Goal: Task Accomplishment & Management: Use online tool/utility

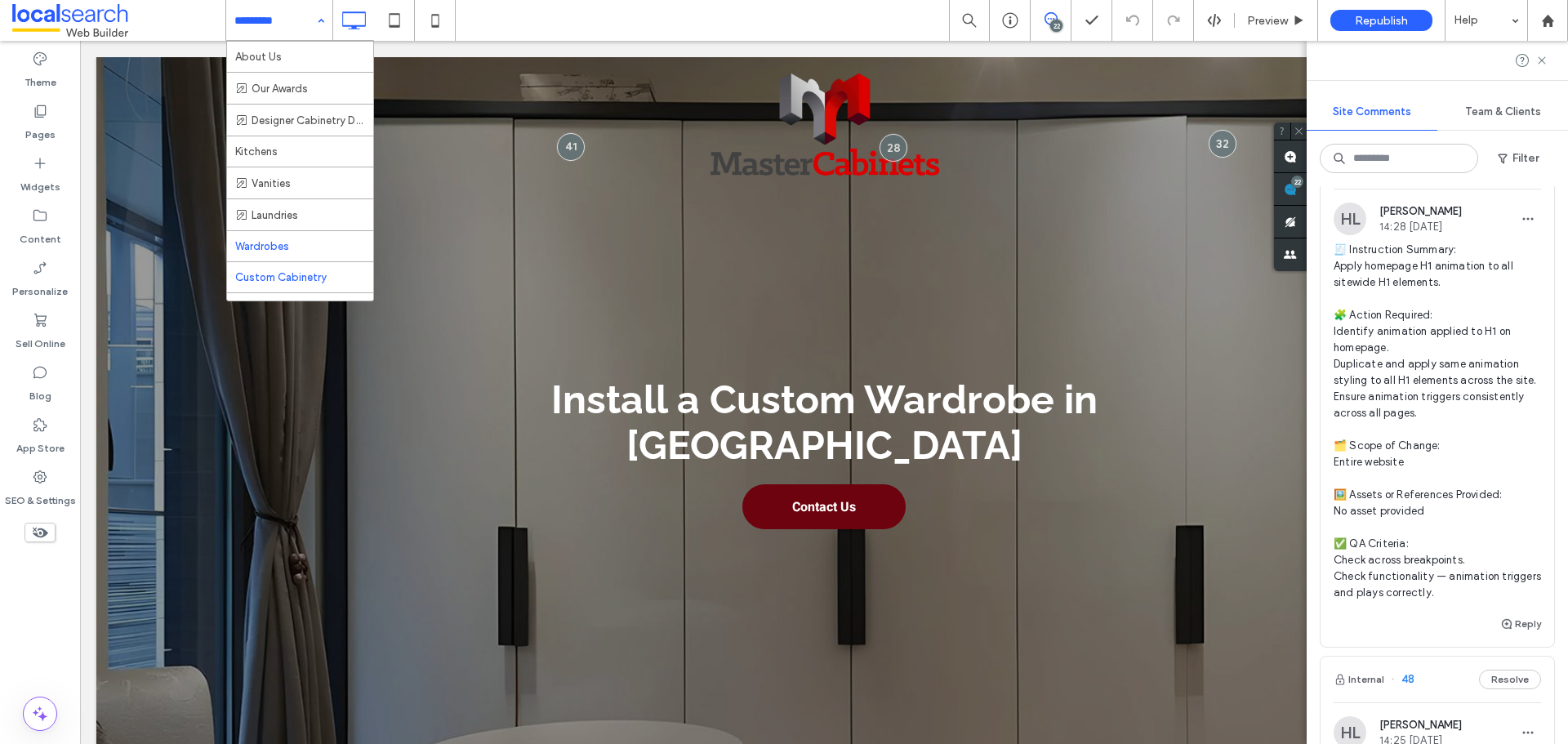
scroll to position [81, 0]
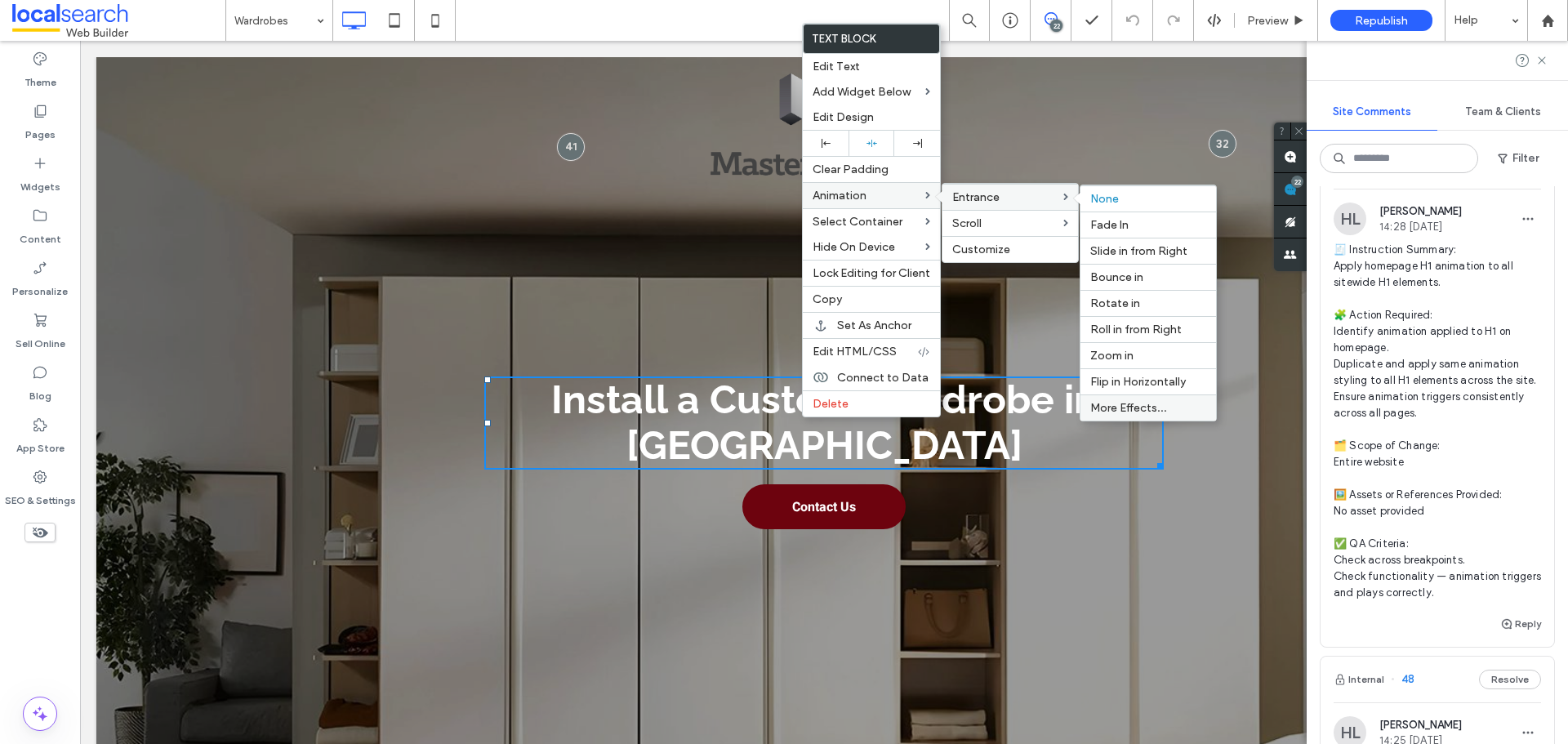
click at [1170, 411] on label "More Effects..." at bounding box center [1147, 407] width 116 height 14
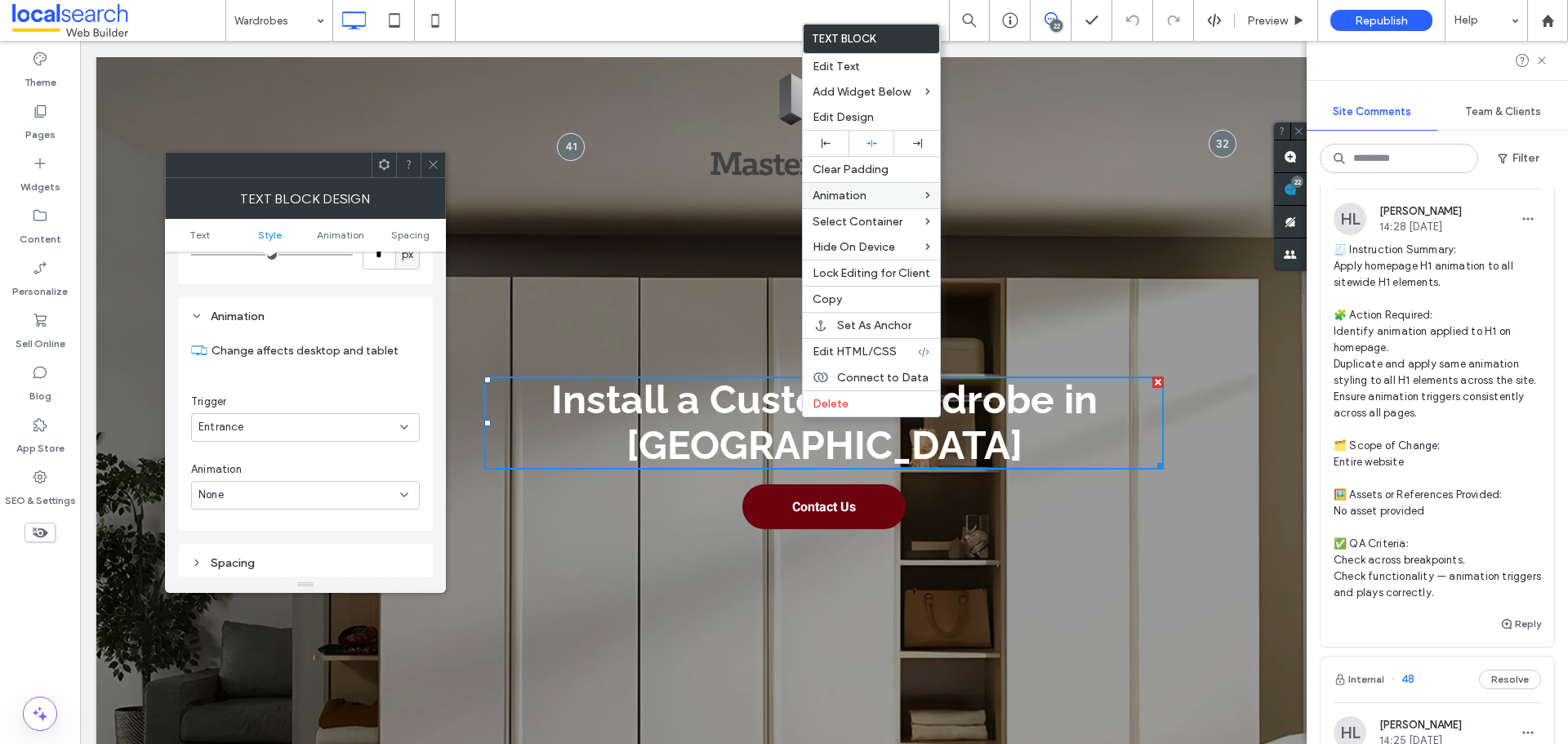
scroll to position [416, 0]
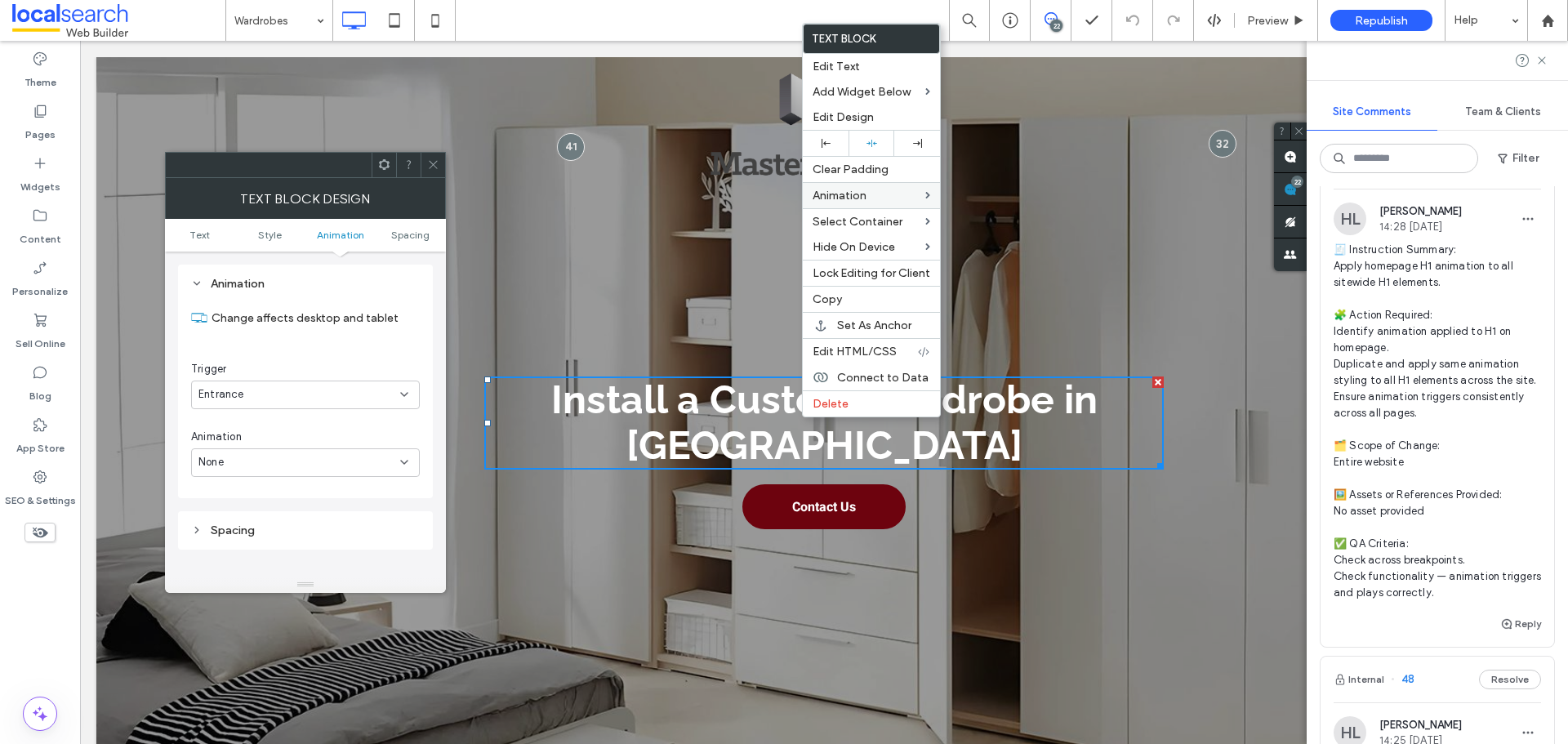
click at [308, 456] on div "None" at bounding box center [299, 462] width 202 height 17
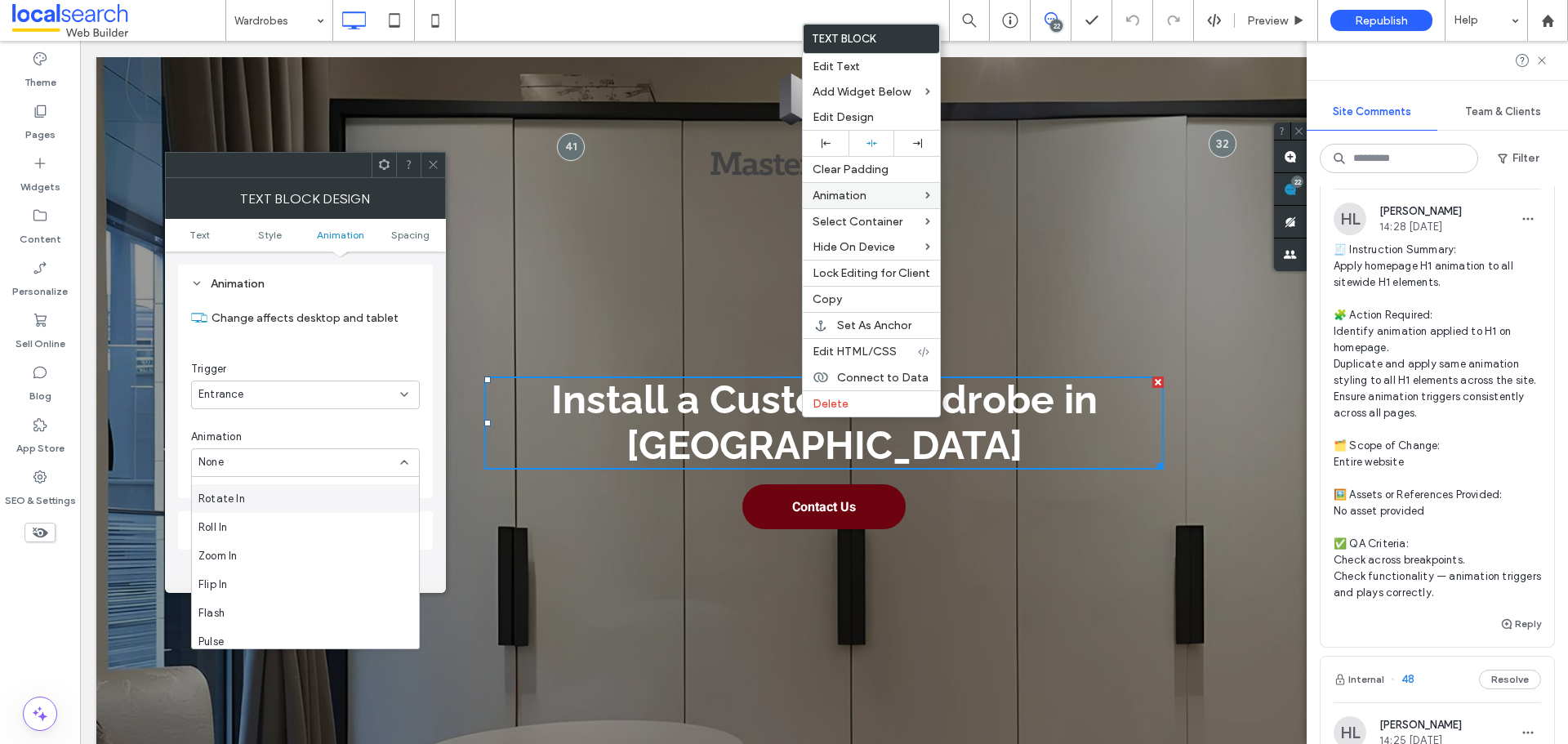
scroll to position [0, 0]
click at [299, 554] on div "Slide In" at bounding box center [305, 548] width 227 height 28
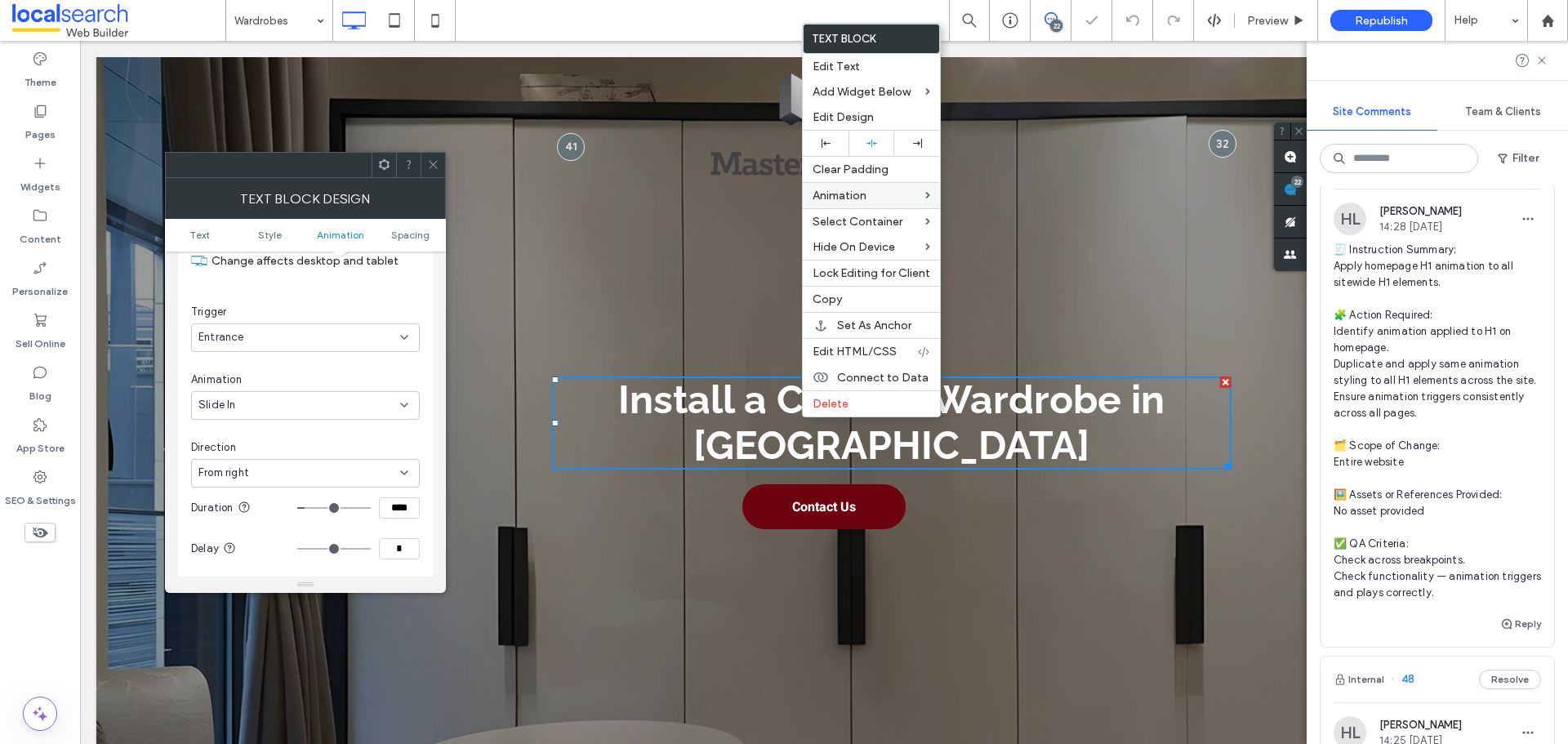
scroll to position [498, 0]
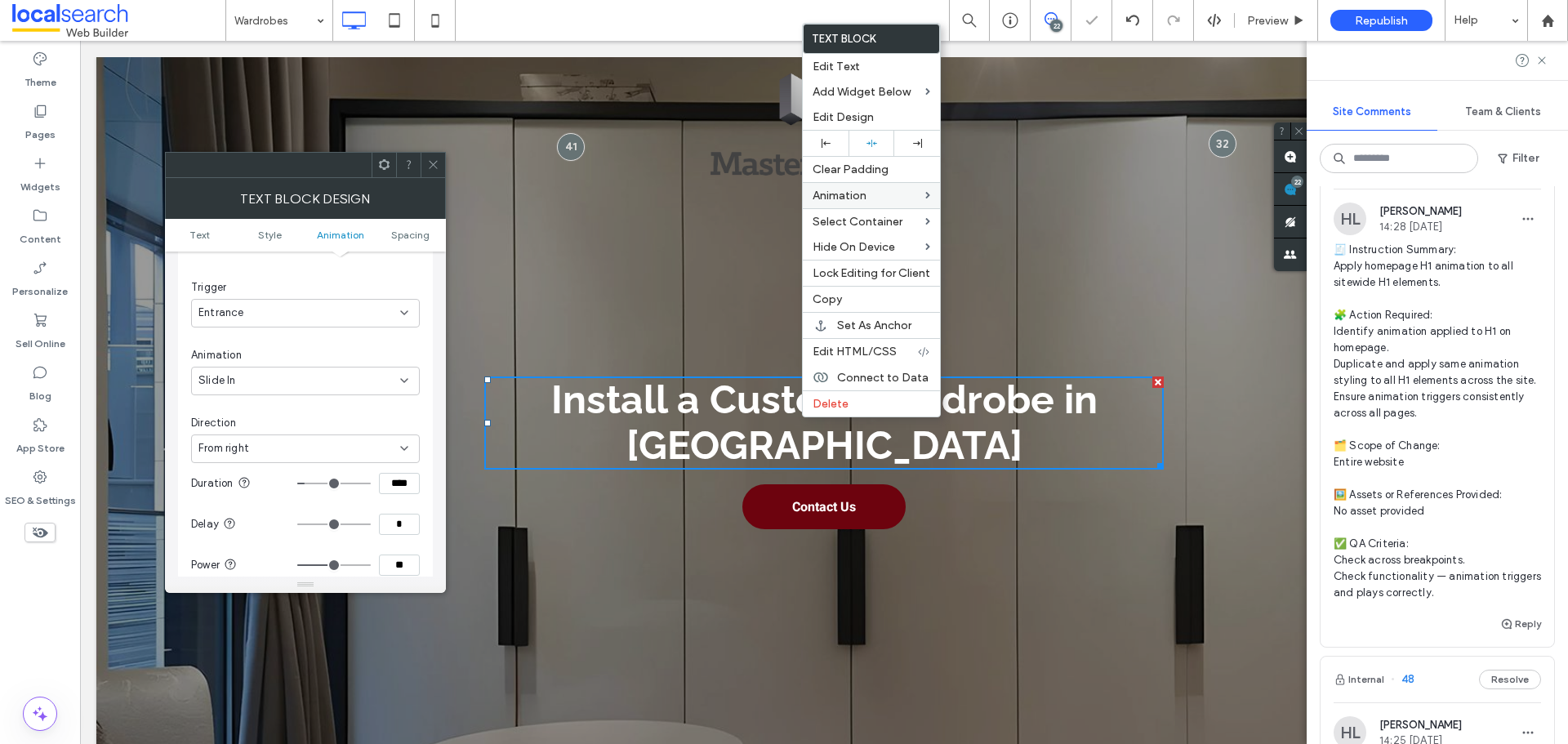
click at [313, 441] on div "From right" at bounding box center [299, 449] width 202 height 17
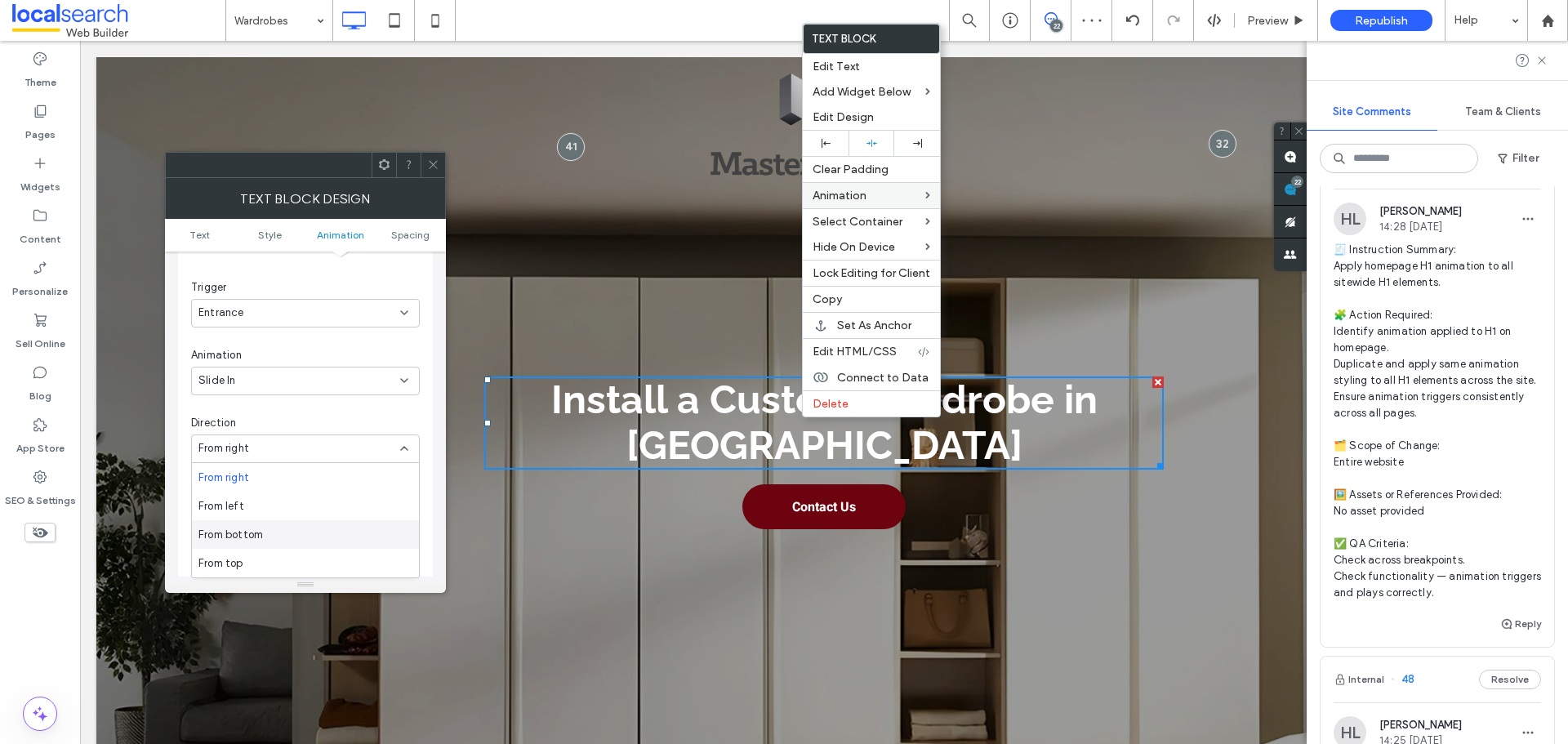
click at [283, 542] on div "From bottom" at bounding box center [305, 535] width 227 height 28
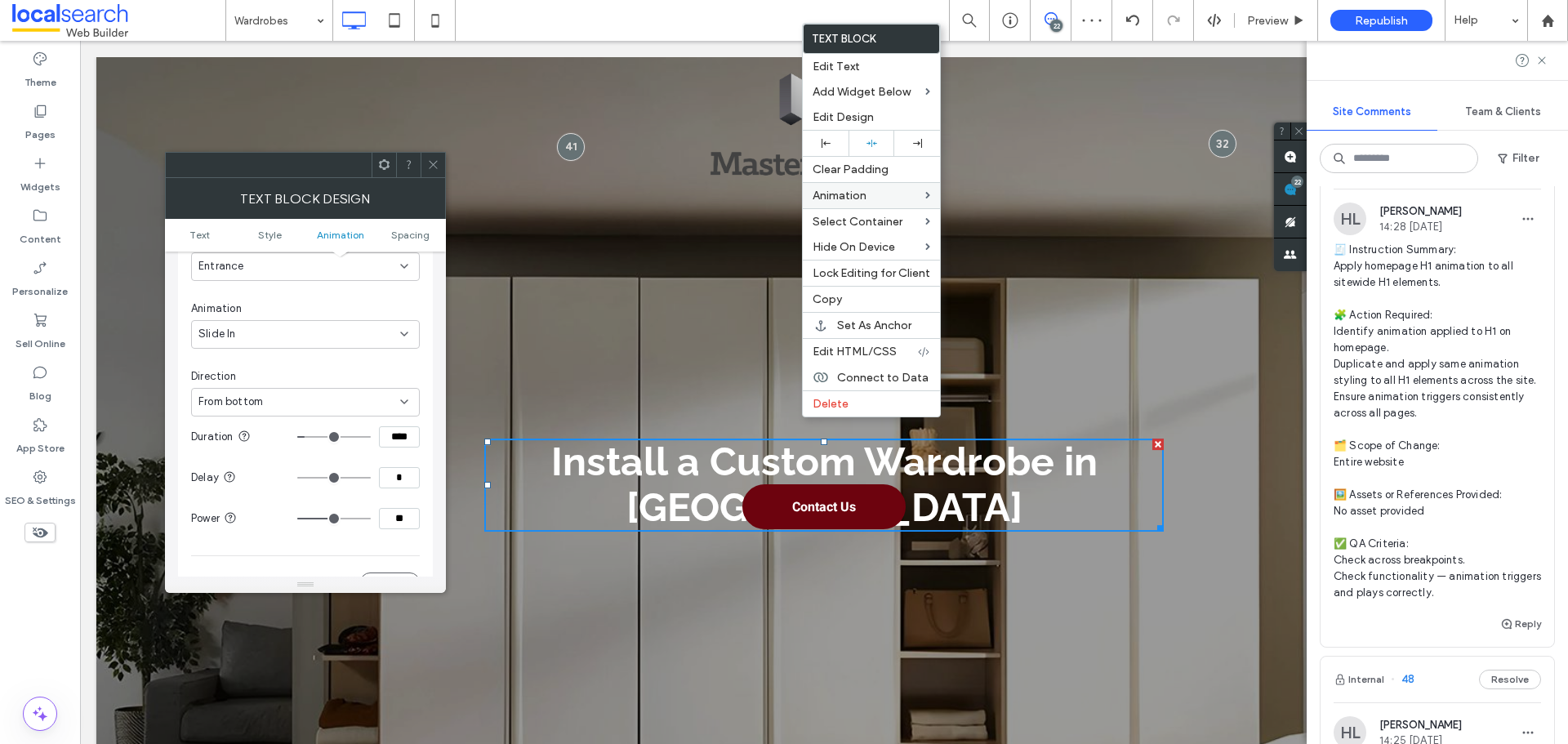
scroll to position [579, 0]
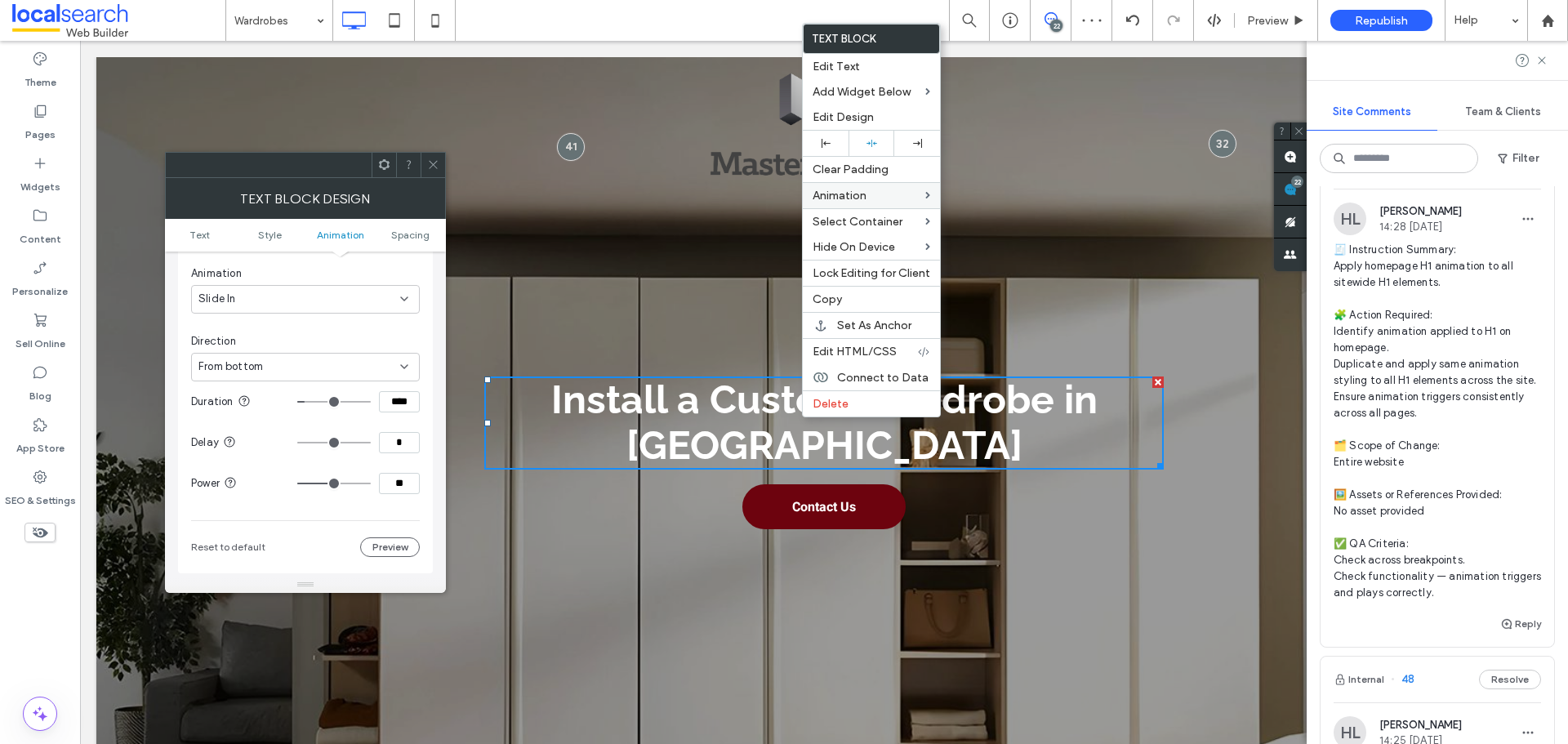
click at [403, 400] on input "****" at bounding box center [399, 402] width 41 height 22
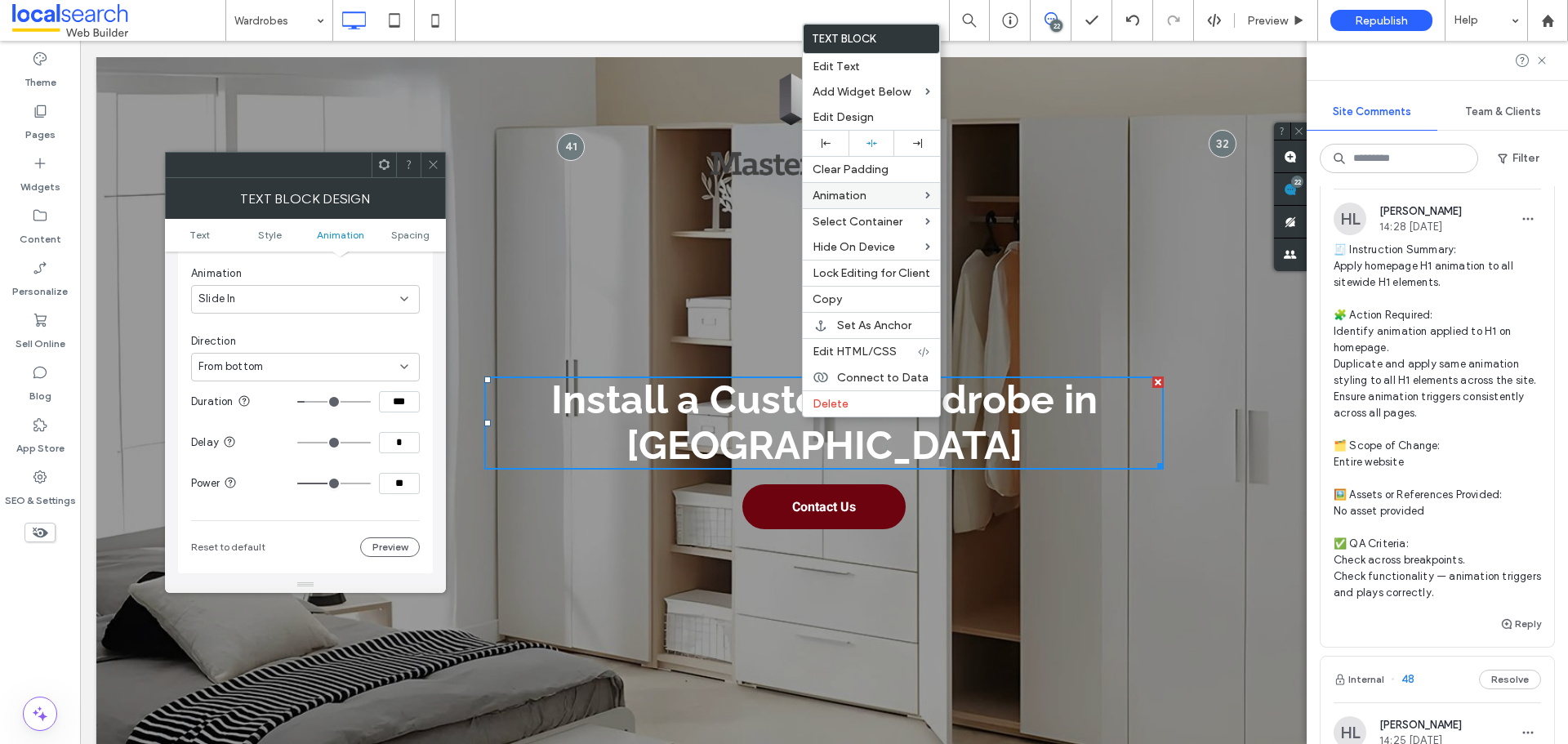
type input "***"
drag, startPoint x: 525, startPoint y: 519, endPoint x: 436, endPoint y: 484, distance: 95.6
click at [436, 484] on div "Install a Custom Wardrobe in Bundaberg Click To Paste" at bounding box center [824, 332] width 980 height 304
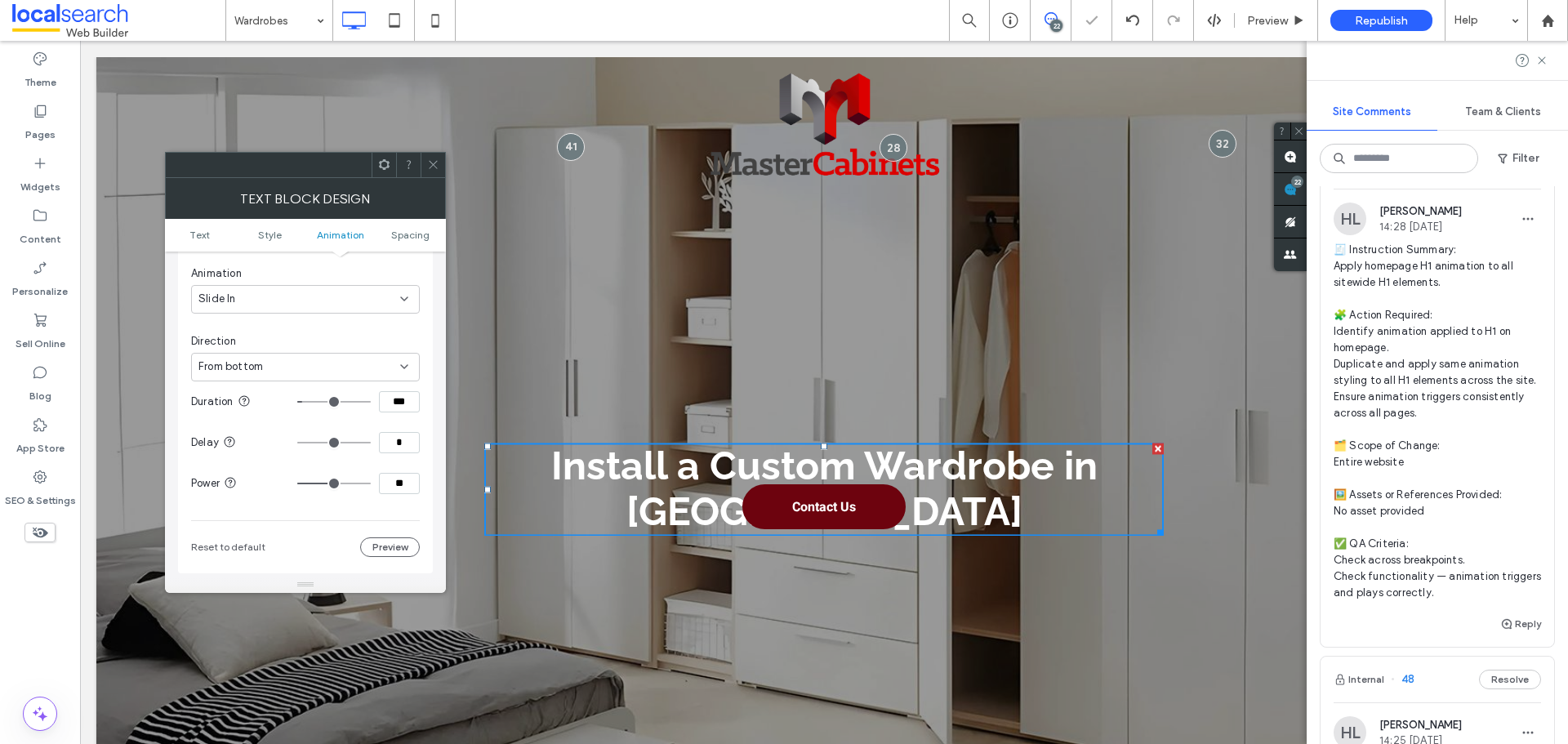
click at [405, 487] on input "**" at bounding box center [399, 484] width 41 height 22
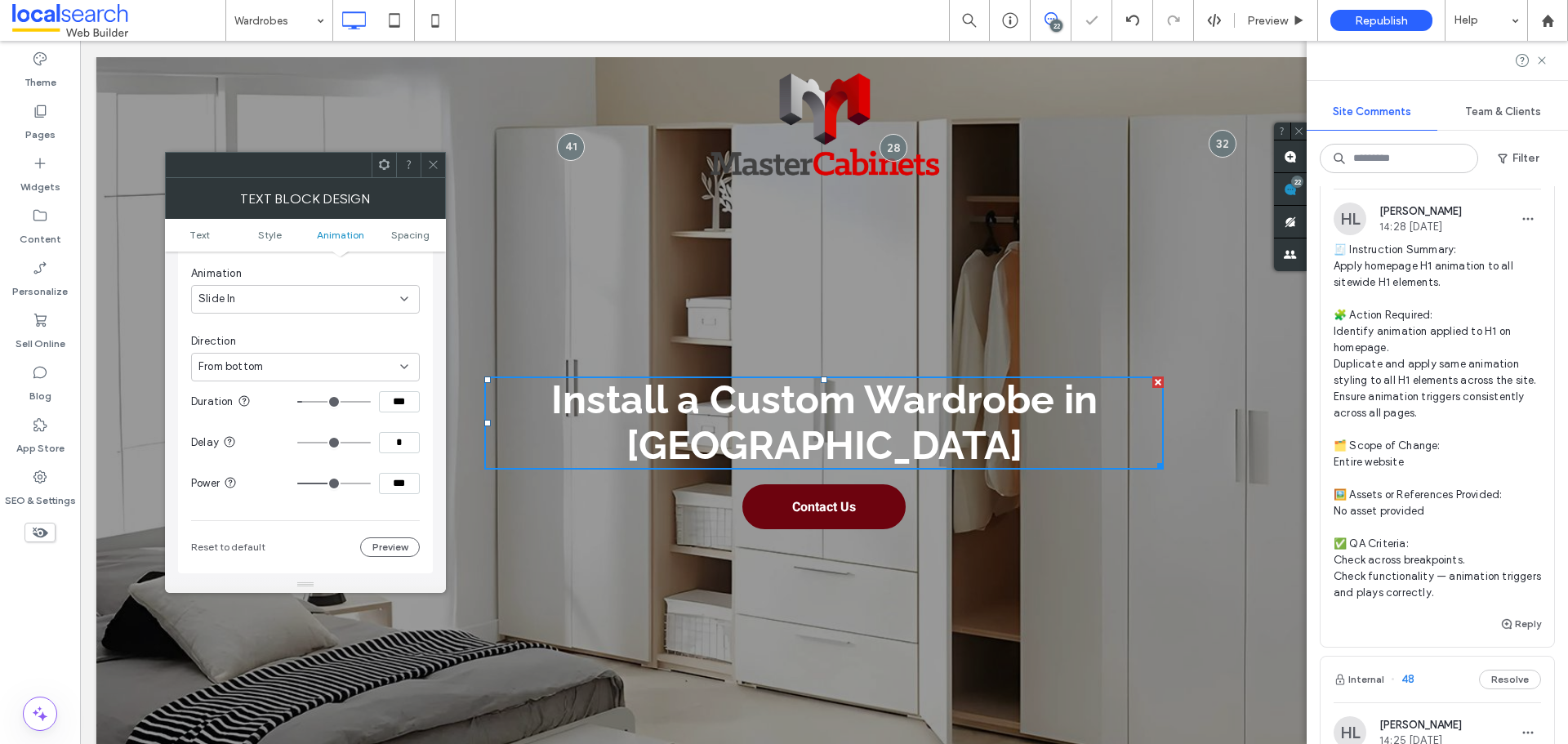
type input "***"
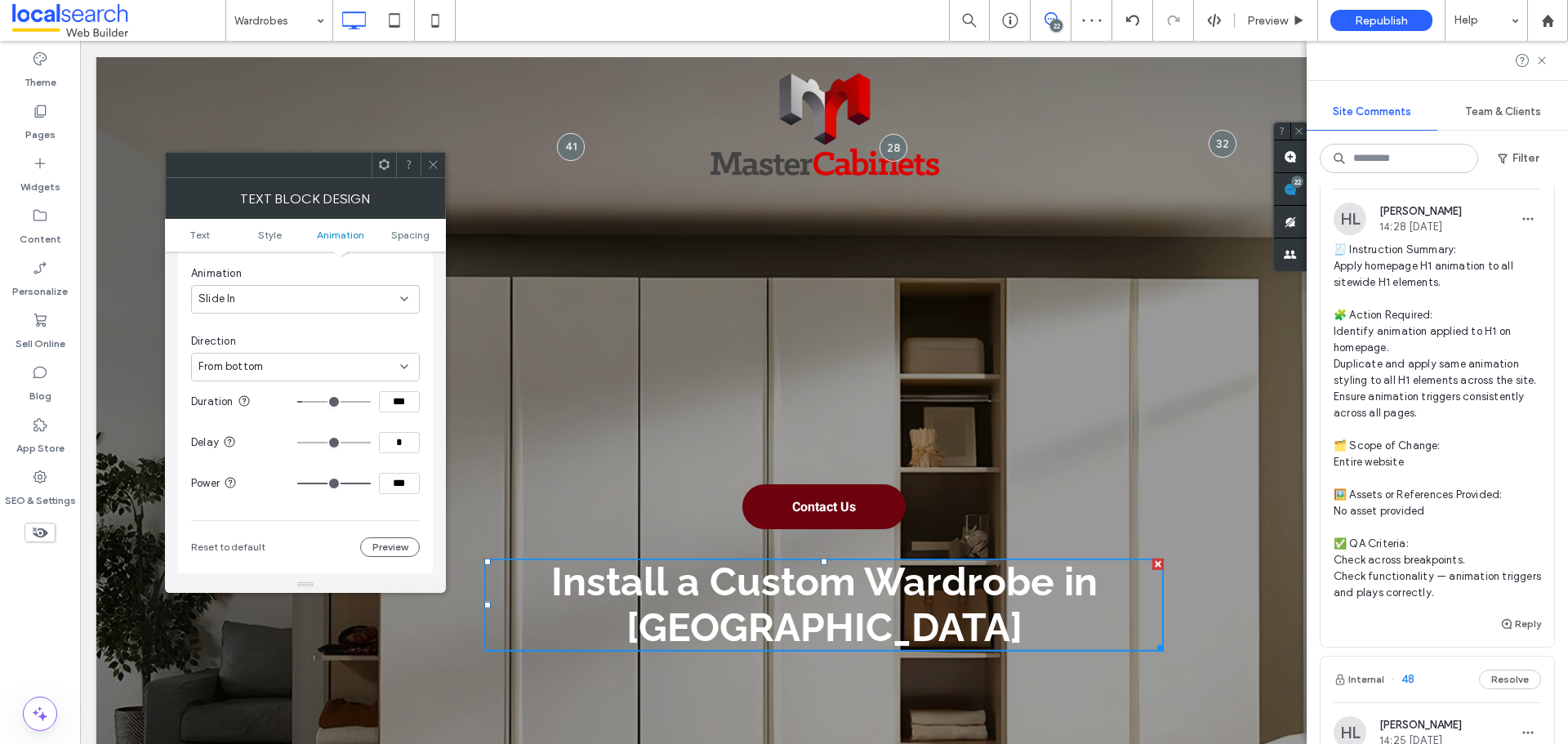
click at [441, 160] on div at bounding box center [432, 165] width 24 height 24
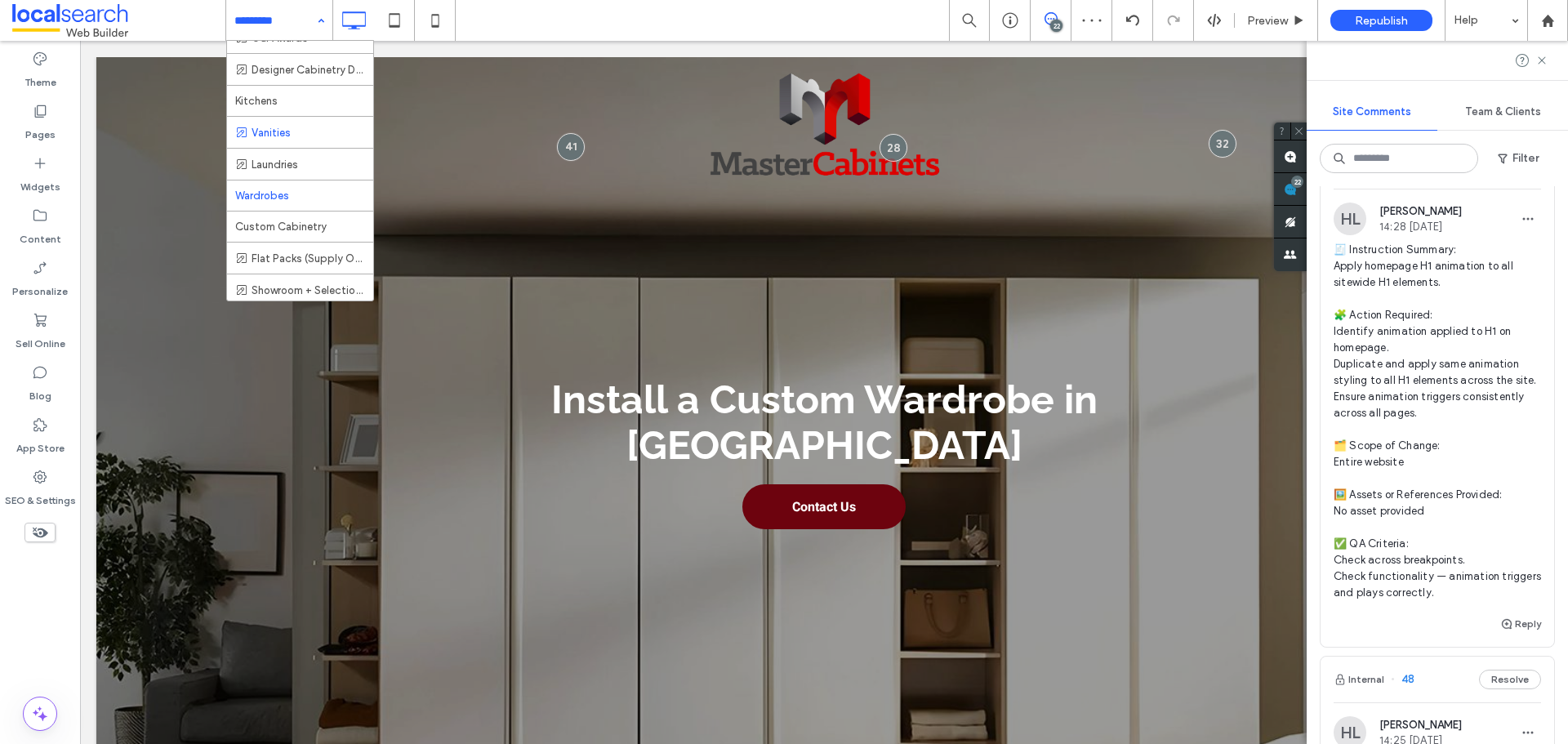
scroll to position [163, 0]
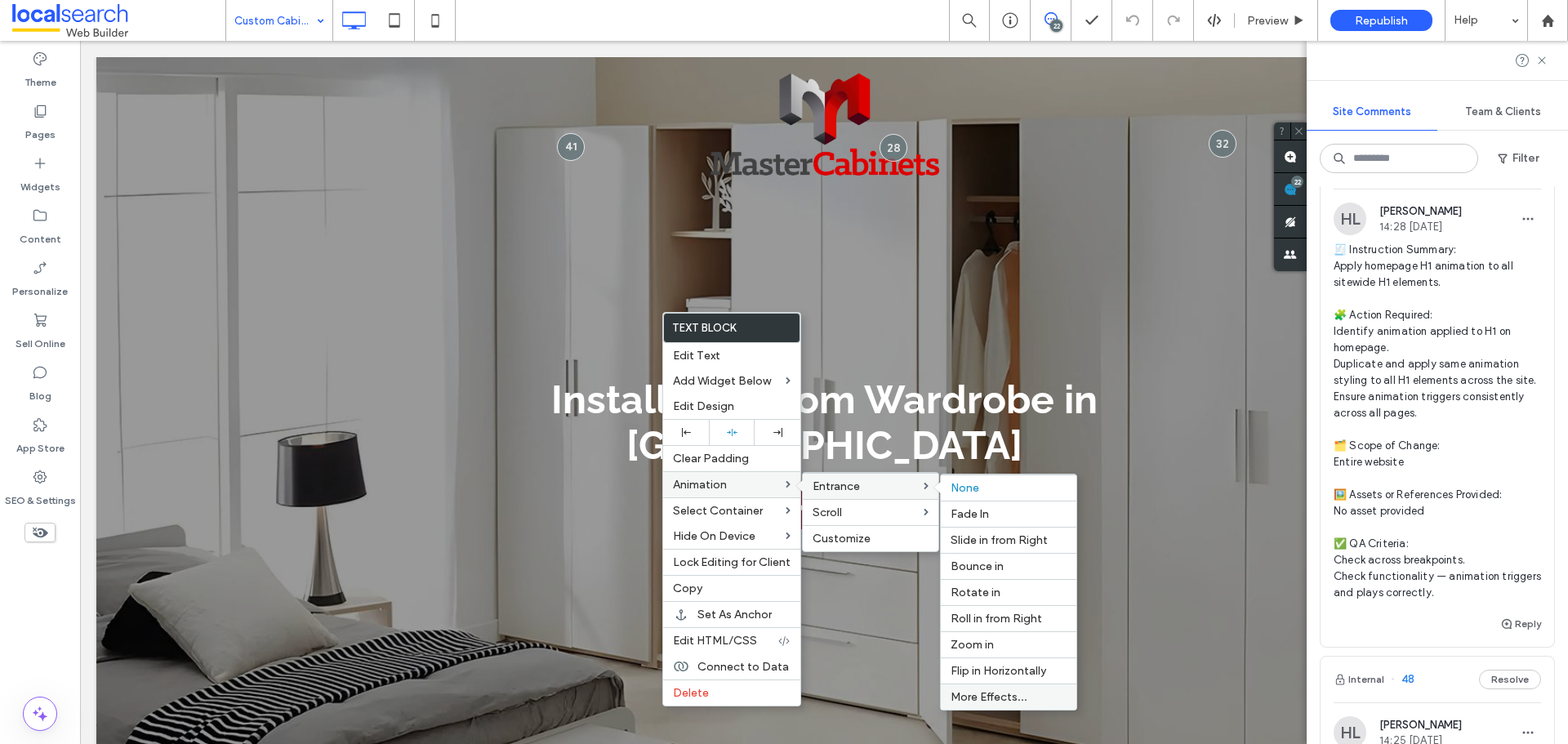
click at [1013, 697] on span "More Effects..." at bounding box center [989, 697] width 76 height 14
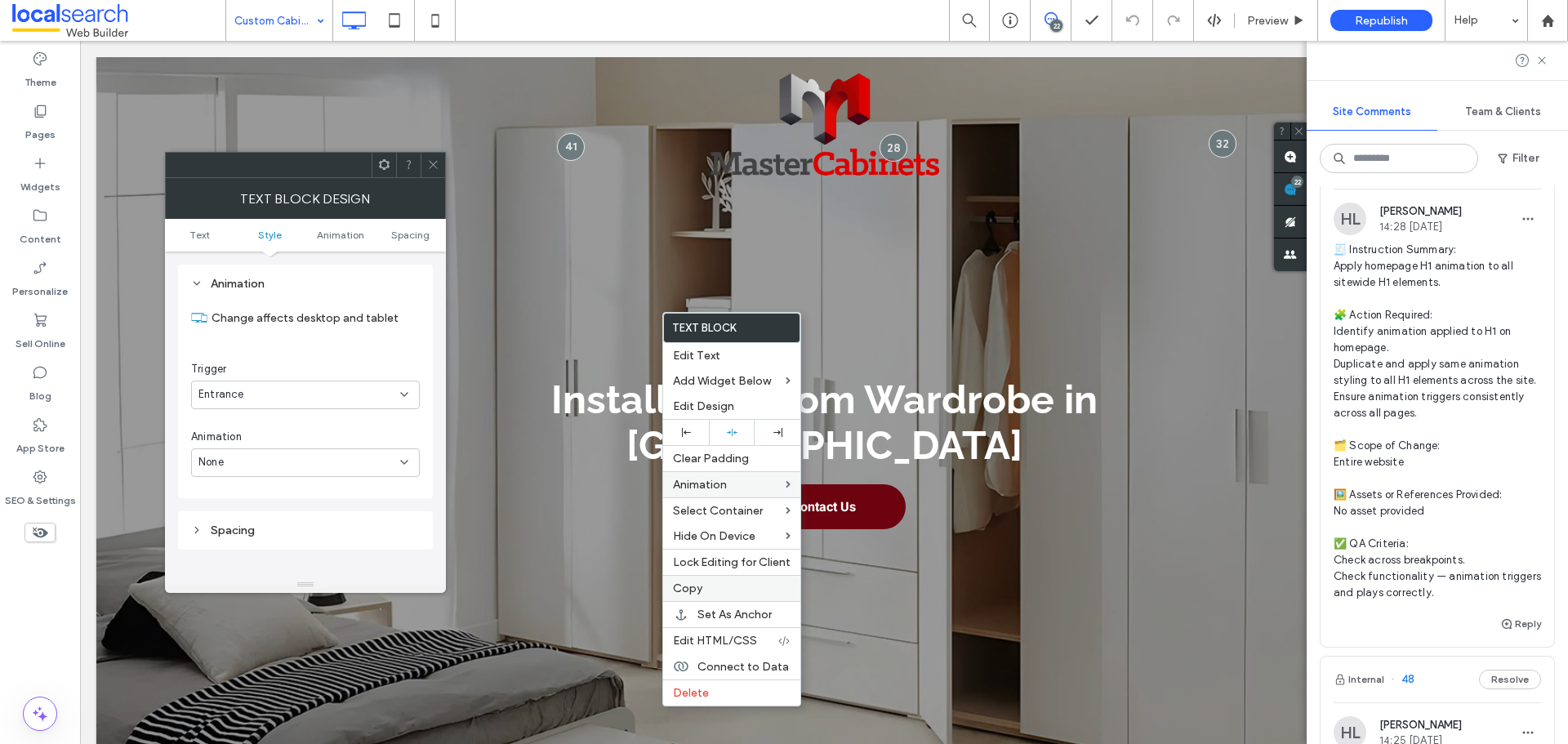
scroll to position [416, 0]
drag, startPoint x: 288, startPoint y: 466, endPoint x: 297, endPoint y: 467, distance: 9.1
click at [288, 468] on div "None" at bounding box center [299, 462] width 202 height 17
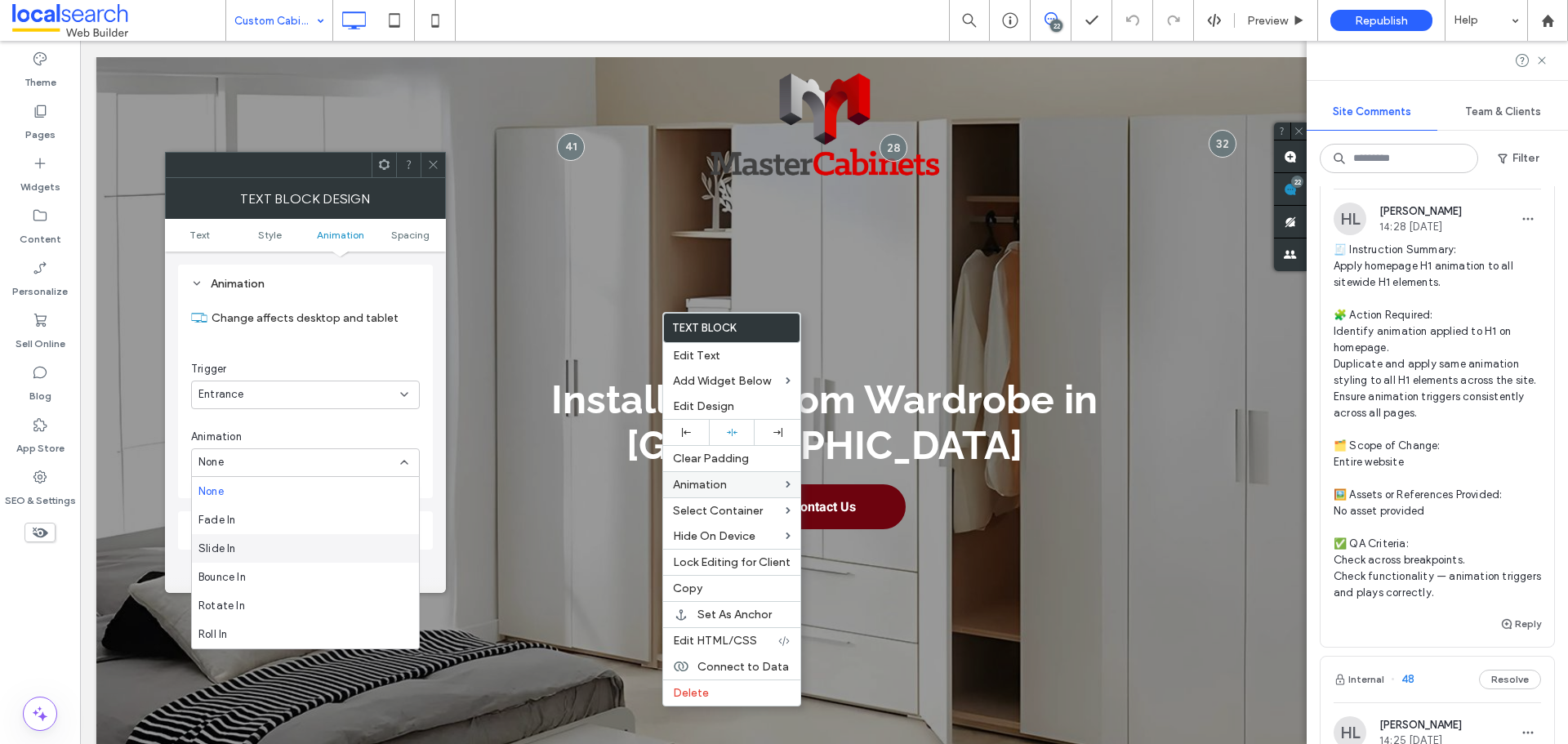
click at [275, 558] on div "Slide In" at bounding box center [305, 548] width 227 height 28
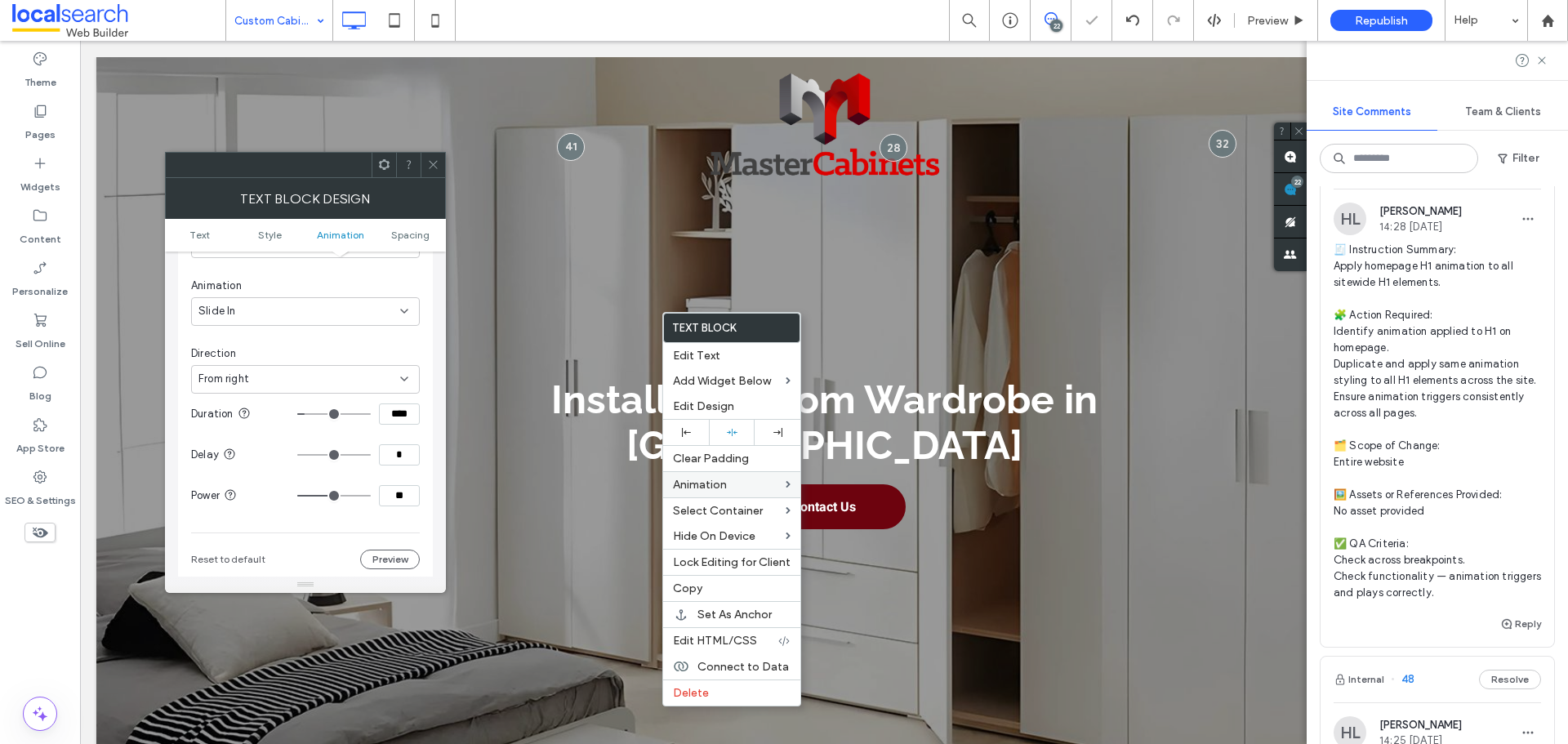
scroll to position [579, 0]
click at [358, 367] on div "From right" at bounding box center [299, 367] width 202 height 17
drag, startPoint x: 303, startPoint y: 450, endPoint x: 323, endPoint y: 441, distance: 21.9
click at [303, 449] on div "From bottom" at bounding box center [305, 453] width 227 height 28
click at [401, 402] on input "****" at bounding box center [399, 402] width 41 height 22
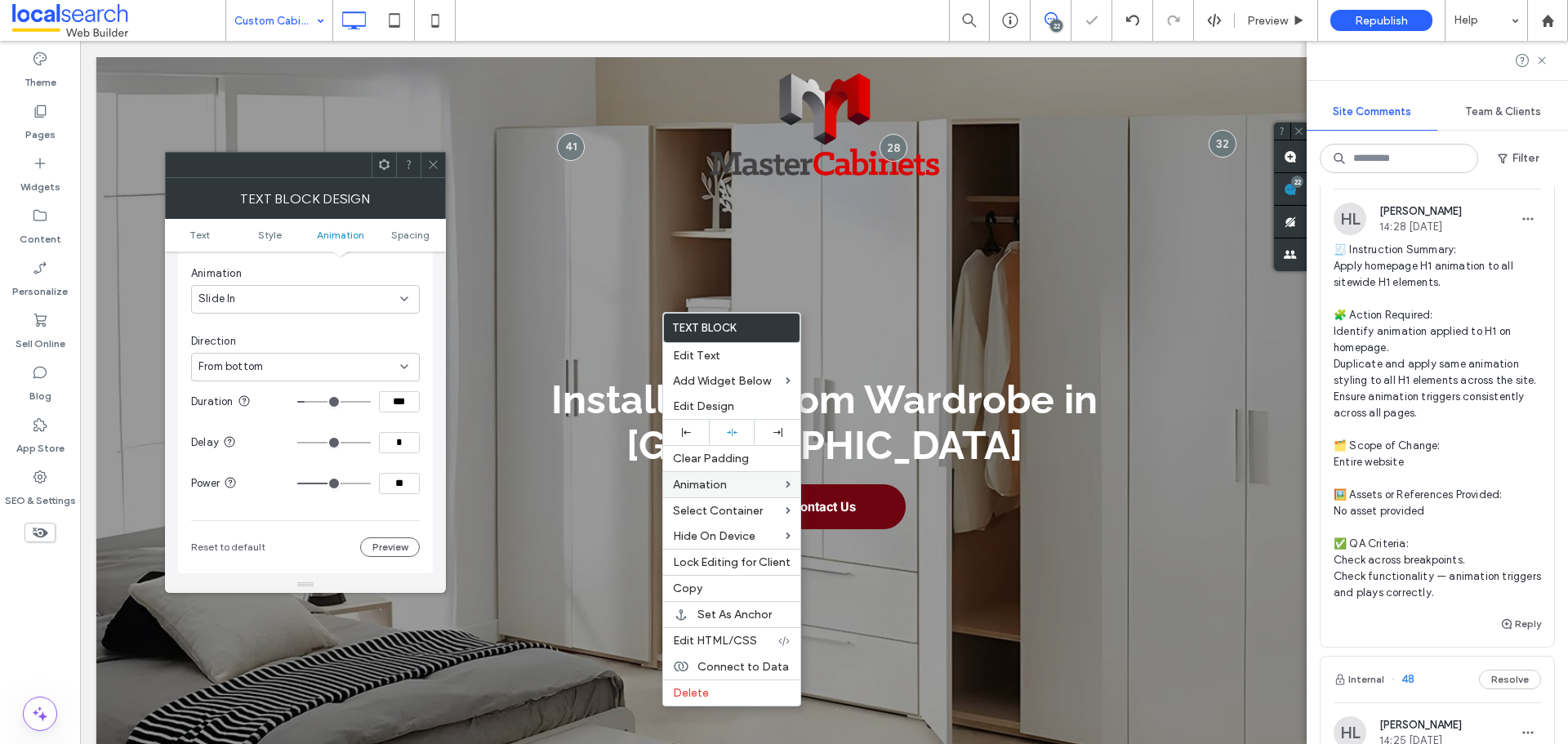
type input "***"
click at [392, 479] on input "**" at bounding box center [399, 484] width 41 height 22
type input "***"
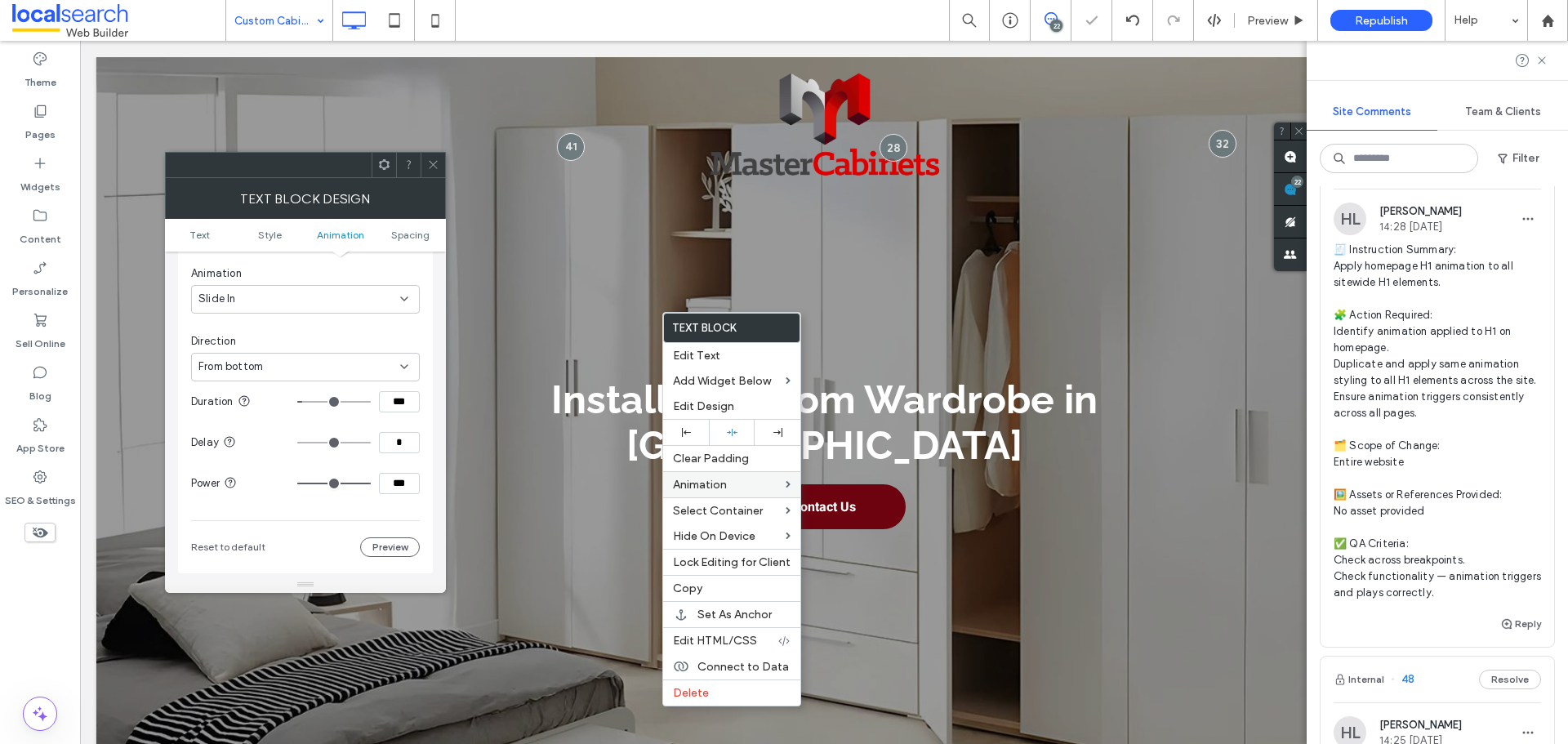
click at [435, 162] on icon at bounding box center [433, 165] width 12 height 12
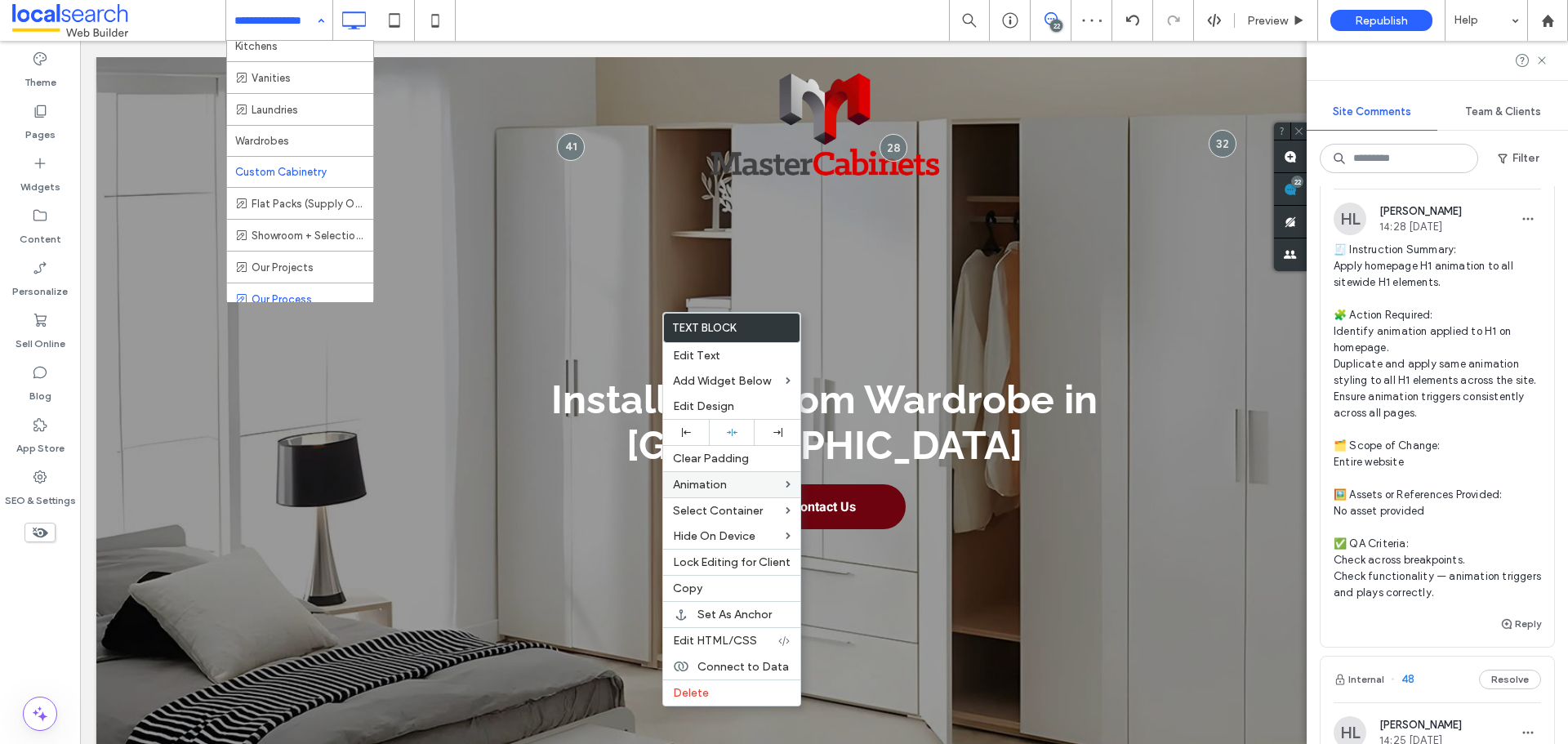
scroll to position [163, 0]
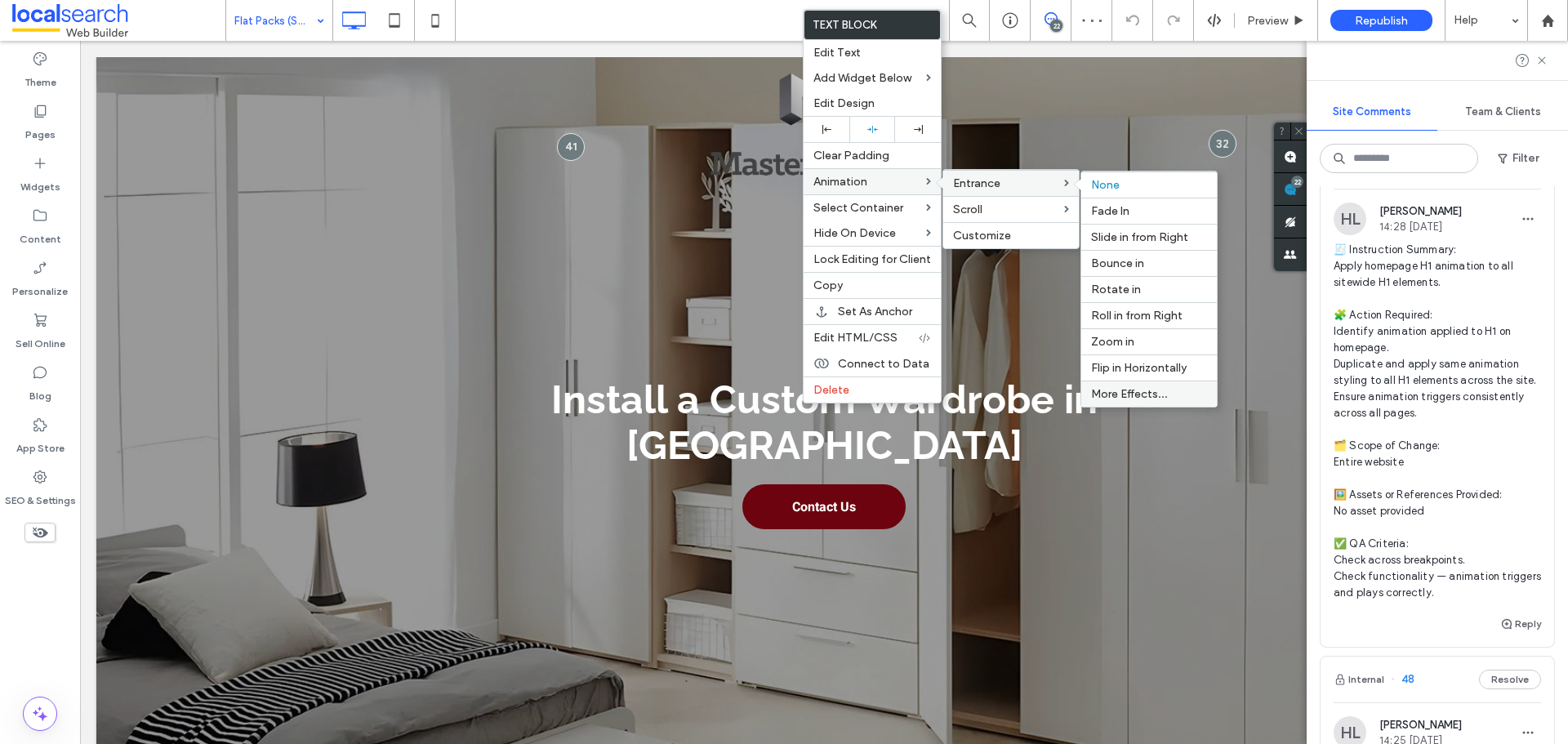
click at [1171, 394] on label "More Effects..." at bounding box center [1148, 394] width 116 height 14
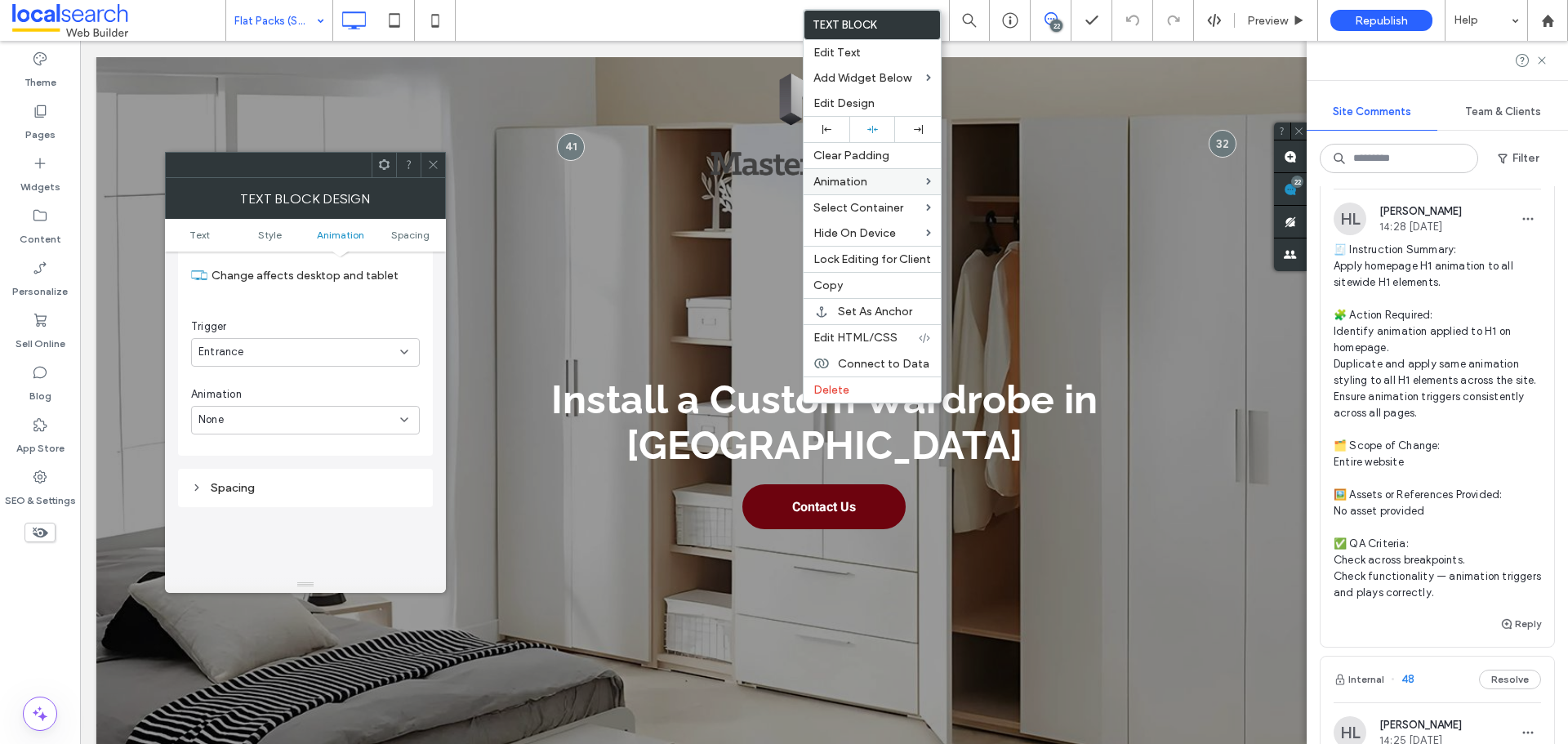
scroll to position [498, 0]
click at [303, 398] on section "Animation Change affects desktop and tablet Trigger Entrance Animation None" at bounding box center [305, 299] width 229 height 217
click at [308, 388] on div "None" at bounding box center [299, 381] width 202 height 17
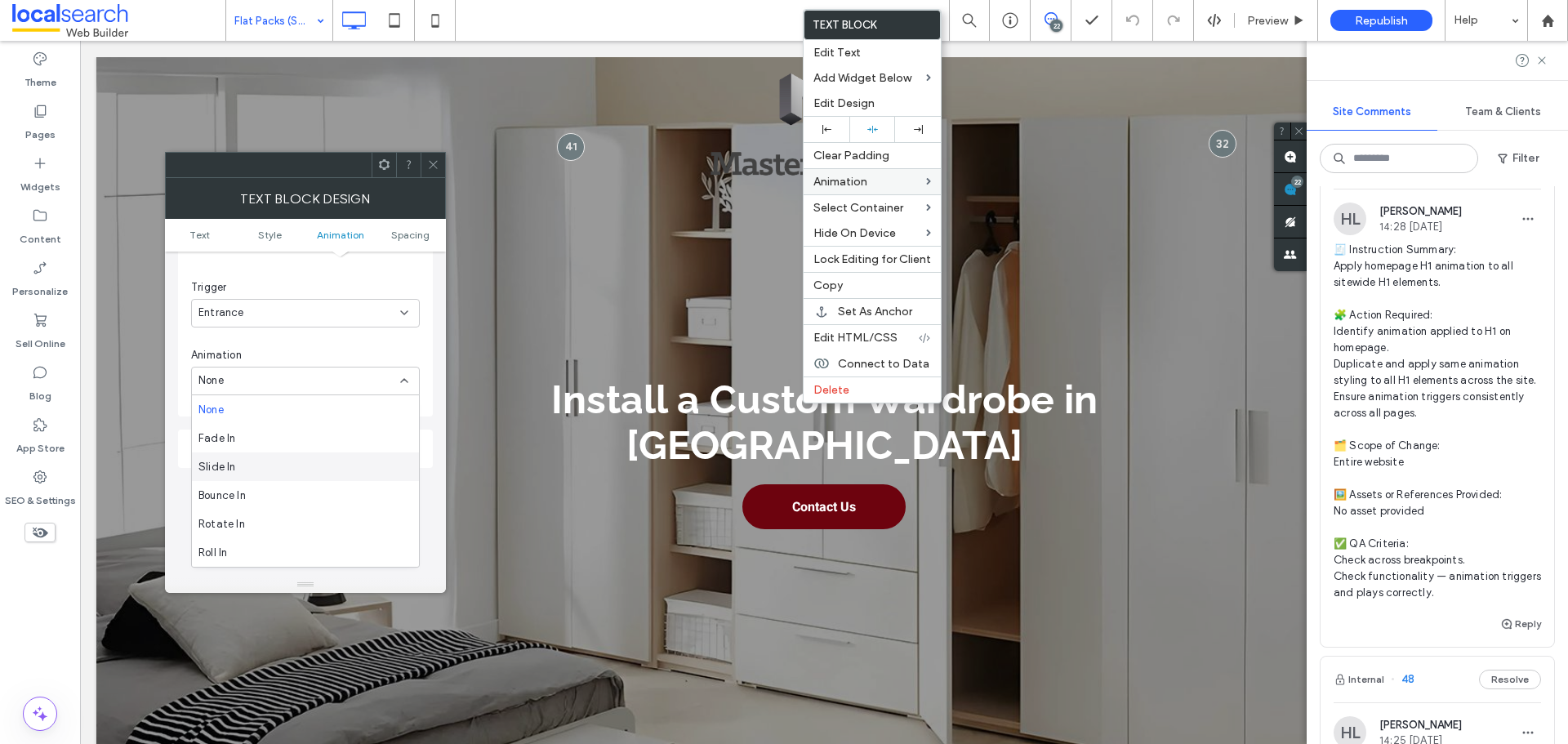
click at [273, 466] on div "Slide In" at bounding box center [305, 466] width 227 height 28
click at [302, 446] on div "From right" at bounding box center [299, 449] width 202 height 17
click at [277, 535] on div "From bottom" at bounding box center [305, 535] width 227 height 28
click at [407, 315] on input "****" at bounding box center [399, 320] width 41 height 22
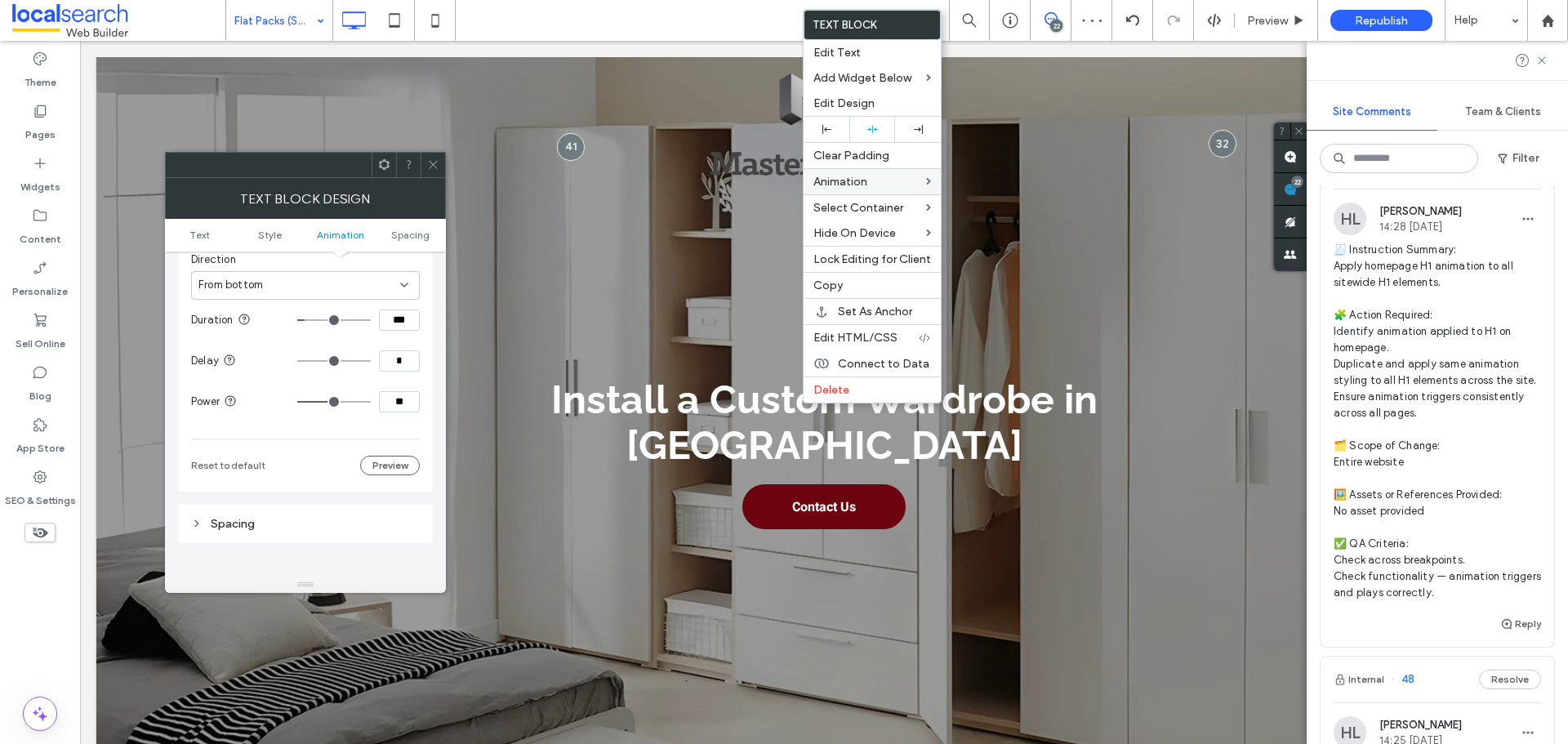
type input "***"
click at [405, 406] on input "**" at bounding box center [399, 402] width 41 height 22
type input "***"
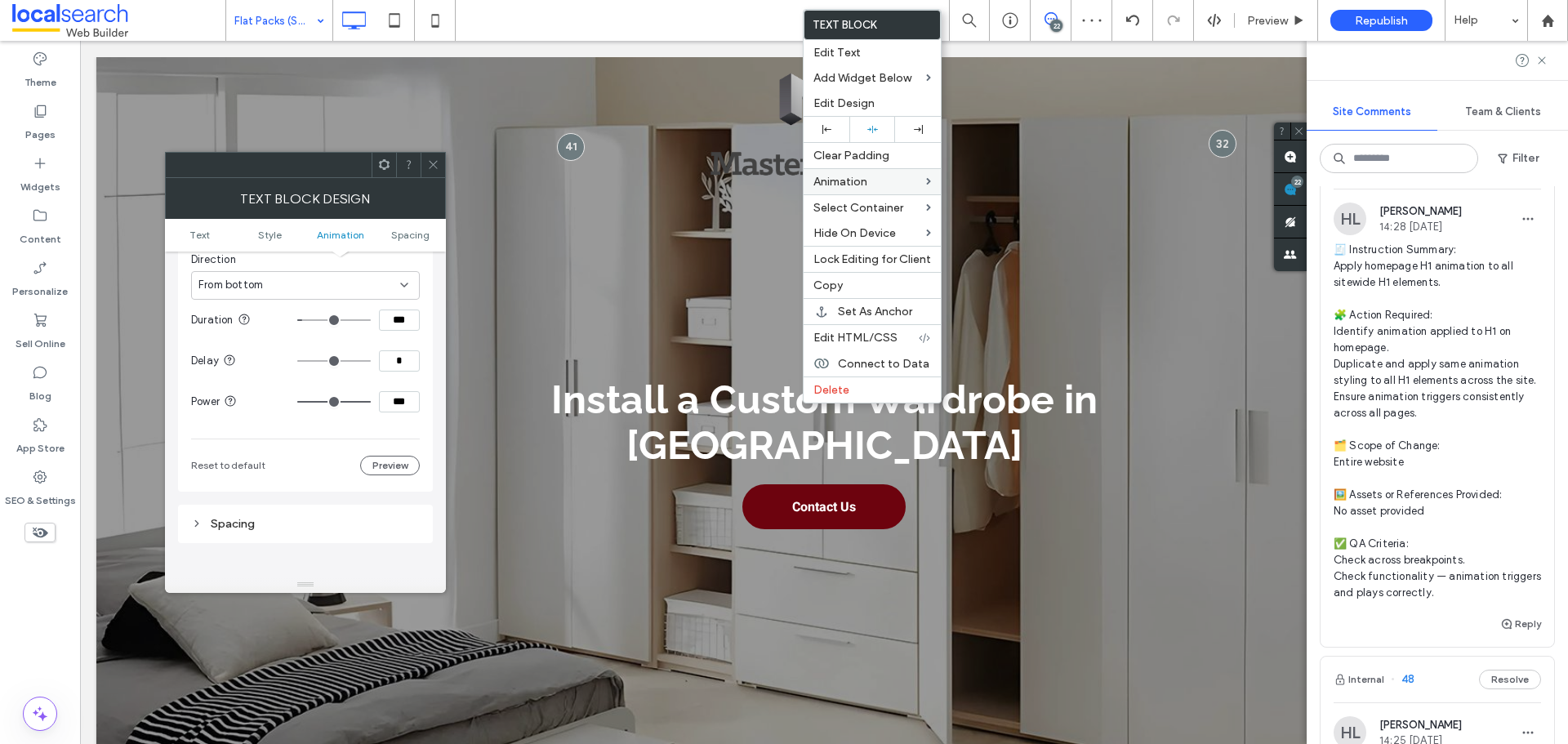
click at [436, 167] on use at bounding box center [433, 165] width 8 height 8
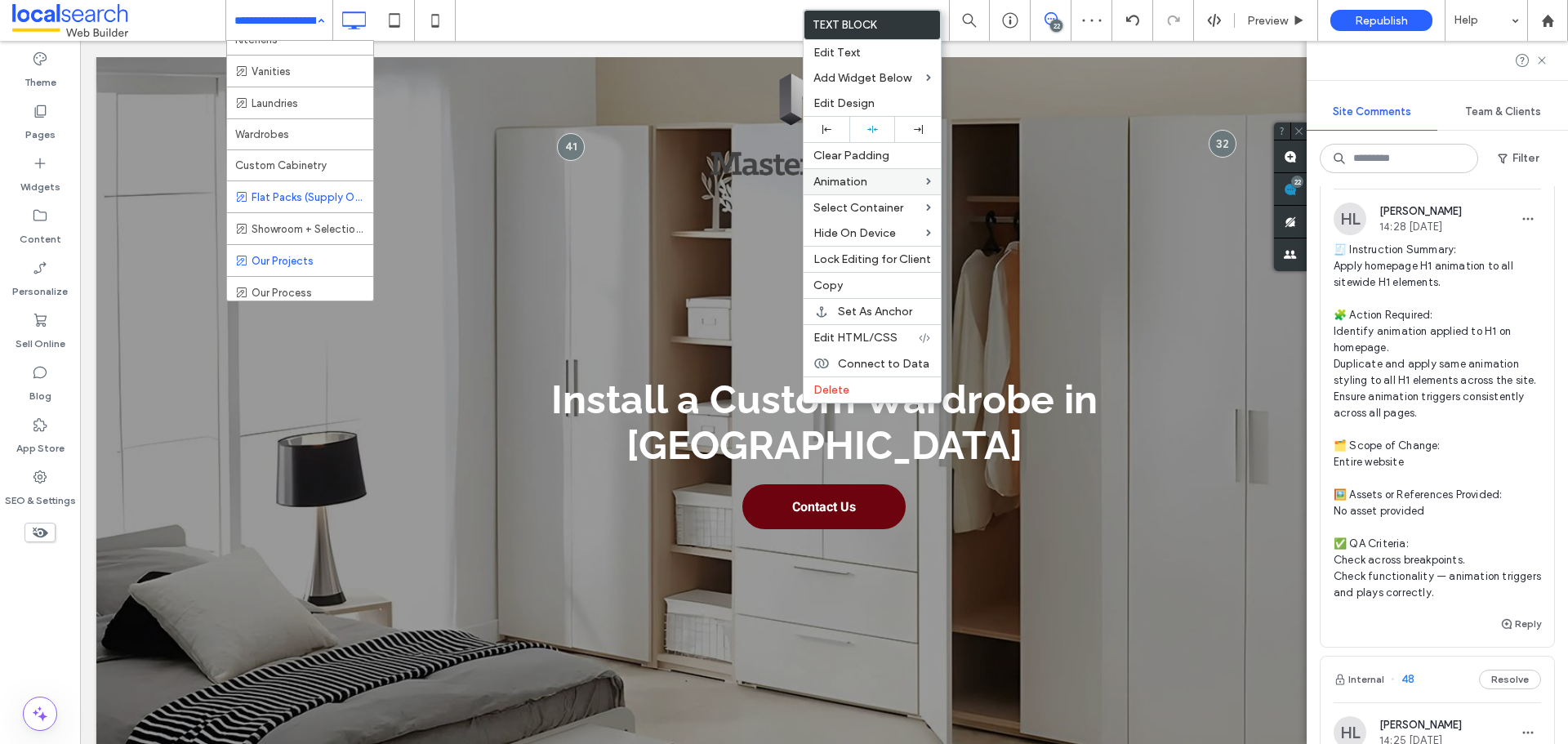
scroll to position [245, 0]
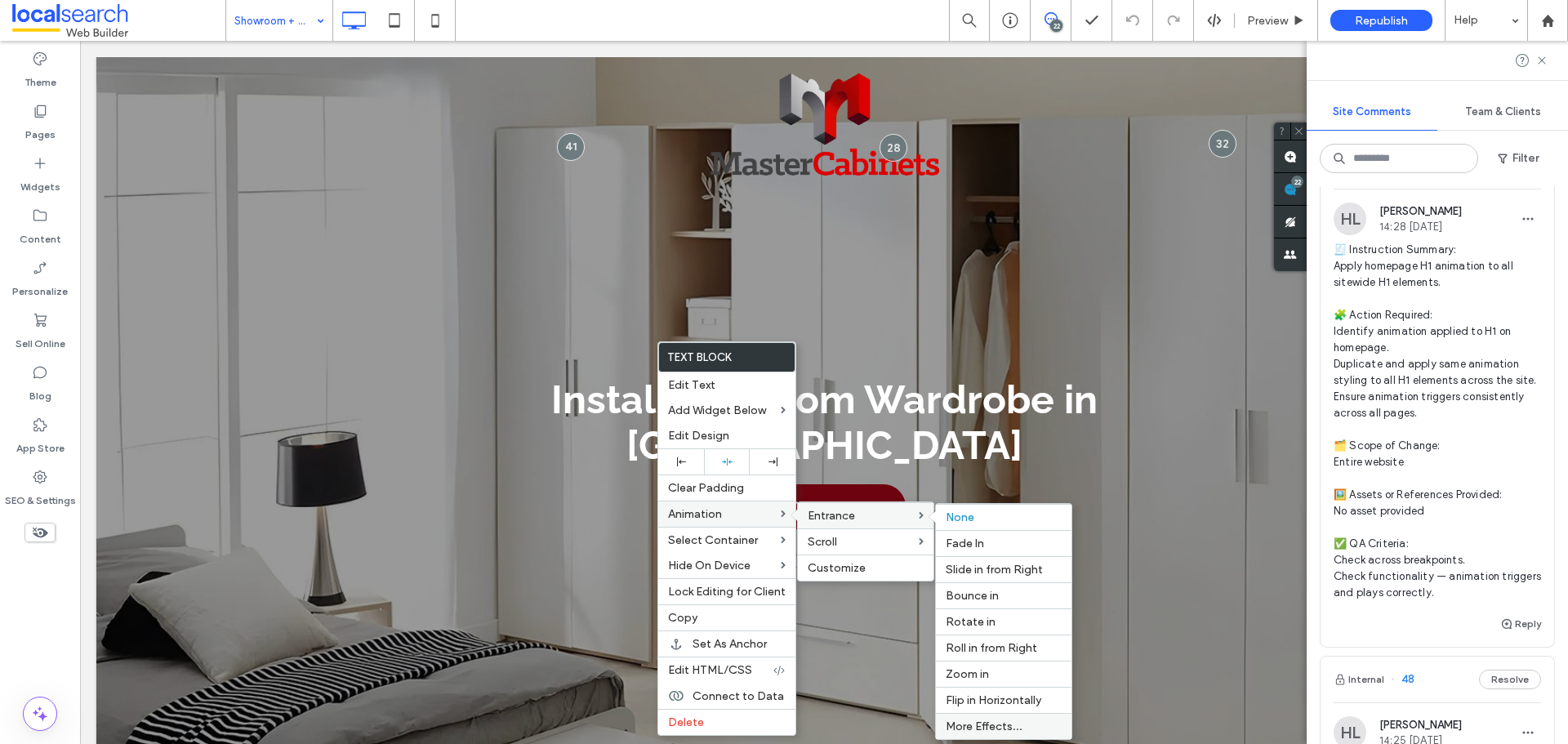
click at [991, 729] on span "More Effects..." at bounding box center [984, 726] width 76 height 14
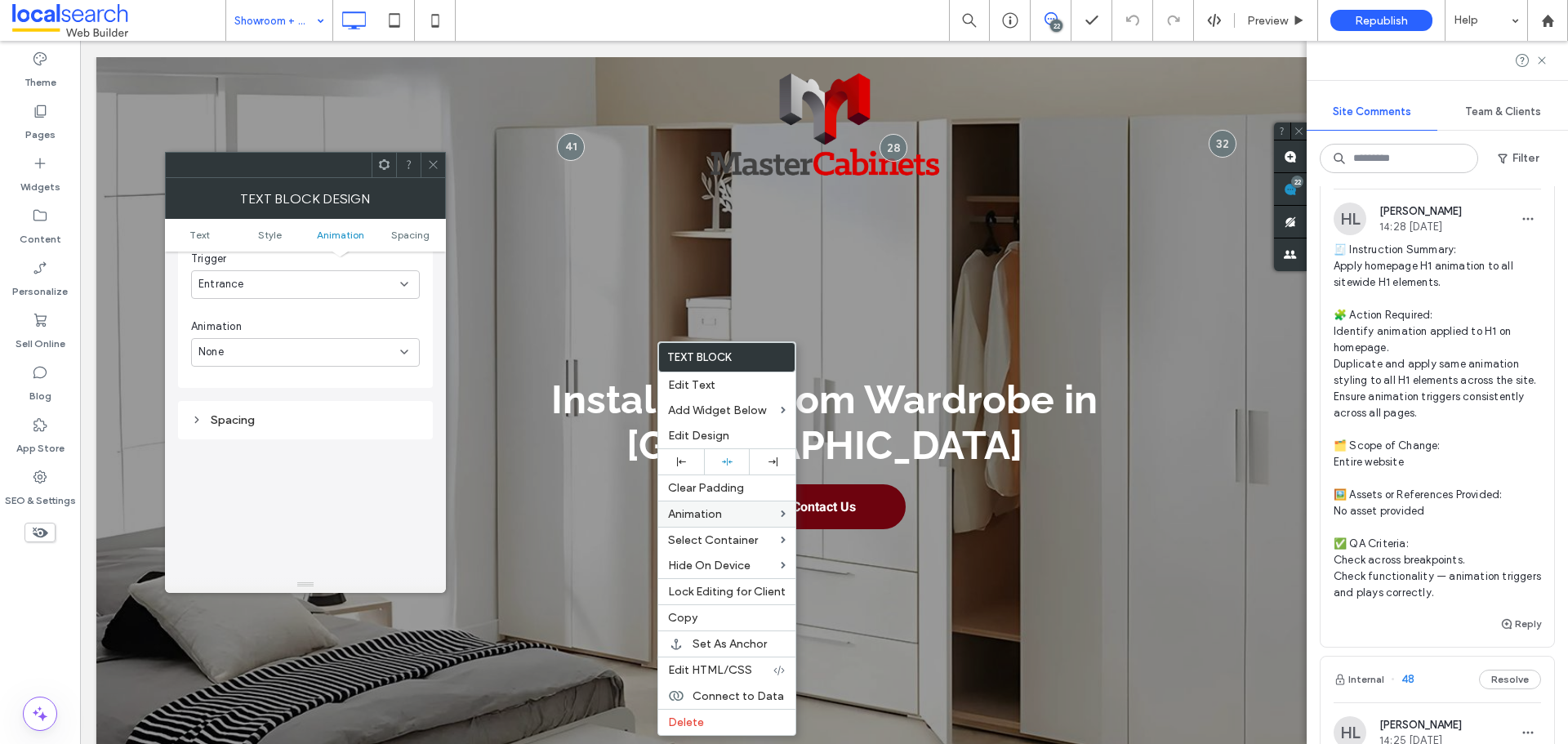
scroll to position [498, 0]
click at [293, 375] on div "None" at bounding box center [299, 381] width 202 height 17
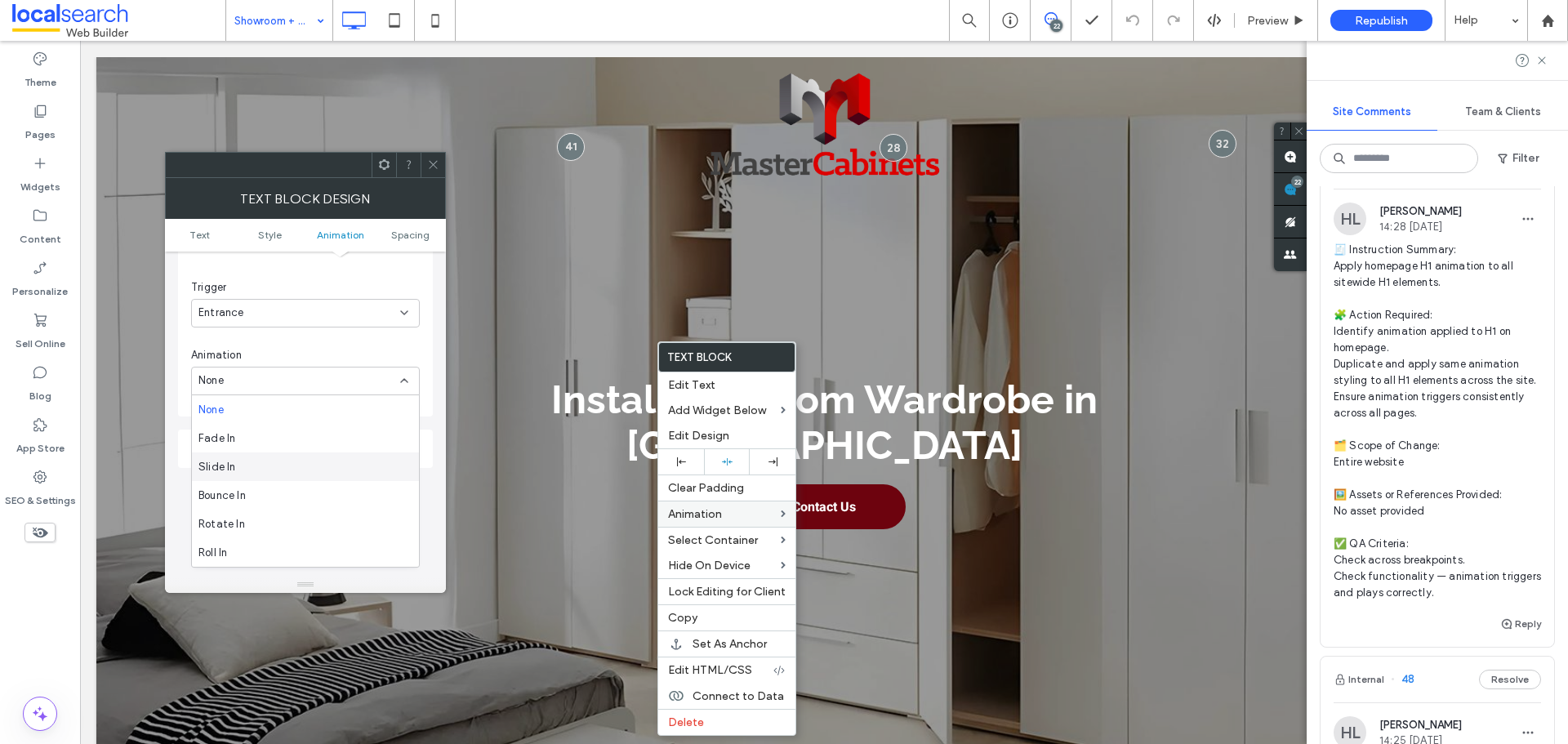
click at [276, 465] on div "Slide In" at bounding box center [305, 466] width 227 height 28
click at [311, 457] on div "From right" at bounding box center [305, 449] width 229 height 28
click at [279, 528] on div "From bottom" at bounding box center [305, 535] width 227 height 28
click at [400, 488] on input "****" at bounding box center [399, 484] width 41 height 22
paste input
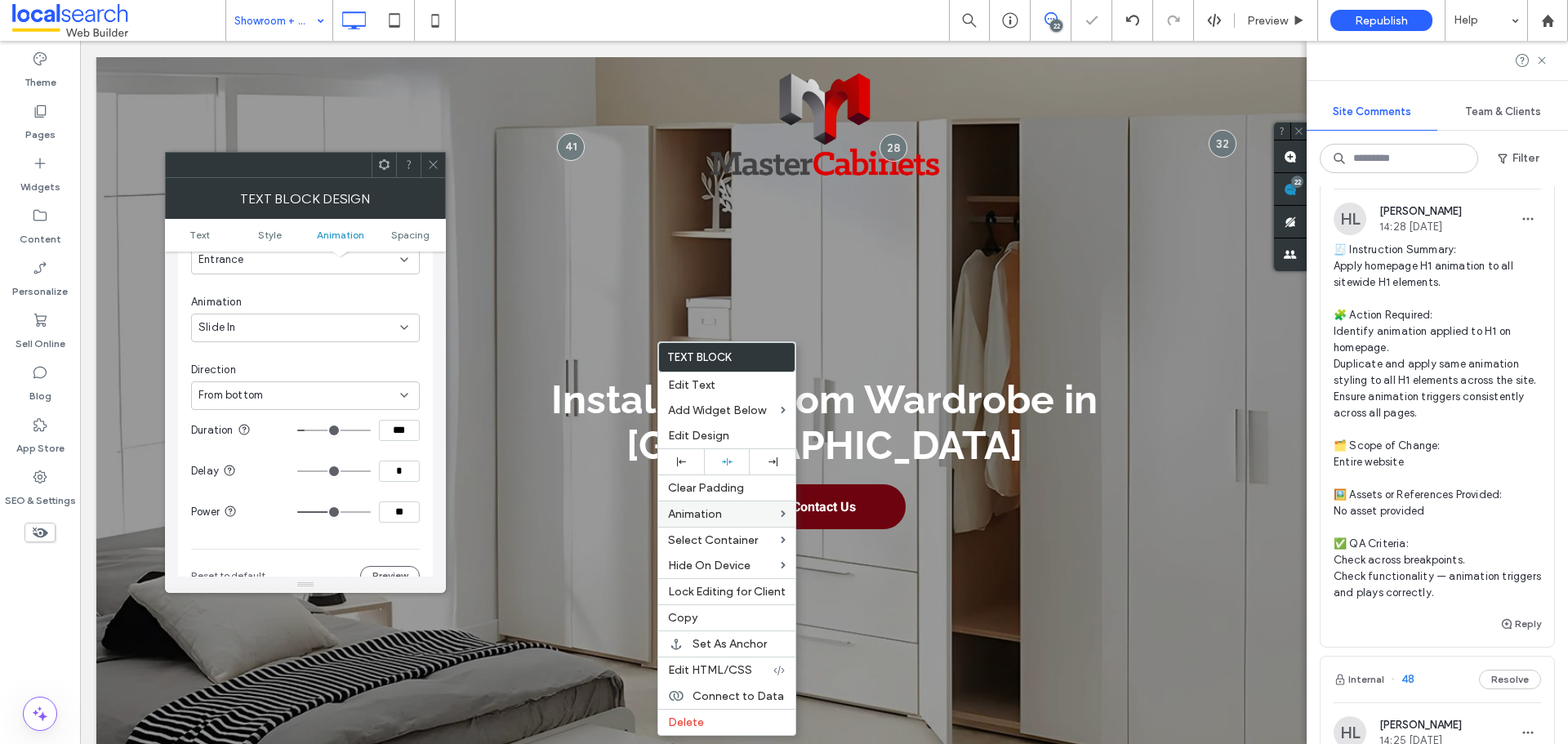
scroll to position [579, 0]
type input "***"
click at [397, 487] on input "**" at bounding box center [399, 484] width 41 height 22
type input "***"
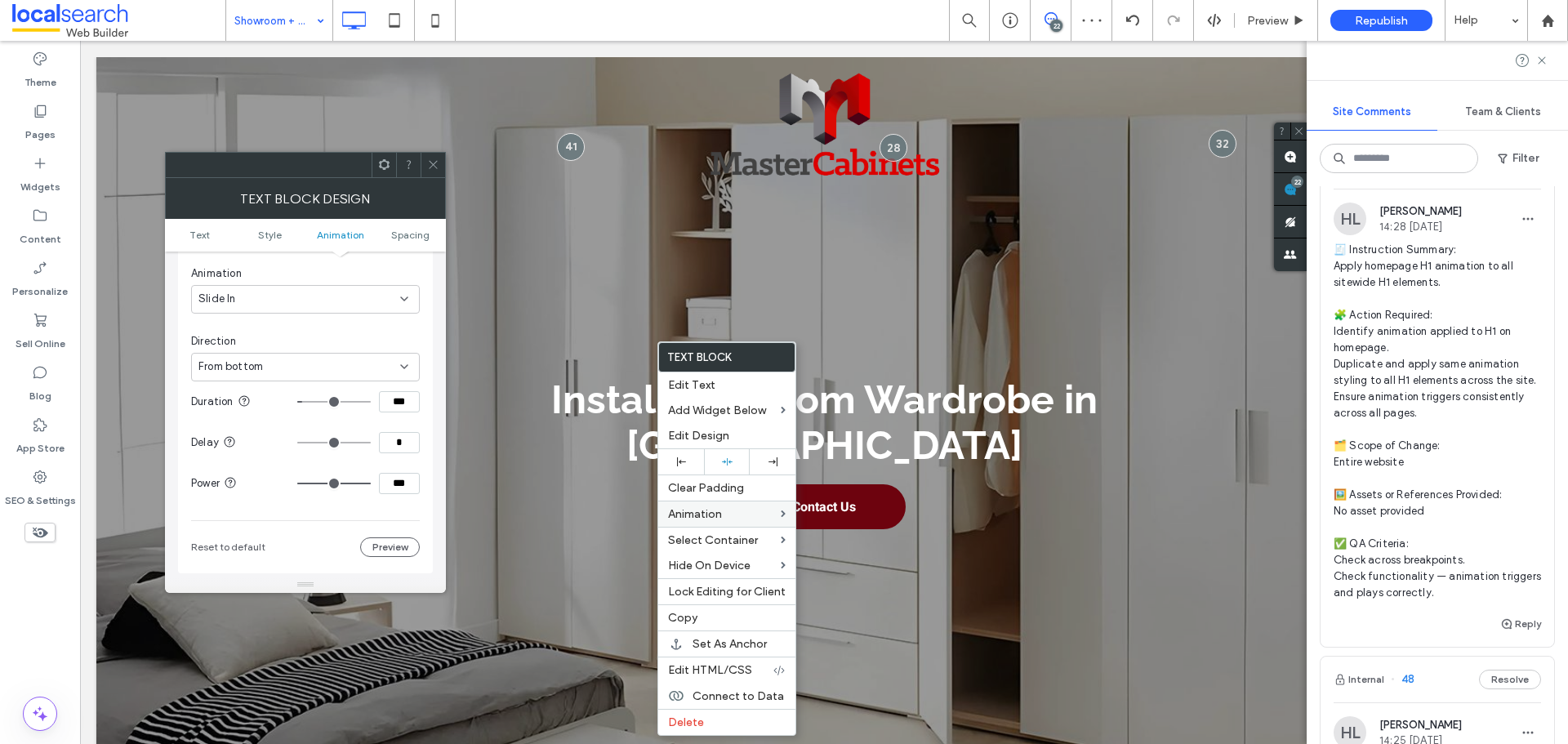
type input "***"
click at [433, 164] on icon at bounding box center [433, 165] width 12 height 12
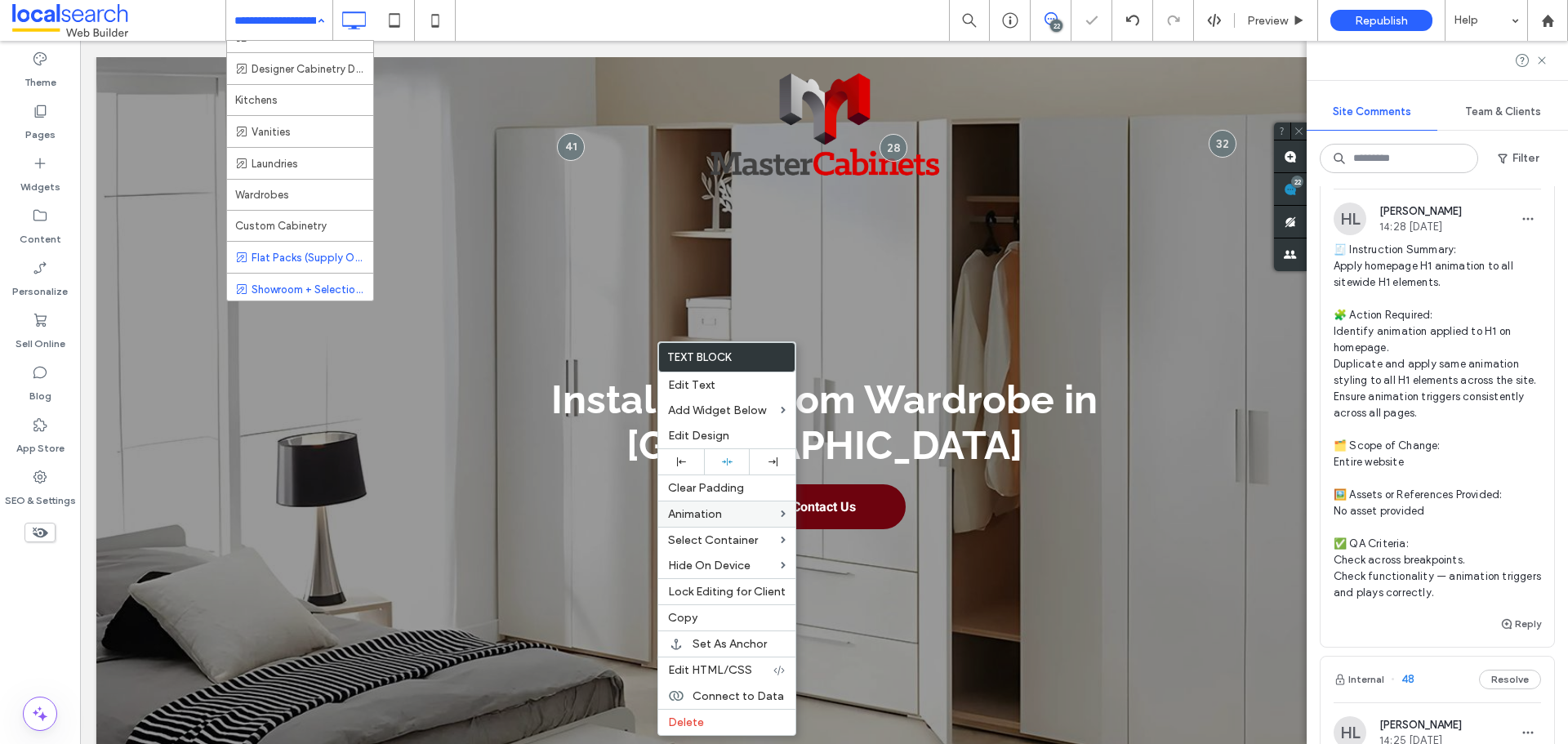
scroll to position [163, 0]
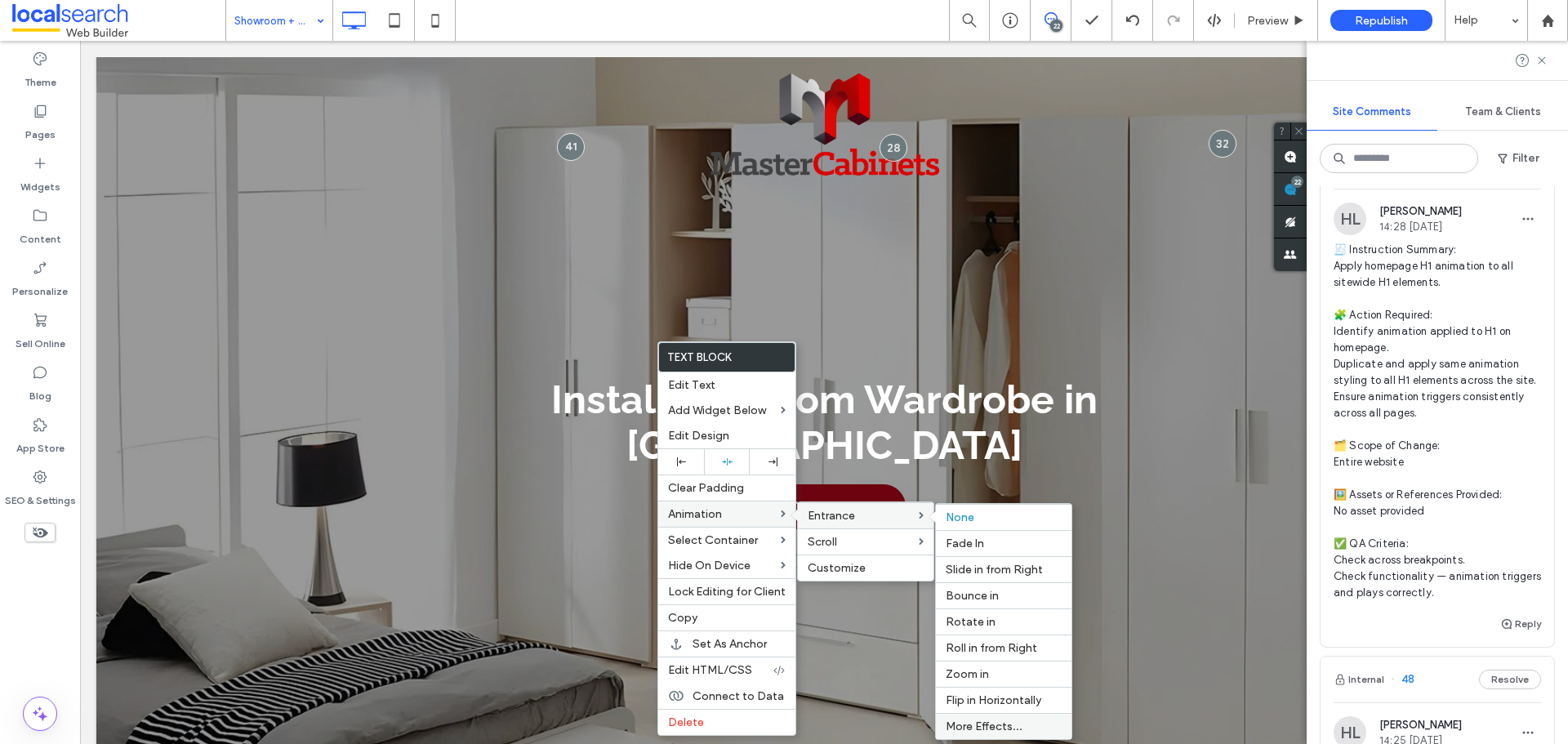
click at [1023, 720] on label "More Effects..." at bounding box center [1003, 726] width 116 height 14
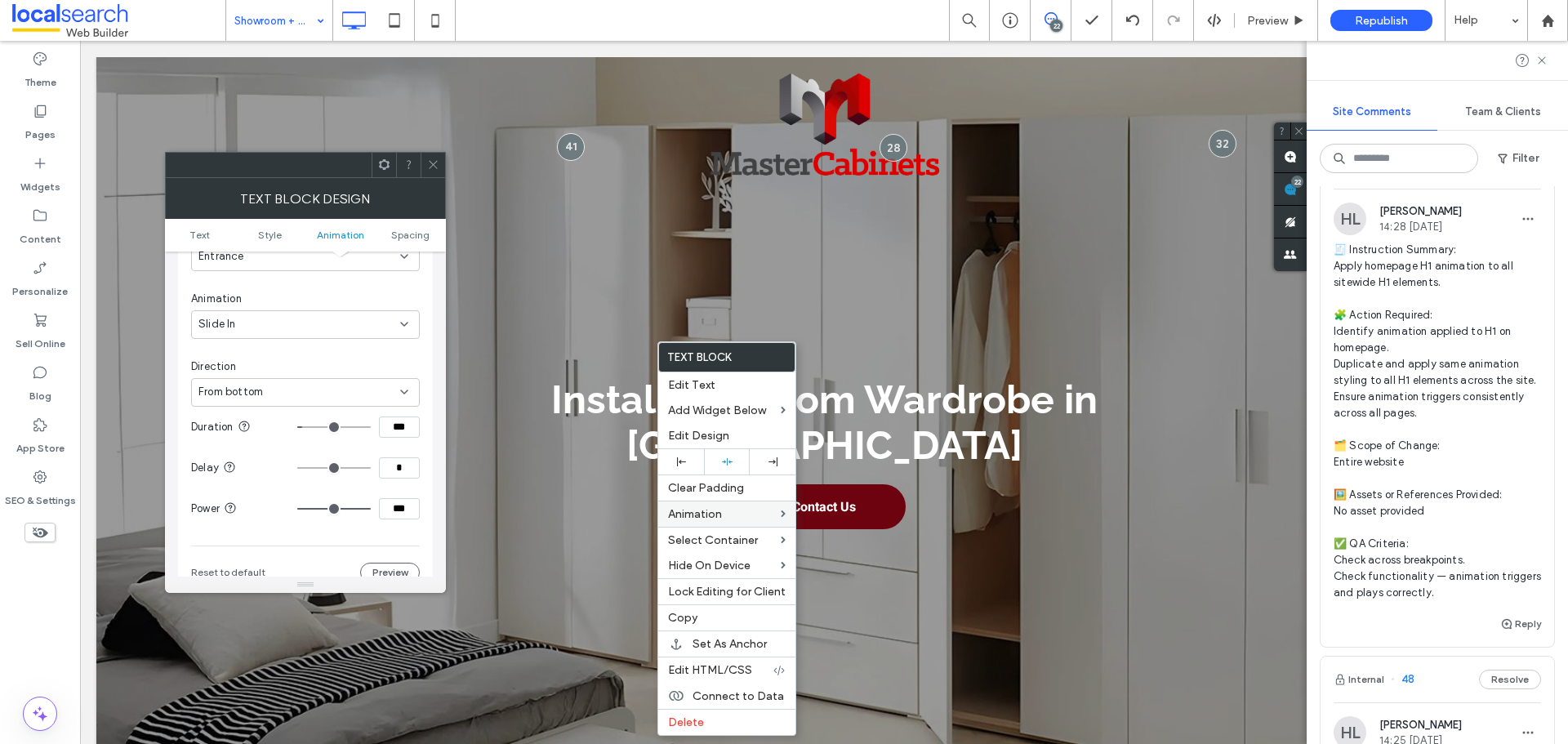
scroll to position [579, 0]
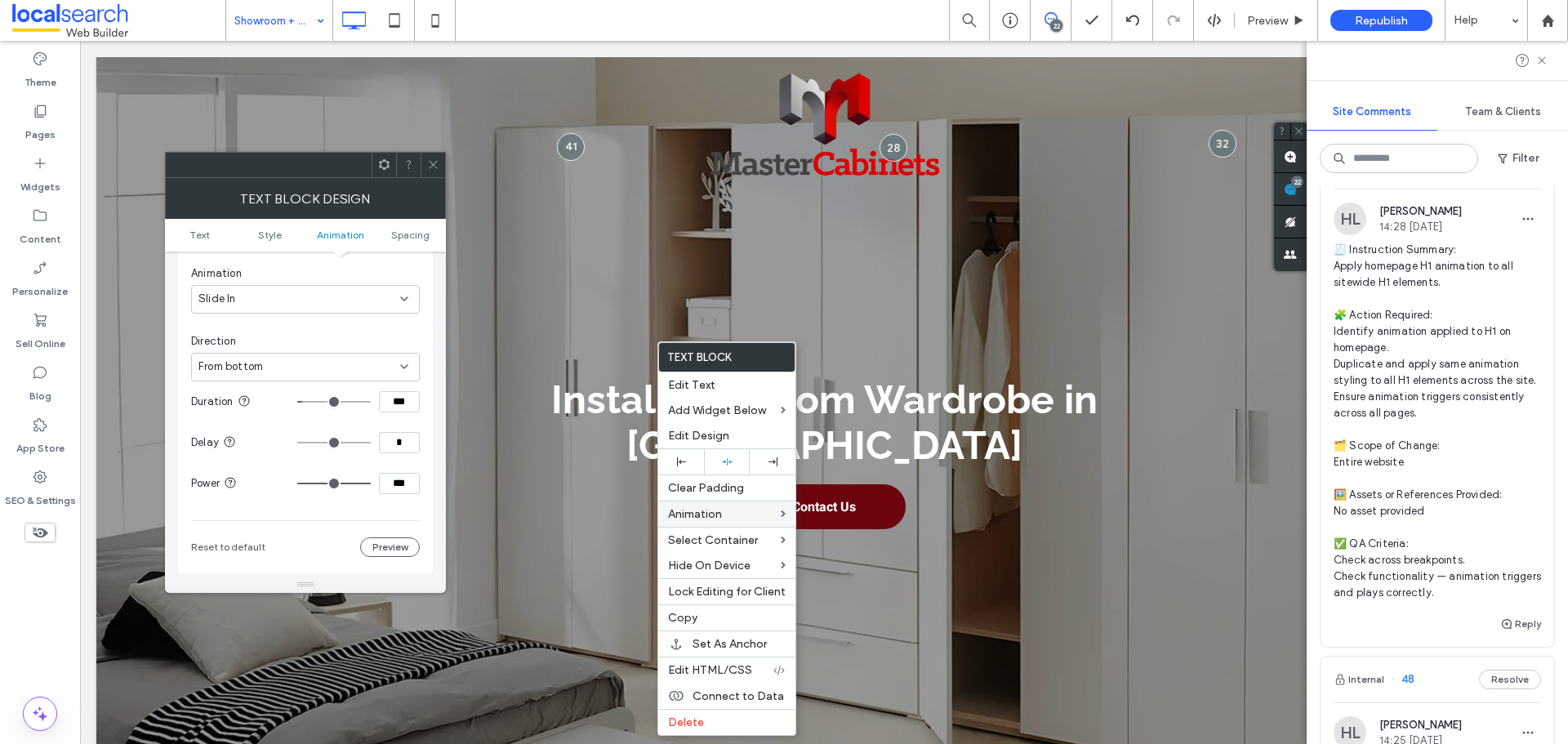
click at [431, 165] on icon at bounding box center [433, 165] width 12 height 12
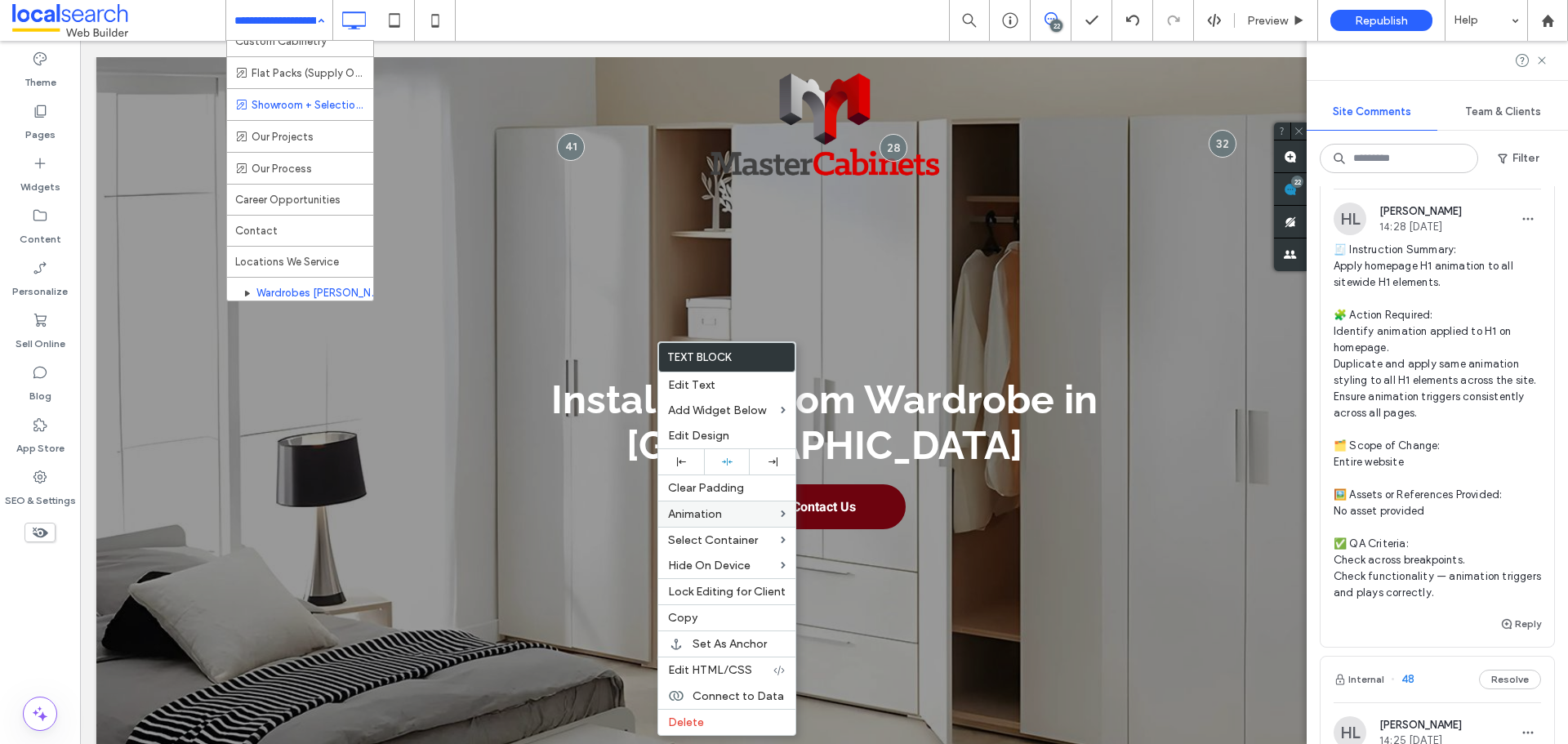
scroll to position [327, 0]
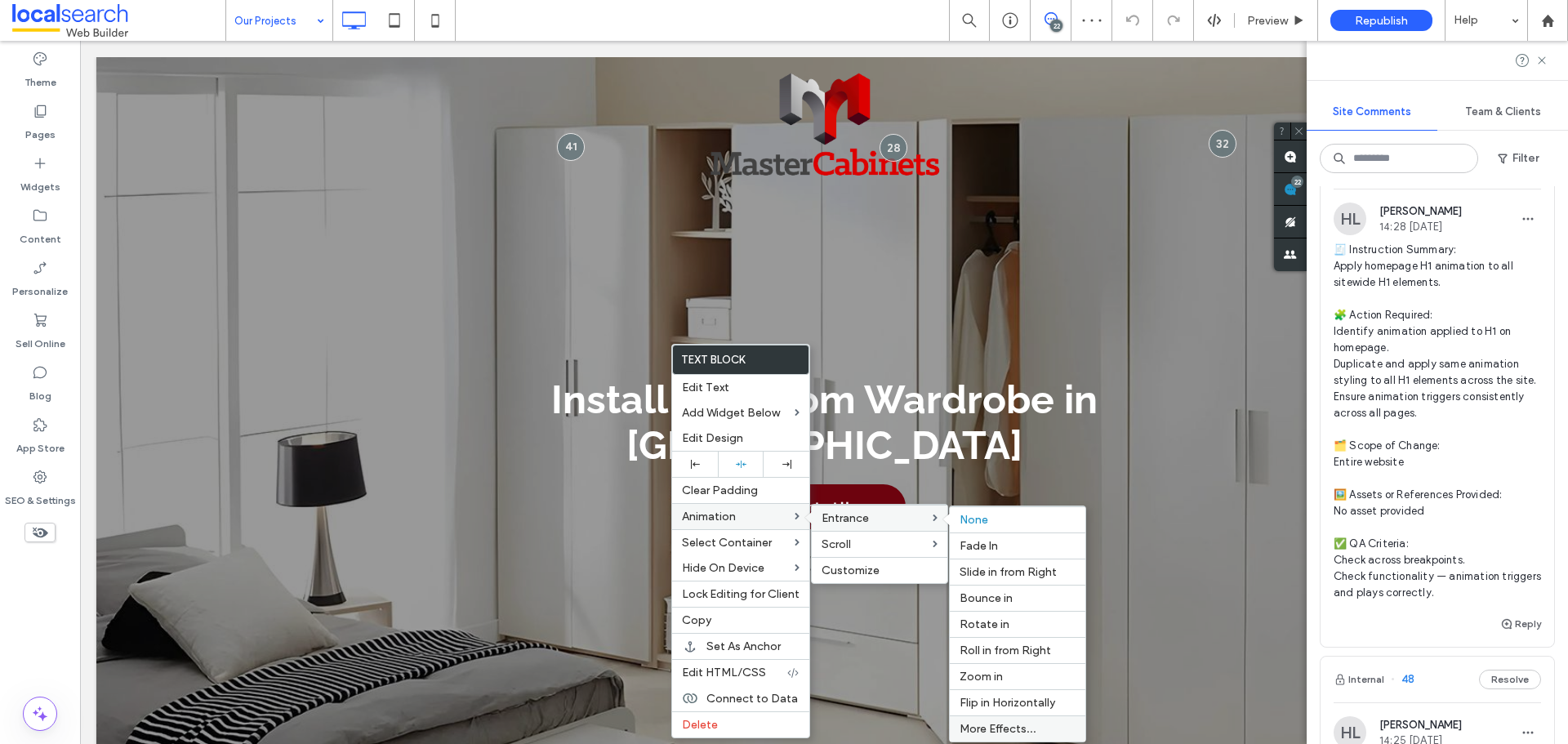
click at [1012, 728] on span "More Effects..." at bounding box center [998, 728] width 76 height 14
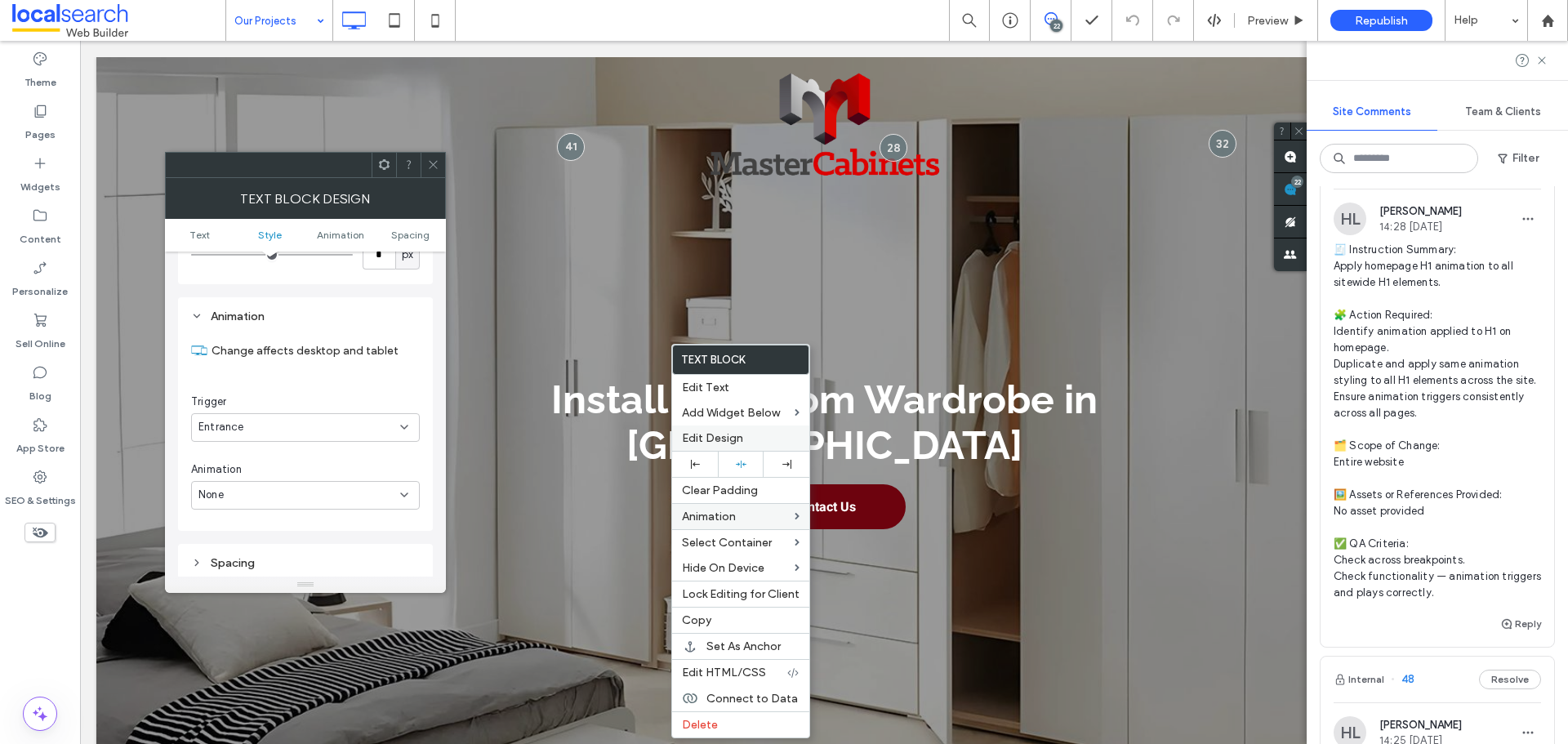
scroll to position [416, 0]
click at [298, 462] on div "None" at bounding box center [299, 462] width 202 height 17
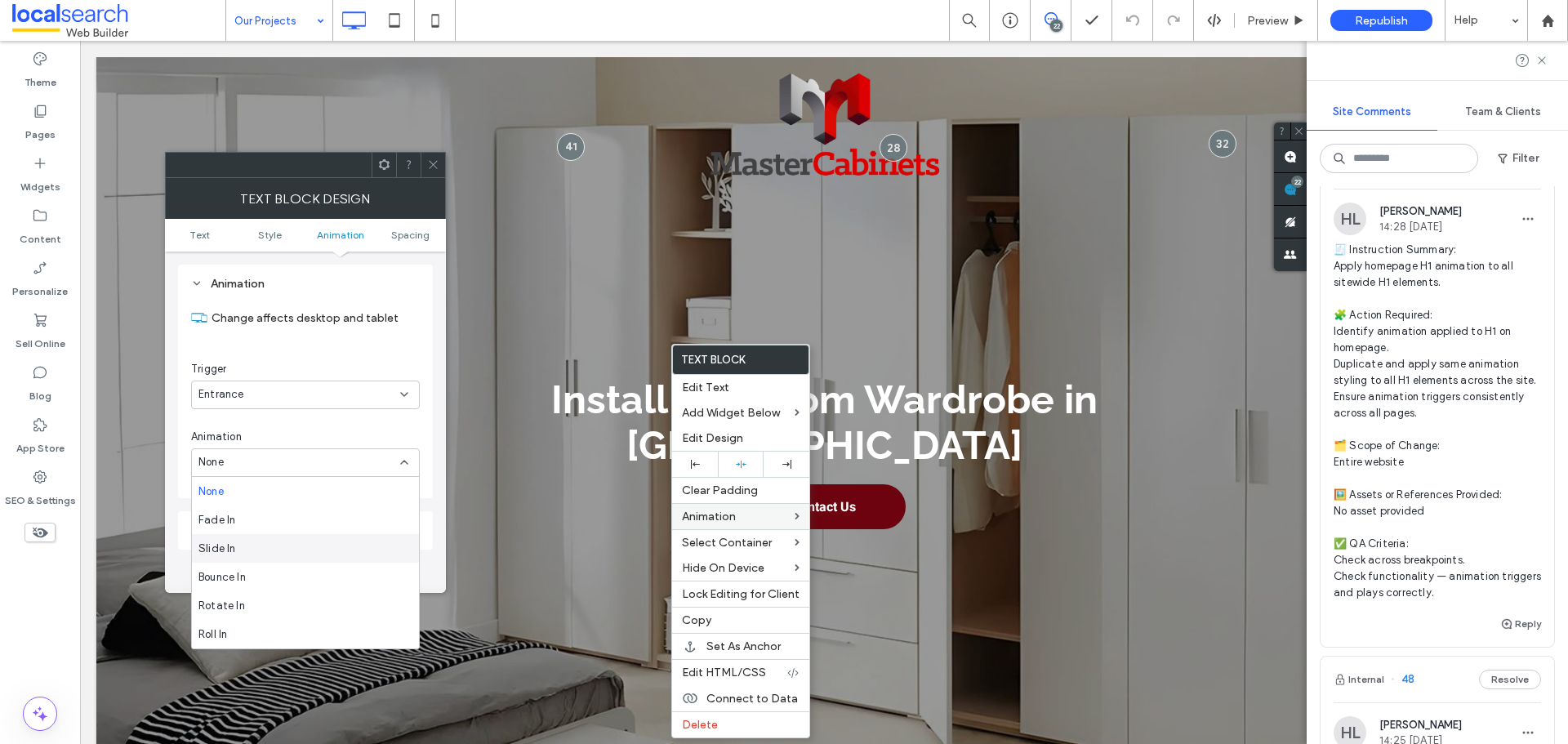
click at [276, 551] on div "Slide In" at bounding box center [305, 548] width 227 height 28
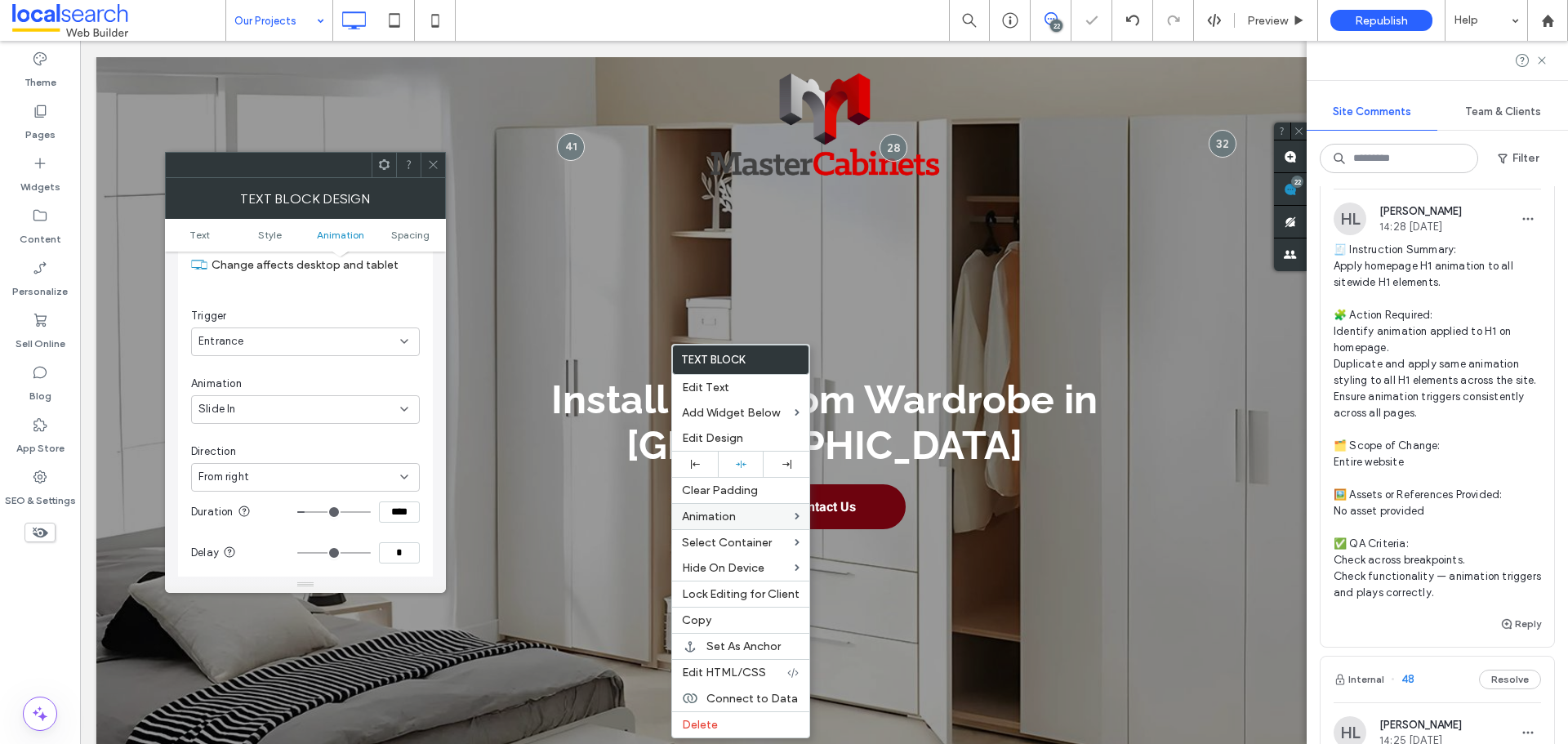
scroll to position [498, 0]
click at [331, 457] on div "From right" at bounding box center [305, 449] width 229 height 28
click at [289, 528] on div "From bottom" at bounding box center [305, 535] width 227 height 28
click at [393, 490] on input "****" at bounding box center [399, 484] width 41 height 22
paste input "**"
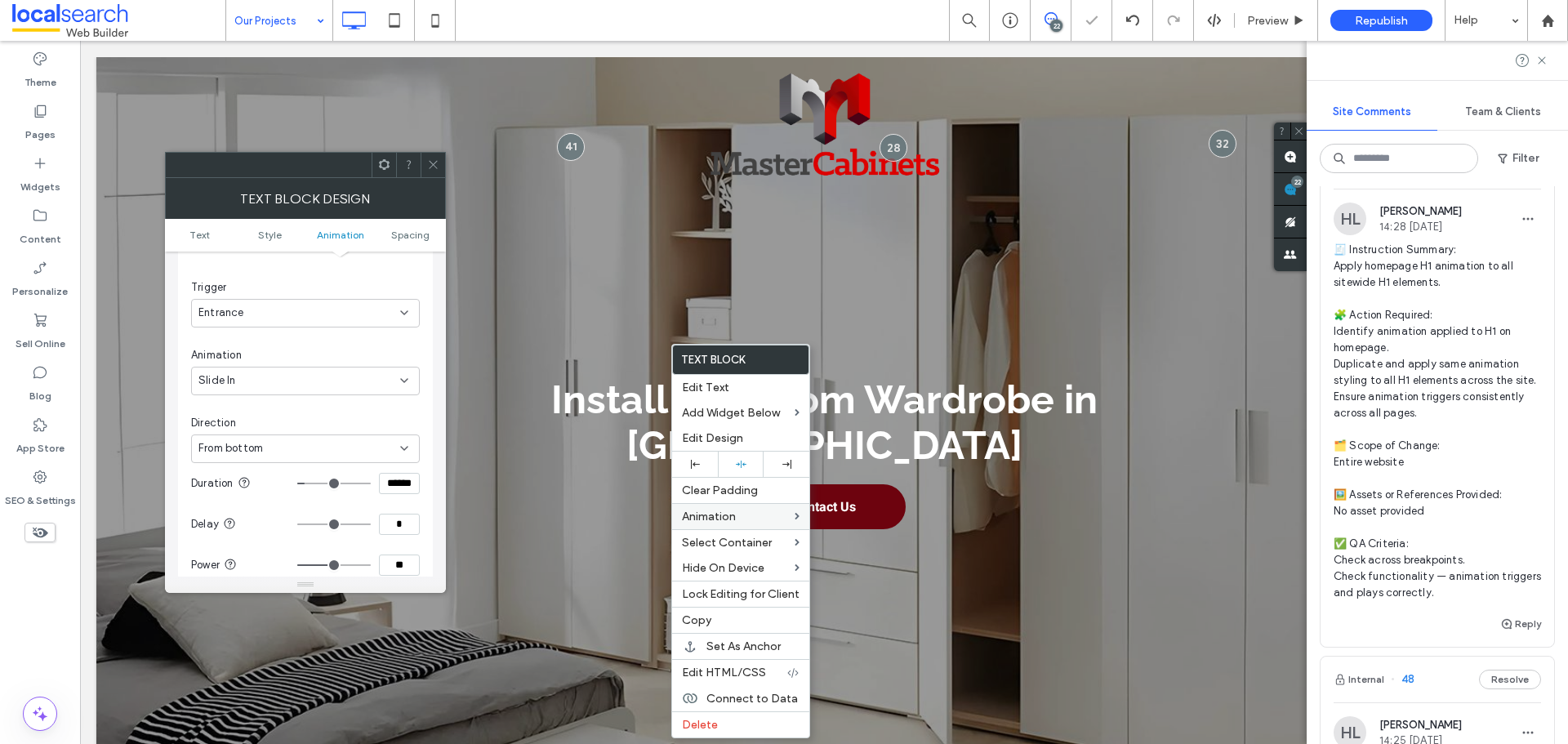
paste input
type input "***"
click at [402, 554] on input "**" at bounding box center [399, 565] width 41 height 22
type input "***"
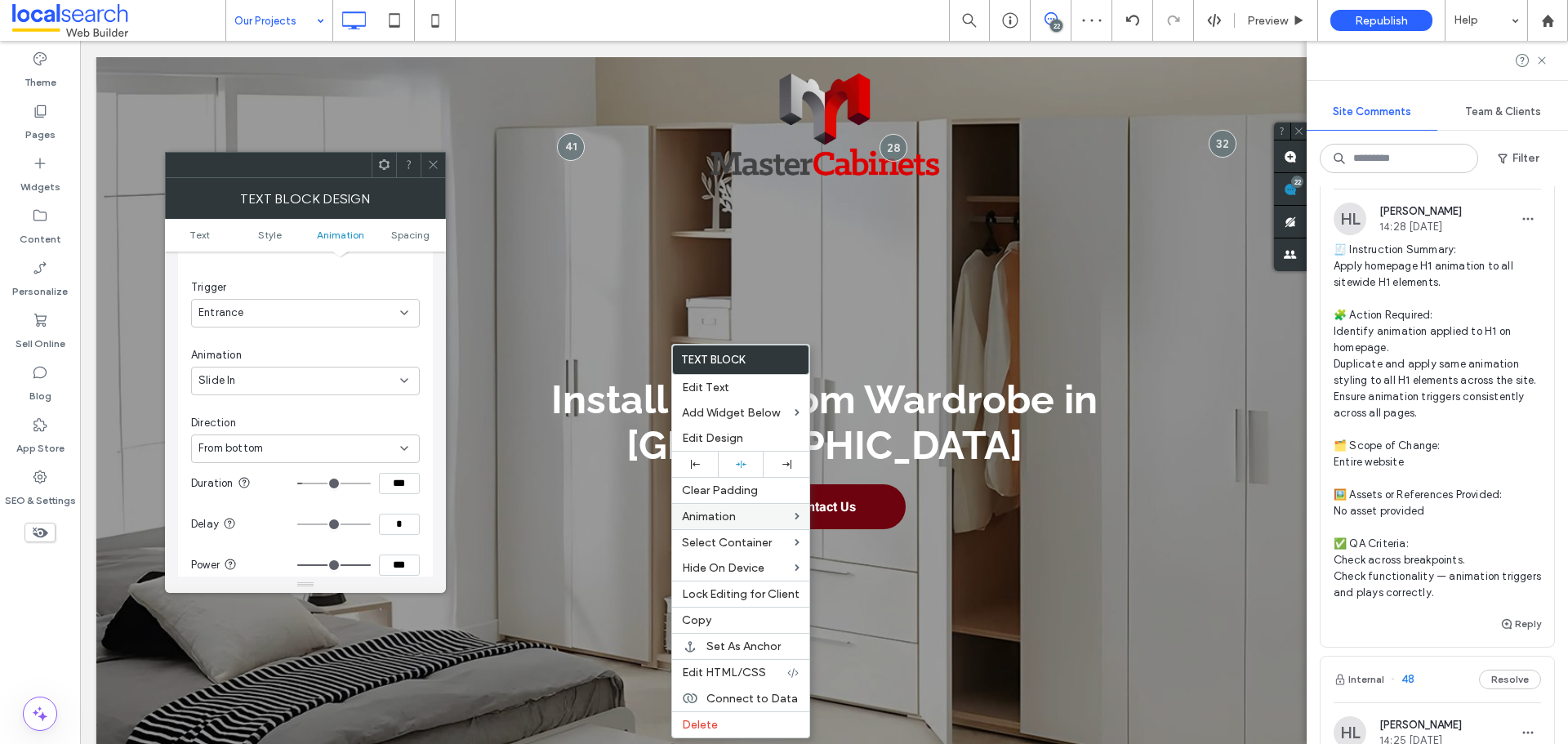
type input "***"
click at [441, 159] on div at bounding box center [432, 165] width 24 height 24
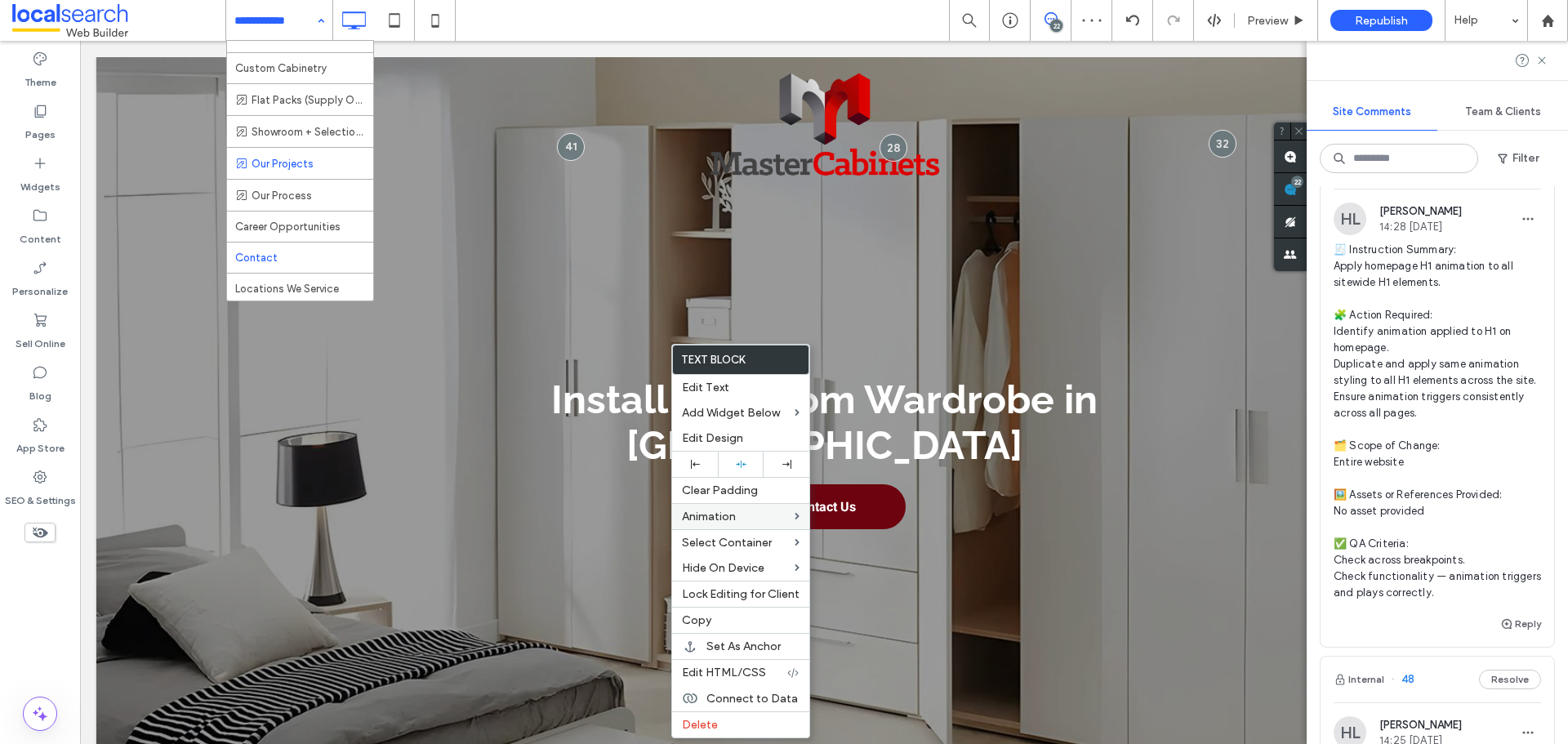
scroll to position [327, 0]
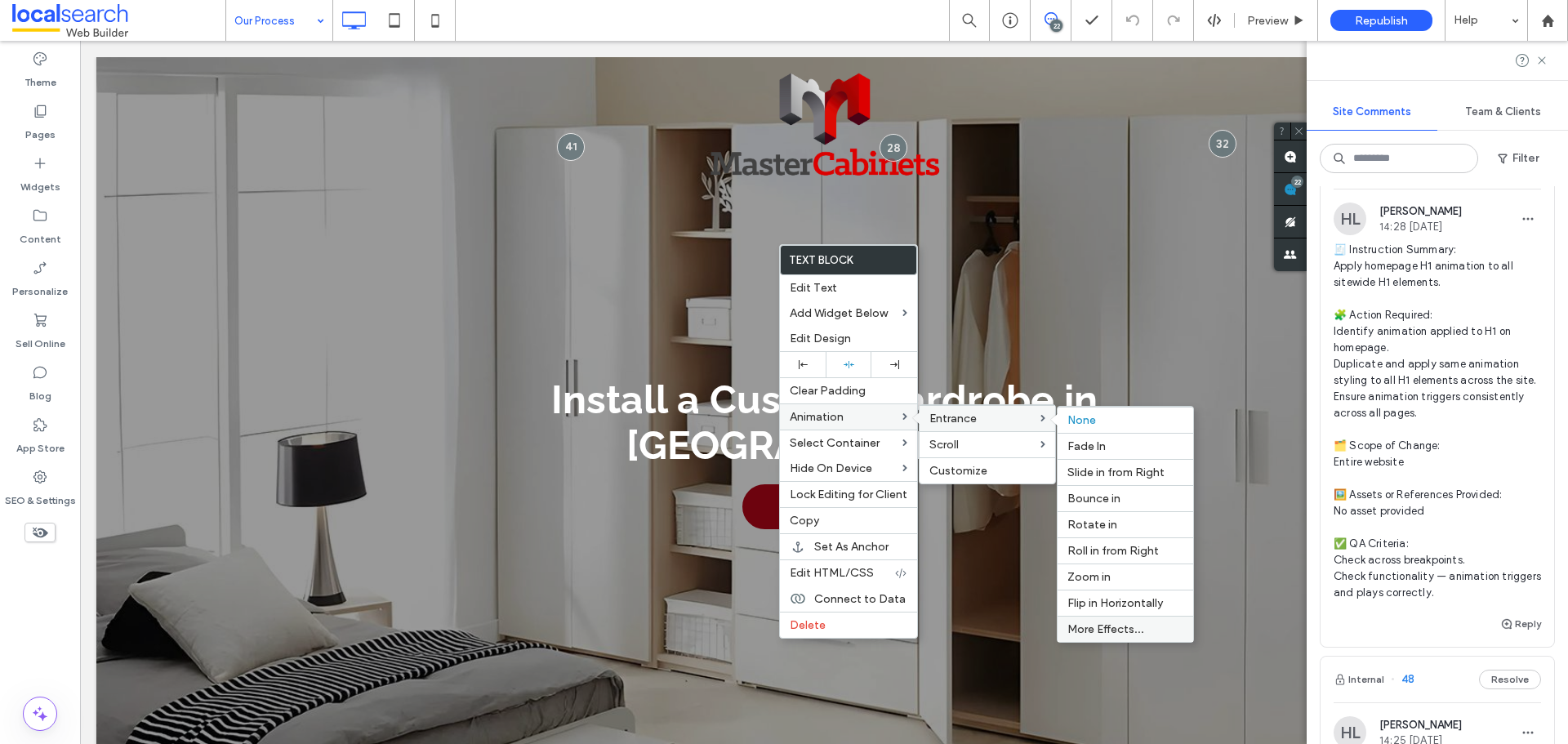
click at [1122, 628] on span "More Effects..." at bounding box center [1106, 629] width 76 height 14
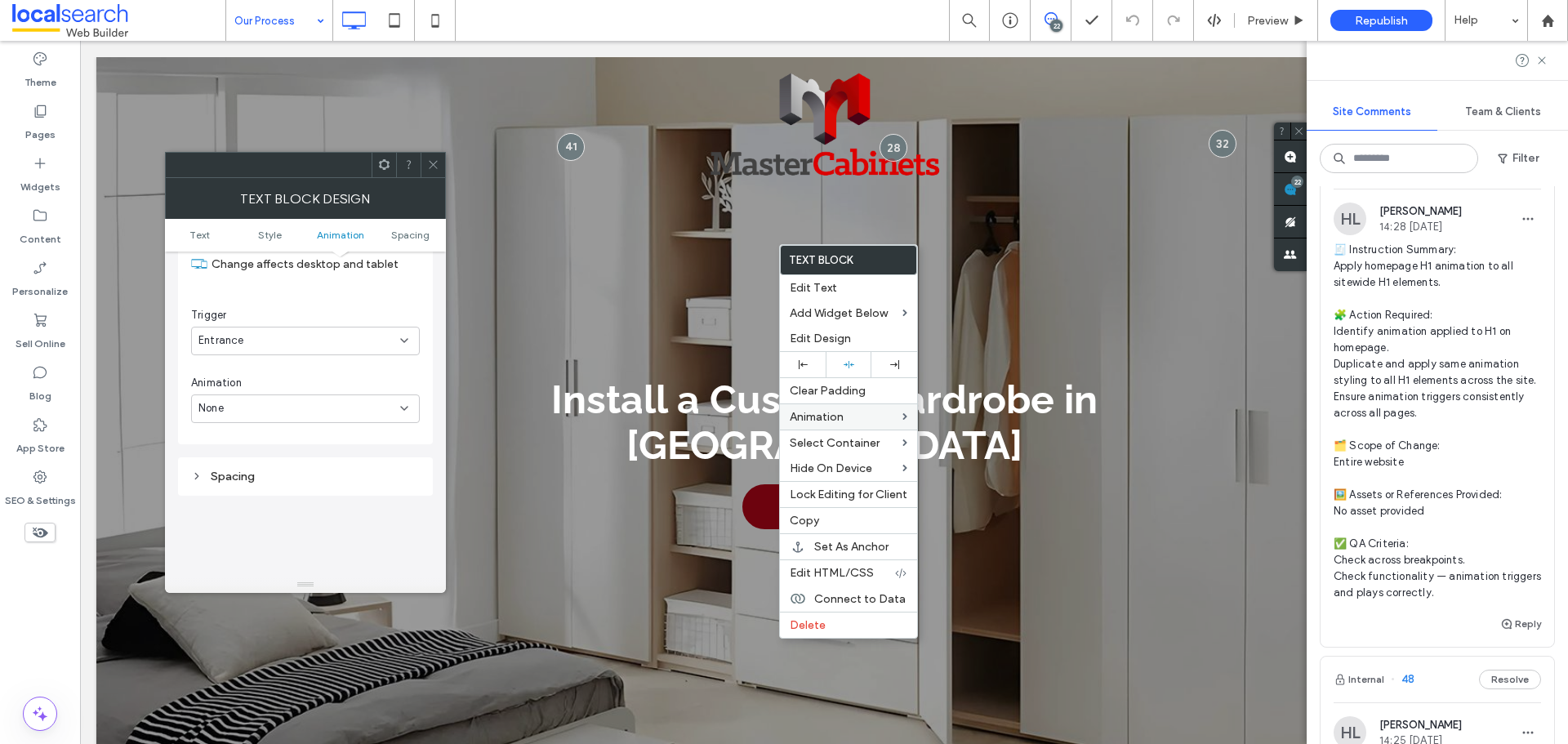
scroll to position [498, 0]
click at [253, 379] on div "None" at bounding box center [299, 381] width 202 height 17
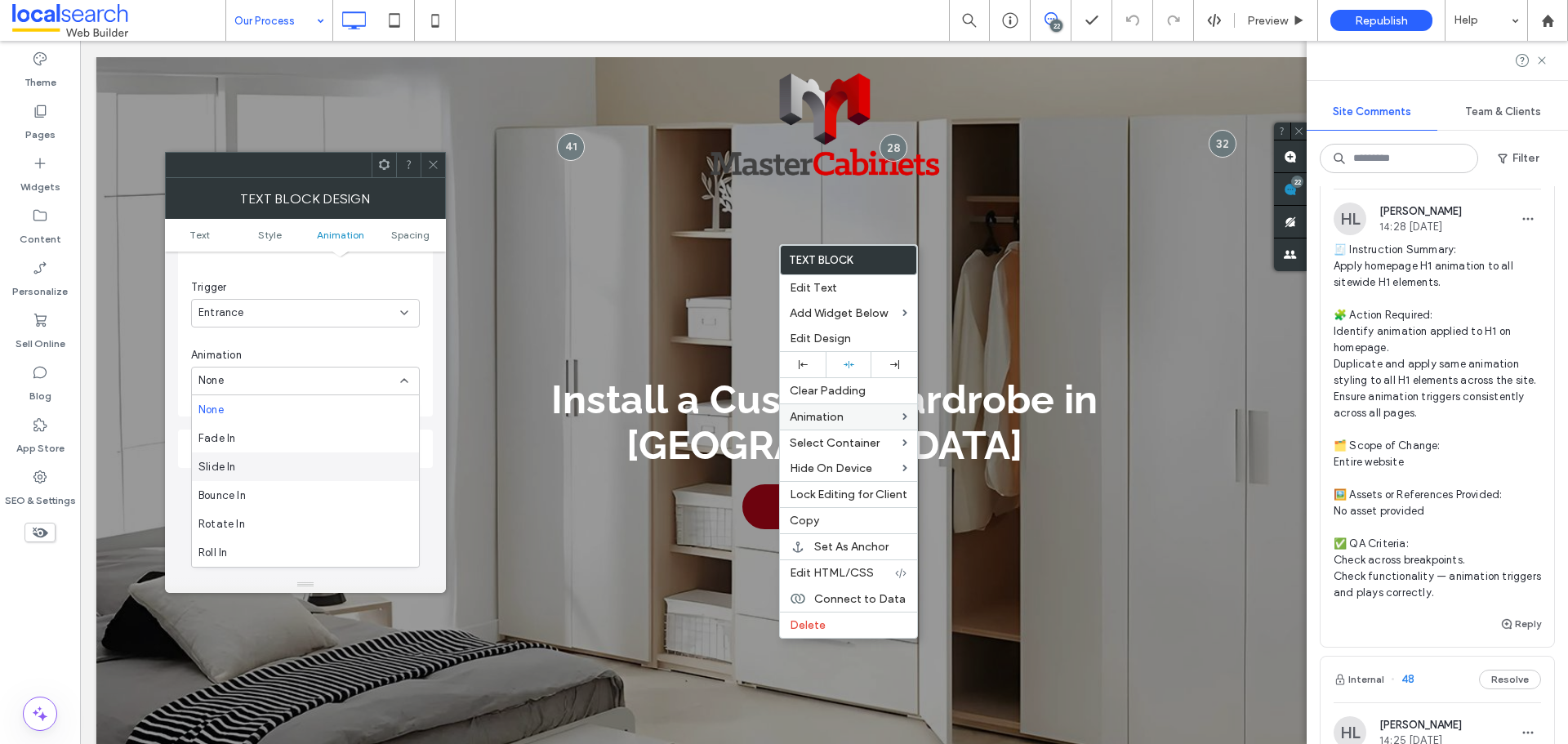
click at [261, 460] on div "Slide In" at bounding box center [305, 466] width 227 height 28
click at [276, 450] on div "From right" at bounding box center [299, 449] width 202 height 17
click at [263, 530] on span "From bottom" at bounding box center [231, 535] width 65 height 17
click at [407, 313] on input "****" at bounding box center [399, 320] width 41 height 22
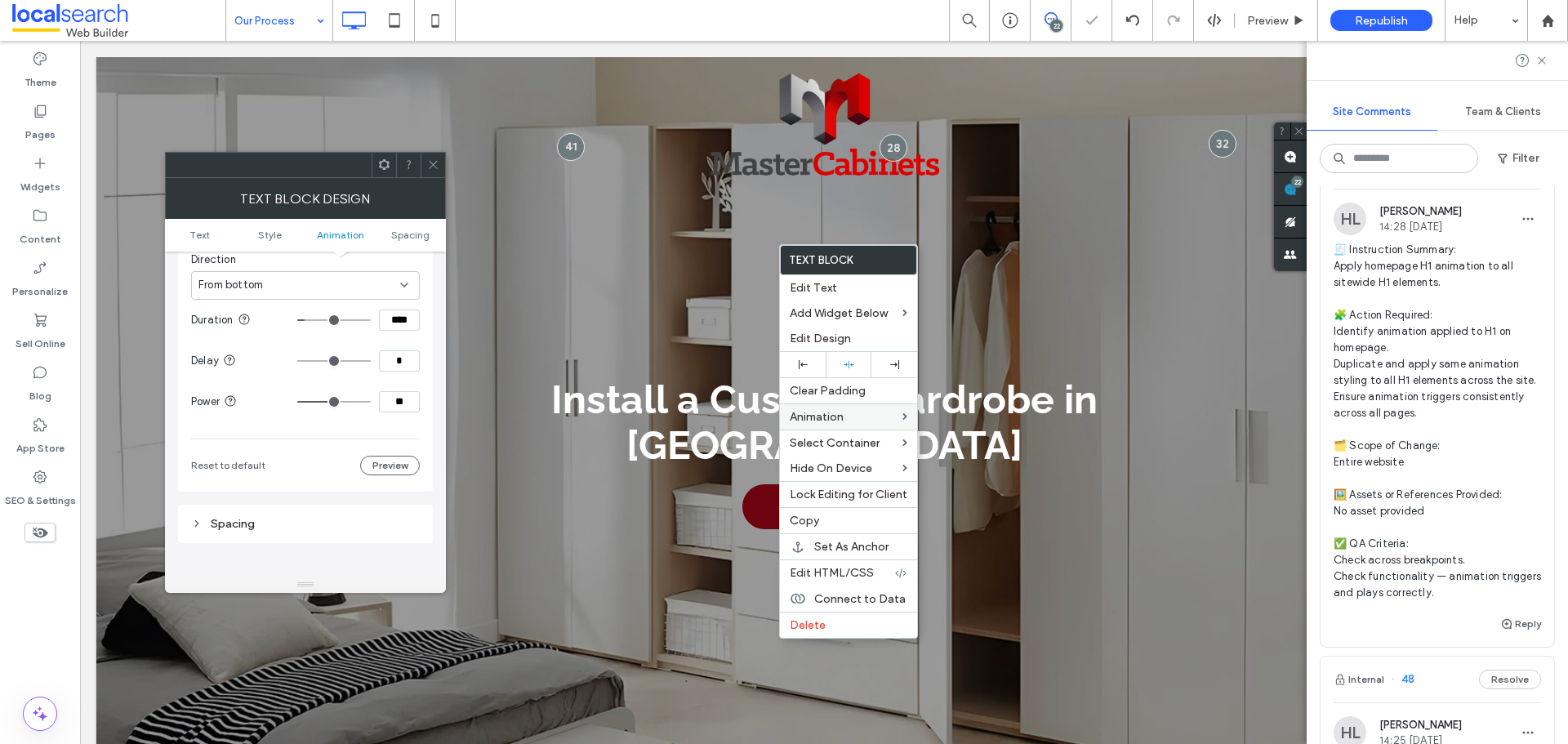
paste input
type input "***"
click at [407, 402] on input "**" at bounding box center [399, 402] width 41 height 22
type input "**"
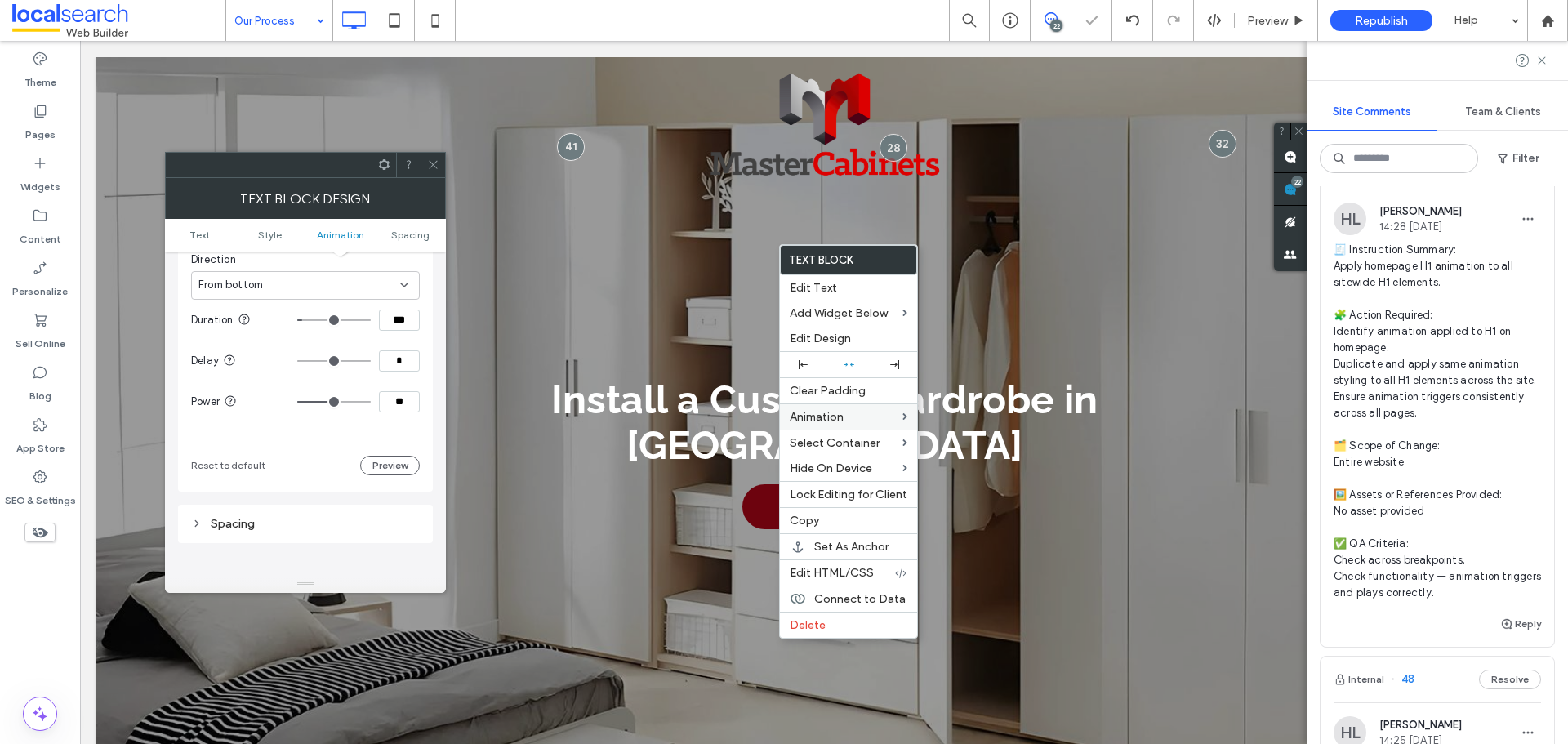
type input "**"
type input "***"
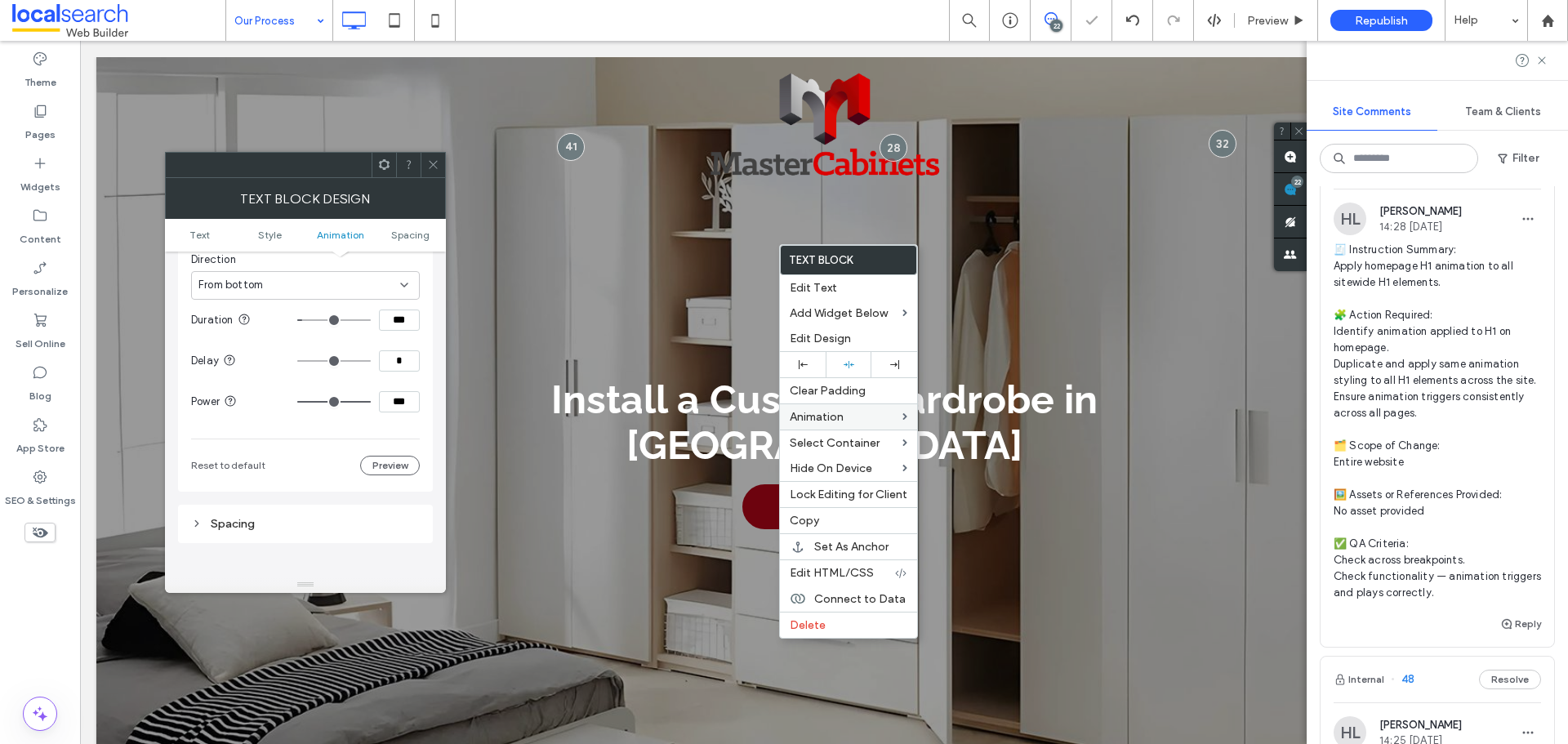
drag, startPoint x: 346, startPoint y: 400, endPoint x: 429, endPoint y: 401, distance: 83.0
type input "***"
click at [371, 401] on input "range" at bounding box center [334, 402] width 73 height 2
click at [433, 167] on icon at bounding box center [433, 165] width 12 height 12
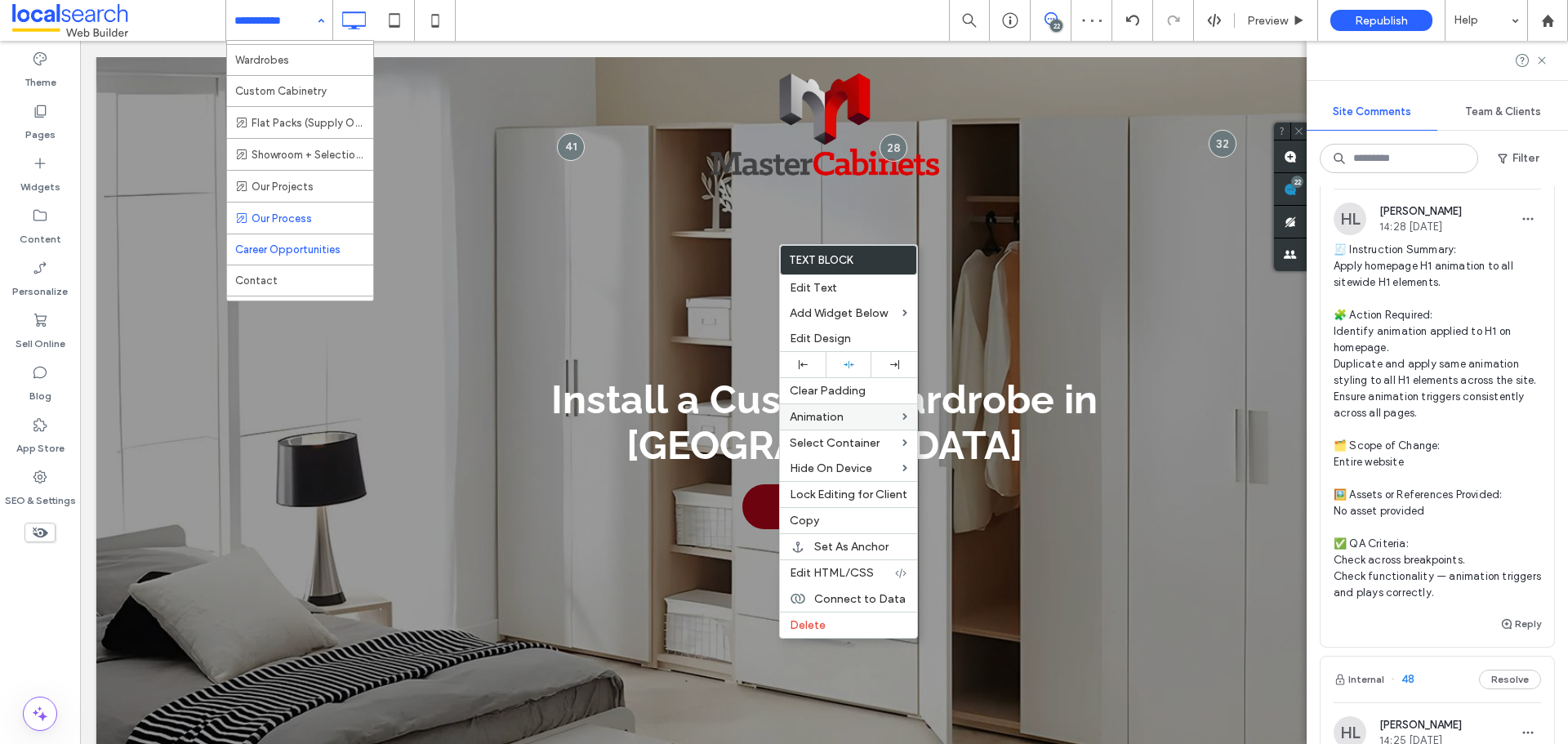
scroll to position [245, 0]
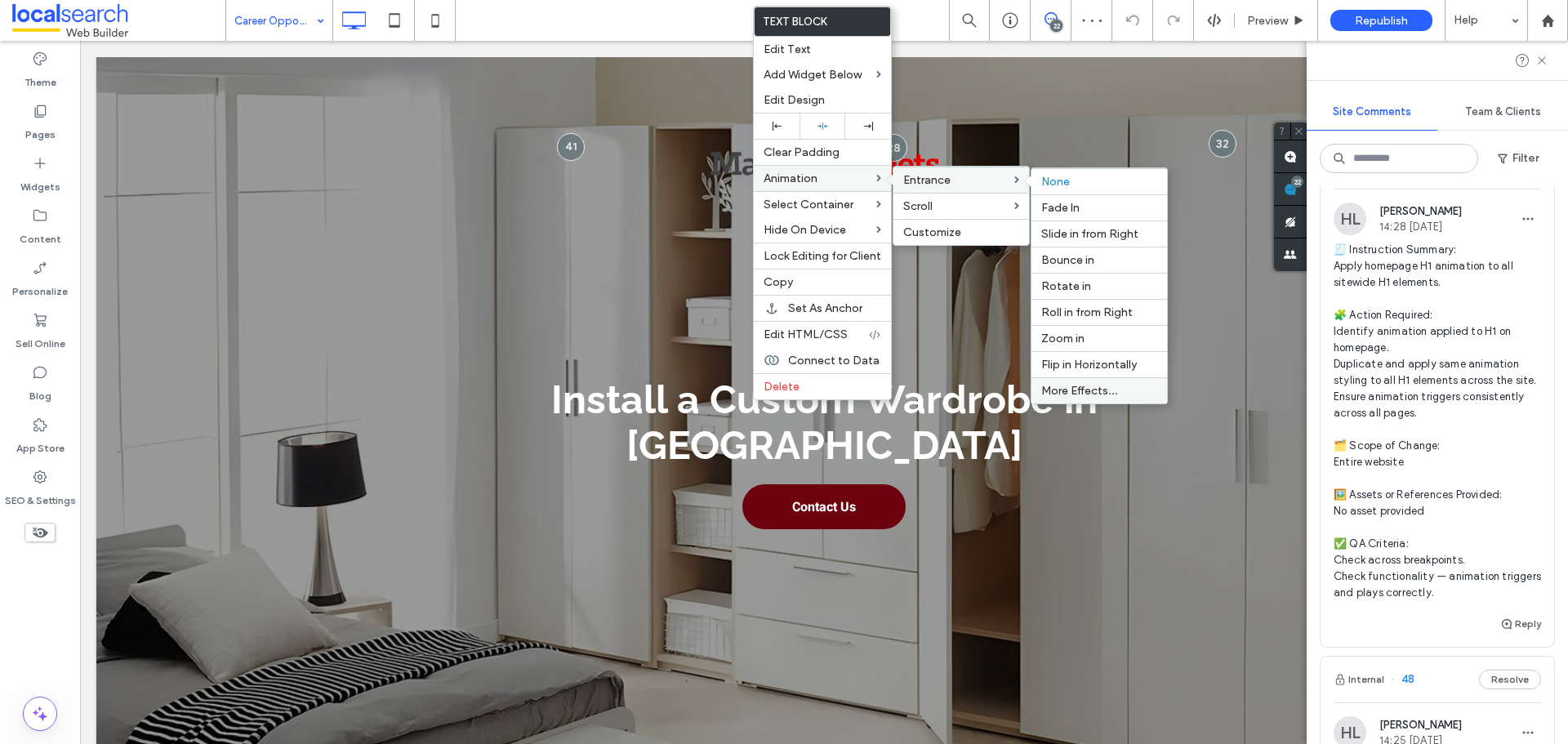
click at [1122, 391] on label "More Effects..." at bounding box center [1099, 391] width 116 height 14
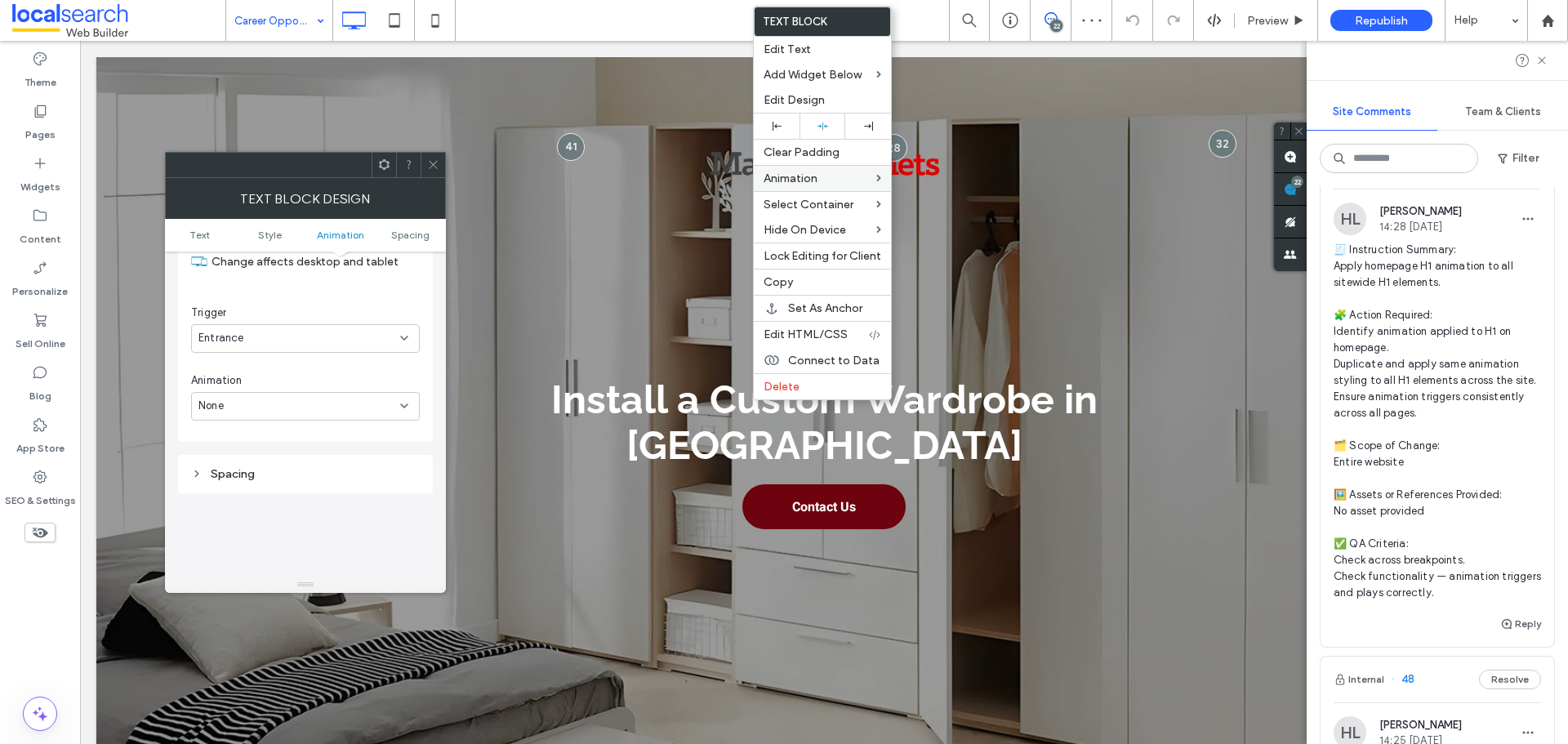
scroll to position [498, 0]
click at [287, 383] on div "None" at bounding box center [299, 381] width 202 height 17
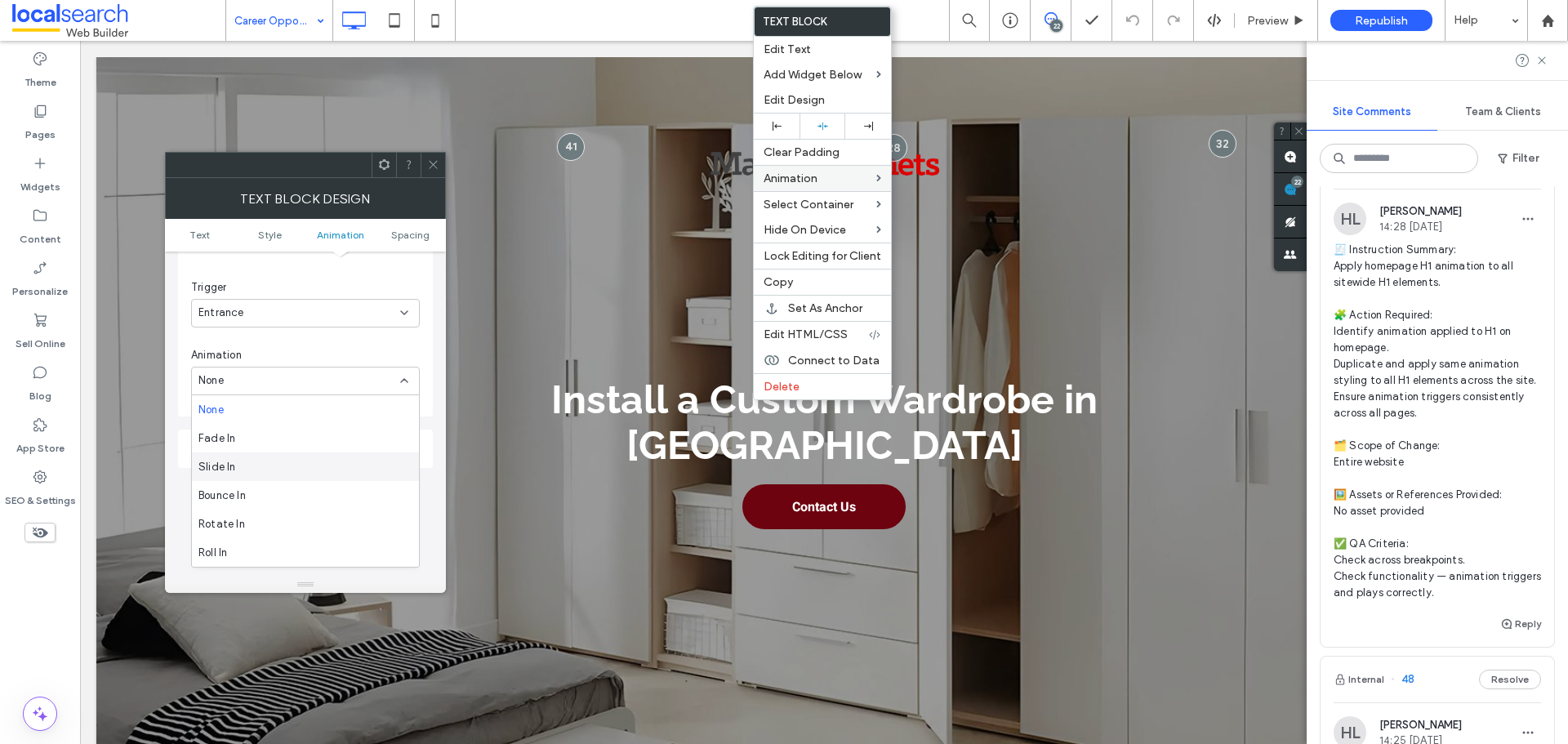
click at [268, 468] on div "Slide In" at bounding box center [305, 466] width 227 height 28
click at [313, 440] on div "From right" at bounding box center [305, 449] width 229 height 28
click at [259, 533] on span "From bottom" at bounding box center [231, 535] width 65 height 17
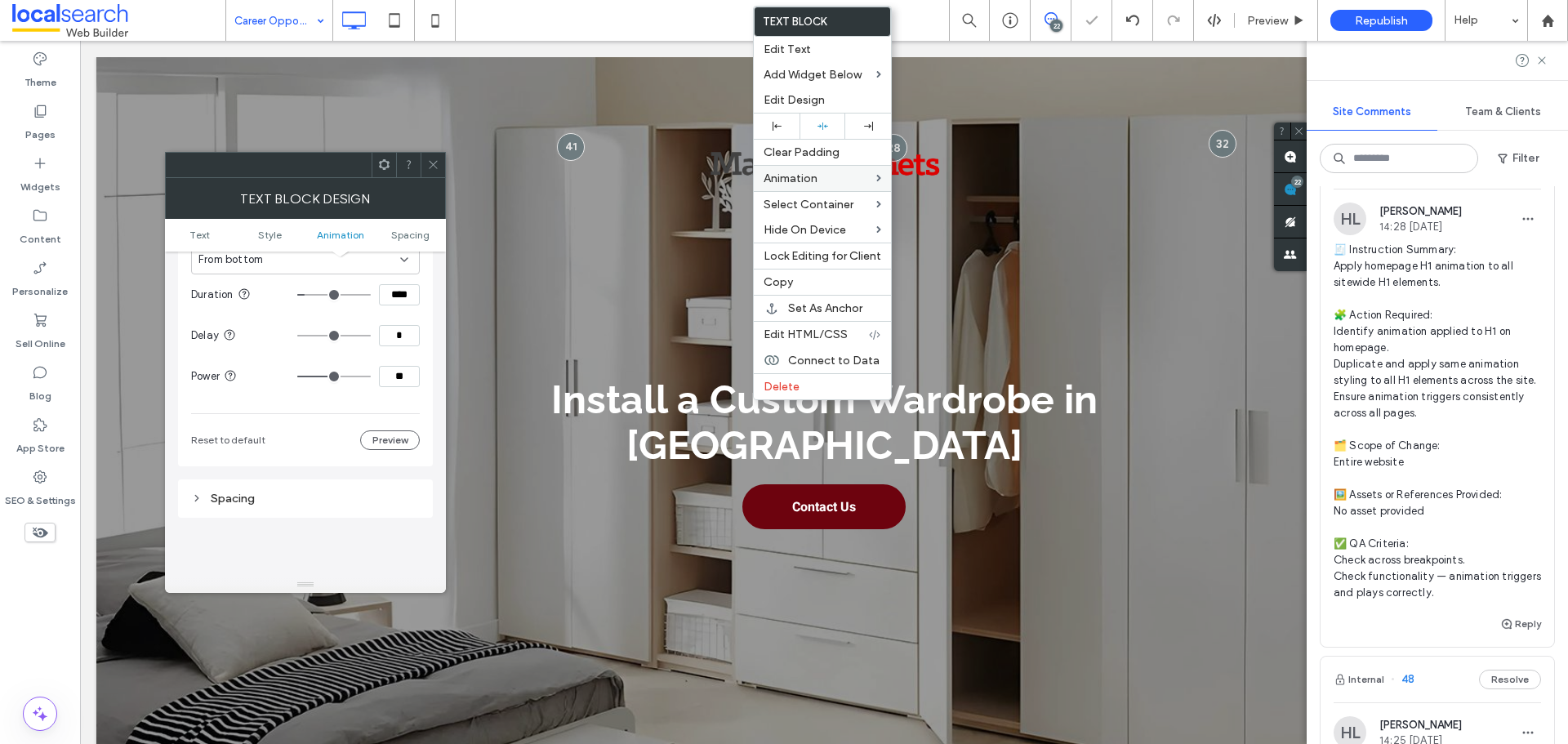
scroll to position [662, 0]
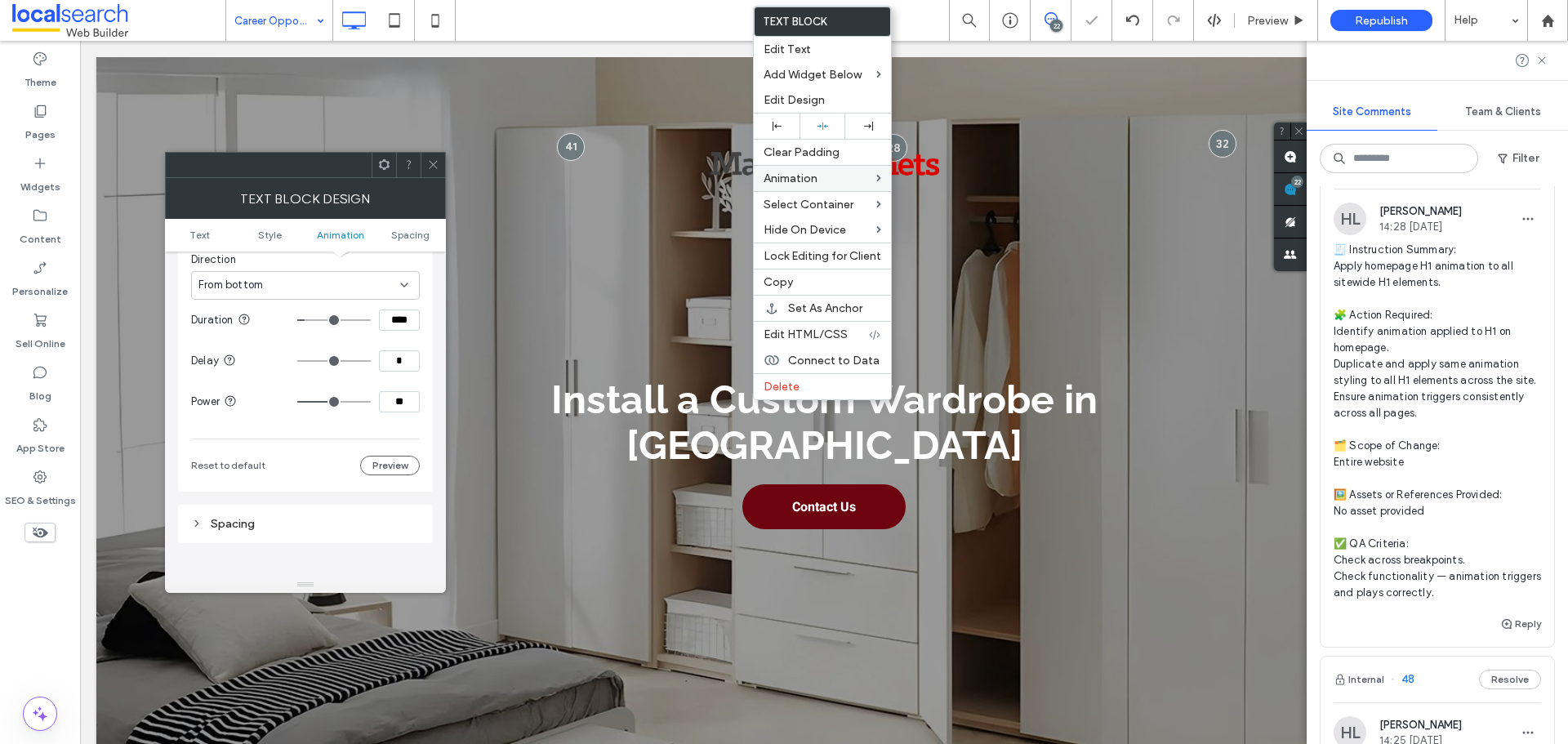
click at [405, 319] on input "****" at bounding box center [399, 320] width 41 height 22
paste input
type input "***"
click at [396, 402] on input "**" at bounding box center [399, 402] width 41 height 22
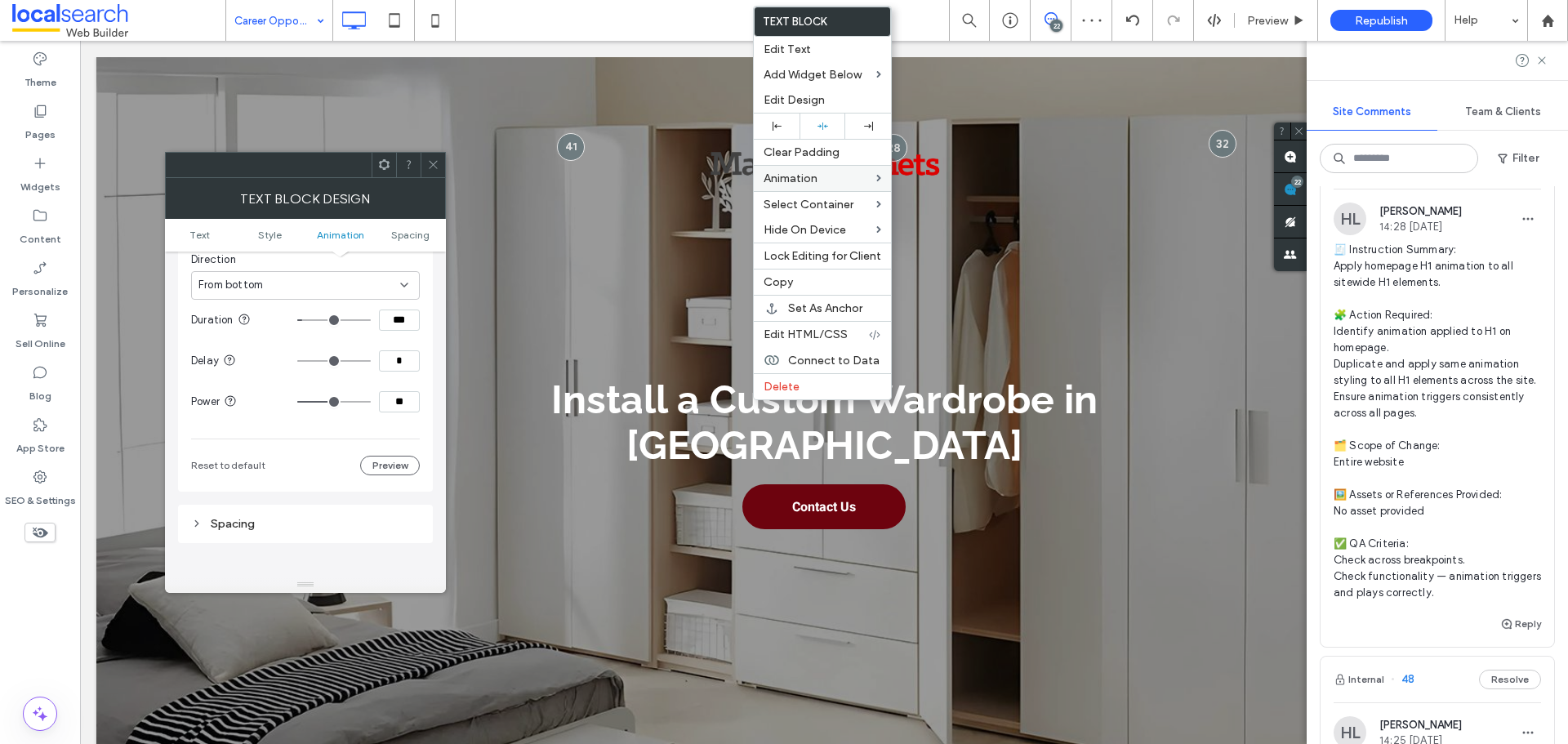
type input "**"
type input "***"
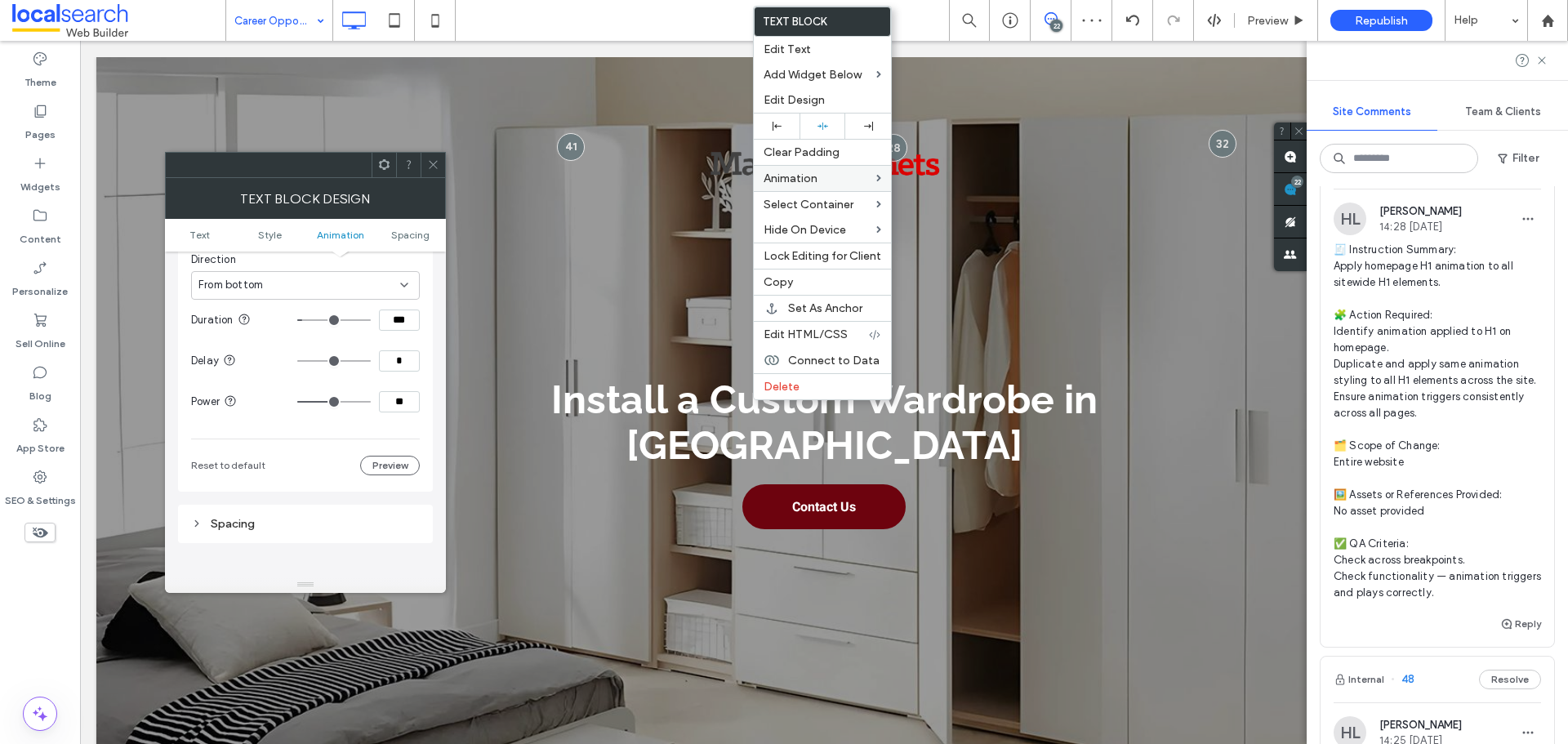
type input "***"
drag, startPoint x: 342, startPoint y: 401, endPoint x: 411, endPoint y: 404, distance: 69.1
type input "***"
click at [371, 402] on input "range" at bounding box center [334, 402] width 73 height 2
click at [425, 385] on div "Animation Change affects desktop and tablet Trigger Entrance Animation Slide In…" at bounding box center [305, 256] width 255 height 472
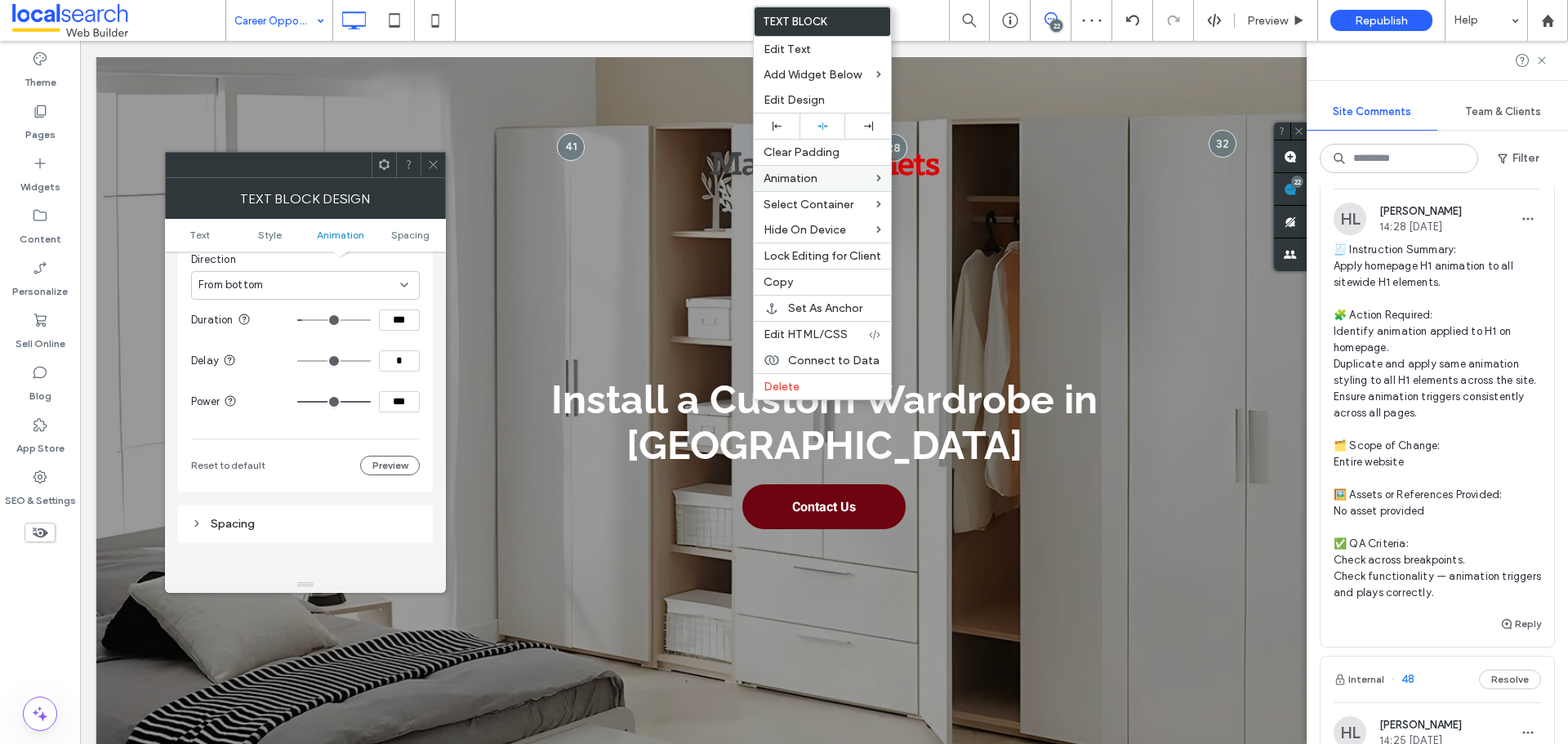
click at [434, 162] on icon at bounding box center [433, 165] width 12 height 12
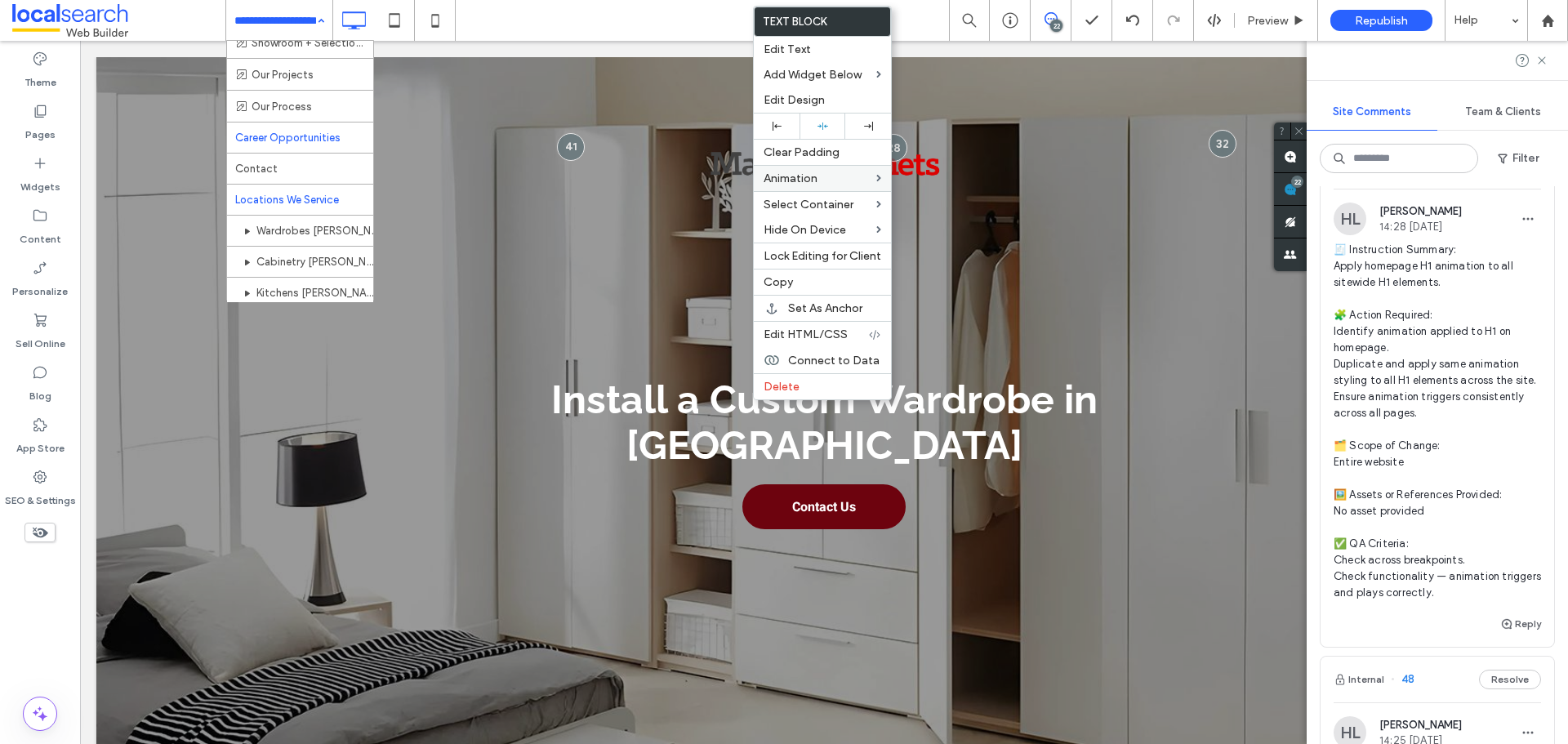
scroll to position [327, 0]
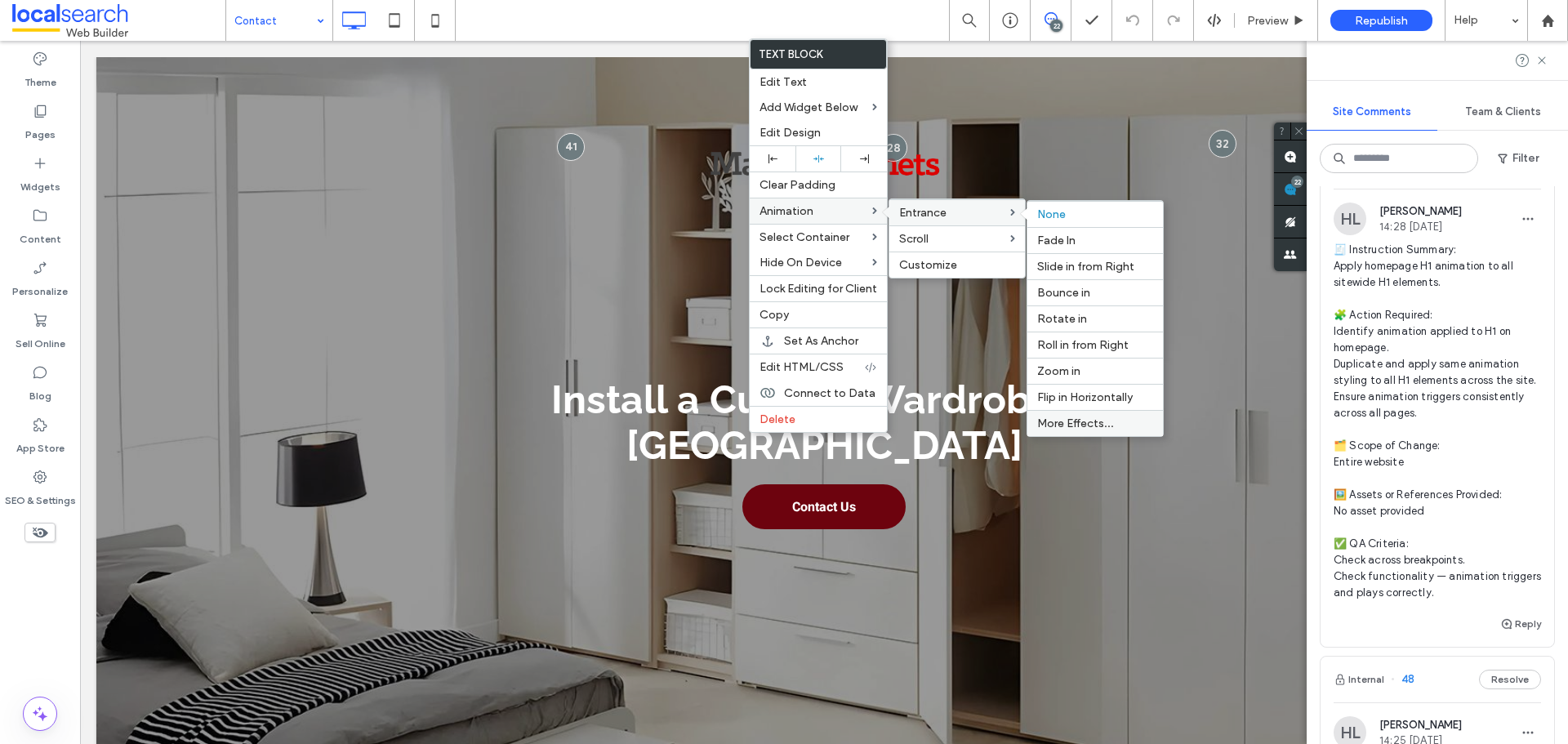
click at [1094, 419] on span "More Effects..." at bounding box center [1076, 423] width 76 height 14
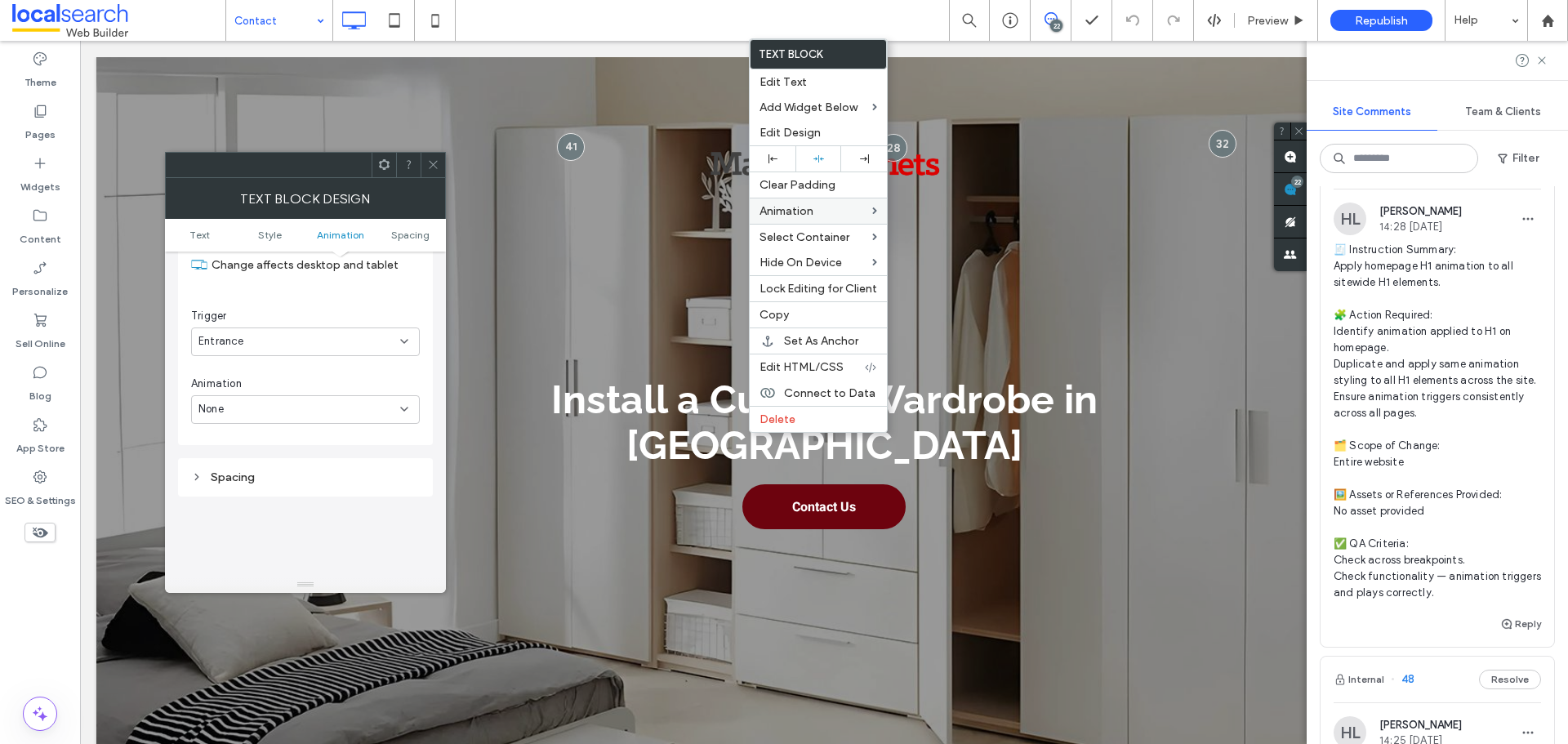
scroll to position [498, 0]
click at [279, 382] on div "None" at bounding box center [299, 381] width 202 height 17
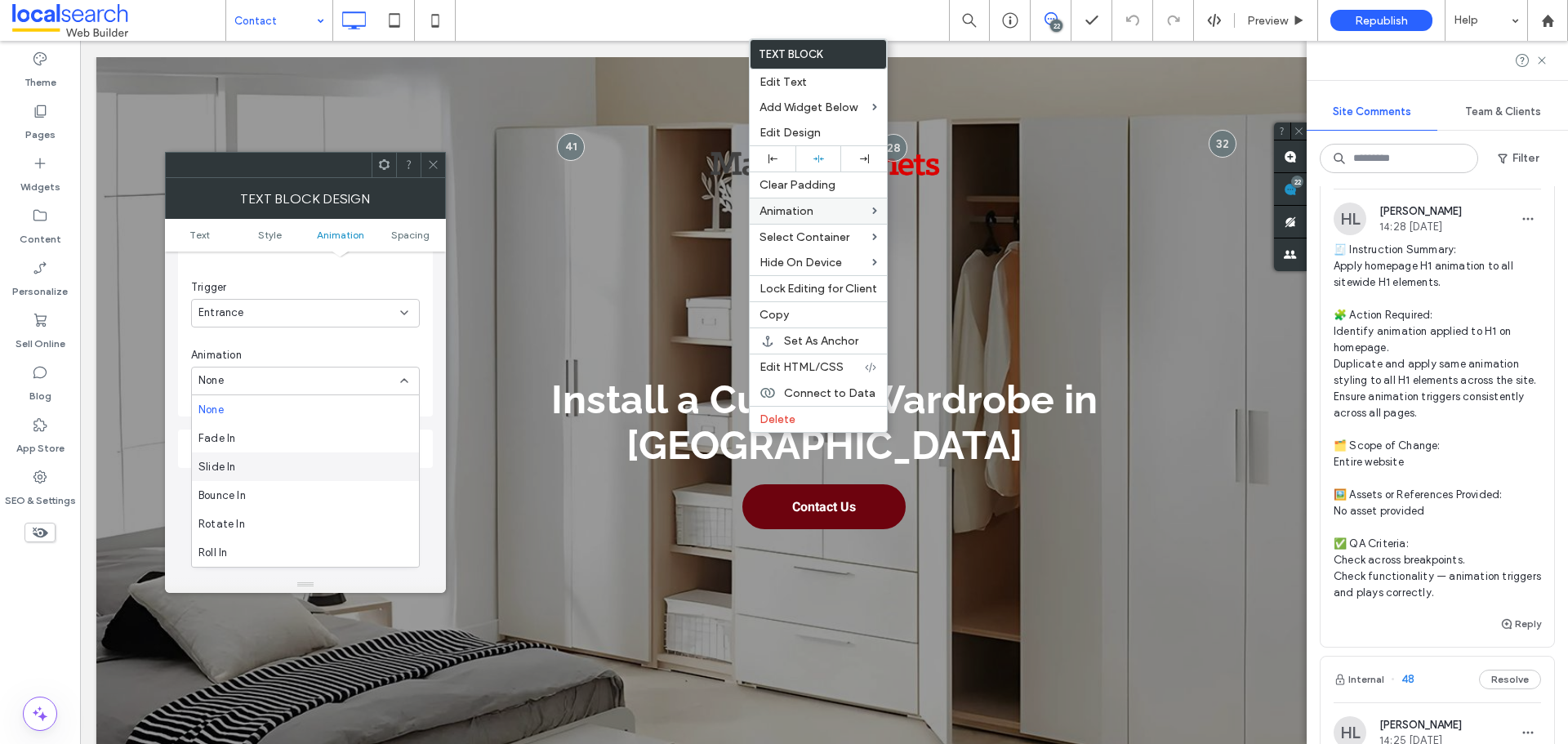
click at [277, 461] on div "Slide In" at bounding box center [305, 466] width 227 height 28
drag, startPoint x: 274, startPoint y: 449, endPoint x: 275, endPoint y: 460, distance: 11.0
click at [274, 451] on div "From right" at bounding box center [299, 449] width 202 height 17
click at [265, 529] on div "From bottom" at bounding box center [305, 535] width 227 height 28
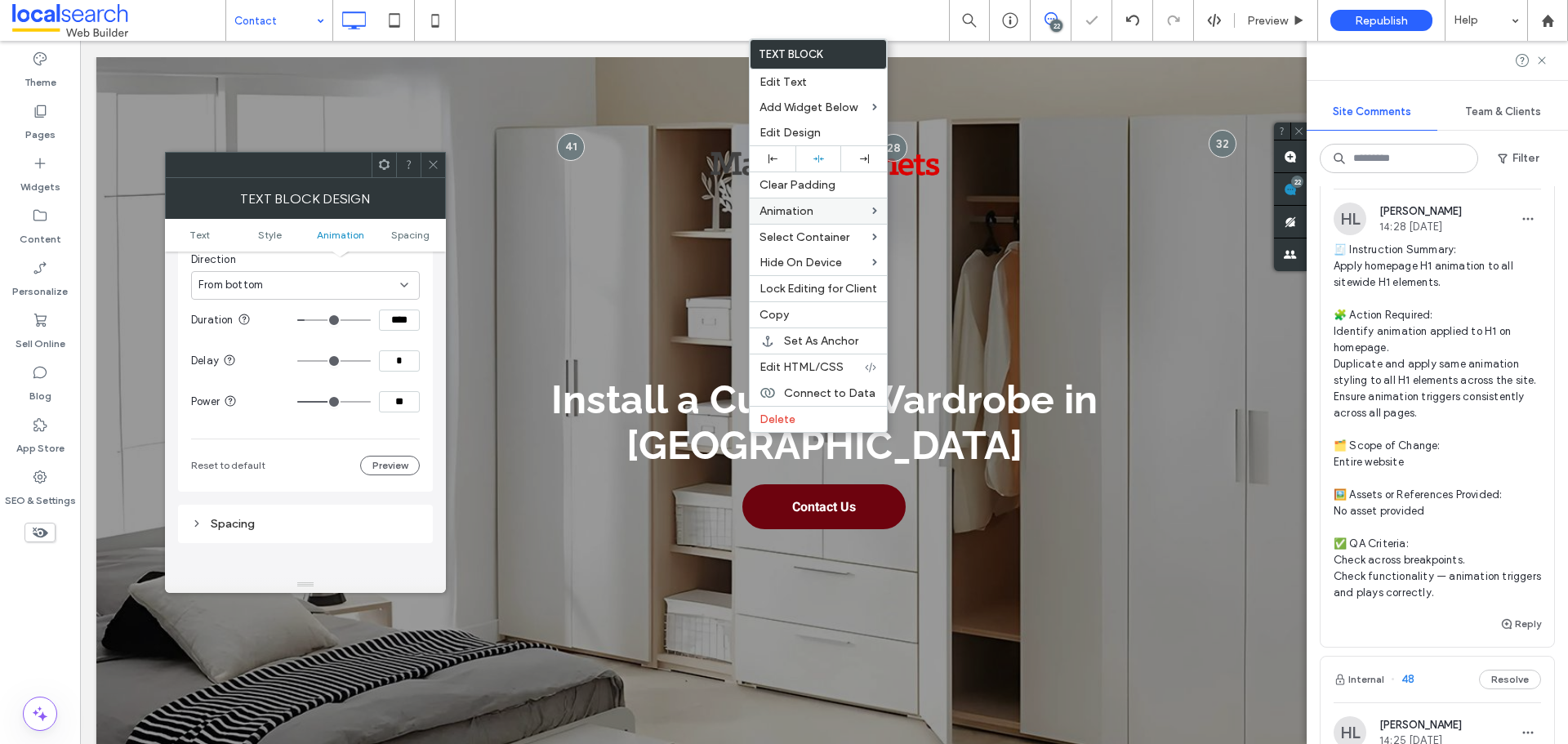
click at [402, 333] on section "Duration ****" at bounding box center [305, 320] width 229 height 41
click at [404, 320] on input "****" at bounding box center [399, 320] width 41 height 22
paste input
type input "***"
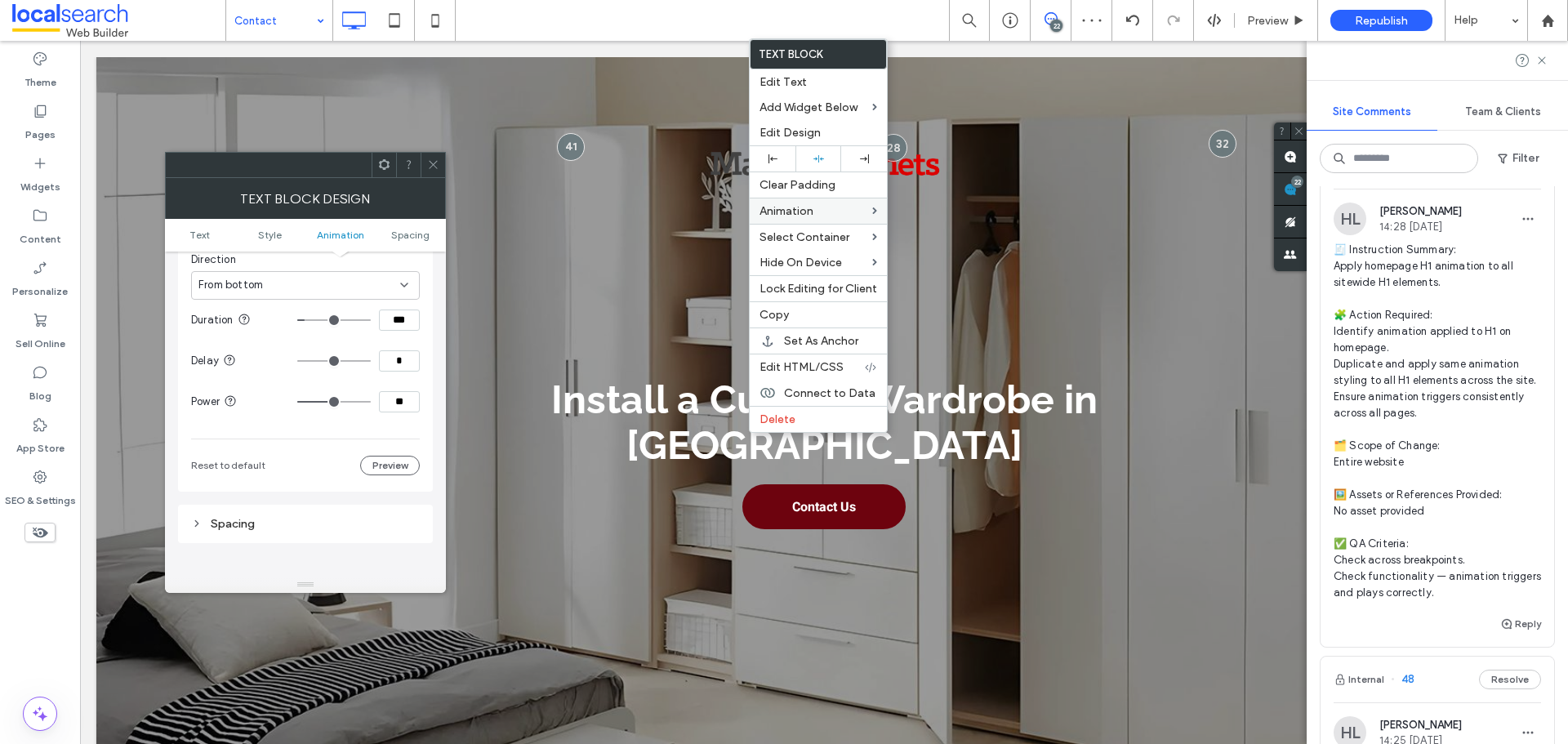
click at [402, 407] on input "**" at bounding box center [399, 402] width 41 height 22
type input "**"
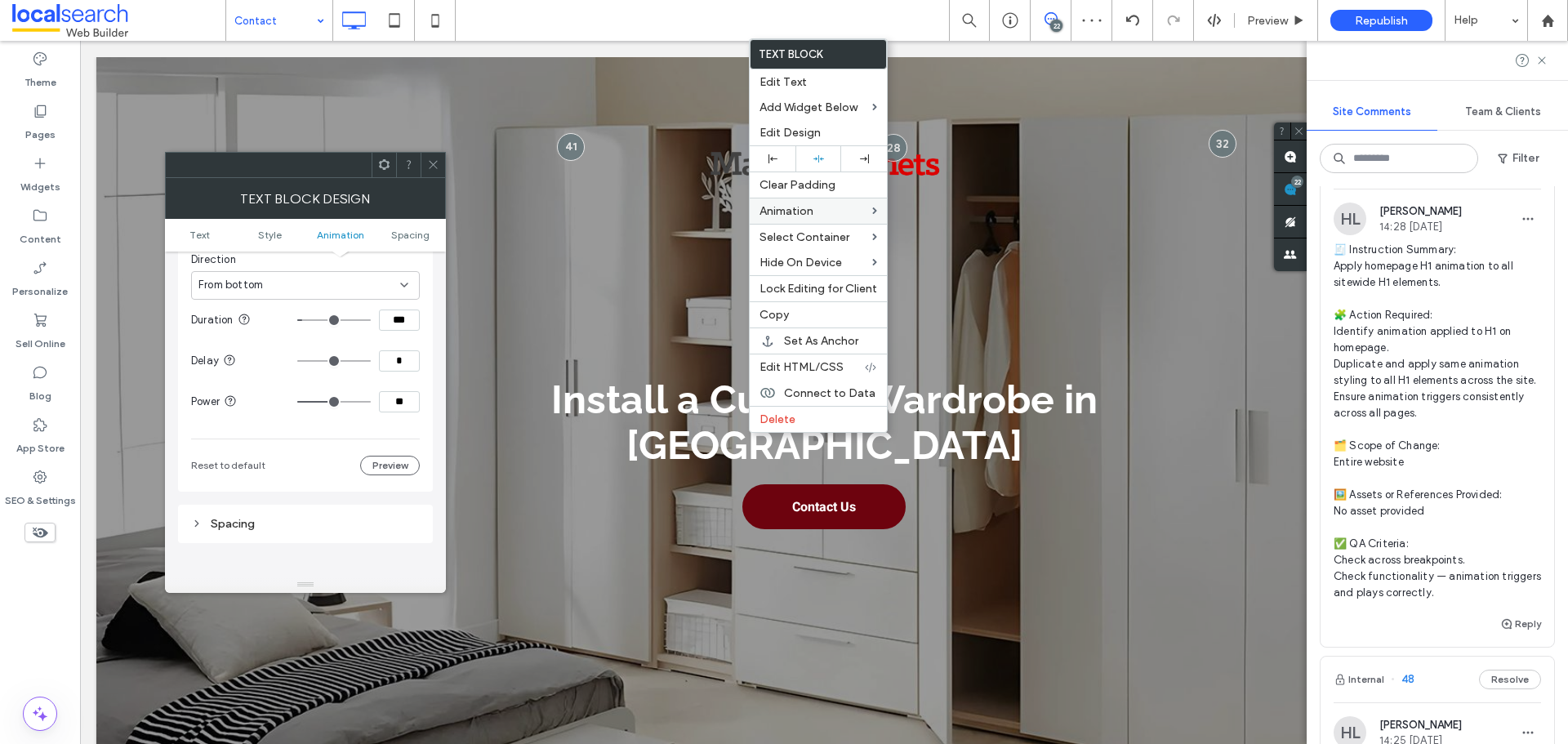
type input "**"
type input "***"
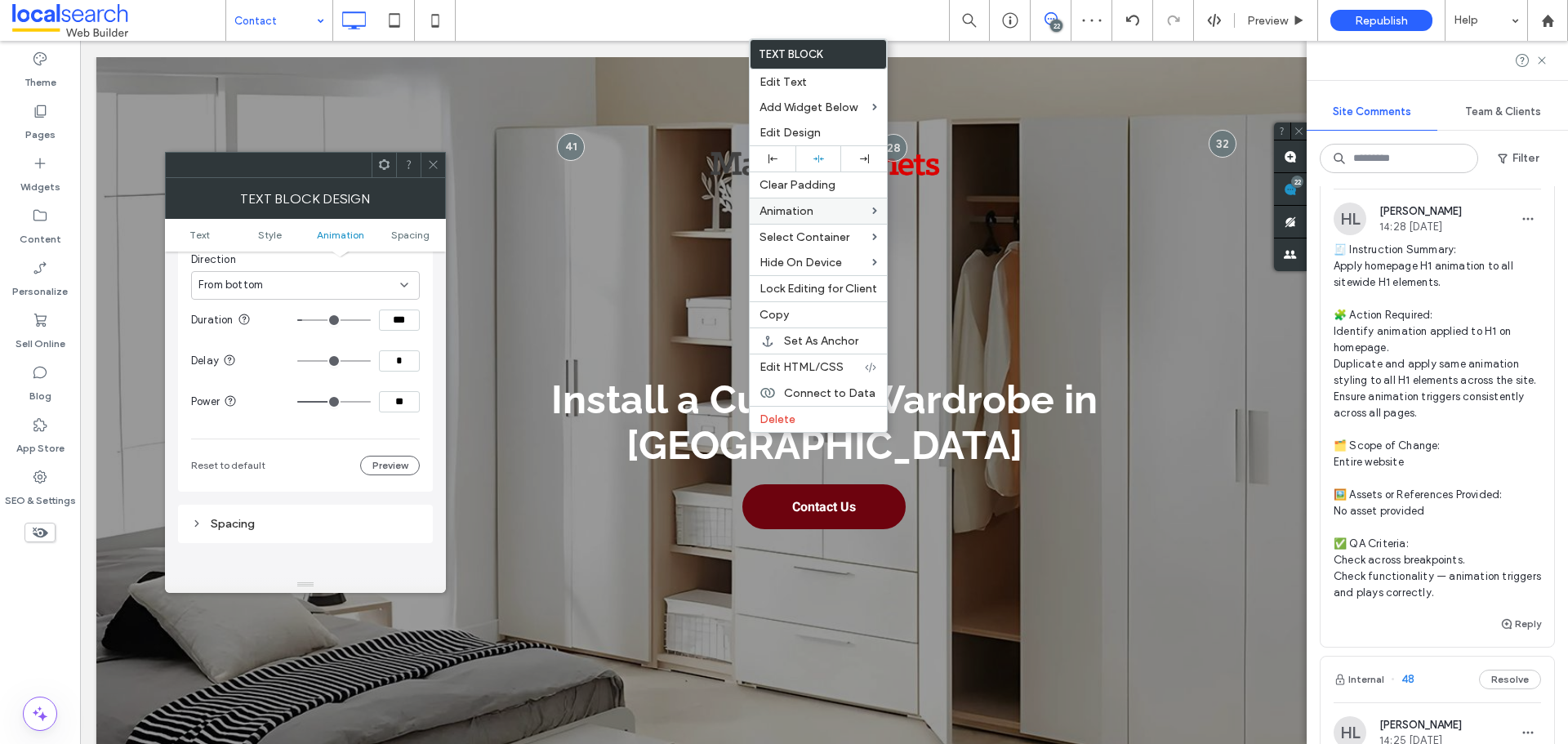
type input "***"
drag, startPoint x: 335, startPoint y: 406, endPoint x: 400, endPoint y: 402, distance: 65.1
type input "***"
click at [371, 402] on input "range" at bounding box center [334, 402] width 73 height 2
click at [427, 395] on div "Animation Change affects desktop and tablet Trigger Entrance Animation Slide In…" at bounding box center [305, 256] width 255 height 472
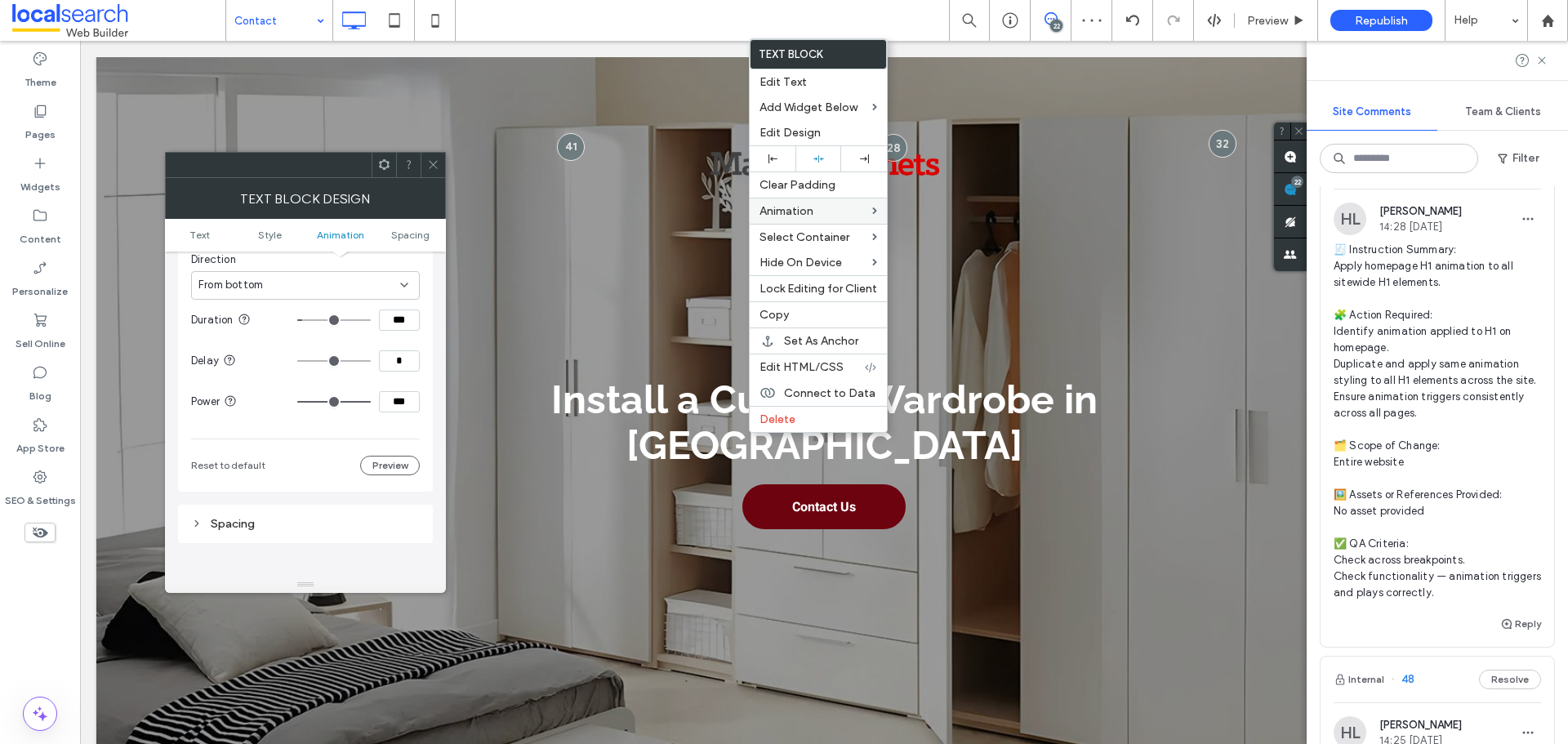
click at [431, 168] on icon at bounding box center [433, 165] width 12 height 12
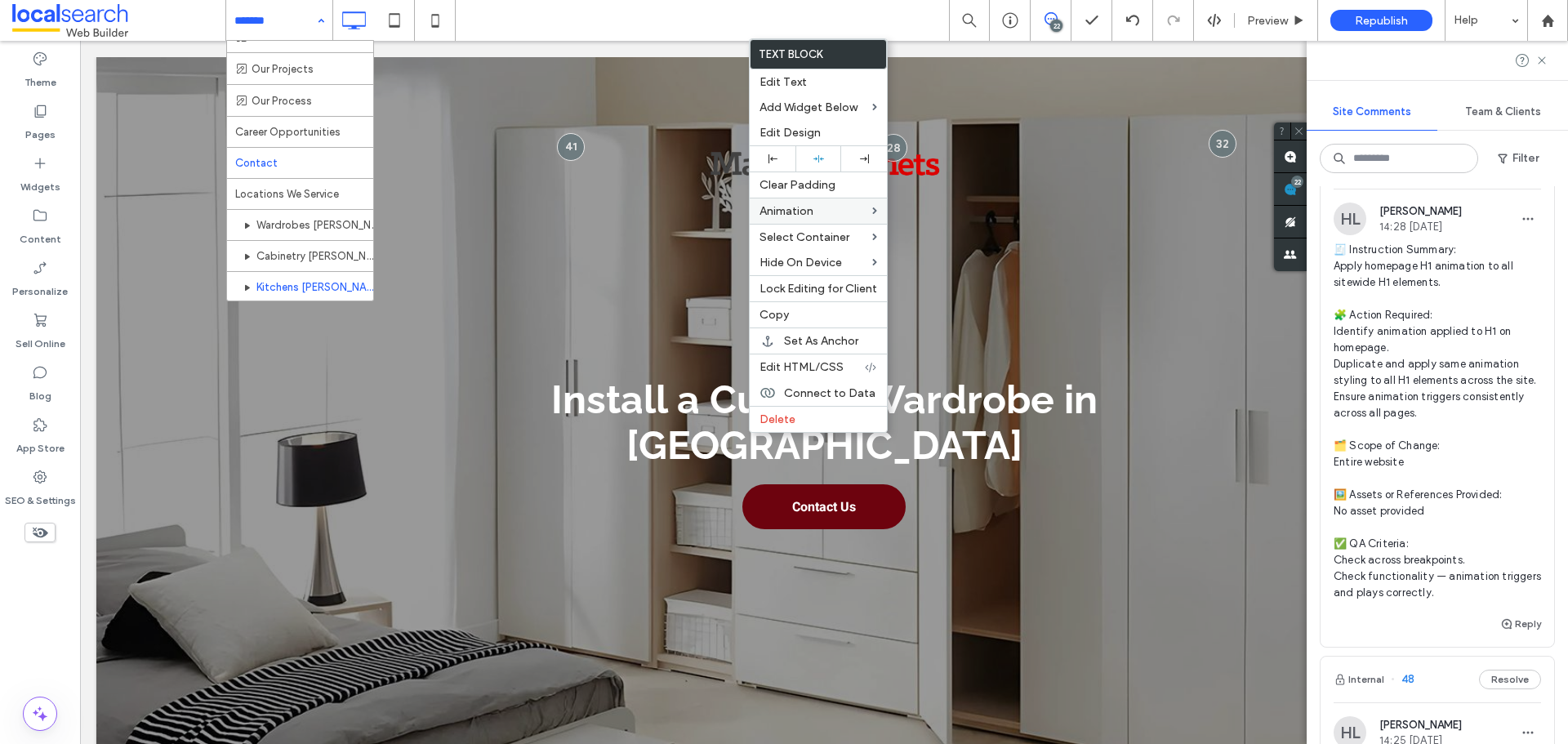
scroll to position [408, 0]
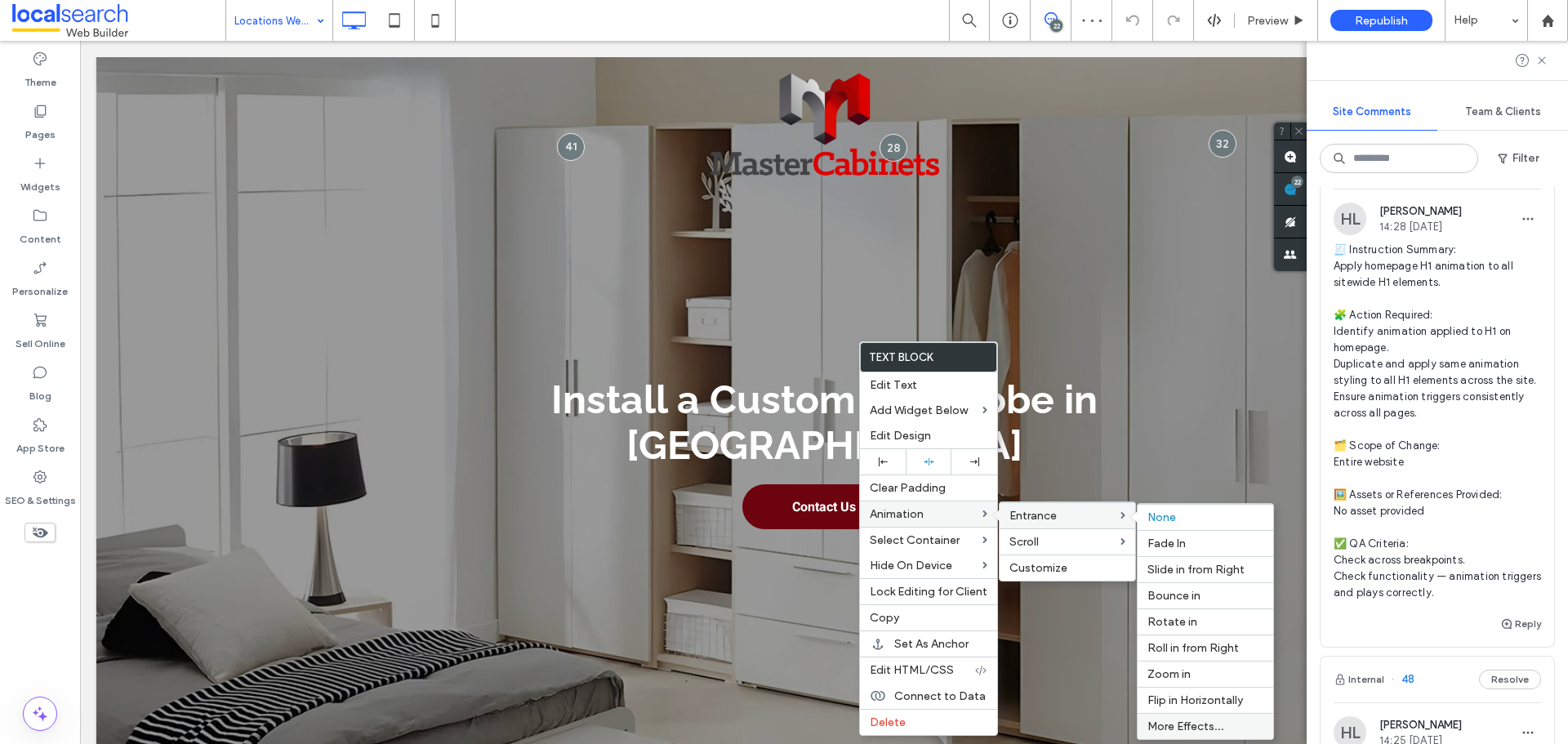
click at [1192, 729] on span "More Effects..." at bounding box center [1186, 726] width 76 height 14
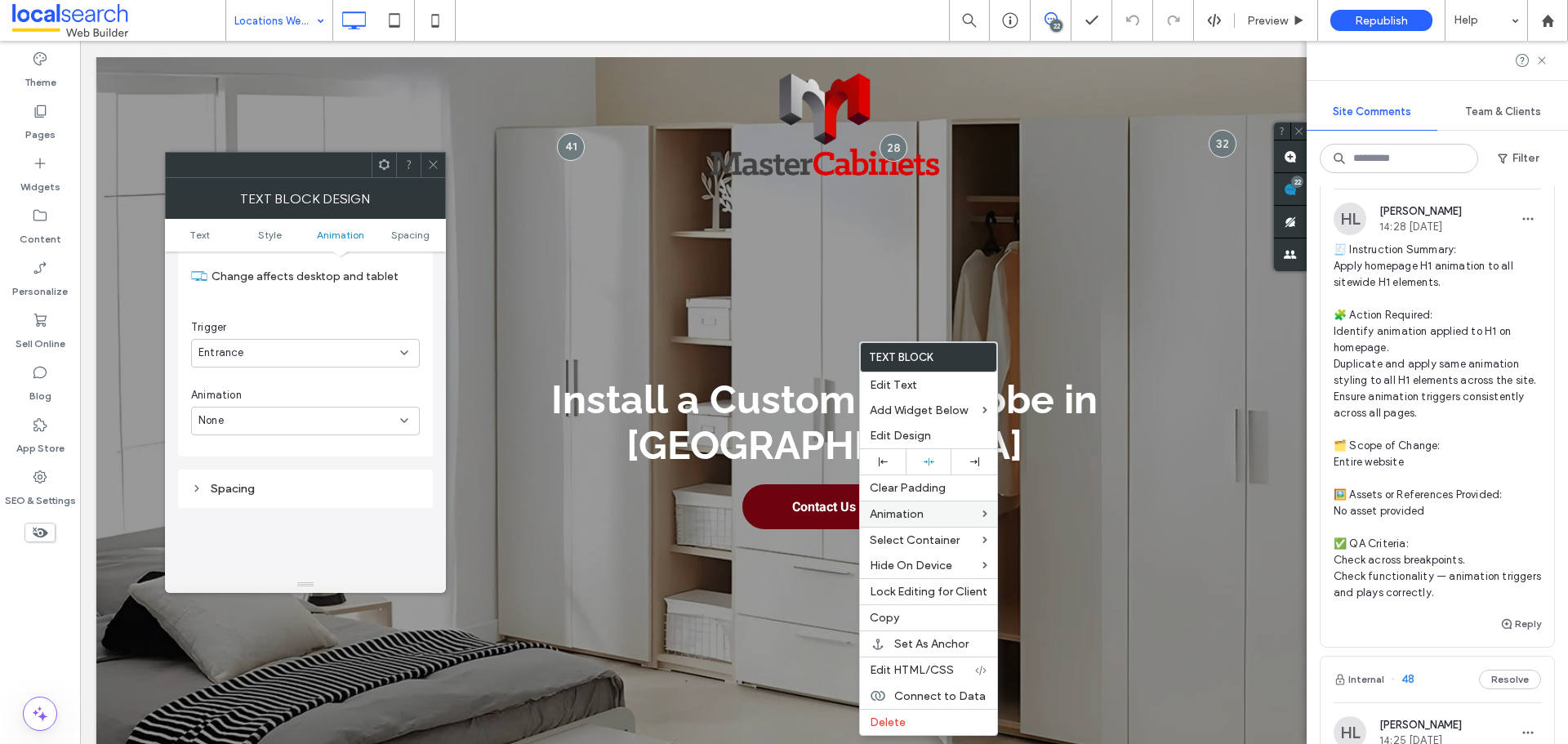
scroll to position [498, 0]
click at [292, 372] on div "None" at bounding box center [299, 381] width 202 height 17
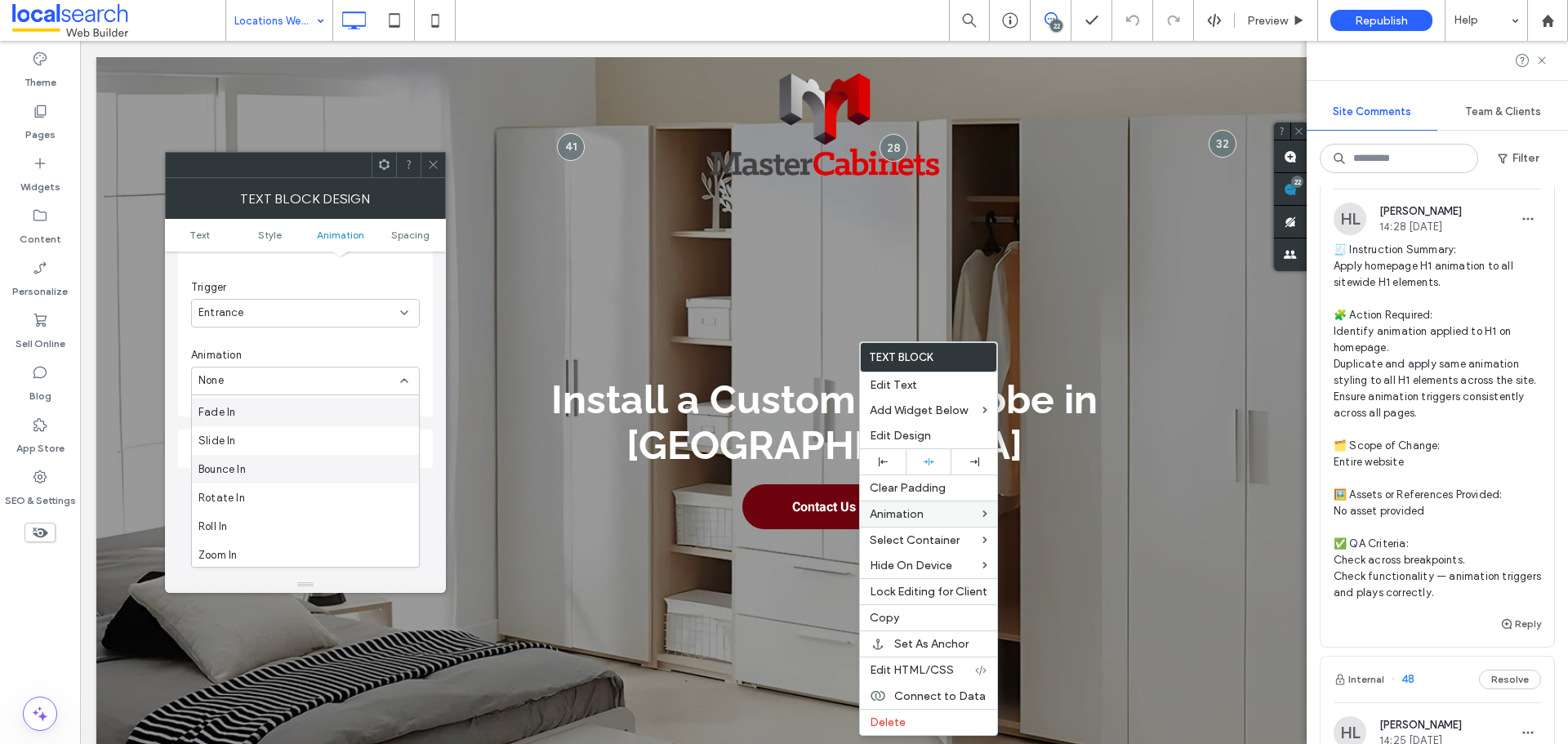
scroll to position [0, 0]
click at [288, 449] on div "Fade In" at bounding box center [305, 438] width 227 height 28
drag, startPoint x: 277, startPoint y: 372, endPoint x: 280, endPoint y: 392, distance: 20.2
click at [279, 377] on div "Fade In" at bounding box center [299, 381] width 202 height 17
click at [313, 460] on div "Slide In" at bounding box center [305, 466] width 227 height 28
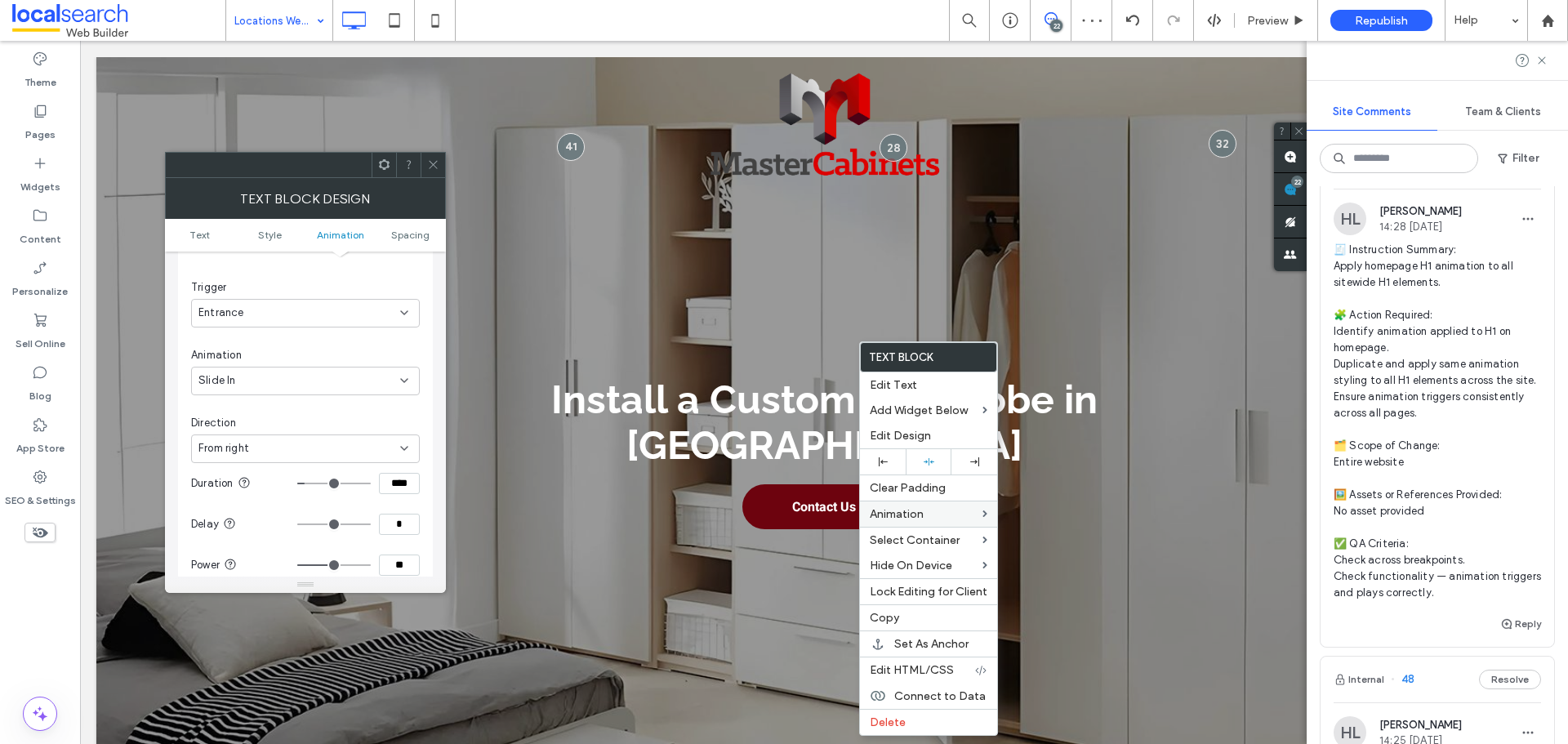
click at [308, 452] on div "From right" at bounding box center [299, 449] width 202 height 17
click at [282, 533] on div "From bottom" at bounding box center [305, 535] width 227 height 28
click at [397, 407] on input "****" at bounding box center [399, 402] width 41 height 22
paste input
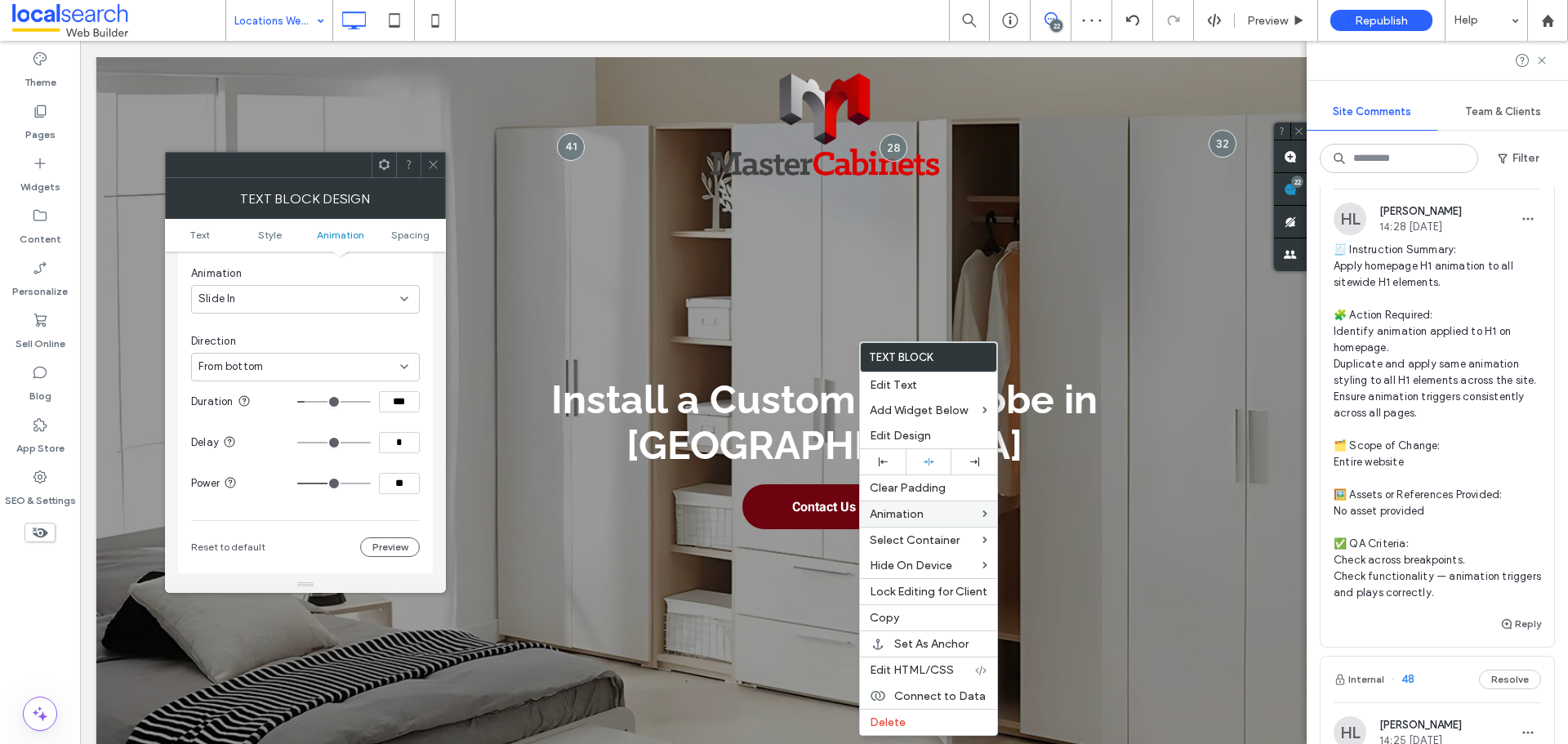
type input "***"
click at [401, 487] on input "**" at bounding box center [399, 484] width 41 height 22
type input "**"
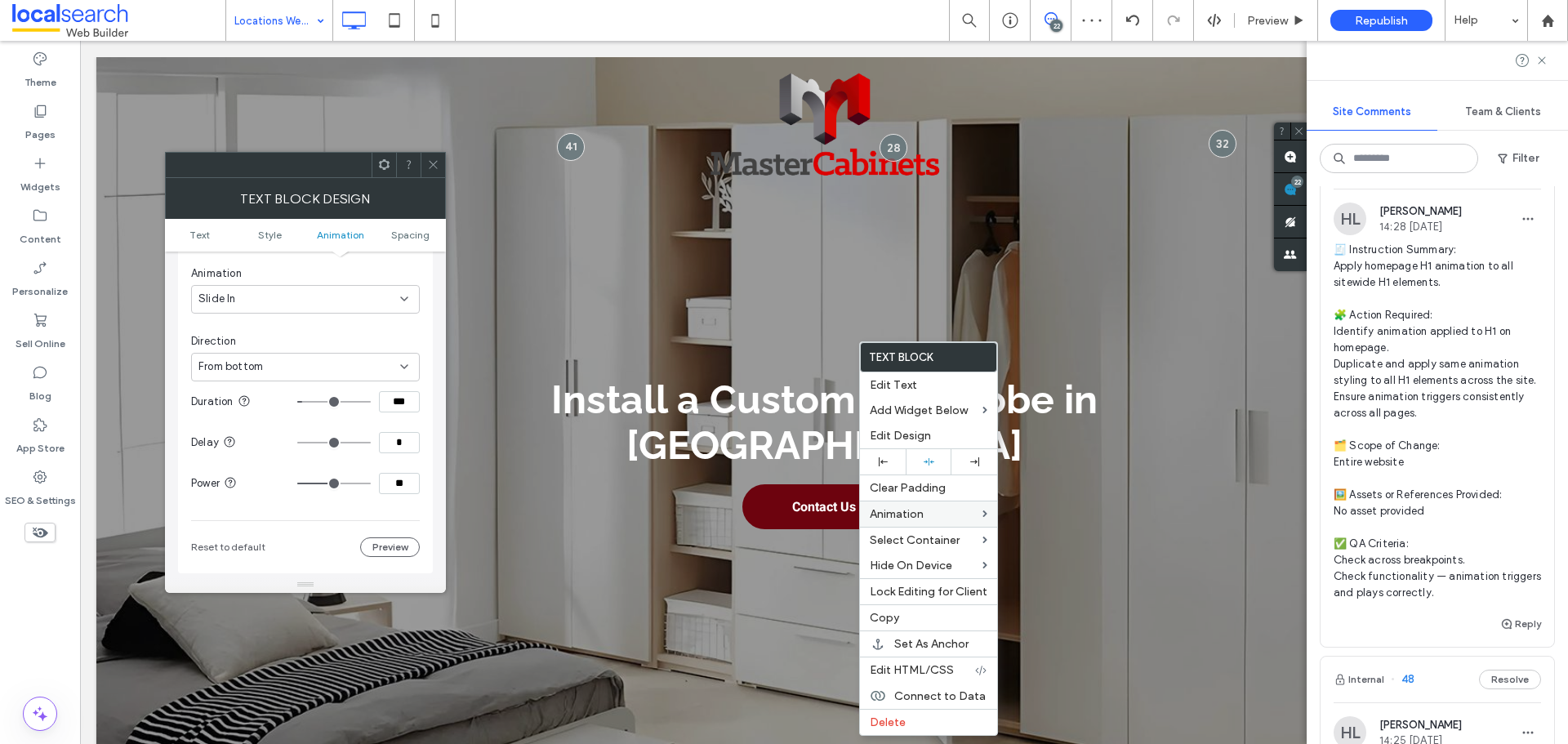
type input "**"
type input "***"
drag, startPoint x: 348, startPoint y: 484, endPoint x: 413, endPoint y: 484, distance: 65.0
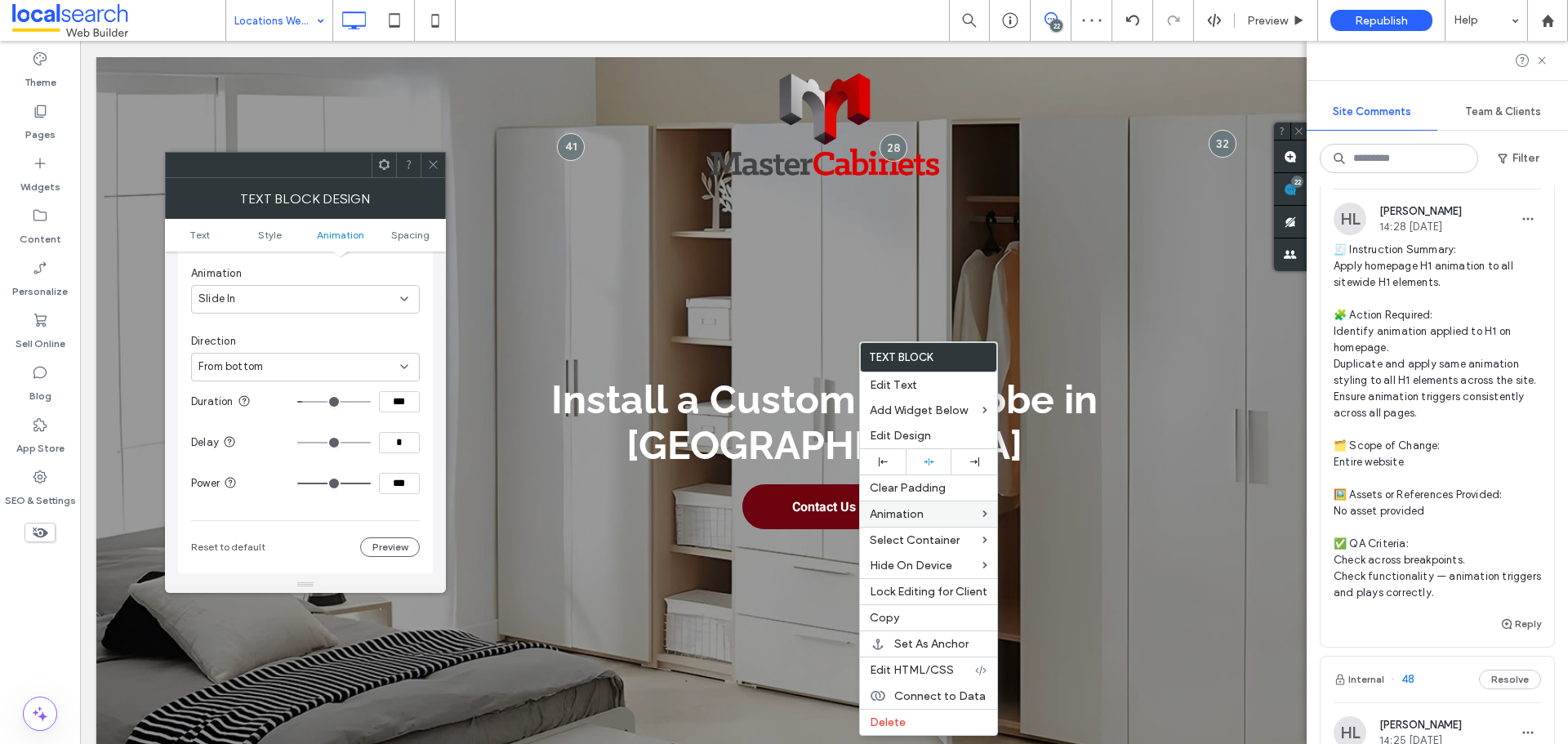
type input "***"
click at [371, 484] on input "range" at bounding box center [334, 484] width 73 height 2
click at [425, 474] on div "Animation Change affects desktop and tablet Trigger Entrance Animation Slide In…" at bounding box center [305, 338] width 255 height 472
click at [431, 162] on icon at bounding box center [433, 165] width 12 height 12
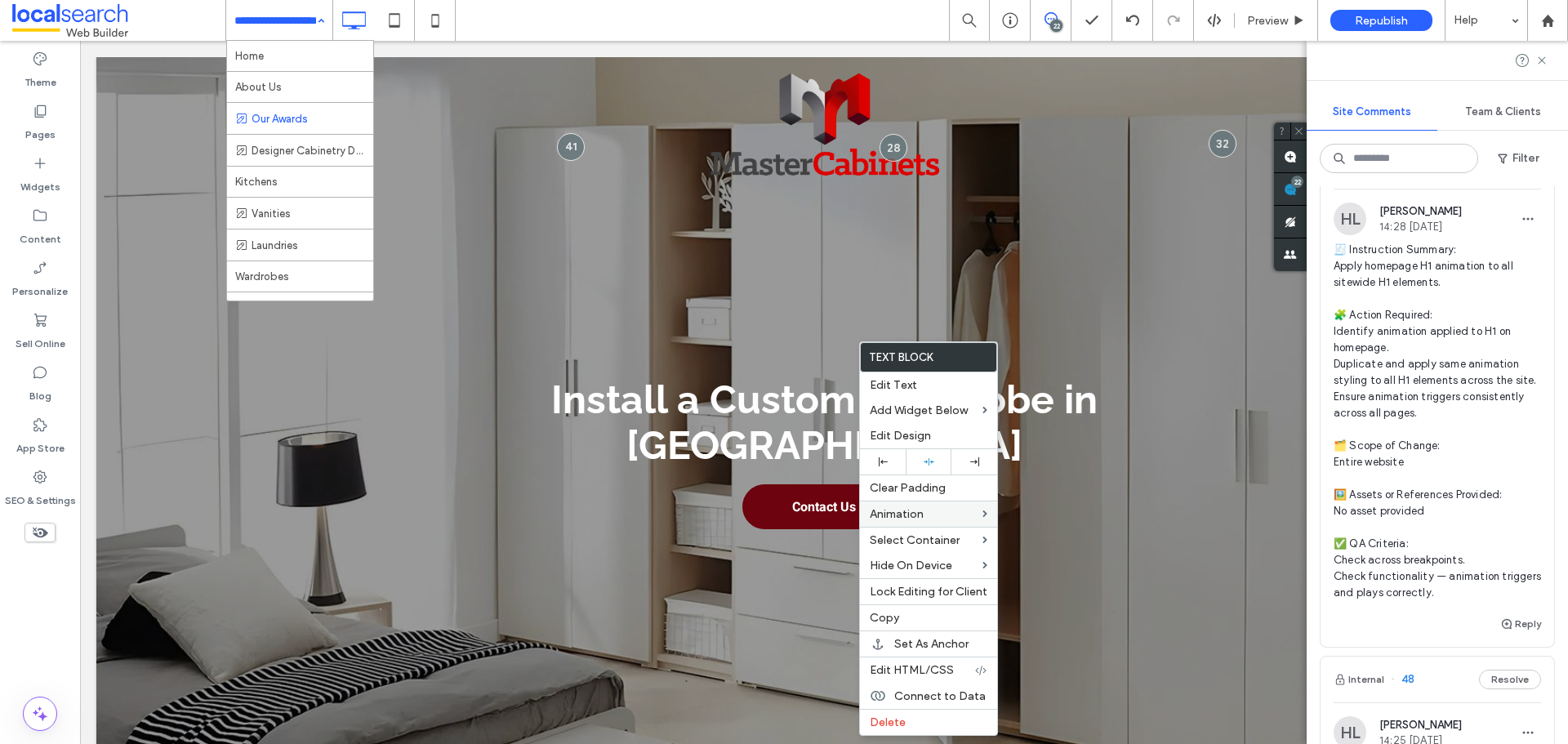
drag, startPoint x: 294, startPoint y: 20, endPoint x: 321, endPoint y: 115, distance: 98.8
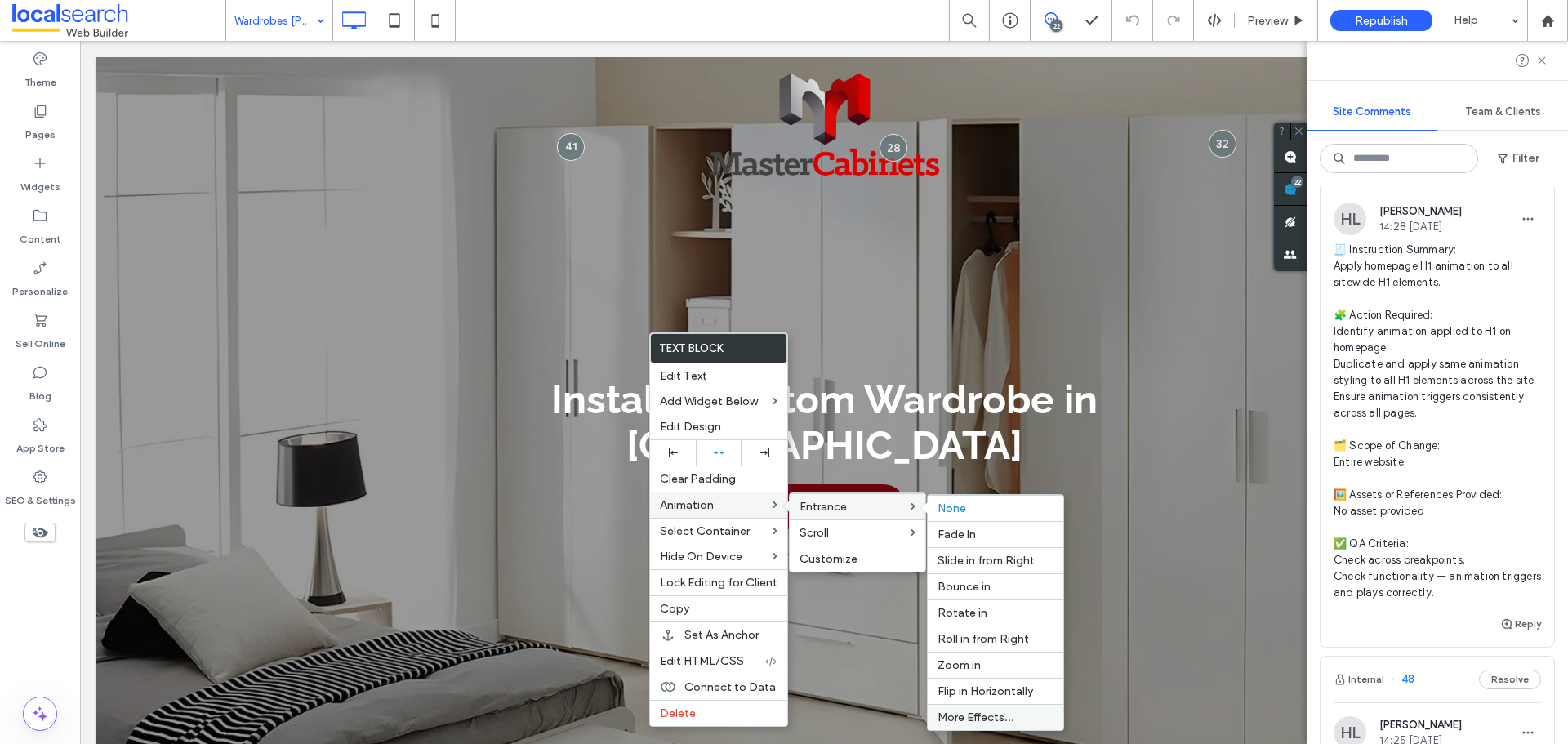
click at [984, 726] on div "More Effects..." at bounding box center [995, 717] width 136 height 26
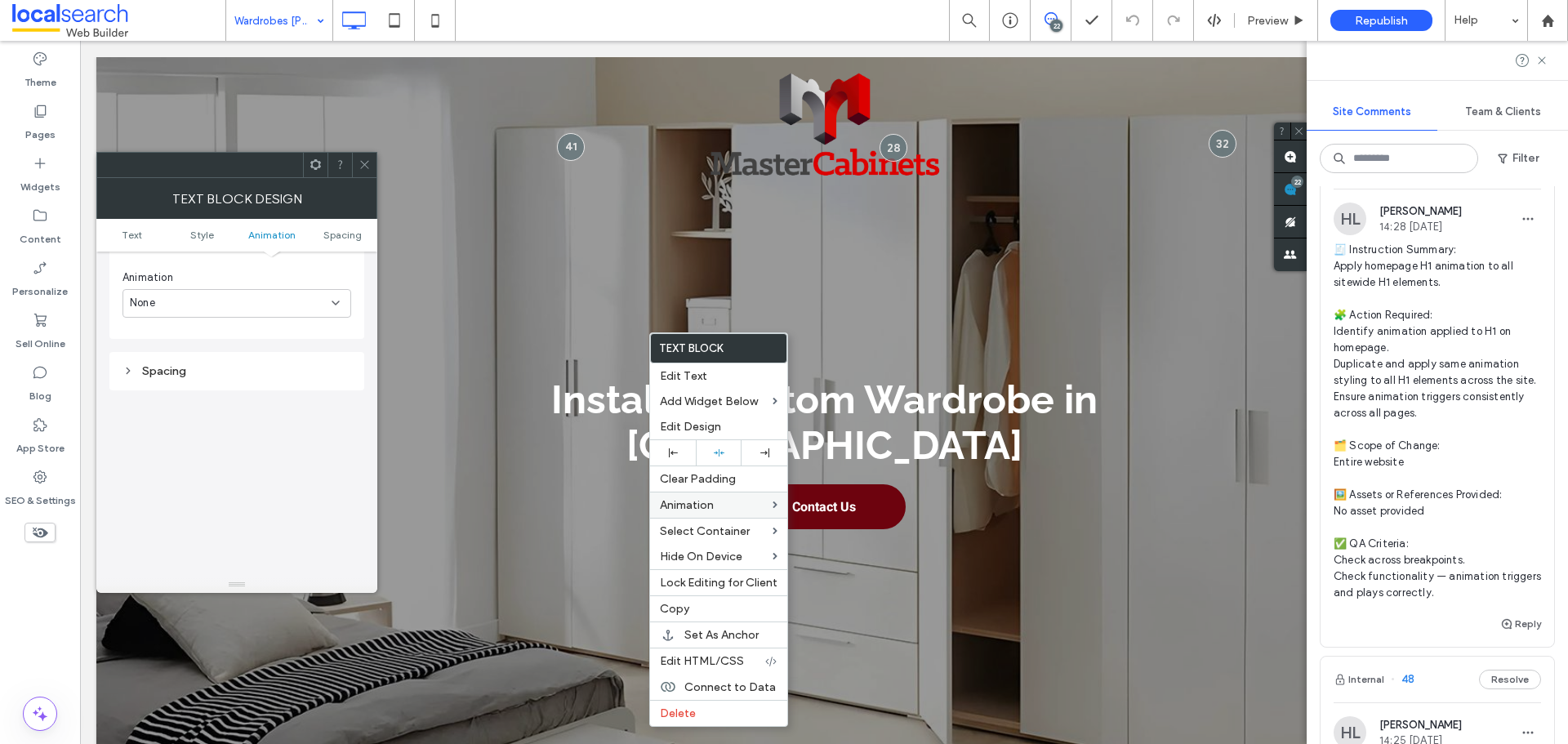
scroll to position [579, 0]
click at [244, 297] on div "None" at bounding box center [230, 299] width 202 height 17
click at [223, 384] on div "Slide In" at bounding box center [236, 385] width 227 height 28
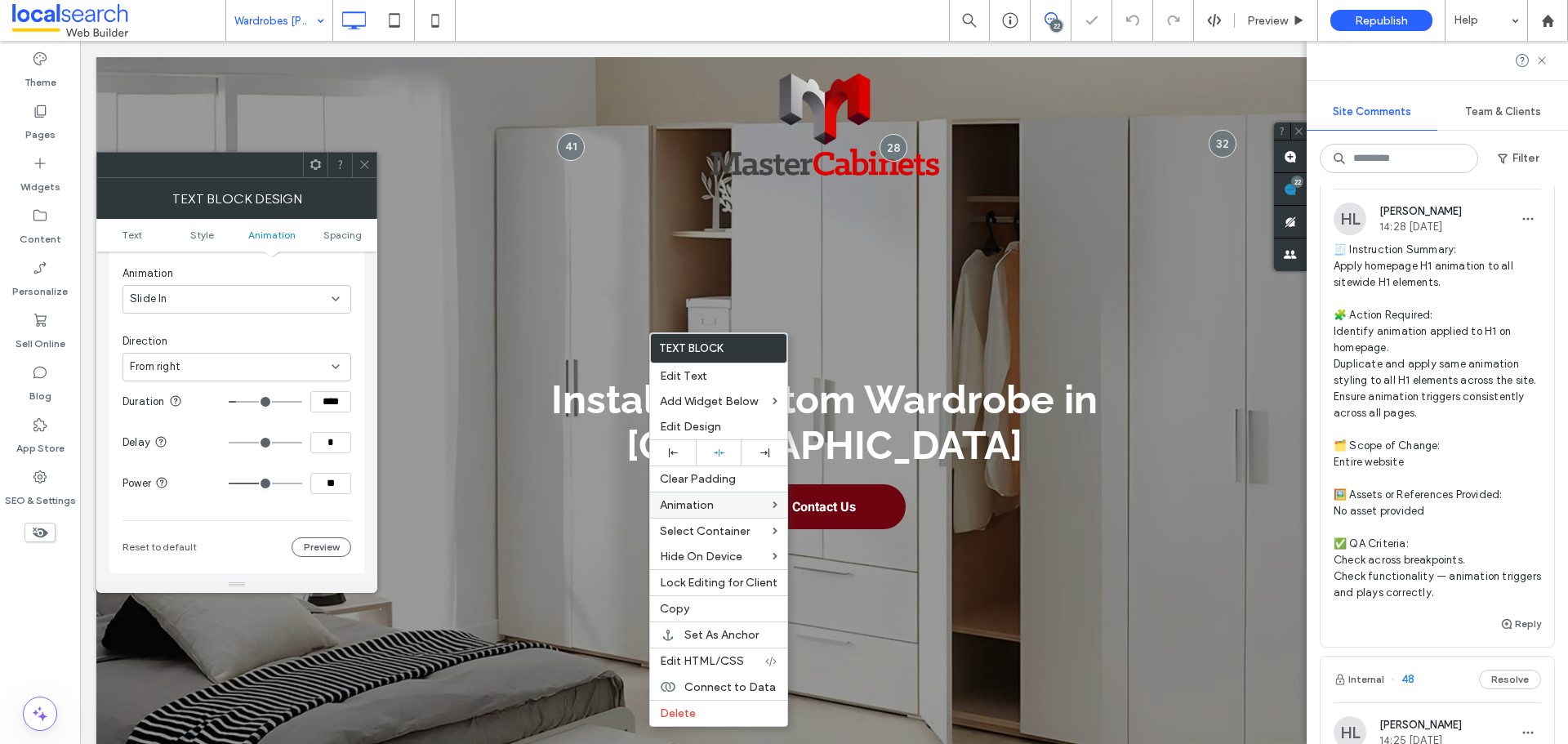
drag, startPoint x: 230, startPoint y: 357, endPoint x: 232, endPoint y: 367, distance: 10.2
click at [230, 361] on div "From right" at bounding box center [236, 367] width 229 height 28
drag, startPoint x: 232, startPoint y: 367, endPoint x: 229, endPoint y: 387, distance: 20.2
click at [232, 369] on div "From right" at bounding box center [230, 367] width 202 height 17
click at [227, 372] on div "From right" at bounding box center [230, 367] width 202 height 17
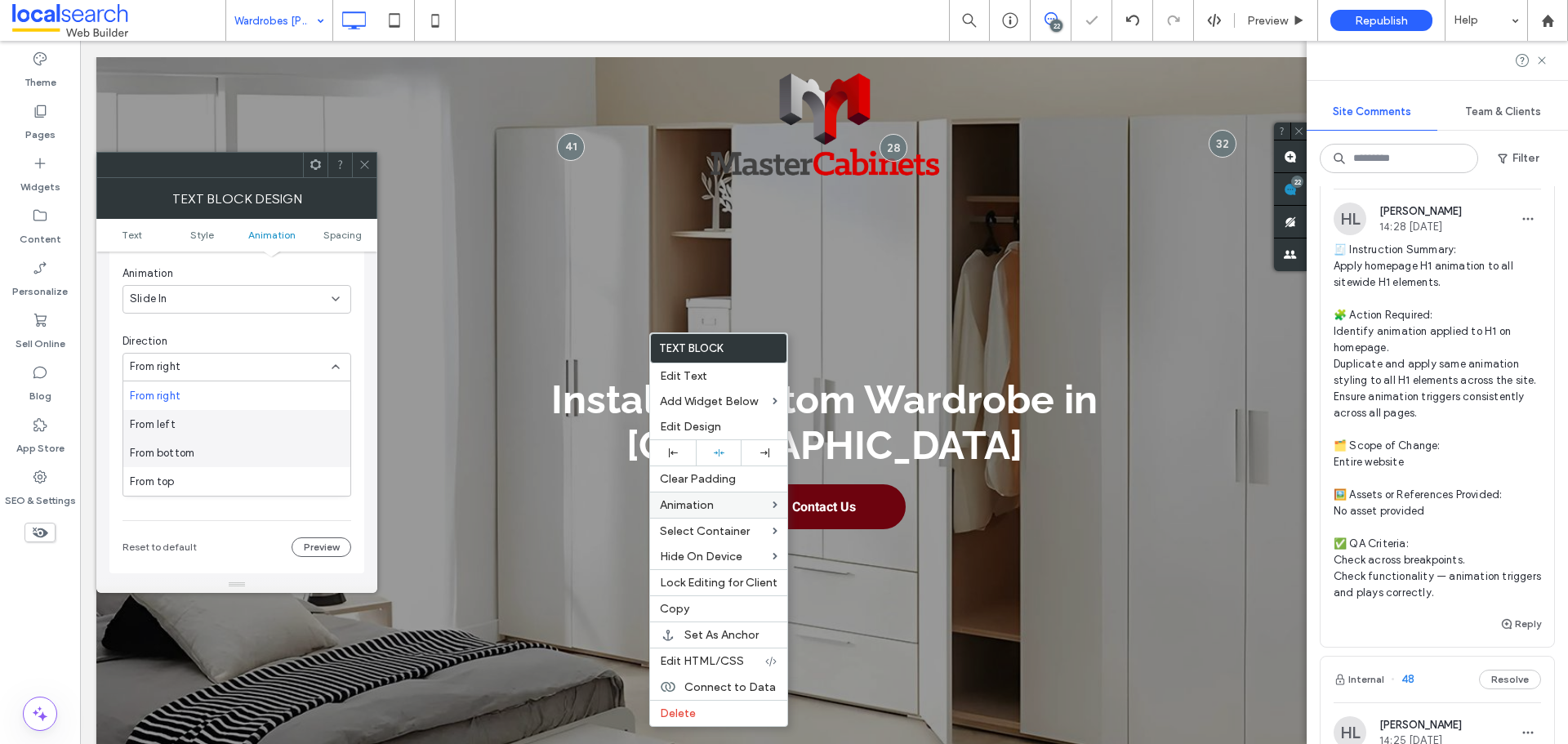
click at [197, 450] on div "From bottom" at bounding box center [236, 453] width 227 height 28
click at [339, 401] on input "****" at bounding box center [330, 402] width 41 height 22
paste input
type input "***"
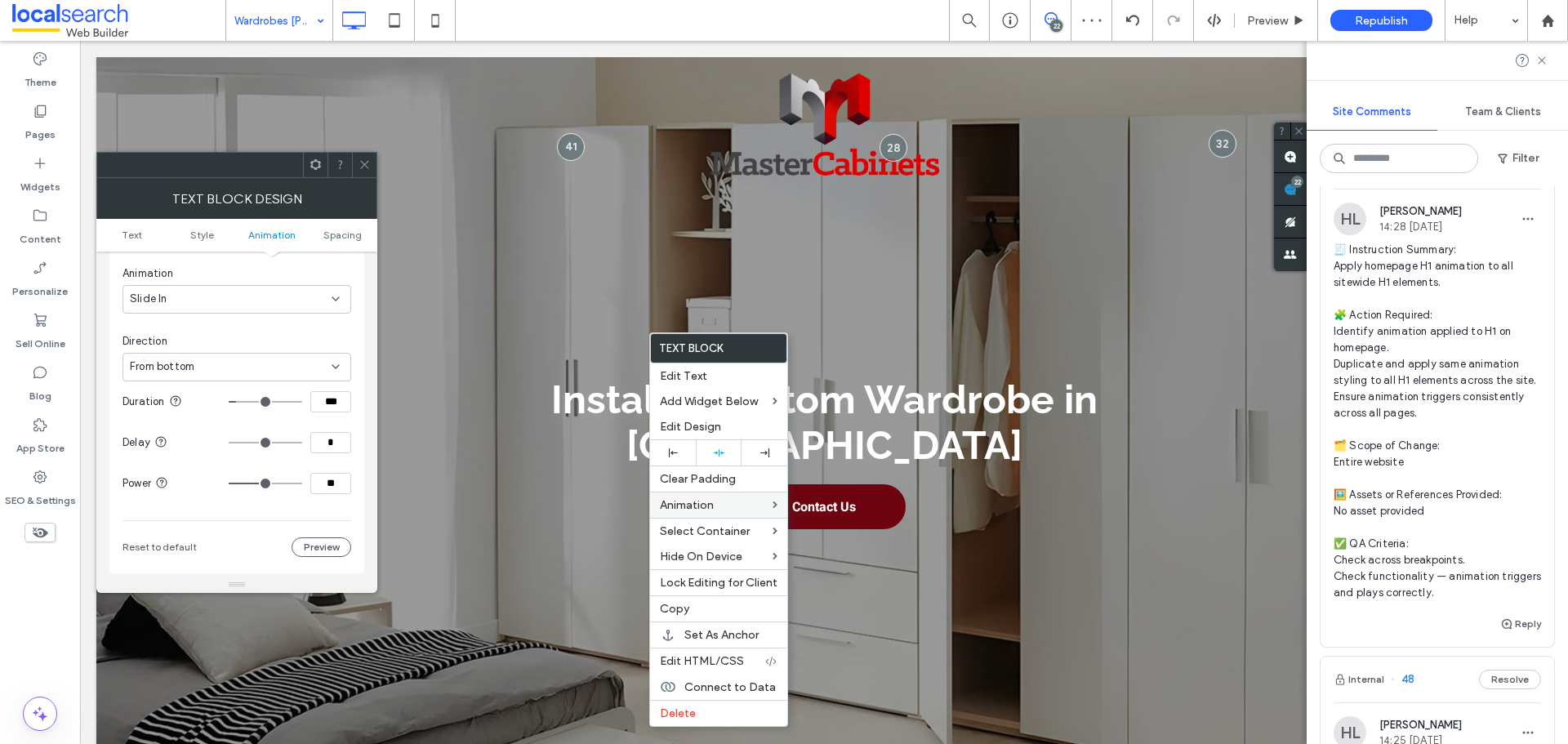
type input "**"
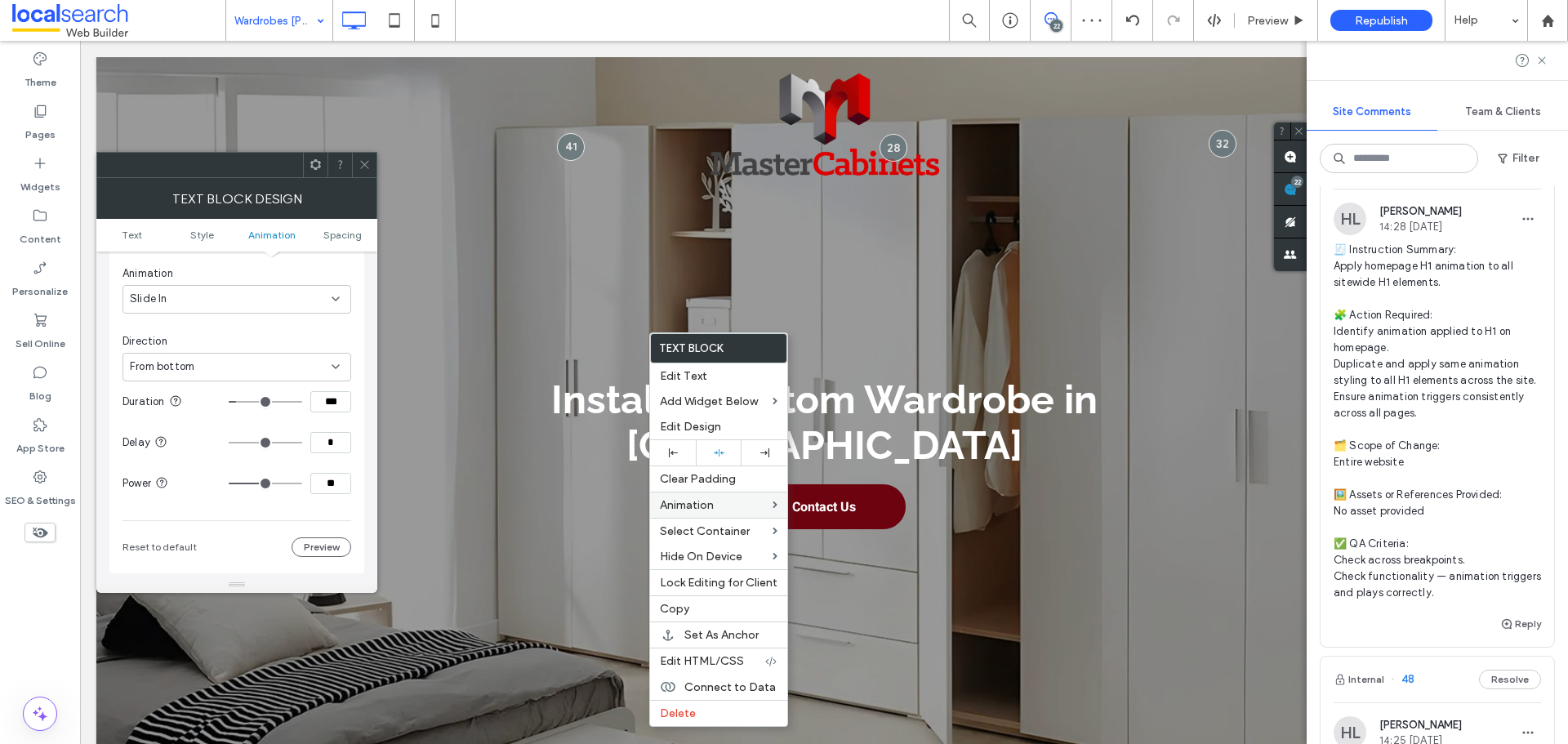
type input "**"
type input "***"
drag, startPoint x: 278, startPoint y: 483, endPoint x: 349, endPoint y: 483, distance: 71.0
type input "***"
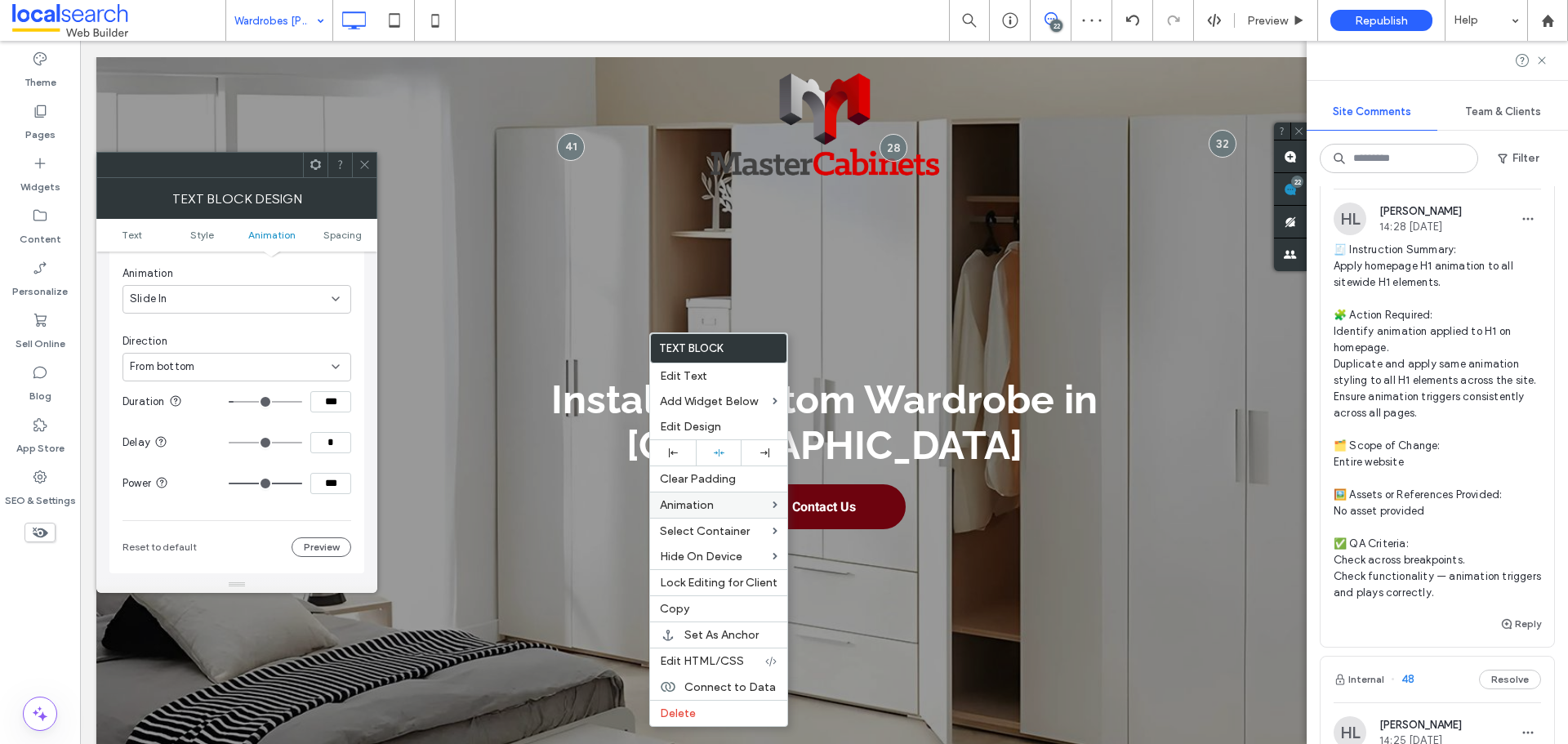
click at [302, 483] on input "range" at bounding box center [265, 484] width 73 height 2
click at [349, 485] on input "***" at bounding box center [330, 484] width 41 height 22
click at [362, 446] on div "Animation Change affects desktop and tablet Trigger Entrance Animation Slide In…" at bounding box center [237, 338] width 255 height 472
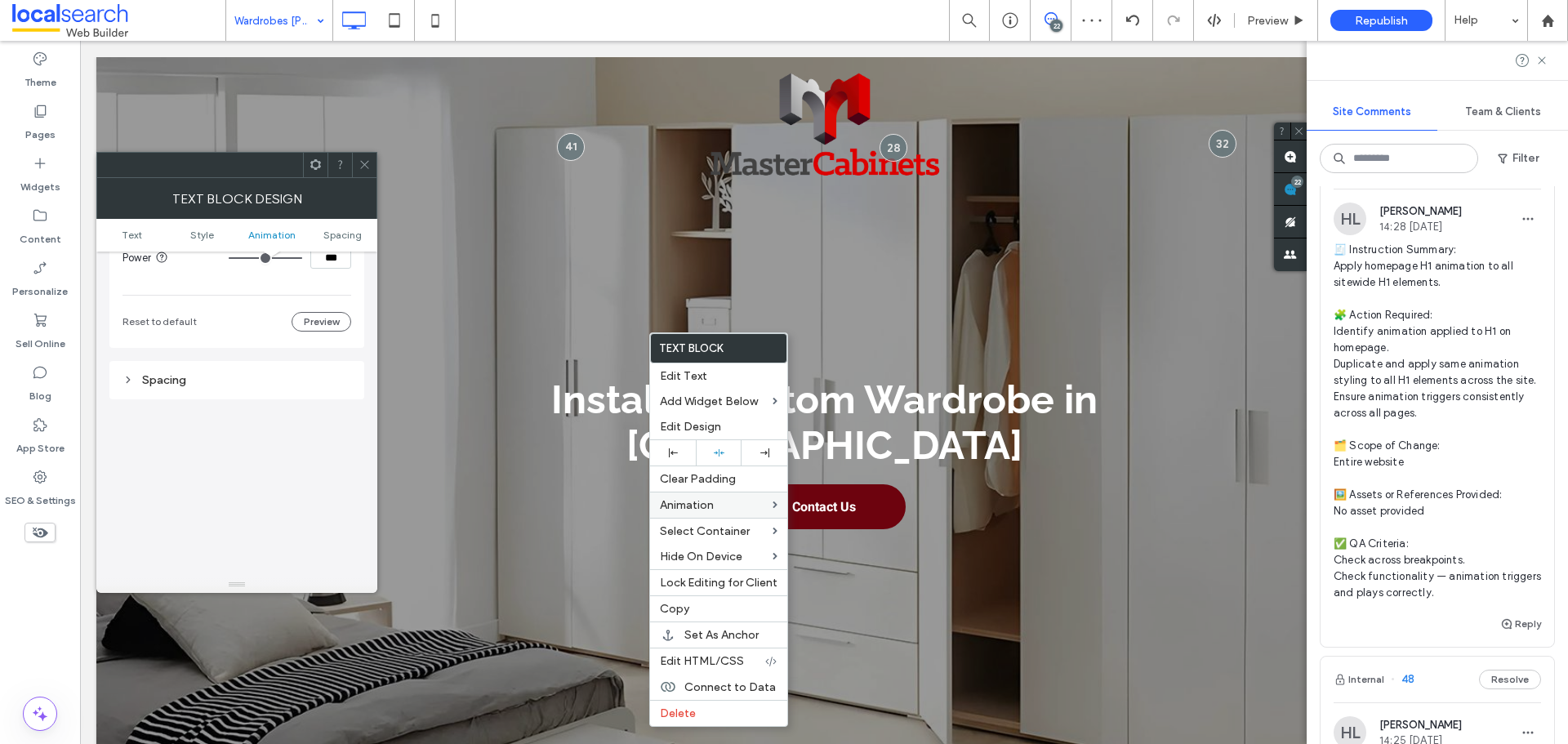
scroll to position [825, 0]
click at [361, 169] on icon at bounding box center [364, 165] width 12 height 12
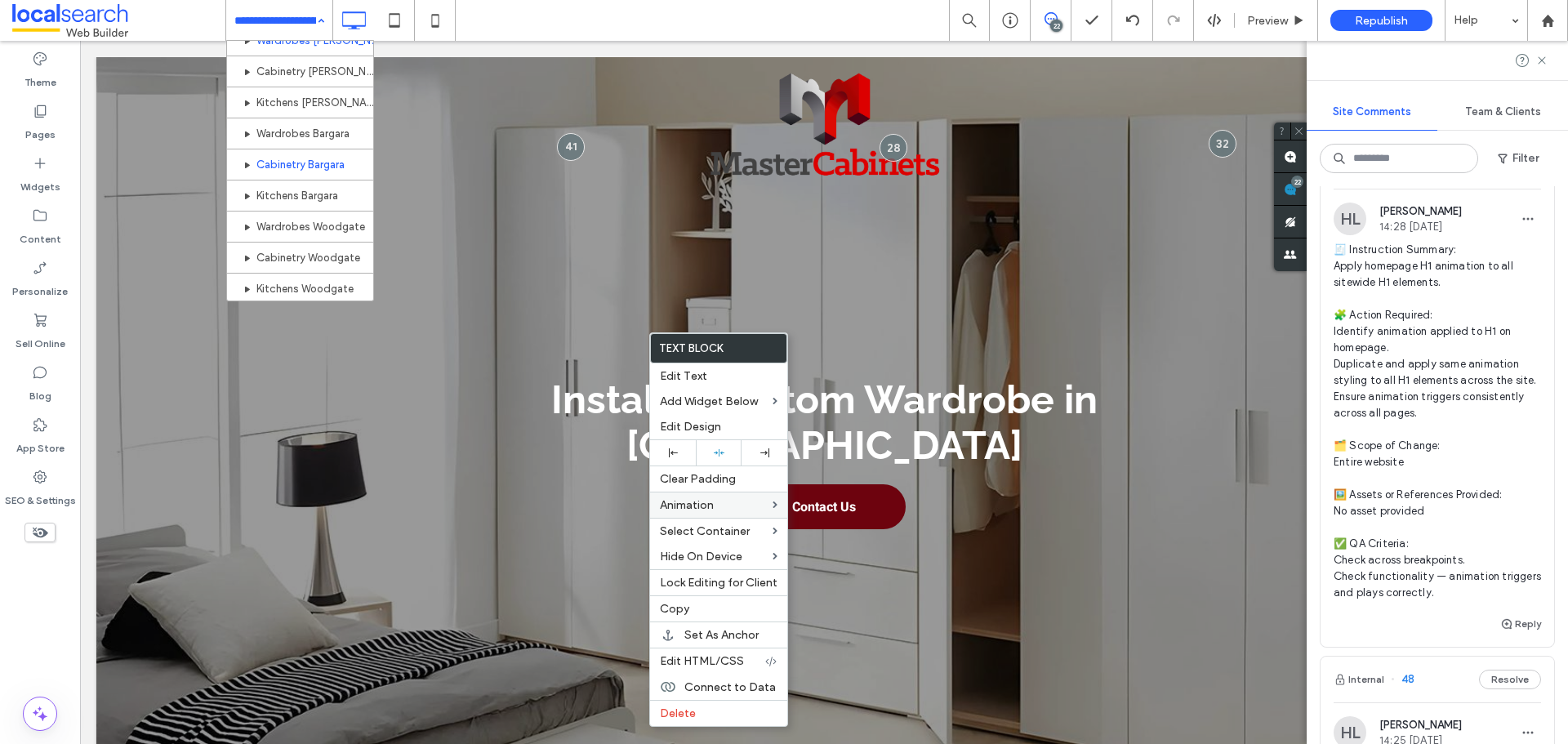
scroll to position [490, 0]
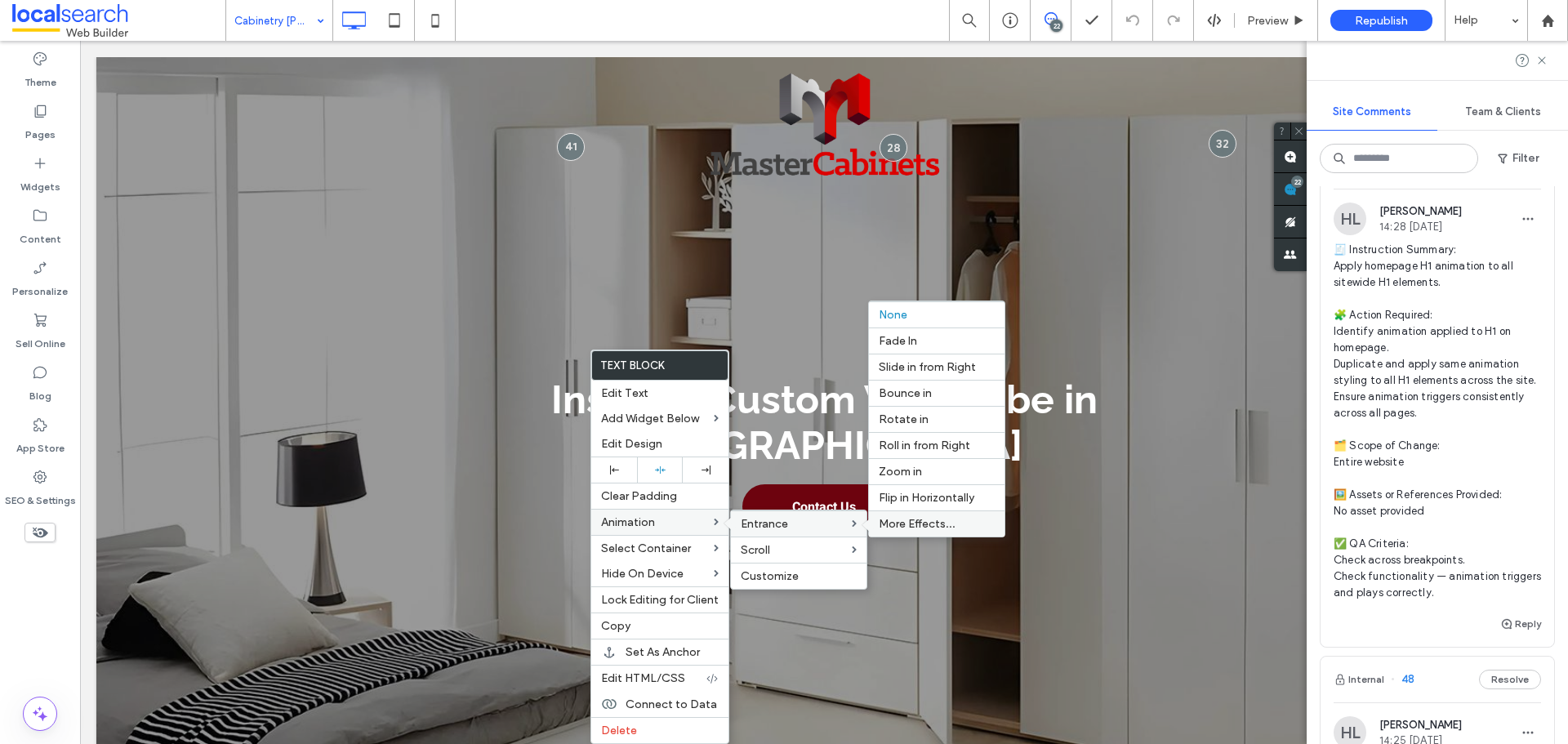
click at [957, 521] on label "More Effects..." at bounding box center [936, 524] width 116 height 14
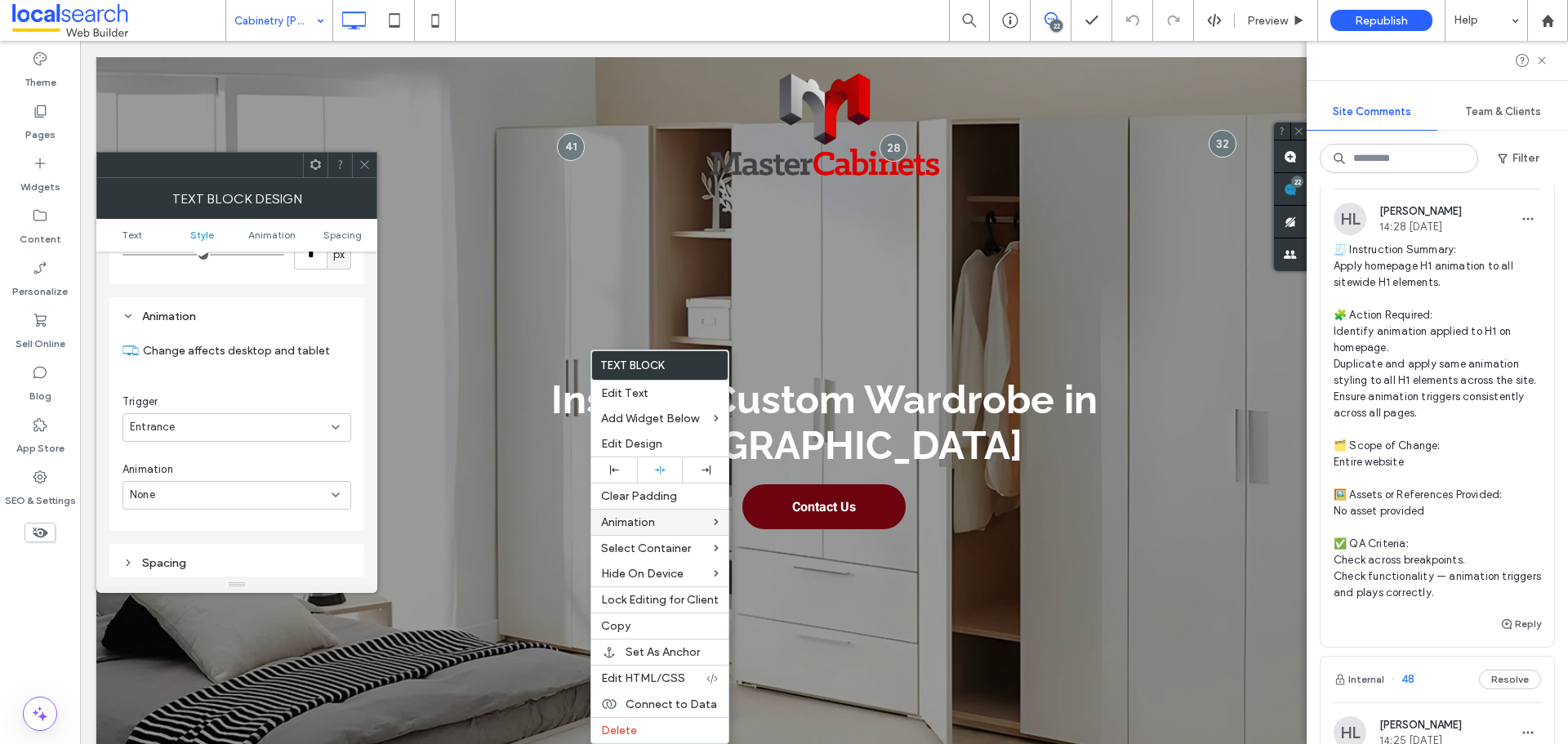
scroll to position [416, 0]
click at [269, 471] on div "None" at bounding box center [236, 462] width 229 height 28
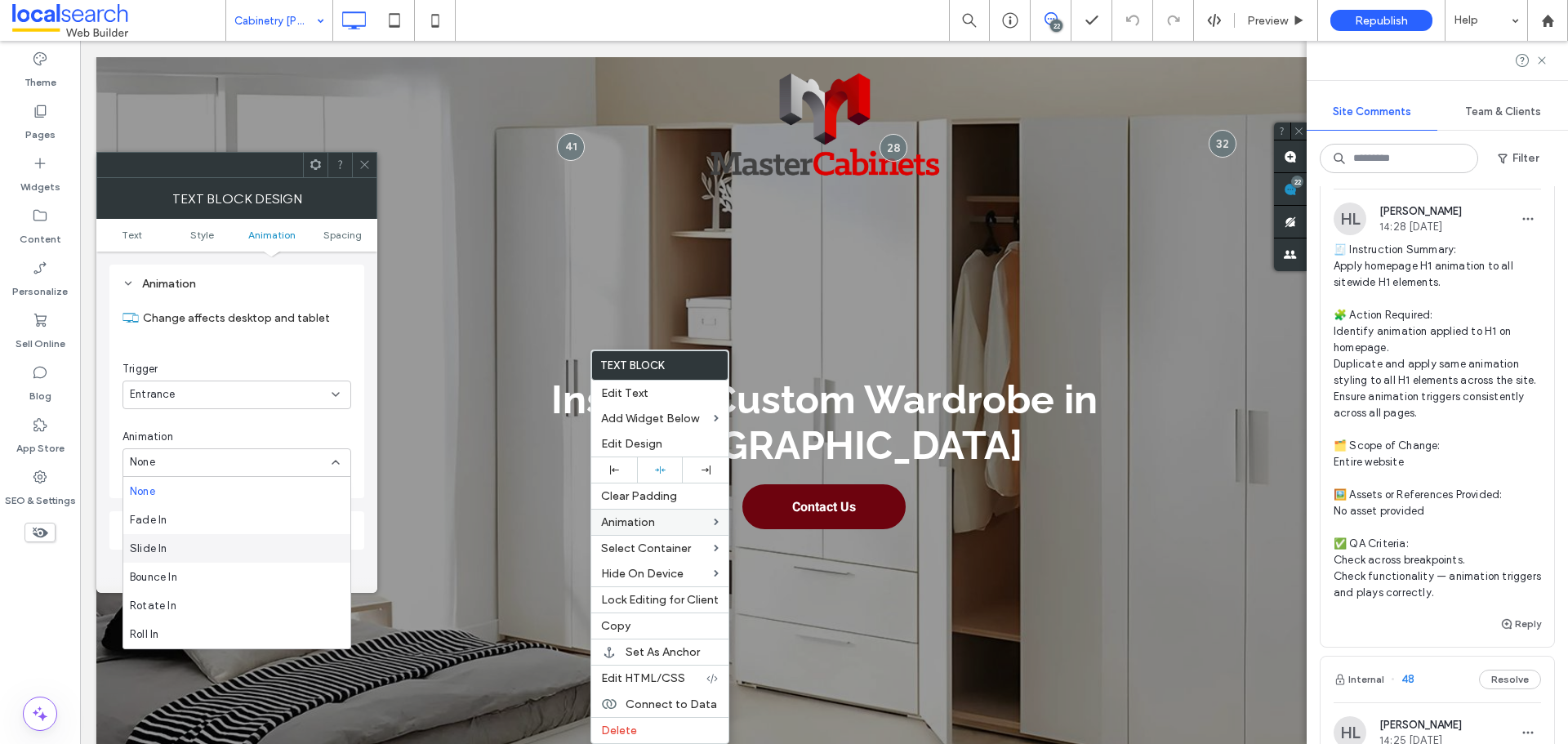
click at [226, 549] on div "Slide In" at bounding box center [236, 548] width 227 height 28
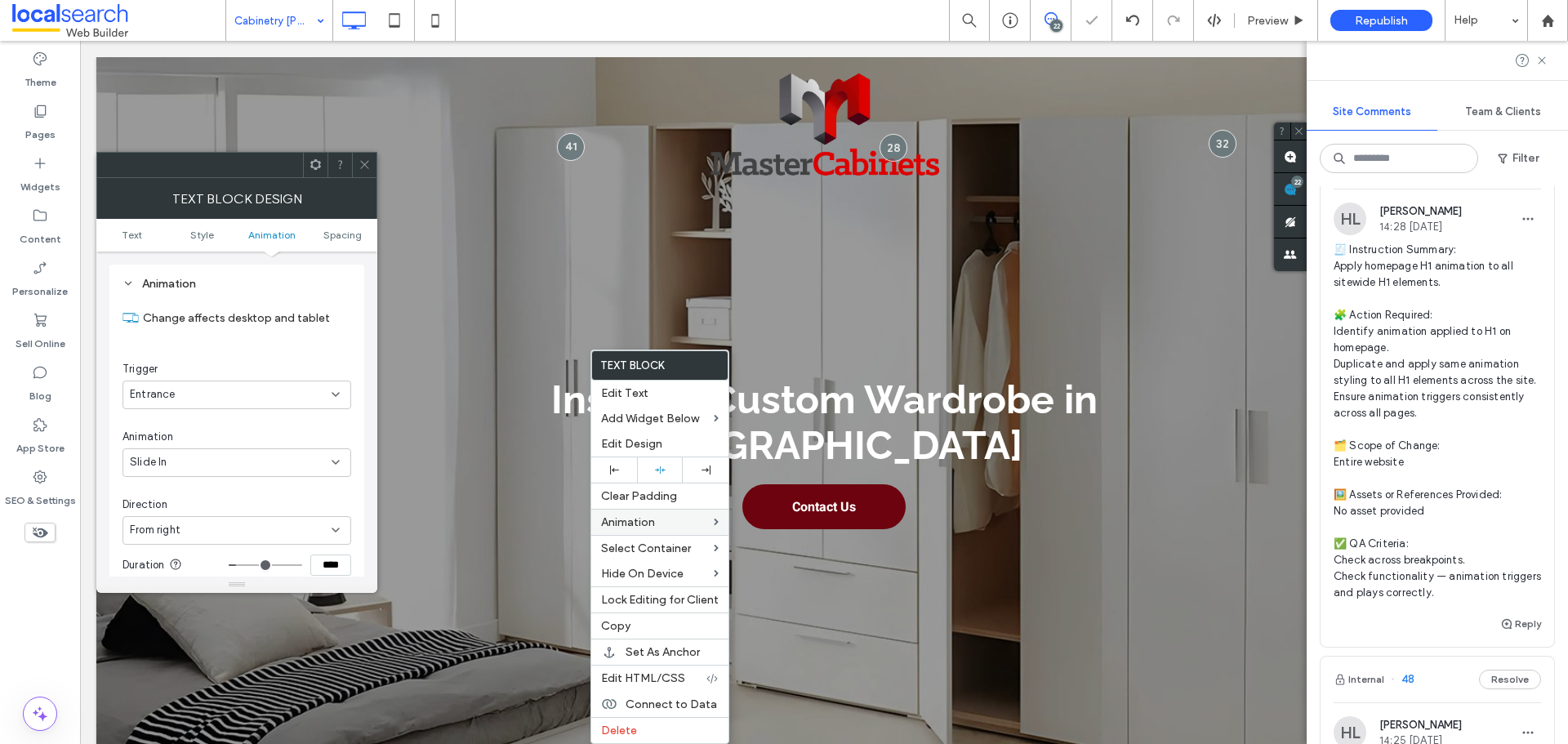
click at [234, 526] on div "From right" at bounding box center [230, 530] width 202 height 17
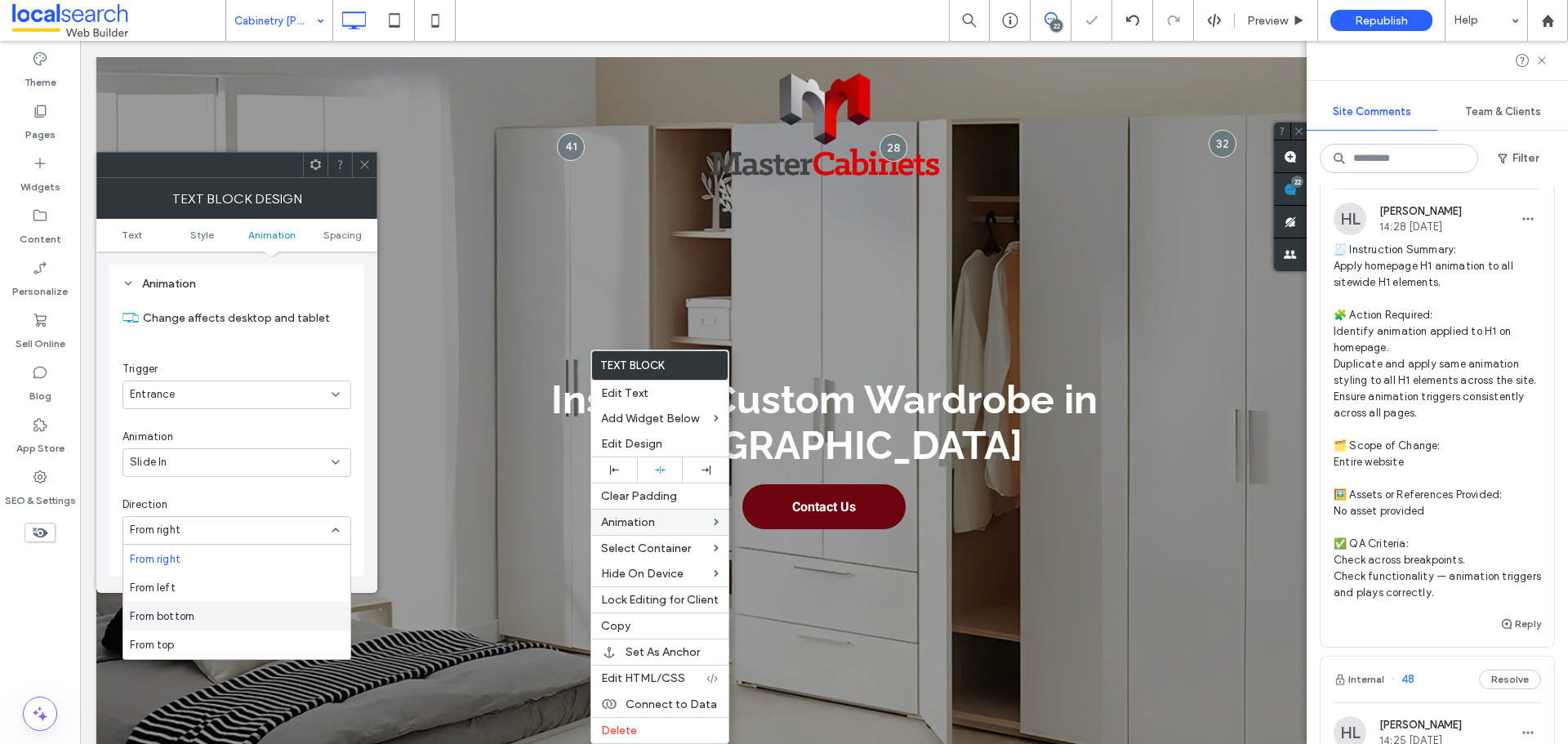
click at [210, 609] on div "From bottom" at bounding box center [236, 616] width 227 height 28
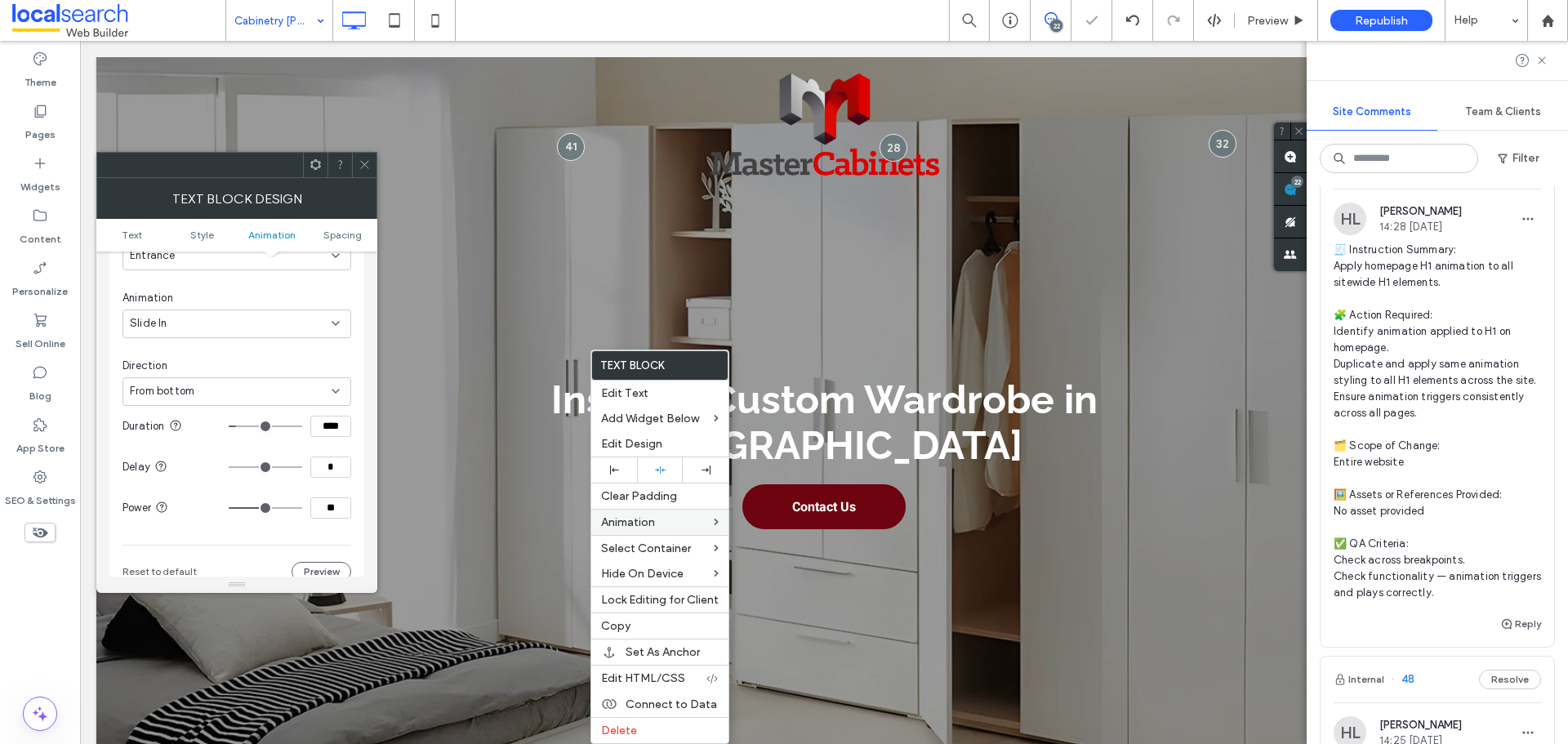
scroll to position [579, 0]
click at [340, 402] on input "****" at bounding box center [330, 402] width 41 height 22
paste input
type input "***"
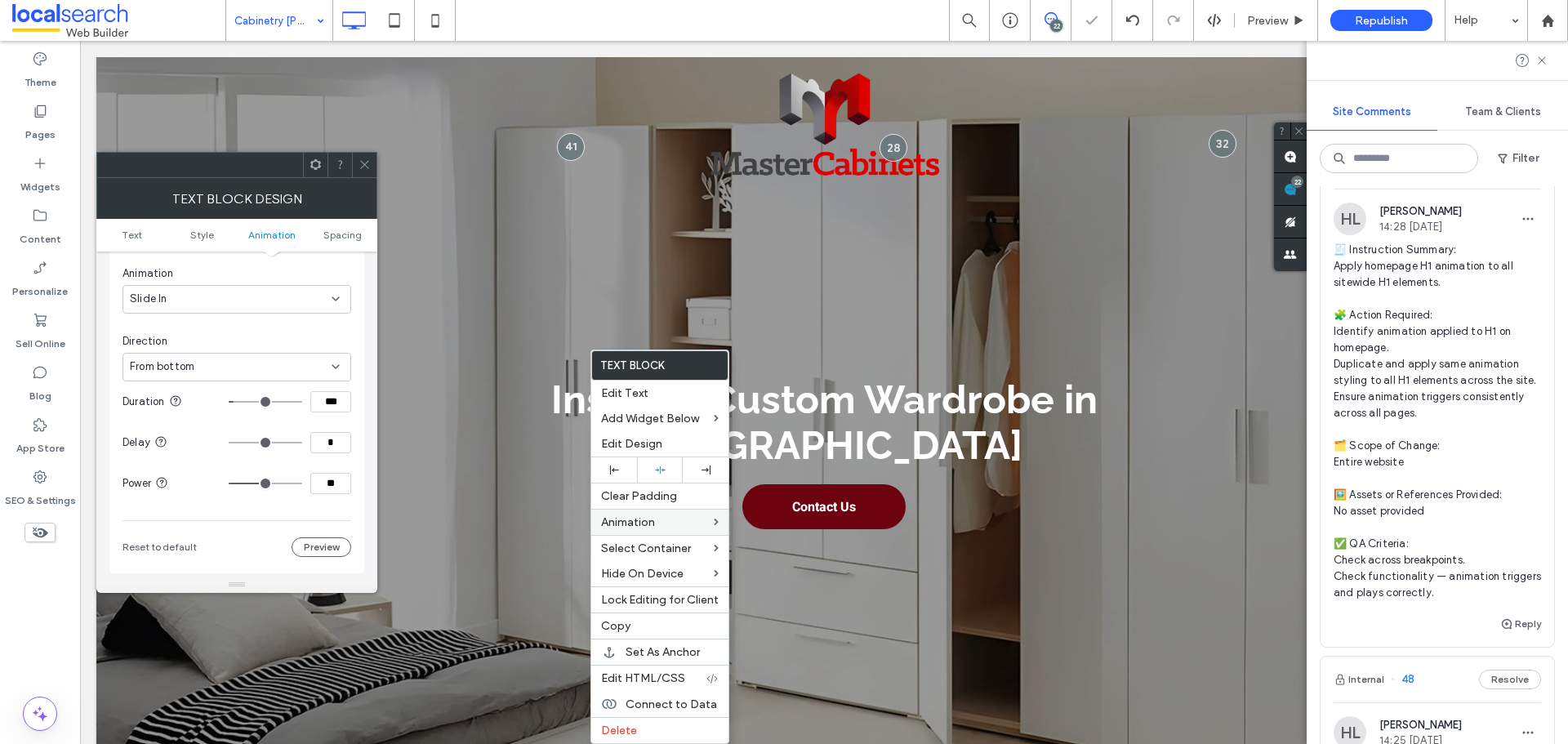
click at [329, 499] on section "Power **" at bounding box center [236, 483] width 229 height 41
click at [332, 484] on input "**" at bounding box center [330, 484] width 41 height 22
type input "**"
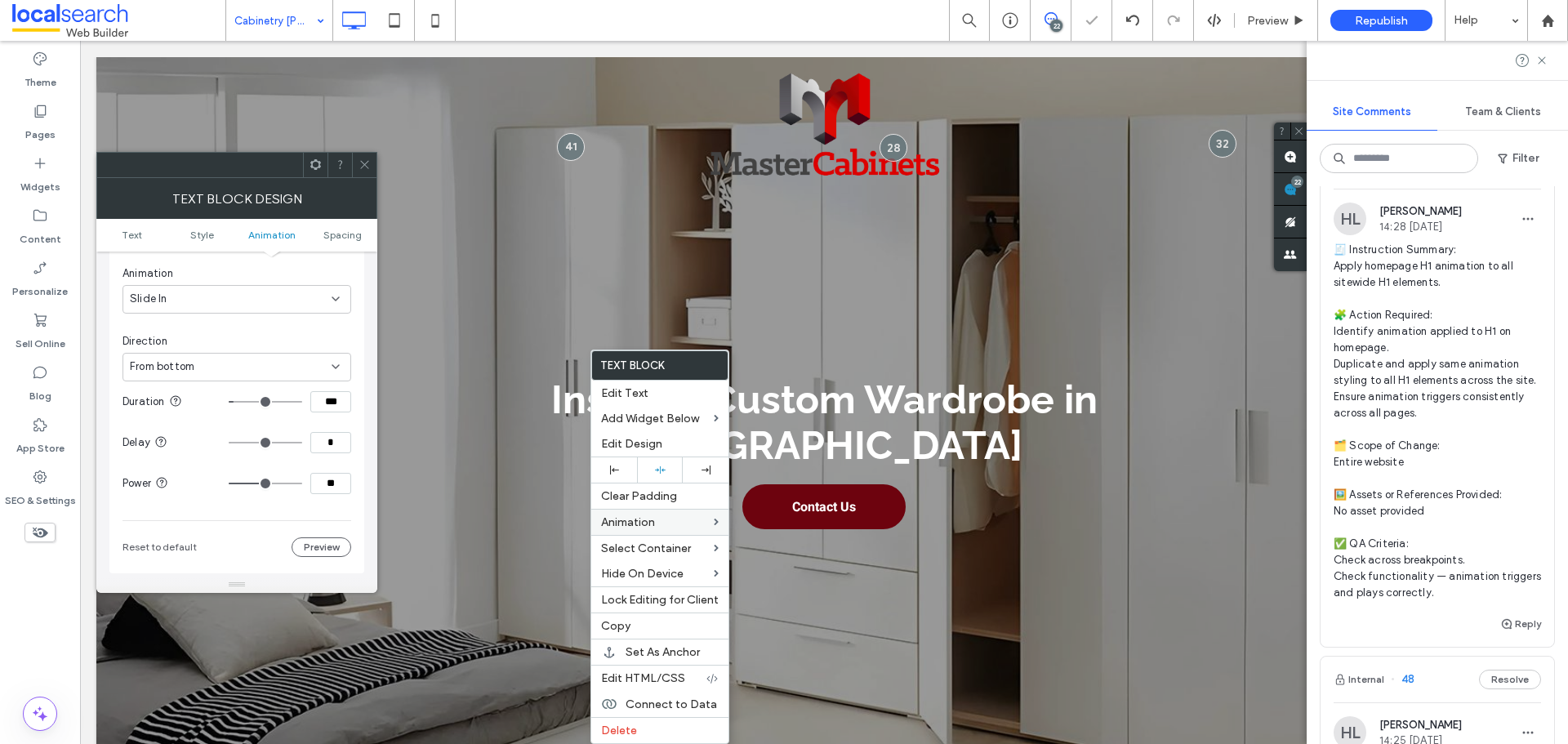
type input "**"
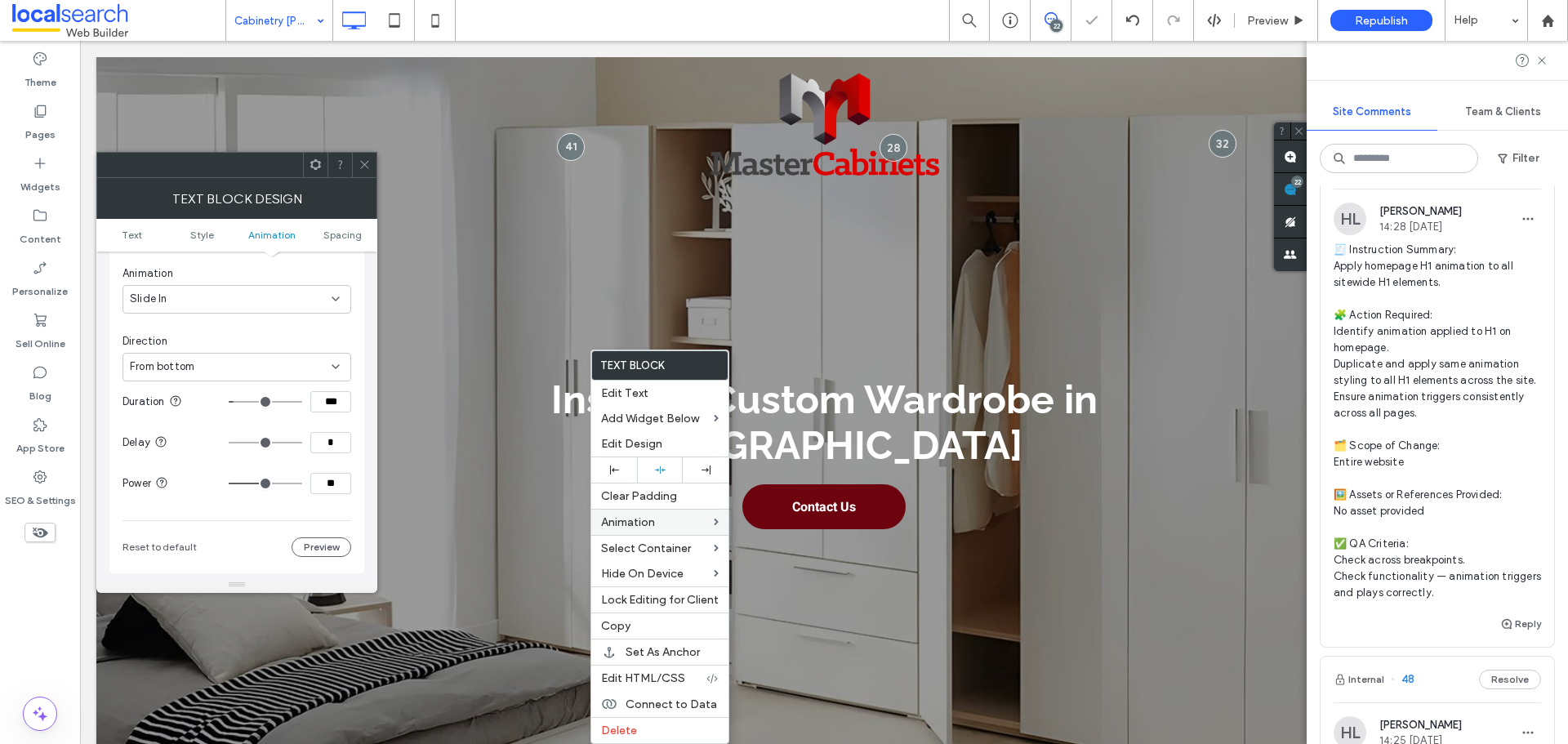
type input "***"
drag, startPoint x: 270, startPoint y: 482, endPoint x: 323, endPoint y: 481, distance: 53.0
type input "***"
click at [302, 483] on input "range" at bounding box center [265, 484] width 73 height 2
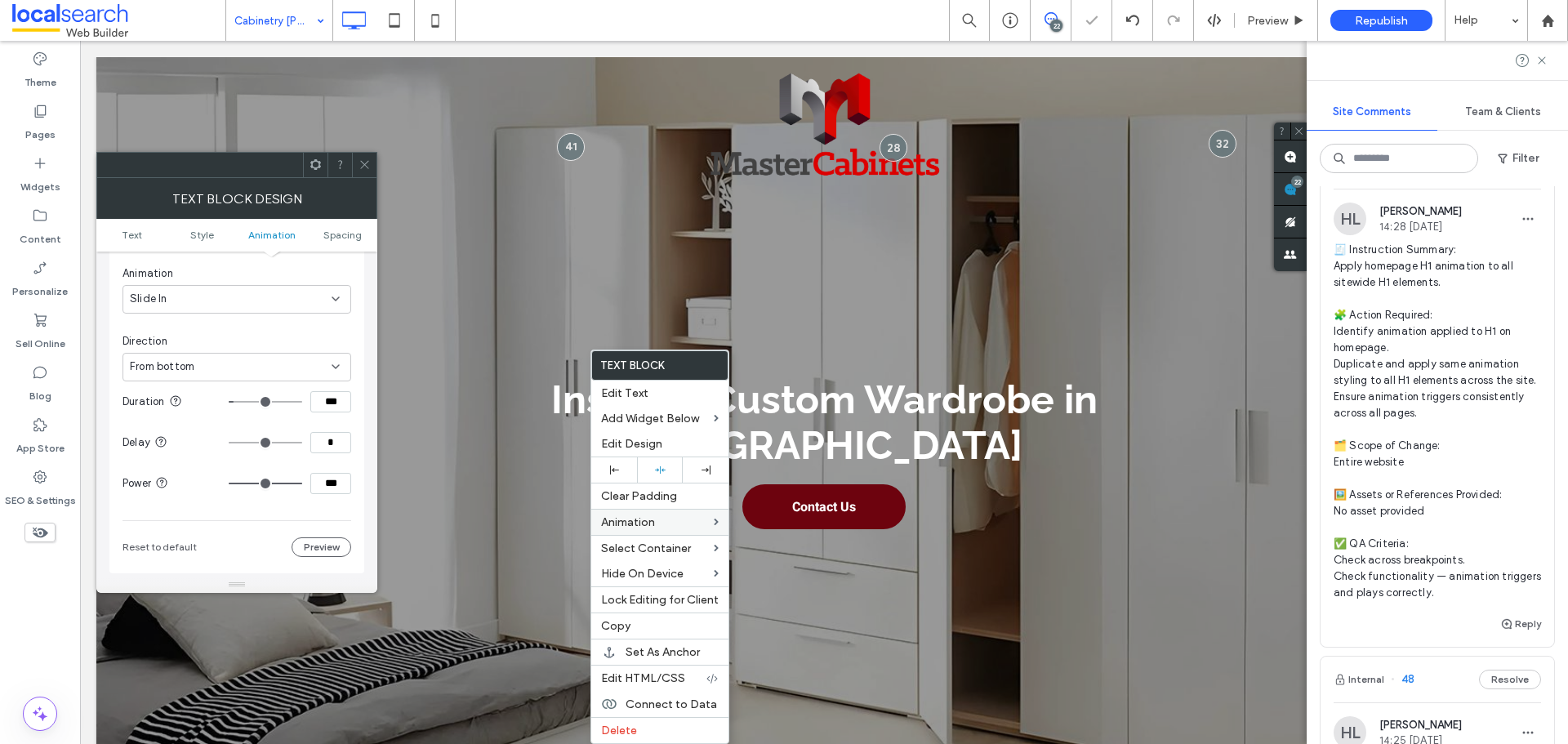
click at [357, 469] on div "Animation Change affects desktop and tablet Trigger Entrance Animation Slide In…" at bounding box center [237, 338] width 255 height 472
click at [370, 168] on icon at bounding box center [364, 165] width 12 height 12
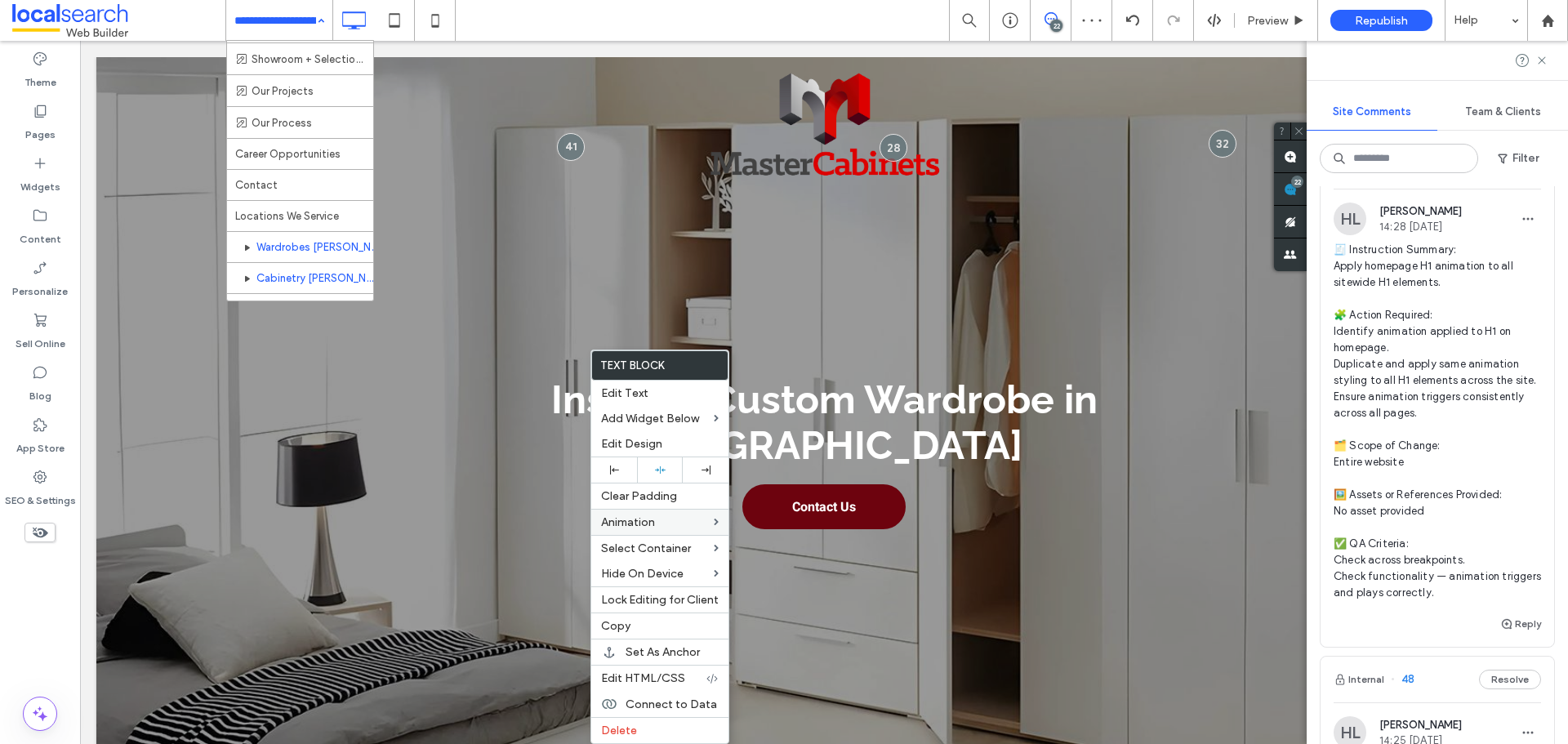
scroll to position [490, 0]
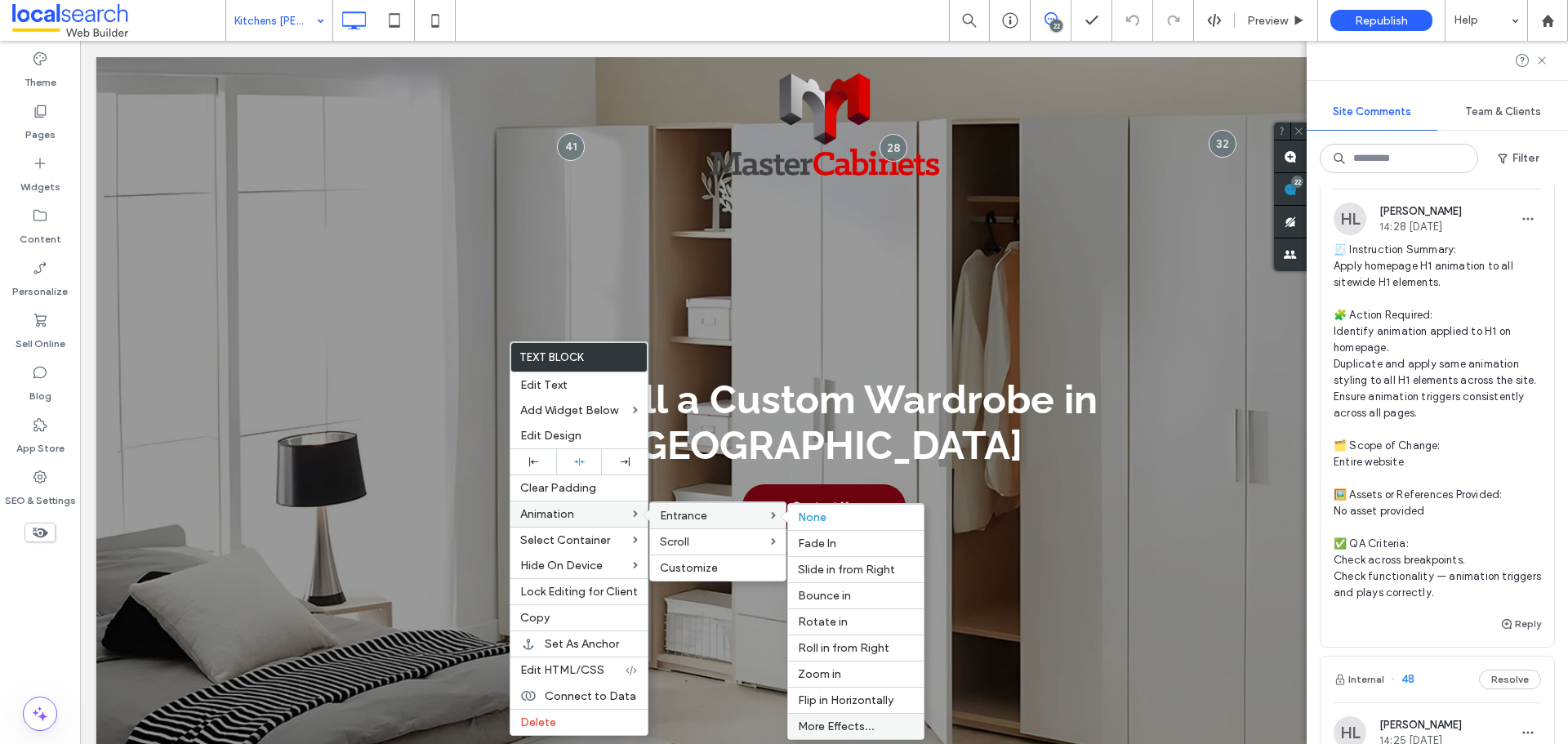
click at [863, 719] on div "More Effects..." at bounding box center [855, 726] width 136 height 26
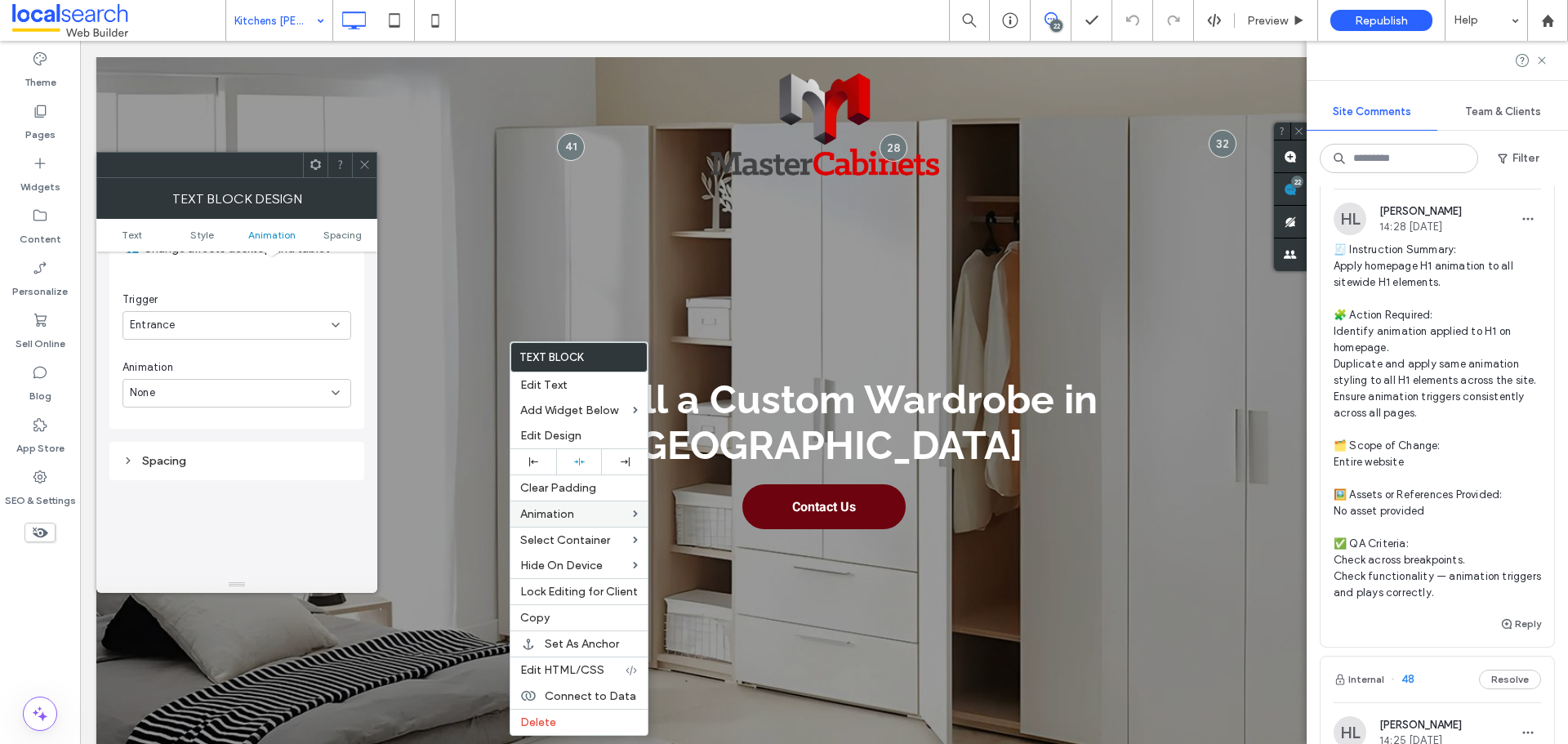
scroll to position [579, 0]
click at [201, 287] on div "None" at bounding box center [236, 299] width 229 height 28
click at [203, 384] on div "Slide In" at bounding box center [236, 385] width 227 height 28
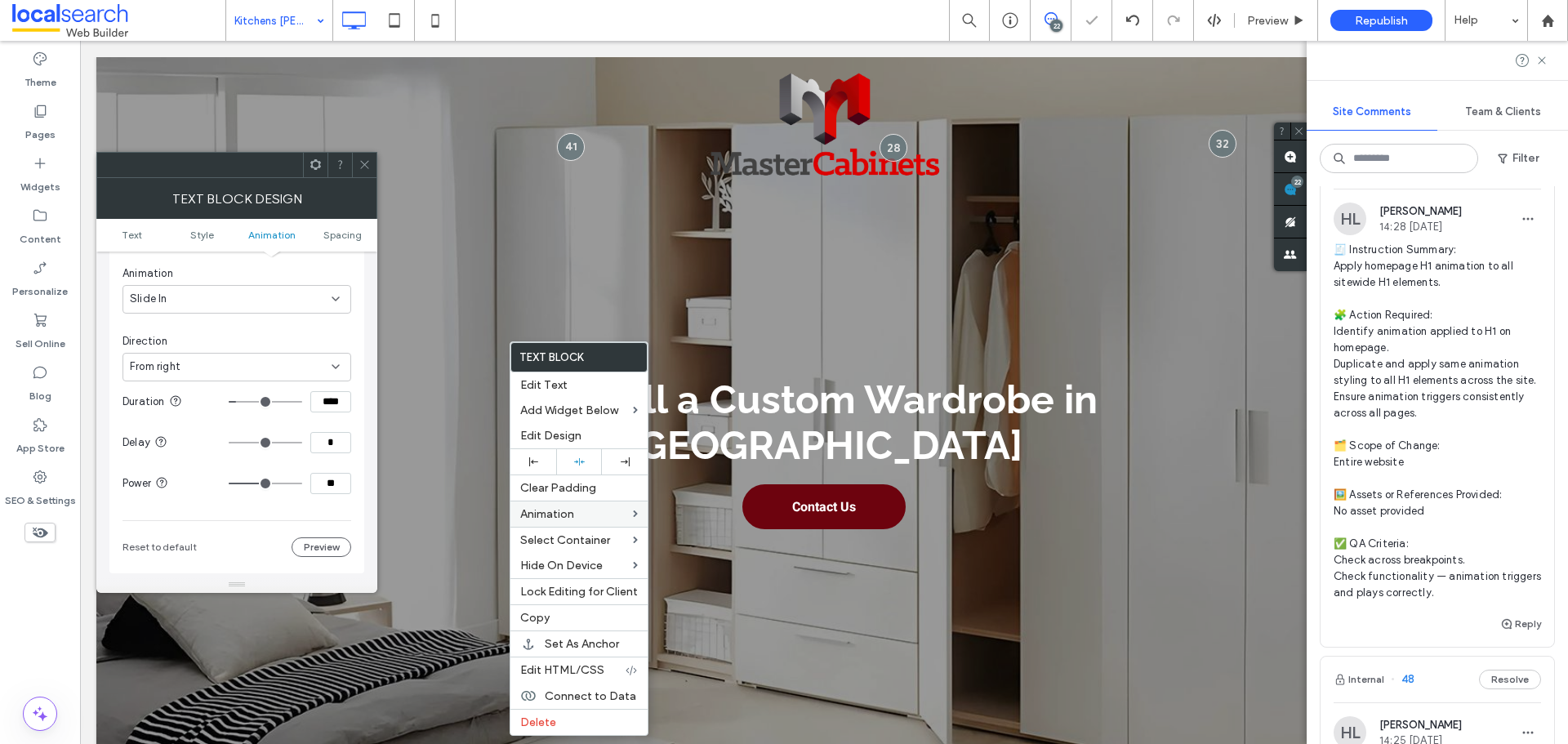
click at [232, 362] on div "From right" at bounding box center [230, 367] width 202 height 17
drag, startPoint x: 227, startPoint y: 451, endPoint x: 302, endPoint y: 434, distance: 76.9
click at [234, 449] on div "From bottom" at bounding box center [236, 453] width 227 height 28
drag, startPoint x: 337, startPoint y: 398, endPoint x: 342, endPoint y: 406, distance: 9.4
click at [338, 398] on input "****" at bounding box center [330, 402] width 41 height 22
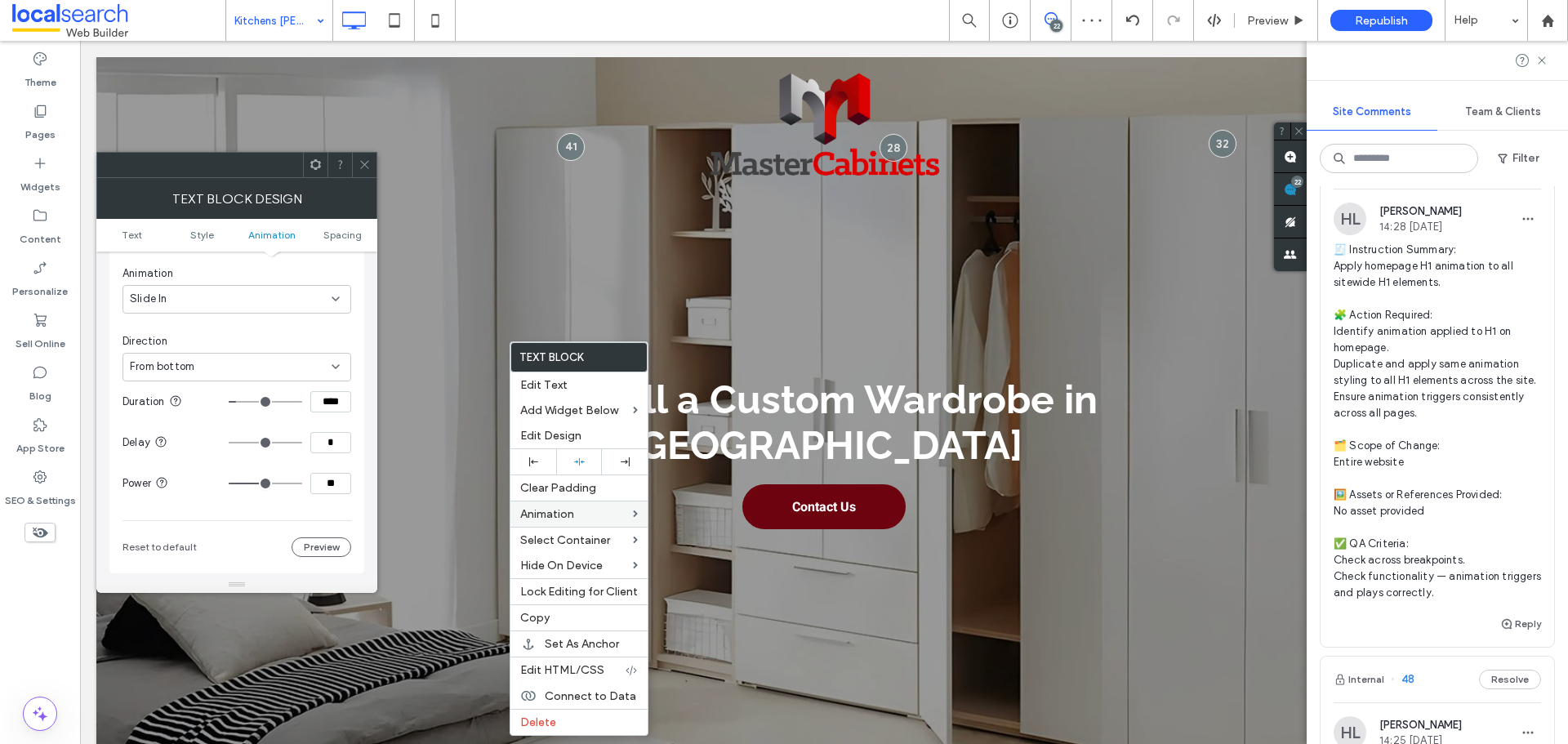
paste input
type input "***"
click at [333, 482] on input "**" at bounding box center [330, 484] width 41 height 22
type input "**"
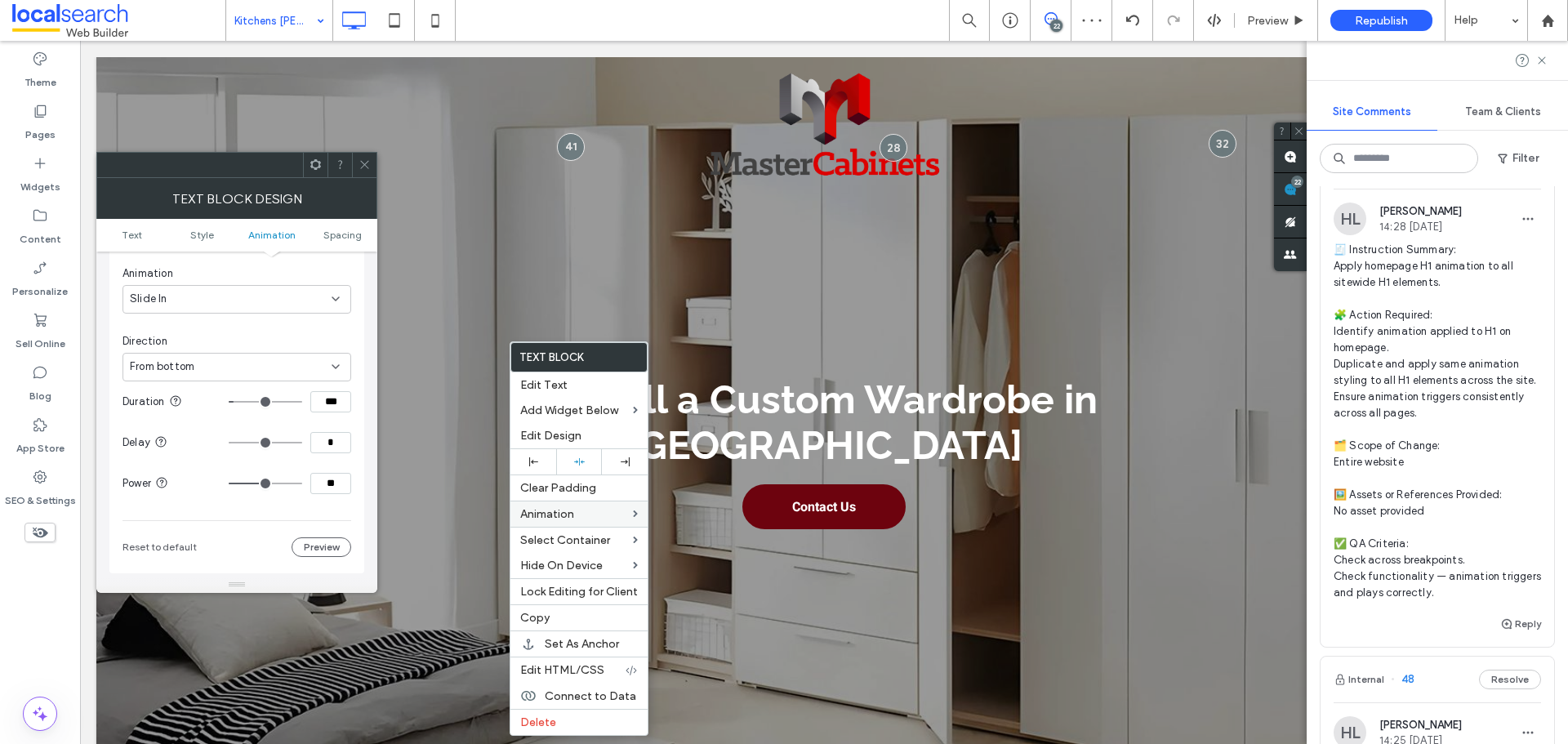
type input "**"
type input "***"
drag, startPoint x: 292, startPoint y: 488, endPoint x: 322, endPoint y: 481, distance: 30.8
type input "***"
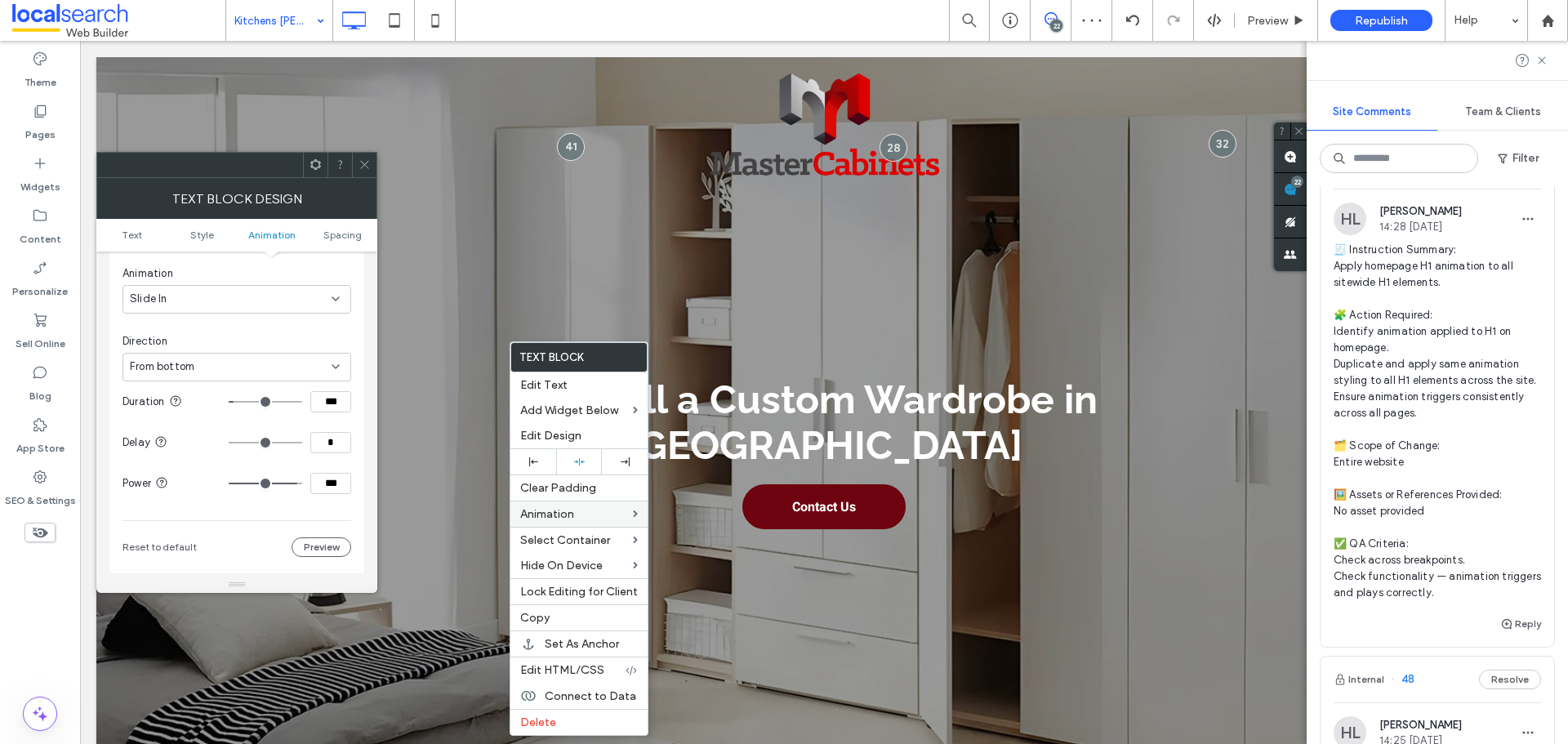
click at [302, 483] on input "range" at bounding box center [265, 484] width 73 height 2
click at [361, 475] on div "Animation Change affects desktop and tablet Trigger Entrance Animation Slide In…" at bounding box center [237, 338] width 255 height 472
click at [363, 165] on icon at bounding box center [364, 165] width 12 height 12
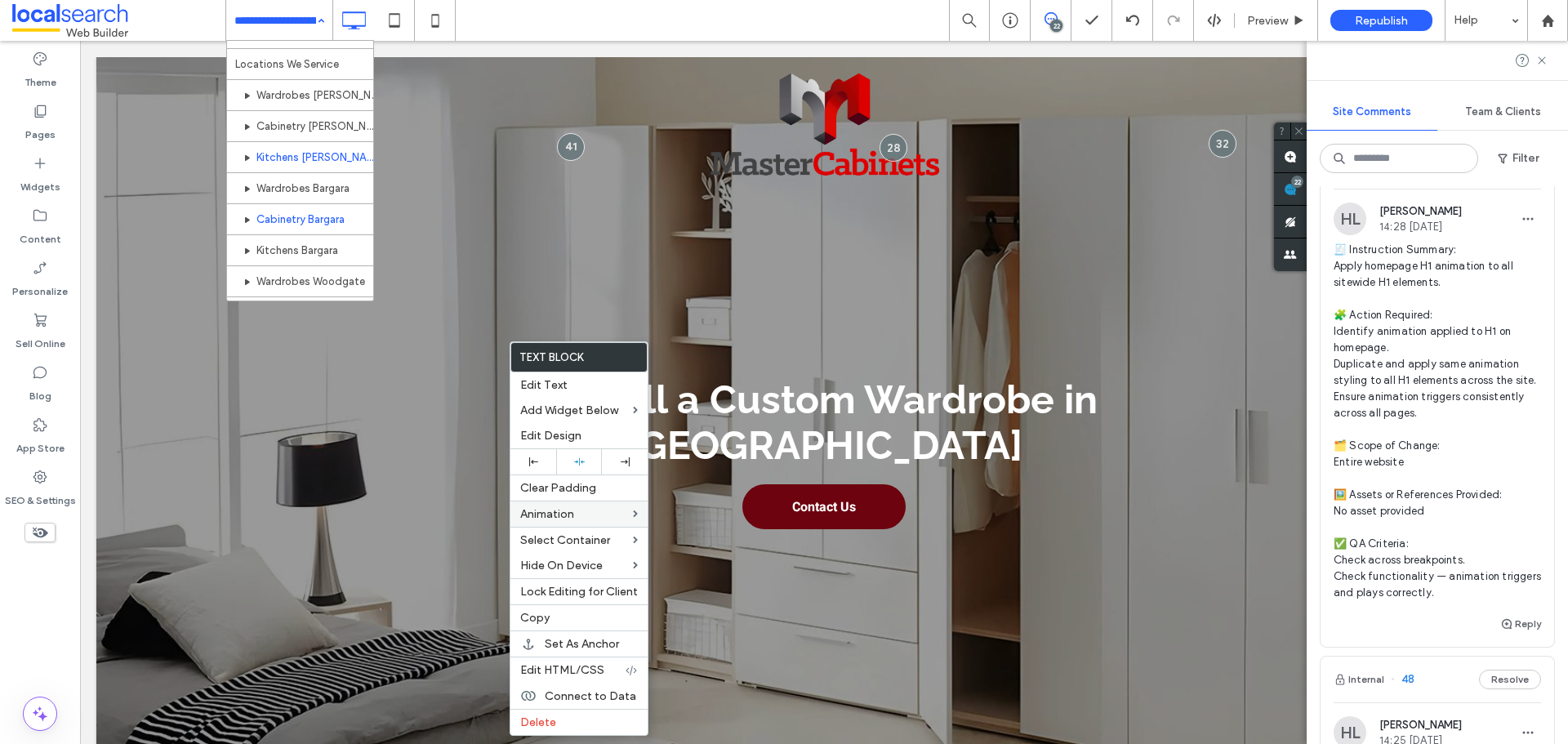
scroll to position [490, 0]
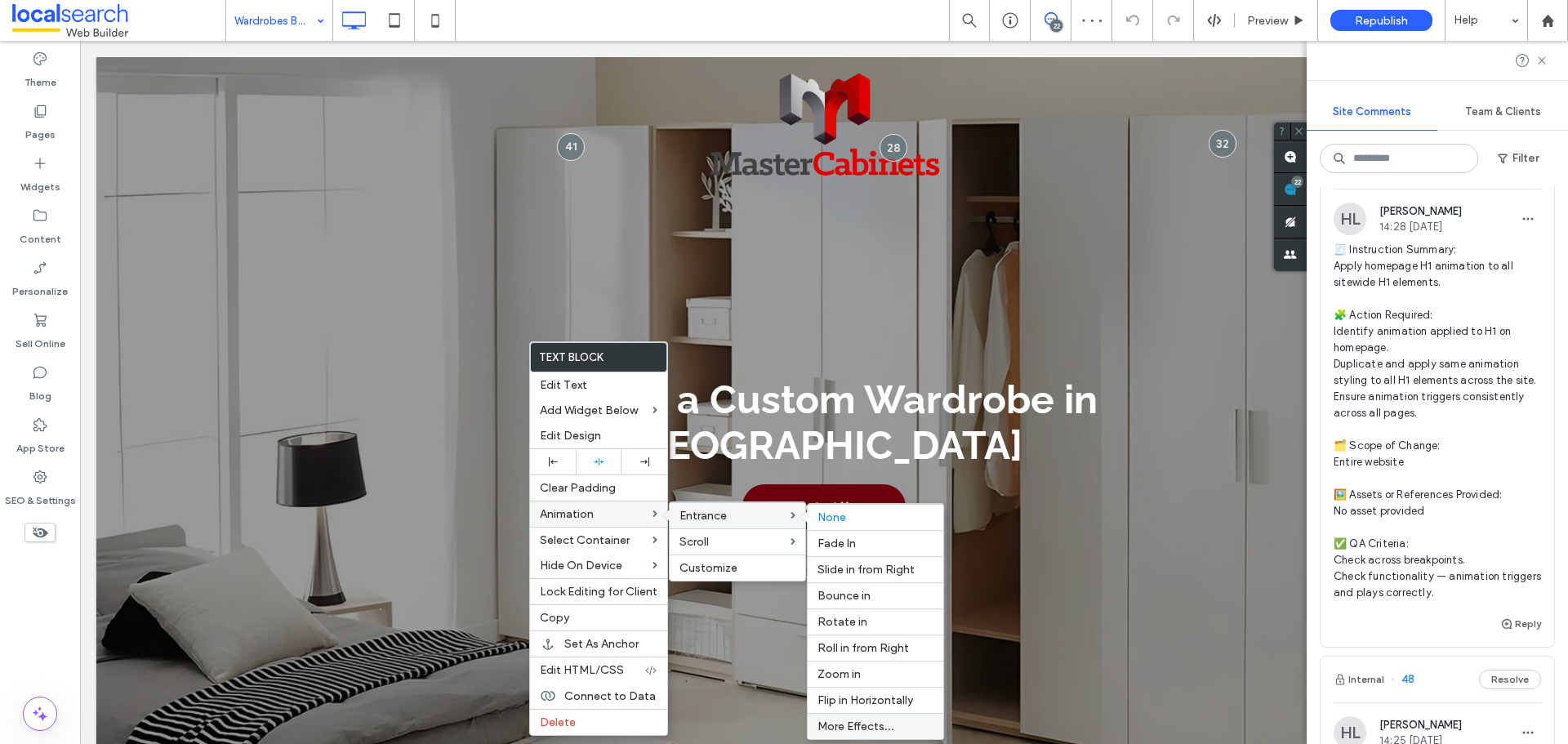
click at [856, 722] on span "More Effects..." at bounding box center [855, 726] width 76 height 14
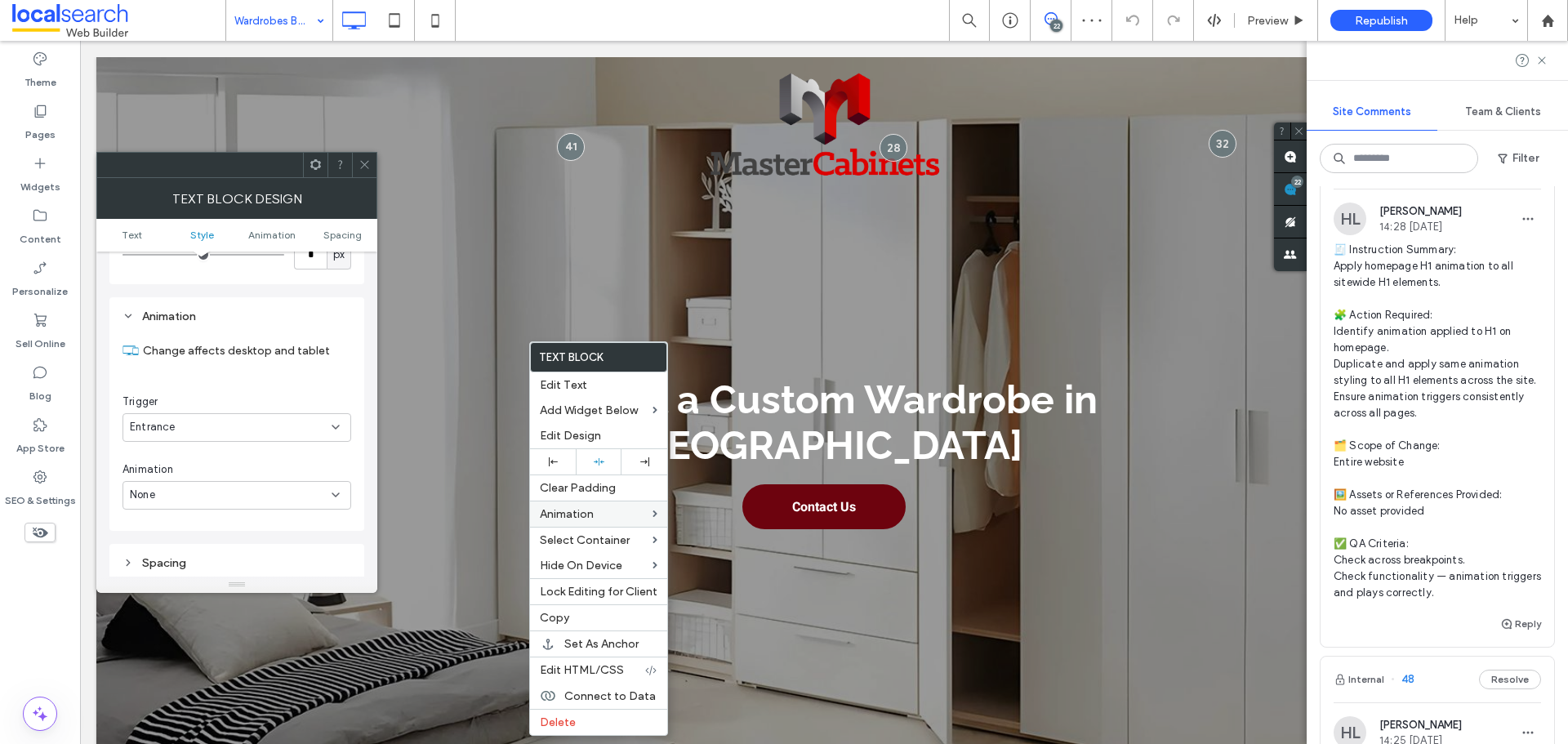
scroll to position [416, 0]
click at [240, 459] on div "None" at bounding box center [230, 462] width 202 height 17
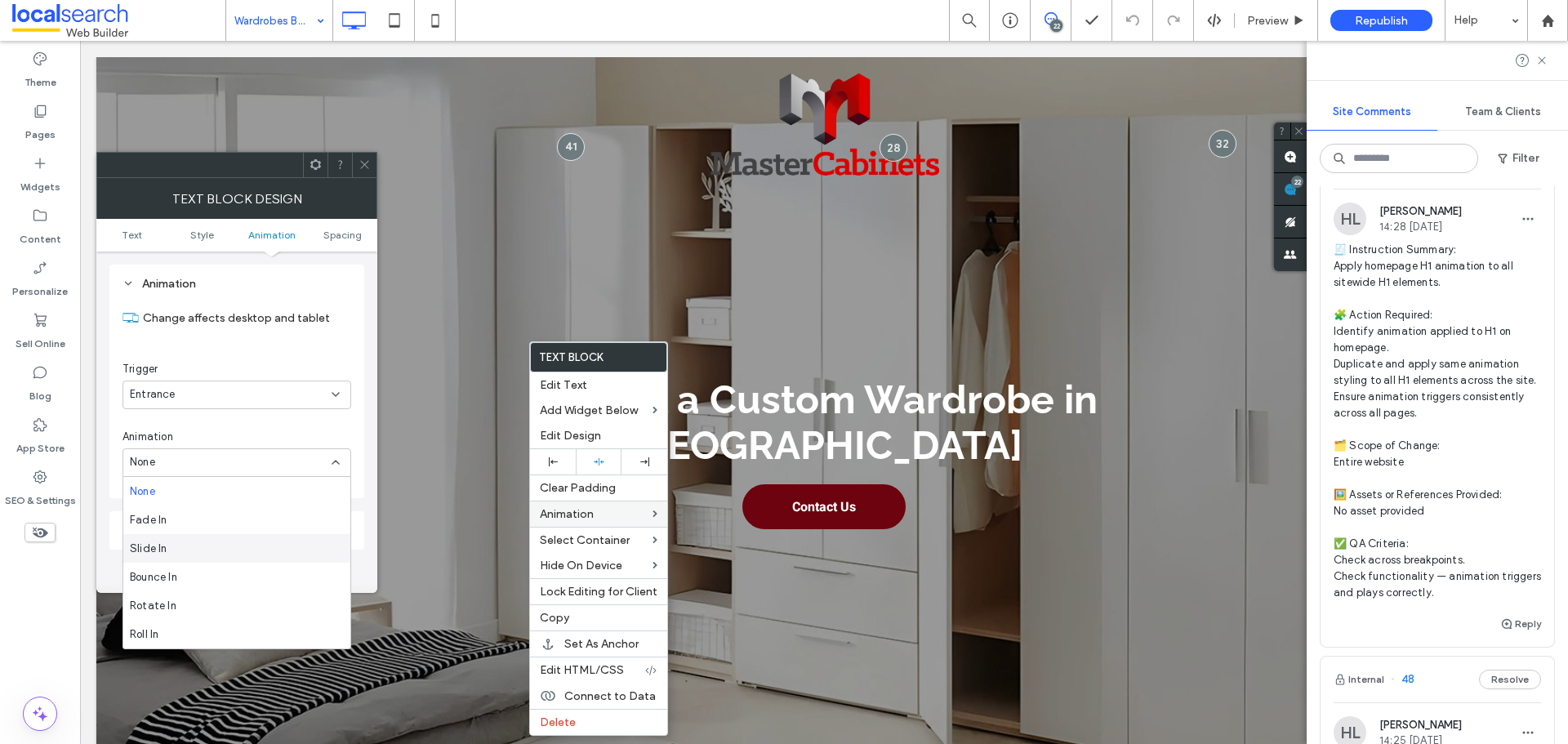
click at [224, 541] on div "Slide In" at bounding box center [236, 548] width 227 height 28
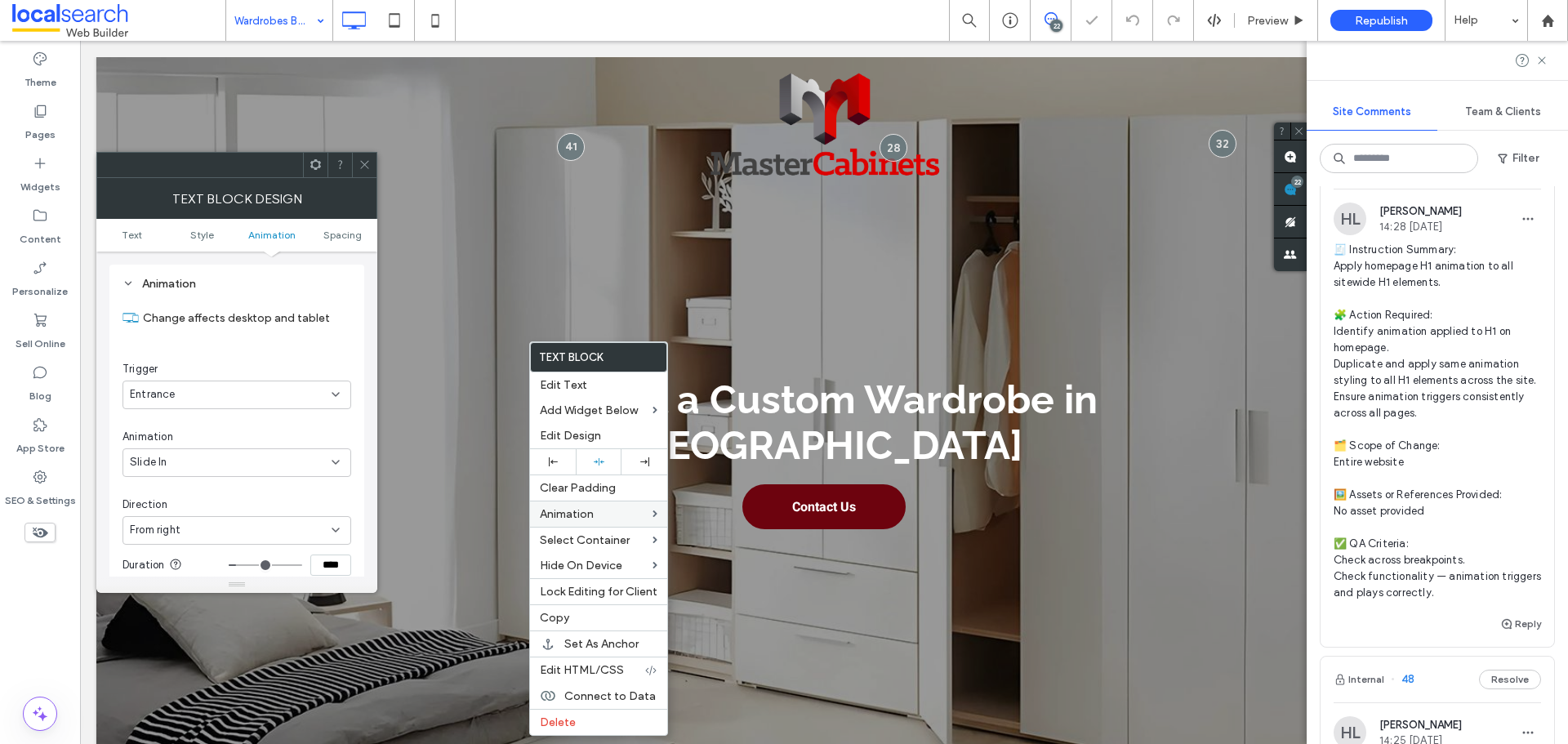
click at [259, 504] on div "Direction" at bounding box center [236, 505] width 229 height 17
click at [259, 528] on div "From right" at bounding box center [230, 530] width 202 height 17
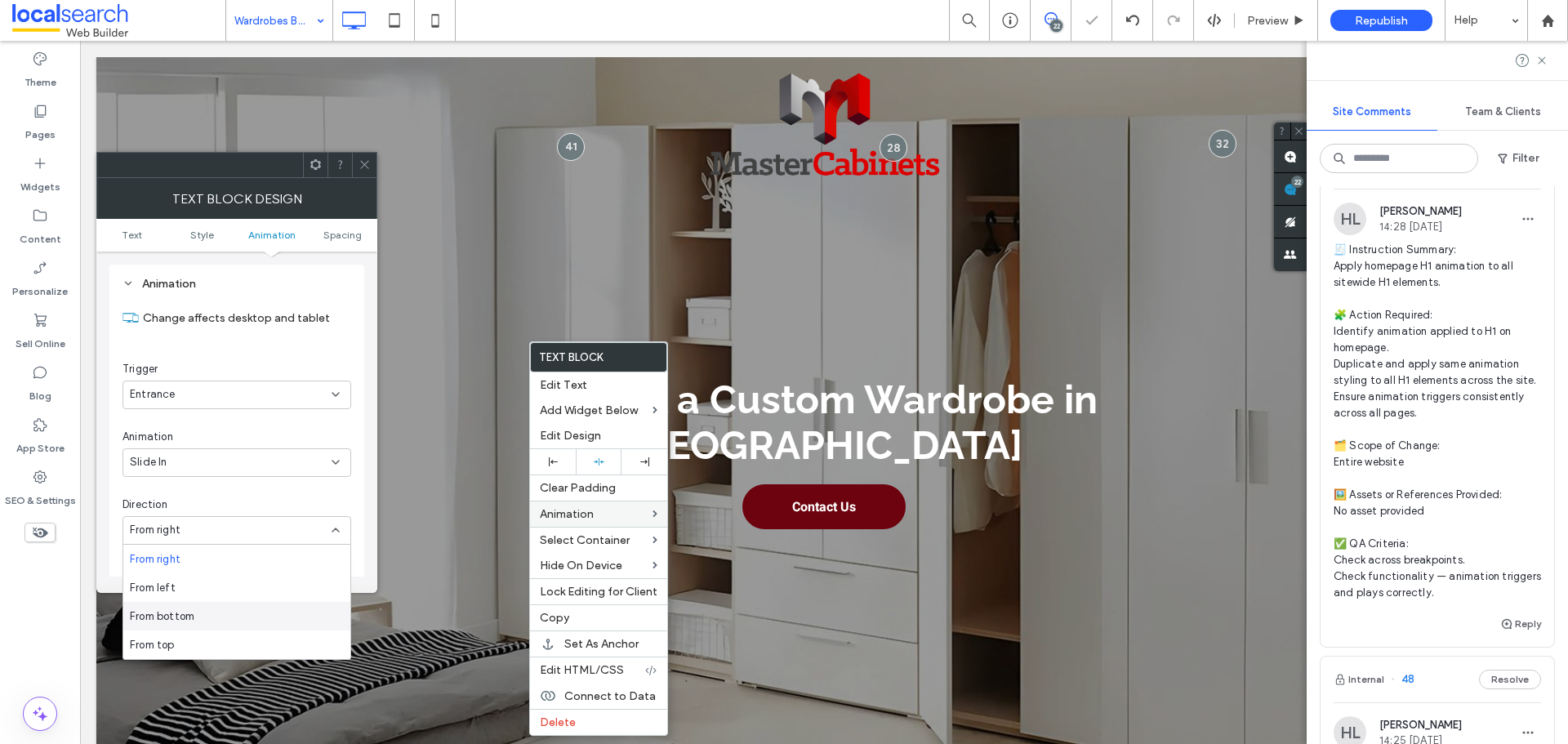
click at [224, 613] on div "From bottom" at bounding box center [236, 616] width 227 height 28
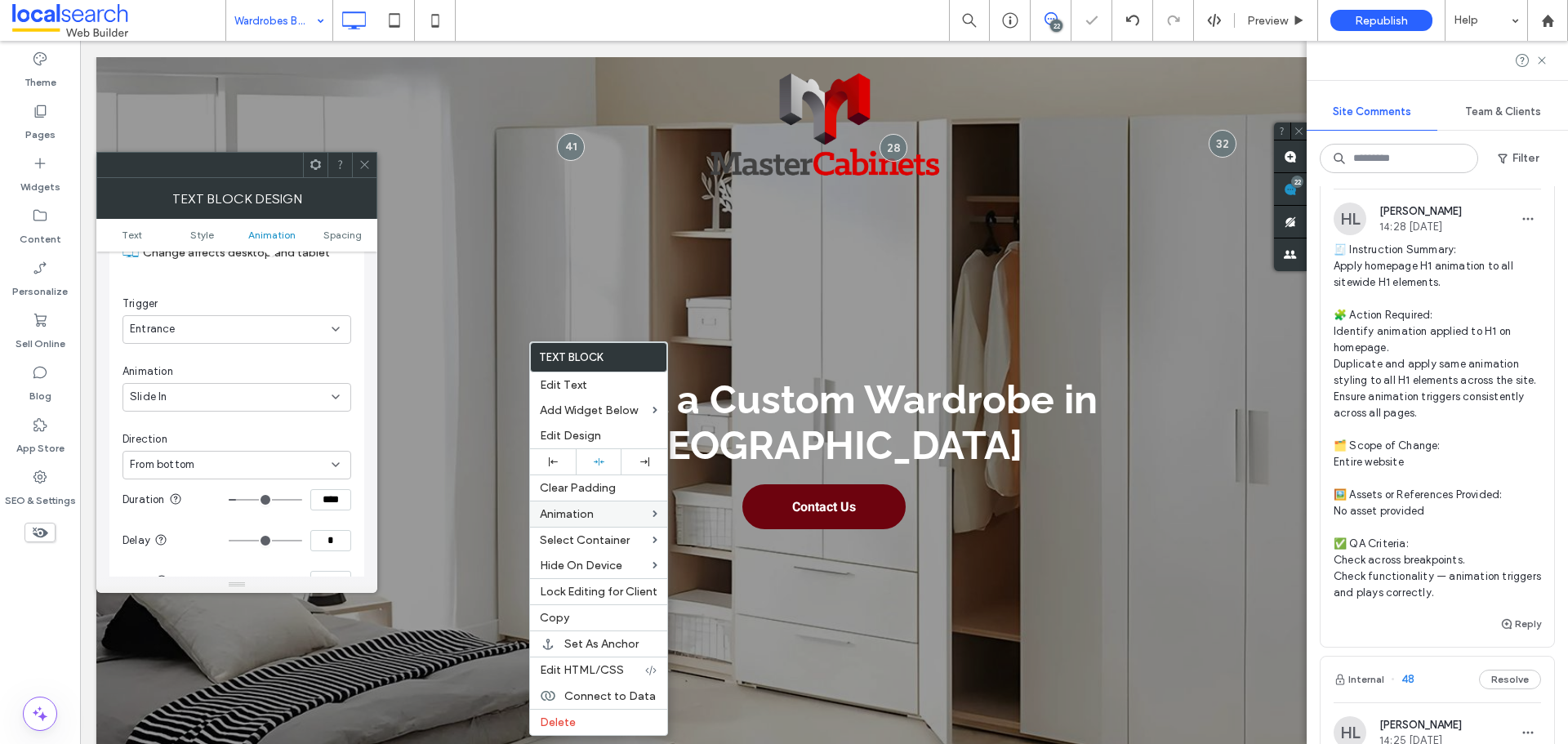
scroll to position [579, 0]
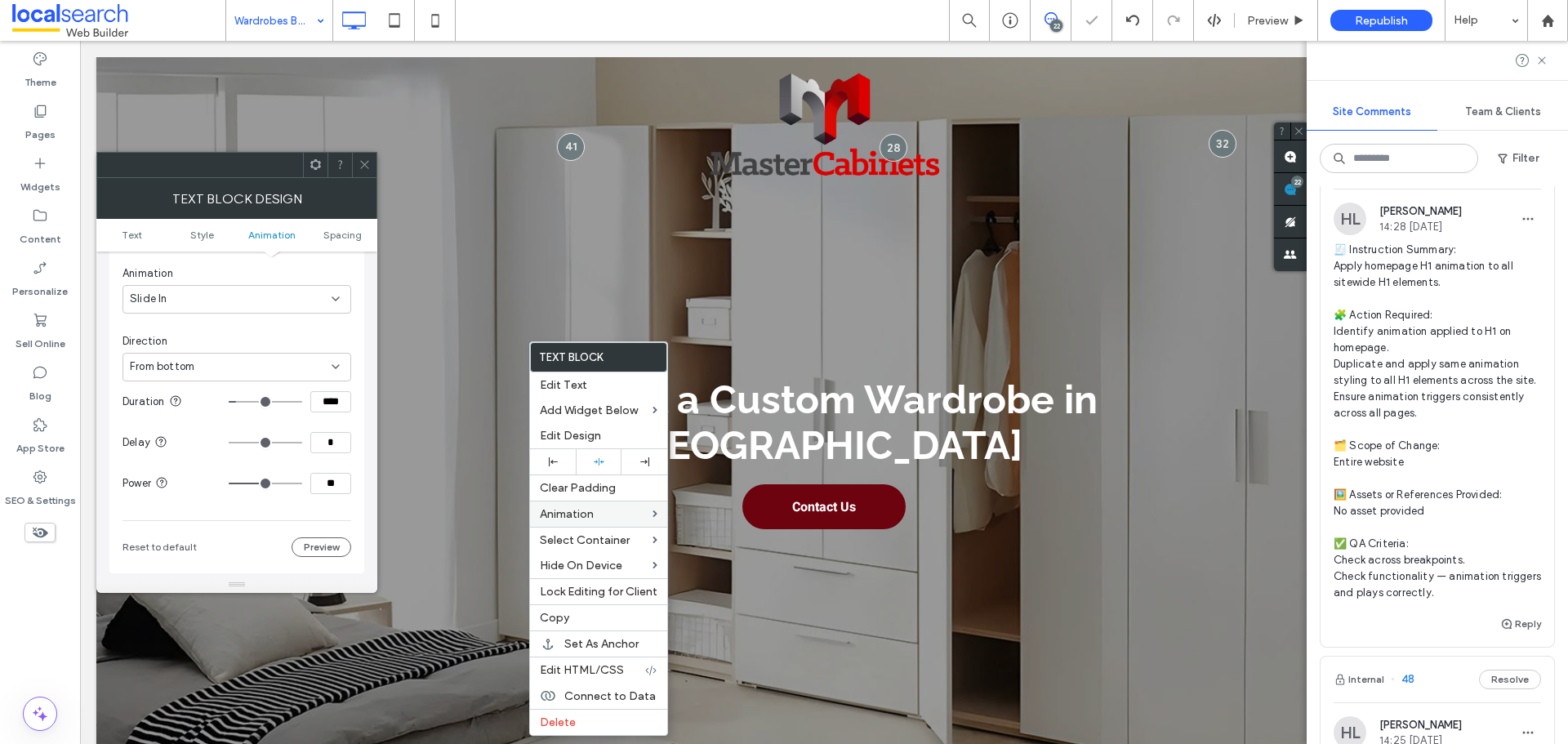
click at [338, 401] on input "****" at bounding box center [330, 402] width 41 height 22
paste input
type input "***"
type input "**"
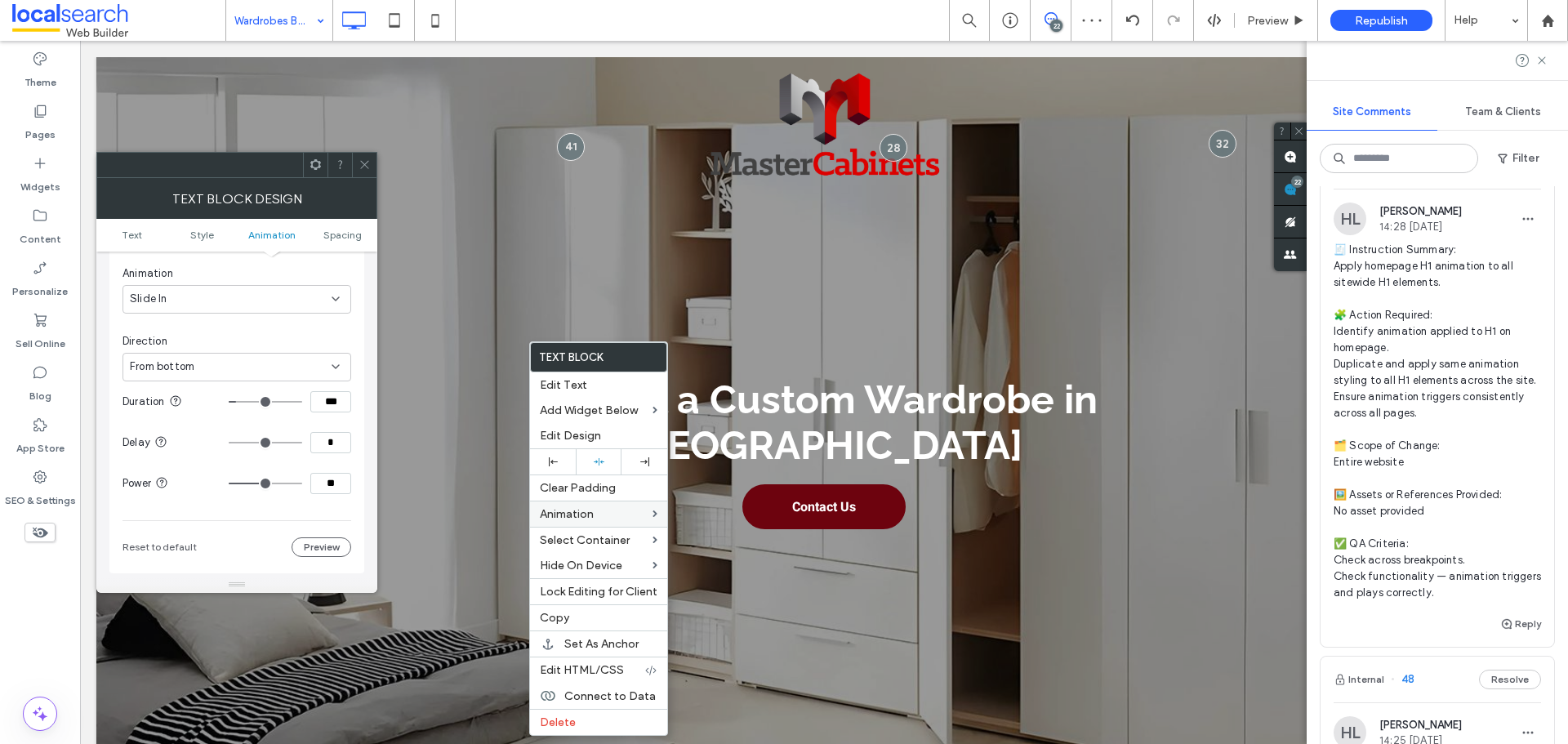
type input "**"
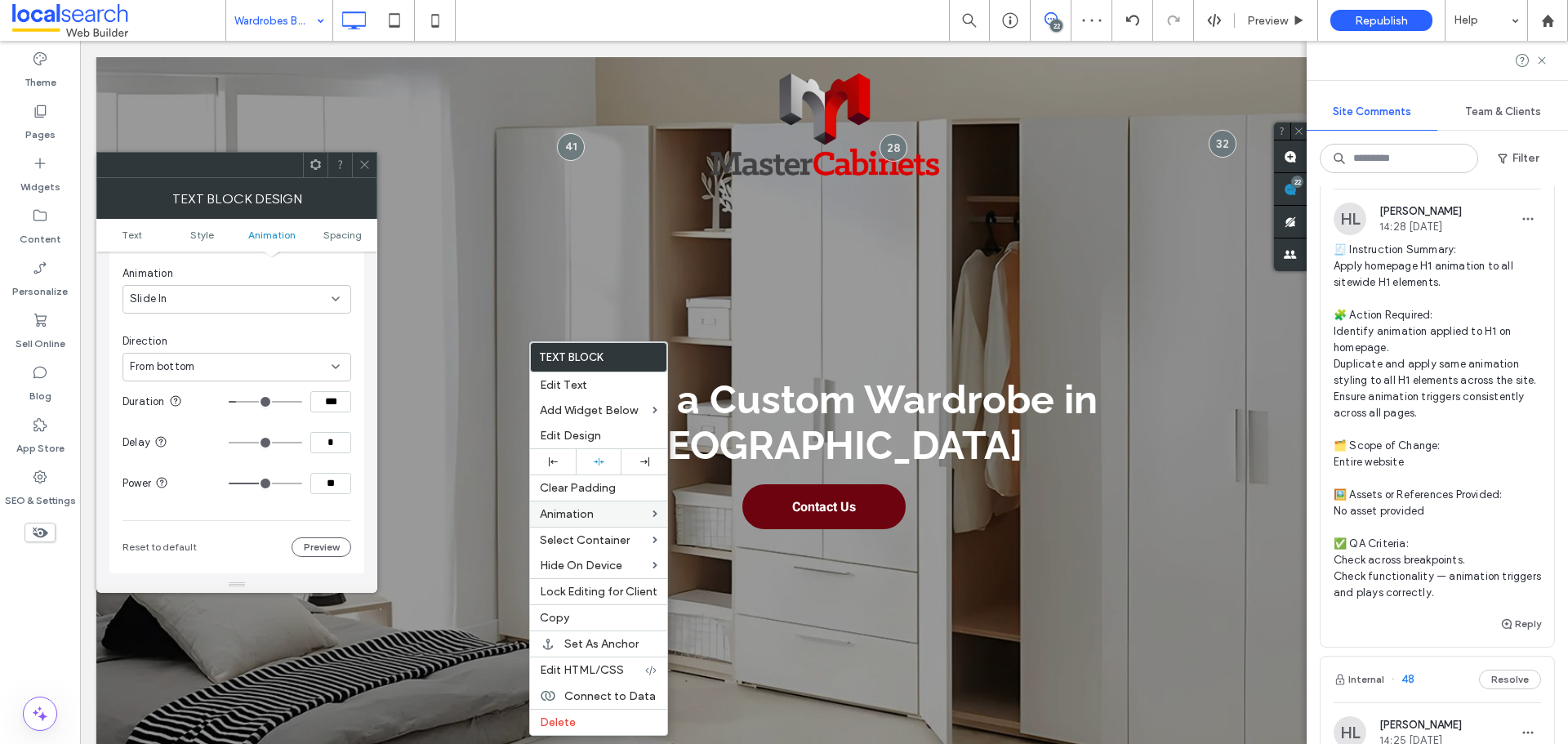
type input "**"
type input "***"
drag, startPoint x: 274, startPoint y: 486, endPoint x: 353, endPoint y: 484, distance: 79.0
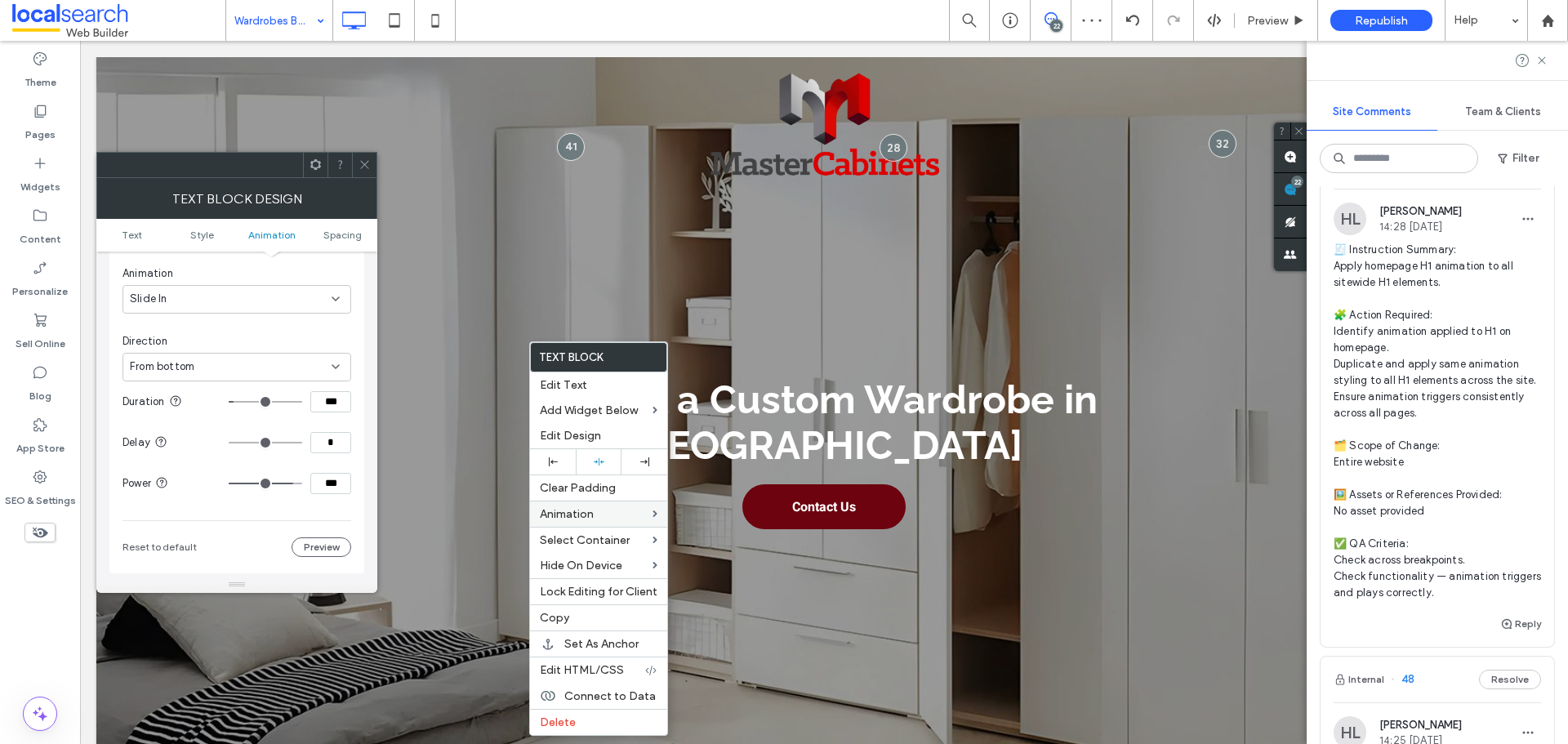
type input "***"
click at [302, 484] on input "range" at bounding box center [265, 484] width 73 height 2
click at [362, 490] on div "Animation Change affects desktop and tablet Trigger Entrance Animation Slide In…" at bounding box center [237, 338] width 255 height 472
click at [366, 166] on icon at bounding box center [364, 165] width 12 height 12
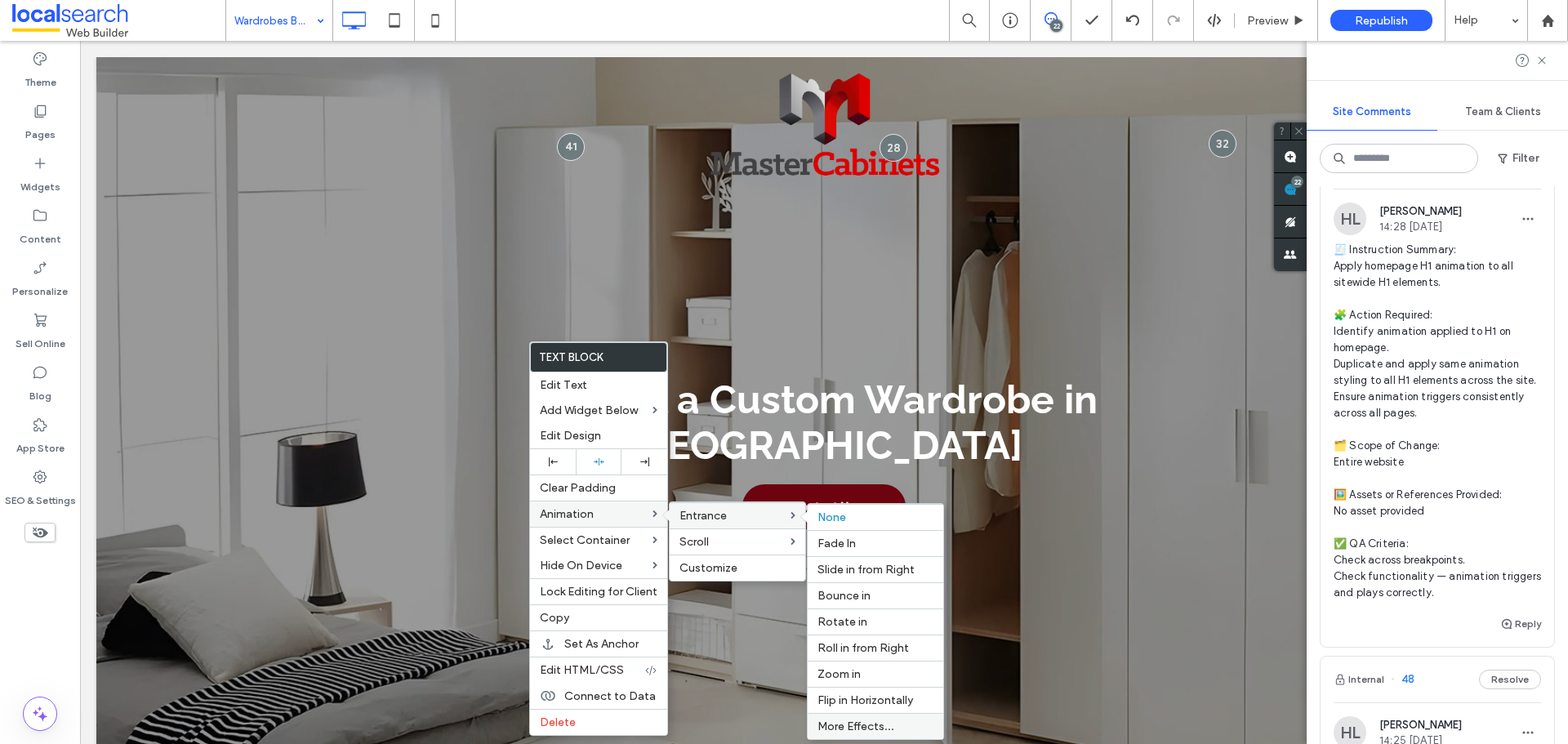
click at [870, 722] on span "More Effects..." at bounding box center [855, 726] width 76 height 14
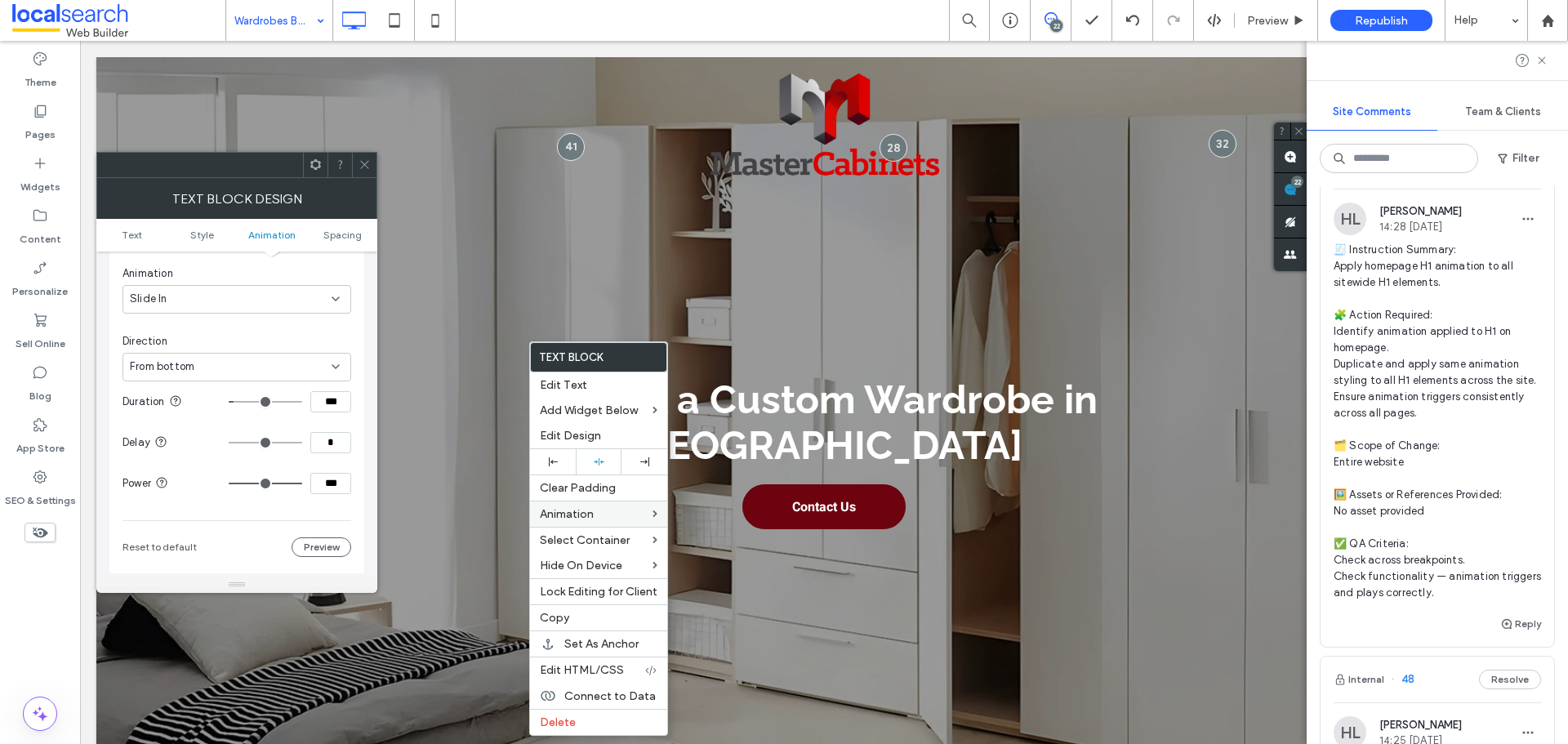
click at [364, 166] on icon at bounding box center [364, 165] width 12 height 12
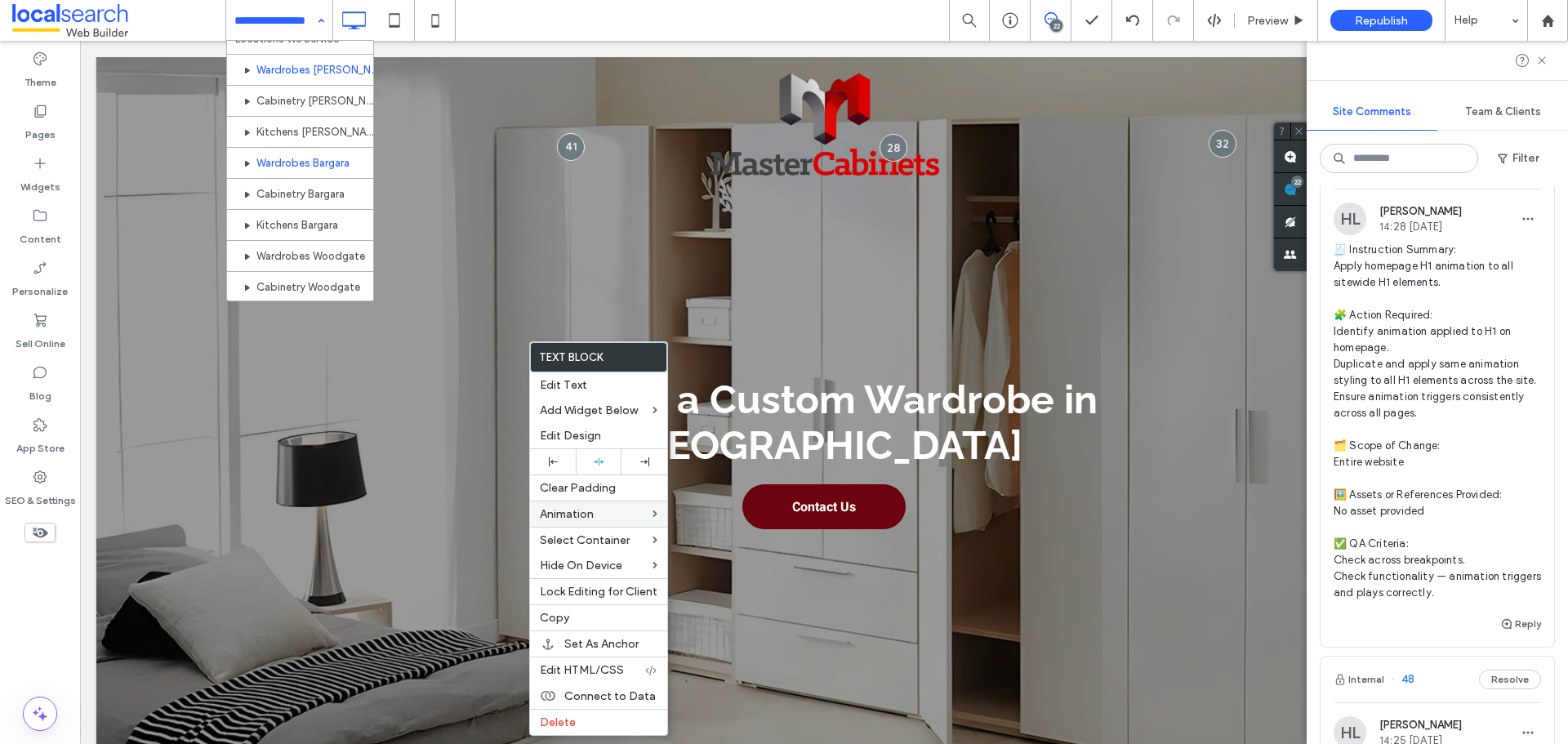
scroll to position [490, 0]
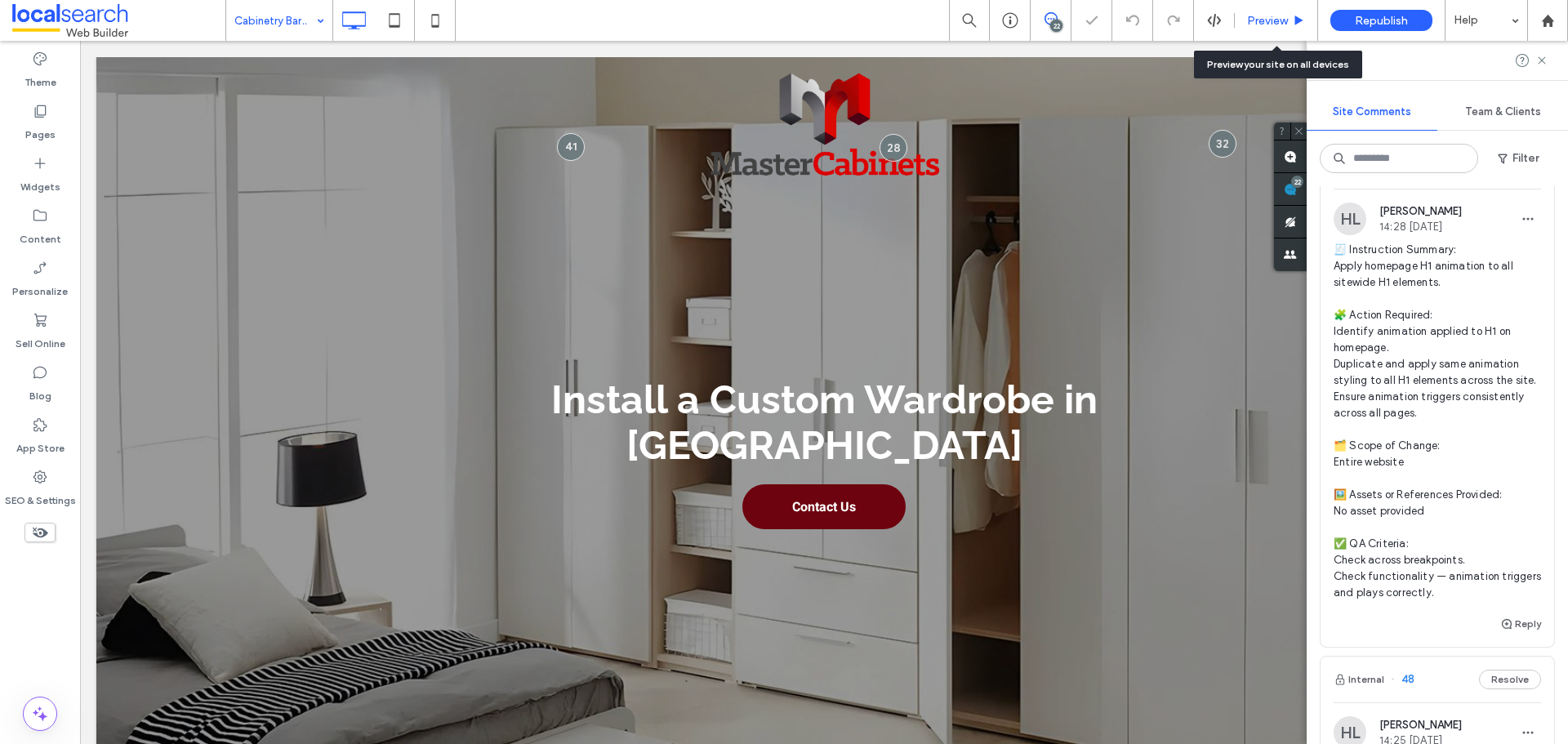
click at [1275, 22] on span "Preview" at bounding box center [1267, 21] width 41 height 14
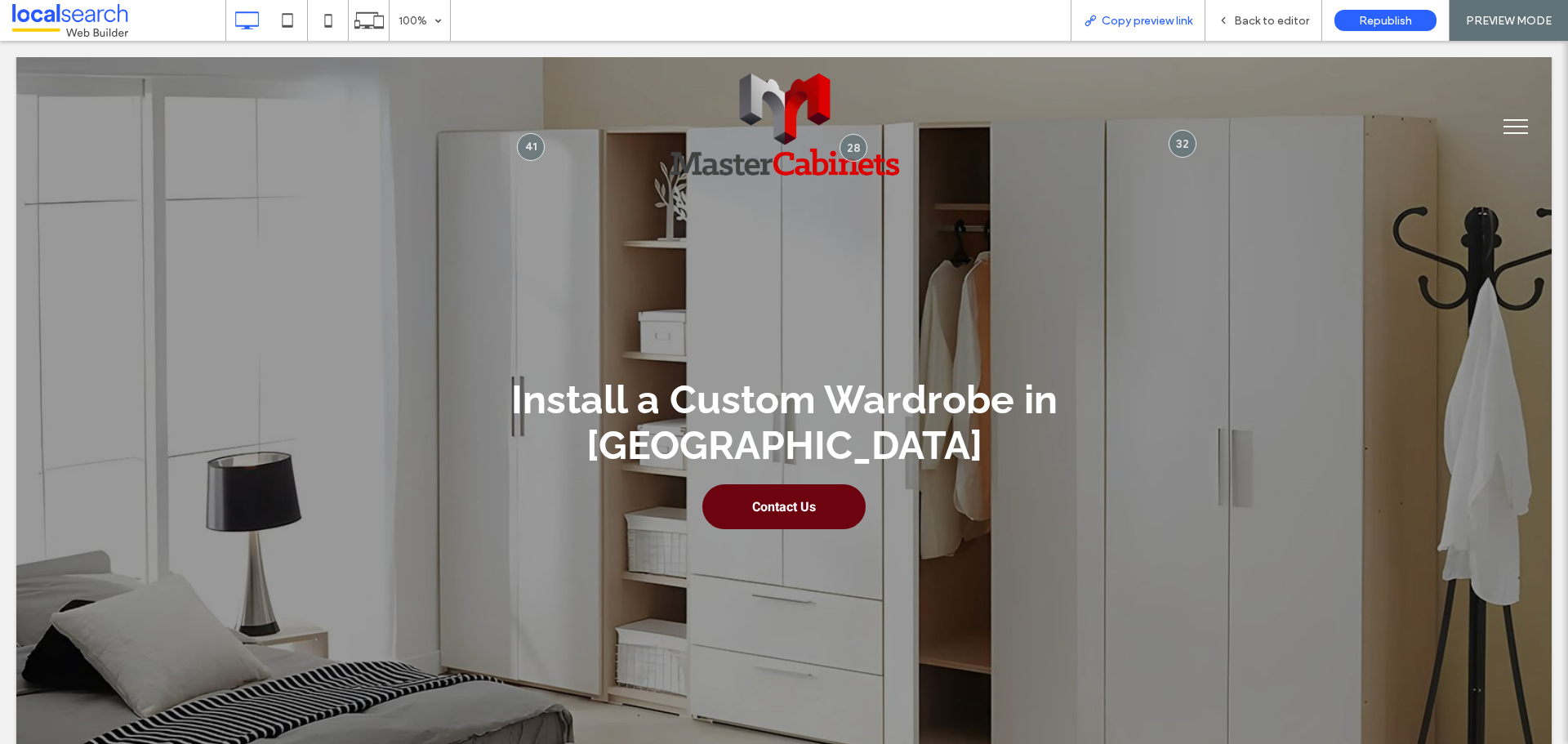
click at [1180, 22] on span "Copy preview link" at bounding box center [1146, 21] width 91 height 14
click at [1272, 21] on span "Back to editor" at bounding box center [1271, 21] width 75 height 14
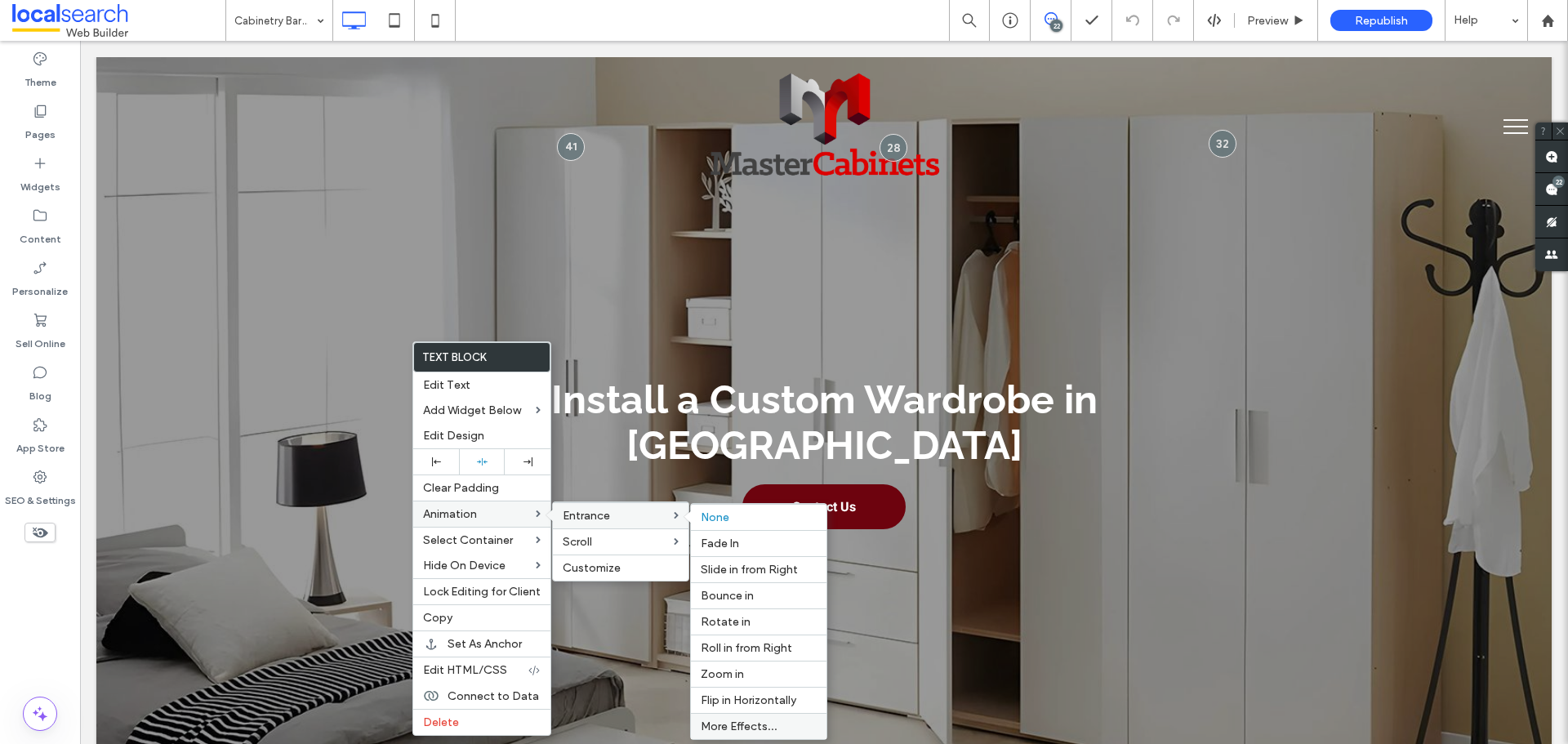
click at [772, 721] on span "More Effects..." at bounding box center [739, 726] width 76 height 14
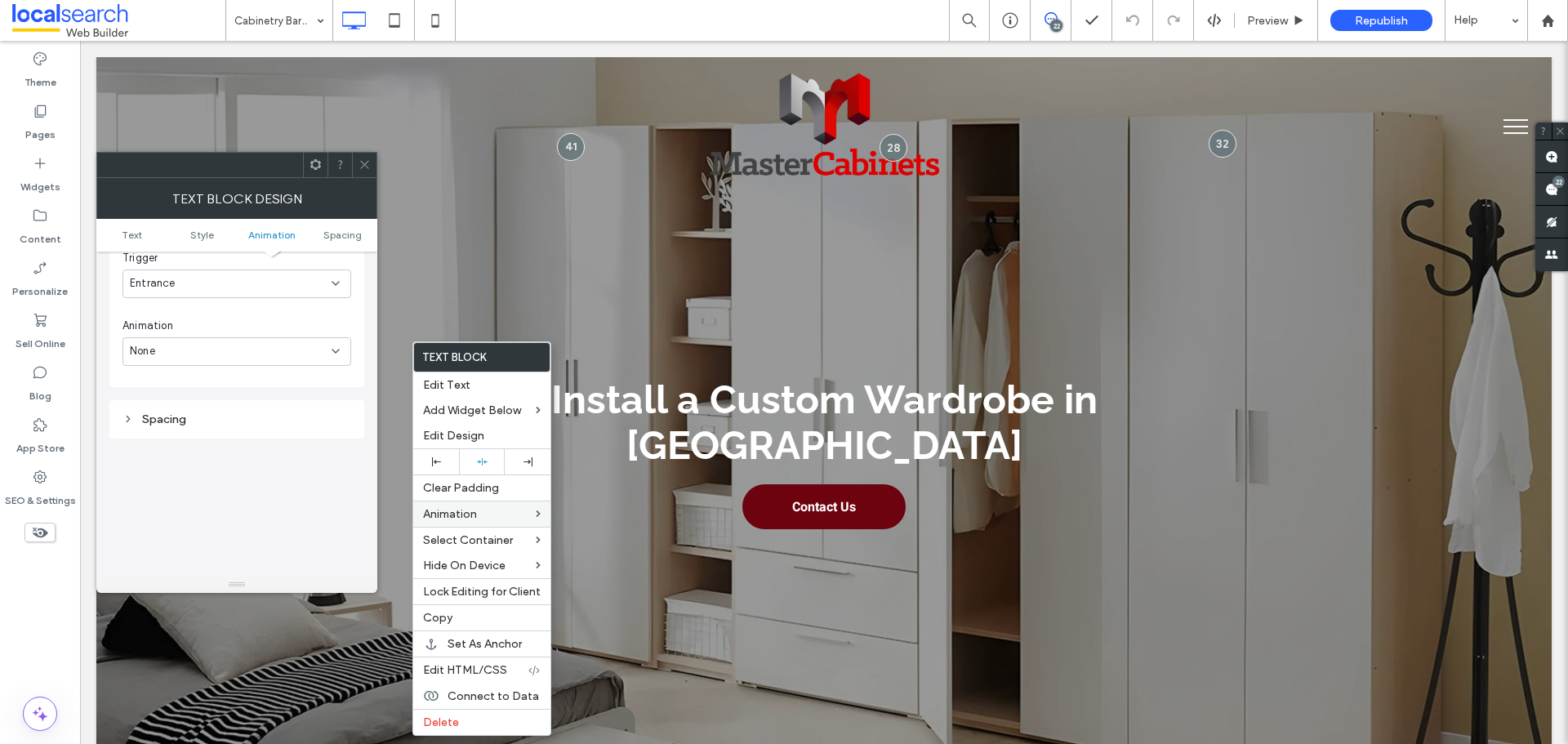
scroll to position [416, 0]
click at [209, 459] on div "None" at bounding box center [230, 462] width 202 height 17
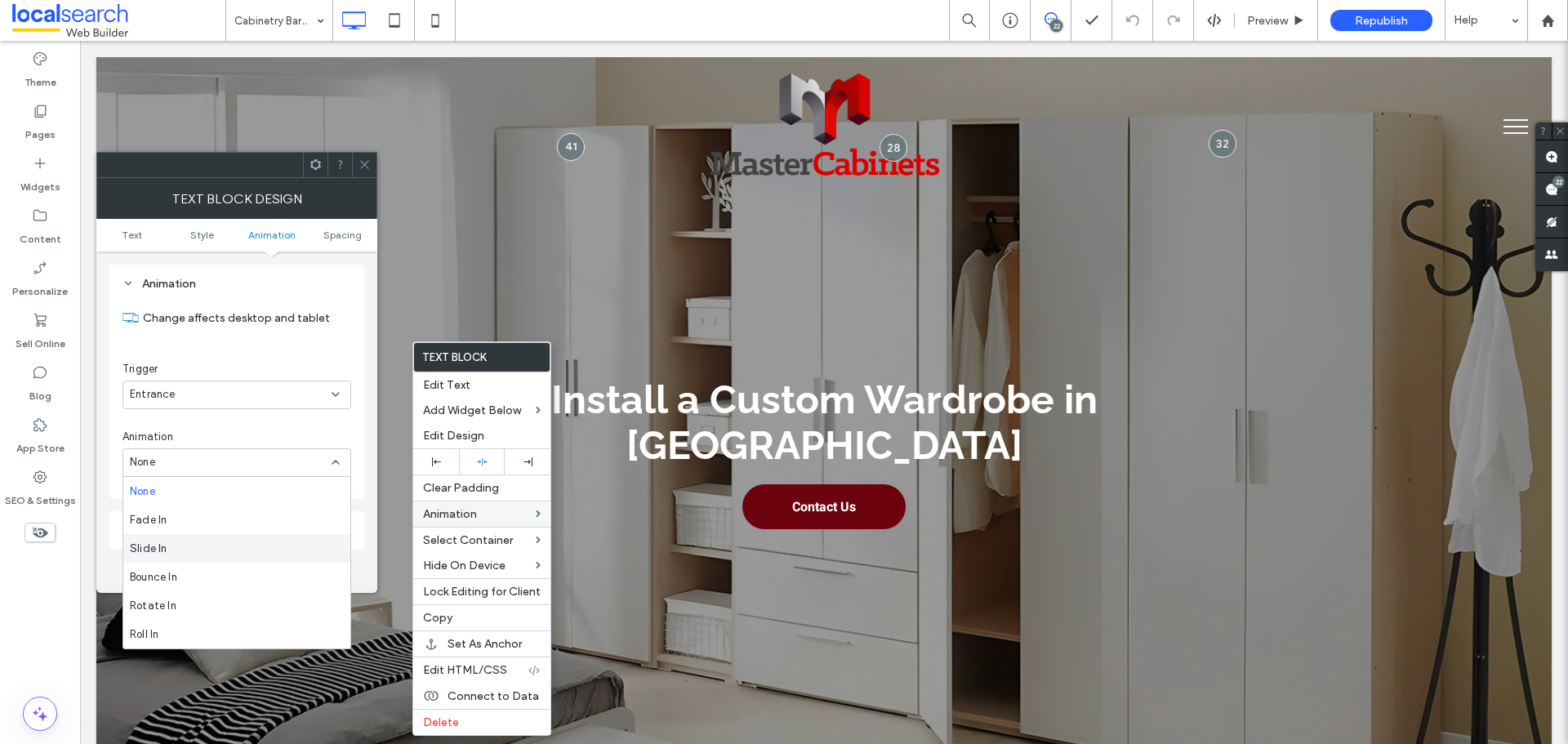
click at [209, 546] on div "Slide In" at bounding box center [236, 548] width 227 height 28
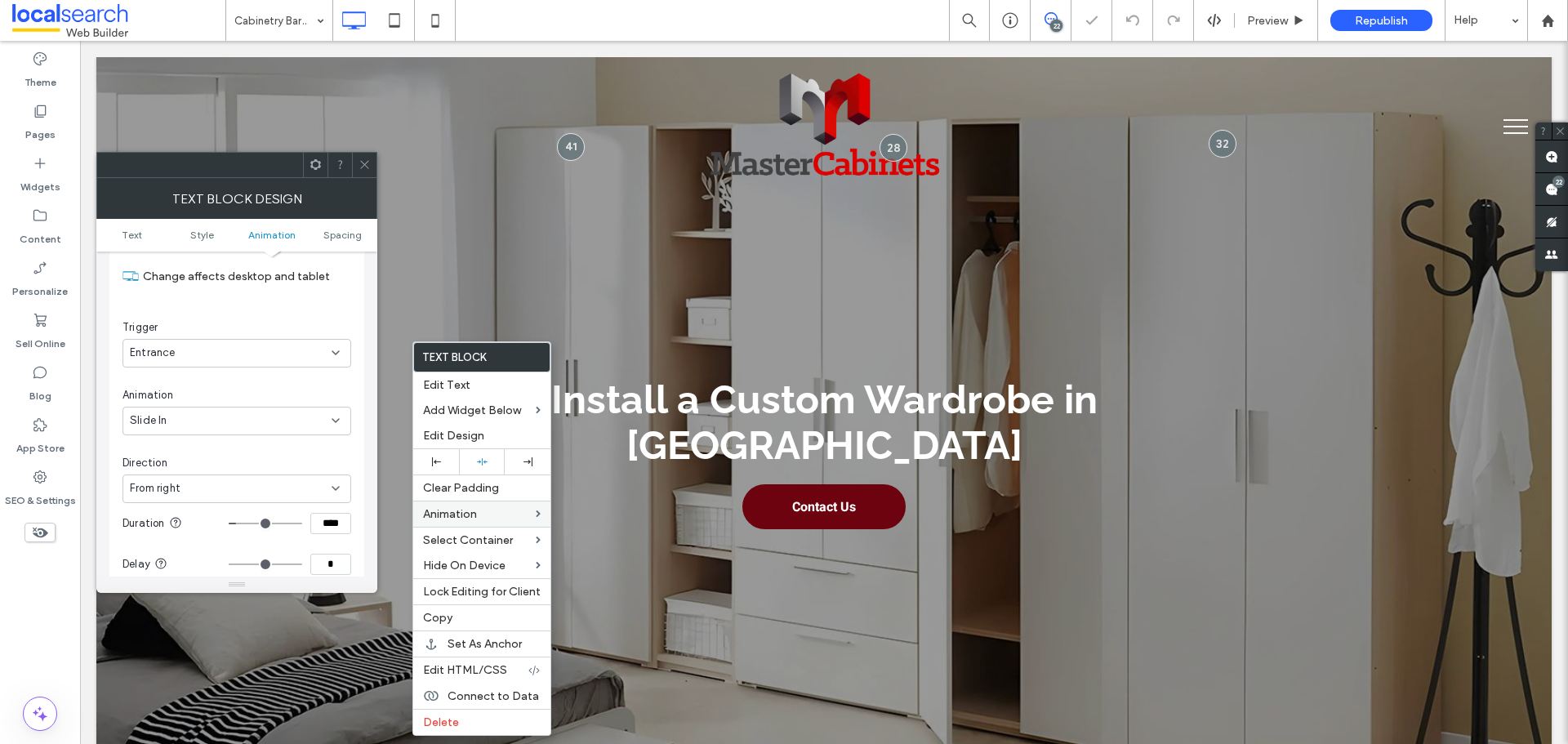
scroll to position [498, 0]
click at [236, 438] on div "From right" at bounding box center [236, 449] width 229 height 28
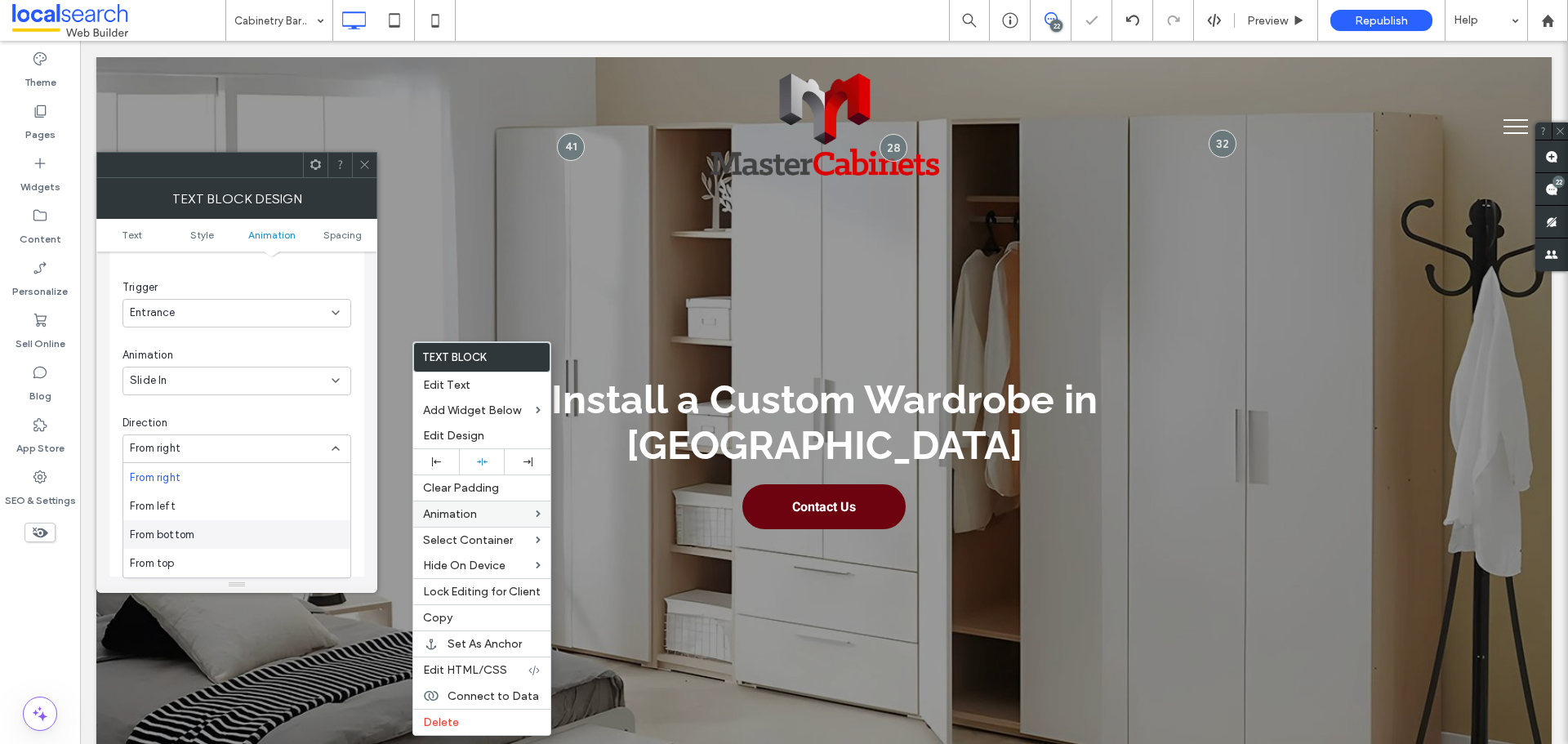
click at [208, 542] on div "From bottom" at bounding box center [236, 535] width 227 height 28
click at [343, 400] on input "****" at bounding box center [330, 402] width 41 height 22
paste input "**********"
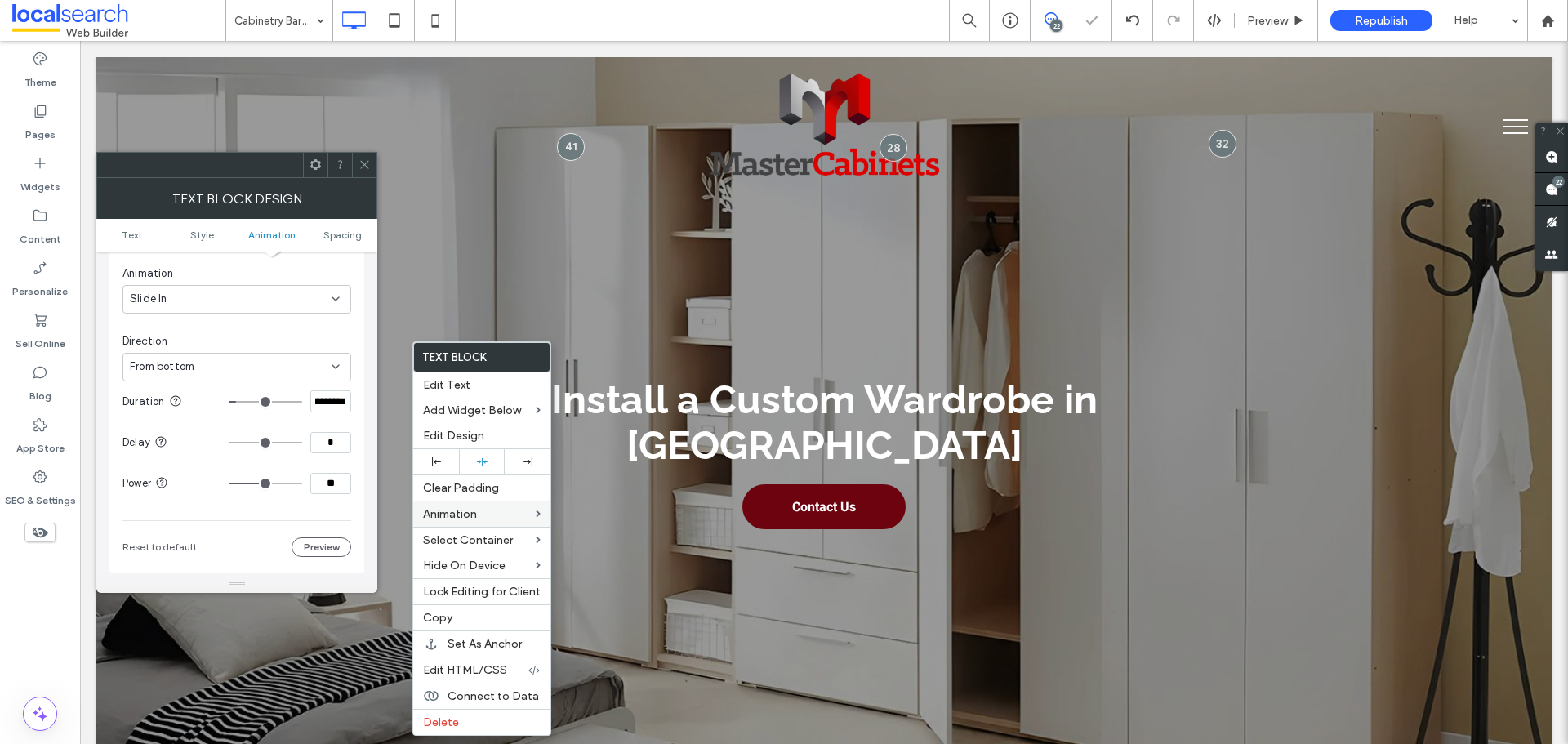
type input "**********"
type input "*****"
click at [367, 414] on div "Text Edit text via the Text Editor or go to Global Text Open Text Editor Open G…" at bounding box center [237, 414] width 281 height 325
click at [340, 397] on input "*****" at bounding box center [330, 402] width 41 height 22
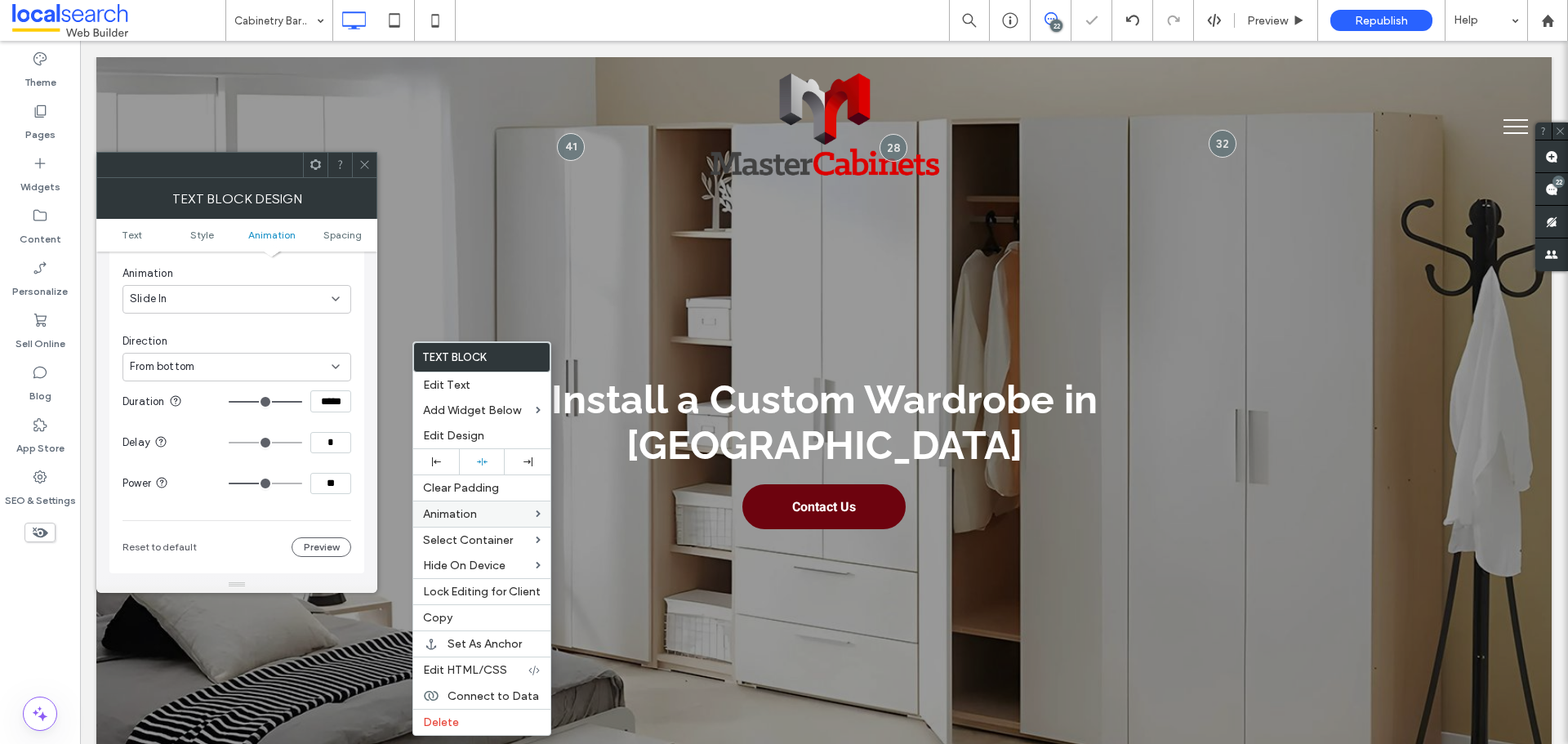
paste input "**********"
type input "***"
type input "**"
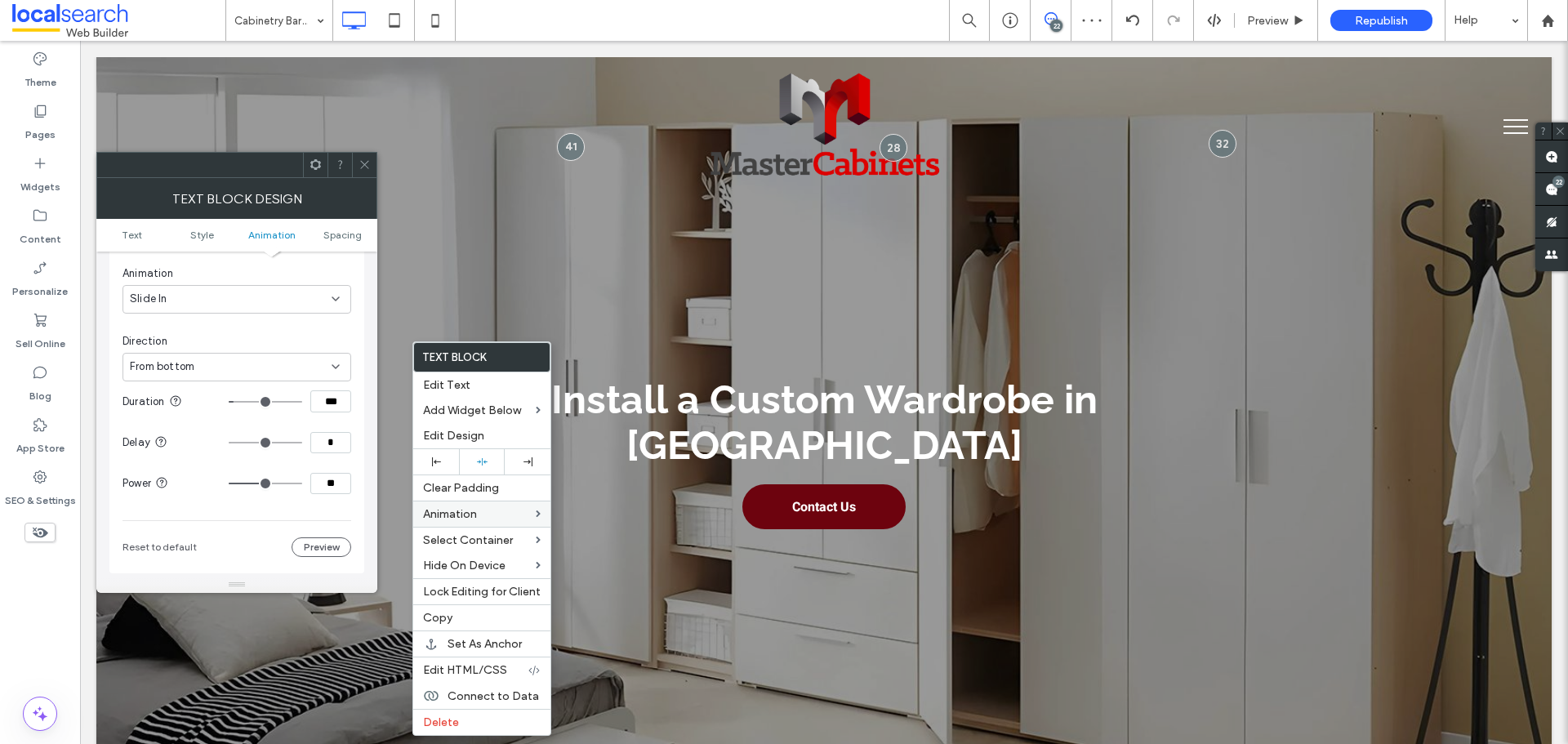
type input "**"
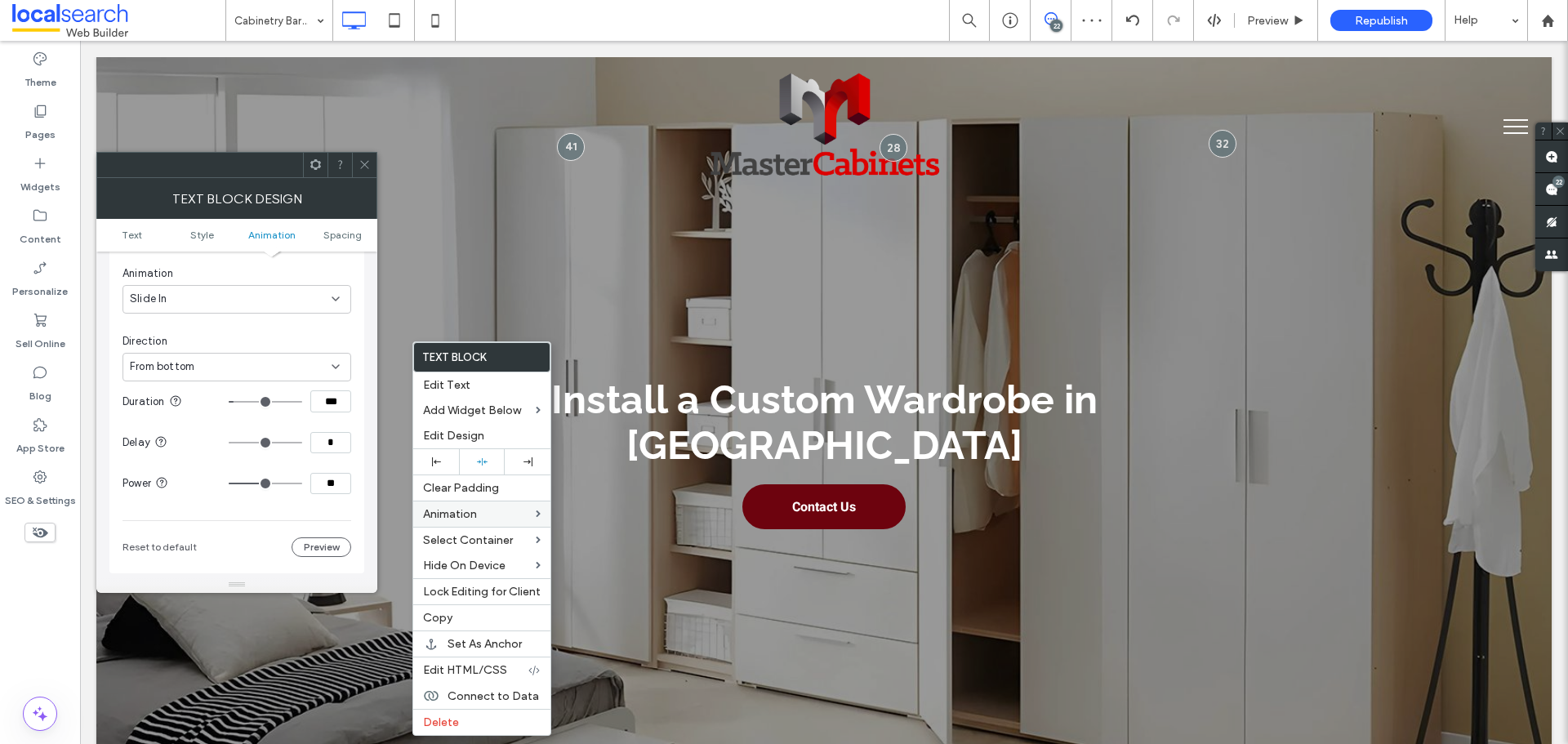
type input "**"
type input "***"
drag, startPoint x: 269, startPoint y: 485, endPoint x: 317, endPoint y: 485, distance: 48.0
type input "***"
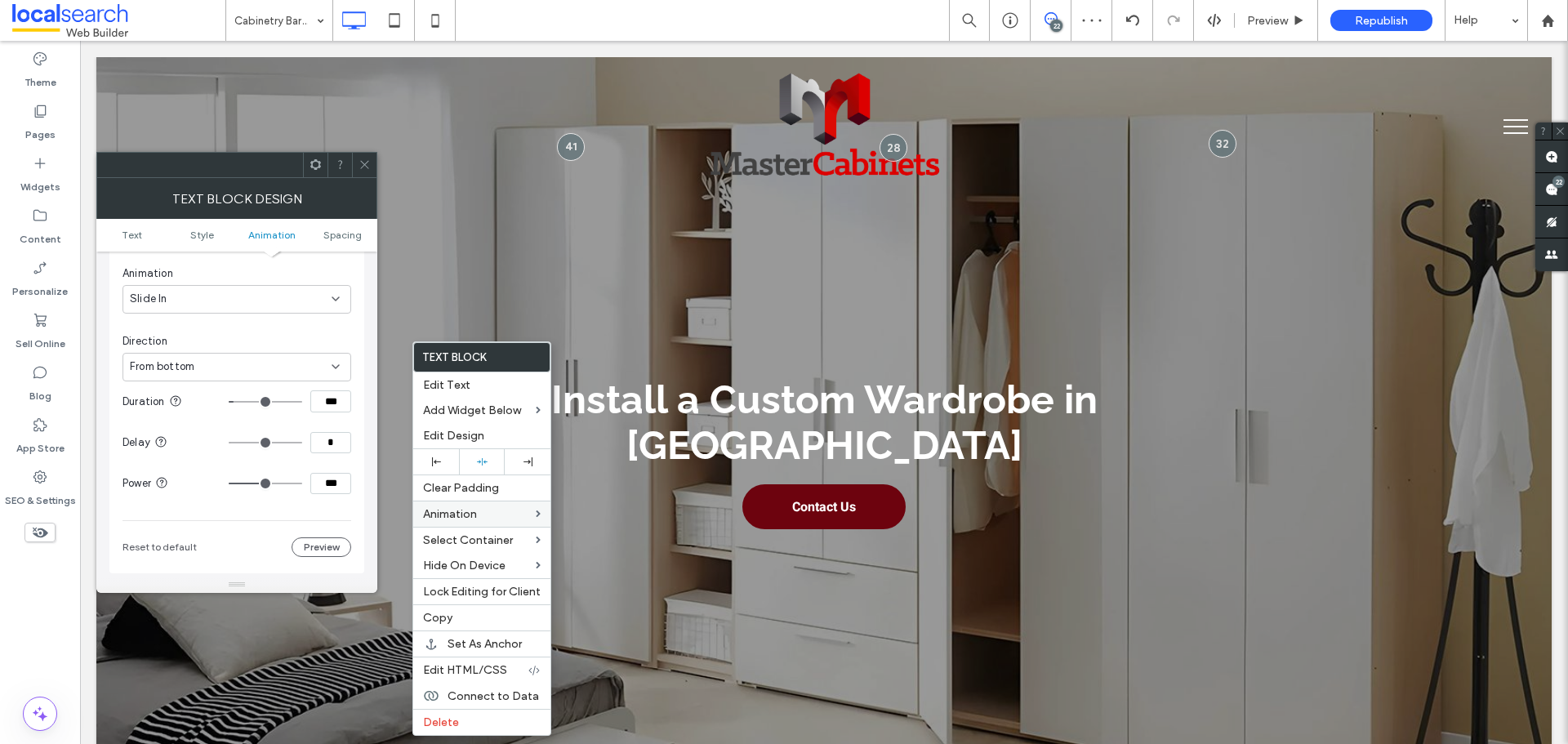
click at [302, 485] on input "range" at bounding box center [265, 484] width 73 height 2
click at [361, 487] on div "Animation Change affects desktop and tablet Trigger Entrance Animation Slide In…" at bounding box center [237, 338] width 255 height 472
click at [367, 160] on icon at bounding box center [364, 165] width 12 height 12
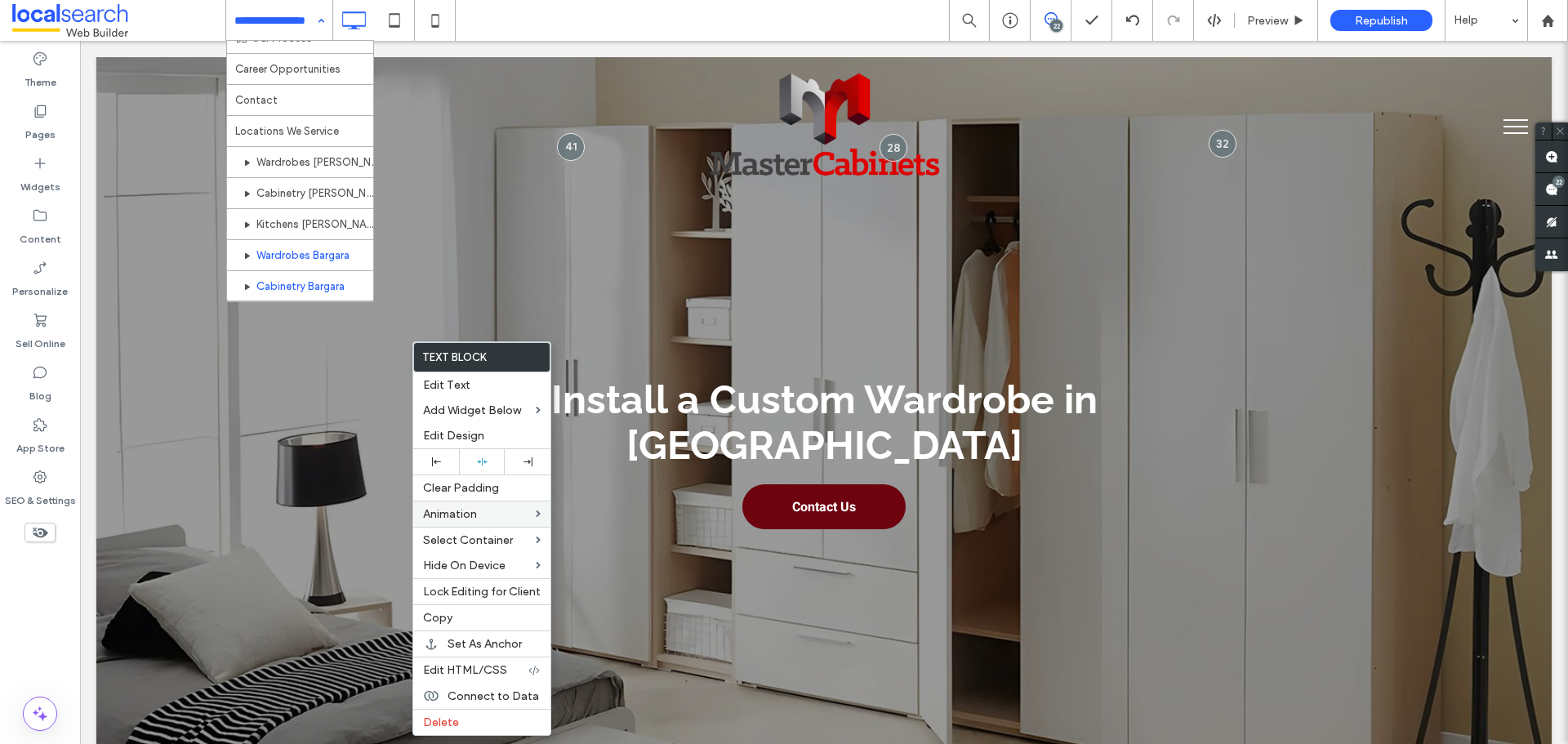
scroll to position [490, 0]
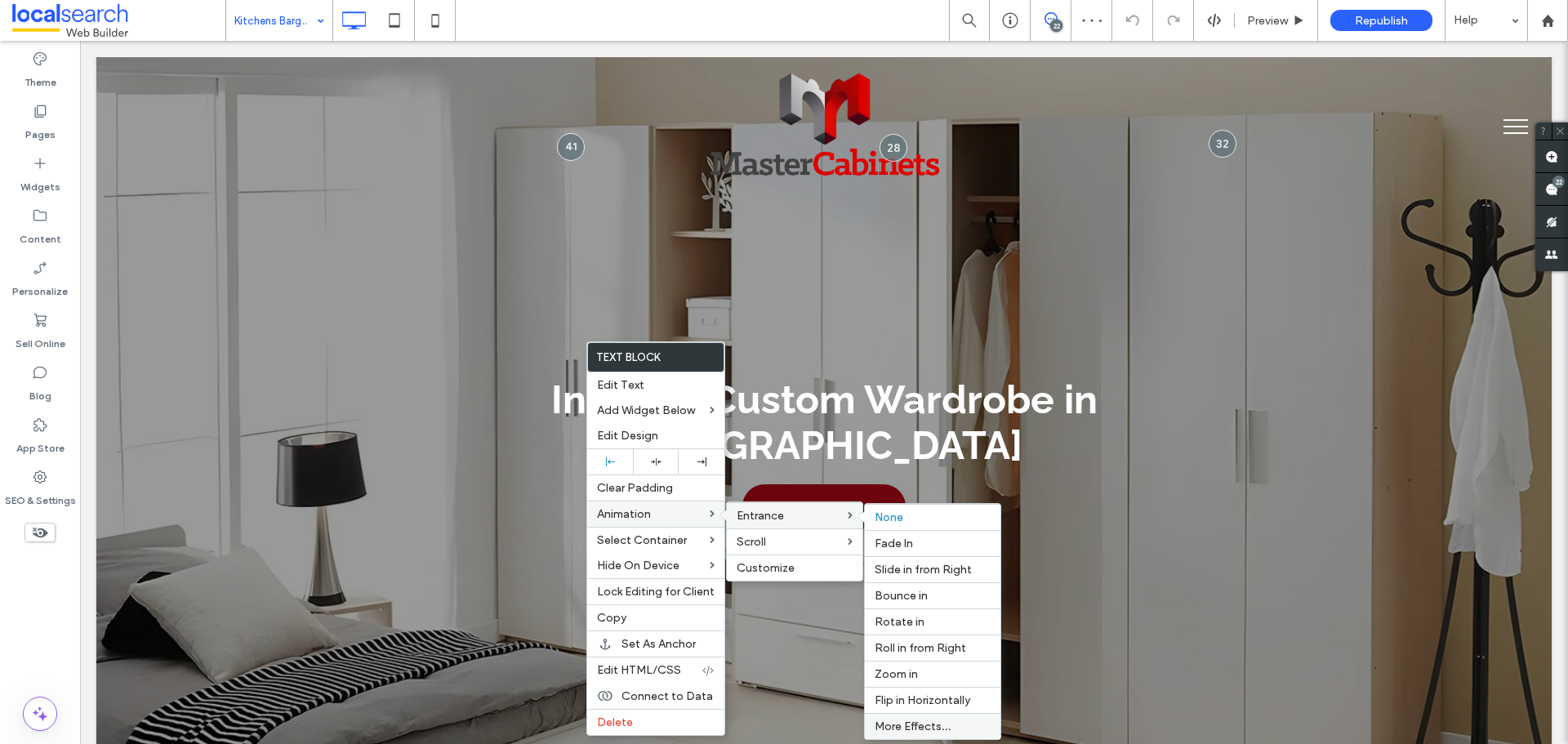
click at [920, 725] on span "More Effects..." at bounding box center [913, 726] width 76 height 14
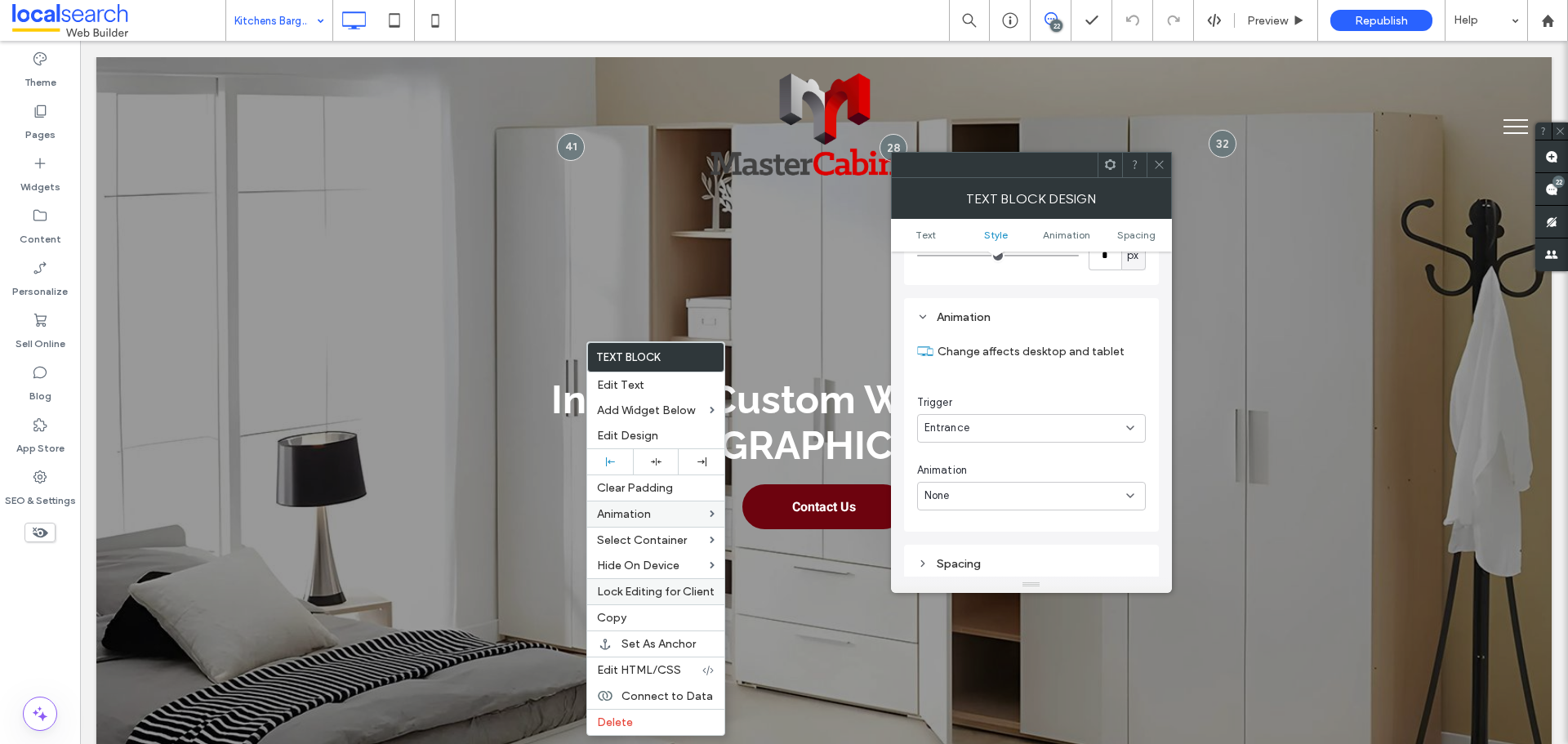
scroll to position [416, 0]
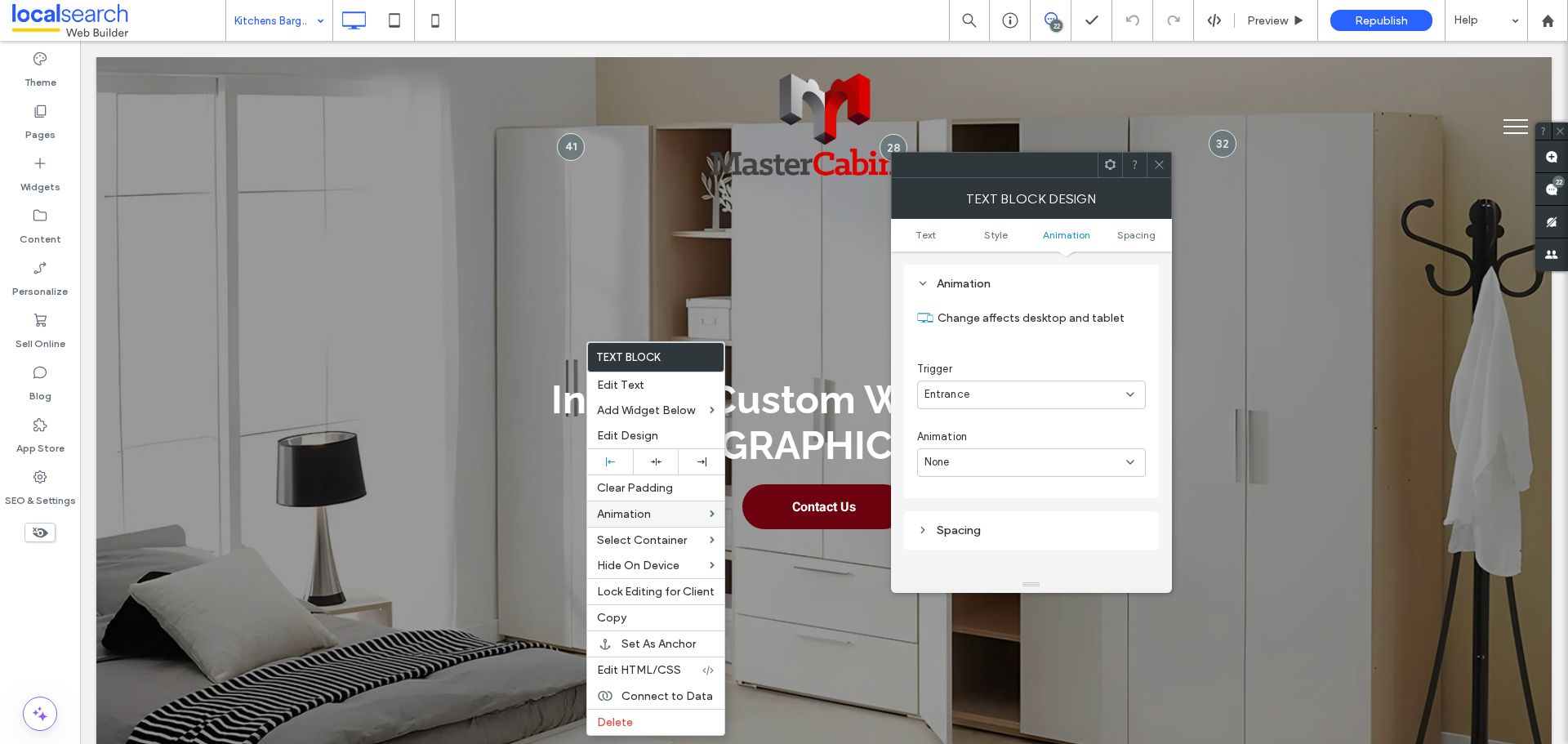
click at [1010, 463] on div "None" at bounding box center [1025, 462] width 202 height 17
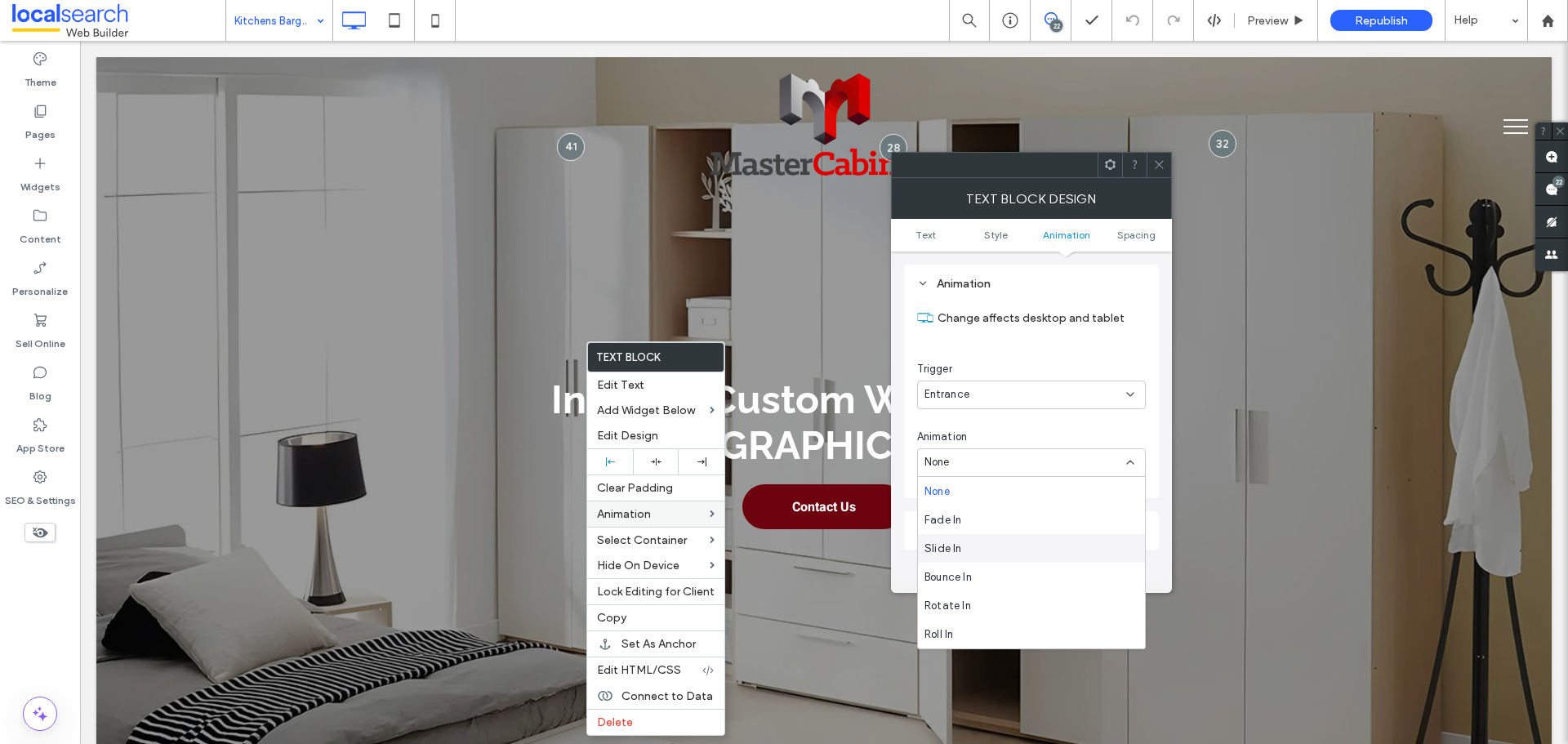
click at [986, 548] on div "Slide In" at bounding box center [1031, 548] width 227 height 28
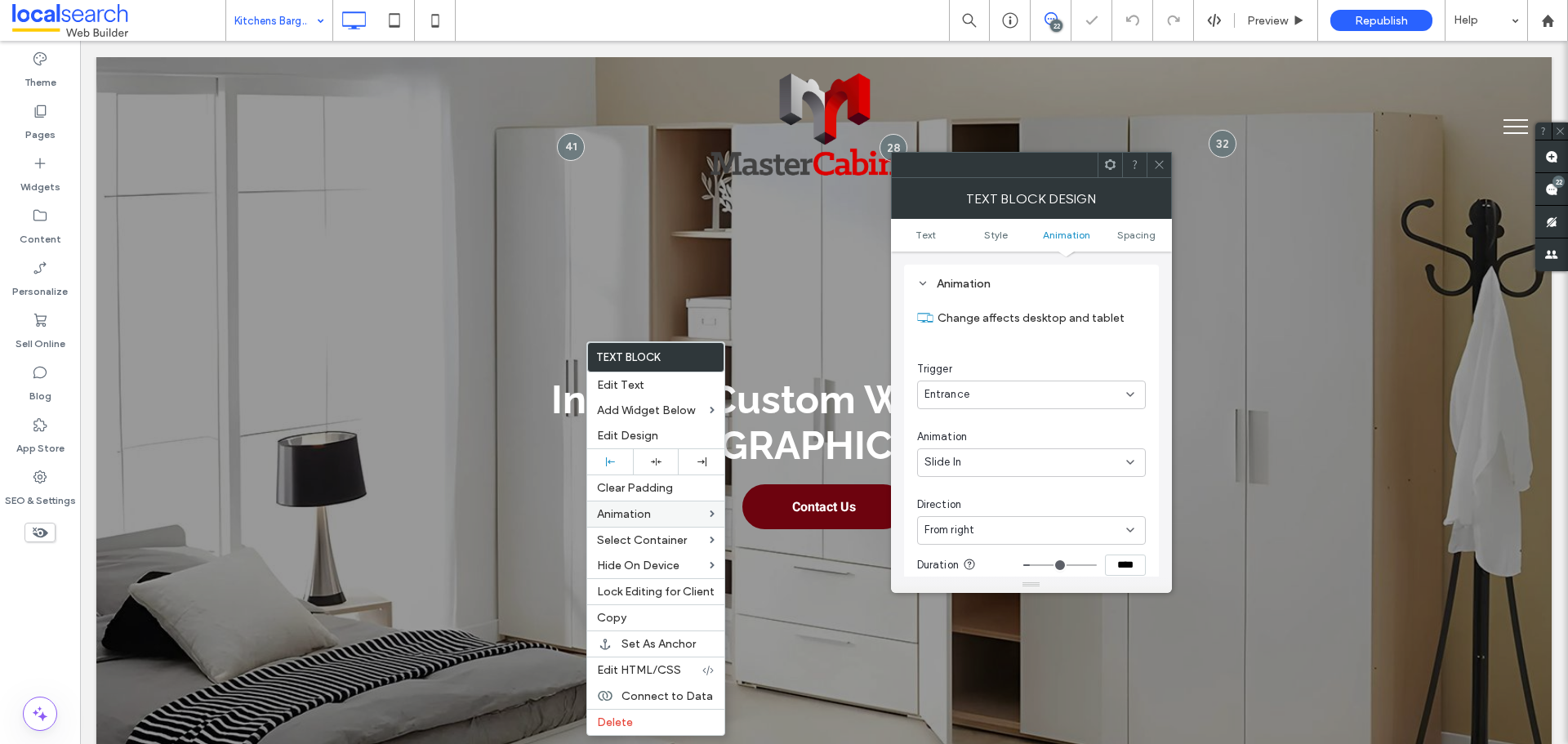
click at [1003, 508] on div "Direction" at bounding box center [1031, 505] width 229 height 17
click at [1003, 531] on div "From right" at bounding box center [1025, 530] width 202 height 17
click at [1002, 360] on div "From bottom" at bounding box center [1031, 371] width 227 height 28
click at [1128, 323] on input "****" at bounding box center [1125, 320] width 41 height 22
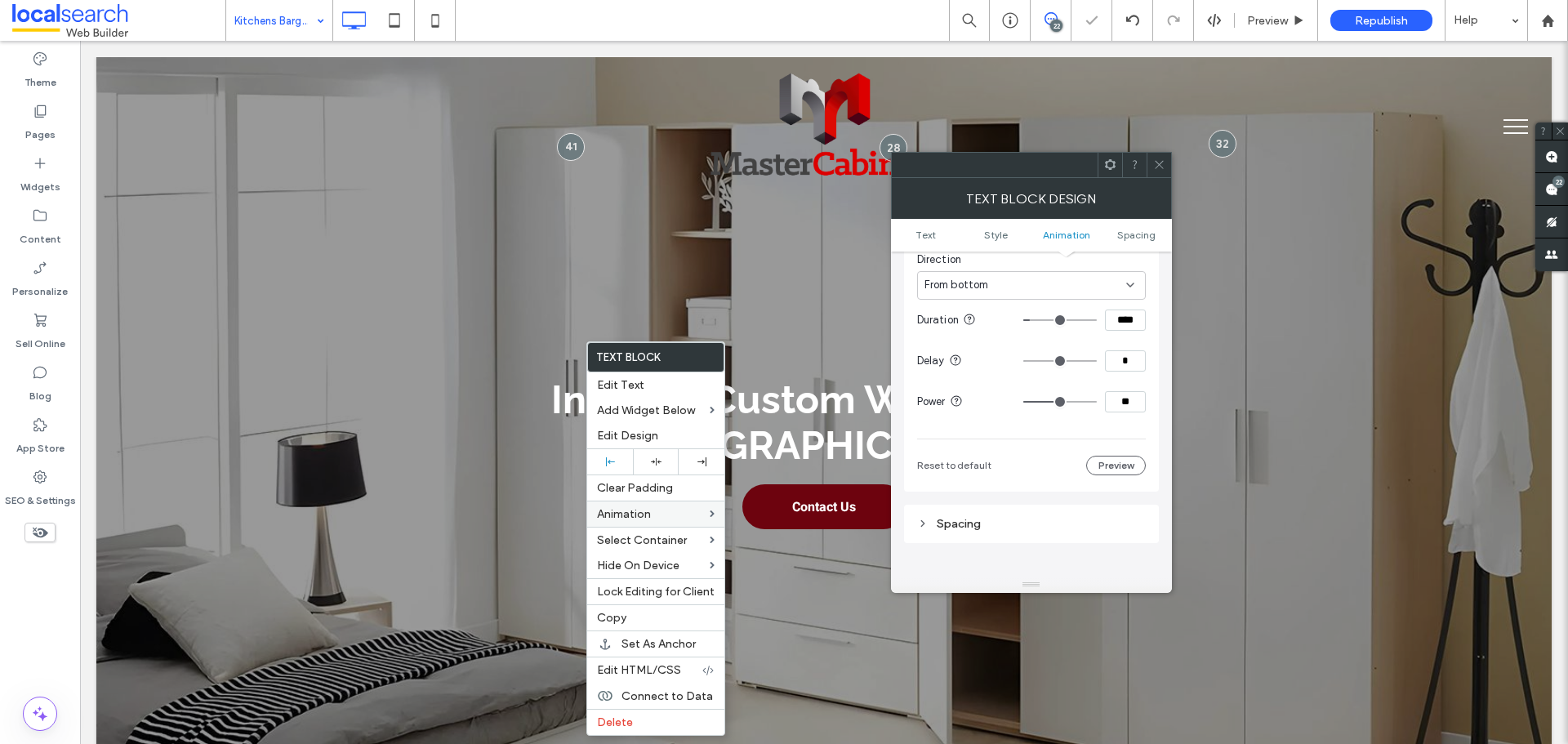
paste input
type input "***"
drag, startPoint x: 1130, startPoint y: 400, endPoint x: 1107, endPoint y: 405, distance: 23.5
click at [1127, 402] on input "**" at bounding box center [1125, 402] width 41 height 22
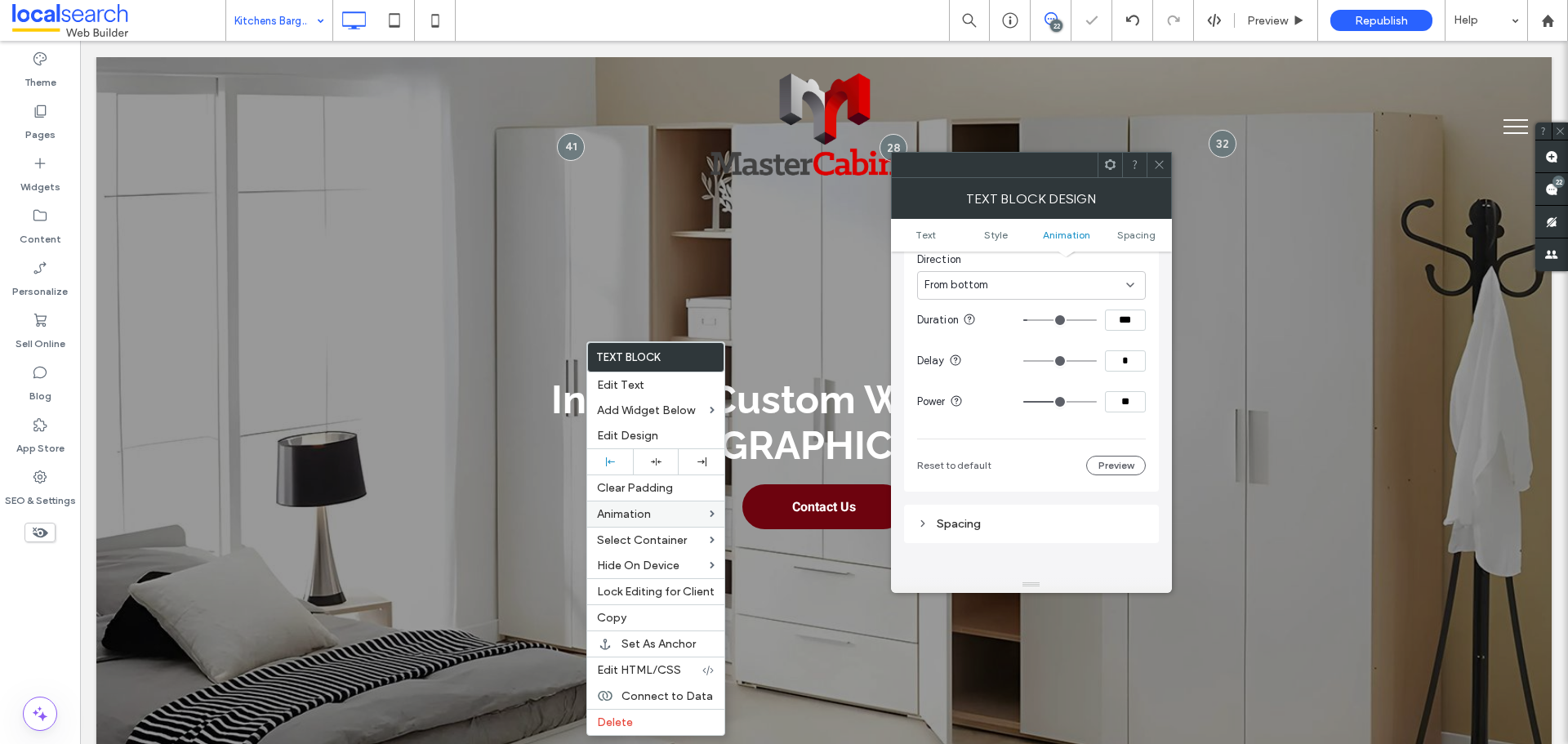
type input "**"
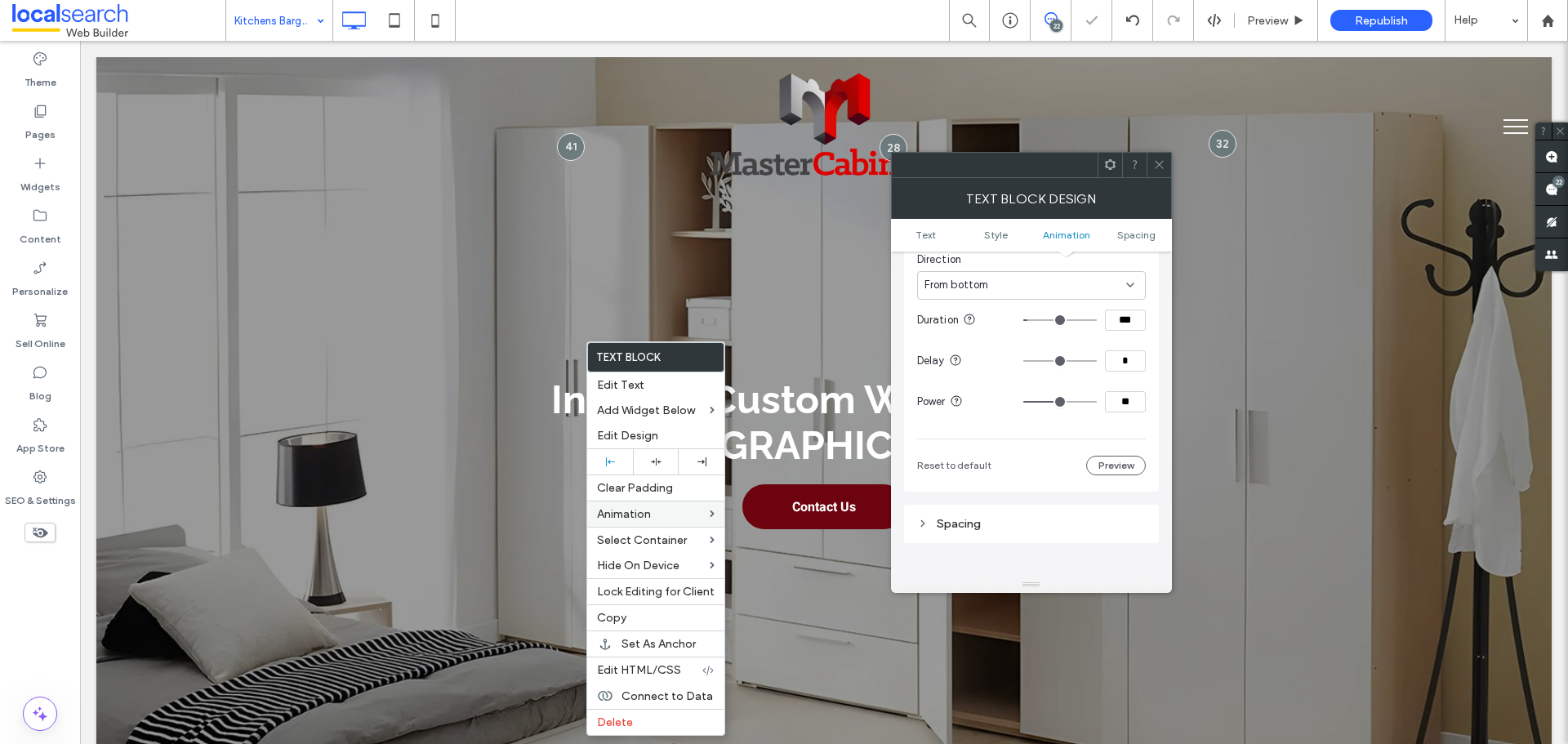
type input "**"
type input "***"
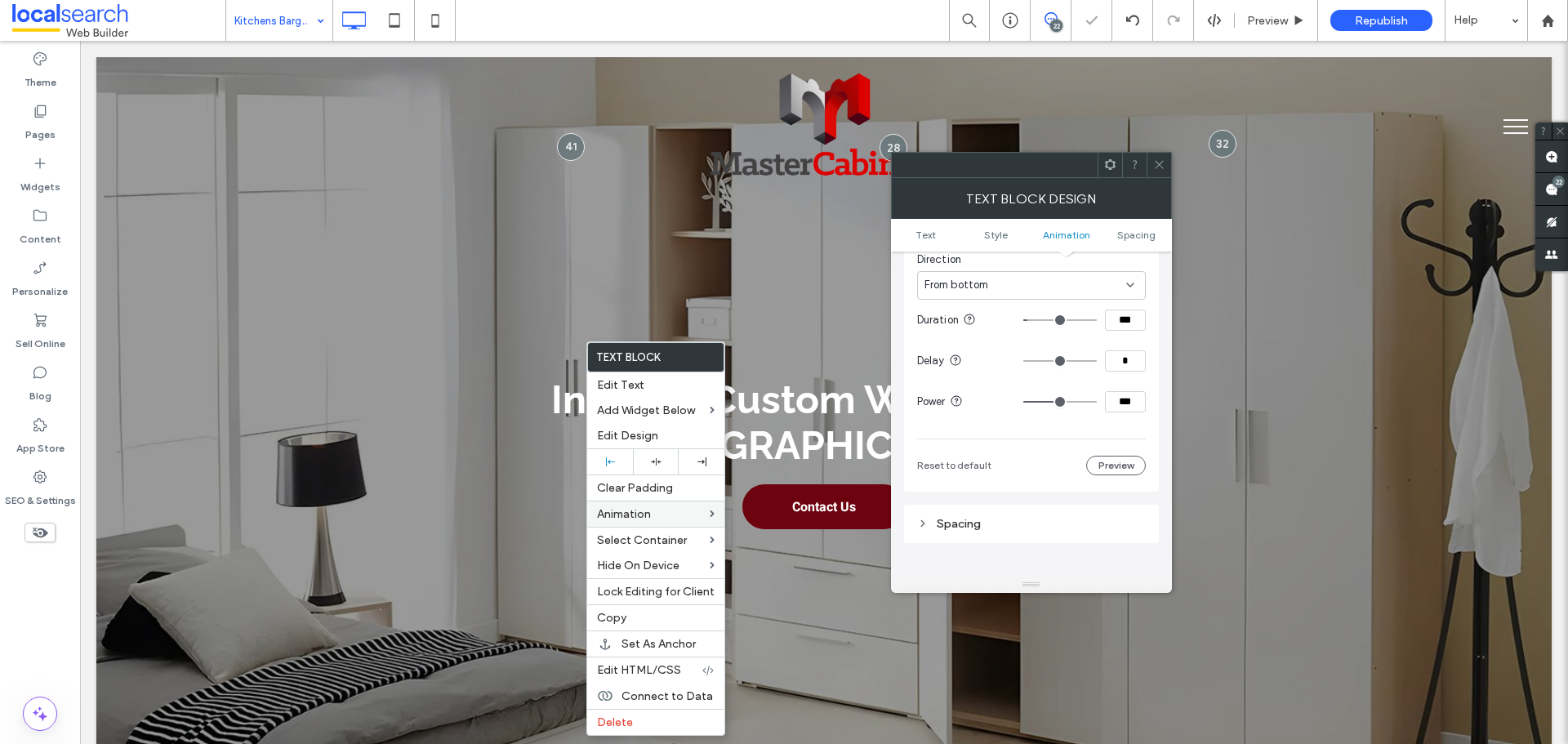
drag, startPoint x: 1062, startPoint y: 402, endPoint x: 1166, endPoint y: 399, distance: 104.0
type input "***"
click at [1097, 401] on input "range" at bounding box center [1060, 402] width 73 height 2
click at [1151, 396] on div "Animation Change affects desktop and tablet Trigger Entrance Animation Slide In…" at bounding box center [1032, 256] width 255 height 472
click at [1161, 160] on icon at bounding box center [1159, 165] width 12 height 12
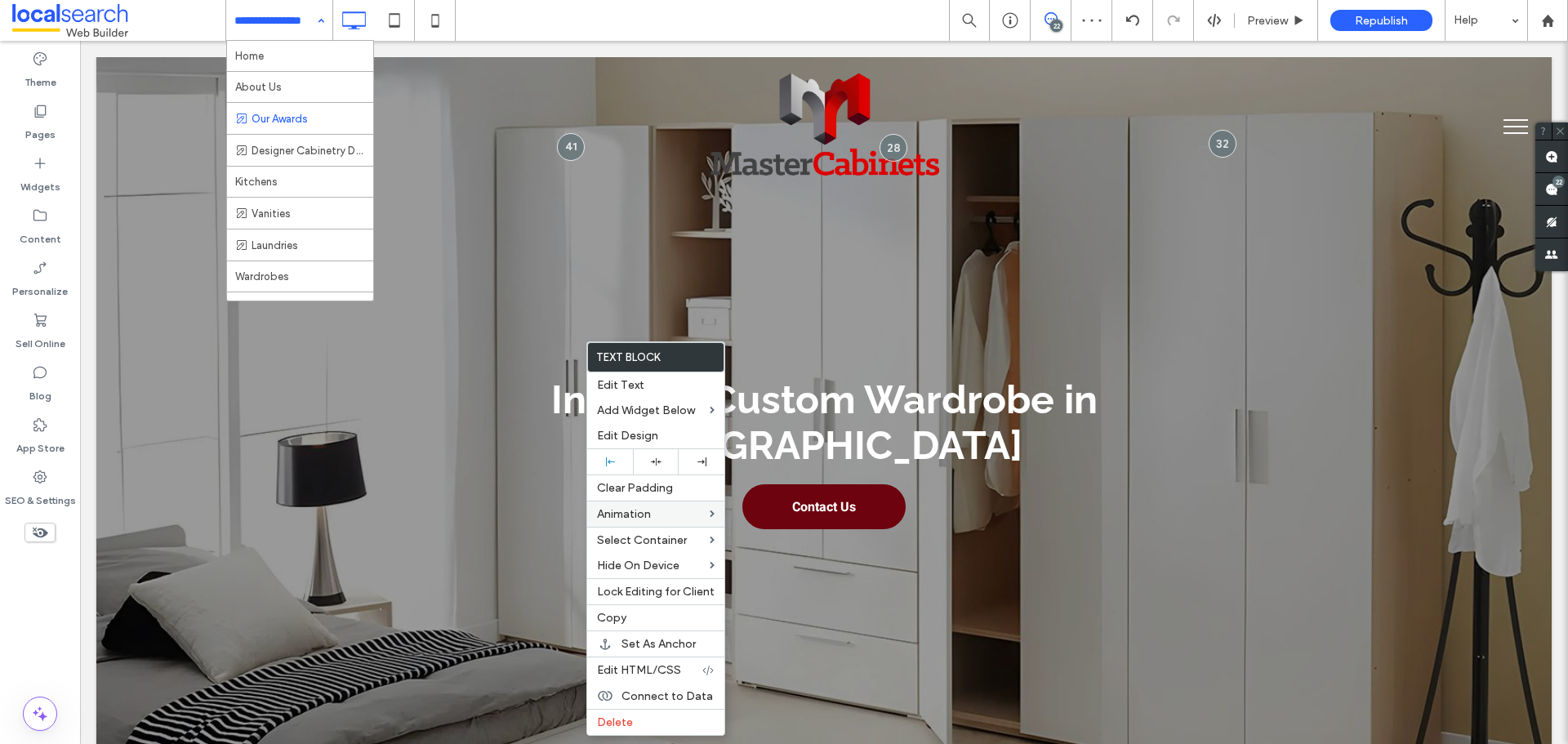
drag, startPoint x: 254, startPoint y: 16, endPoint x: 279, endPoint y: 129, distance: 115.7
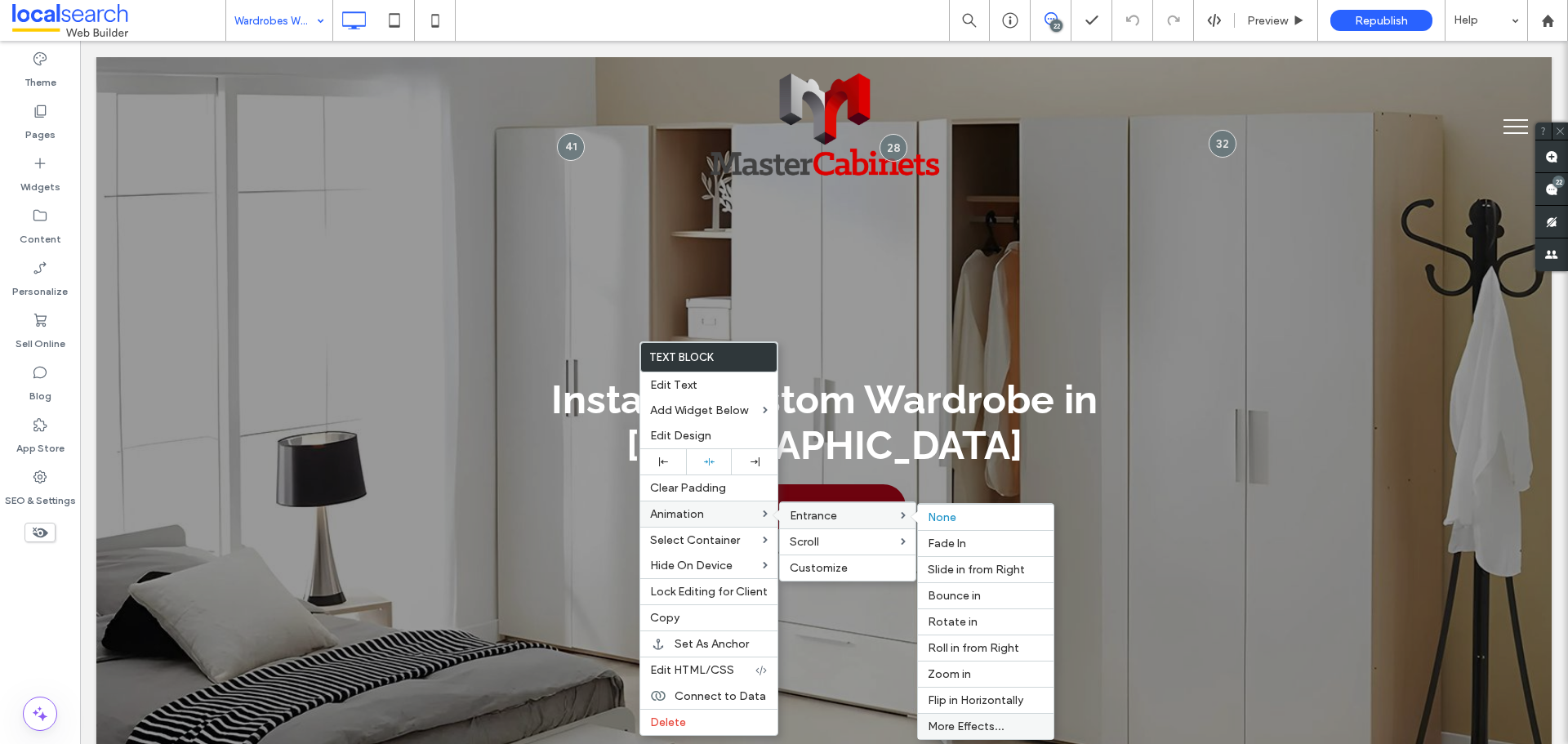
click at [972, 733] on div "More Effects..." at bounding box center [985, 726] width 136 height 26
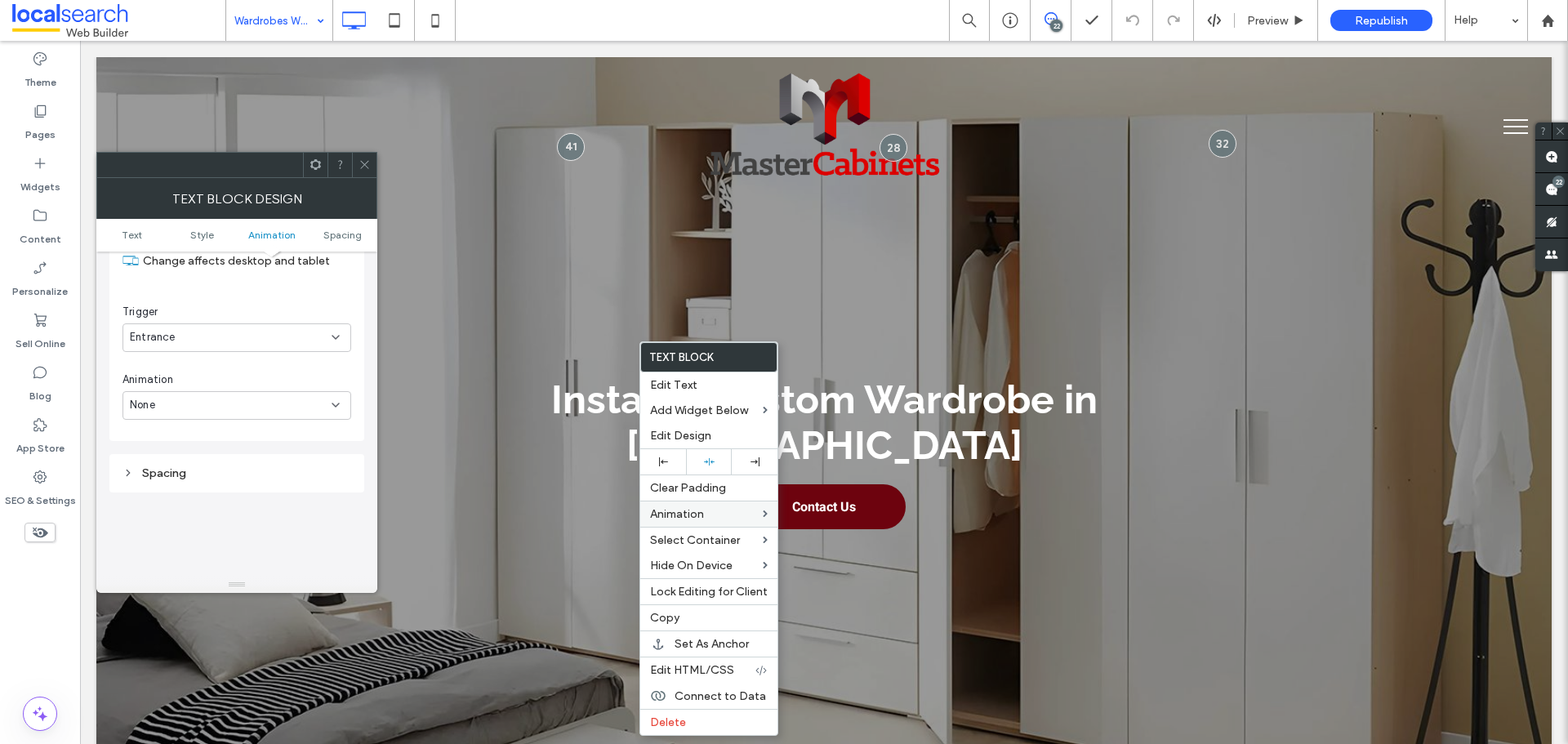
scroll to position [498, 0]
click at [222, 388] on div "None" at bounding box center [230, 381] width 202 height 17
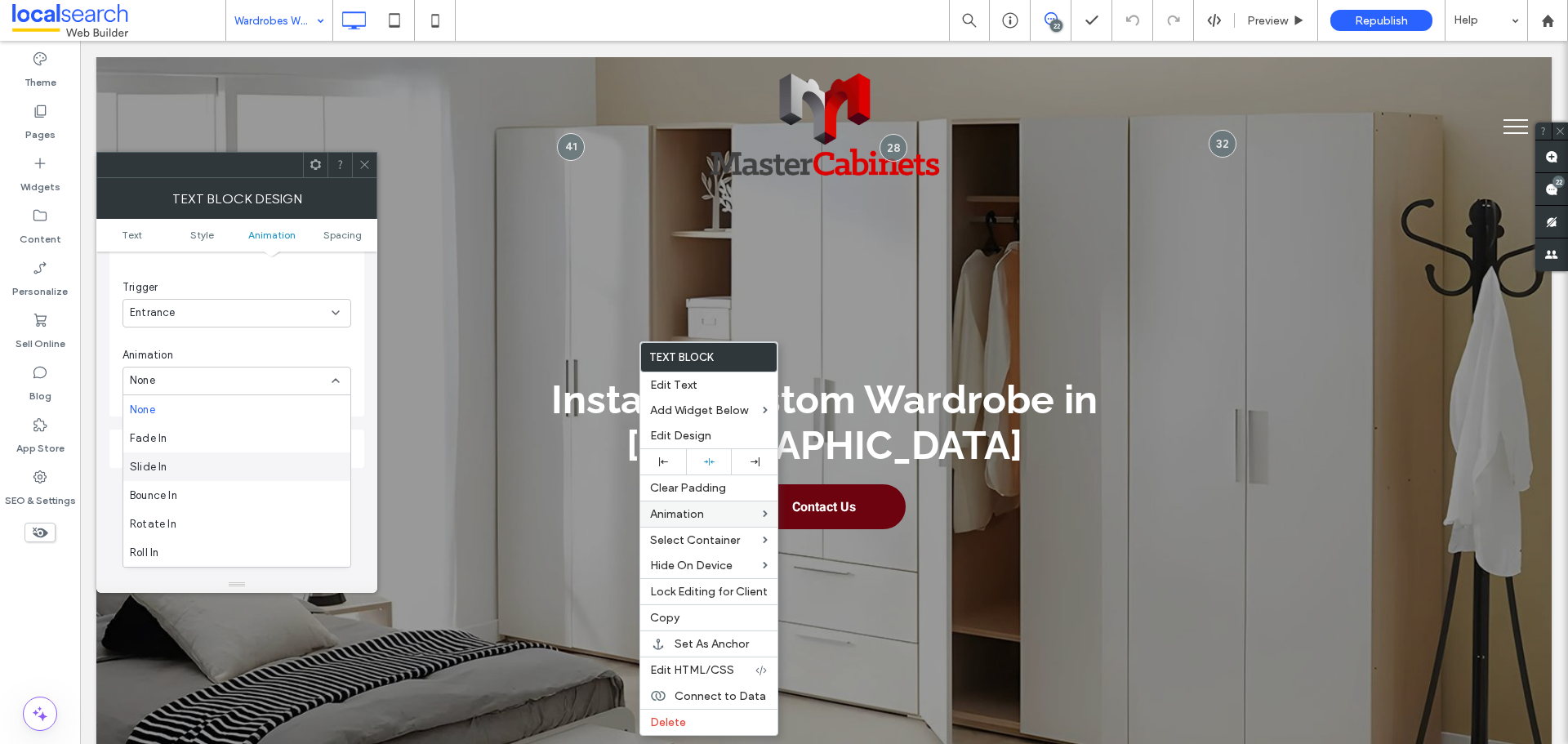
click at [210, 472] on div "Slide In" at bounding box center [236, 466] width 227 height 28
click at [216, 439] on div "From right" at bounding box center [236, 449] width 229 height 28
click at [211, 534] on div "From bottom" at bounding box center [236, 535] width 227 height 28
click at [333, 402] on input "****" at bounding box center [330, 402] width 41 height 22
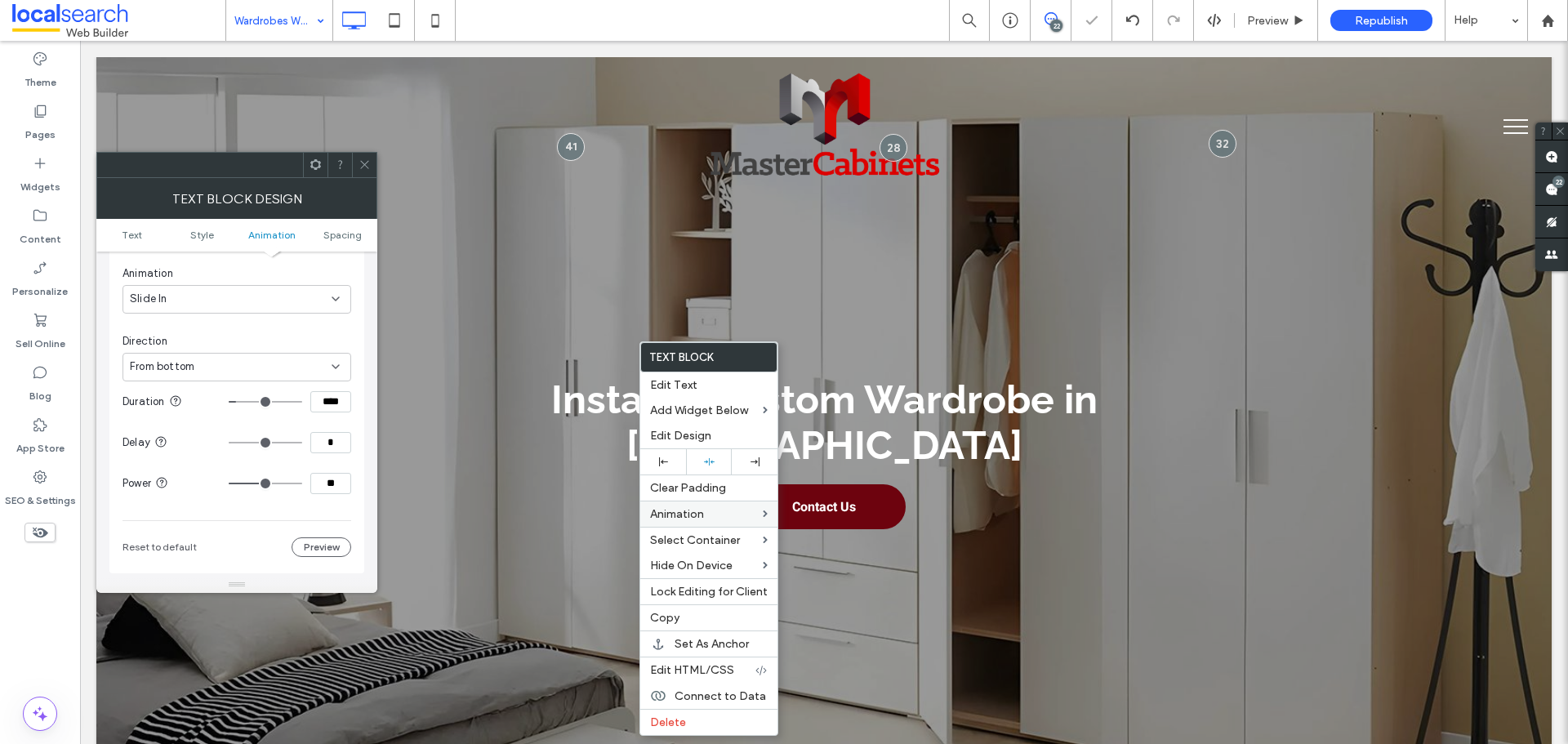
paste input
type input "***"
drag, startPoint x: 357, startPoint y: 424, endPoint x: 358, endPoint y: 463, distance: 39.0
click at [357, 426] on div "Animation Change affects desktop and tablet Trigger Entrance Animation Slide In…" at bounding box center [237, 338] width 255 height 472
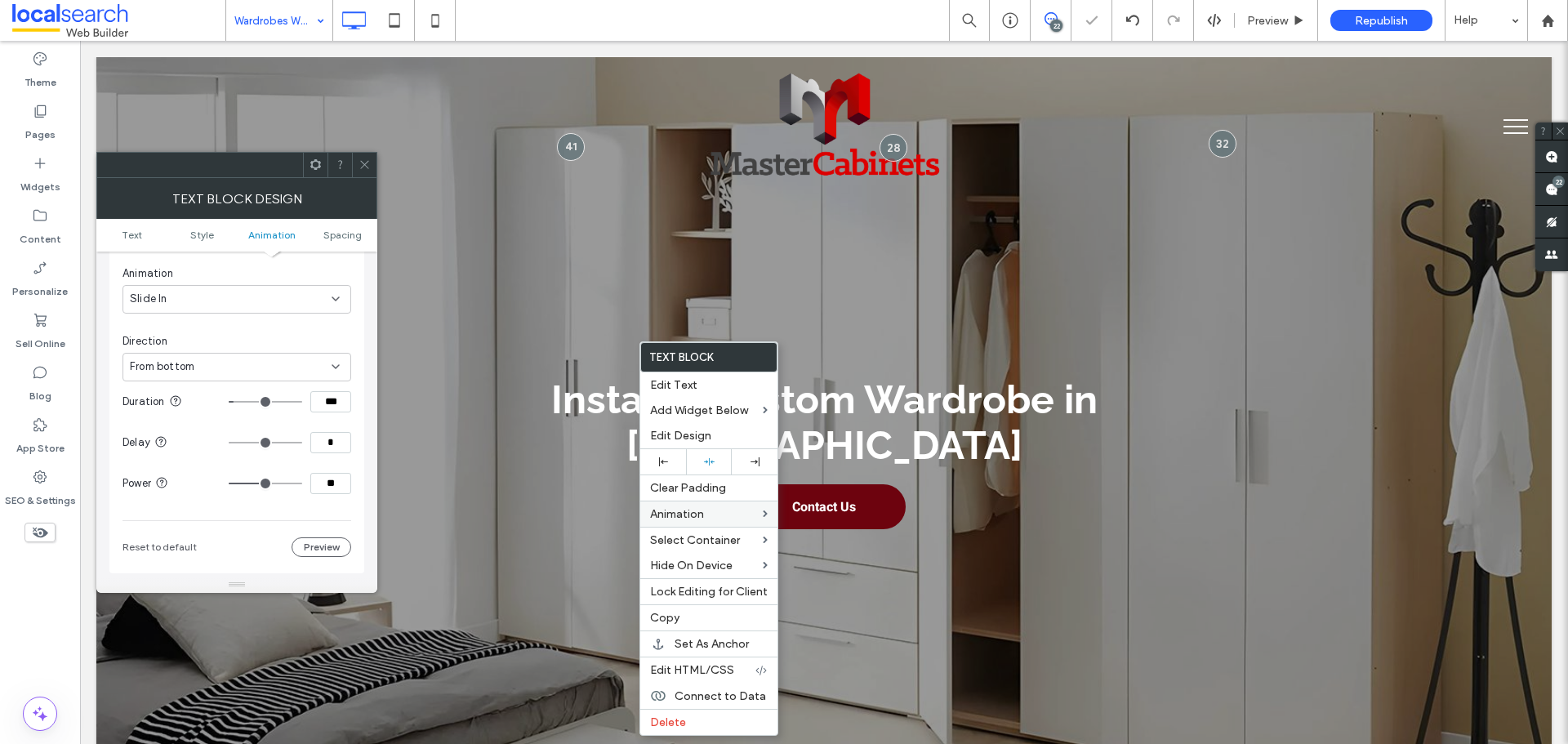
type input "**"
type input "***"
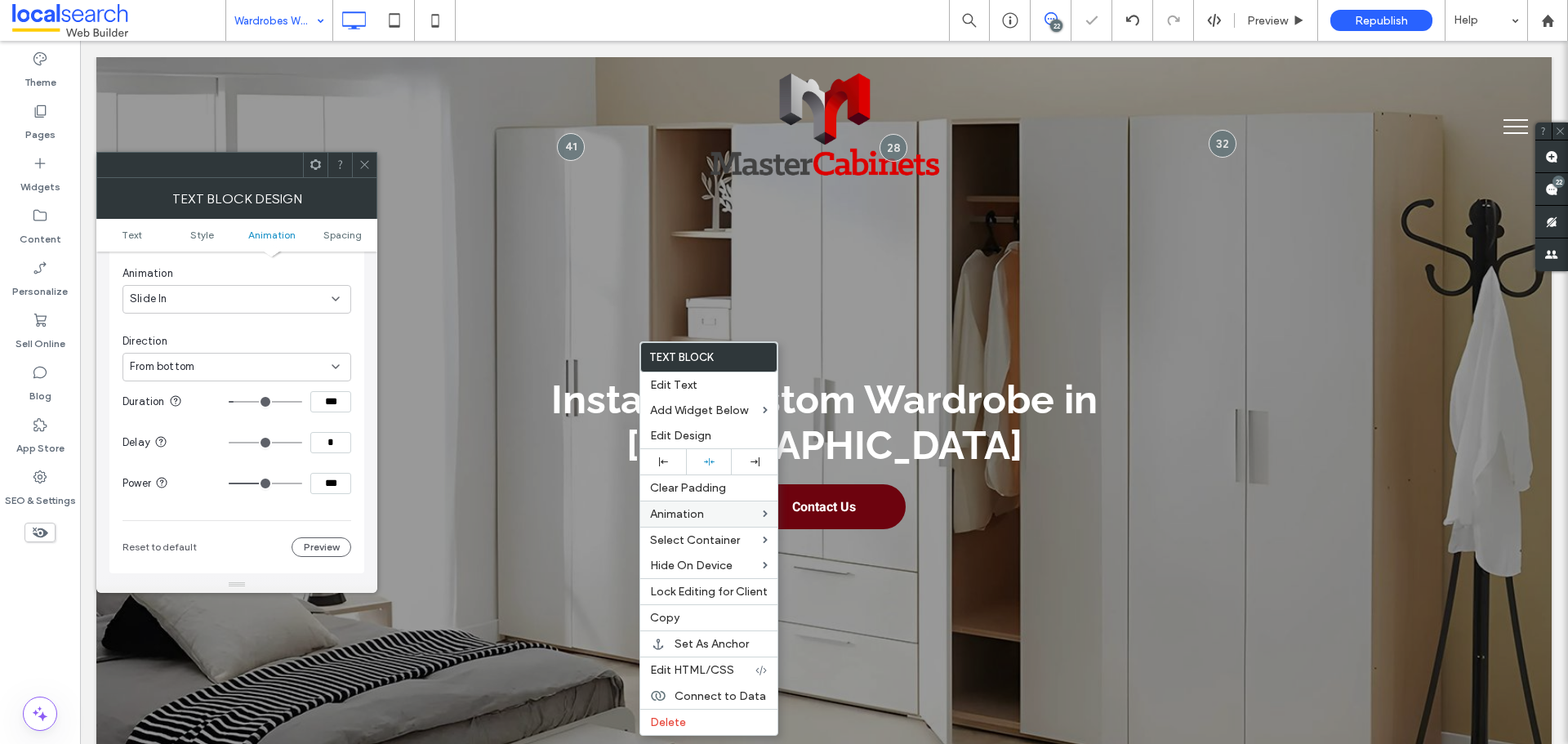
click at [302, 483] on input "range" at bounding box center [265, 484] width 73 height 2
click at [363, 476] on div "Animation Change affects desktop and tablet Trigger Entrance Animation Slide In…" at bounding box center [237, 338] width 255 height 472
click at [362, 164] on icon at bounding box center [364, 165] width 12 height 12
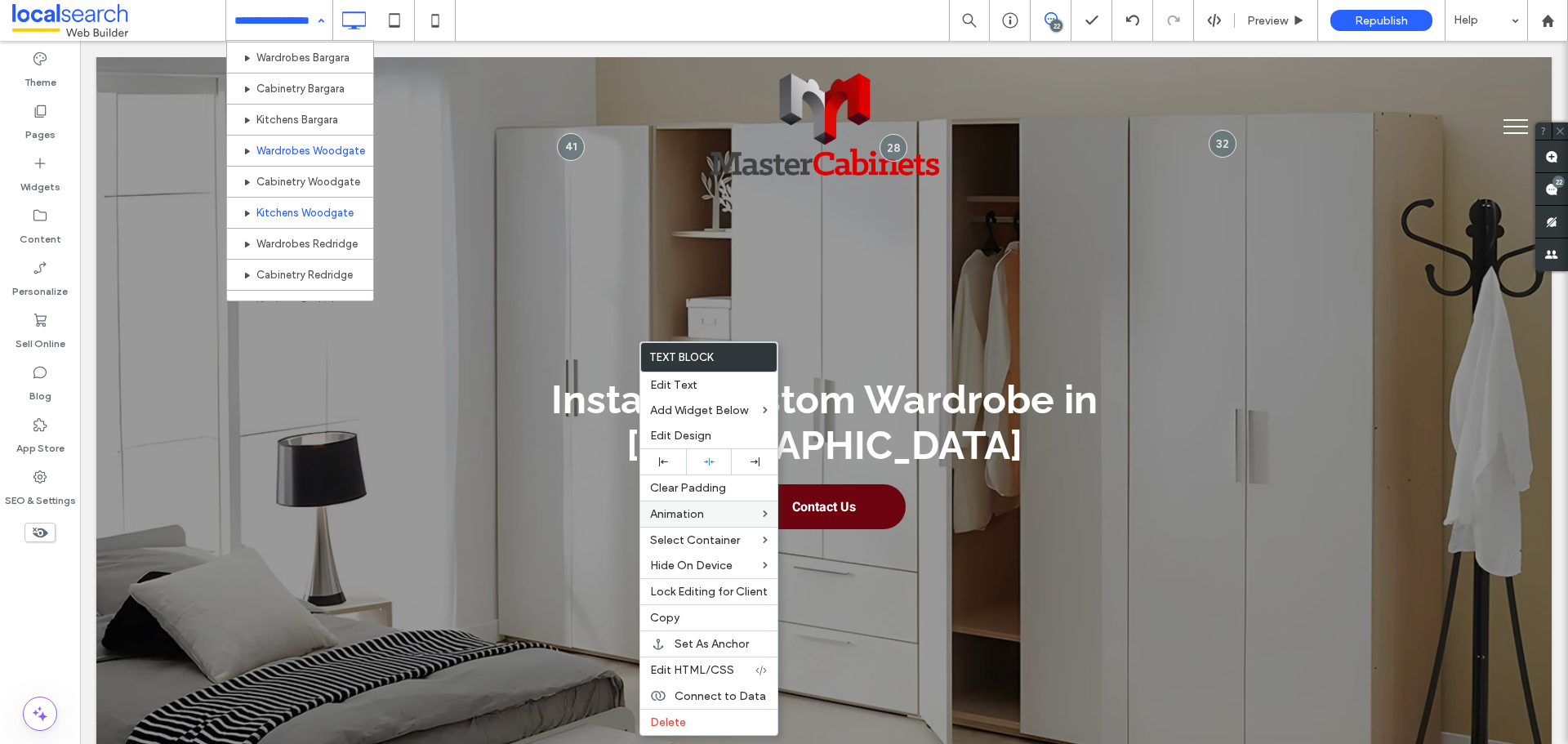
scroll to position [572, 0]
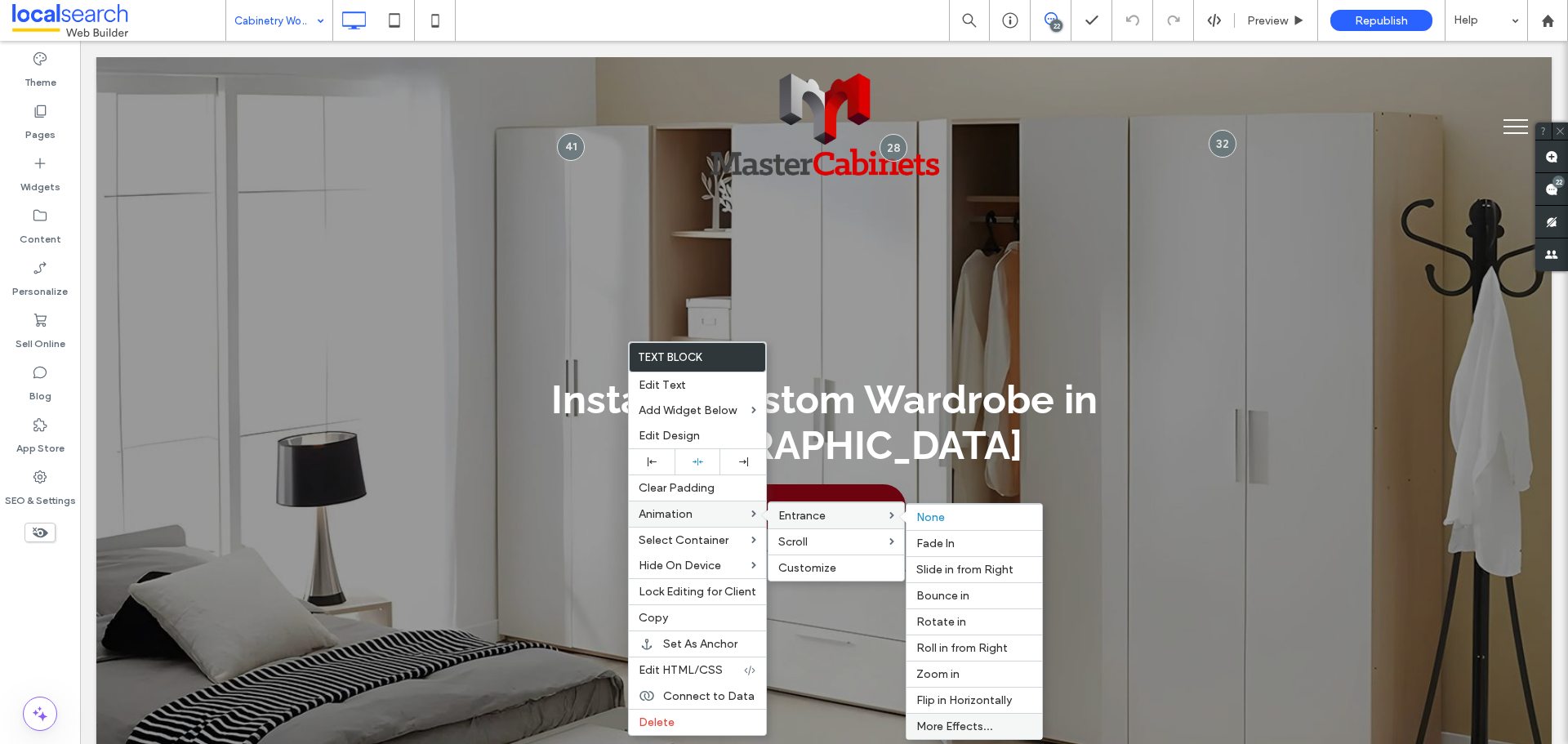
click at [961, 736] on div "More Effects..." at bounding box center [974, 726] width 136 height 26
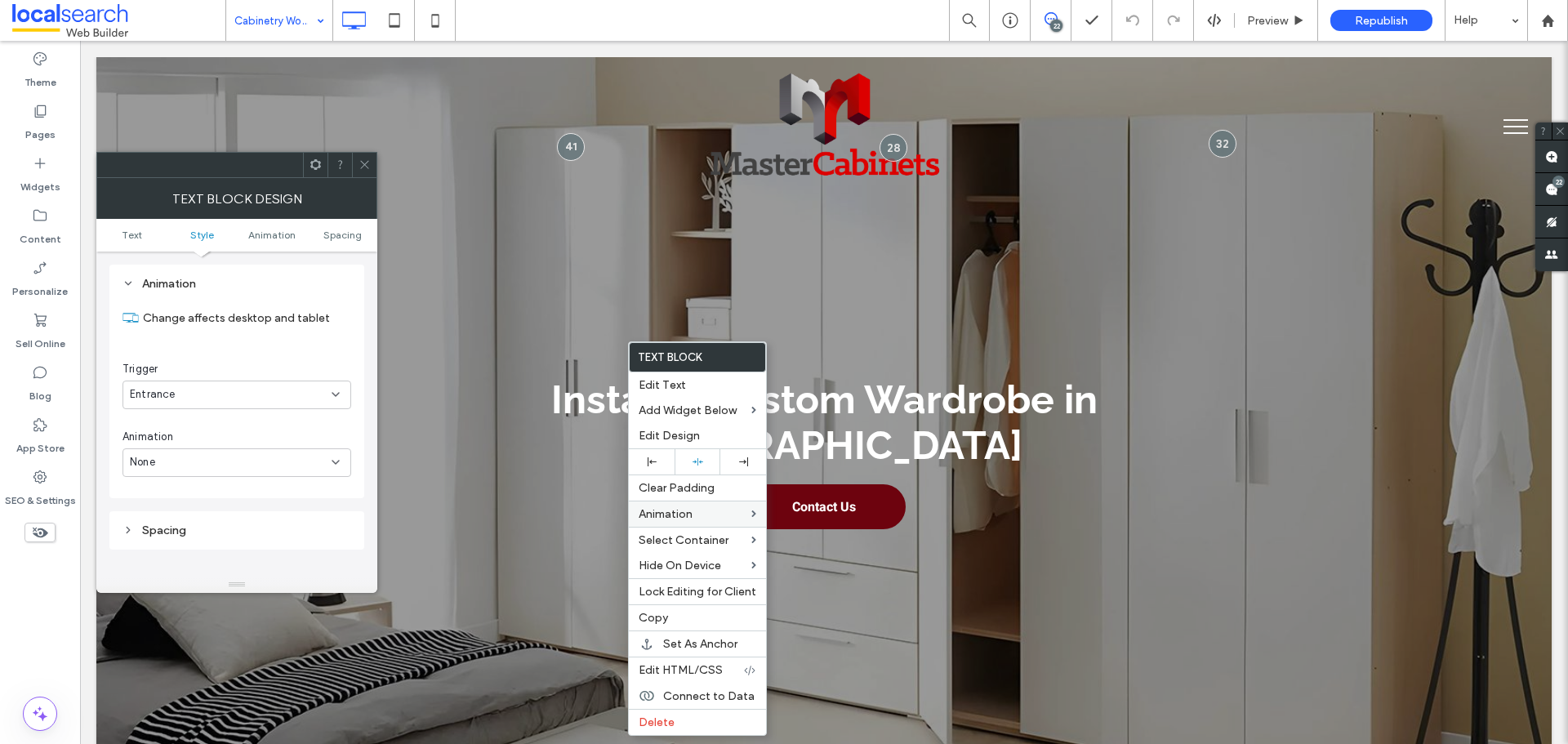
scroll to position [416, 0]
click at [229, 471] on div "None" at bounding box center [236, 462] width 229 height 28
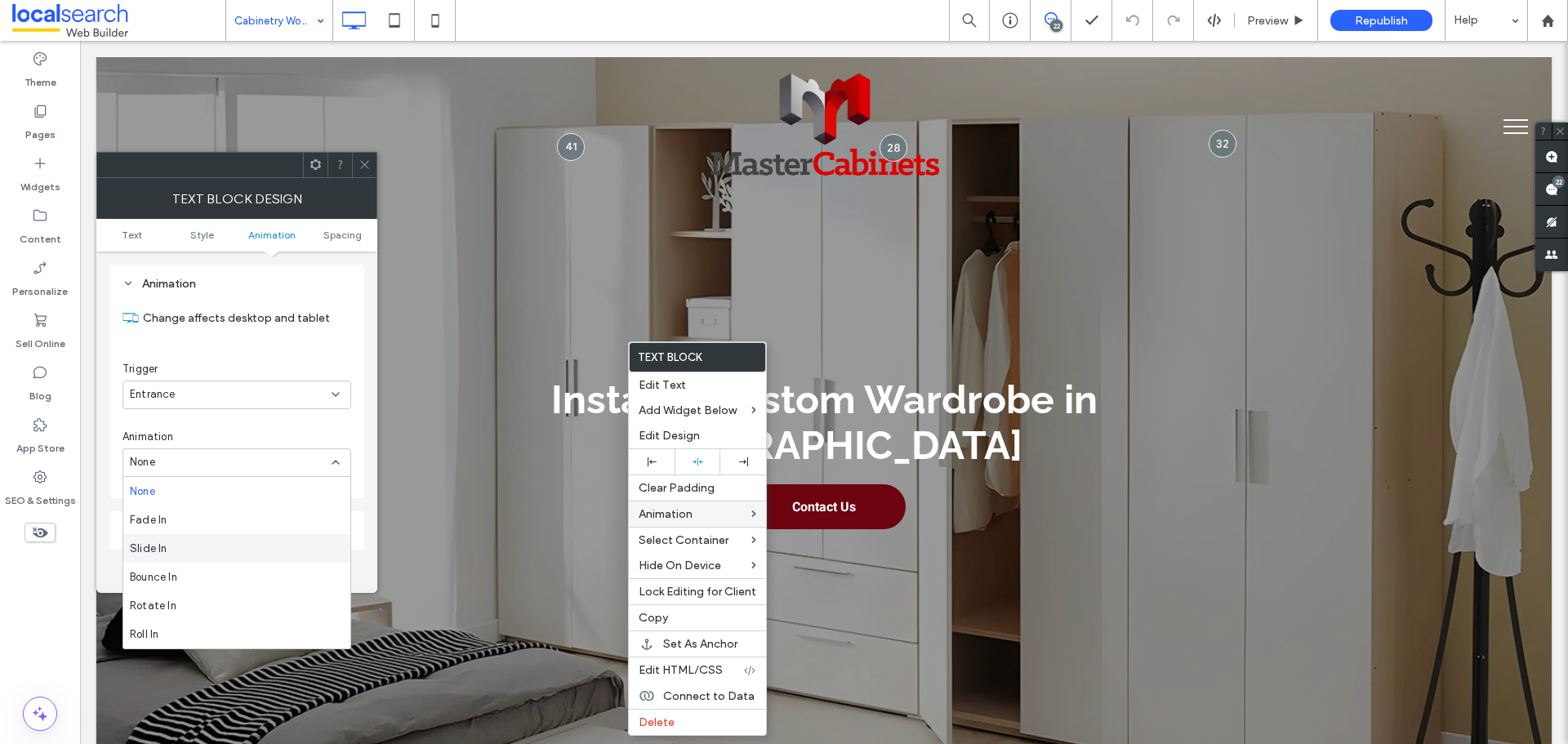
click at [195, 547] on div "Slide In" at bounding box center [236, 548] width 227 height 28
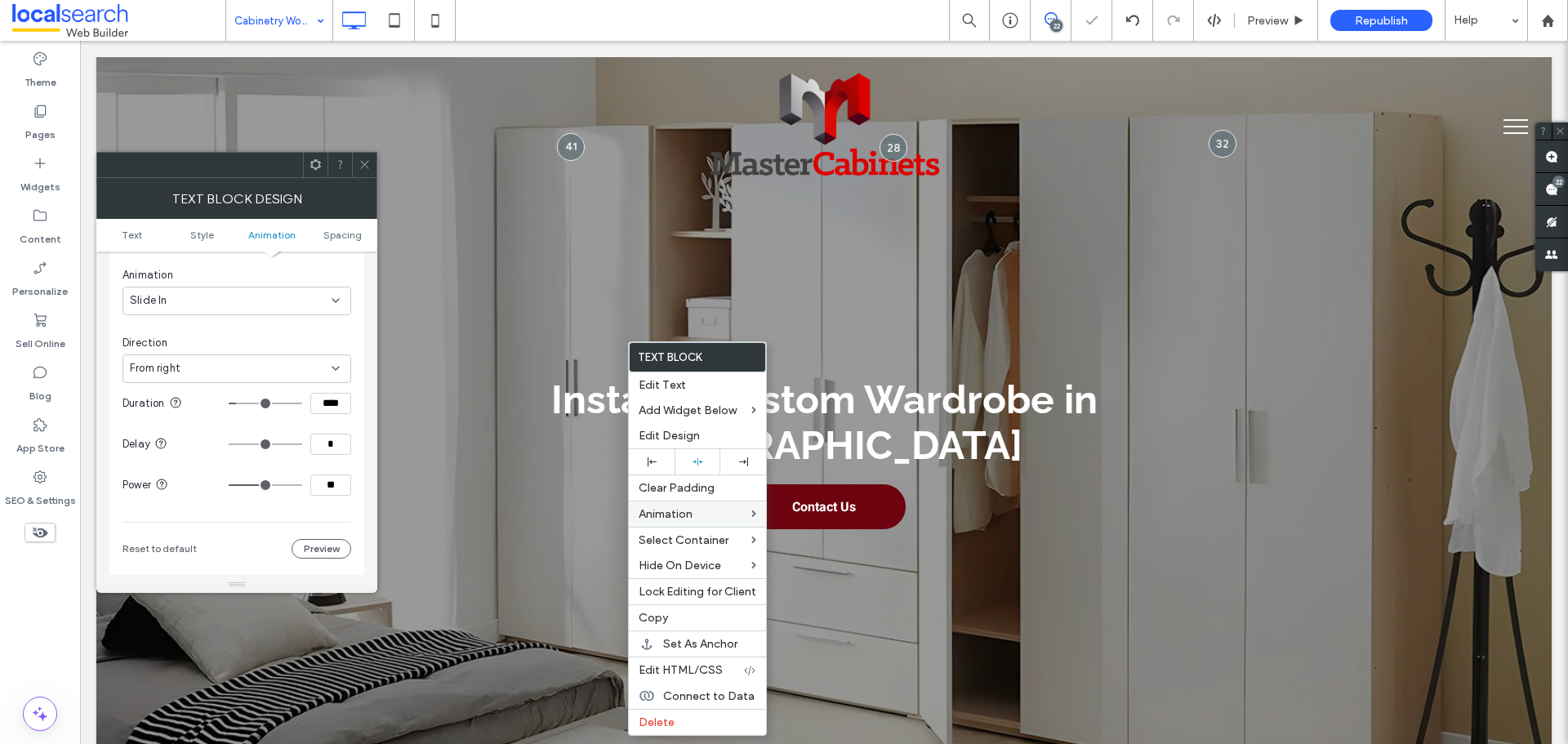
scroll to position [579, 0]
click at [282, 363] on div "From right" at bounding box center [230, 367] width 202 height 17
click at [228, 443] on div "From bottom" at bounding box center [236, 453] width 227 height 28
click at [323, 400] on input "****" at bounding box center [330, 402] width 41 height 22
paste input
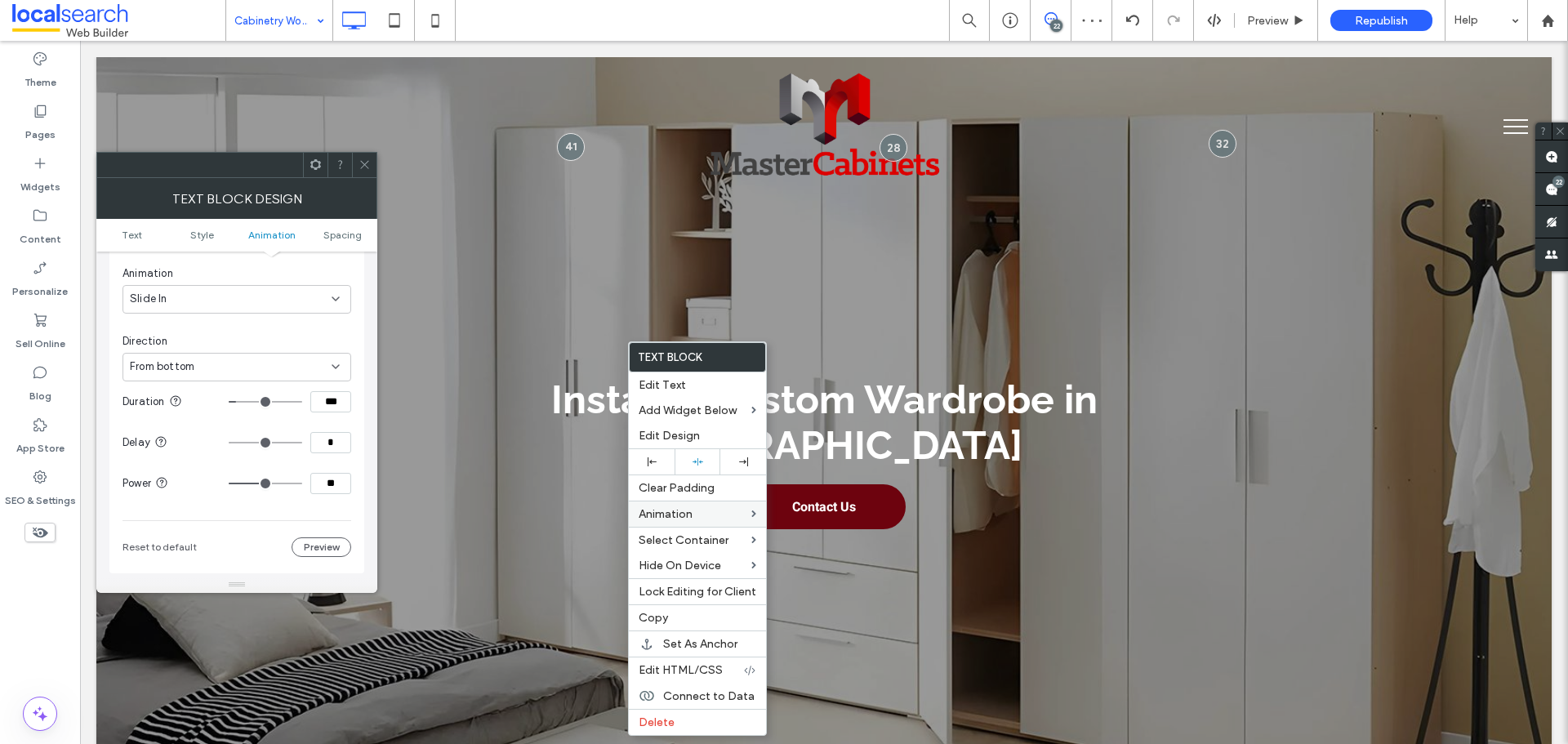
type input "***"
drag, startPoint x: 293, startPoint y: 486, endPoint x: 353, endPoint y: 485, distance: 60.0
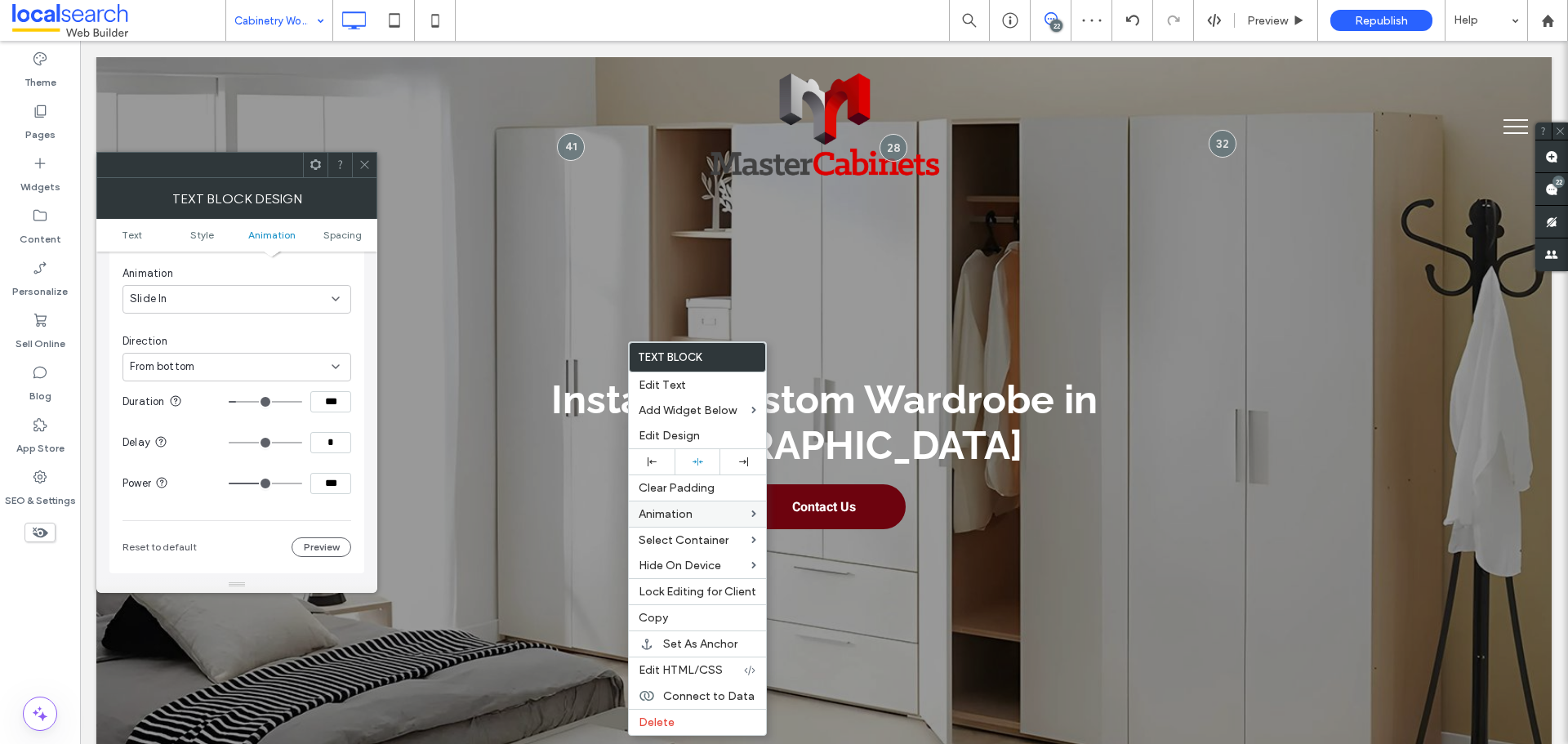
type input "***"
click at [302, 485] on input "range" at bounding box center [265, 484] width 73 height 2
click at [362, 165] on icon at bounding box center [364, 165] width 12 height 12
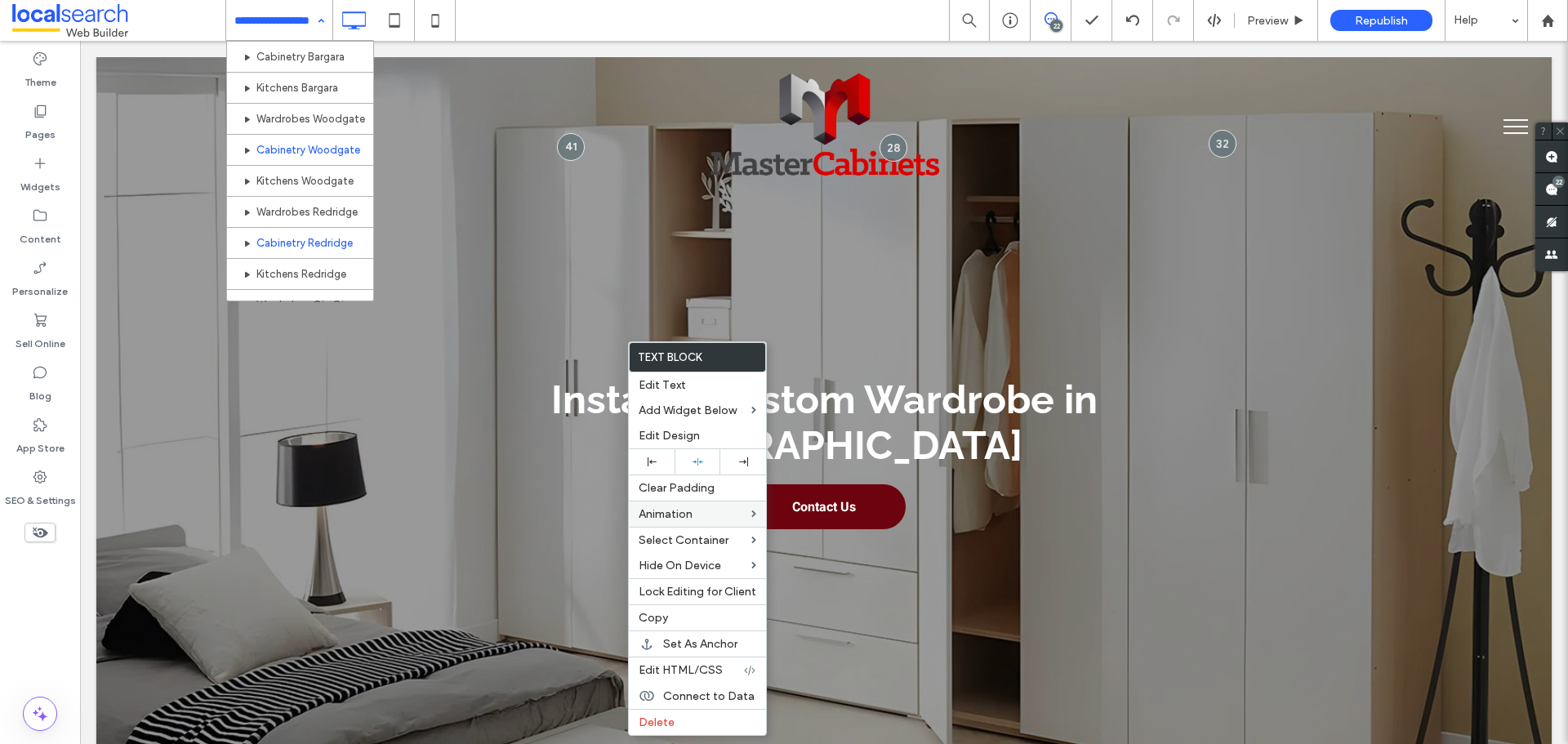
scroll to position [653, 0]
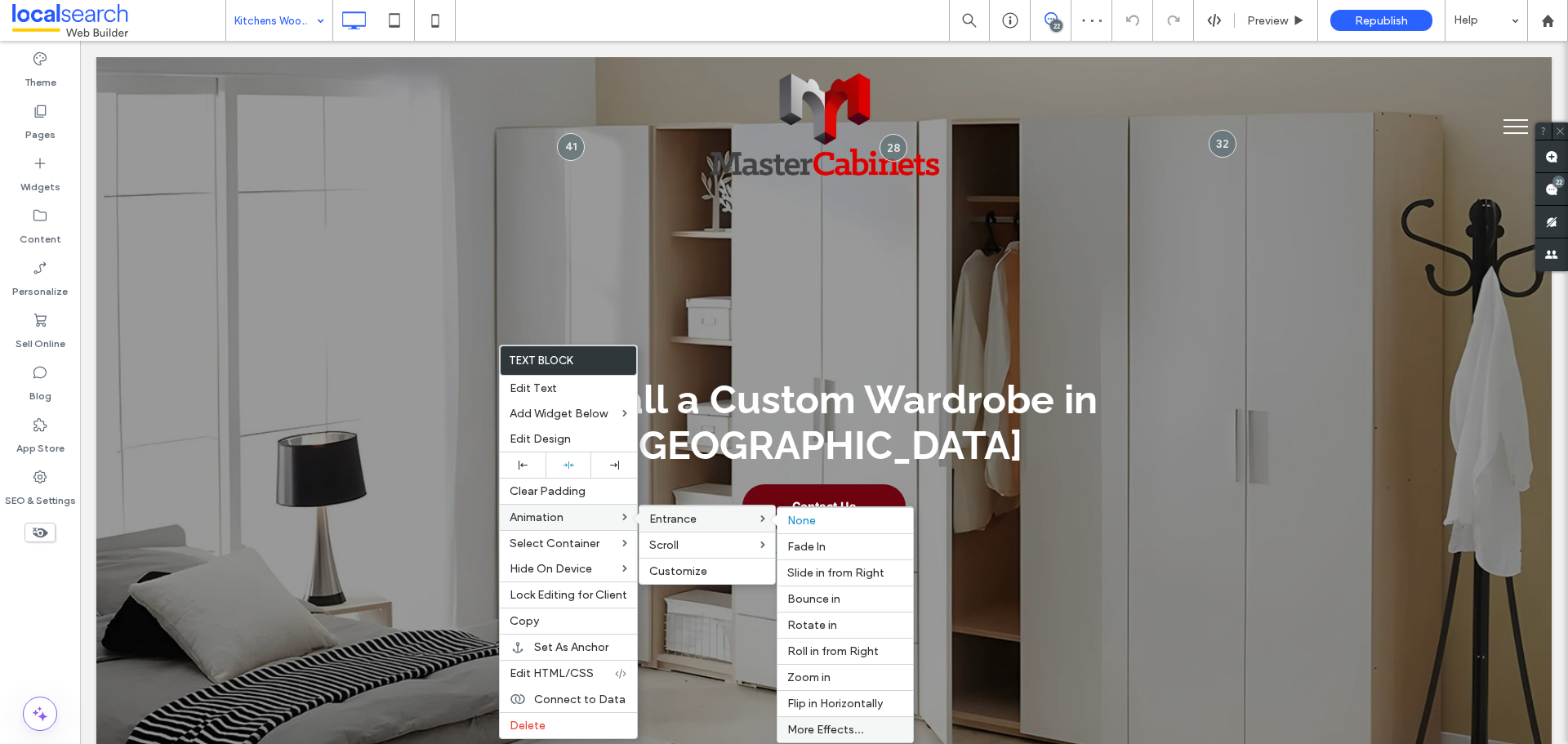
click at [846, 723] on span "More Effects..." at bounding box center [826, 729] width 76 height 14
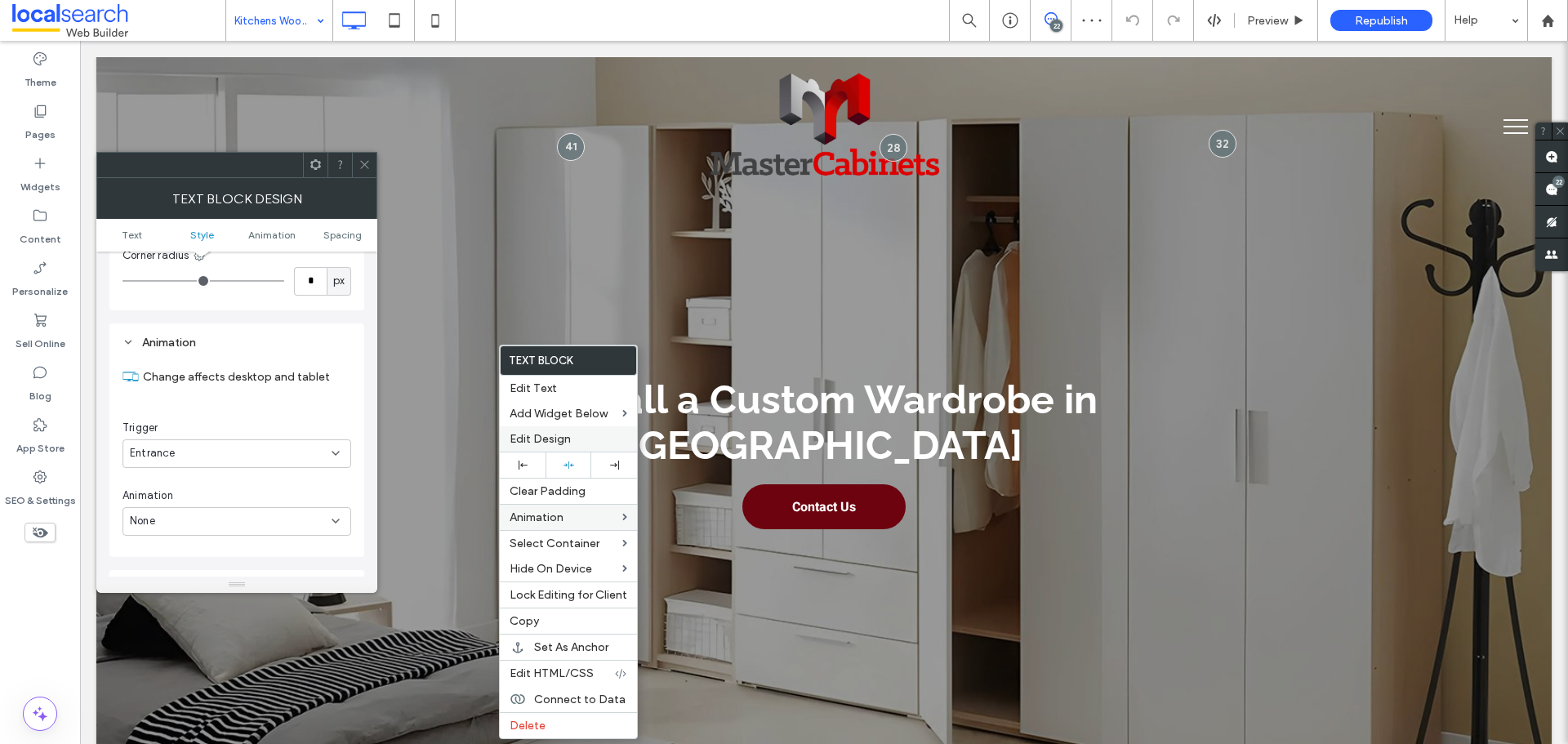
scroll to position [416, 0]
click at [268, 463] on div "None" at bounding box center [230, 462] width 202 height 17
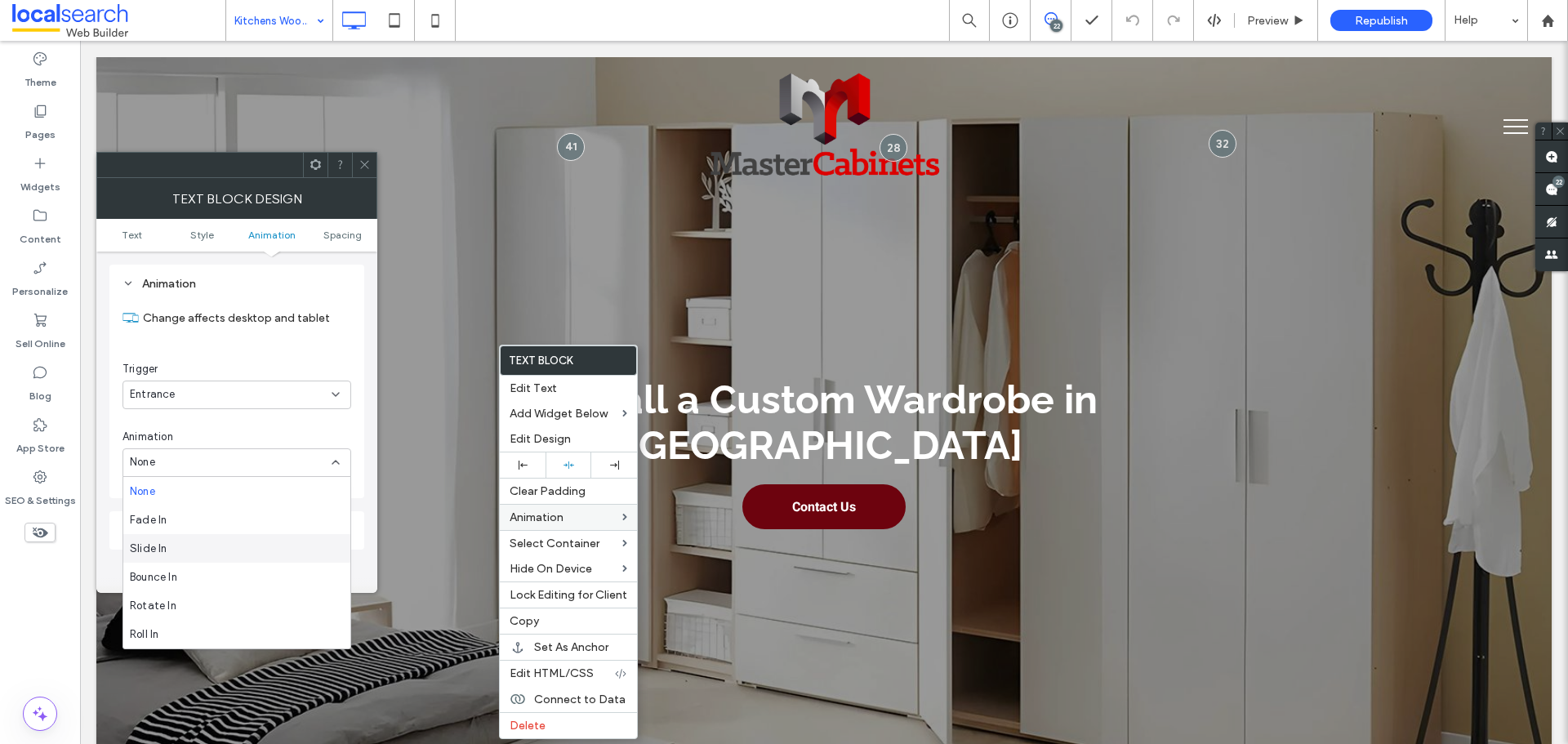
click at [233, 548] on div "Slide In" at bounding box center [236, 548] width 227 height 28
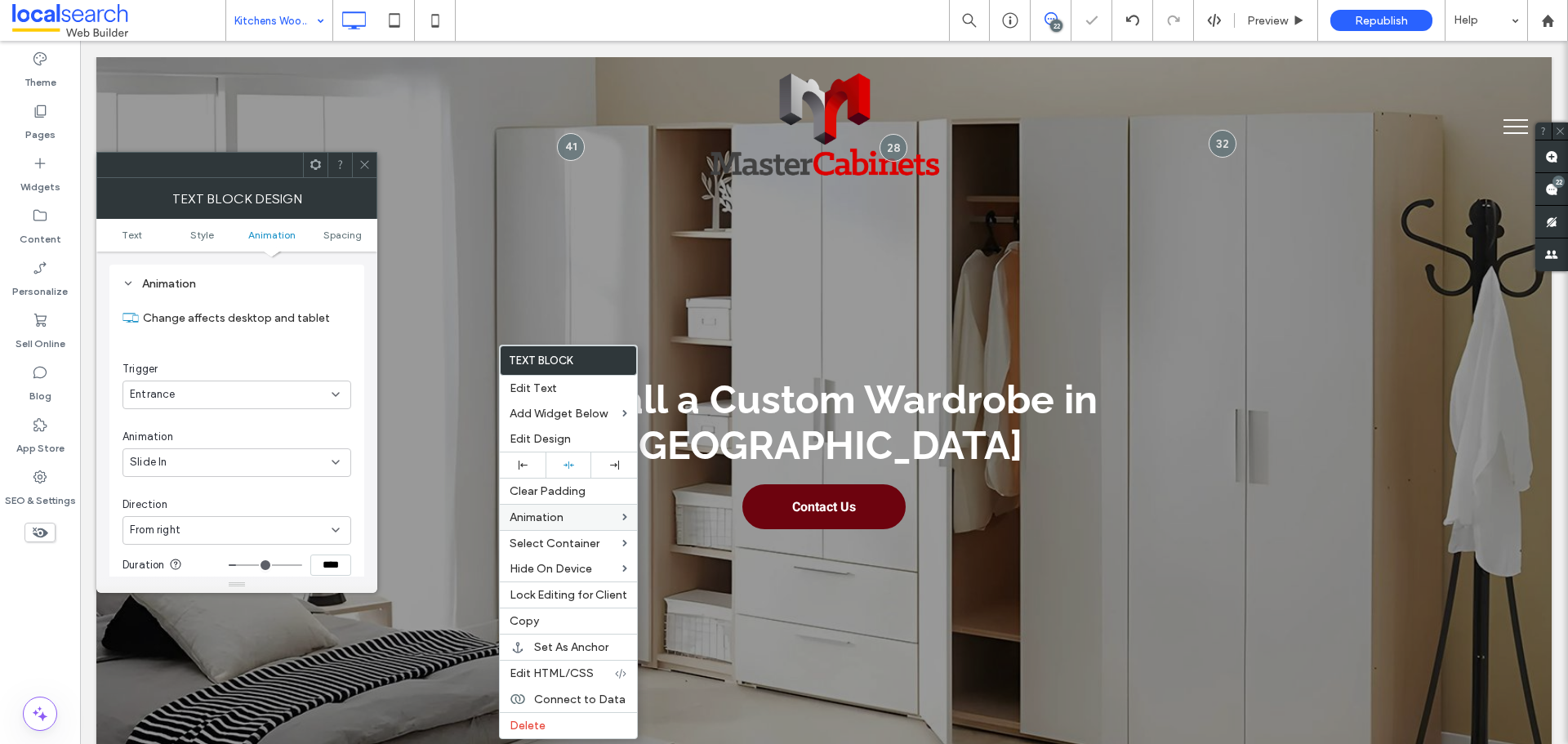
click at [234, 535] on div "From right" at bounding box center [230, 530] width 202 height 17
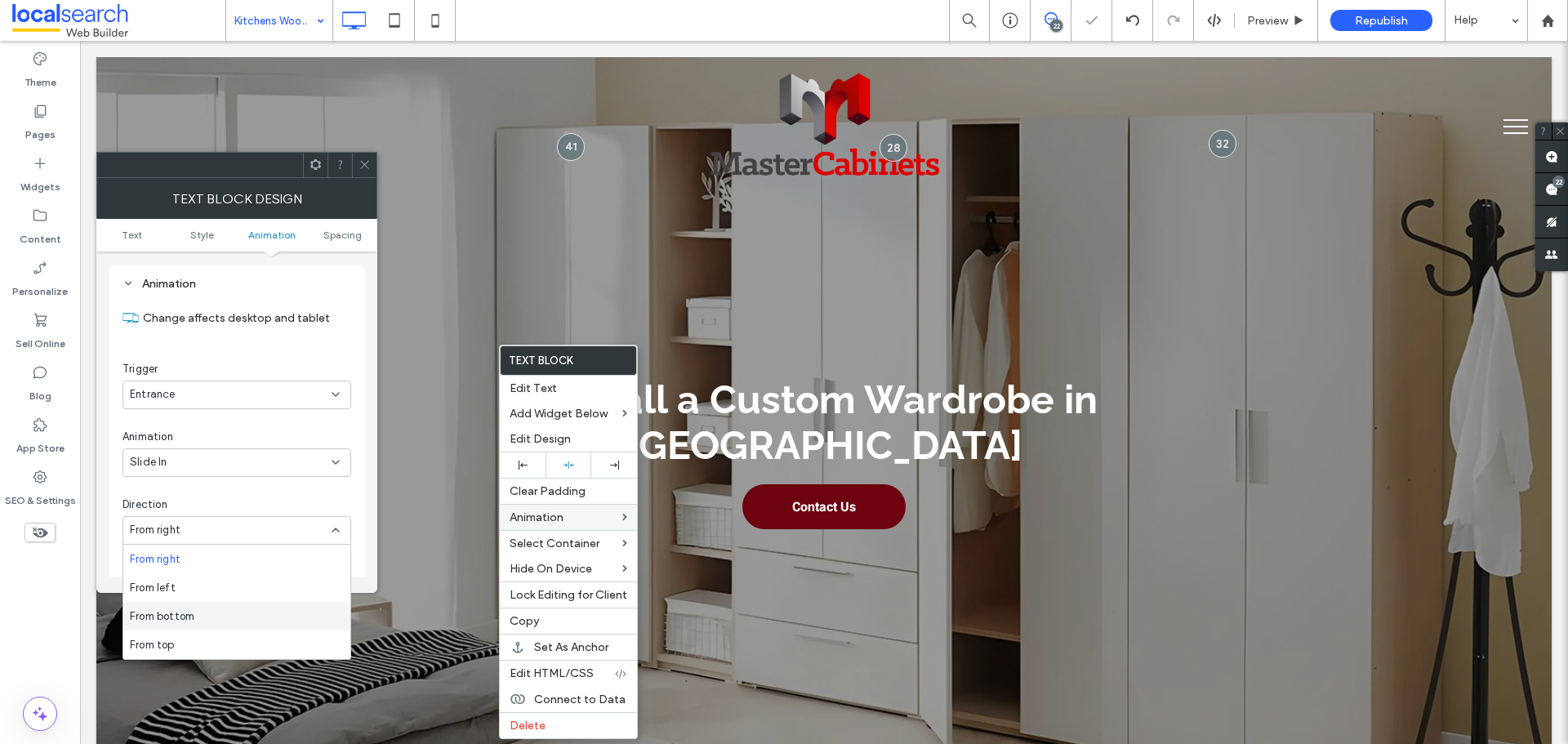
click at [203, 607] on div "From bottom" at bounding box center [236, 616] width 227 height 28
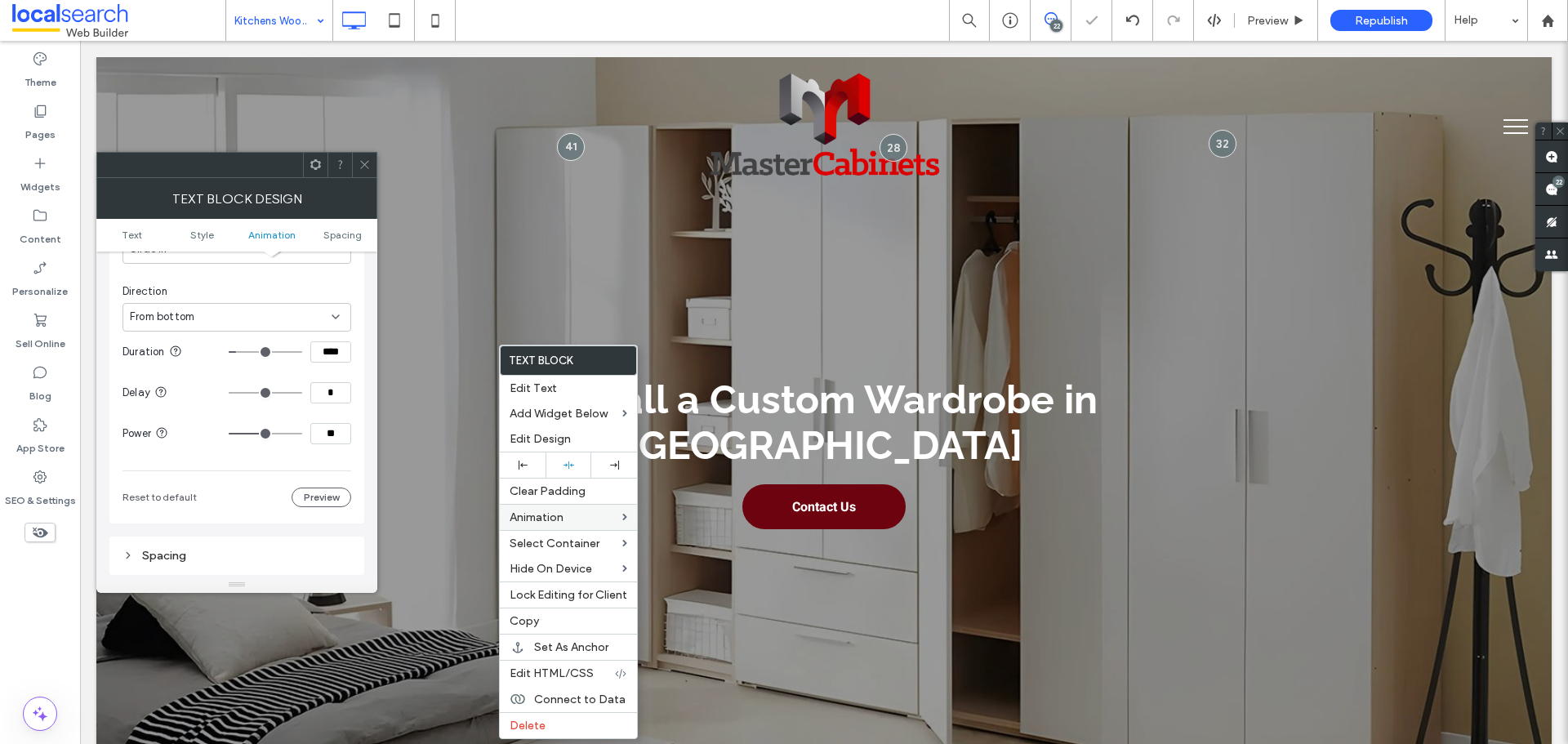
scroll to position [662, 0]
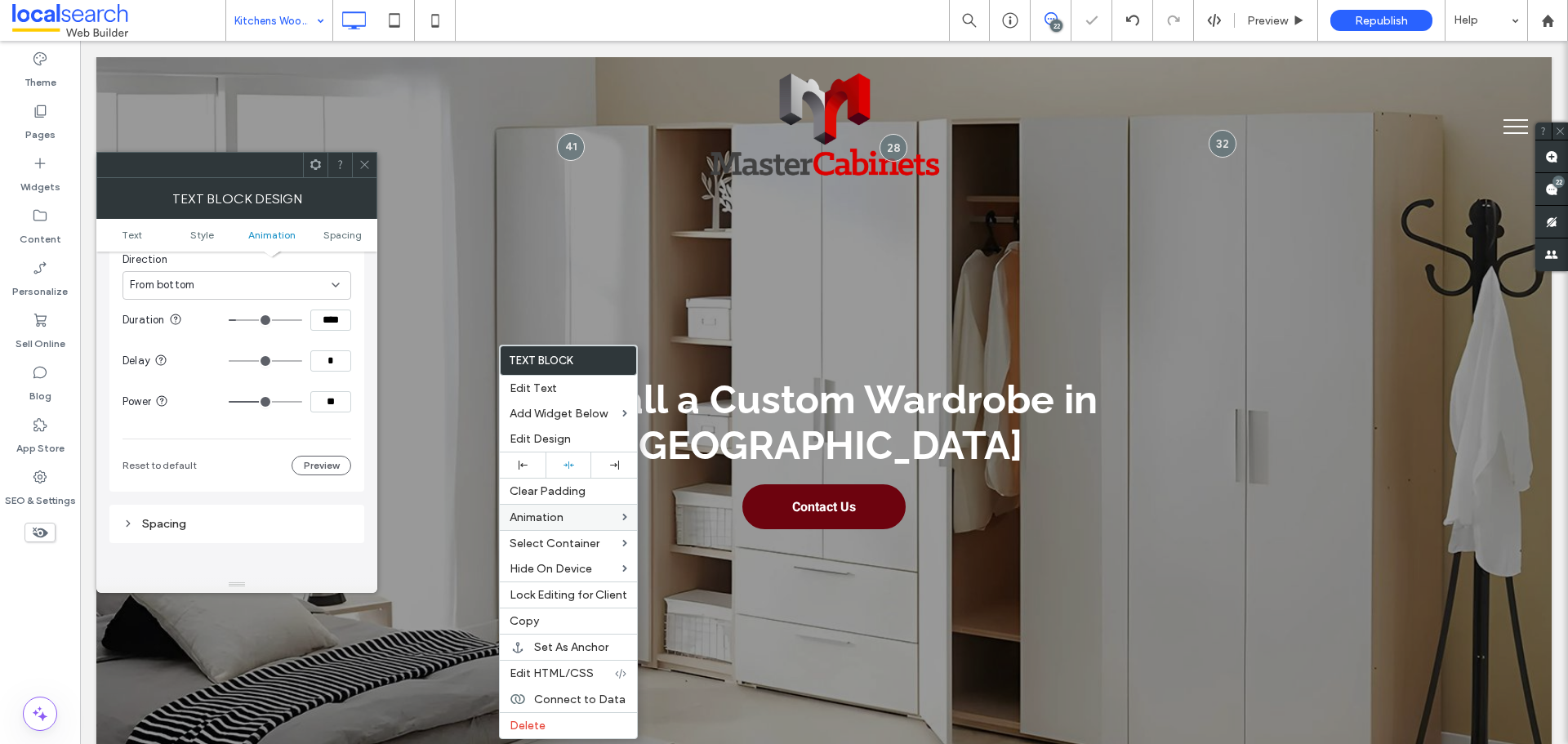
click at [344, 320] on input "****" at bounding box center [330, 320] width 41 height 22
paste input
type input "***"
type input "**"
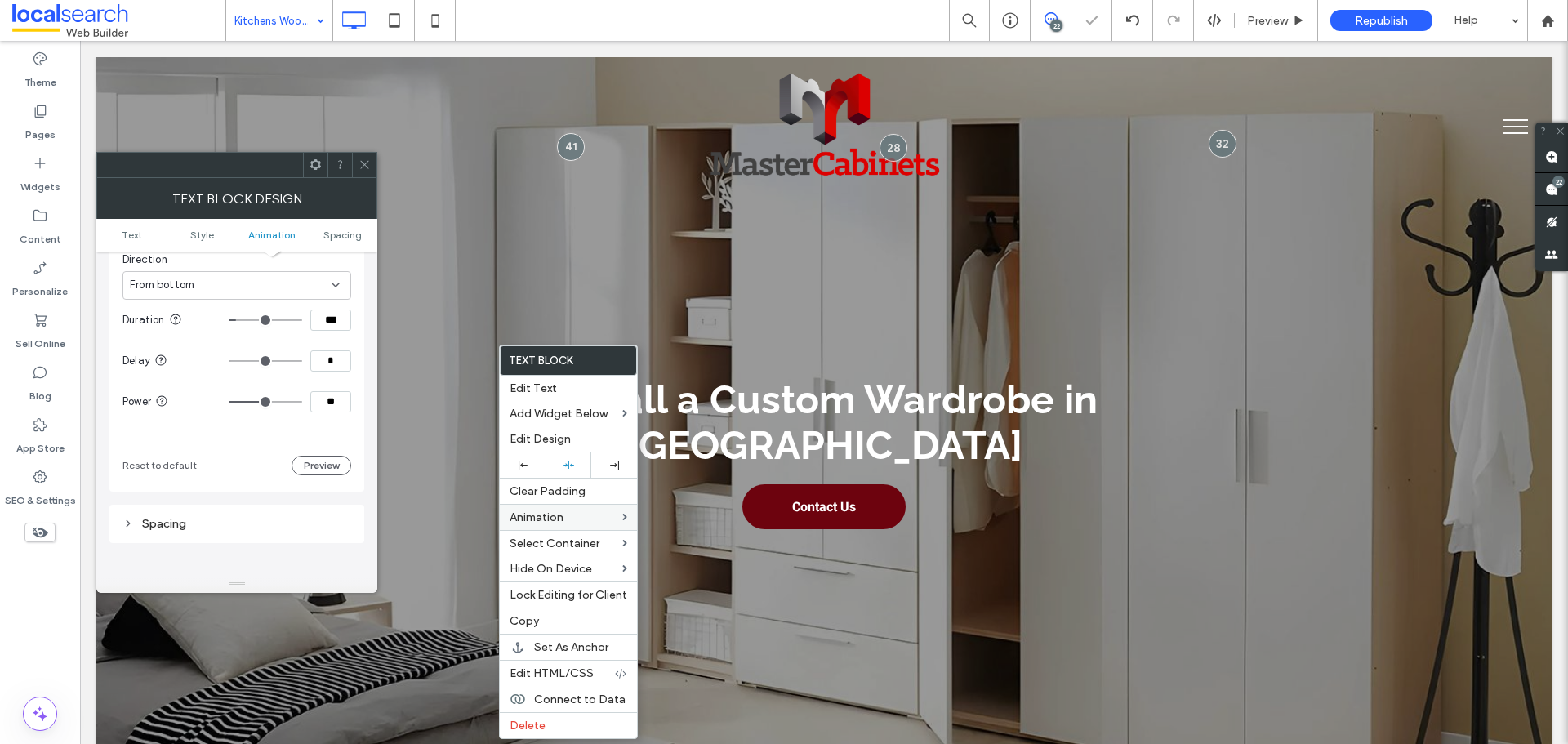
type input "**"
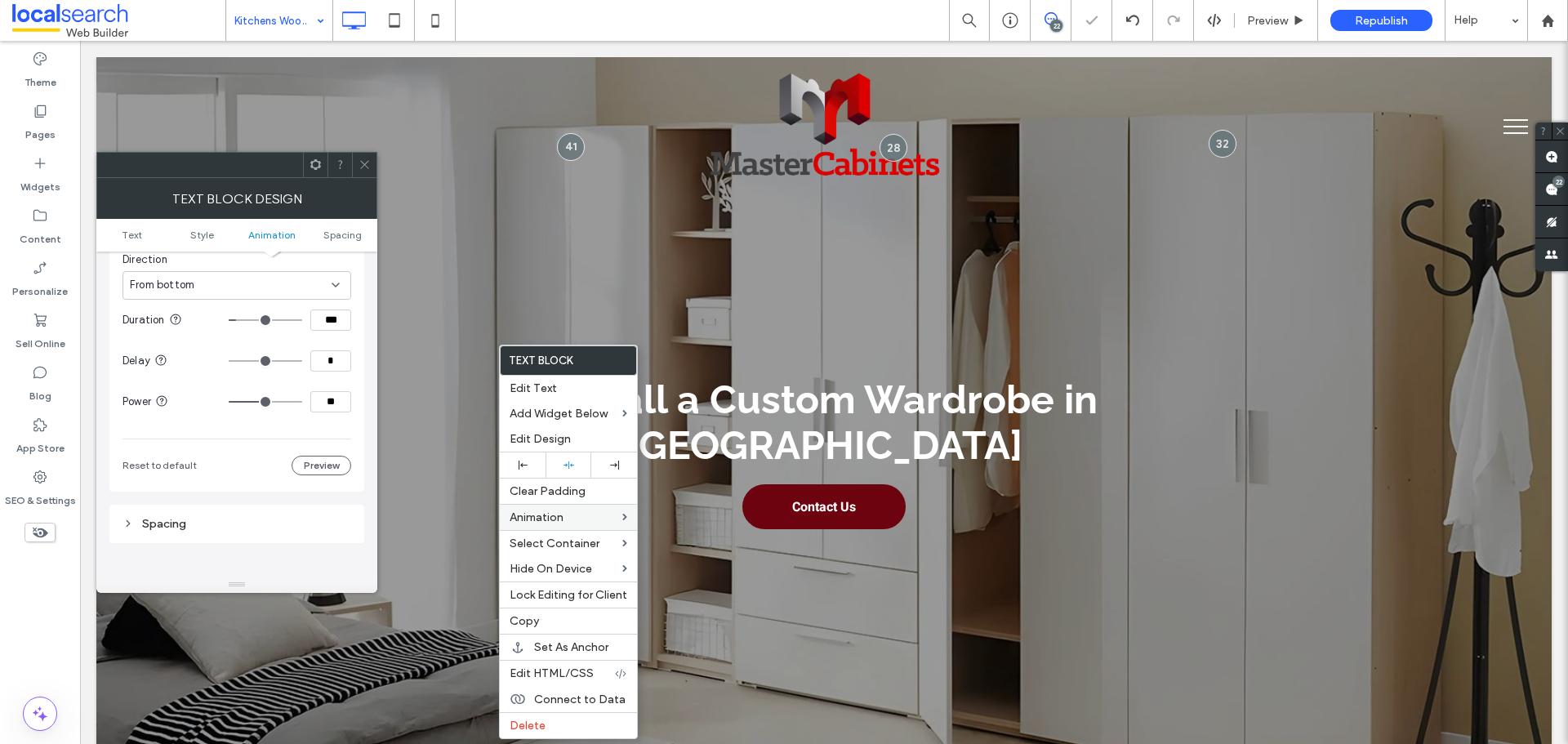
type input "**"
type input "***"
drag, startPoint x: 276, startPoint y: 397, endPoint x: 345, endPoint y: 399, distance: 69.0
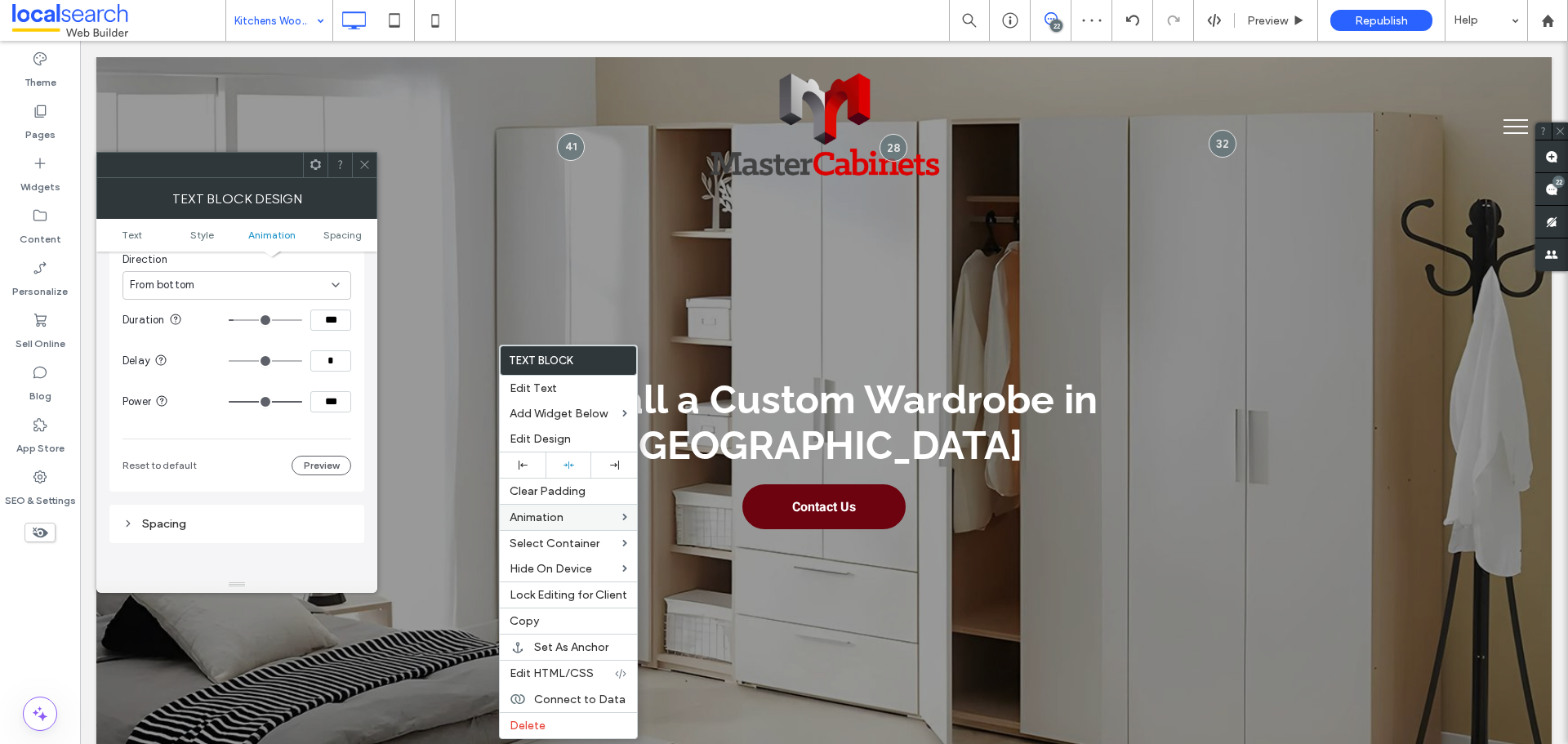
type input "***"
click at [302, 401] on input "range" at bounding box center [265, 402] width 73 height 2
click at [349, 408] on input "***" at bounding box center [330, 402] width 41 height 22
click at [357, 362] on div "Animation Change affects desktop and tablet Trigger Entrance Animation Slide In…" at bounding box center [237, 256] width 255 height 472
click at [369, 165] on icon at bounding box center [364, 165] width 12 height 12
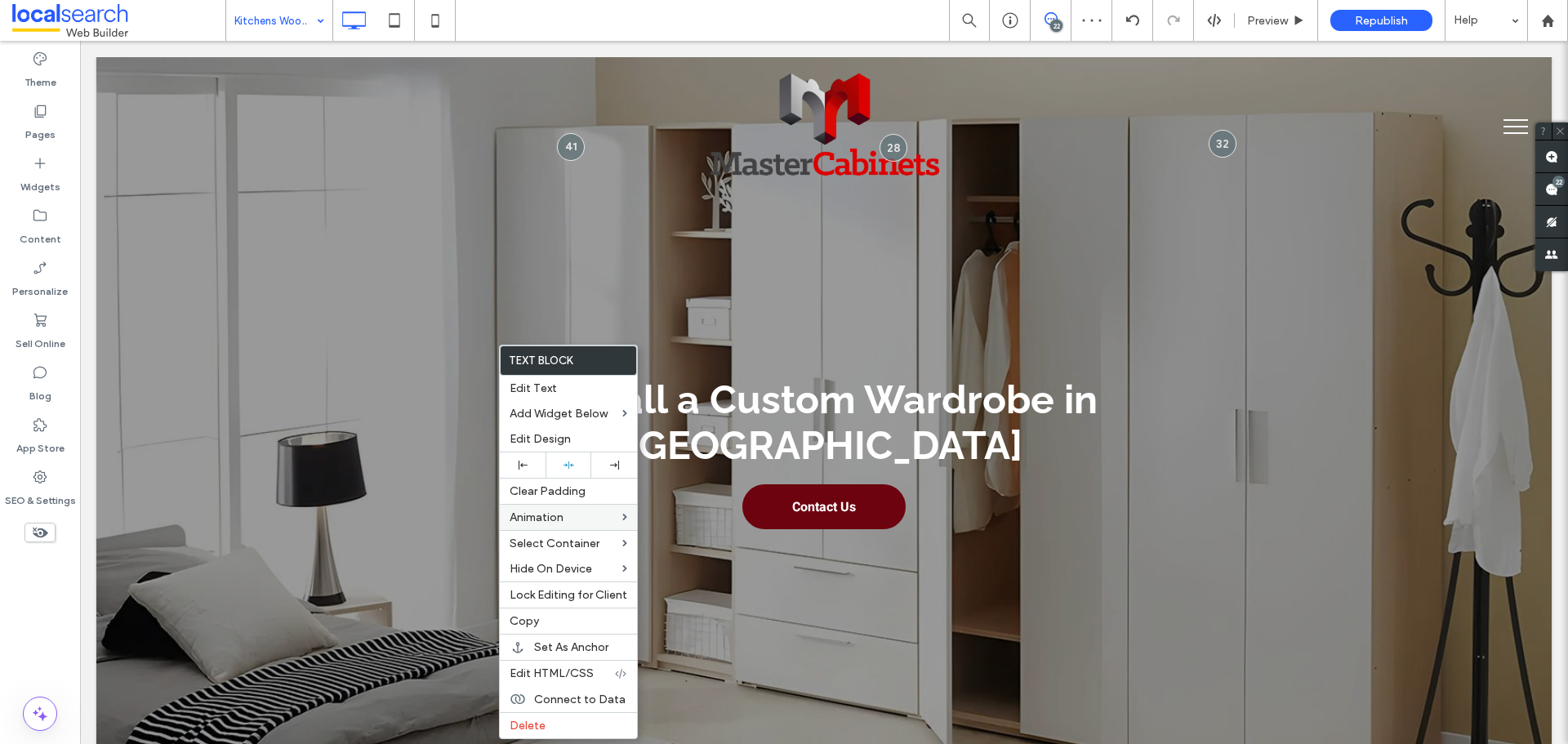
drag, startPoint x: 279, startPoint y: 18, endPoint x: 280, endPoint y: 31, distance: 13.0
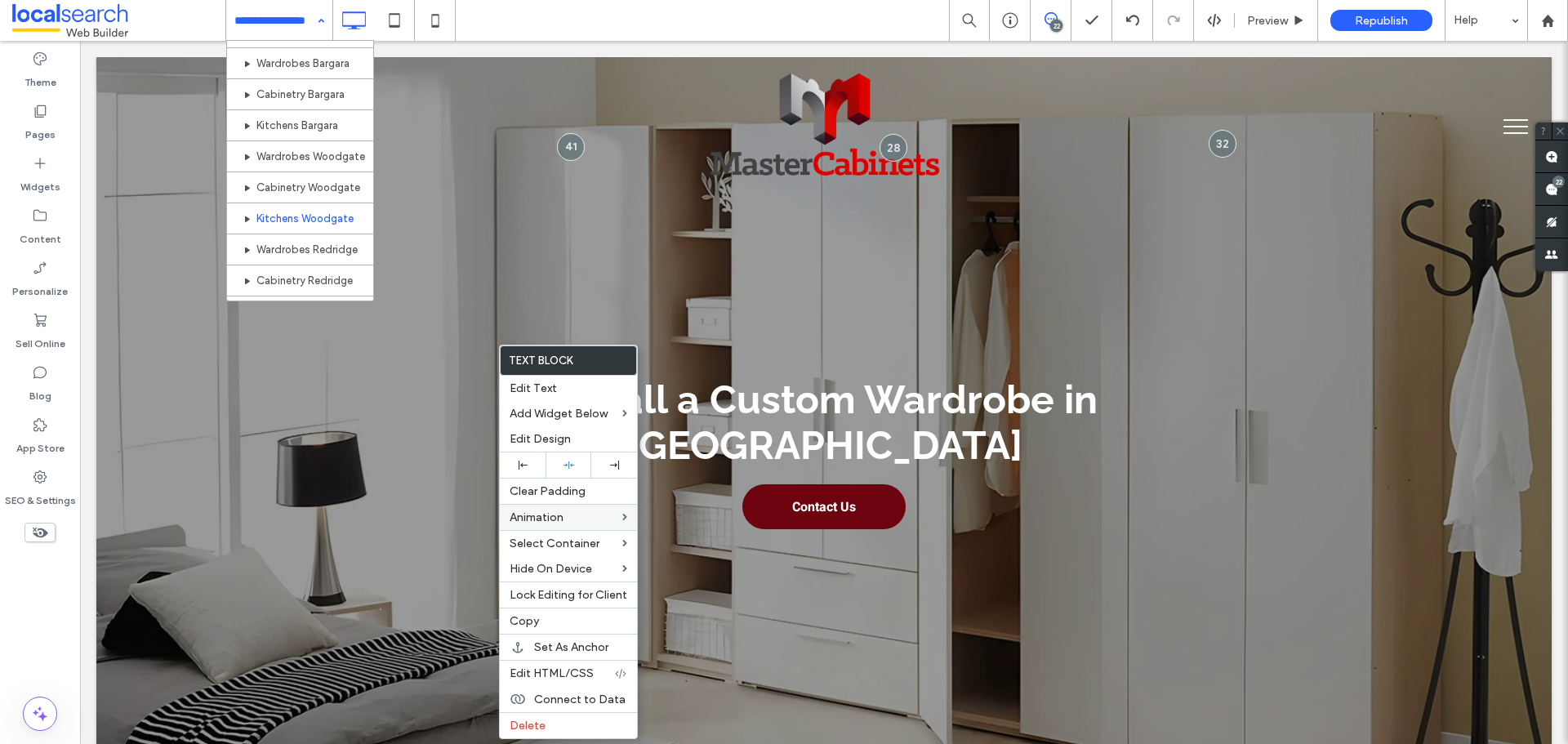
scroll to position [653, 0]
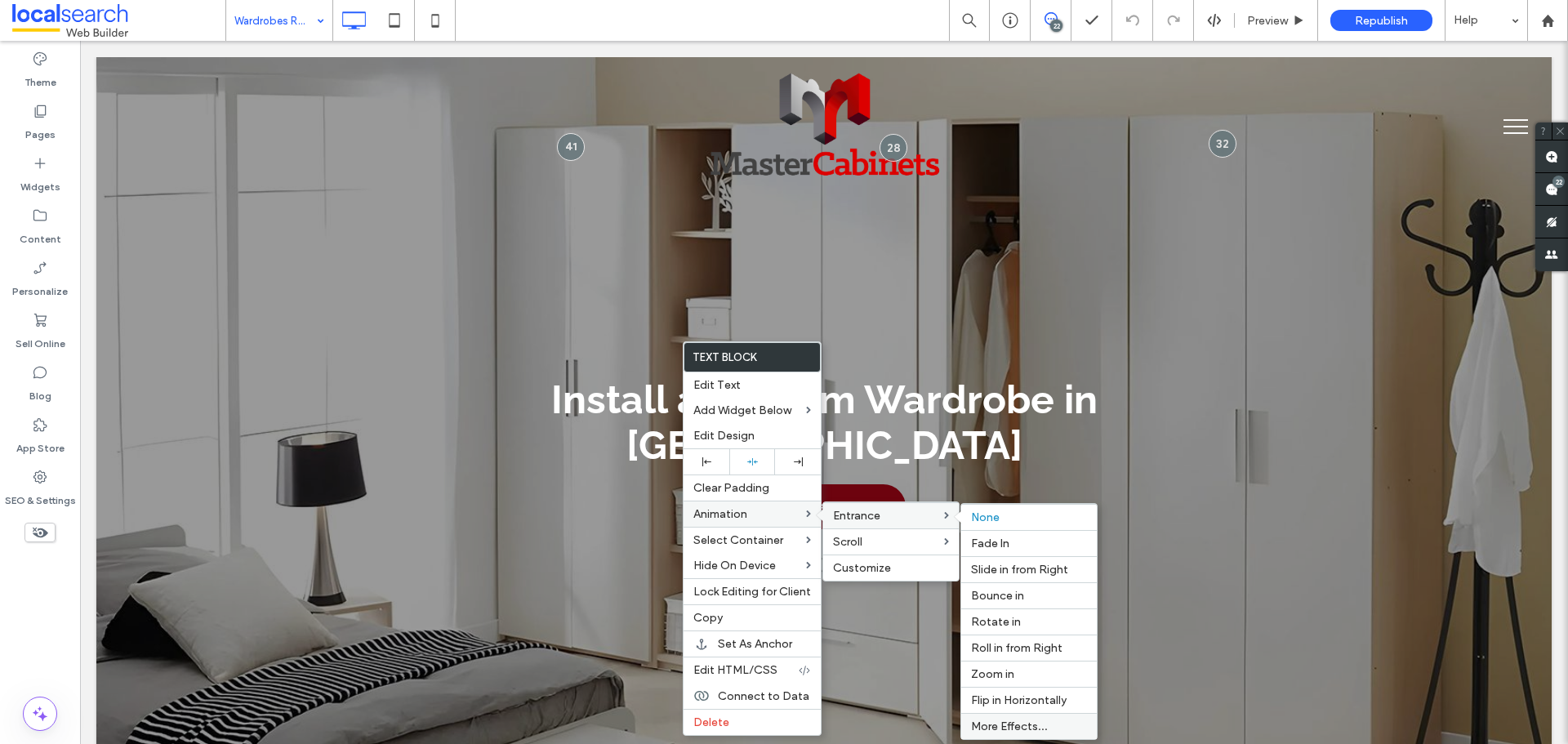
click at [1013, 732] on span "More Effects..." at bounding box center [1009, 726] width 76 height 14
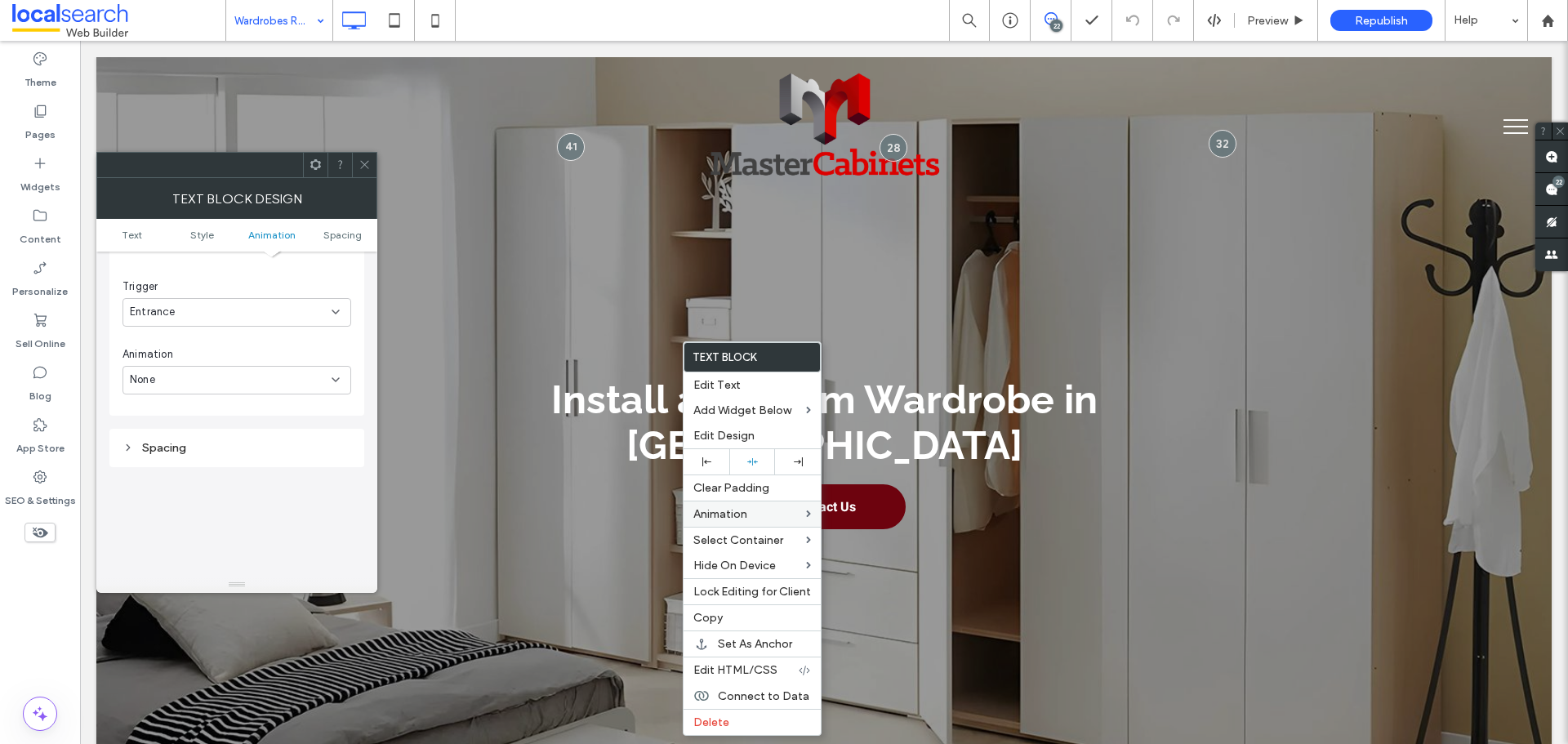
scroll to position [498, 0]
click at [229, 376] on div "None" at bounding box center [230, 381] width 202 height 17
click at [199, 466] on div "Slide In" at bounding box center [236, 466] width 227 height 28
click at [208, 446] on div "From right" at bounding box center [230, 449] width 202 height 17
click at [205, 540] on div "From bottom" at bounding box center [236, 535] width 227 height 28
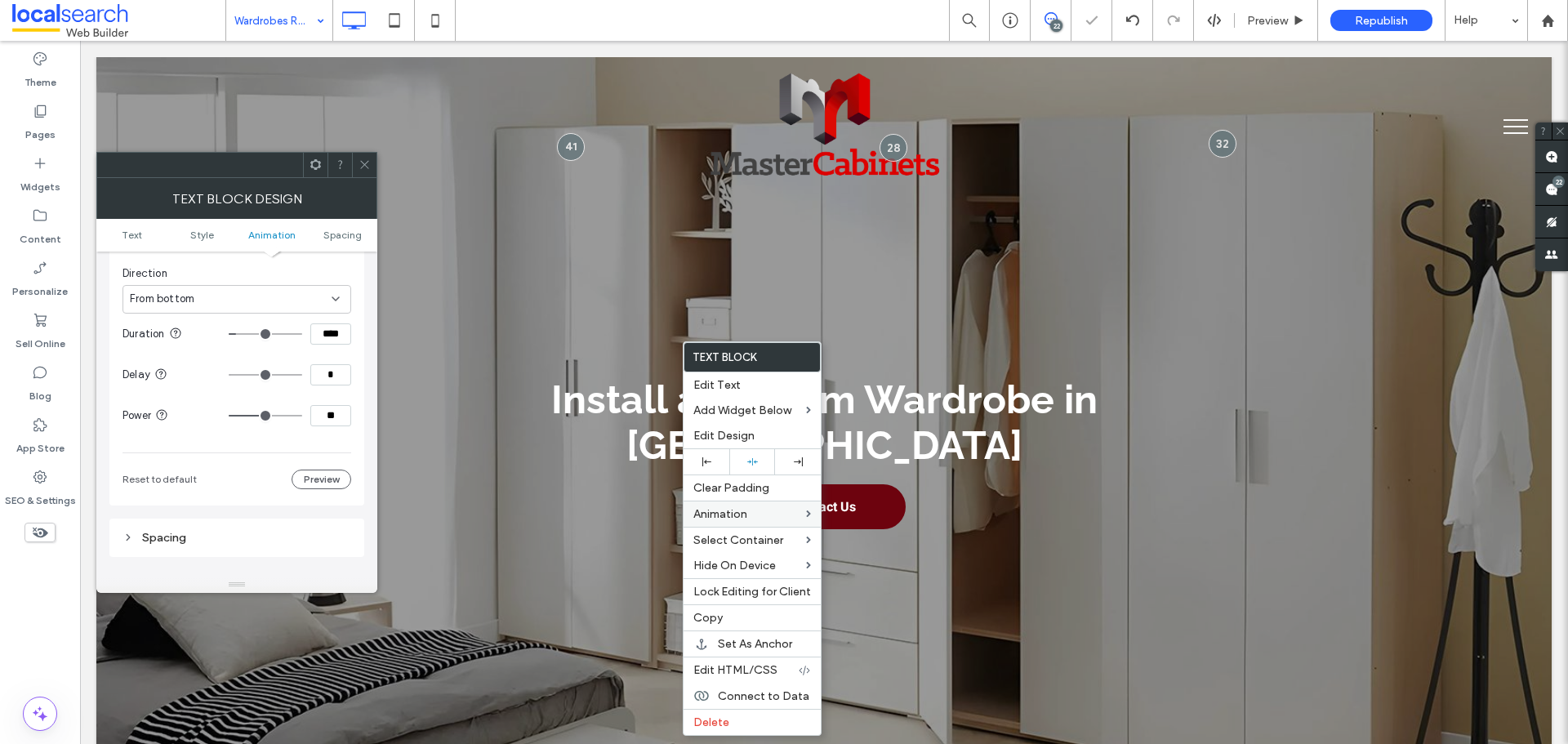
scroll to position [662, 0]
click at [341, 323] on input "****" at bounding box center [330, 320] width 41 height 22
paste input
type input "***"
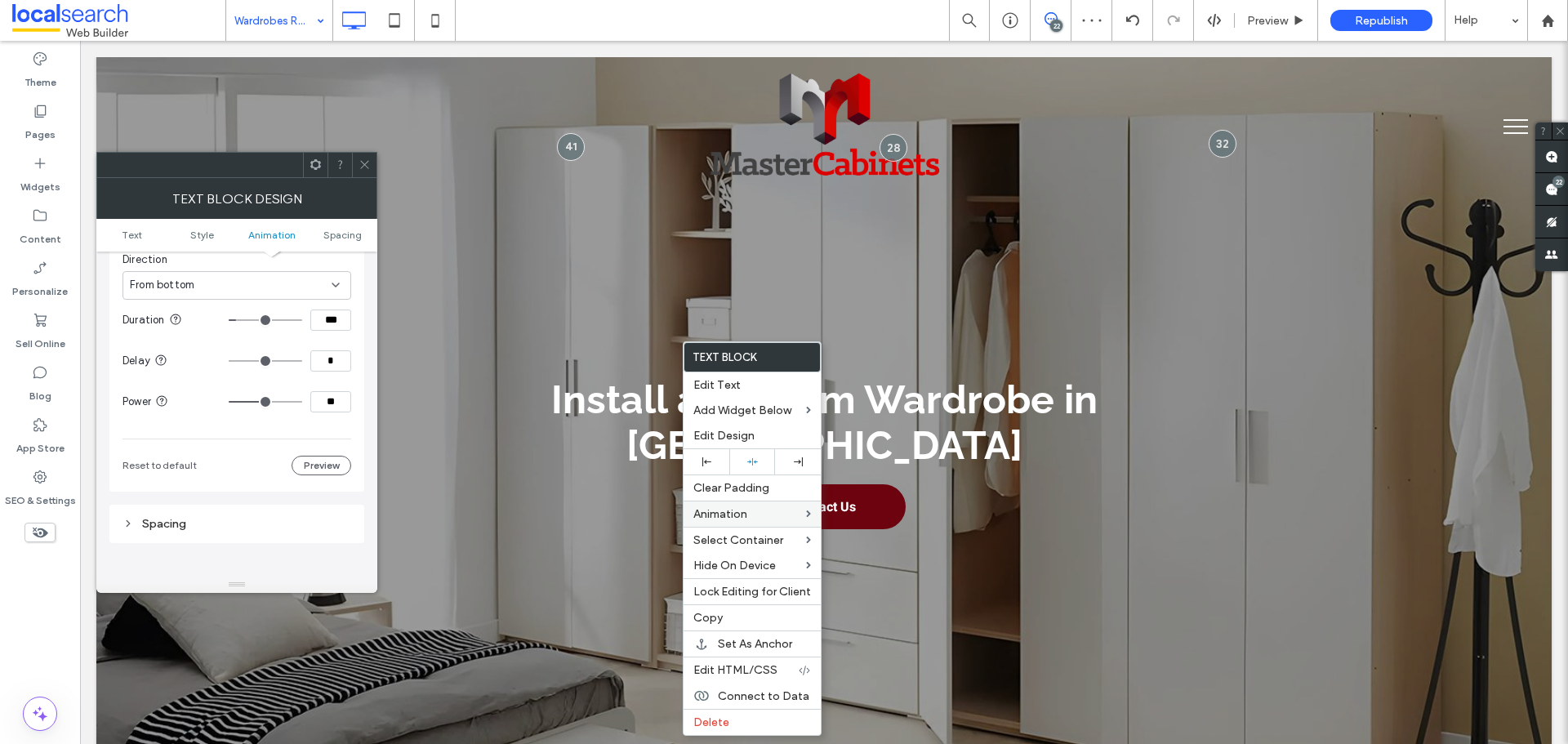
type input "**"
type input "***"
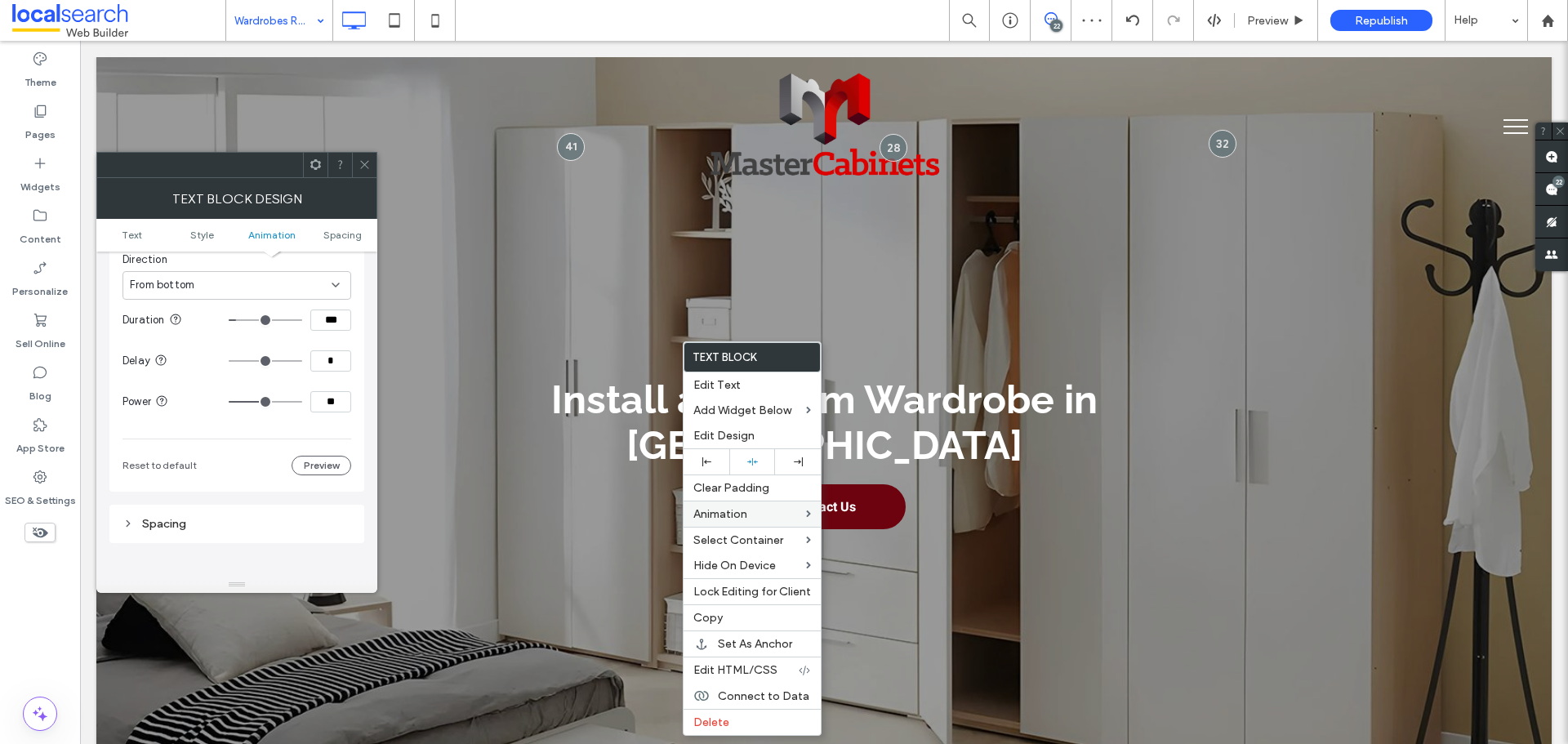
type input "***"
drag, startPoint x: 284, startPoint y: 399, endPoint x: 351, endPoint y: 404, distance: 67.2
type input "***"
click at [302, 402] on input "range" at bounding box center [265, 402] width 73 height 2
click at [353, 397] on div "Animation Change affects desktop and tablet Trigger Entrance Animation Slide In…" at bounding box center [237, 256] width 255 height 472
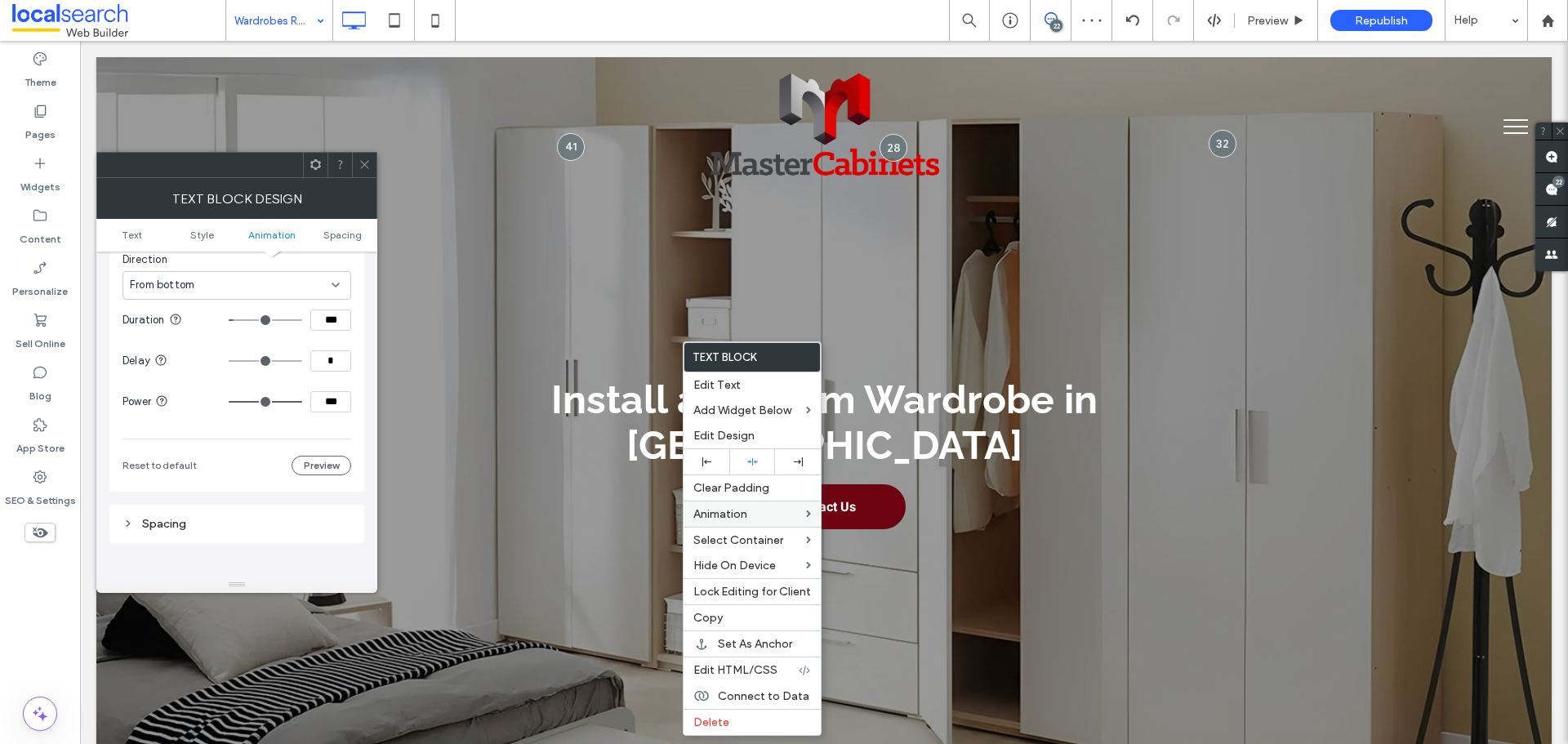
click at [367, 165] on icon at bounding box center [364, 165] width 12 height 12
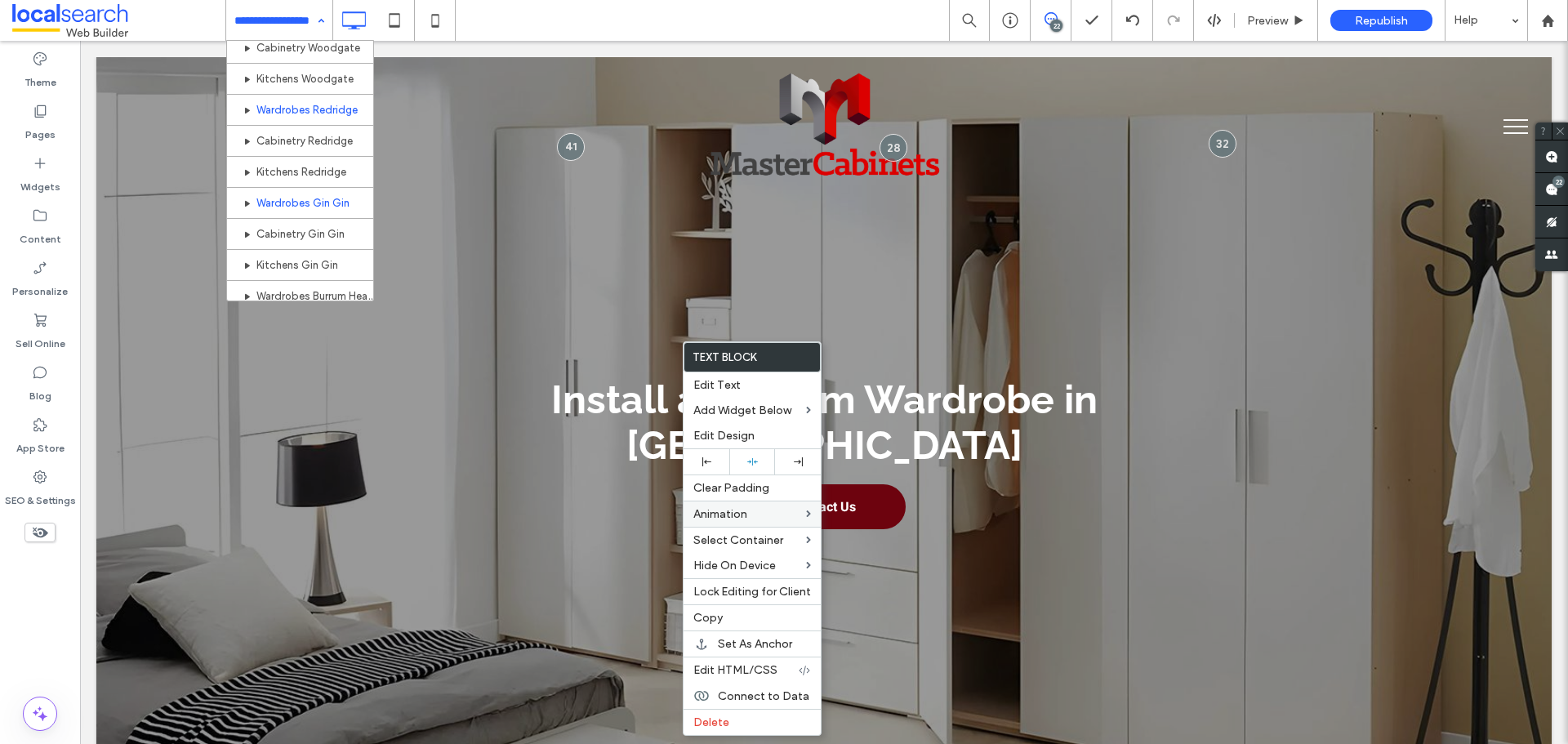
scroll to position [735, 0]
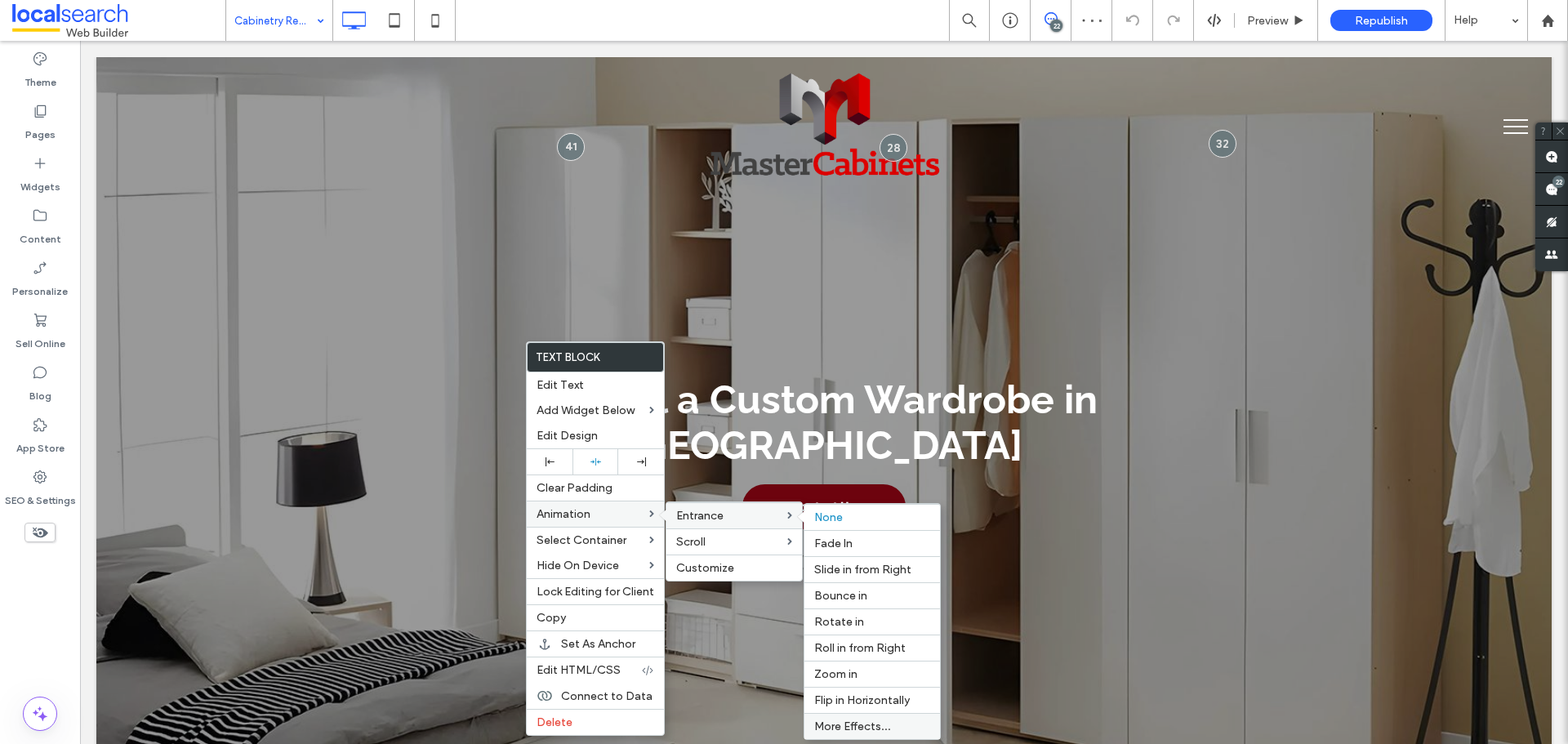
click at [873, 726] on span "More Effects..." at bounding box center [852, 726] width 76 height 14
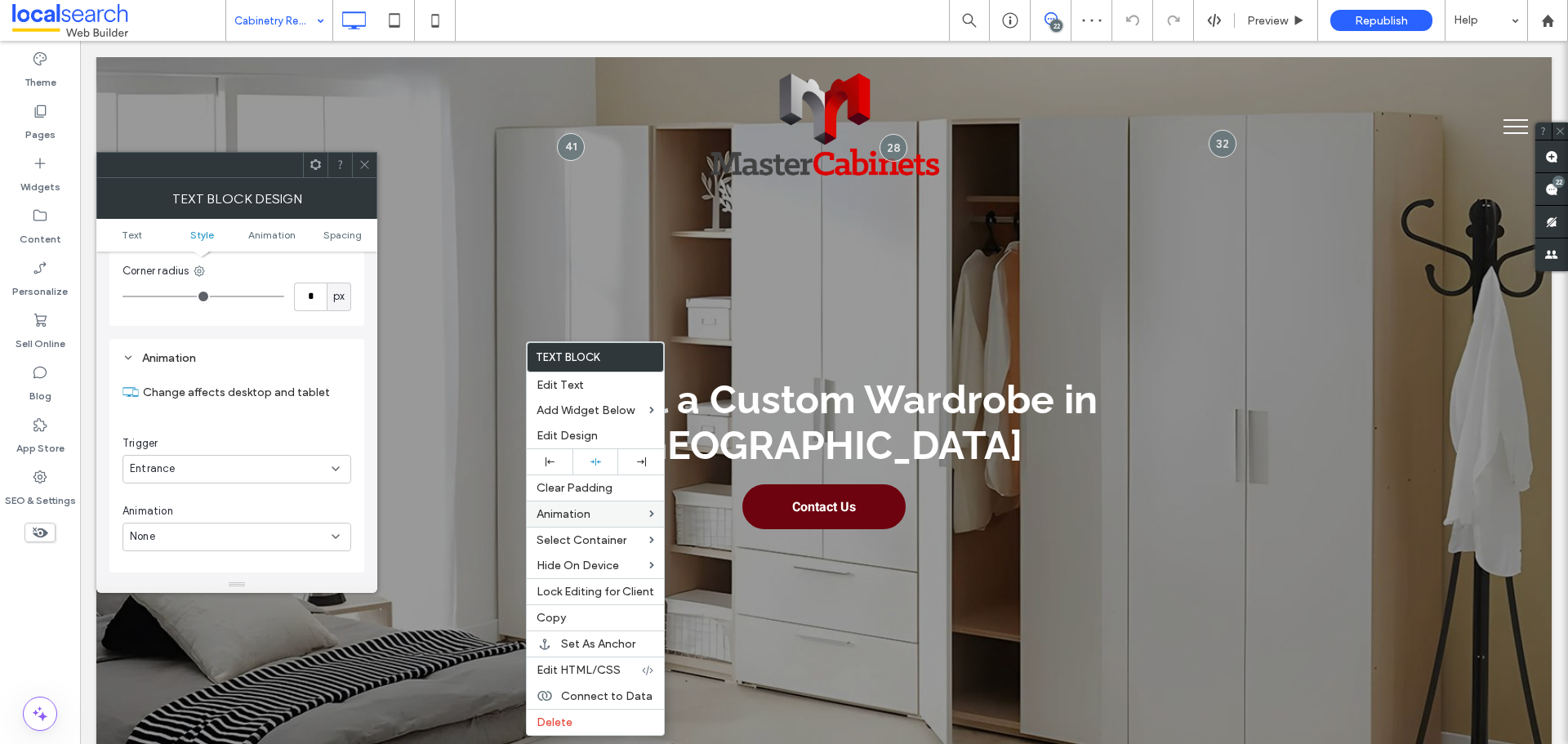
scroll to position [416, 0]
click at [186, 458] on div "None" at bounding box center [230, 462] width 202 height 17
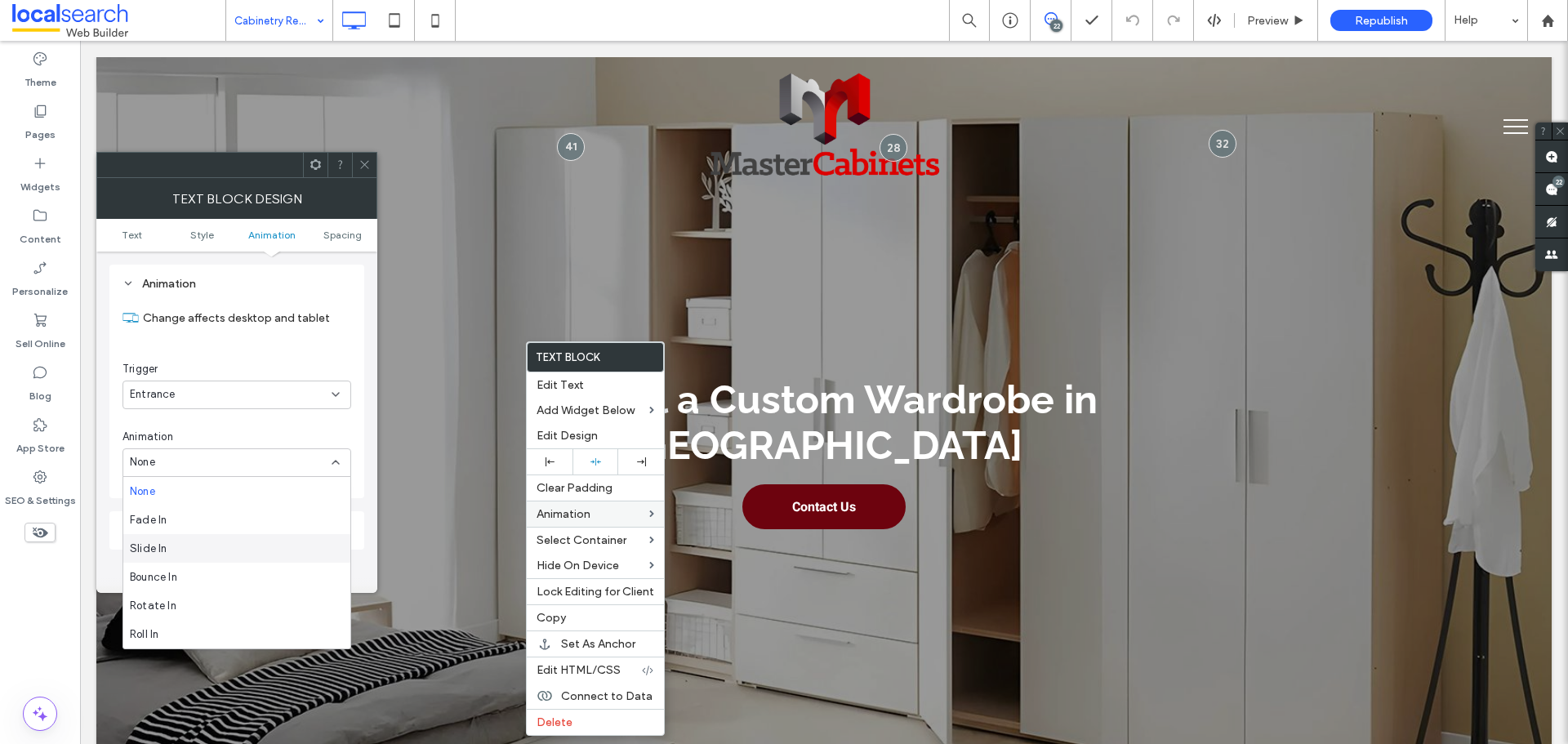
click at [203, 546] on div "Slide In" at bounding box center [236, 548] width 227 height 28
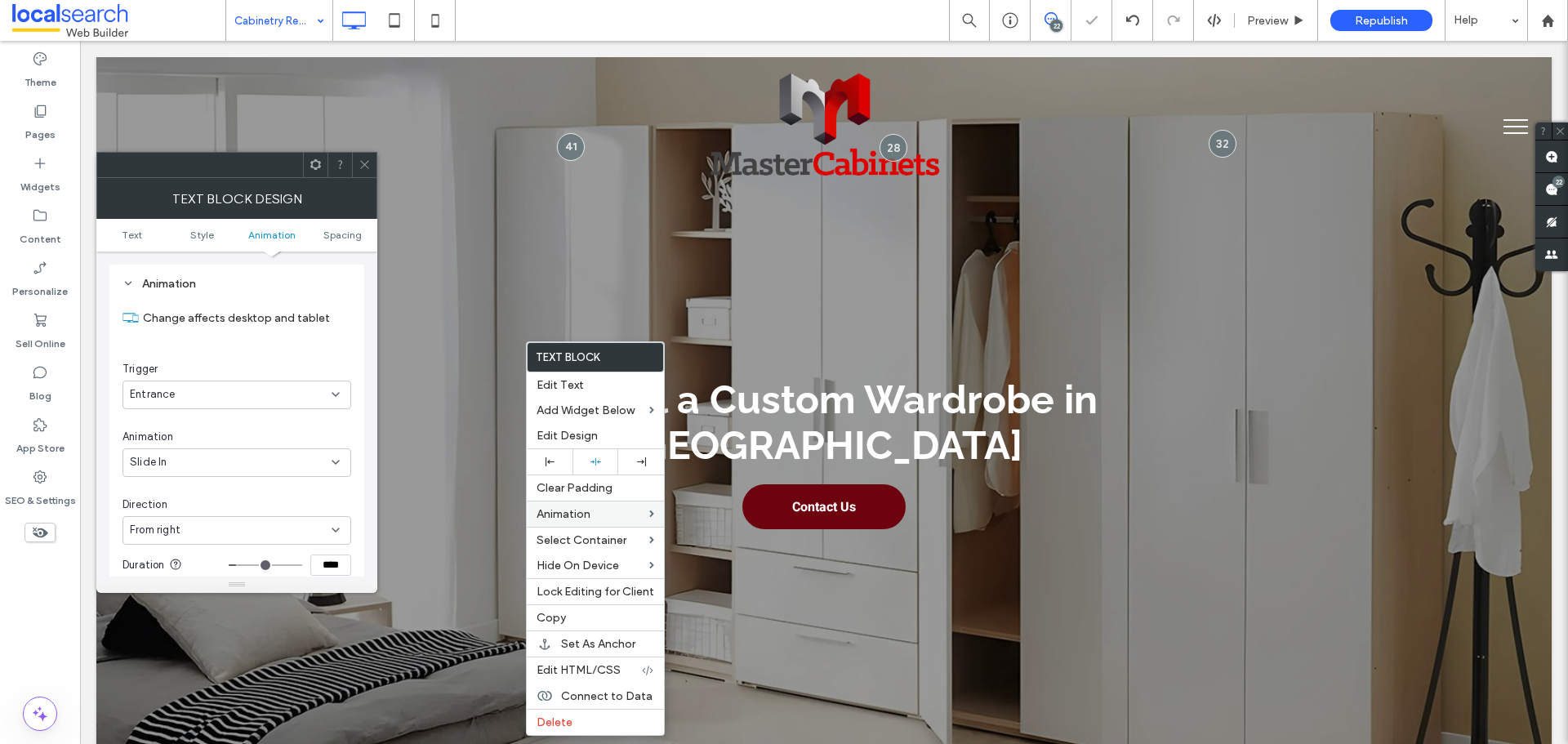
drag, startPoint x: 209, startPoint y: 530, endPoint x: 210, endPoint y: 540, distance: 10.0
click at [209, 534] on div "From right" at bounding box center [230, 530] width 202 height 17
click at [211, 454] on div "From bottom" at bounding box center [236, 453] width 227 height 28
click at [333, 329] on input "****" at bounding box center [330, 320] width 41 height 22
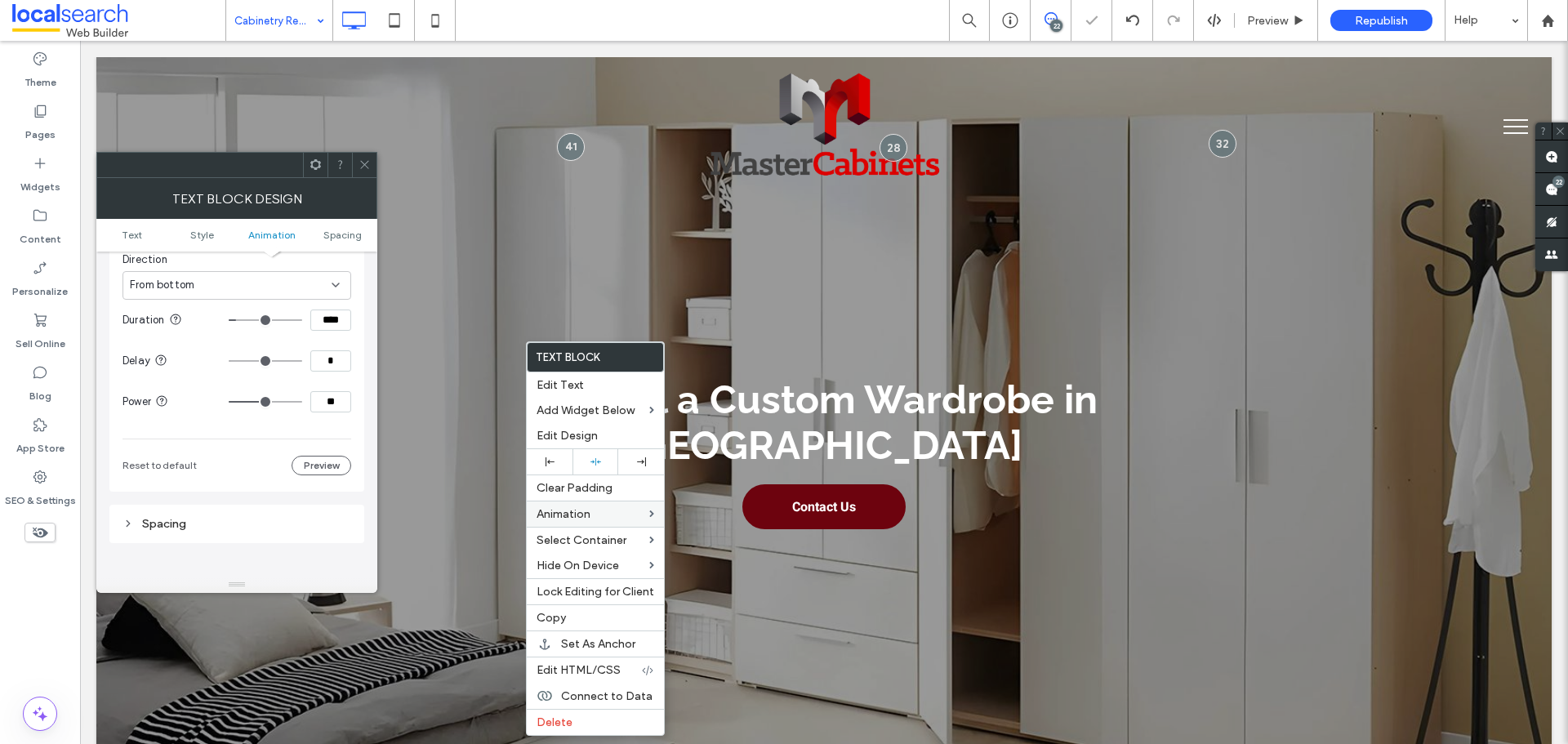
paste input
type input "***"
type input "**"
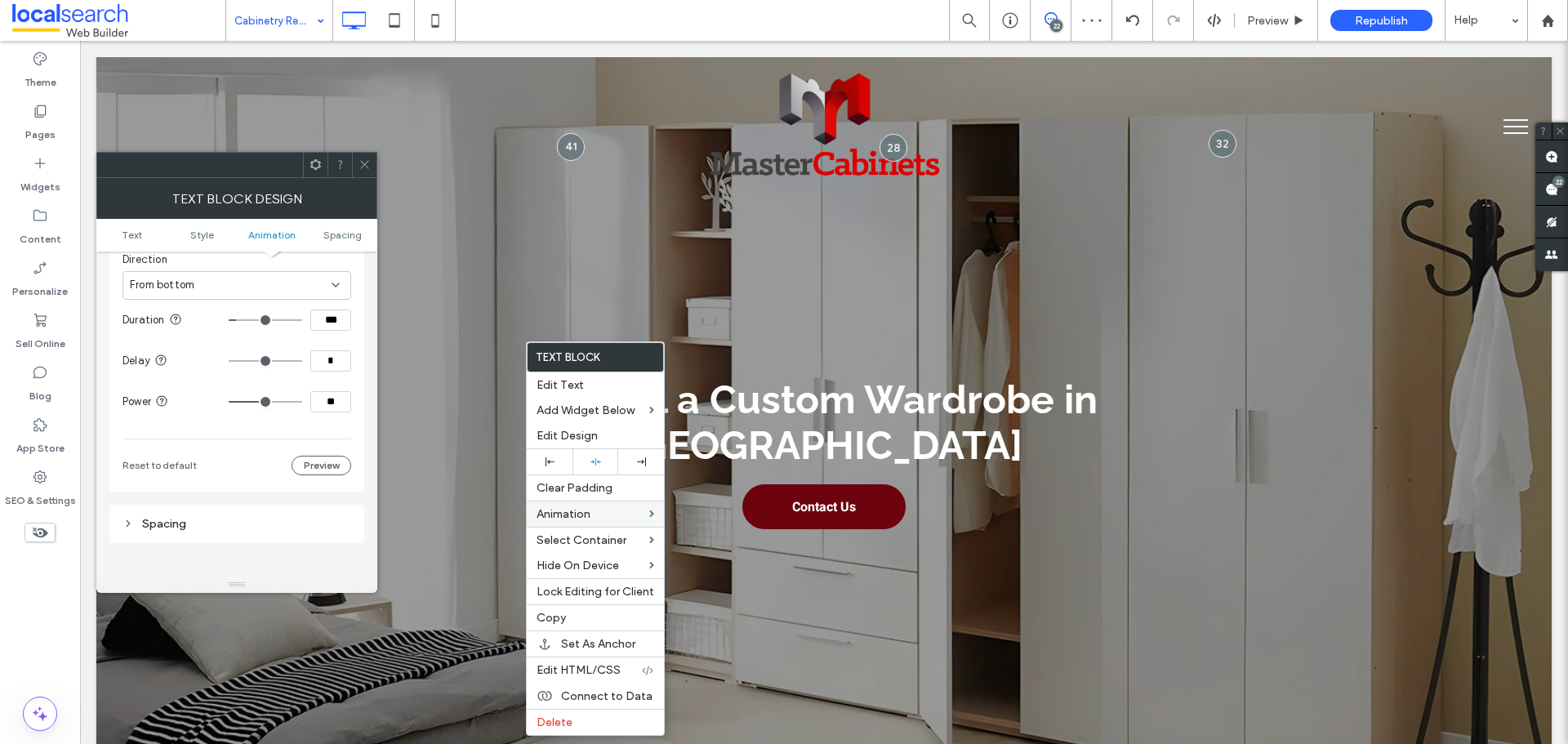
type input "**"
type input "***"
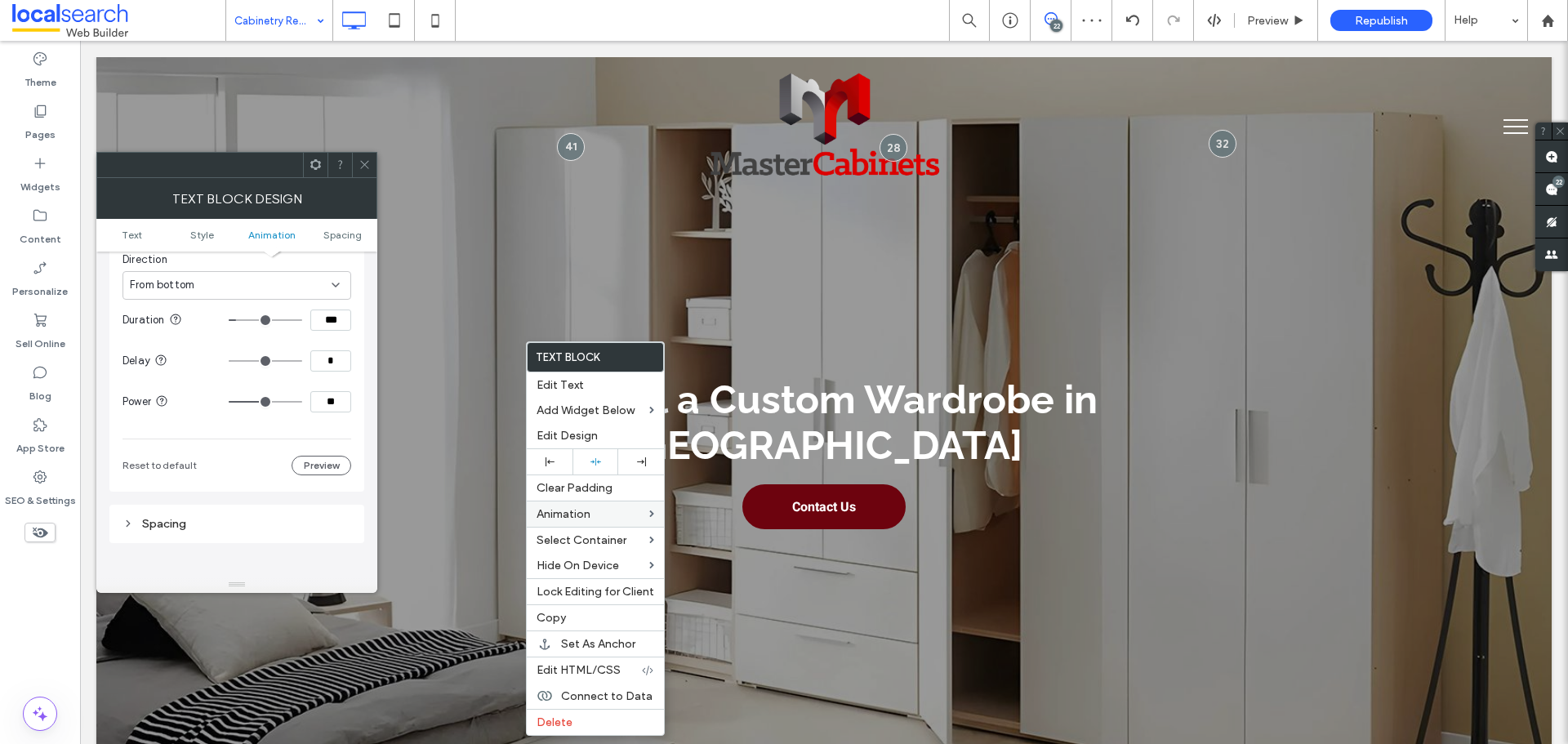
type input "***"
drag, startPoint x: 274, startPoint y: 400, endPoint x: 336, endPoint y: 405, distance: 62.2
type input "***"
click at [302, 401] on input "range" at bounding box center [265, 402] width 73 height 2
click at [355, 414] on div "Animation Change affects desktop and tablet Trigger Entrance Animation Slide In…" at bounding box center [237, 256] width 255 height 472
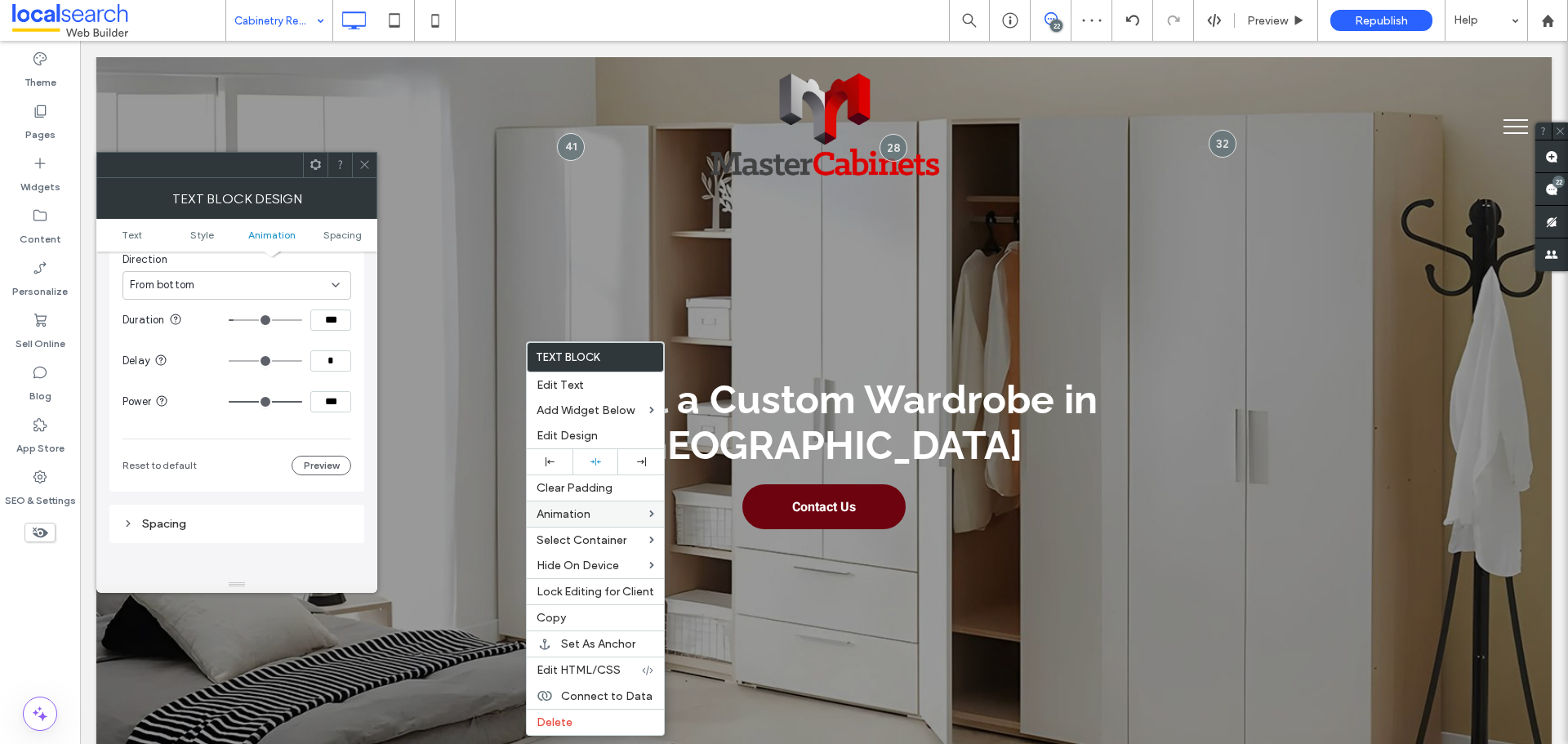
click at [369, 170] on icon at bounding box center [364, 165] width 12 height 12
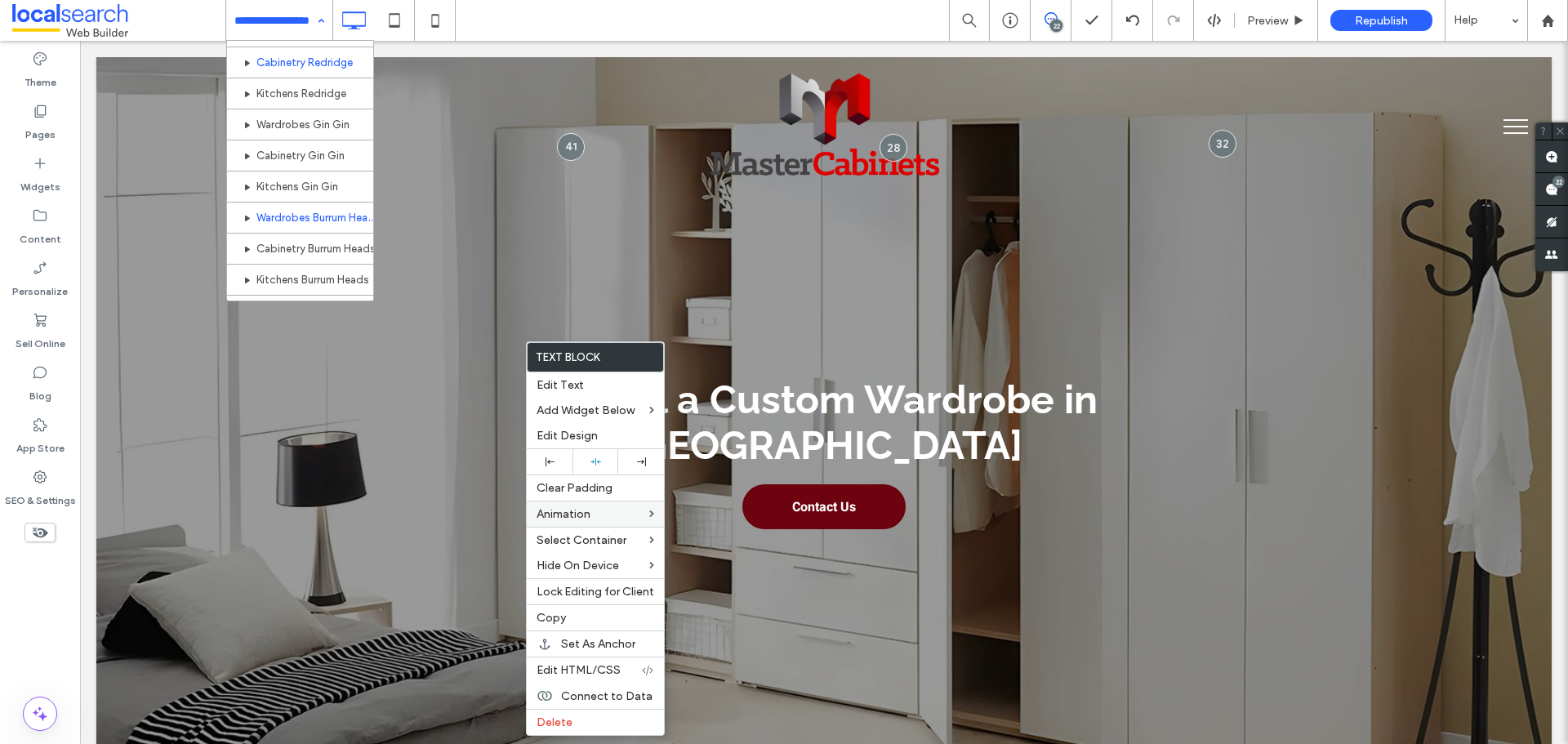
scroll to position [816, 0]
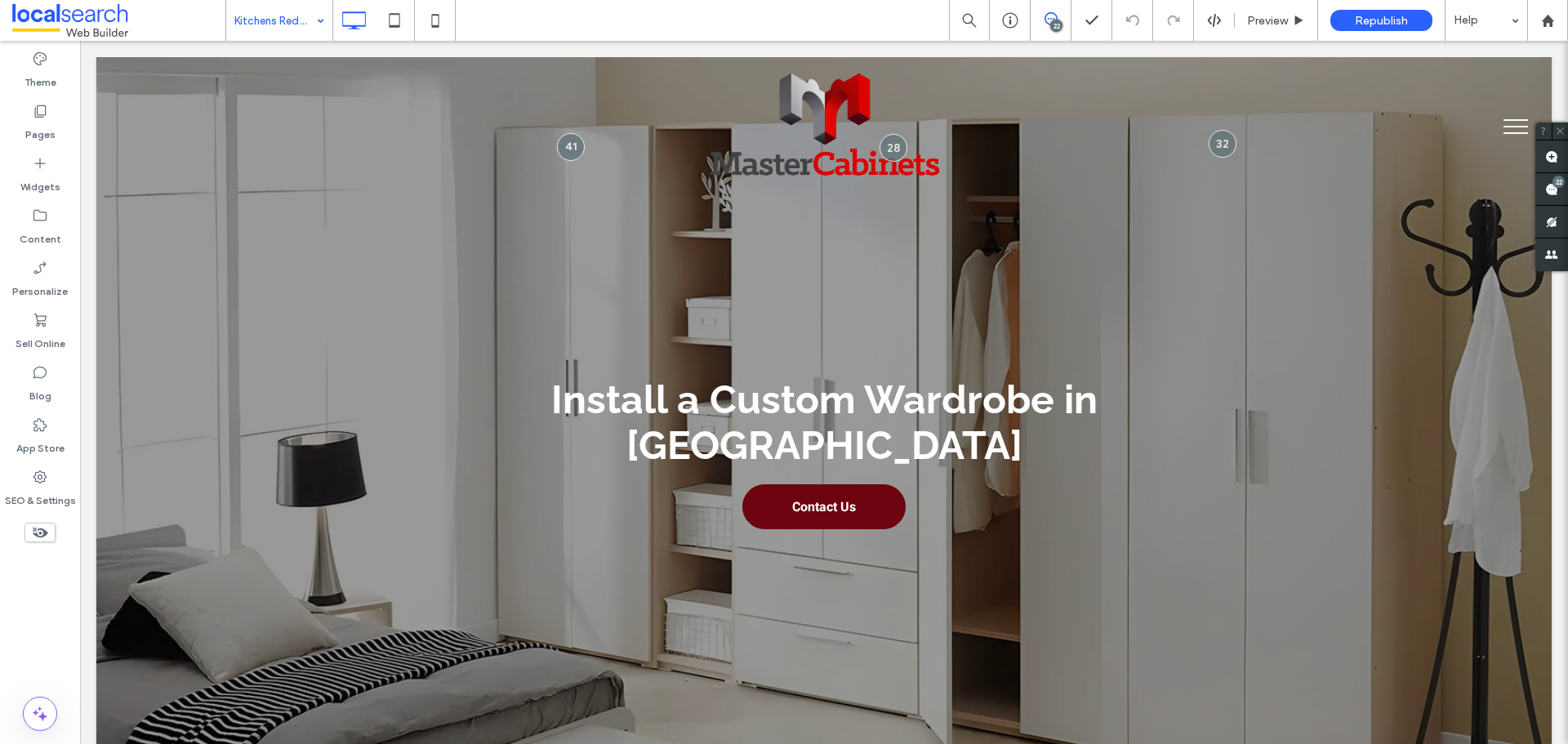
click at [314, 13] on div "Kitchens Redridge" at bounding box center [279, 20] width 106 height 41
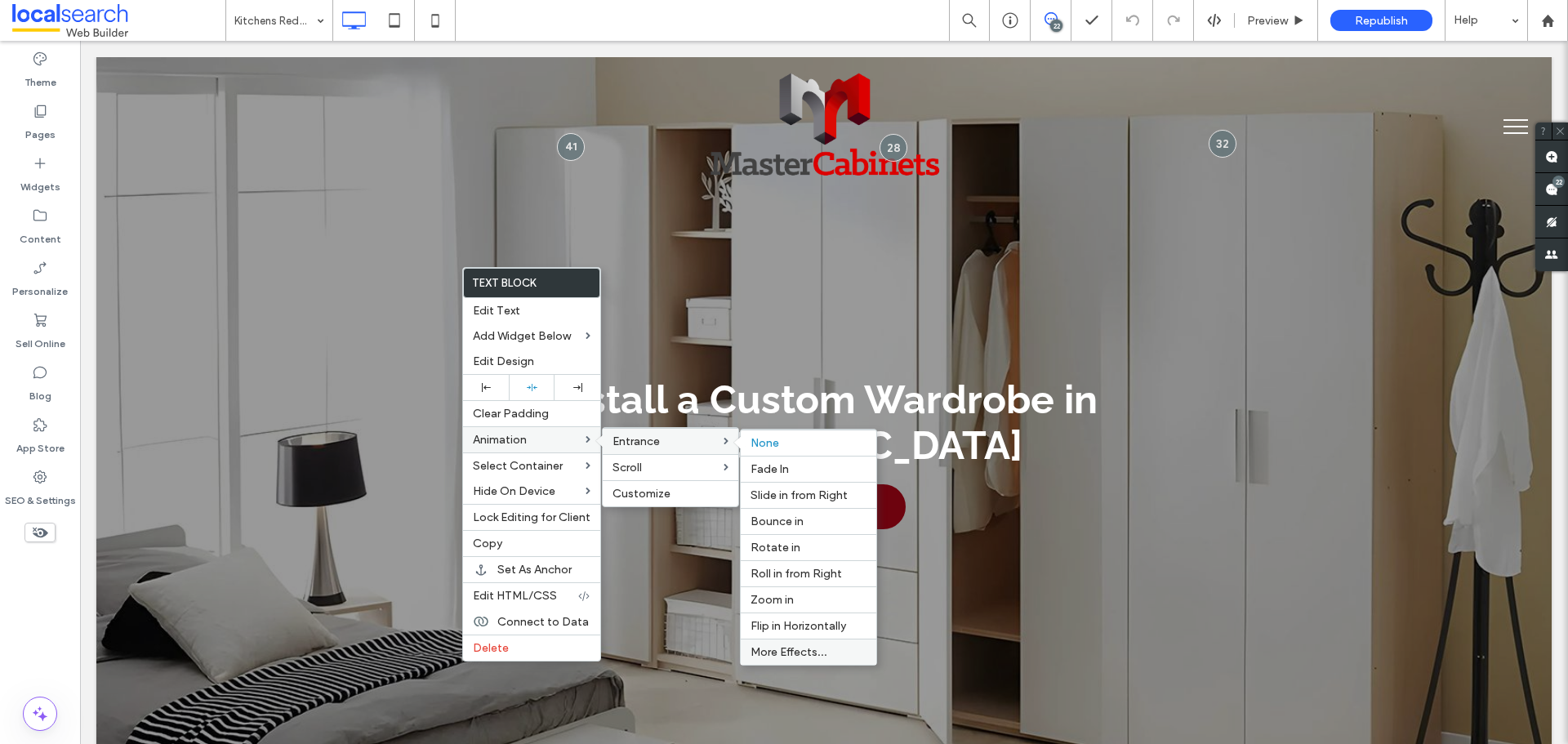
click at [814, 658] on span "More Effects..." at bounding box center [789, 652] width 76 height 14
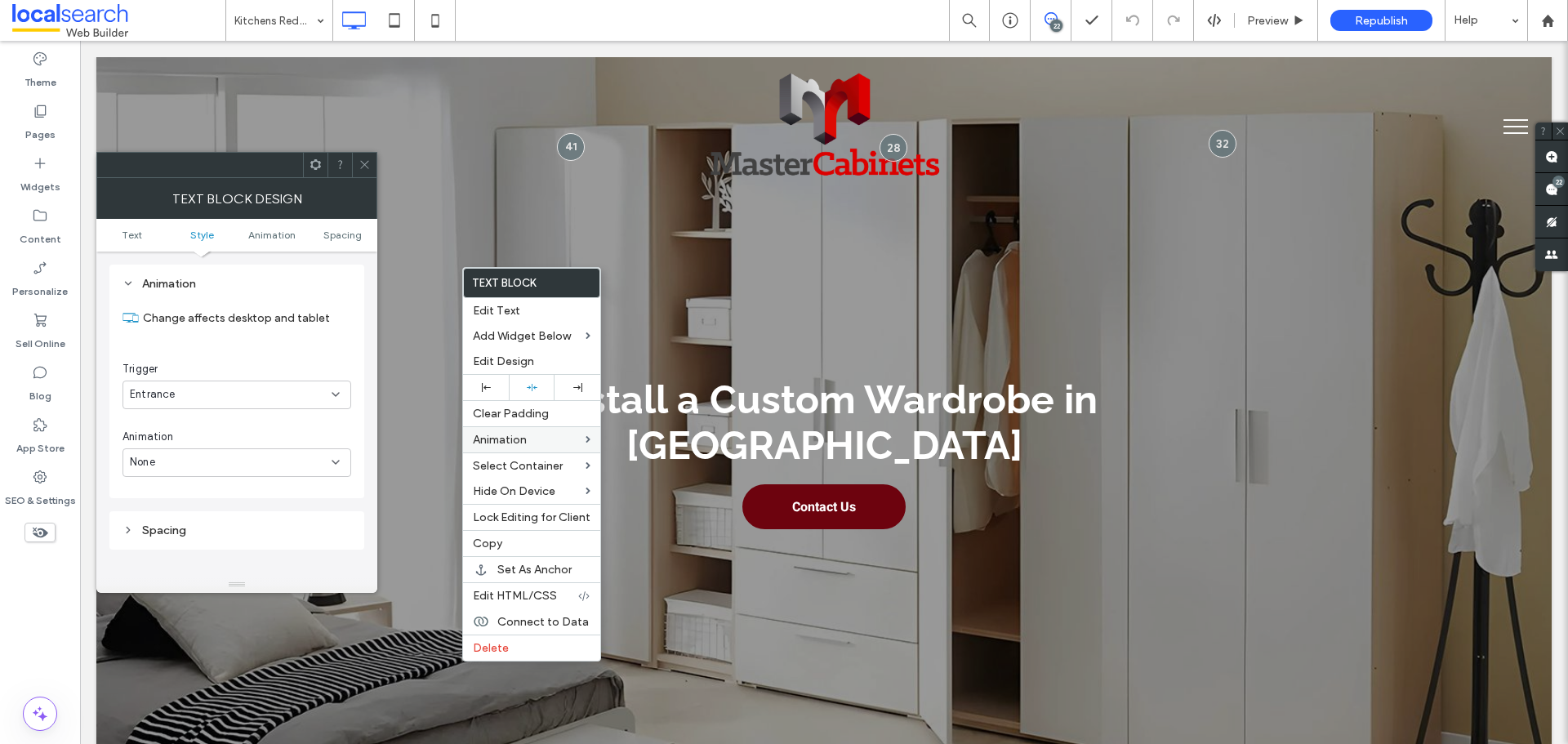
scroll to position [416, 0]
click at [221, 473] on div "None" at bounding box center [236, 462] width 229 height 28
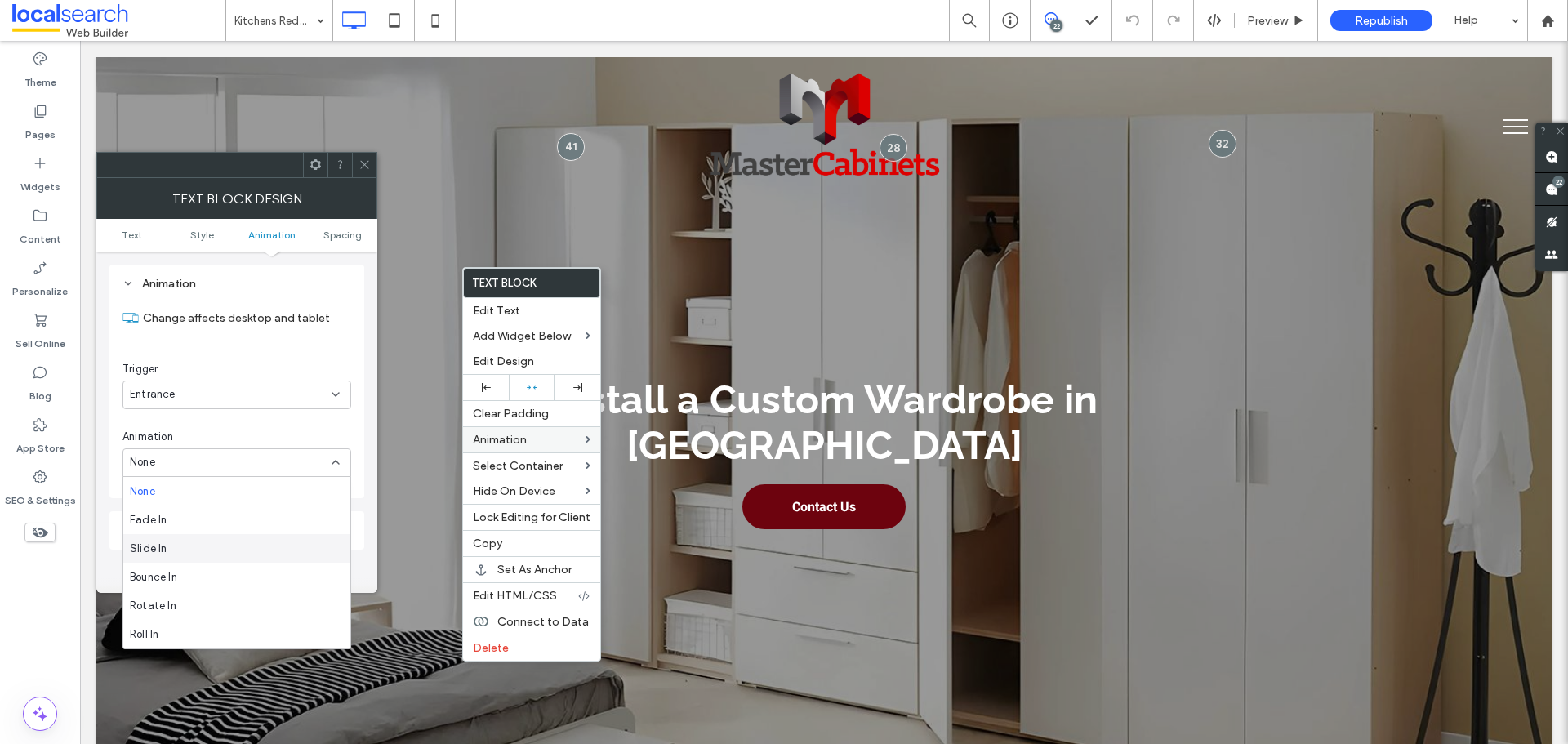
click at [205, 540] on div "Slide In" at bounding box center [236, 548] width 227 height 28
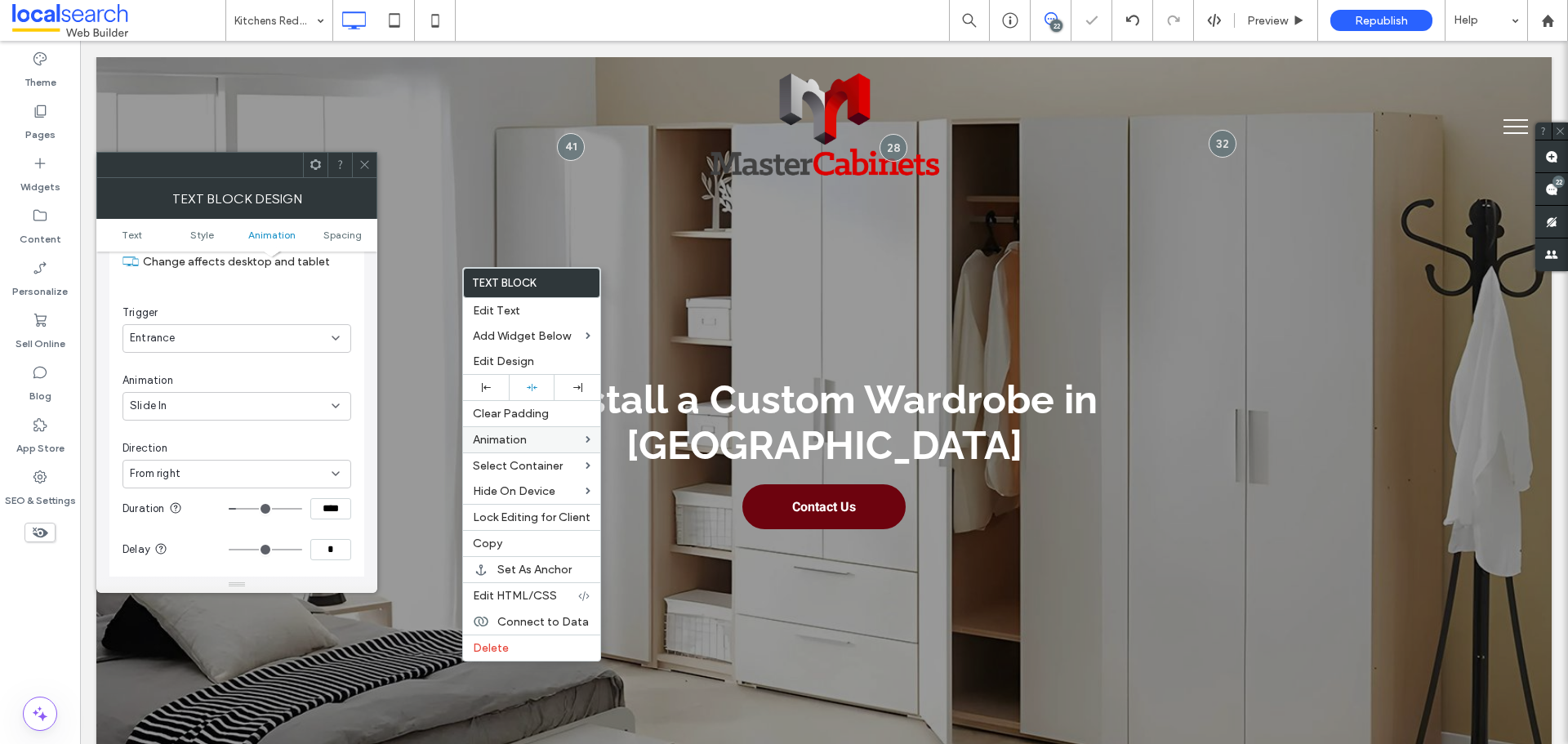
scroll to position [498, 0]
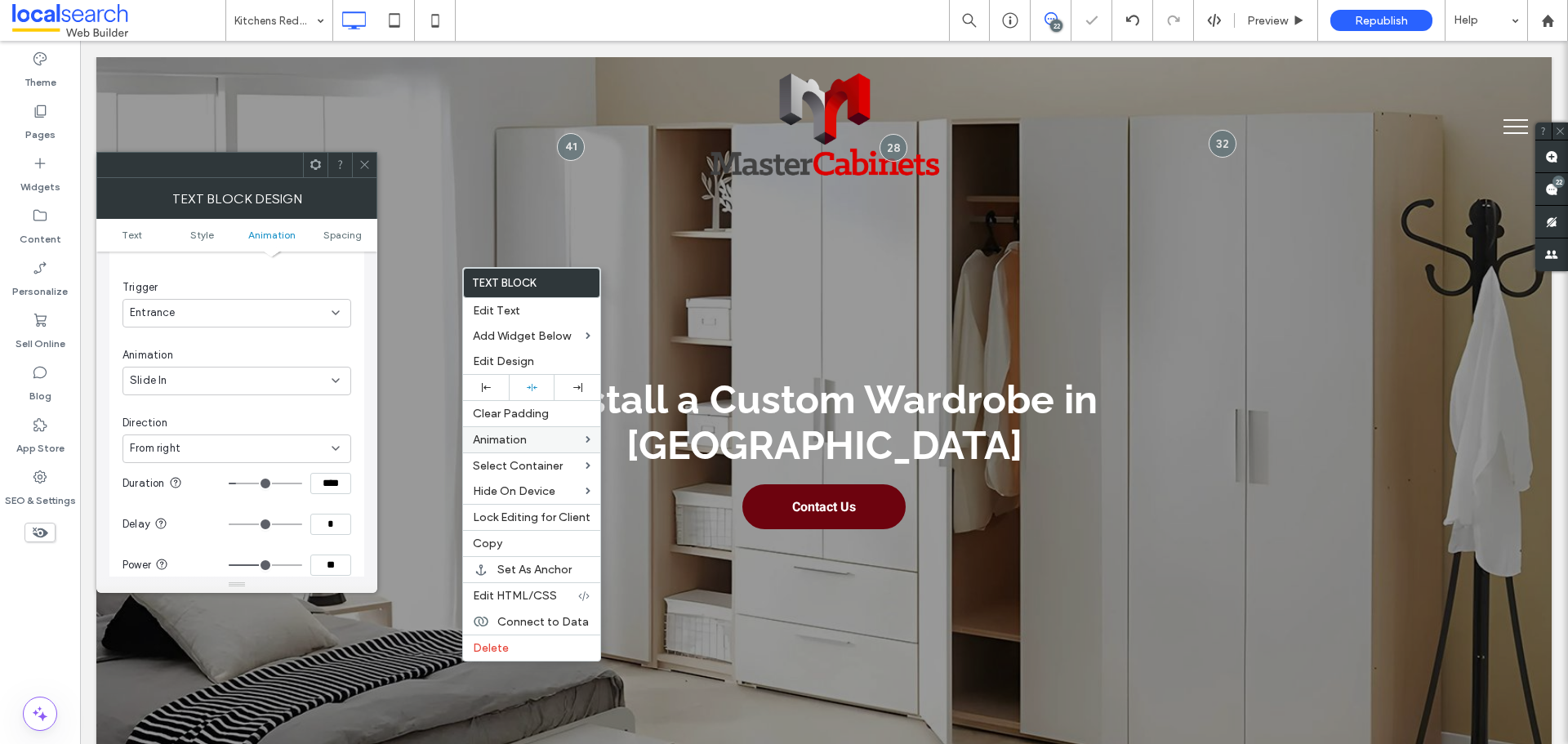
click at [257, 442] on div "From right" at bounding box center [230, 449] width 202 height 17
click at [216, 535] on div "From bottom" at bounding box center [236, 535] width 227 height 28
click at [338, 324] on input "****" at bounding box center [330, 320] width 41 height 22
paste input
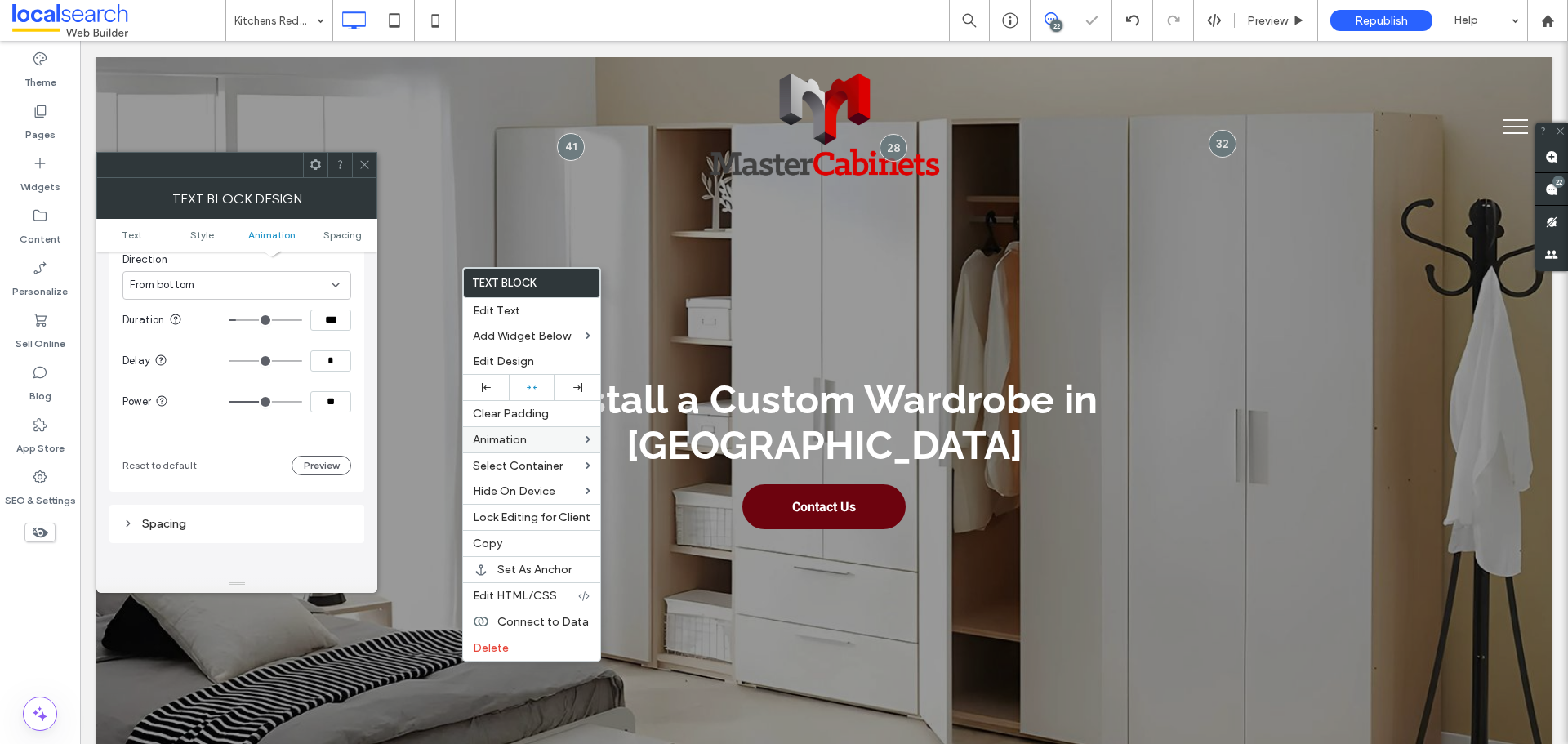
type input "***"
type input "**"
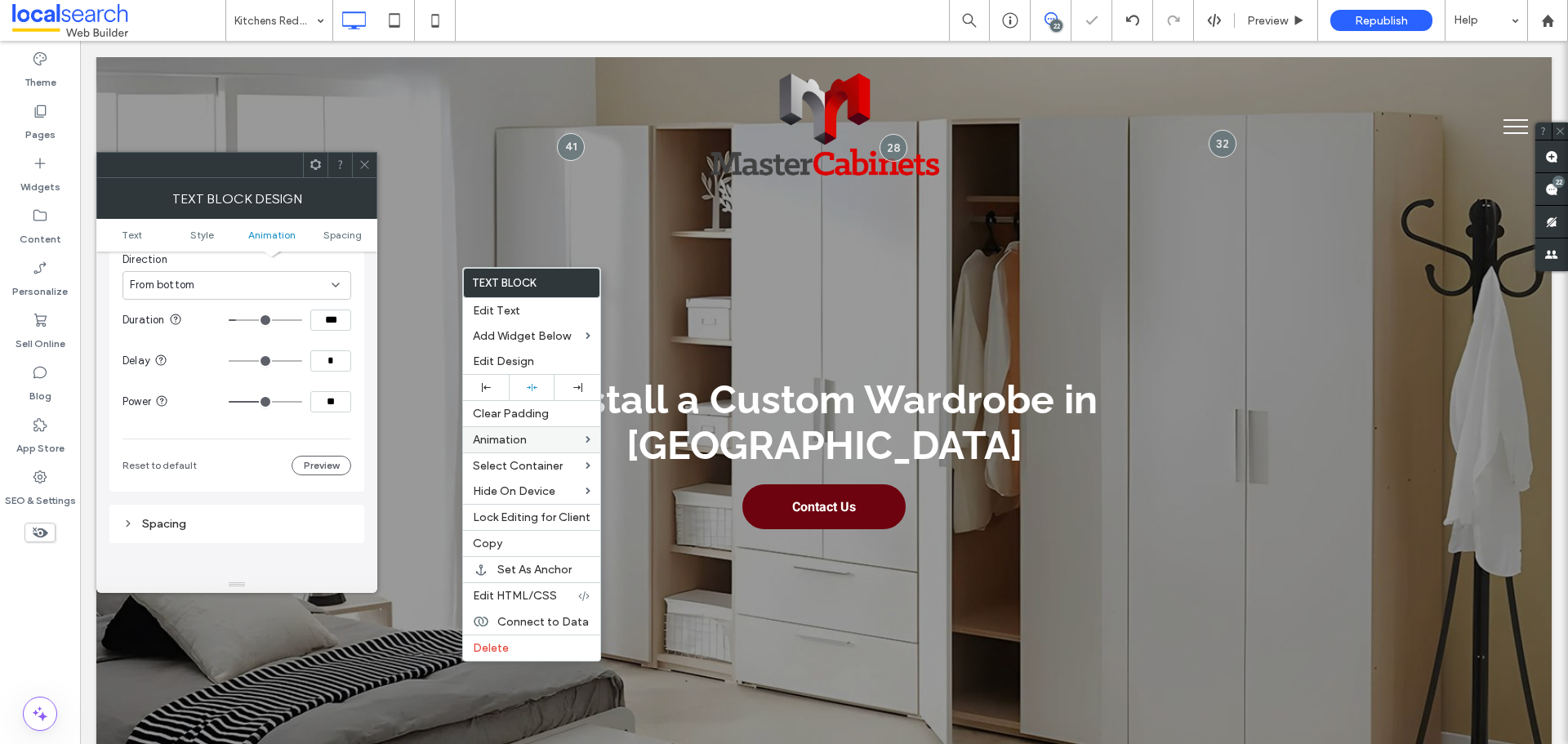
type input "**"
type input "***"
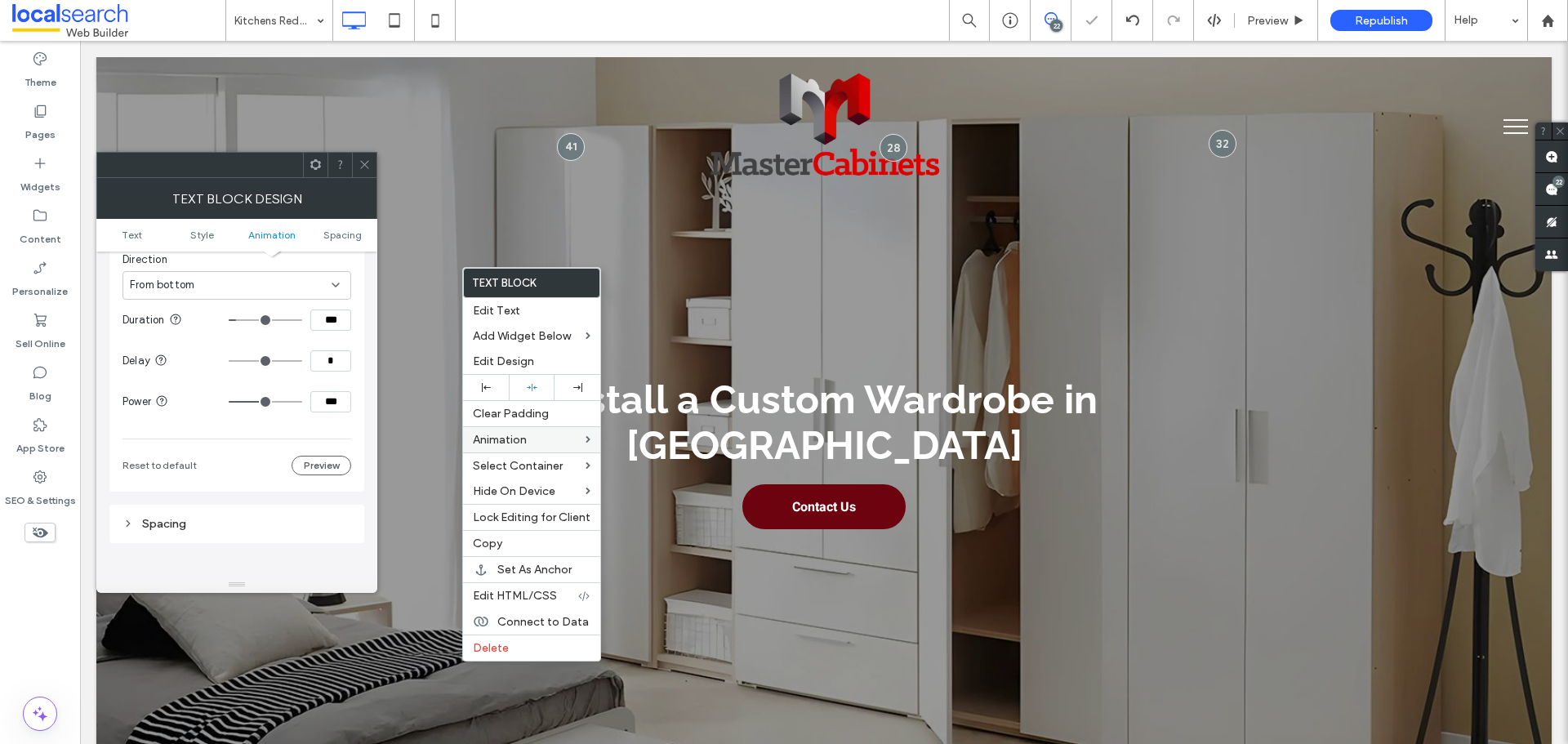
drag, startPoint x: 287, startPoint y: 399, endPoint x: 354, endPoint y: 402, distance: 67.1
type input "***"
click at [302, 402] on input "range" at bounding box center [265, 402] width 73 height 2
click at [360, 395] on div "Animation Change affects desktop and tablet Trigger Entrance Animation Slide In…" at bounding box center [237, 256] width 255 height 472
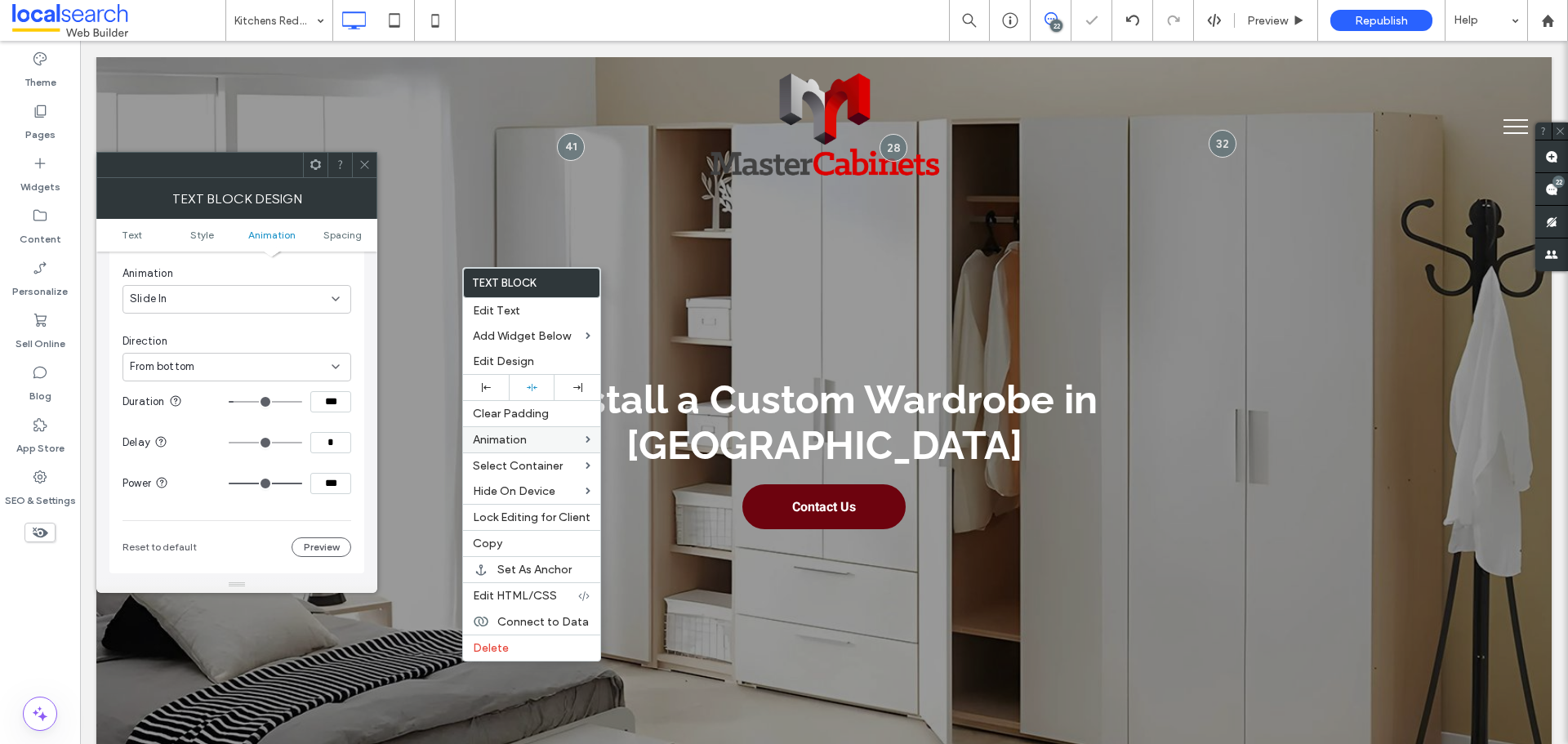
click at [365, 168] on icon at bounding box center [364, 165] width 12 height 12
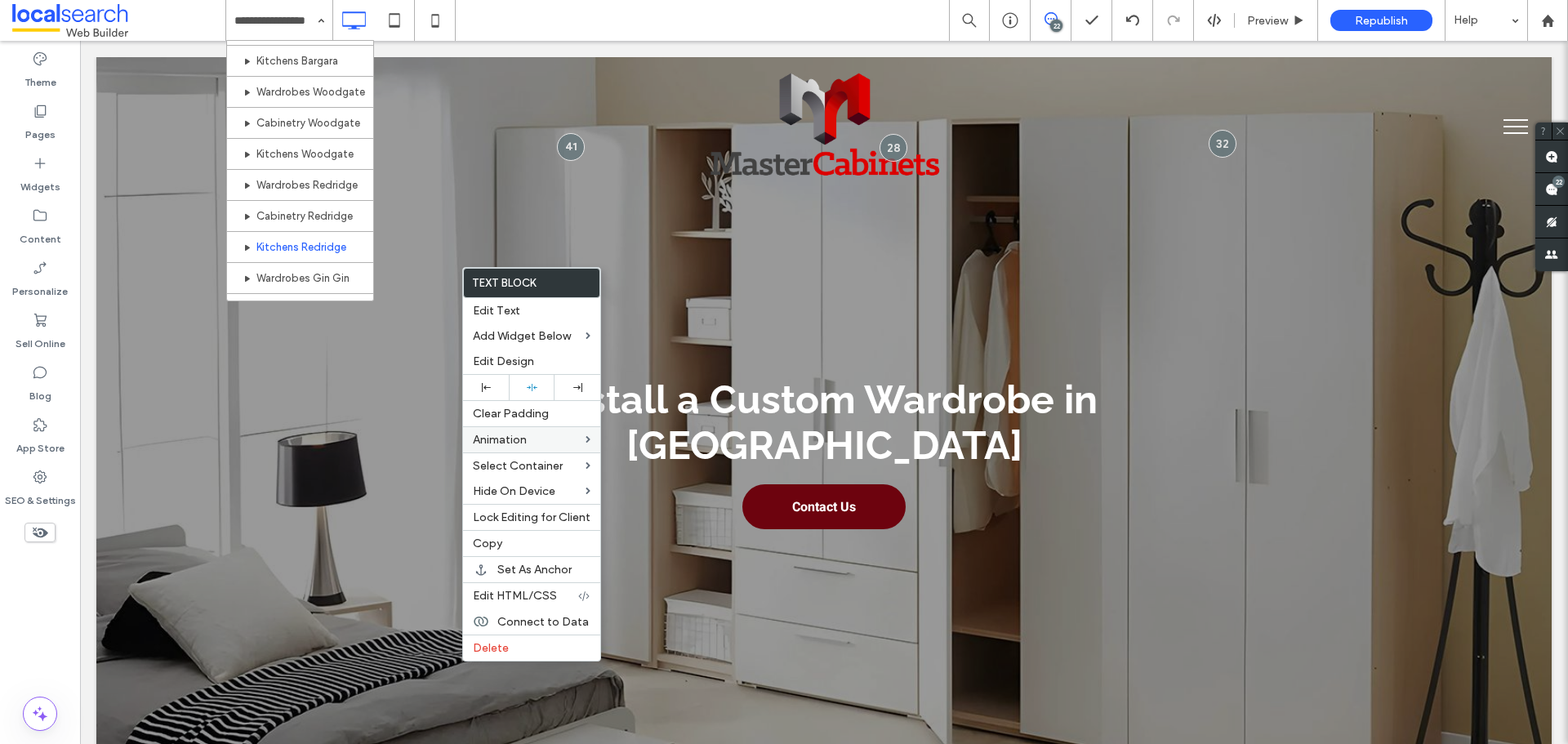
scroll to position [735, 0]
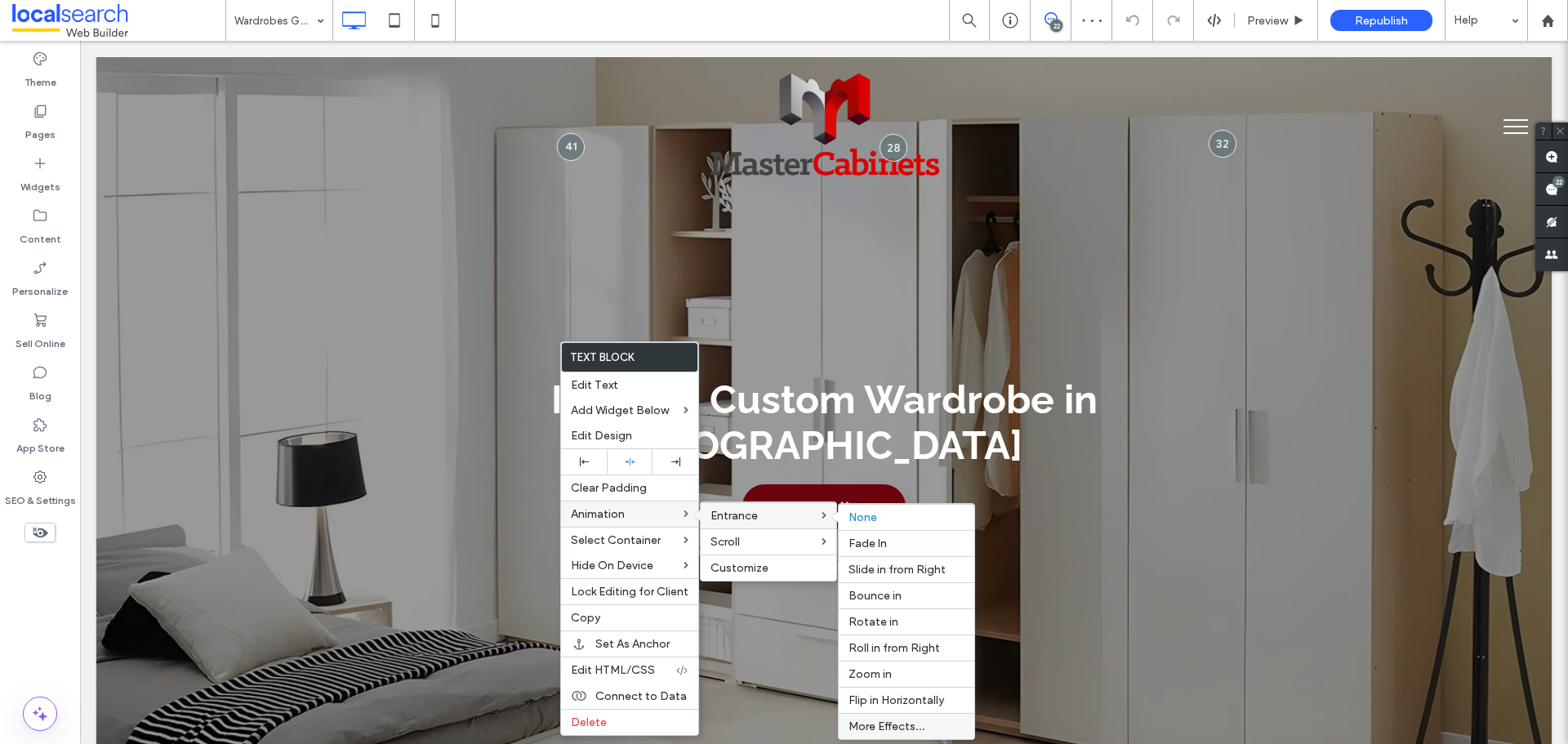
click at [890, 727] on span "More Effects..." at bounding box center [887, 726] width 76 height 14
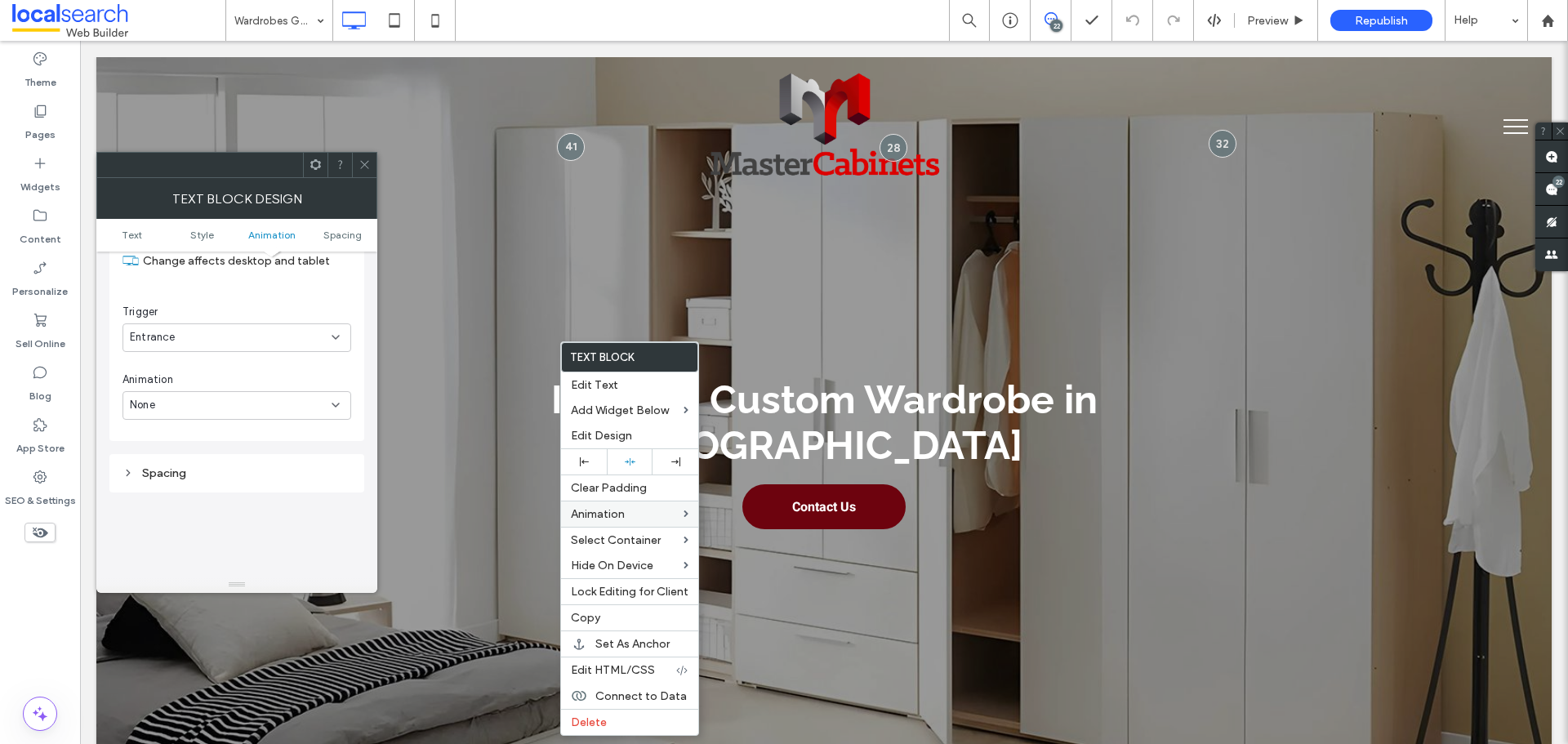
scroll to position [498, 0]
click at [219, 392] on div "None" at bounding box center [236, 381] width 229 height 28
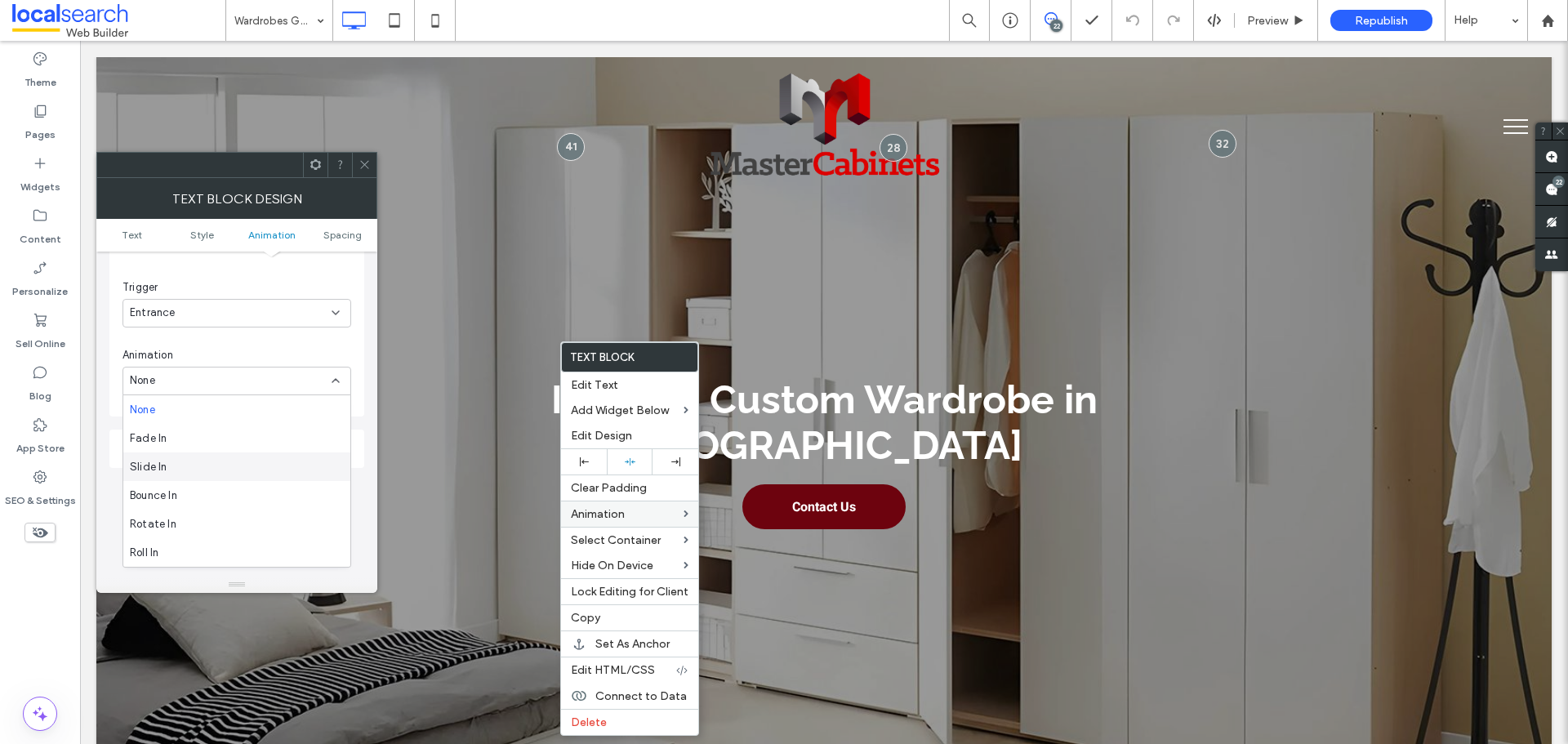
click at [205, 474] on div "Slide In" at bounding box center [236, 466] width 227 height 28
click at [219, 432] on div "Direction From right" at bounding box center [236, 439] width 229 height 48
drag, startPoint x: 228, startPoint y: 461, endPoint x: 206, endPoint y: 528, distance: 70.5
click at [229, 464] on div "Change affects desktop and tablet Trigger Entrance Animation Slide In Direction…" at bounding box center [236, 426] width 229 height 426
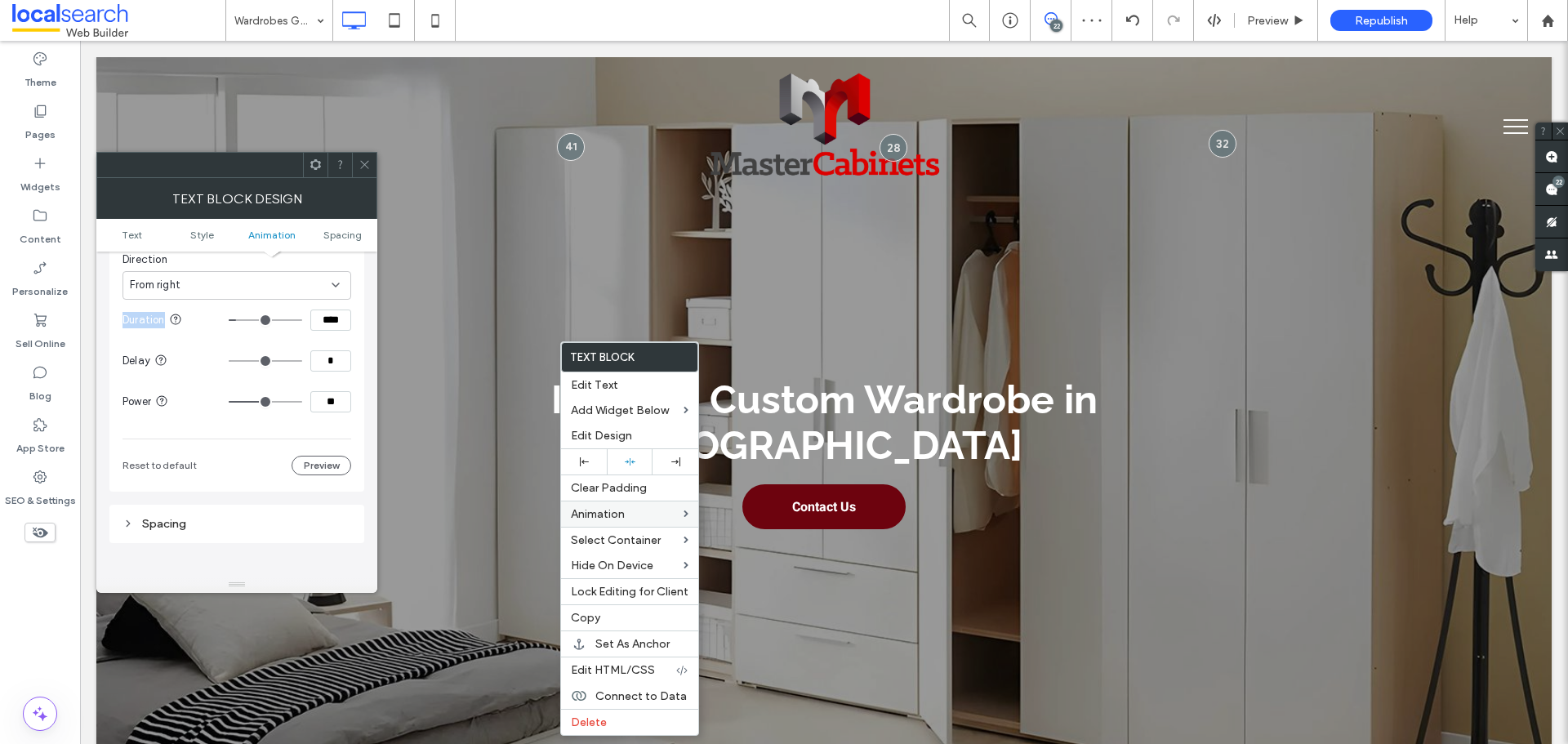
click at [210, 292] on div "From right" at bounding box center [230, 285] width 202 height 17
click at [201, 365] on div "From bottom" at bounding box center [236, 371] width 227 height 28
click at [332, 325] on input "****" at bounding box center [330, 320] width 41 height 22
paste input
type input "***"
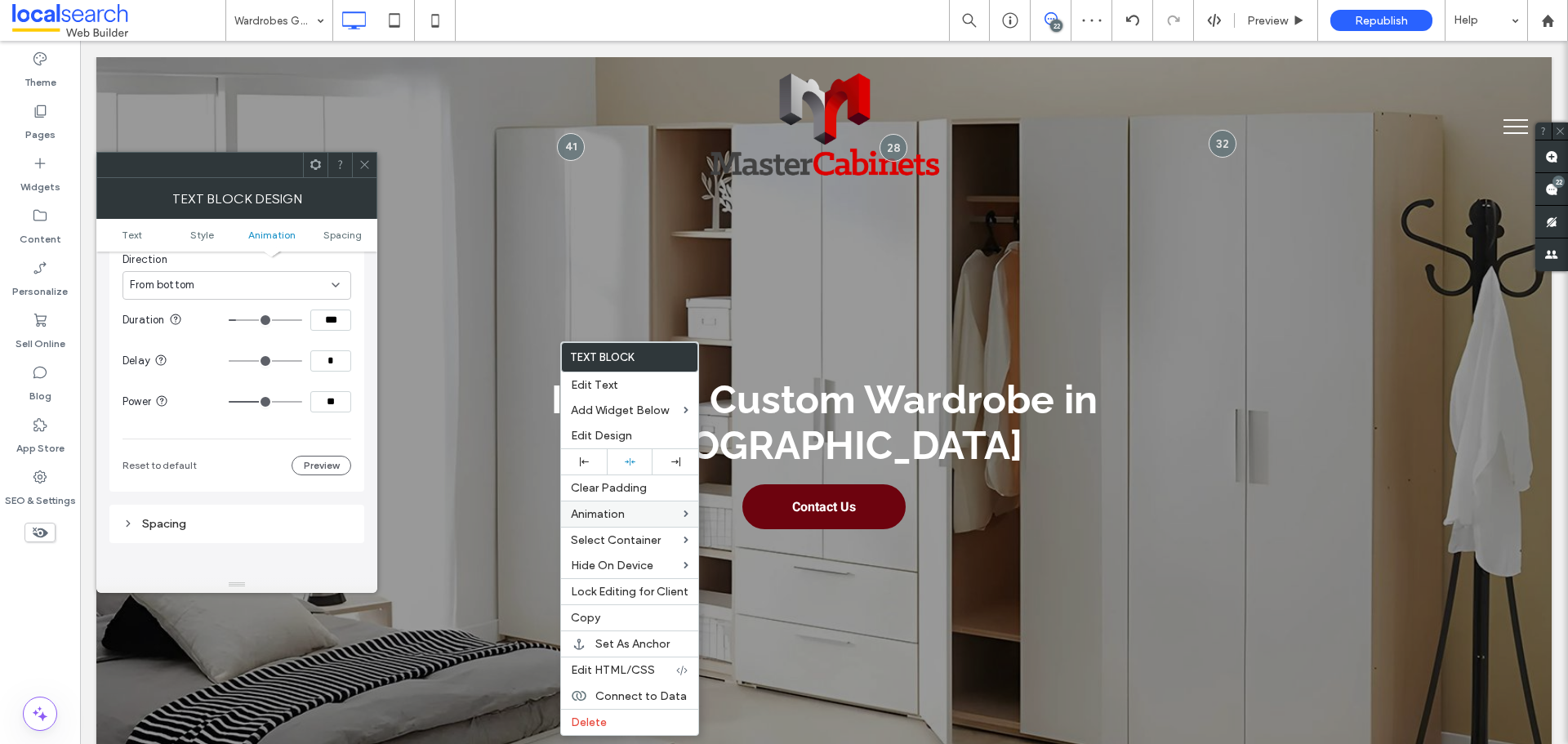
type input "***"
type input "**"
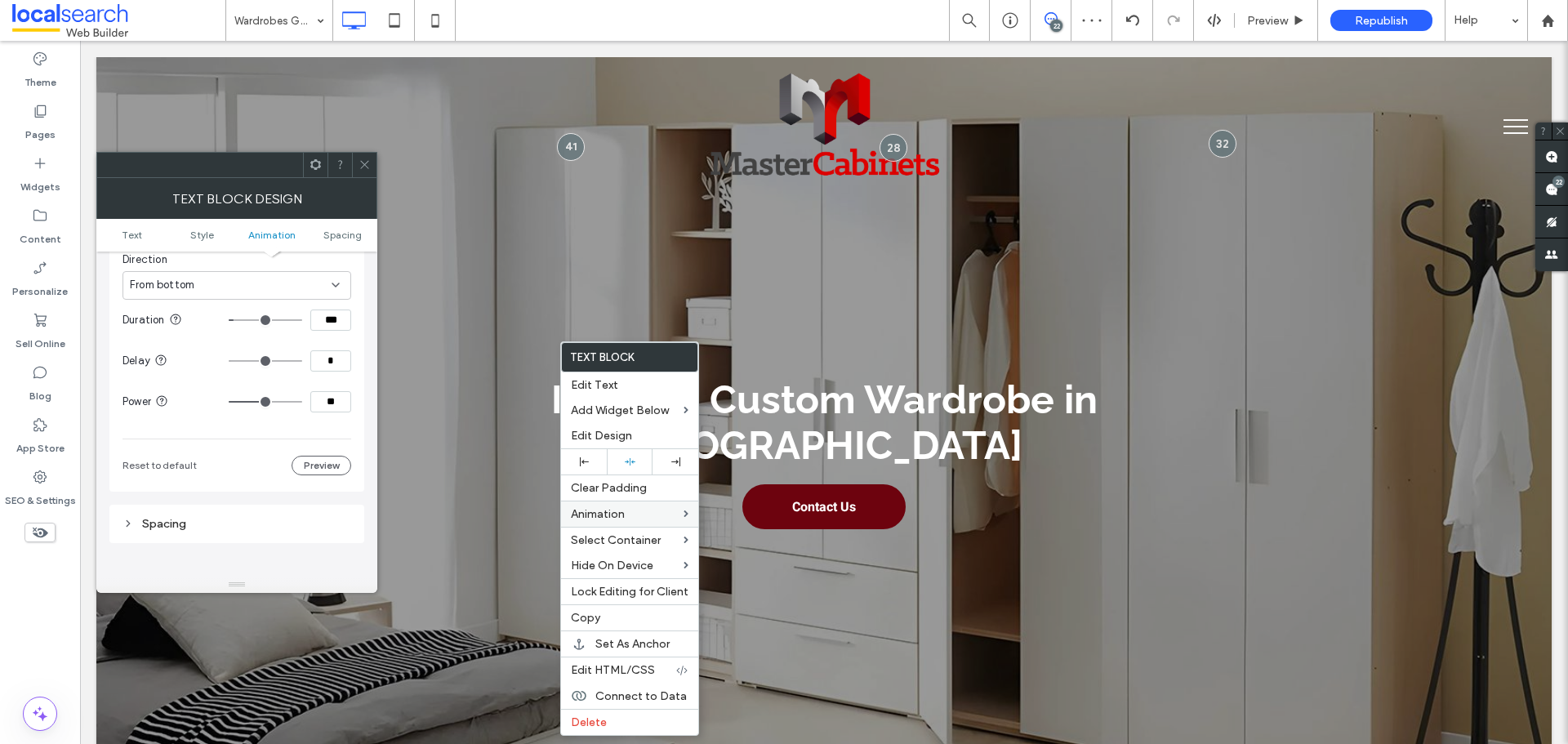
type input "**"
type input "***"
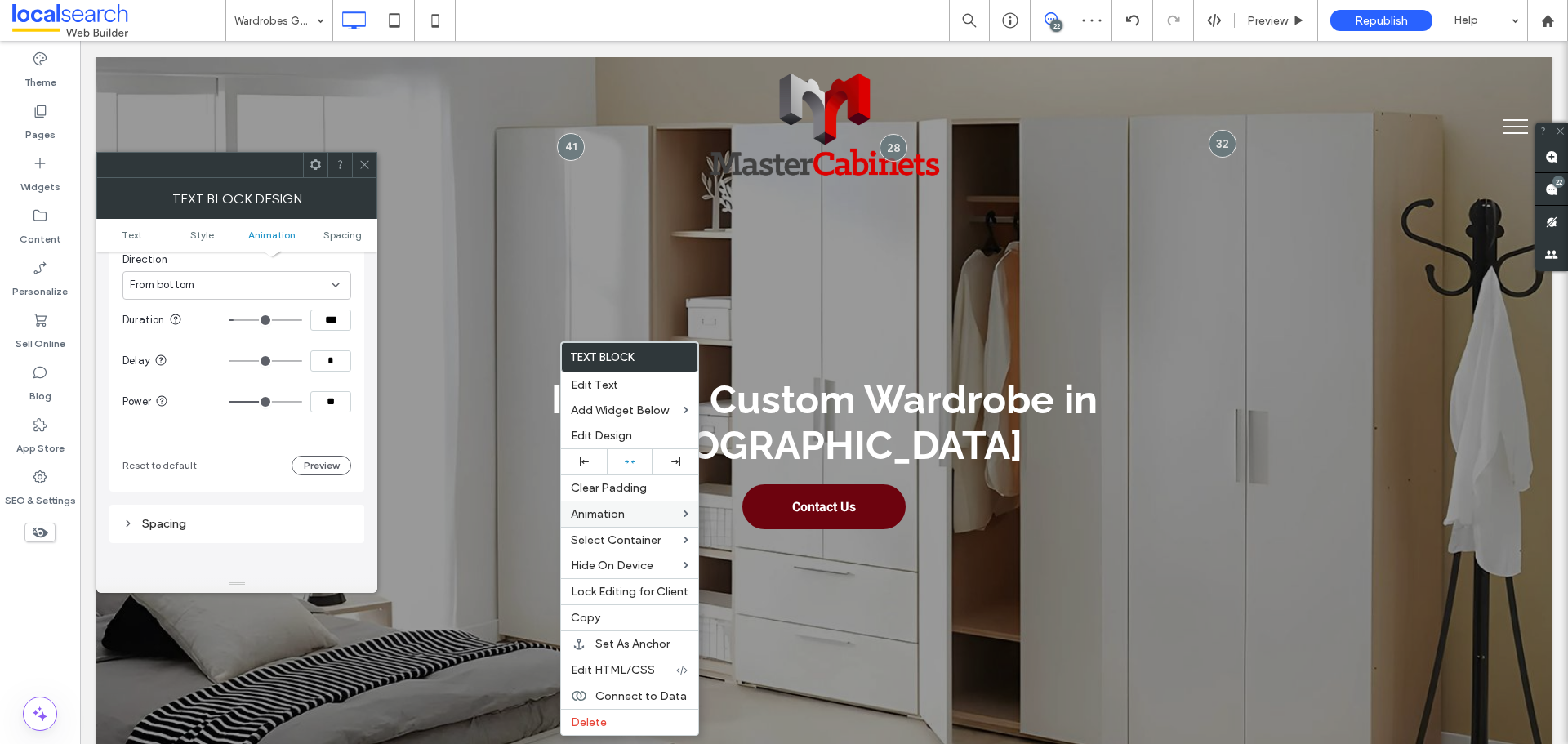
type input "***"
drag, startPoint x: 282, startPoint y: 400, endPoint x: 324, endPoint y: 402, distance: 42.0
click at [302, 402] on input "range" at bounding box center [265, 402] width 73 height 2
click at [351, 403] on div "Animation Change affects desktop and tablet Trigger Entrance Animation Slide In…" at bounding box center [237, 256] width 255 height 472
click at [366, 167] on icon at bounding box center [364, 165] width 12 height 12
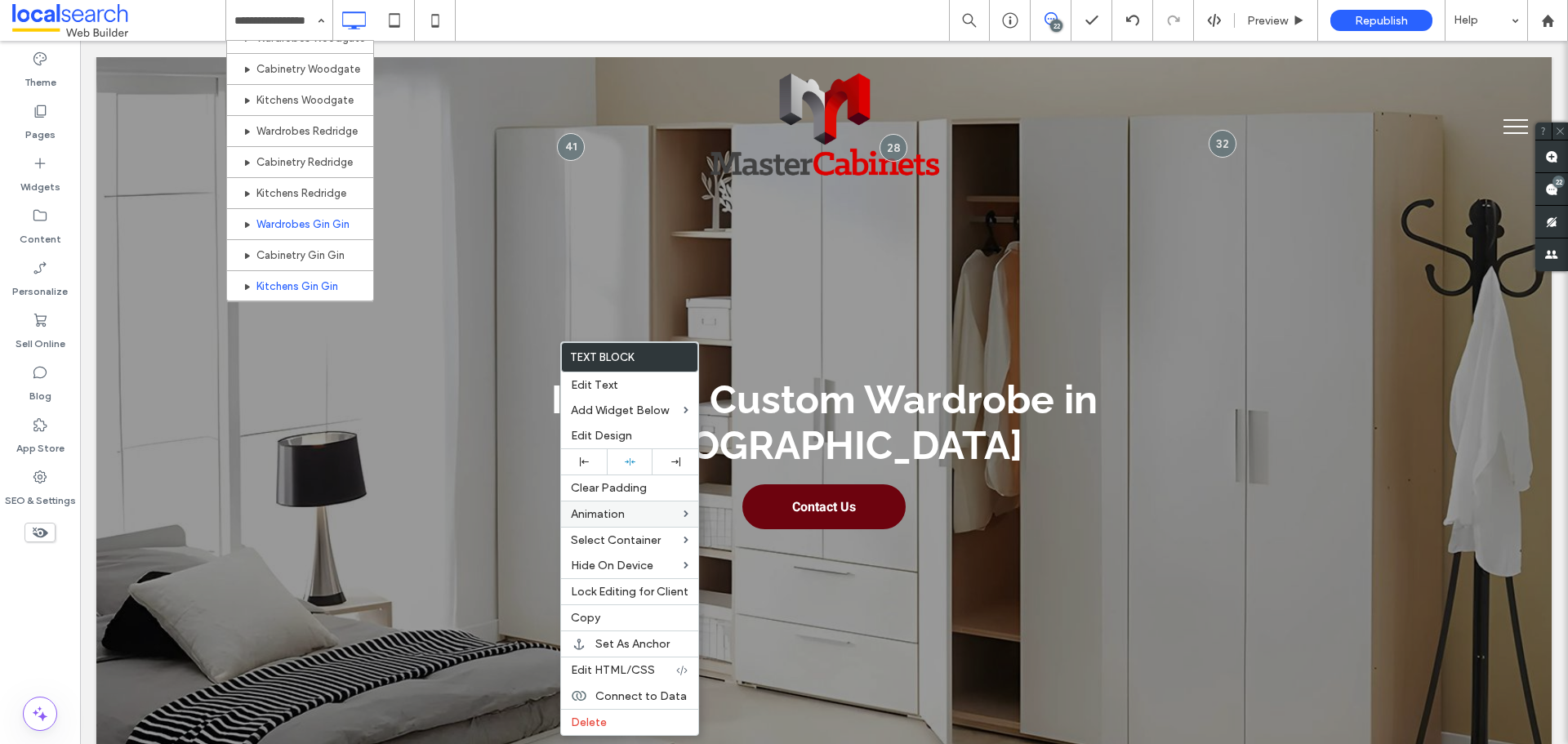
scroll to position [735, 0]
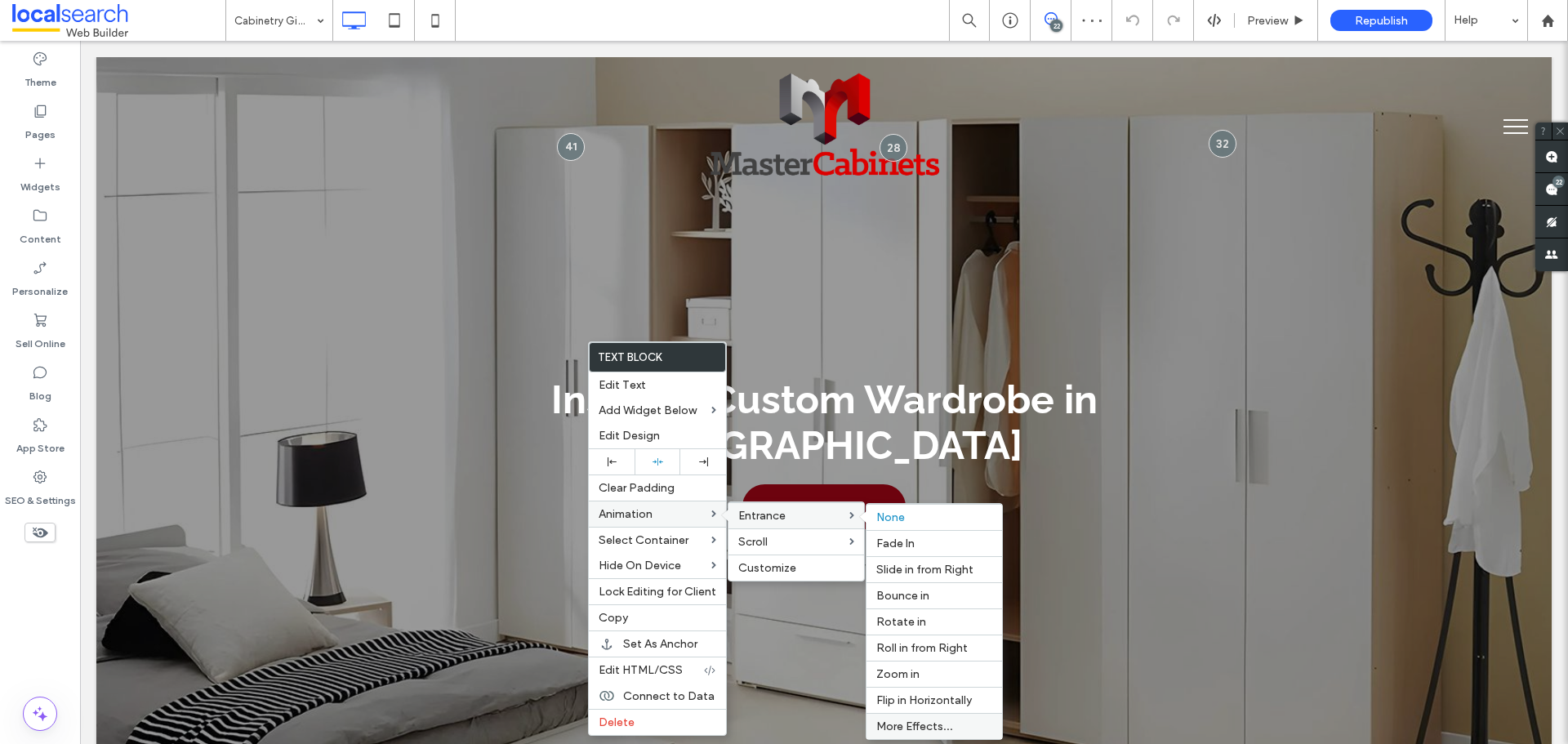
click at [933, 722] on span "More Effects..." at bounding box center [915, 726] width 76 height 14
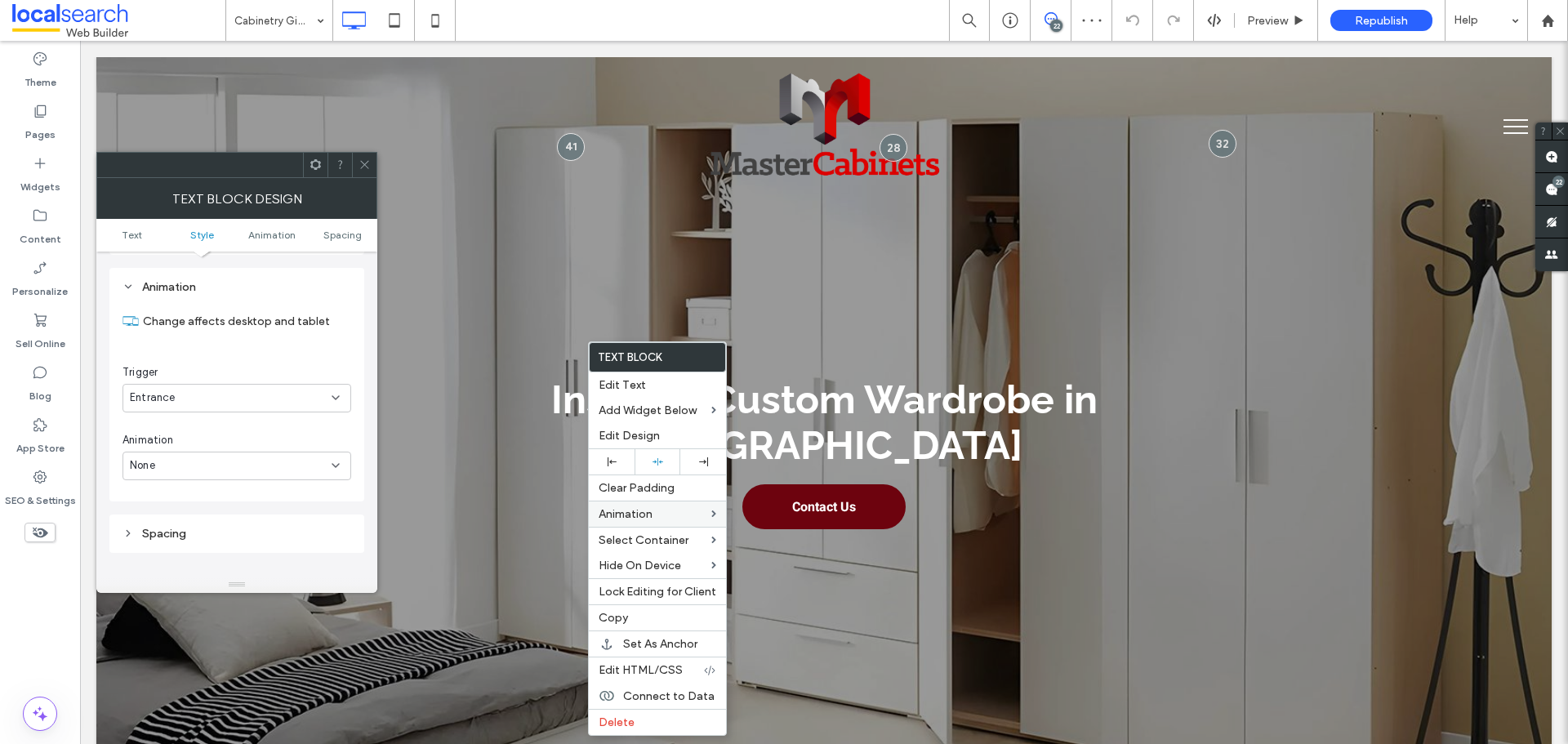
scroll to position [416, 0]
click at [251, 472] on div "None" at bounding box center [236, 462] width 229 height 28
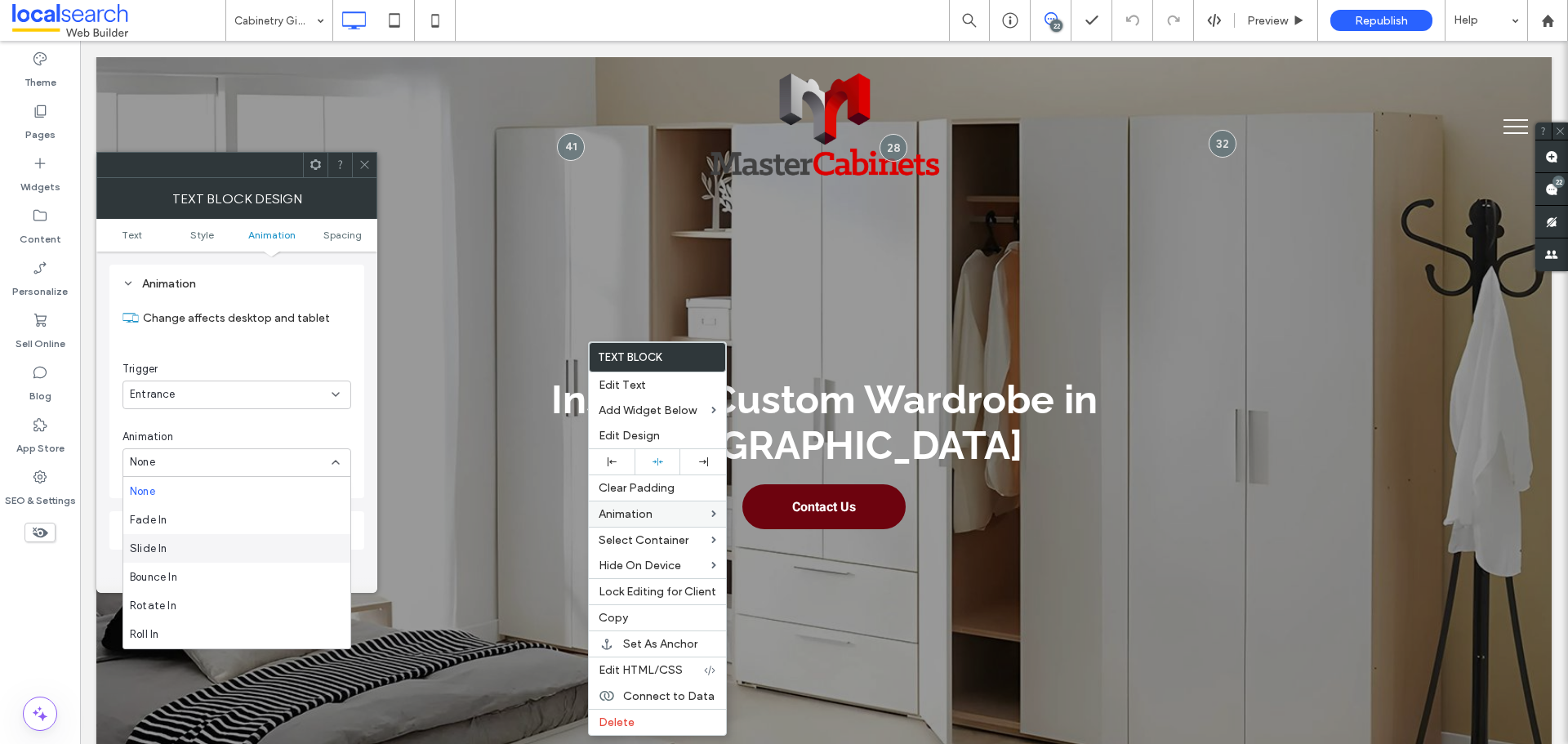
click at [213, 545] on div "Slide In" at bounding box center [236, 548] width 227 height 28
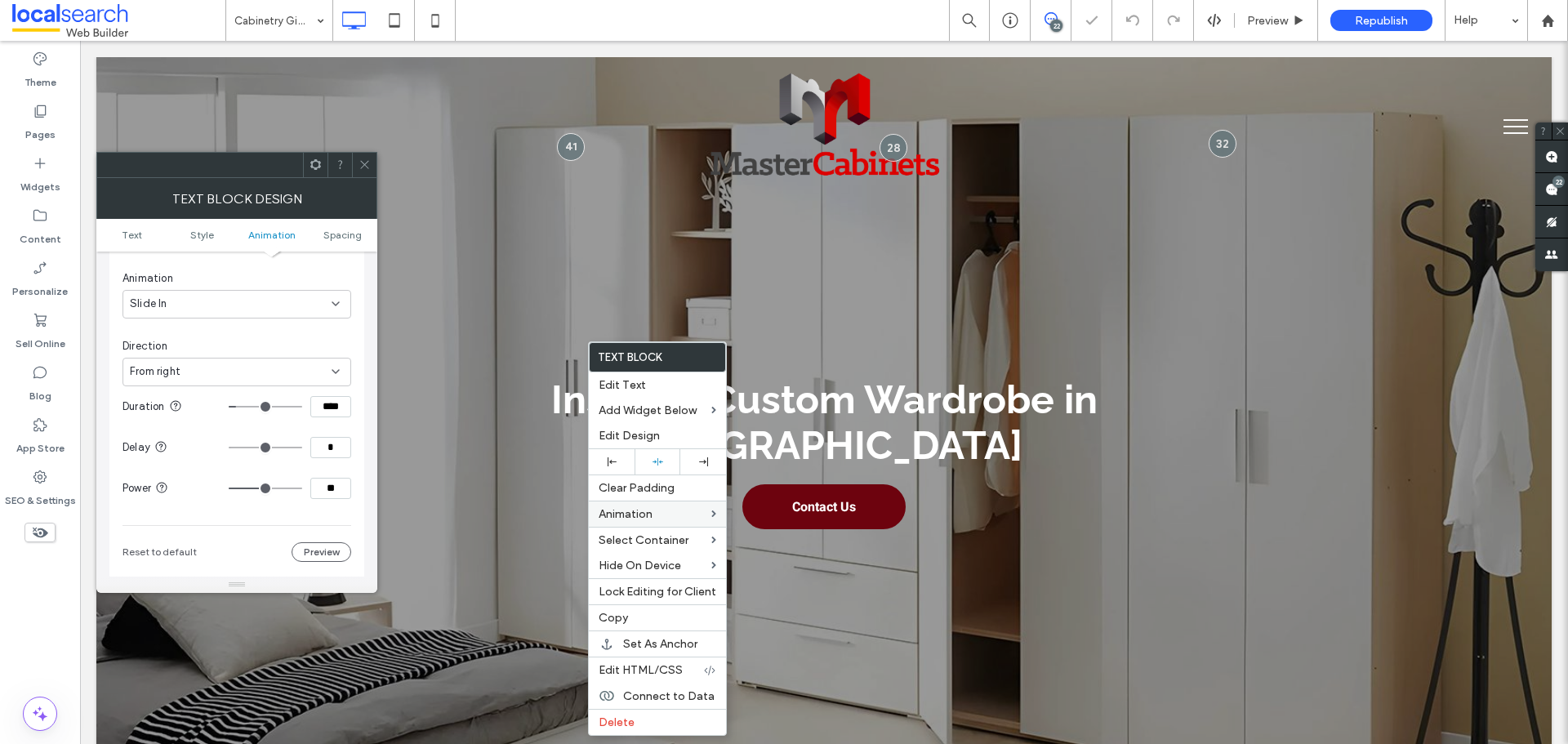
scroll to position [579, 0]
drag, startPoint x: 271, startPoint y: 350, endPoint x: 273, endPoint y: 369, distance: 19.1
click at [273, 356] on div "Direction From right" at bounding box center [236, 357] width 229 height 48
click at [273, 371] on div "From right" at bounding box center [230, 367] width 202 height 17
click at [224, 449] on div "From bottom" at bounding box center [236, 453] width 227 height 28
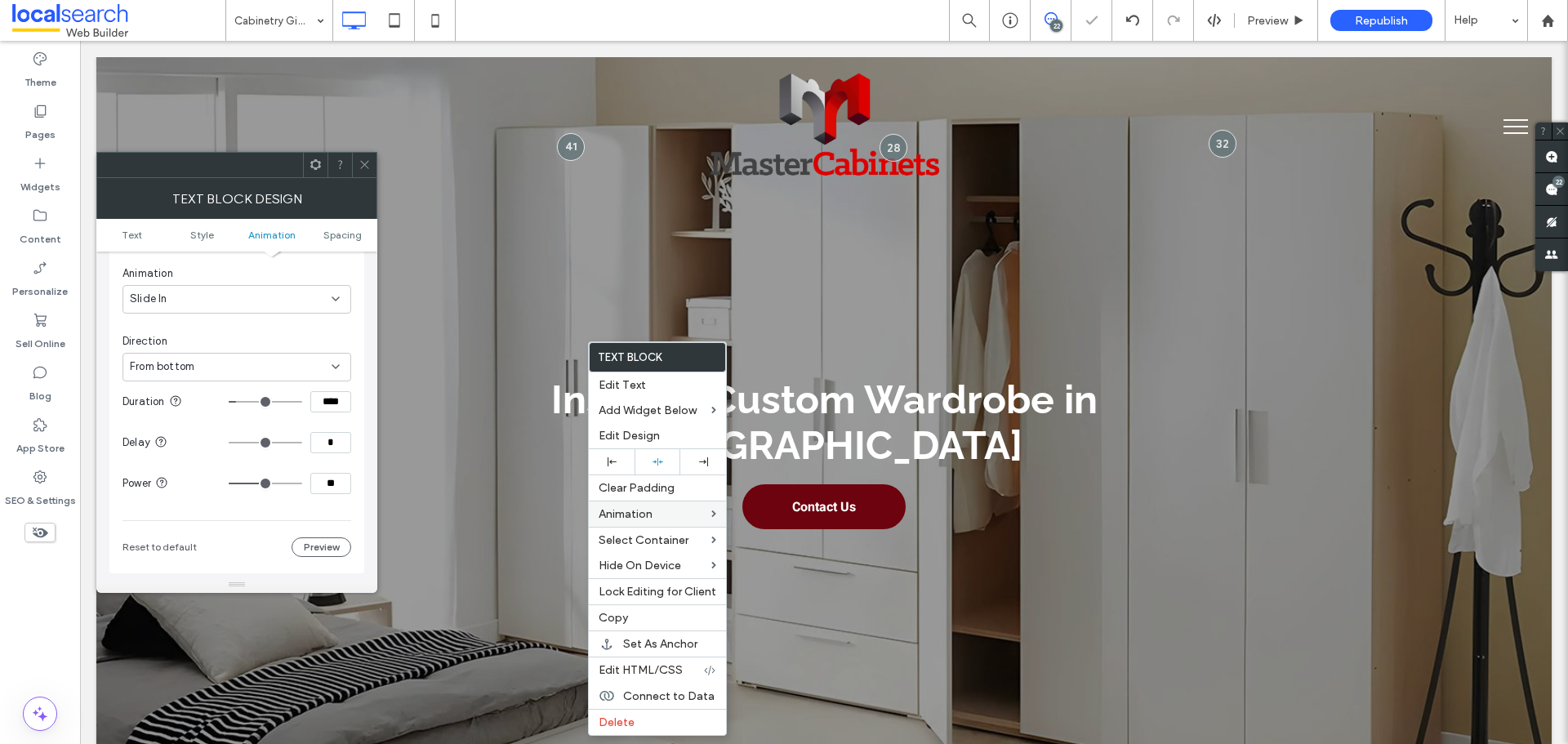
click at [329, 403] on input "****" at bounding box center [330, 402] width 41 height 22
paste input
click at [361, 466] on div "Animation Change affects desktop and tablet Trigger Entrance Animation Slide In…" at bounding box center [237, 338] width 255 height 472
drag, startPoint x: 337, startPoint y: 476, endPoint x: 349, endPoint y: 476, distance: 12.0
click at [302, 483] on input "range" at bounding box center [265, 484] width 73 height 2
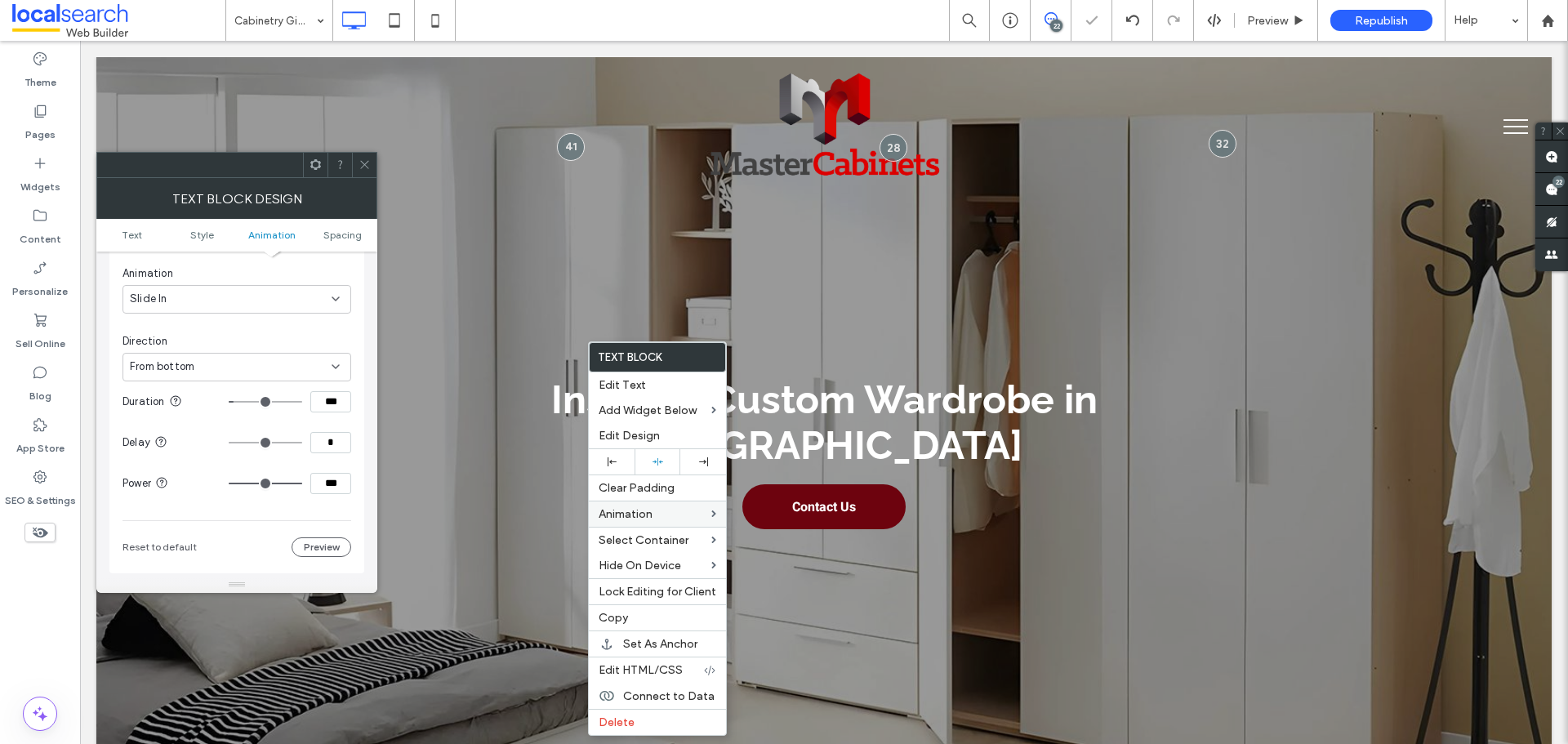
click at [357, 471] on div "Animation Change affects desktop and tablet Trigger Entrance Animation Slide In…" at bounding box center [237, 338] width 255 height 472
click at [363, 159] on icon at bounding box center [364, 165] width 12 height 12
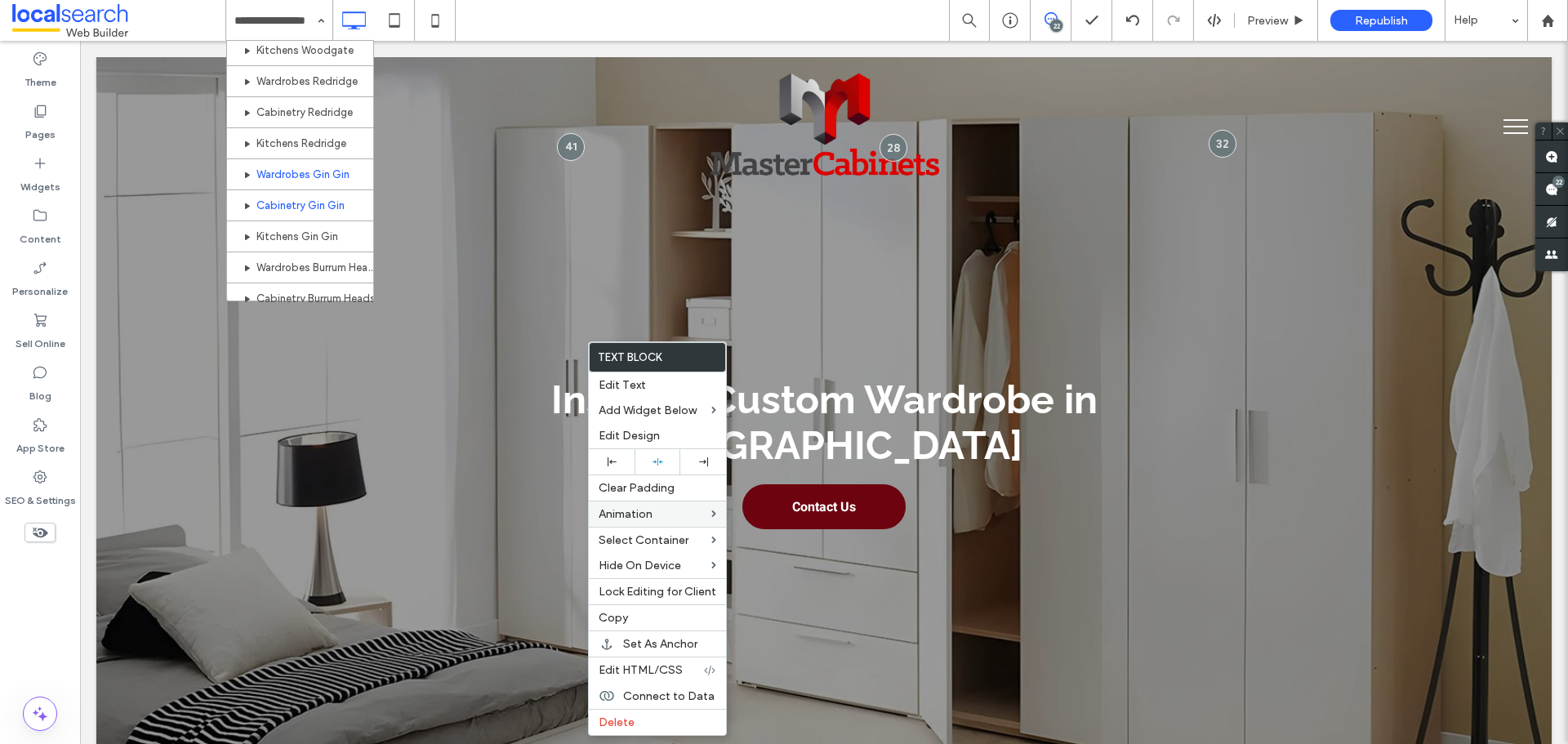
scroll to position [830, 0]
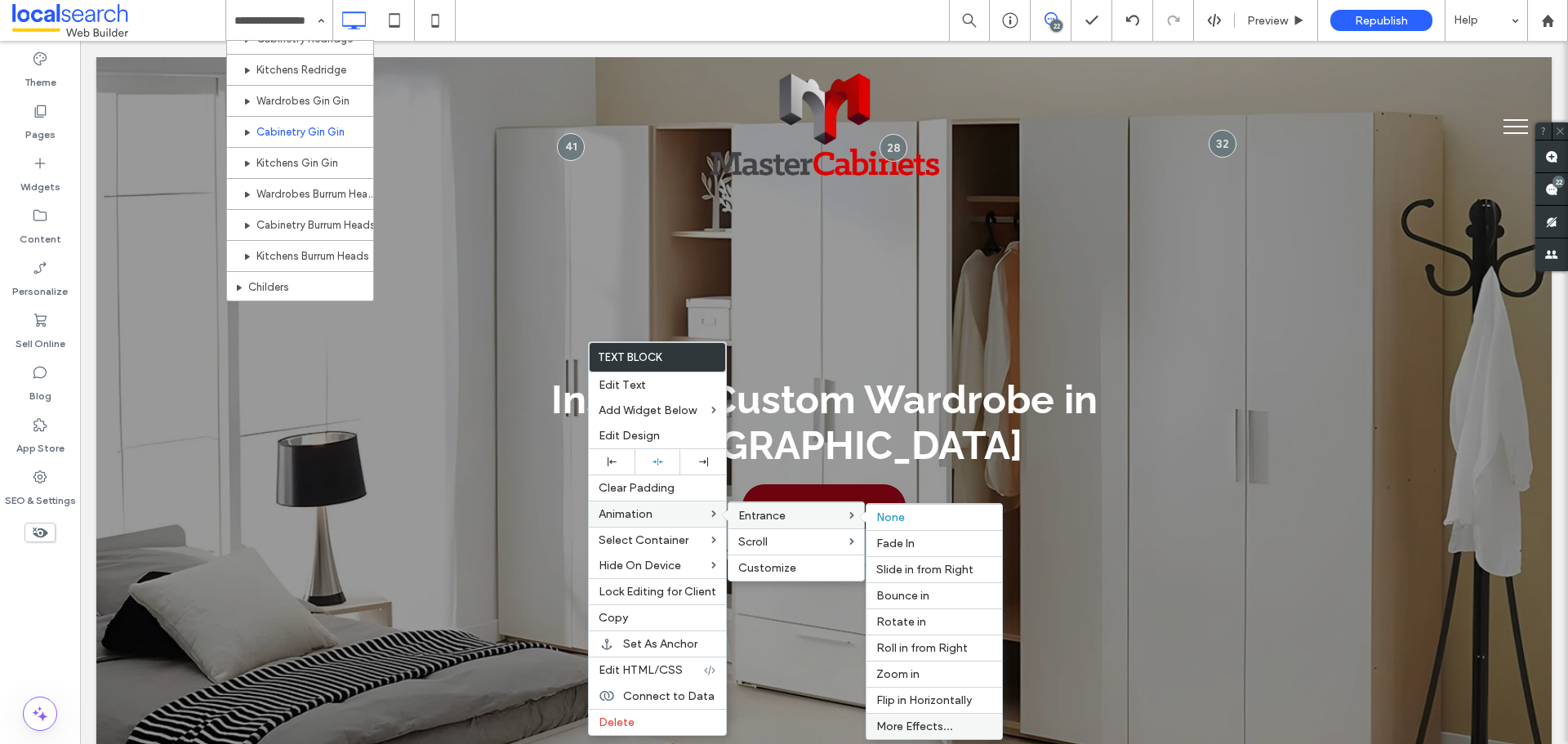
click at [917, 725] on span "More Effects..." at bounding box center [915, 726] width 76 height 14
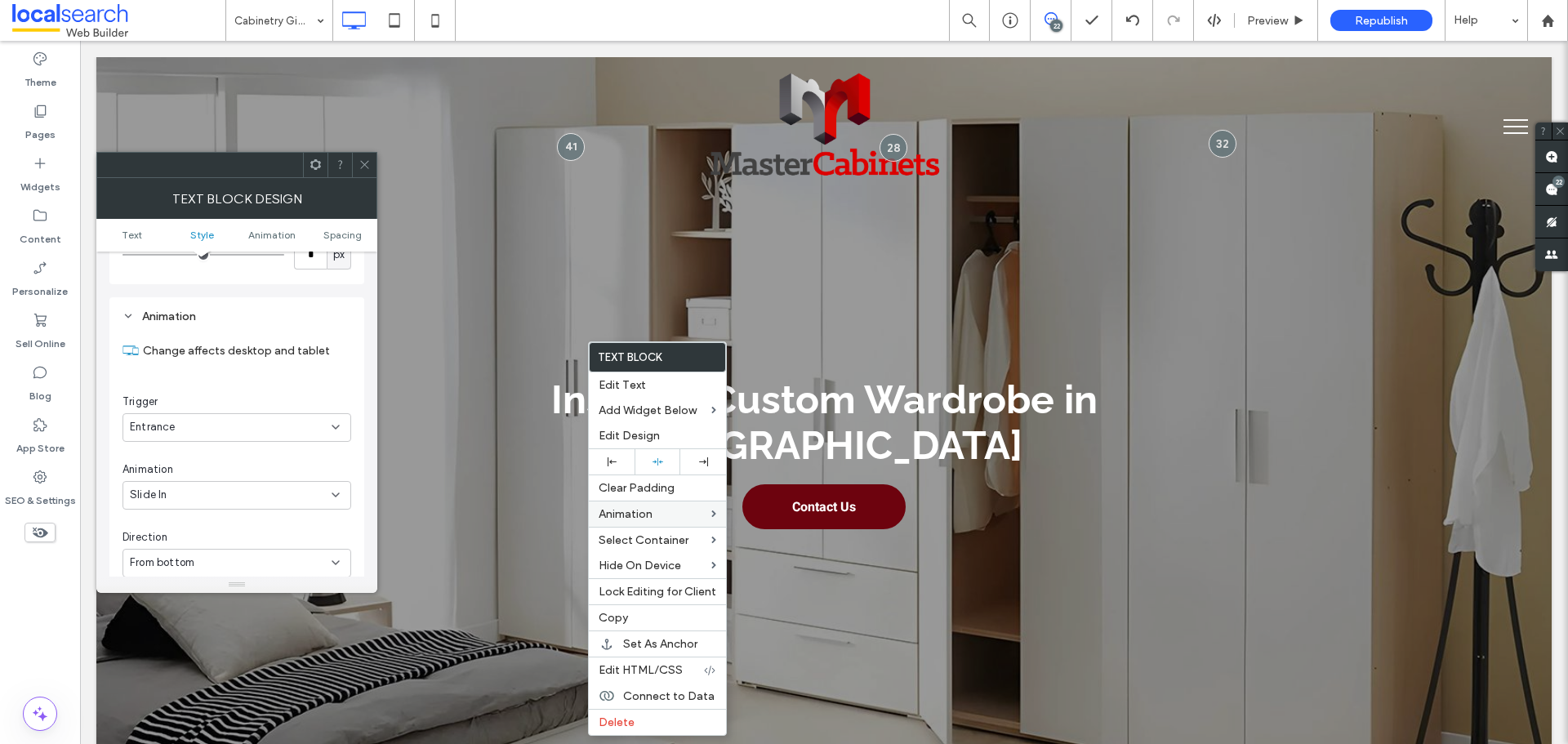
scroll to position [416, 0]
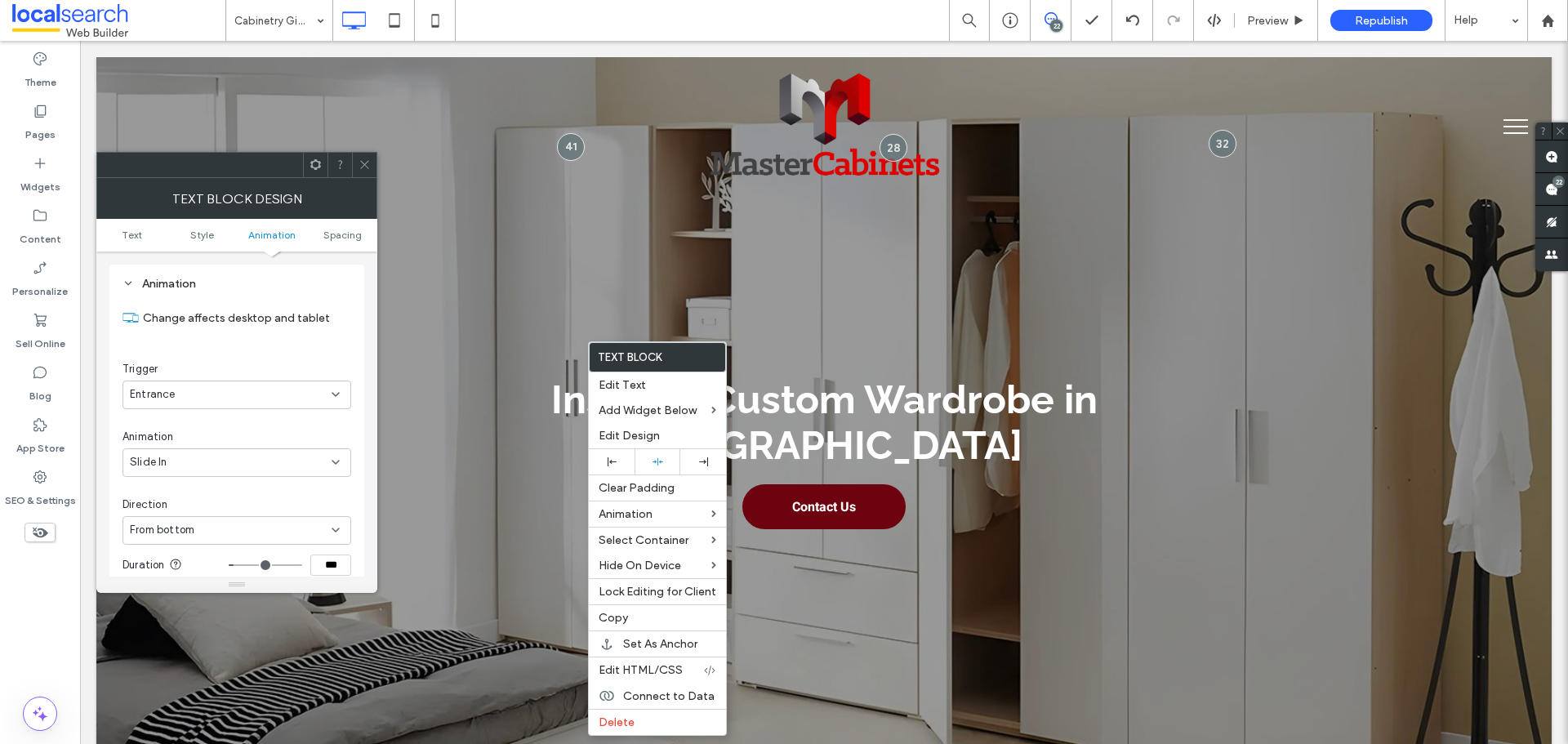
click at [369, 169] on icon at bounding box center [364, 165] width 12 height 12
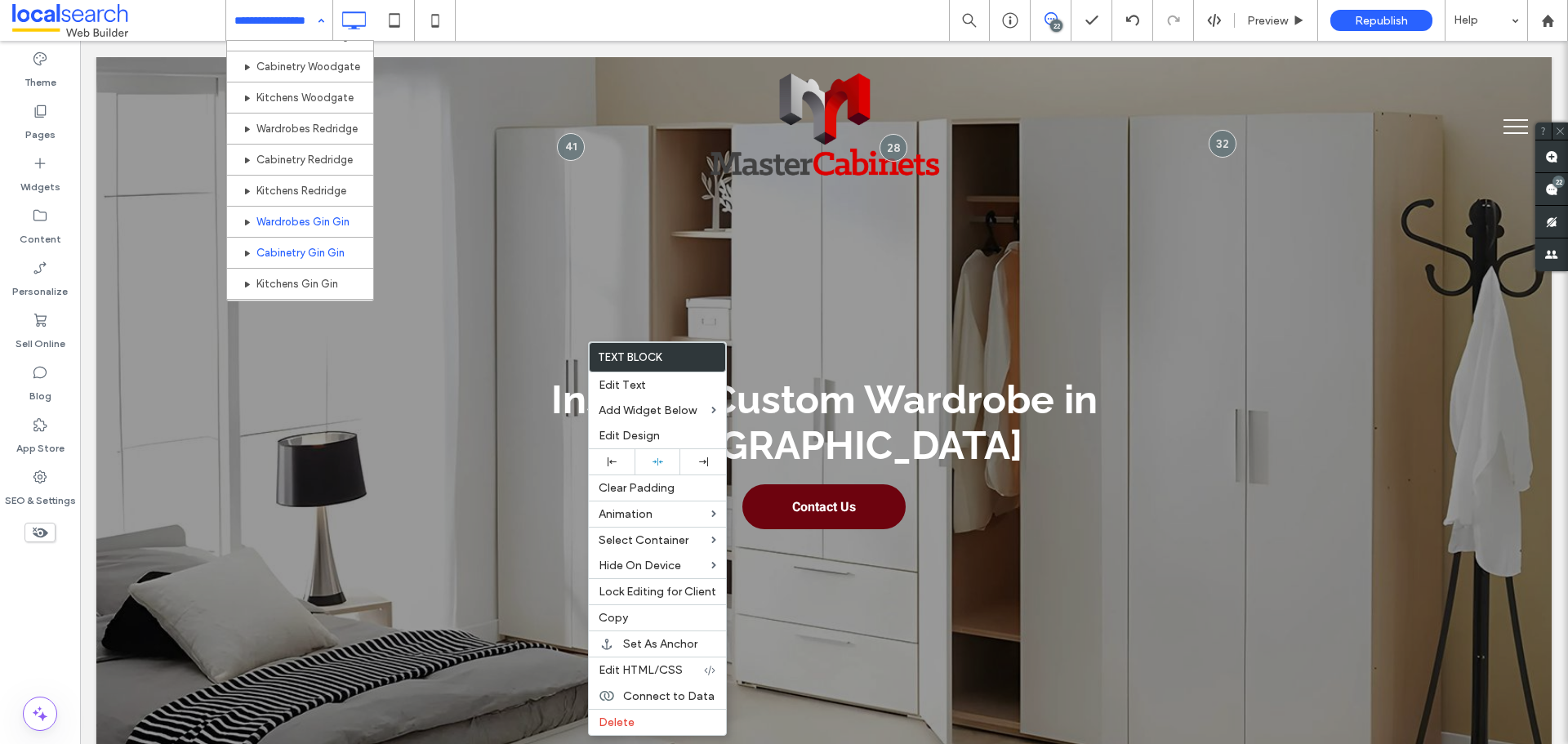
scroll to position [830, 0]
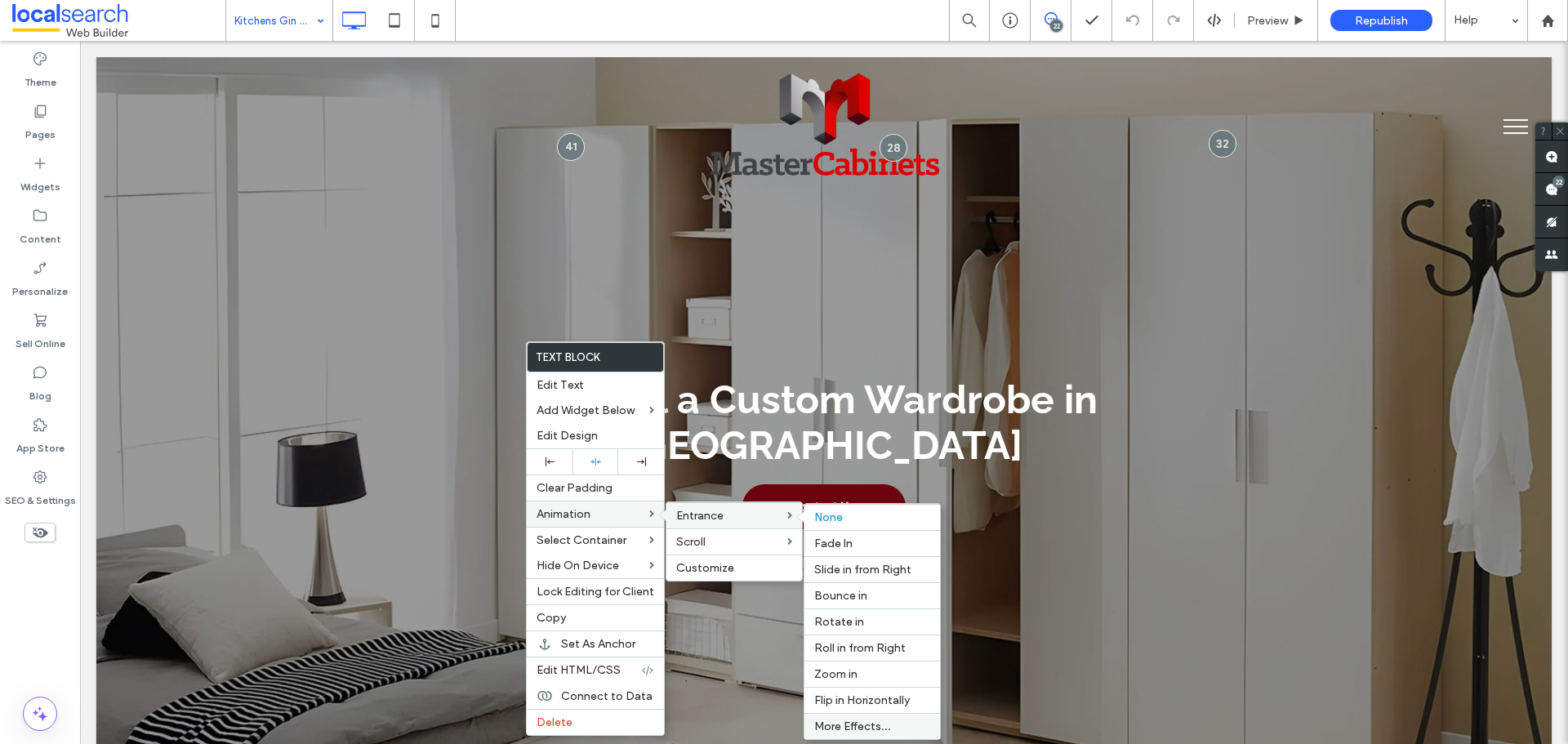
click at [860, 722] on span "More Effects..." at bounding box center [852, 726] width 76 height 14
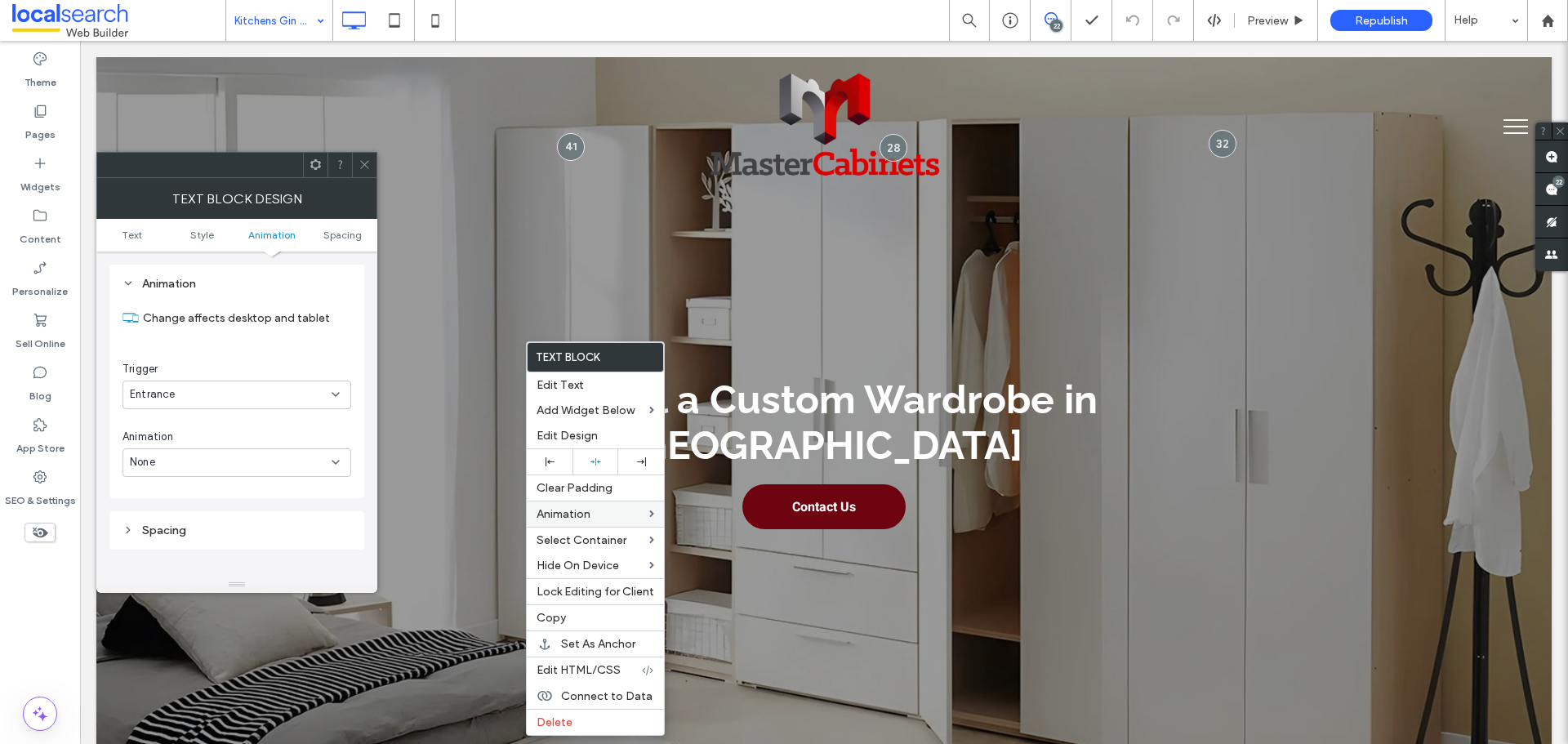
scroll to position [498, 0]
drag, startPoint x: 183, startPoint y: 376, endPoint x: 181, endPoint y: 391, distance: 15.1
click at [183, 377] on div "None" at bounding box center [230, 381] width 202 height 17
click at [193, 471] on div "Slide In" at bounding box center [236, 466] width 227 height 28
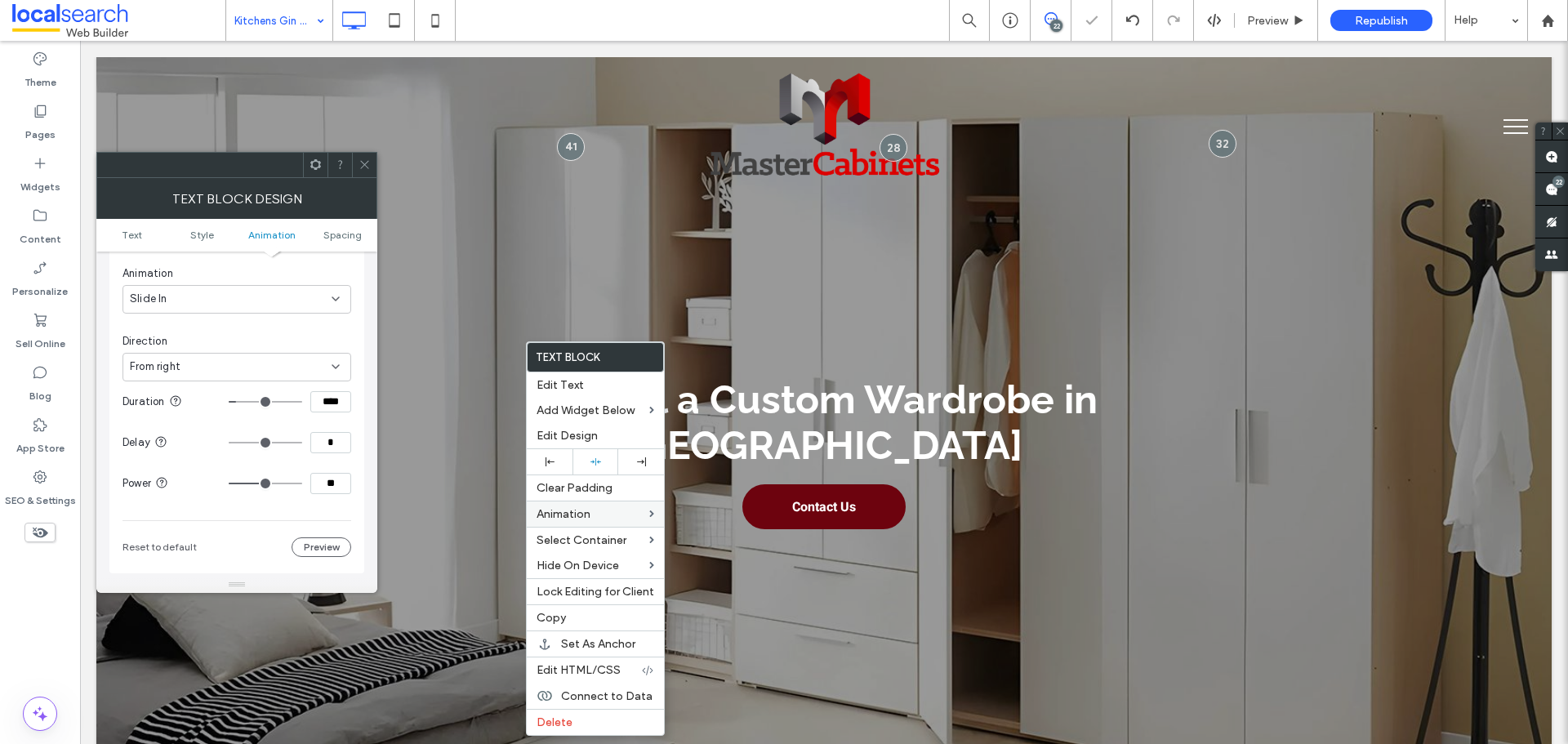
click at [214, 372] on div "From right" at bounding box center [230, 367] width 202 height 17
click at [206, 450] on div "From bottom" at bounding box center [236, 453] width 227 height 28
click at [333, 408] on input "****" at bounding box center [330, 402] width 41 height 22
paste input
drag, startPoint x: 268, startPoint y: 479, endPoint x: 342, endPoint y: 481, distance: 74.0
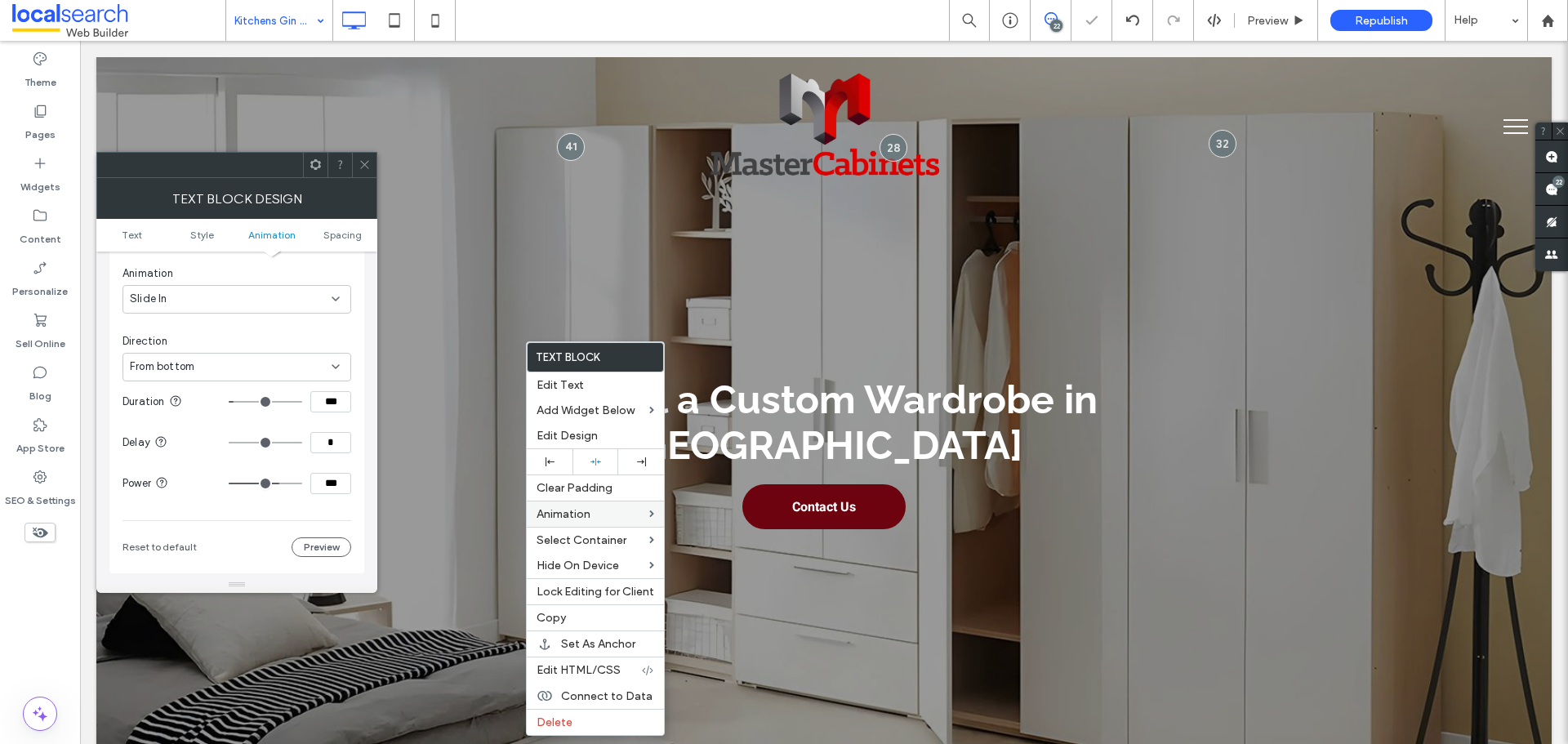
click at [302, 483] on input "range" at bounding box center [265, 484] width 73 height 2
click at [356, 462] on div "Animation Change affects desktop and tablet Trigger Entrance Animation Slide In…" at bounding box center [237, 338] width 255 height 472
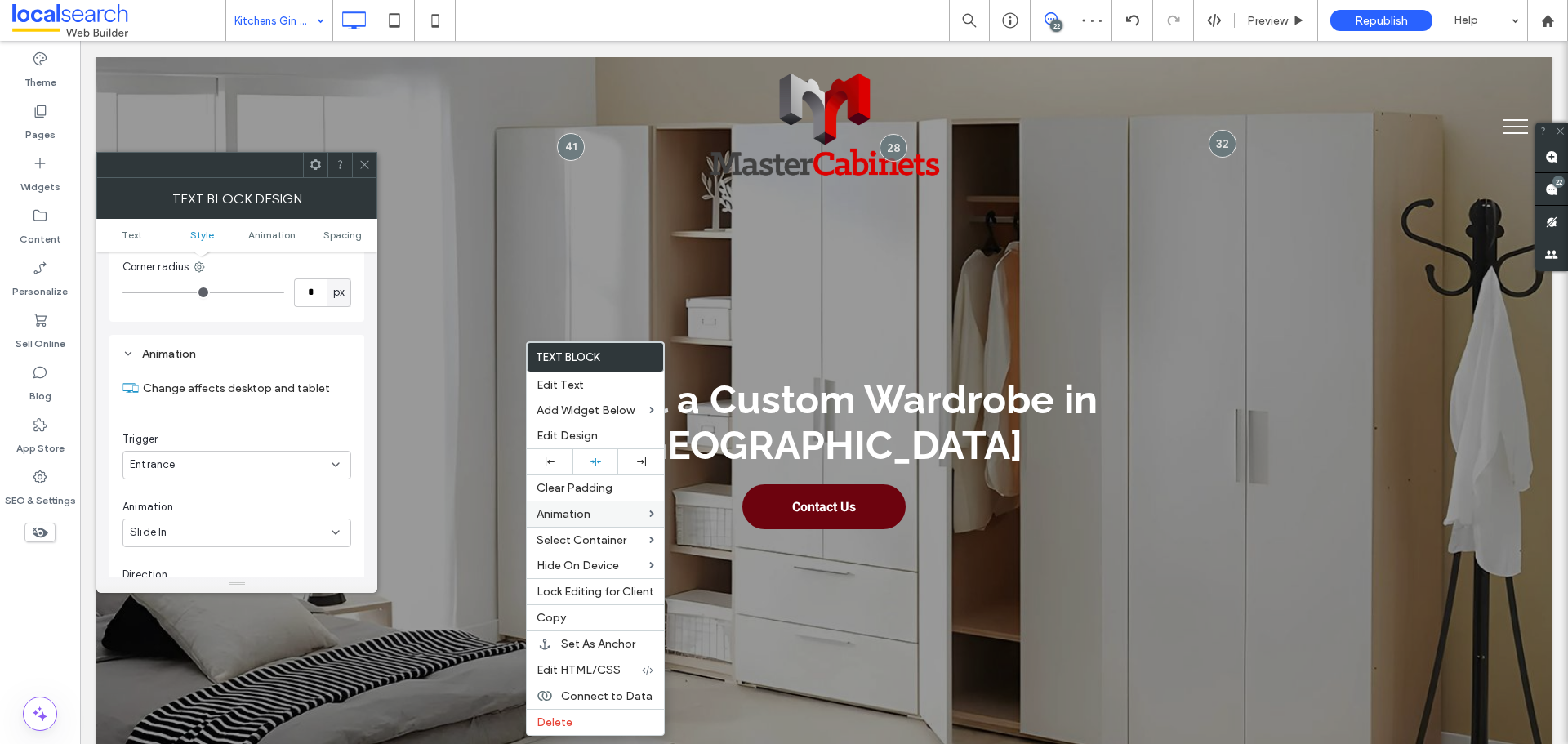
scroll to position [335, 0]
click at [366, 161] on icon at bounding box center [364, 165] width 12 height 12
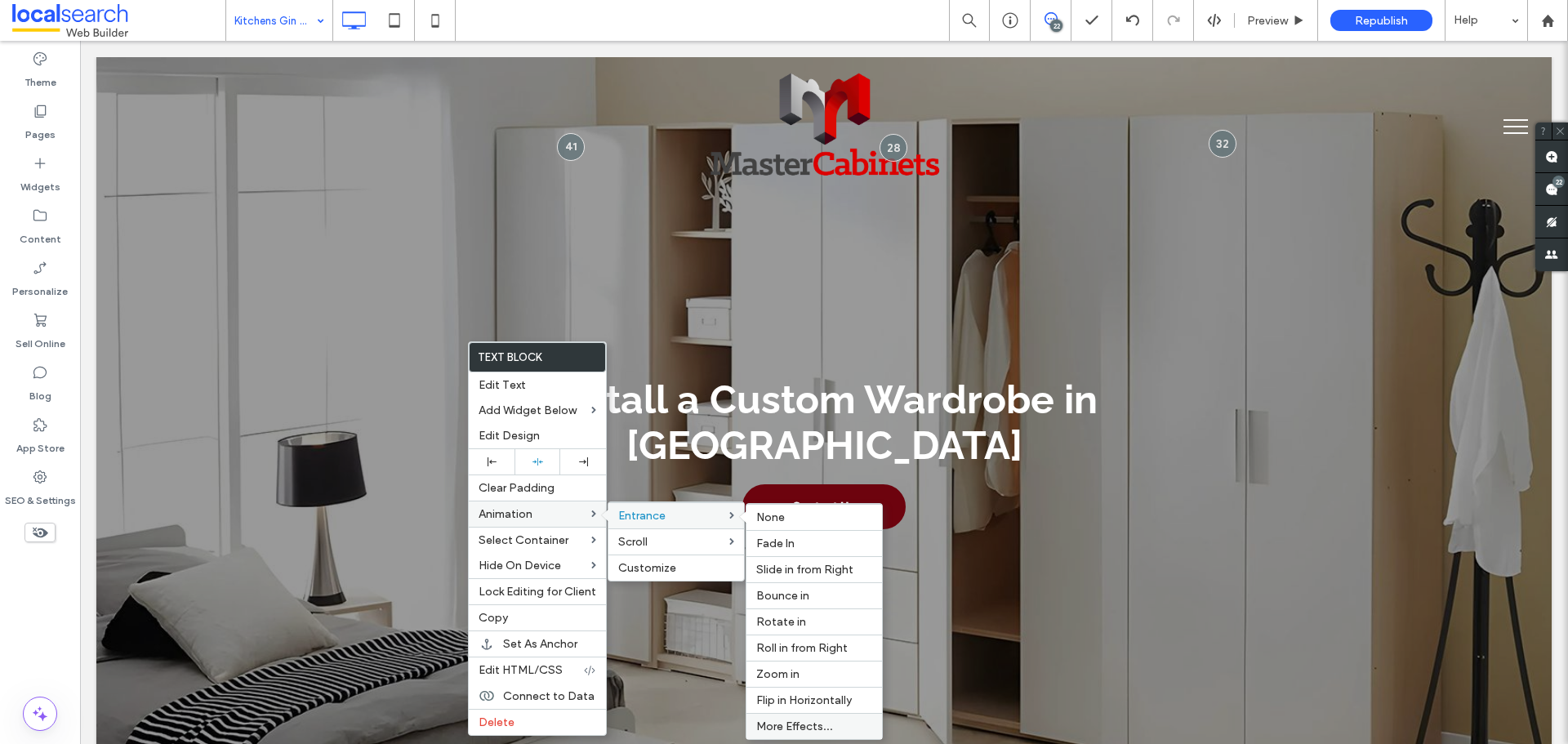
click at [827, 728] on span "More Effects..." at bounding box center [795, 726] width 76 height 14
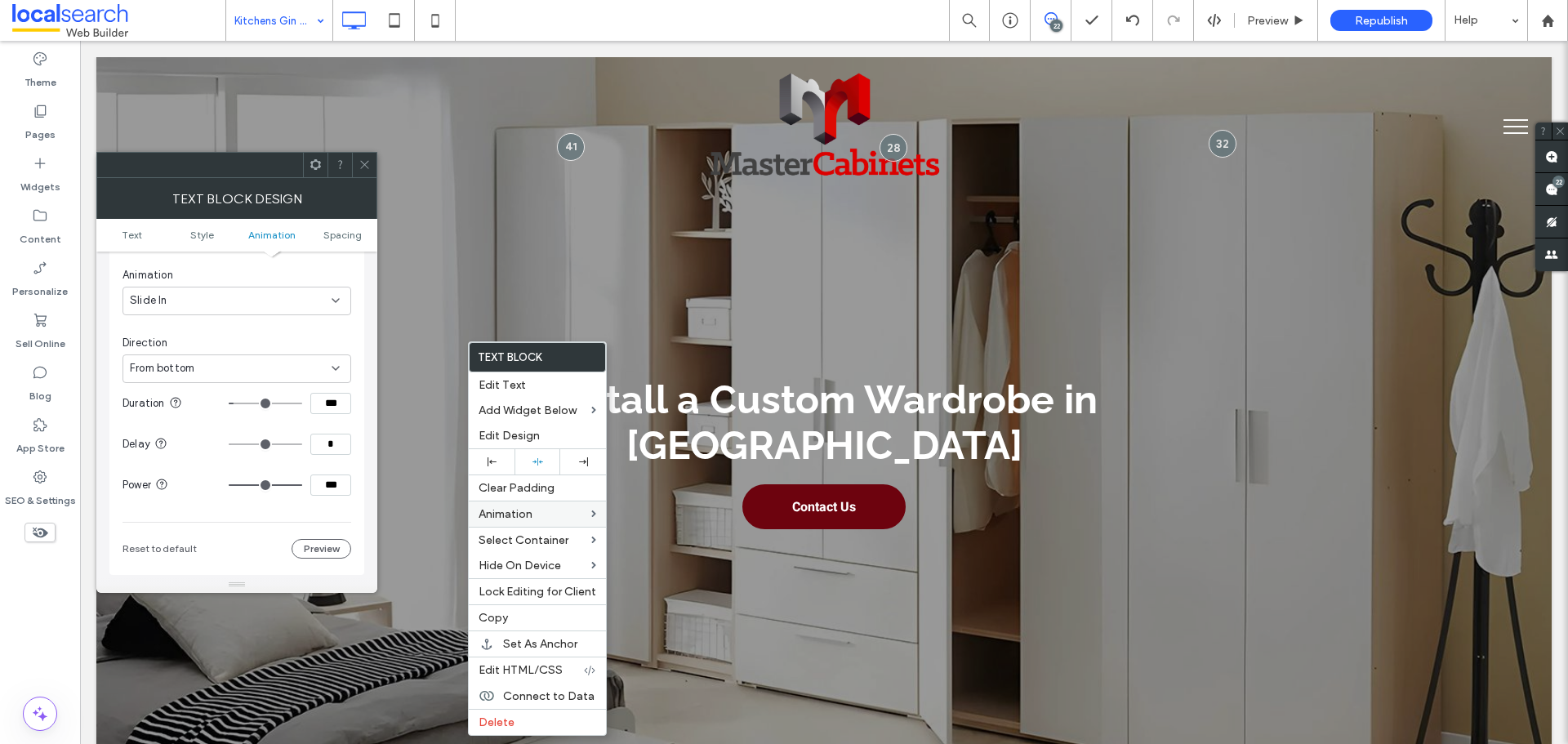
scroll to position [579, 0]
click at [369, 167] on icon at bounding box center [364, 165] width 12 height 12
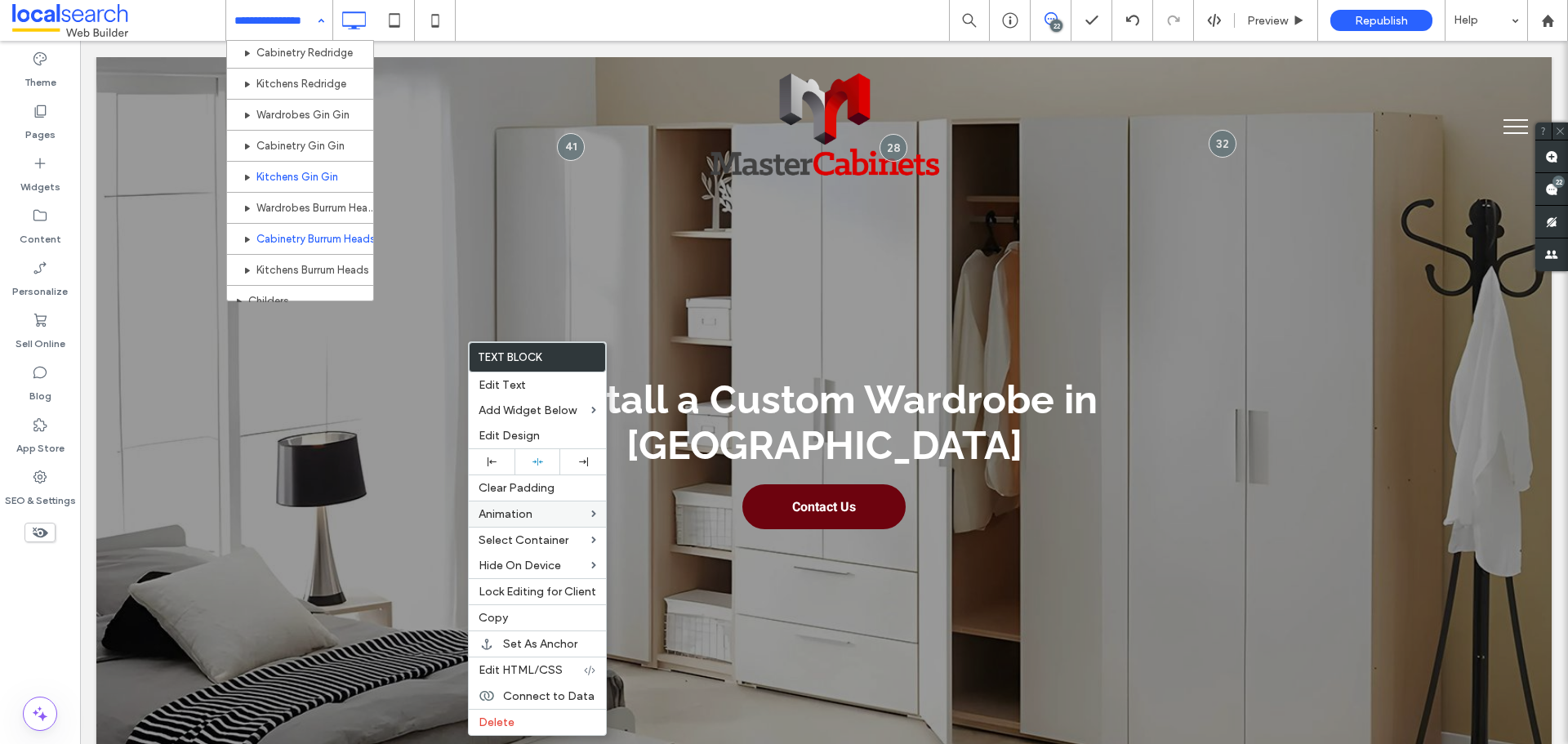
scroll to position [830, 0]
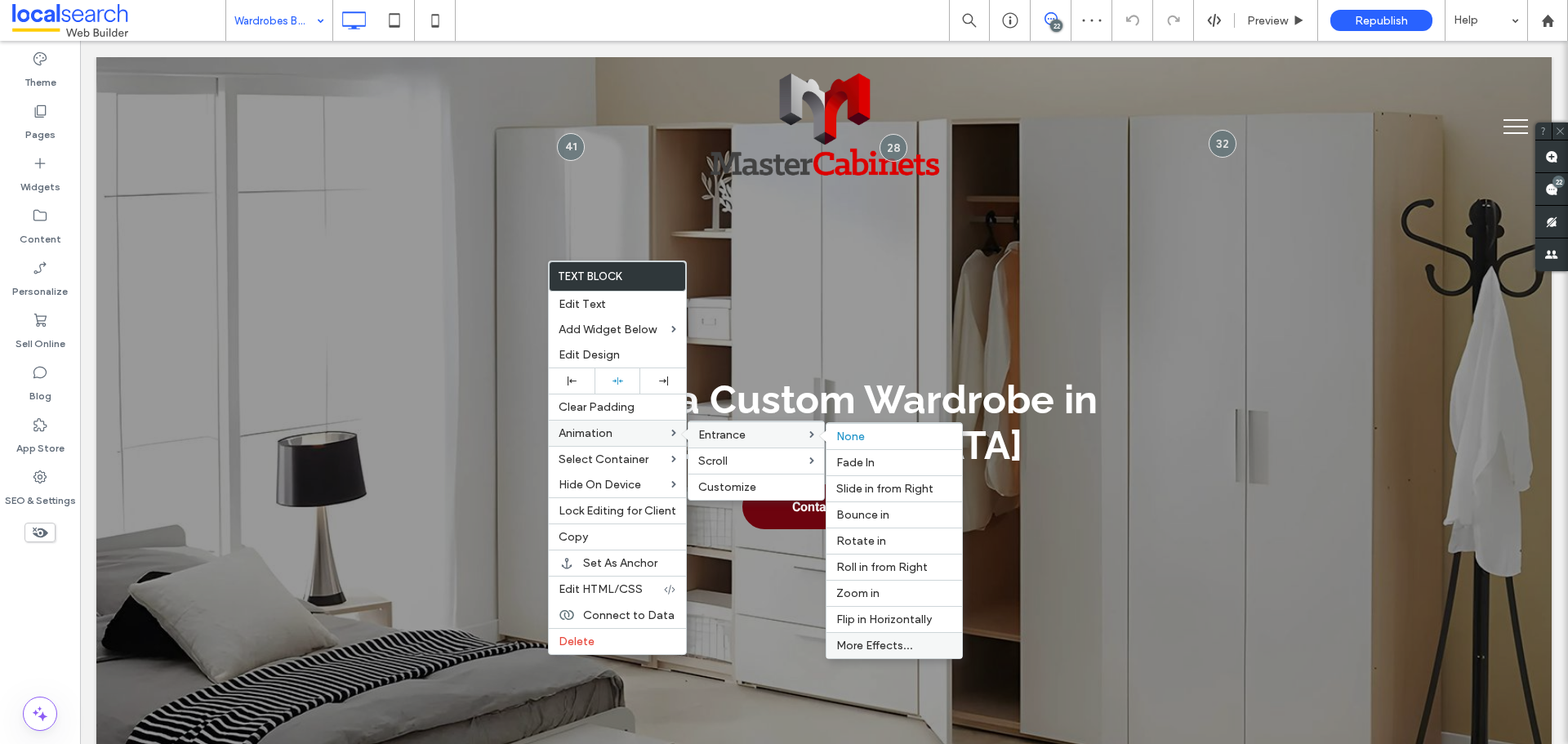
click at [902, 642] on span "More Effects..." at bounding box center [875, 645] width 76 height 14
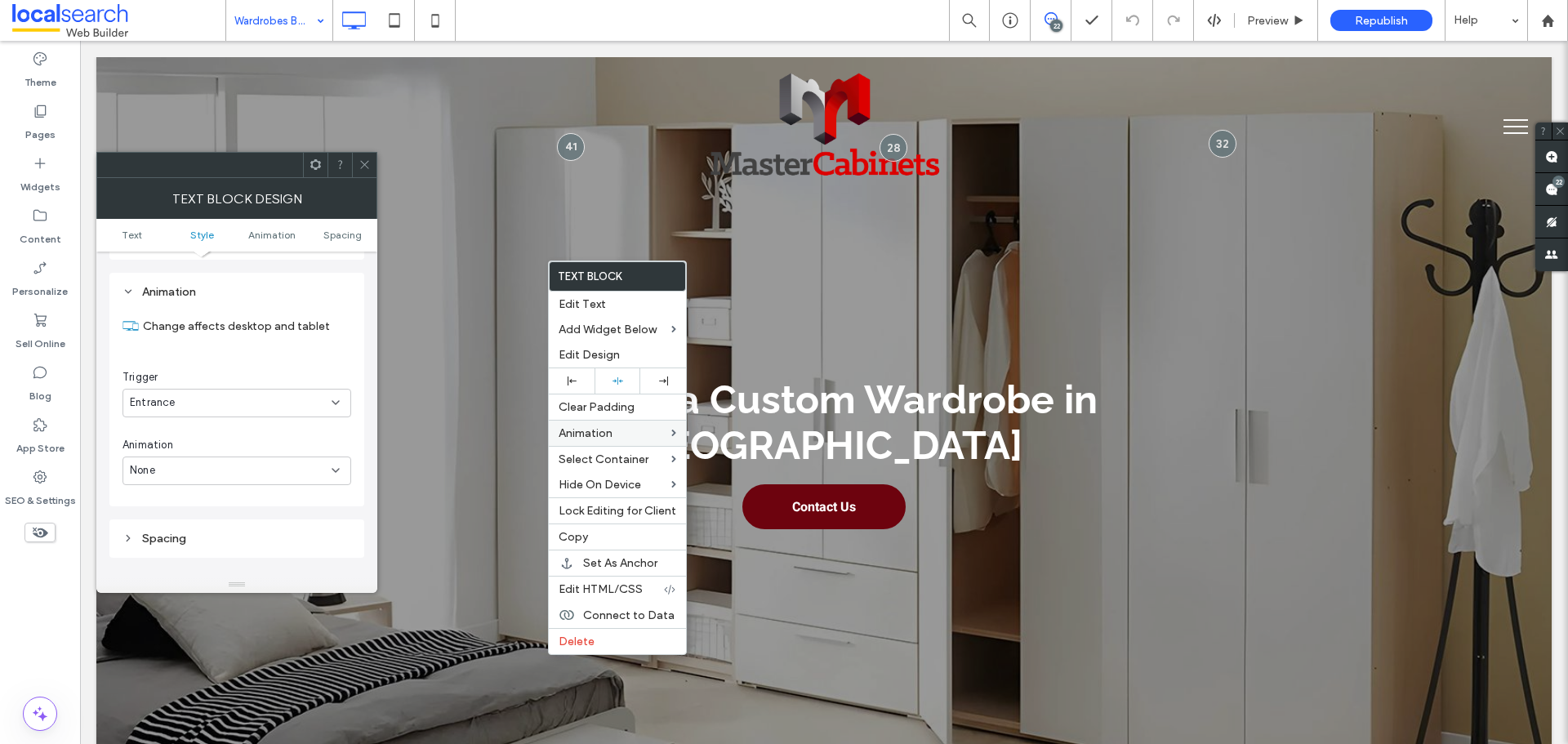
scroll to position [416, 0]
click at [210, 476] on div "None" at bounding box center [236, 462] width 229 height 28
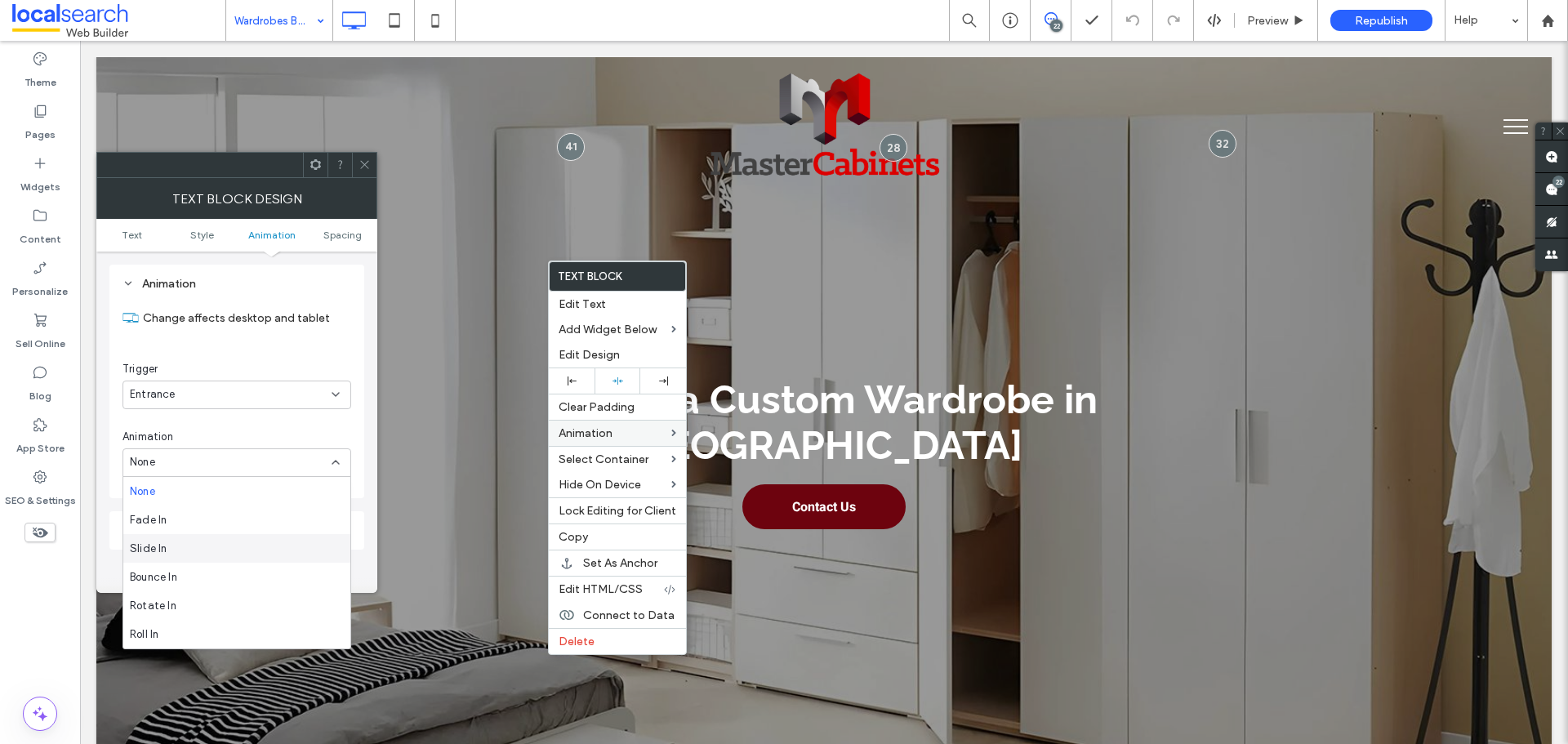
click at [188, 551] on div "Slide In" at bounding box center [236, 548] width 227 height 28
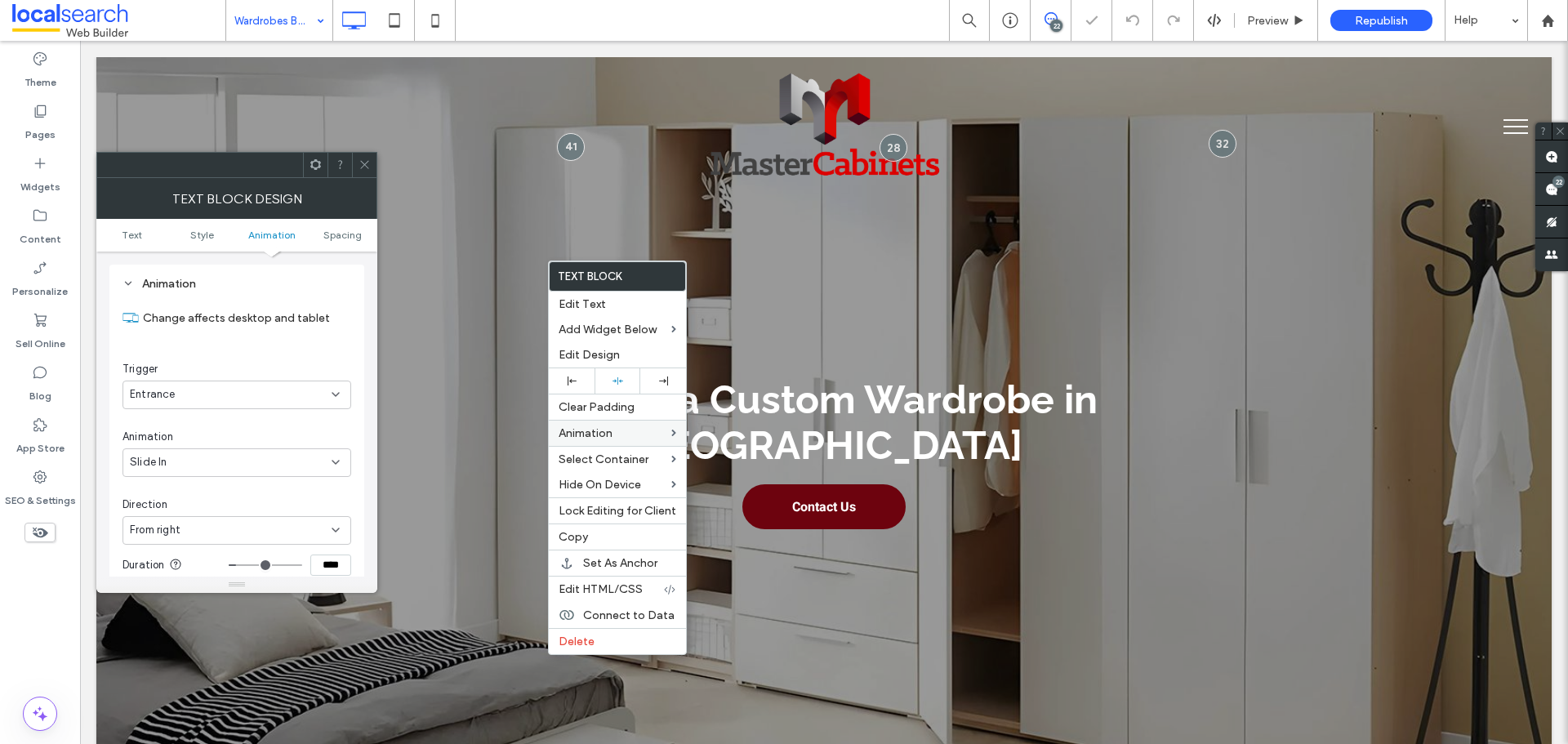
click at [214, 480] on div "Change affects desktop and tablet Trigger Entrance Animation Slide In Direction…" at bounding box center [236, 508] width 229 height 426
click at [207, 525] on div "From right" at bounding box center [230, 530] width 202 height 17
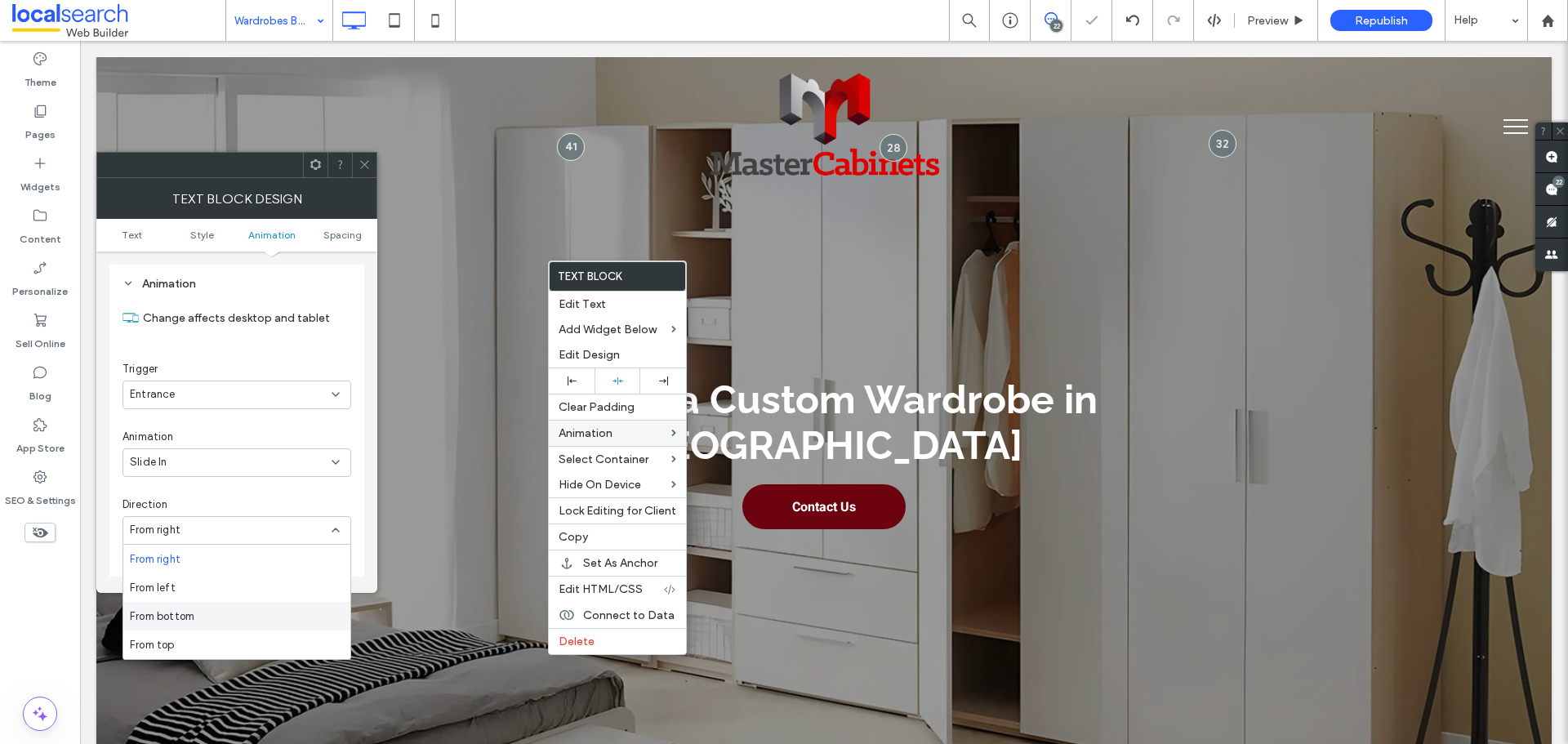
click at [229, 609] on div "From bottom" at bounding box center [236, 616] width 227 height 28
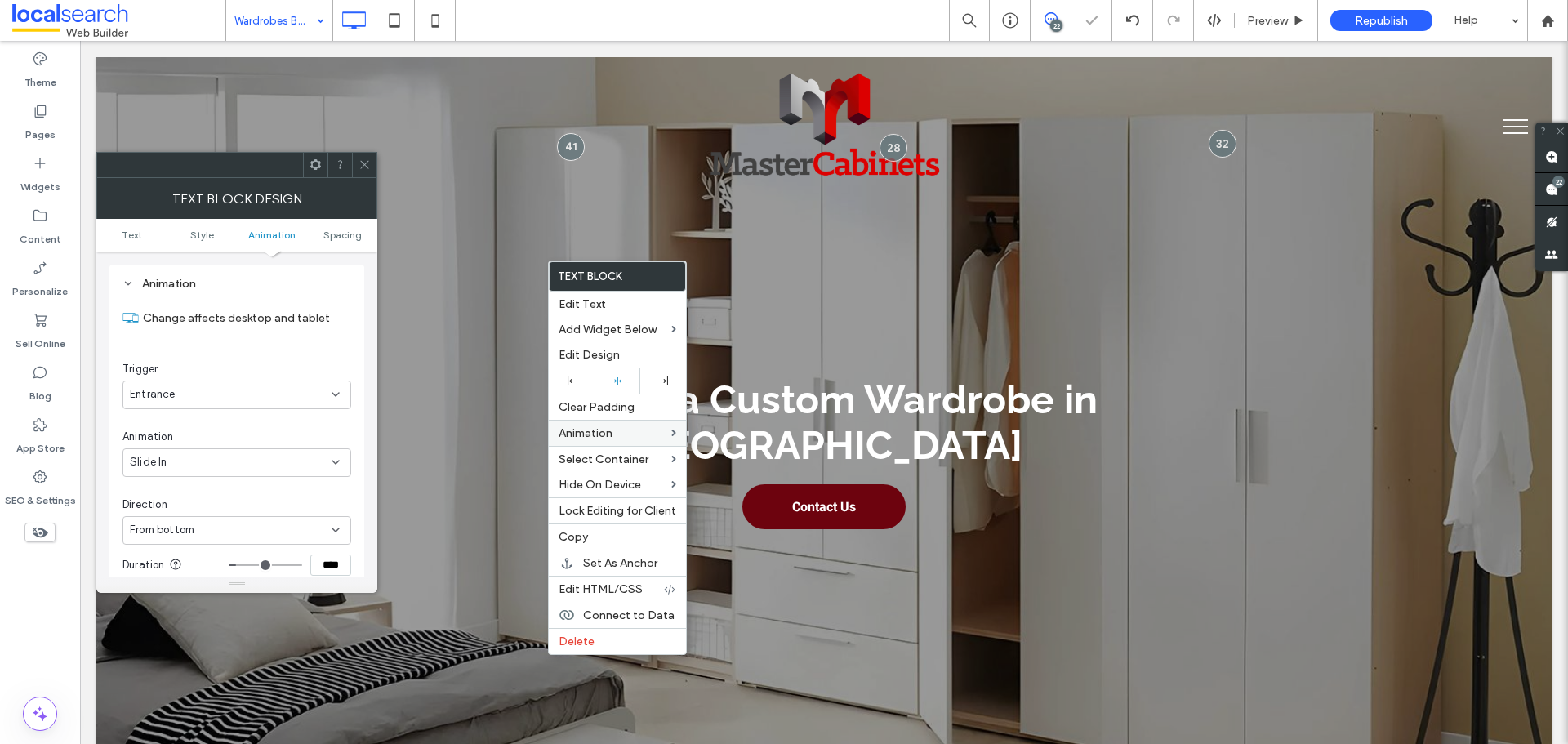
scroll to position [662, 0]
click at [328, 326] on input "****" at bounding box center [330, 320] width 41 height 22
paste input
drag, startPoint x: 358, startPoint y: 347, endPoint x: 303, endPoint y: 403, distance: 78.5
click at [357, 347] on div "Animation Change affects desktop and tablet Trigger Entrance Animation Slide In…" at bounding box center [237, 256] width 255 height 472
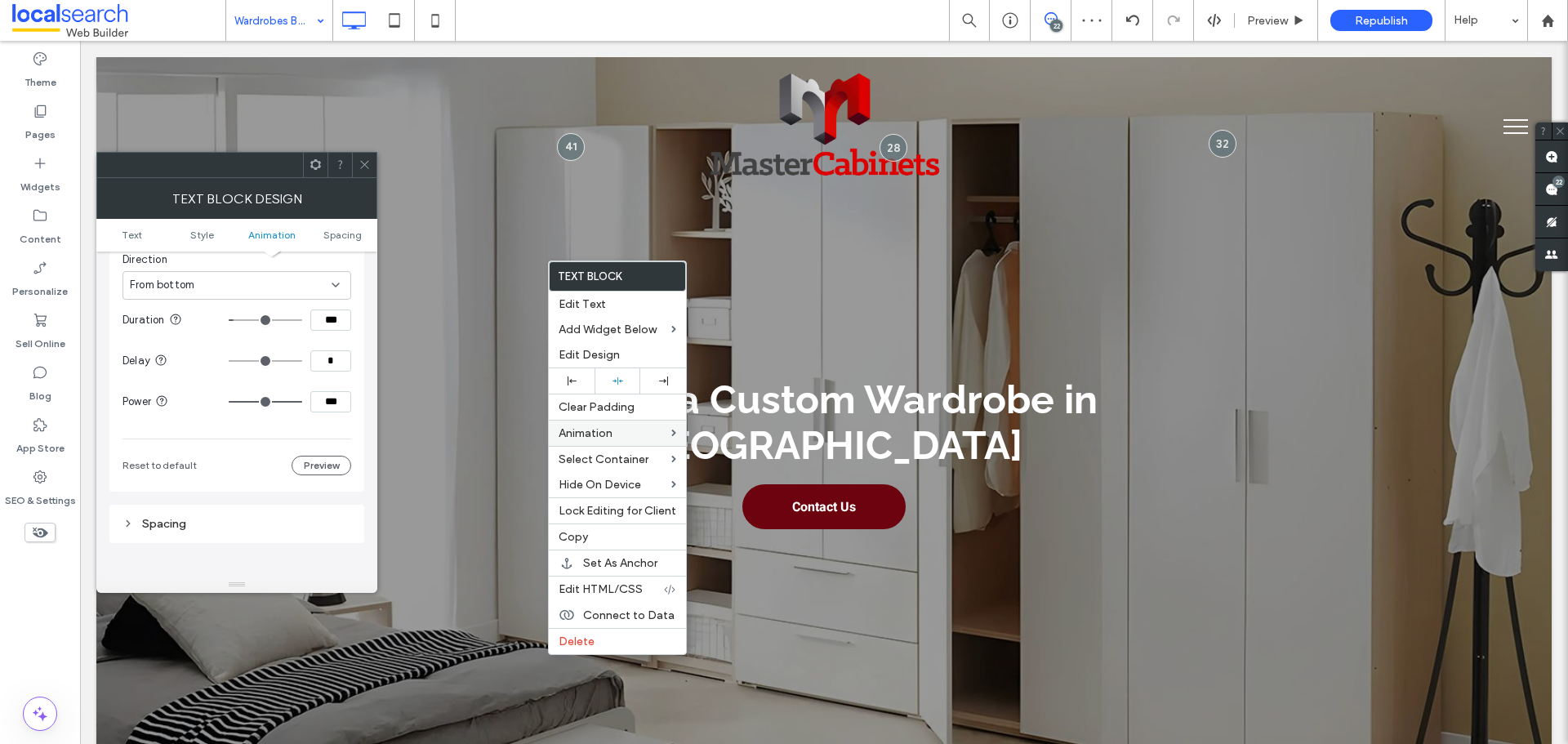
drag, startPoint x: 269, startPoint y: 406, endPoint x: 319, endPoint y: 399, distance: 50.5
click at [302, 401] on input "range" at bounding box center [265, 402] width 73 height 2
click at [352, 338] on div "Animation Change affects desktop and tablet Trigger Entrance Animation Slide In…" at bounding box center [237, 256] width 255 height 472
click at [362, 164] on icon at bounding box center [364, 165] width 12 height 12
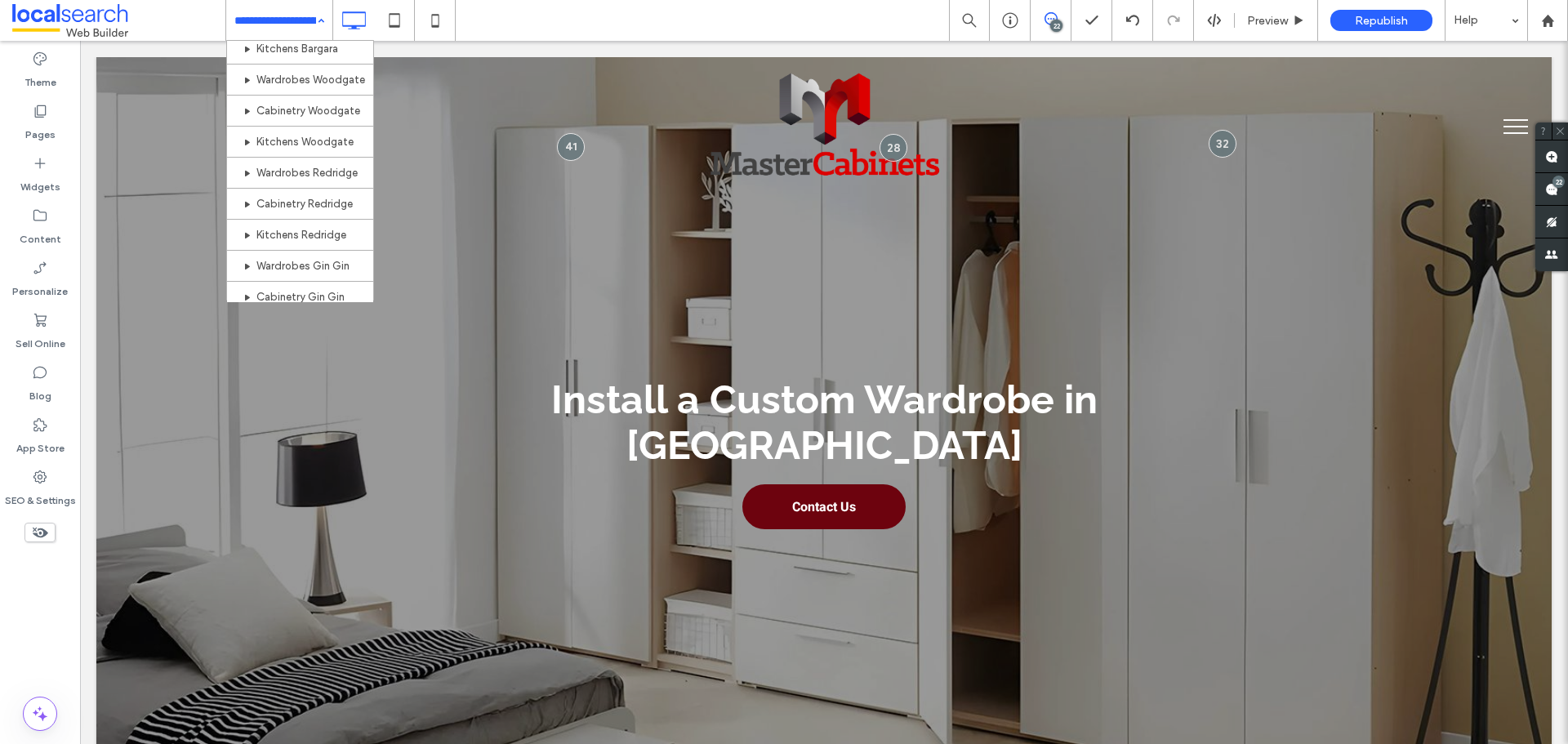
scroll to position [830, 0]
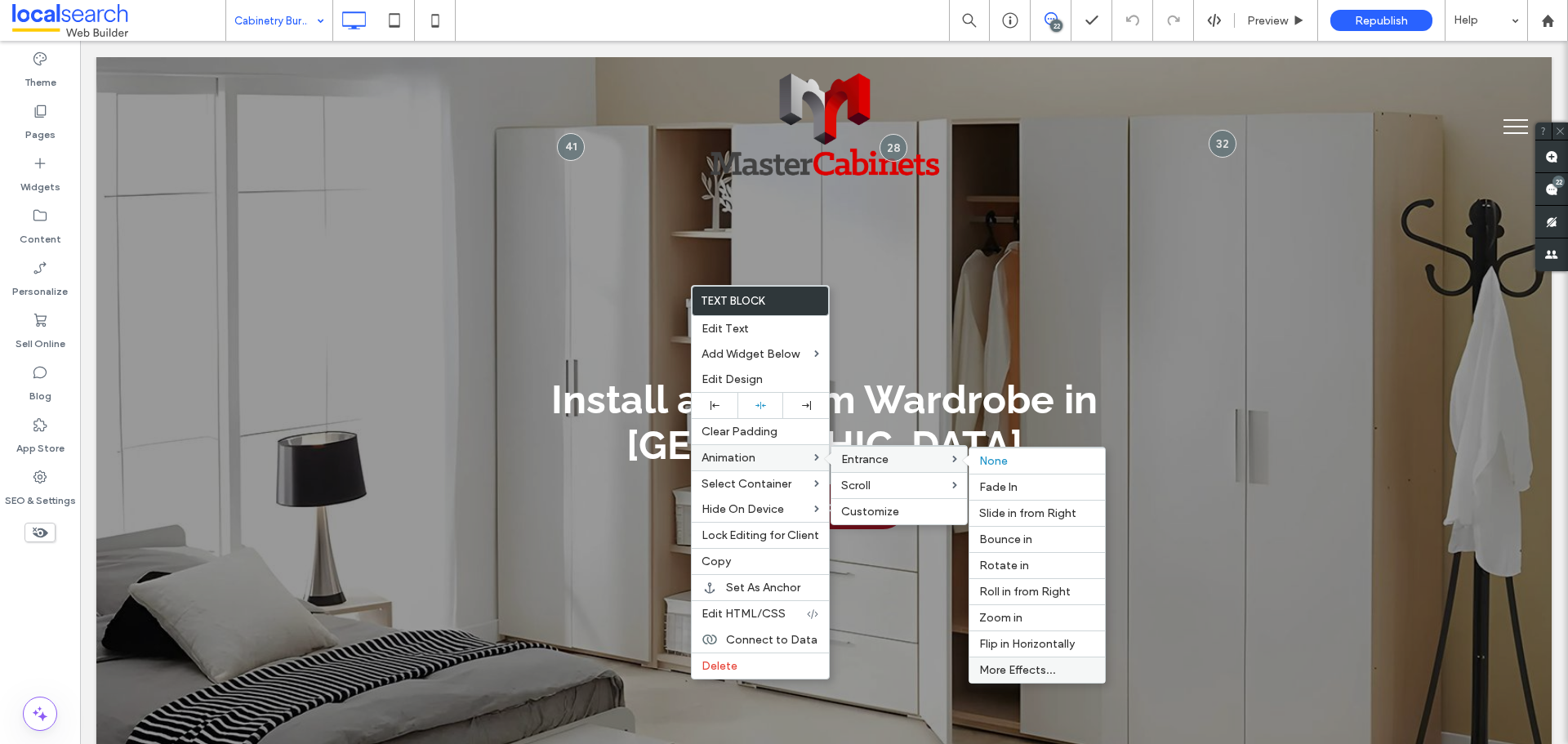
click at [1045, 665] on span "More Effects..." at bounding box center [1018, 670] width 76 height 14
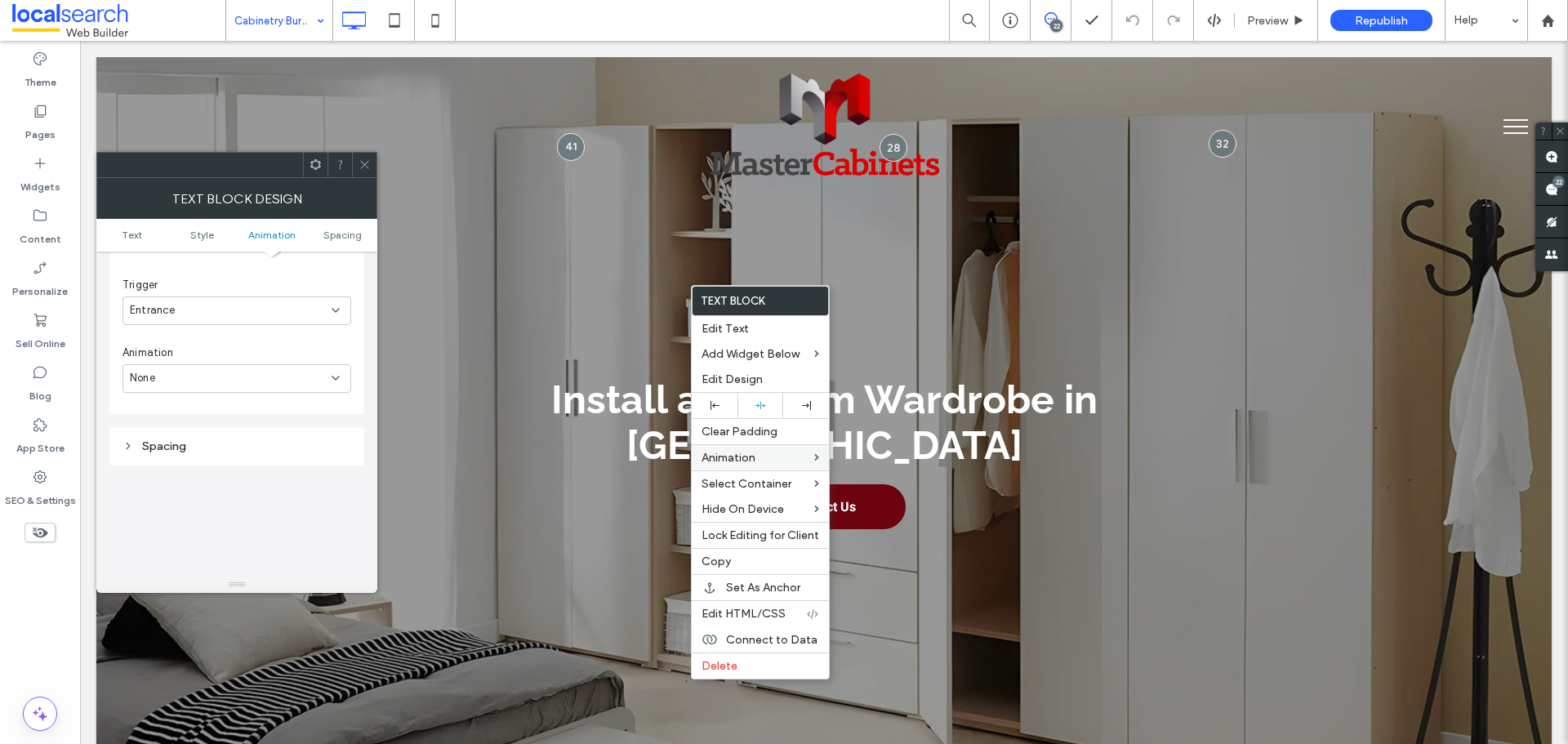
scroll to position [579, 0]
click at [255, 293] on div "None" at bounding box center [230, 299] width 202 height 17
click at [241, 378] on div "Slide In" at bounding box center [236, 385] width 227 height 28
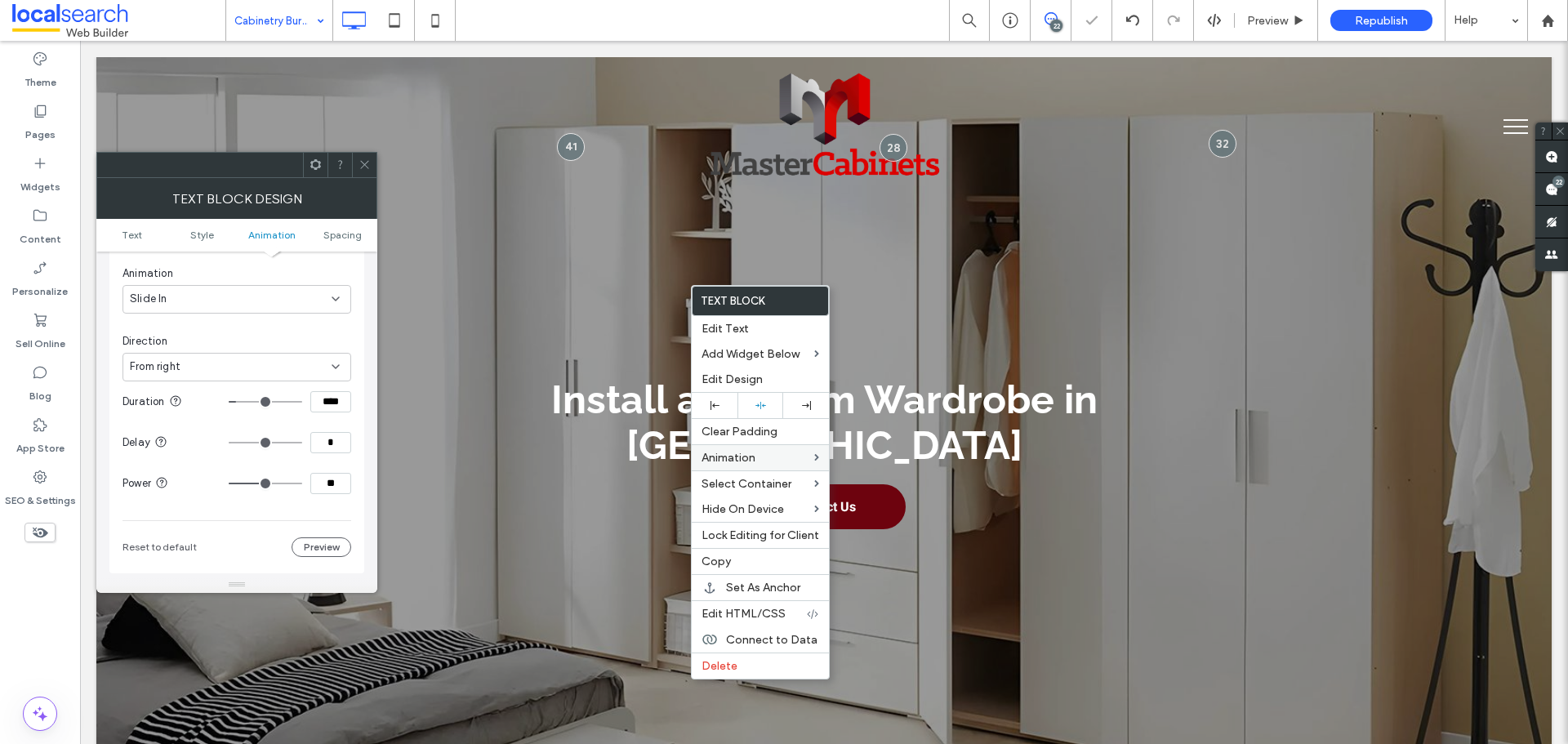
drag, startPoint x: 254, startPoint y: 362, endPoint x: 254, endPoint y: 378, distance: 16.0
click at [254, 363] on div "From right" at bounding box center [230, 367] width 202 height 17
click at [229, 449] on div "From bottom" at bounding box center [236, 453] width 227 height 28
click at [327, 401] on input "****" at bounding box center [330, 402] width 41 height 22
paste input
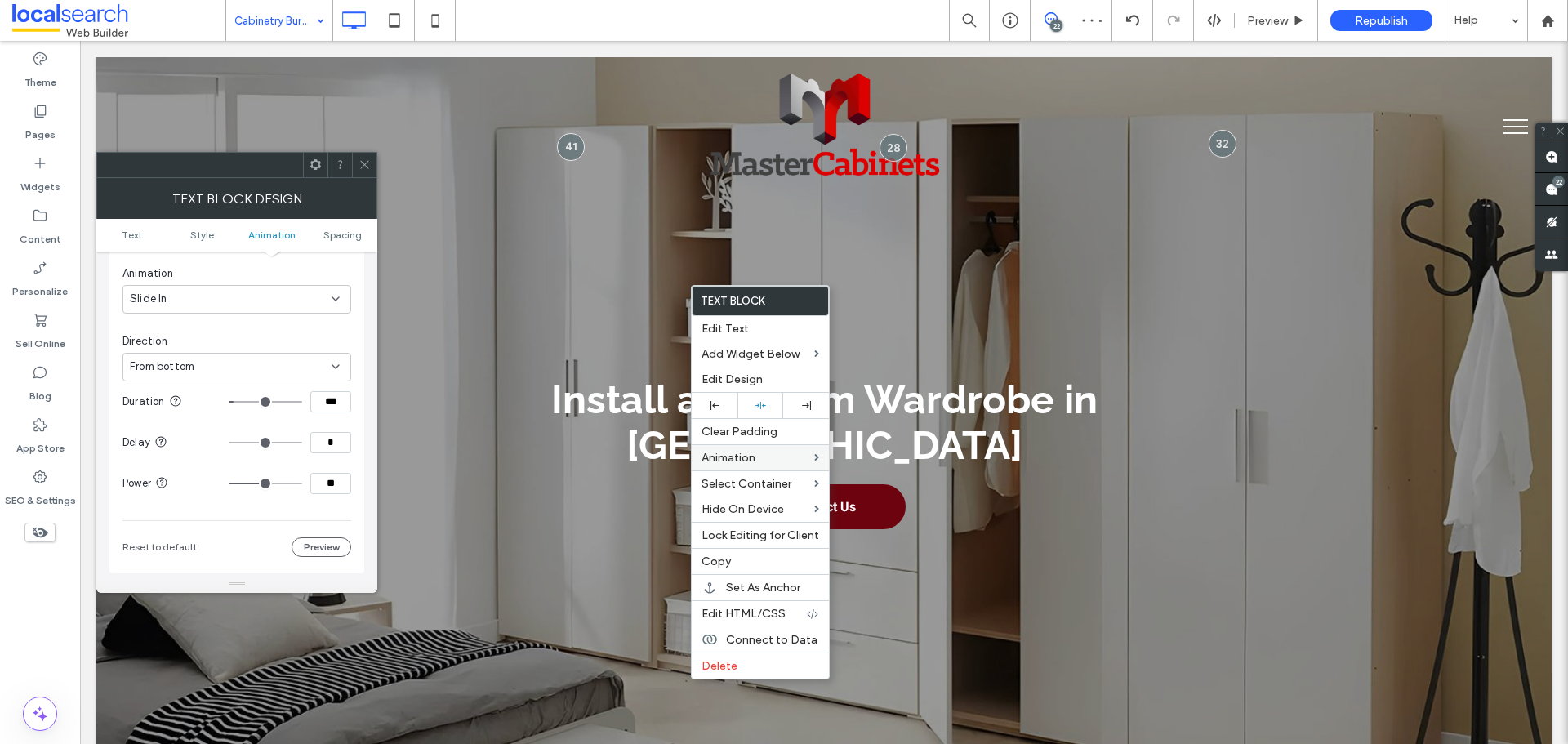
click at [301, 483] on input "range" at bounding box center [265, 484] width 73 height 2
drag, startPoint x: 291, startPoint y: 484, endPoint x: 338, endPoint y: 484, distance: 47.0
click at [302, 484] on input "range" at bounding box center [265, 484] width 73 height 2
click at [347, 481] on input "***" at bounding box center [330, 484] width 41 height 22
click at [352, 480] on div "Animation Change affects desktop and tablet Trigger Entrance Animation Slide In…" at bounding box center [237, 338] width 255 height 472
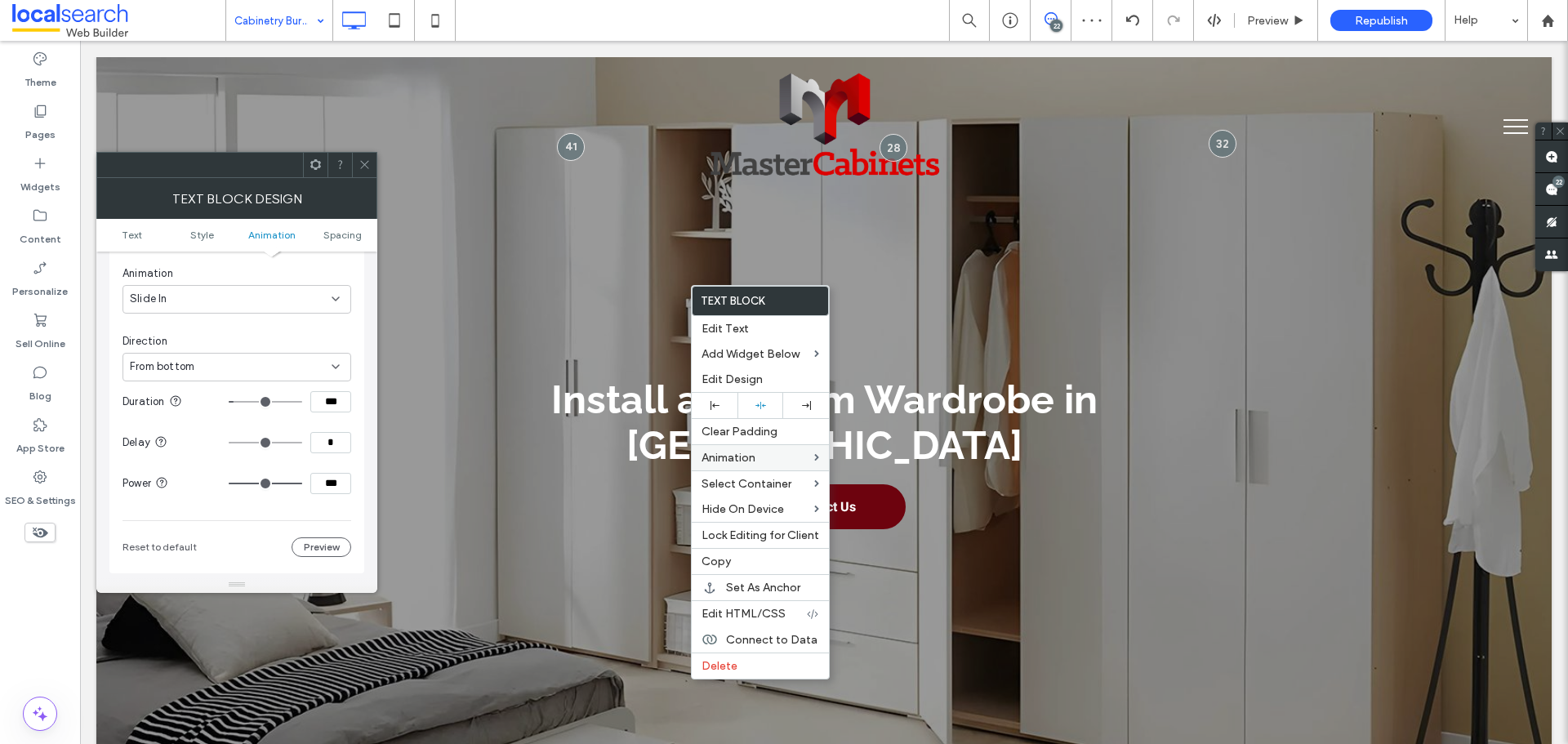
click at [364, 164] on icon at bounding box center [364, 165] width 12 height 12
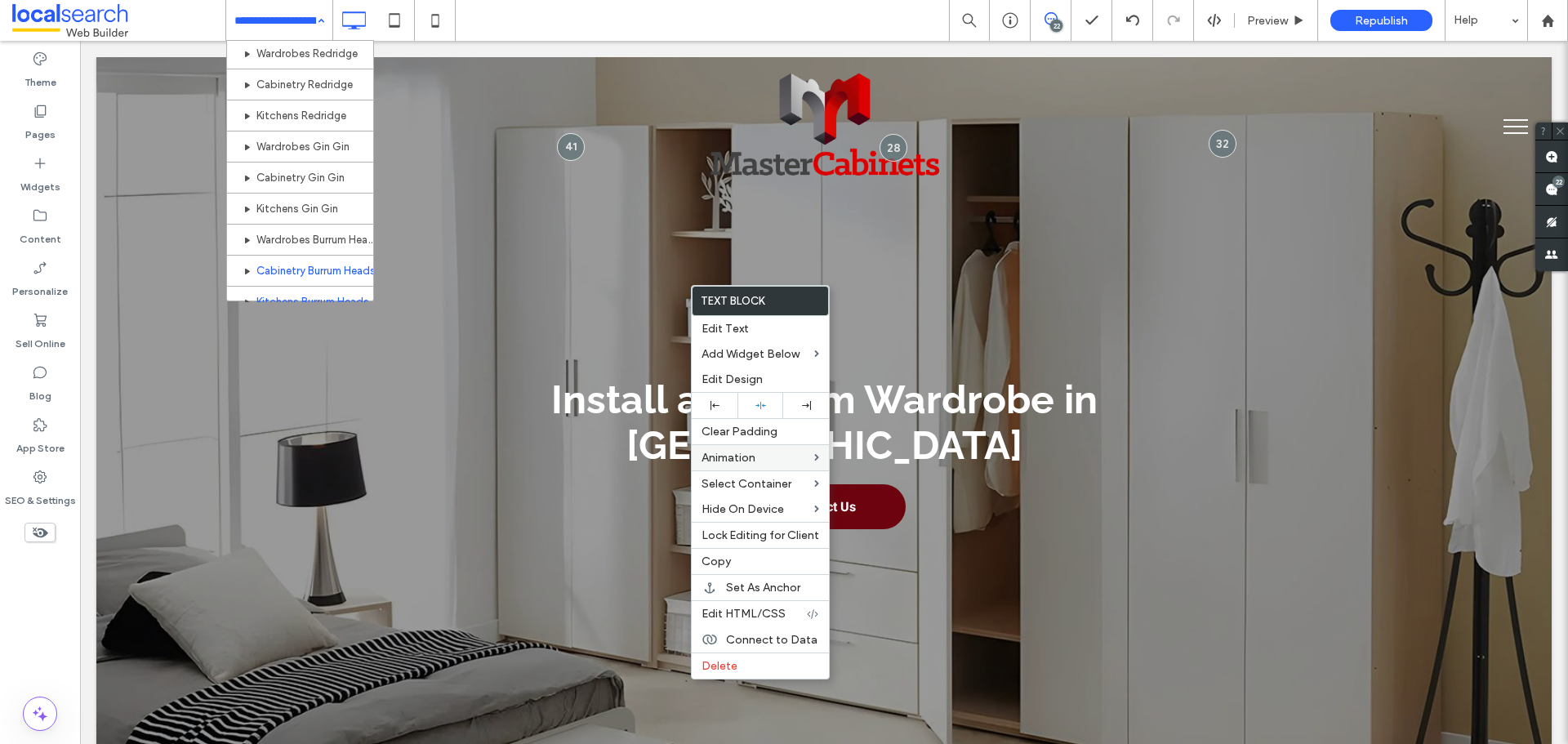
scroll to position [830, 0]
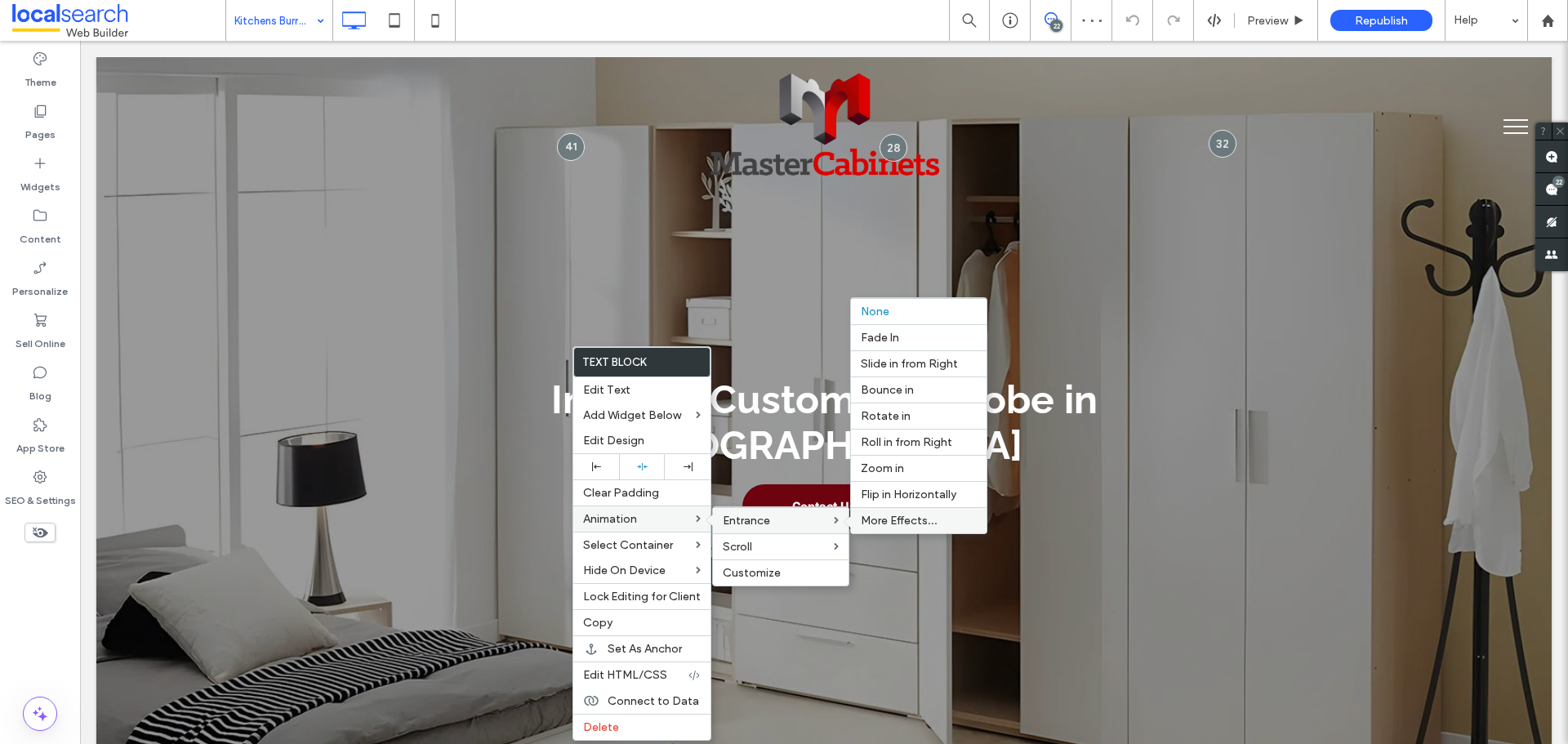
click at [912, 520] on span "More Effects..." at bounding box center [899, 520] width 76 height 14
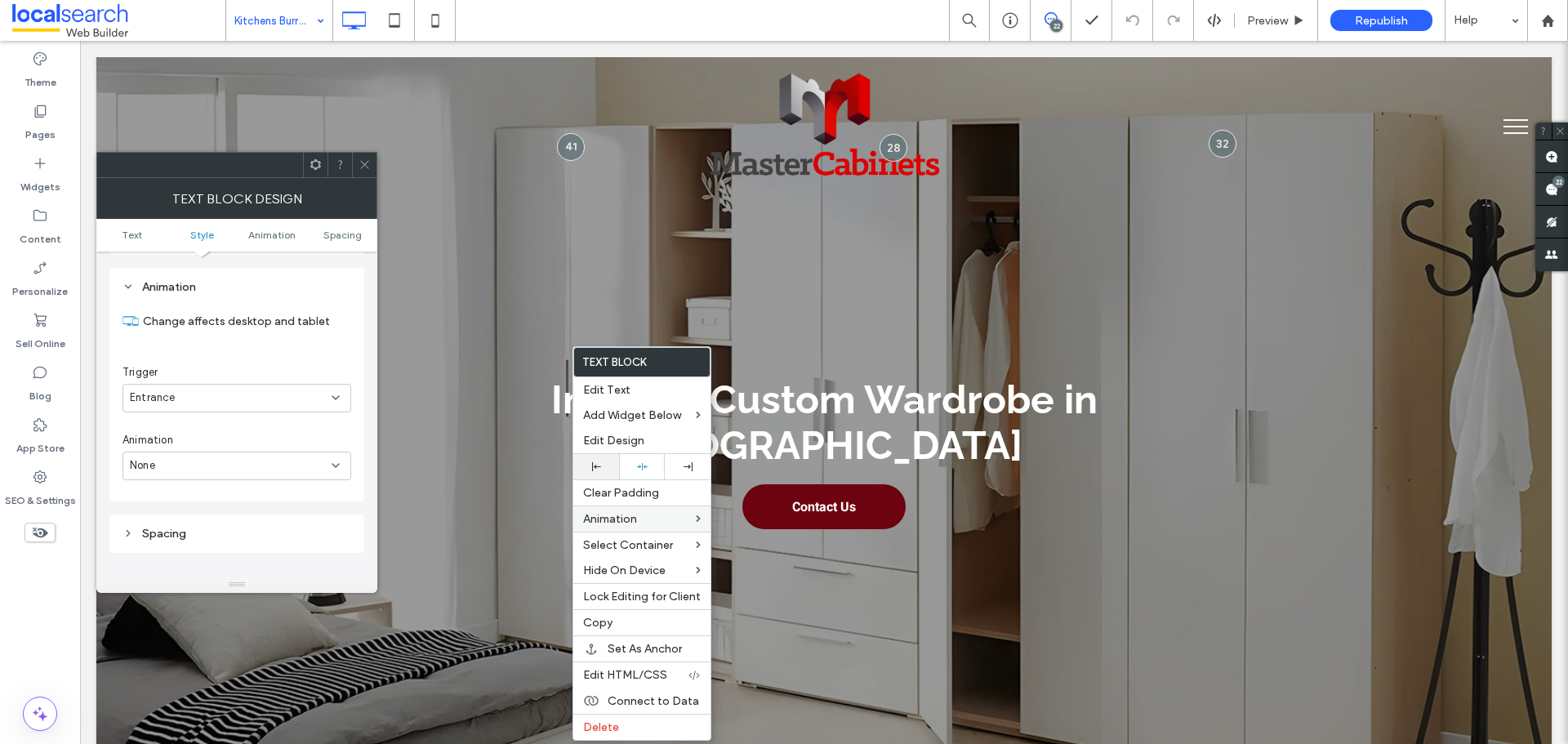
scroll to position [416, 0]
click at [279, 397] on div "Entrance" at bounding box center [230, 395] width 202 height 17
click at [282, 395] on div "Entrance" at bounding box center [230, 395] width 202 height 17
click at [284, 452] on div "None" at bounding box center [236, 462] width 229 height 28
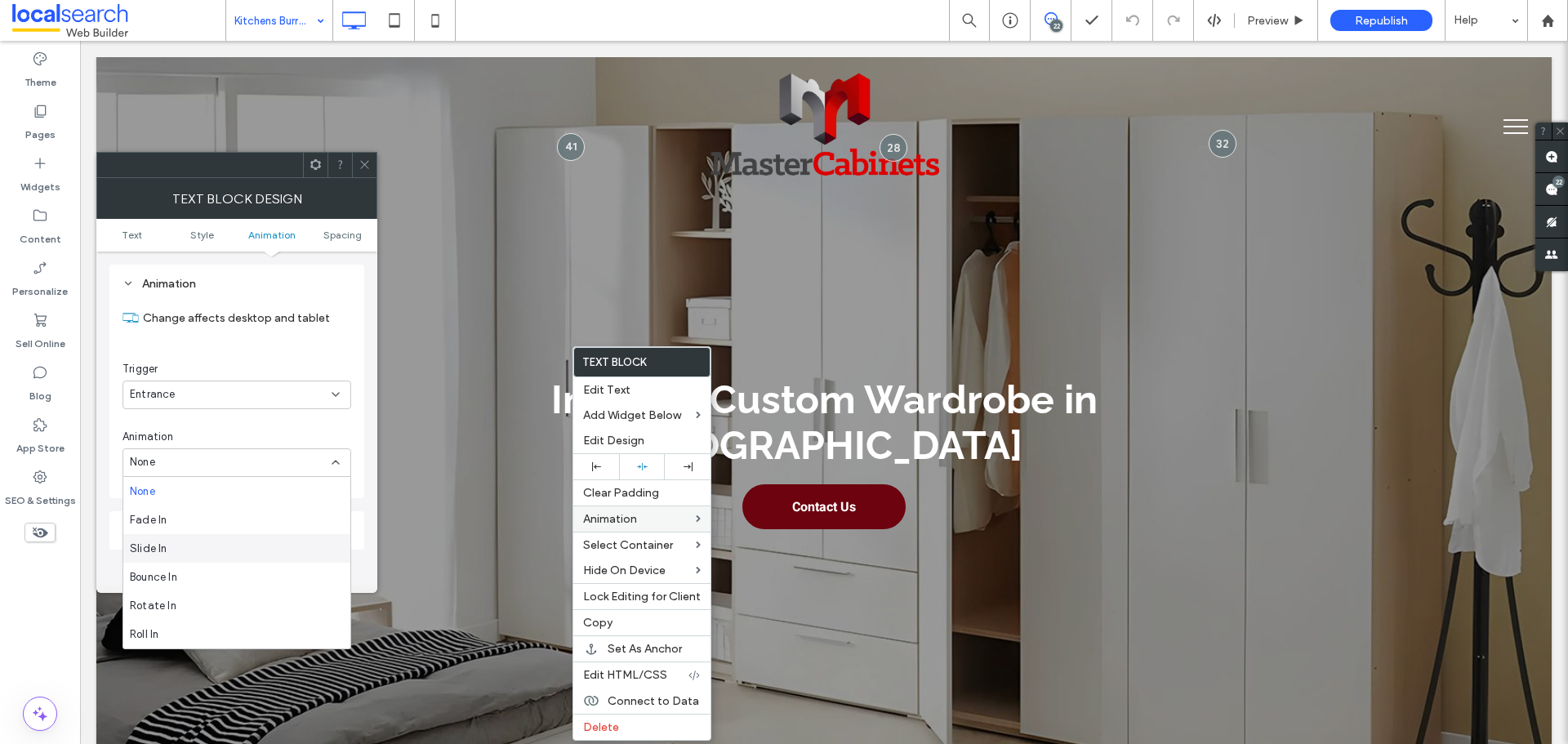
click at [235, 543] on div "Slide In" at bounding box center [236, 548] width 227 height 28
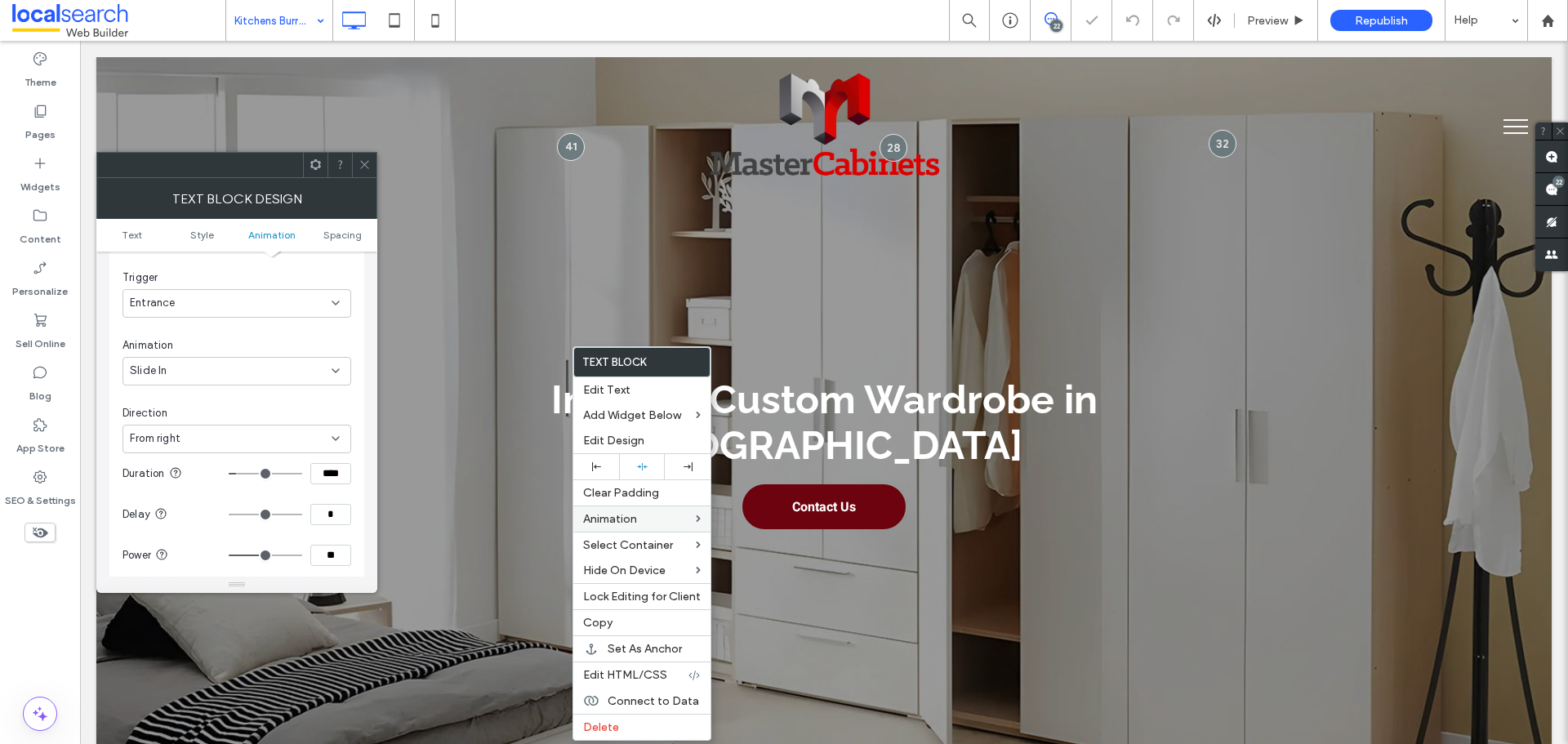
scroll to position [579, 0]
click at [279, 367] on div "From right" at bounding box center [230, 367] width 202 height 17
click at [243, 446] on div "From bottom" at bounding box center [236, 453] width 227 height 28
click at [338, 396] on input "****" at bounding box center [330, 402] width 41 height 22
paste input
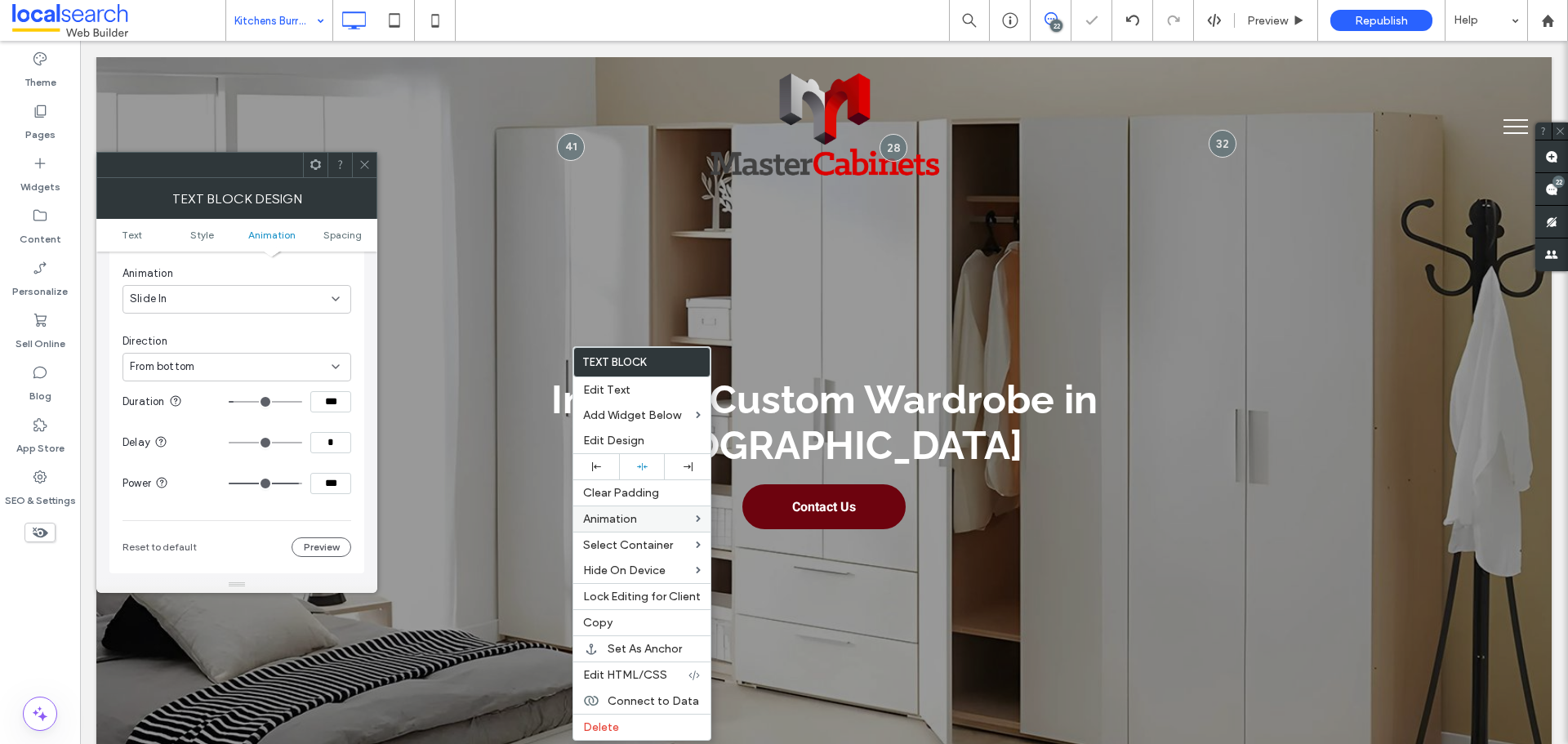
drag, startPoint x: 293, startPoint y: 485, endPoint x: 337, endPoint y: 485, distance: 44.0
click at [302, 485] on input "range" at bounding box center [265, 484] width 73 height 2
click at [362, 482] on div "Animation Change affects desktop and tablet Trigger Entrance Animation Slide In…" at bounding box center [237, 338] width 255 height 472
click at [364, 165] on use at bounding box center [364, 165] width 8 height 8
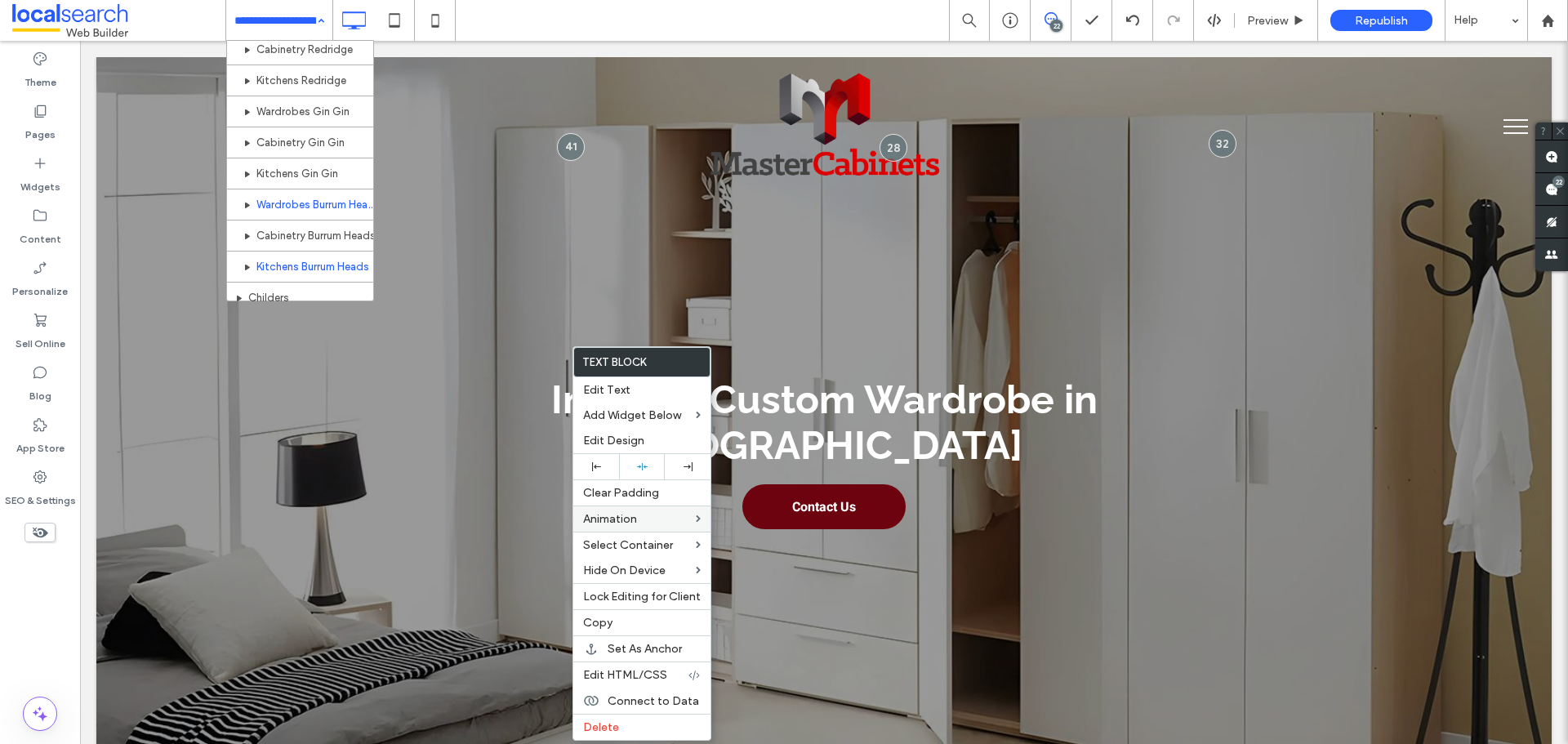
scroll to position [830, 0]
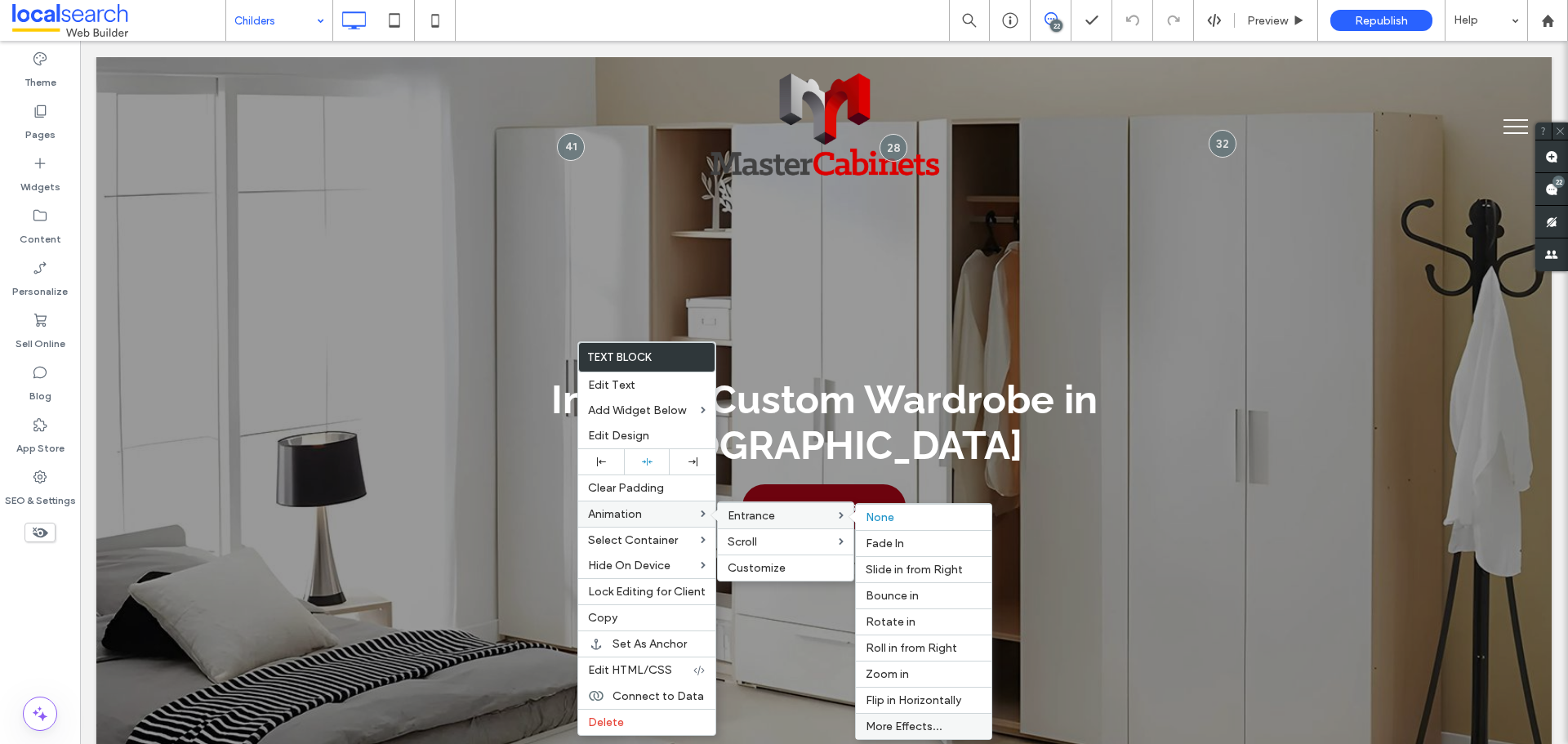
click at [926, 726] on span "More Effects..." at bounding box center [904, 726] width 76 height 14
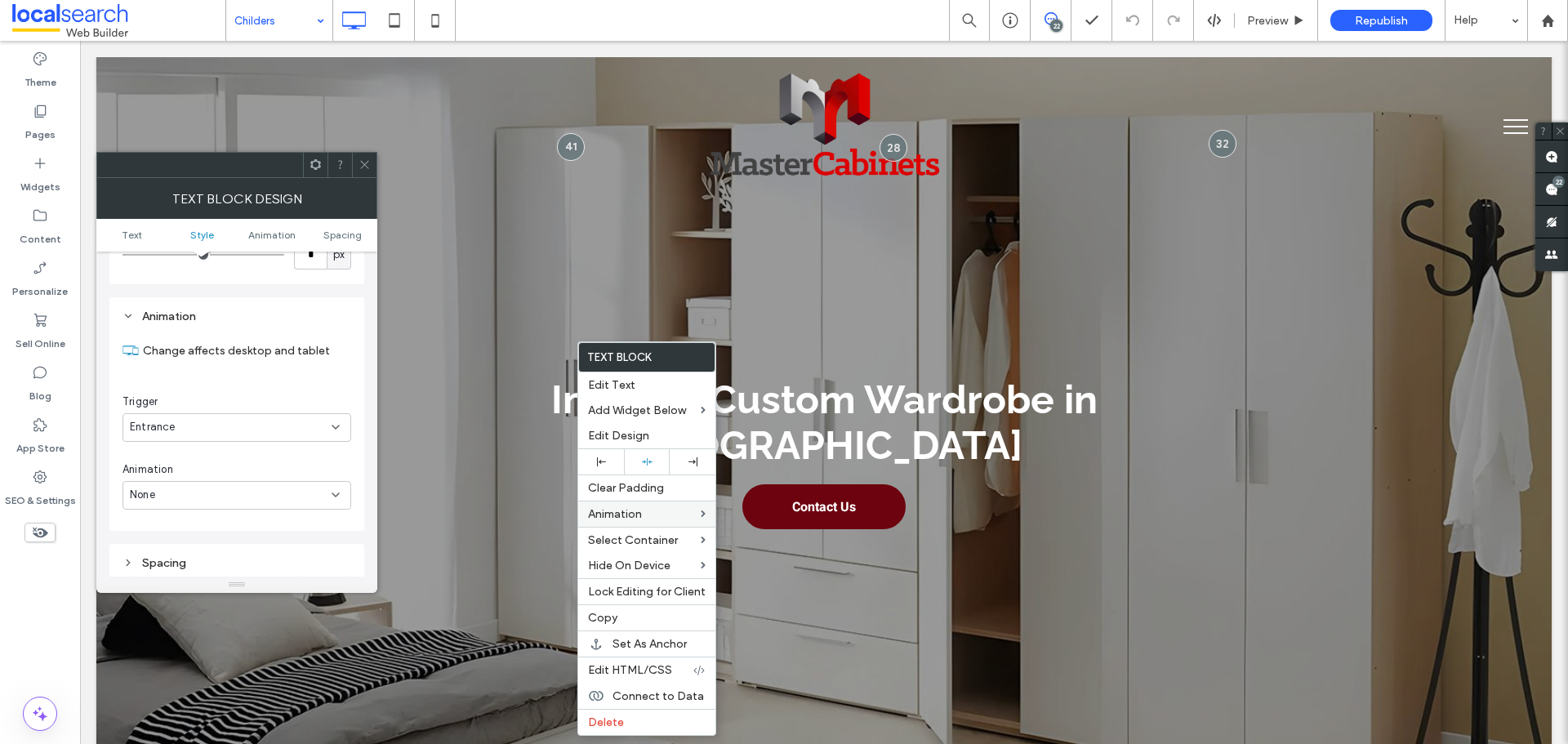
scroll to position [416, 0]
drag, startPoint x: 220, startPoint y: 446, endPoint x: 209, endPoint y: 502, distance: 57.1
click at [220, 451] on div "Animation None" at bounding box center [236, 453] width 229 height 48
drag, startPoint x: 209, startPoint y: 458, endPoint x: 210, endPoint y: 471, distance: 13.0
click at [210, 458] on div "None" at bounding box center [230, 462] width 202 height 17
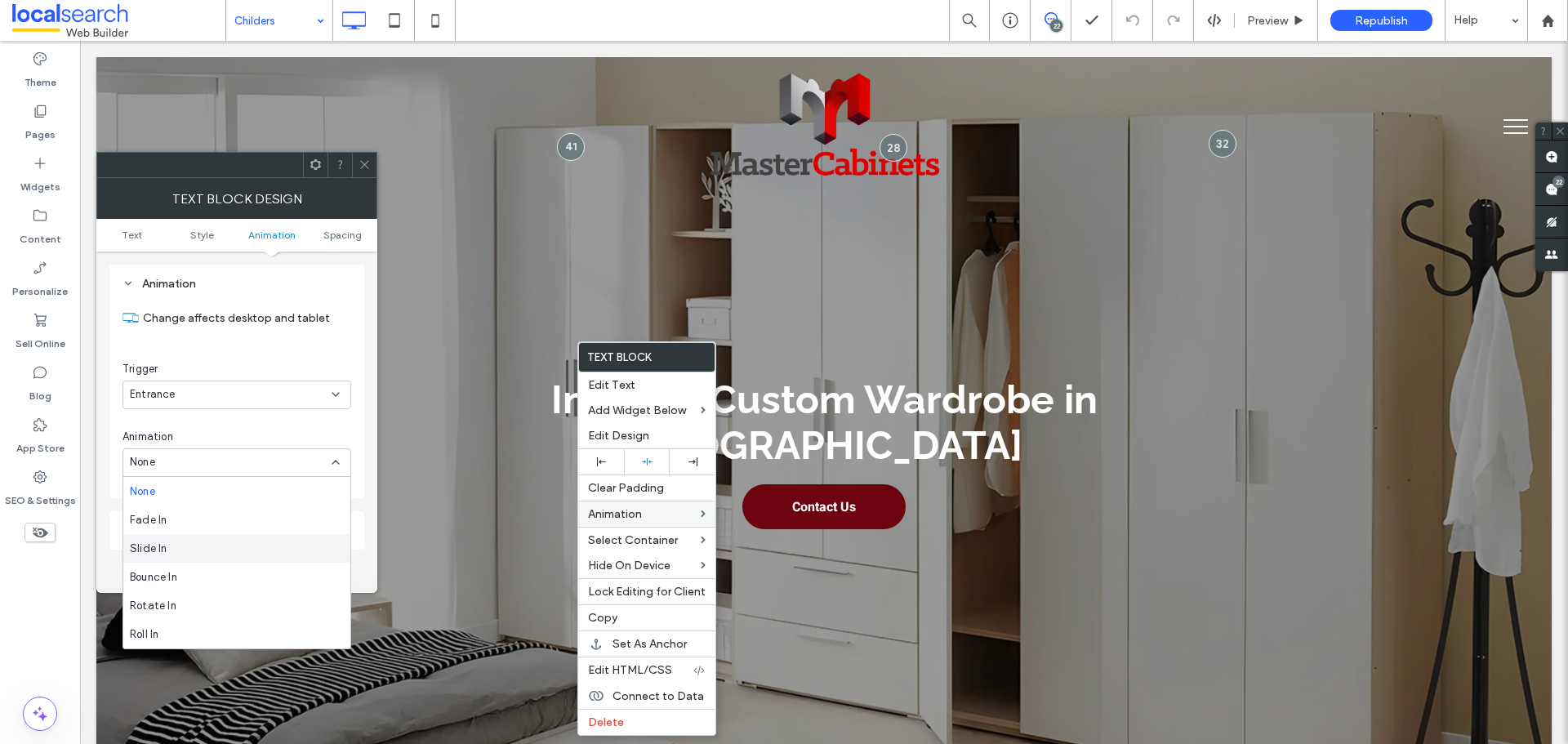
click at [201, 544] on div "Slide In" at bounding box center [236, 548] width 227 height 28
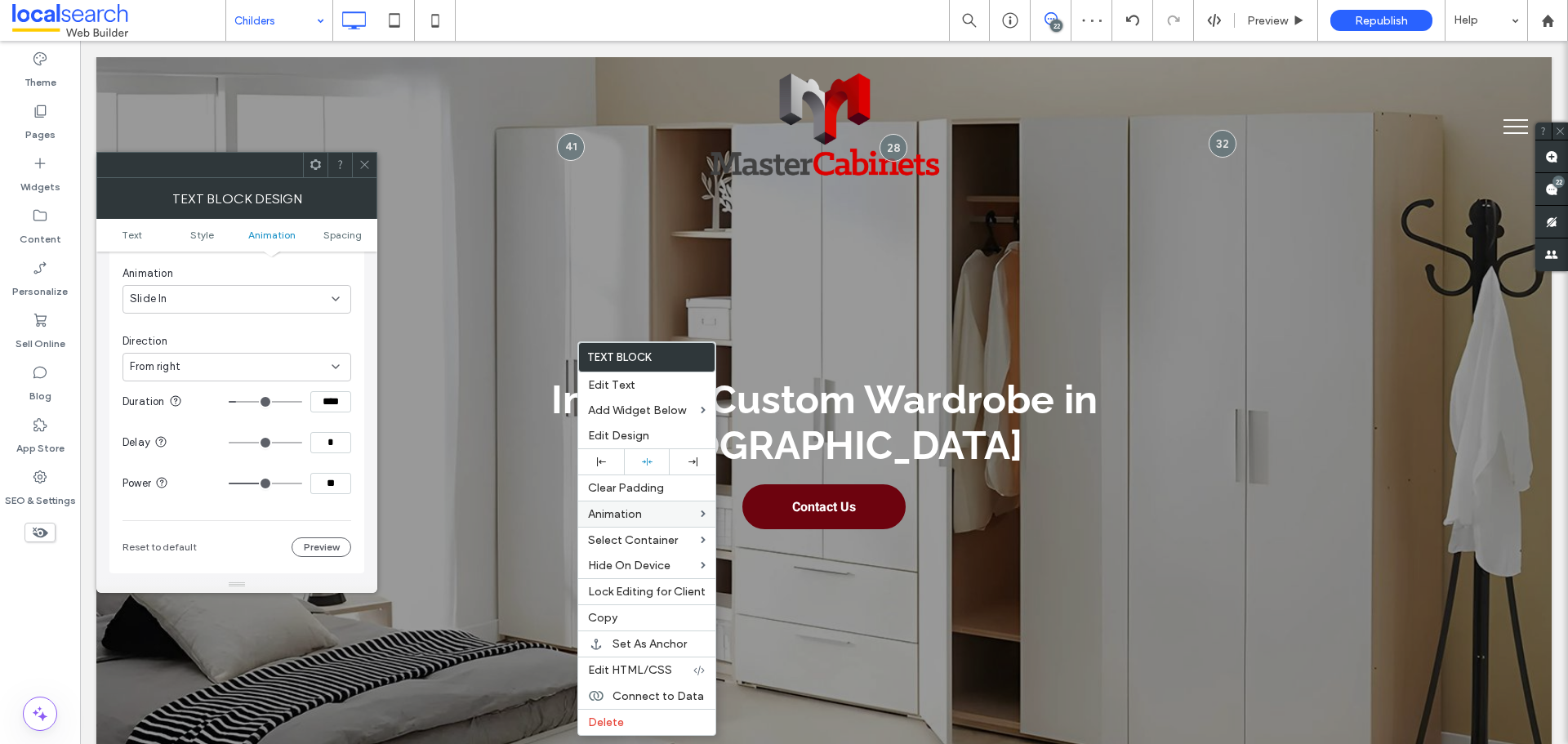
scroll to position [498, 0]
drag, startPoint x: 178, startPoint y: 441, endPoint x: 189, endPoint y: 459, distance: 21.1
click at [179, 441] on span "From right" at bounding box center [155, 449] width 51 height 17
click at [205, 538] on div "From bottom" at bounding box center [236, 535] width 227 height 28
click at [323, 490] on input "****" at bounding box center [330, 484] width 41 height 22
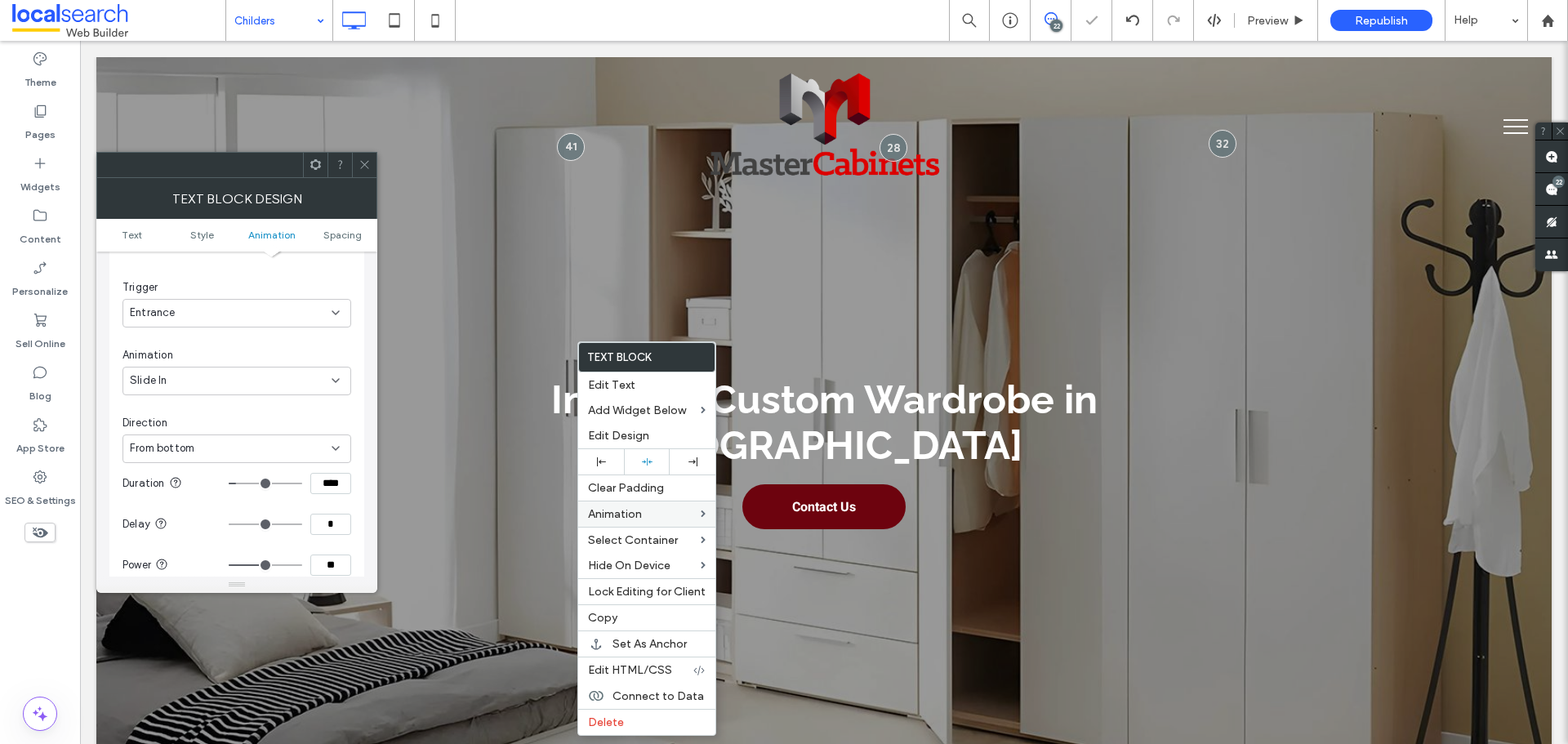
paste input
click at [353, 506] on div "Animation Change affects desktop and tablet Trigger Entrance Animation Slide In…" at bounding box center [237, 419] width 255 height 472
click at [288, 570] on div at bounding box center [269, 565] width 81 height 22
drag, startPoint x: 286, startPoint y: 564, endPoint x: 334, endPoint y: 562, distance: 48.0
click at [302, 564] on input "range" at bounding box center [265, 565] width 73 height 2
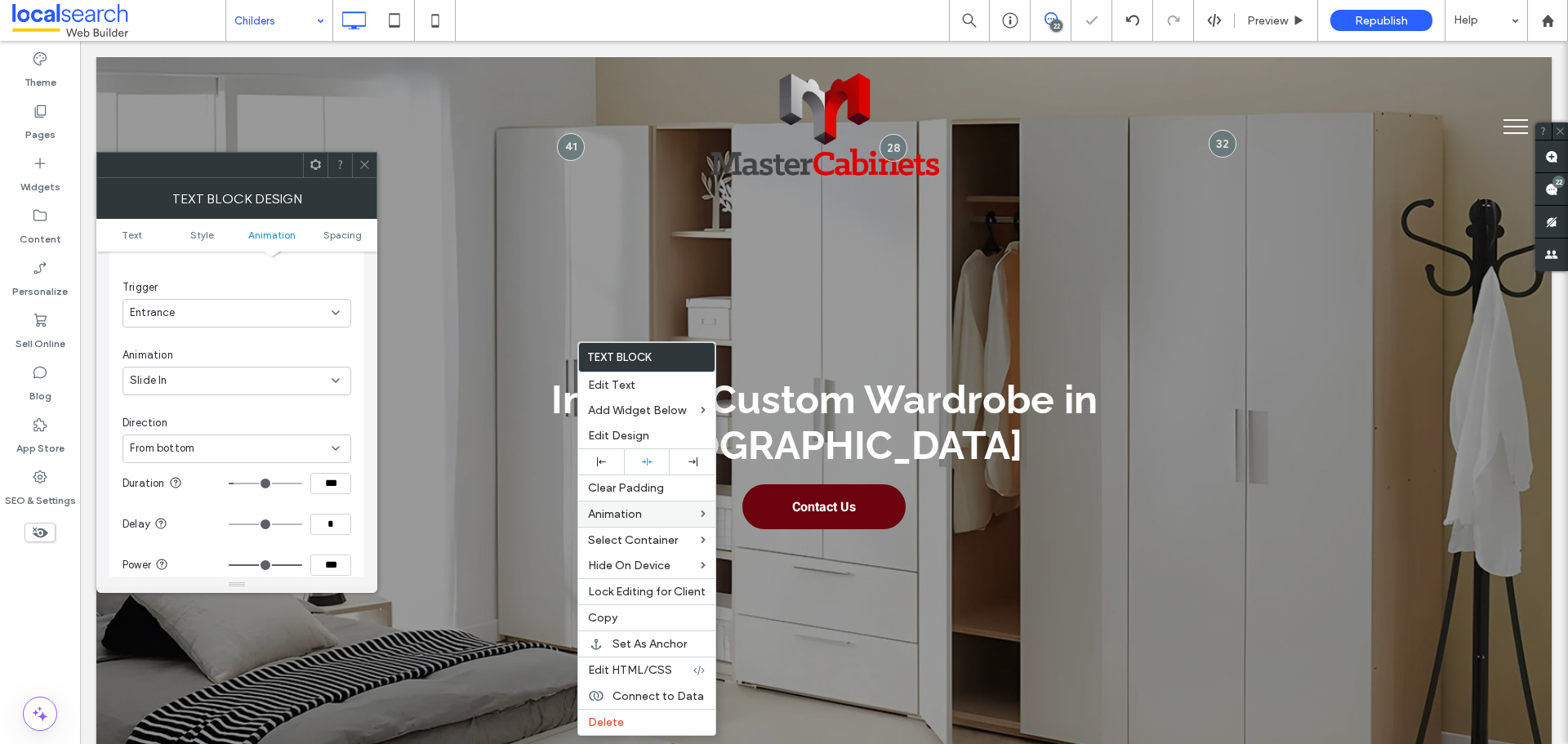
click at [365, 548] on div "Text Edit text via the Text Editor or go to Global Text Open Text Editor Open G…" at bounding box center [237, 414] width 281 height 325
click at [365, 170] on icon at bounding box center [364, 165] width 12 height 12
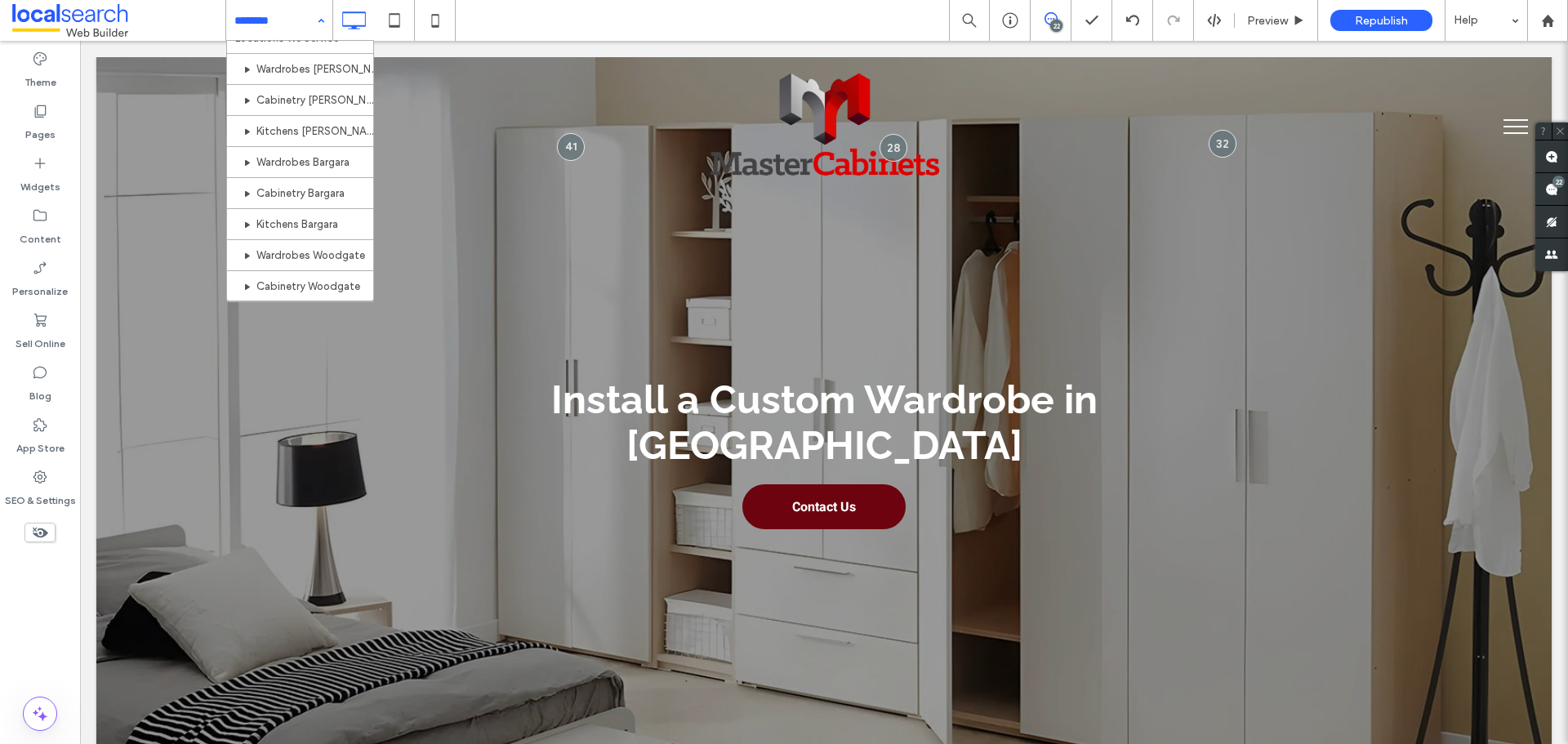
scroll to position [830, 0]
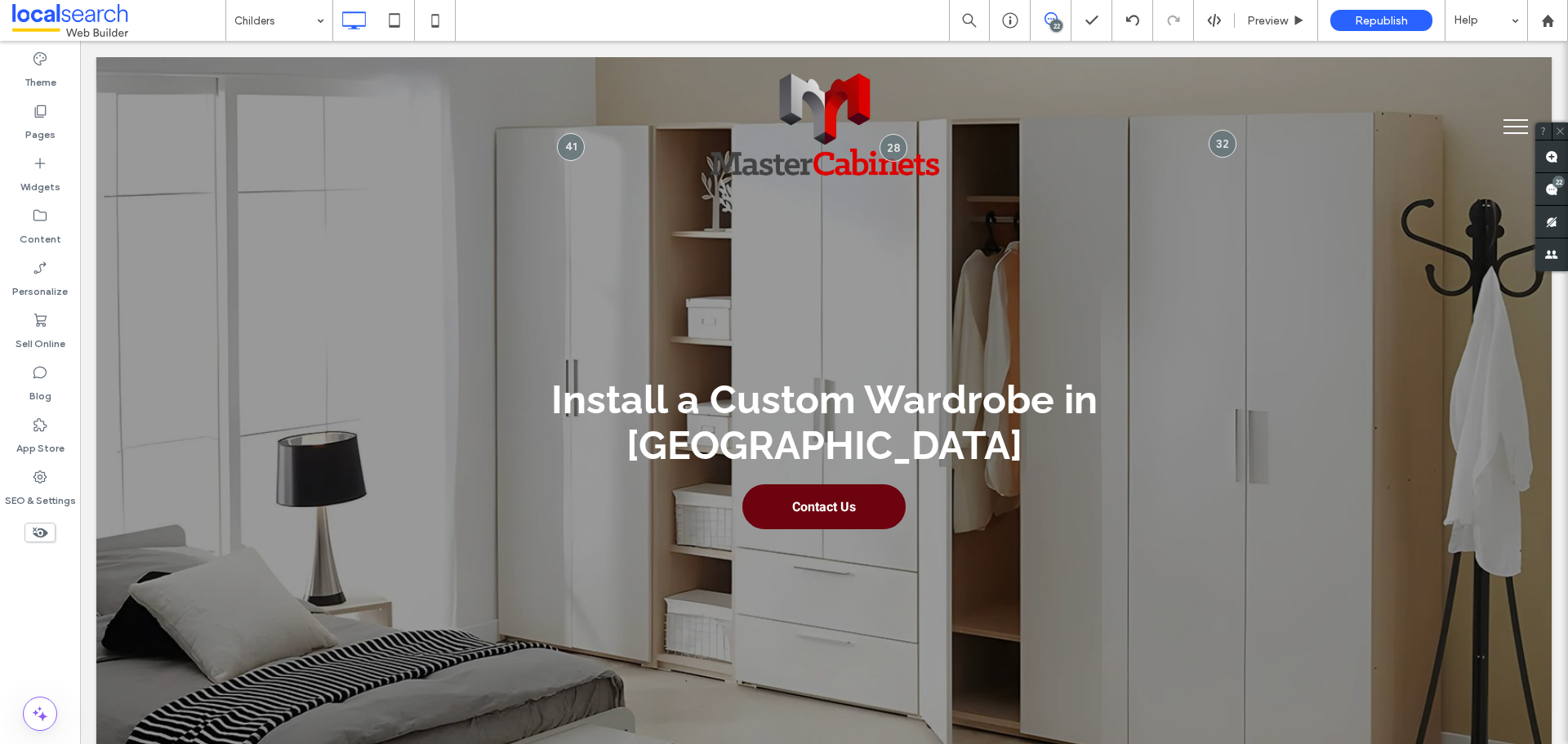
click at [1058, 31] on div "22" at bounding box center [1056, 26] width 12 height 12
click at [1049, 26] on div "22" at bounding box center [1051, 21] width 40 height 17
click at [1044, 24] on icon at bounding box center [1051, 19] width 13 height 13
click at [1553, 187] on use at bounding box center [1552, 190] width 13 height 13
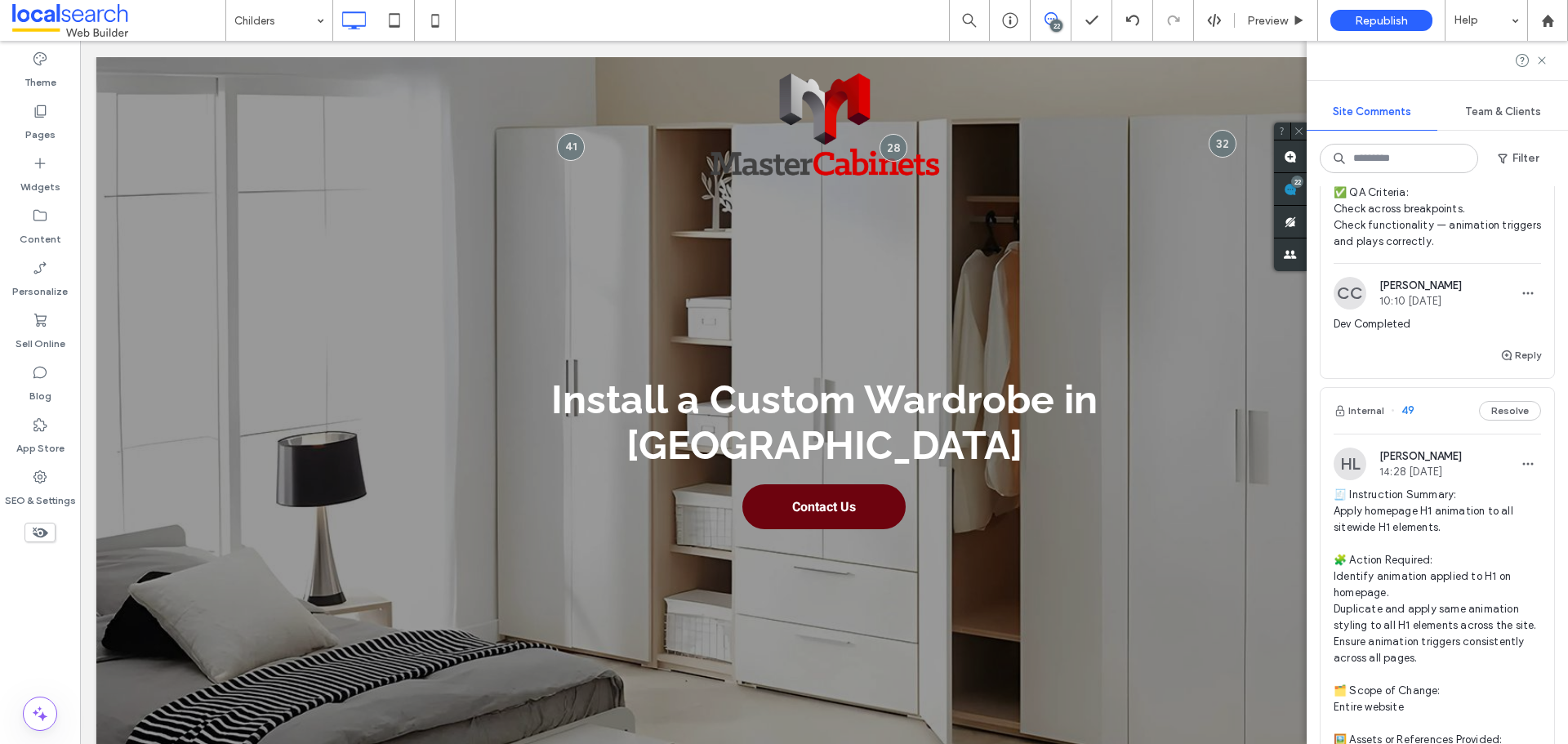
scroll to position [653, 0]
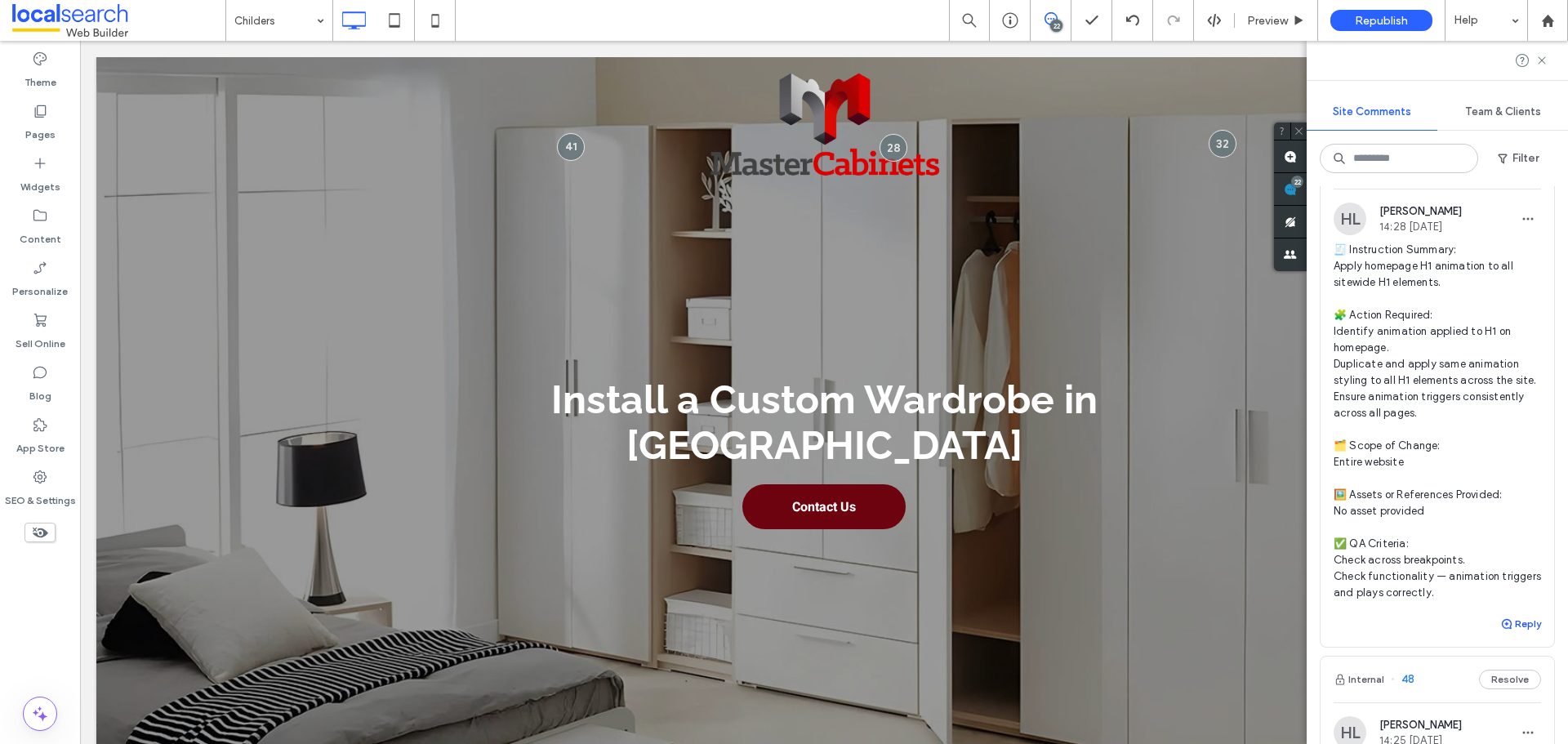
click at [1506, 633] on button "Reply" at bounding box center [1521, 624] width 41 height 20
click at [1420, 667] on textarea at bounding box center [1437, 655] width 208 height 81
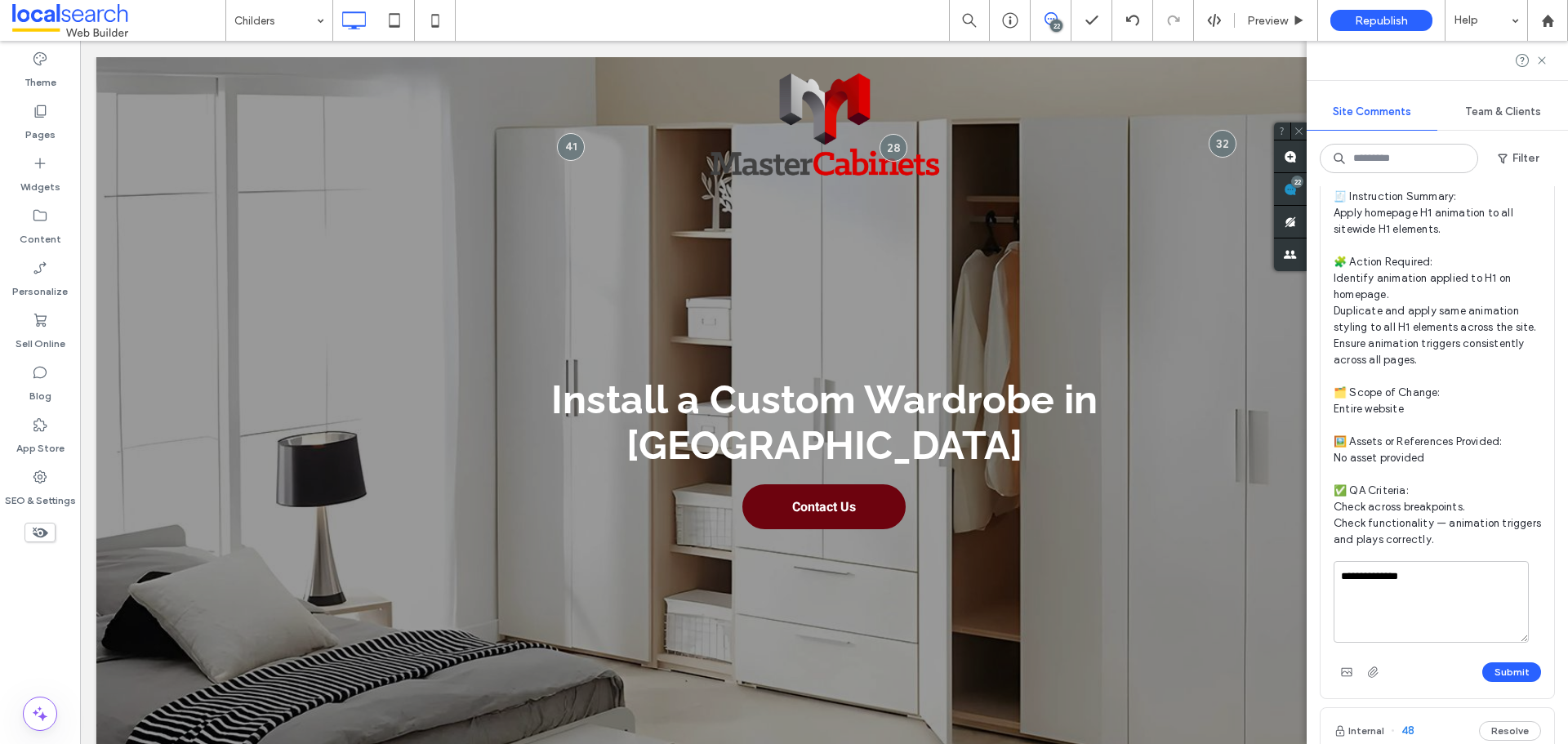
scroll to position [735, 0]
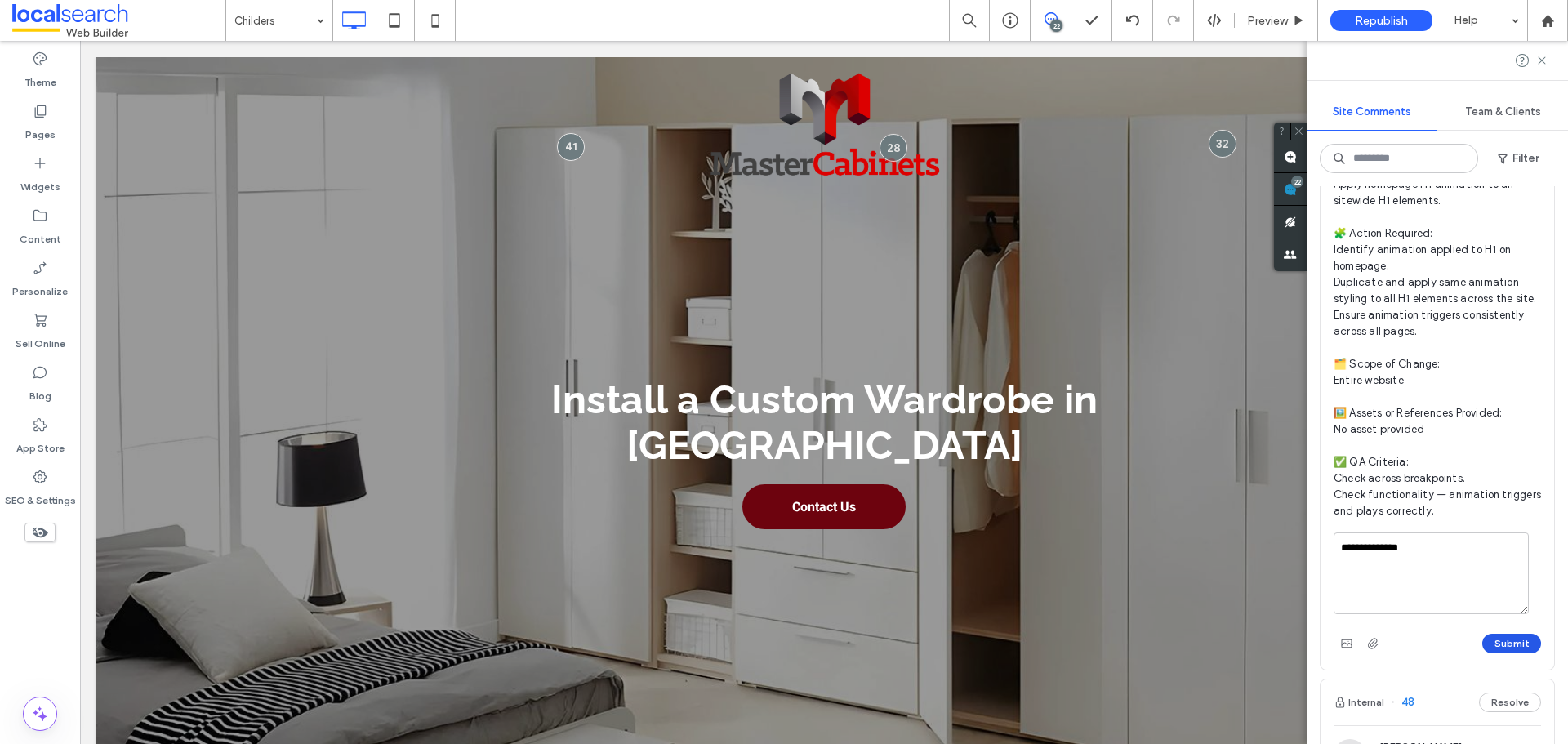
click at [1500, 653] on button "Submit" at bounding box center [1511, 643] width 59 height 20
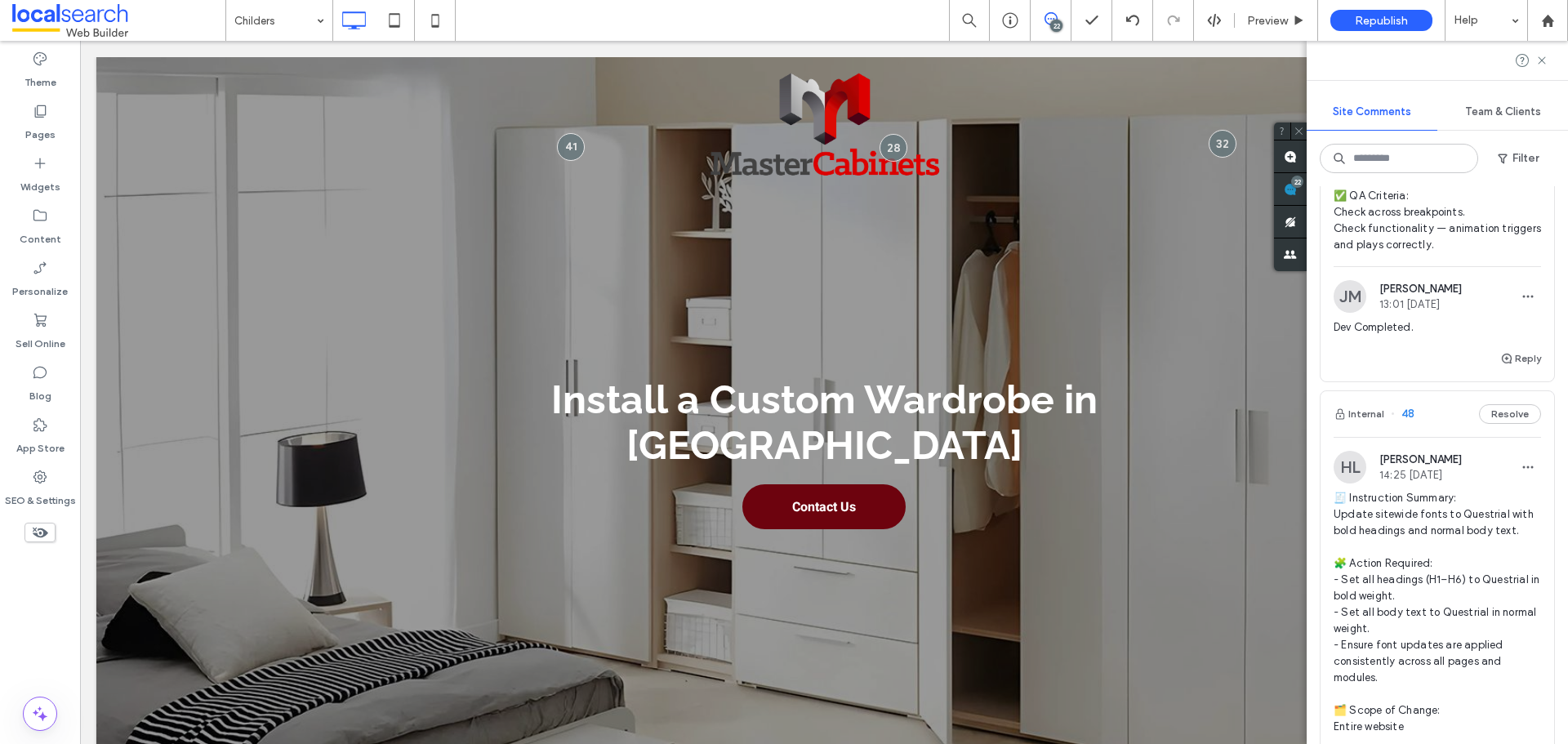
scroll to position [1062, 0]
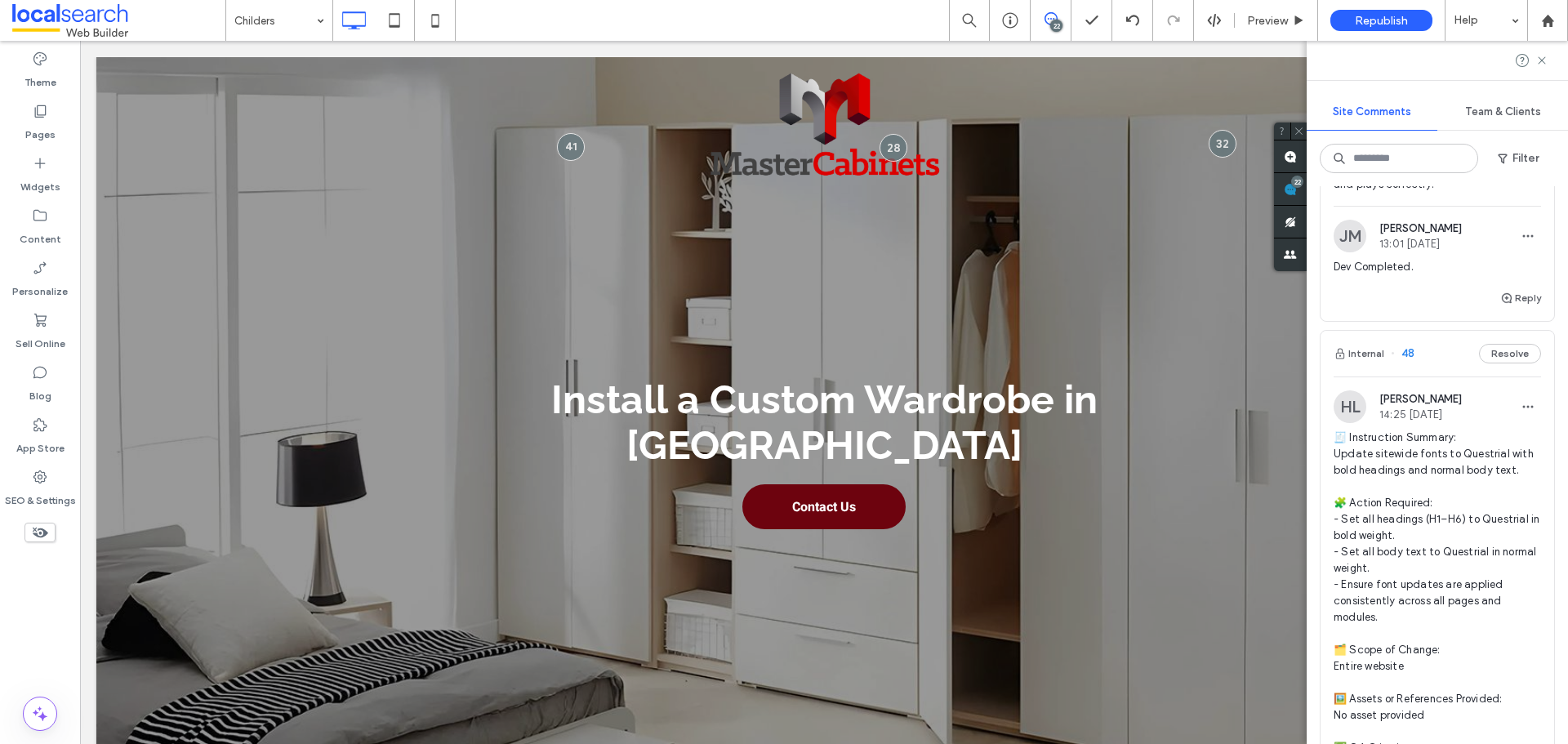
click at [1453, 504] on span "🧾 Instruction Summary: Update sitewide fonts to Questrial with bold headings an…" at bounding box center [1437, 601] width 208 height 343
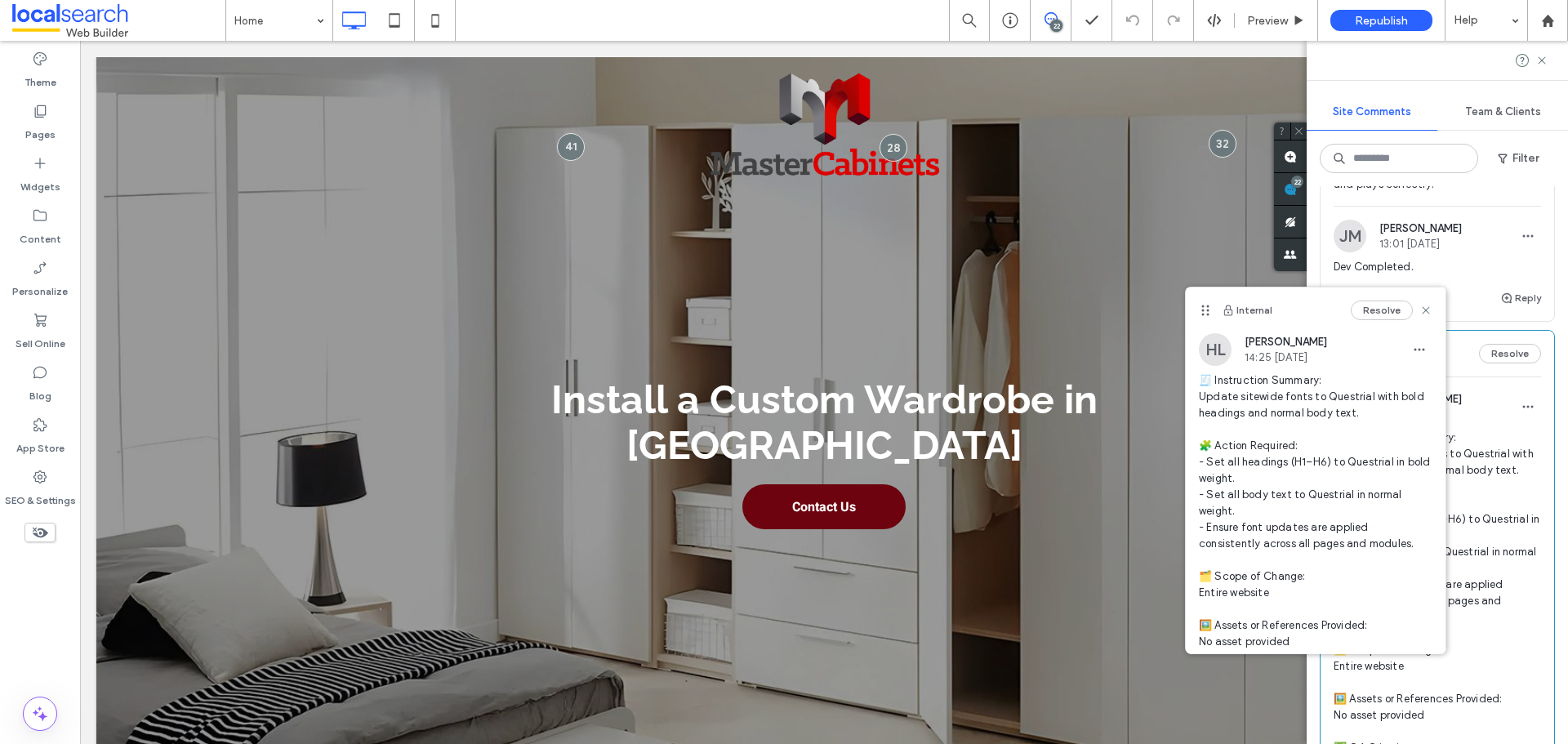
drag, startPoint x: 1223, startPoint y: 301, endPoint x: 1217, endPoint y: 311, distance: 11.7
click at [1211, 308] on icon at bounding box center [1206, 310] width 13 height 13
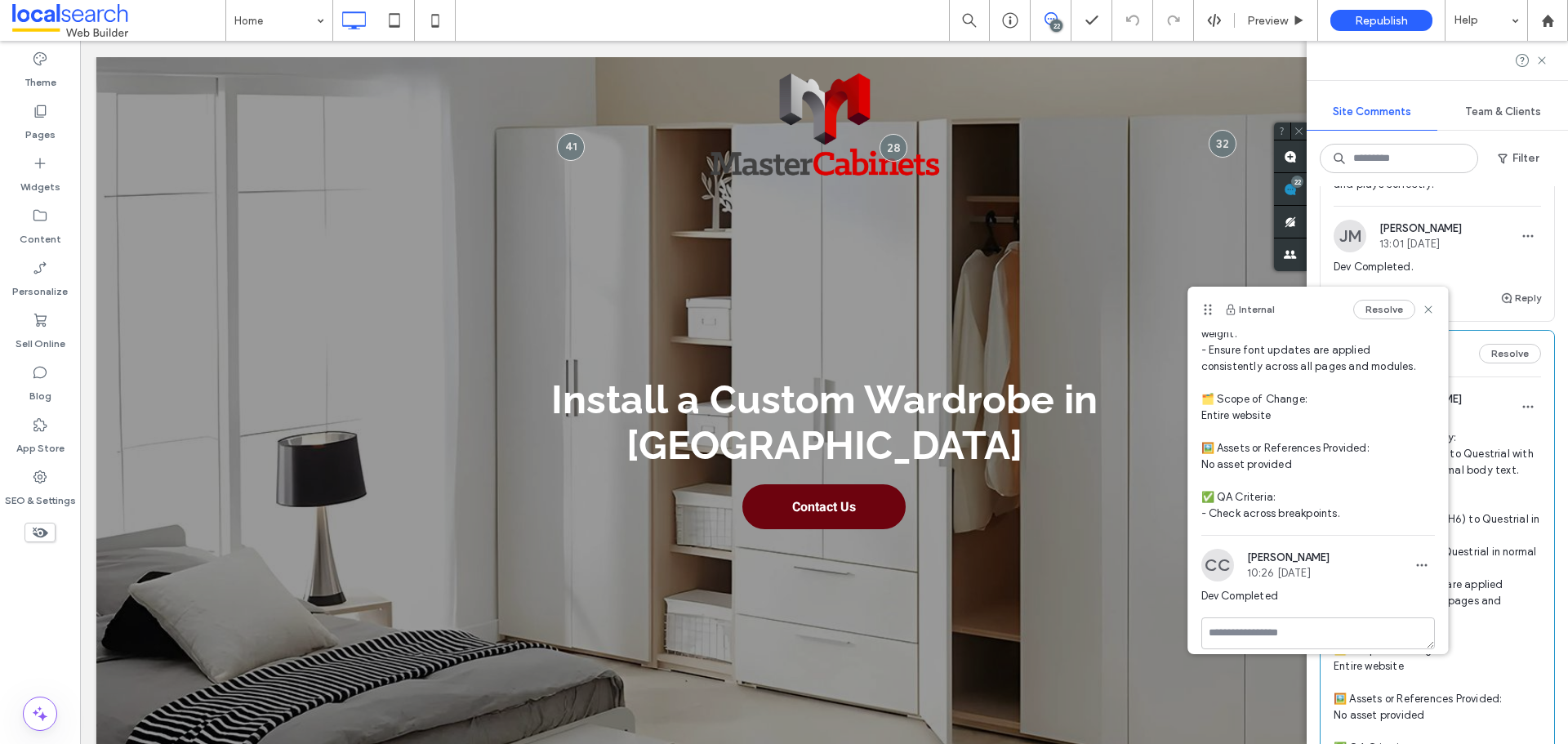
scroll to position [190, 0]
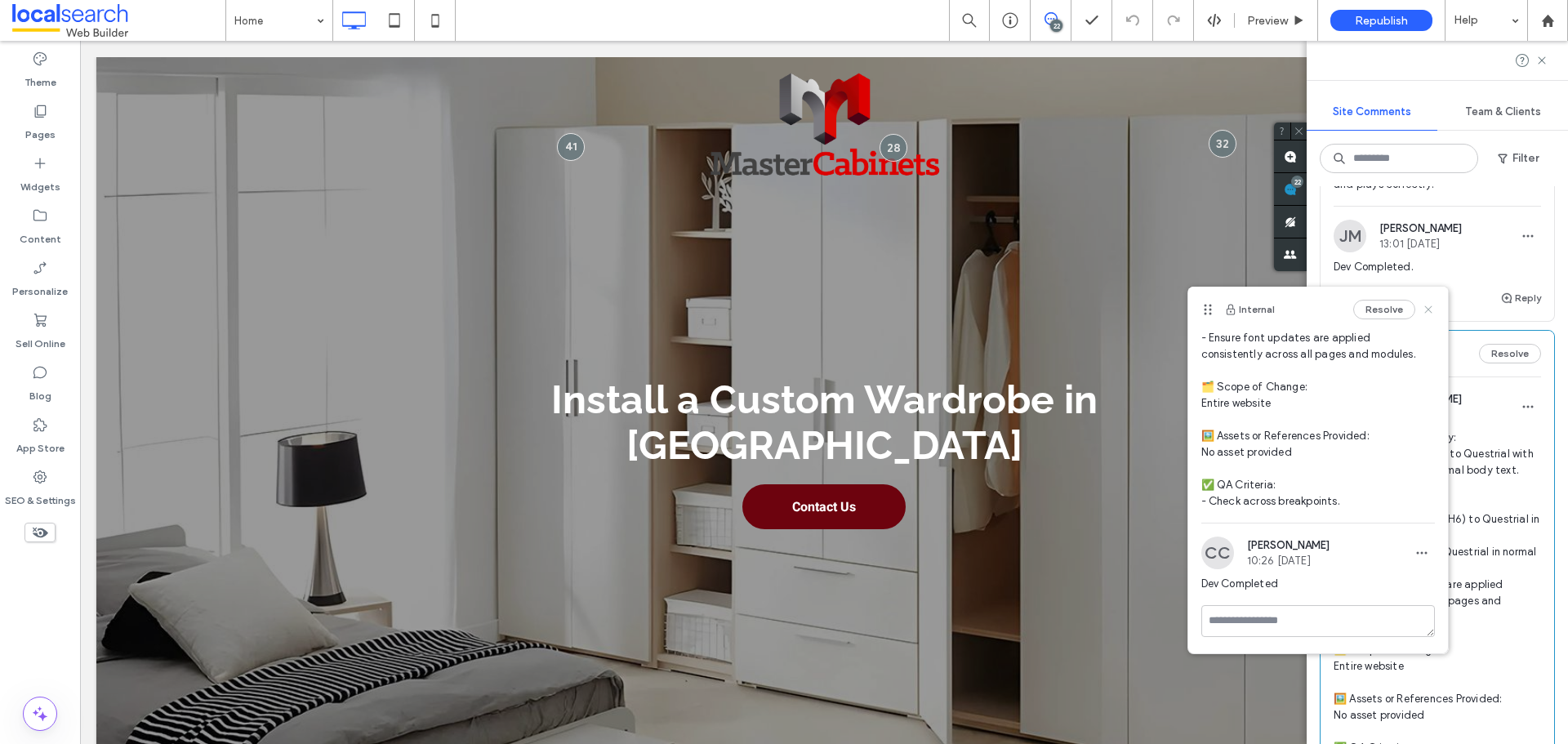
click at [1424, 309] on use at bounding box center [1427, 308] width 7 height 7
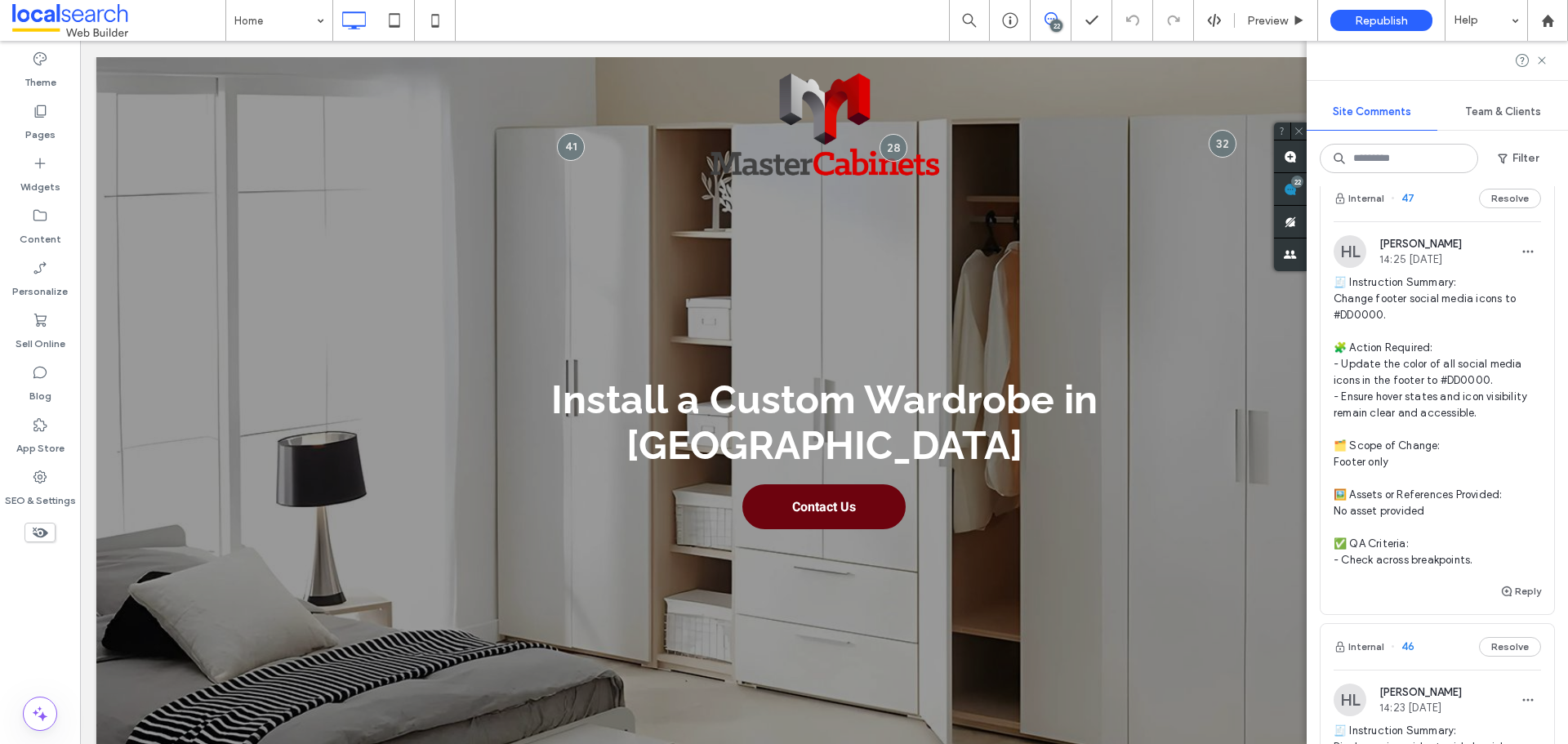
scroll to position [1878, 0]
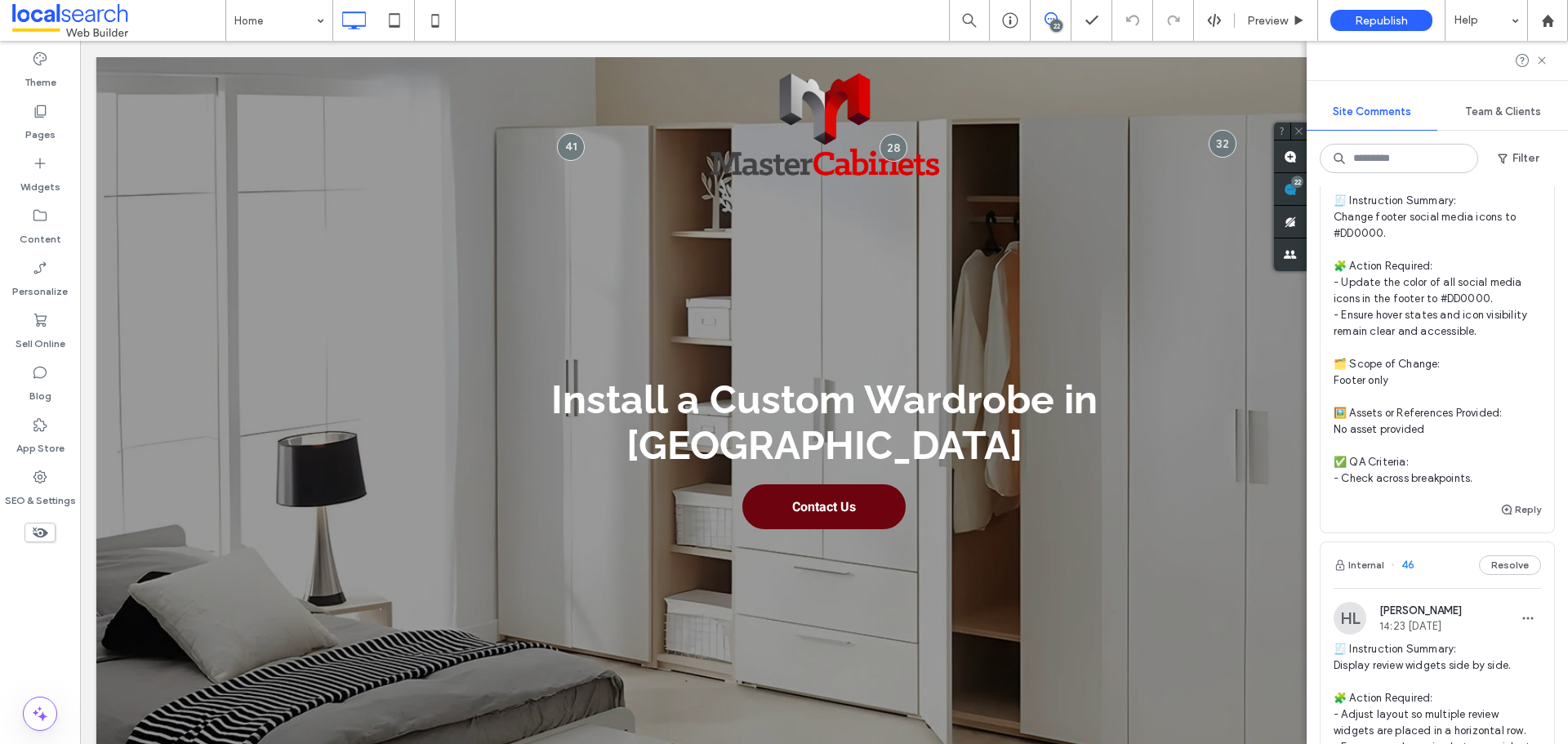
click at [1466, 331] on span "🧾 Instruction Summary: Change footer social media icons to #DD0000. 🧩 Action Re…" at bounding box center [1437, 340] width 208 height 294
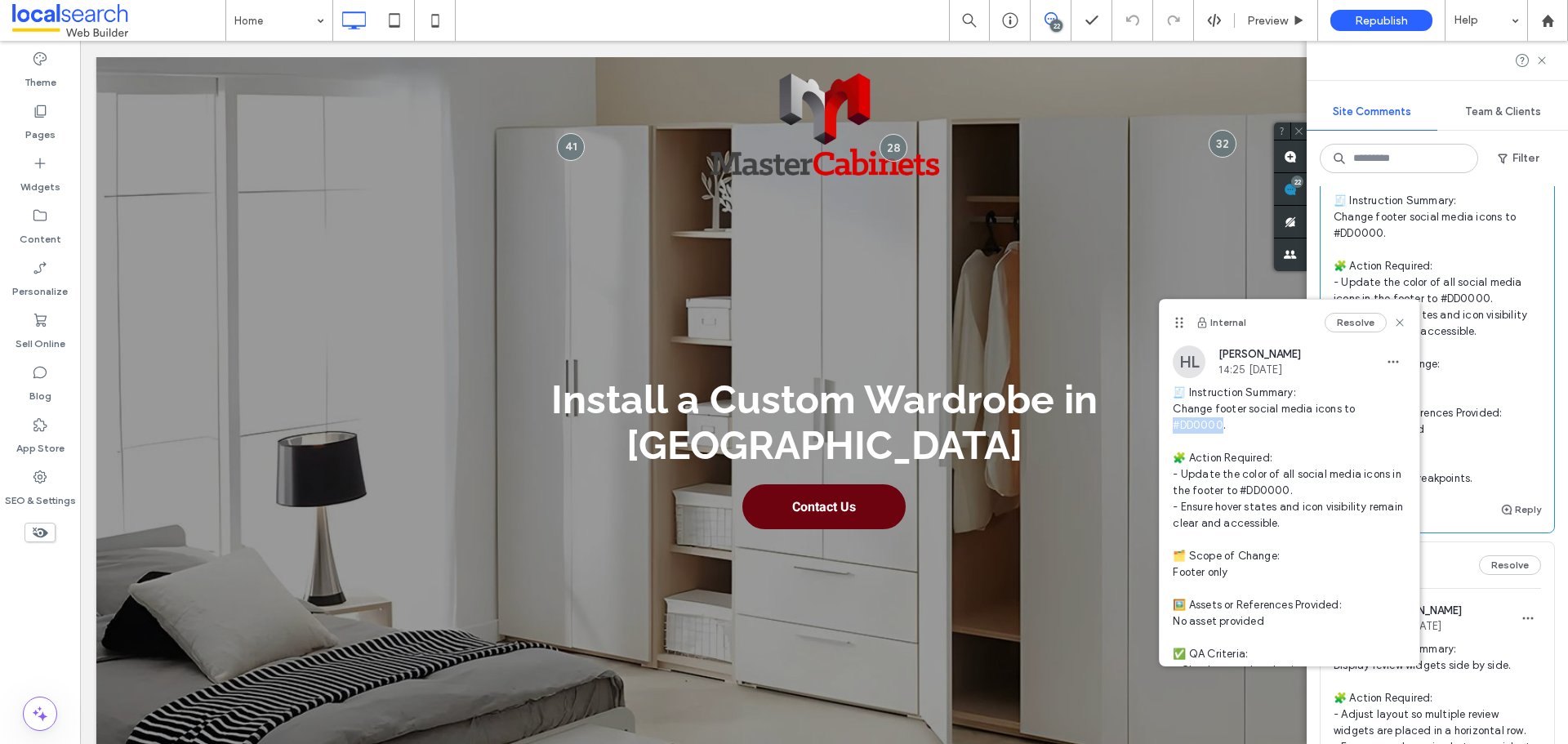
drag, startPoint x: 1220, startPoint y: 422, endPoint x: 1176, endPoint y: 425, distance: 44.1
click at [1176, 425] on span "🧾 Instruction Summary: Change footer social media icons to #DD0000. 🧩 Action Re…" at bounding box center [1289, 532] width 234 height 294
copy span "DD0000."
click at [1393, 324] on icon at bounding box center [1400, 323] width 13 height 13
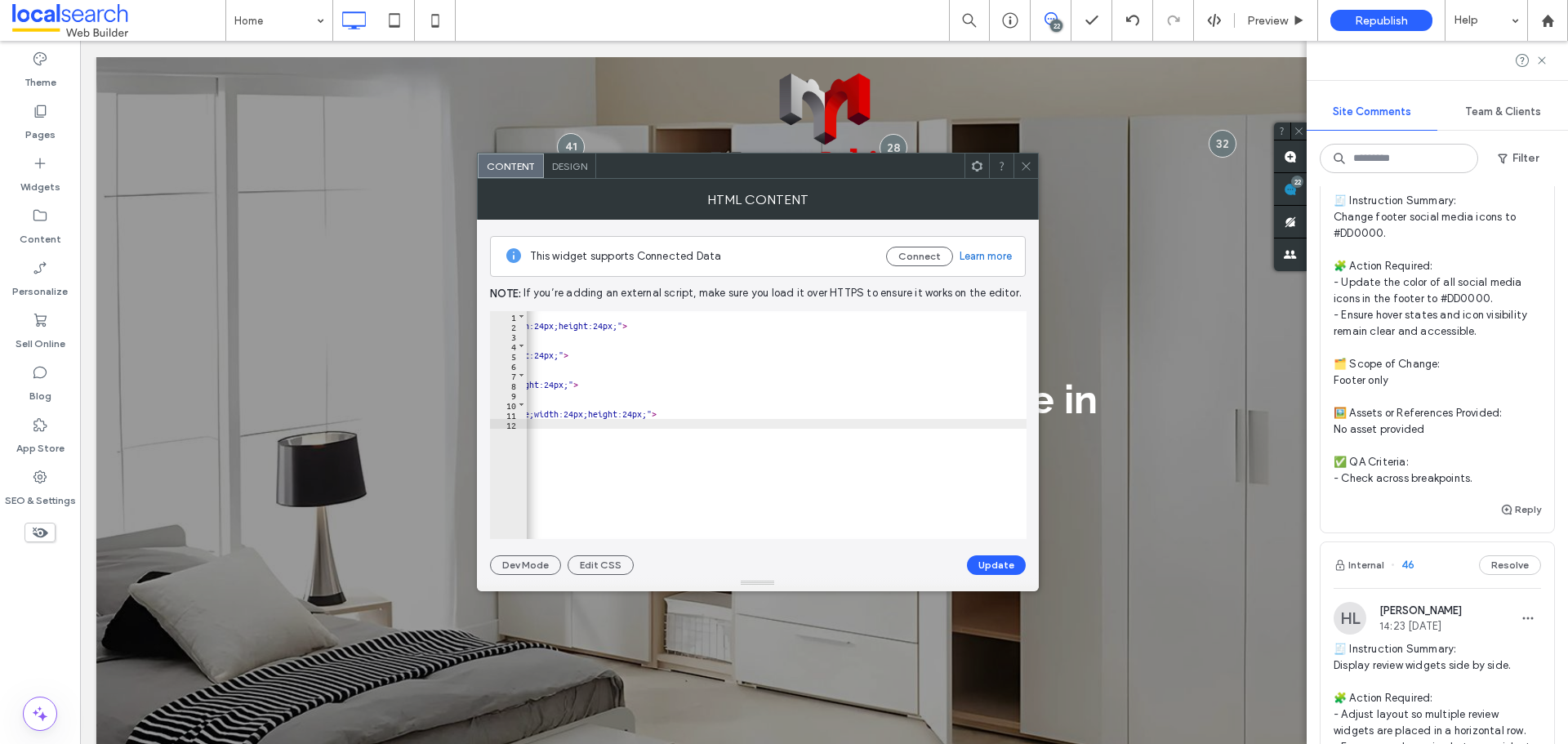
scroll to position [0, 653]
click at [964, 326] on div "< a href = "https://www.facebook.com/mastercabinets16/" target = "_blank" > < i…" at bounding box center [450, 428] width 1153 height 235
click at [967, 325] on div "< a href = "https://www.facebook.com/mastercabinets16/" target = "_blank" > < i…" at bounding box center [450, 428] width 1153 height 235
paste textarea "*******"
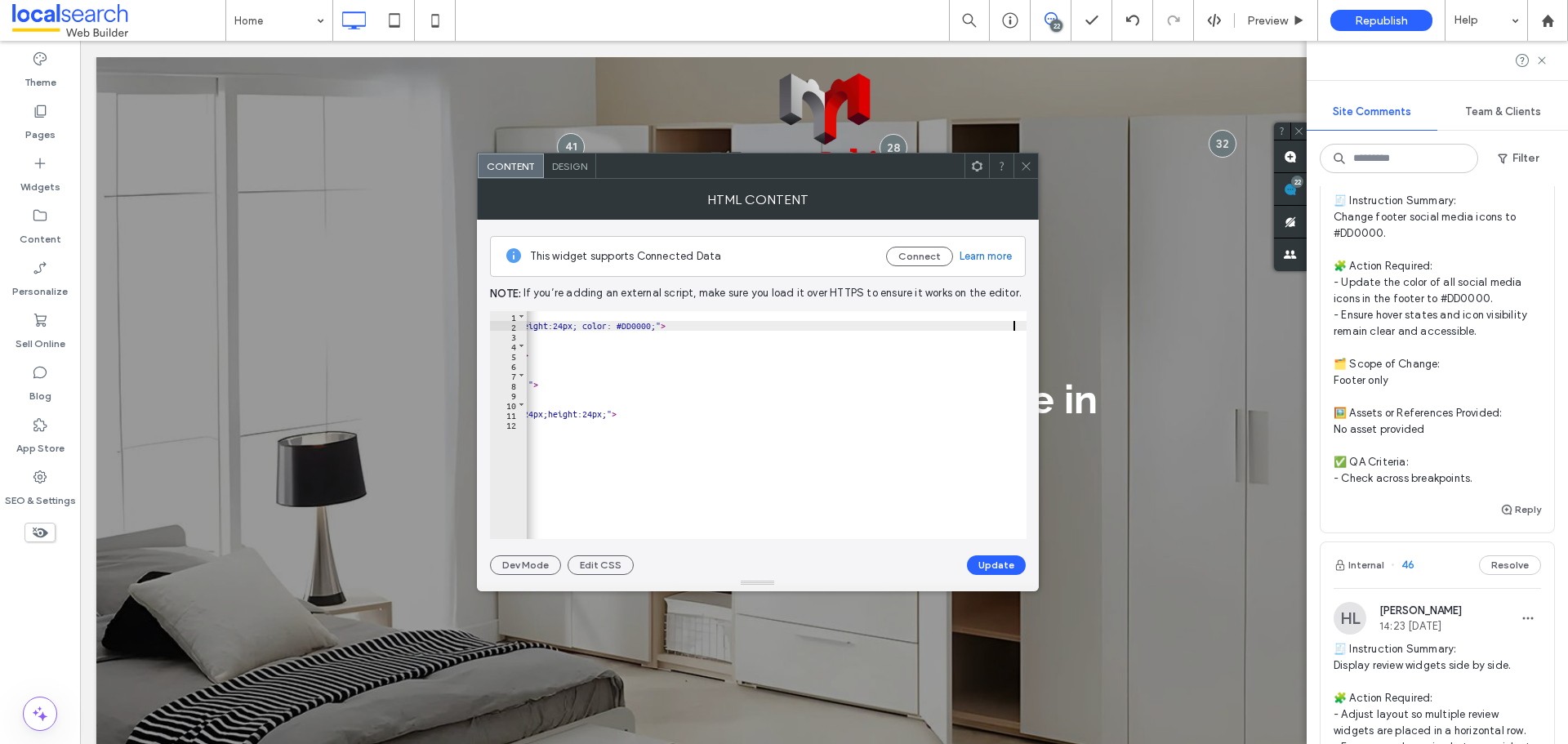
scroll to position [0, 688]
click at [1009, 564] on button "Update" at bounding box center [996, 565] width 59 height 20
click at [1013, 326] on div "< a href = "https://www.facebook.com/mastercabinets16/" target = "_blank" > < i…" at bounding box center [432, 428] width 1187 height 235
click at [989, 561] on button "Update" at bounding box center [996, 565] width 59 height 20
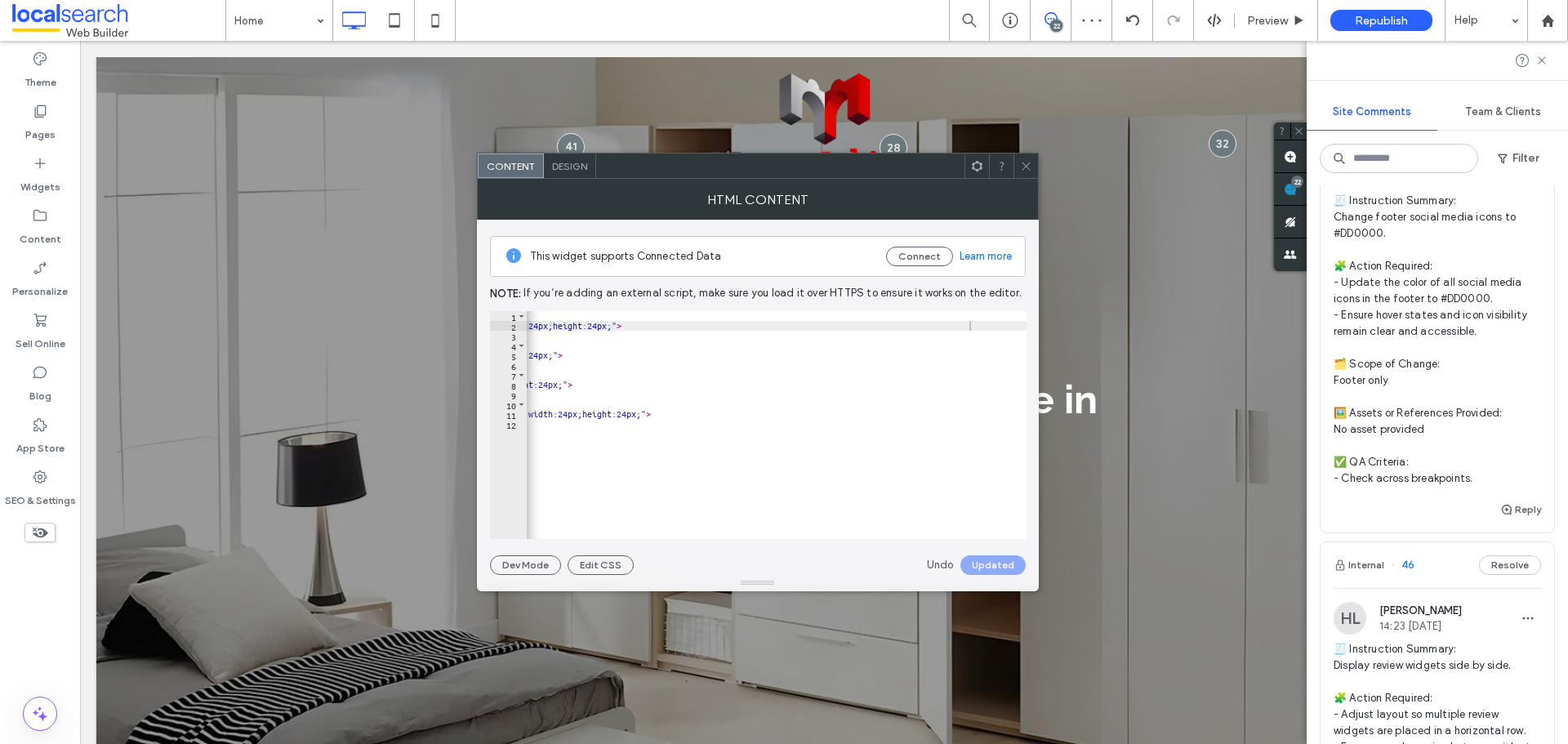
click at [1023, 166] on icon at bounding box center [1026, 166] width 12 height 12
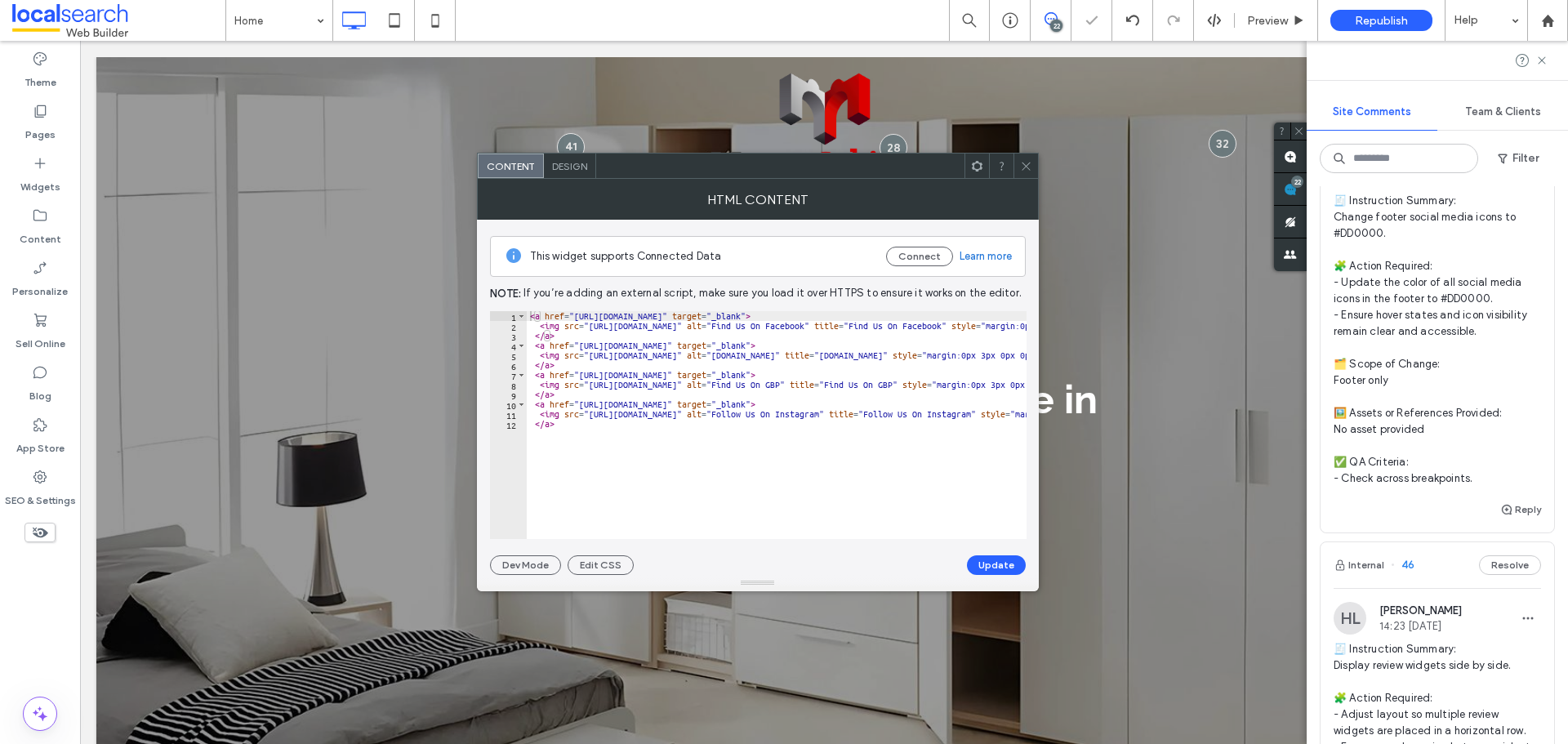
click at [1028, 170] on icon at bounding box center [1026, 166] width 12 height 12
click at [1027, 159] on span at bounding box center [1026, 165] width 12 height 24
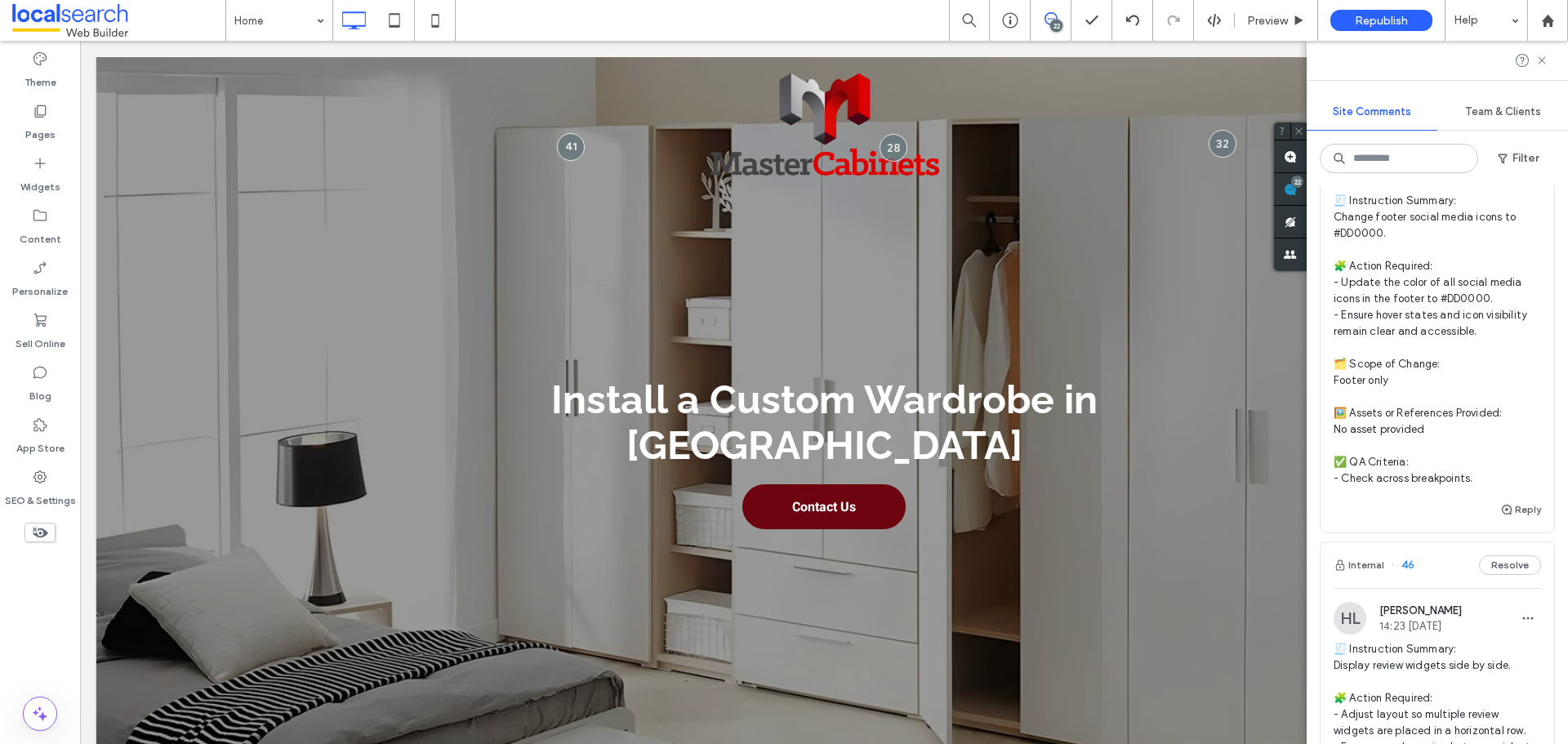
click at [1450, 407] on span "🧾 Instruction Summary: Change footer social media icons to #DD0000. 🧩 Action Re…" at bounding box center [1437, 340] width 208 height 294
click at [1441, 244] on span "🧾 Instruction Summary: Change footer social media icons to #DD0000. 🧩 Action Re…" at bounding box center [1437, 340] width 208 height 294
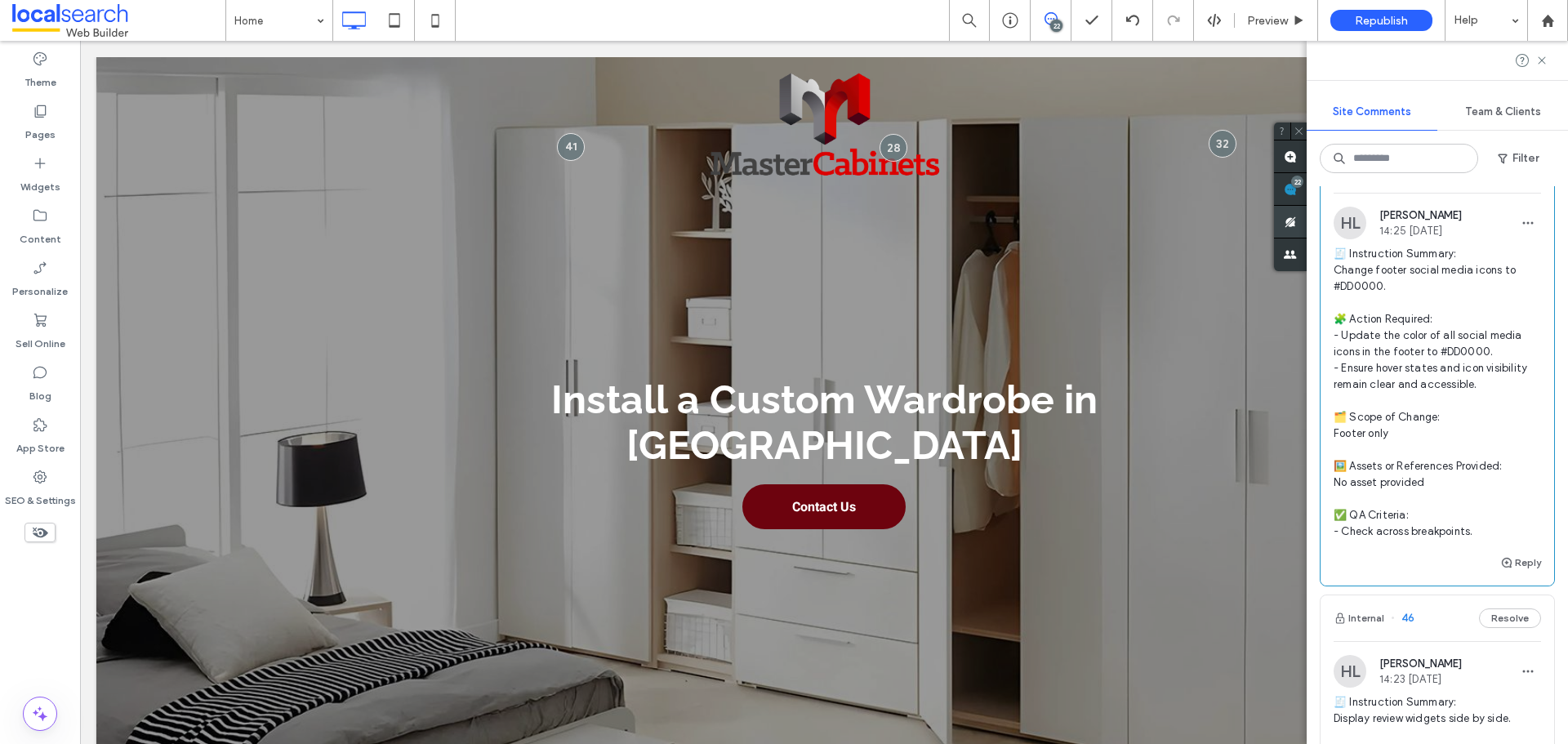
scroll to position [1796, 0]
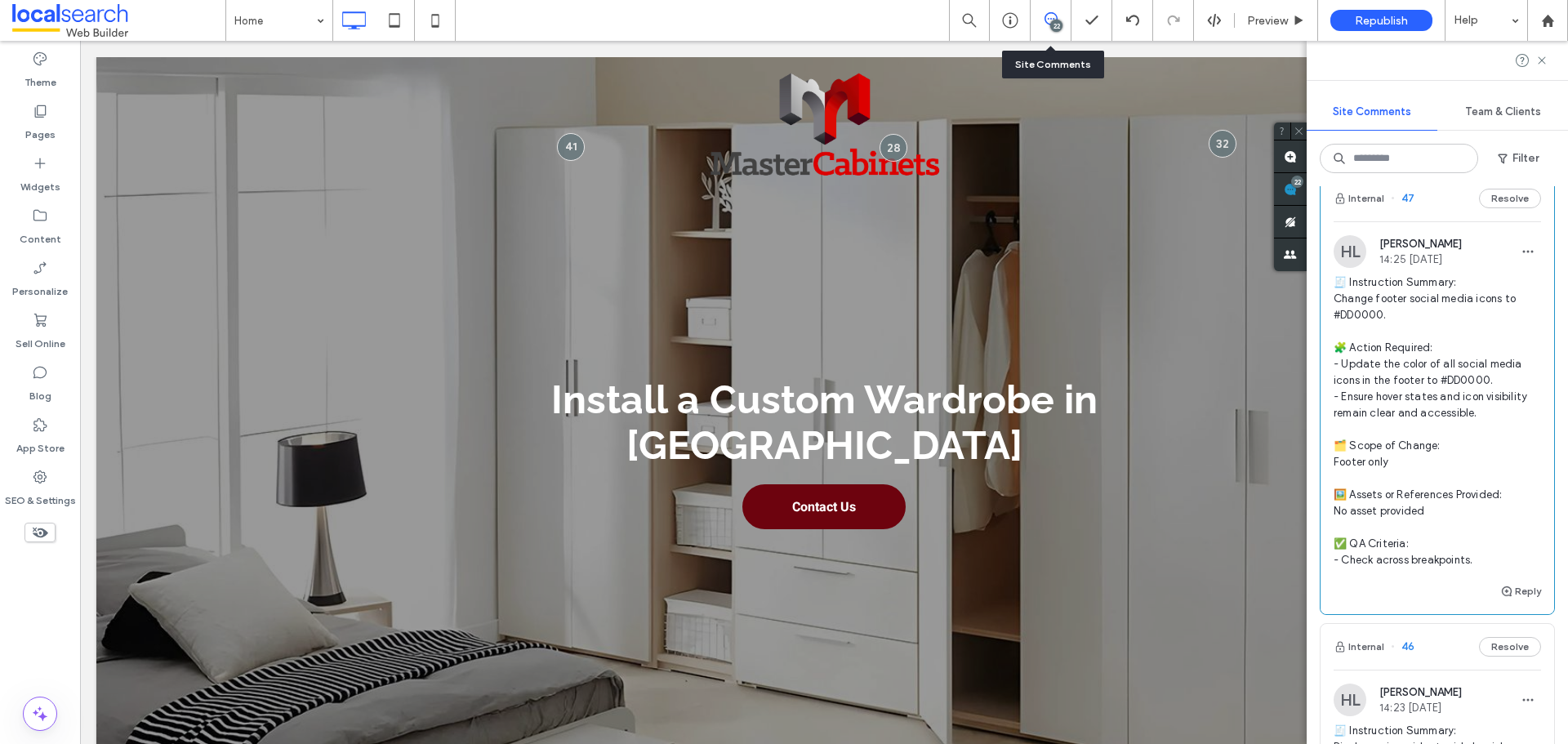
click at [1046, 20] on icon at bounding box center [1051, 19] width 13 height 13
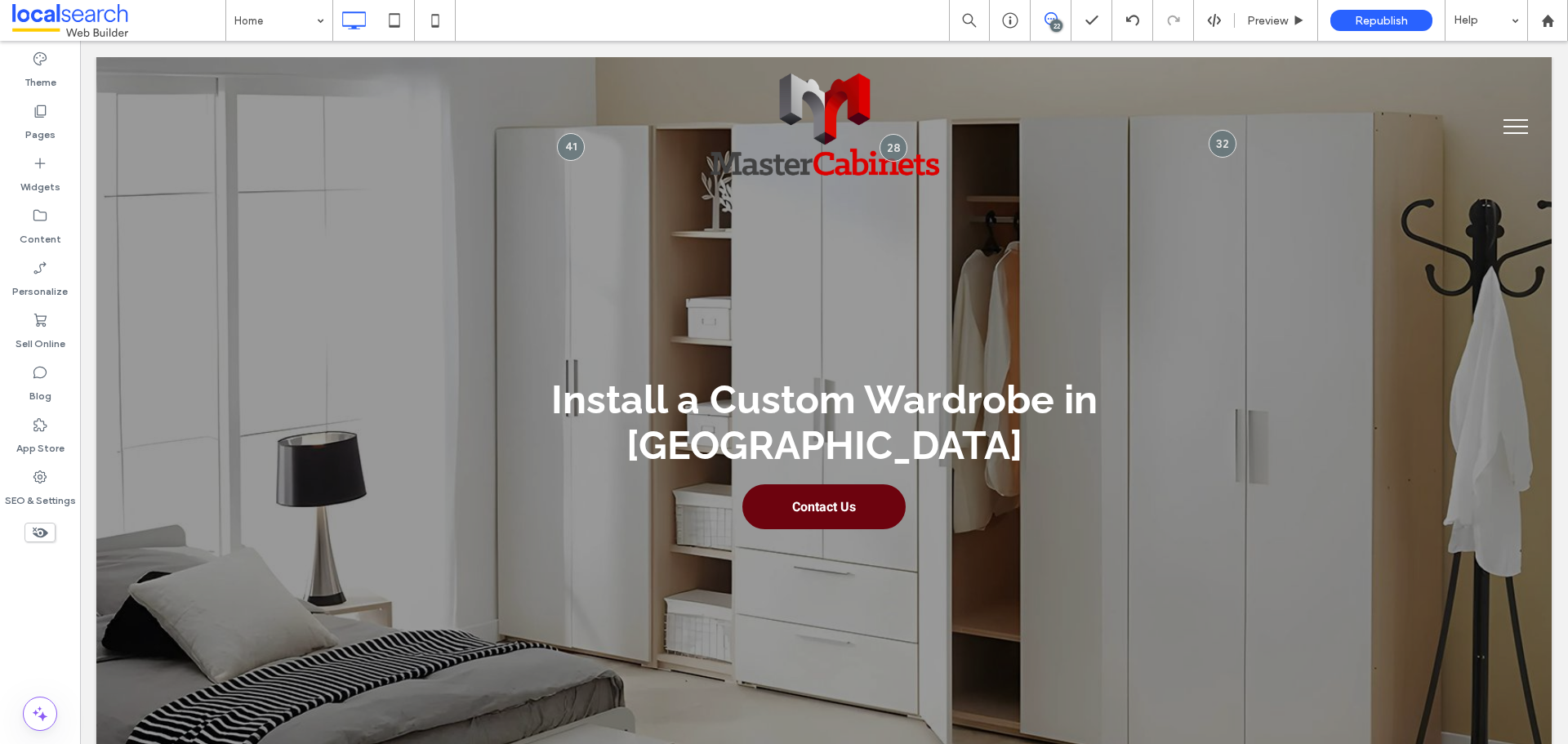
scroll to position [0, 0]
click at [1056, 20] on div "22" at bounding box center [1056, 26] width 12 height 12
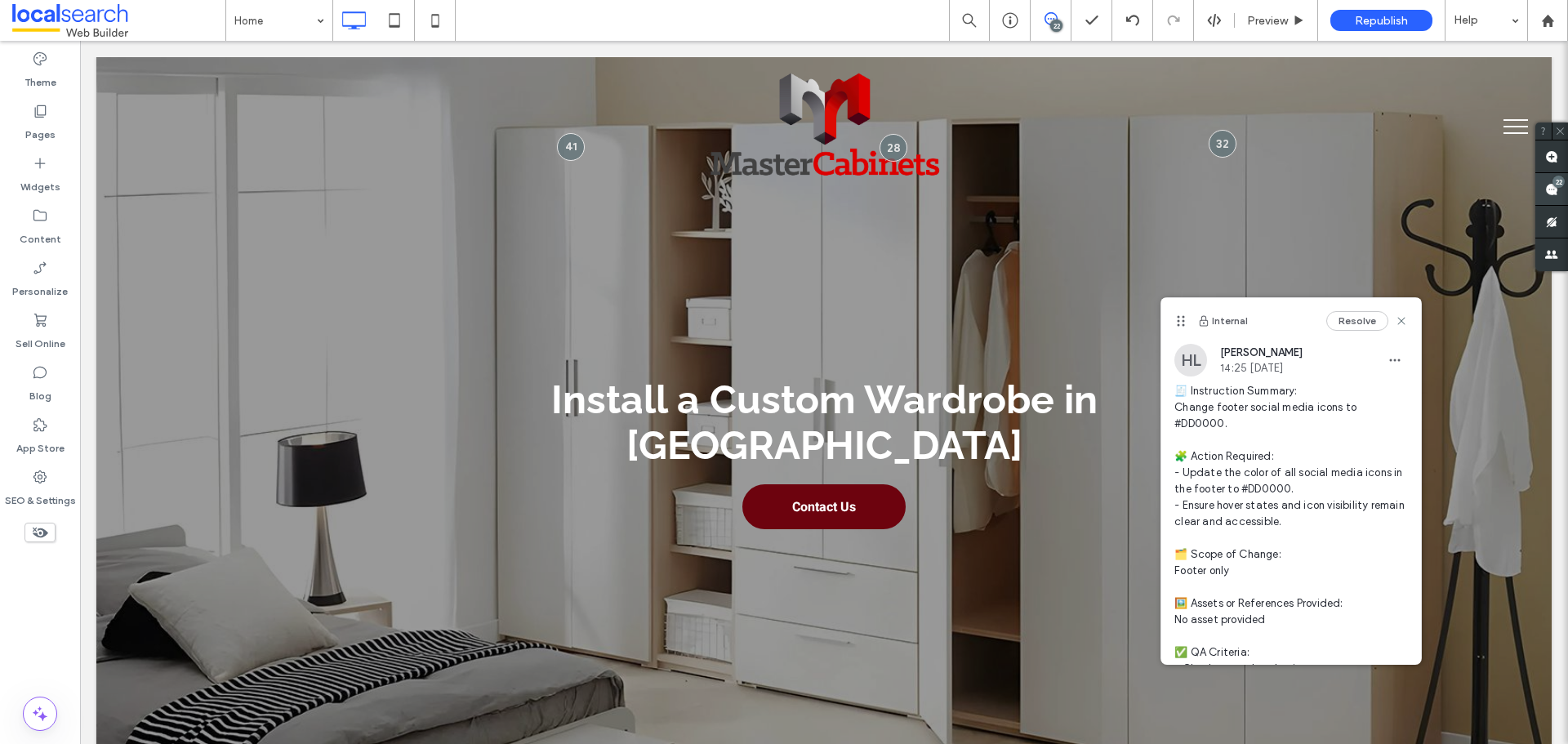
click at [1561, 182] on div "22" at bounding box center [1559, 181] width 12 height 12
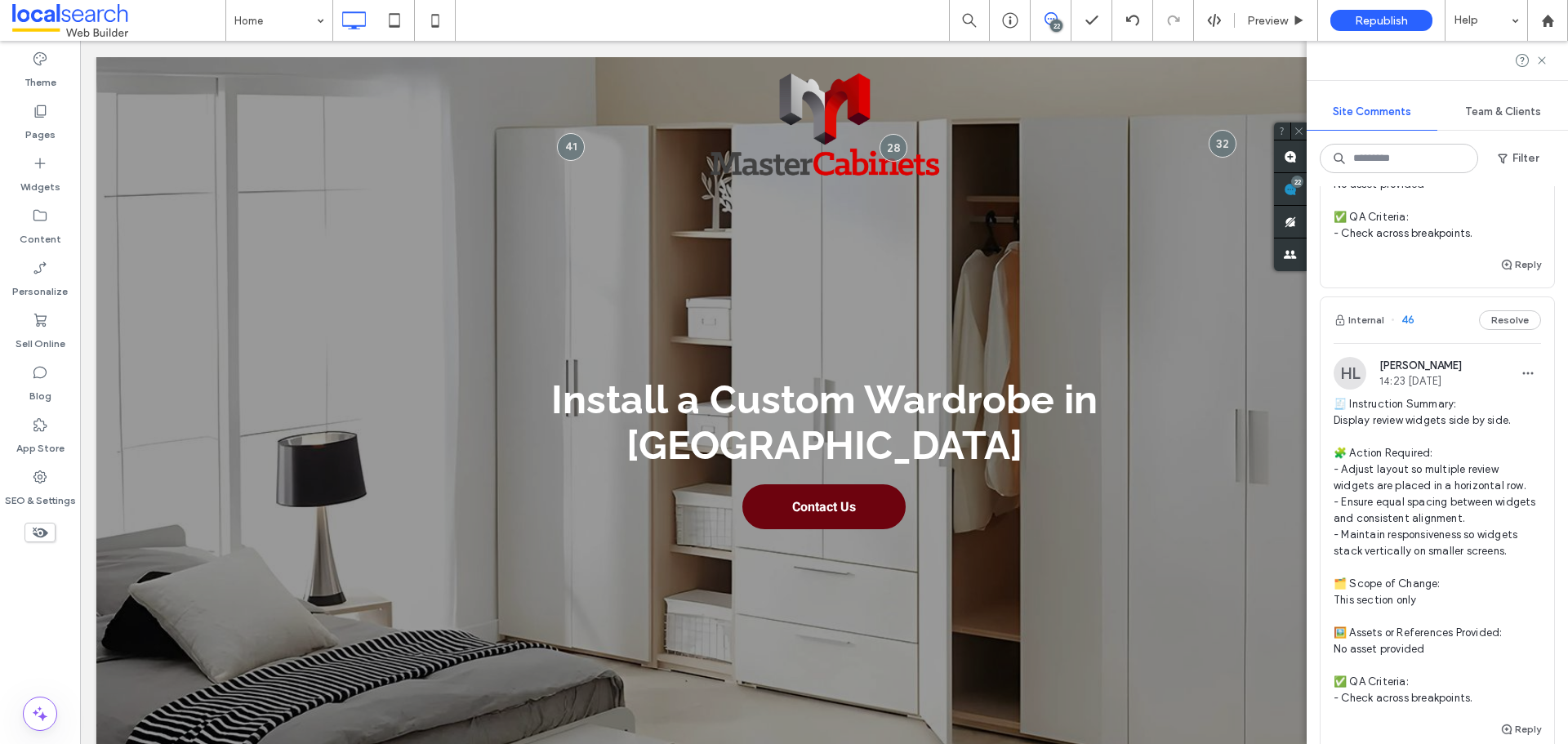
scroll to position [2287, 0]
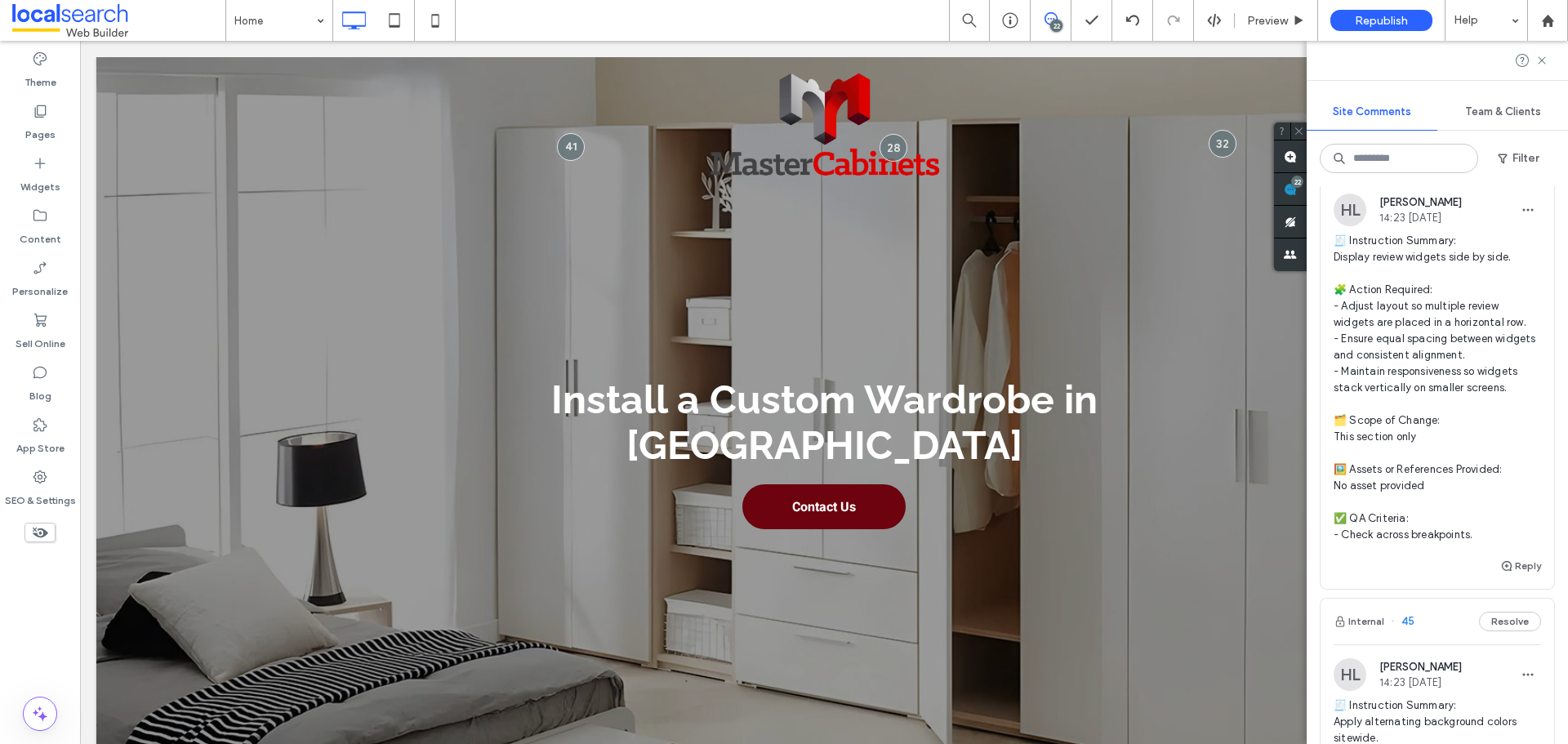
click at [1440, 348] on span "🧾 Instruction Summary: Display review widgets side by side. 🧩 Action Required: …" at bounding box center [1437, 387] width 208 height 310
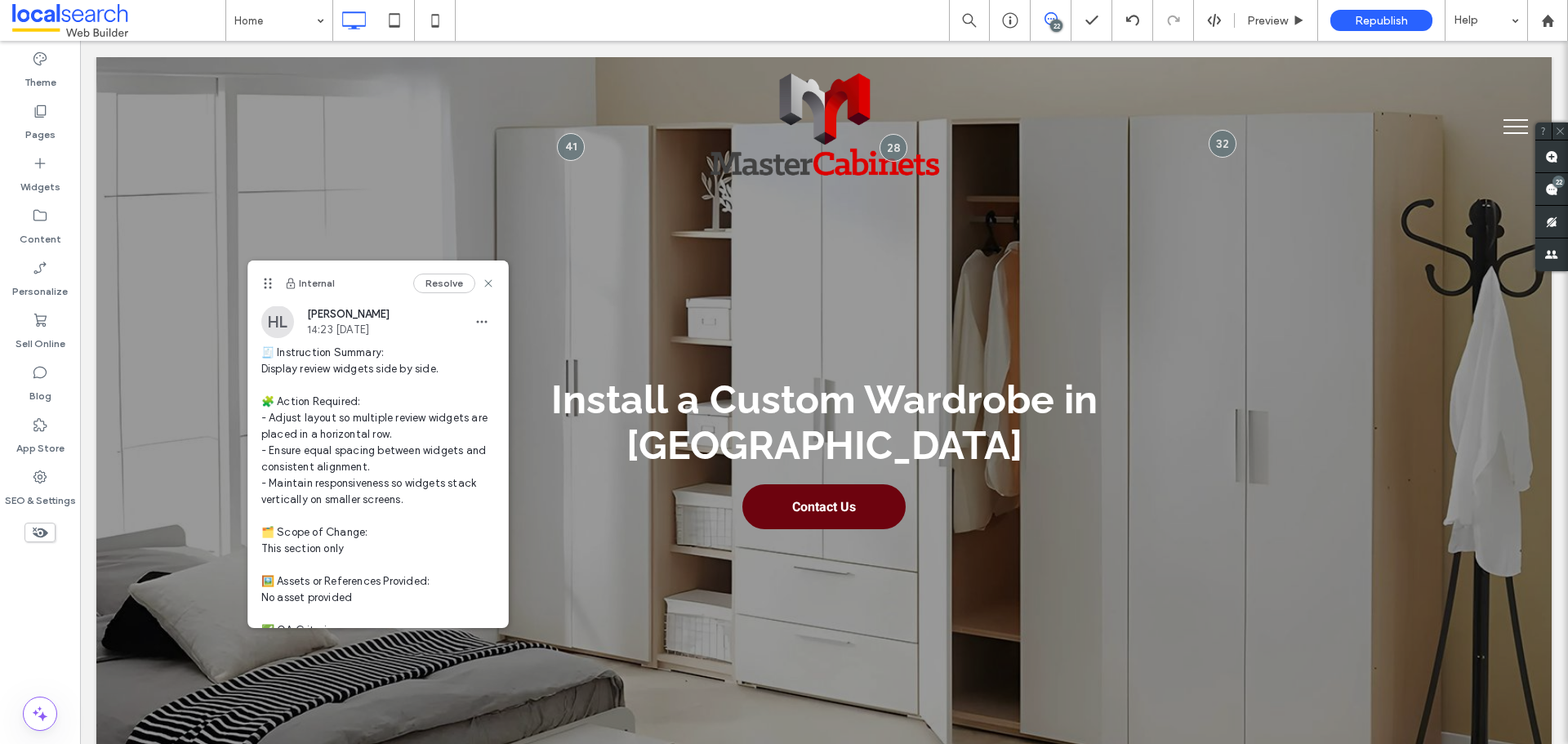
scroll to position [0, 0]
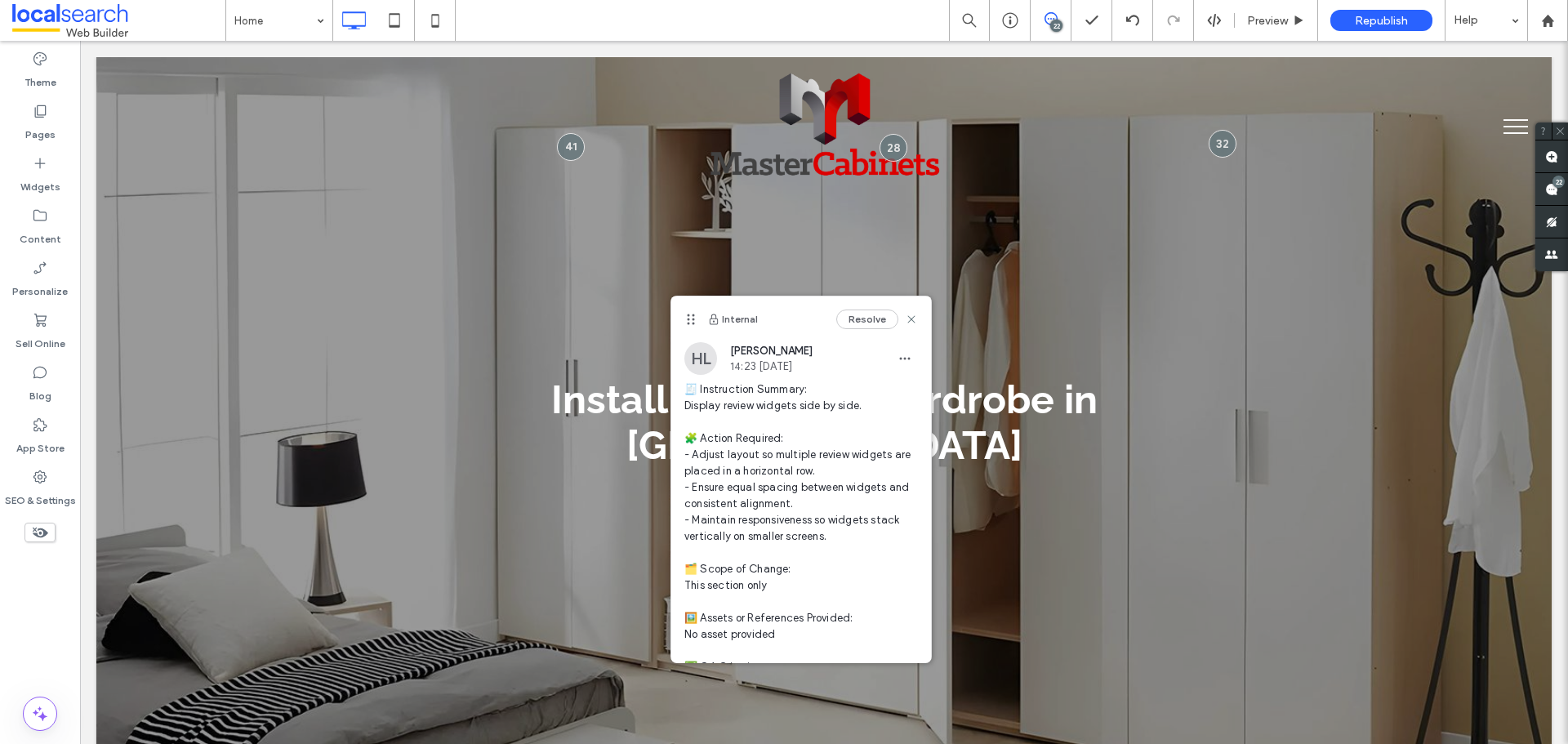
drag, startPoint x: 267, startPoint y: 281, endPoint x: 574, endPoint y: 316, distance: 309.0
click at [684, 316] on icon at bounding box center [691, 319] width 13 height 13
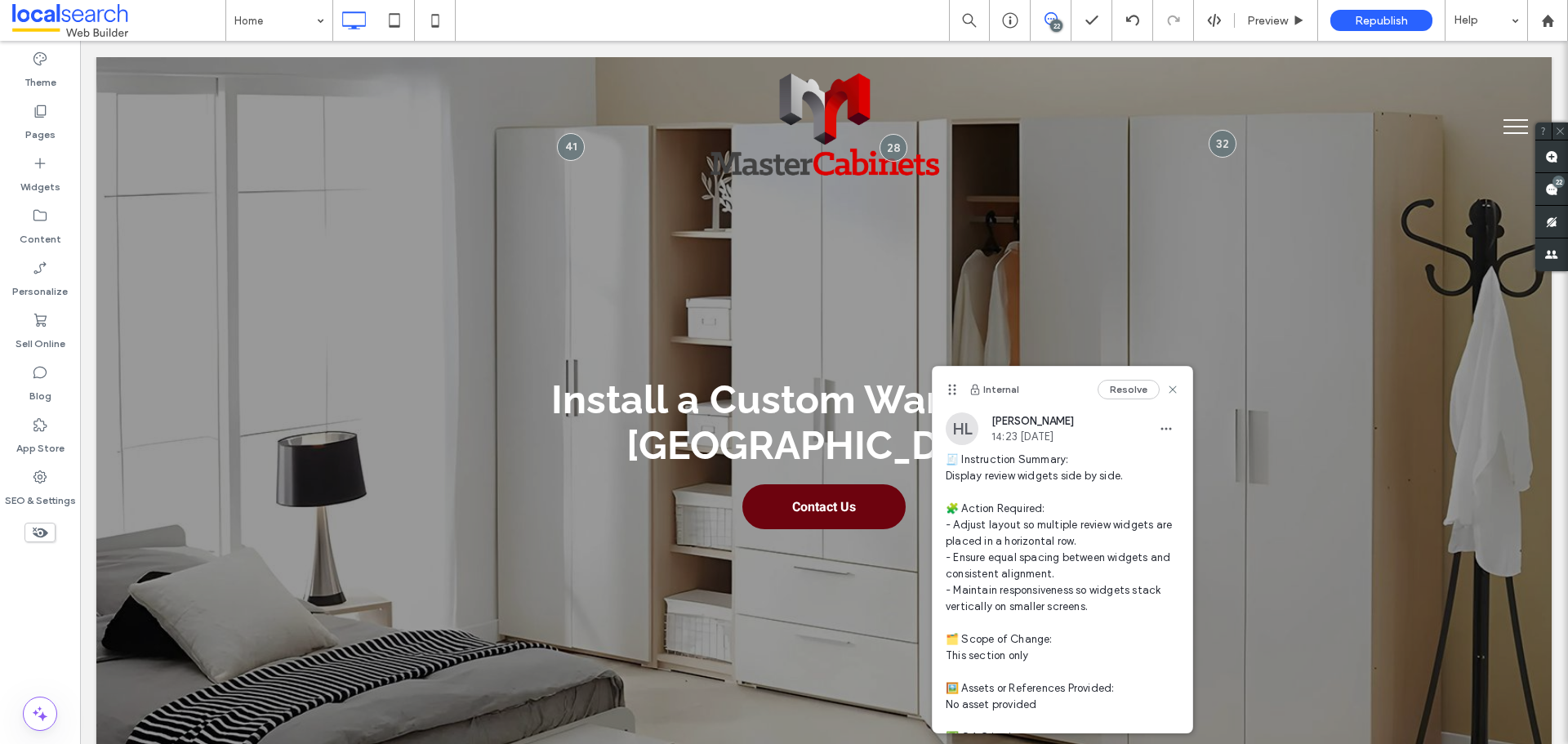
drag, startPoint x: 269, startPoint y: 200, endPoint x: 959, endPoint y: 387, distance: 714.9
click at [956, 385] on use at bounding box center [953, 390] width 7 height 11
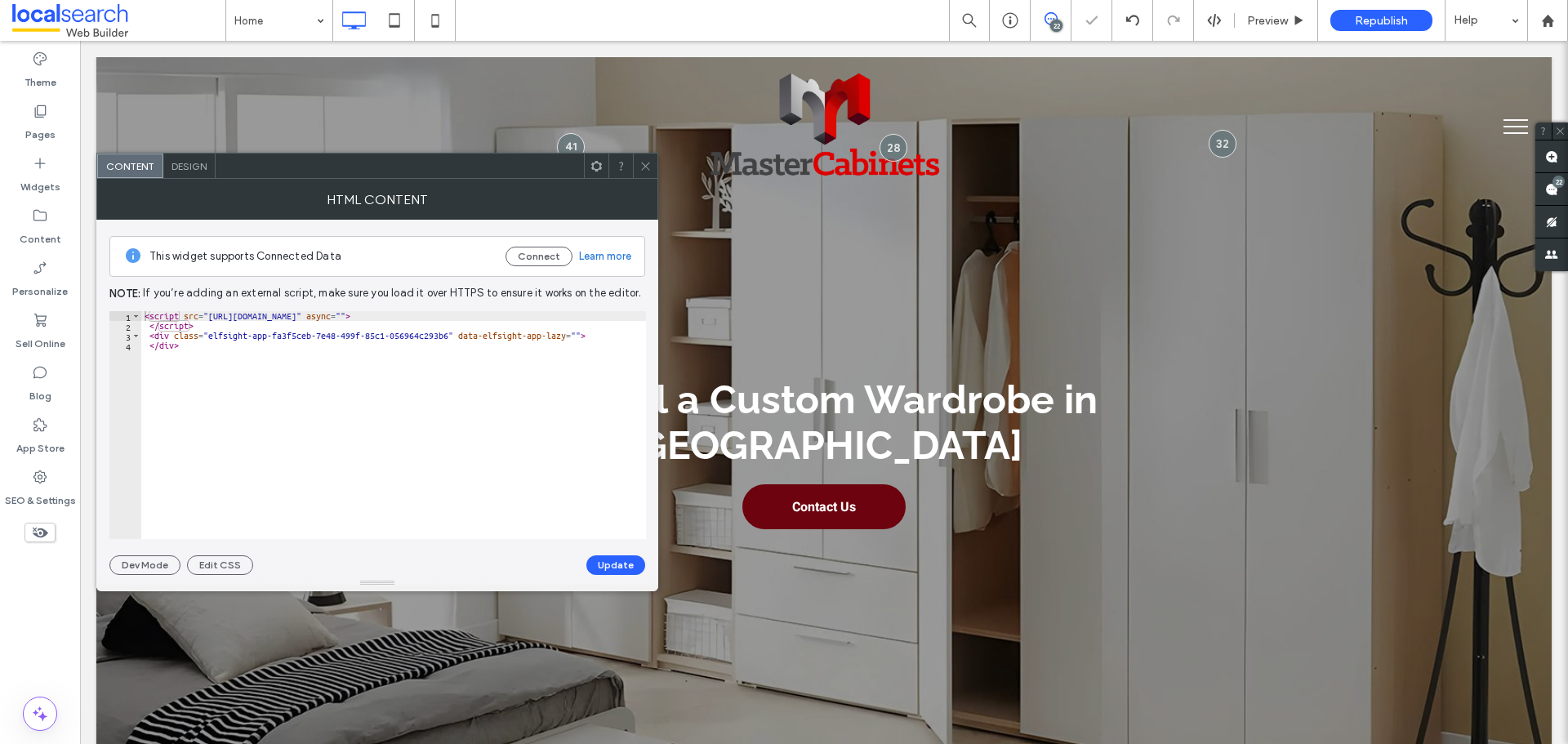
click at [647, 165] on icon at bounding box center [645, 166] width 12 height 12
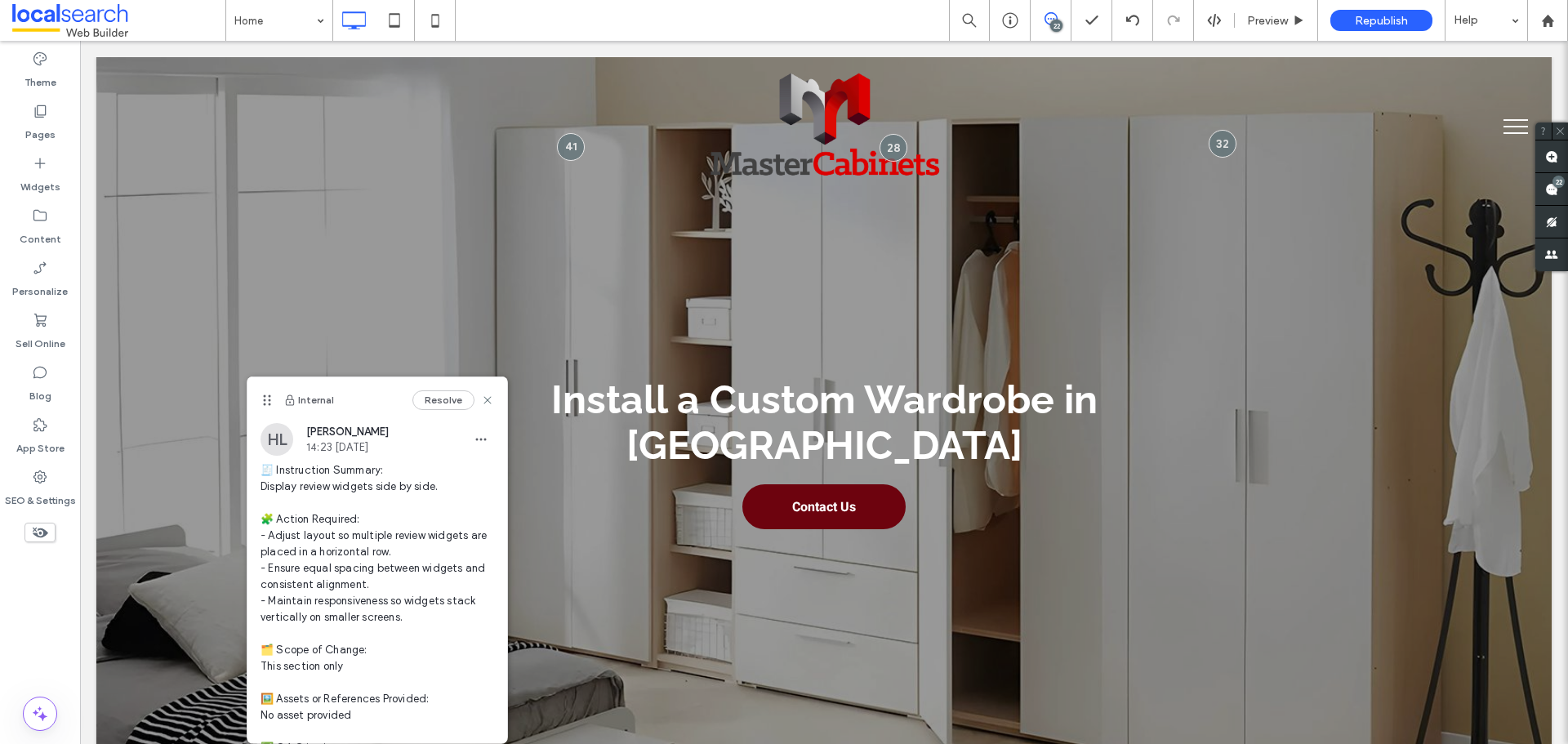
drag, startPoint x: 267, startPoint y: 209, endPoint x: 265, endPoint y: 436, distance: 227.0
click at [265, 436] on div "Internal Resolve HL Hollie Lowry 14:23 Aug 11 2025 🧾 Instruction Summary: Displ…" at bounding box center [377, 605] width 259 height 456
drag, startPoint x: 427, startPoint y: 12, endPoint x: 430, endPoint y: 27, distance: 15.3
click at [427, 12] on icon at bounding box center [435, 20] width 32 height 32
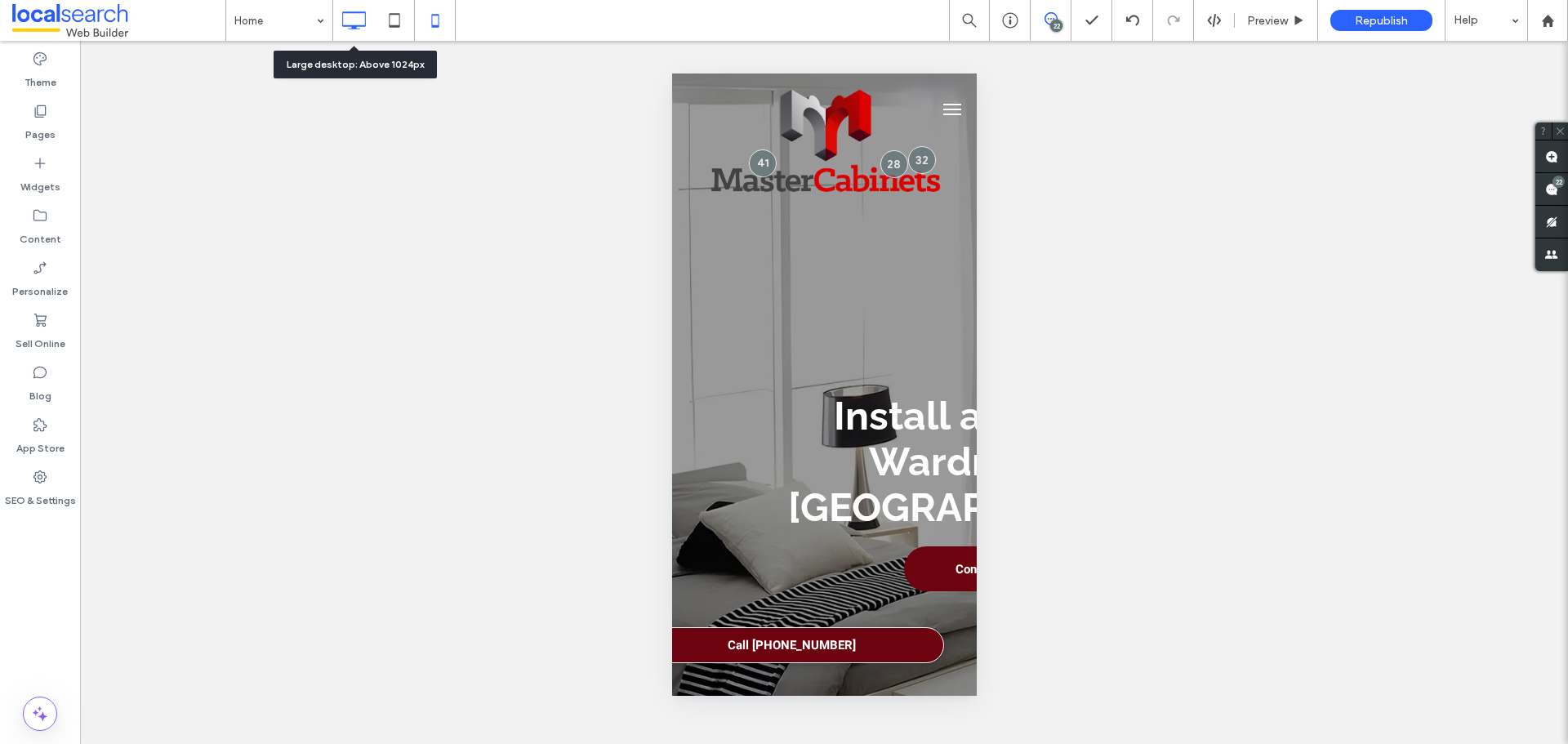
click at [366, 22] on use at bounding box center [355, 21] width 23 height 18
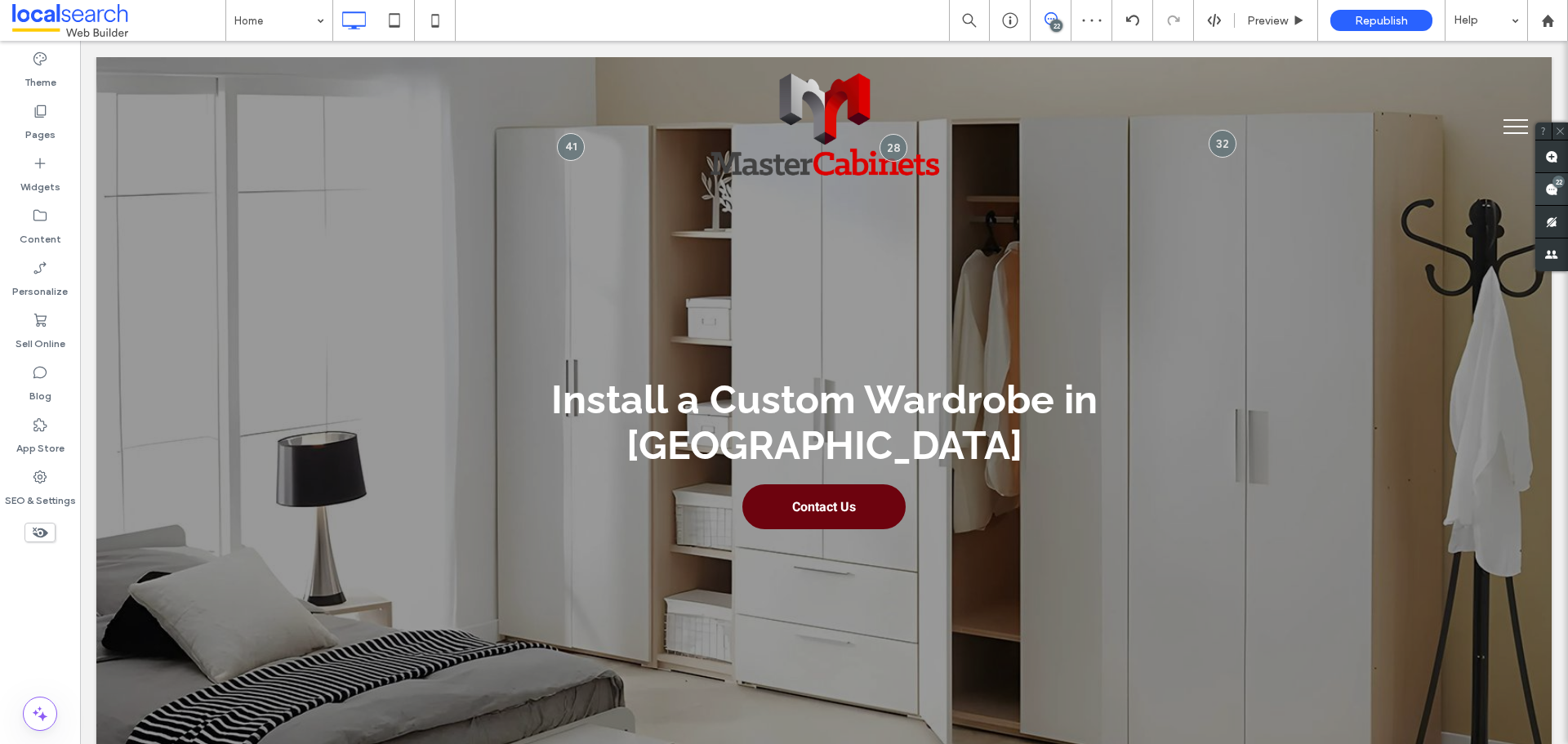
click at [1558, 190] on span at bounding box center [1551, 189] width 32 height 32
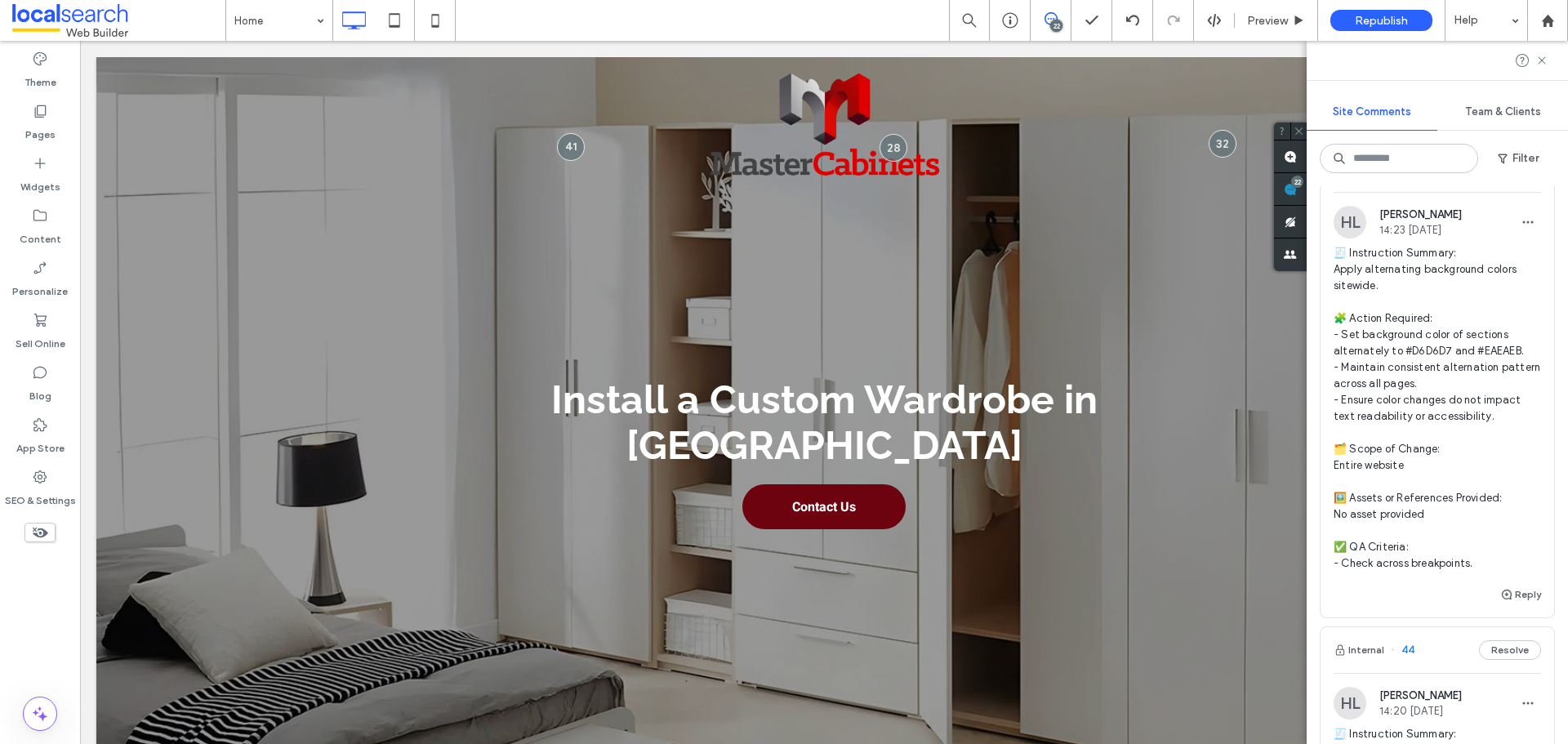
scroll to position [2776, 0]
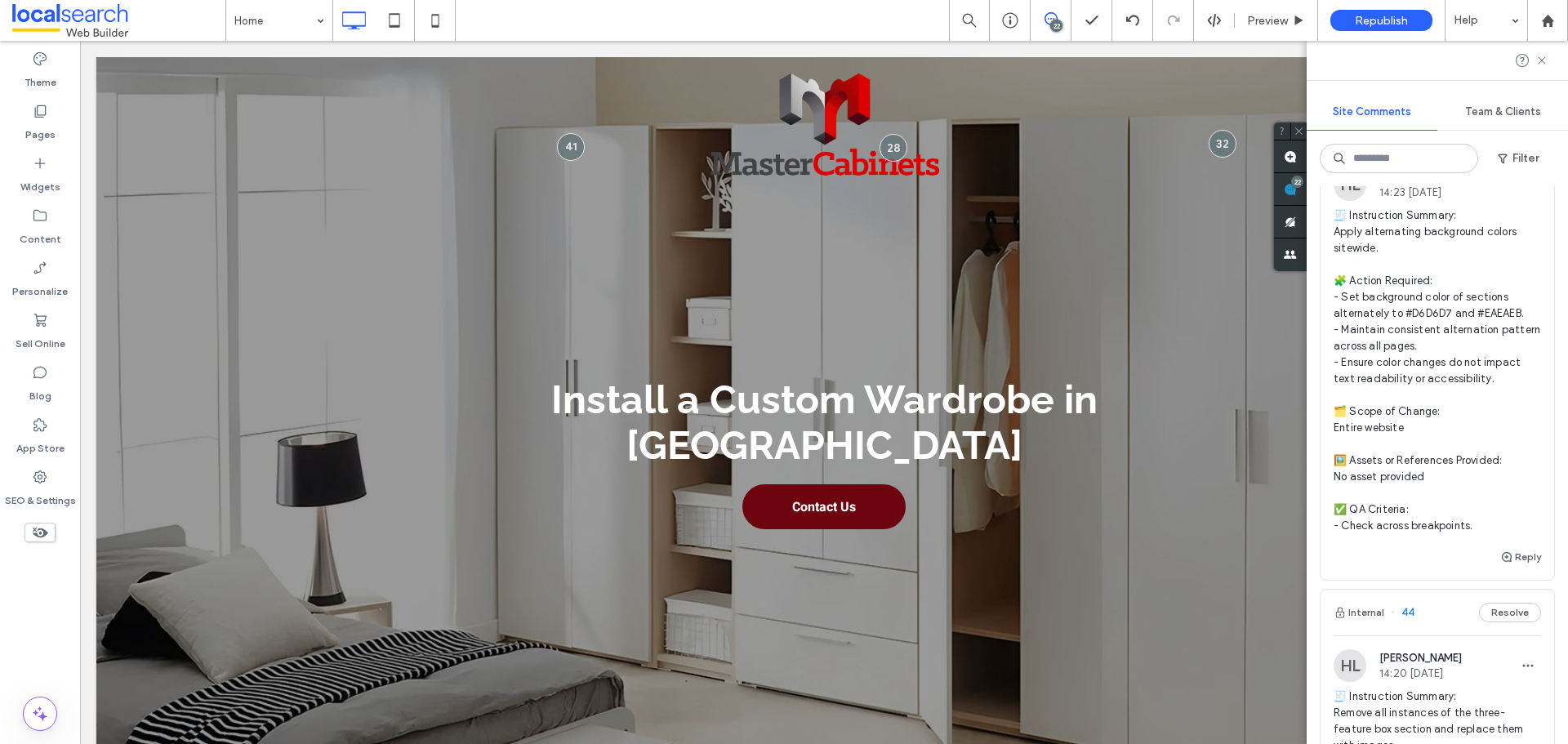
click at [1447, 362] on span "🧾 Instruction Summary: Apply alternating background colors sitewide. 🧩 Action R…" at bounding box center [1437, 371] width 208 height 327
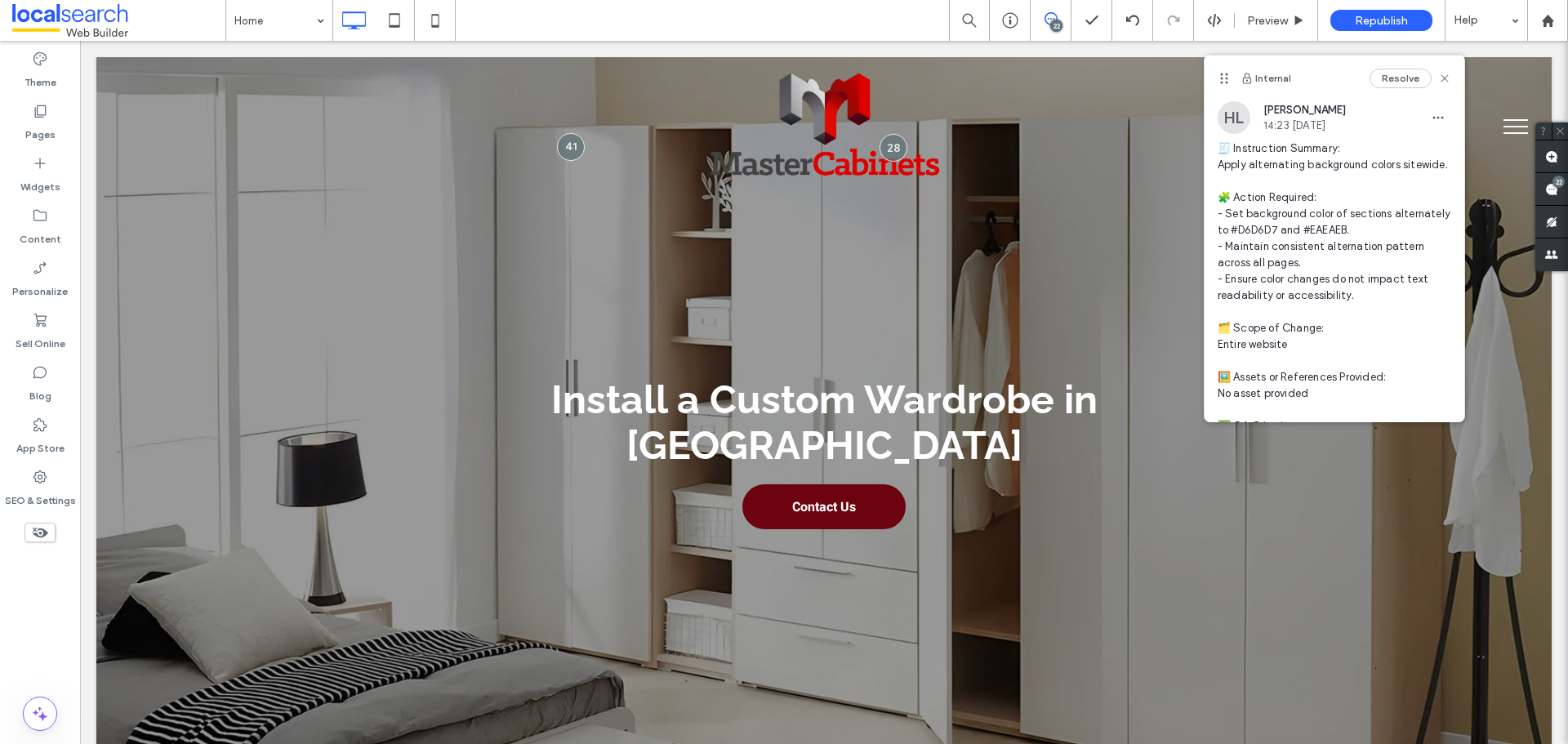
scroll to position [0, 0]
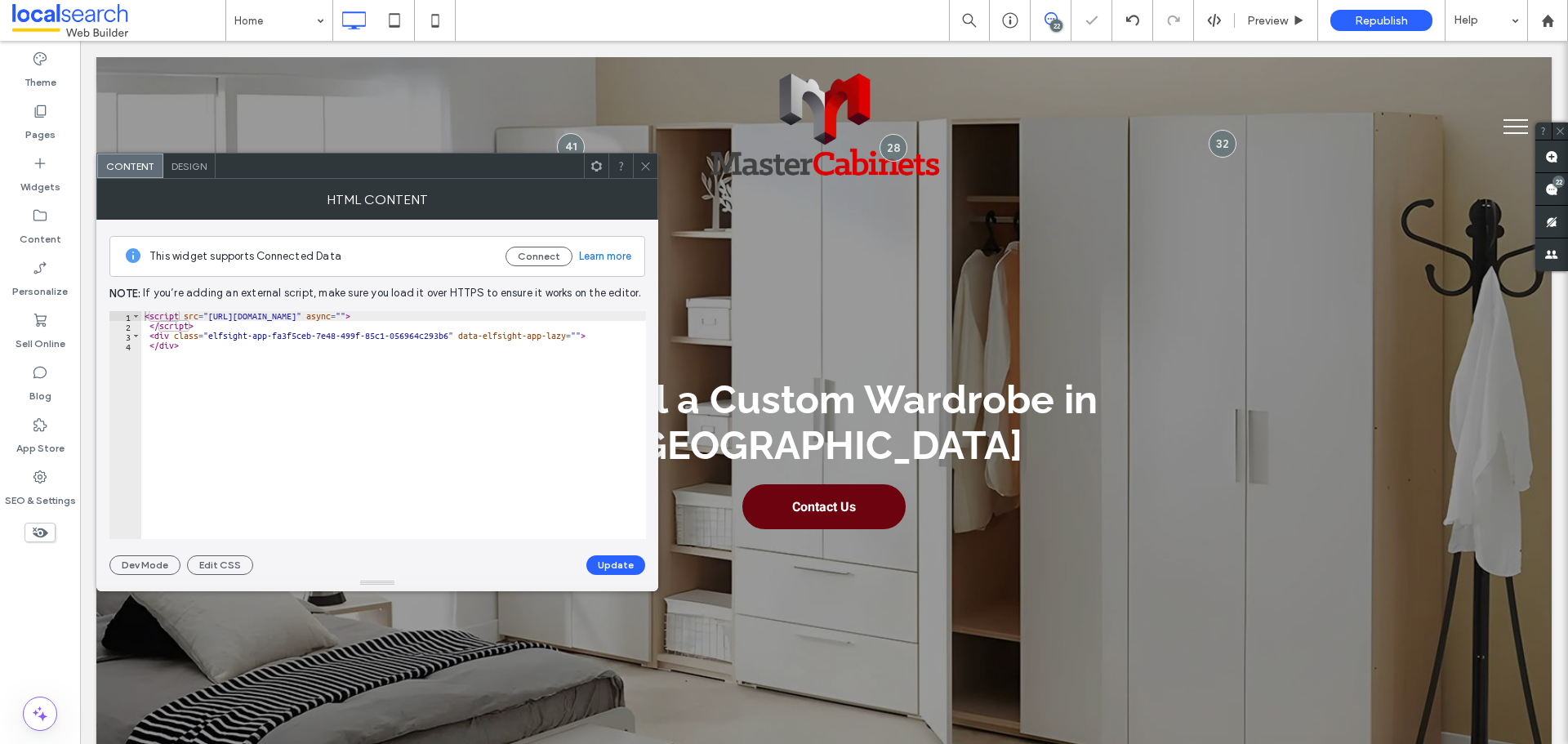
click at [184, 180] on div "HTML Content" at bounding box center [377, 199] width 562 height 41
click at [190, 175] on div "Design" at bounding box center [189, 165] width 52 height 24
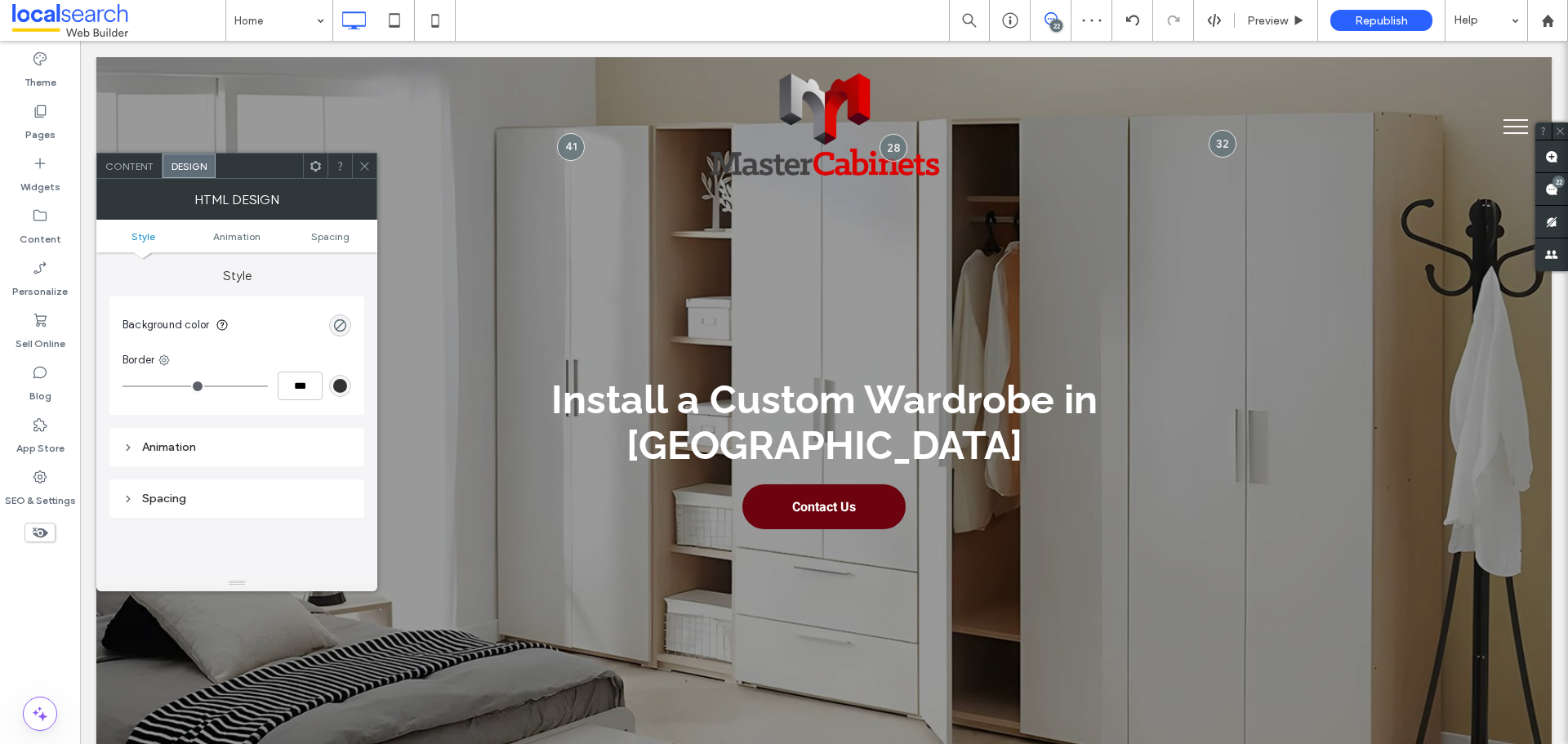
click at [205, 165] on span "Design" at bounding box center [189, 166] width 35 height 12
click at [357, 165] on div at bounding box center [363, 165] width 24 height 24
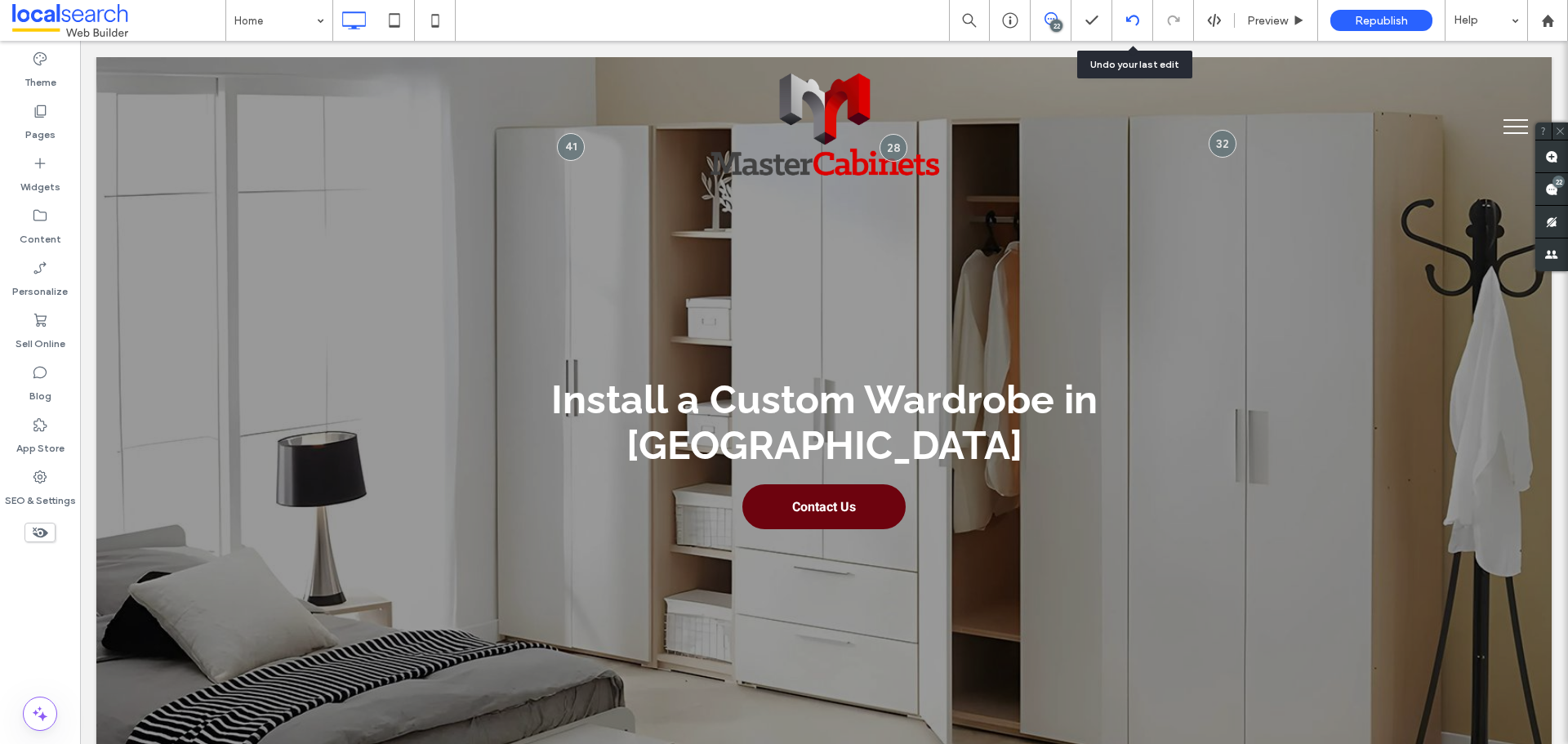
click at [1137, 23] on icon at bounding box center [1133, 21] width 13 height 13
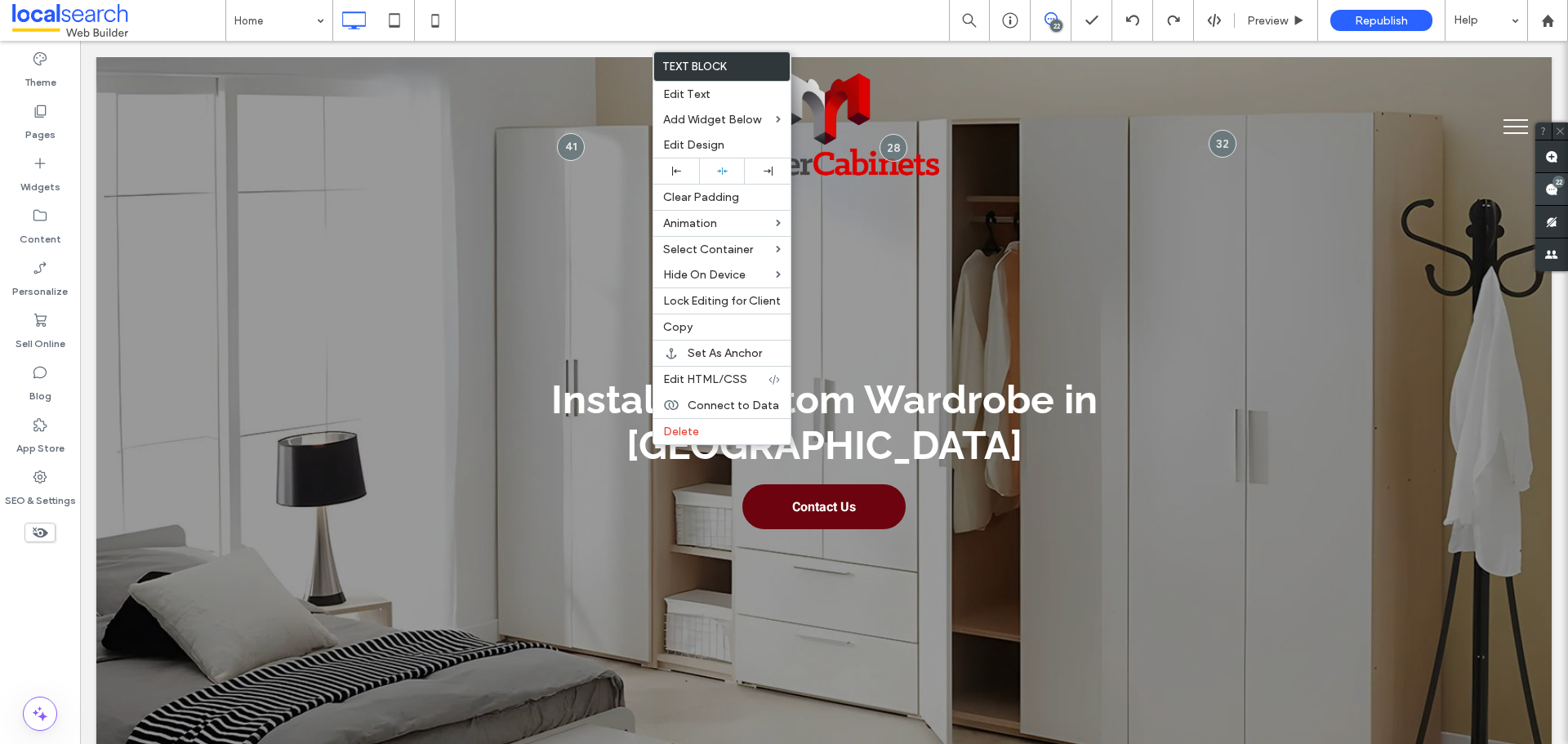
drag, startPoint x: 1551, startPoint y: 189, endPoint x: 1545, endPoint y: 204, distance: 16.2
click at [1551, 189] on use at bounding box center [1552, 190] width 13 height 13
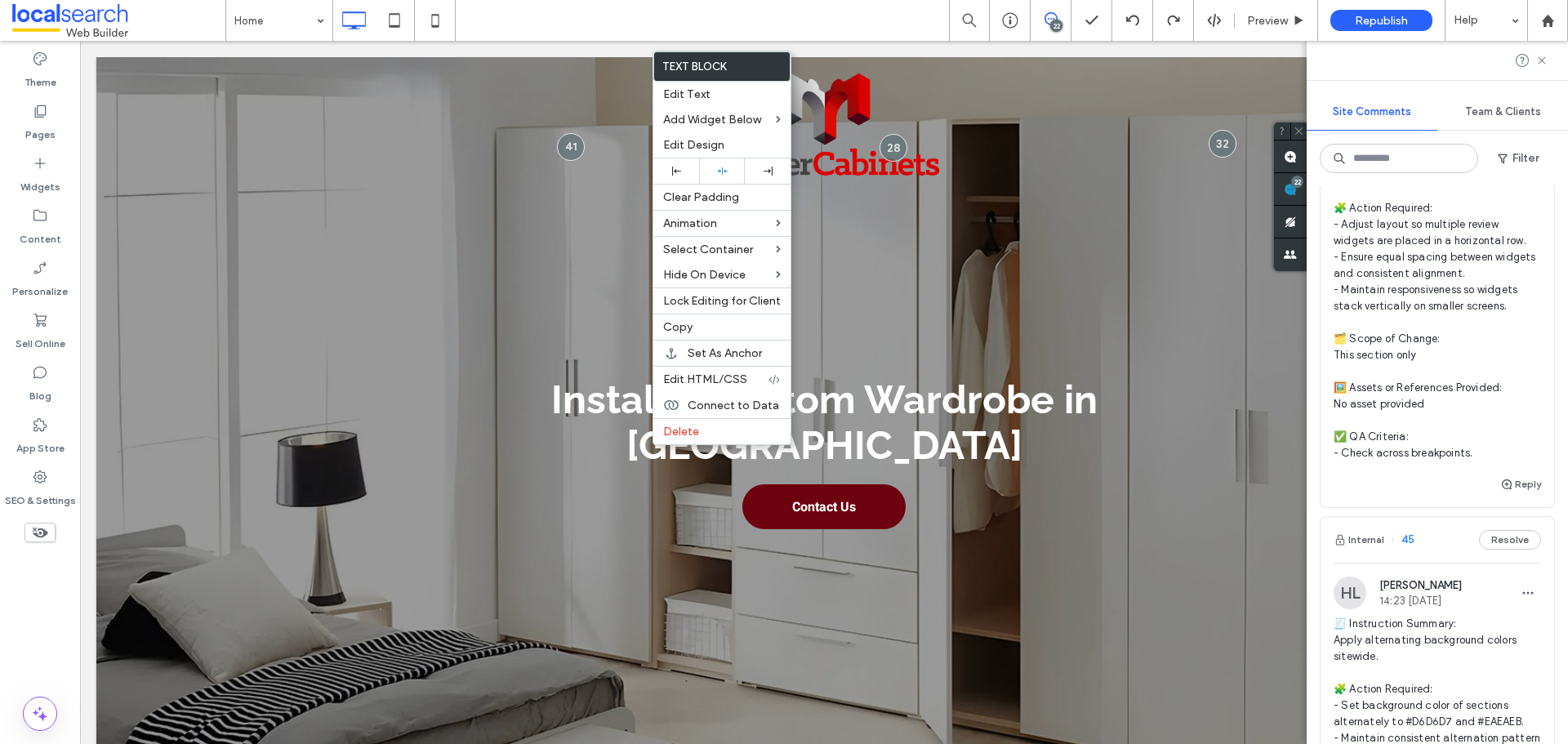
scroll to position [2287, 0]
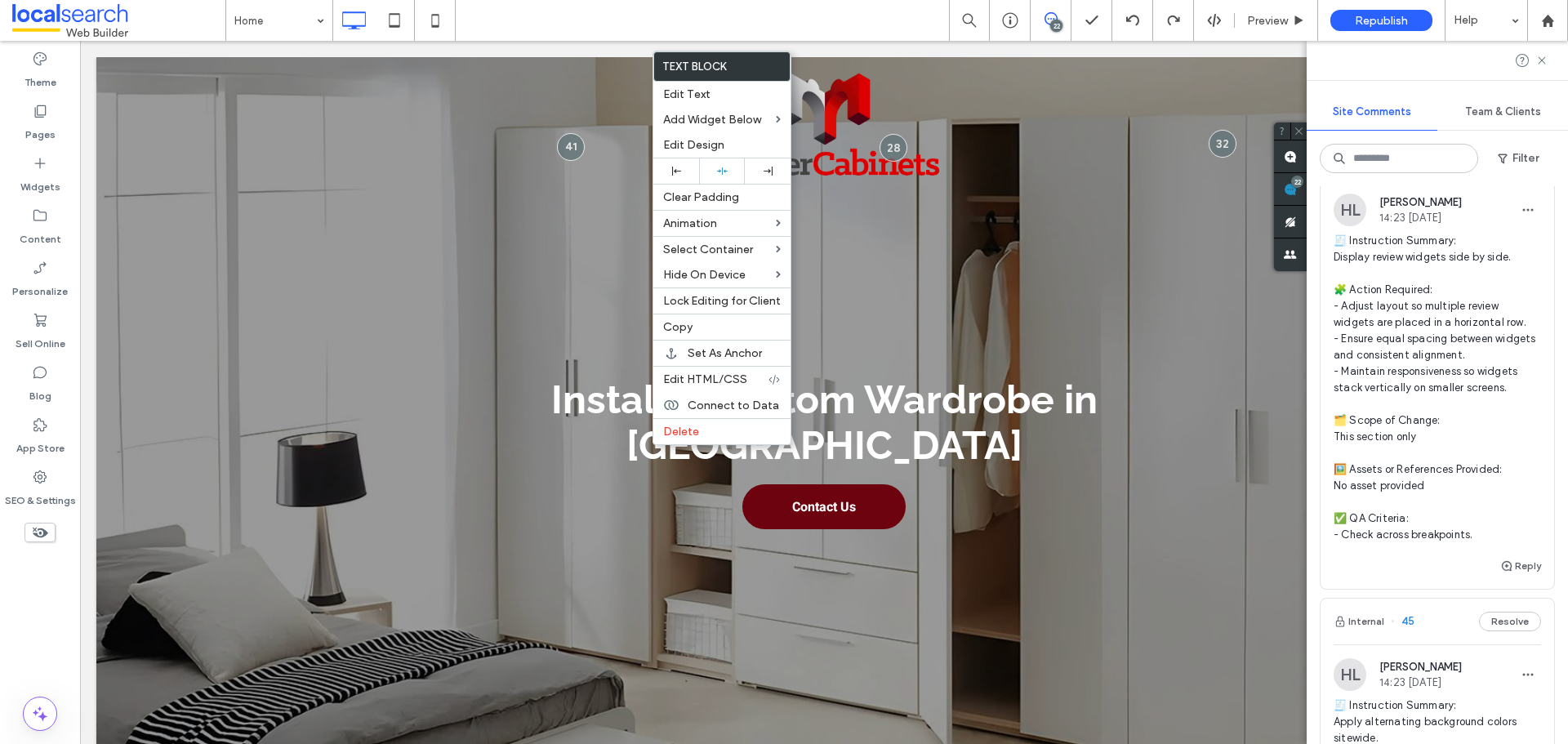
click at [1454, 402] on span "🧾 Instruction Summary: Display review widgets side by side. 🧩 Action Required: …" at bounding box center [1437, 387] width 208 height 310
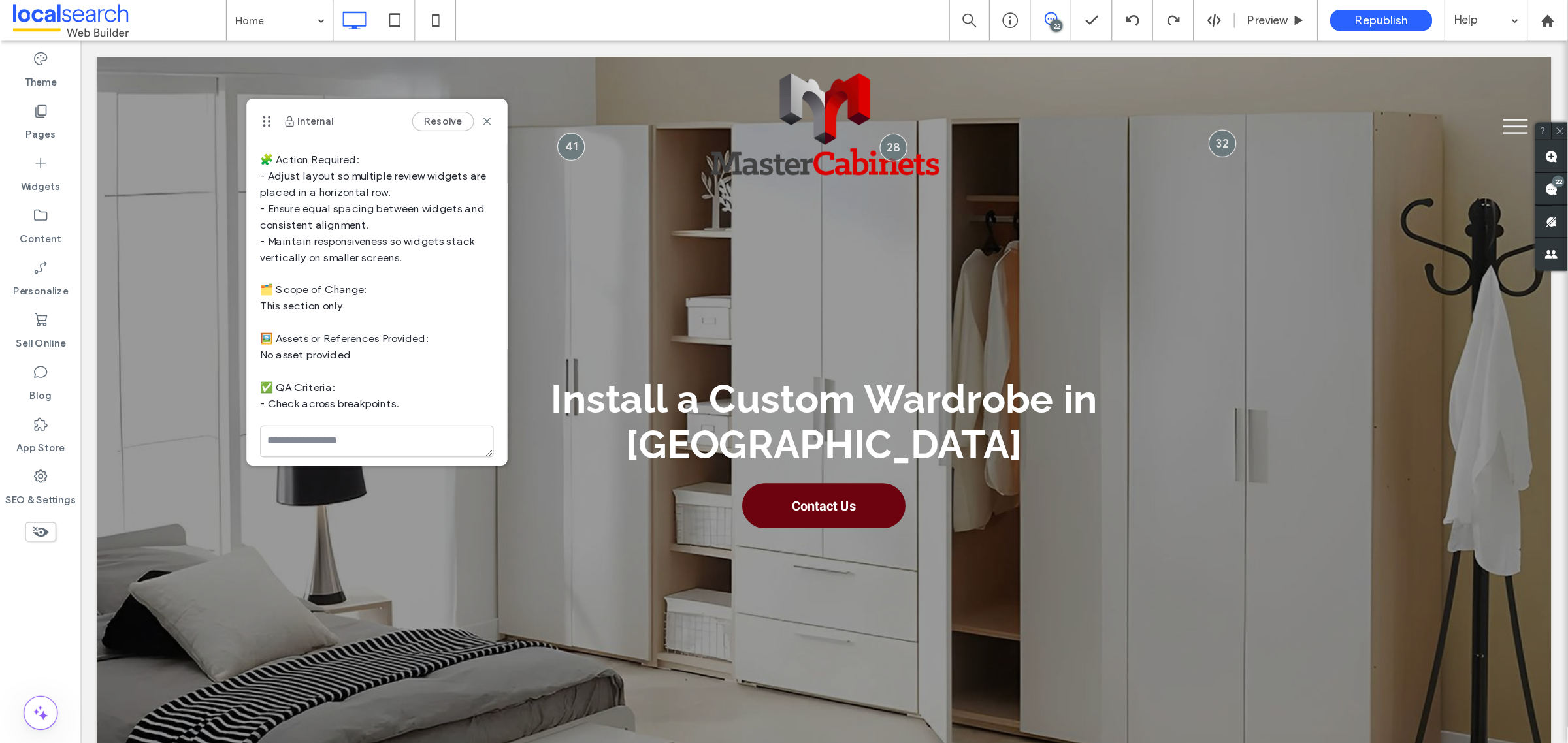
scroll to position [0, 0]
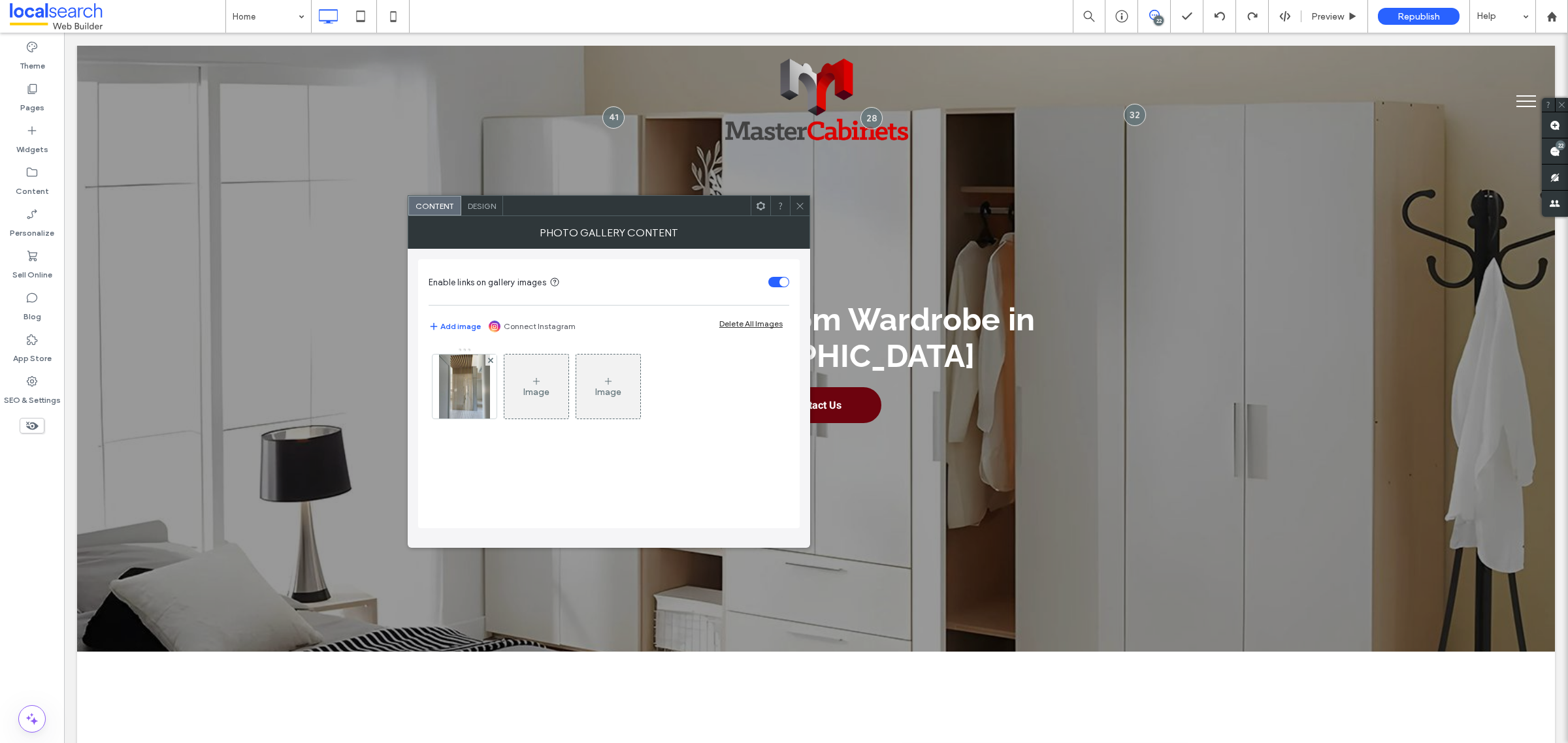
click at [803, 201] on icon at bounding box center [800, 206] width 10 height 10
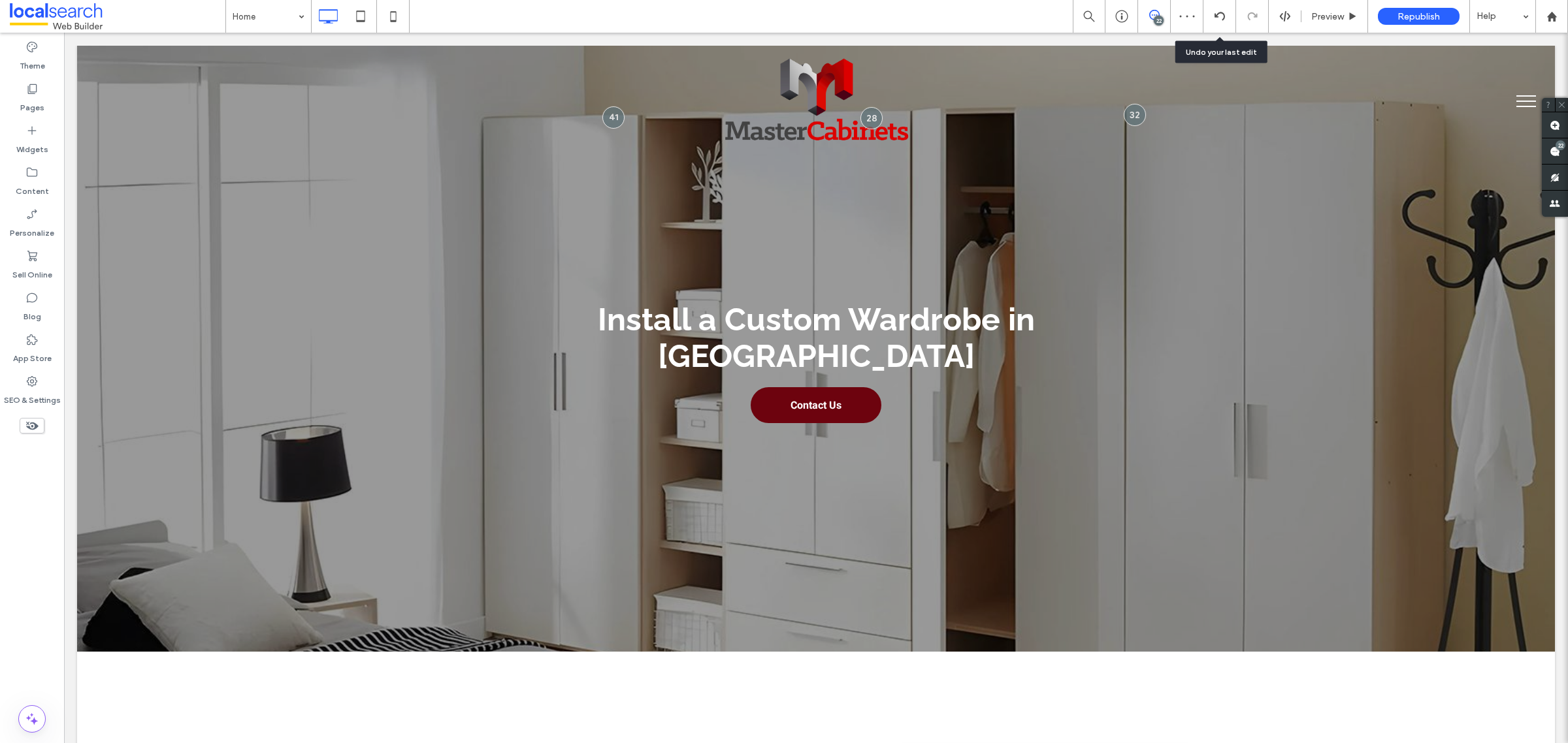
drag, startPoint x: 1225, startPoint y: 18, endPoint x: 1219, endPoint y: 37, distance: 19.9
click at [1225, 20] on div at bounding box center [1220, 17] width 32 height 11
click at [1224, 15] on icon at bounding box center [1220, 17] width 11 height 11
click at [1220, 20] on icon at bounding box center [1220, 17] width 11 height 11
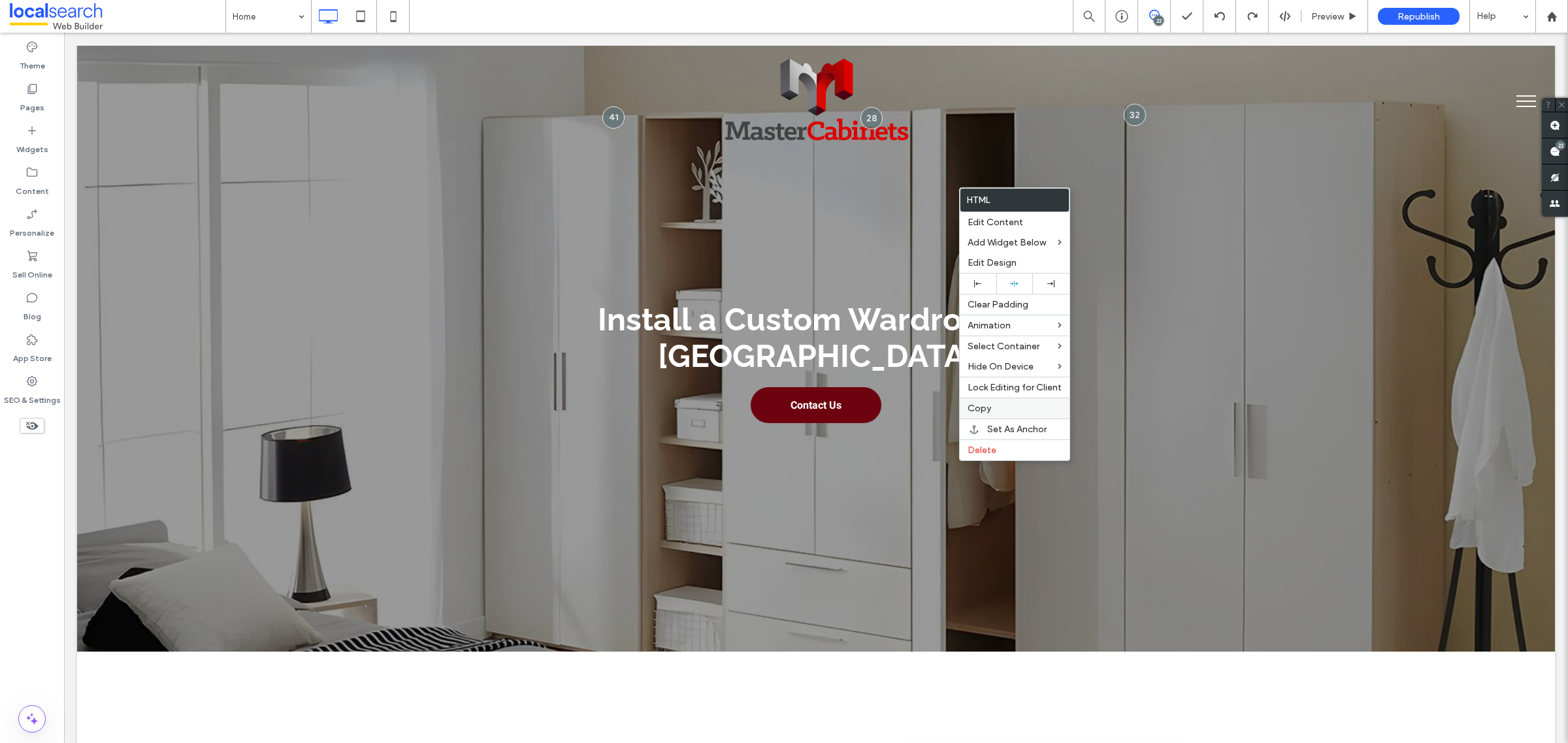
click at [1011, 412] on label "Copy" at bounding box center [1014, 408] width 94 height 11
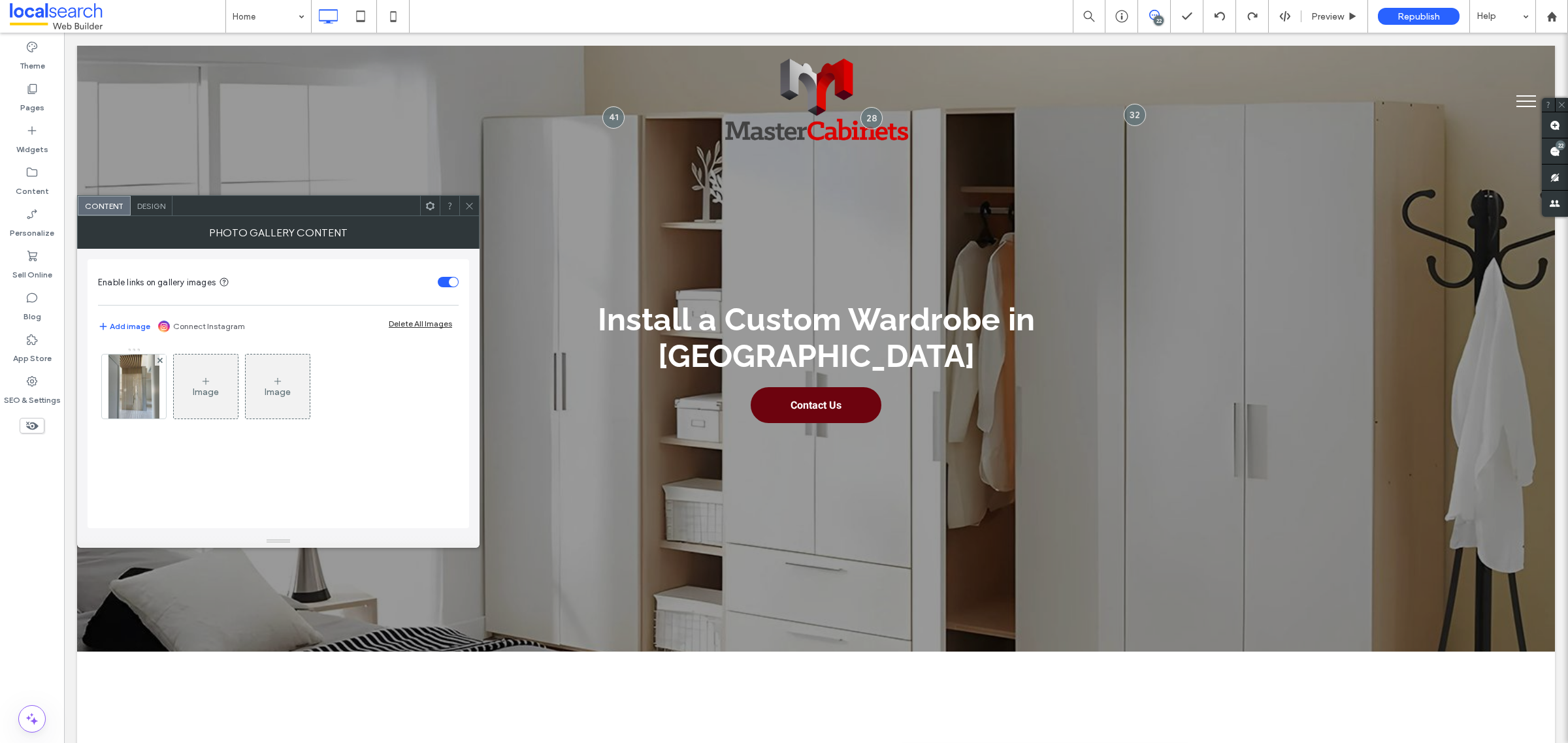
drag, startPoint x: 465, startPoint y: 204, endPoint x: 475, endPoint y: 204, distance: 10.0
click at [467, 204] on icon at bounding box center [469, 206] width 10 height 10
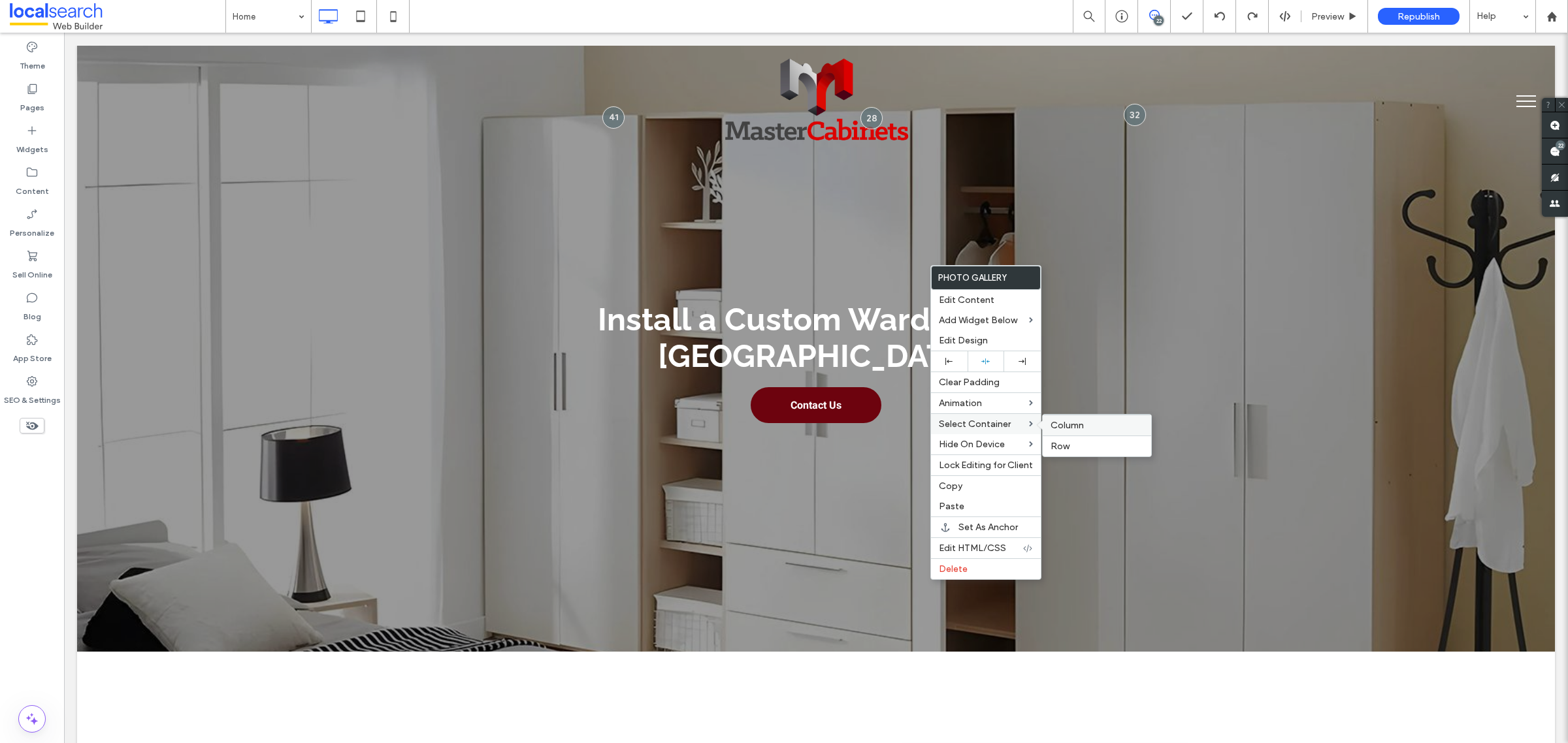
click at [1075, 426] on span "Column" at bounding box center [1067, 425] width 33 height 11
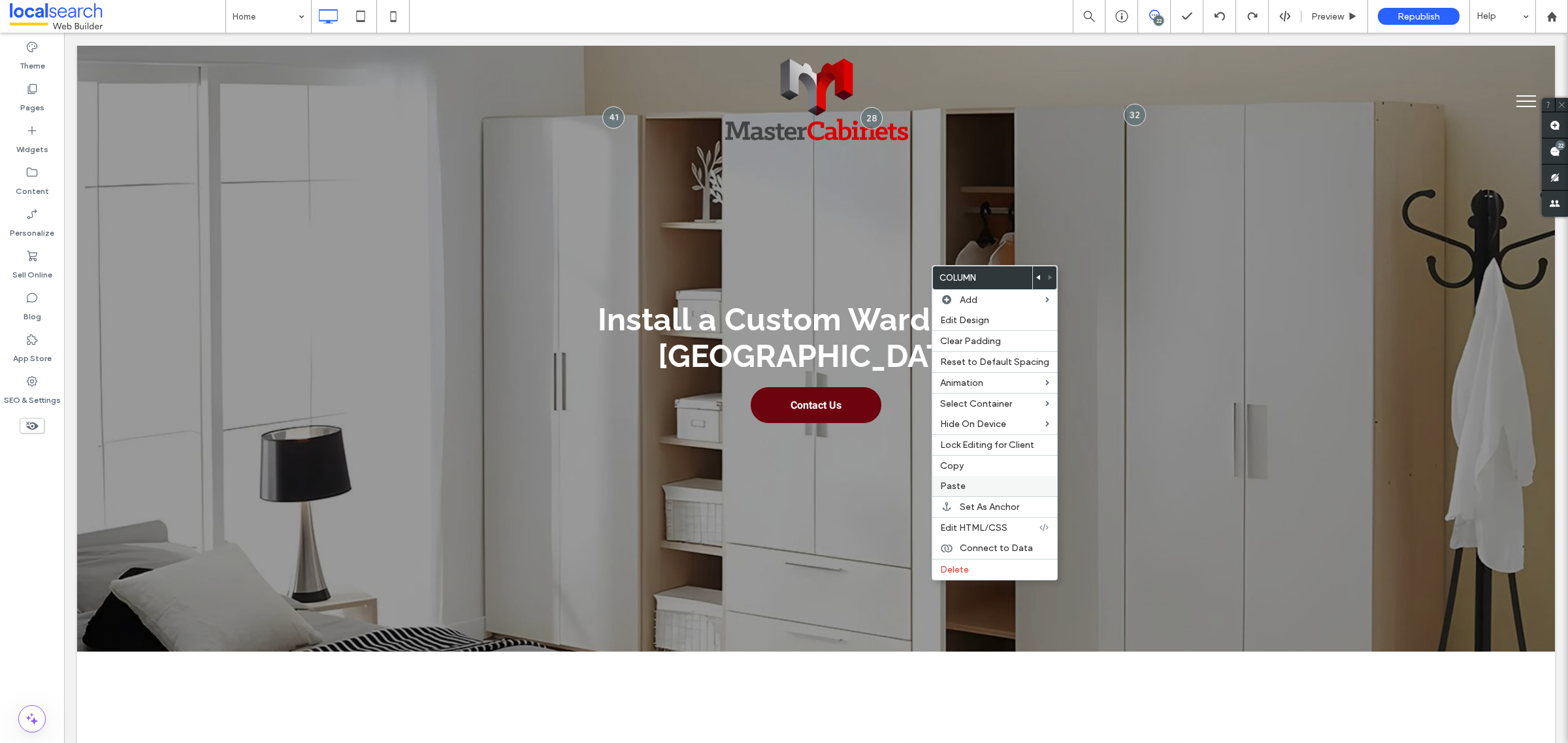
drag, startPoint x: 1008, startPoint y: 487, endPoint x: 1029, endPoint y: 483, distance: 21.4
click at [1007, 487] on label "Paste" at bounding box center [995, 486] width 109 height 11
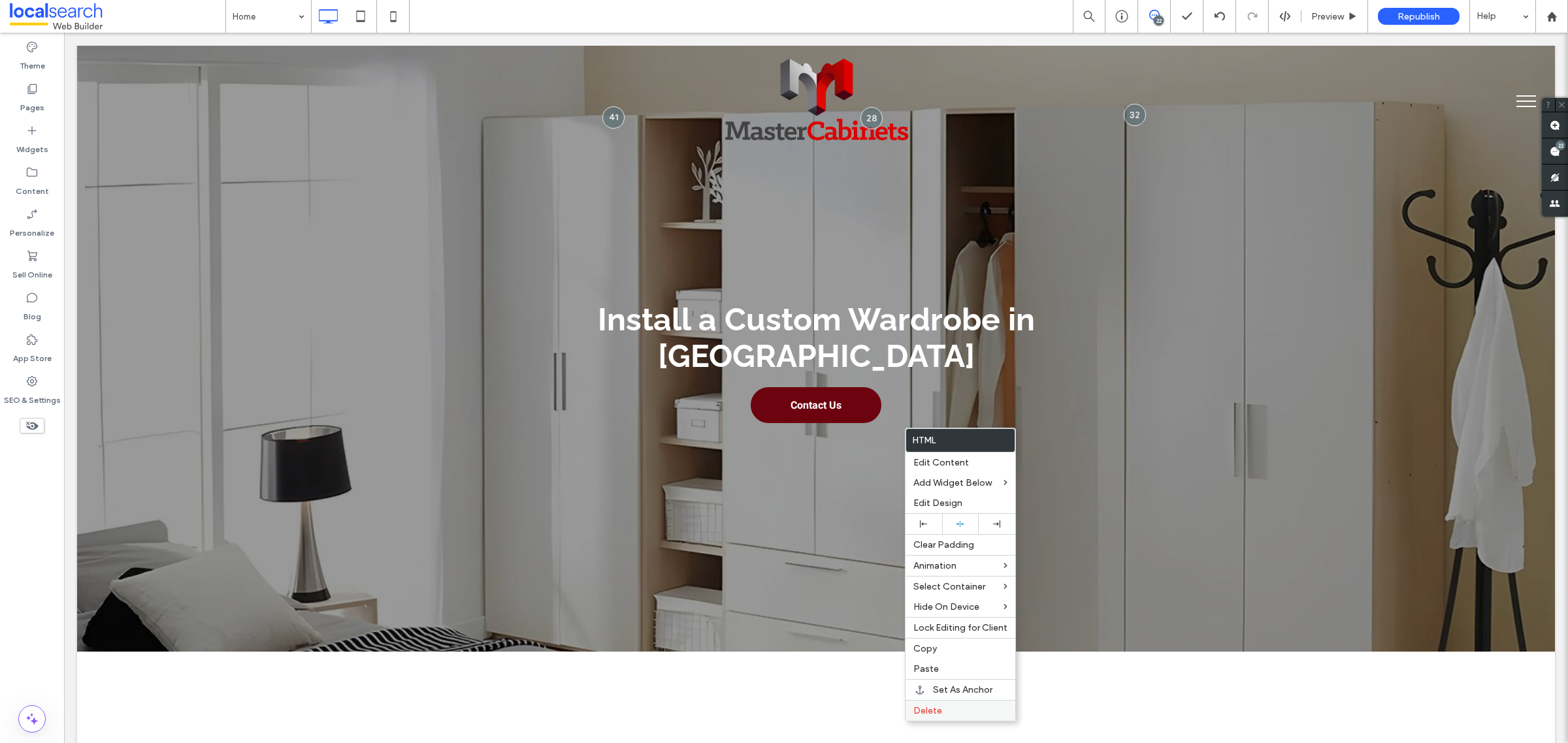
click at [962, 594] on label "Delete" at bounding box center [960, 710] width 94 height 11
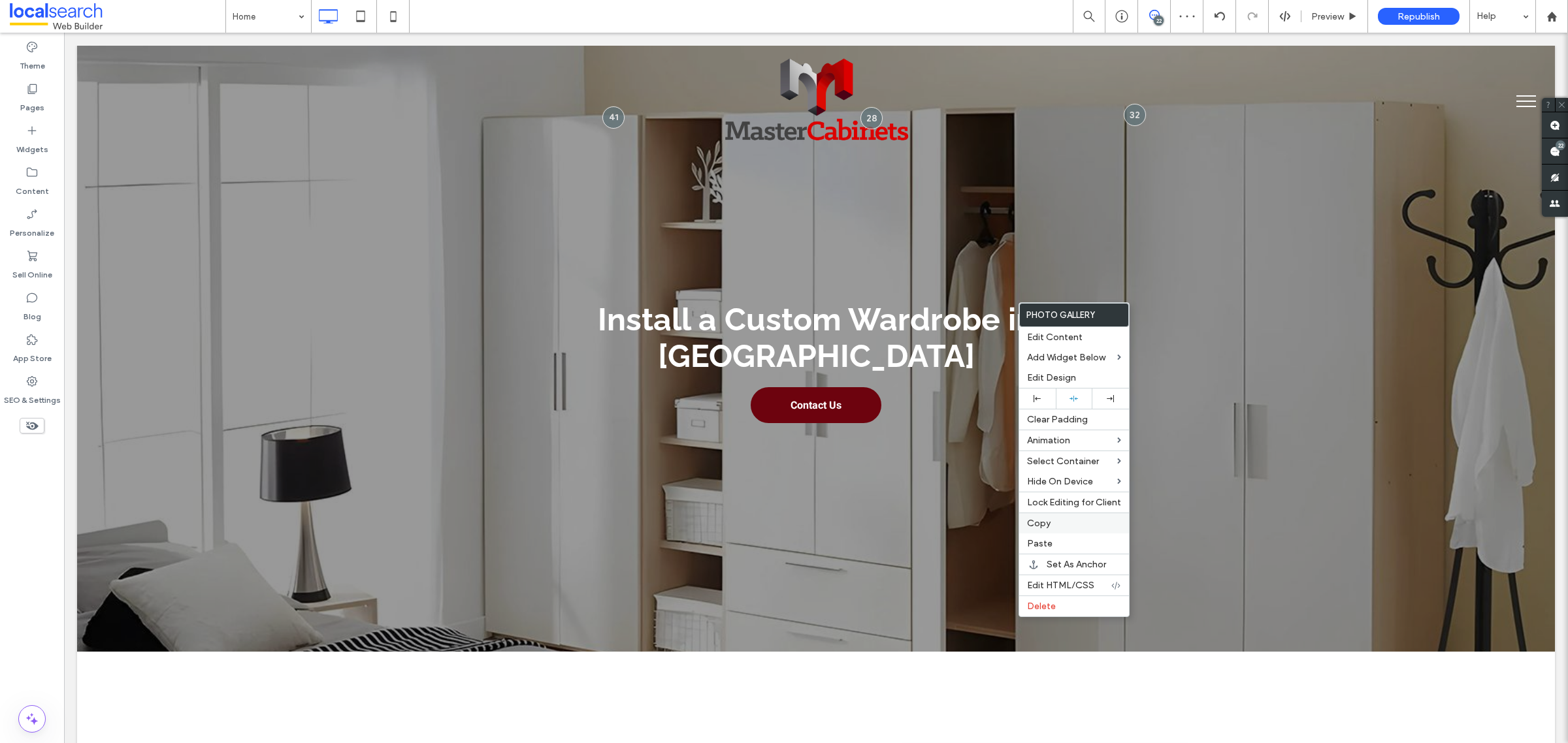
drag, startPoint x: 1062, startPoint y: 529, endPoint x: 941, endPoint y: 490, distance: 127.1
click at [1063, 528] on label "Copy" at bounding box center [1073, 523] width 94 height 11
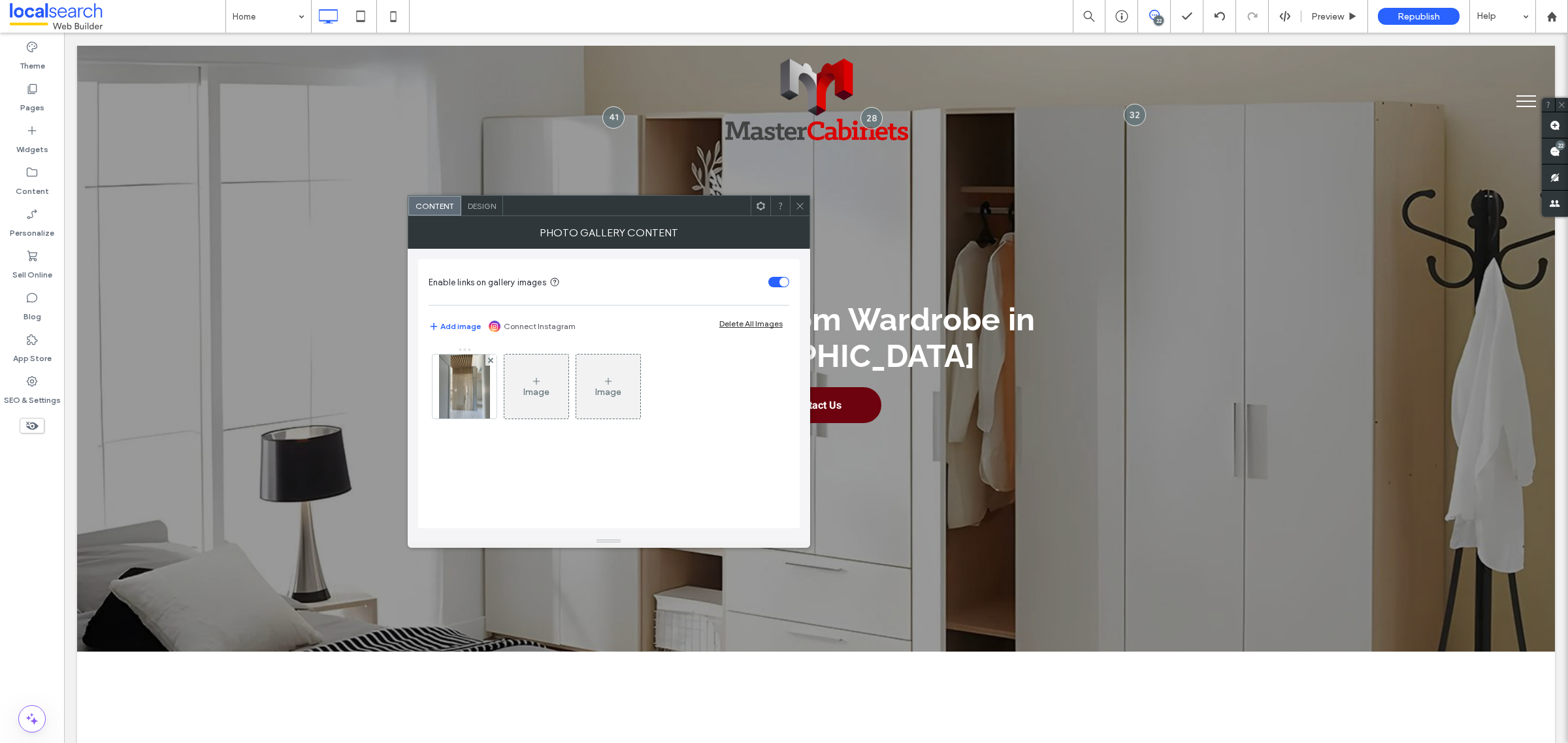
click at [796, 204] on icon at bounding box center [800, 206] width 10 height 10
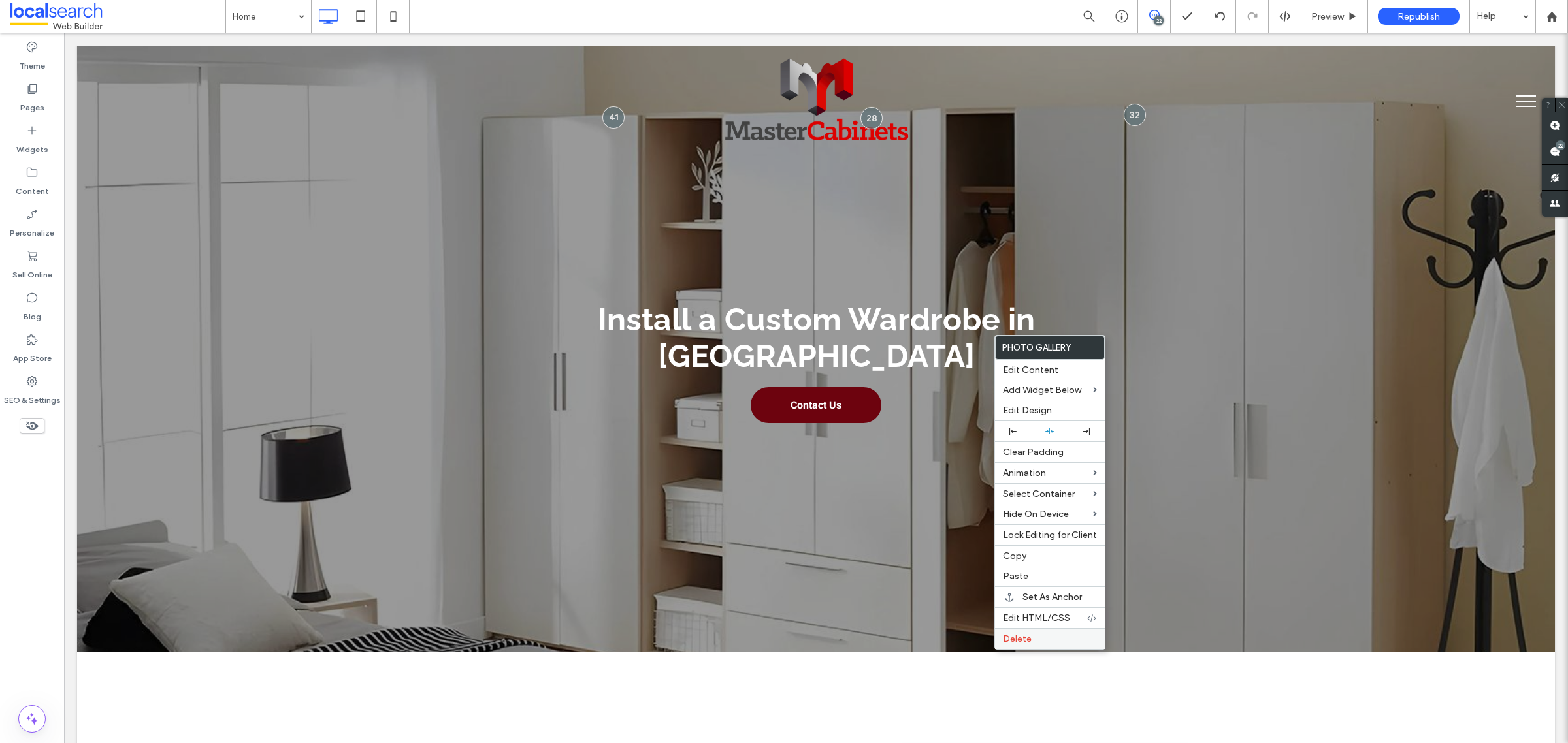
click at [1039, 594] on label "Delete" at bounding box center [1049, 639] width 94 height 11
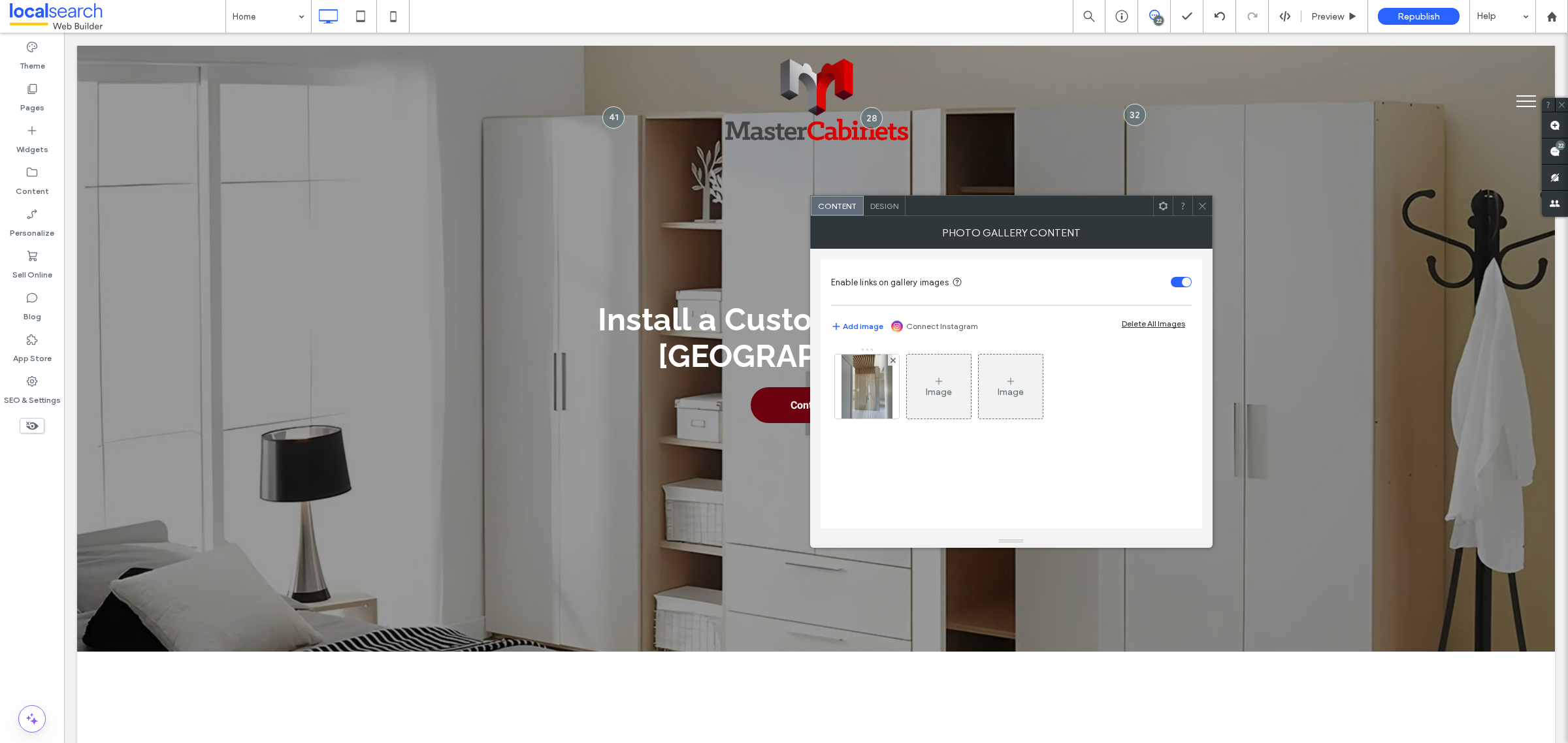
click at [1206, 211] on span at bounding box center [1202, 205] width 10 height 19
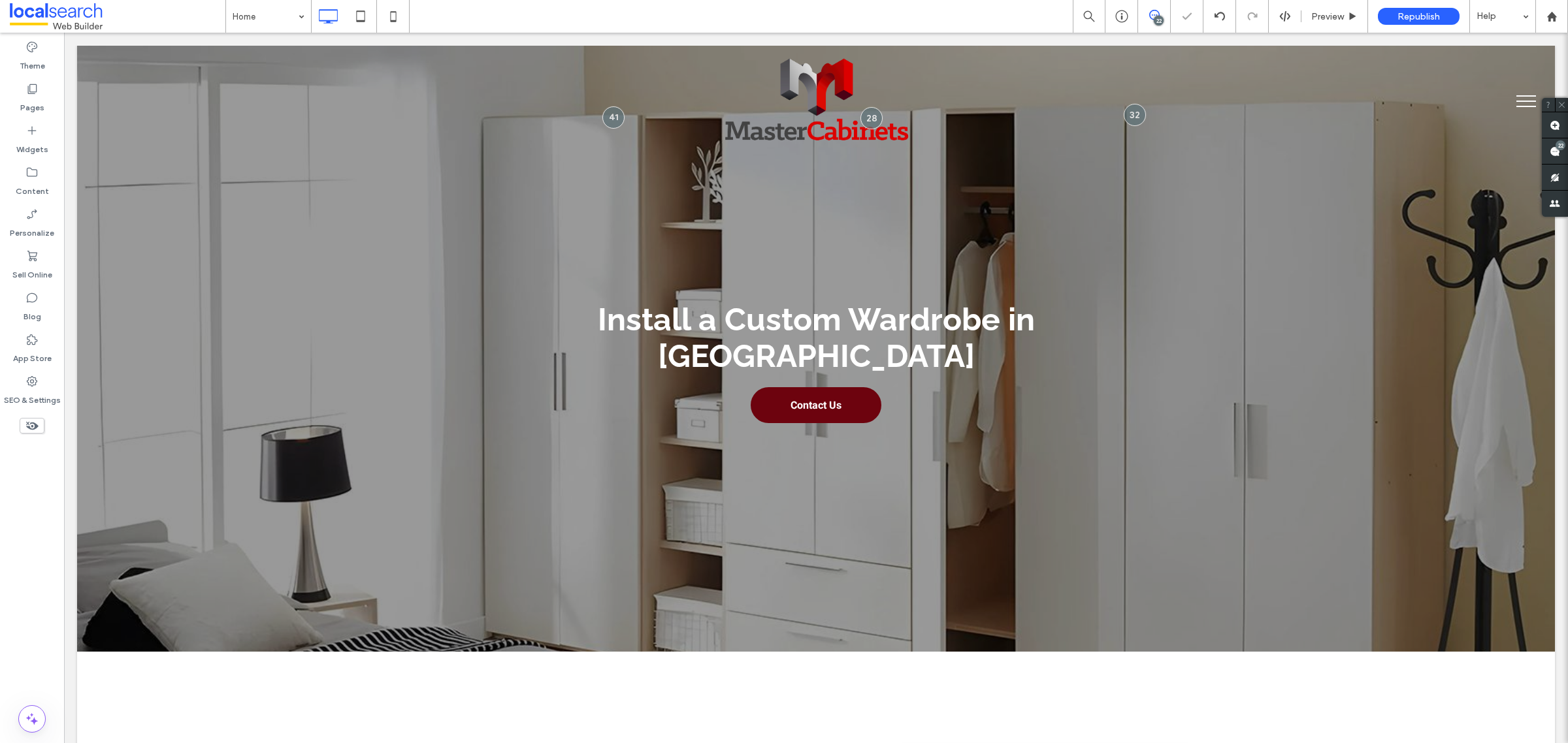
click at [1253, 584] on div at bounding box center [784, 372] width 1568 height 743
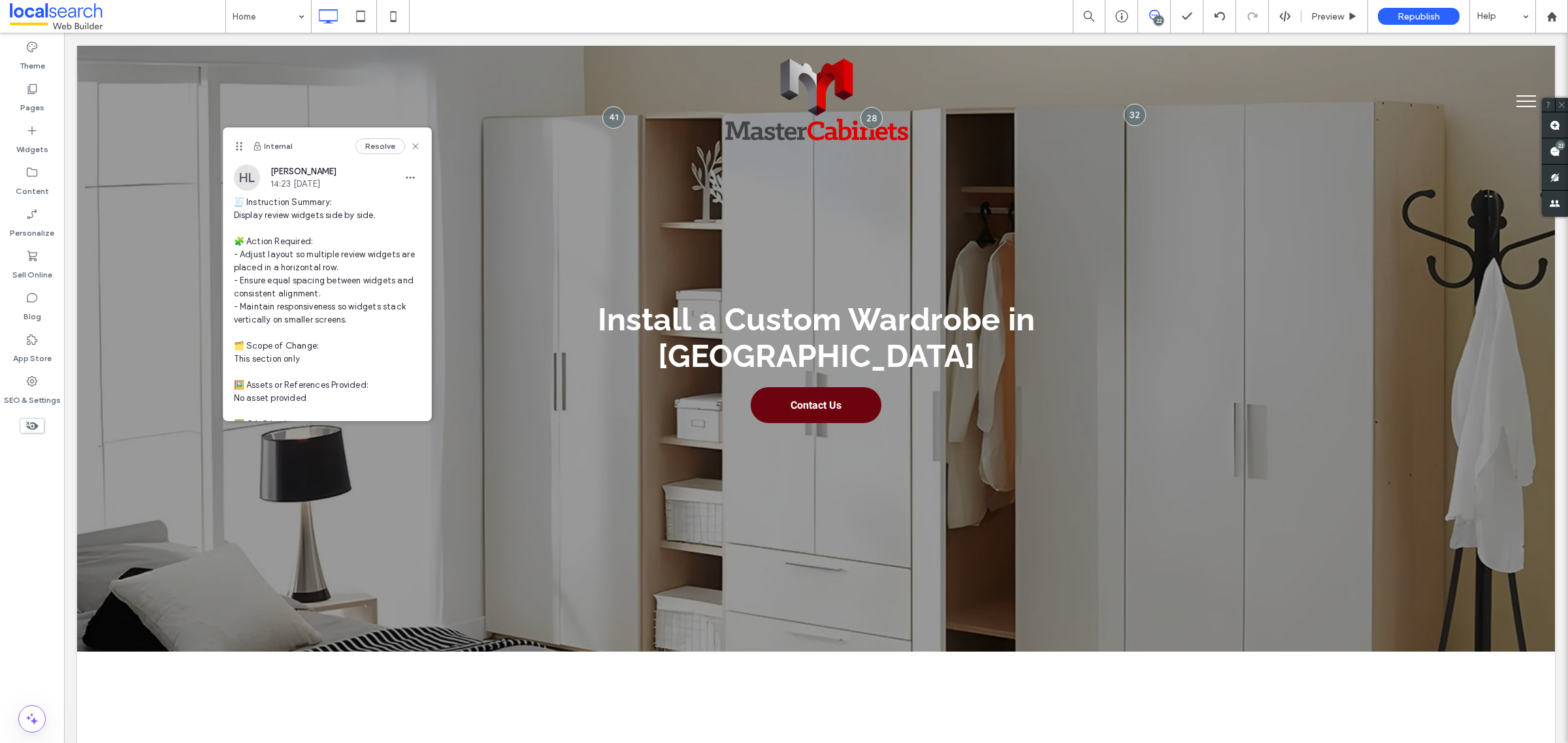
scroll to position [72, 0]
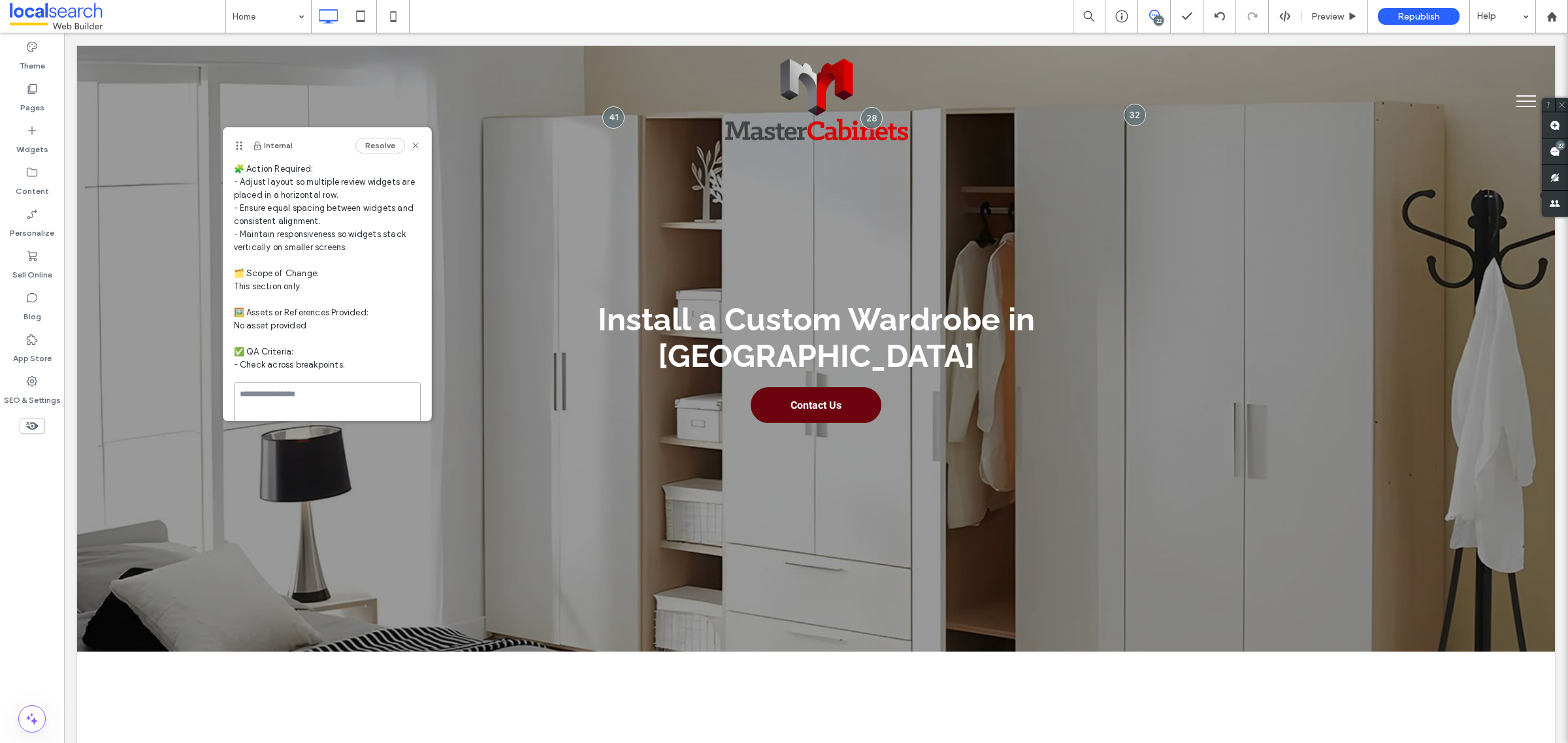
click at [346, 395] on textarea at bounding box center [327, 415] width 187 height 65
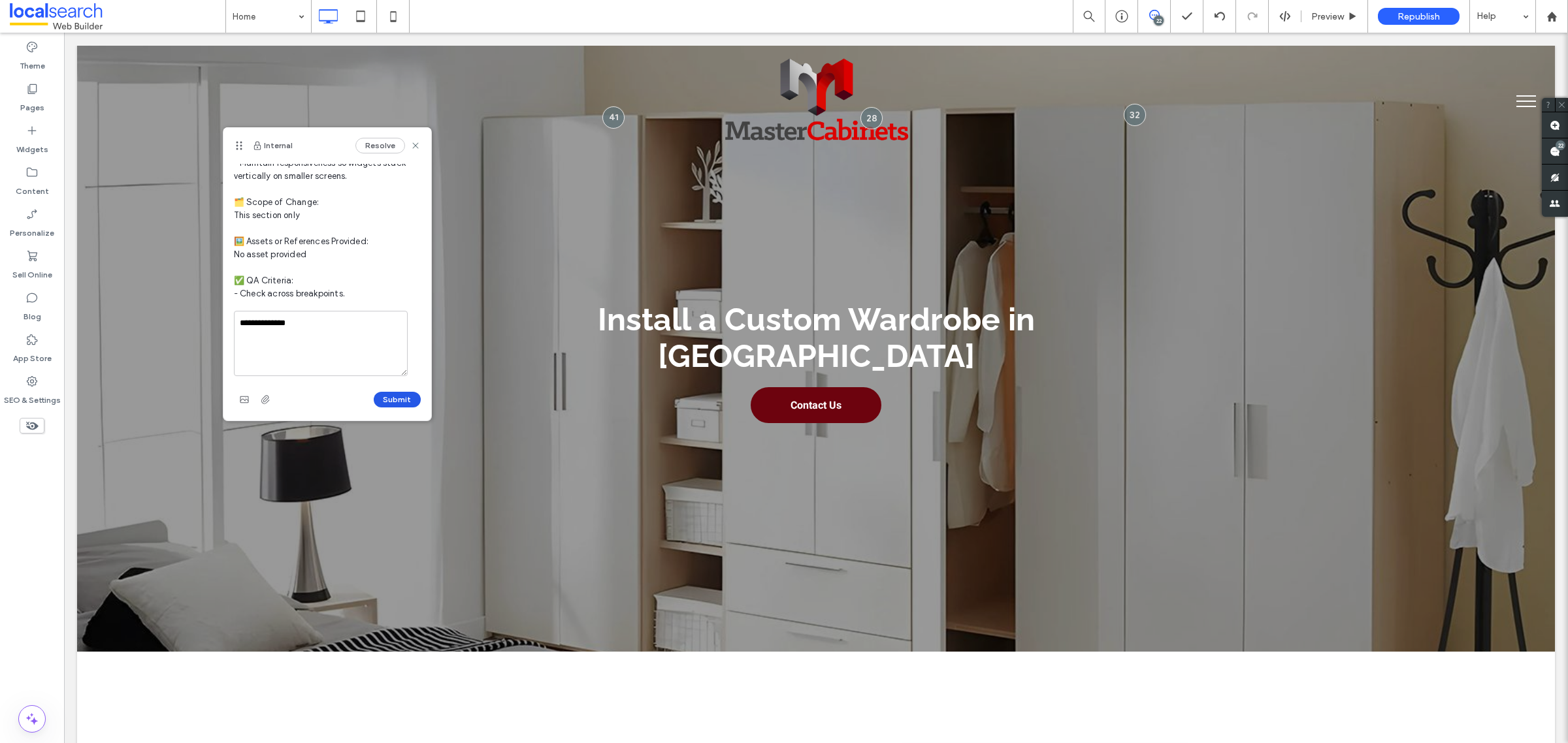
drag, startPoint x: 380, startPoint y: 398, endPoint x: 416, endPoint y: 398, distance: 36.0
click at [381, 398] on button "Submit" at bounding box center [397, 399] width 47 height 16
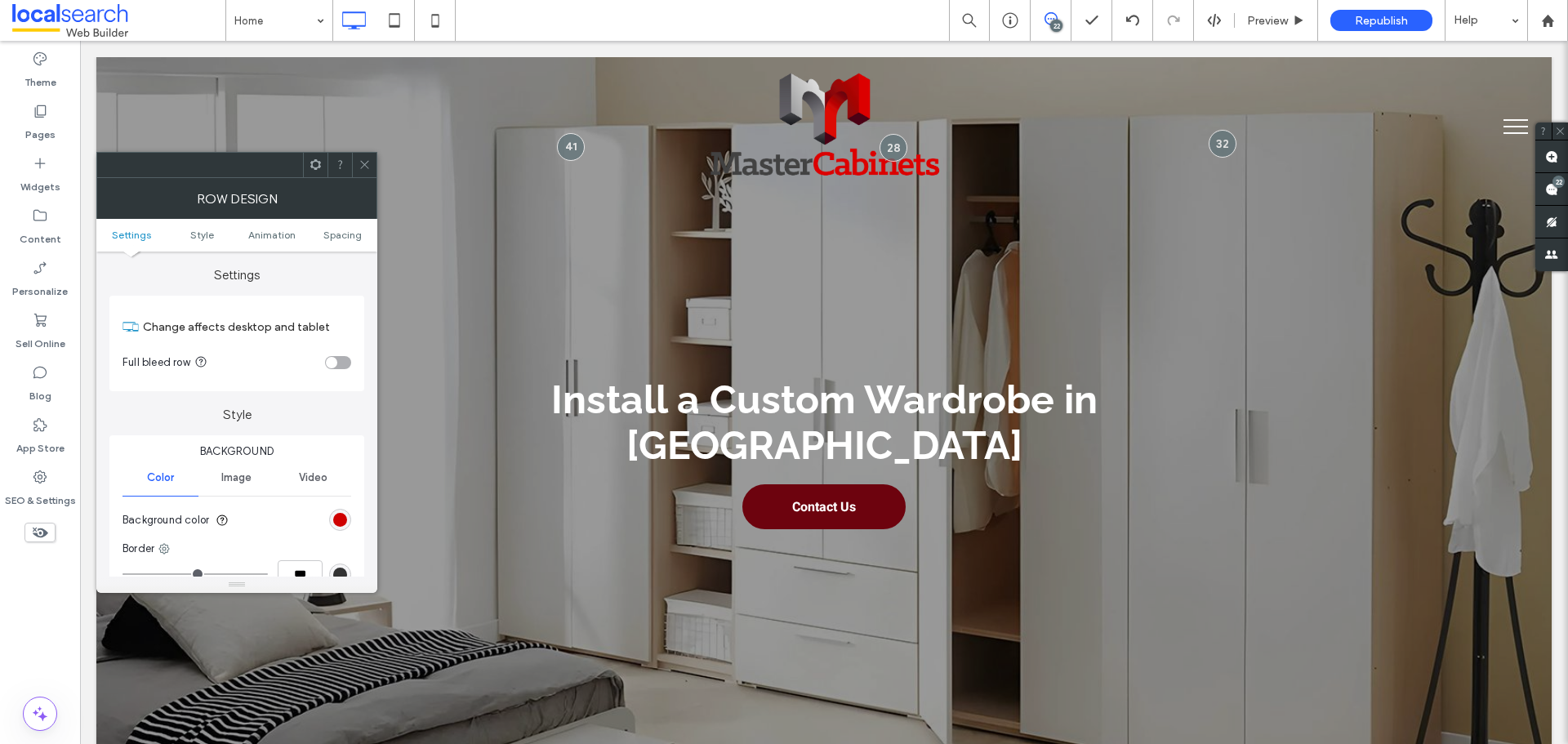
click at [361, 164] on icon at bounding box center [364, 165] width 12 height 12
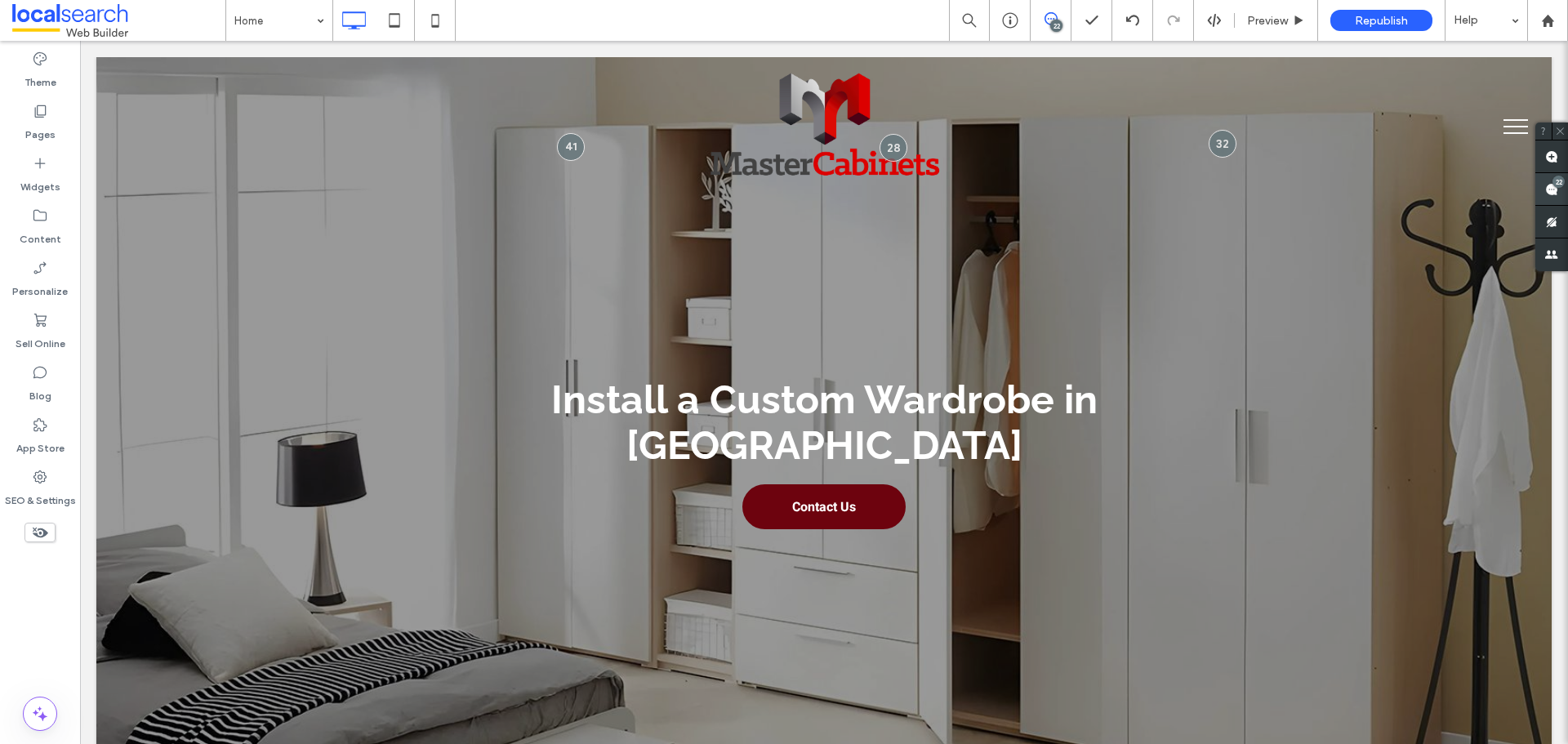
click at [1555, 187] on div "22" at bounding box center [1559, 181] width 12 height 12
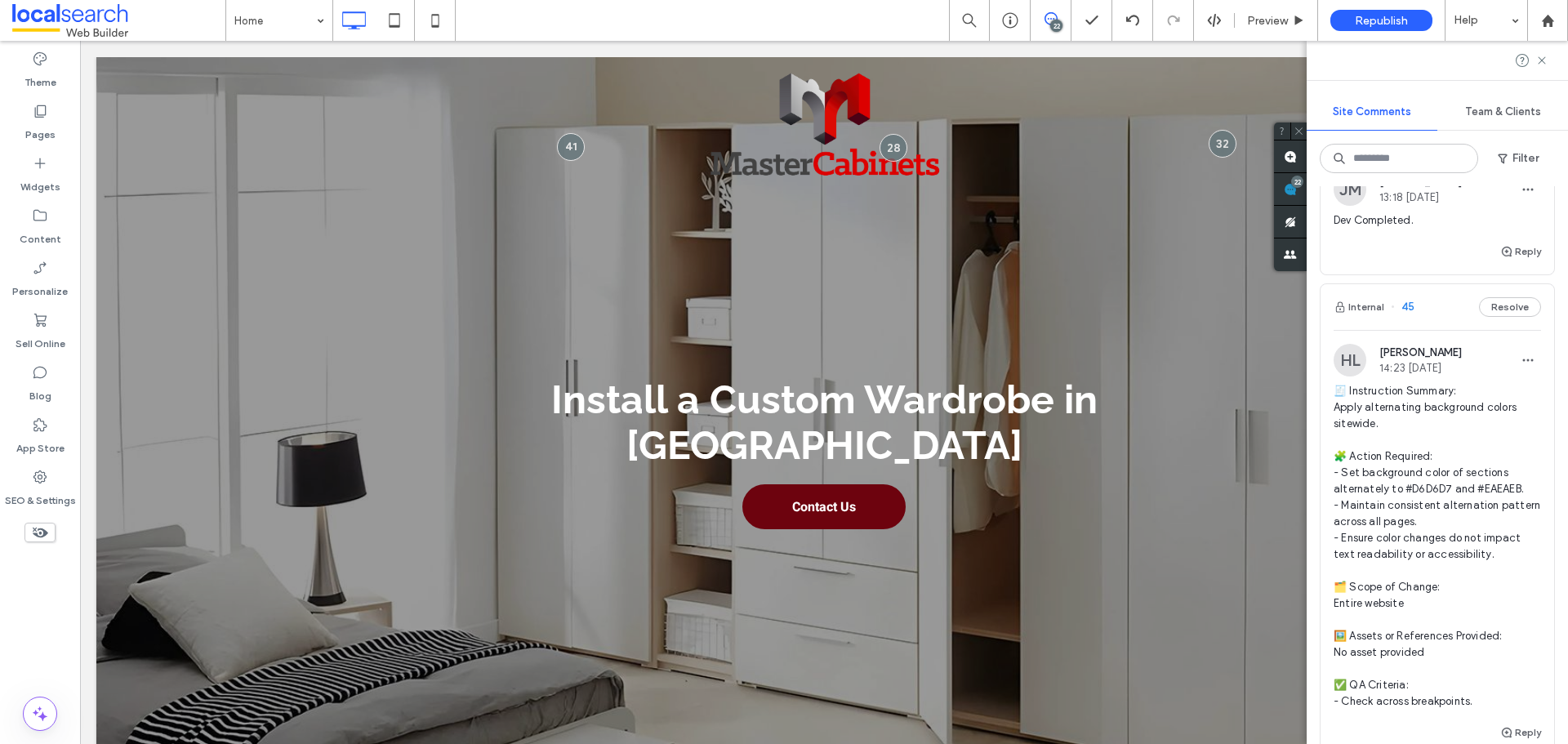
scroll to position [2776, 0]
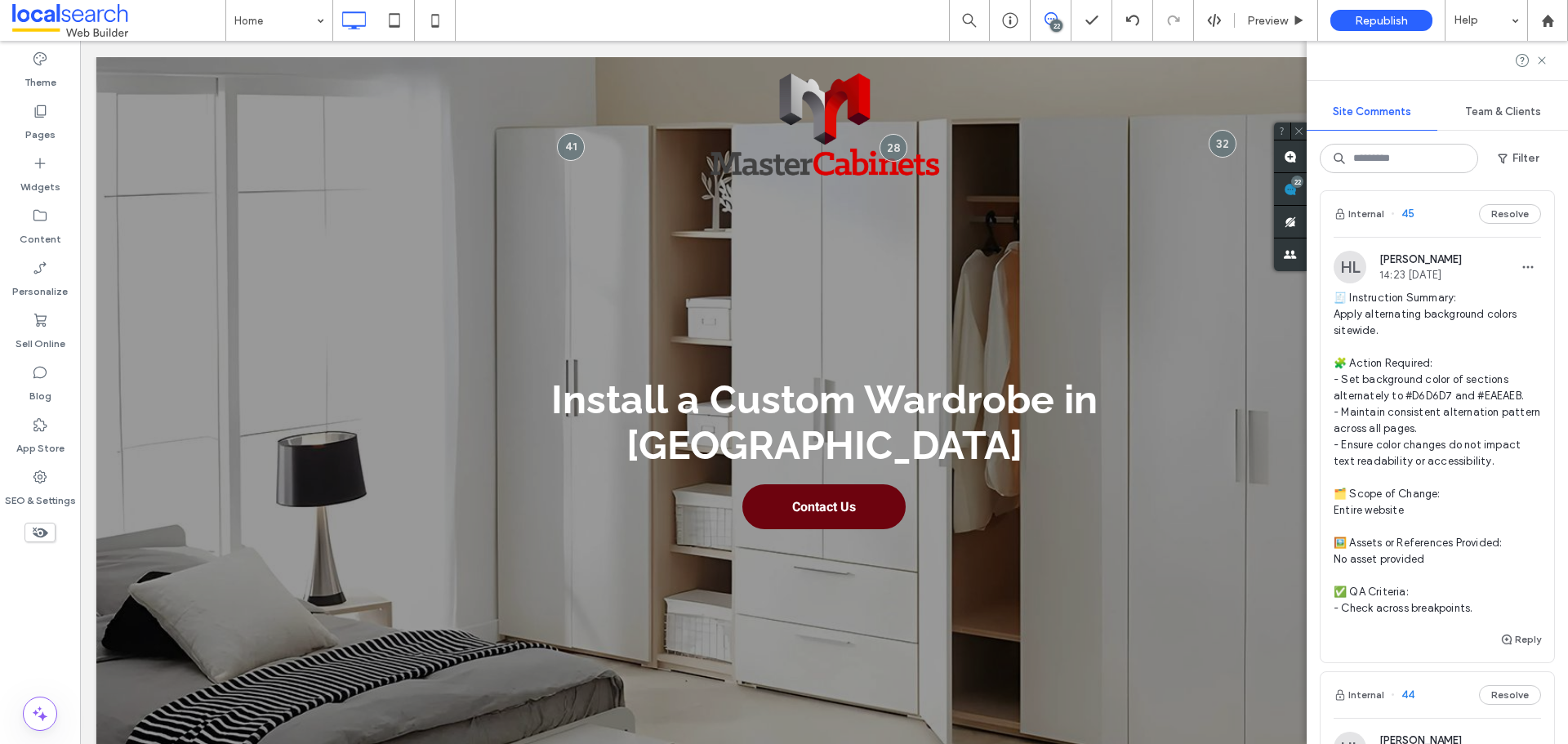
click at [1473, 399] on span "🧾 Instruction Summary: Apply alternating background colors sitewide. 🧩 Action R…" at bounding box center [1437, 453] width 208 height 327
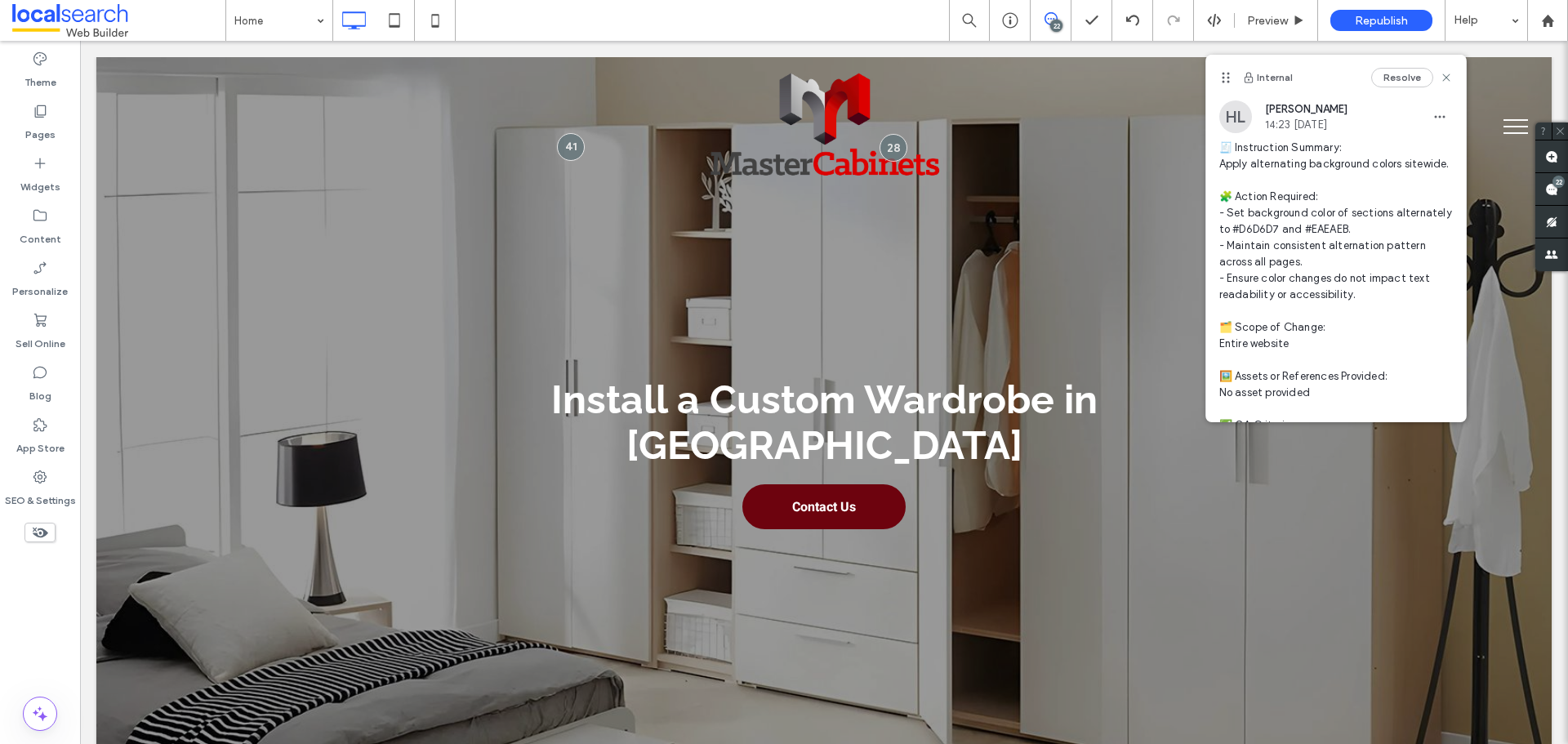
scroll to position [0, 0]
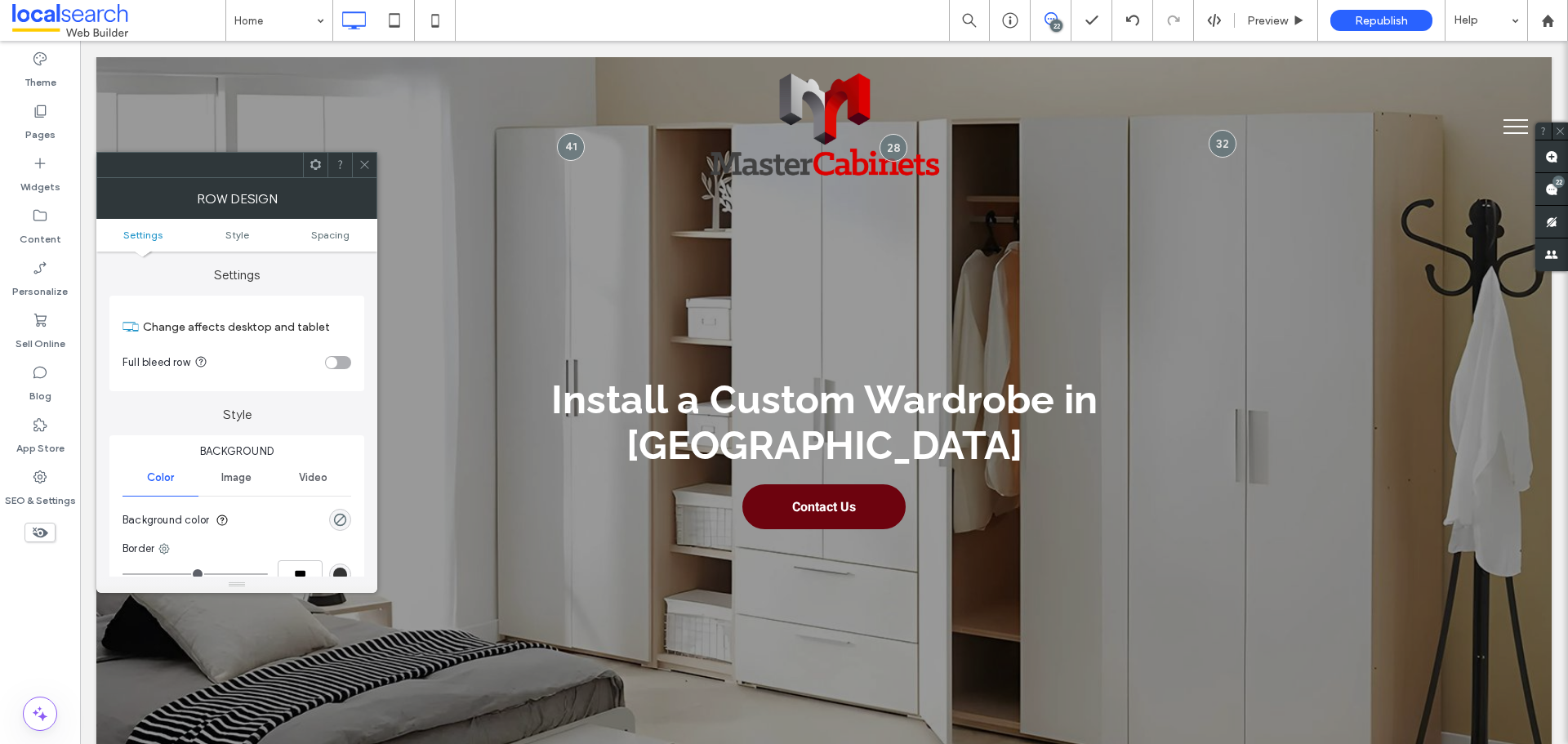
click at [356, 166] on div at bounding box center [363, 165] width 24 height 24
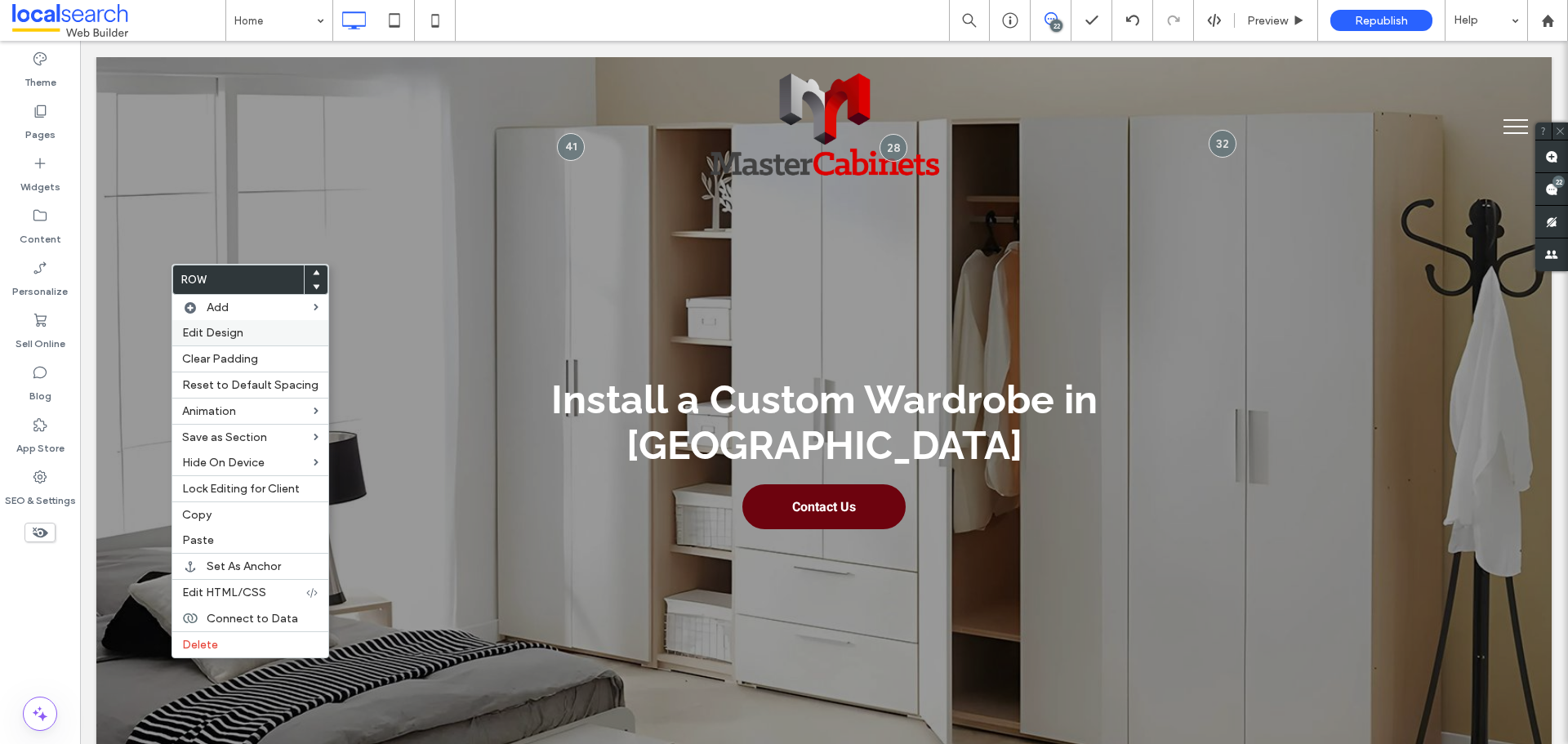
click at [282, 334] on label "Edit Design" at bounding box center [250, 333] width 136 height 14
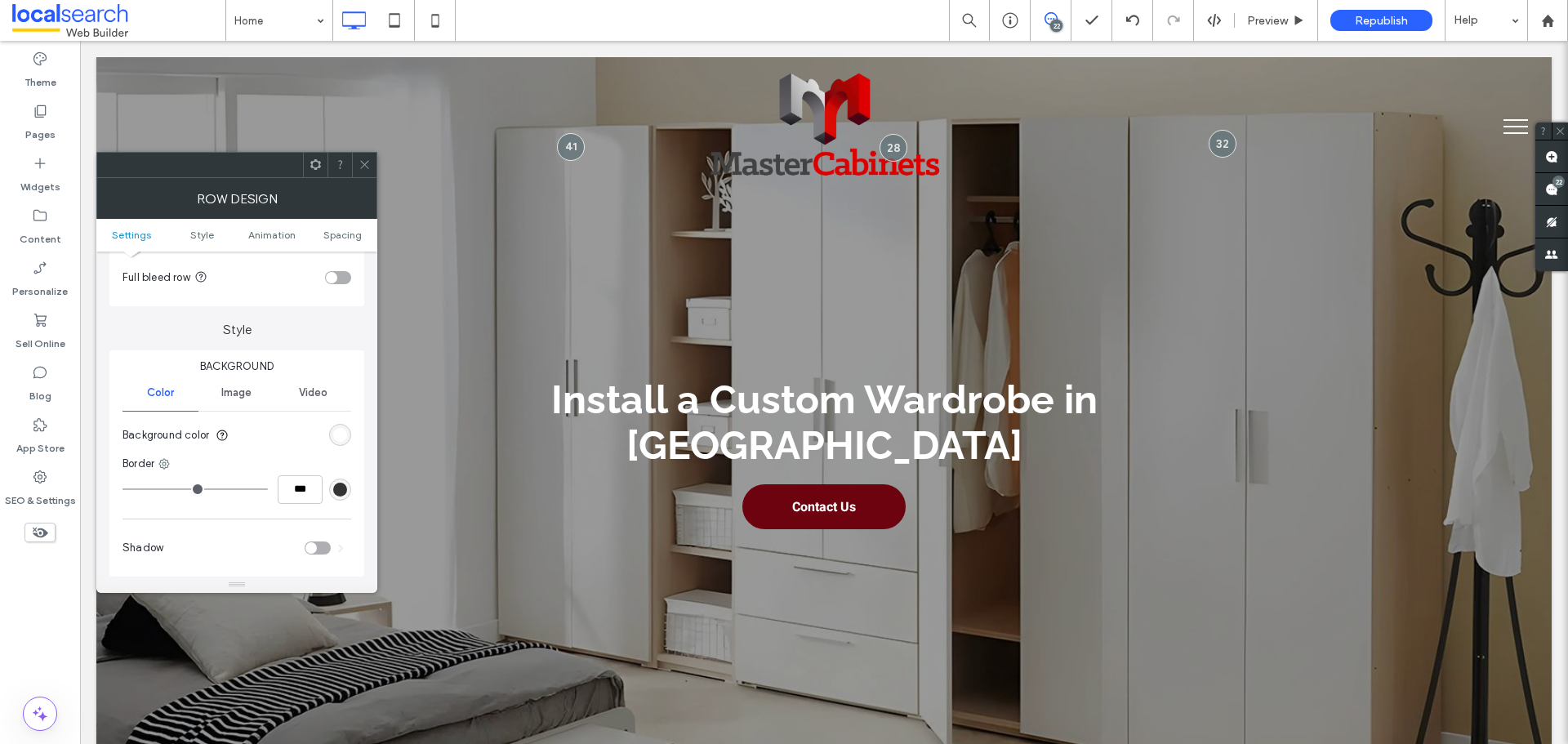
scroll to position [163, 0]
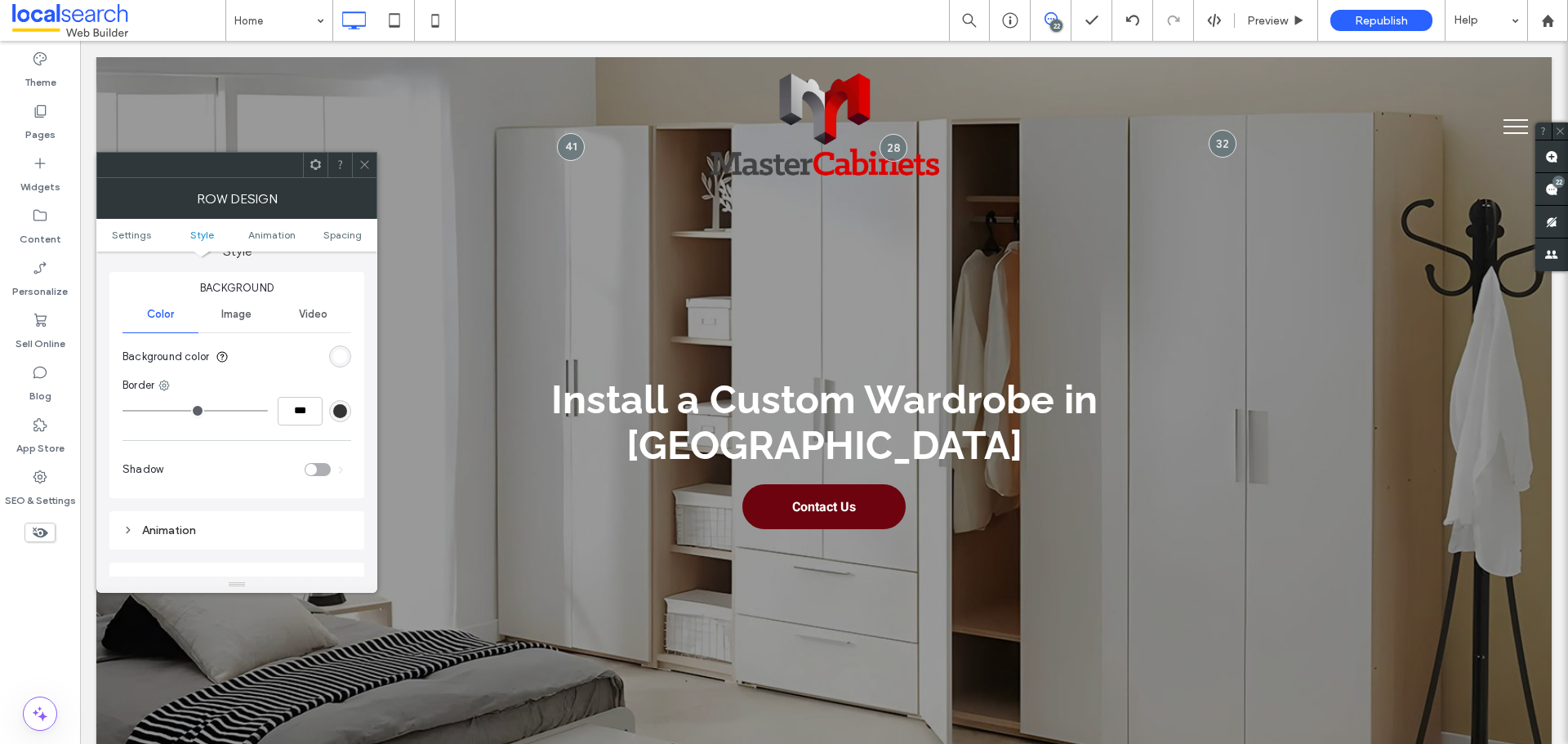
click at [342, 362] on div "rgb(255, 255, 255)" at bounding box center [340, 356] width 14 height 14
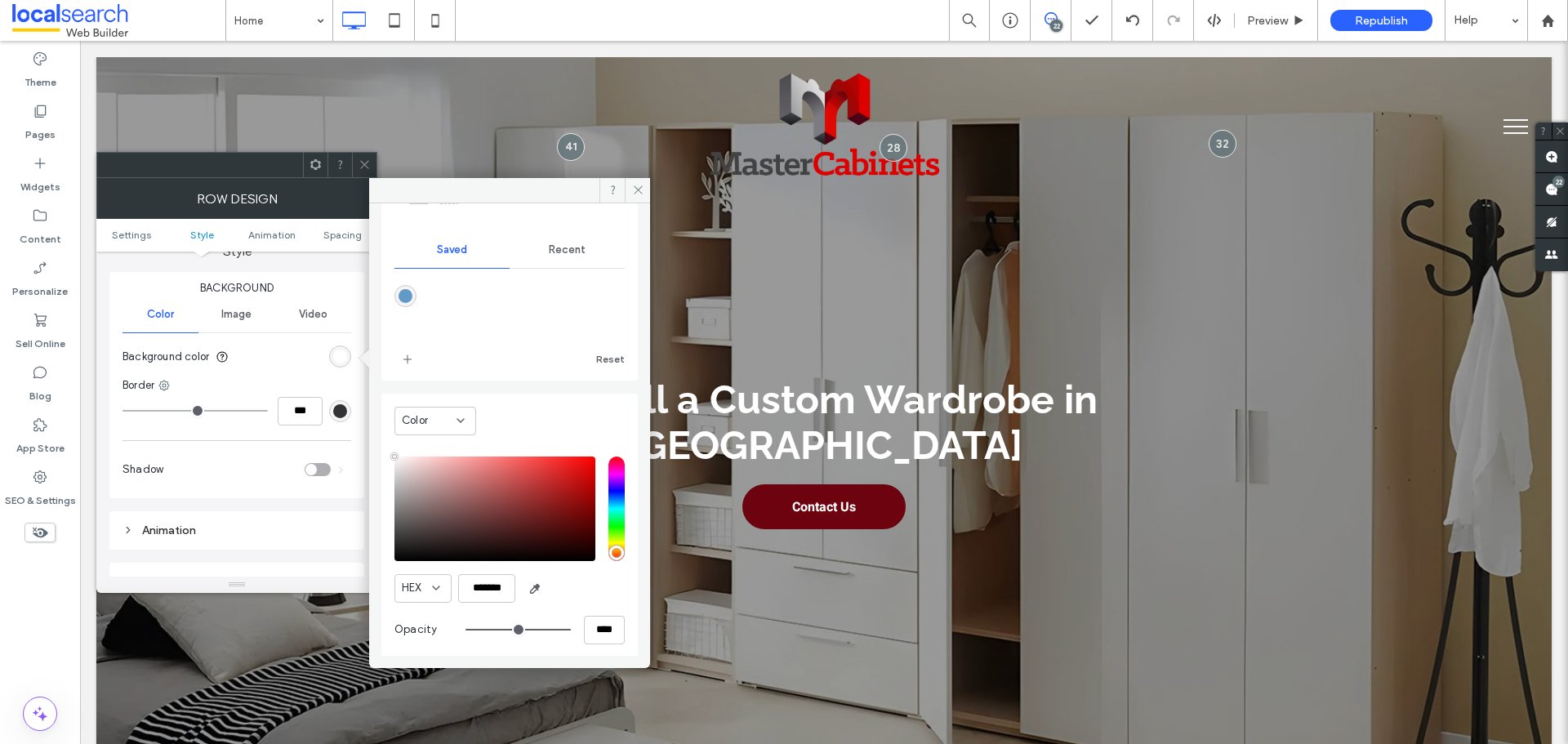
scroll to position [135, 0]
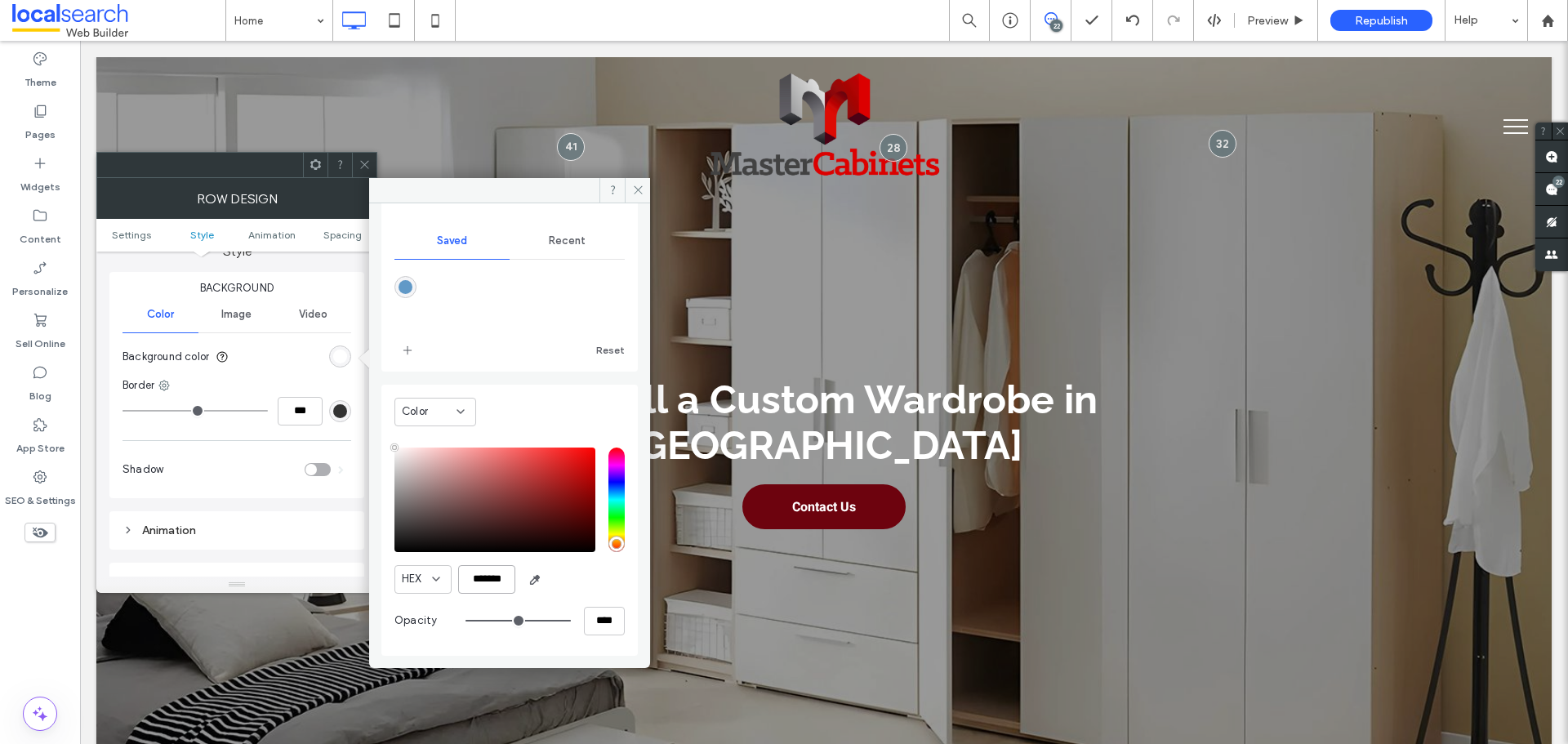
click at [500, 584] on input "*******" at bounding box center [486, 579] width 57 height 28
click at [641, 192] on icon at bounding box center [638, 190] width 12 height 12
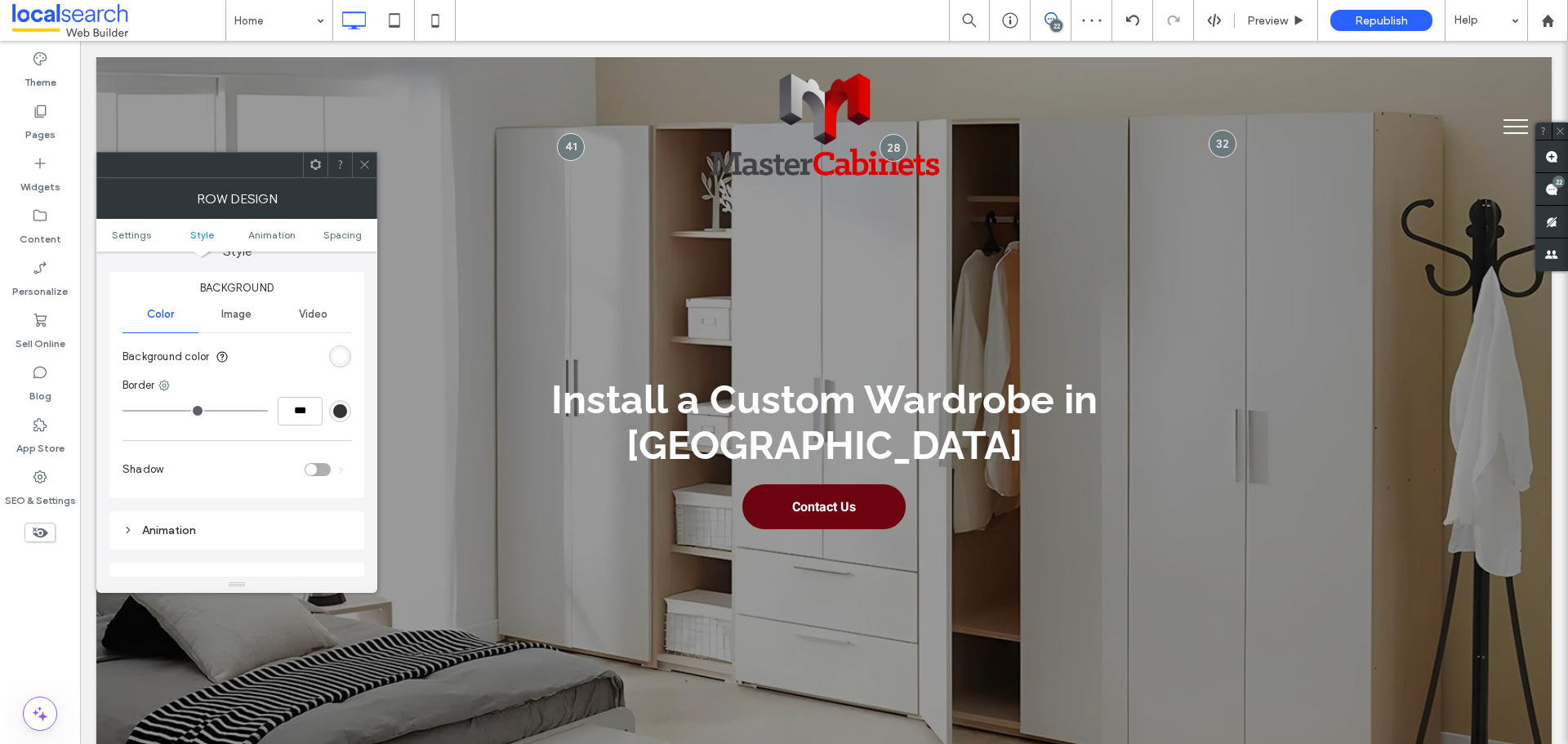
click at [365, 168] on icon at bounding box center [364, 165] width 12 height 12
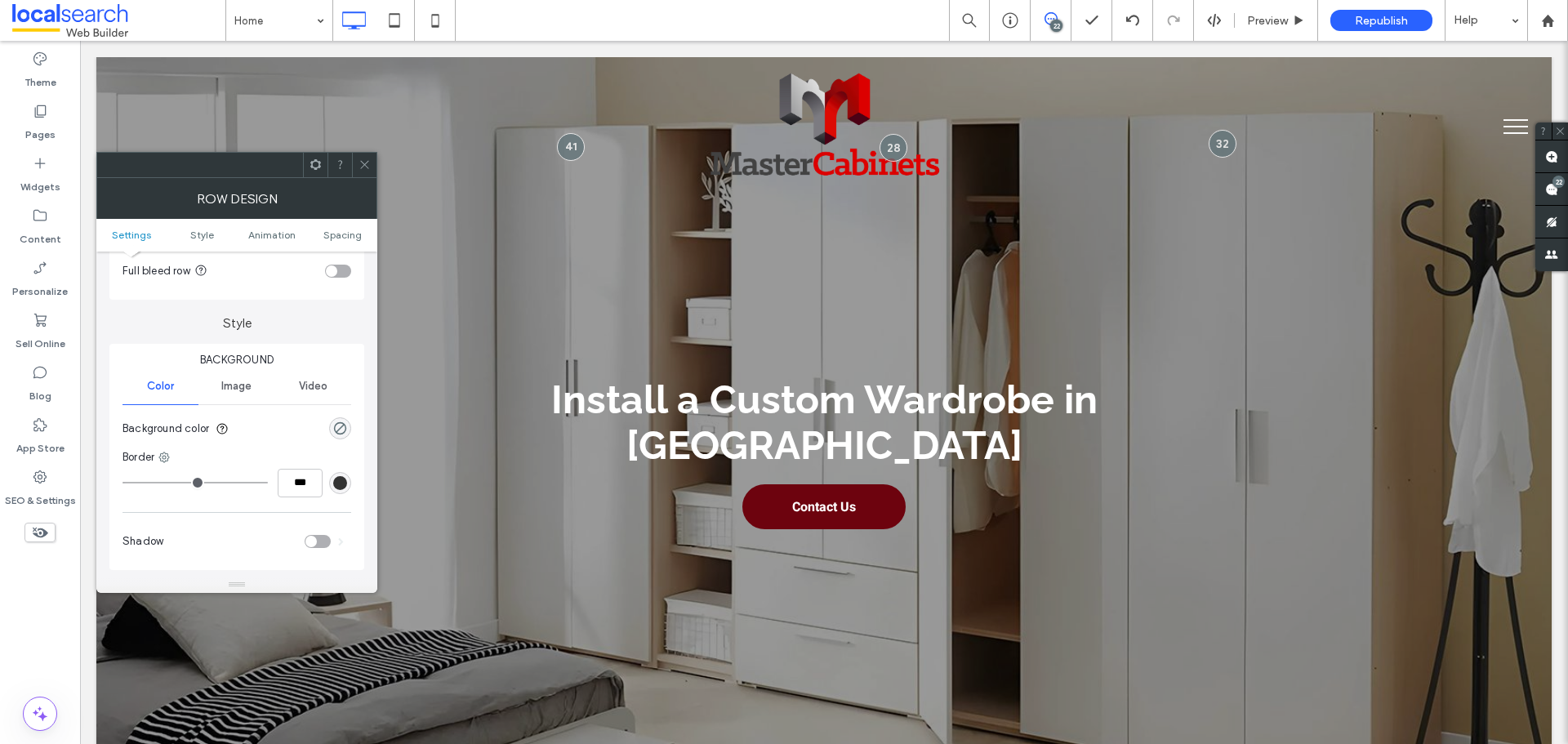
scroll to position [81, 0]
click at [348, 435] on div "rgba(0, 0, 0, 0)" at bounding box center [340, 438] width 22 height 22
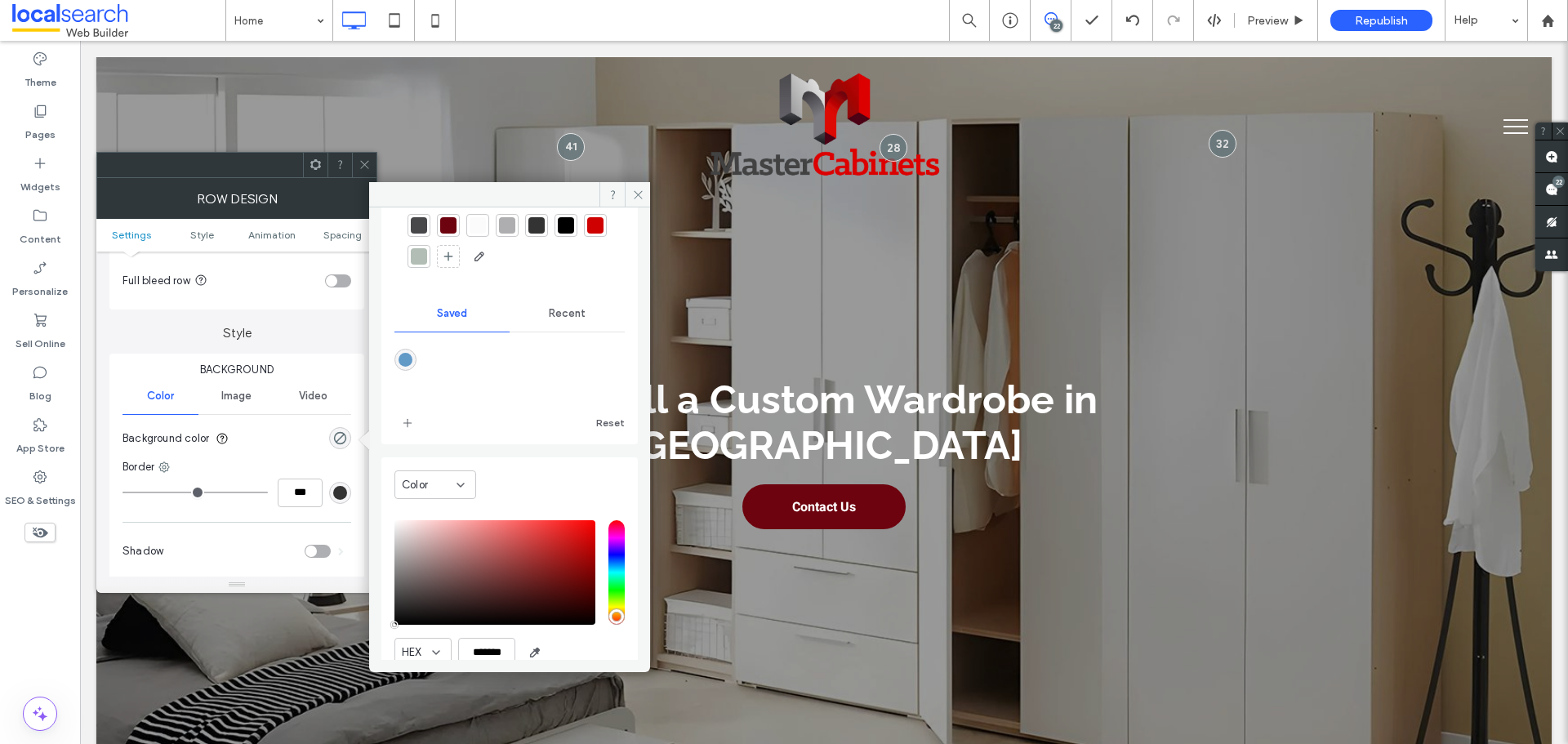
scroll to position [135, 0]
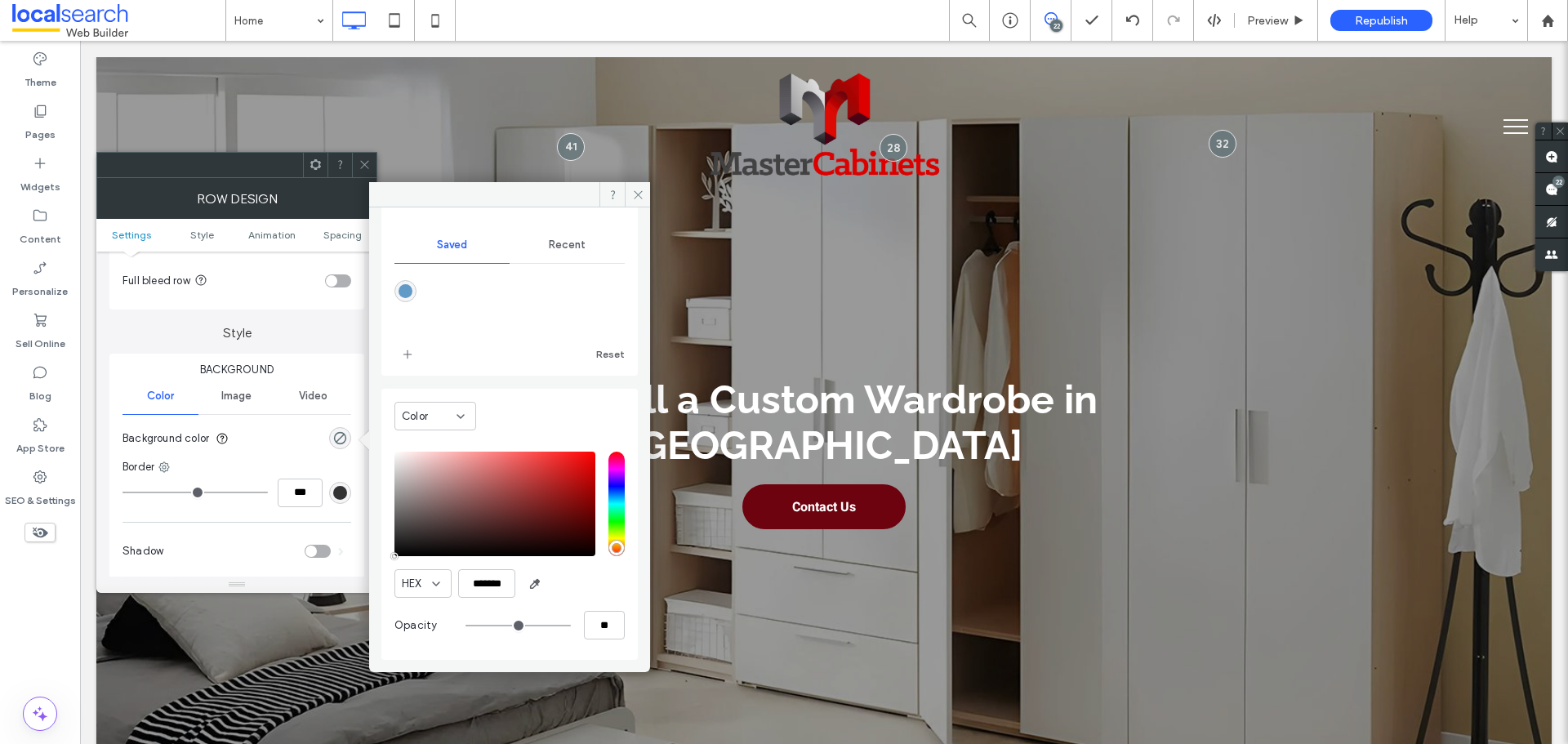
click at [496, 569] on div "HEX ******* Opacity **" at bounding box center [509, 547] width 230 height 209
click at [491, 585] on input "*******" at bounding box center [486, 584] width 57 height 28
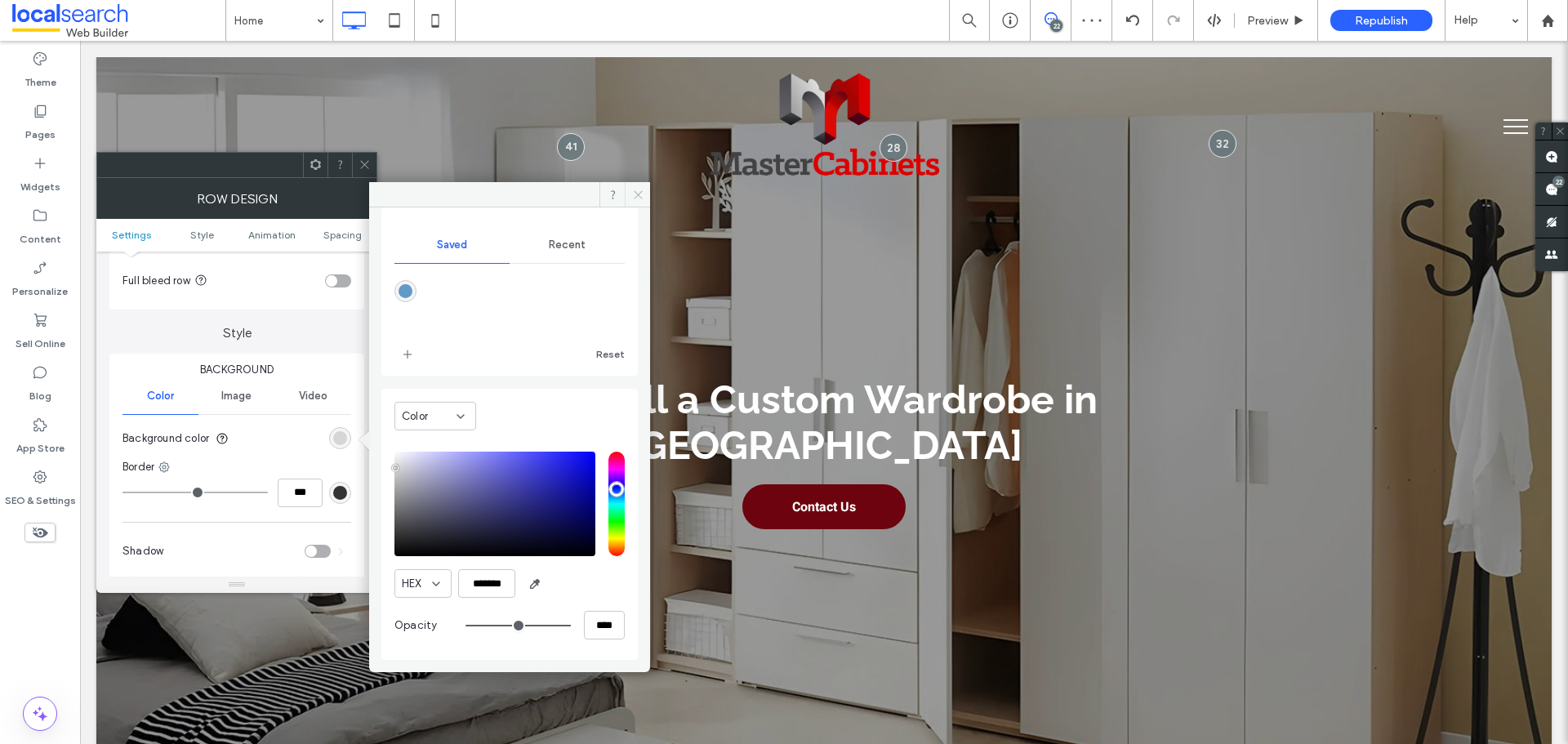
click at [639, 189] on icon at bounding box center [638, 195] width 12 height 12
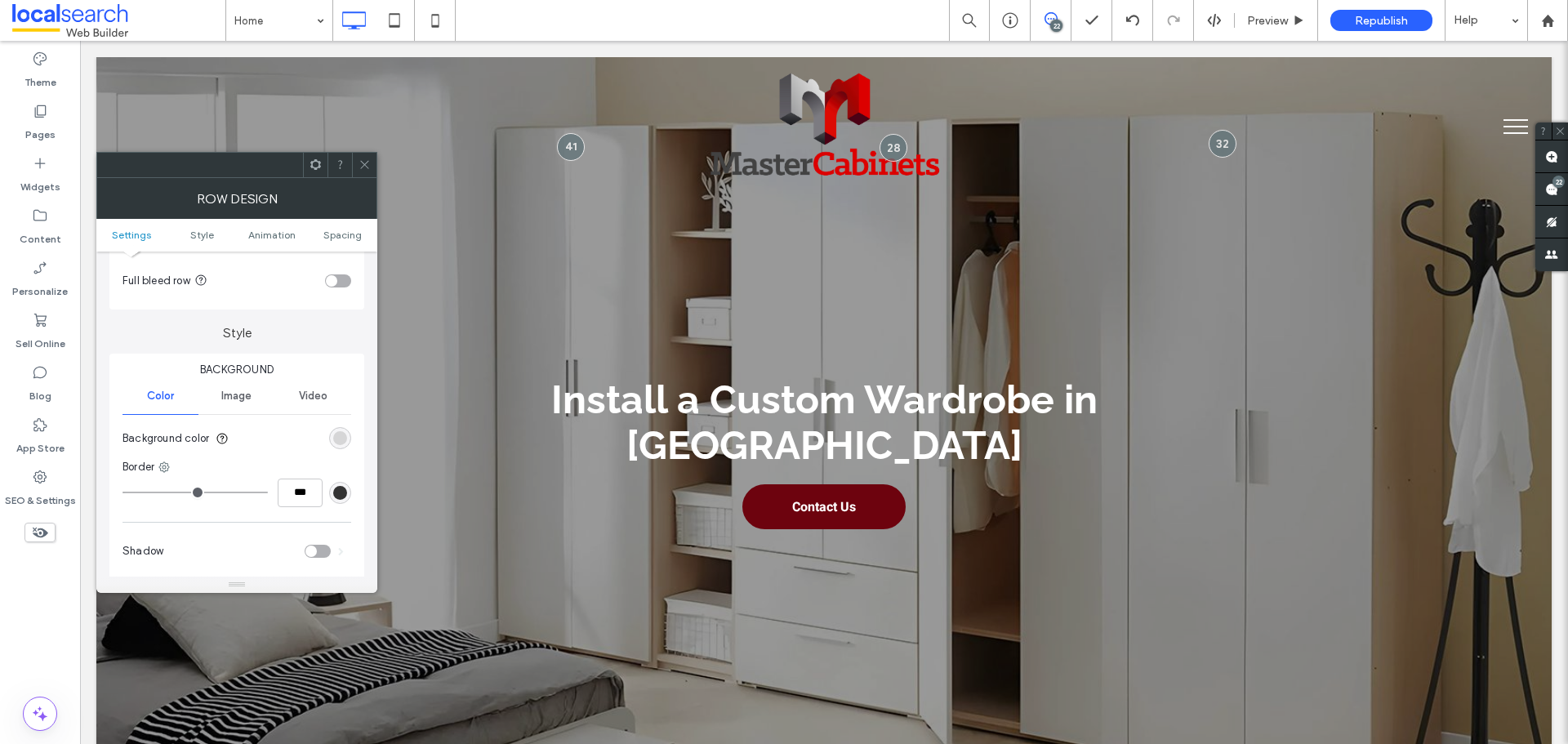
click at [365, 165] on use at bounding box center [364, 165] width 8 height 8
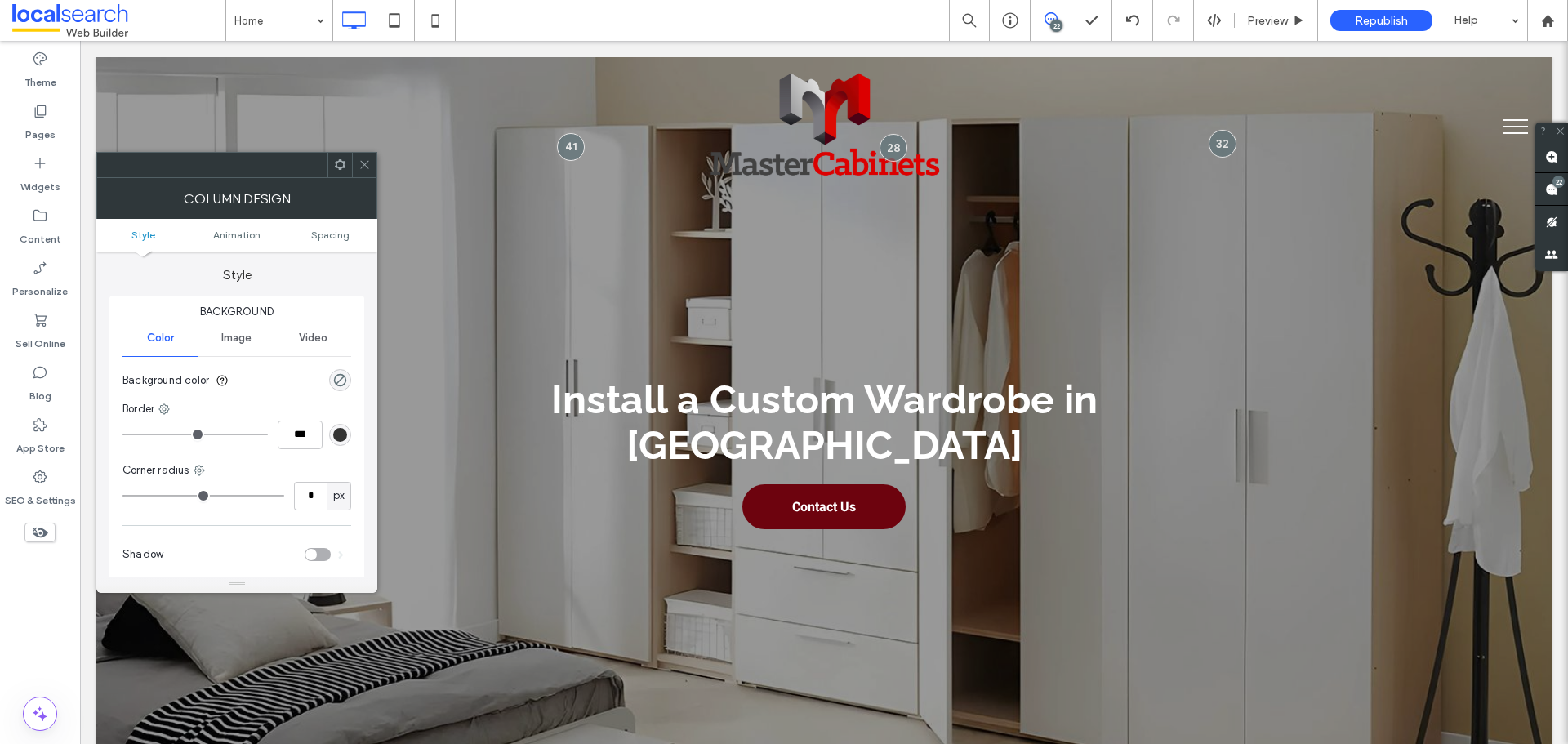
click at [370, 171] on span at bounding box center [364, 165] width 12 height 24
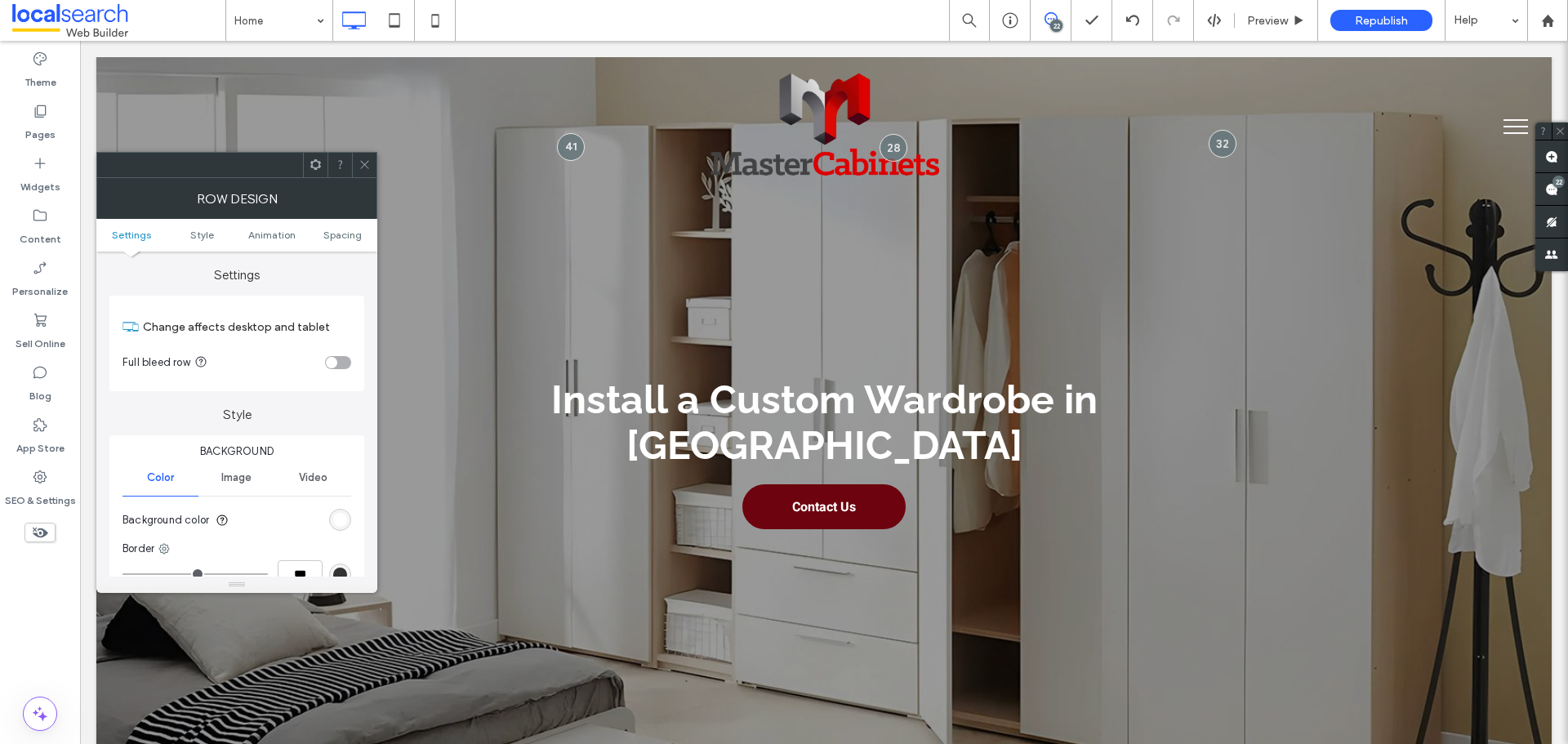
click at [328, 524] on section "Background color" at bounding box center [236, 520] width 229 height 41
click at [335, 521] on div "rgb(255, 255, 255)" at bounding box center [340, 520] width 14 height 14
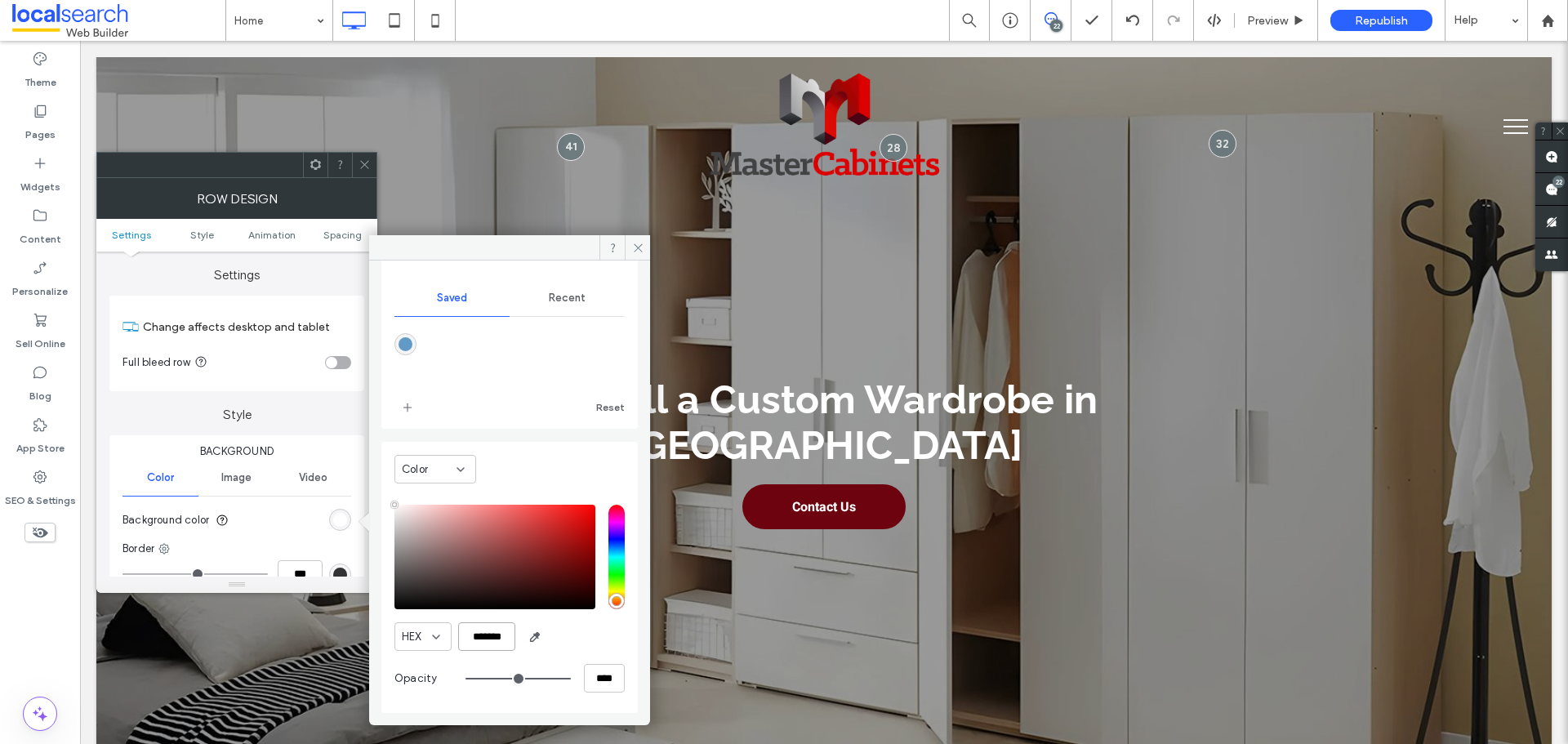
click at [499, 647] on input "*******" at bounding box center [486, 637] width 57 height 28
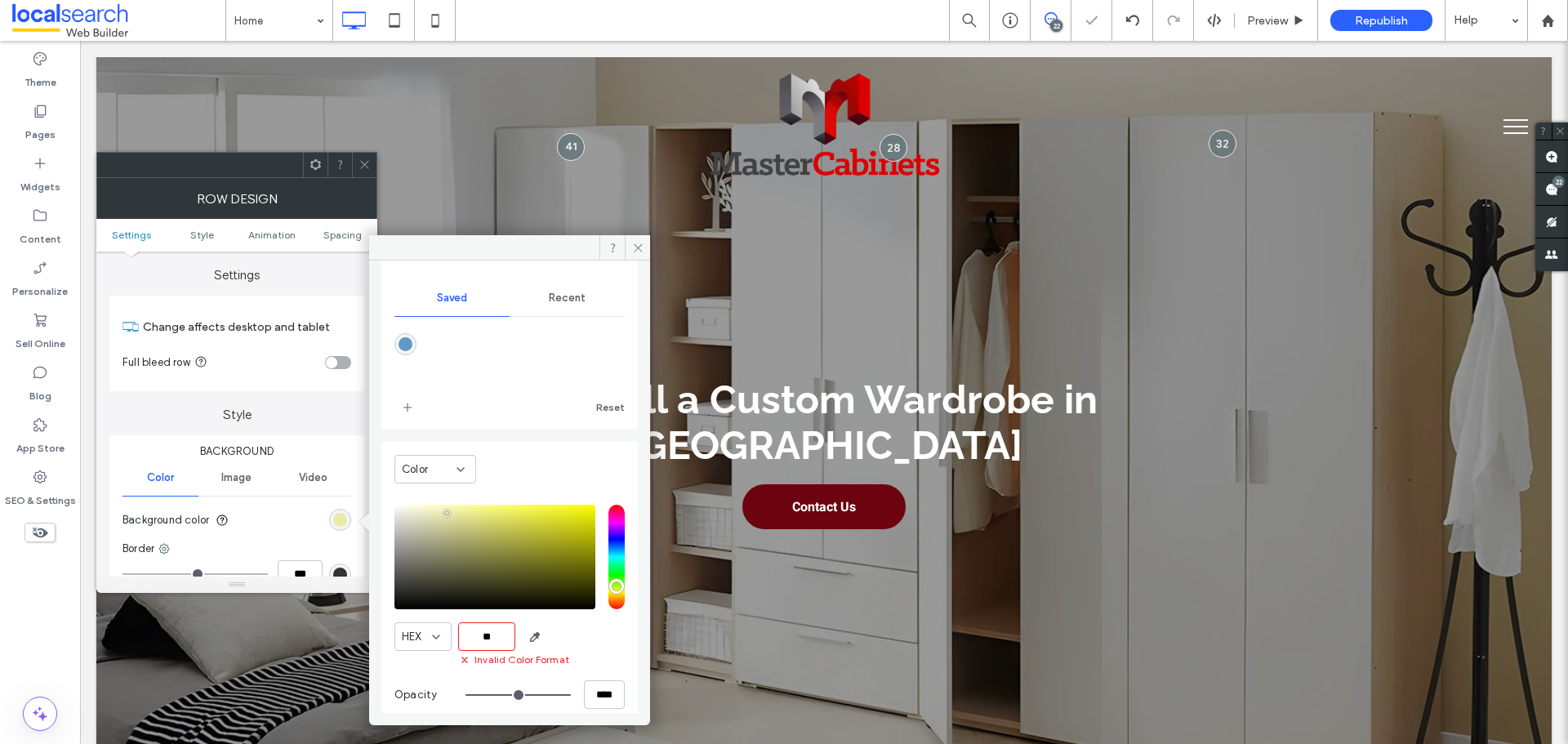
scroll to position [0, 0]
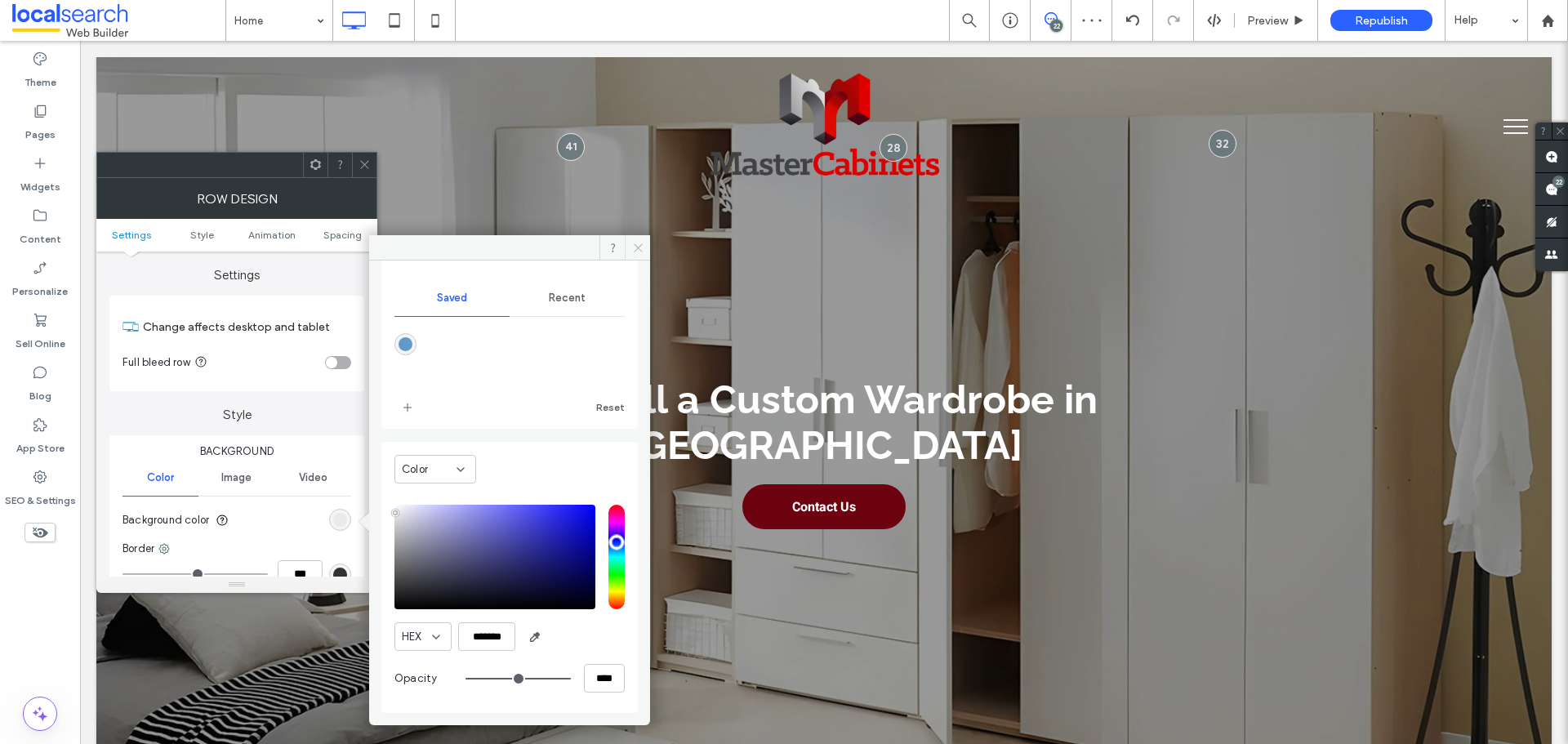
click at [637, 244] on icon at bounding box center [638, 248] width 12 height 12
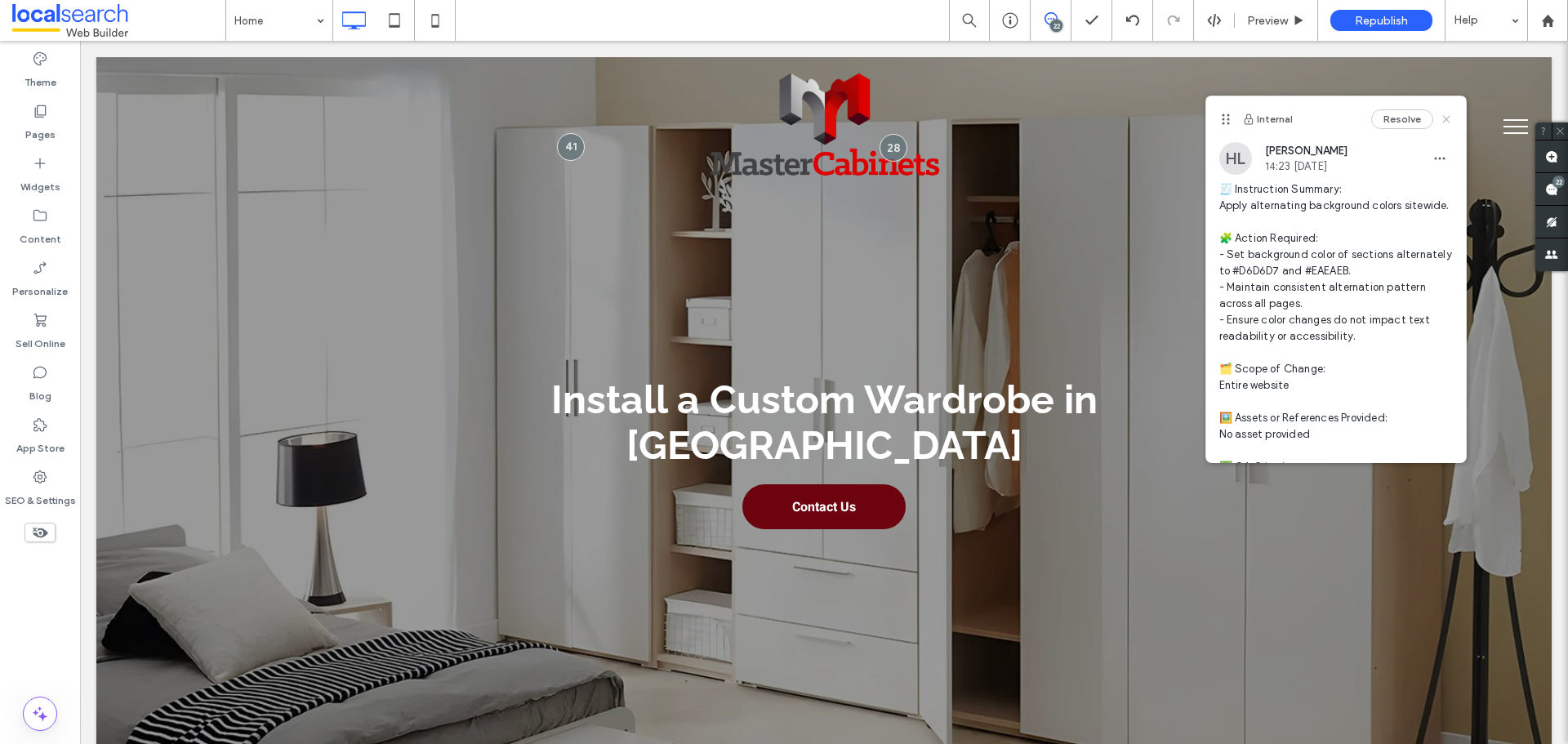
click at [1442, 119] on use at bounding box center [1446, 119] width 7 height 7
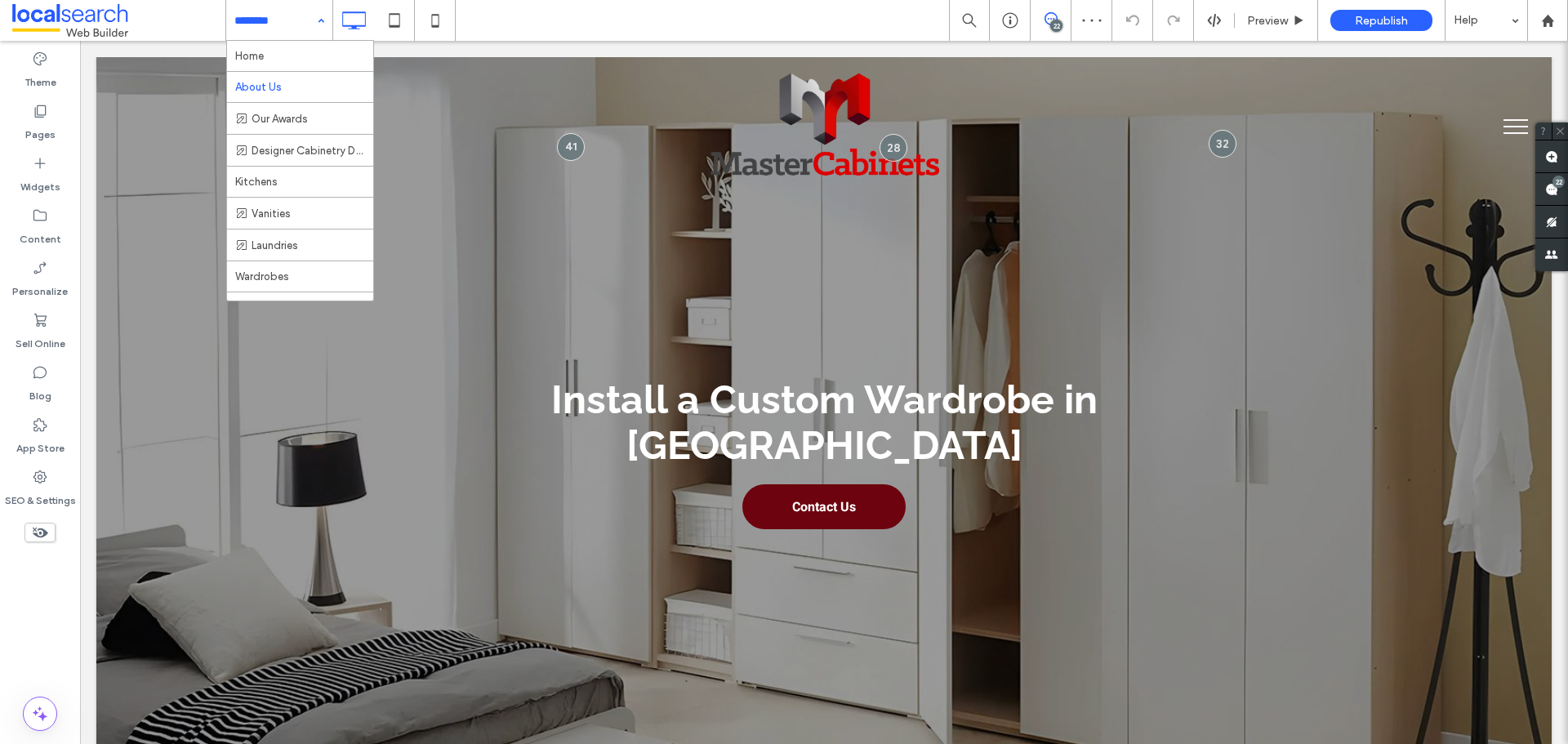
click at [328, 21] on div "Home About Us Our Awards Designer Cabinetry Department Kitchens Vanities Laundr…" at bounding box center [279, 20] width 106 height 41
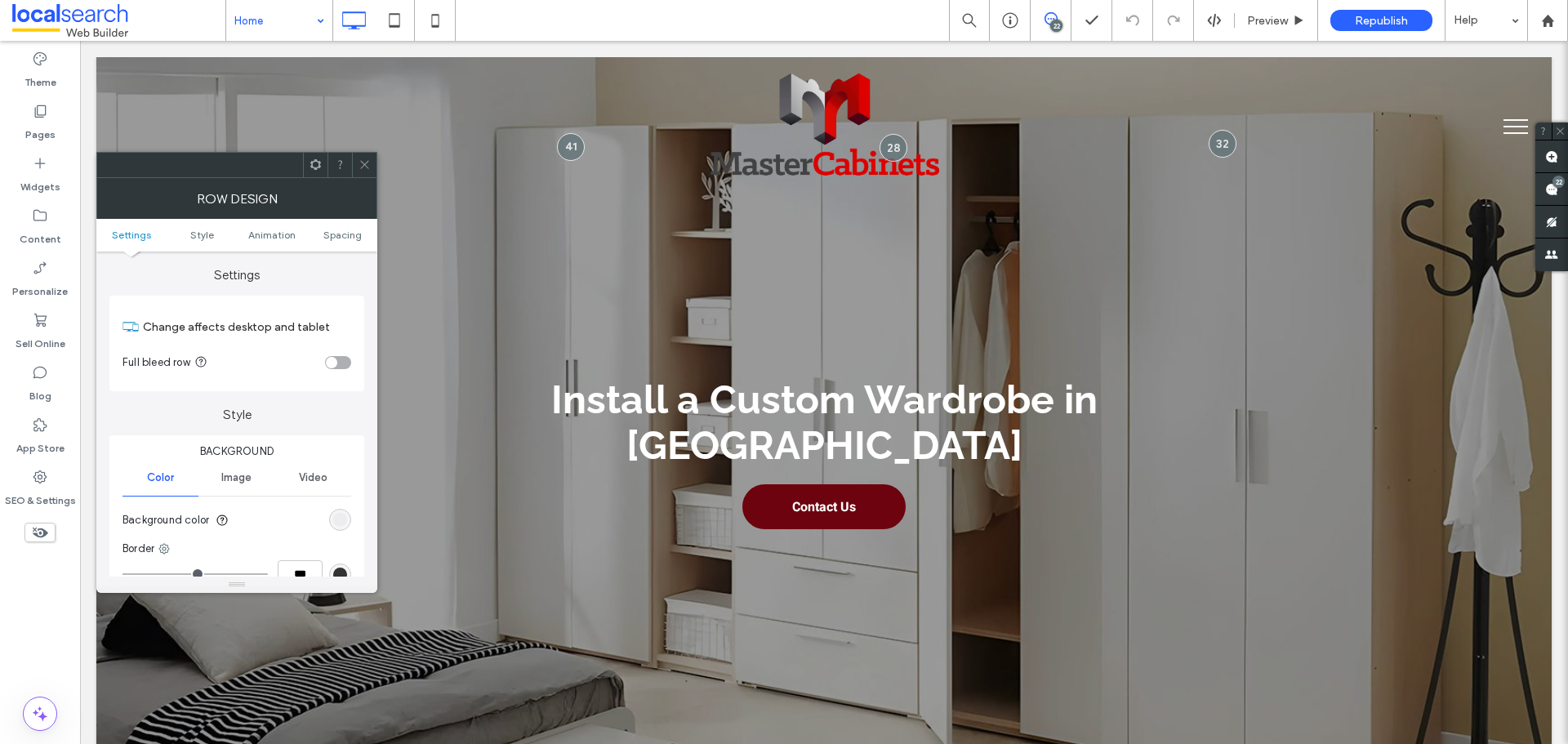
click at [346, 521] on div "rgb(234, 234, 235)" at bounding box center [340, 520] width 14 height 14
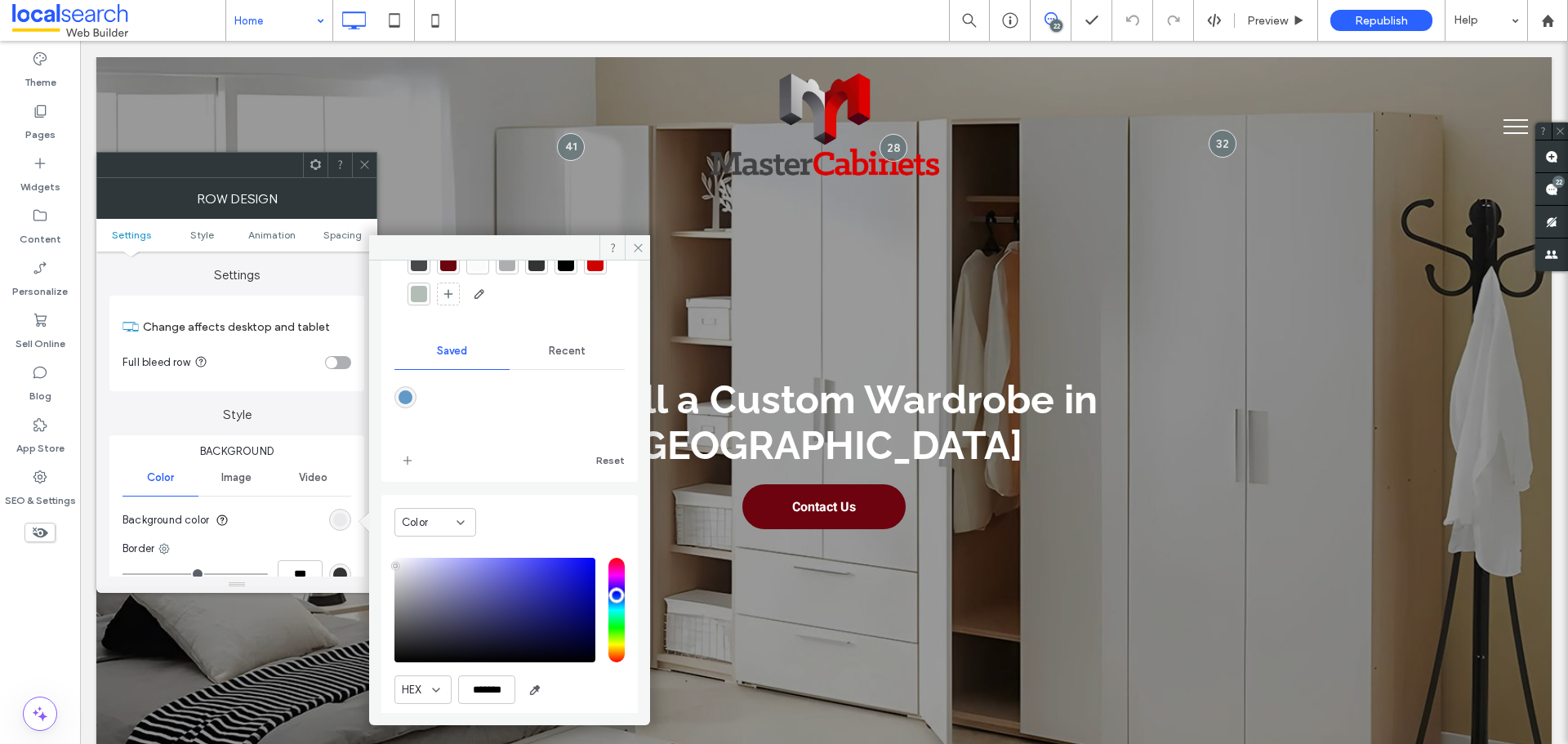
scroll to position [54, 0]
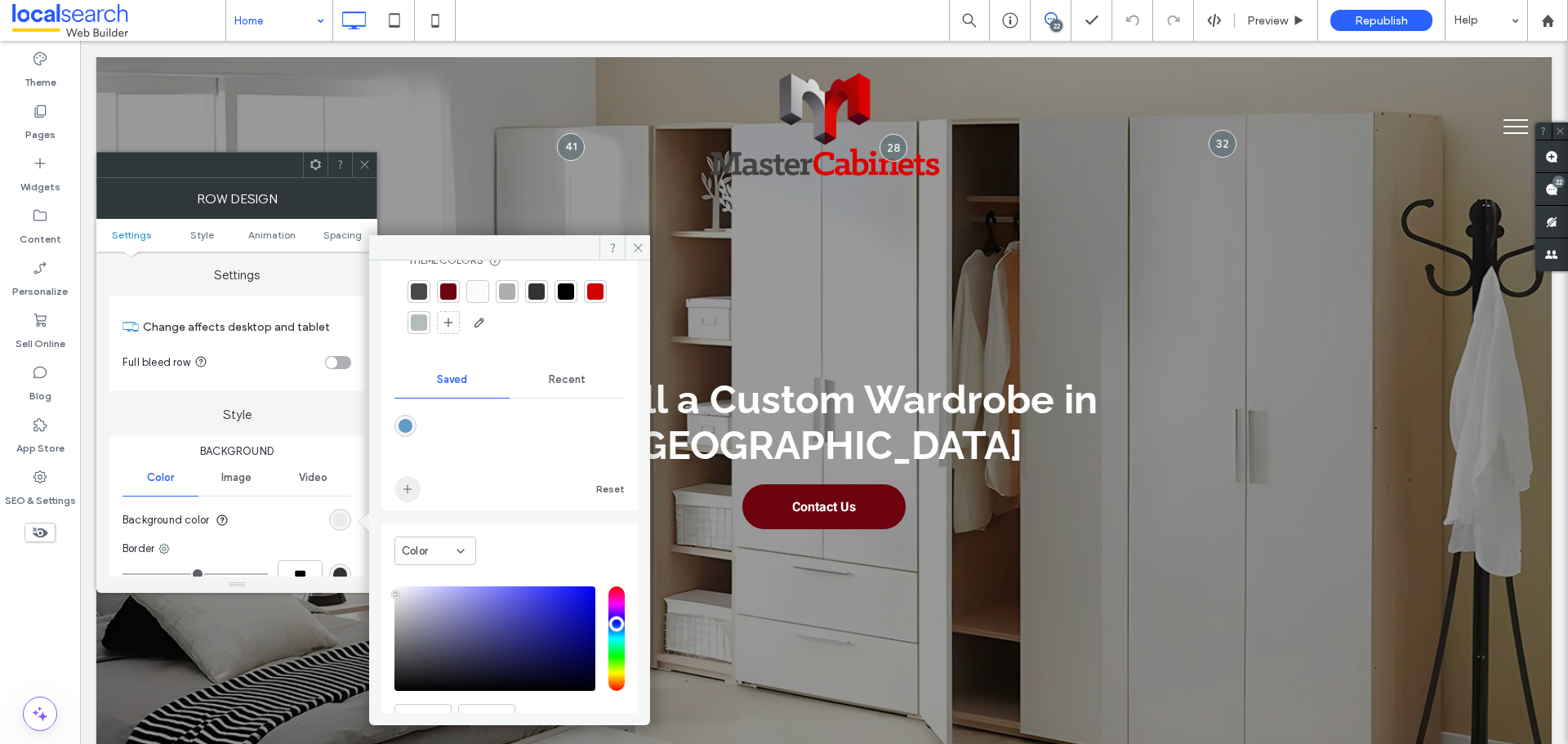
click at [407, 491] on icon "add color" at bounding box center [407, 490] width 13 height 13
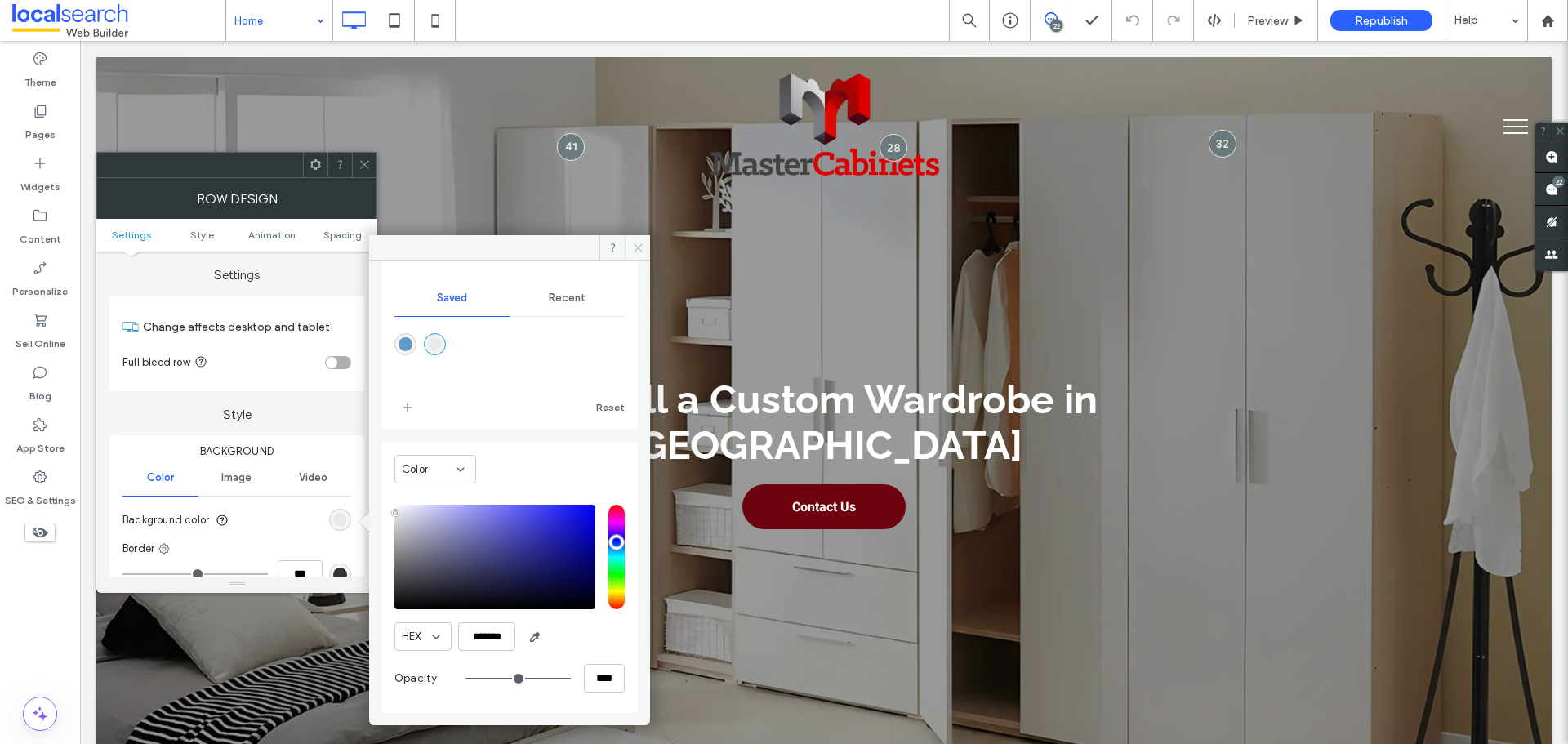
click at [632, 244] on icon at bounding box center [638, 248] width 12 height 12
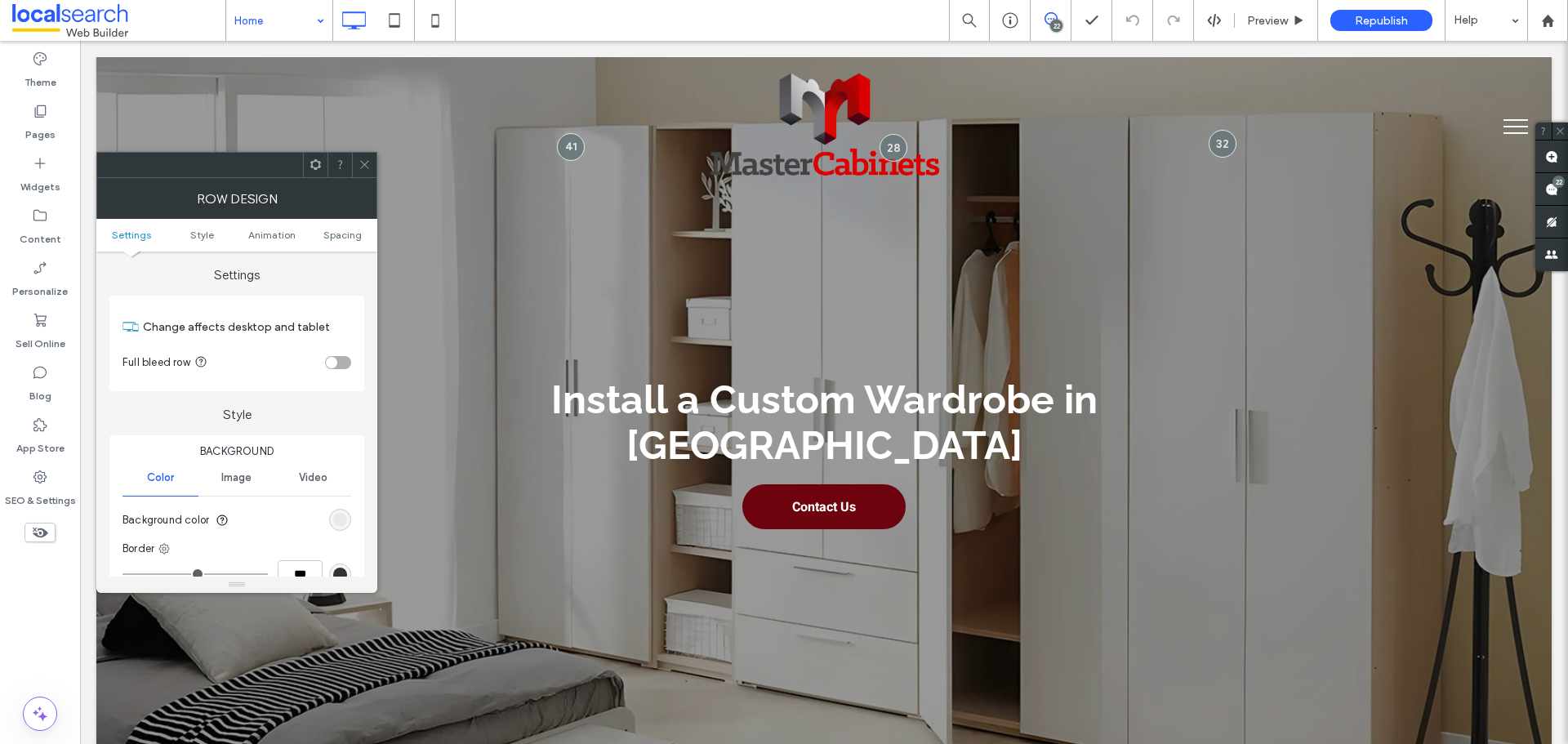
click at [363, 172] on span at bounding box center [364, 165] width 12 height 24
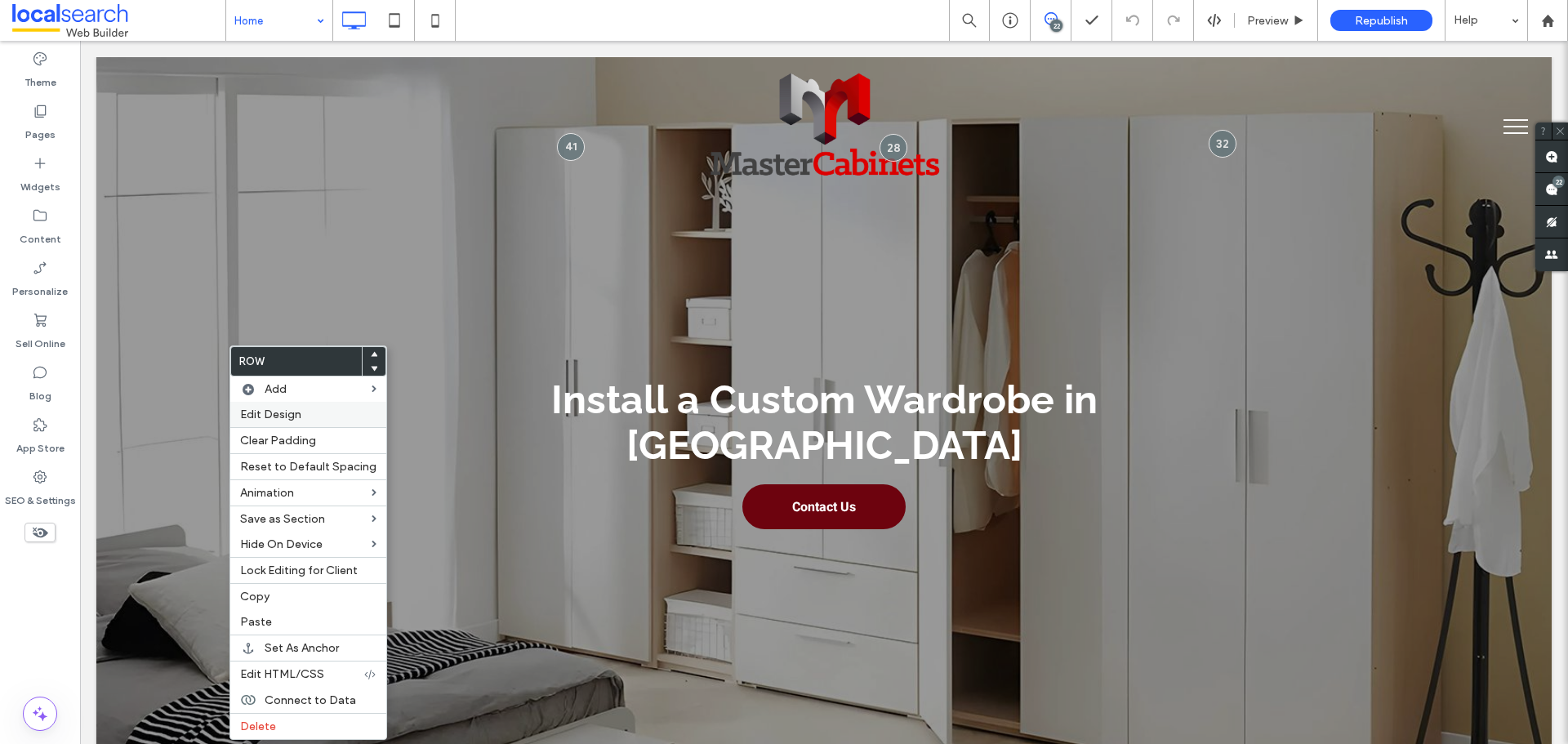
click at [332, 414] on label "Edit Design" at bounding box center [308, 414] width 136 height 14
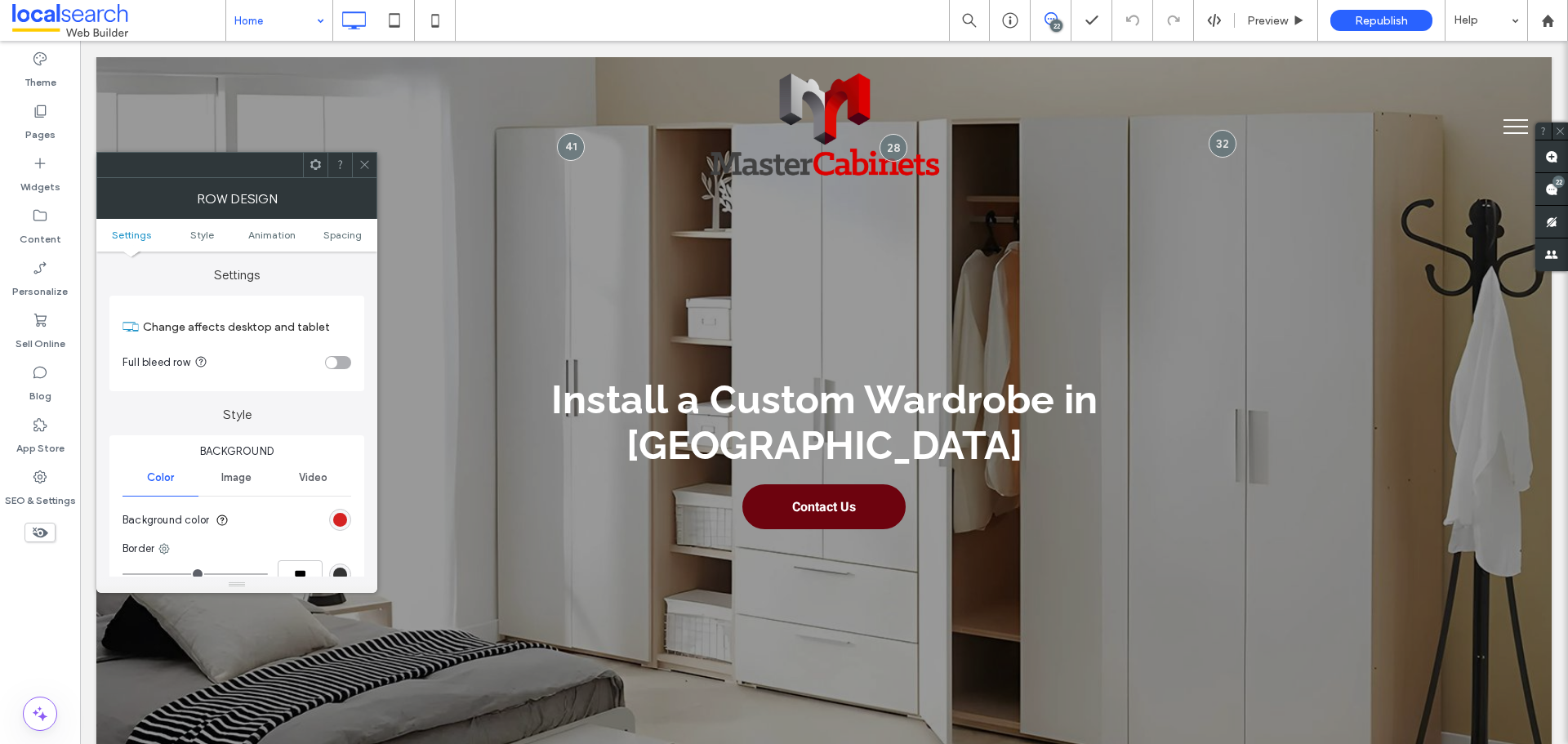
click at [345, 521] on div "rgb(207, 1, 1)" at bounding box center [340, 520] width 14 height 14
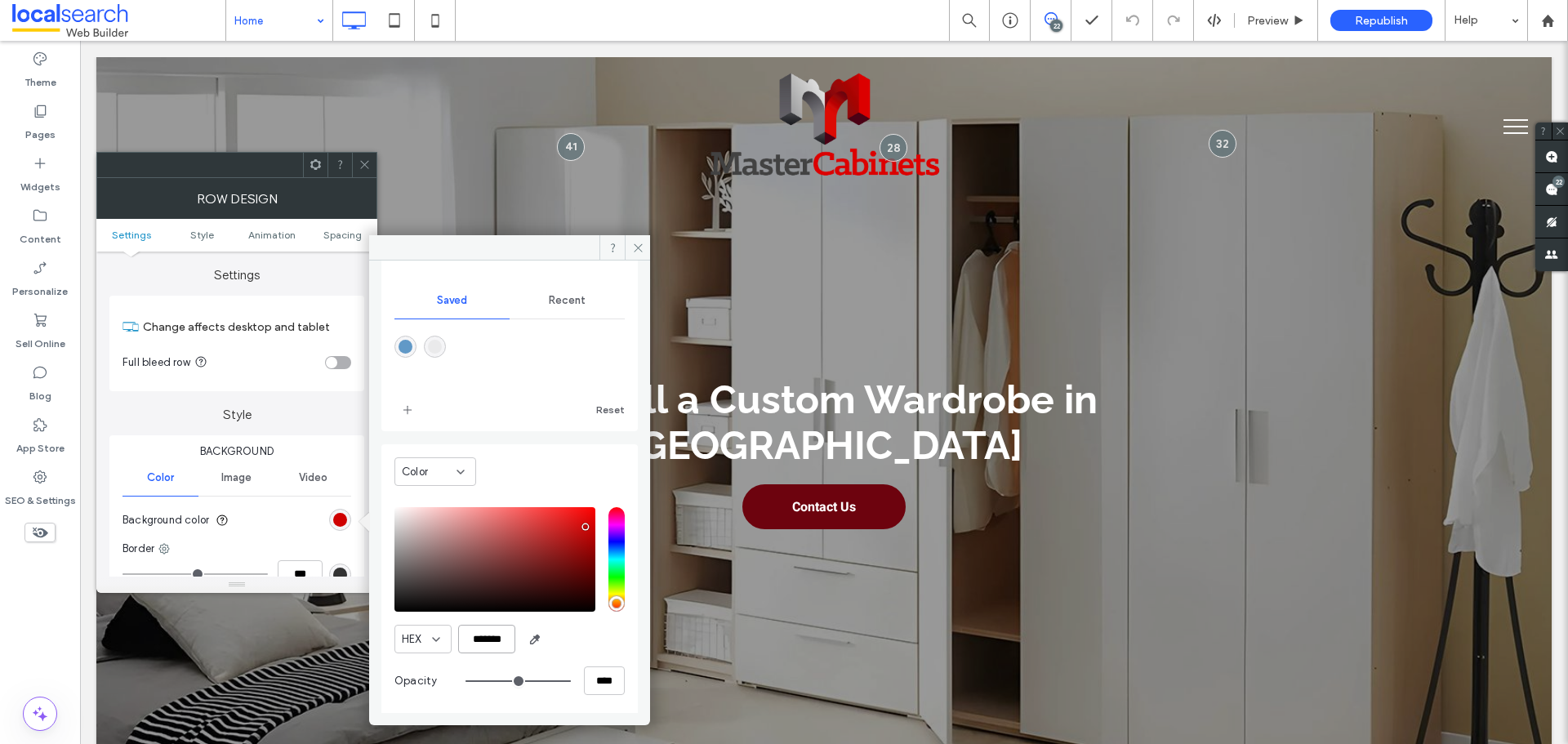
click at [504, 647] on input "*******" at bounding box center [486, 639] width 57 height 28
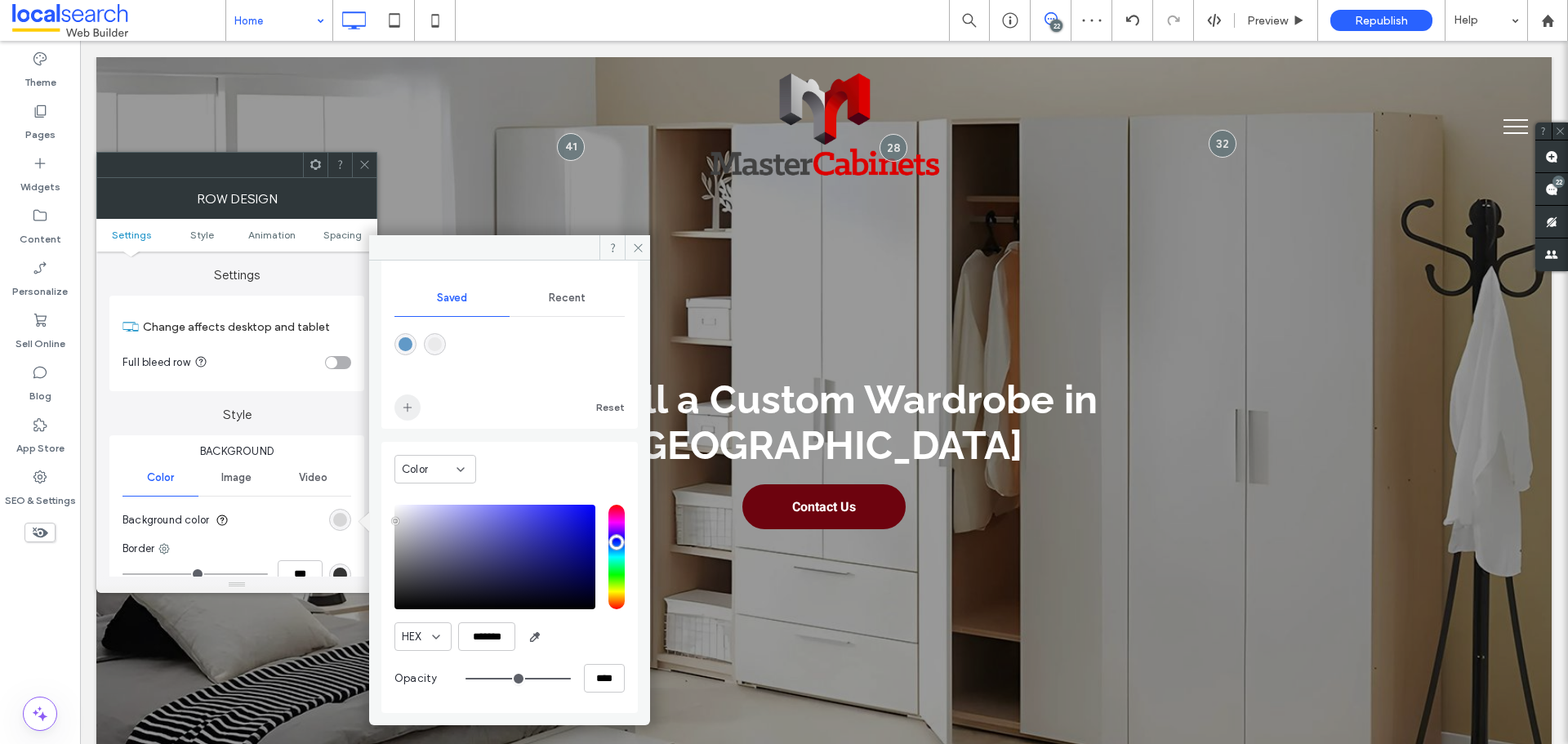
click at [407, 420] on span "add color" at bounding box center [407, 406] width 26 height 26
click at [638, 252] on icon at bounding box center [638, 248] width 12 height 12
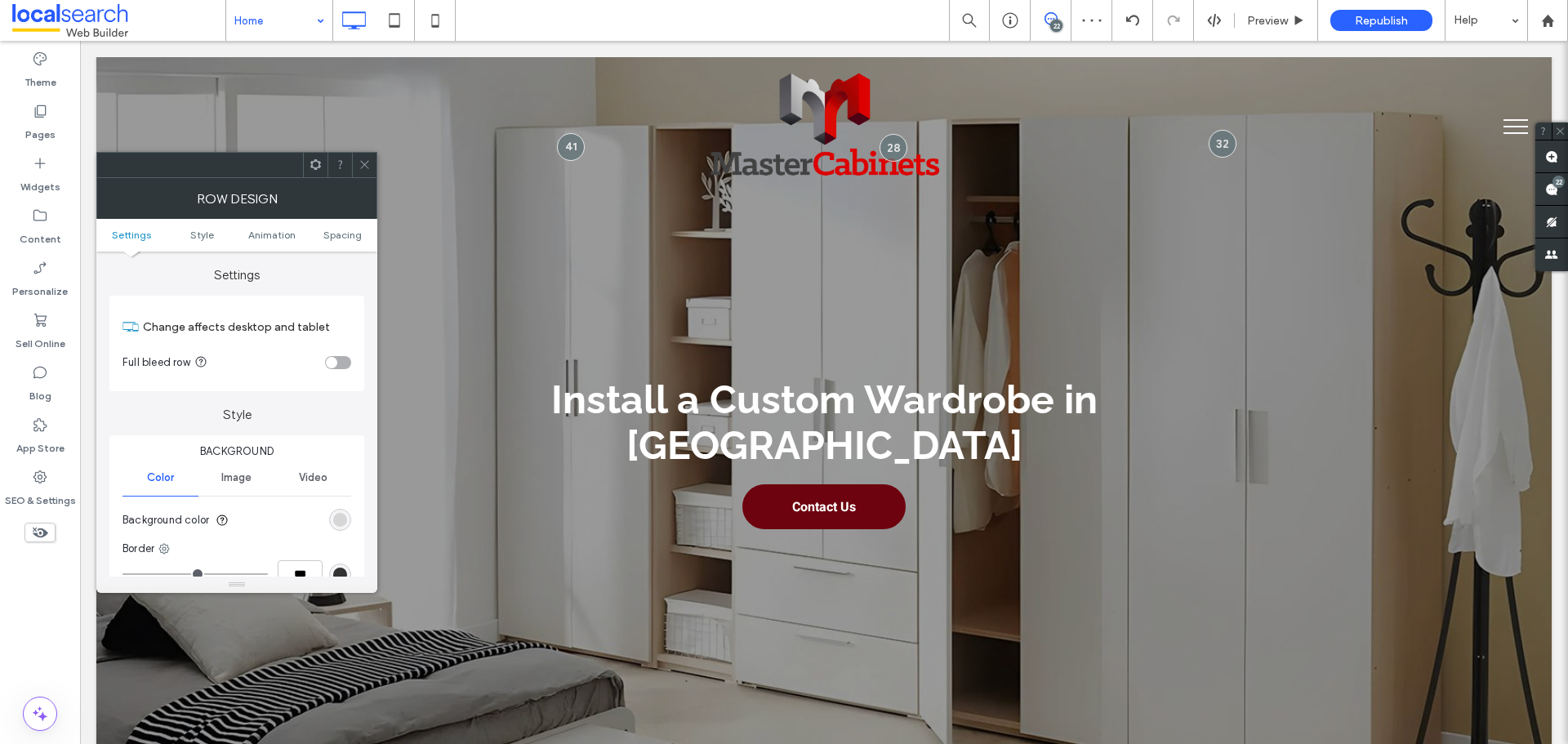
click at [363, 162] on icon at bounding box center [364, 165] width 12 height 12
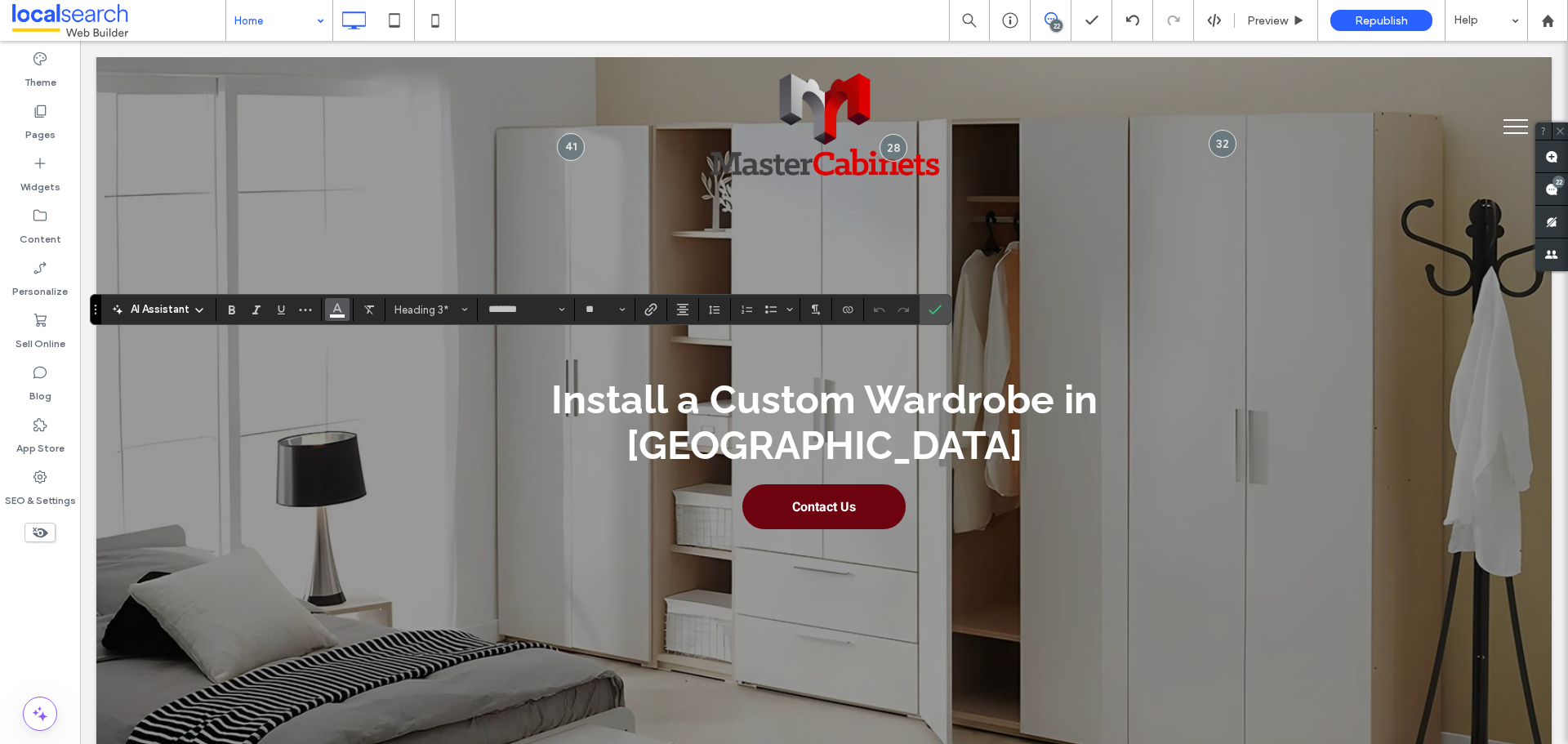
click at [331, 307] on icon "Color" at bounding box center [338, 308] width 13 height 13
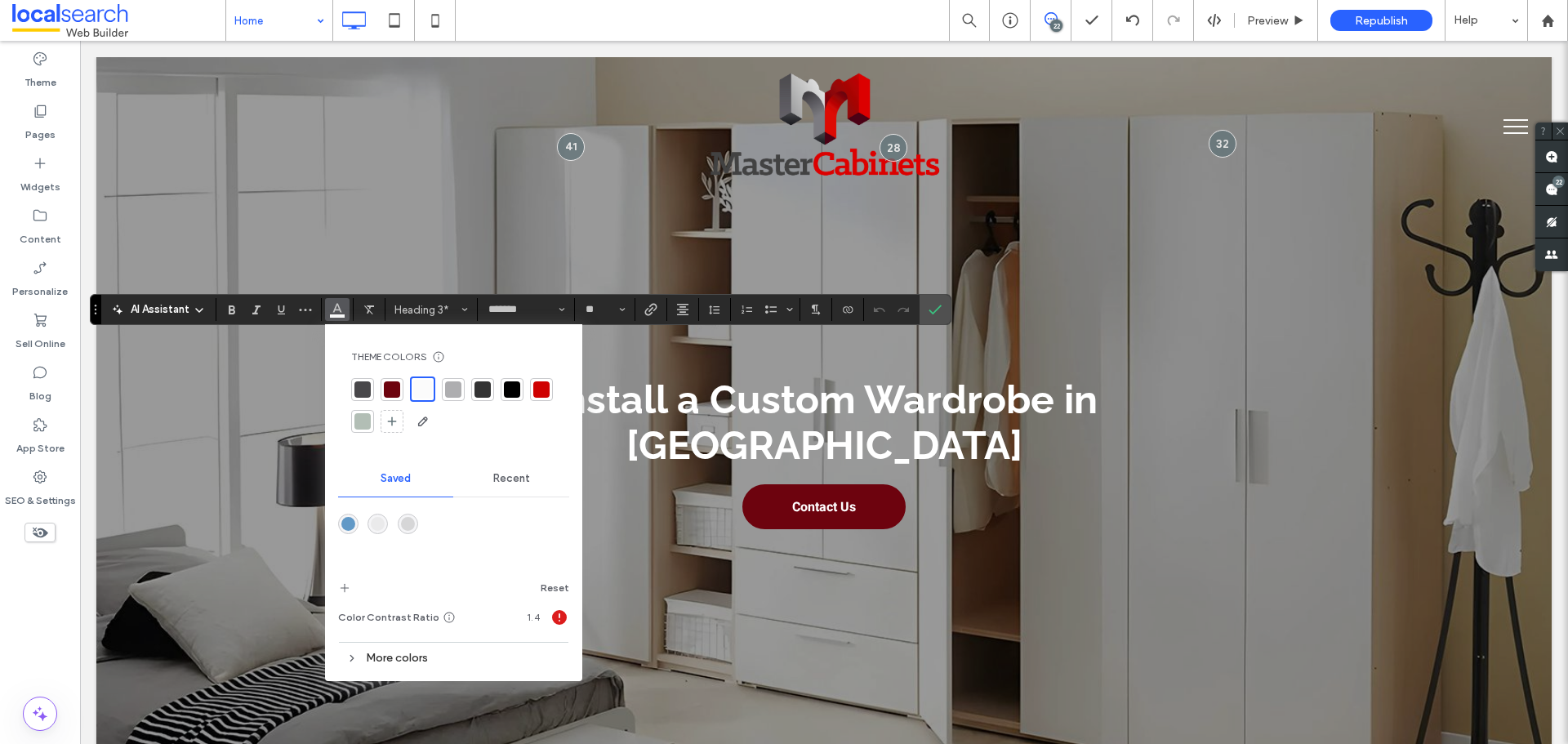
click at [359, 386] on div at bounding box center [362, 390] width 17 height 17
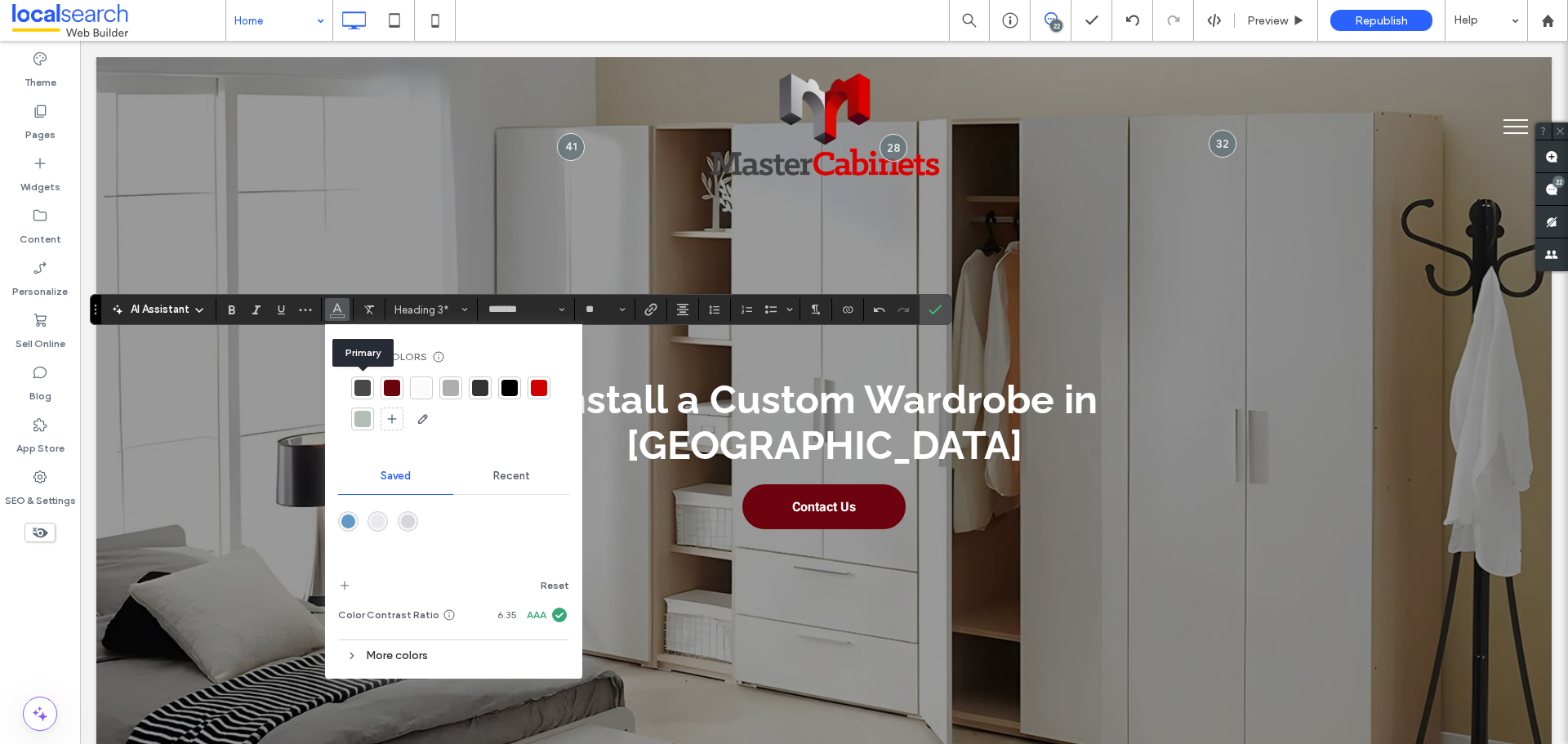
click at [360, 390] on div at bounding box center [362, 388] width 17 height 17
click at [939, 303] on icon "Confirm" at bounding box center [935, 309] width 13 height 13
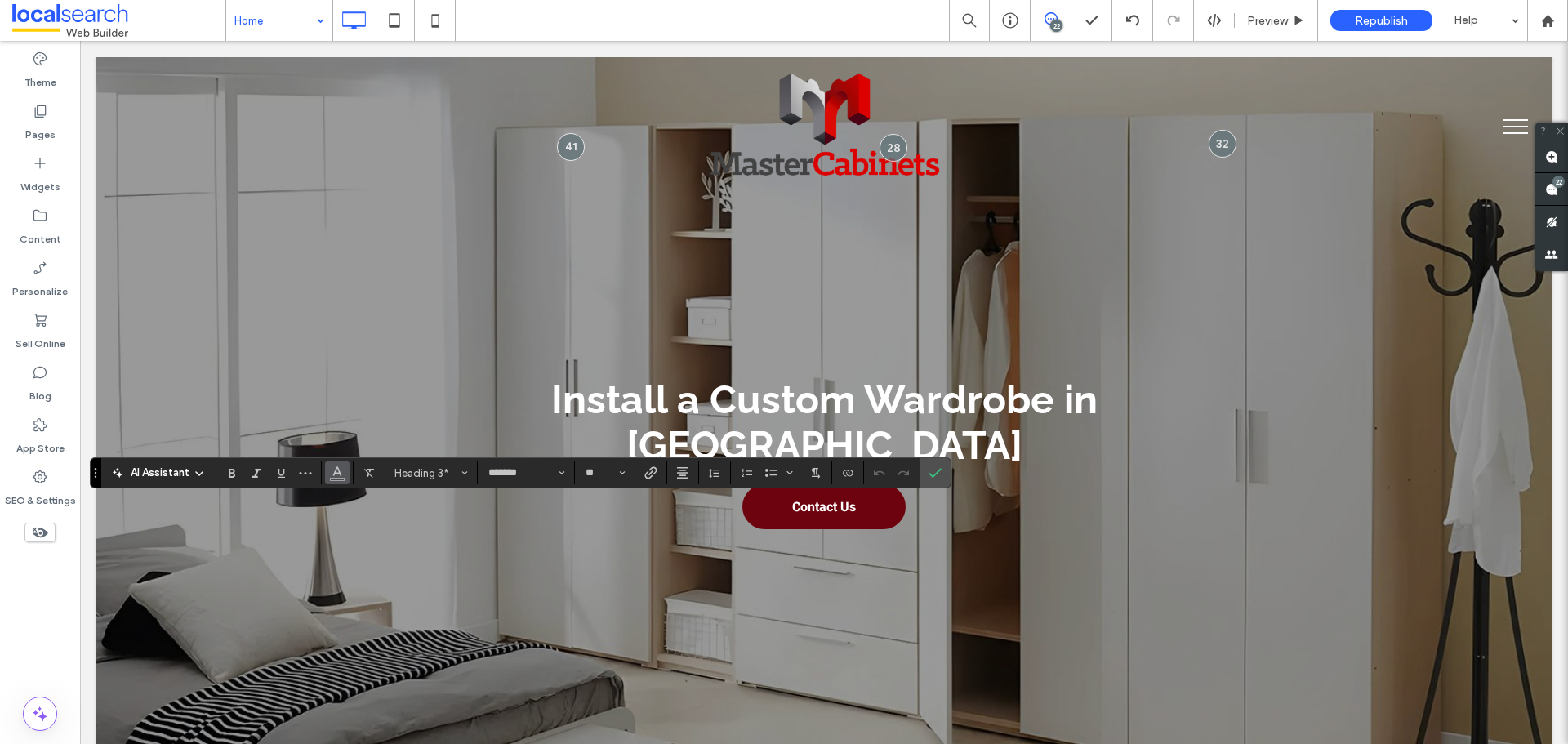
click at [334, 471] on icon "Color" at bounding box center [338, 471] width 13 height 13
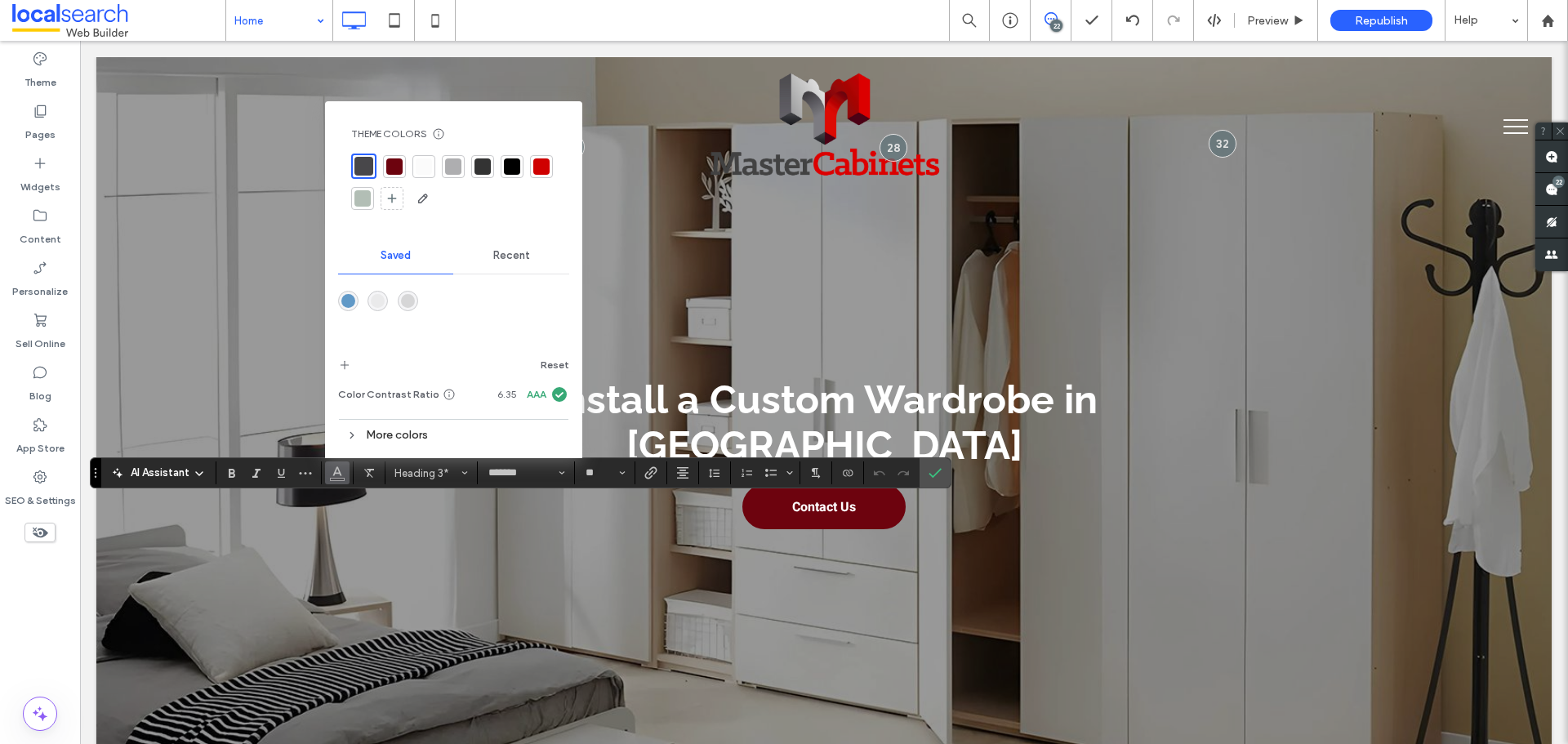
click at [502, 163] on div at bounding box center [512, 167] width 23 height 23
click at [506, 163] on div at bounding box center [510, 168] width 17 height 17
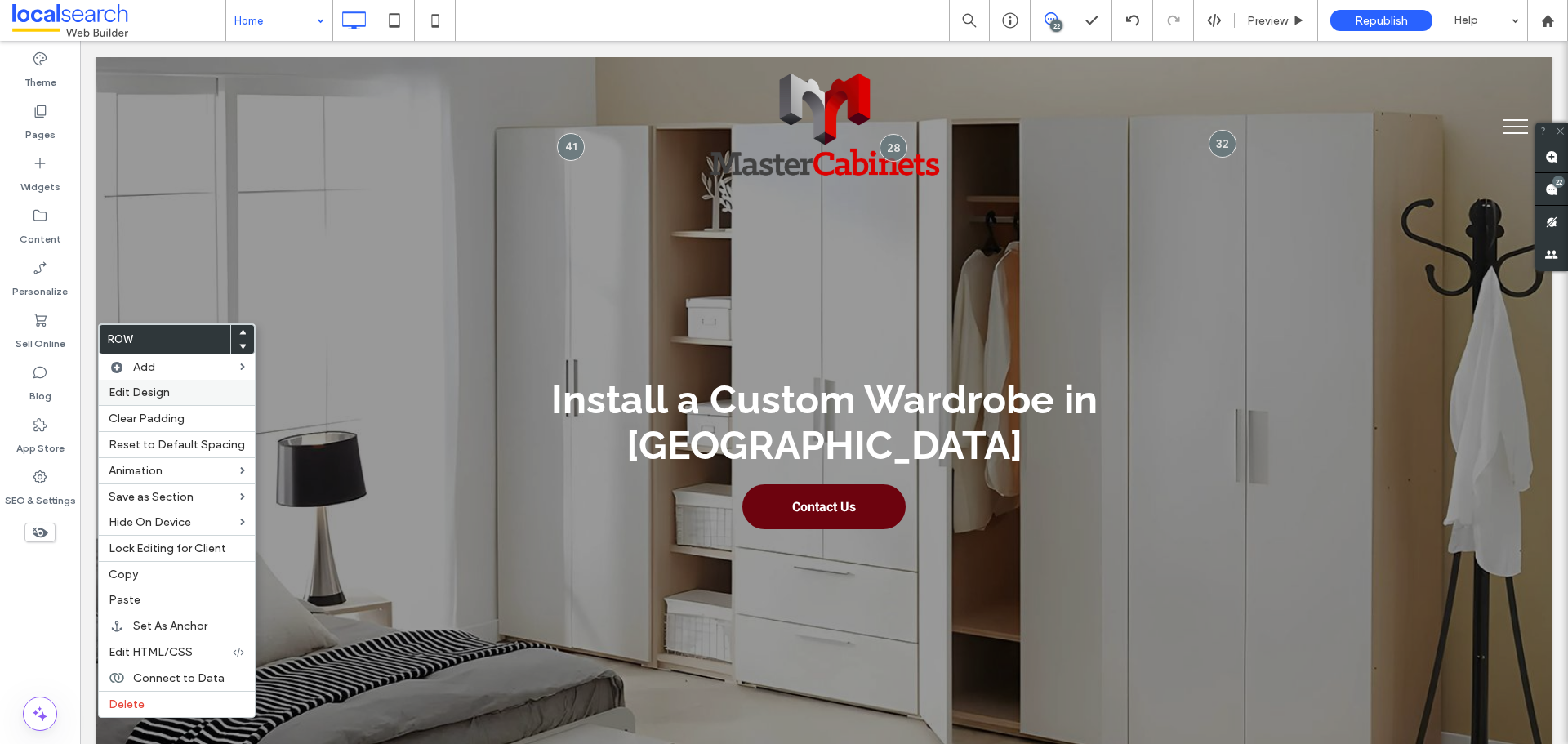
click at [198, 398] on label "Edit Design" at bounding box center [177, 392] width 136 height 14
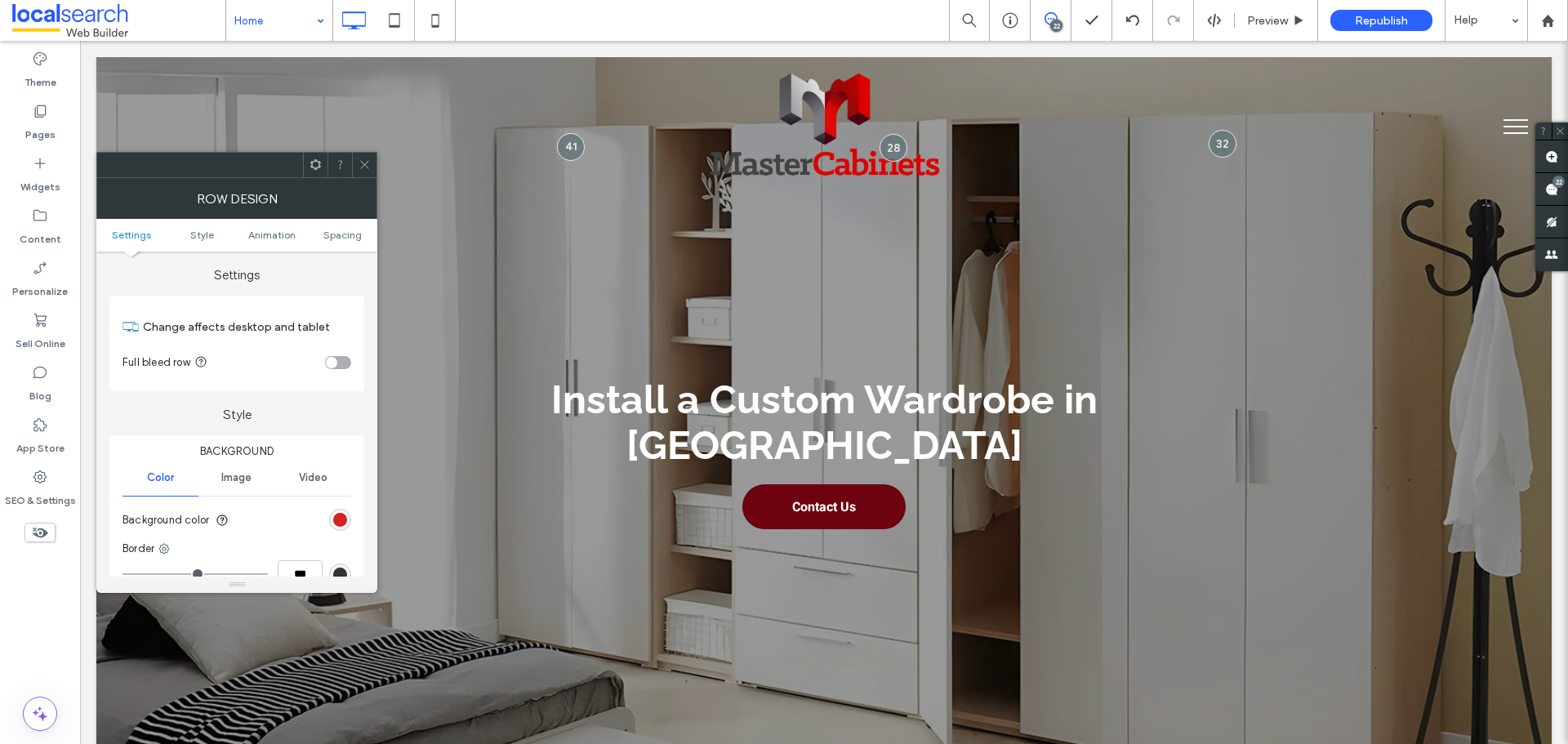
click at [343, 522] on div "rgb(207, 1, 1)" at bounding box center [340, 520] width 14 height 14
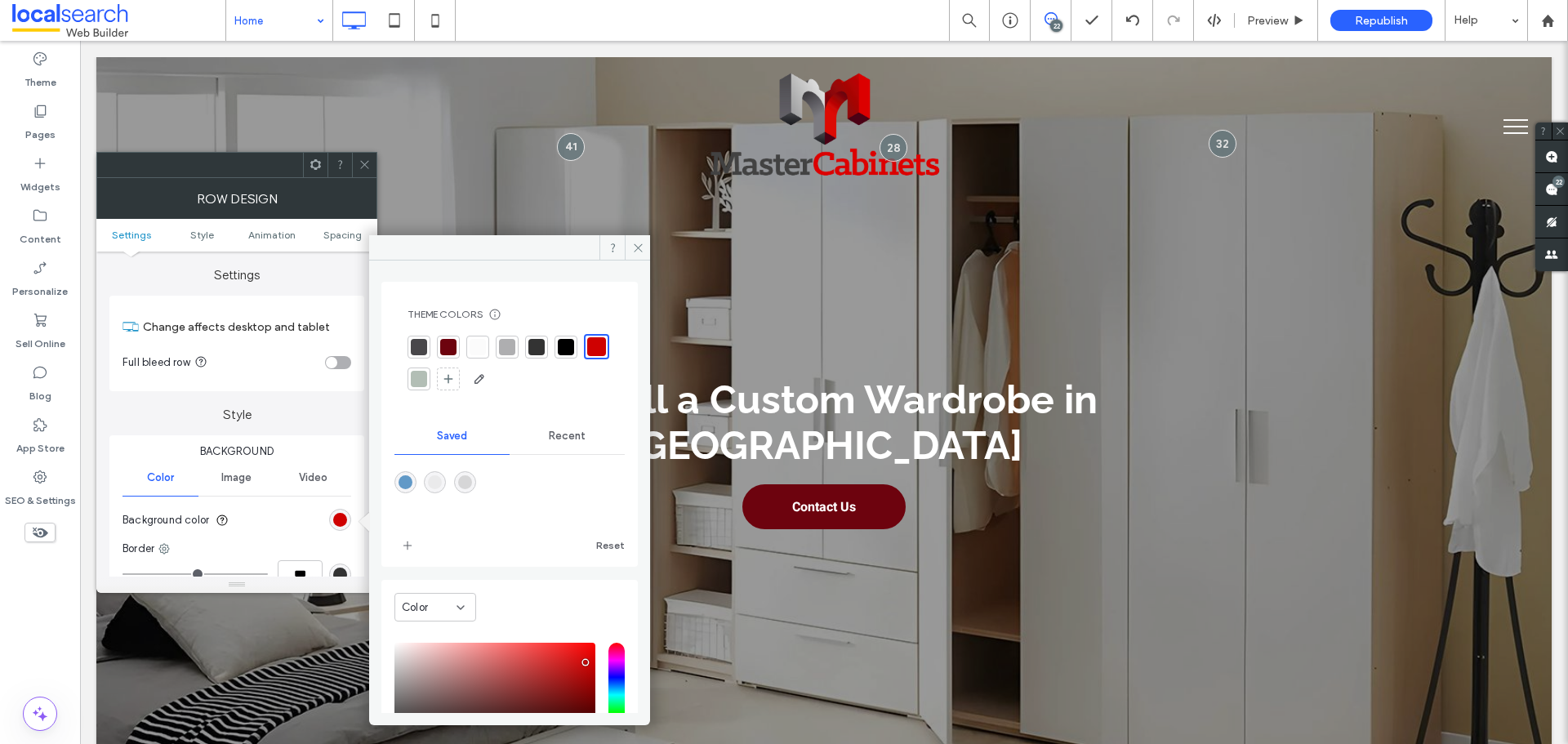
click at [472, 476] on div "rgba(214,214,215,1)" at bounding box center [465, 482] width 14 height 14
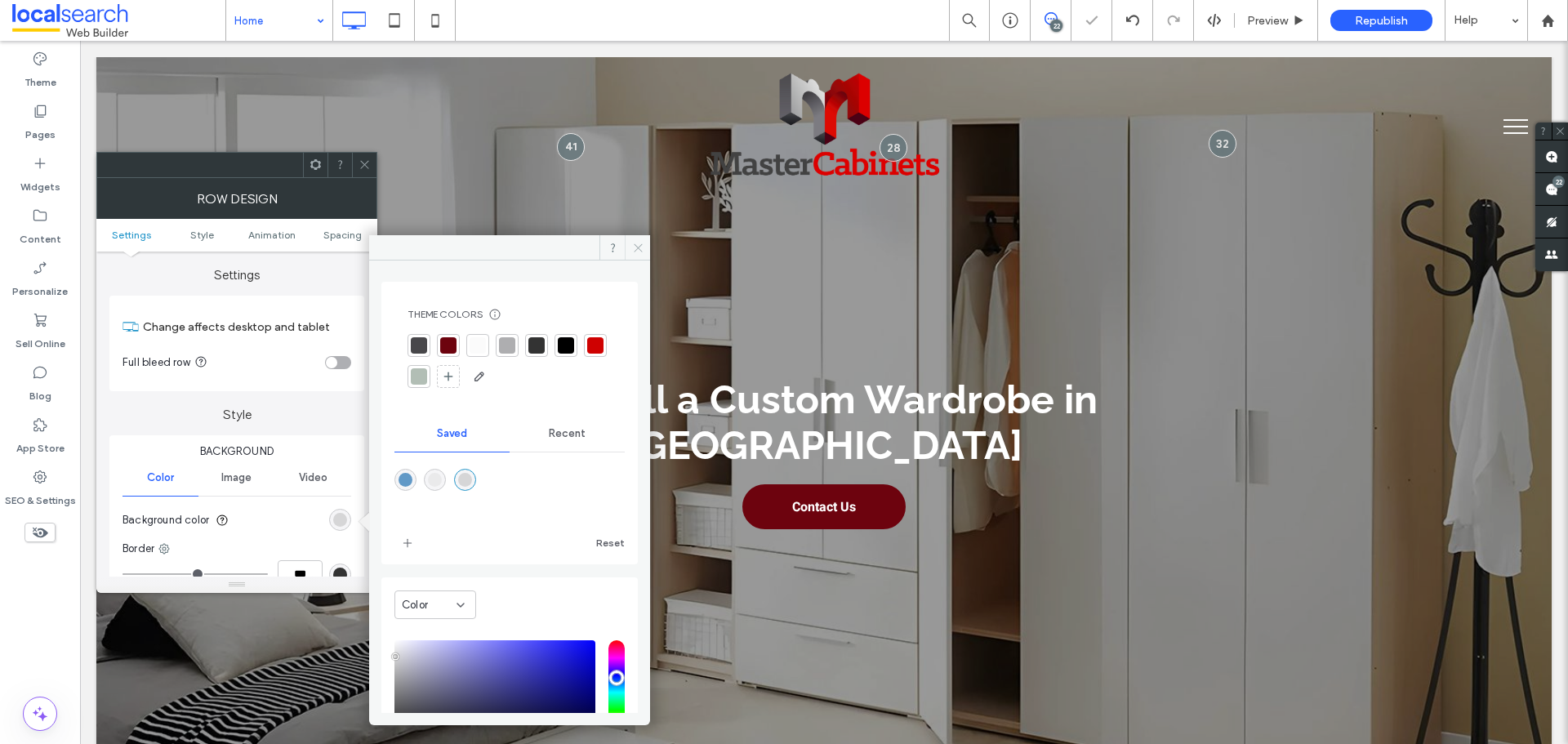
click at [635, 251] on icon at bounding box center [638, 248] width 12 height 12
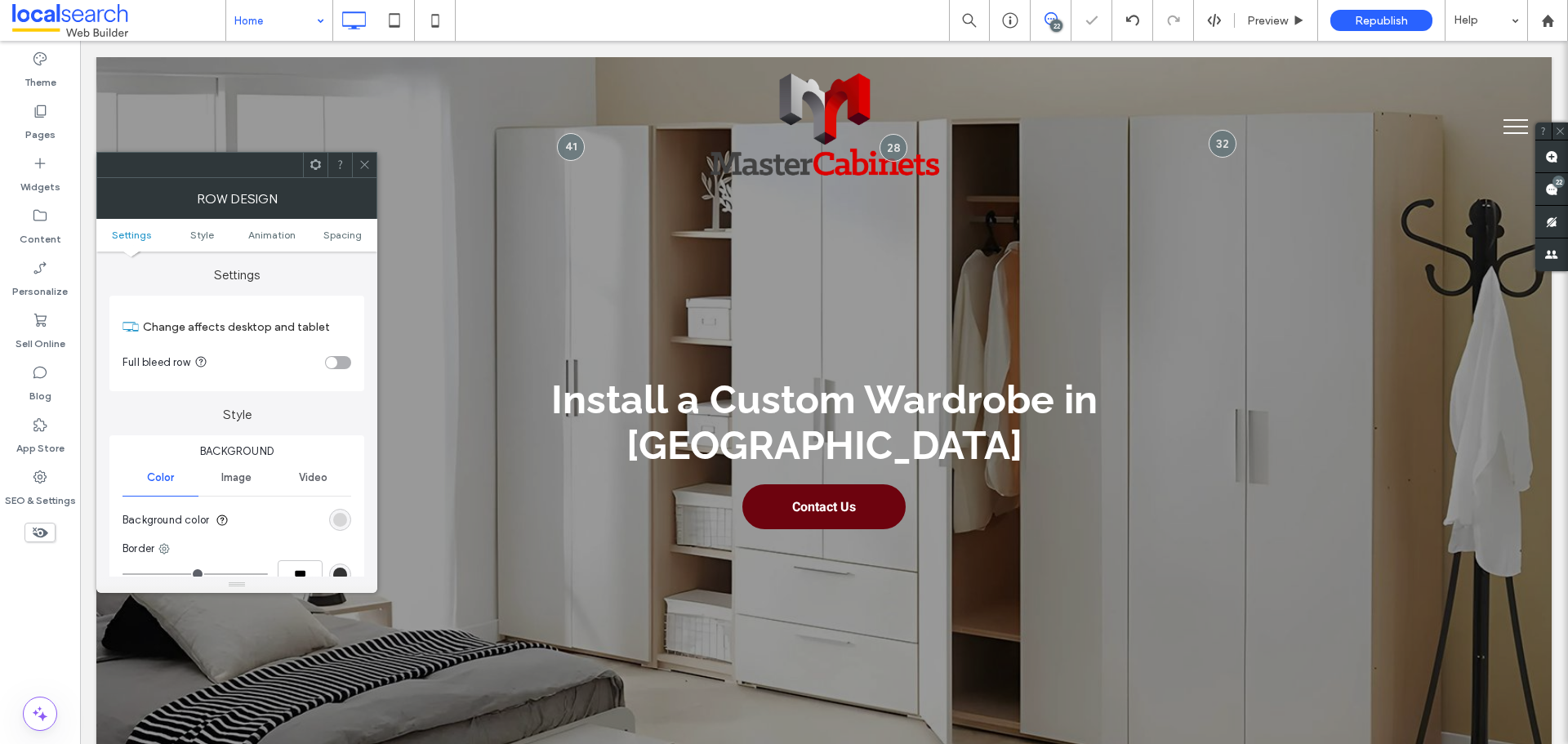
click at [362, 169] on icon at bounding box center [364, 165] width 12 height 12
click at [348, 518] on div "rgba(0, 0, 0, 0)" at bounding box center [340, 520] width 22 height 22
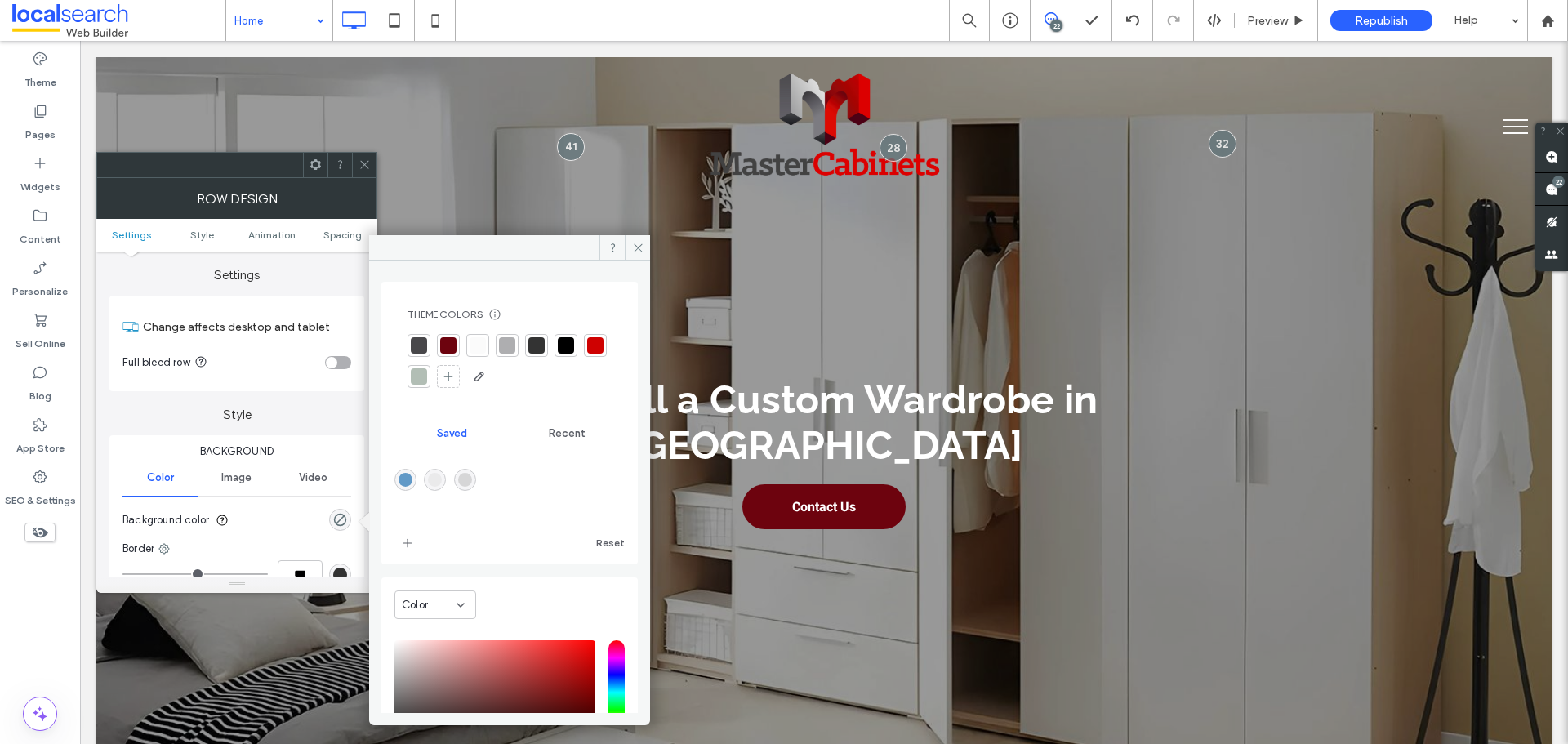
click at [441, 484] on div "rgba(234,234,235,1)" at bounding box center [435, 480] width 14 height 14
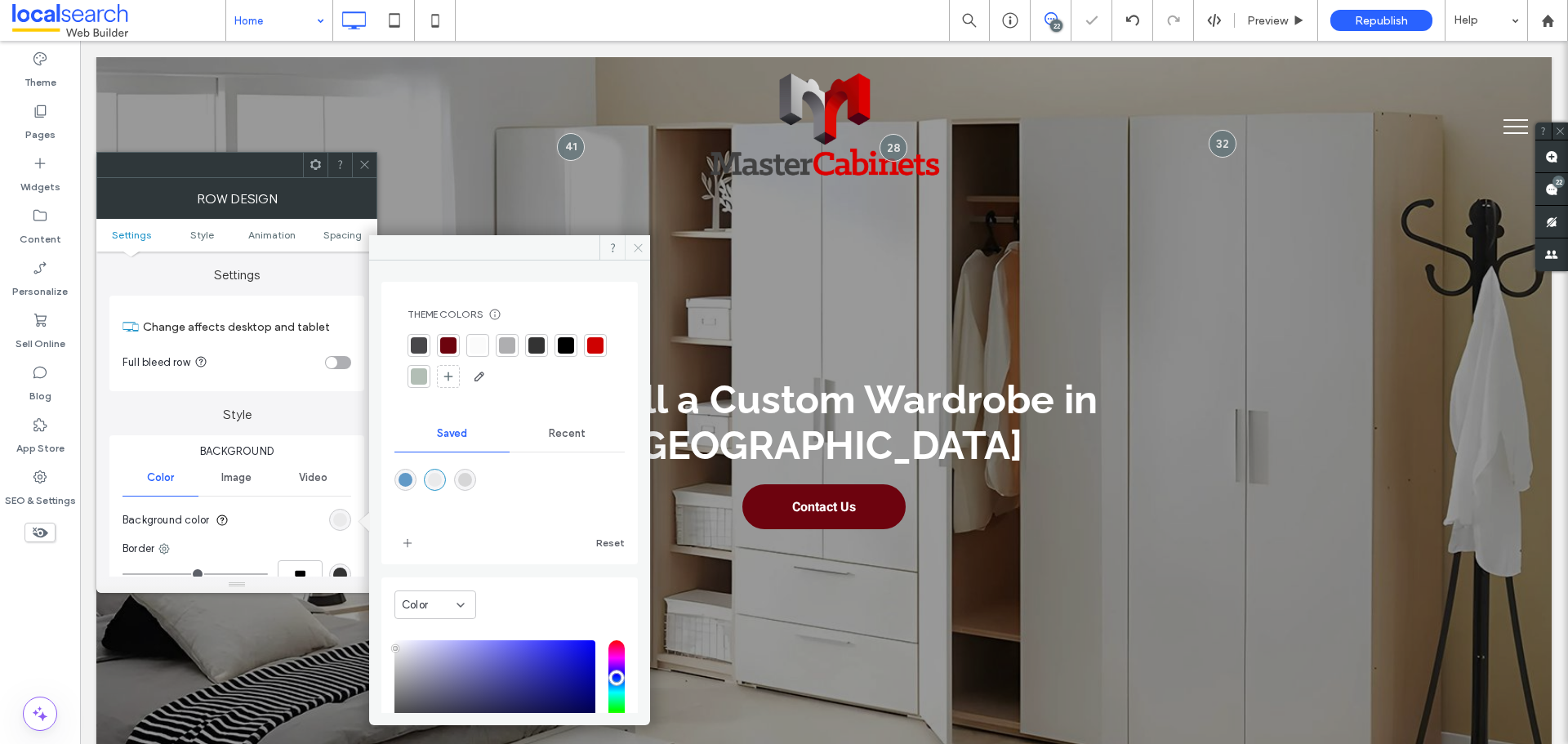
click at [640, 248] on icon at bounding box center [638, 248] width 12 height 12
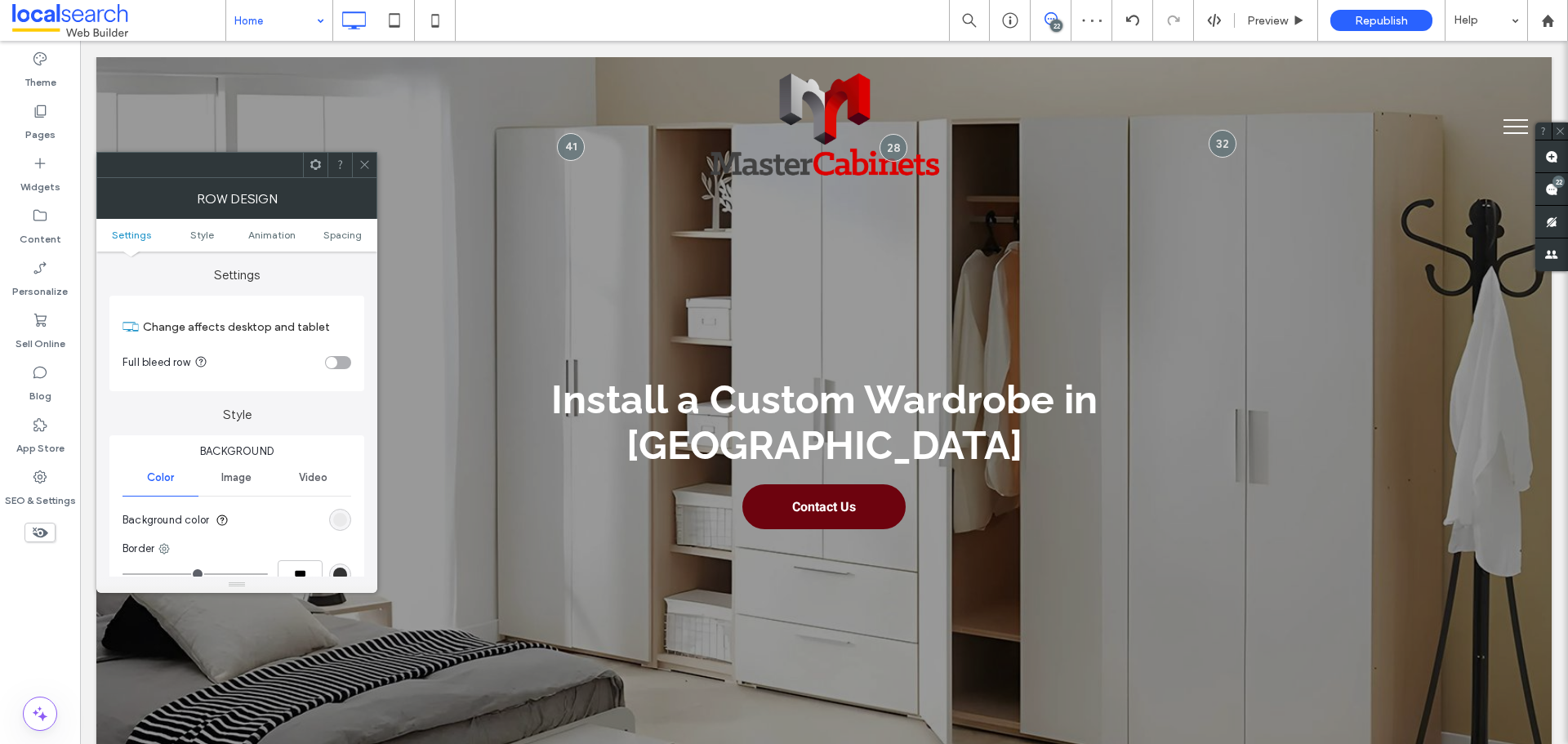
click at [360, 164] on icon at bounding box center [364, 165] width 12 height 12
click at [332, 515] on div "rgb(214, 214, 215)" at bounding box center [340, 520] width 22 height 22
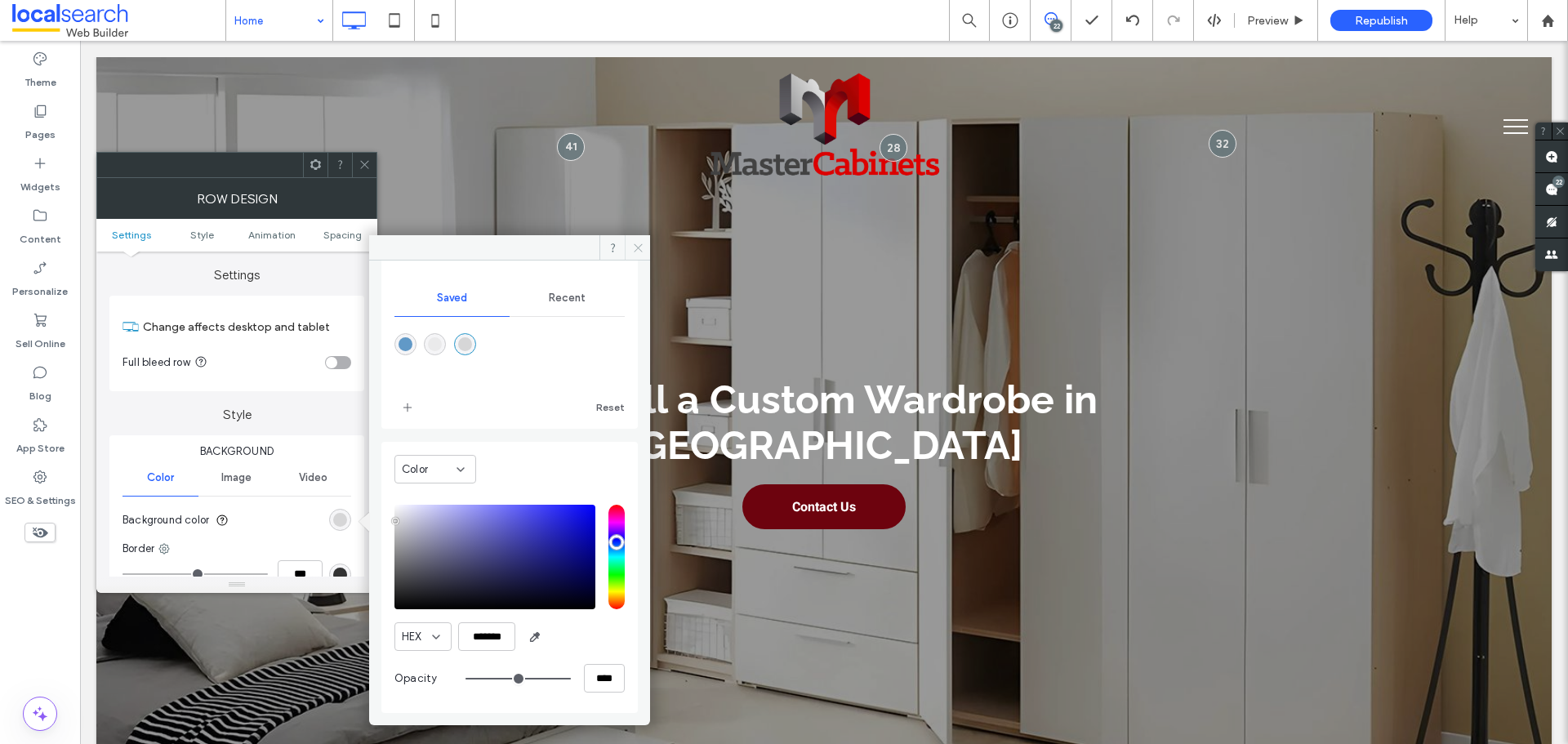
click at [641, 249] on icon at bounding box center [638, 248] width 12 height 12
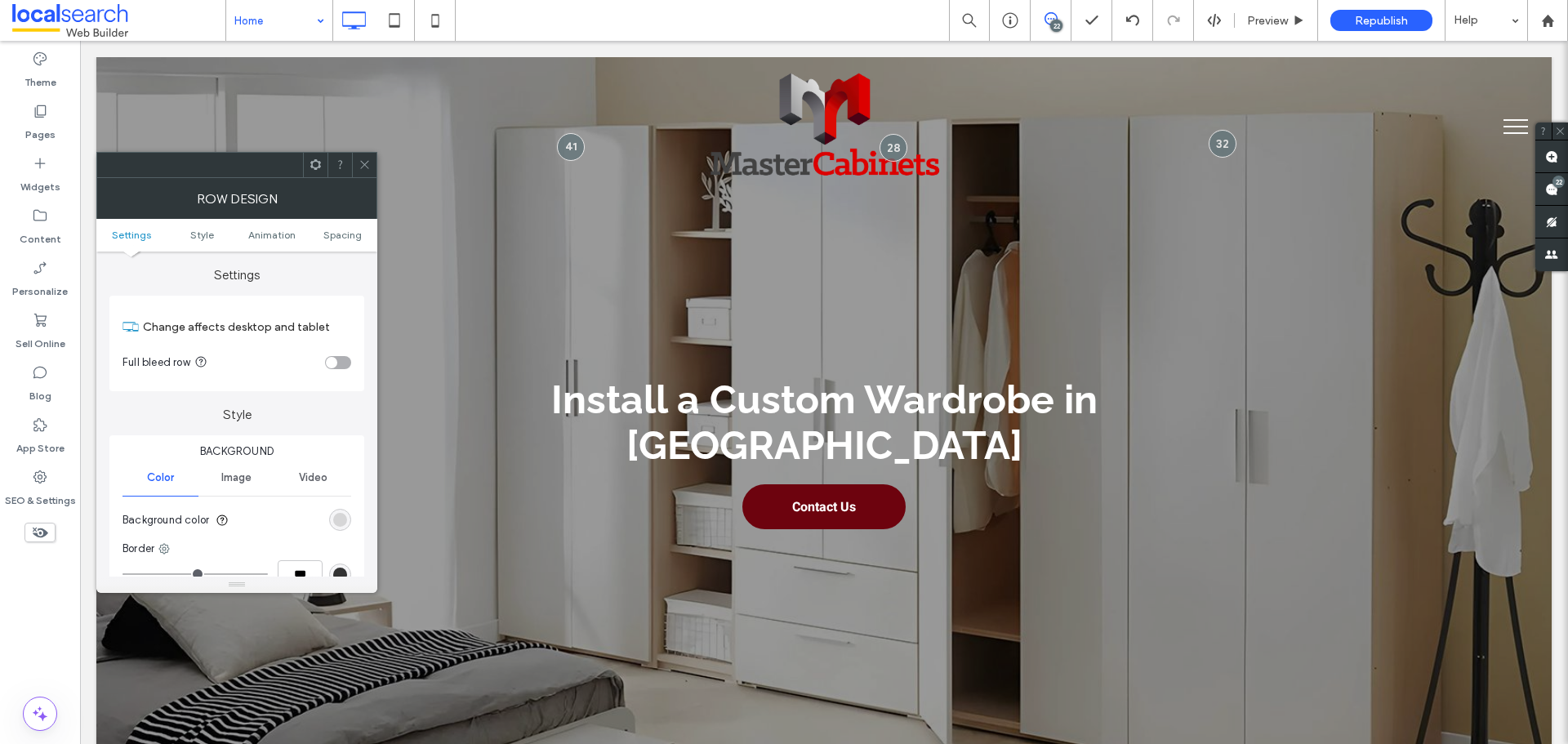
click at [367, 161] on icon at bounding box center [364, 165] width 12 height 12
click at [336, 519] on div "rgb(234, 234, 235)" at bounding box center [340, 520] width 14 height 14
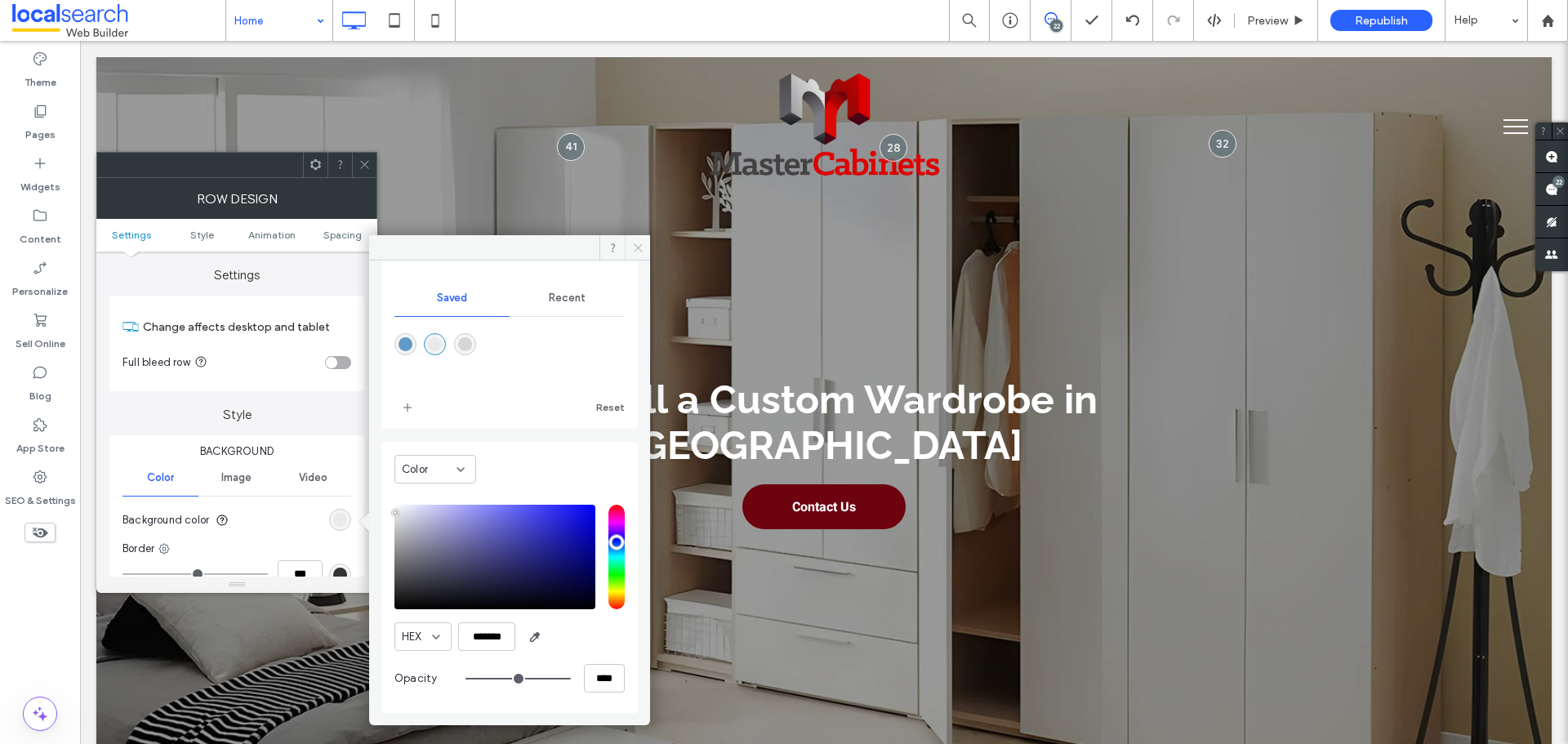
click at [635, 245] on use at bounding box center [638, 248] width 8 height 8
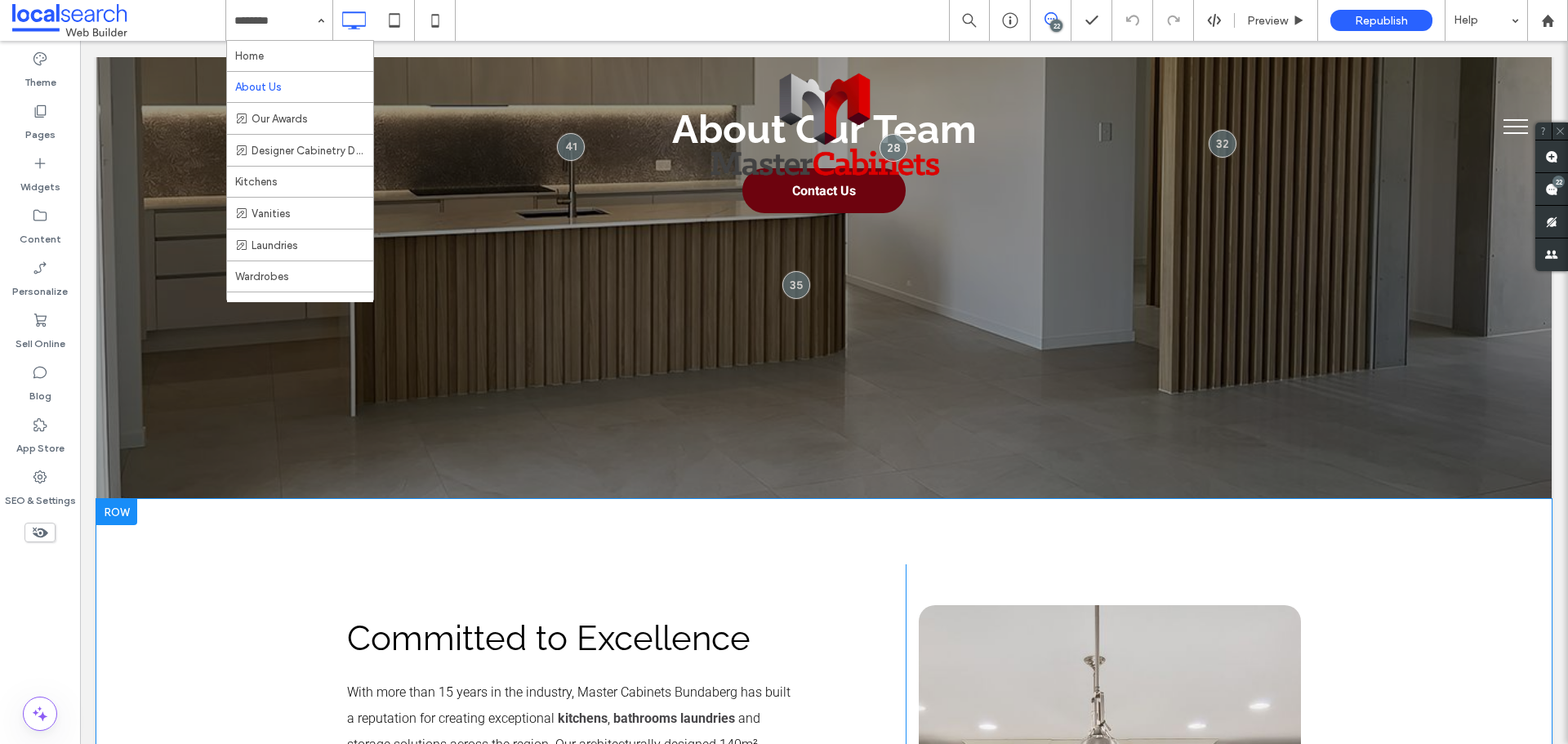
scroll to position [572, 0]
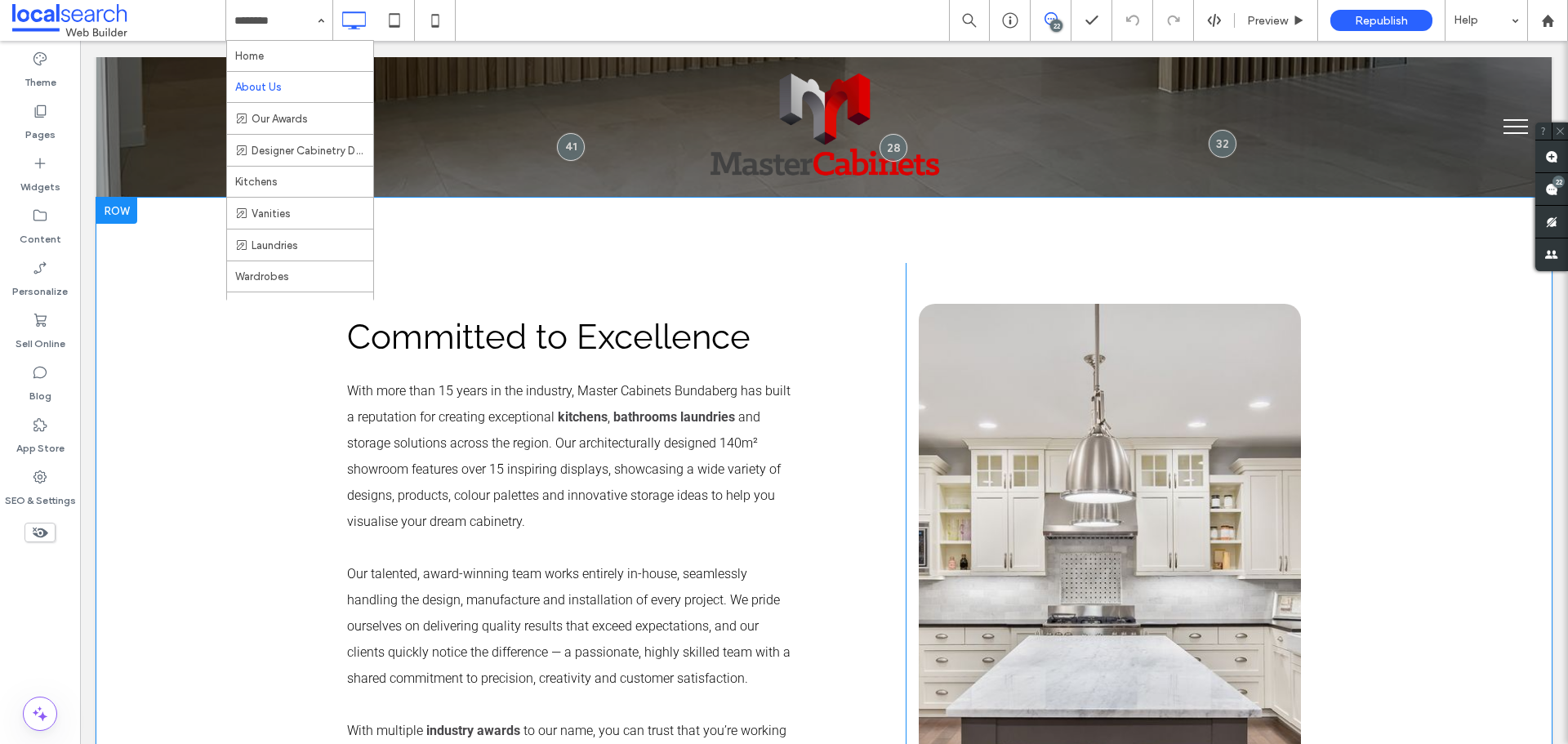
click at [181, 332] on div "Committed to Excellence With more than 15 years in the industry, Master Cabinet…" at bounding box center [824, 569] width 1456 height 744
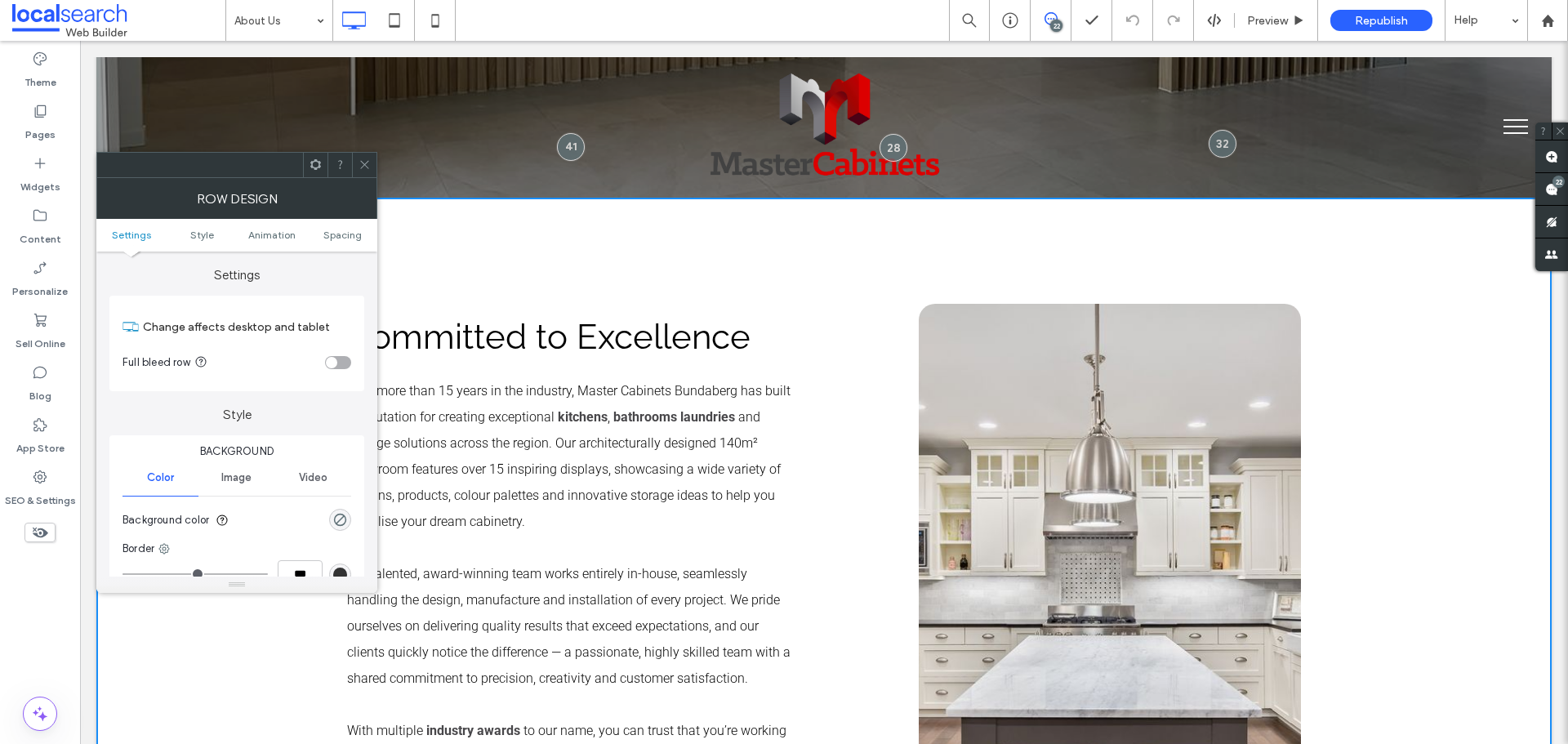
click at [348, 519] on div "rgba(0, 0, 0, 0)" at bounding box center [340, 520] width 22 height 22
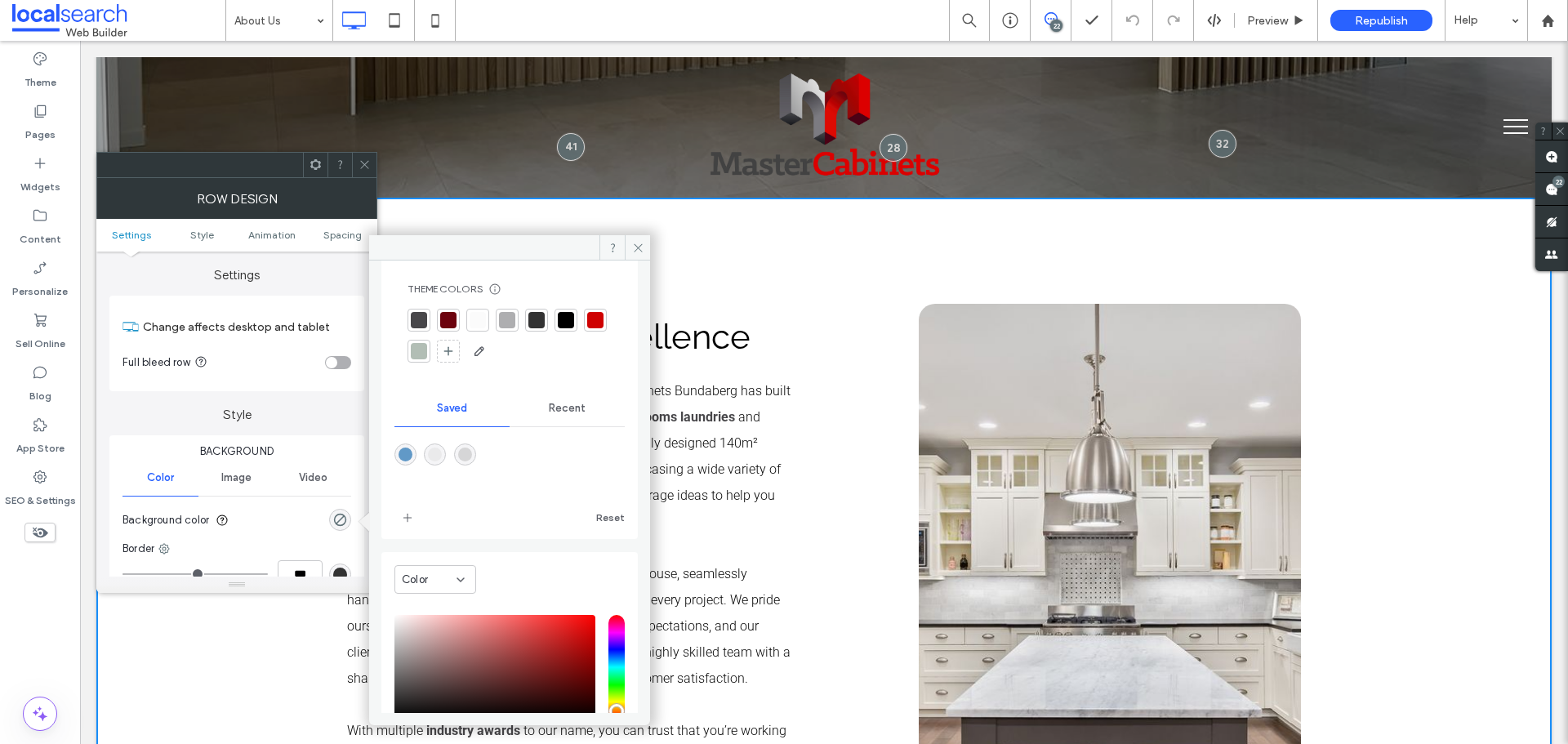
scroll to position [0, 0]
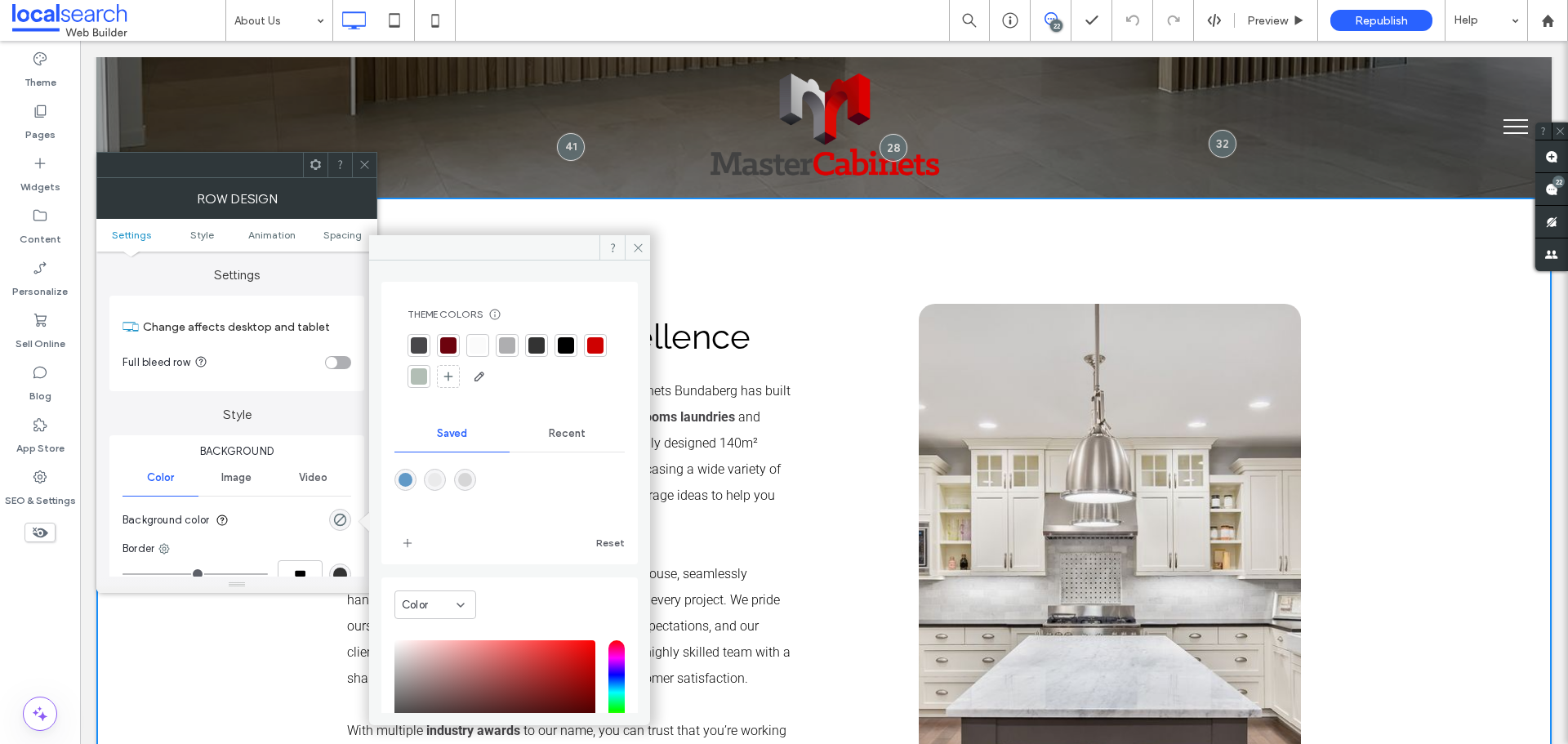
click at [472, 482] on div "rgba(214,214,215,1)" at bounding box center [465, 480] width 14 height 14
type input "*******"
type input "***"
type input "****"
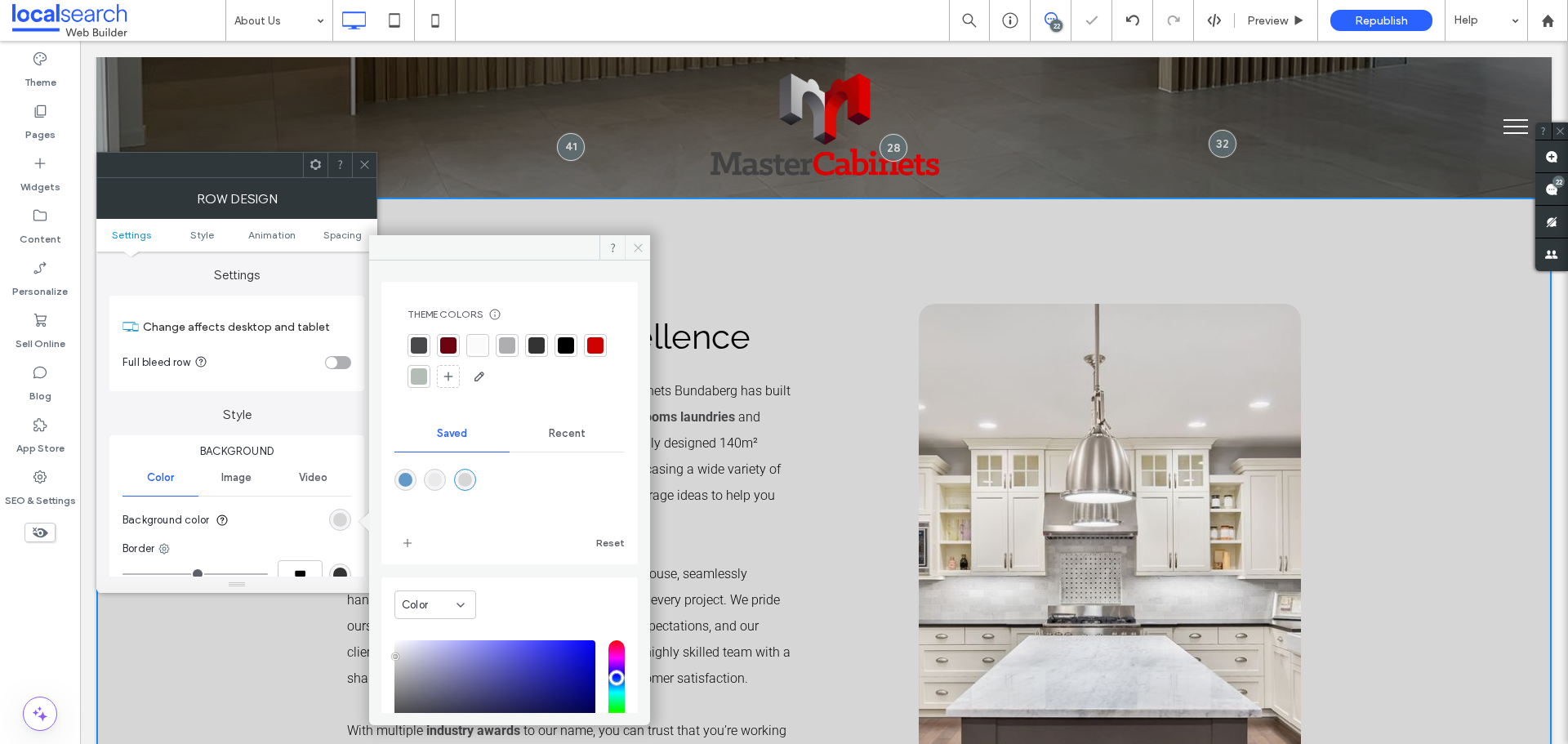
click at [626, 242] on span at bounding box center [638, 247] width 25 height 24
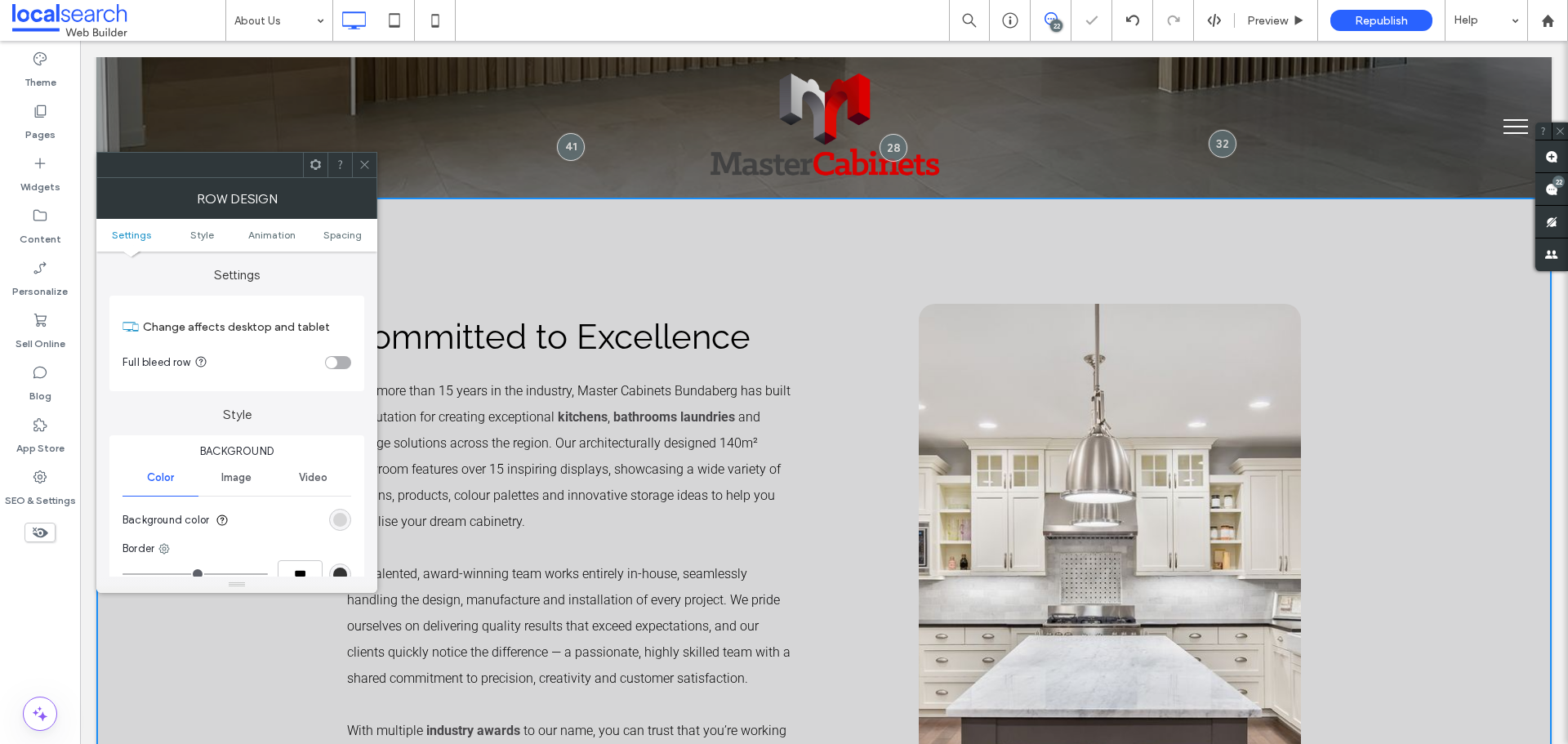
click at [361, 165] on icon at bounding box center [364, 165] width 12 height 12
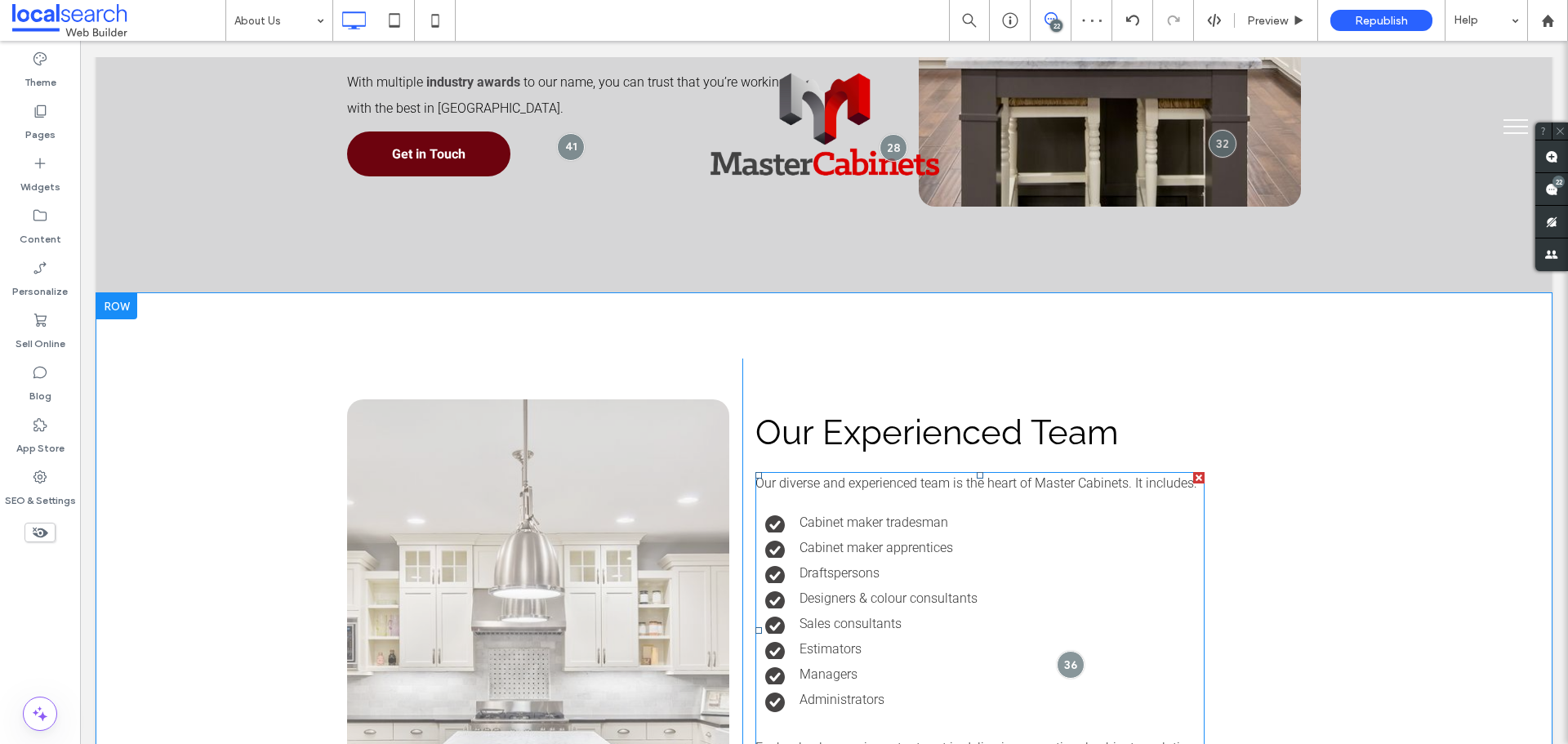
scroll to position [1388, 0]
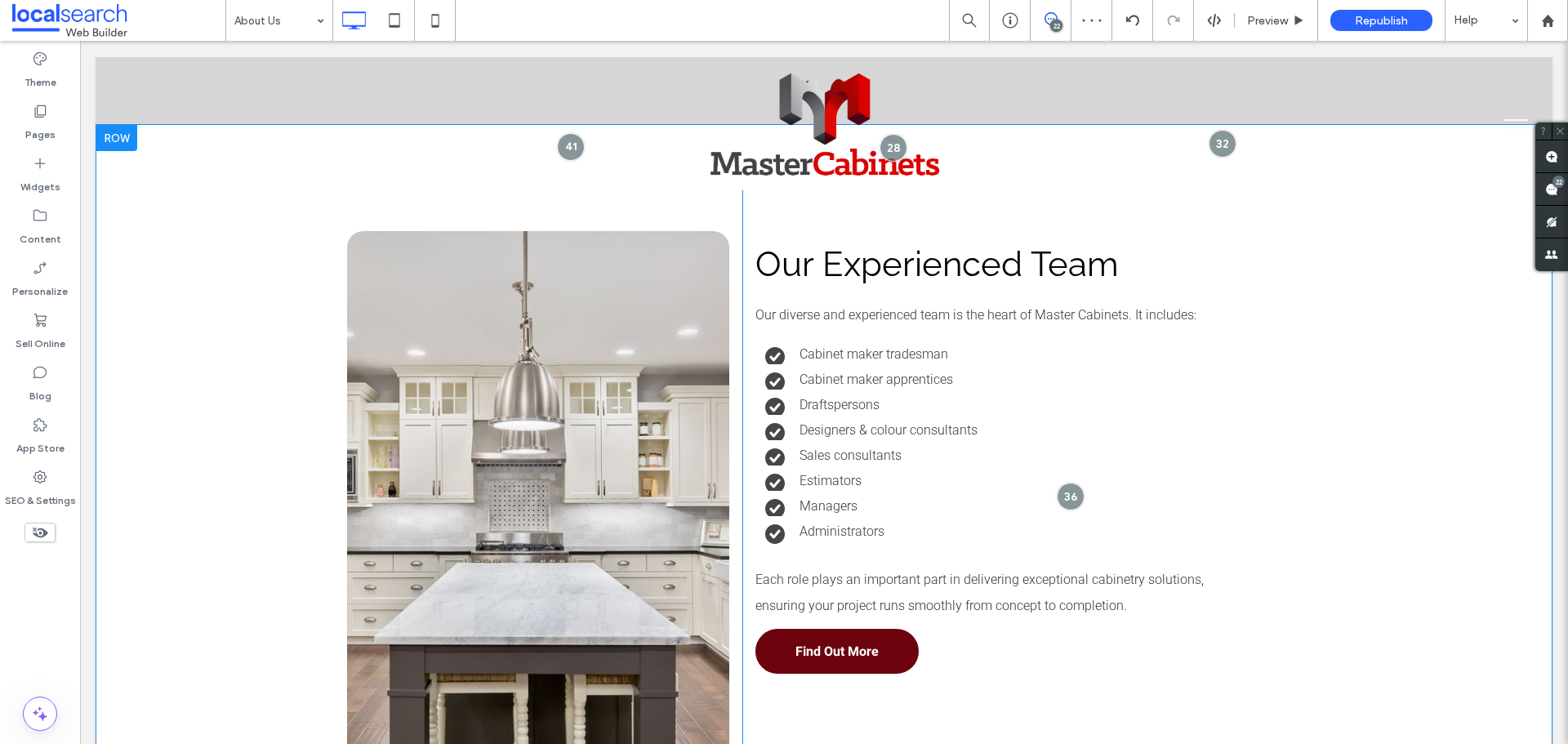
click at [255, 353] on div "Click To Paste Our Experienced Team Our diverse and experienced team is the hea…" at bounding box center [824, 496] width 1456 height 744
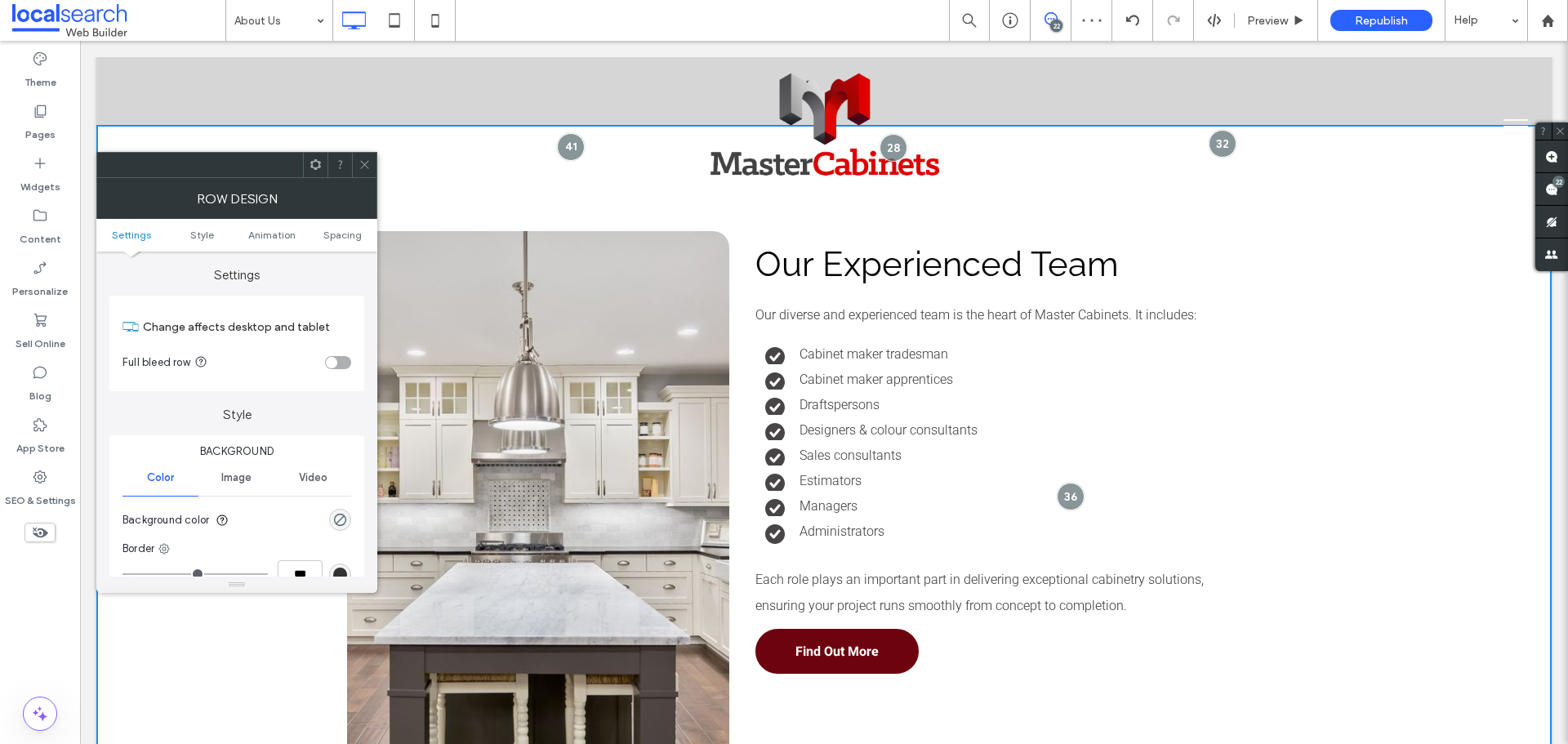
click at [332, 526] on div "rgba(0, 0, 0, 0)" at bounding box center [340, 520] width 22 height 22
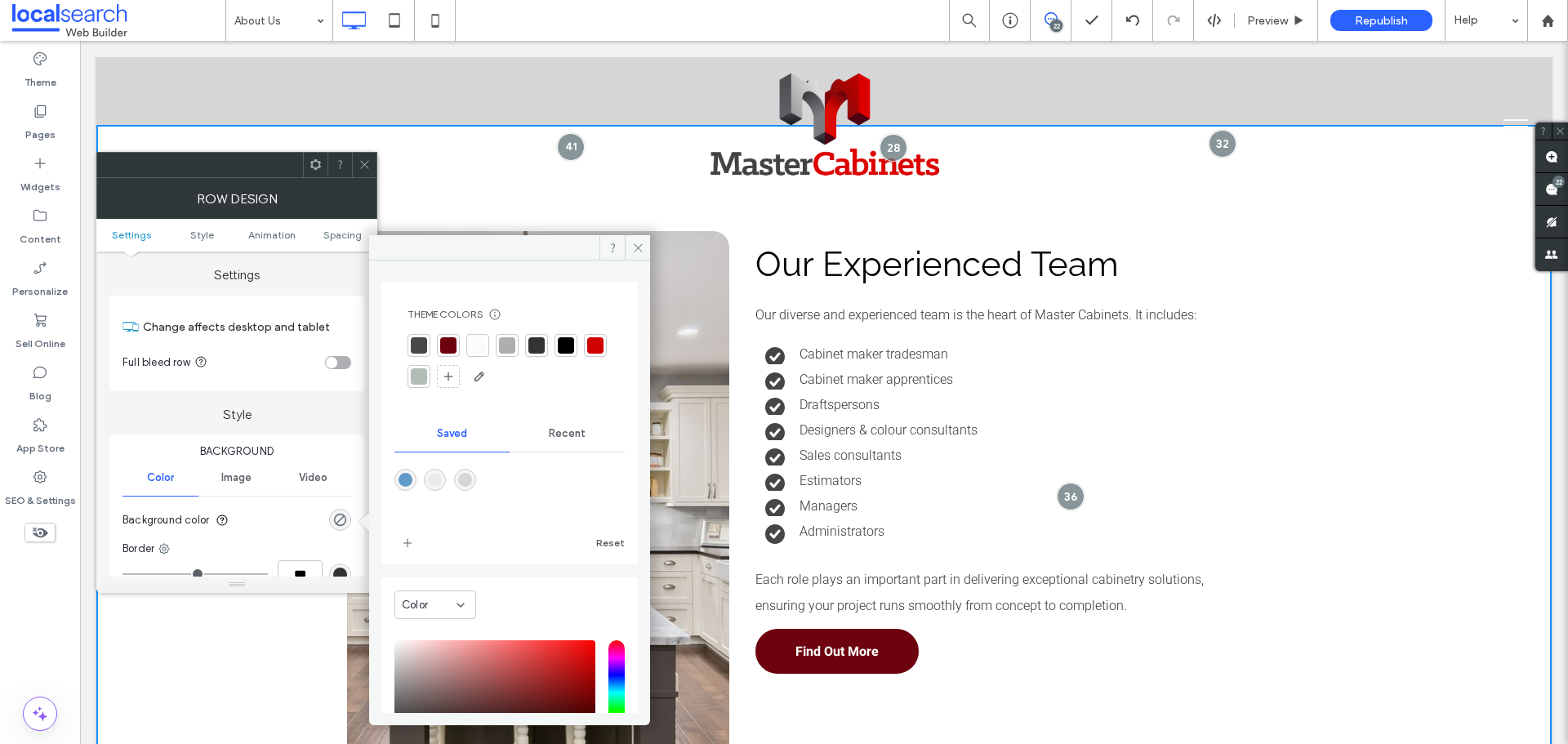
click at [446, 485] on div "rgba(234,234,235,1)" at bounding box center [435, 480] width 22 height 22
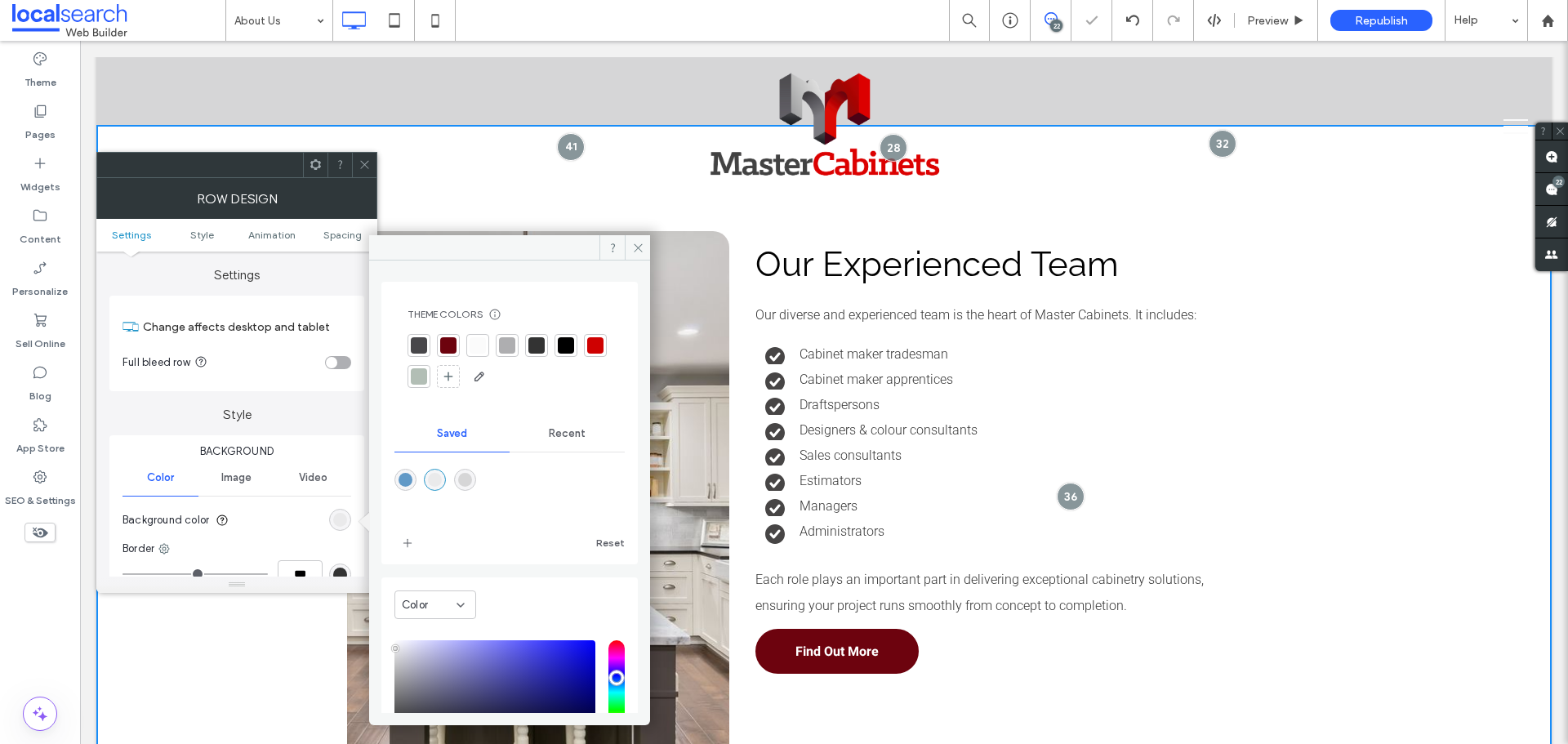
type input "*******"
type input "***"
type input "****"
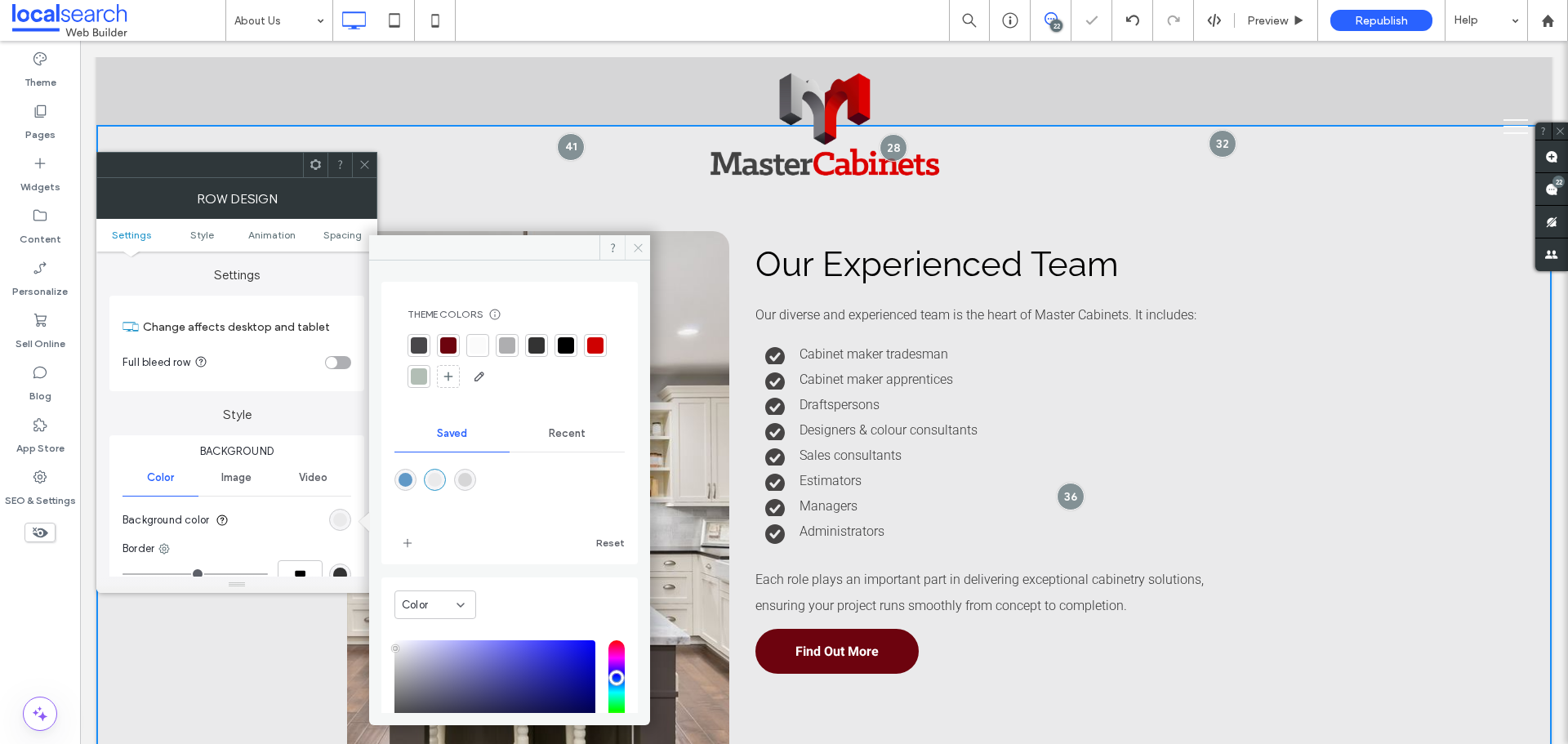
drag, startPoint x: 638, startPoint y: 247, endPoint x: 308, endPoint y: 169, distance: 339.1
click at [638, 247] on icon at bounding box center [638, 248] width 12 height 12
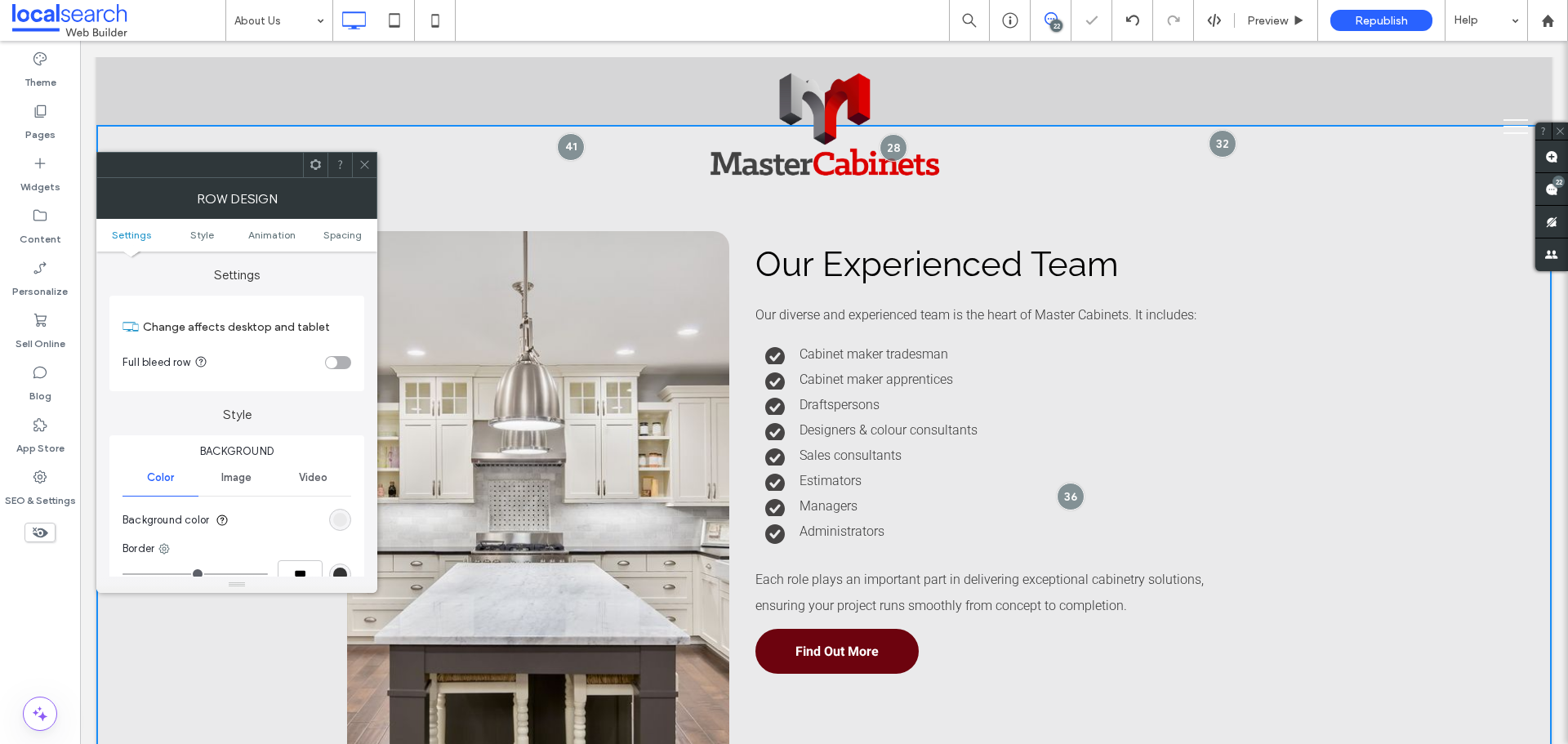
click at [373, 167] on div at bounding box center [363, 165] width 24 height 24
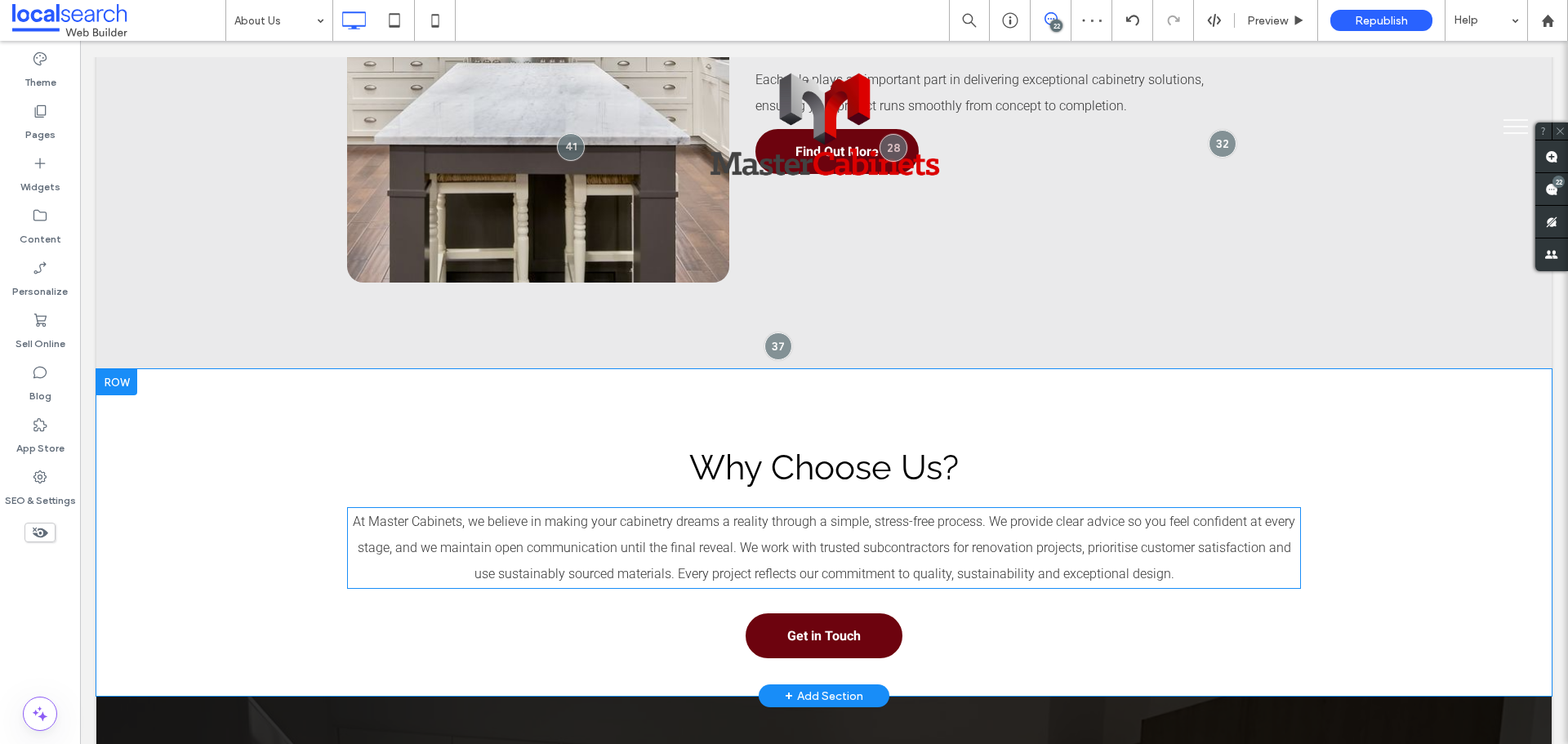
scroll to position [2042, 0]
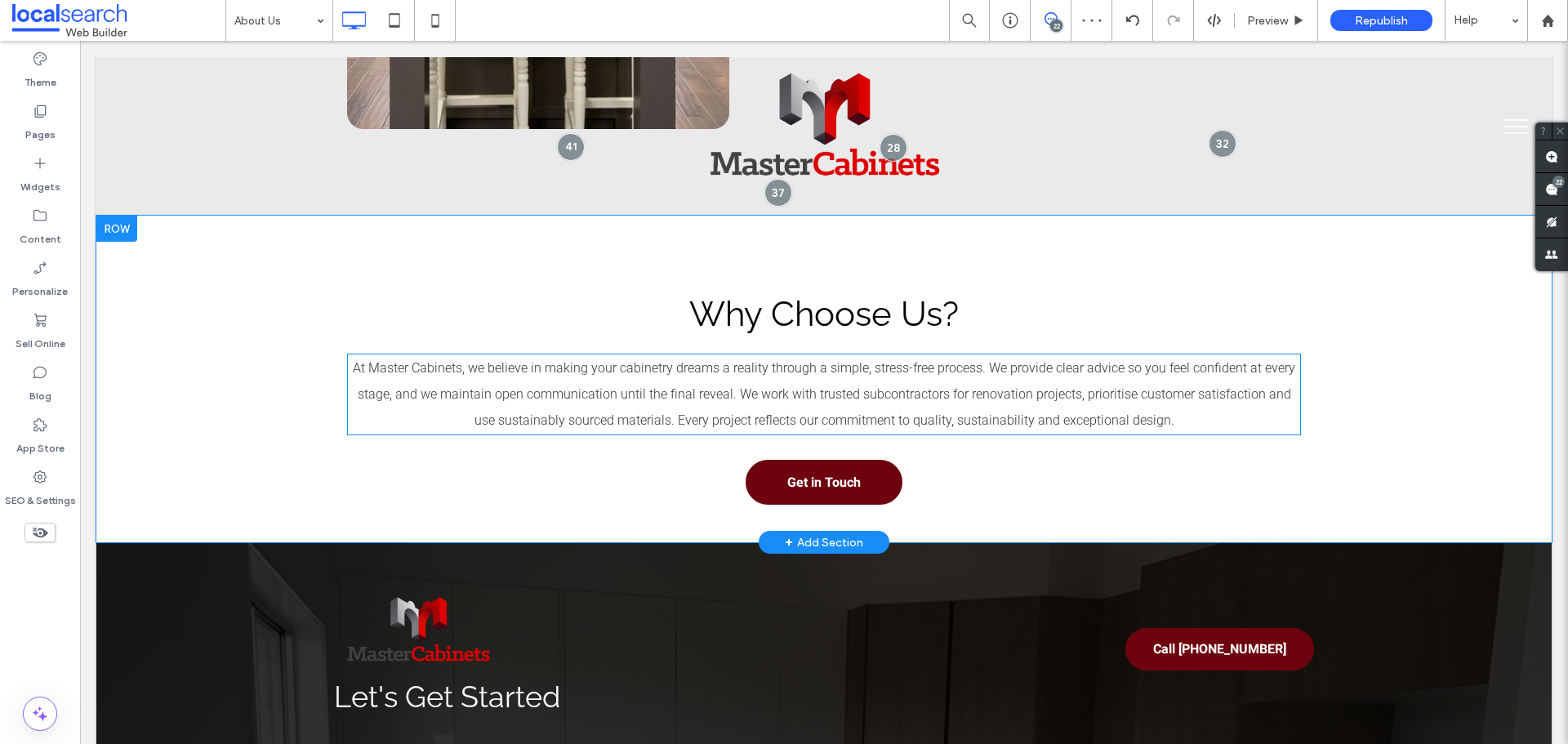
click at [228, 273] on div "Why Choose Us? At Master Cabinets, we believe in making your cabinetry dreams a…" at bounding box center [824, 378] width 1456 height 327
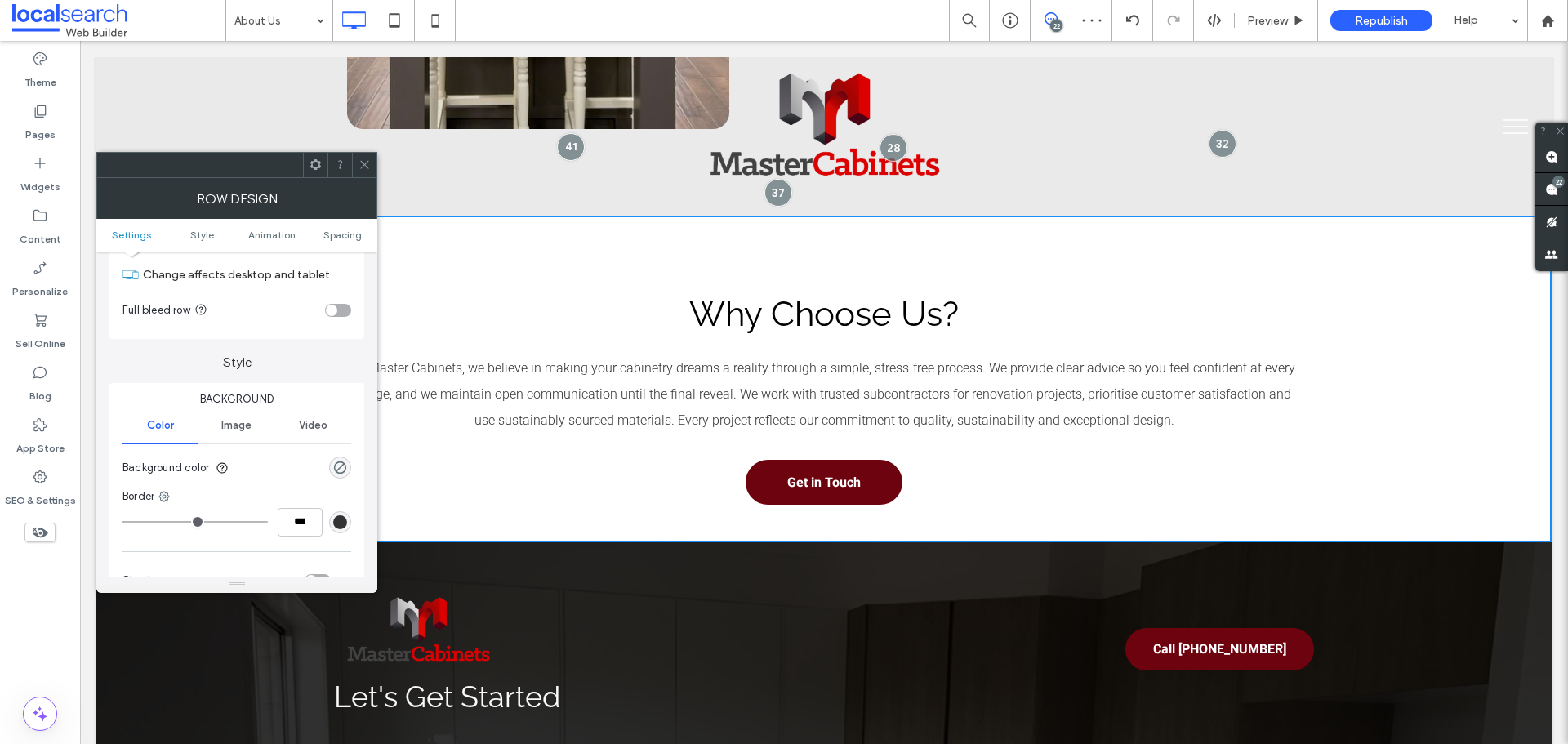
scroll to position [81, 0]
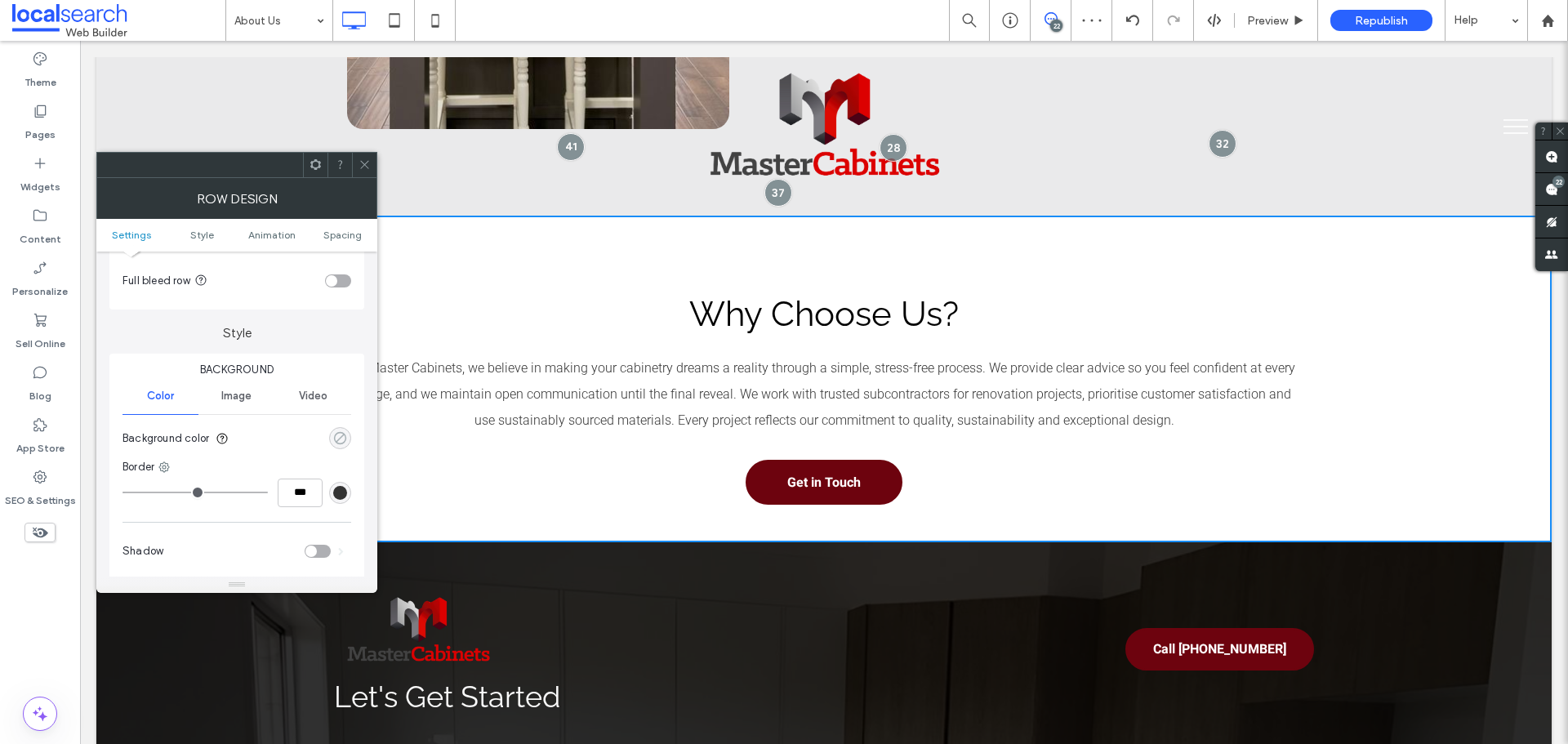
click at [343, 441] on icon "rgba(0, 0, 0, 0)" at bounding box center [340, 438] width 14 height 14
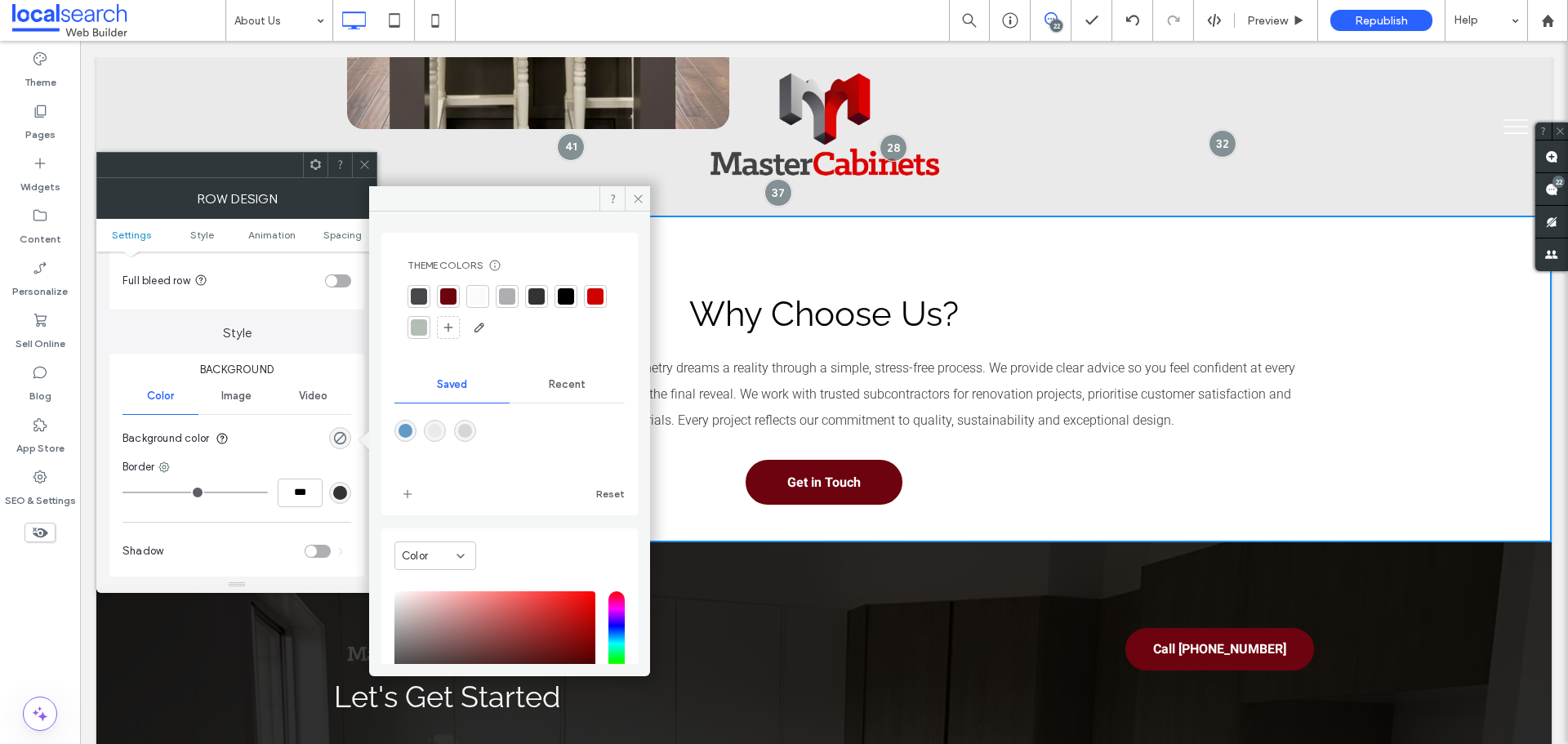
click at [467, 420] on div at bounding box center [465, 431] width 22 height 22
click at [476, 431] on div "rgba(214,214,215,1)" at bounding box center [465, 431] width 22 height 22
type input "*******"
type input "***"
type input "****"
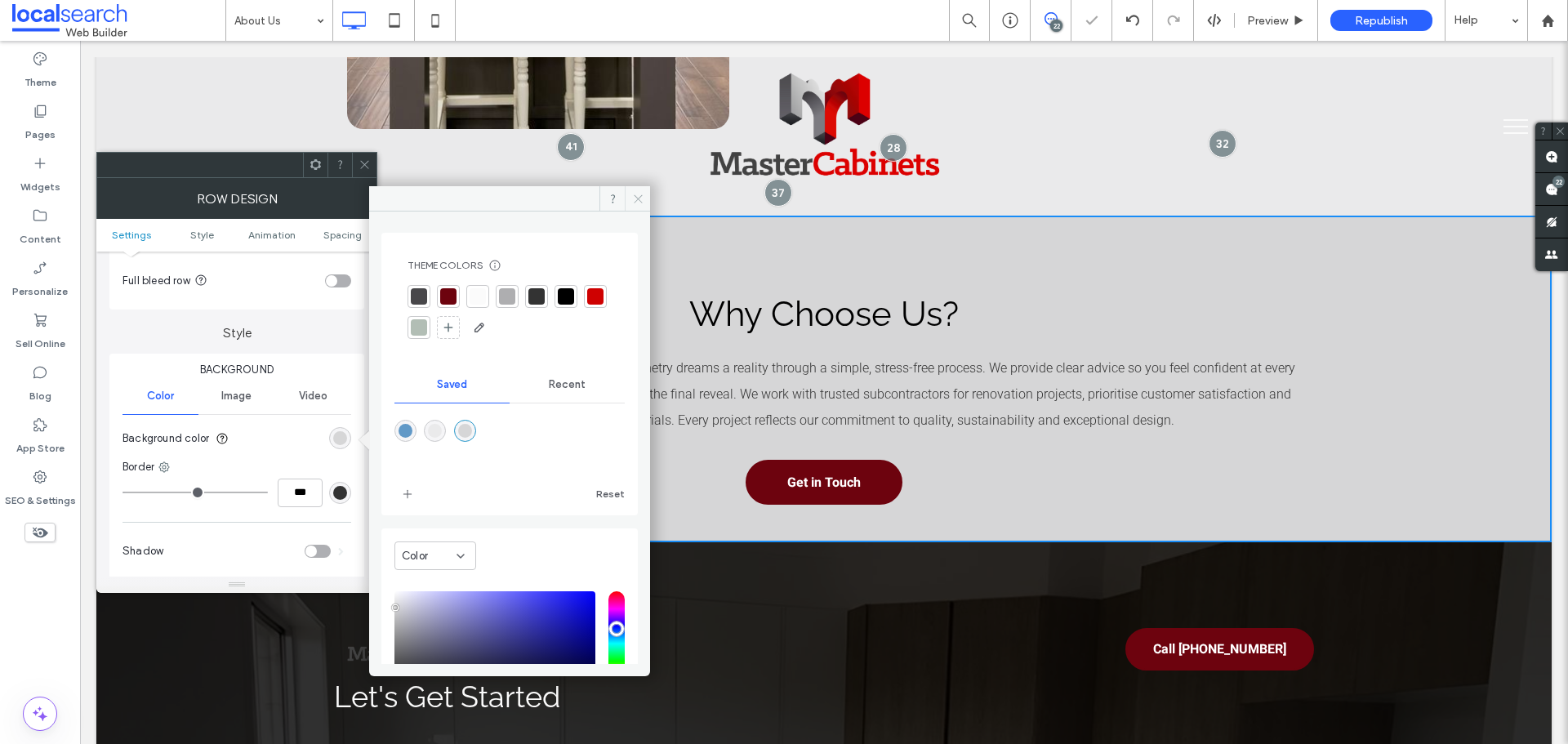
drag, startPoint x: 635, startPoint y: 201, endPoint x: 496, endPoint y: 164, distance: 143.8
click at [635, 201] on use at bounding box center [638, 199] width 8 height 8
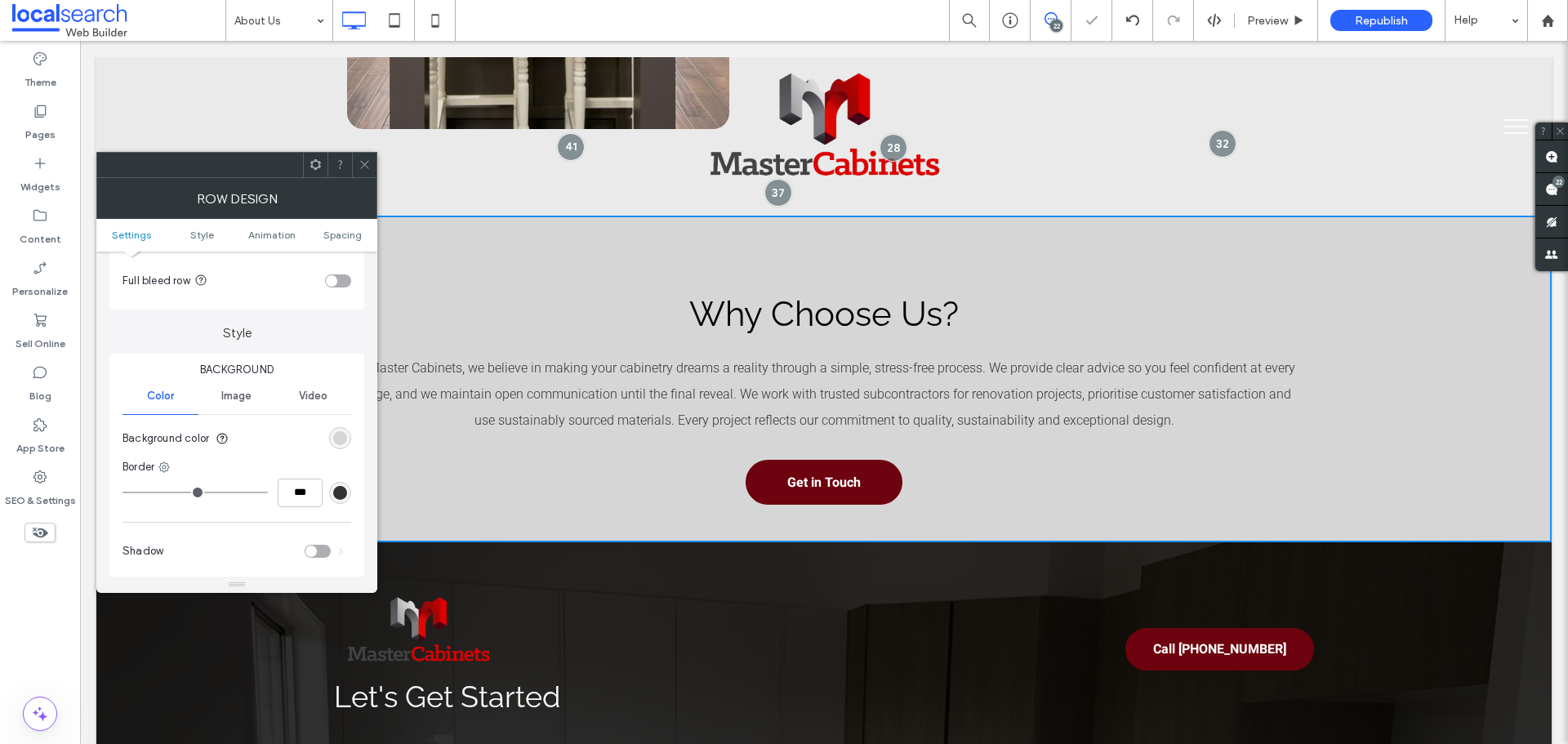
drag, startPoint x: 373, startPoint y: 171, endPoint x: 351, endPoint y: 214, distance: 48.3
click at [373, 171] on div at bounding box center [363, 165] width 24 height 24
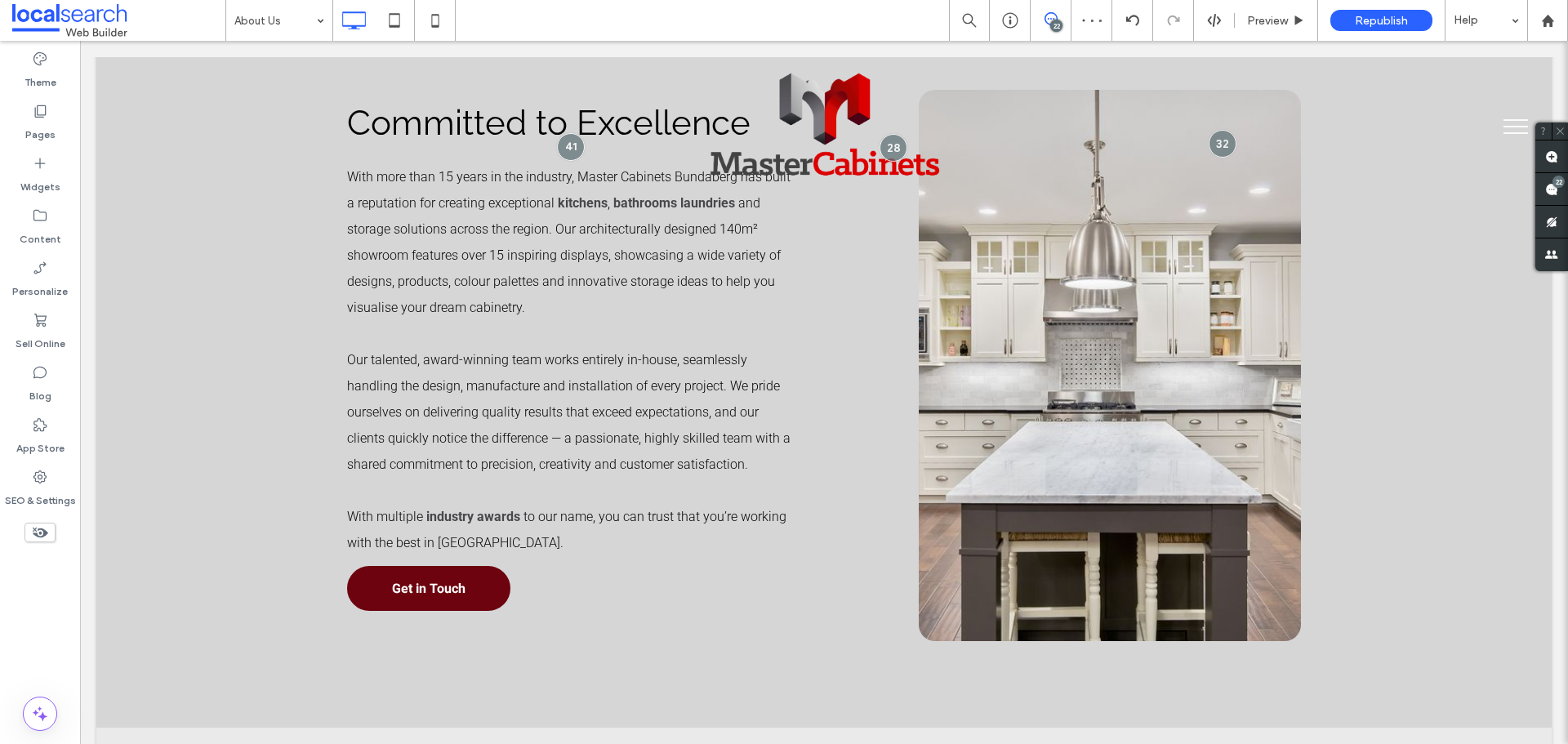
scroll to position [674, 0]
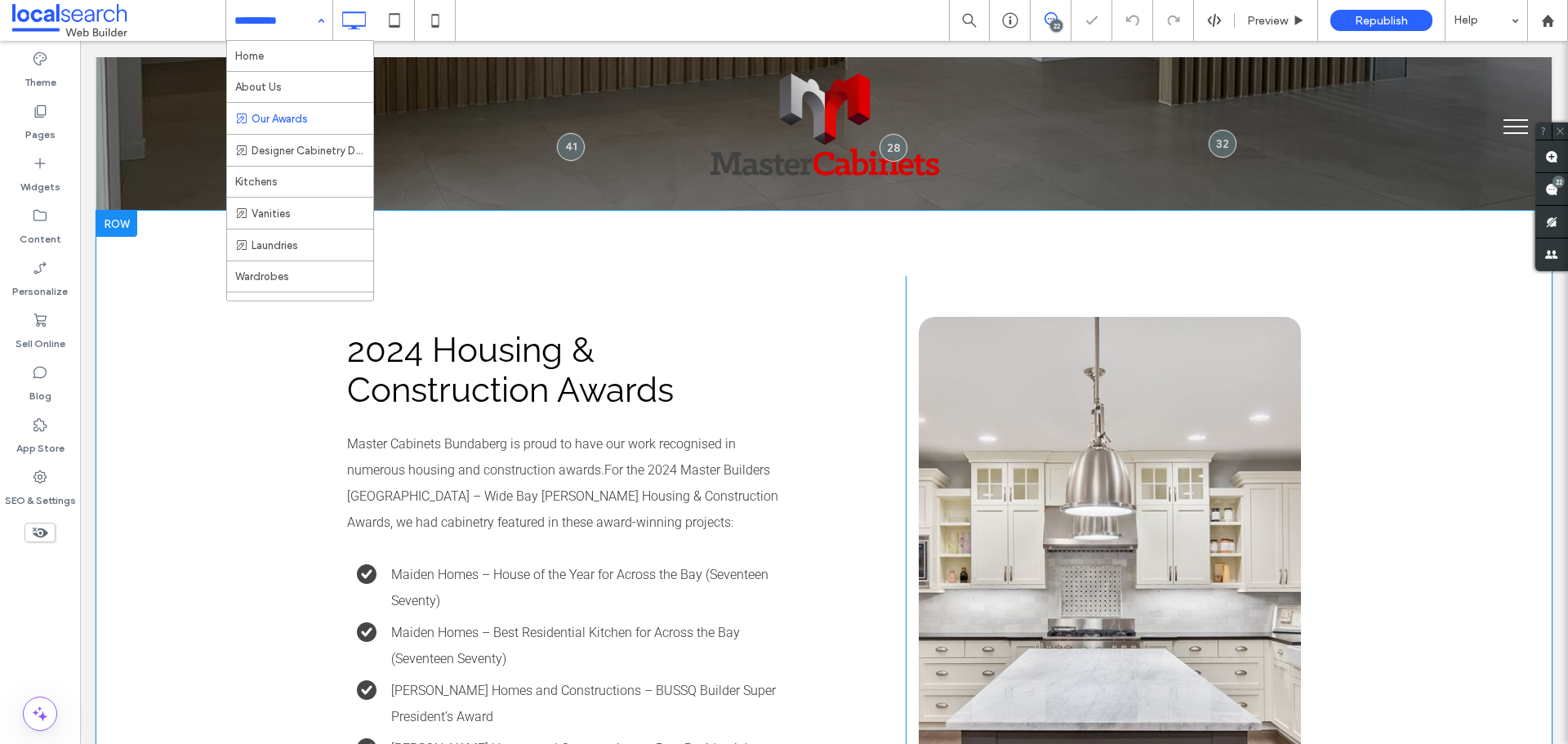
scroll to position [735, 0]
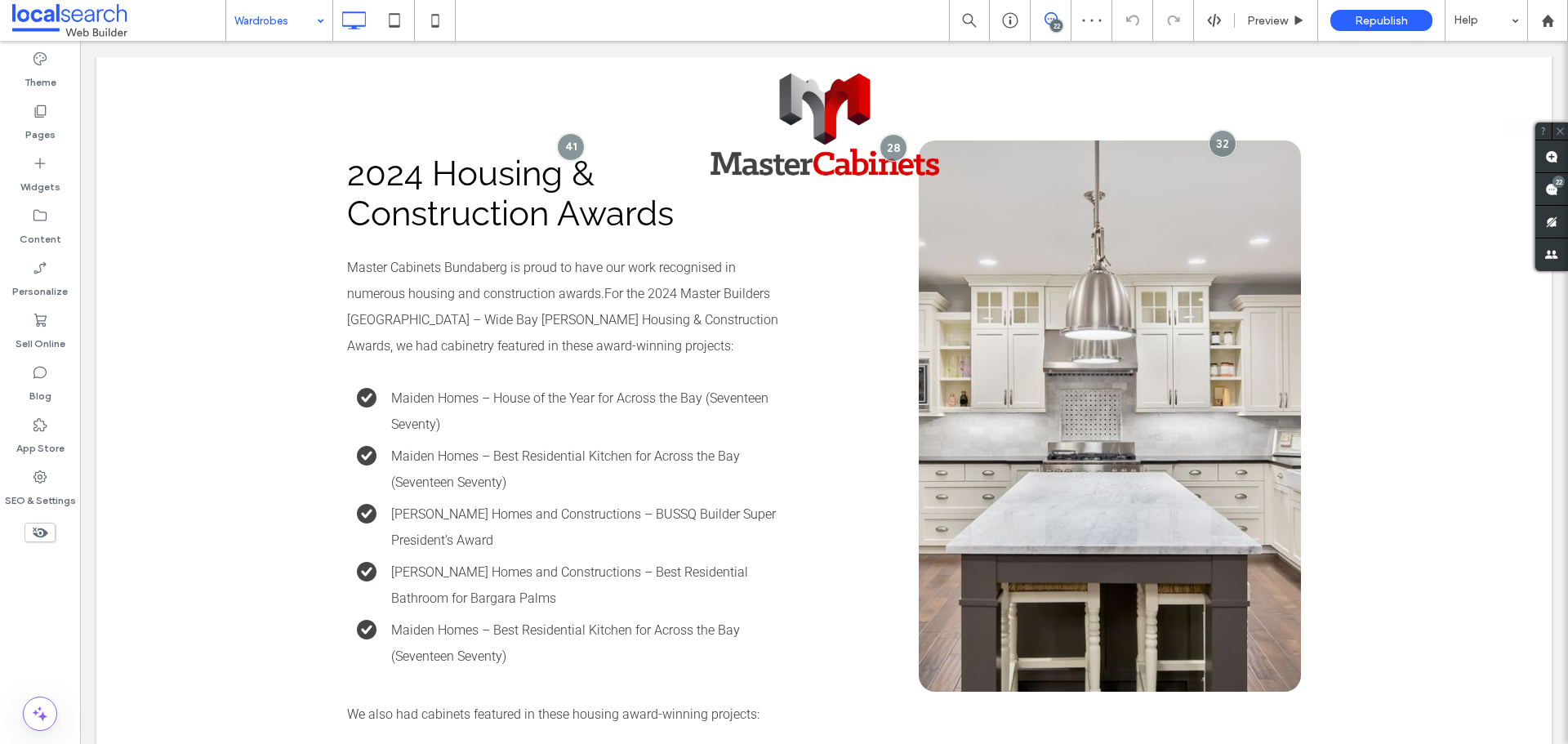
click at [317, 24] on div "Wardrobes" at bounding box center [279, 20] width 106 height 41
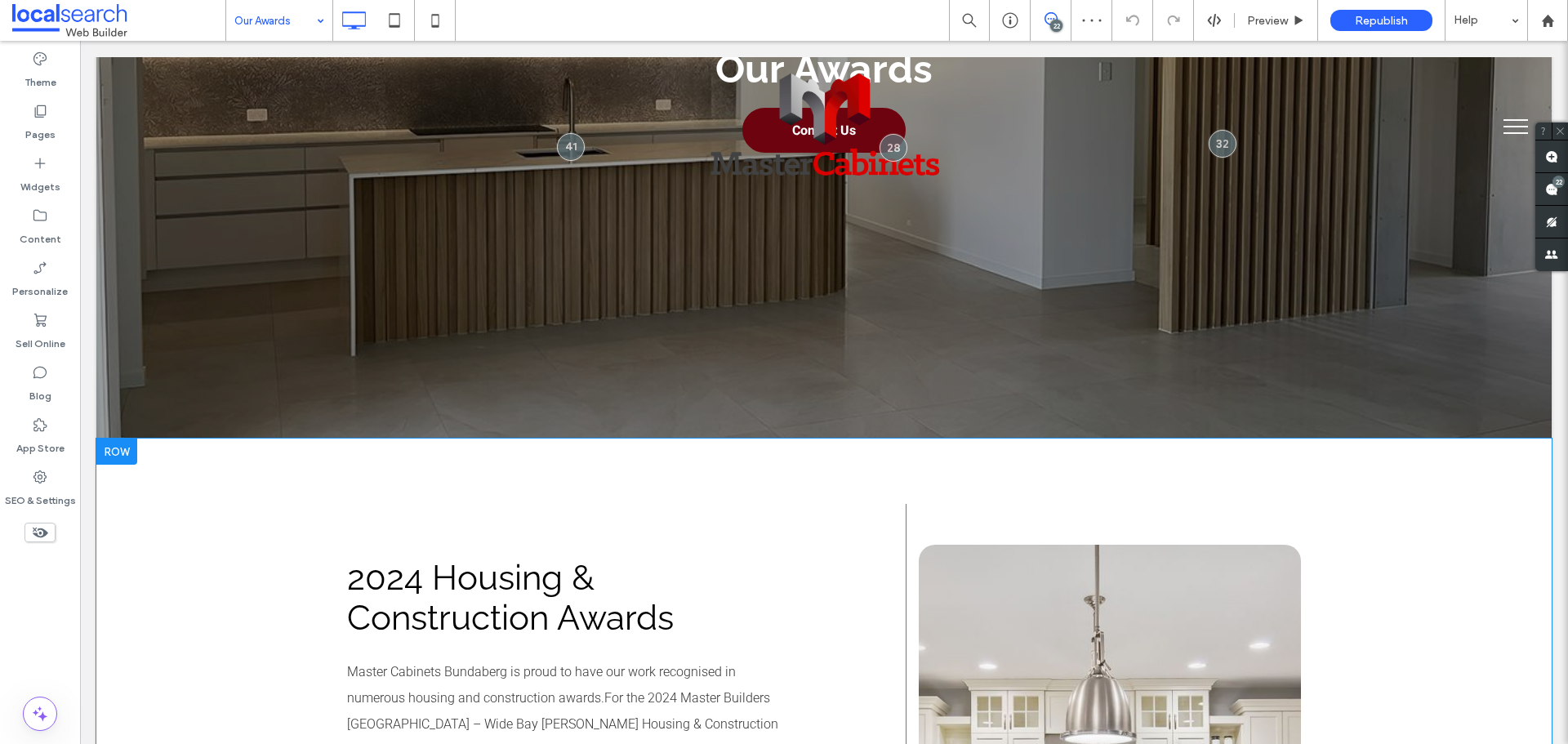
scroll to position [572, 0]
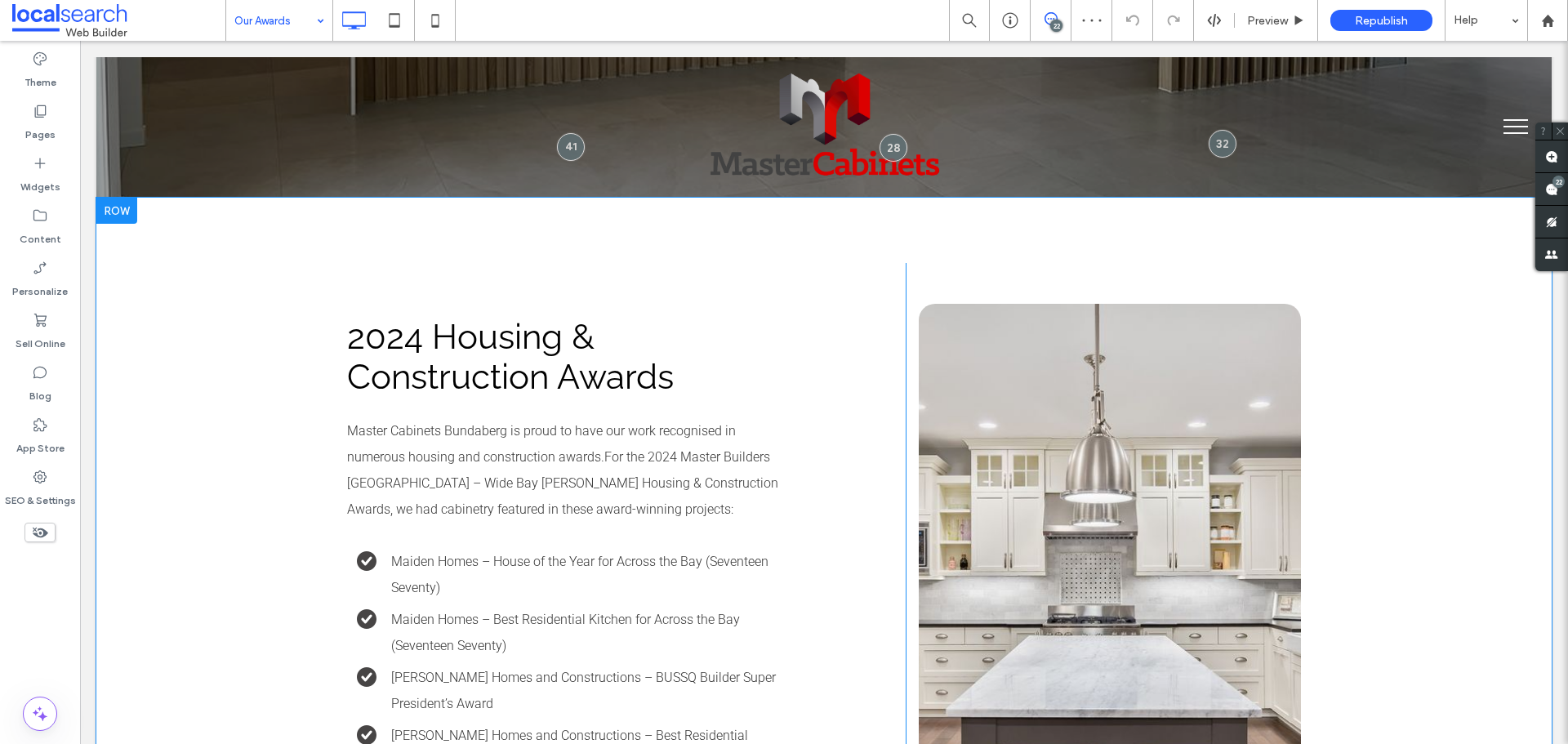
click at [201, 382] on div "2024 Housing & Construction Awards Master Cabinets Bundaberg is proud to have o…" at bounding box center [824, 702] width 1456 height 1008
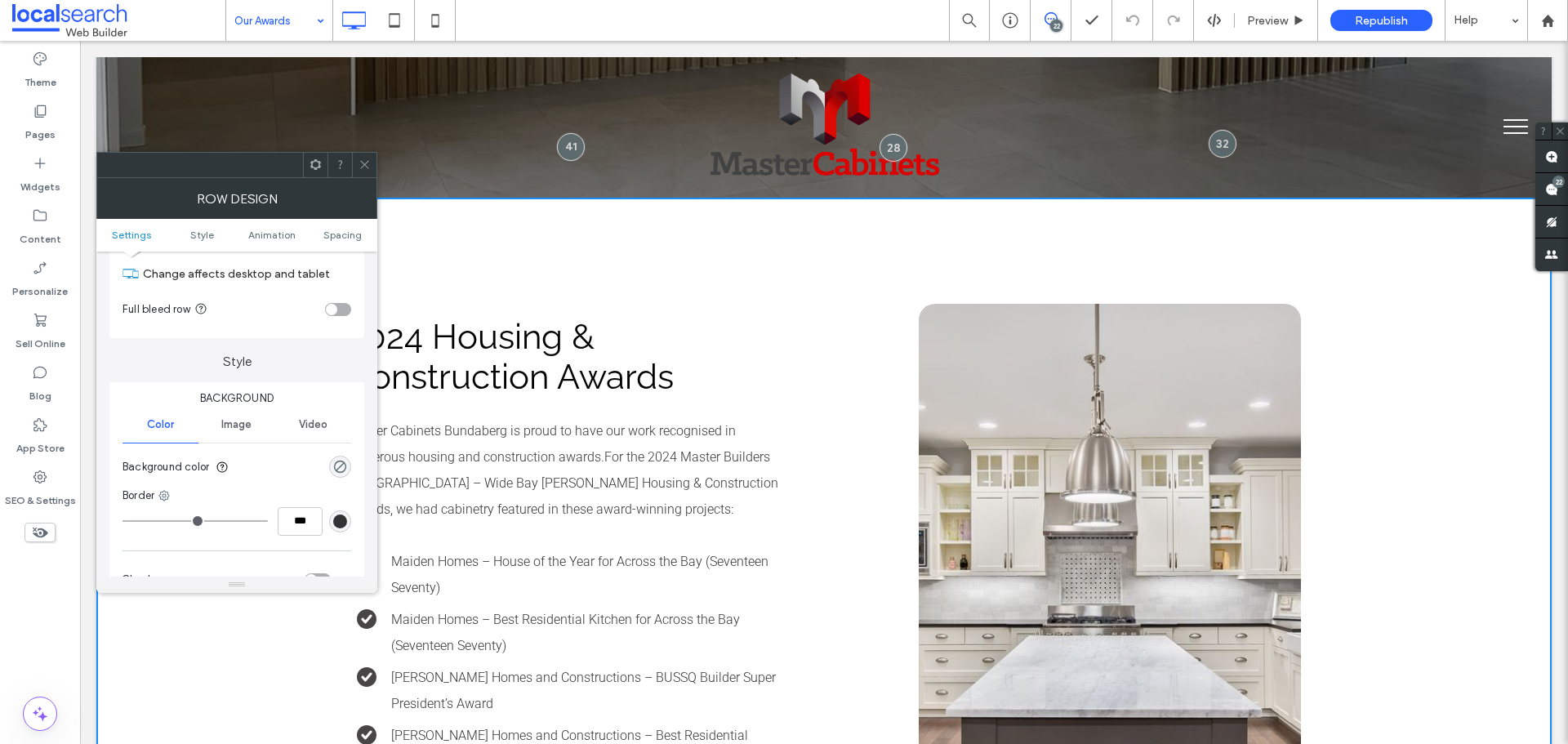
scroll to position [163, 0]
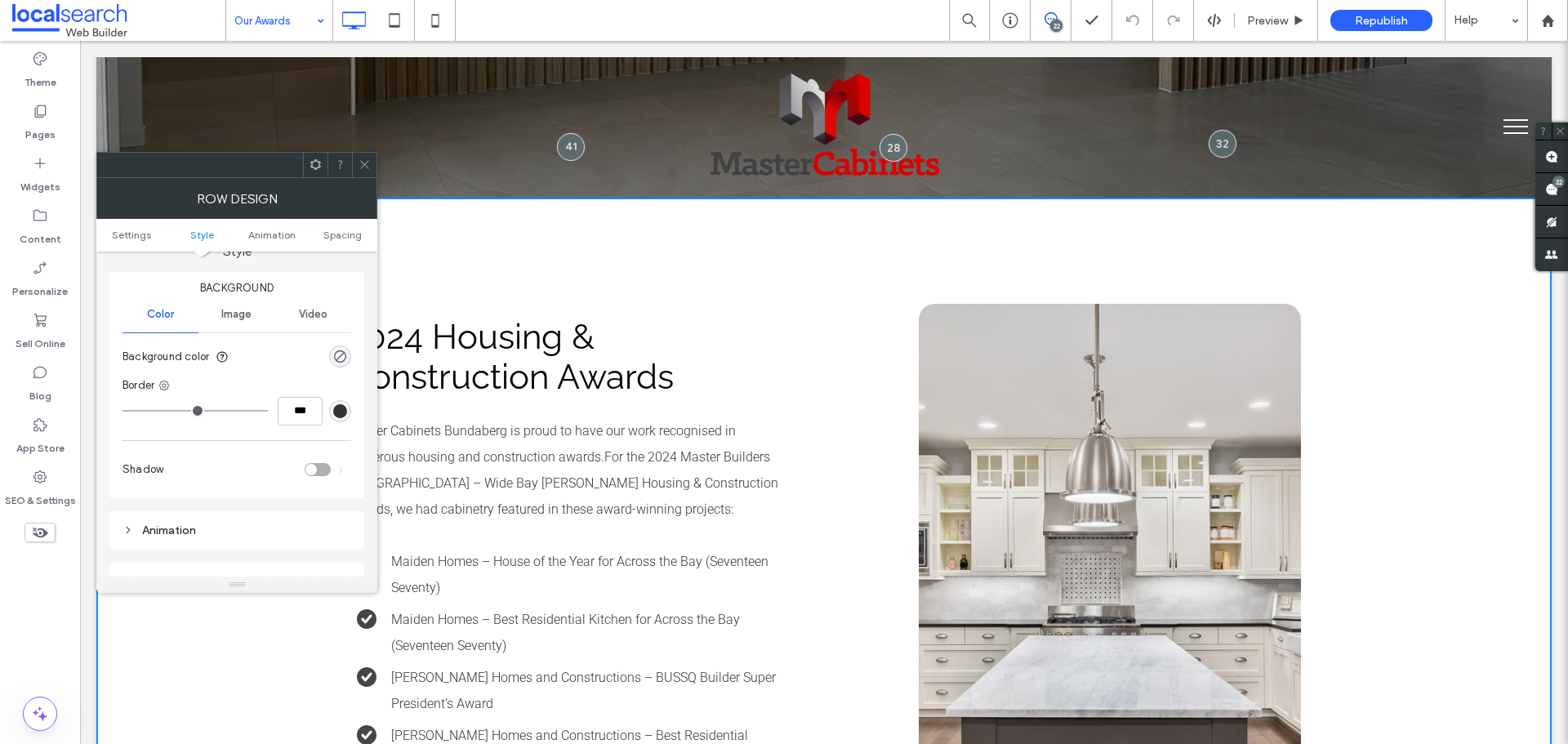
drag, startPoint x: 340, startPoint y: 358, endPoint x: 367, endPoint y: 424, distance: 71.3
click at [340, 359] on div "rgba(0, 0, 0, 0)" at bounding box center [340, 356] width 14 height 14
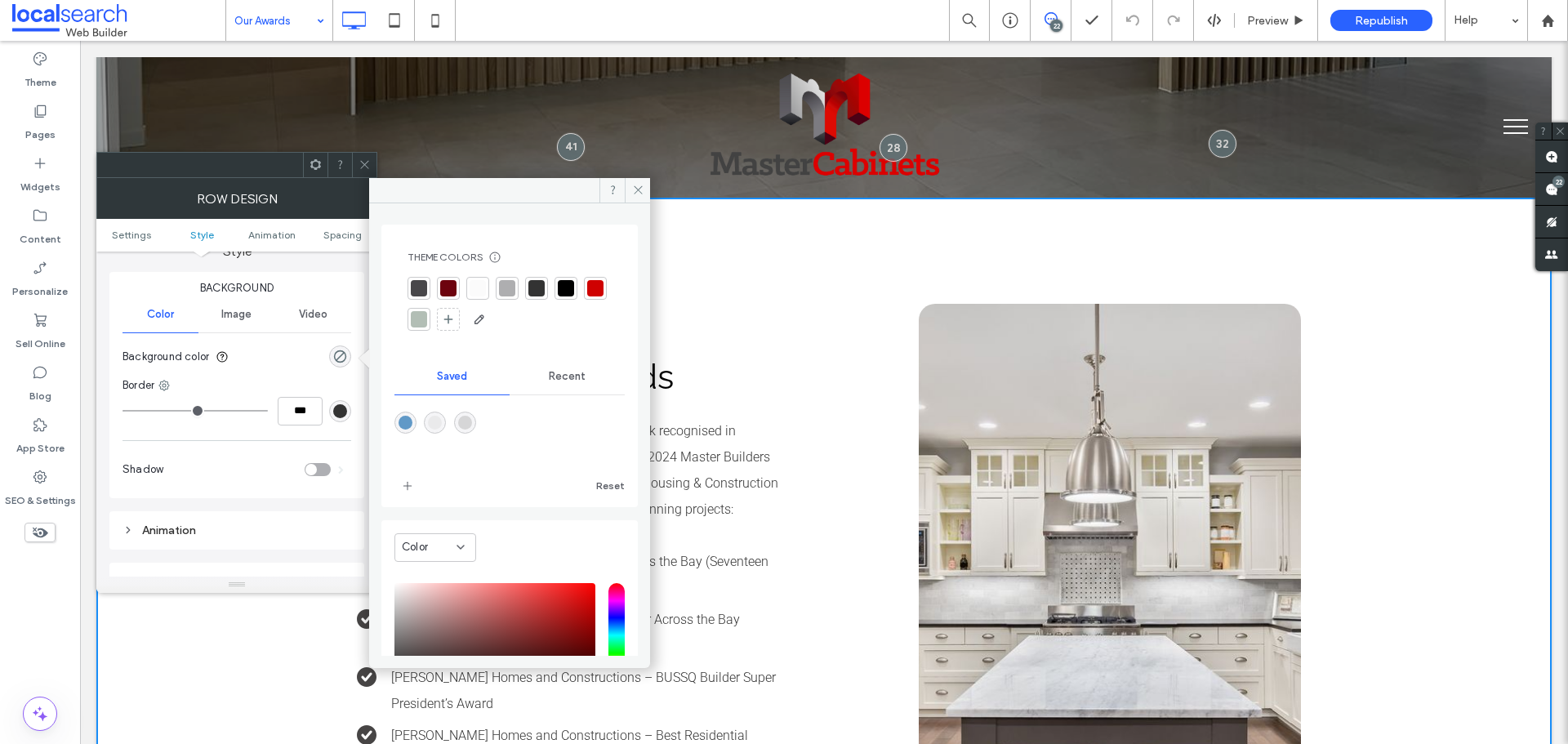
click at [468, 414] on div "rgba(214,214,215,1)" at bounding box center [465, 422] width 22 height 22
type input "*******"
type input "***"
type input "****"
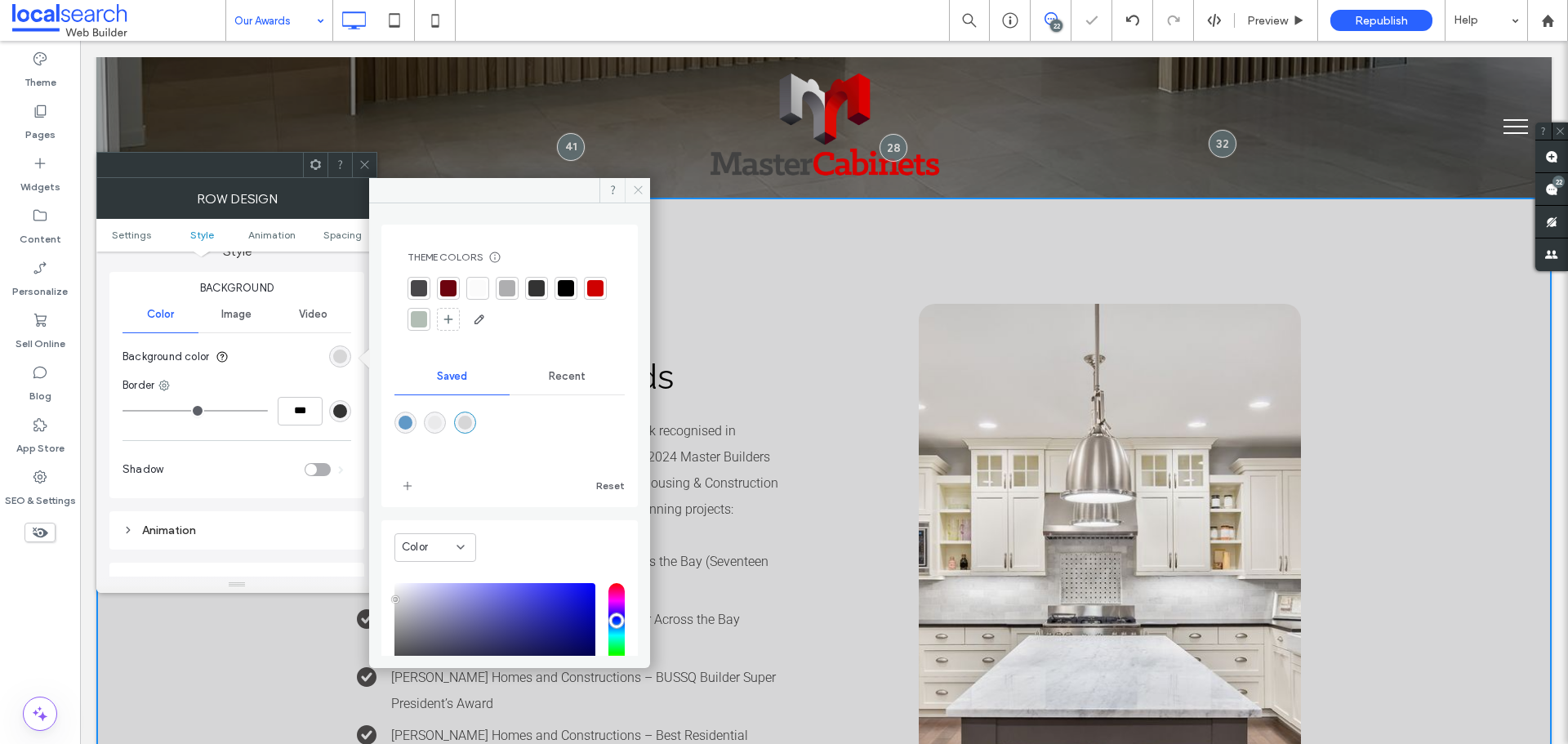
click at [639, 191] on icon at bounding box center [638, 190] width 12 height 12
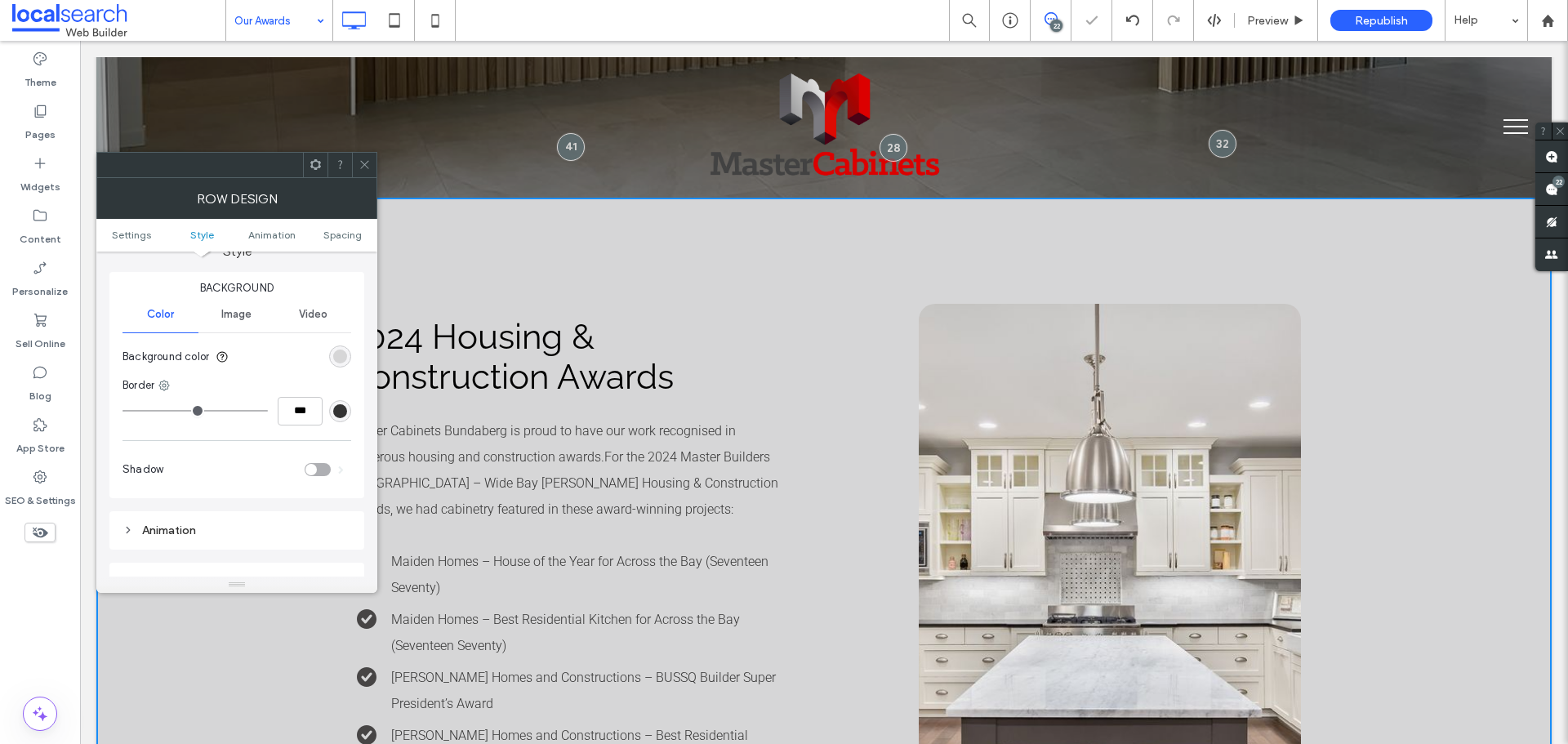
click at [362, 162] on use at bounding box center [364, 165] width 8 height 8
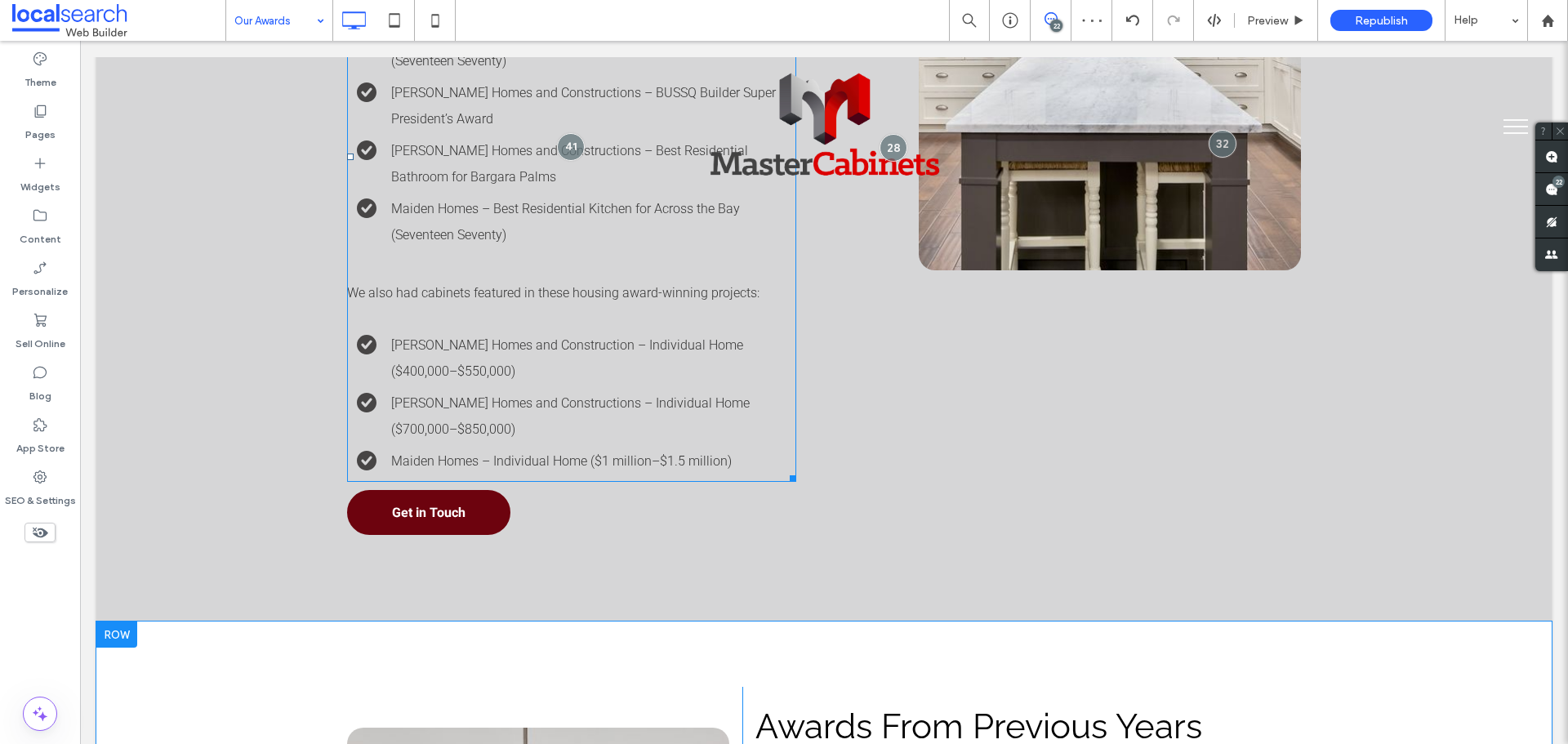
scroll to position [1388, 0]
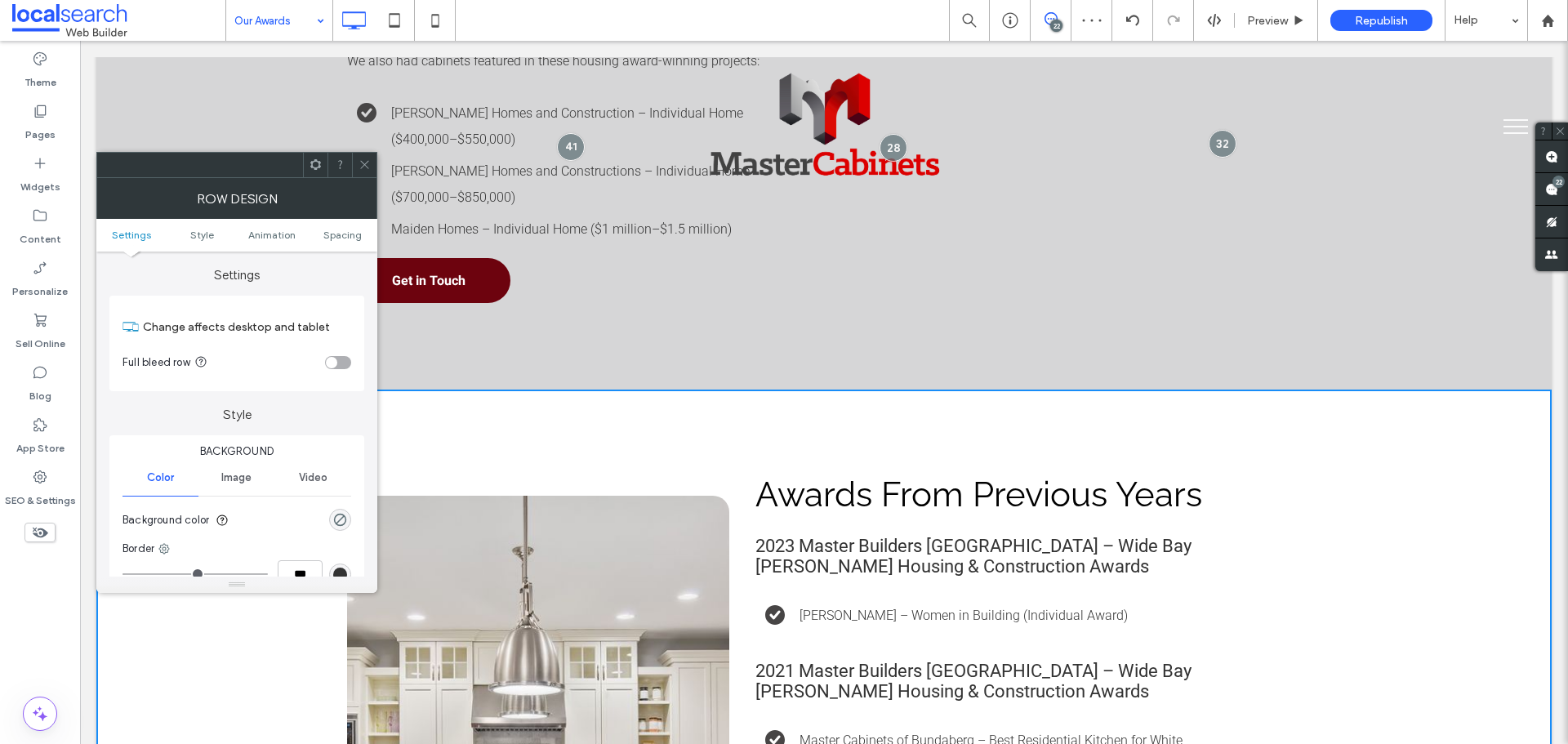
click at [348, 511] on section "Background color" at bounding box center [236, 520] width 229 height 41
click at [343, 515] on div "rgba(0, 0, 0, 0)" at bounding box center [340, 520] width 14 height 14
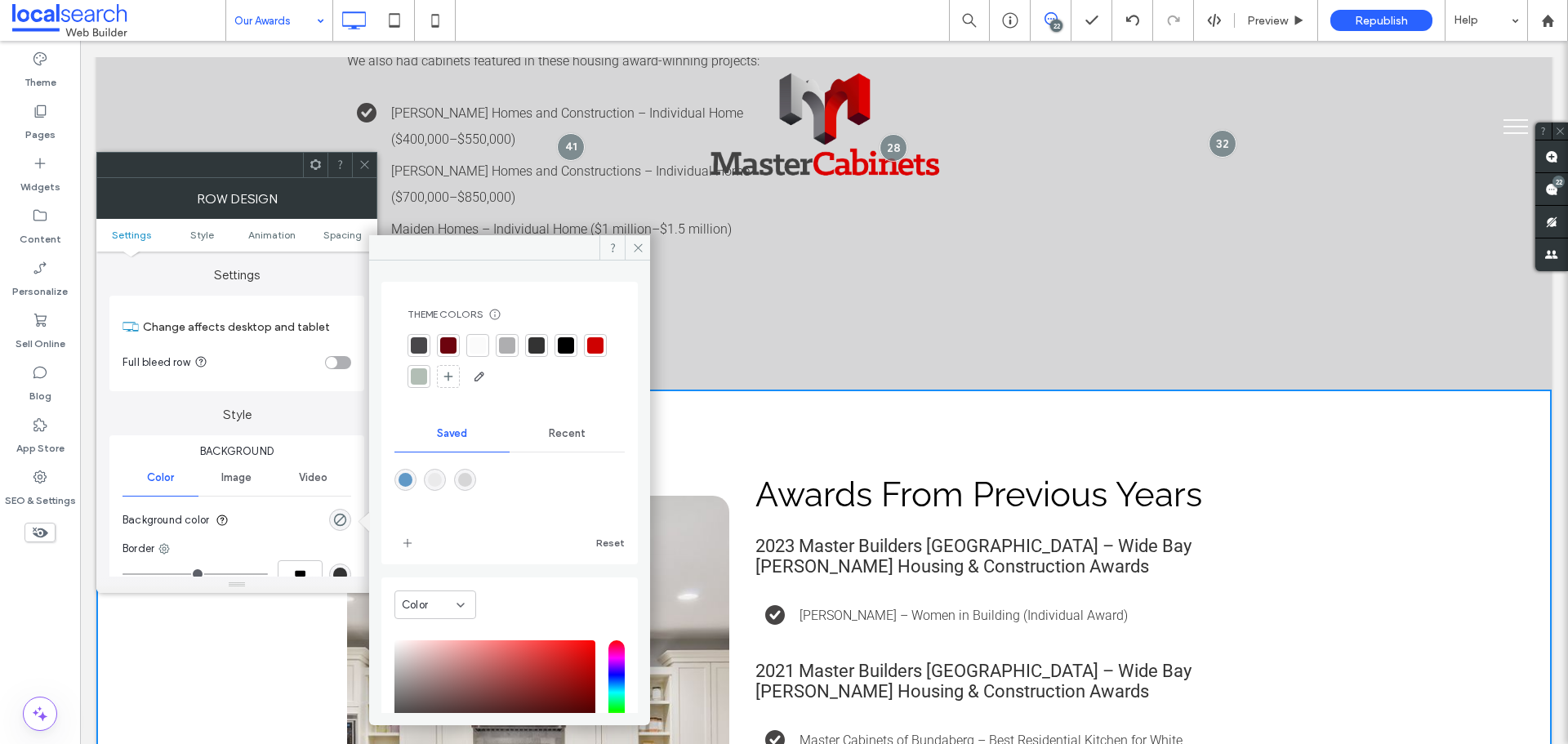
click at [437, 483] on div "rgba(234,234,235,1)" at bounding box center [435, 480] width 14 height 14
type input "*******"
type input "***"
type input "****"
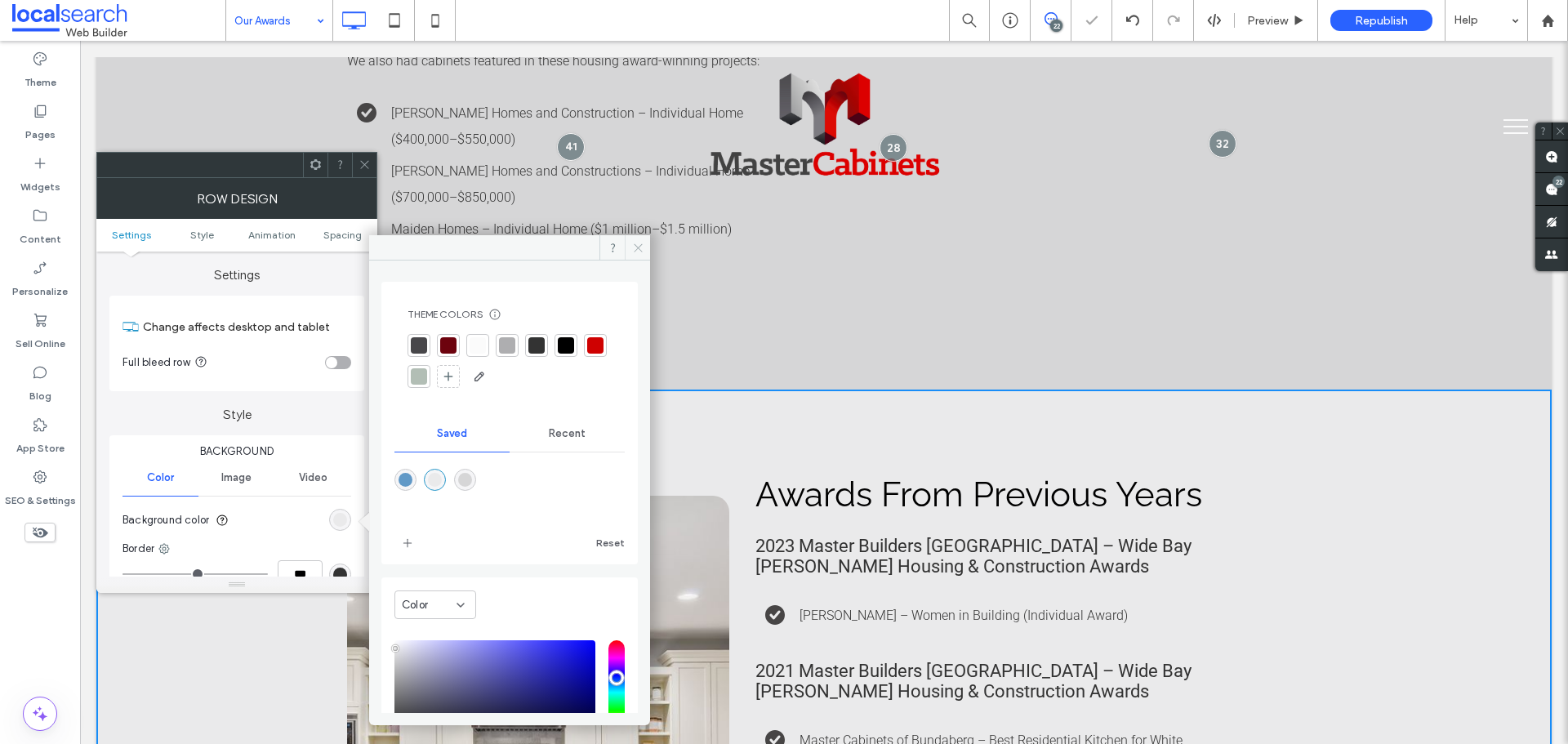
click at [643, 253] on icon at bounding box center [638, 248] width 12 height 12
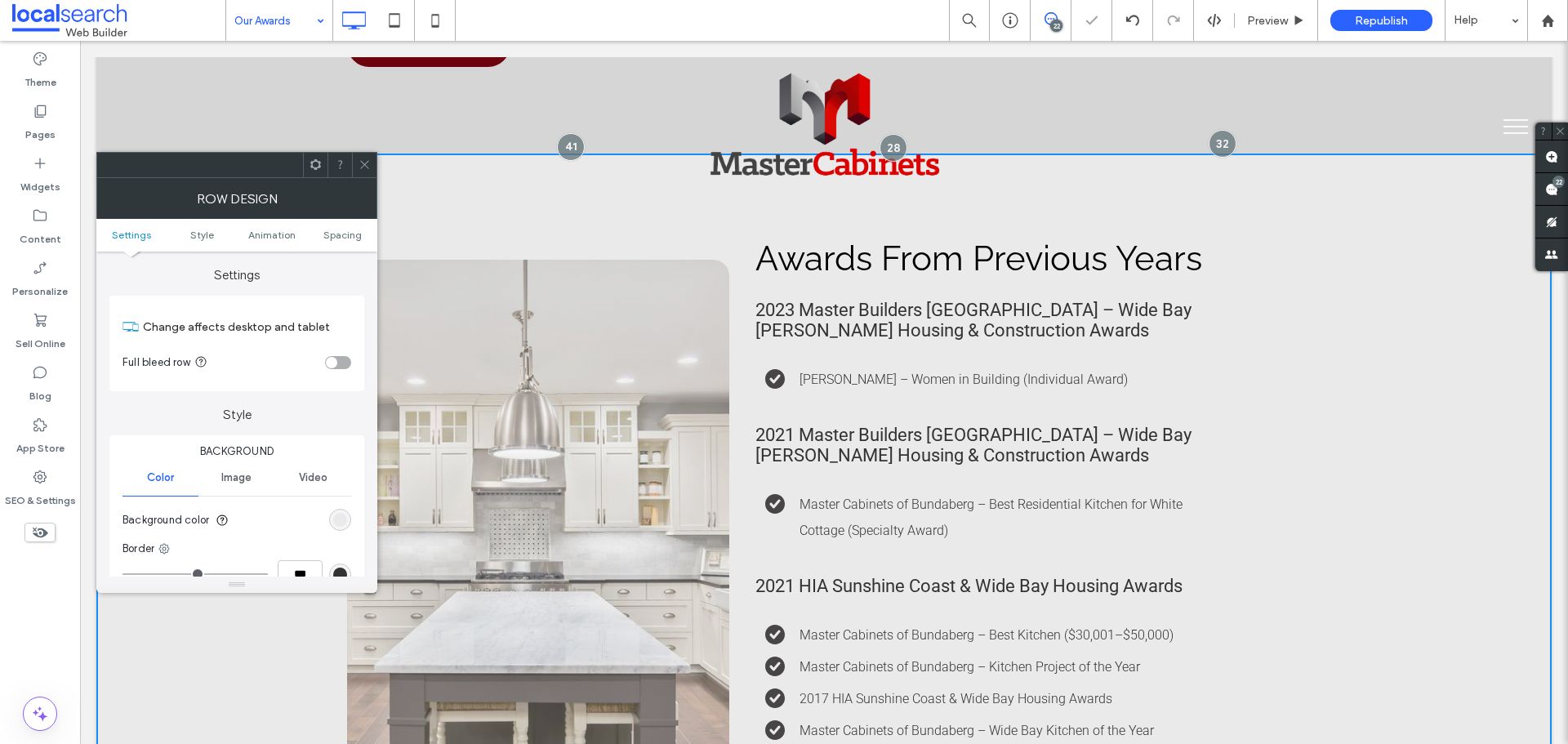
scroll to position [1796, 0]
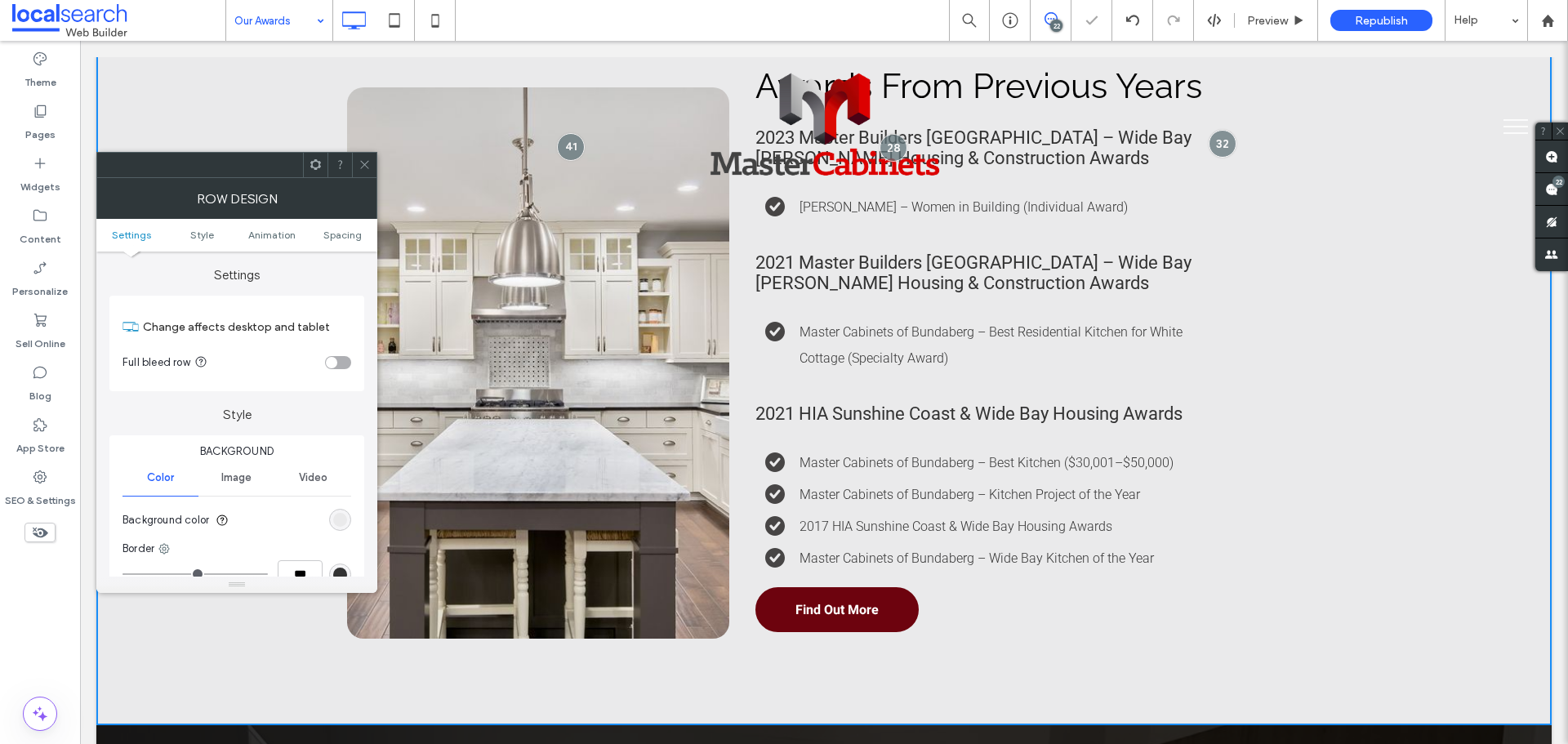
click at [367, 170] on span at bounding box center [364, 165] width 12 height 24
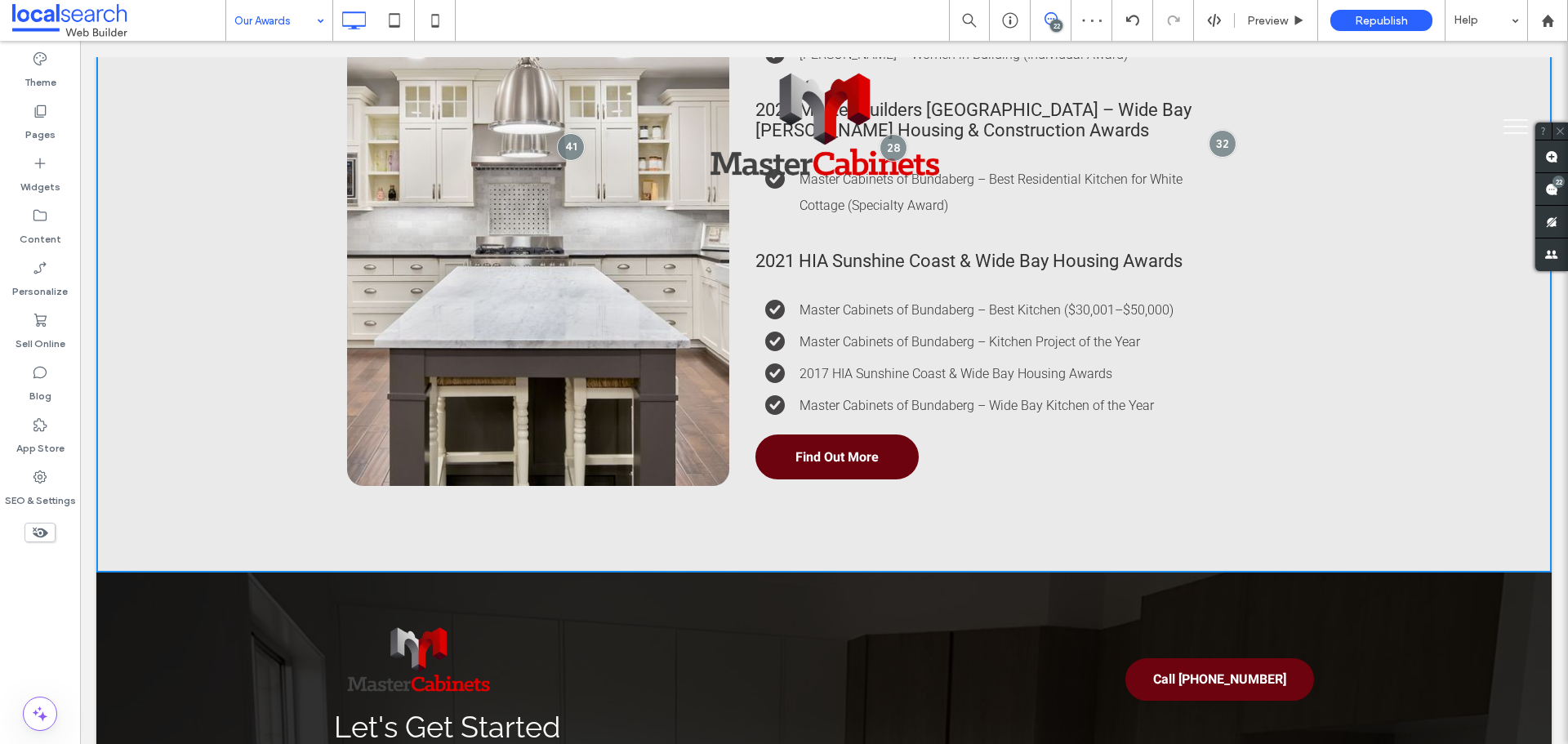
scroll to position [2205, 0]
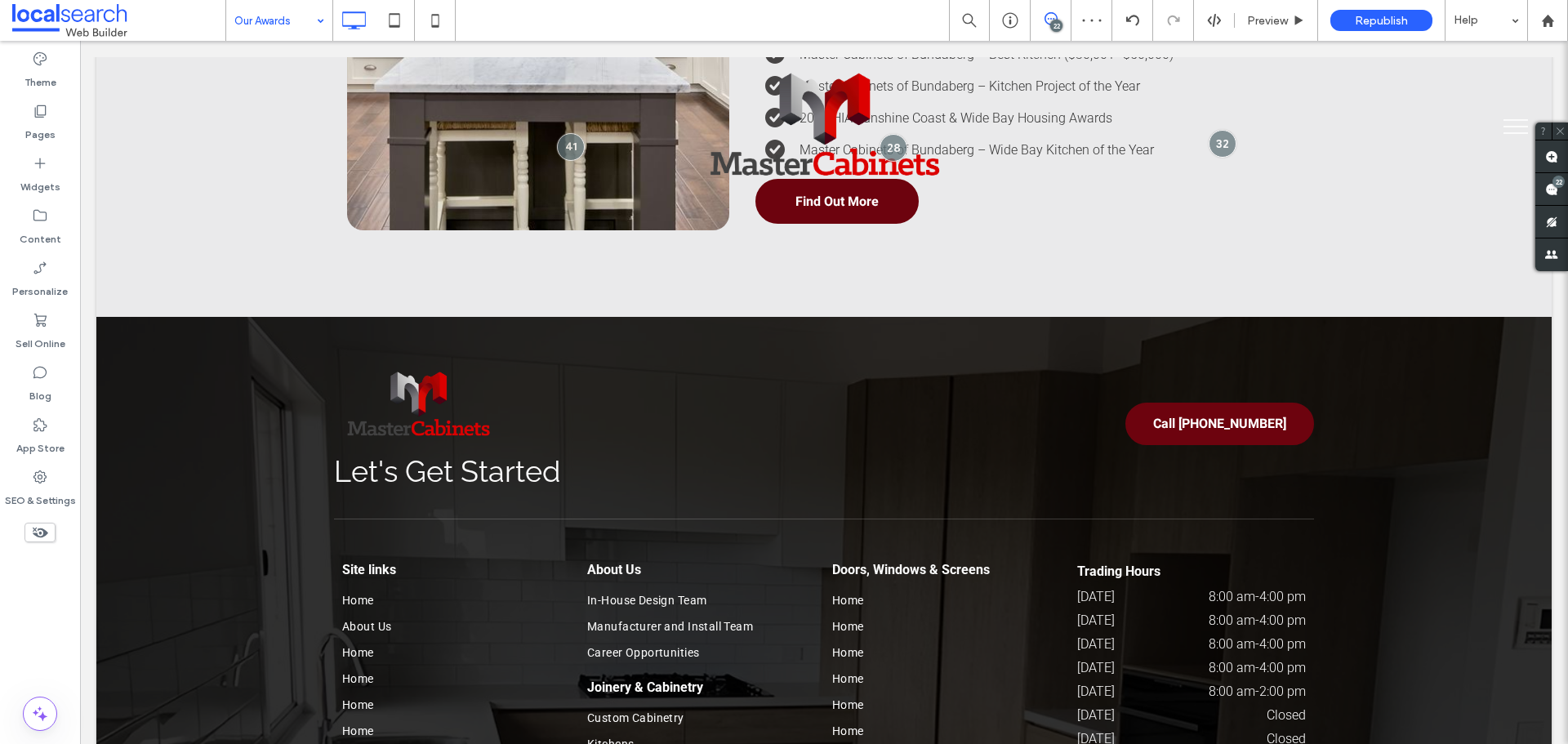
drag, startPoint x: 262, startPoint y: 21, endPoint x: 280, endPoint y: 39, distance: 25.5
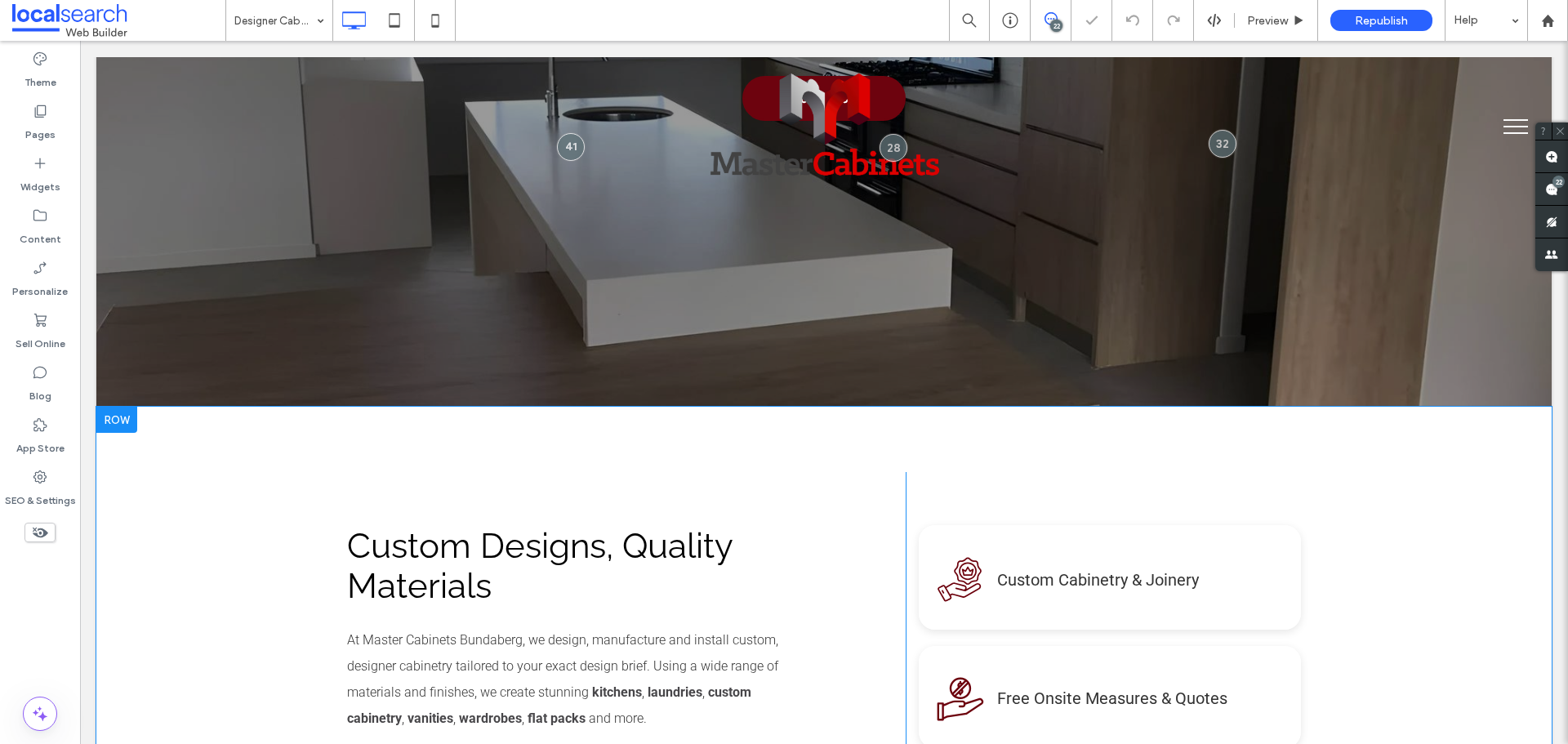
scroll to position [816, 0]
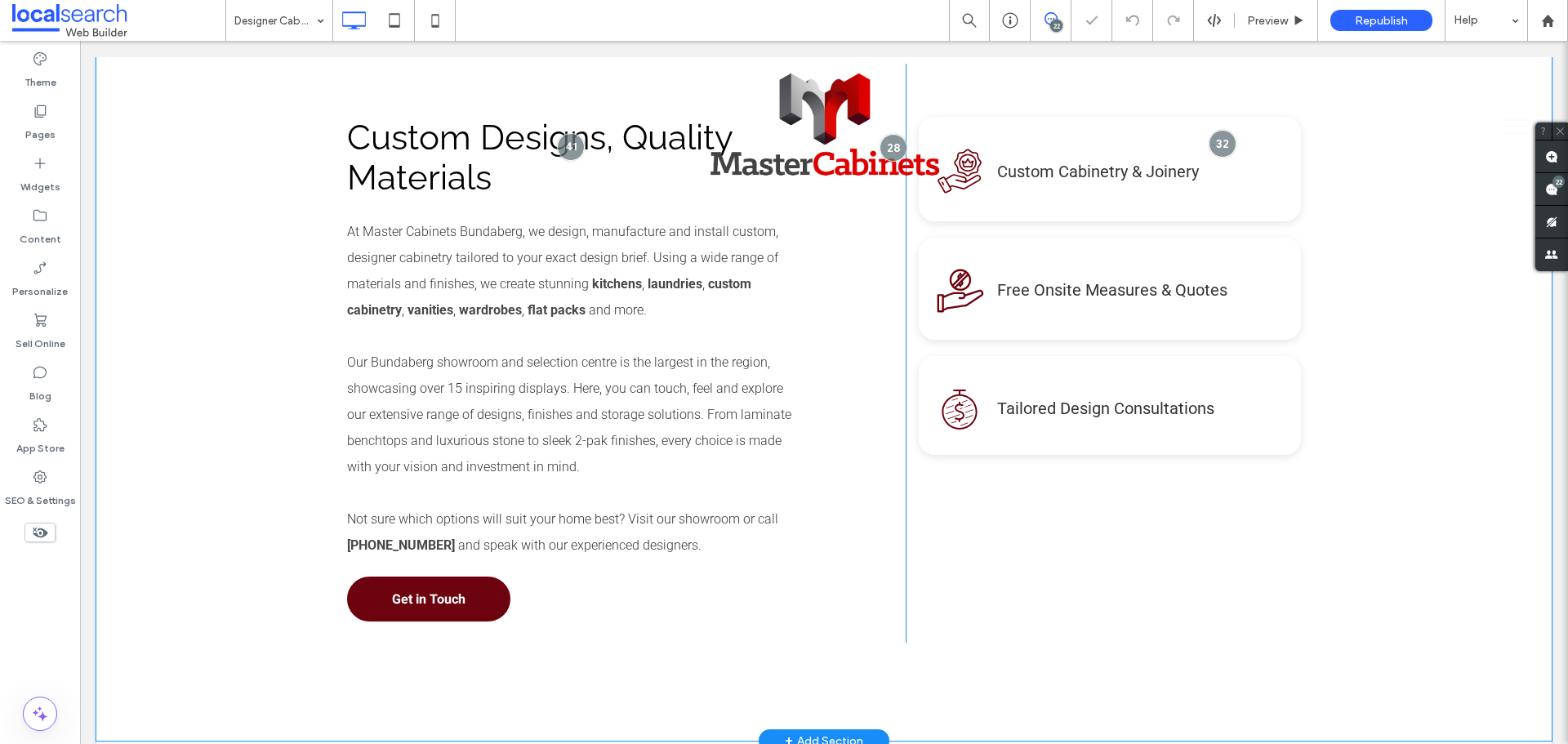
click at [189, 315] on div "Custom Designs, Quality Materials At Master Cabinets Bundaberg, we design, manu…" at bounding box center [824, 369] width 1456 height 742
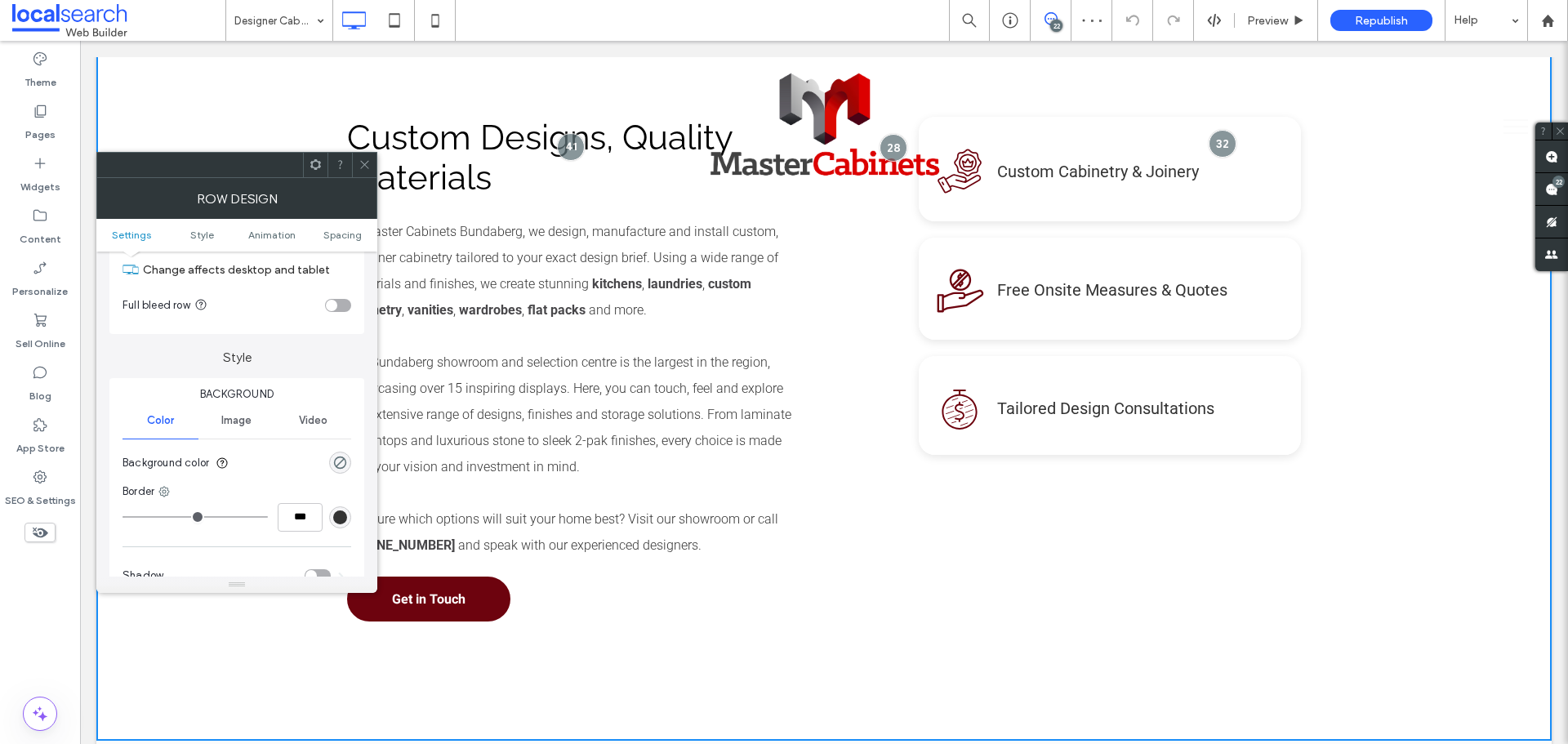
scroll to position [81, 0]
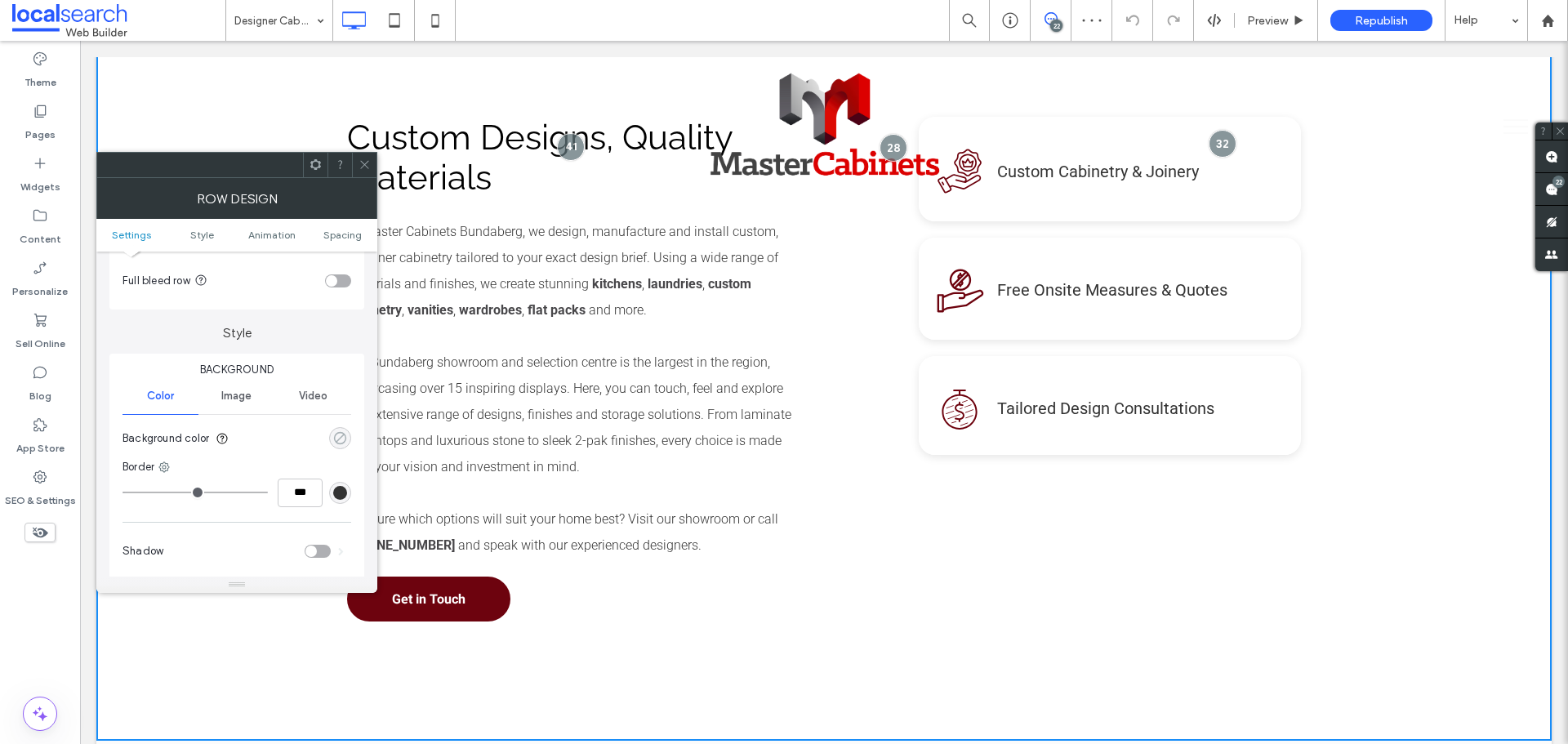
click at [339, 436] on div "rgba(0, 0, 0, 0)" at bounding box center [340, 438] width 14 height 14
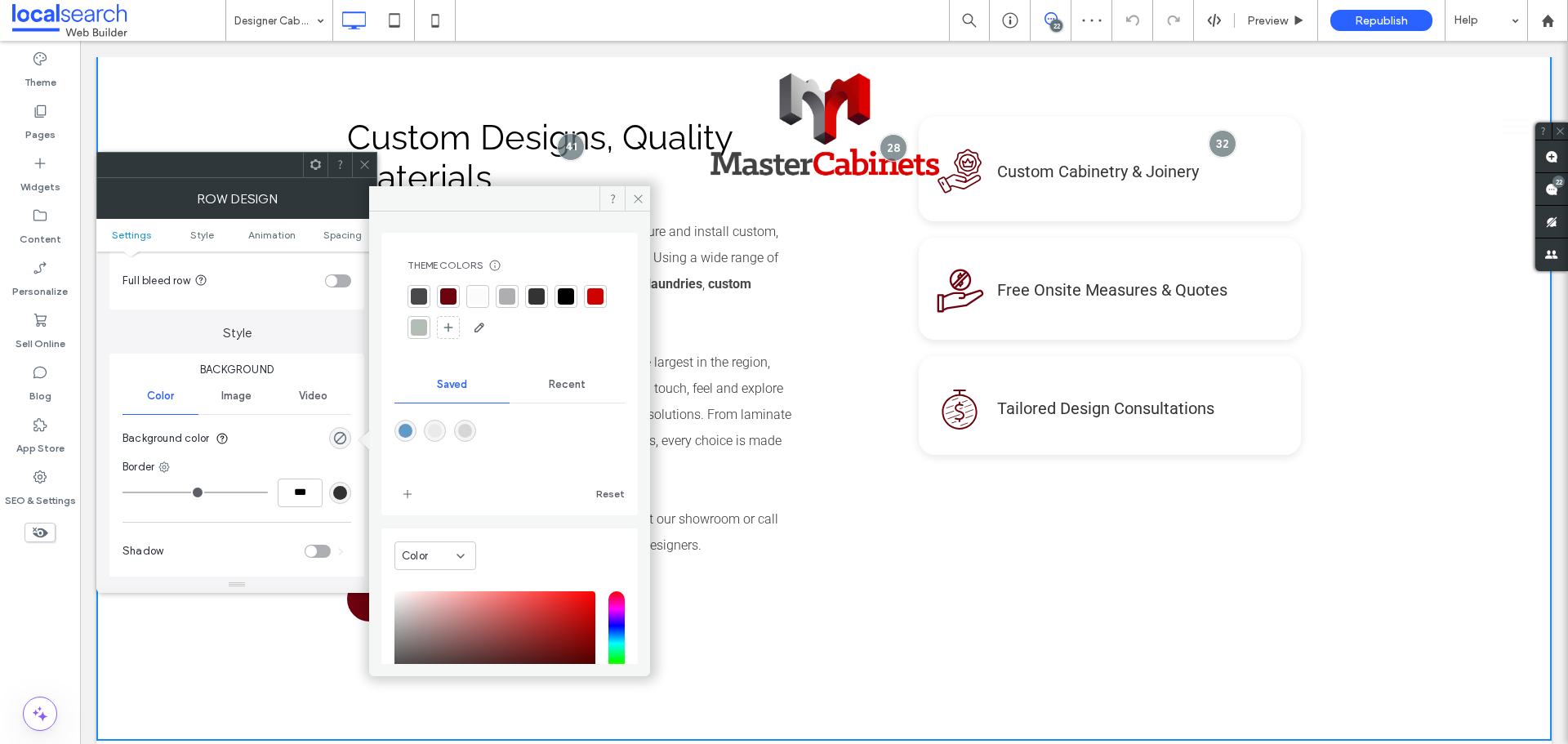
click at [472, 426] on div at bounding box center [509, 442] width 230 height 62
click at [472, 426] on div "rgba(214,214,215,1)" at bounding box center [465, 431] width 14 height 14
type input "*******"
type input "***"
type input "****"
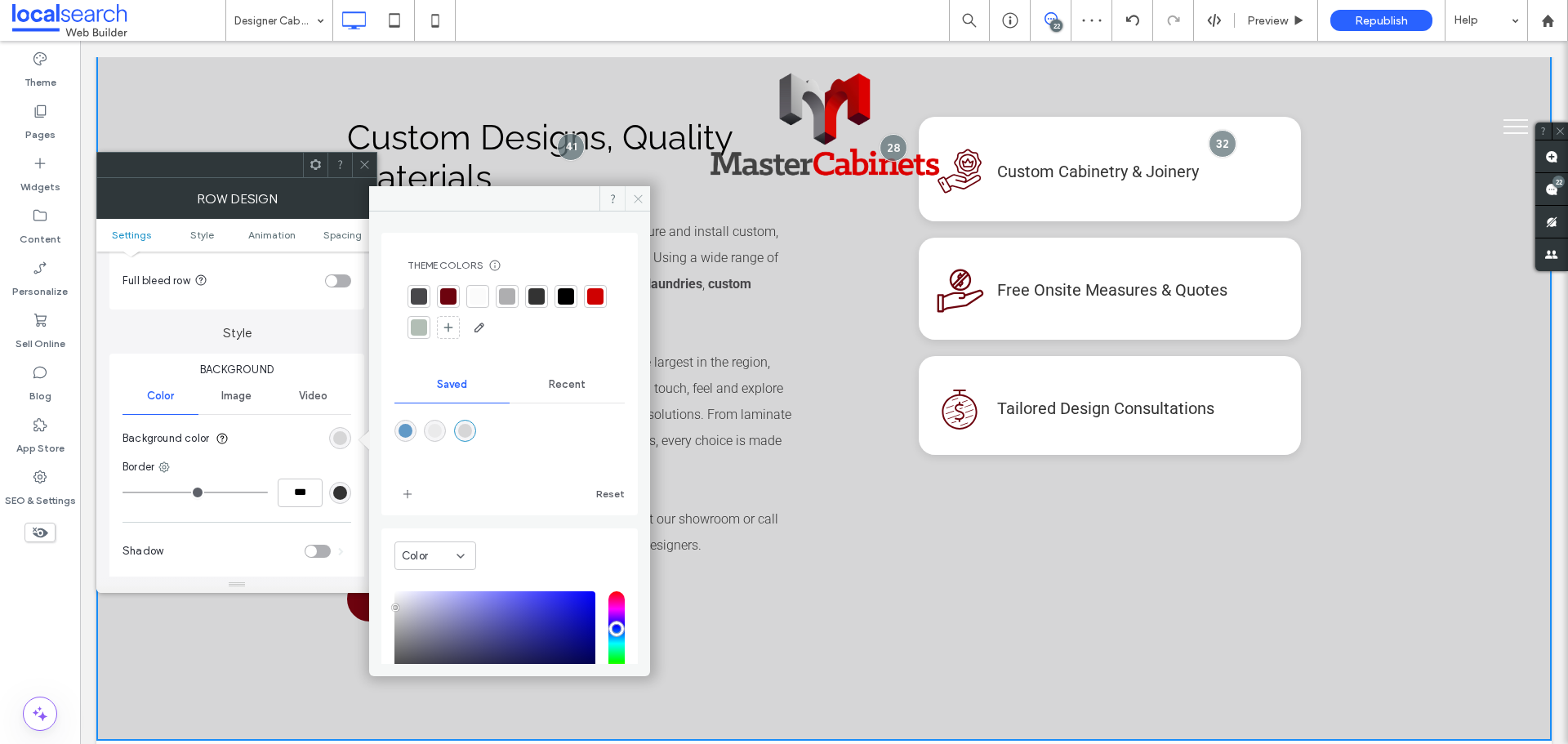
click at [636, 197] on use at bounding box center [638, 199] width 8 height 8
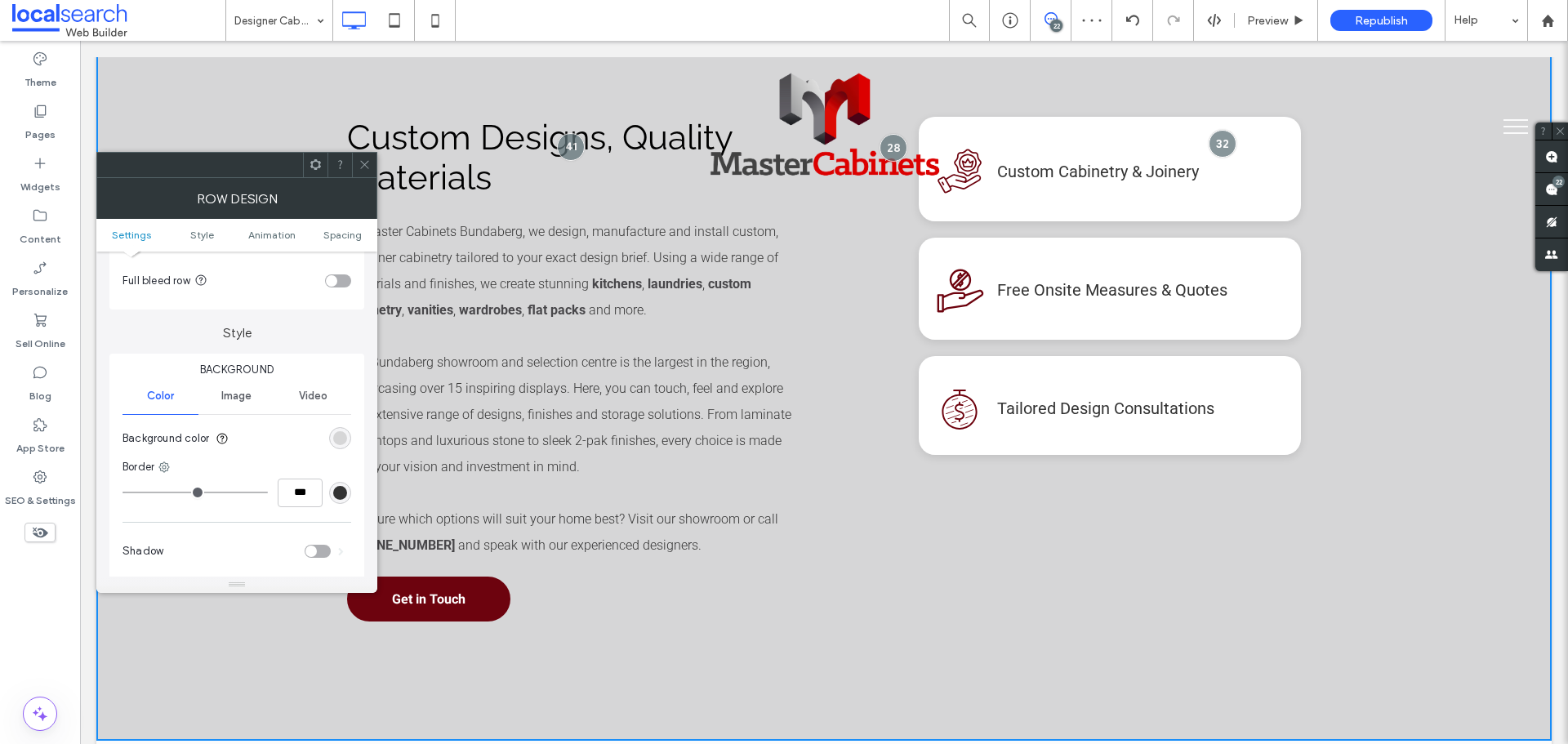
click at [371, 169] on div at bounding box center [363, 165] width 24 height 24
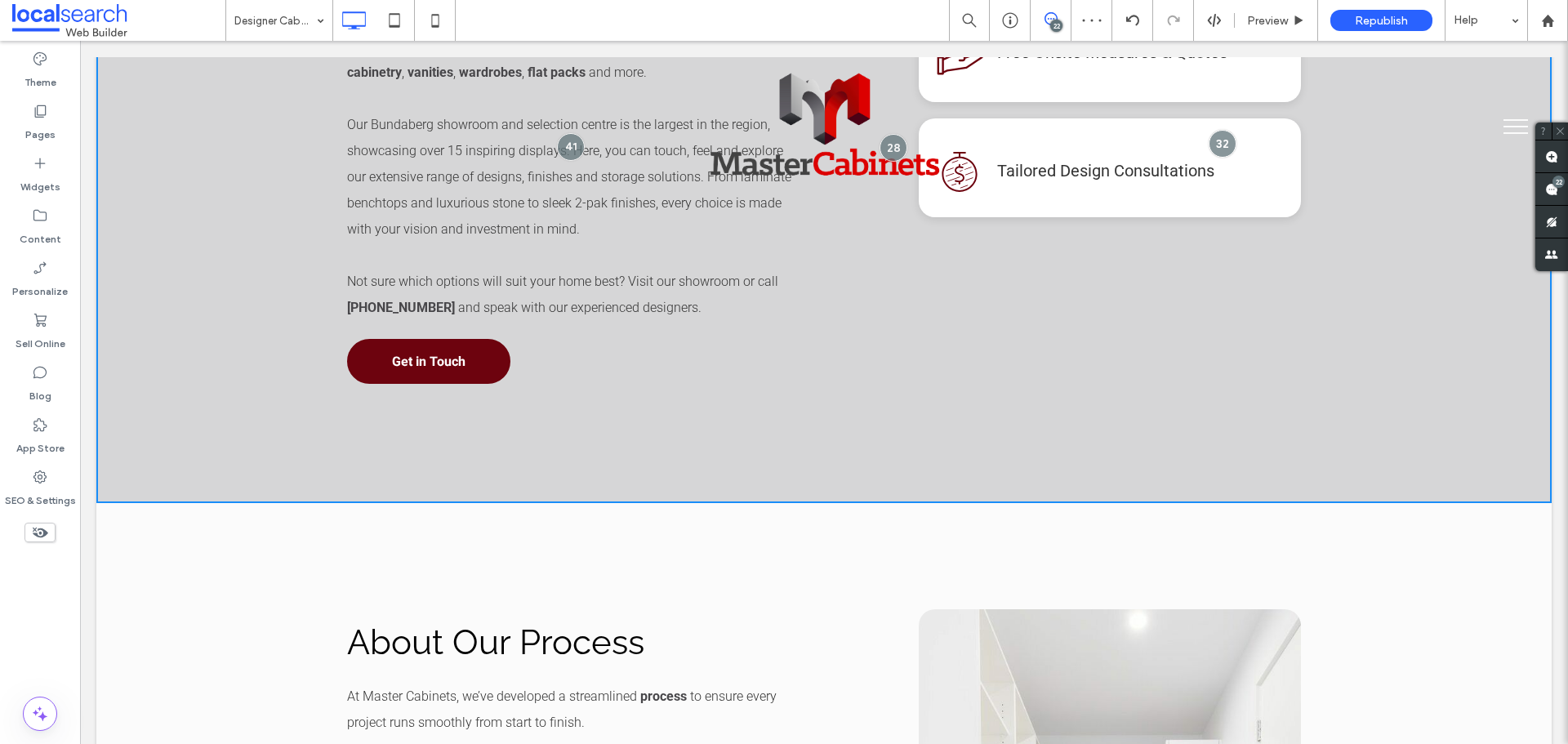
scroll to position [1225, 0]
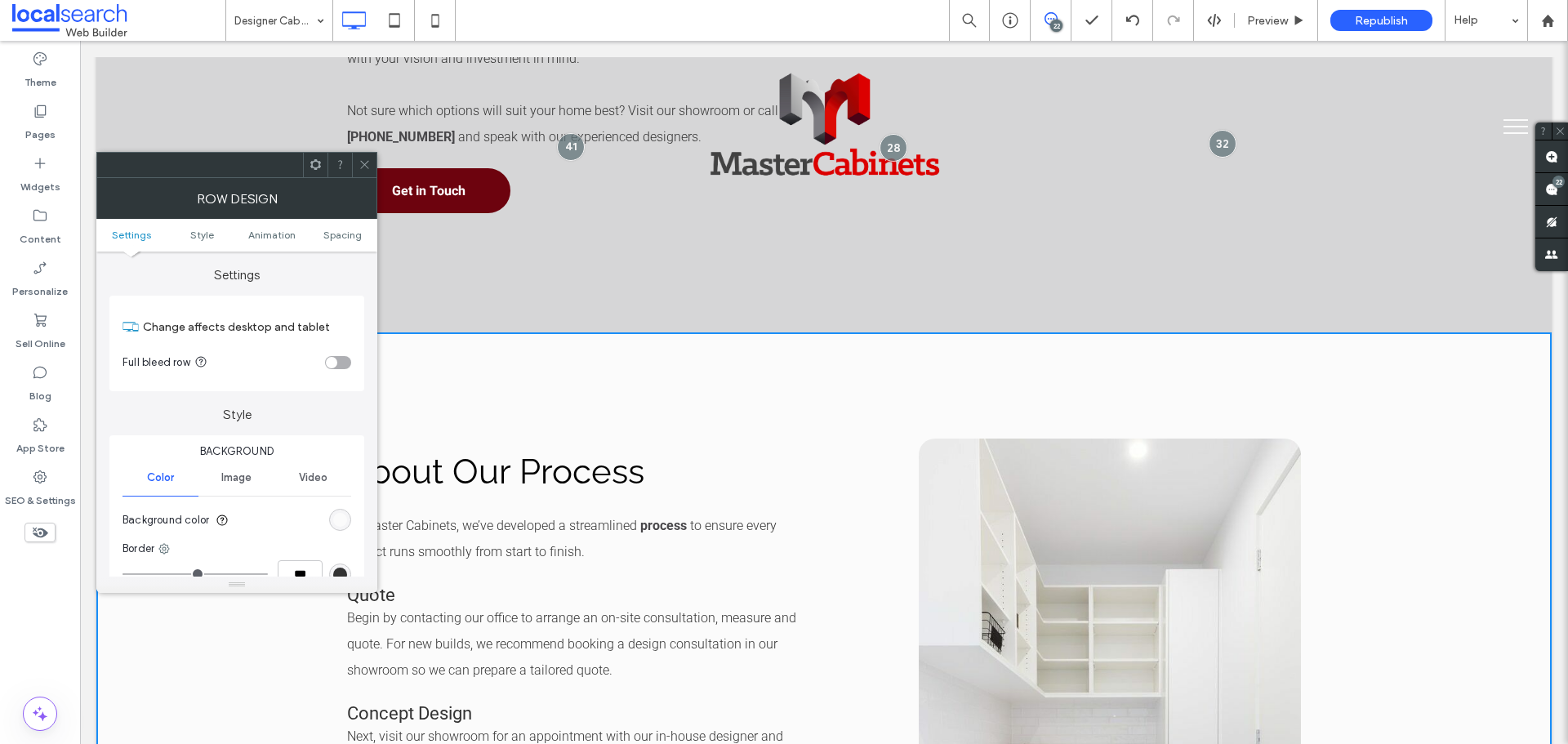
click at [350, 516] on div "rgb(251, 251, 251)" at bounding box center [340, 520] width 22 height 22
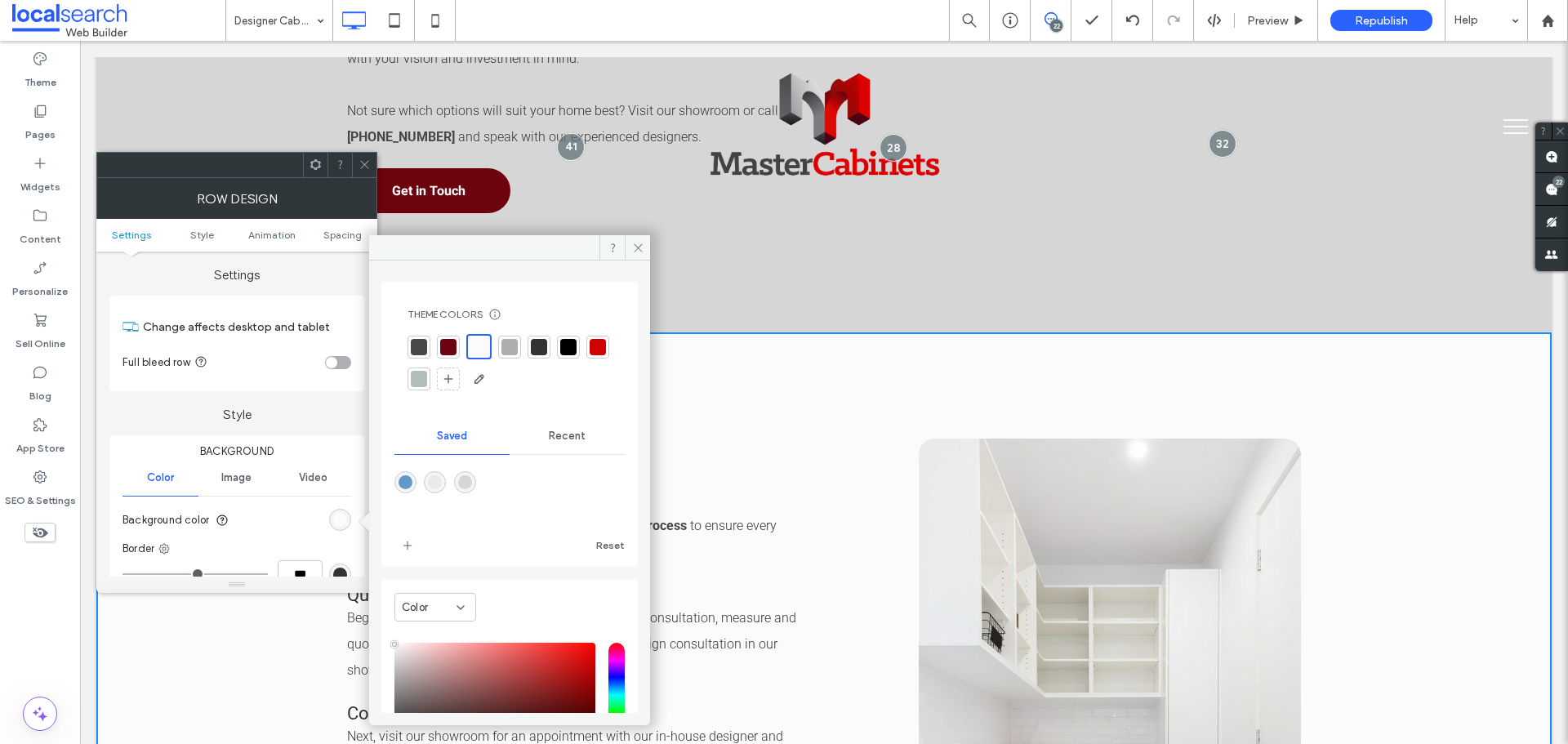
click at [441, 483] on div "rgba(234,234,235,1)" at bounding box center [435, 482] width 14 height 14
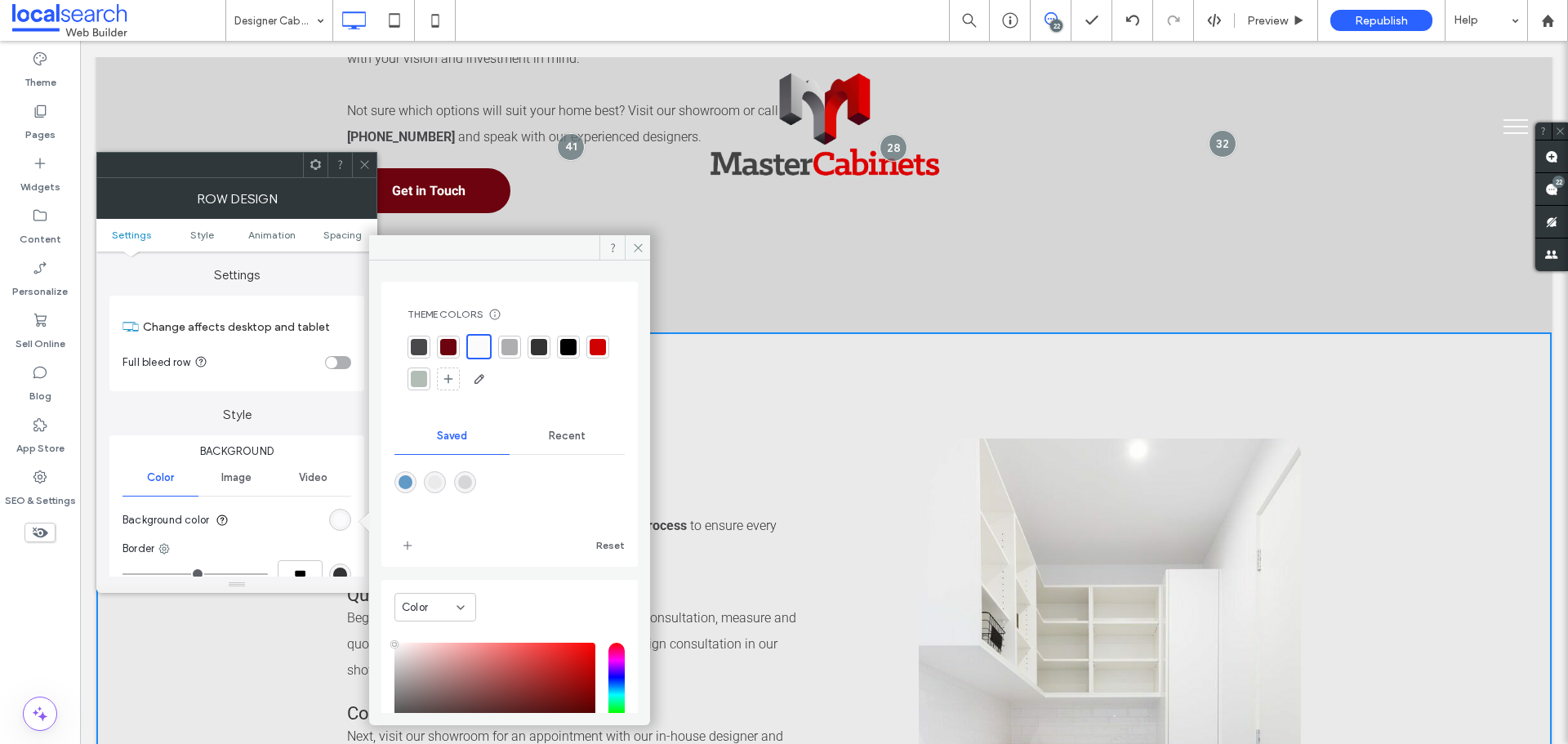
type input "*******"
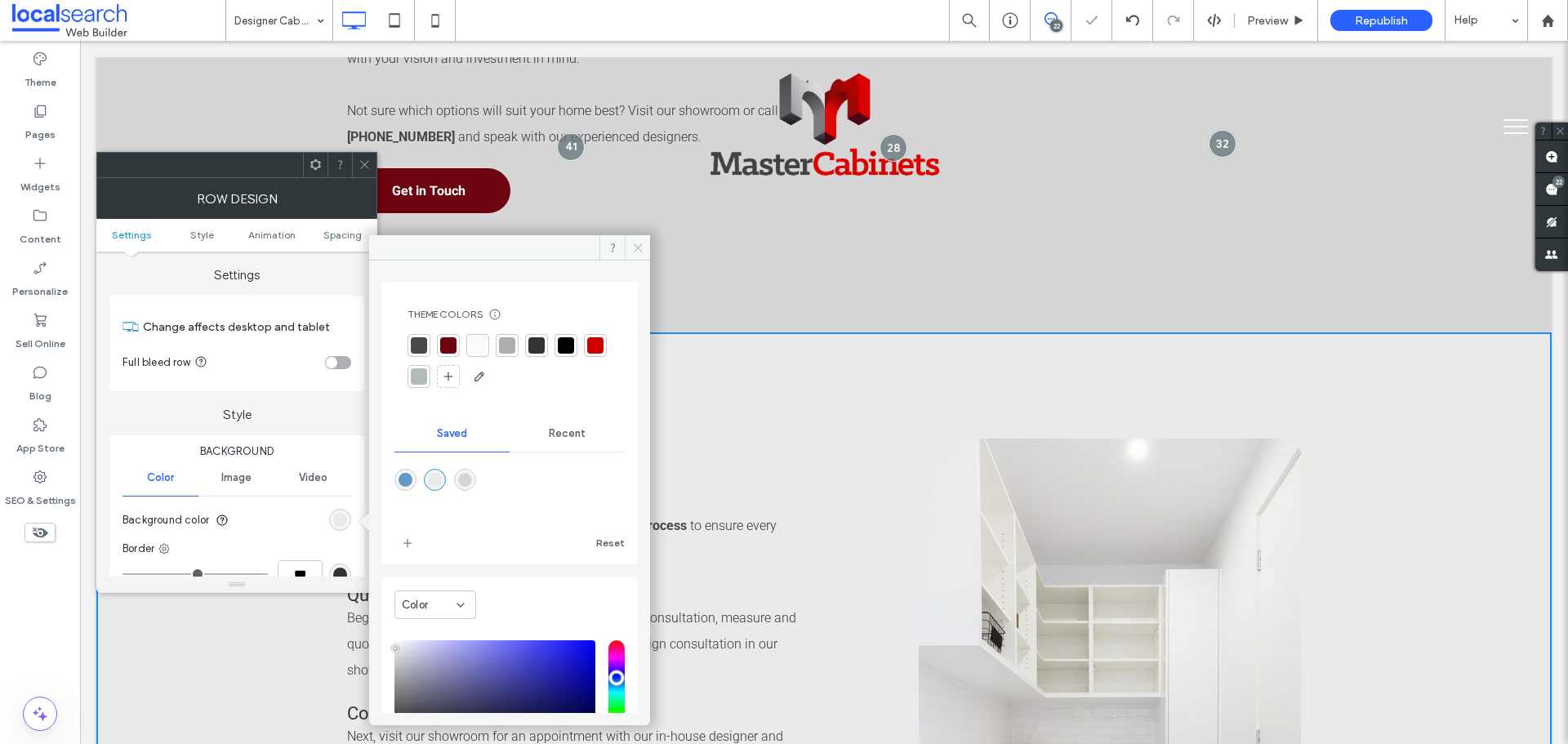
drag, startPoint x: 635, startPoint y: 248, endPoint x: 459, endPoint y: 231, distance: 176.8
click at [635, 248] on icon at bounding box center [638, 248] width 12 height 12
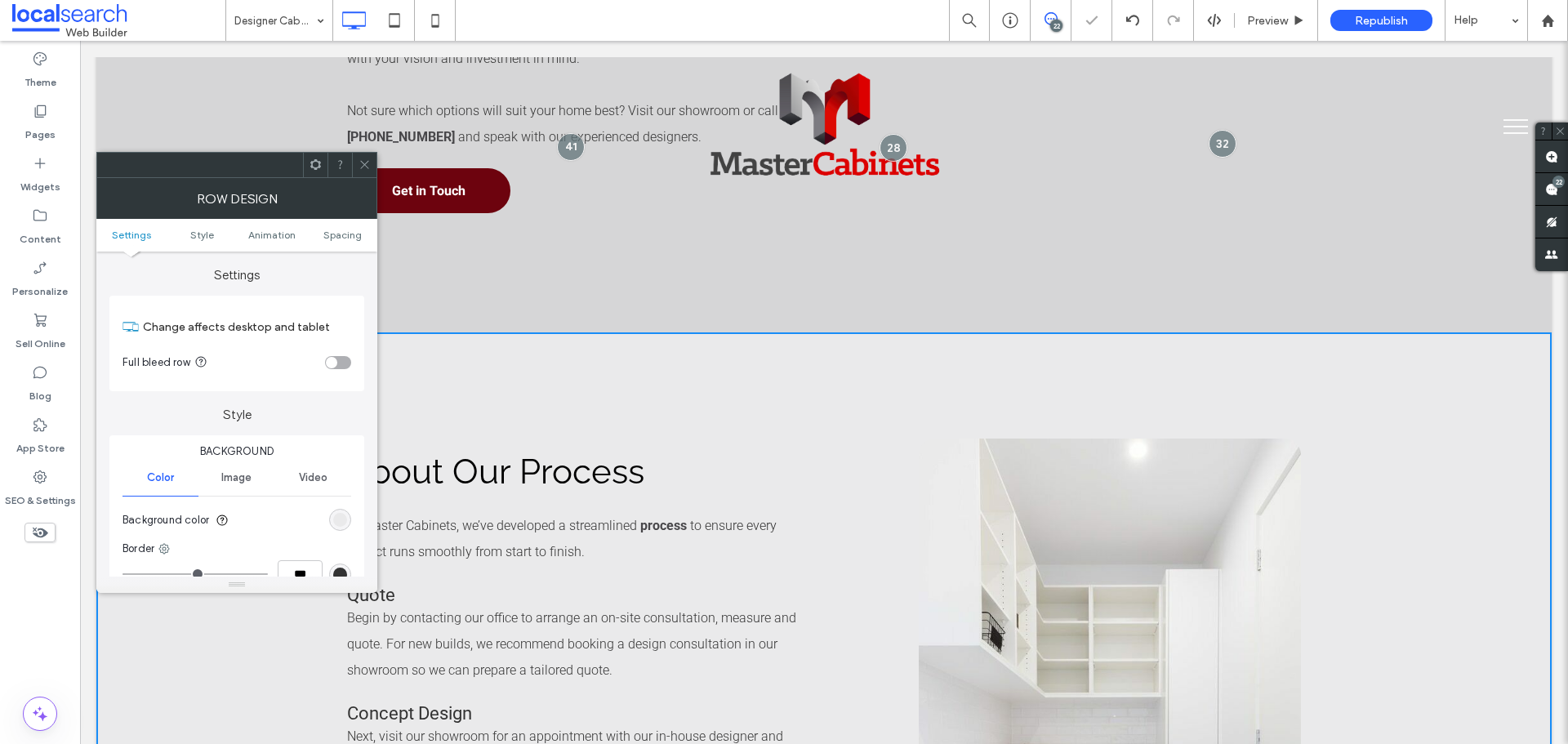
click at [370, 175] on span at bounding box center [364, 165] width 12 height 24
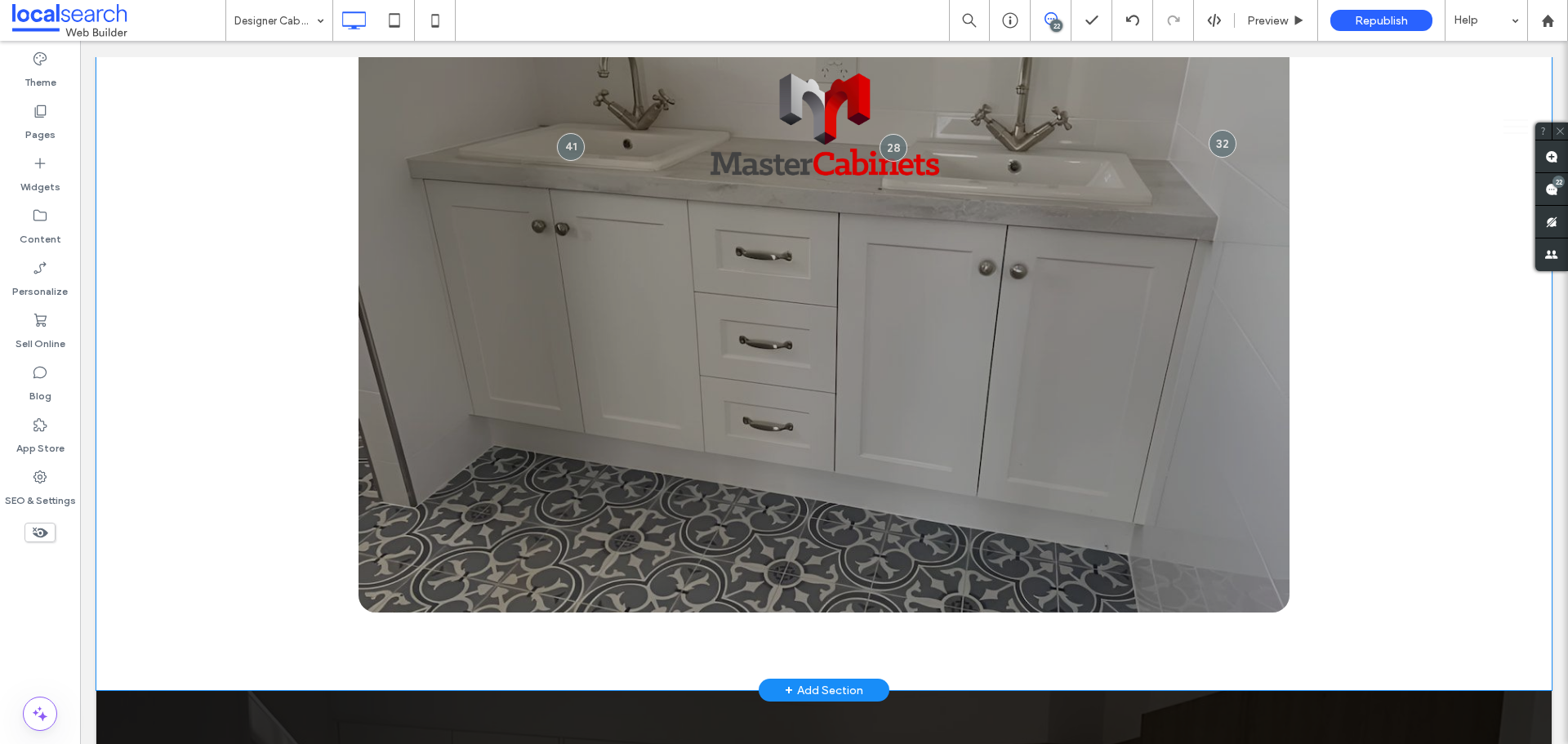
scroll to position [2531, 0]
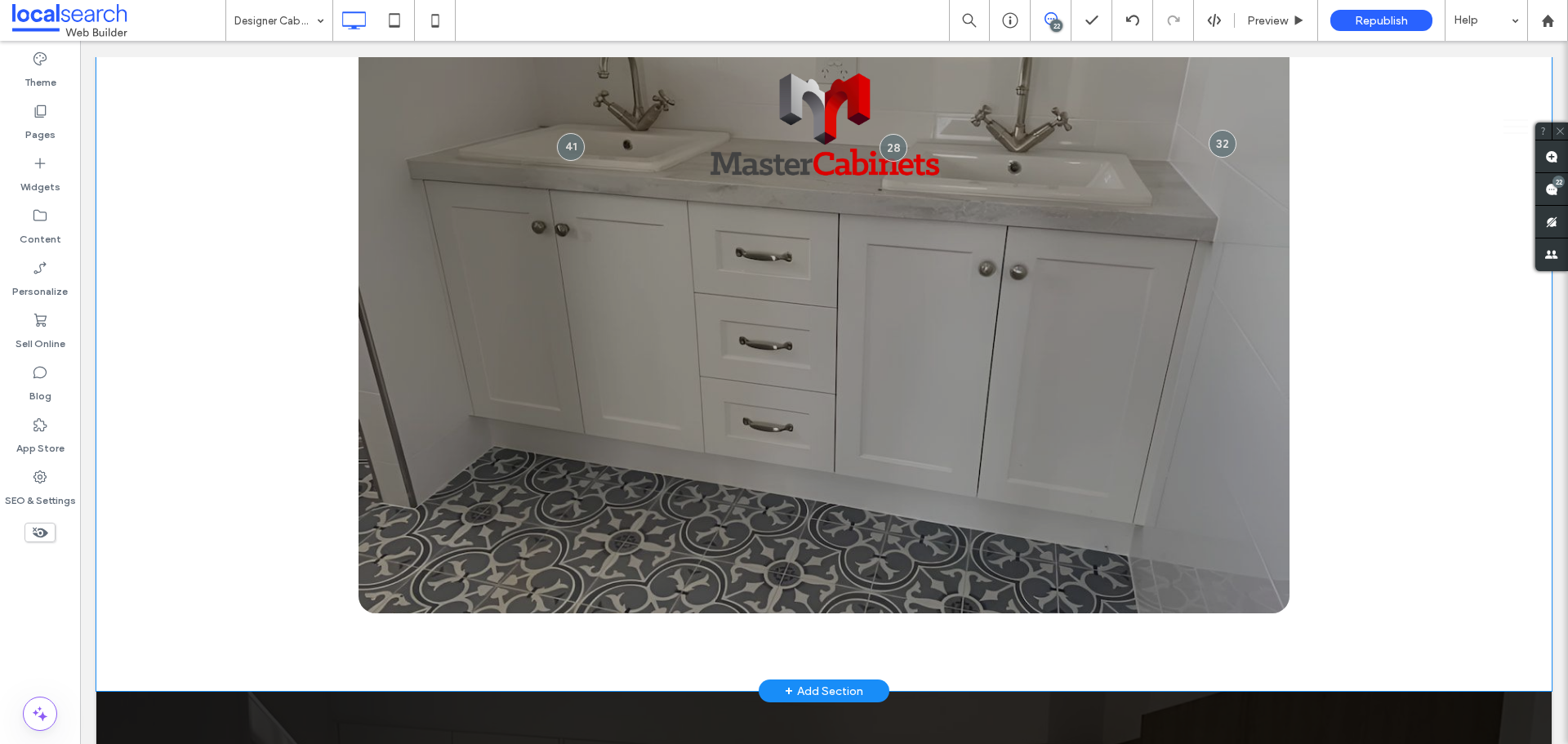
click at [224, 294] on div "Gallery Previous Next Click To Paste Click To Paste Row + Add Section" at bounding box center [824, 289] width 1456 height 803
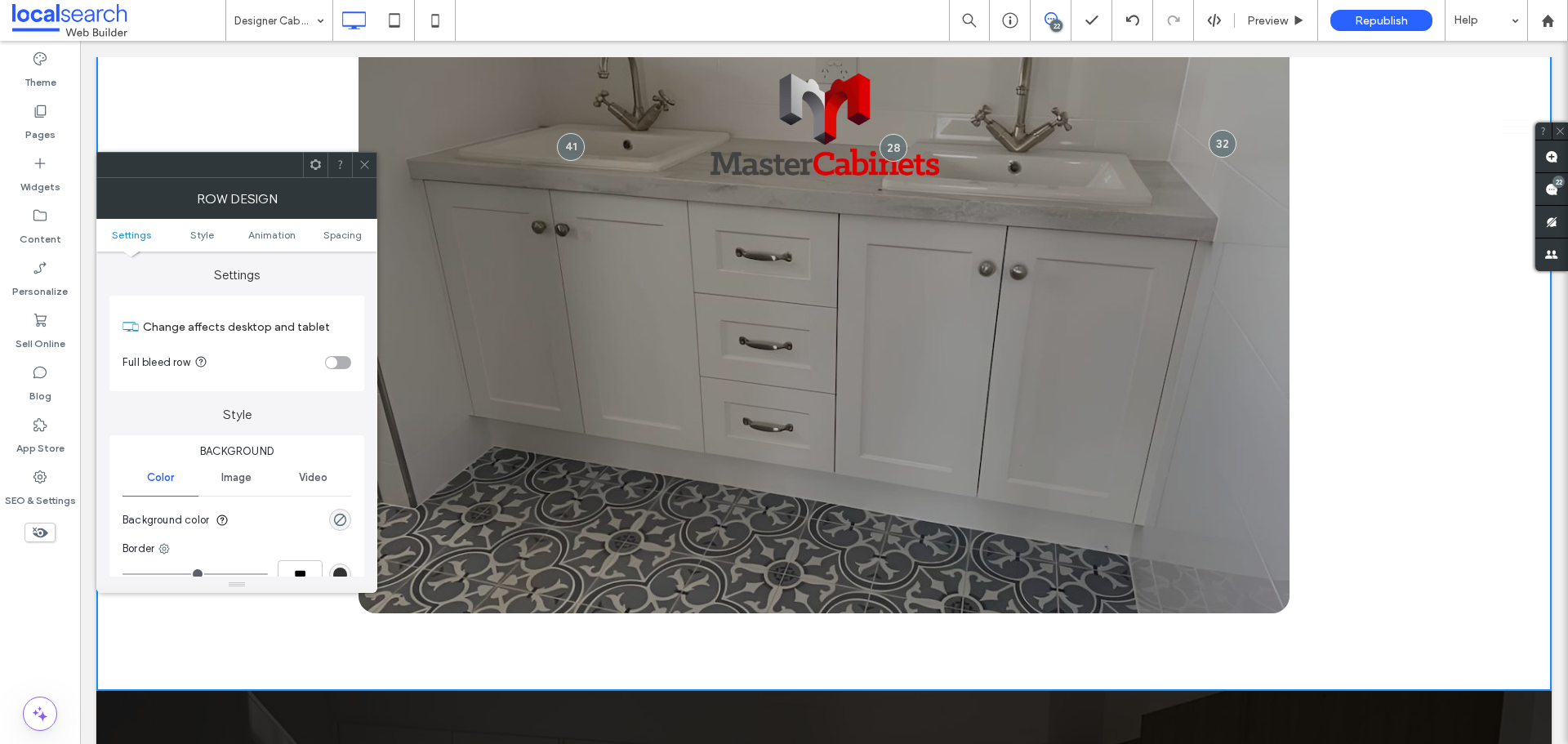
click at [348, 520] on div "rgba(0, 0, 0, 0)" at bounding box center [340, 520] width 22 height 22
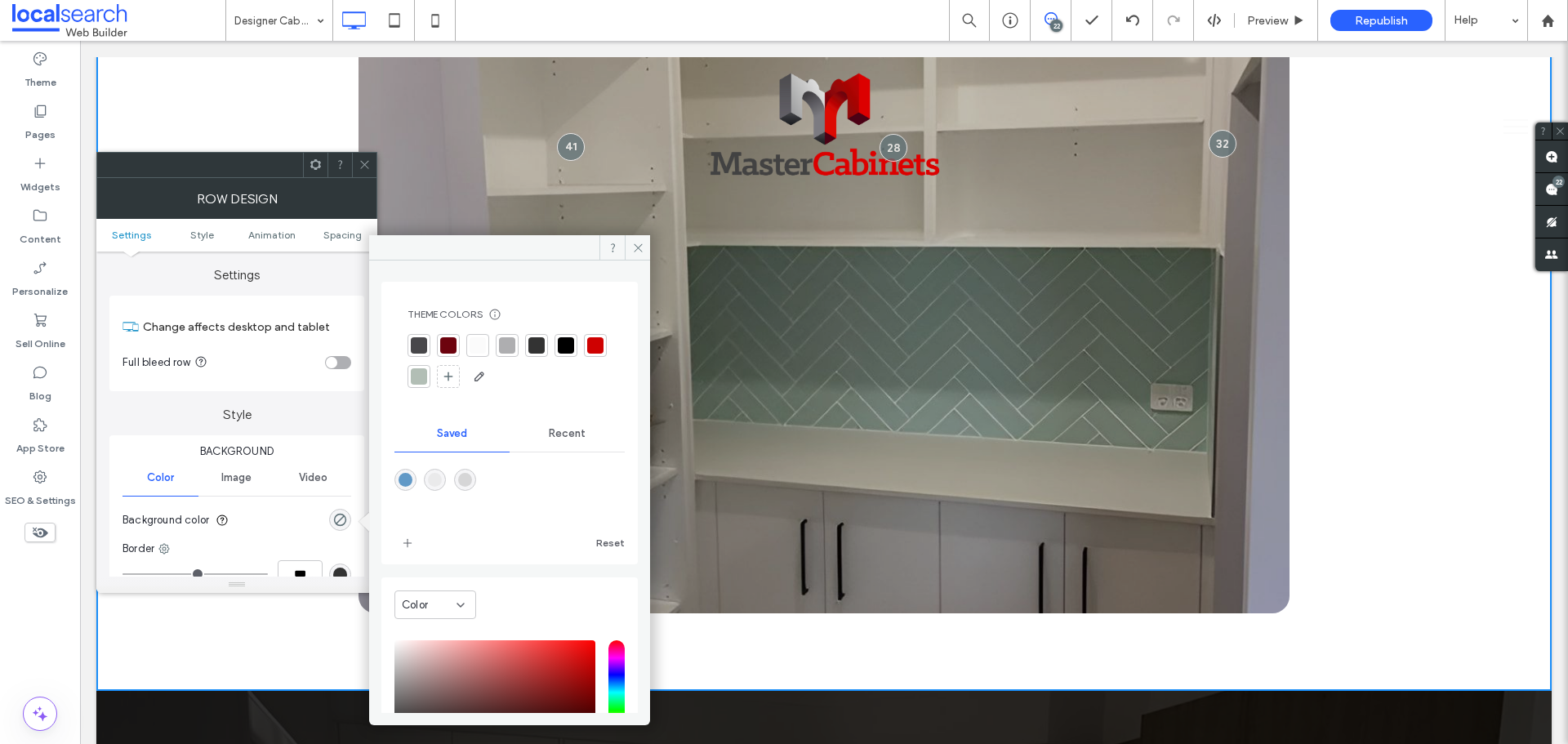
click at [472, 483] on div "rgba(214,214,215,1)" at bounding box center [465, 480] width 14 height 14
type input "*******"
type input "***"
type input "****"
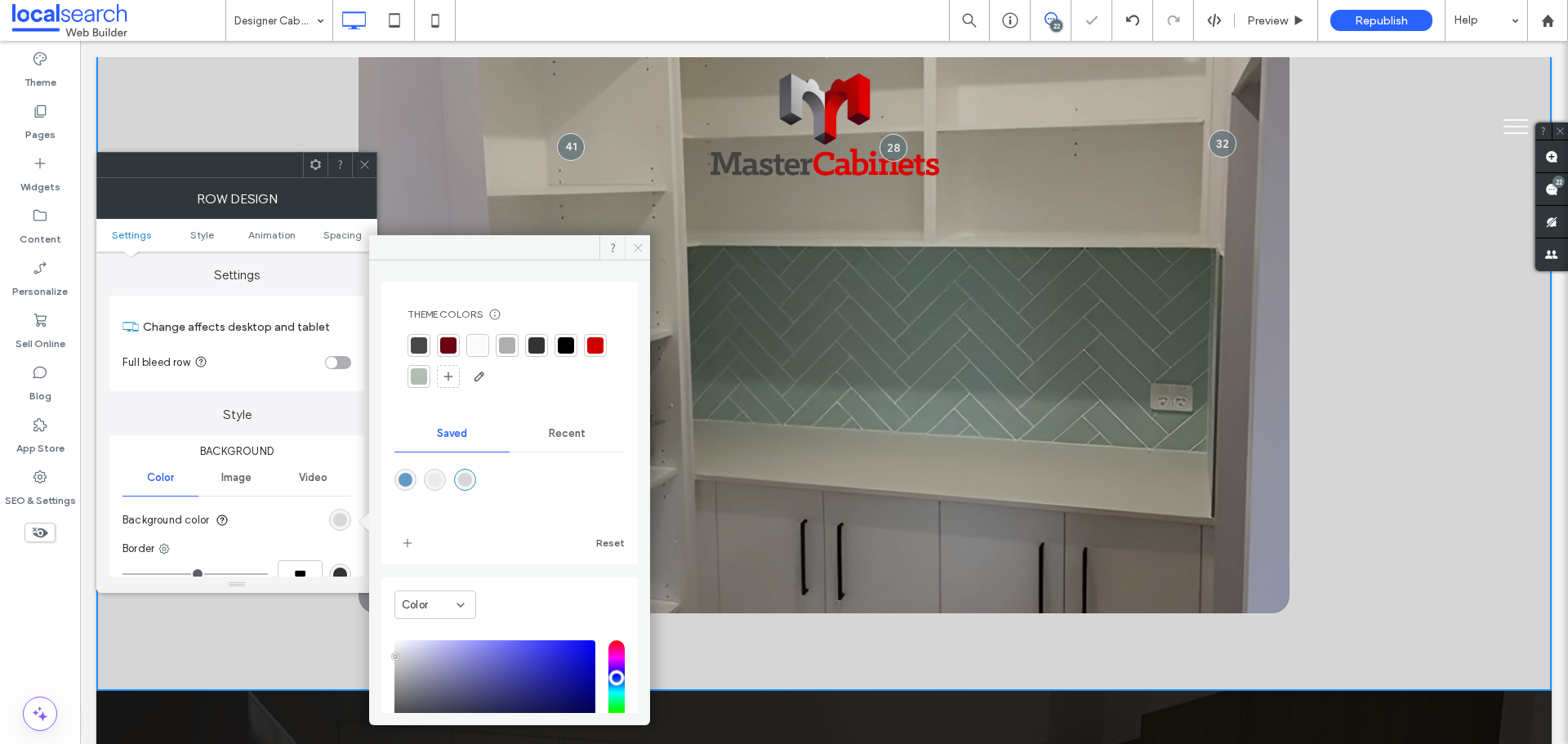
click at [639, 249] on use at bounding box center [638, 248] width 8 height 8
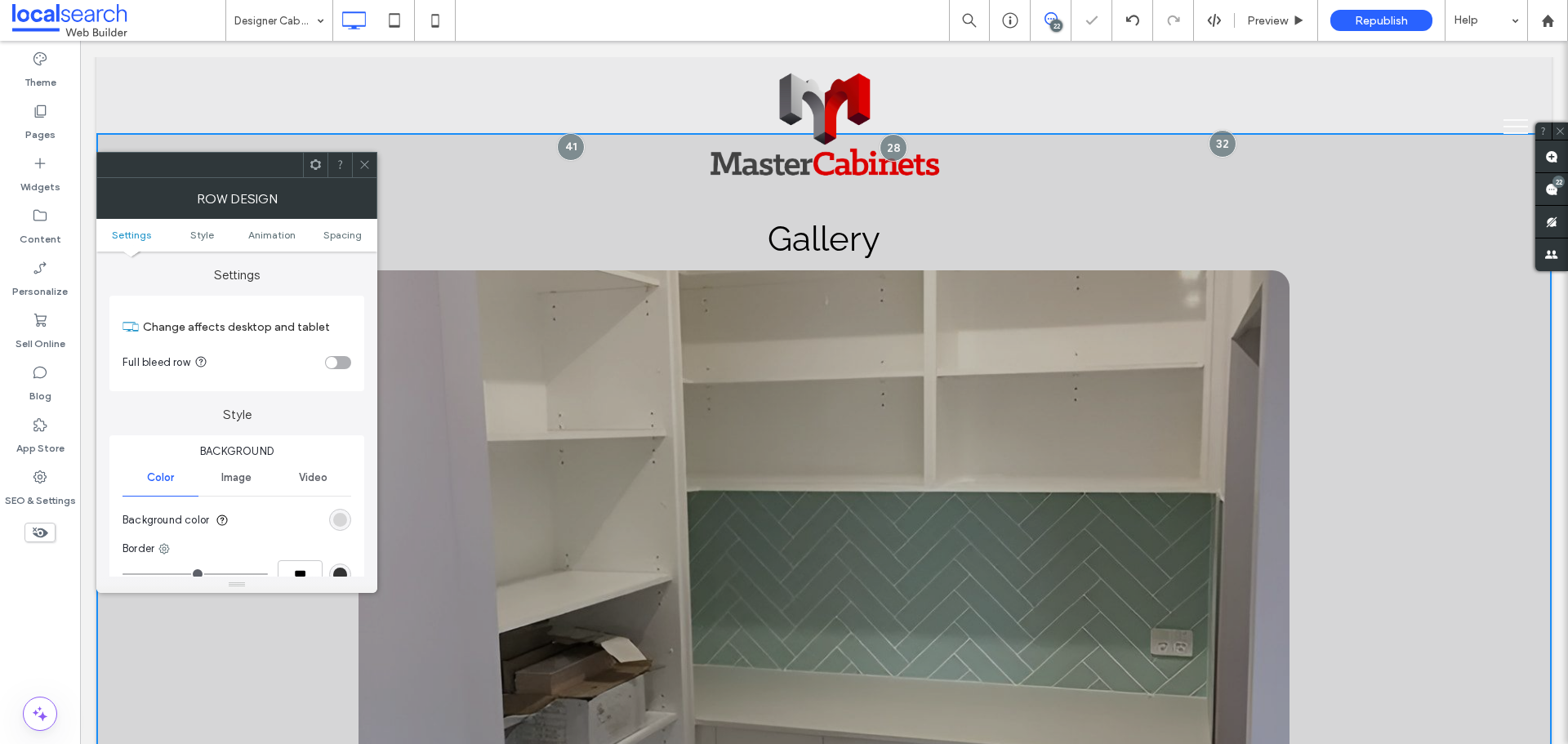
click at [367, 166] on icon at bounding box center [364, 165] width 12 height 12
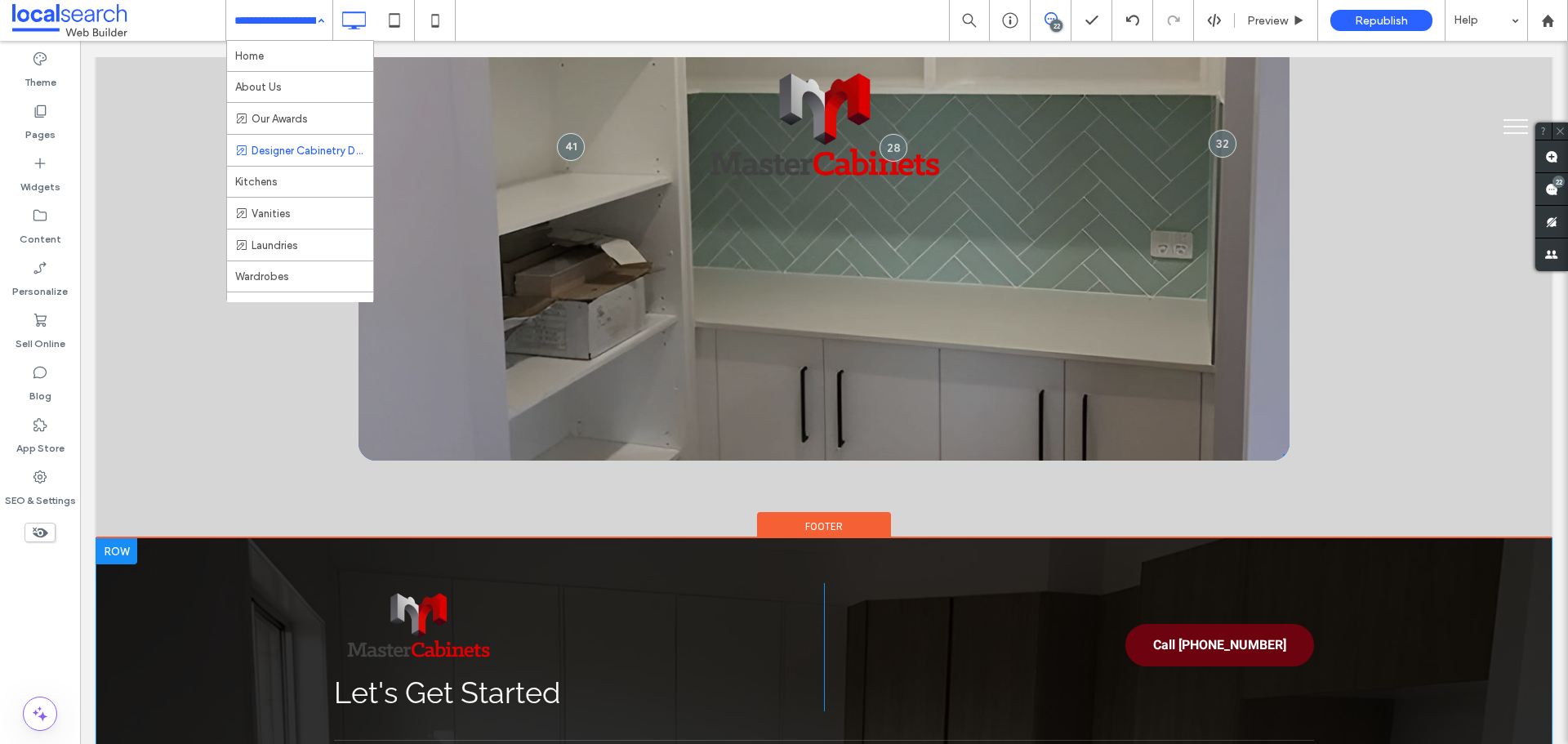
scroll to position [2940, 0]
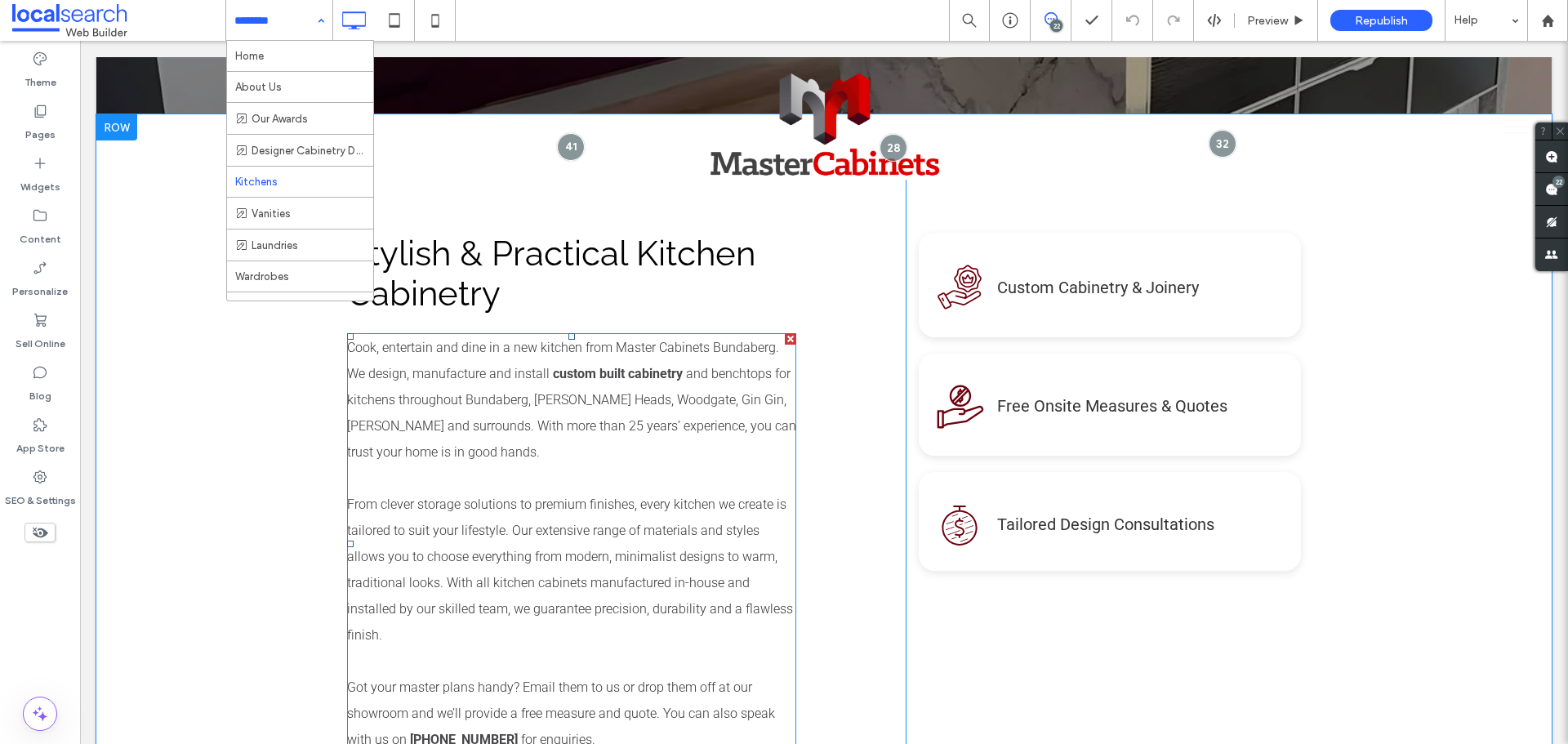
scroll to position [735, 0]
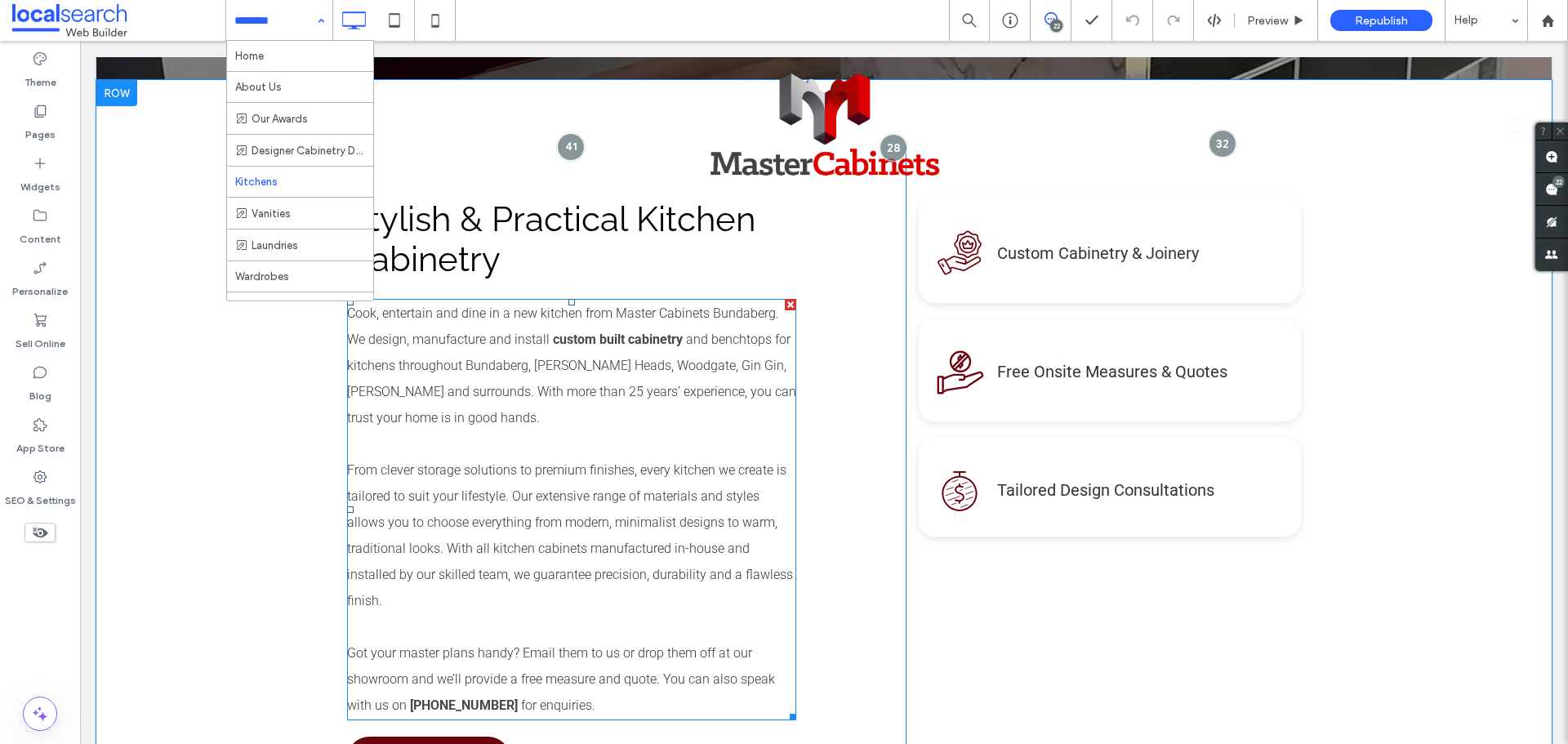
click at [262, 384] on div "Stylish & Practical Kitchen Cabinetry Cook, entertain and dine in a new kitchen…" at bounding box center [824, 490] width 1456 height 820
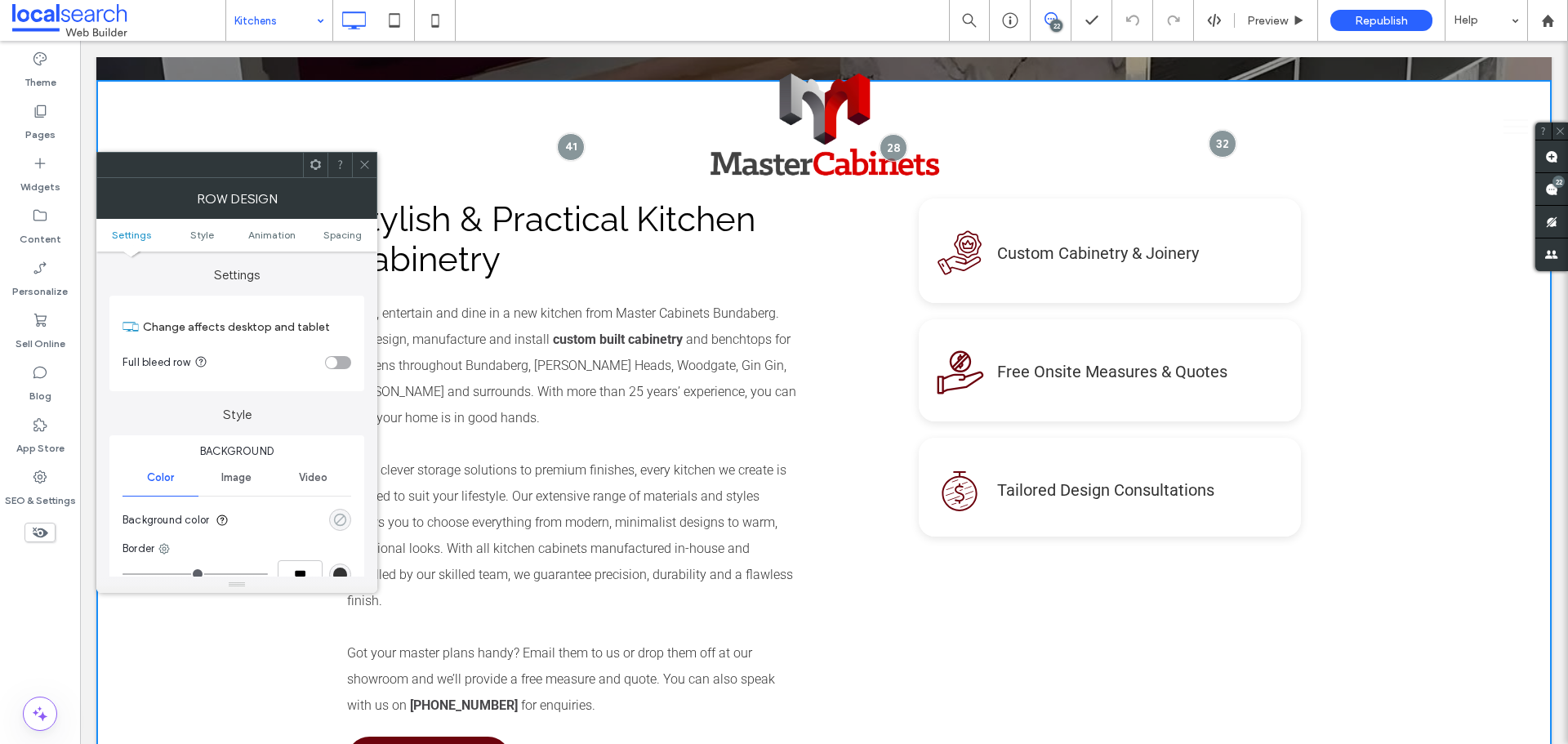
click at [347, 521] on use "rgba(0, 0, 0, 0)" at bounding box center [340, 520] width 12 height 12
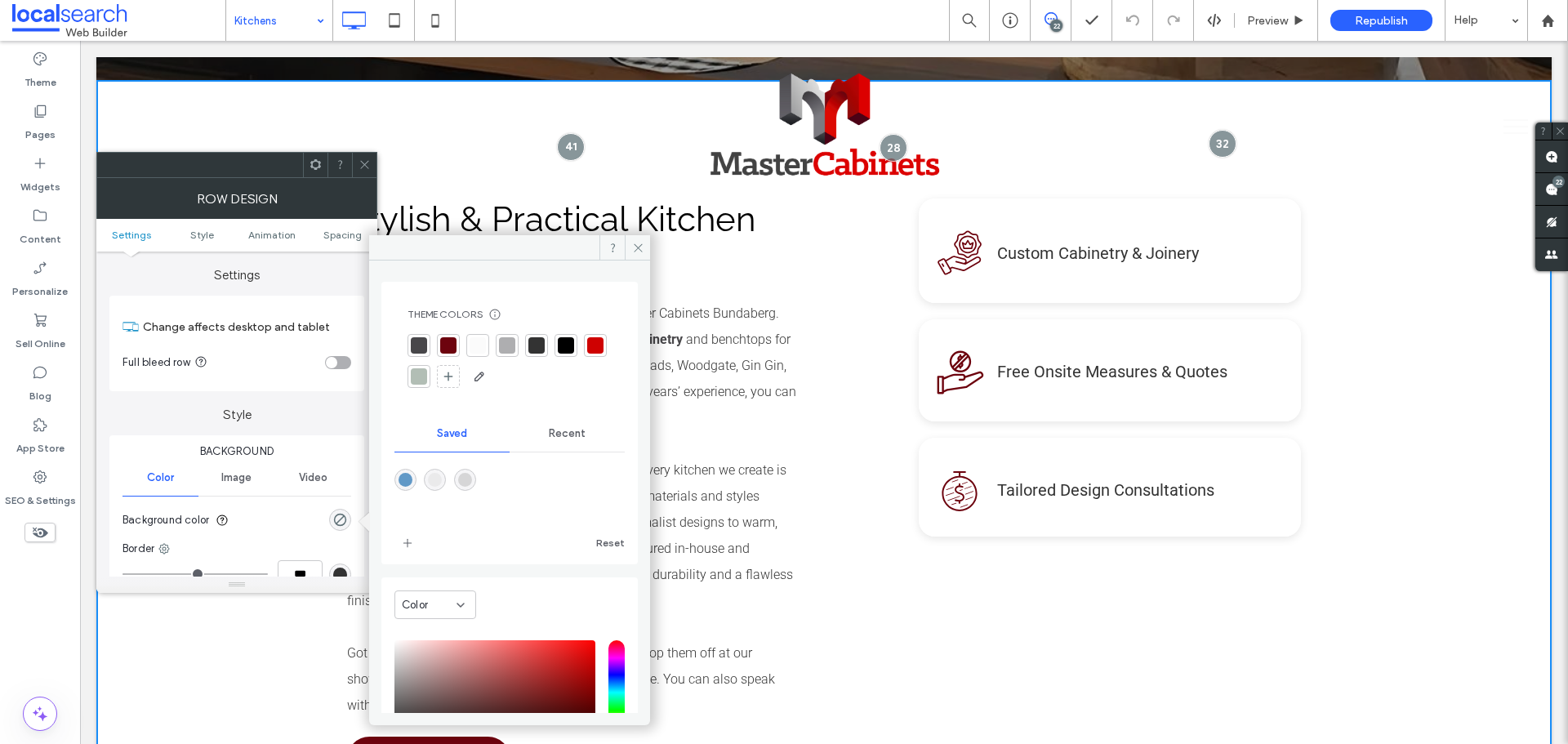
click at [476, 480] on div "rgba(214,214,215,1)" at bounding box center [465, 480] width 22 height 22
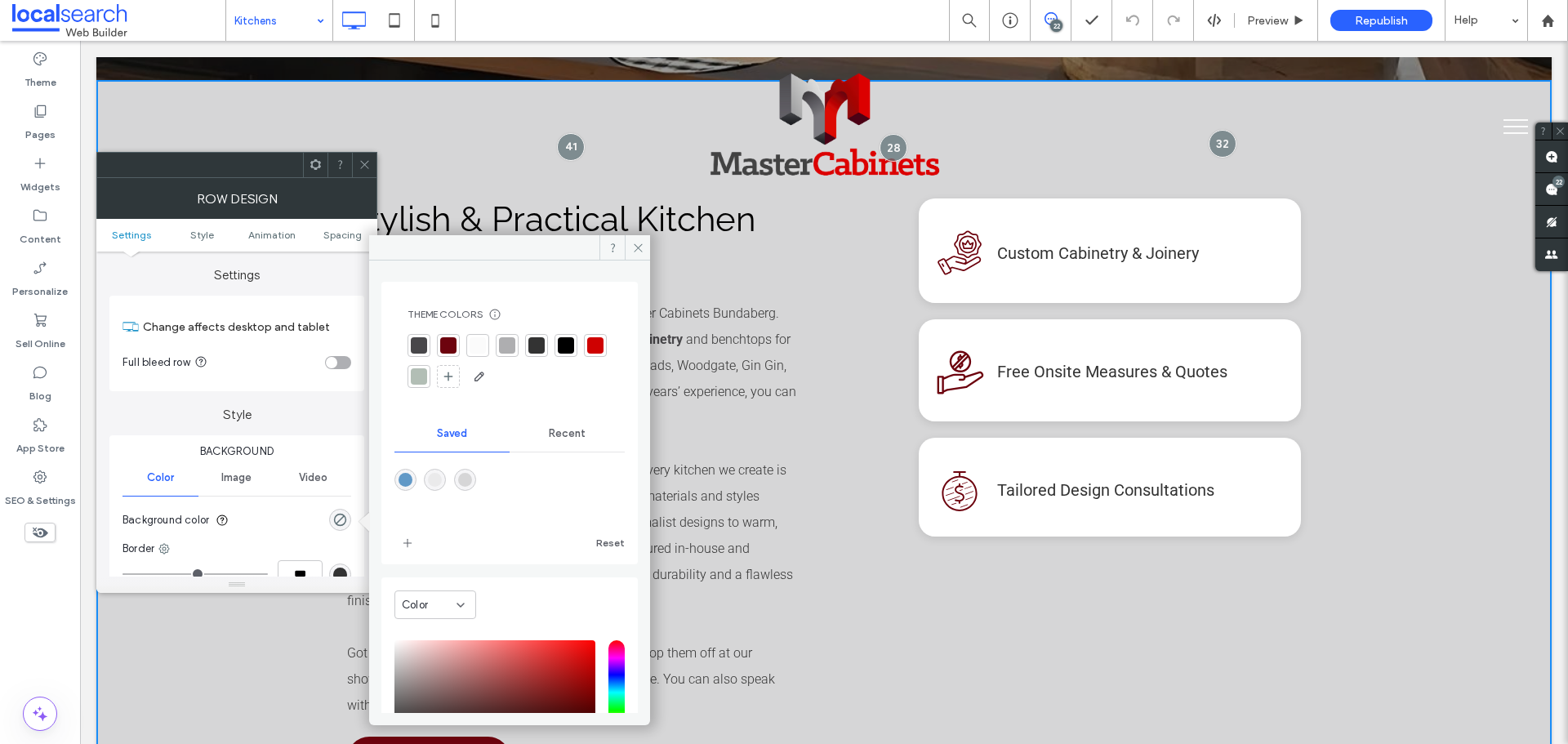
type input "*******"
type input "***"
type input "****"
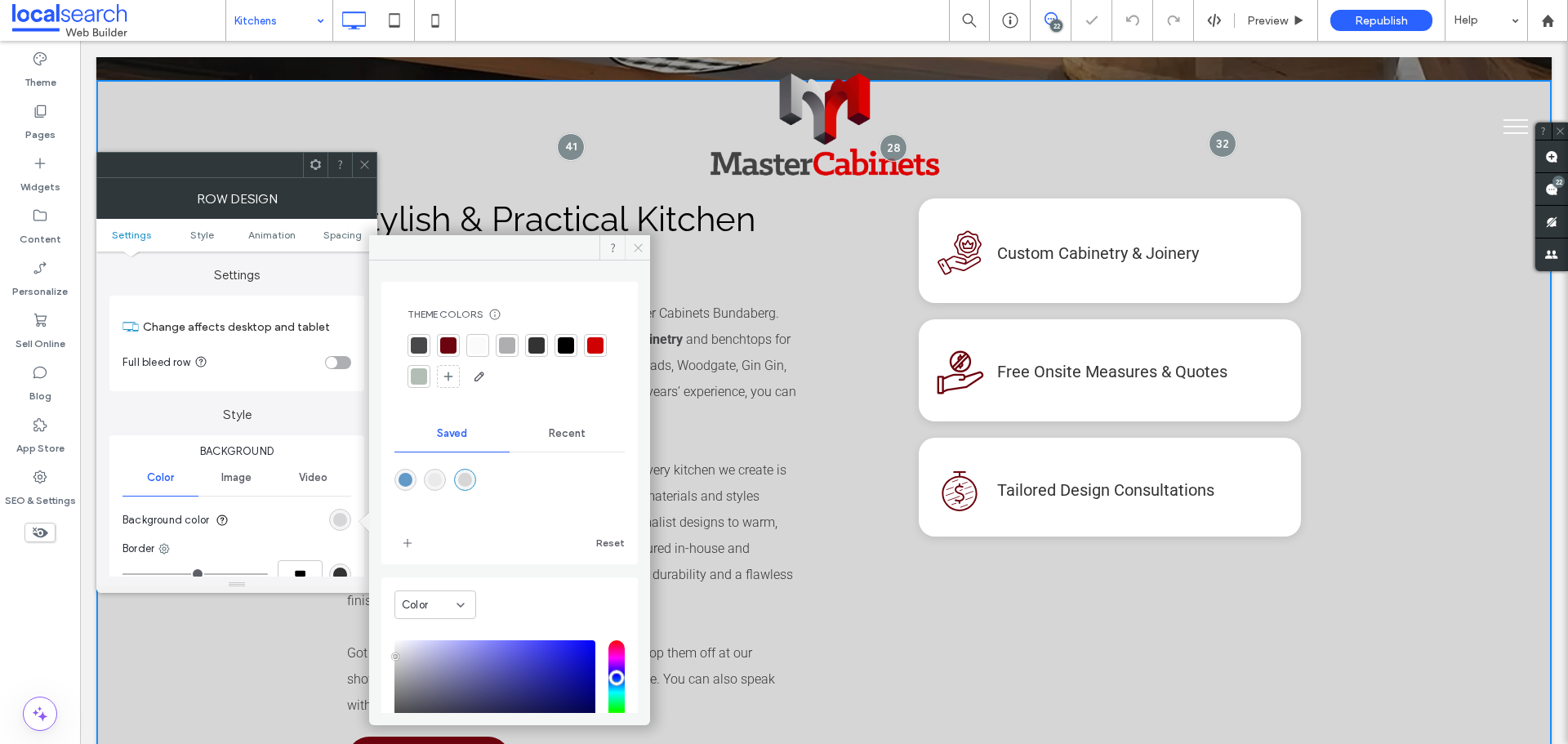
click at [637, 245] on icon at bounding box center [638, 248] width 12 height 12
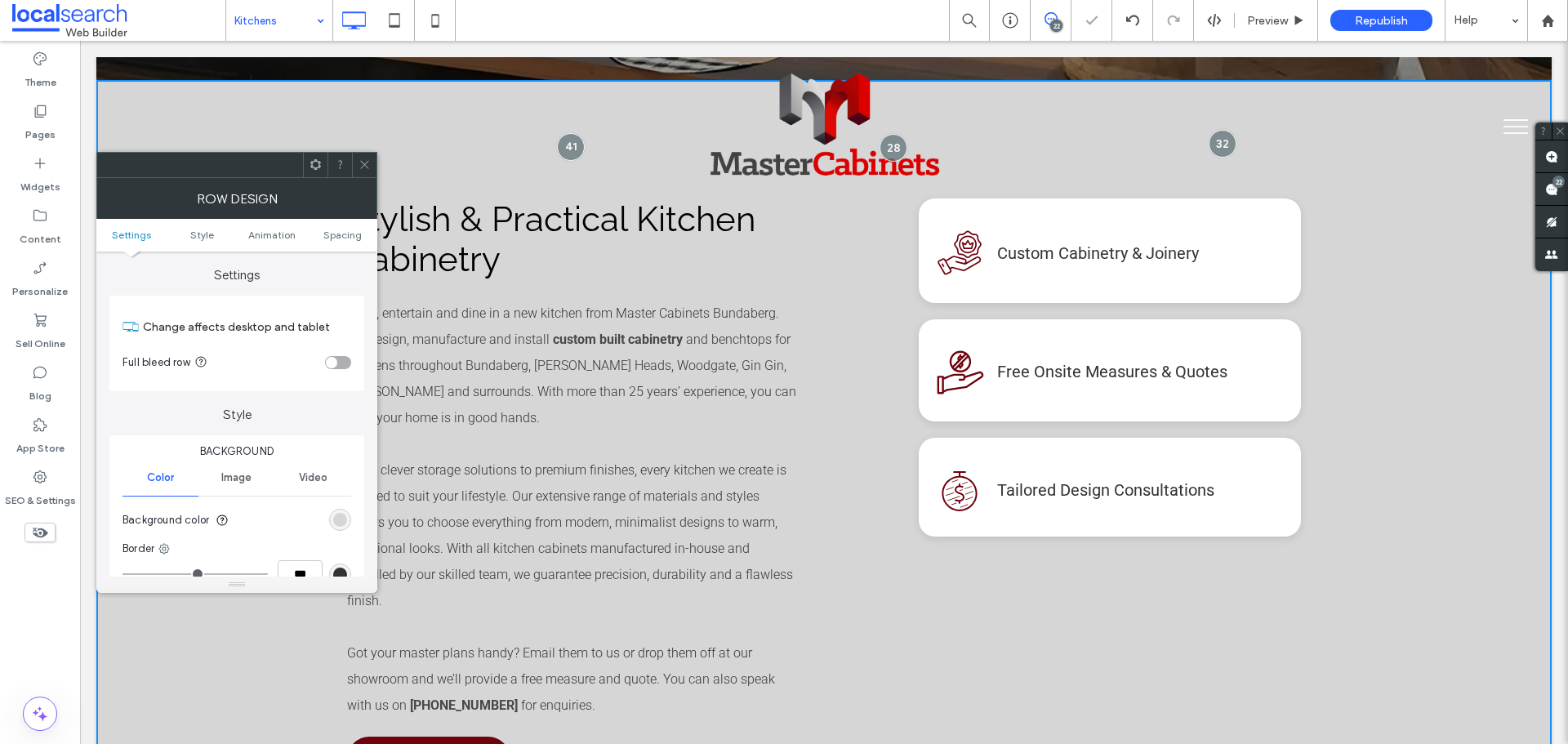
click at [367, 160] on icon at bounding box center [364, 165] width 12 height 12
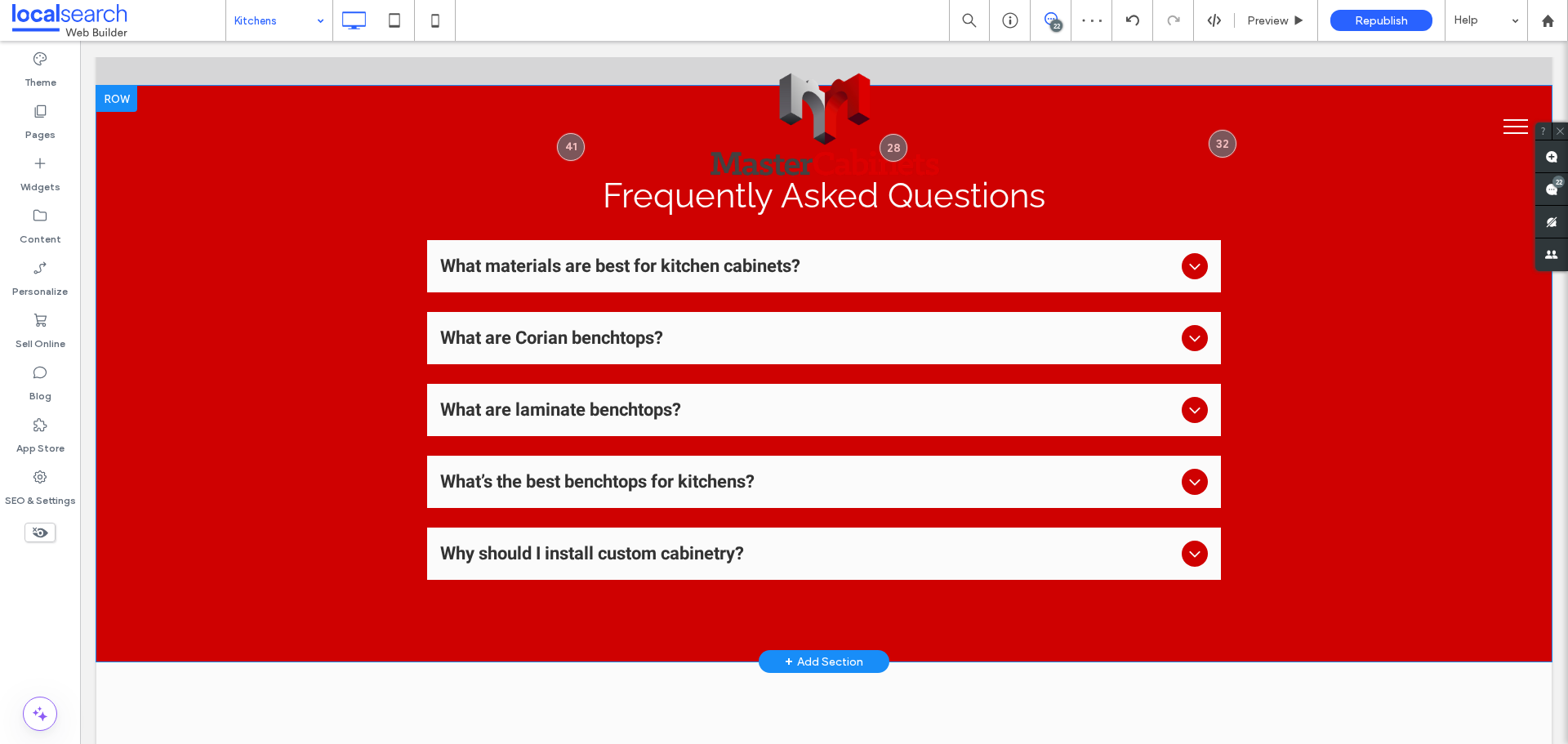
scroll to position [1552, 0]
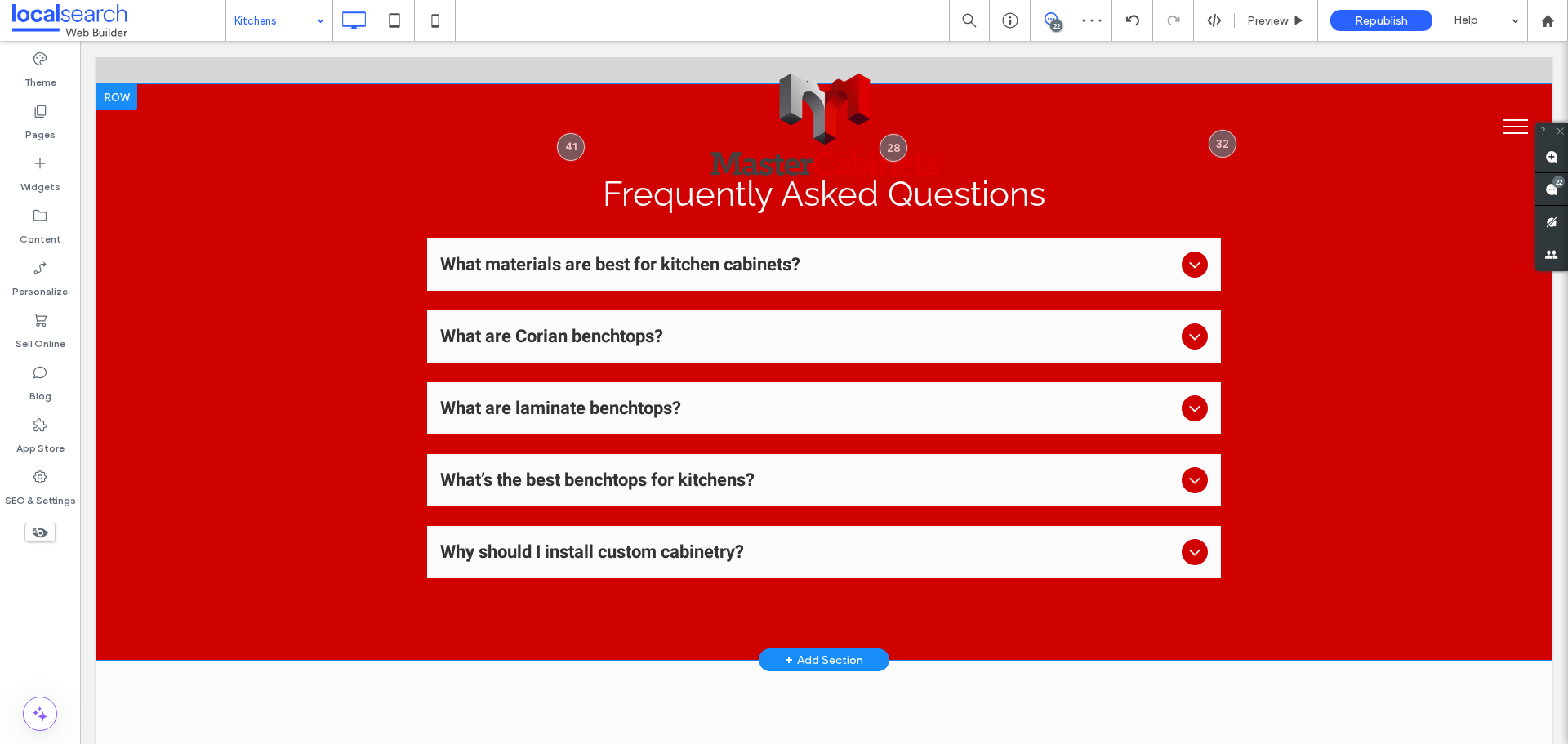
drag, startPoint x: 214, startPoint y: 255, endPoint x: 402, endPoint y: 377, distance: 224.1
click at [214, 255] on div "Frequently Asked Questions What materials are best for kitchen cabinets? Popula…" at bounding box center [824, 372] width 1456 height 576
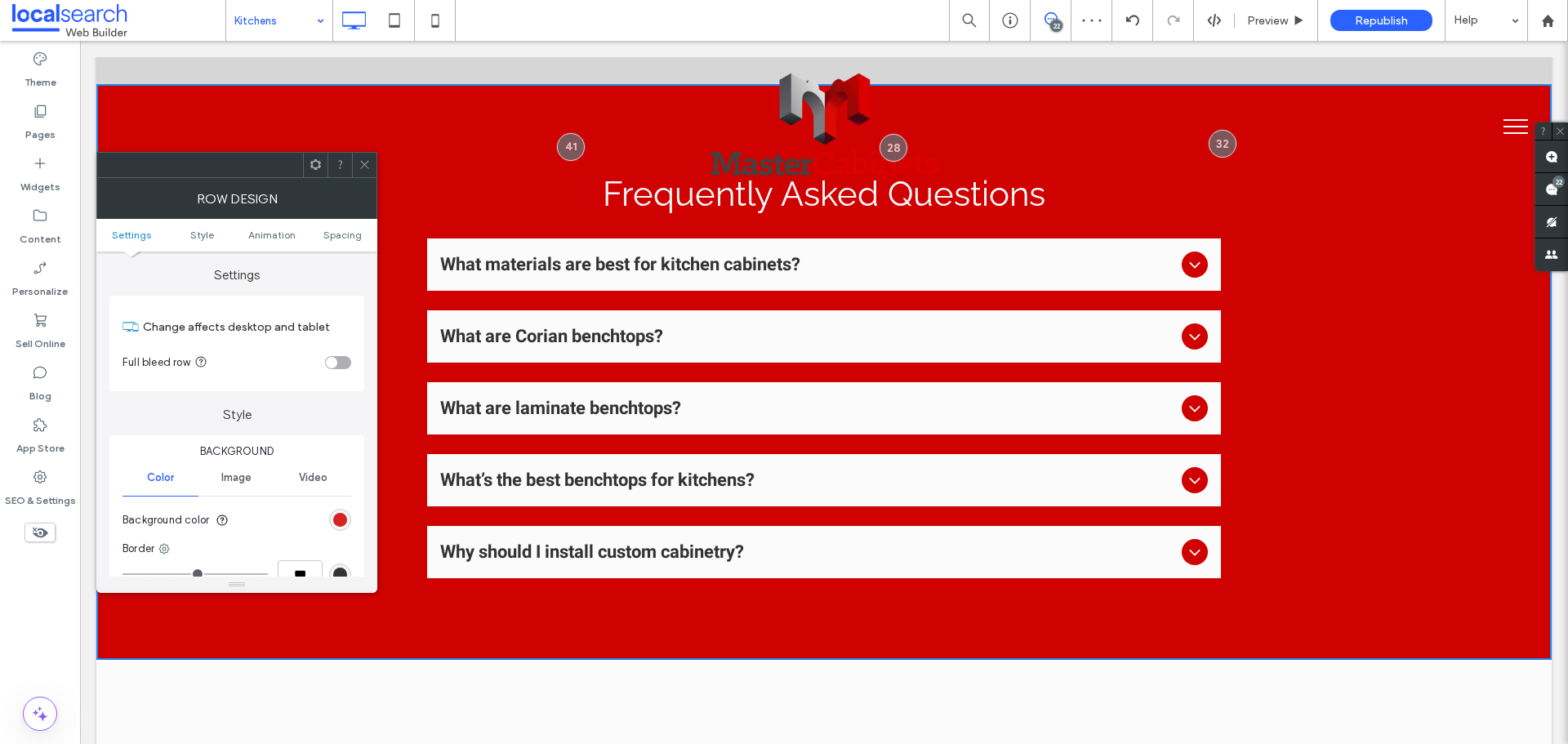
click at [344, 524] on div "rgb(207, 1, 1)" at bounding box center [340, 520] width 14 height 14
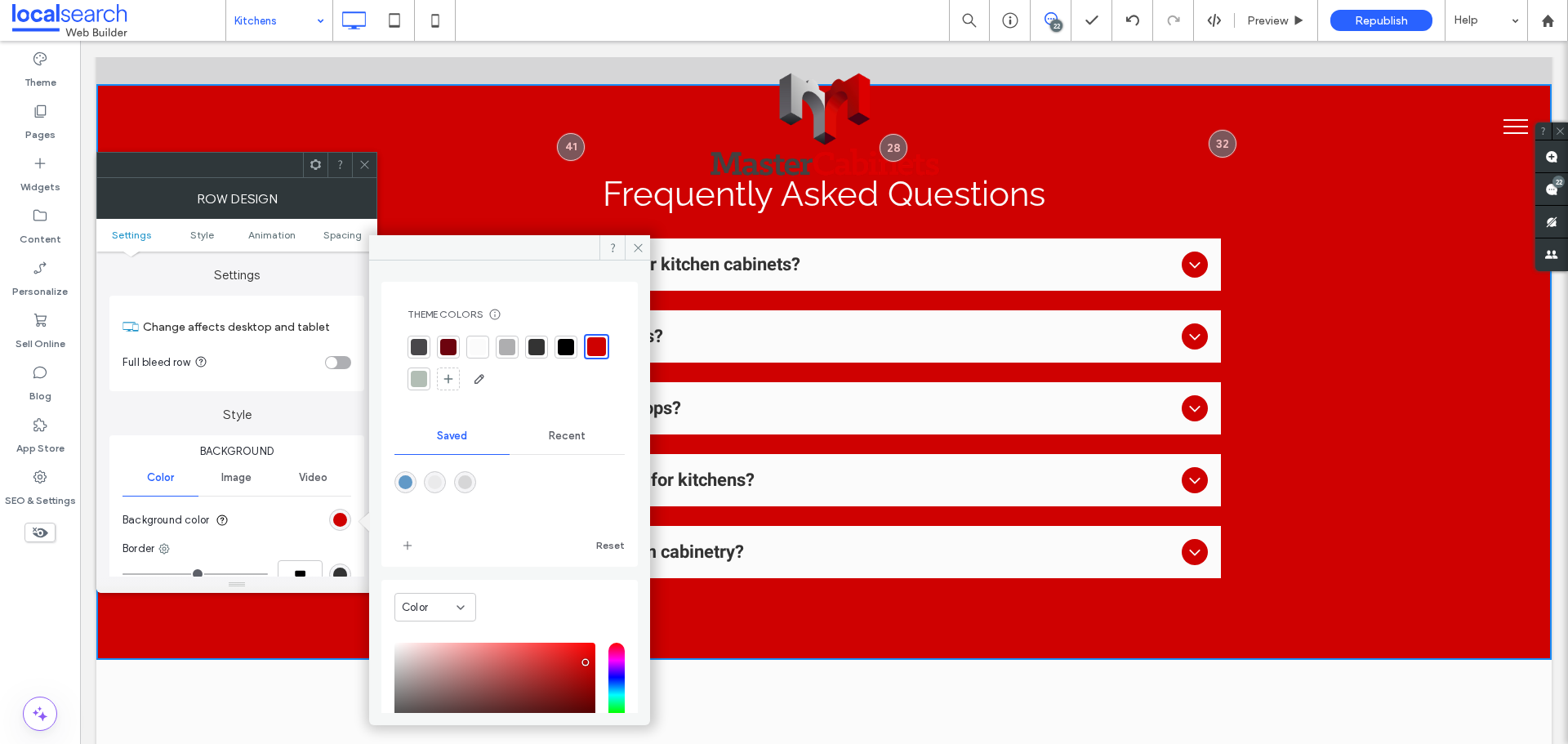
click at [446, 475] on div at bounding box center [435, 482] width 22 height 22
click at [431, 483] on div "rgba(234,234,235,1)" at bounding box center [435, 482] width 22 height 22
type input "*******"
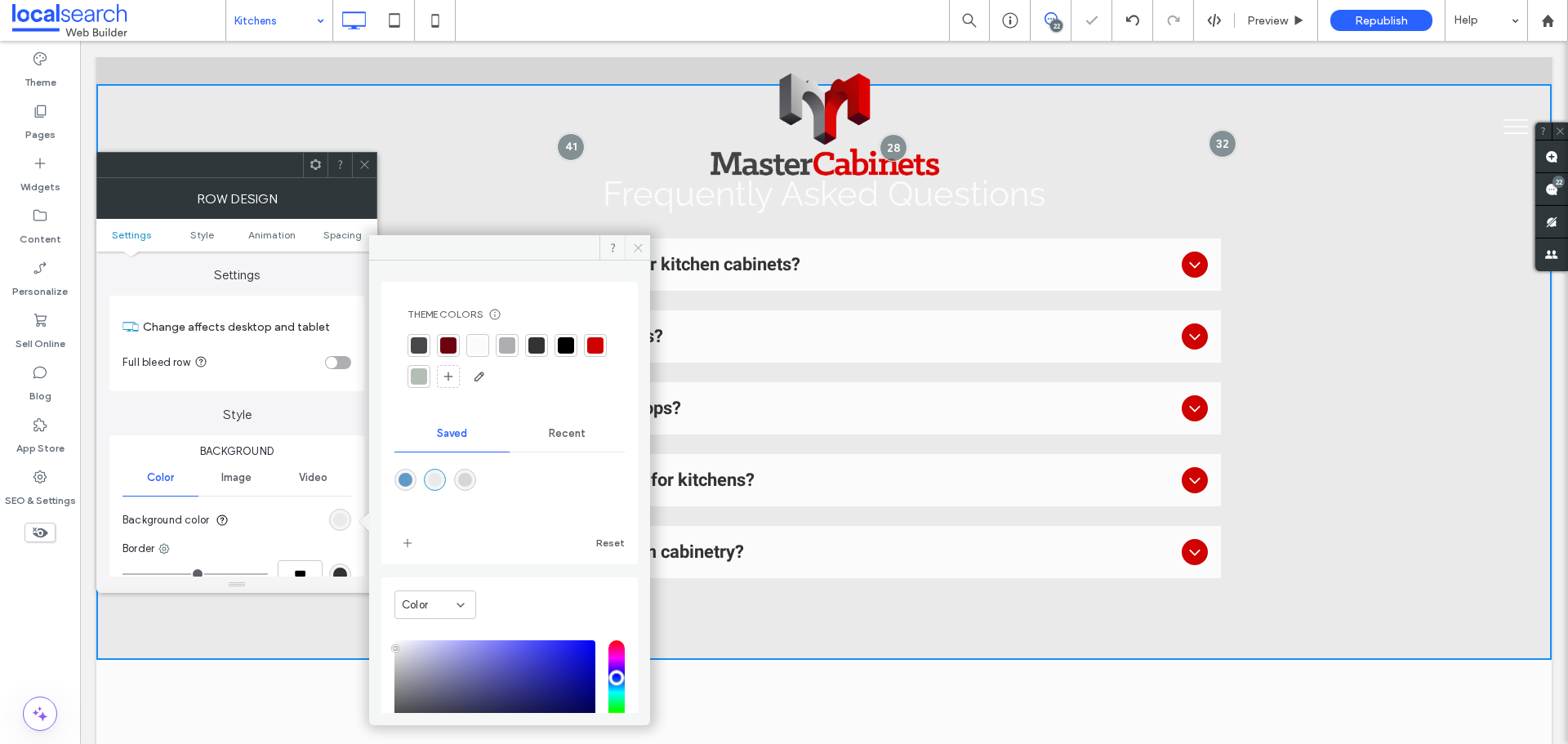
click at [634, 239] on span at bounding box center [638, 247] width 25 height 24
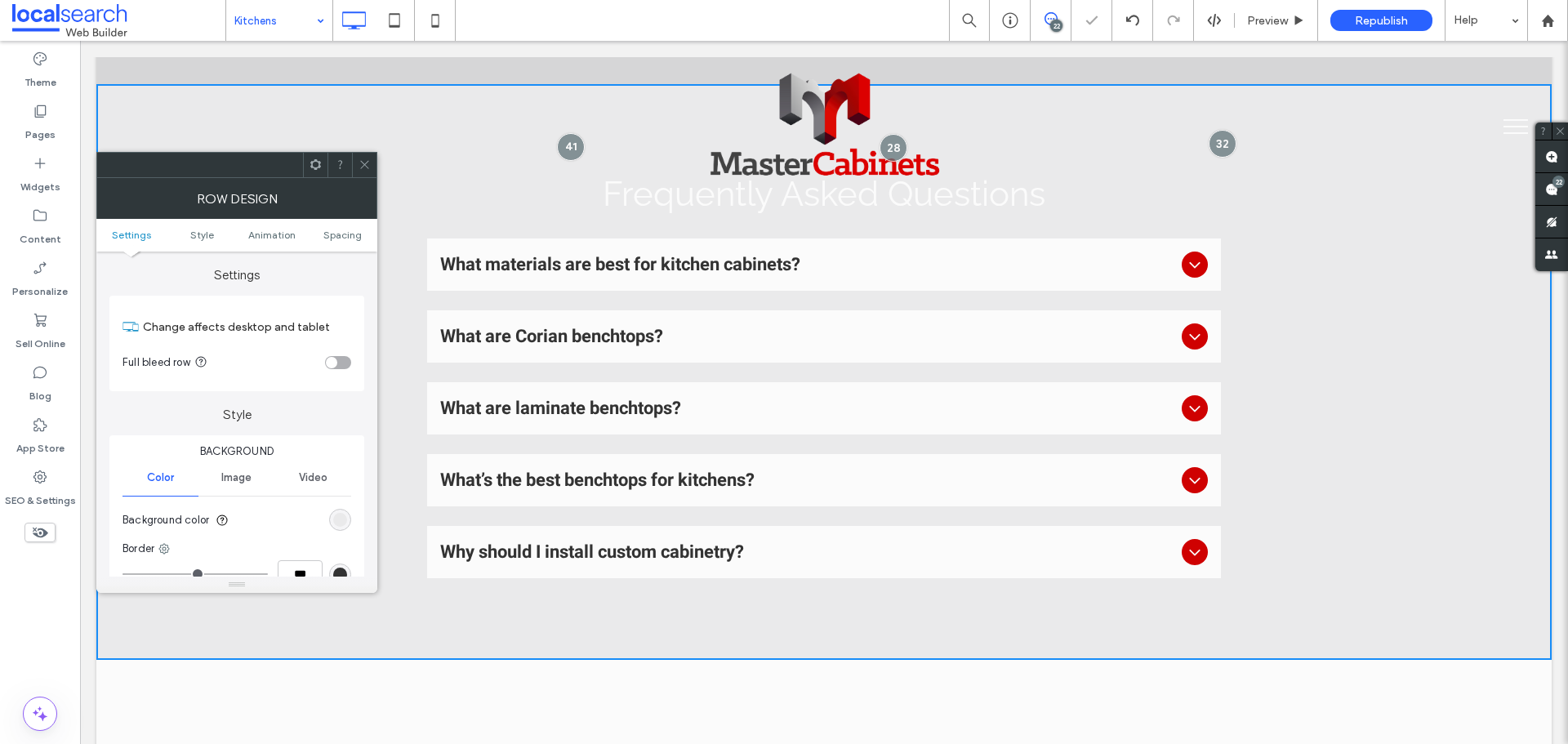
click at [360, 168] on icon at bounding box center [364, 165] width 12 height 12
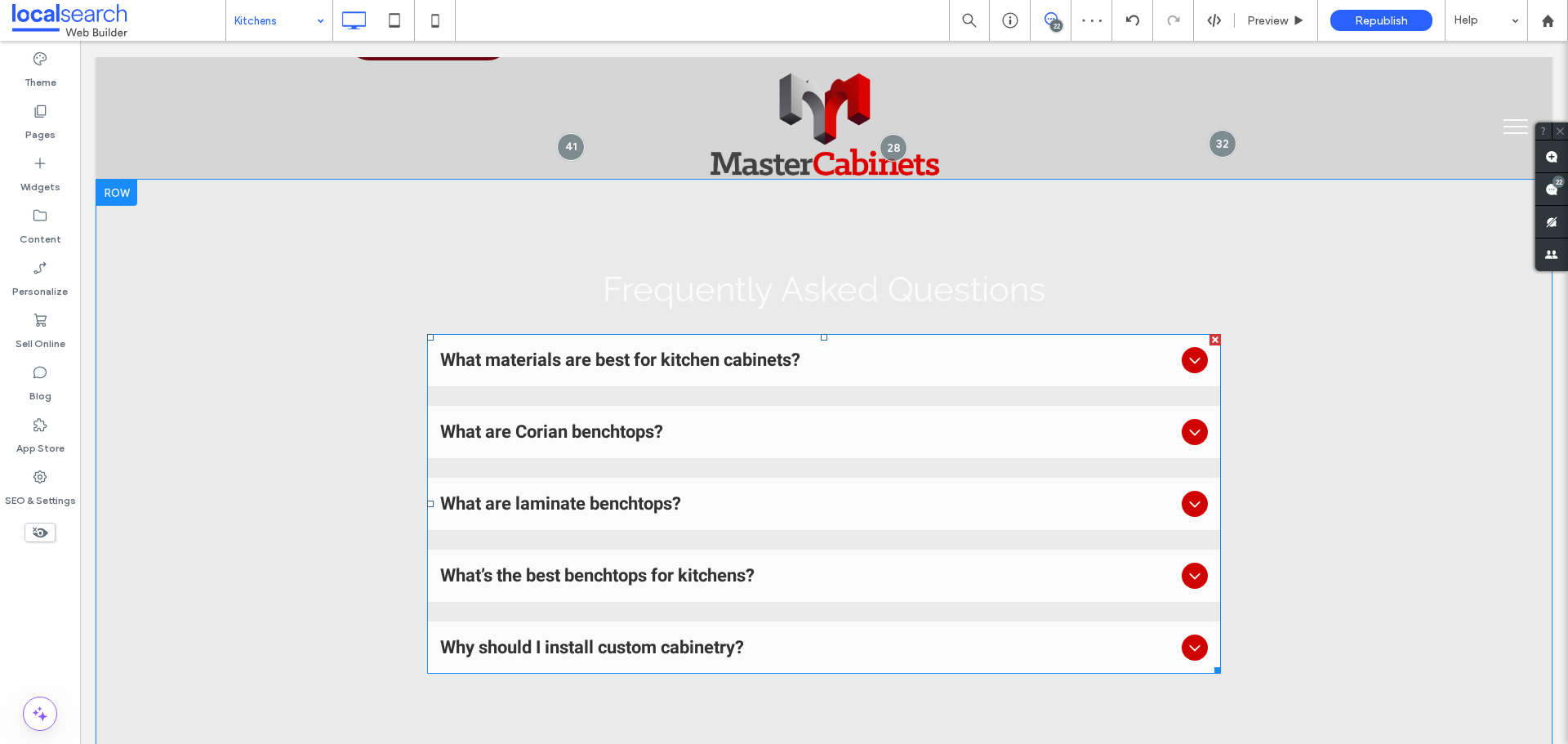
scroll to position [1307, 0]
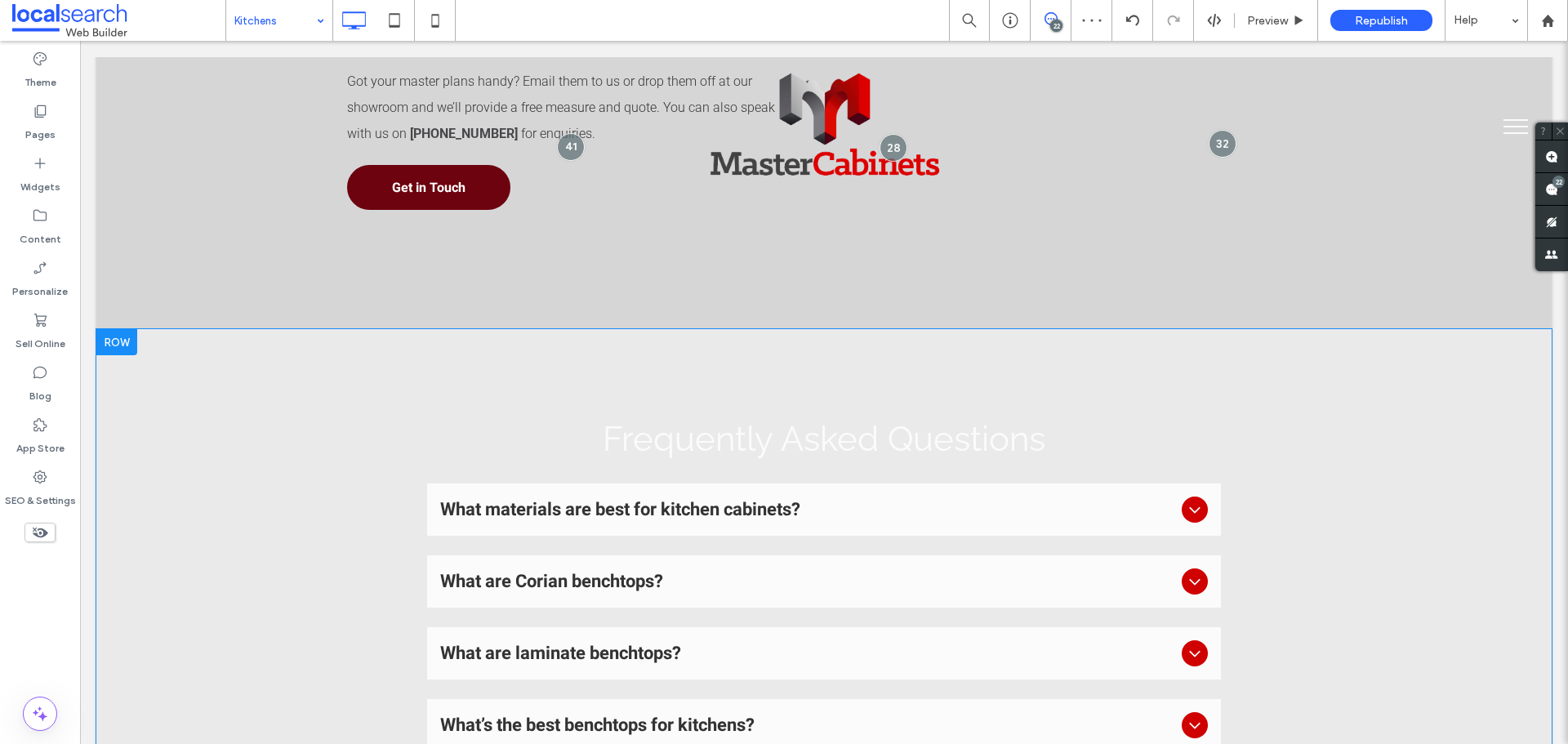
click at [720, 419] on span "Frequently Asked Questions" at bounding box center [824, 439] width 442 height 40
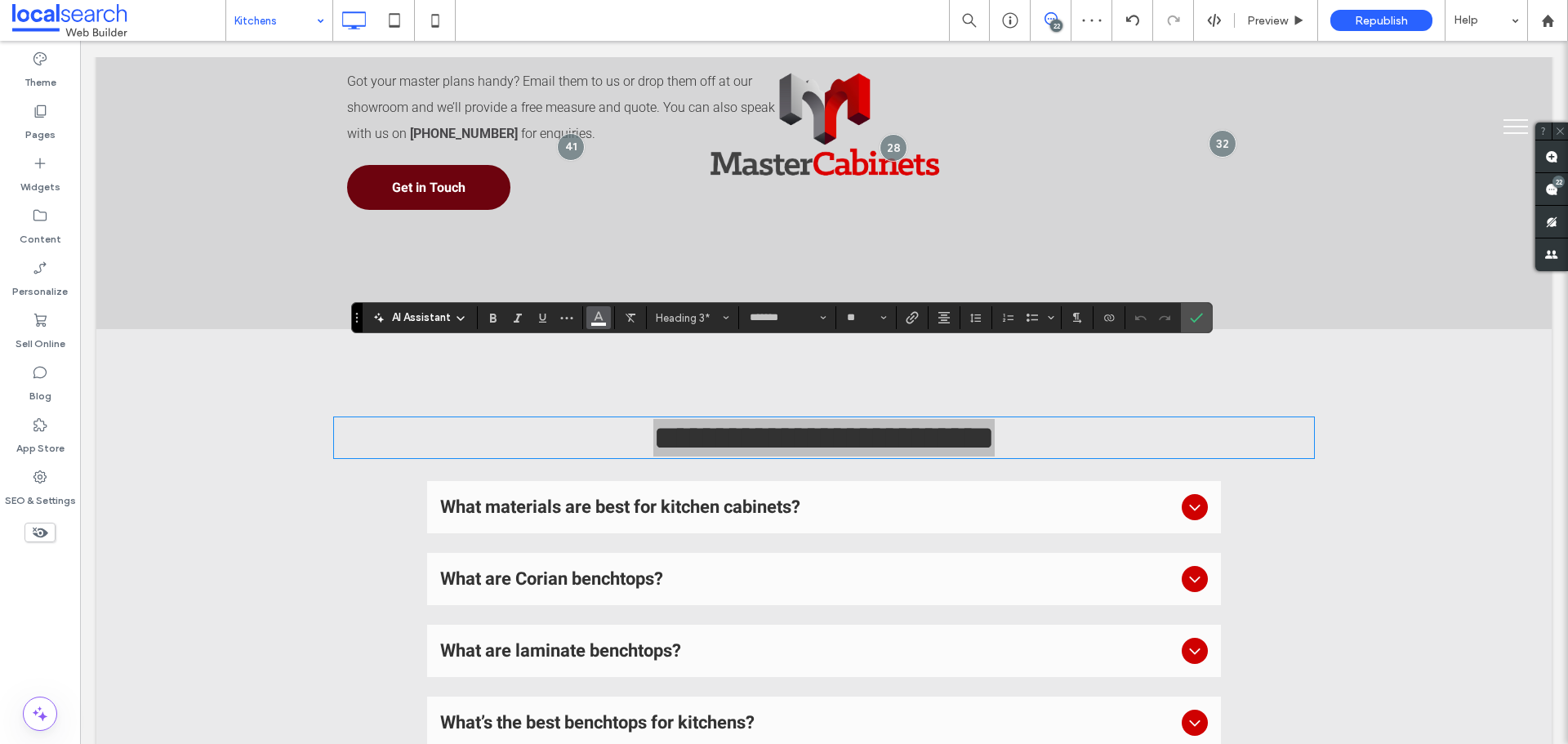
click at [592, 313] on icon "Color" at bounding box center [599, 316] width 13 height 13
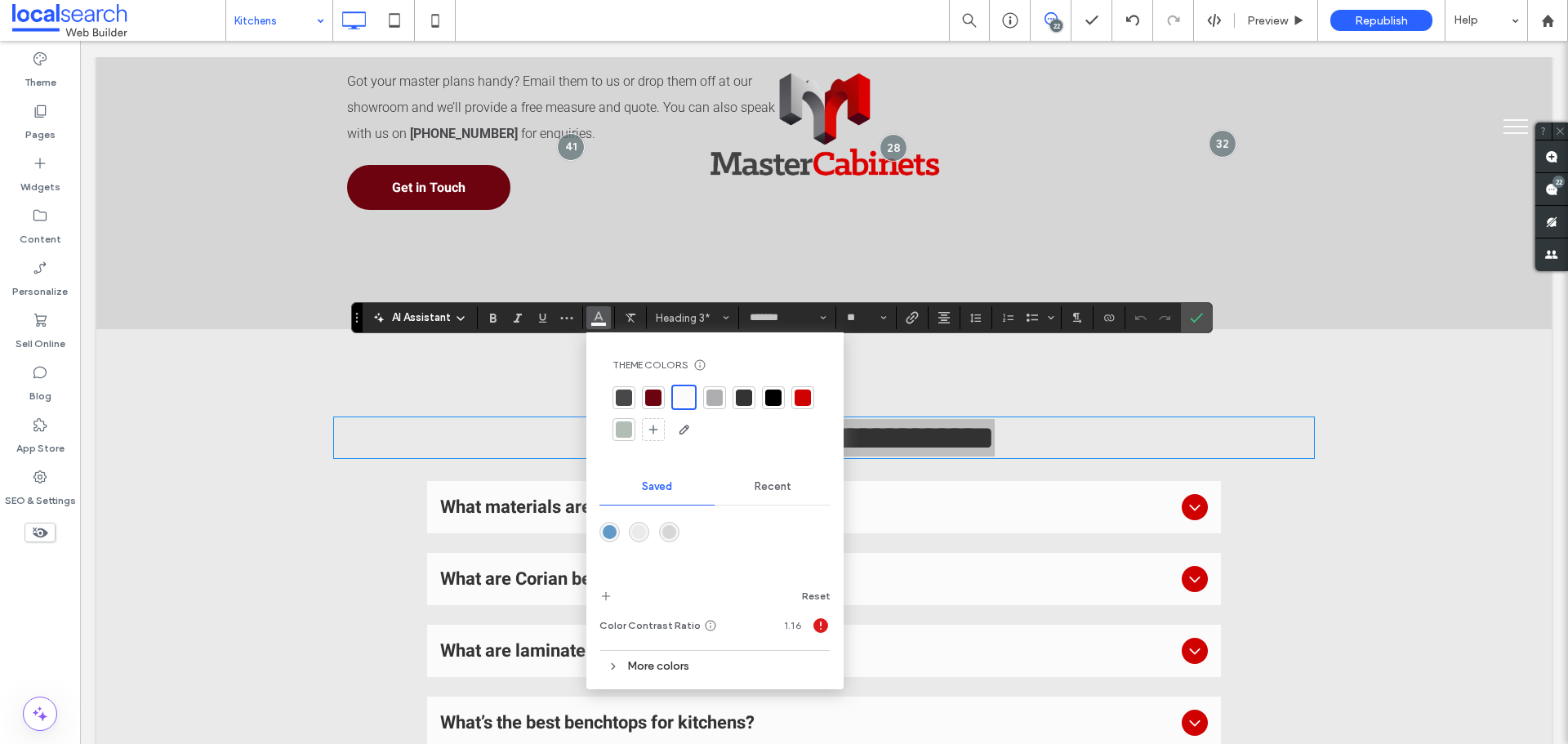
click at [766, 394] on div at bounding box center [773, 398] width 17 height 17
click at [773, 398] on div at bounding box center [772, 397] width 19 height 19
click at [1195, 319] on icon "Confirm" at bounding box center [1196, 318] width 13 height 13
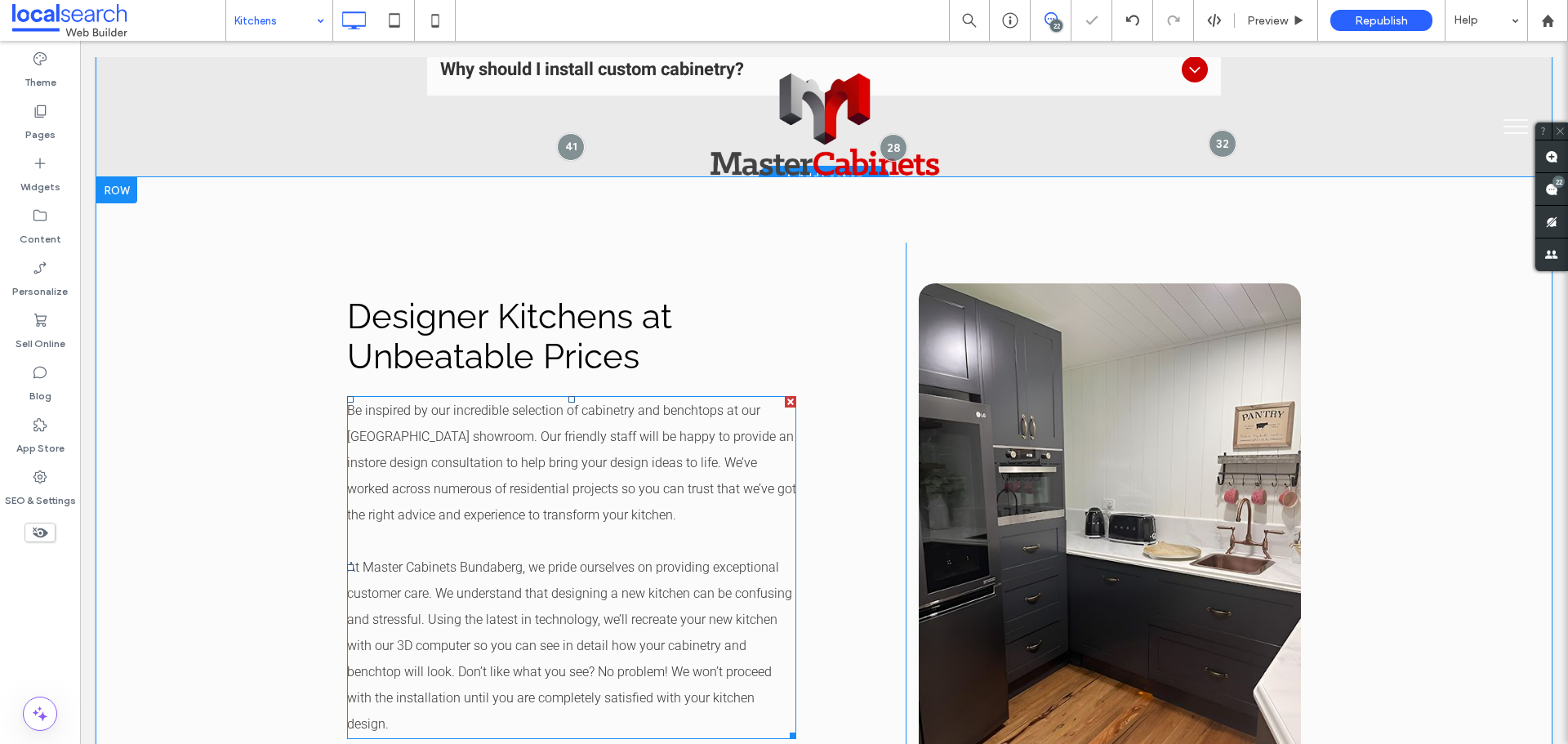
scroll to position [2042, 0]
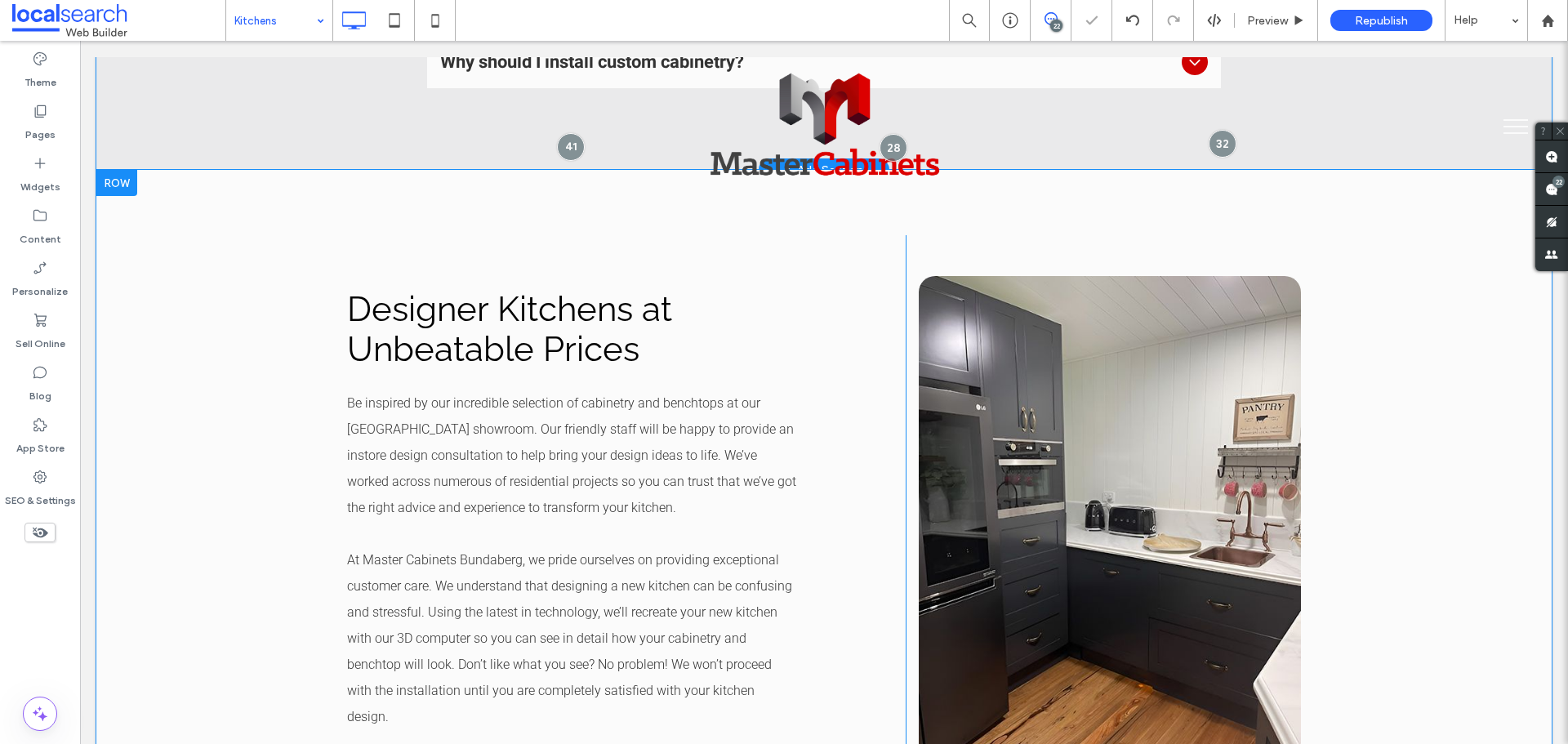
click at [260, 329] on div "Designer Kitchens at Unbeatable Prices Be inspired by our incredible selection …" at bounding box center [824, 525] width 1456 height 710
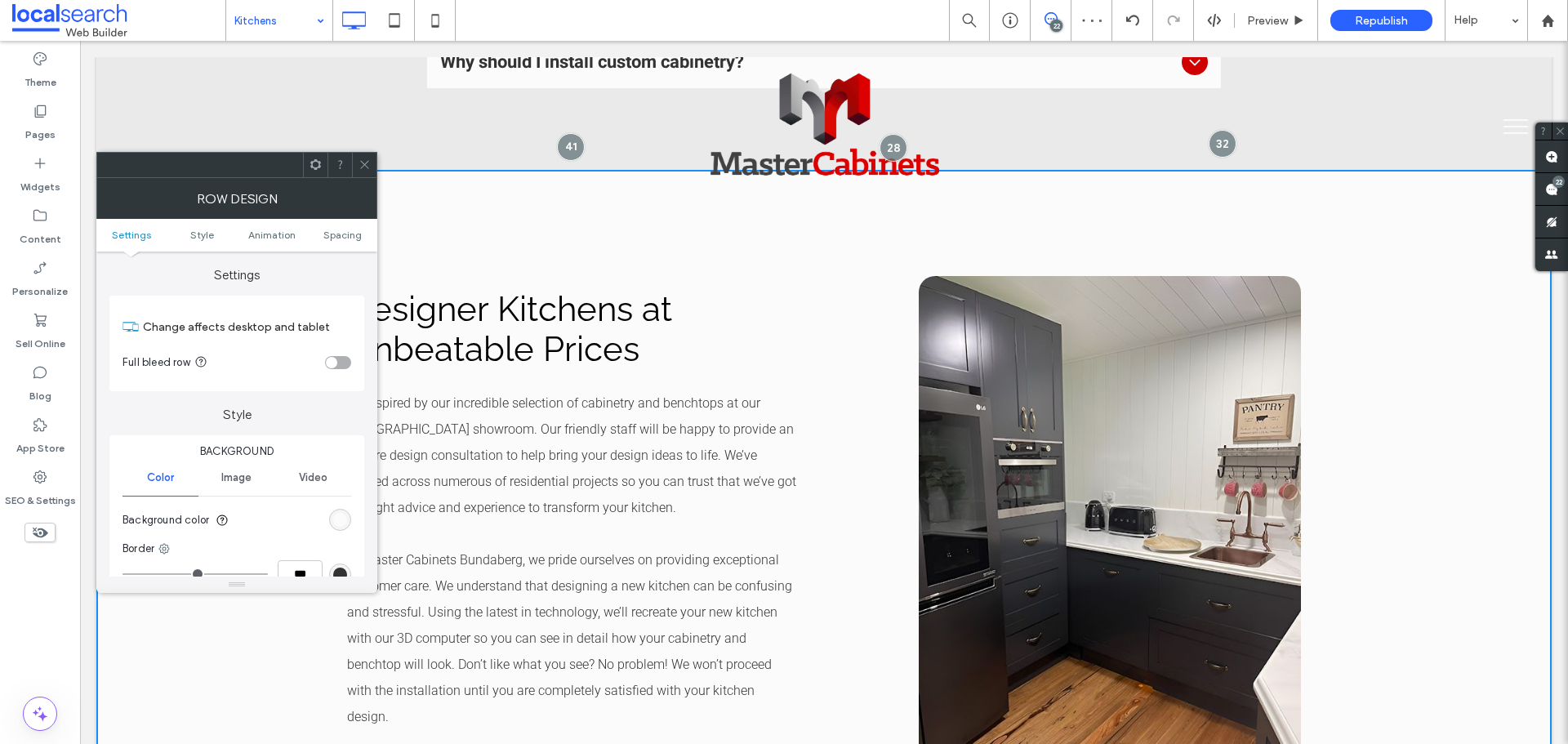
click at [343, 510] on div "rgb(251, 251, 251)" at bounding box center [340, 520] width 22 height 22
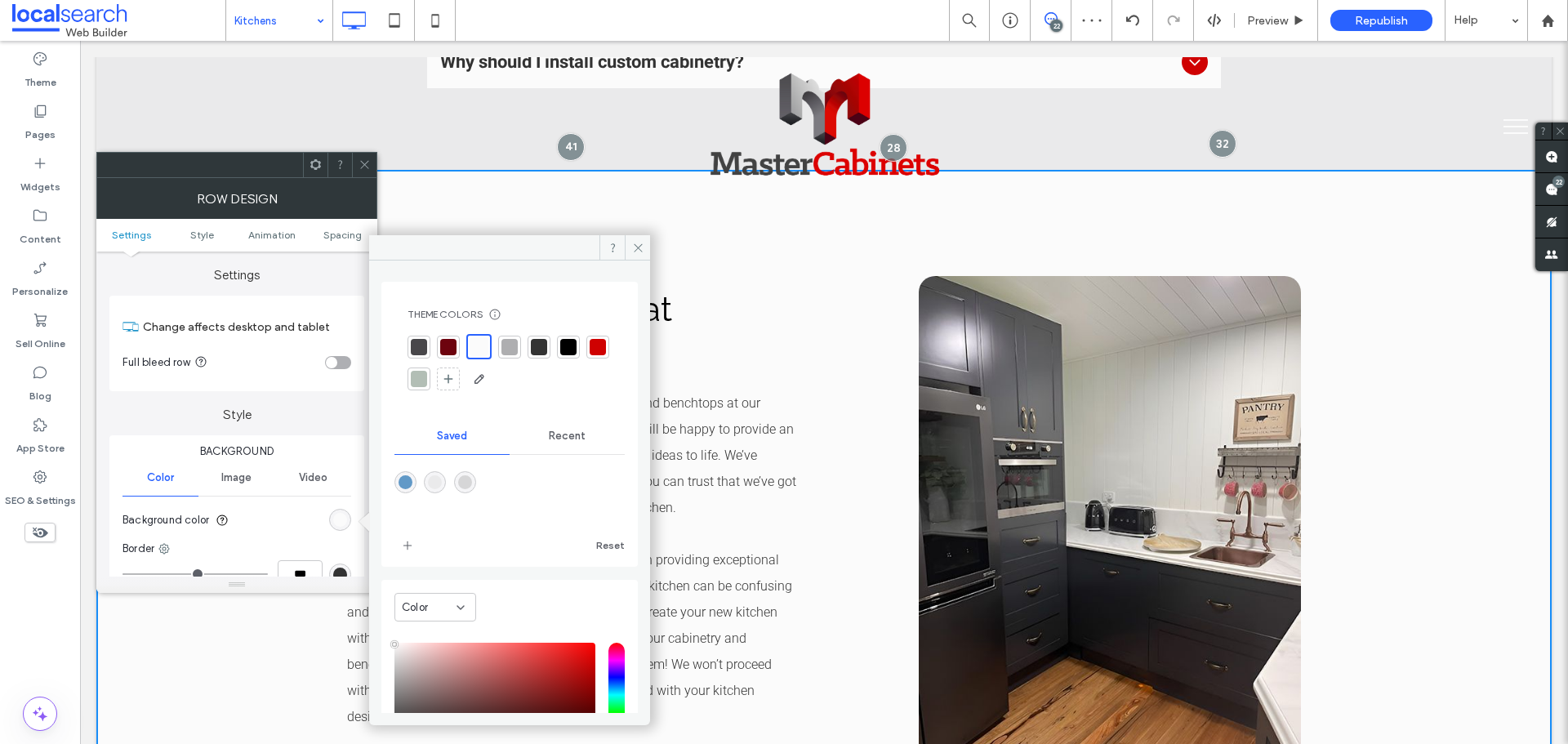
click at [476, 482] on div "rgba(214,214,215,1)" at bounding box center [465, 482] width 22 height 22
type input "*******"
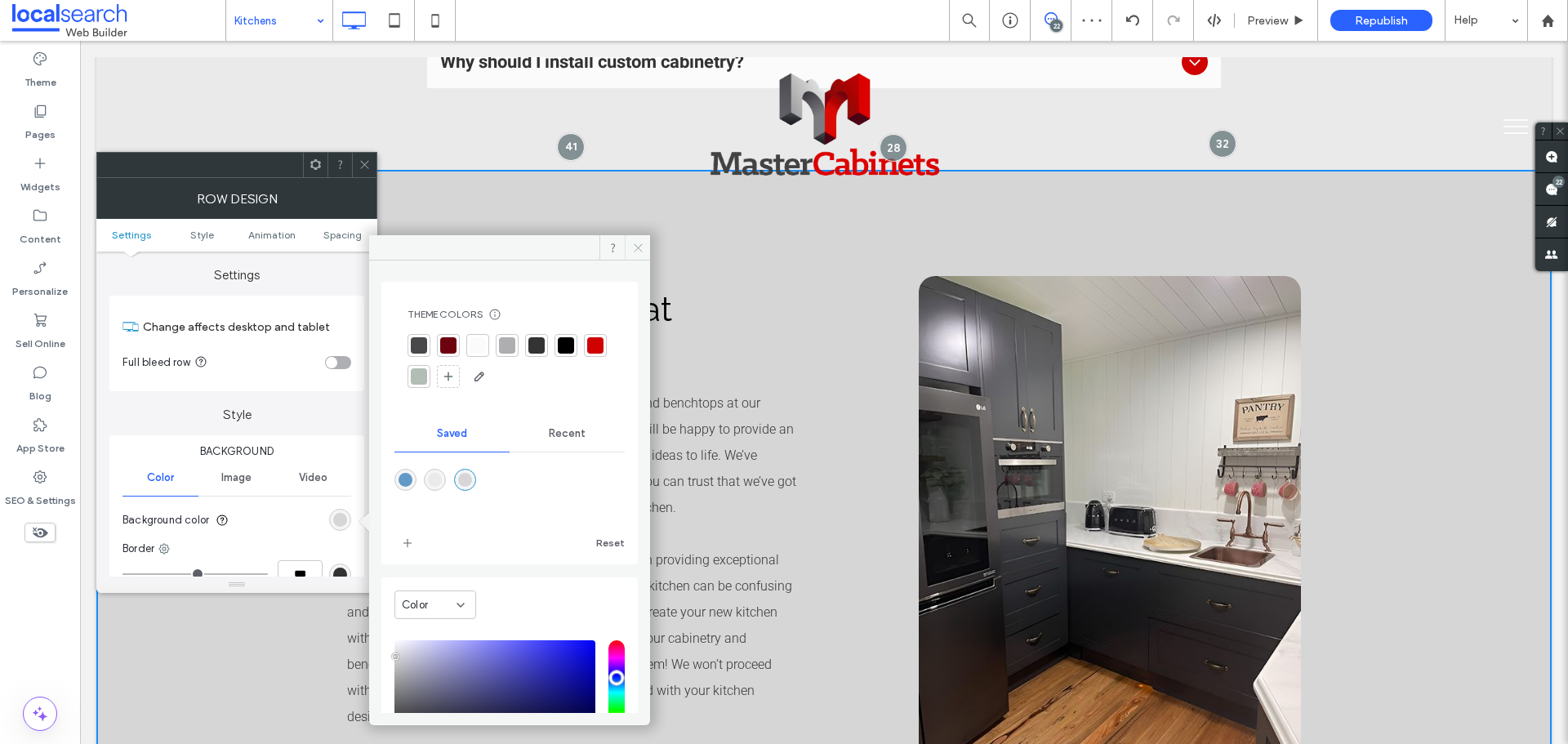
click at [641, 254] on icon at bounding box center [638, 248] width 12 height 12
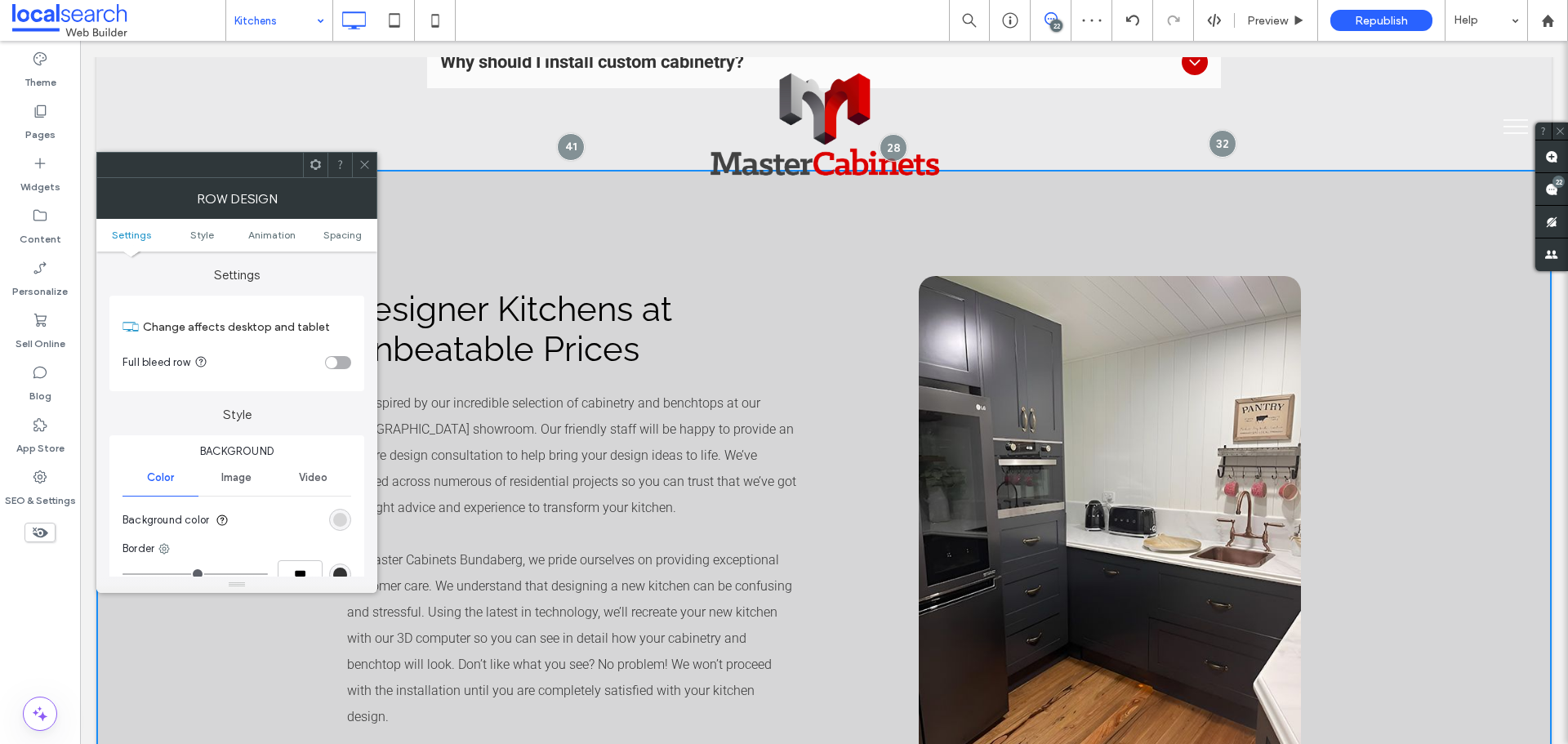
drag, startPoint x: 362, startPoint y: 168, endPoint x: 526, endPoint y: 377, distance: 265.7
click at [362, 168] on icon at bounding box center [364, 165] width 12 height 12
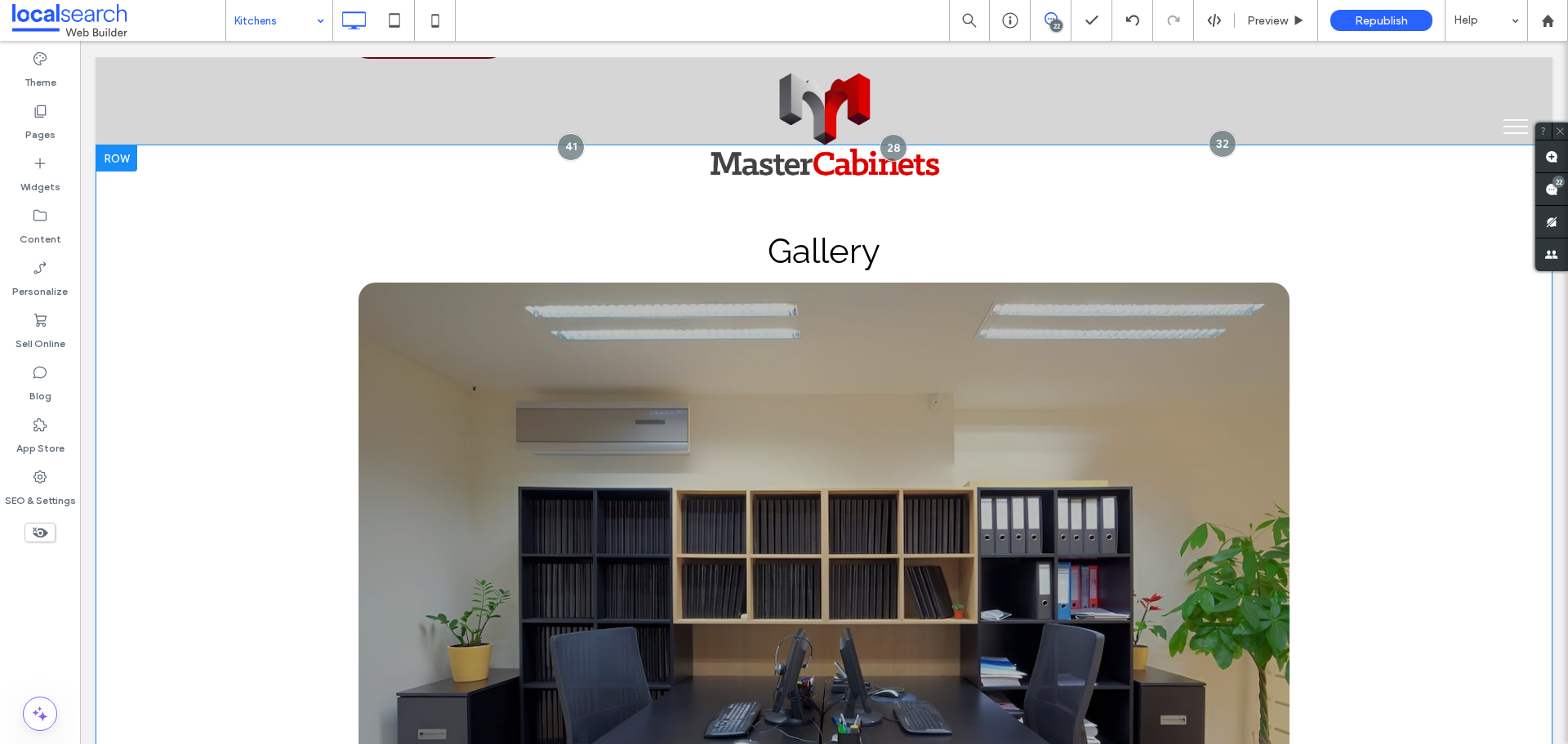
scroll to position [2776, 0]
drag, startPoint x: 210, startPoint y: 360, endPoint x: 377, endPoint y: 430, distance: 181.1
click at [210, 360] on div "Gallery Previous Next Click To Paste Click To Paste Row + Add Section" at bounding box center [824, 546] width 1456 height 803
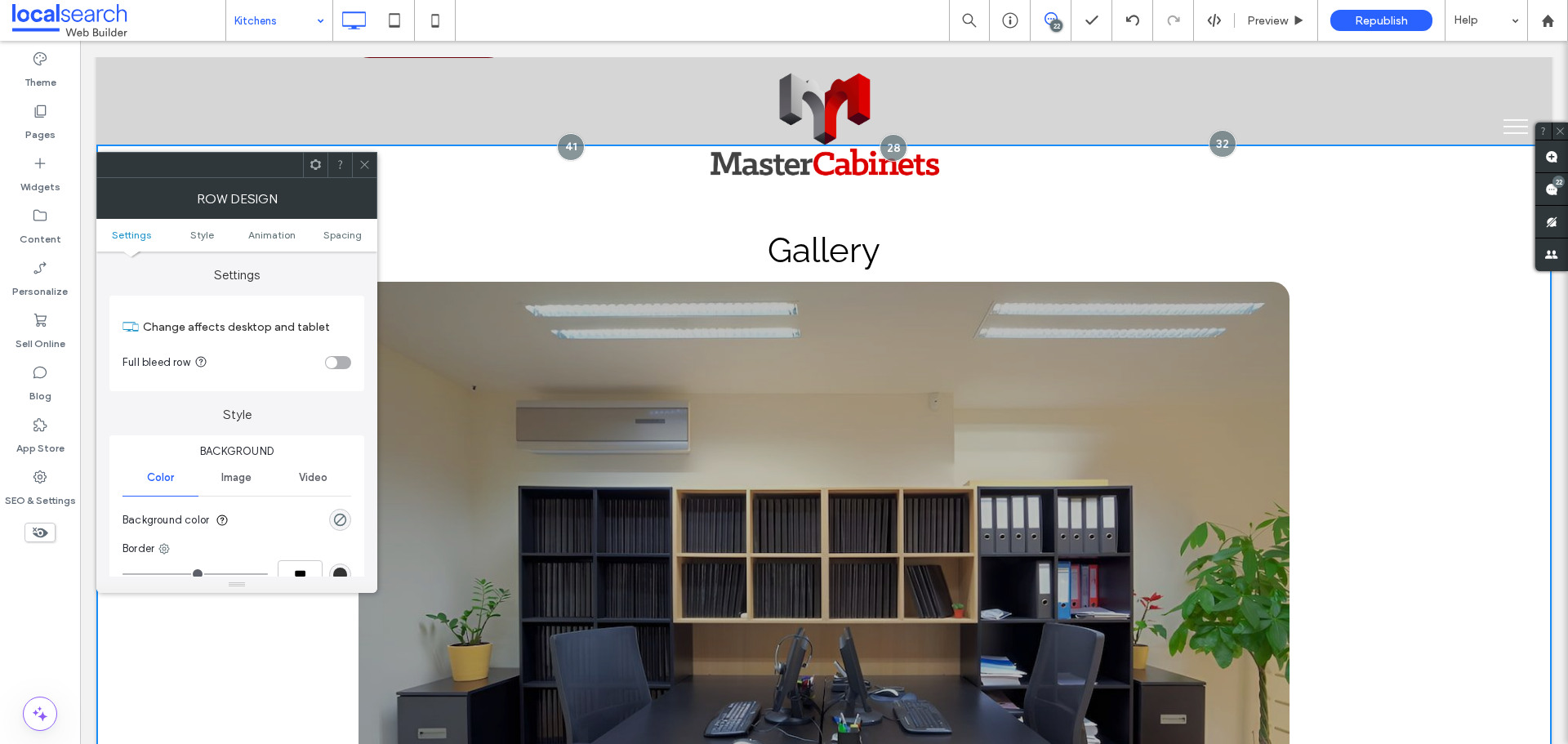
drag, startPoint x: 345, startPoint y: 514, endPoint x: 354, endPoint y: 516, distance: 9.2
click at [345, 515] on icon "rgba(0, 0, 0, 0)" at bounding box center [340, 520] width 14 height 14
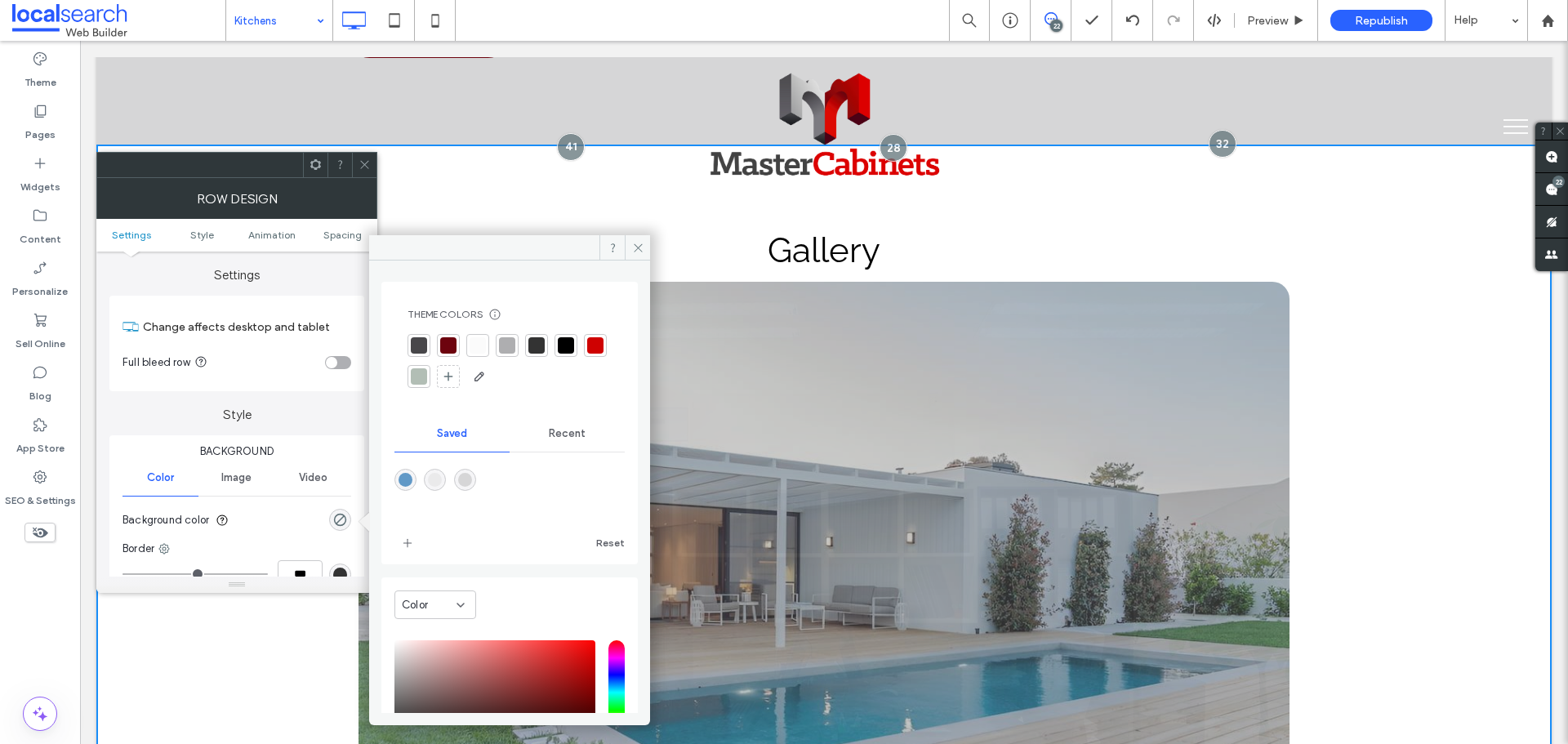
click at [446, 480] on div "rgba(234,234,235,1)" at bounding box center [435, 480] width 22 height 22
type input "*******"
type input "***"
type input "****"
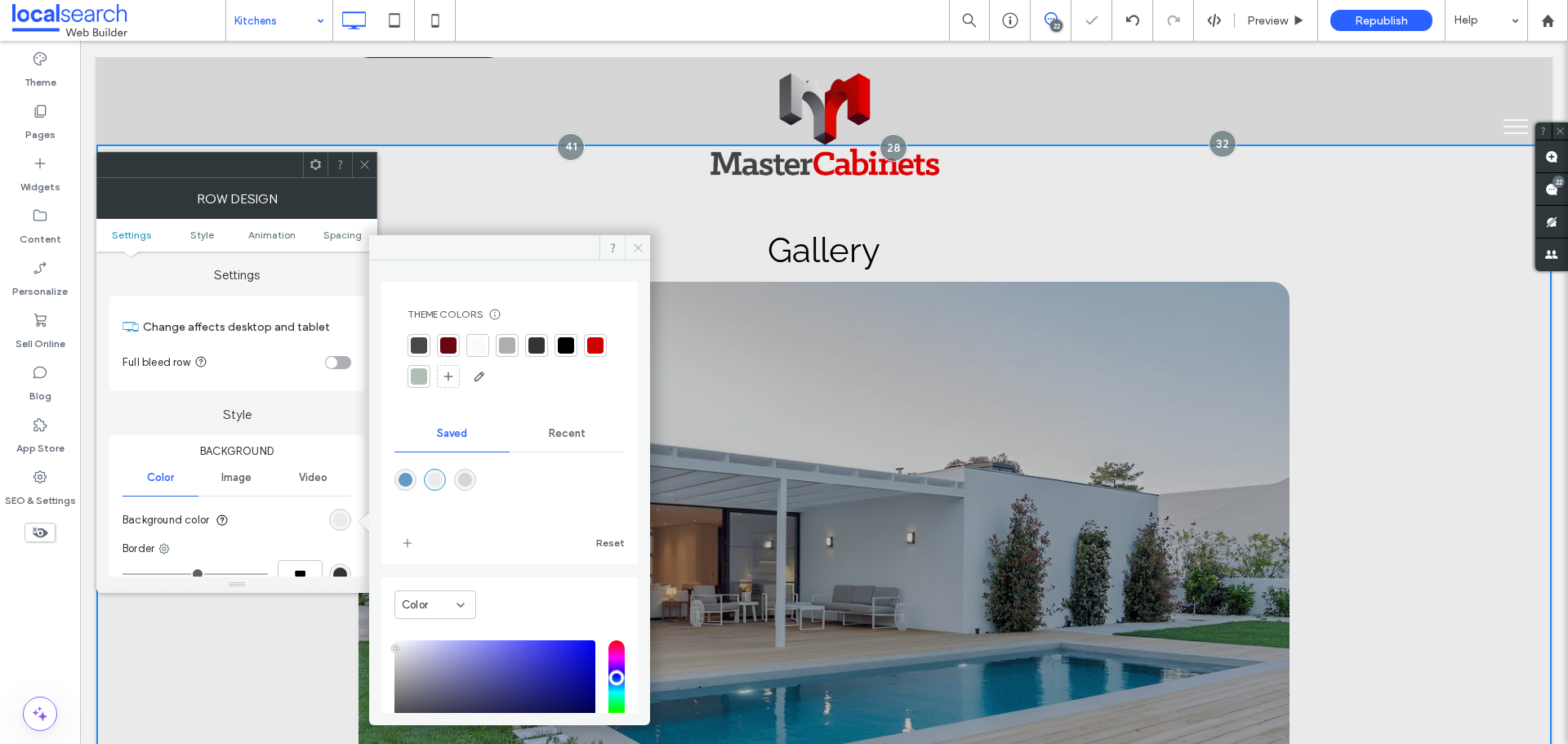
click at [642, 240] on span at bounding box center [638, 247] width 25 height 24
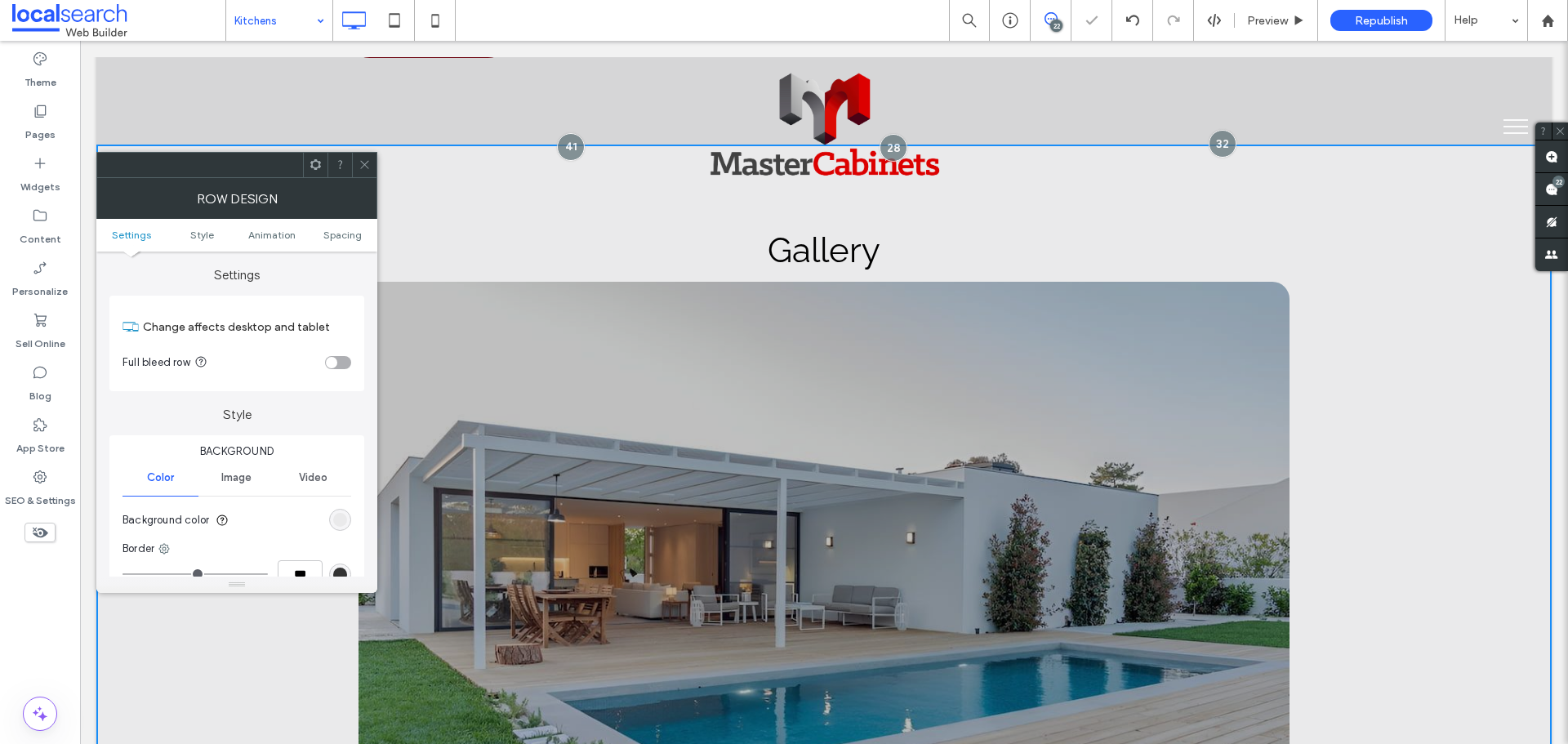
click at [362, 176] on span at bounding box center [364, 165] width 12 height 24
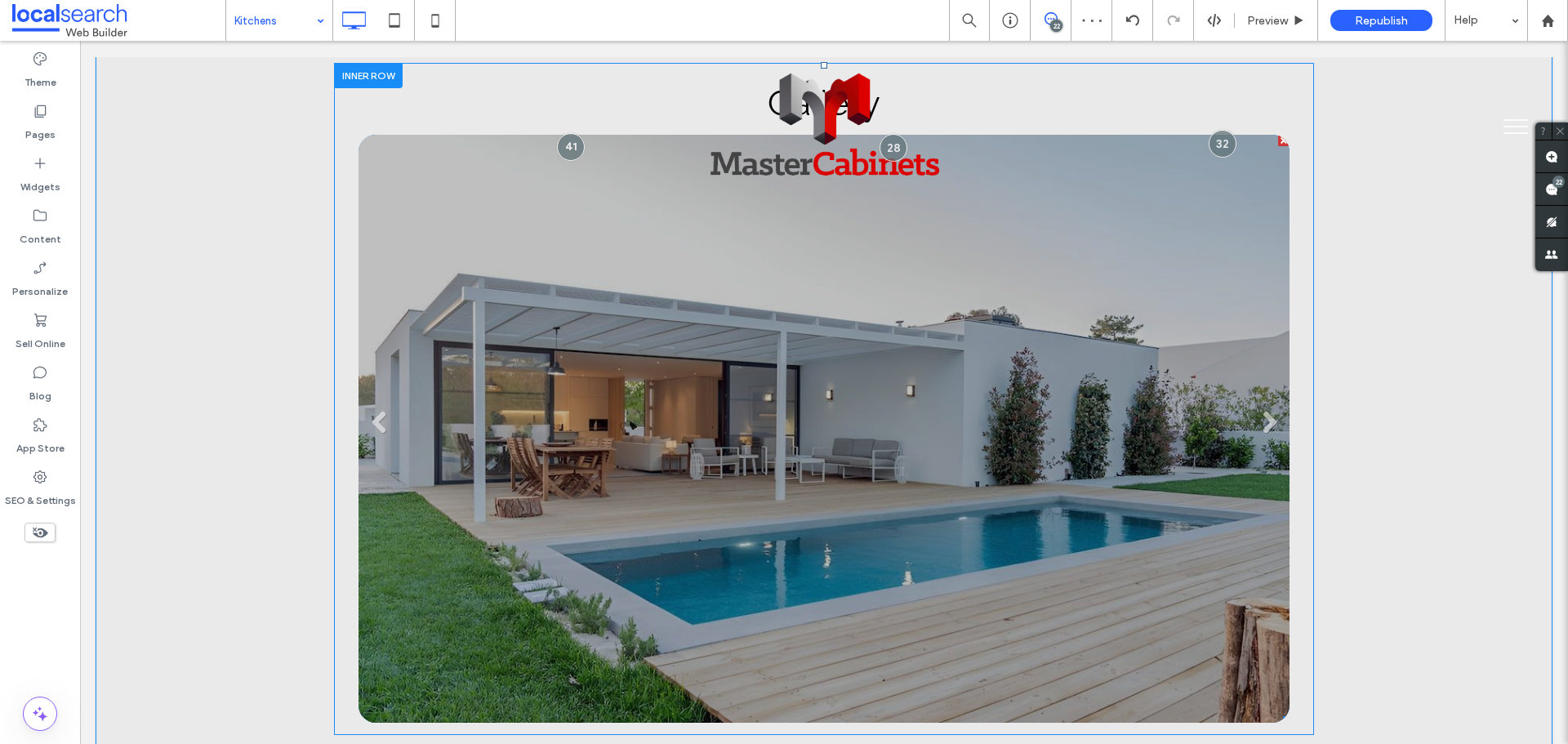
scroll to position [3103, 0]
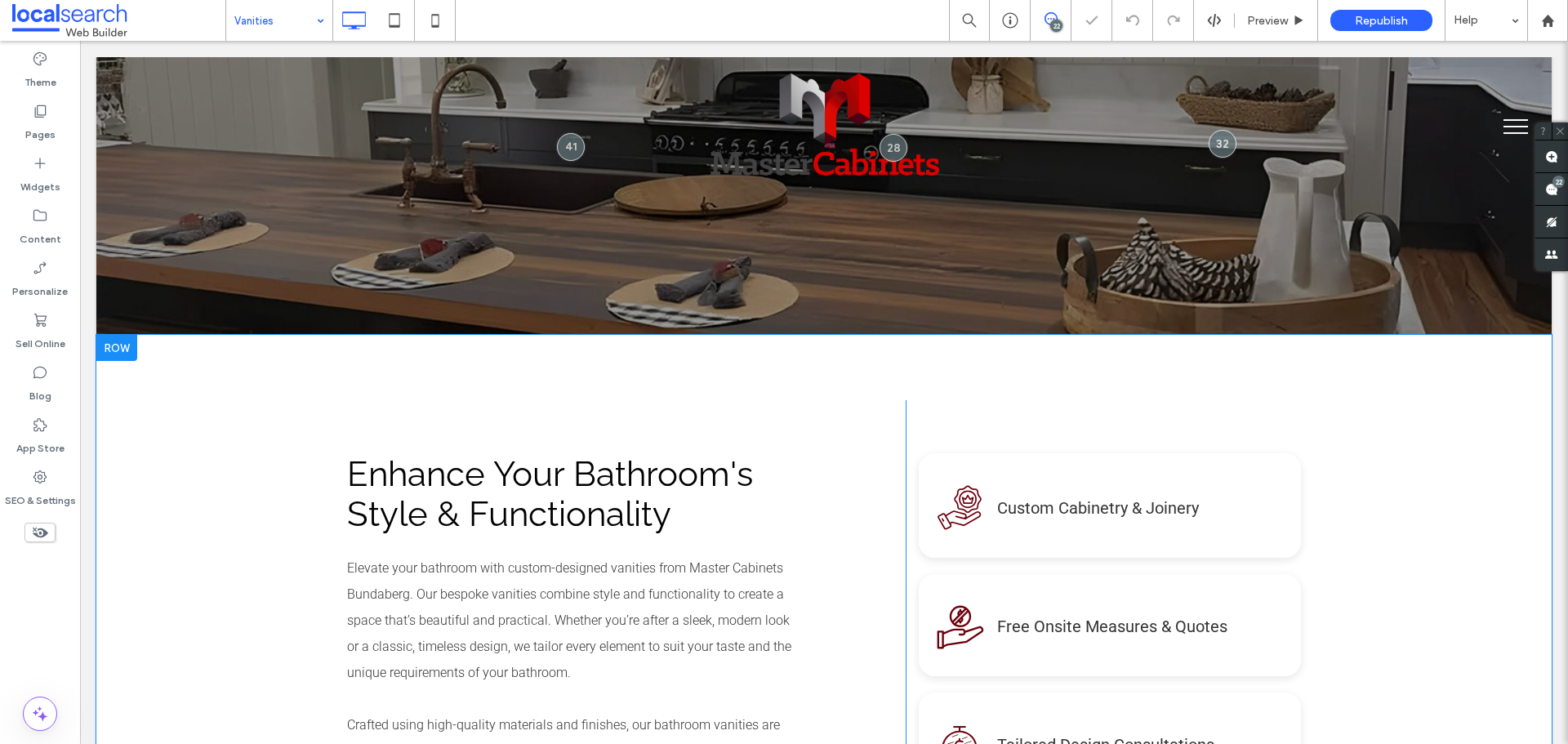
scroll to position [490, 0]
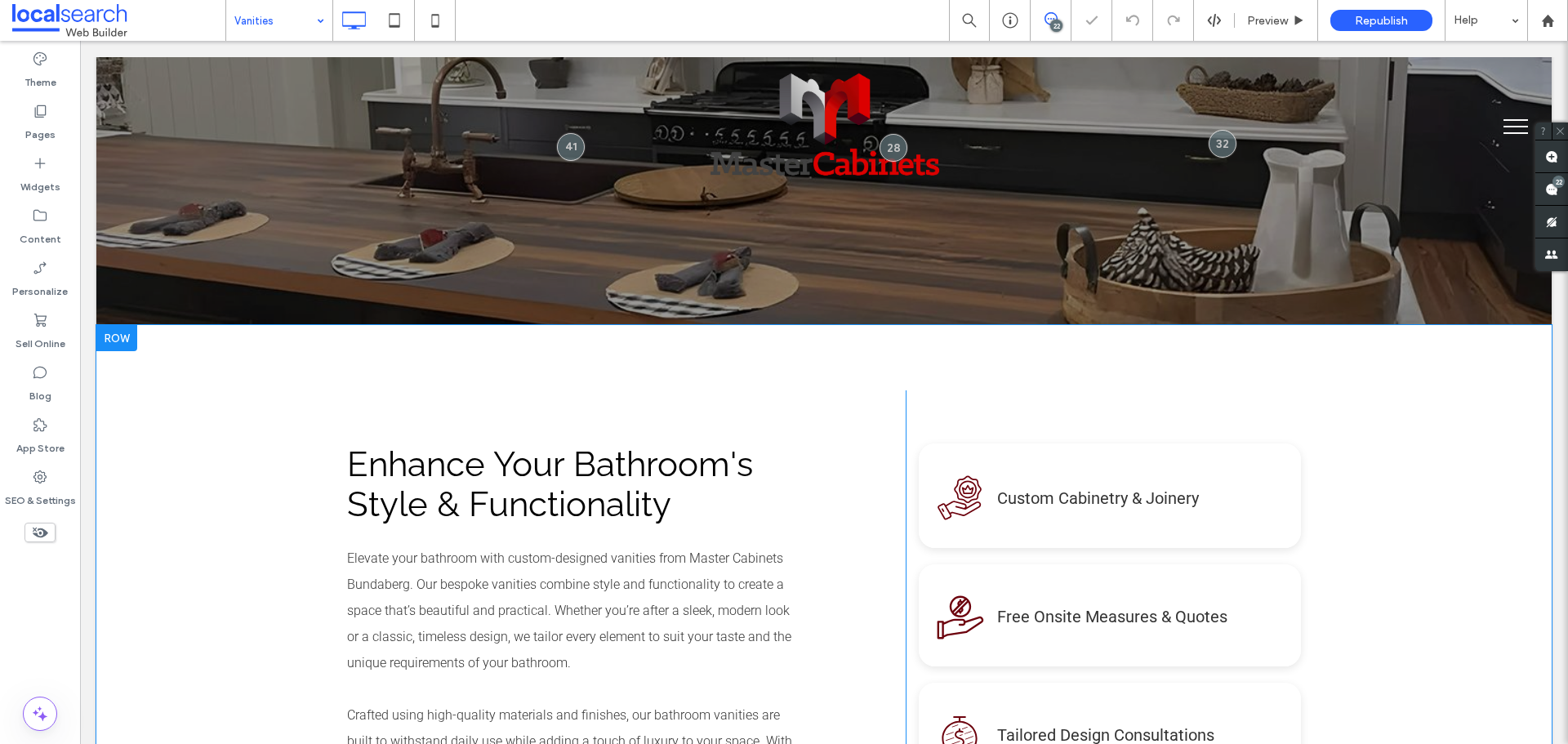
click at [246, 351] on div "Enhance Your Bathroom's Style & Functionality Elevate your bathroom with custom…" at bounding box center [824, 722] width 1456 height 795
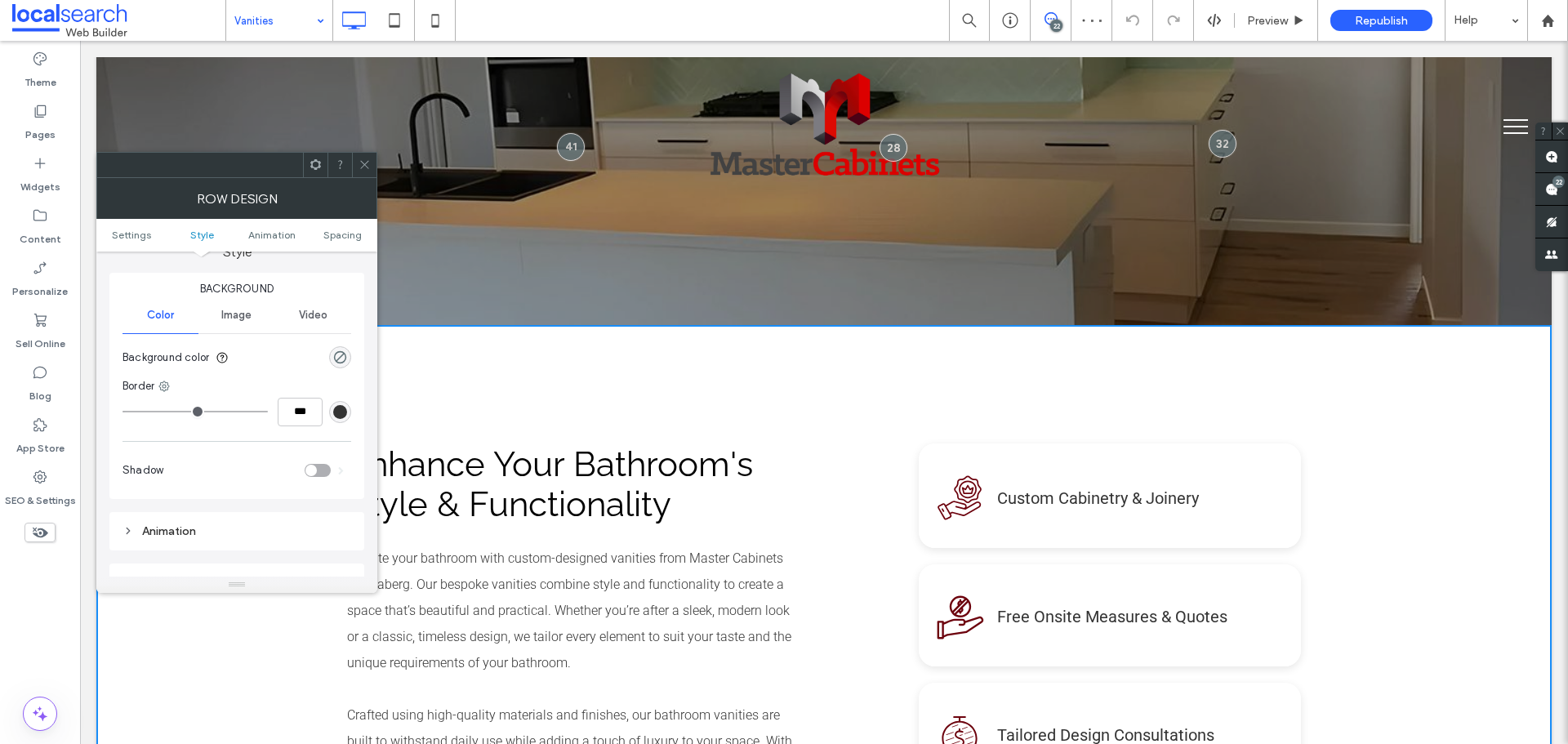
scroll to position [163, 0]
click at [338, 352] on div "rgba(0, 0, 0, 0)" at bounding box center [340, 356] width 14 height 14
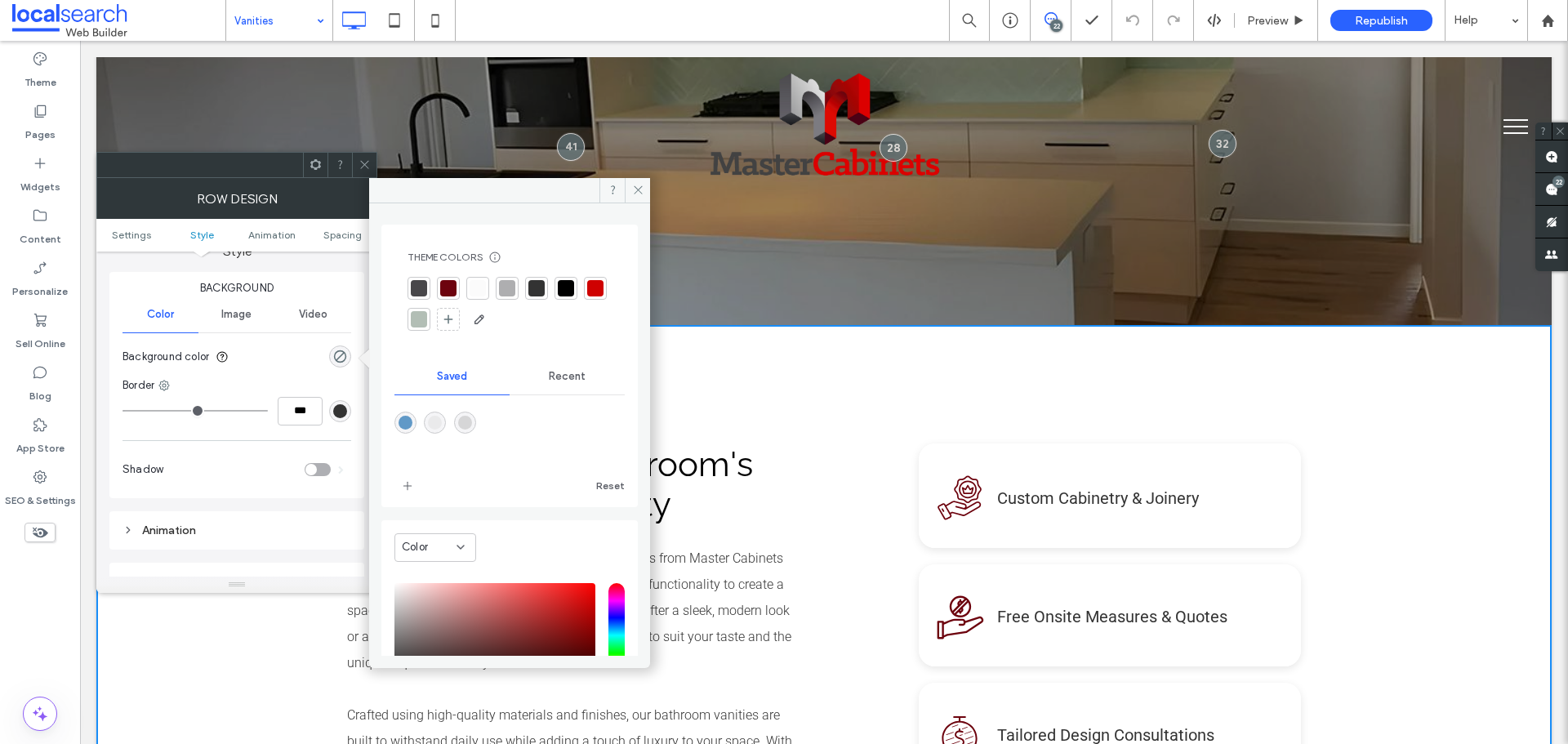
click at [471, 422] on div "rgba(214,214,215,1)" at bounding box center [465, 422] width 14 height 14
type input "*******"
type input "***"
type input "****"
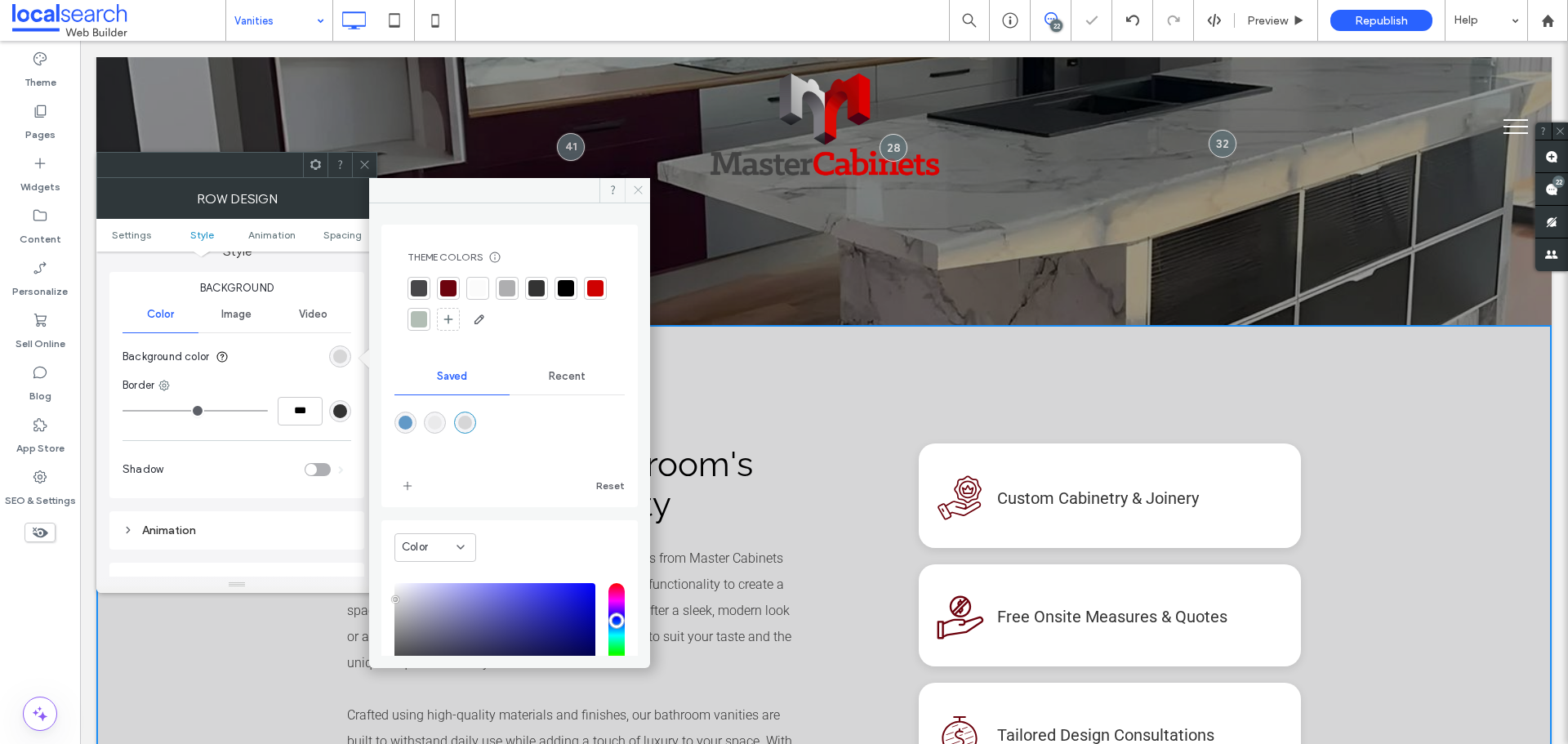
click at [631, 184] on span at bounding box center [638, 190] width 25 height 24
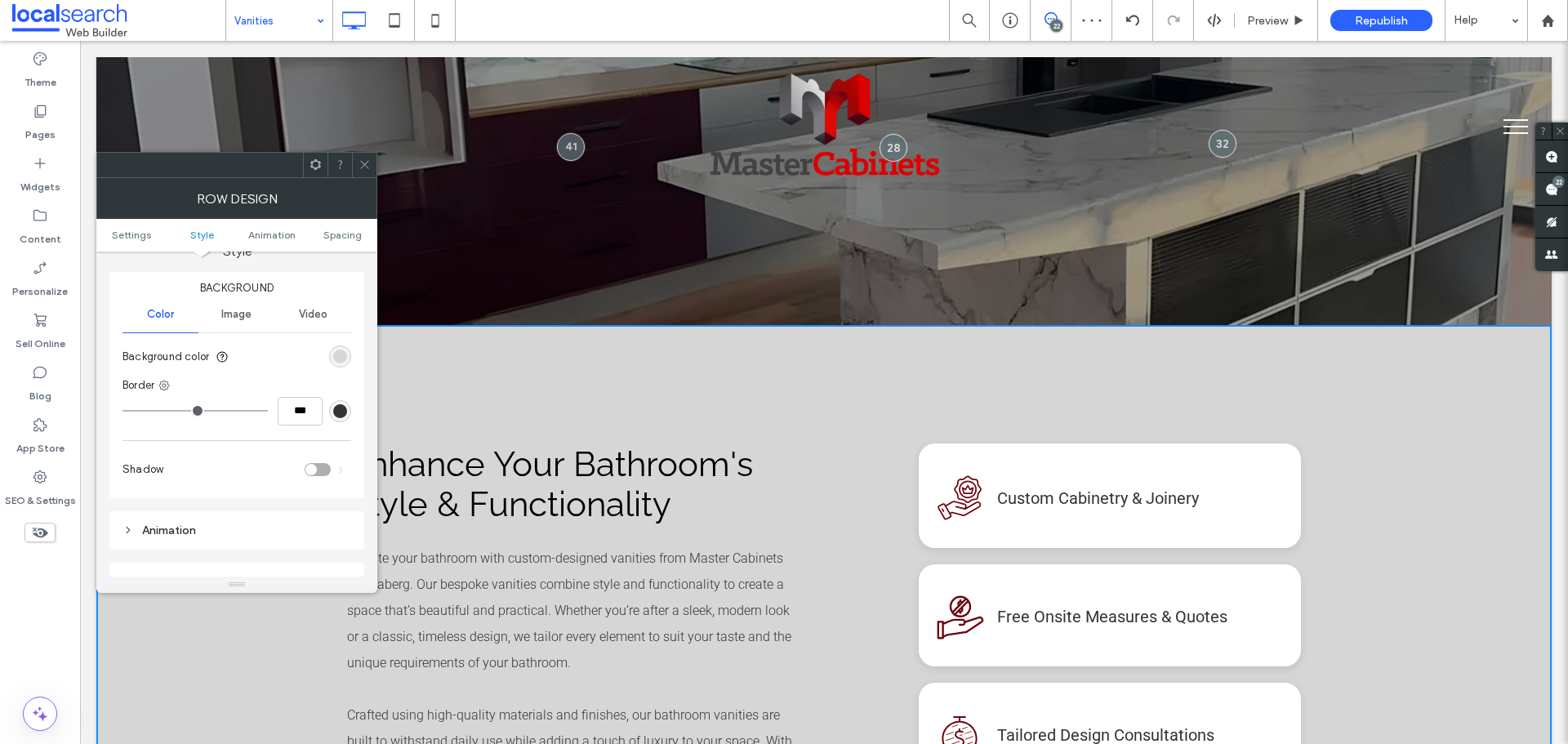
click at [367, 161] on icon at bounding box center [364, 165] width 12 height 12
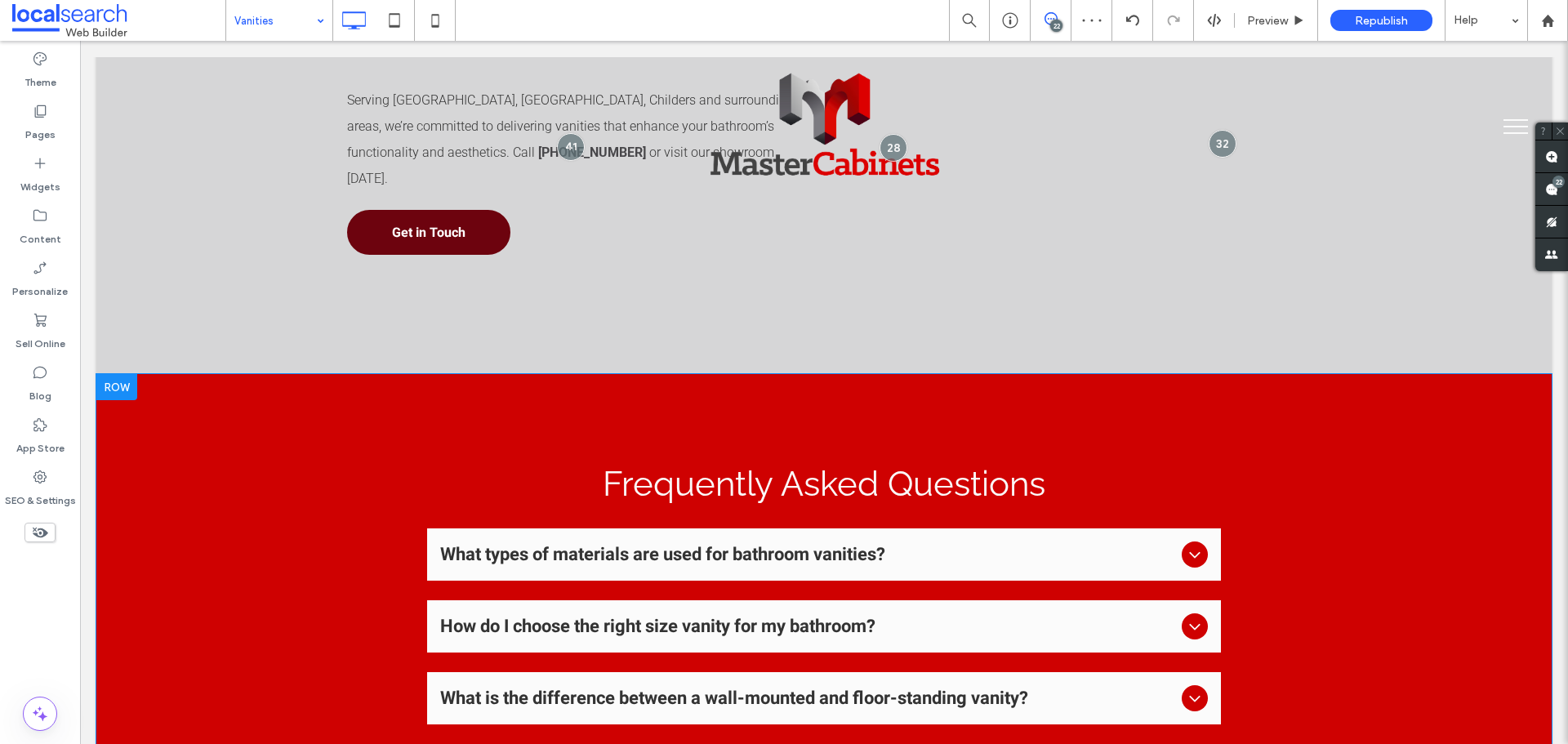
scroll to position [1470, 0]
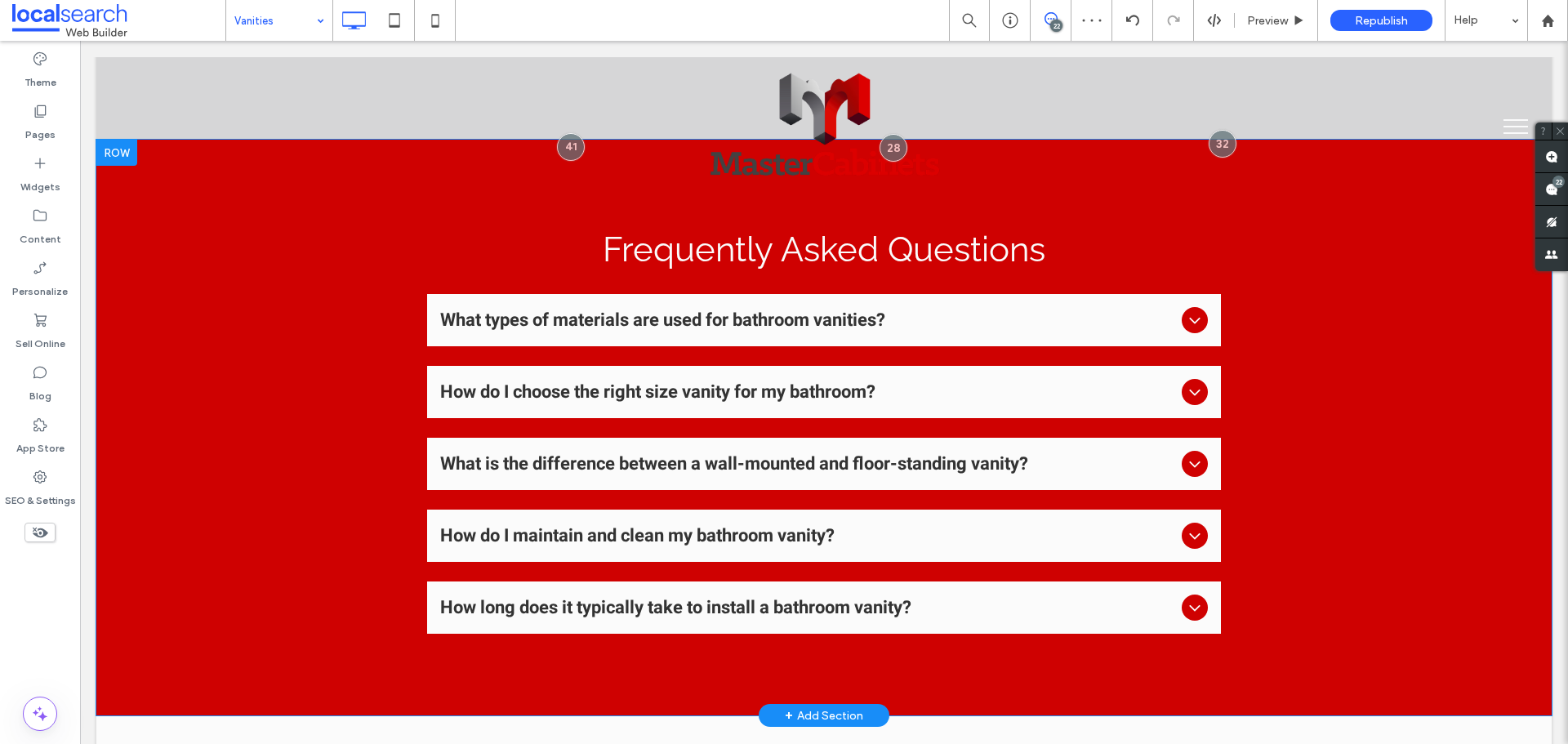
click at [323, 264] on div "Frequently Asked Questions What types of materials are used for bathroom vaniti…" at bounding box center [824, 427] width 1456 height 576
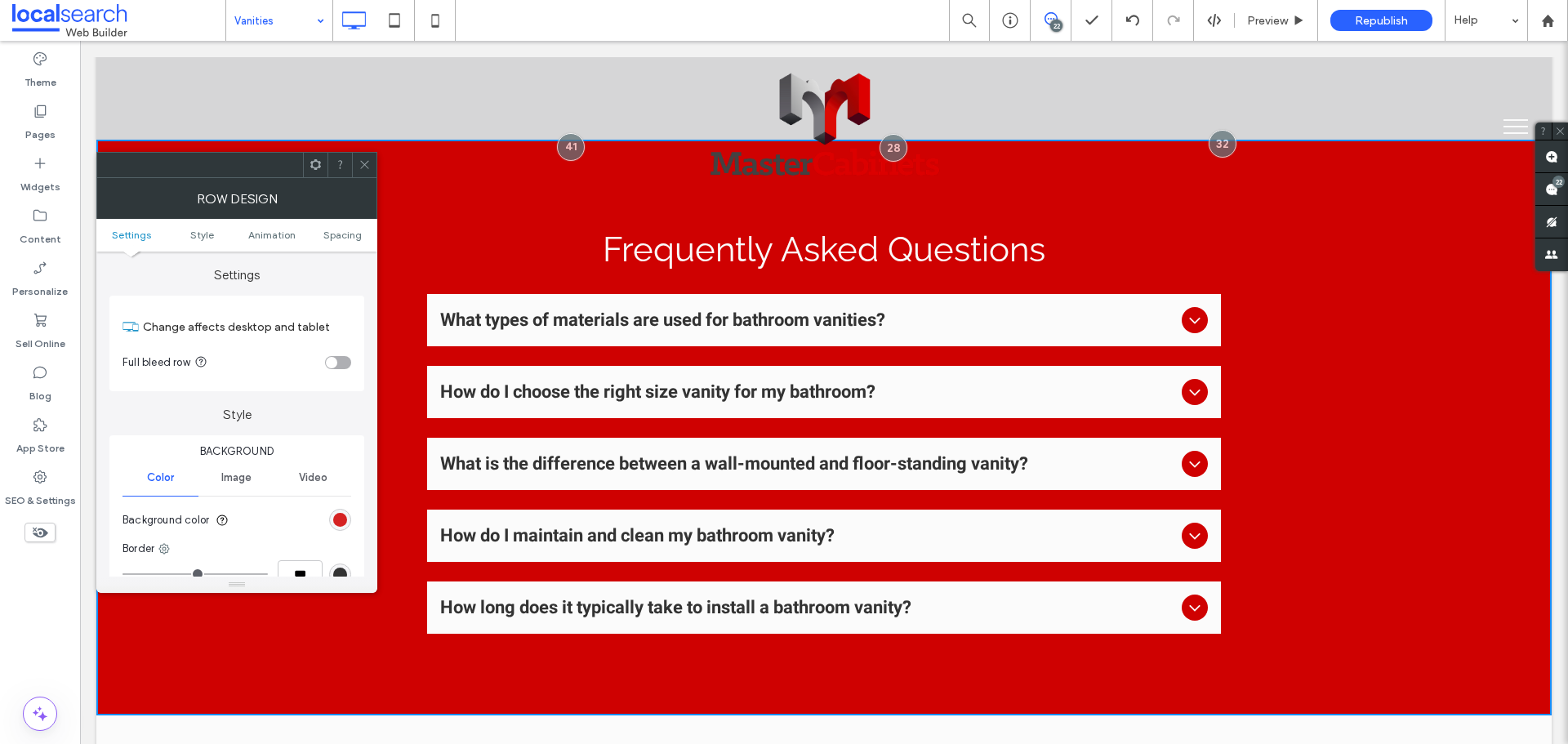
click at [336, 516] on div "rgb(207, 1, 1)" at bounding box center [340, 520] width 22 height 22
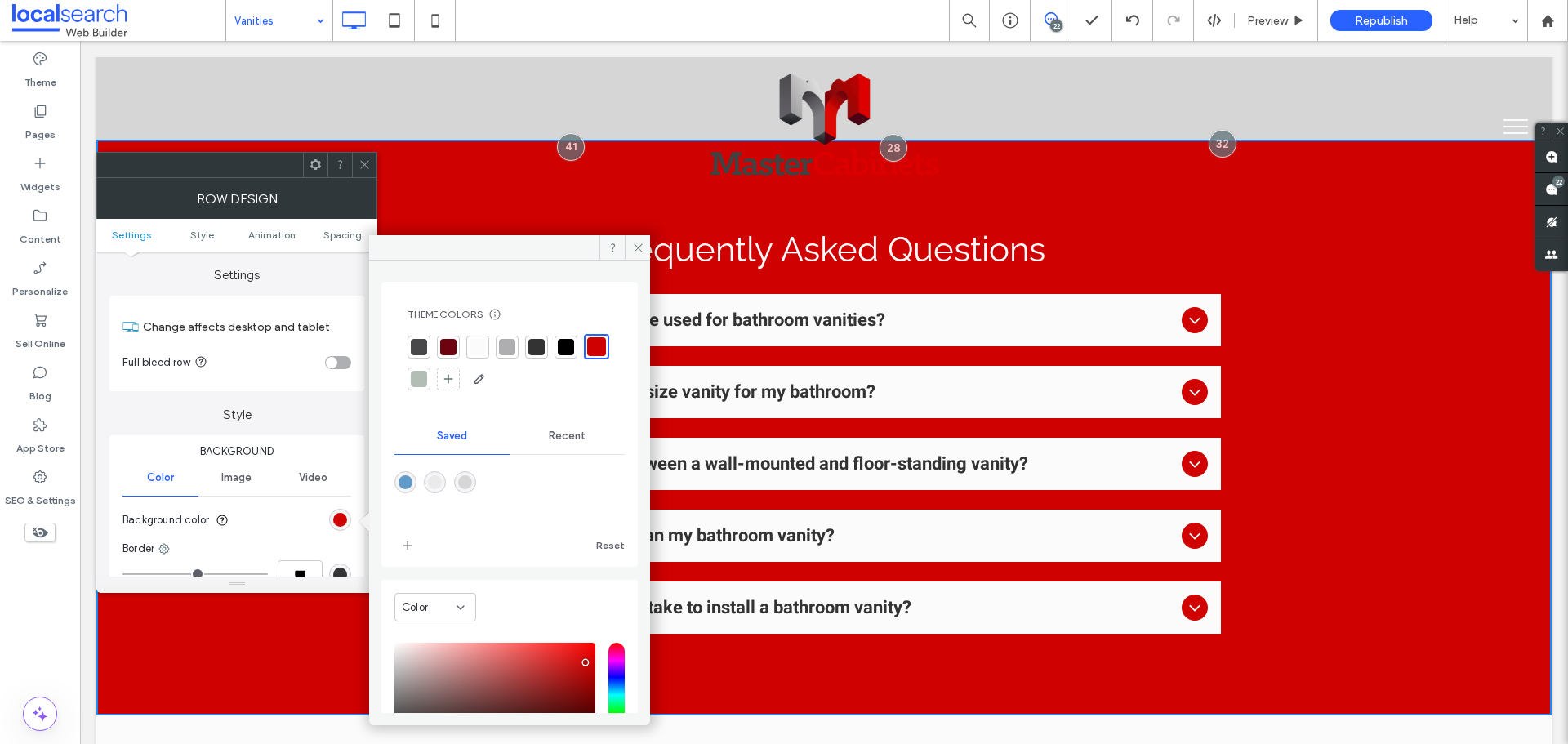
click at [435, 480] on div "rgba(234,234,235,1)" at bounding box center [435, 482] width 14 height 14
type input "*******"
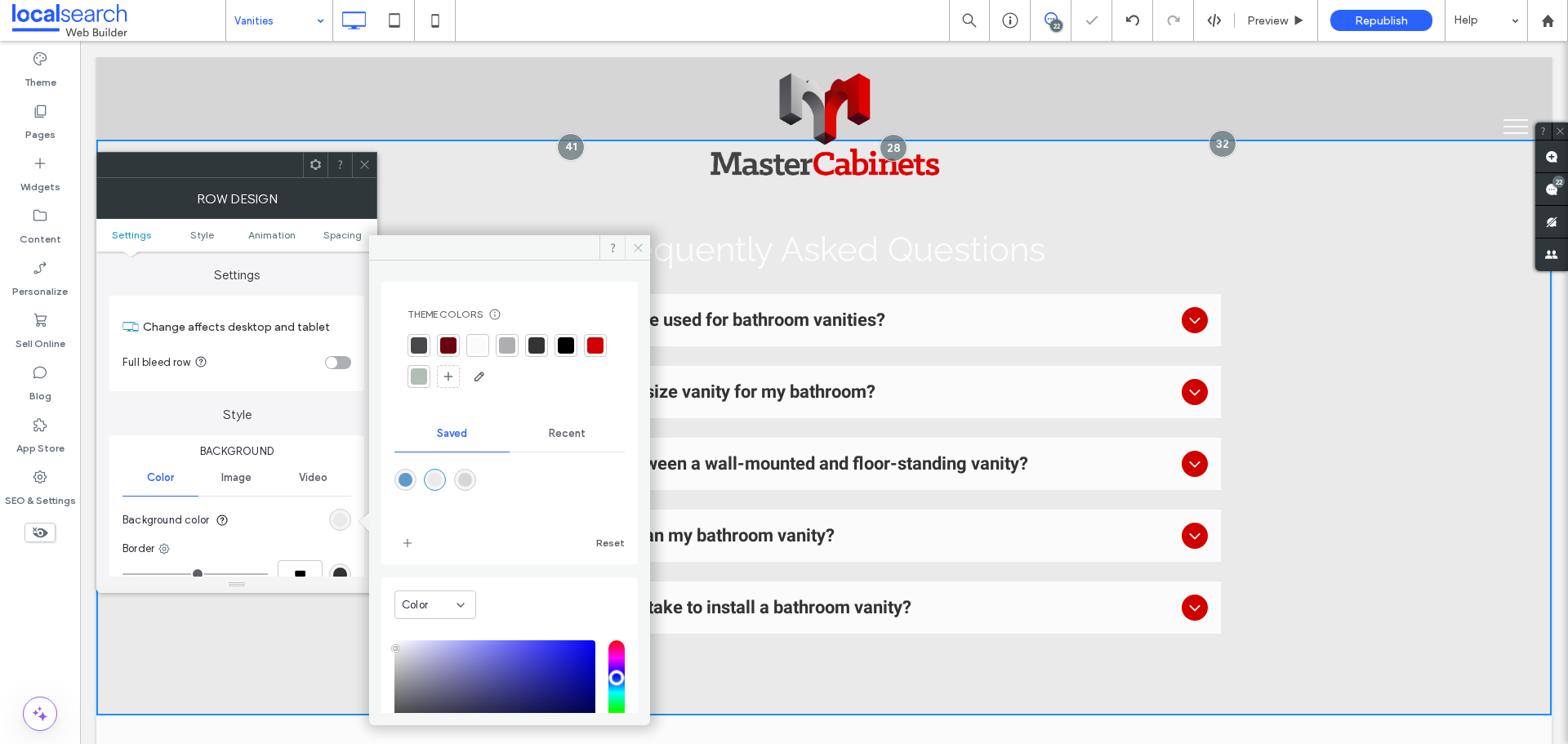
click at [634, 244] on icon at bounding box center [638, 248] width 12 height 12
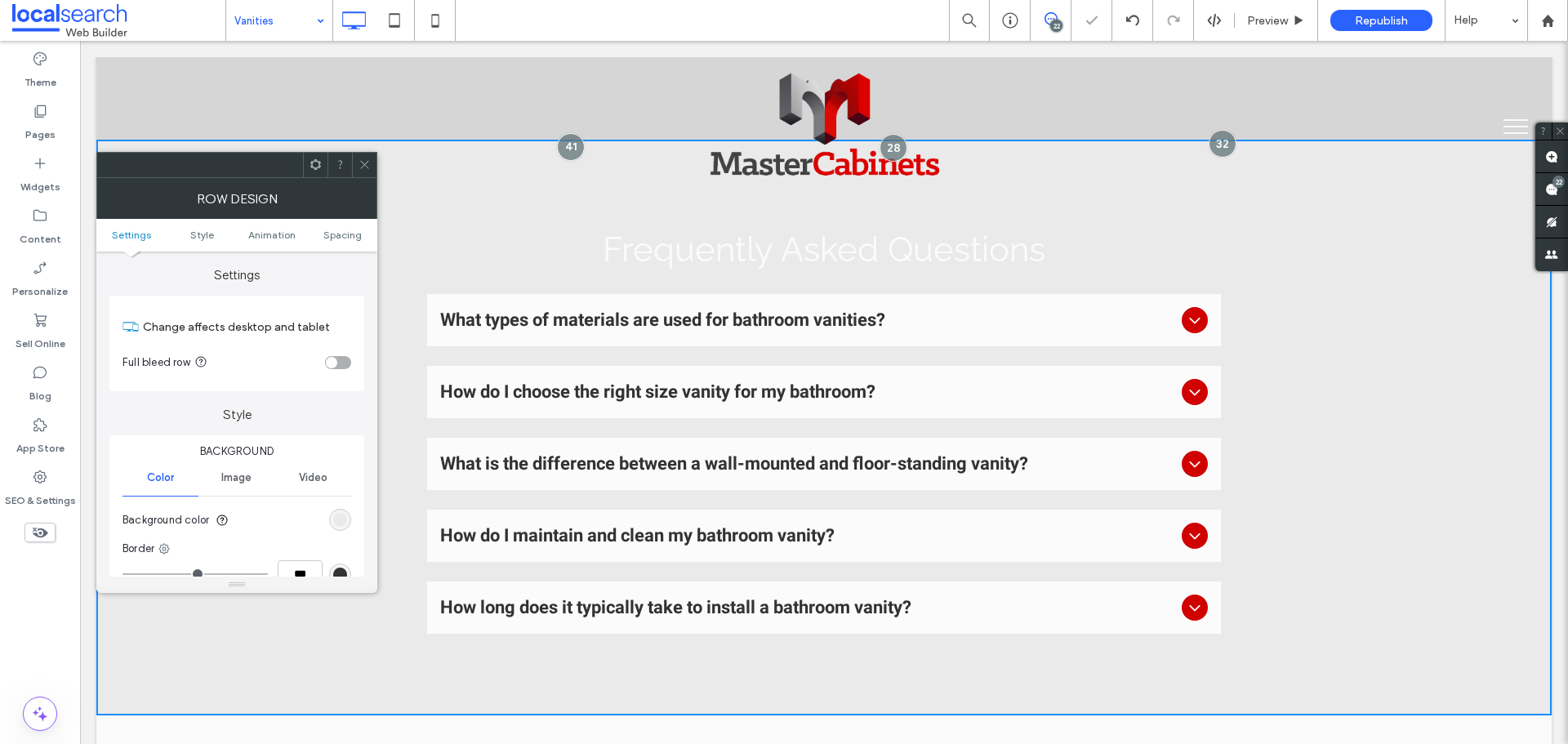
click at [367, 167] on use at bounding box center [364, 165] width 8 height 8
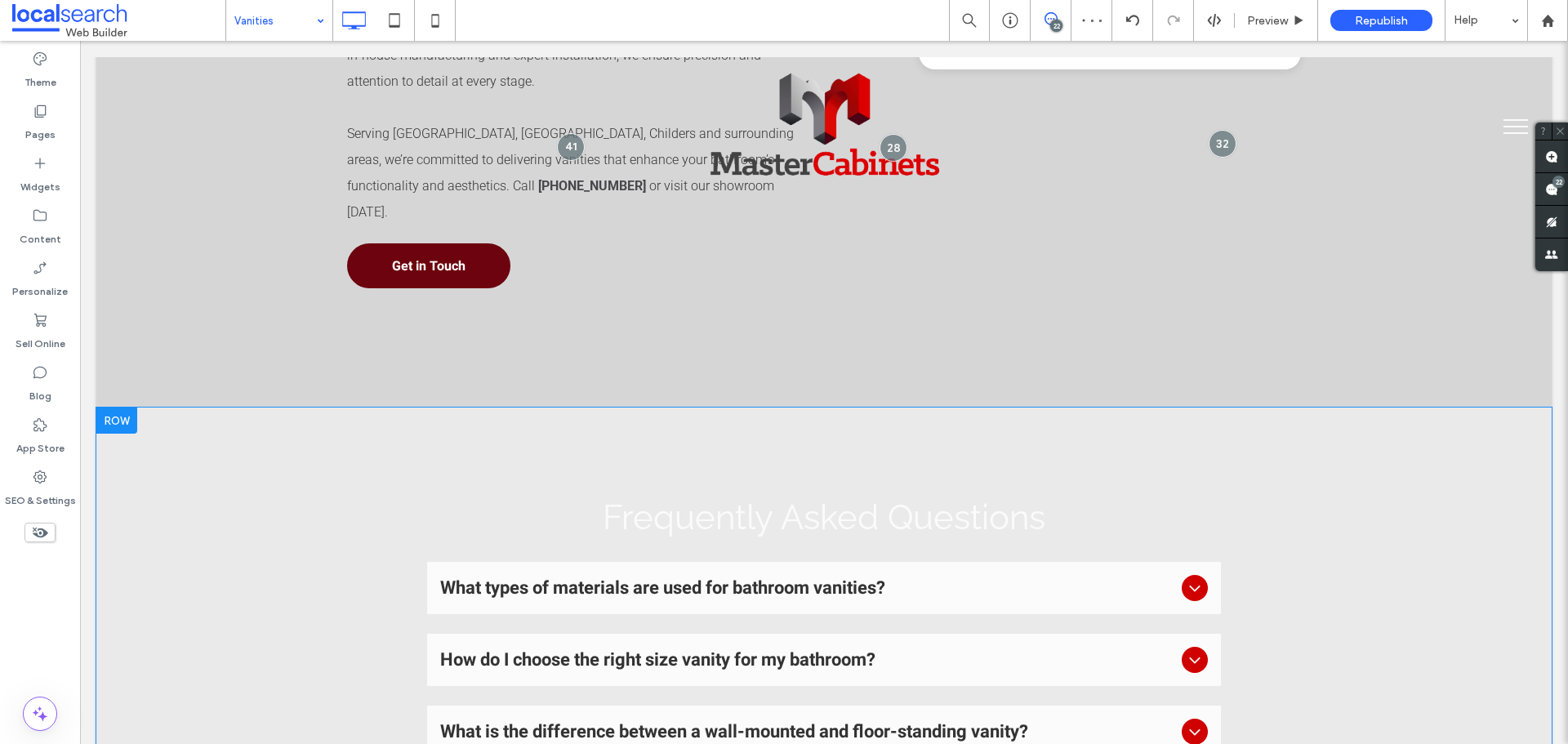
scroll to position [1225, 0]
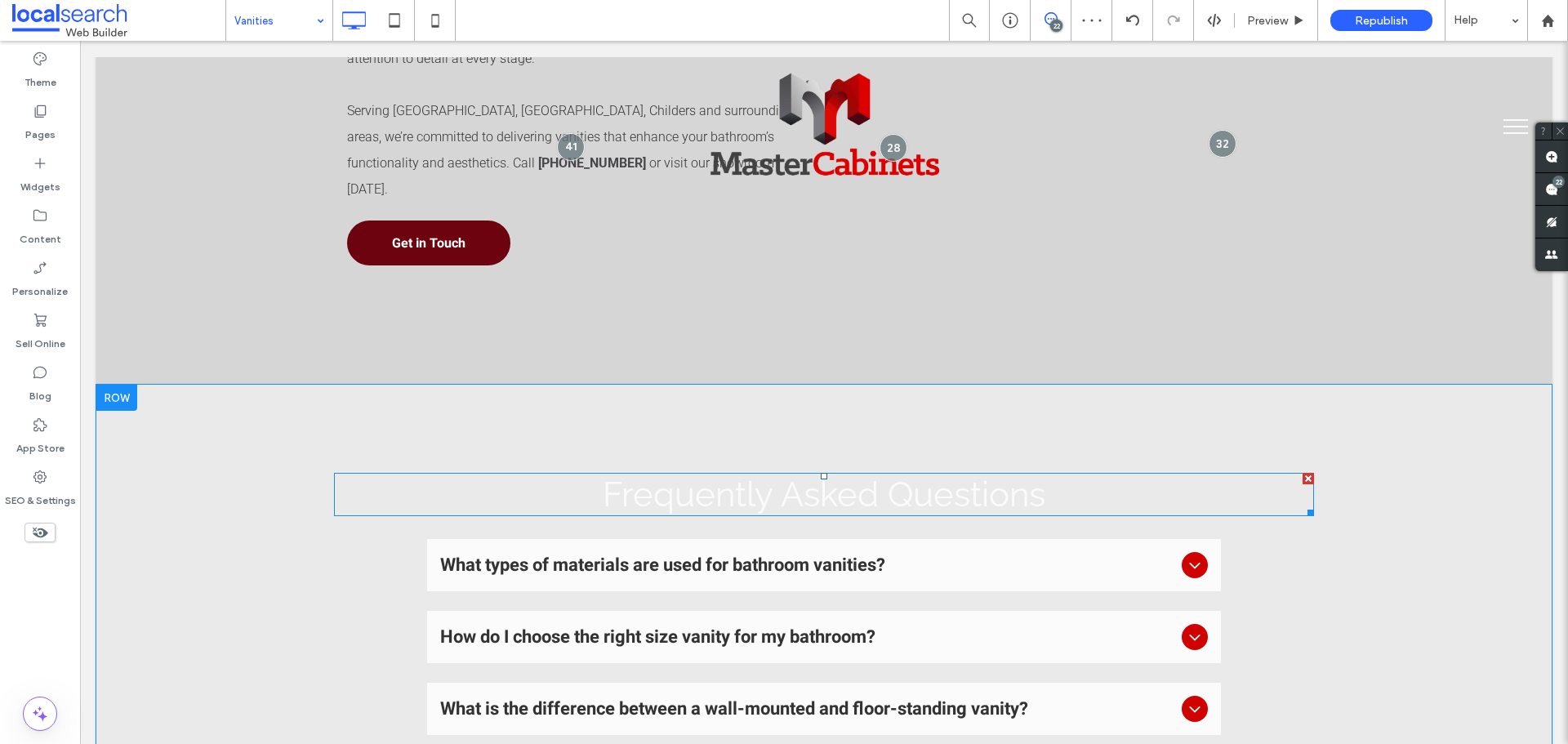
click at [665, 475] on span "Frequently Asked Questions" at bounding box center [824, 495] width 442 height 40
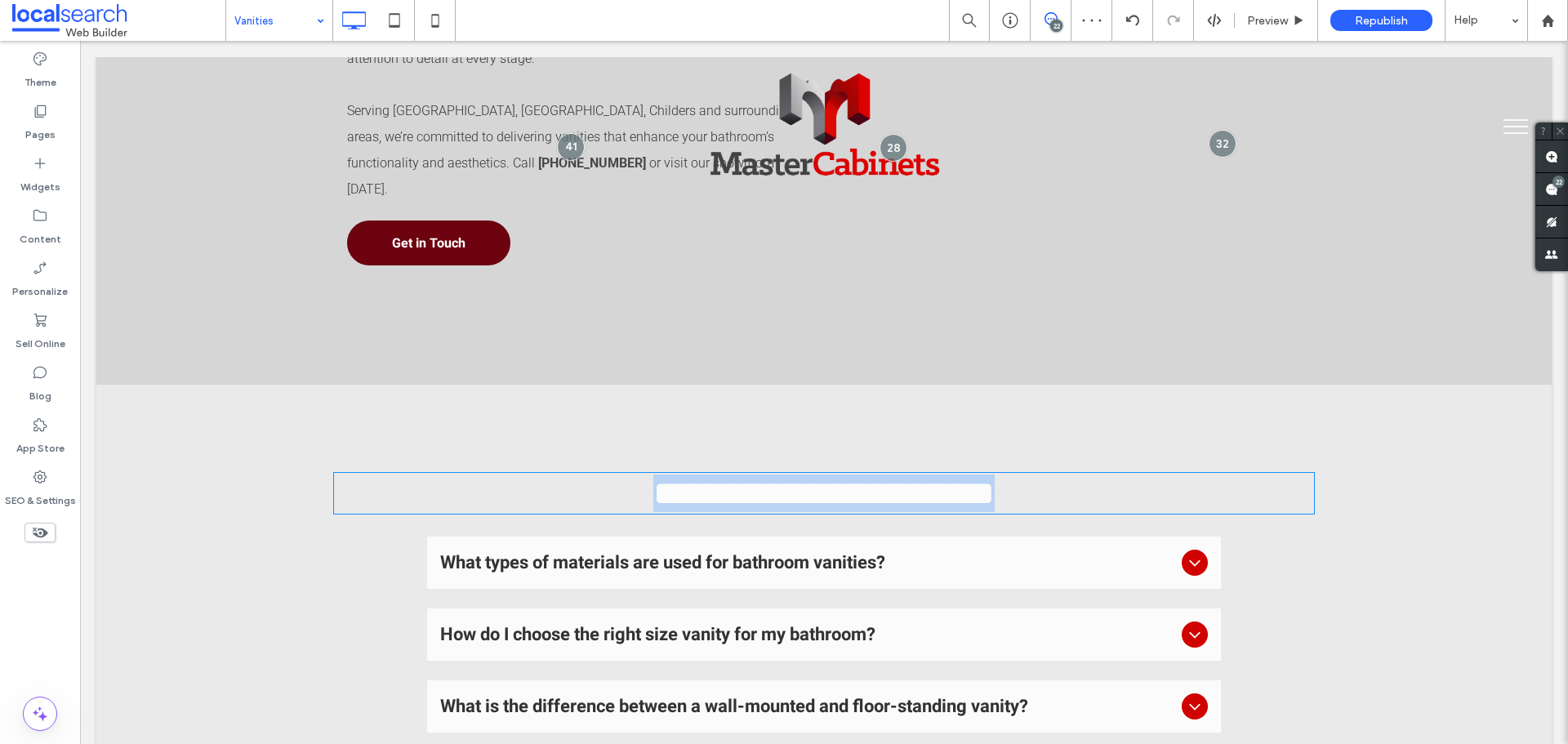
type input "*******"
type input "**"
click at [665, 476] on span "**********" at bounding box center [824, 493] width 342 height 34
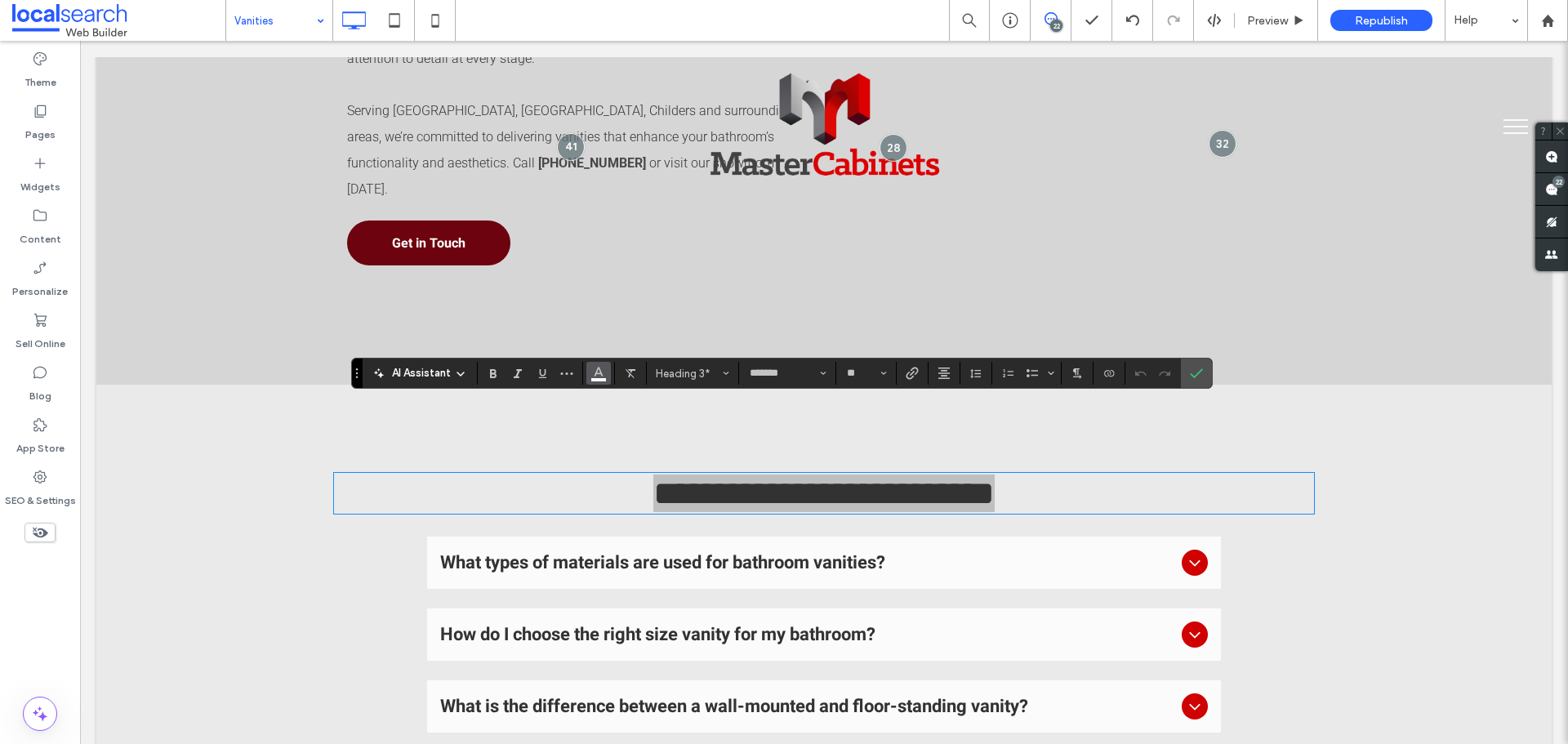
click at [604, 372] on icon "Color" at bounding box center [599, 372] width 13 height 13
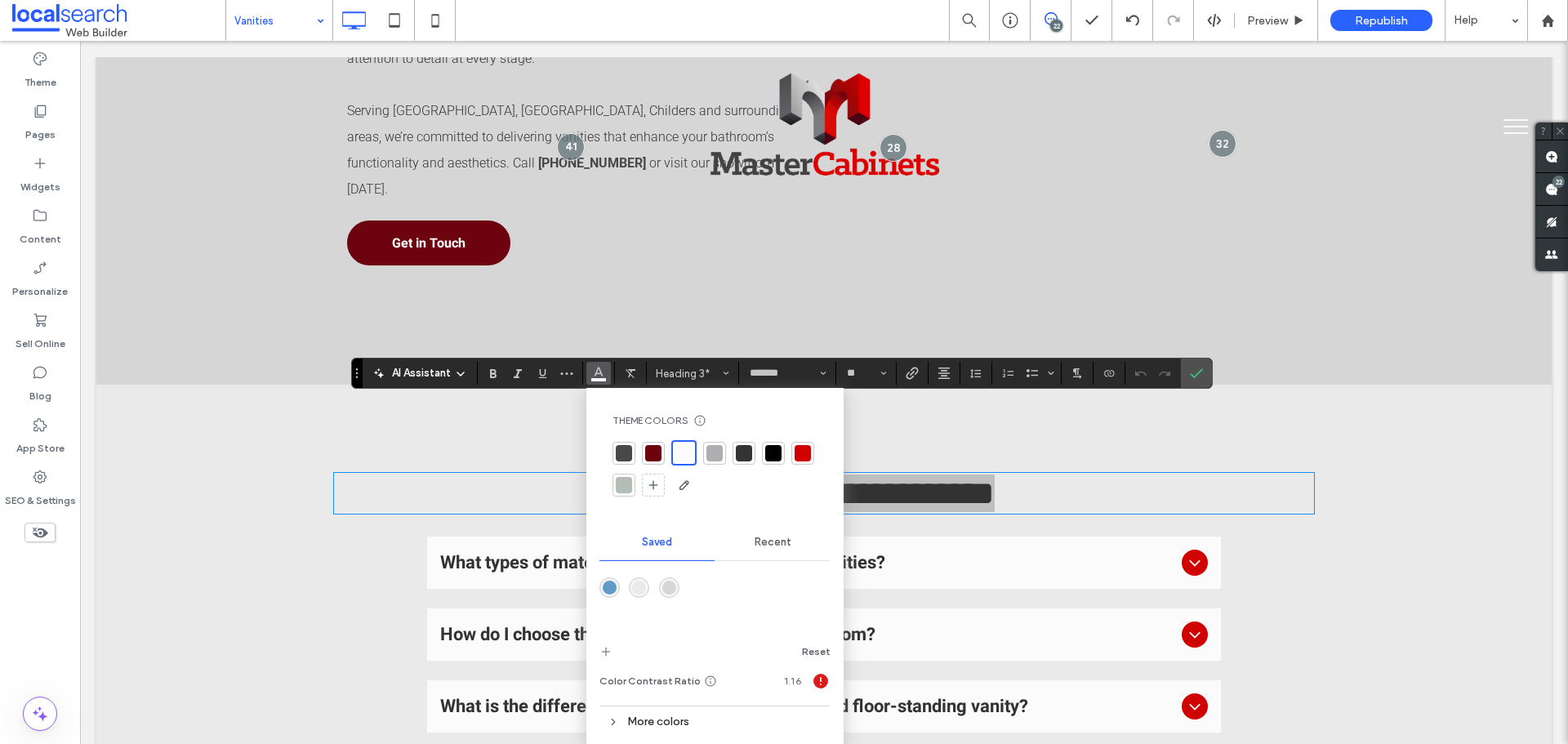
click at [762, 452] on div at bounding box center [774, 453] width 23 height 23
click at [737, 452] on div at bounding box center [742, 451] width 17 height 17
drag, startPoint x: 762, startPoint y: 452, endPoint x: 771, endPoint y: 455, distance: 9.5
click at [763, 452] on div at bounding box center [774, 453] width 23 height 23
click at [787, 447] on div at bounding box center [715, 468] width 205 height 56
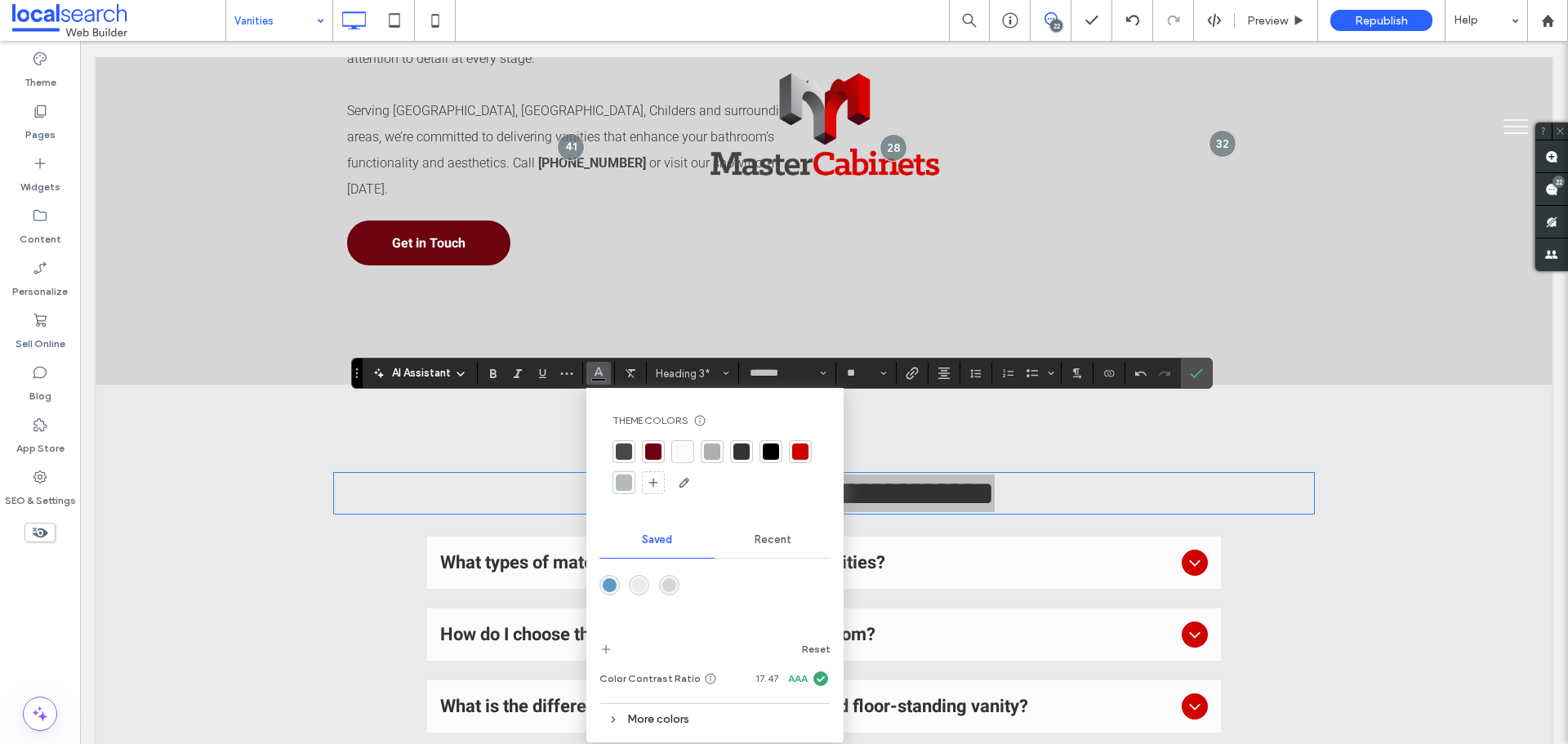
click at [774, 449] on div at bounding box center [772, 451] width 17 height 17
click at [1208, 372] on label "Confirm" at bounding box center [1196, 372] width 24 height 29
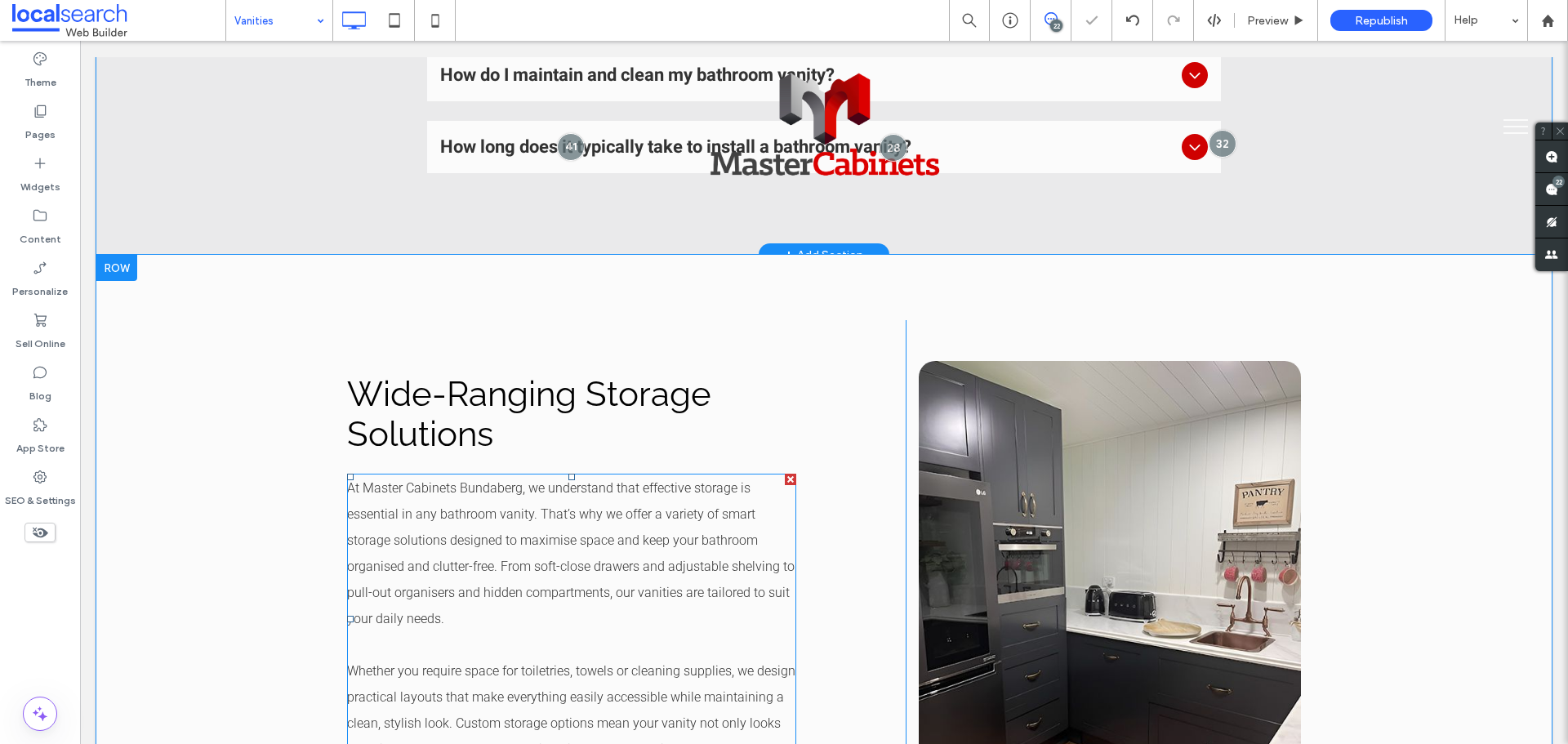
scroll to position [1878, 0]
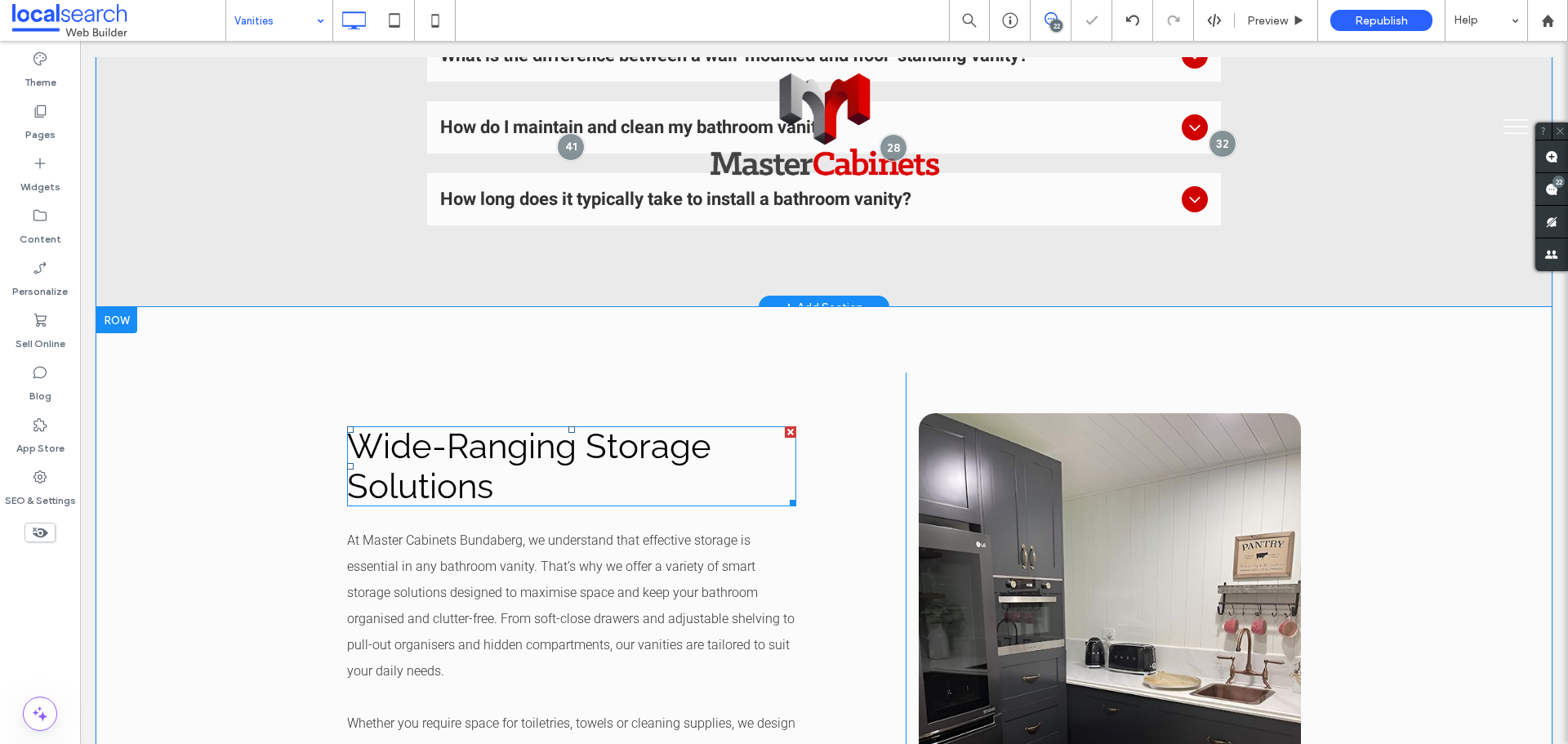
click at [394, 426] on span "Wide-Ranging Storage Solutions" at bounding box center [530, 466] width 364 height 80
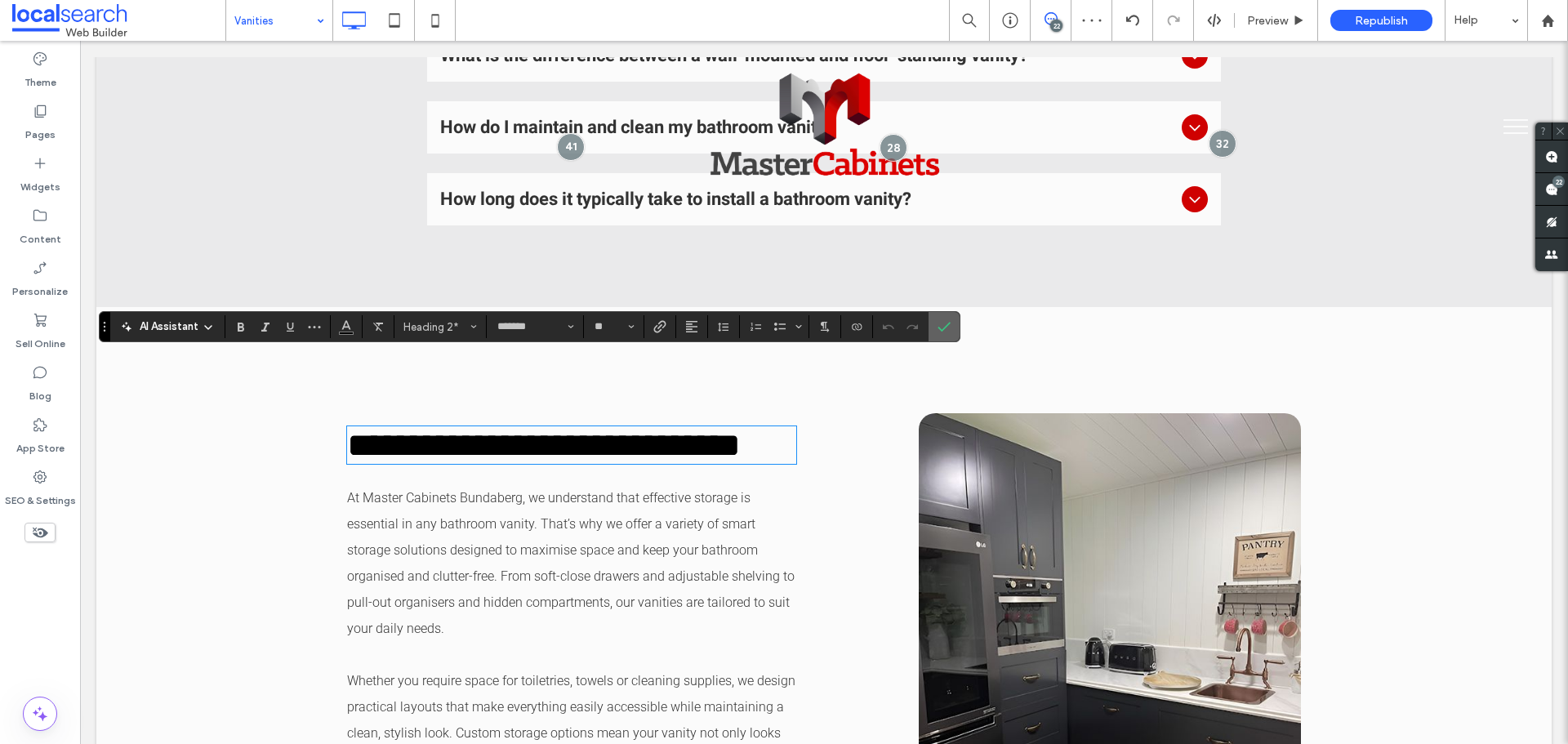
click at [950, 328] on icon "Confirm" at bounding box center [944, 327] width 13 height 13
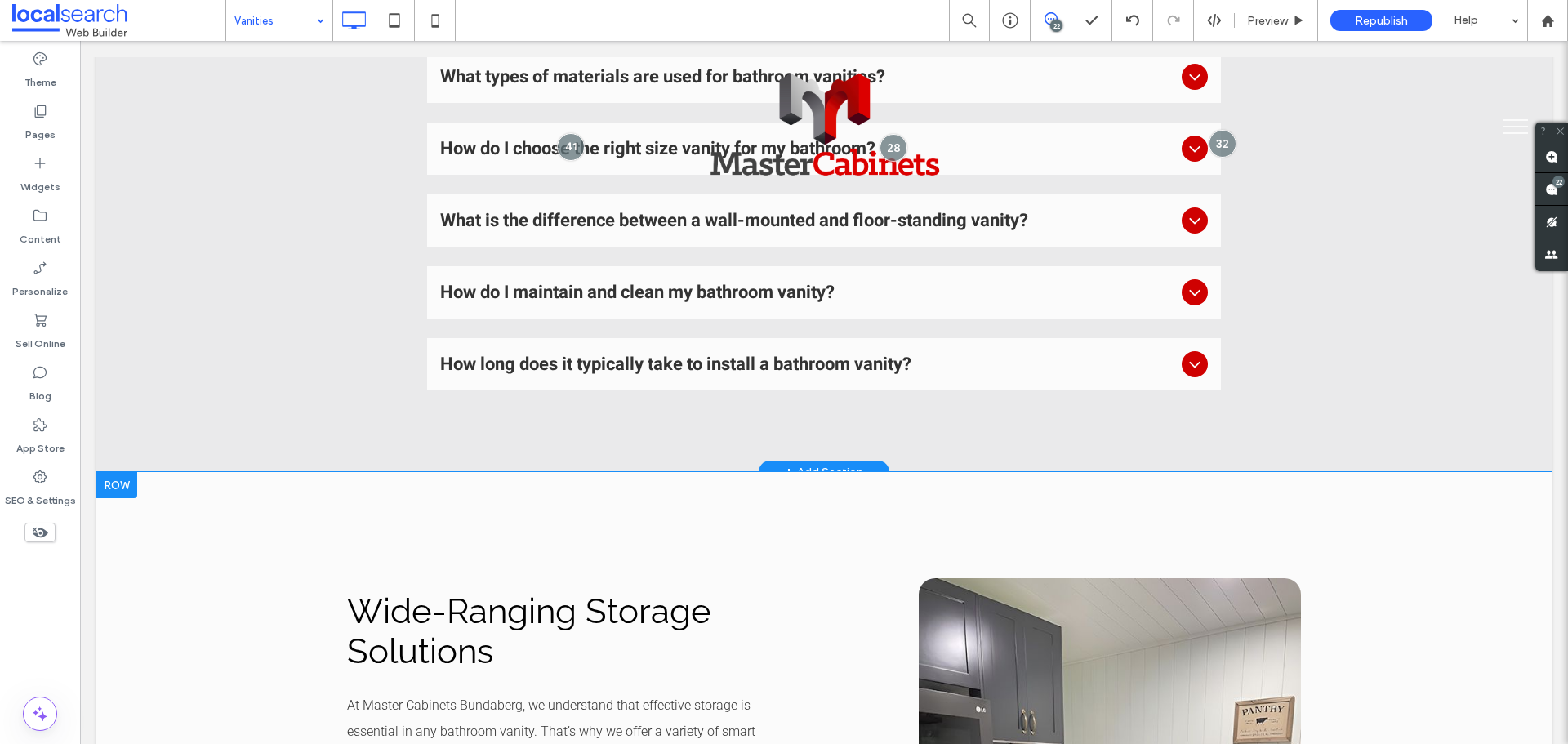
scroll to position [1715, 0]
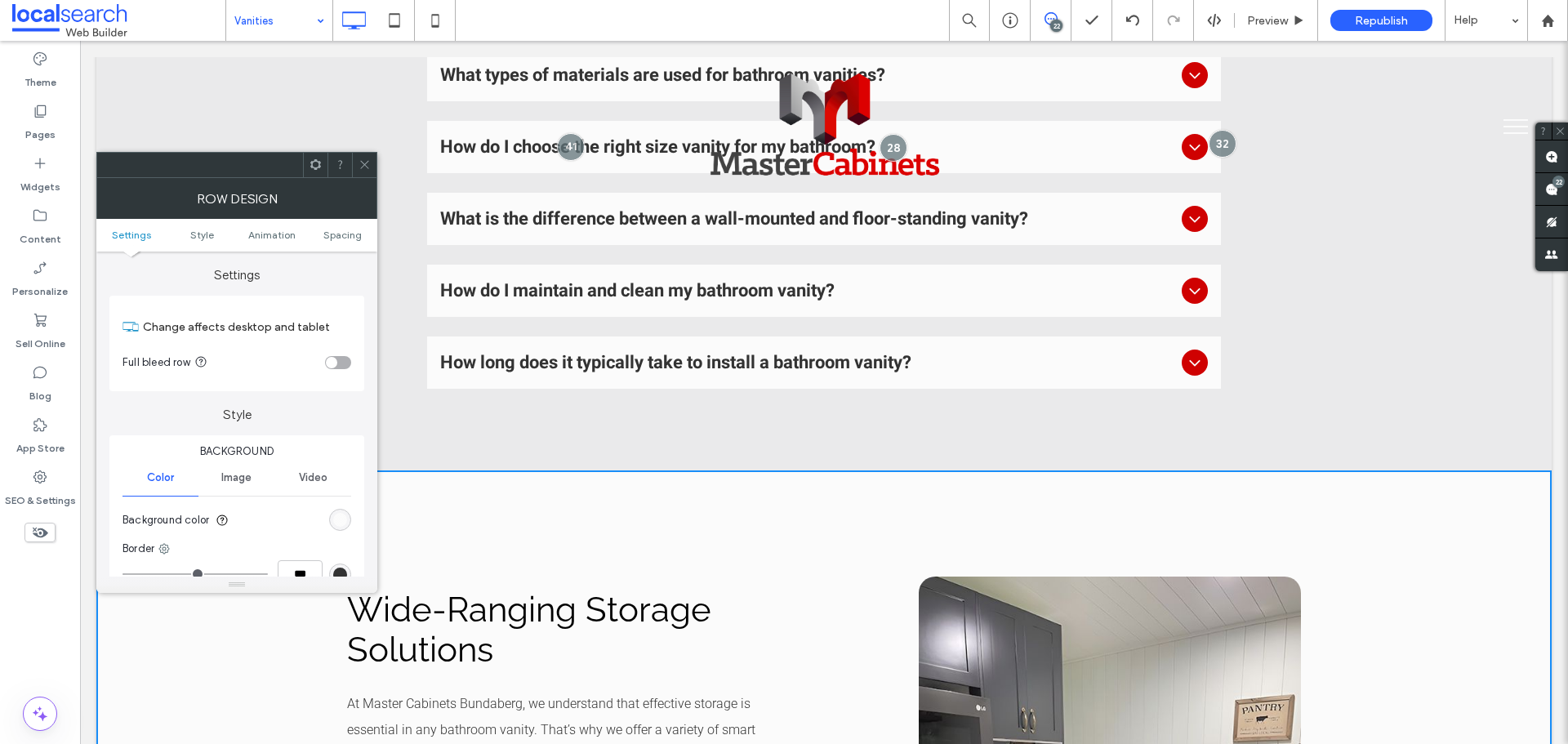
drag, startPoint x: 333, startPoint y: 522, endPoint x: 344, endPoint y: 522, distance: 11.0
click at [336, 522] on div "rgb(251, 251, 251)" at bounding box center [340, 520] width 14 height 14
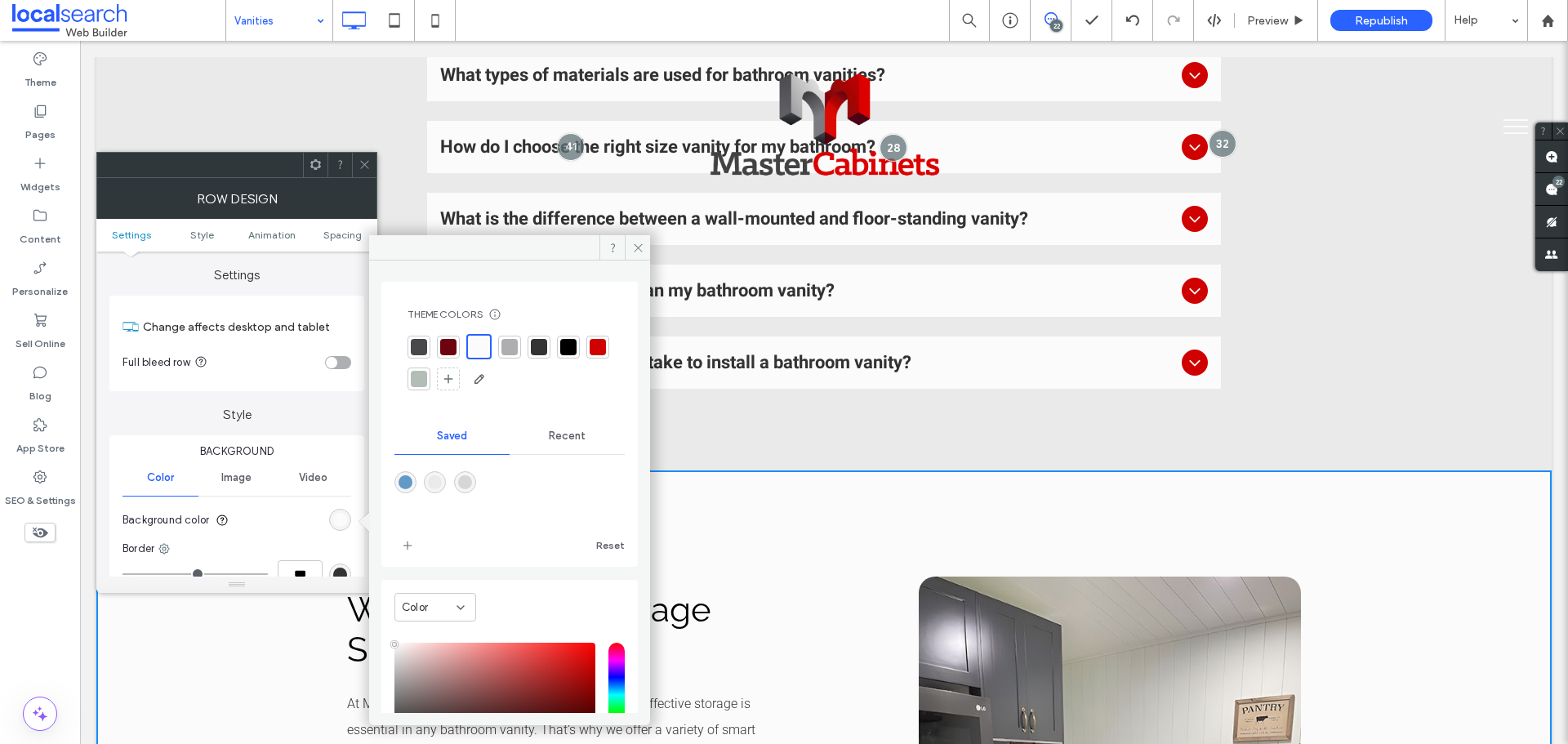
click at [472, 480] on div "rgba(214,214,215,1)" at bounding box center [465, 482] width 14 height 14
type input "*******"
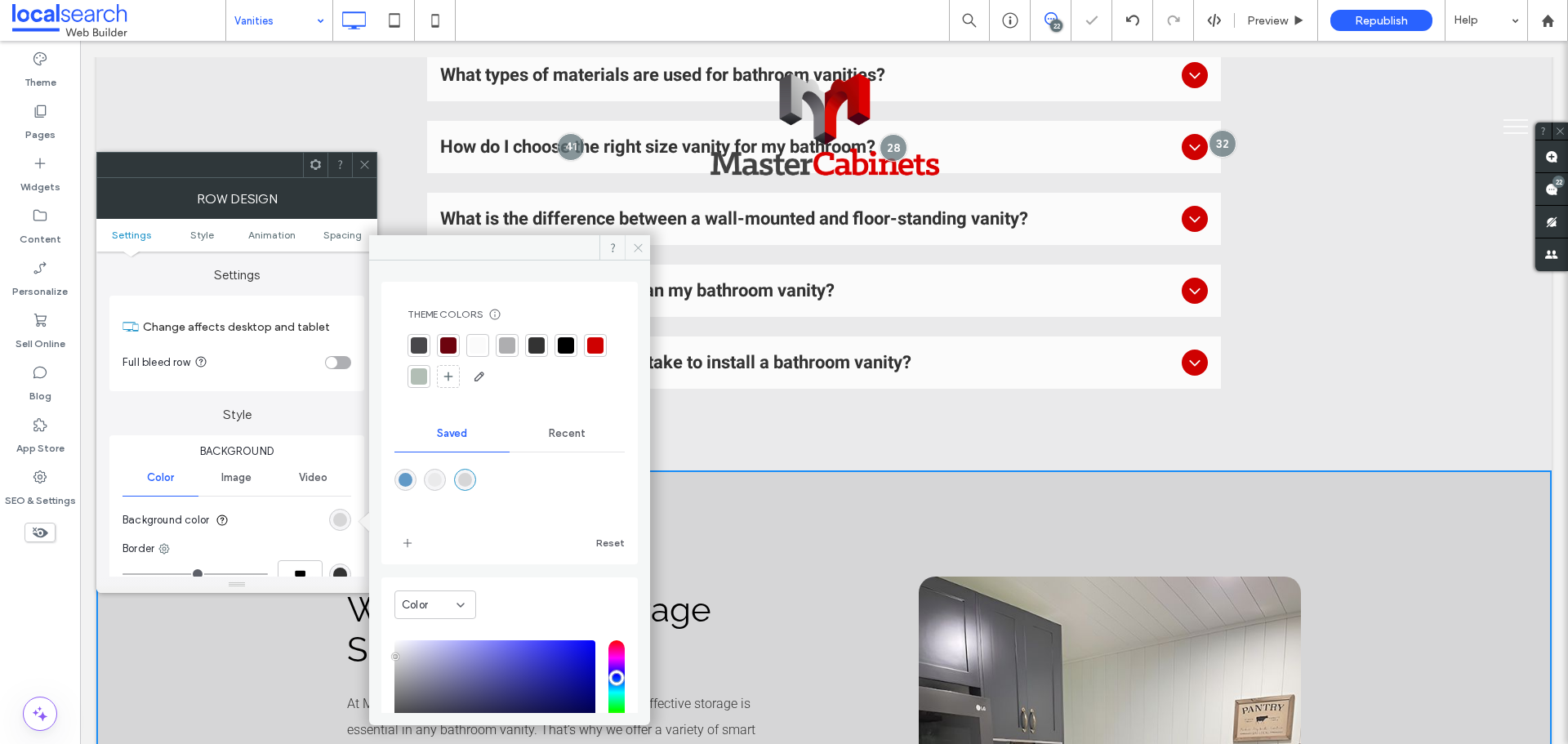
click at [636, 245] on icon at bounding box center [638, 248] width 12 height 12
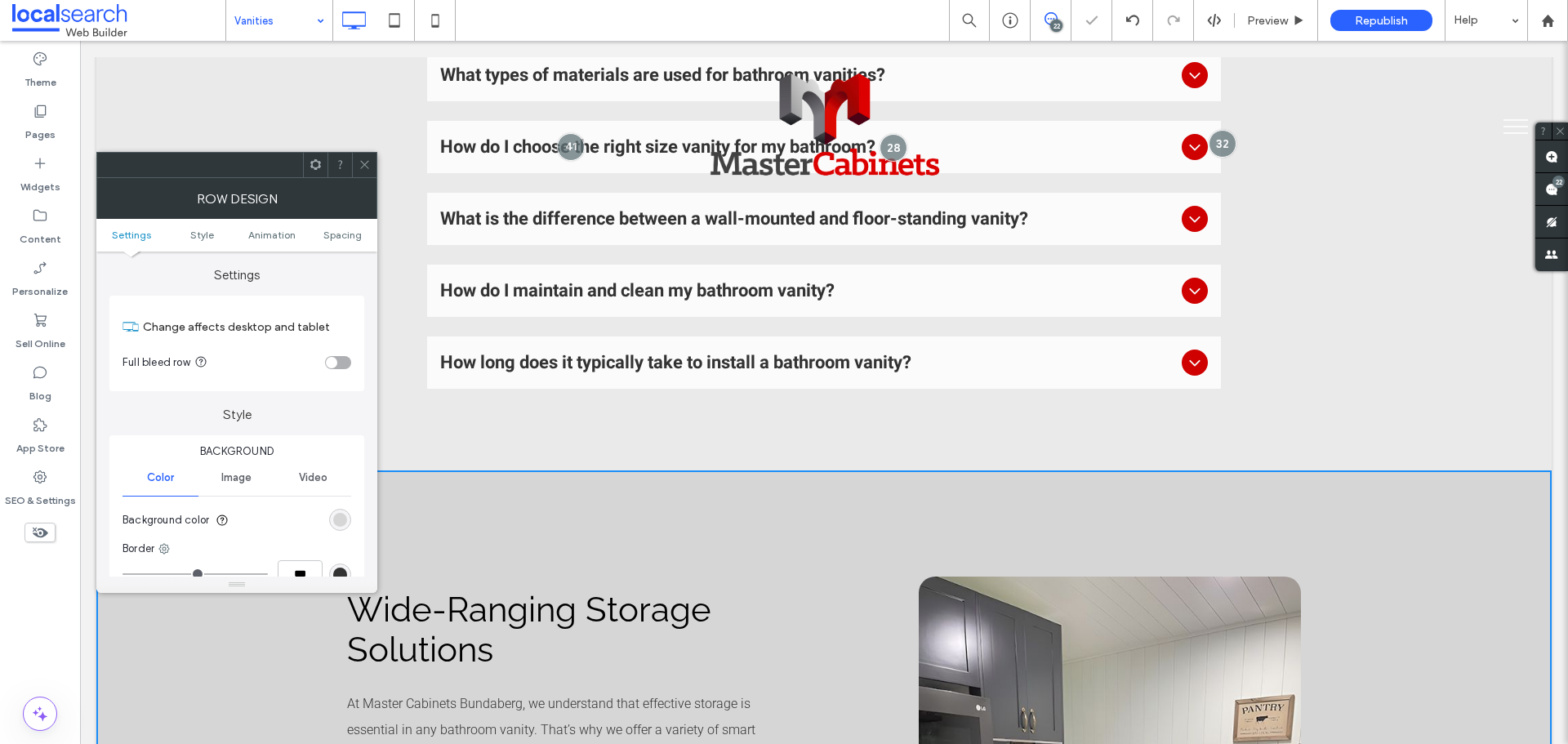
click at [368, 165] on icon at bounding box center [364, 165] width 12 height 12
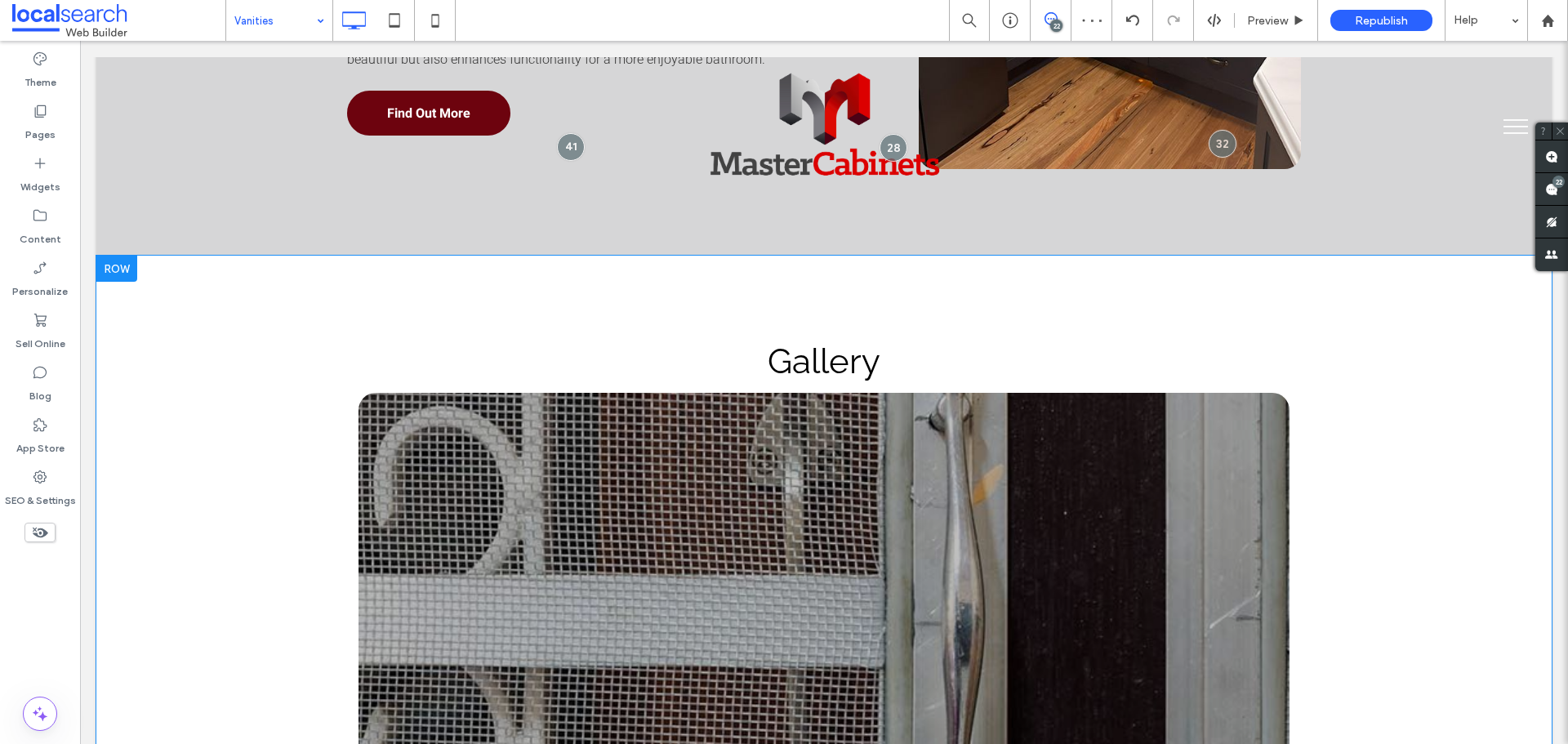
scroll to position [2614, 0]
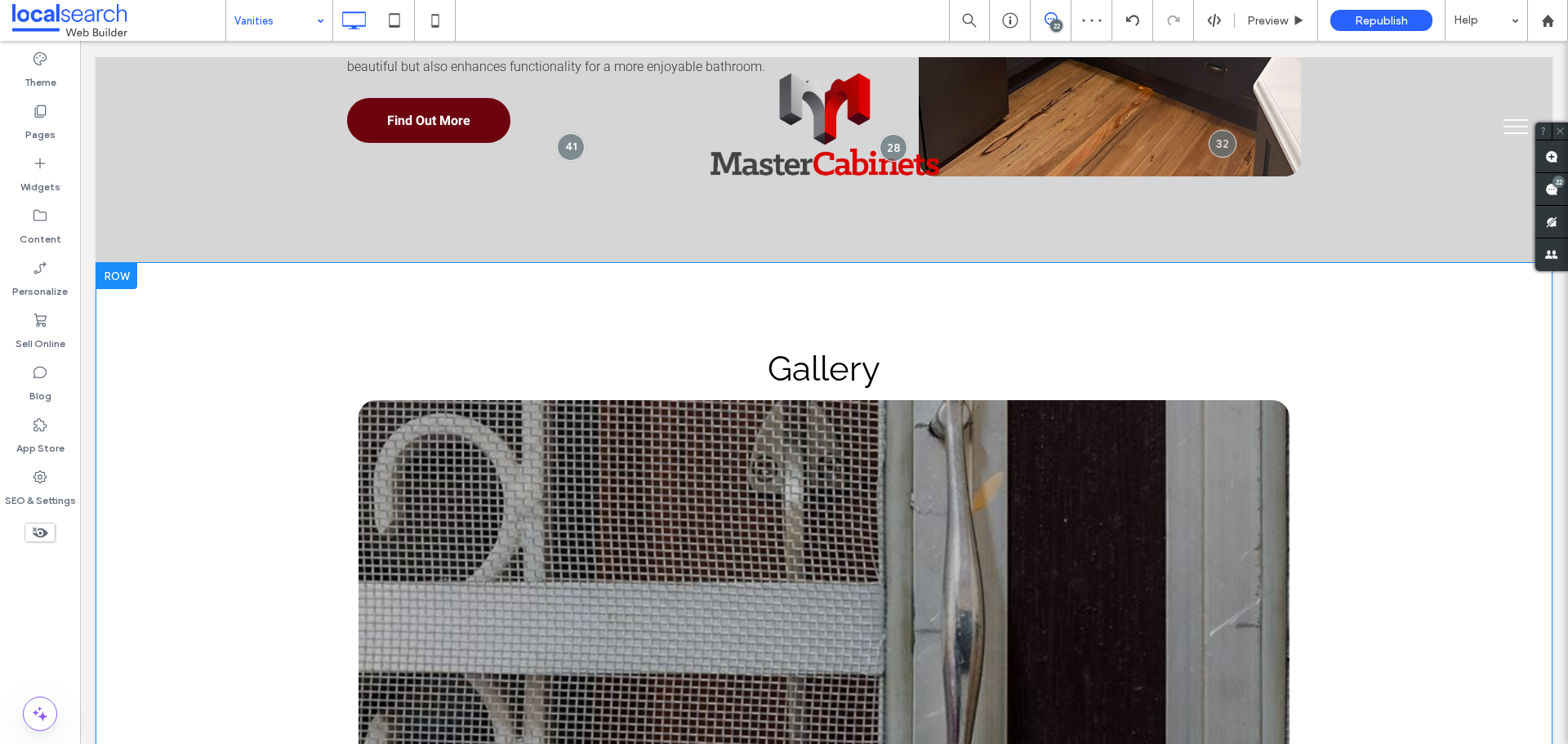
click at [223, 351] on div "Gallery Previous Next Click To Paste Click To Paste Row + Add Section" at bounding box center [824, 664] width 1456 height 803
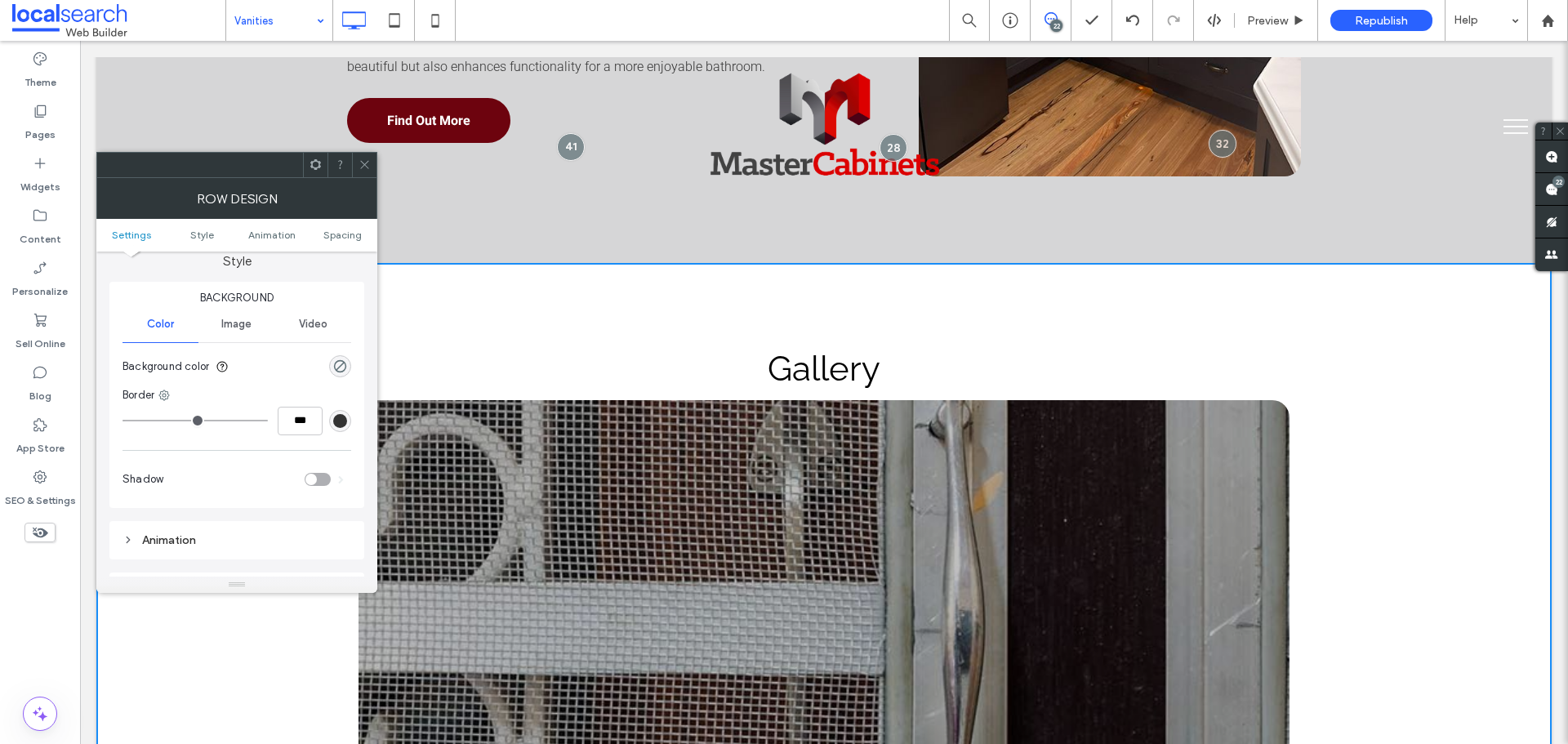
scroll to position [163, 0]
drag, startPoint x: 342, startPoint y: 348, endPoint x: 359, endPoint y: 363, distance: 22.7
click at [342, 347] on div "rgba(0, 0, 0, 0)" at bounding box center [340, 357] width 22 height 22
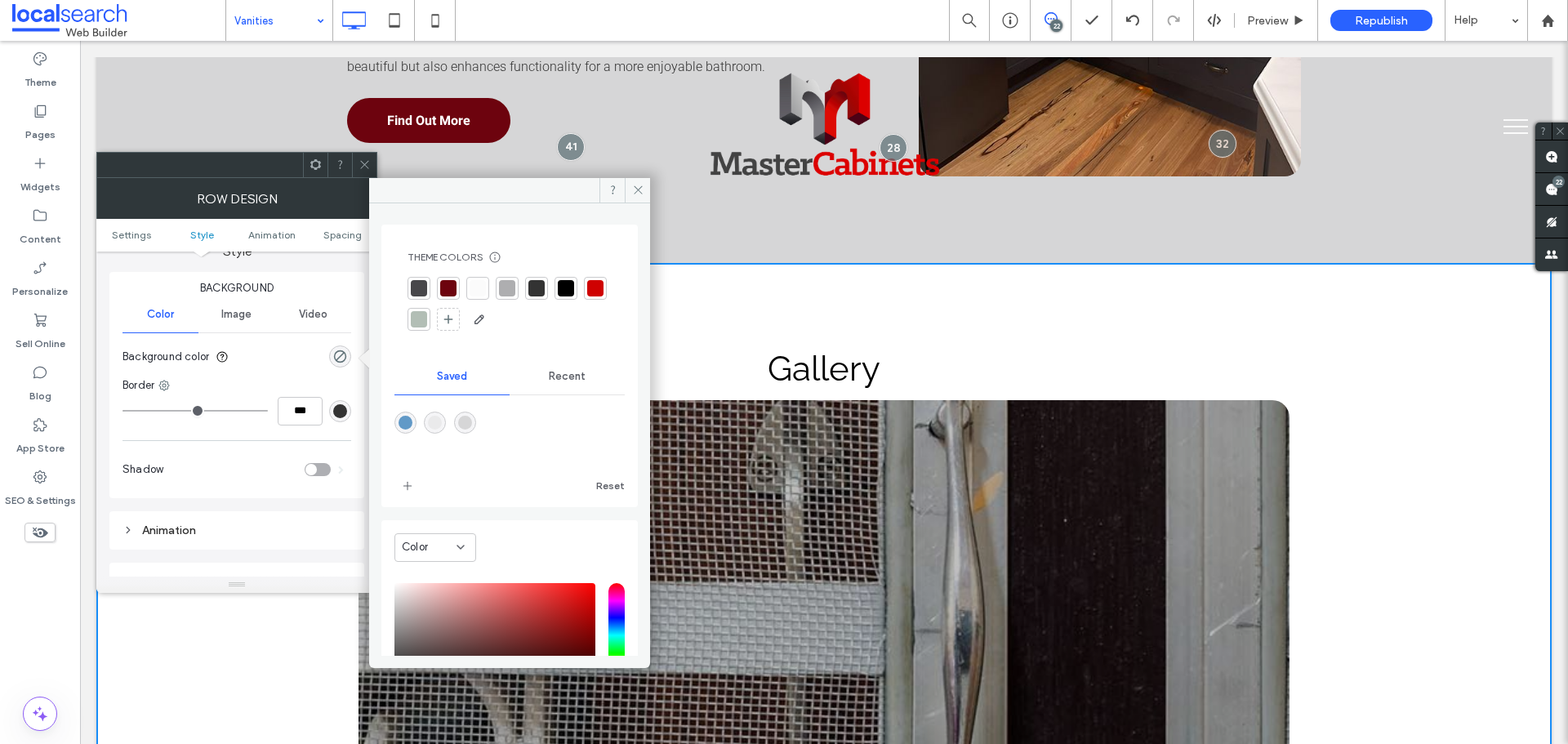
click at [451, 424] on div at bounding box center [509, 434] width 230 height 62
click at [446, 421] on div "rgba(234,234,235,1)" at bounding box center [435, 422] width 22 height 22
type input "*******"
type input "***"
type input "****"
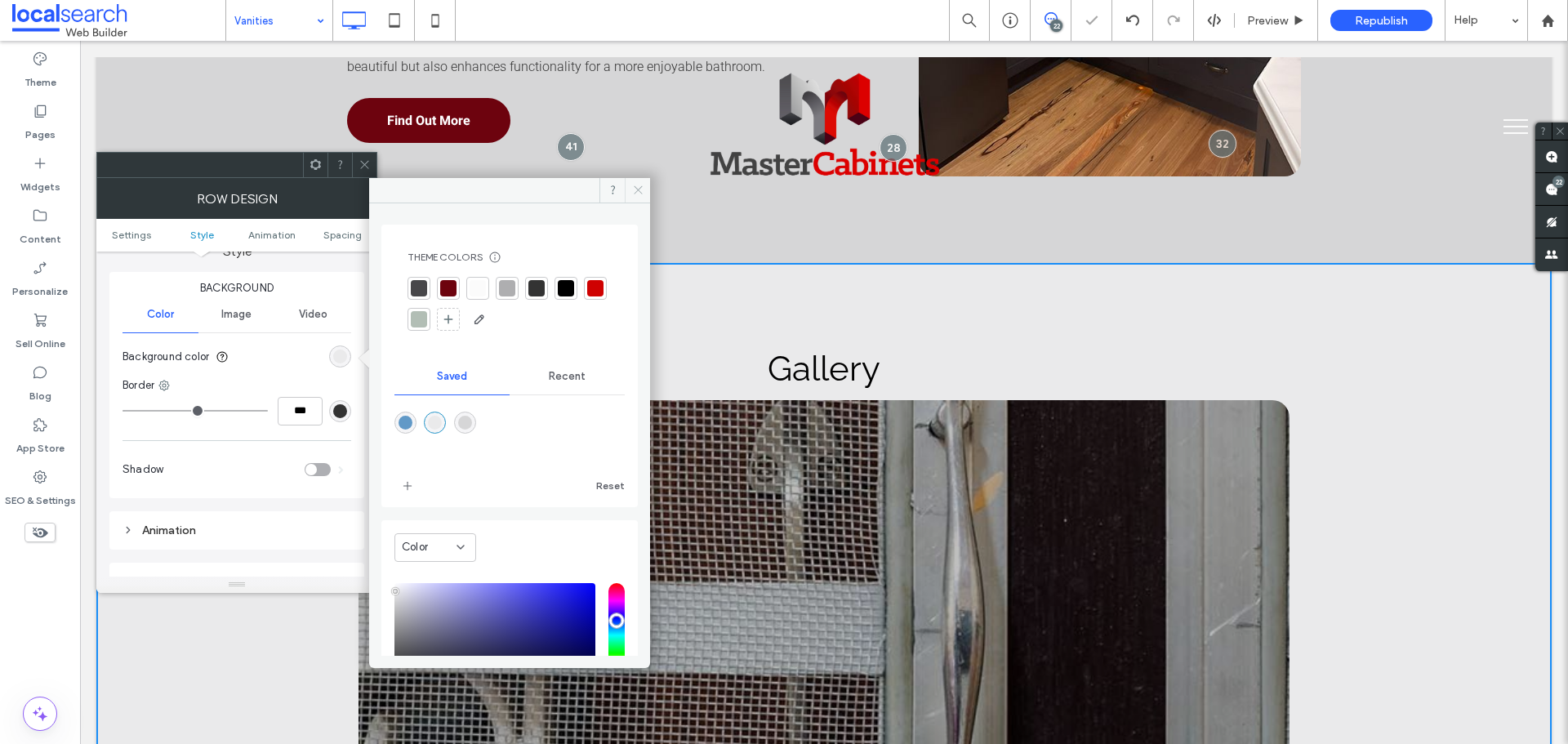
drag, startPoint x: 638, startPoint y: 188, endPoint x: 367, endPoint y: 149, distance: 273.8
click at [638, 188] on icon at bounding box center [638, 190] width 12 height 12
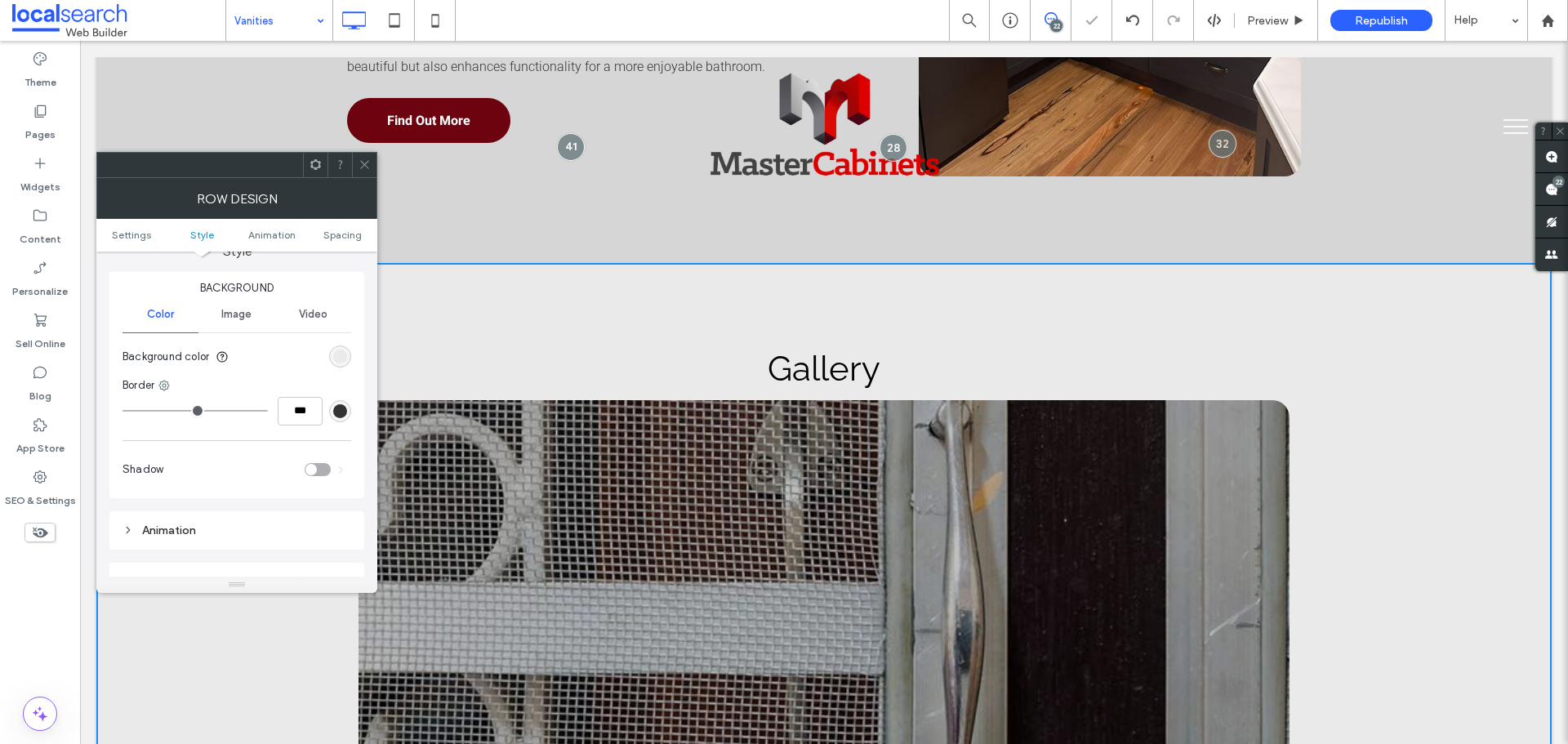
click at [367, 165] on icon at bounding box center [364, 165] width 12 height 12
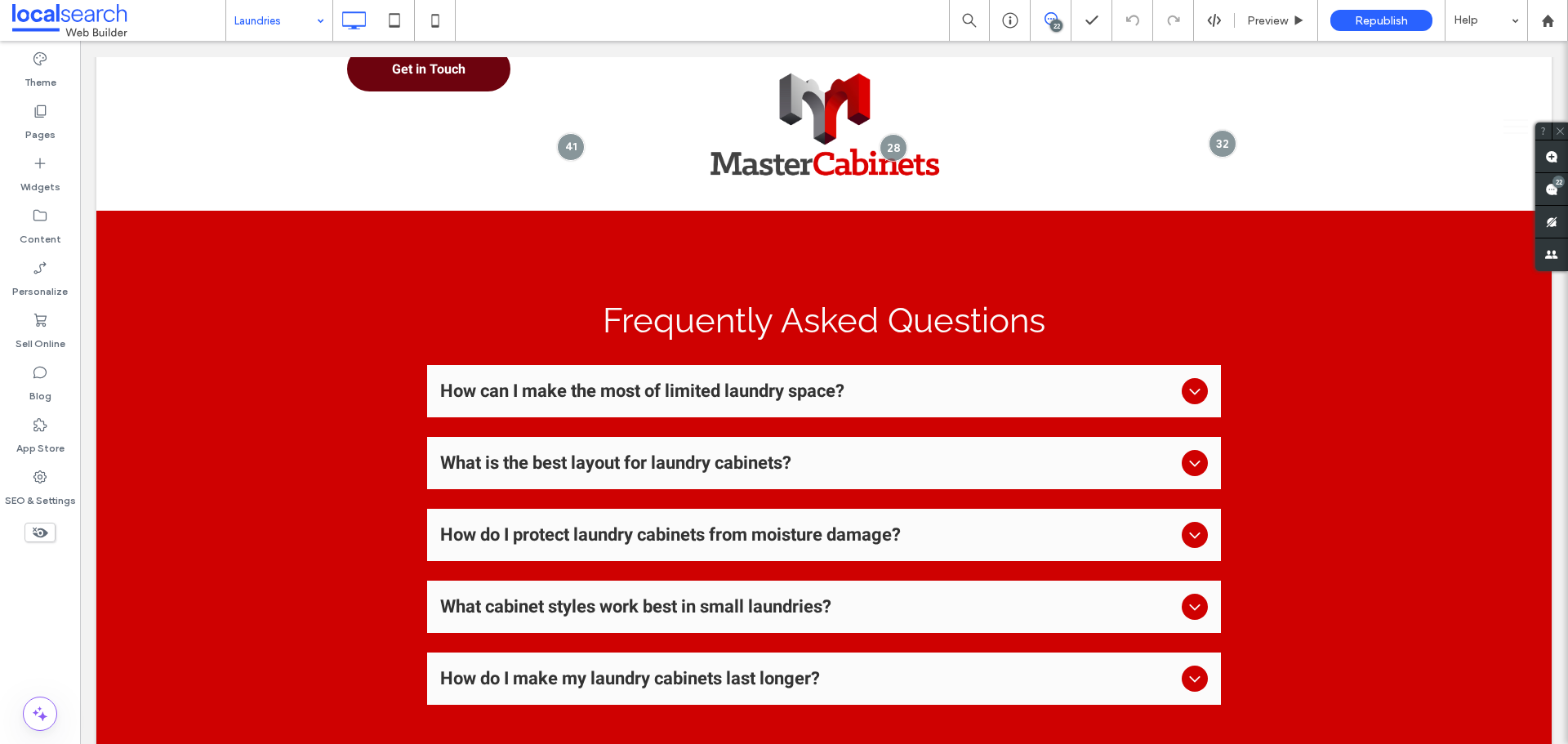
scroll to position [3673, 0]
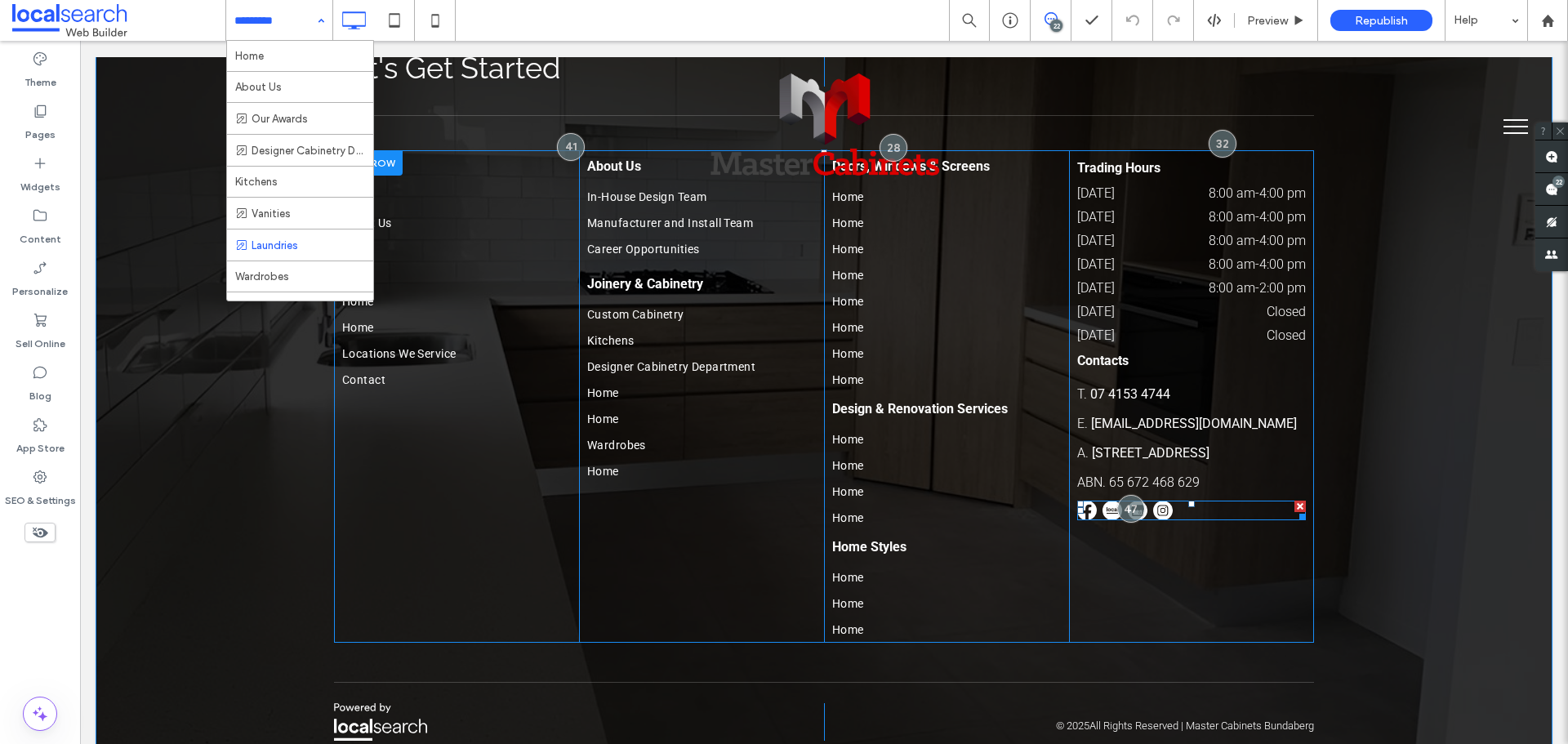
click at [1158, 500] on span at bounding box center [1191, 510] width 229 height 20
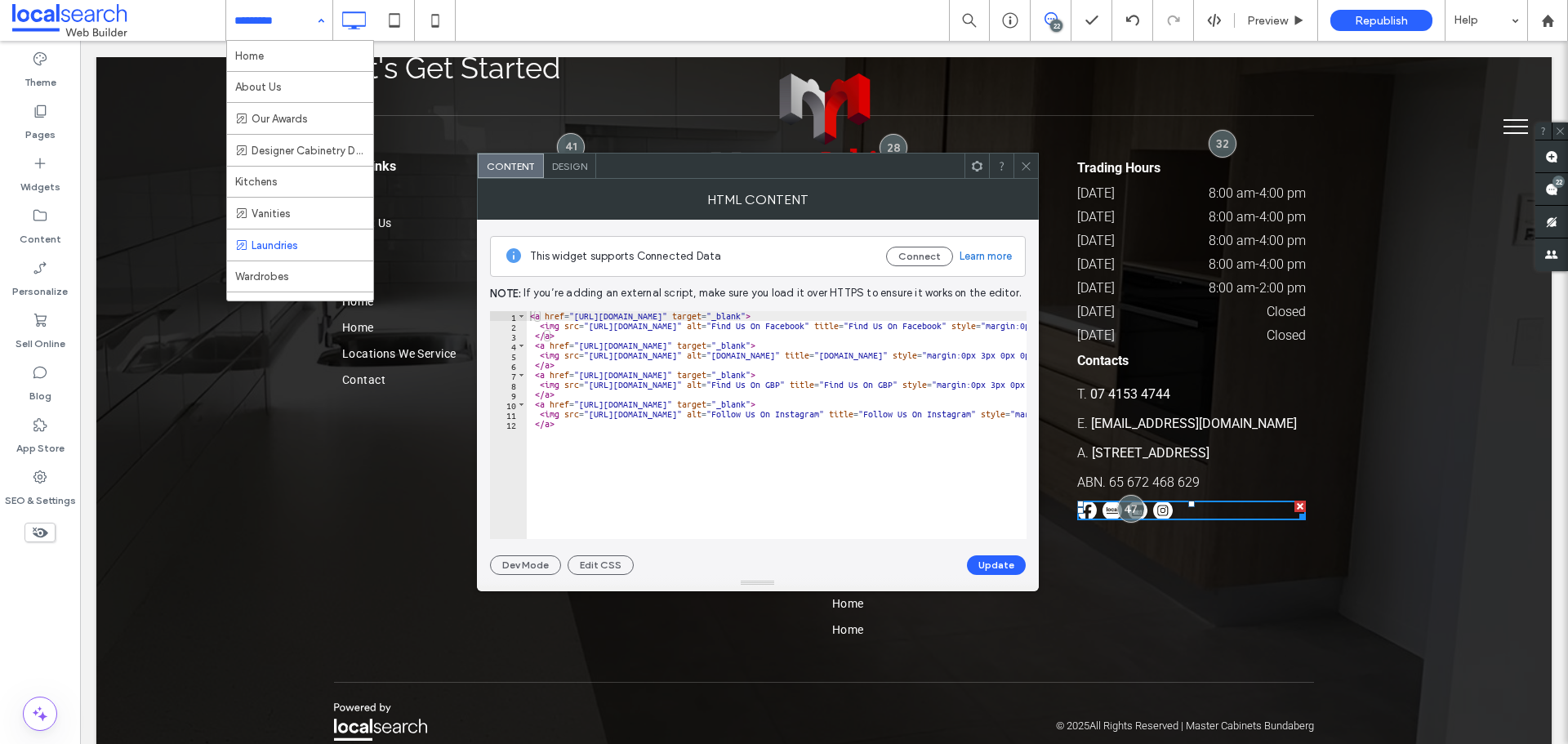
scroll to position [0, 0]
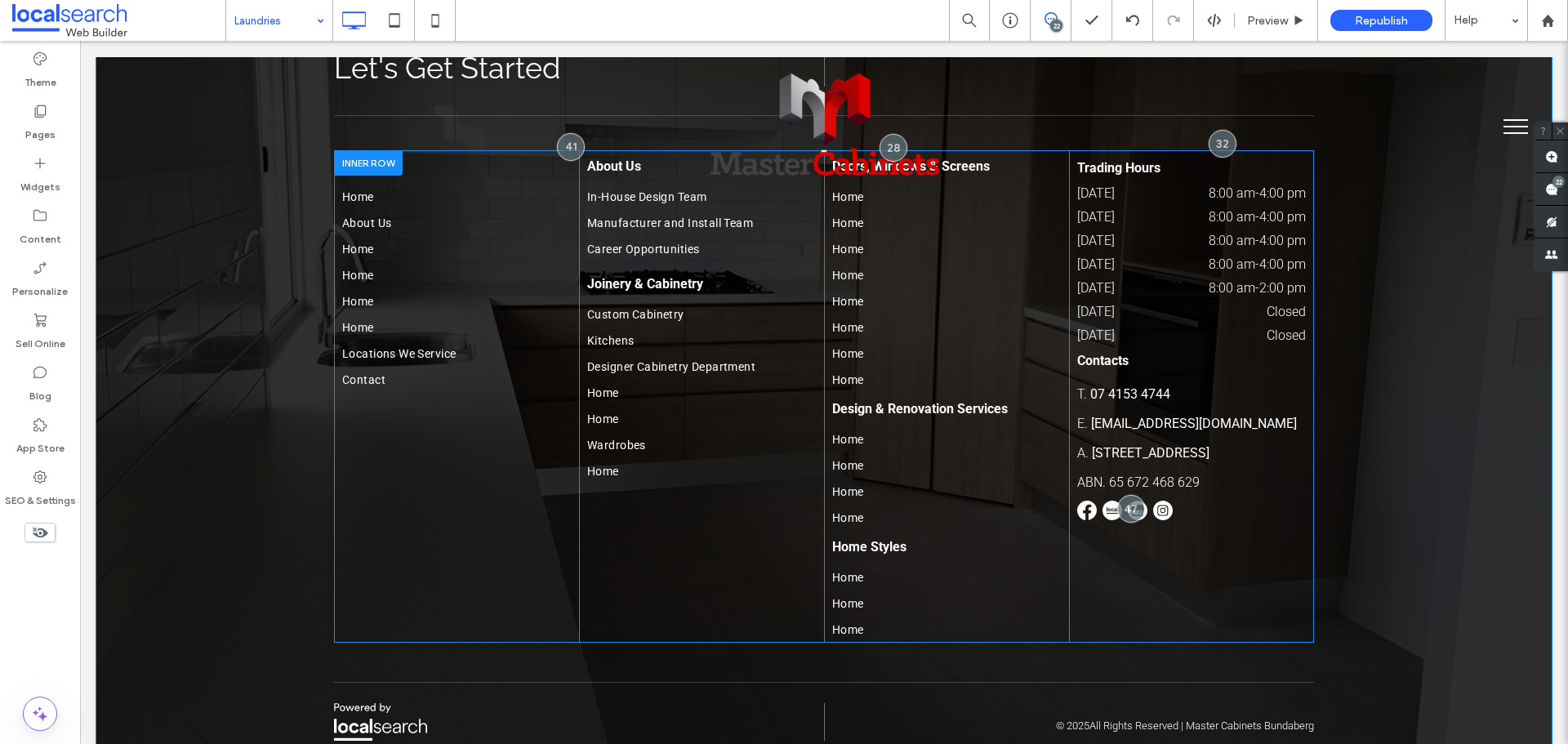
drag, startPoint x: 734, startPoint y: 572, endPoint x: 673, endPoint y: 527, distance: 75.8
click at [673, 527] on div "About Us In-House Design Team Manufacturer and Install Team Career Opportunitie…" at bounding box center [702, 397] width 245 height 492
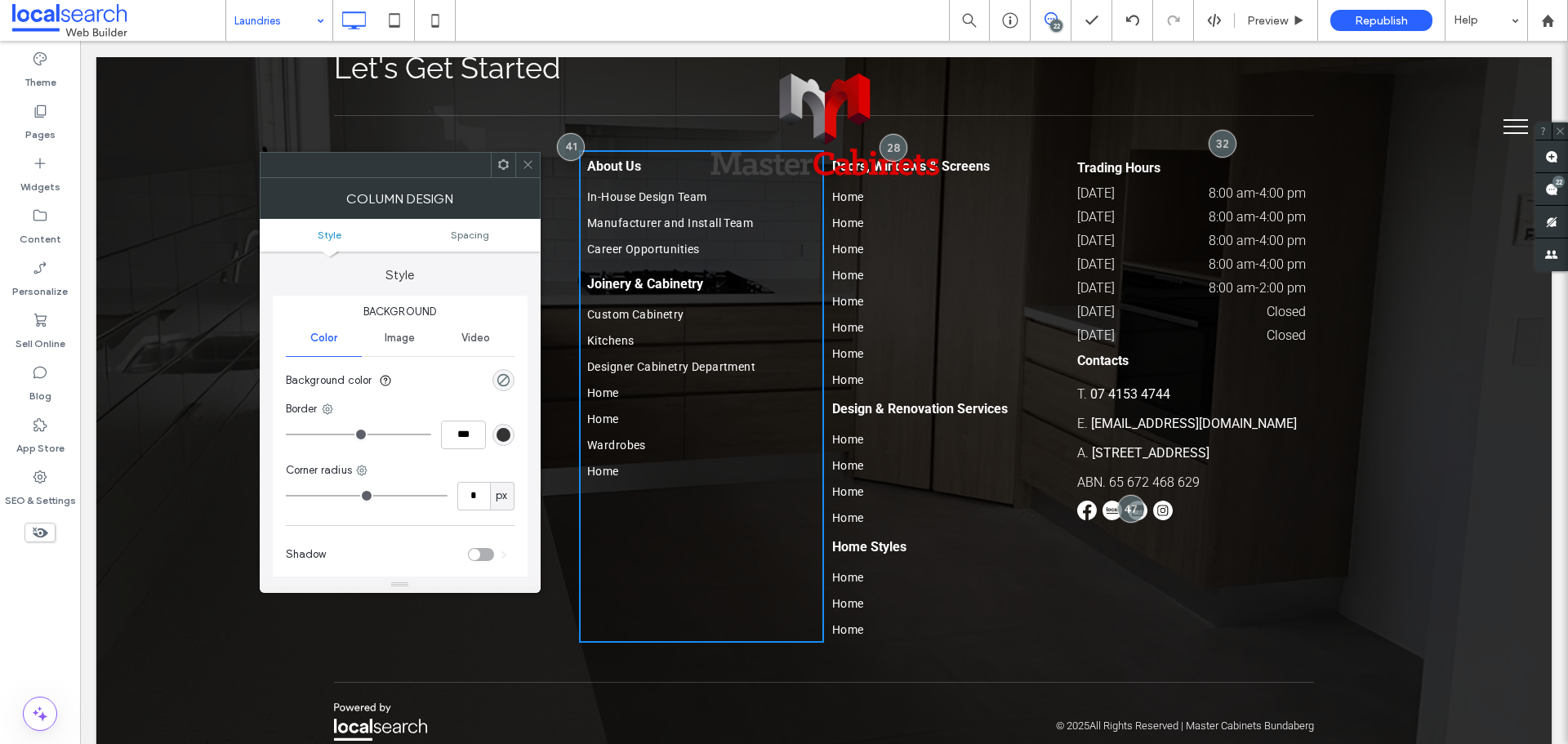
click at [526, 158] on span at bounding box center [528, 165] width 12 height 24
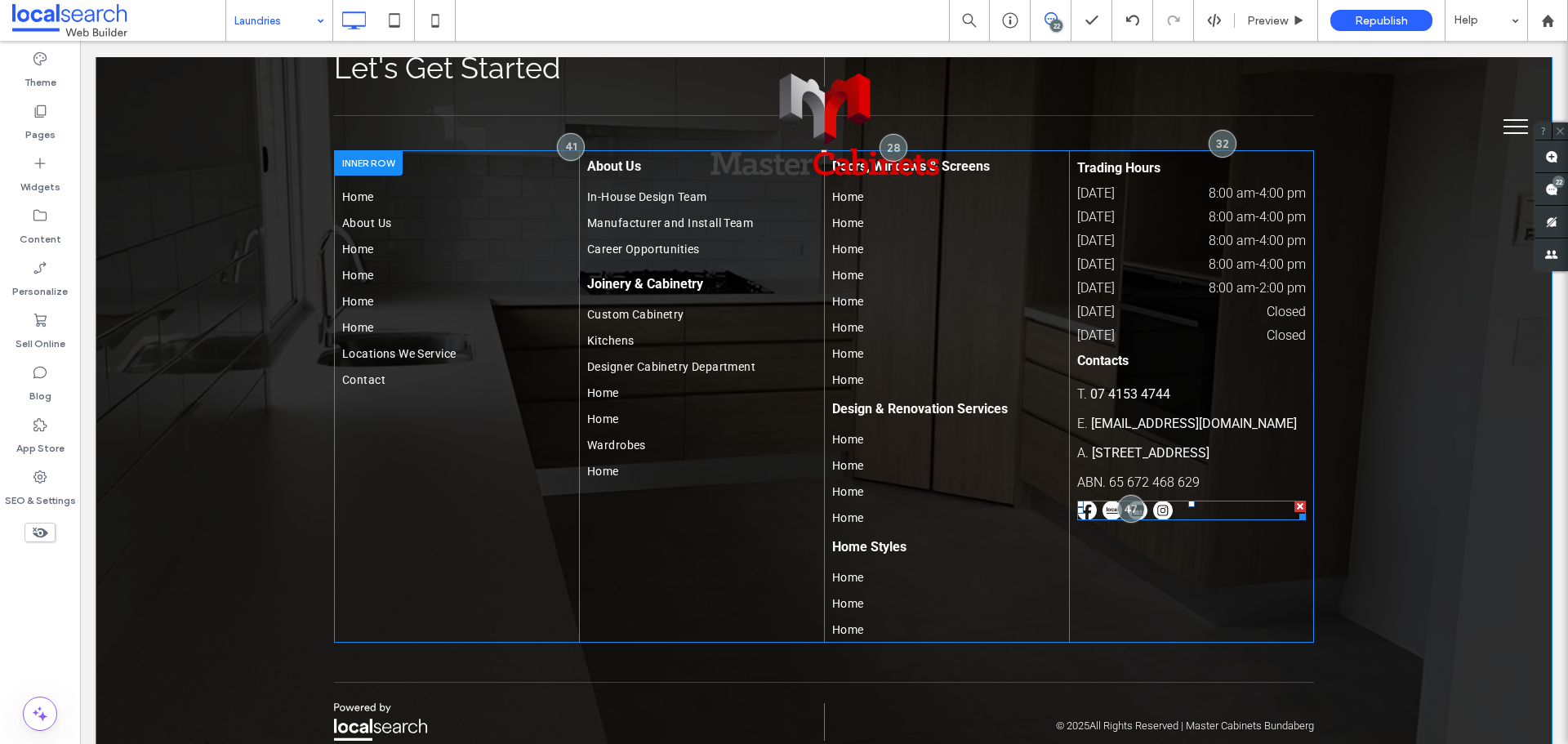
click at [1174, 500] on span at bounding box center [1191, 510] width 229 height 20
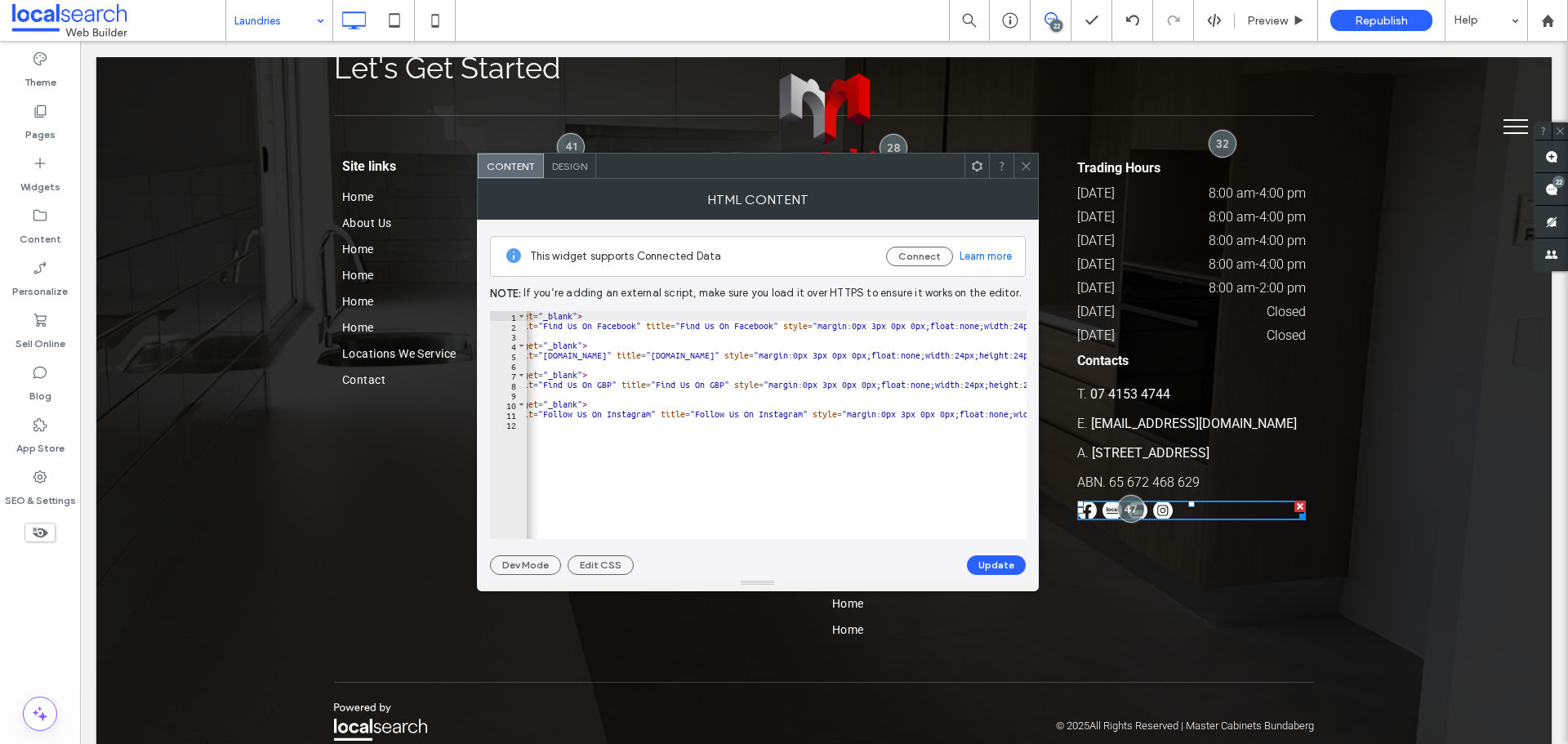
scroll to position [0, 168]
type textarea "**********"
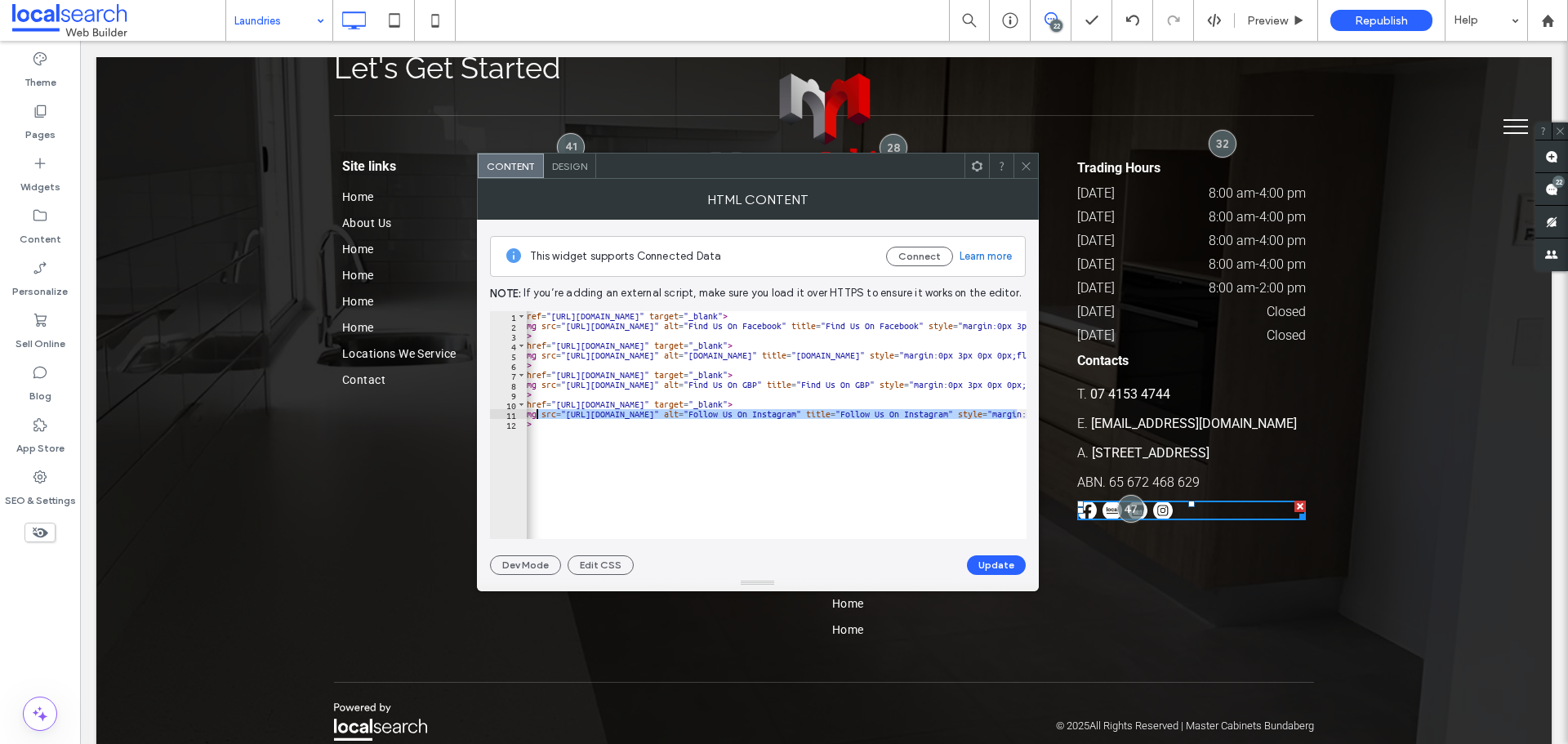
scroll to position [0, 0]
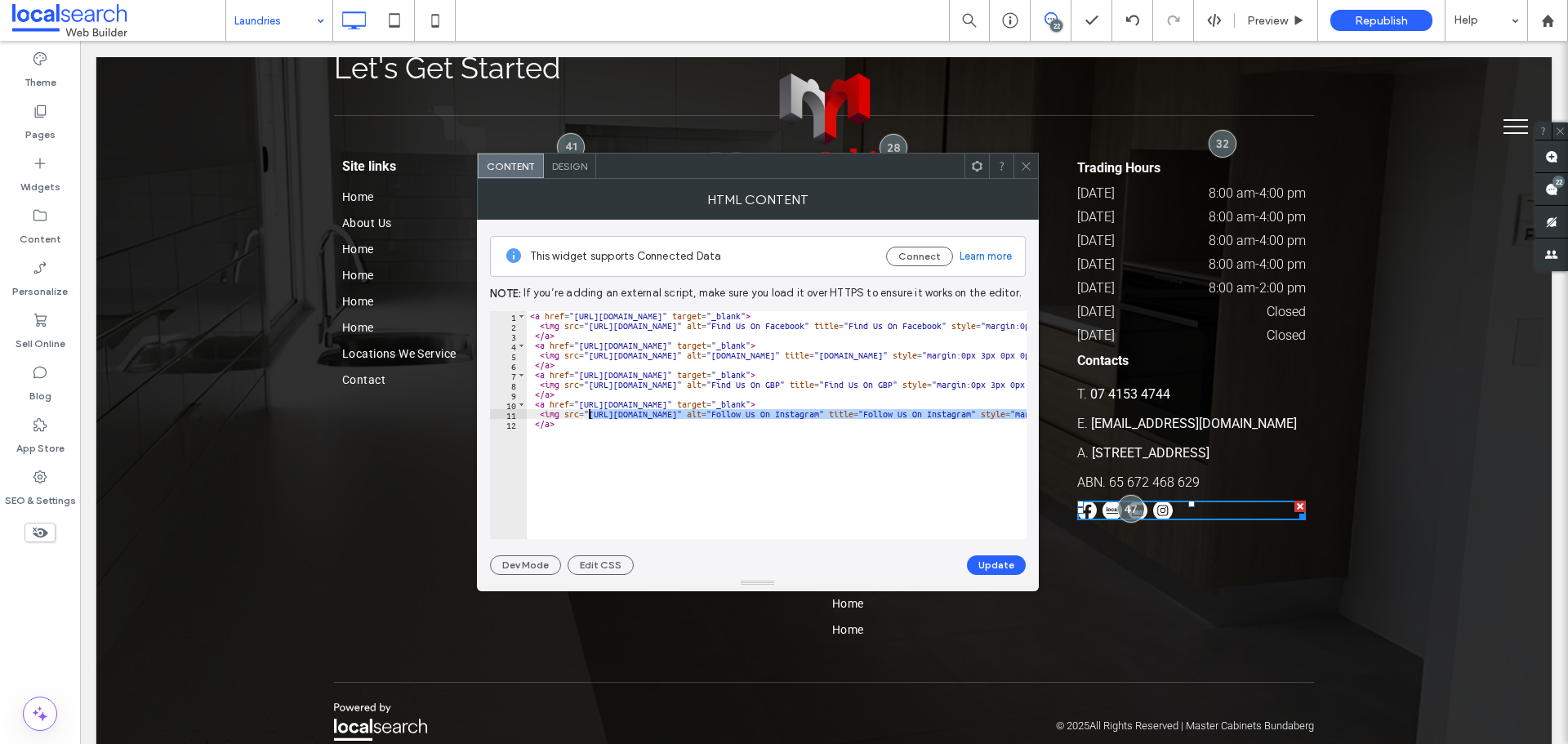
drag, startPoint x: 870, startPoint y: 413, endPoint x: 589, endPoint y: 411, distance: 281.0
click at [589, 411] on div "< a href = "https://www.facebook.com/mastercabinets16/" target = "_blank" > < i…" at bounding box center [1103, 428] width 1153 height 235
drag, startPoint x: 1025, startPoint y: 163, endPoint x: 1038, endPoint y: 169, distance: 14.3
click at [1026, 165] on icon at bounding box center [1026, 166] width 12 height 12
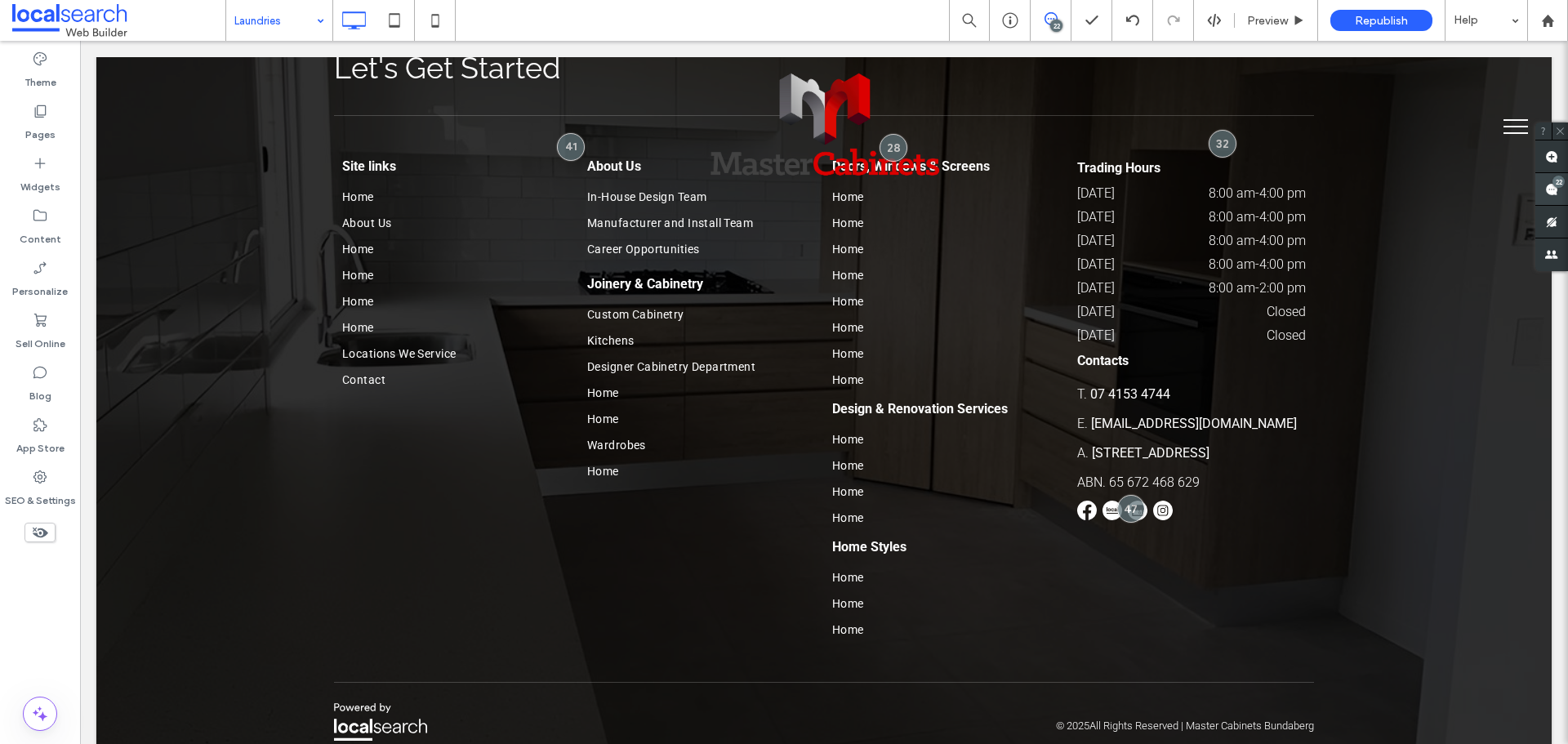
click at [1562, 197] on span at bounding box center [1551, 189] width 32 height 32
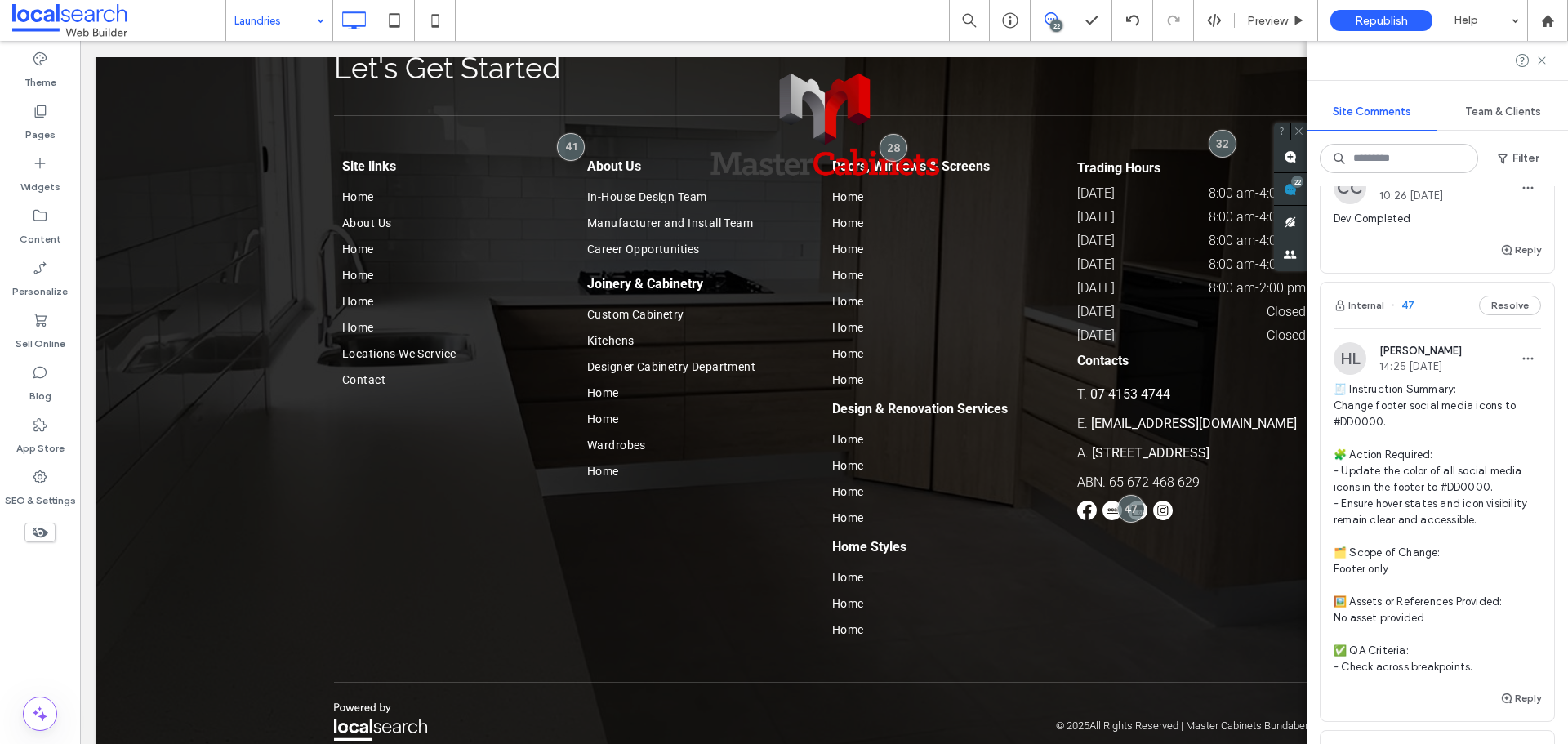
scroll to position [1715, 0]
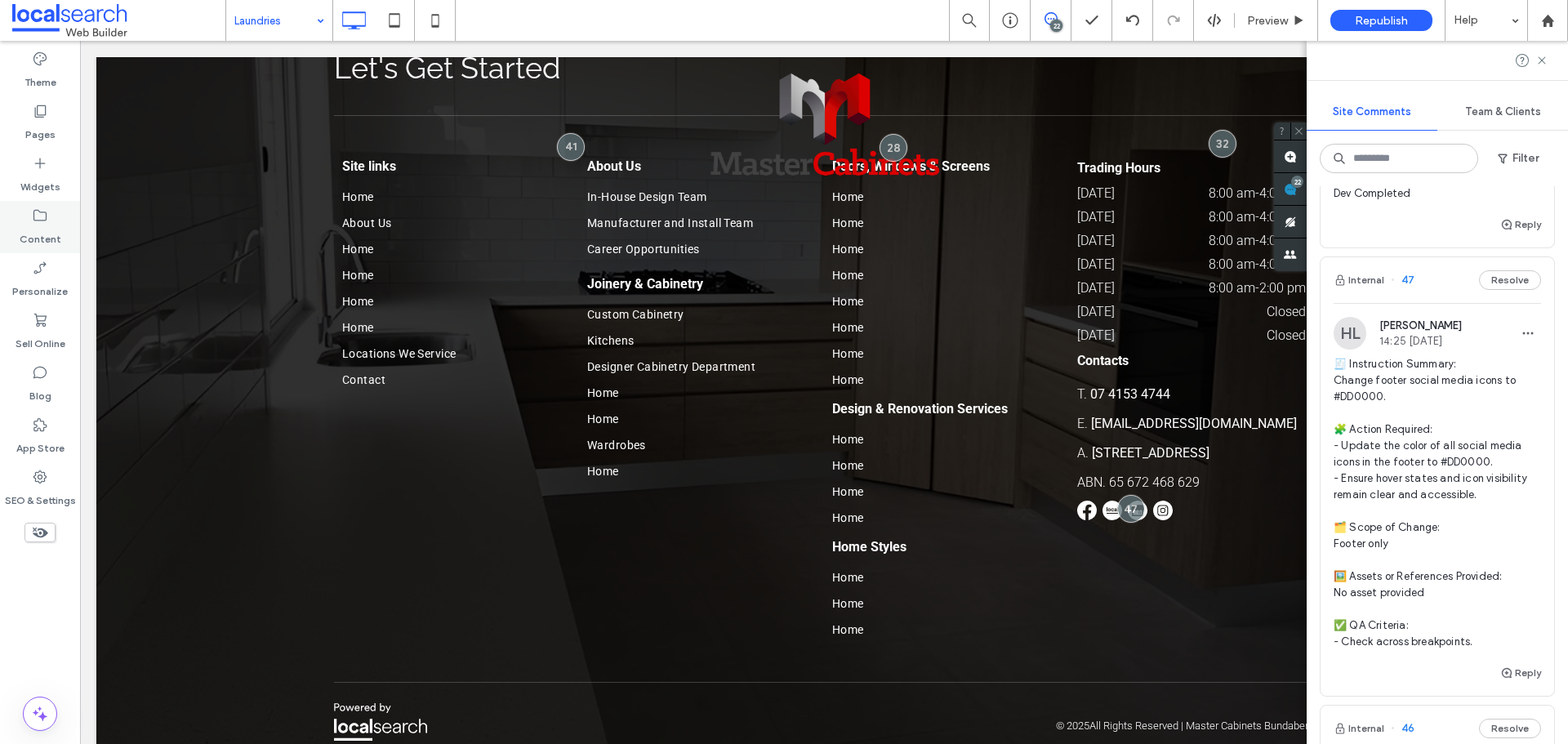
click at [42, 223] on icon at bounding box center [40, 216] width 17 height 17
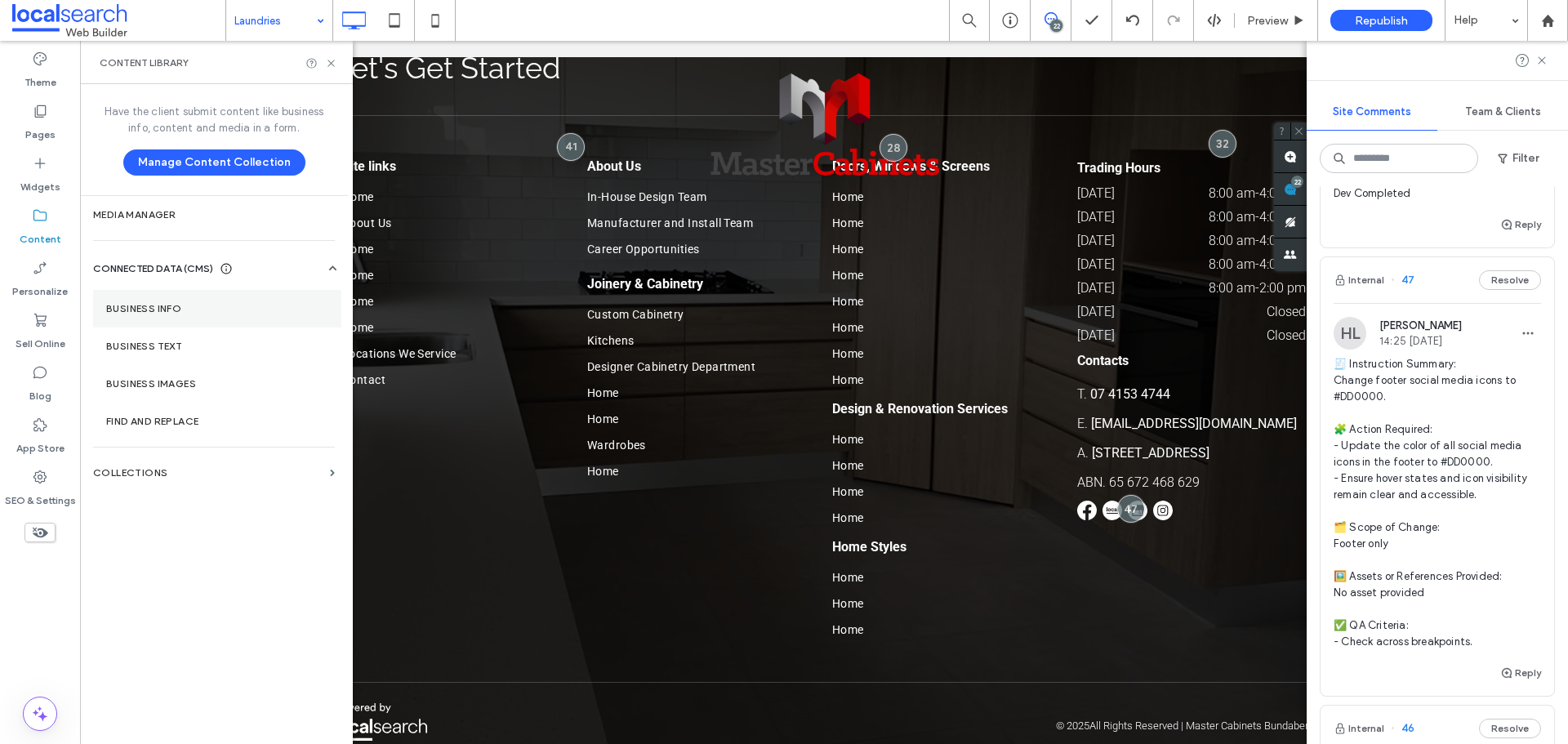
click at [215, 298] on section "Business Info" at bounding box center [217, 308] width 249 height 37
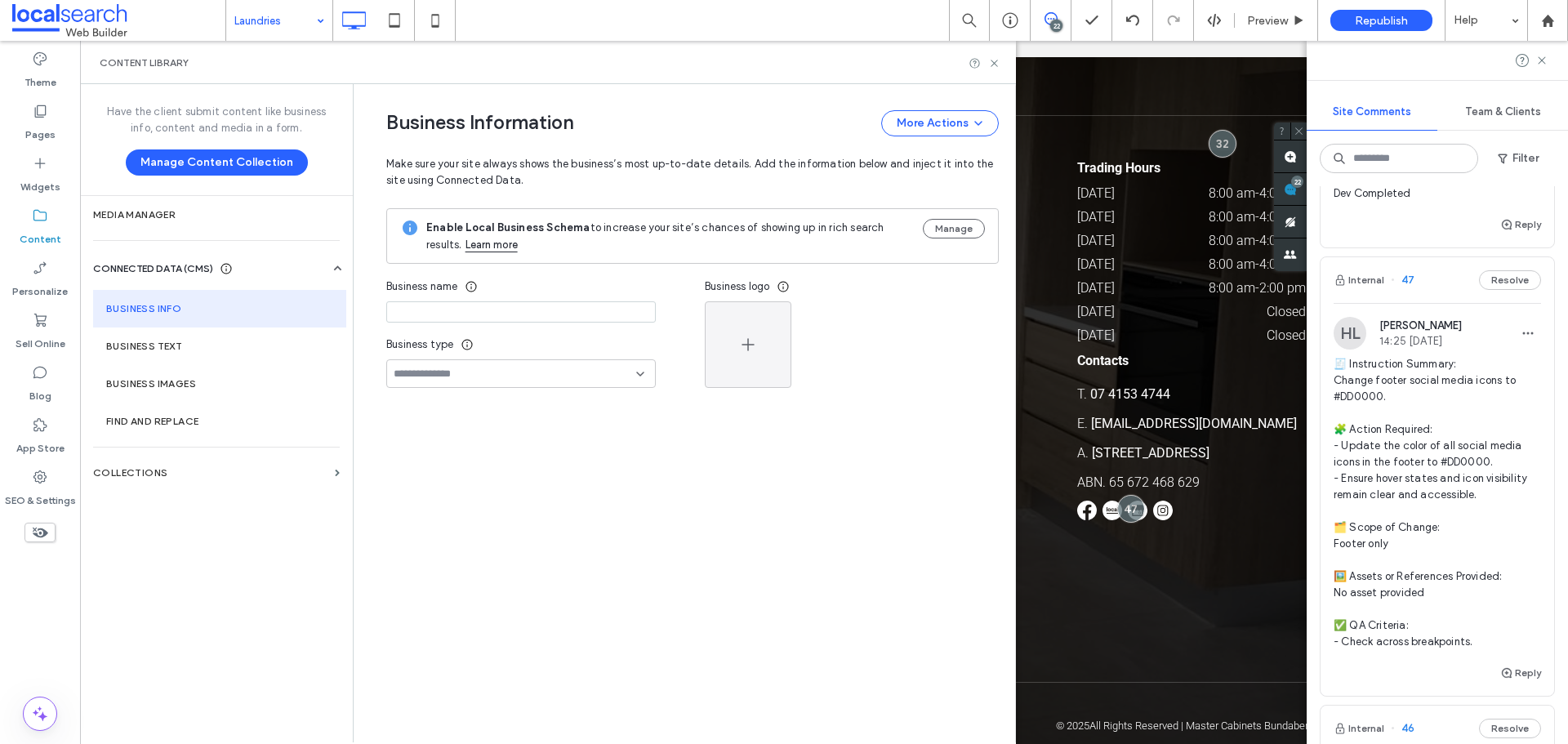
type input "**********"
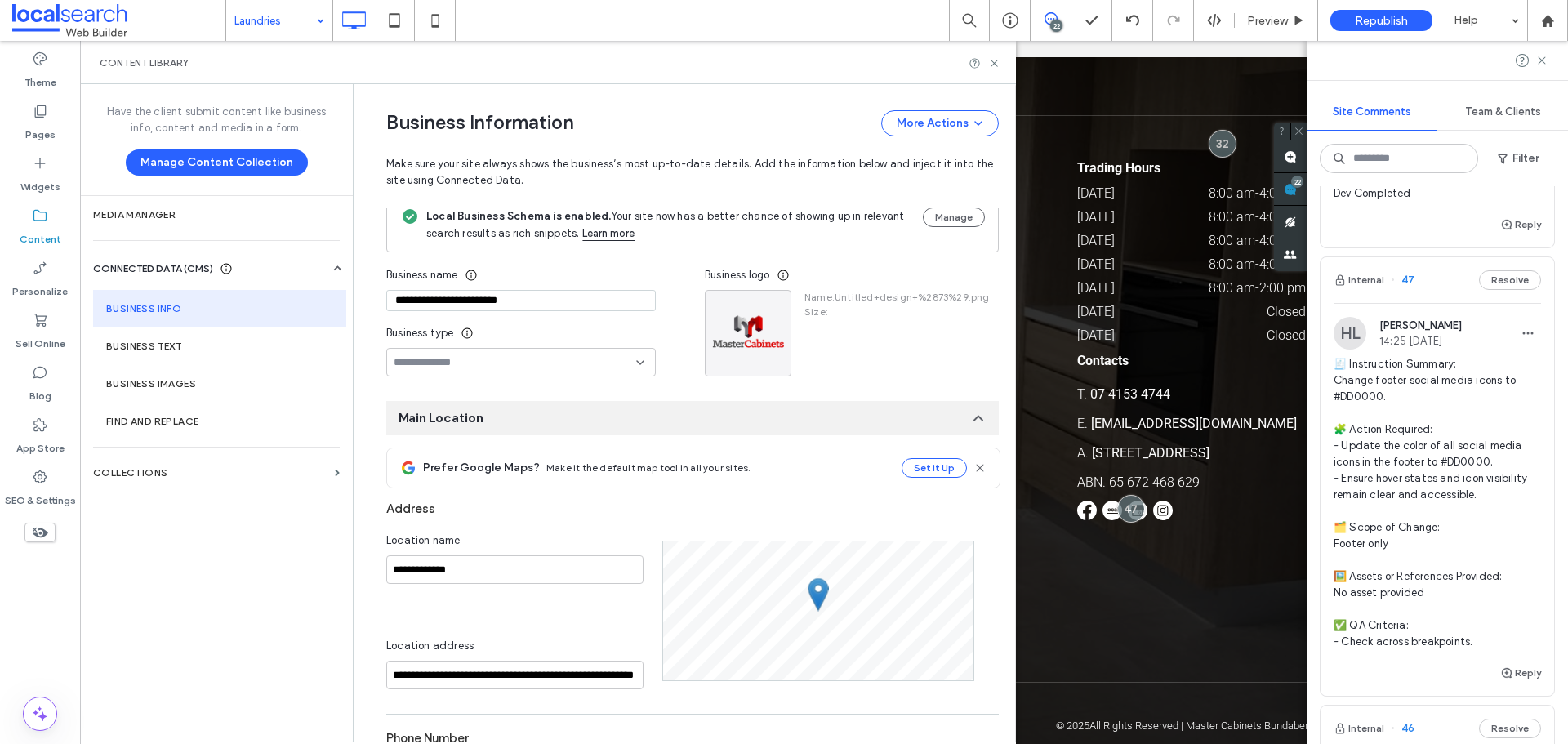
scroll to position [166, 0]
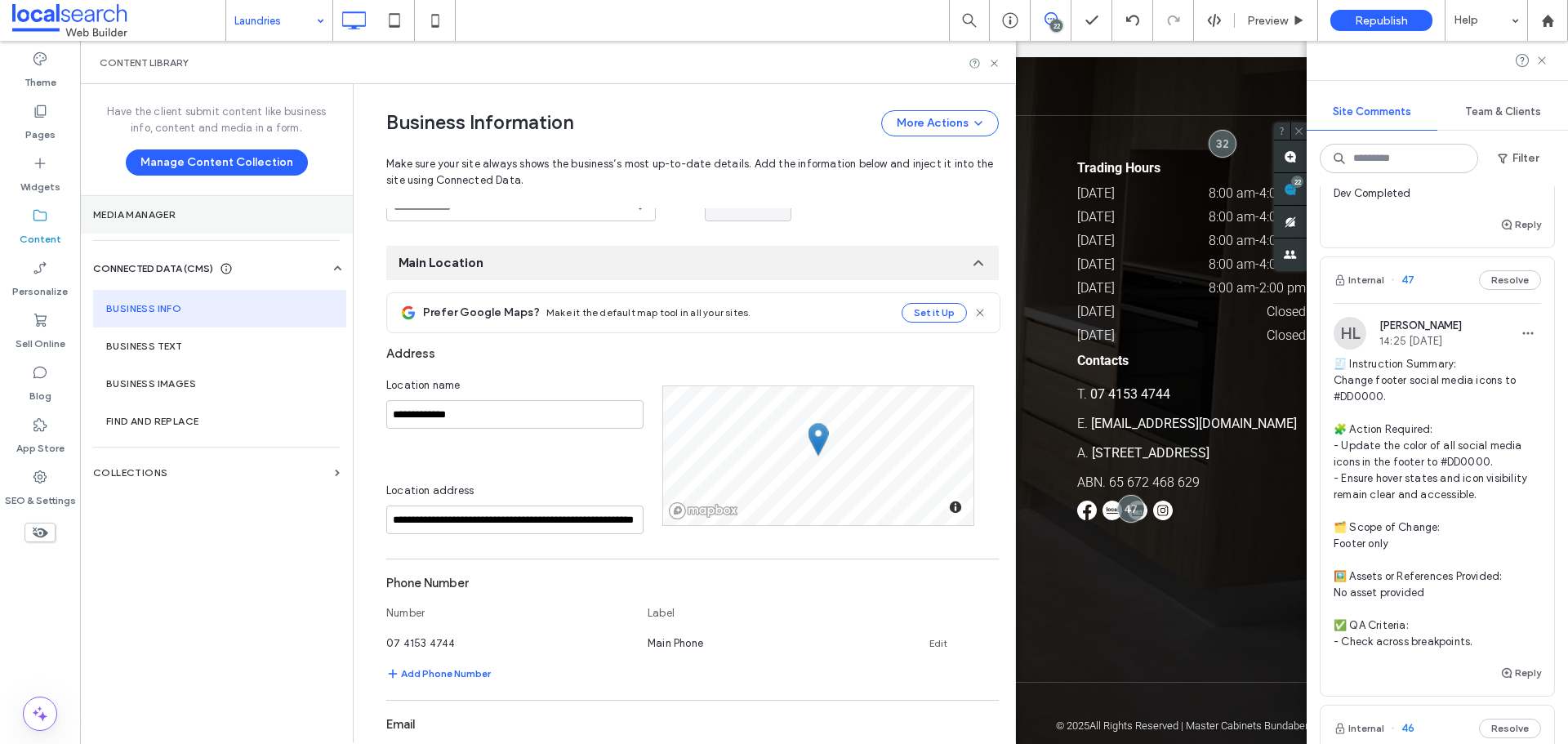
click at [202, 227] on section "Media Manager" at bounding box center [216, 214] width 273 height 37
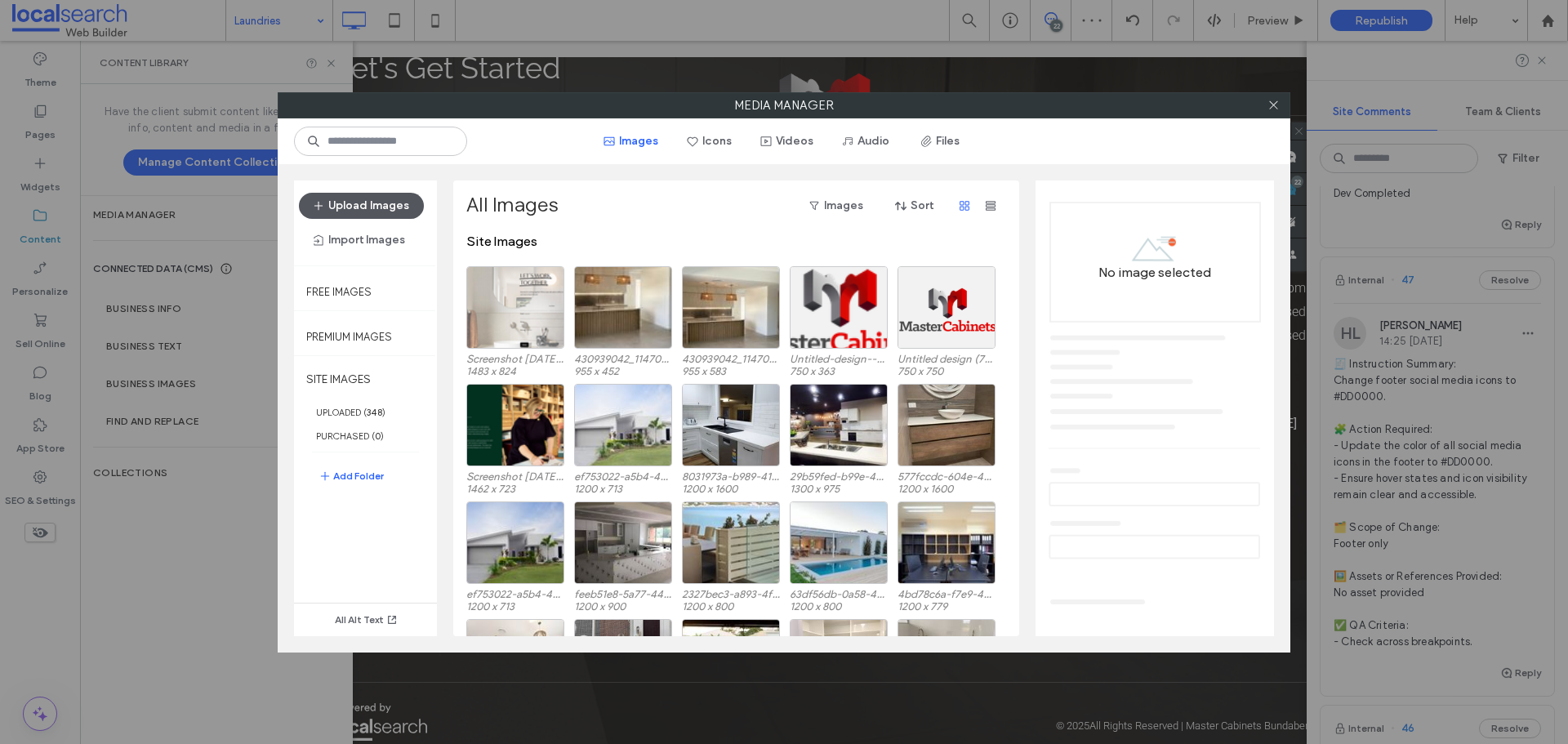
click at [401, 206] on button "Upload Images" at bounding box center [362, 205] width 125 height 26
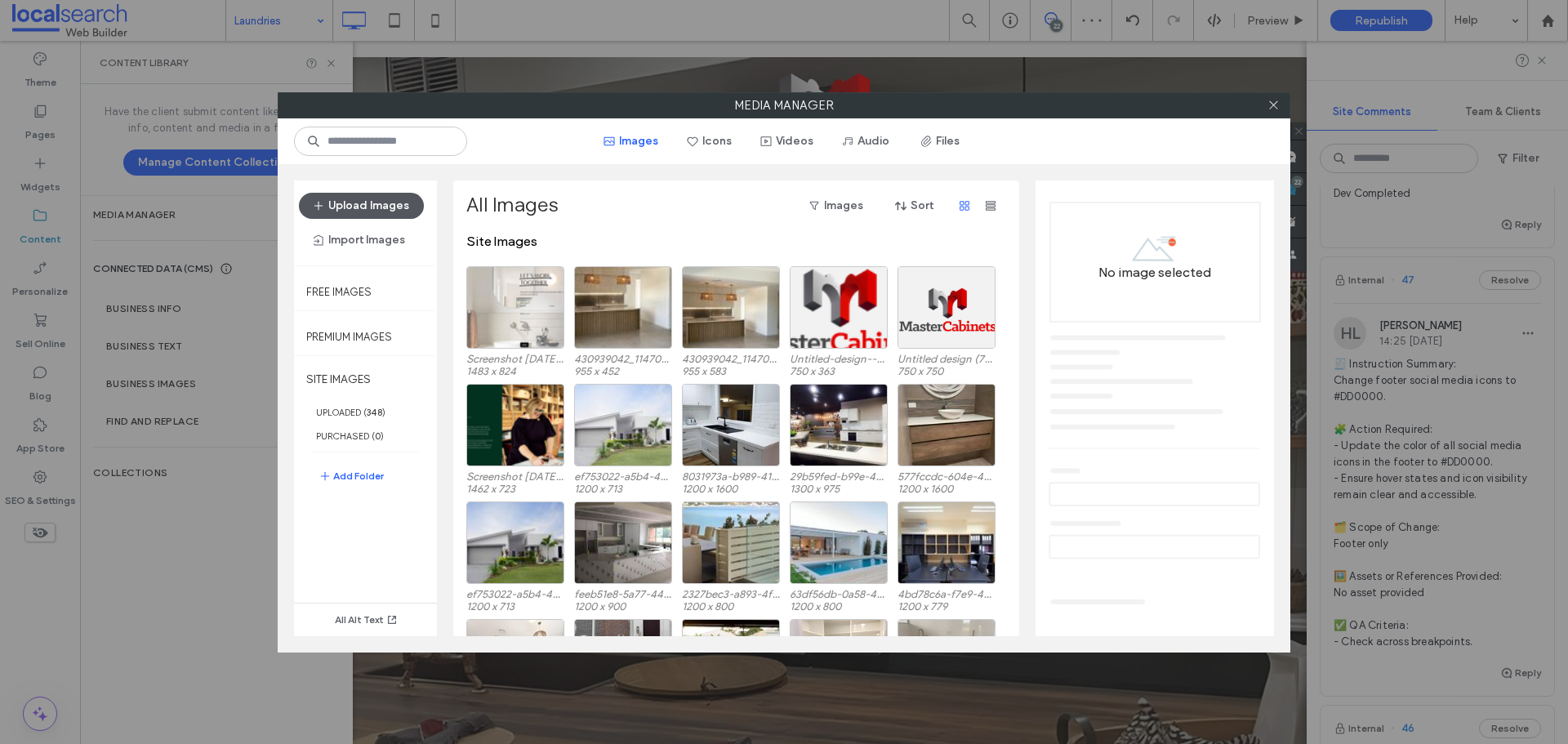
scroll to position [0, 0]
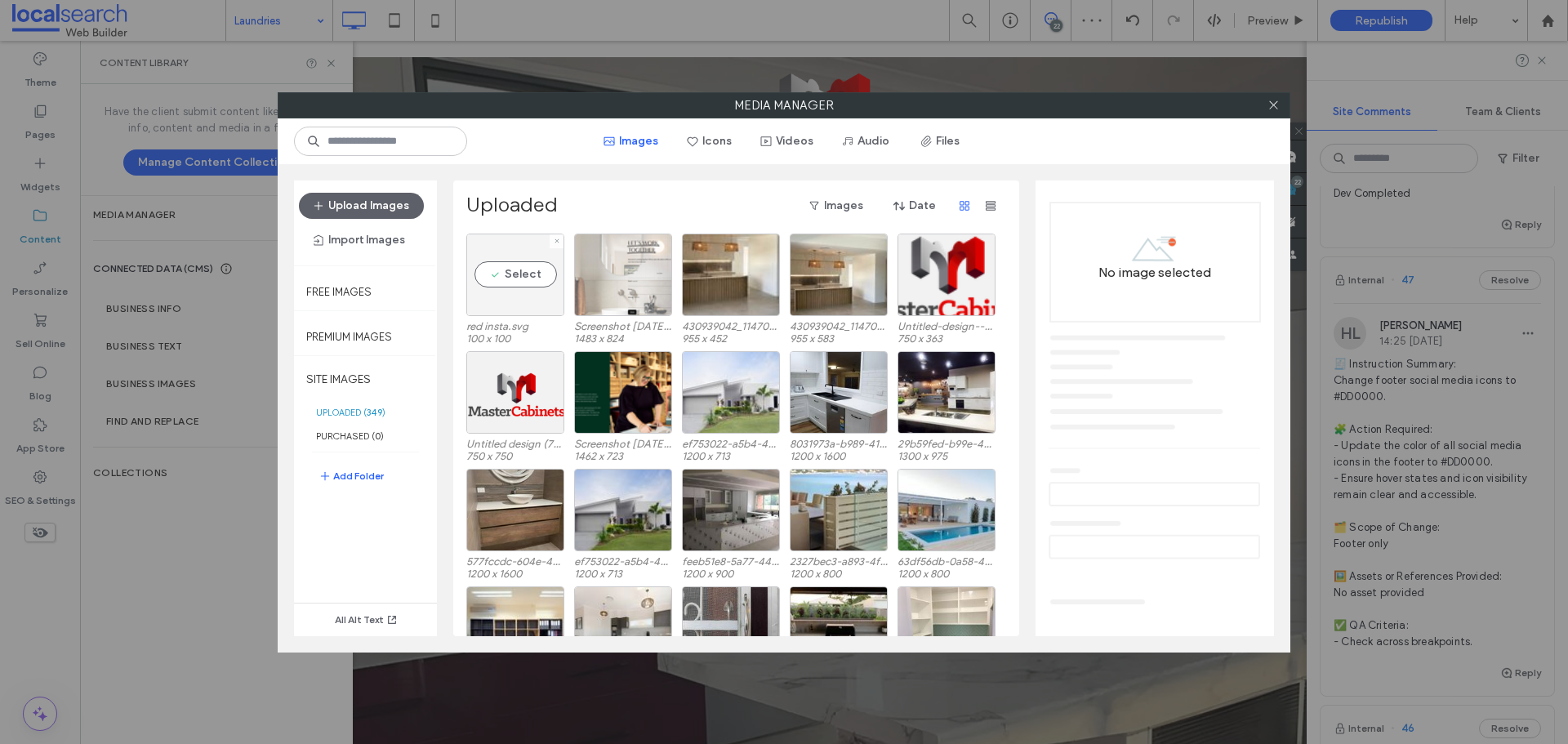
click at [526, 291] on div "Select" at bounding box center [515, 274] width 98 height 82
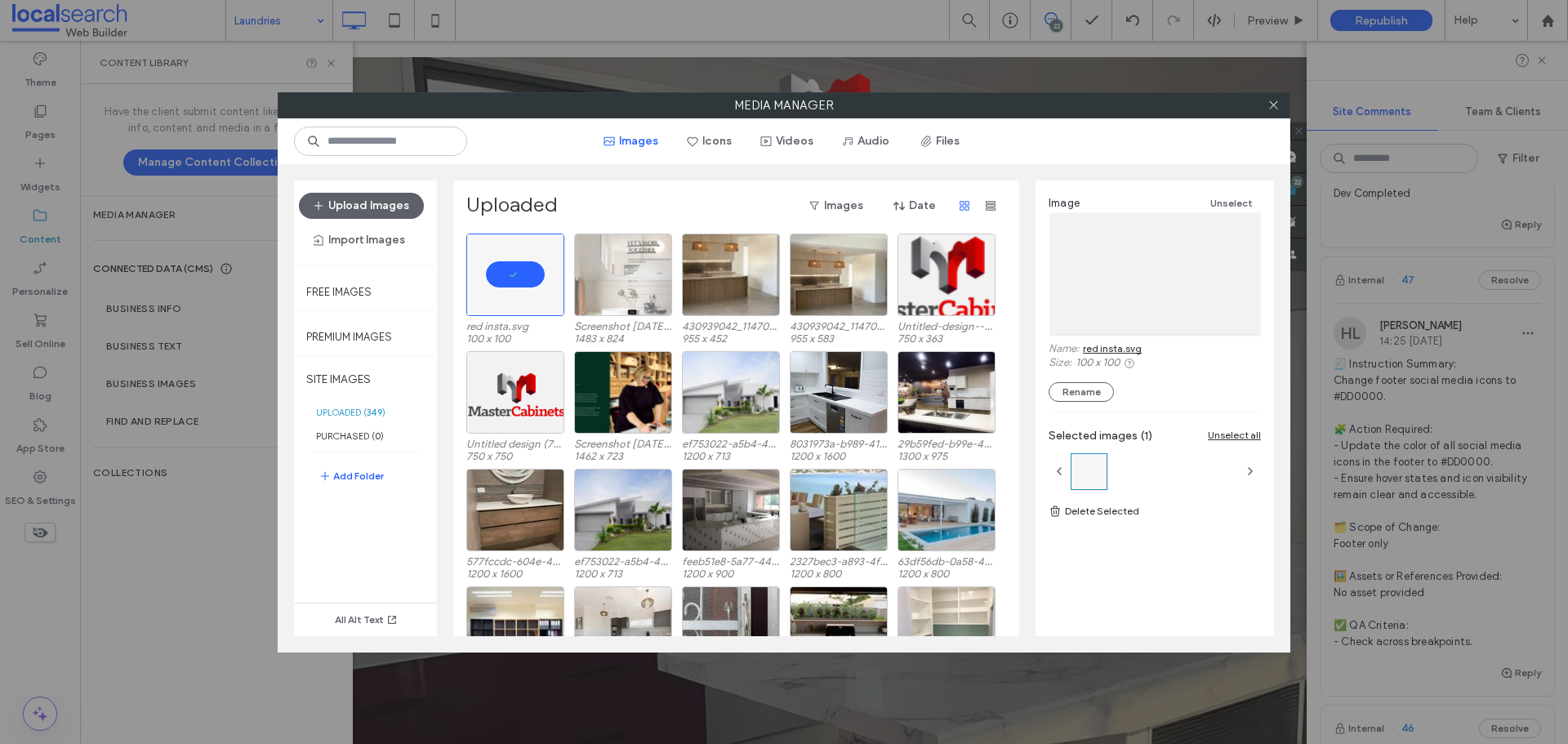
click at [1129, 347] on link "red insta.svg" at bounding box center [1112, 348] width 59 height 12
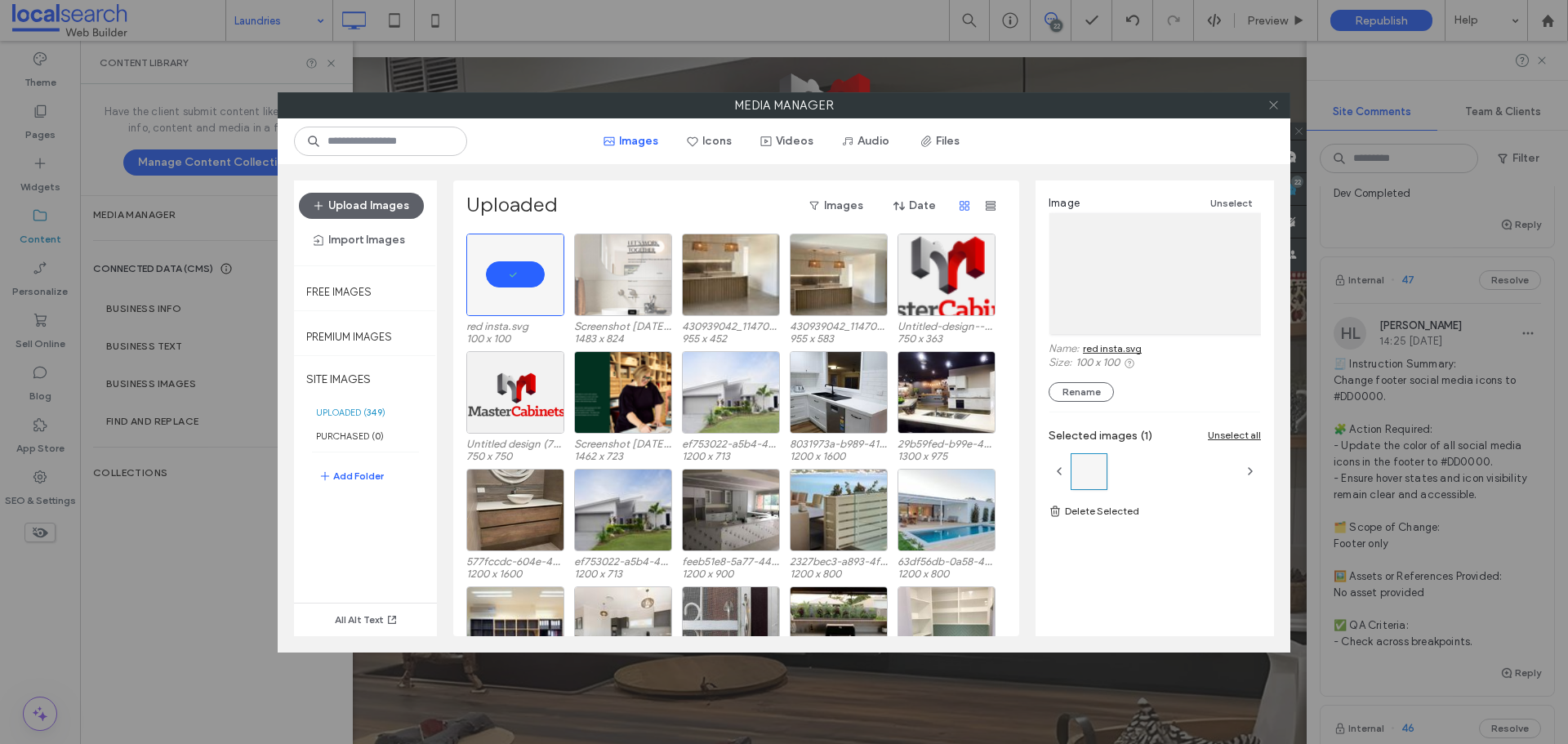
click at [1274, 106] on use at bounding box center [1274, 106] width 8 height 8
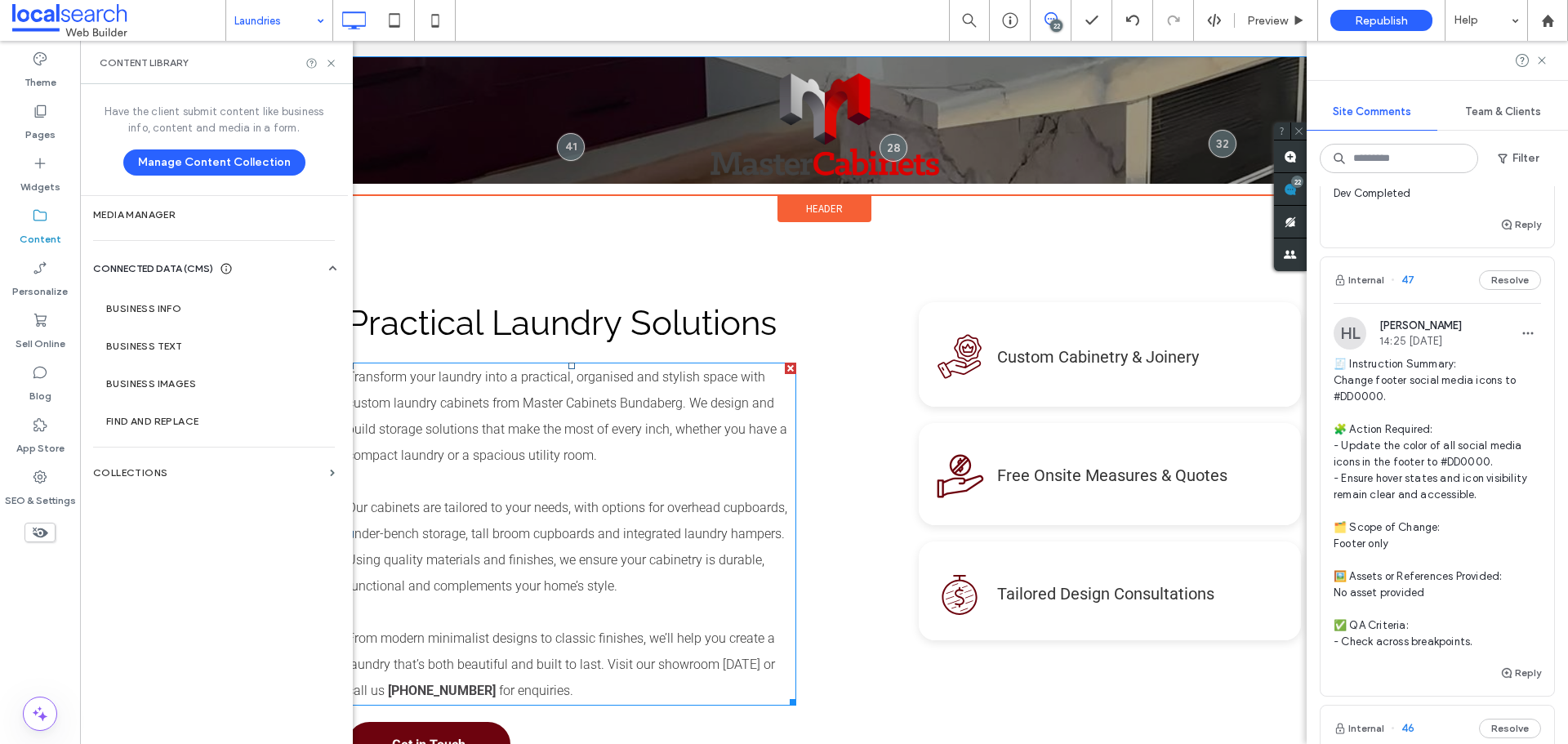
scroll to position [899, 0]
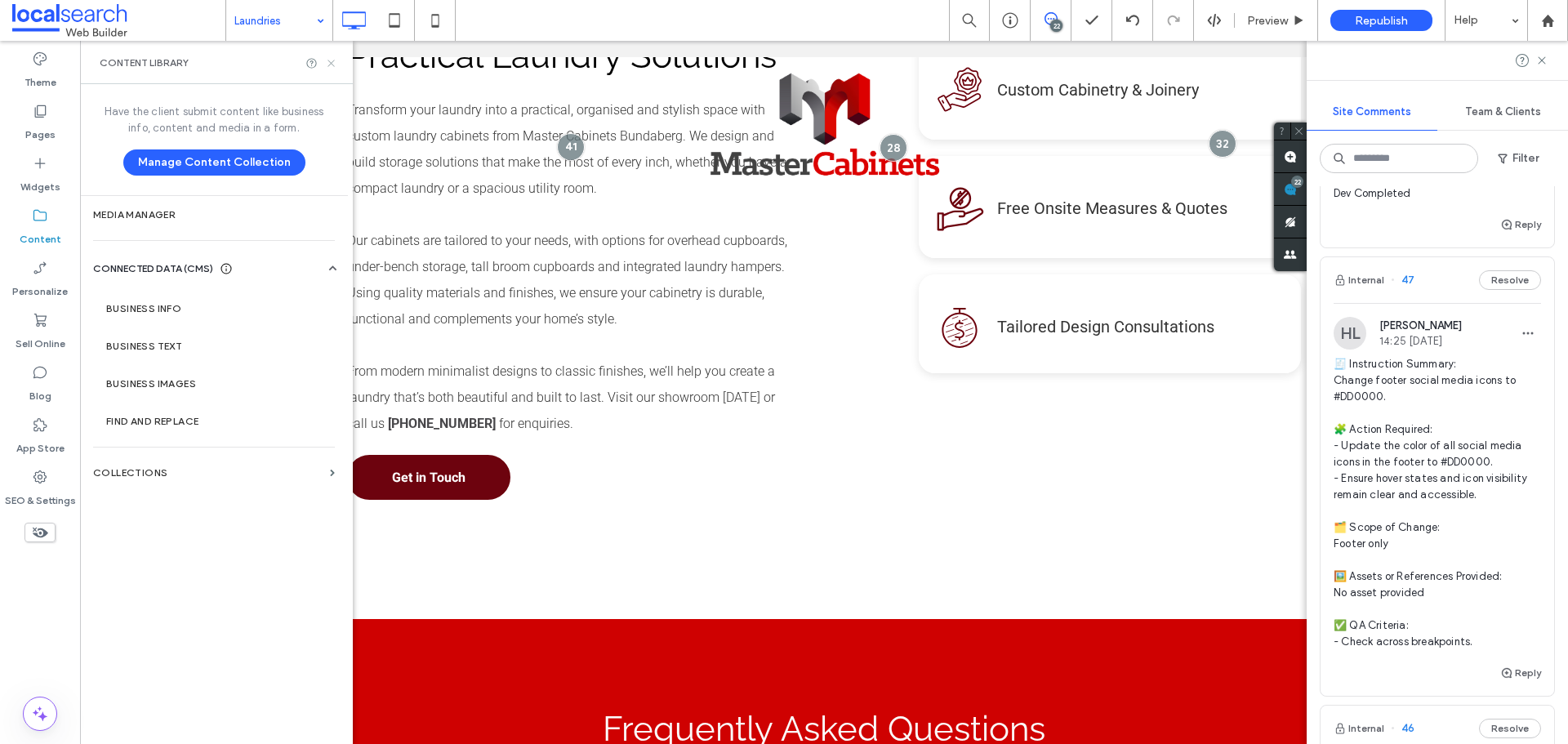
drag, startPoint x: 335, startPoint y: 62, endPoint x: 833, endPoint y: 283, distance: 544.8
click at [335, 62] on icon at bounding box center [331, 63] width 12 height 12
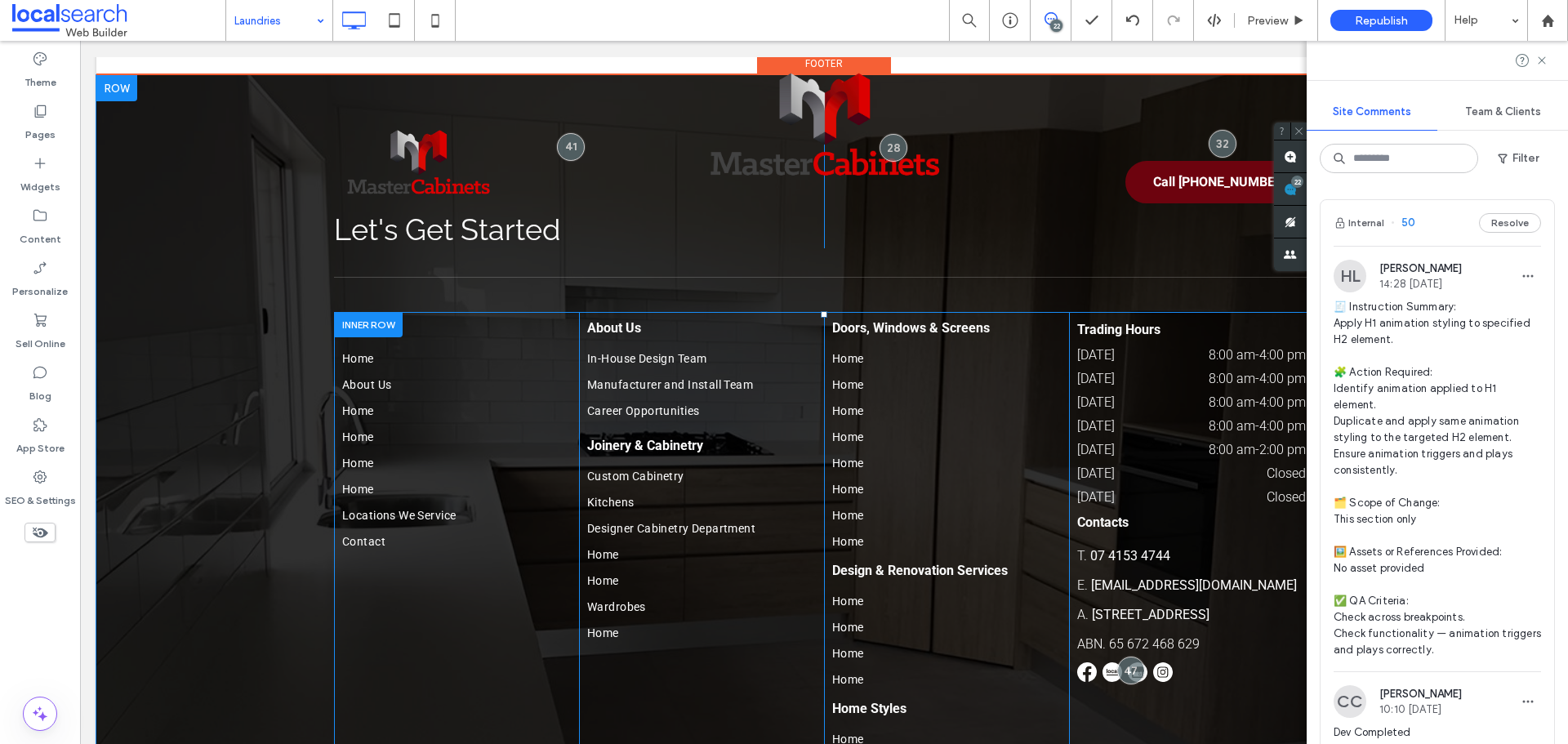
scroll to position [3673, 0]
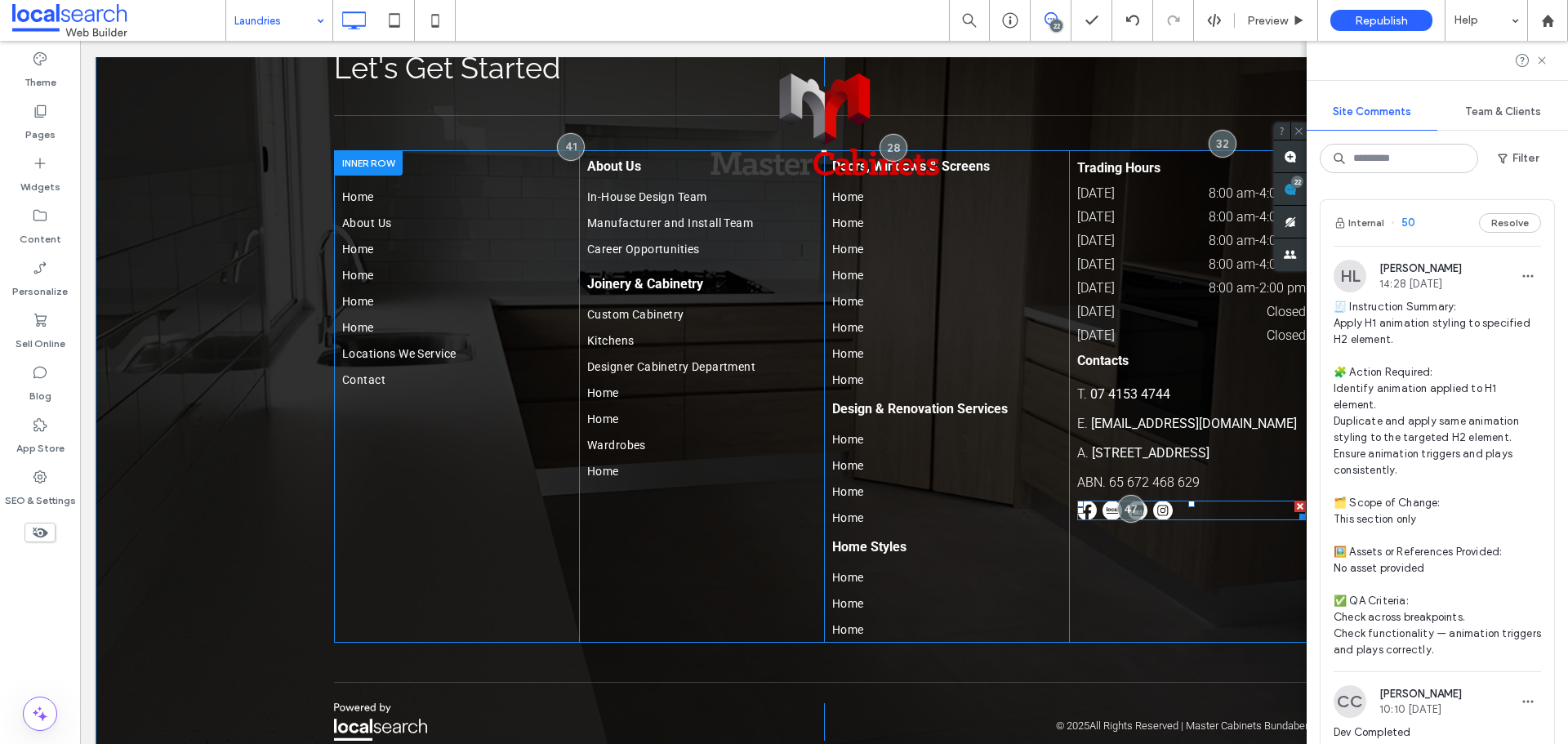
click at [1175, 500] on span at bounding box center [1191, 510] width 229 height 20
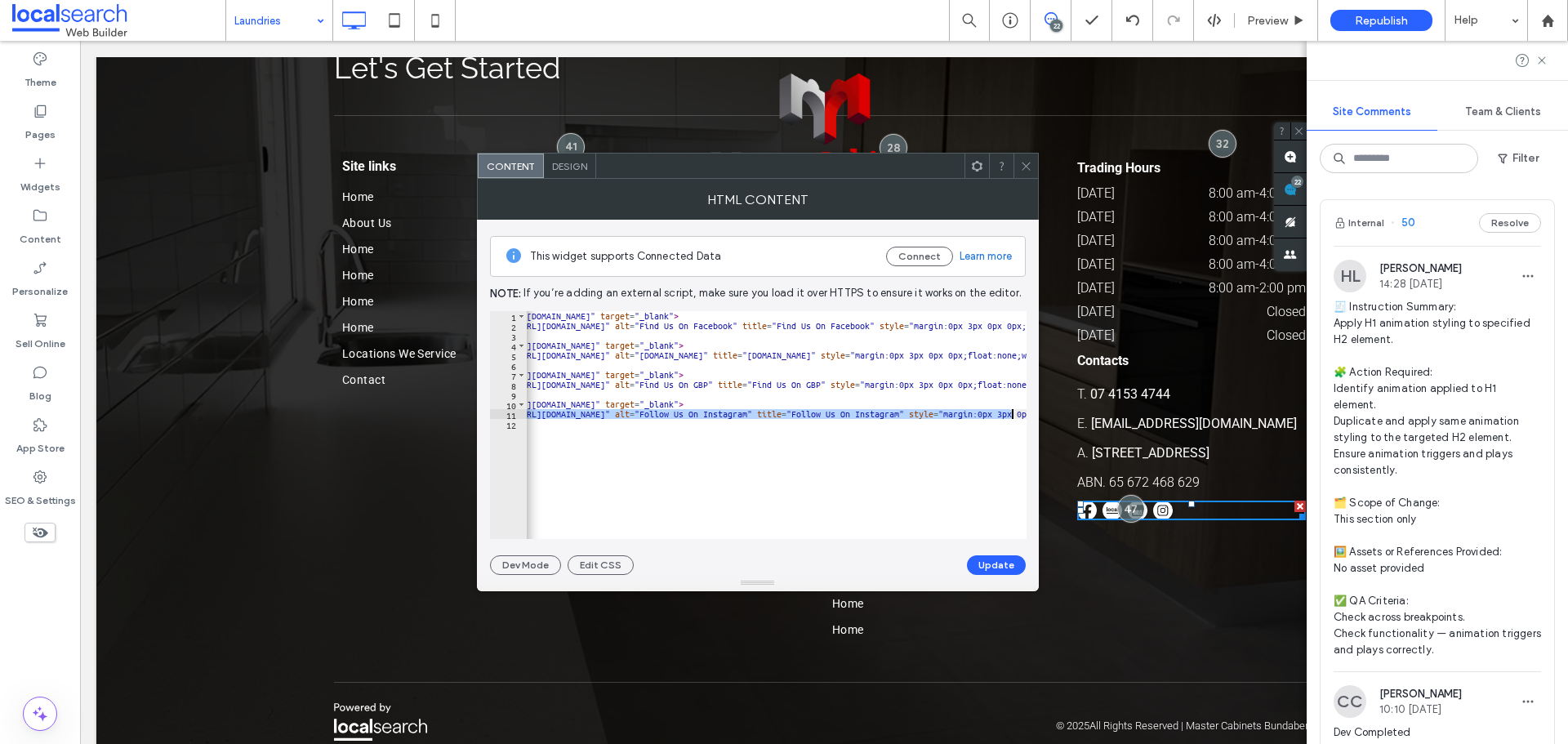
scroll to position [0, 96]
drag, startPoint x: 589, startPoint y: 413, endPoint x: 945, endPoint y: 415, distance: 356.0
click at [945, 415] on div "< a href = "https://www.facebook.com/mastercabinets16/" target = "_blank" > < i…" at bounding box center [1007, 428] width 1153 height 235
paste textarea "Cursor at row 11"
type textarea "**********"
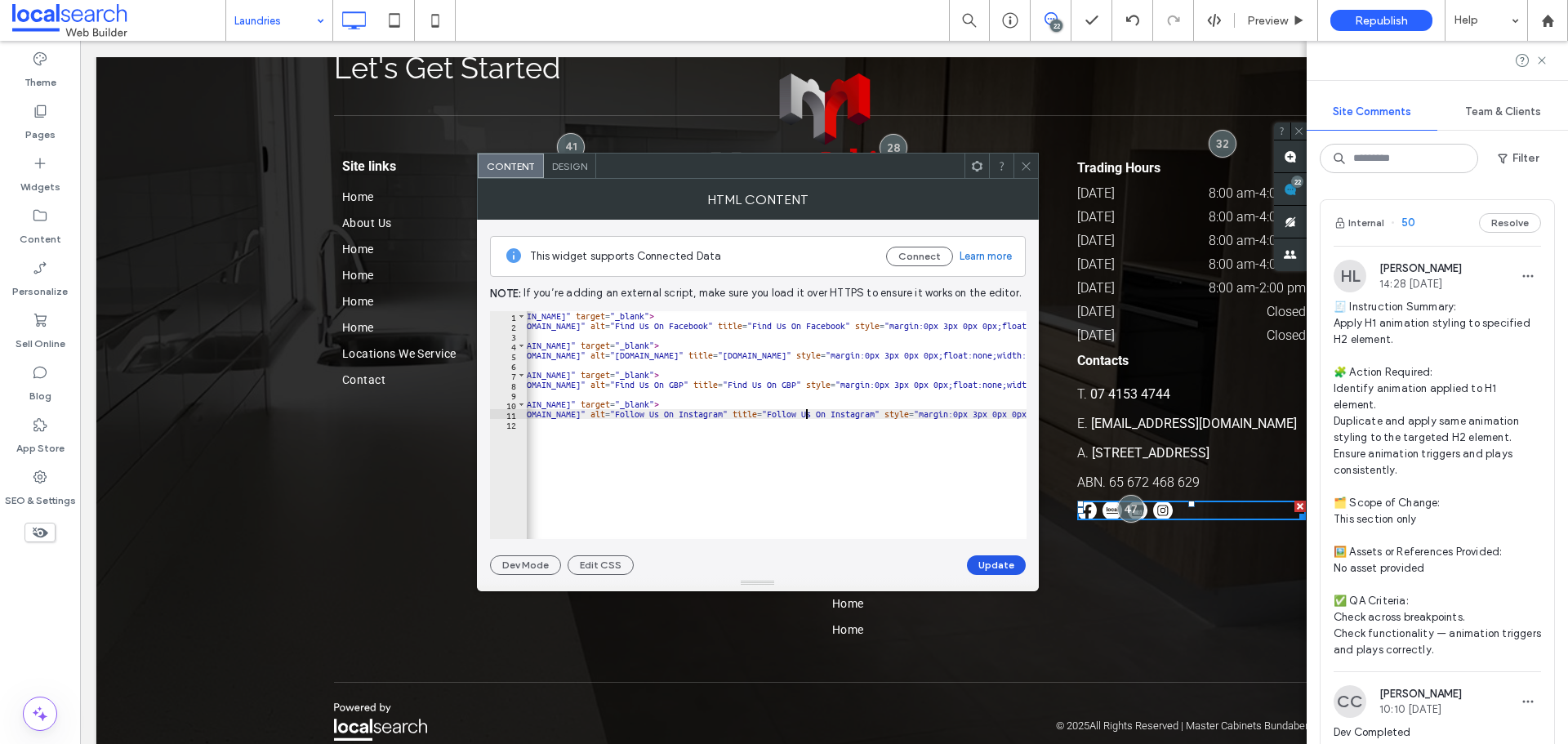
click at [1001, 563] on button "Update" at bounding box center [996, 565] width 59 height 20
click at [34, 224] on label "Content" at bounding box center [41, 235] width 42 height 23
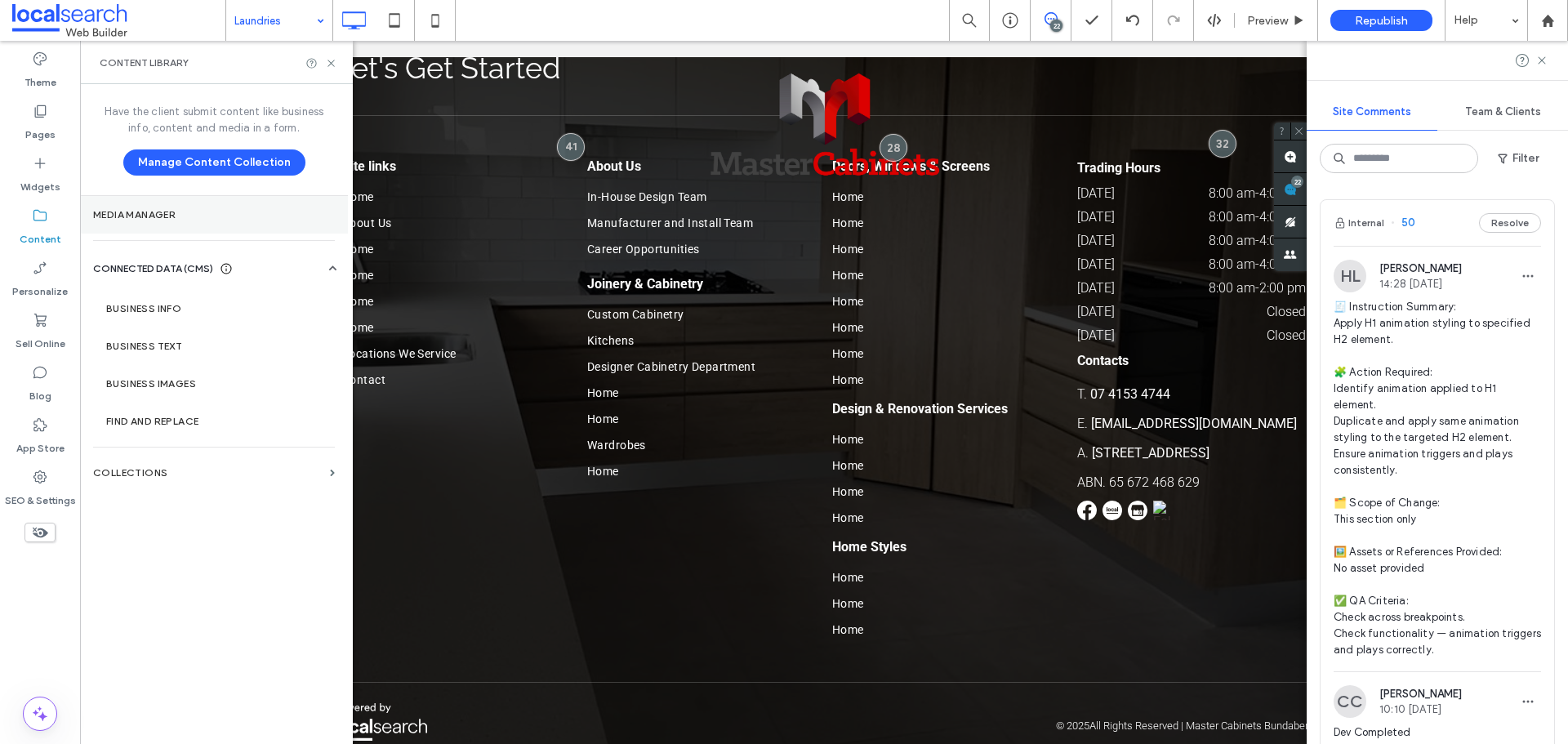
click at [178, 215] on label "Media Manager" at bounding box center [214, 214] width 242 height 12
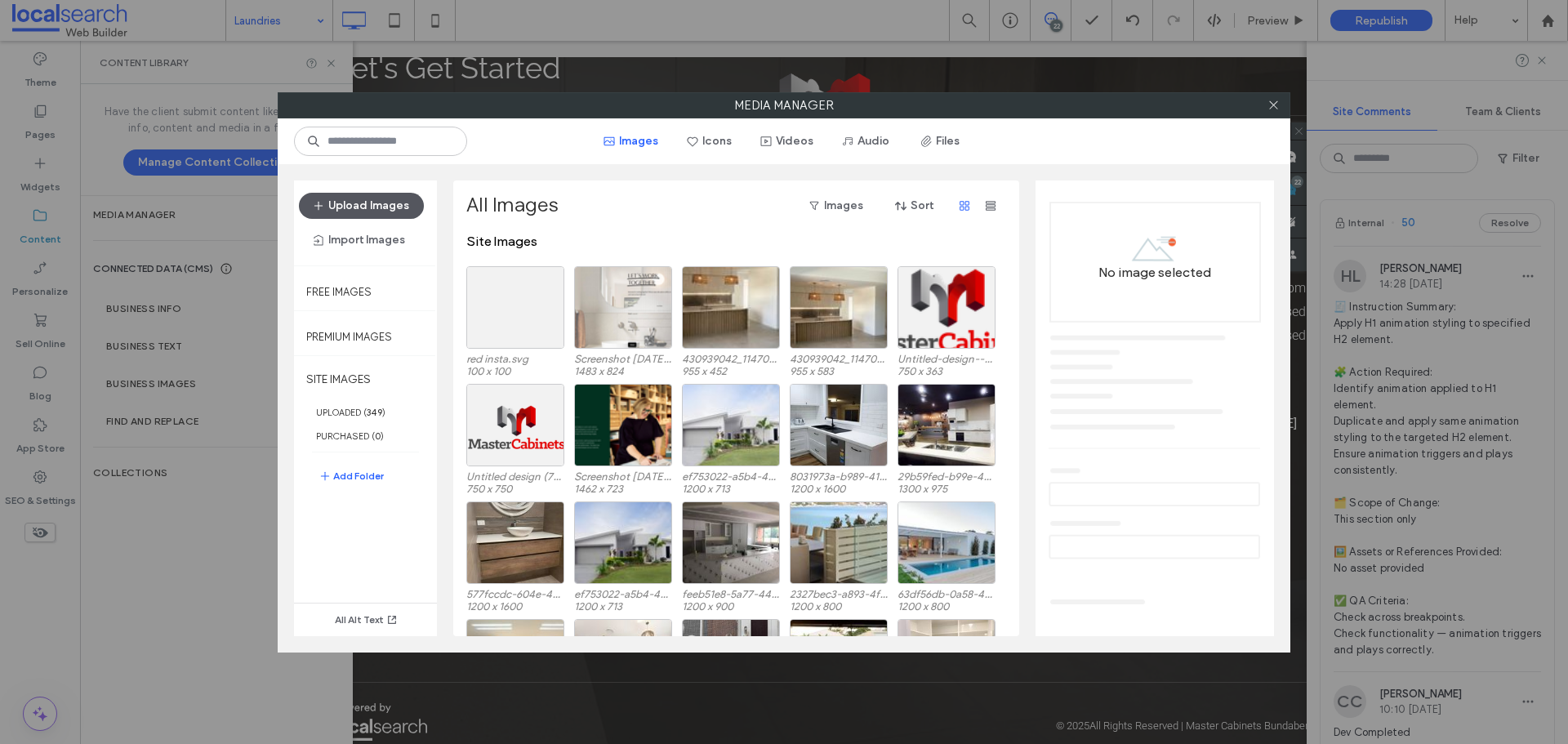
click at [386, 204] on button "Upload Images" at bounding box center [362, 205] width 125 height 26
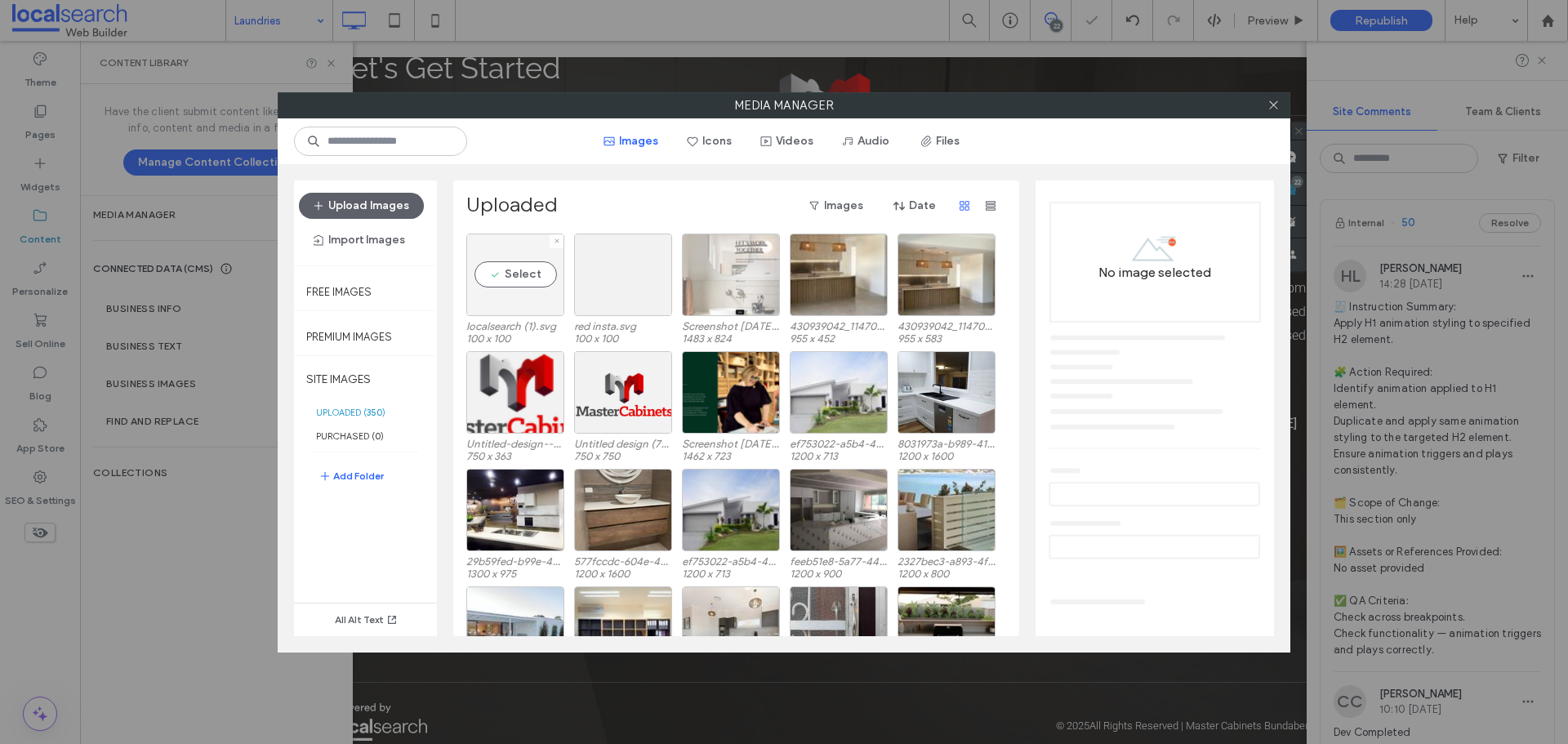
click at [514, 273] on div "Select" at bounding box center [515, 274] width 98 height 82
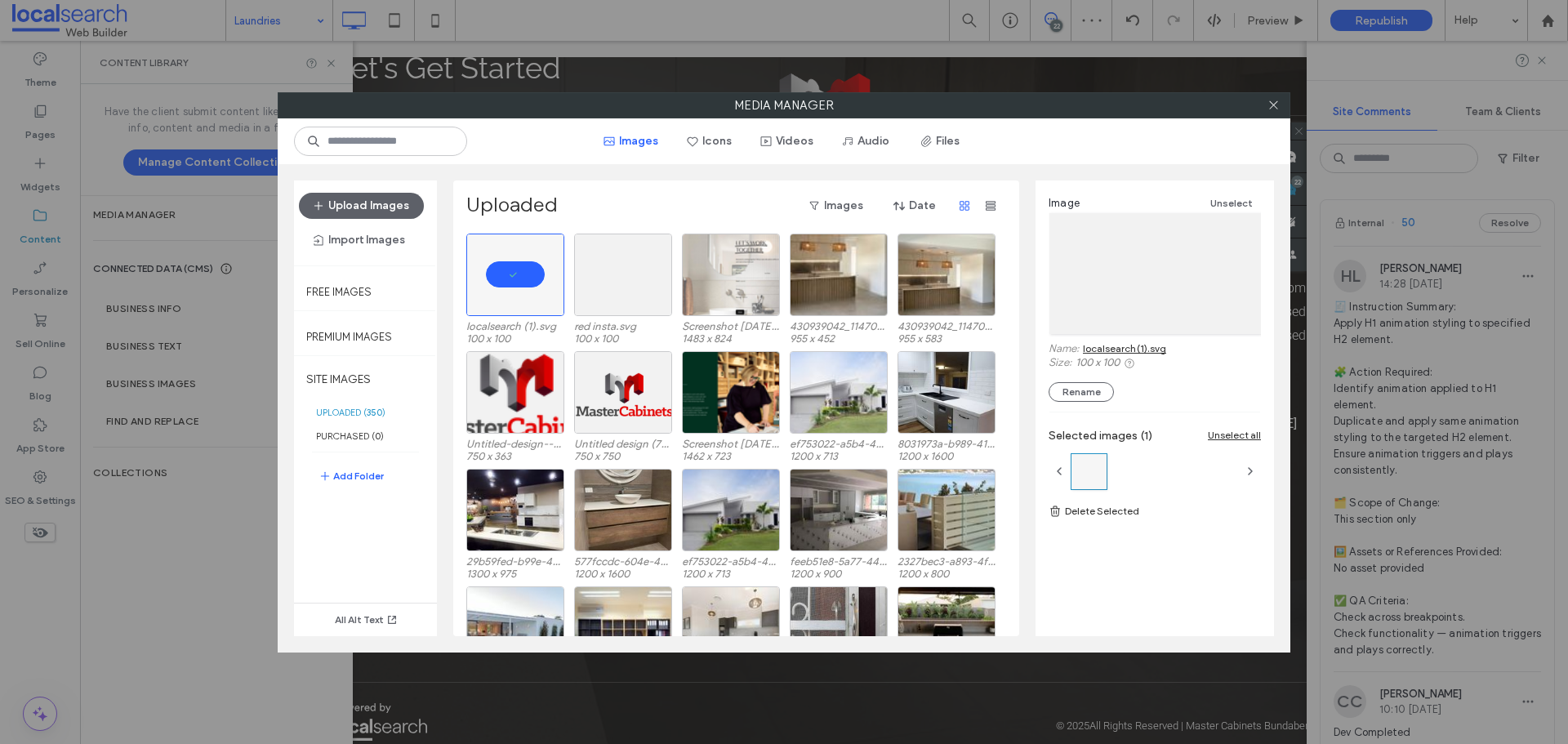
click at [1130, 348] on link "localsearch (1).svg" at bounding box center [1125, 348] width 83 height 12
click at [1275, 101] on icon at bounding box center [1274, 105] width 12 height 12
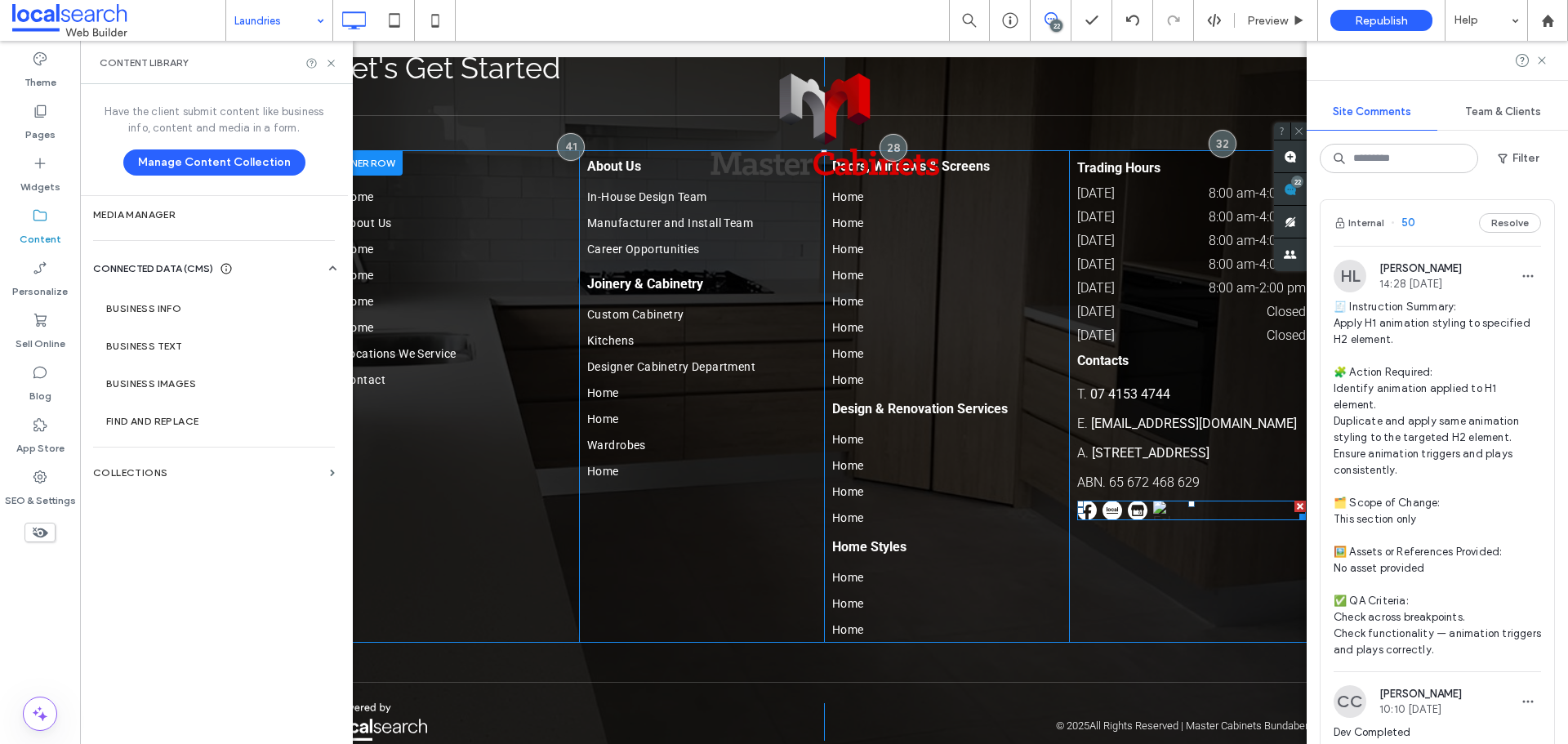
click at [1126, 500] on span at bounding box center [1191, 510] width 229 height 20
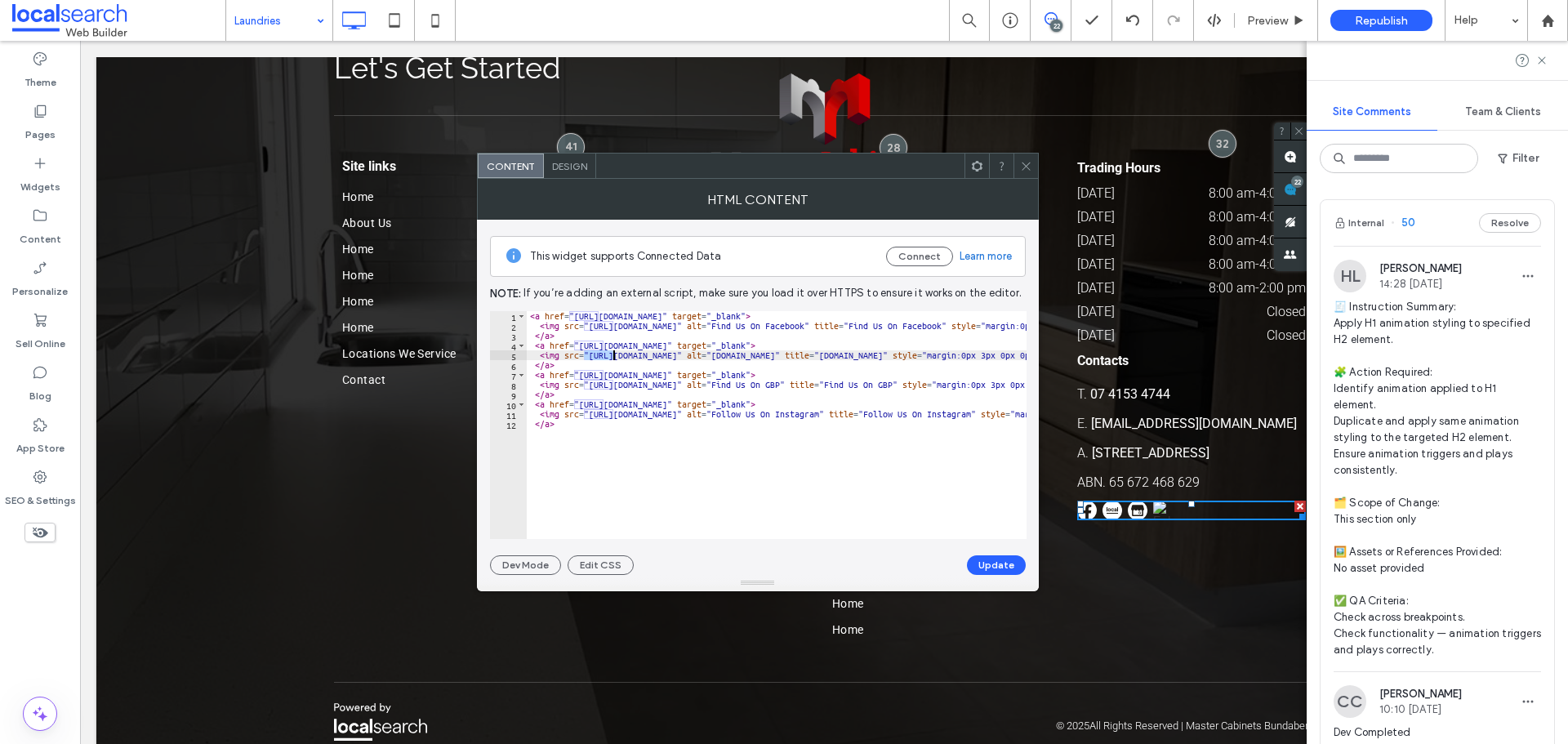
drag, startPoint x: 585, startPoint y: 357, endPoint x: 627, endPoint y: 357, distance: 42.0
click at [627, 357] on div "< a href = "https://www.facebook.com/mastercabinets16/" target = "_blank" > < i…" at bounding box center [1103, 428] width 1153 height 235
click at [604, 357] on div "< a href = "https://www.facebook.com/mastercabinets16/" target = "_blank" > < i…" at bounding box center [777, 425] width 500 height 228
drag, startPoint x: 590, startPoint y: 356, endPoint x: 988, endPoint y: 360, distance: 398.0
click at [988, 360] on div "< a href = "https://www.facebook.com/mastercabinets16/" target = "_blank" > < i…" at bounding box center [1103, 428] width 1153 height 235
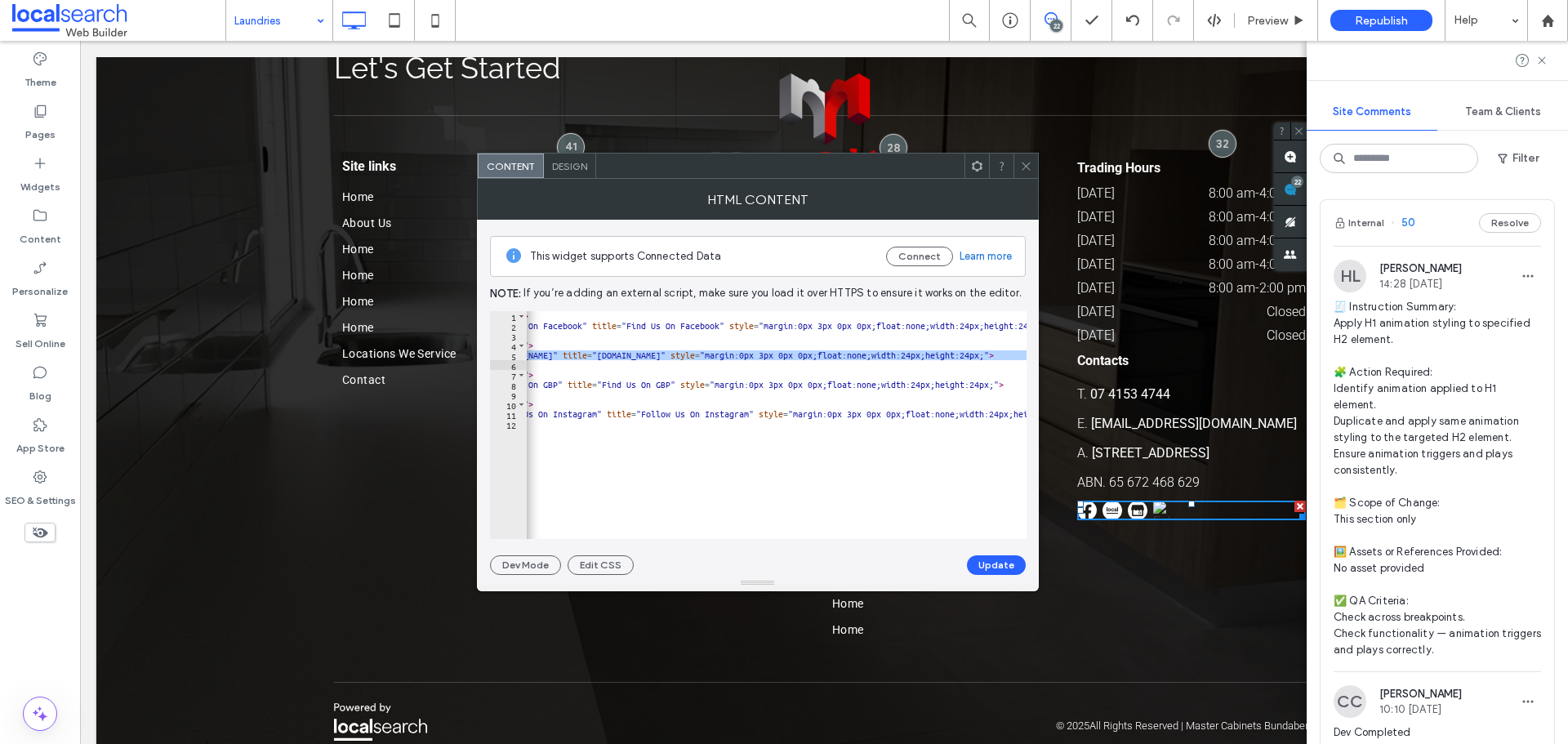
scroll to position [0, 222]
click at [829, 353] on div "< a href = "https://www.facebook.com/mastercabinets16/" target = "_blank" > < i…" at bounding box center [777, 425] width 500 height 228
paste textarea "Cursor at row 5"
type textarea "**********"
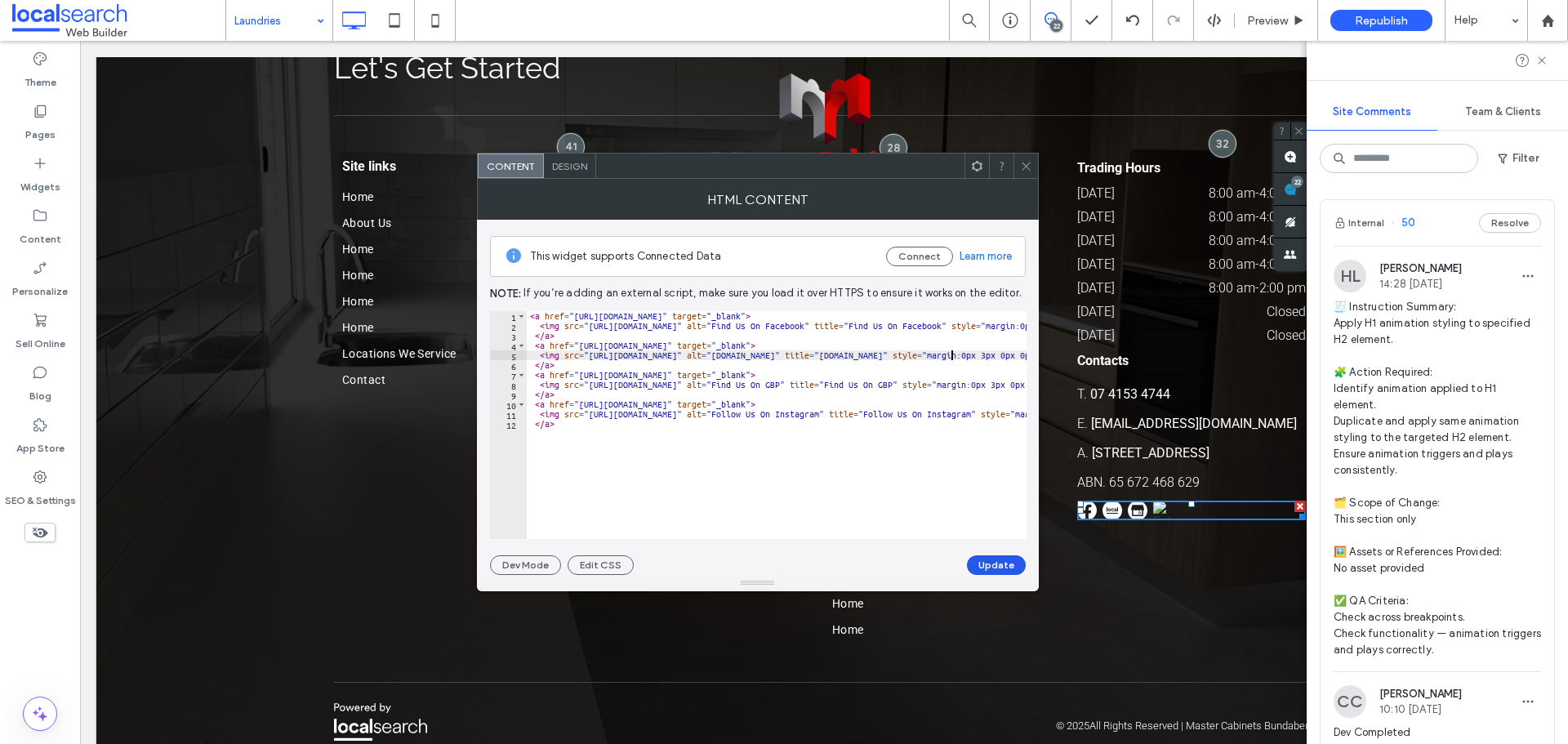
click at [1000, 562] on button "Update" at bounding box center [996, 565] width 59 height 20
click at [1024, 169] on icon at bounding box center [1026, 166] width 12 height 12
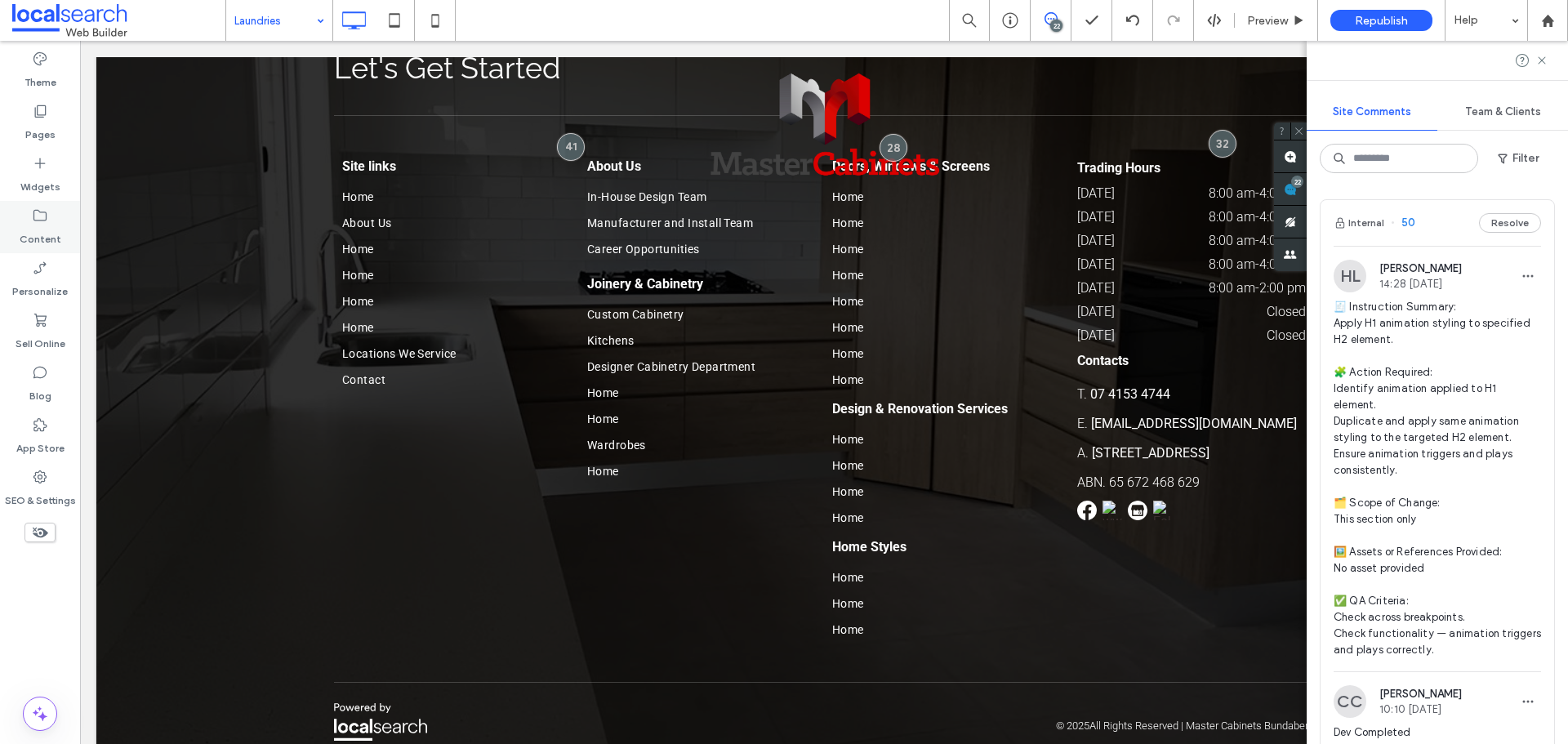
click at [20, 225] on div "Content" at bounding box center [40, 227] width 80 height 52
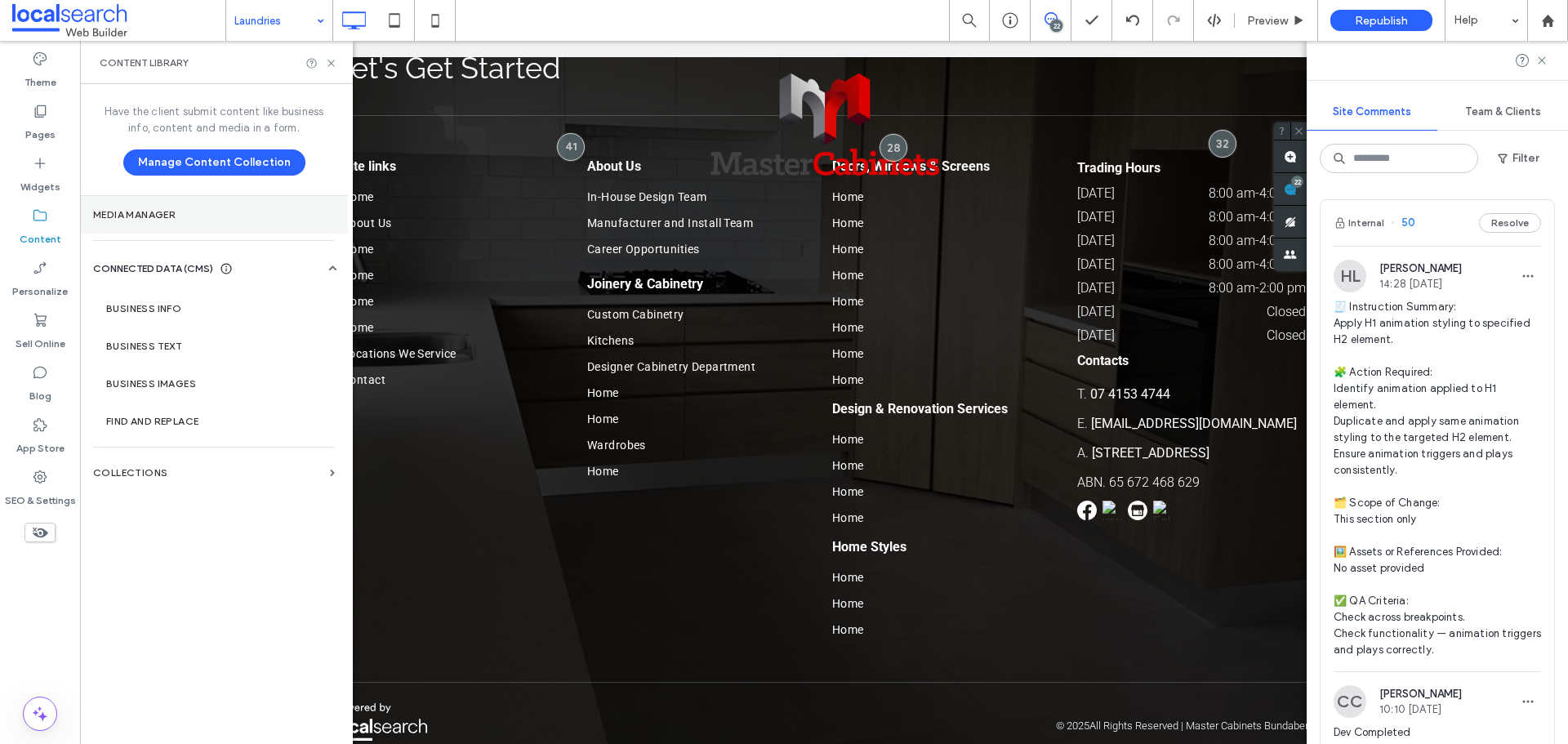
click at [180, 220] on section "Media Manager" at bounding box center [214, 214] width 268 height 37
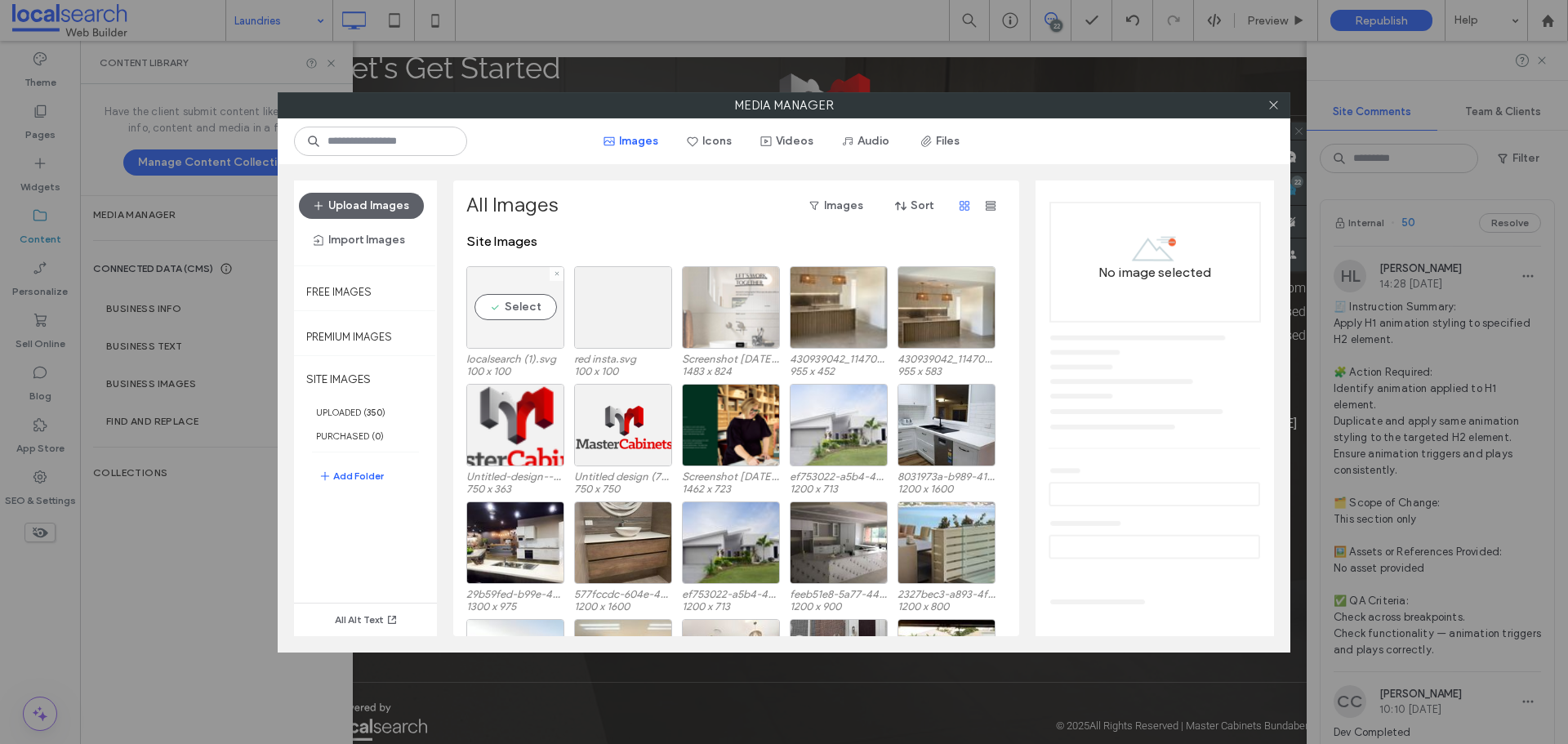
click at [527, 308] on div "Select" at bounding box center [515, 307] width 98 height 82
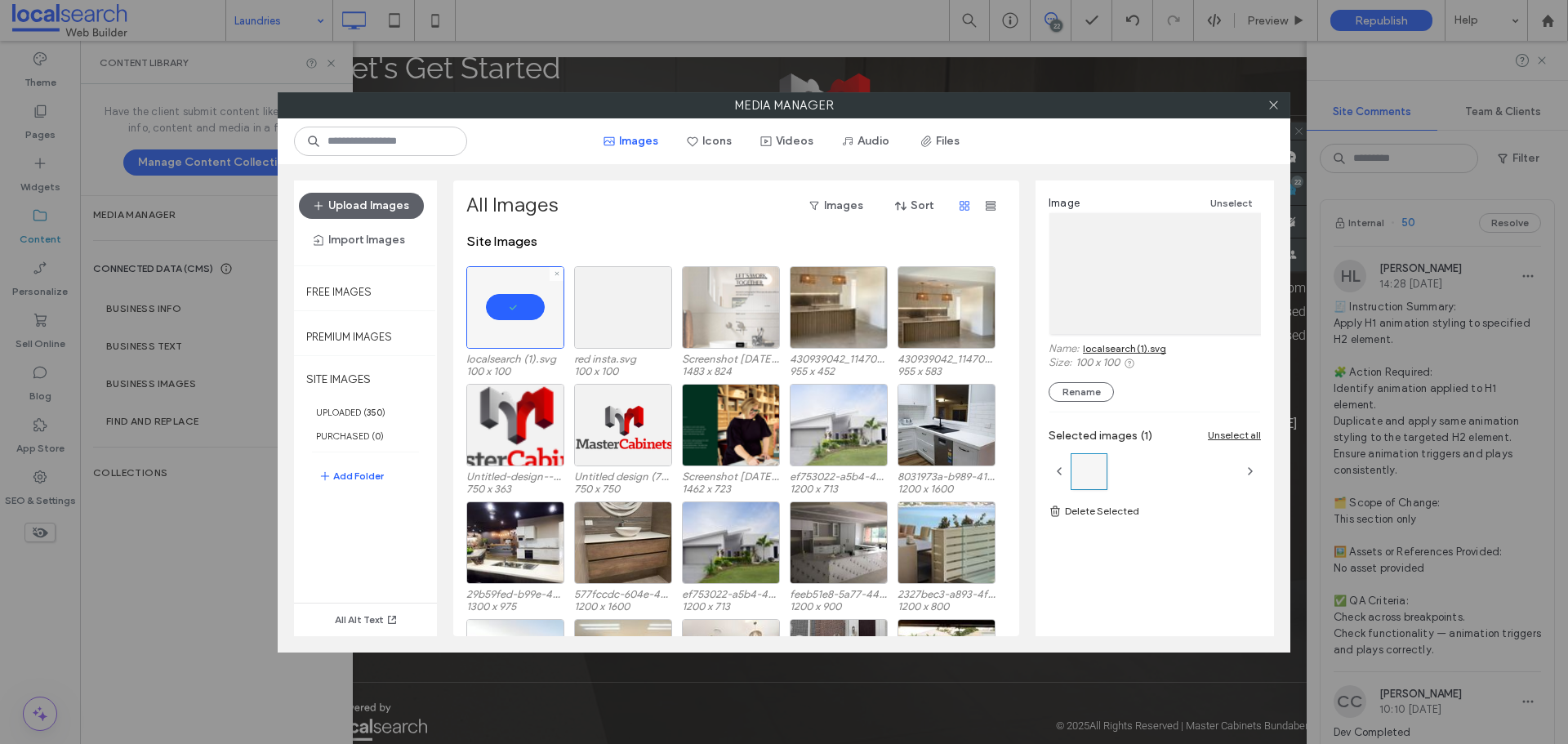
click at [557, 276] on icon at bounding box center [557, 273] width 7 height 7
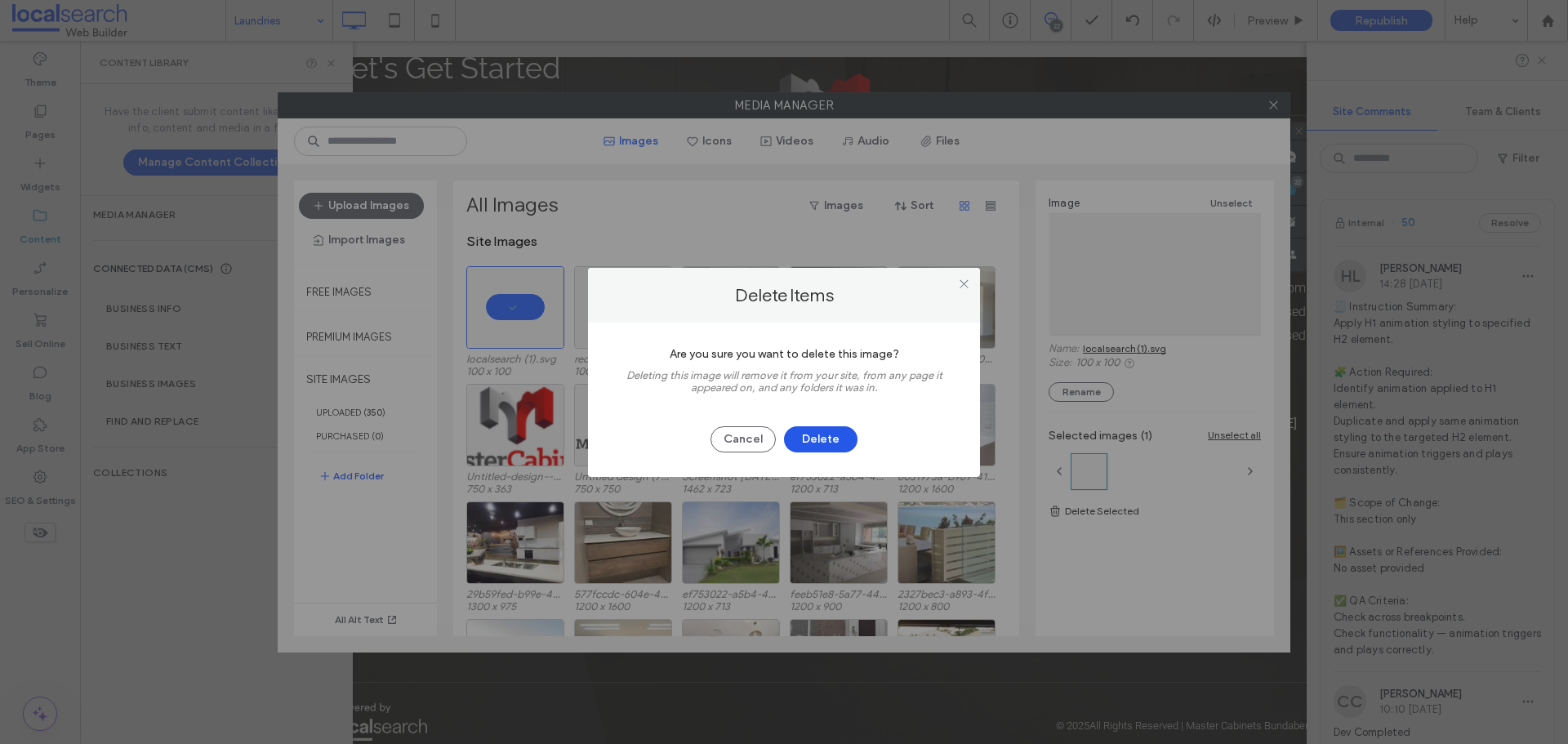
click at [821, 437] on button "Delete" at bounding box center [821, 439] width 73 height 26
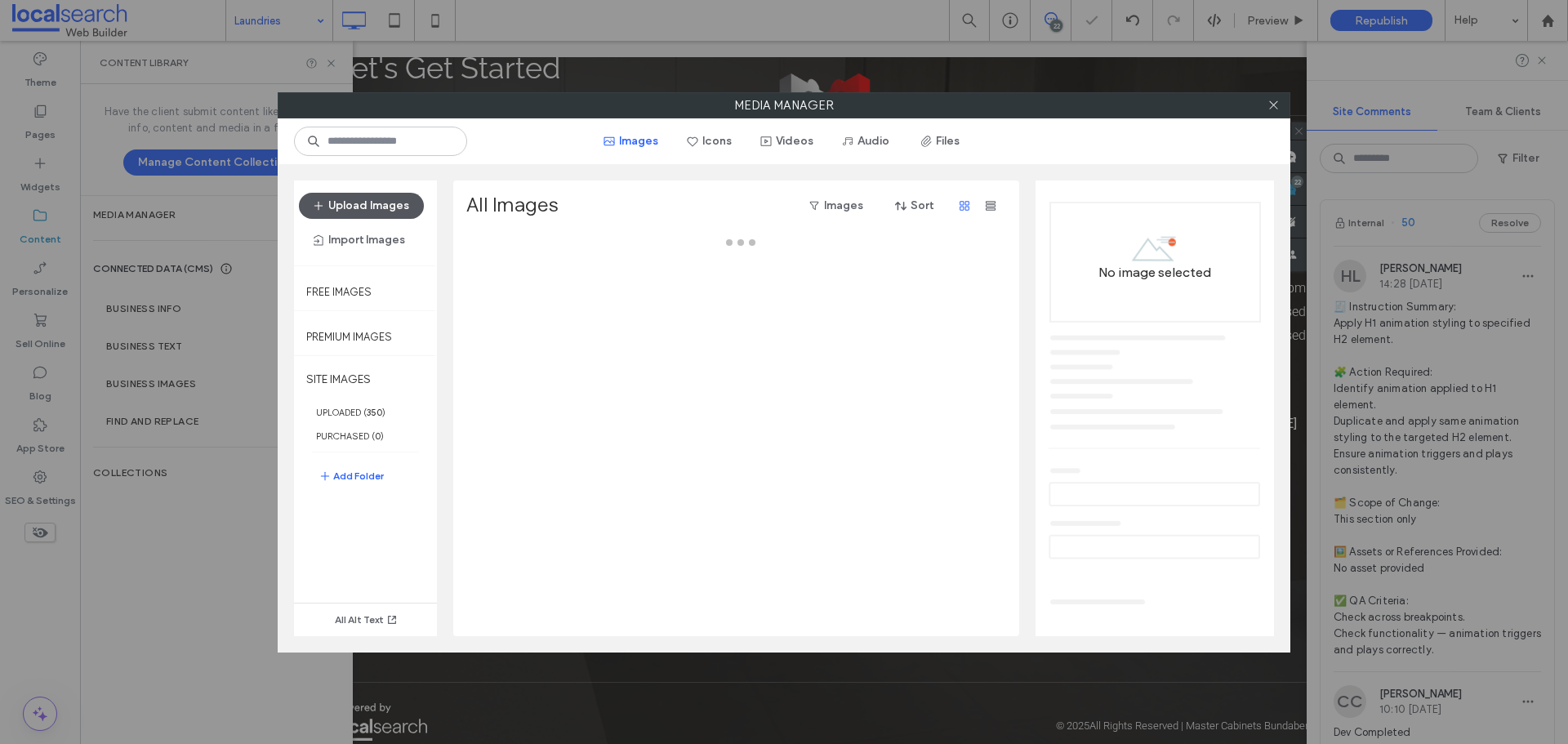
click at [393, 210] on button "Upload Images" at bounding box center [362, 205] width 125 height 26
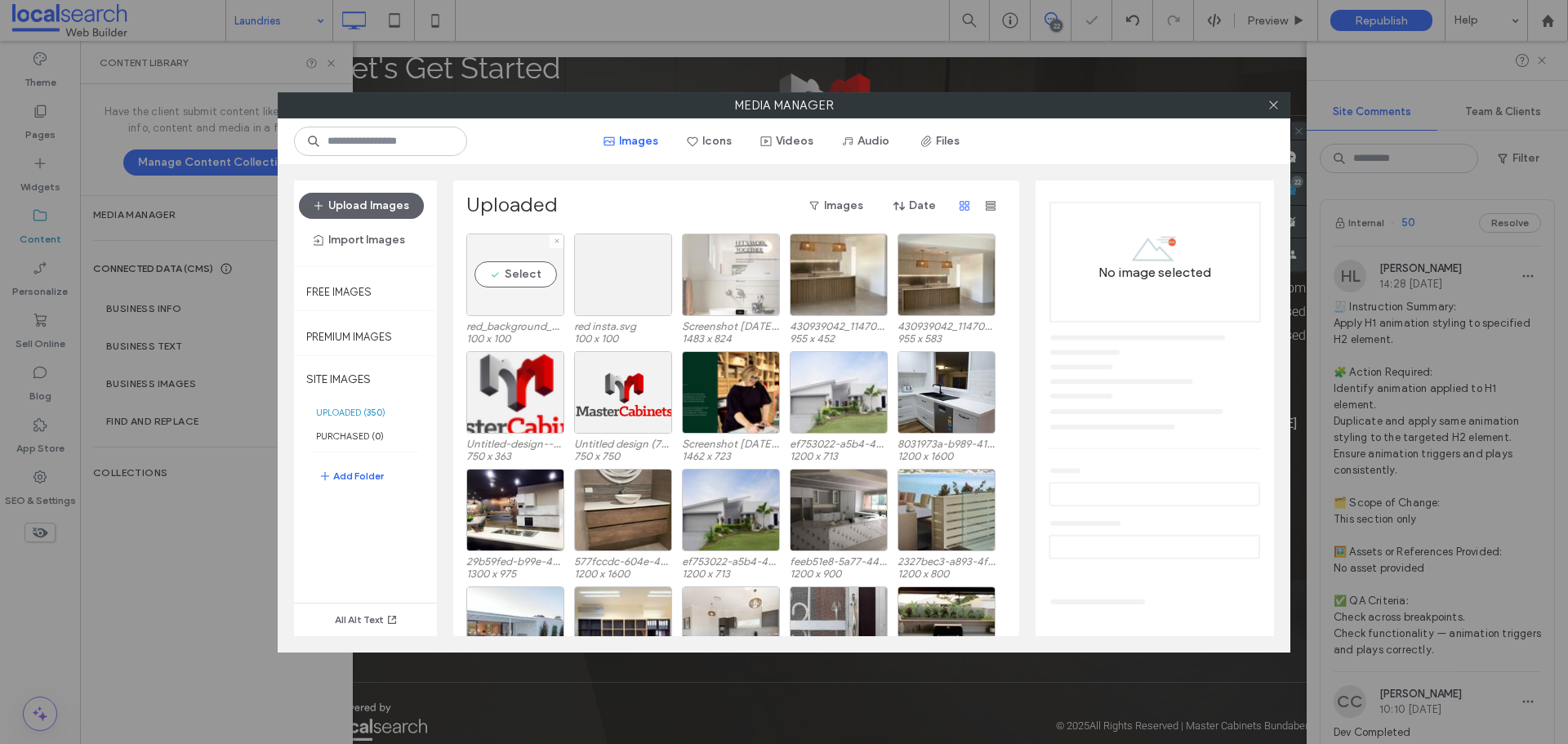
click at [545, 278] on div "Select" at bounding box center [515, 274] width 98 height 82
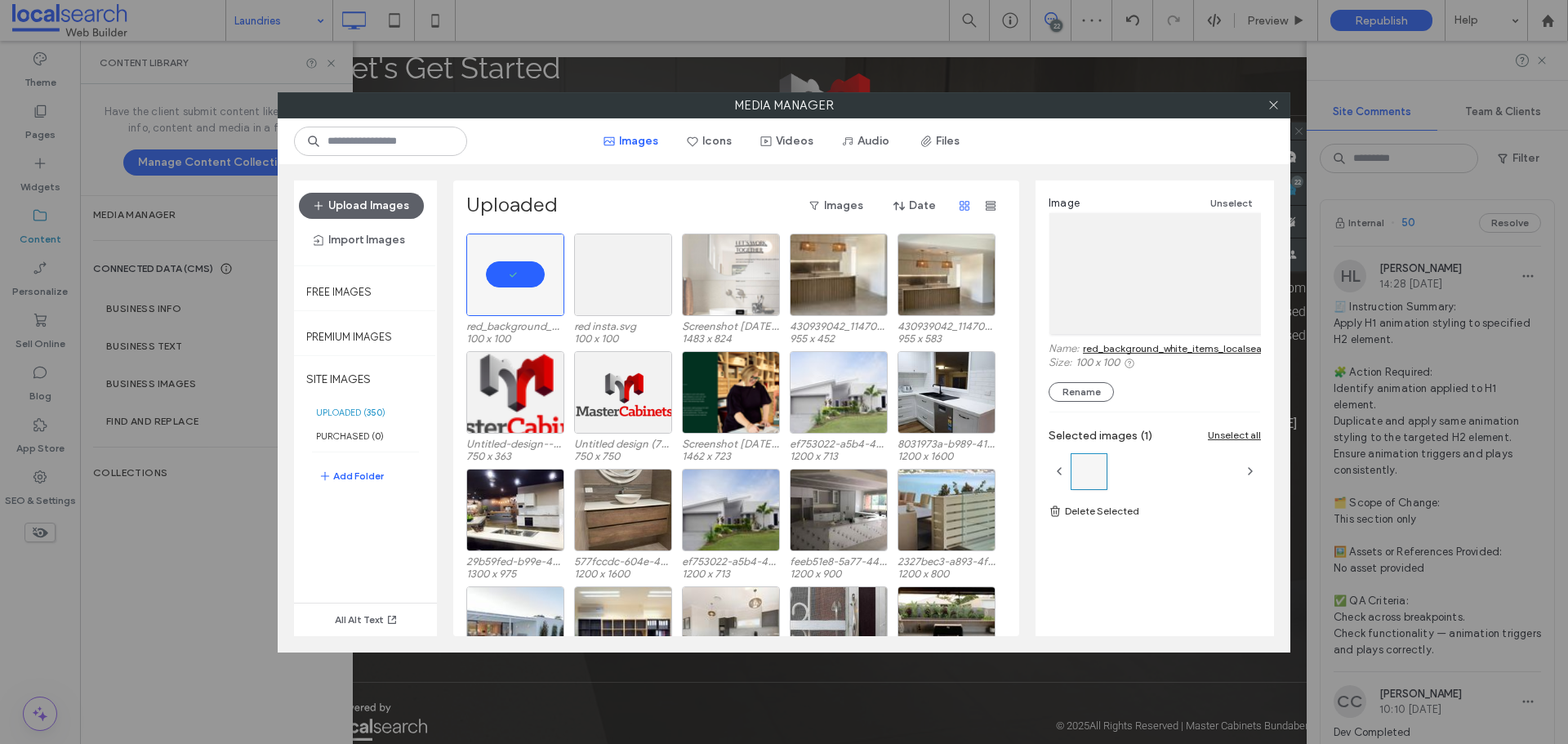
click at [1182, 349] on link "red_background_white_items_localsearch.svg" at bounding box center [1189, 348] width 211 height 12
click at [1276, 108] on icon at bounding box center [1274, 105] width 12 height 12
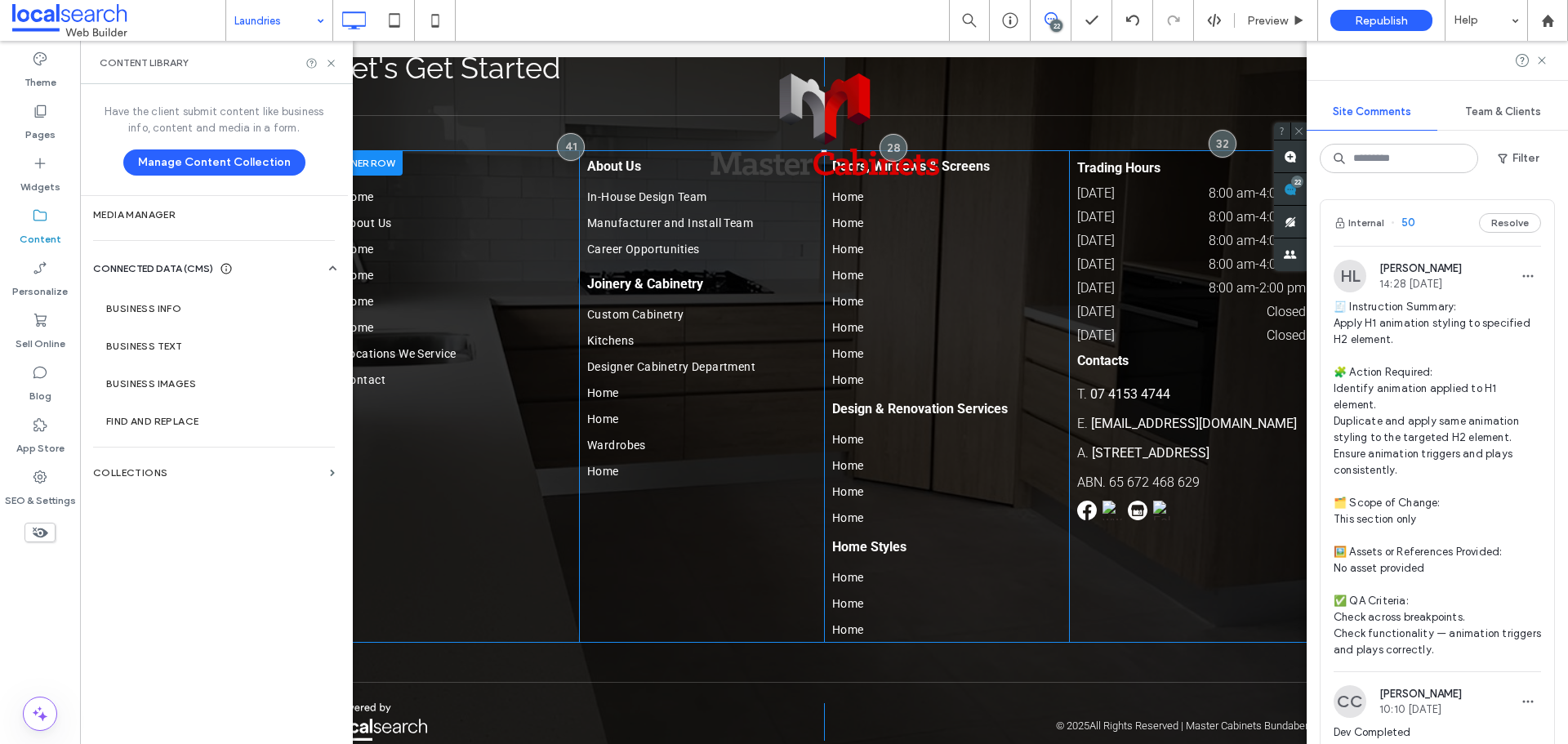
click at [1150, 471] on div "Trading Hours Monday 8:00 am - 4:00 pm Tuesday 8:00 am - 4:00 pm Wednesday 8:00…" at bounding box center [1191, 397] width 245 height 492
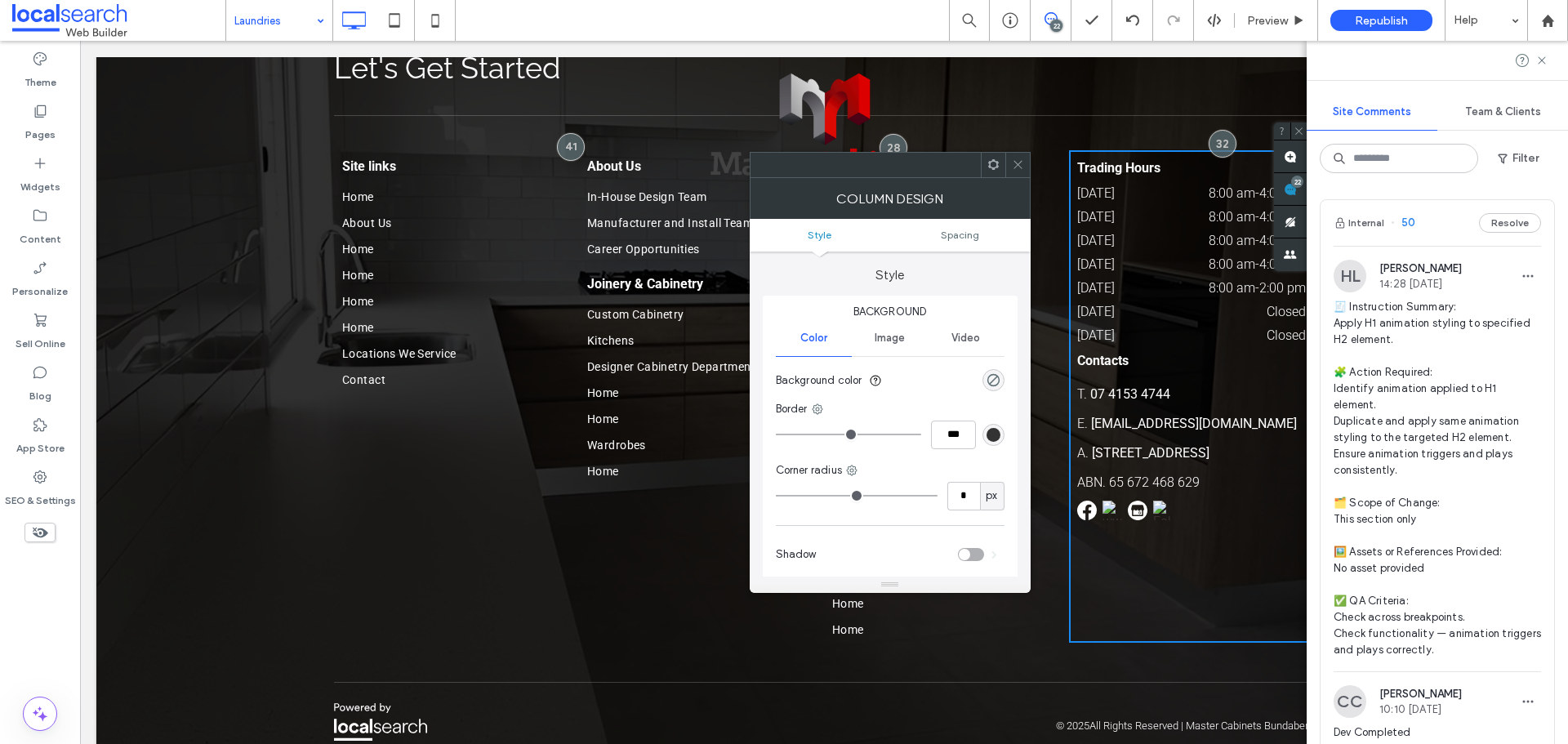
click at [1021, 170] on span at bounding box center [1018, 165] width 12 height 24
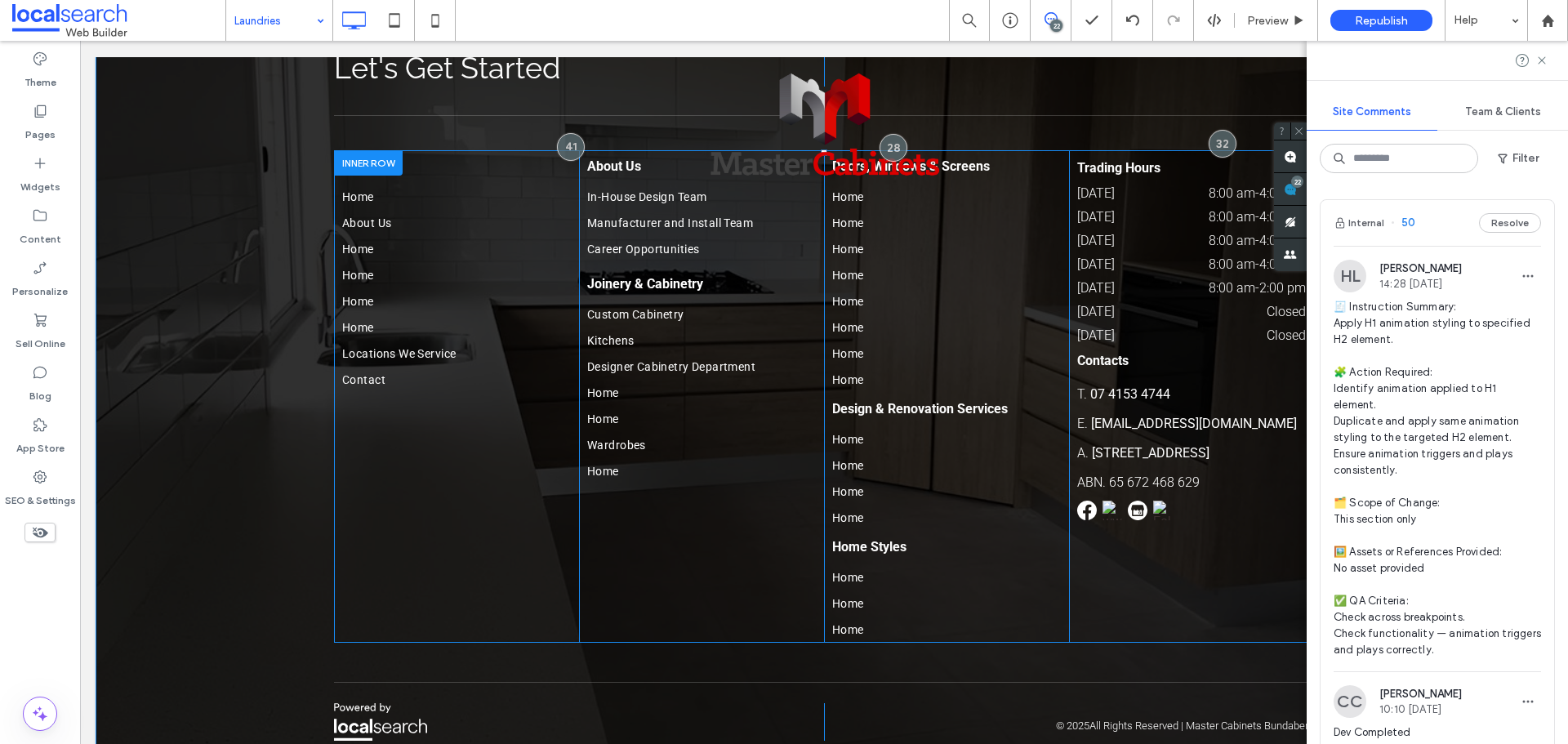
click at [1145, 500] on div at bounding box center [1191, 510] width 229 height 20
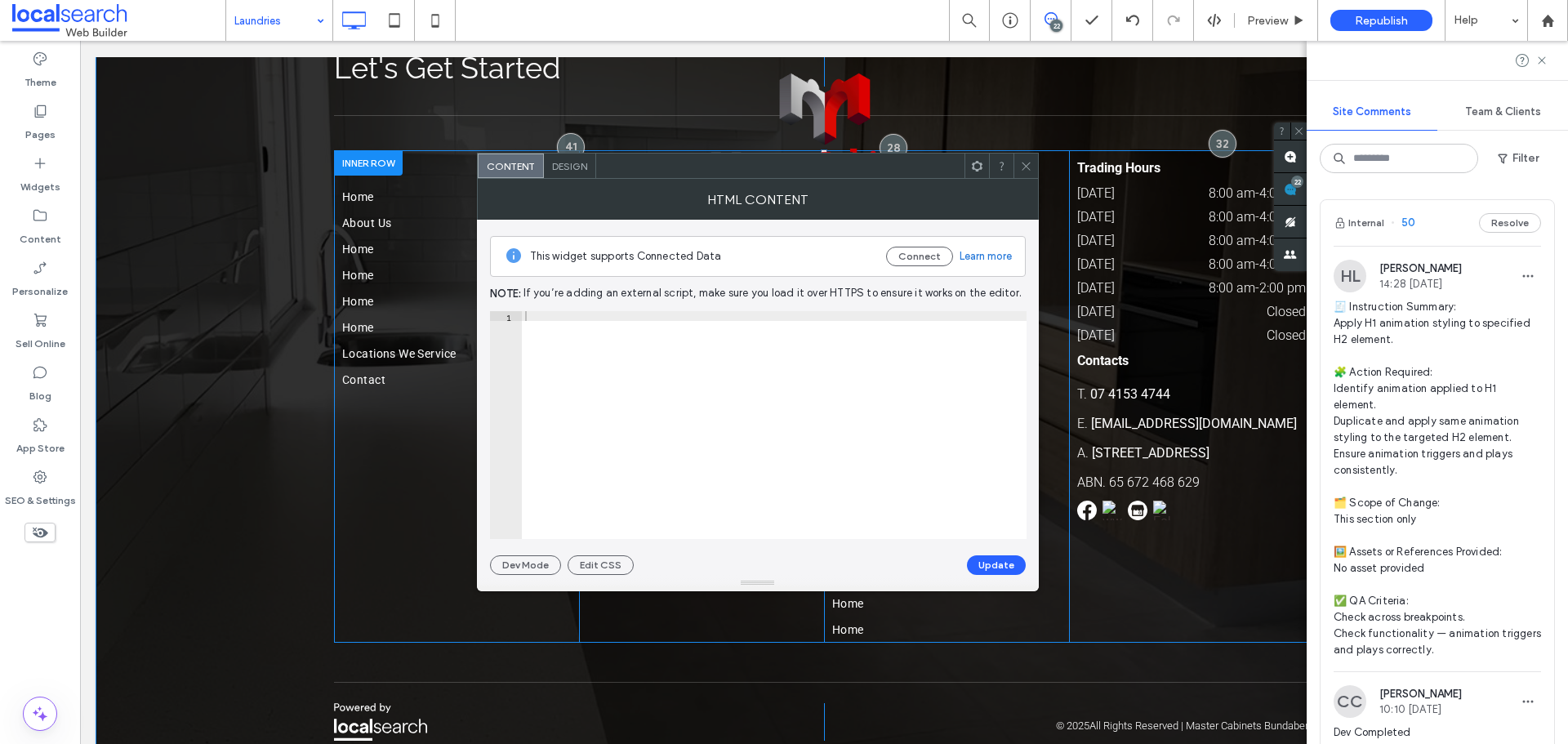
click at [1145, 500] on div at bounding box center [1191, 510] width 229 height 20
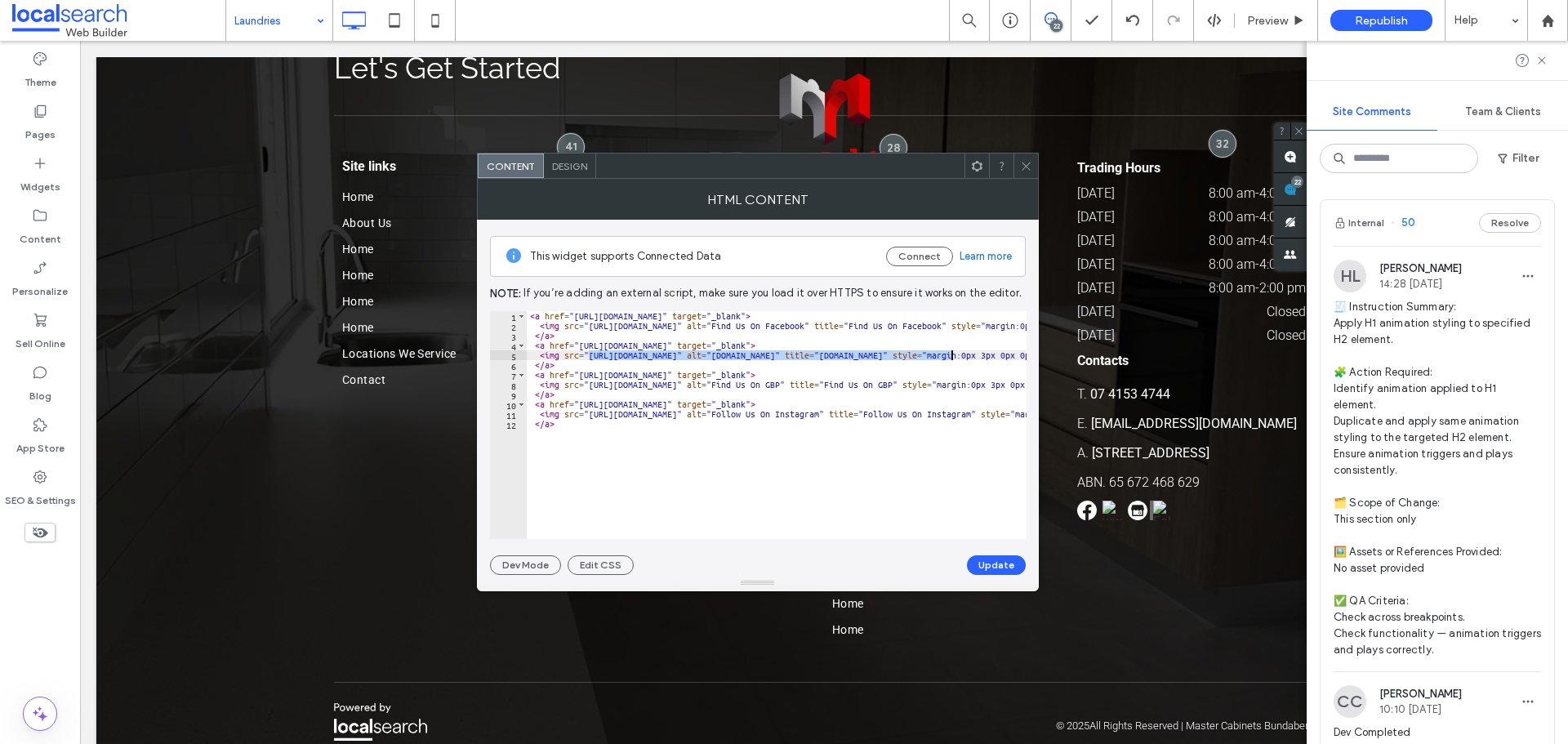
drag, startPoint x: 589, startPoint y: 353, endPoint x: 952, endPoint y: 356, distance: 363.0
click at [952, 356] on div "< a href = "https://www.facebook.com/mastercabinets16/" target = "_blank" > < i…" at bounding box center [1082, 428] width 1109 height 235
paste textarea "**********"
type textarea "**********"
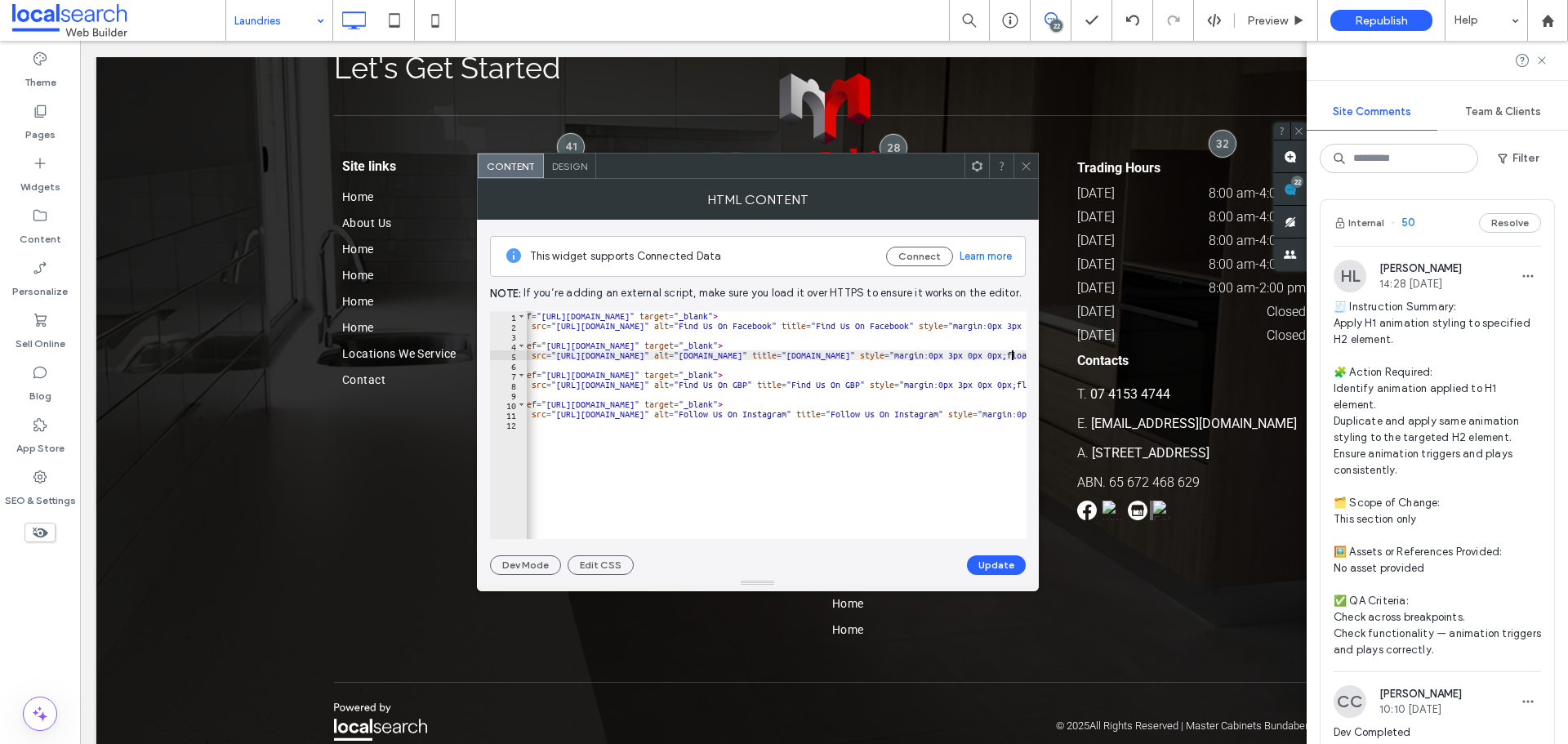
drag, startPoint x: 993, startPoint y: 568, endPoint x: 1006, endPoint y: 526, distance: 44.0
click at [993, 567] on button "Update" at bounding box center [996, 565] width 59 height 20
click at [1022, 165] on icon at bounding box center [1026, 166] width 12 height 12
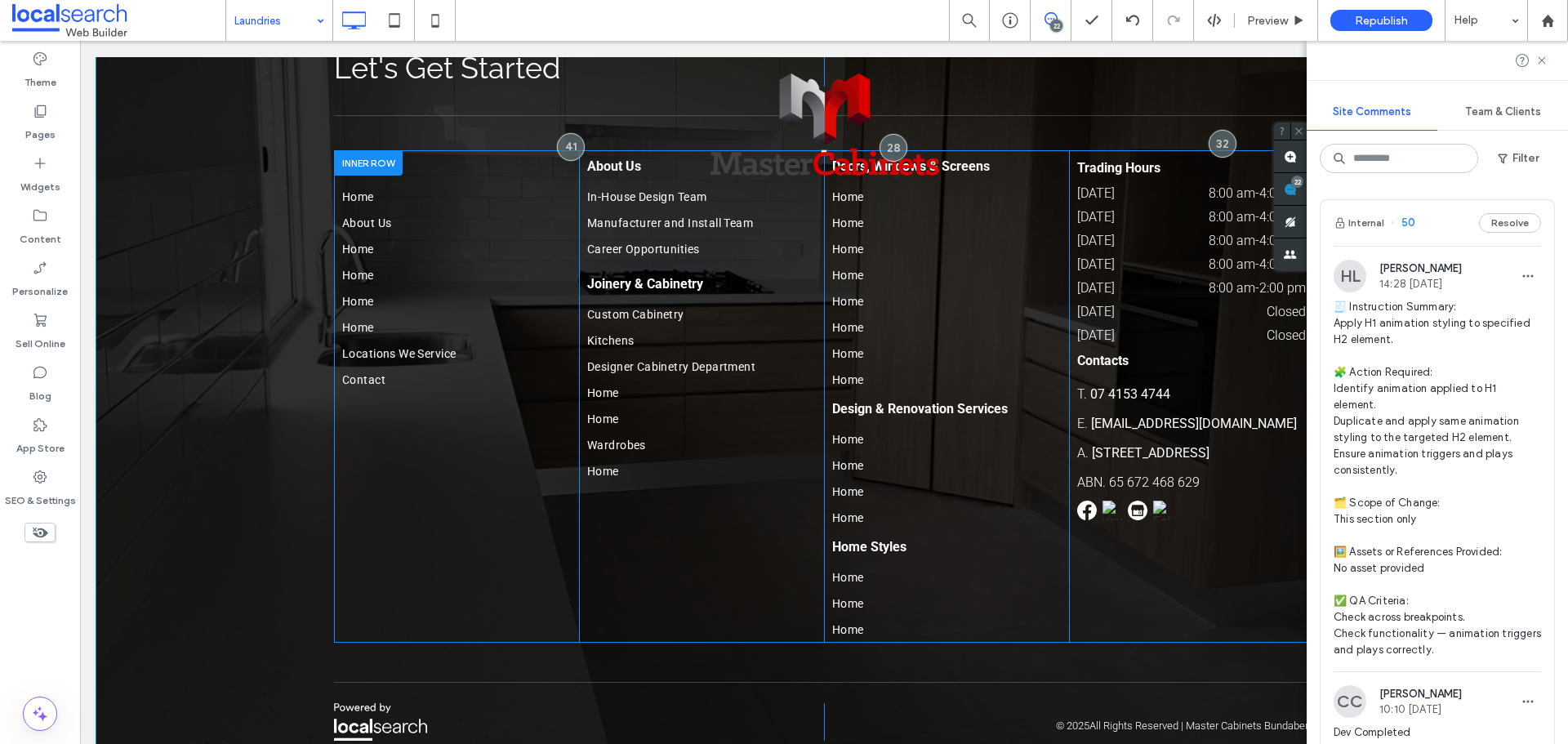
click at [1141, 500] on link at bounding box center [1139, 508] width 22 height 16
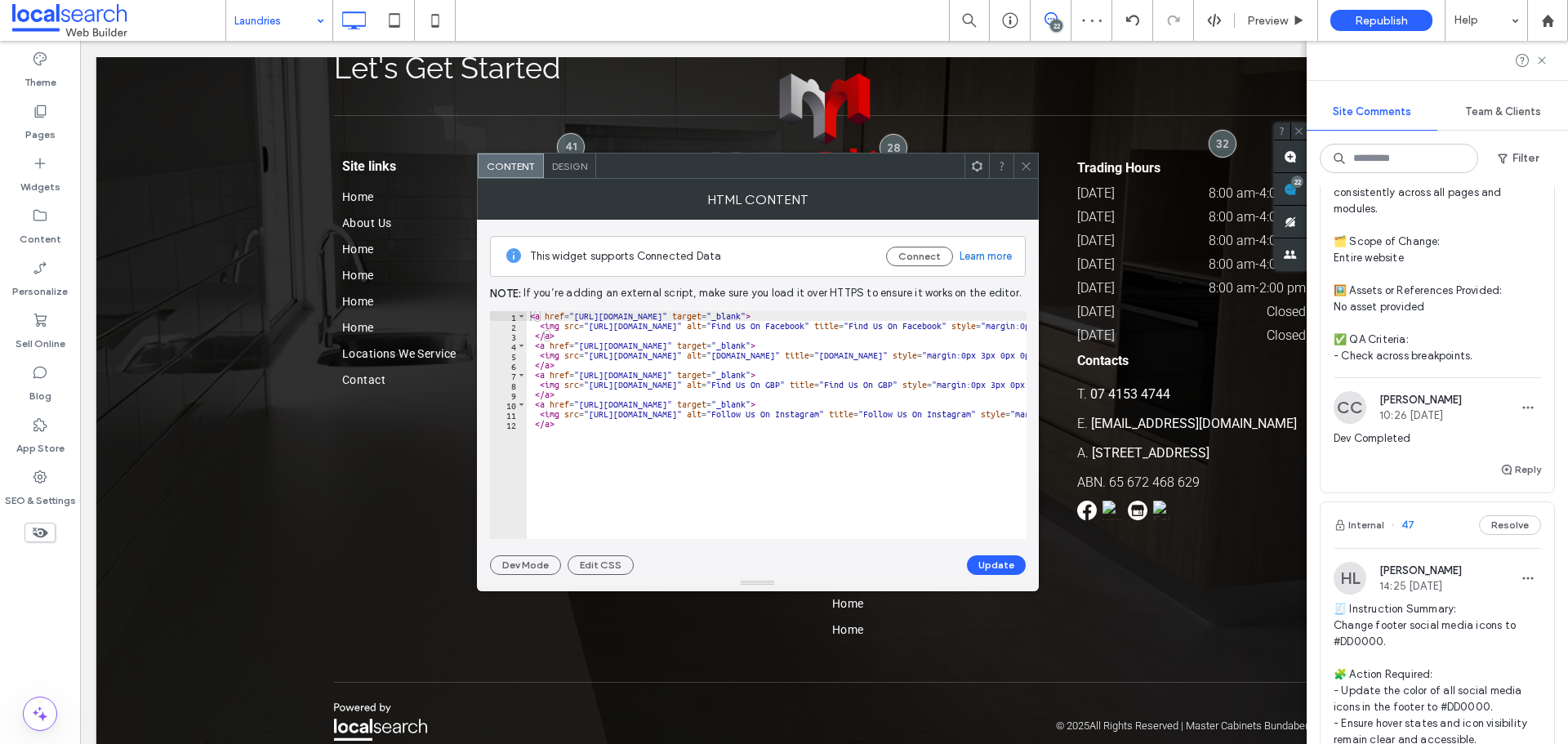
scroll to position [1715, 0]
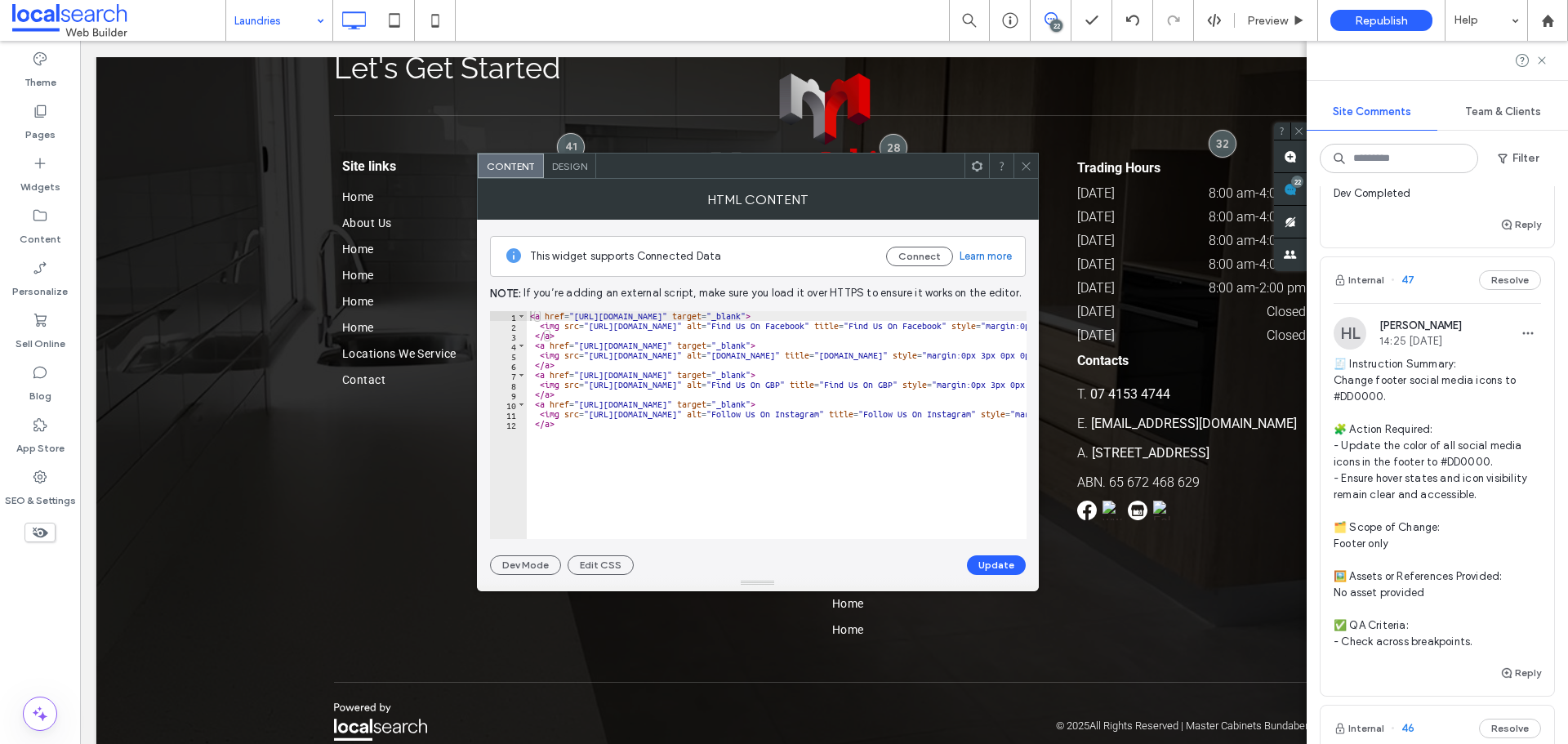
click at [1027, 166] on use at bounding box center [1026, 166] width 8 height 8
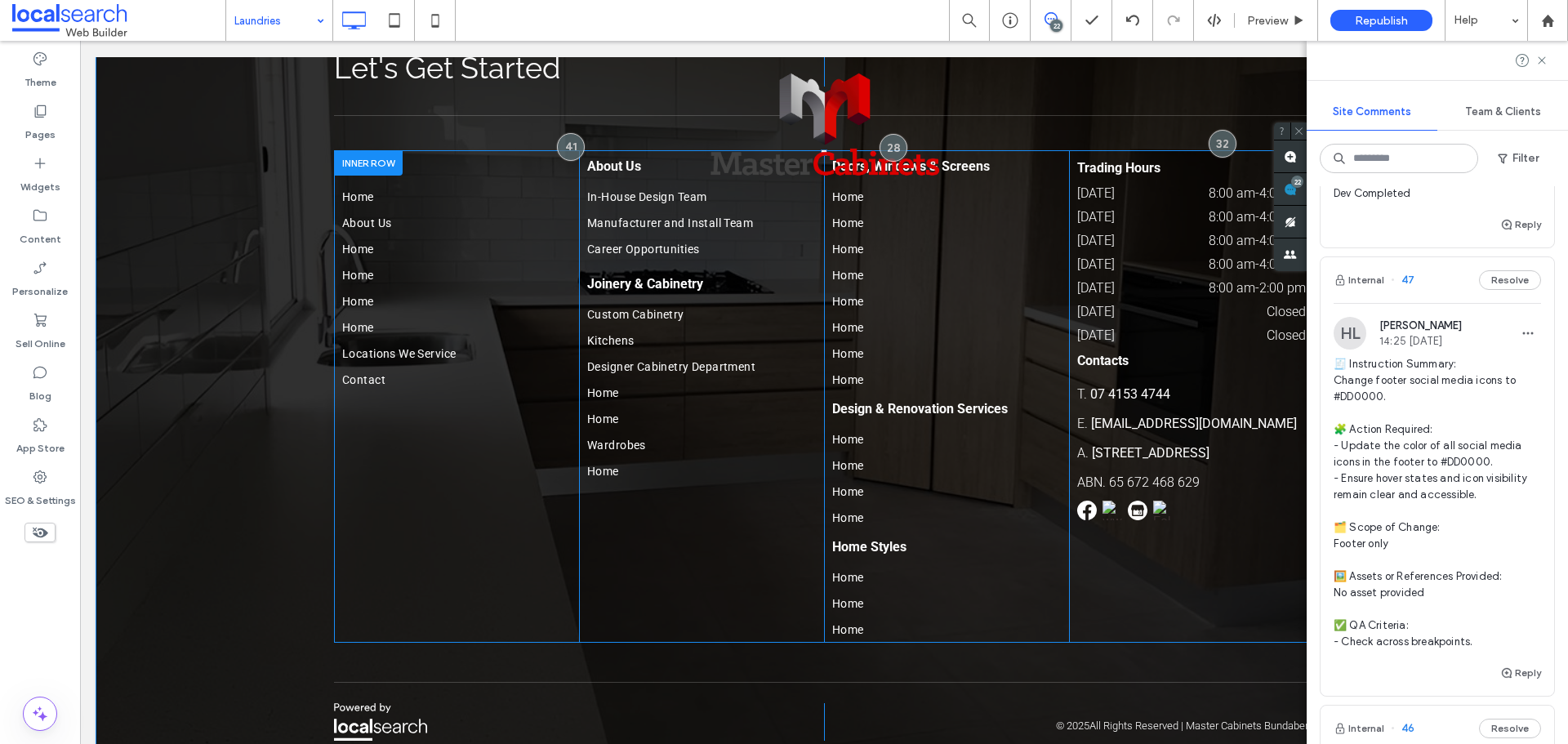
click at [1105, 500] on img at bounding box center [1112, 510] width 20 height 20
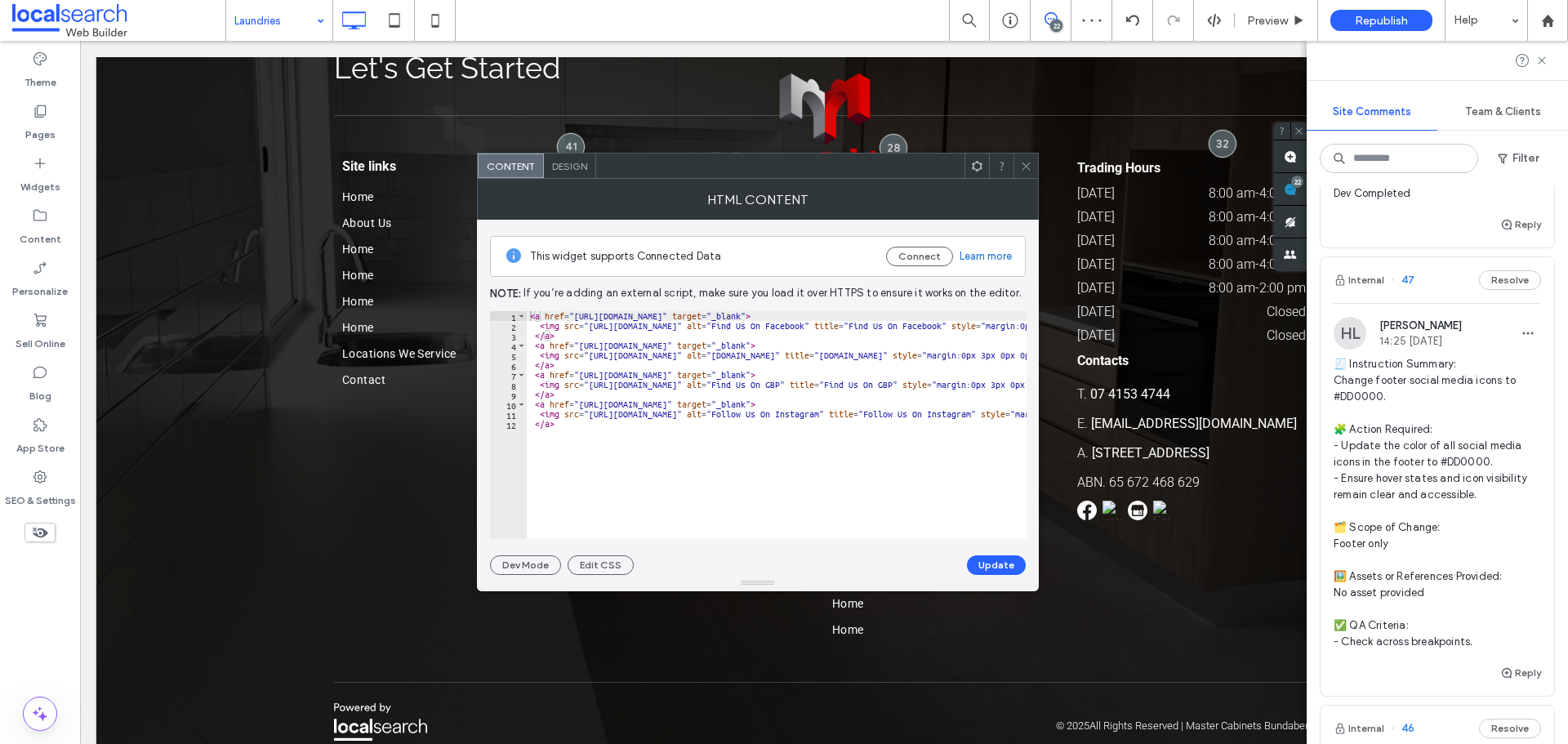
click at [1023, 171] on icon at bounding box center [1026, 166] width 12 height 12
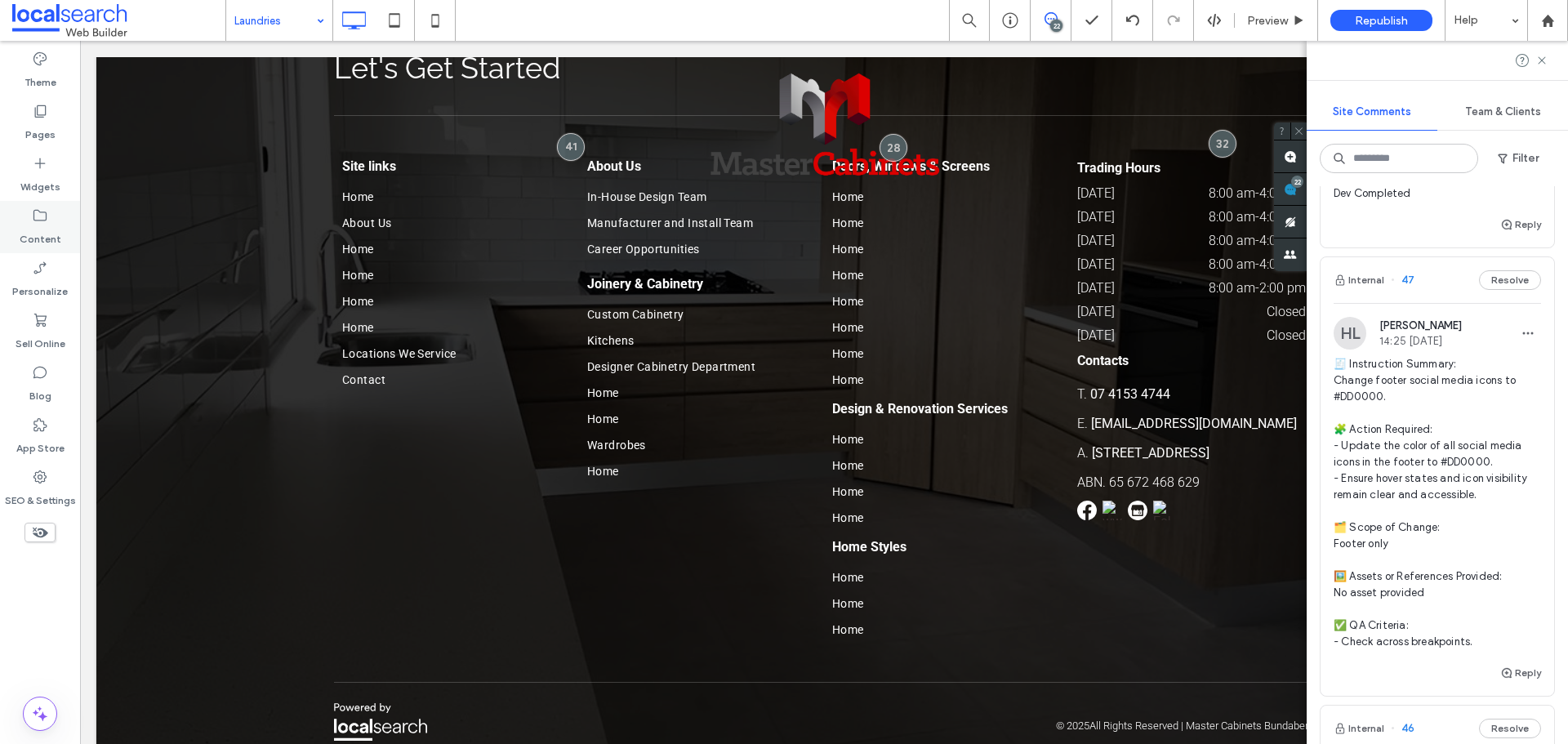
click at [46, 246] on label "Content" at bounding box center [41, 235] width 42 height 23
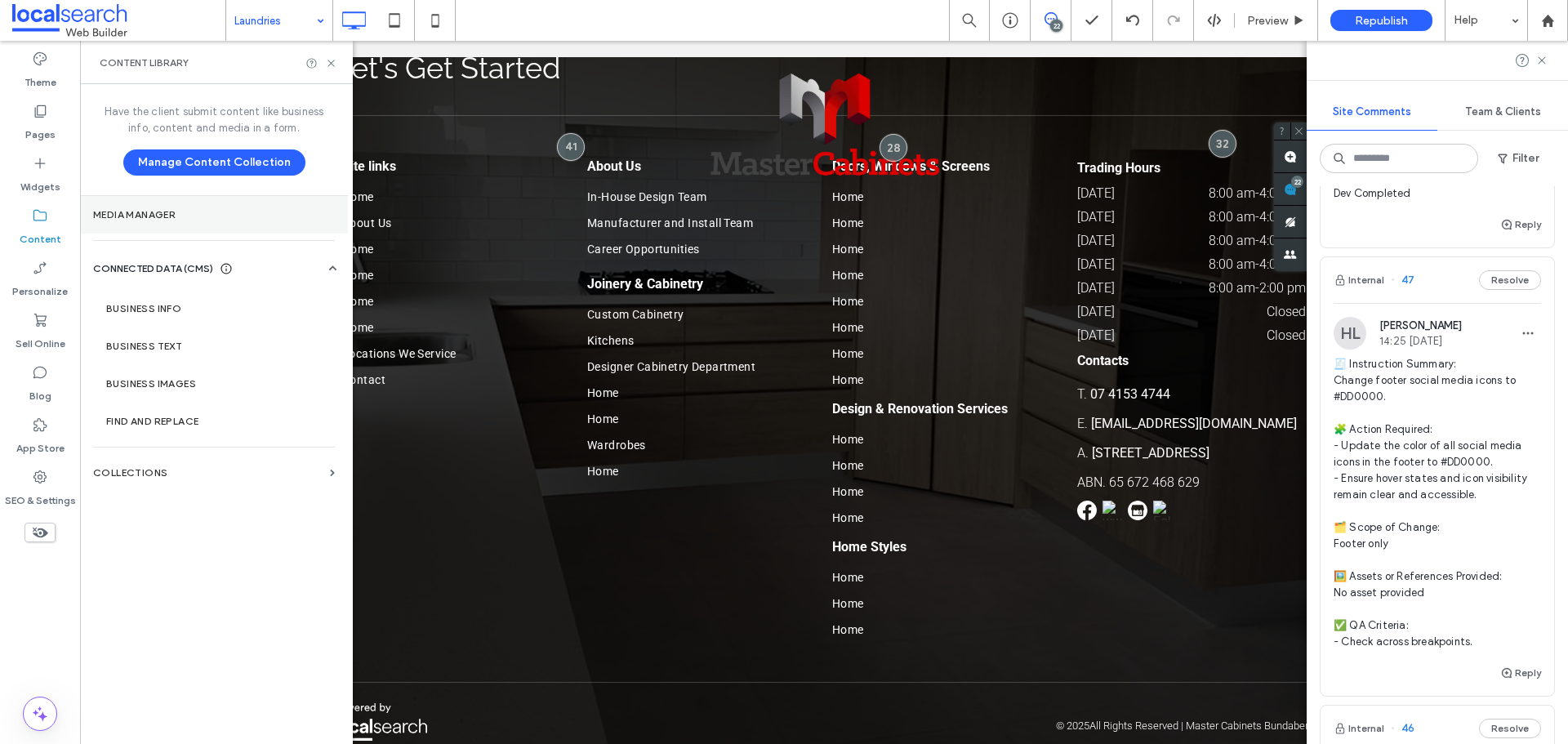
click at [180, 211] on label "Media Manager" at bounding box center [214, 214] width 242 height 12
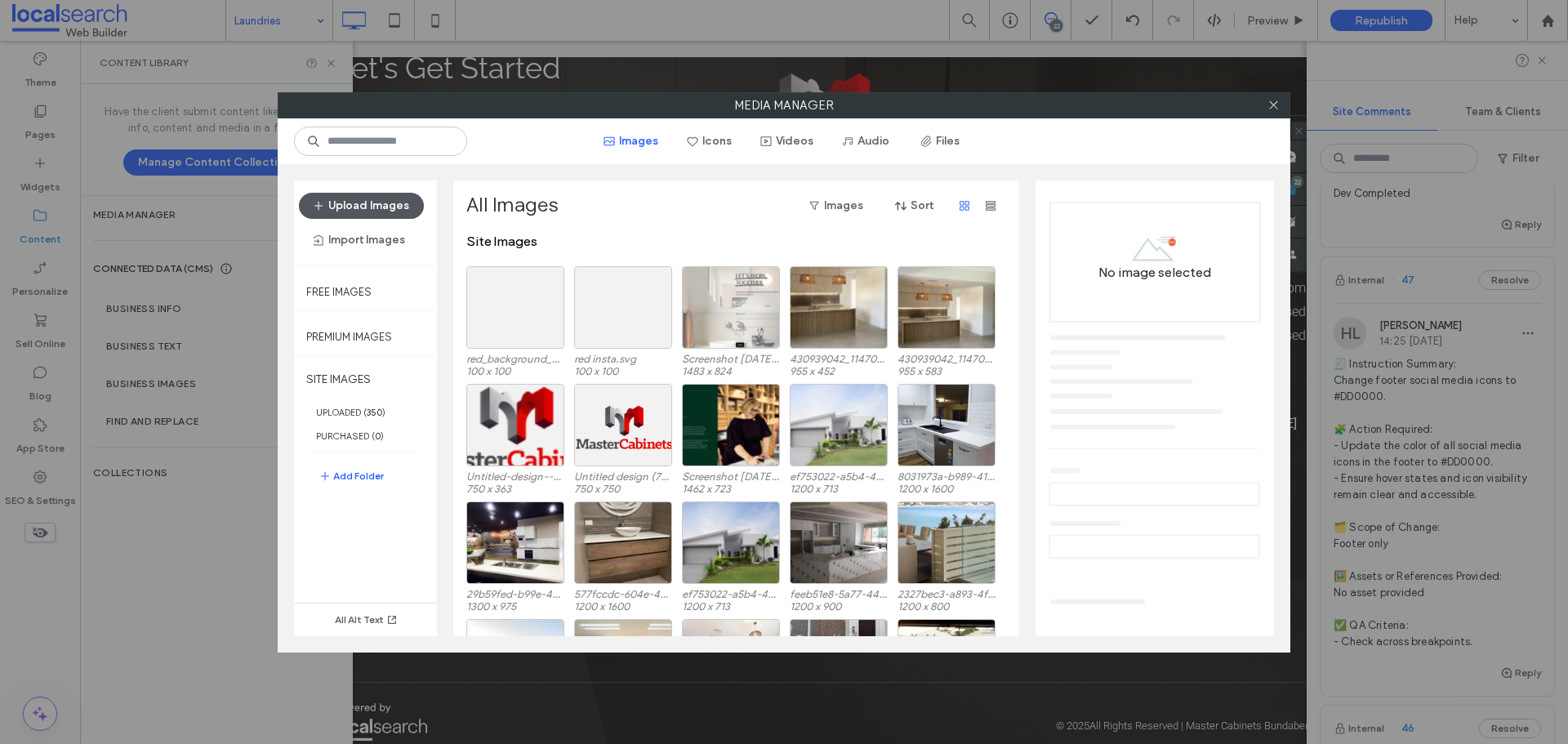
click at [387, 200] on button "Upload Images" at bounding box center [362, 205] width 125 height 26
click at [663, 272] on icon at bounding box center [665, 273] width 7 height 7
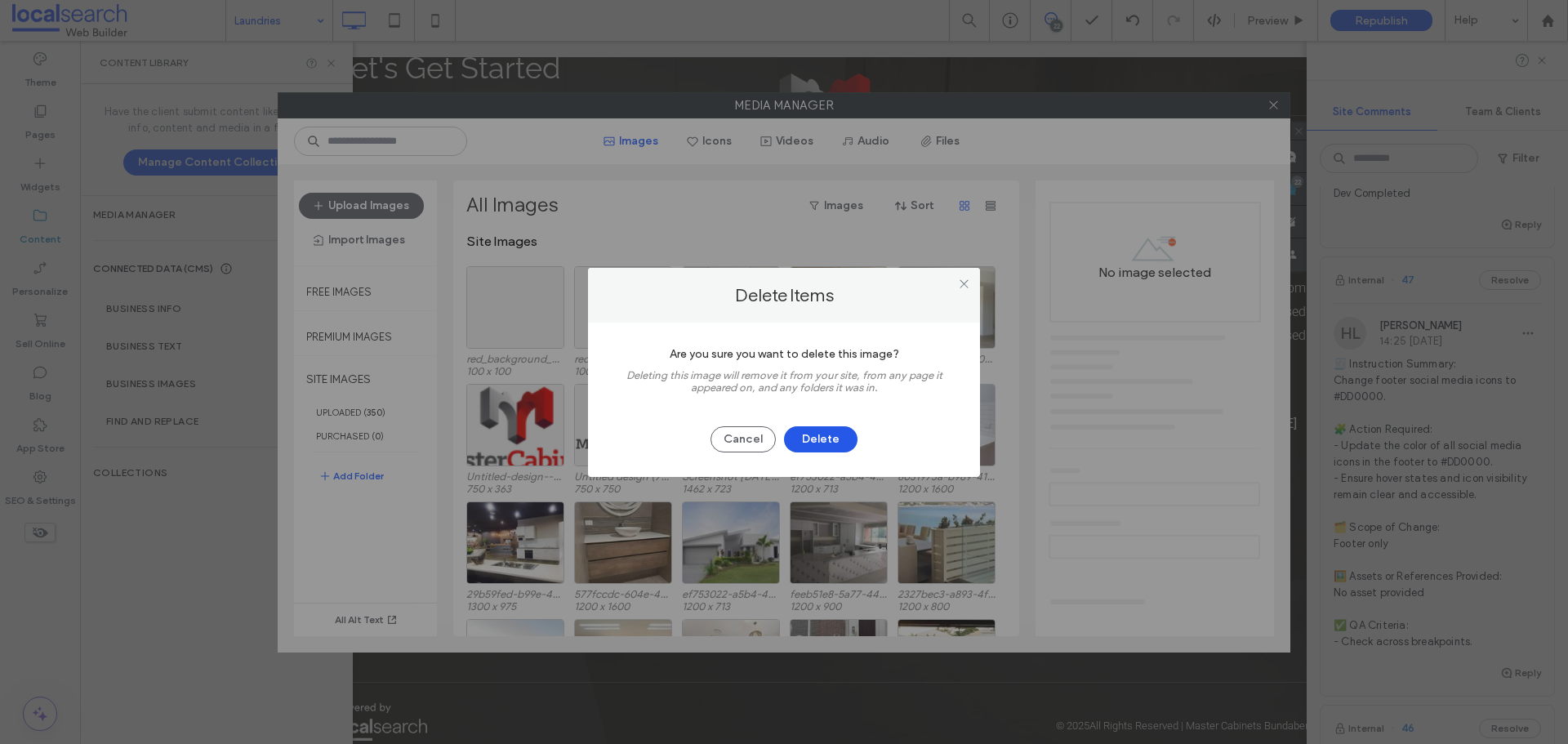
click at [820, 428] on button "Delete" at bounding box center [821, 439] width 73 height 26
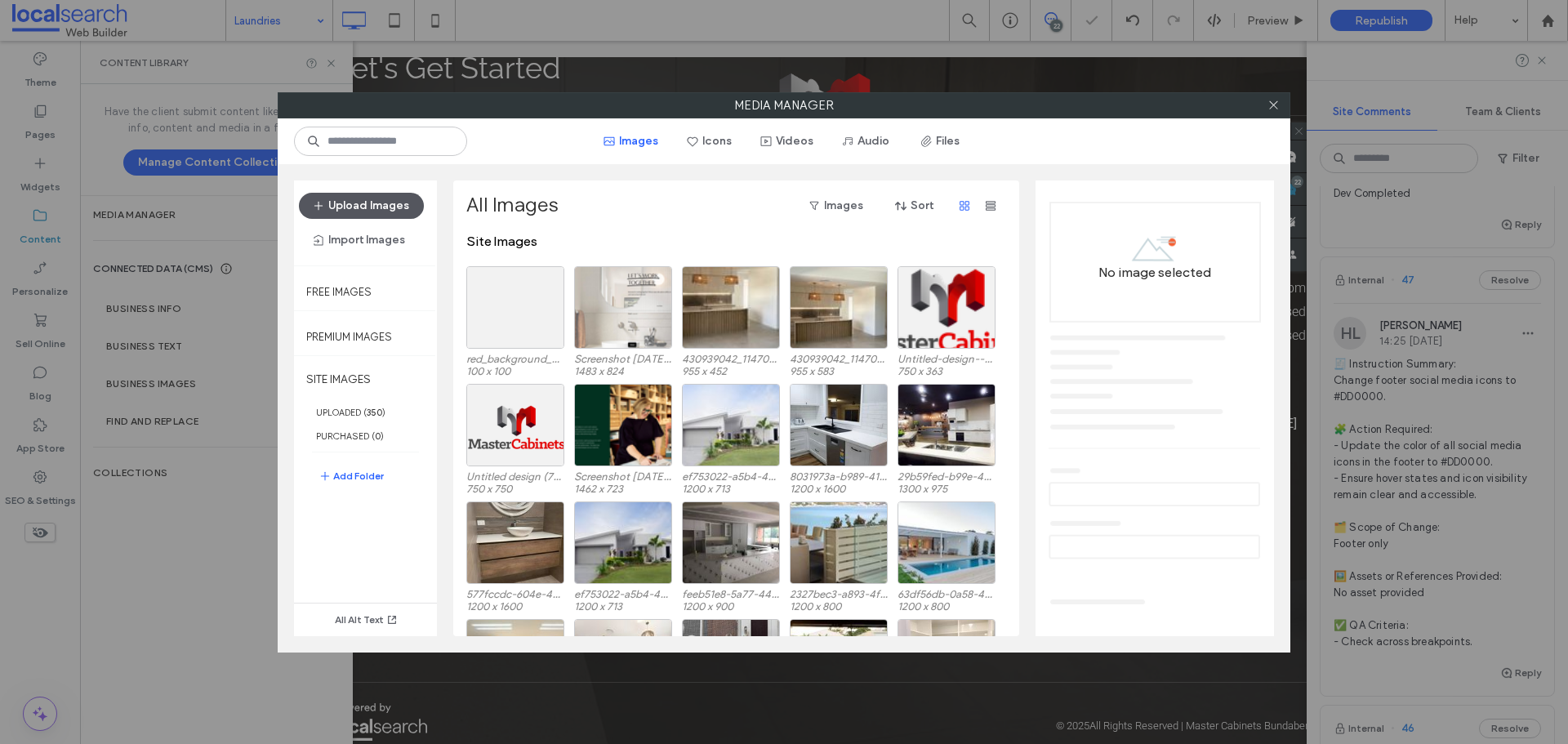
click at [384, 213] on button "Upload Images" at bounding box center [362, 205] width 125 height 26
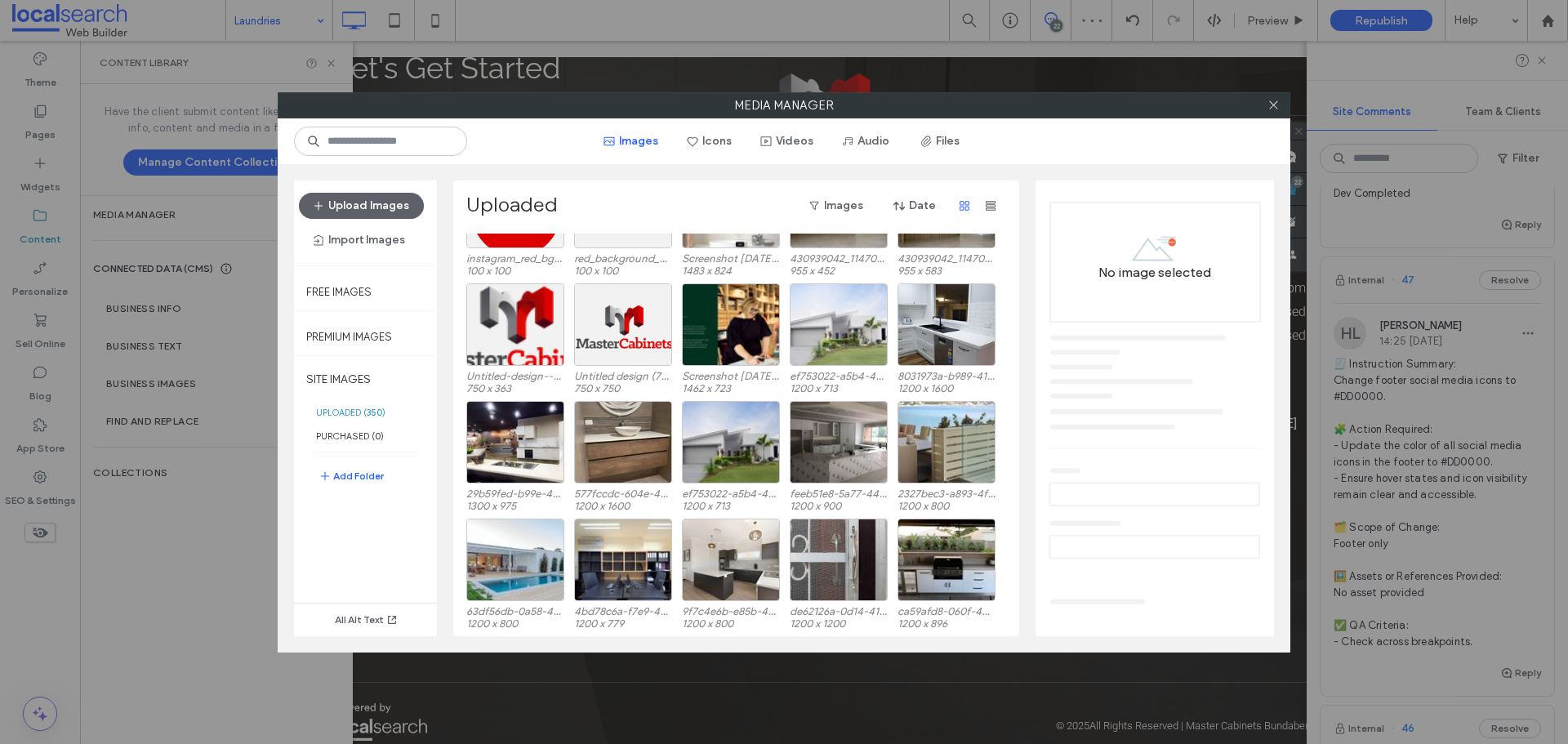
scroll to position [0, 0]
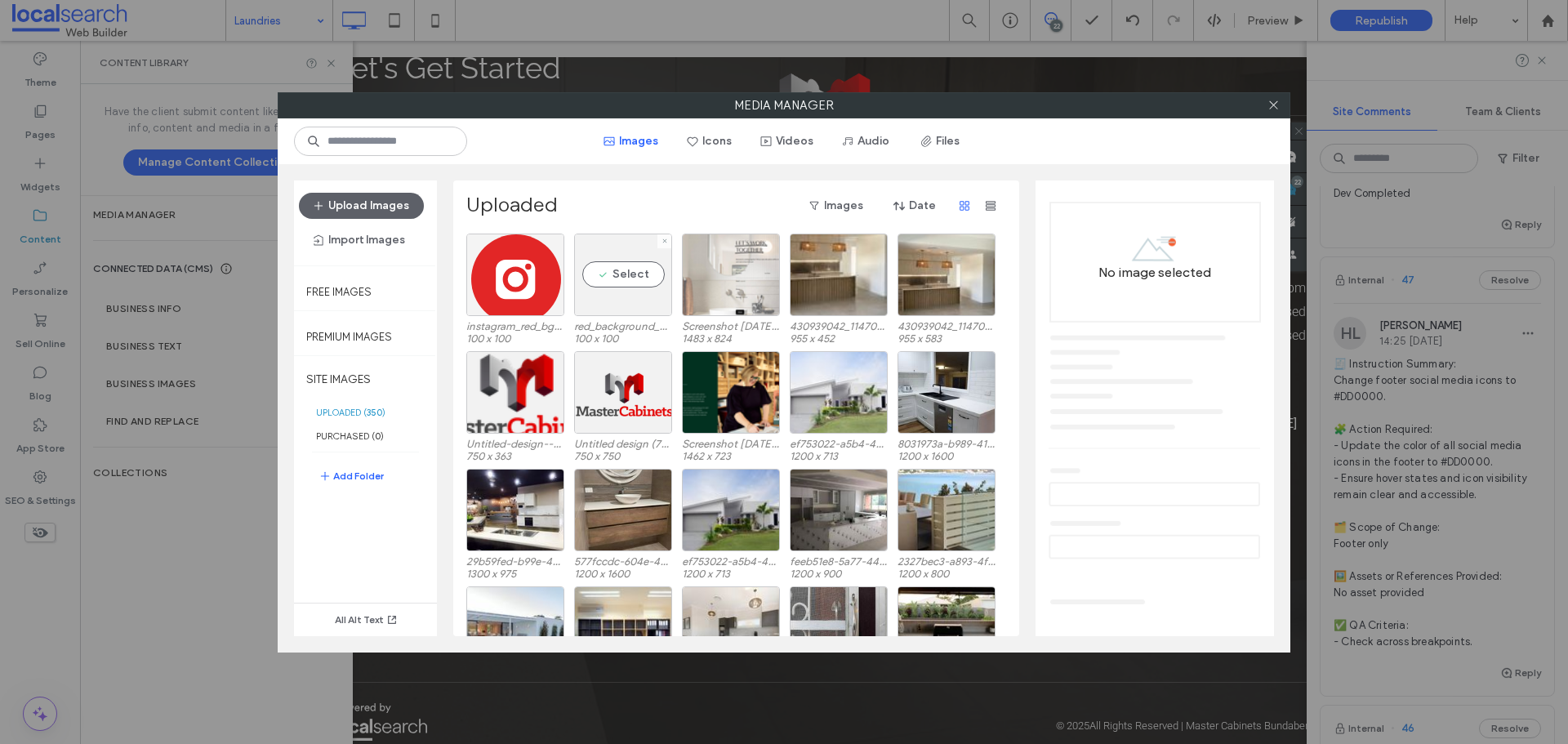
click at [517, 275] on div at bounding box center [515, 274] width 98 height 82
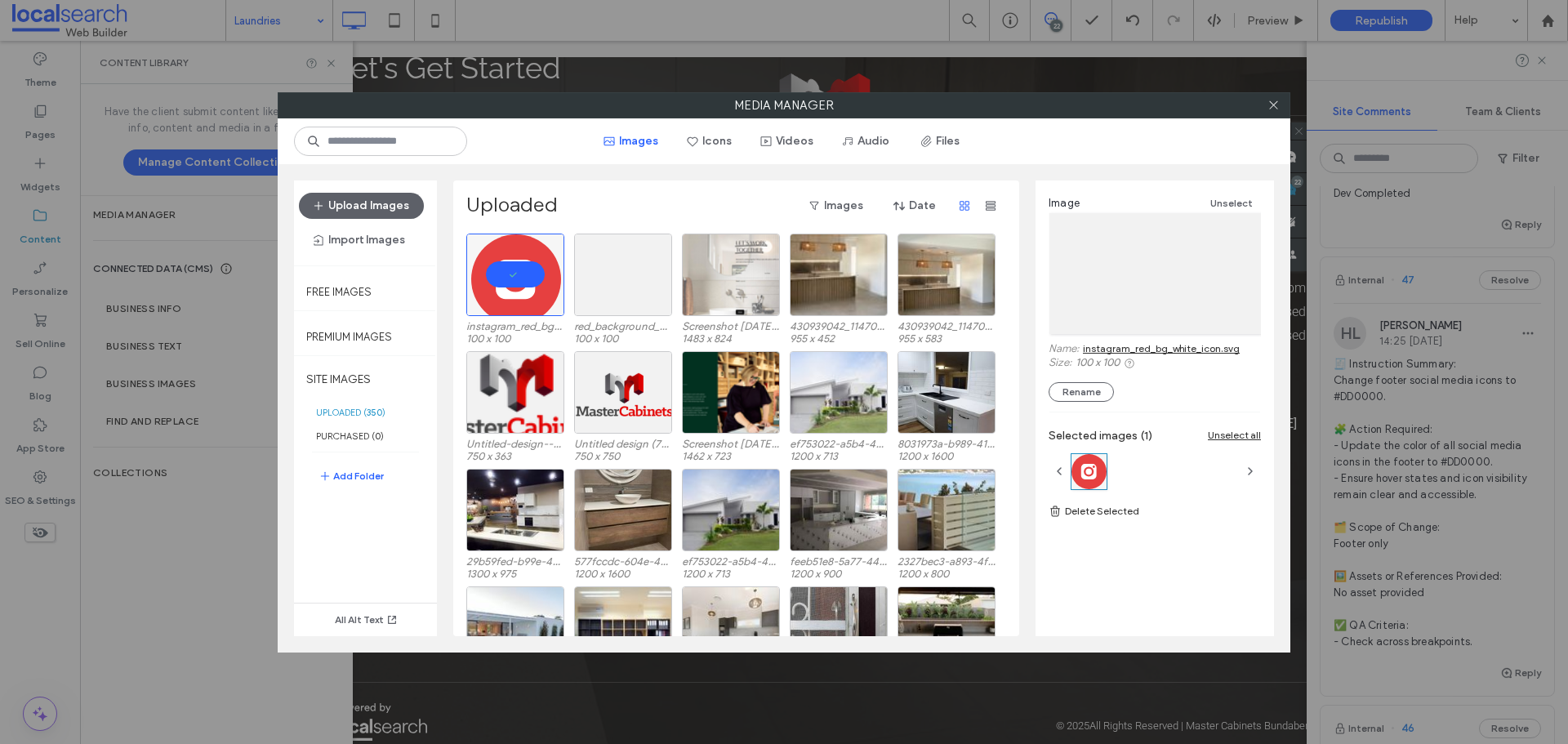
click at [1144, 348] on link "instagram_red_bg_white_icon.svg" at bounding box center [1161, 348] width 157 height 12
click at [1272, 104] on use at bounding box center [1274, 106] width 8 height 8
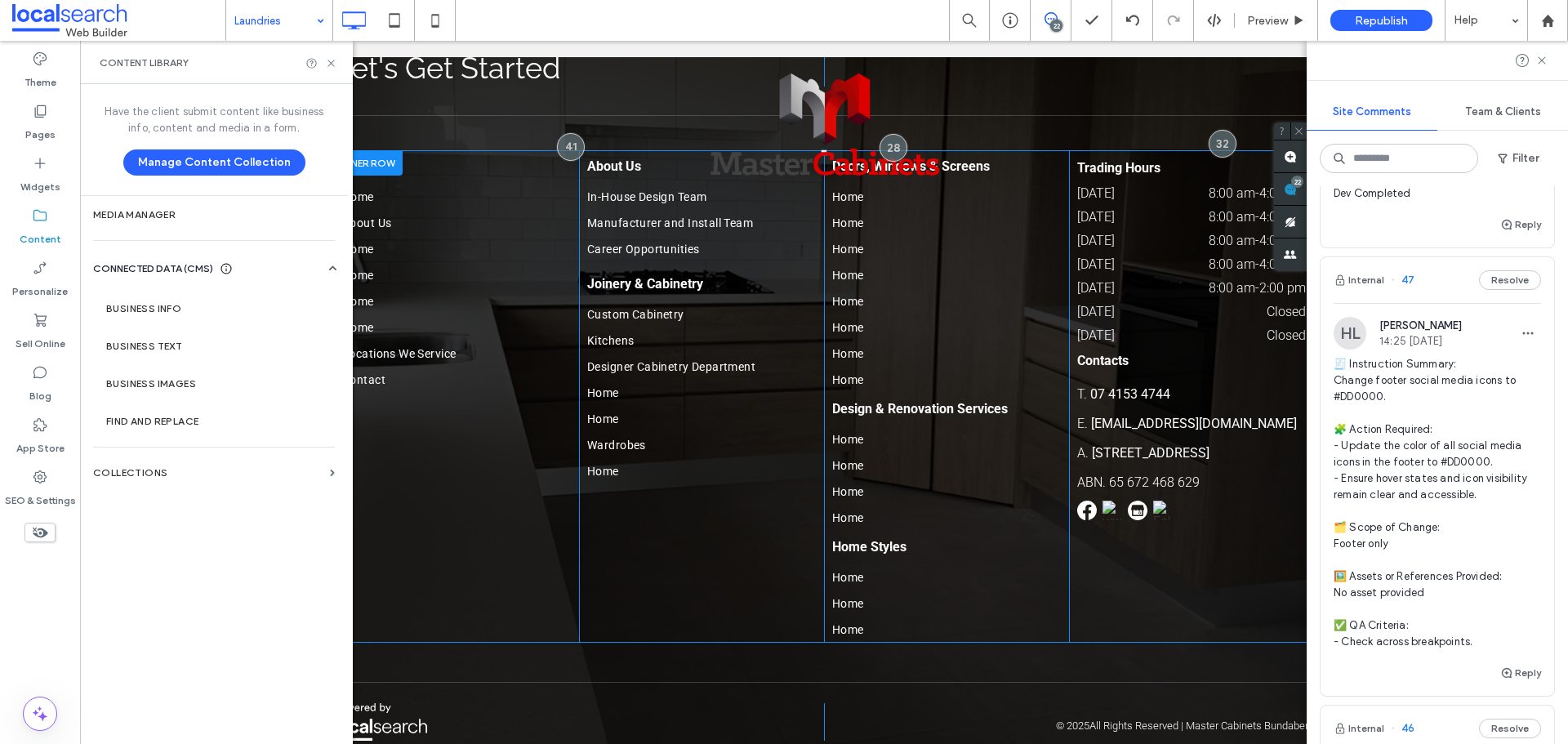
click at [1156, 500] on img at bounding box center [1163, 510] width 20 height 20
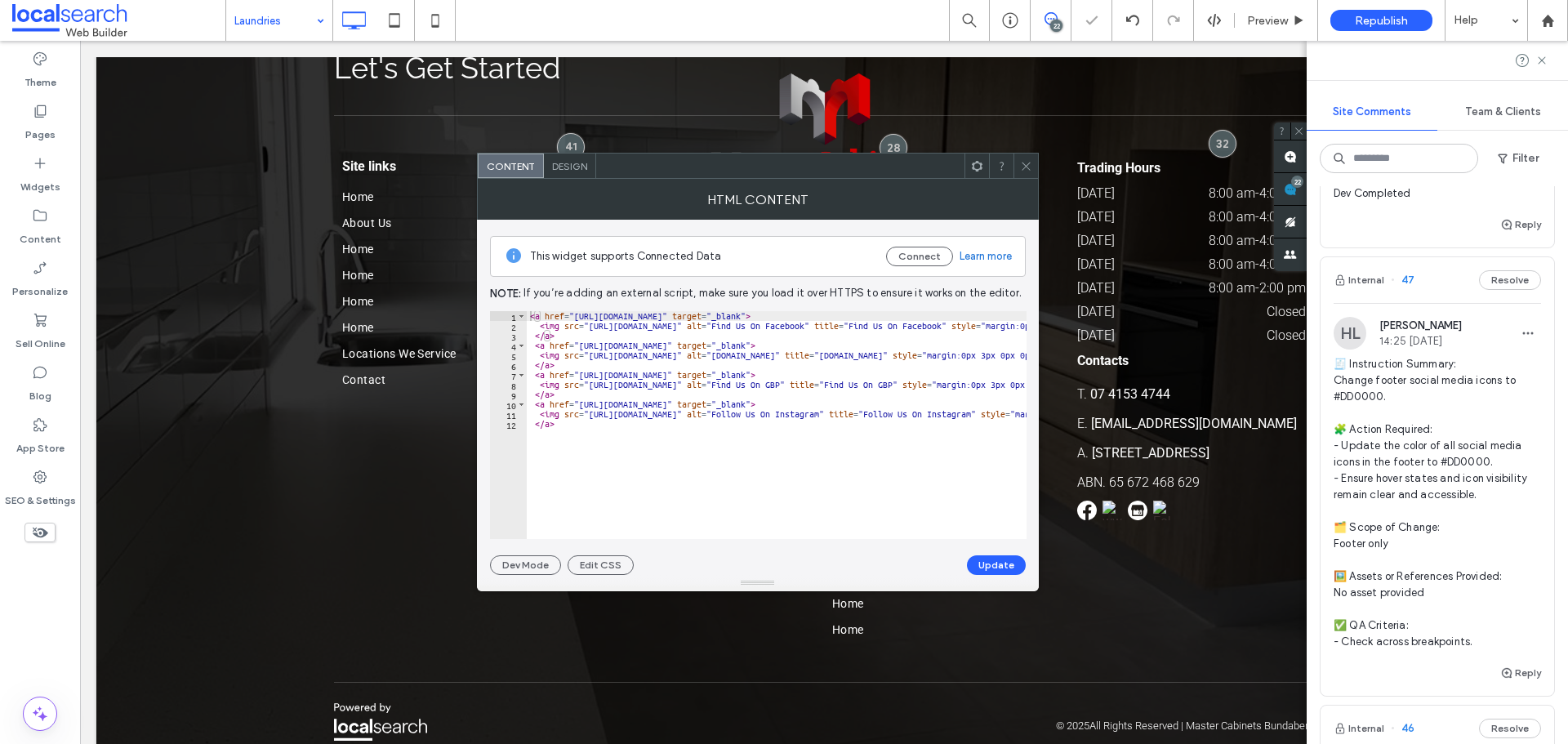
click at [1158, 500] on img at bounding box center [1163, 510] width 20 height 20
drag, startPoint x: 591, startPoint y: 411, endPoint x: 939, endPoint y: 411, distance: 348.0
click at [939, 411] on div "< a href = "https://www.facebook.com/mastercabinets16/" target = "_blank" > < i…" at bounding box center [1101, 428] width 1148 height 235
click at [907, 424] on div "< a href = "https://www.facebook.com/mastercabinets16/" target = "_blank" > < i…" at bounding box center [1101, 428] width 1148 height 235
drag, startPoint x: 904, startPoint y: 412, endPoint x: 589, endPoint y: 415, distance: 315.0
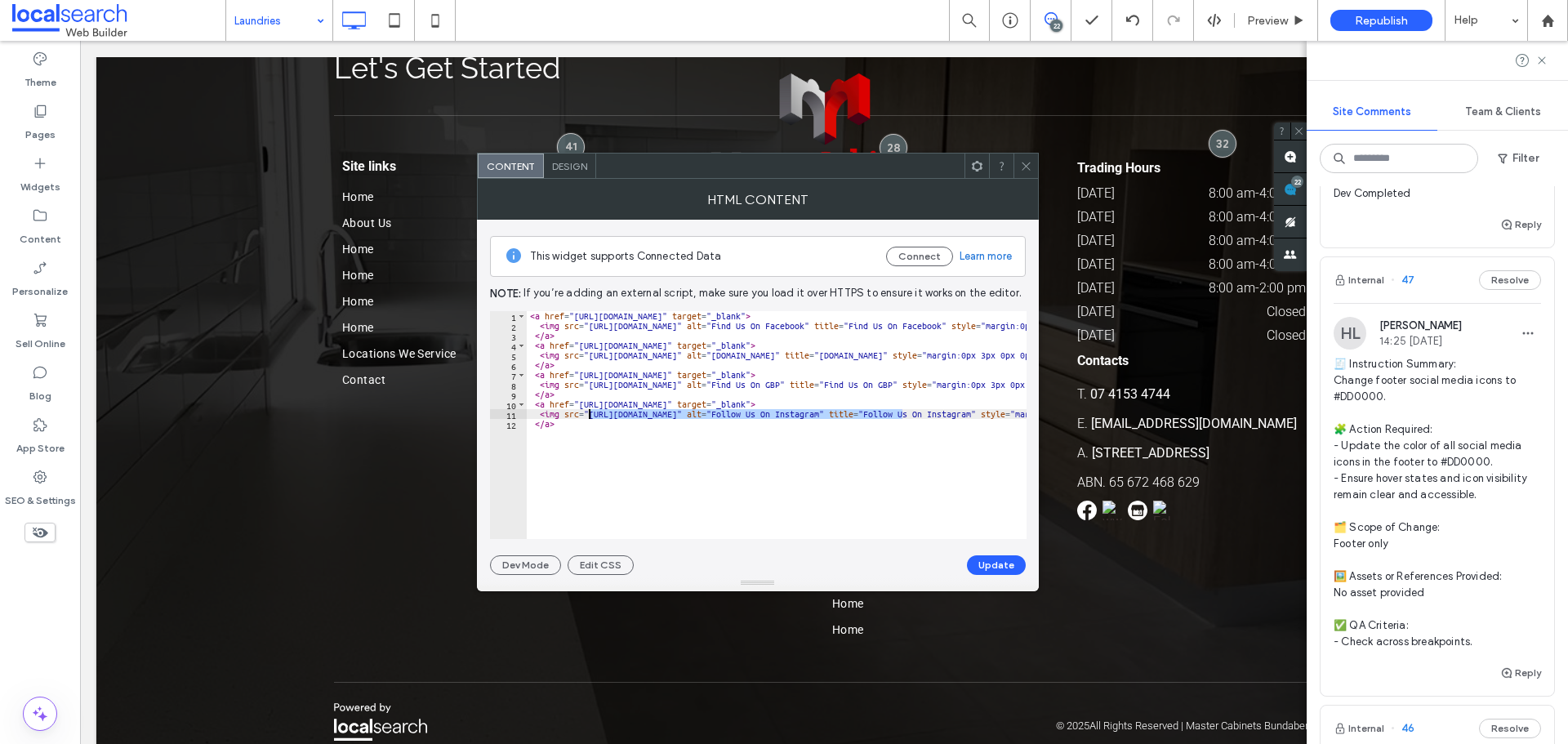
click at [589, 415] on div "< a href = "https://www.facebook.com/mastercabinets16/" target = "_blank" > < i…" at bounding box center [1101, 428] width 1148 height 235
type textarea "**********"
click at [998, 566] on button "Update" at bounding box center [996, 565] width 59 height 20
click at [1030, 165] on icon at bounding box center [1026, 166] width 12 height 12
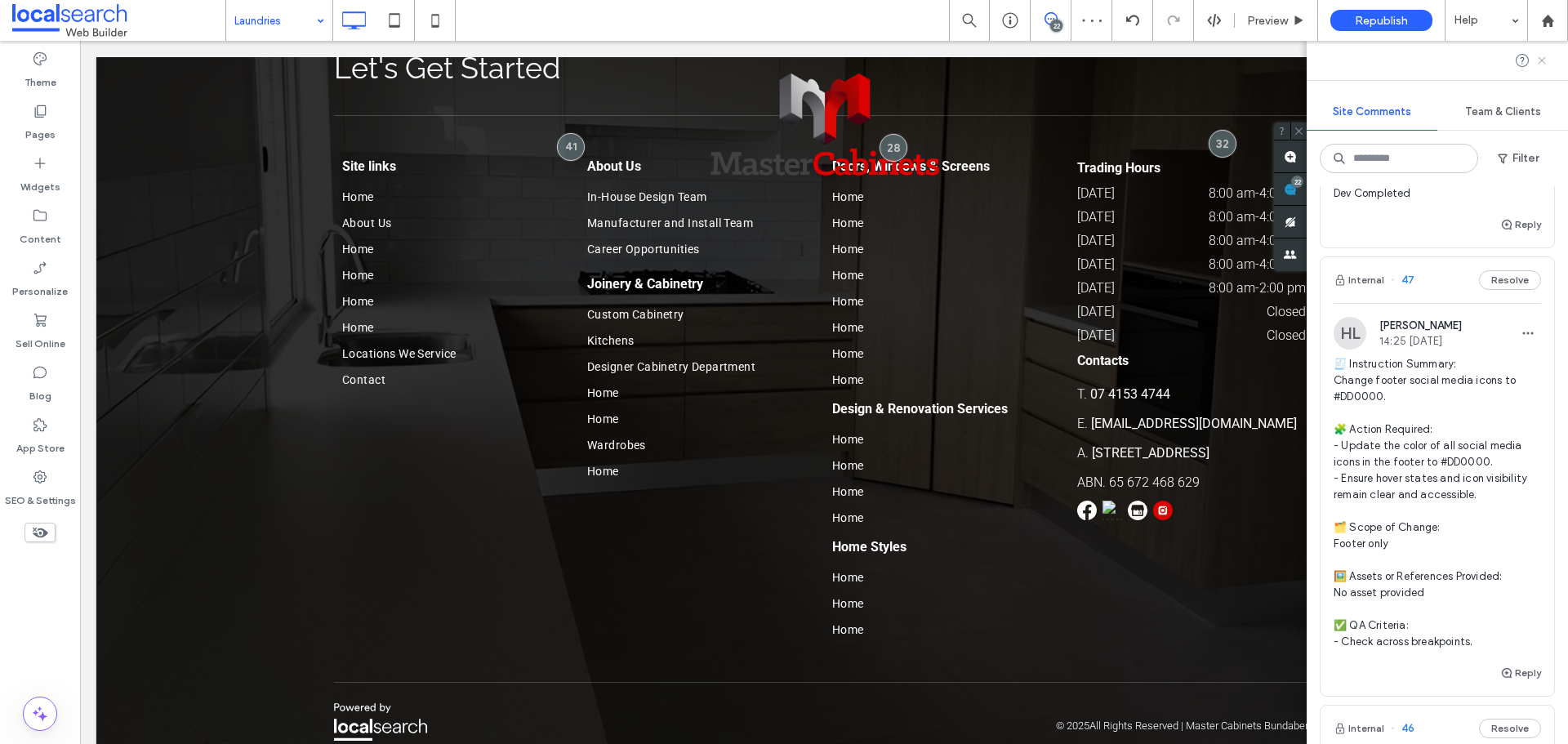
click at [1540, 57] on use at bounding box center [1541, 60] width 7 height 7
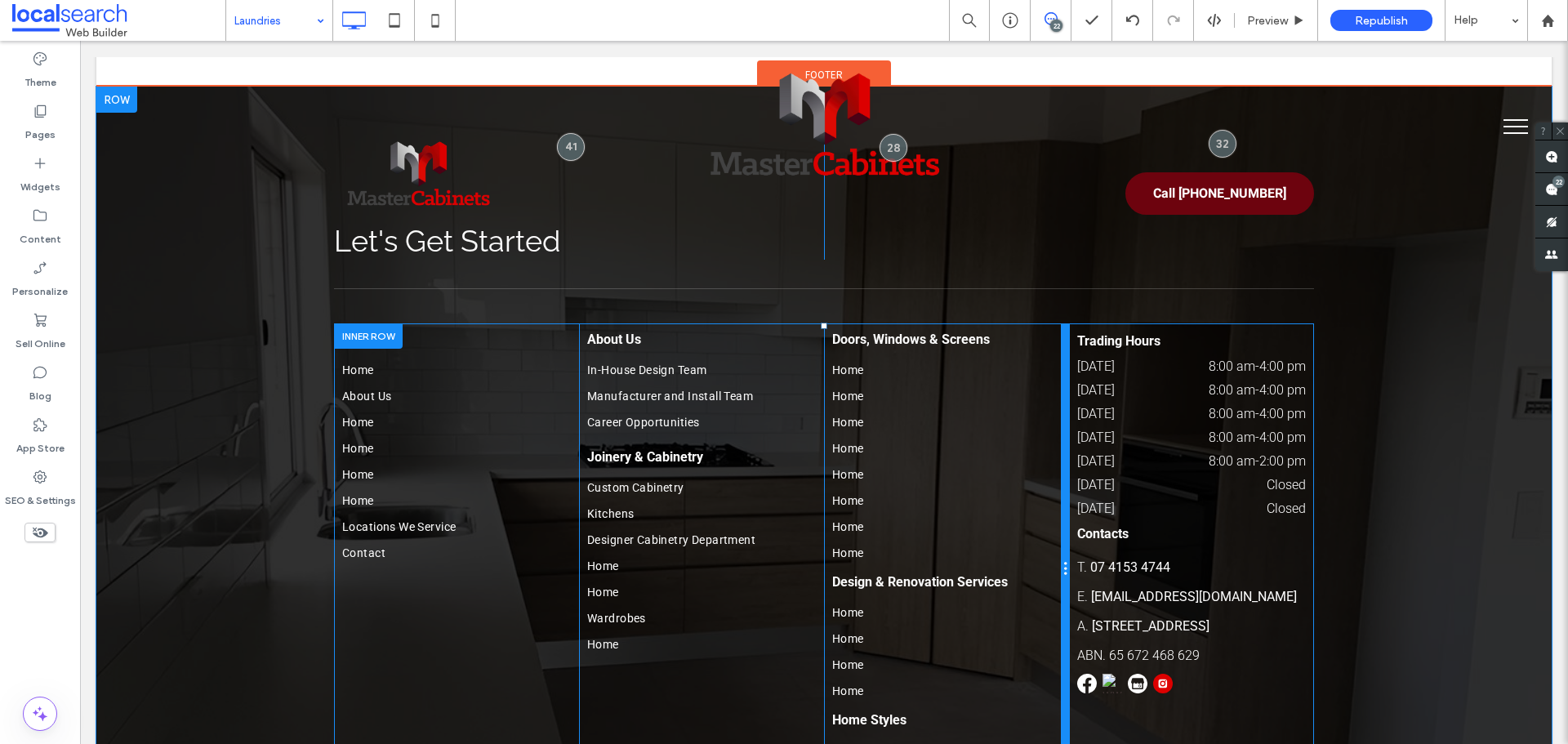
scroll to position [3673, 0]
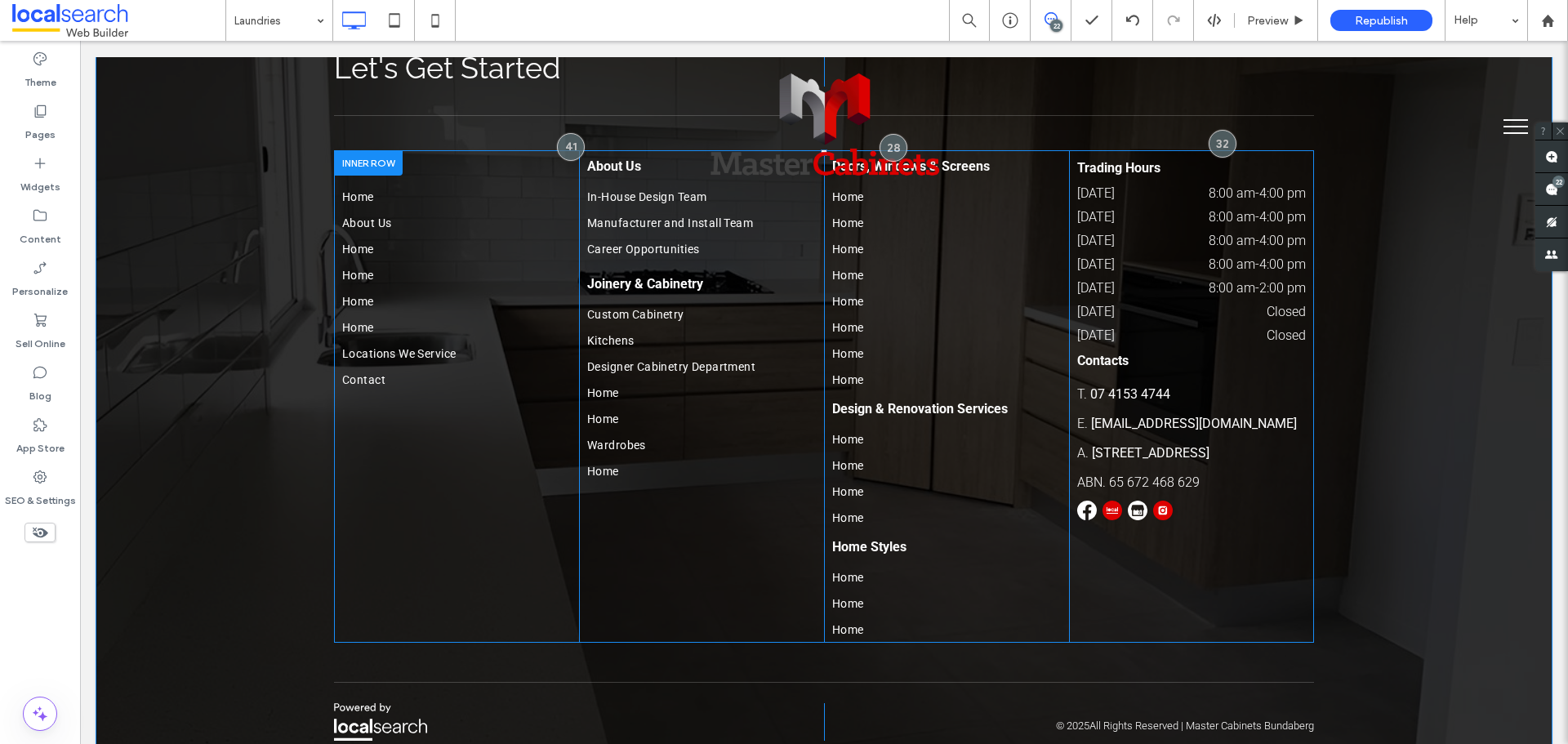
click at [1128, 500] on img at bounding box center [1138, 510] width 20 height 20
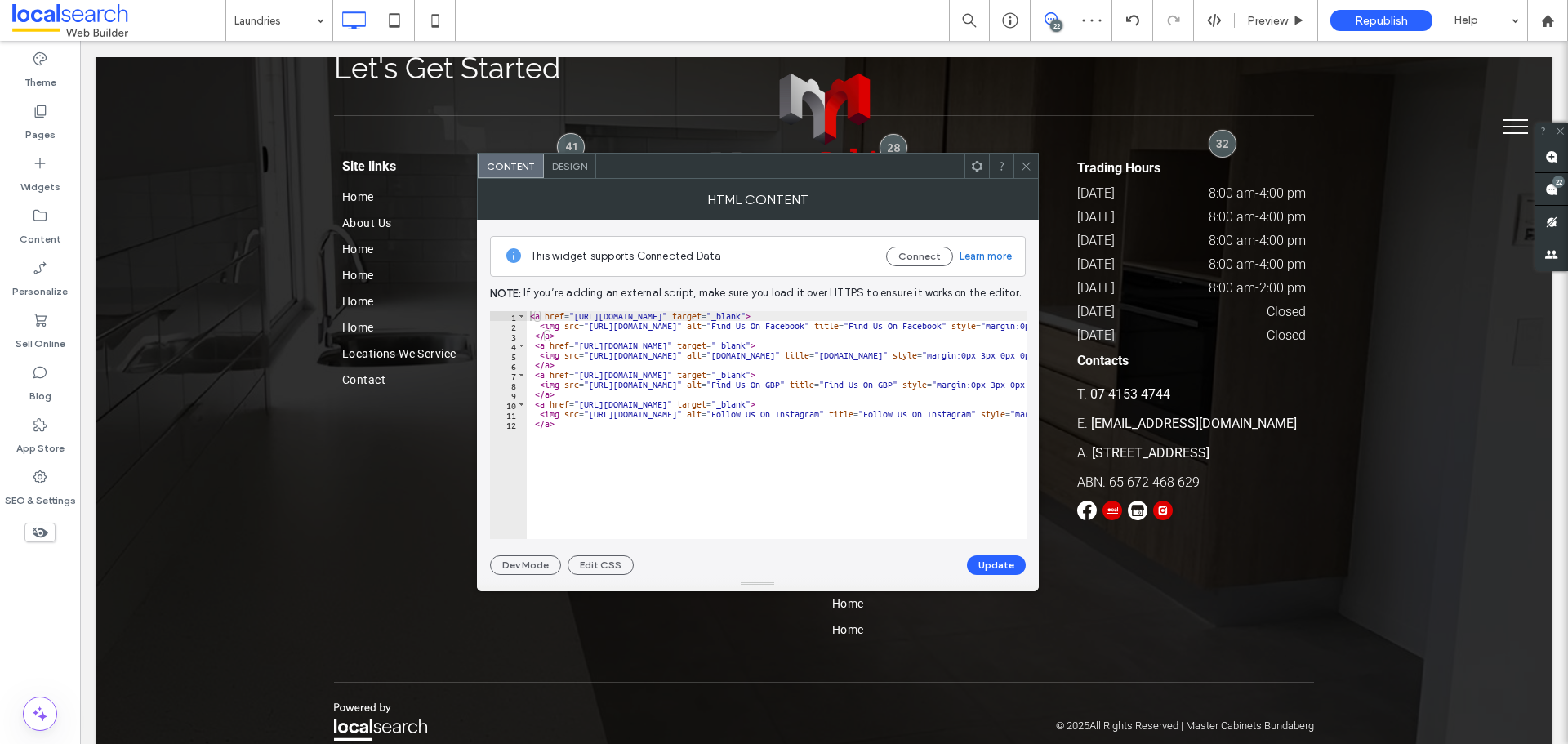
type textarea "**********"
drag, startPoint x: 589, startPoint y: 328, endPoint x: 969, endPoint y: 324, distance: 380.0
click at [969, 324] on div "< a href = "[URL][DOMAIN_NAME]" target = "_blank" > < img src = "[URL][DOMAIN_N…" at bounding box center [1101, 428] width 1148 height 235
drag, startPoint x: 36, startPoint y: 234, endPoint x: 68, endPoint y: 234, distance: 32.0
click at [36, 234] on label "Content" at bounding box center [41, 235] width 42 height 23
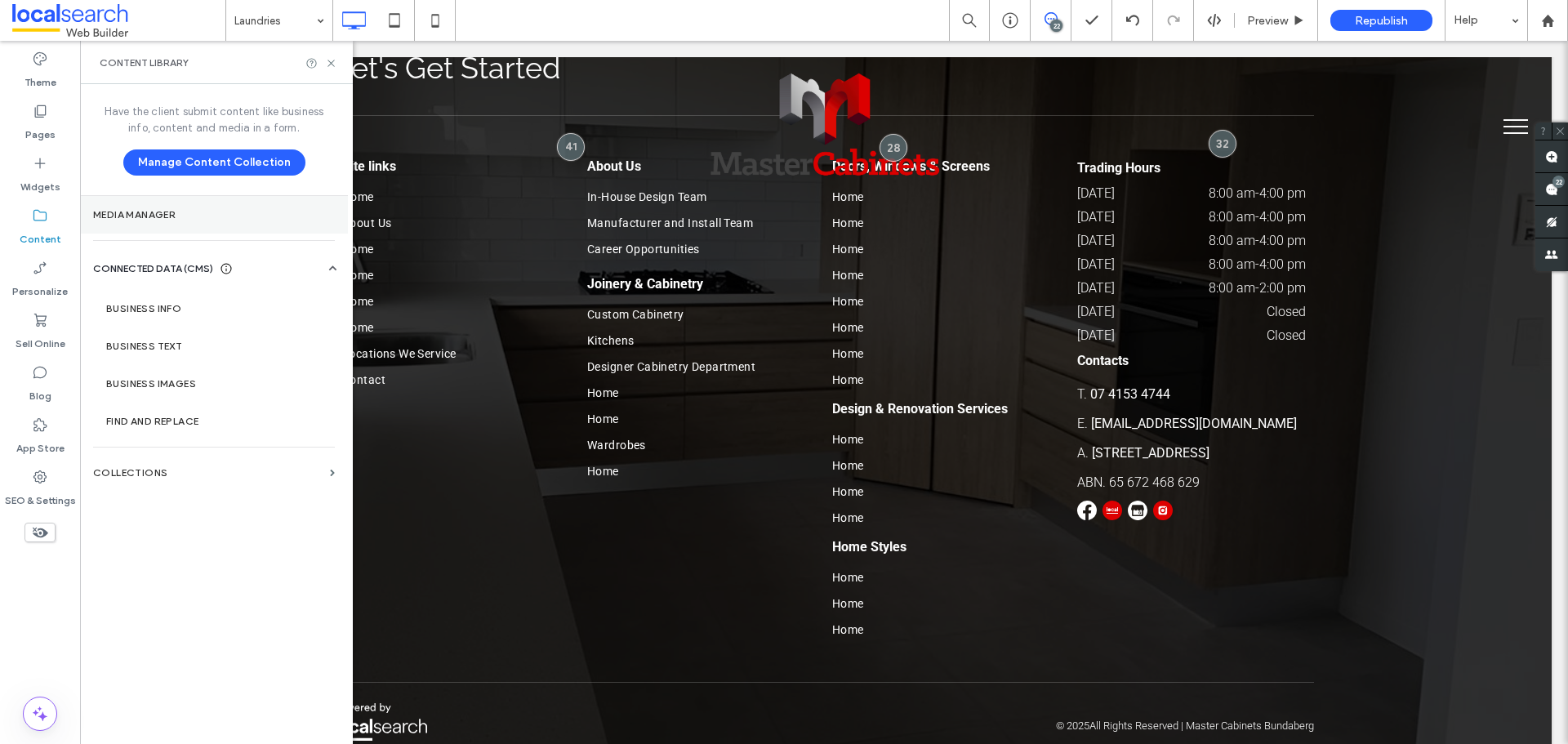
click at [193, 229] on section "Media Manager" at bounding box center [214, 214] width 268 height 37
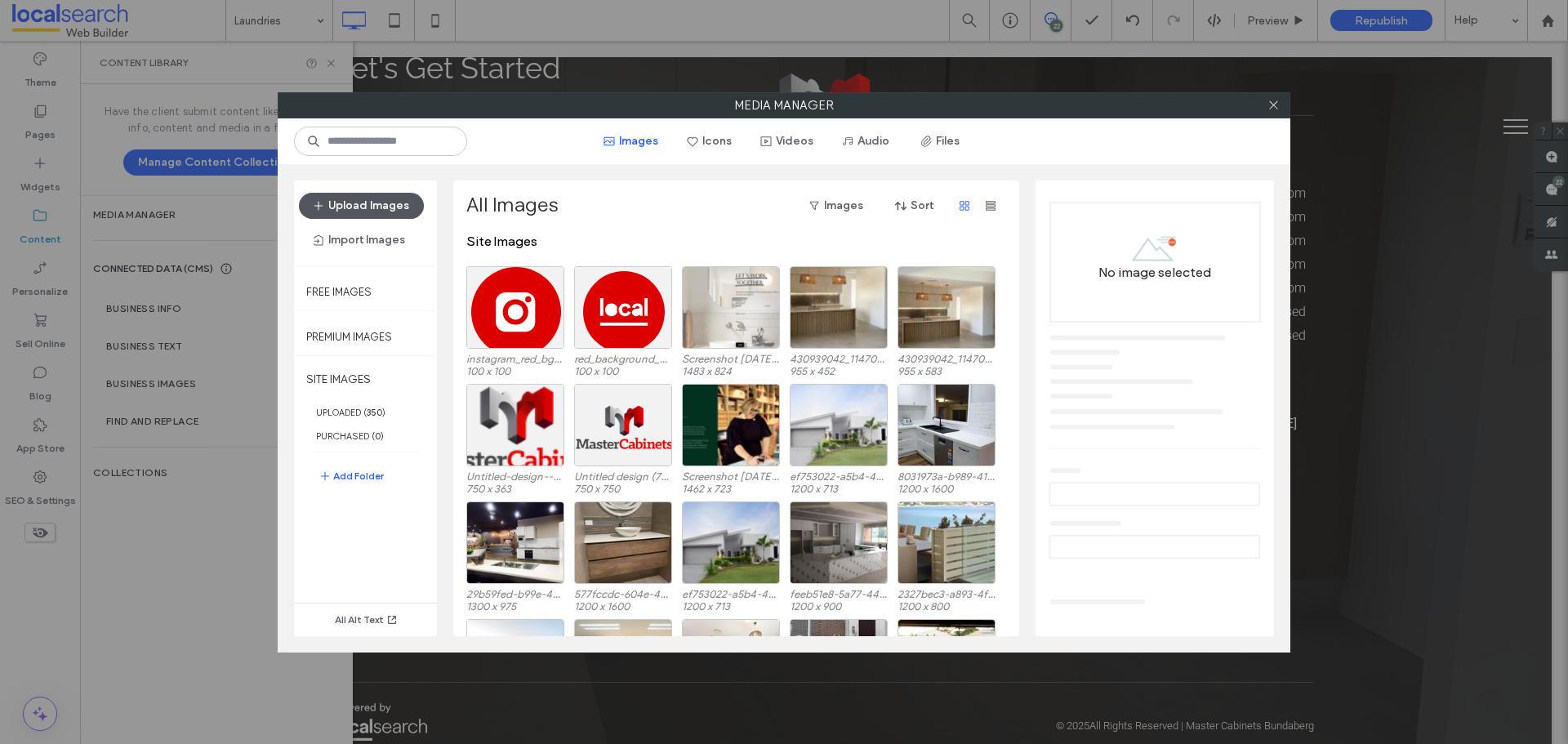
click at [394, 204] on button "Upload Images" at bounding box center [362, 205] width 125 height 26
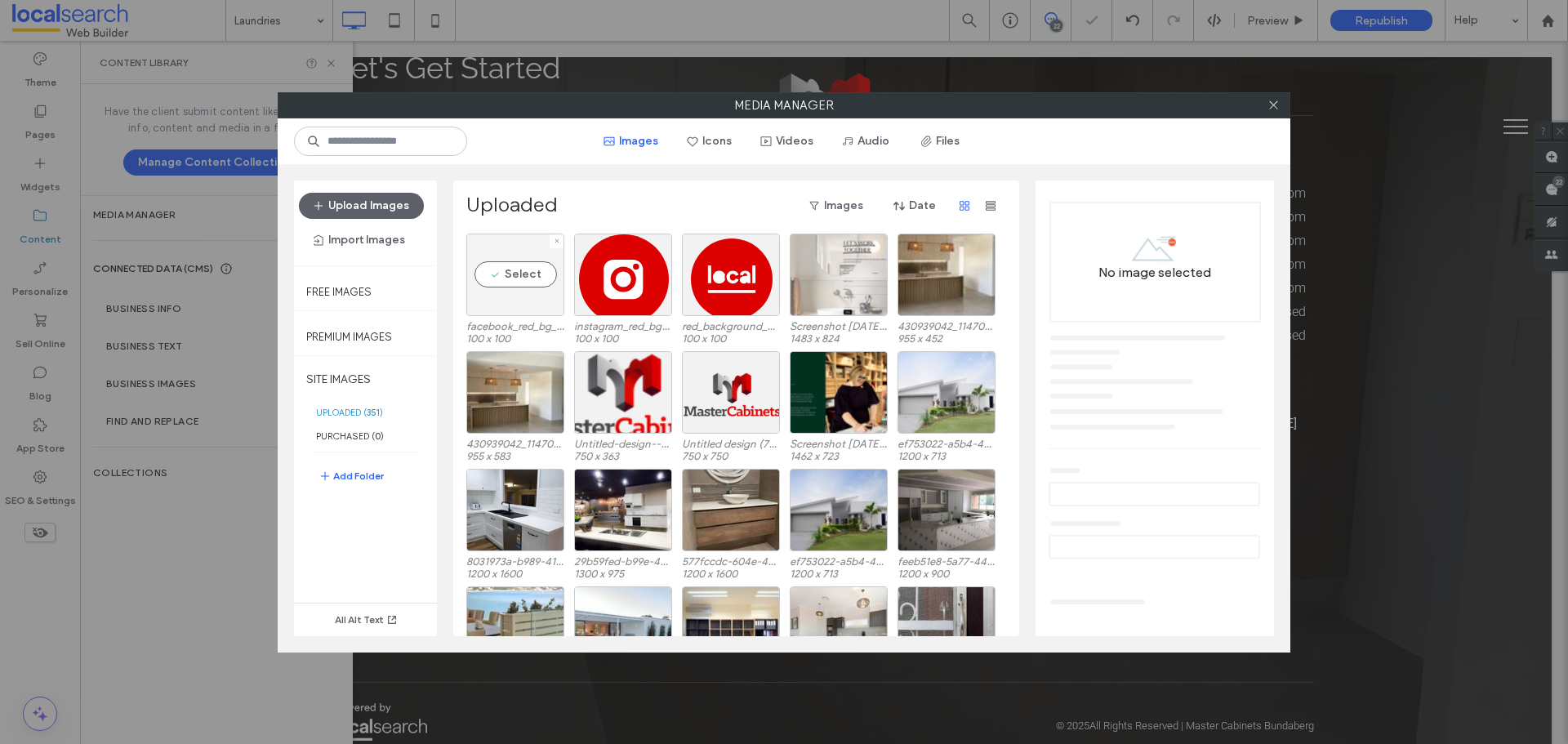
click at [532, 270] on div "Select" at bounding box center [515, 274] width 98 height 82
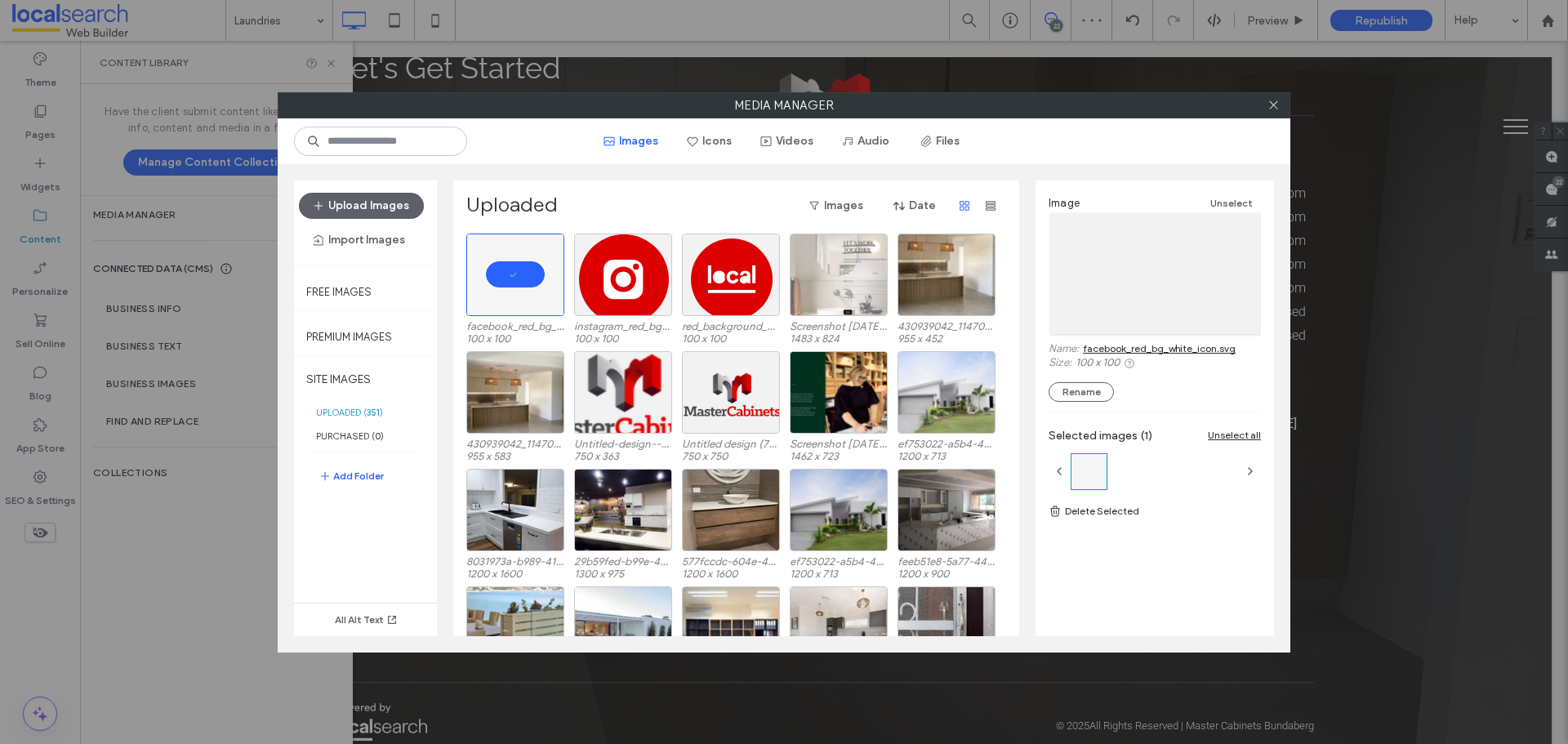
click at [1193, 347] on link "facebook_red_bg_white_icon.svg" at bounding box center [1160, 348] width 153 height 12
click at [557, 239] on icon at bounding box center [557, 241] width 7 height 7
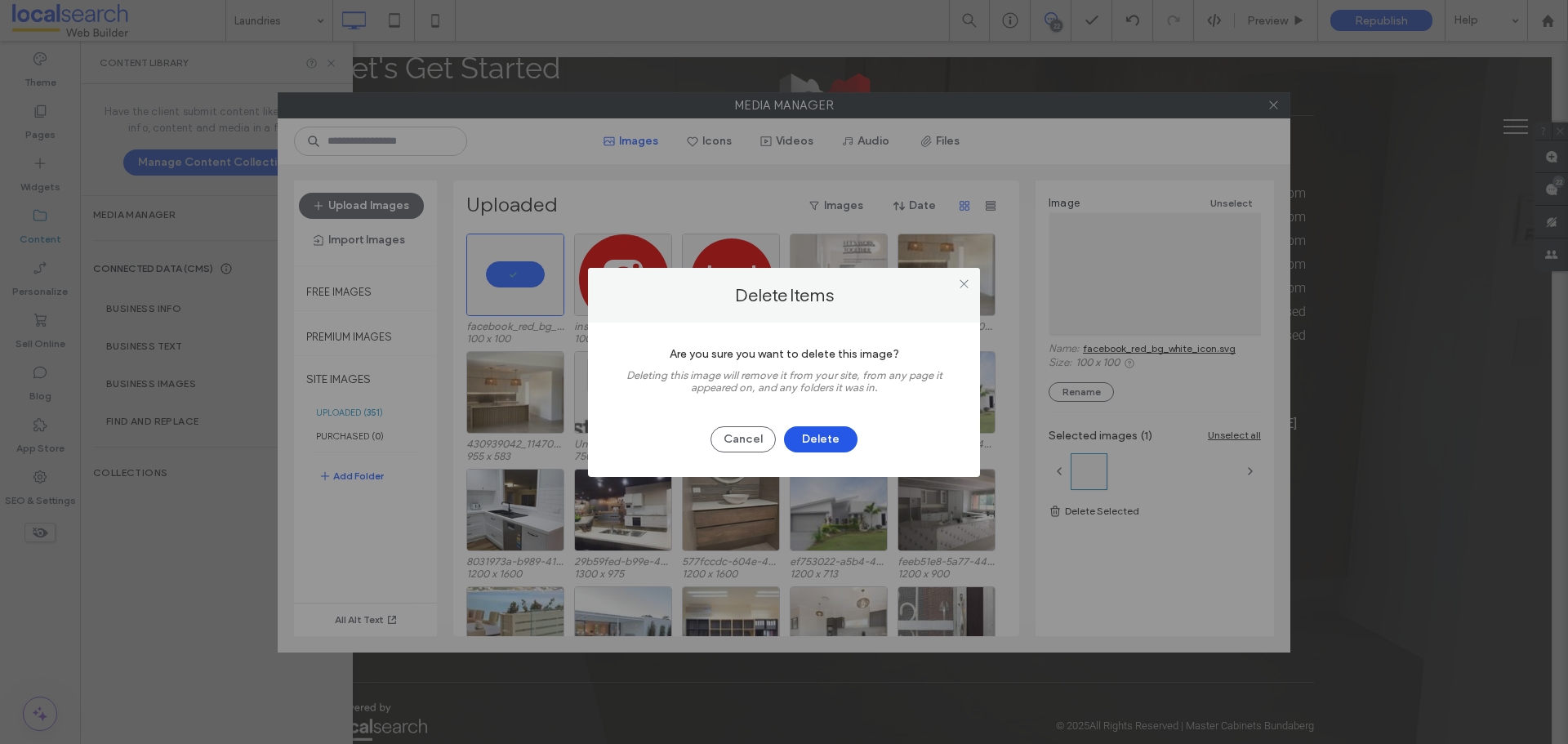
click at [826, 437] on button "Delete" at bounding box center [821, 439] width 73 height 26
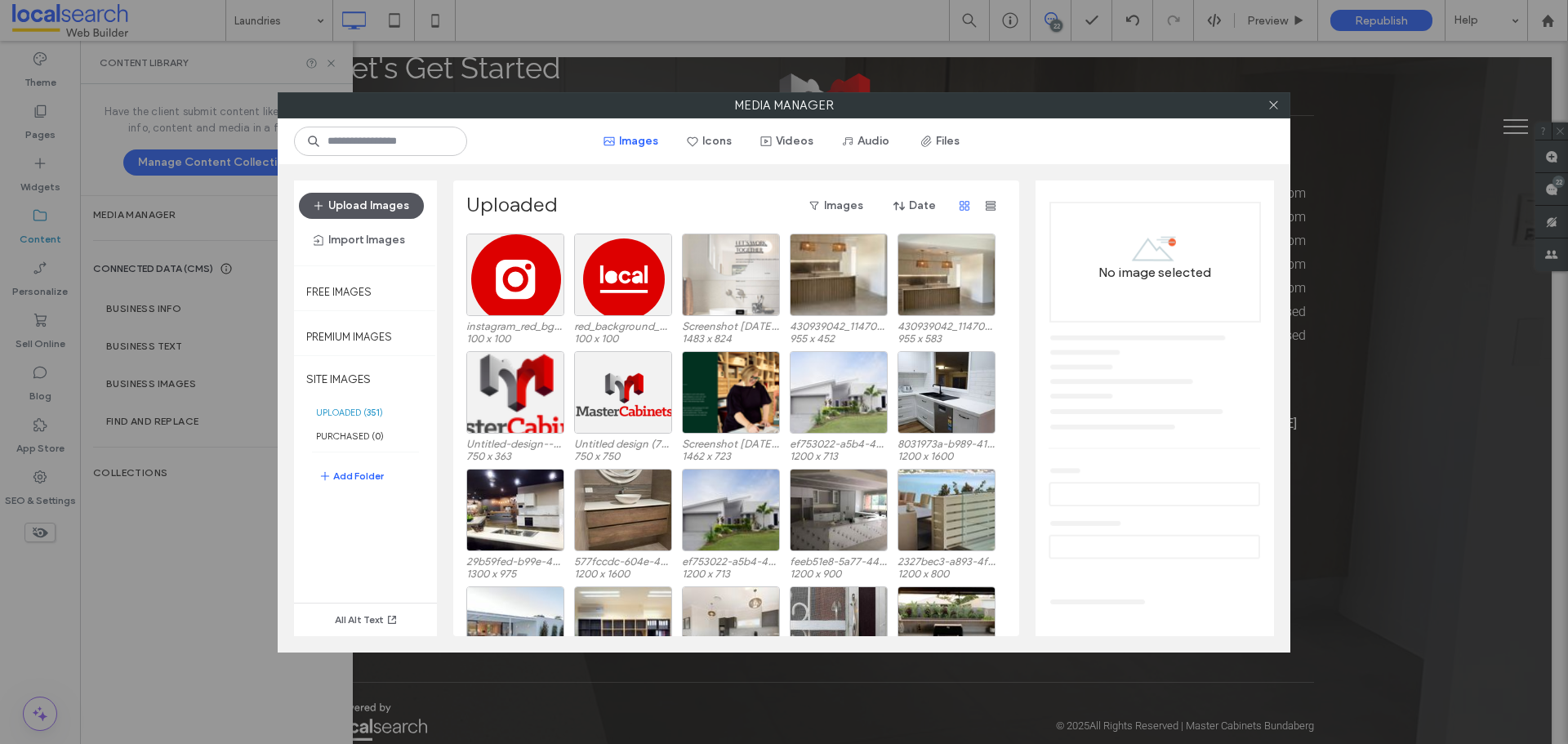
click at [397, 207] on button "Upload Images" at bounding box center [362, 205] width 125 height 26
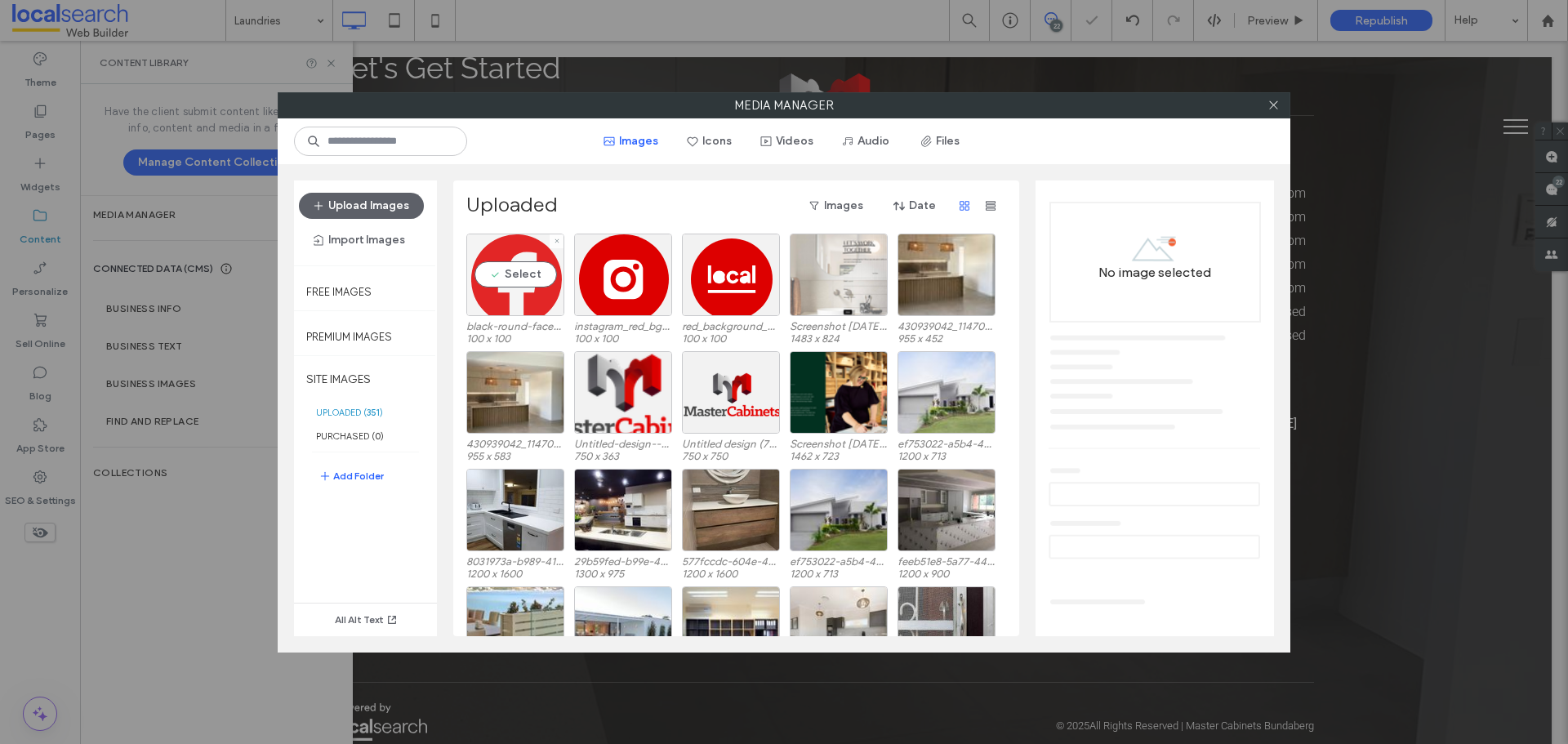
click at [507, 282] on div "Select" at bounding box center [515, 274] width 98 height 82
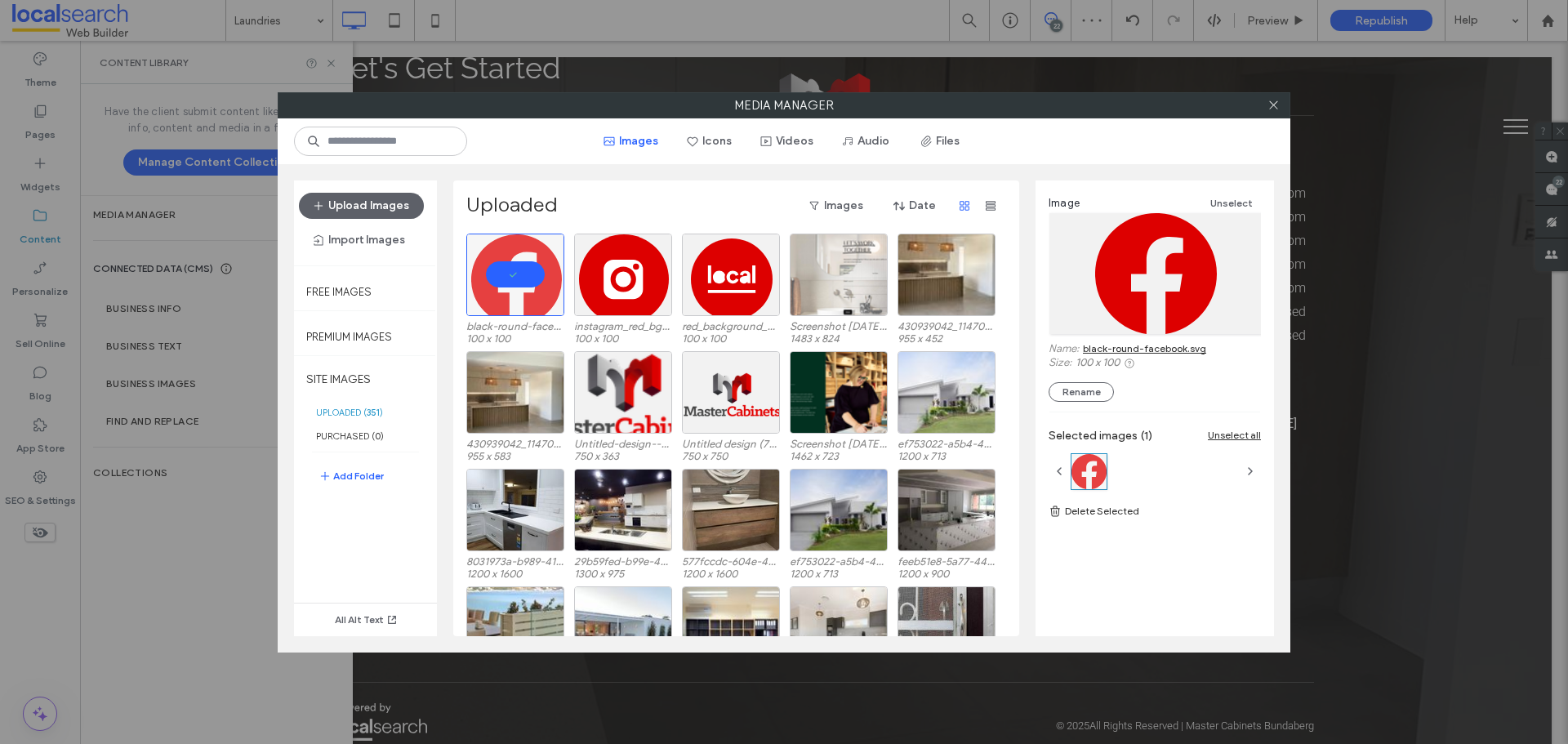
click at [1139, 352] on link "black-round-facebook.svg" at bounding box center [1145, 348] width 123 height 12
click at [1275, 101] on icon at bounding box center [1274, 105] width 12 height 12
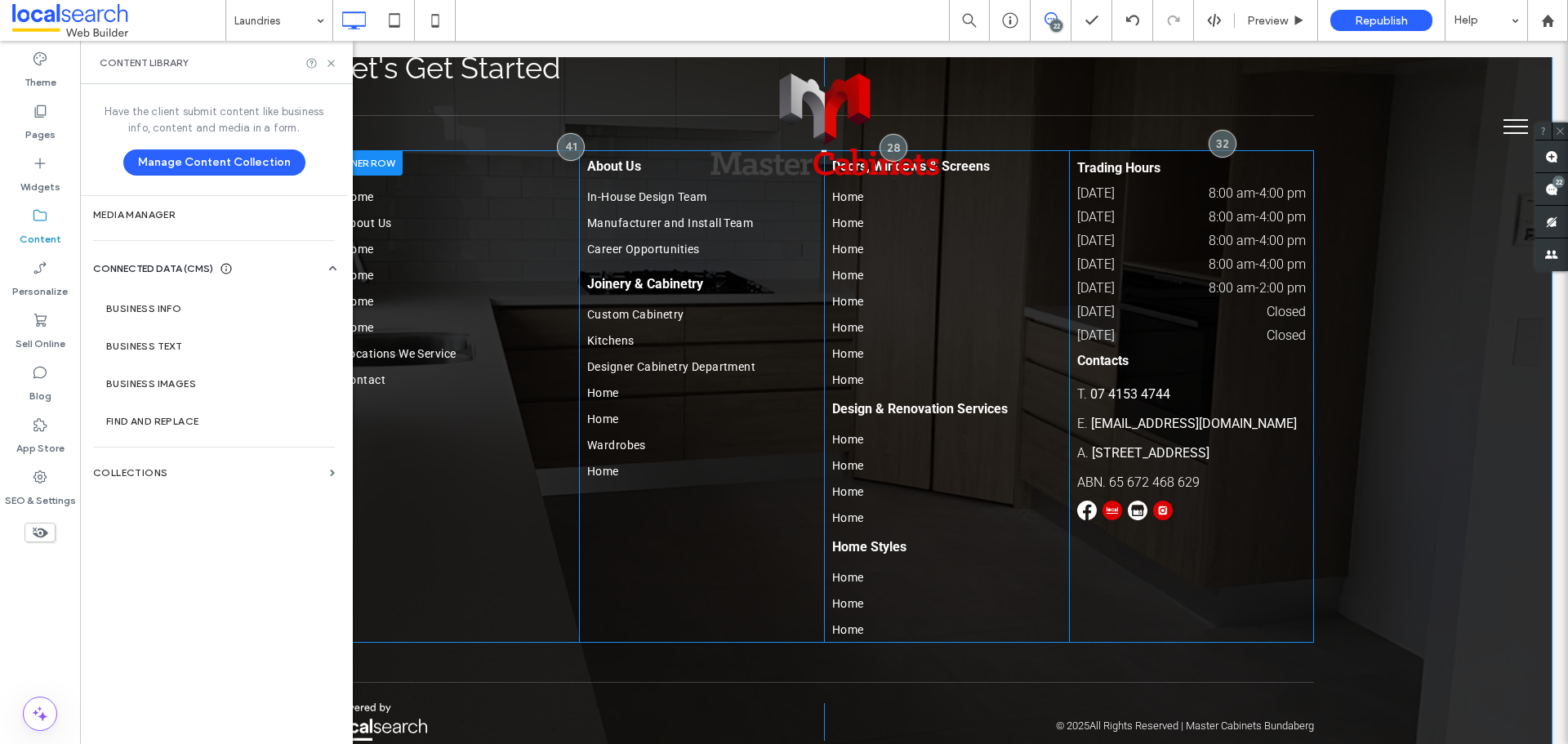
click at [1112, 500] on img at bounding box center [1112, 510] width 20 height 20
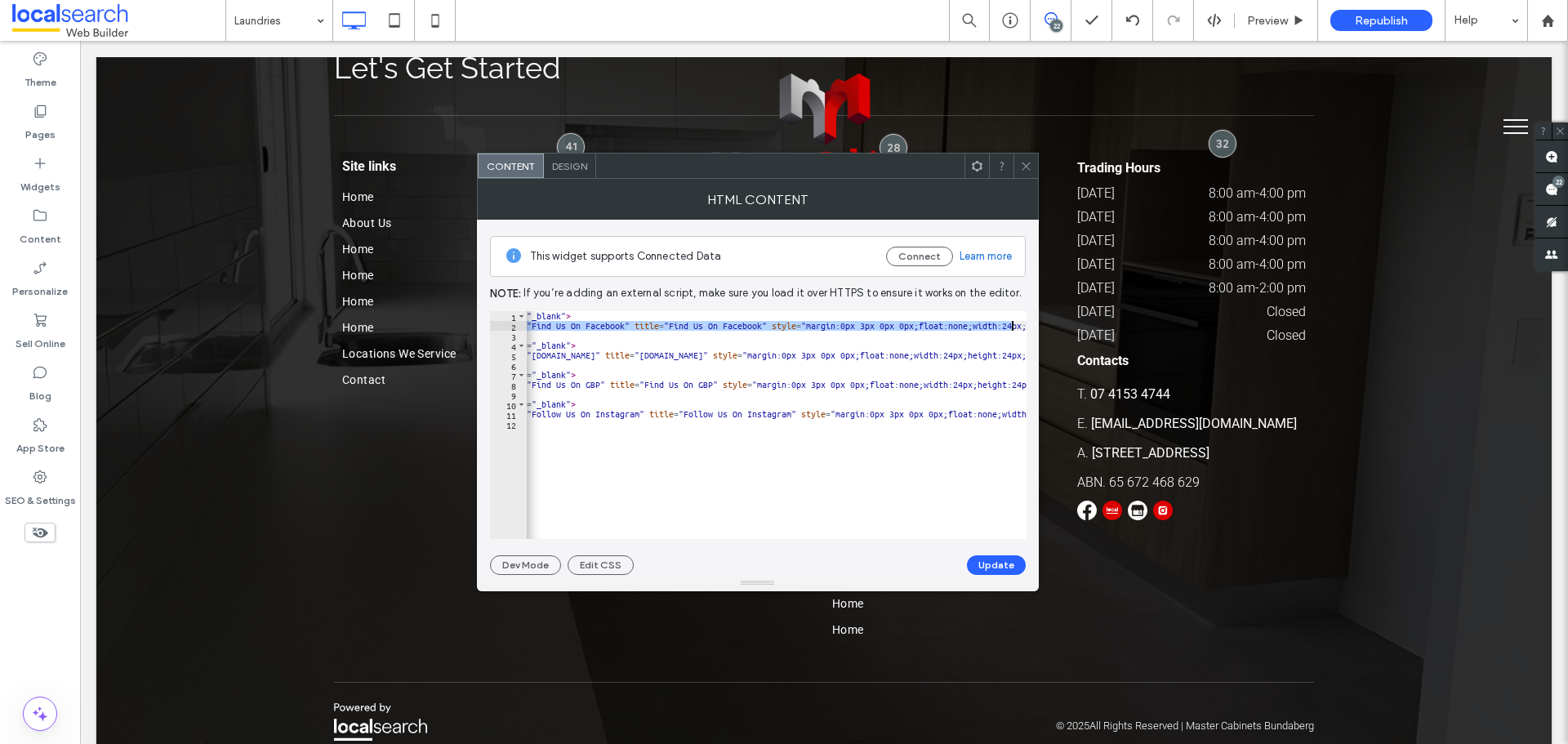
scroll to position [0, 209]
drag, startPoint x: 589, startPoint y: 325, endPoint x: 824, endPoint y: 328, distance: 235.0
click at [824, 328] on div "< a href = "https://www.facebook.com/mastercabinets16/" target = "_blank" > < i…" at bounding box center [891, 428] width 1148 height 235
paste textarea "Cursor at row 2"
type textarea "**********"
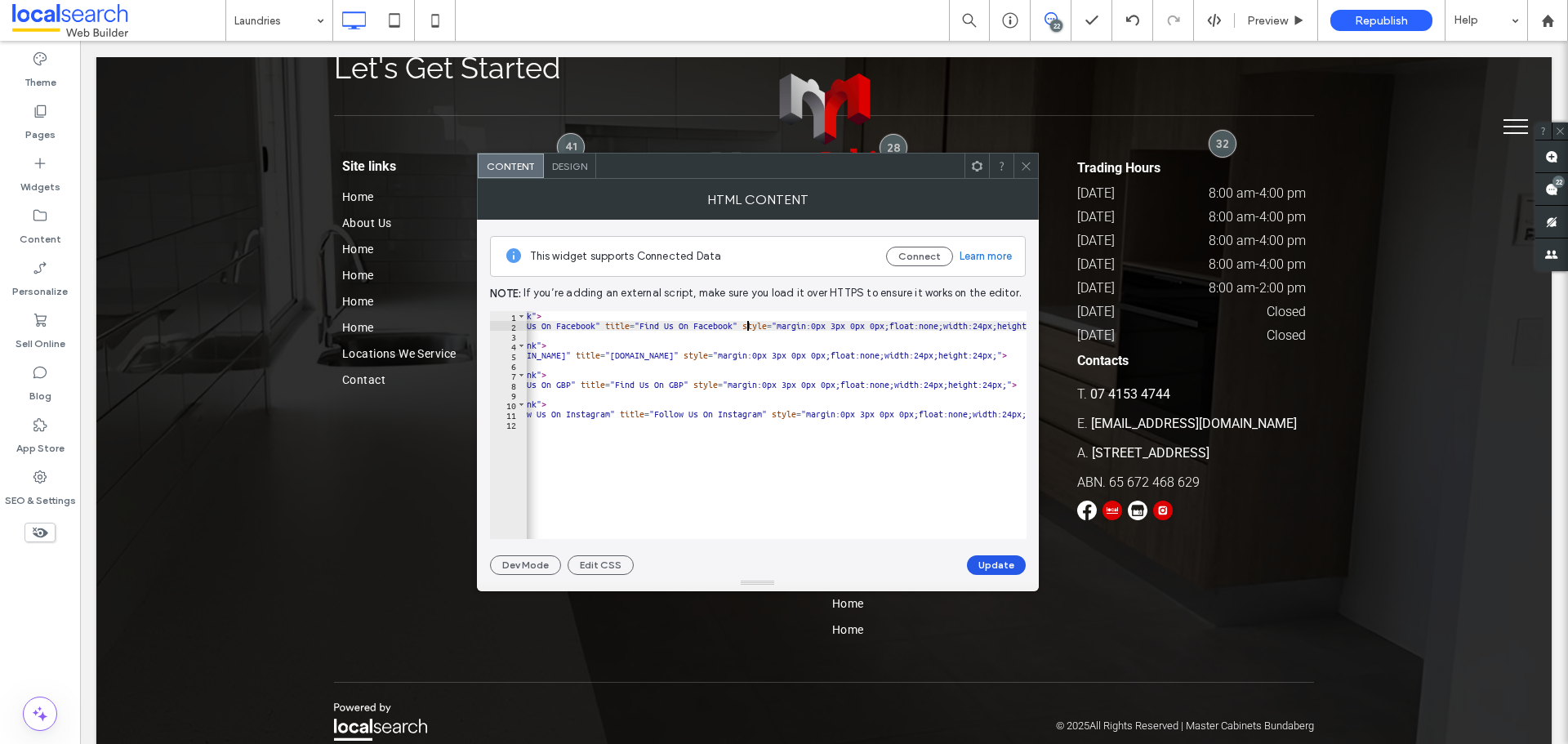
click at [999, 559] on button "Update" at bounding box center [996, 565] width 59 height 20
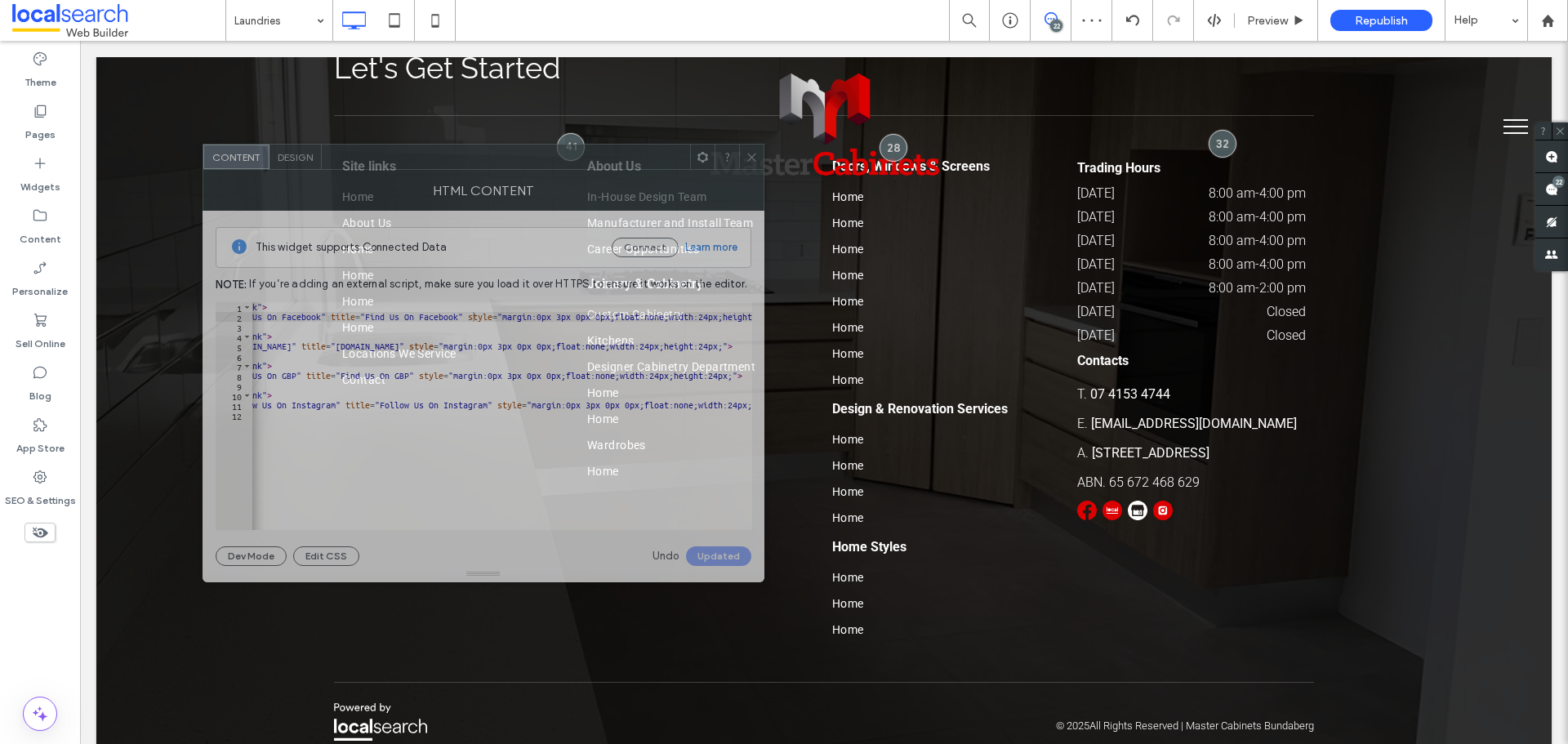
drag, startPoint x: 896, startPoint y: 174, endPoint x: 622, endPoint y: 165, distance: 274.1
click at [622, 165] on div at bounding box center [505, 156] width 368 height 24
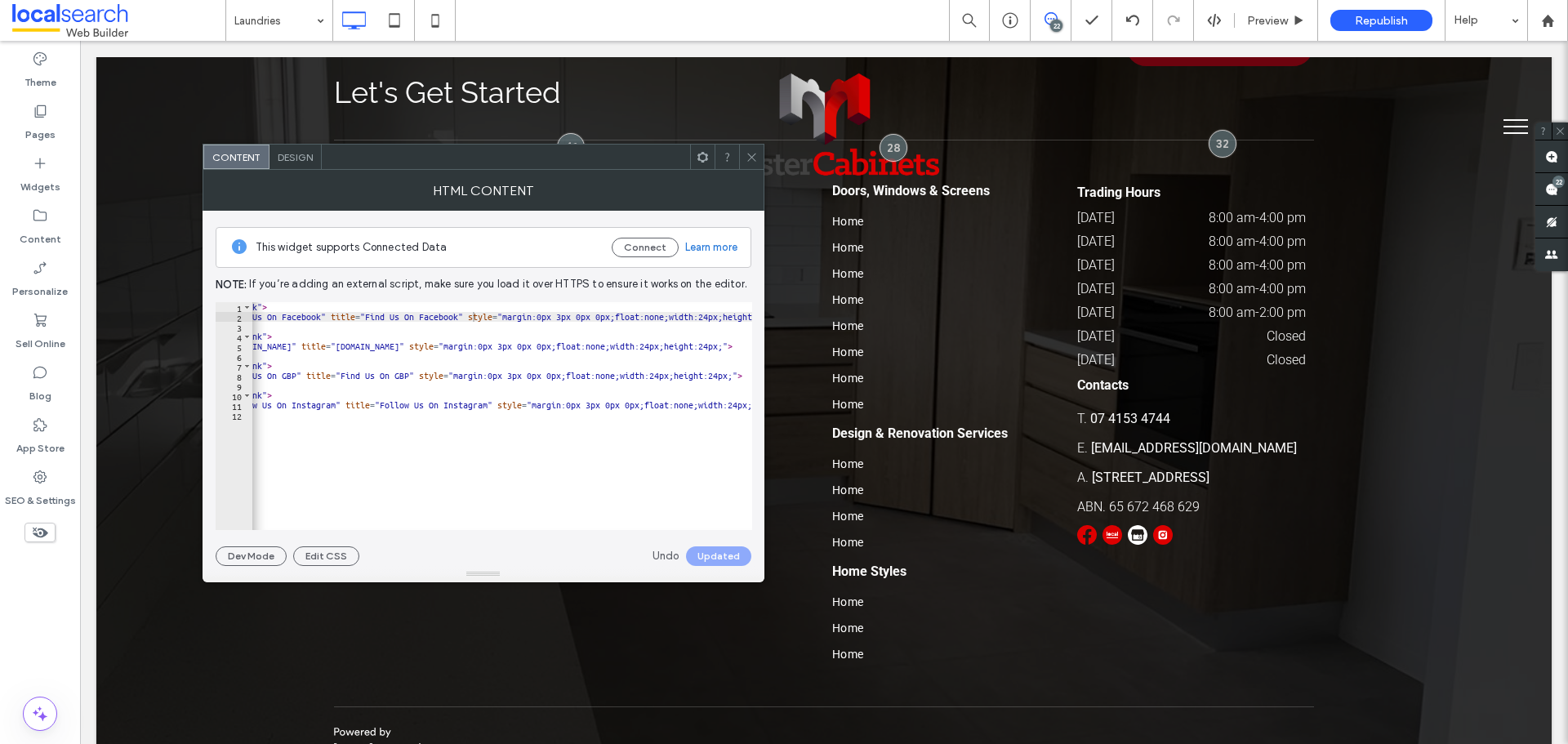
scroll to position [3673, 0]
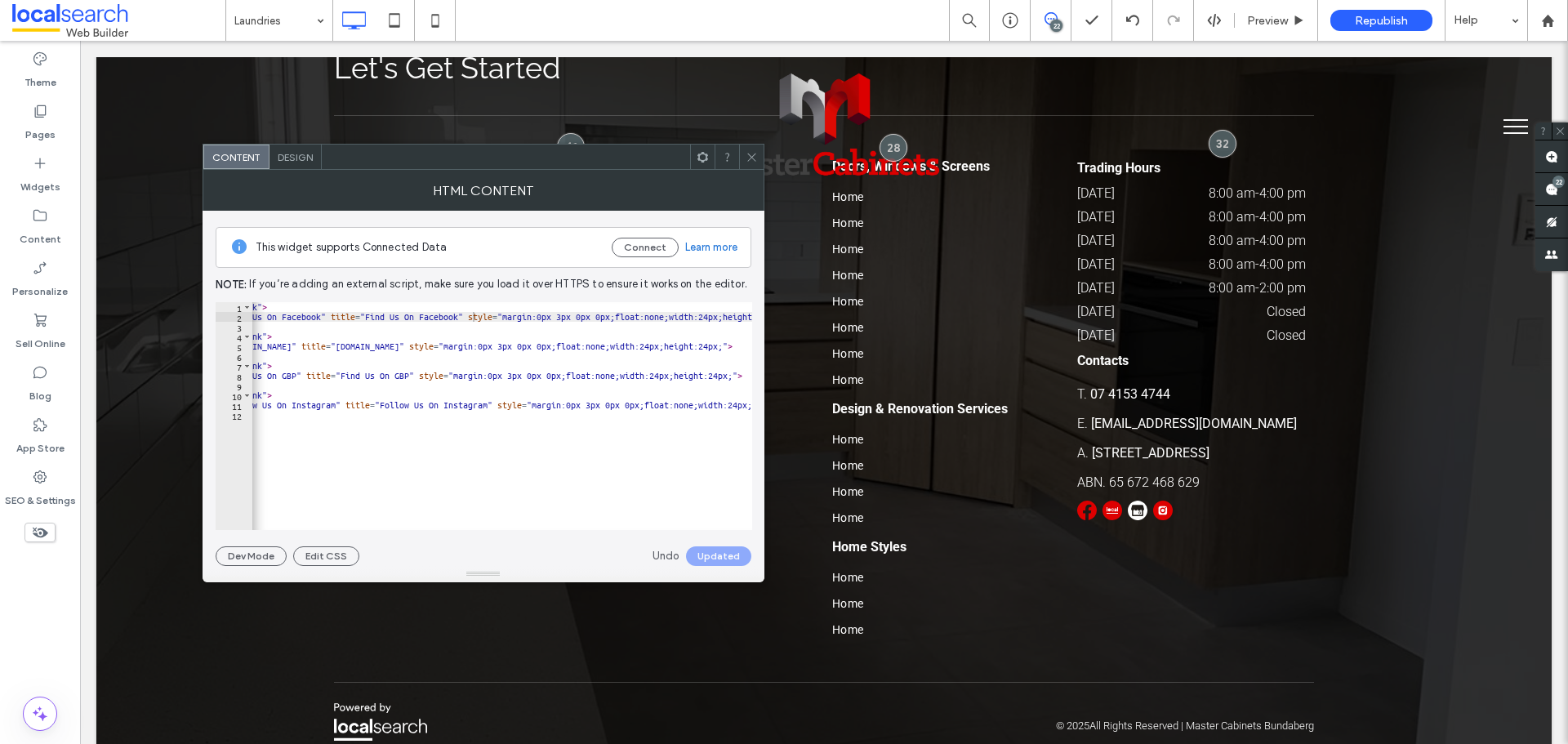
click at [755, 155] on icon at bounding box center [752, 157] width 12 height 12
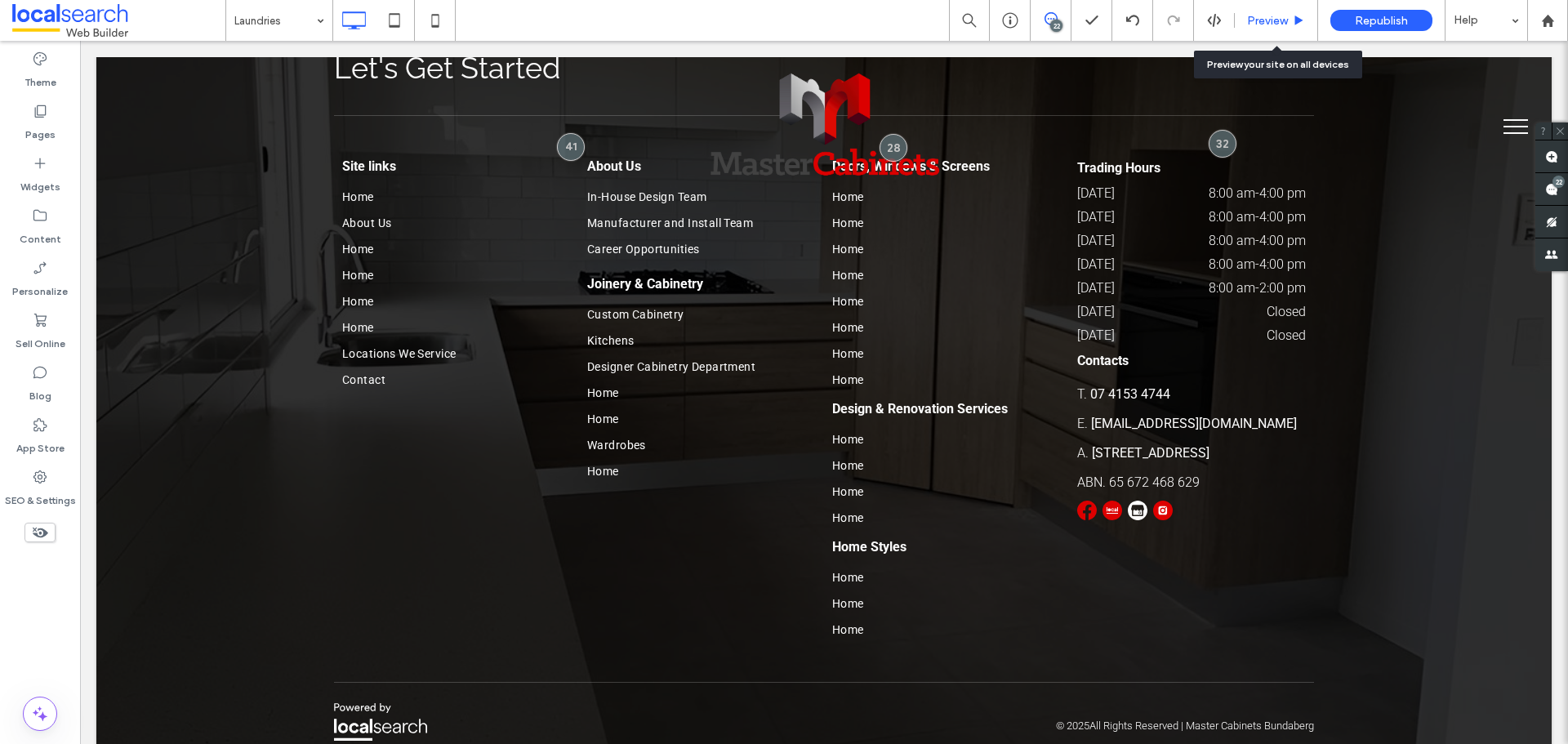
drag, startPoint x: 1180, startPoint y: 44, endPoint x: 1275, endPoint y: 21, distance: 97.7
click at [1275, 21] on span "Preview" at bounding box center [1267, 21] width 41 height 14
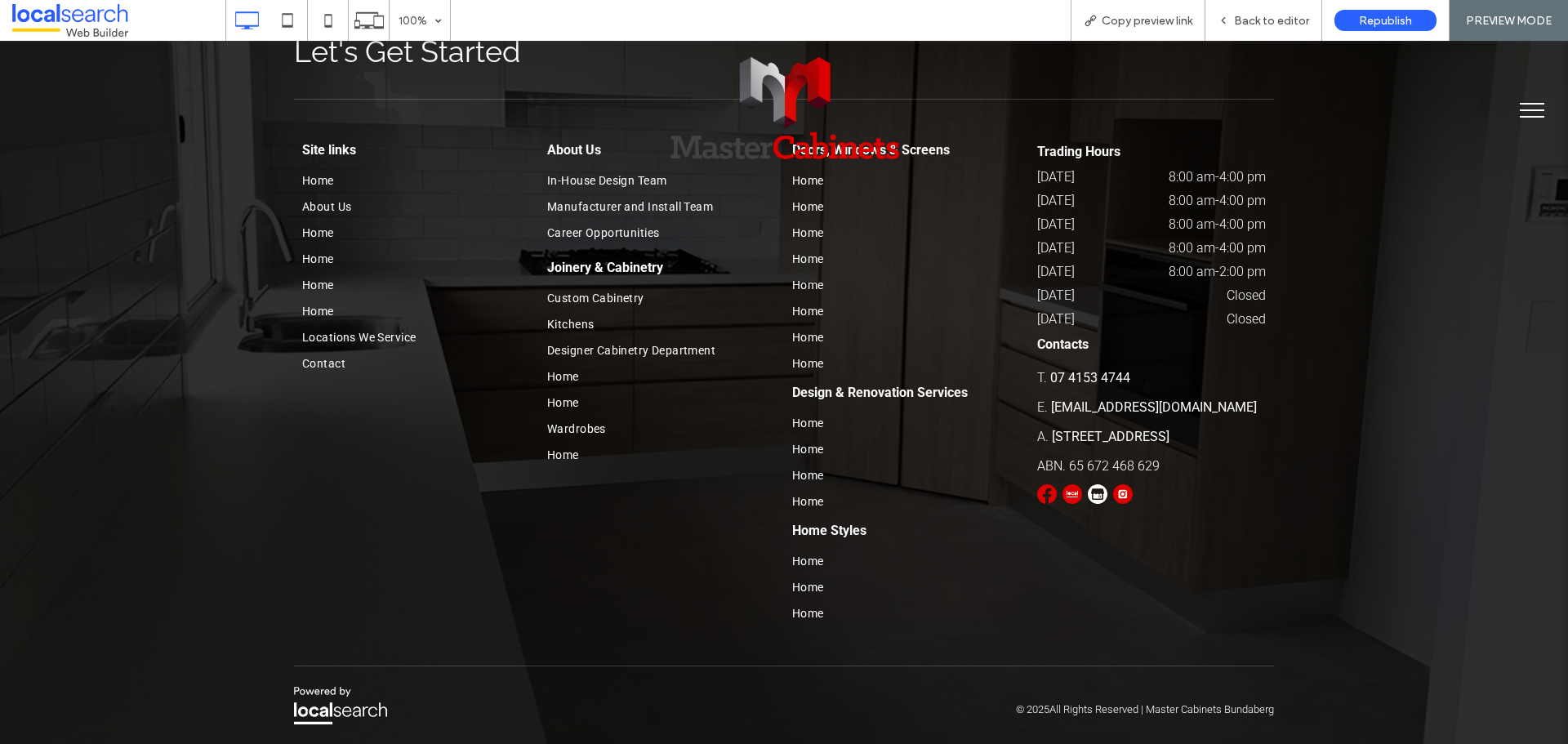
scroll to position [3640, 0]
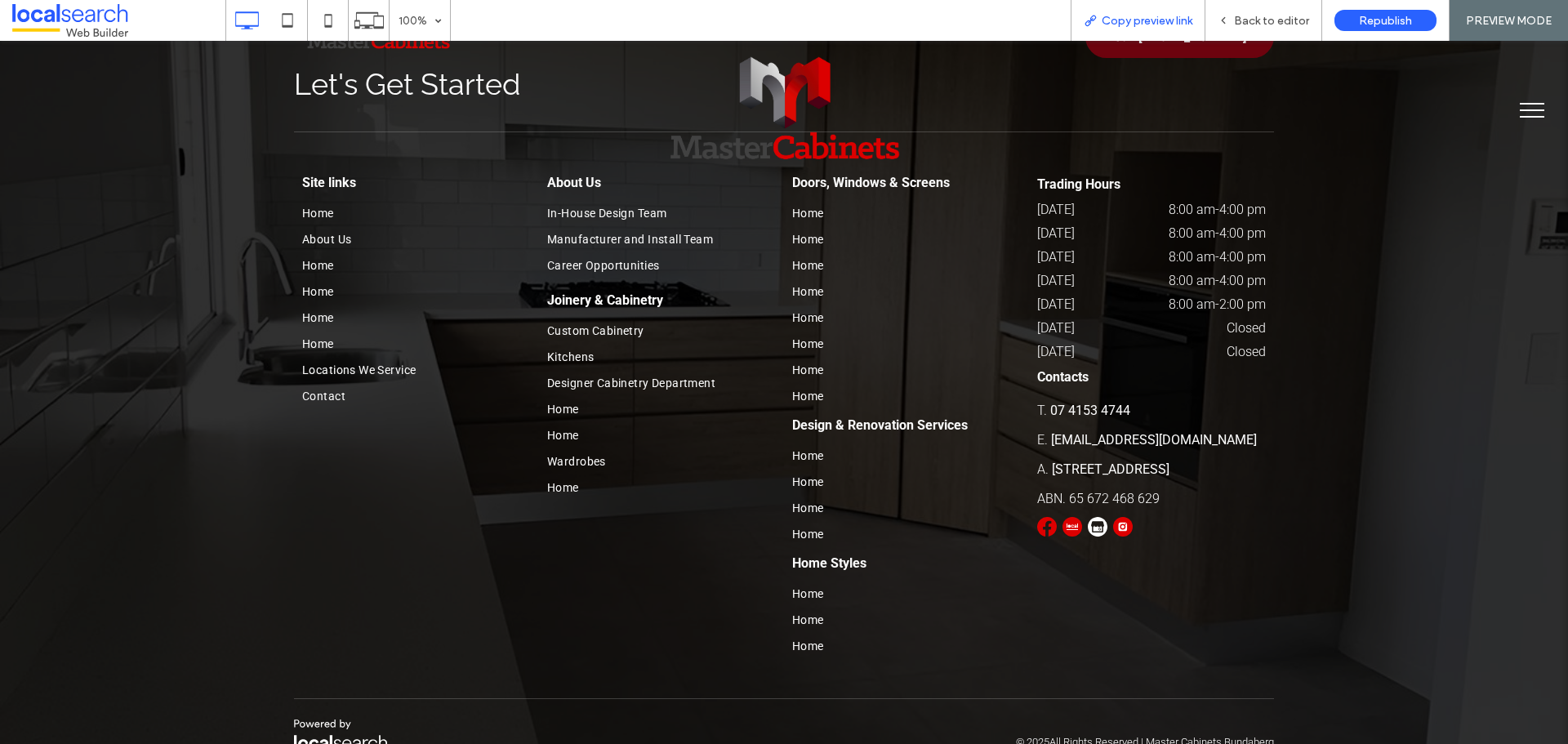
click at [1142, 24] on span "Copy preview link" at bounding box center [1146, 21] width 91 height 14
click at [1274, 23] on span "Back to editor" at bounding box center [1271, 21] width 75 height 14
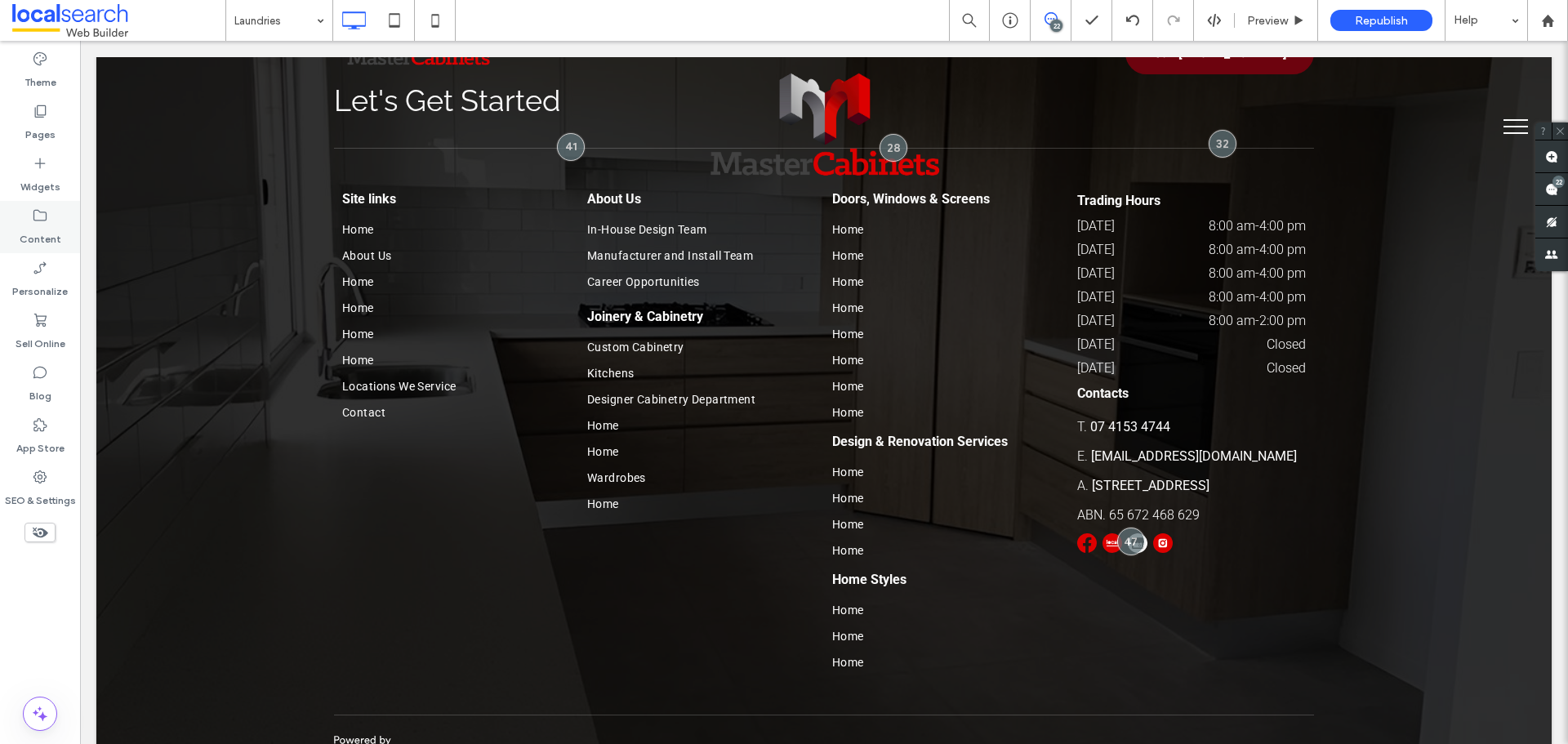
click at [52, 225] on label "Content" at bounding box center [41, 235] width 42 height 23
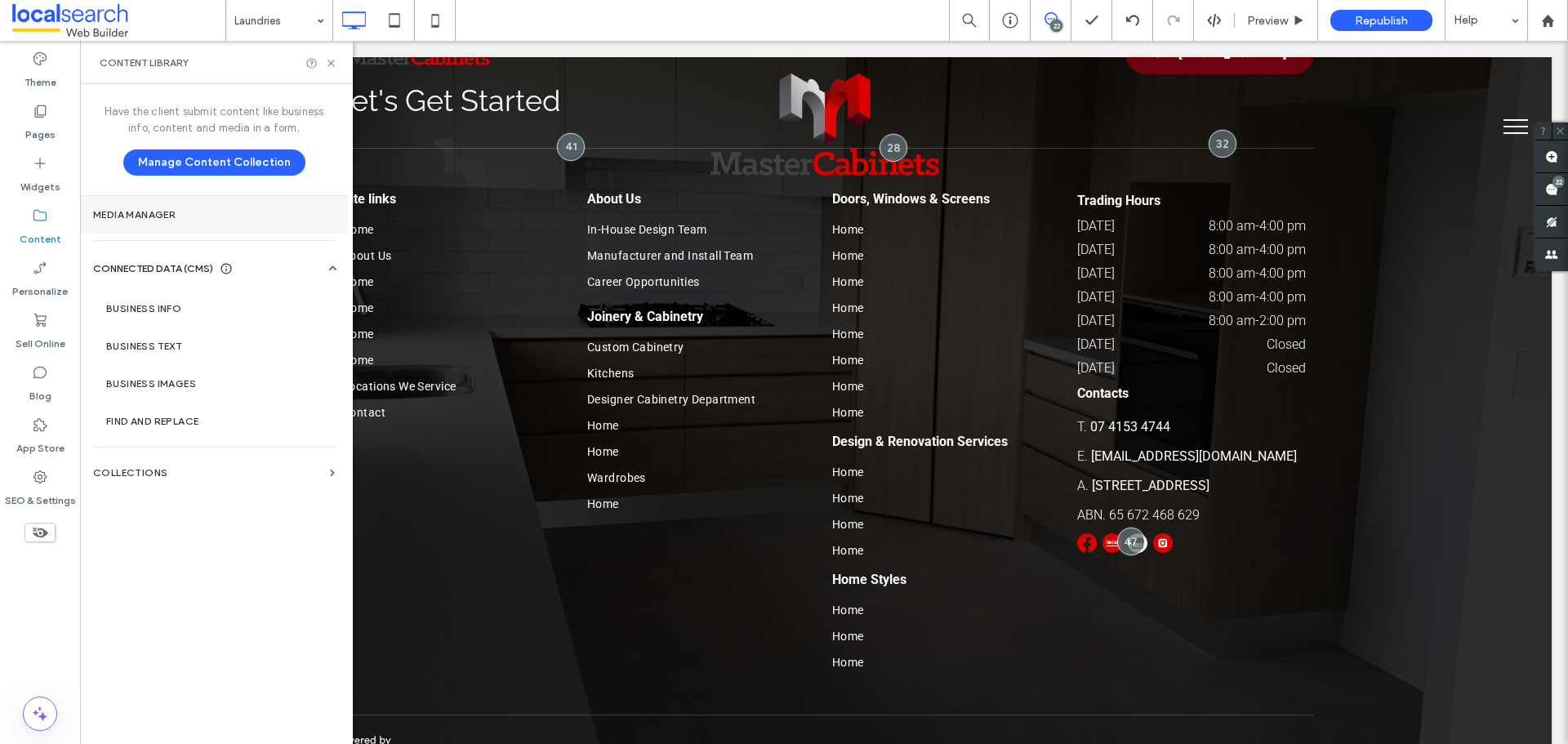
click at [172, 219] on label "Media Manager" at bounding box center [214, 214] width 242 height 12
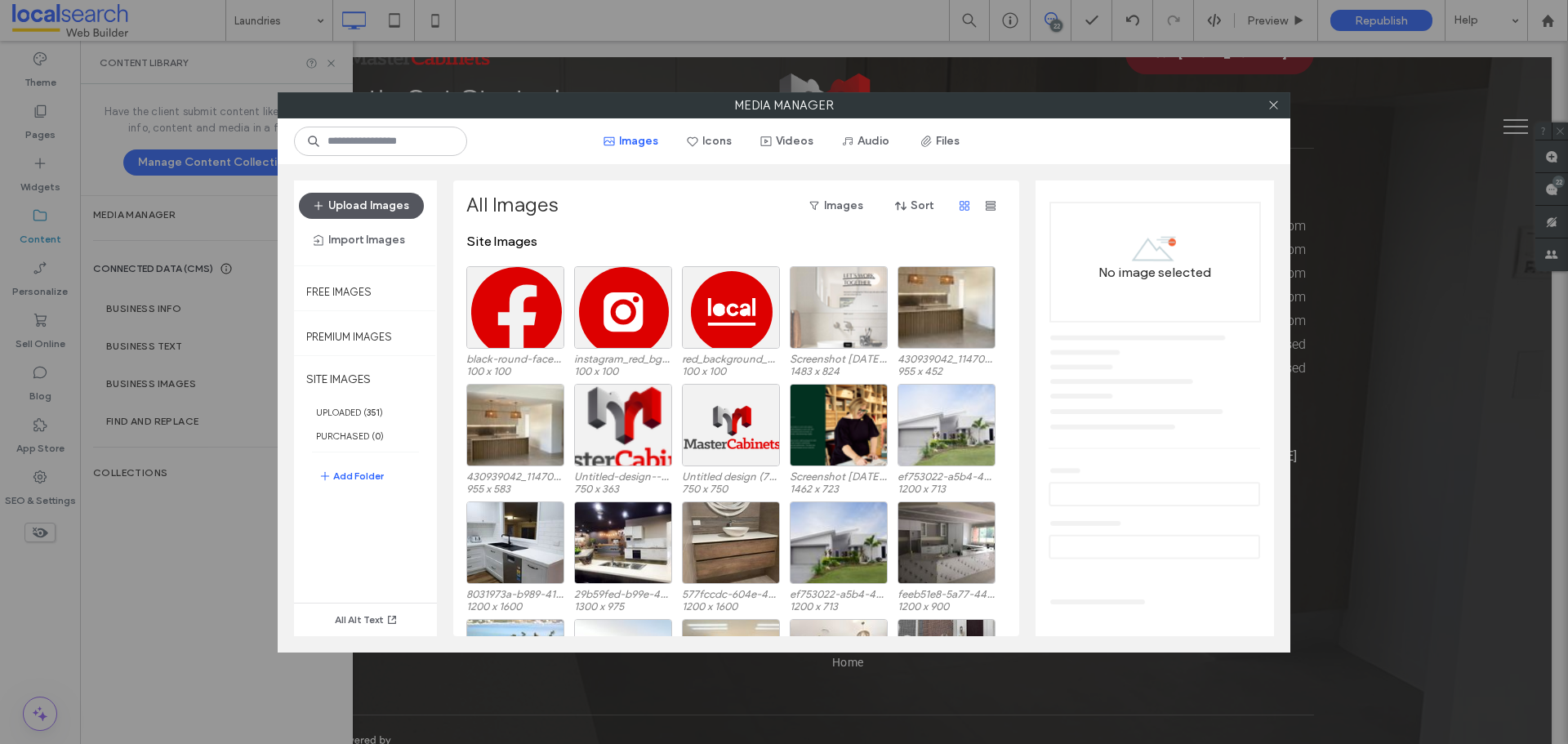
click at [366, 201] on button "Upload Images" at bounding box center [362, 205] width 125 height 26
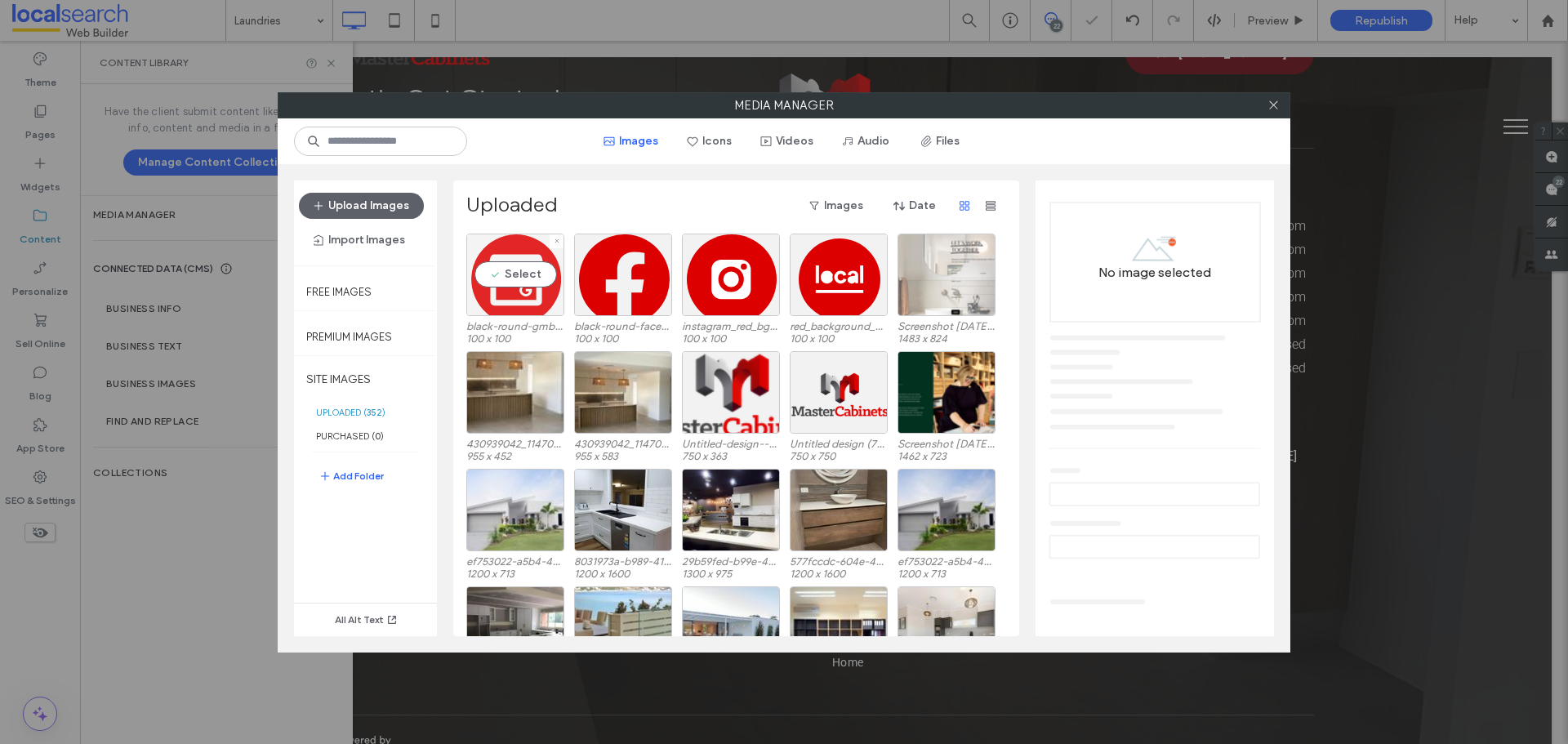
click at [528, 273] on div "Select" at bounding box center [515, 274] width 98 height 82
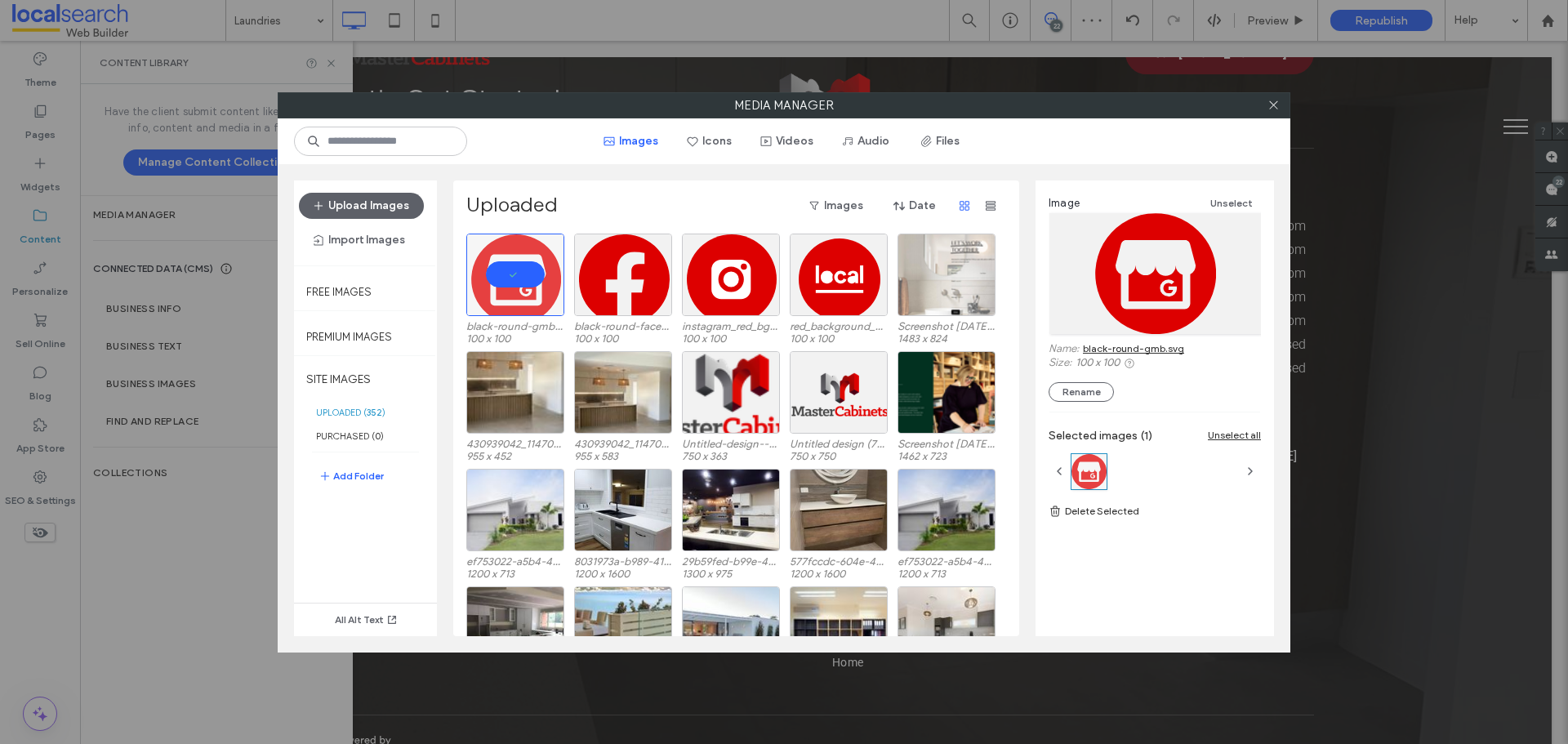
click at [1139, 351] on link "black-round-gmb.svg" at bounding box center [1134, 348] width 101 height 12
click at [1275, 107] on icon at bounding box center [1274, 105] width 12 height 12
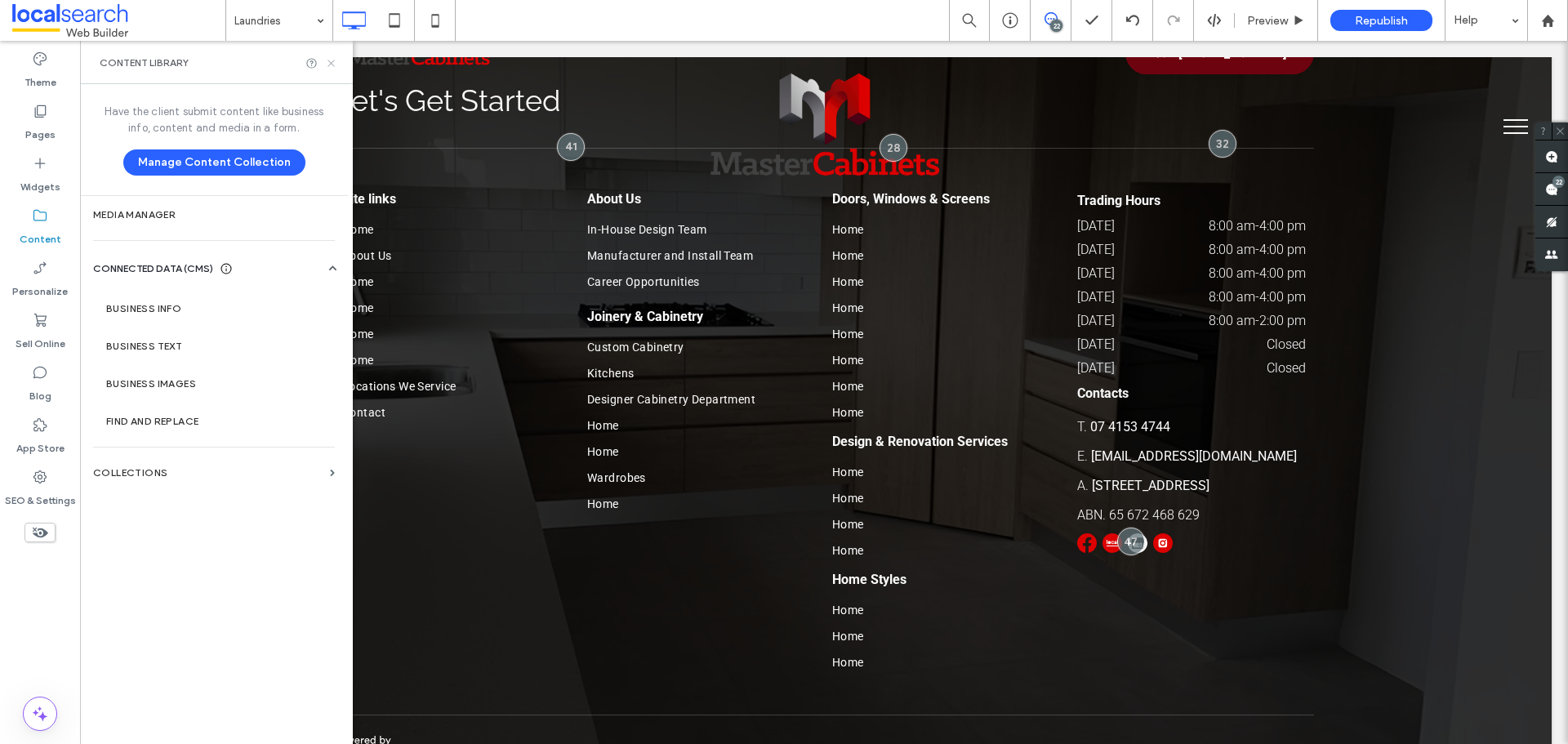
drag, startPoint x: 330, startPoint y: 67, endPoint x: 765, endPoint y: 340, distance: 513.6
click at [330, 67] on icon at bounding box center [331, 63] width 12 height 12
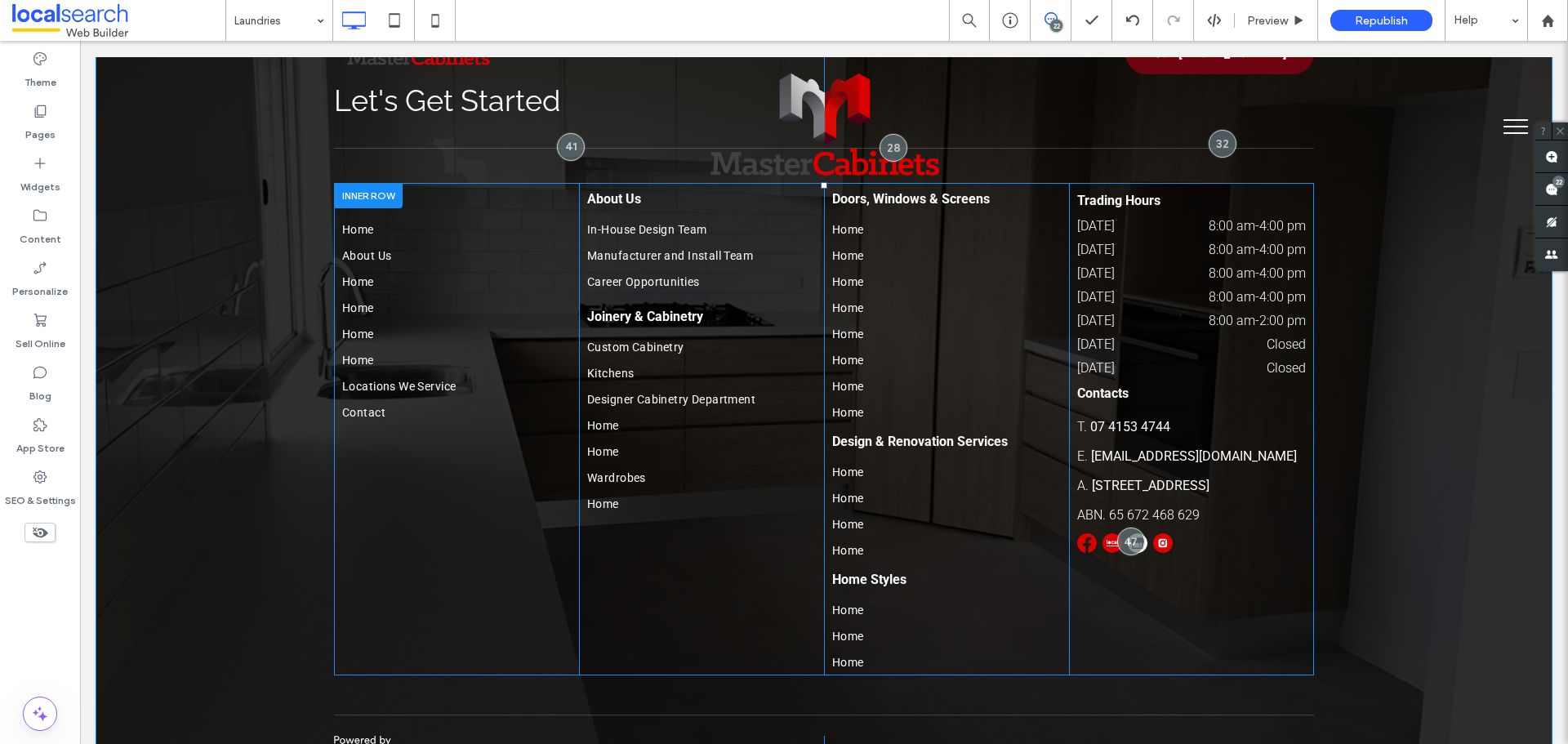
click at [1102, 533] on img at bounding box center [1112, 543] width 20 height 20
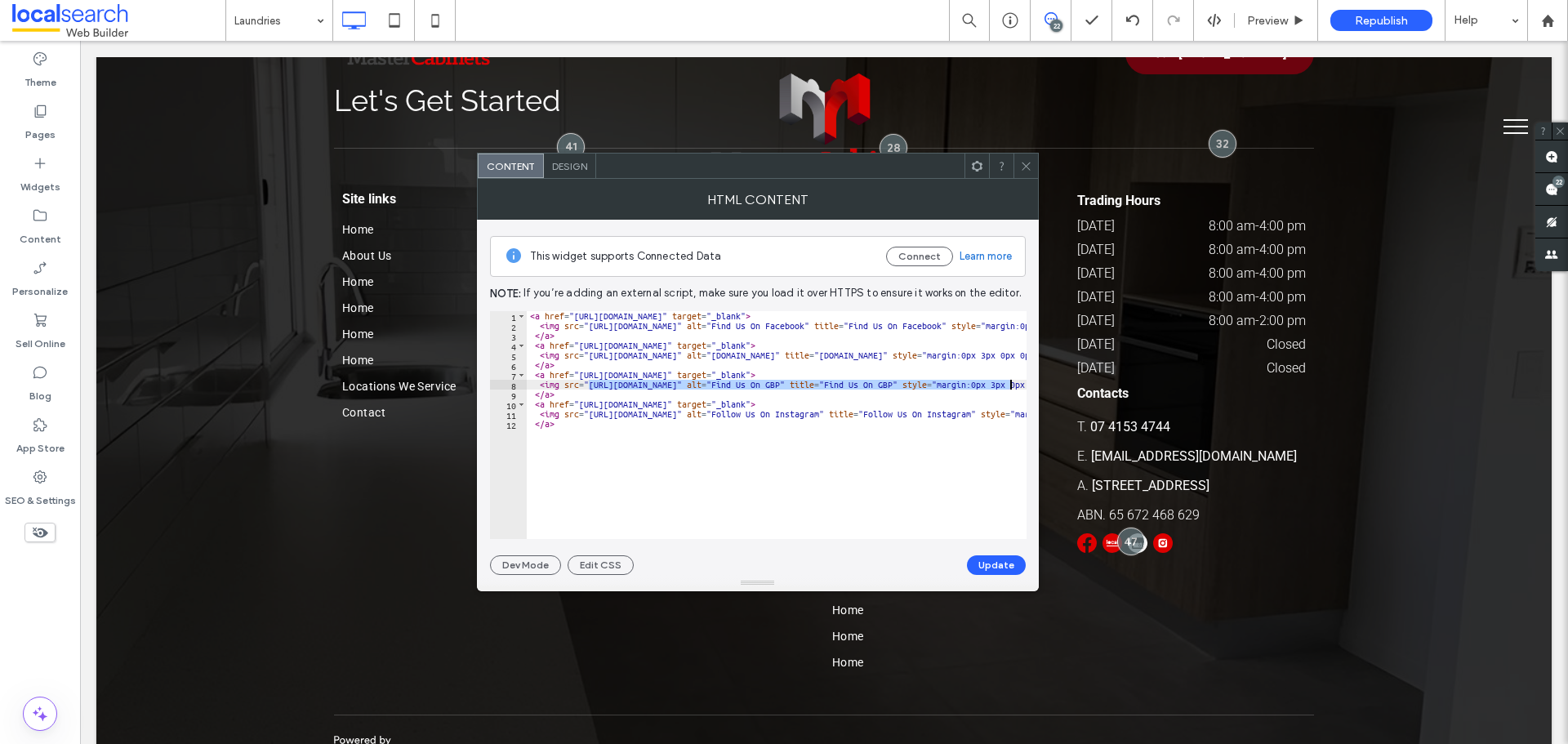
drag, startPoint x: 589, startPoint y: 385, endPoint x: 1009, endPoint y: 387, distance: 420.0
click at [1009, 385] on div "< a href = "https://www.facebook.com/mastercabinets16/" target = "_blank" > < i…" at bounding box center [1101, 428] width 1148 height 235
paste textarea "Cursor at row 8"
type textarea "**********"
click at [1006, 569] on button "Update" at bounding box center [996, 565] width 59 height 20
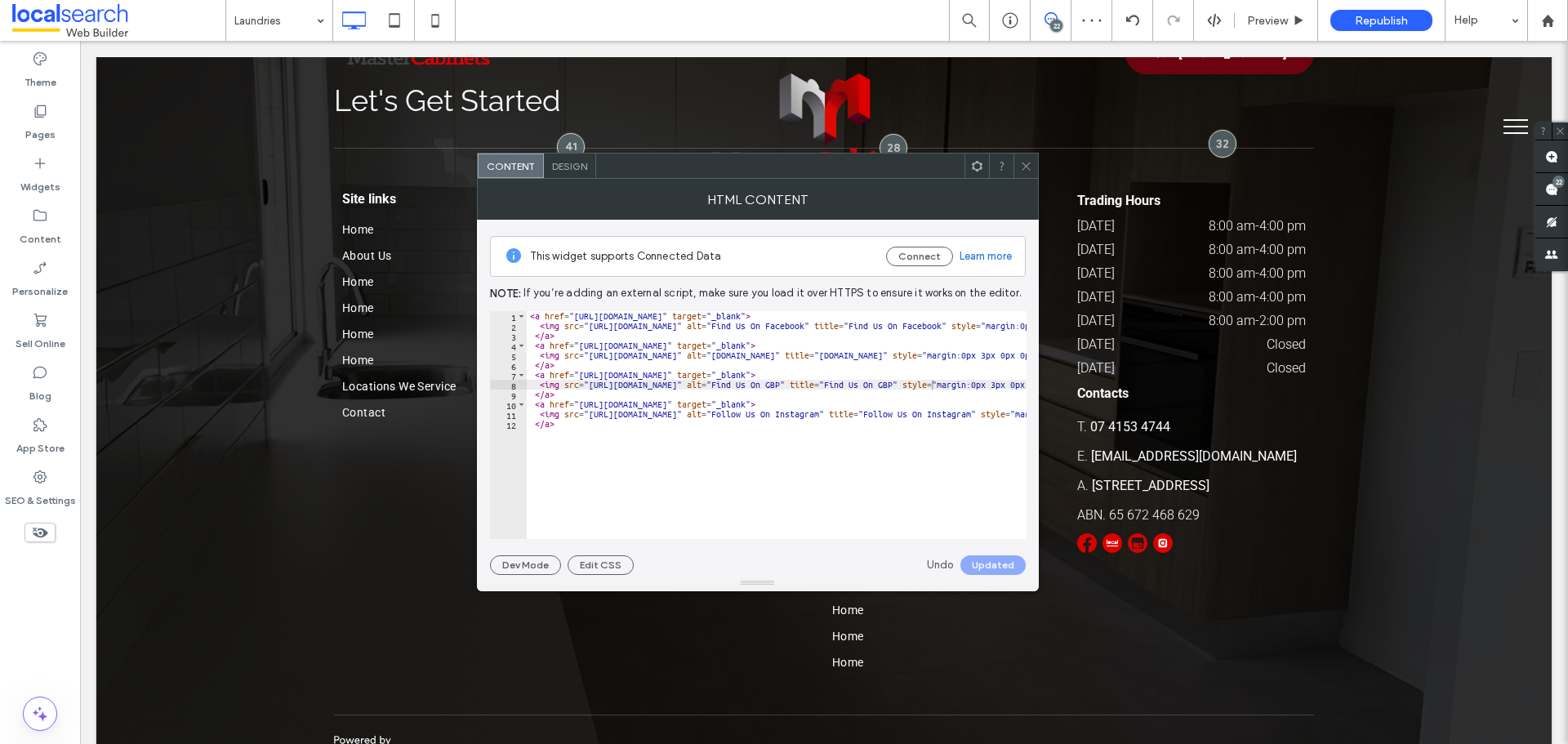
click at [1030, 170] on icon at bounding box center [1026, 166] width 12 height 12
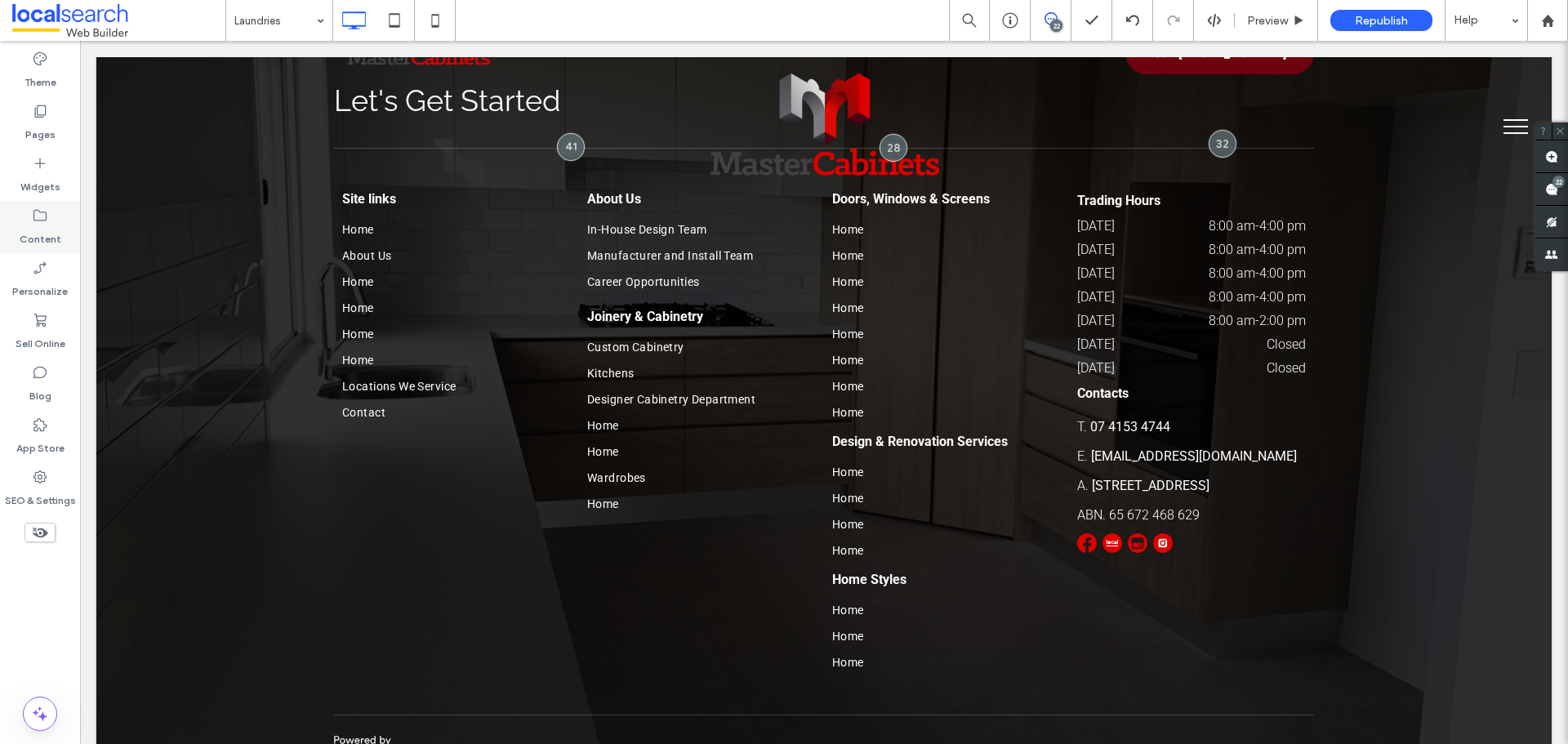
click at [43, 223] on icon at bounding box center [40, 216] width 17 height 17
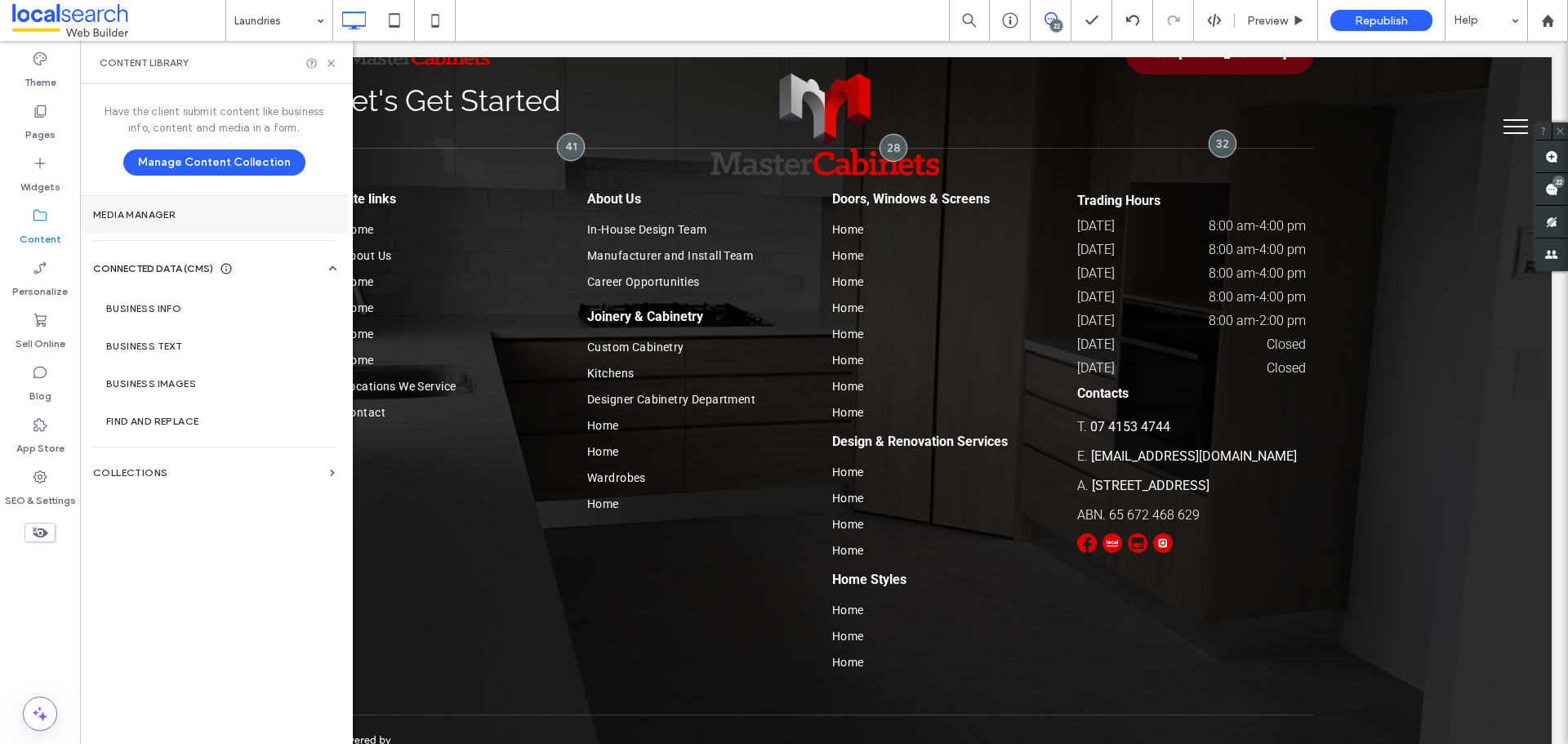
click at [165, 217] on label "Media Manager" at bounding box center [214, 214] width 242 height 12
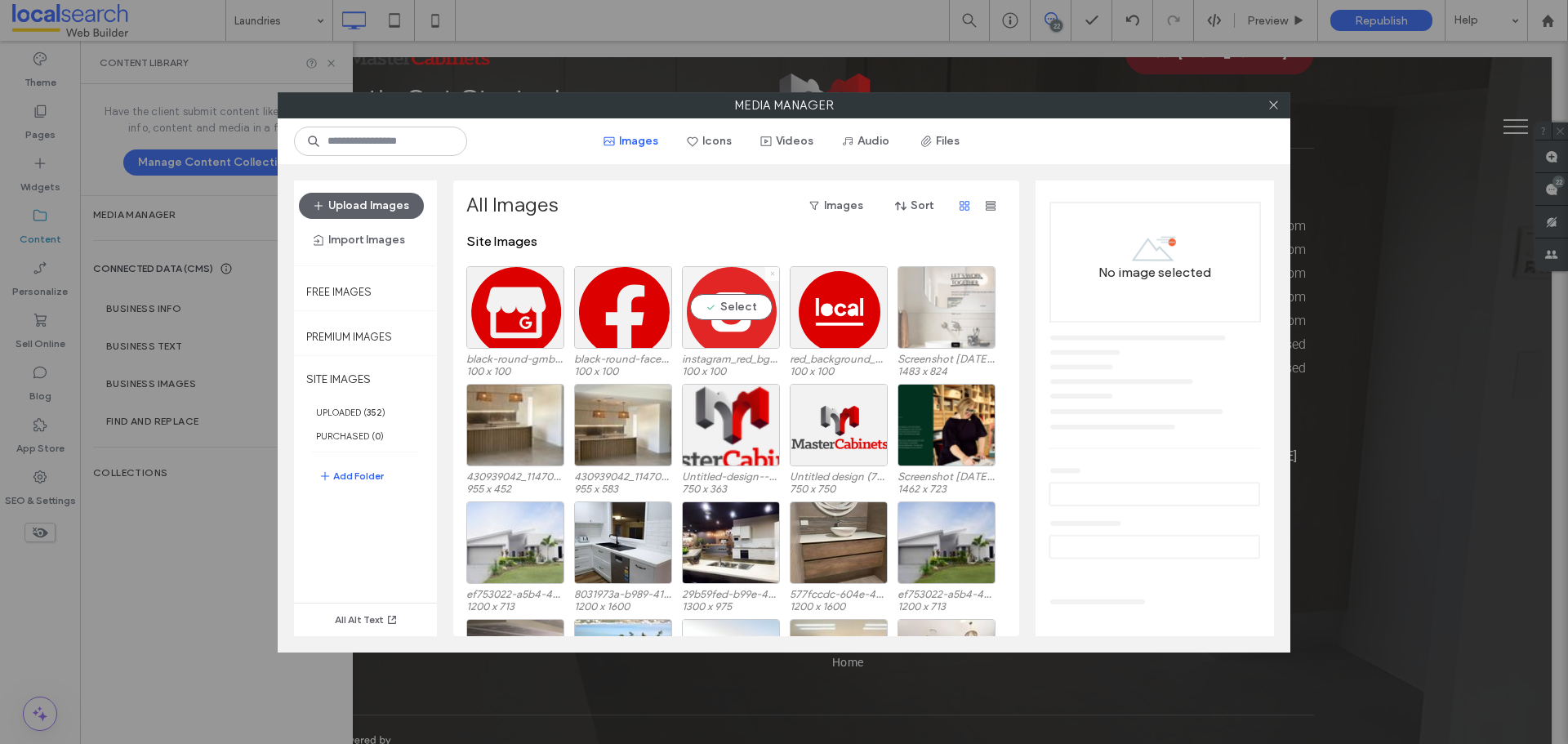
click at [774, 275] on icon at bounding box center [772, 273] width 7 height 7
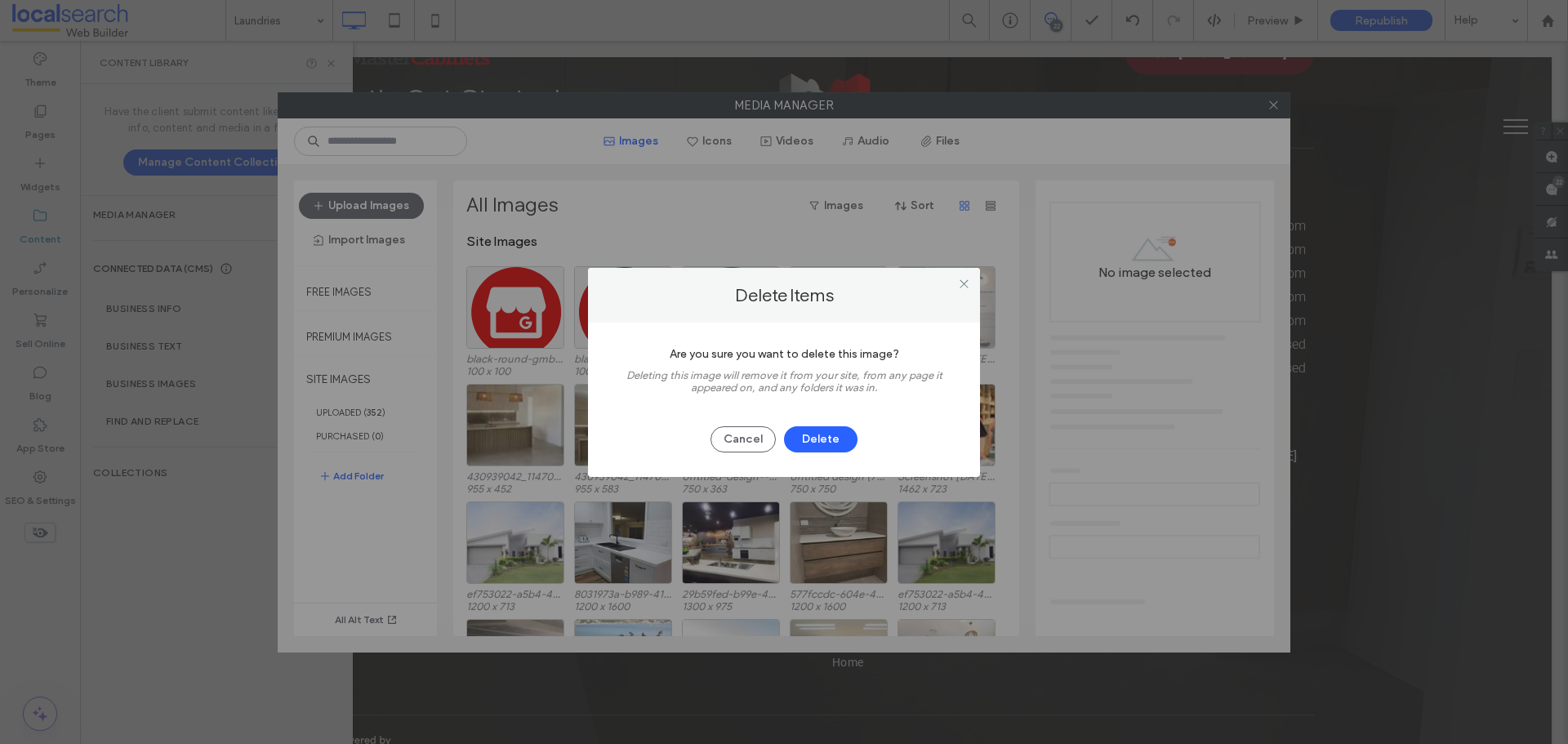
drag, startPoint x: 814, startPoint y: 433, endPoint x: 836, endPoint y: 410, distance: 31.8
click at [815, 433] on button "Delete" at bounding box center [821, 439] width 73 height 26
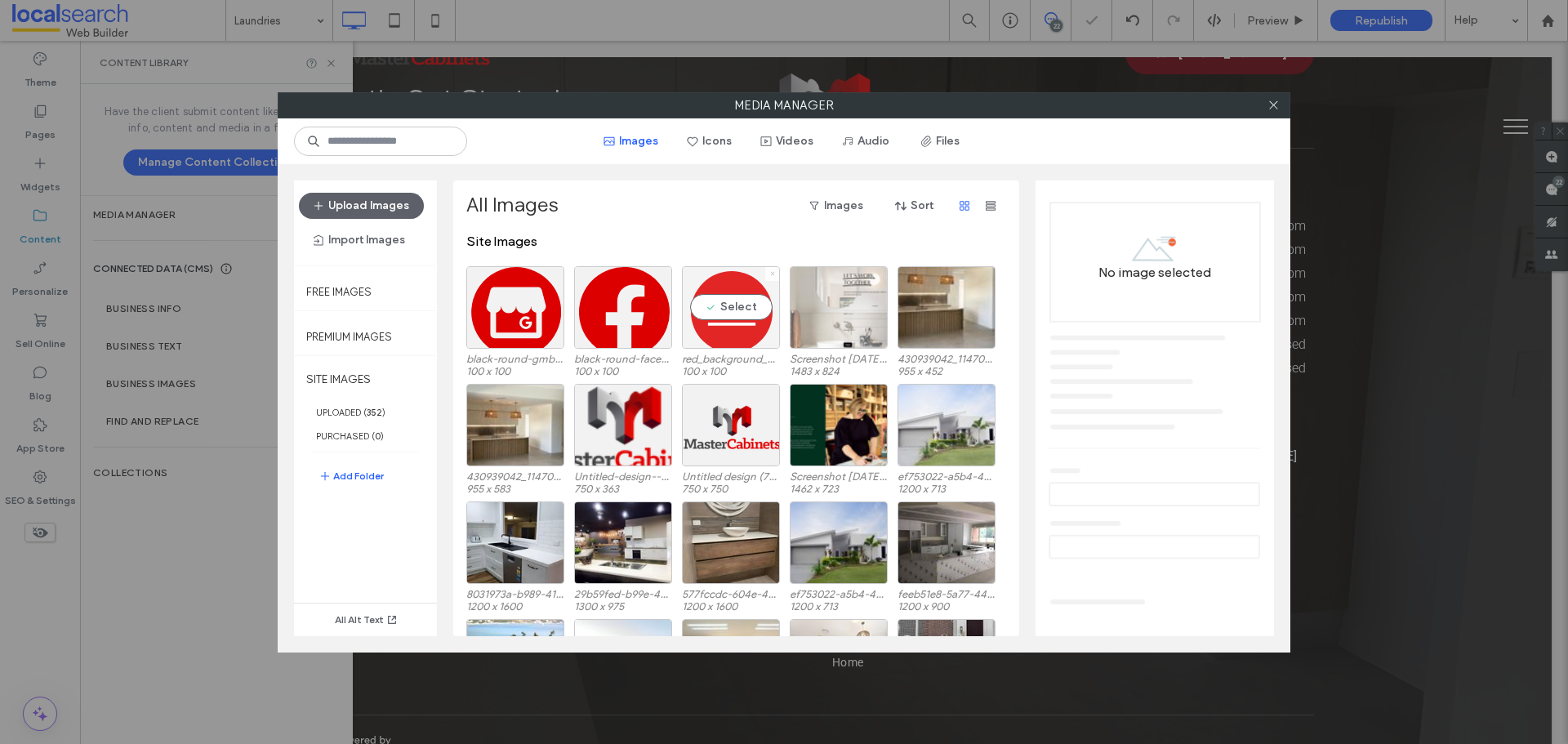
click at [775, 273] on icon at bounding box center [772, 273] width 7 height 7
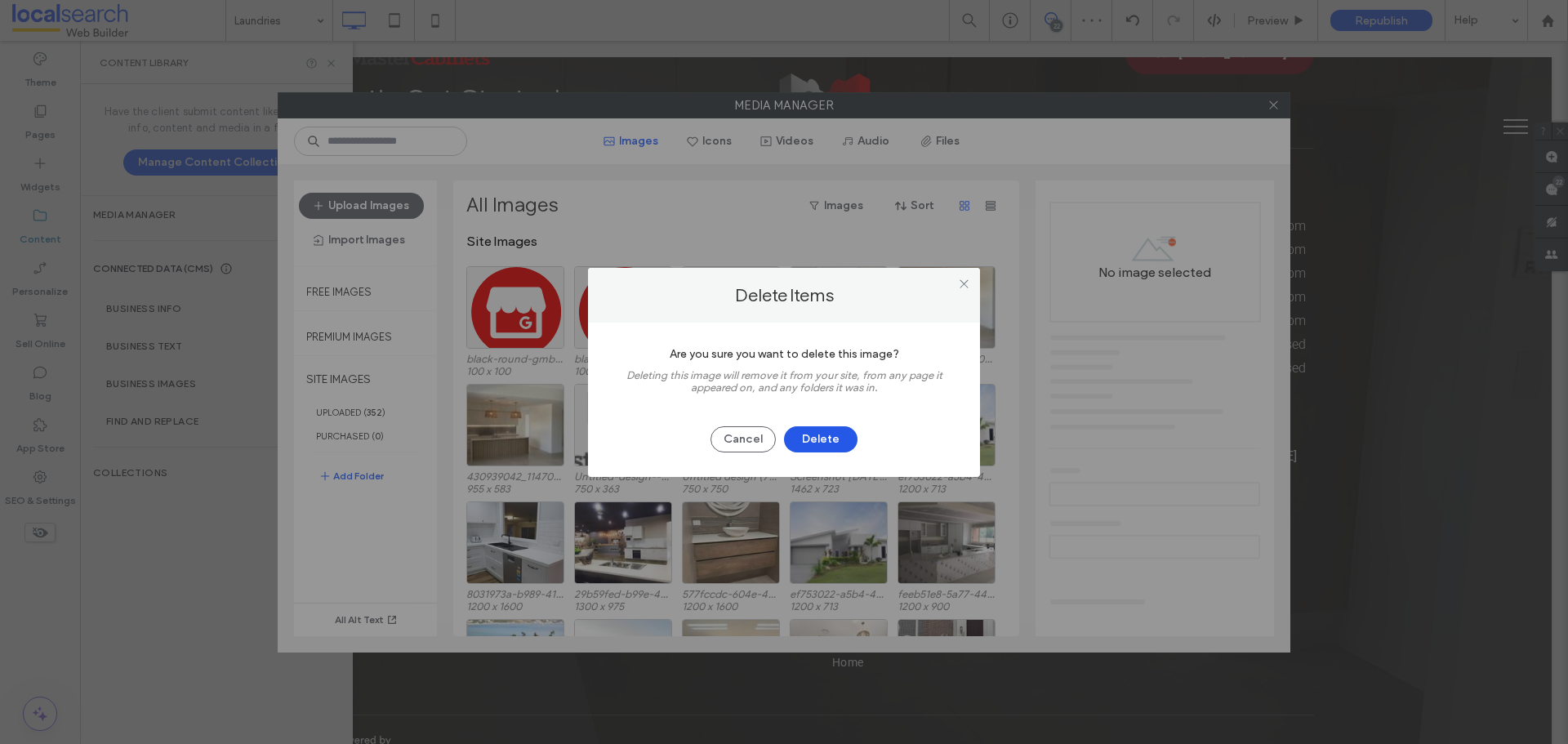
click at [836, 438] on button "Delete" at bounding box center [821, 439] width 73 height 26
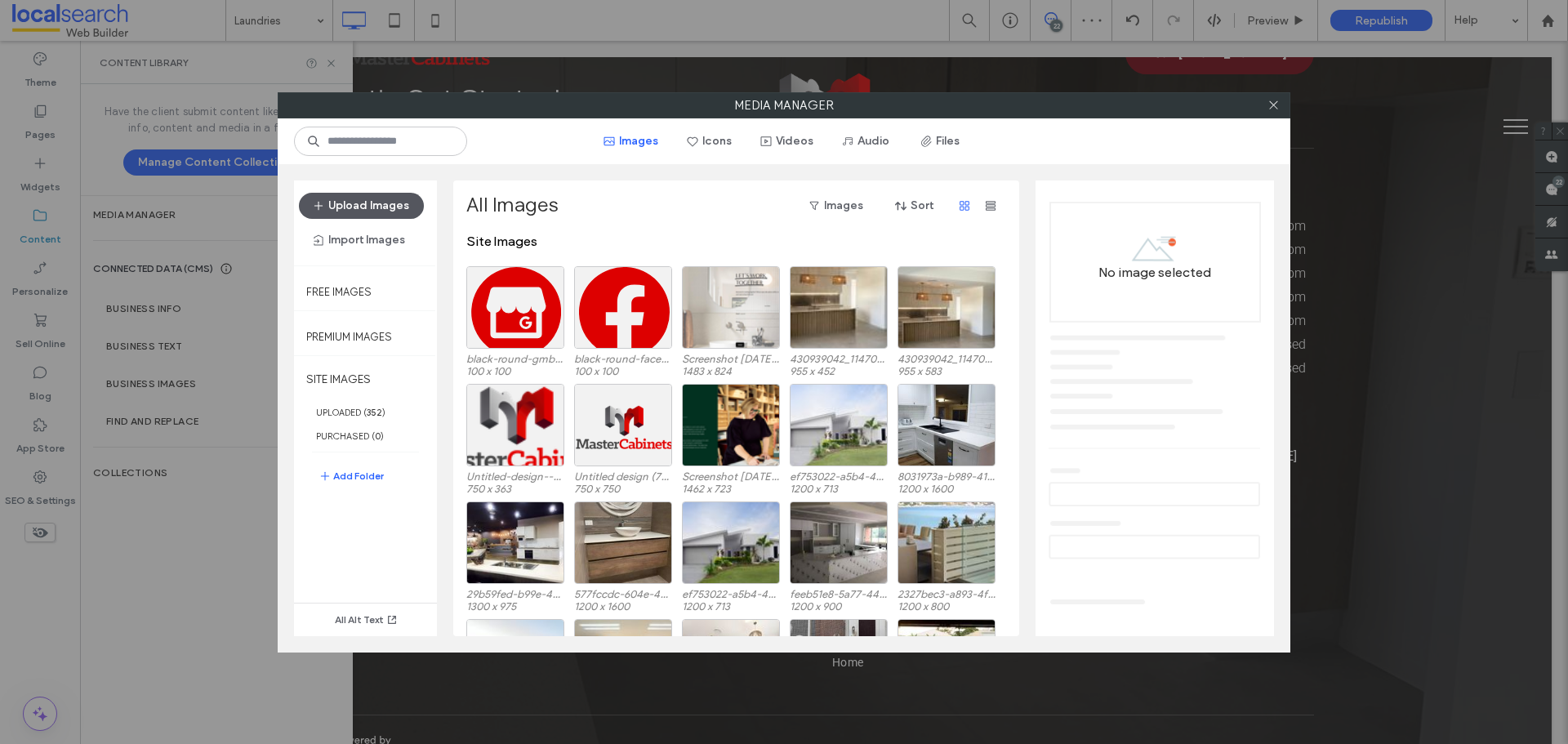
click at [372, 198] on button "Upload Images" at bounding box center [362, 205] width 125 height 26
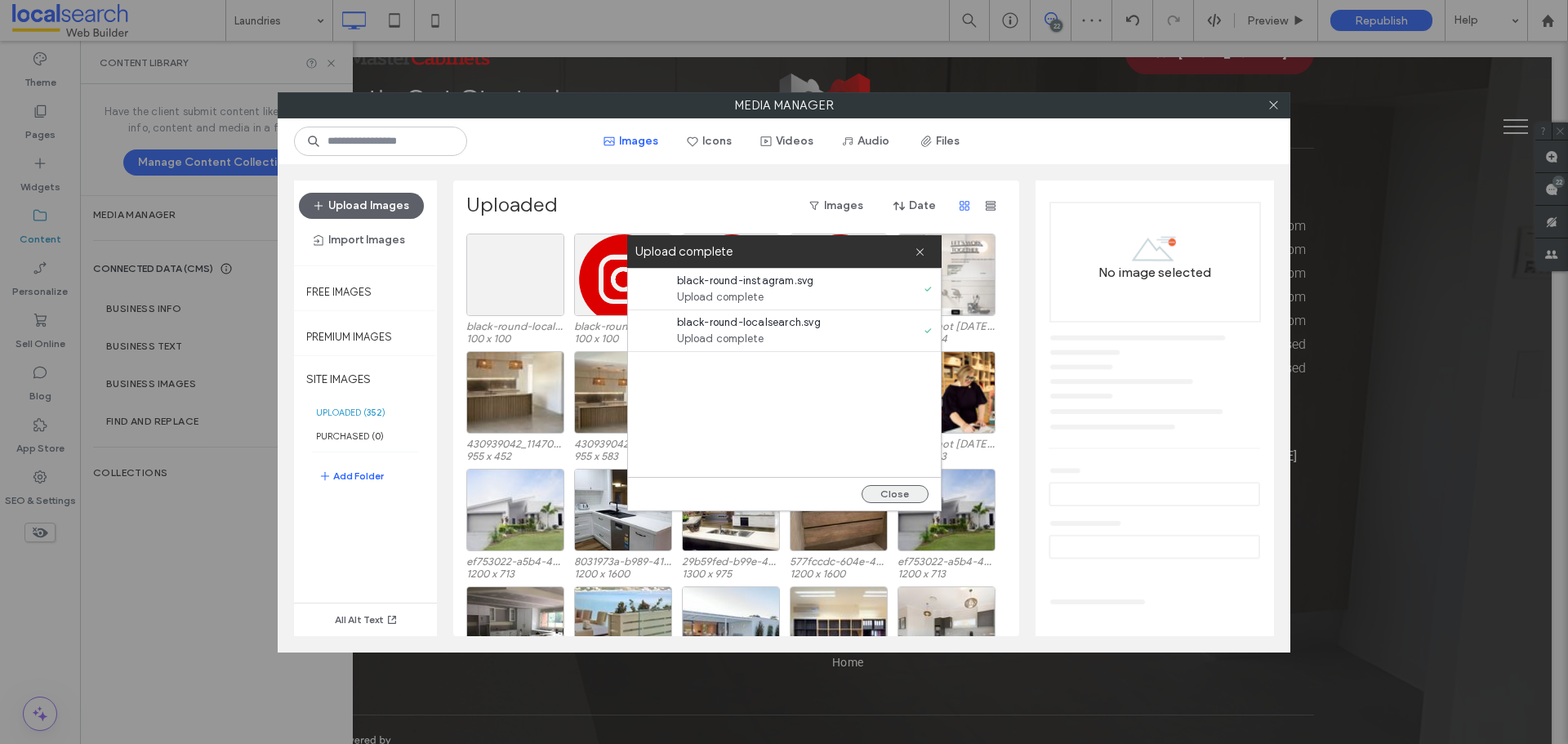
click at [900, 494] on button "Close" at bounding box center [895, 495] width 67 height 18
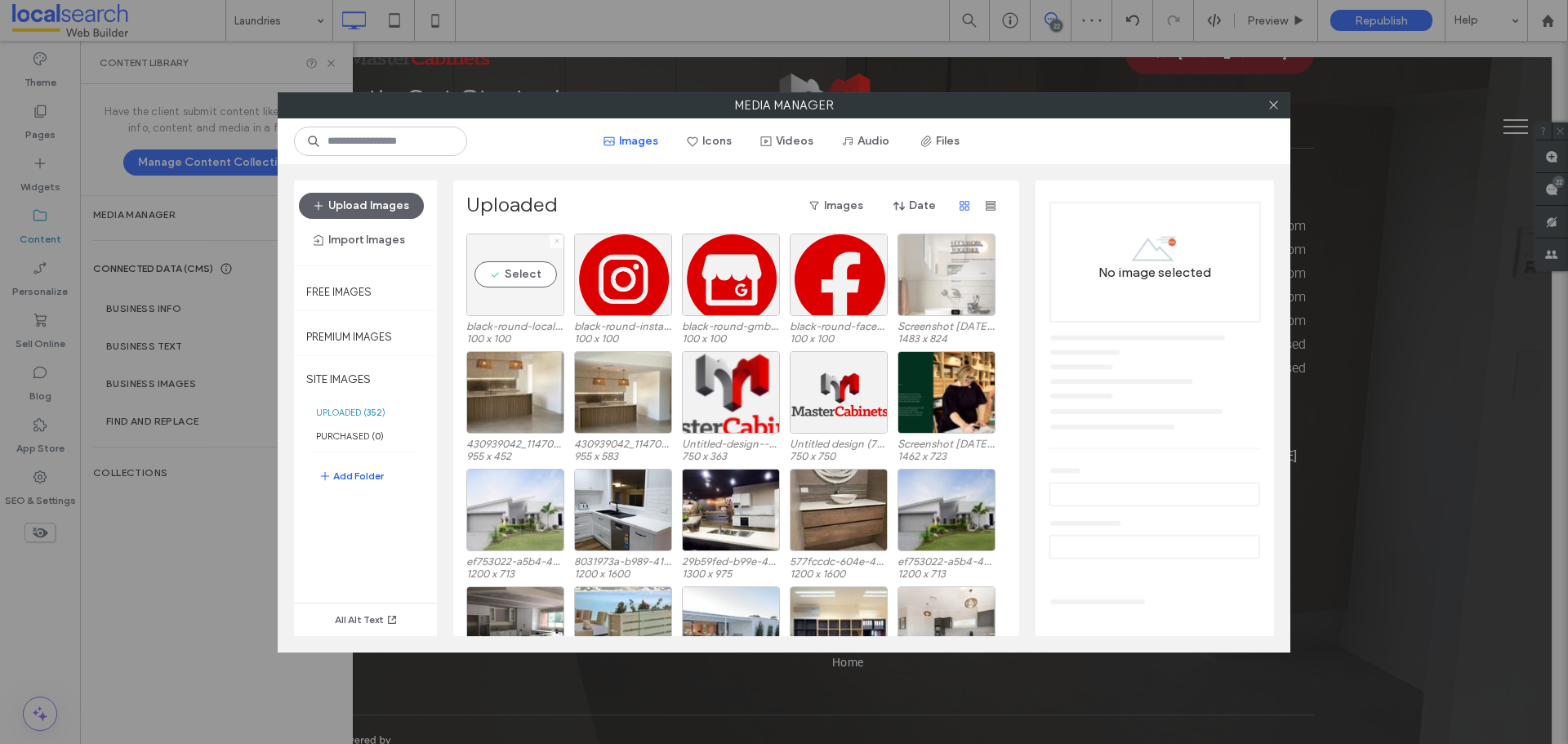
click at [556, 244] on span at bounding box center [557, 241] width 7 height 14
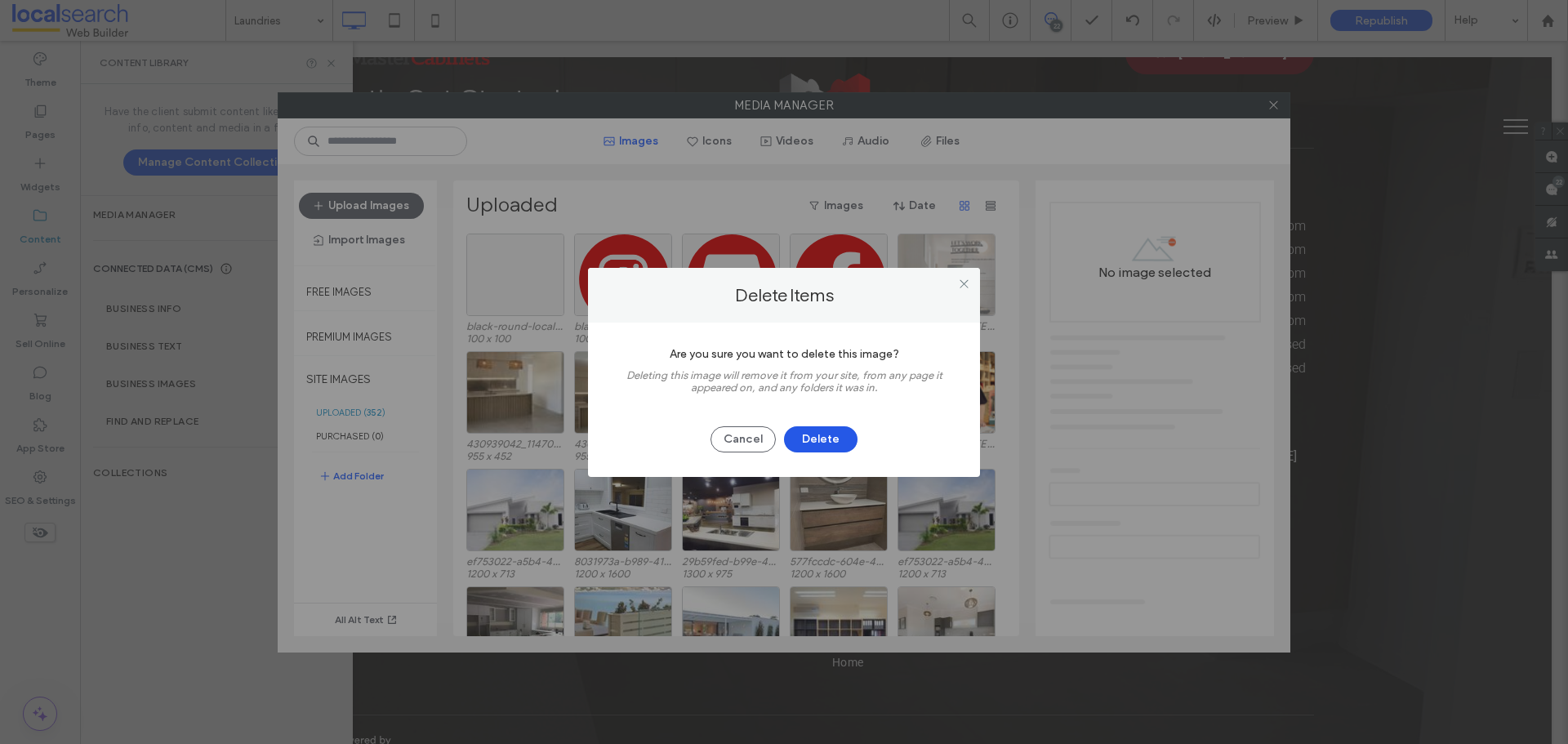
click at [811, 444] on button "Delete" at bounding box center [821, 439] width 73 height 26
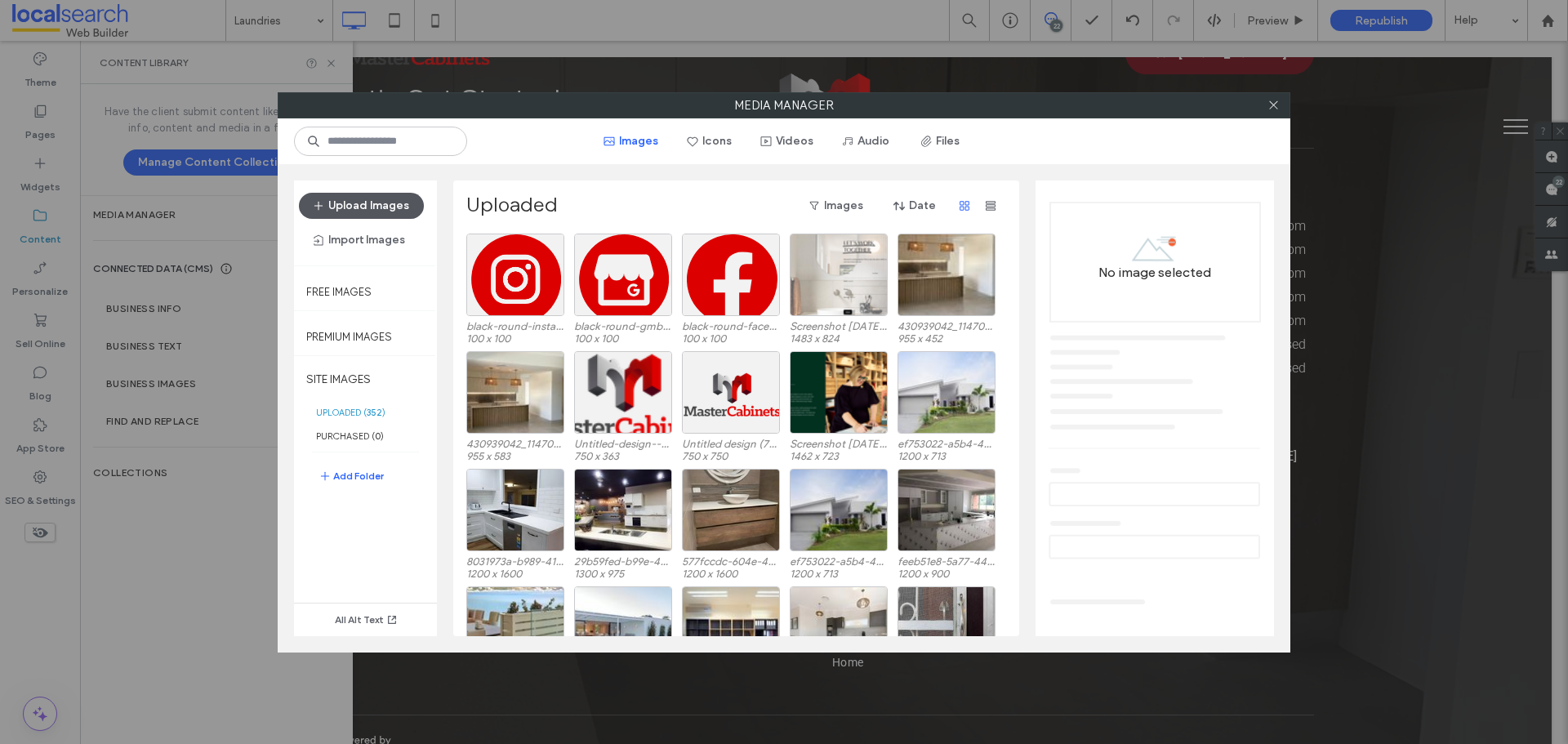
click at [357, 201] on button "Upload Images" at bounding box center [362, 205] width 125 height 26
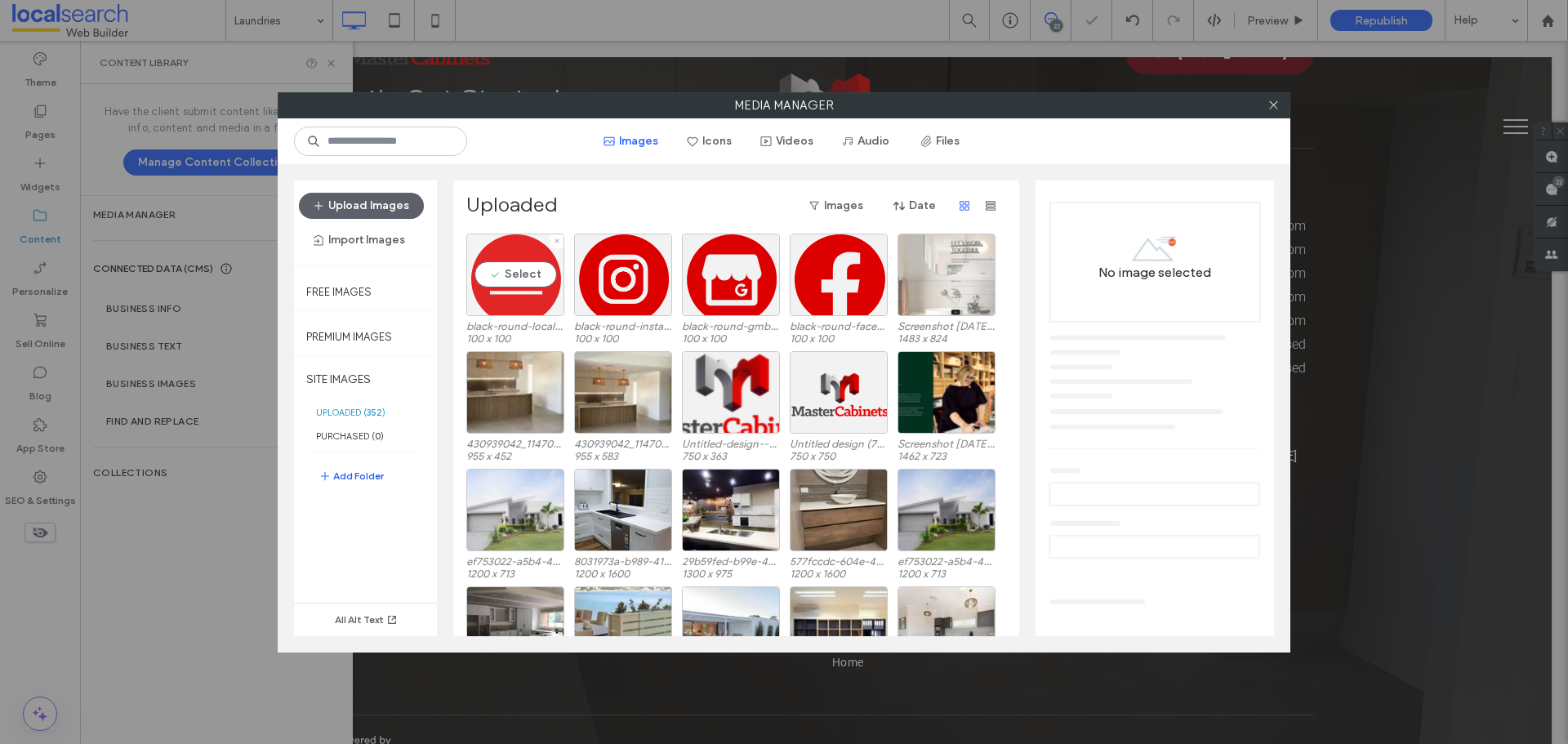
click at [515, 271] on div "Select" at bounding box center [515, 274] width 98 height 82
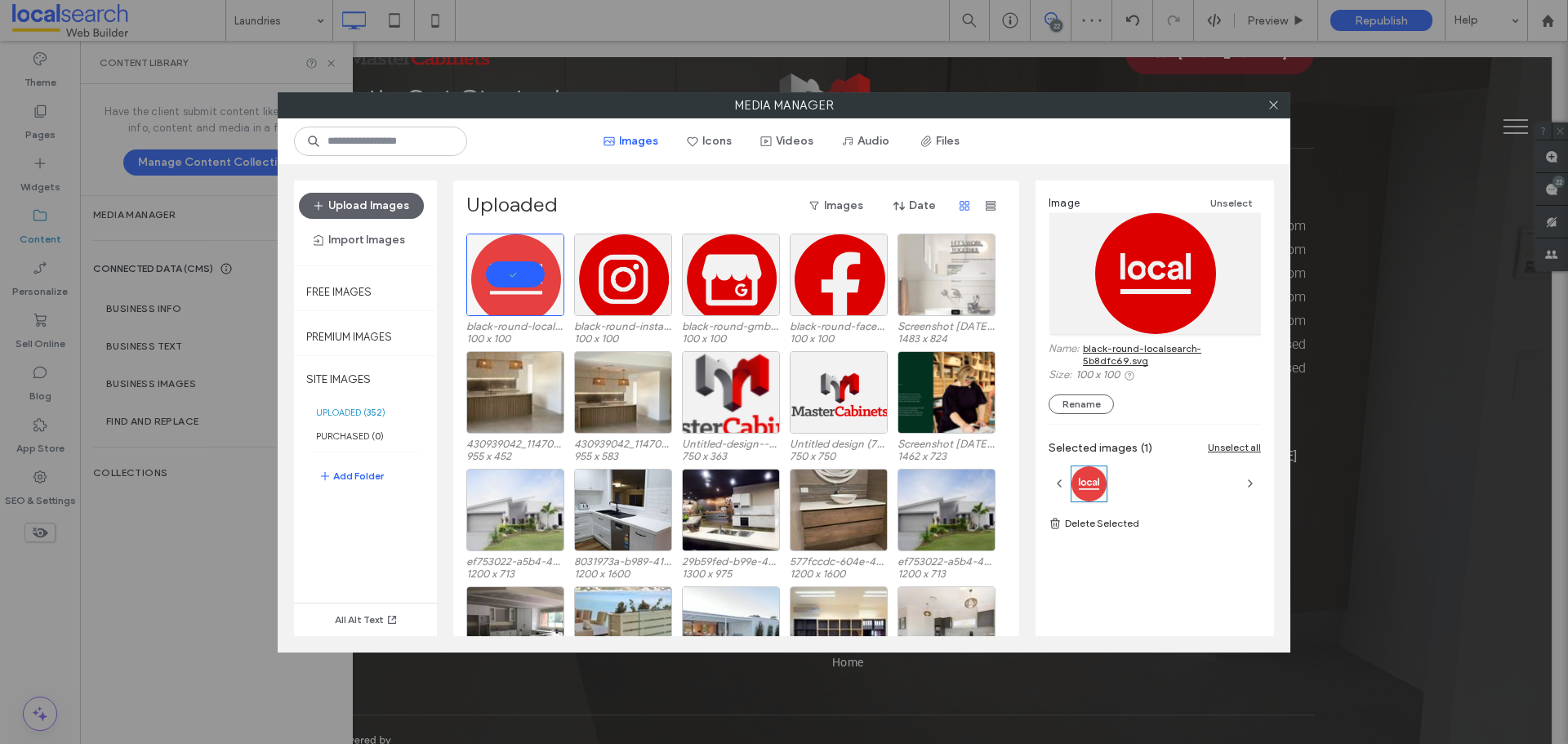
click at [1142, 365] on link "black-round-localsearch-5b8dfc69.svg" at bounding box center [1172, 354] width 178 height 24
click at [1280, 110] on div at bounding box center [1273, 105] width 24 height 24
click at [1270, 108] on icon at bounding box center [1274, 105] width 12 height 12
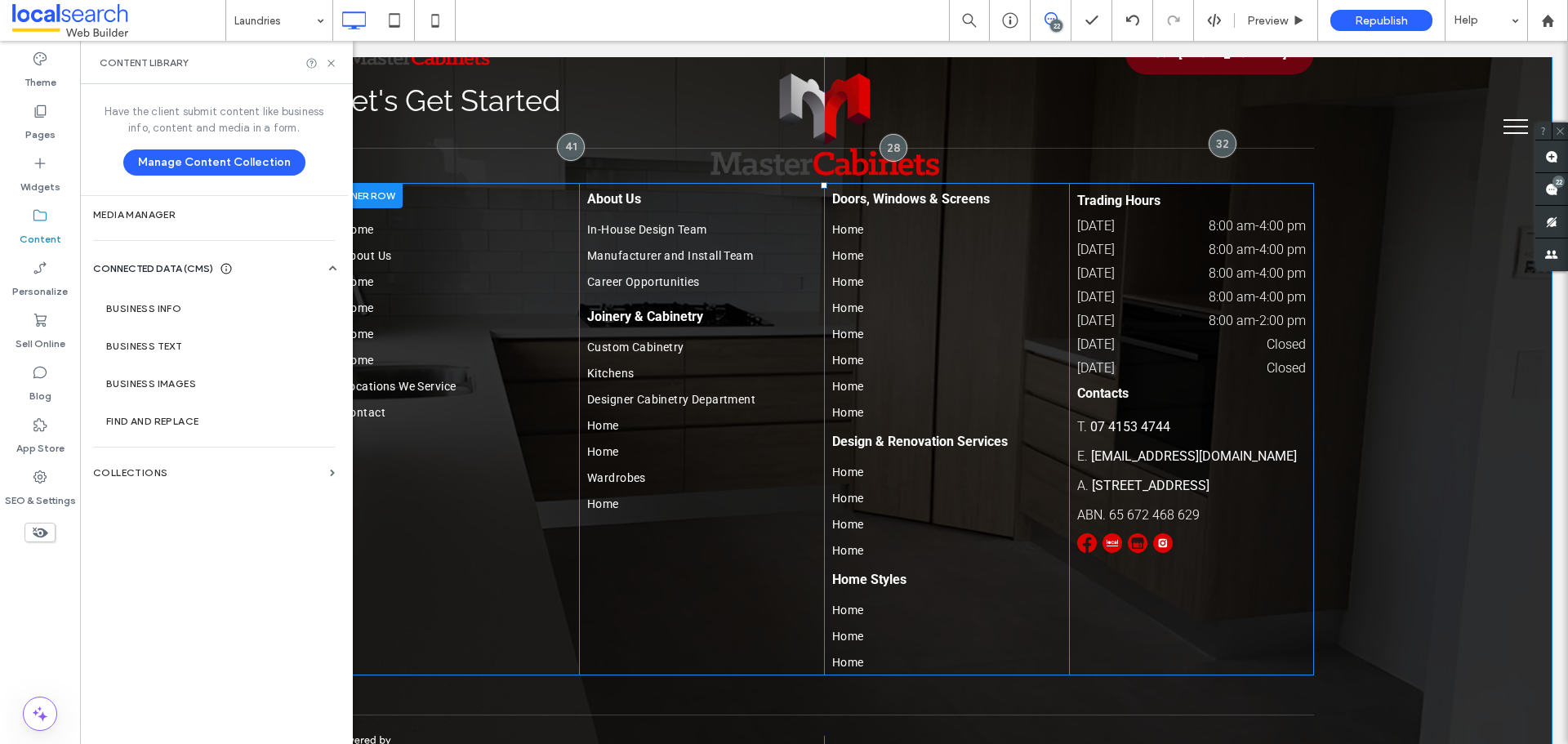
click at [1153, 533] on img at bounding box center [1163, 543] width 20 height 20
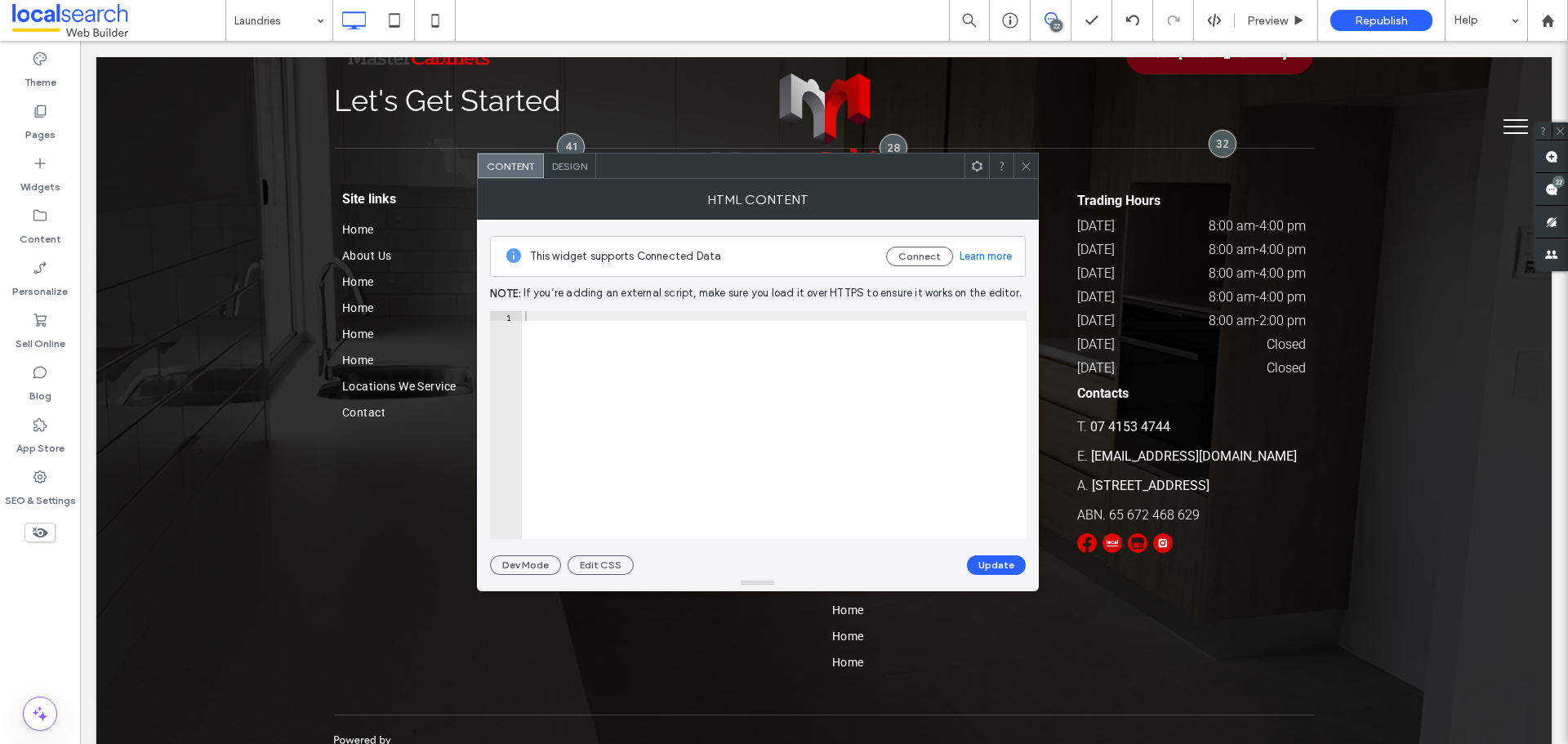
click at [1153, 533] on img at bounding box center [1163, 543] width 20 height 20
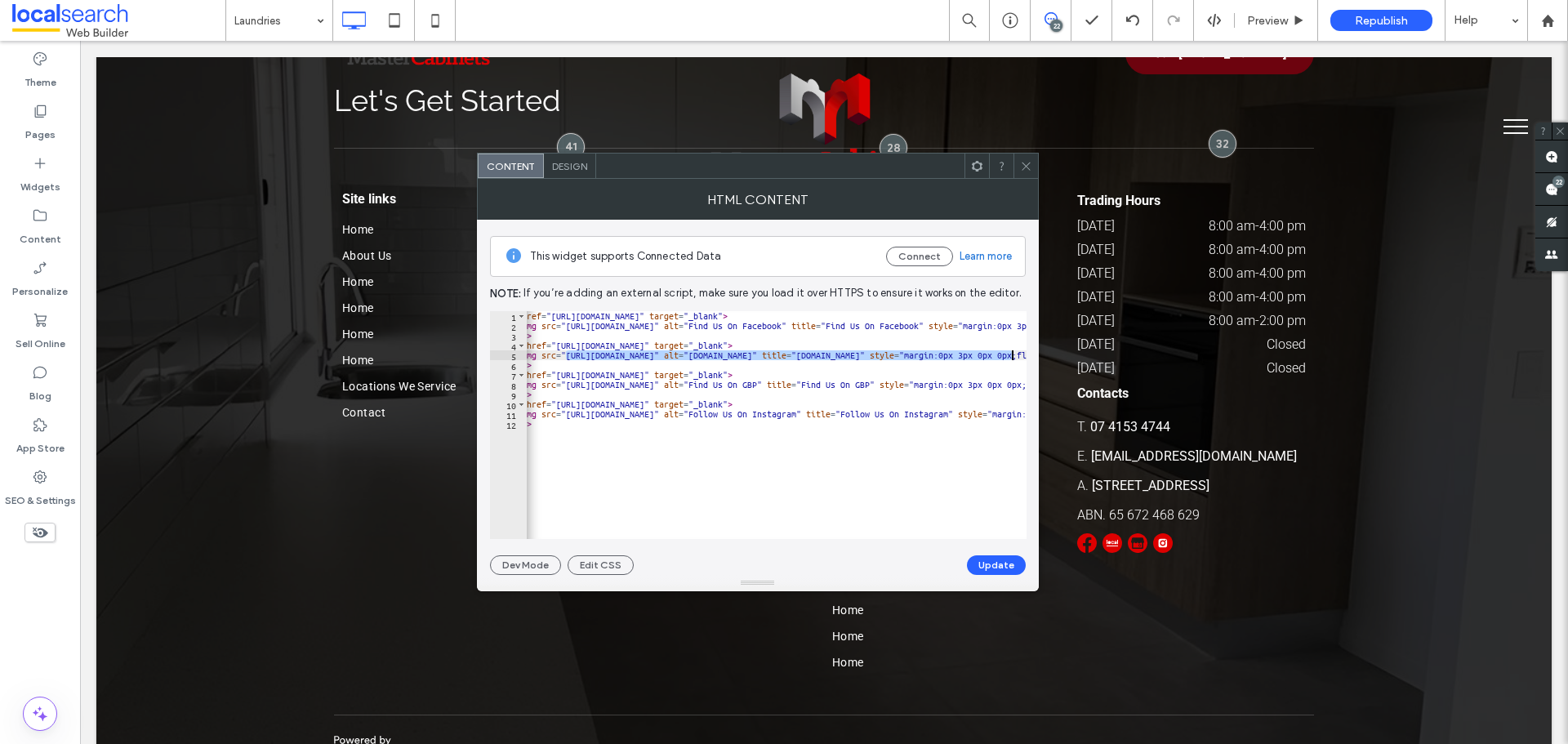
scroll to position [0, 81]
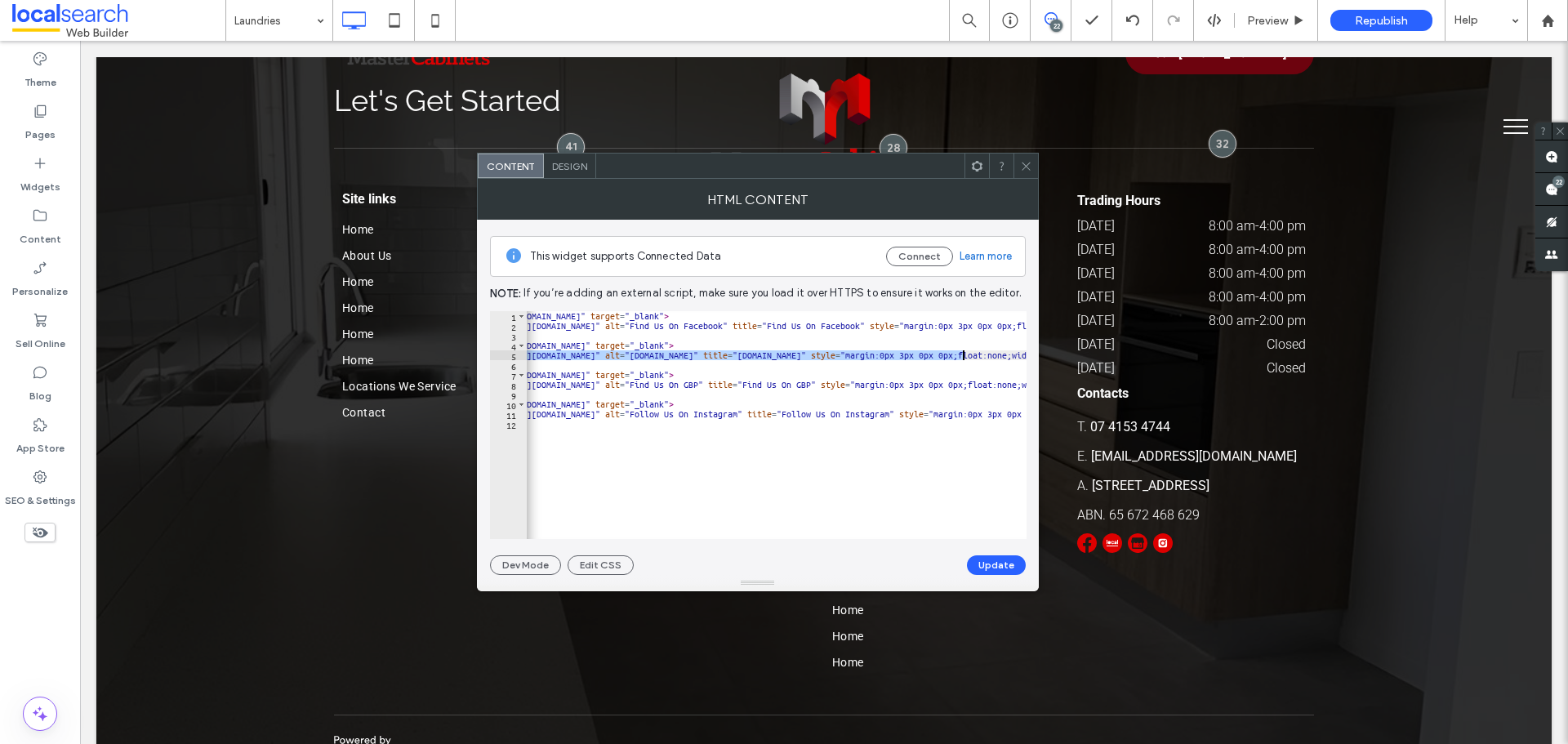
drag, startPoint x: 589, startPoint y: 356, endPoint x: 964, endPoint y: 355, distance: 375.0
click at [964, 355] on div "< a href = "https://www.facebook.com/mastercabinets16/" target = "_blank" > < i…" at bounding box center [1018, 428] width 1148 height 235
type textarea "**********"
click at [998, 559] on button "Update" at bounding box center [996, 565] width 59 height 20
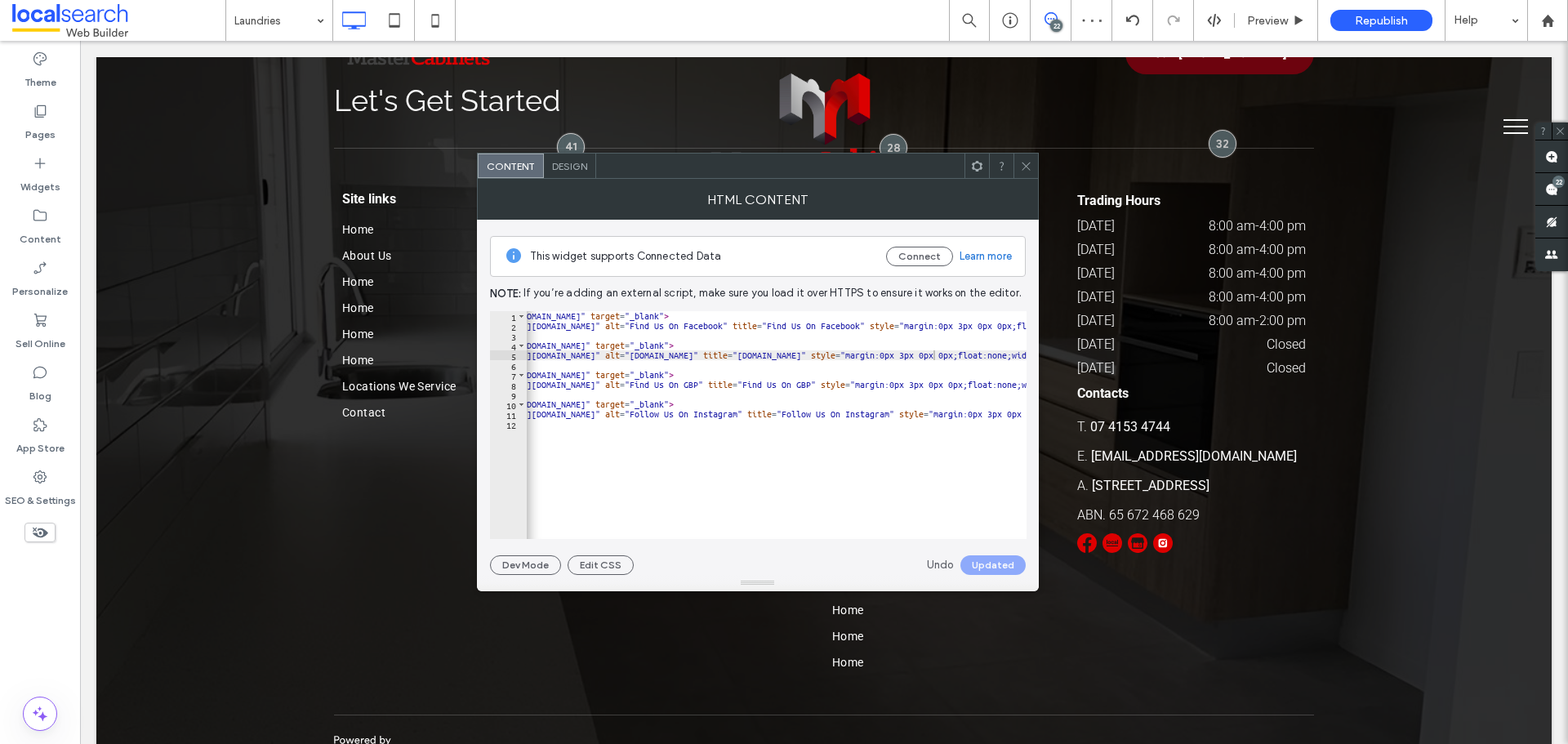
click at [1027, 162] on icon at bounding box center [1026, 166] width 12 height 12
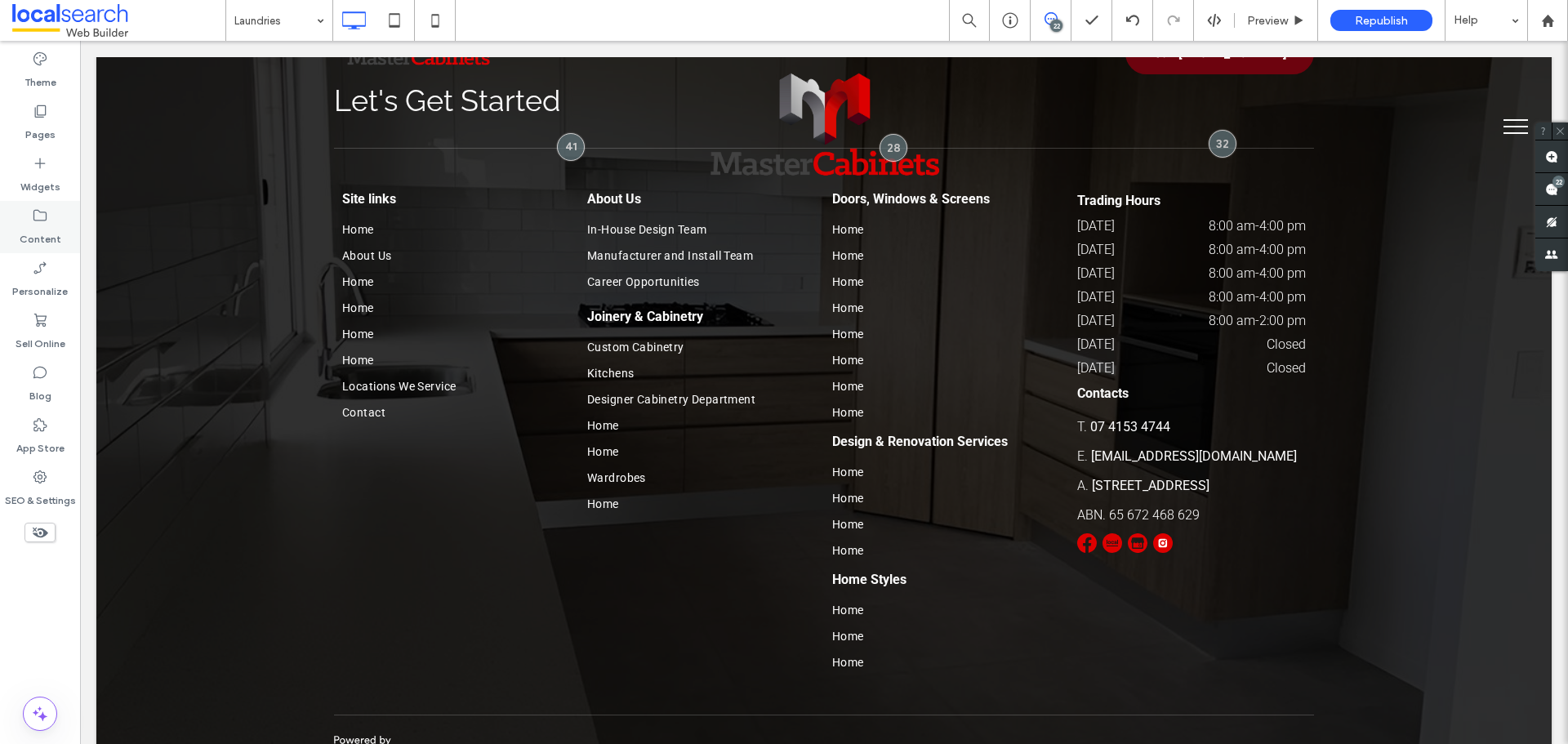
click at [36, 220] on use at bounding box center [40, 215] width 13 height 12
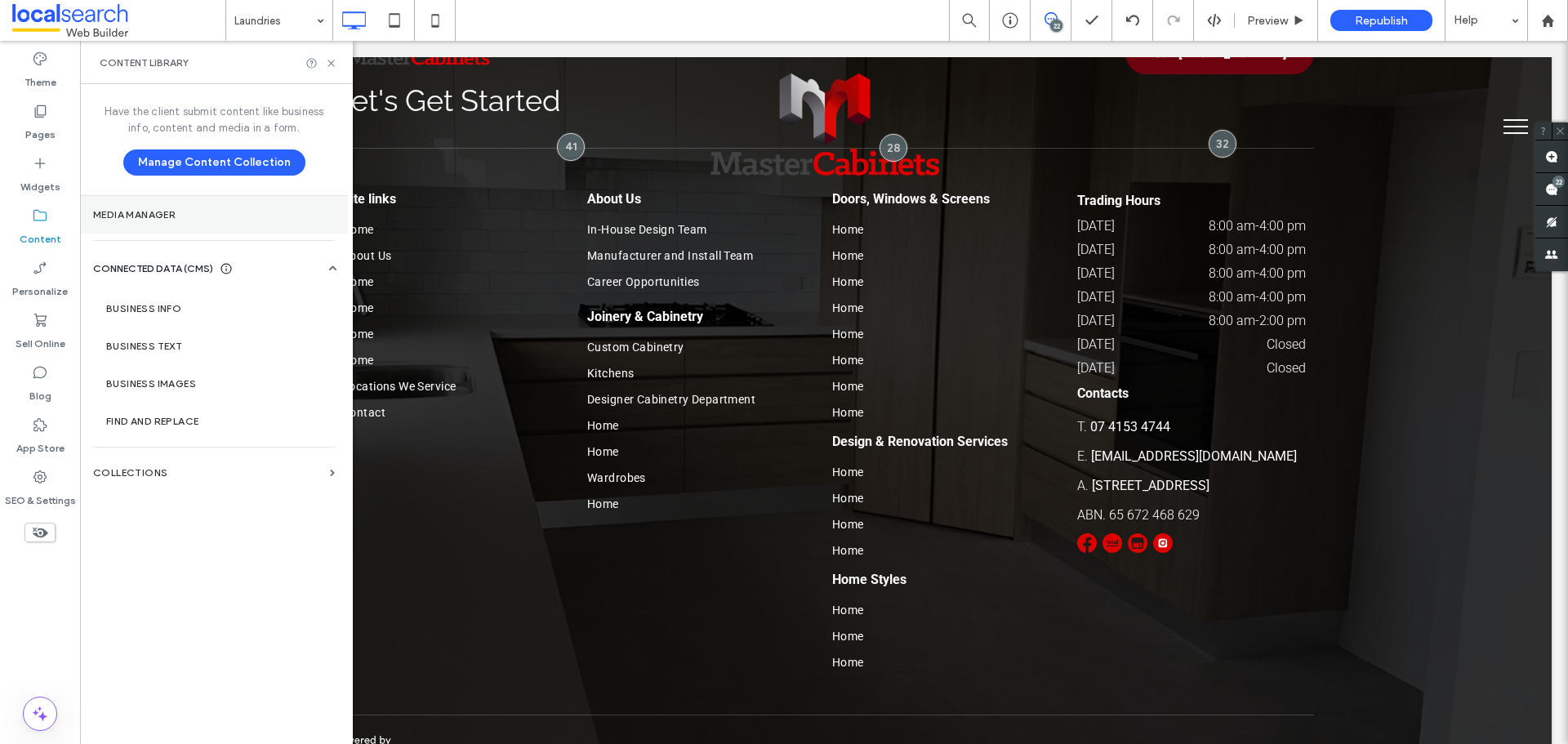
click at [190, 216] on label "Media Manager" at bounding box center [214, 214] width 242 height 12
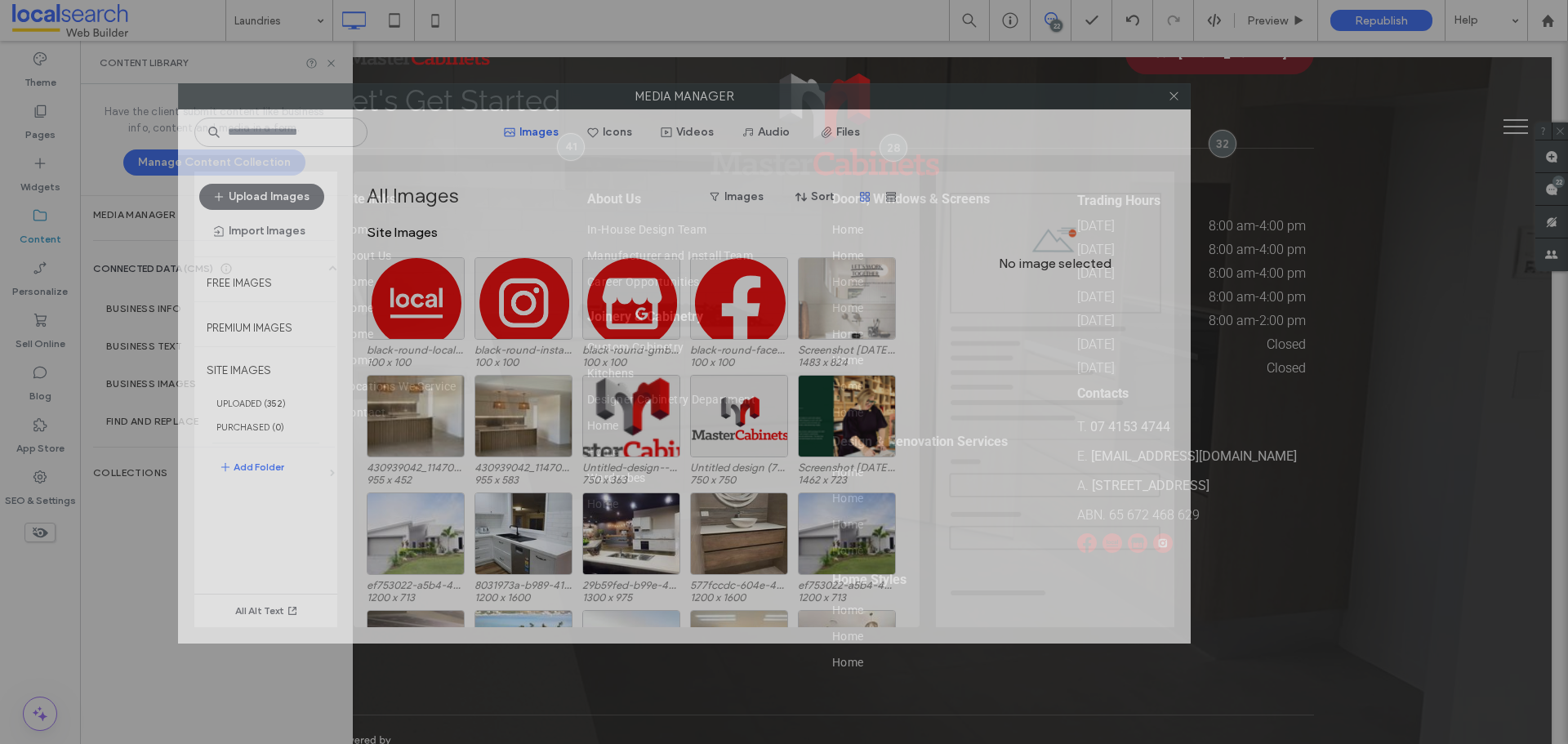
drag, startPoint x: 903, startPoint y: 99, endPoint x: 803, endPoint y: 88, distance: 100.6
click at [803, 88] on label "Media Manager" at bounding box center [684, 96] width 1011 height 24
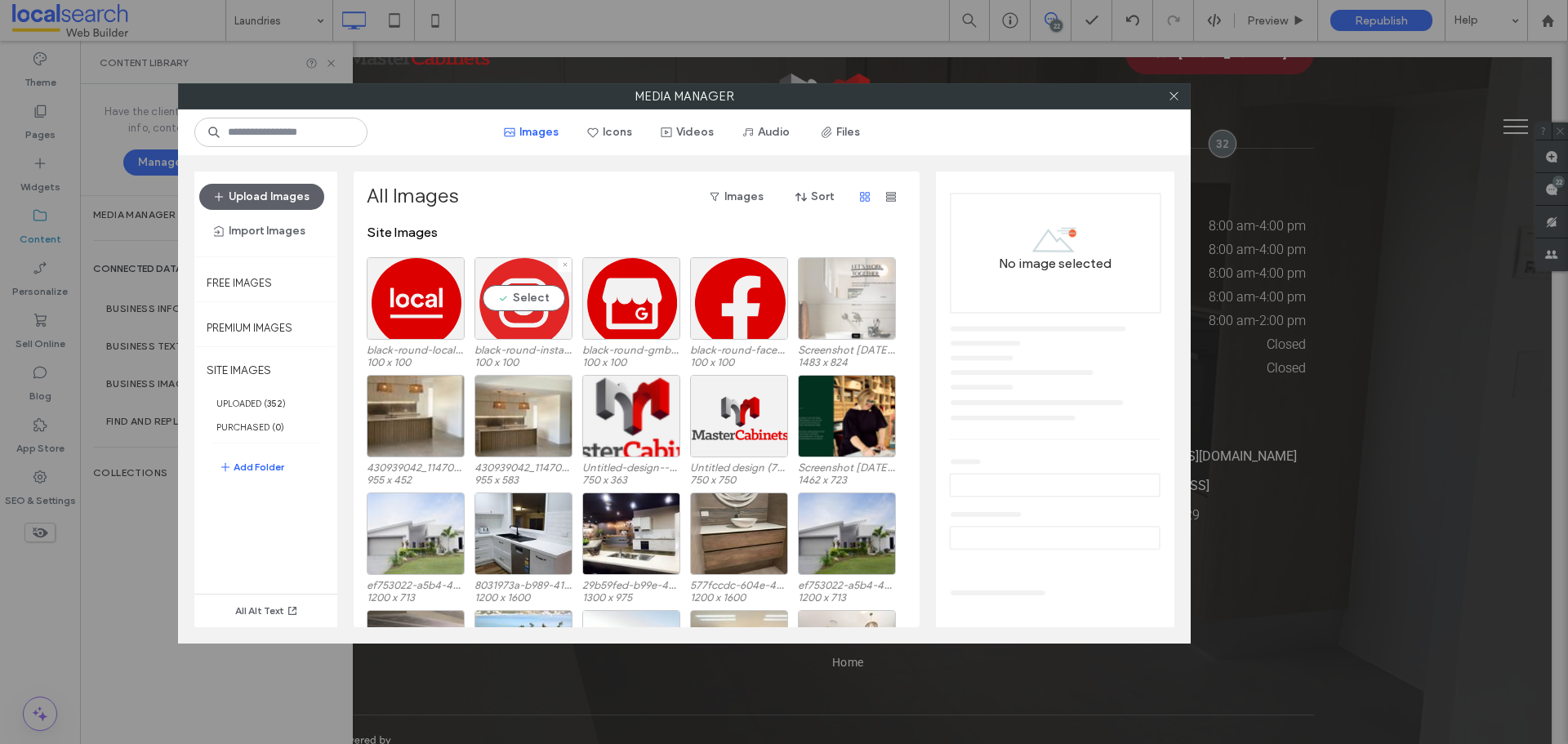
drag, startPoint x: 531, startPoint y: 277, endPoint x: 530, endPoint y: 287, distance: 10.0
click at [530, 277] on div "Select" at bounding box center [524, 298] width 98 height 82
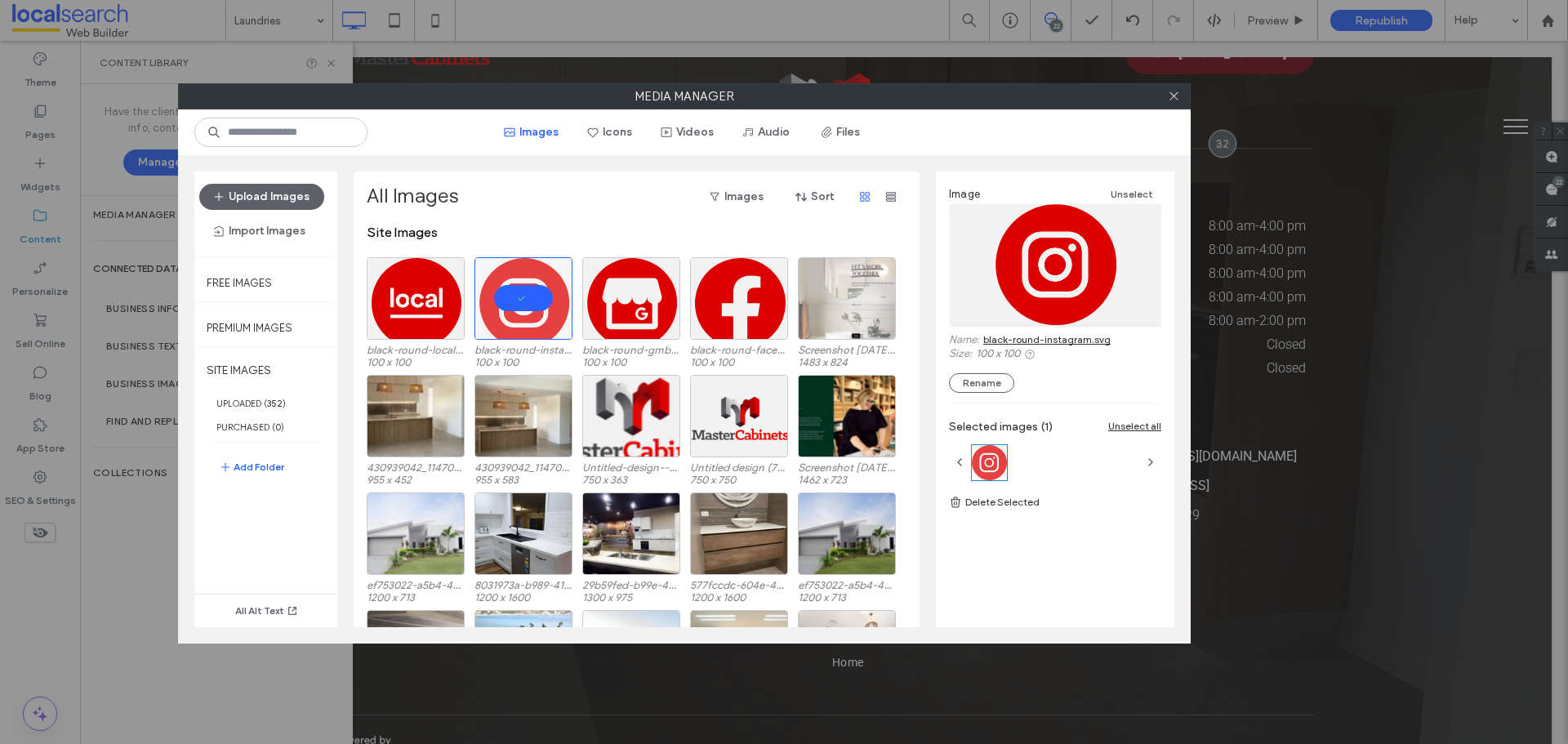
click at [1080, 338] on link "black-round-instagram.svg" at bounding box center [1047, 339] width 127 height 12
click at [1172, 92] on icon at bounding box center [1174, 96] width 12 height 12
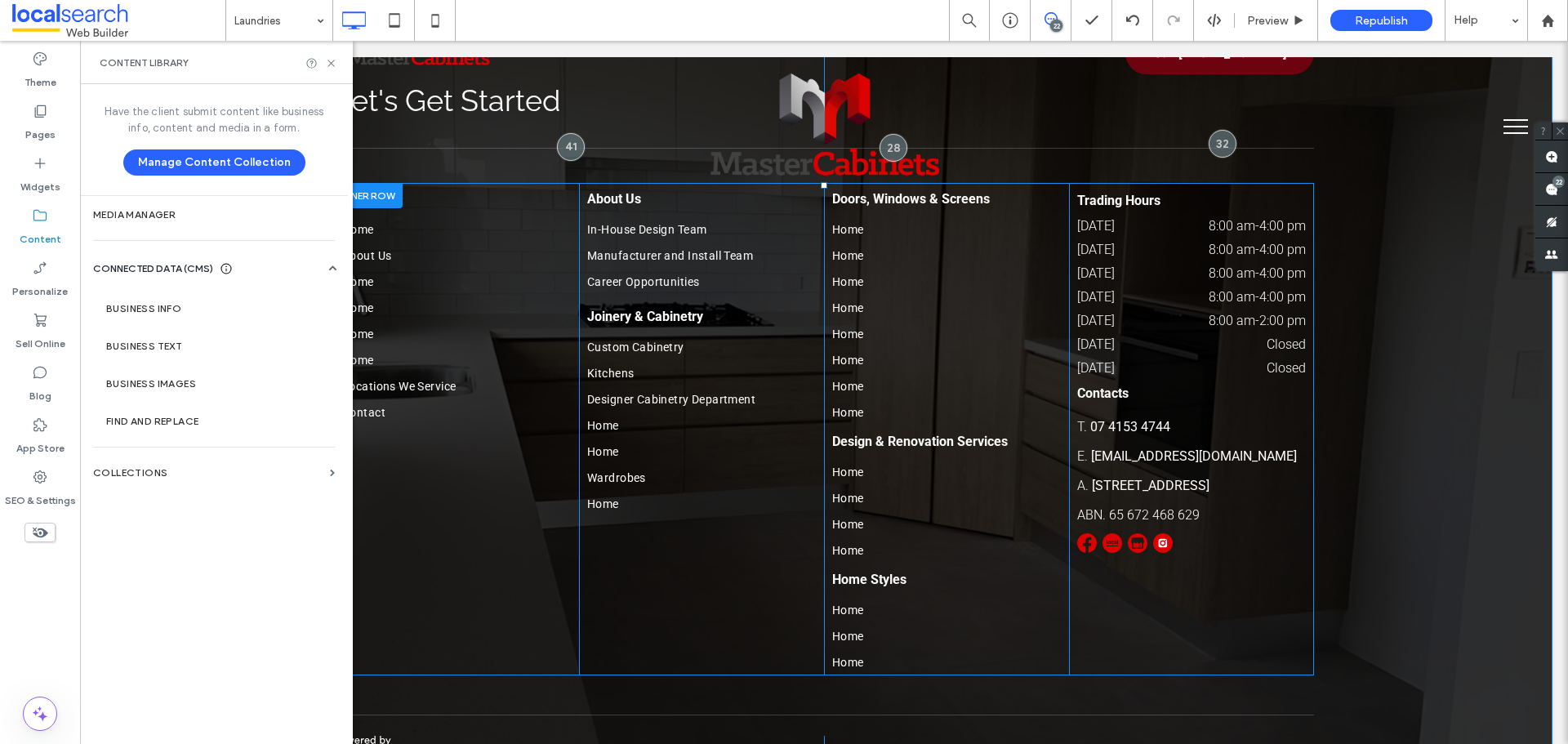
click at [1129, 533] on img at bounding box center [1138, 543] width 20 height 20
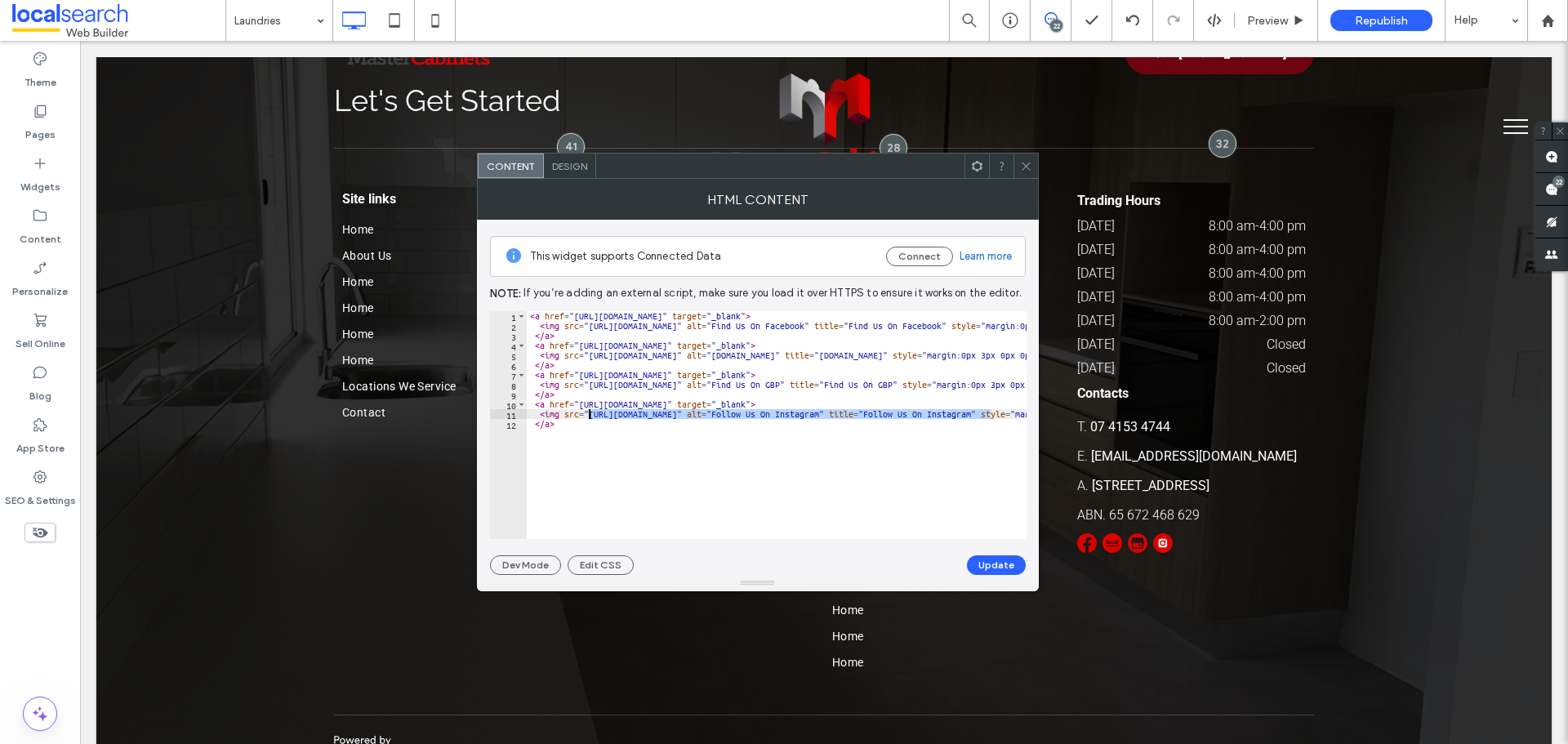
drag, startPoint x: 990, startPoint y: 416, endPoint x: 589, endPoint y: 412, distance: 401.0
click at [589, 412] on div "< a href = "https://www.facebook.com/mastercabinets16/" target = "_blank" > < i…" at bounding box center [1087, 428] width 1119 height 235
paste textarea "Cursor at row 11"
type textarea "**********"
click at [1001, 567] on button "Update" at bounding box center [996, 565] width 59 height 20
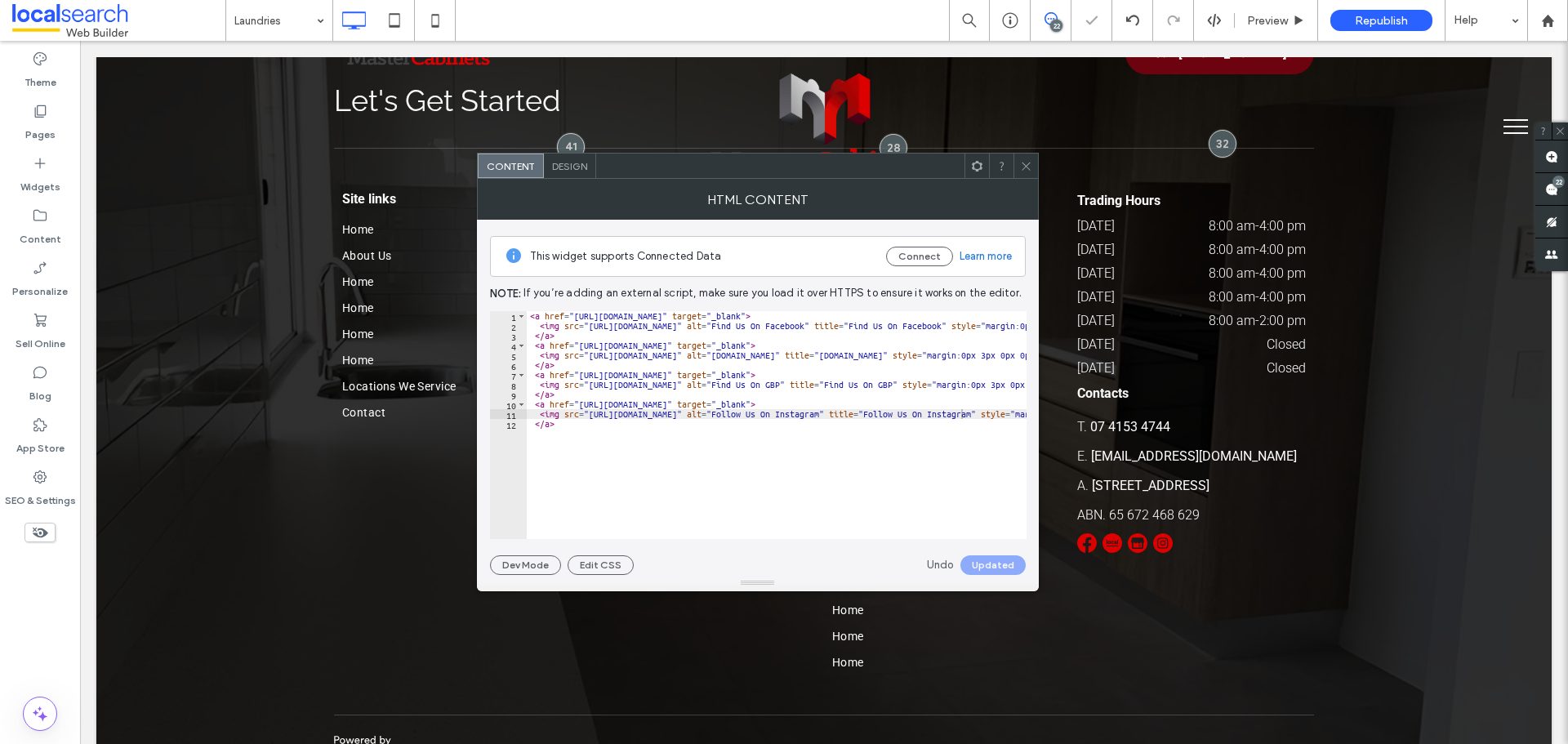
click at [1031, 169] on icon at bounding box center [1026, 166] width 12 height 12
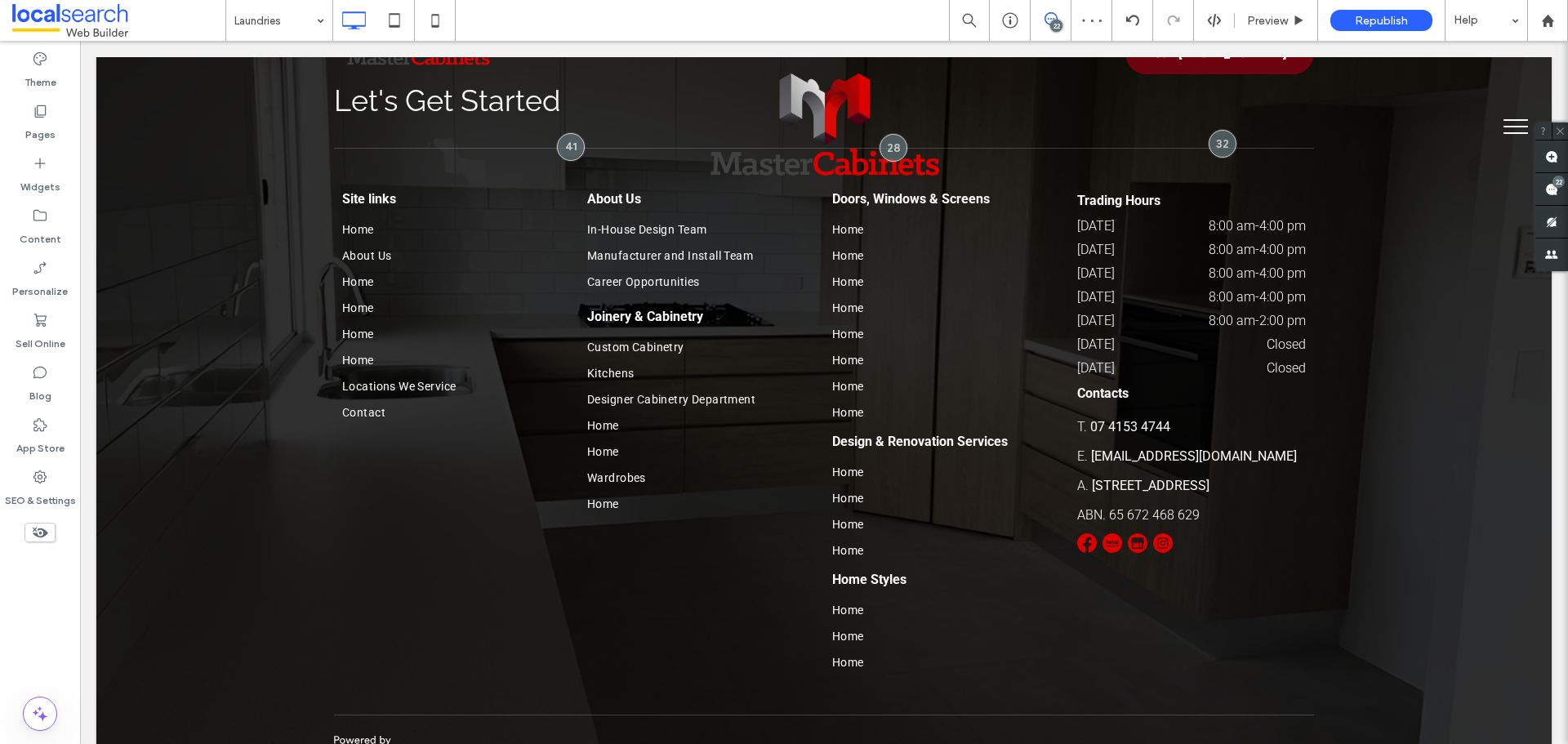
click at [1047, 17] on icon at bounding box center [1051, 19] width 13 height 13
click at [1046, 17] on icon at bounding box center [1051, 19] width 13 height 13
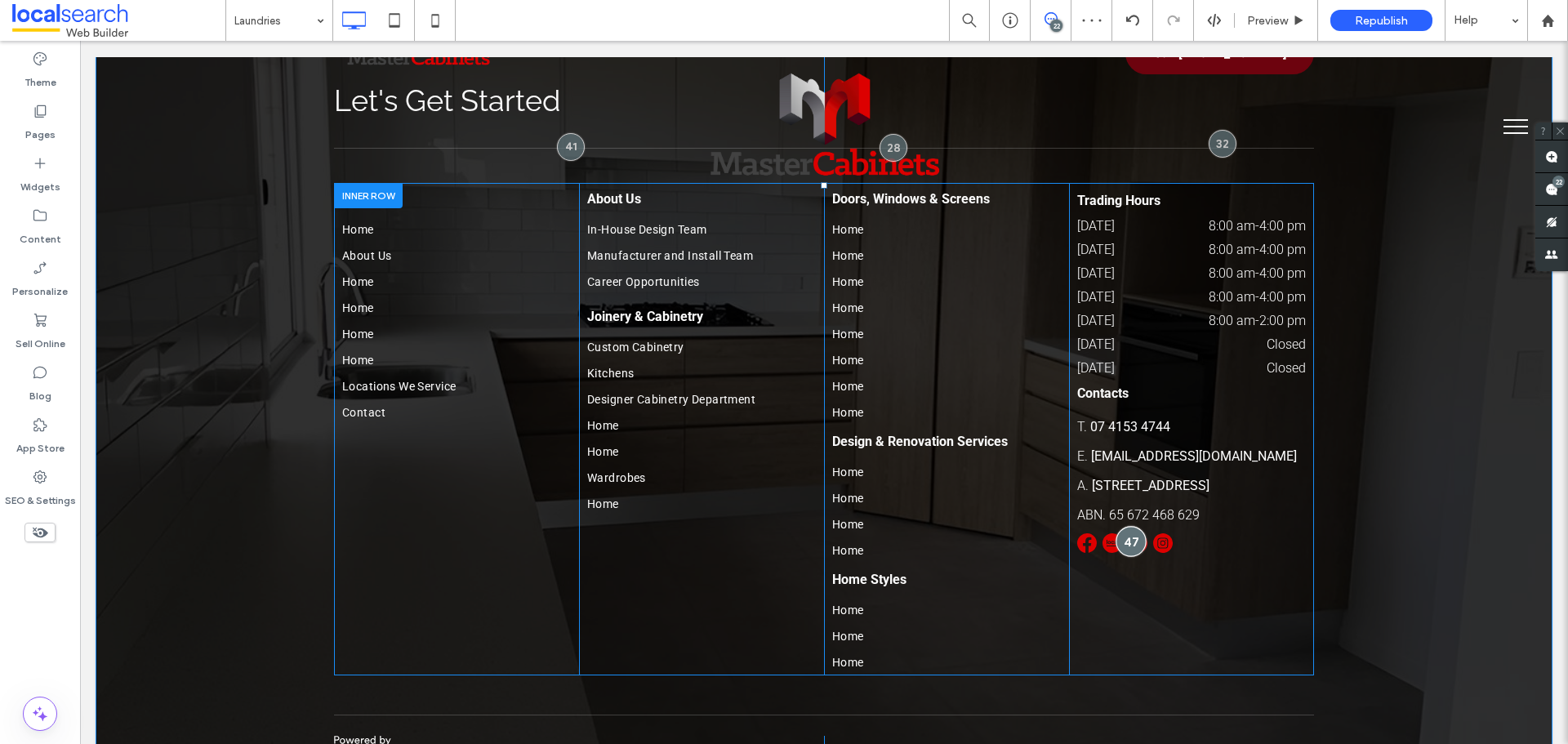
click at [1127, 526] on div at bounding box center [1131, 541] width 30 height 30
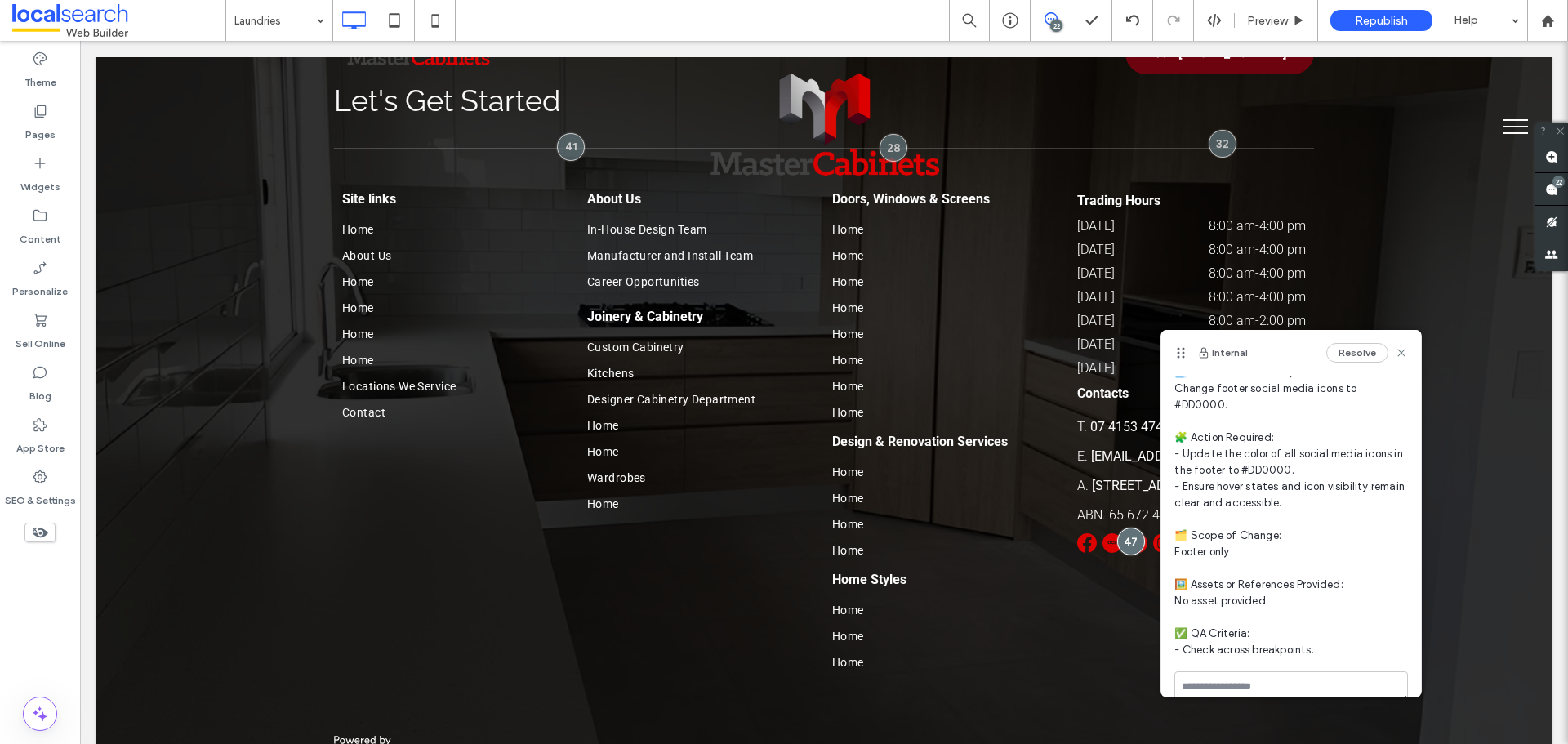
scroll to position [74, 0]
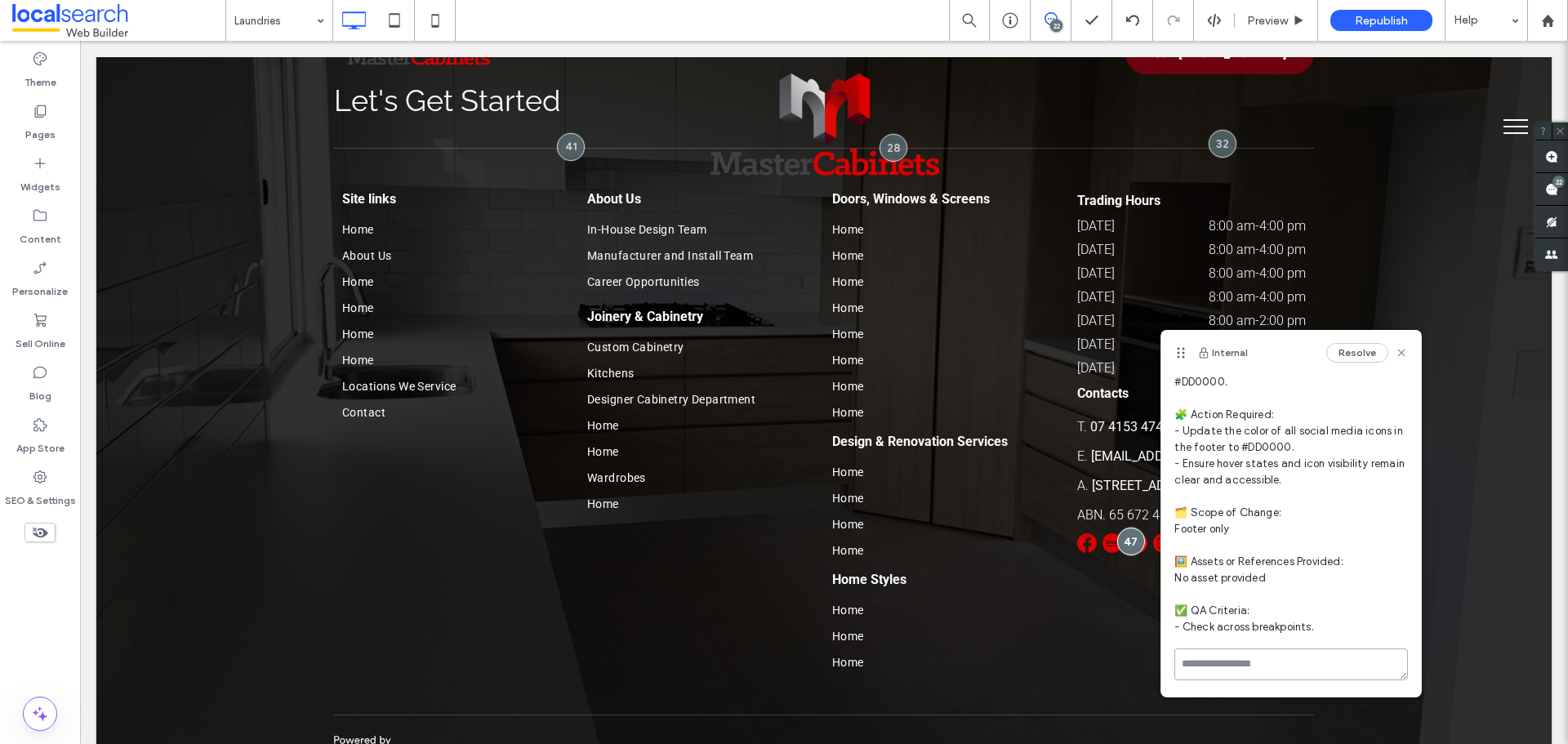
click at [1262, 661] on textarea at bounding box center [1291, 664] width 234 height 32
type textarea "***"
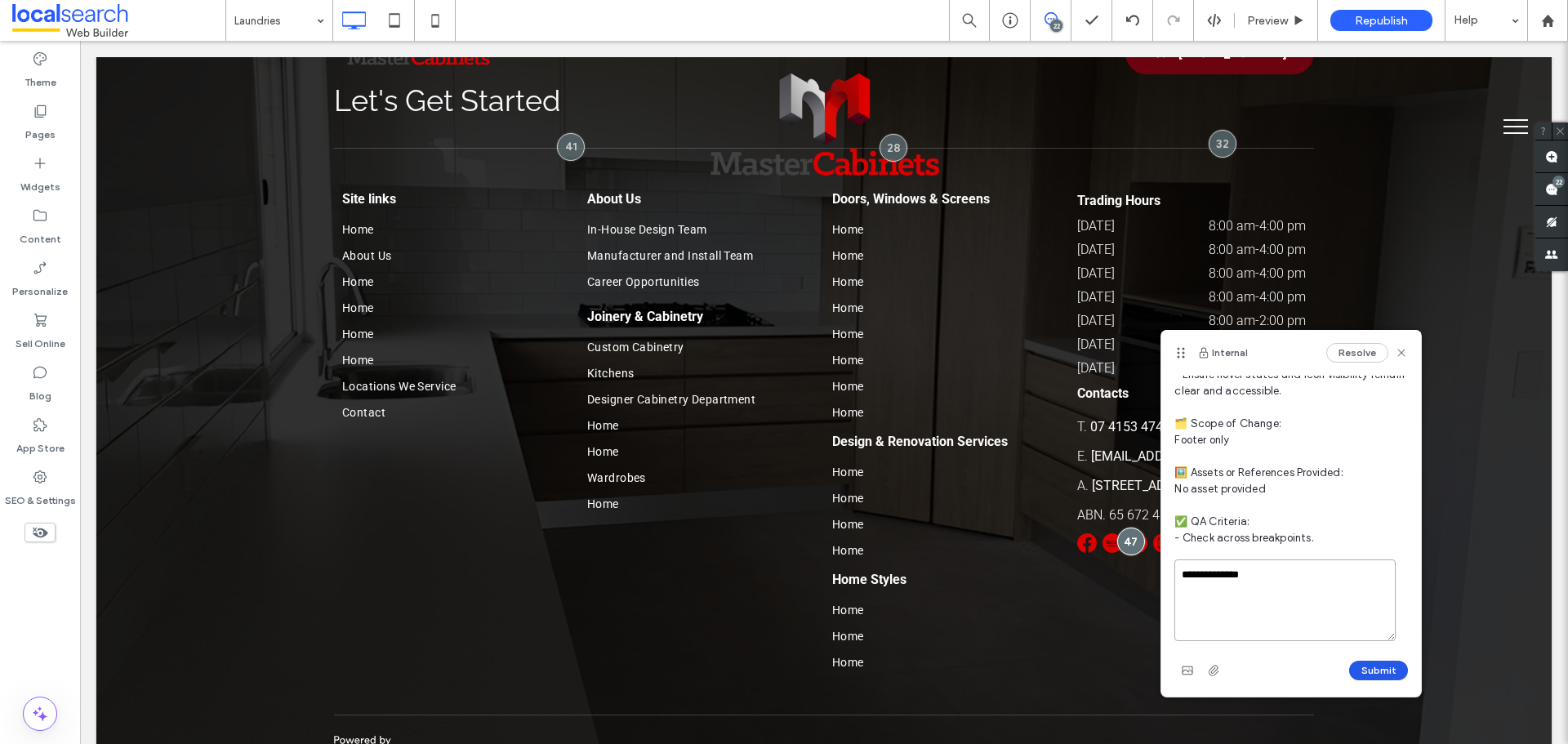
type textarea "**********"
click at [1372, 672] on button "Submit" at bounding box center [1378, 671] width 59 height 20
drag, startPoint x: 1392, startPoint y: 349, endPoint x: 1359, endPoint y: 435, distance: 92.1
click at [1395, 349] on icon at bounding box center [1402, 353] width 13 height 13
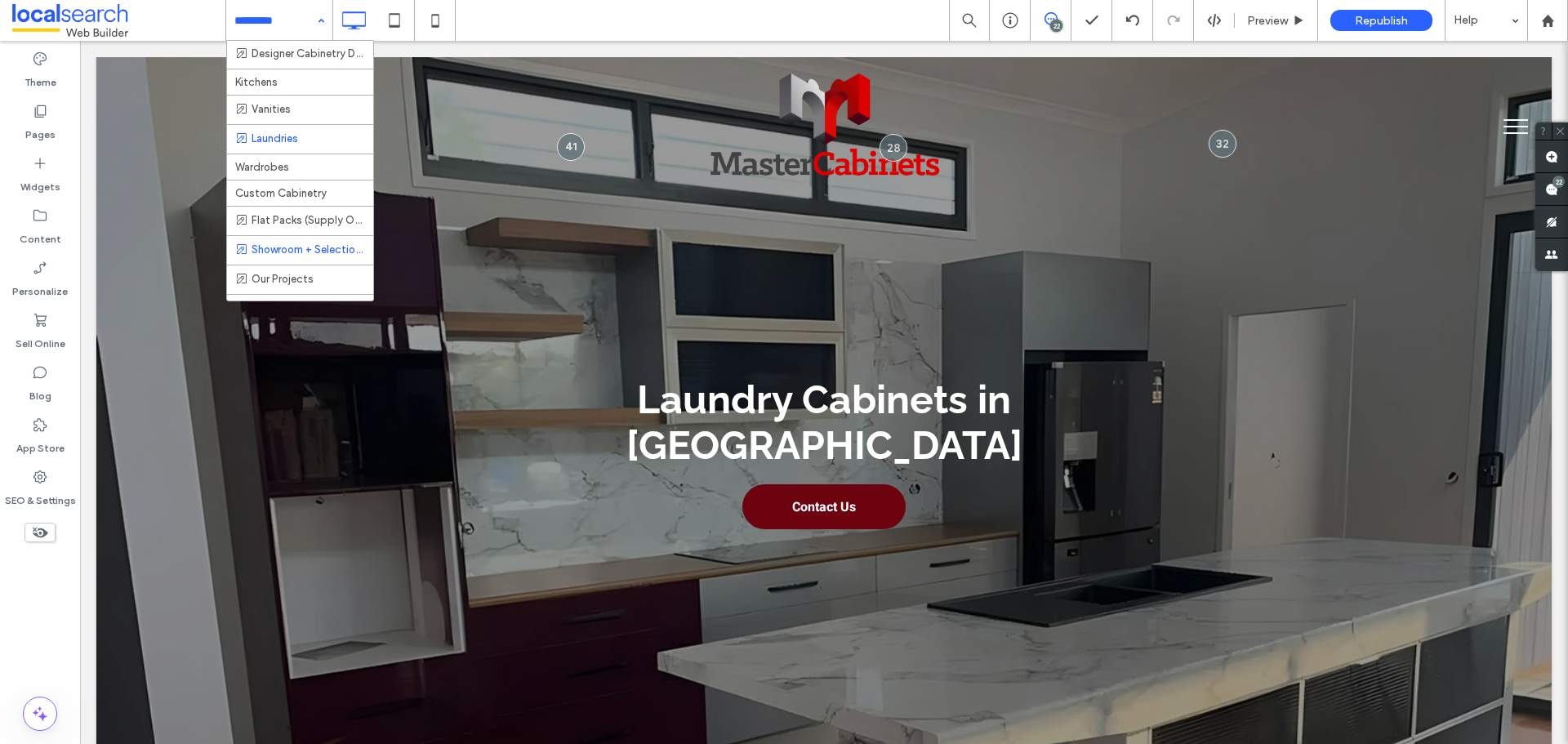
scroll to position [81, 0]
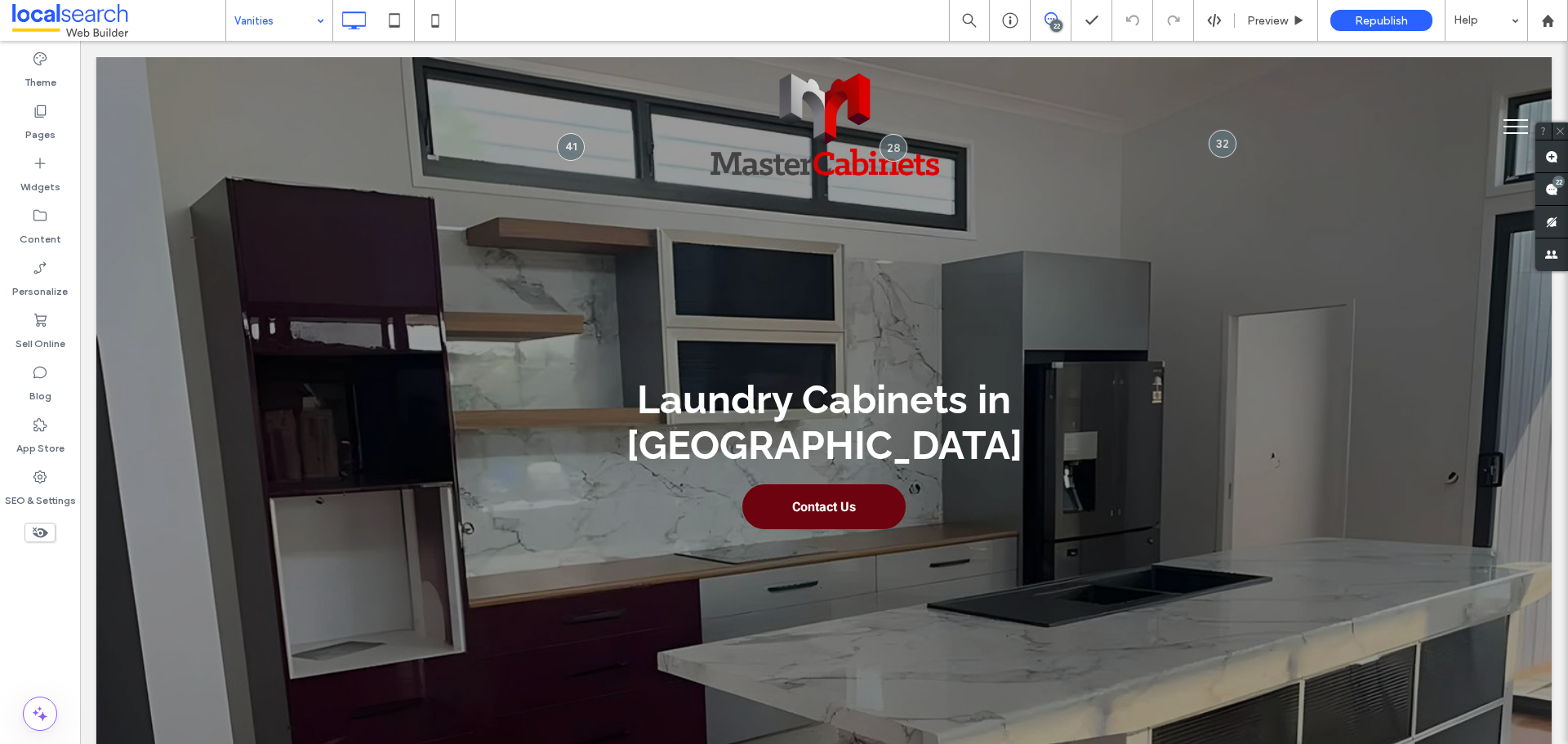
click at [288, 14] on input at bounding box center [275, 20] width 81 height 41
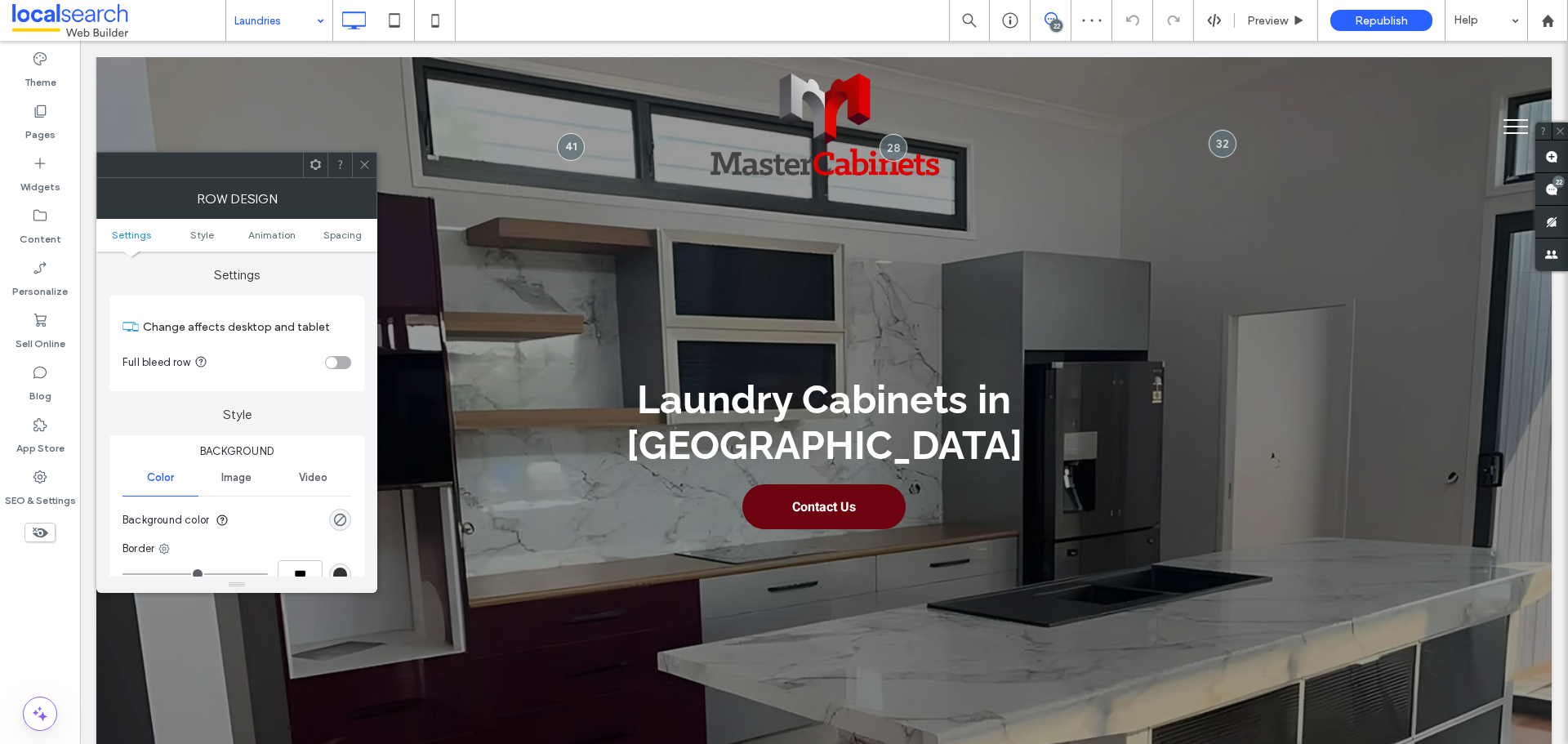
click at [348, 513] on div "rgba(0, 0, 0, 0)" at bounding box center [340, 520] width 22 height 22
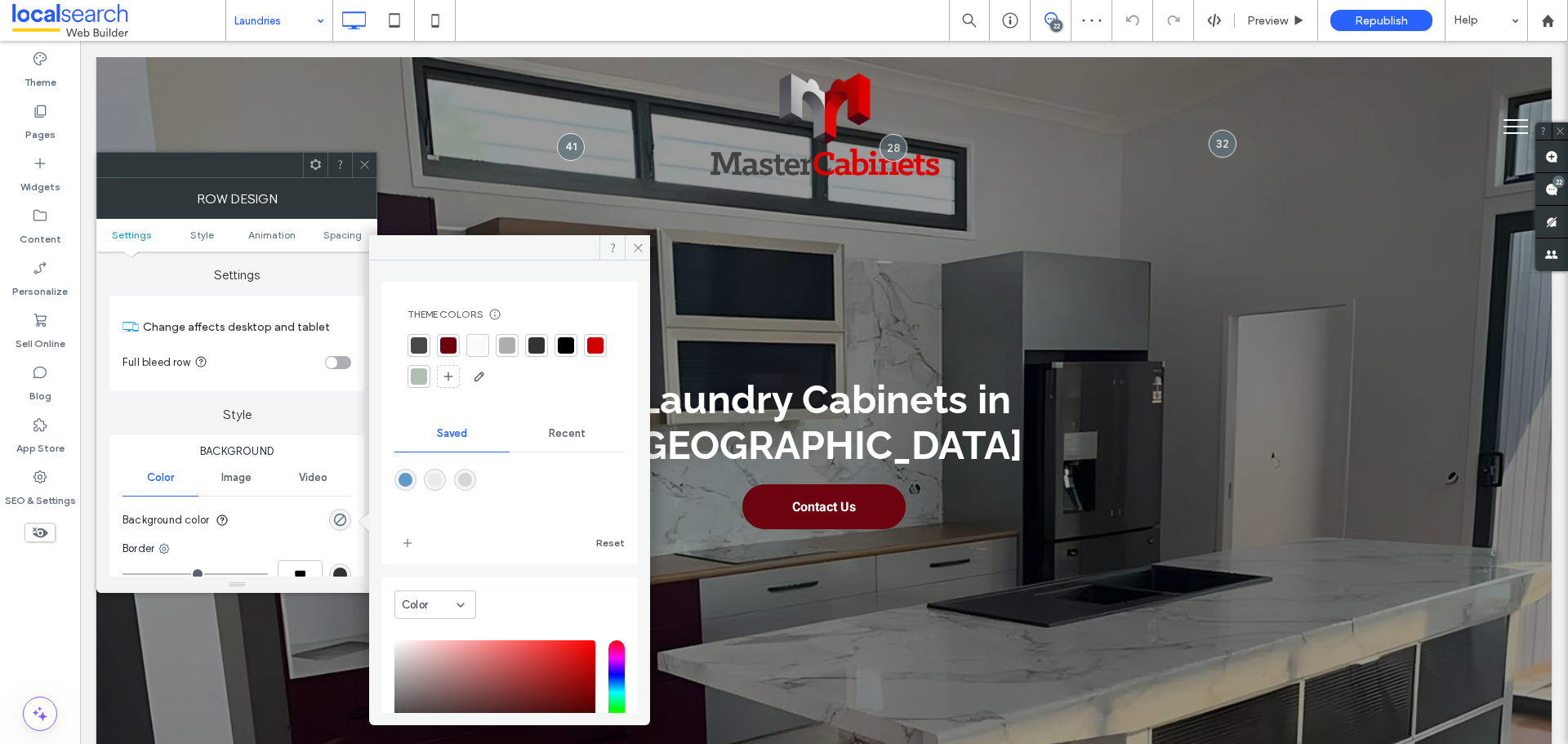
click at [476, 472] on div "rgba(214,214,215,1)" at bounding box center [465, 480] width 22 height 22
type input "*******"
type input "***"
type input "****"
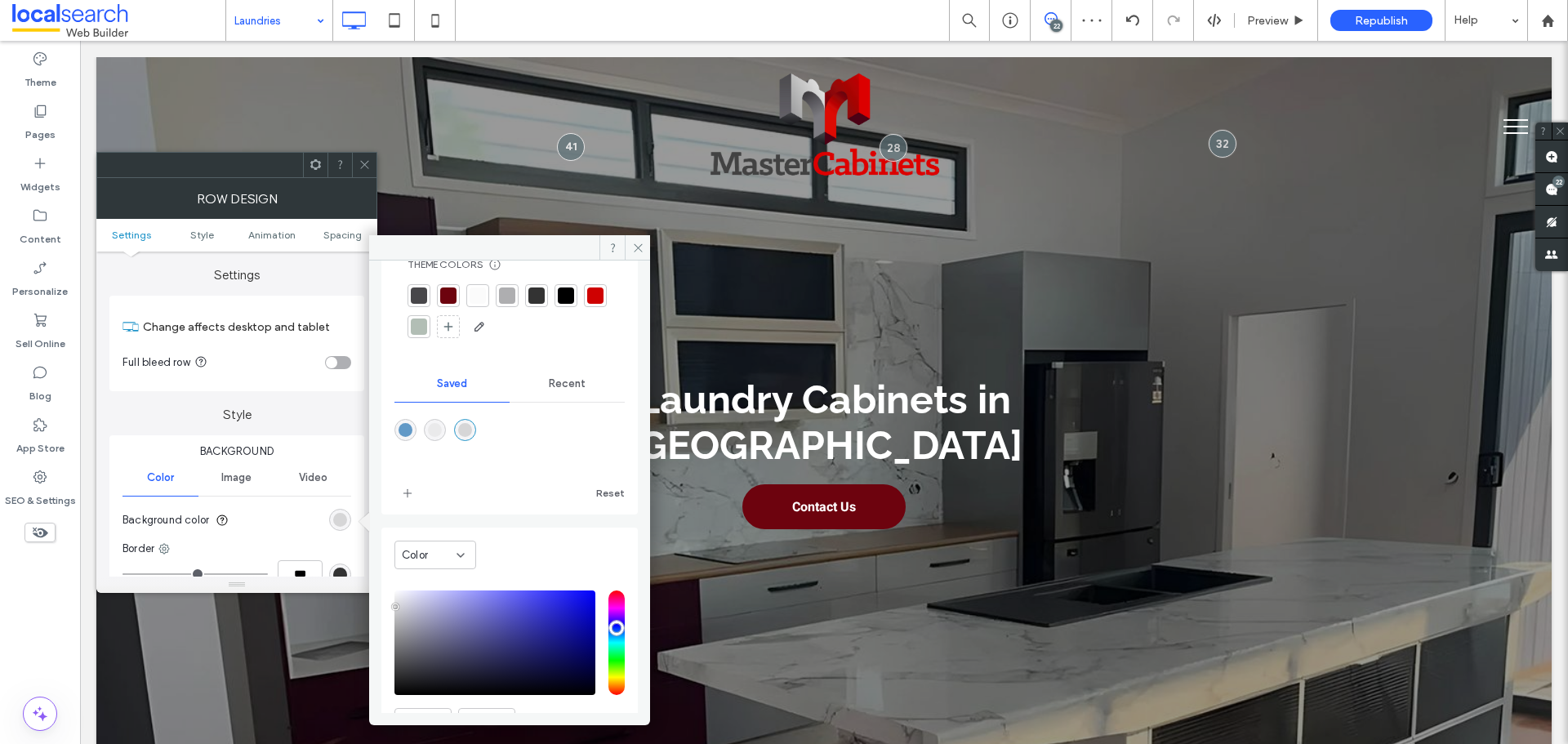
scroll to position [135, 0]
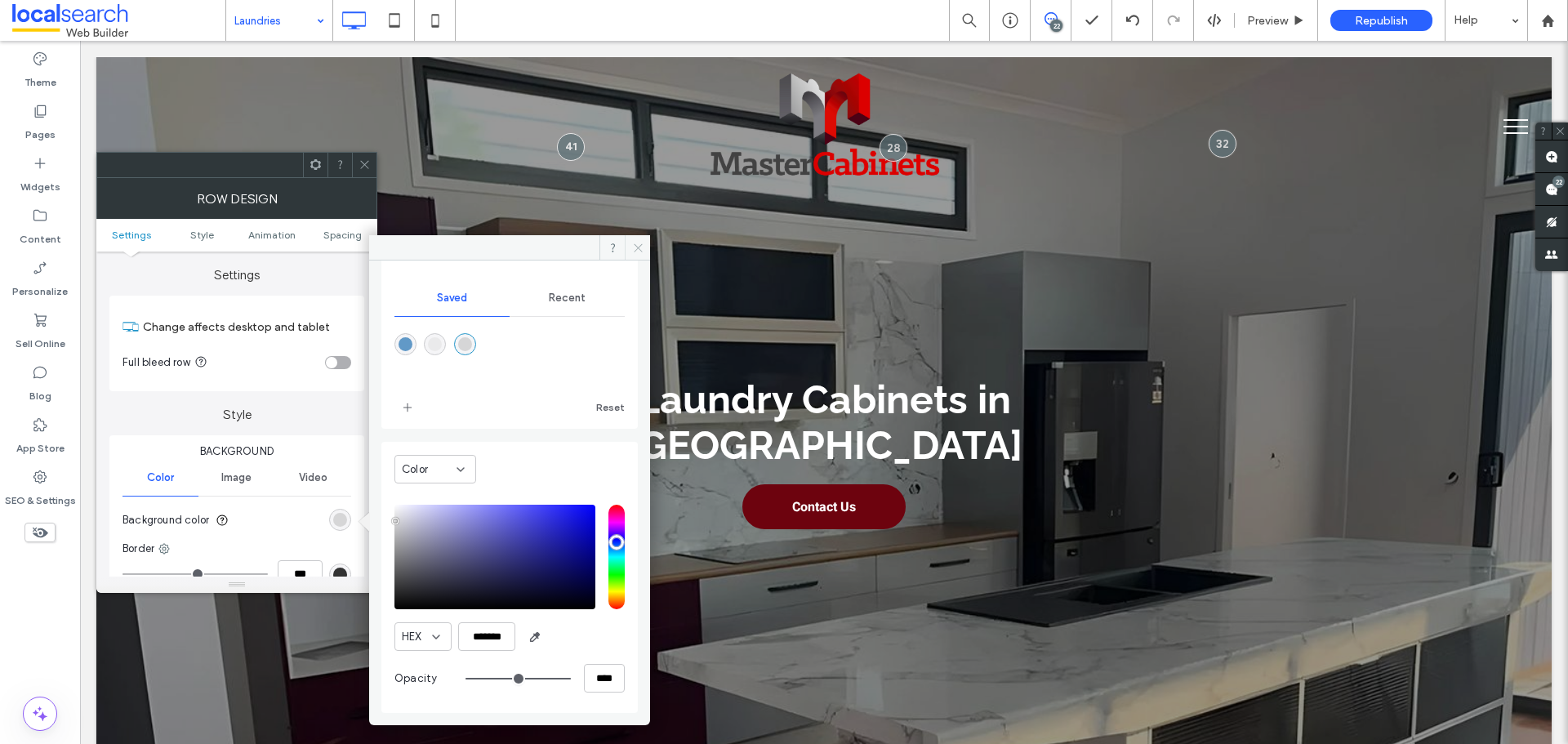
click at [639, 248] on icon at bounding box center [638, 248] width 12 height 12
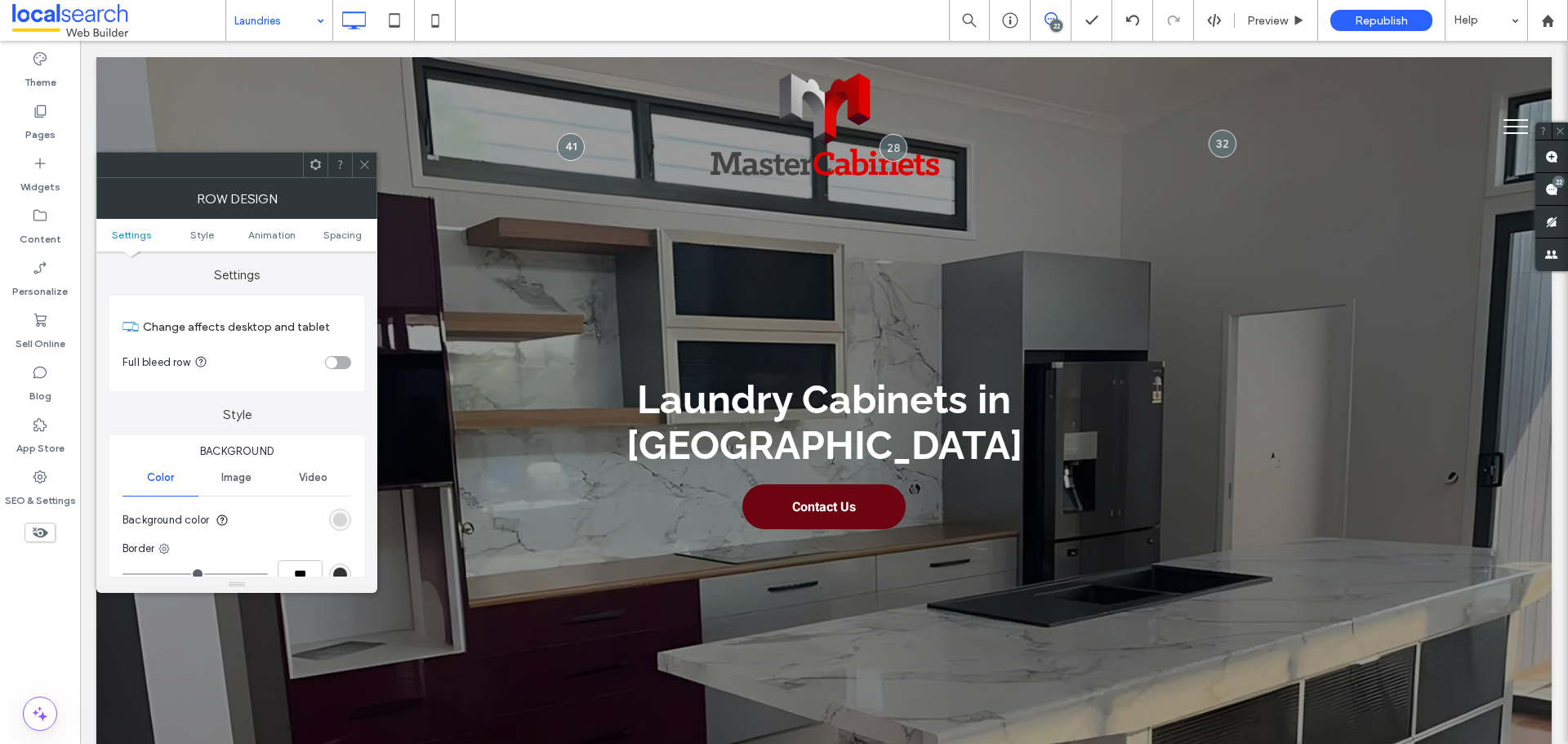
click at [365, 162] on icon at bounding box center [364, 165] width 12 height 12
click at [340, 520] on div "rgb(207, 1, 1)" at bounding box center [340, 520] width 14 height 14
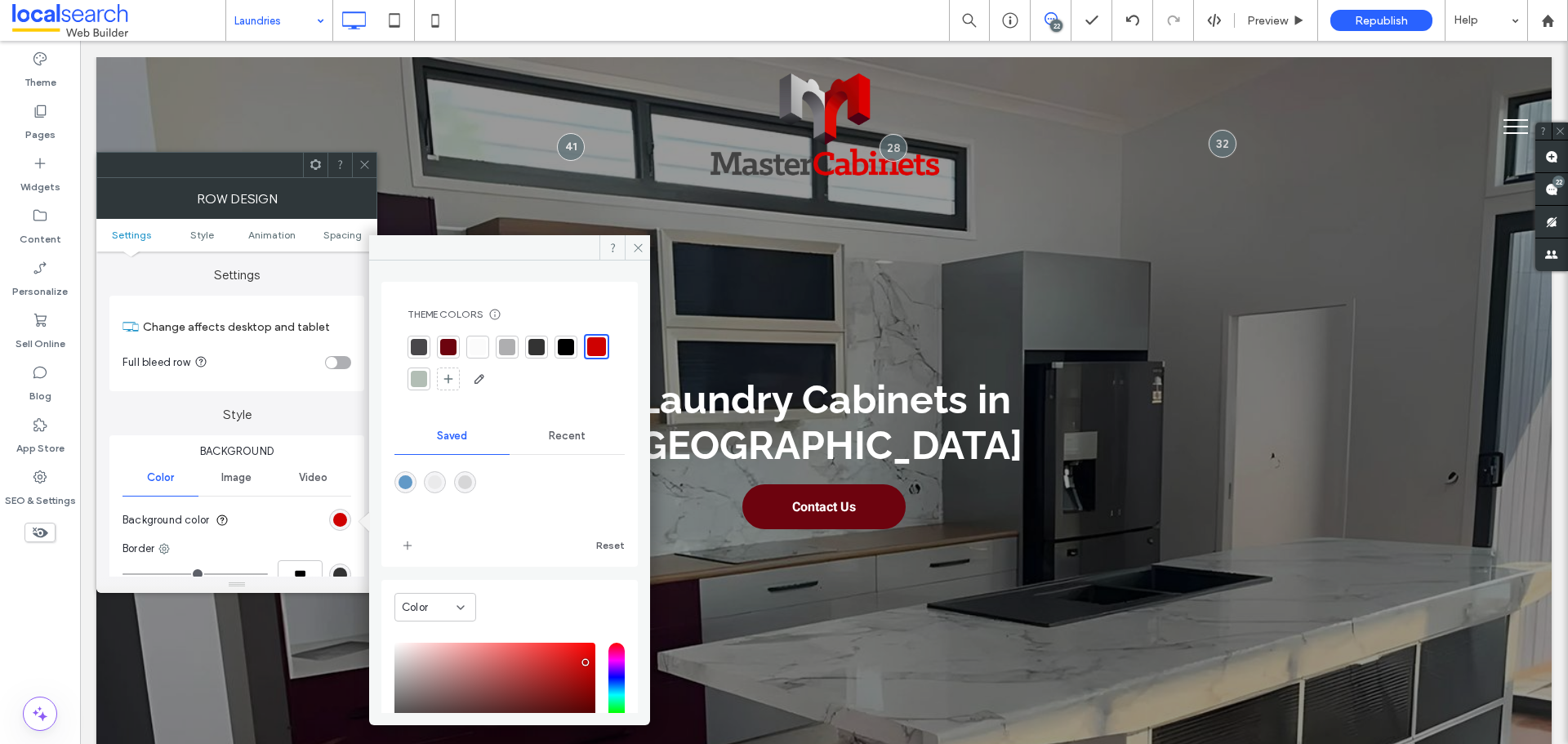
click at [446, 479] on div "rgba(234,234,235,1)" at bounding box center [435, 482] width 22 height 22
type input "*******"
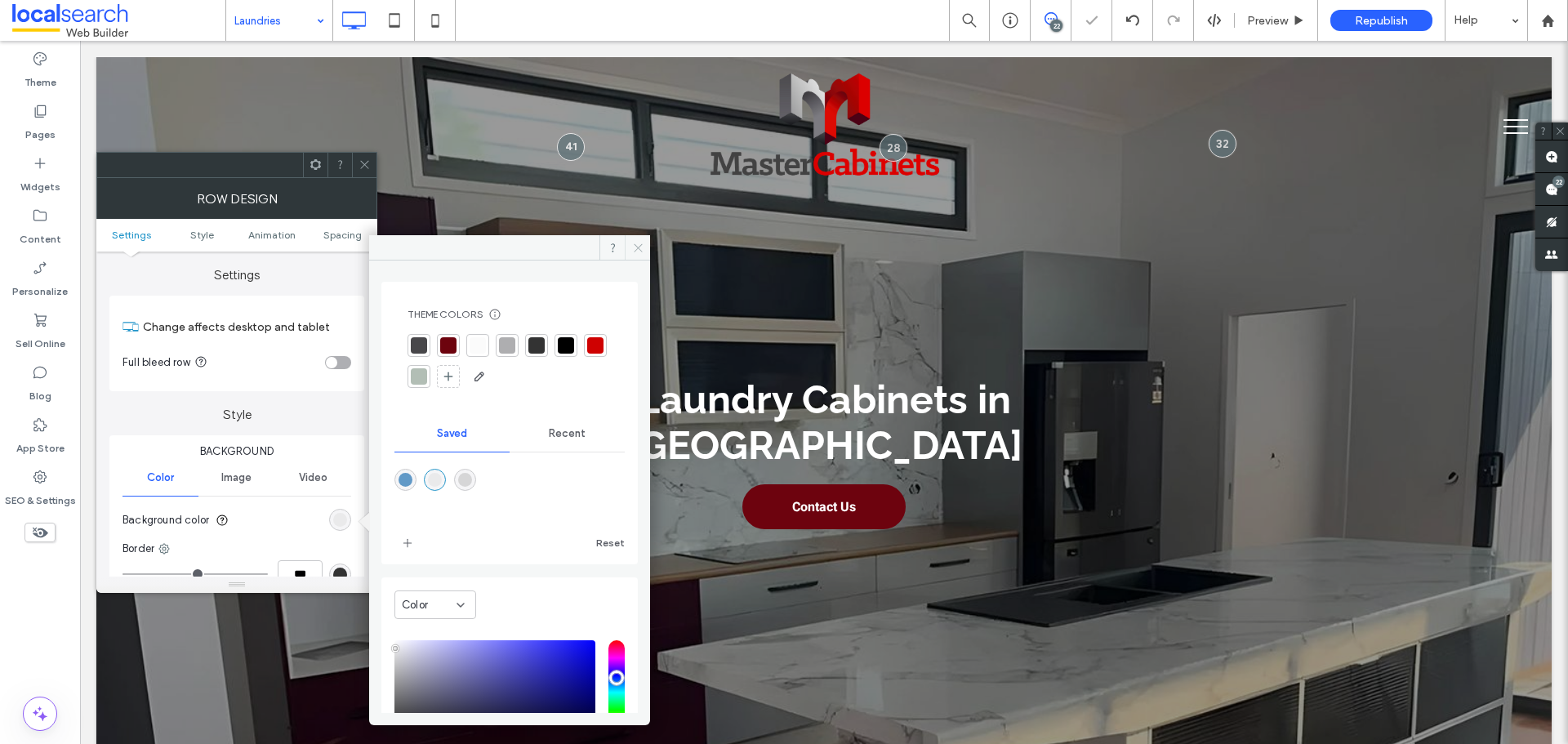
click at [632, 244] on icon at bounding box center [638, 248] width 12 height 12
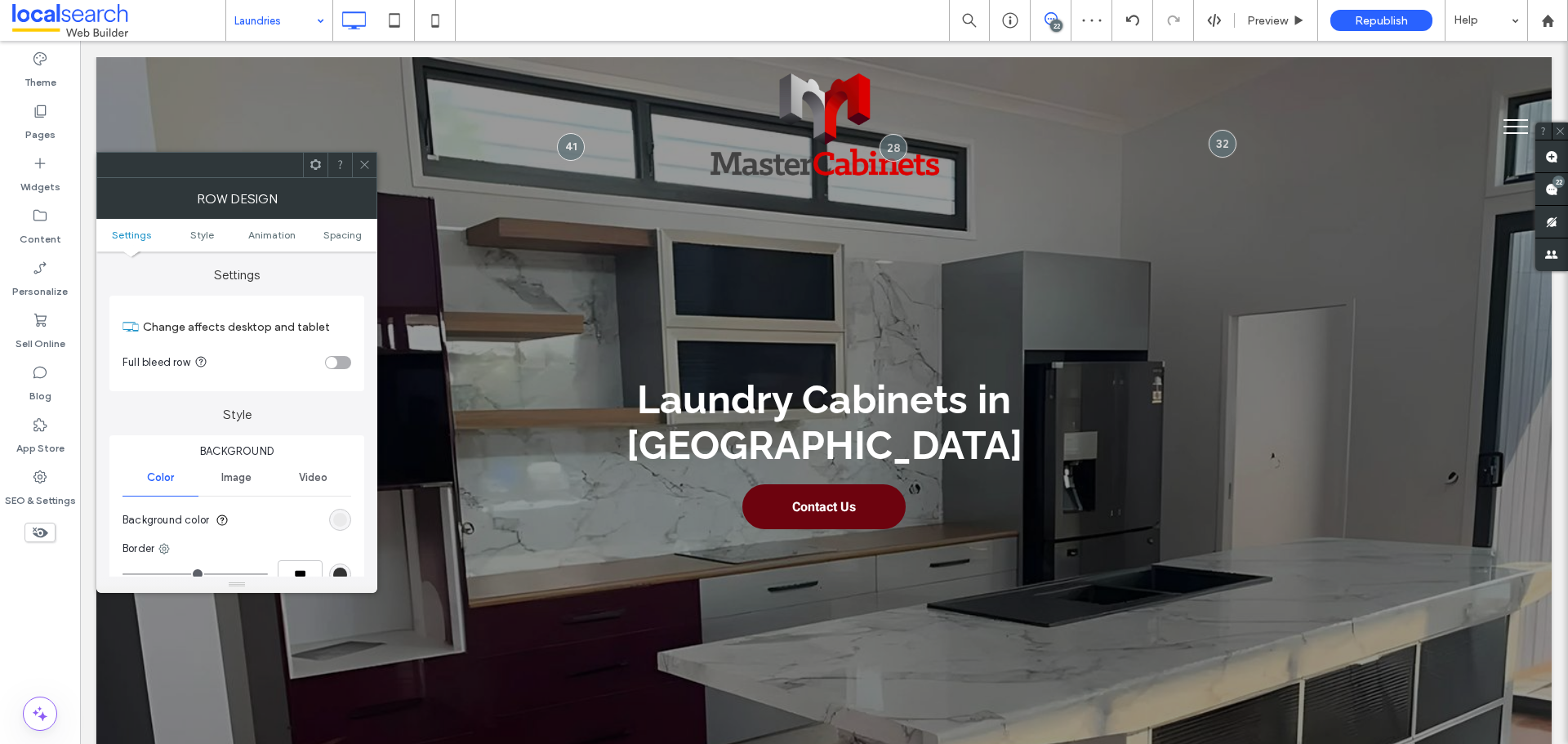
click at [371, 166] on div at bounding box center [363, 165] width 24 height 24
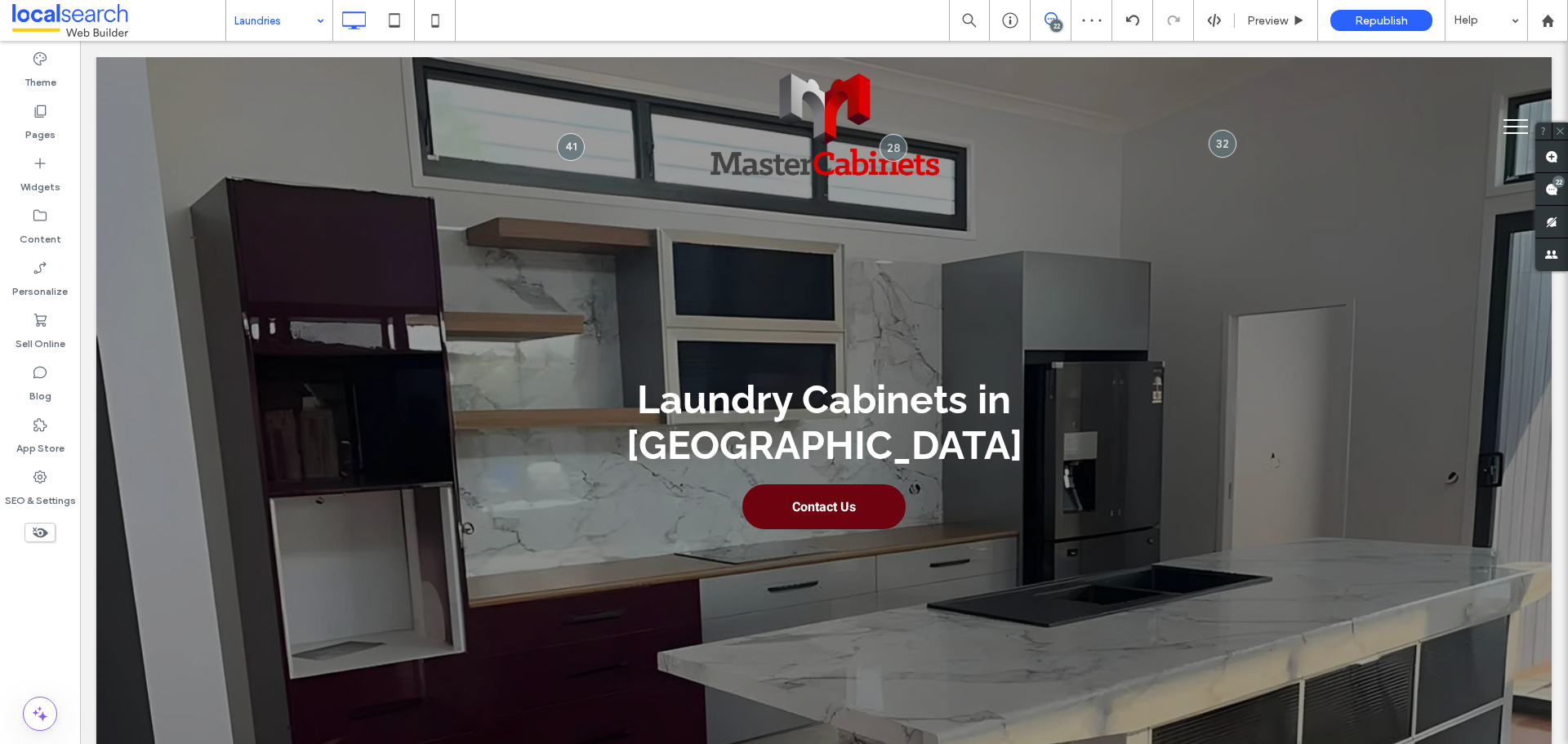
type input "*******"
type input "**"
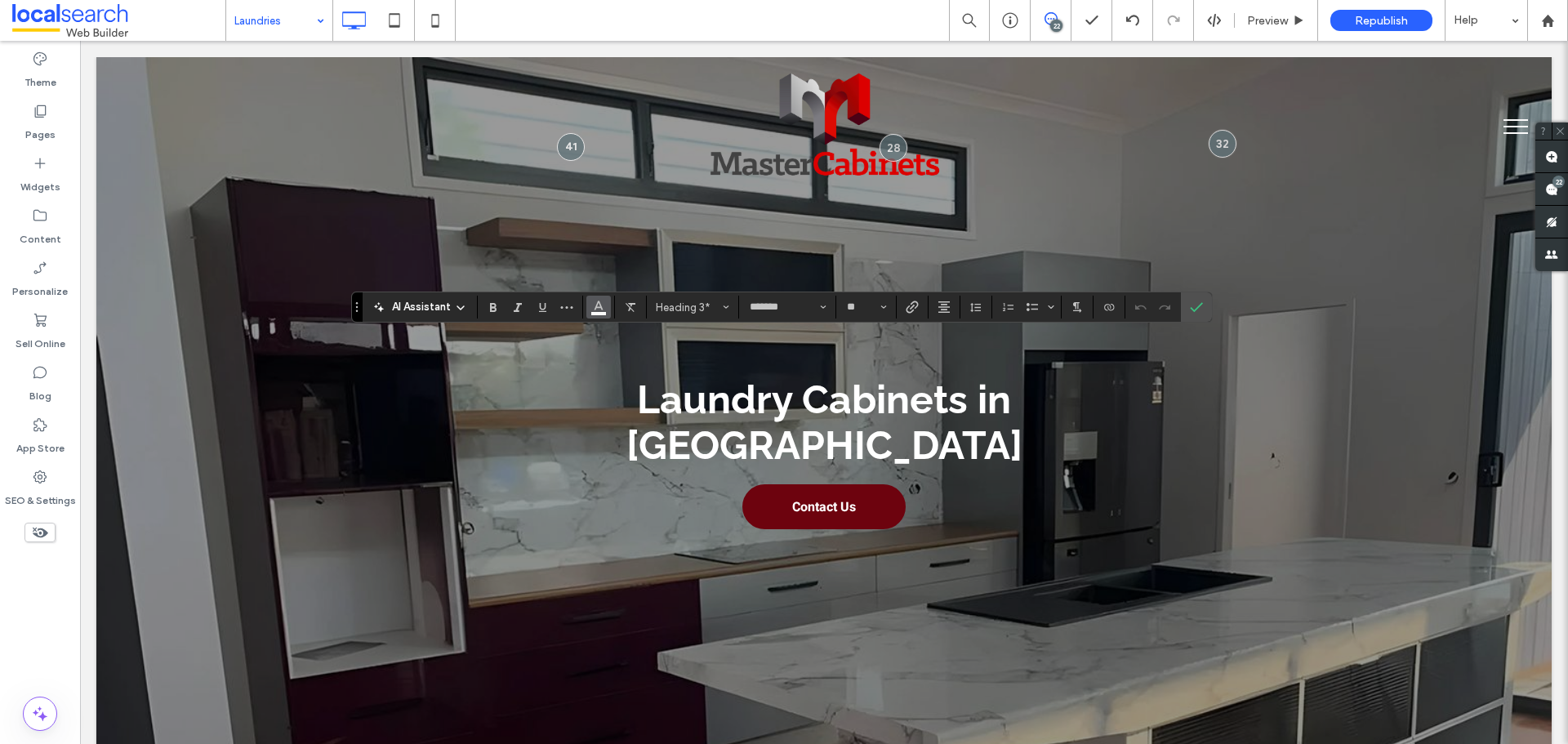
click at [601, 308] on use "Color" at bounding box center [598, 306] width 9 height 9
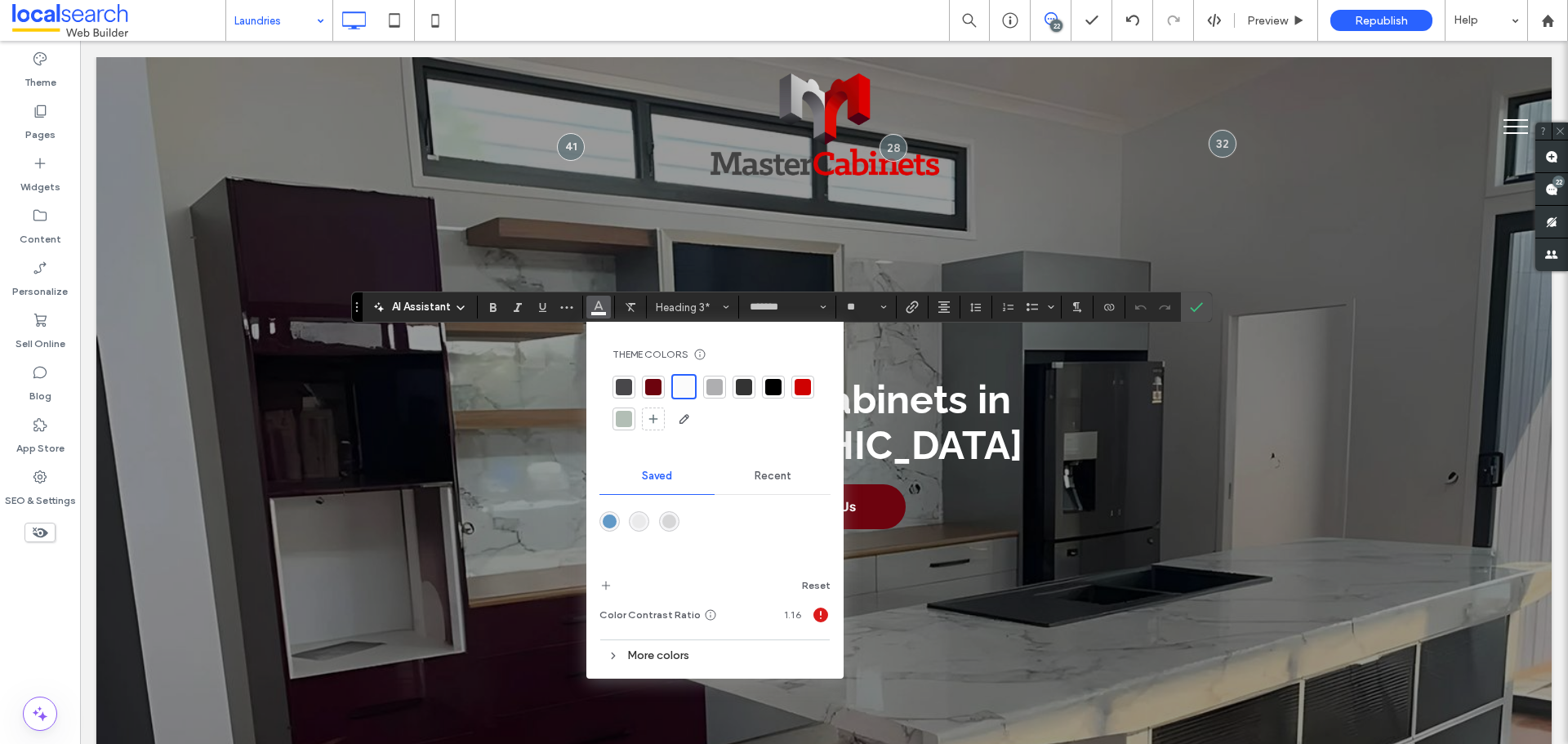
click at [764, 388] on div at bounding box center [774, 387] width 23 height 23
click at [777, 384] on div at bounding box center [772, 387] width 19 height 19
click at [1204, 304] on label "Confirm" at bounding box center [1196, 307] width 24 height 29
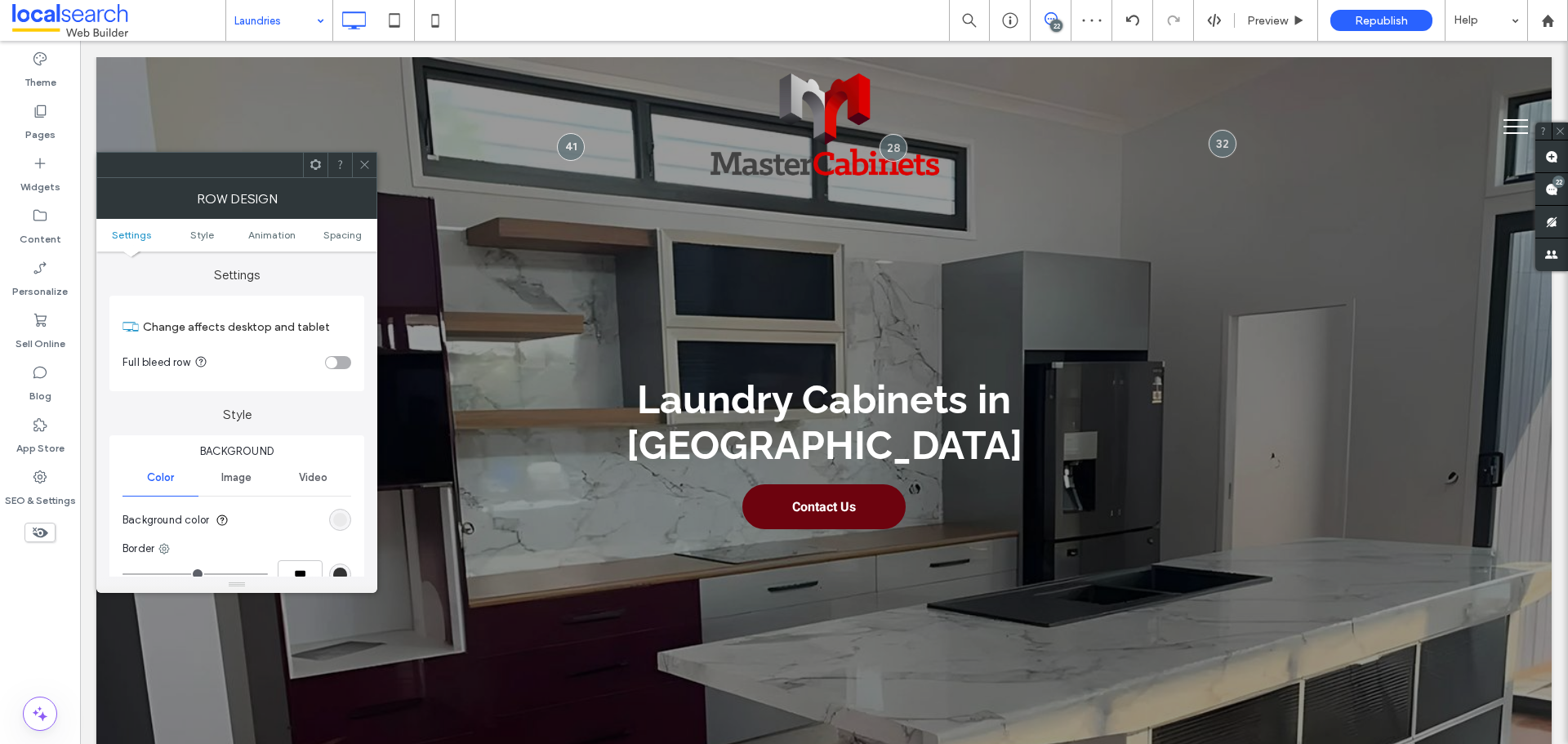
click at [362, 153] on span at bounding box center [364, 165] width 12 height 24
click at [337, 516] on div "rgb(251, 251, 251)" at bounding box center [340, 520] width 14 height 14
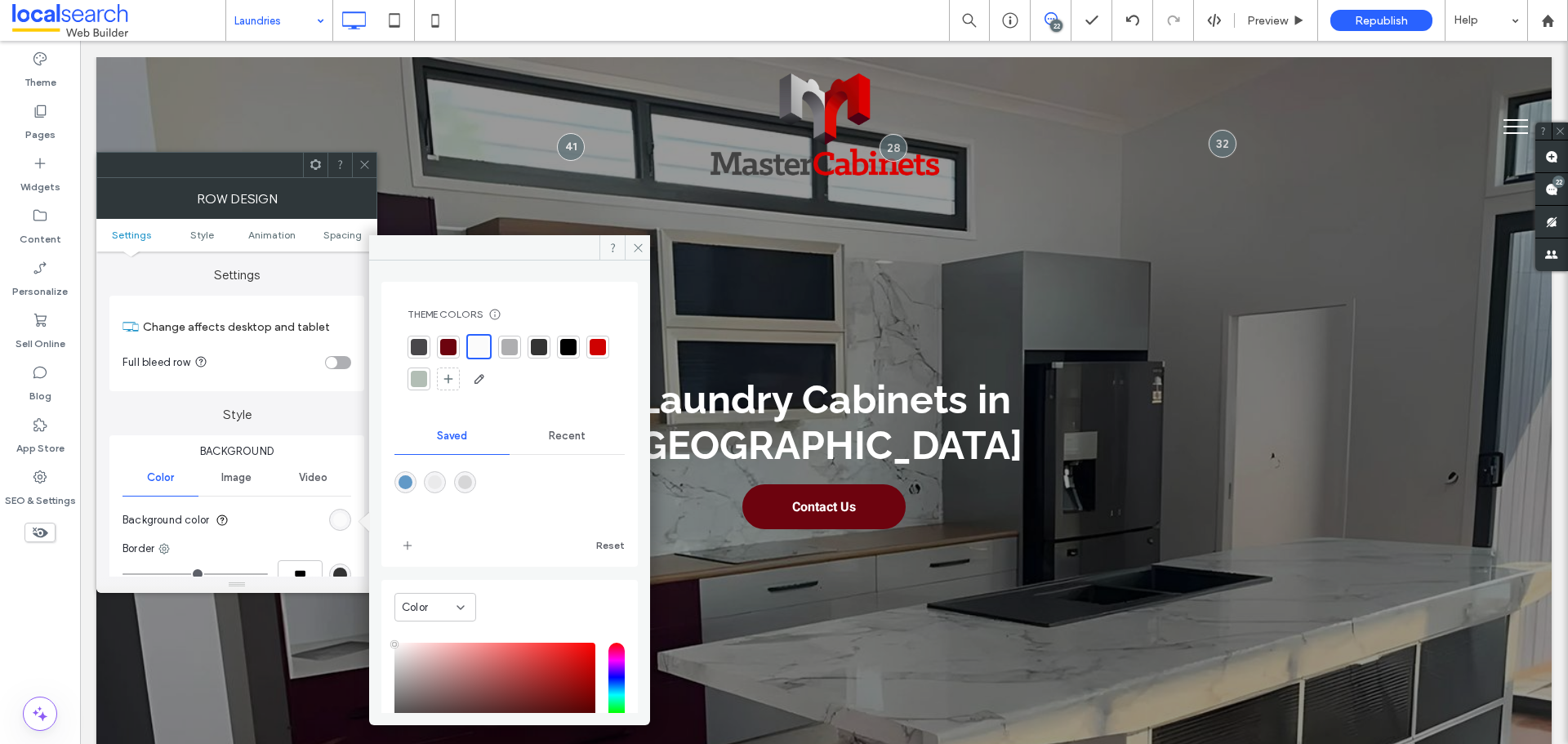
click at [472, 481] on div "rgba(214,214,215,1)" at bounding box center [465, 482] width 14 height 14
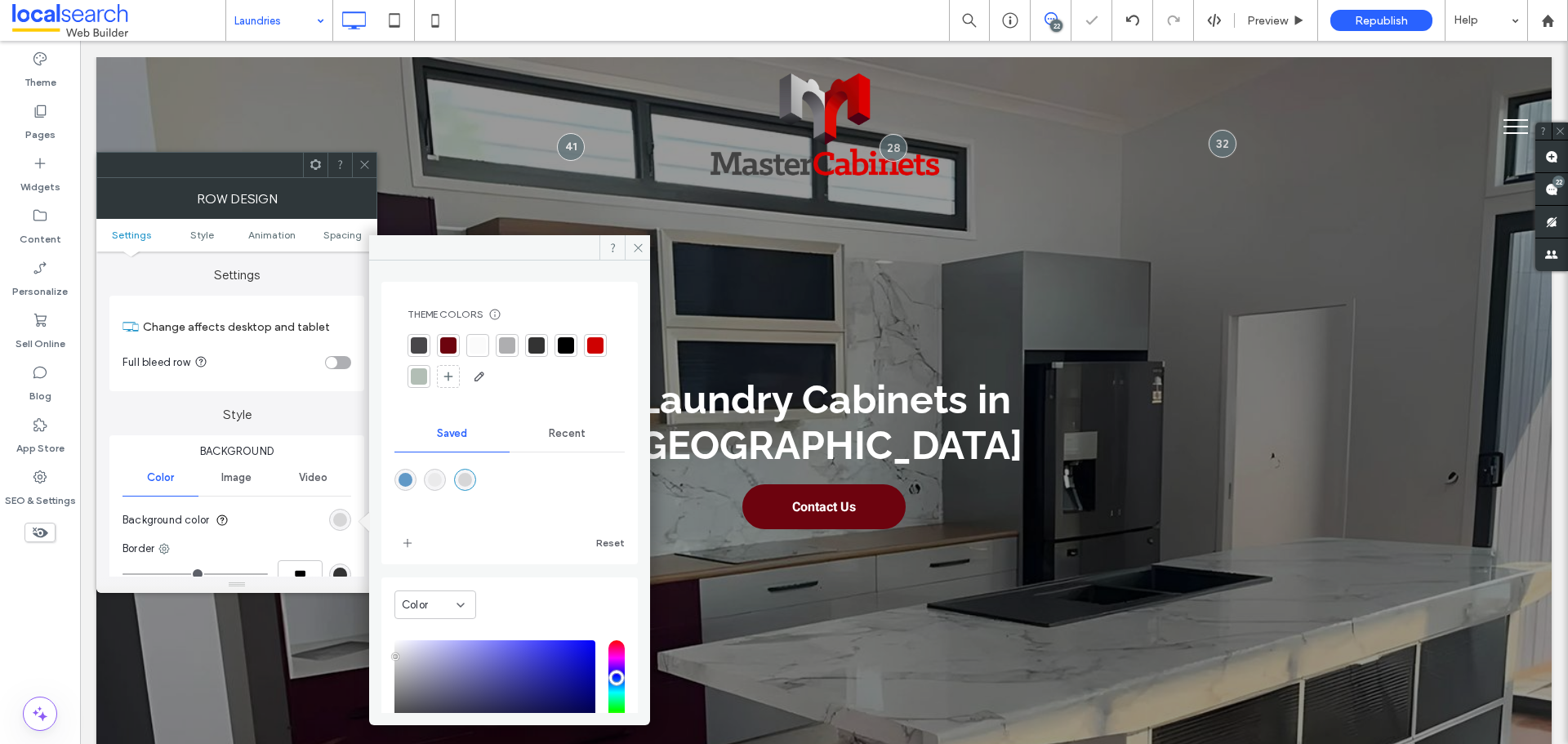
type input "*******"
click at [643, 247] on icon at bounding box center [638, 248] width 12 height 12
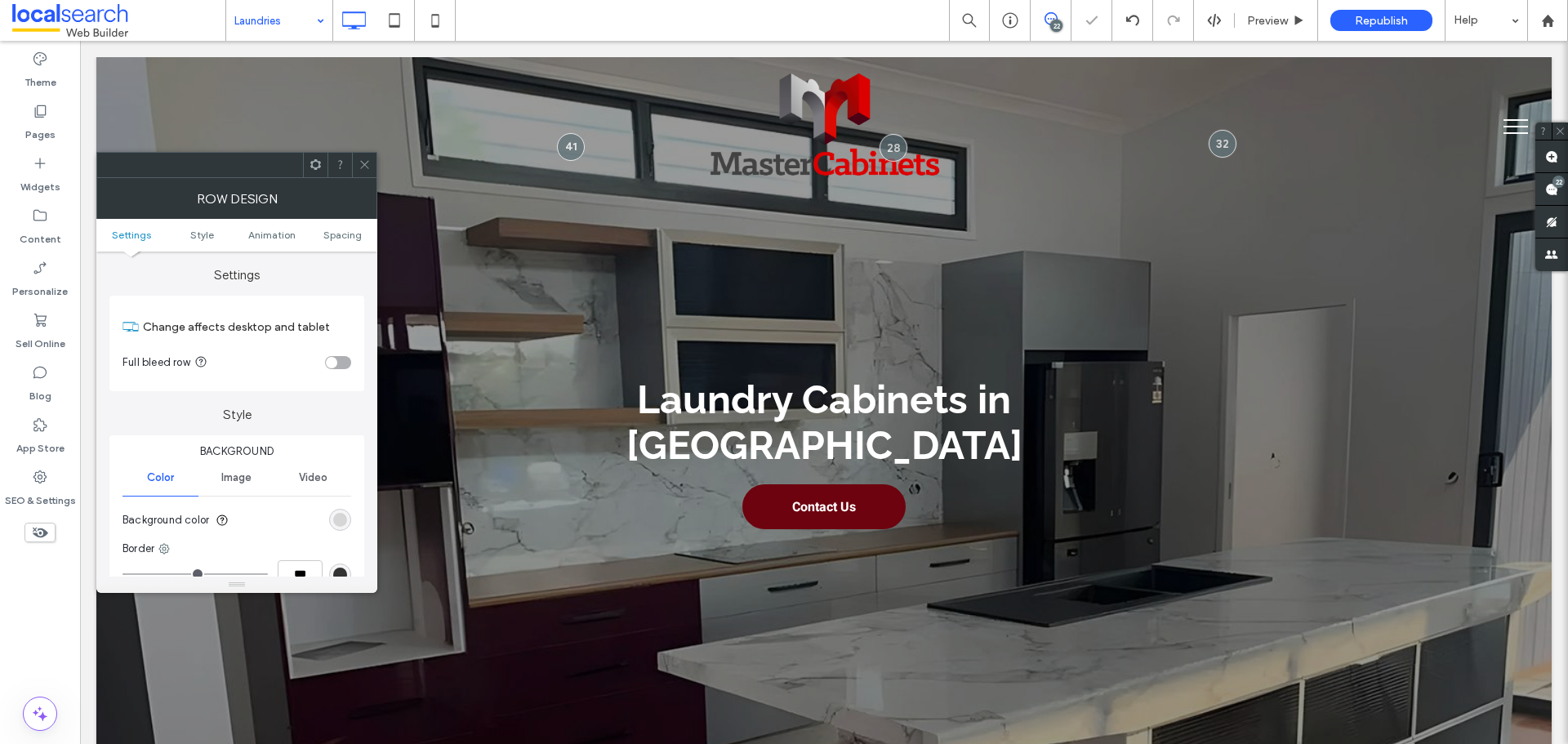
click at [368, 164] on icon at bounding box center [364, 165] width 12 height 12
click at [351, 518] on div "Background Color Image Video Background color Border *** Shadow" at bounding box center [237, 549] width 255 height 226
click at [343, 521] on icon "rgba(0, 0, 0, 0)" at bounding box center [340, 520] width 14 height 14
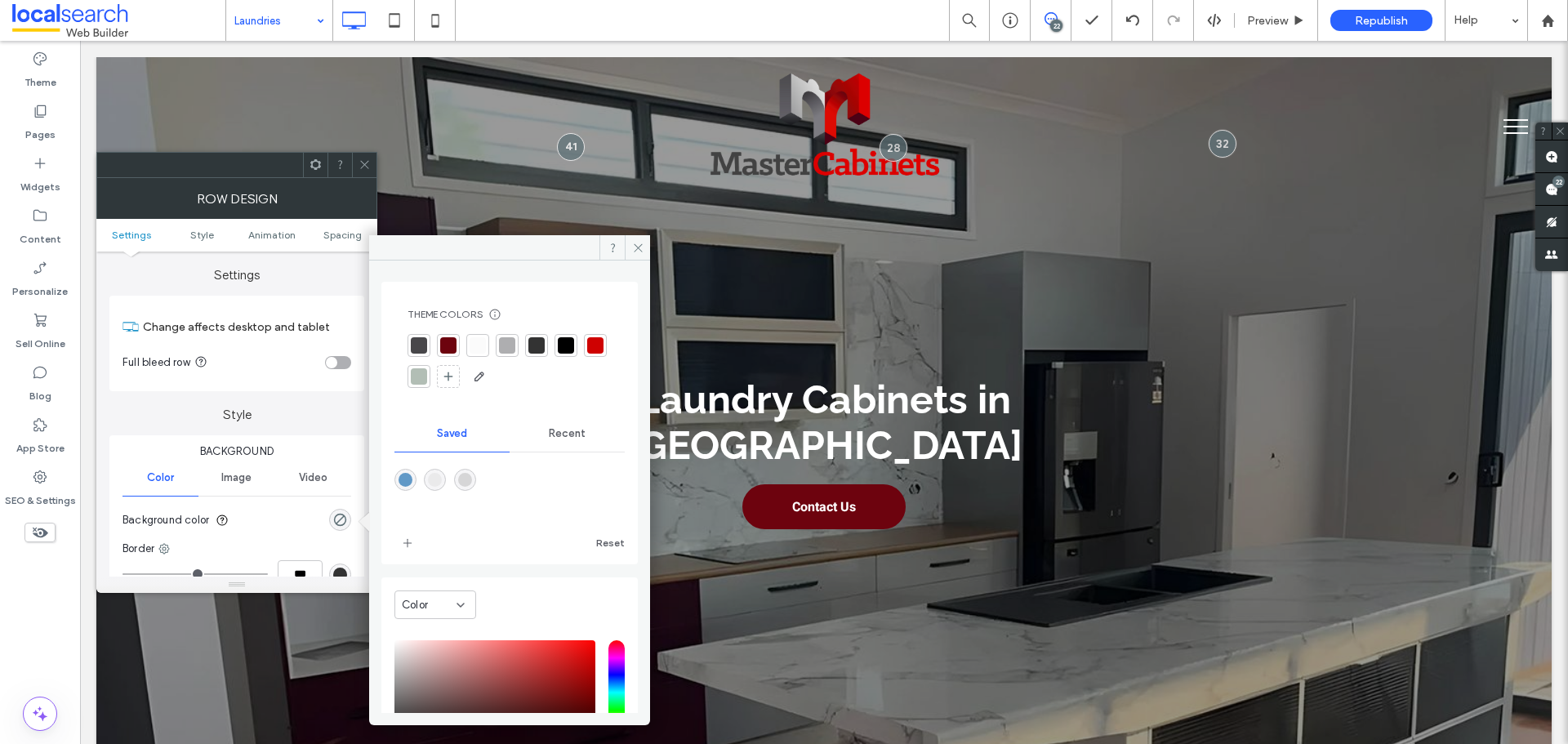
click at [431, 482] on div "rgba(234,234,235,1)" at bounding box center [435, 480] width 14 height 14
type input "*******"
type input "***"
type input "****"
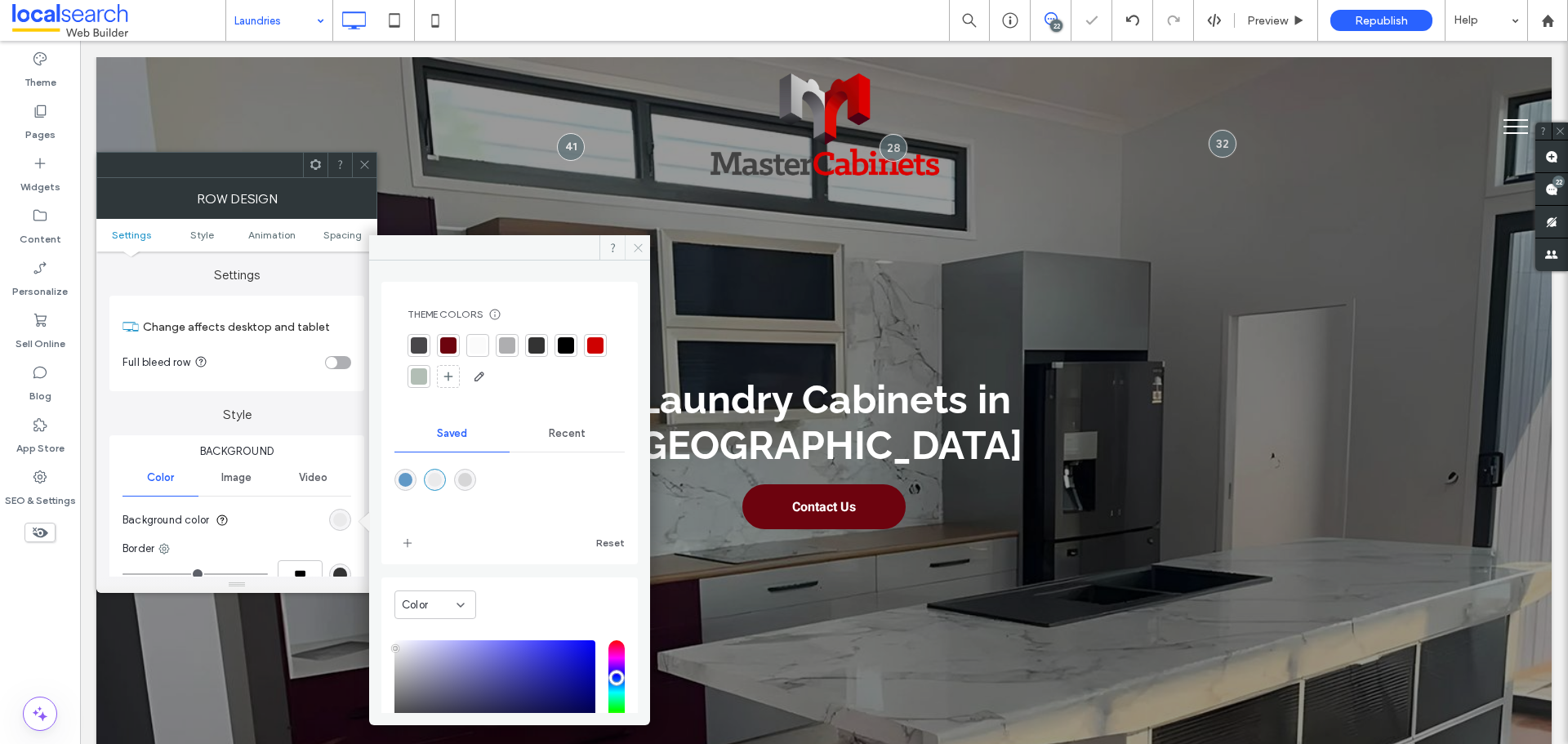
click at [628, 248] on span at bounding box center [638, 247] width 25 height 24
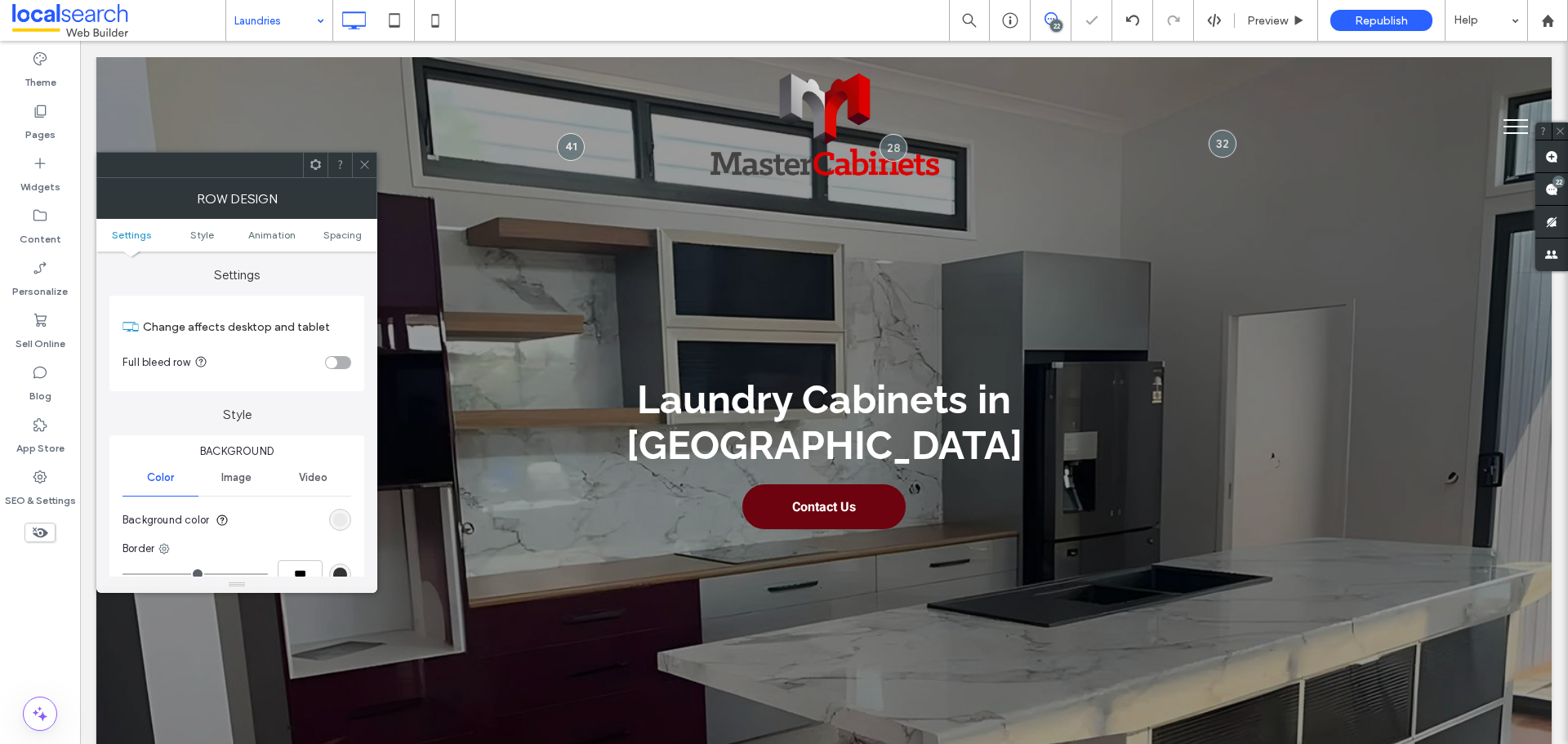
click at [365, 165] on use at bounding box center [364, 165] width 8 height 8
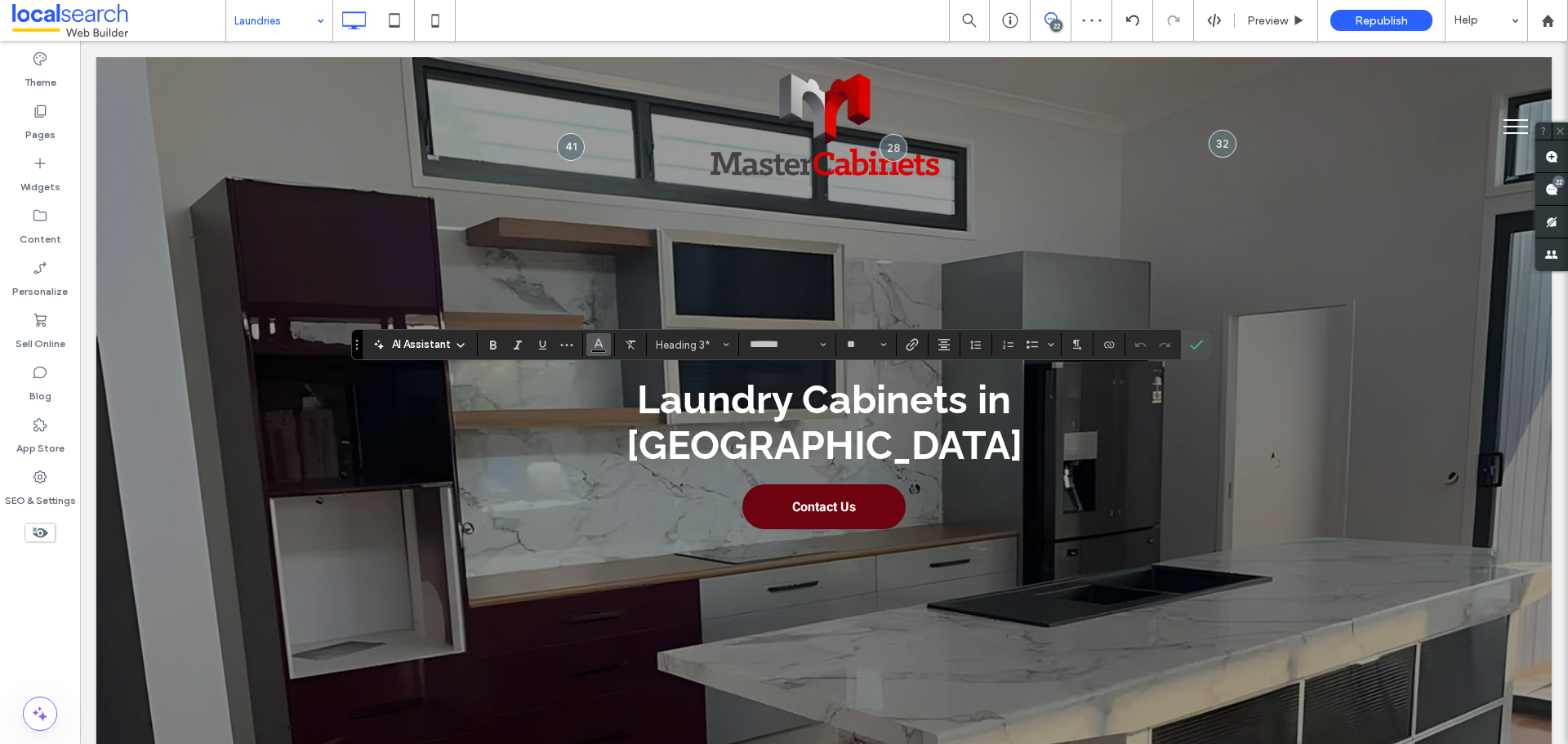
click at [594, 344] on icon "Color" at bounding box center [599, 343] width 13 height 13
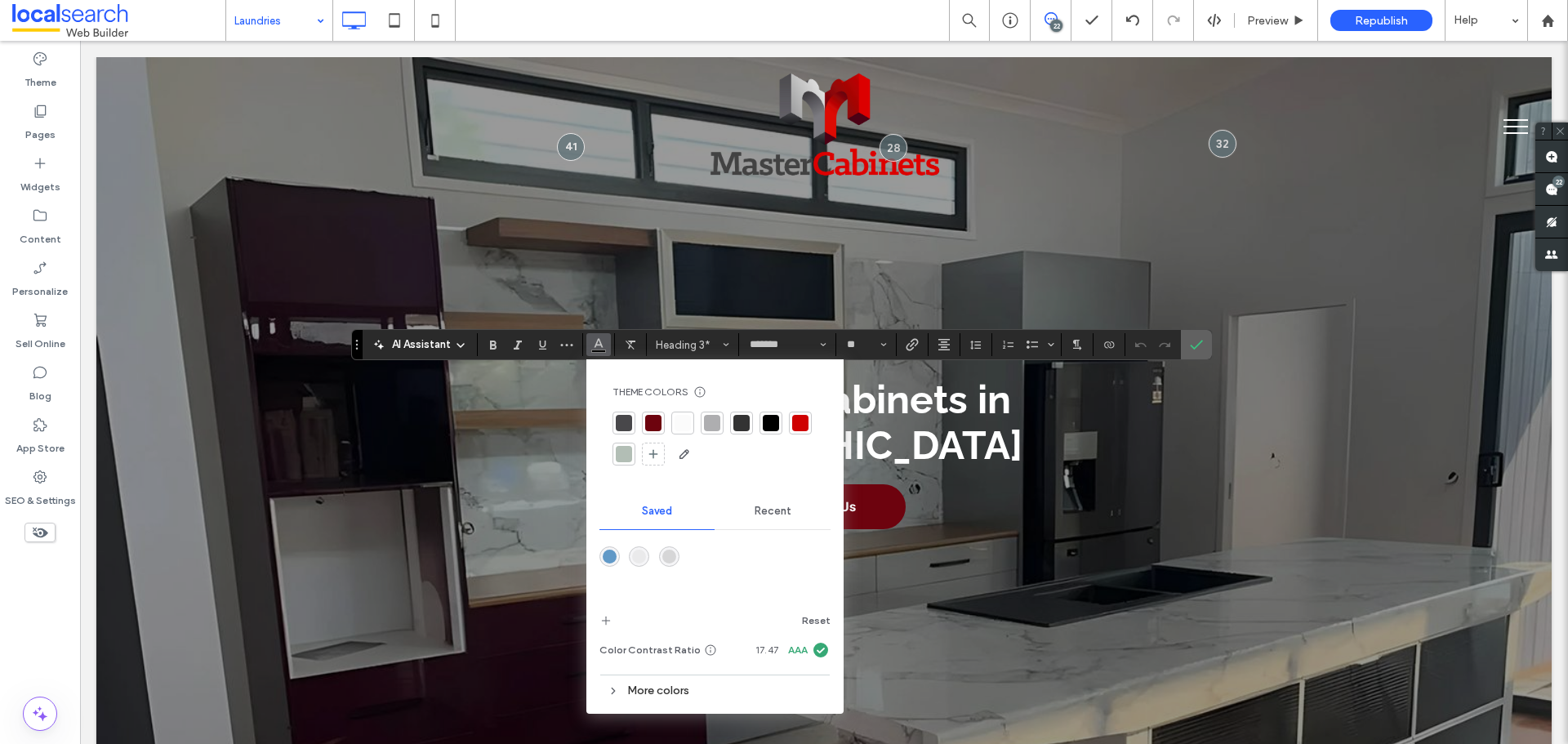
click at [1206, 347] on label "Confirm" at bounding box center [1196, 344] width 24 height 29
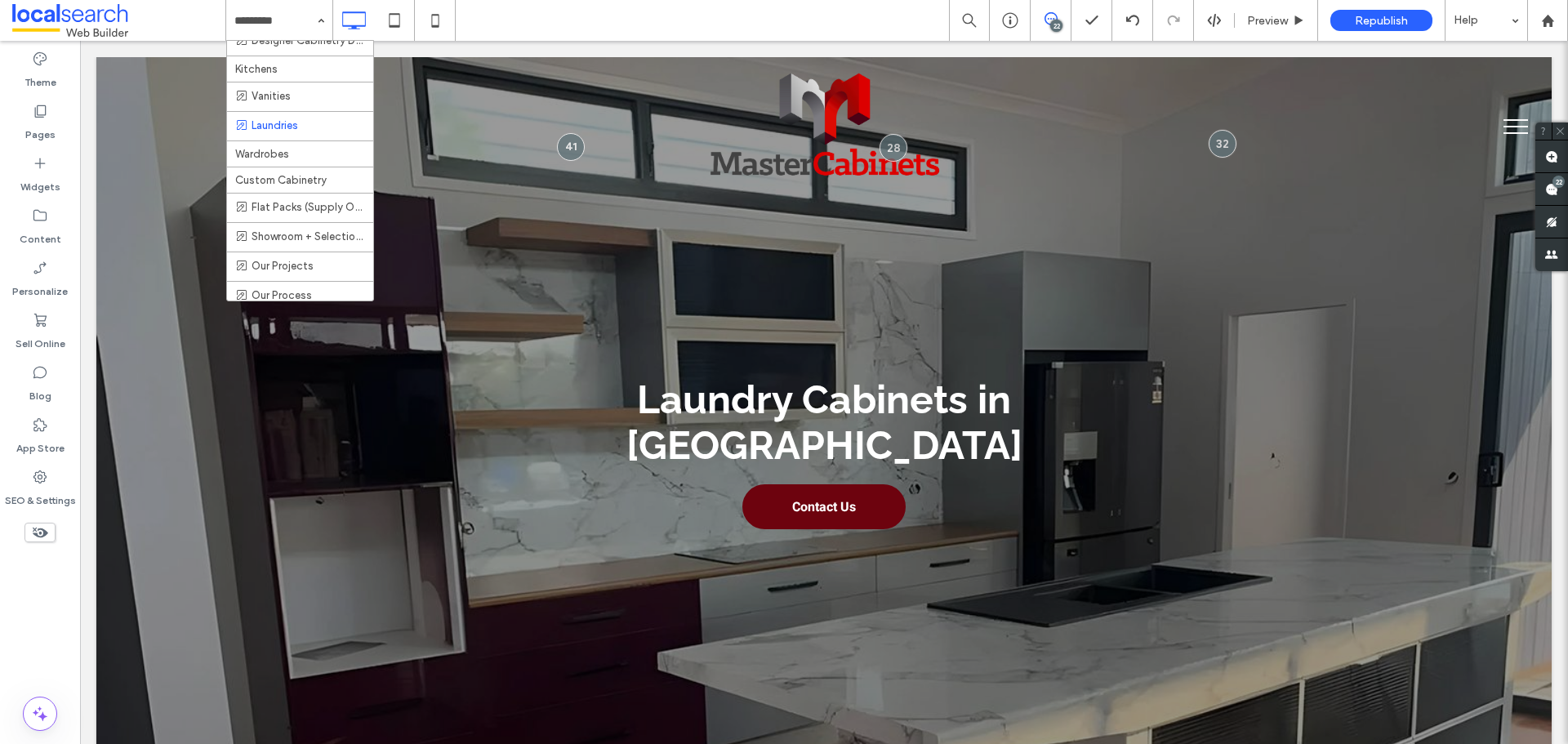
scroll to position [81, 0]
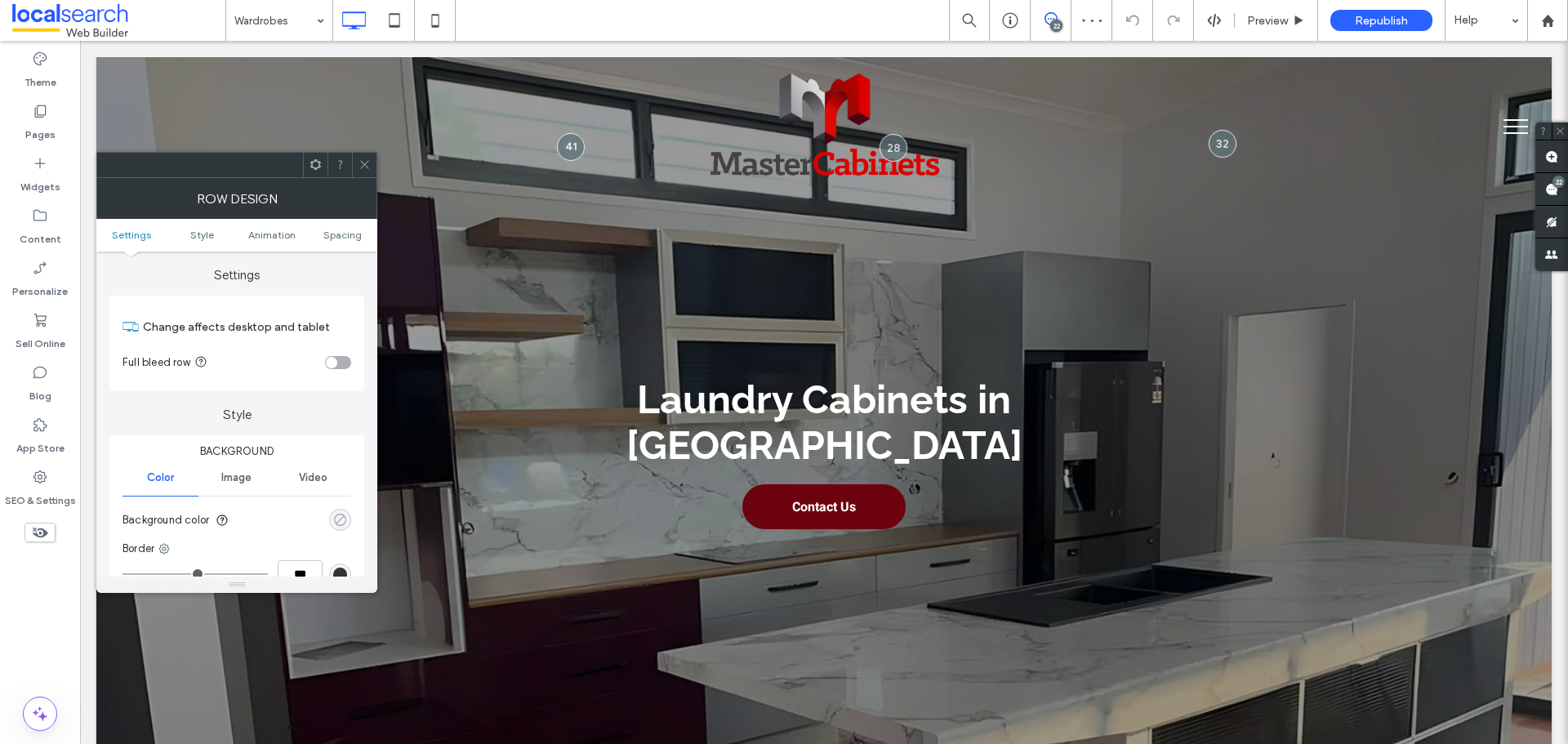
click at [342, 515] on icon "rgba(0, 0, 0, 0)" at bounding box center [340, 520] width 14 height 14
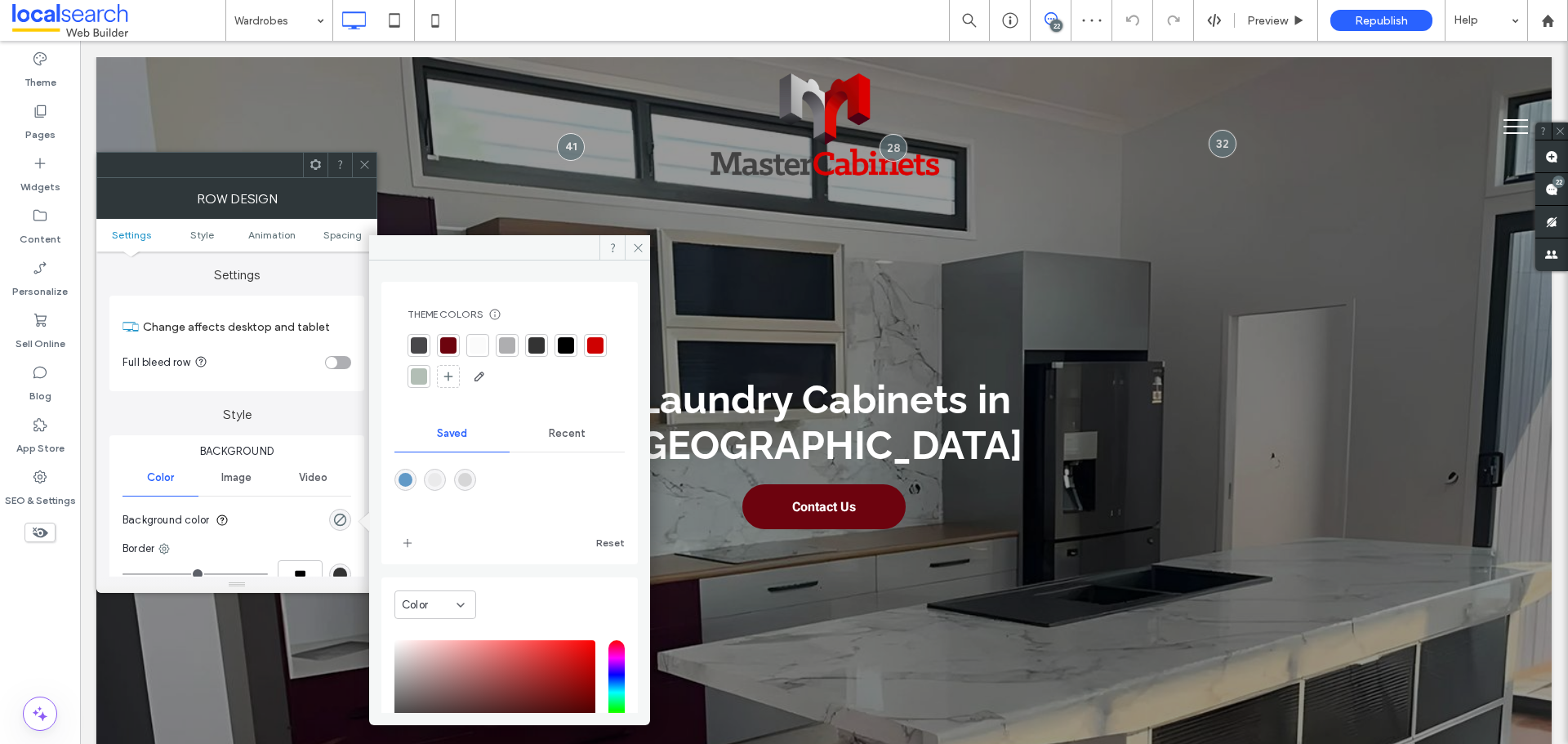
click at [472, 482] on div "rgba(214,214,215,1)" at bounding box center [465, 480] width 14 height 14
type input "*******"
type input "***"
type input "****"
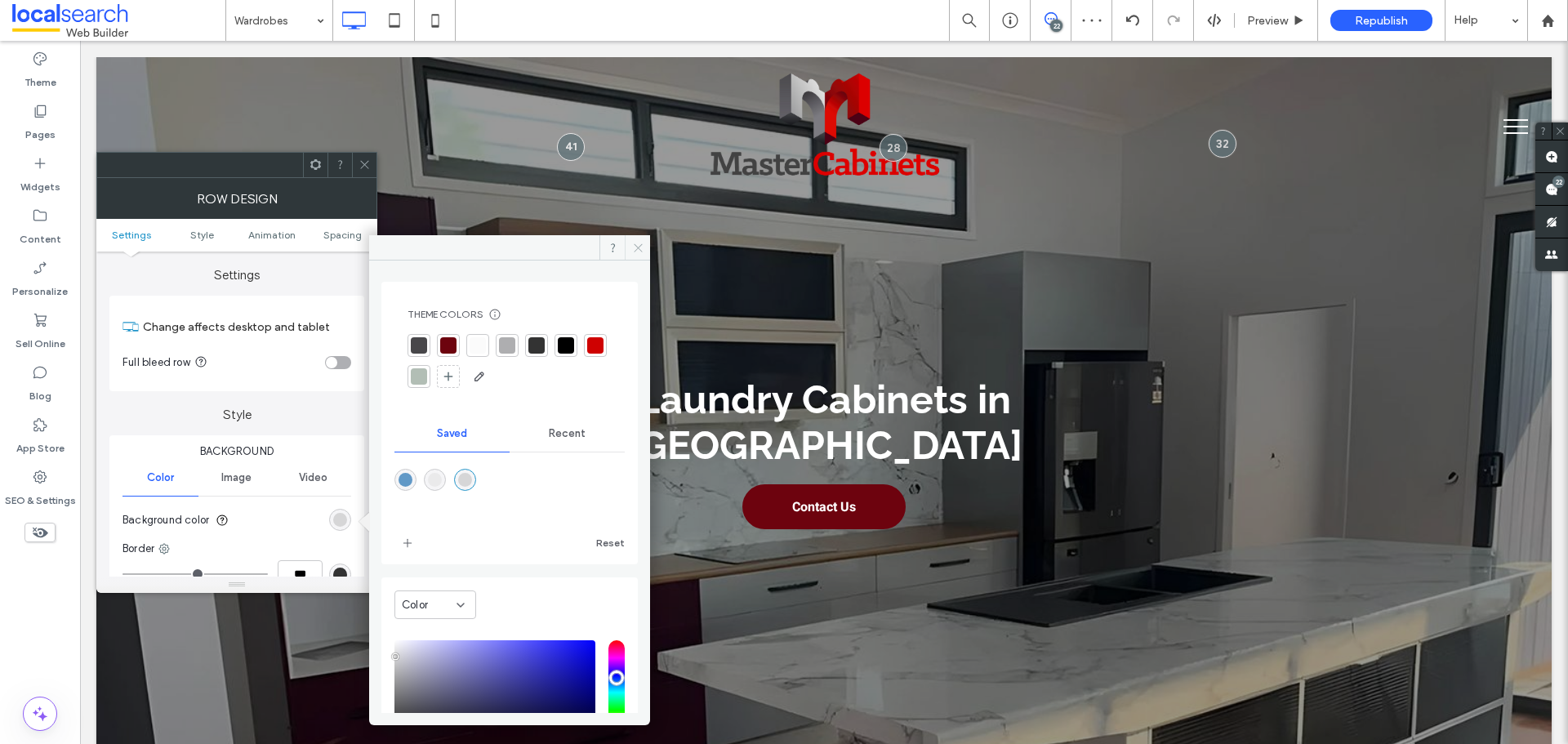
click at [636, 251] on icon at bounding box center [638, 248] width 12 height 12
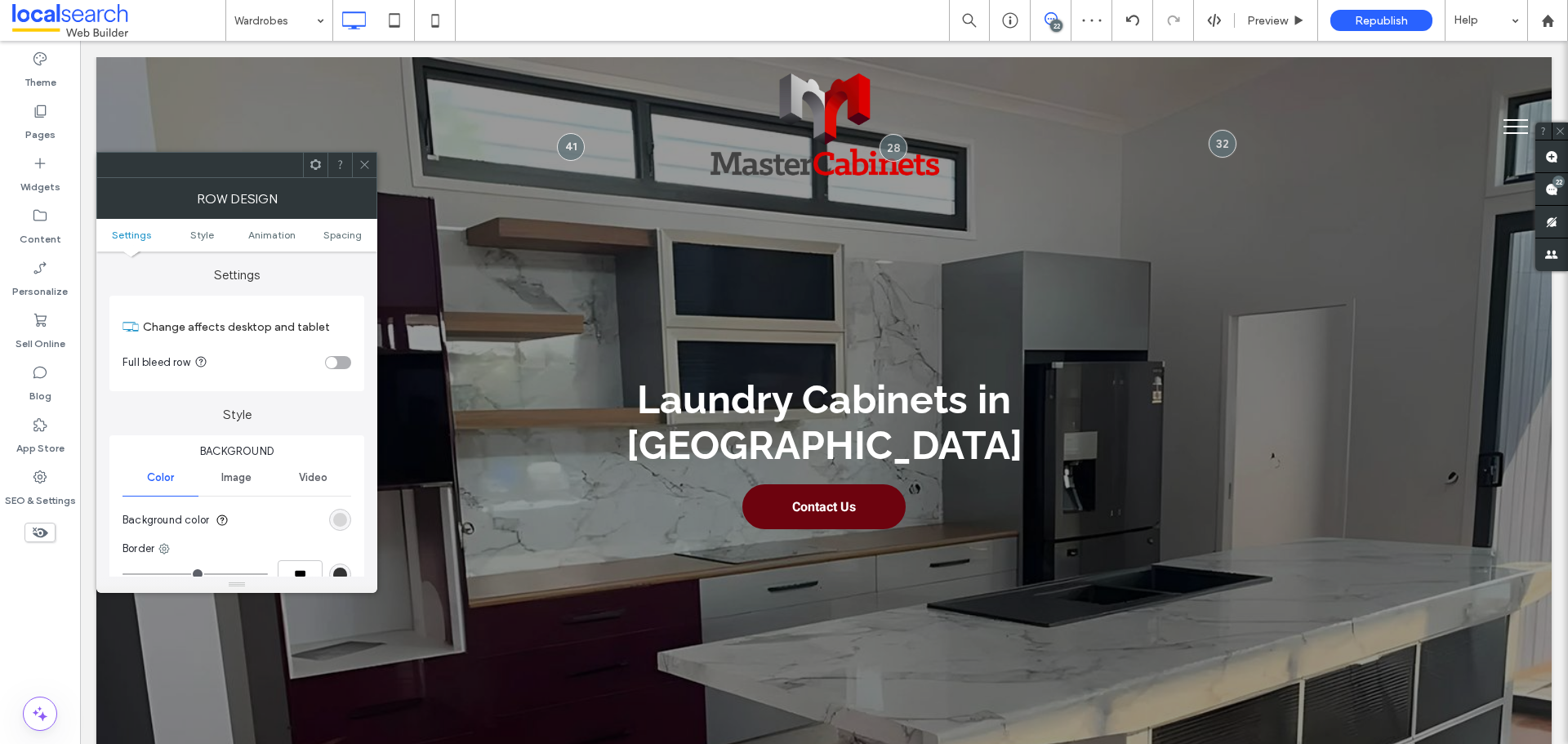
drag, startPoint x: 363, startPoint y: 160, endPoint x: 370, endPoint y: 171, distance: 13.0
click at [364, 161] on icon at bounding box center [364, 165] width 12 height 12
click at [338, 515] on div "rgb(207, 1, 1)" at bounding box center [340, 520] width 14 height 14
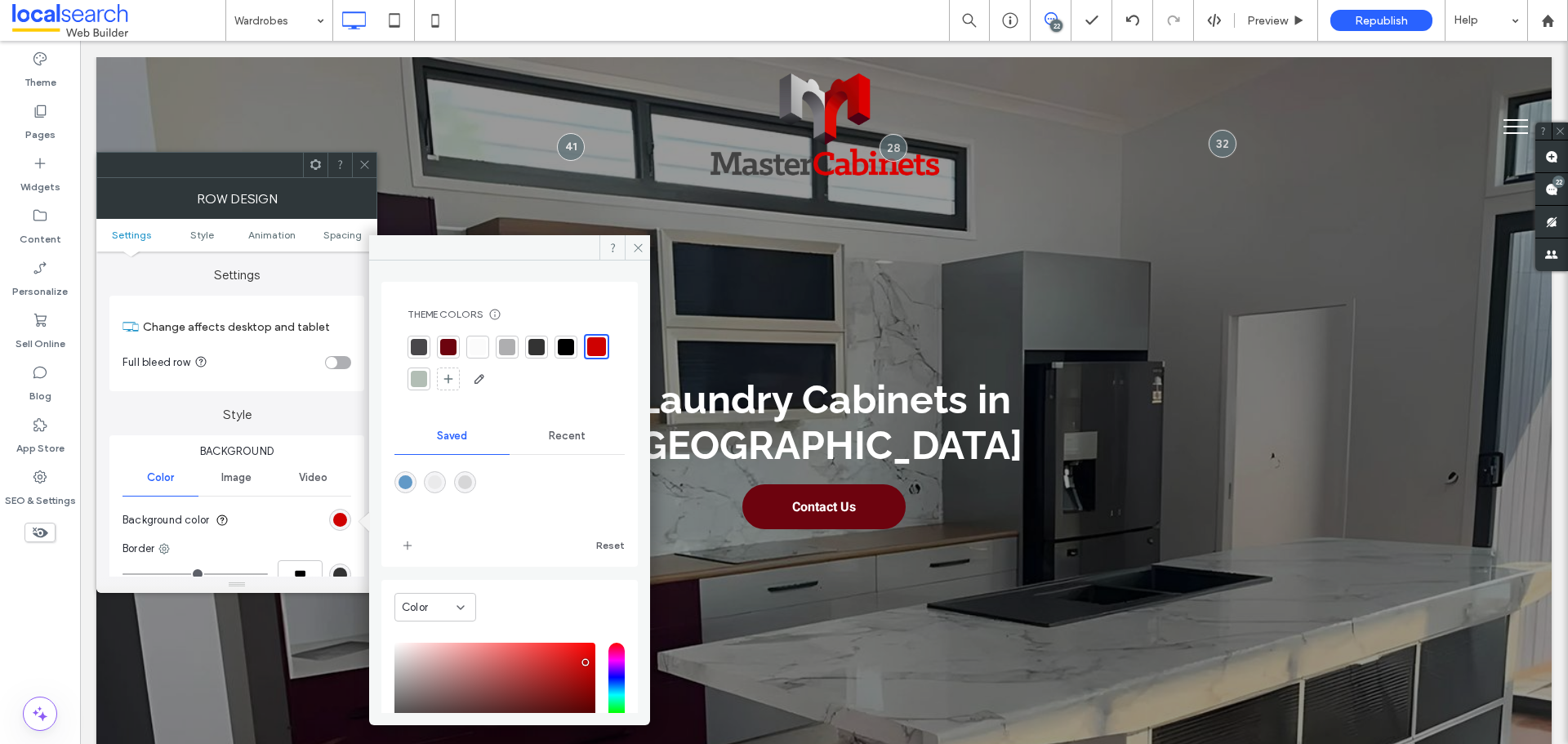
click at [437, 477] on div "rgba(234,234,235,1)" at bounding box center [435, 482] width 14 height 14
type input "*******"
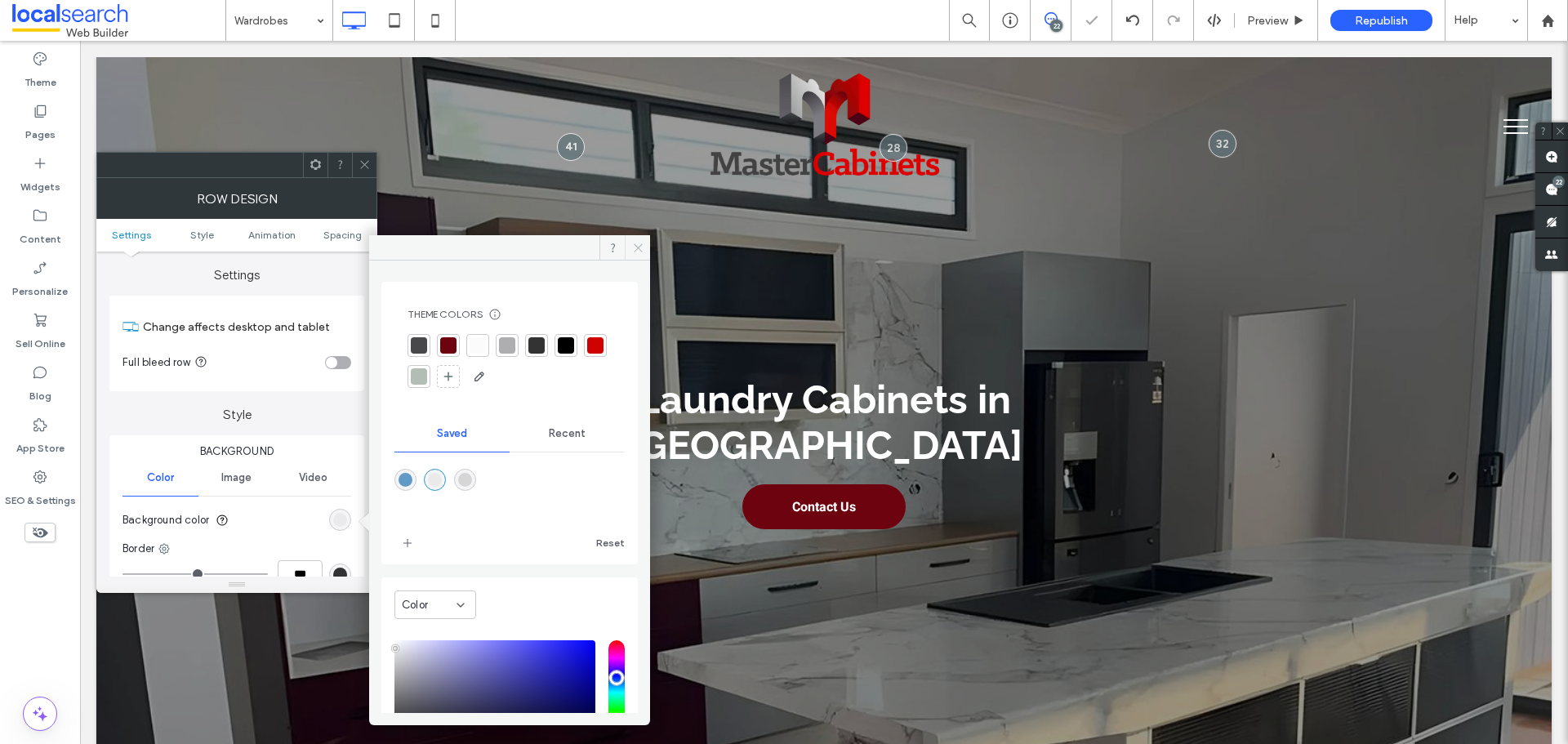
click at [639, 244] on icon at bounding box center [638, 248] width 12 height 12
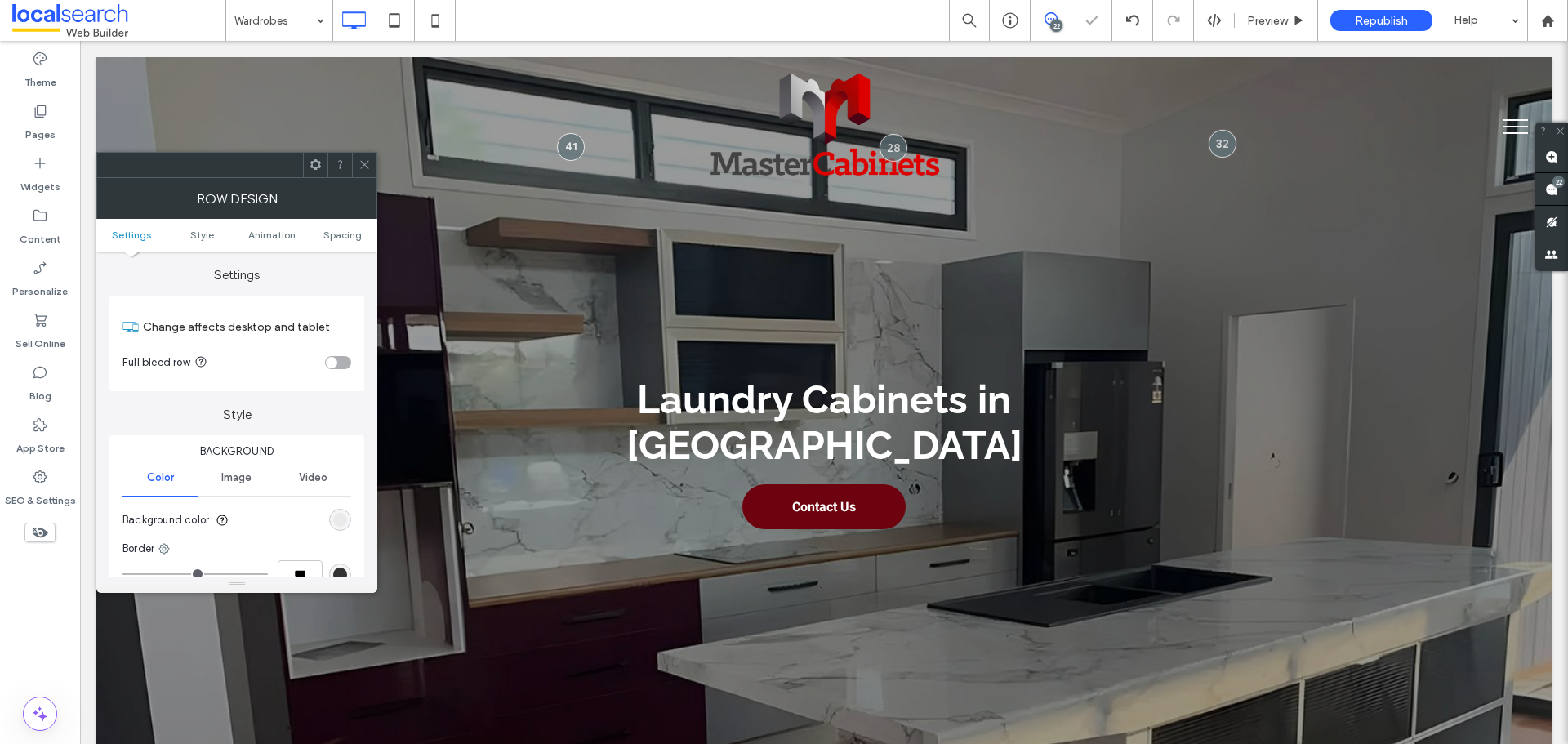
click at [372, 165] on div at bounding box center [363, 165] width 24 height 24
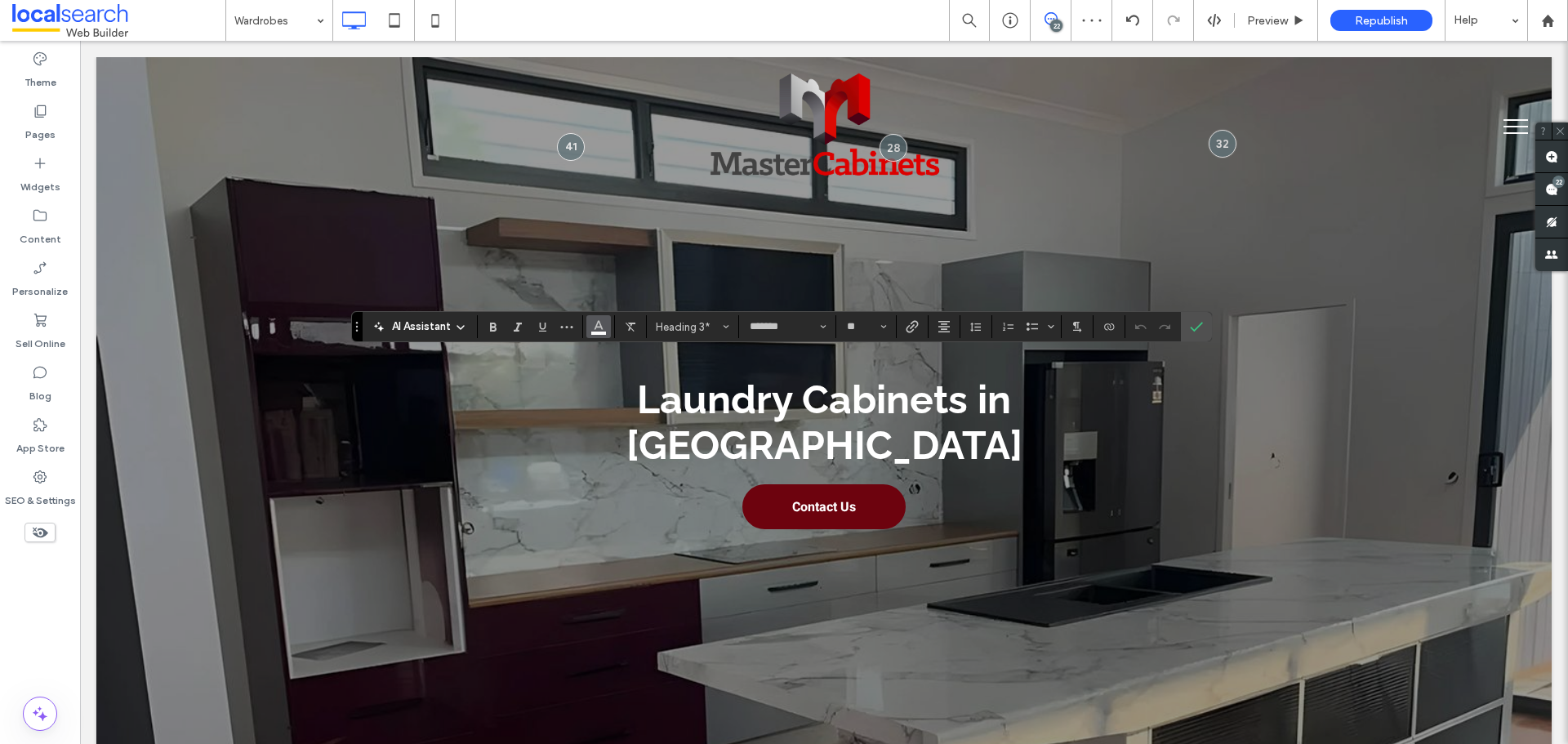
click at [602, 326] on icon "Color" at bounding box center [599, 325] width 13 height 13
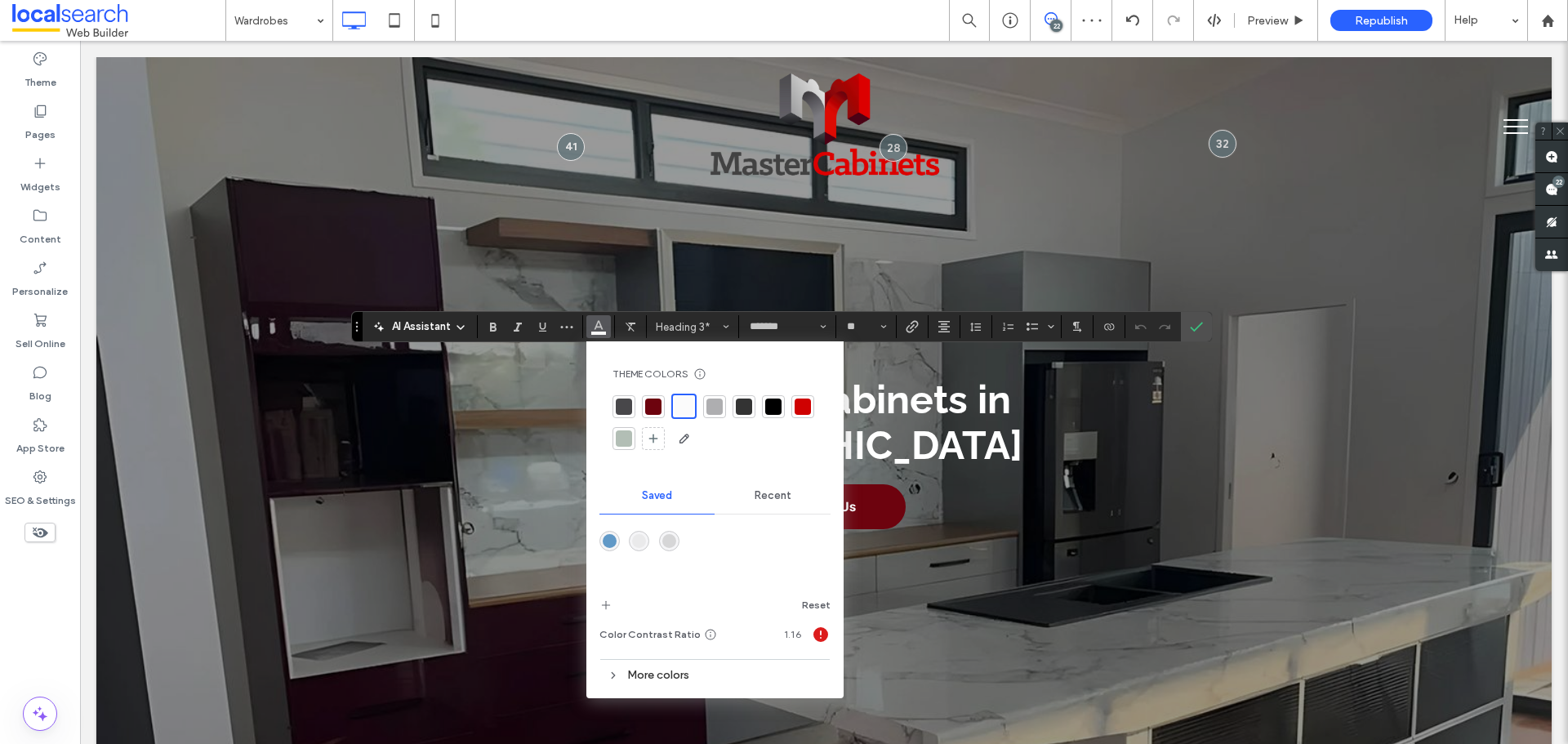
click at [772, 410] on div at bounding box center [773, 406] width 17 height 17
drag, startPoint x: 774, startPoint y: 404, endPoint x: 793, endPoint y: 401, distance: 19.2
click at [776, 404] on div at bounding box center [772, 405] width 17 height 17
click at [1194, 323] on icon "Confirm" at bounding box center [1196, 327] width 13 height 13
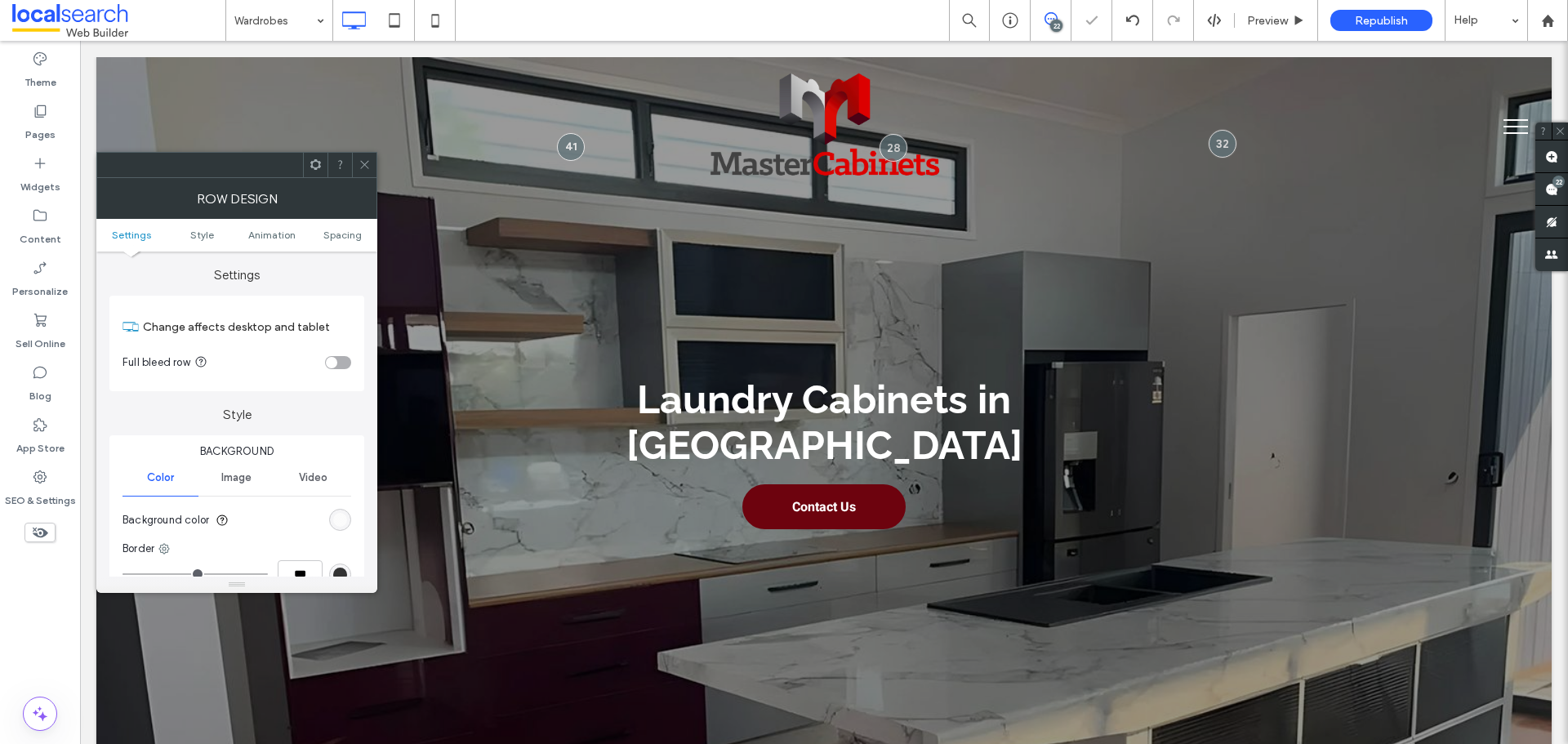
drag, startPoint x: 332, startPoint y: 528, endPoint x: 338, endPoint y: 522, distance: 8.5
click at [333, 527] on div "rgb(251, 251, 251)" at bounding box center [340, 520] width 22 height 22
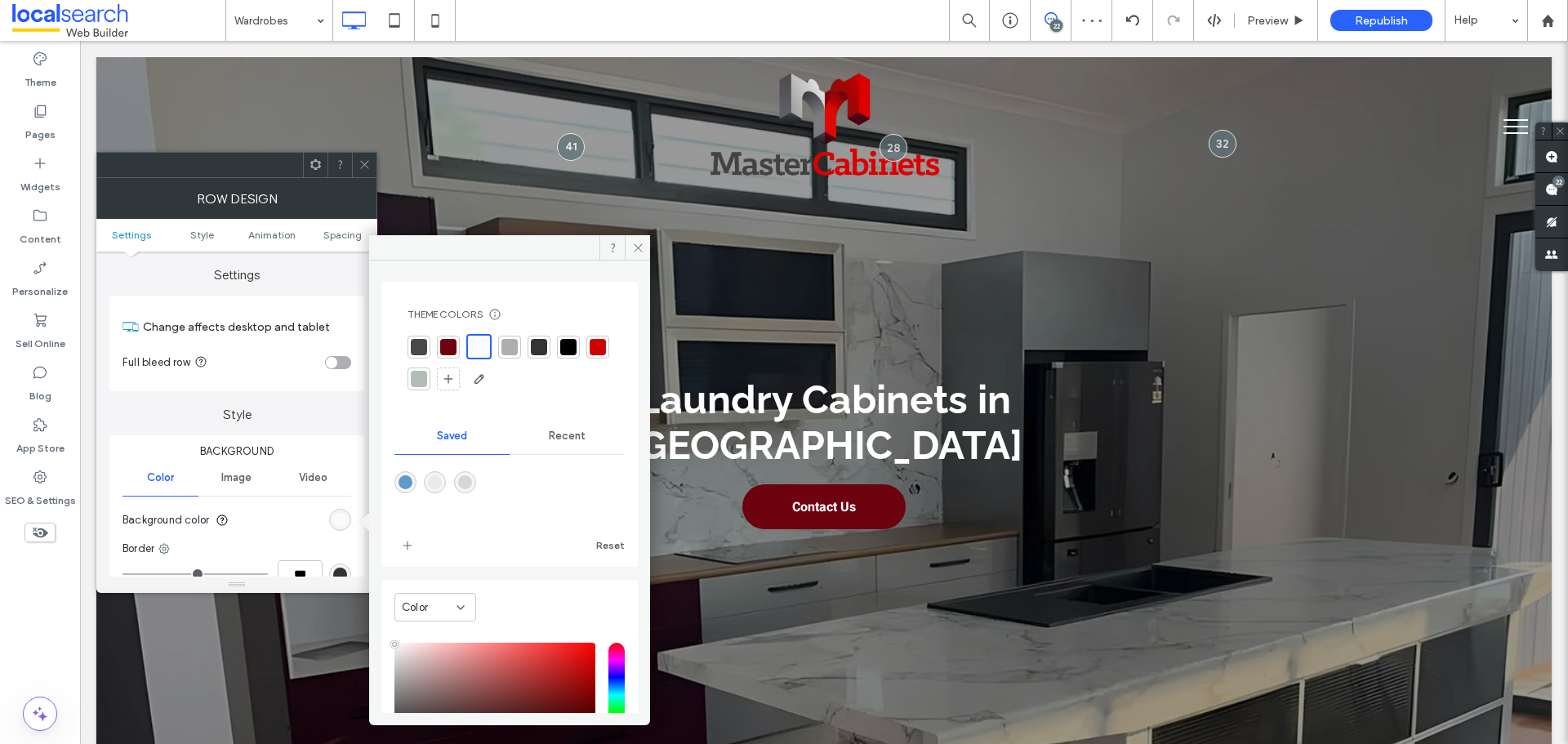
click at [472, 480] on div "rgba(214,214,215,1)" at bounding box center [465, 482] width 14 height 14
type input "*******"
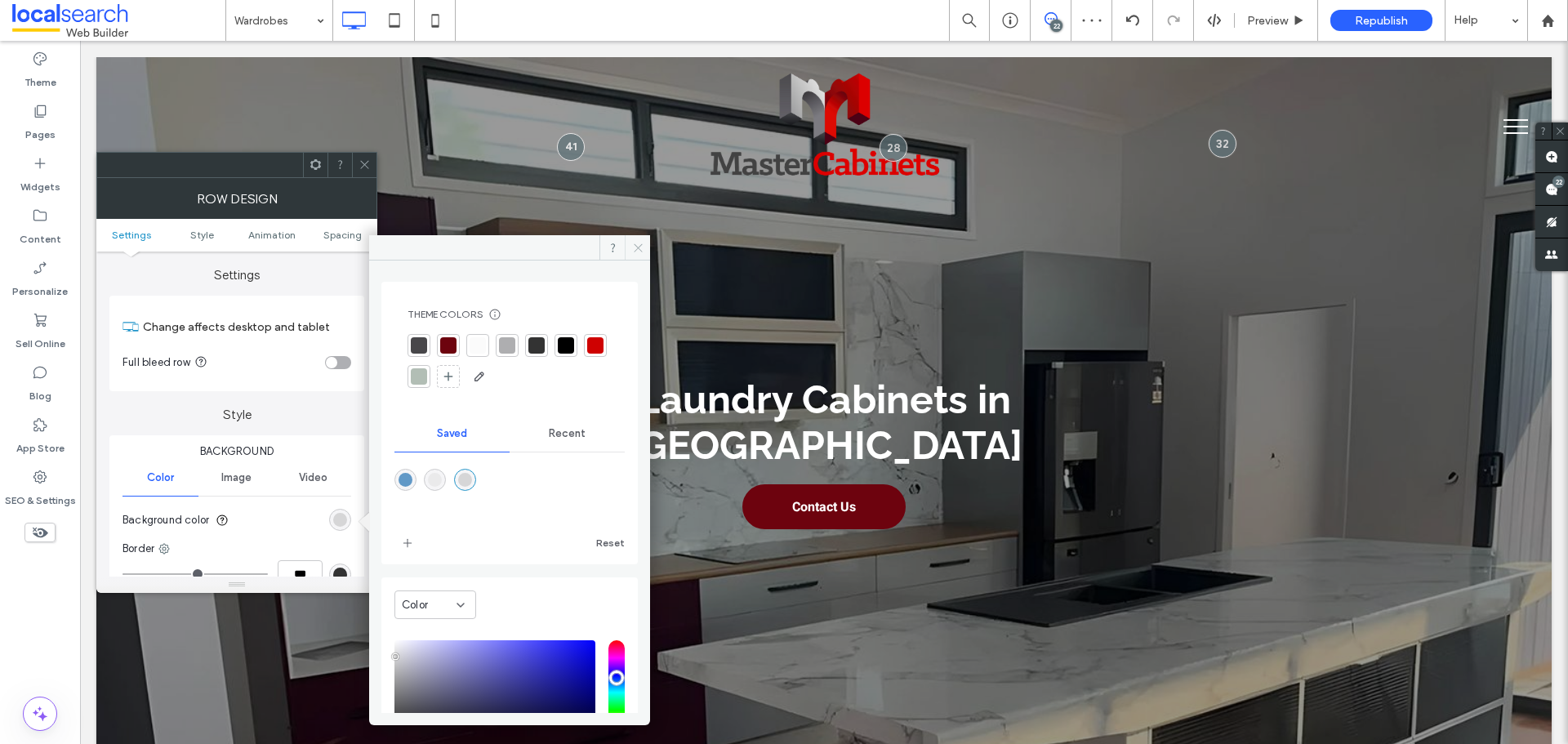
click at [638, 252] on icon at bounding box center [638, 248] width 12 height 12
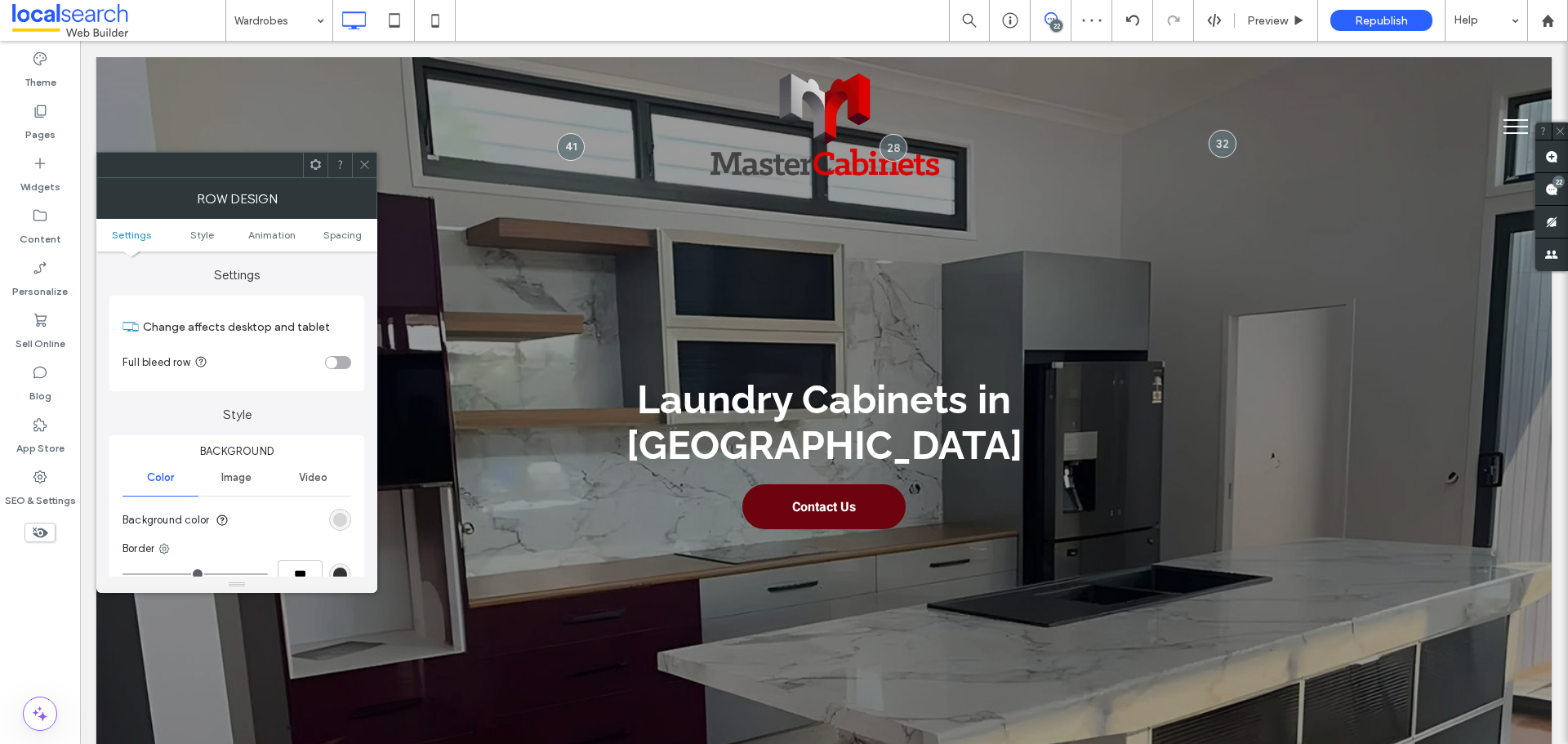
click at [368, 165] on icon at bounding box center [364, 165] width 12 height 12
click at [343, 514] on icon "rgba(0, 0, 0, 0)" at bounding box center [340, 520] width 14 height 14
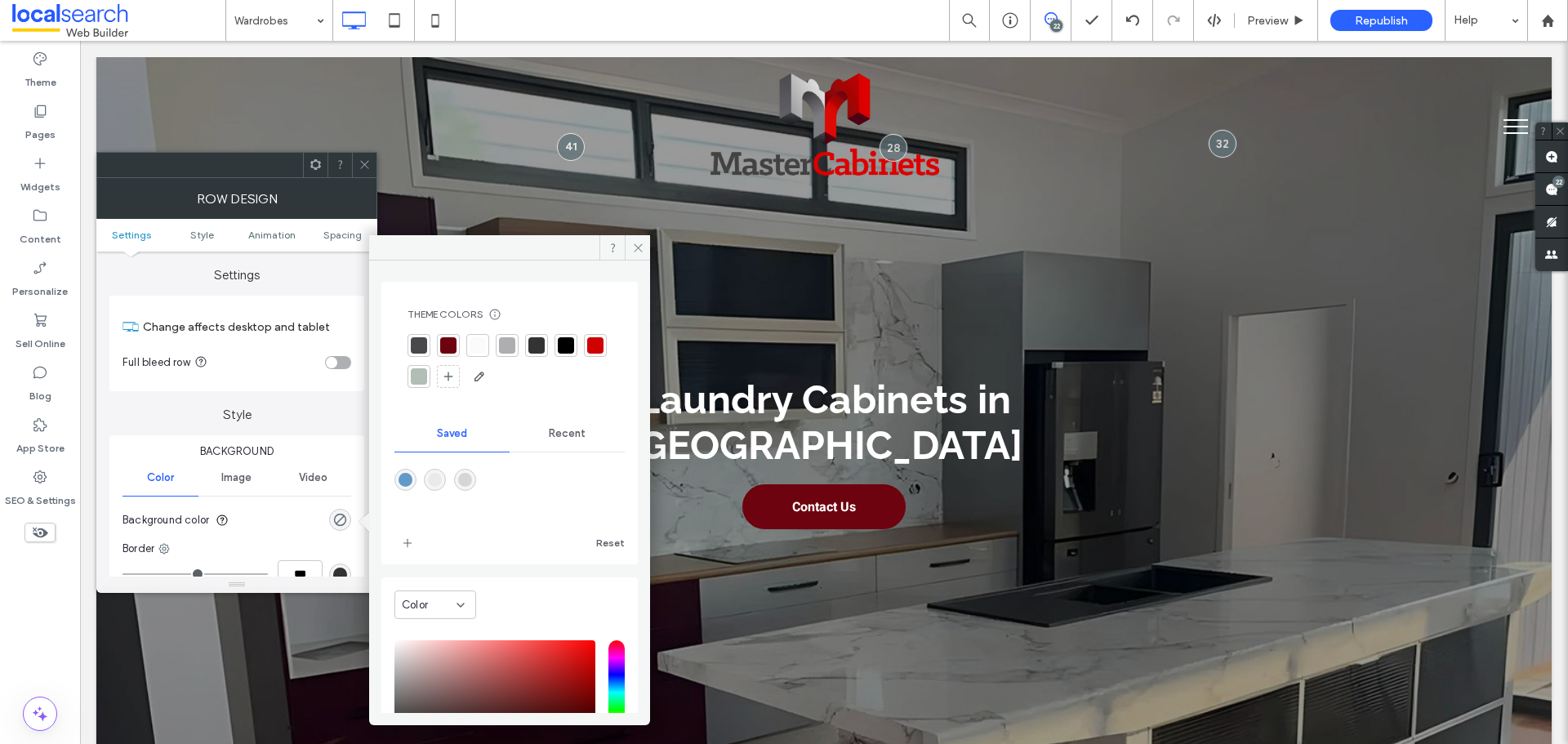
drag, startPoint x: 441, startPoint y: 481, endPoint x: 509, endPoint y: 421, distance: 90.7
click at [441, 482] on div "rgba(234,234,235,1)" at bounding box center [435, 480] width 14 height 14
type input "*******"
type input "***"
type input "****"
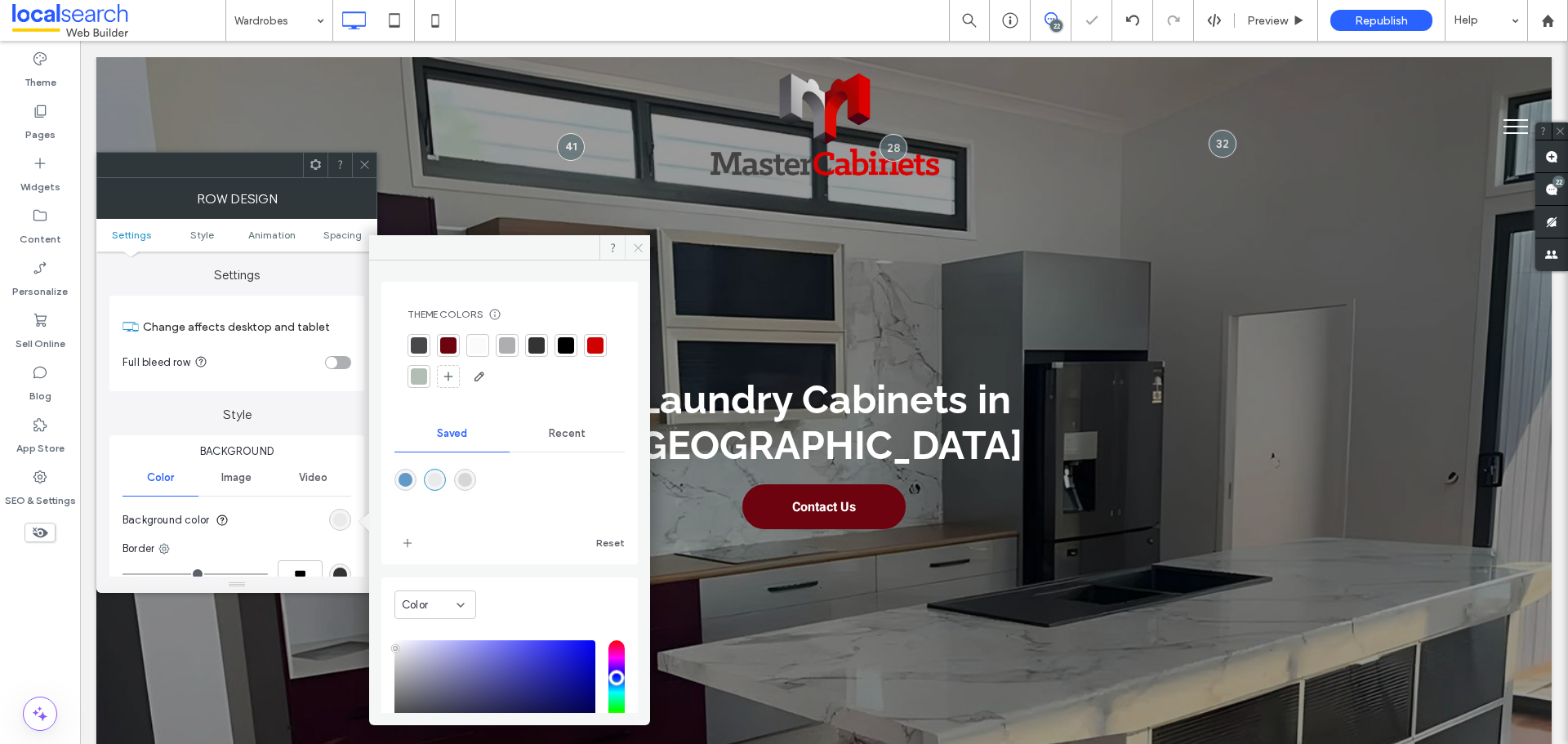
click at [639, 243] on icon at bounding box center [638, 248] width 12 height 12
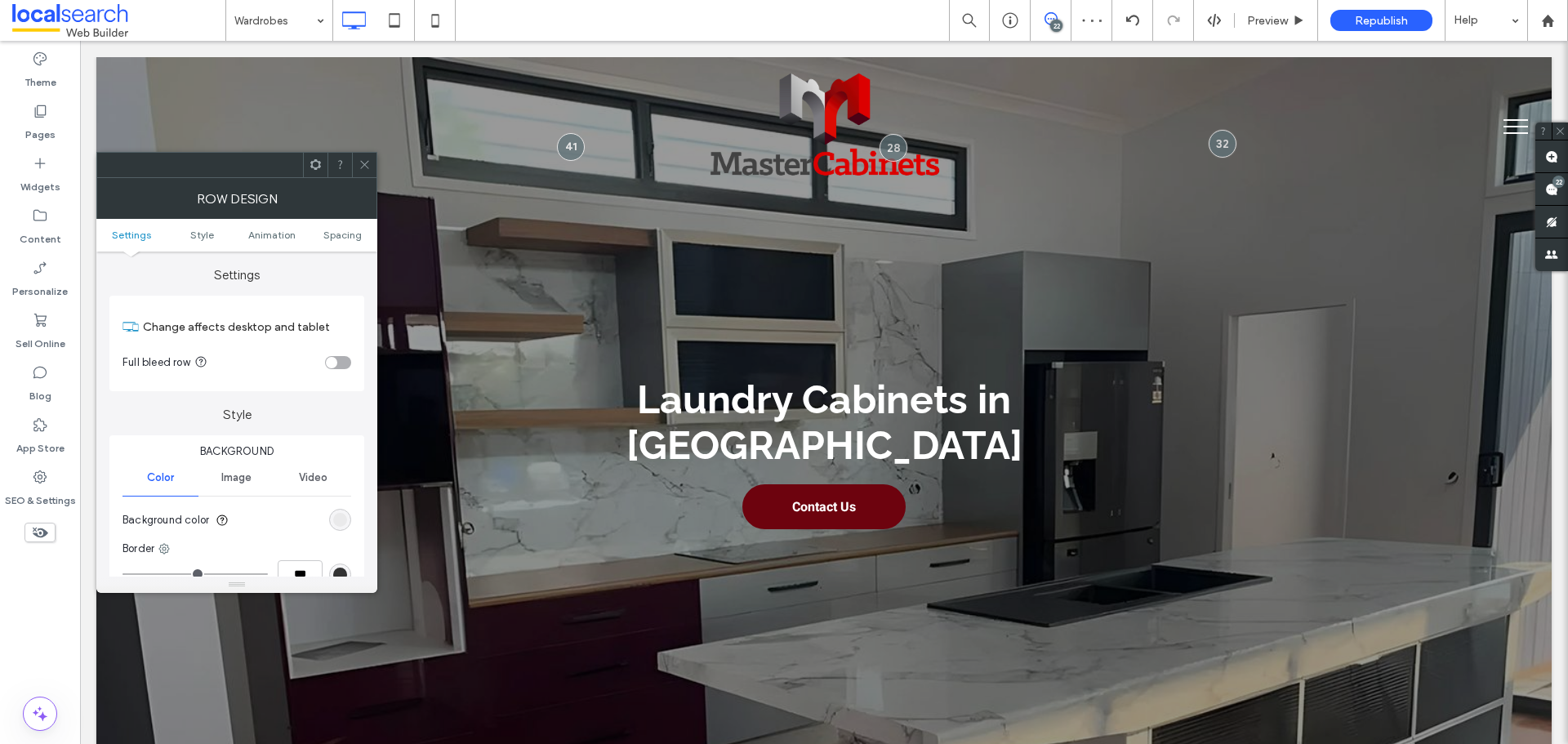
drag, startPoint x: 361, startPoint y: 162, endPoint x: 374, endPoint y: 180, distance: 22.2
click at [362, 162] on icon at bounding box center [364, 165] width 12 height 12
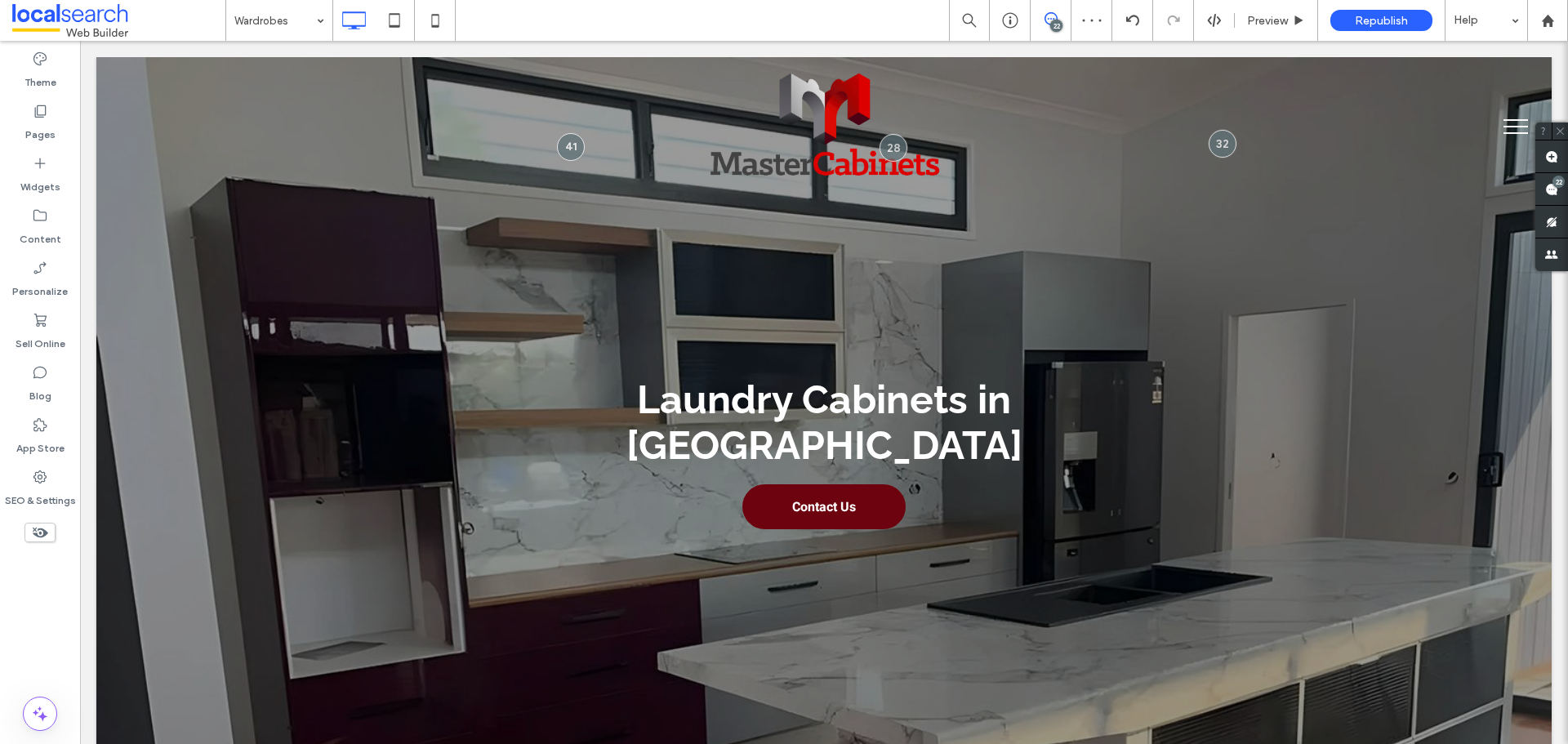
drag, startPoint x: 292, startPoint y: 18, endPoint x: 292, endPoint y: 34, distance: 16.0
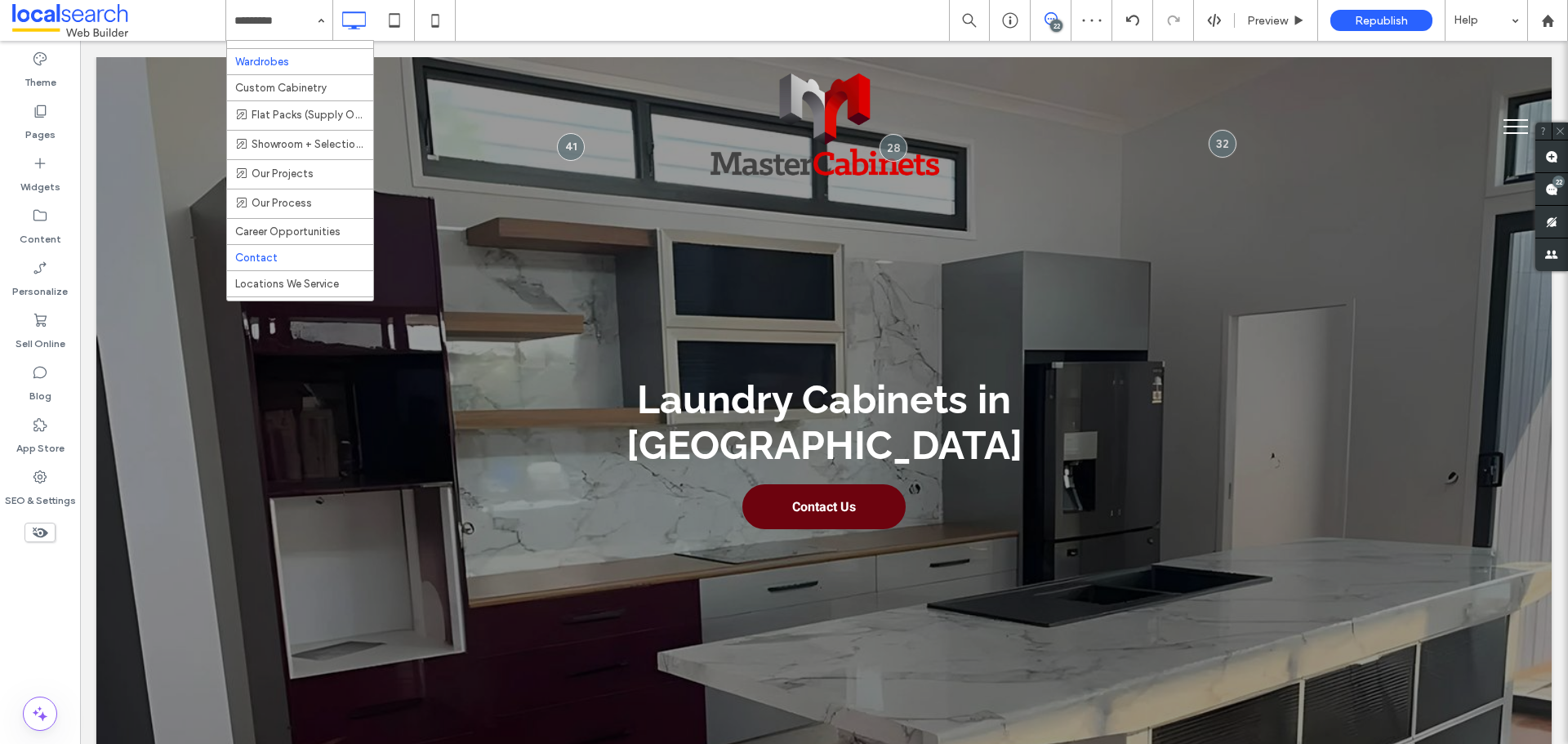
scroll to position [163, 0]
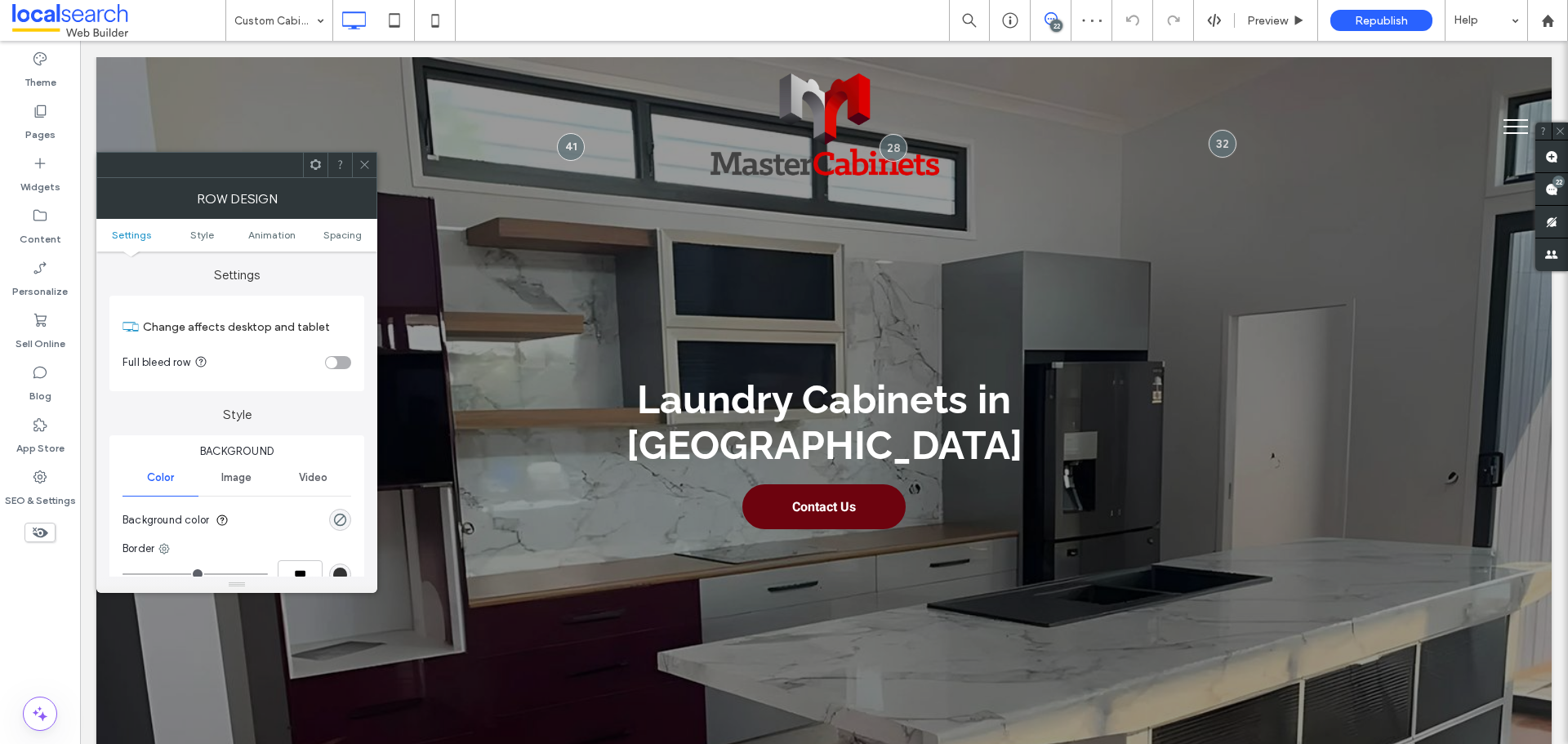
click at [353, 520] on div "Background Color Image Video Background color Border *** Shadow" at bounding box center [237, 549] width 255 height 226
click at [340, 520] on div "rgba(0, 0, 0, 0)" at bounding box center [340, 520] width 14 height 14
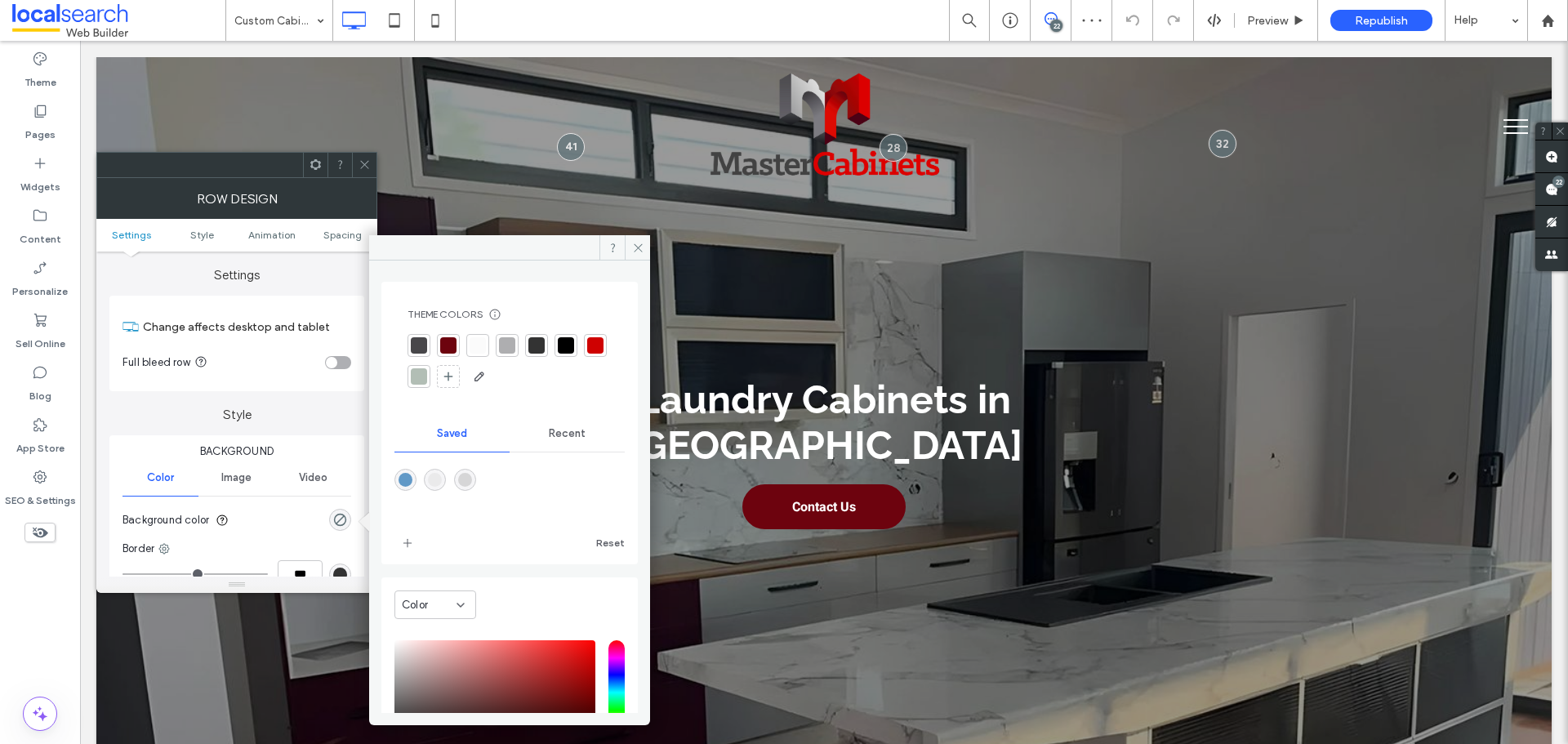
click at [469, 481] on div "rgba(214,214,215,1)" at bounding box center [465, 480] width 14 height 14
type input "*******"
type input "***"
type input "****"
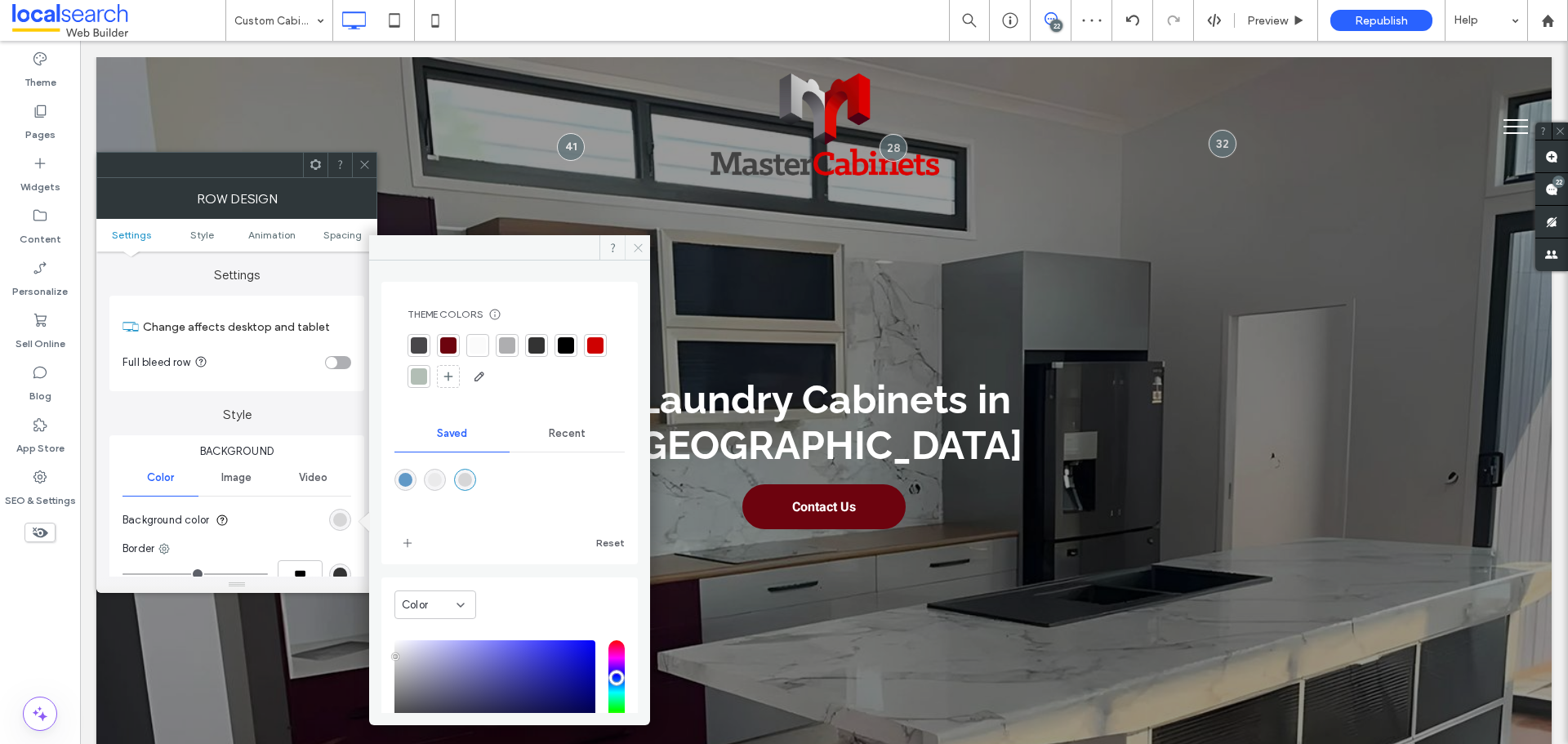
click at [642, 242] on icon at bounding box center [638, 248] width 12 height 12
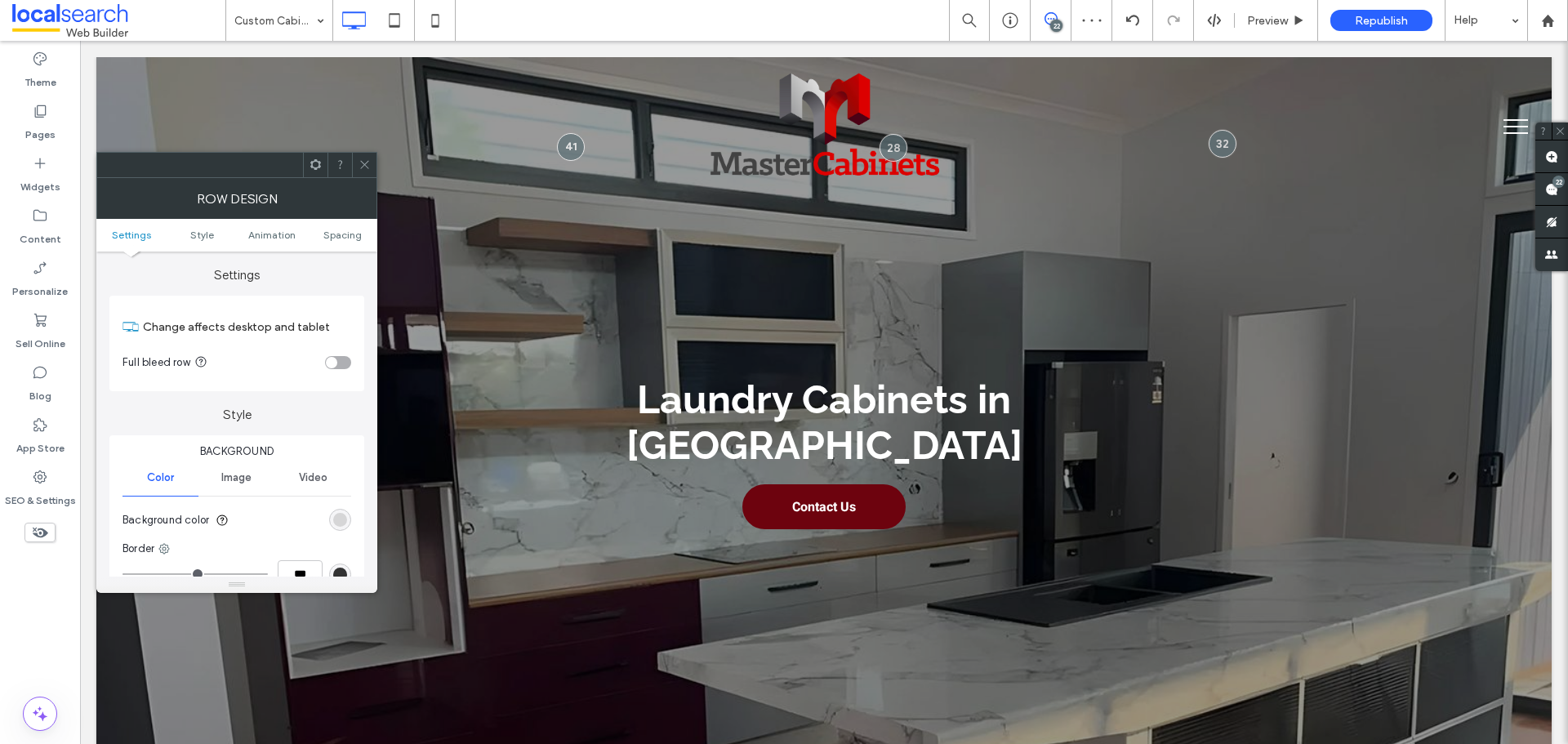
click at [363, 166] on icon at bounding box center [364, 165] width 12 height 12
click at [341, 520] on div "rgb(207, 1, 1)" at bounding box center [340, 520] width 14 height 14
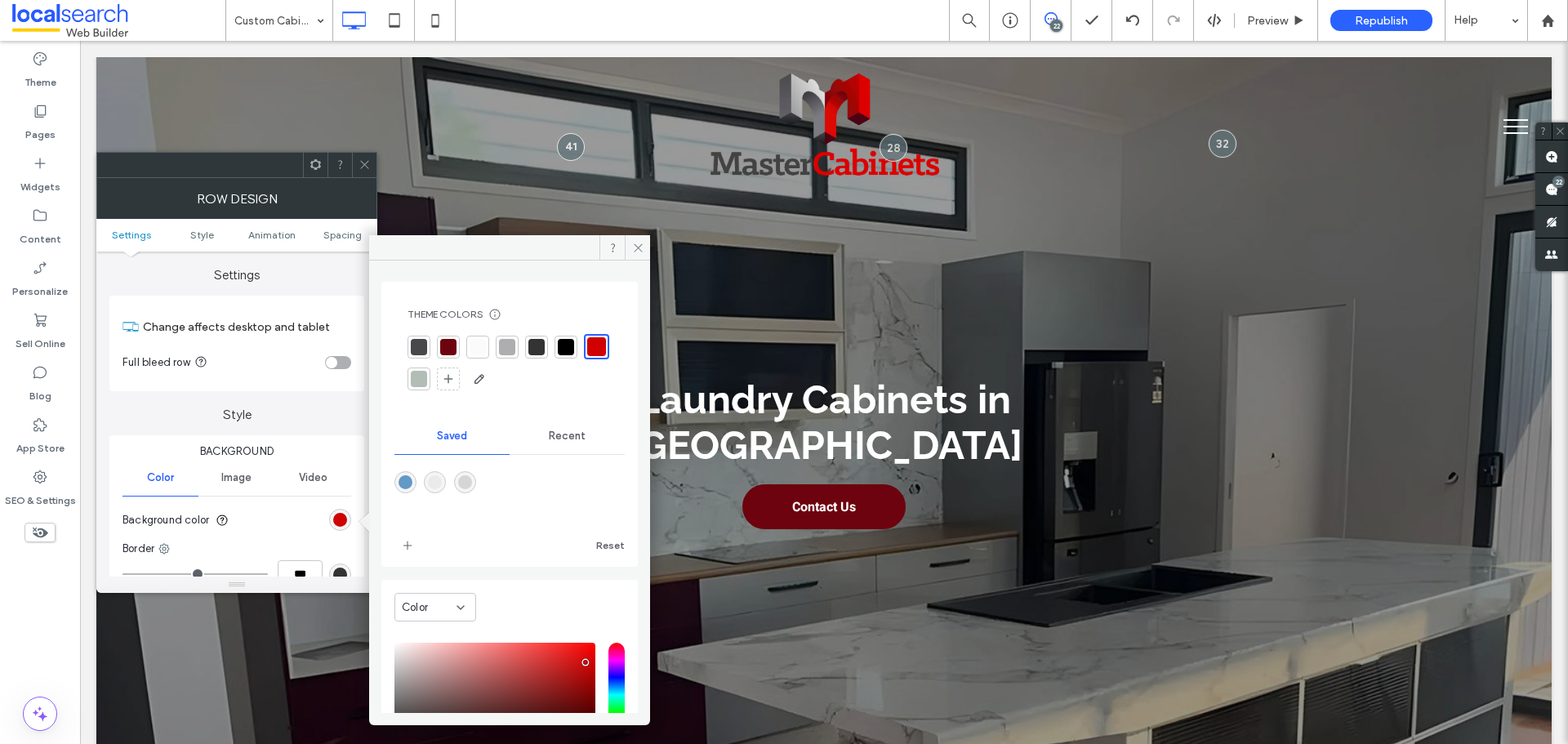
click at [439, 472] on div "rgba(234,234,235,1)" at bounding box center [435, 482] width 22 height 22
type input "*******"
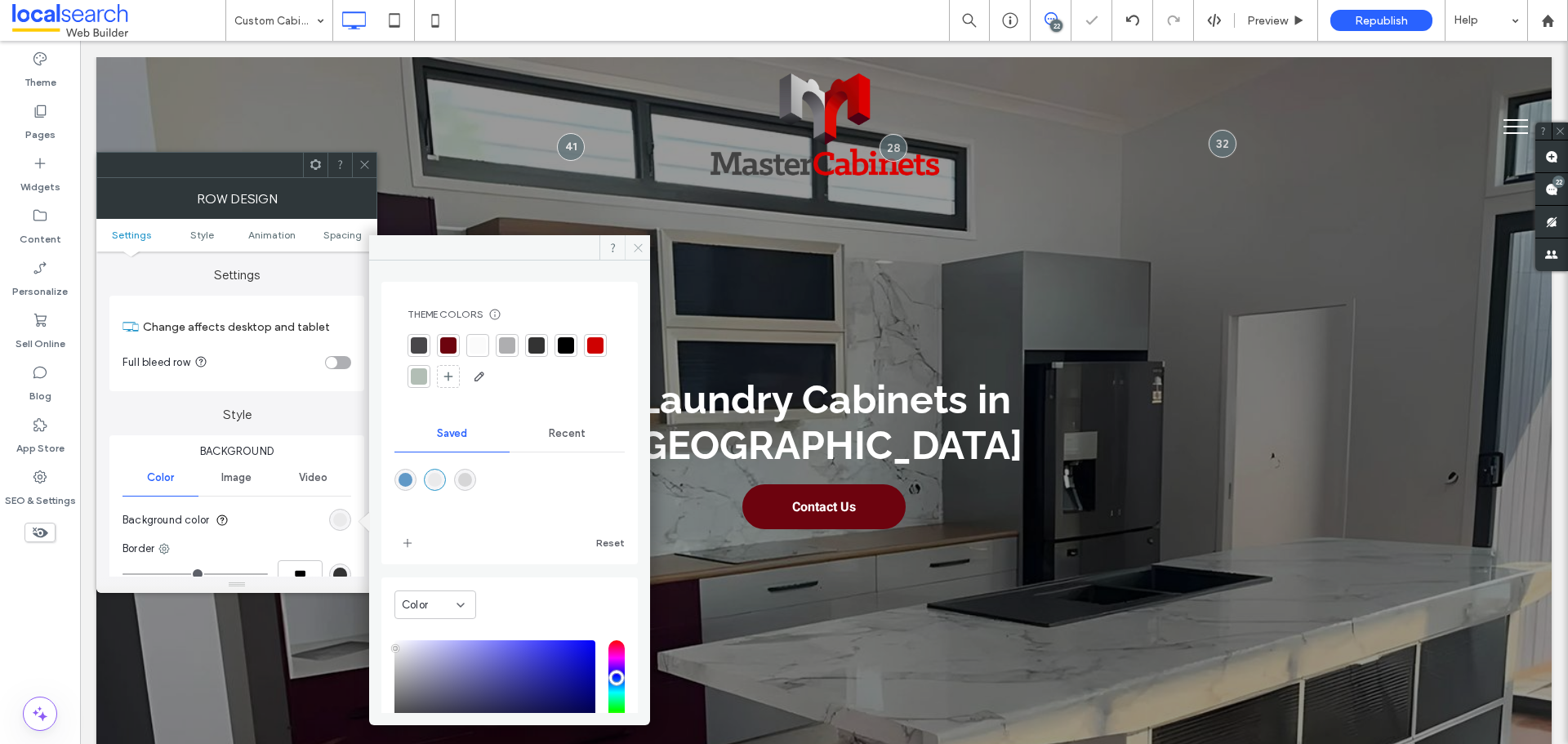
click at [632, 246] on icon at bounding box center [638, 248] width 12 height 12
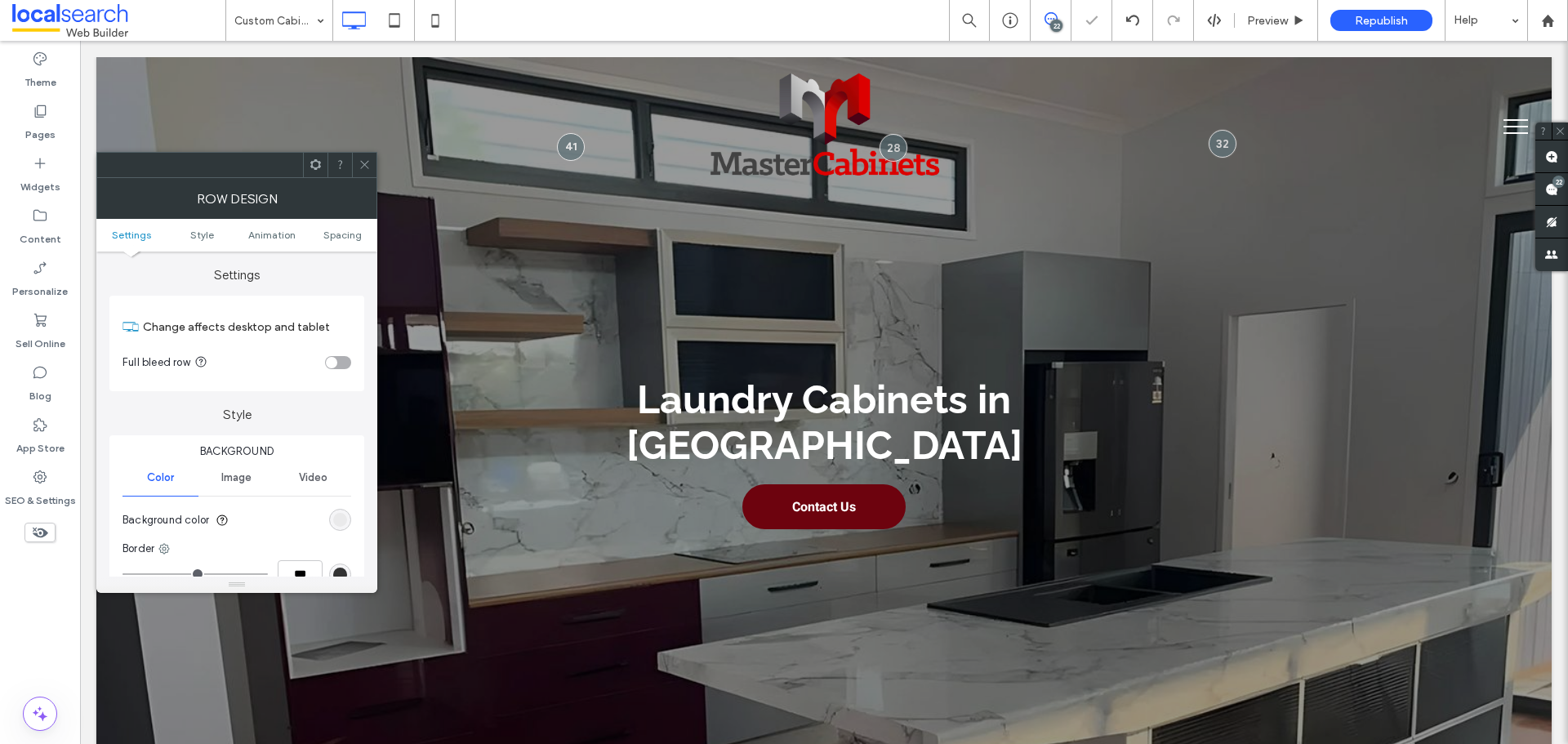
click at [351, 160] on div at bounding box center [339, 165] width 24 height 24
click at [367, 164] on icon at bounding box center [364, 165] width 12 height 12
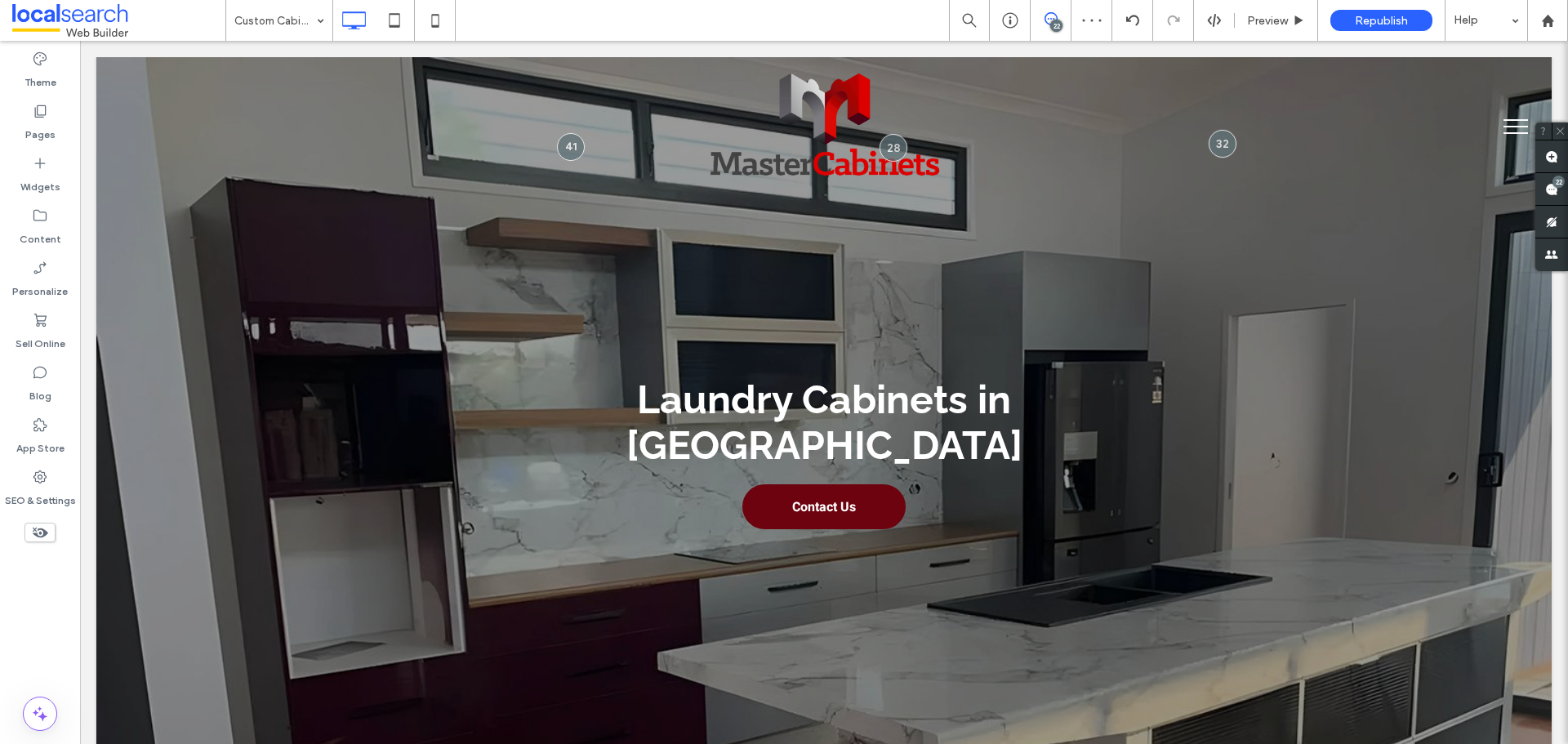
type input "*******"
type input "**"
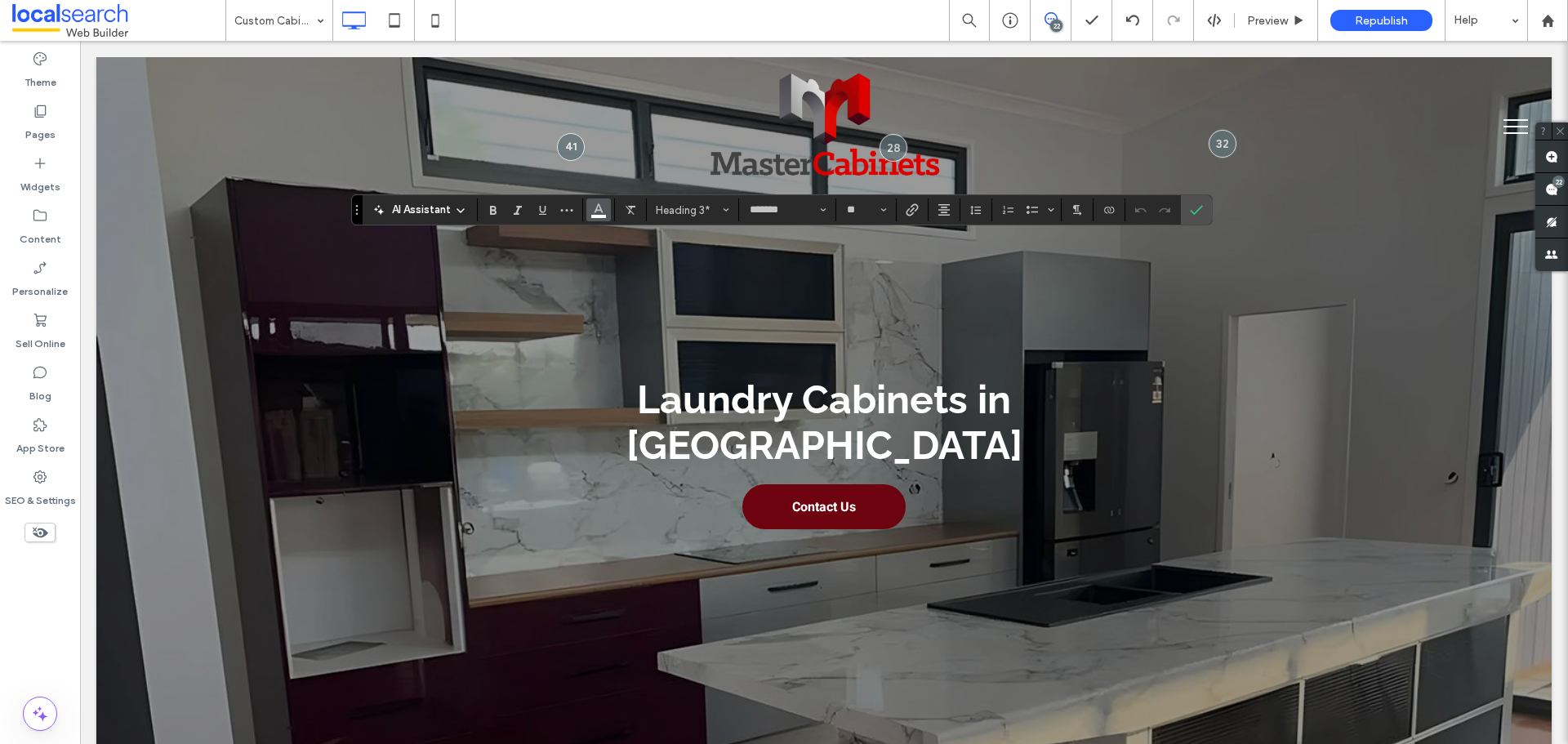
click at [598, 215] on span "Color" at bounding box center [599, 209] width 13 height 22
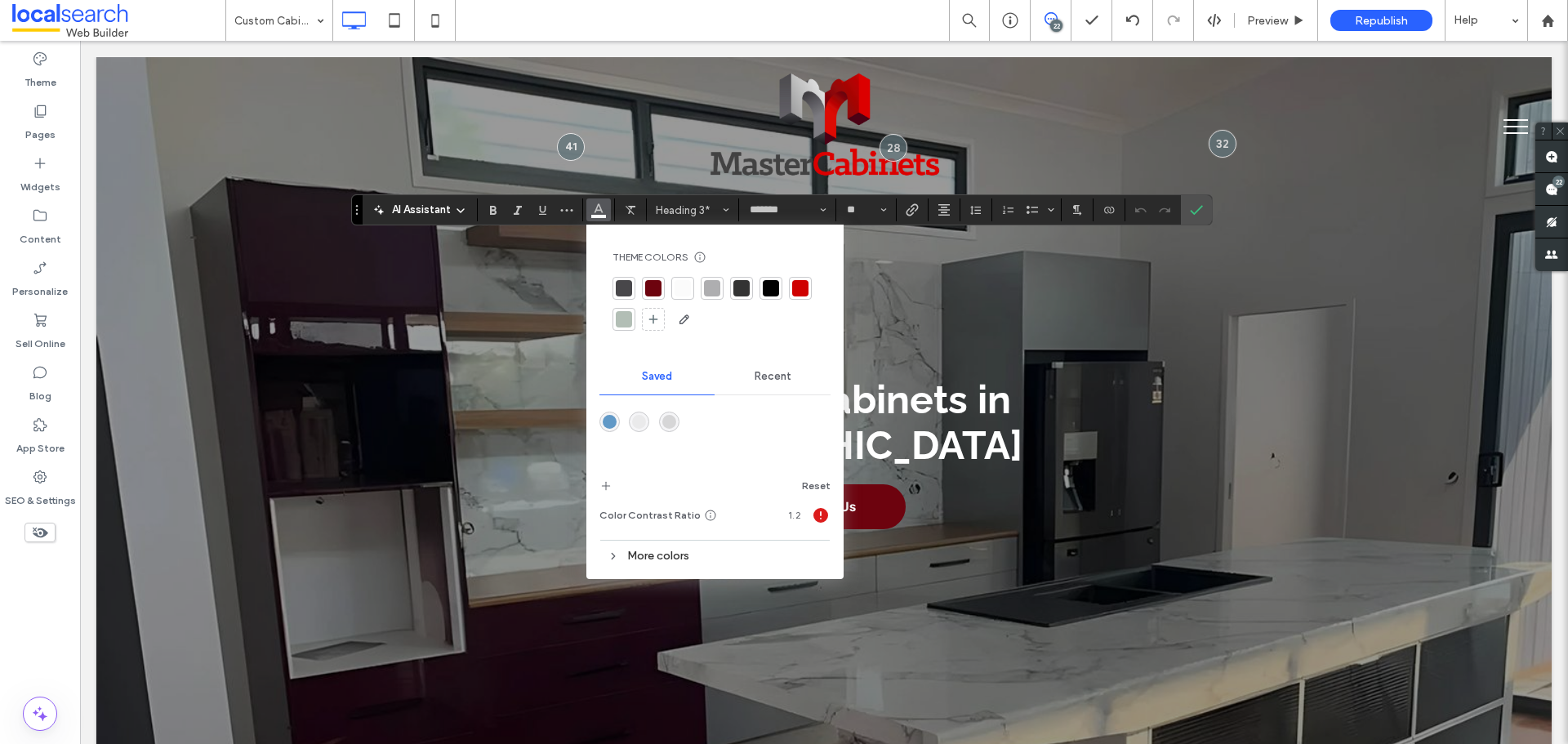
click at [772, 283] on div at bounding box center [772, 288] width 17 height 17
click at [1201, 212] on icon "Confirm" at bounding box center [1196, 210] width 13 height 13
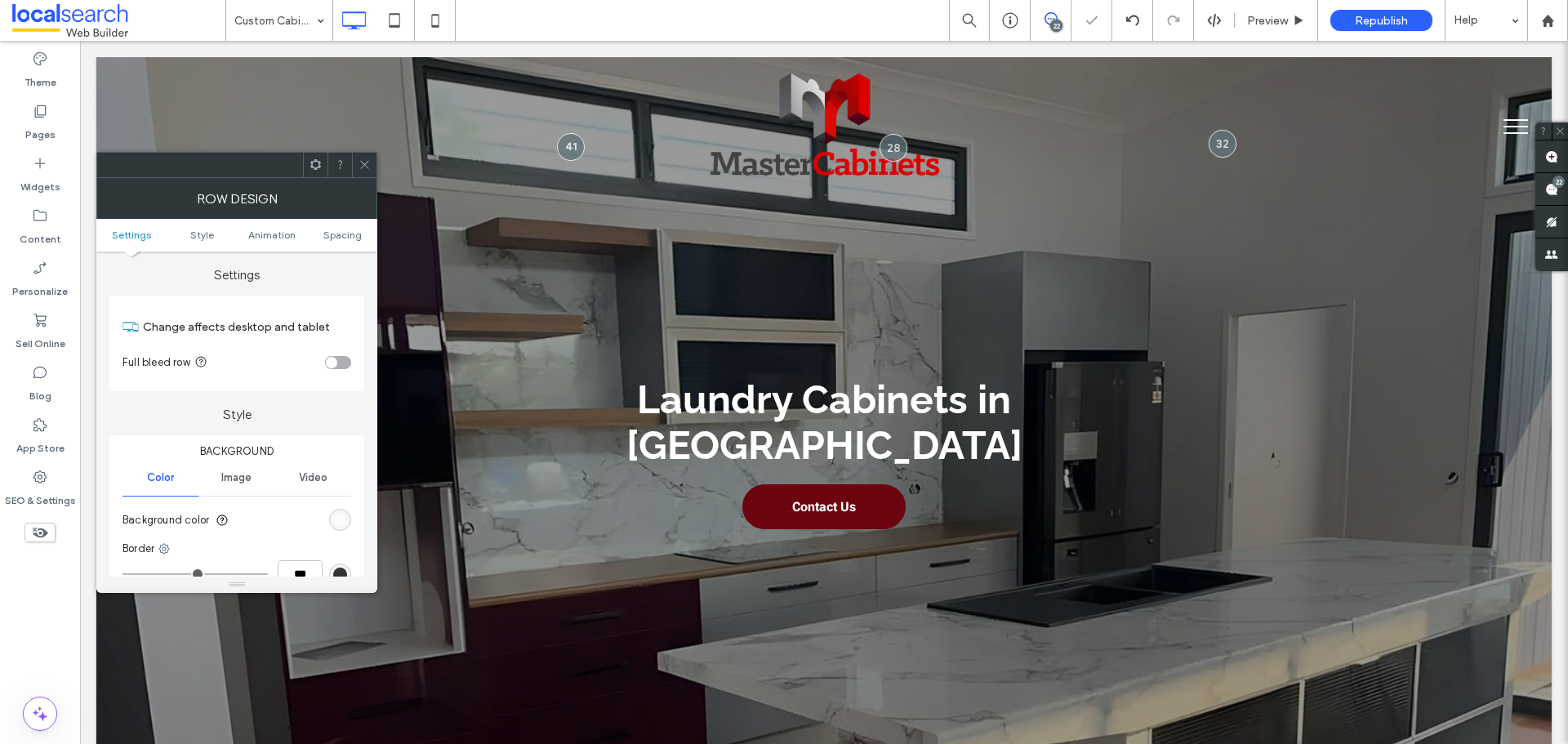
click at [344, 504] on section "Background color" at bounding box center [236, 520] width 229 height 41
click at [346, 514] on div "rgb(251, 251, 251)" at bounding box center [340, 520] width 14 height 14
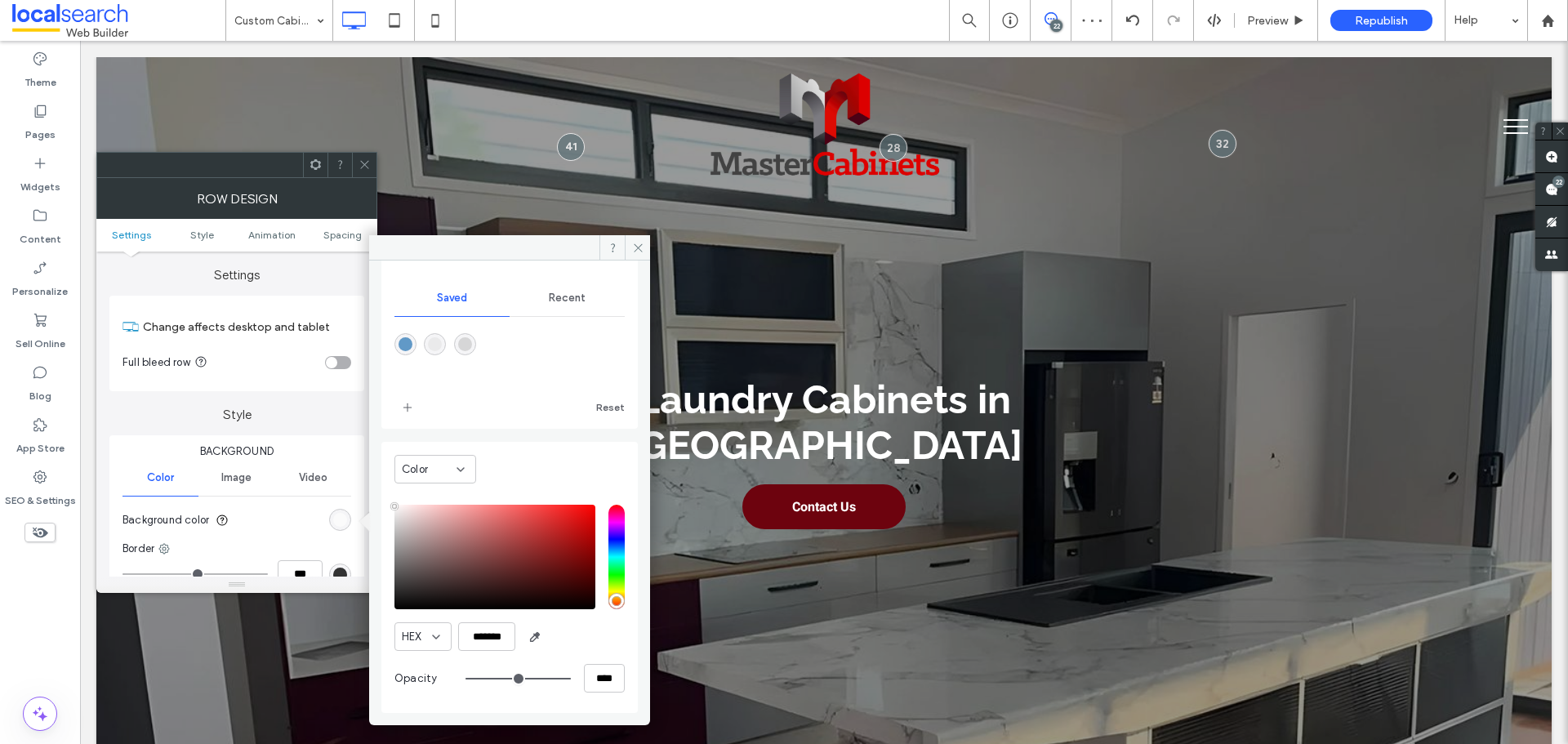
click at [476, 347] on div "rgba(214,214,215,1)" at bounding box center [465, 344] width 22 height 22
type input "*******"
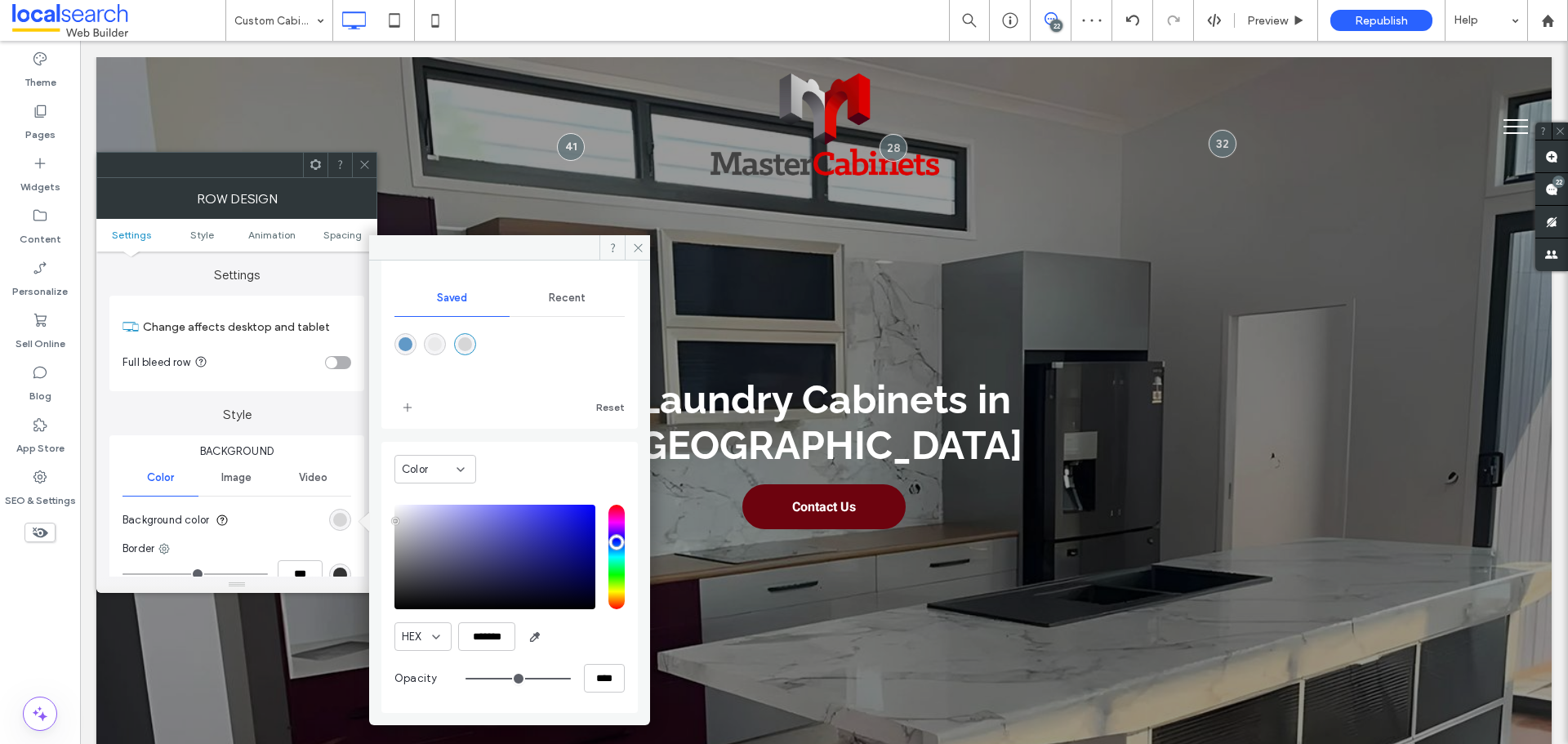
scroll to position [135, 0]
click at [639, 245] on icon at bounding box center [638, 248] width 12 height 12
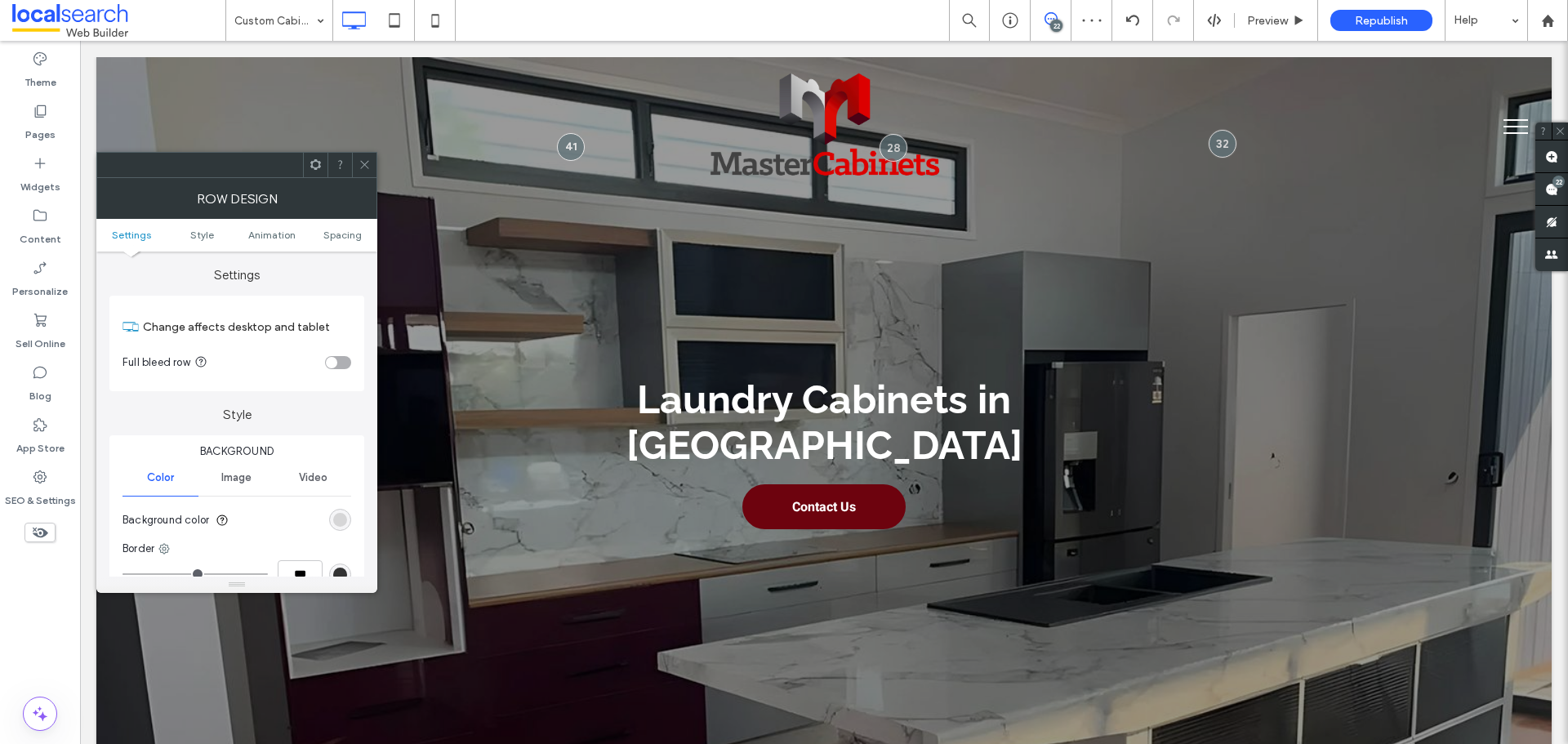
click at [372, 165] on div at bounding box center [363, 165] width 24 height 24
drag, startPoint x: 332, startPoint y: 524, endPoint x: 347, endPoint y: 517, distance: 16.6
click at [335, 524] on div "rgba(0, 0, 0, 0)" at bounding box center [340, 520] width 22 height 22
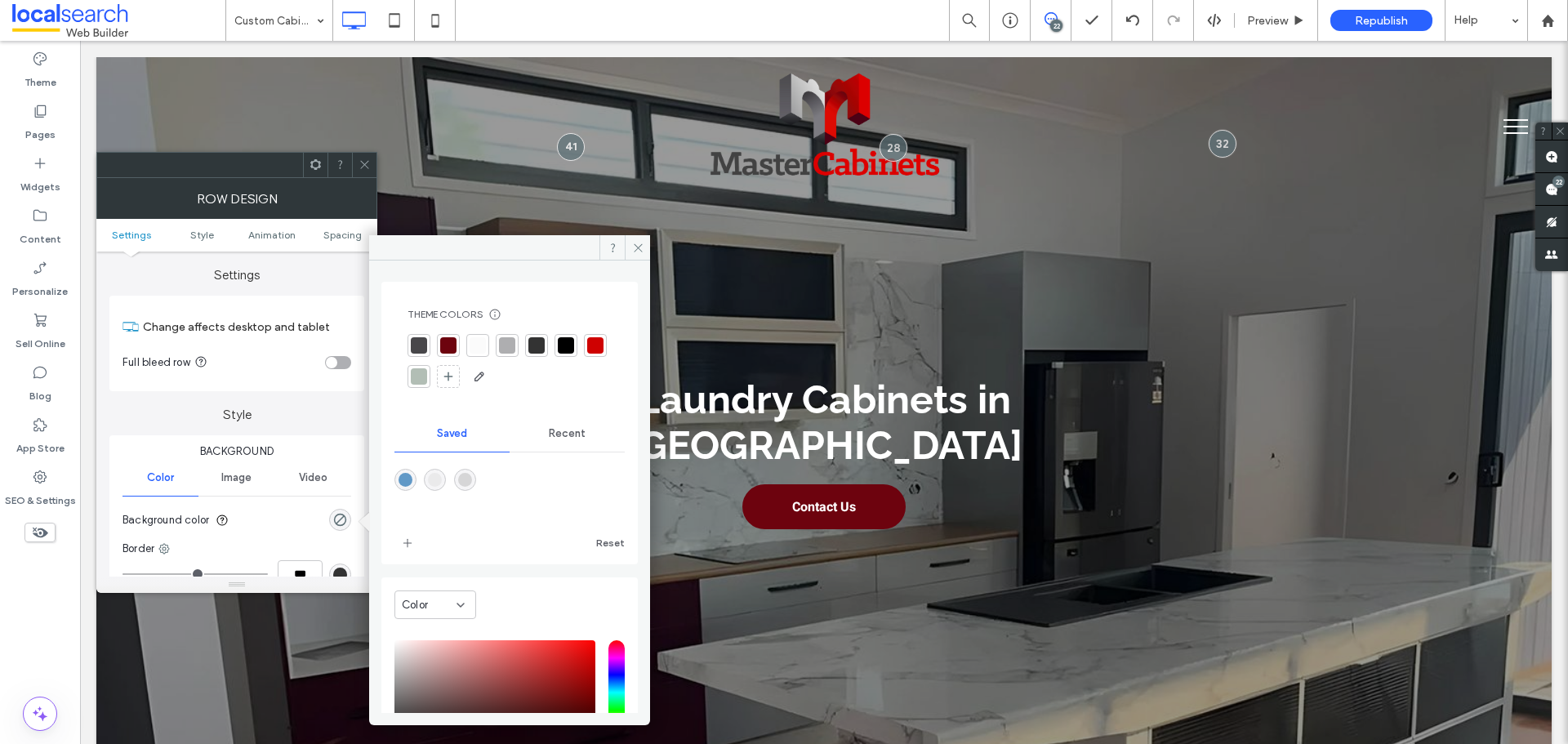
click at [441, 477] on div "rgba(234,234,235,1)" at bounding box center [435, 480] width 14 height 14
type input "*******"
type input "***"
type input "****"
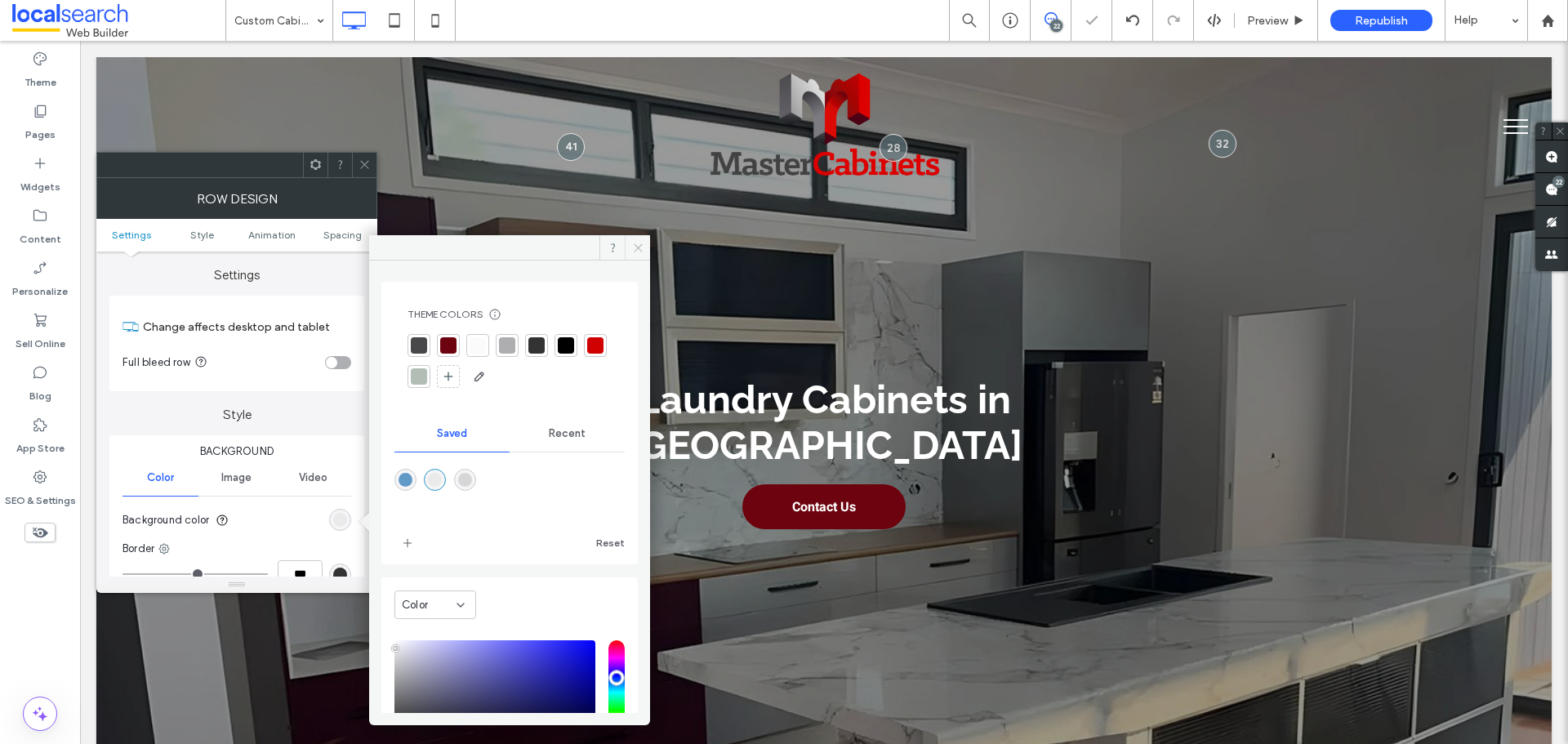
click at [632, 243] on icon at bounding box center [638, 248] width 12 height 12
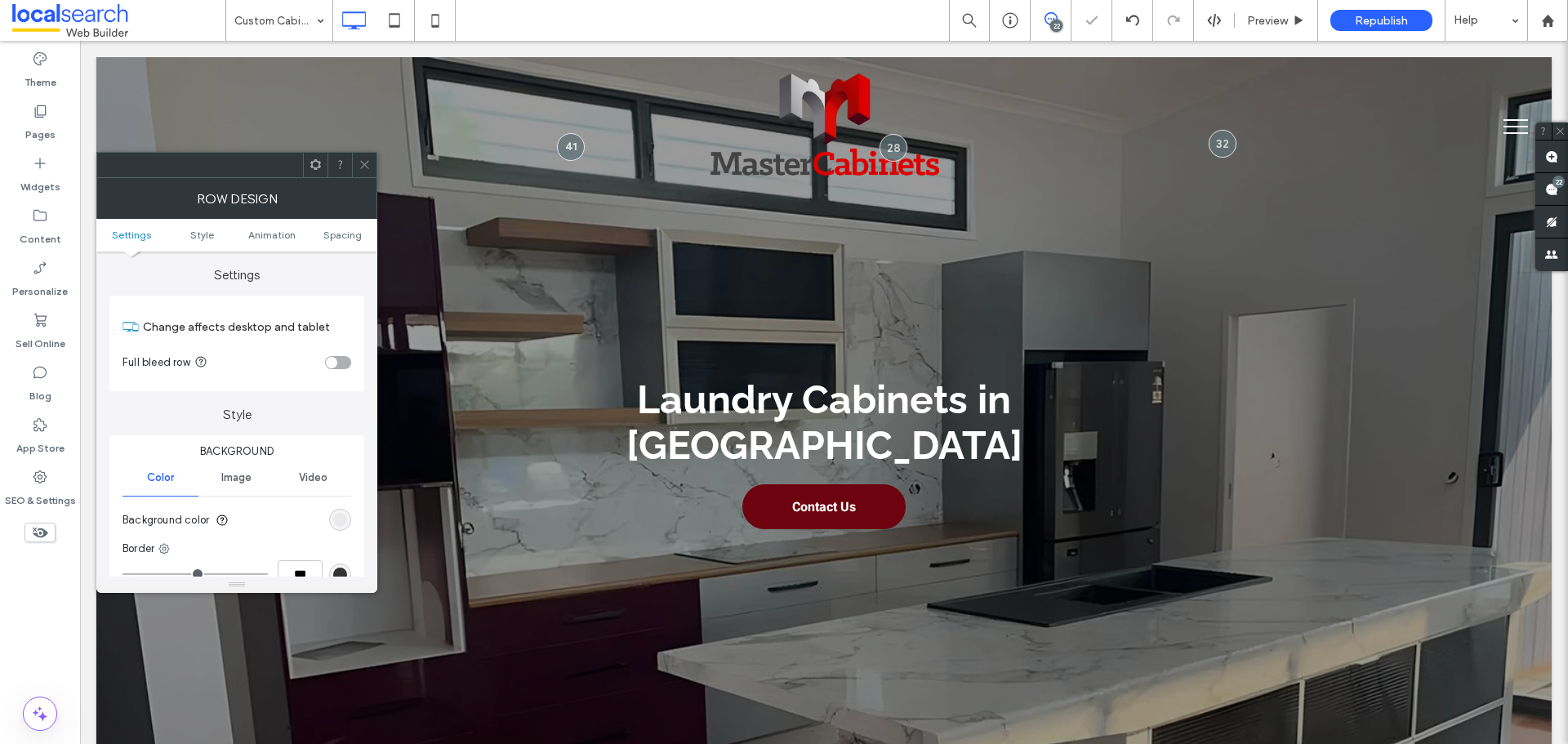
click at [369, 163] on icon at bounding box center [364, 165] width 12 height 12
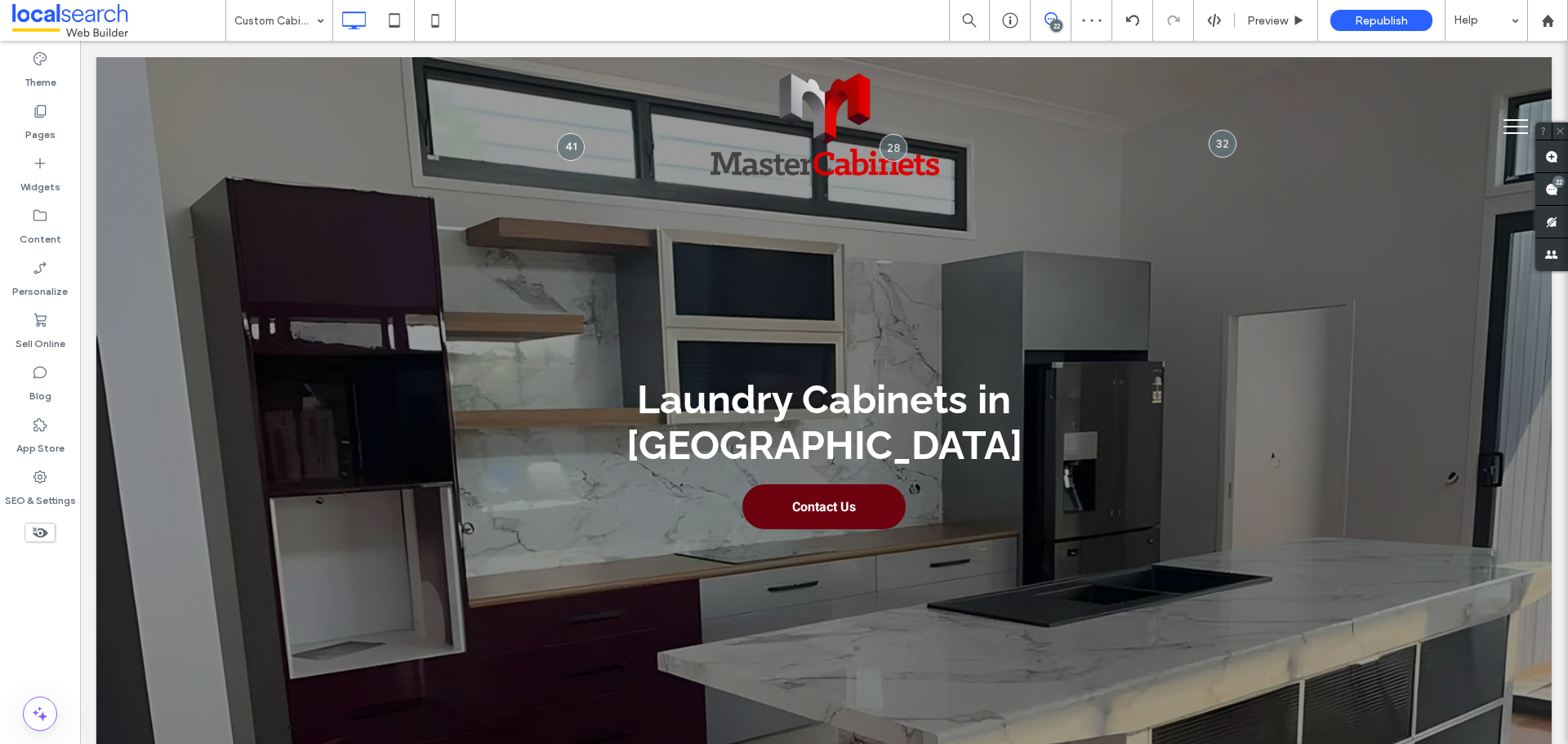
drag, startPoint x: 246, startPoint y: 21, endPoint x: 254, endPoint y: 37, distance: 17.9
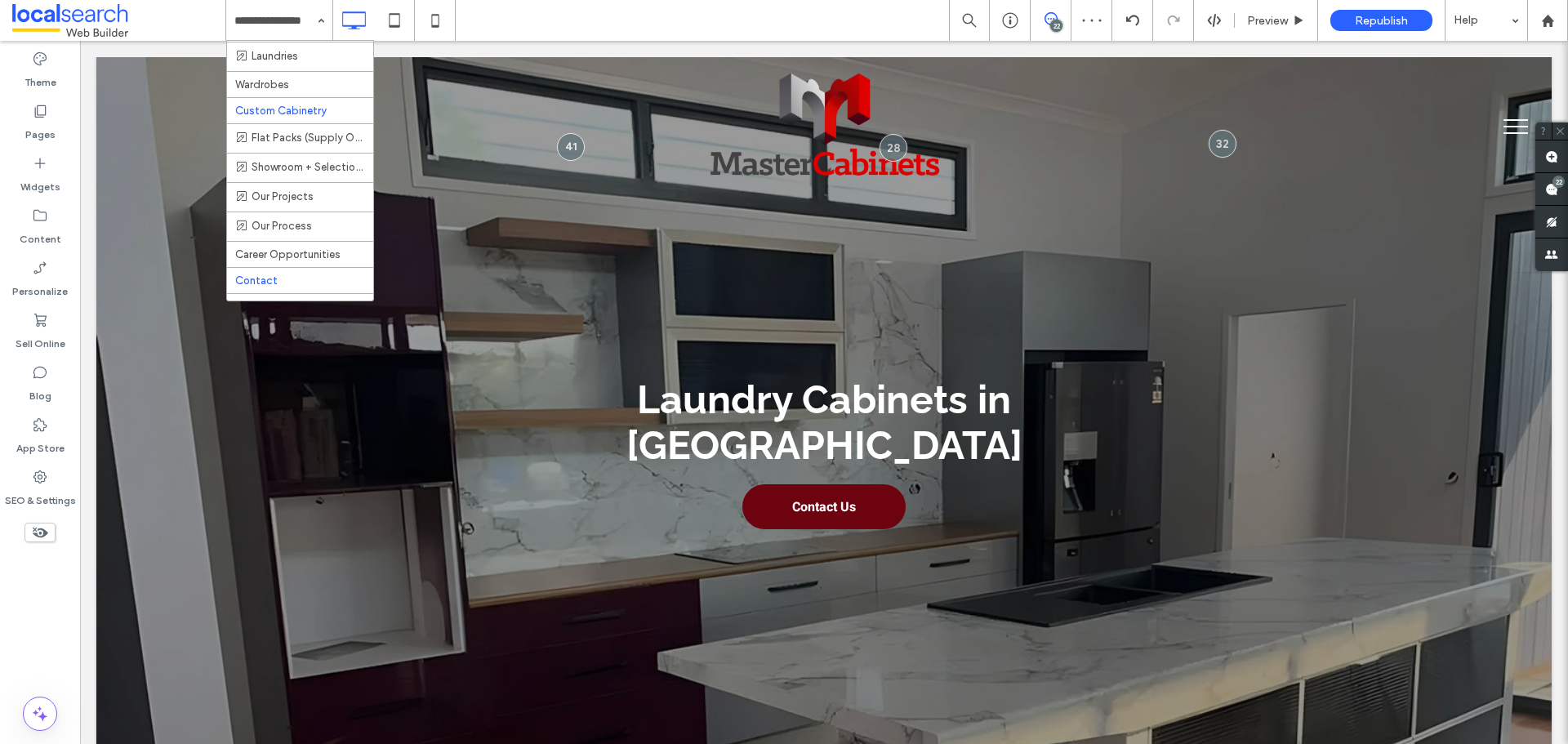
scroll to position [163, 0]
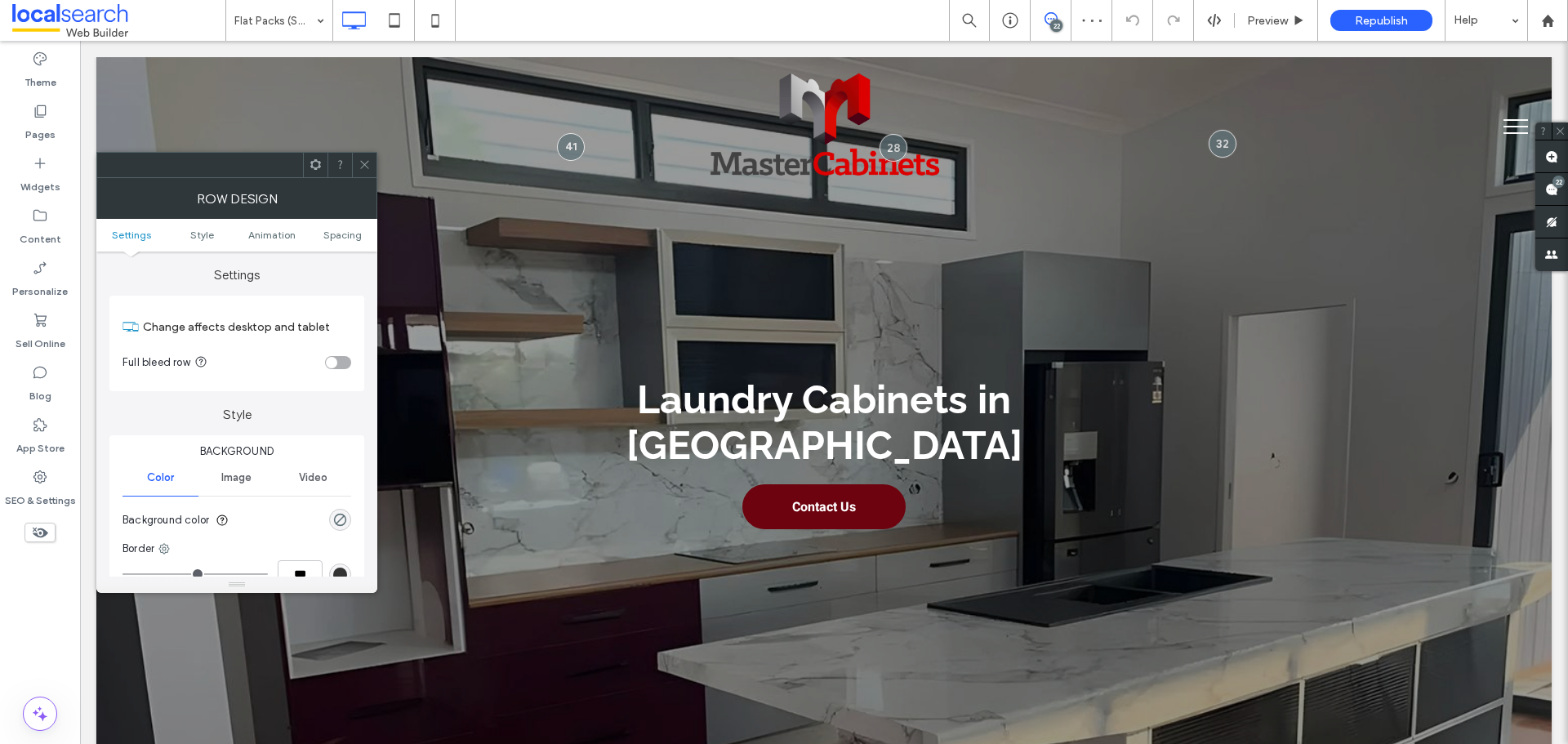
drag, startPoint x: 360, startPoint y: 516, endPoint x: 351, endPoint y: 517, distance: 9.1
click at [360, 517] on div "Background Color Image Video Background color Border *** Shadow" at bounding box center [237, 549] width 255 height 226
click at [346, 517] on use "rgba(0, 0, 0, 0)" at bounding box center [340, 520] width 12 height 12
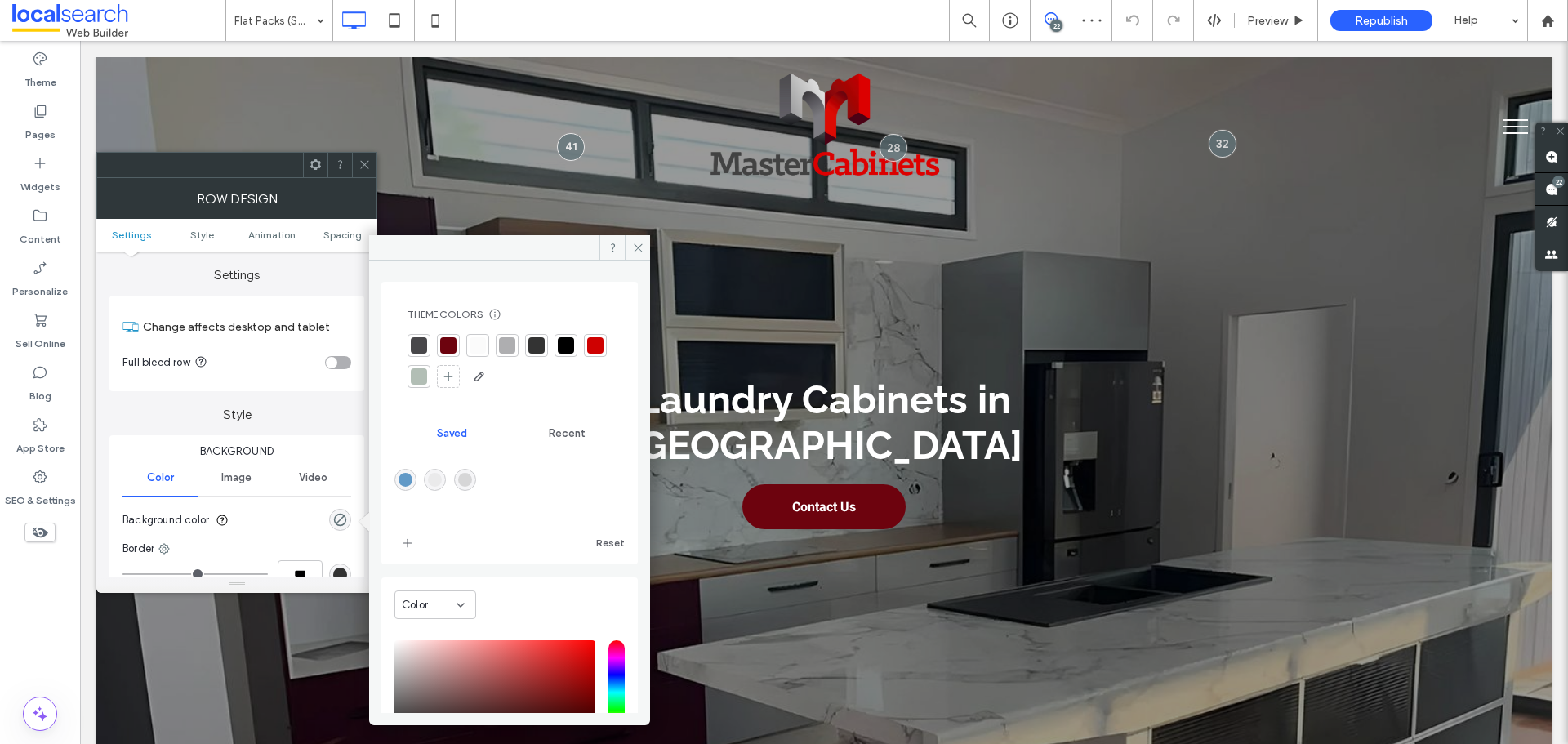
click at [507, 338] on div at bounding box center [507, 346] width 17 height 17
click at [451, 495] on div at bounding box center [509, 494] width 230 height 62
click at [468, 481] on div "rgba(214,214,215,1)" at bounding box center [465, 482] width 14 height 14
type input "*******"
type input "***"
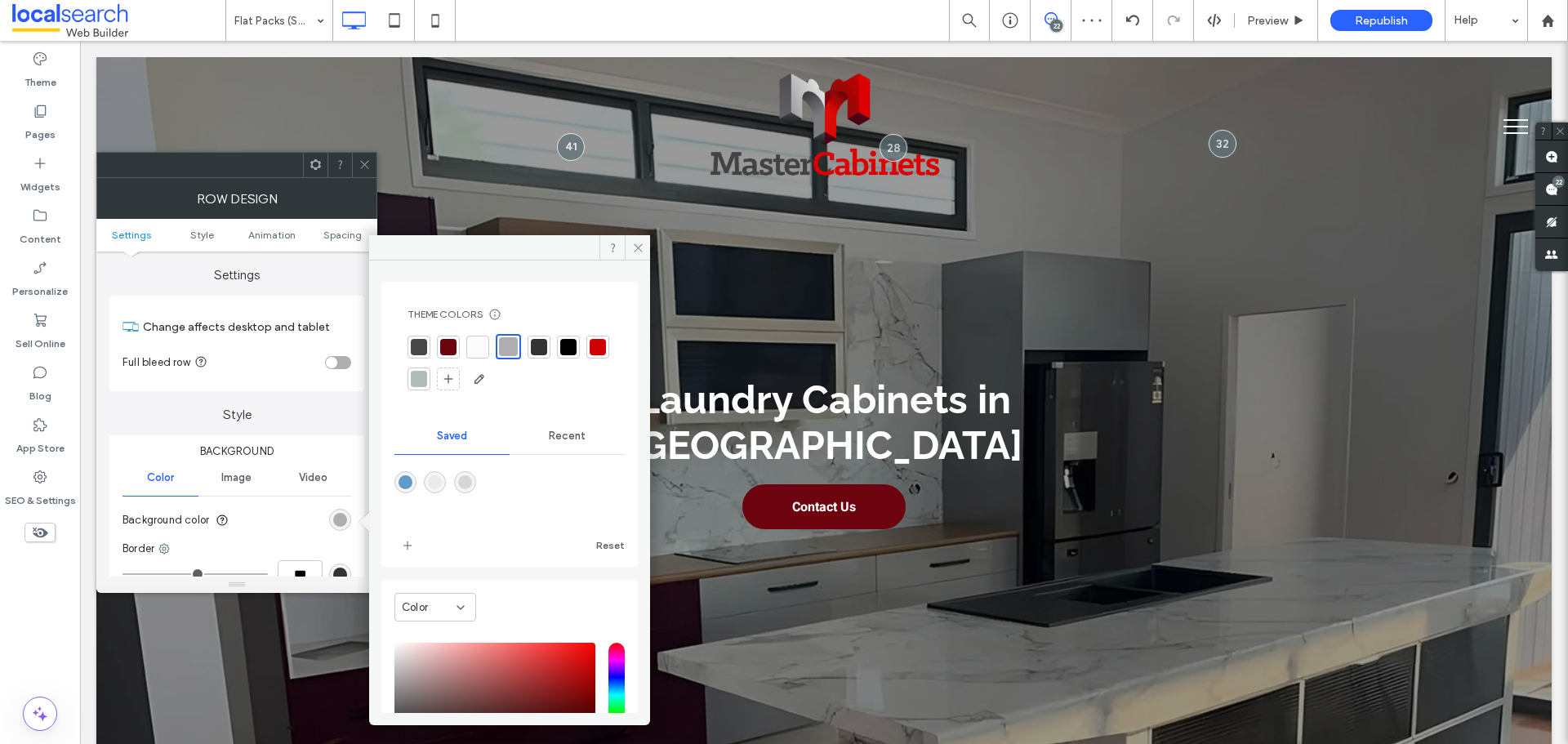
type input "****"
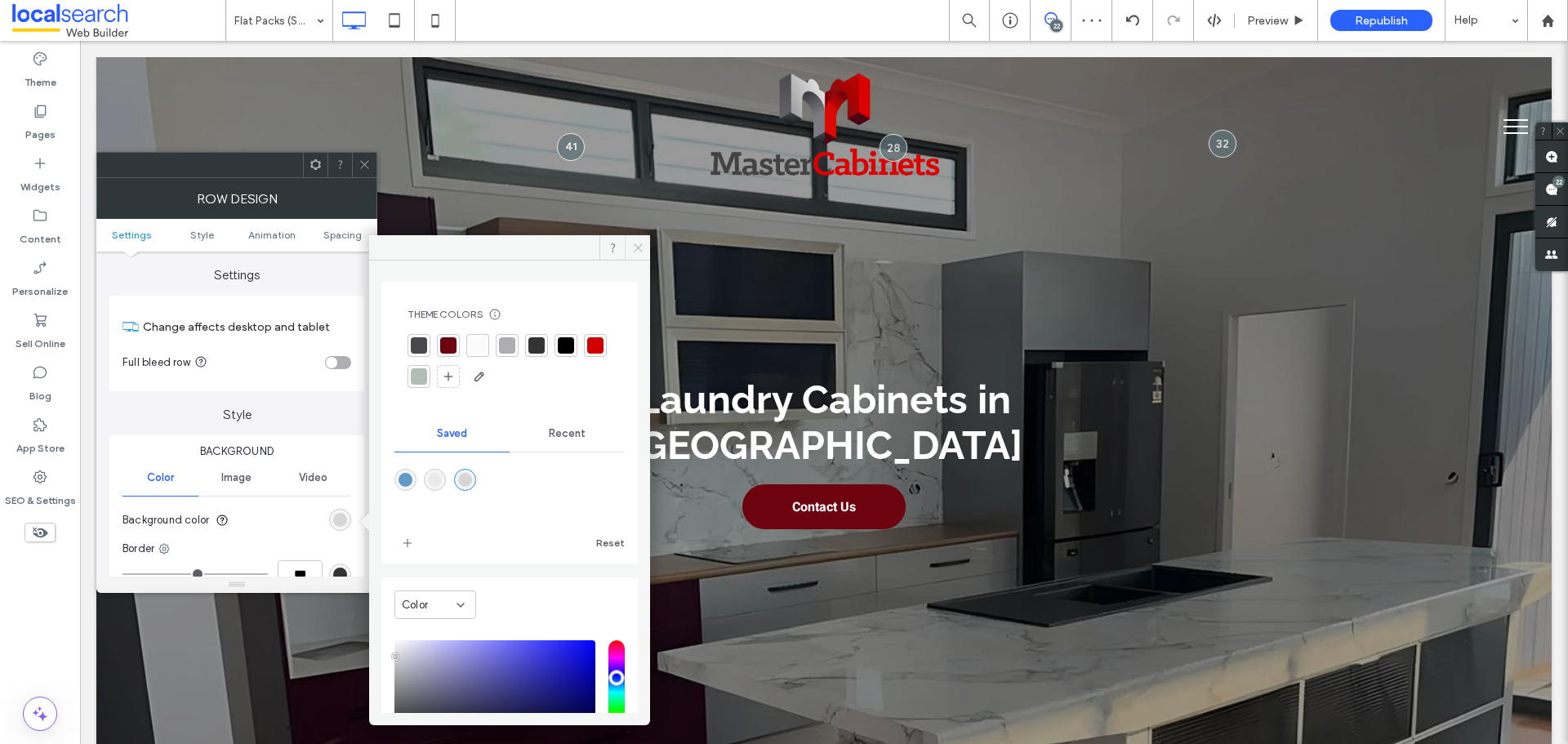
click at [643, 249] on span at bounding box center [638, 247] width 25 height 24
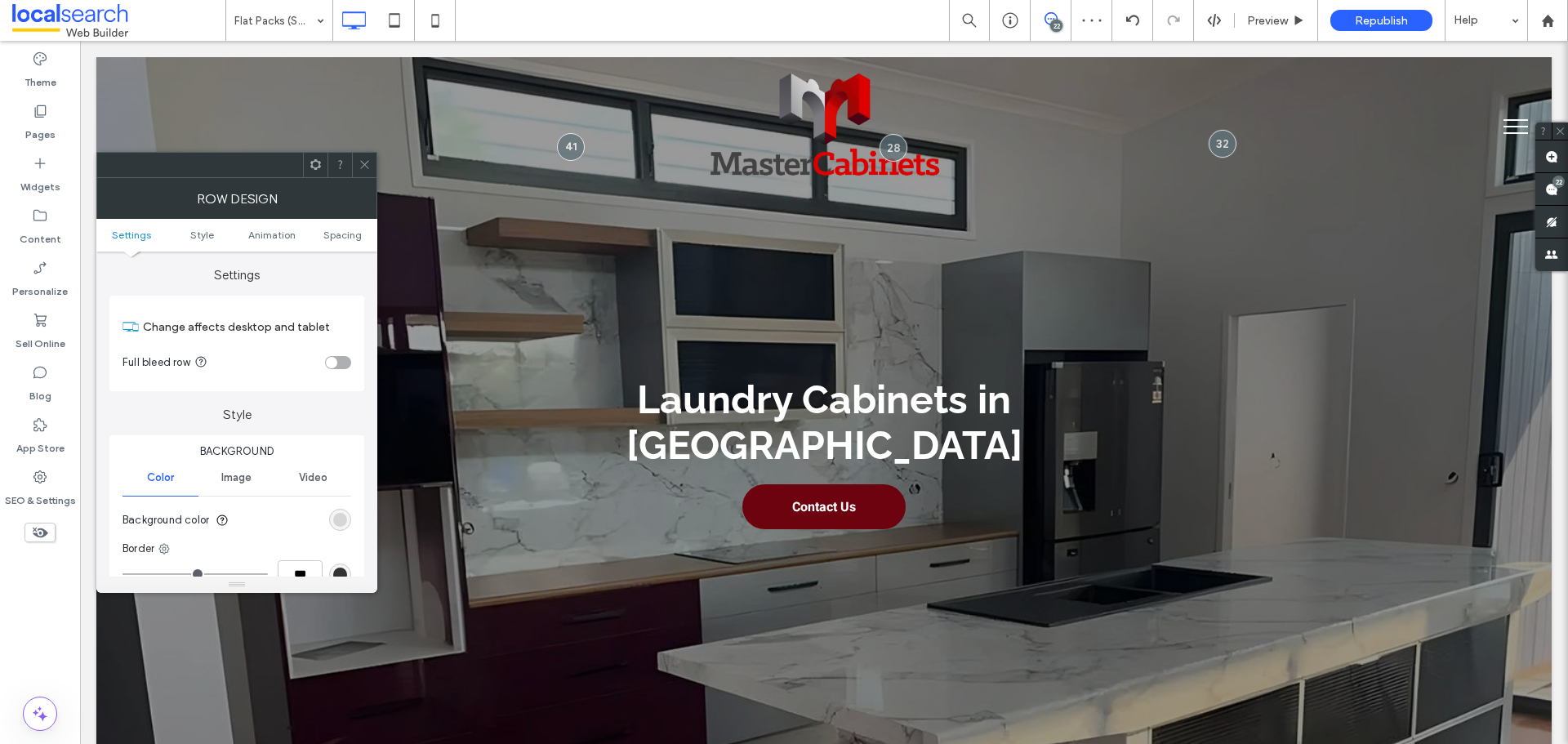
click at [362, 167] on icon at bounding box center [364, 165] width 12 height 12
click at [342, 510] on div "rgb(207, 1, 1)" at bounding box center [340, 520] width 22 height 22
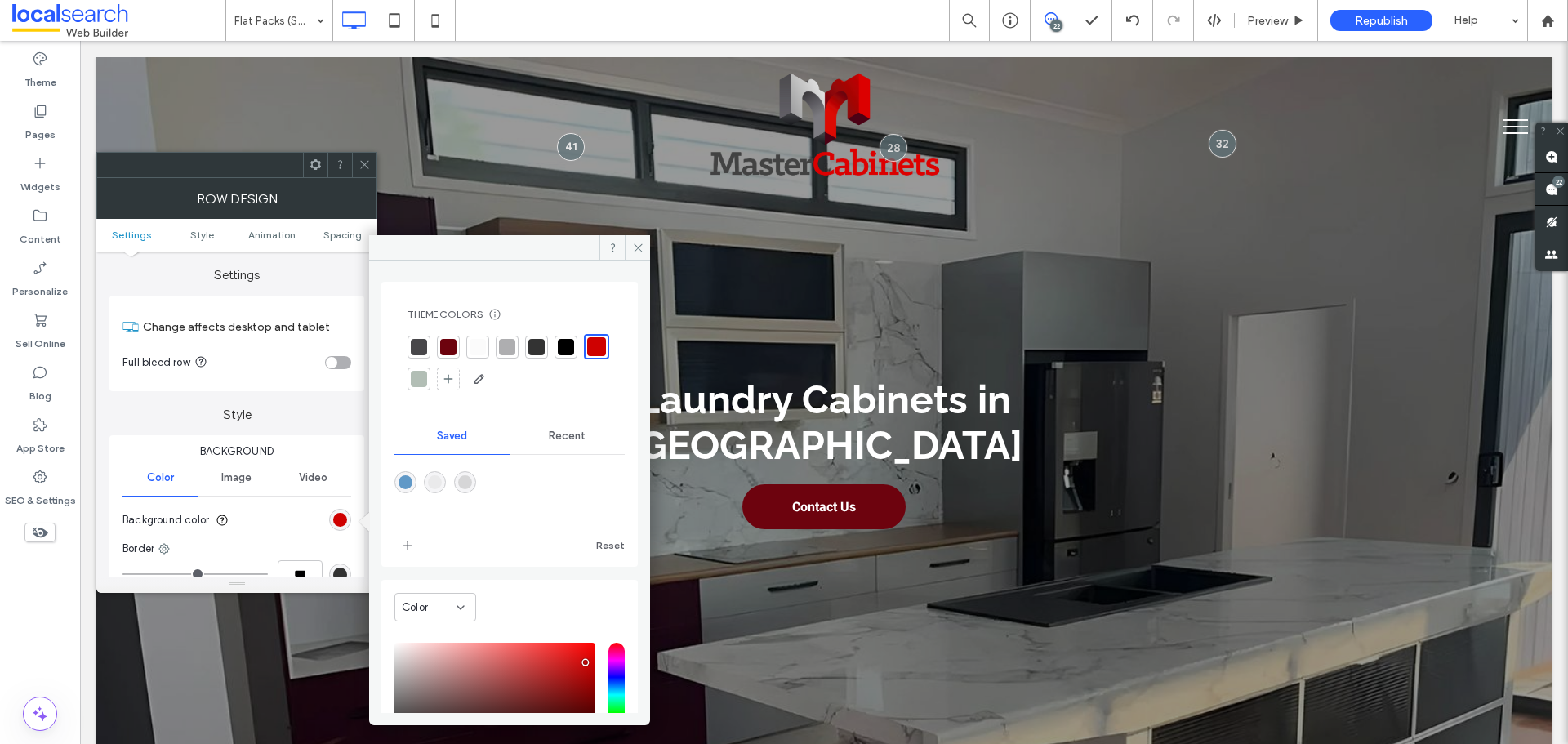
click at [437, 480] on div "rgba(234,234,235,1)" at bounding box center [435, 482] width 14 height 14
type input "*******"
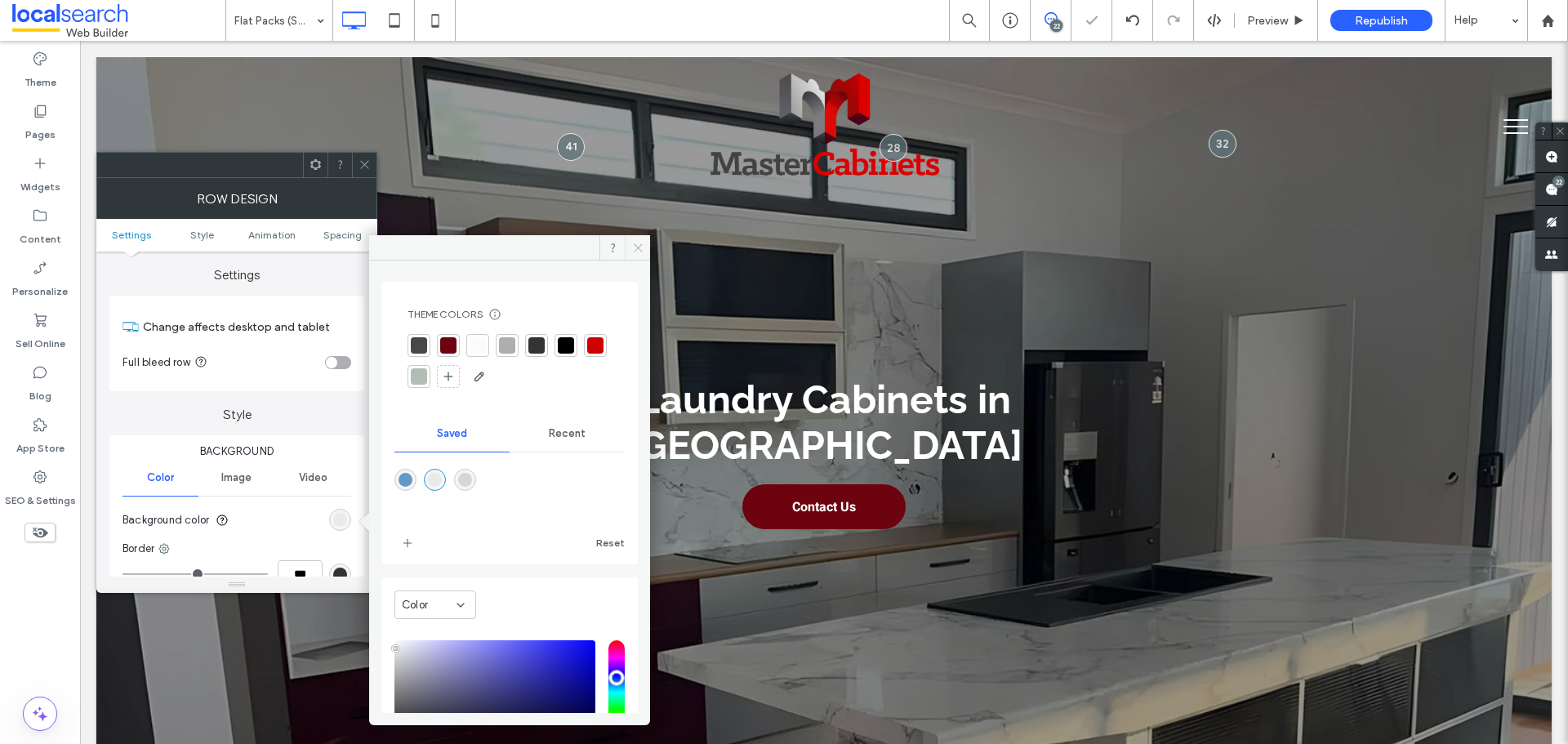
click at [636, 253] on icon at bounding box center [638, 248] width 12 height 12
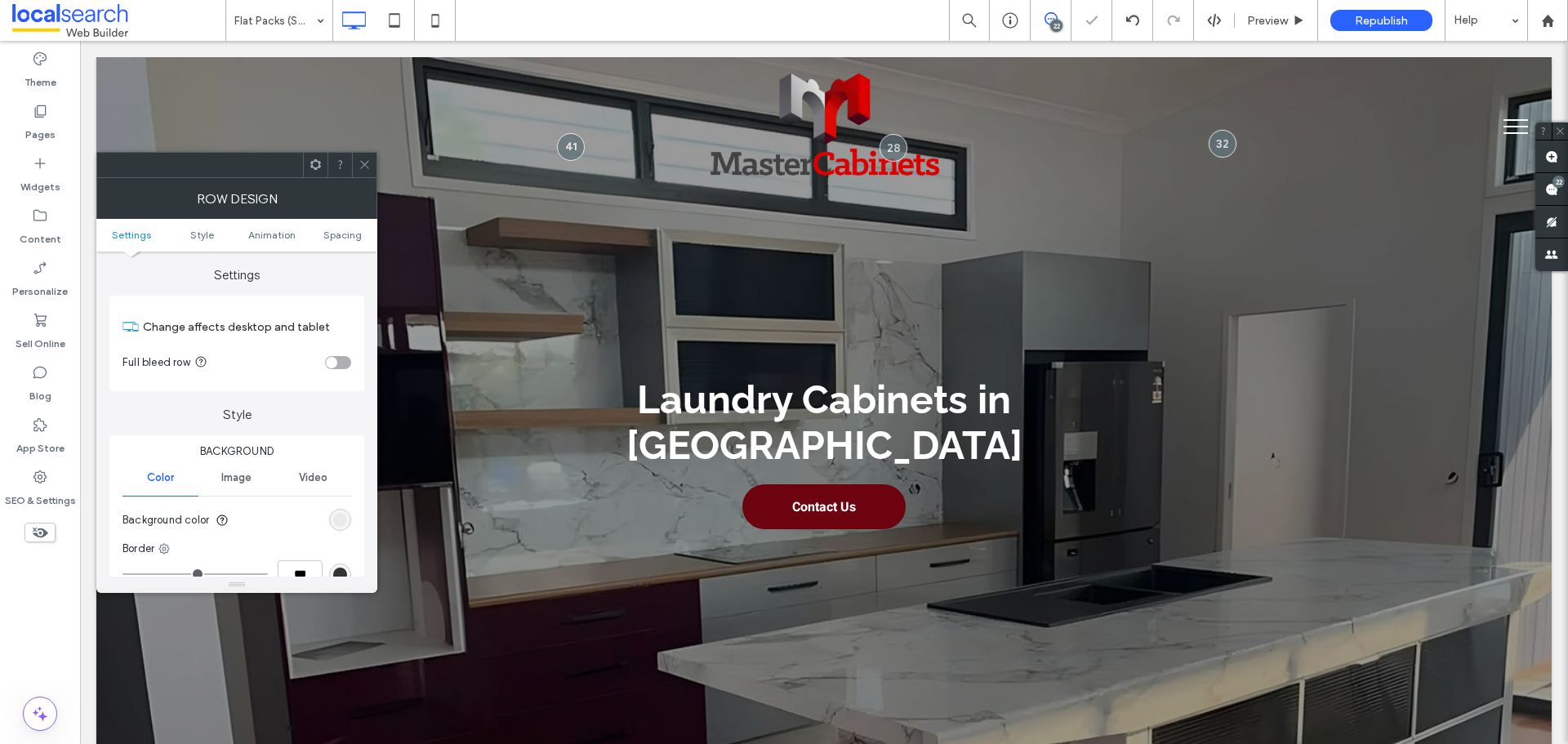
click at [356, 166] on div at bounding box center [363, 165] width 24 height 24
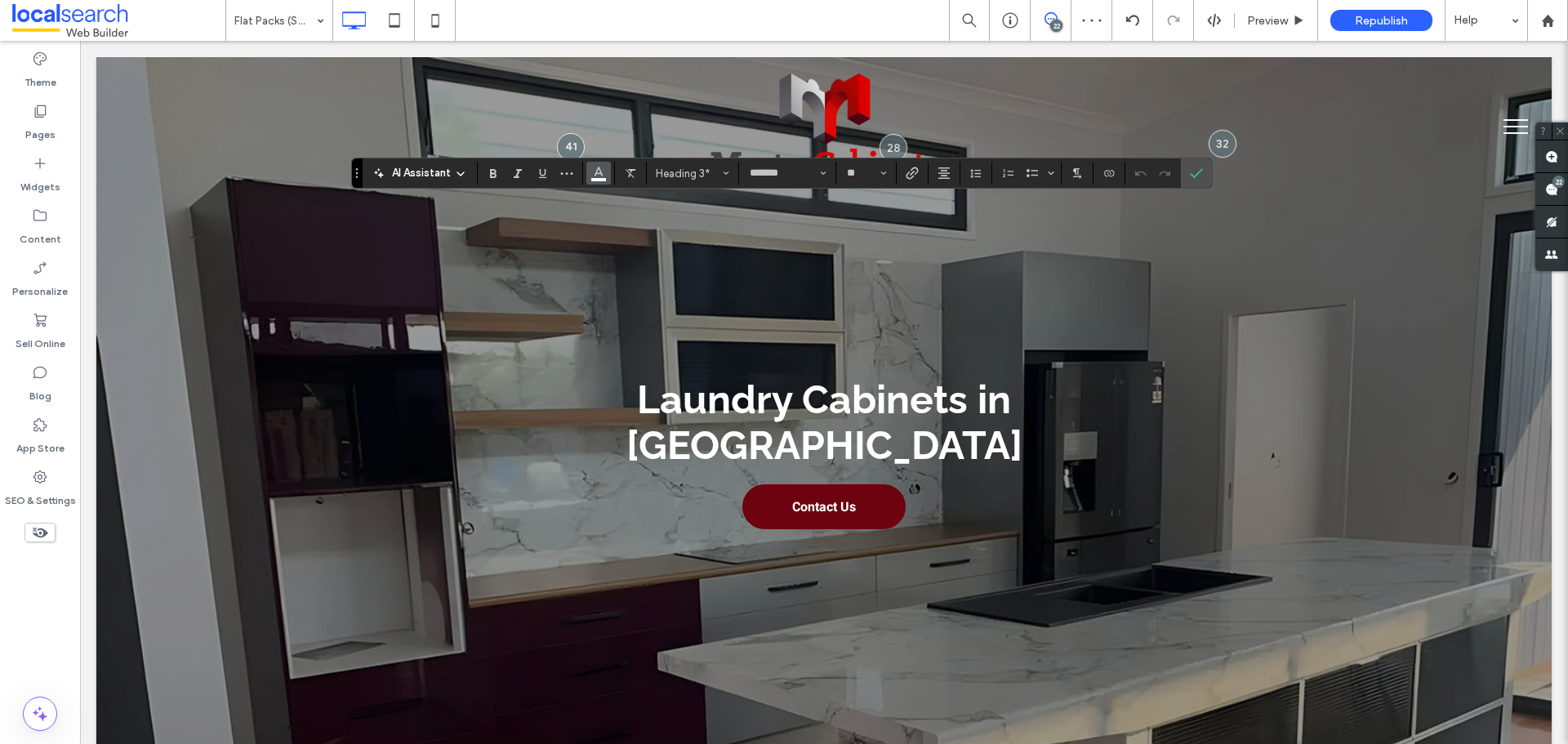
click at [595, 170] on icon "Color" at bounding box center [599, 171] width 13 height 13
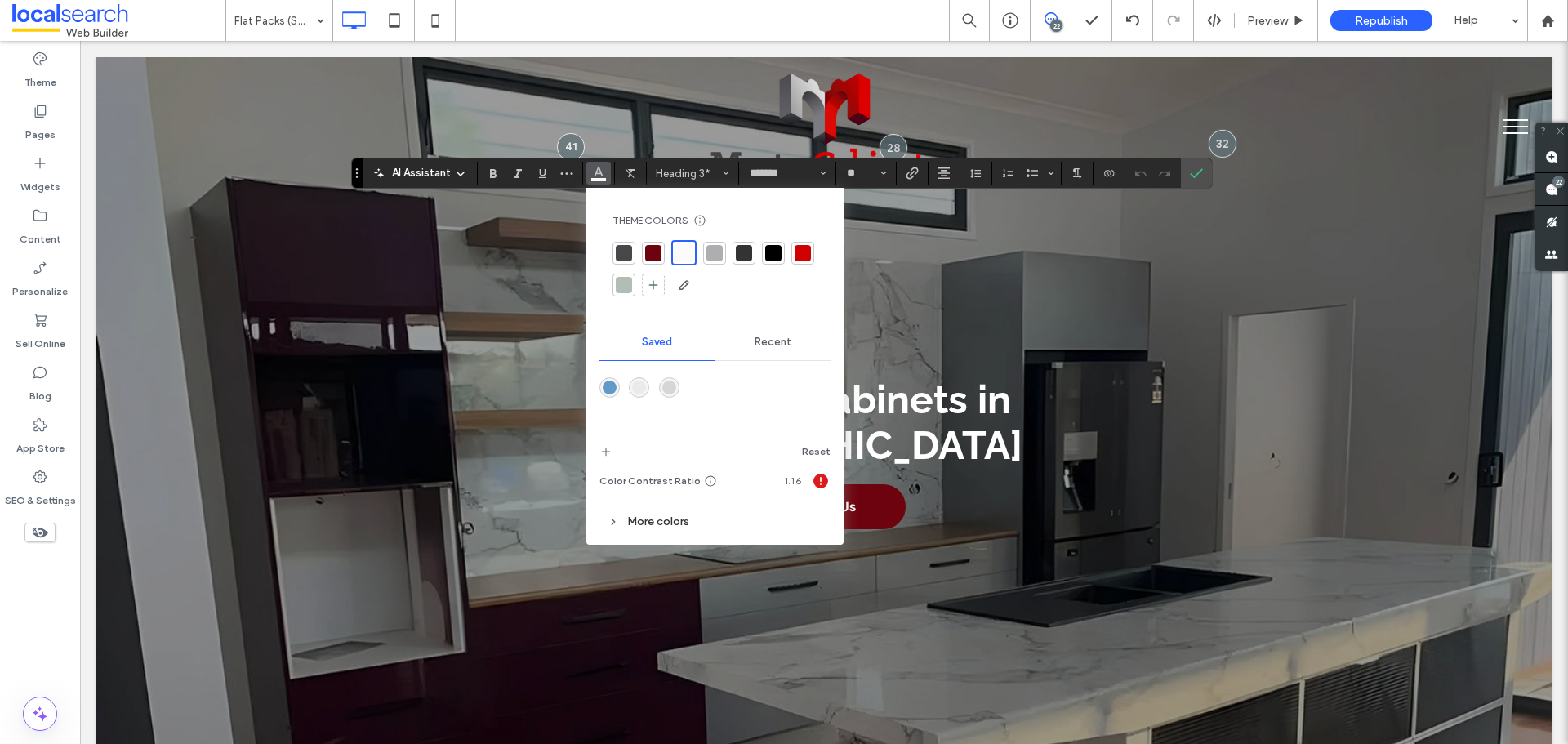
drag, startPoint x: 770, startPoint y: 255, endPoint x: 820, endPoint y: 244, distance: 51.2
click at [771, 255] on div at bounding box center [773, 254] width 17 height 17
click at [1197, 170] on icon "Confirm" at bounding box center [1196, 173] width 13 height 13
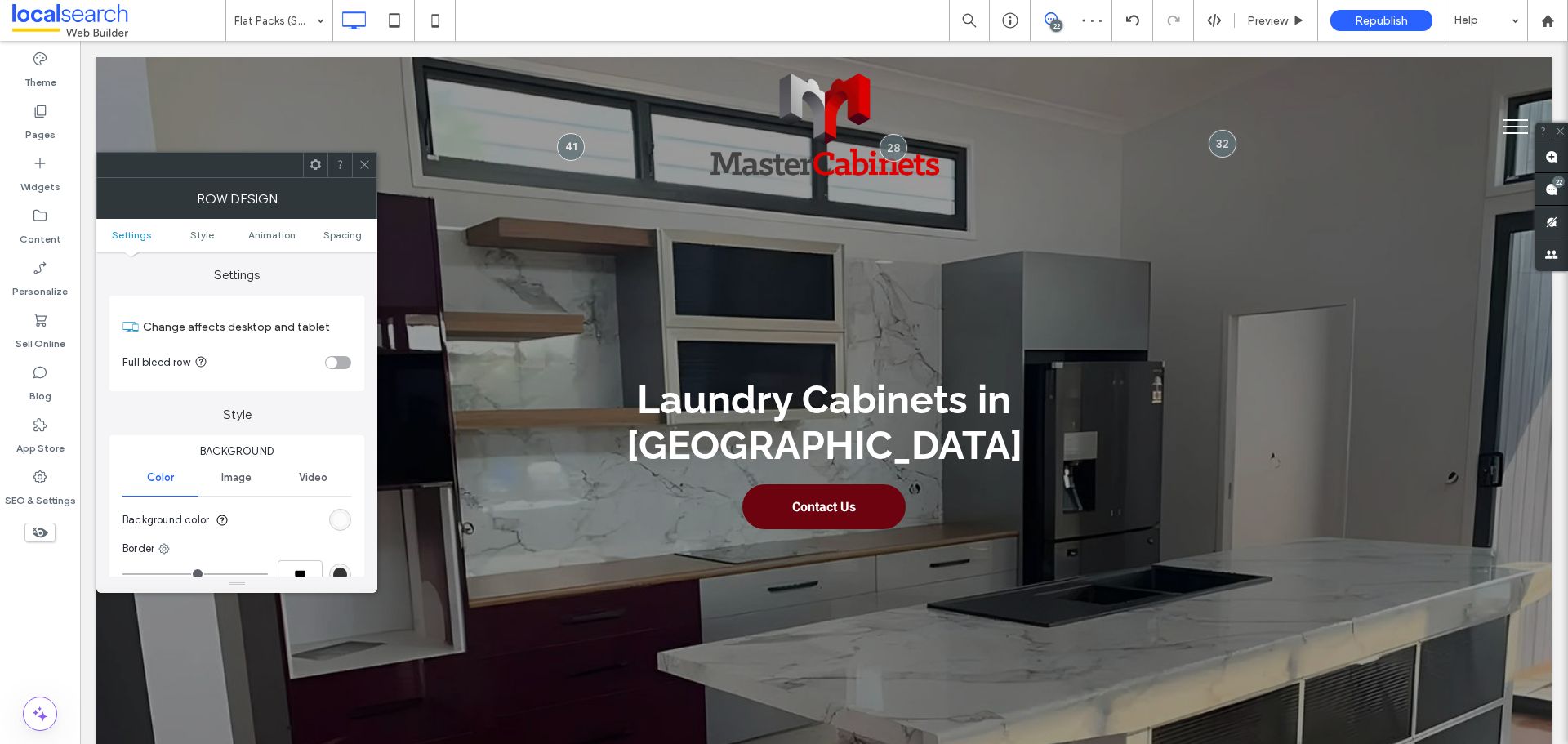
click at [333, 517] on div "rgb(251, 251, 251)" at bounding box center [340, 520] width 22 height 22
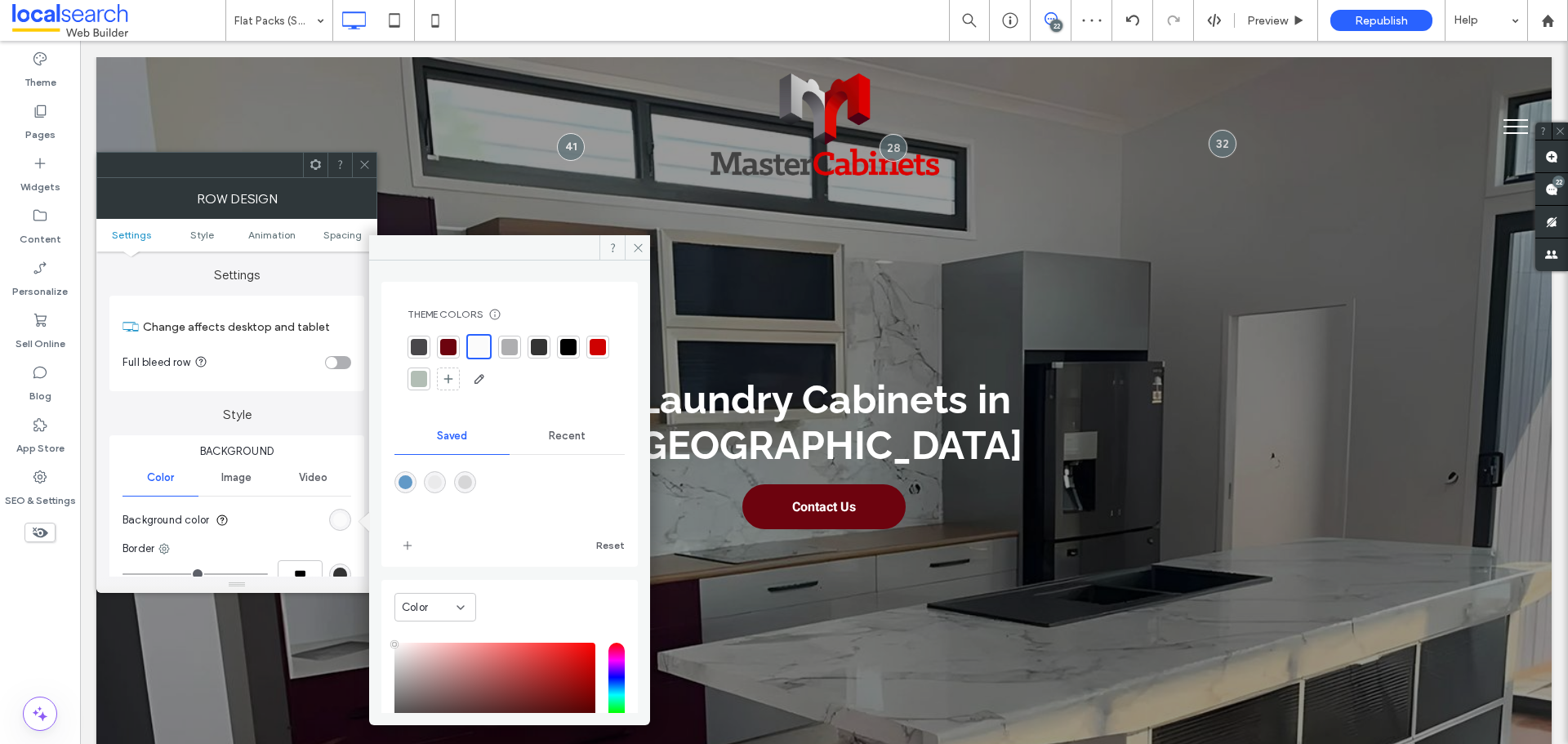
drag, startPoint x: 461, startPoint y: 479, endPoint x: 492, endPoint y: 446, distance: 45.3
click at [461, 480] on div "rgba(214,214,215,1)" at bounding box center [465, 482] width 22 height 22
type input "*******"
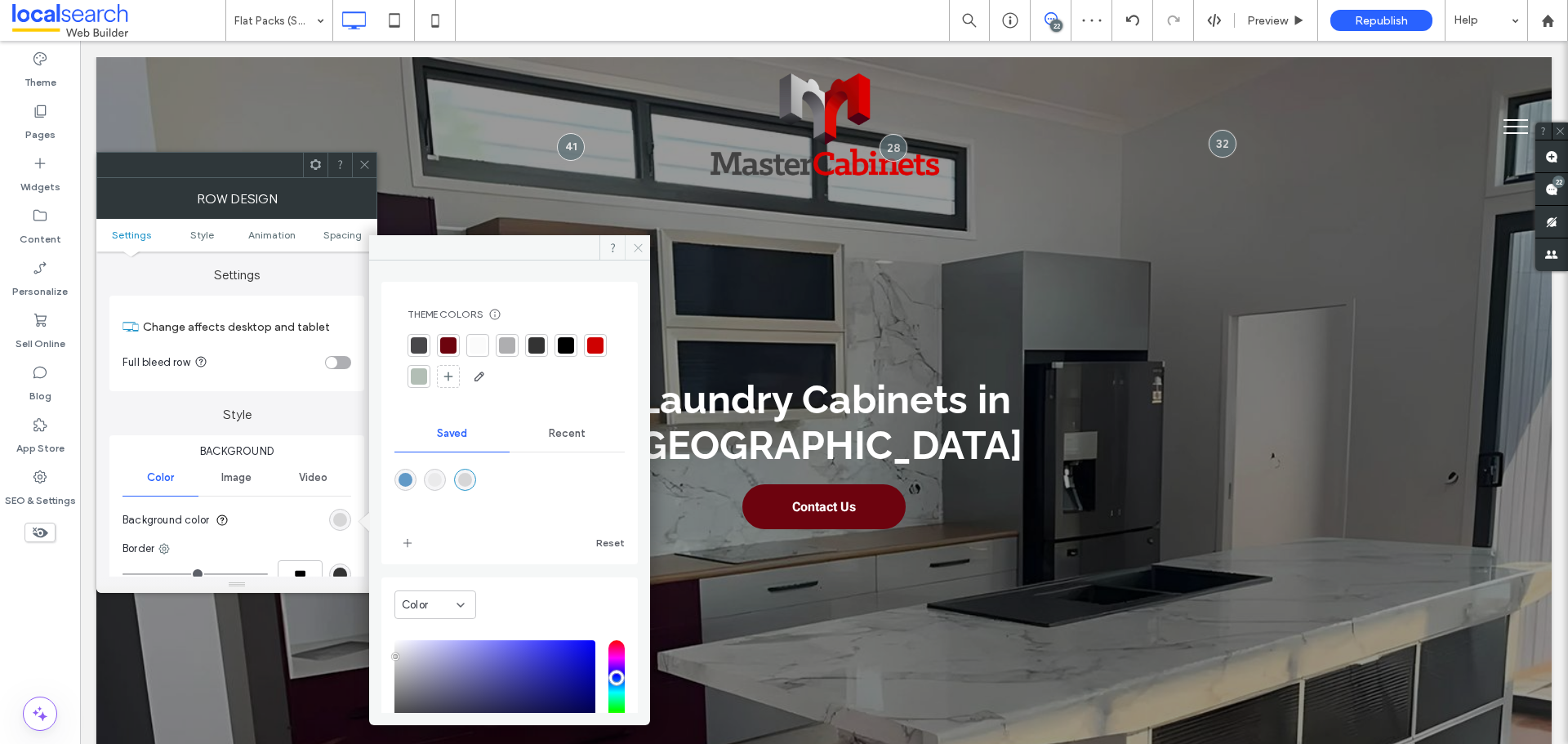
click at [637, 249] on icon at bounding box center [638, 248] width 12 height 12
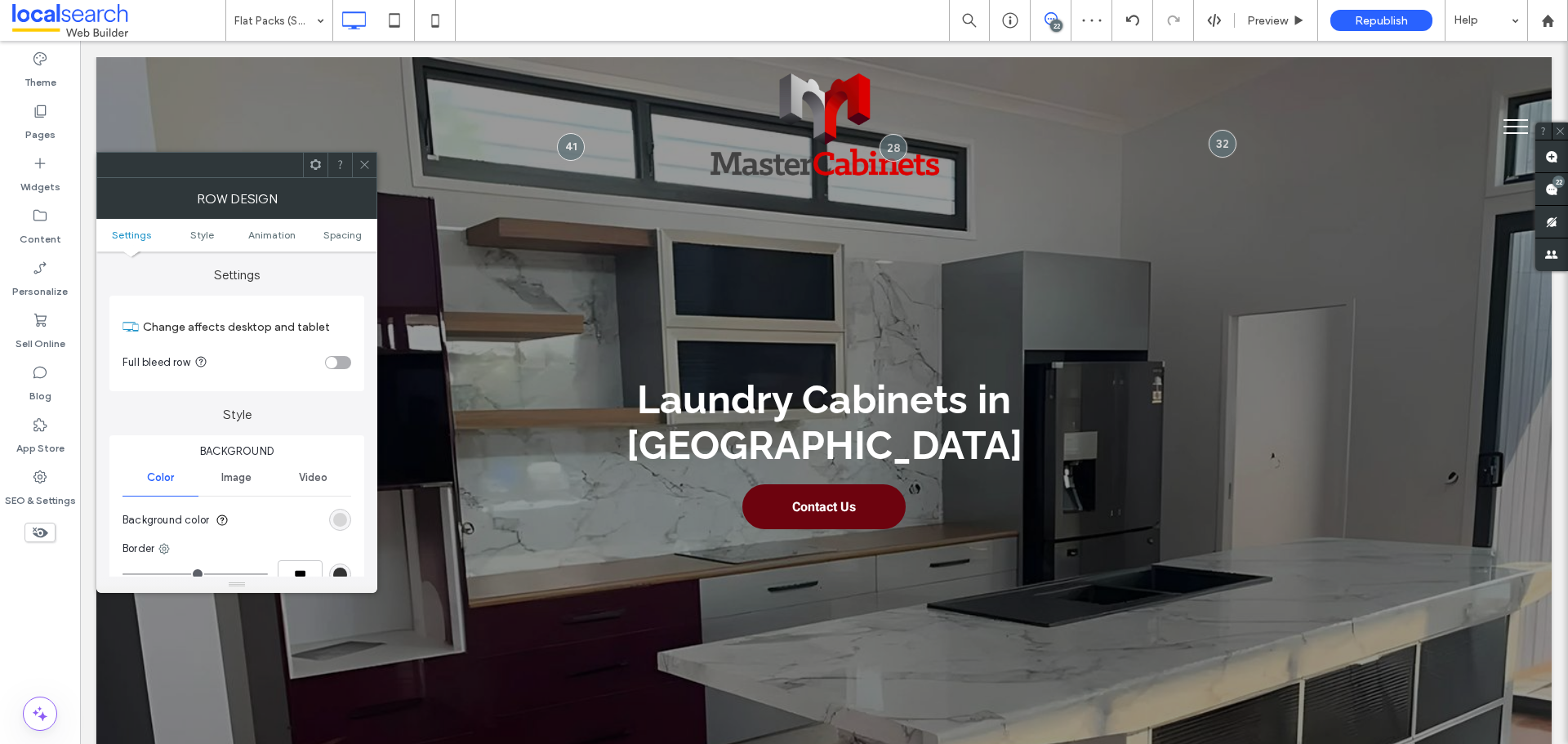
click at [362, 171] on span at bounding box center [364, 165] width 12 height 24
click at [348, 517] on div "rgba(0, 0, 0, 0)" at bounding box center [340, 520] width 22 height 22
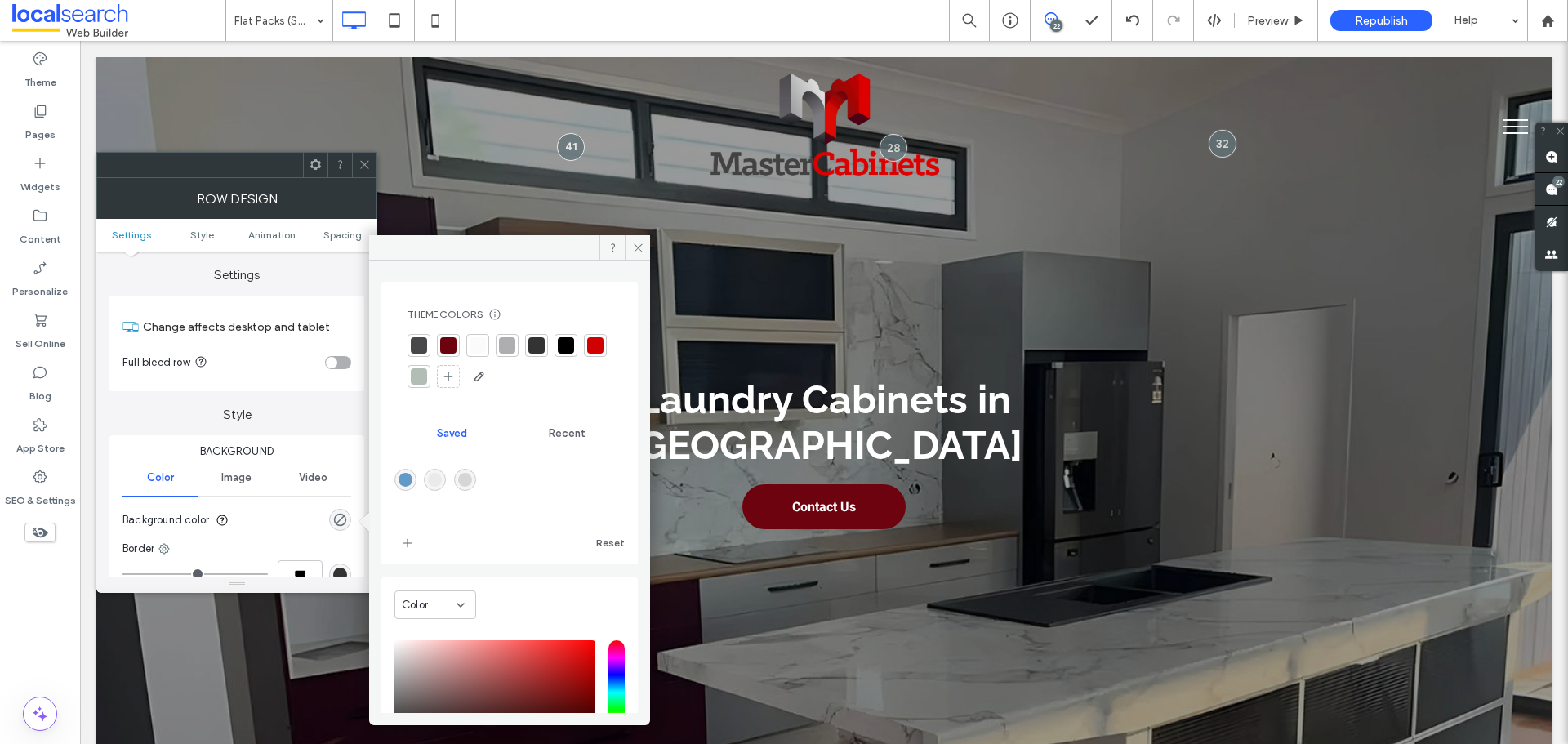
click at [441, 481] on div "rgba(234,234,235,1)" at bounding box center [435, 480] width 14 height 14
type input "*******"
type input "***"
type input "****"
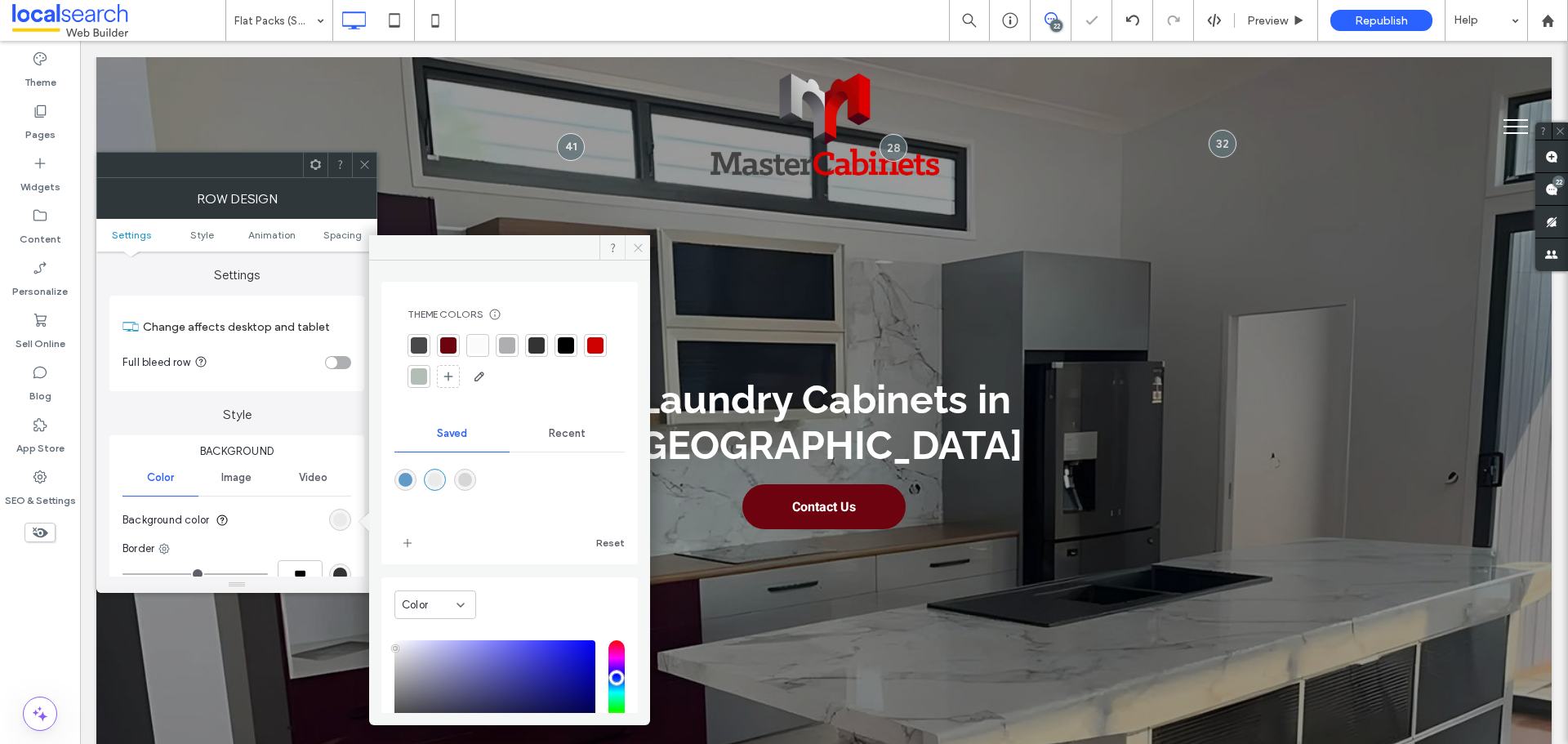
click at [640, 244] on icon at bounding box center [638, 248] width 12 height 12
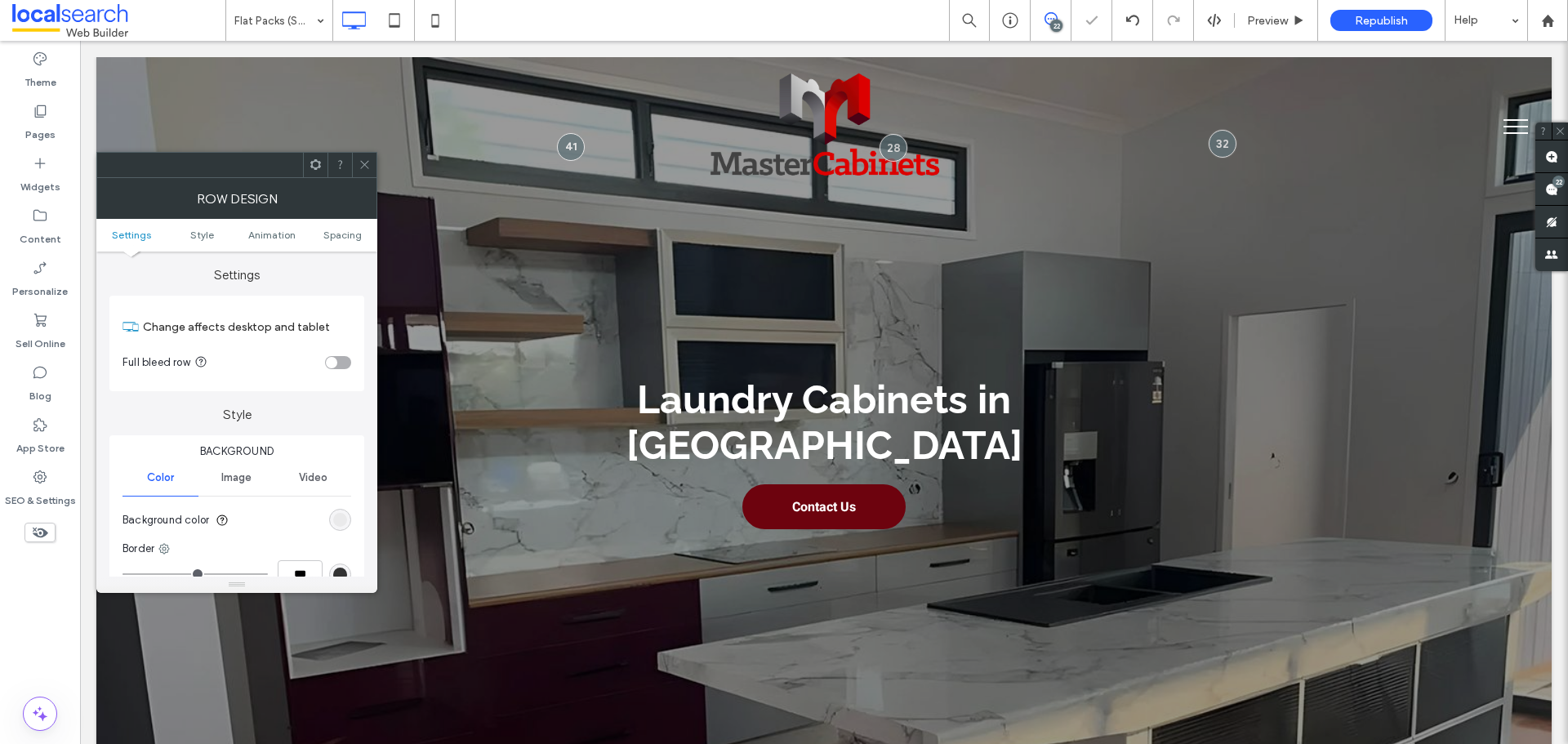
click at [370, 164] on icon at bounding box center [364, 165] width 12 height 12
click at [336, 515] on div "rgb(234, 234, 235)" at bounding box center [340, 520] width 14 height 14
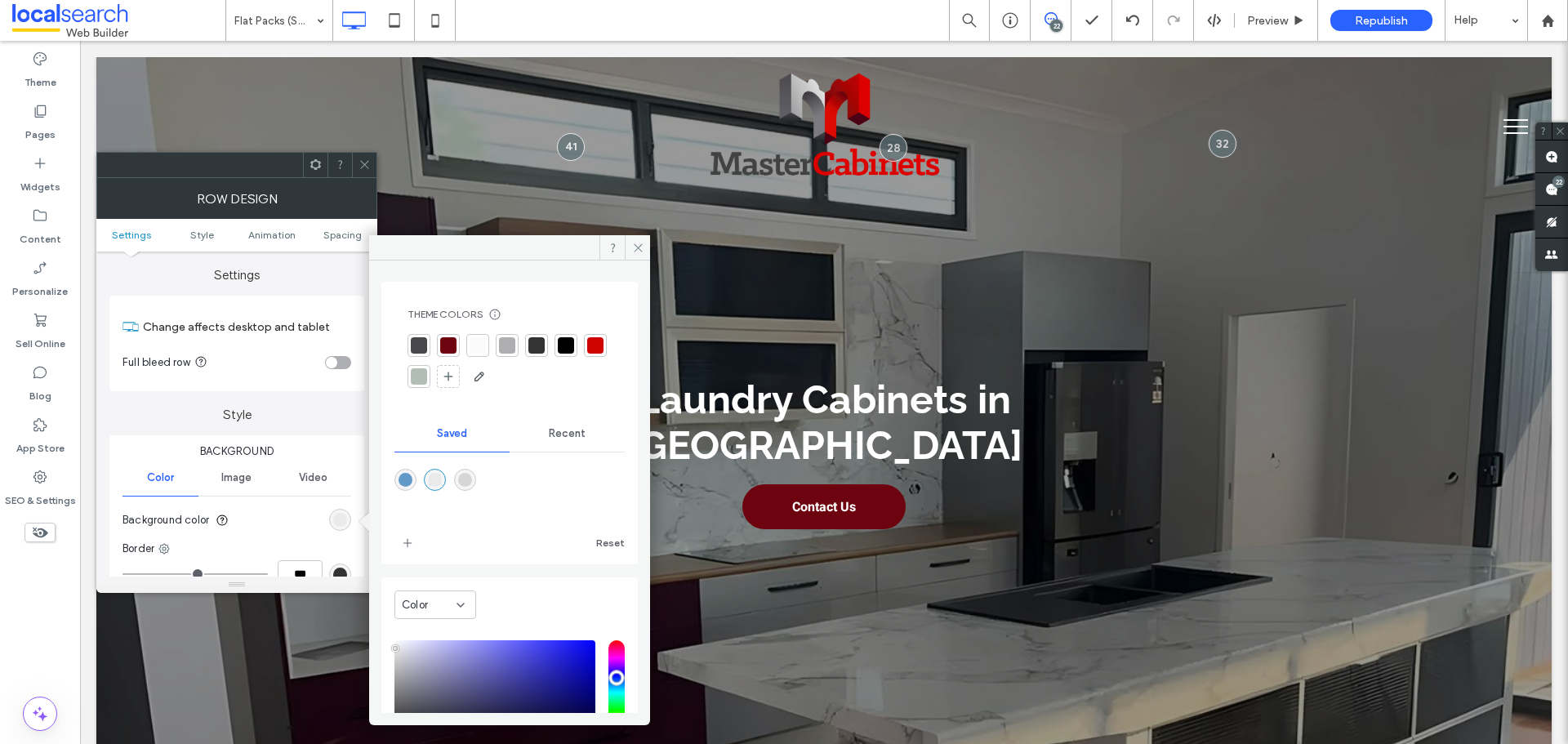
drag, startPoint x: 434, startPoint y: 484, endPoint x: 461, endPoint y: 471, distance: 30.0
click at [435, 484] on div "rgba(234,234,235,1)" at bounding box center [435, 480] width 14 height 14
click at [635, 245] on use at bounding box center [638, 248] width 8 height 8
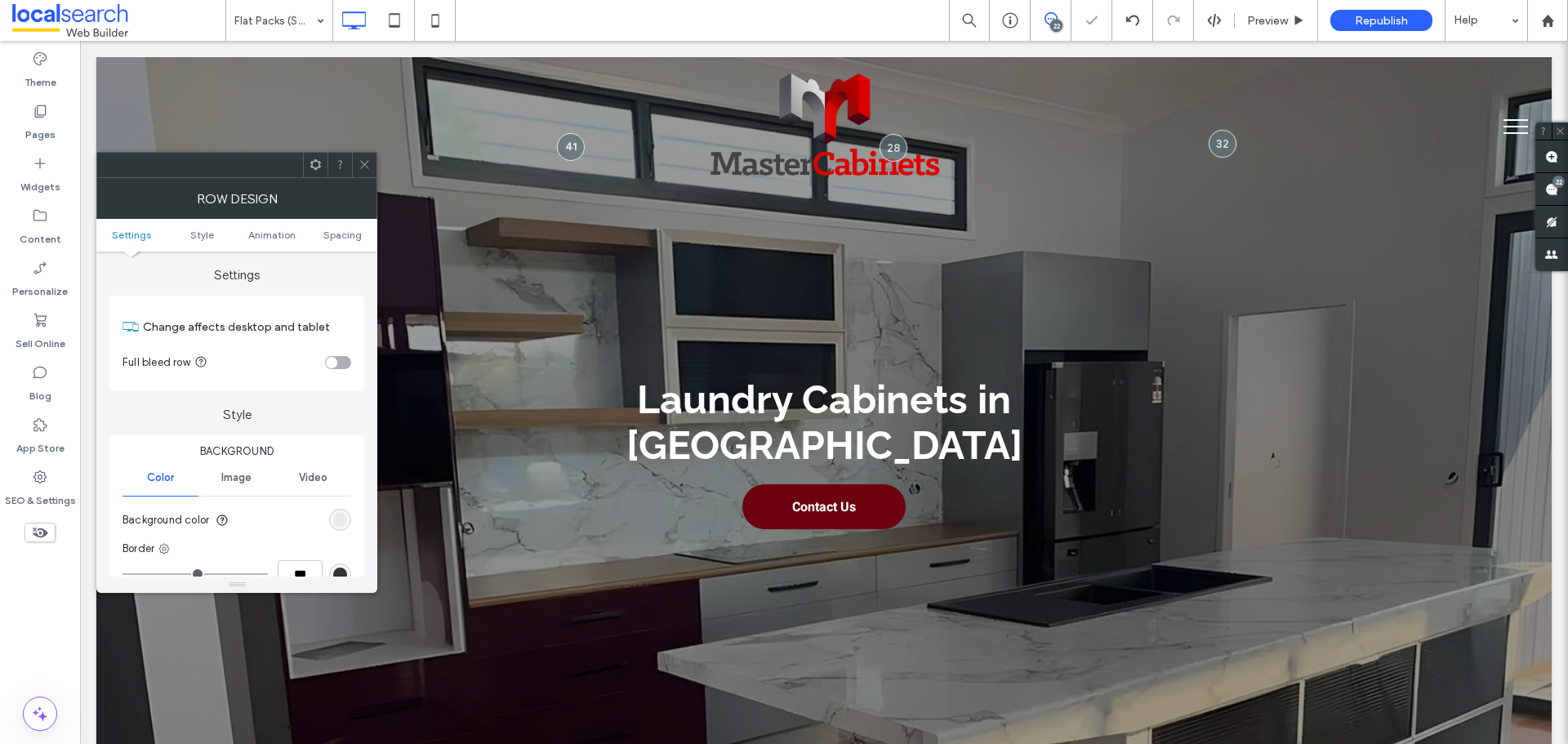
click at [366, 165] on icon at bounding box center [364, 165] width 12 height 12
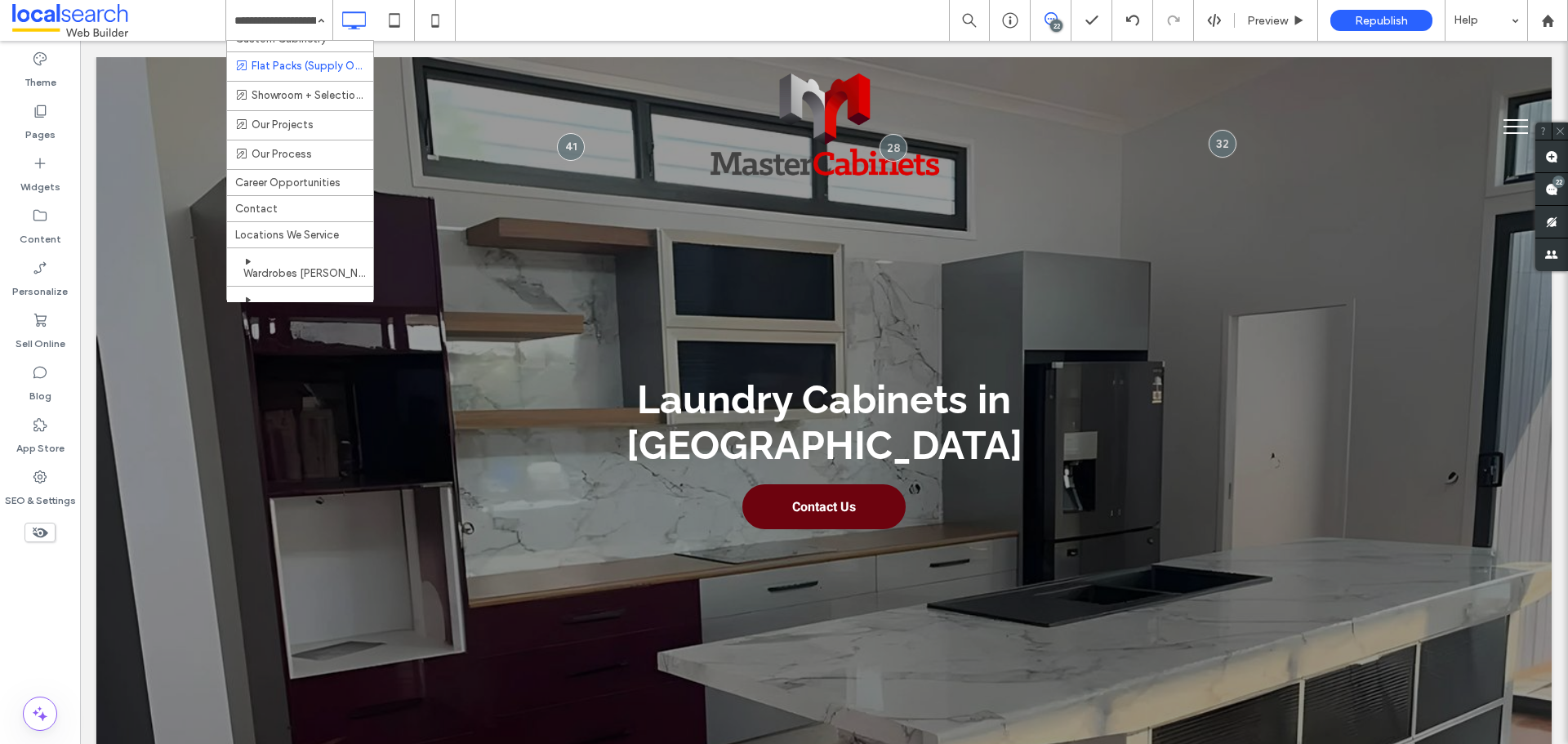
scroll to position [81, 0]
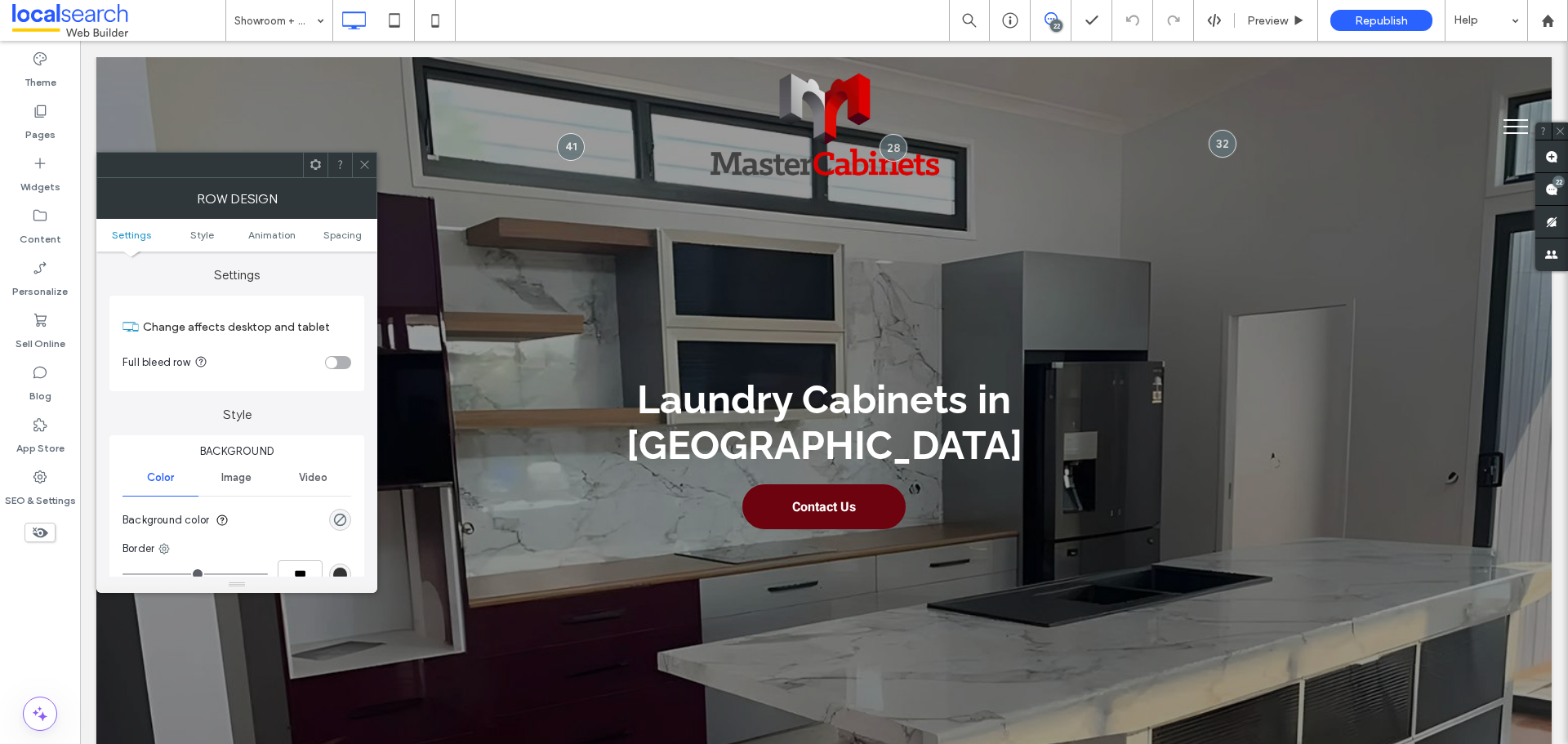
click at [348, 519] on div "rgba(0, 0, 0, 0)" at bounding box center [340, 520] width 22 height 22
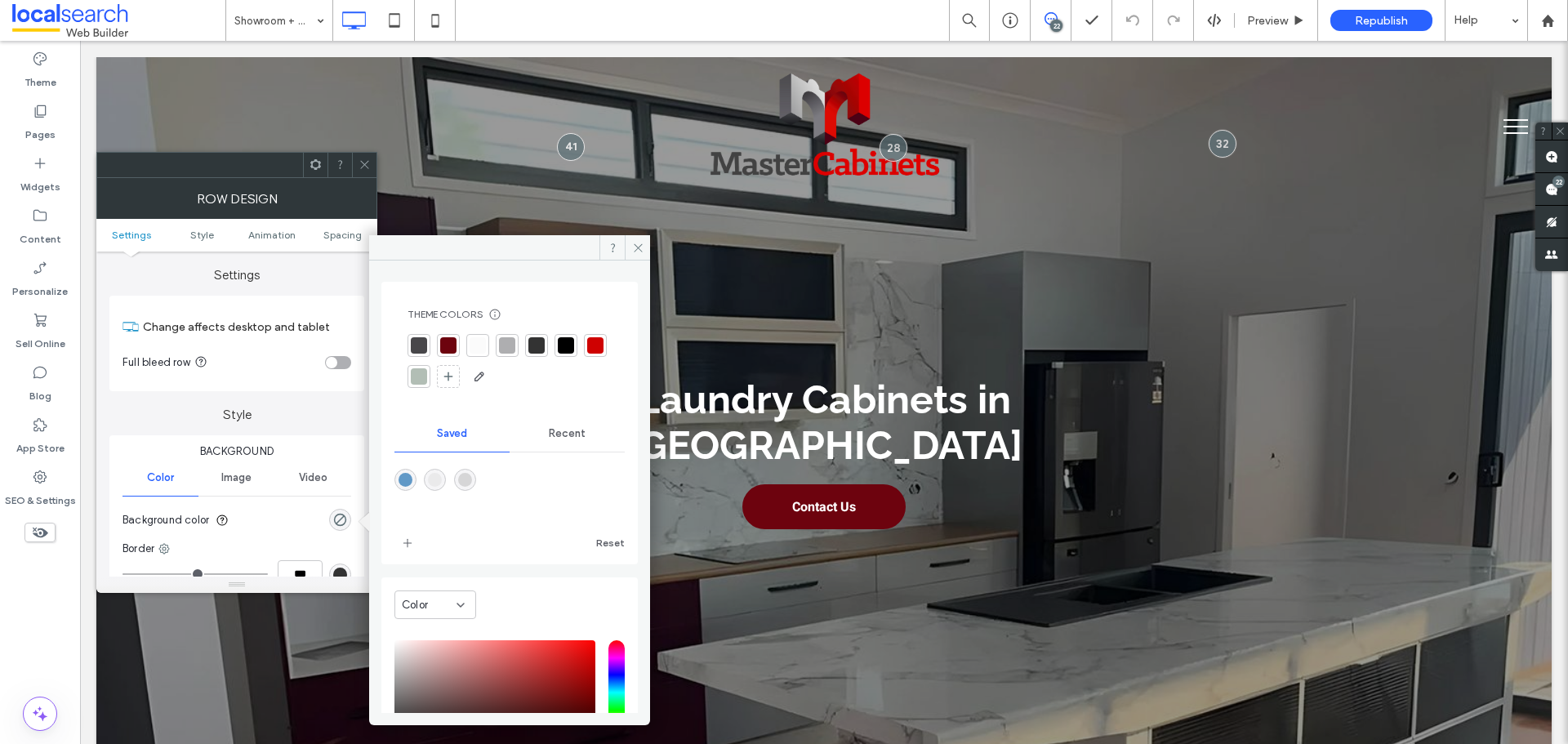
click at [481, 485] on div at bounding box center [509, 491] width 230 height 62
click at [472, 482] on div "rgba(214,214,215,1)" at bounding box center [465, 480] width 14 height 14
type input "*******"
type input "***"
type input "****"
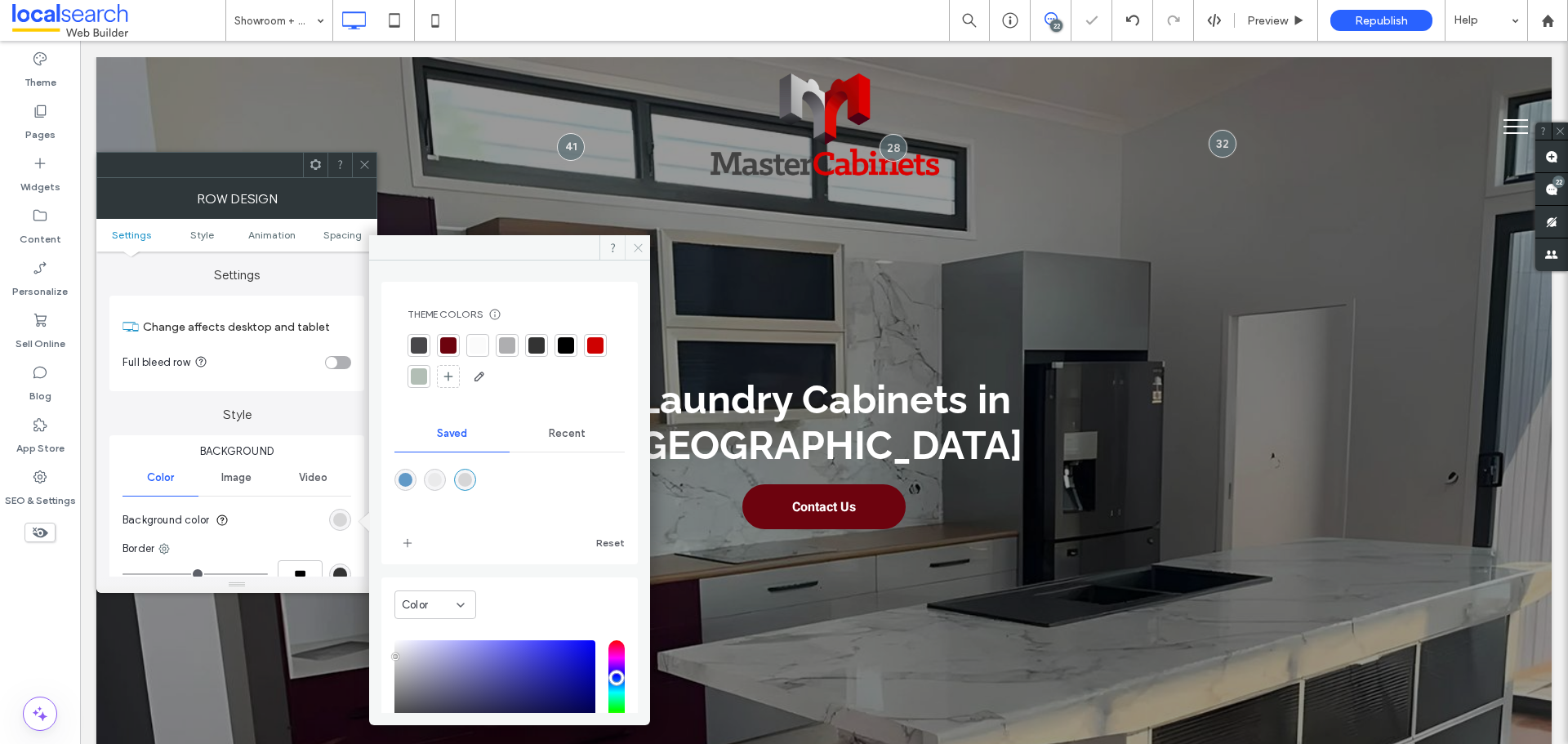
click at [642, 253] on icon at bounding box center [638, 248] width 12 height 12
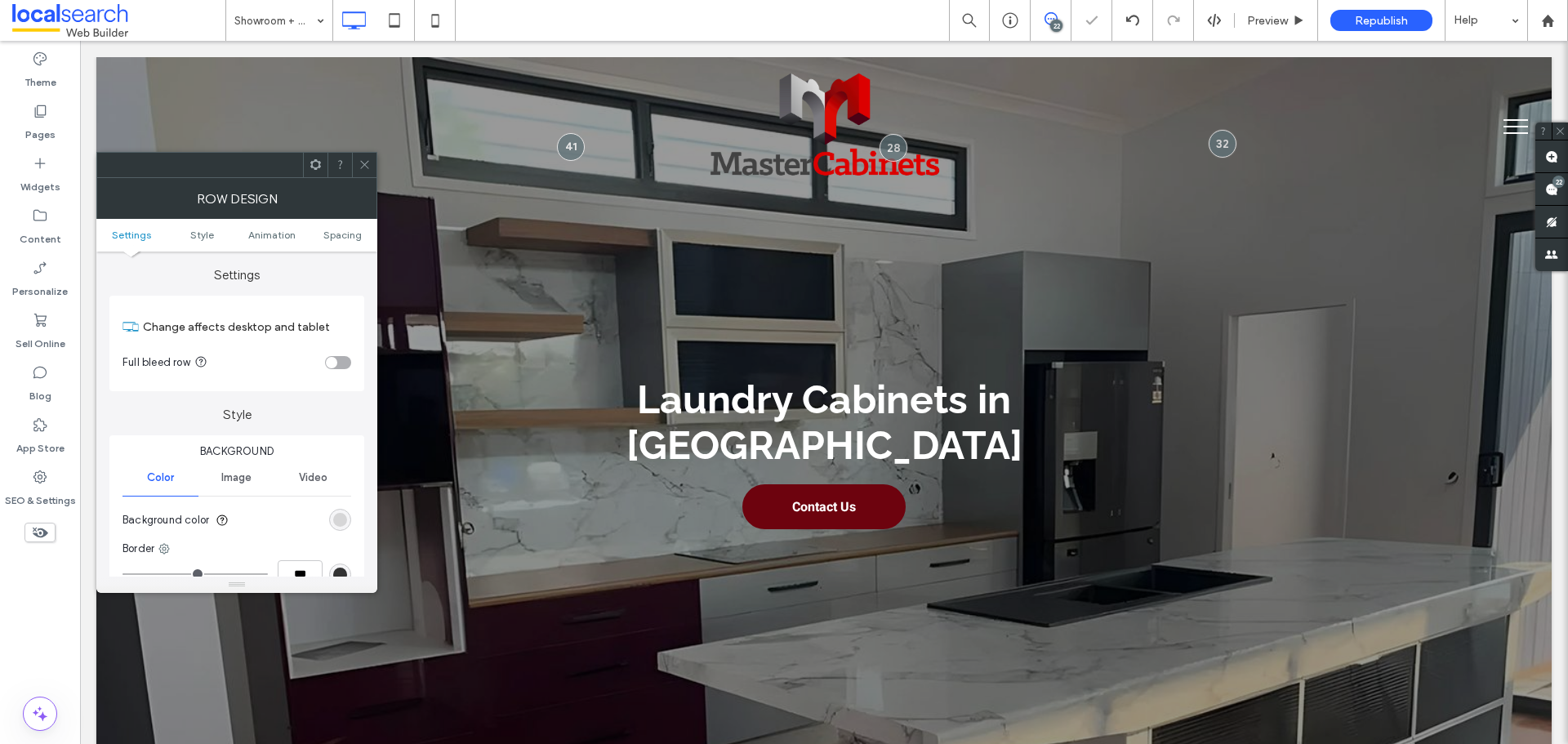
click at [367, 161] on icon at bounding box center [364, 165] width 12 height 12
click at [345, 513] on div "rgb(251, 251, 251)" at bounding box center [340, 520] width 22 height 22
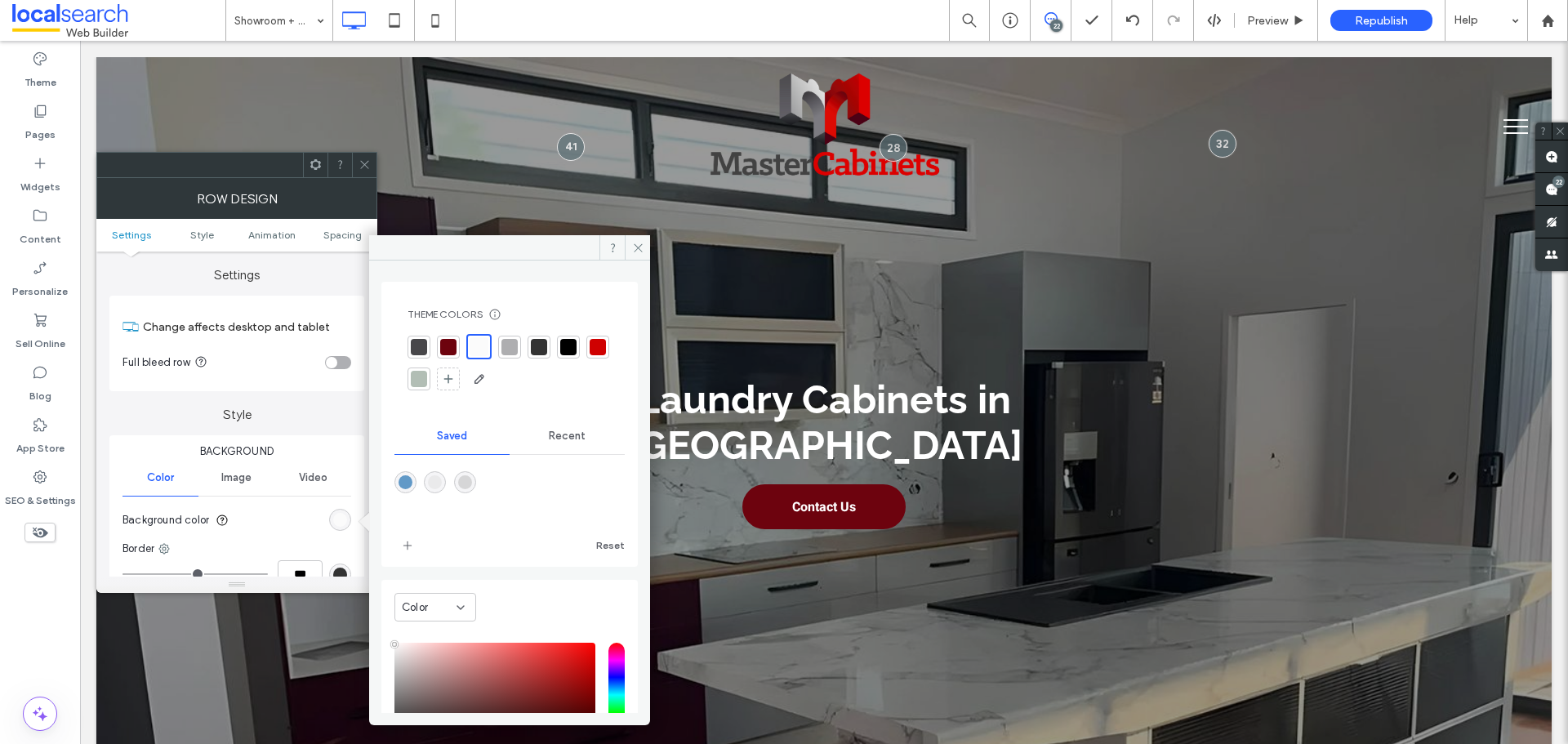
click at [441, 478] on div "rgba(234,234,235,1)" at bounding box center [435, 482] width 14 height 14
type input "*******"
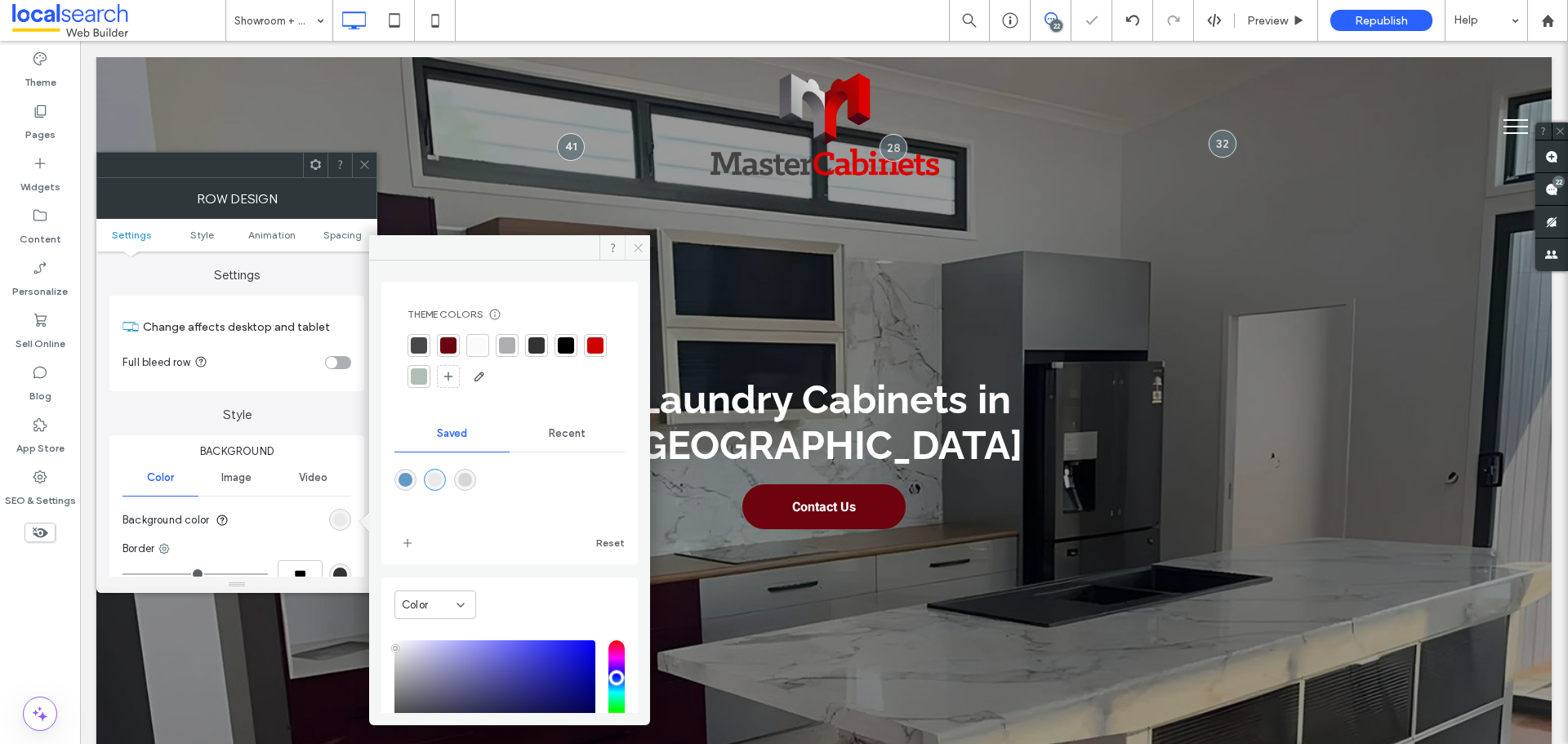
click at [626, 249] on span at bounding box center [638, 247] width 25 height 24
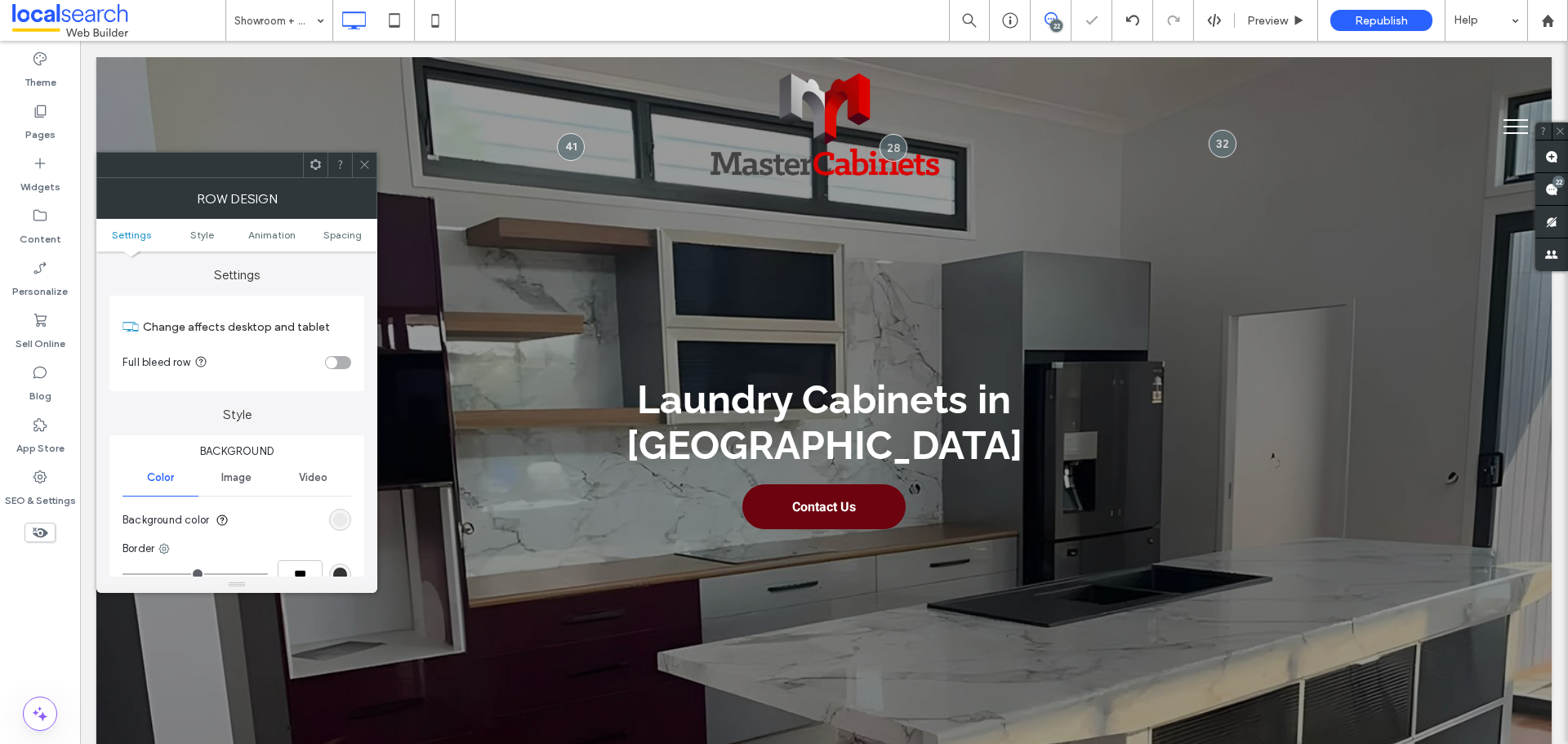
click at [364, 165] on icon at bounding box center [364, 165] width 12 height 12
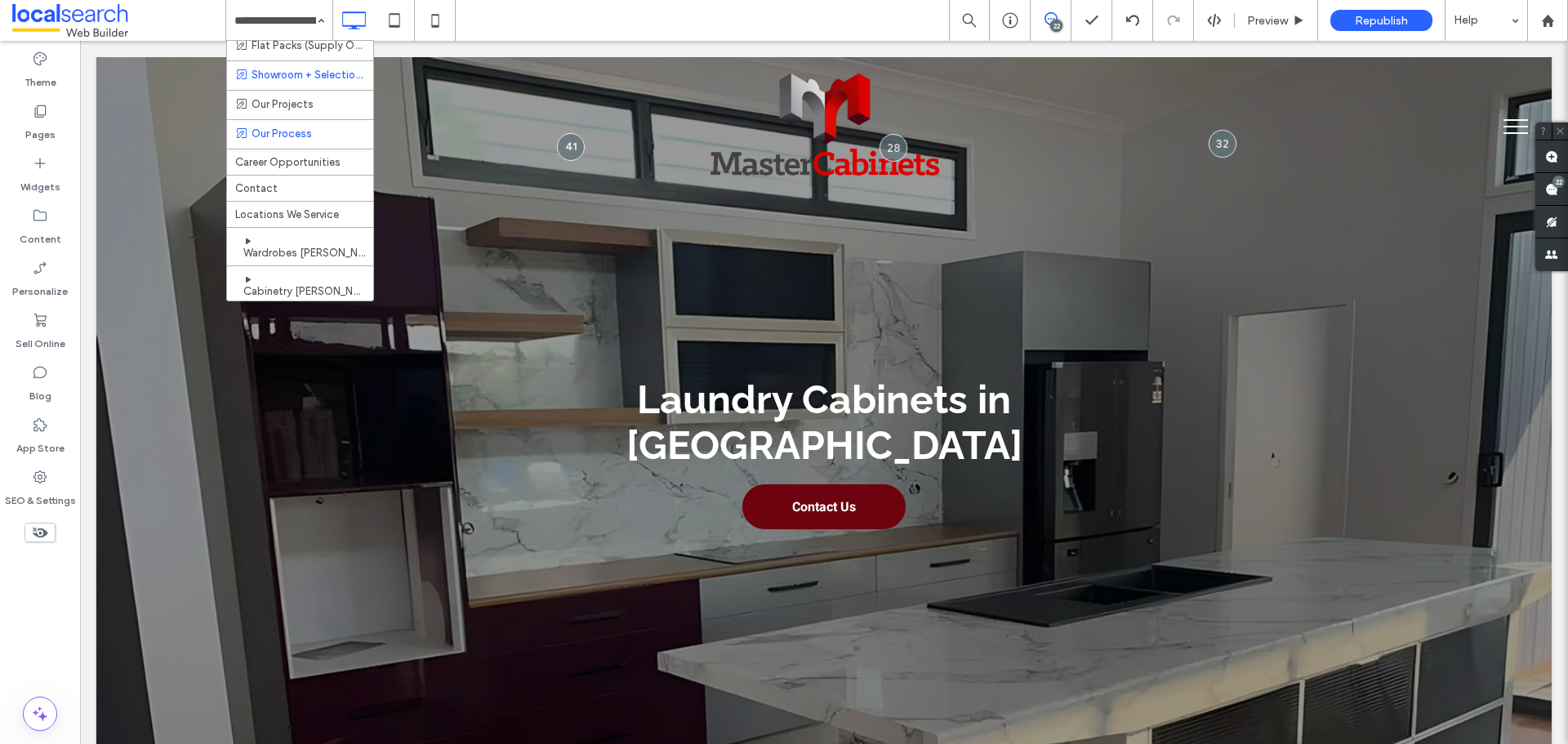
scroll to position [163, 0]
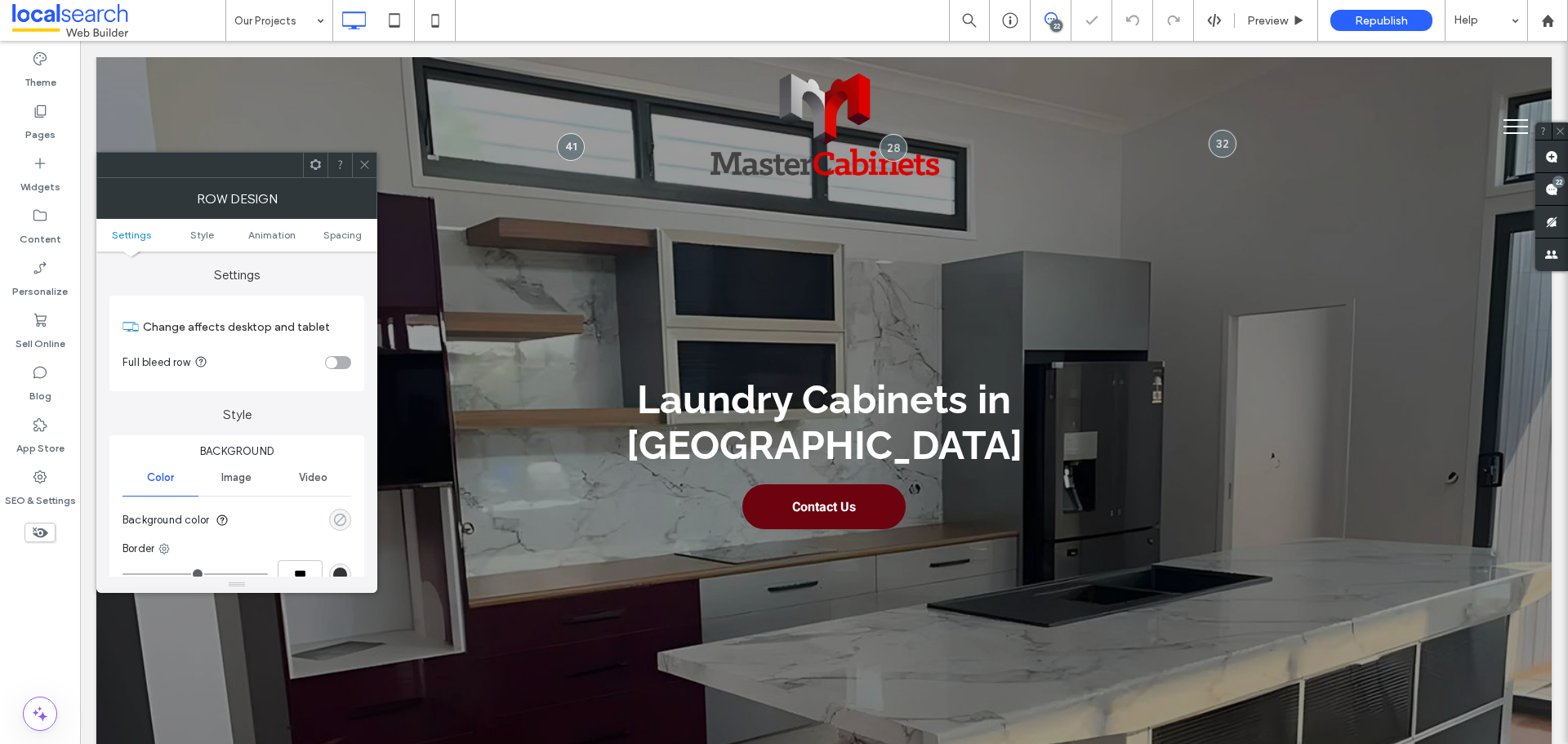
click at [341, 515] on div "rgba(0, 0, 0, 0)" at bounding box center [340, 520] width 14 height 14
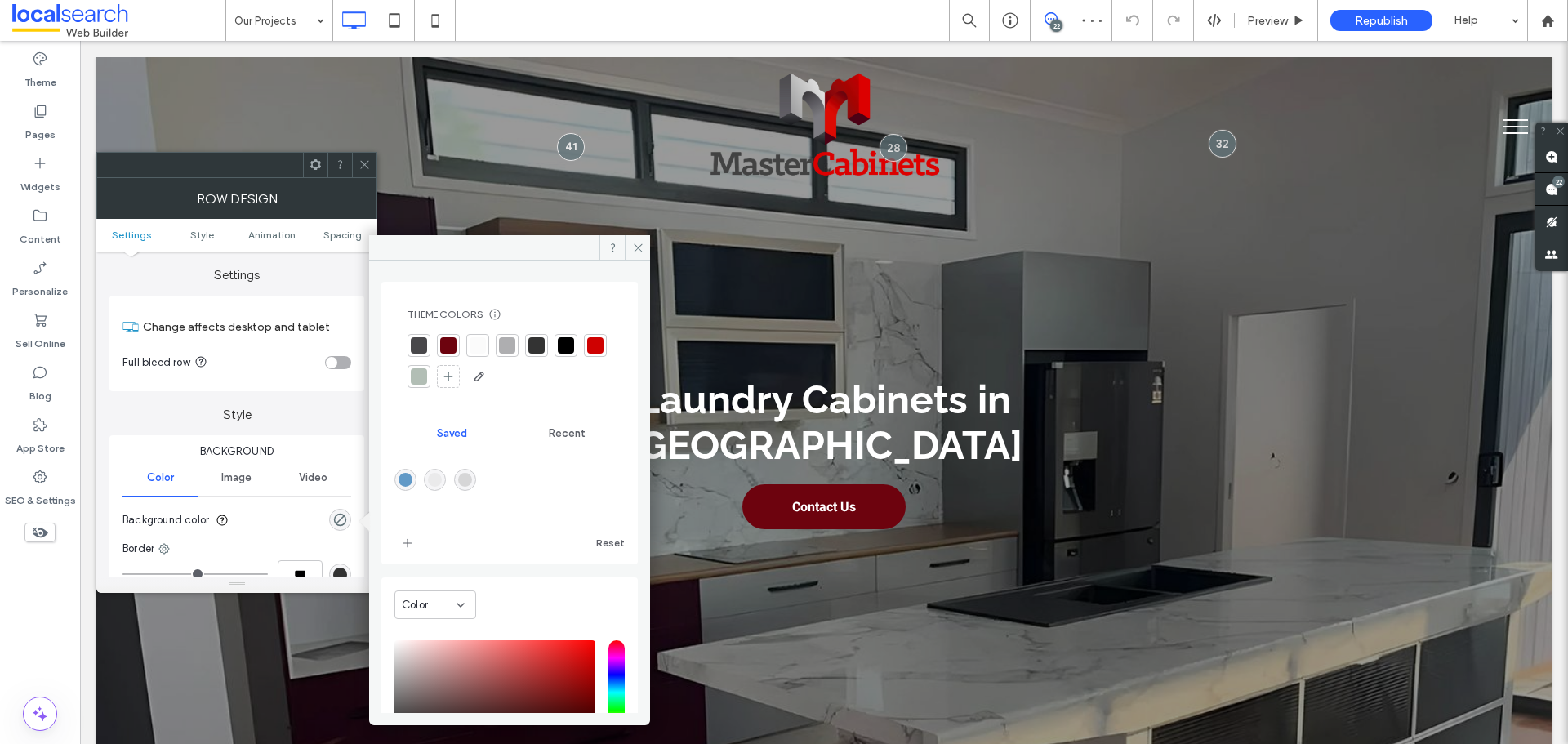
click at [472, 479] on div "rgba(214,214,215,1)" at bounding box center [465, 480] width 14 height 14
type input "*******"
type input "***"
type input "****"
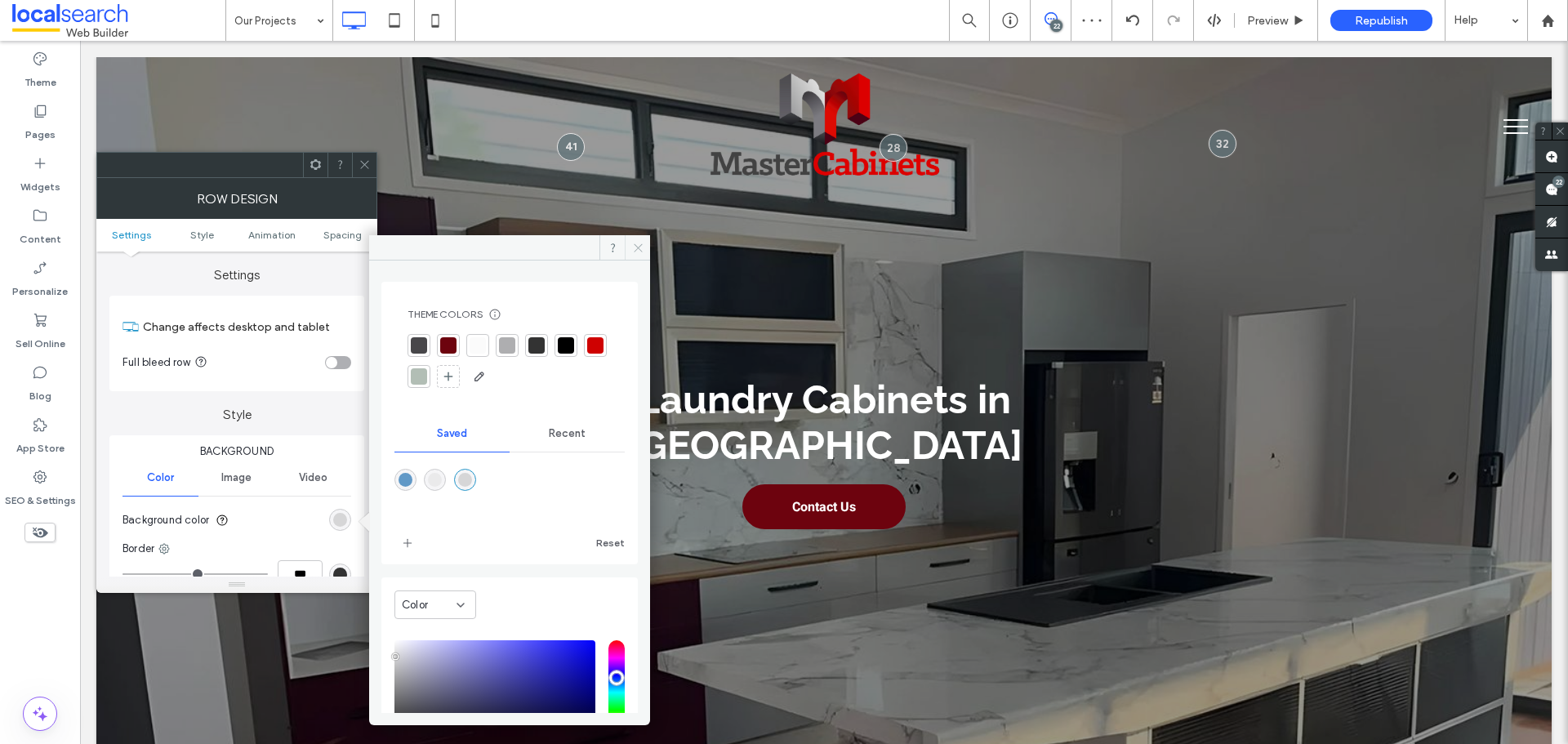
click at [641, 250] on icon at bounding box center [638, 248] width 12 height 12
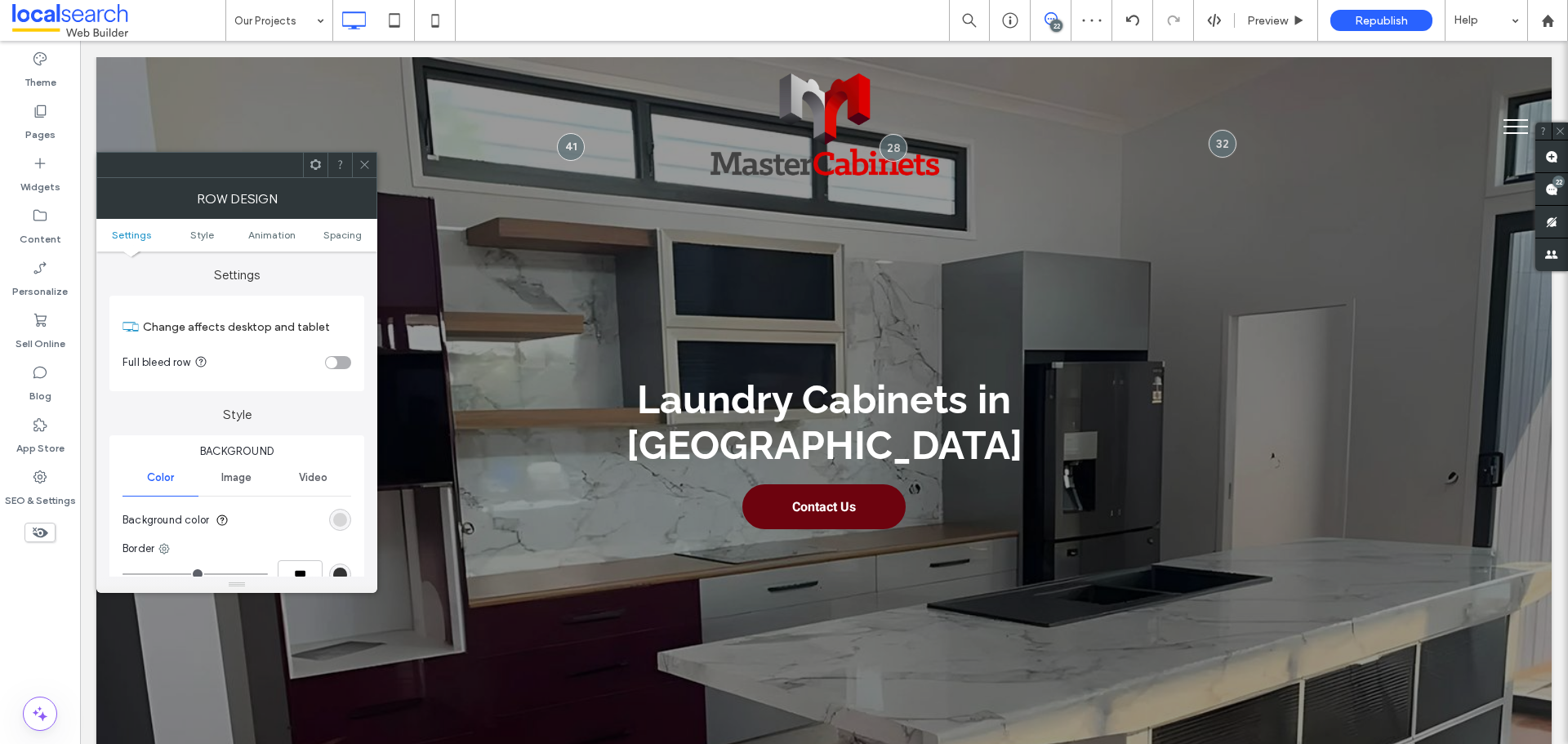
click at [362, 167] on icon at bounding box center [364, 165] width 12 height 12
click at [341, 513] on div "rgb(251, 251, 251)" at bounding box center [340, 520] width 14 height 14
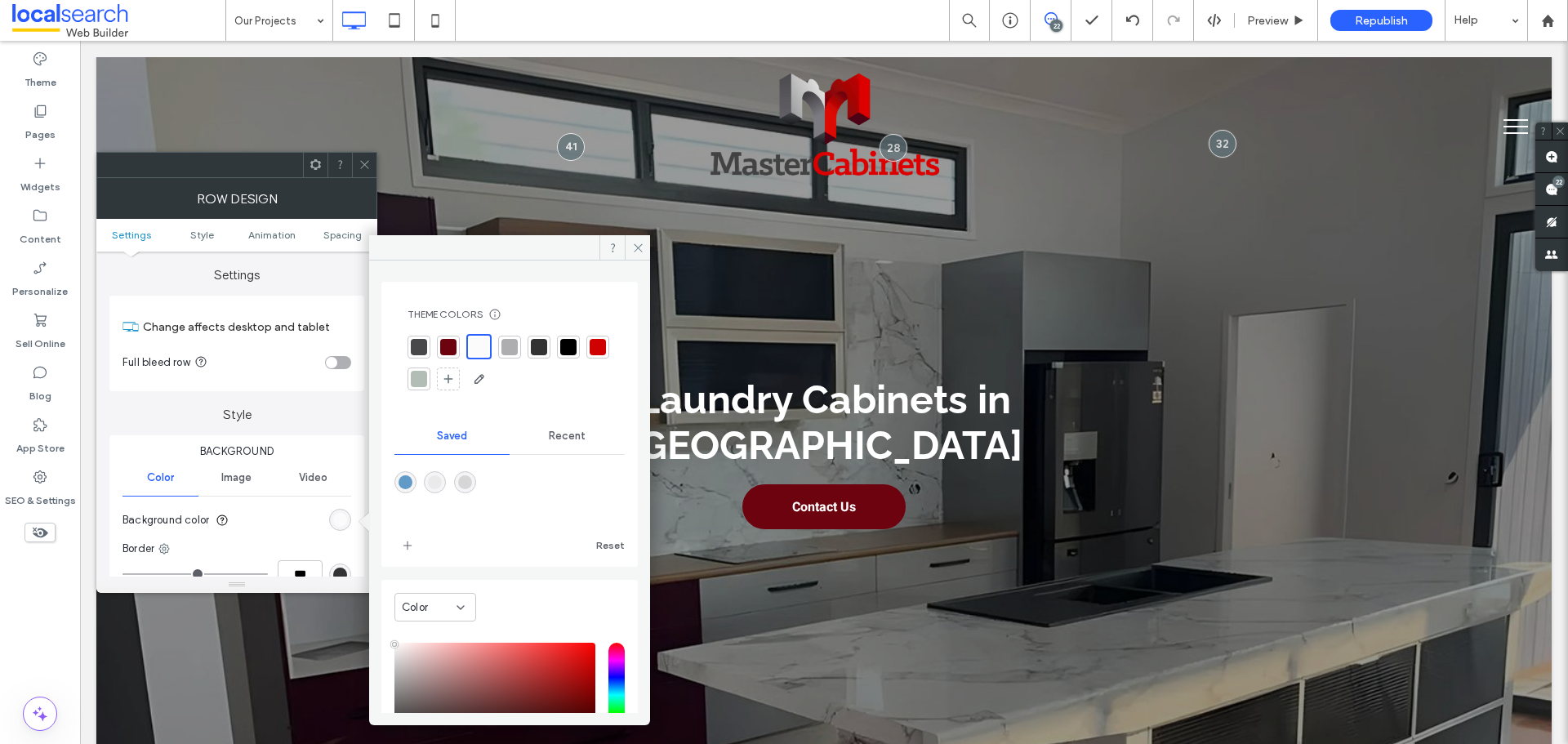
drag, startPoint x: 474, startPoint y: 474, endPoint x: 457, endPoint y: 482, distance: 18.8
click at [473, 474] on div "rgba(214,214,215,1)" at bounding box center [465, 482] width 22 height 22
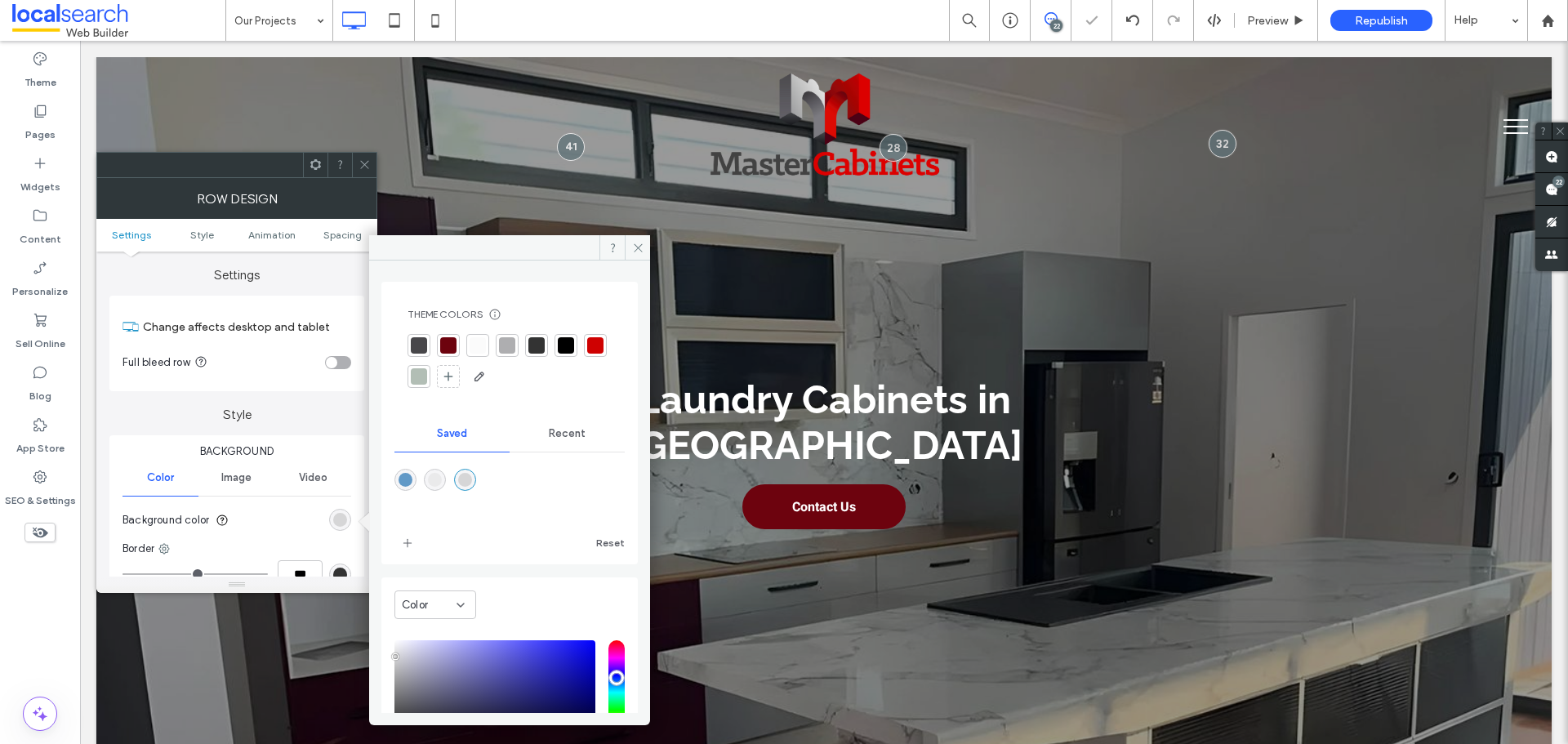
drag, startPoint x: 442, startPoint y: 485, endPoint x: 473, endPoint y: 467, distance: 35.8
click at [441, 485] on div "rgba(234,234,235,1)" at bounding box center [435, 480] width 14 height 14
type input "*******"
click at [639, 249] on use at bounding box center [638, 248] width 8 height 8
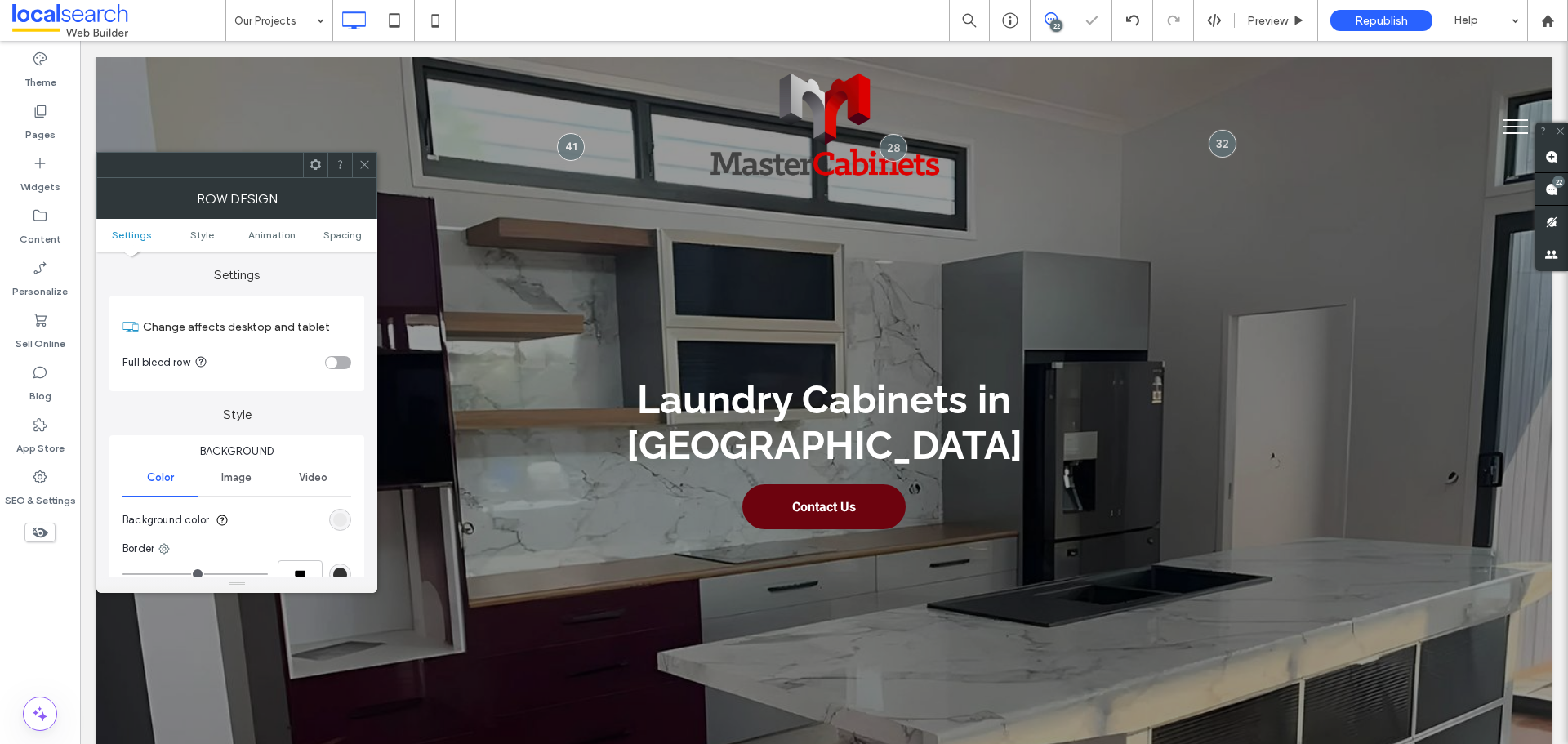
click at [375, 161] on div at bounding box center [363, 165] width 24 height 24
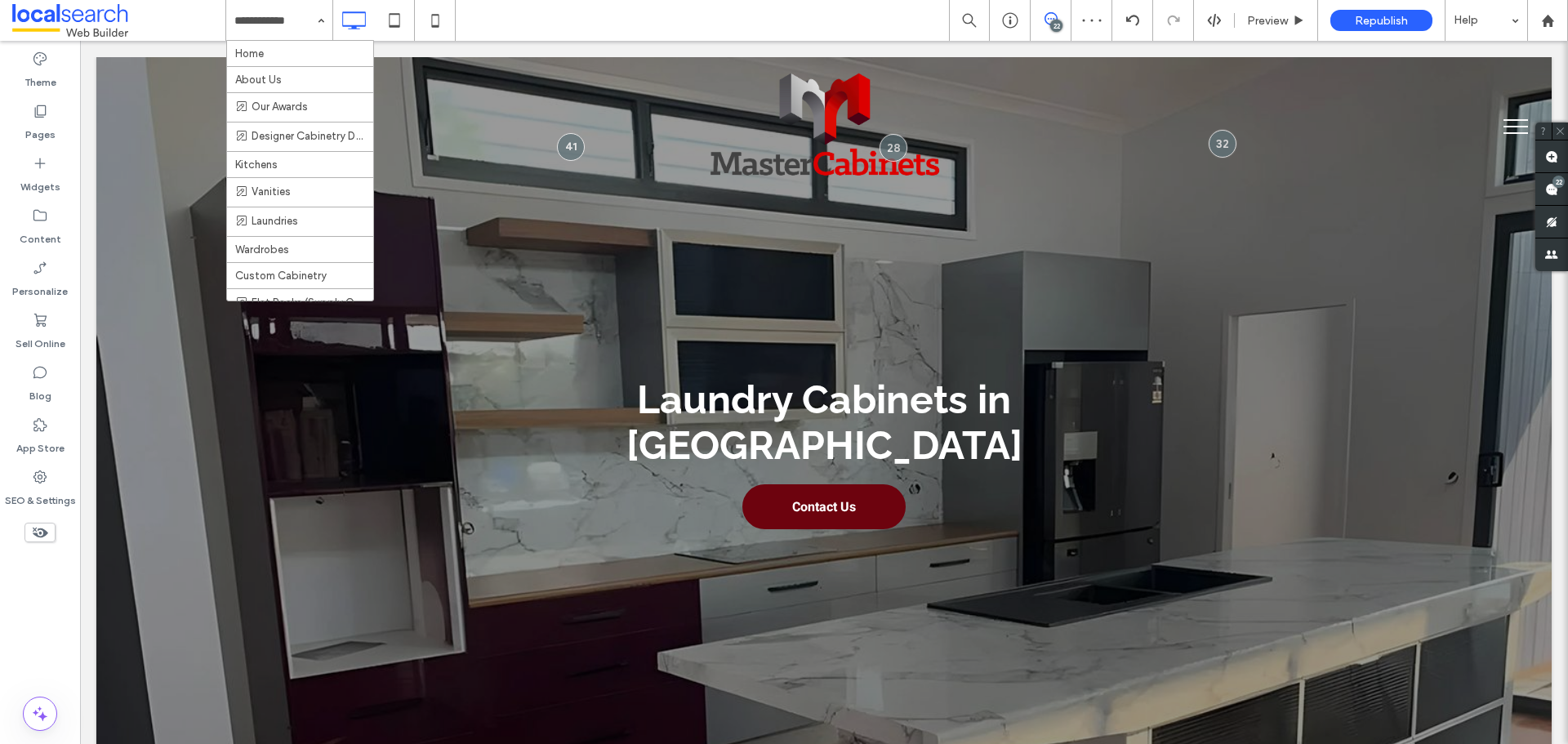
drag, startPoint x: 256, startPoint y: 2, endPoint x: 262, endPoint y: 17, distance: 16.2
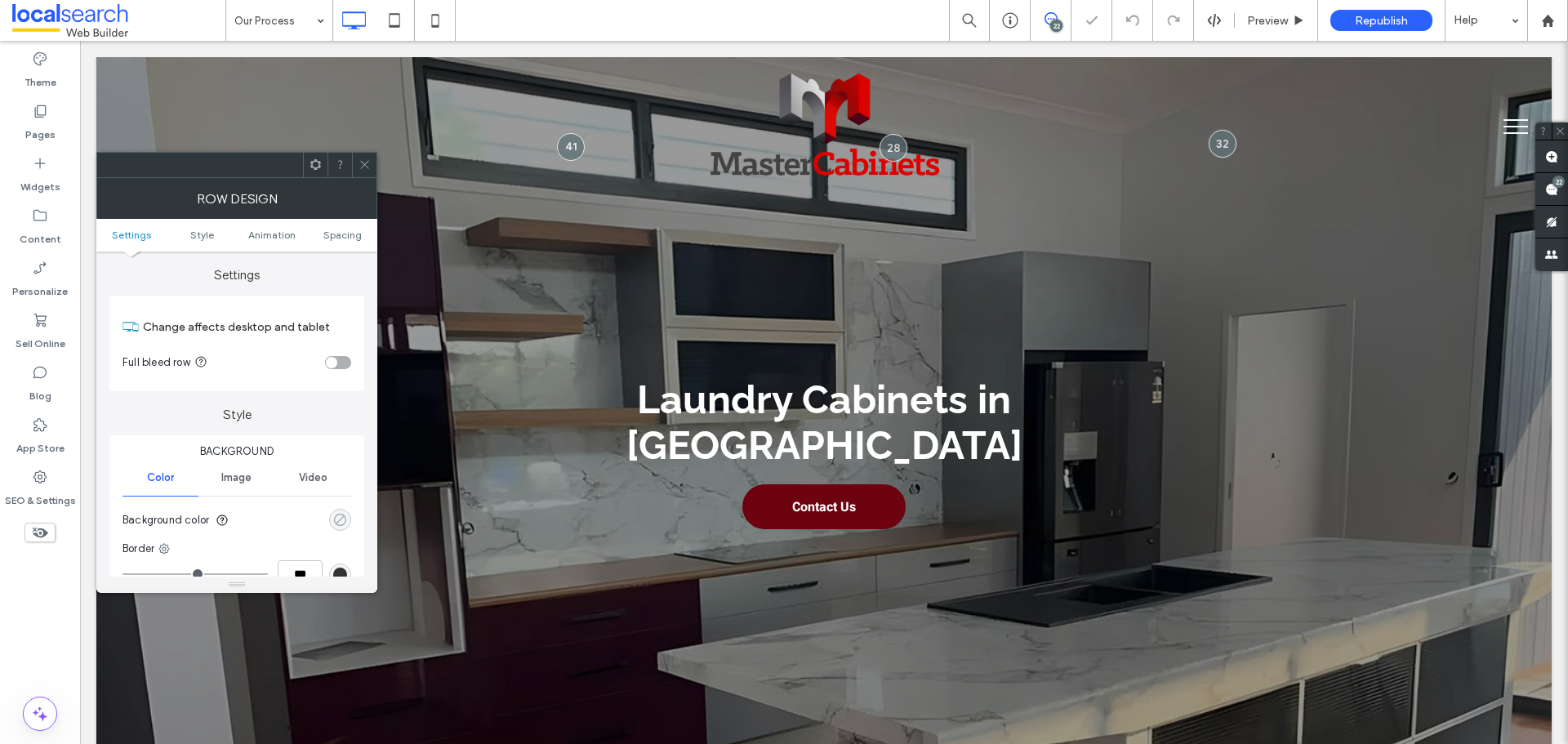
click at [347, 519] on icon "rgba(0, 0, 0, 0)" at bounding box center [340, 520] width 14 height 14
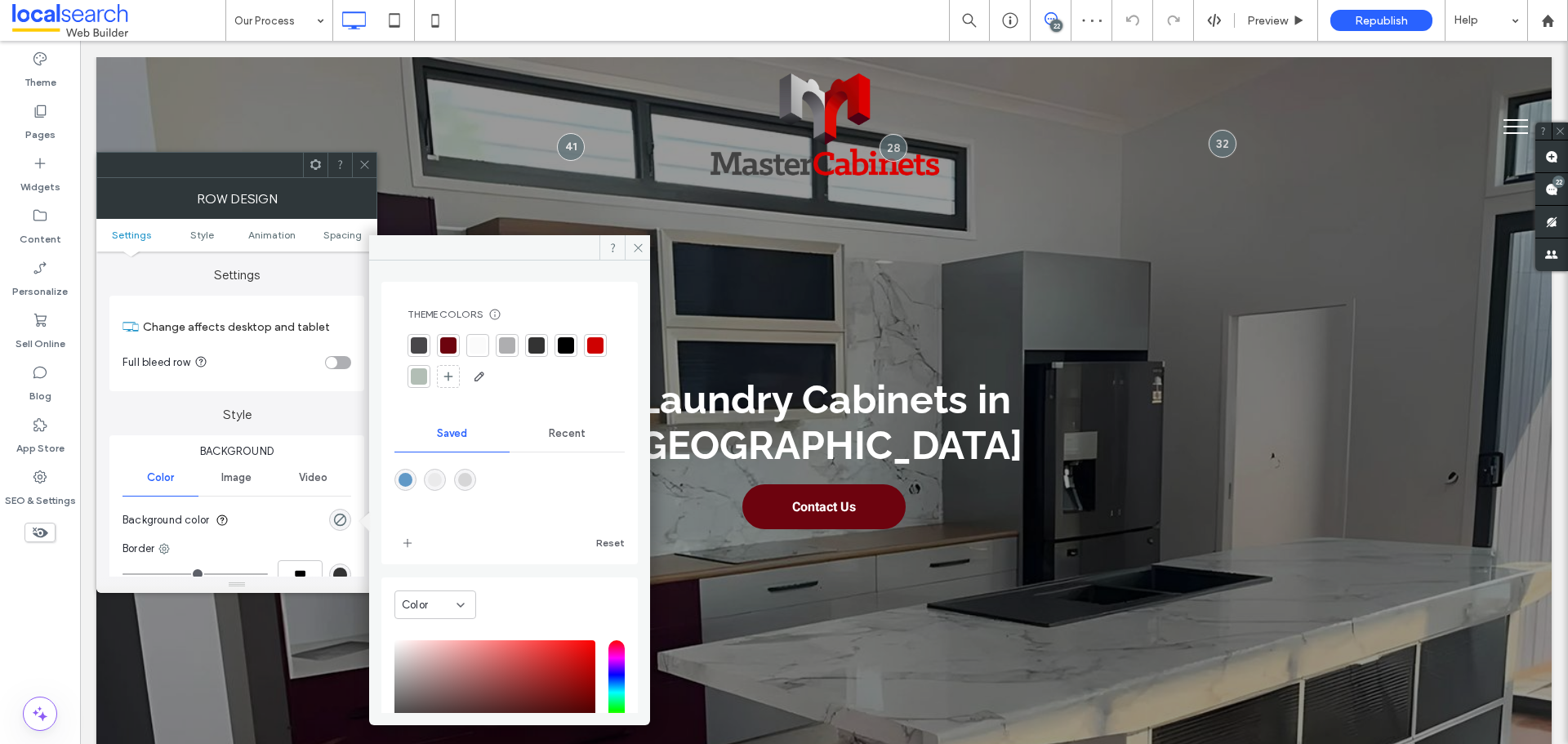
drag, startPoint x: 470, startPoint y: 480, endPoint x: 544, endPoint y: 387, distance: 118.8
click at [471, 479] on div "rgba(214,214,215,1)" at bounding box center [465, 480] width 14 height 14
type input "*******"
type input "***"
type input "****"
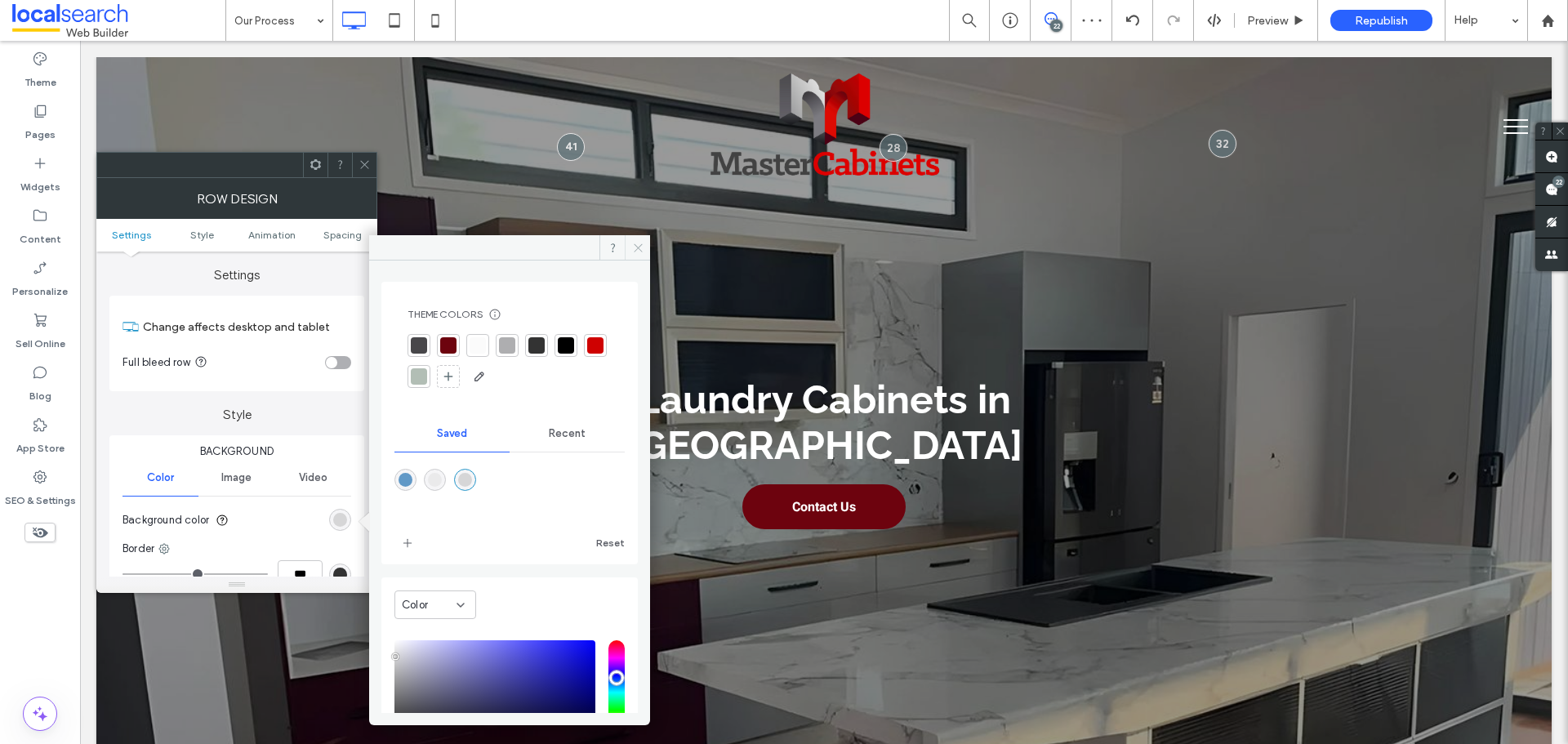
click at [636, 249] on icon at bounding box center [638, 248] width 12 height 12
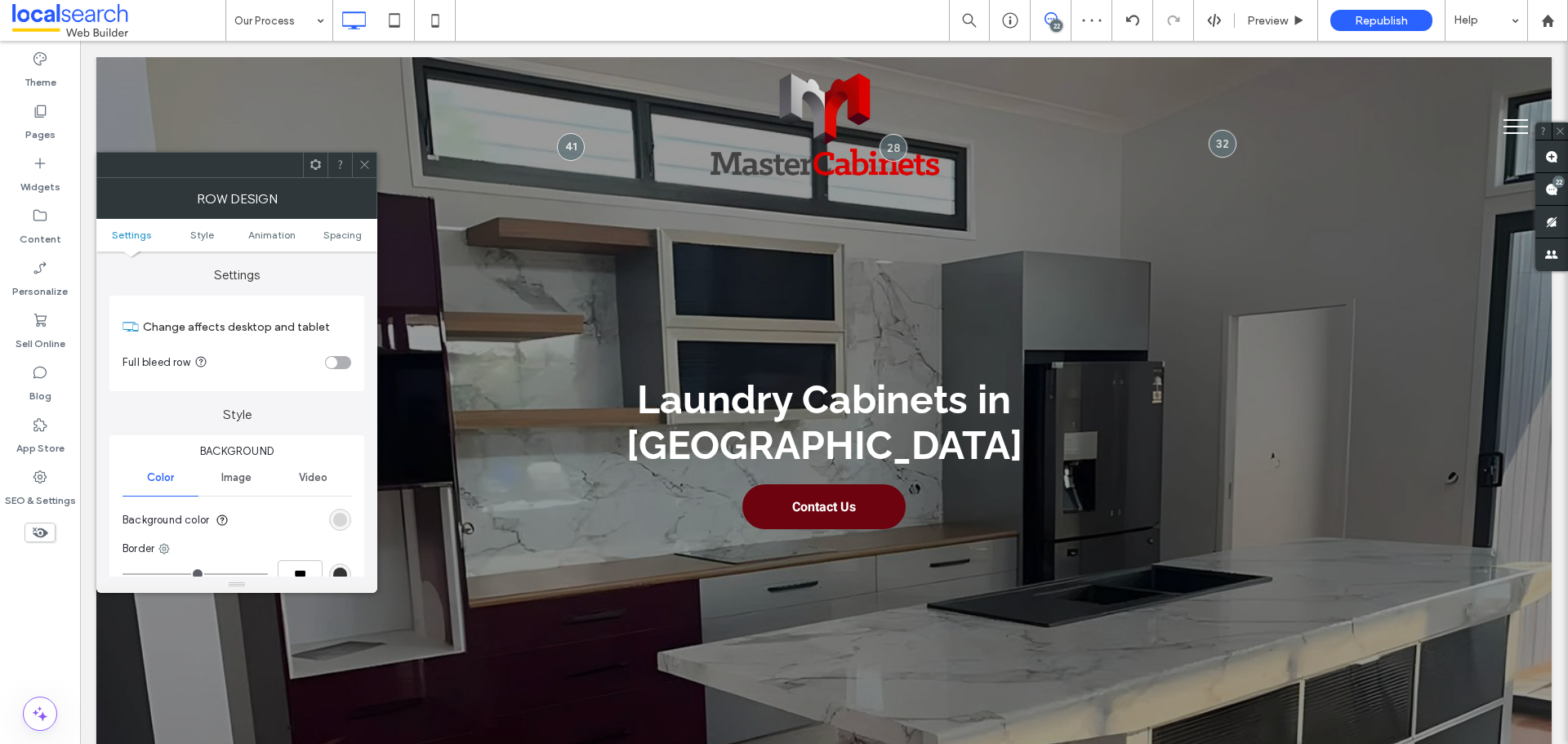
click at [365, 164] on use at bounding box center [364, 165] width 8 height 8
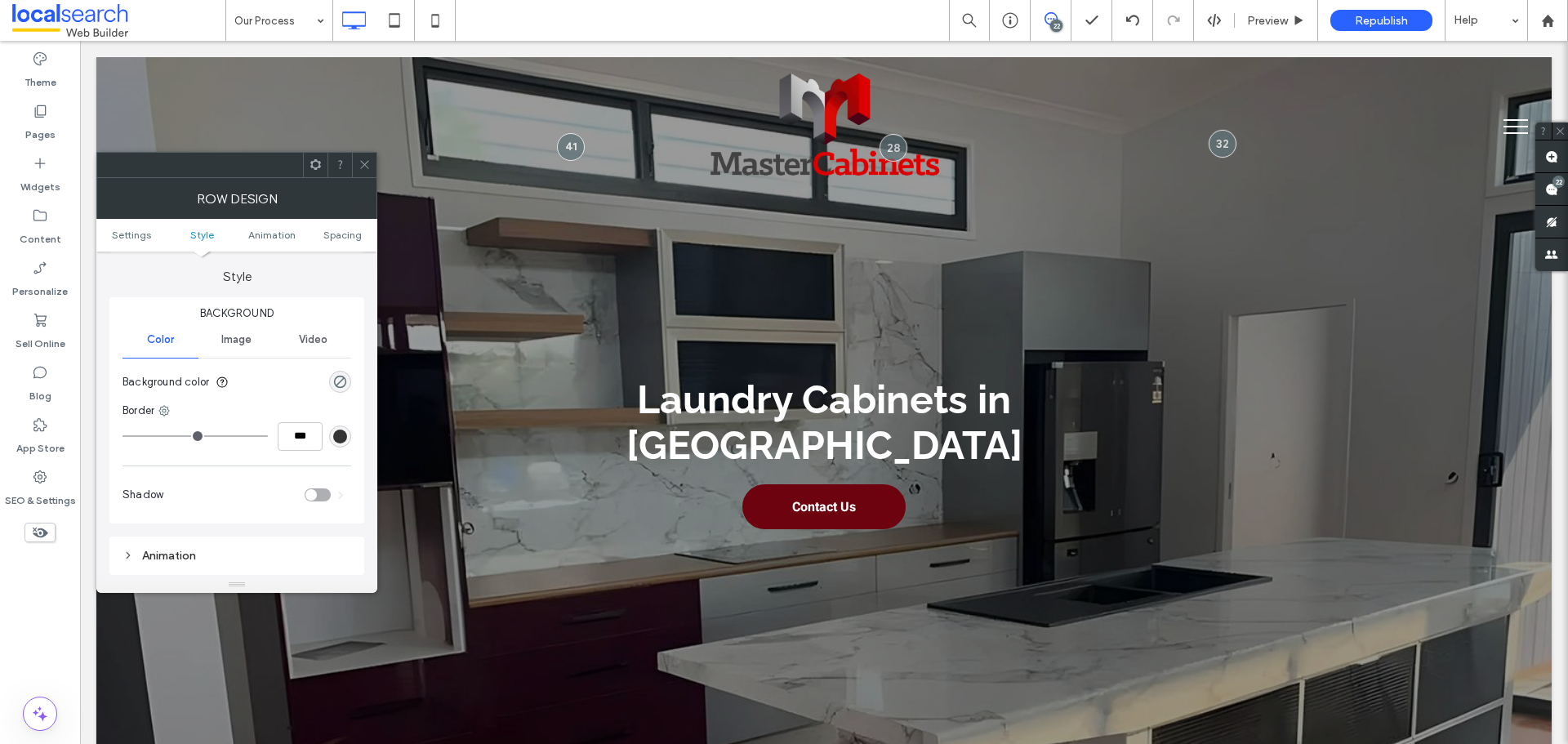
scroll to position [163, 0]
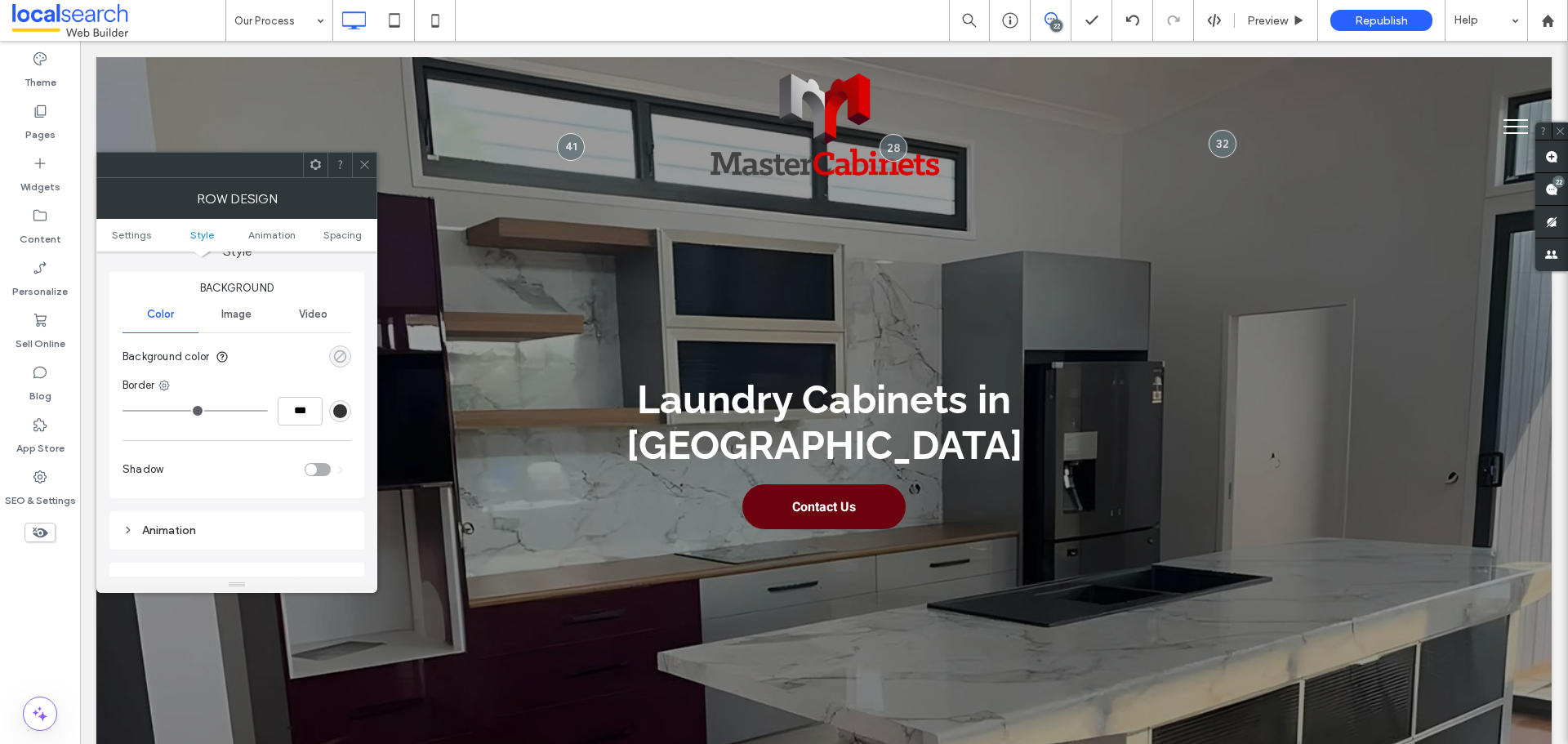
click at [347, 361] on icon "rgba(0, 0, 0, 0)" at bounding box center [340, 356] width 14 height 14
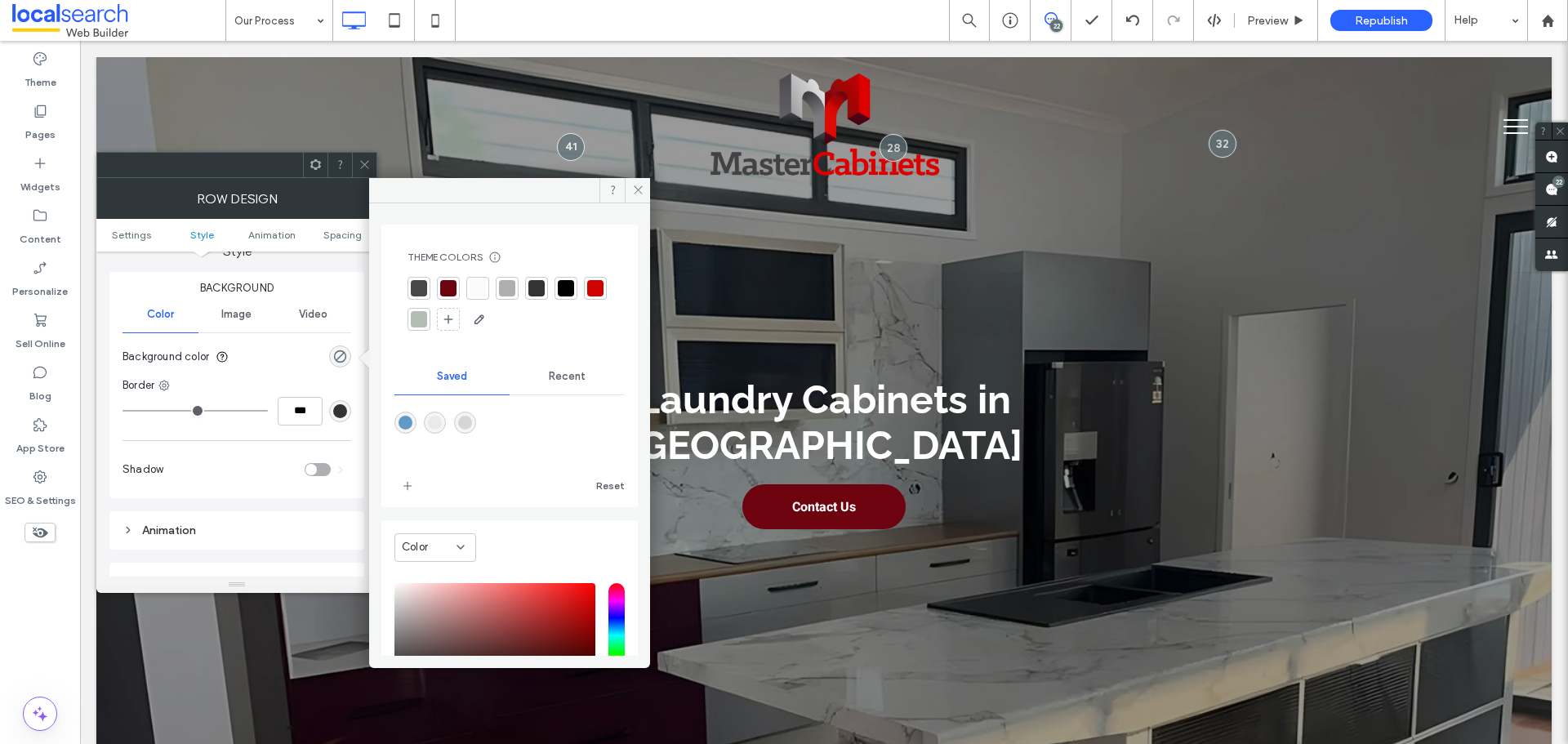
click at [438, 417] on div "rgba(234,234,235,1)" at bounding box center [435, 422] width 14 height 14
type input "*******"
type input "***"
type input "****"
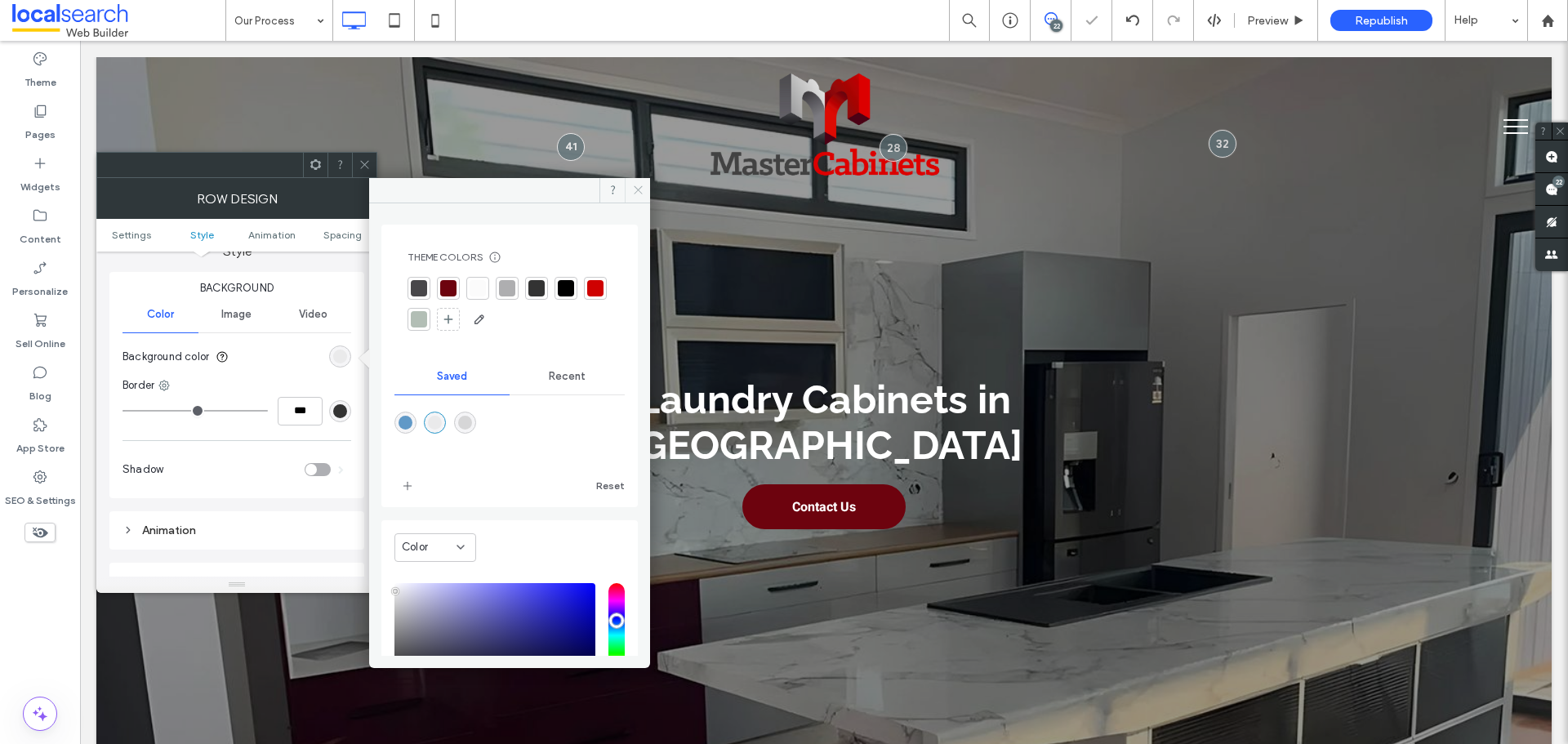
click at [642, 189] on icon at bounding box center [638, 190] width 12 height 12
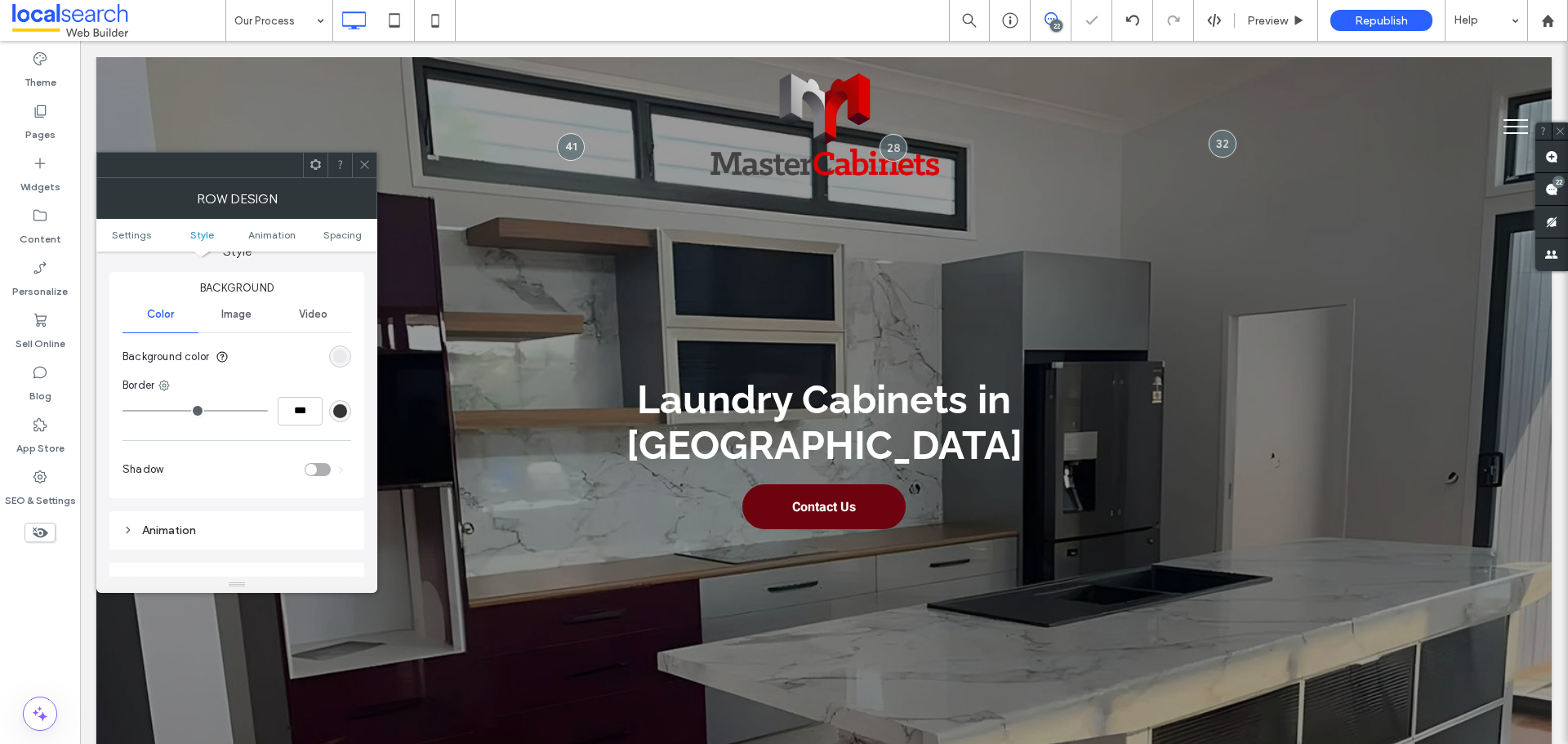
click at [365, 167] on icon at bounding box center [364, 165] width 12 height 12
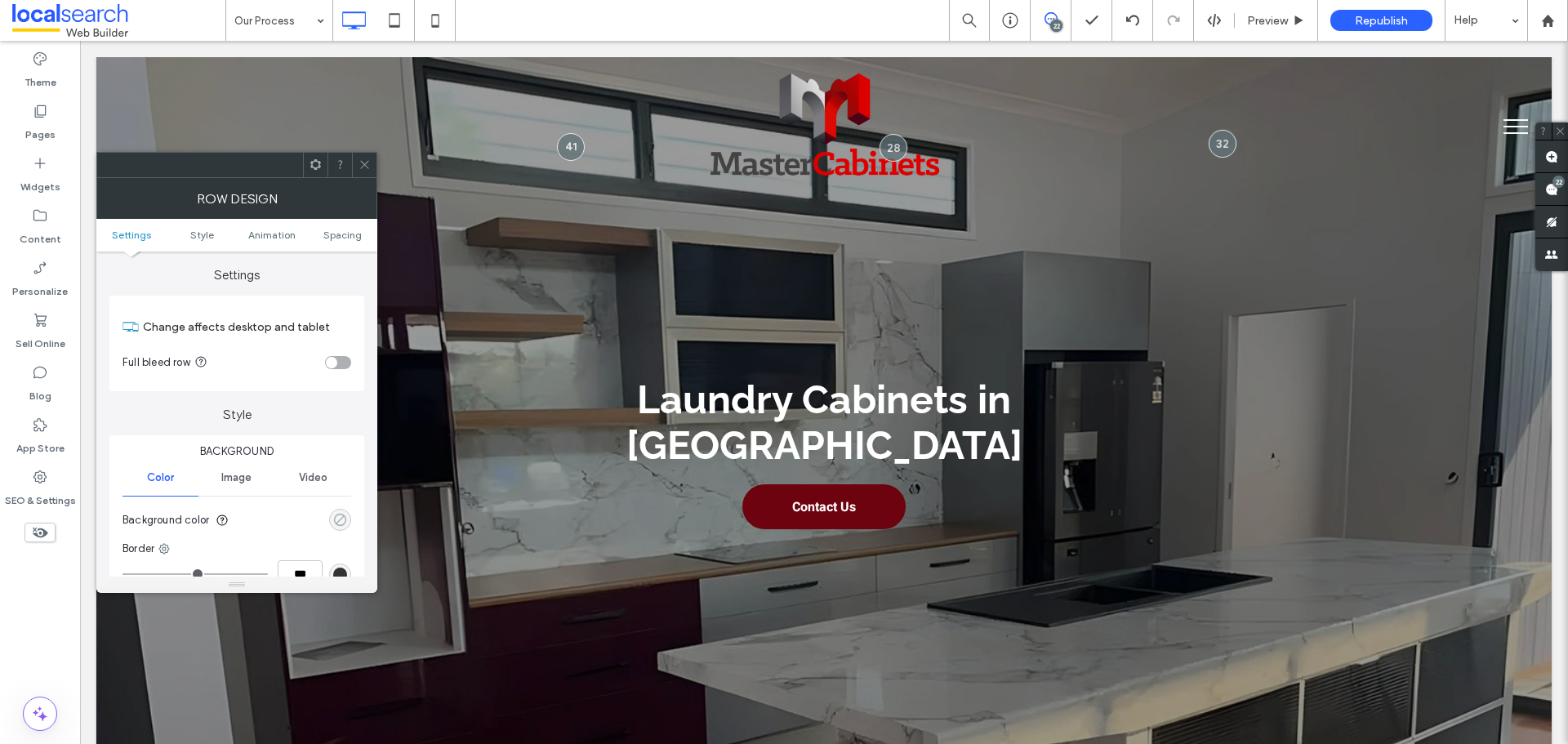
click at [338, 525] on div "rgba(0, 0, 0, 0)" at bounding box center [340, 520] width 14 height 14
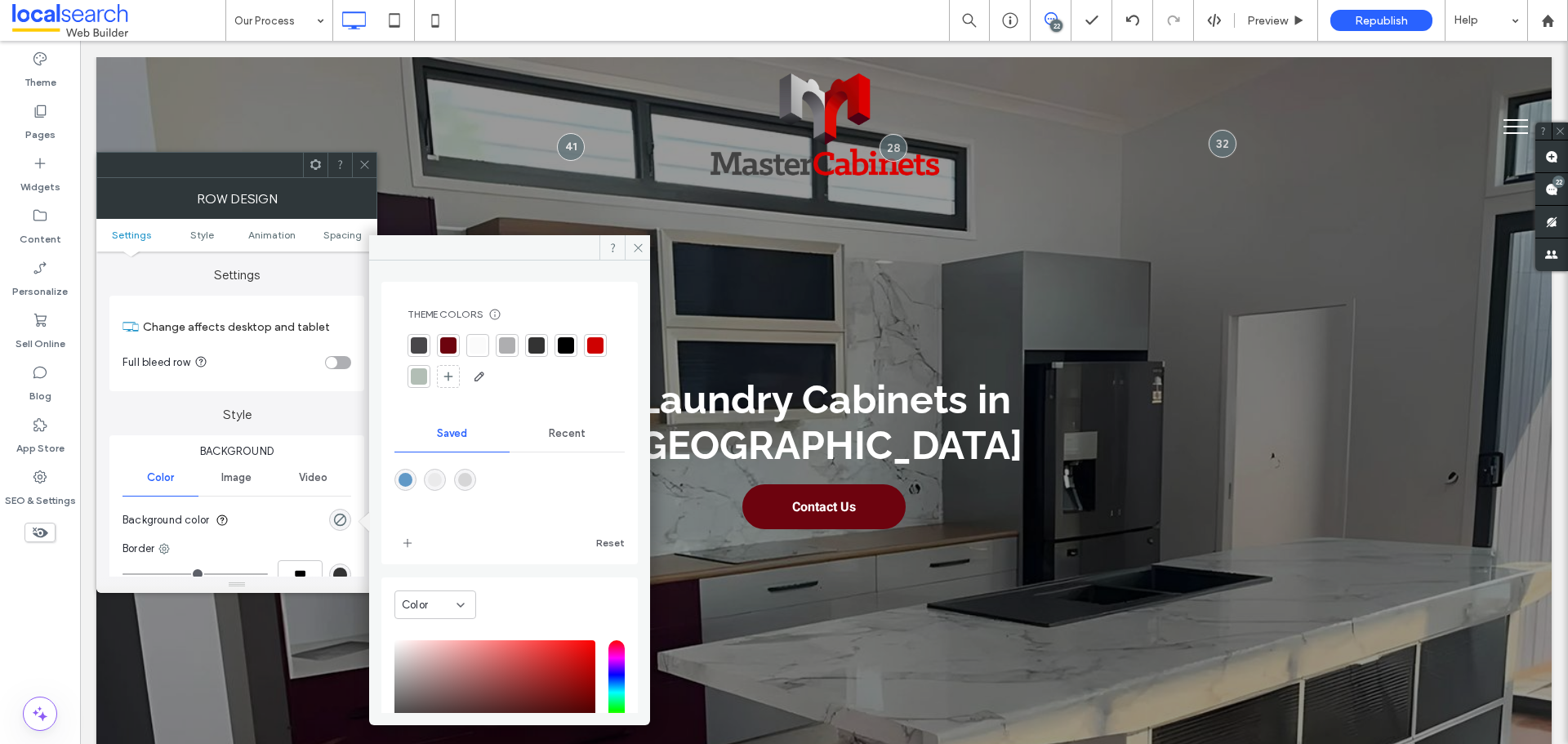
click at [469, 477] on div "rgba(214,214,215,1)" at bounding box center [465, 480] width 14 height 14
type input "*******"
type input "***"
type input "****"
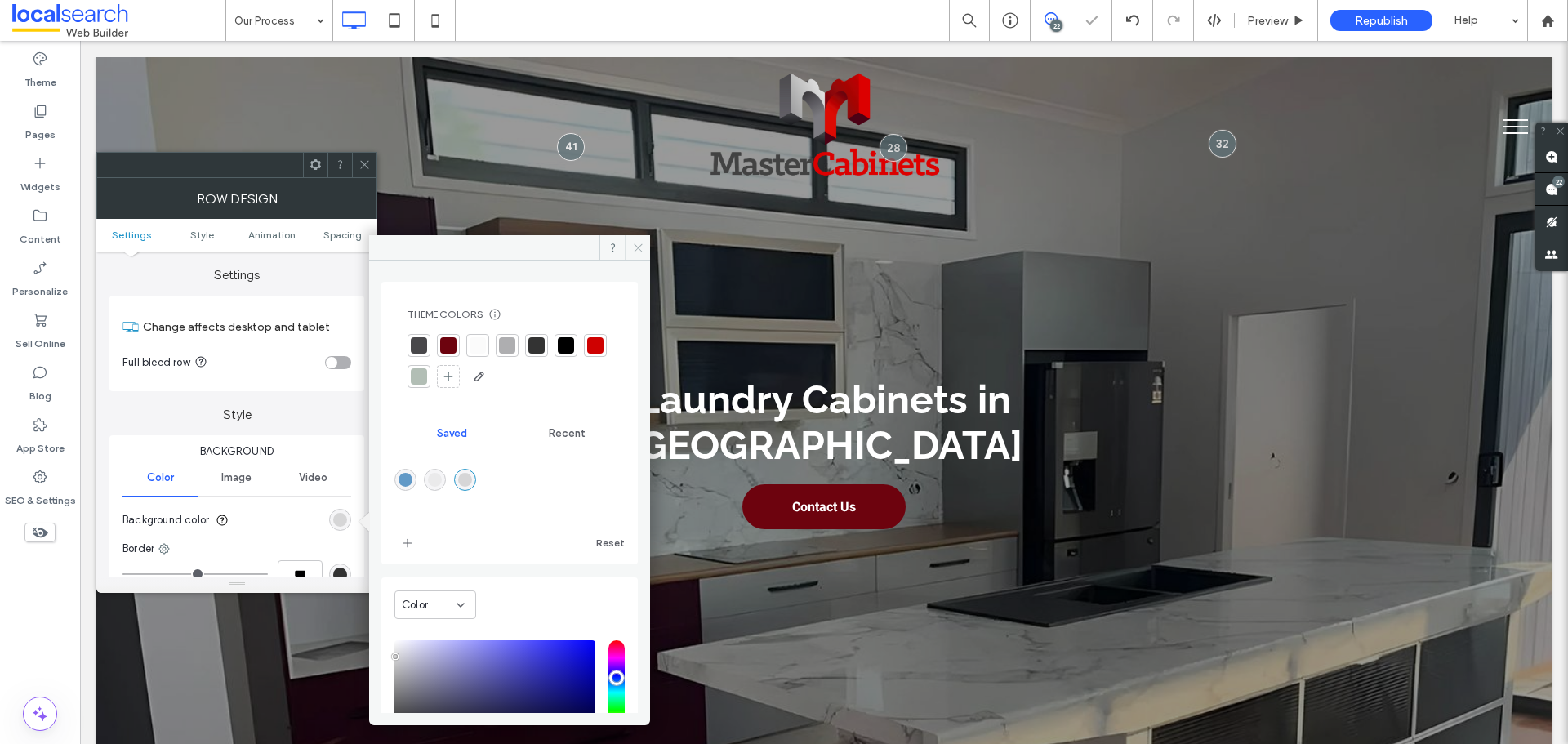
click at [634, 246] on icon at bounding box center [638, 248] width 12 height 12
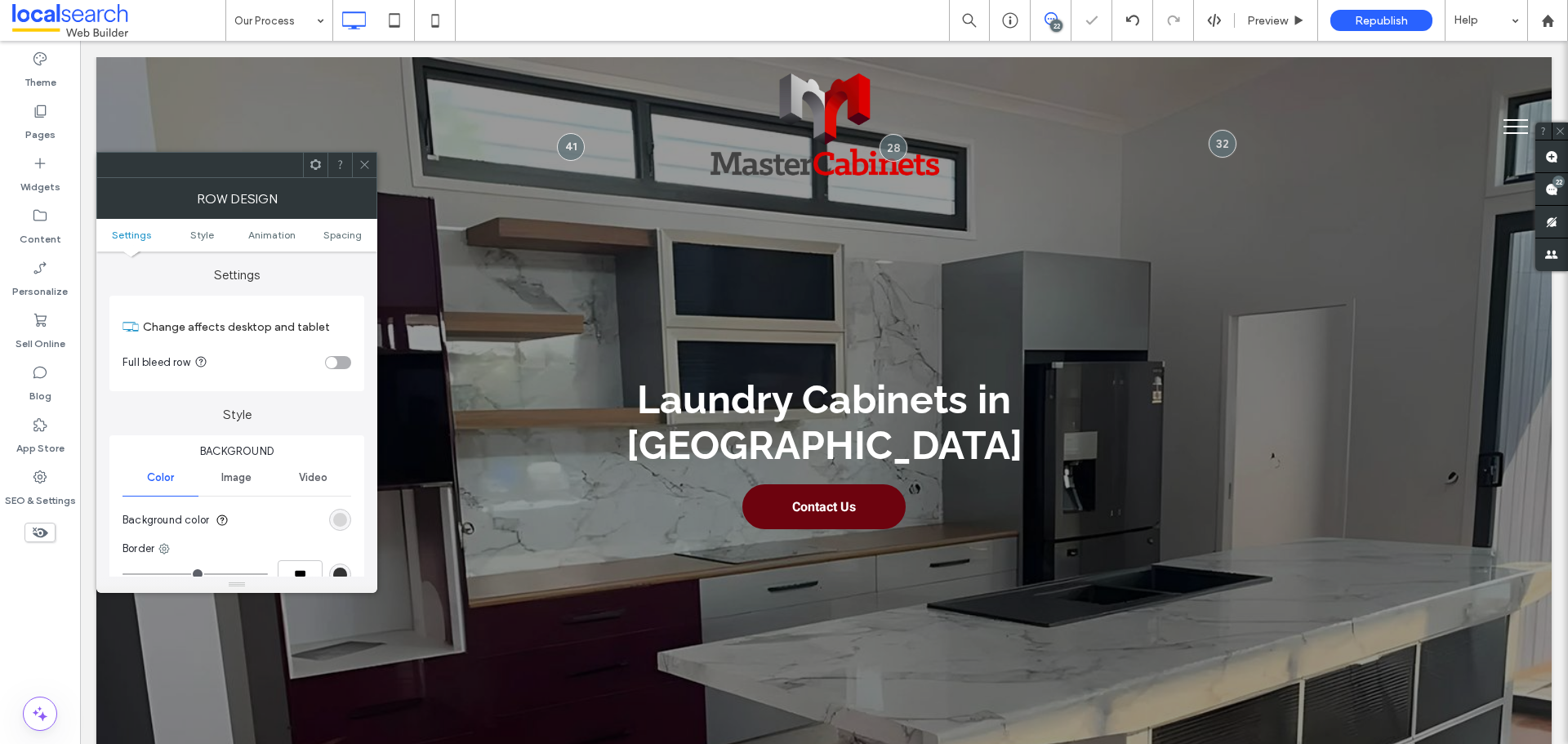
click at [365, 167] on icon at bounding box center [364, 165] width 12 height 12
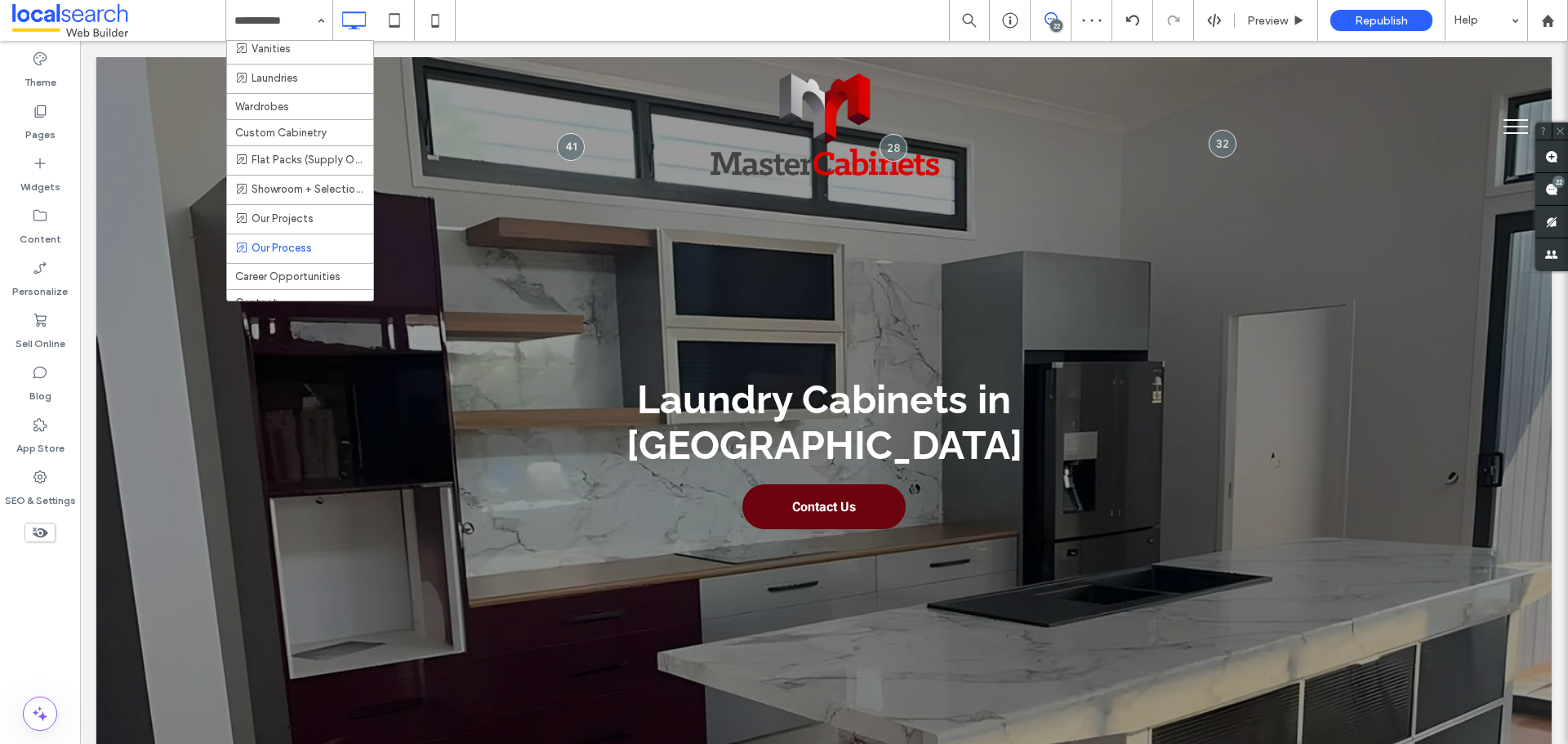
scroll to position [327, 0]
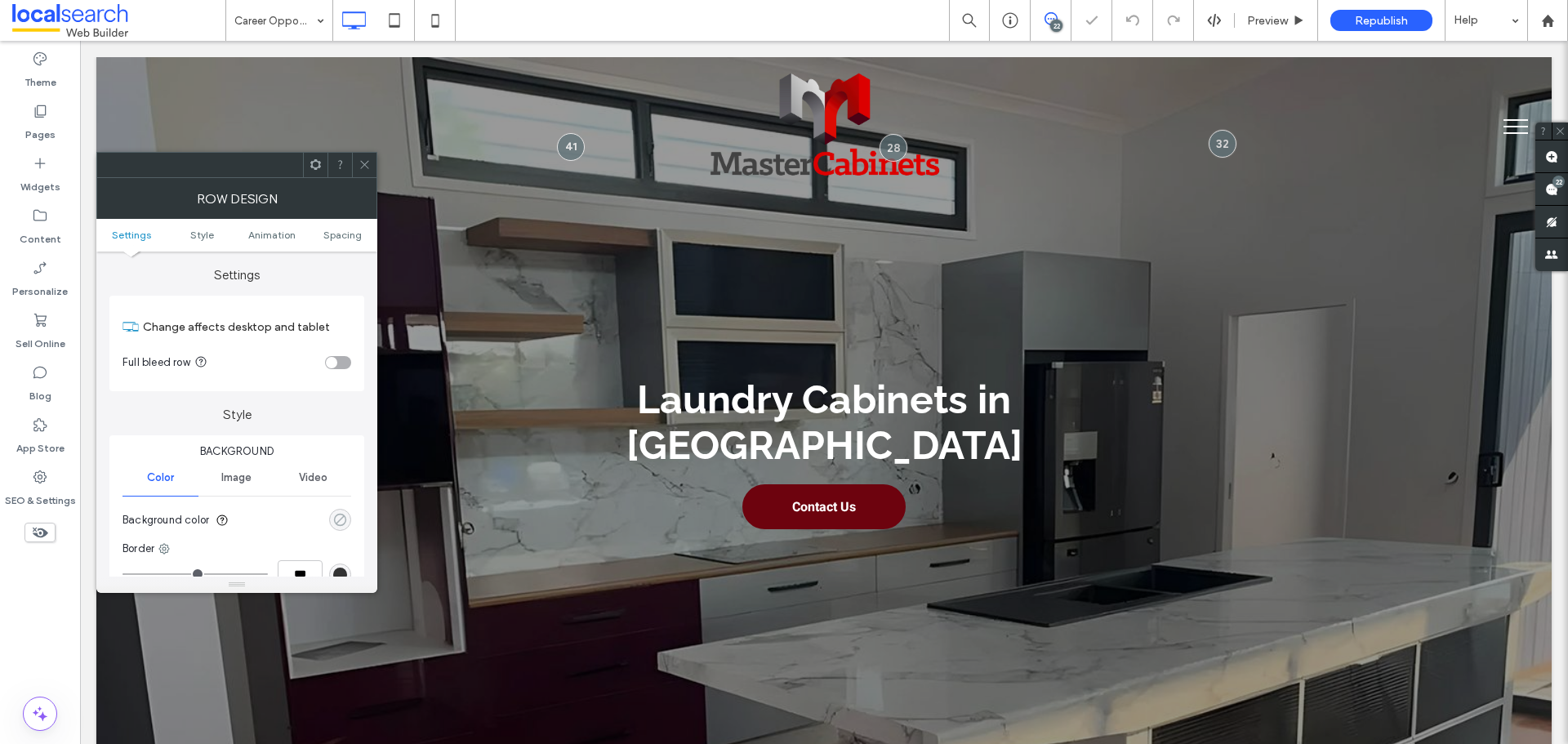
click at [343, 515] on use "rgba(0, 0, 0, 0)" at bounding box center [340, 520] width 12 height 12
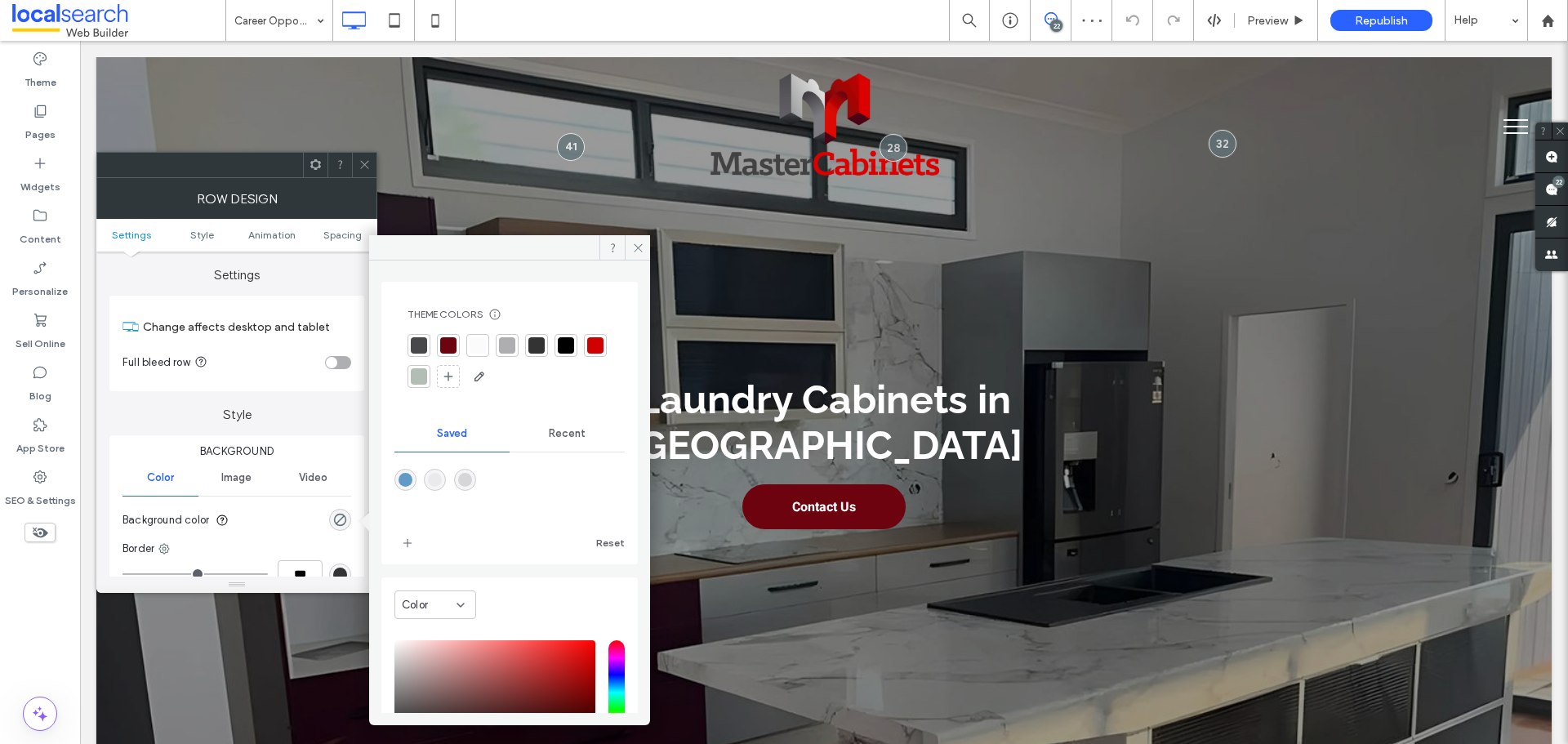
click at [469, 481] on div "rgba(214,214,215,1)" at bounding box center [465, 480] width 14 height 14
type input "*******"
type input "***"
type input "****"
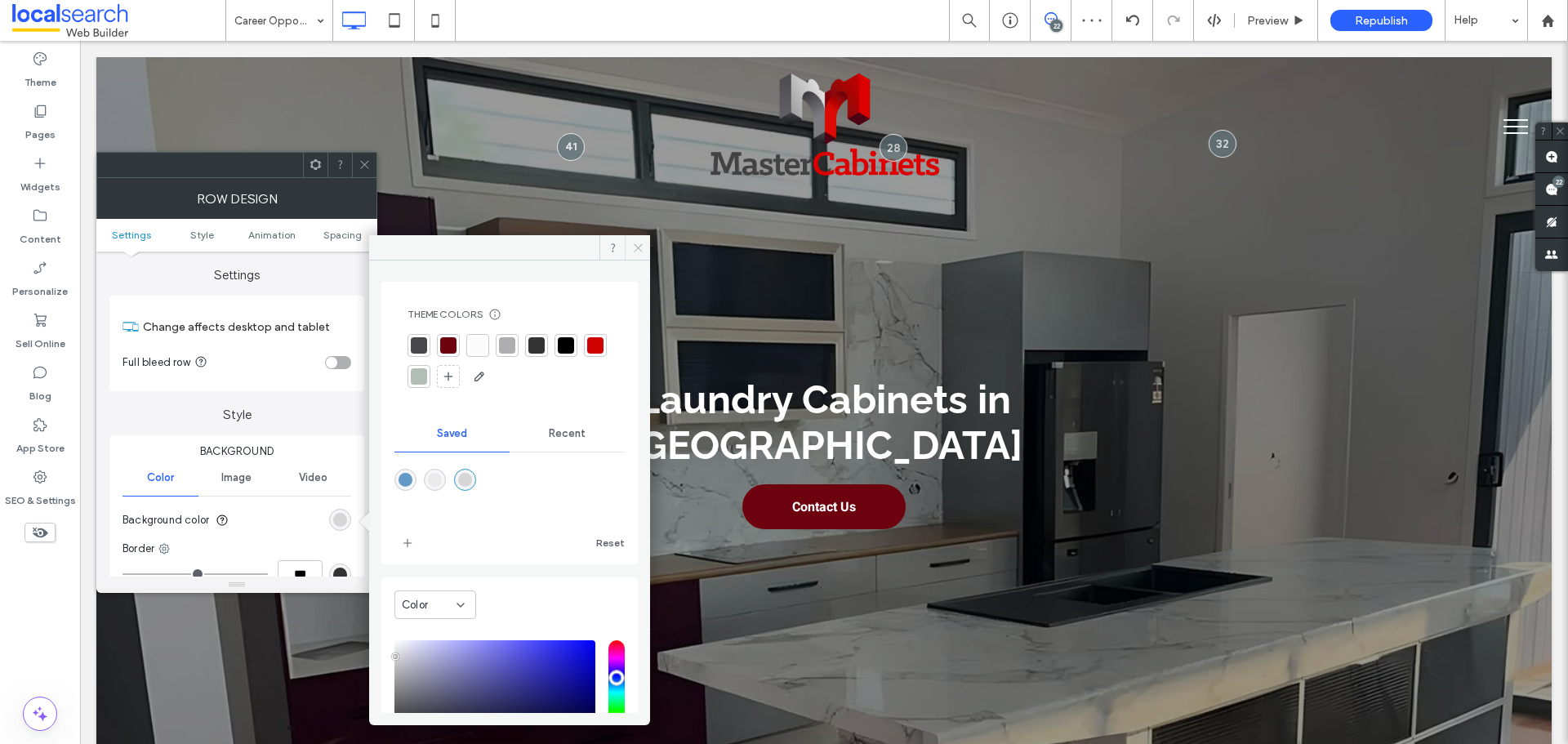
click at [634, 254] on span at bounding box center [638, 247] width 25 height 24
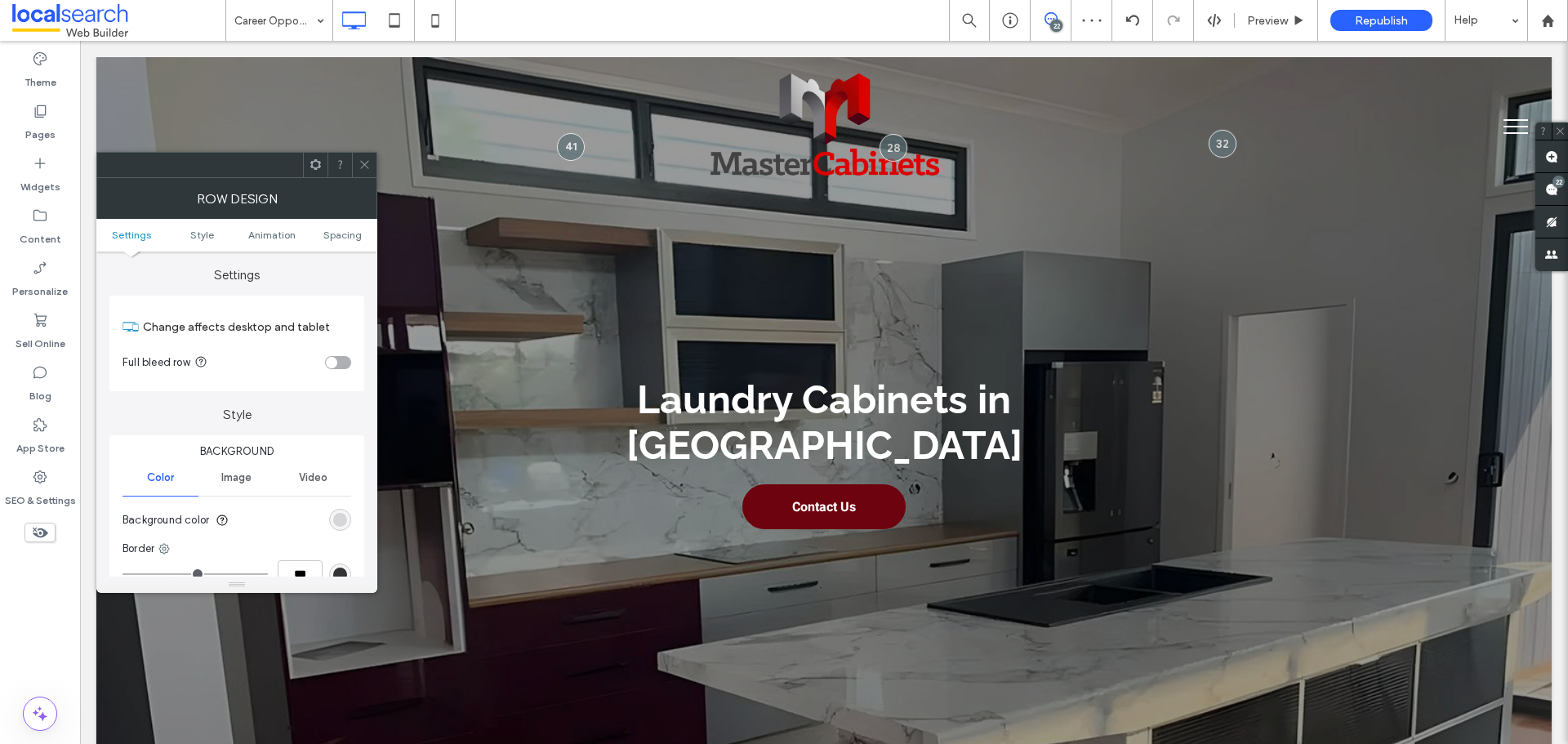
click at [364, 169] on icon at bounding box center [364, 165] width 12 height 12
click at [338, 520] on div "rgb(207, 1, 1)" at bounding box center [340, 520] width 14 height 14
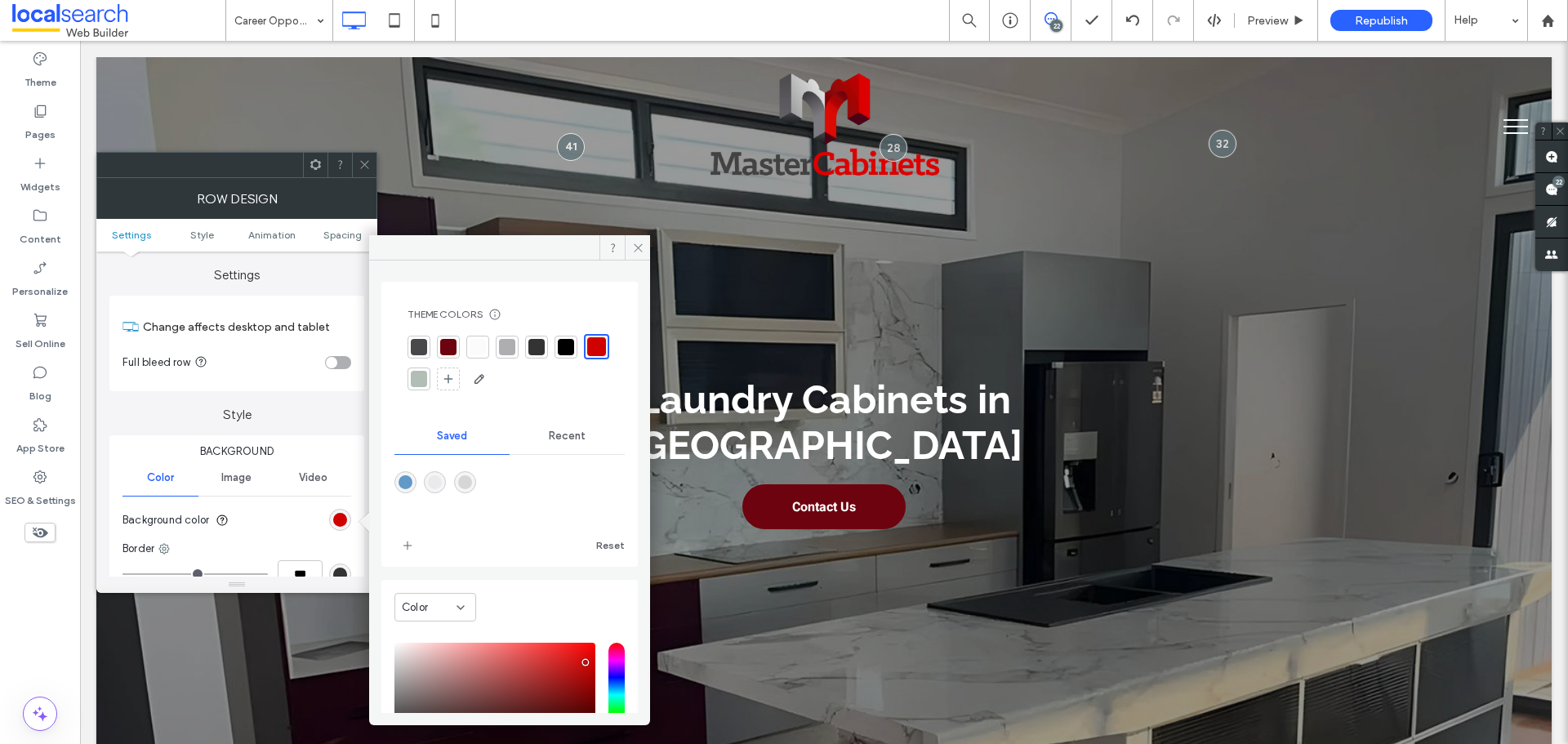
drag, startPoint x: 441, startPoint y: 472, endPoint x: 440, endPoint y: 482, distance: 10.0
click at [441, 474] on div at bounding box center [435, 482] width 22 height 22
click at [441, 482] on div "rgba(234,234,235,1)" at bounding box center [435, 482] width 14 height 14
type input "*******"
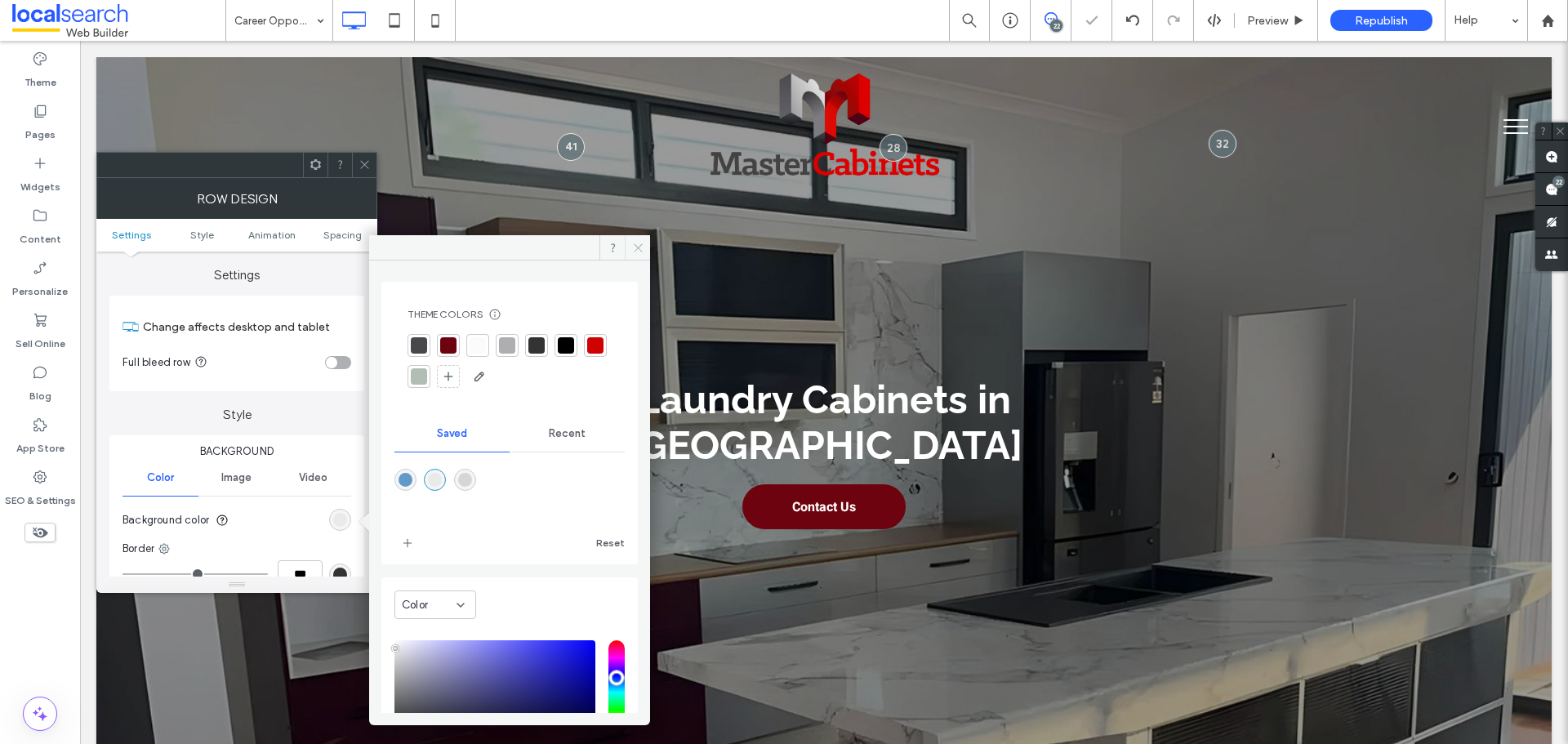
click at [639, 254] on span at bounding box center [638, 247] width 25 height 24
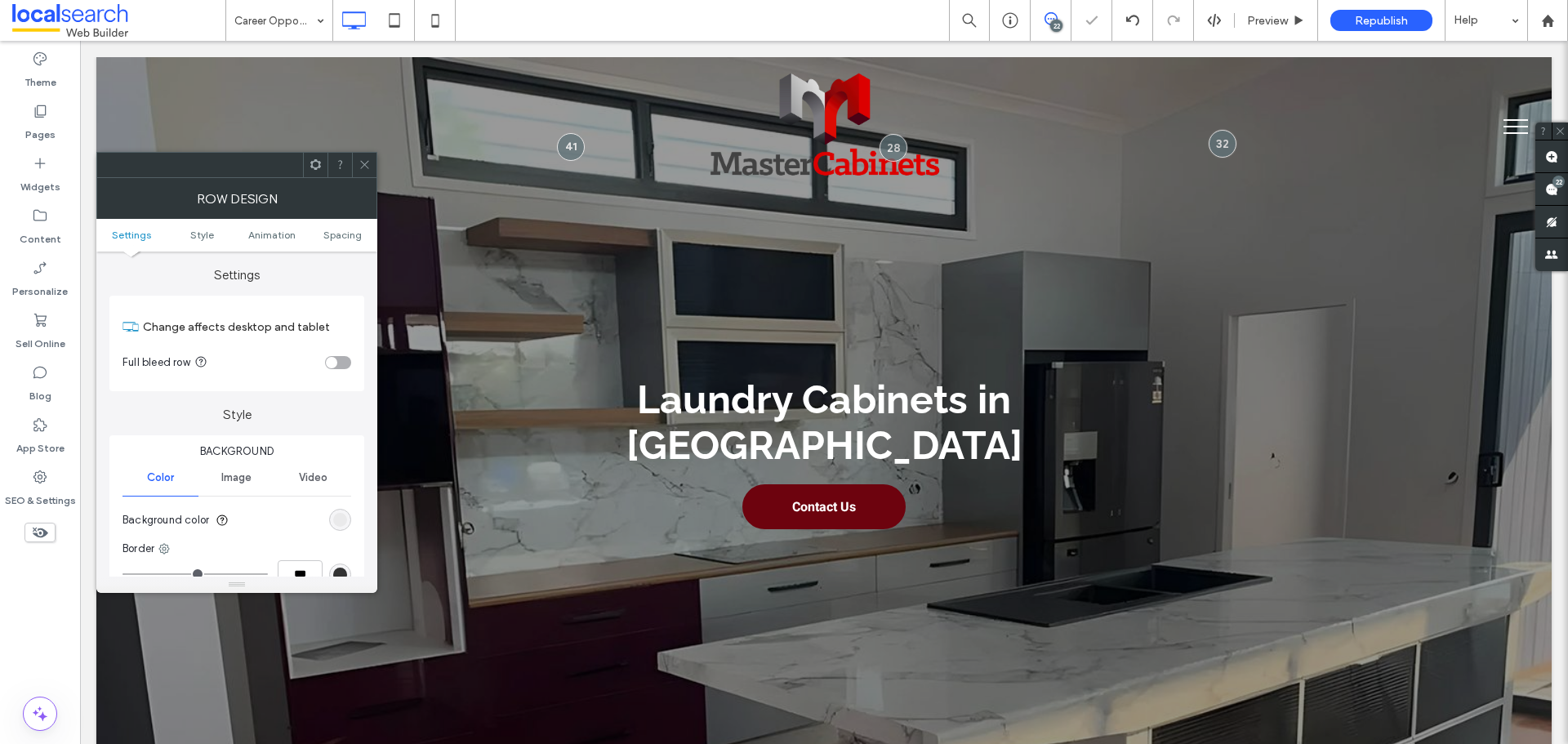
click at [362, 167] on icon at bounding box center [364, 165] width 12 height 12
click at [336, 518] on div "rgba(0, 0, 0, 0)" at bounding box center [340, 520] width 14 height 14
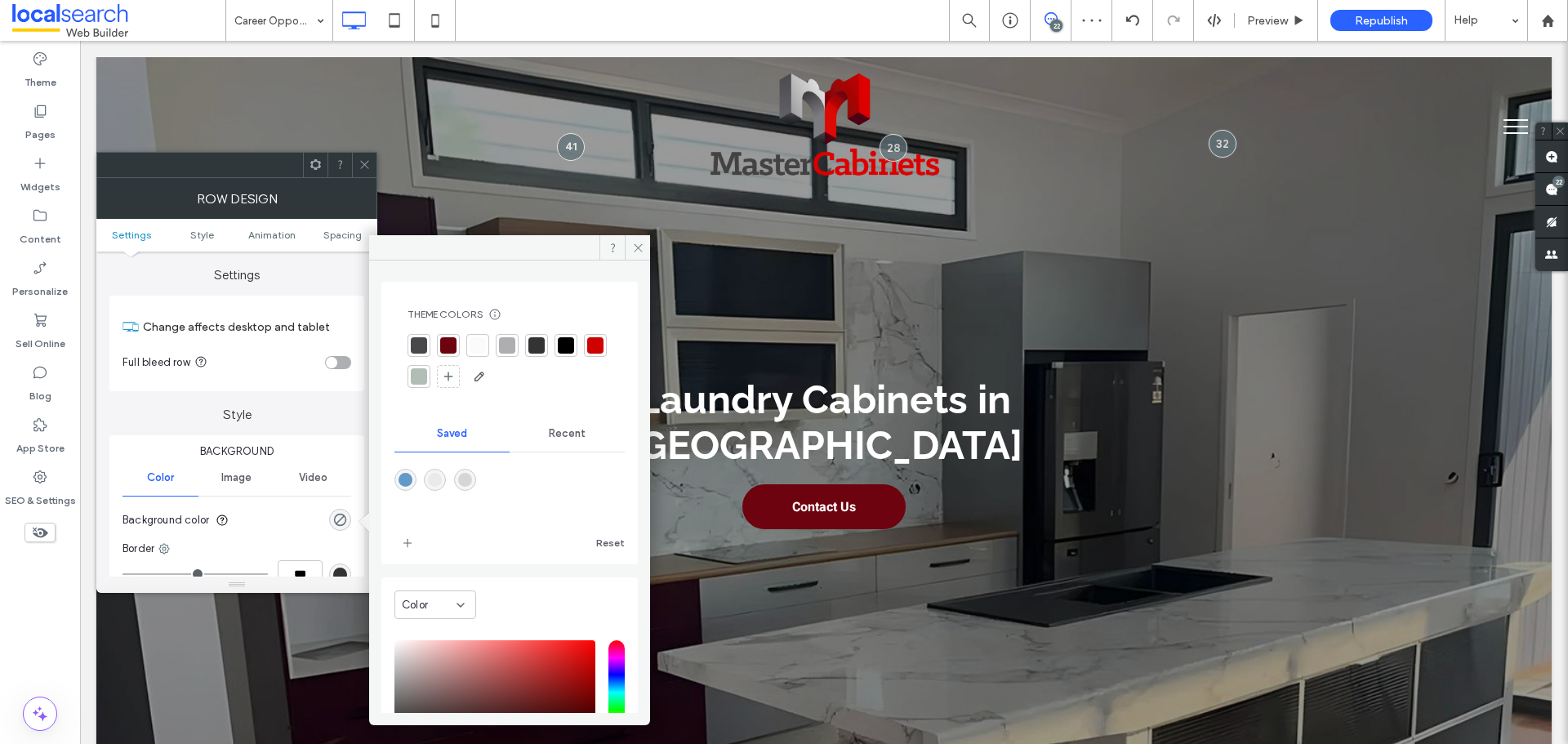
drag, startPoint x: 479, startPoint y: 481, endPoint x: 589, endPoint y: 330, distance: 186.8
click at [472, 480] on div "rgba(214,214,215,1)" at bounding box center [465, 480] width 14 height 14
type input "*******"
type input "***"
type input "****"
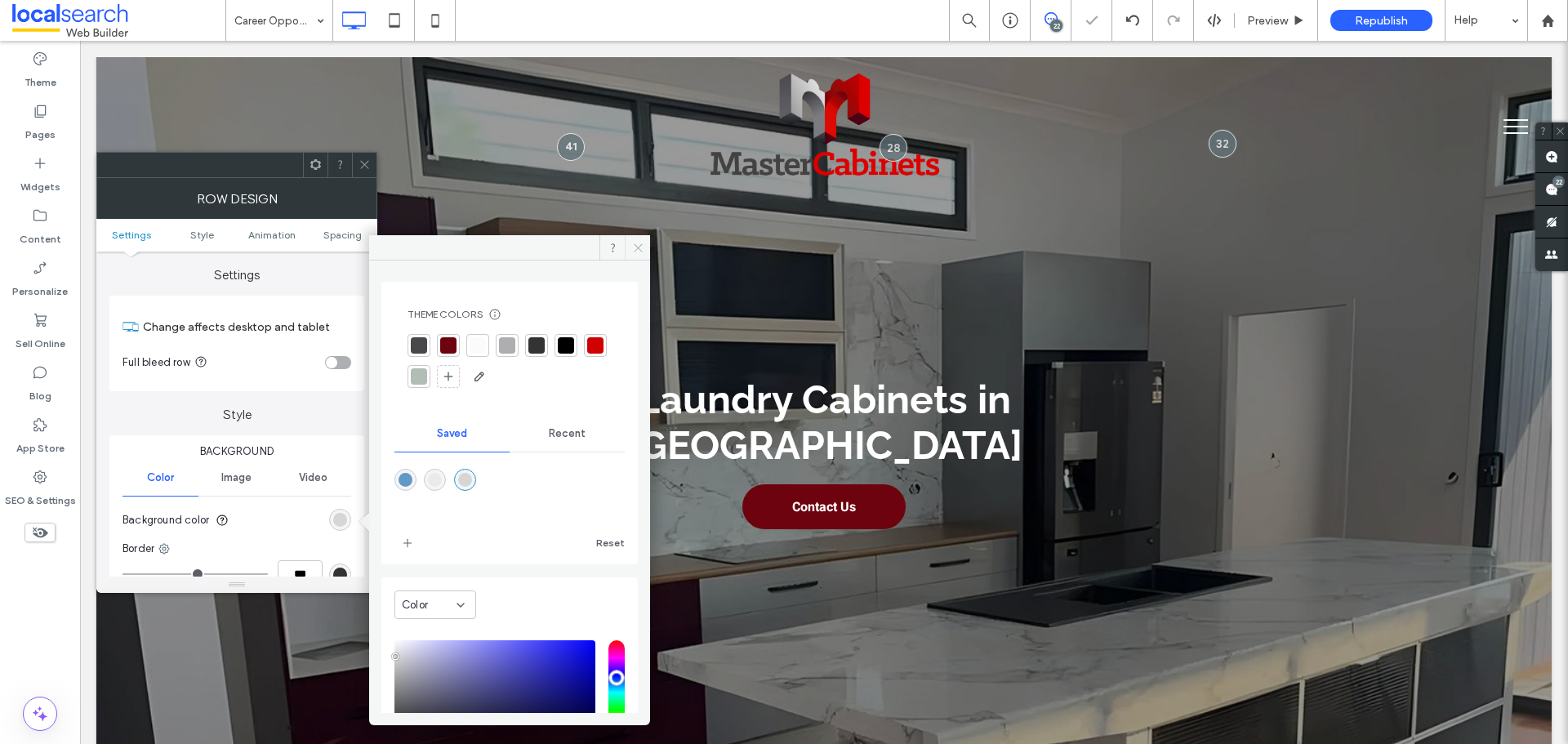
click at [637, 250] on icon at bounding box center [638, 248] width 12 height 12
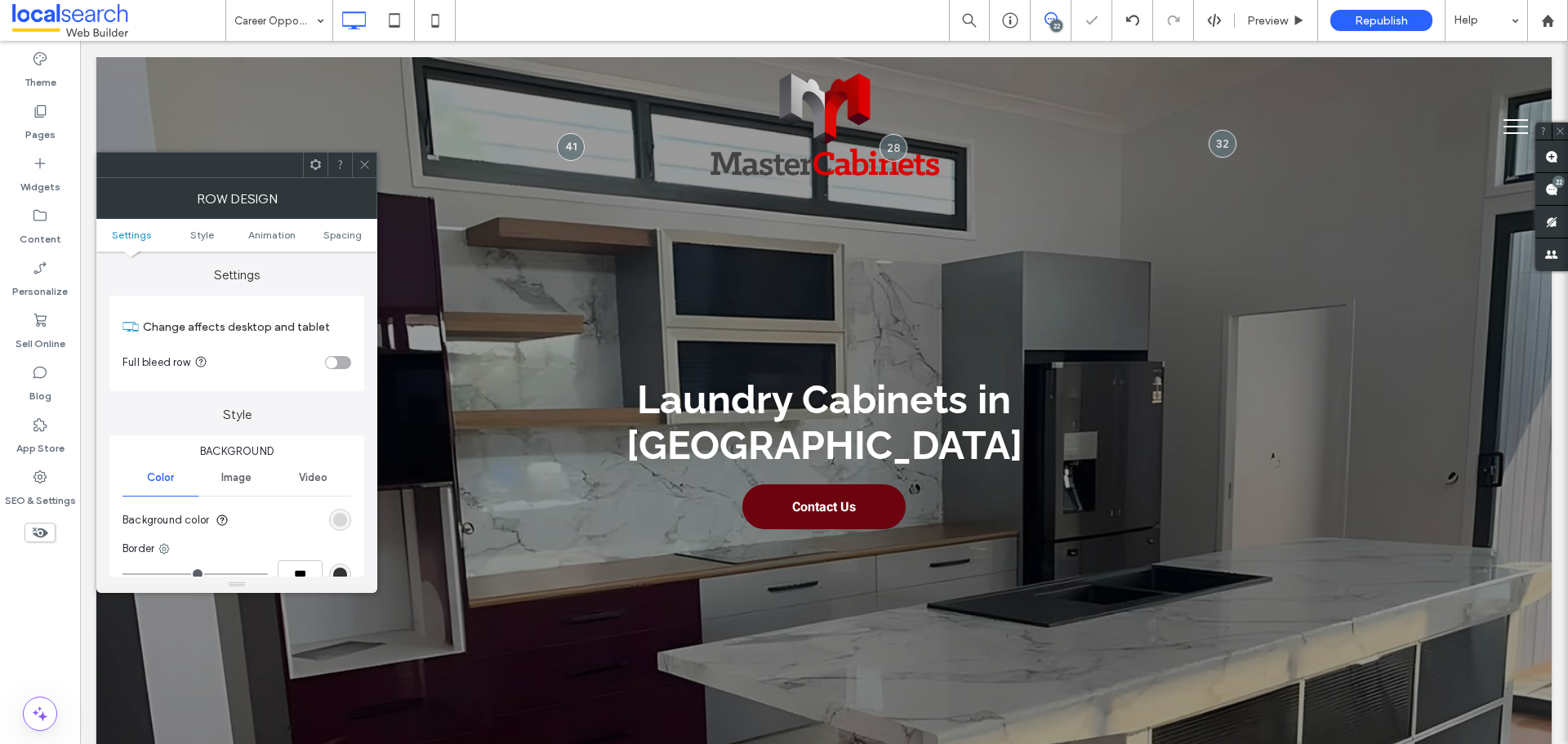
click at [353, 173] on div at bounding box center [363, 165] width 24 height 24
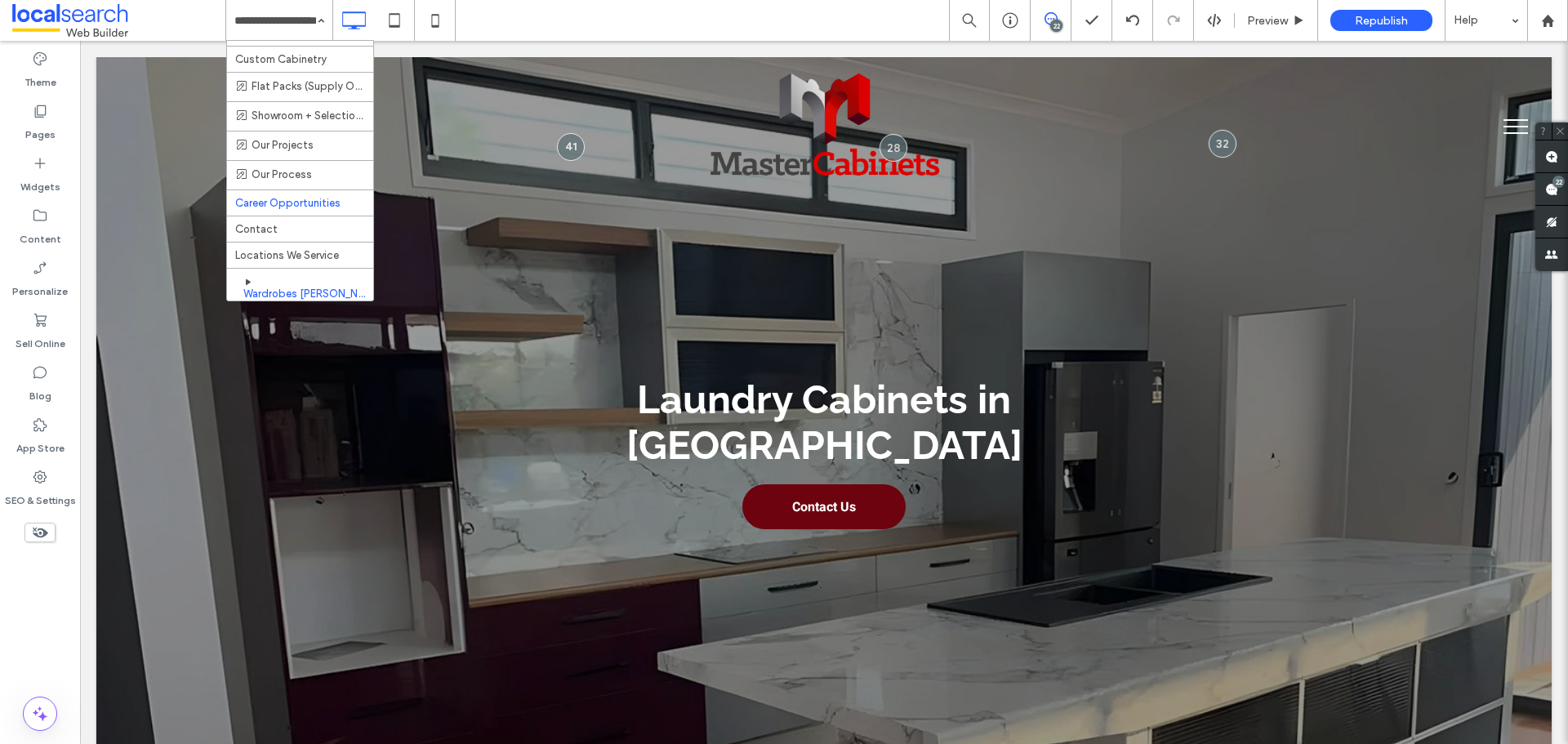
scroll to position [245, 0]
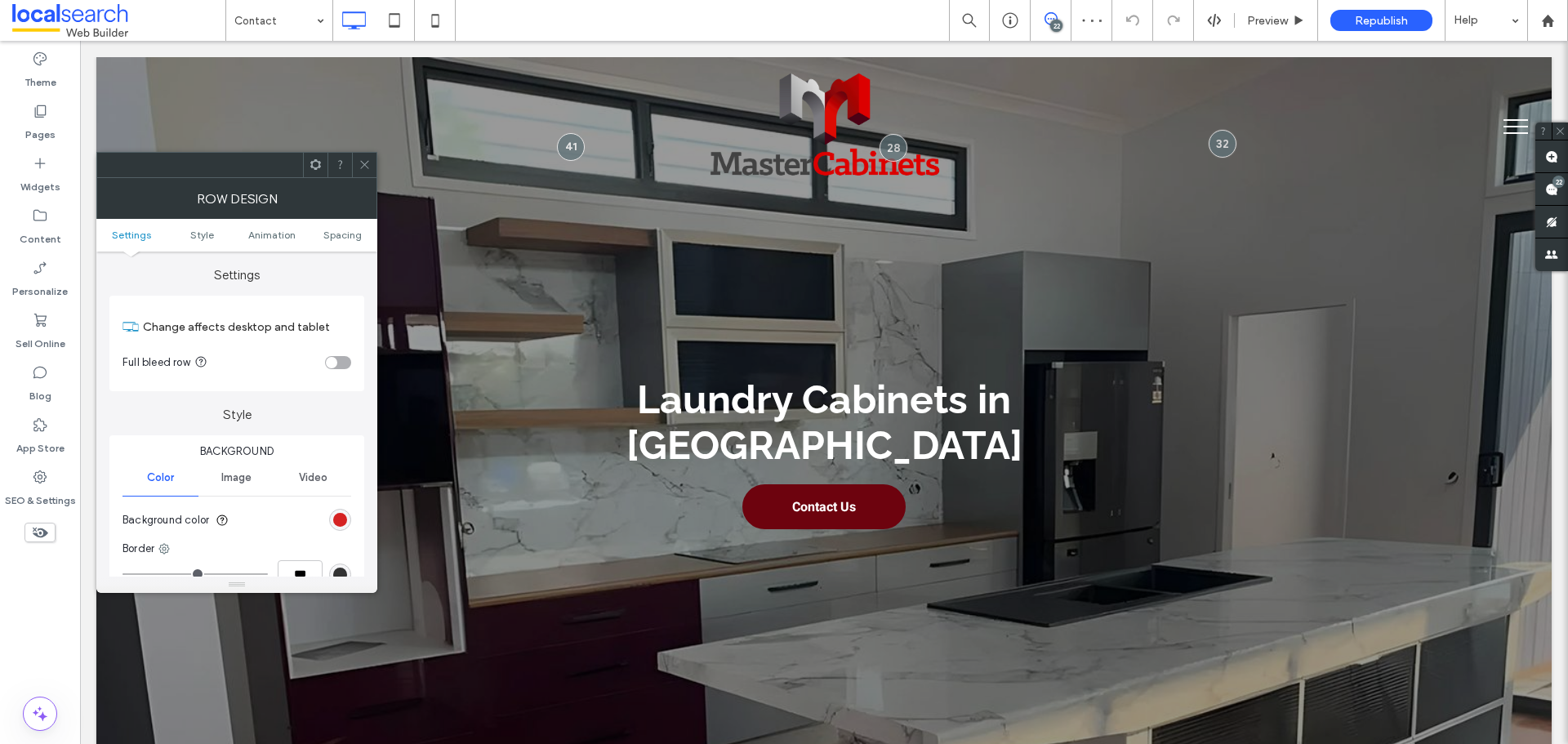
click at [340, 525] on div "rgb(207, 1, 1)" at bounding box center [340, 520] width 14 height 14
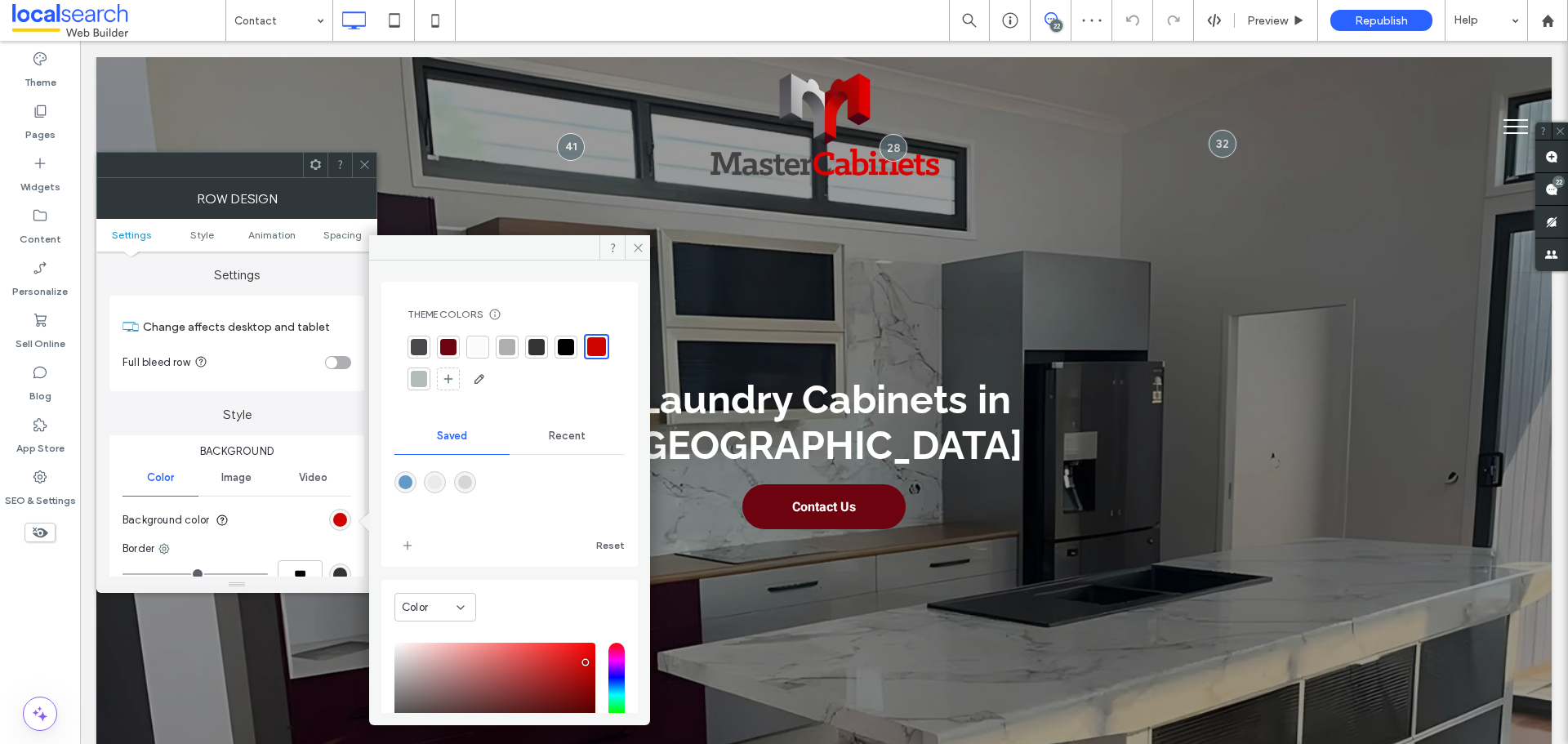
click at [472, 479] on div "rgba(214,214,215,1)" at bounding box center [465, 482] width 14 height 14
type input "*******"
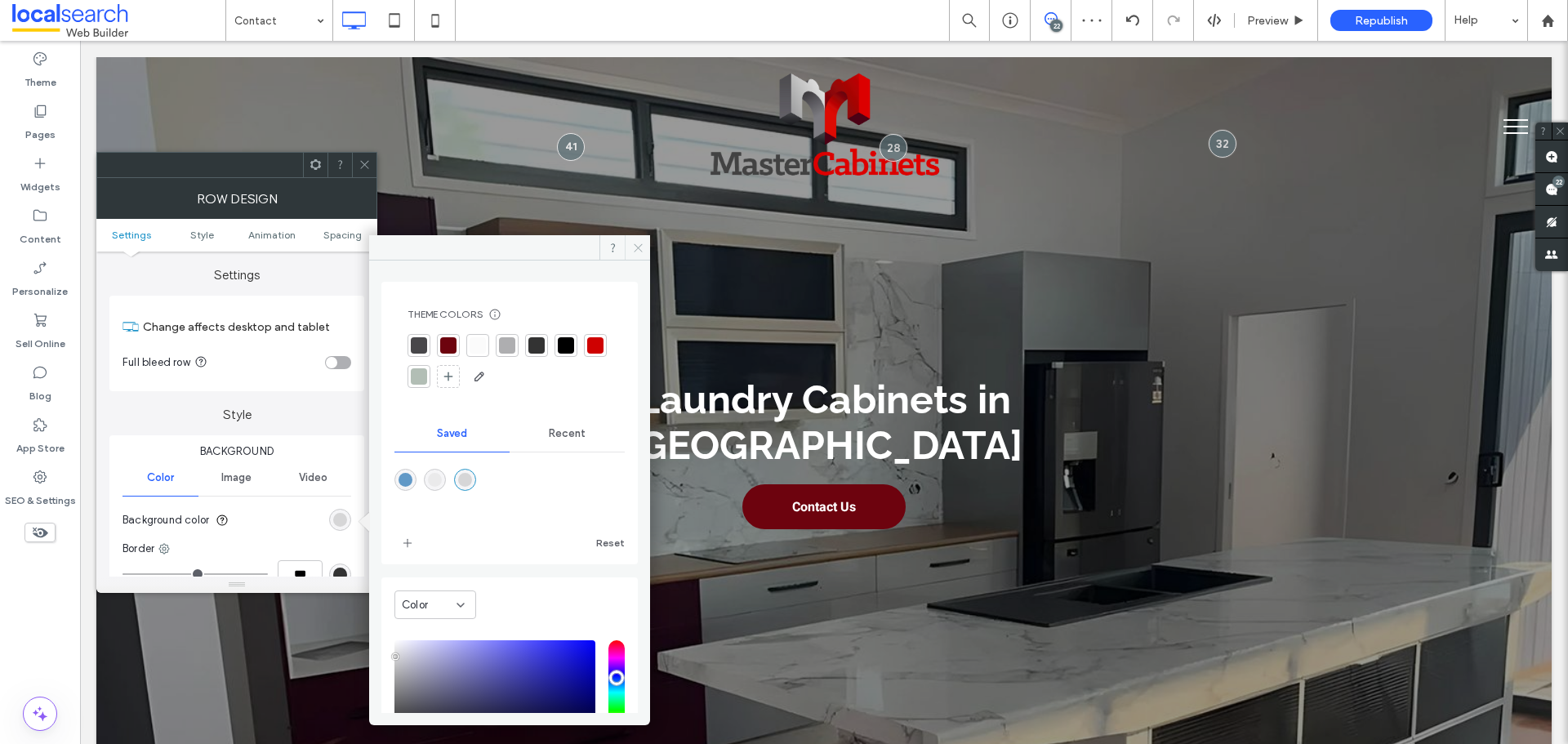
click at [632, 249] on icon at bounding box center [638, 248] width 12 height 12
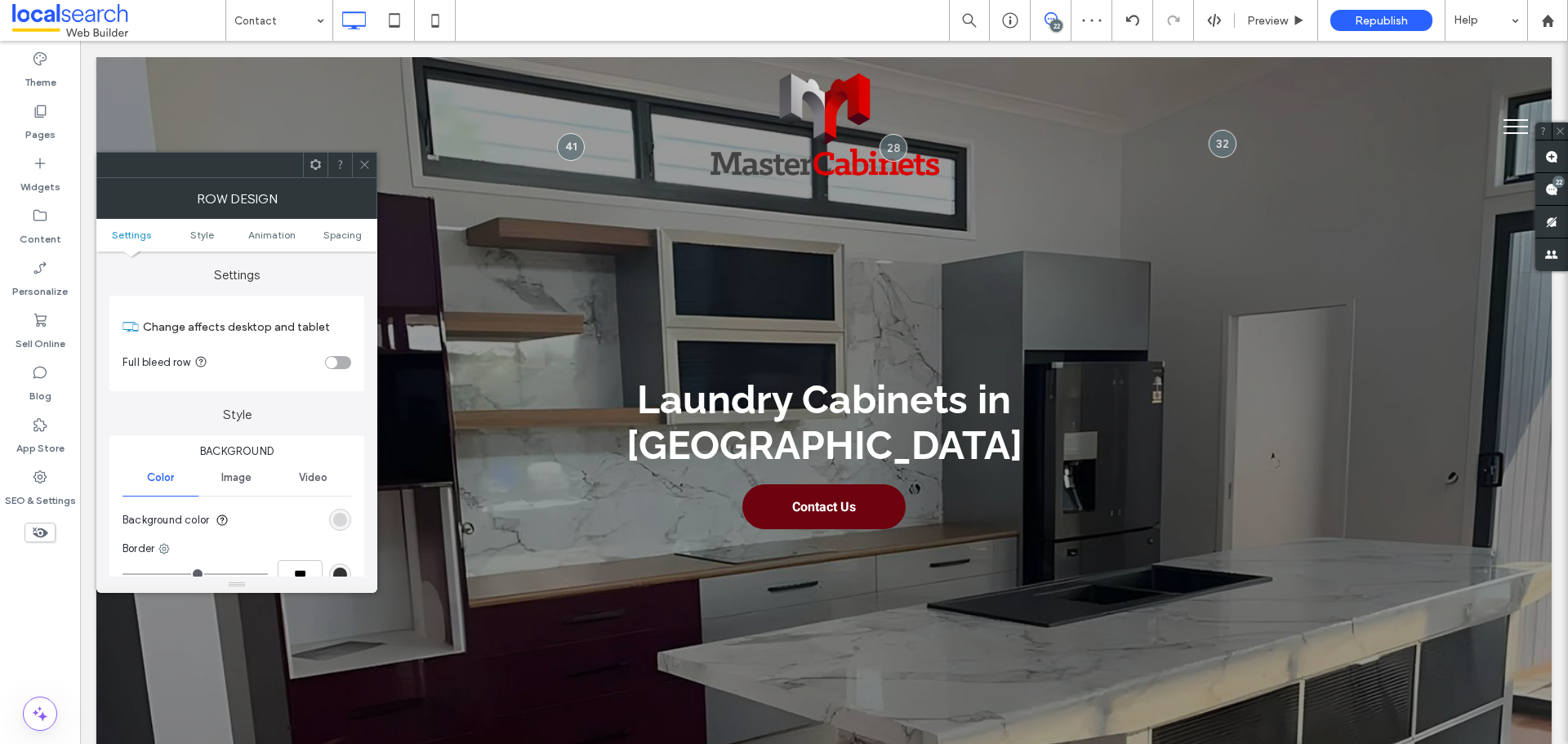
click at [369, 174] on span at bounding box center [364, 165] width 12 height 24
click at [341, 510] on section "Background color" at bounding box center [236, 520] width 229 height 41
click at [341, 510] on div "rgb(251, 251, 251)" at bounding box center [340, 520] width 22 height 22
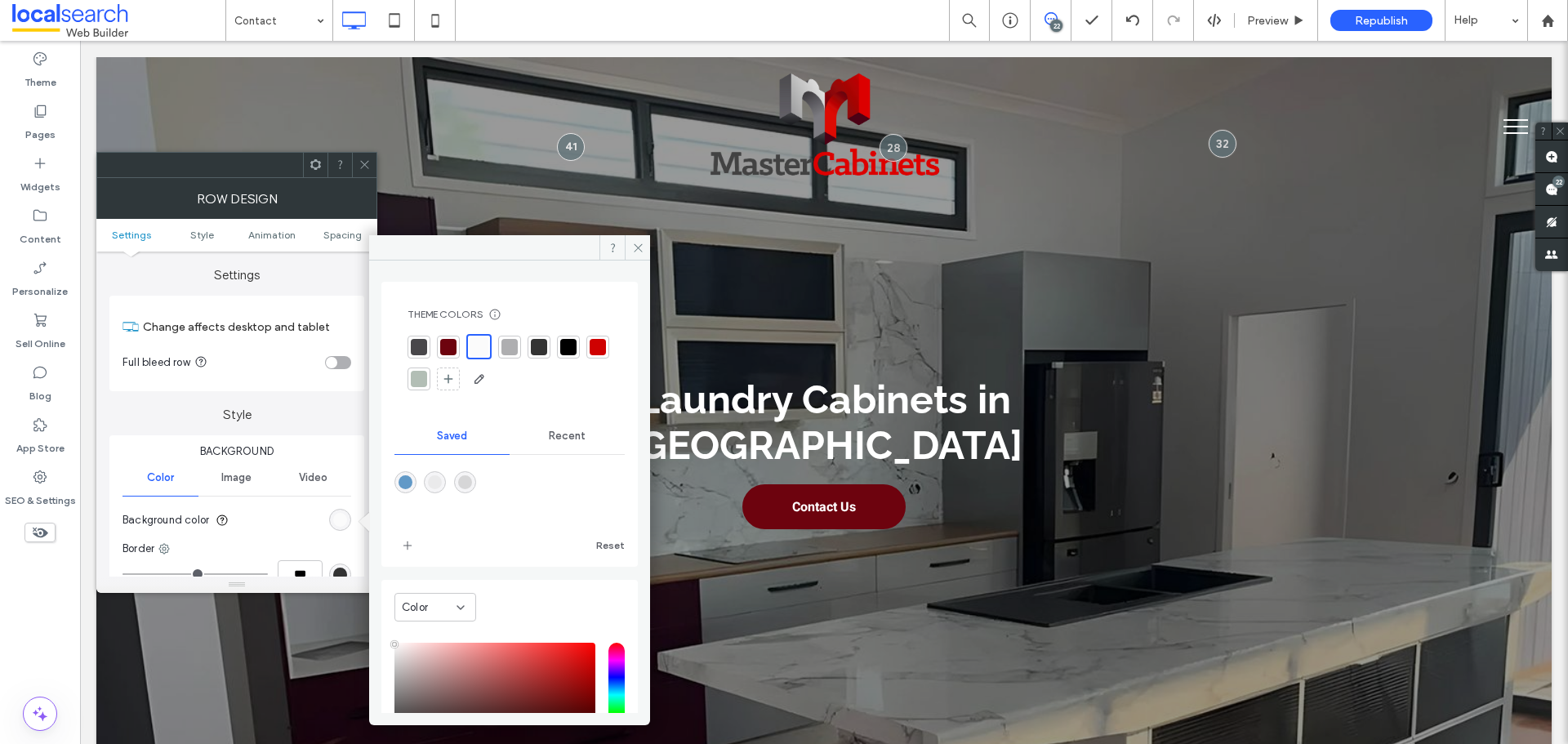
click at [437, 468] on div at bounding box center [509, 494] width 230 height 62
drag, startPoint x: 438, startPoint y: 476, endPoint x: 530, endPoint y: 394, distance: 123.2
click at [439, 476] on div "rgba(234,234,235,1)" at bounding box center [435, 482] width 14 height 14
type input "*******"
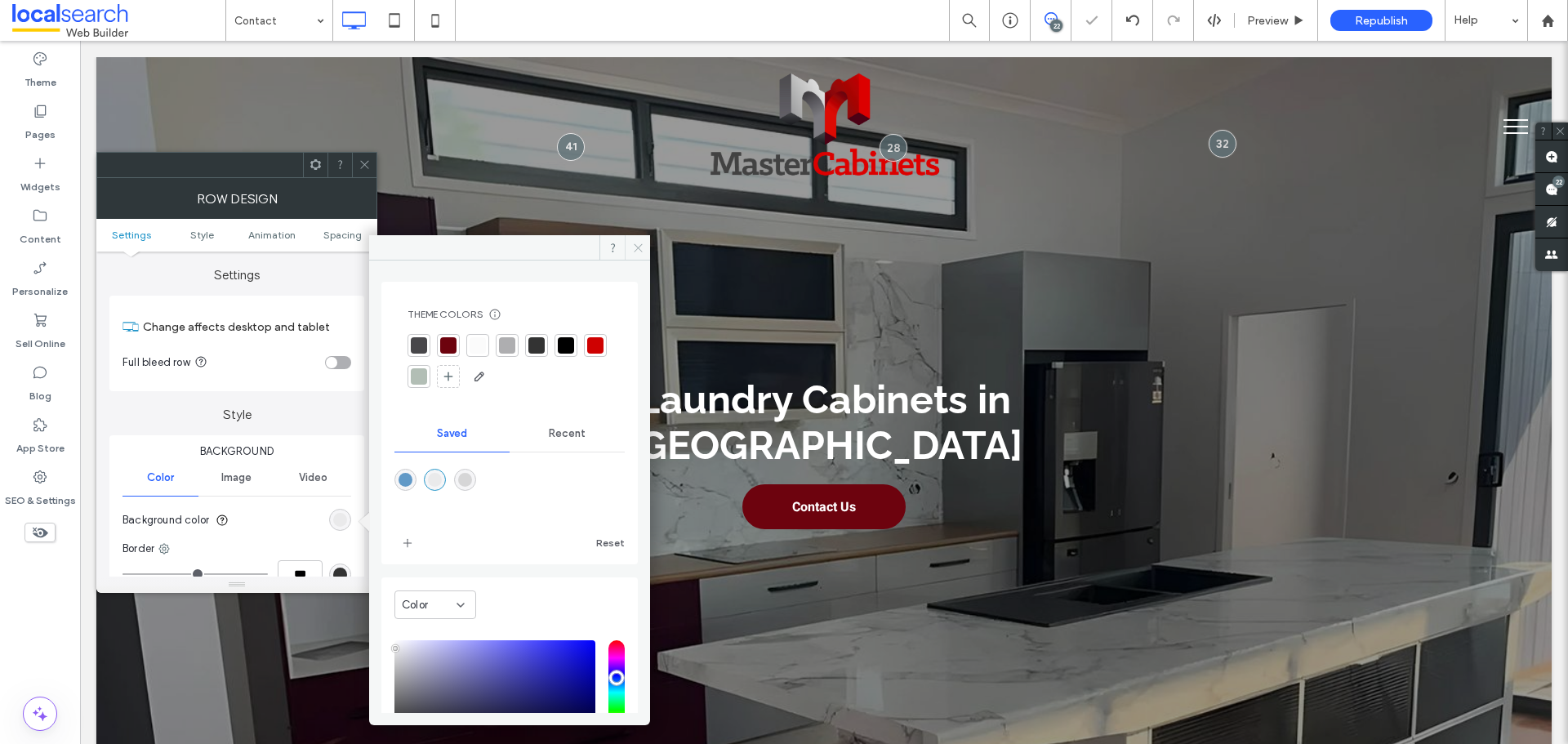
click at [642, 243] on icon at bounding box center [638, 248] width 12 height 12
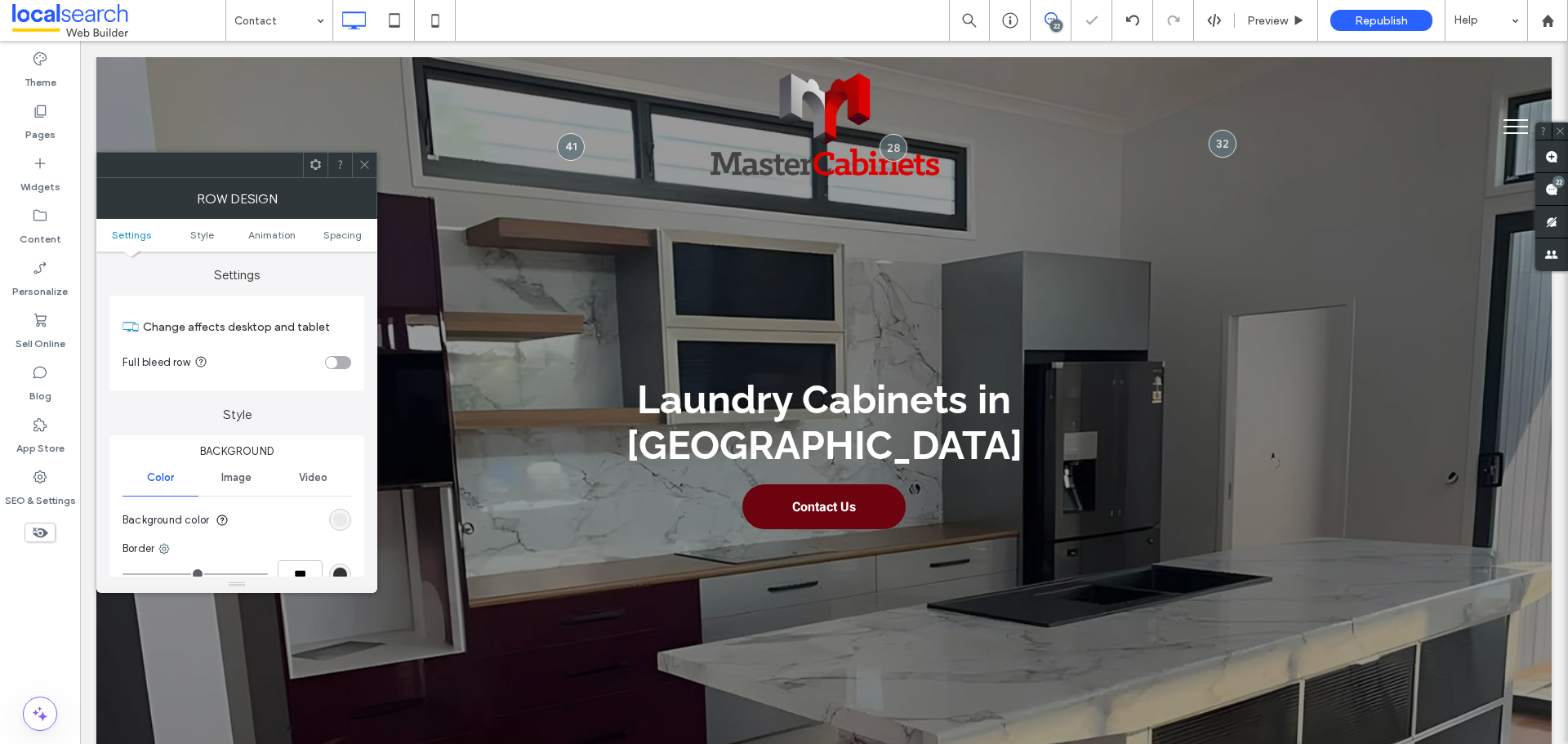
click at [364, 168] on icon at bounding box center [364, 165] width 12 height 12
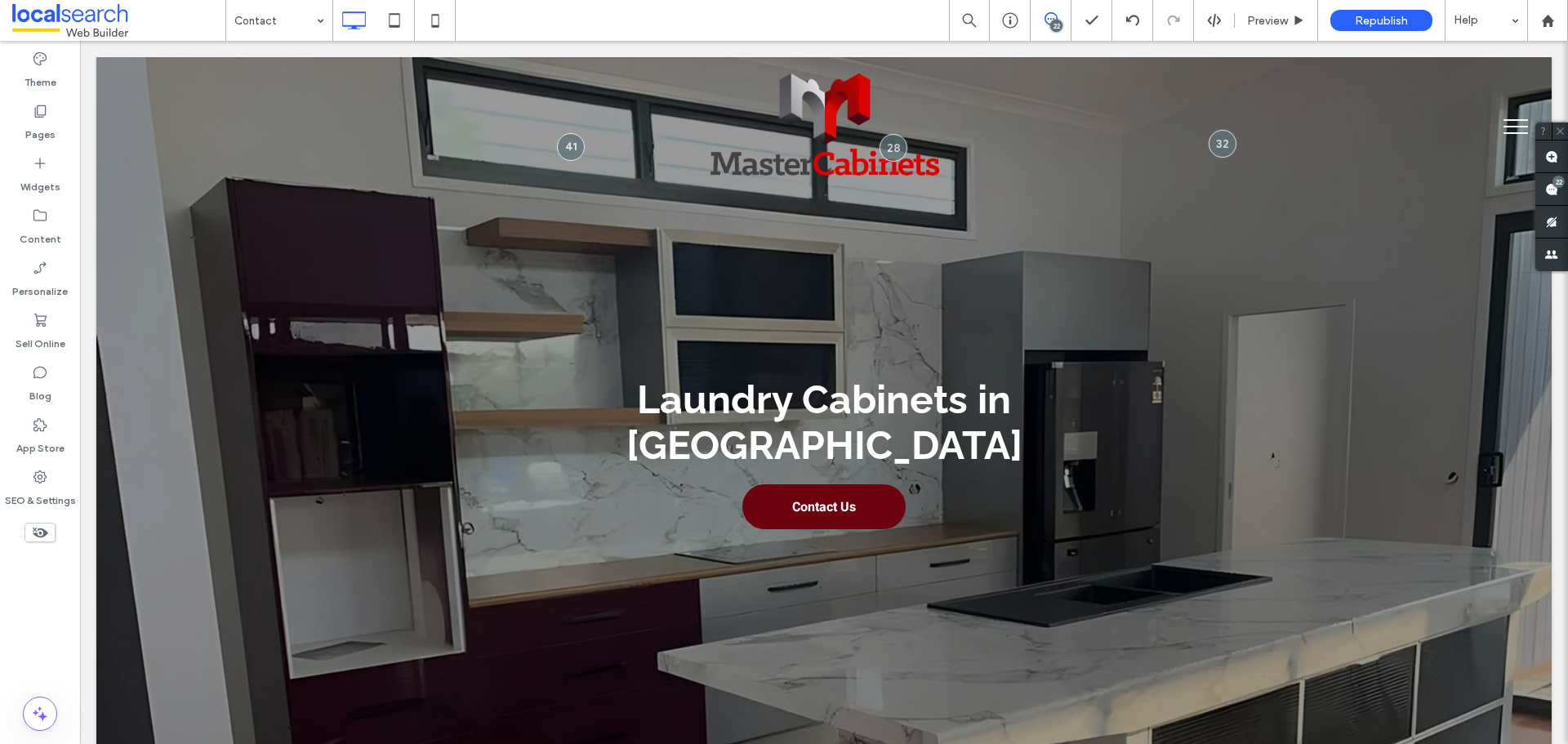
drag, startPoint x: 293, startPoint y: 17, endPoint x: 304, endPoint y: 32, distance: 18.6
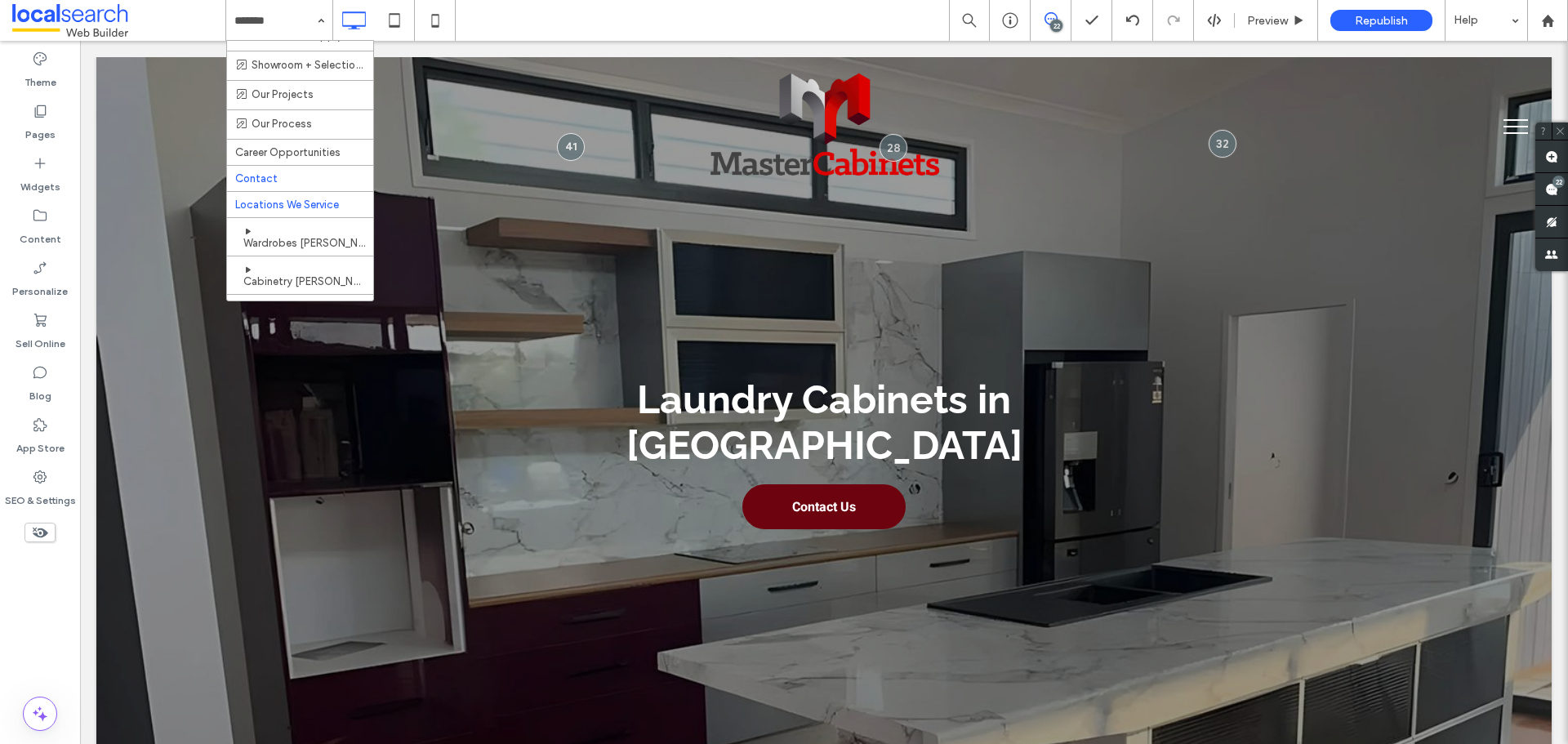
scroll to position [245, 0]
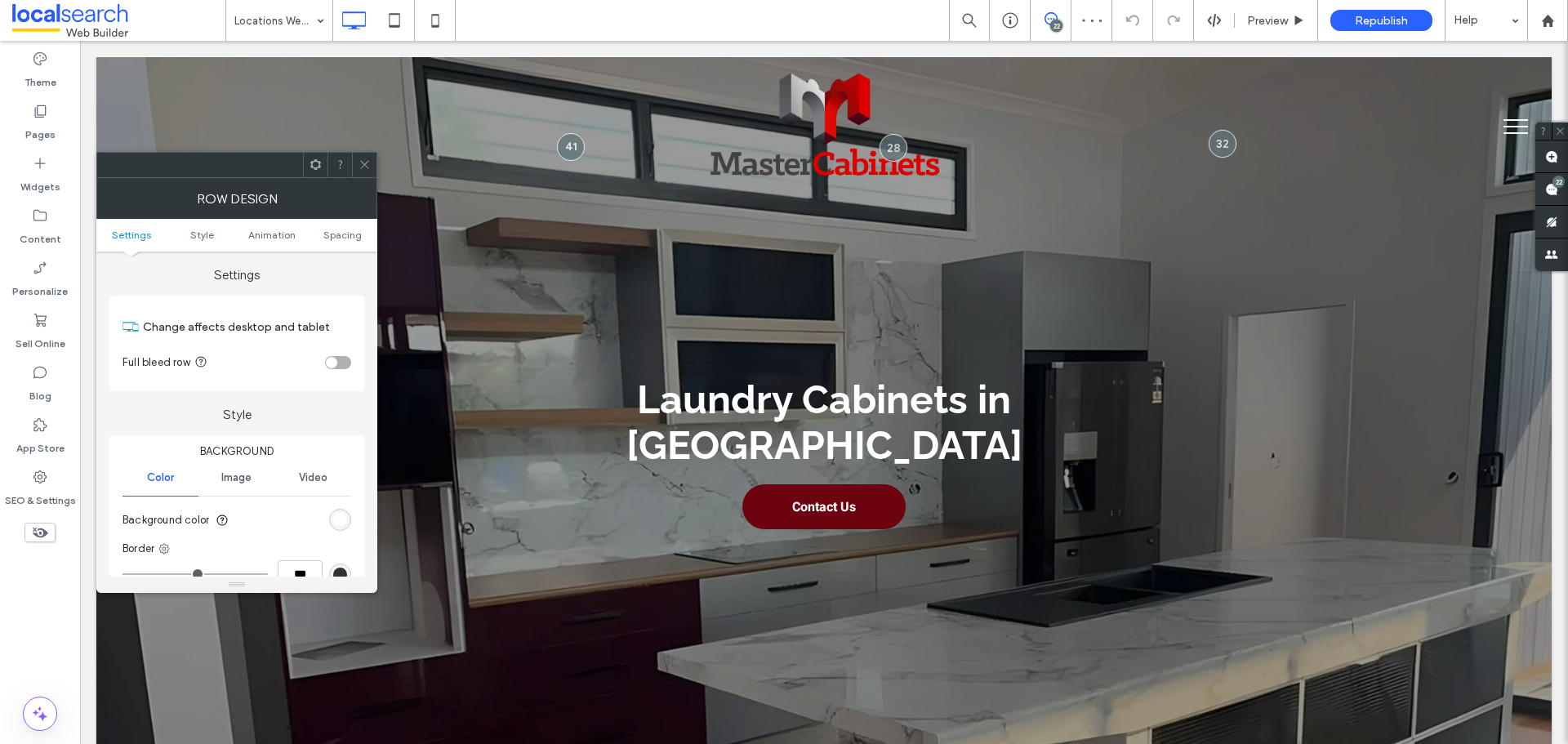
click at [344, 521] on div "rgb(255, 255, 255)" at bounding box center [340, 520] width 14 height 14
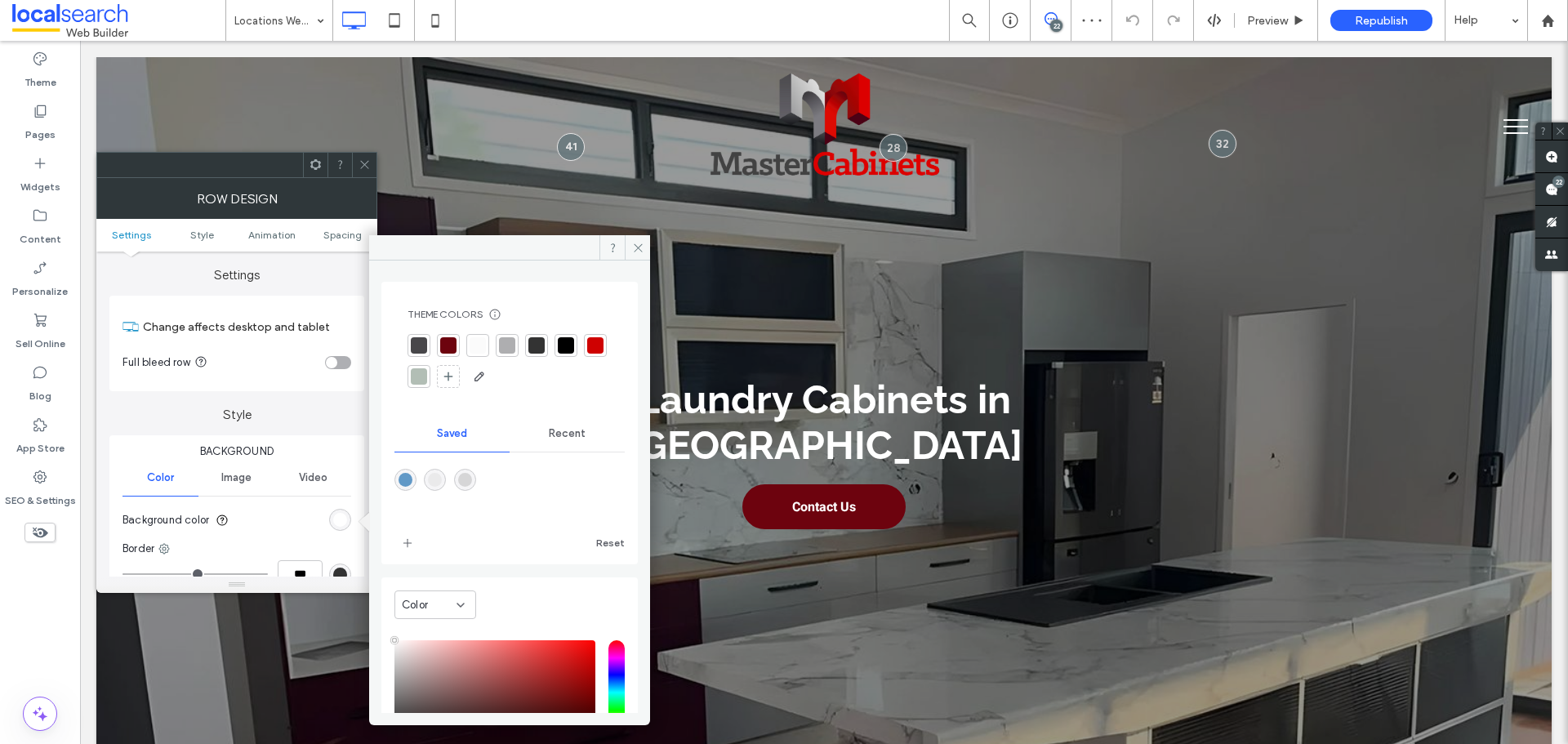
click at [476, 484] on div "rgba(214,214,215,1)" at bounding box center [465, 480] width 22 height 22
type input "*******"
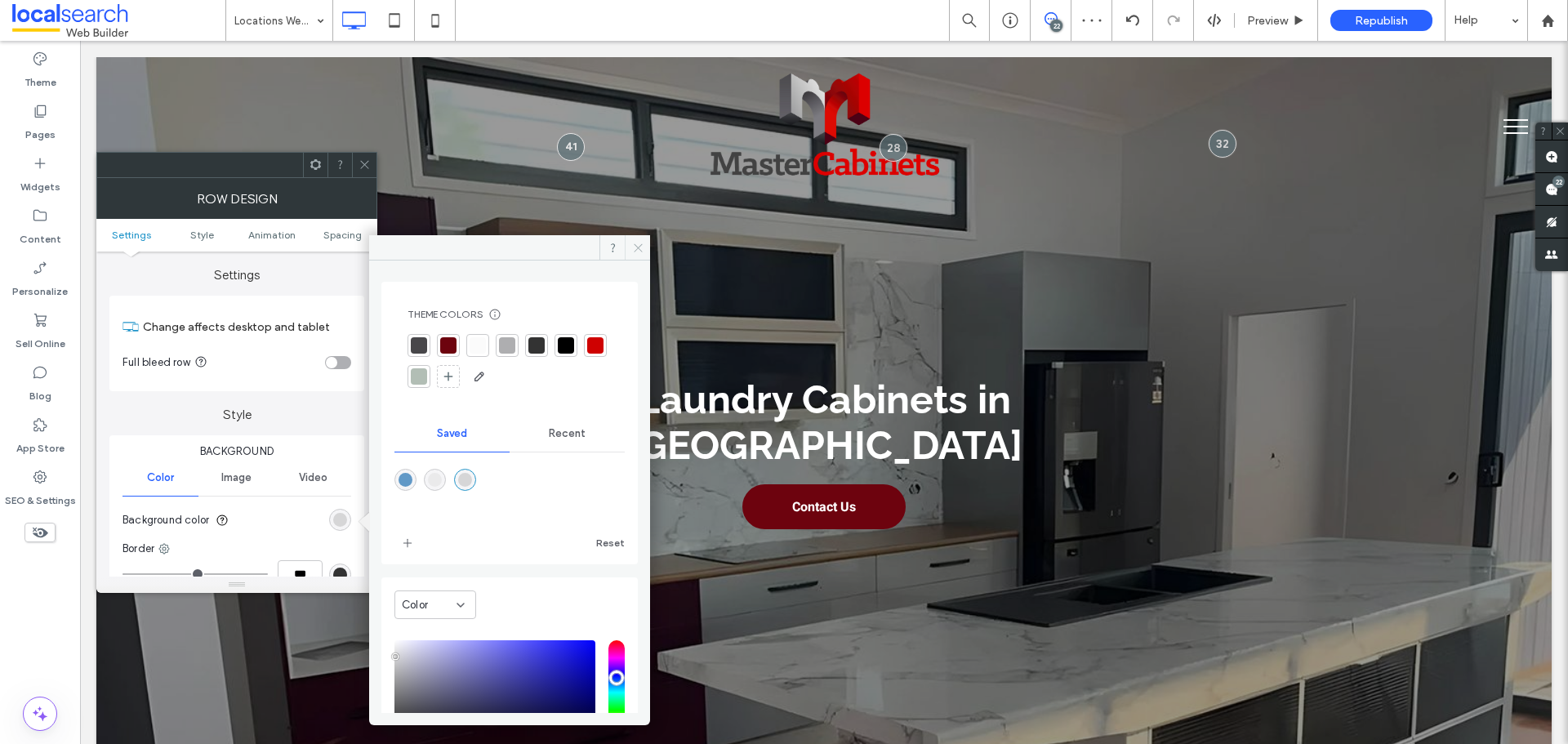
click at [647, 247] on span at bounding box center [638, 247] width 25 height 24
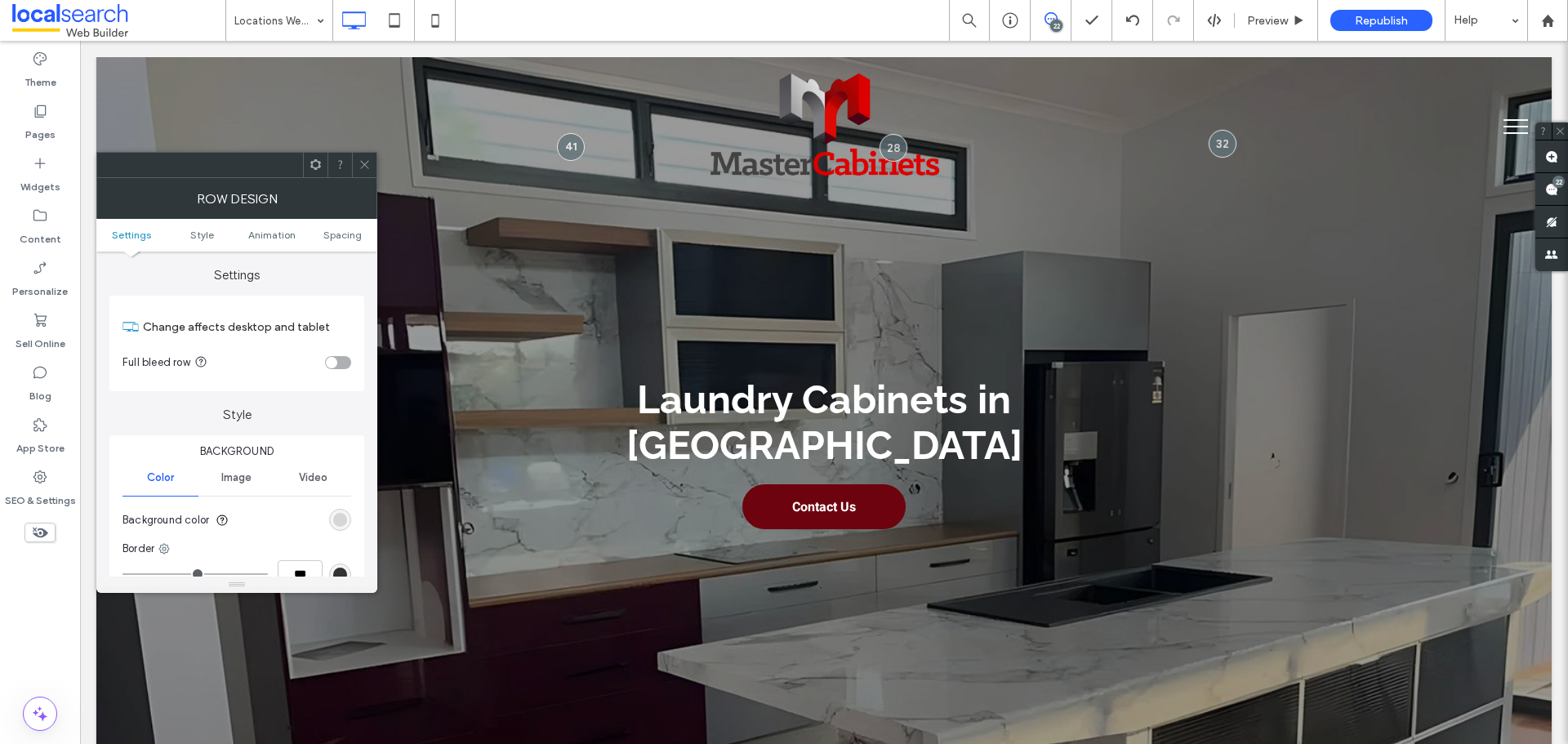
click at [369, 165] on icon at bounding box center [364, 165] width 12 height 12
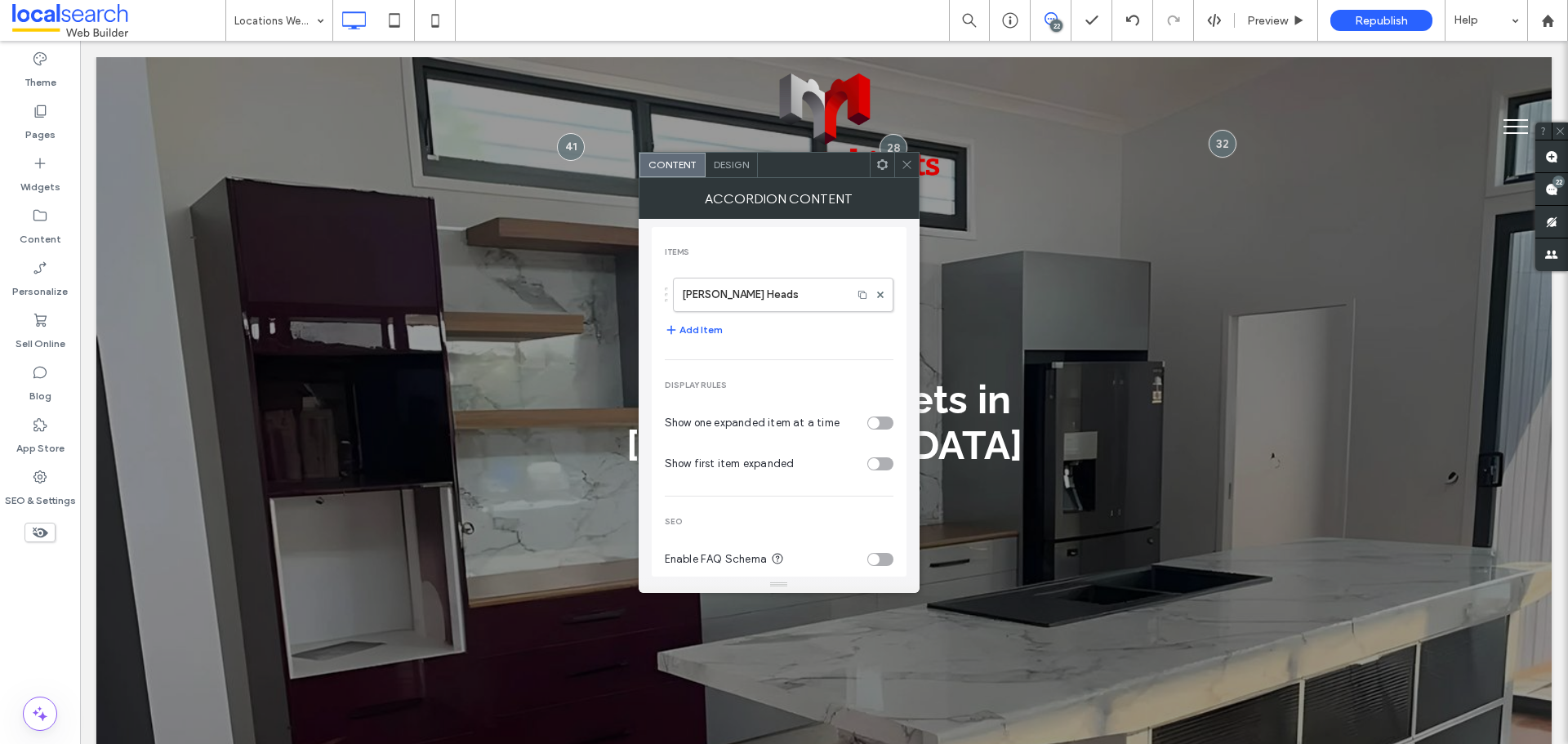
click at [729, 173] on div "Design" at bounding box center [732, 165] width 52 height 24
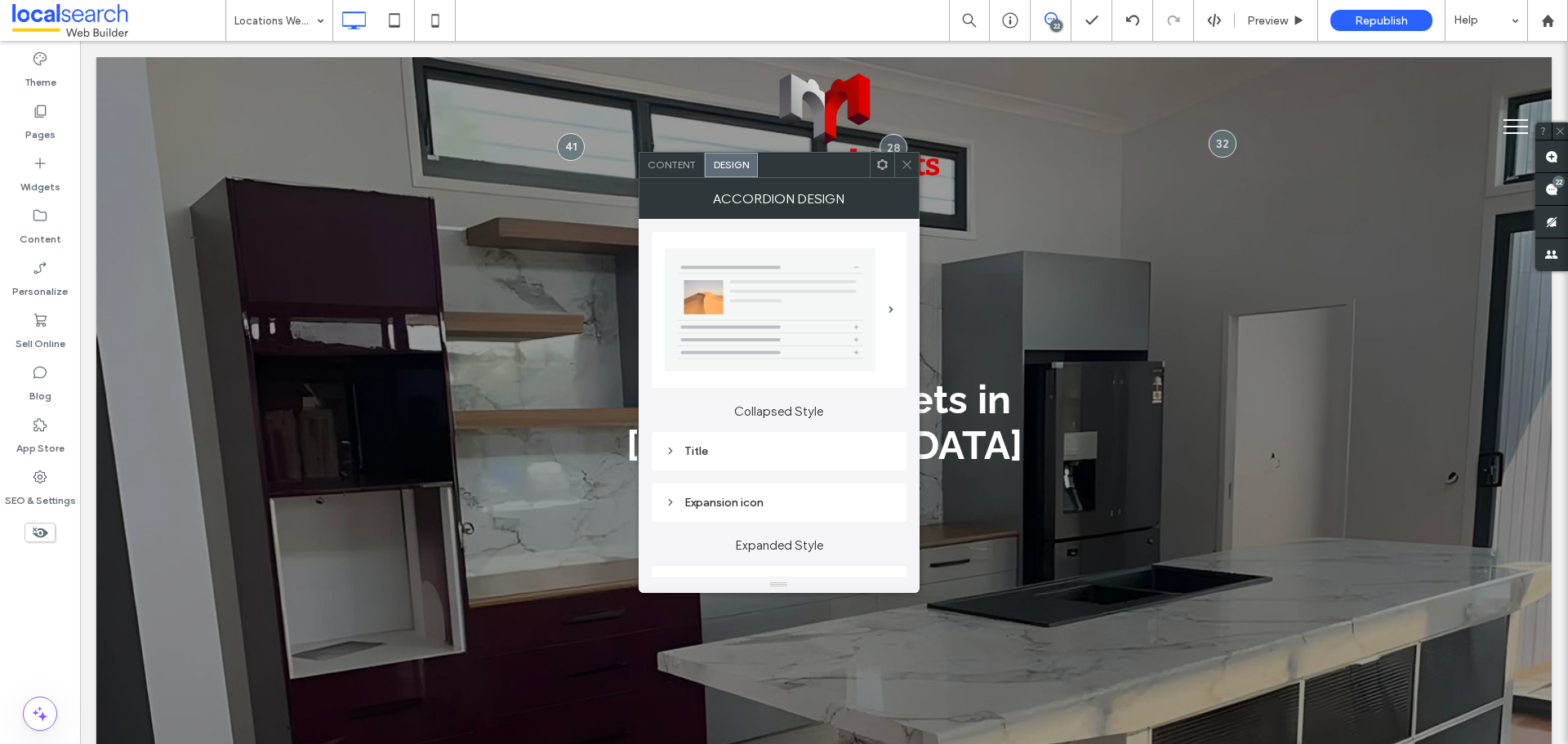
click at [758, 465] on div "Title" at bounding box center [779, 451] width 255 height 38
click at [812, 459] on div "Title" at bounding box center [779, 451] width 229 height 22
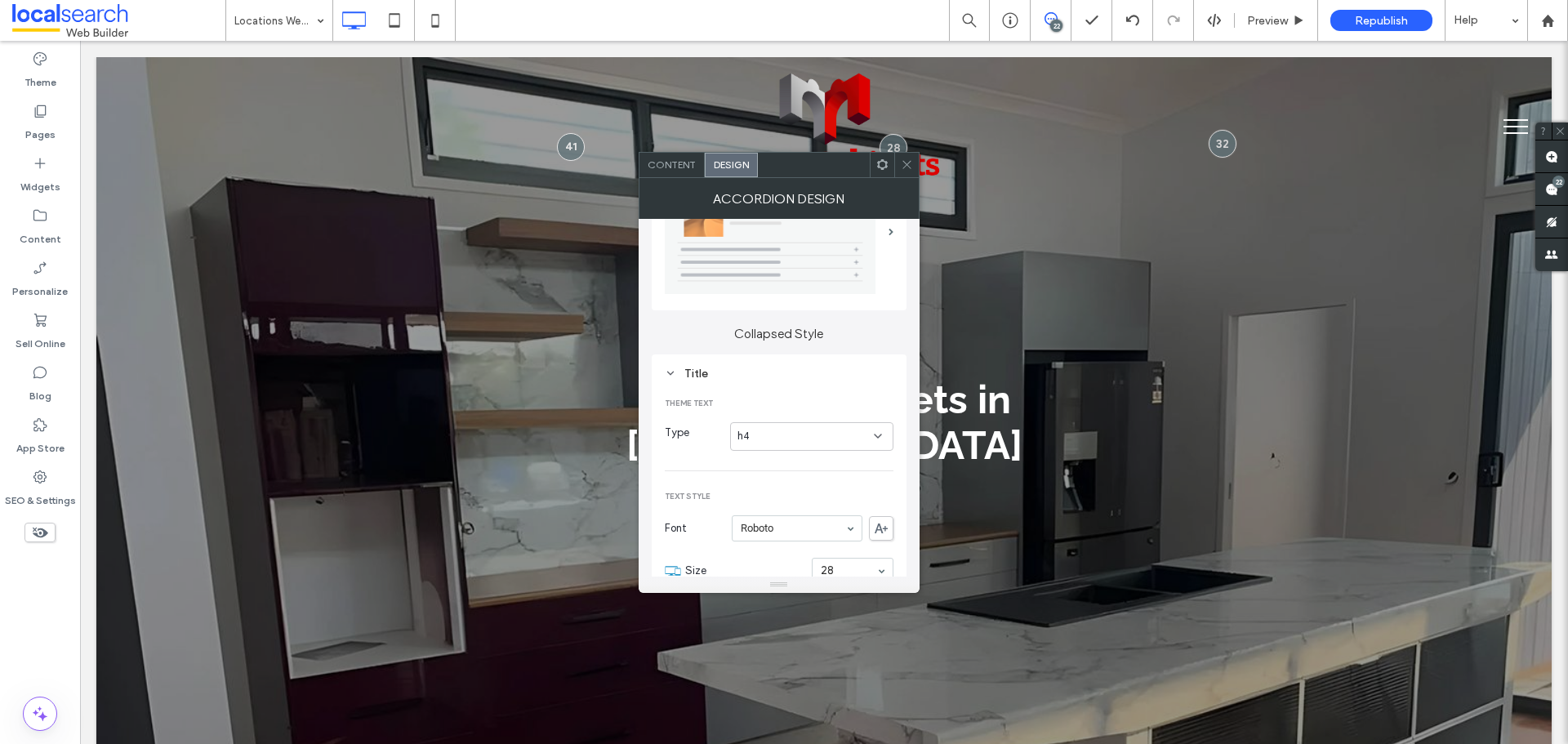
scroll to position [163, 0]
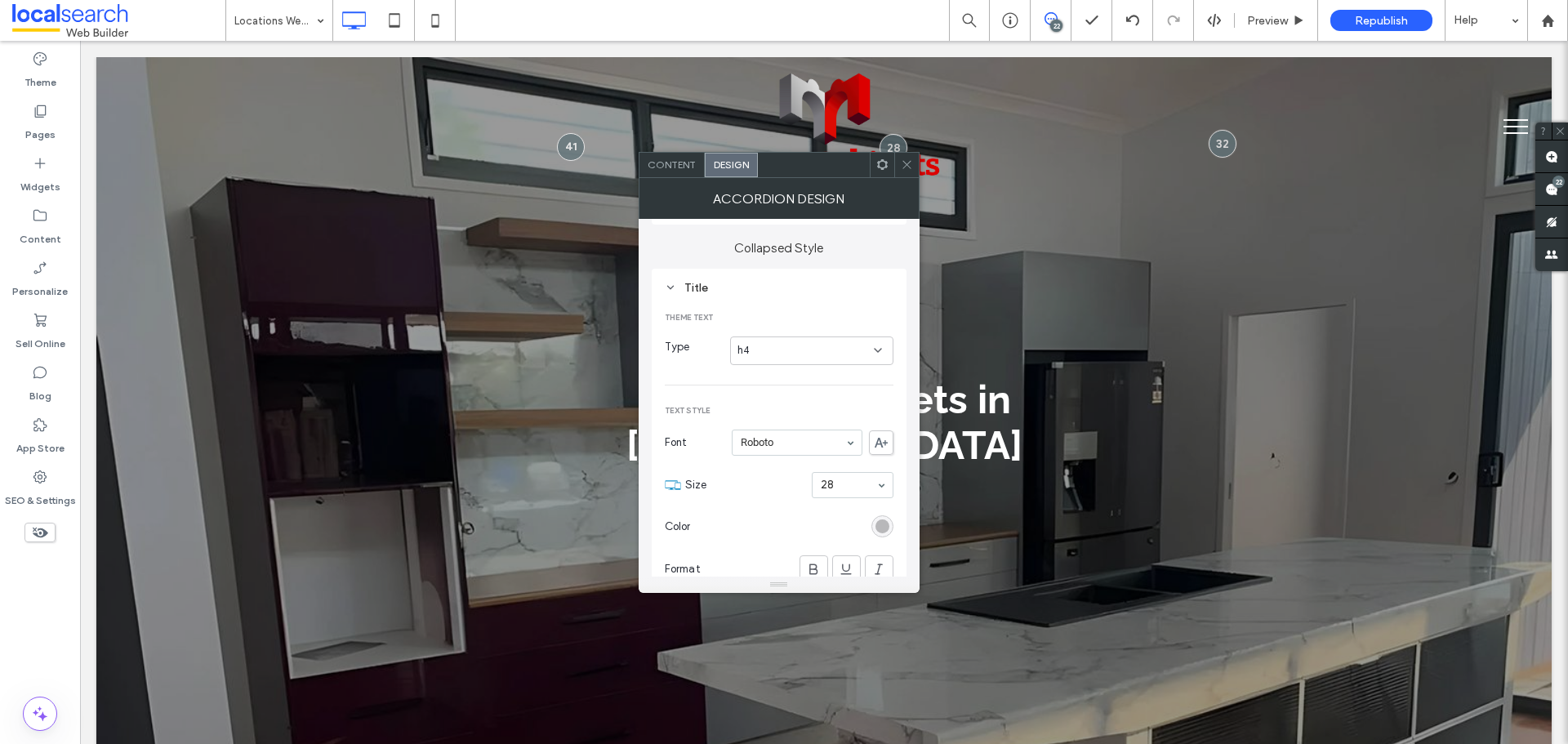
click at [887, 524] on div "rgb(174, 174, 176)" at bounding box center [882, 526] width 14 height 14
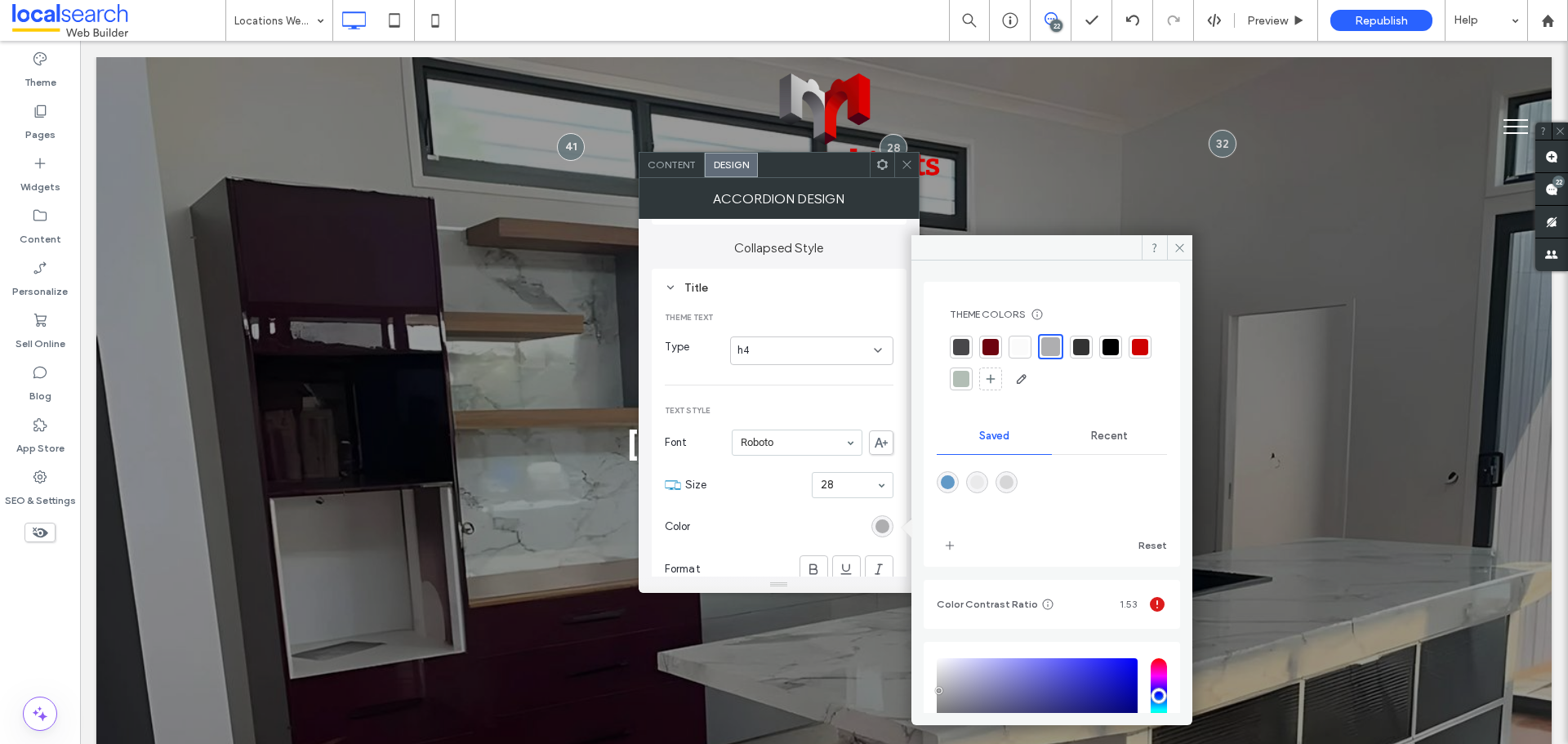
click at [965, 350] on div at bounding box center [961, 347] width 17 height 17
click at [1182, 249] on icon at bounding box center [1180, 248] width 12 height 12
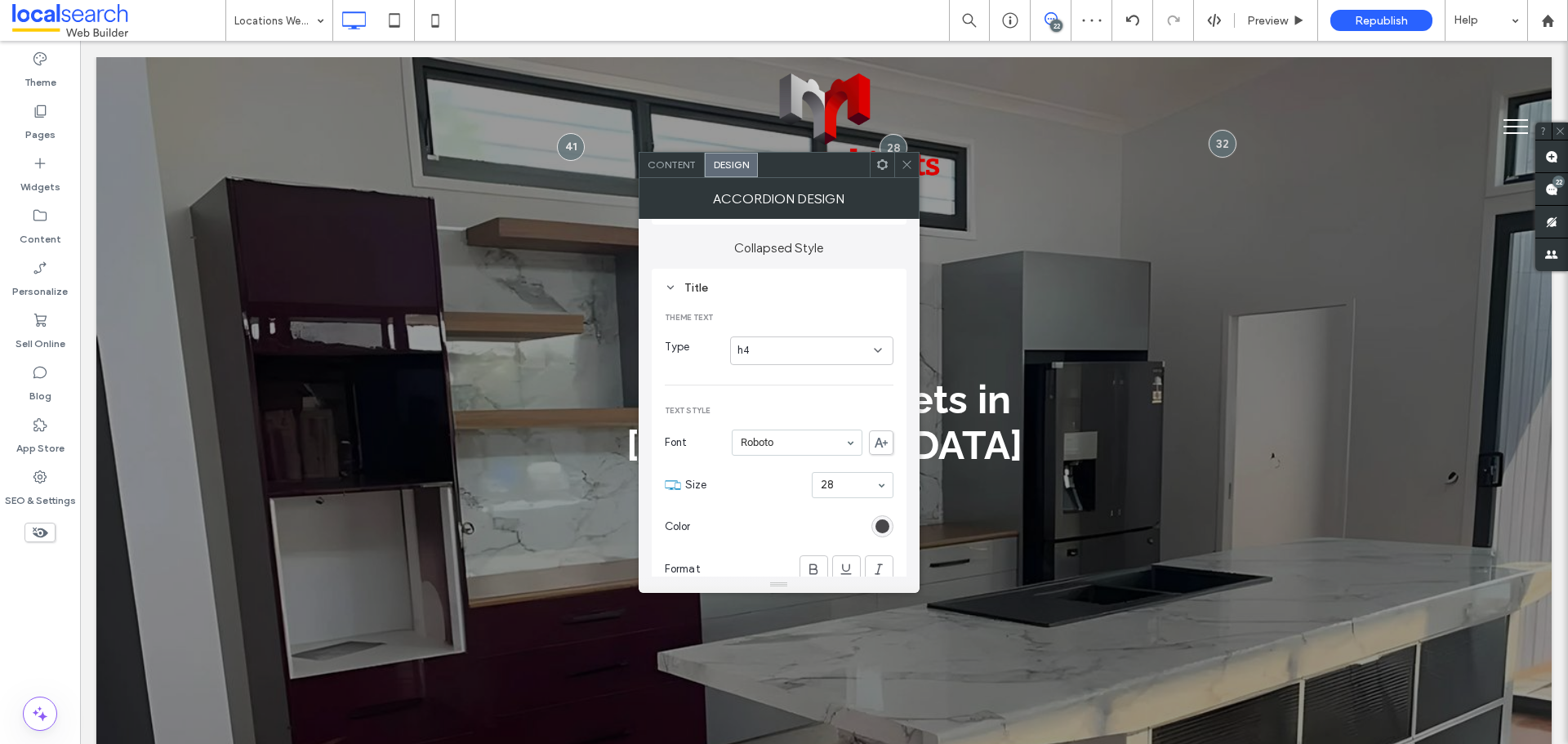
click at [906, 165] on use at bounding box center [907, 165] width 8 height 8
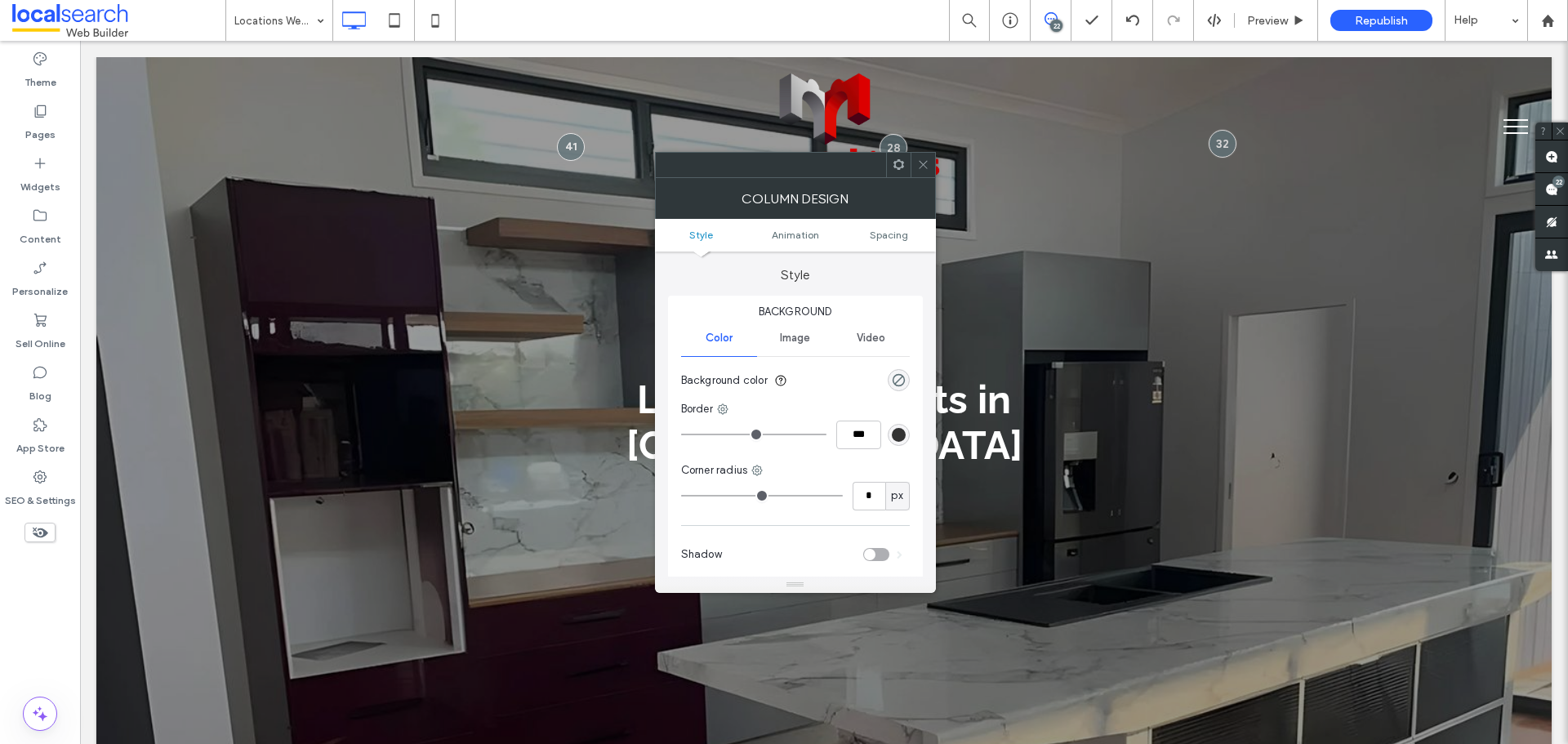
click at [925, 172] on span at bounding box center [923, 165] width 12 height 24
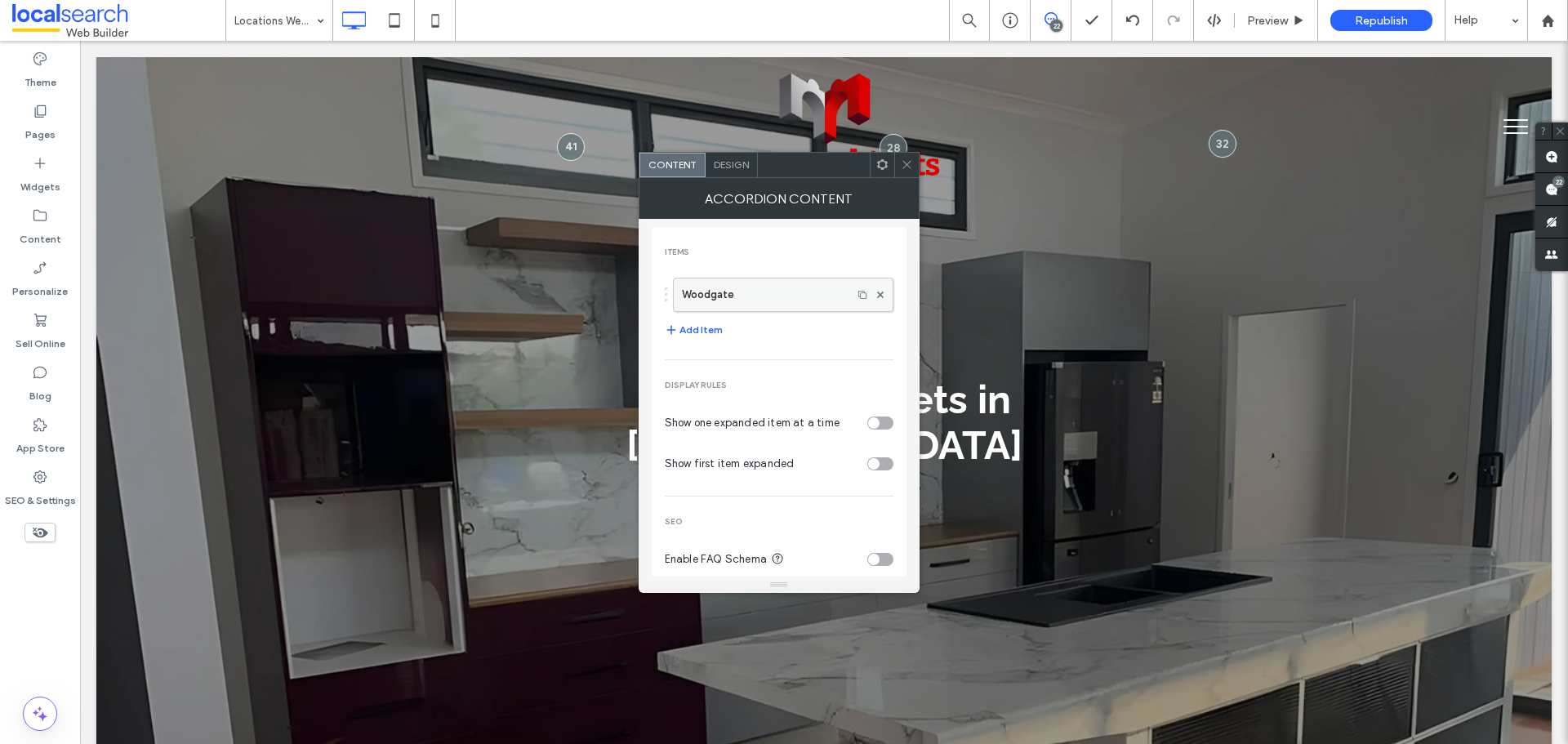
click at [773, 302] on label "Woodgate" at bounding box center [762, 294] width 162 height 32
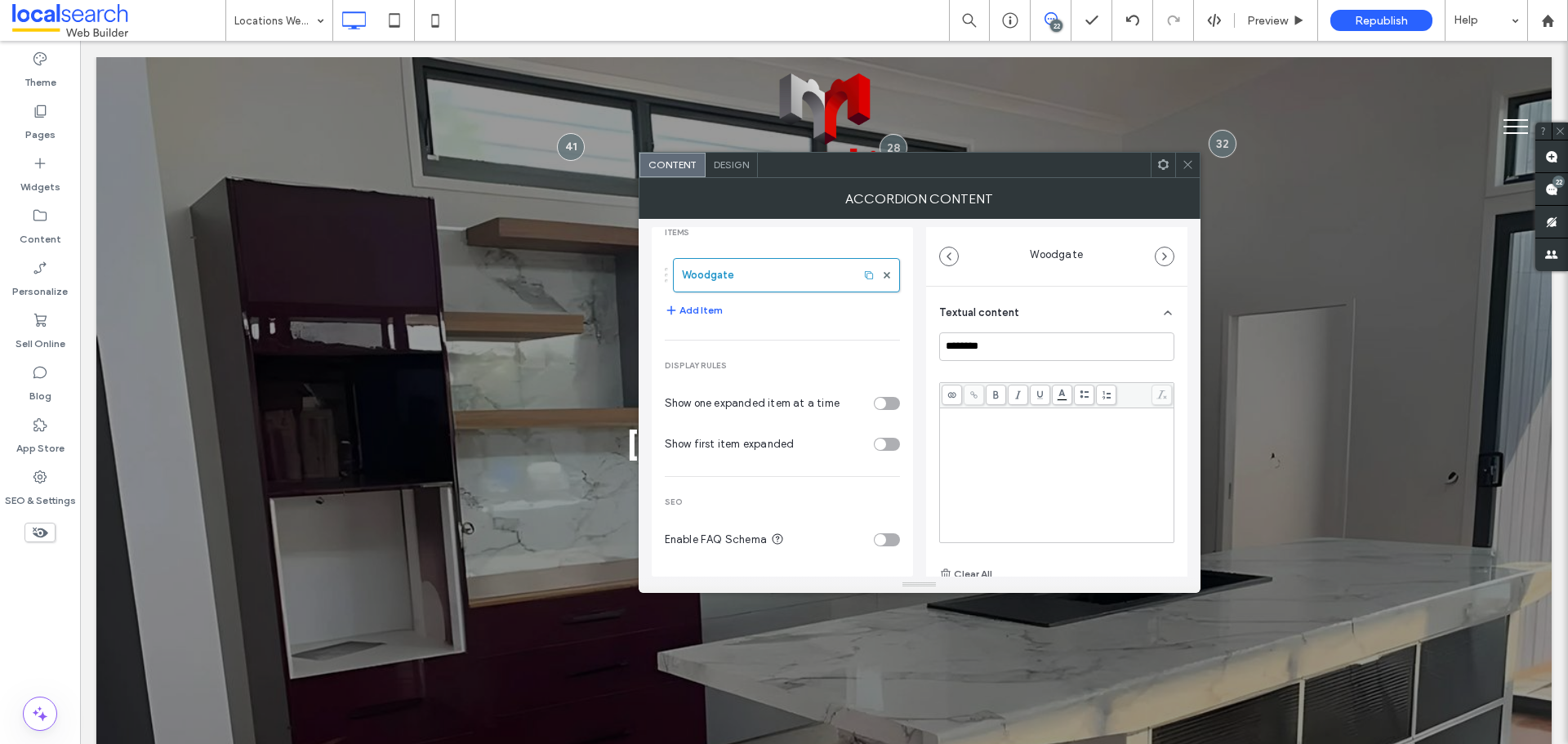
scroll to position [0, 0]
click at [747, 165] on span "Design" at bounding box center [732, 165] width 35 height 12
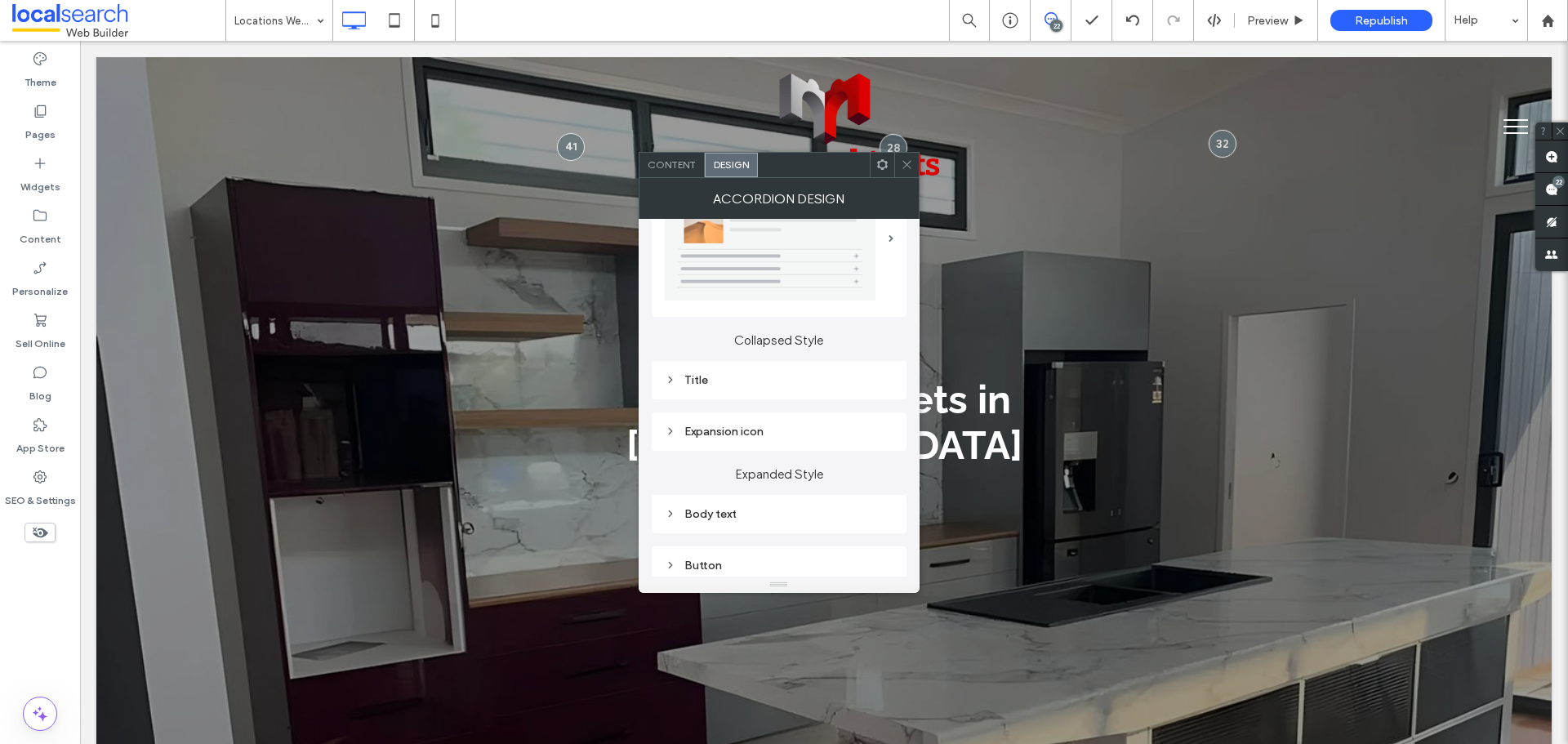
click at [763, 371] on div "Title" at bounding box center [779, 380] width 229 height 22
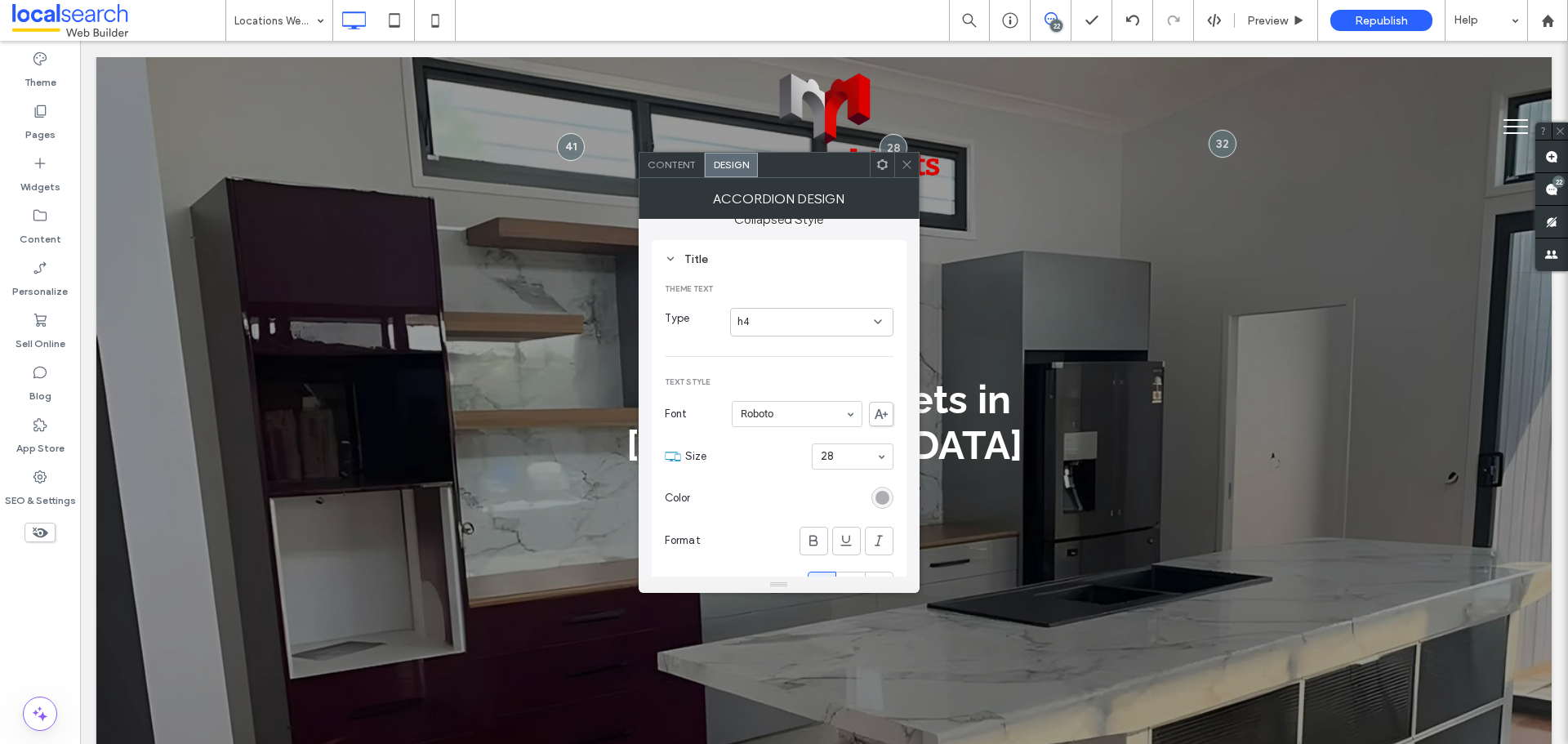
scroll to position [397, 0]
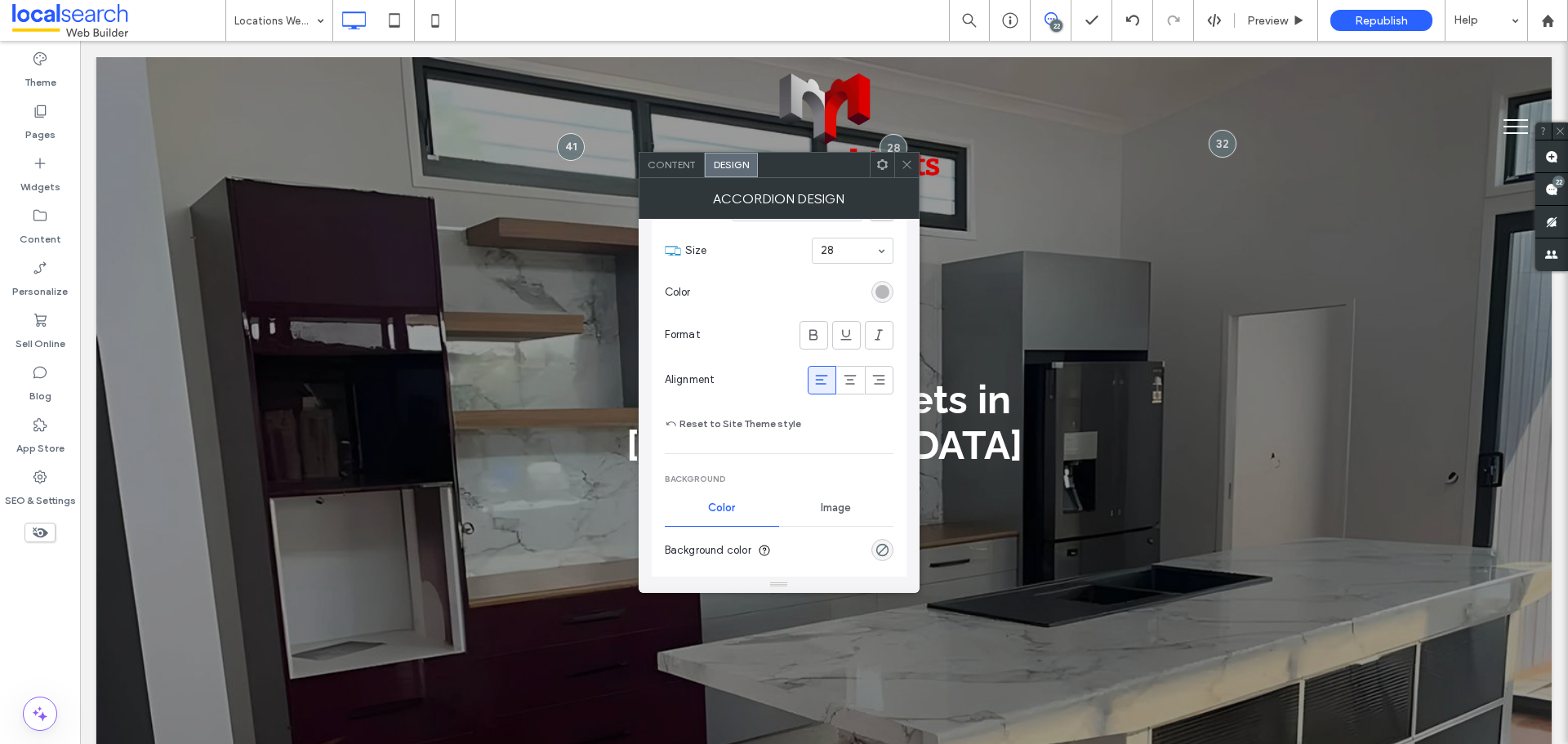
click at [889, 290] on div "rgb(174, 174, 176)" at bounding box center [882, 292] width 14 height 14
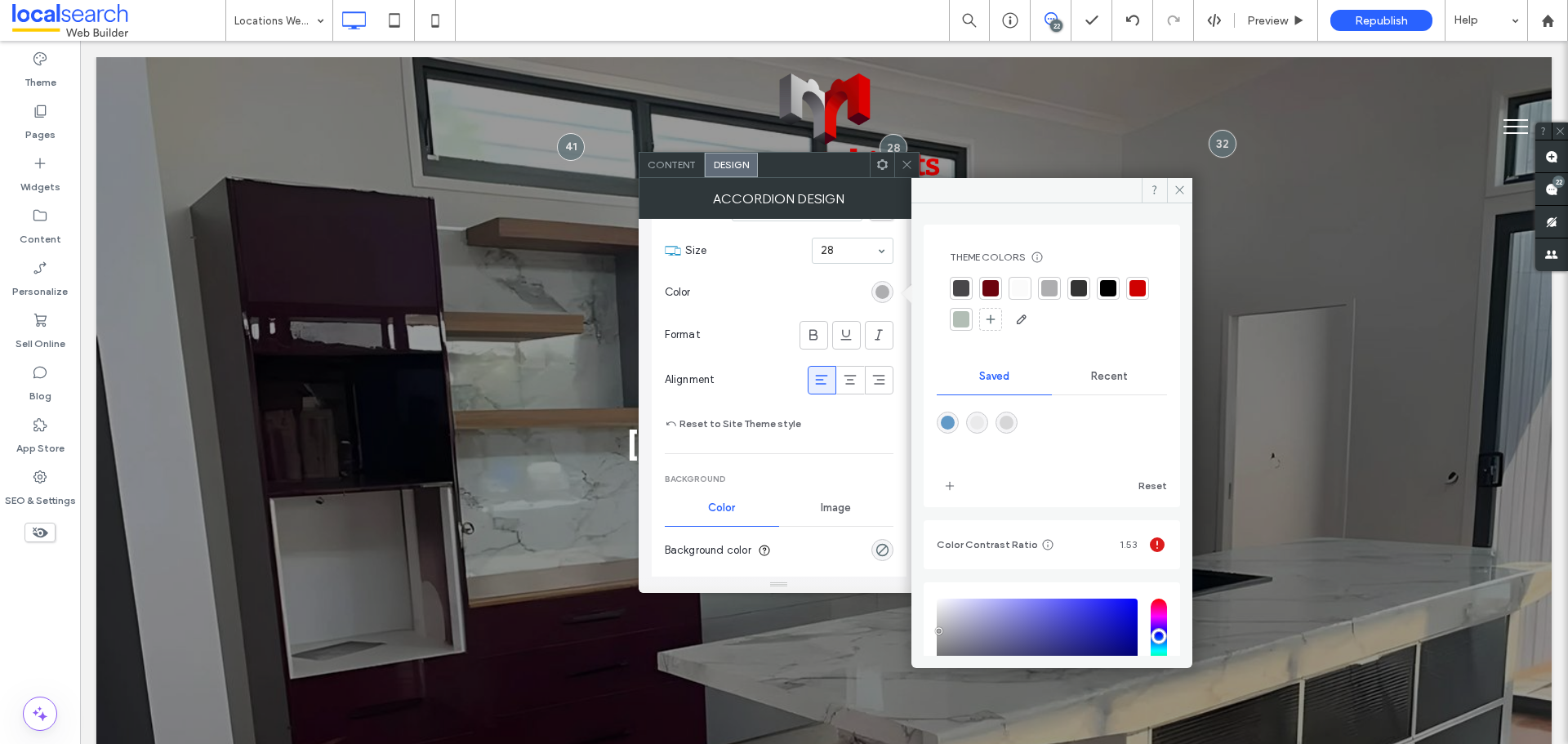
click at [959, 284] on div at bounding box center [961, 288] width 17 height 17
click at [1178, 190] on icon at bounding box center [1180, 190] width 12 height 12
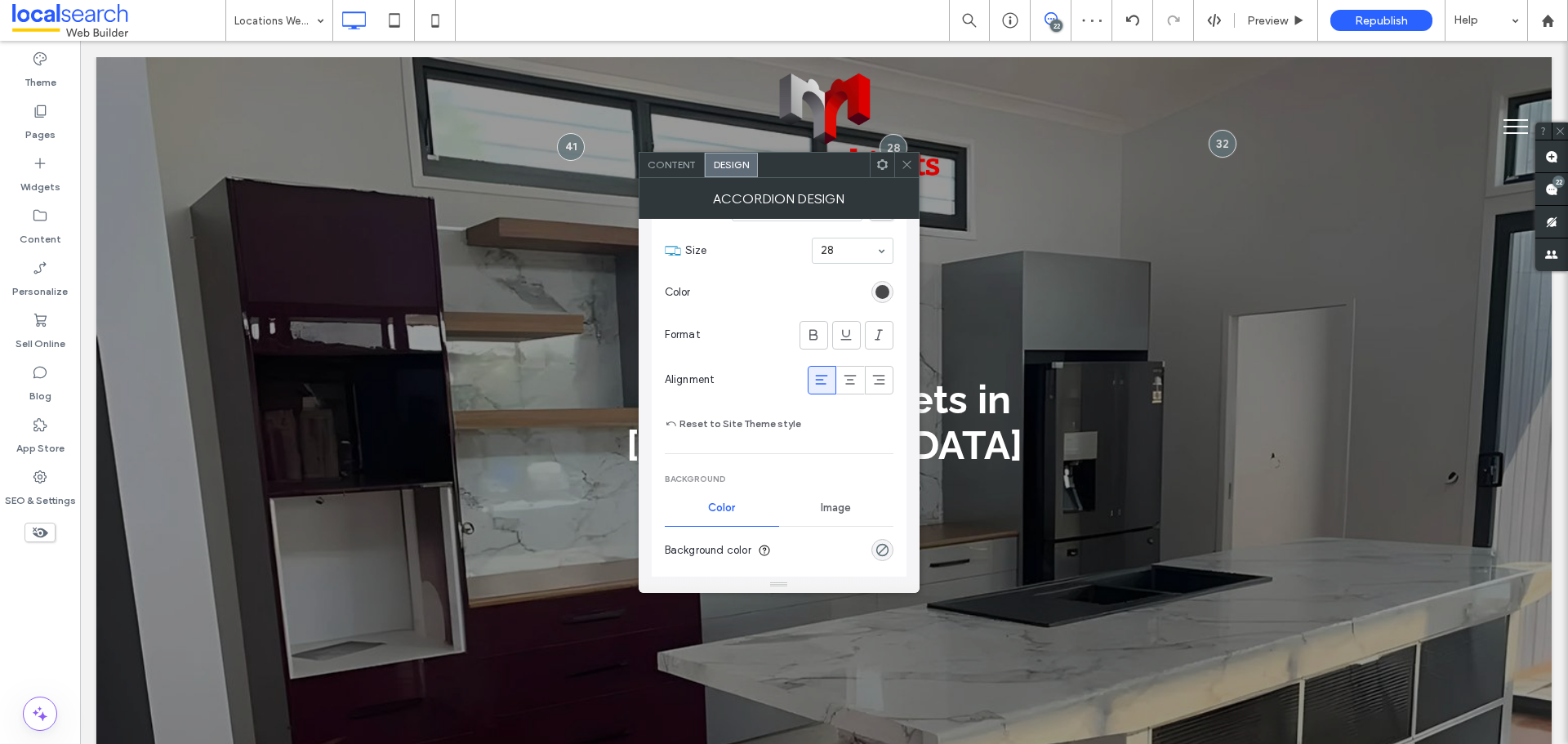
click at [910, 174] on span at bounding box center [907, 165] width 12 height 24
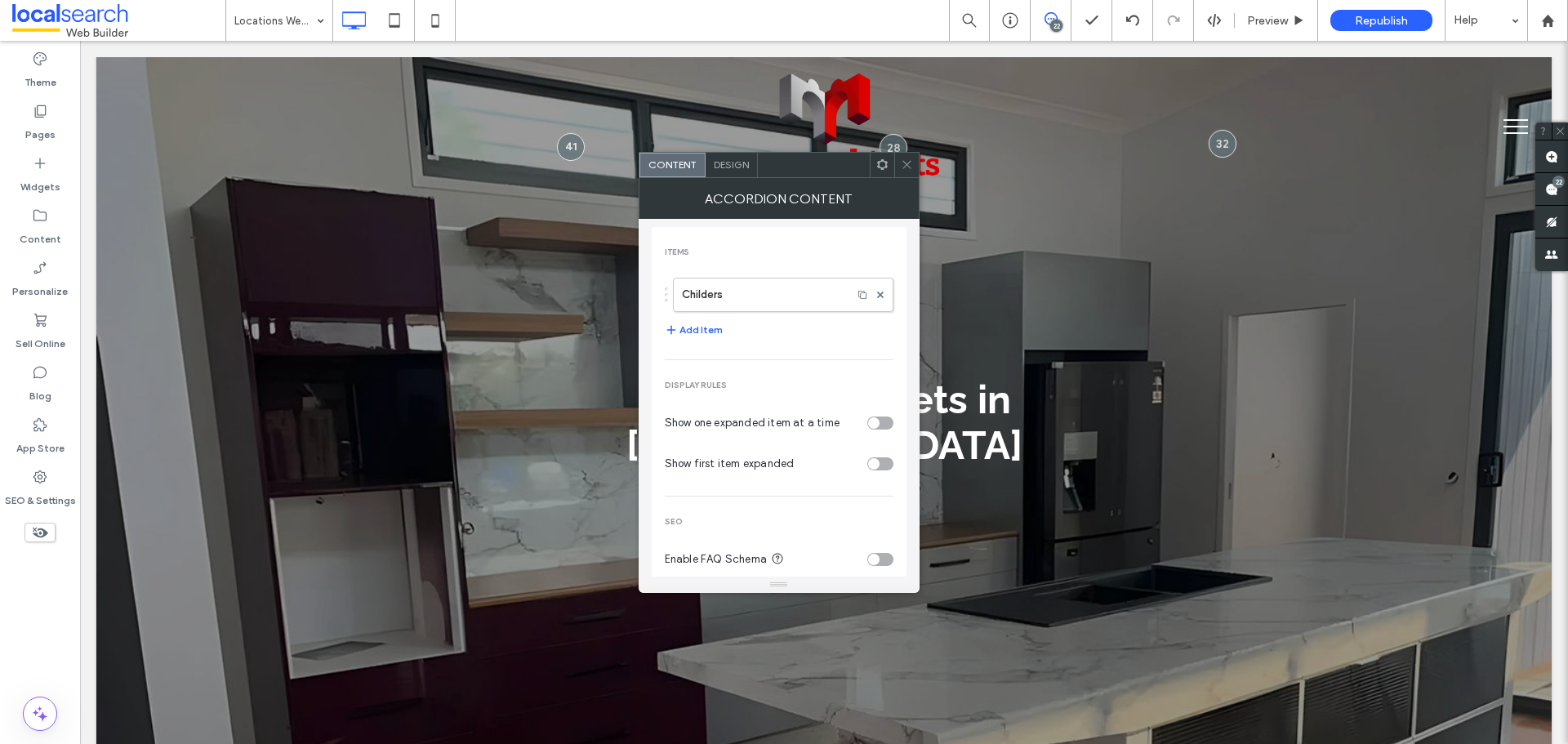
click at [741, 172] on div "Design" at bounding box center [732, 165] width 52 height 24
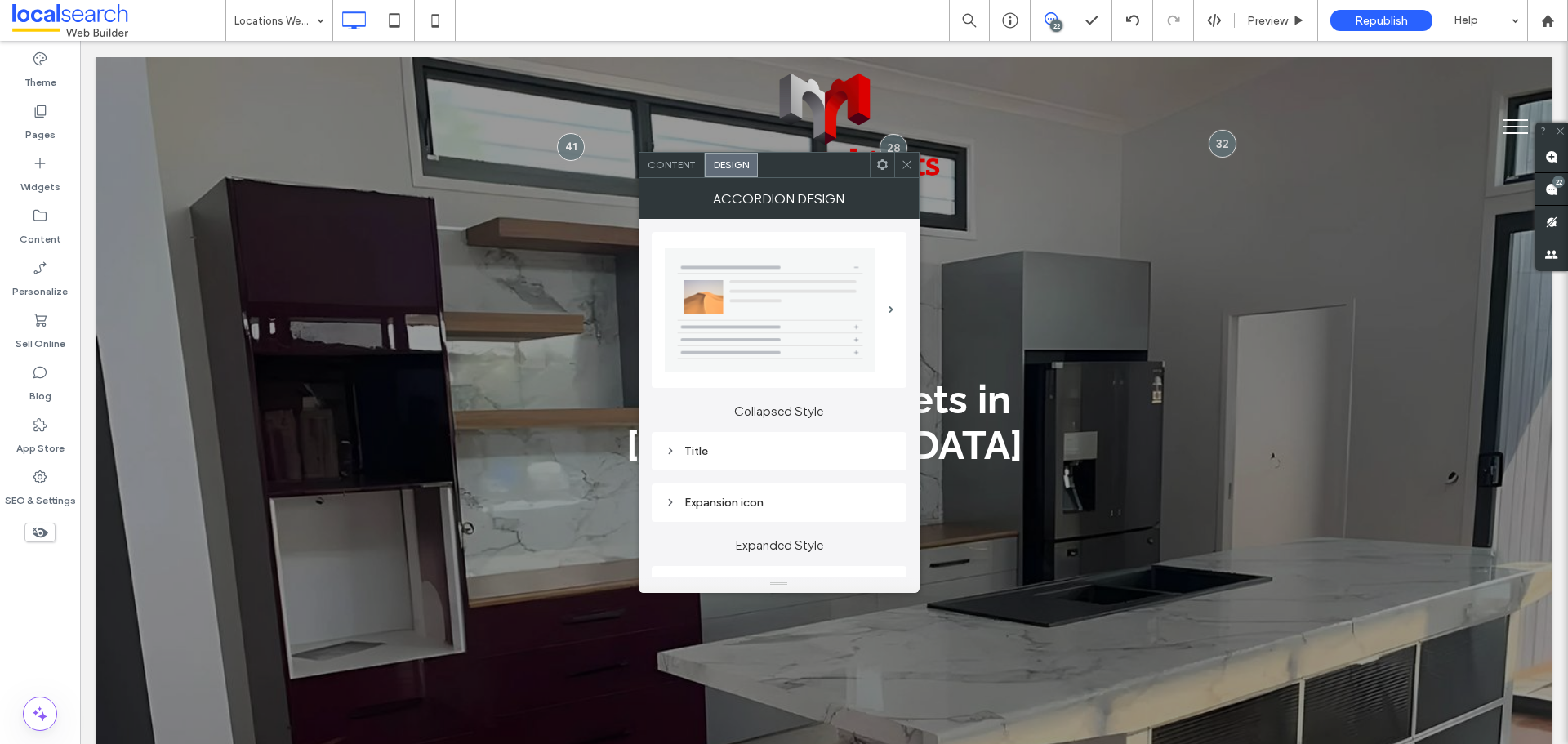
click at [786, 442] on div "Title" at bounding box center [779, 451] width 229 height 22
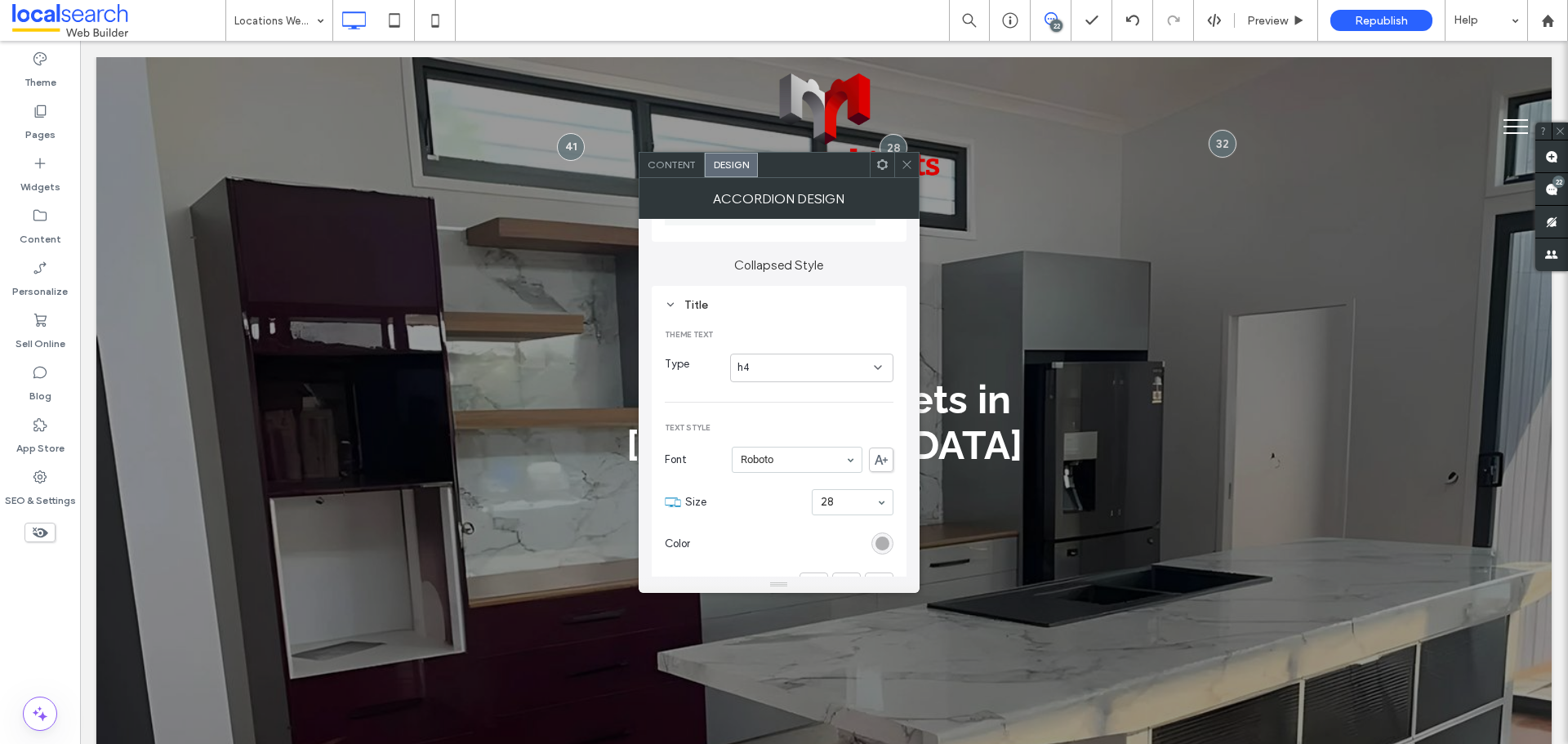
scroll to position [327, 0]
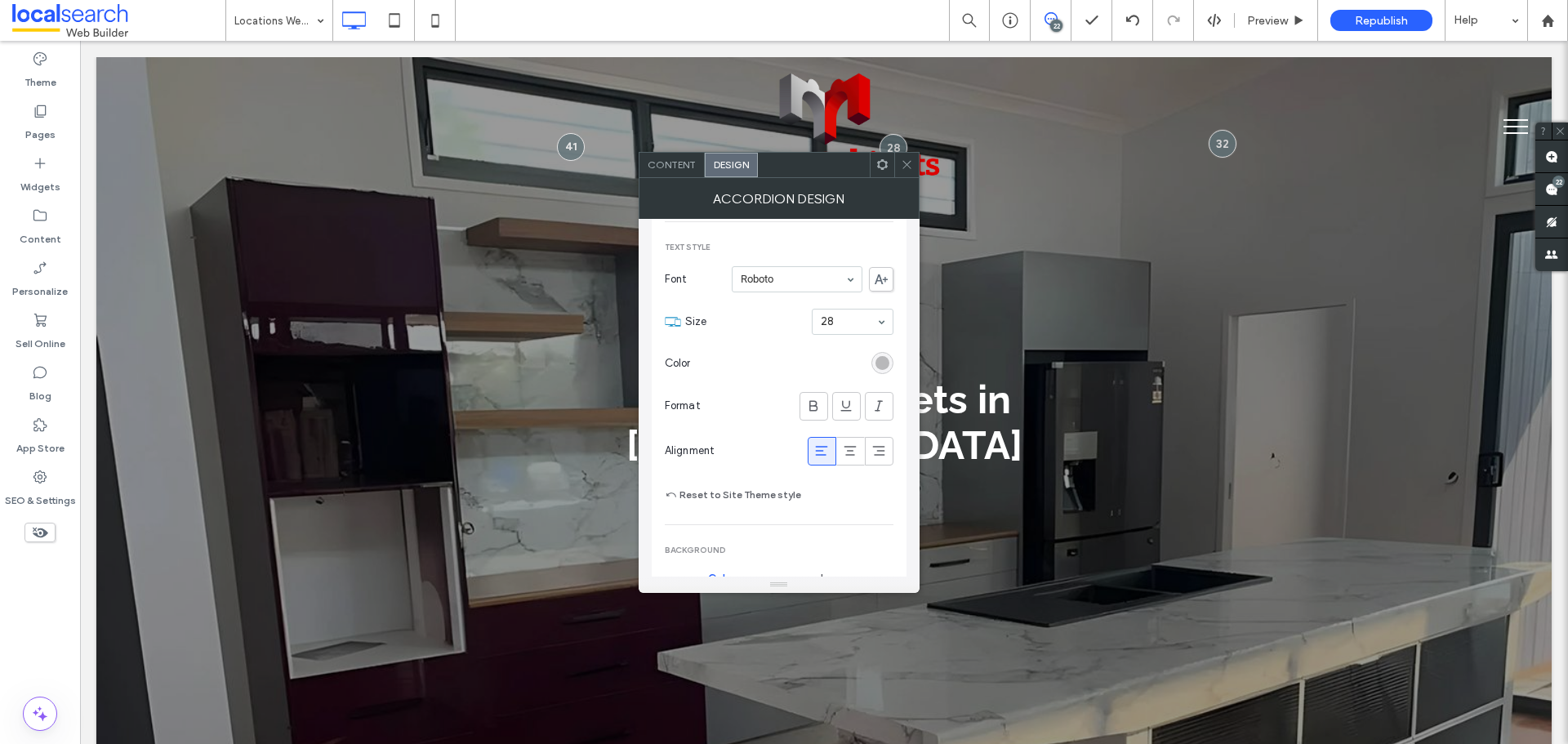
click at [883, 362] on div "rgb(174, 174, 176)" at bounding box center [882, 362] width 14 height 14
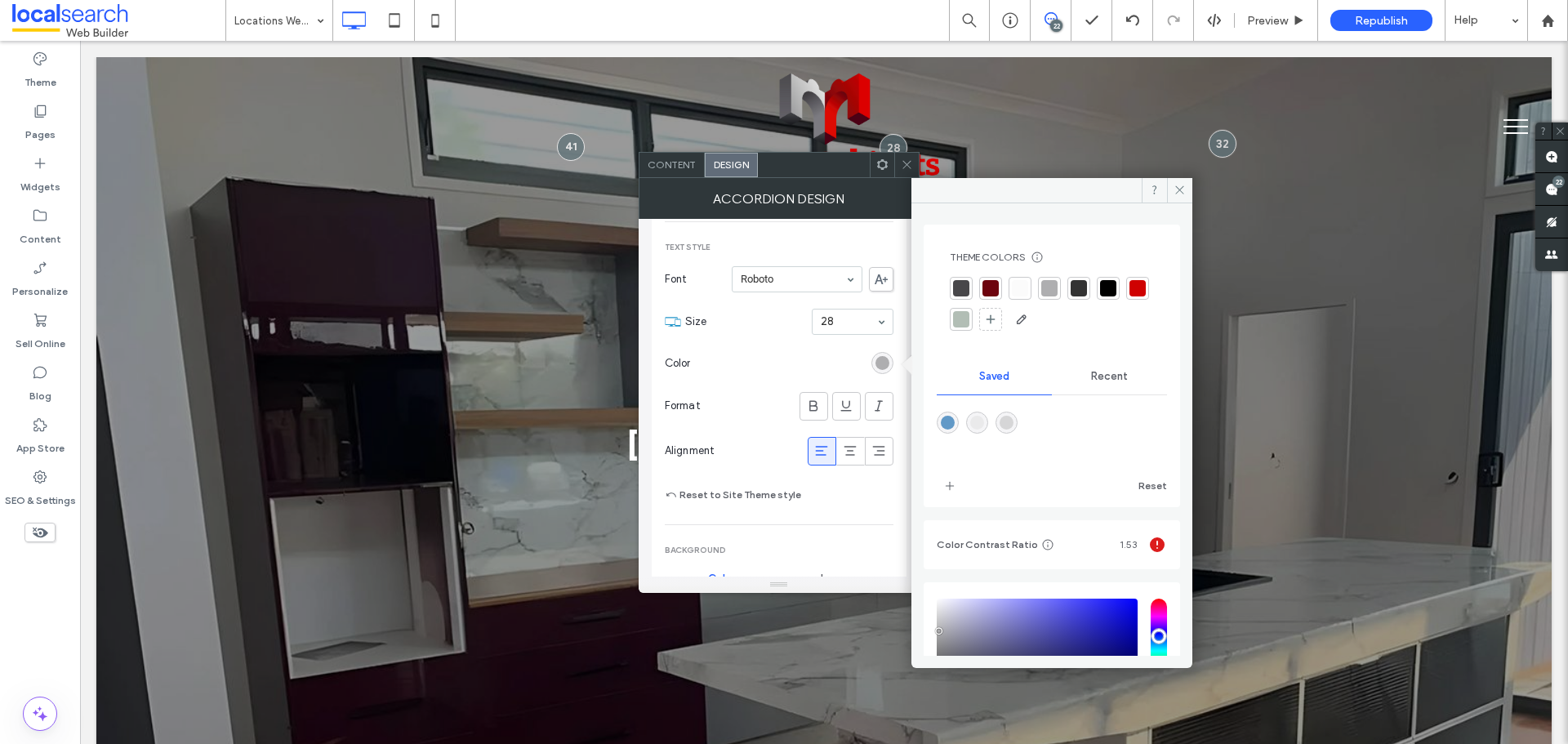
drag, startPoint x: 959, startPoint y: 287, endPoint x: 1065, endPoint y: 237, distance: 117.2
click at [959, 286] on div at bounding box center [961, 288] width 17 height 17
click at [1176, 190] on icon at bounding box center [1180, 190] width 12 height 12
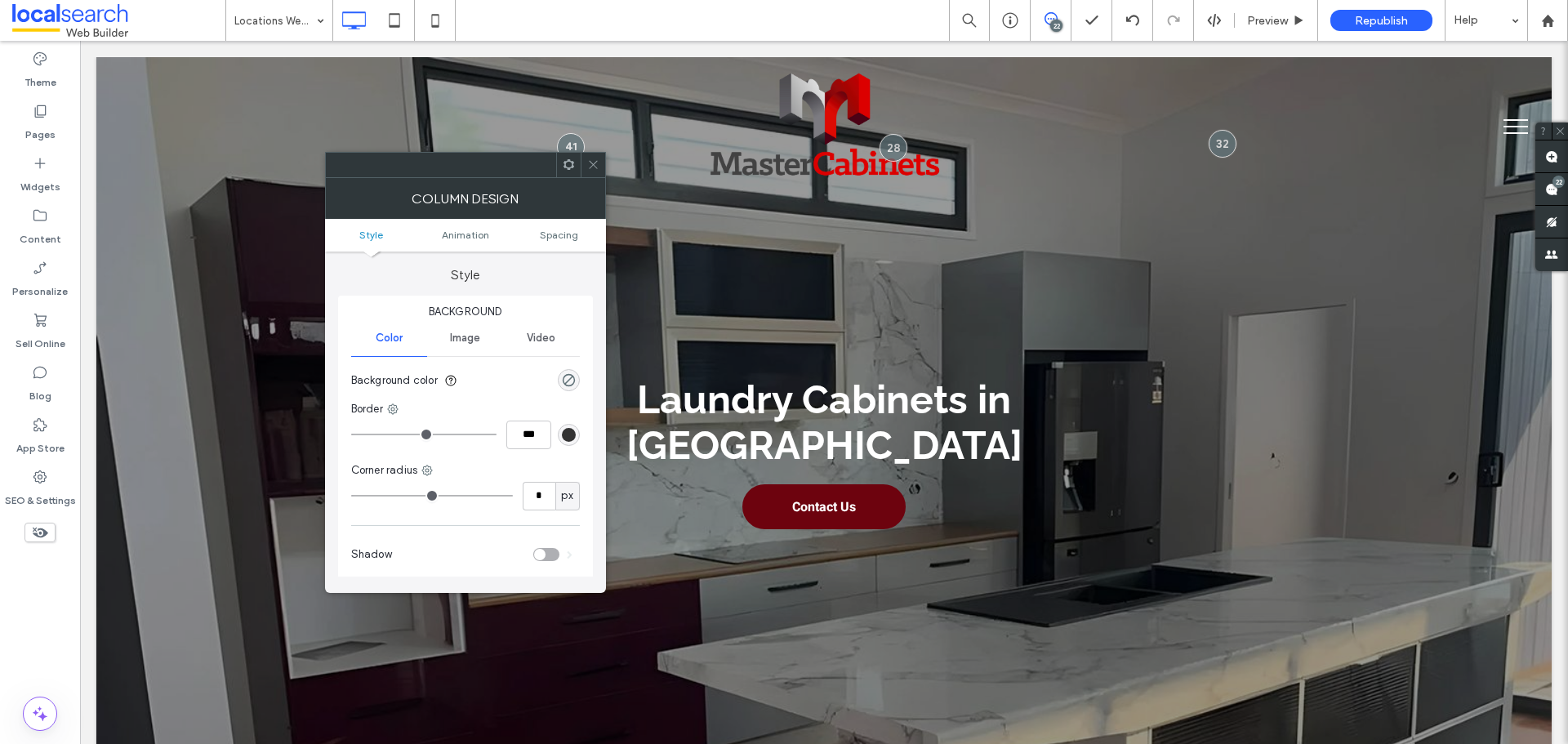
click at [598, 166] on icon at bounding box center [593, 165] width 12 height 12
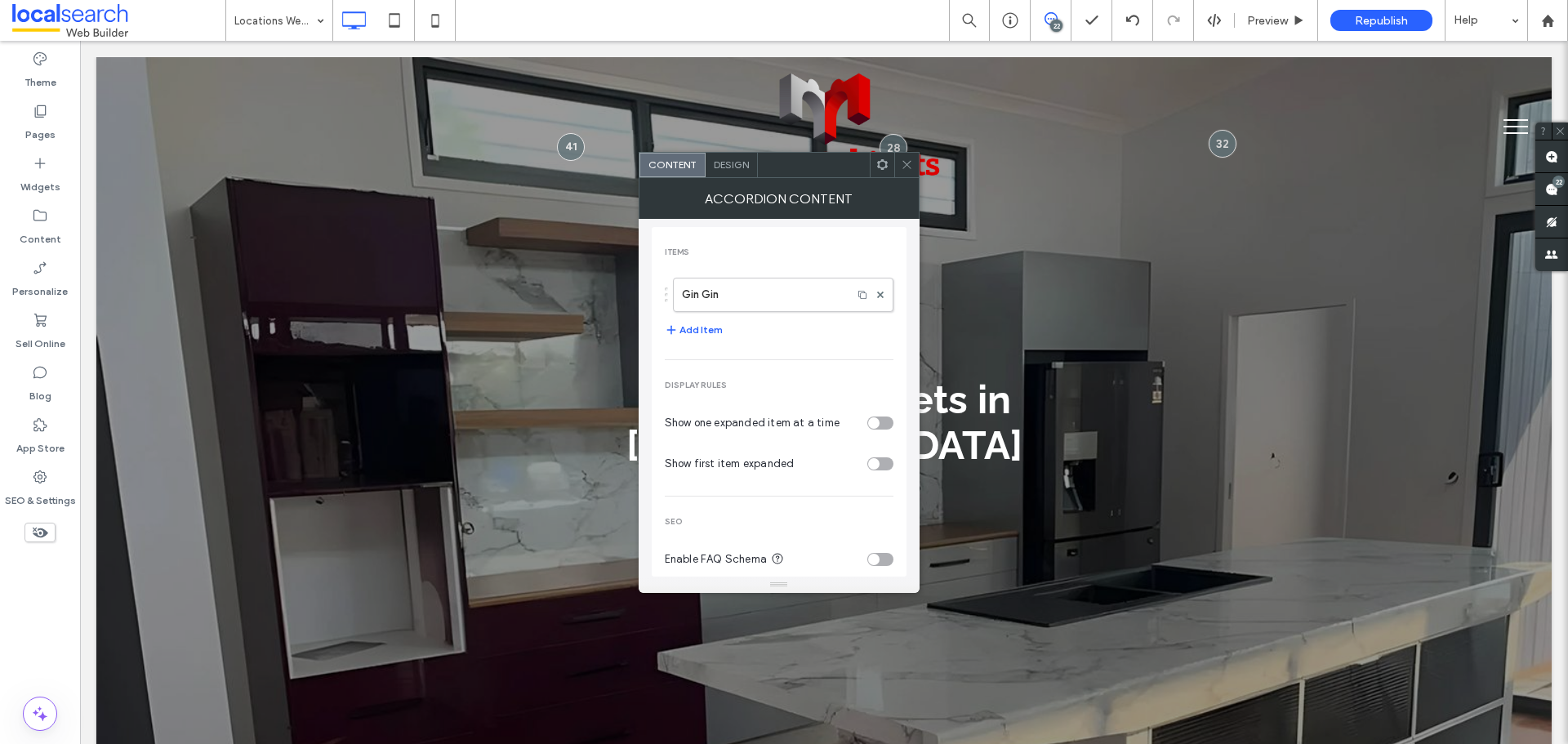
click at [720, 164] on span "Design" at bounding box center [732, 165] width 35 height 12
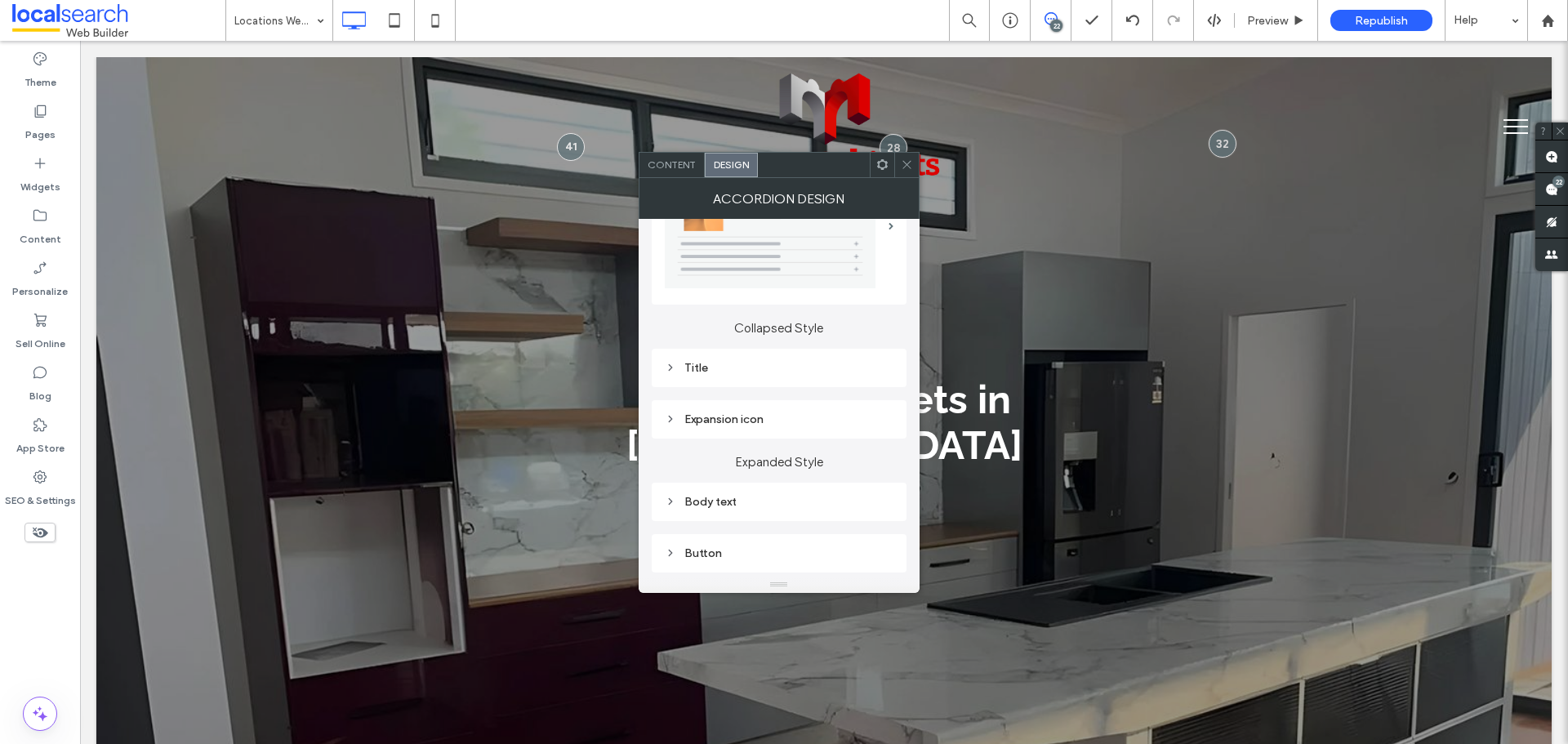
scroll to position [81, 0]
drag, startPoint x: 762, startPoint y: 367, endPoint x: 771, endPoint y: 374, distance: 11.4
click at [762, 368] on div "Title" at bounding box center [779, 369] width 229 height 14
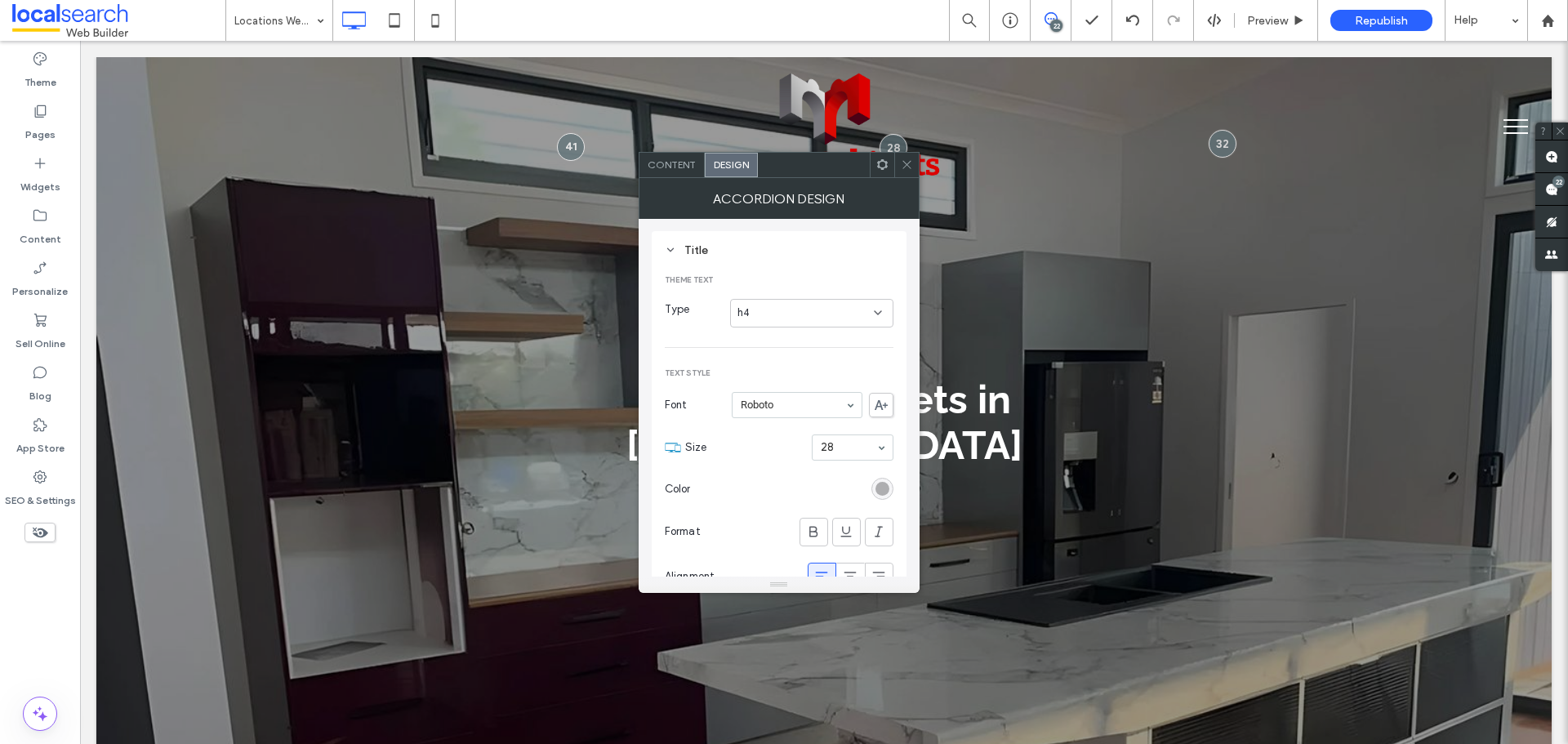
scroll to position [408, 0]
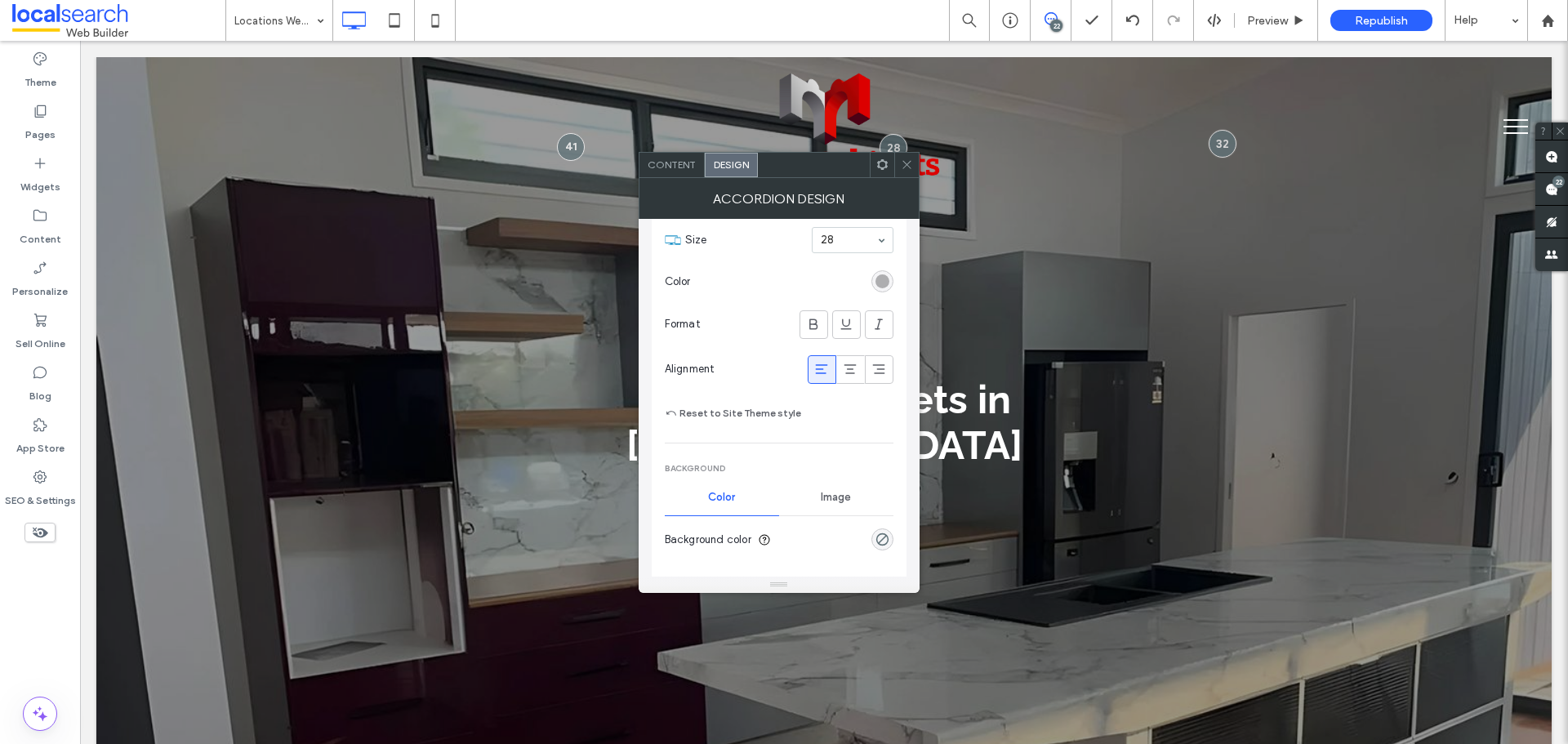
click at [892, 269] on section "Color" at bounding box center [779, 281] width 229 height 41
drag, startPoint x: 891, startPoint y: 277, endPoint x: 898, endPoint y: 313, distance: 36.7
click at [891, 278] on div "rgb(174, 174, 176)" at bounding box center [882, 281] width 22 height 22
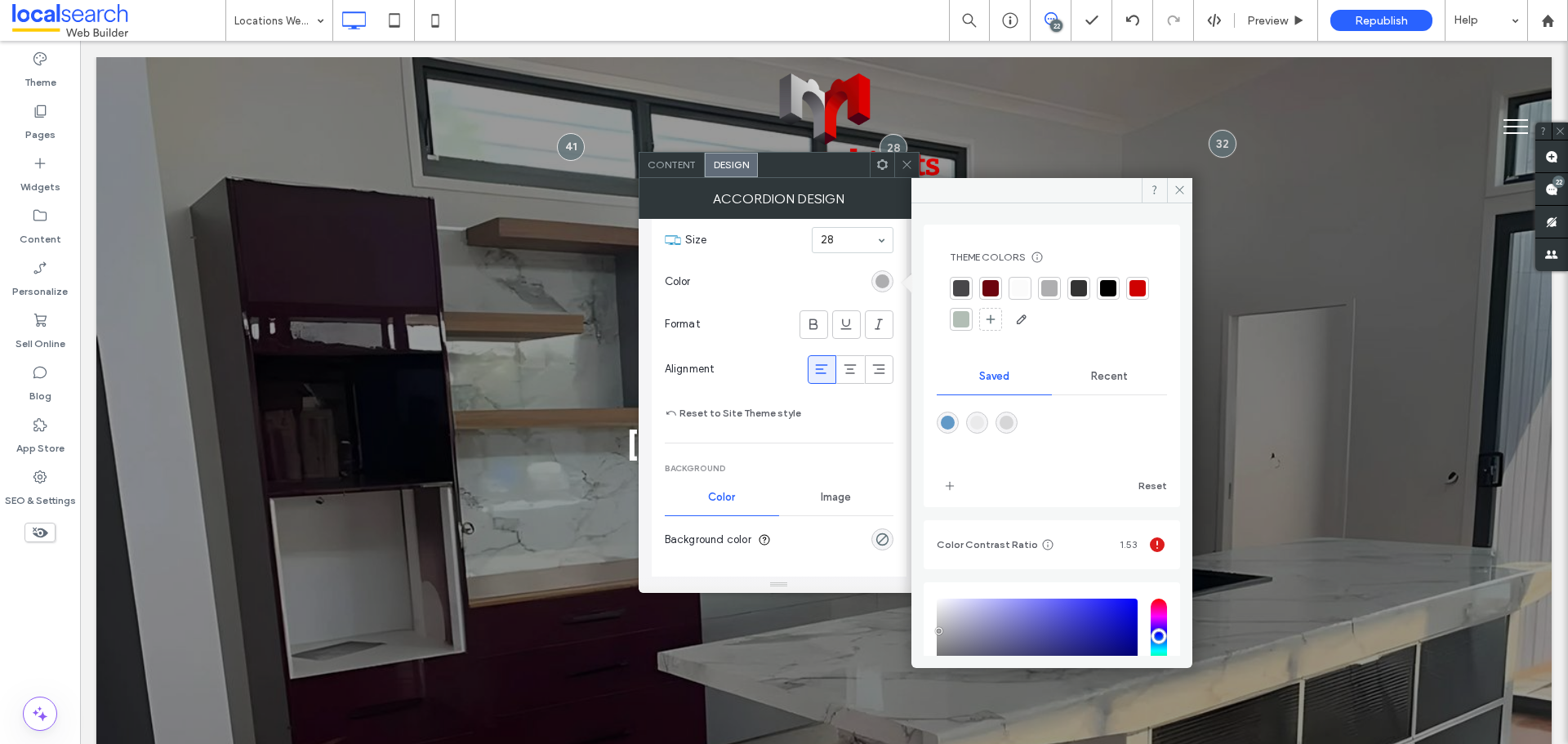
click at [959, 282] on div at bounding box center [961, 288] width 17 height 17
click at [1175, 193] on icon at bounding box center [1180, 190] width 12 height 12
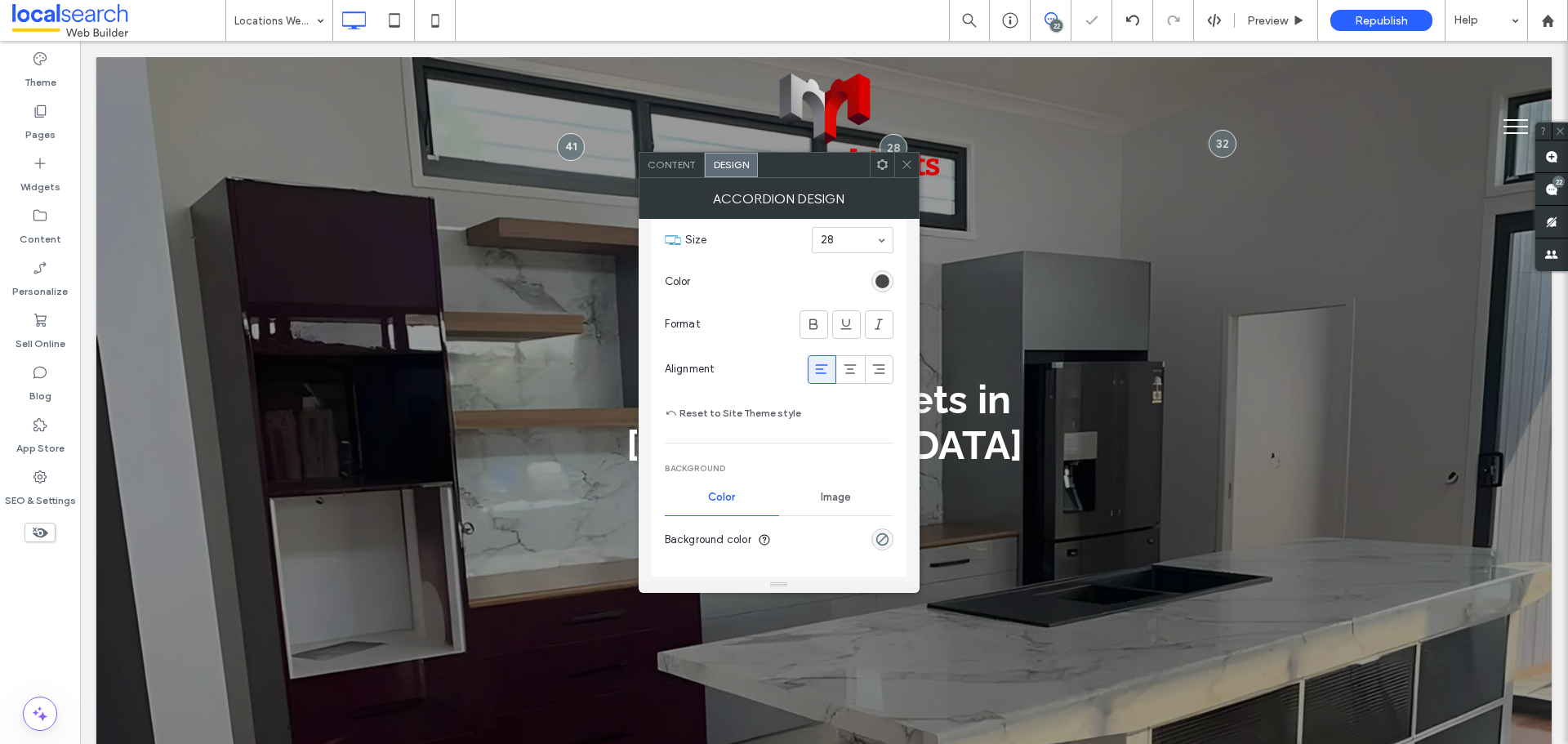
click at [914, 166] on div at bounding box center [906, 165] width 24 height 24
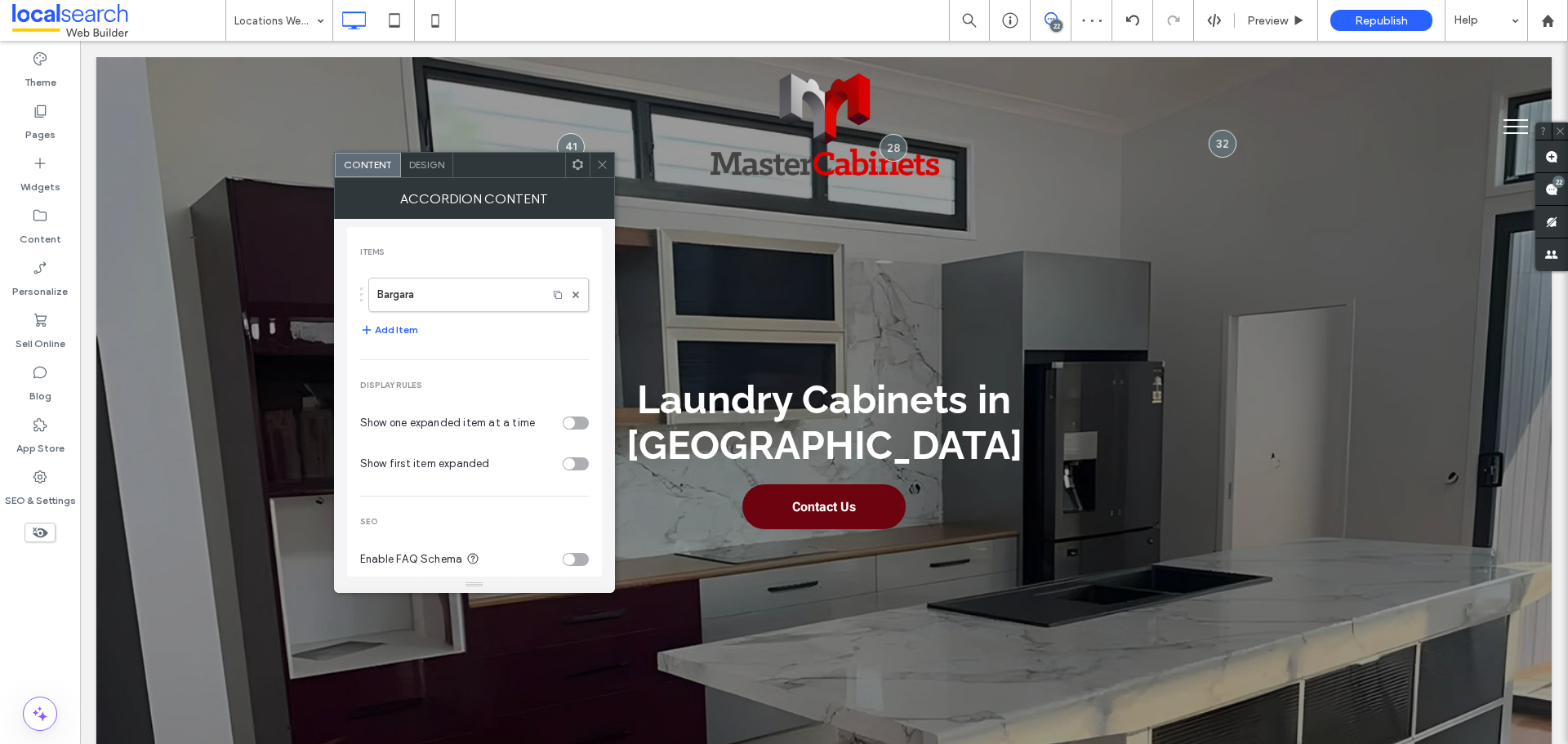
click at [427, 163] on span "Design" at bounding box center [427, 165] width 35 height 12
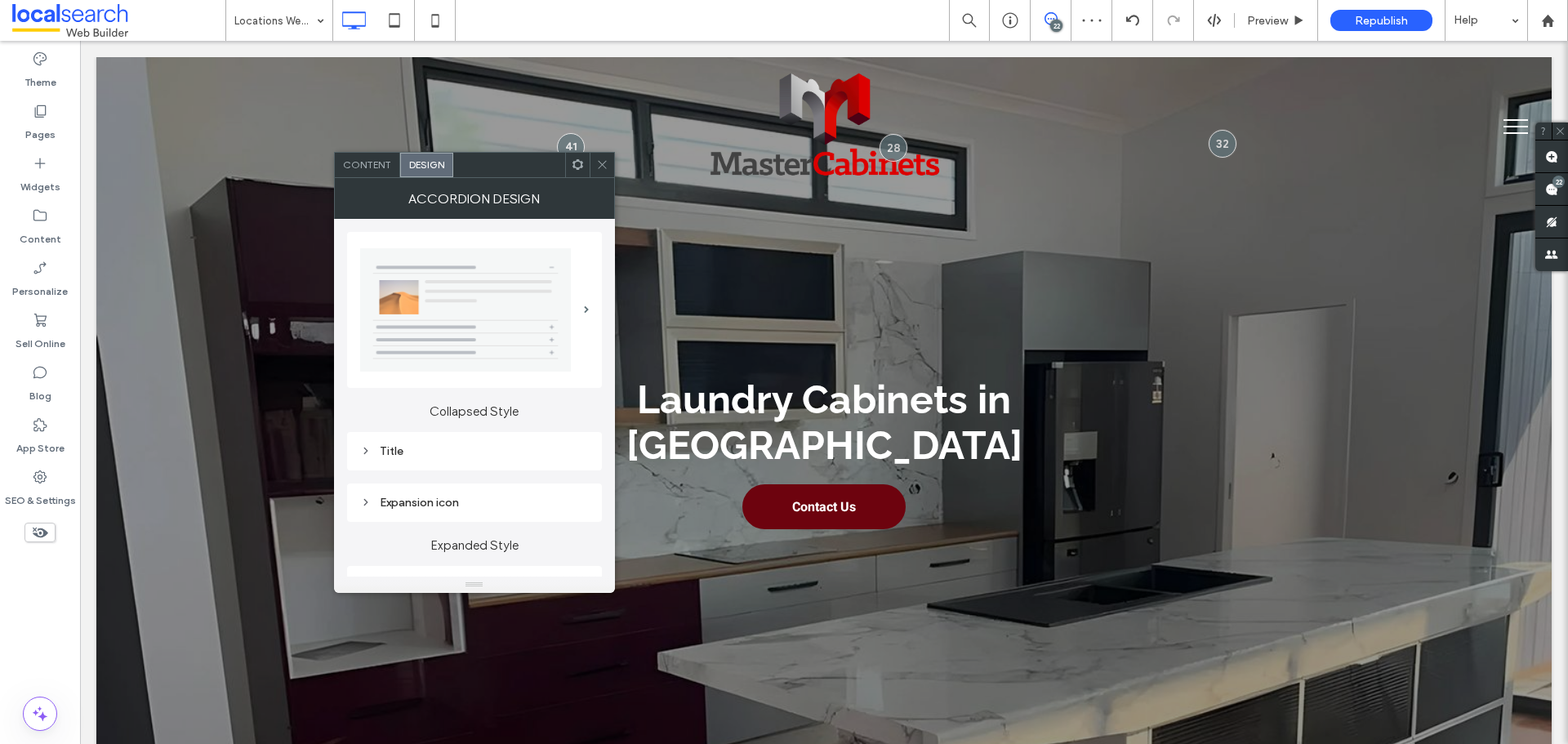
drag, startPoint x: 466, startPoint y: 438, endPoint x: 592, endPoint y: 478, distance: 132.2
click at [466, 440] on div "Title" at bounding box center [475, 451] width 255 height 38
click at [513, 454] on div "Title" at bounding box center [474, 451] width 229 height 14
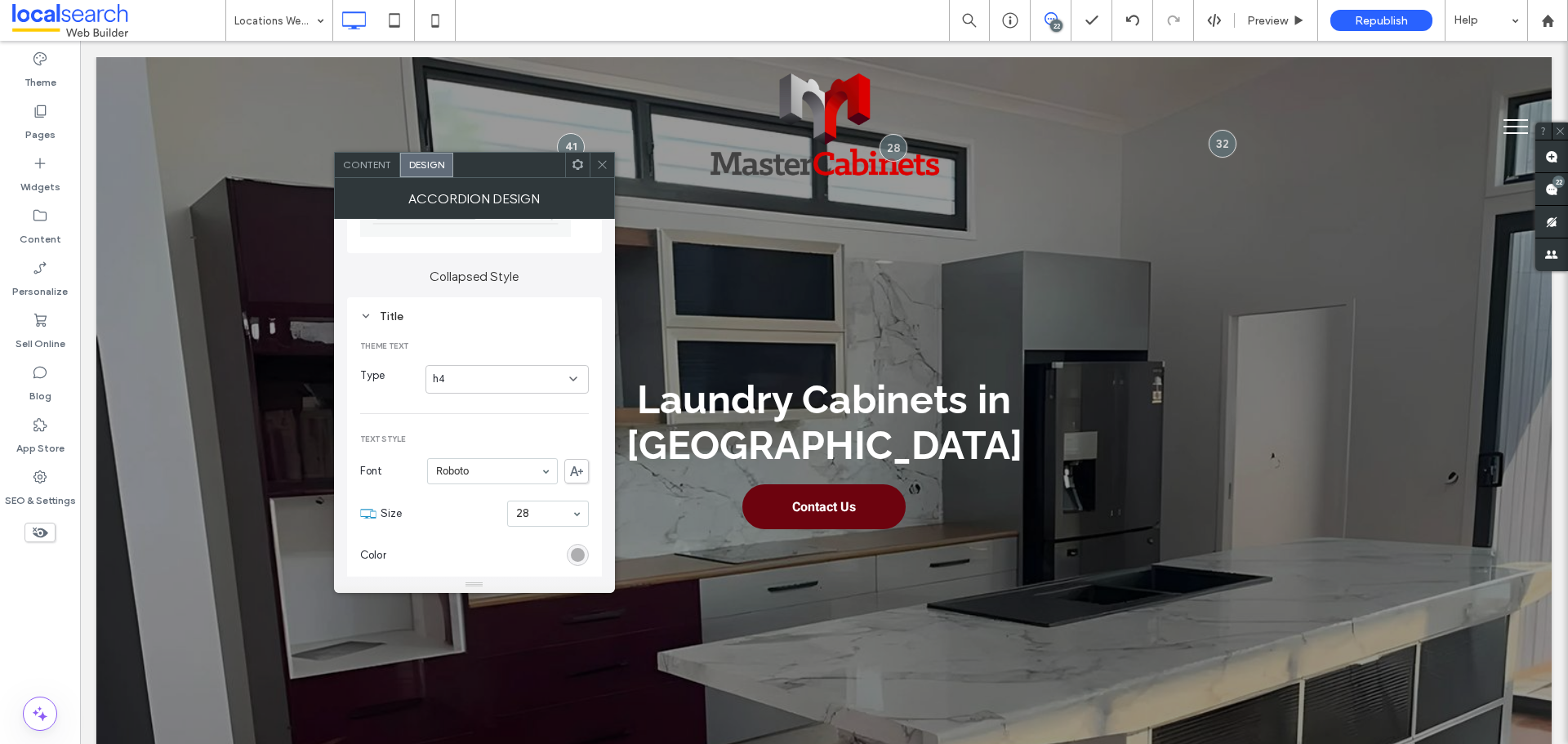
scroll to position [163, 0]
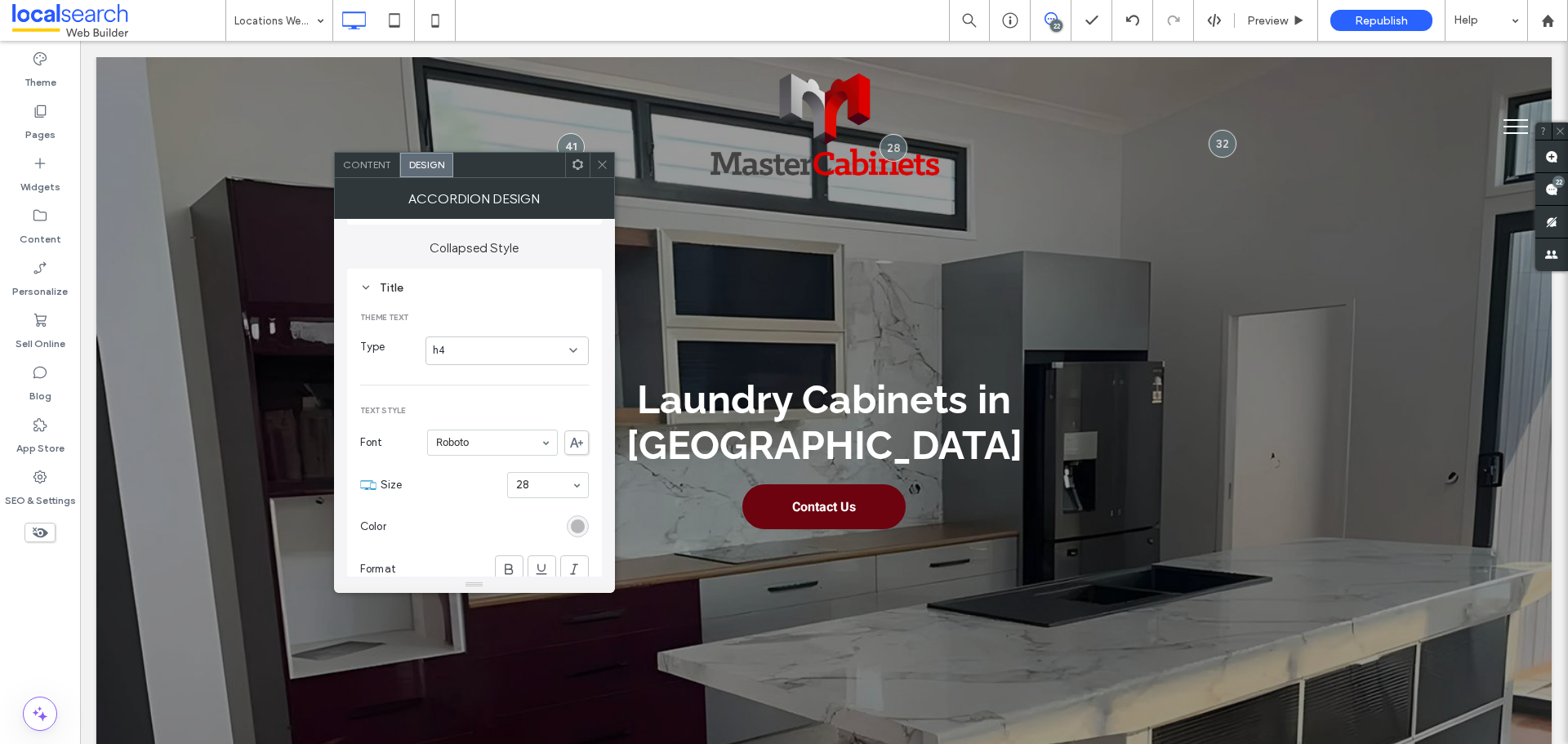
click at [575, 528] on div "rgb(174, 174, 176)" at bounding box center [578, 526] width 14 height 14
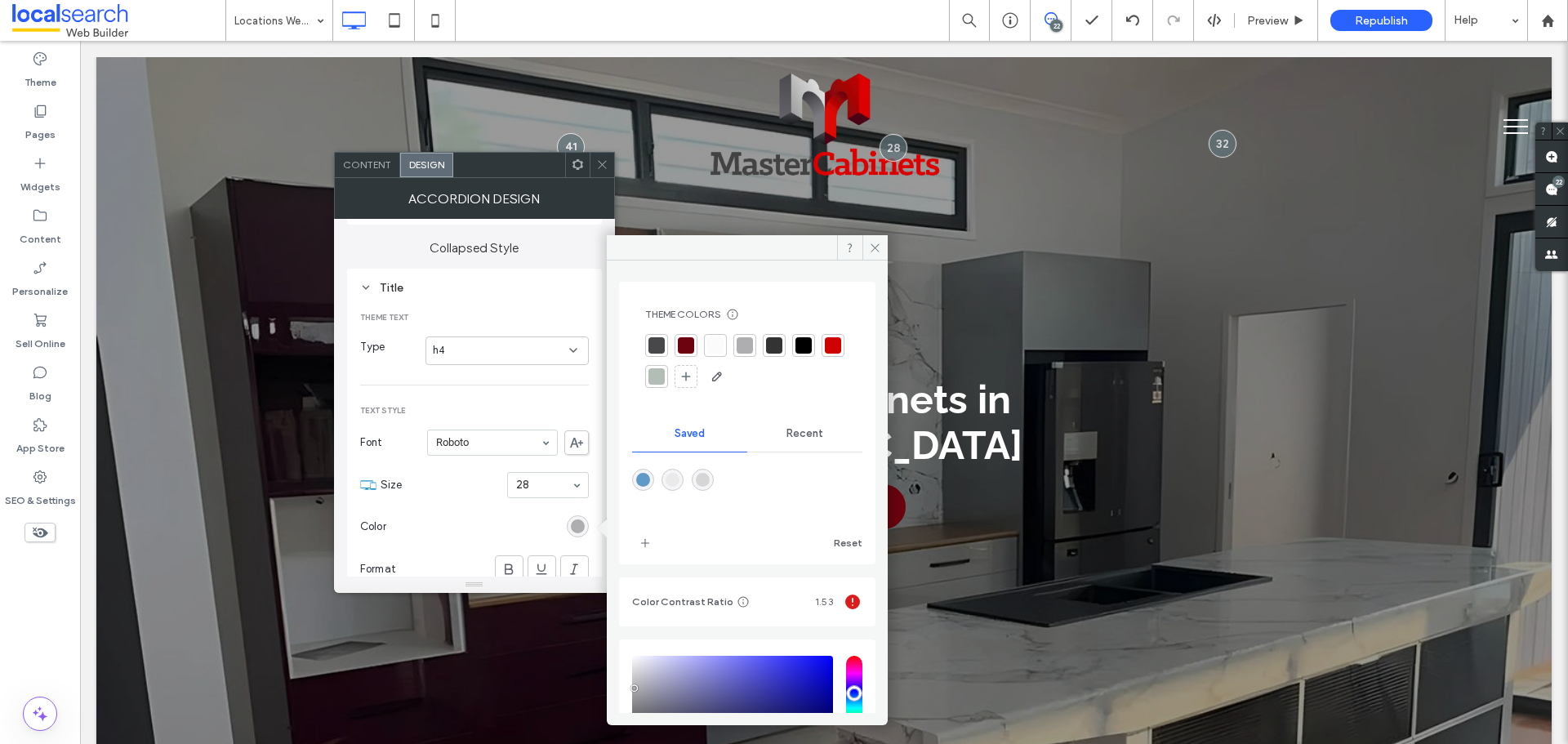
click at [659, 347] on div at bounding box center [657, 346] width 17 height 17
click at [880, 246] on icon at bounding box center [875, 248] width 12 height 12
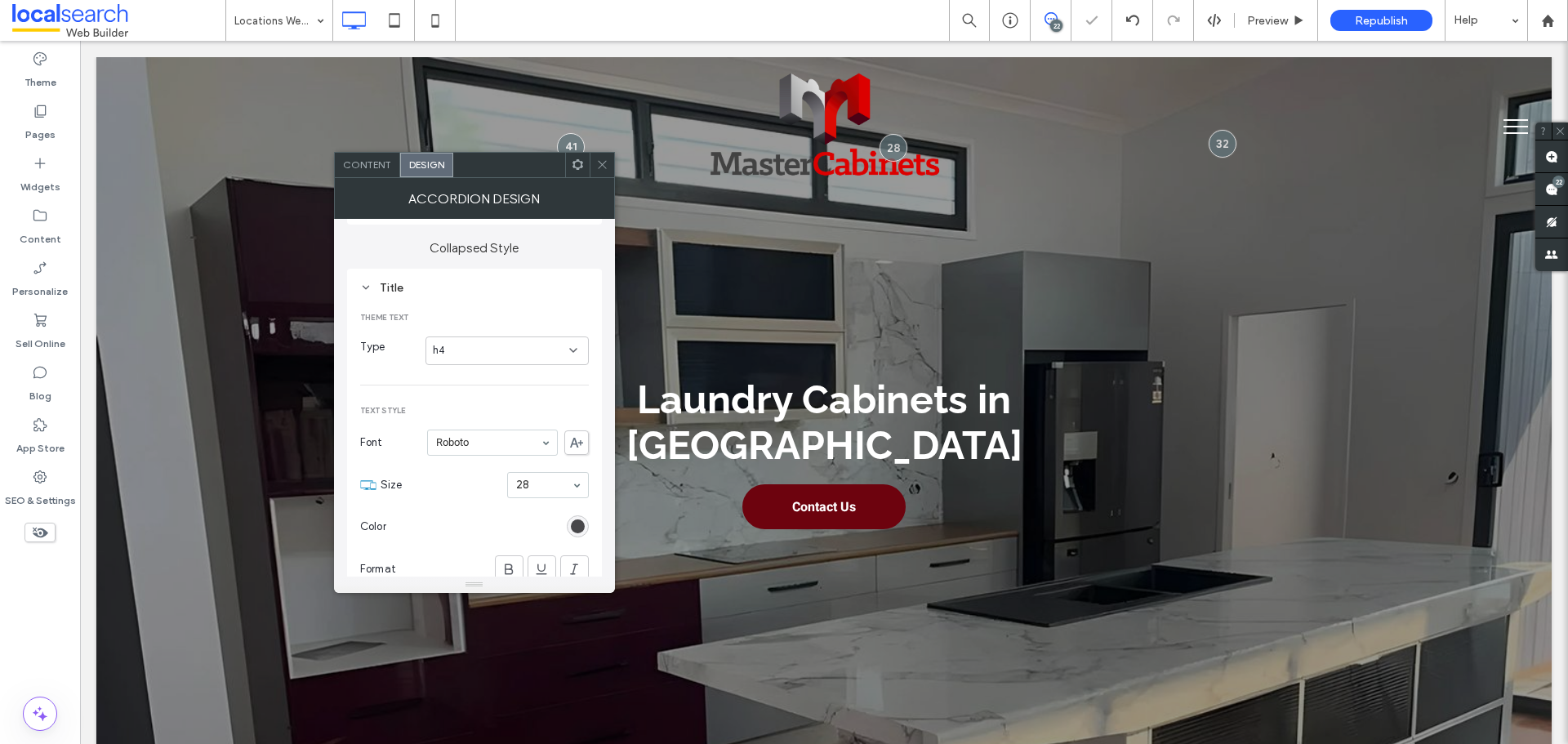
click at [607, 166] on icon at bounding box center [602, 165] width 12 height 12
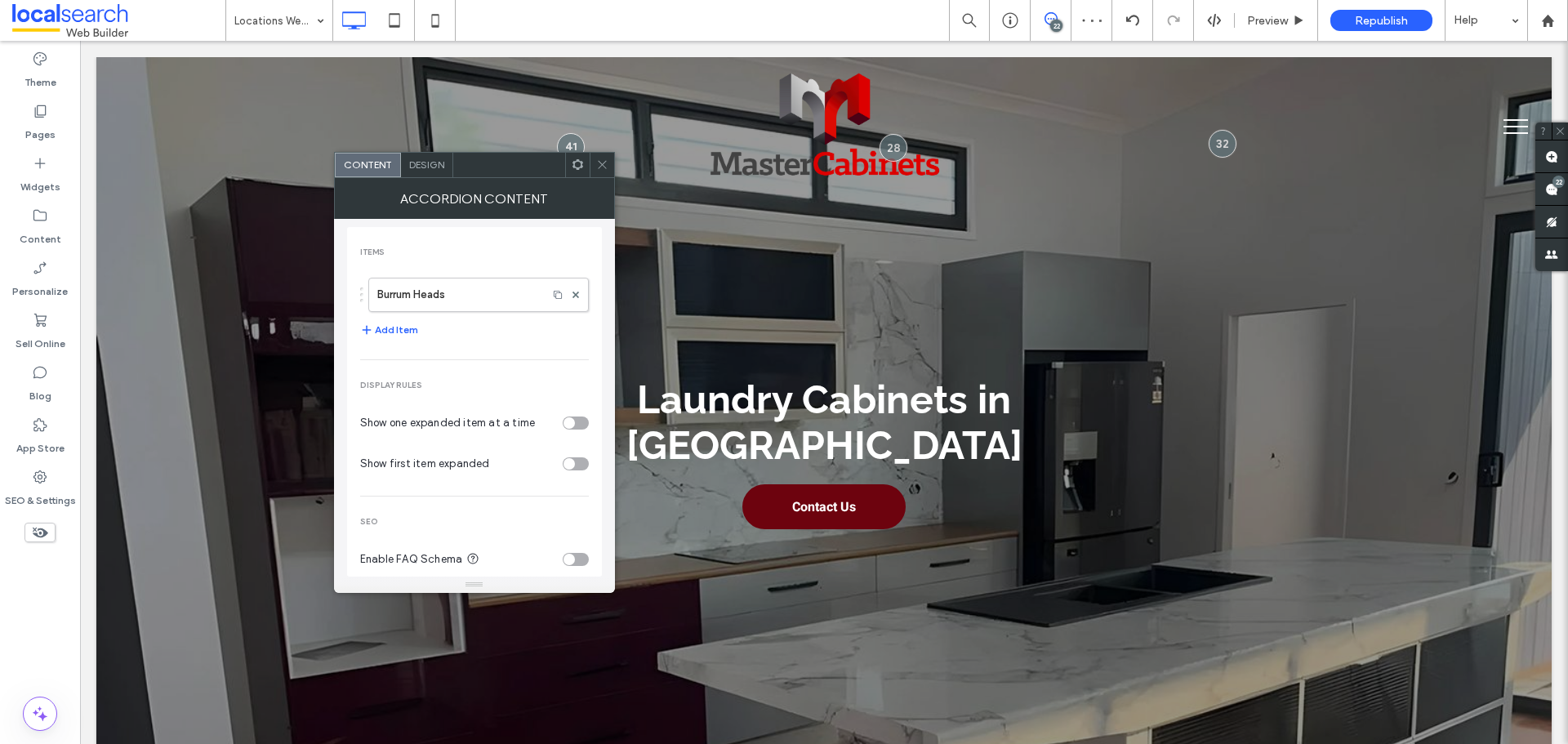
click at [414, 165] on span "Design" at bounding box center [427, 165] width 35 height 12
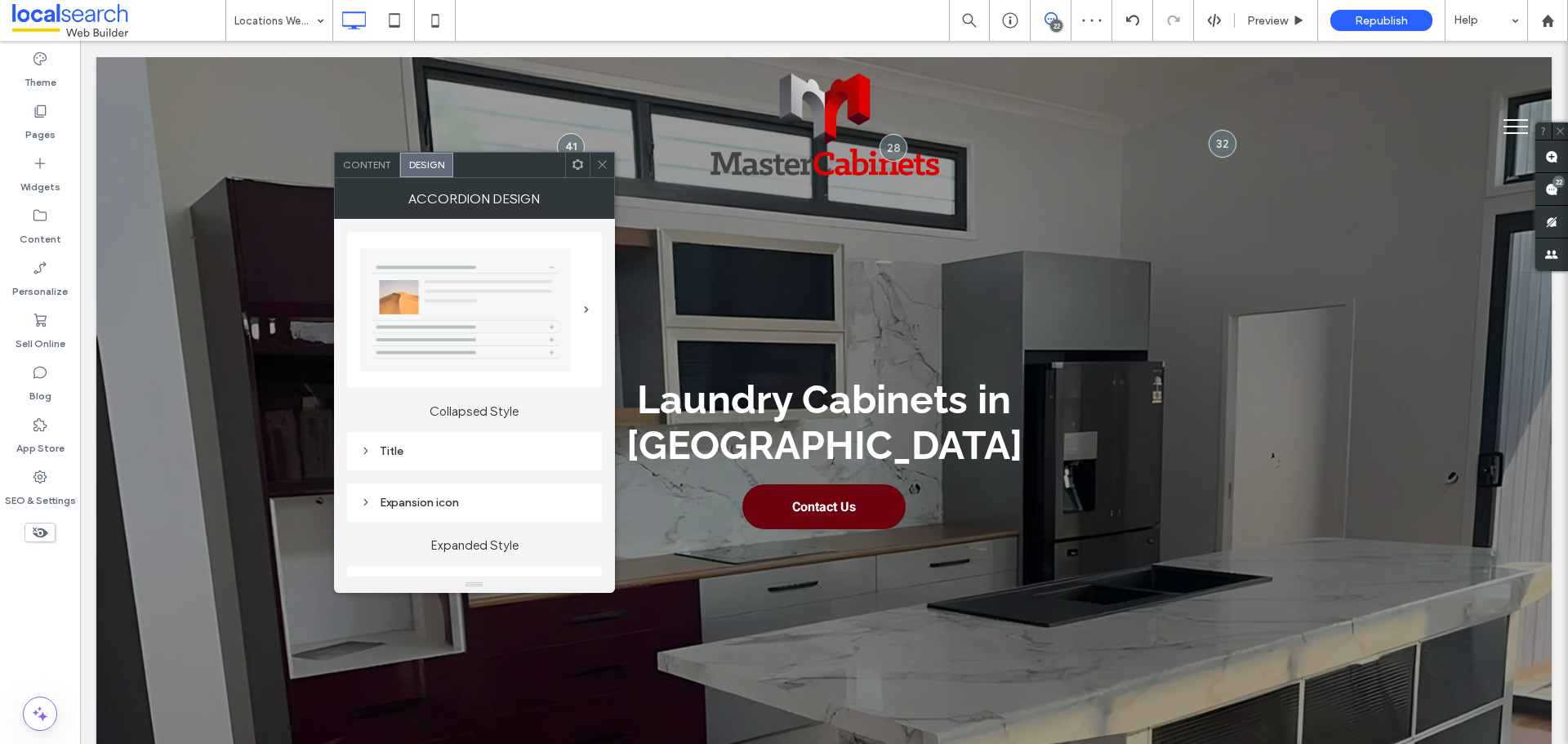
drag, startPoint x: 532, startPoint y: 462, endPoint x: 564, endPoint y: 498, distance: 48.2
click at [534, 464] on div "Title" at bounding box center [475, 451] width 255 height 38
drag, startPoint x: 564, startPoint y: 449, endPoint x: 582, endPoint y: 460, distance: 21.1
click at [564, 448] on div "Title" at bounding box center [474, 451] width 229 height 14
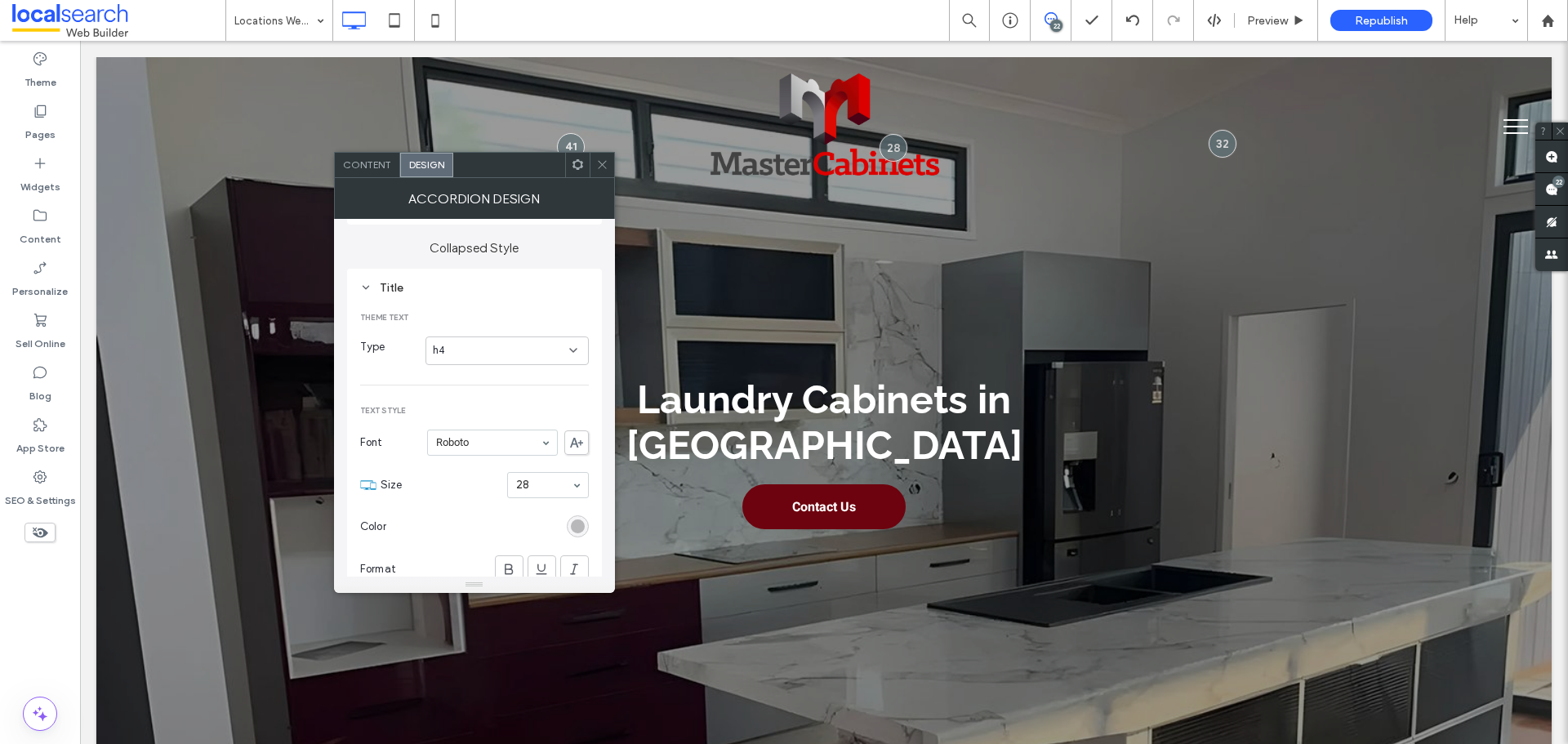
drag, startPoint x: 588, startPoint y: 511, endPoint x: 580, endPoint y: 526, distance: 17.0
click at [585, 515] on section "Color" at bounding box center [474, 526] width 229 height 41
click at [580, 526] on div "rgb(174, 174, 176)" at bounding box center [578, 526] width 14 height 14
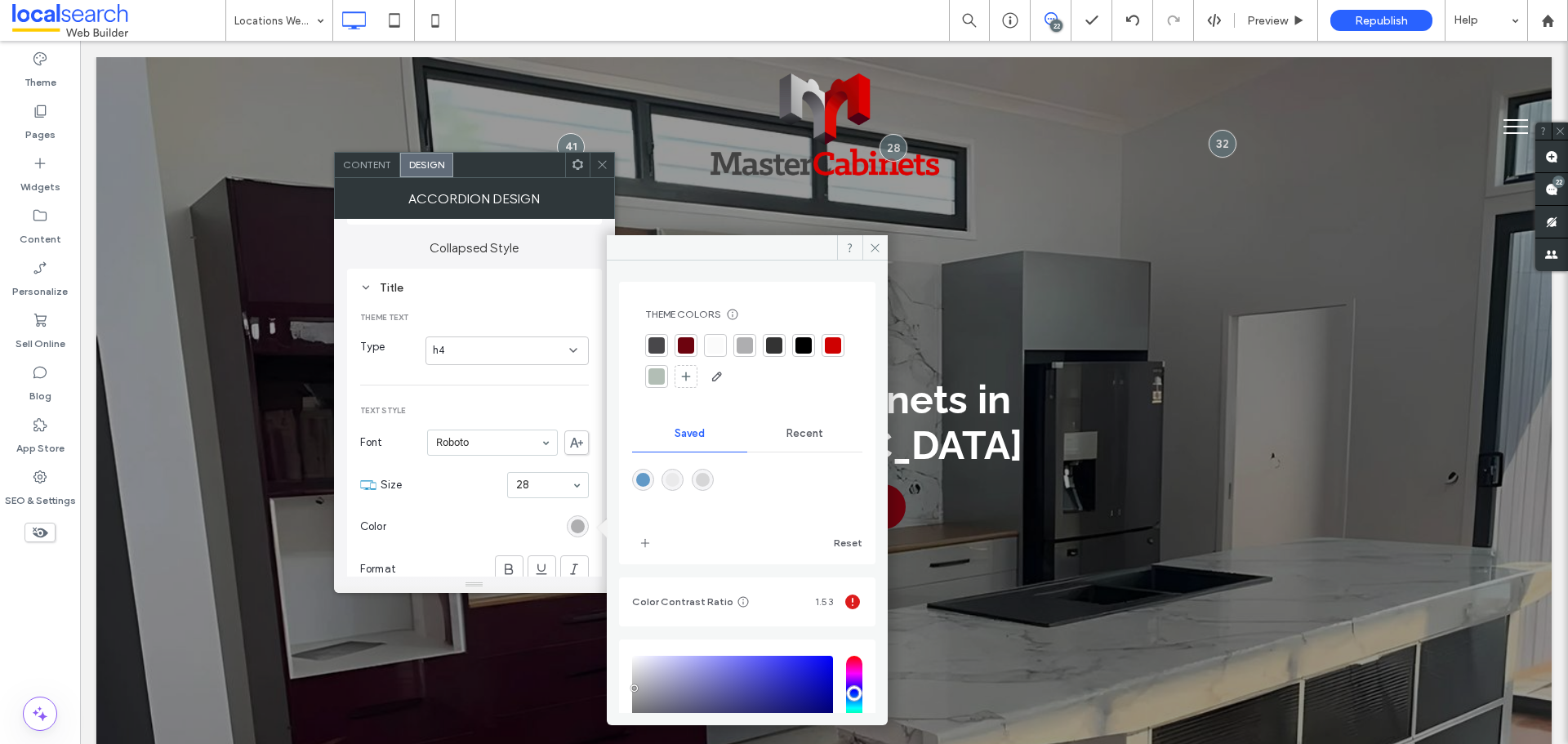
click at [658, 338] on div at bounding box center [657, 346] width 17 height 17
click at [867, 245] on span at bounding box center [875, 247] width 25 height 24
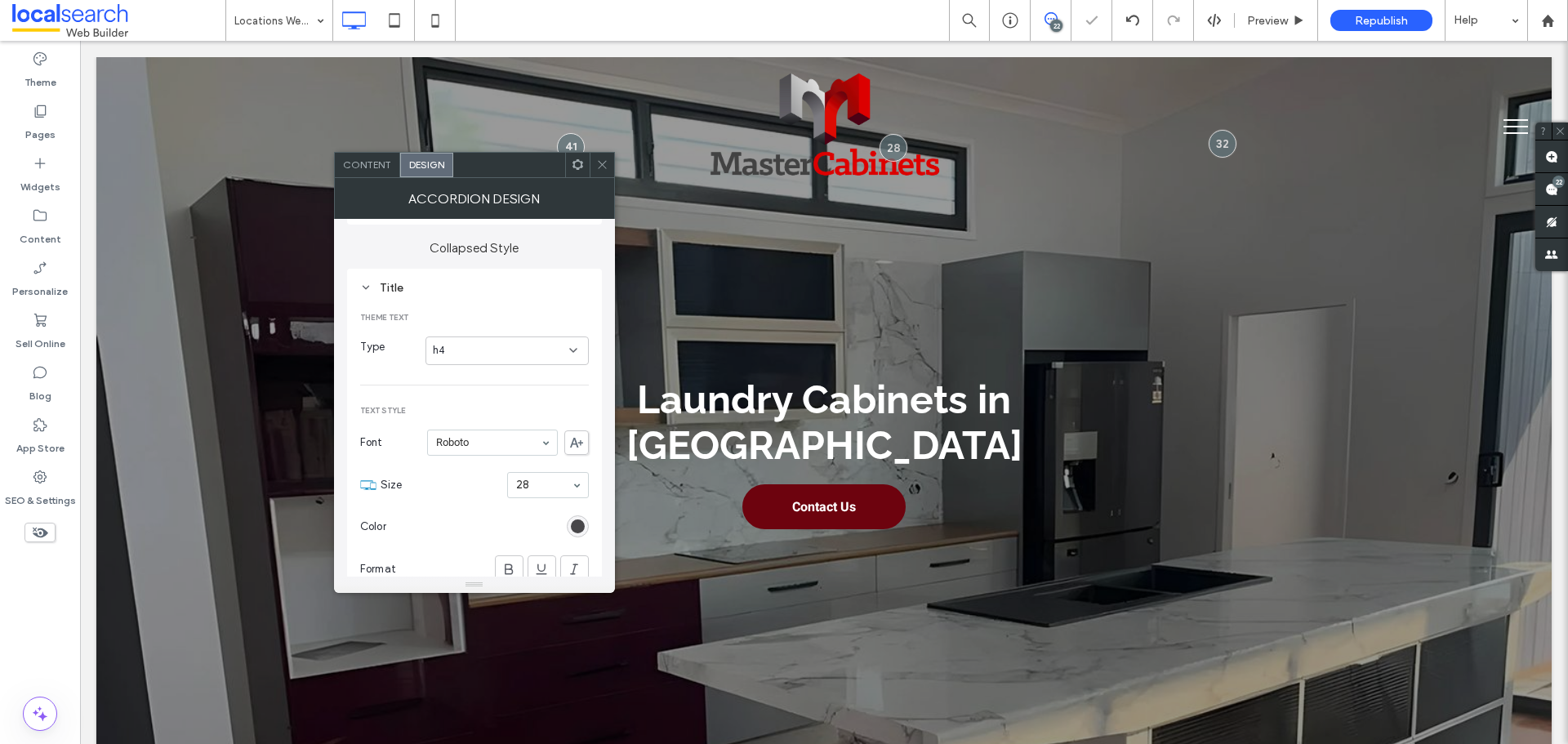
click at [605, 165] on icon at bounding box center [602, 165] width 12 height 12
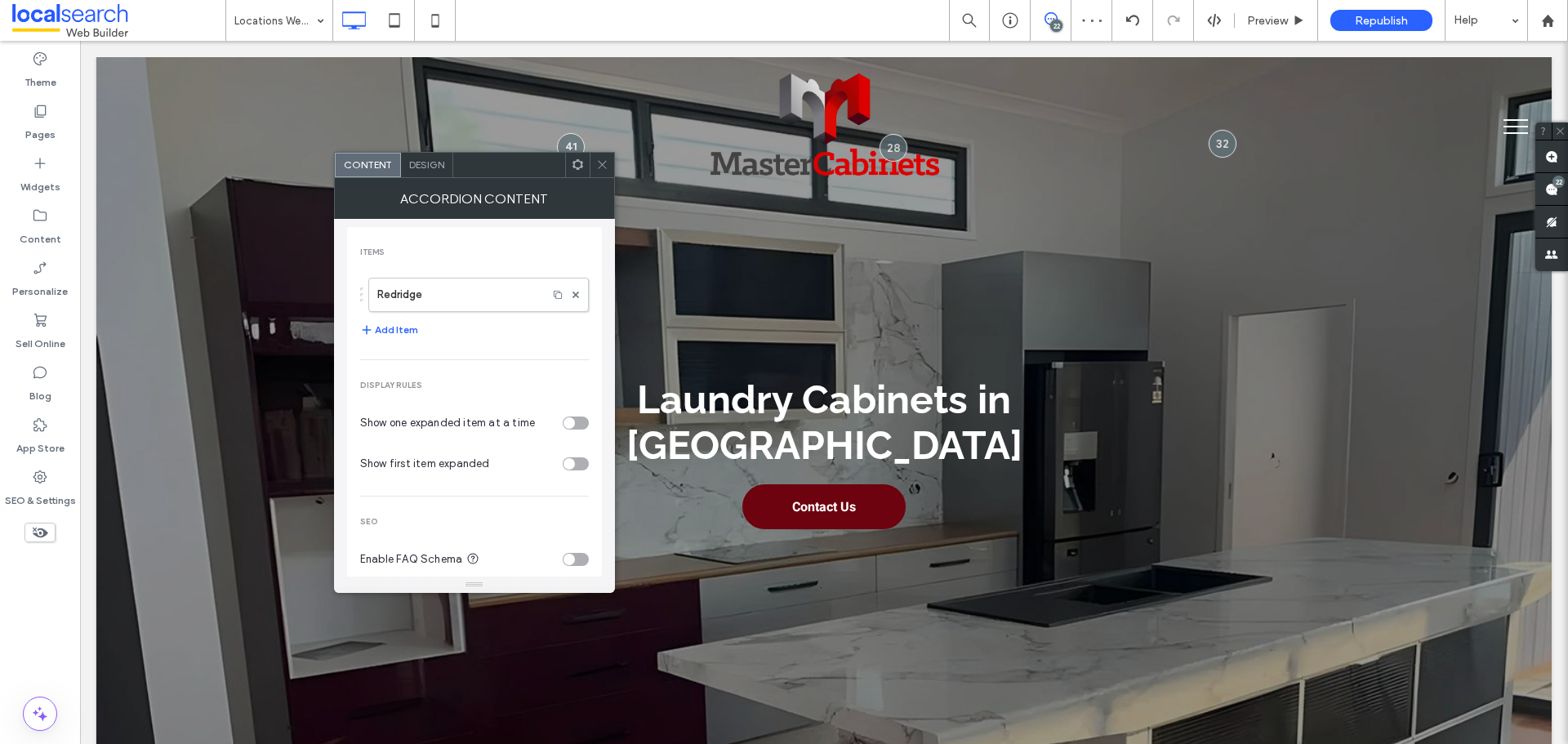
click at [420, 162] on span "Design" at bounding box center [427, 165] width 35 height 12
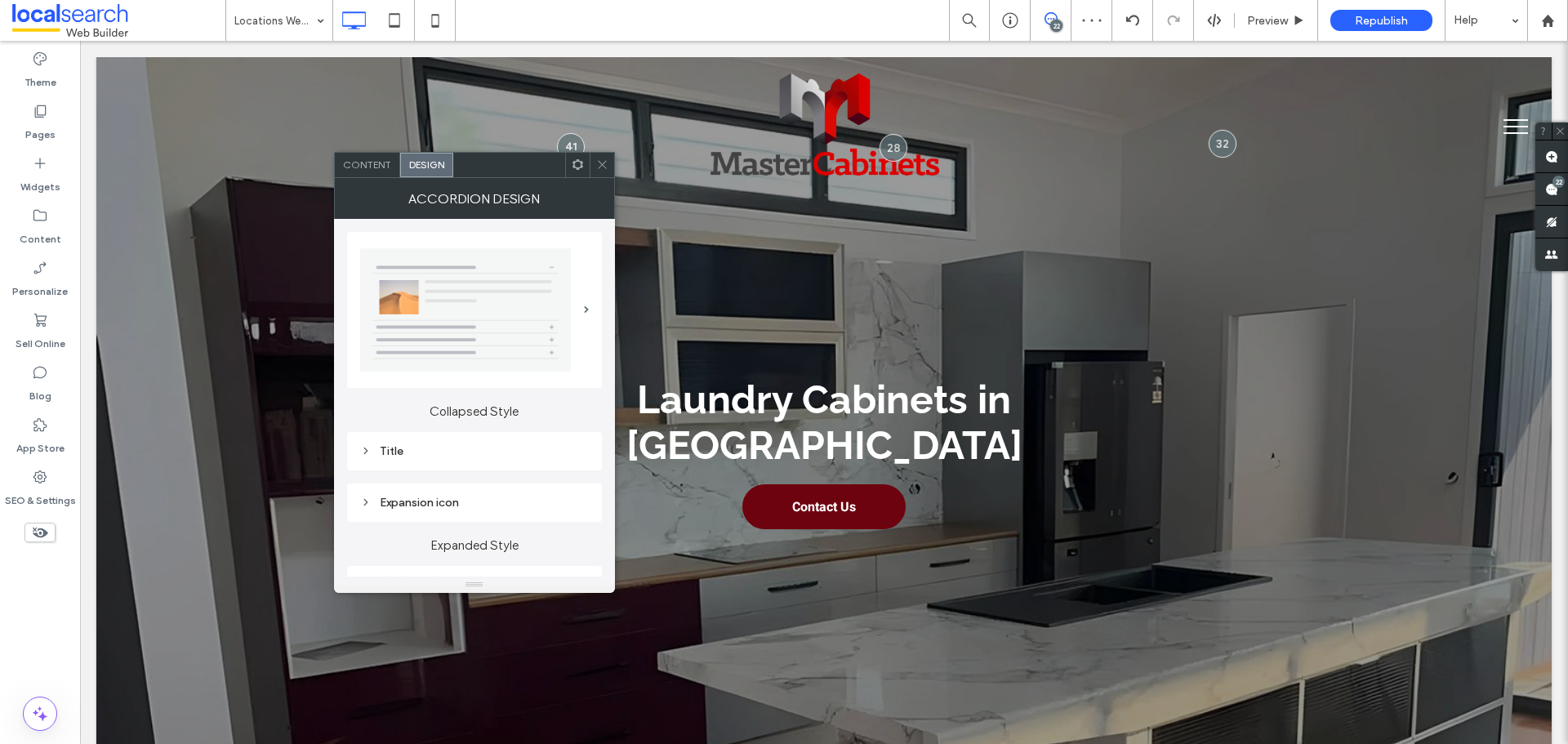
click at [473, 441] on div "Title" at bounding box center [474, 451] width 229 height 22
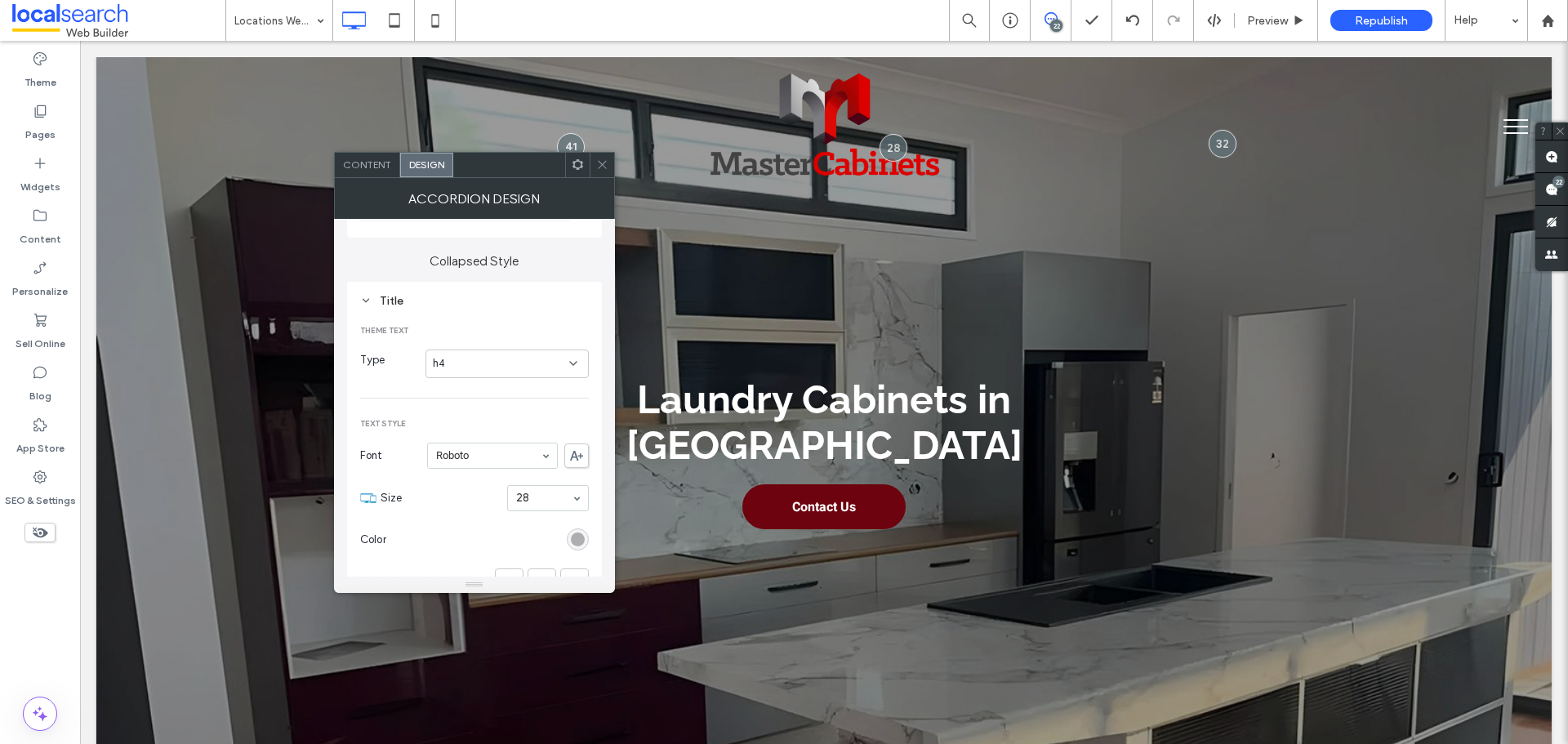
scroll to position [245, 0]
click at [580, 447] on div "rgb(174, 174, 176)" at bounding box center [578, 445] width 14 height 14
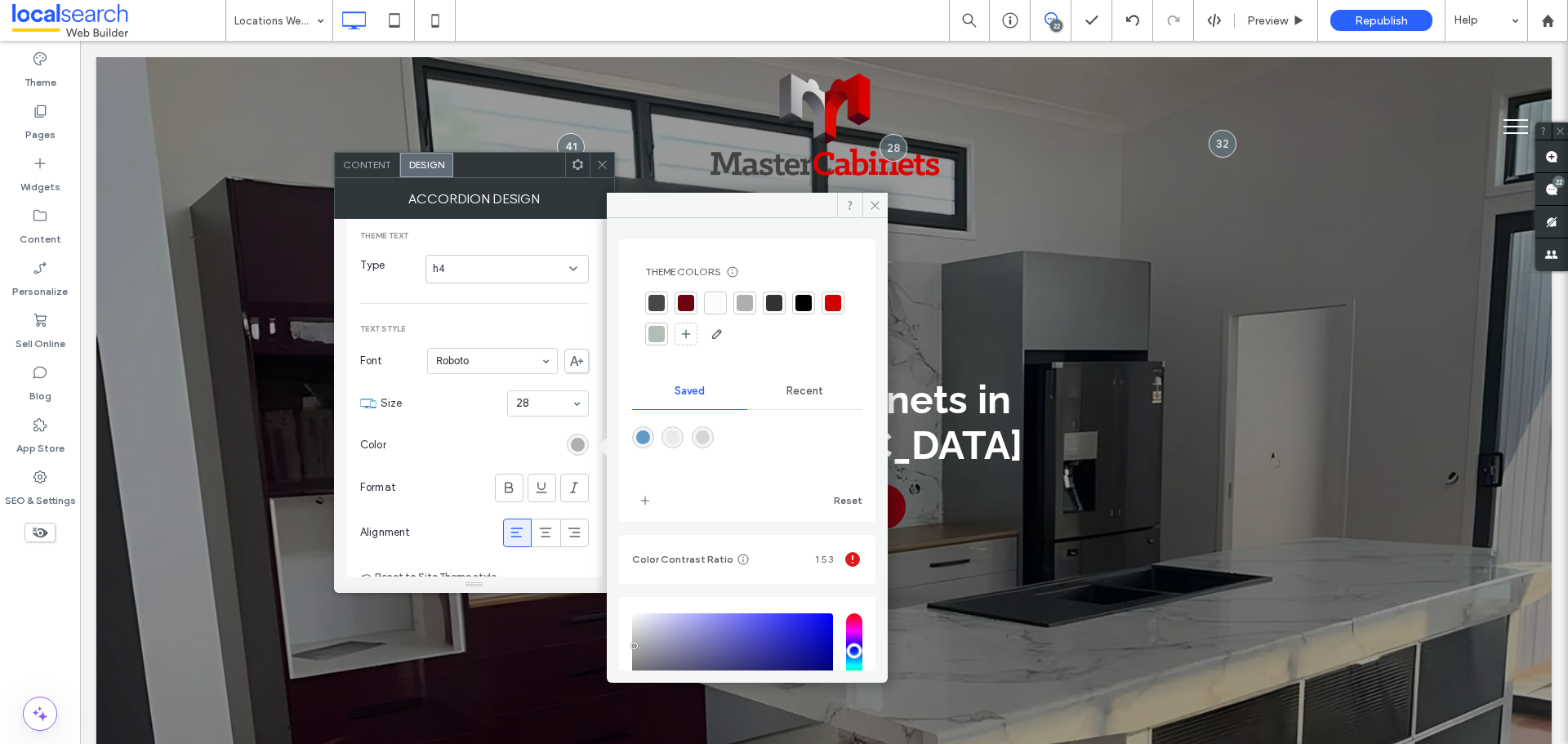
click at [660, 298] on div at bounding box center [657, 303] width 17 height 17
click at [876, 204] on icon at bounding box center [875, 205] width 12 height 12
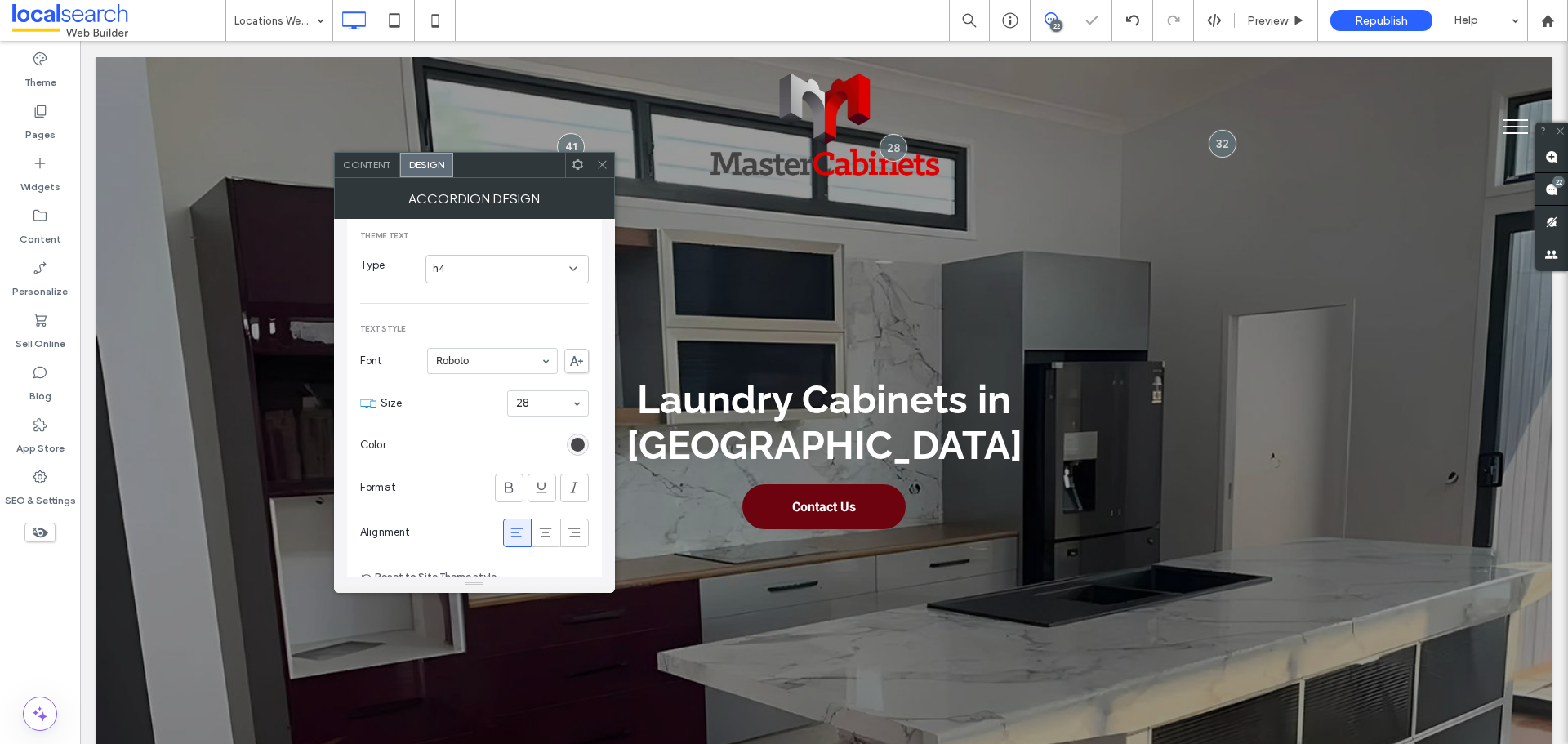
click at [607, 160] on icon at bounding box center [602, 165] width 12 height 12
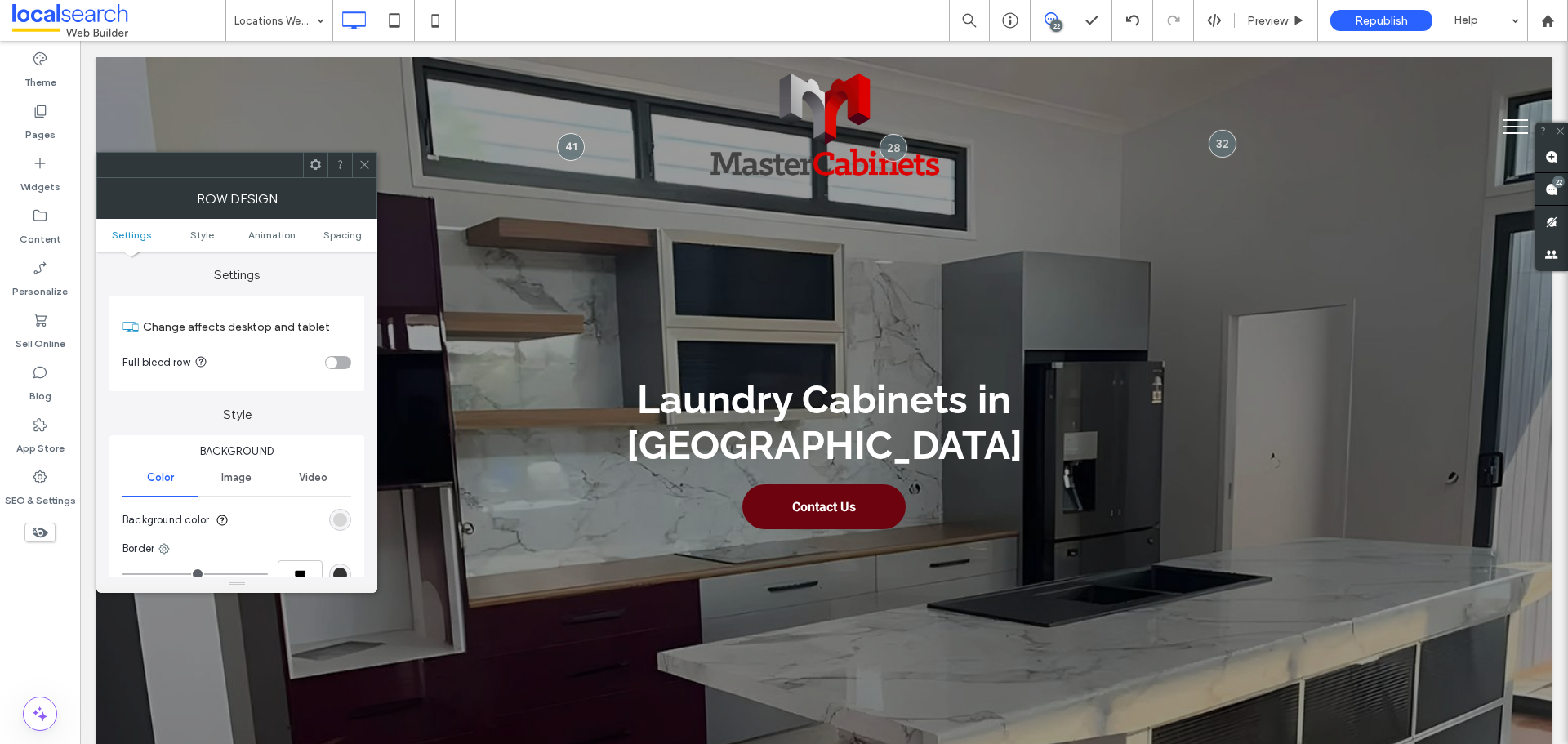
click at [366, 163] on use at bounding box center [364, 165] width 8 height 8
click at [255, 574] on input "range" at bounding box center [195, 574] width 145 height 2
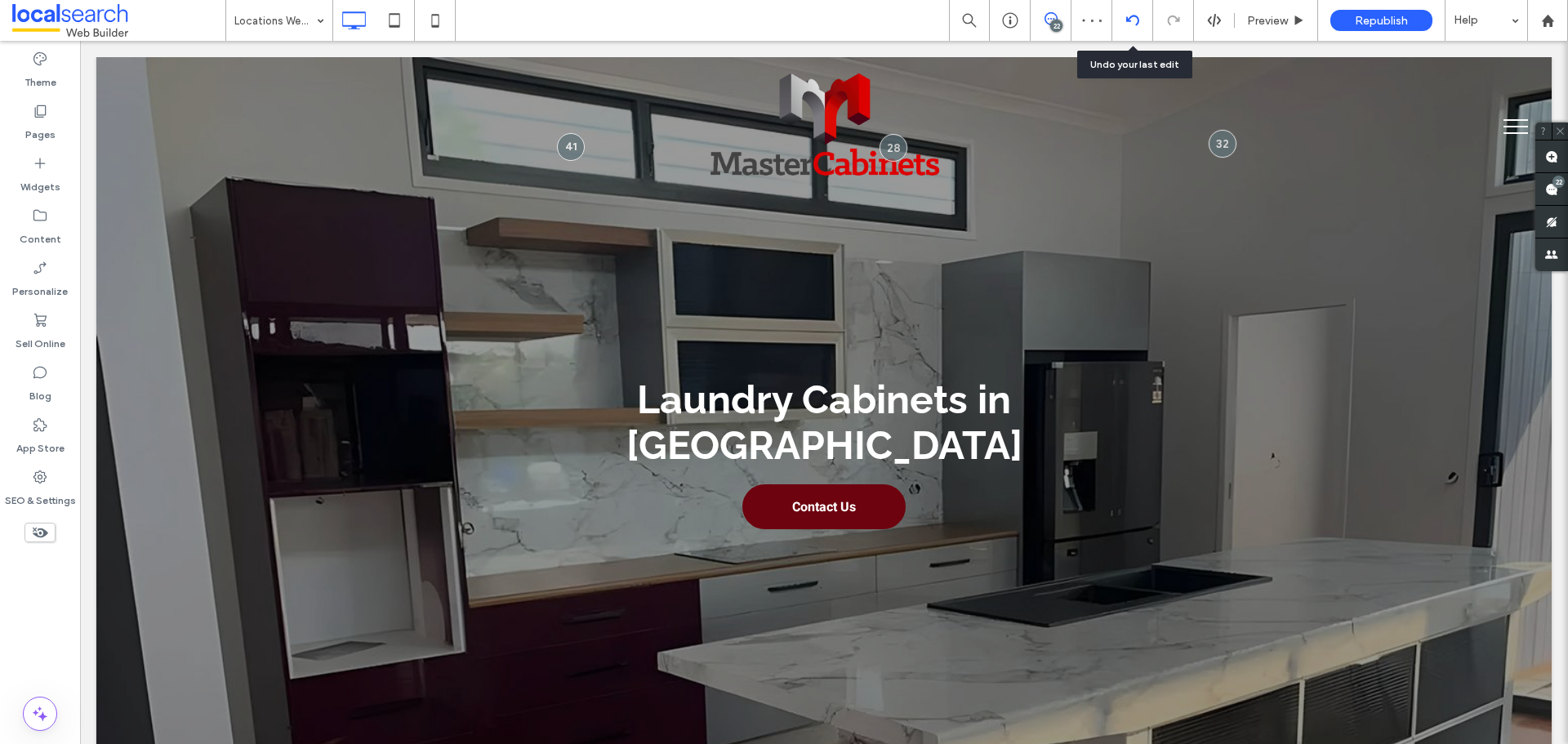
click at [1132, 23] on icon at bounding box center [1133, 21] width 13 height 13
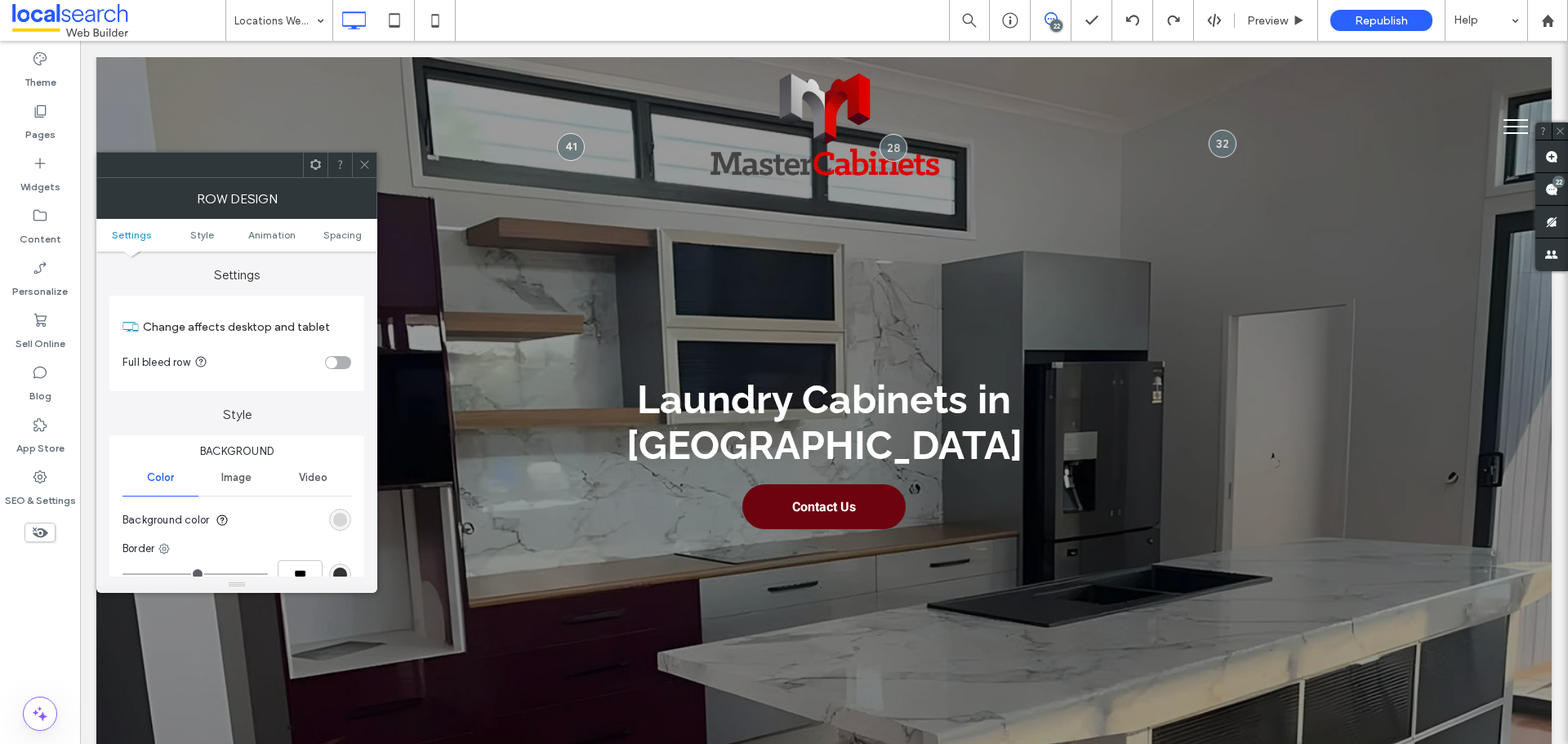
click at [350, 524] on div "rgb(214, 214, 215)" at bounding box center [340, 520] width 22 height 22
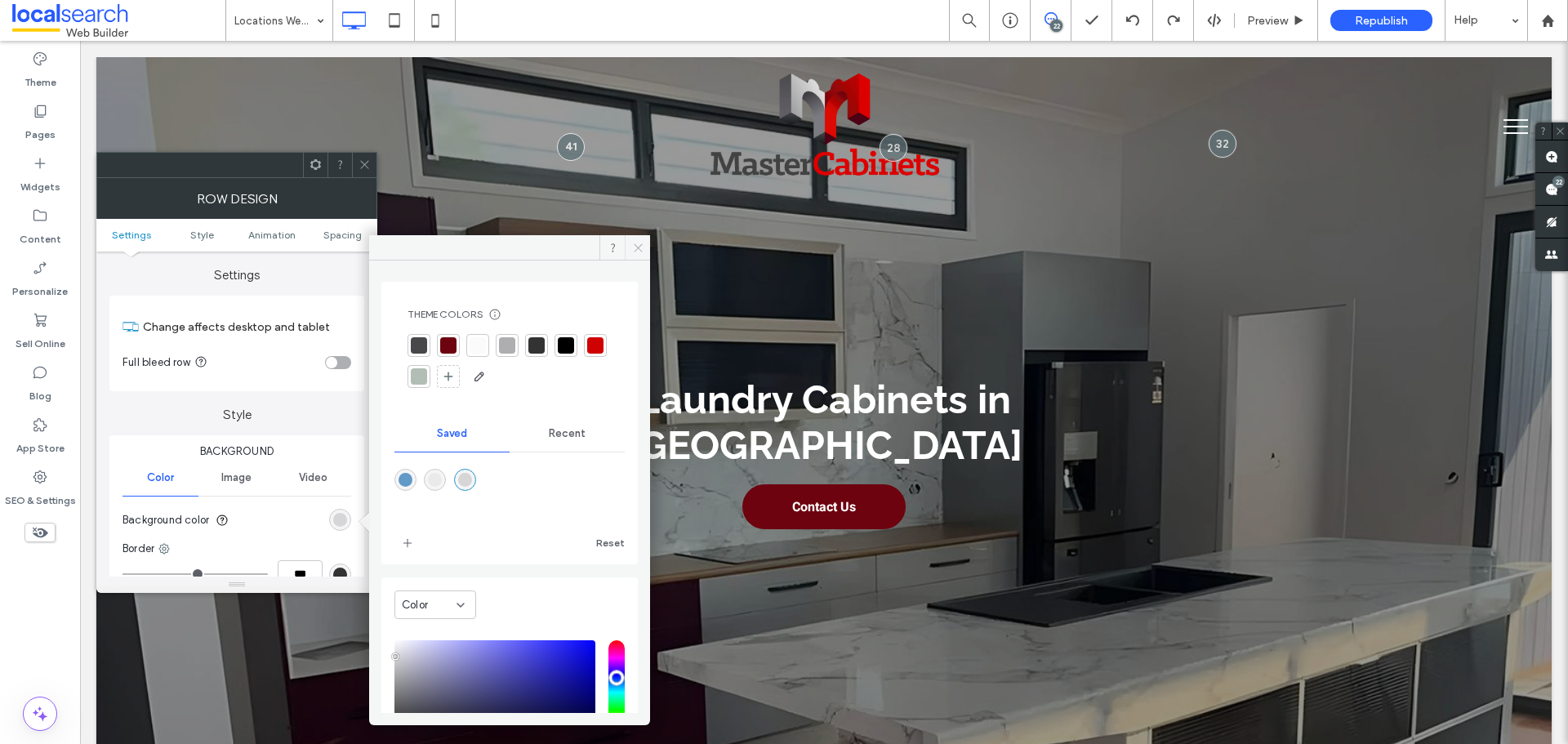
click at [629, 242] on span at bounding box center [638, 247] width 25 height 24
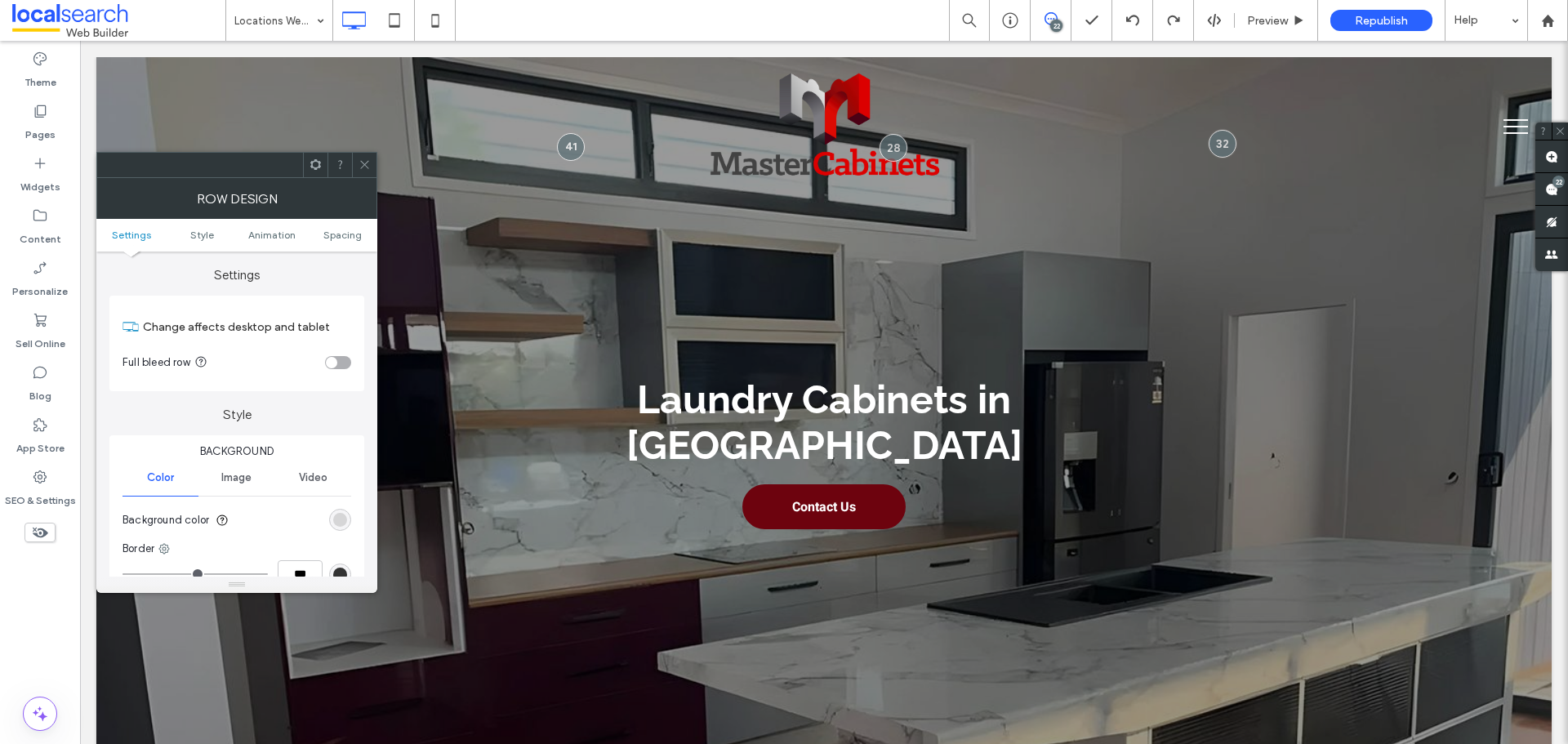
click at [373, 157] on div at bounding box center [363, 165] width 24 height 24
click at [343, 529] on div "rgb(255, 255, 255)" at bounding box center [340, 520] width 22 height 22
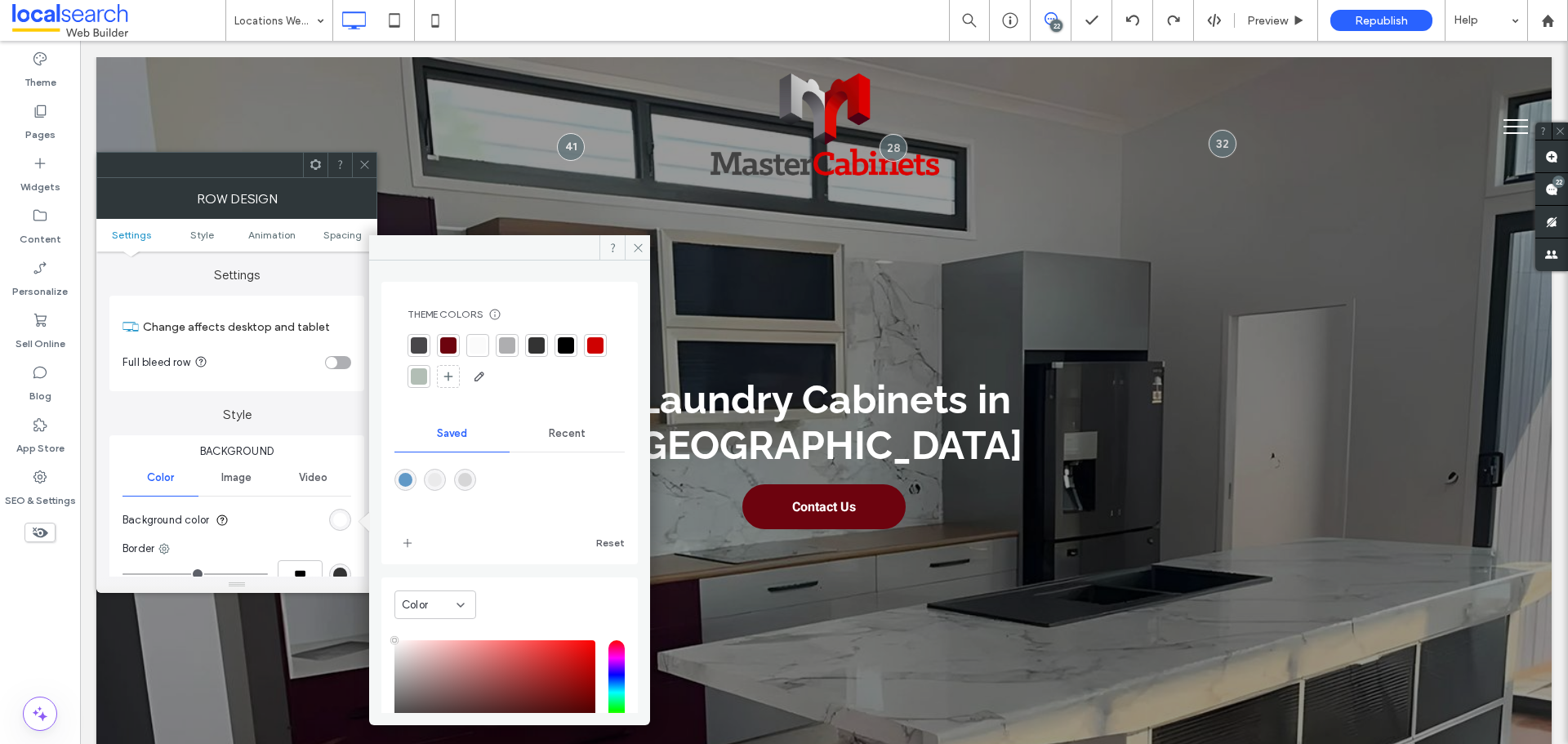
click at [436, 490] on div "rgba(234,234,235,1)" at bounding box center [435, 480] width 22 height 22
type input "*******"
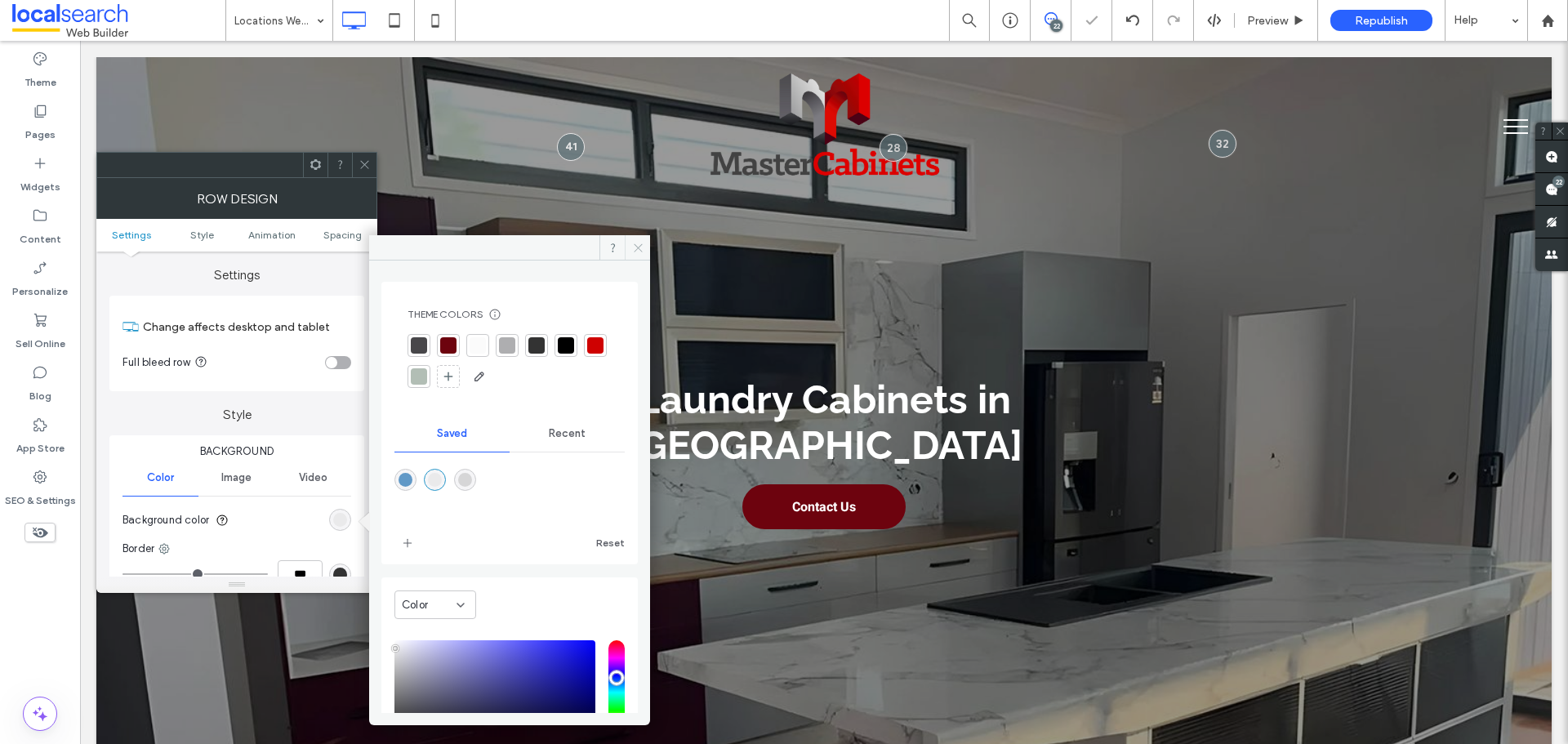
click at [645, 242] on span at bounding box center [638, 247] width 25 height 24
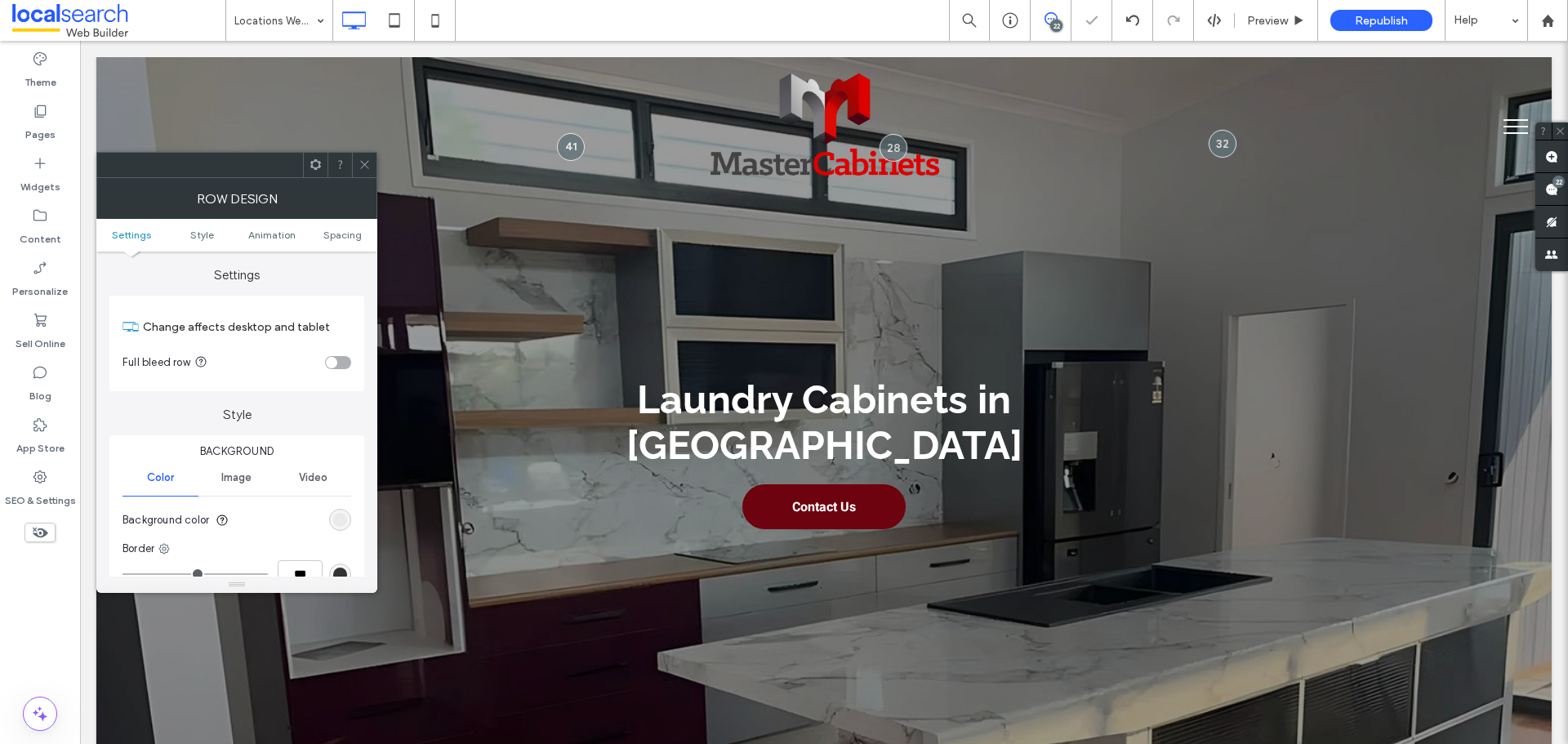
click at [362, 159] on icon at bounding box center [364, 165] width 12 height 12
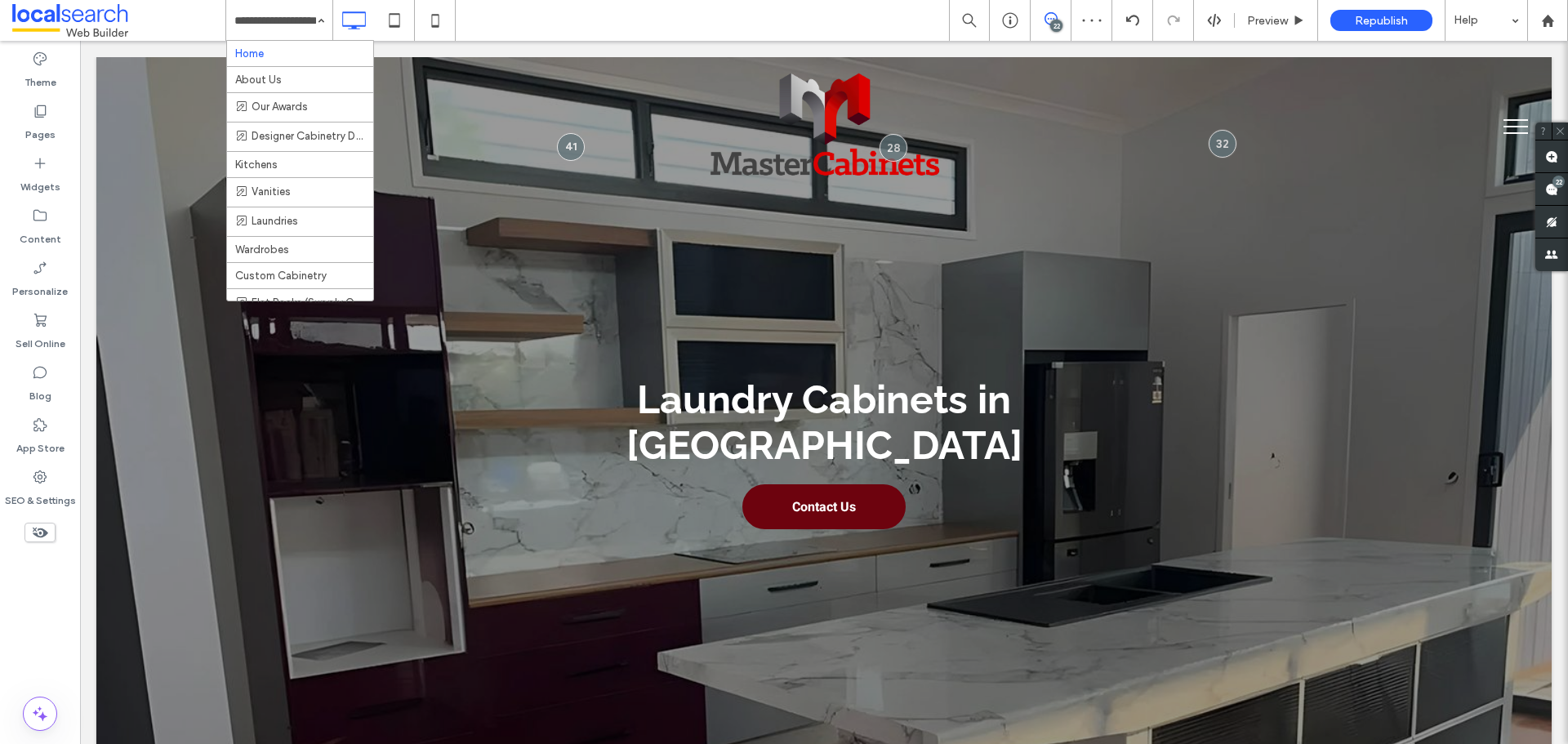
drag, startPoint x: 278, startPoint y: 3, endPoint x: 298, endPoint y: 51, distance: 52.0
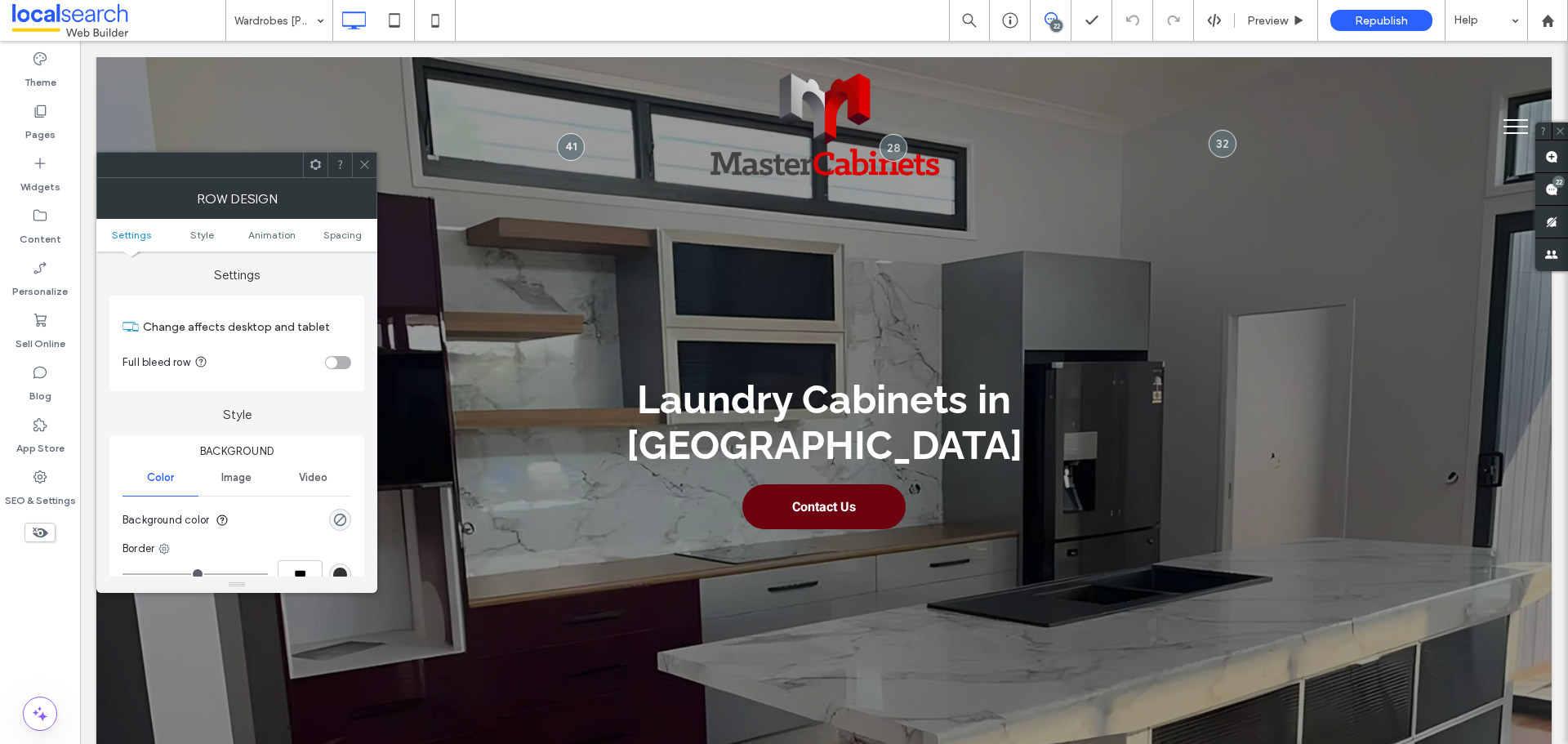
drag, startPoint x: 346, startPoint y: 519, endPoint x: 359, endPoint y: 517, distance: 13.2
click at [346, 517] on use "rgba(0, 0, 0, 0)" at bounding box center [340, 520] width 12 height 12
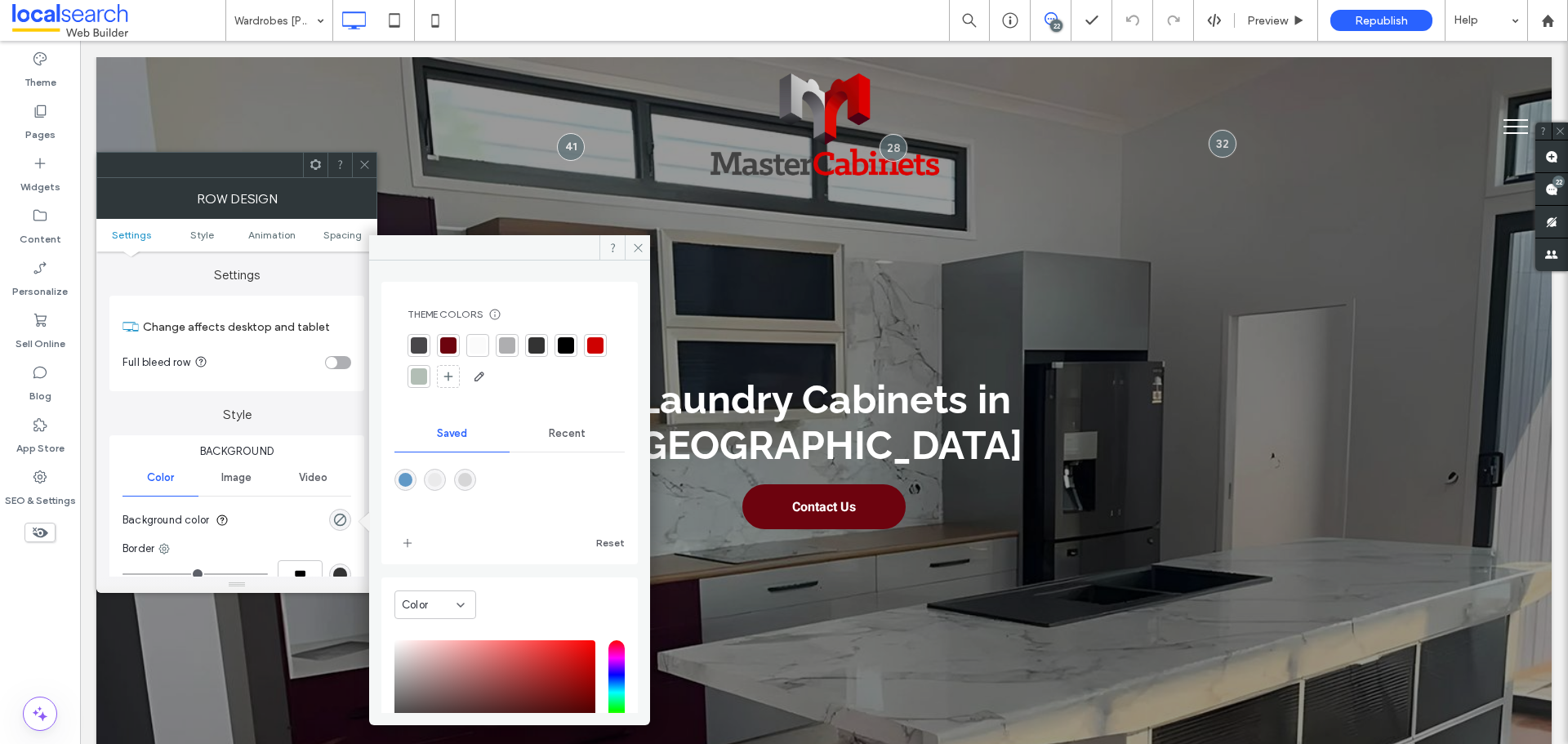
drag, startPoint x: 471, startPoint y: 487, endPoint x: 511, endPoint y: 401, distance: 94.8
click at [473, 485] on div "rgba(214,214,215,1)" at bounding box center [465, 480] width 22 height 22
type input "*******"
type input "***"
type input "****"
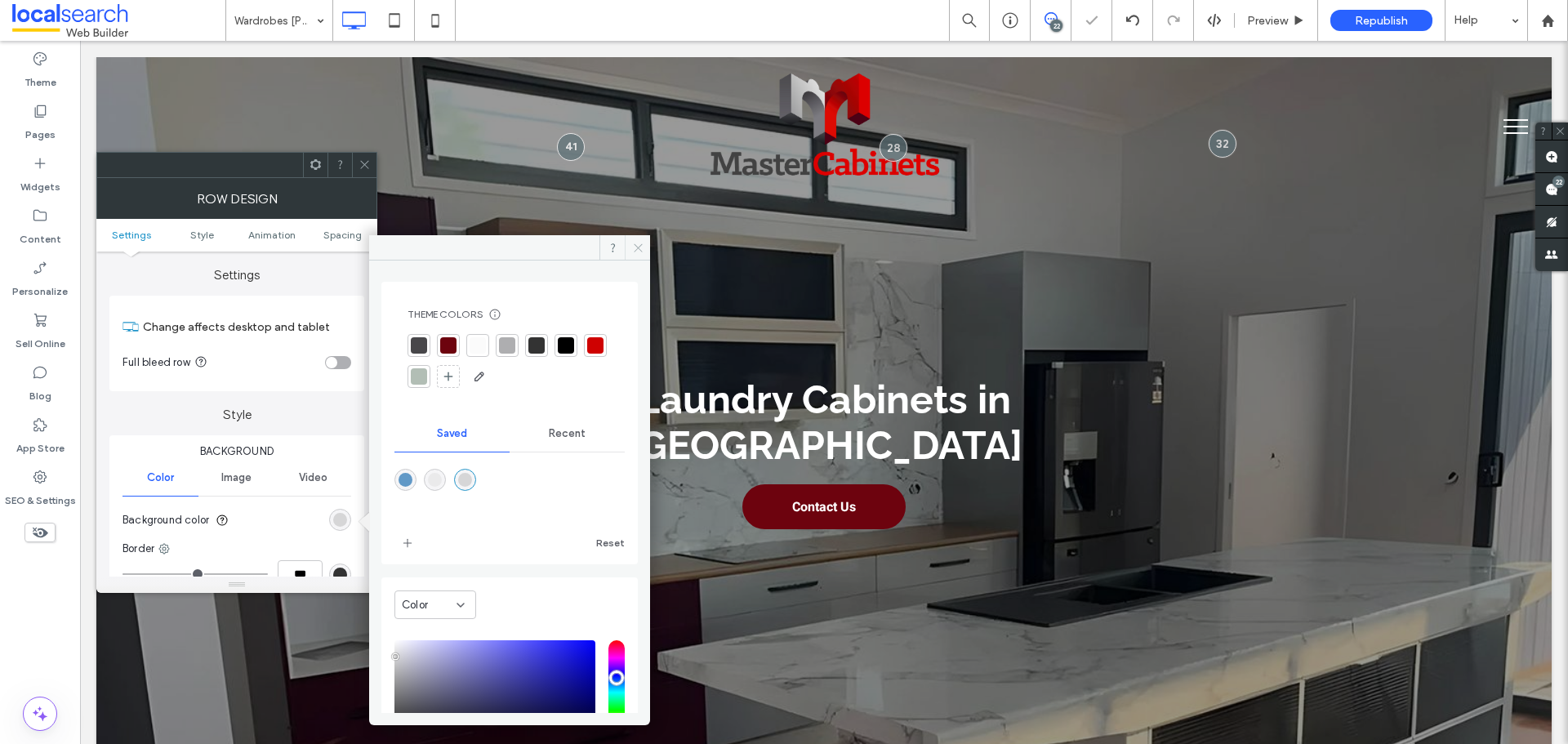
click at [632, 245] on icon at bounding box center [638, 248] width 12 height 12
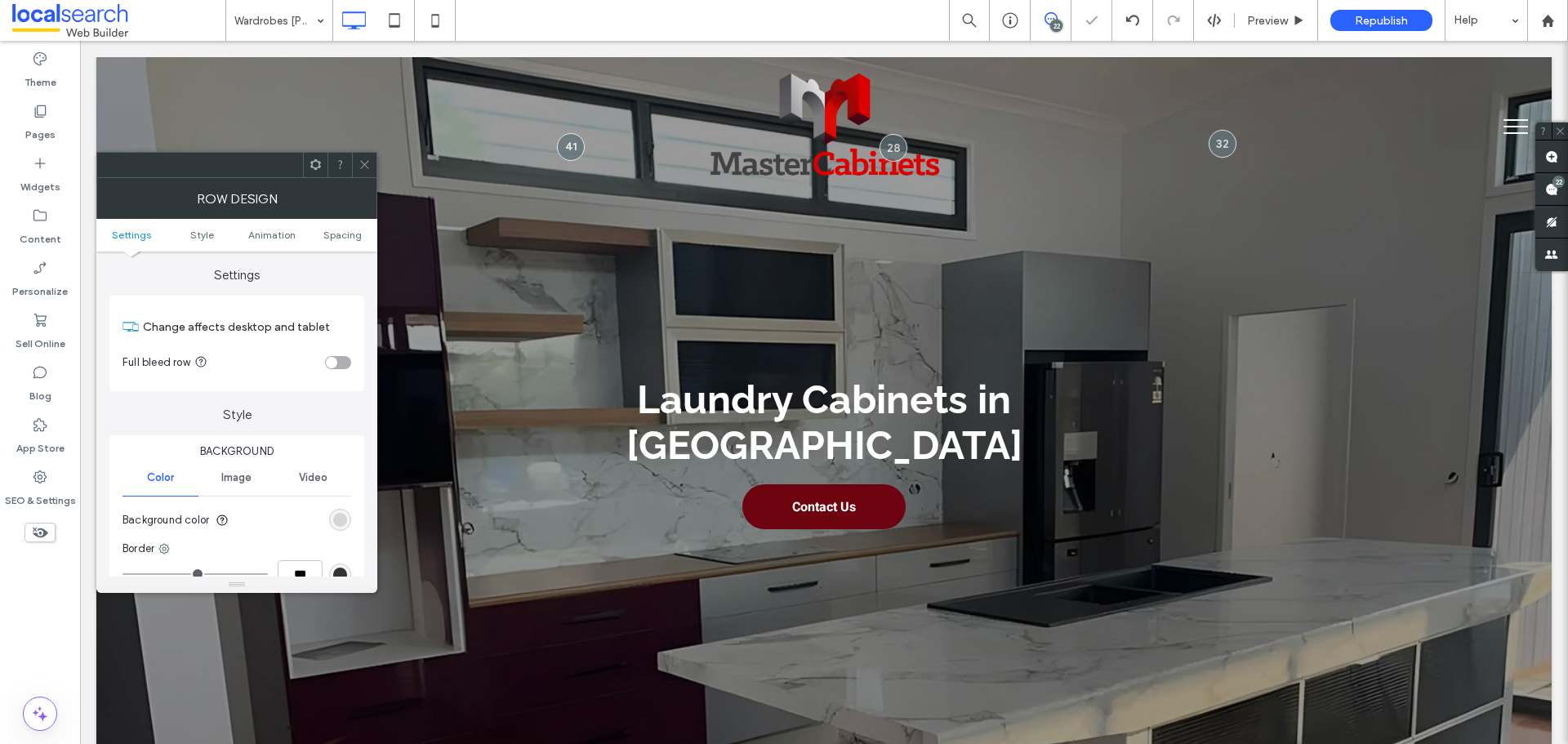
drag, startPoint x: 359, startPoint y: 162, endPoint x: 372, endPoint y: 168, distance: 14.3
click at [362, 162] on icon at bounding box center [364, 165] width 12 height 12
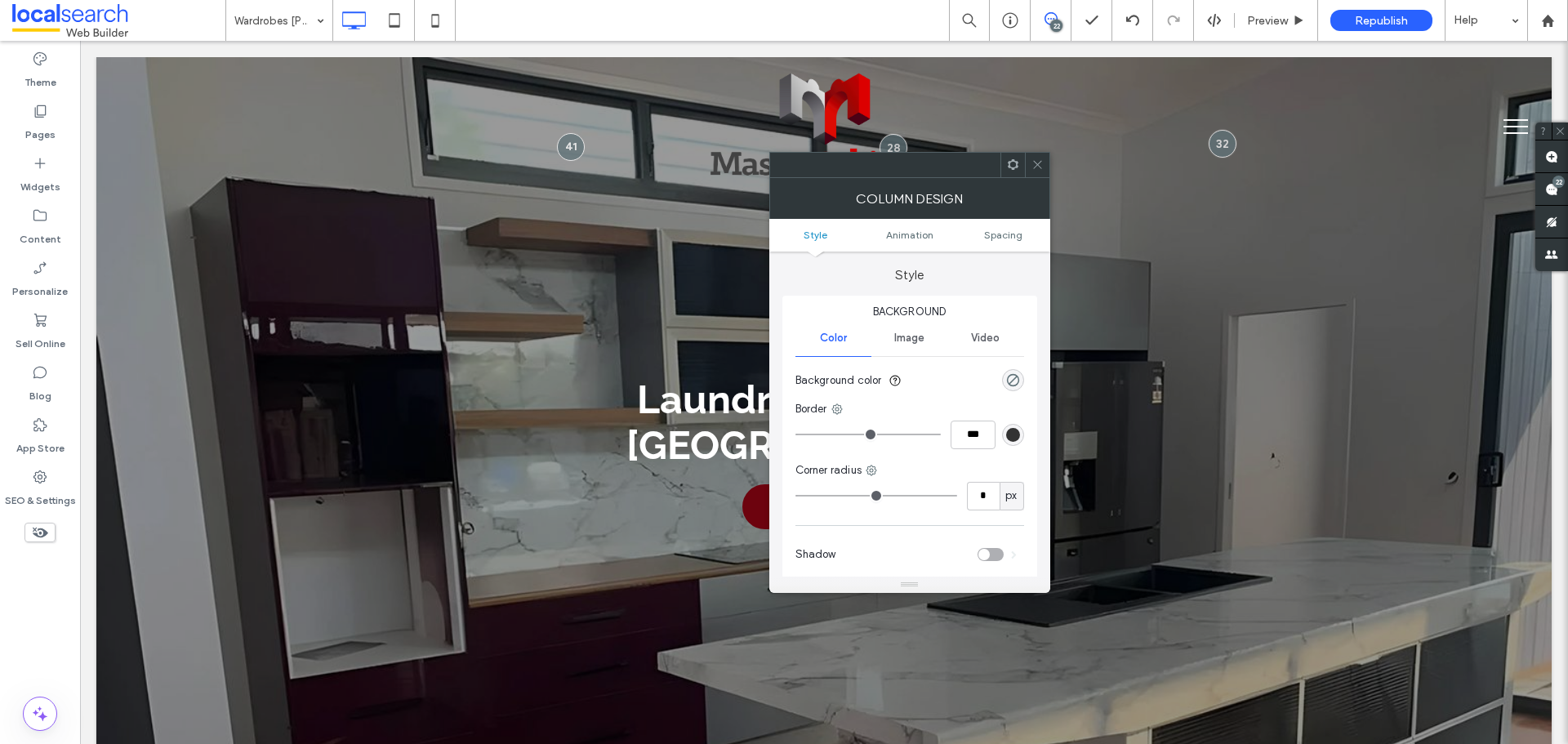
click at [1040, 167] on icon at bounding box center [1038, 165] width 12 height 12
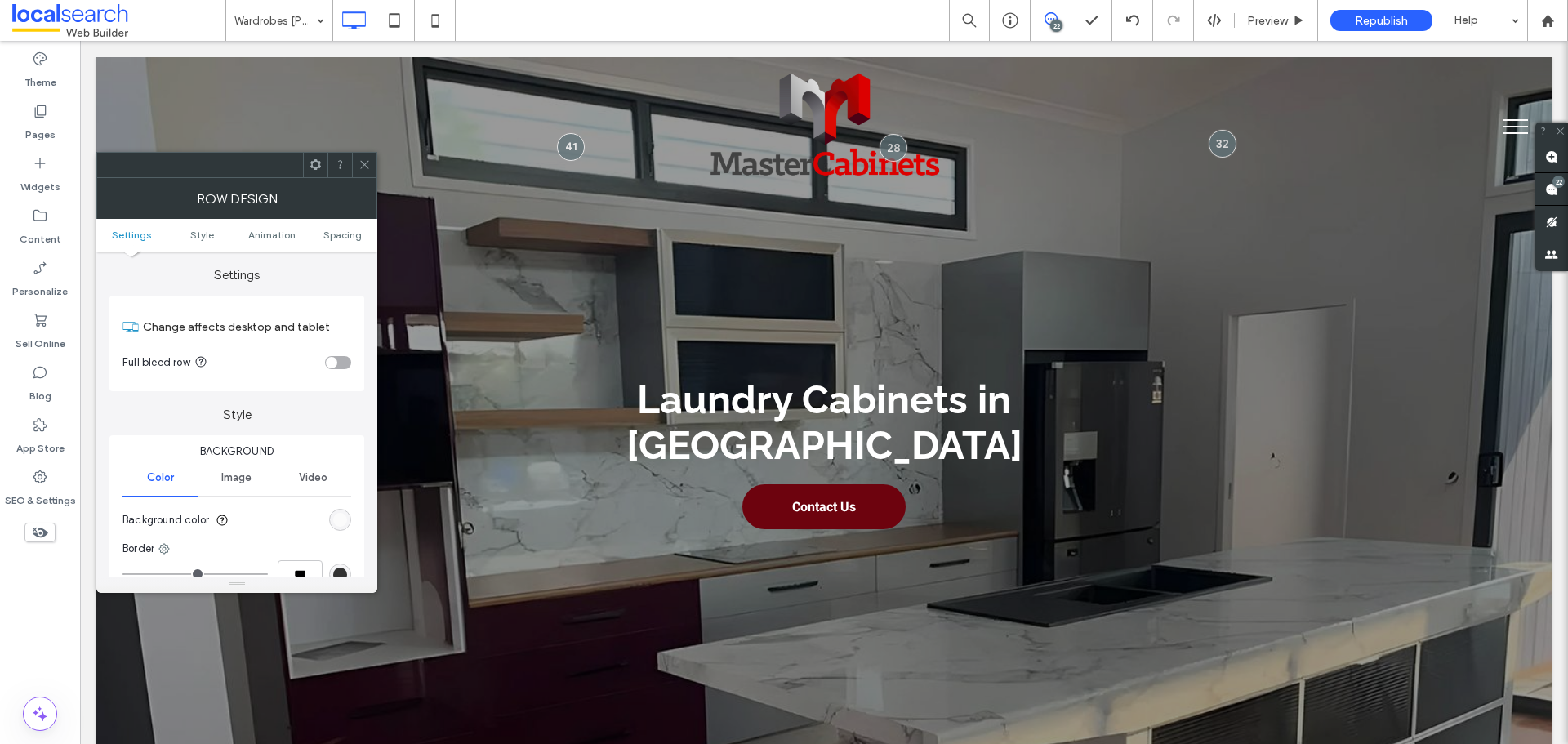
click at [328, 519] on section "Background color" at bounding box center [236, 520] width 229 height 41
click at [339, 525] on div "rgb(251, 251, 251)" at bounding box center [340, 520] width 14 height 14
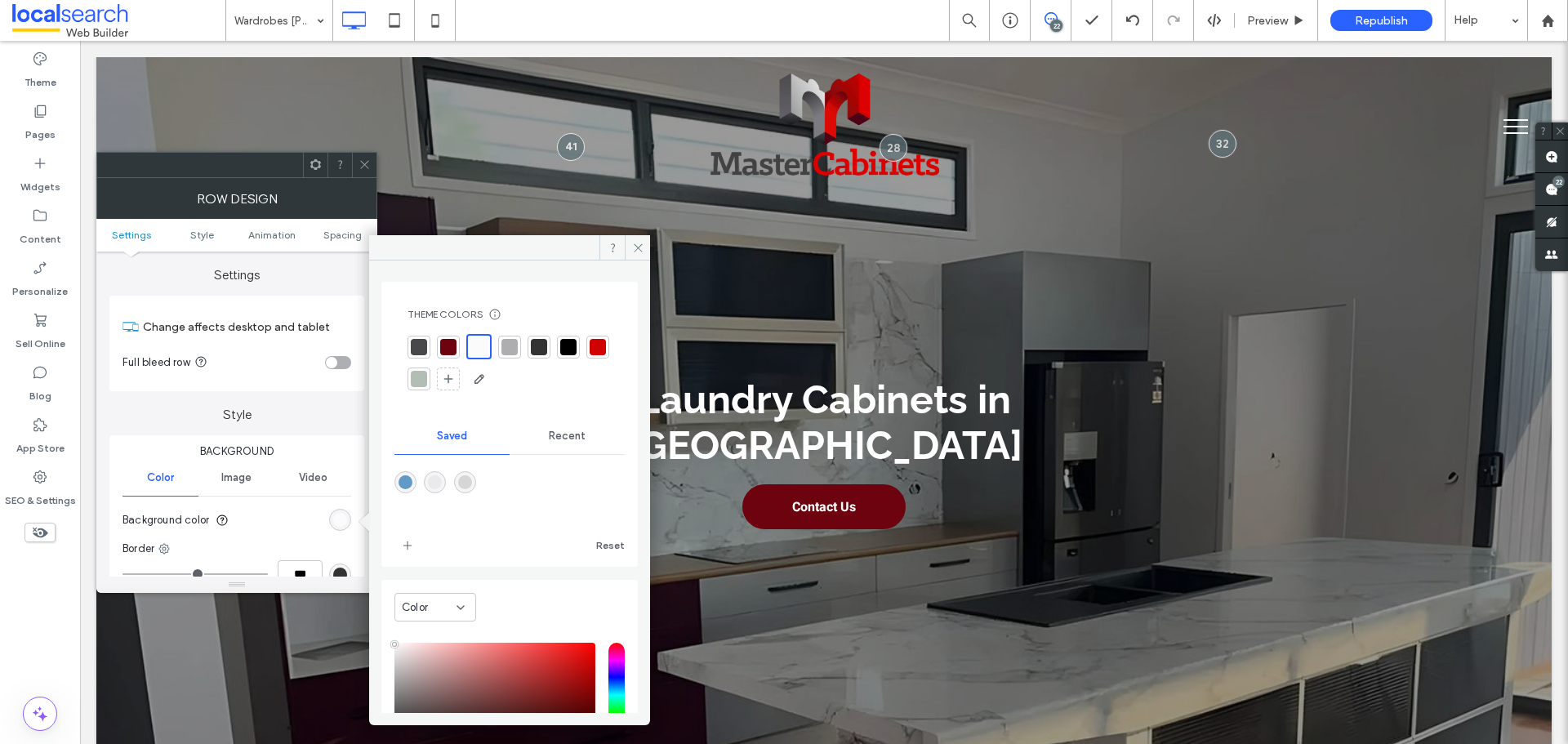
click at [445, 485] on div "rgba(234,234,235,1)" at bounding box center [435, 482] width 22 height 22
type input "*******"
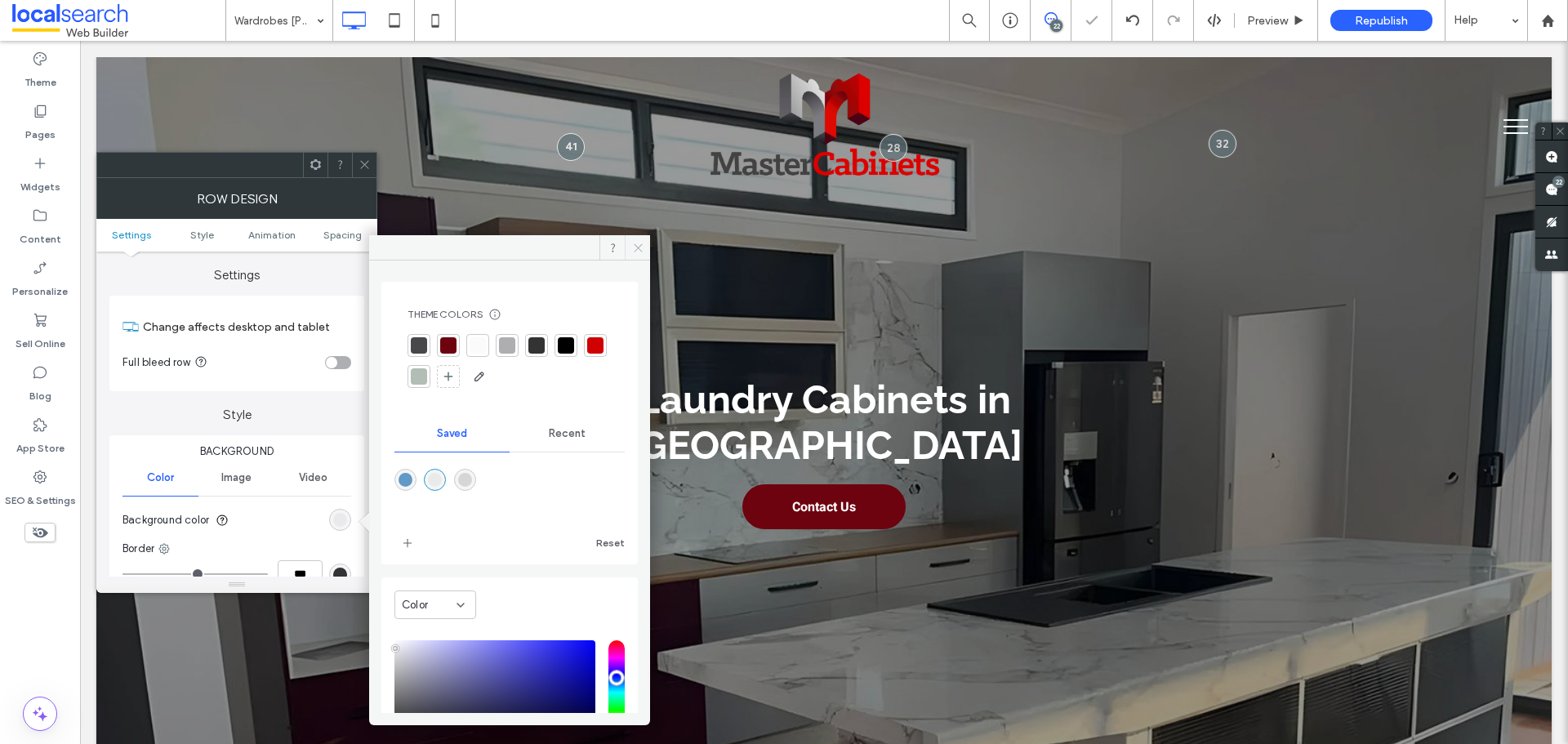
click at [640, 249] on icon at bounding box center [638, 248] width 12 height 12
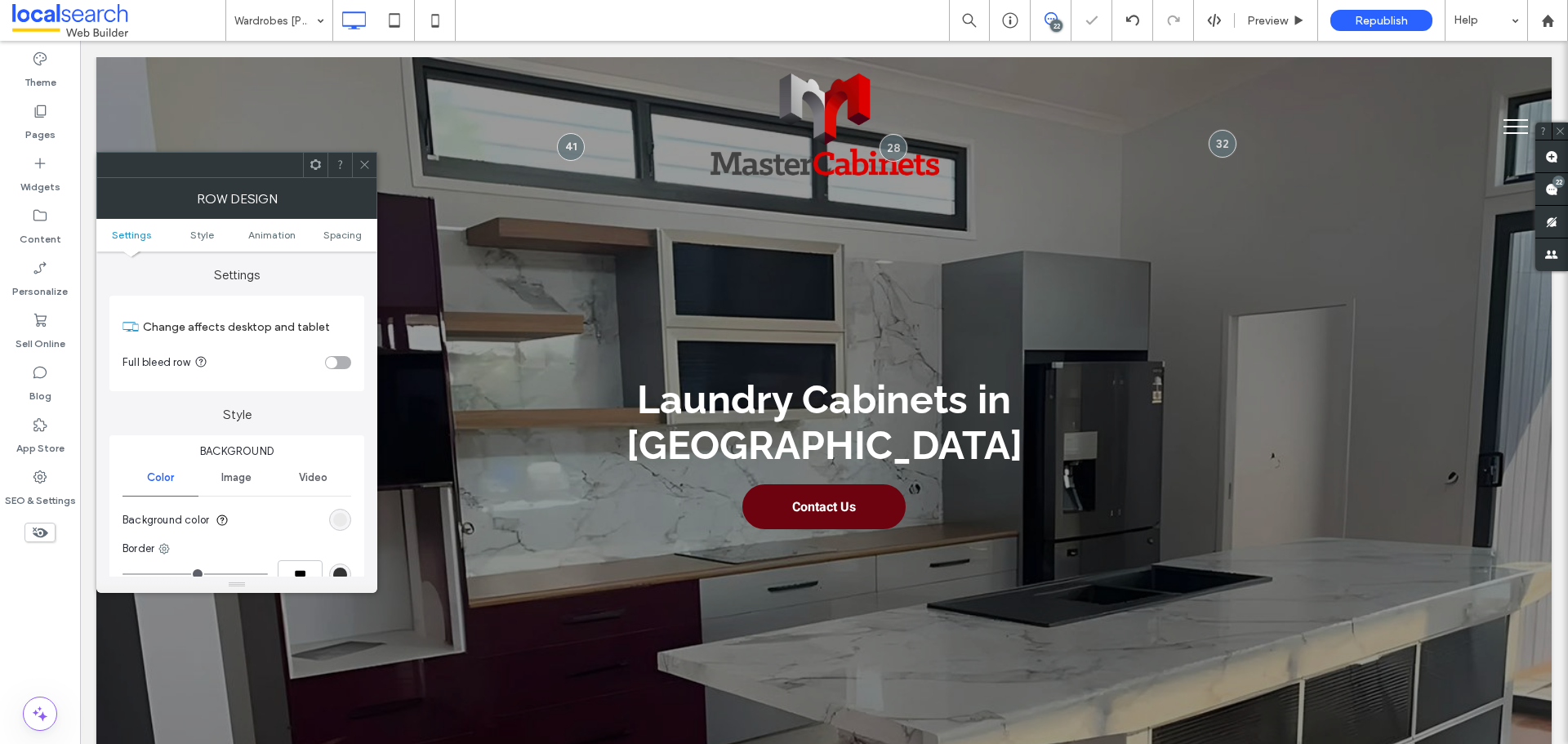
click at [368, 168] on use at bounding box center [364, 165] width 8 height 8
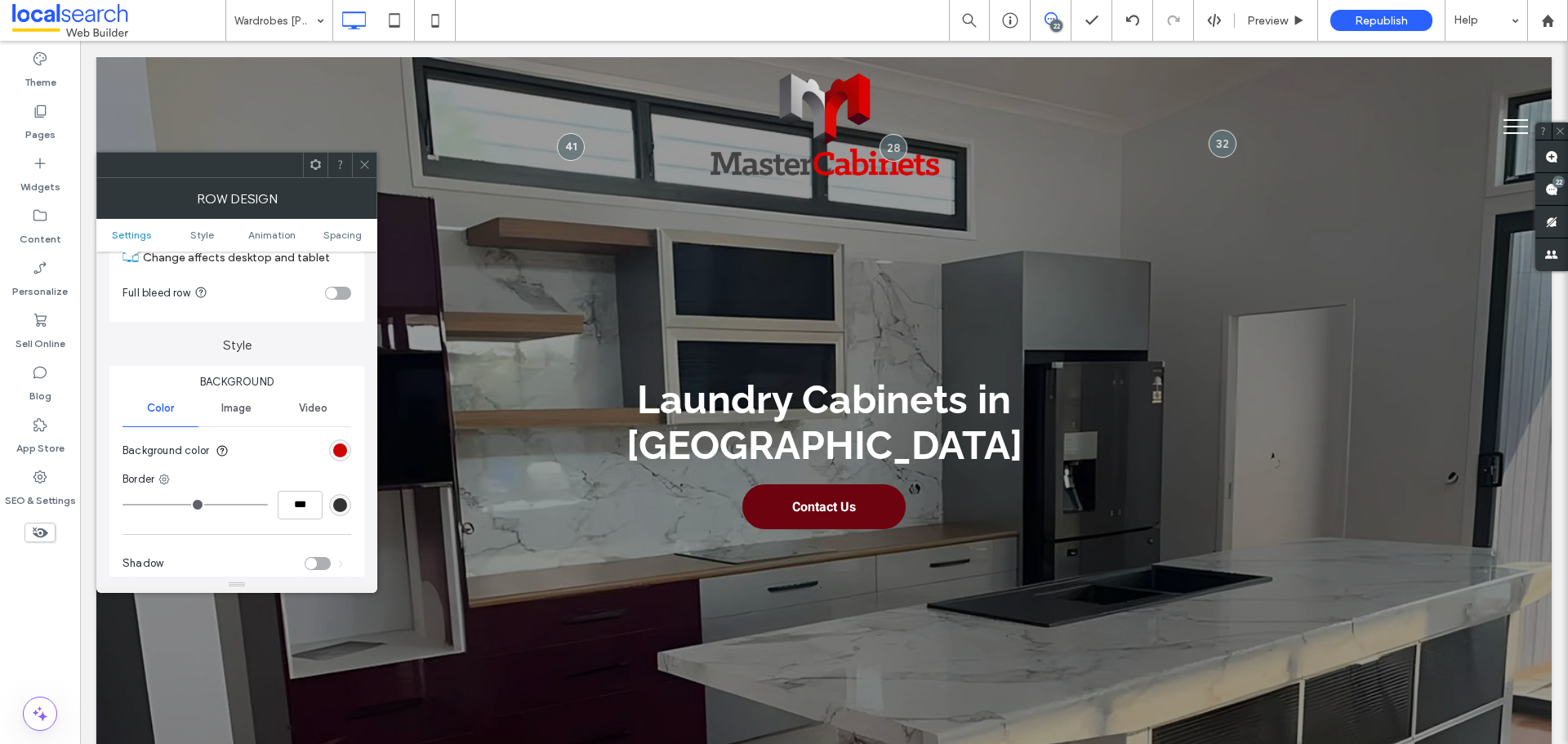
scroll to position [163, 0]
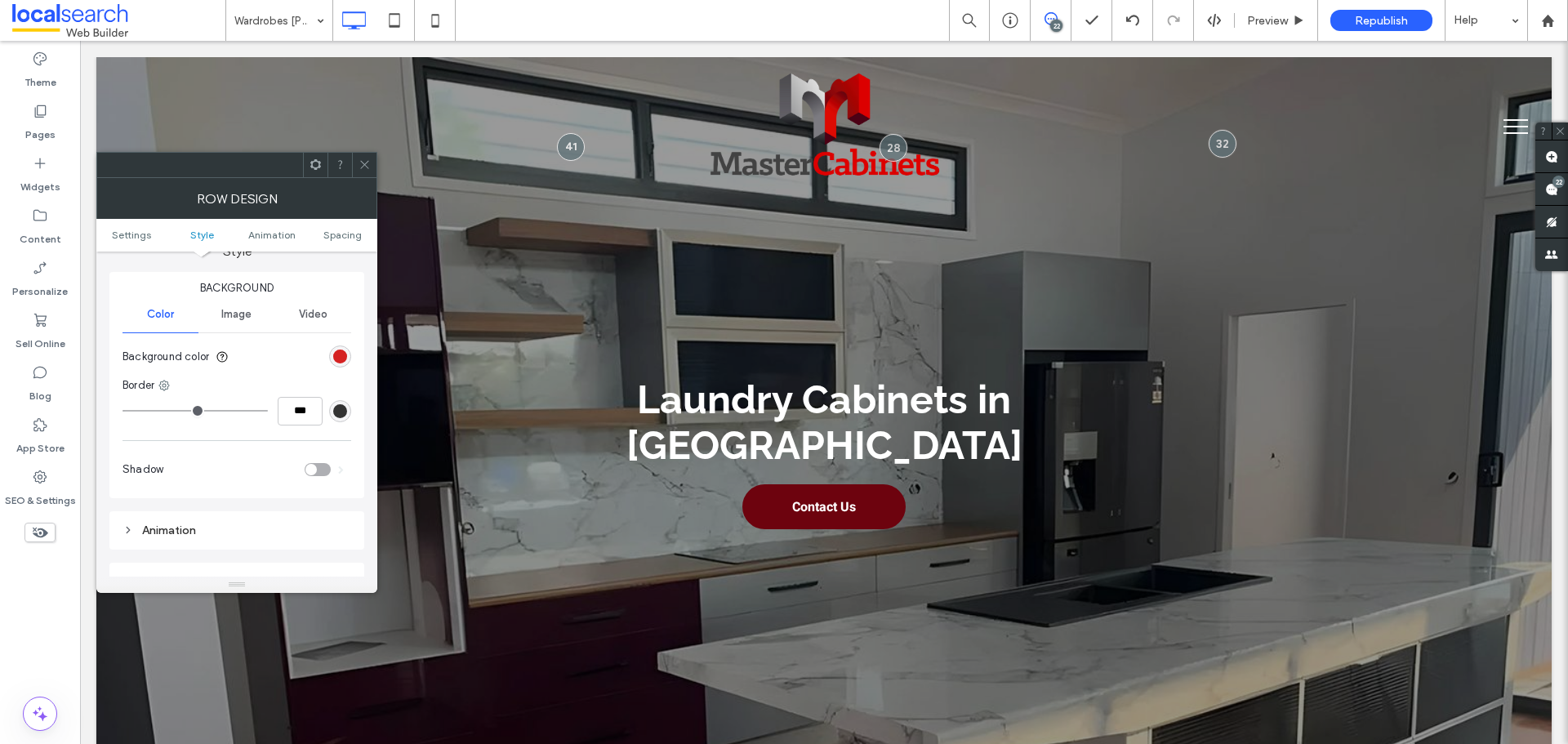
click at [338, 352] on div "rgb(207, 1, 1)" at bounding box center [340, 356] width 14 height 14
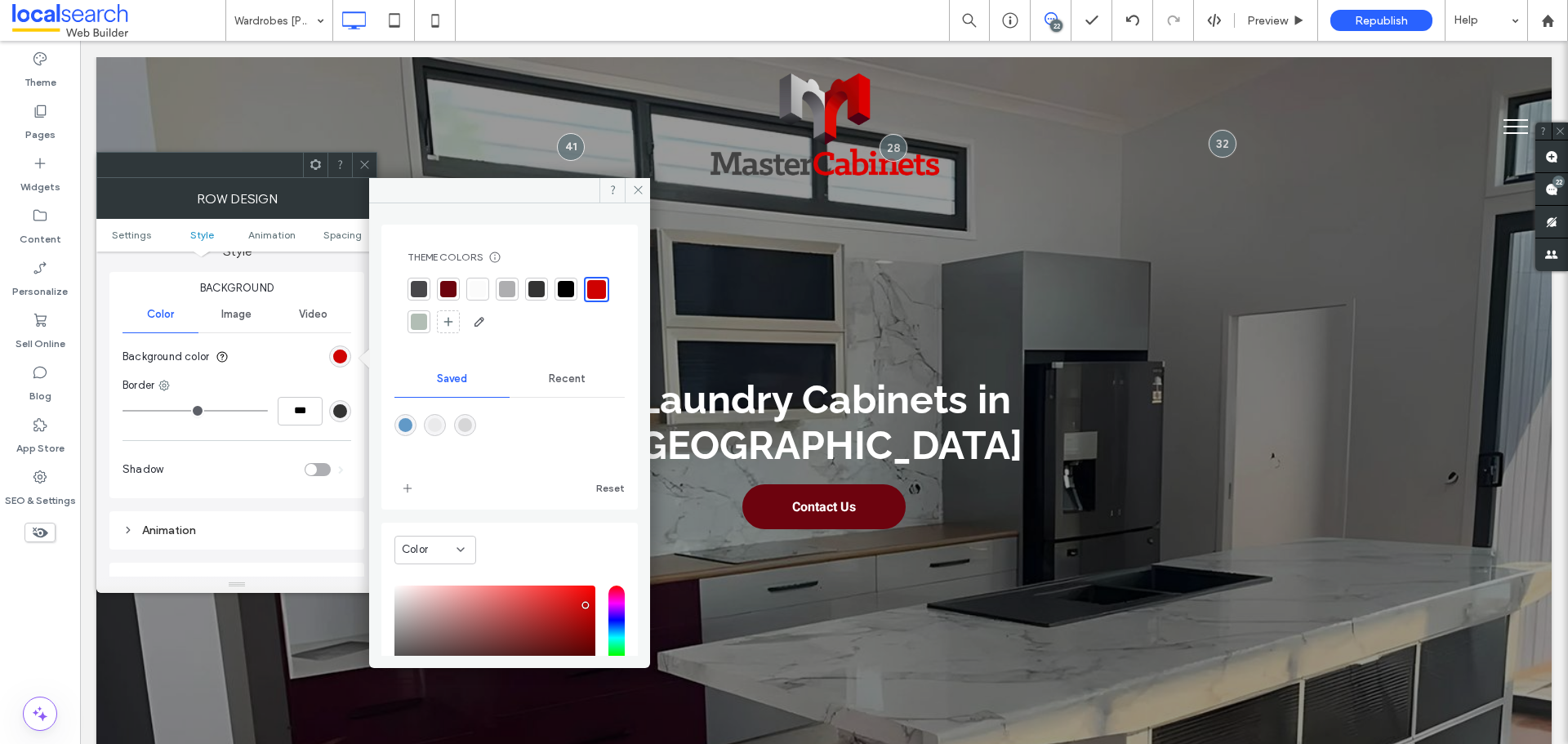
drag, startPoint x: 486, startPoint y: 415, endPoint x: 479, endPoint y: 419, distance: 8.1
click at [486, 417] on div at bounding box center [509, 436] width 230 height 62
drag, startPoint x: 487, startPoint y: 412, endPoint x: 476, endPoint y: 421, distance: 14.2
click at [483, 414] on div at bounding box center [509, 436] width 230 height 62
click at [472, 425] on div "rgba(214,214,215,1)" at bounding box center [465, 425] width 14 height 14
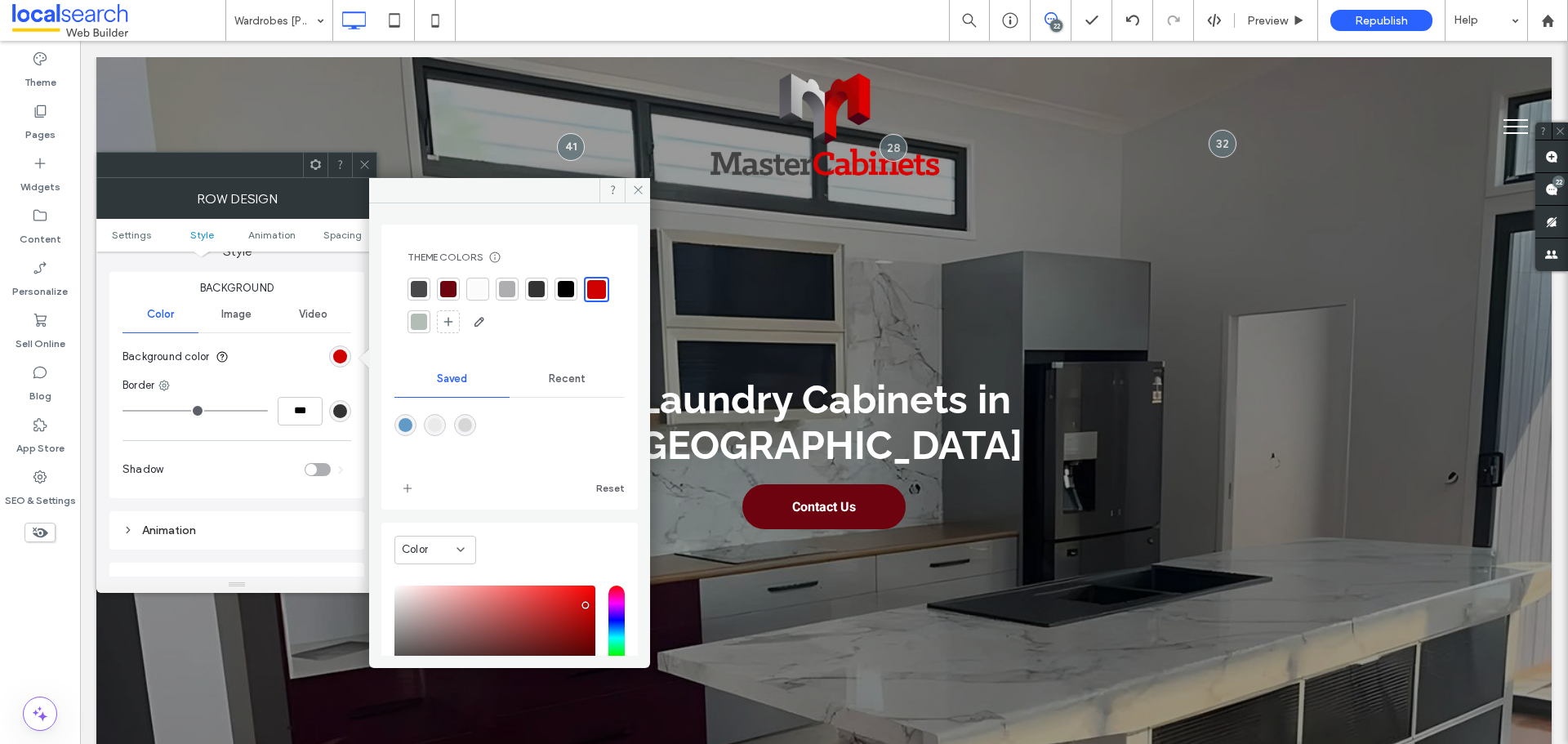
type input "*******"
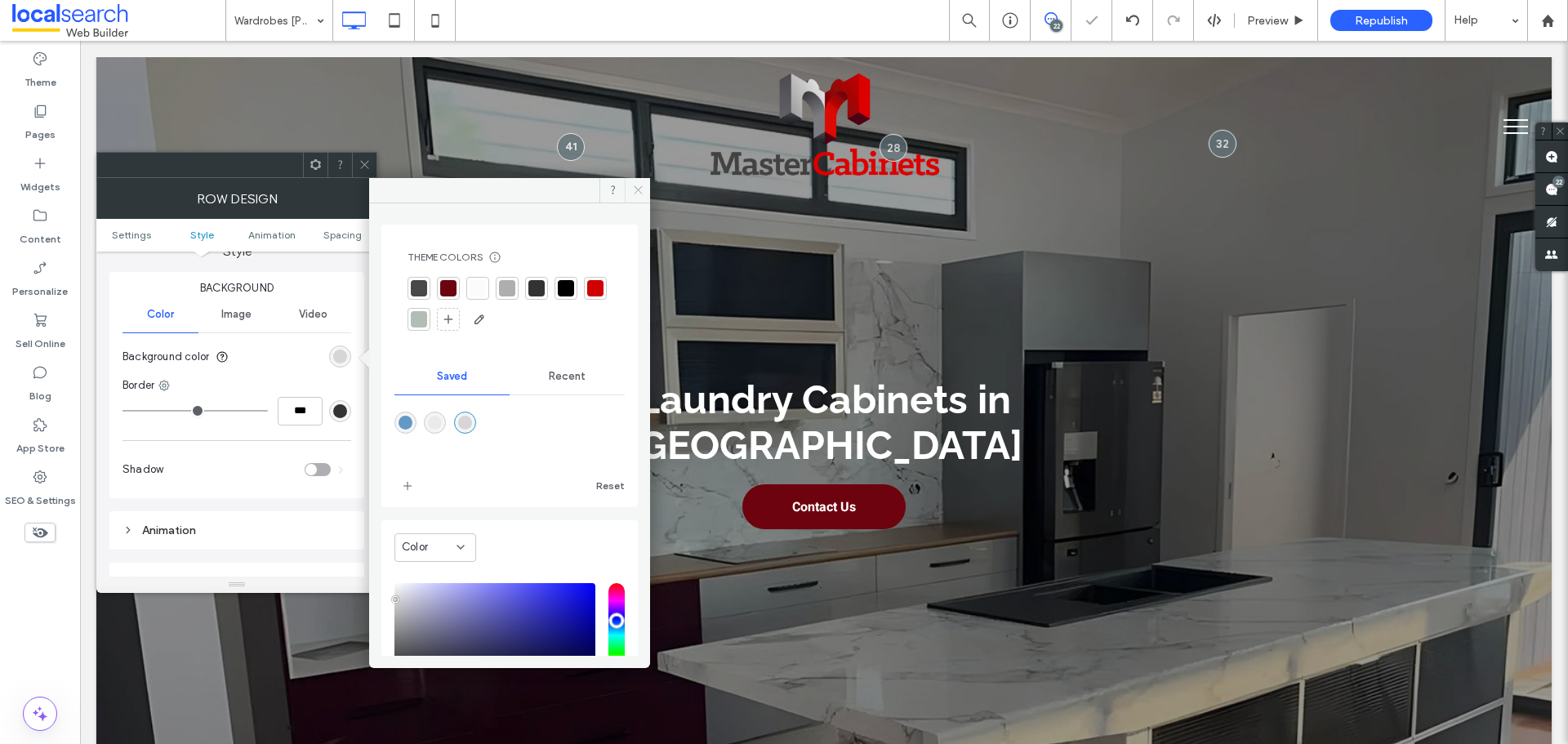
click at [634, 190] on icon at bounding box center [638, 190] width 12 height 12
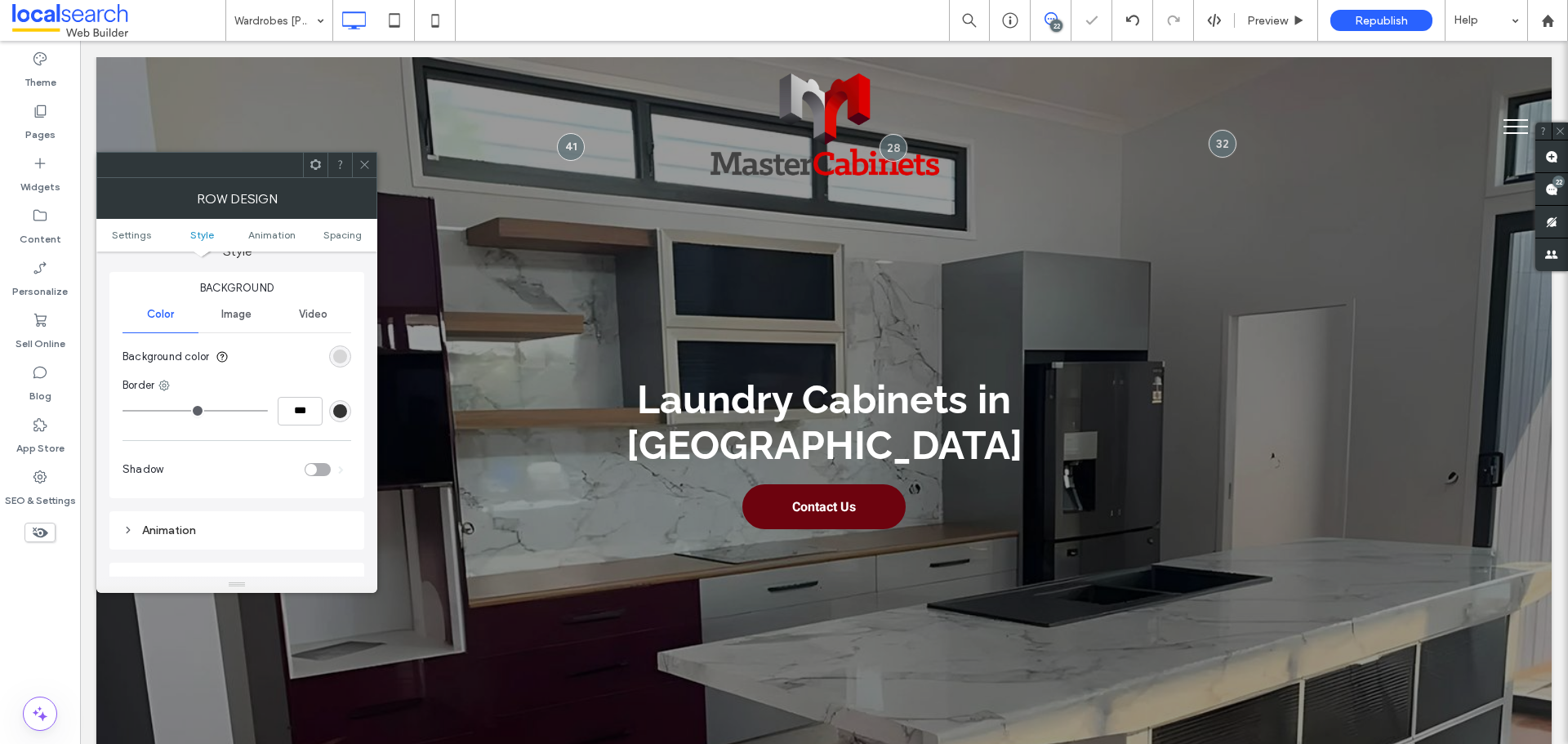
click at [368, 163] on icon at bounding box center [364, 165] width 12 height 12
click at [348, 367] on section "Background color" at bounding box center [236, 357] width 229 height 41
click at [341, 349] on div "rgb(214, 214, 215)" at bounding box center [340, 356] width 14 height 14
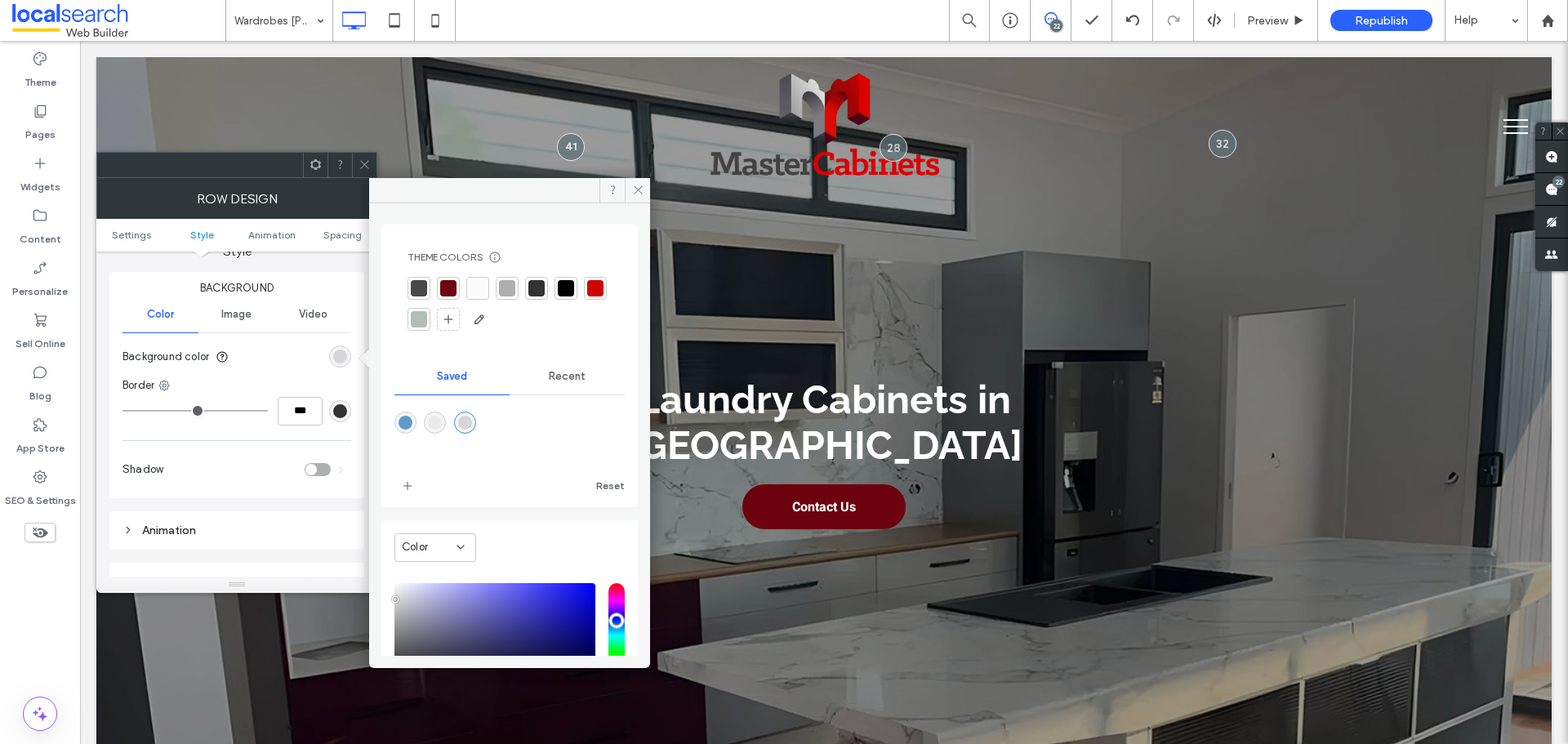
click at [471, 421] on div "rgba(214,214,215,1)" at bounding box center [465, 422] width 14 height 14
click at [639, 185] on icon at bounding box center [638, 190] width 12 height 12
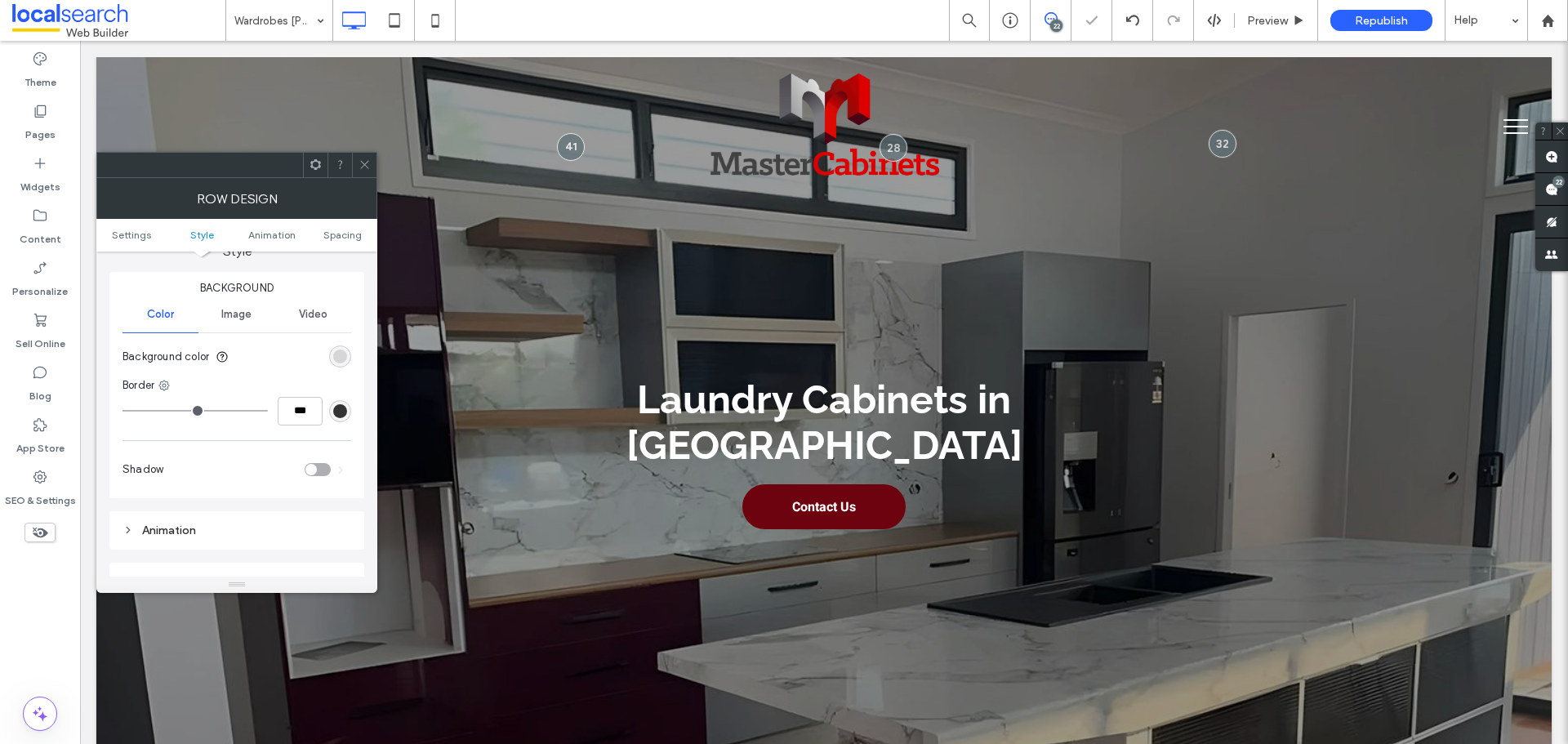
click at [375, 168] on div at bounding box center [363, 165] width 24 height 24
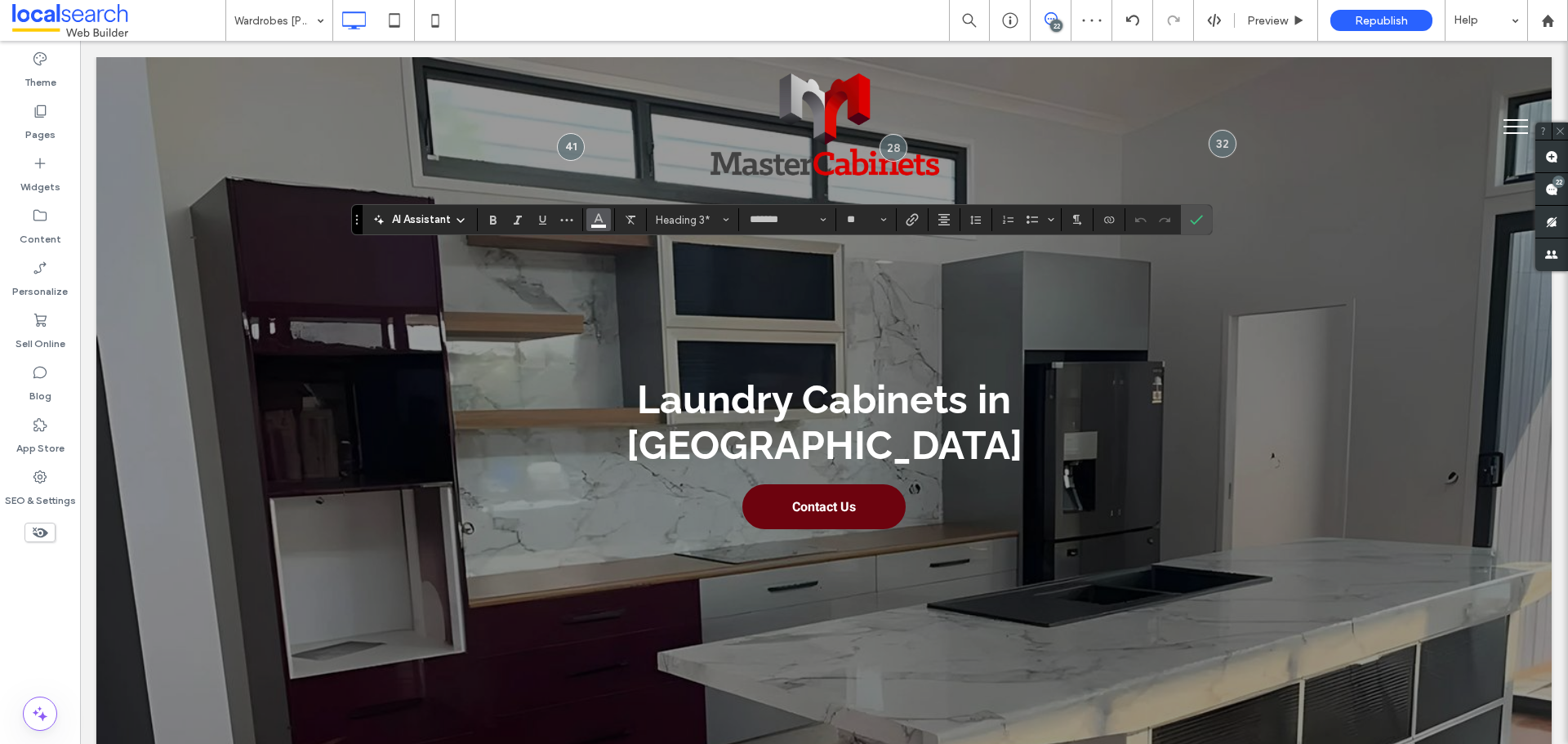
click at [594, 215] on icon "Color" at bounding box center [599, 218] width 13 height 13
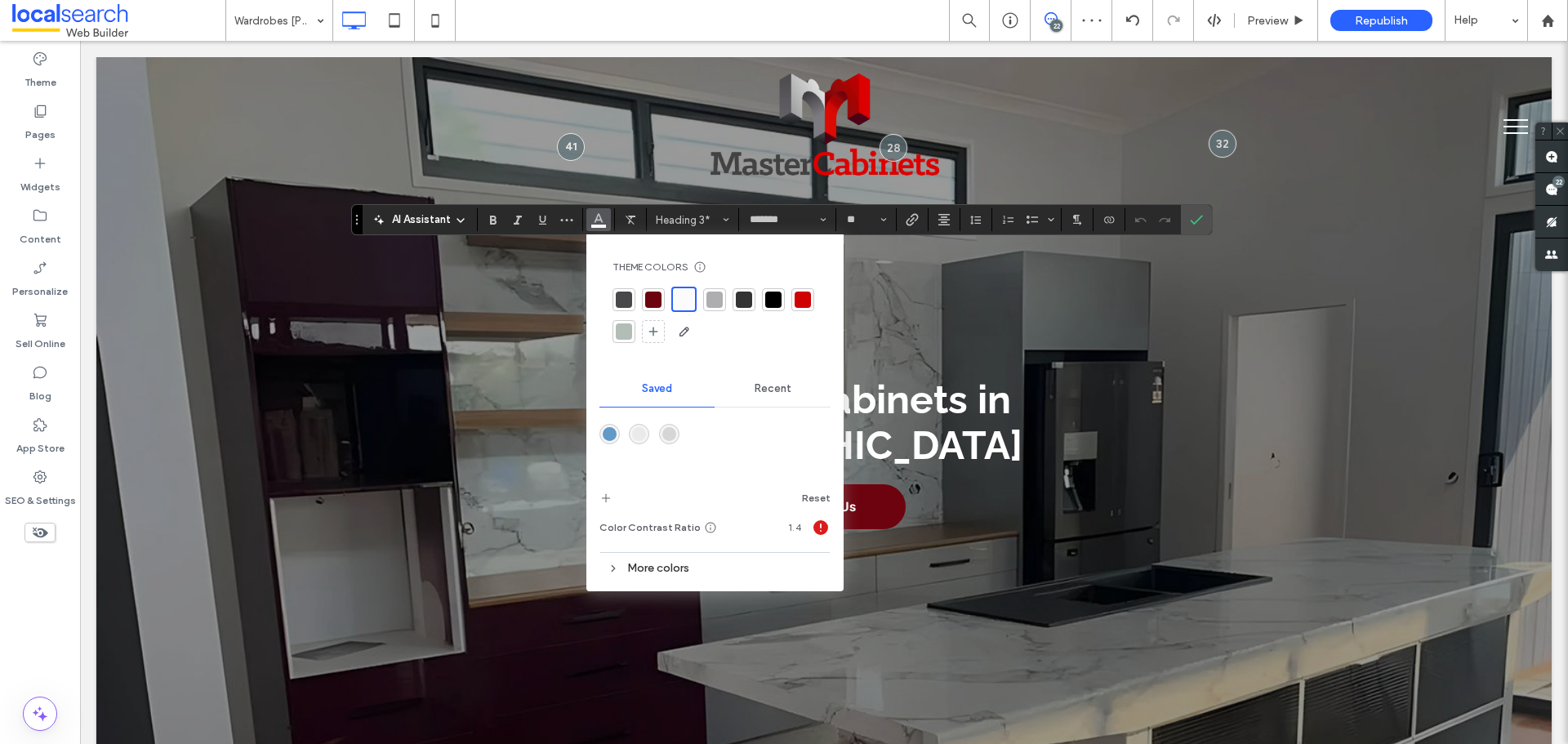
click at [633, 298] on div at bounding box center [624, 300] width 23 height 23
click at [767, 296] on div at bounding box center [772, 298] width 17 height 17
click at [1202, 219] on icon "Confirm" at bounding box center [1196, 219] width 13 height 13
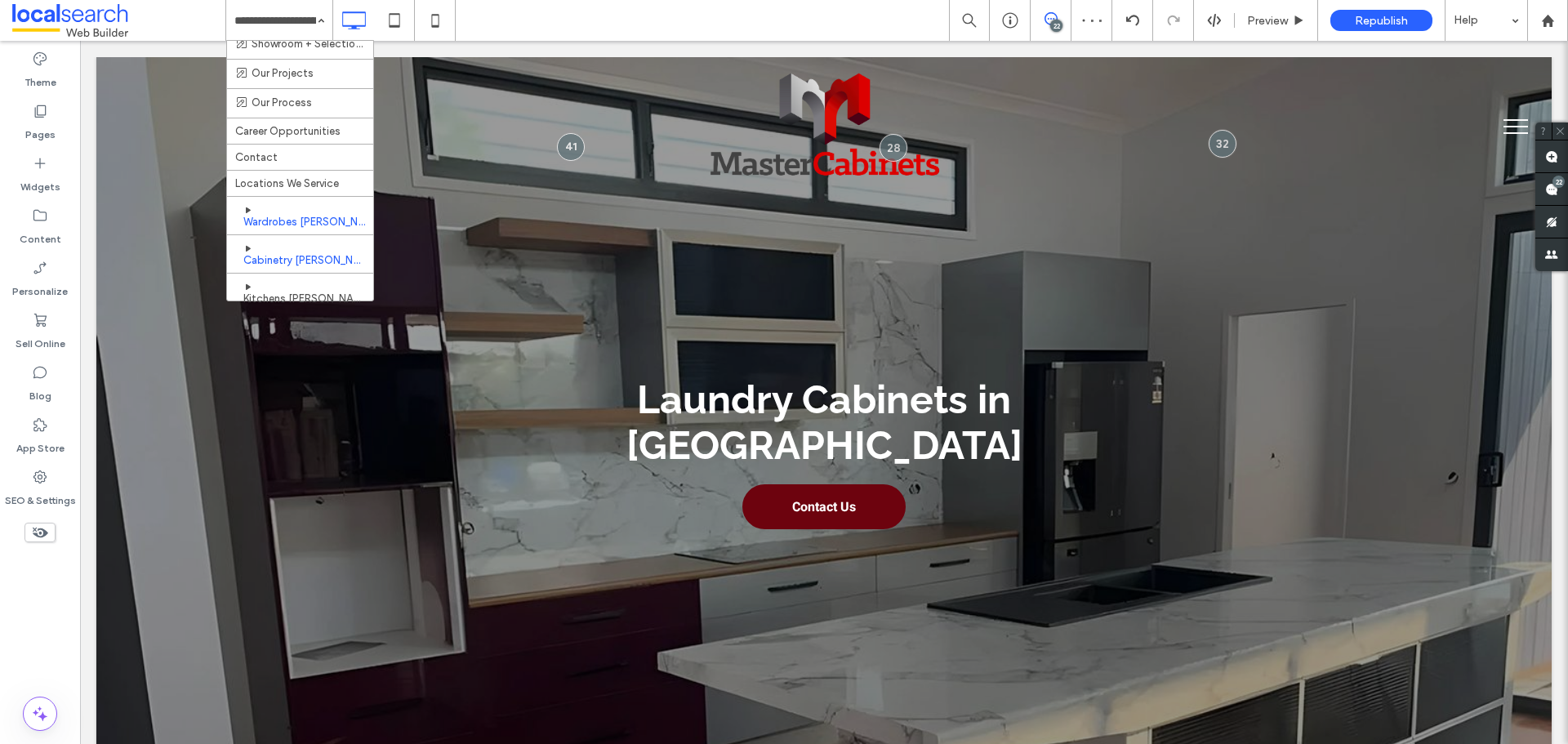
scroll to position [327, 0]
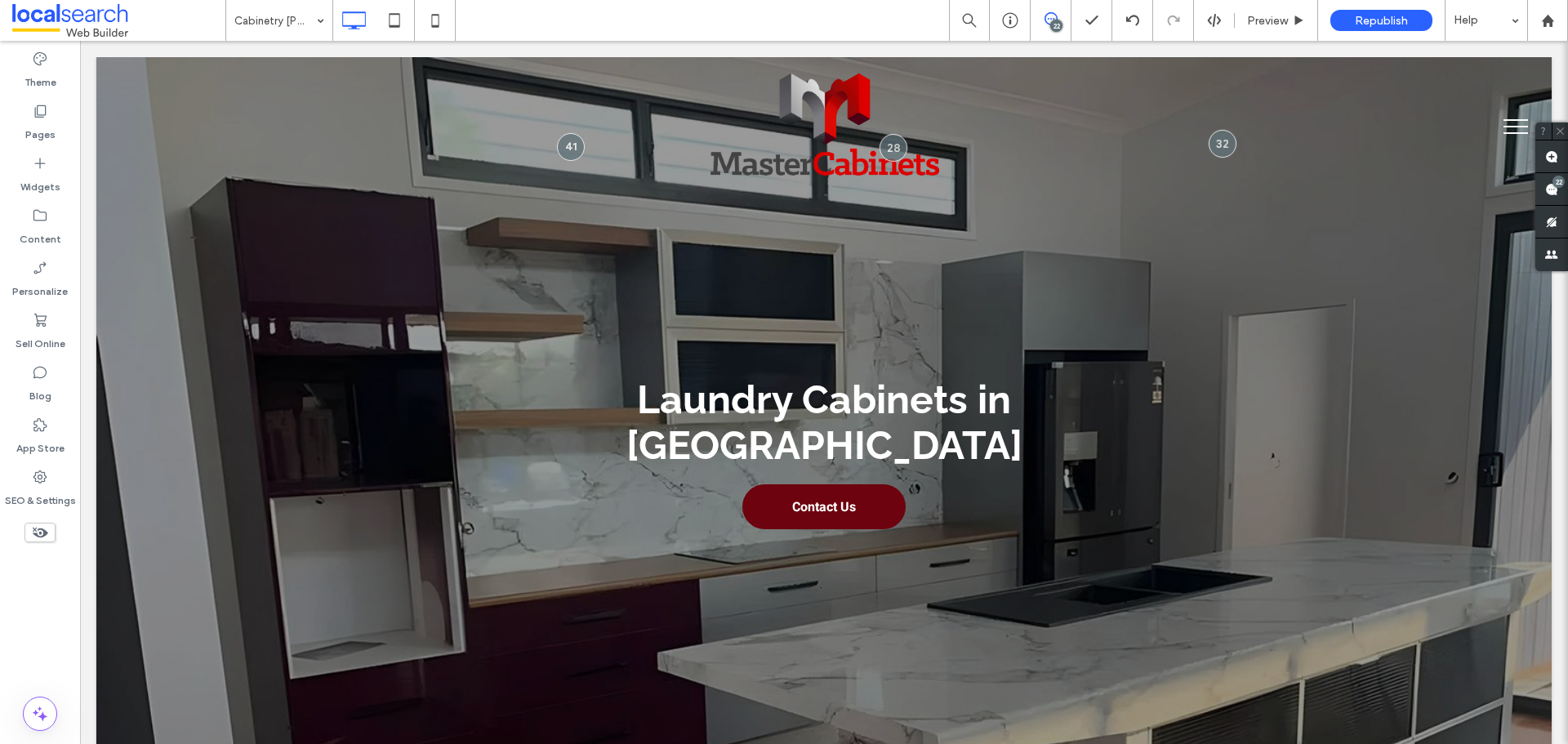
drag, startPoint x: 314, startPoint y: 225, endPoint x: 322, endPoint y: 241, distance: 17.9
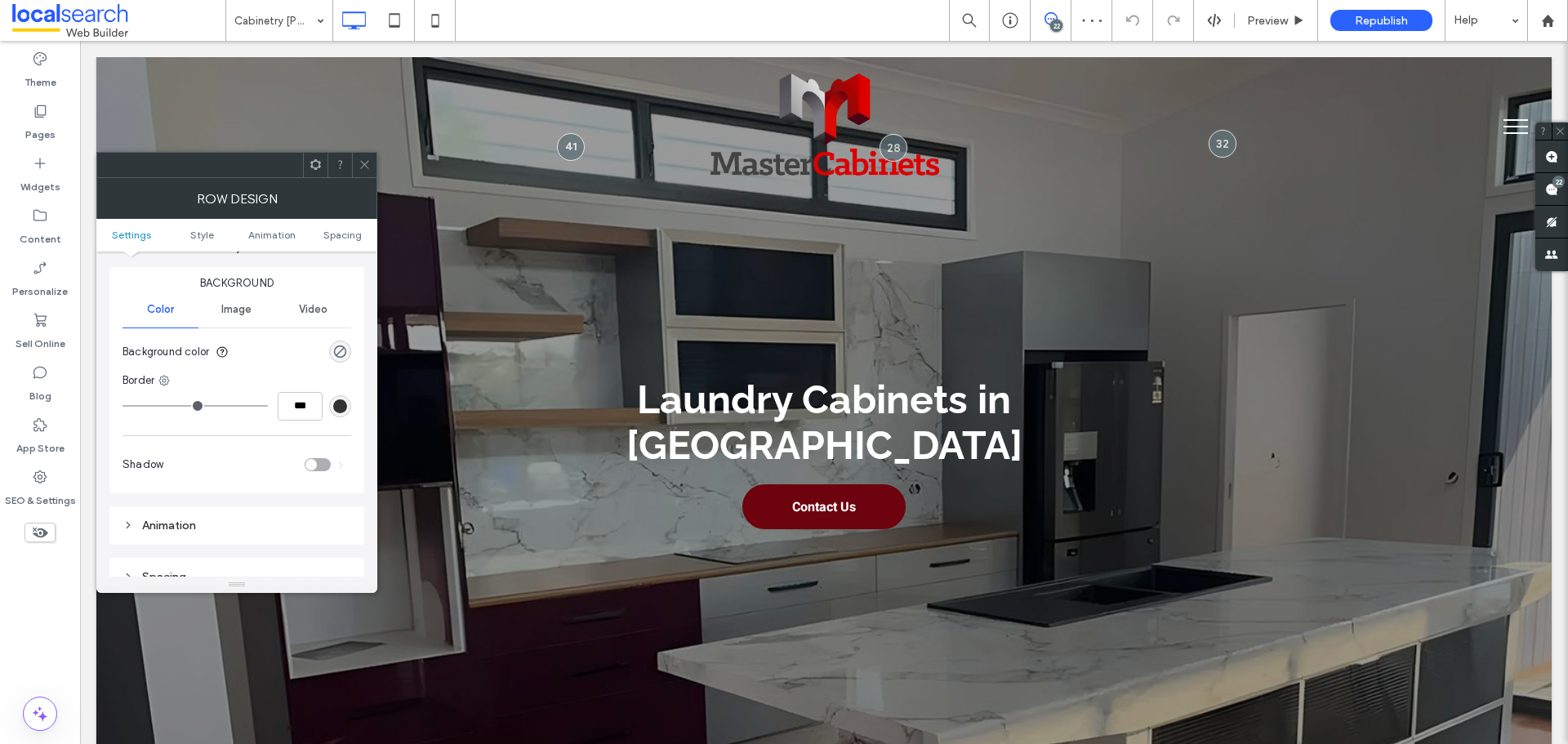
scroll to position [245, 0]
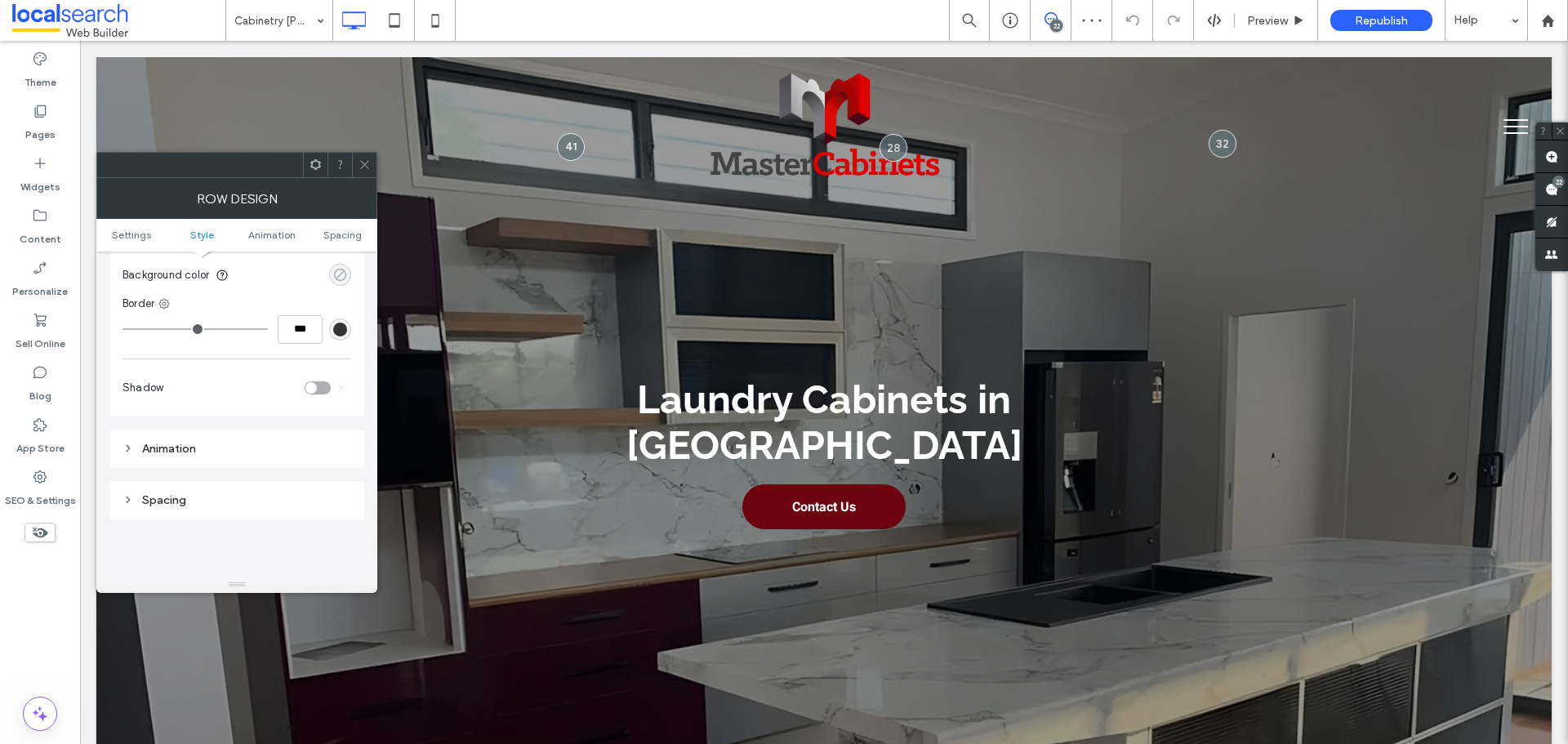
click at [342, 276] on icon "rgba(0, 0, 0, 0)" at bounding box center [340, 274] width 14 height 14
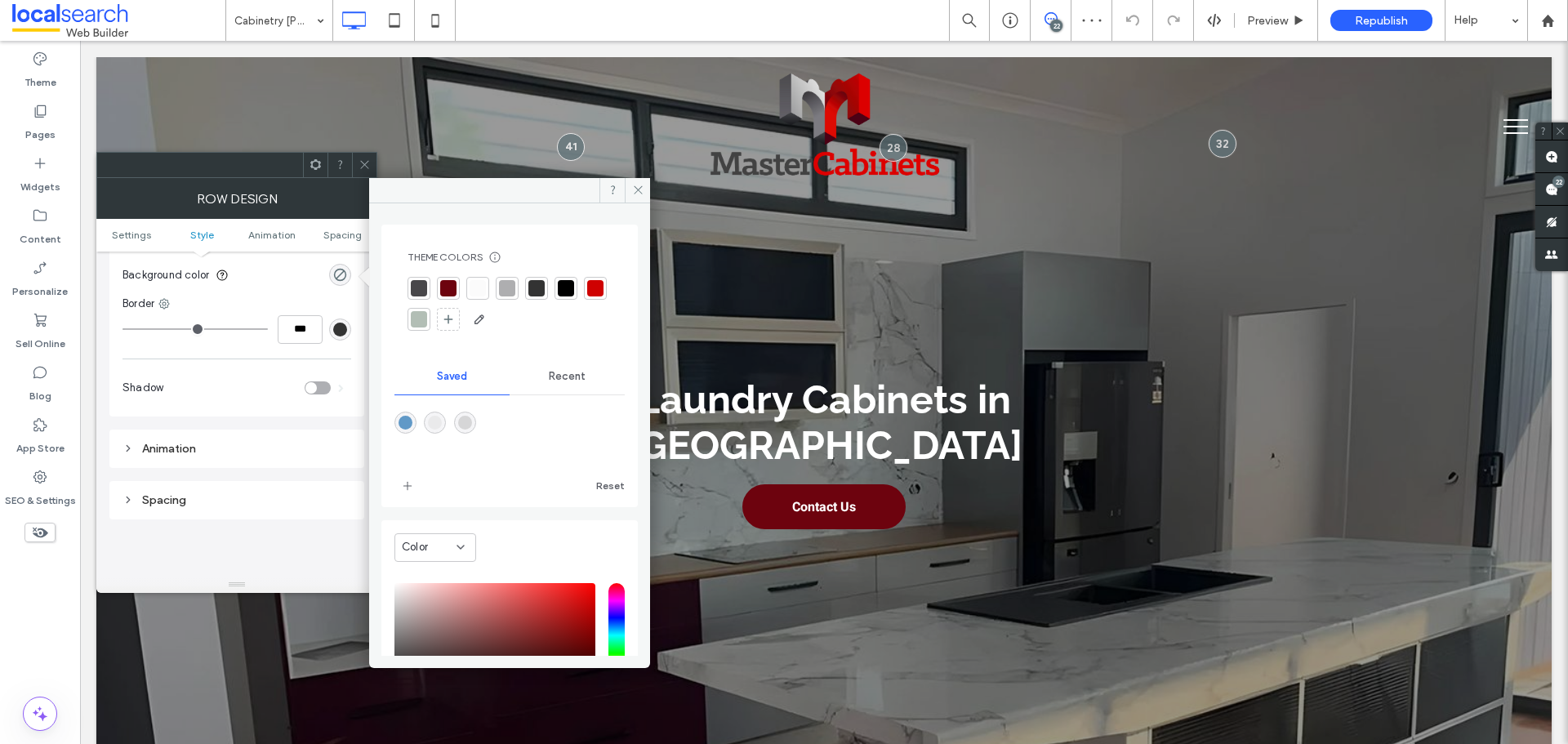
click at [476, 414] on div "rgba(214,214,215,1)" at bounding box center [465, 422] width 22 height 22
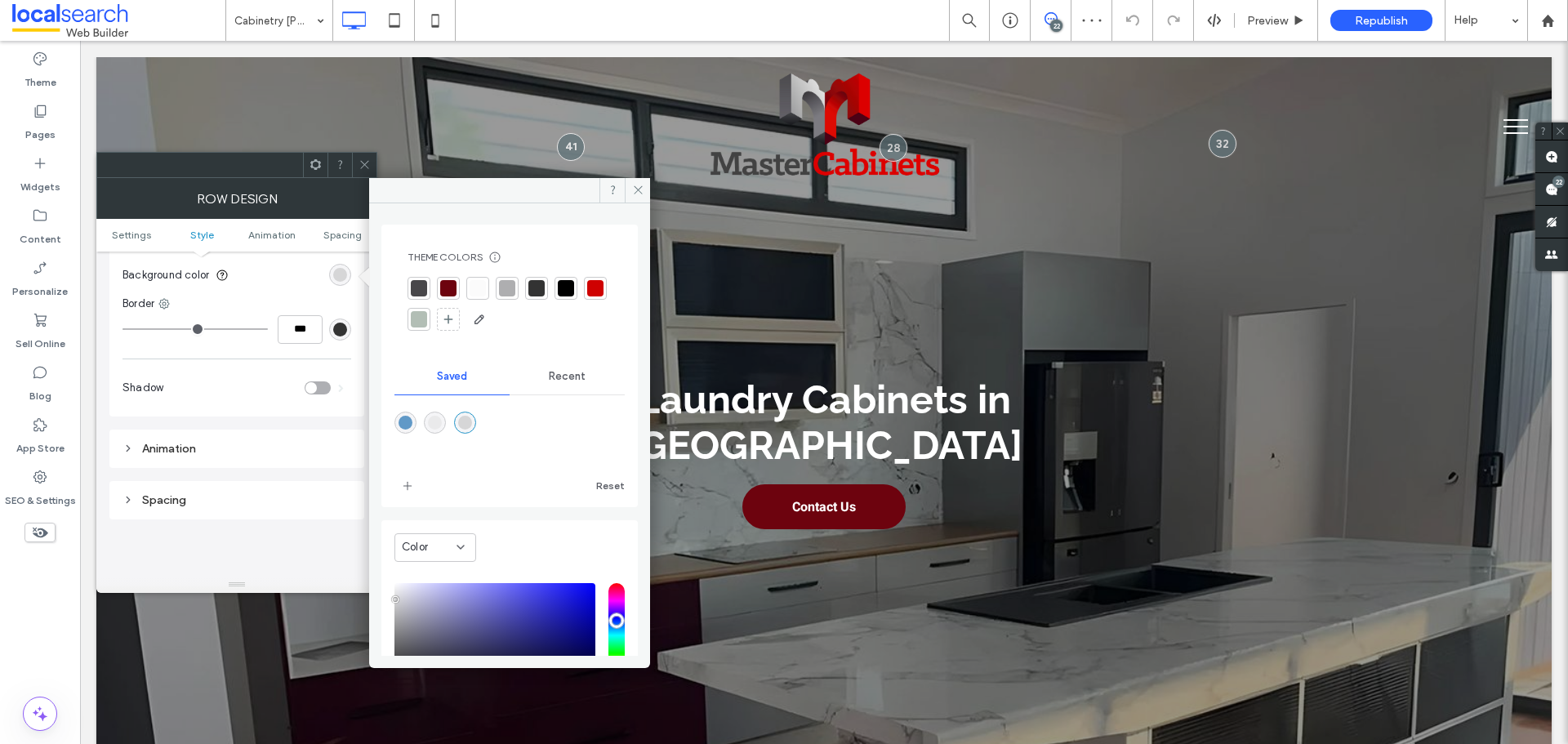
type input "*******"
type input "***"
type input "****"
click at [636, 193] on icon at bounding box center [638, 190] width 12 height 12
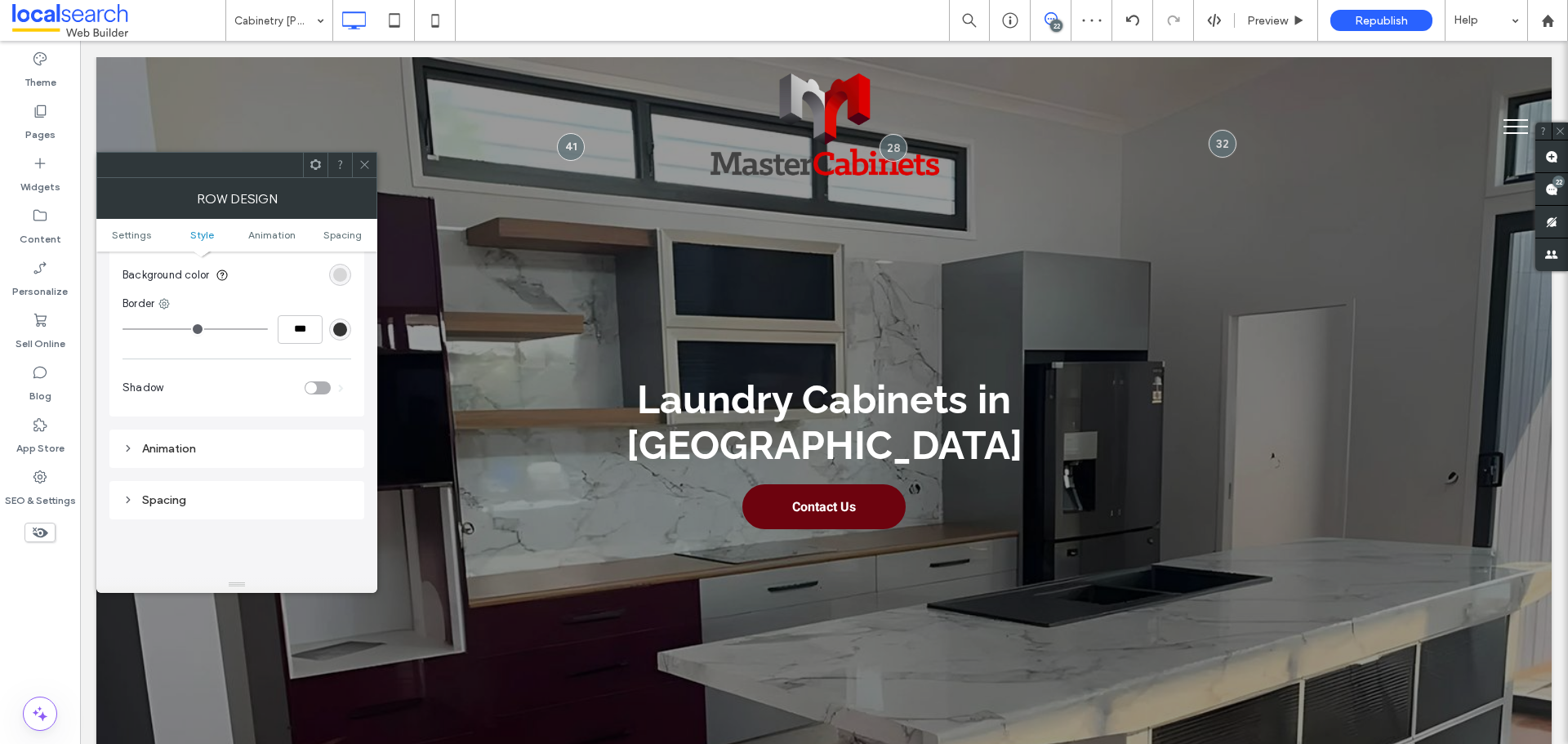
click at [369, 166] on icon at bounding box center [364, 165] width 12 height 12
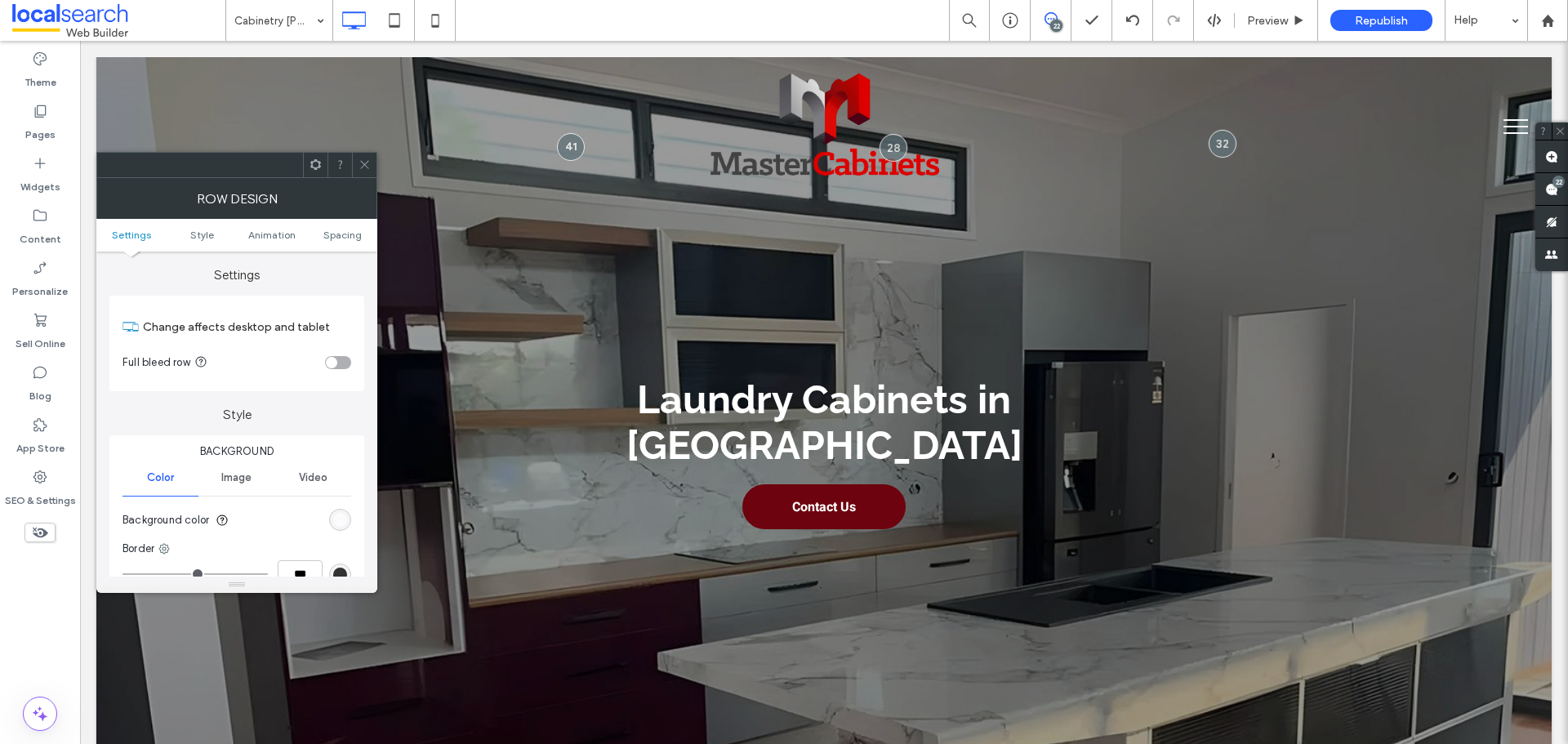
click at [343, 520] on div "rgb(251, 251, 251)" at bounding box center [340, 520] width 14 height 14
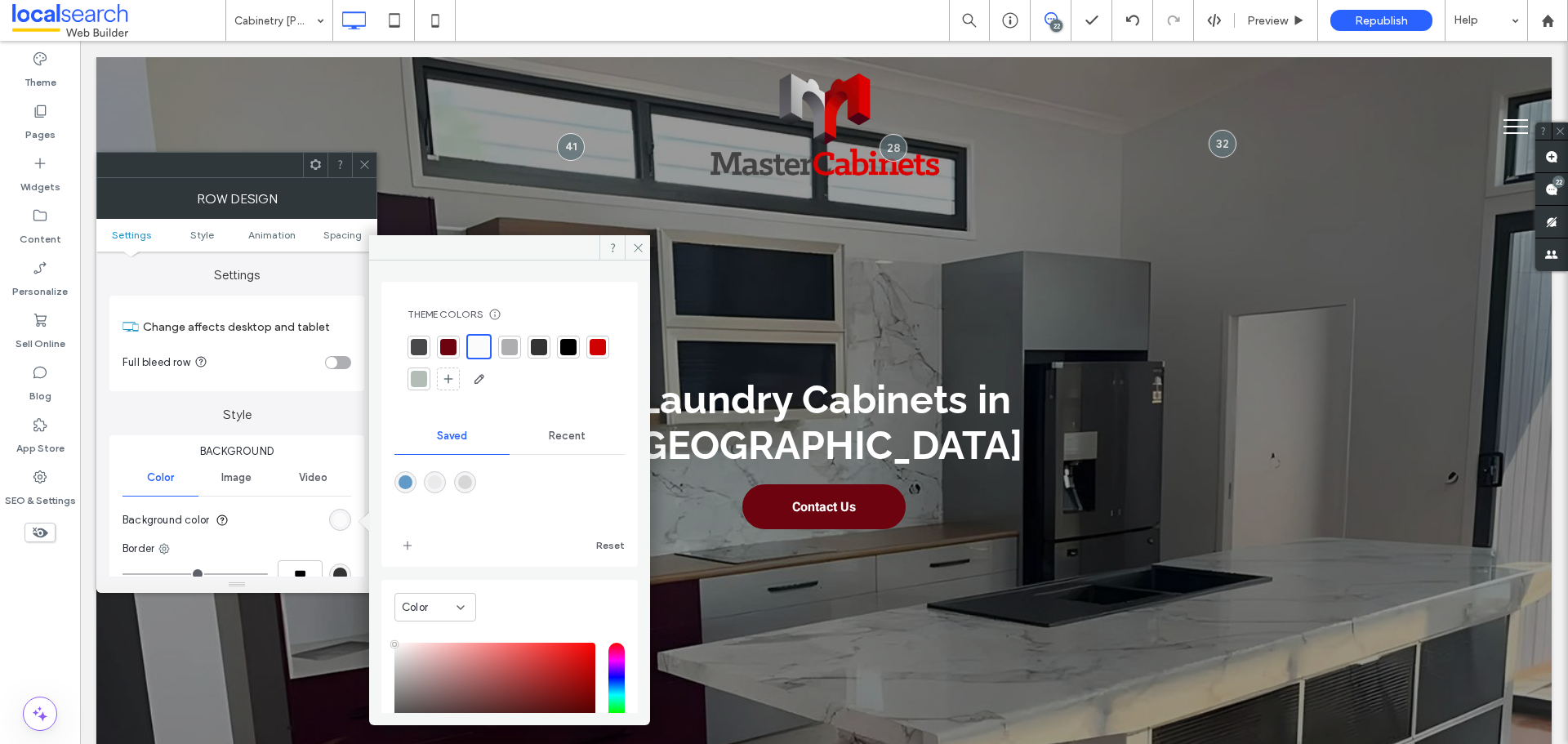
click at [441, 485] on div "rgba(234,234,235,1)" at bounding box center [435, 482] width 14 height 14
type input "*******"
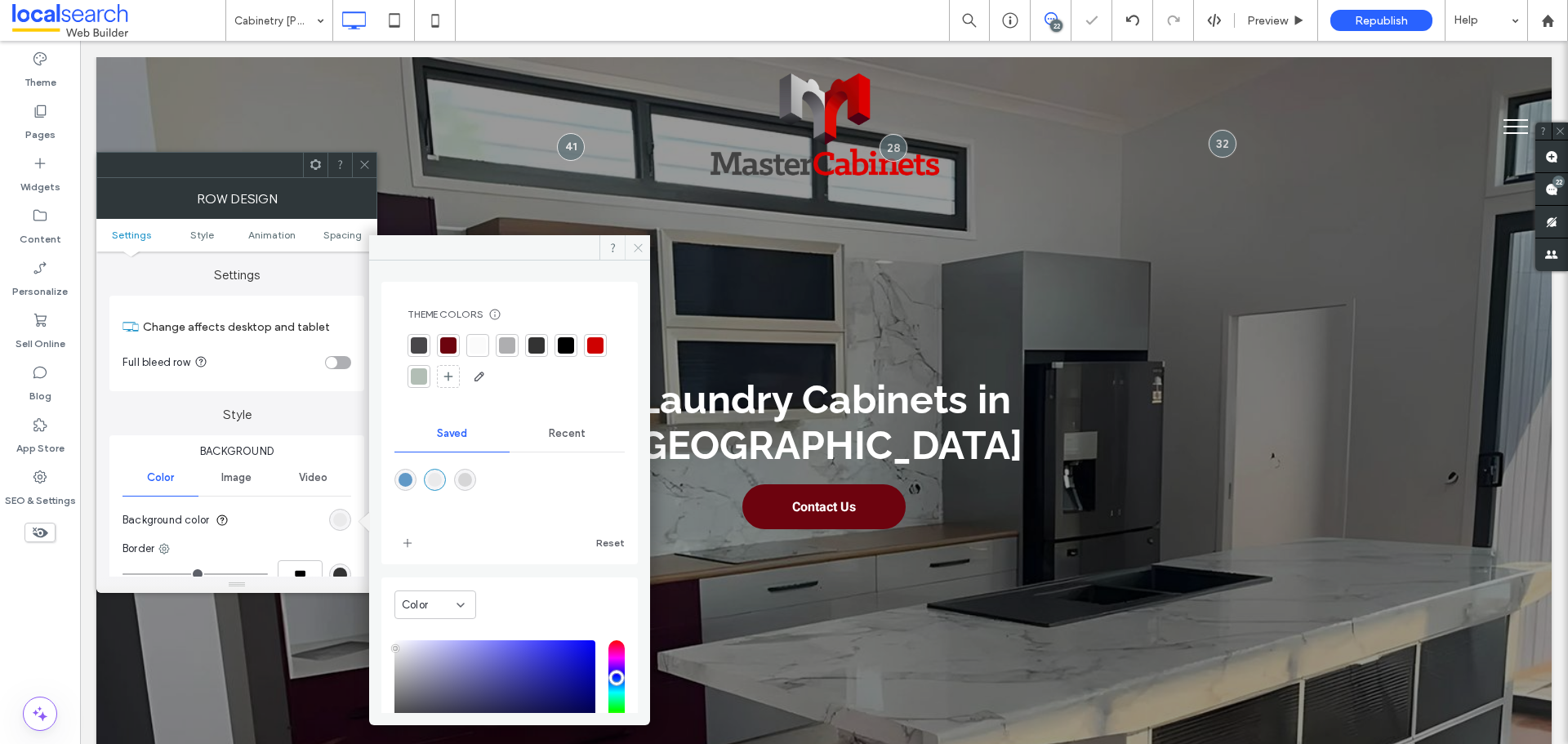
click at [636, 255] on span at bounding box center [638, 247] width 25 height 24
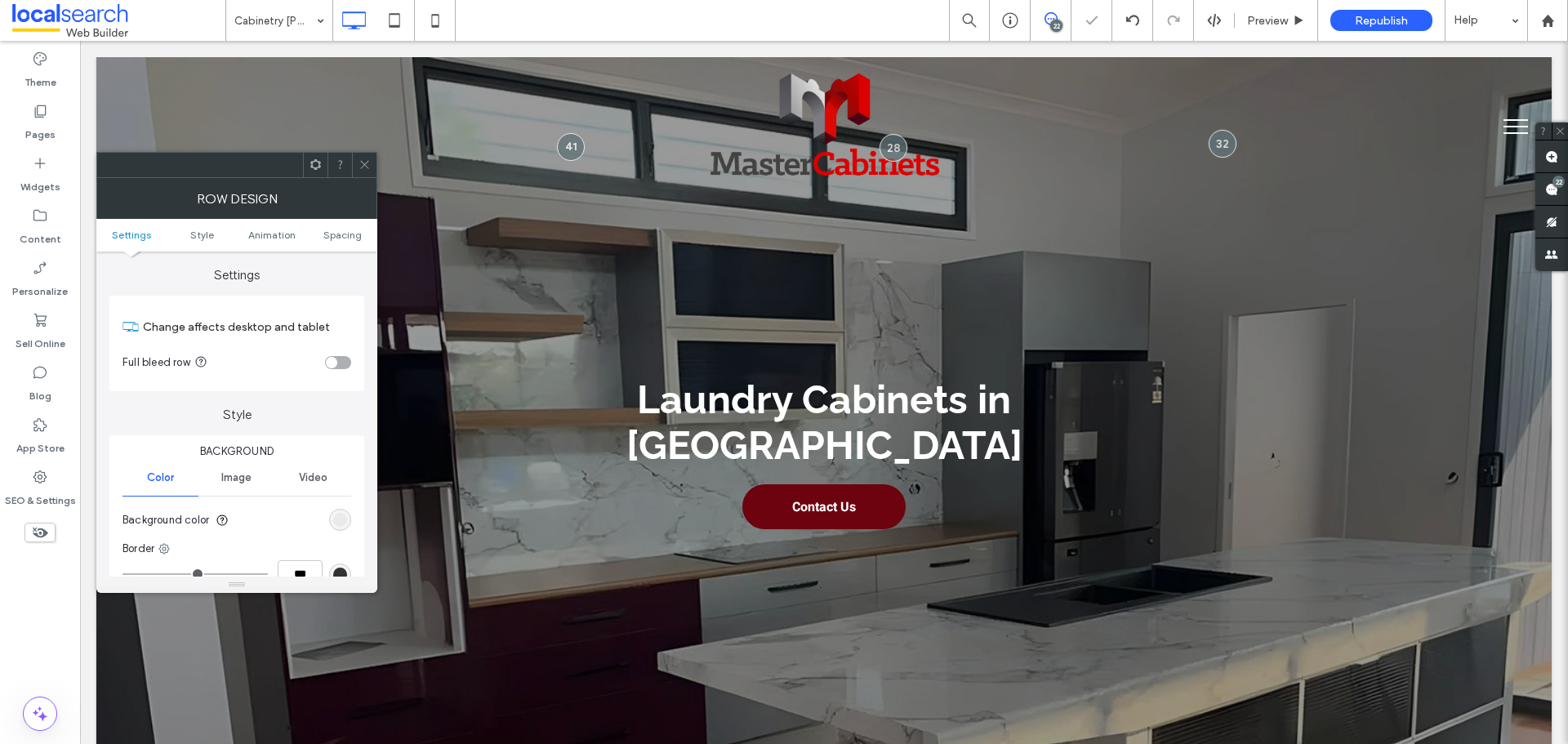
click at [358, 165] on icon at bounding box center [364, 165] width 12 height 12
click at [342, 520] on div "rgb(207, 1, 1)" at bounding box center [340, 520] width 14 height 14
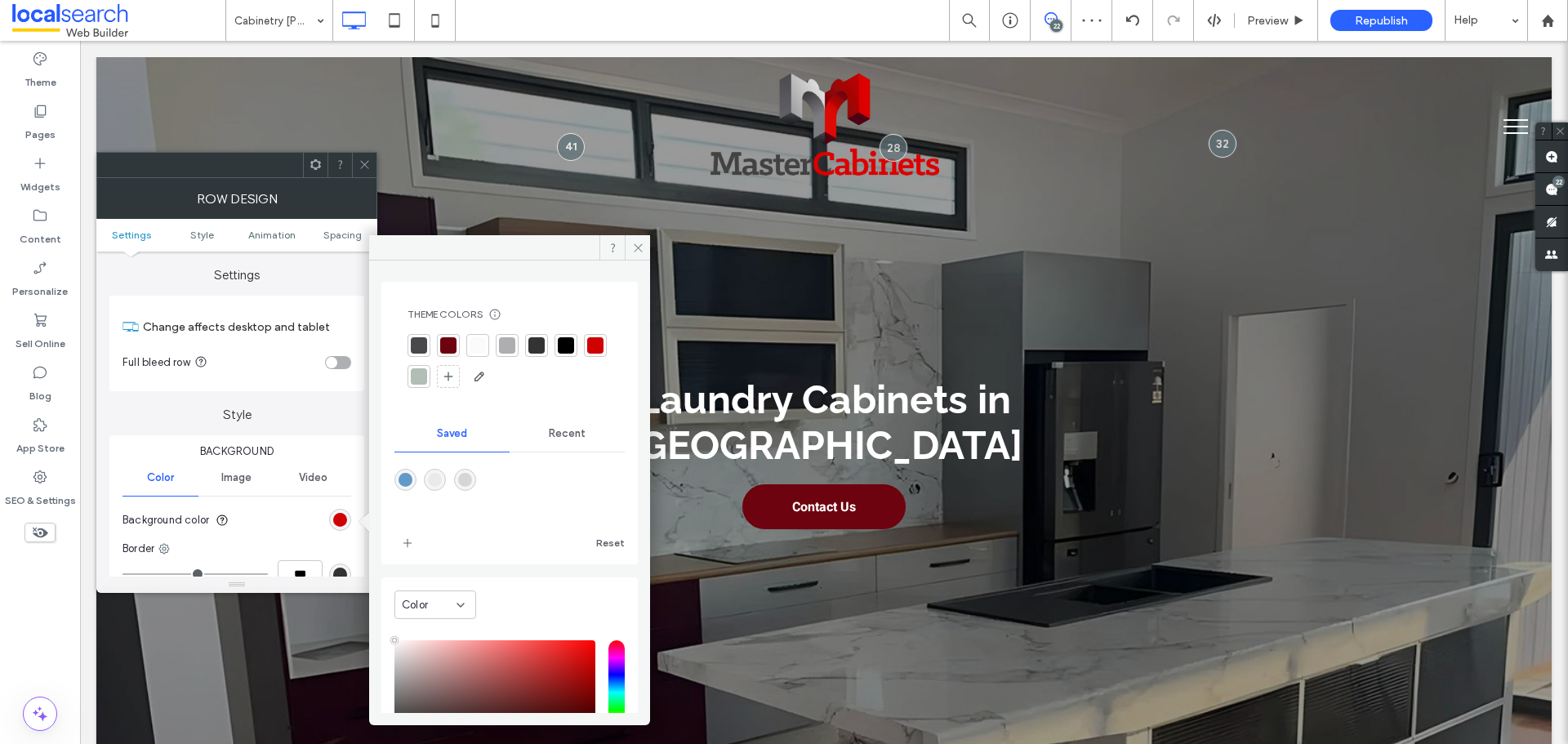
type input "****"
click at [488, 486] on div at bounding box center [509, 494] width 230 height 62
click at [471, 481] on div "rgba(214,214,215,1)" at bounding box center [465, 482] width 14 height 14
type input "*******"
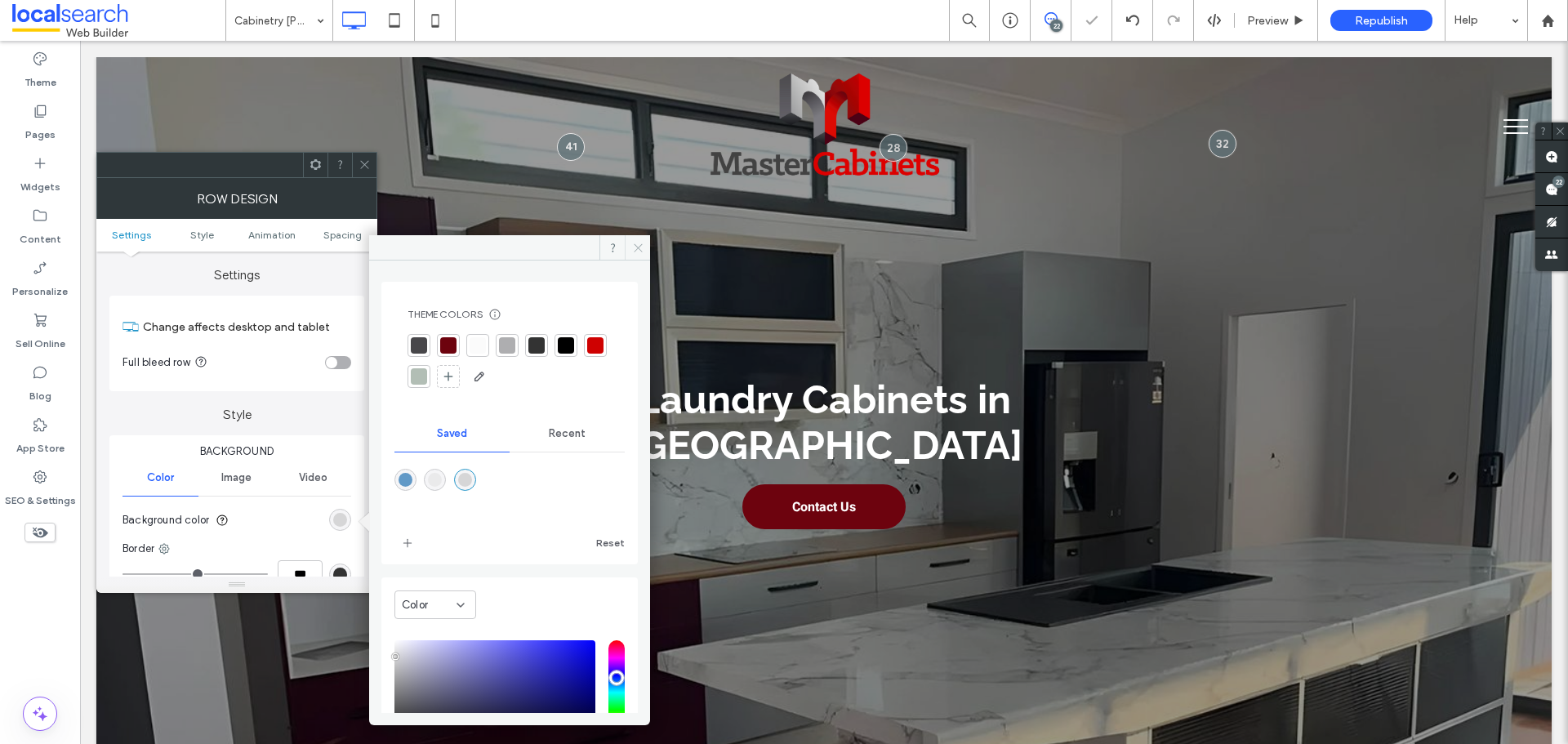
click at [638, 248] on use at bounding box center [638, 248] width 8 height 8
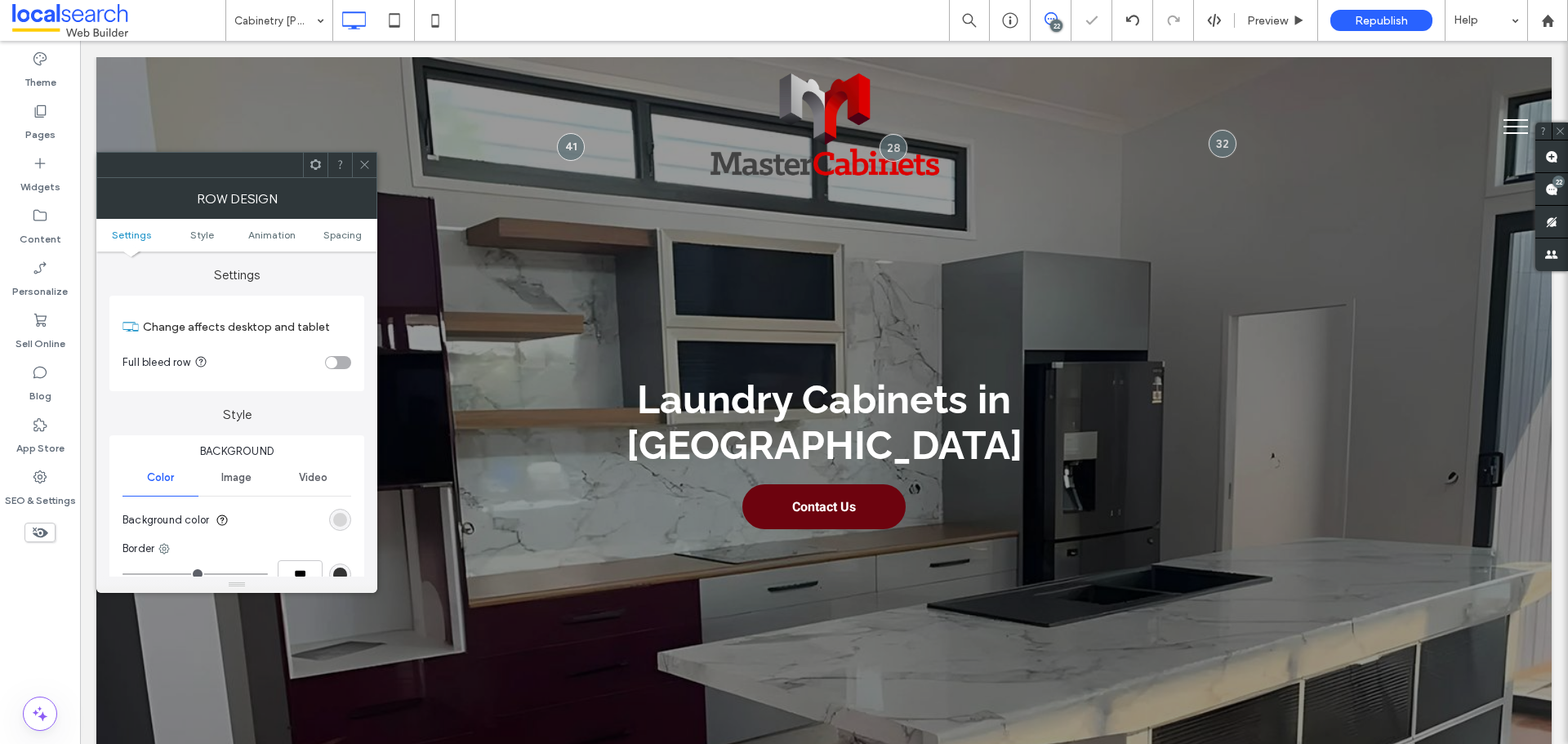
click at [371, 175] on div at bounding box center [363, 165] width 24 height 24
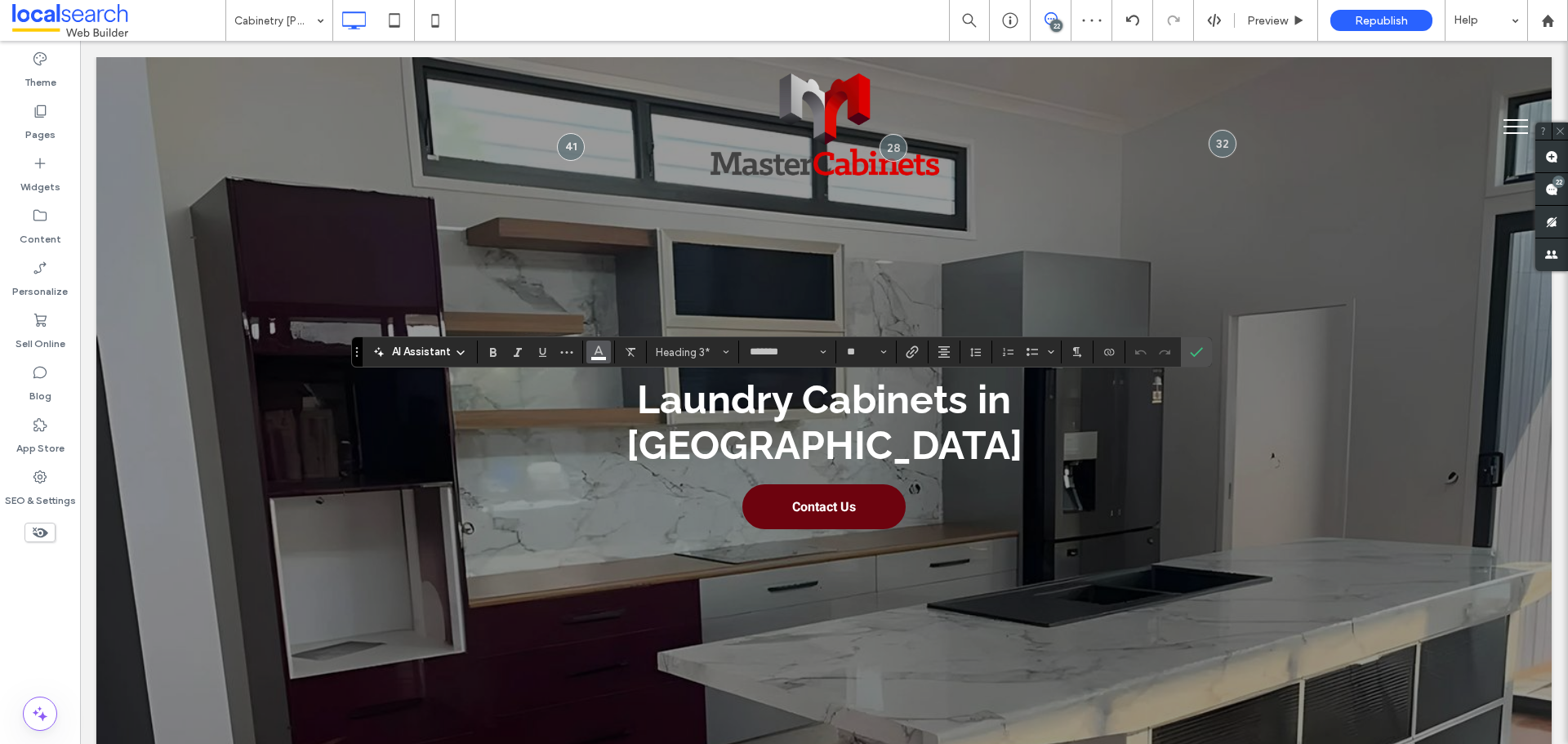
click at [605, 347] on button "Color" at bounding box center [598, 352] width 24 height 23
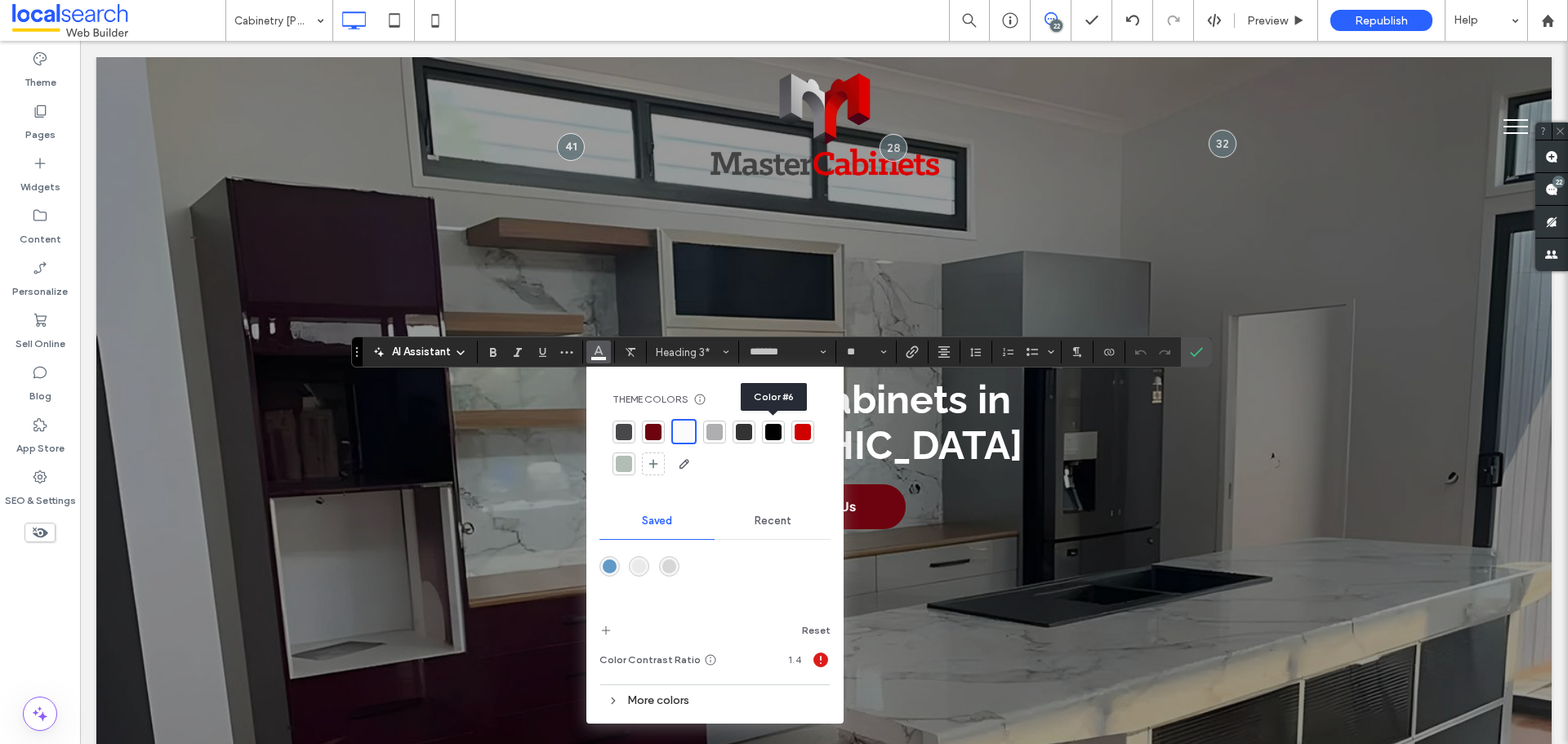
click at [777, 433] on div at bounding box center [773, 432] width 17 height 17
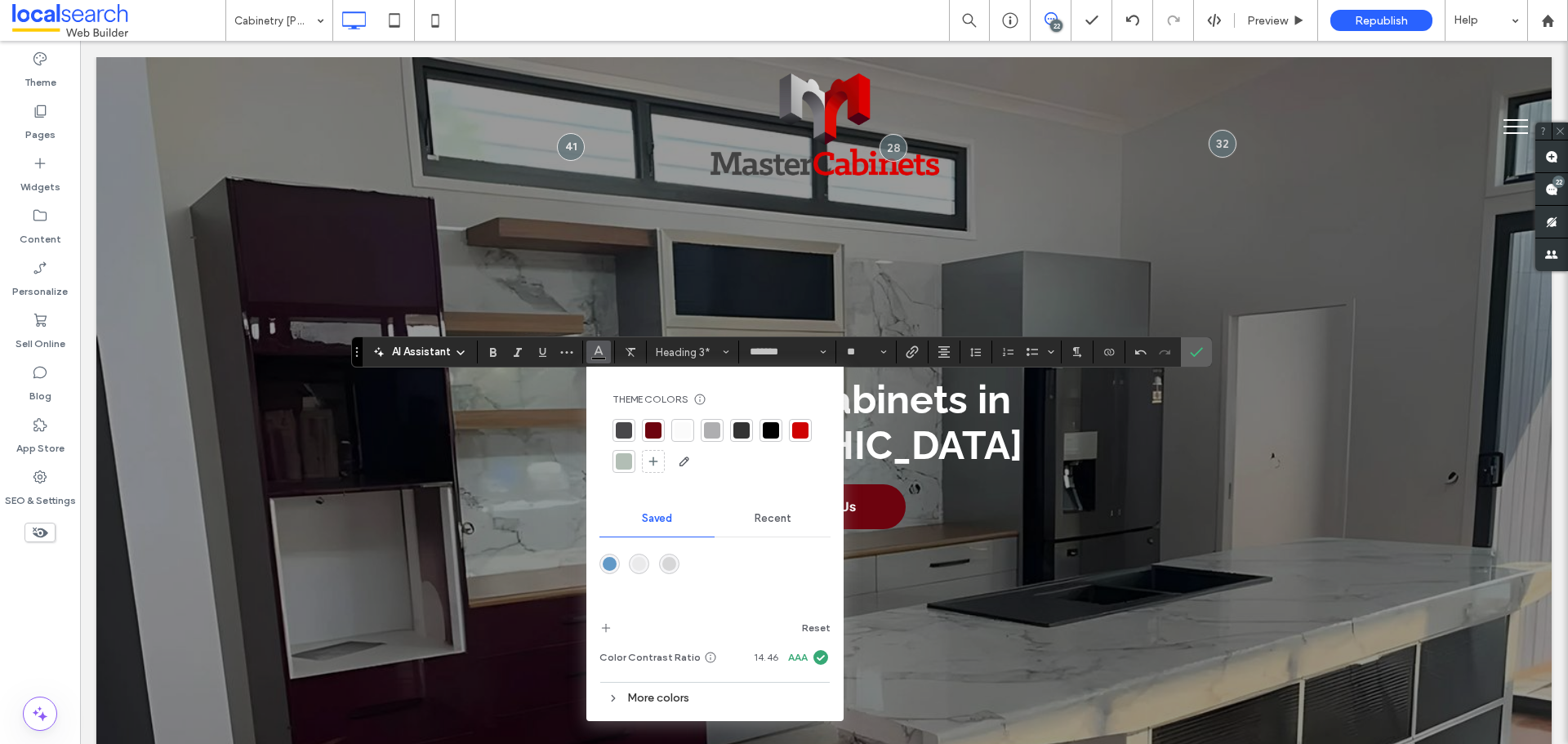
click at [1206, 352] on label "Confirm" at bounding box center [1196, 352] width 24 height 29
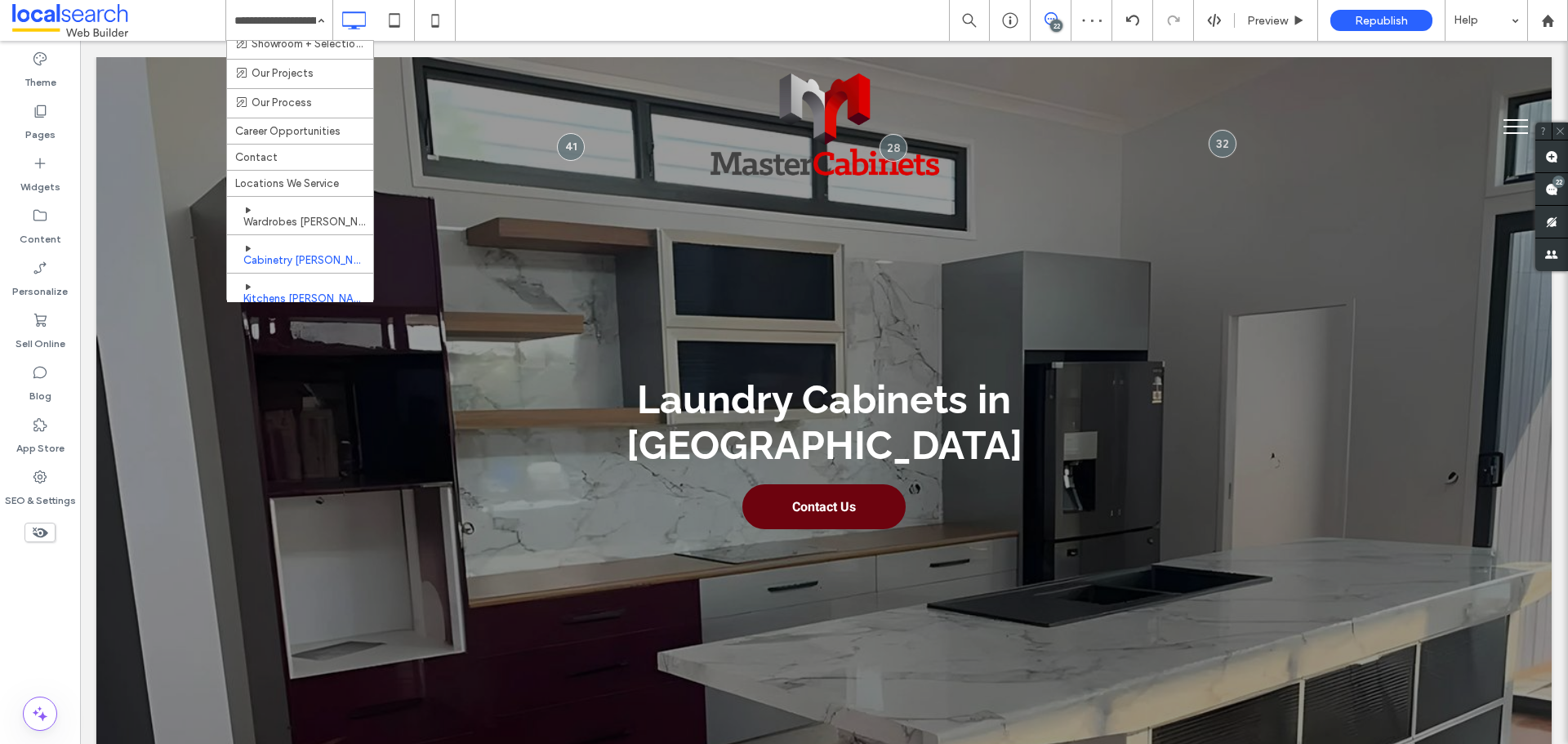
scroll to position [408, 0]
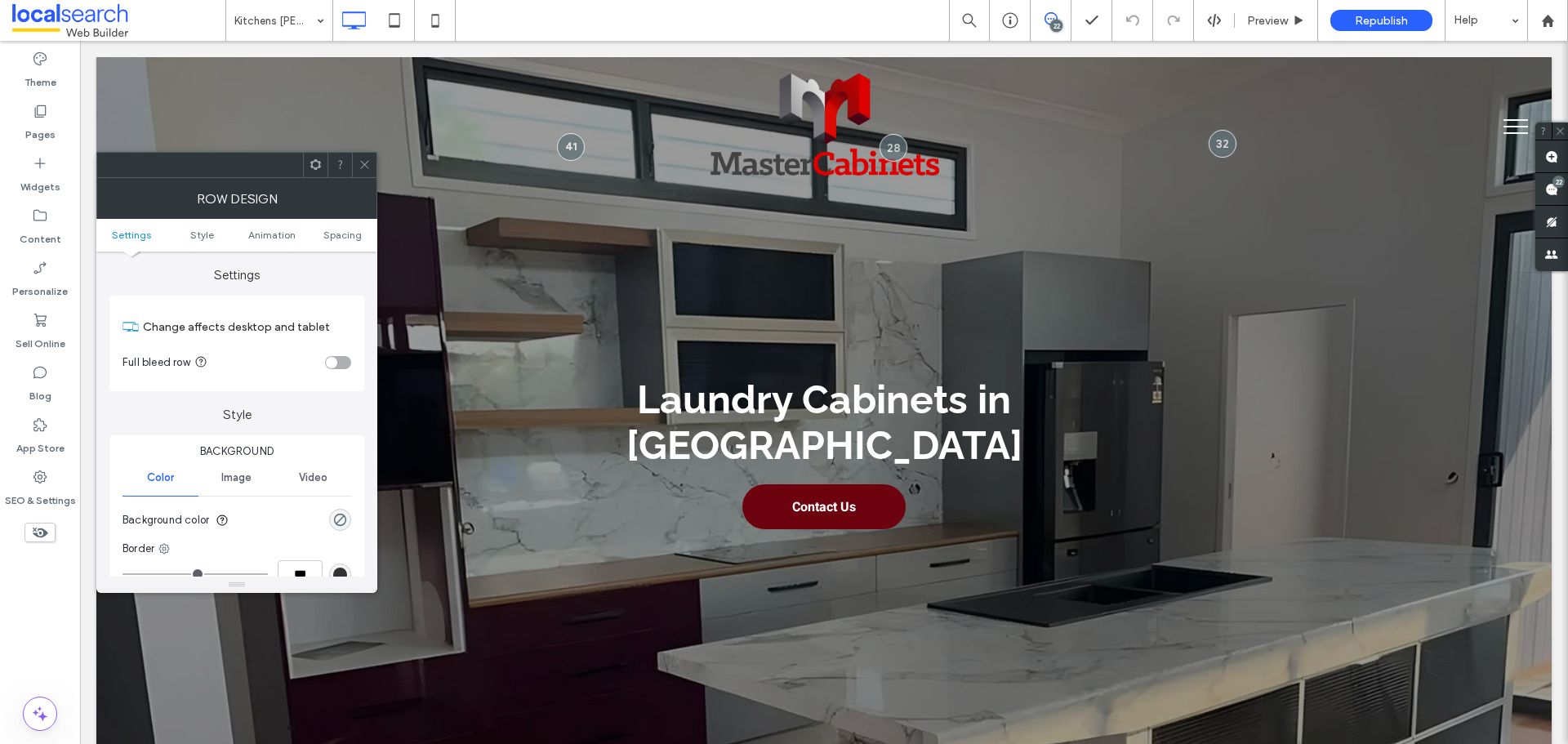
click at [348, 520] on div "rgba(0, 0, 0, 0)" at bounding box center [340, 520] width 22 height 22
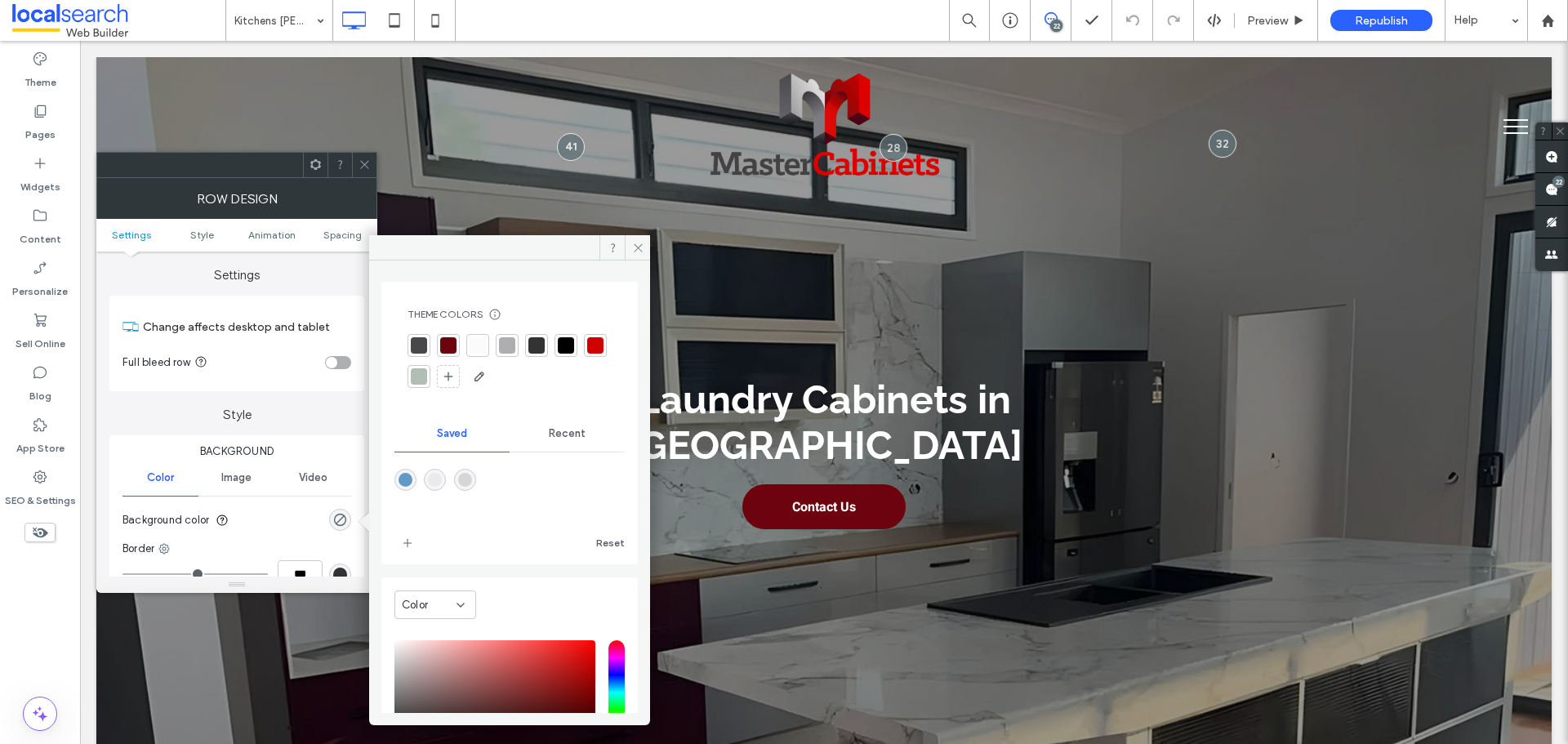
drag, startPoint x: 466, startPoint y: 482, endPoint x: 534, endPoint y: 415, distance: 95.5
click at [467, 482] on div "rgba(214,214,215,1)" at bounding box center [465, 480] width 14 height 14
type input "*******"
type input "***"
type input "****"
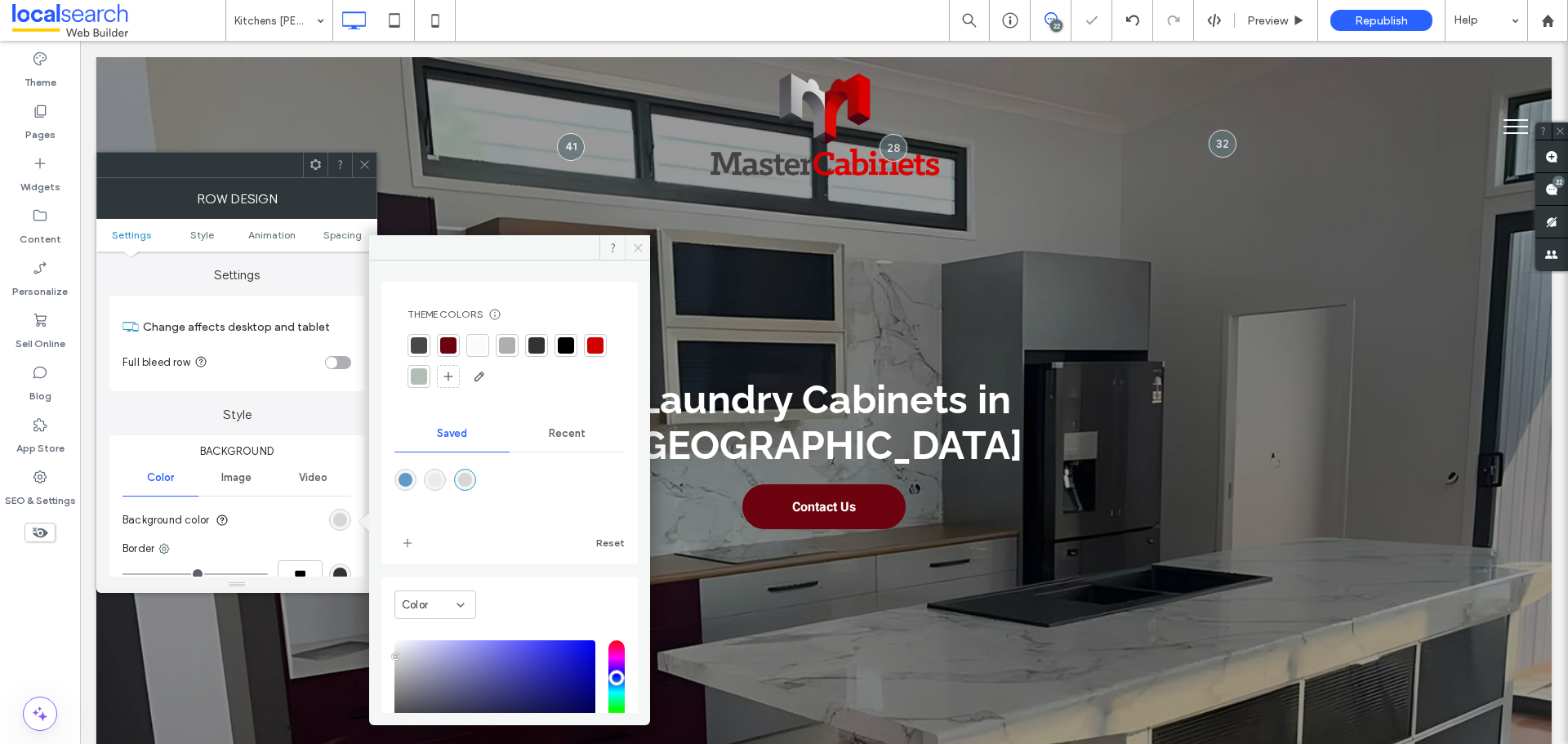
click at [643, 247] on icon at bounding box center [638, 248] width 12 height 12
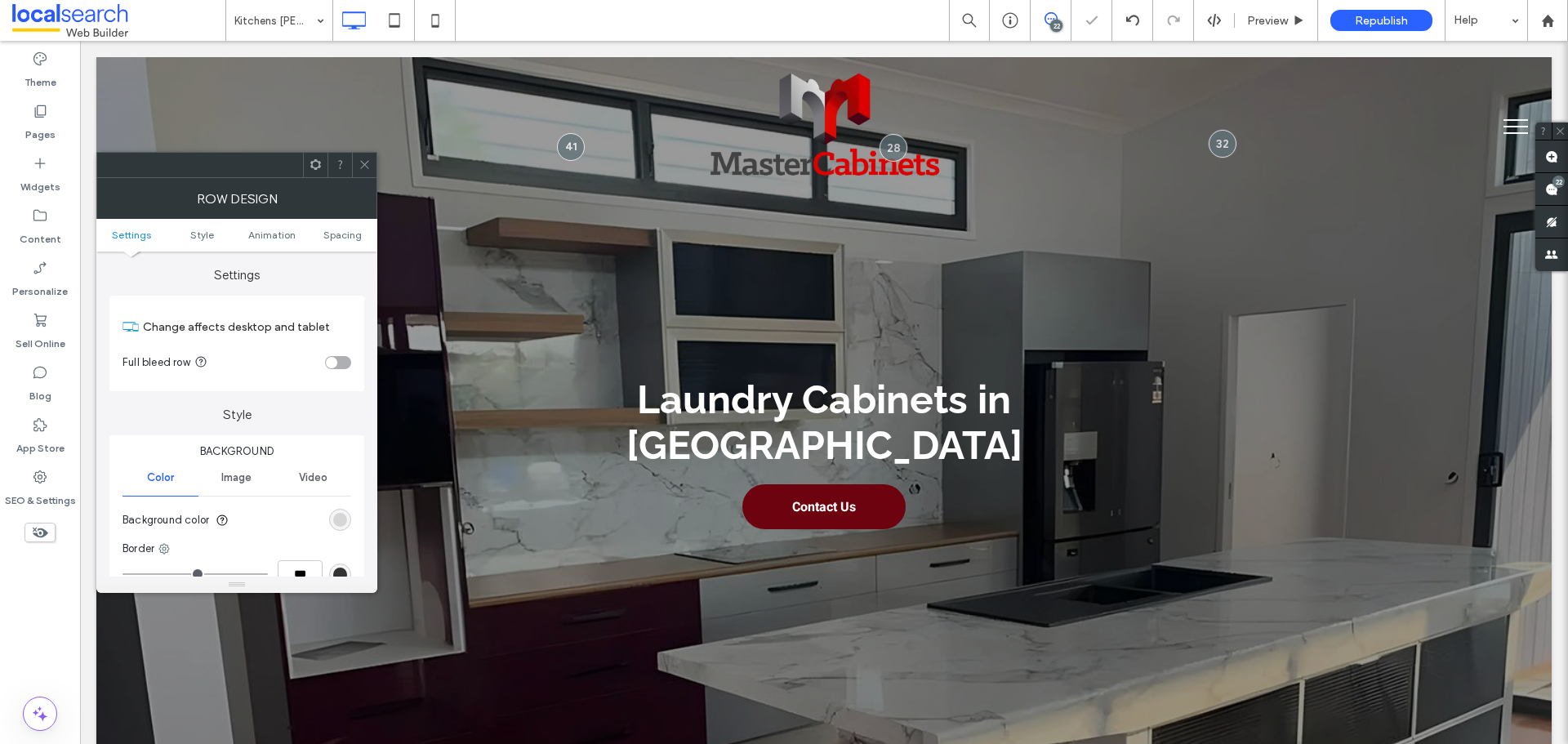
click at [361, 167] on icon at bounding box center [364, 165] width 12 height 12
click at [348, 517] on div "rgb(251, 251, 251)" at bounding box center [340, 520] width 22 height 22
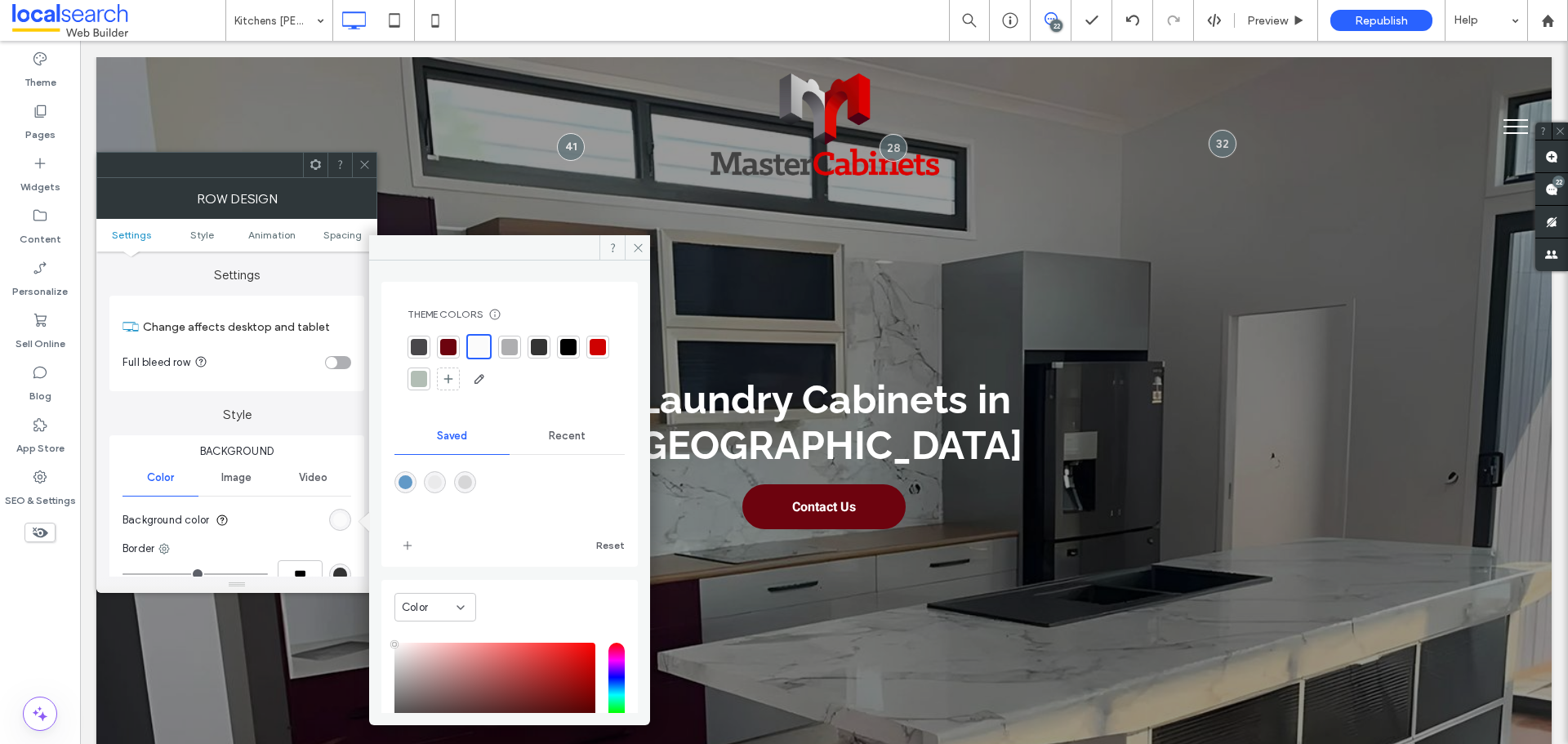
click at [446, 475] on div at bounding box center [435, 482] width 22 height 22
click at [441, 477] on div "rgba(234,234,235,1)" at bounding box center [435, 482] width 14 height 14
type input "*******"
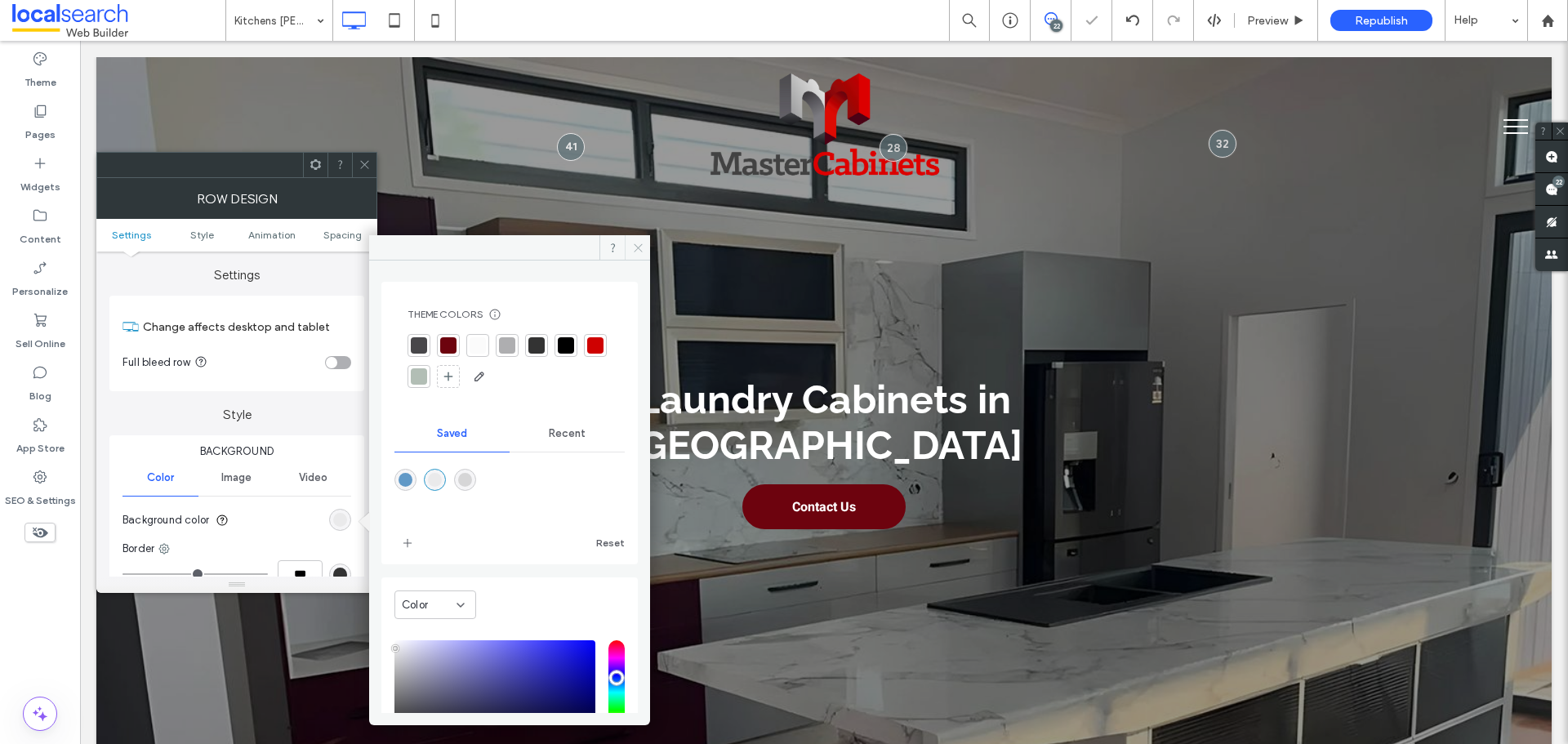
click at [637, 249] on use at bounding box center [638, 248] width 8 height 8
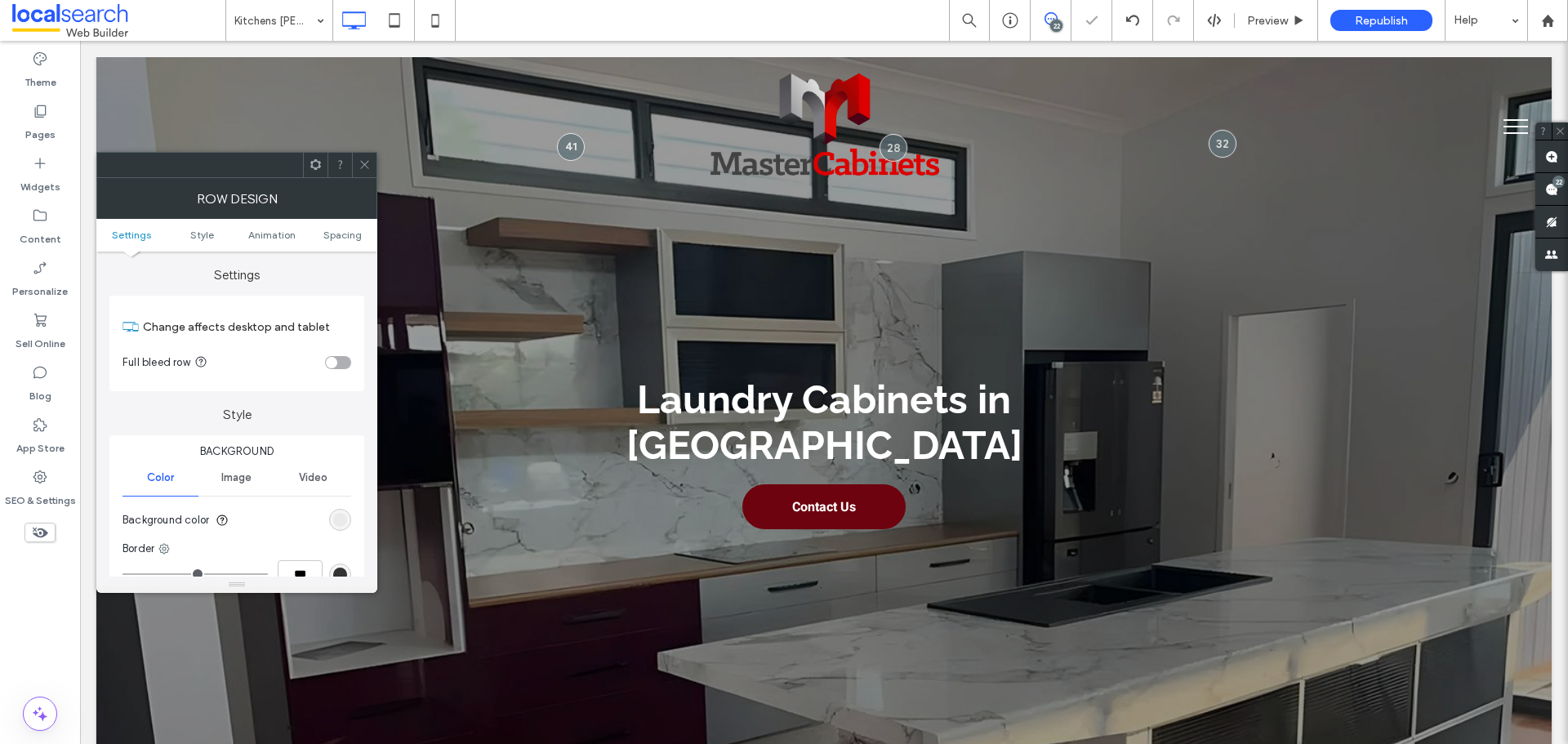
click at [363, 166] on icon at bounding box center [364, 165] width 12 height 12
click at [339, 524] on div "rgb(207, 1, 1)" at bounding box center [340, 520] width 14 height 14
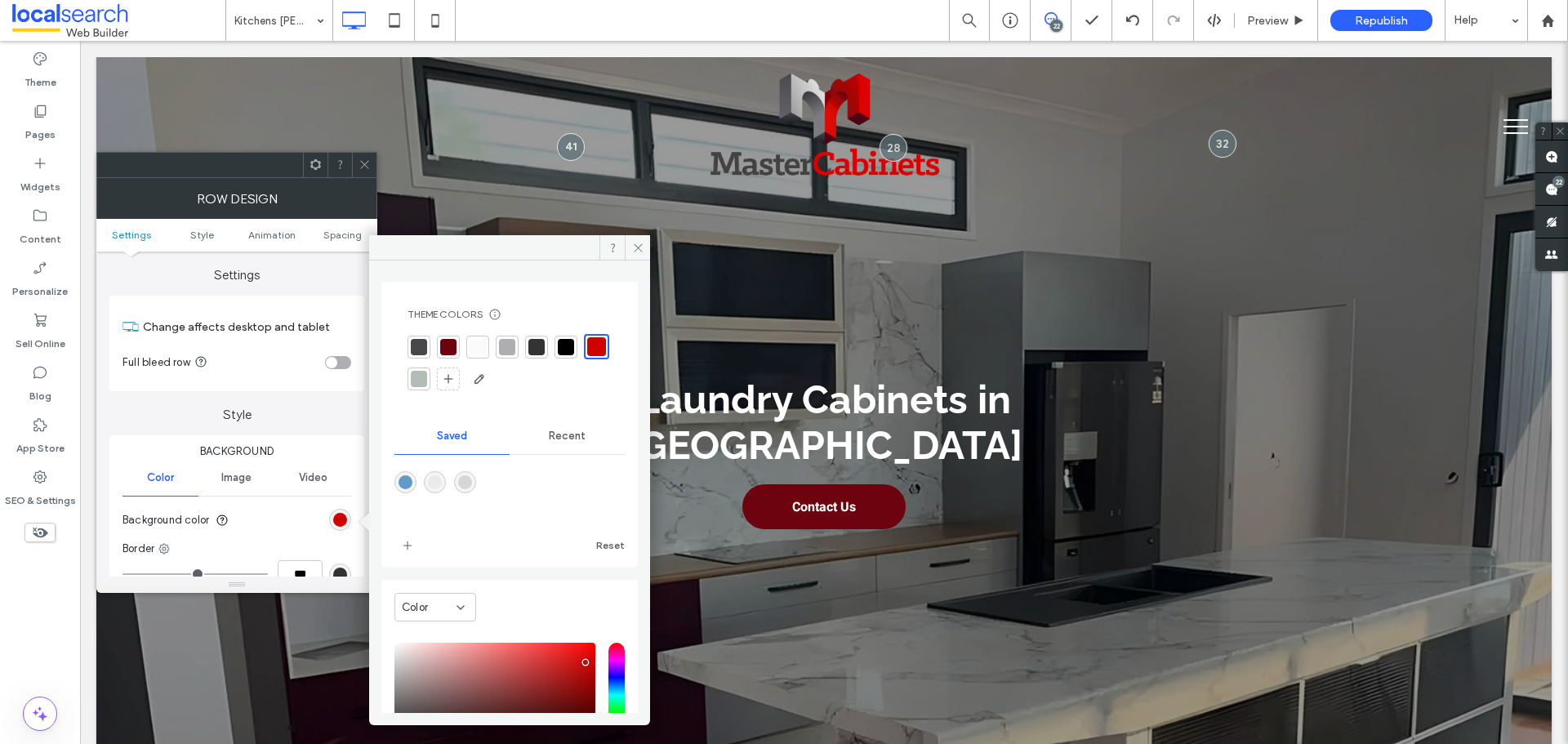
click at [457, 485] on div at bounding box center [509, 494] width 230 height 62
click at [486, 475] on div at bounding box center [509, 494] width 230 height 62
click at [472, 479] on div "rgba(214,214,215,1)" at bounding box center [465, 482] width 14 height 14
type input "*******"
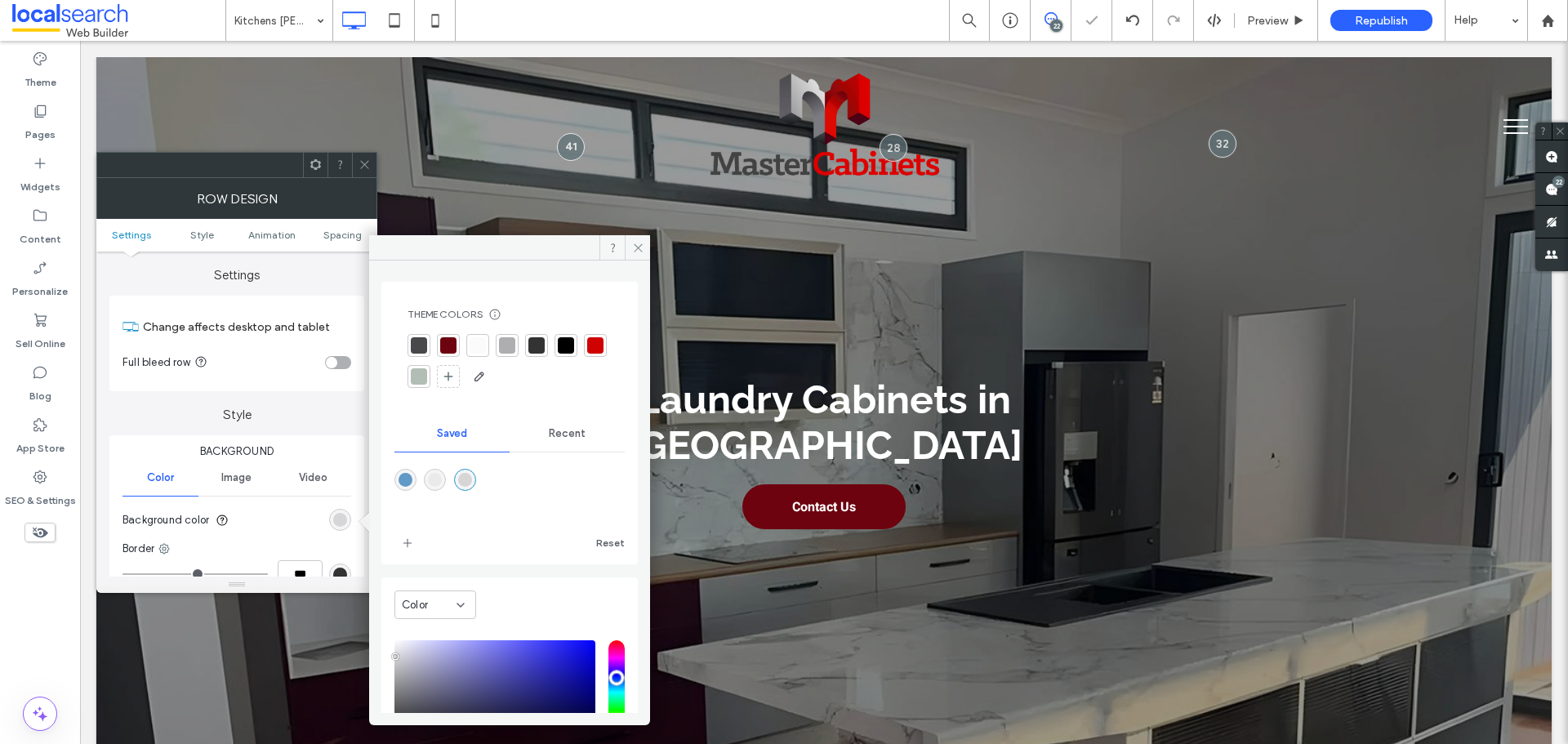
click at [515, 475] on div at bounding box center [509, 491] width 230 height 62
click at [634, 242] on icon at bounding box center [638, 248] width 12 height 12
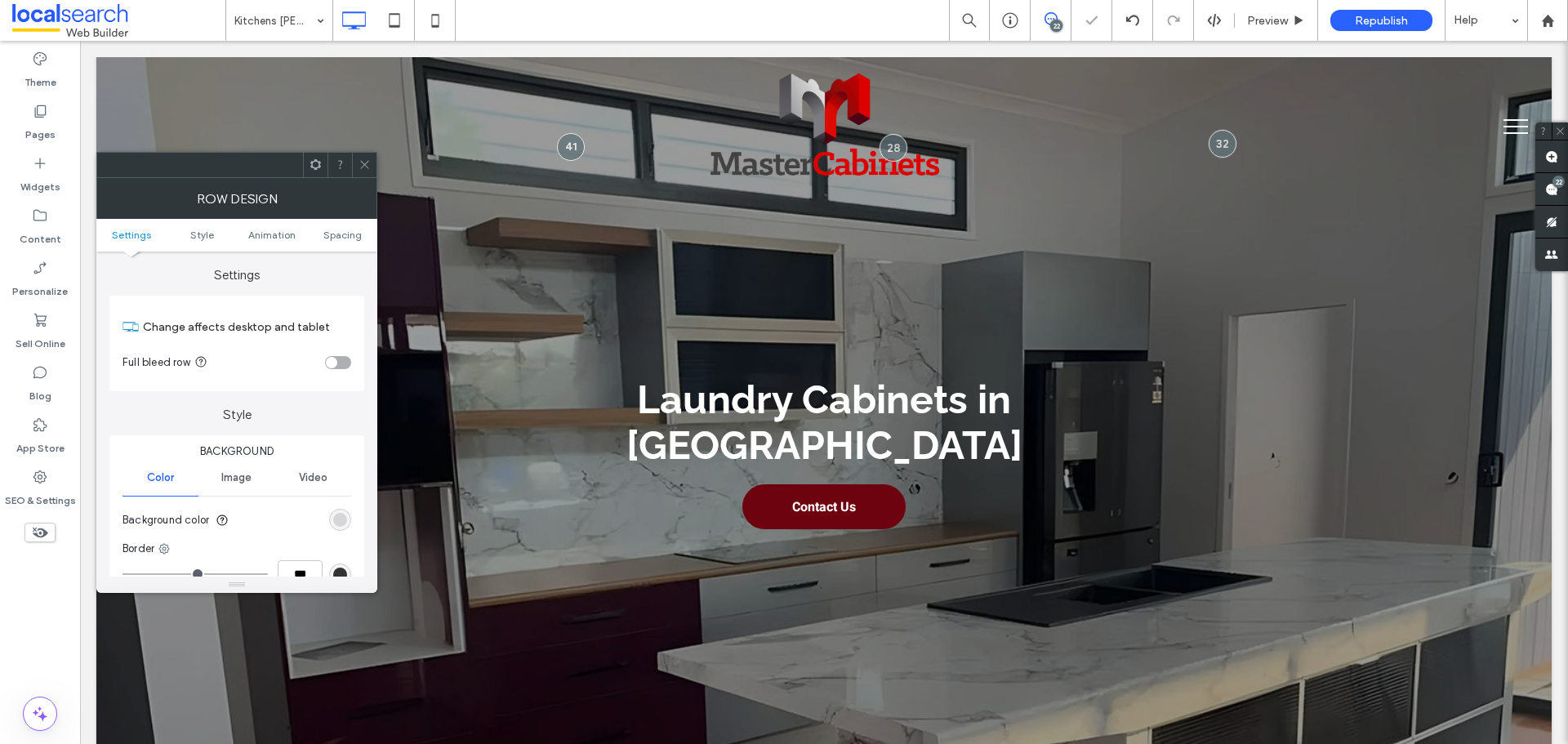
click at [372, 167] on div at bounding box center [363, 165] width 24 height 24
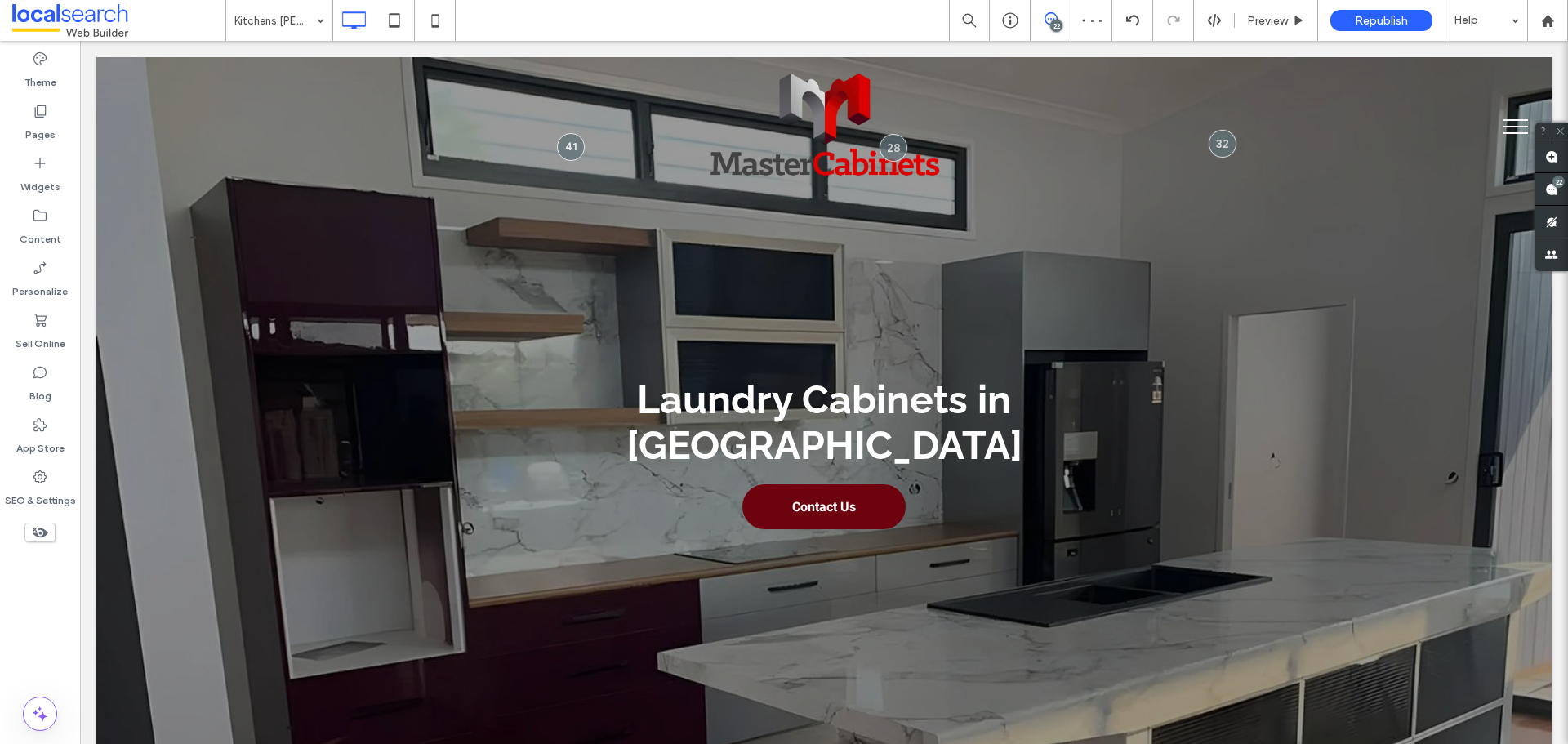
type input "*******"
type input "**"
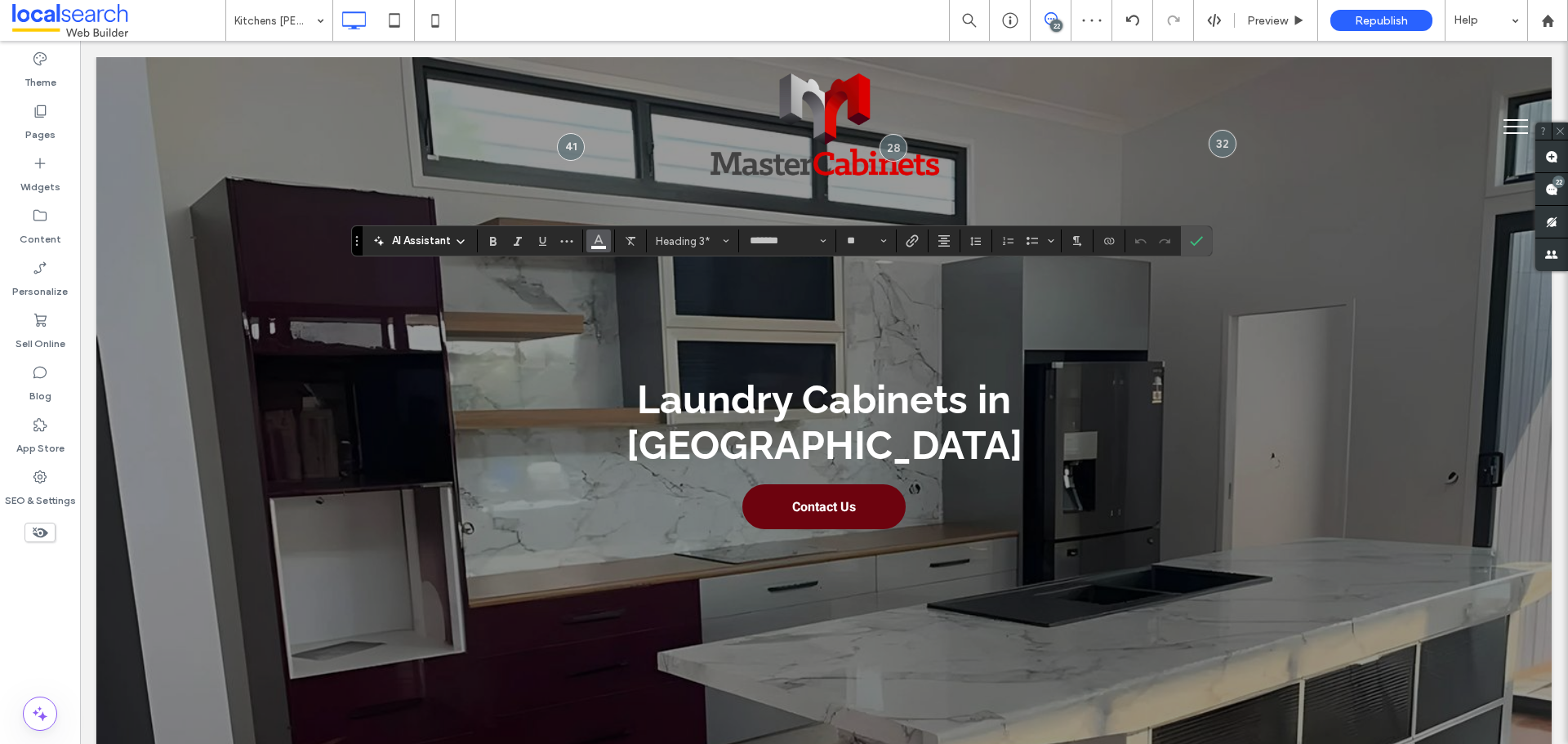
drag, startPoint x: 596, startPoint y: 237, endPoint x: 603, endPoint y: 246, distance: 11.4
click at [597, 237] on icon "Color" at bounding box center [599, 239] width 13 height 13
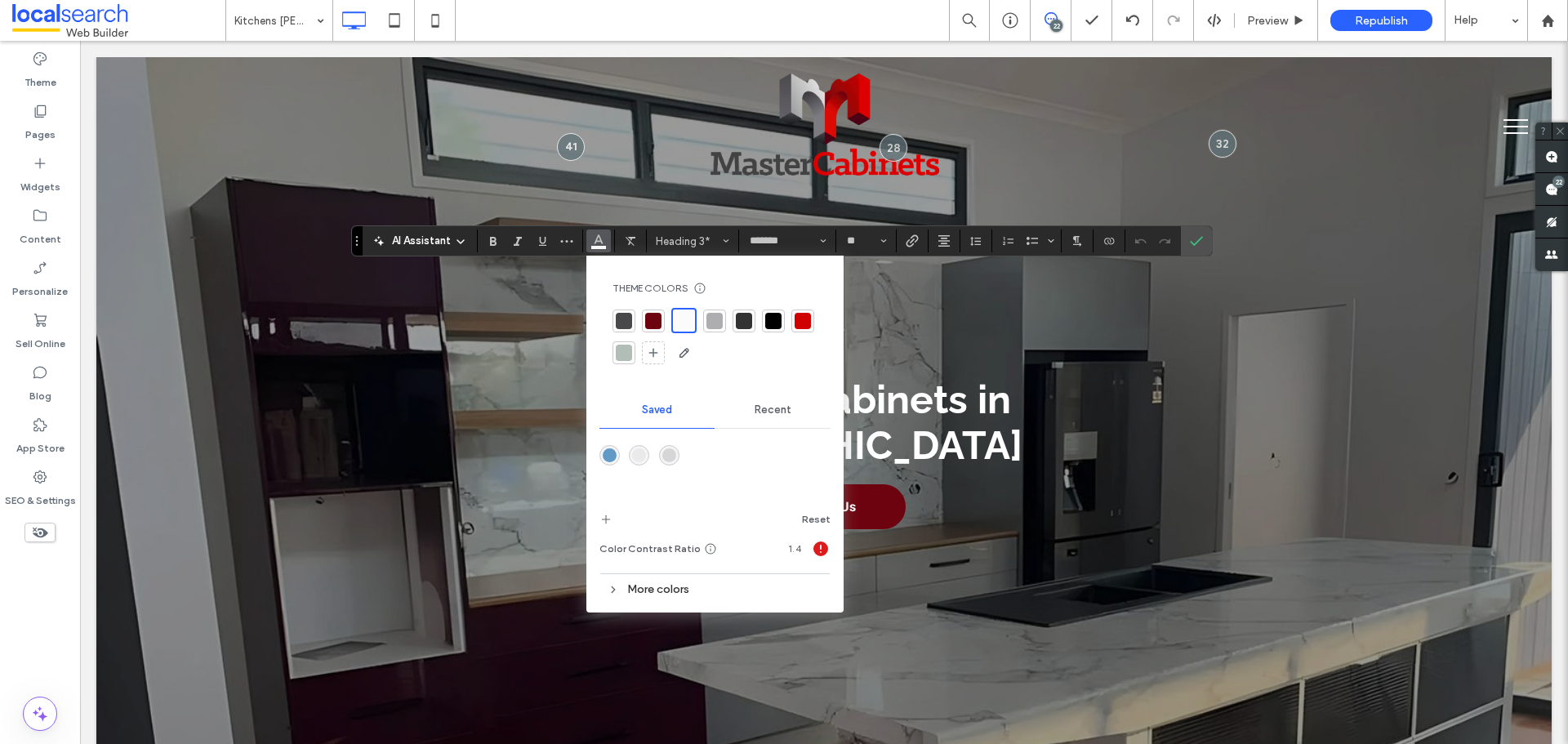
click at [762, 319] on div at bounding box center [715, 337] width 205 height 58
click at [777, 319] on div at bounding box center [773, 321] width 17 height 17
click at [1196, 239] on icon "Confirm" at bounding box center [1196, 241] width 13 height 13
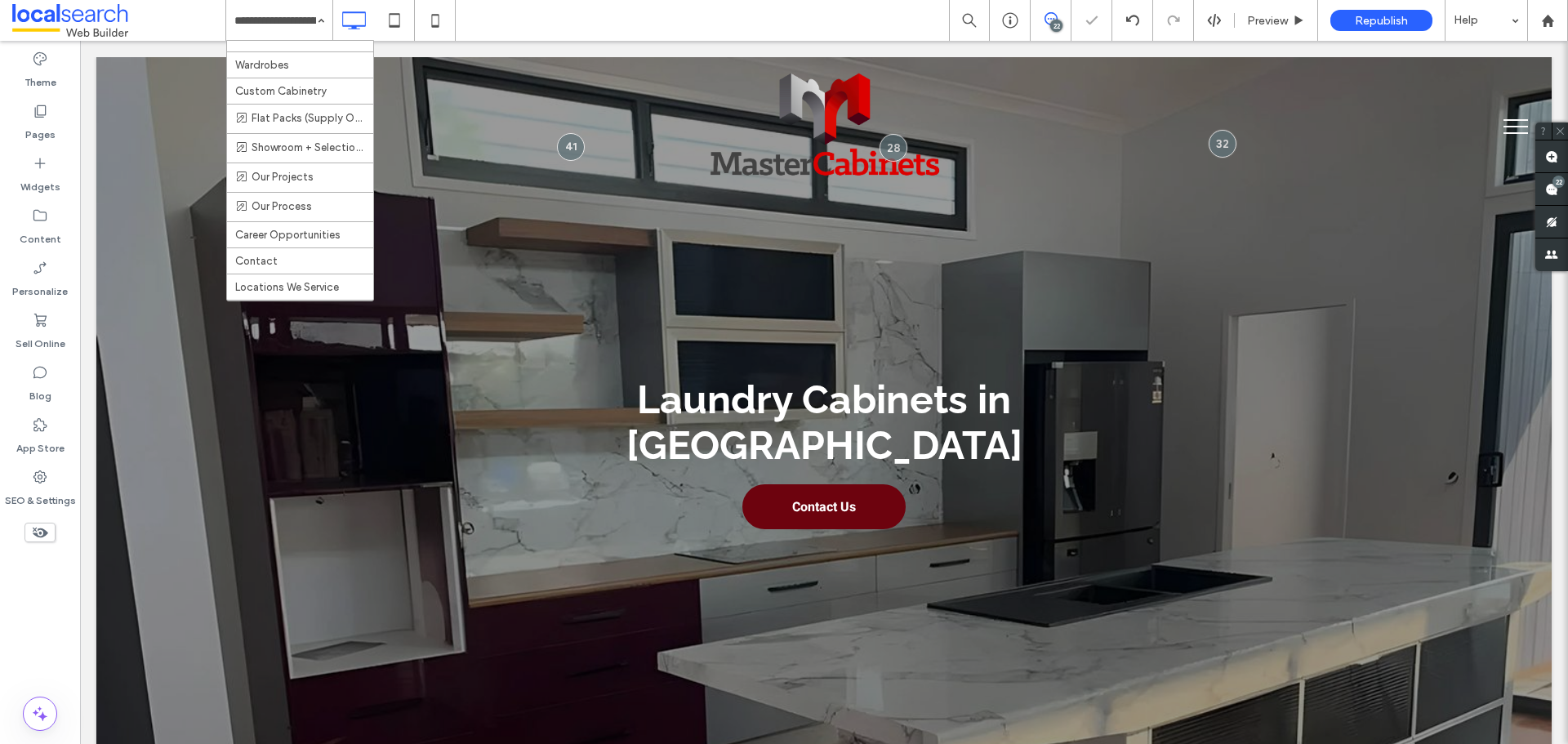
scroll to position [408, 0]
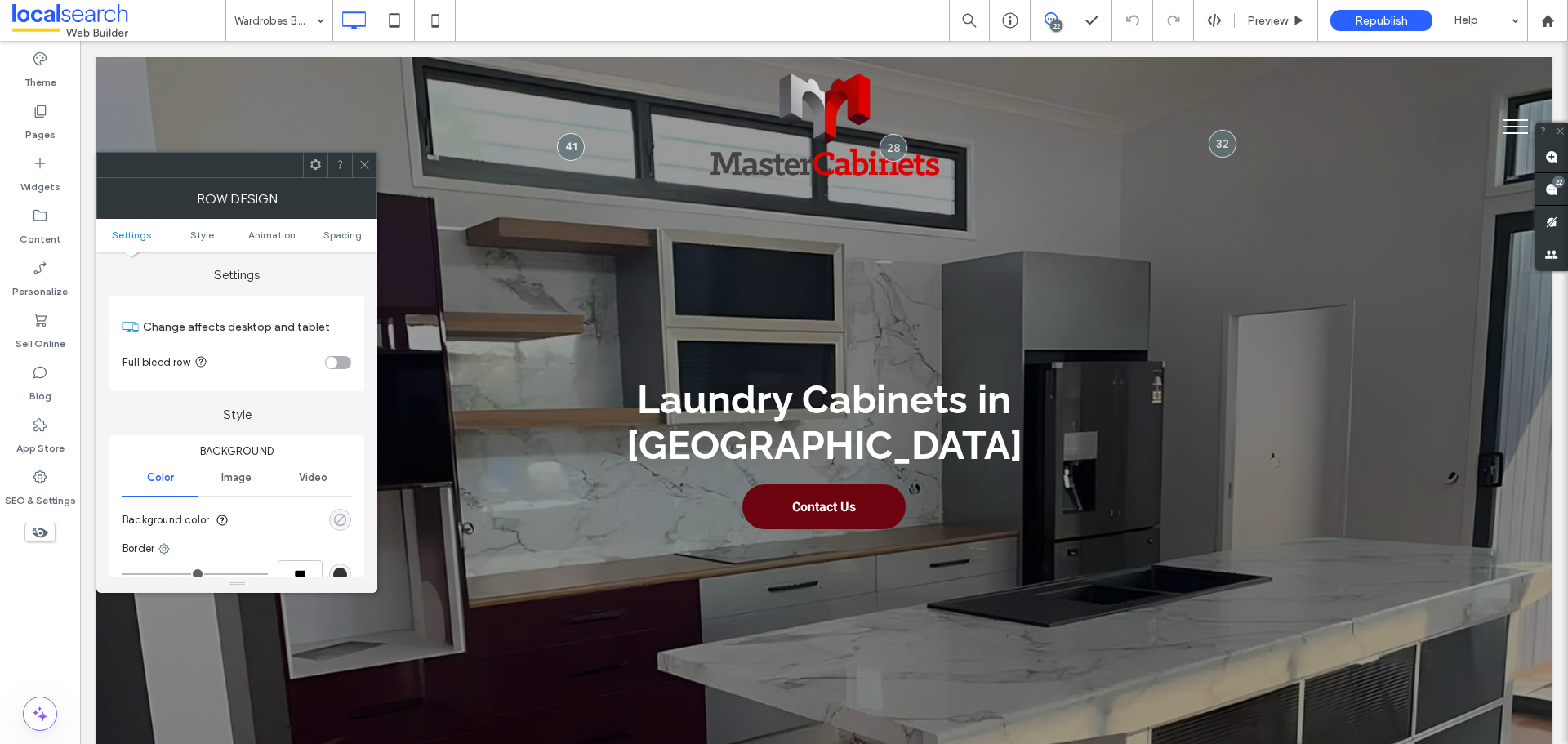
click at [338, 513] on section "Background color" at bounding box center [236, 520] width 229 height 41
click at [345, 517] on div "rgba(0, 0, 0, 0)" at bounding box center [340, 520] width 14 height 14
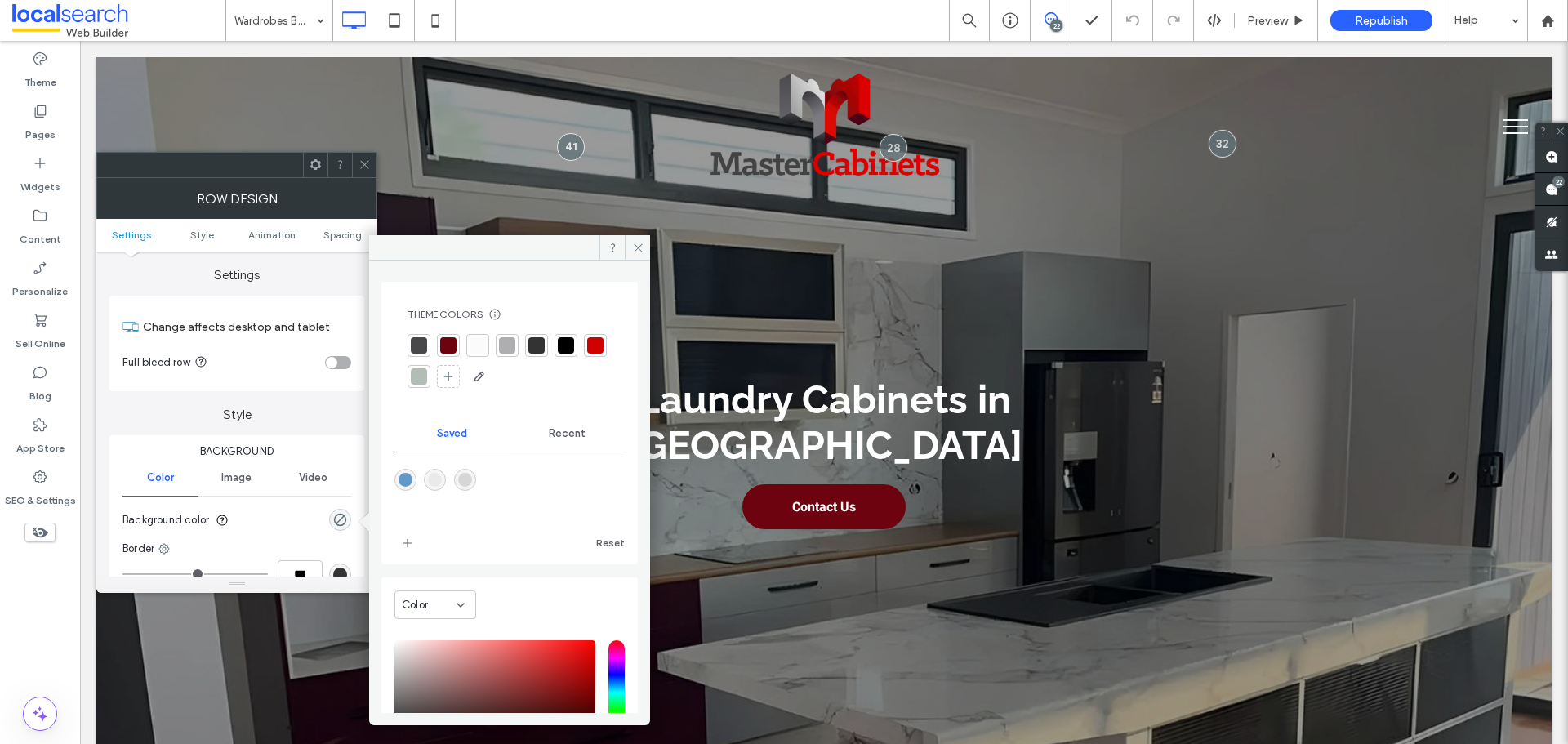
click at [465, 479] on div "rgba(214,214,215,1)" at bounding box center [465, 480] width 14 height 14
type input "*******"
type input "***"
type input "****"
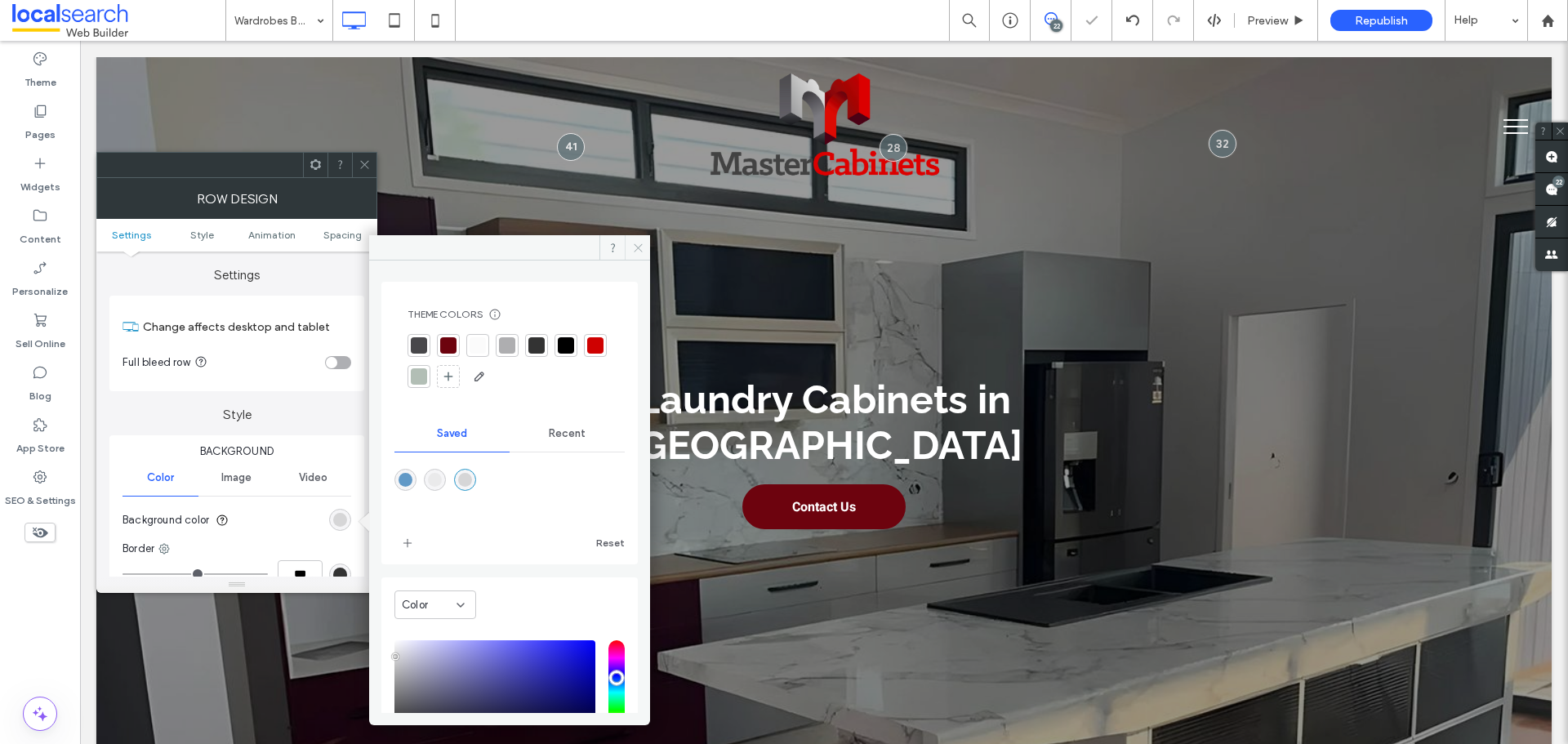
click at [632, 245] on icon at bounding box center [638, 248] width 12 height 12
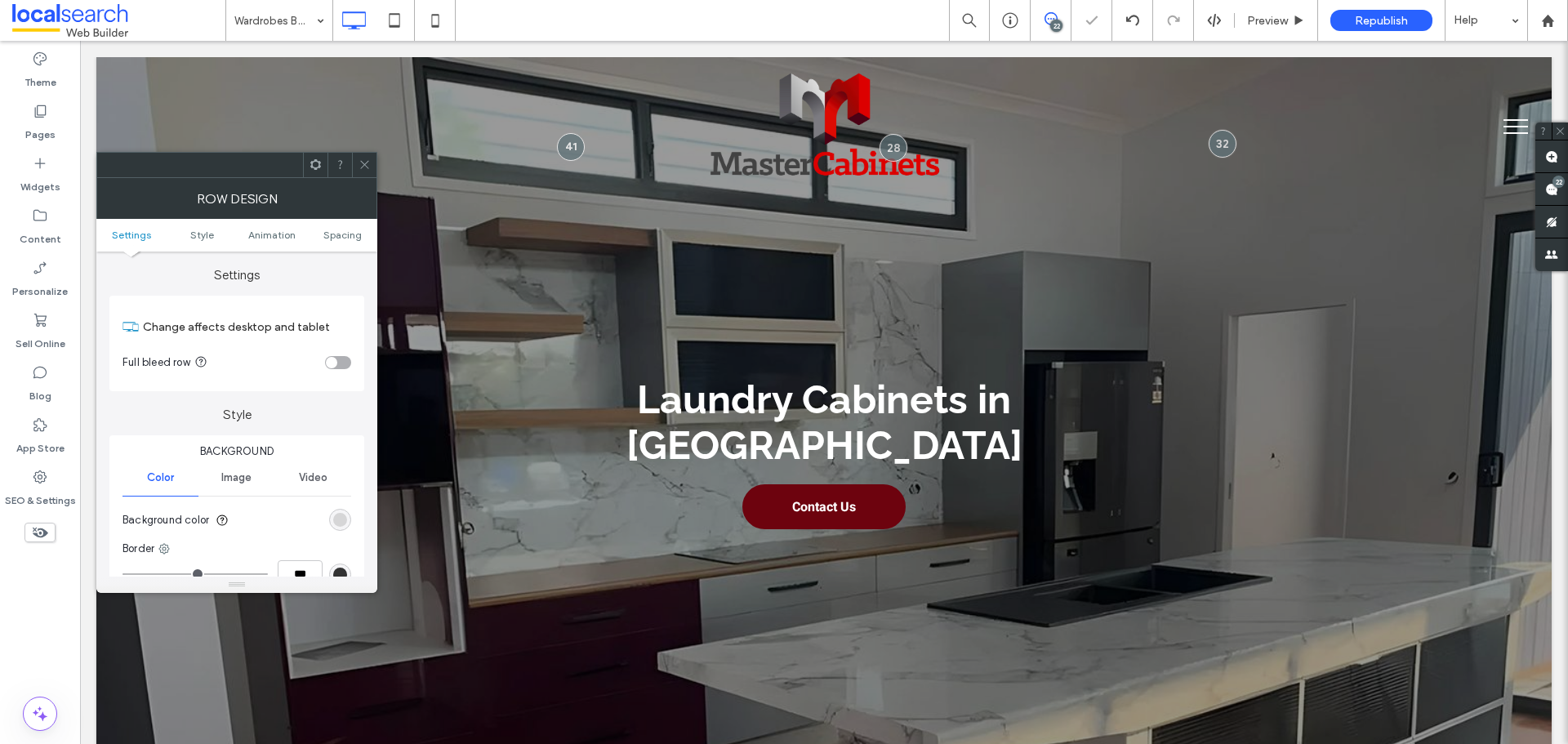
click at [367, 168] on icon at bounding box center [364, 165] width 12 height 12
click at [342, 522] on div "rgb(251, 251, 251)" at bounding box center [340, 520] width 14 height 14
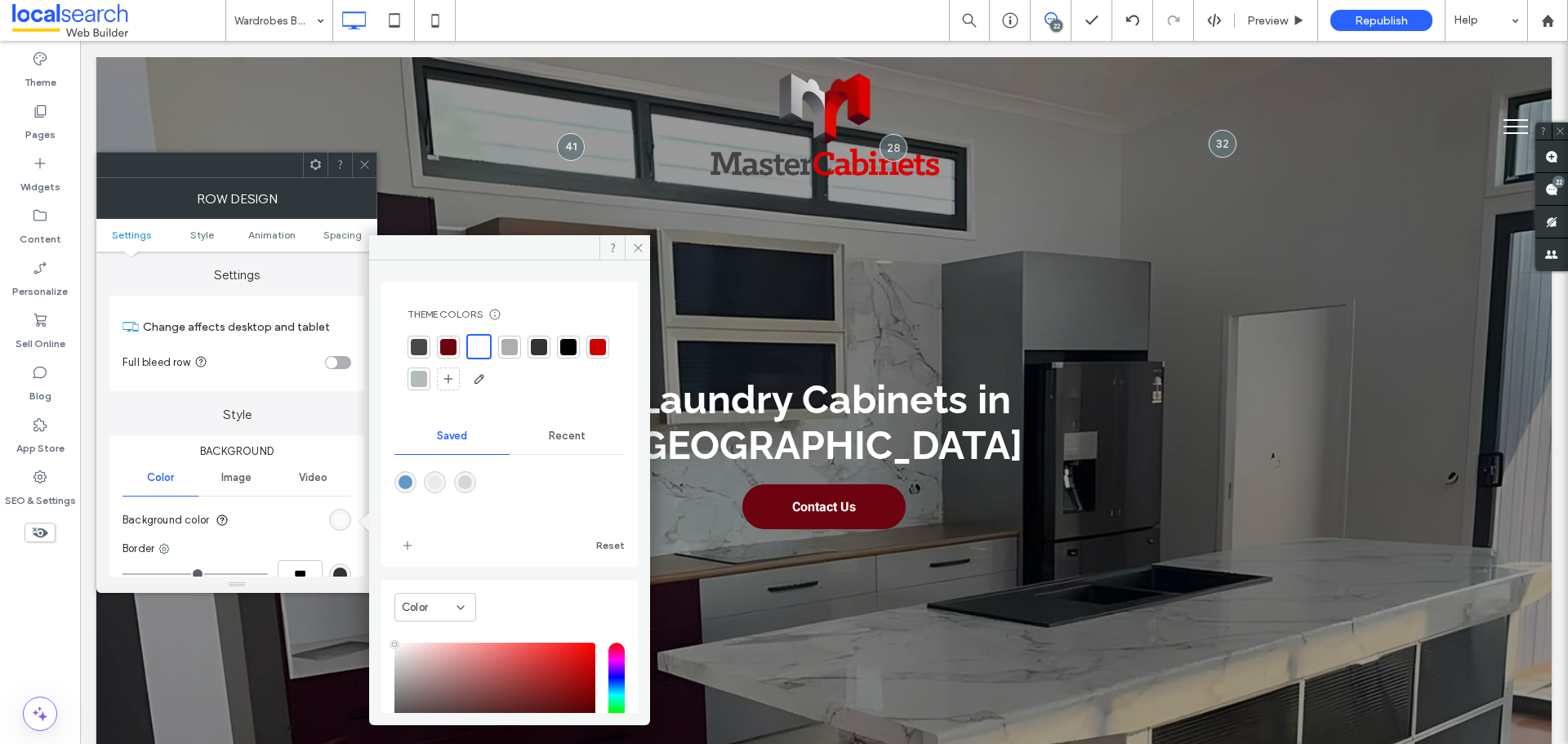
click at [441, 477] on div "rgba(234,234,235,1)" at bounding box center [435, 482] width 14 height 14
type input "*******"
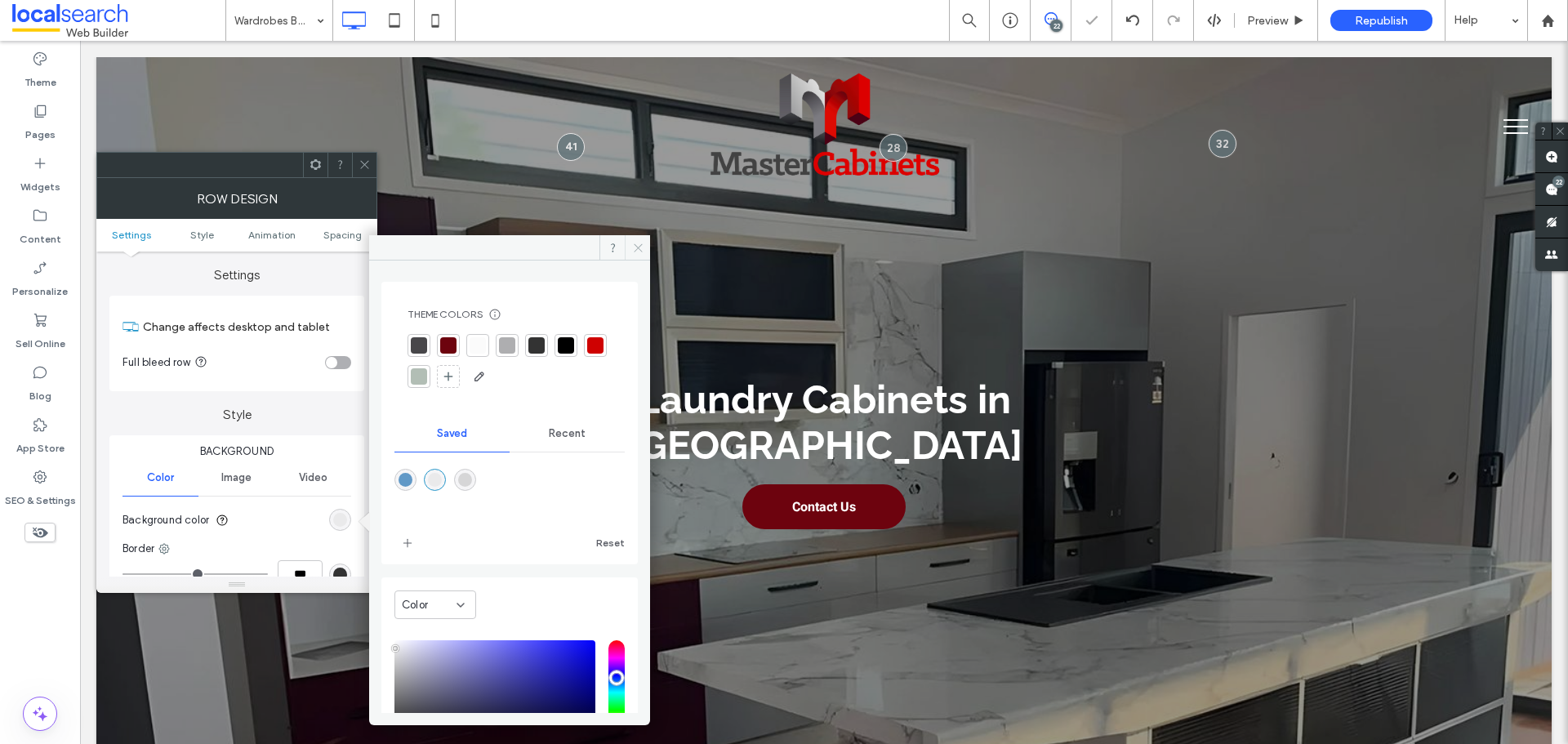
click at [638, 255] on span at bounding box center [638, 247] width 25 height 24
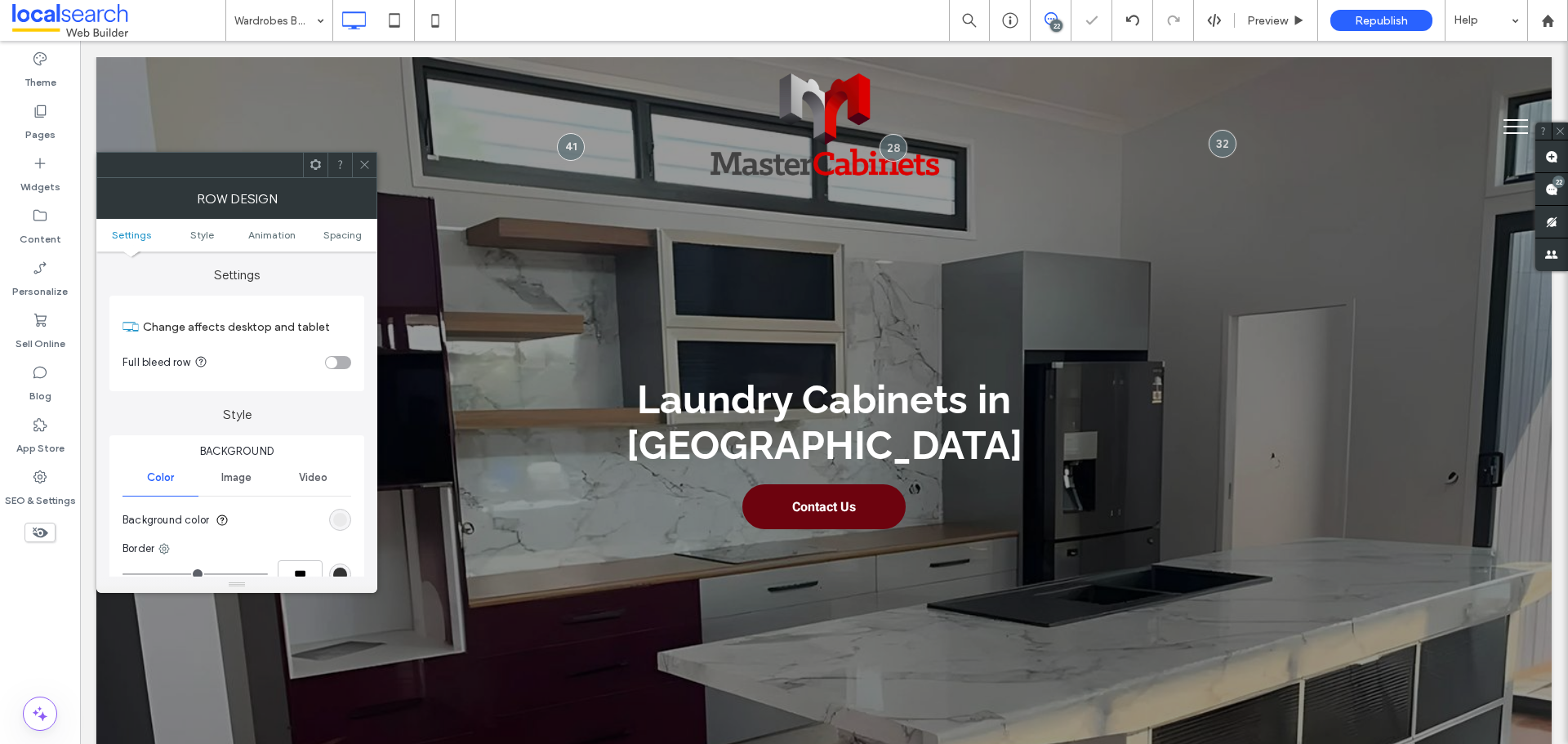
click at [368, 164] on icon at bounding box center [364, 165] width 12 height 12
click at [348, 520] on div "rgb(207, 1, 1)" at bounding box center [340, 520] width 22 height 22
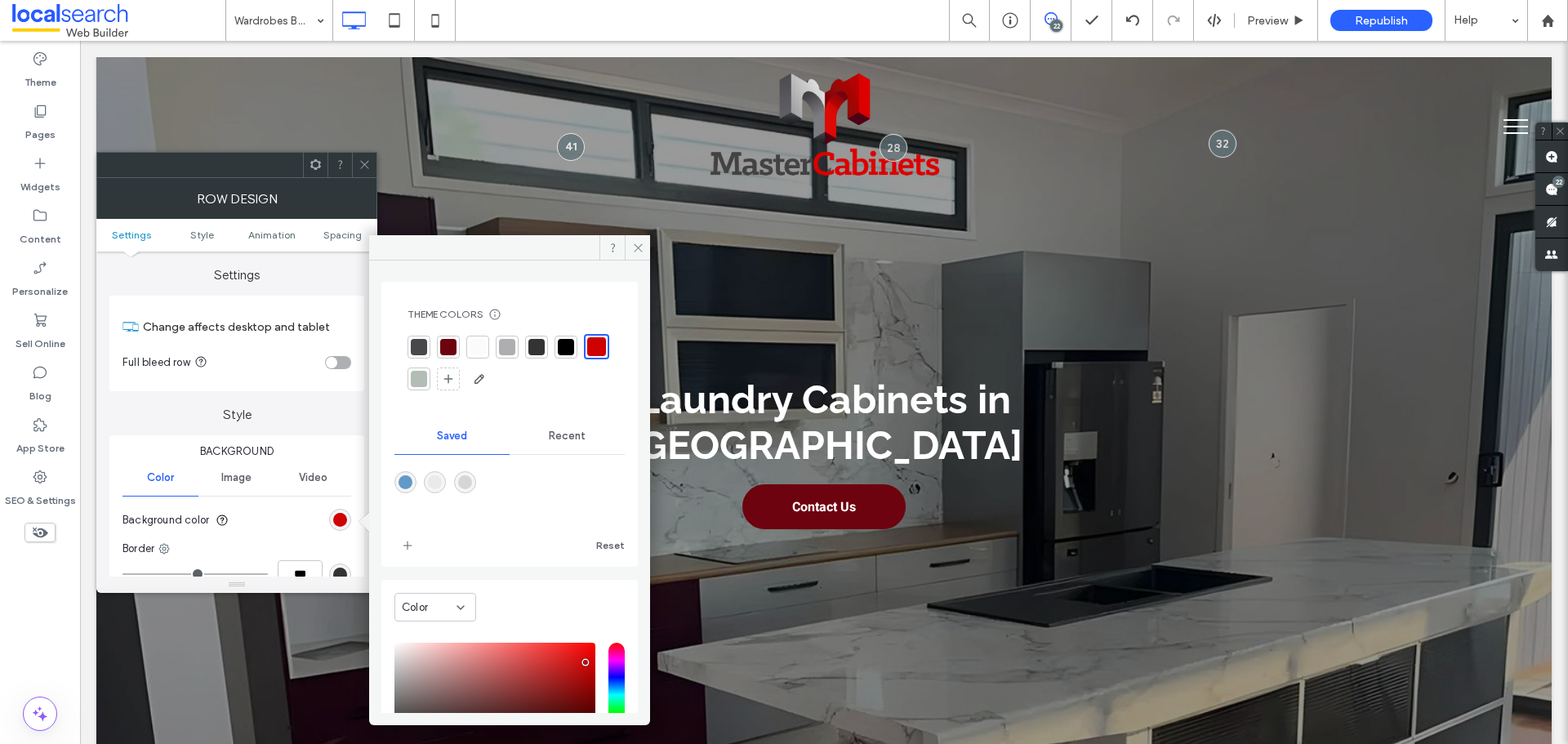
click at [472, 478] on div "rgba(214,214,215,1)" at bounding box center [465, 482] width 14 height 14
type input "*******"
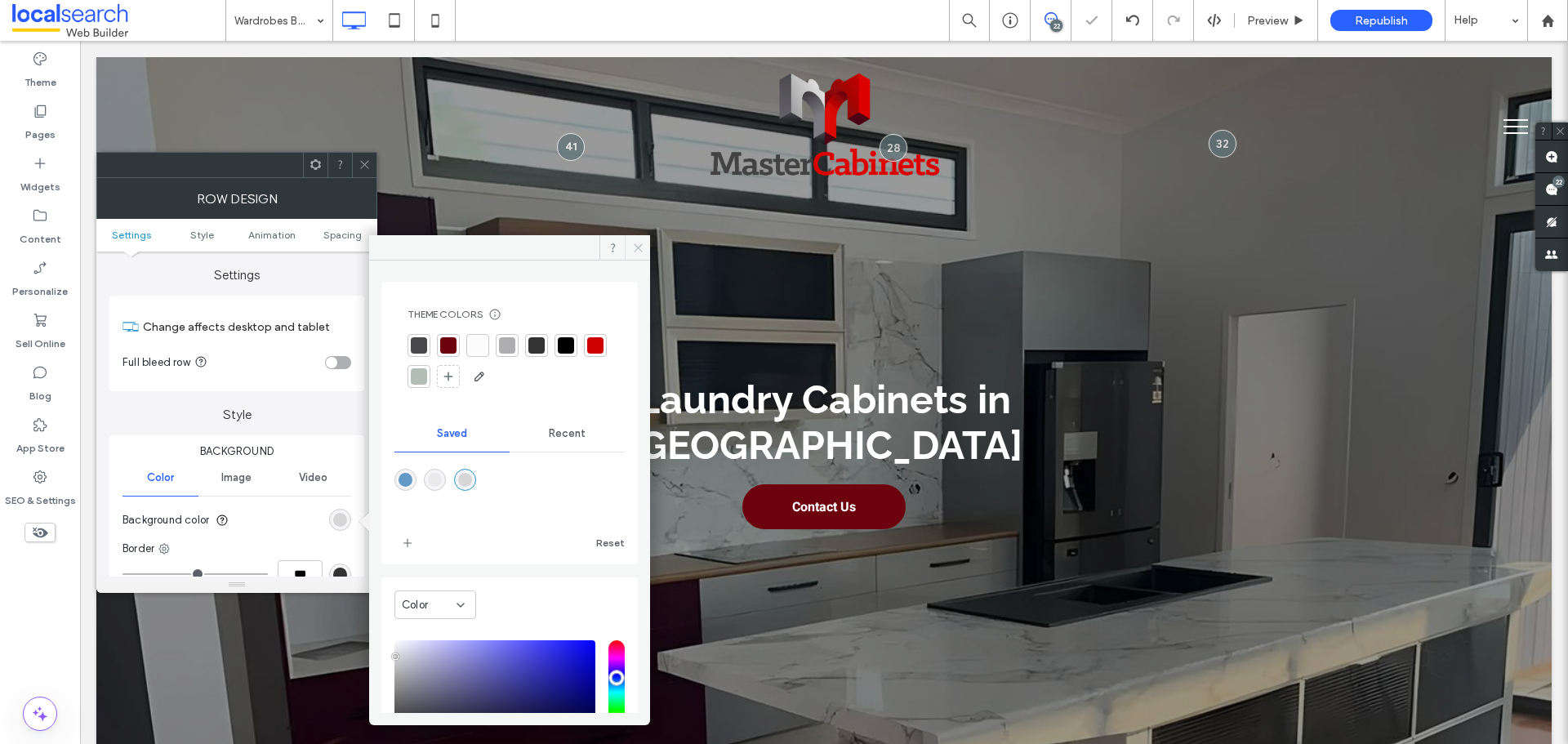
click at [638, 247] on icon at bounding box center [638, 248] width 12 height 12
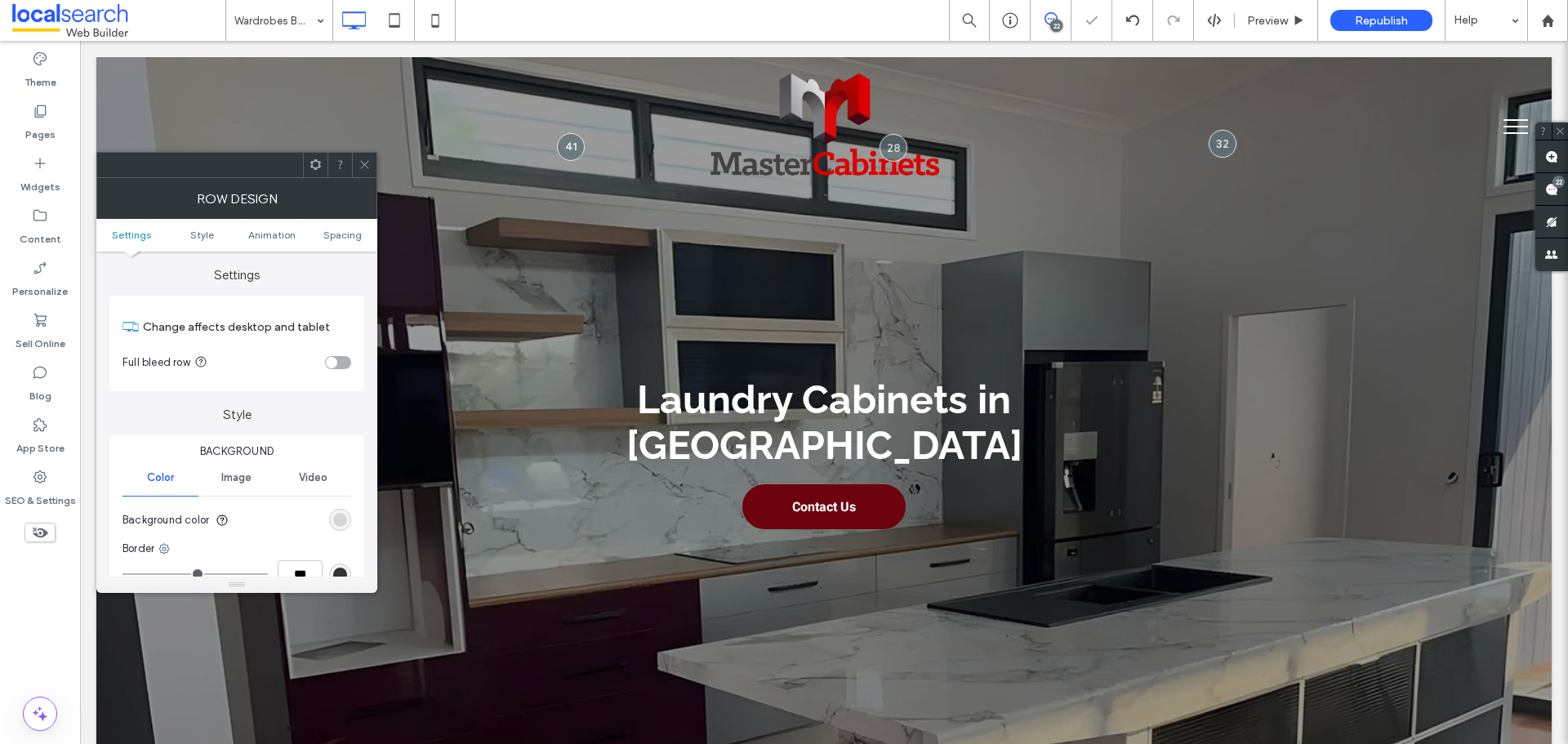
click at [369, 162] on icon at bounding box center [364, 165] width 12 height 12
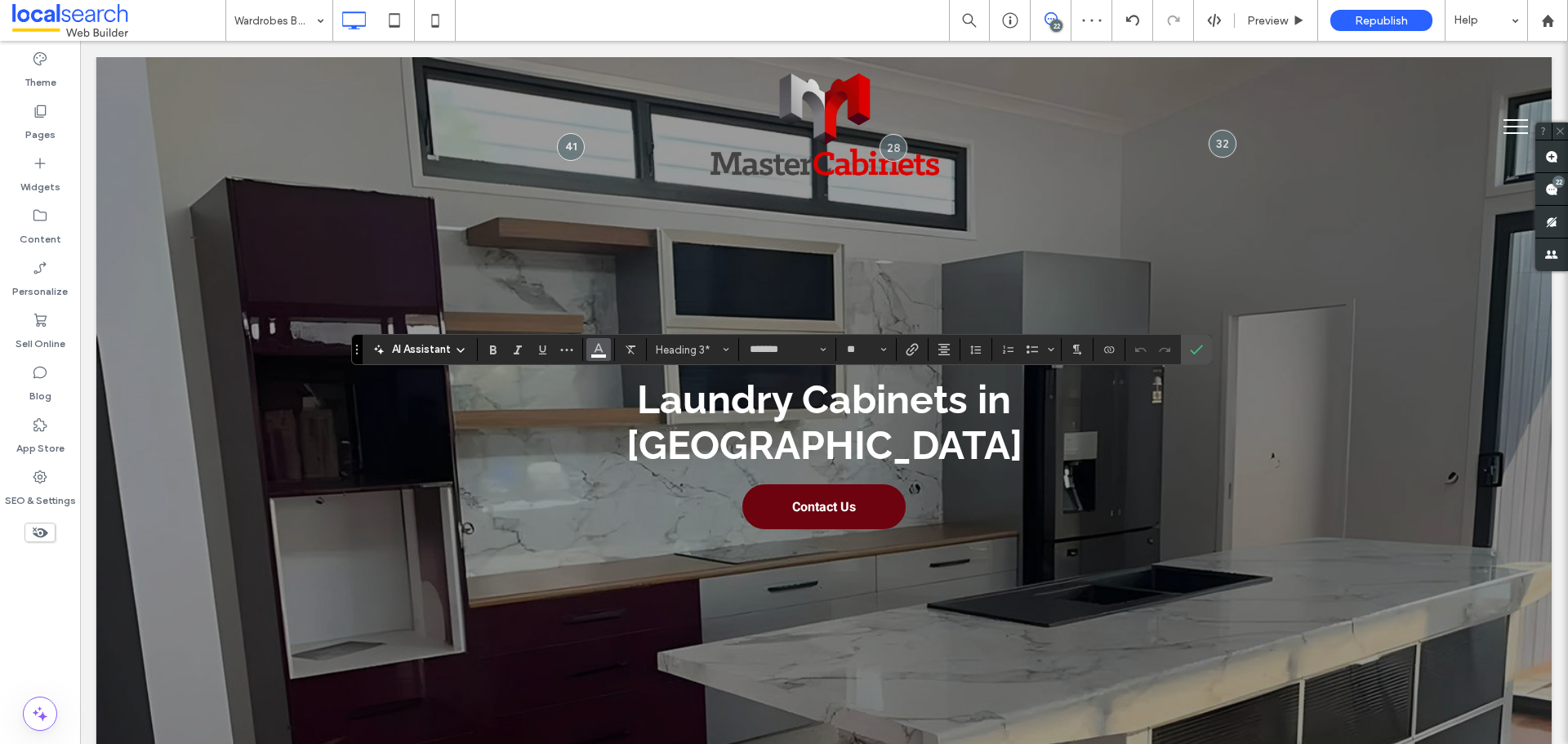
click at [588, 347] on button "Color" at bounding box center [598, 350] width 24 height 23
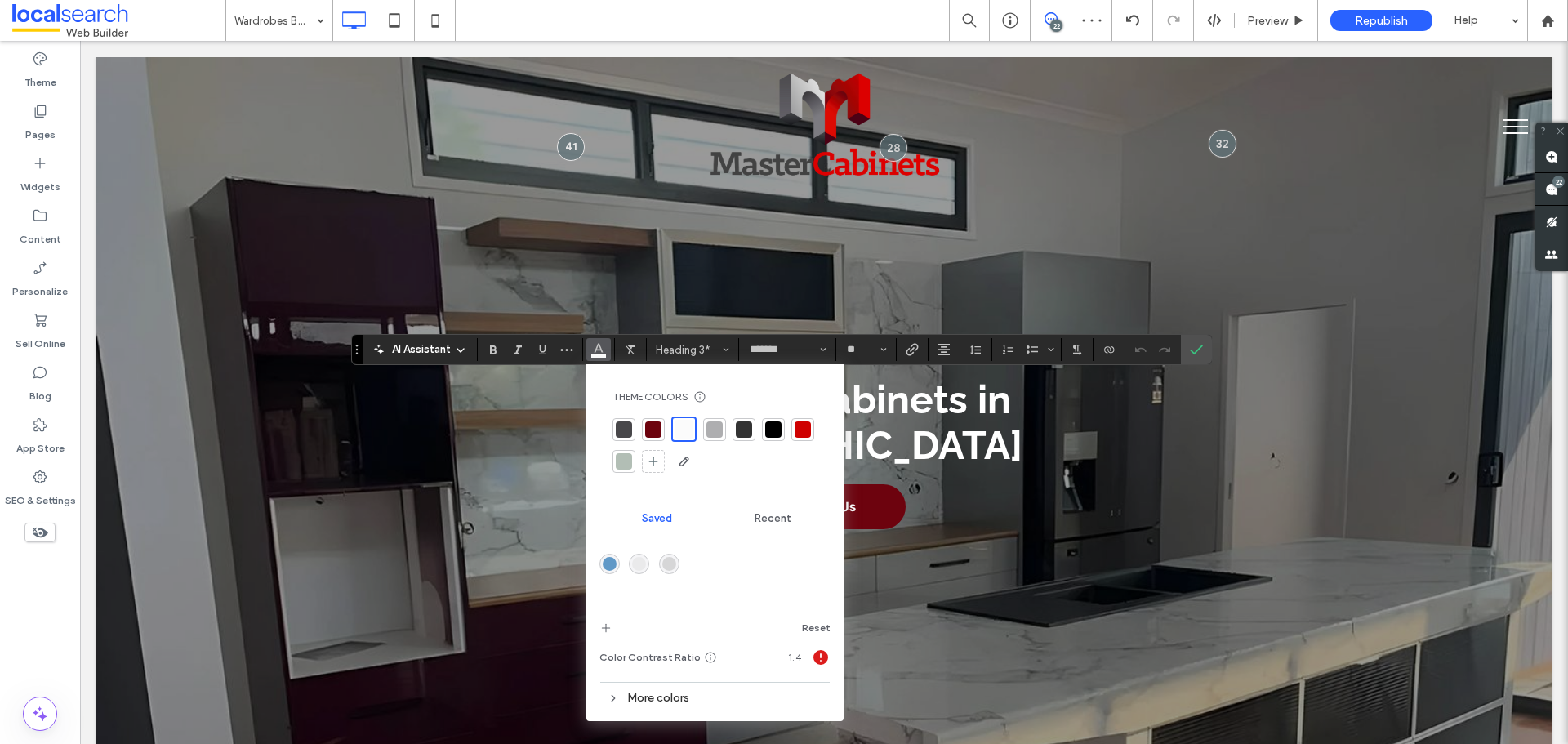
click at [778, 430] on div at bounding box center [773, 430] width 17 height 17
click at [1205, 347] on label "Confirm" at bounding box center [1196, 349] width 24 height 29
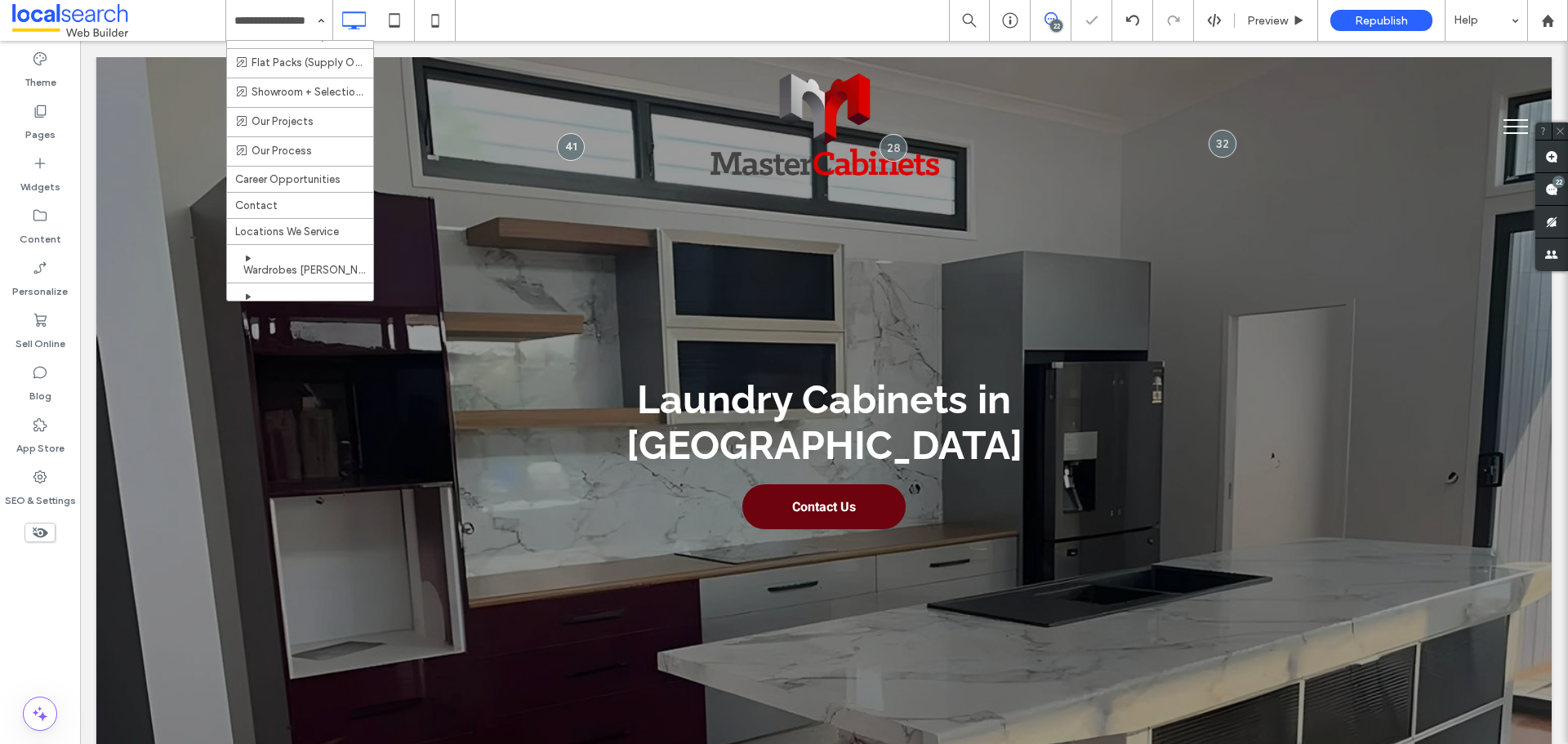
scroll to position [408, 0]
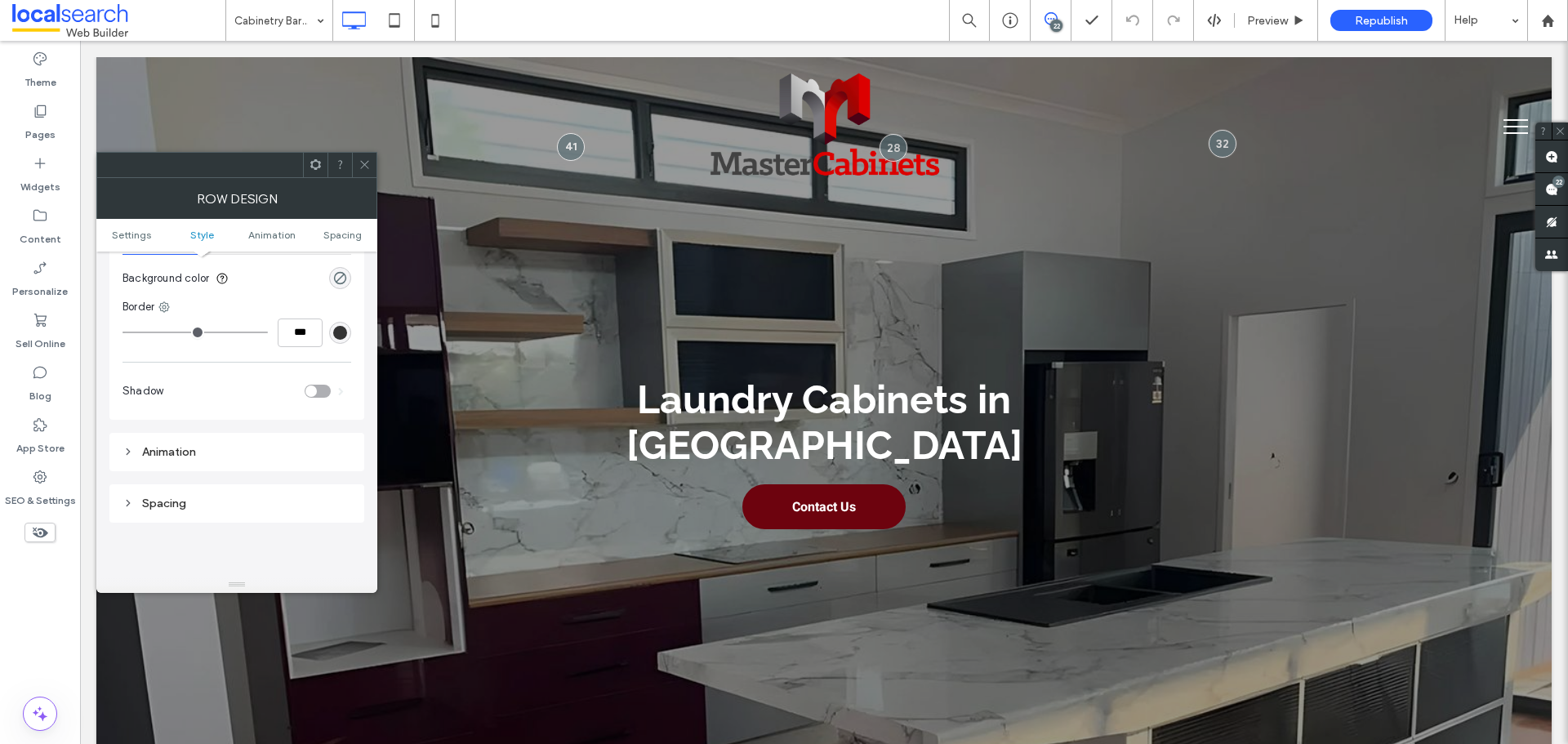
scroll to position [163, 0]
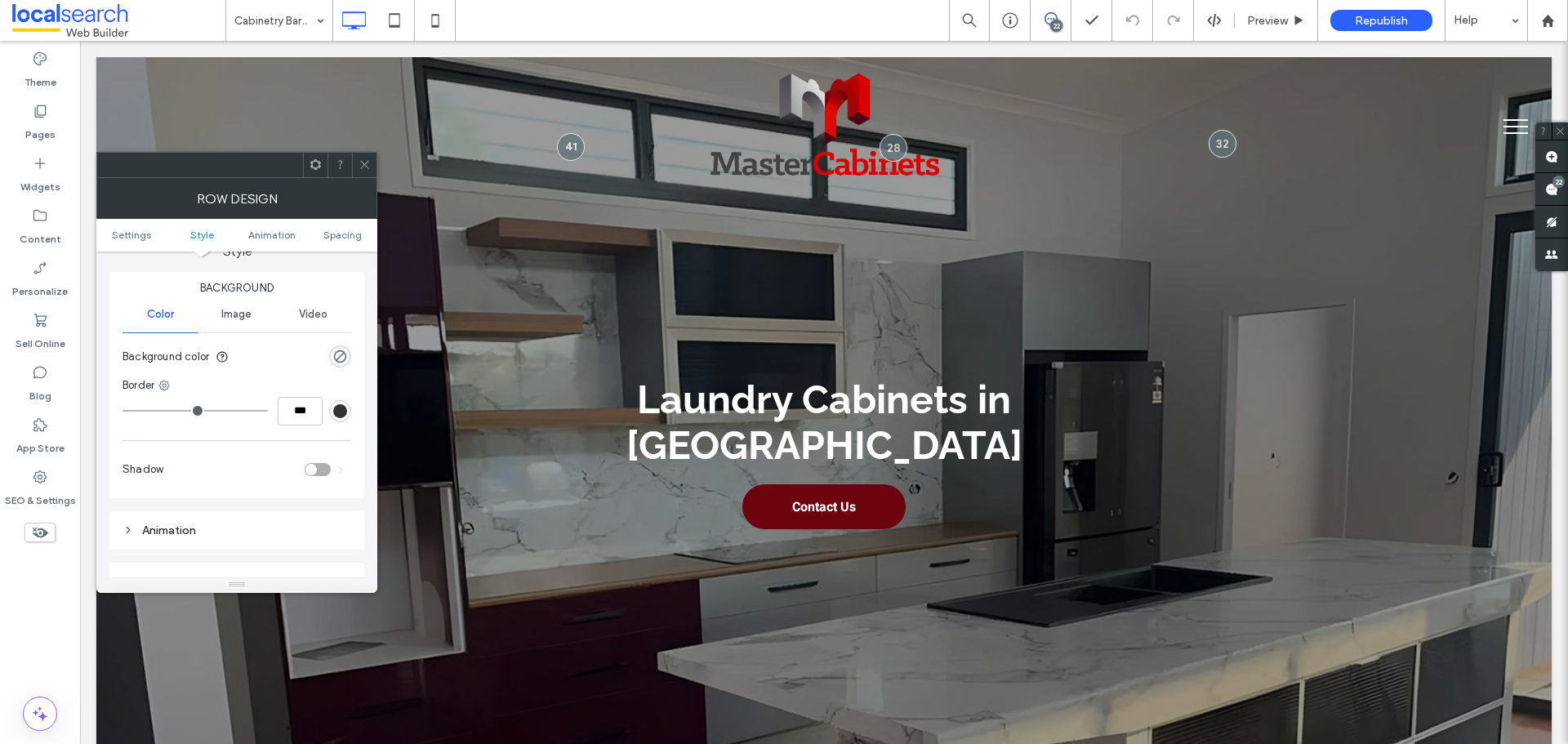
drag, startPoint x: 349, startPoint y: 347, endPoint x: 343, endPoint y: 365, distance: 19.0
click at [348, 352] on section "Background color" at bounding box center [236, 357] width 229 height 41
click at [339, 366] on div "rgba(0, 0, 0, 0)" at bounding box center [340, 357] width 22 height 22
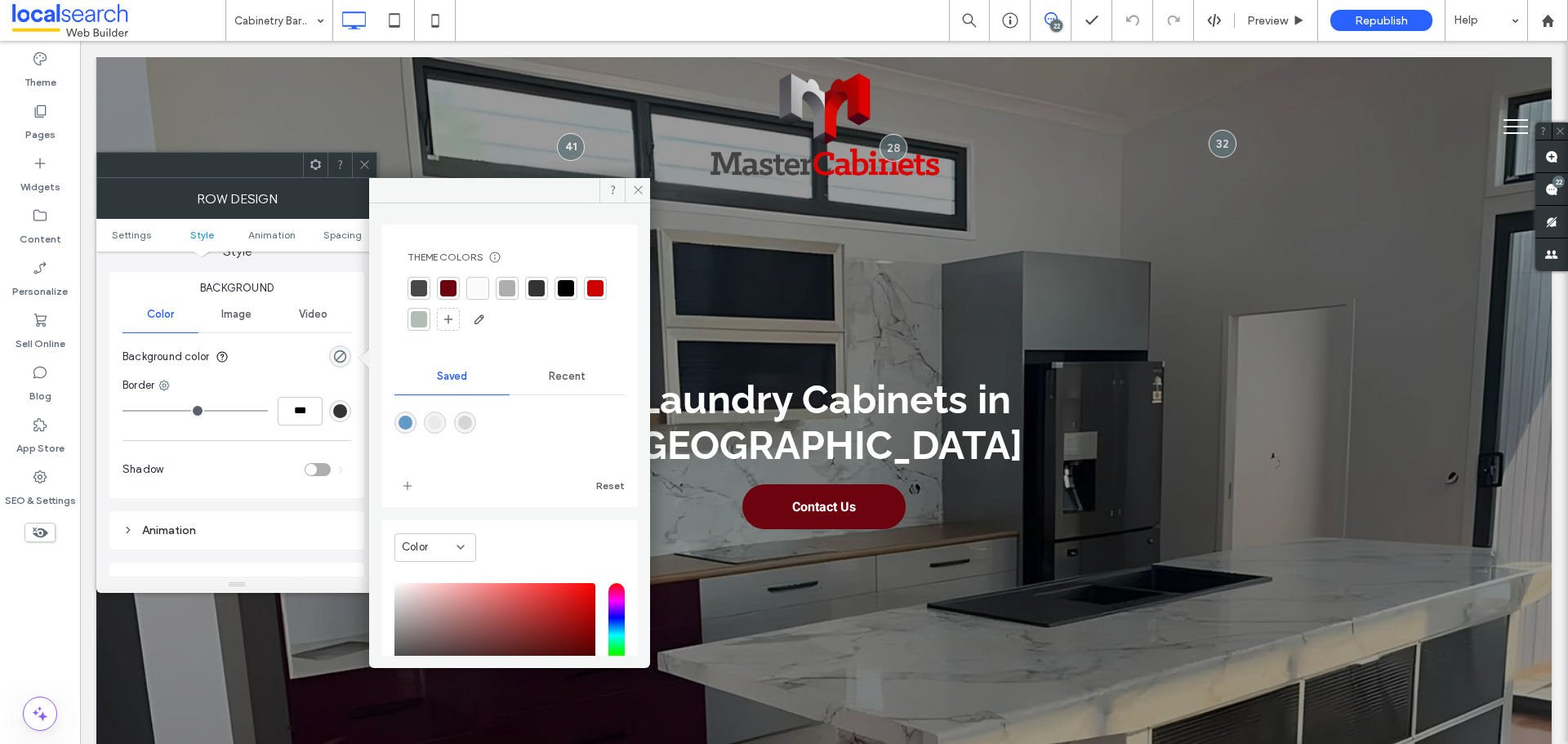
click at [354, 350] on div "Background Color Image Video Background color Border *** Shadow" at bounding box center [237, 385] width 255 height 226
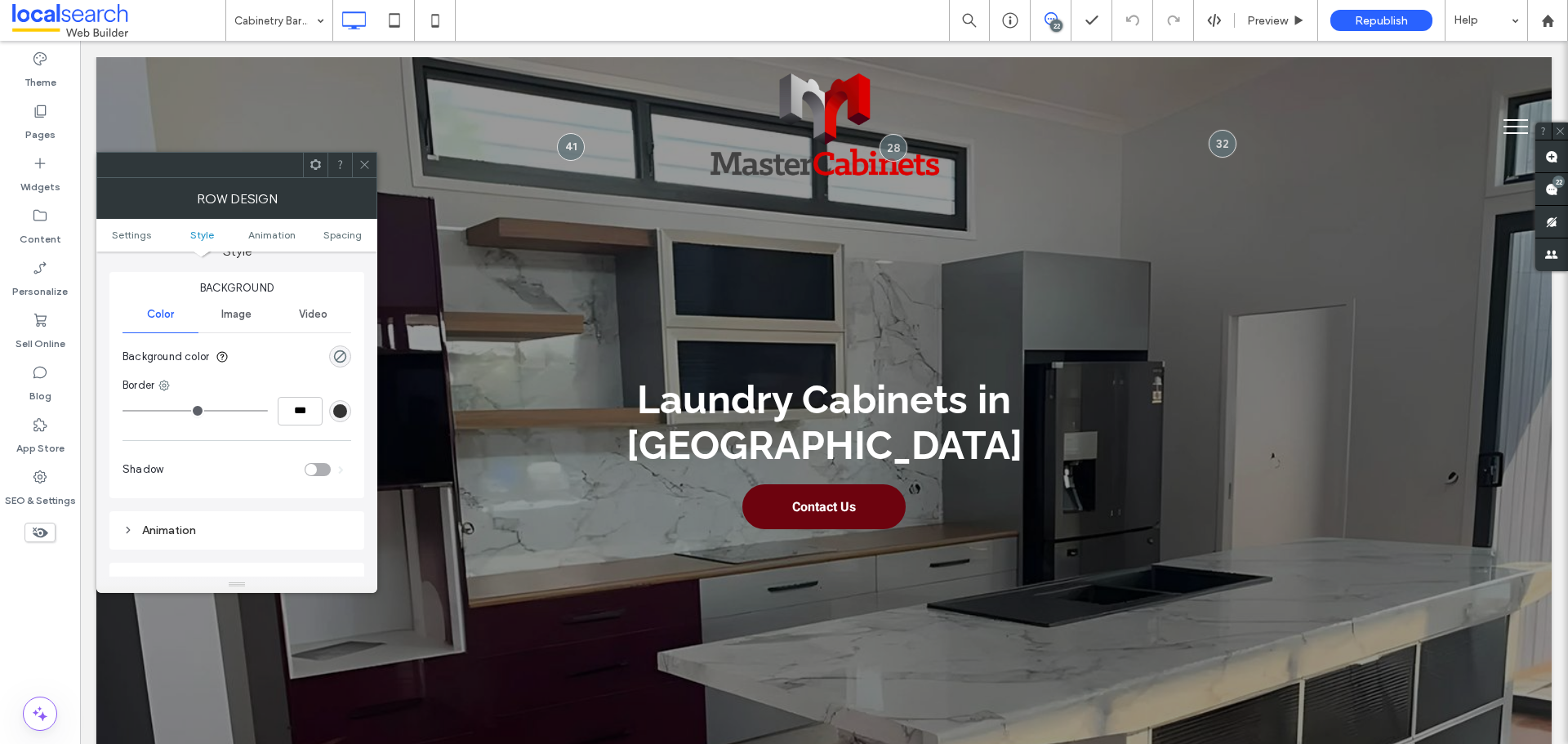
click at [348, 358] on div "rgba(0, 0, 0, 0)" at bounding box center [340, 357] width 22 height 22
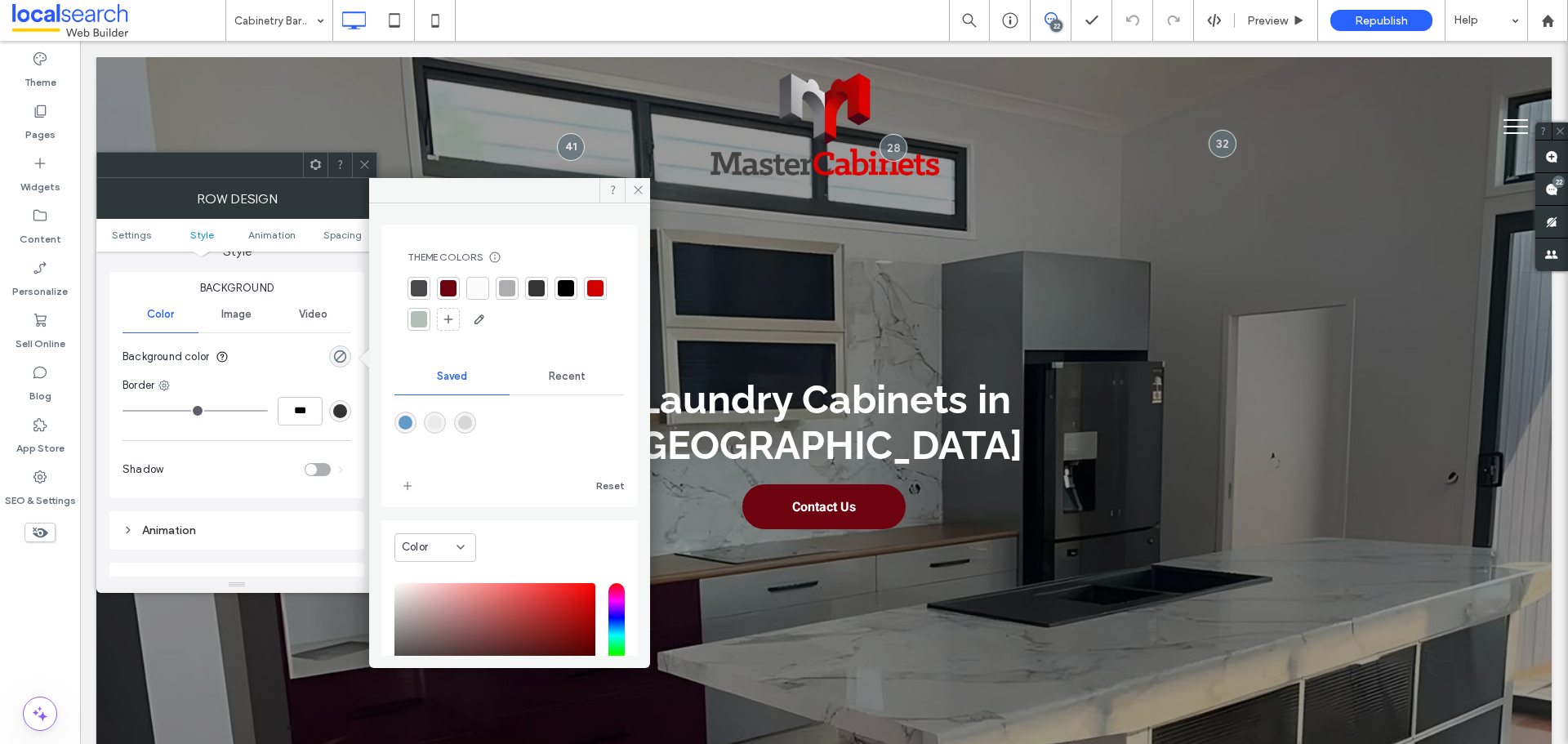
click at [461, 420] on div "rgba(214,214,215,1)" at bounding box center [465, 422] width 22 height 22
type input "*******"
type input "***"
type input "****"
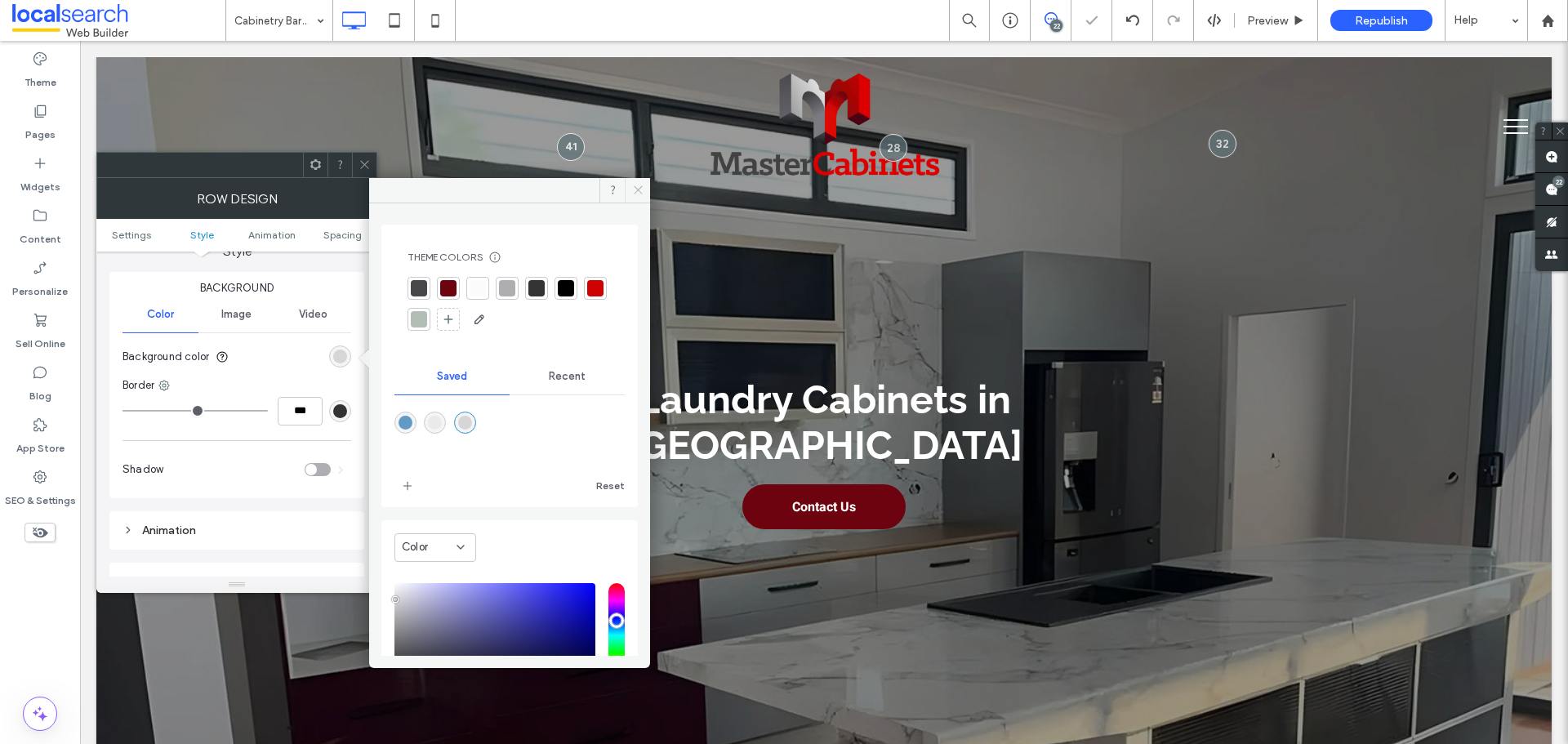
click at [627, 190] on div at bounding box center [510, 190] width 281 height 25
click at [635, 190] on icon at bounding box center [638, 190] width 12 height 12
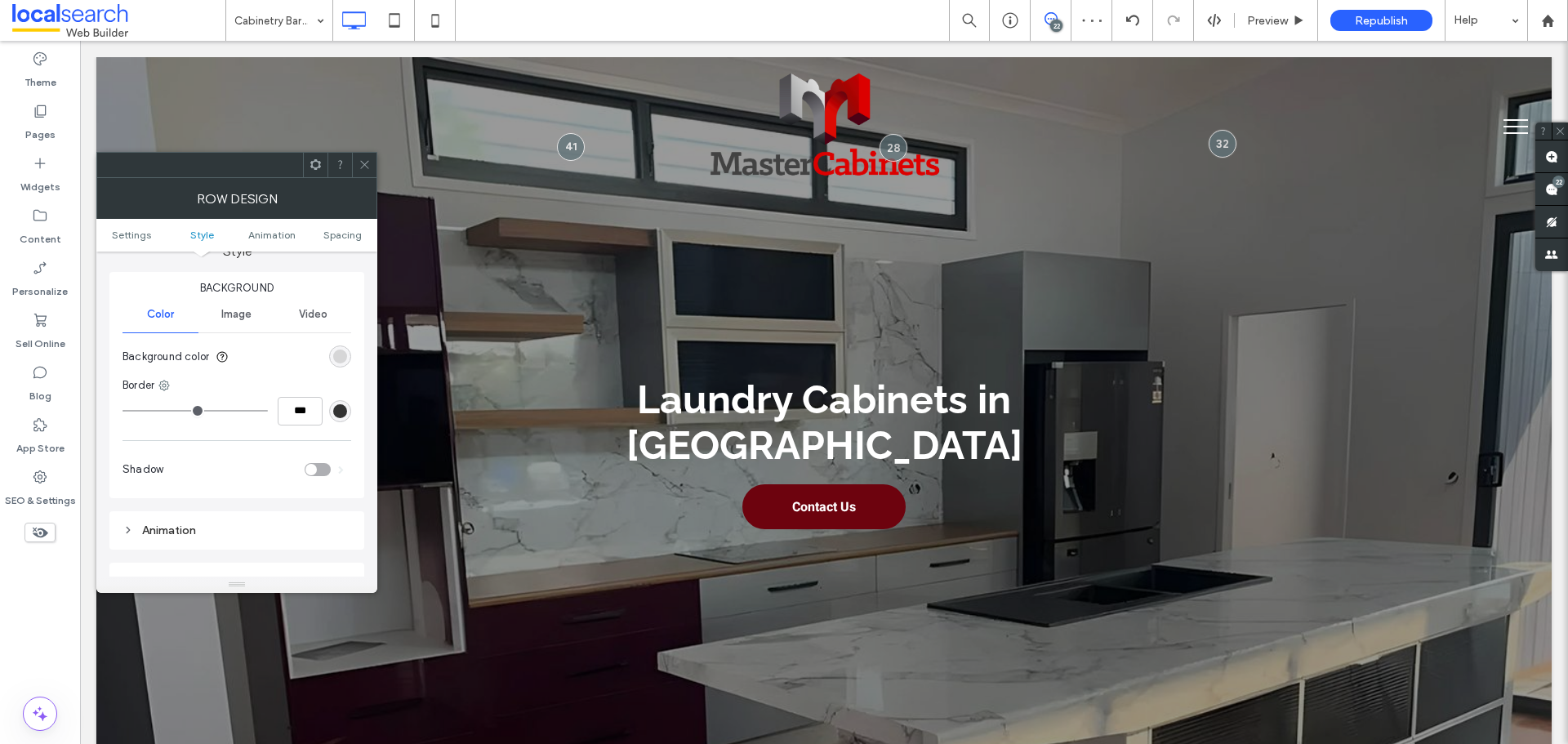
click at [366, 164] on icon at bounding box center [364, 165] width 12 height 12
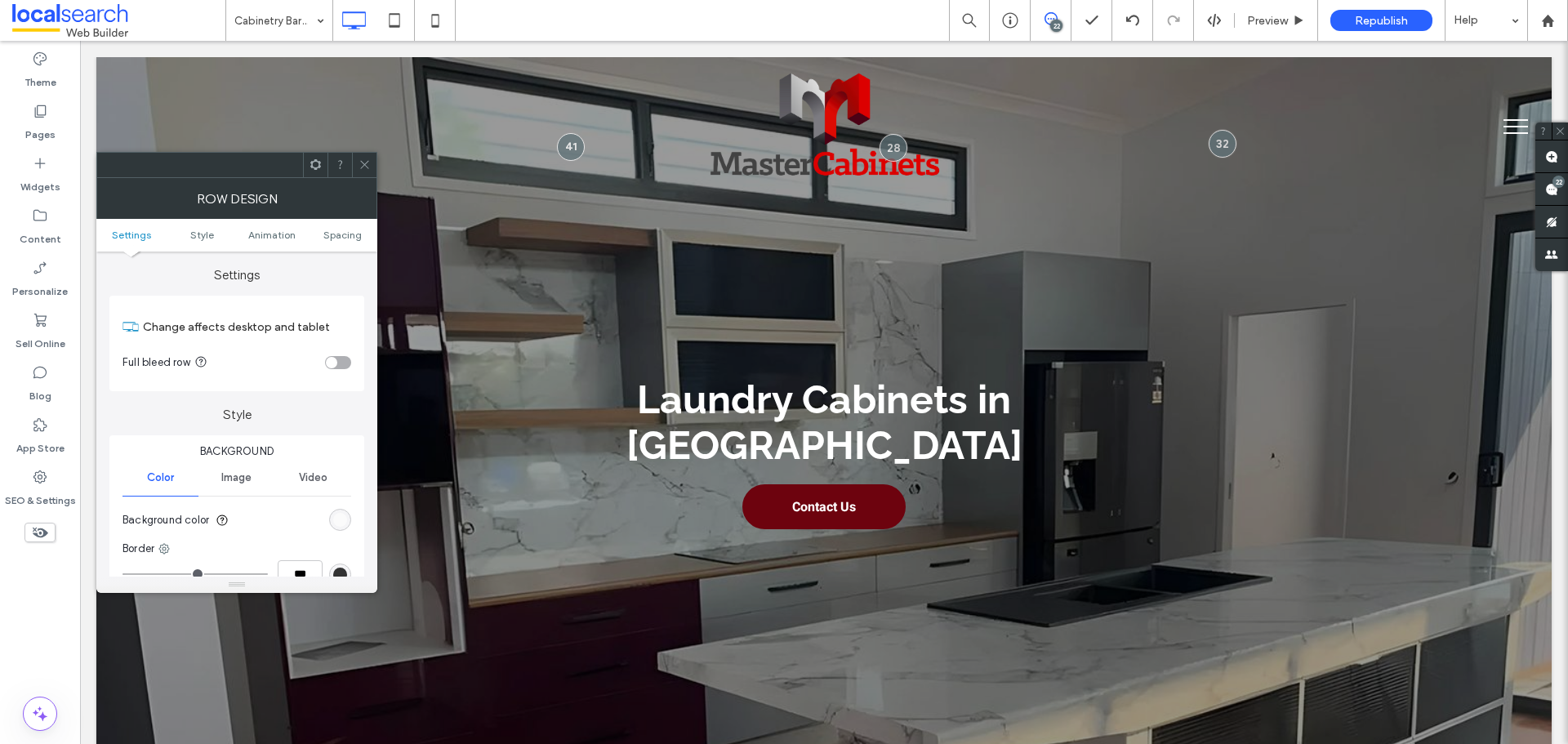
drag, startPoint x: 337, startPoint y: 528, endPoint x: 358, endPoint y: 511, distance: 27.0
click at [337, 527] on div "rgb(251, 251, 251)" at bounding box center [340, 520] width 22 height 22
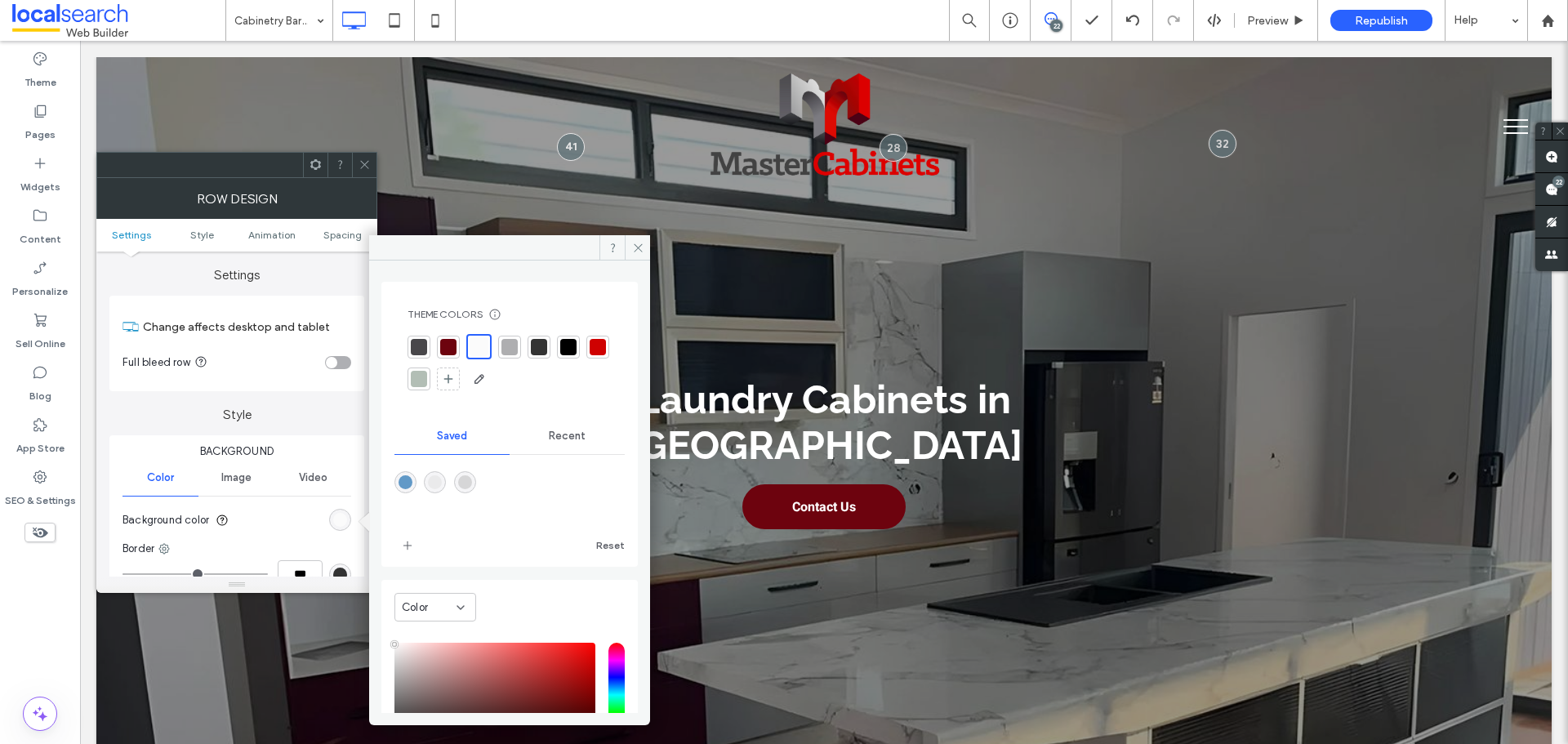
click at [441, 482] on div "rgba(234,234,235,1)" at bounding box center [435, 482] width 14 height 14
type input "*******"
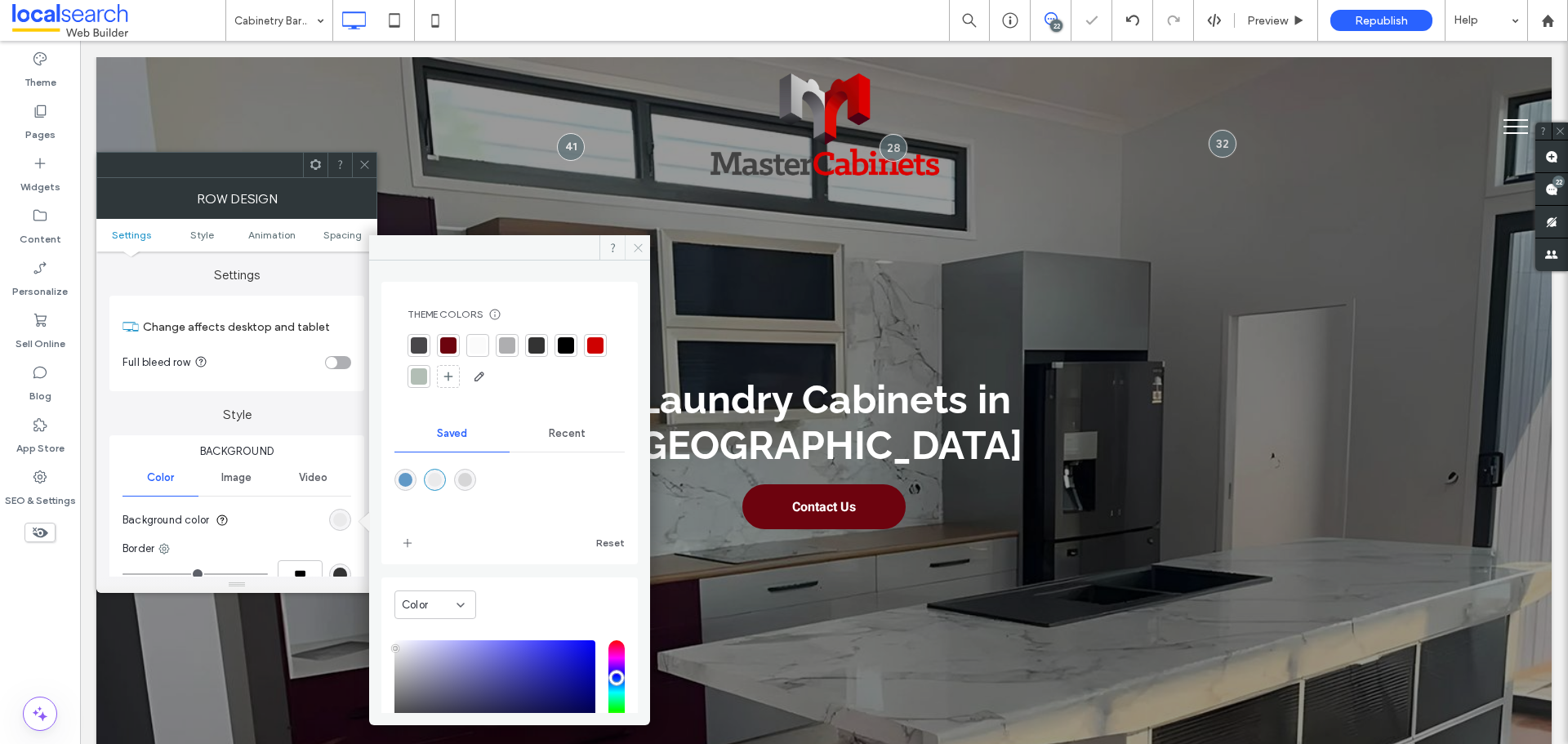
click at [632, 242] on icon at bounding box center [638, 248] width 12 height 12
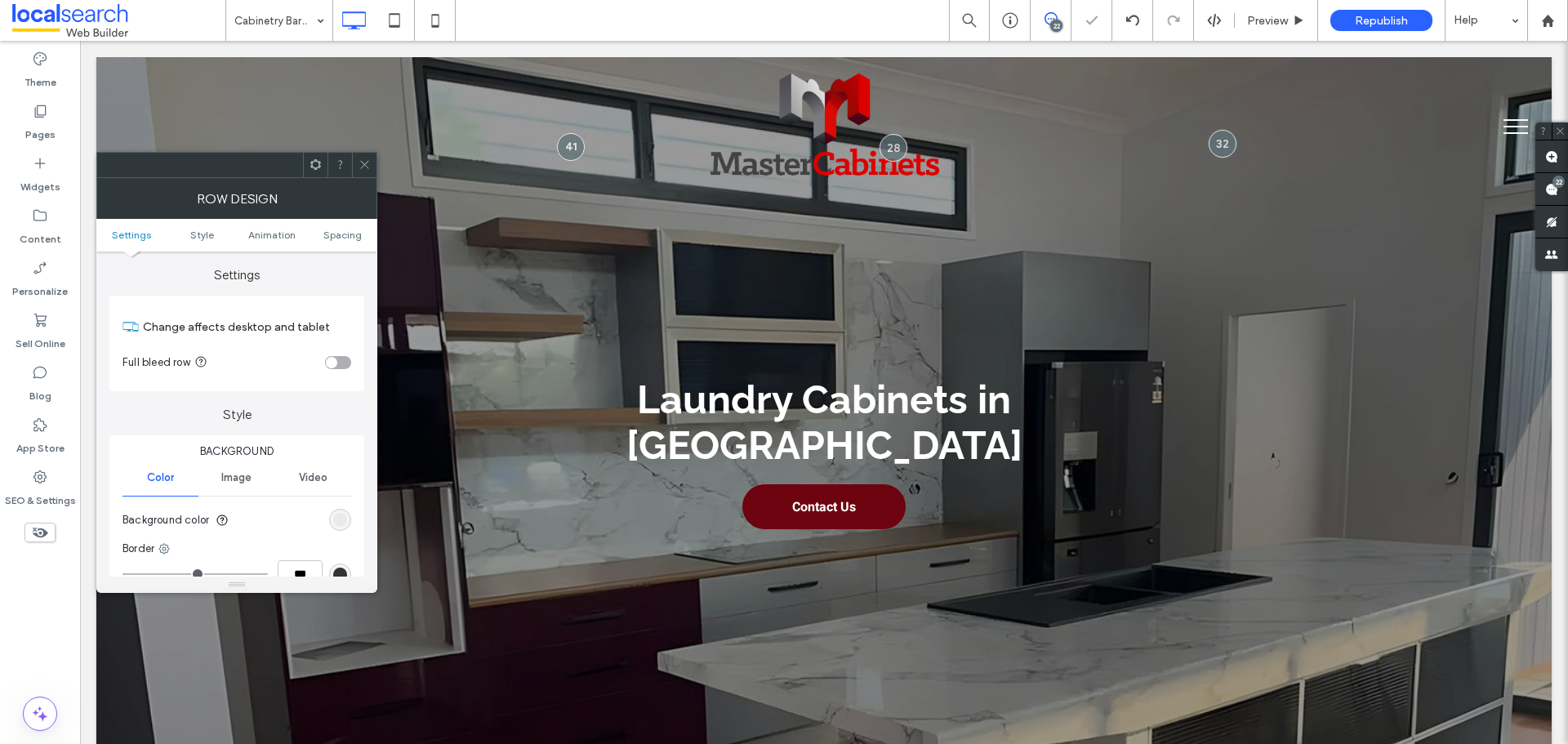
click at [362, 164] on icon at bounding box center [364, 165] width 12 height 12
click at [343, 523] on icon "rgba(0, 0, 0, 0)" at bounding box center [340, 520] width 14 height 14
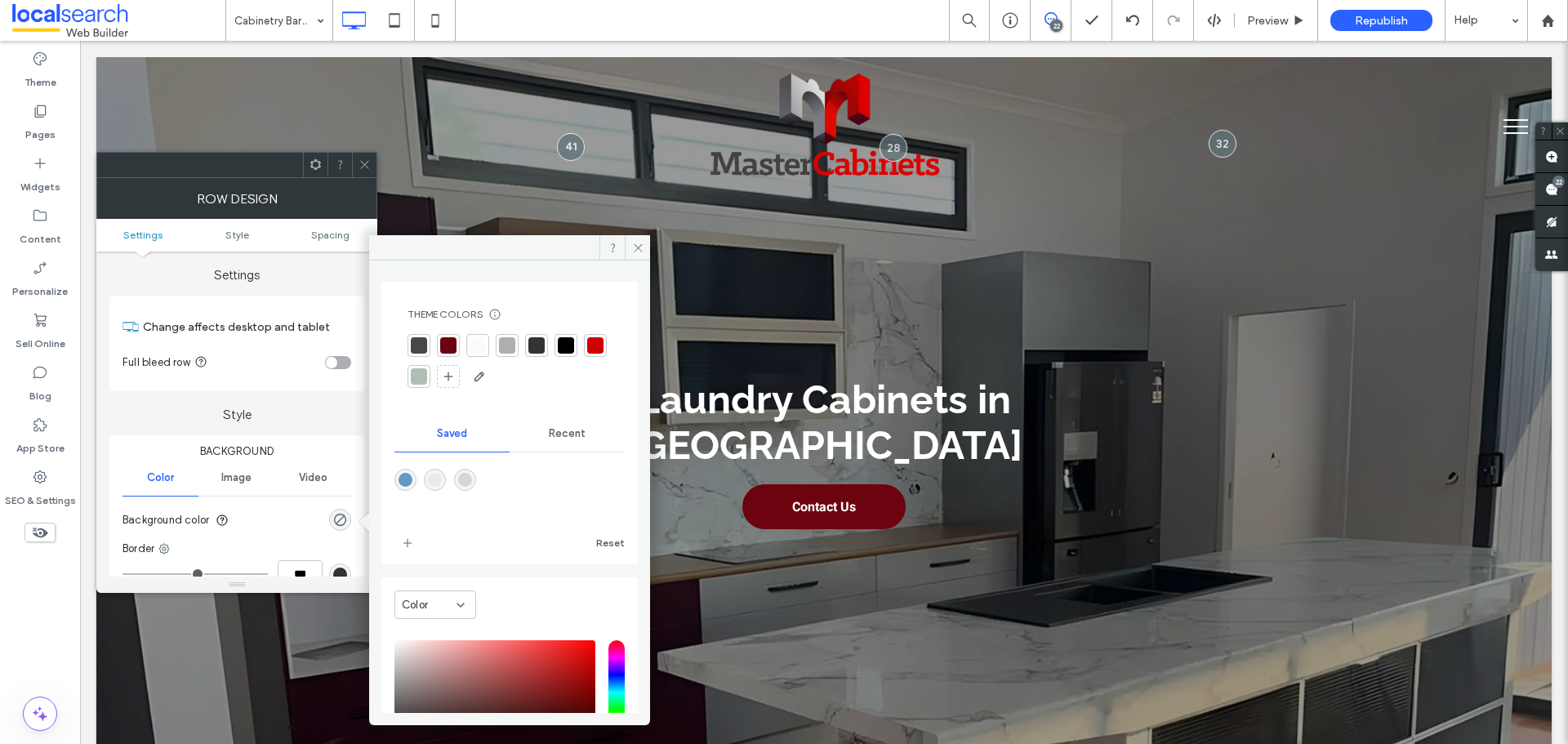
drag, startPoint x: 470, startPoint y: 482, endPoint x: 484, endPoint y: 466, distance: 21.3
click at [471, 482] on div "rgba(214,214,215,1)" at bounding box center [465, 480] width 14 height 14
type input "*******"
type input "***"
type input "****"
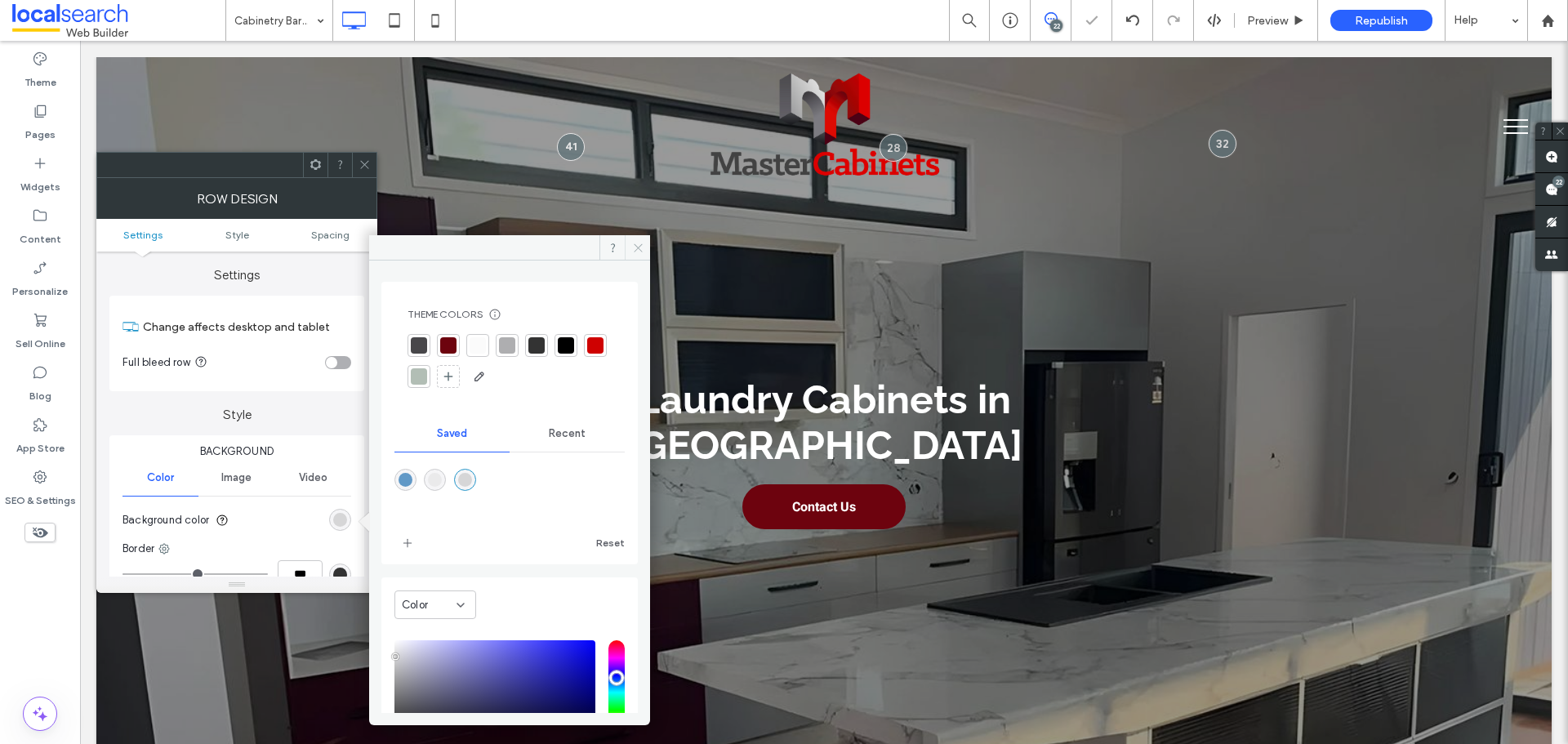
click at [649, 244] on span at bounding box center [638, 247] width 25 height 24
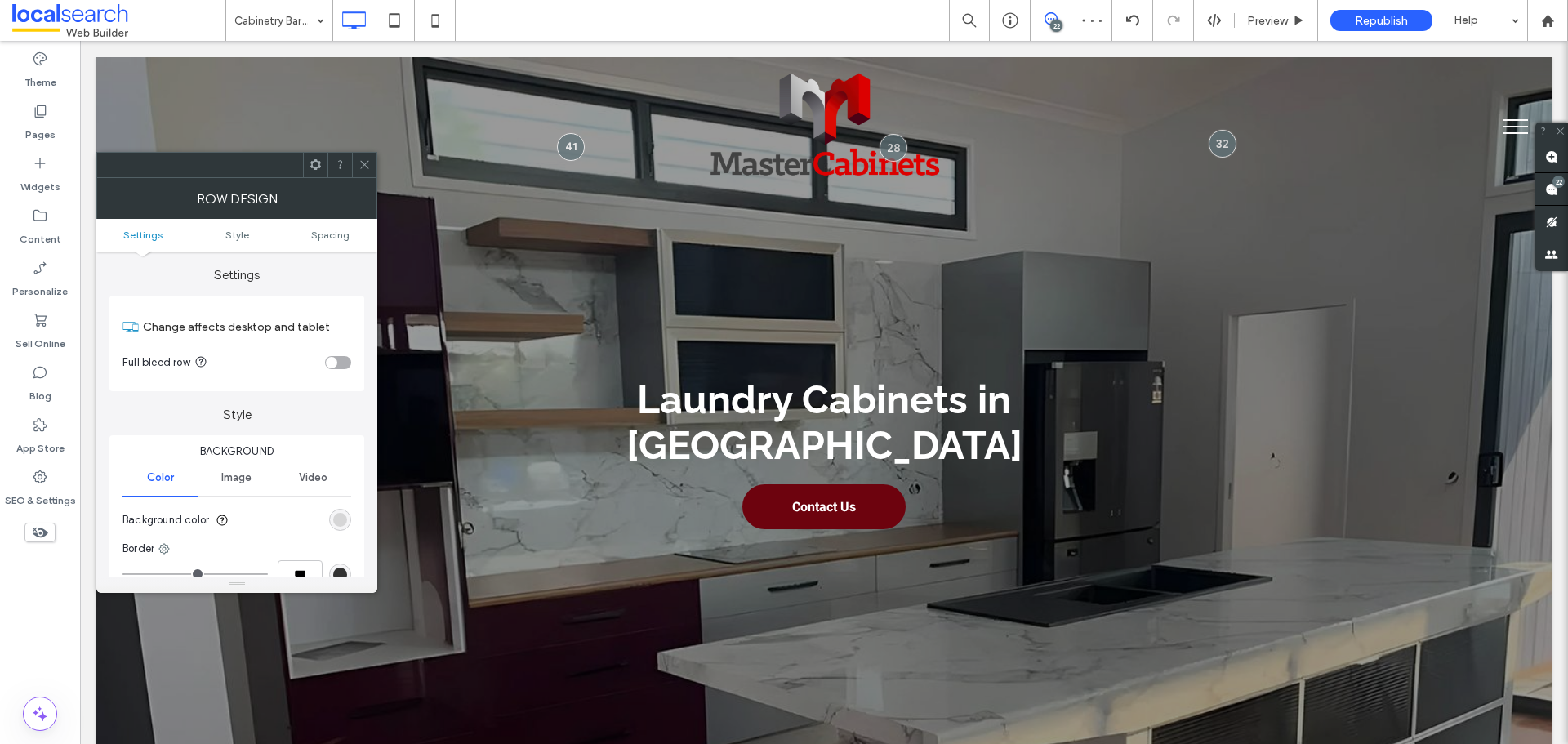
click at [369, 165] on icon at bounding box center [364, 165] width 12 height 12
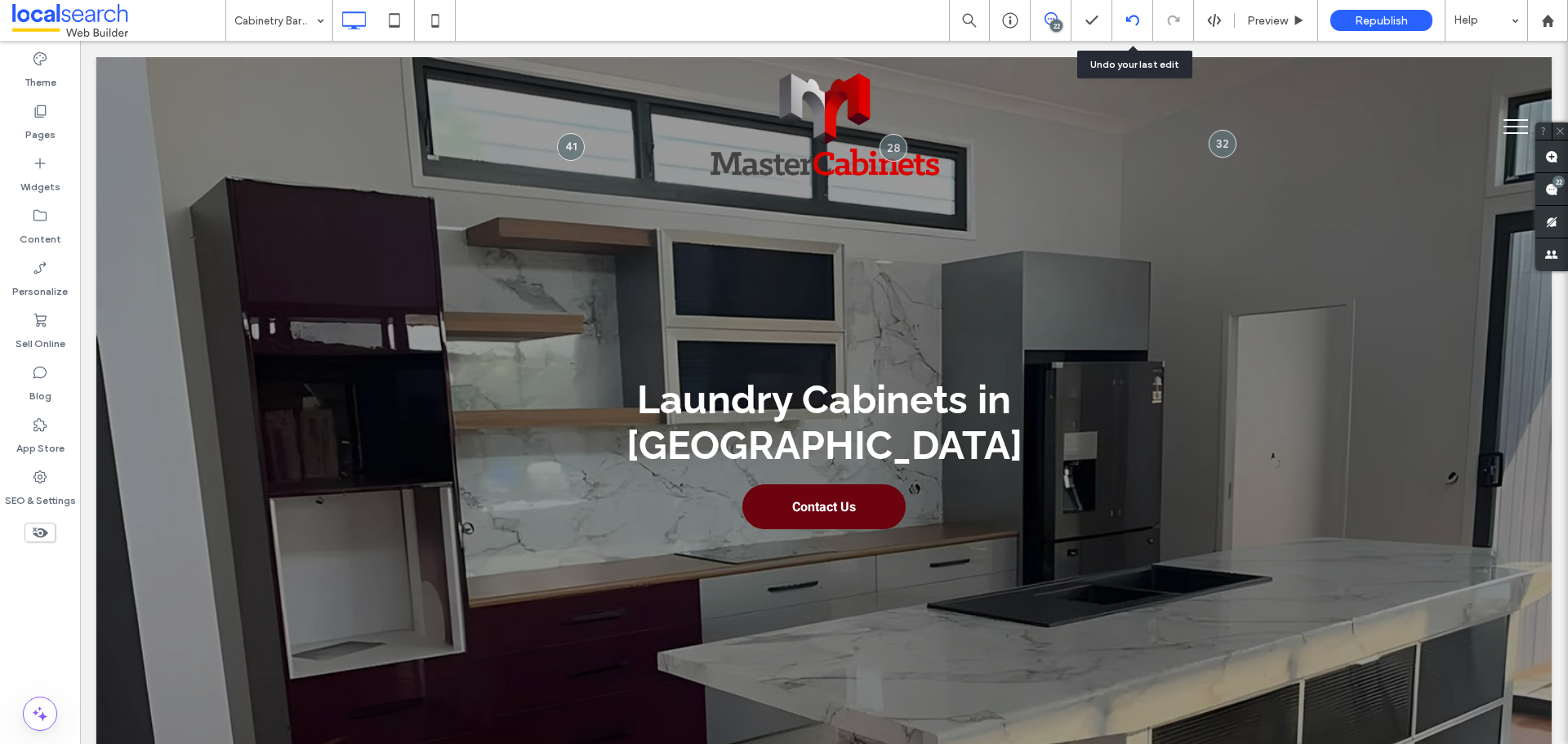
click at [1127, 18] on use at bounding box center [1132, 20] width 13 height 11
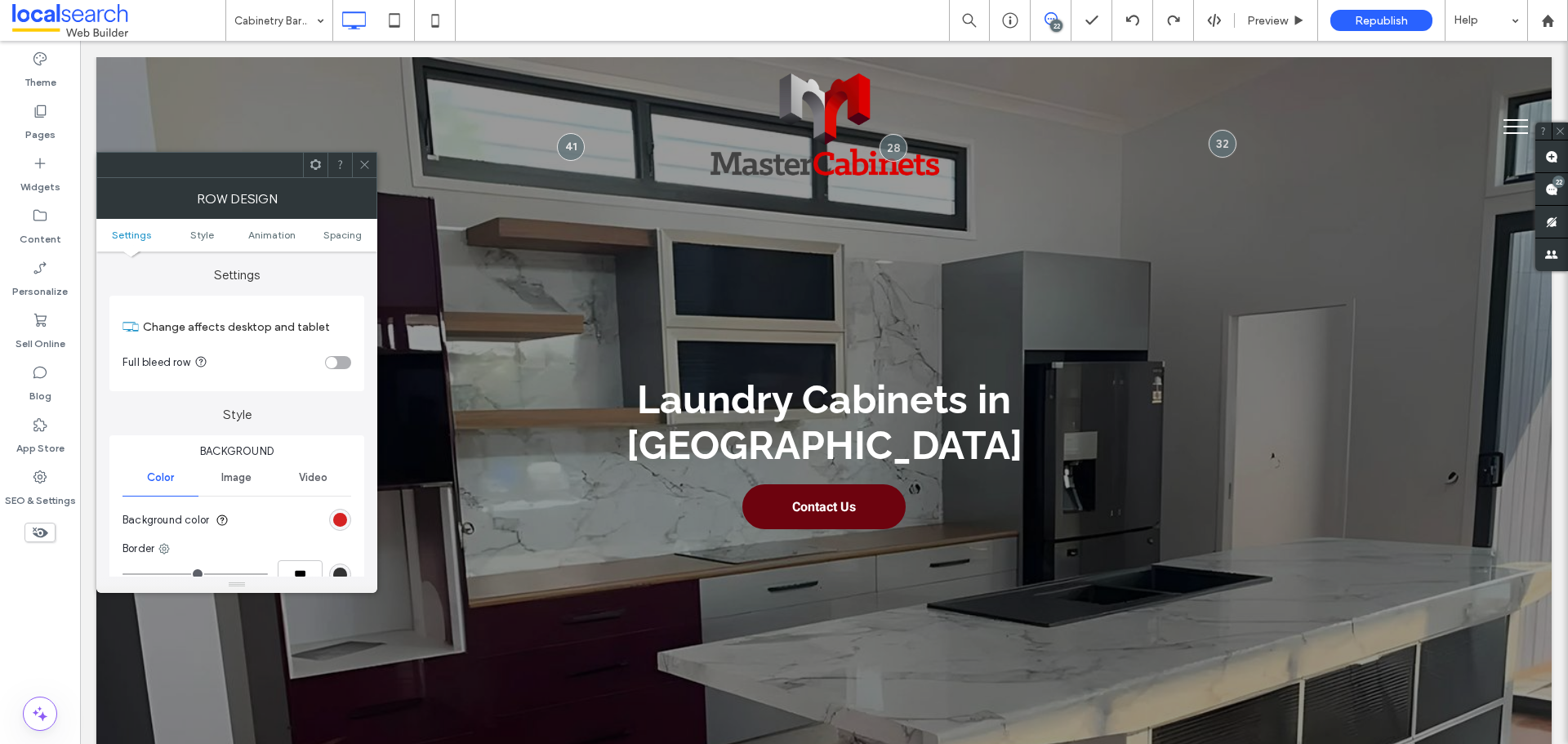
click at [345, 516] on div "rgb(207, 1, 1)" at bounding box center [340, 520] width 14 height 14
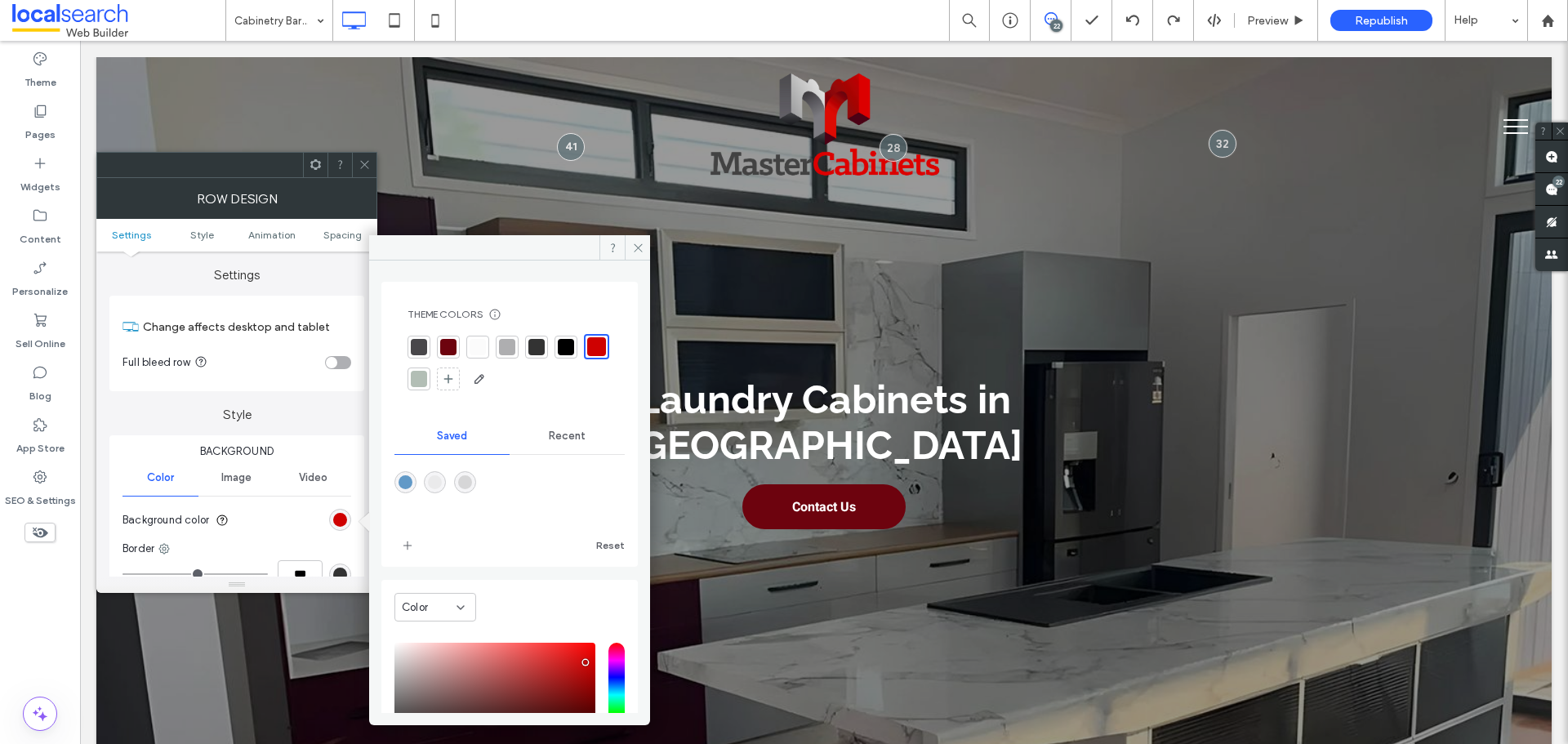
click at [510, 342] on div at bounding box center [507, 347] width 17 height 17
click at [471, 477] on div "rgba(214,214,215,1)" at bounding box center [465, 482] width 14 height 14
type input "*******"
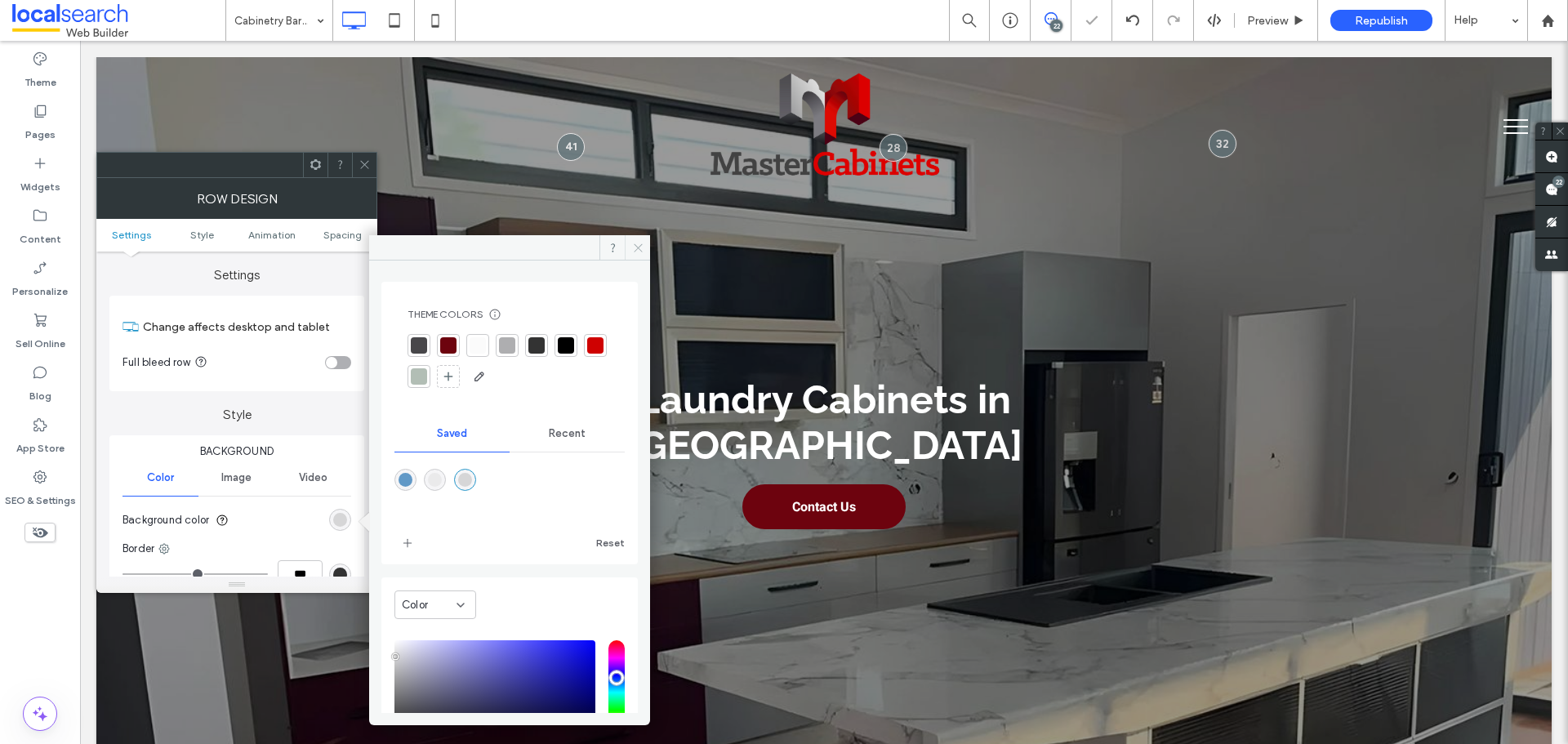
click at [638, 246] on icon at bounding box center [638, 248] width 12 height 12
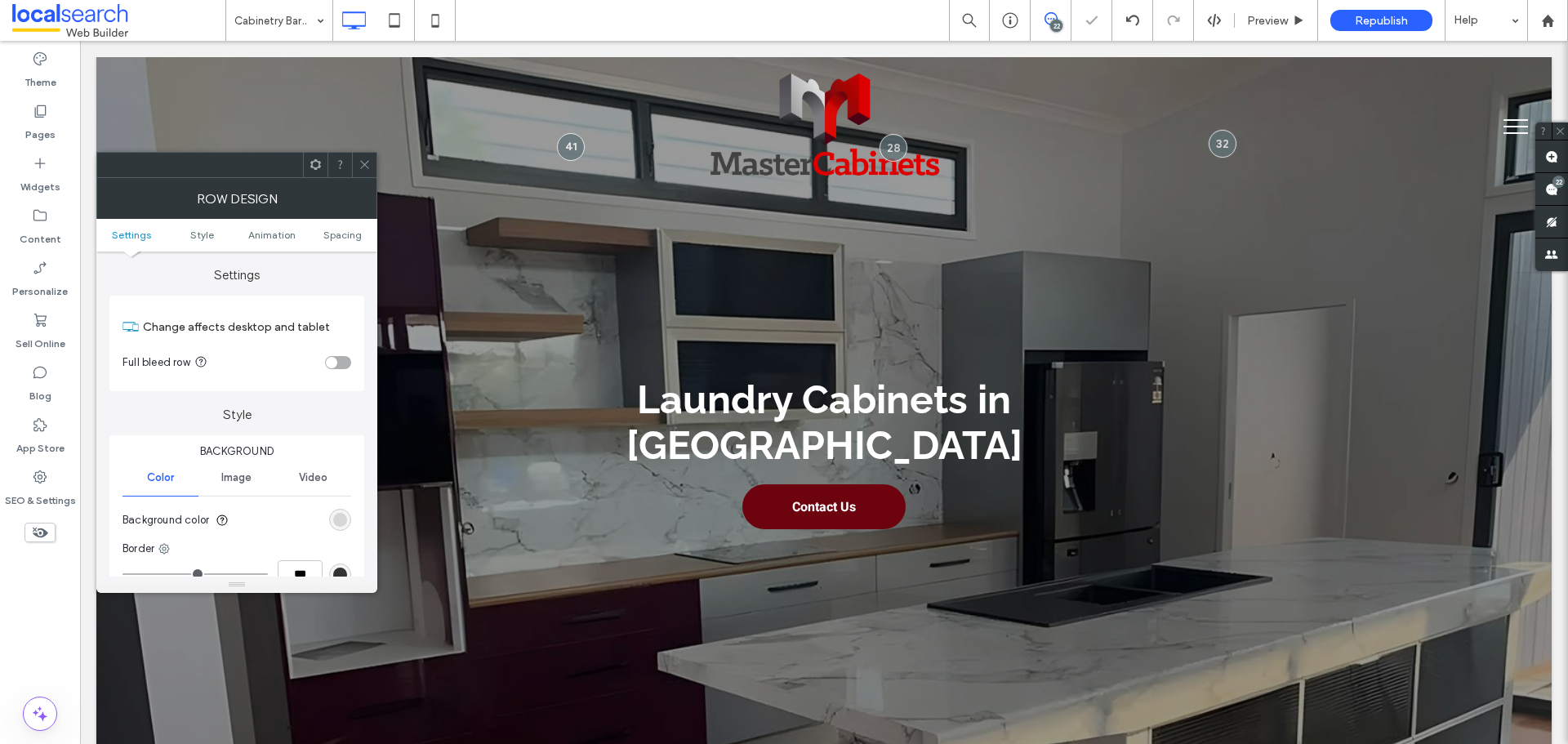
click at [368, 168] on use at bounding box center [364, 165] width 8 height 8
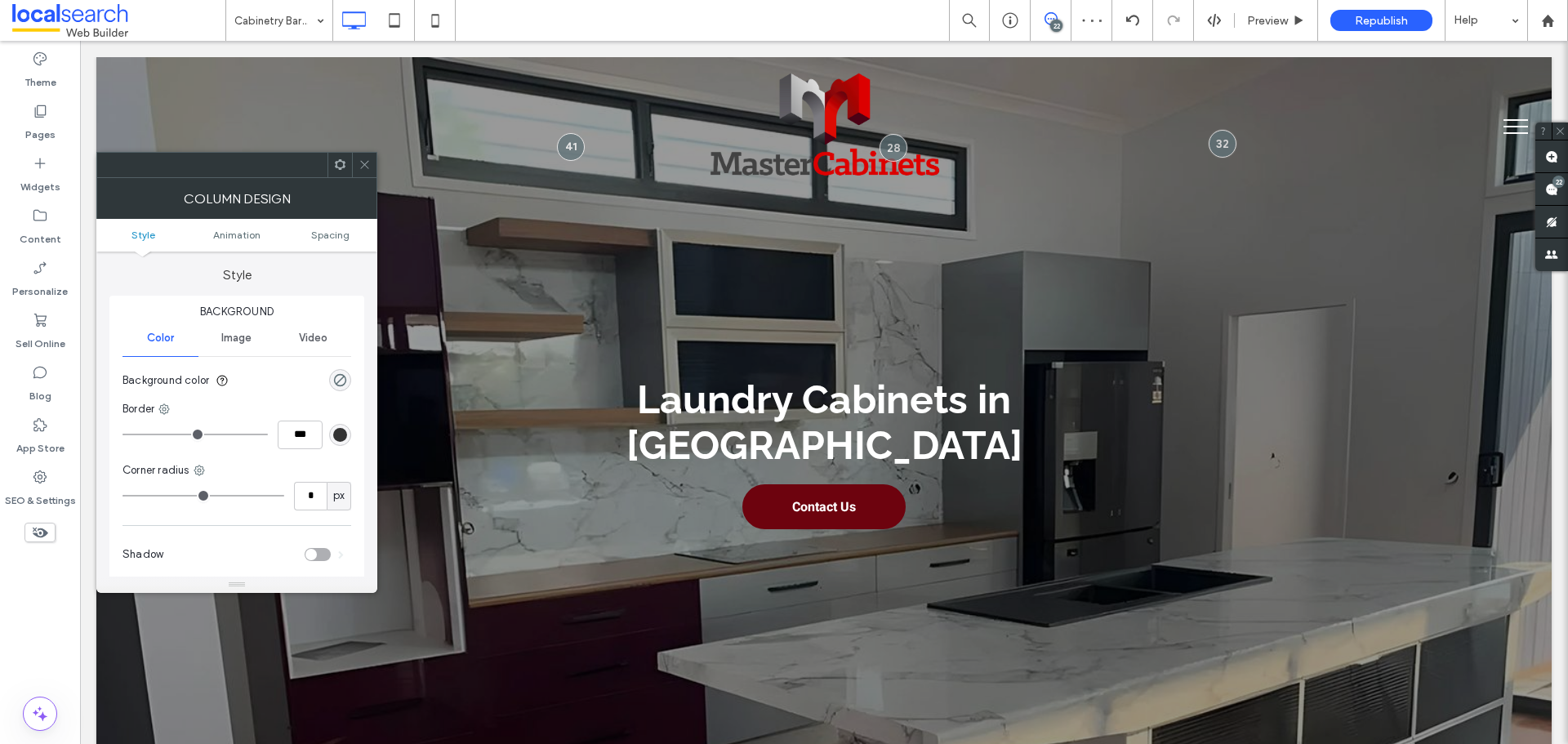
click at [365, 176] on span at bounding box center [364, 165] width 12 height 24
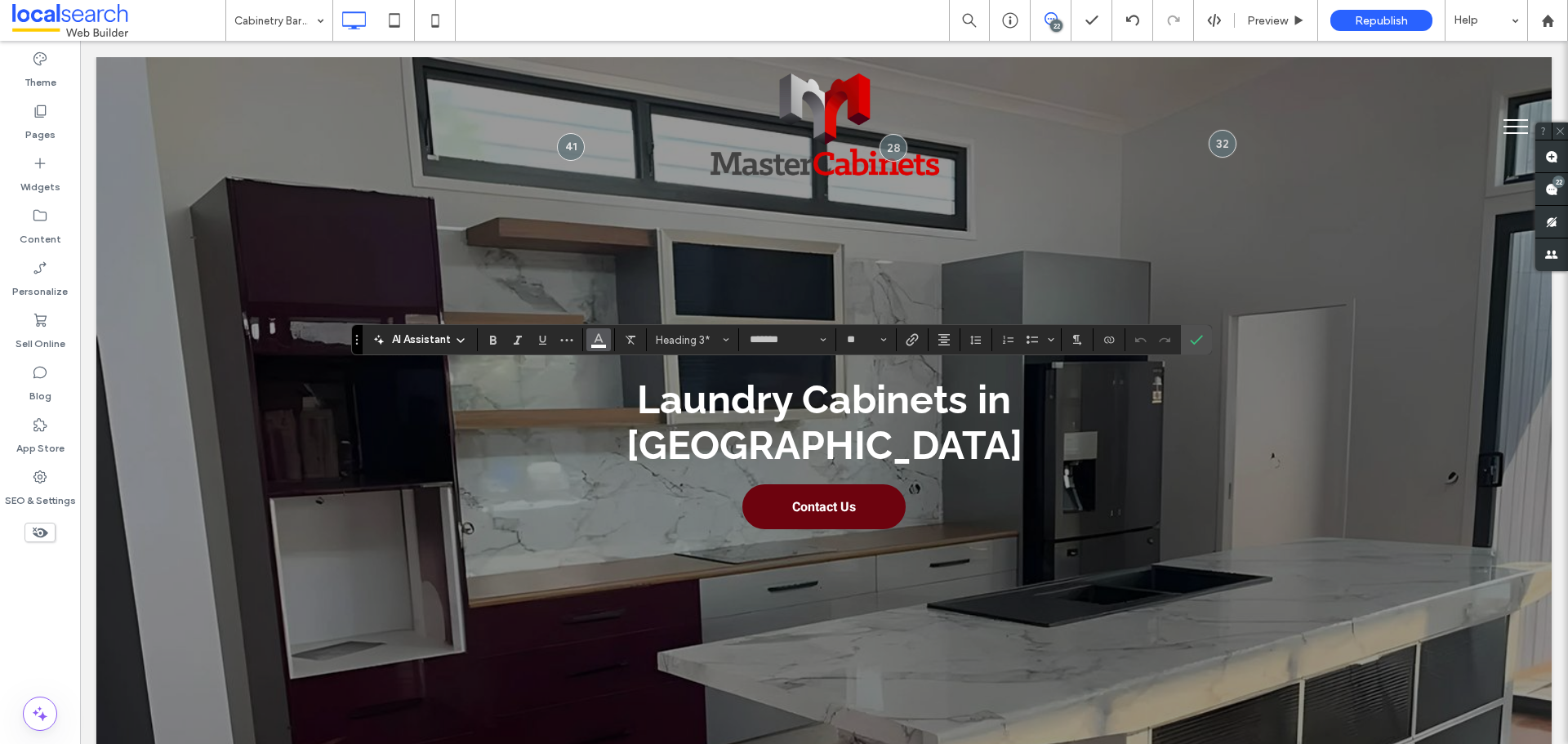
click at [602, 340] on icon "Color" at bounding box center [599, 338] width 13 height 13
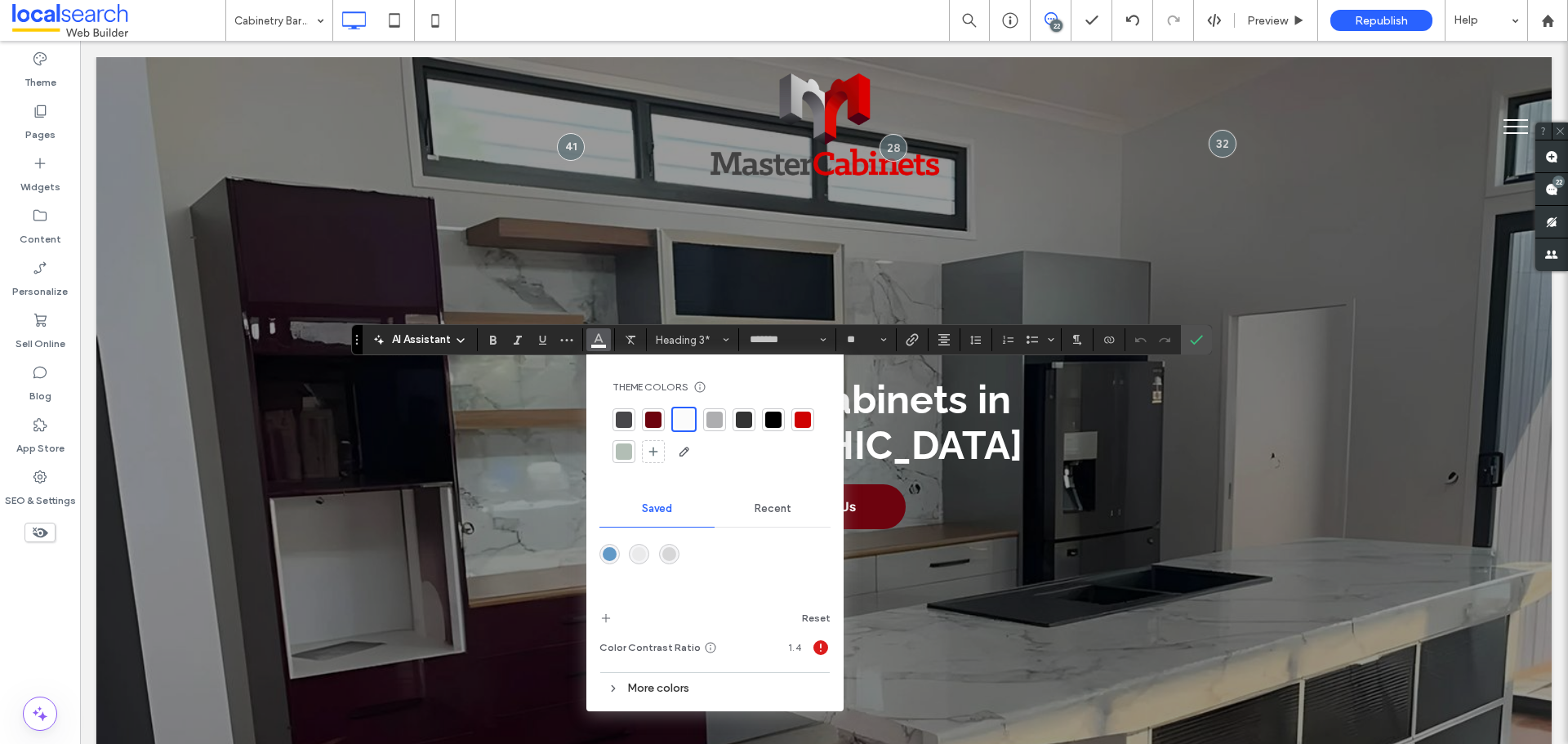
click at [763, 416] on div at bounding box center [774, 420] width 23 height 23
click at [1191, 336] on icon "Confirm" at bounding box center [1196, 340] width 13 height 13
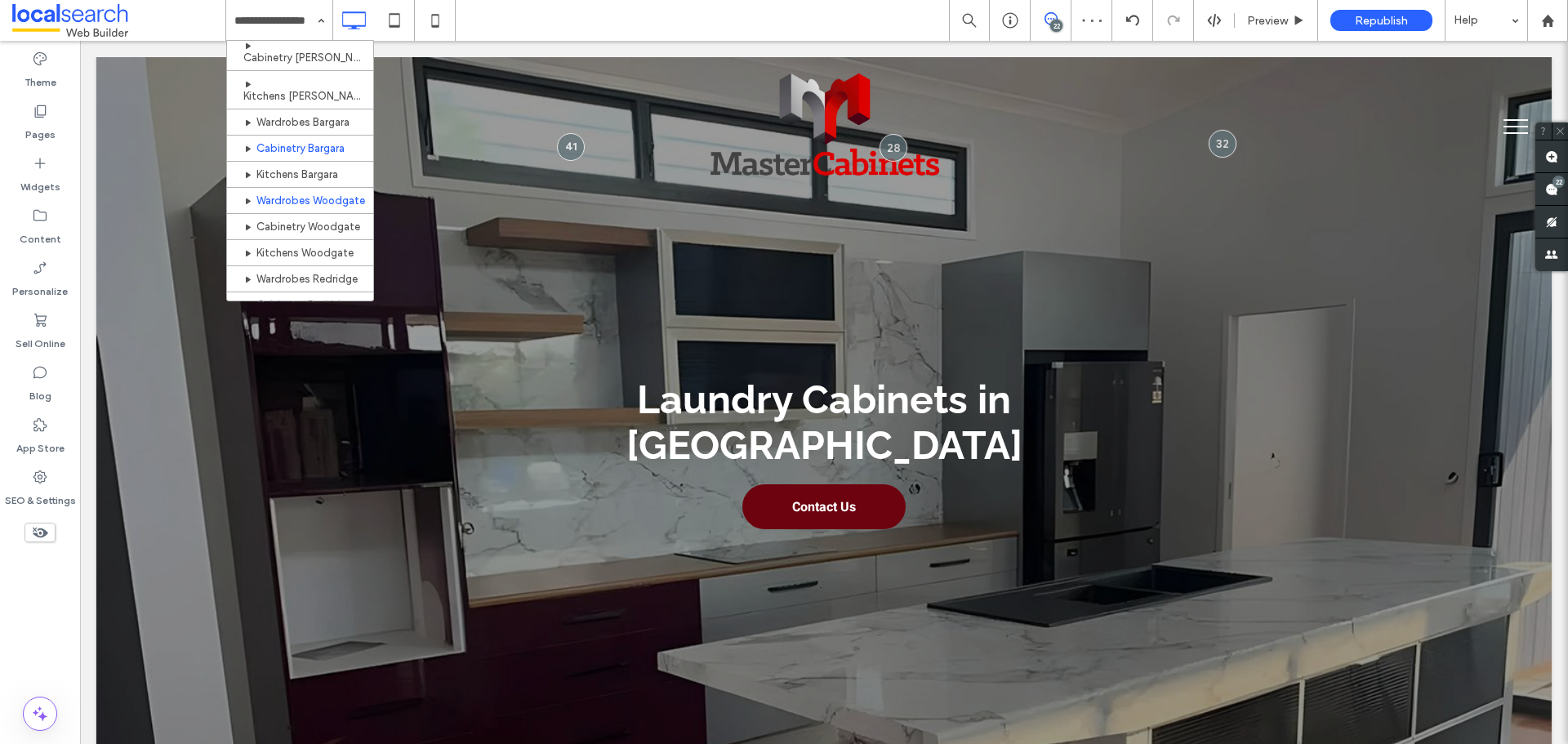
scroll to position [490, 0]
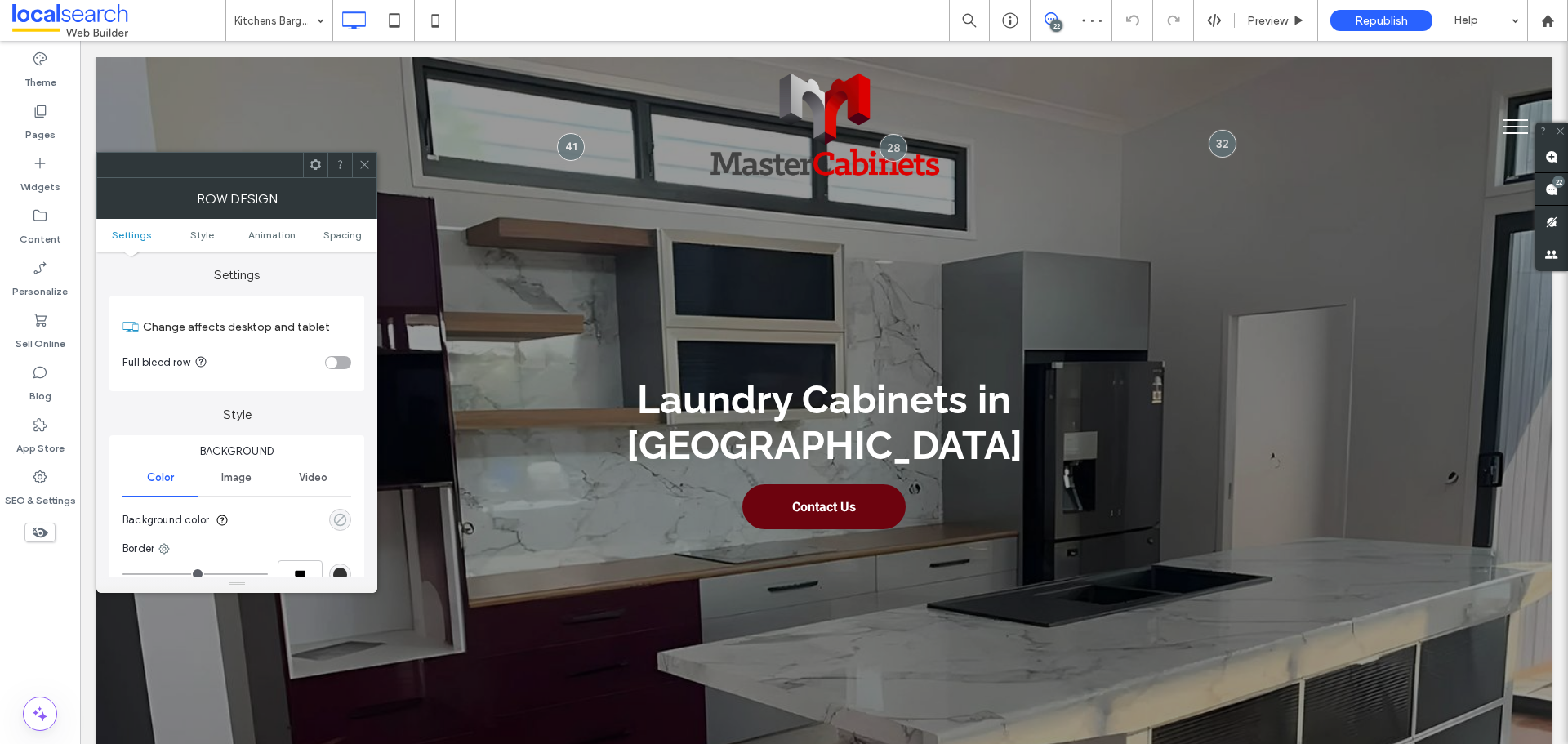
click at [346, 520] on use "rgba(0, 0, 0, 0)" at bounding box center [340, 520] width 12 height 12
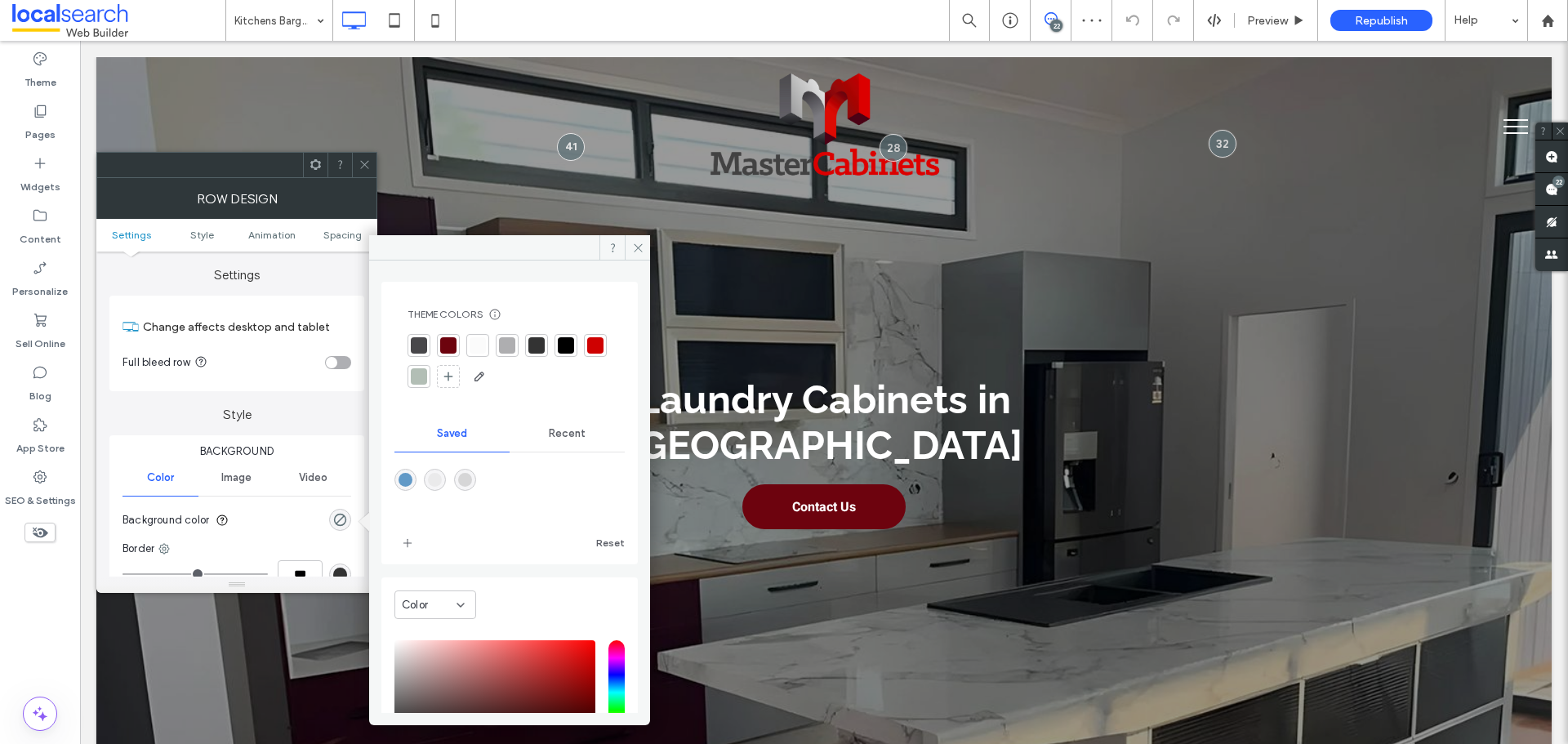
click at [469, 483] on div "rgba(214,214,215,1)" at bounding box center [465, 480] width 14 height 14
type input "*******"
type input "***"
type input "****"
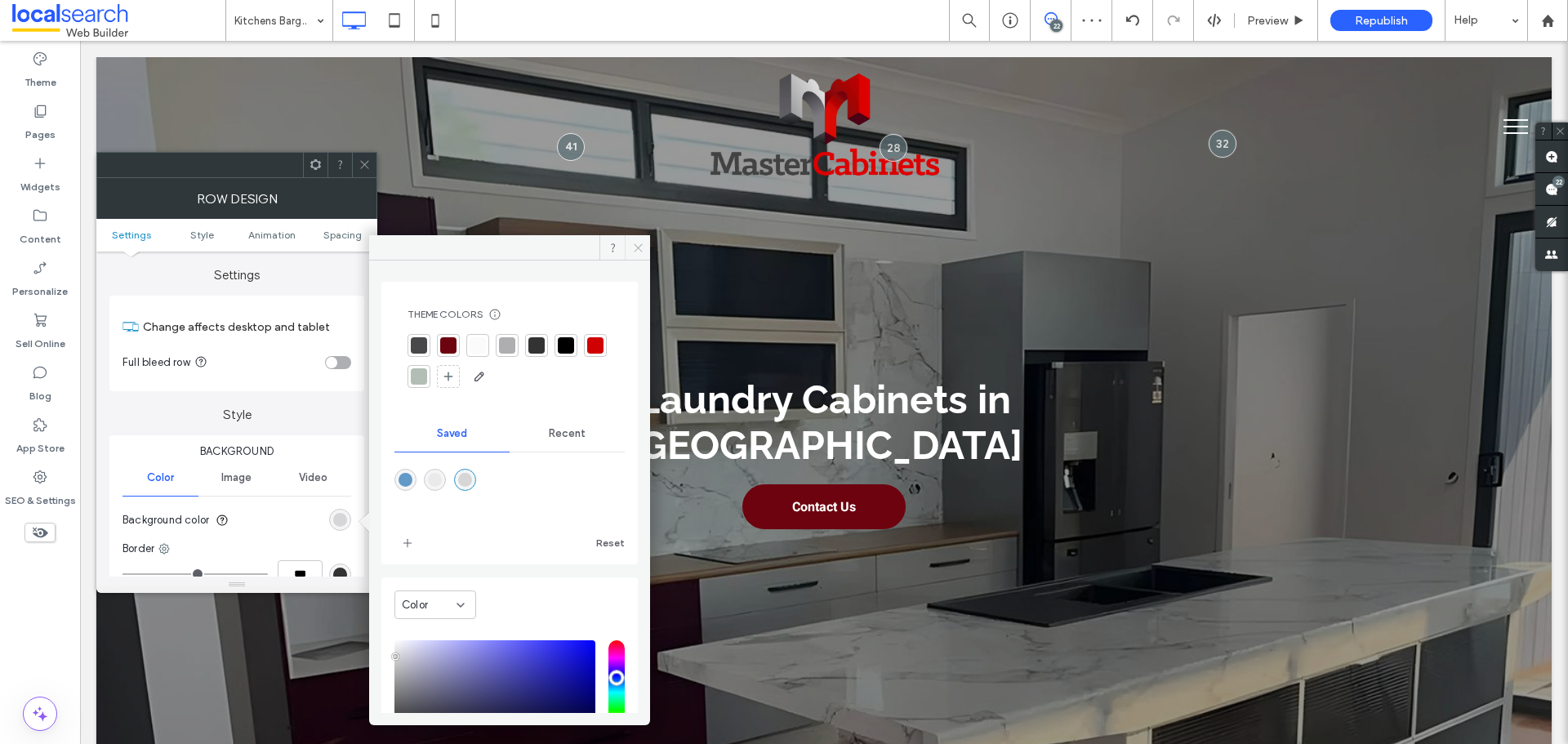
click at [633, 244] on icon at bounding box center [638, 248] width 12 height 12
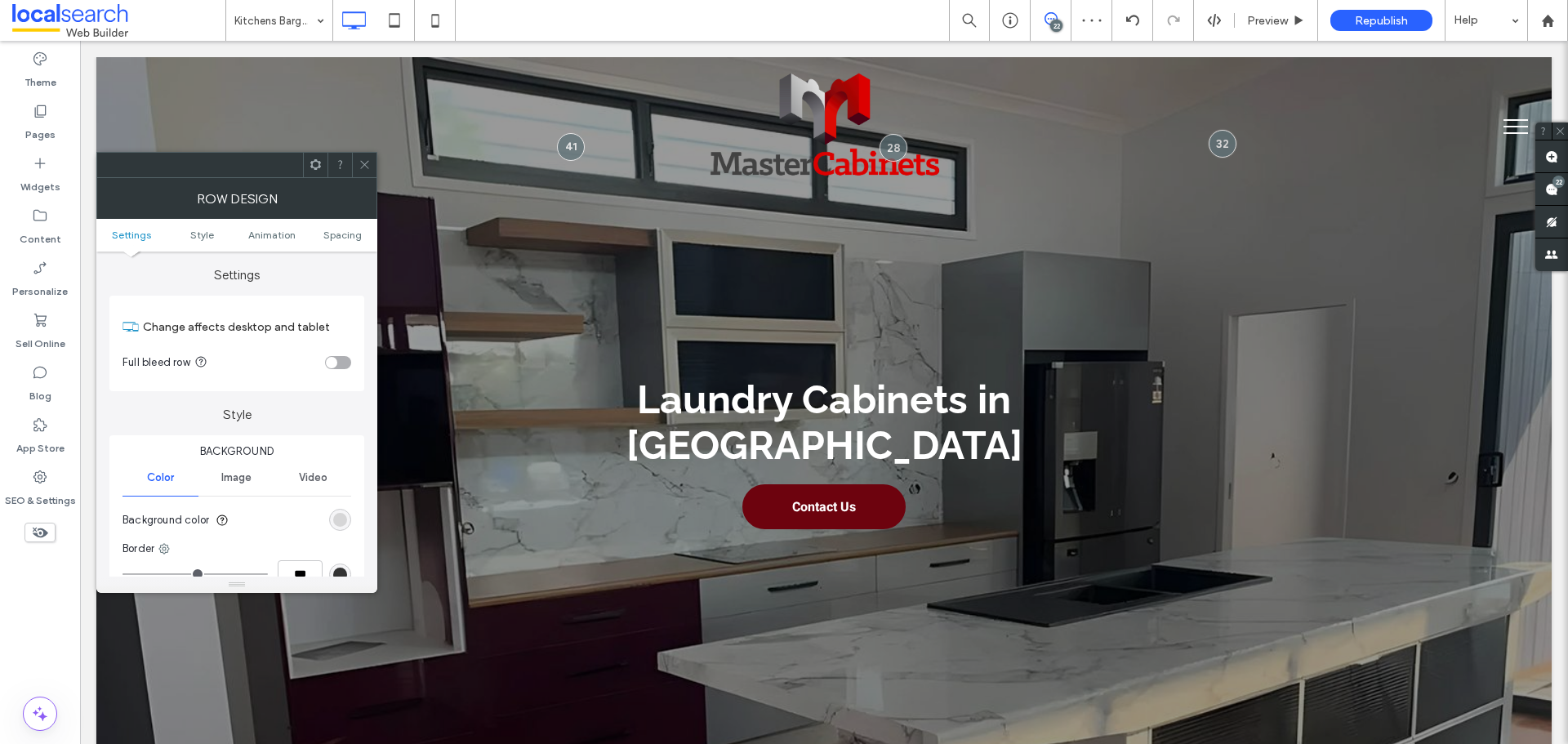
click at [368, 166] on icon at bounding box center [364, 165] width 12 height 12
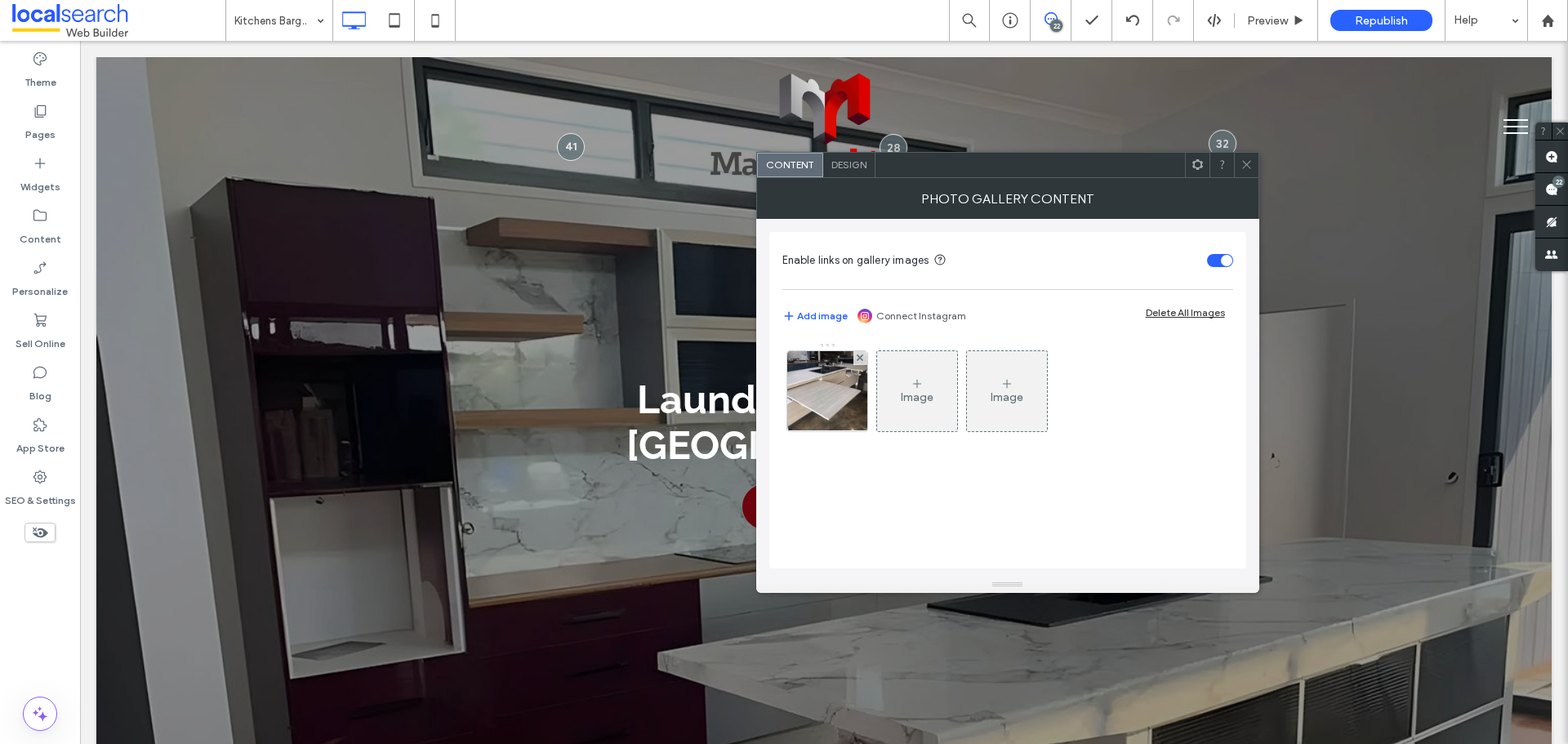
drag, startPoint x: 1243, startPoint y: 160, endPoint x: 1223, endPoint y: 172, distance: 23.3
click at [1244, 160] on icon at bounding box center [1246, 165] width 12 height 12
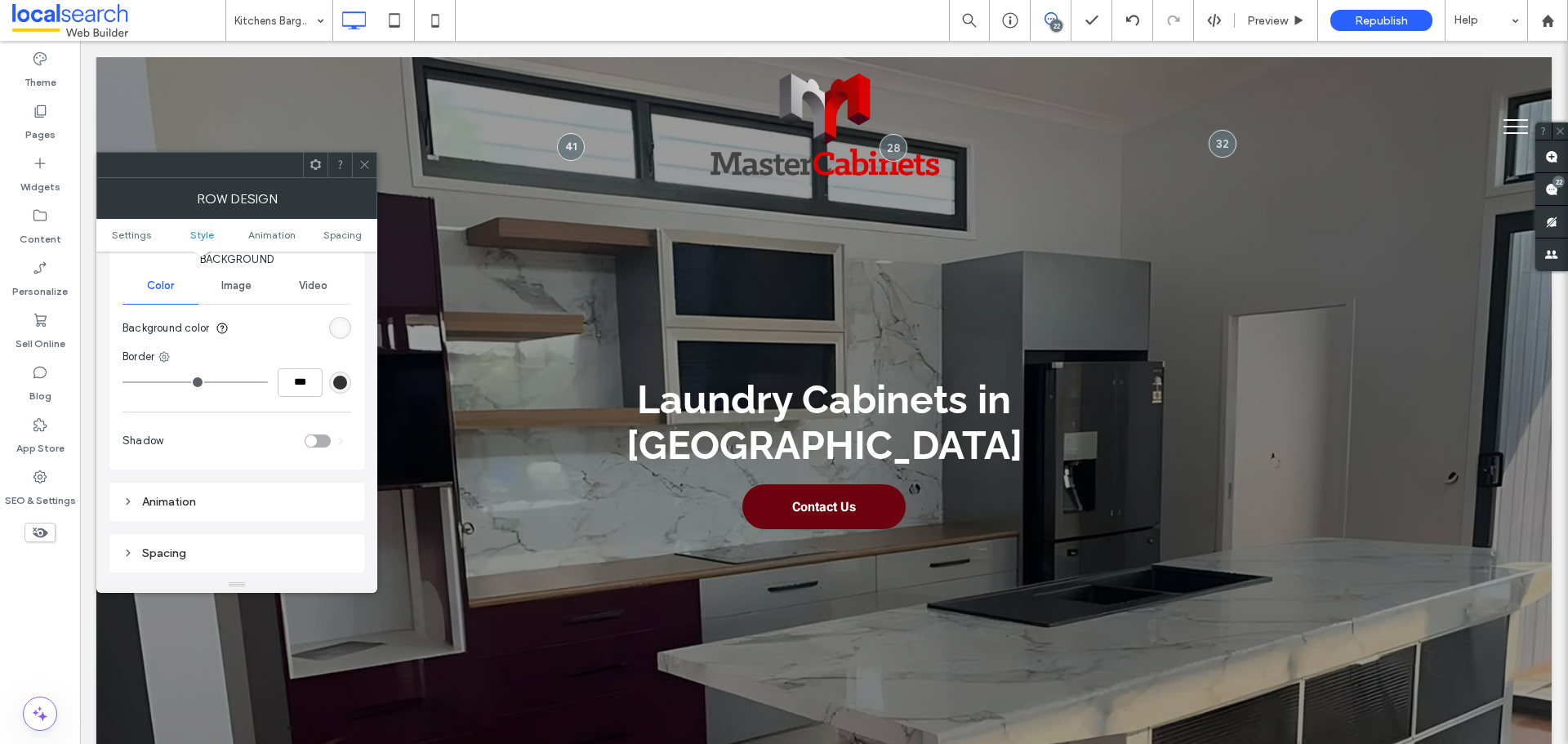
scroll to position [163, 0]
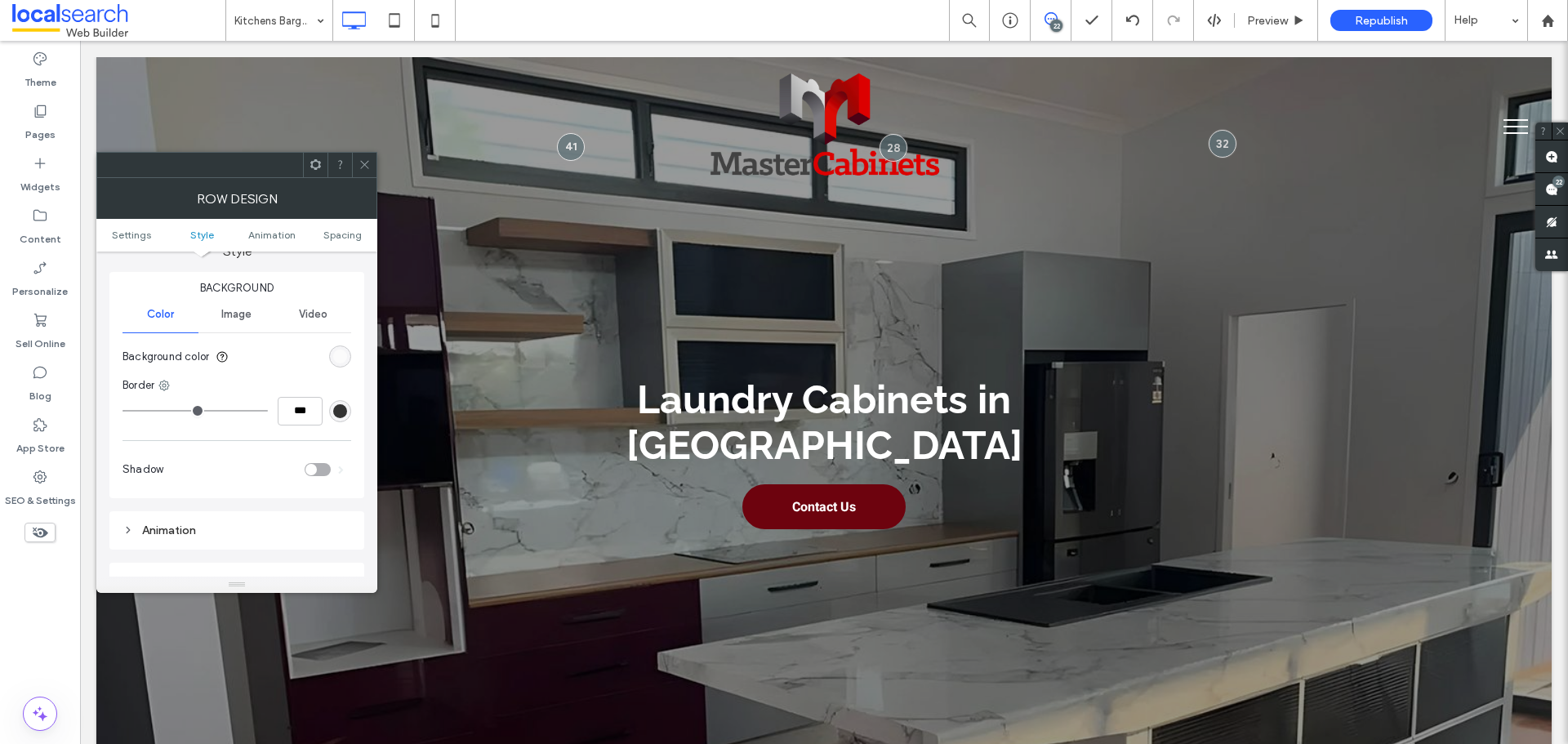
click at [345, 355] on div "rgb(251, 251, 251)" at bounding box center [340, 356] width 14 height 14
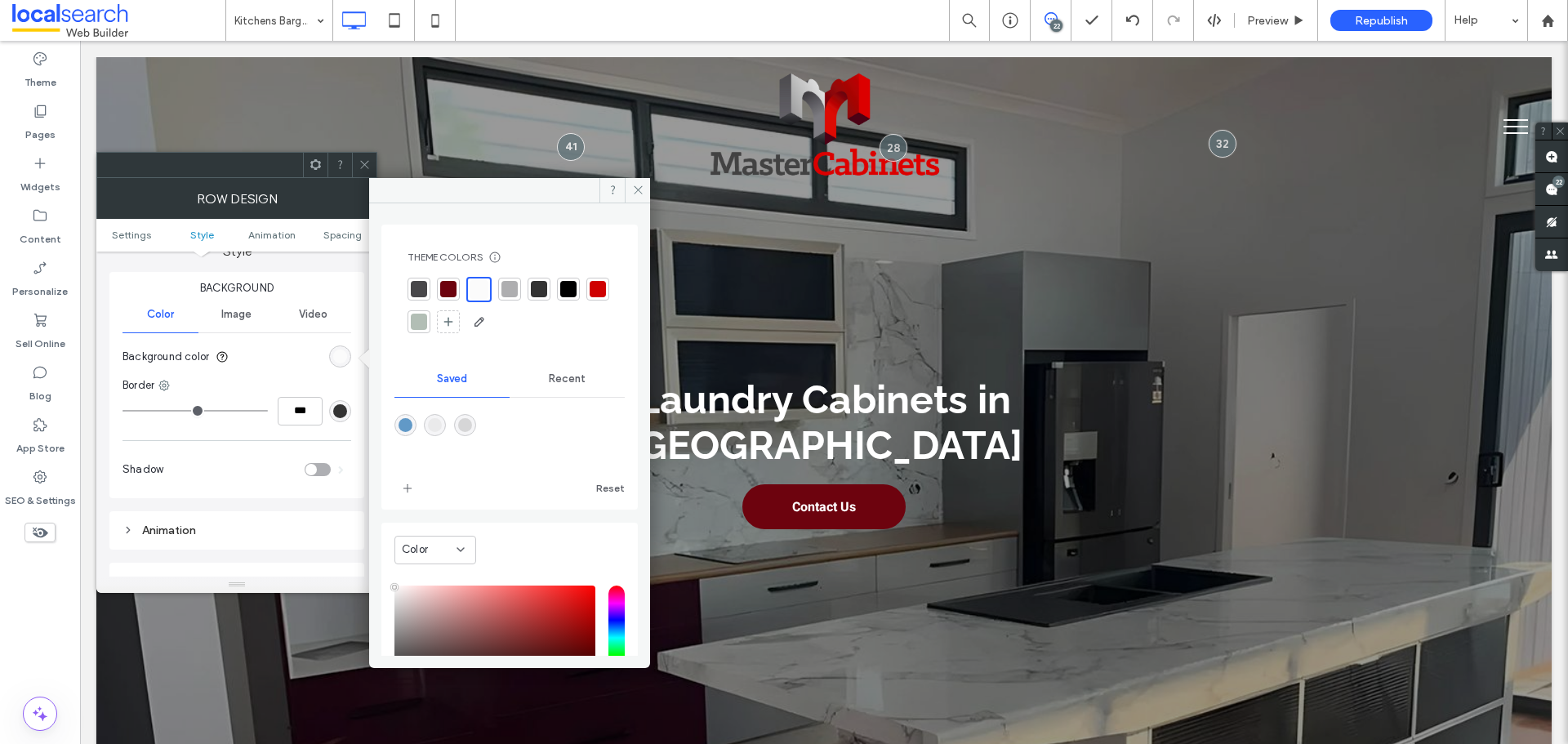
drag, startPoint x: 433, startPoint y: 423, endPoint x: 480, endPoint y: 396, distance: 54.2
click at [438, 423] on div "rgba(234,234,235,1)" at bounding box center [435, 425] width 14 height 14
type input "*******"
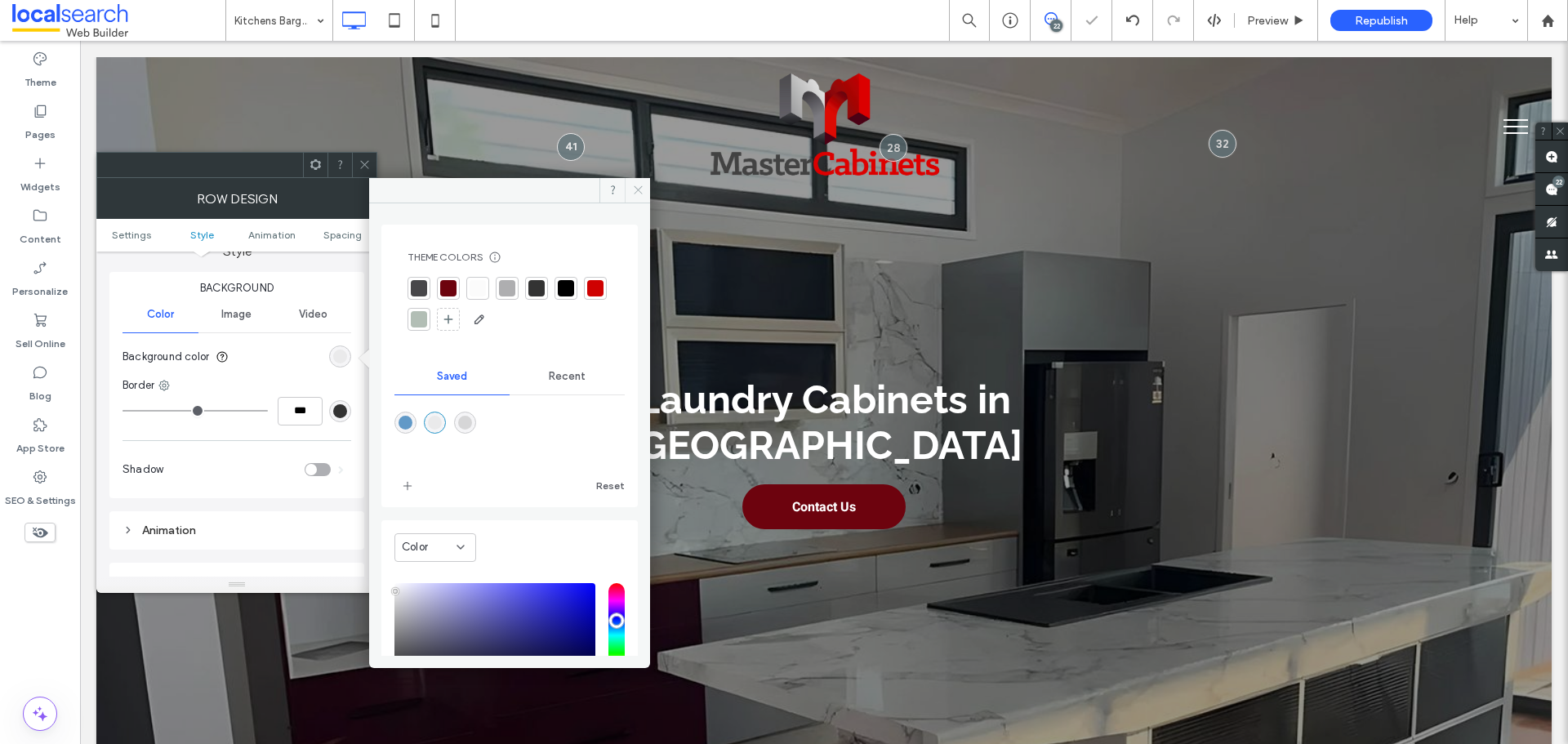
click at [634, 190] on icon at bounding box center [638, 190] width 12 height 12
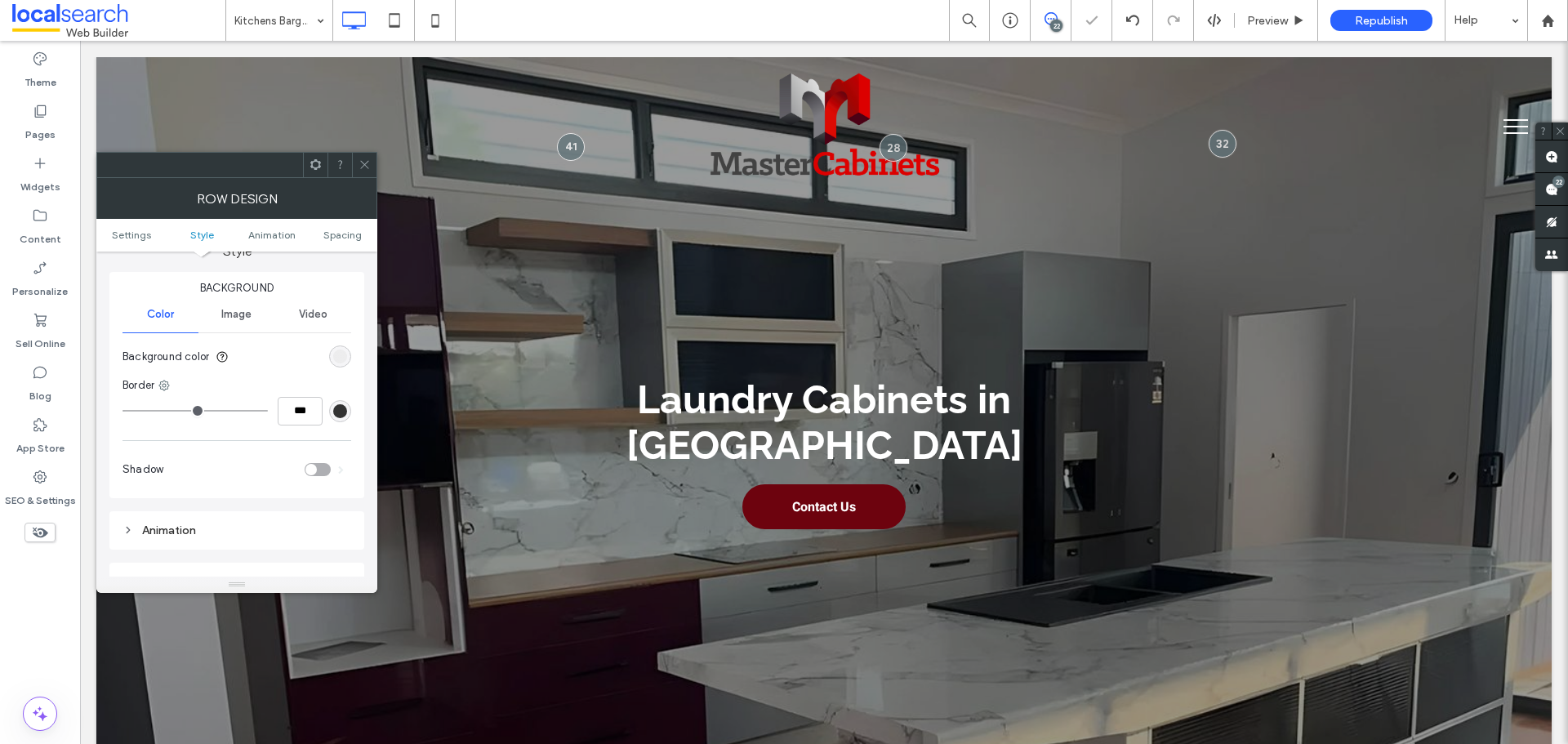
click at [346, 356] on div "rgba(234,234,235,1)" at bounding box center [340, 356] width 14 height 14
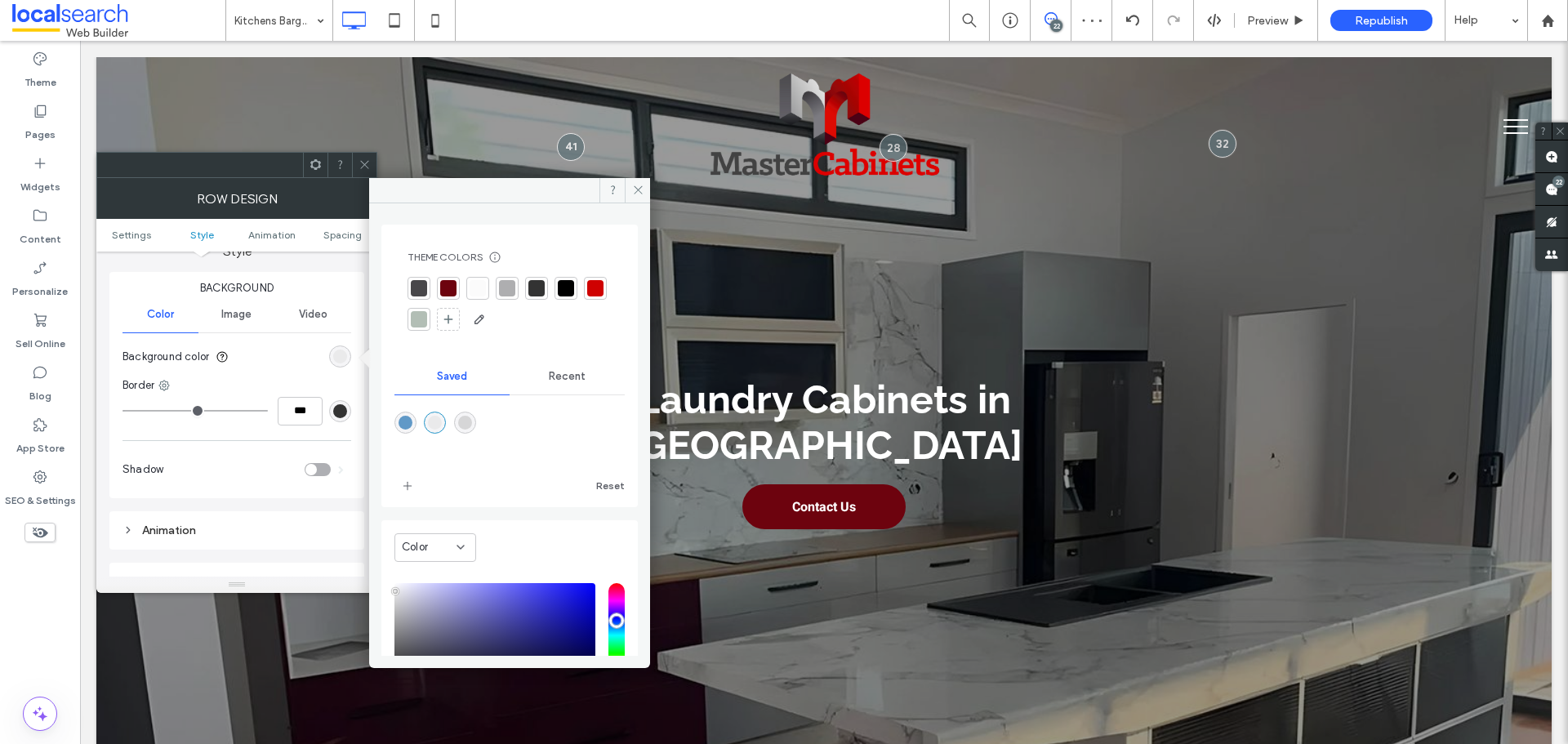
click at [441, 425] on div "rgba(234,234,235,1)" at bounding box center [435, 422] width 14 height 14
click at [636, 195] on icon at bounding box center [638, 190] width 12 height 12
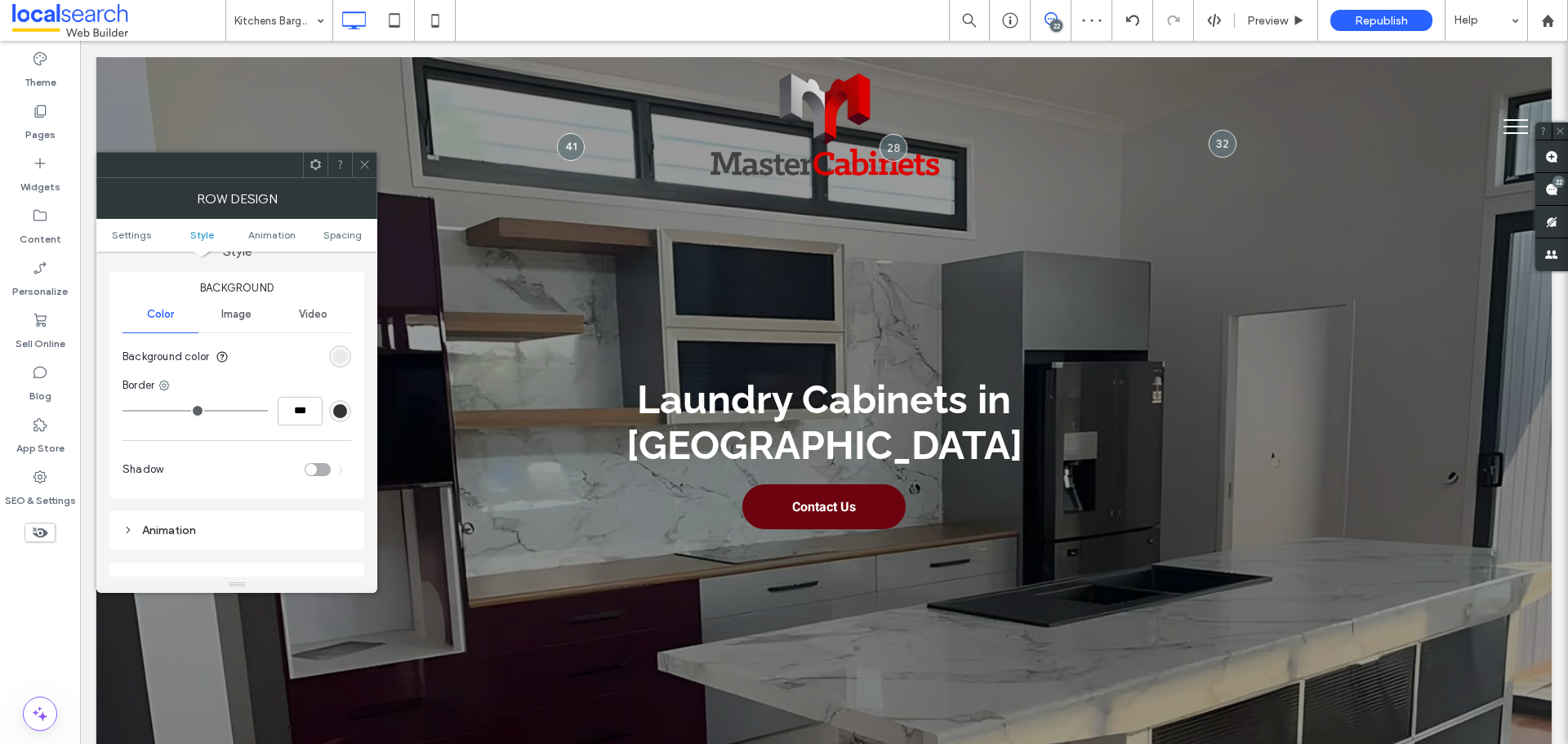
click at [362, 160] on icon at bounding box center [364, 165] width 12 height 12
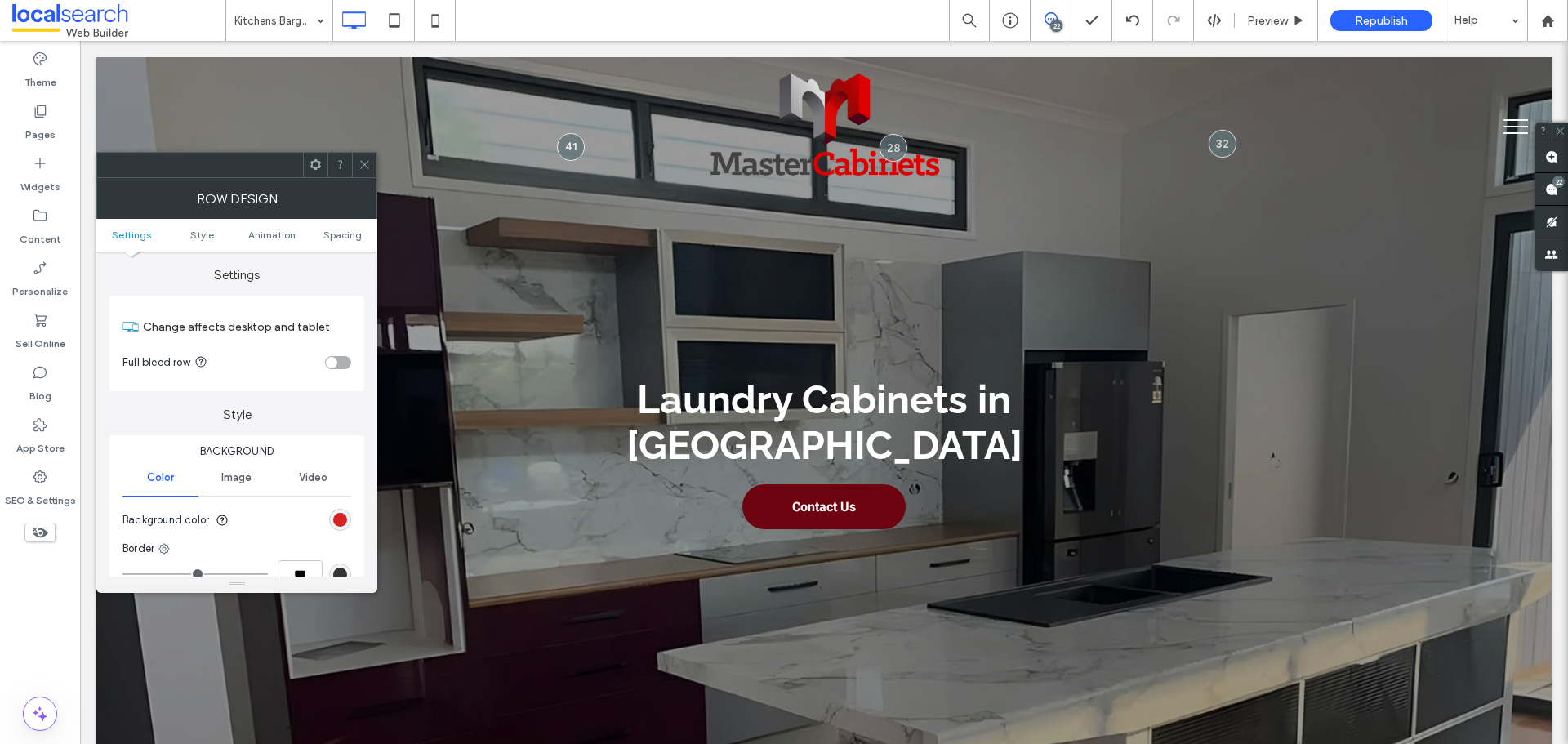
click at [343, 515] on div "rgb(207, 1, 1)" at bounding box center [340, 520] width 14 height 14
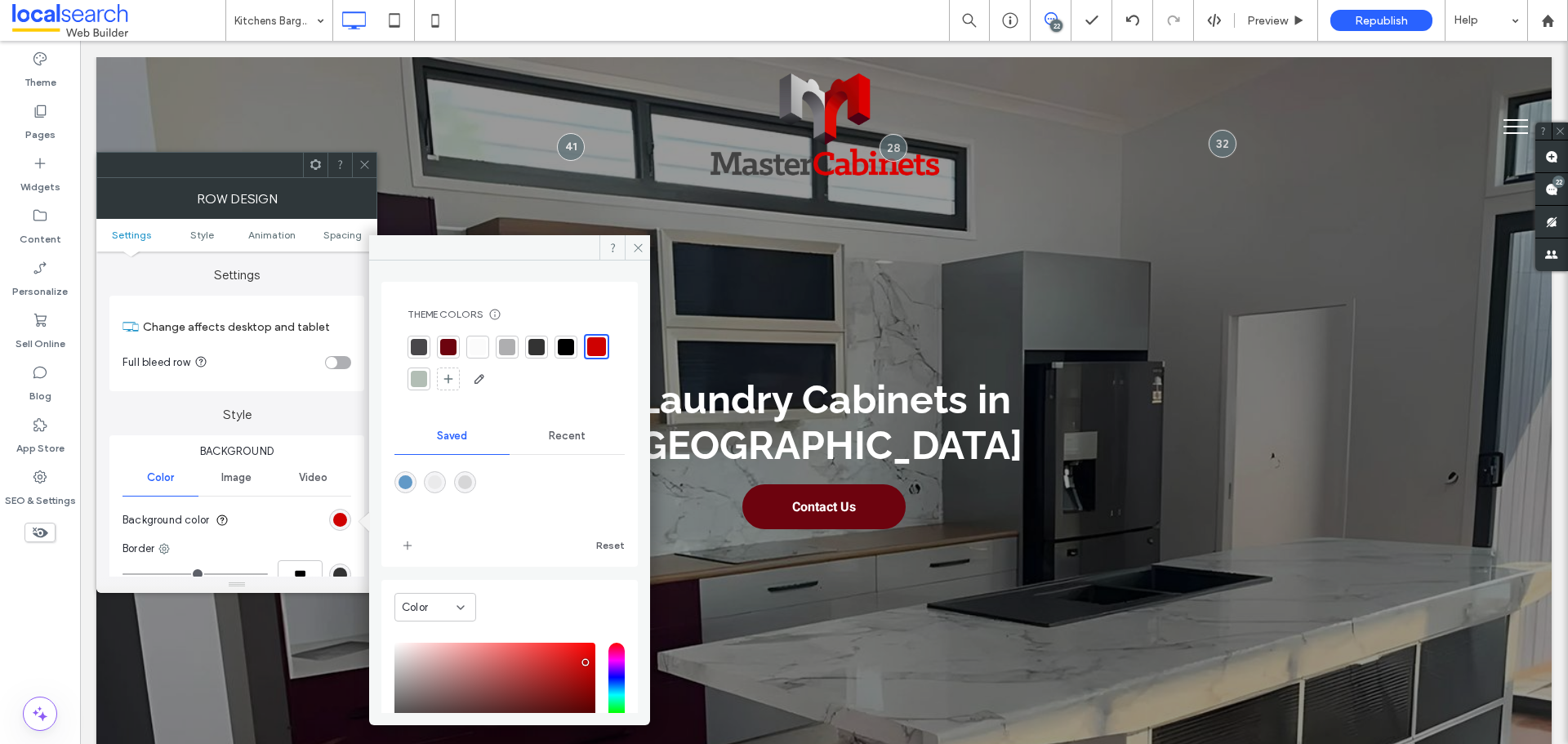
click at [472, 485] on div "rgba(214,214,215,1)" at bounding box center [465, 482] width 14 height 14
type input "*******"
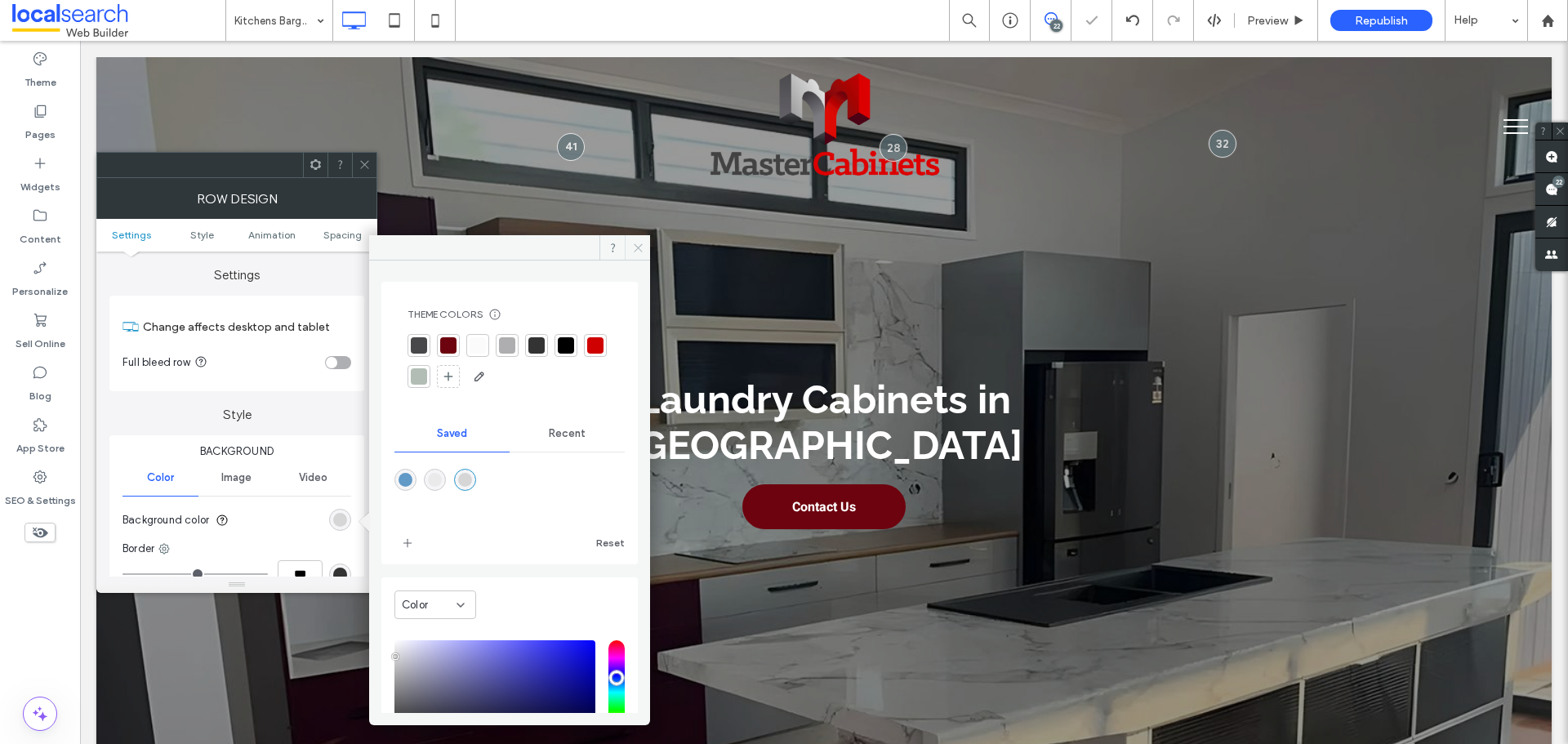
click at [632, 249] on icon at bounding box center [638, 248] width 12 height 12
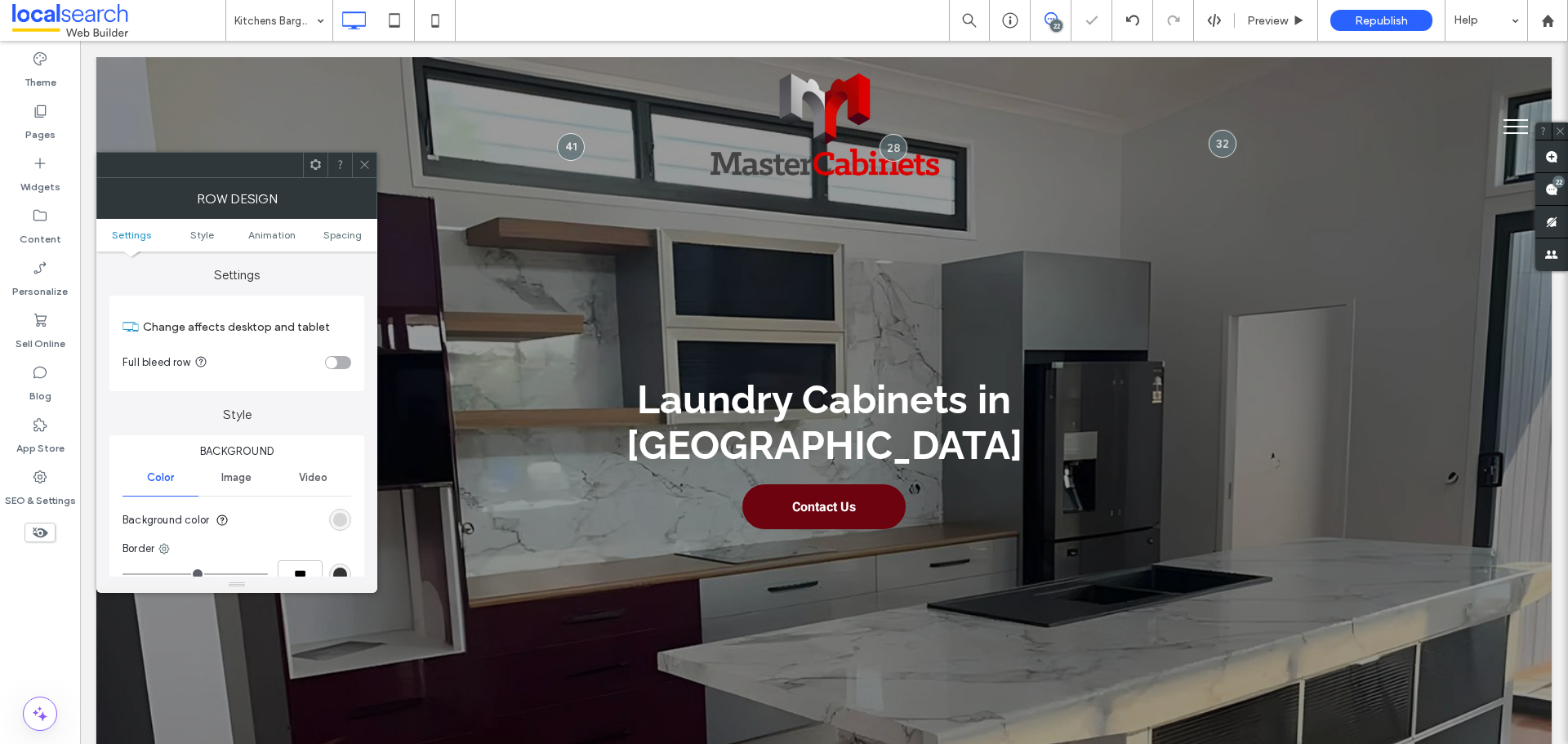
click at [360, 169] on icon at bounding box center [364, 165] width 12 height 12
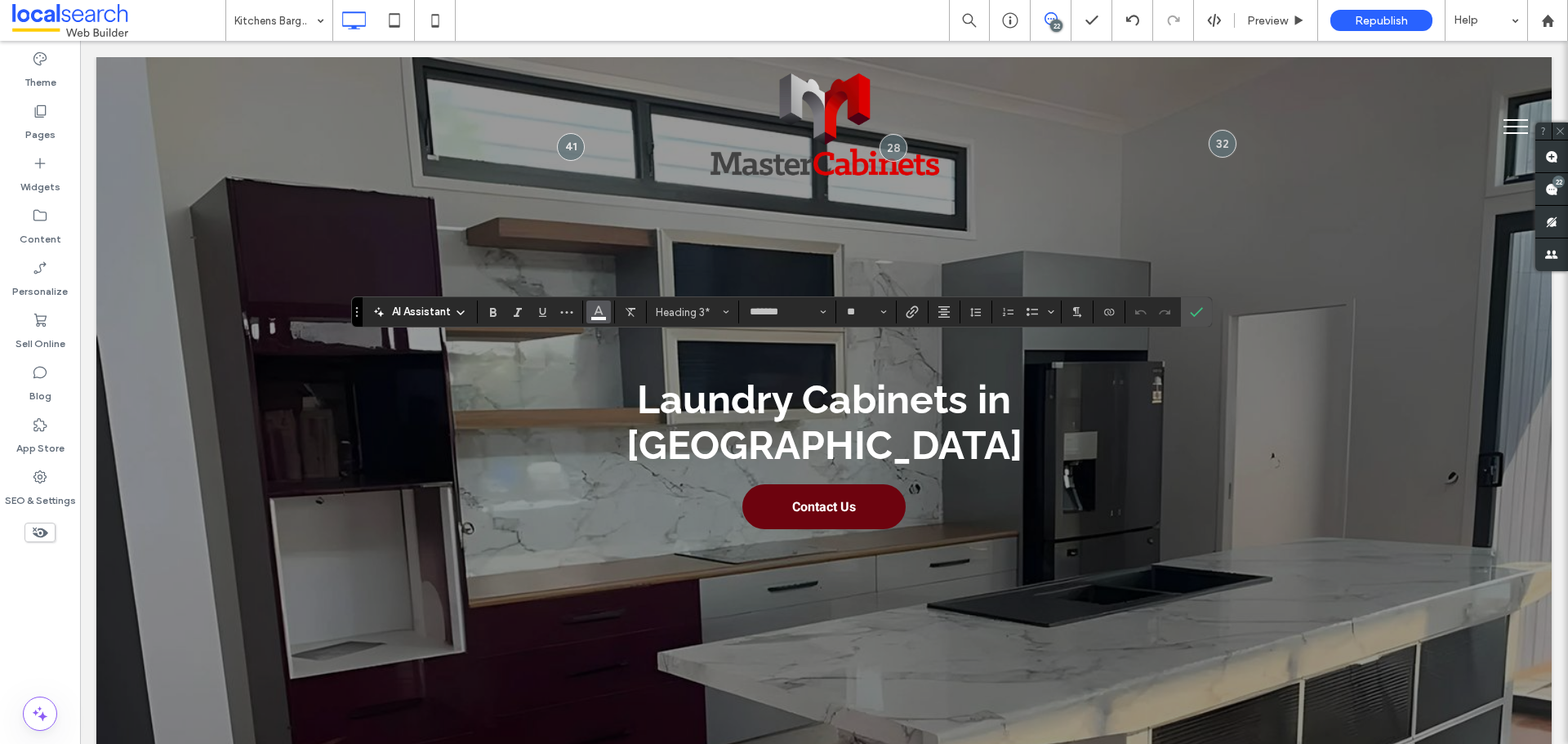
click at [599, 311] on icon "Color" at bounding box center [599, 310] width 13 height 13
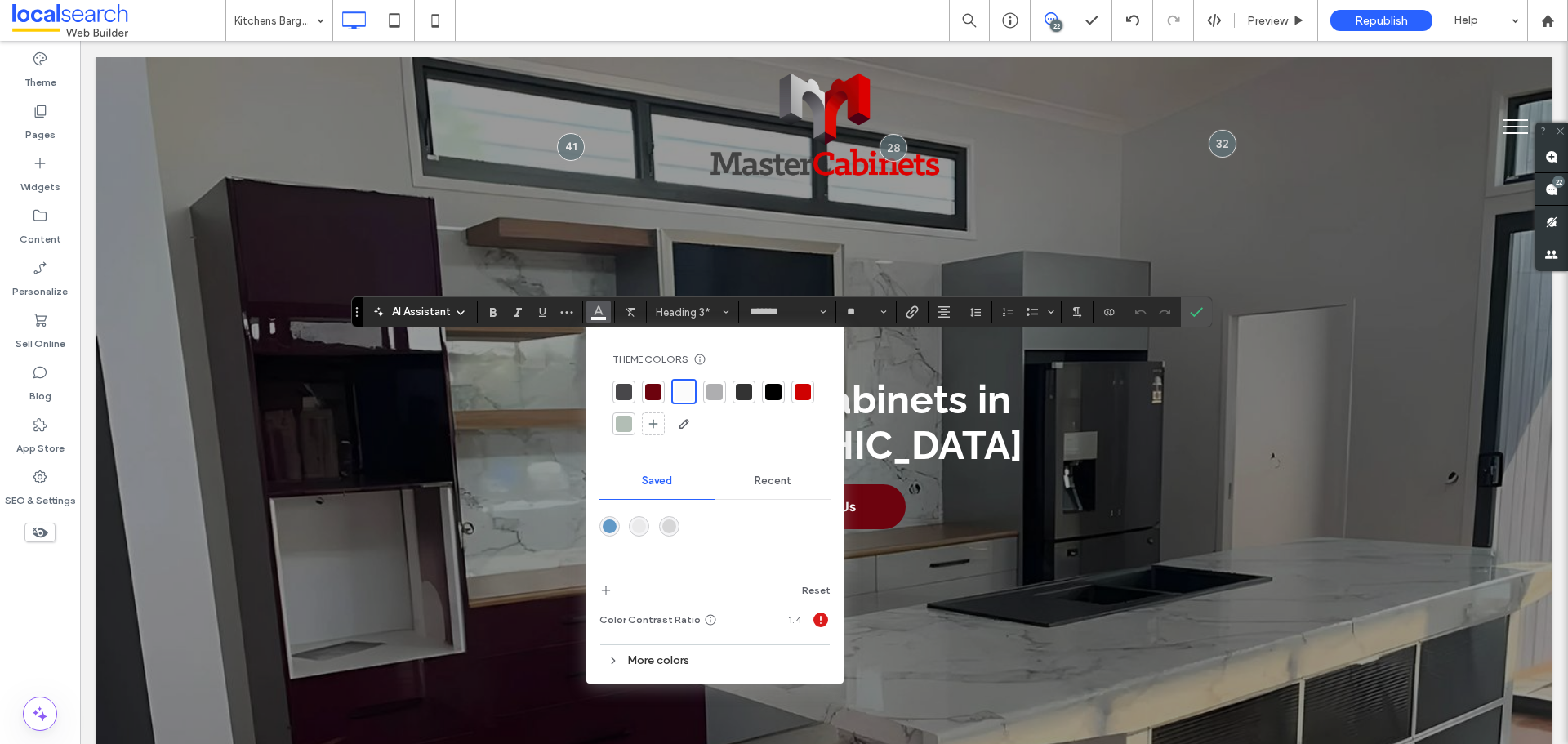
click at [774, 390] on div at bounding box center [773, 392] width 17 height 17
click at [1205, 308] on label "Confirm" at bounding box center [1196, 312] width 24 height 29
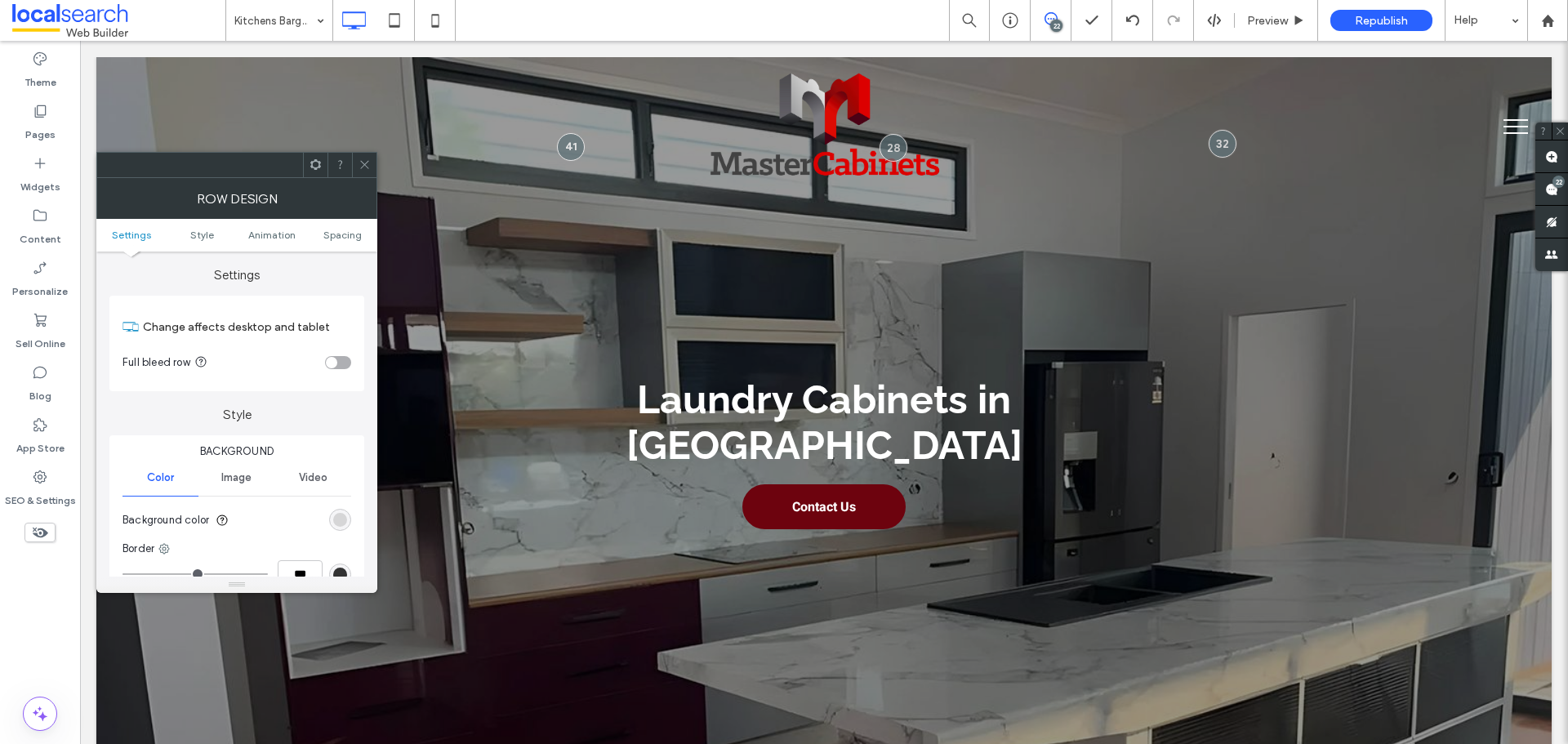
drag, startPoint x: 348, startPoint y: 516, endPoint x: 370, endPoint y: 509, distance: 23.1
click at [351, 516] on div "Background Color Image Video Background color Border *** Shadow" at bounding box center [237, 549] width 255 height 226
click at [348, 517] on div "rgb(214, 214, 215)" at bounding box center [340, 520] width 22 height 22
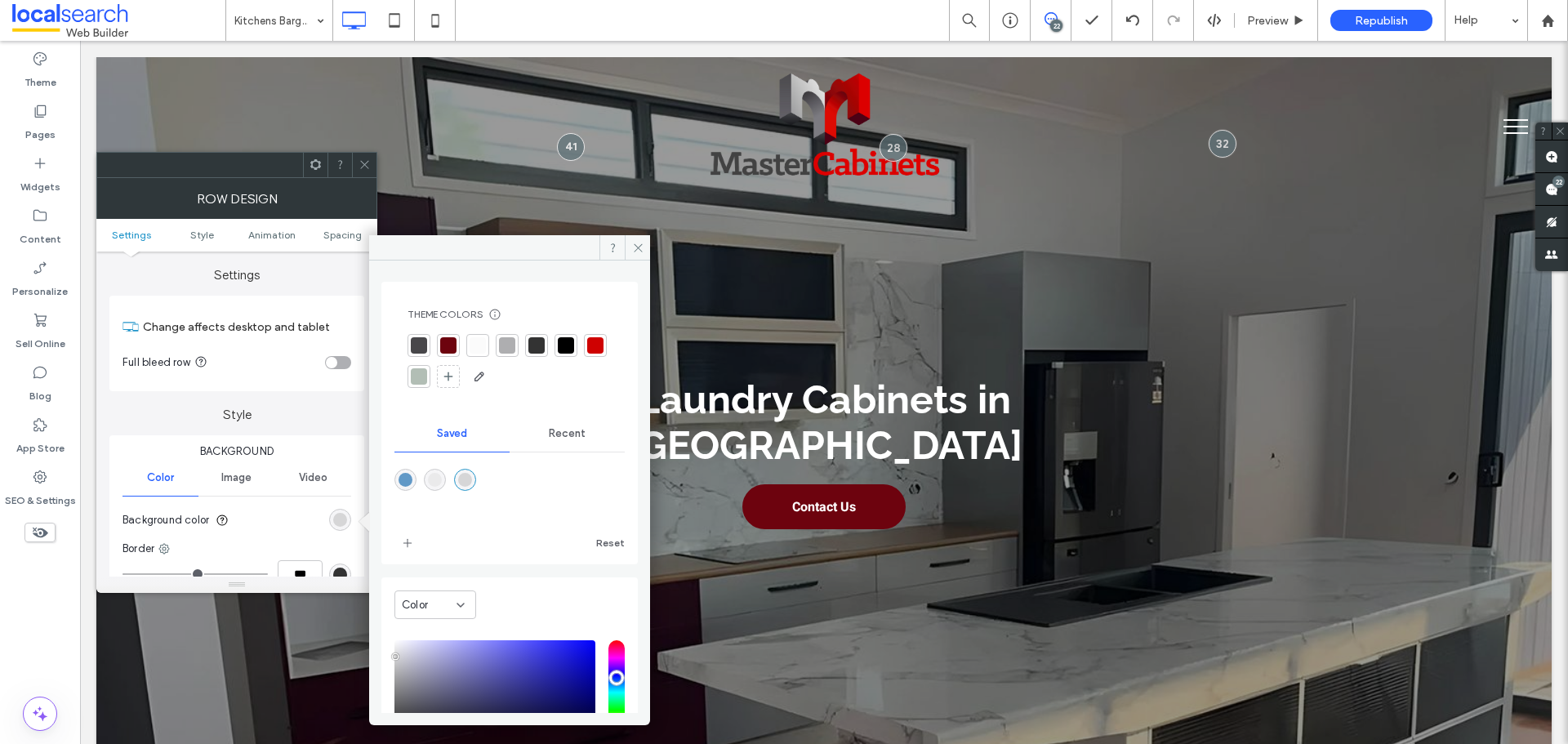
drag, startPoint x: 431, startPoint y: 481, endPoint x: 442, endPoint y: 481, distance: 11.0
click at [432, 481] on div "rgba(234,234,235,1)" at bounding box center [435, 480] width 22 height 22
click at [472, 481] on div "rgba(214,214,215,1)" at bounding box center [465, 480] width 14 height 14
type input "*******"
click at [637, 246] on icon at bounding box center [638, 248] width 12 height 12
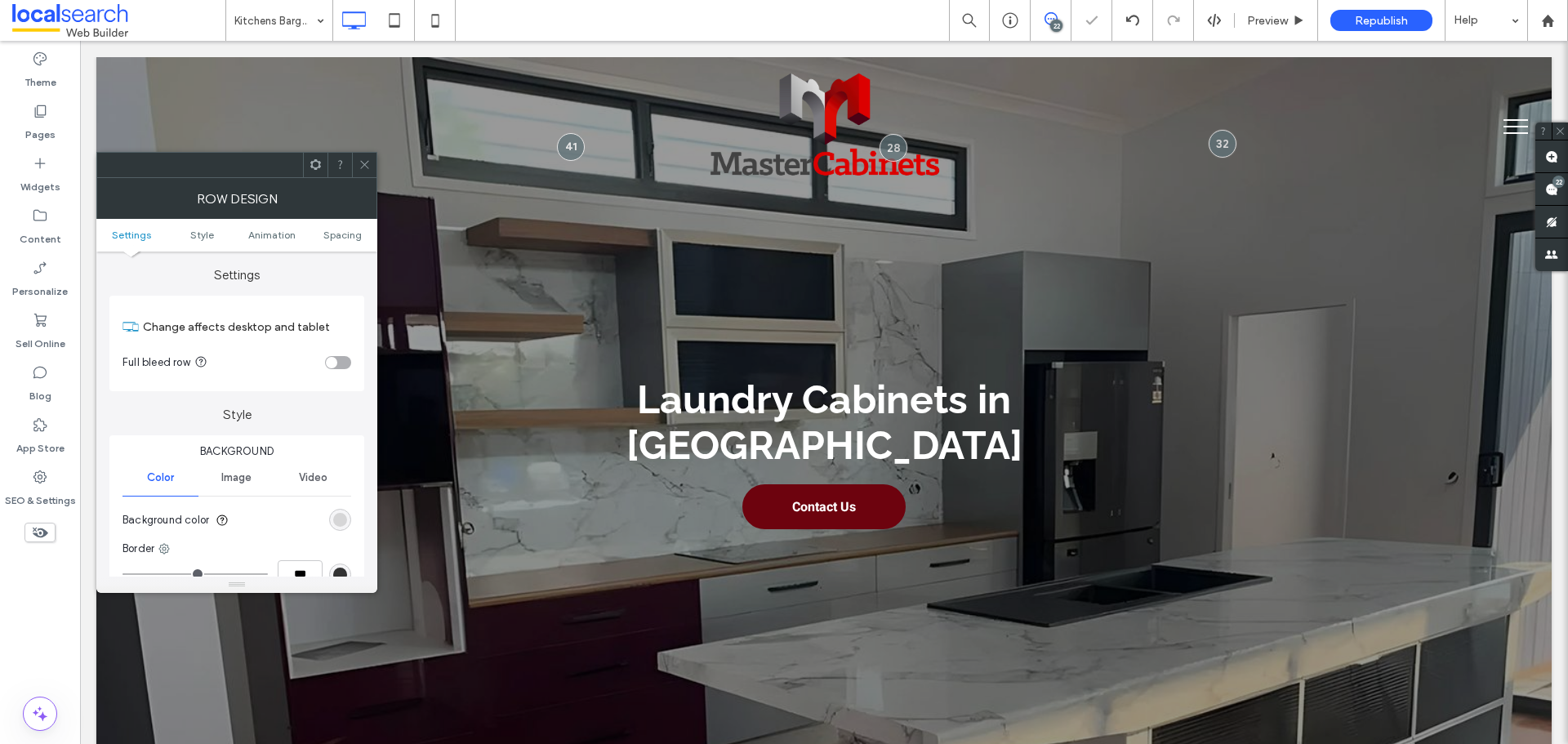
click at [367, 160] on icon at bounding box center [364, 165] width 12 height 12
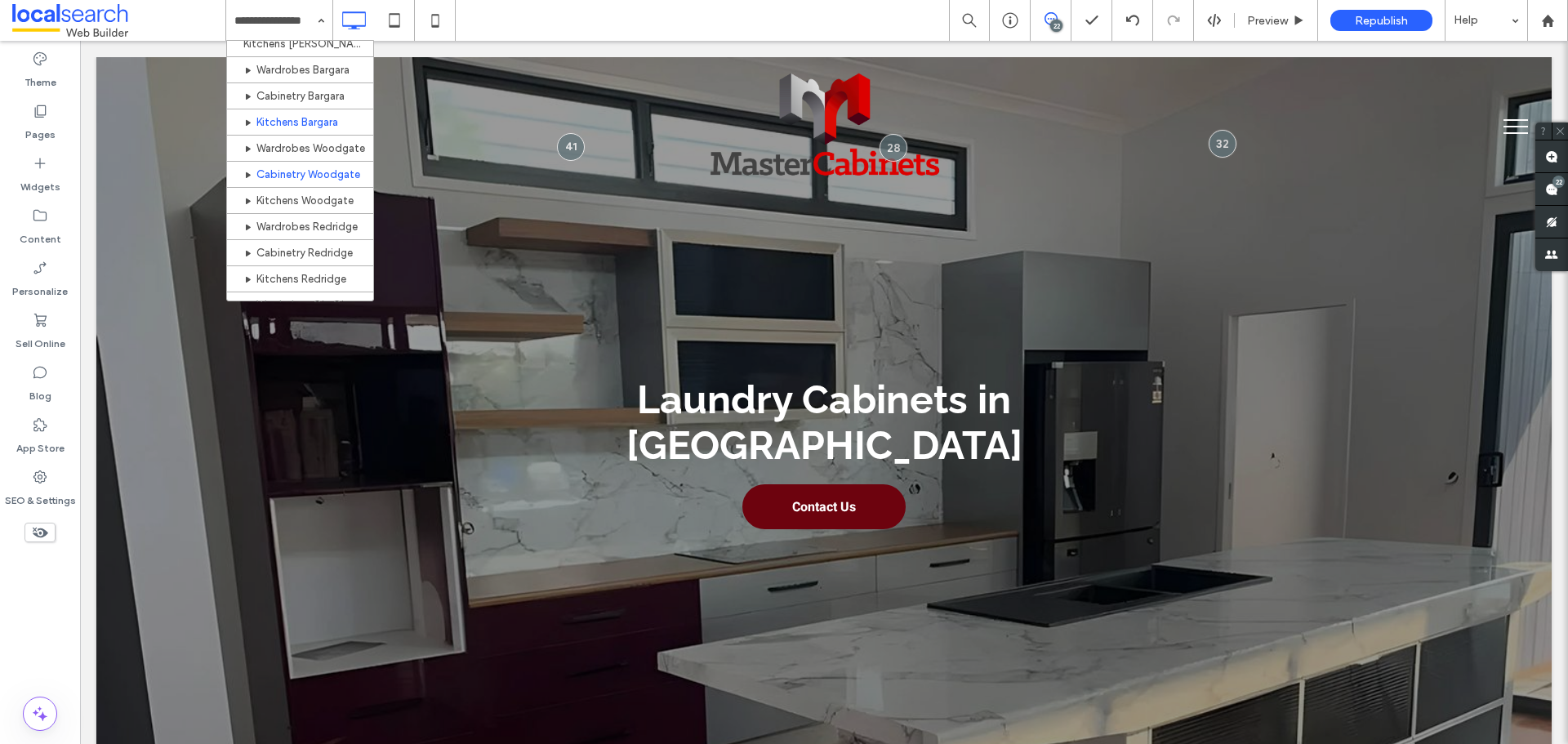
scroll to position [572, 0]
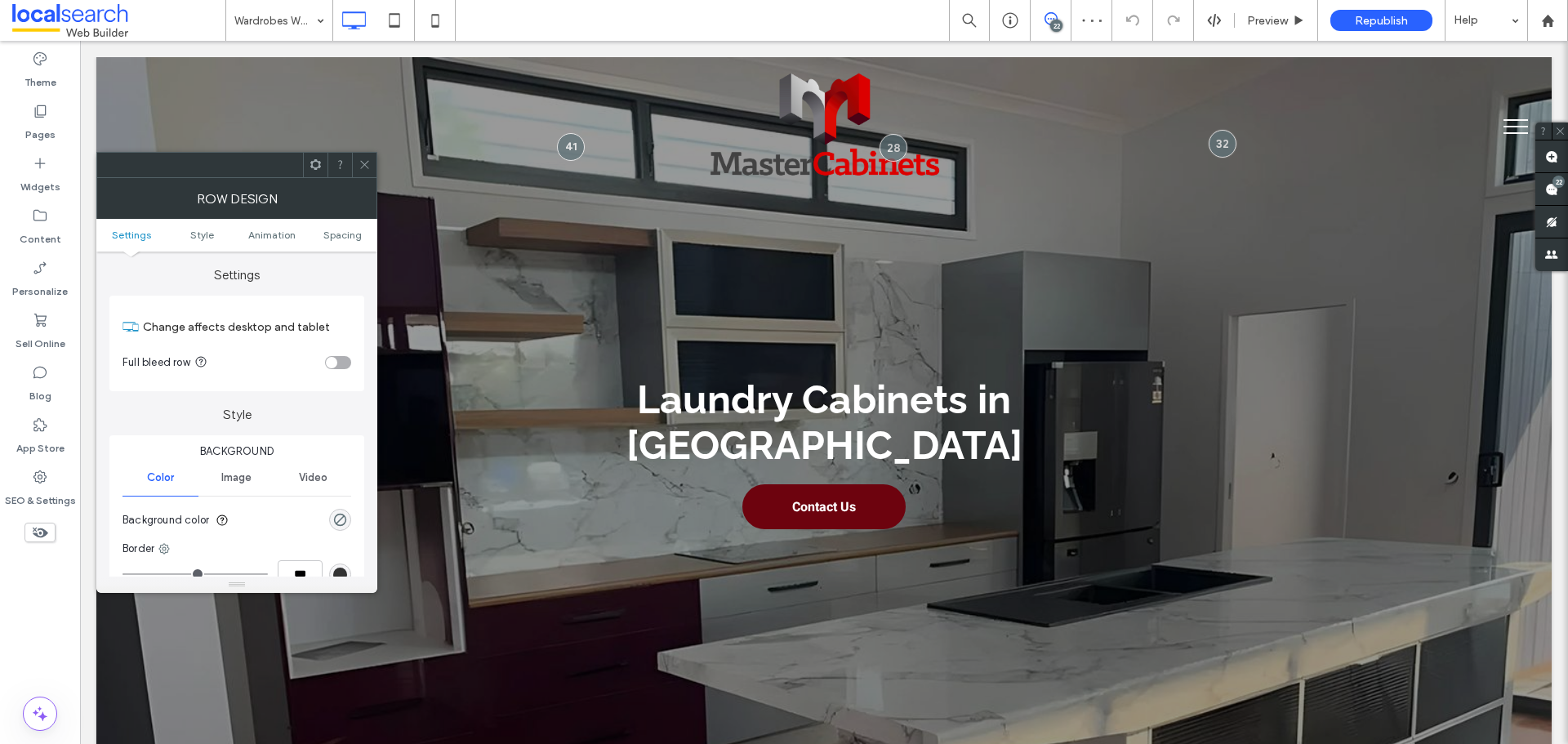
click at [348, 515] on div "rgba(0, 0, 0, 0)" at bounding box center [340, 520] width 22 height 22
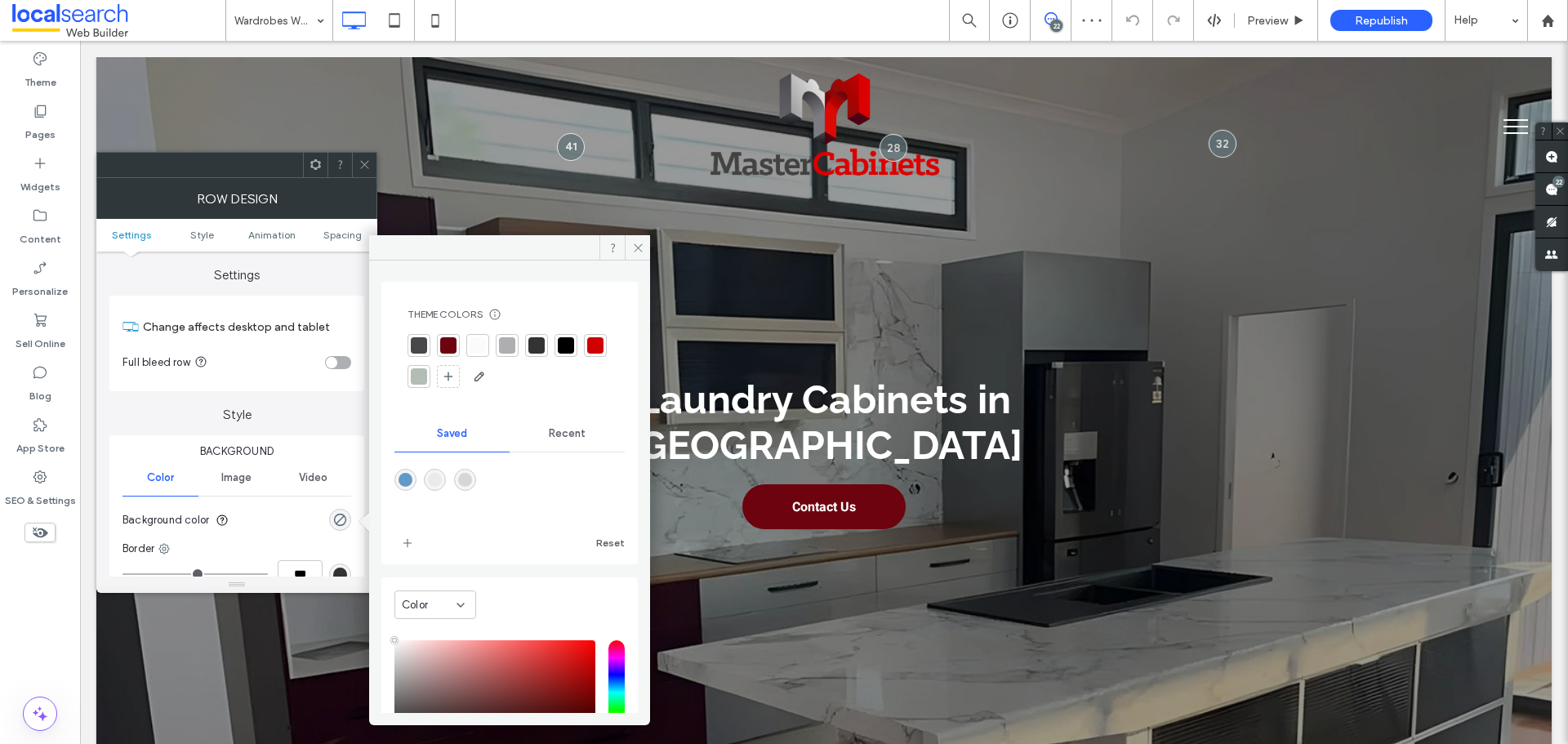
type input "**"
click at [471, 480] on div "rgba(214,214,215,1)" at bounding box center [465, 480] width 14 height 14
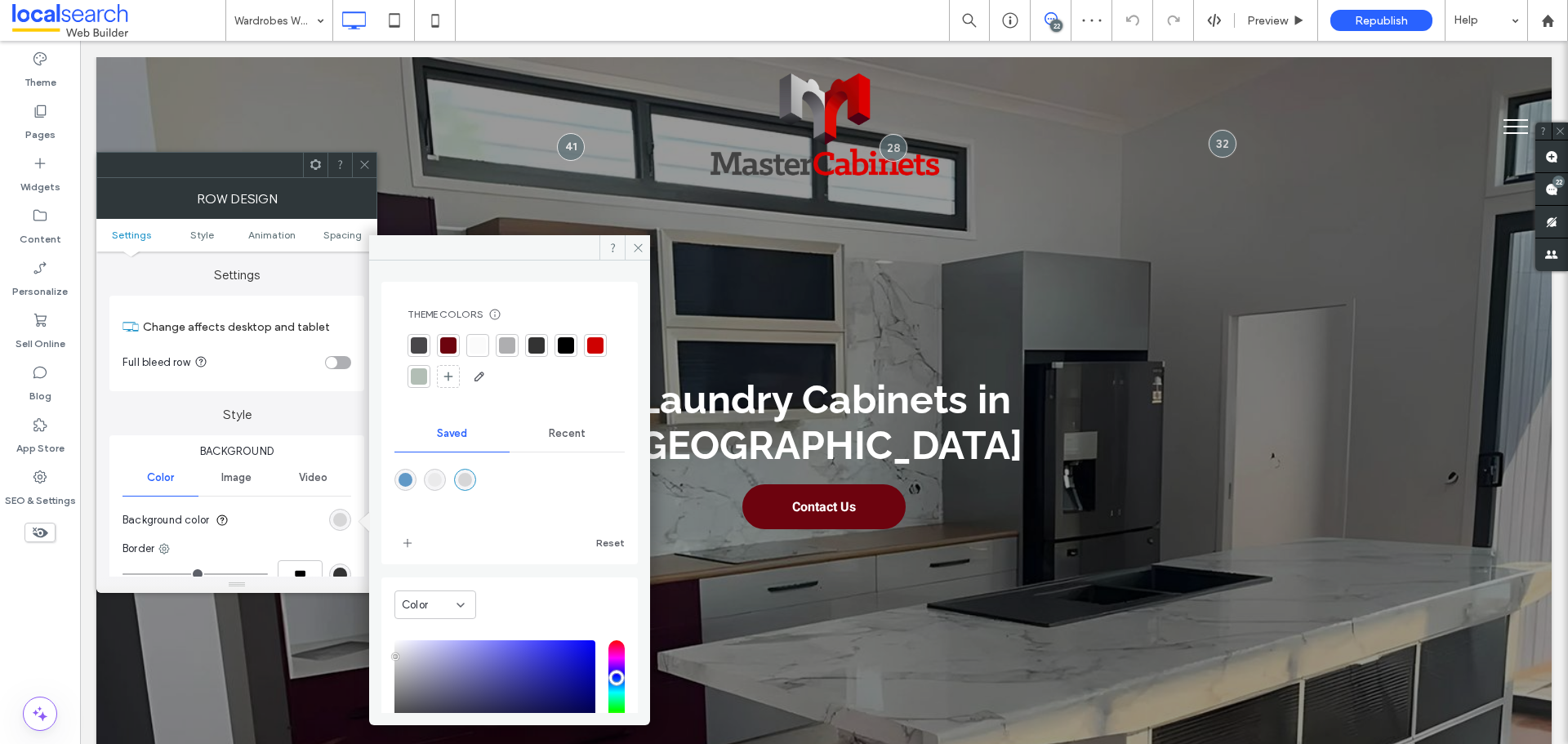
type input "*******"
type input "***"
type input "****"
click at [626, 240] on span at bounding box center [638, 247] width 25 height 24
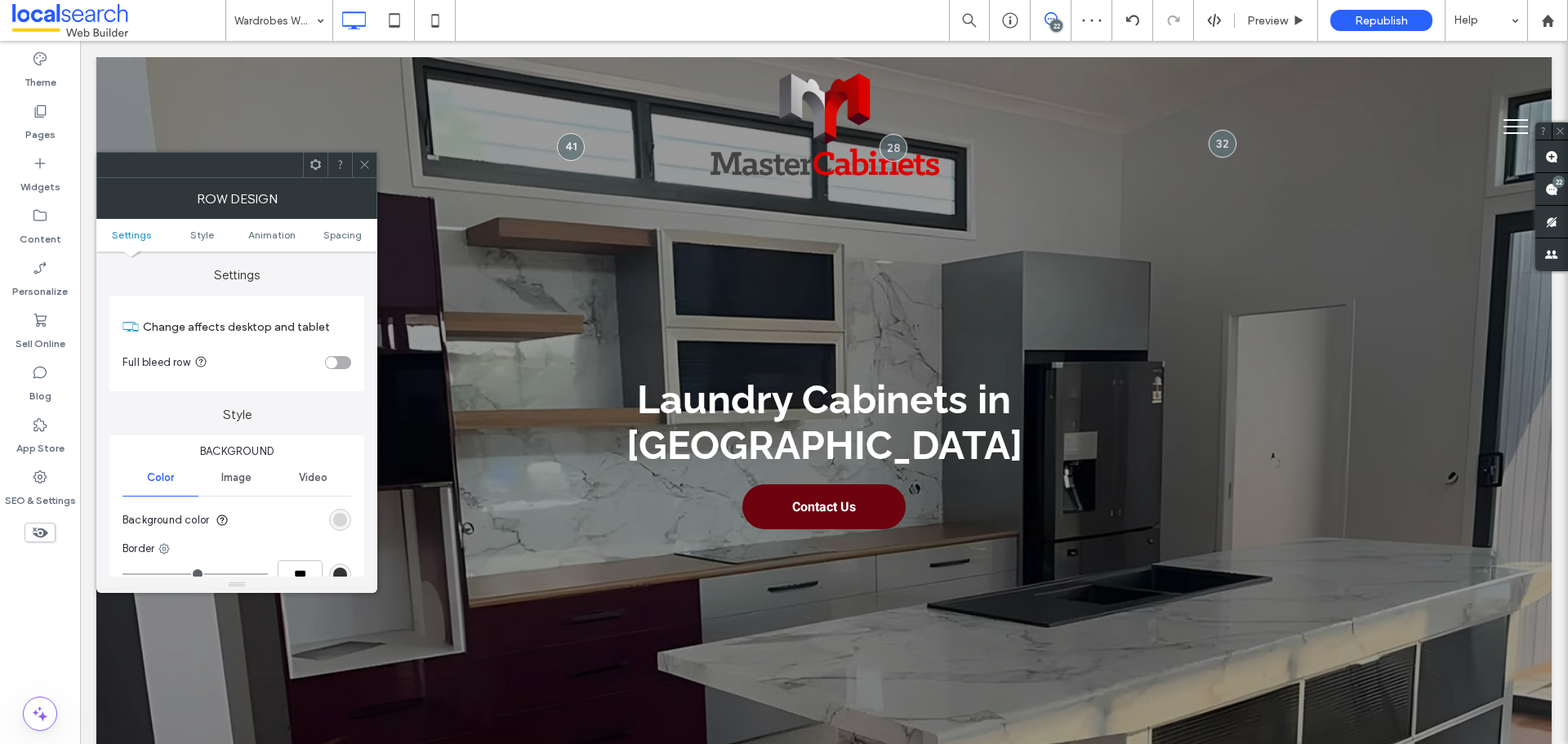
click at [364, 158] on span at bounding box center [364, 165] width 12 height 24
click at [350, 514] on section "Background color" at bounding box center [236, 520] width 229 height 41
click at [351, 520] on div "Background Color Image Video Background color Border *** Shadow" at bounding box center [237, 549] width 255 height 226
drag, startPoint x: 333, startPoint y: 514, endPoint x: 347, endPoint y: 515, distance: 14.0
click at [333, 515] on div "rgb(251, 251, 251)" at bounding box center [340, 520] width 22 height 22
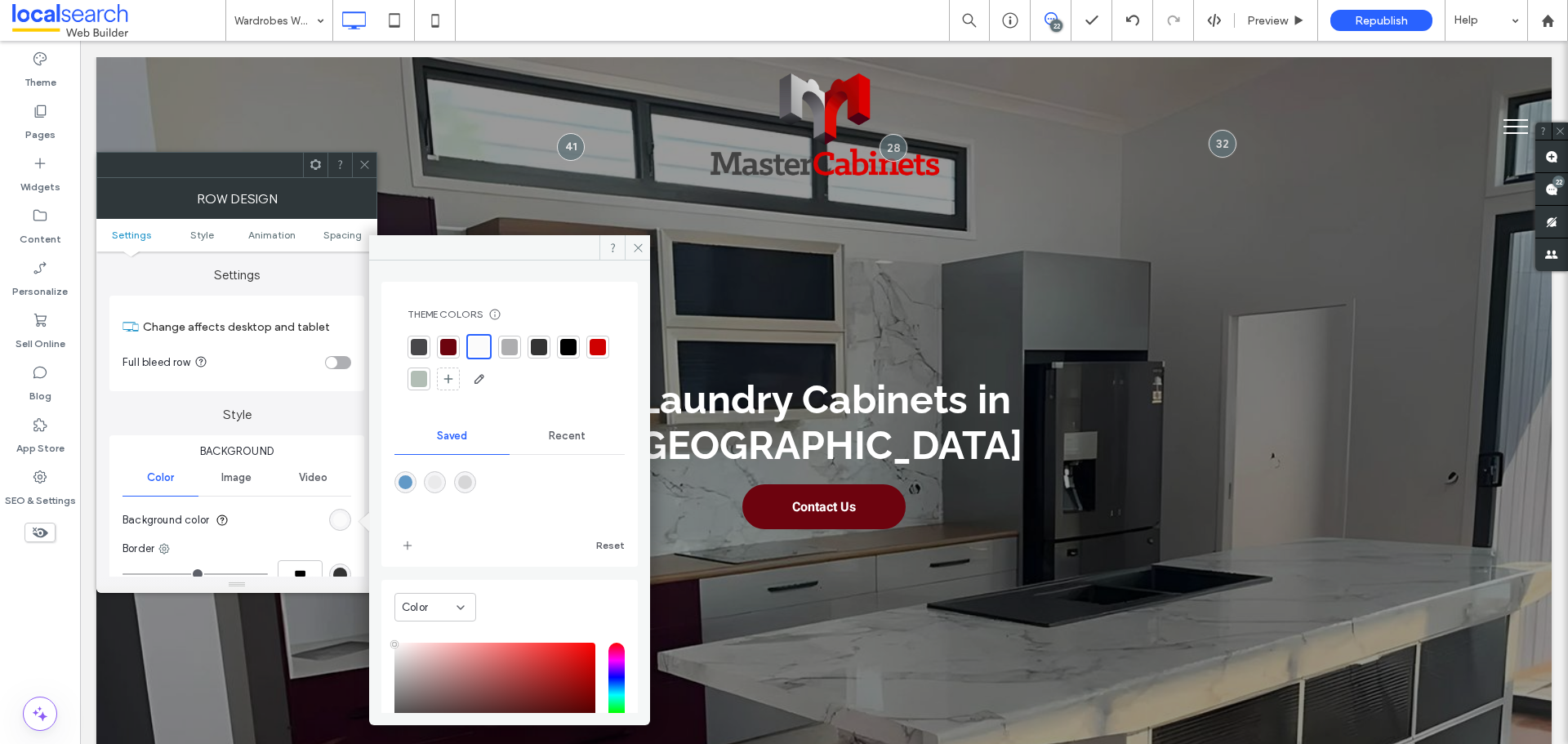
click at [441, 485] on div "rgba(234,234,235,1)" at bounding box center [435, 482] width 14 height 14
type input "*******"
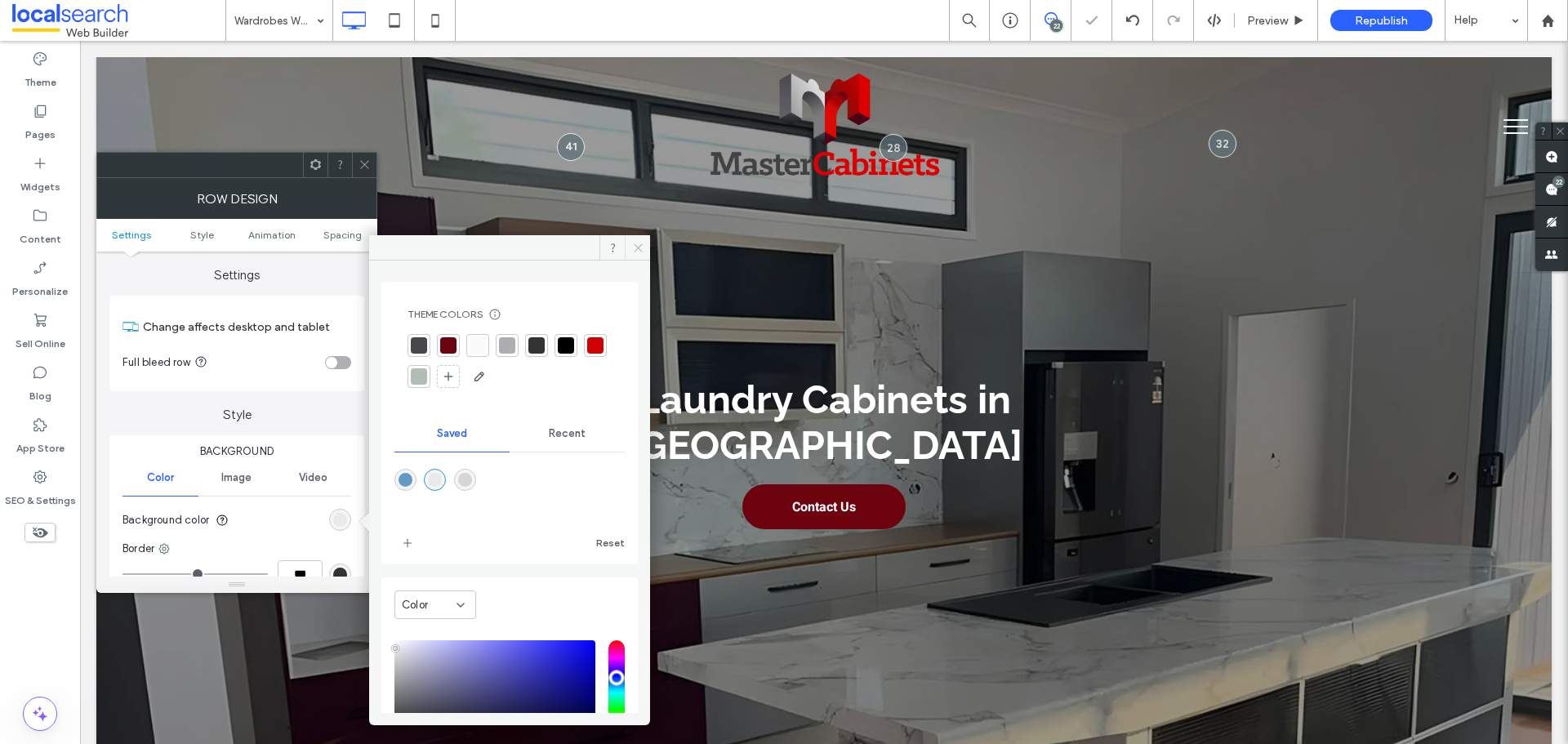
click at [639, 250] on icon at bounding box center [638, 248] width 12 height 12
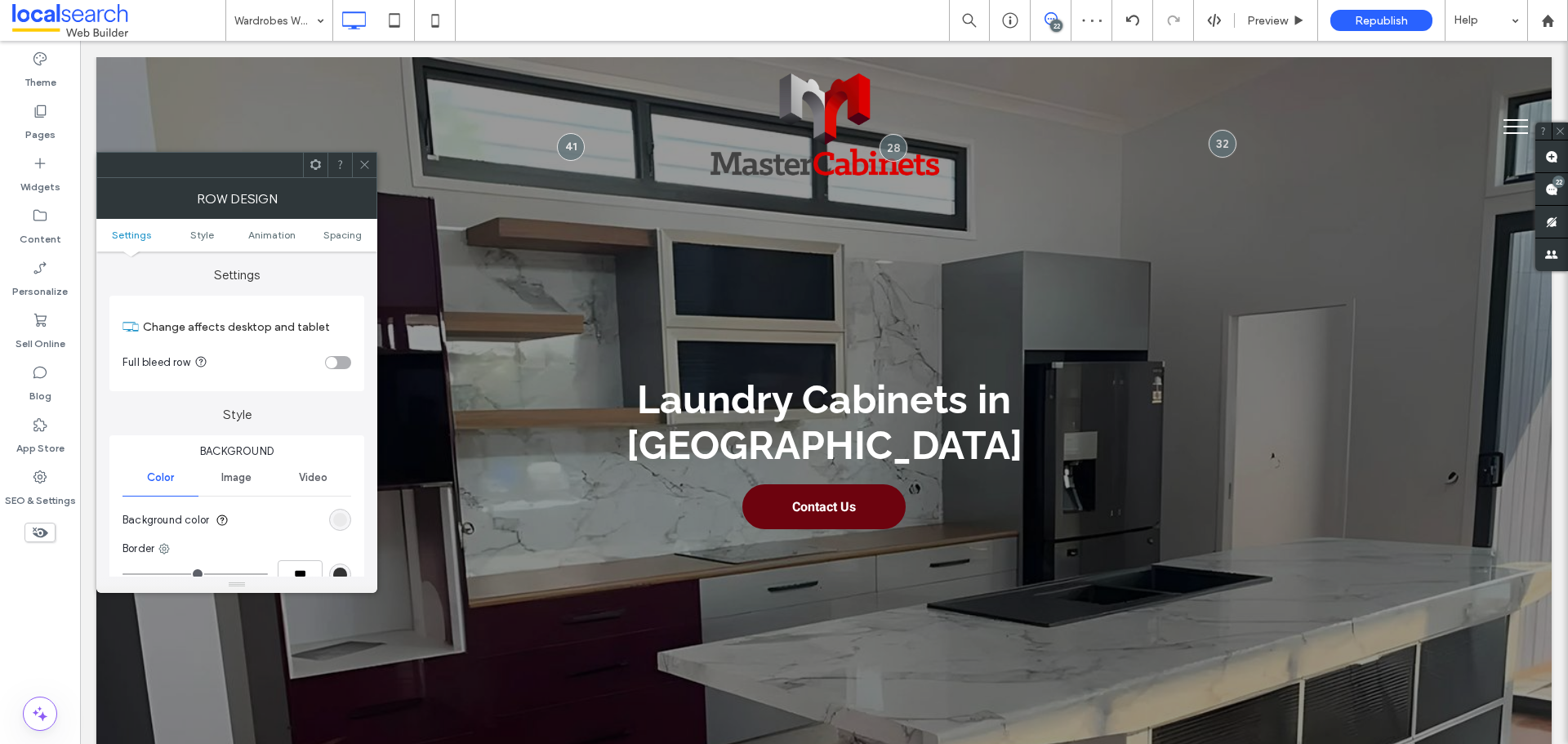
click at [371, 164] on div at bounding box center [363, 165] width 24 height 24
click at [331, 520] on div "rgb(207, 1, 1)" at bounding box center [340, 520] width 22 height 22
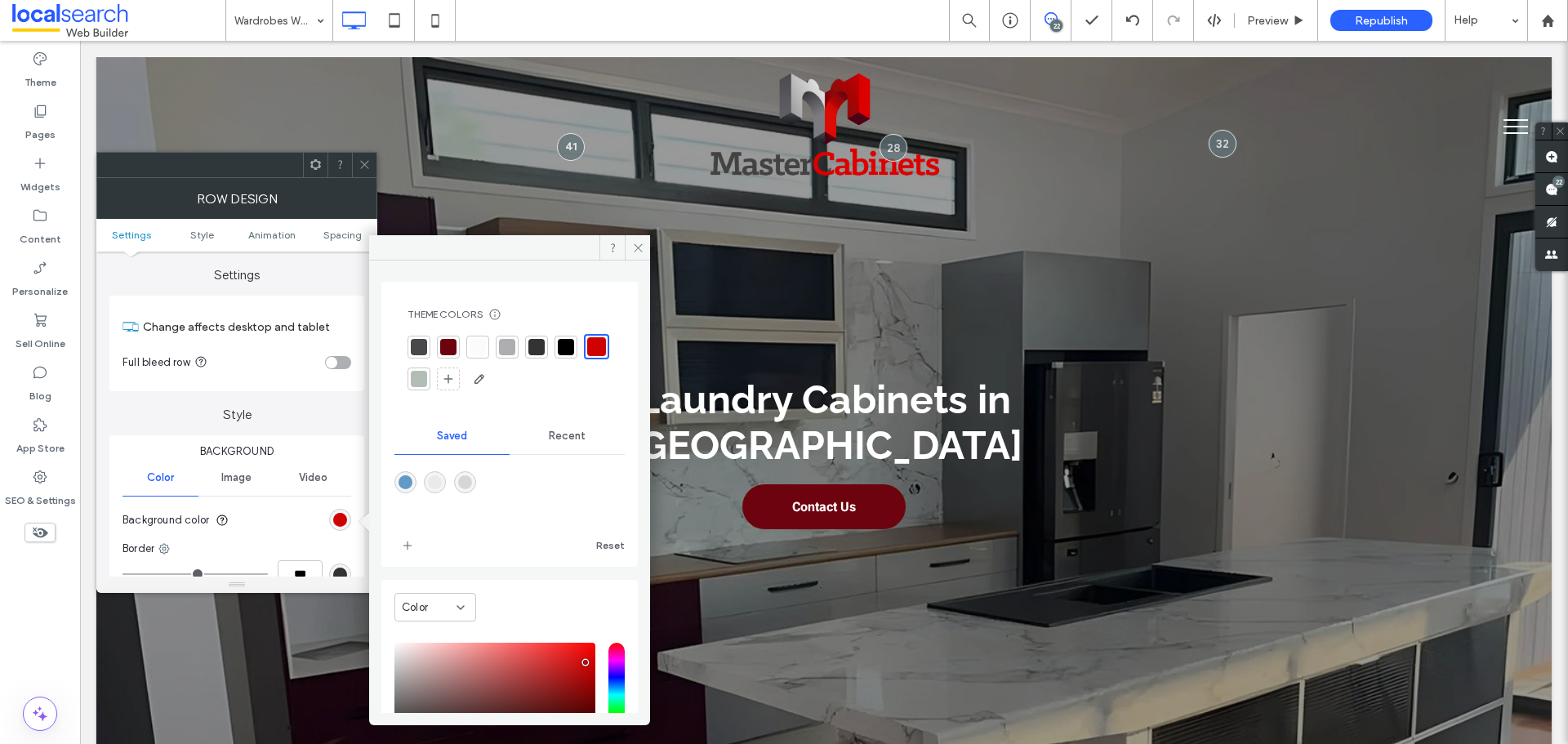
click at [465, 478] on div "rgba(214,214,215,1)" at bounding box center [465, 482] width 14 height 14
type input "*******"
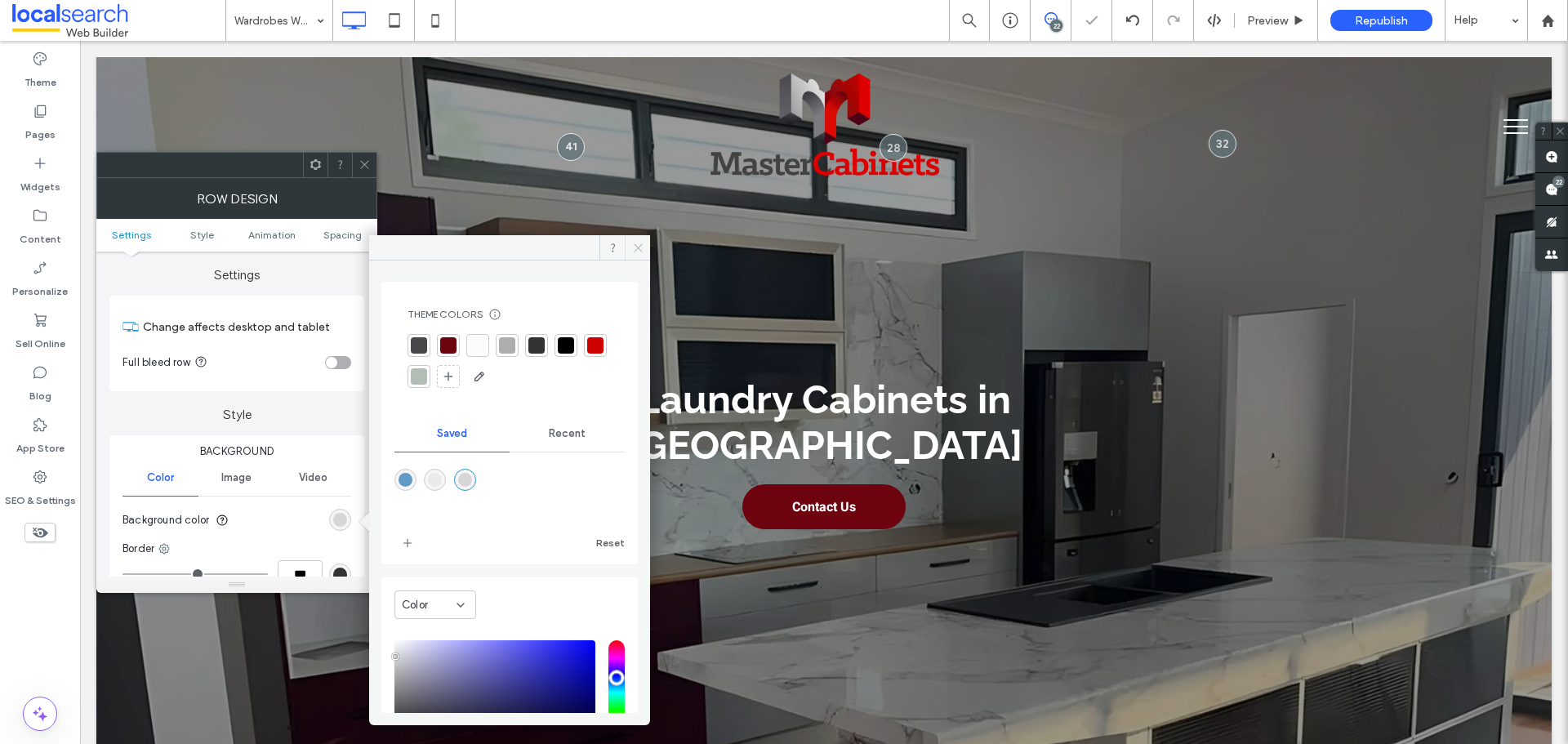
click at [637, 249] on icon at bounding box center [638, 248] width 12 height 12
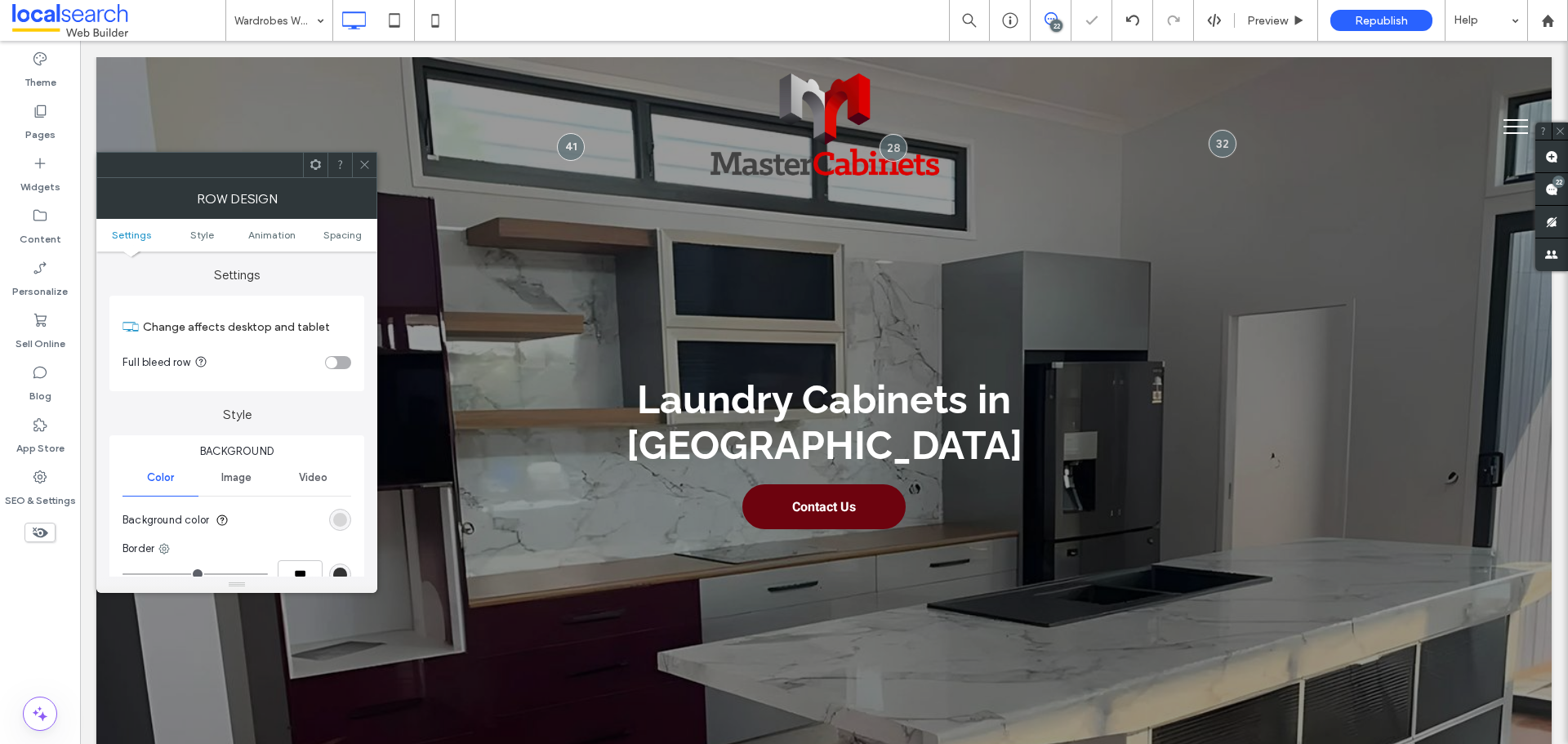
click at [367, 162] on icon at bounding box center [364, 165] width 12 height 12
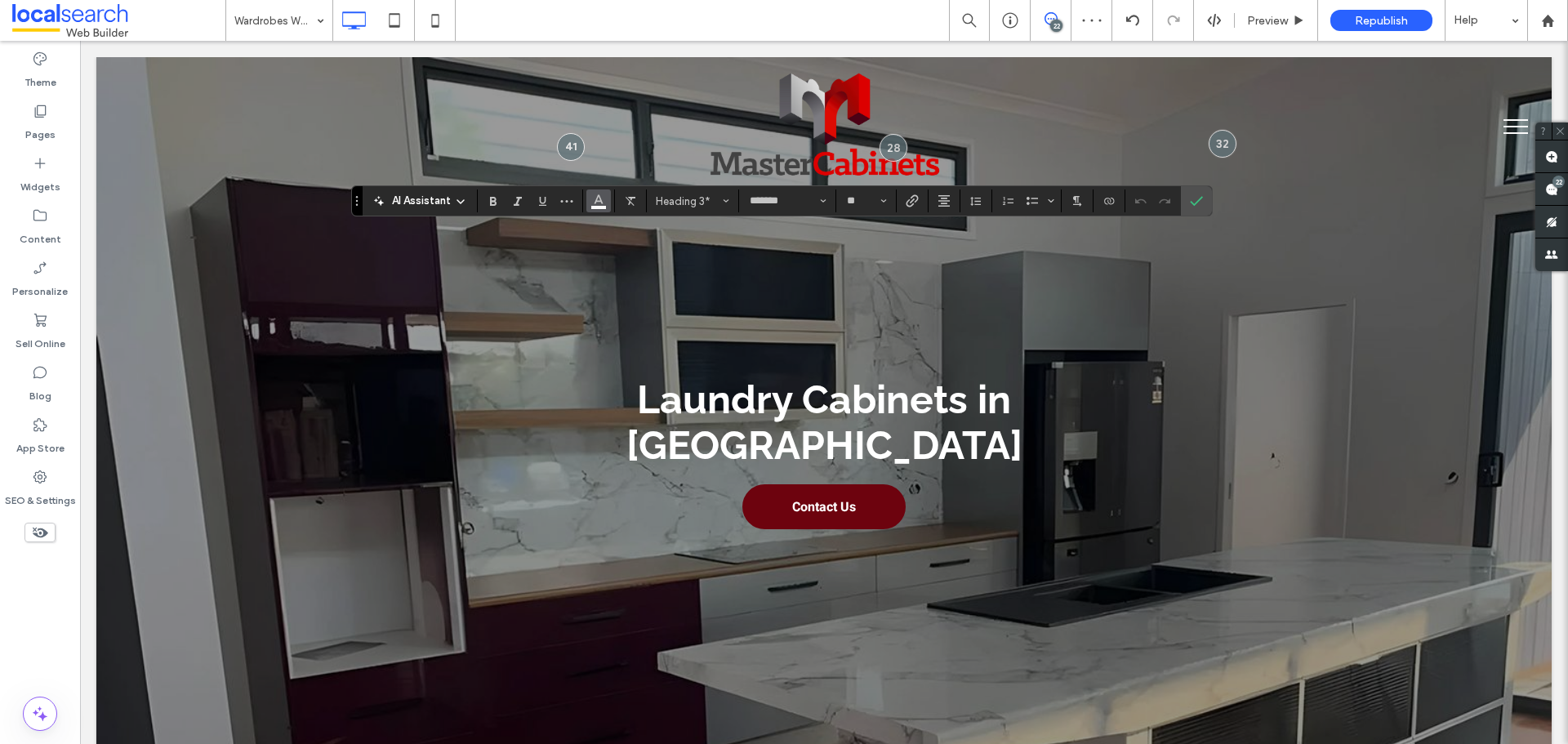
click at [590, 201] on button "Color" at bounding box center [598, 201] width 24 height 23
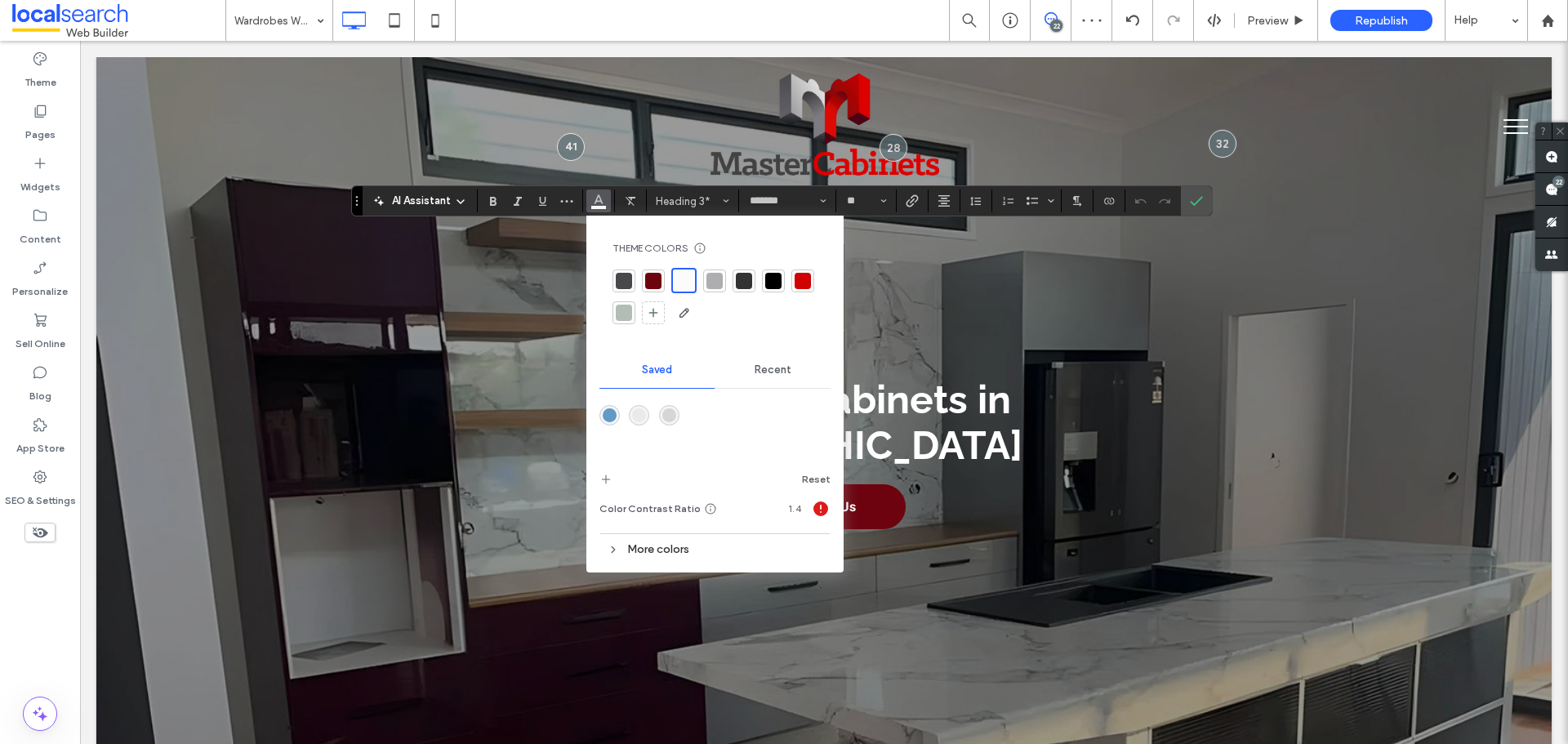
click at [772, 284] on div at bounding box center [773, 281] width 17 height 17
click at [1197, 204] on icon "Confirm" at bounding box center [1196, 201] width 13 height 13
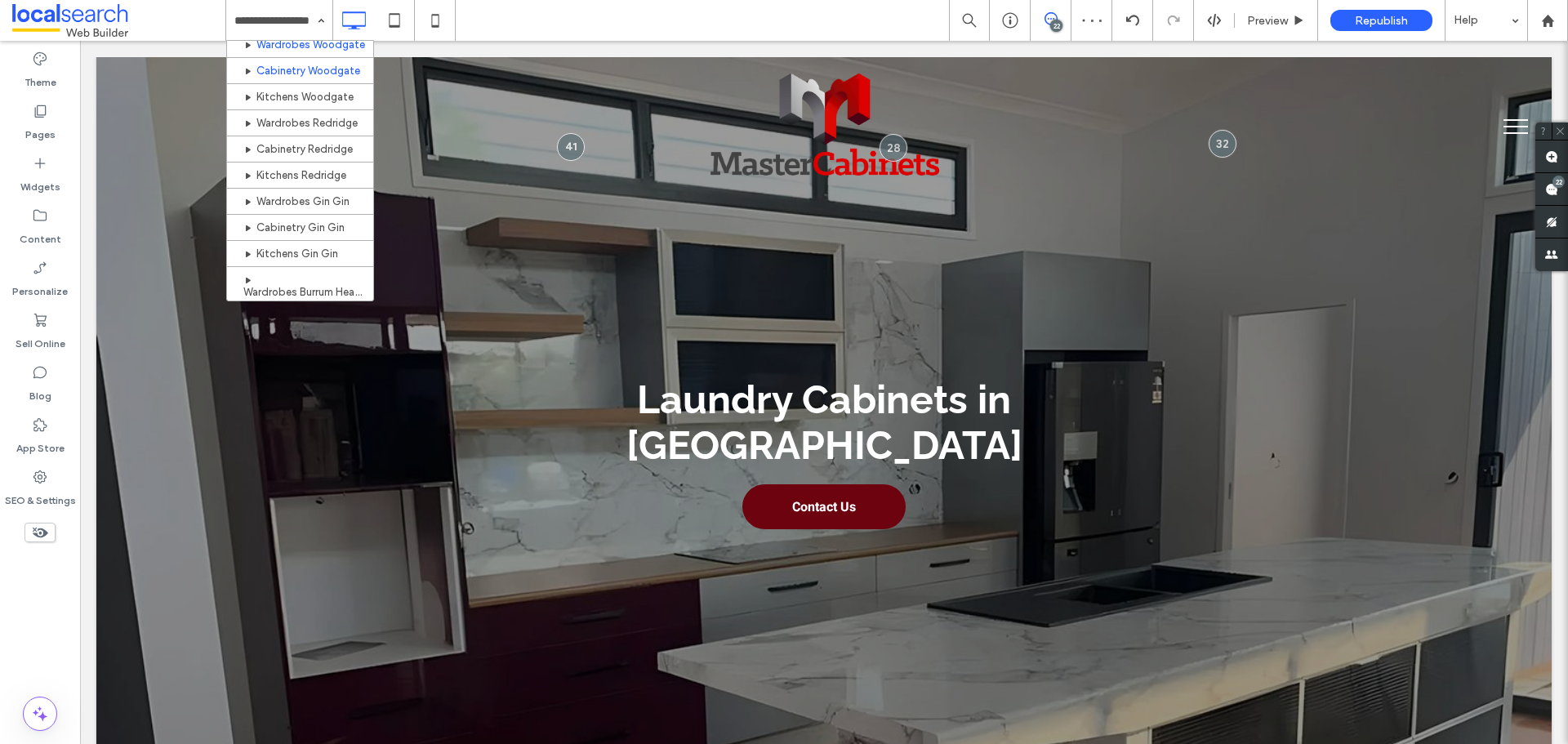
scroll to position [653, 0]
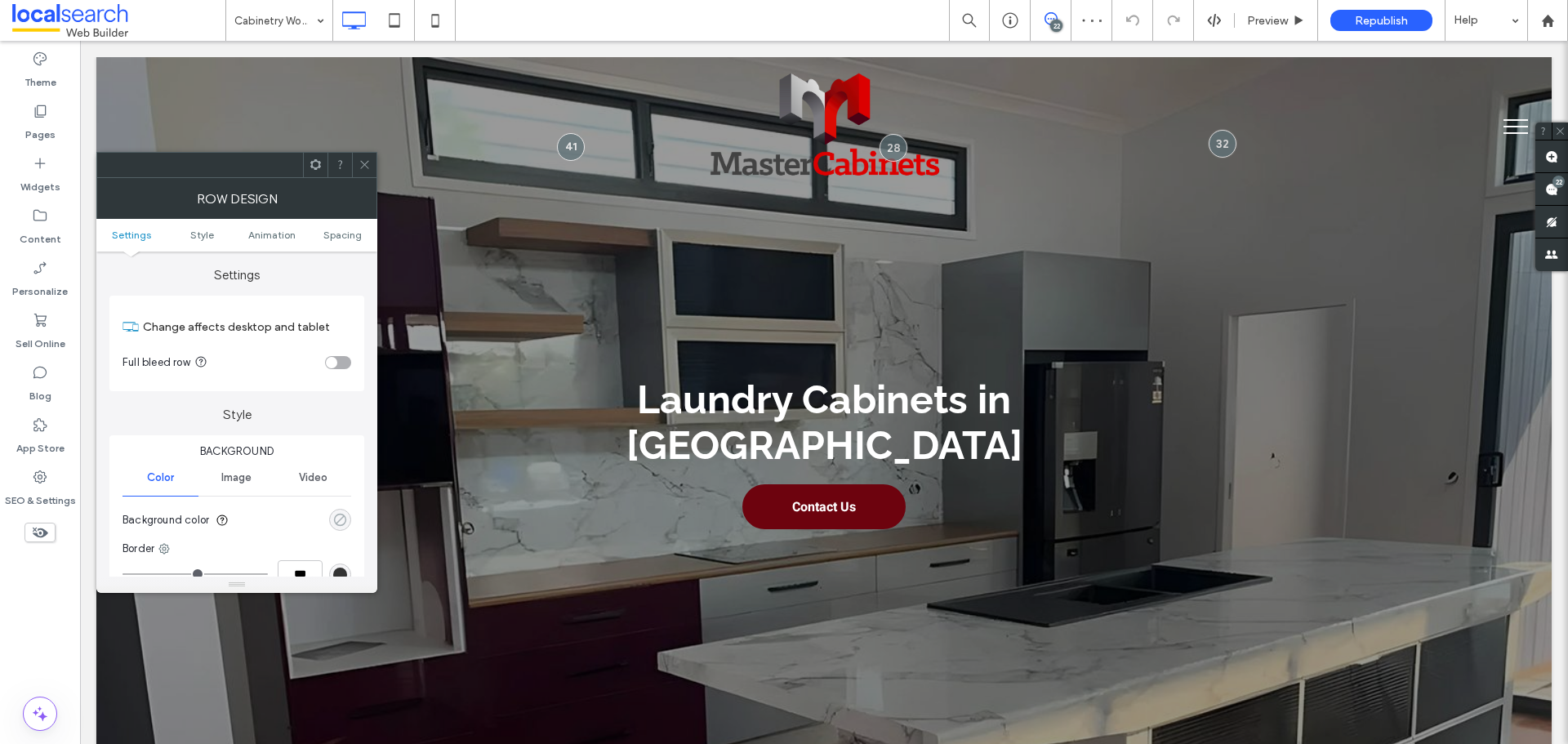
click at [343, 515] on use "rgba(0, 0, 0, 0)" at bounding box center [340, 520] width 12 height 12
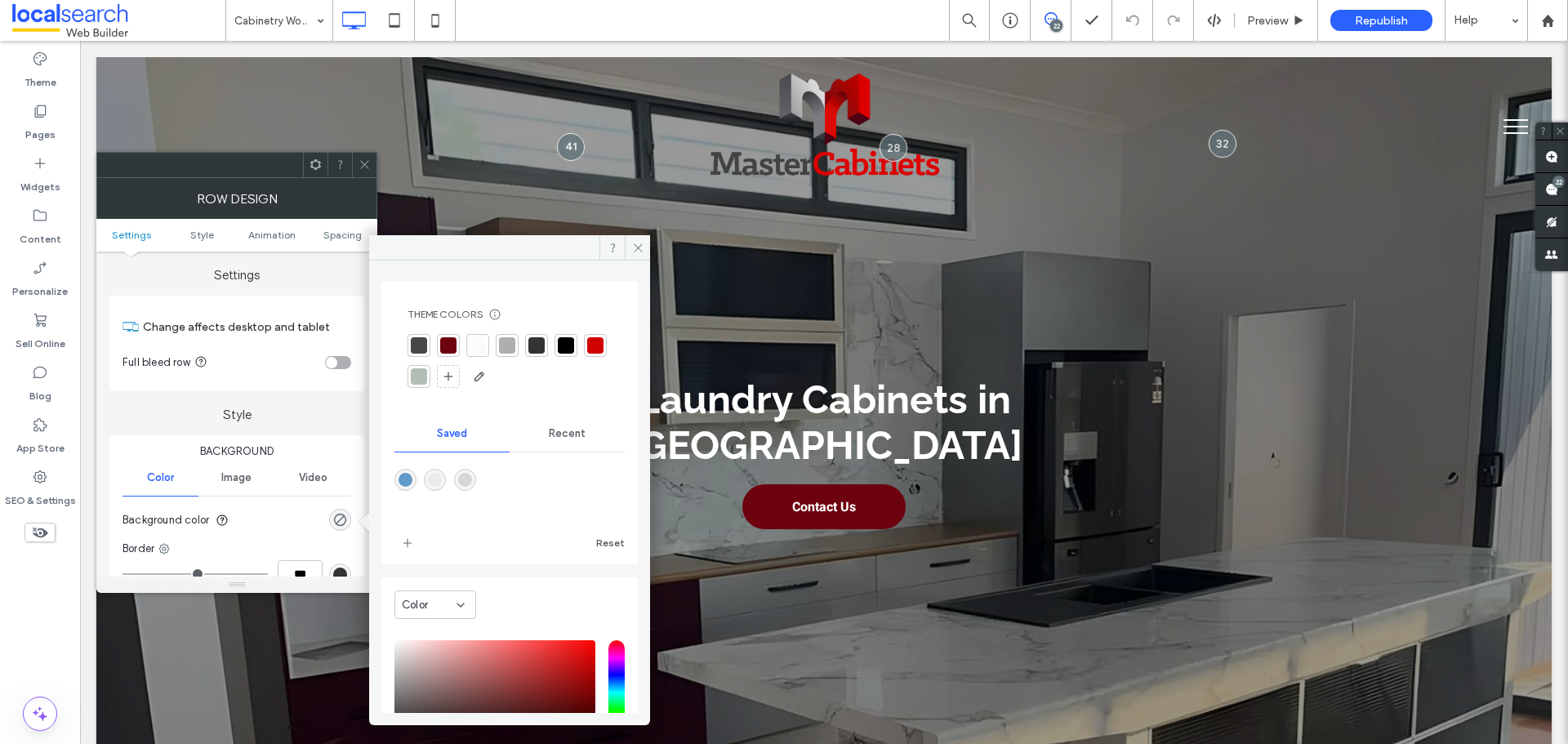
click at [472, 476] on div "rgba(214,214,215,1)" at bounding box center [465, 480] width 14 height 14
type input "*******"
type input "***"
type input "****"
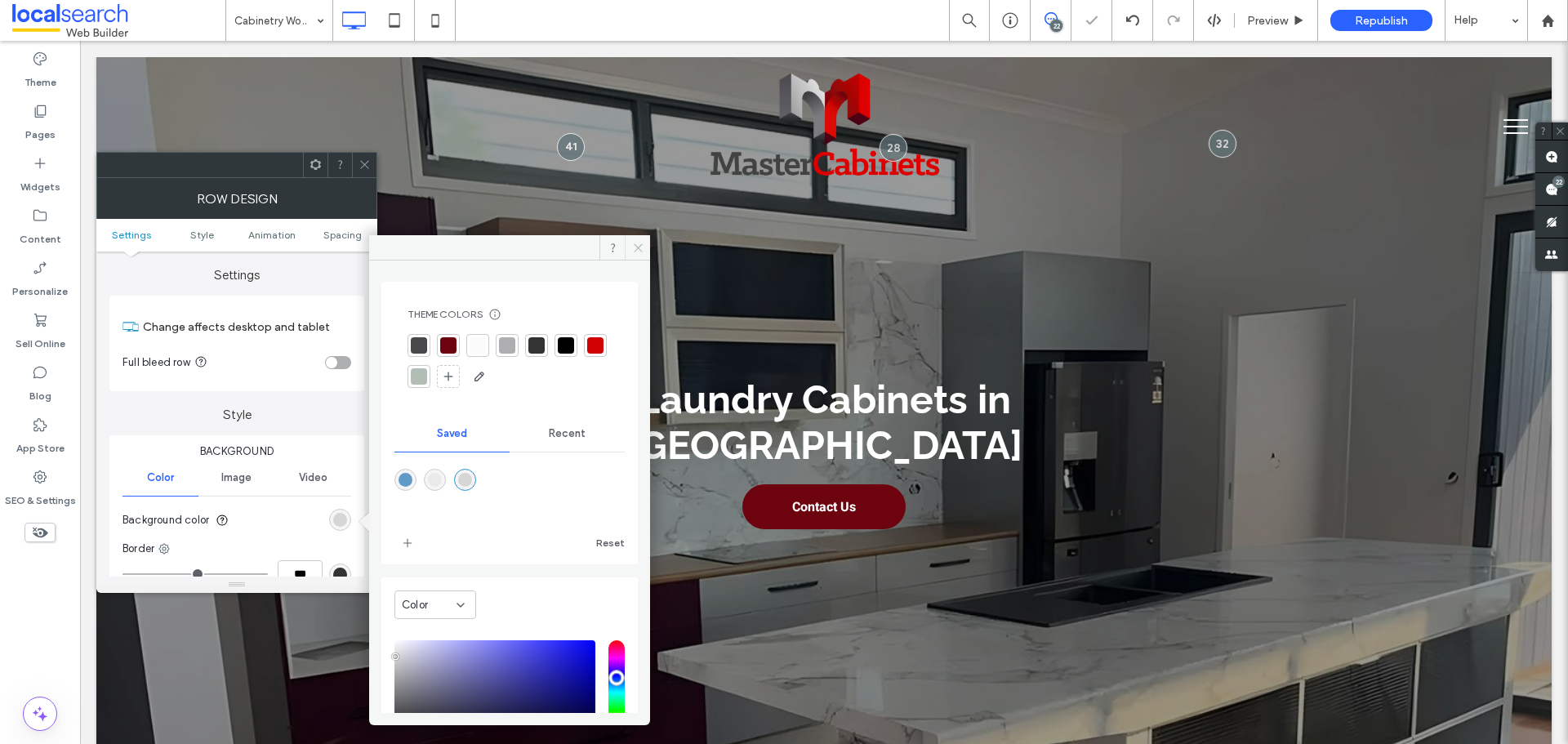
click at [645, 244] on span at bounding box center [638, 247] width 25 height 24
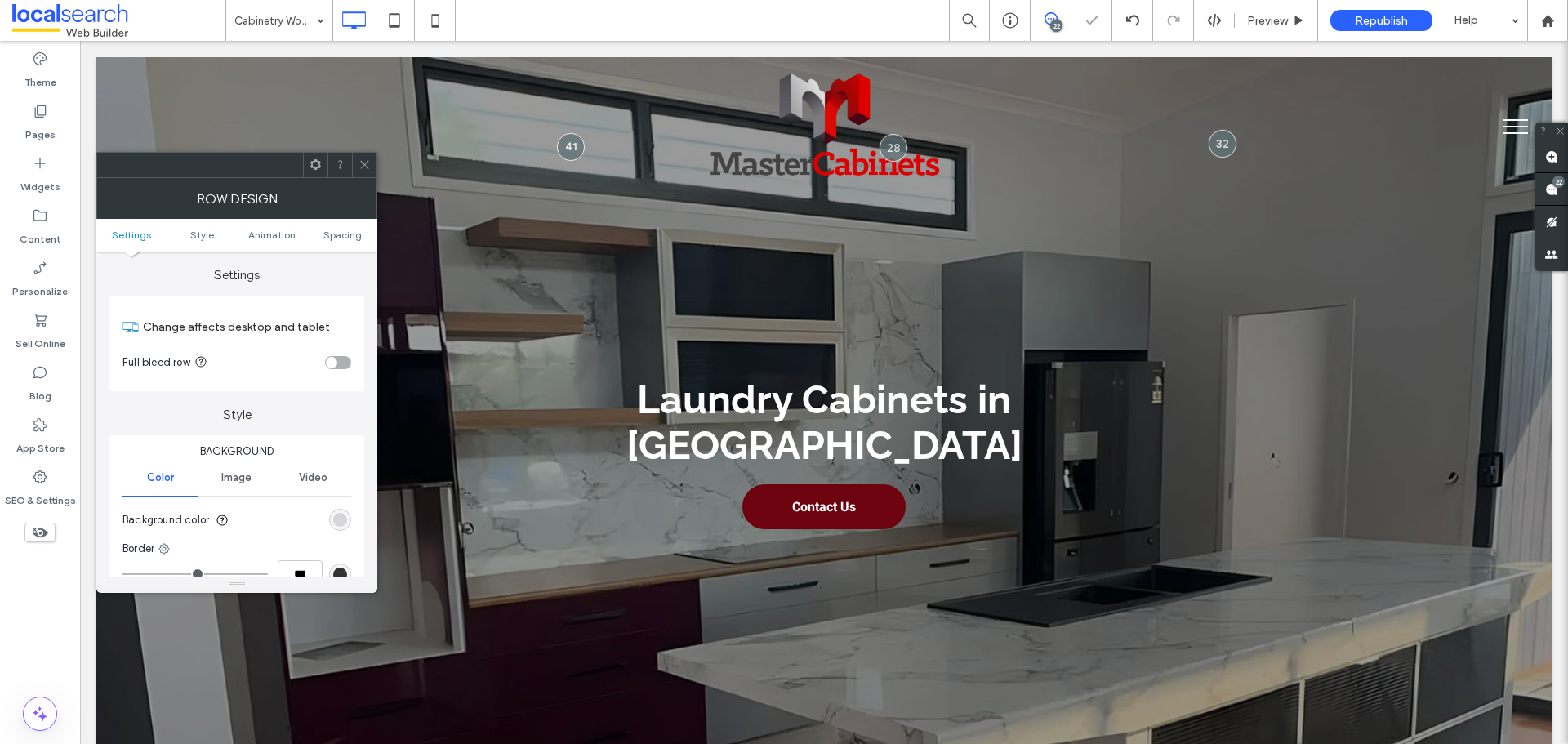
click at [372, 162] on div at bounding box center [363, 165] width 24 height 24
click at [343, 522] on div "rgb(251, 251, 251)" at bounding box center [340, 520] width 14 height 14
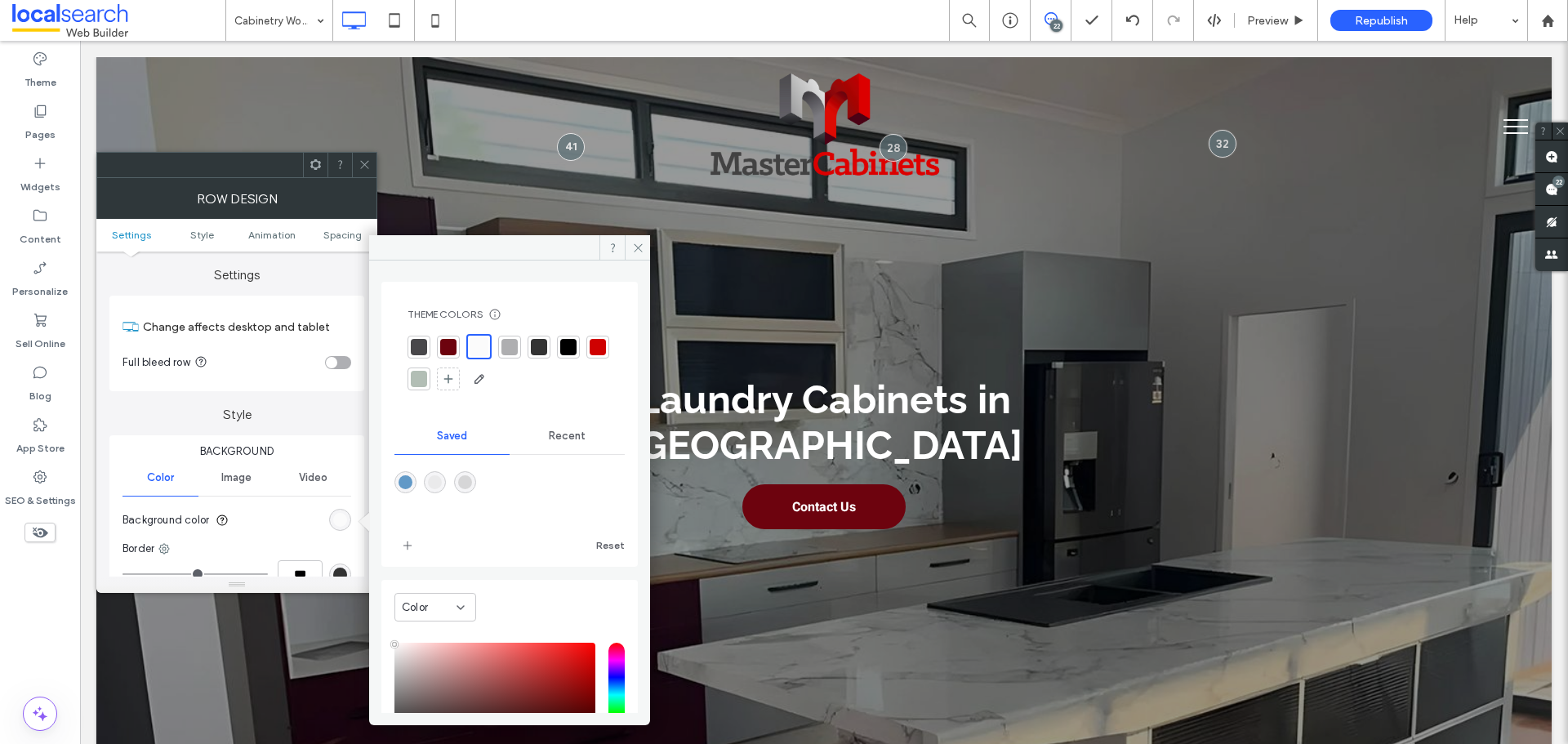
click at [441, 481] on div "rgba(234,234,235,1)" at bounding box center [435, 482] width 14 height 14
type input "*******"
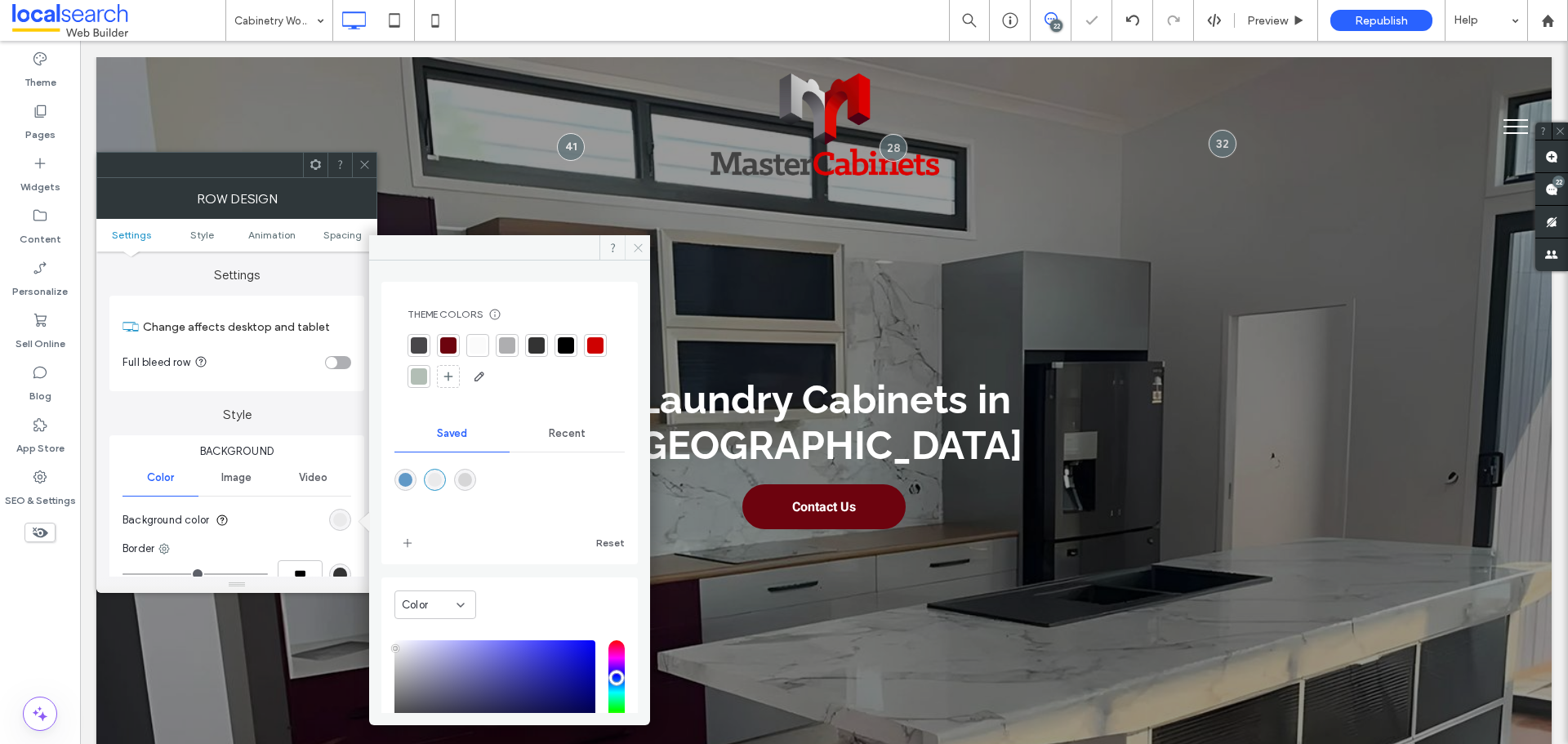
click at [638, 247] on icon at bounding box center [638, 248] width 12 height 12
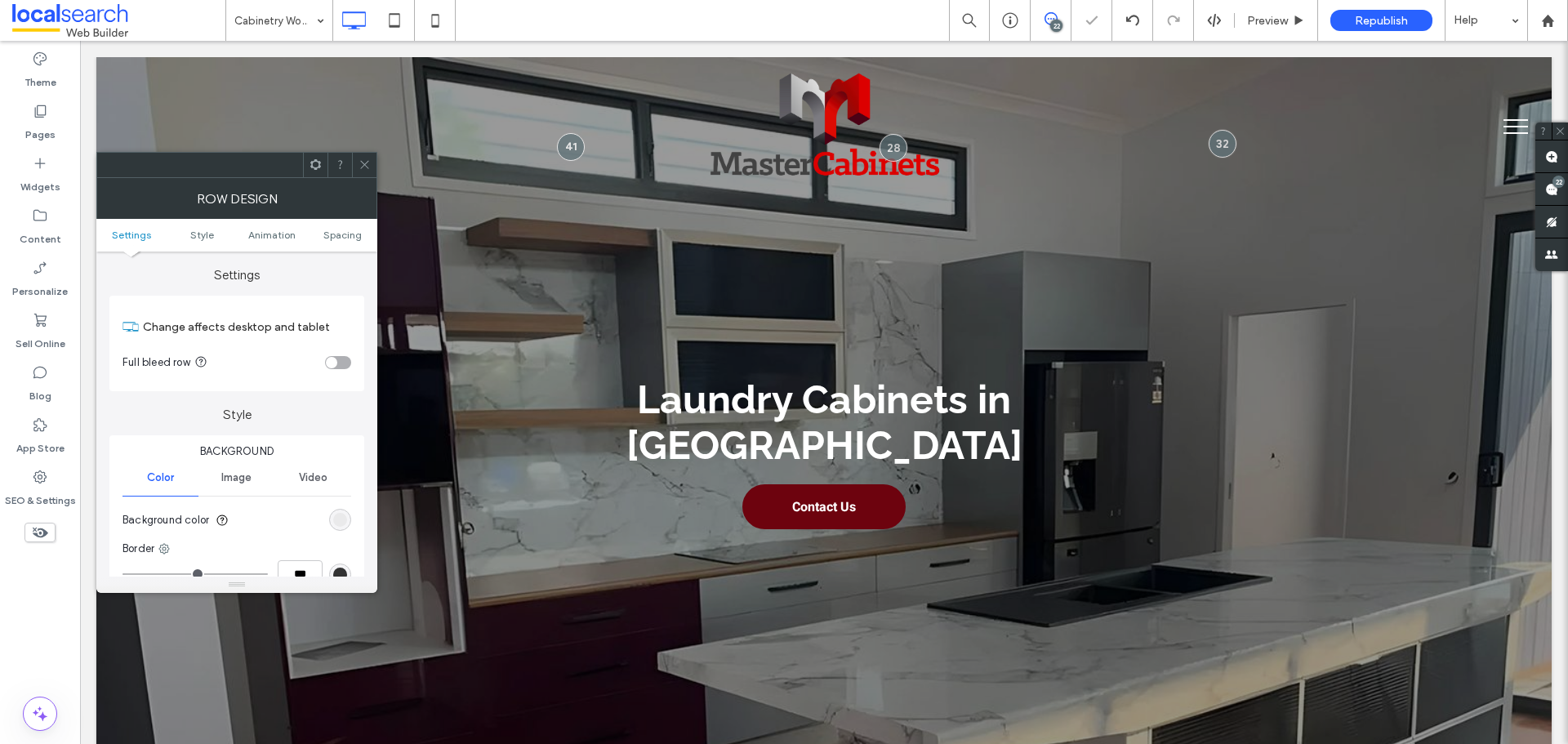
click at [364, 162] on icon at bounding box center [364, 165] width 12 height 12
click at [343, 523] on div "rgb(207, 1, 1)" at bounding box center [340, 520] width 14 height 14
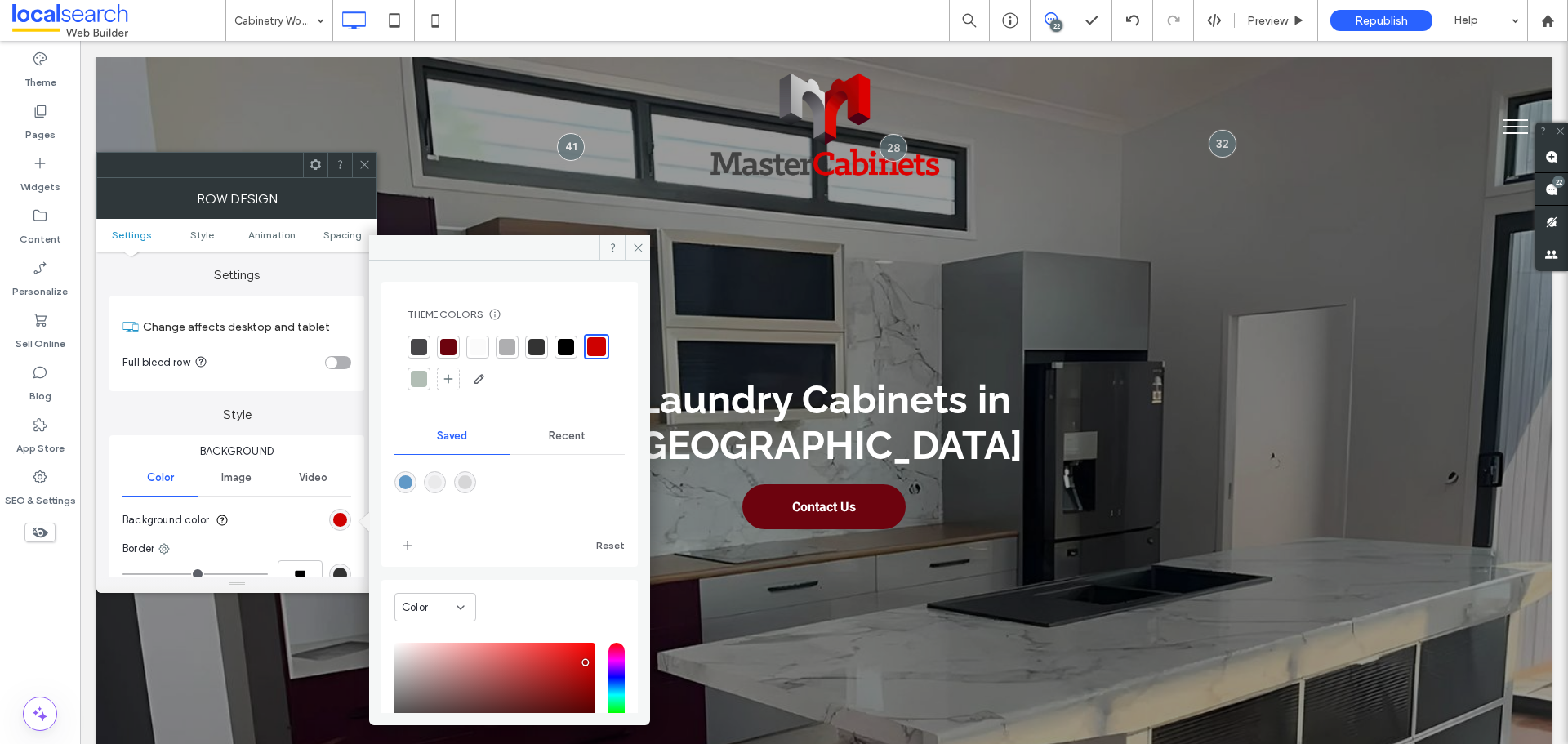
click at [471, 487] on div "rgba(214,214,215,1)" at bounding box center [465, 482] width 22 height 22
type input "*******"
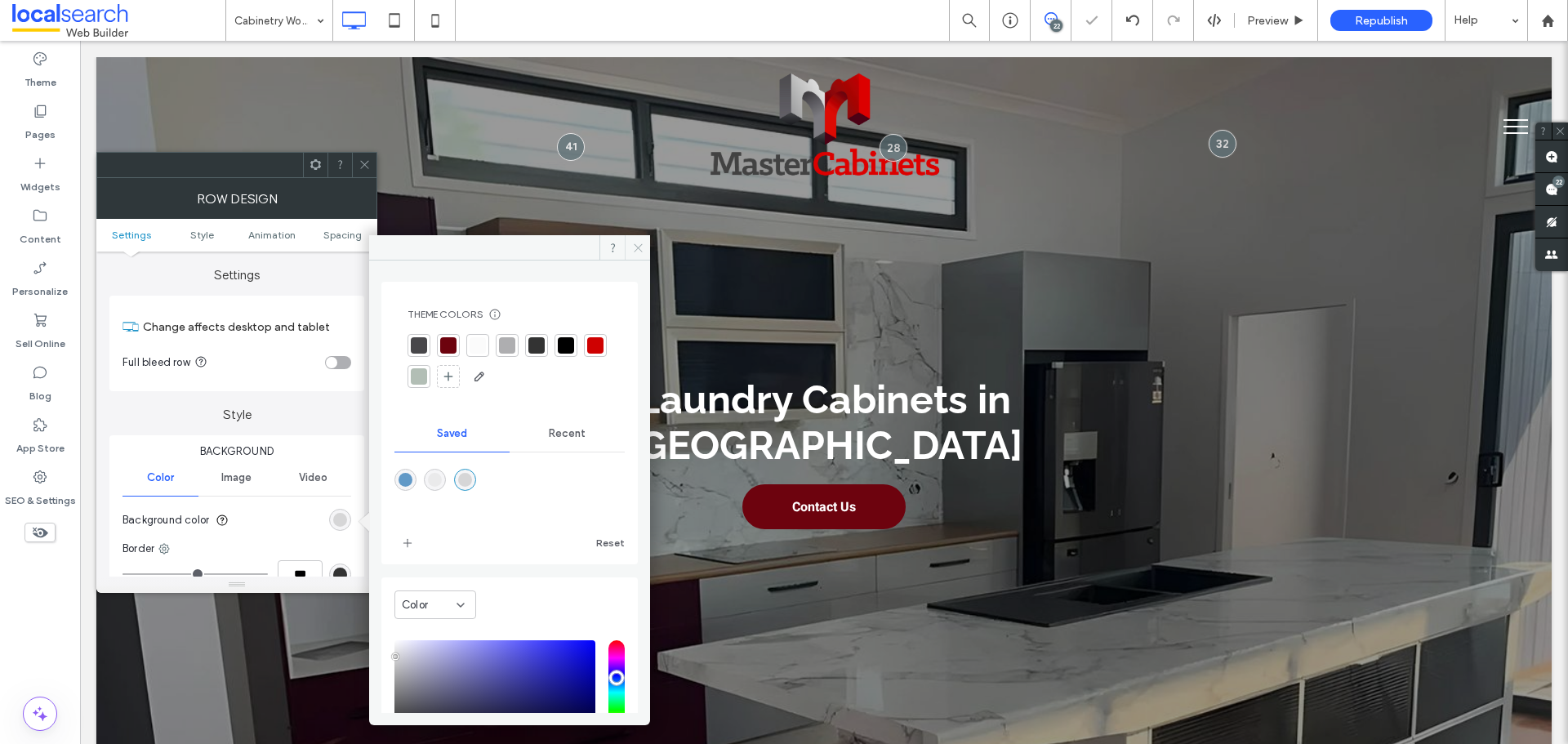
click at [628, 243] on span at bounding box center [638, 247] width 25 height 24
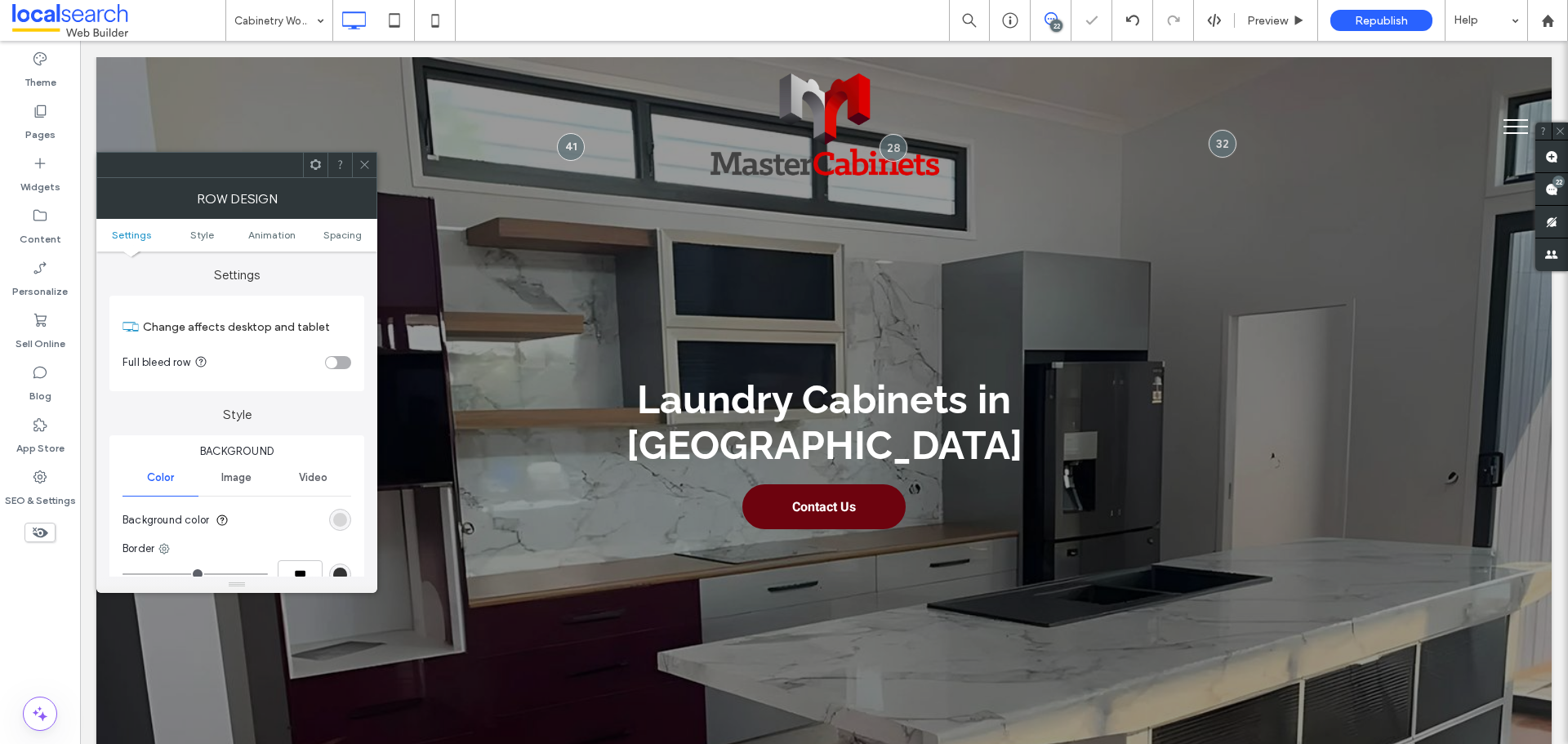
click at [362, 162] on use at bounding box center [364, 165] width 8 height 8
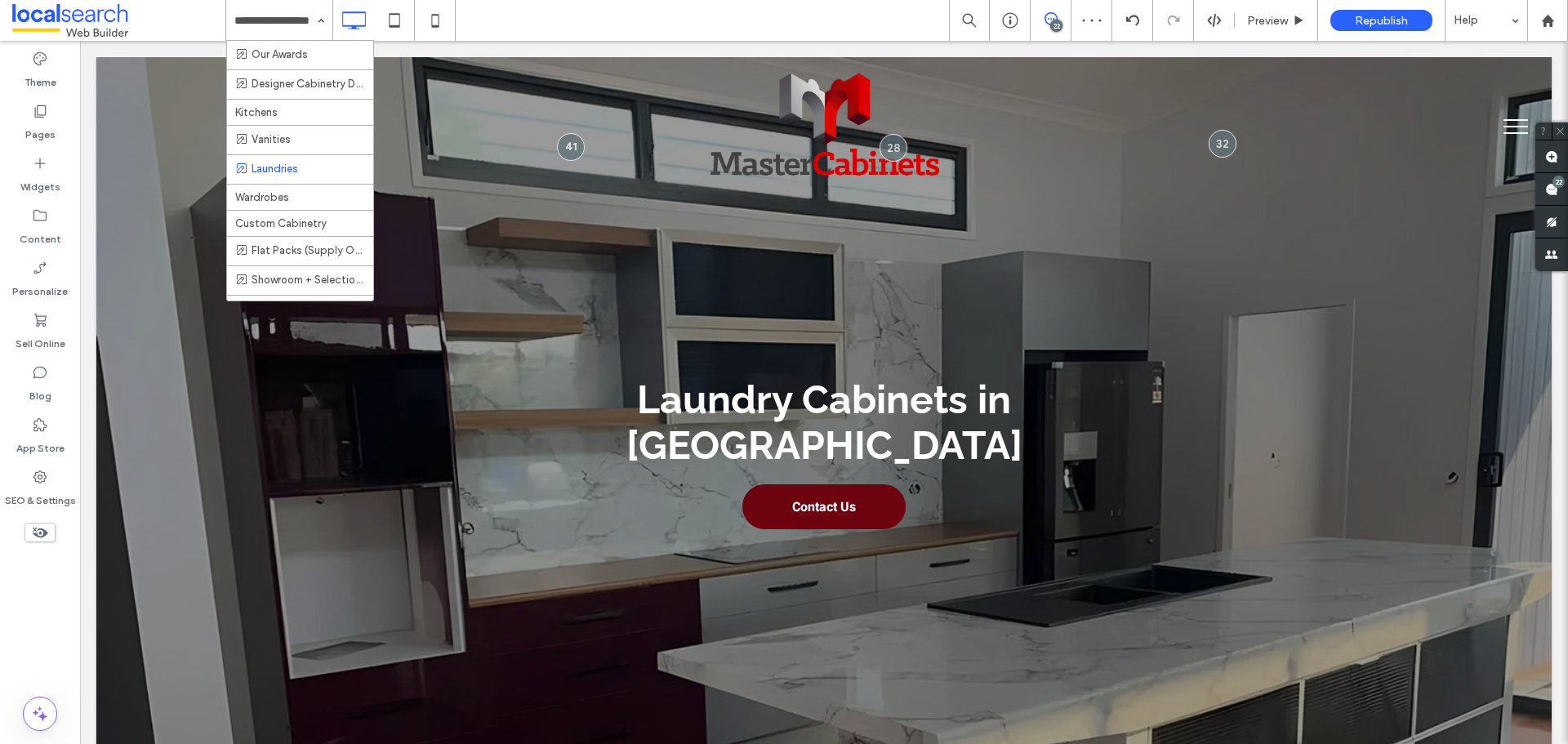
scroll to position [81, 0]
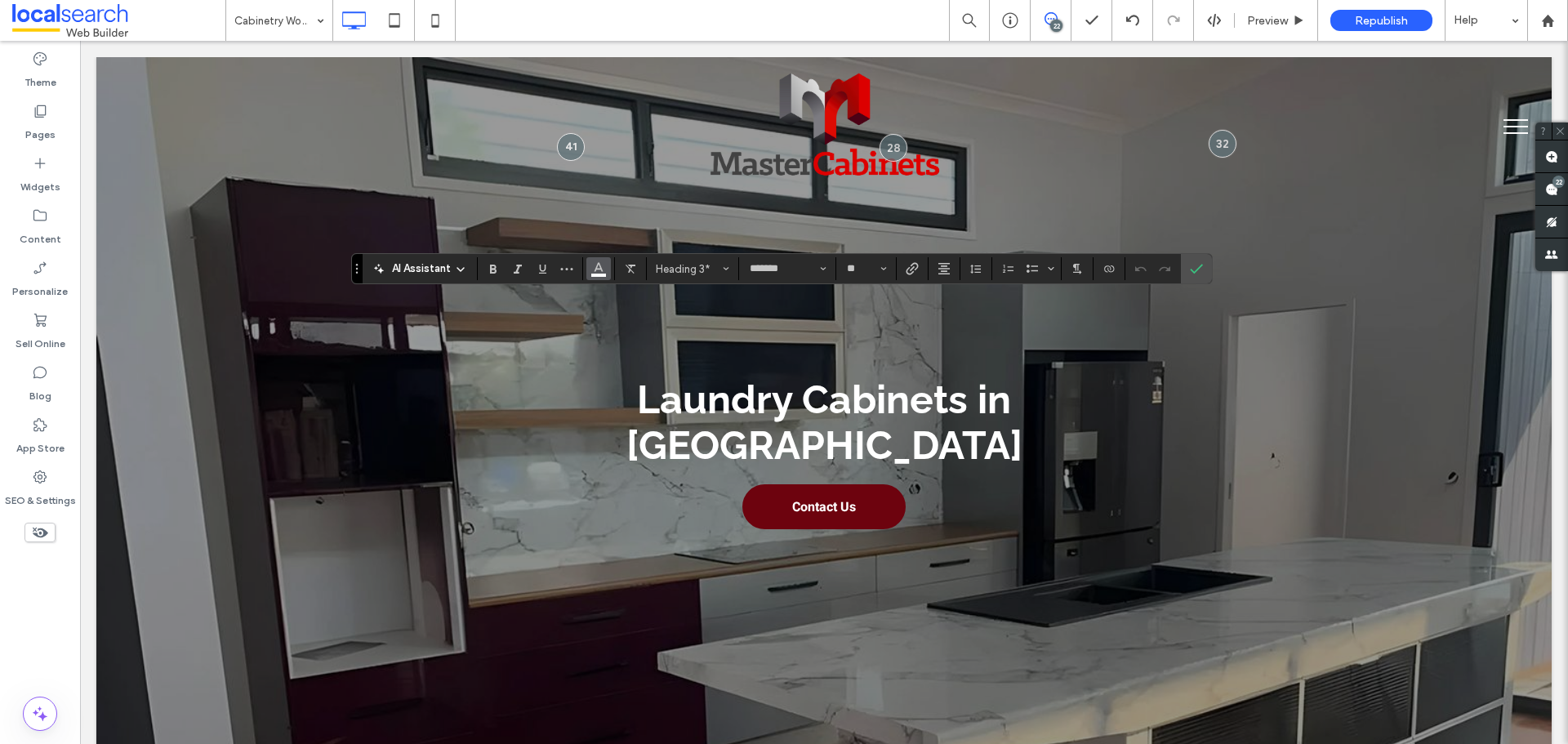
click at [607, 269] on button "Color" at bounding box center [598, 269] width 24 height 23
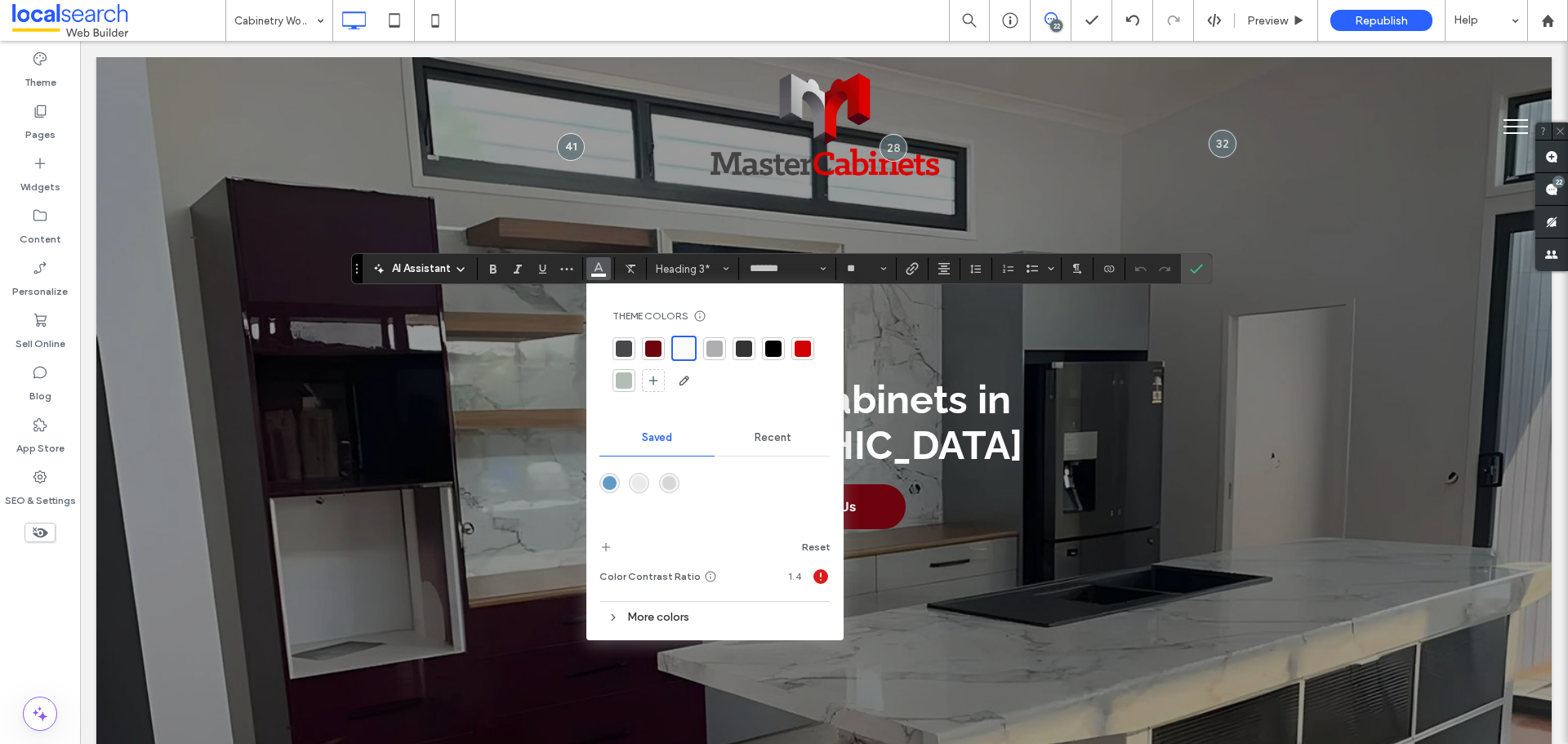
click at [772, 346] on div at bounding box center [773, 349] width 17 height 17
click at [1193, 269] on icon "Confirm" at bounding box center [1196, 269] width 13 height 13
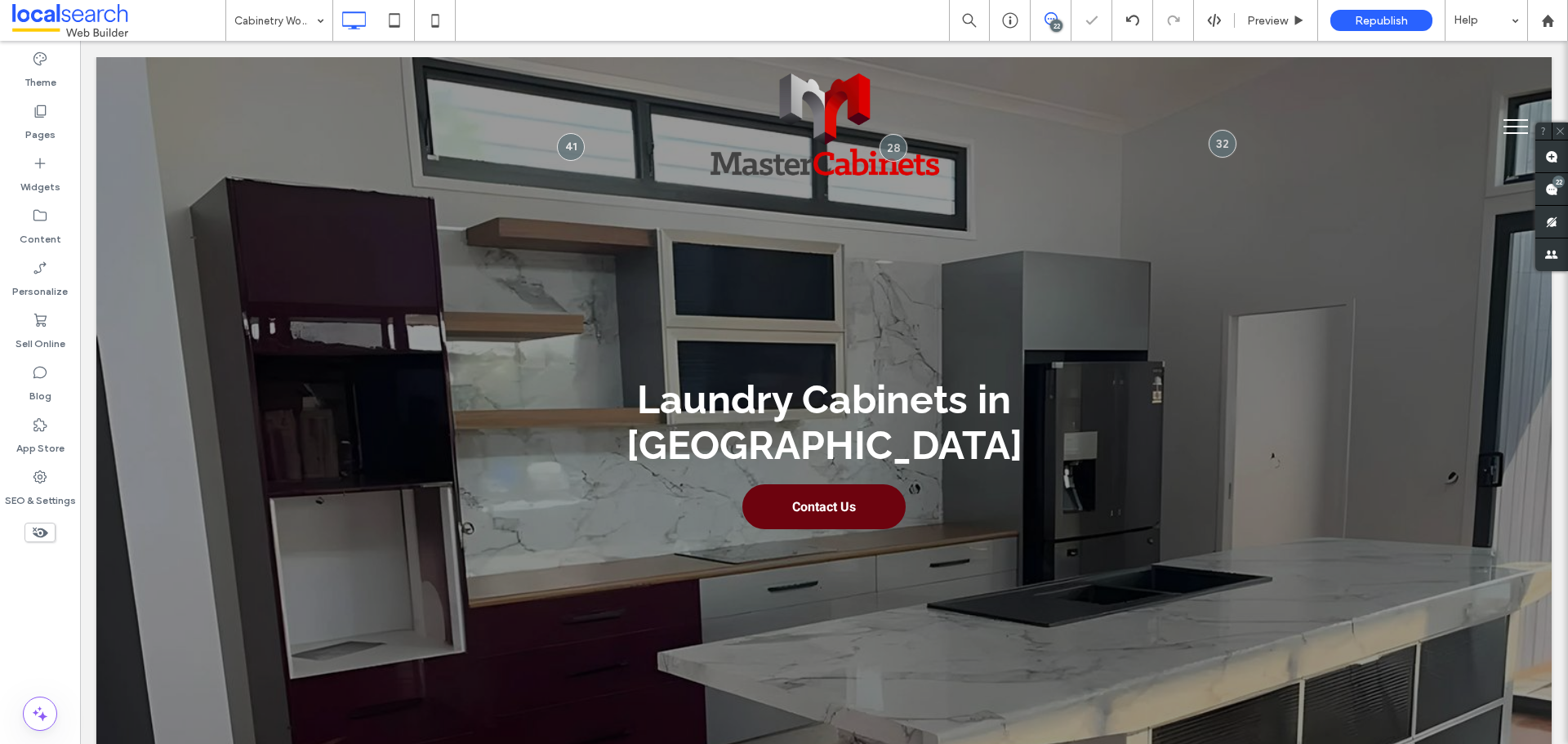
drag, startPoint x: 277, startPoint y: 4, endPoint x: 288, endPoint y: 22, distance: 21.1
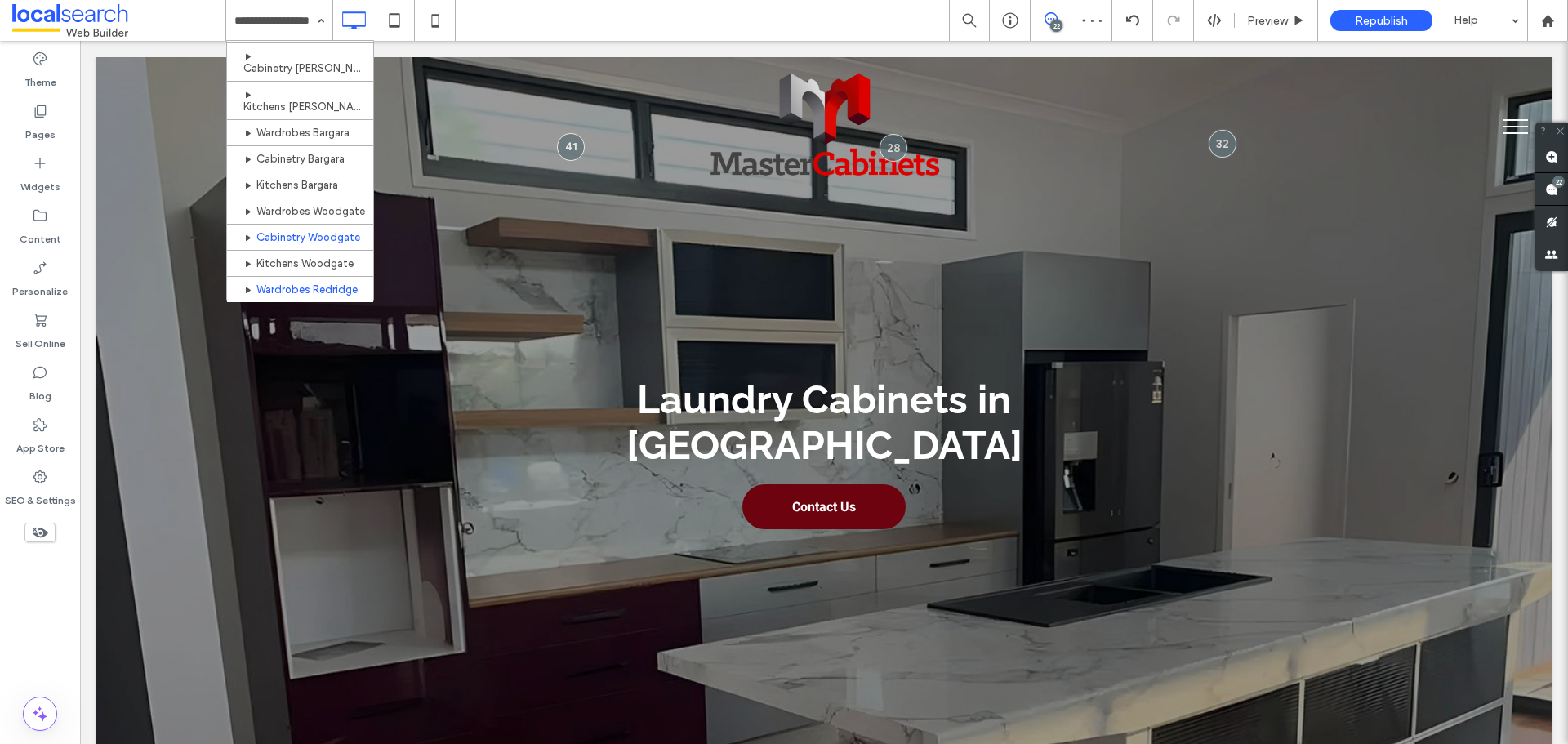
scroll to position [572, 0]
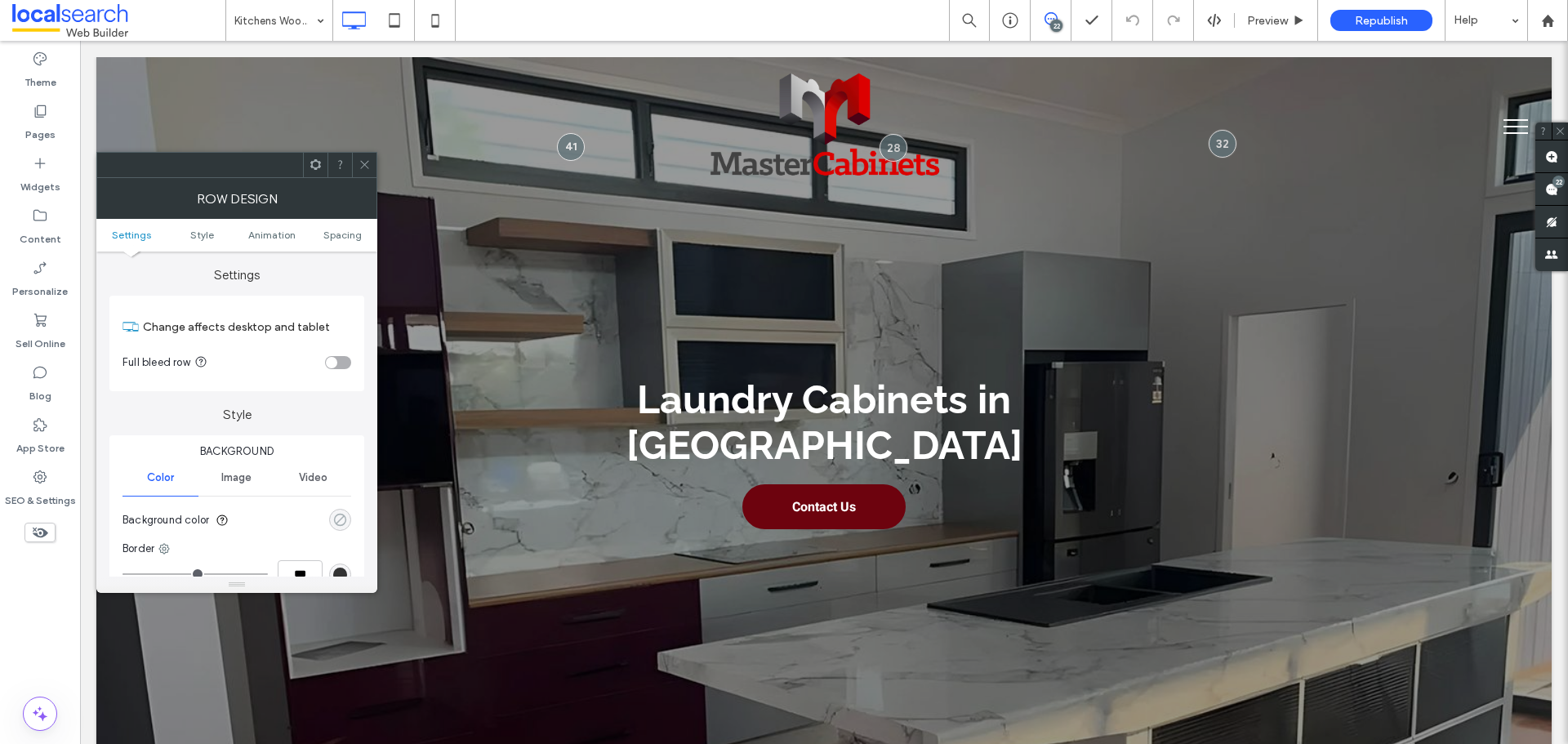
click at [335, 515] on div "rgba(0, 0, 0, 0)" at bounding box center [340, 520] width 14 height 14
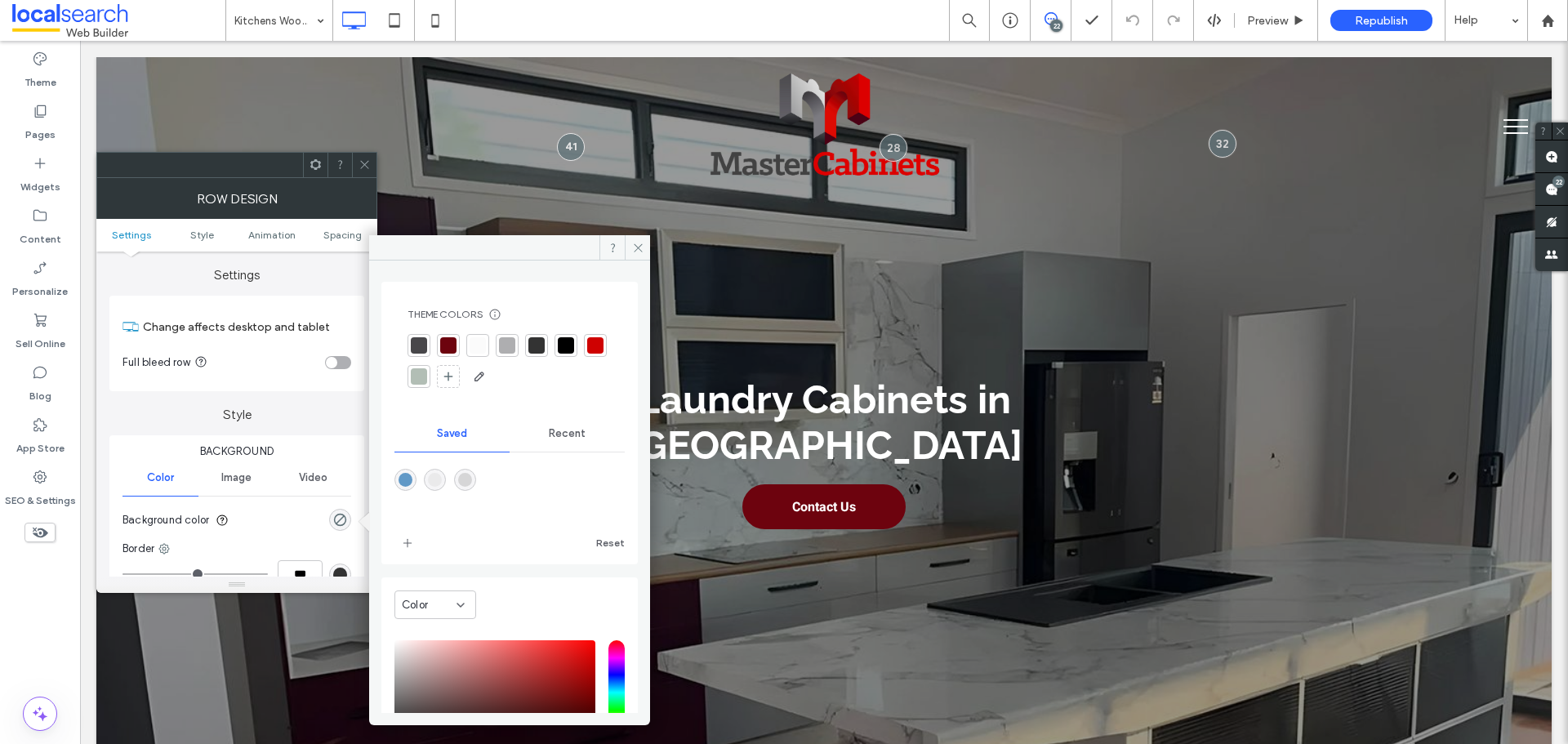
click at [467, 483] on div "rgba(214,214,215,1)" at bounding box center [465, 480] width 22 height 22
type input "*******"
type input "***"
type input "****"
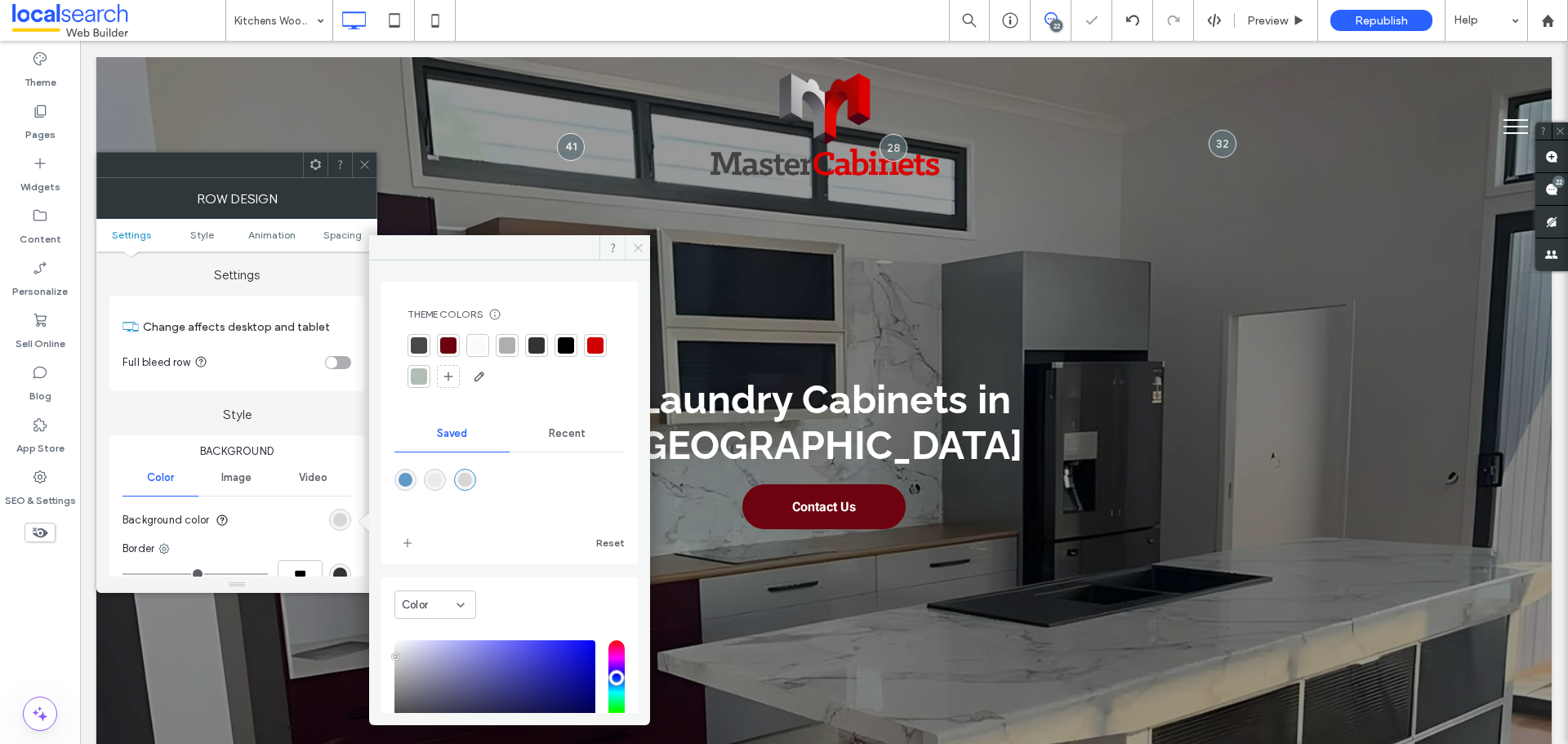
click at [626, 249] on span at bounding box center [638, 247] width 25 height 24
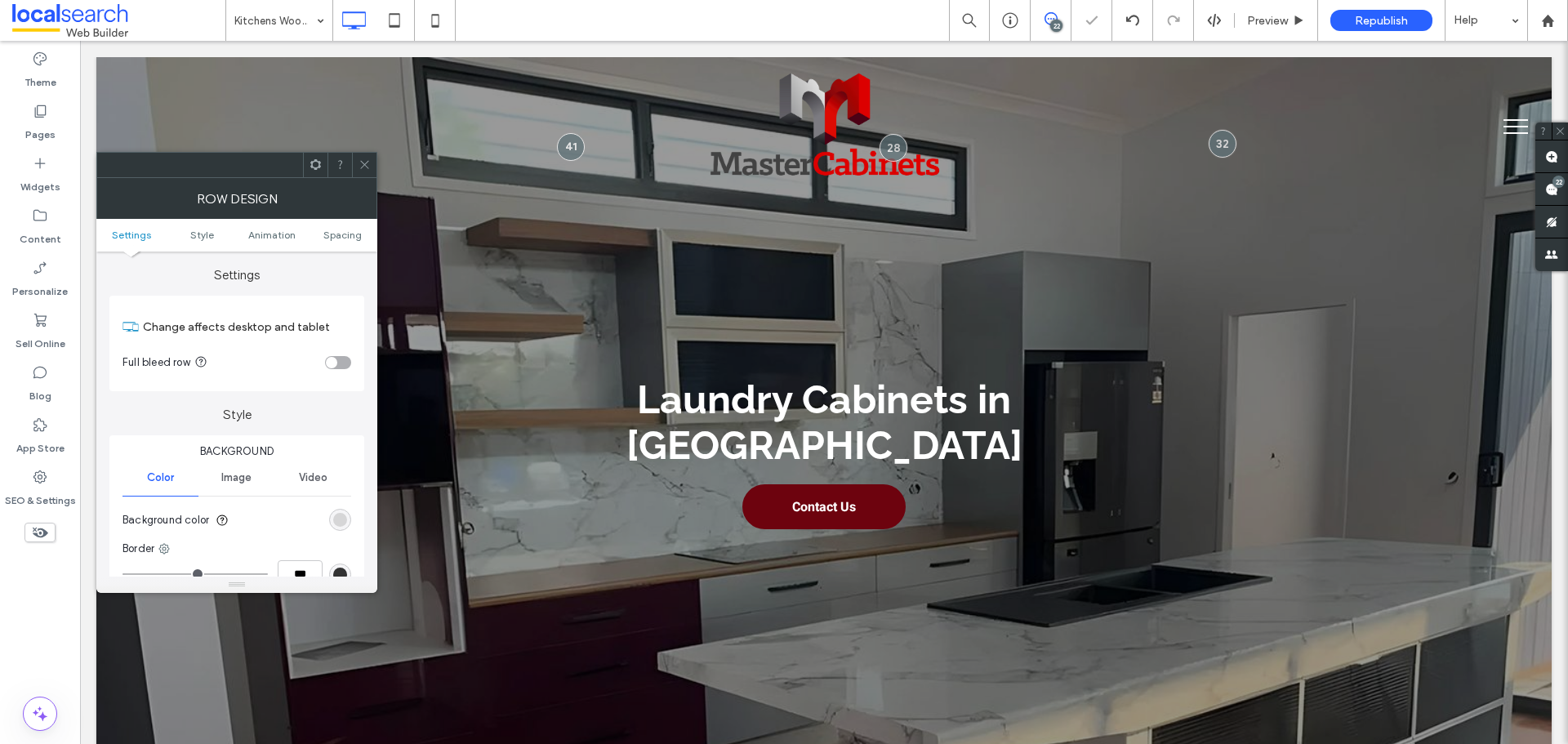
click at [369, 163] on icon at bounding box center [364, 165] width 12 height 12
click at [349, 515] on div "rgb(251, 251, 251)" at bounding box center [340, 520] width 22 height 22
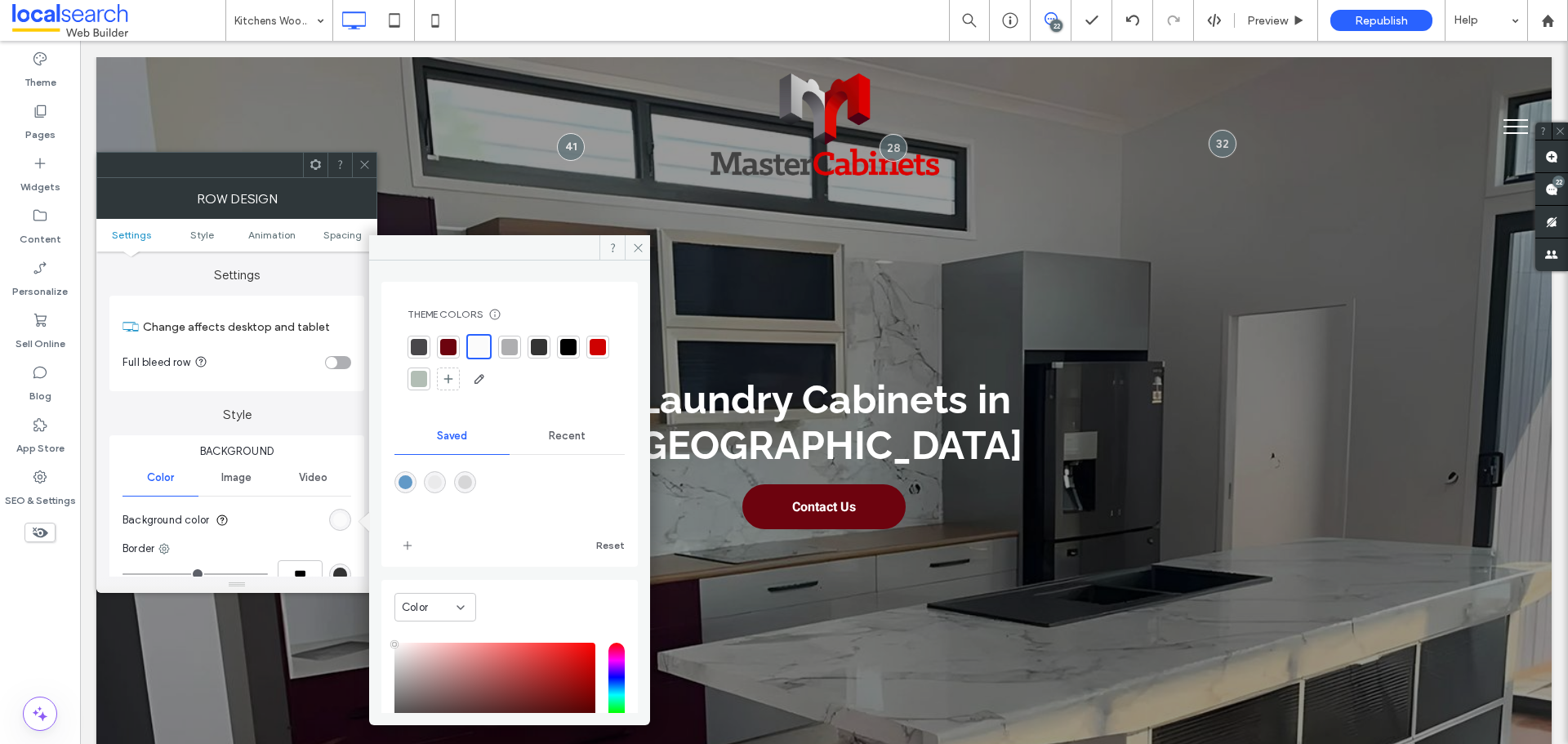
click at [424, 484] on div at bounding box center [509, 494] width 230 height 62
click at [436, 485] on div "rgba(234,234,235,1)" at bounding box center [435, 482] width 14 height 14
type input "*******"
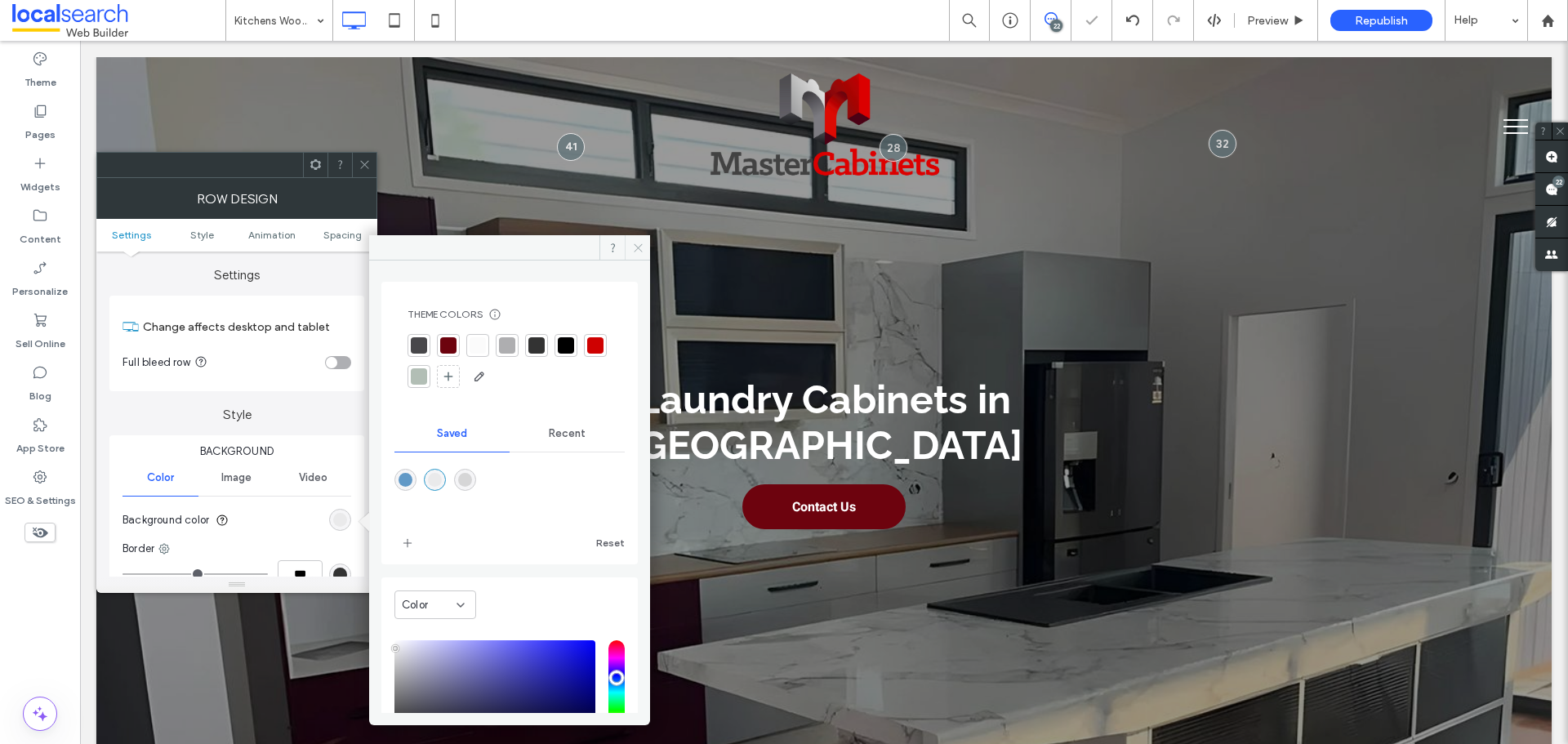
click at [632, 255] on span at bounding box center [638, 247] width 25 height 24
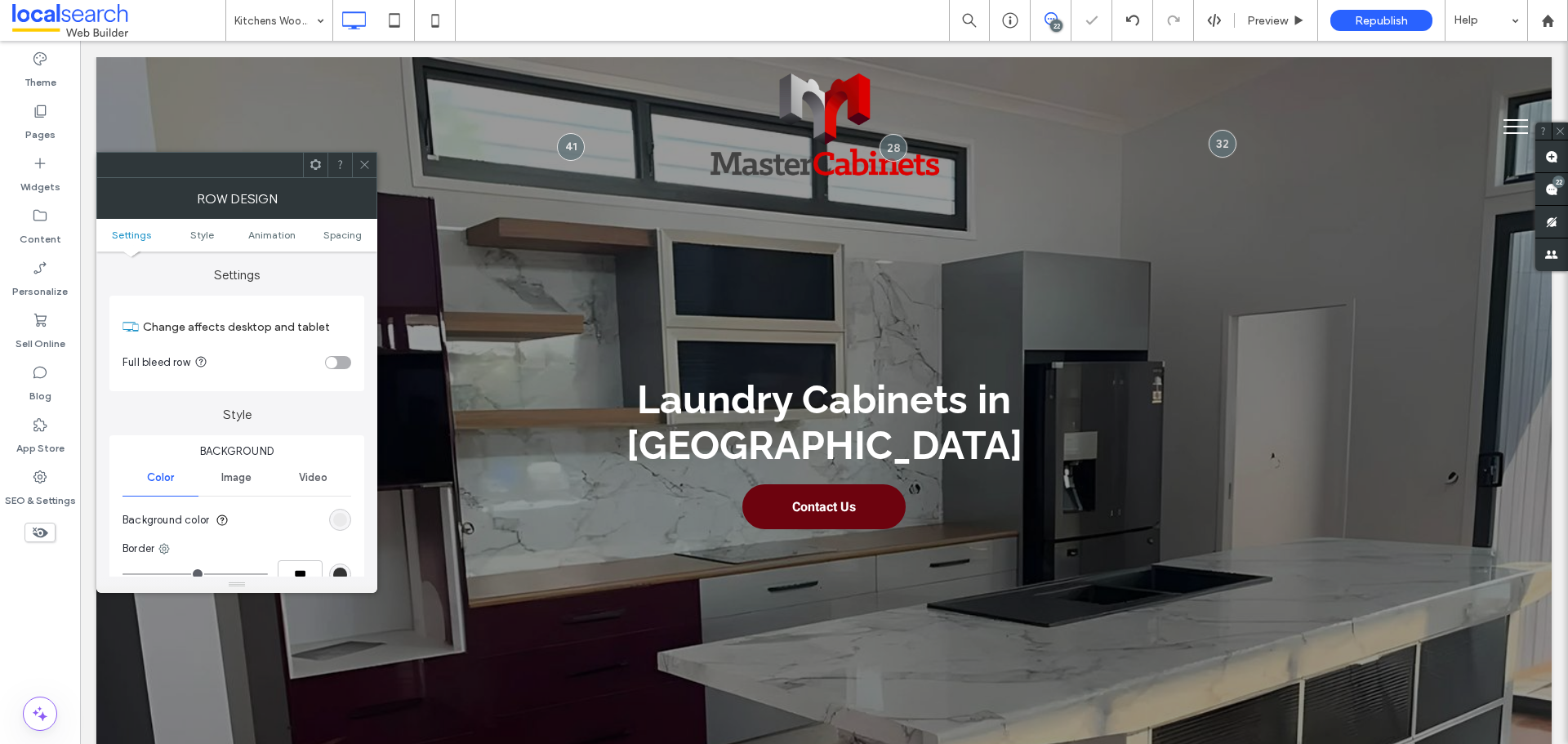
click at [360, 156] on span at bounding box center [364, 165] width 12 height 24
click at [340, 515] on div "rgb(207, 1, 1)" at bounding box center [340, 520] width 14 height 14
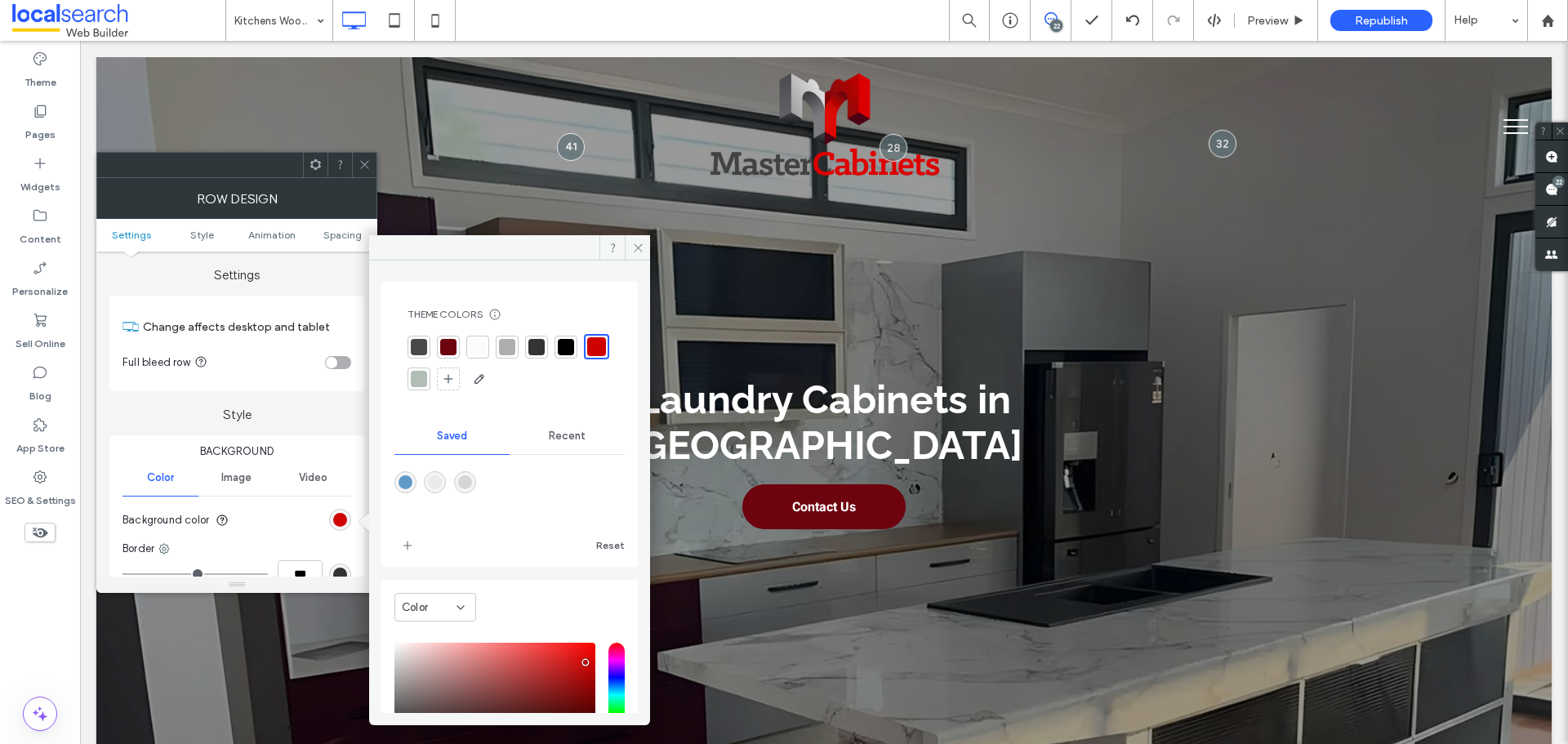
click at [465, 479] on div "rgba(214,214,215,1)" at bounding box center [465, 482] width 22 height 22
type input "*******"
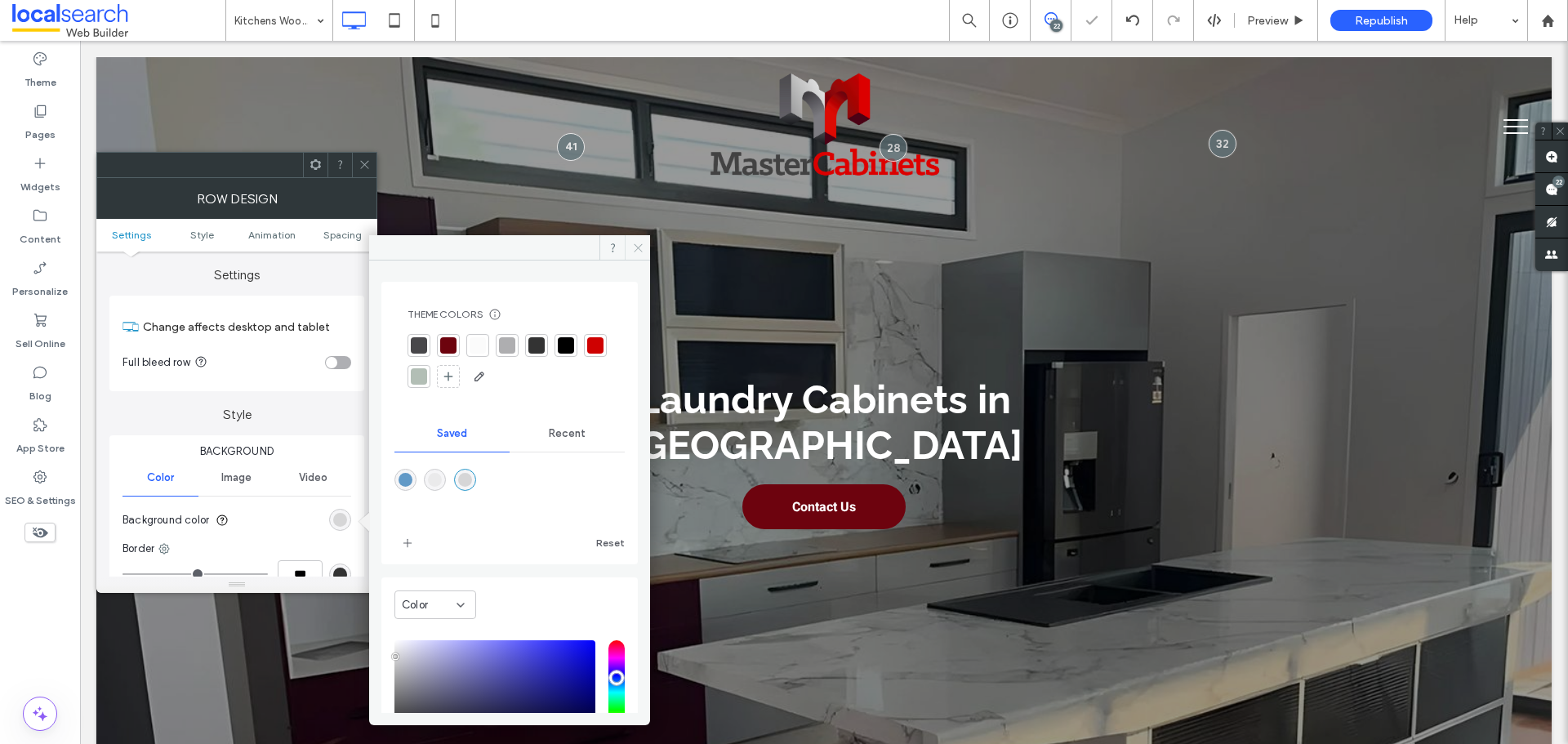
click at [630, 239] on span at bounding box center [638, 247] width 25 height 24
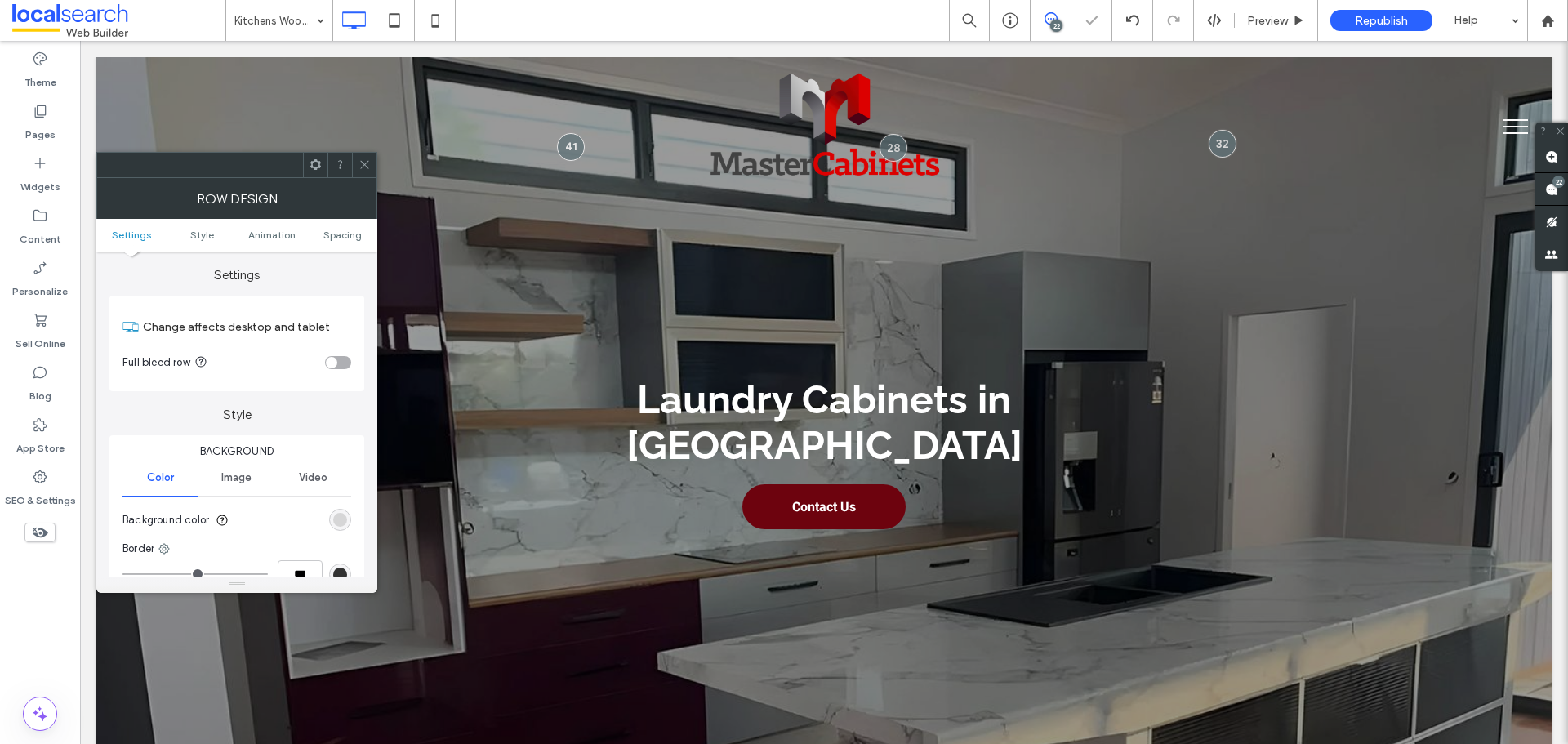
click at [377, 164] on div at bounding box center [237, 165] width 281 height 26
click at [360, 165] on icon at bounding box center [364, 165] width 12 height 12
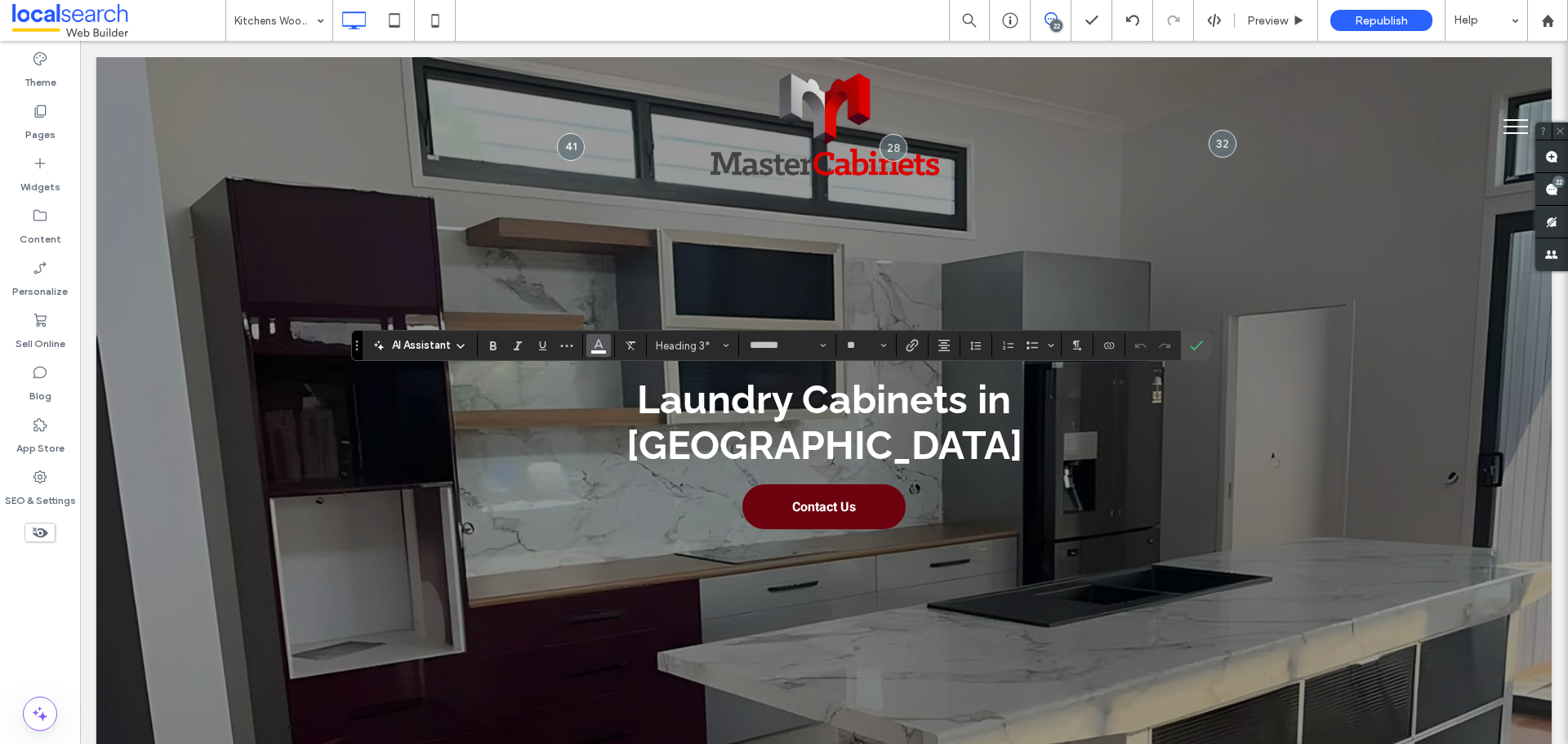
click at [604, 347] on icon "Color" at bounding box center [599, 344] width 13 height 13
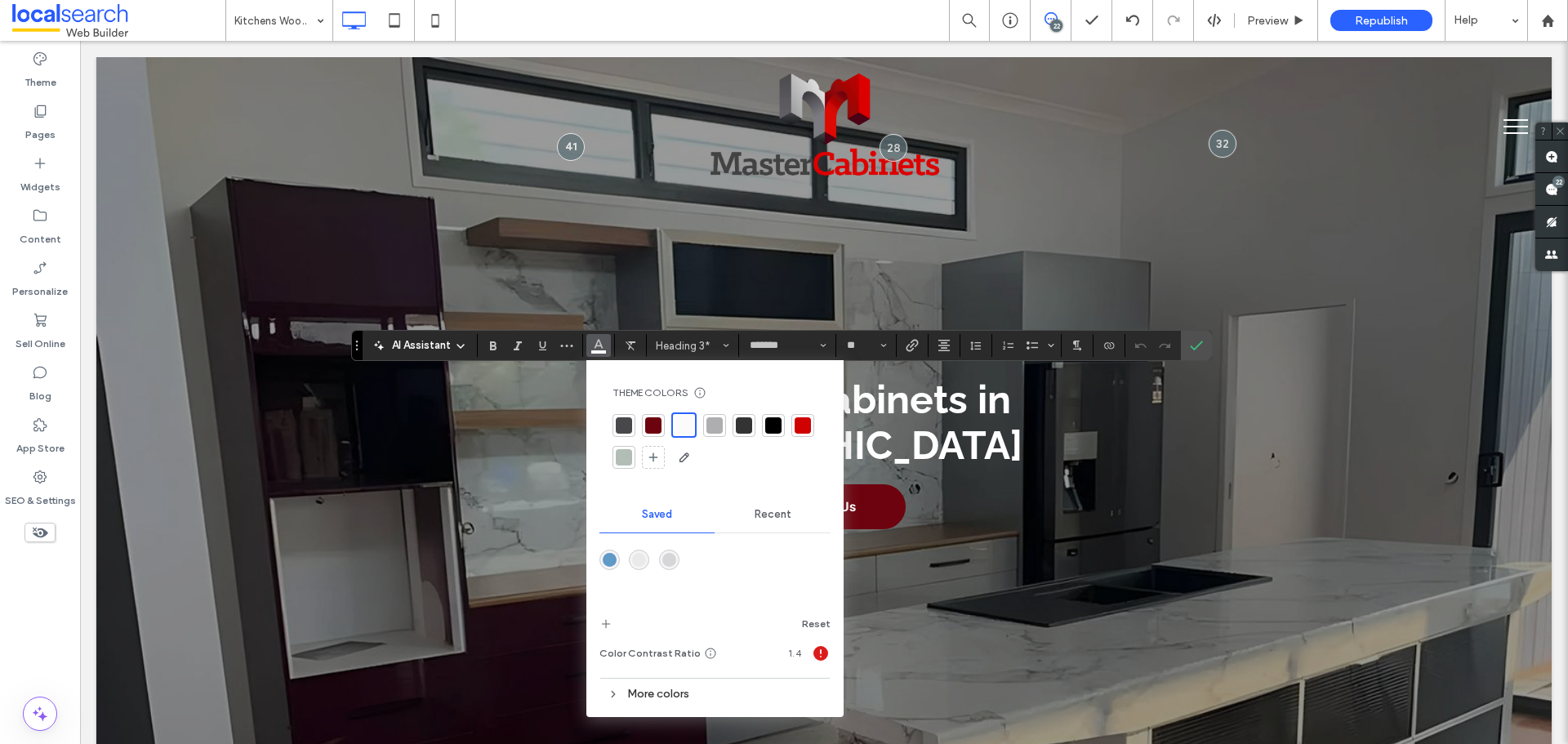
click at [769, 427] on div at bounding box center [773, 426] width 17 height 17
click at [1205, 346] on label "Confirm" at bounding box center [1196, 345] width 24 height 29
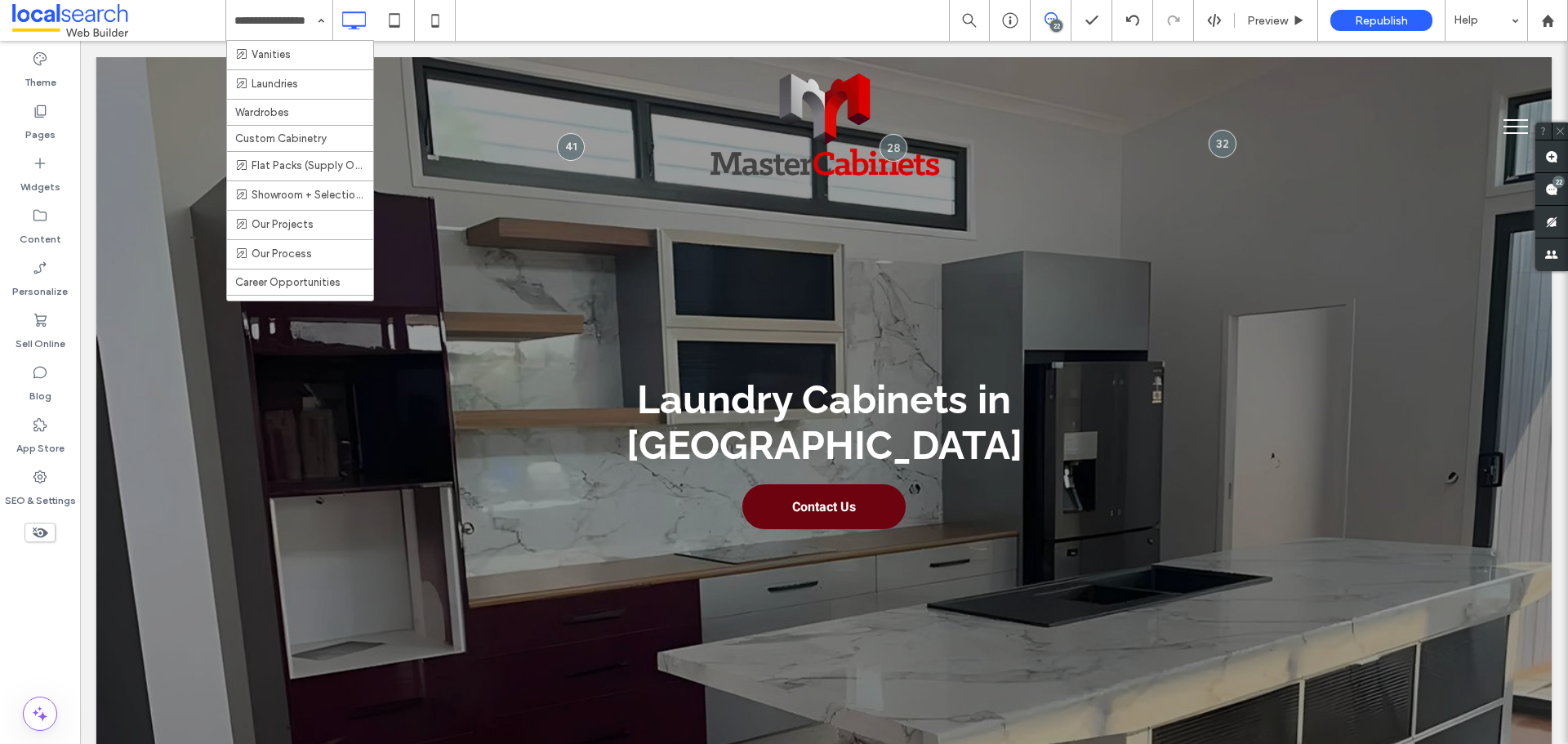
scroll to position [245, 0]
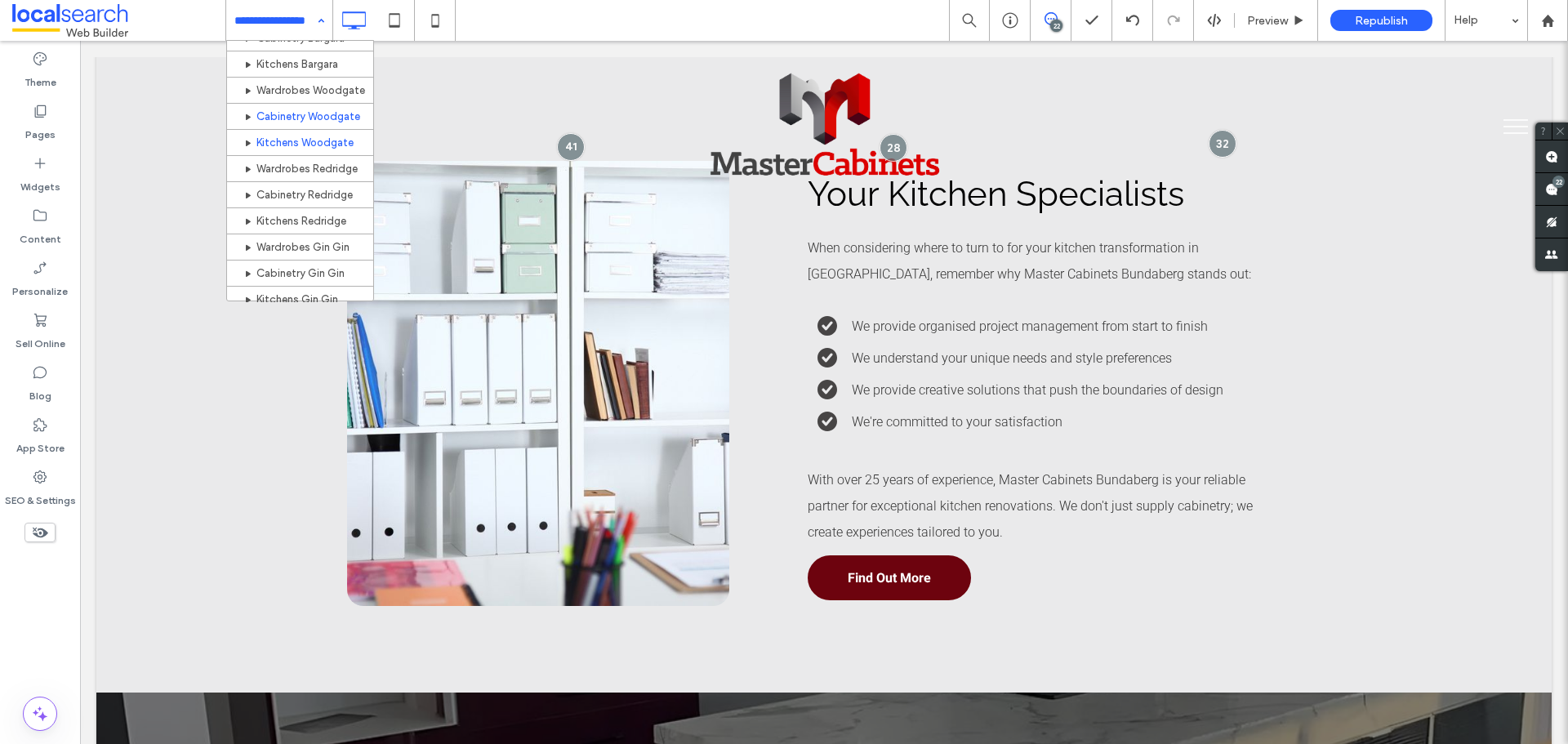
scroll to position [653, 0]
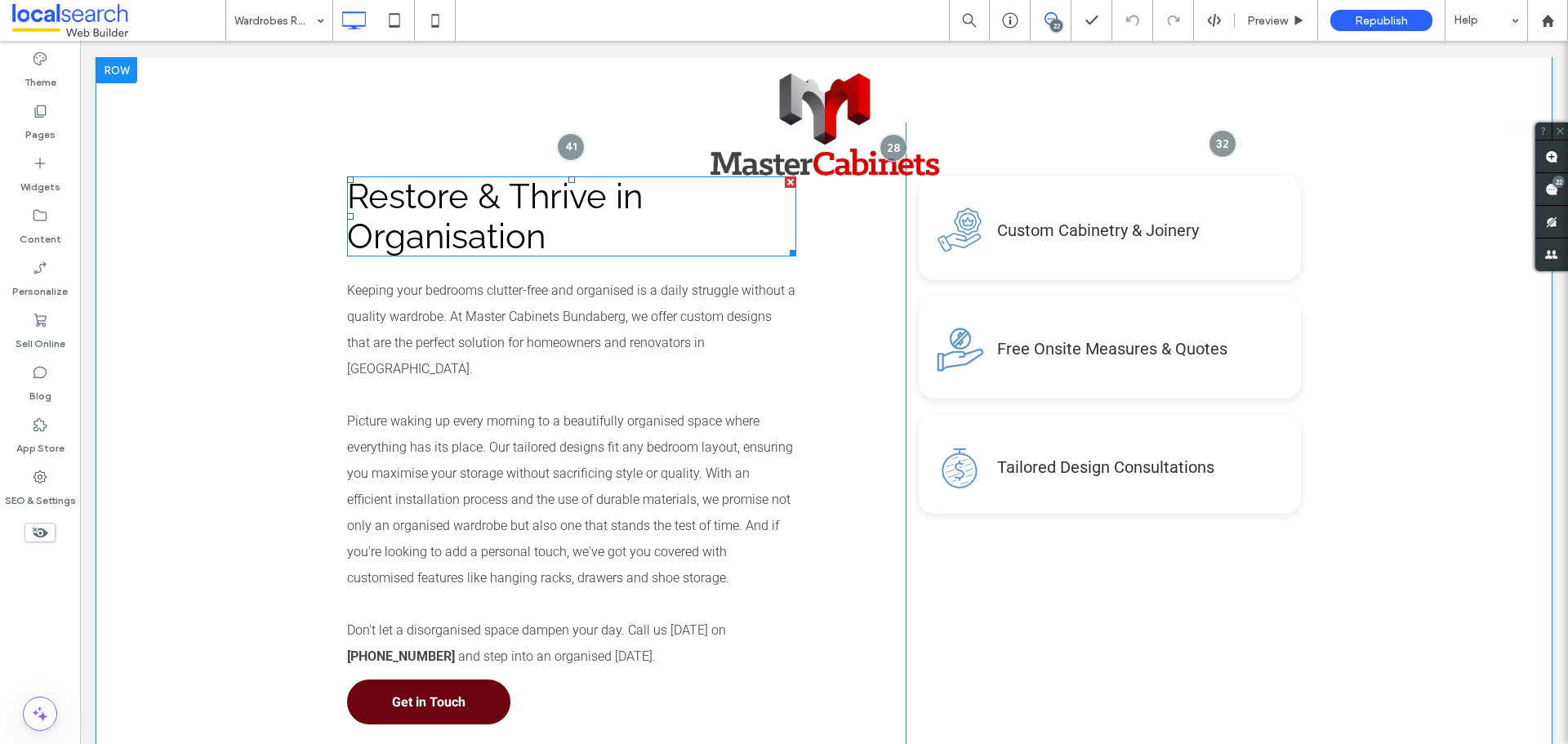
scroll to position [899, 0]
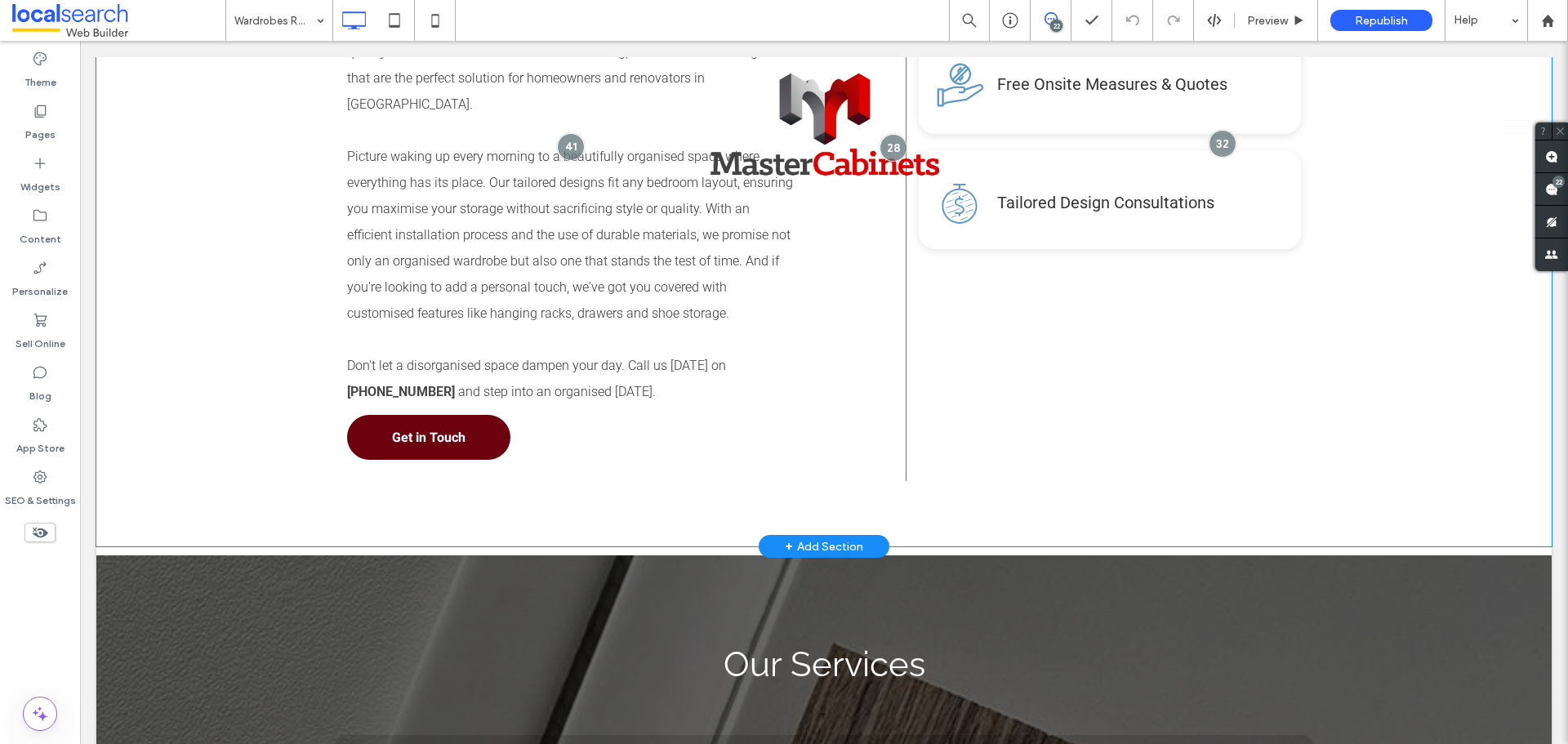
click at [171, 323] on div "Restore & Thrive in Organisation Keeping your bedrooms clutter-free and organis…" at bounding box center [824, 169] width 1456 height 754
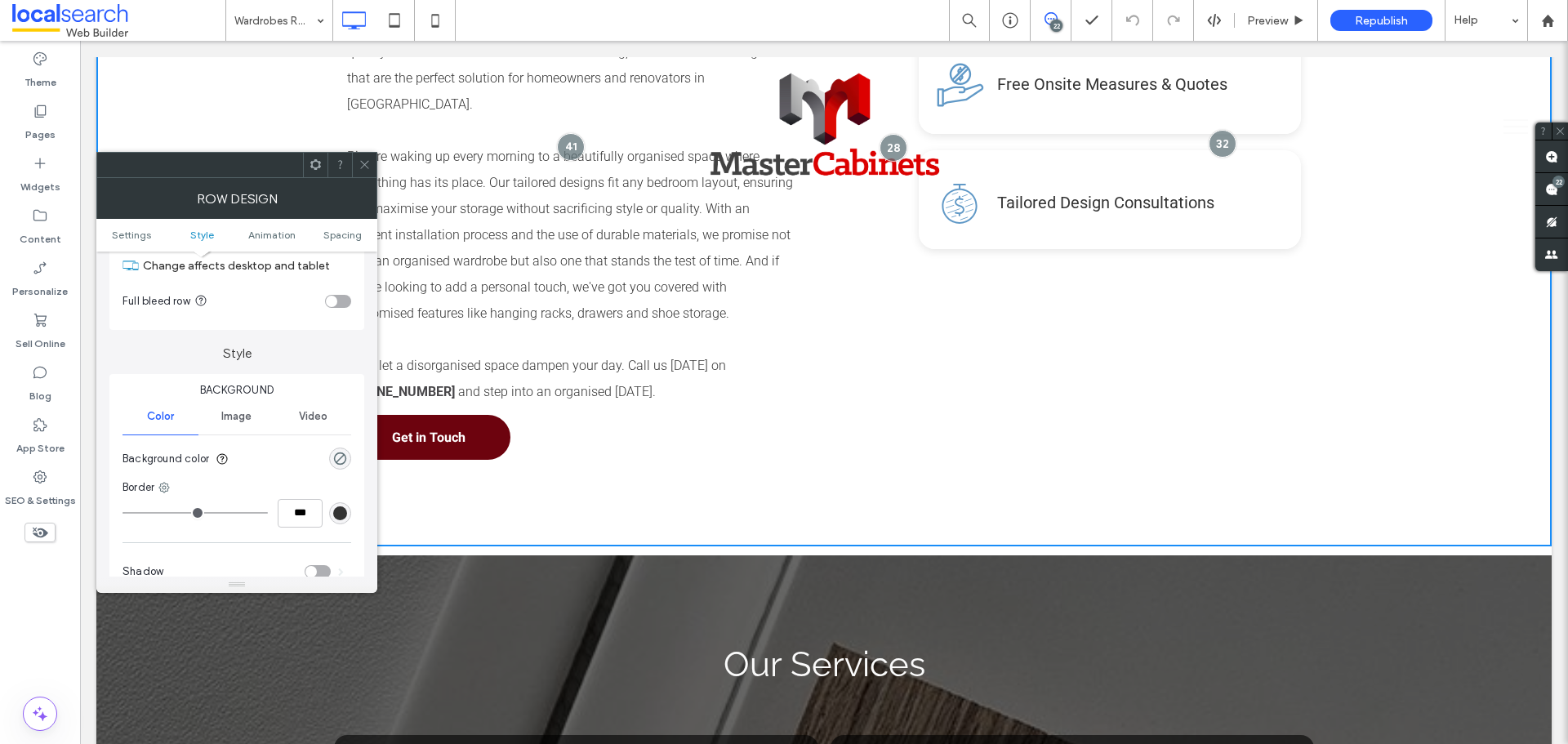
scroll to position [163, 0]
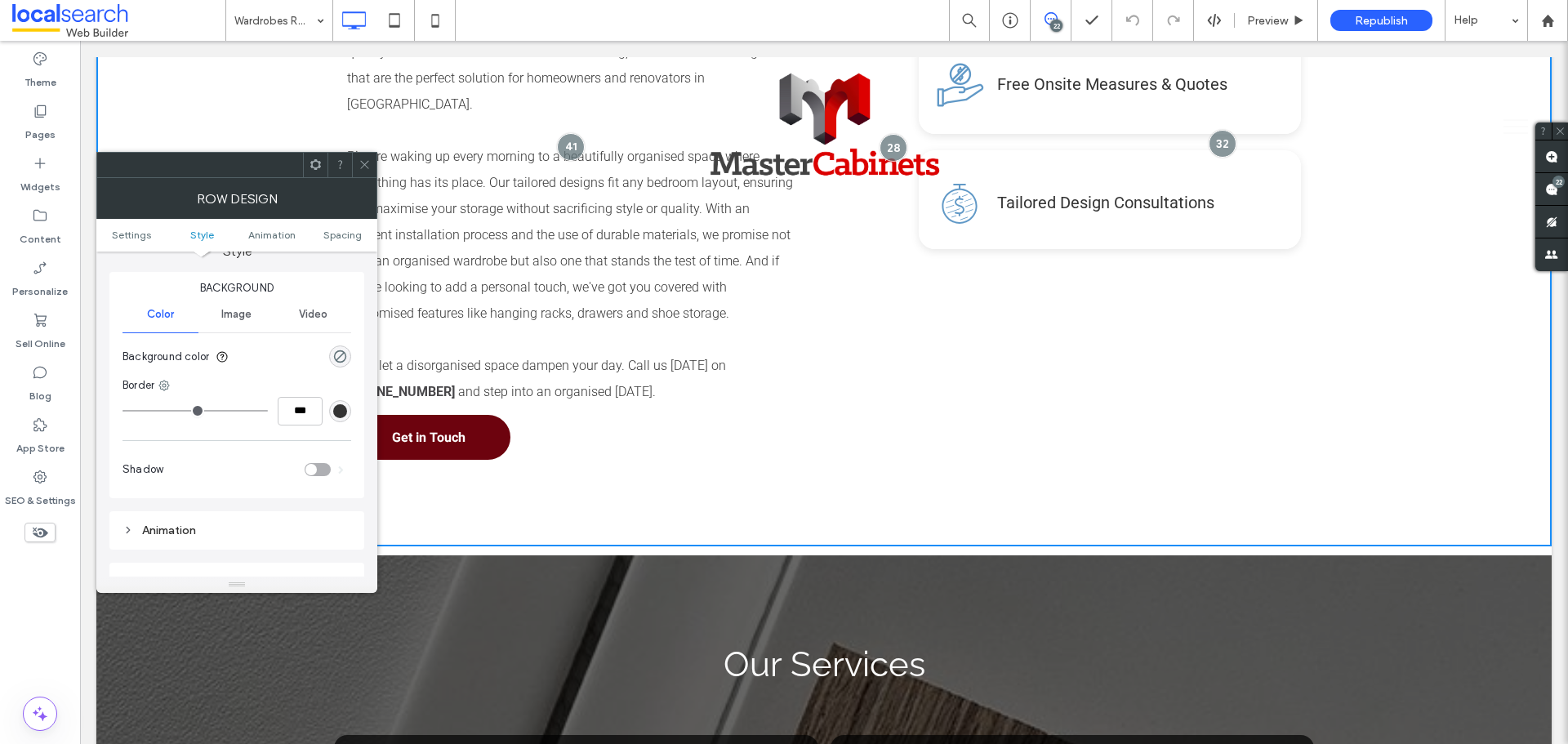
click at [340, 343] on section "Background color" at bounding box center [236, 357] width 229 height 41
click at [340, 347] on div "rgba(0, 0, 0, 0)" at bounding box center [340, 357] width 22 height 22
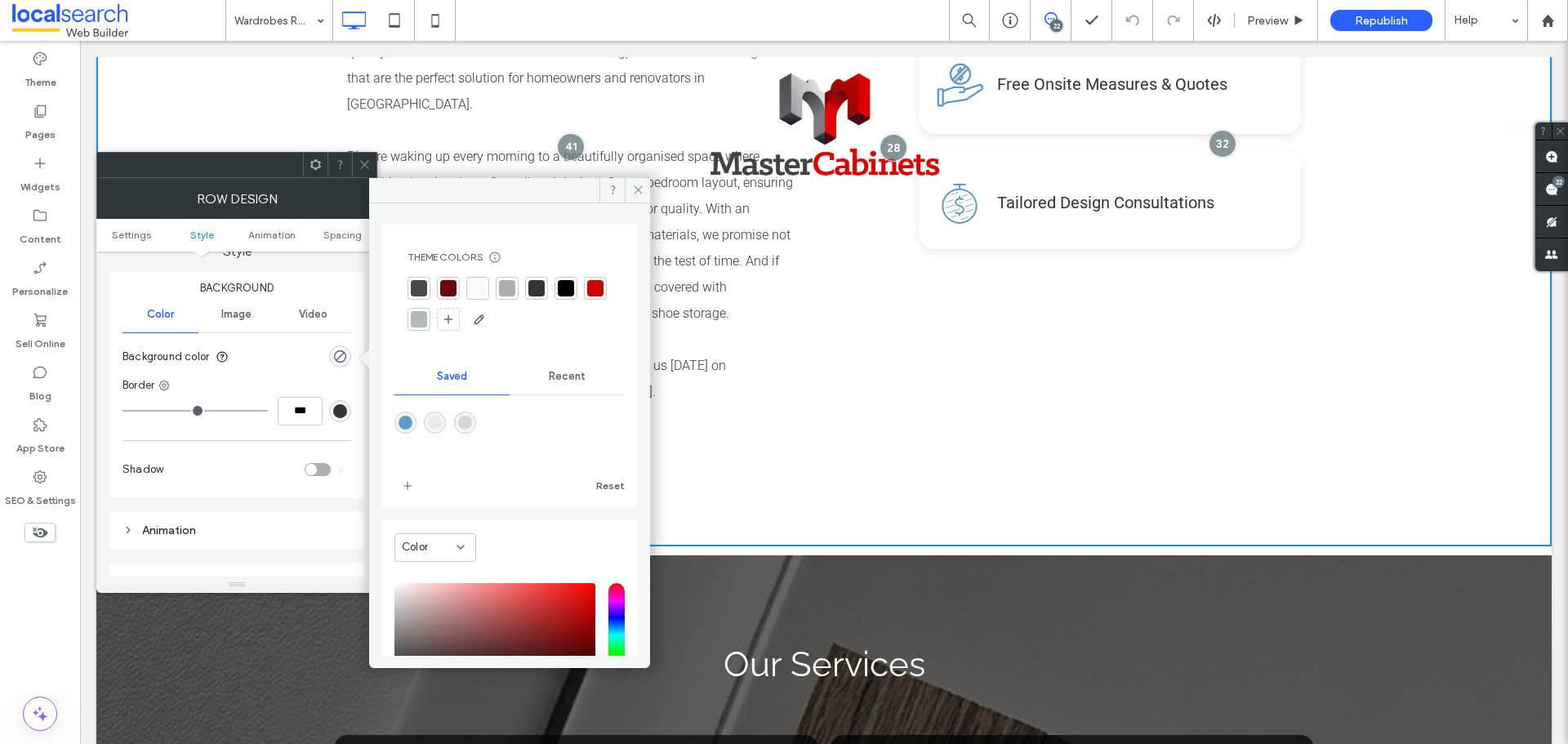
click at [471, 421] on div "rgba(214,214,215,1)" at bounding box center [465, 422] width 14 height 14
type input "*******"
type input "***"
type input "****"
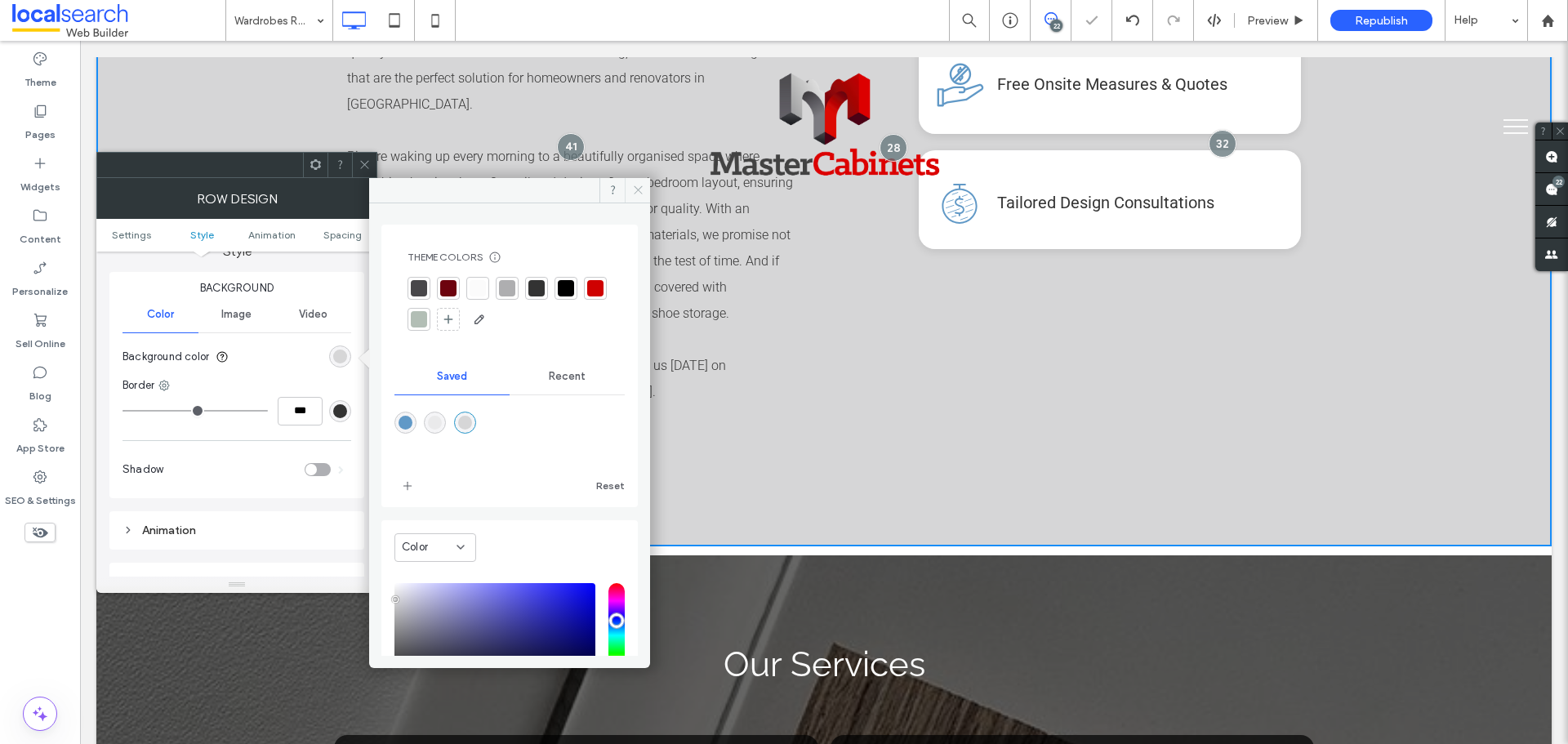
click at [638, 190] on icon at bounding box center [638, 190] width 12 height 12
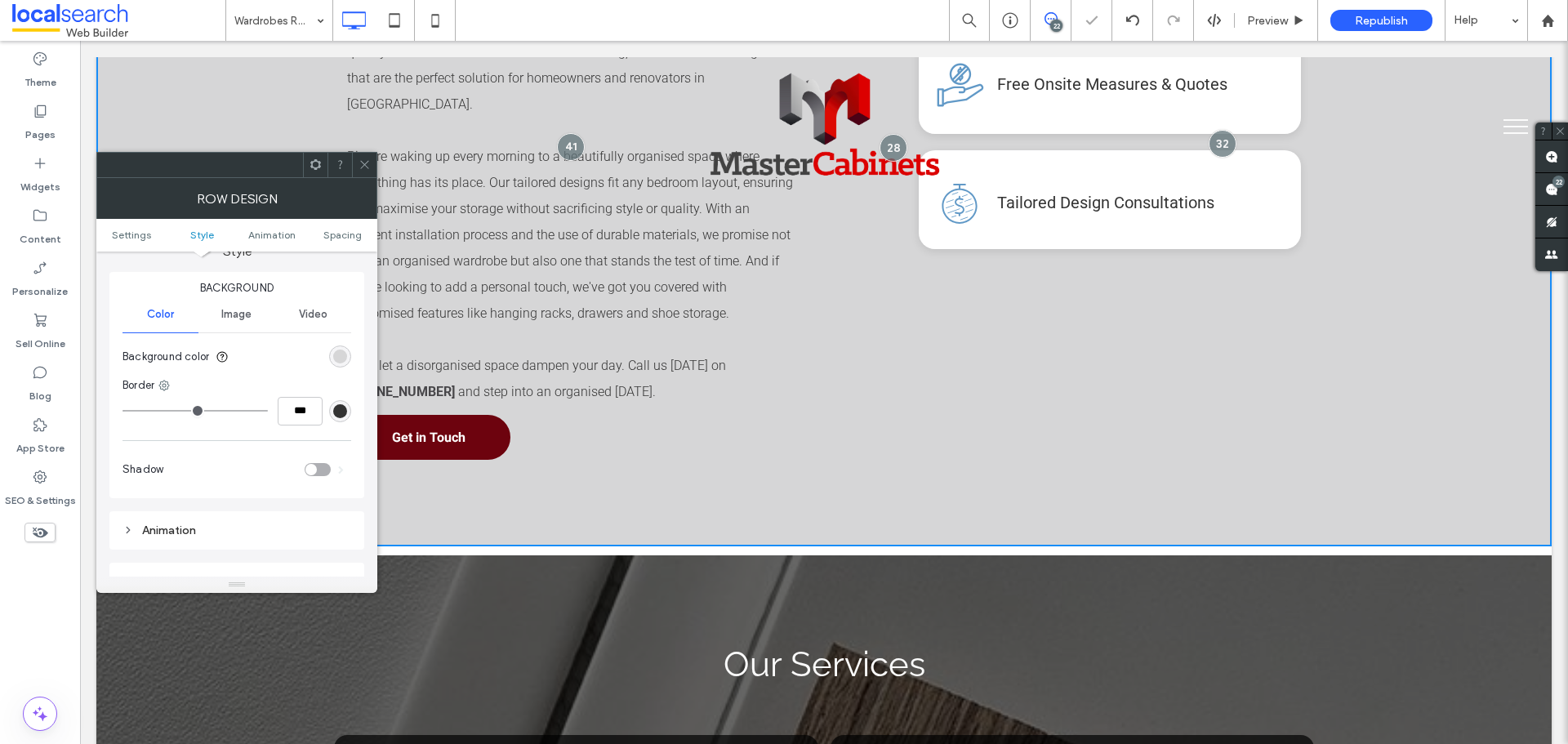
click at [371, 161] on div at bounding box center [363, 165] width 24 height 24
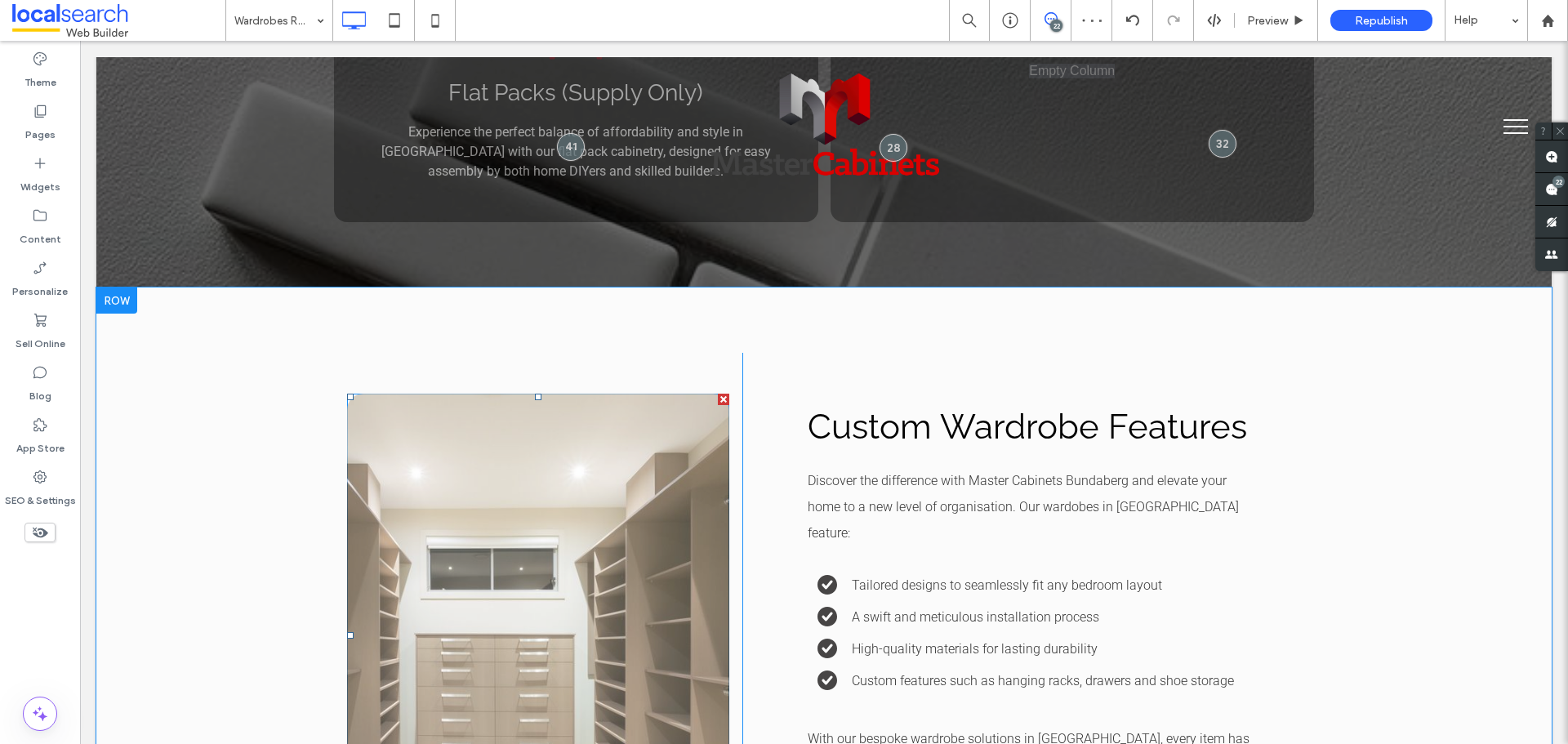
scroll to position [2614, 0]
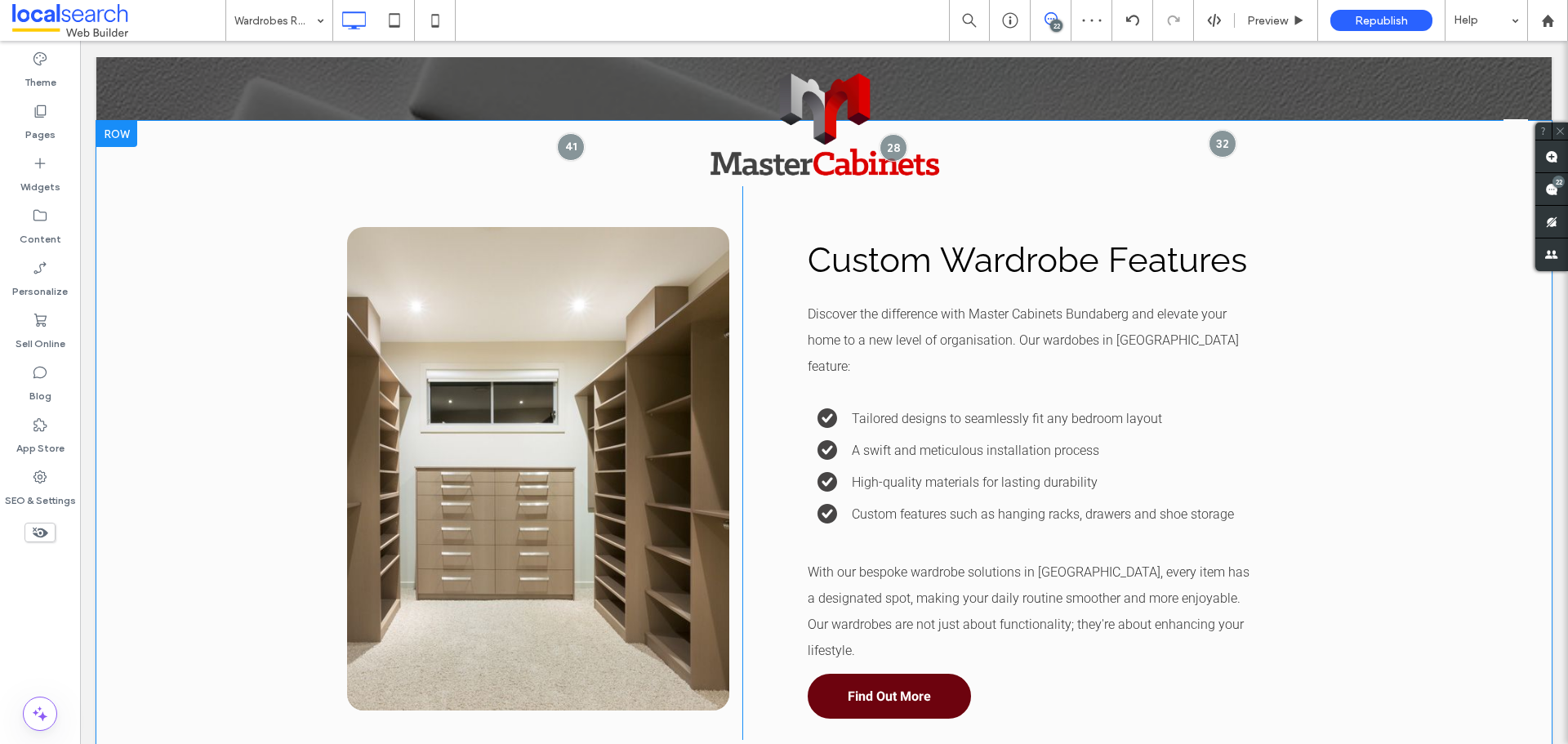
click at [195, 335] on div "Click To Paste Custom Wardrobe Features Discover the difference with Master Cab…" at bounding box center [824, 462] width 1456 height 684
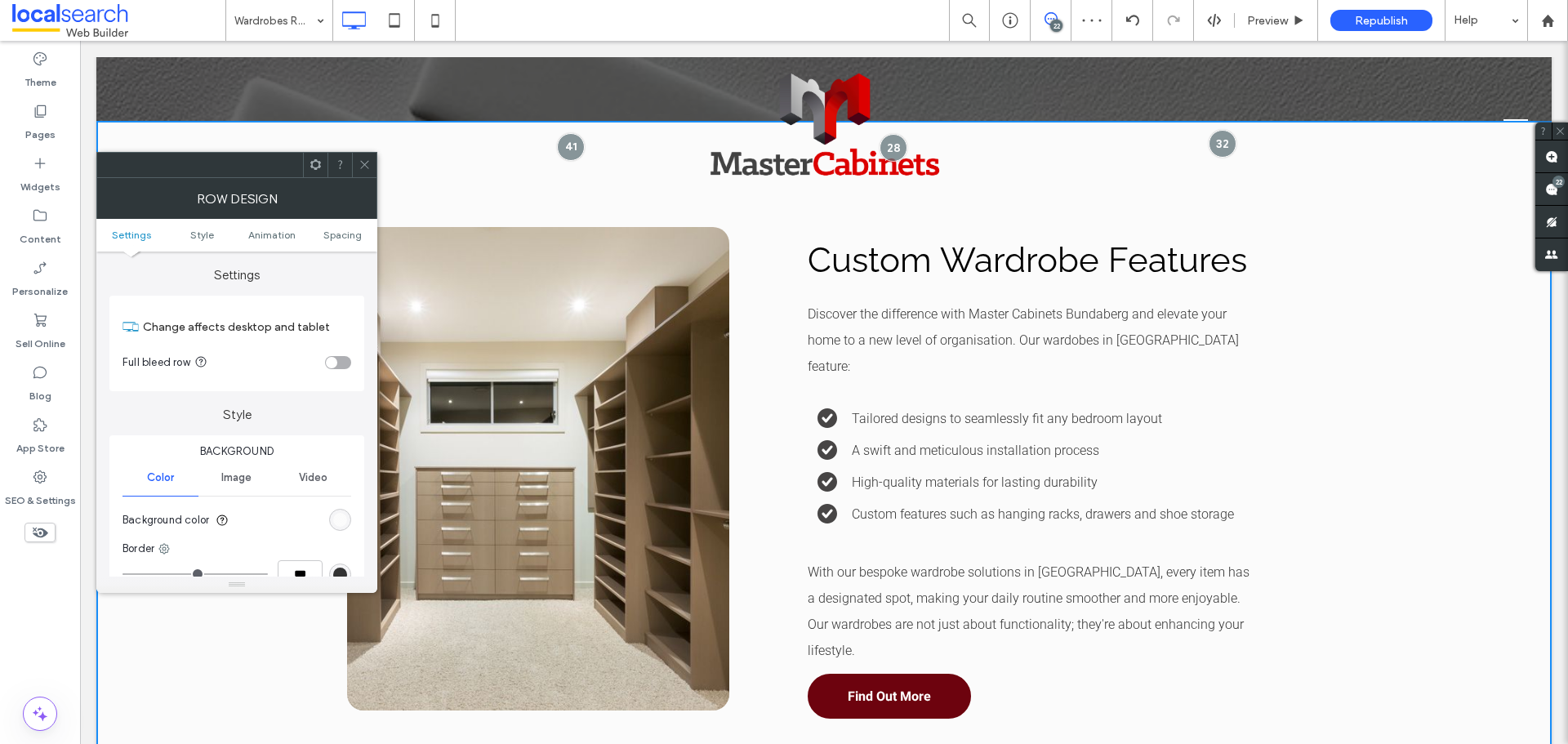
click at [334, 514] on div "rgb(251, 251, 251)" at bounding box center [340, 520] width 14 height 14
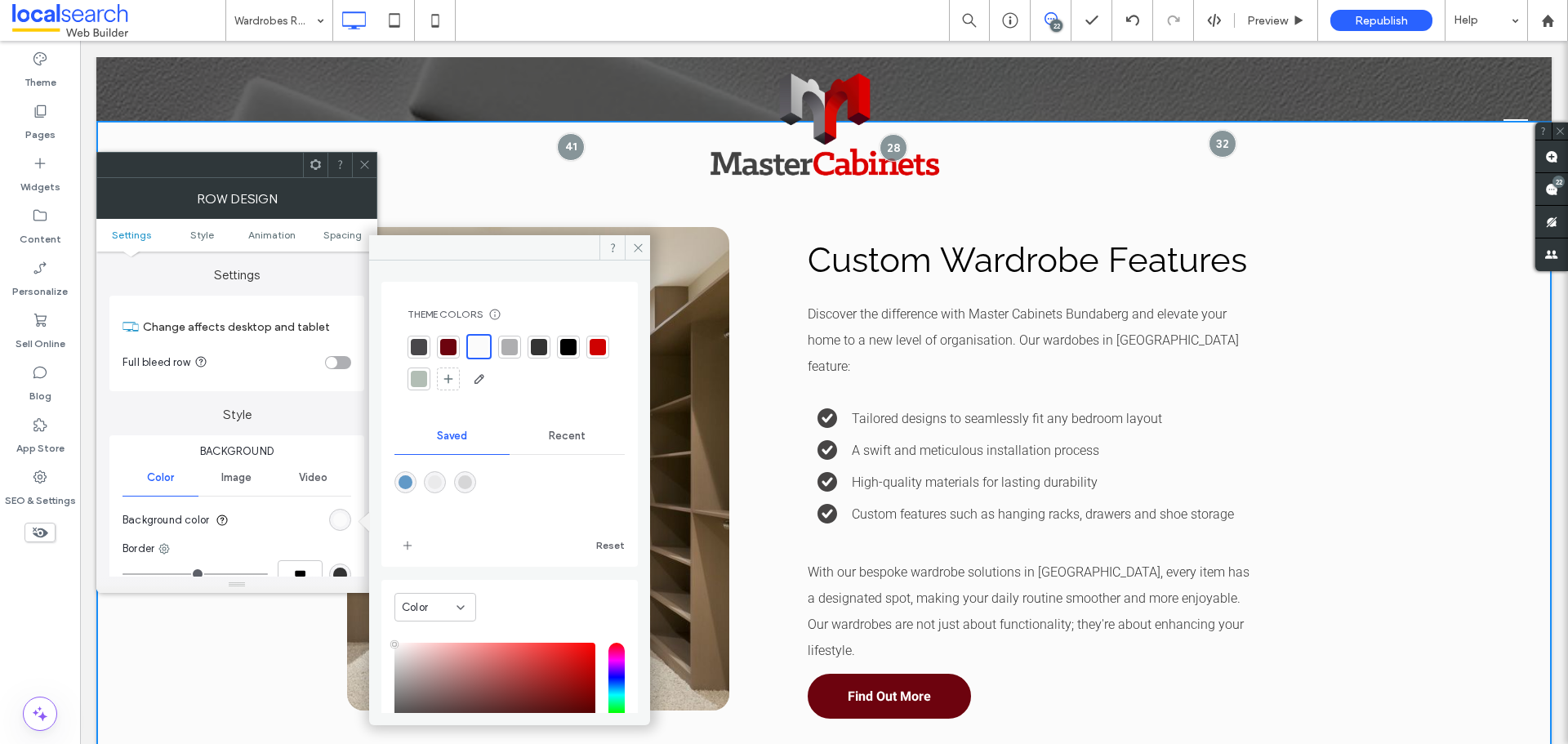
click at [446, 485] on div "rgba(234,234,235,1)" at bounding box center [435, 482] width 22 height 22
type input "*******"
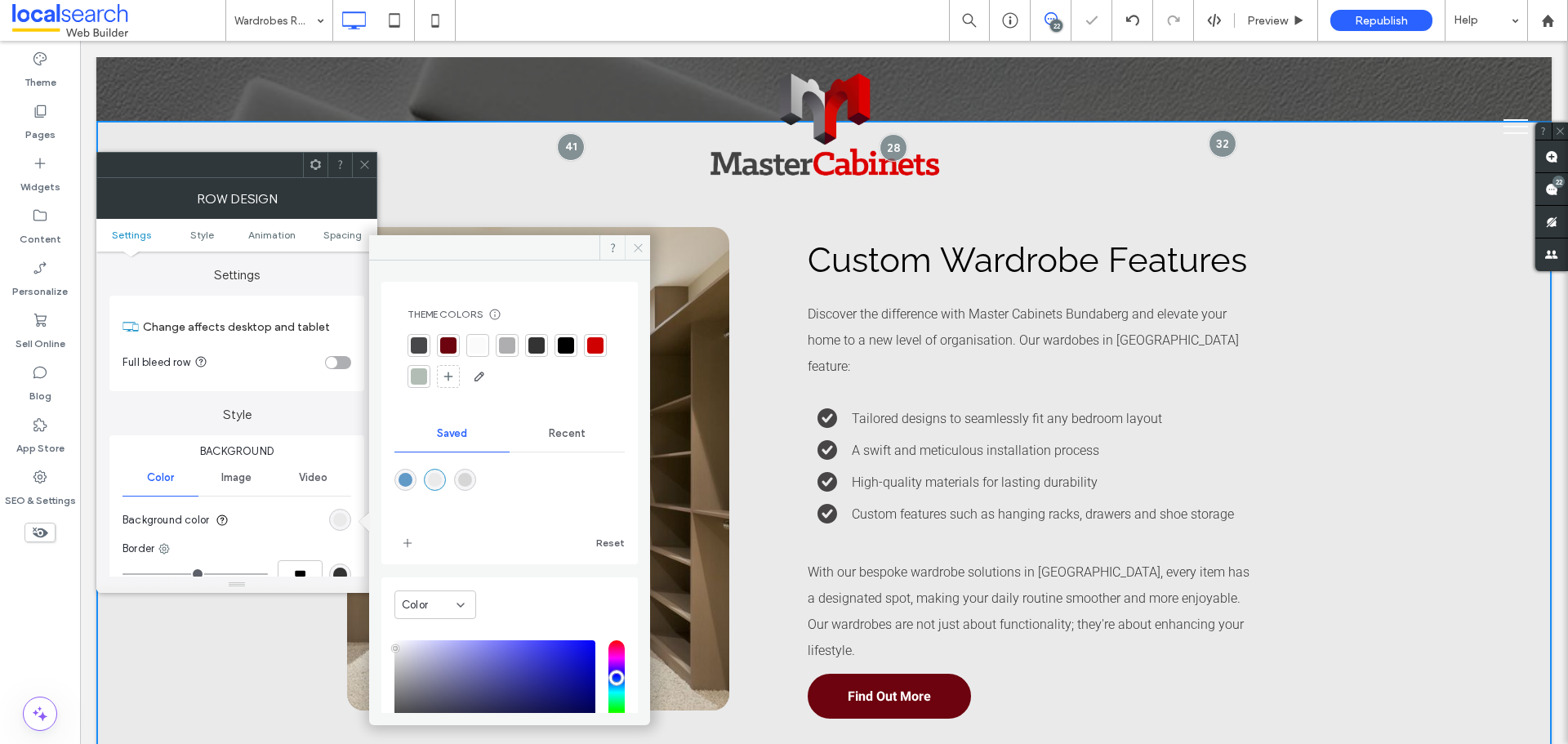
drag, startPoint x: 637, startPoint y: 250, endPoint x: 373, endPoint y: 165, distance: 277.3
click at [637, 250] on icon at bounding box center [638, 248] width 12 height 12
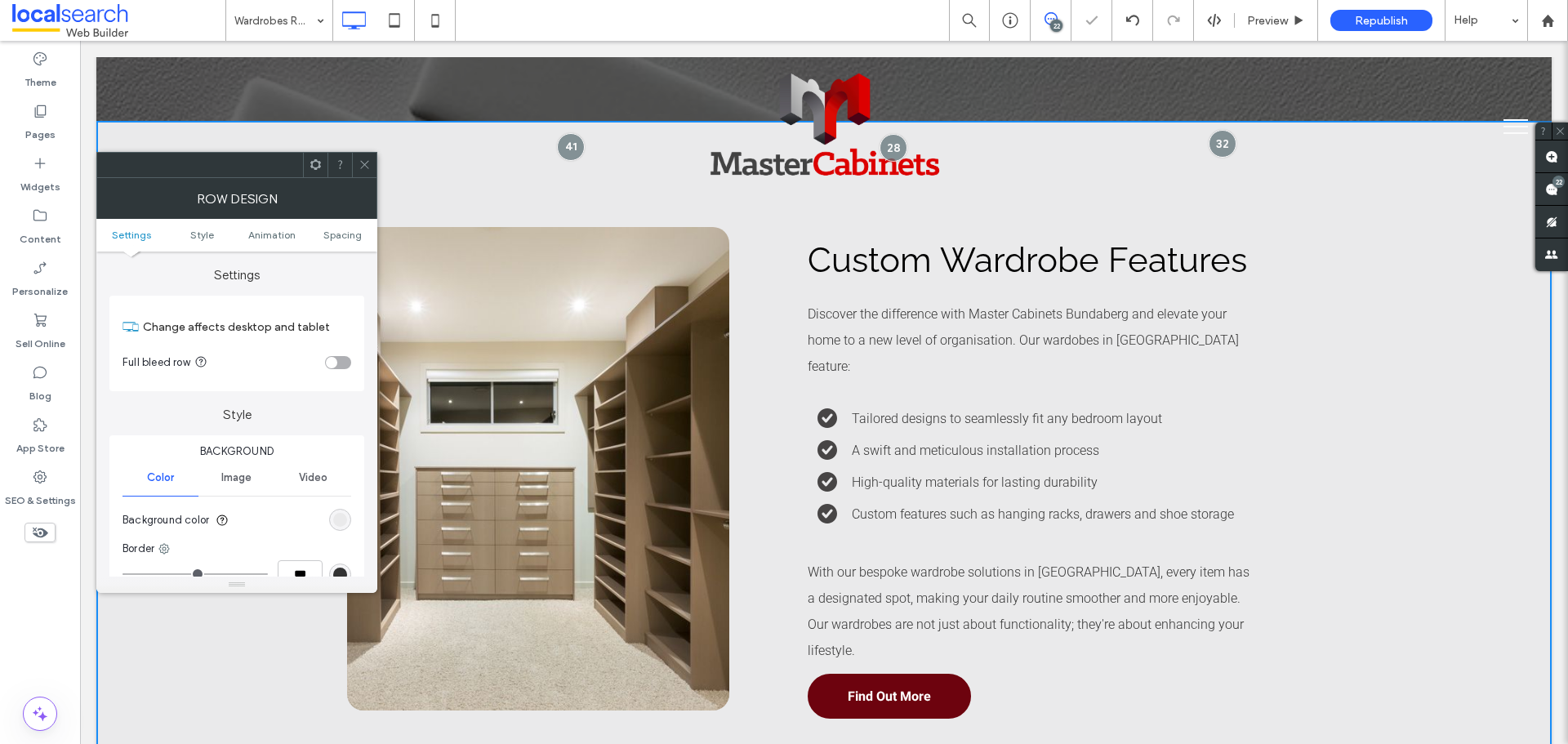
click at [367, 164] on icon at bounding box center [364, 165] width 12 height 12
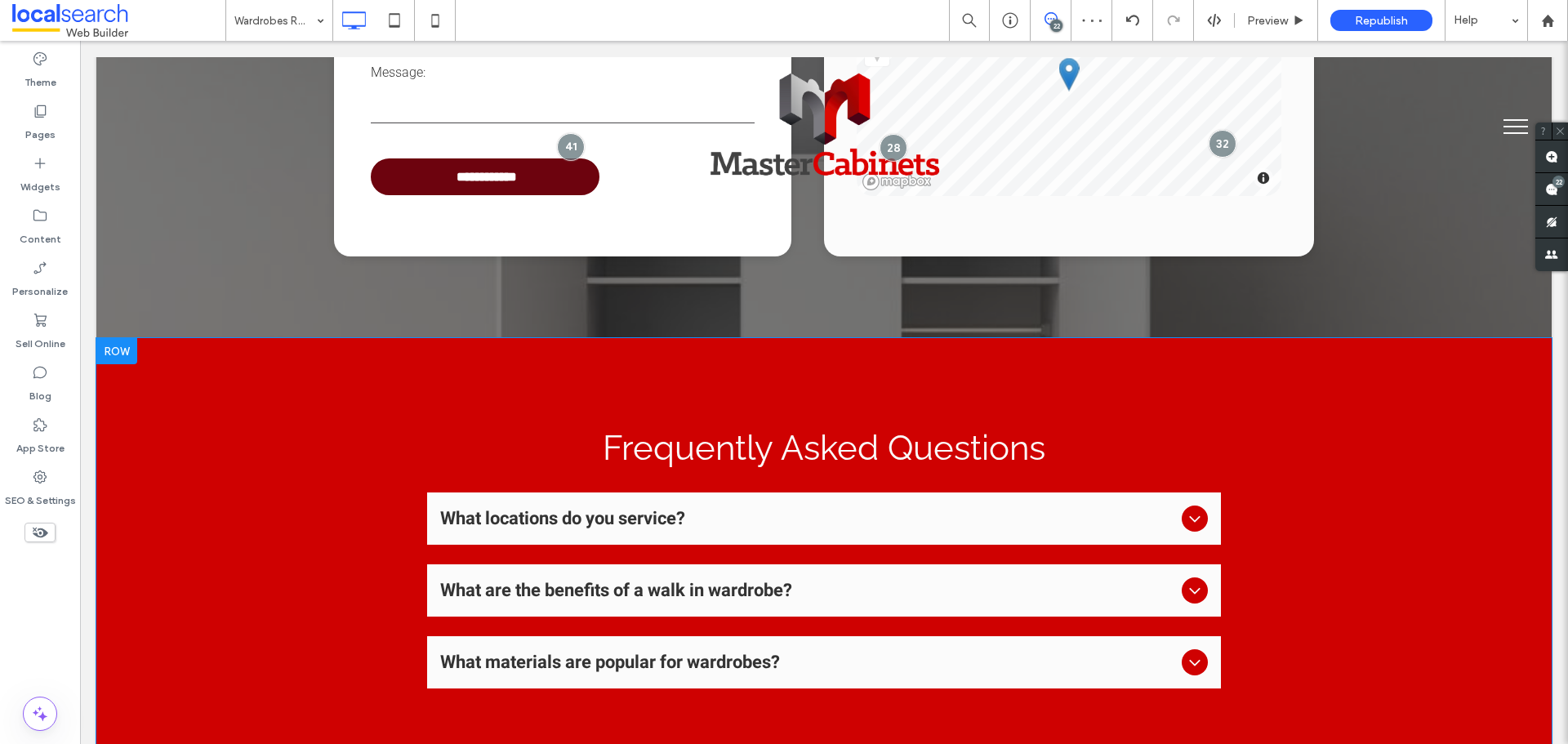
scroll to position [3838, 0]
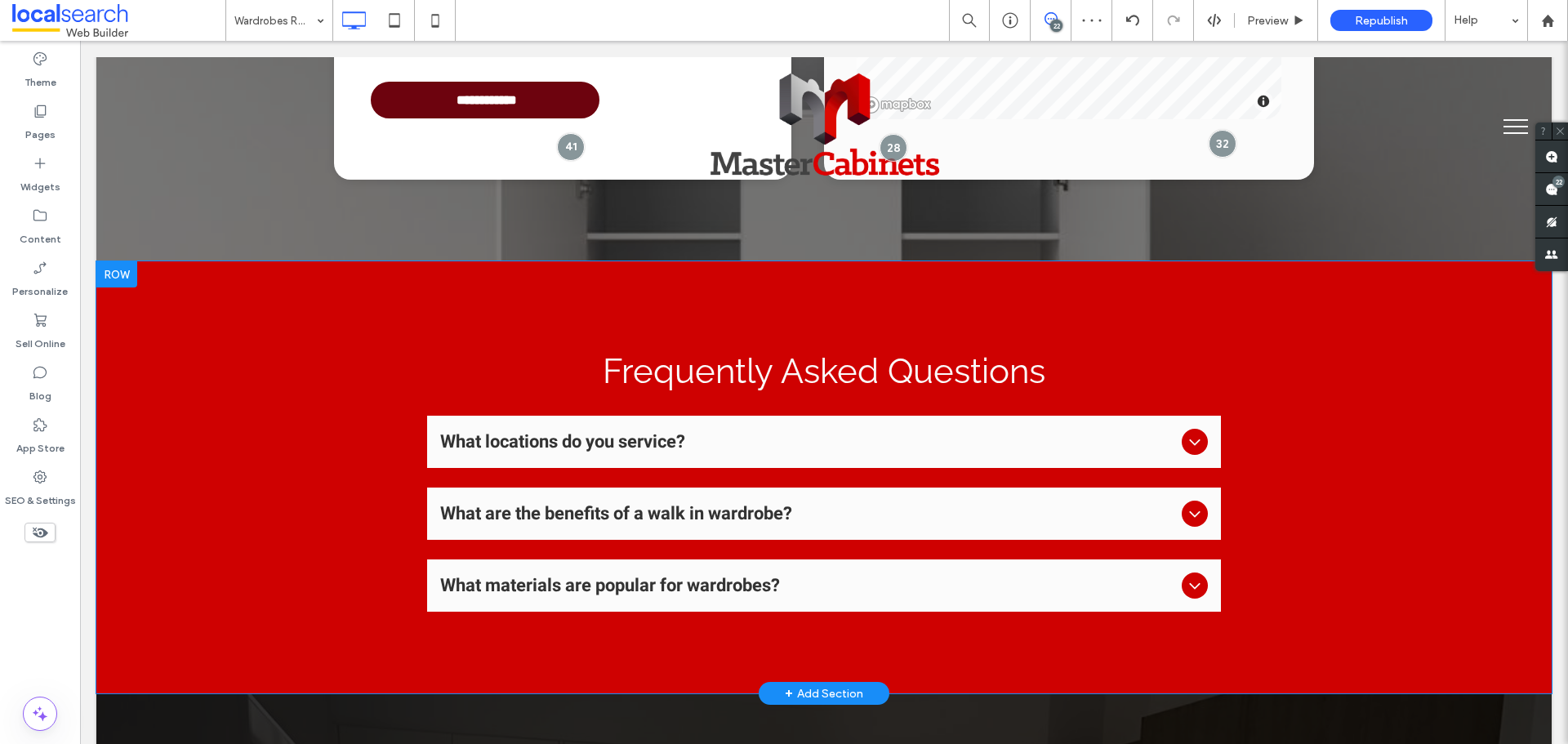
click at [219, 421] on div "Frequently Asked Questions What locations do you service? We serve throughout t…" at bounding box center [824, 477] width 1456 height 432
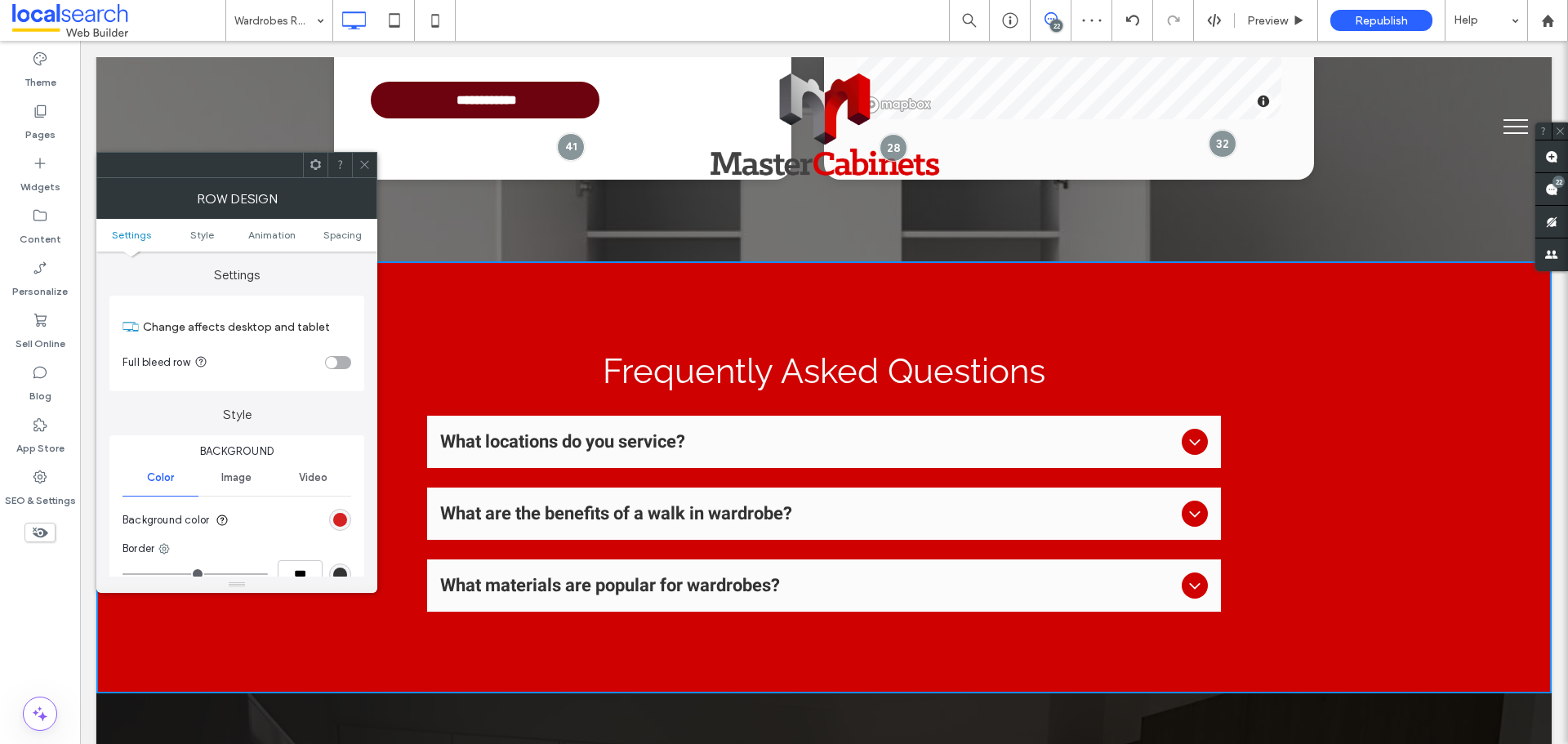
click at [338, 524] on div "rgb(207, 1, 1)" at bounding box center [340, 520] width 14 height 14
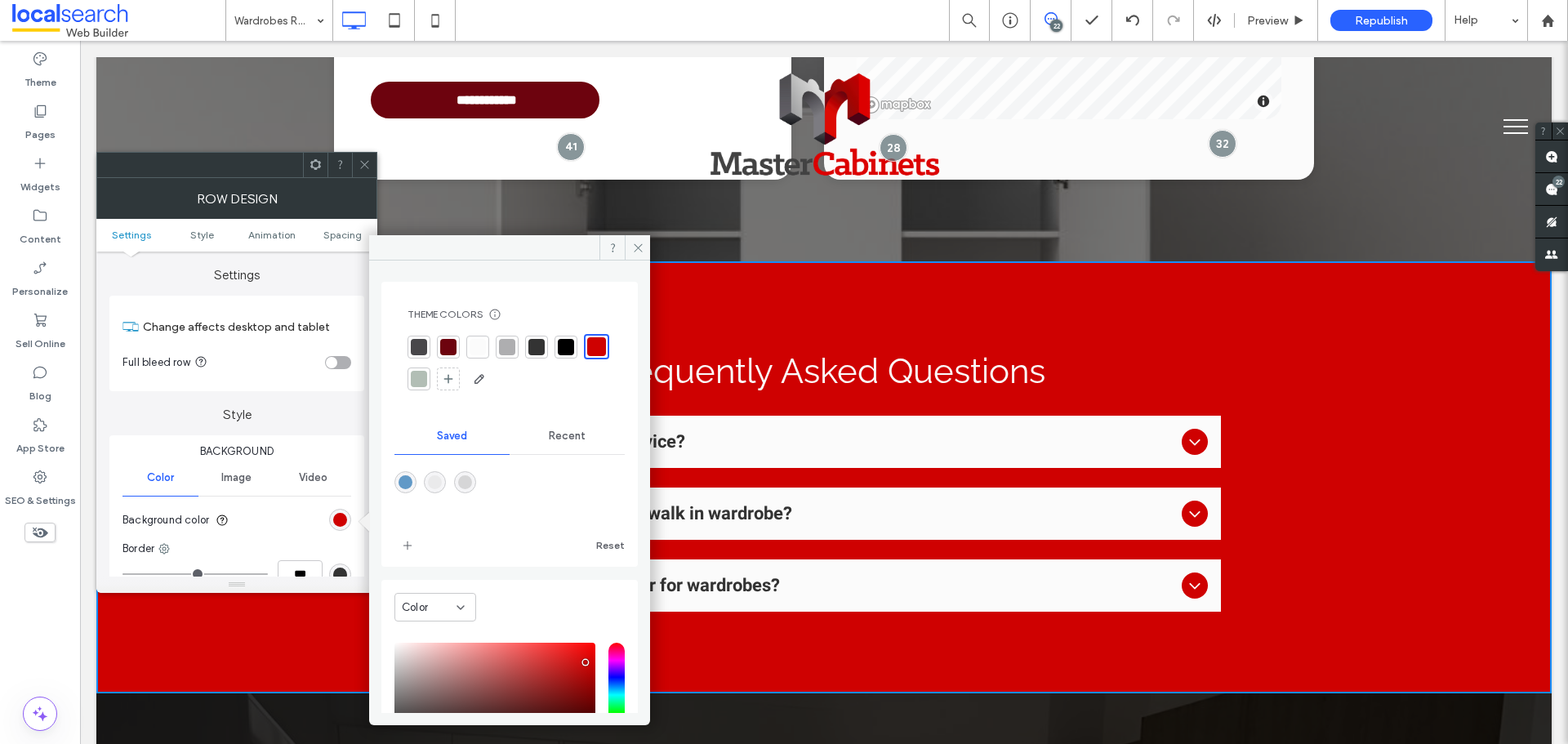
click at [465, 472] on div "rgba(214,214,215,1)" at bounding box center [465, 482] width 22 height 22
type input "*******"
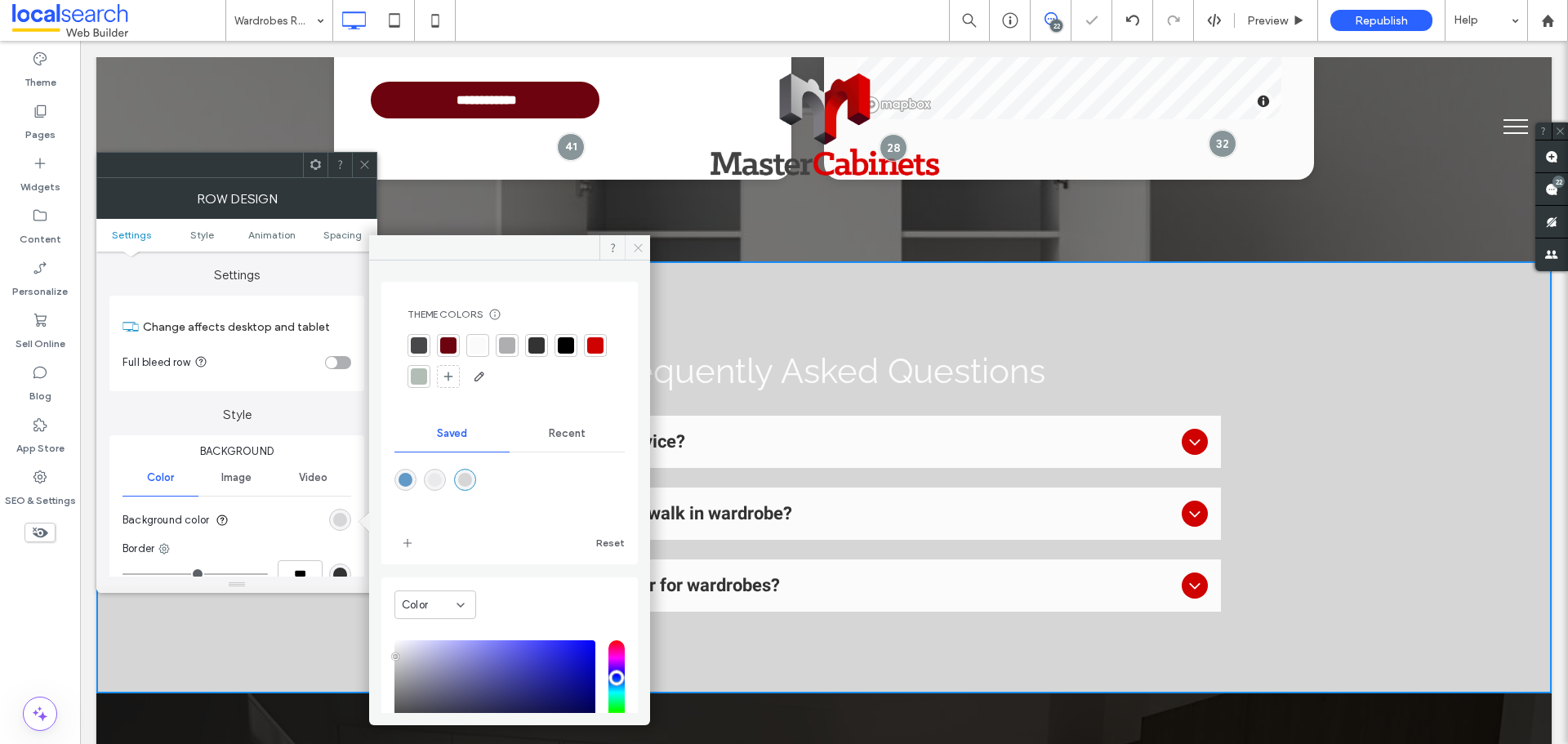
click at [640, 249] on icon at bounding box center [638, 248] width 12 height 12
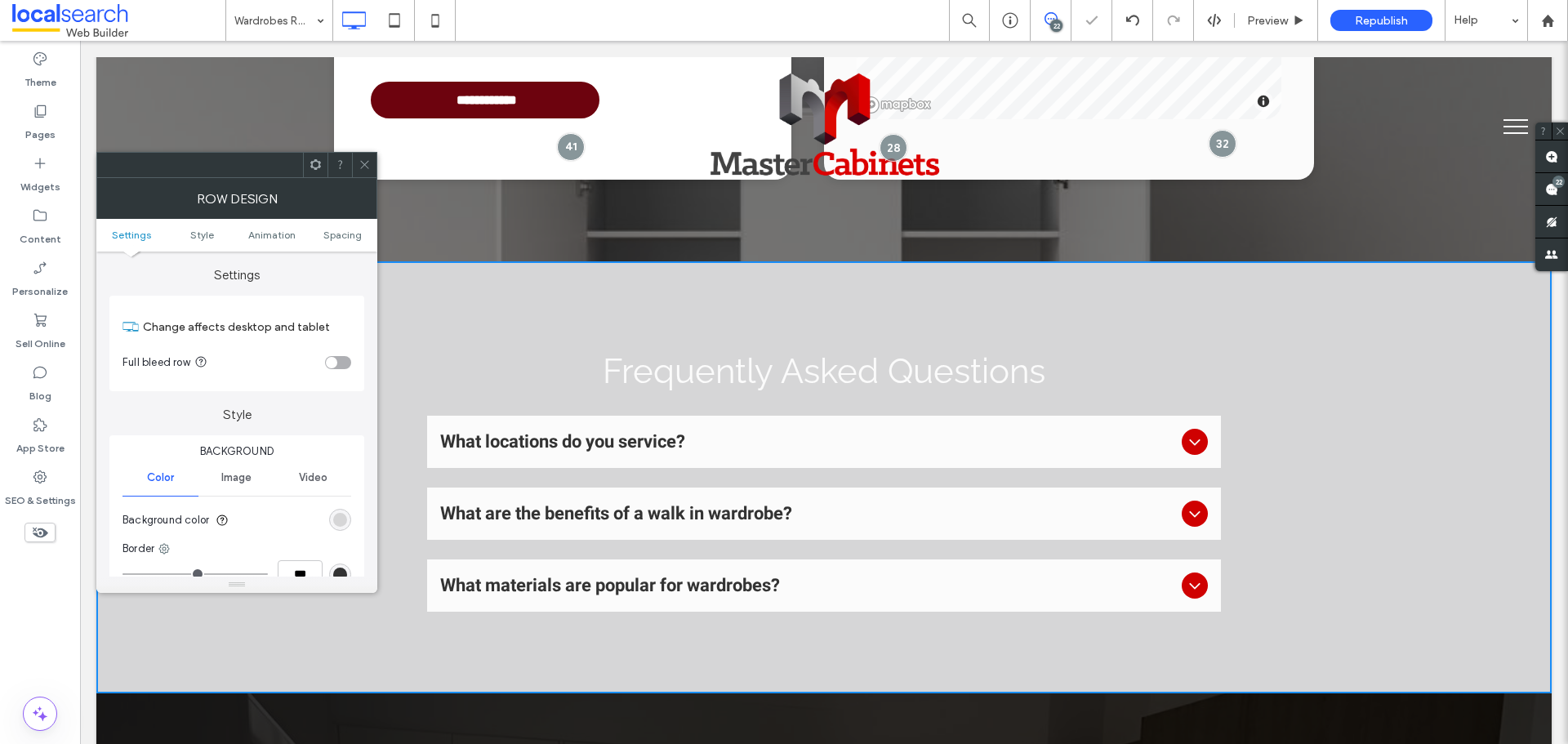
click at [364, 167] on icon at bounding box center [364, 165] width 12 height 12
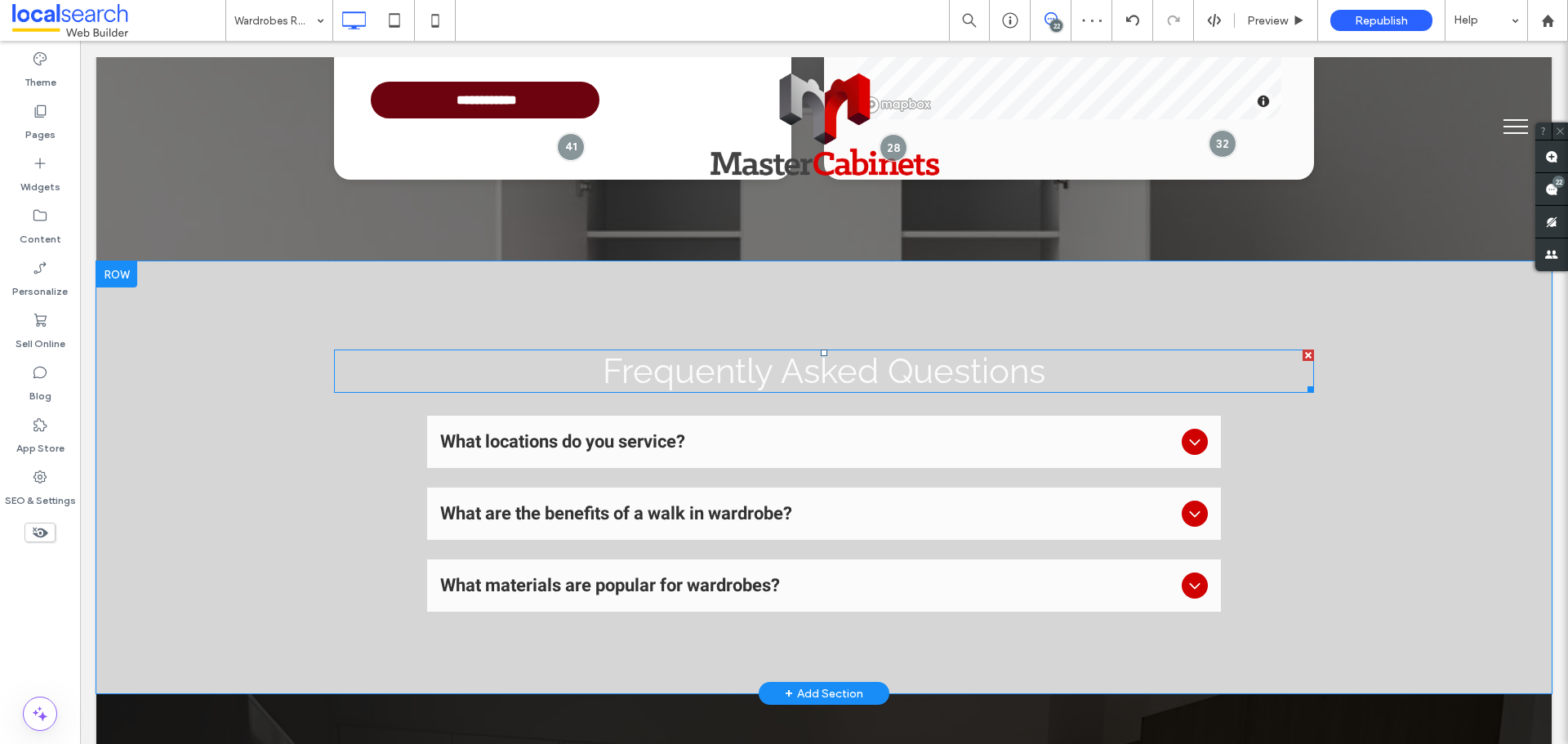
click at [735, 351] on span "Frequently Asked Questions" at bounding box center [824, 371] width 442 height 40
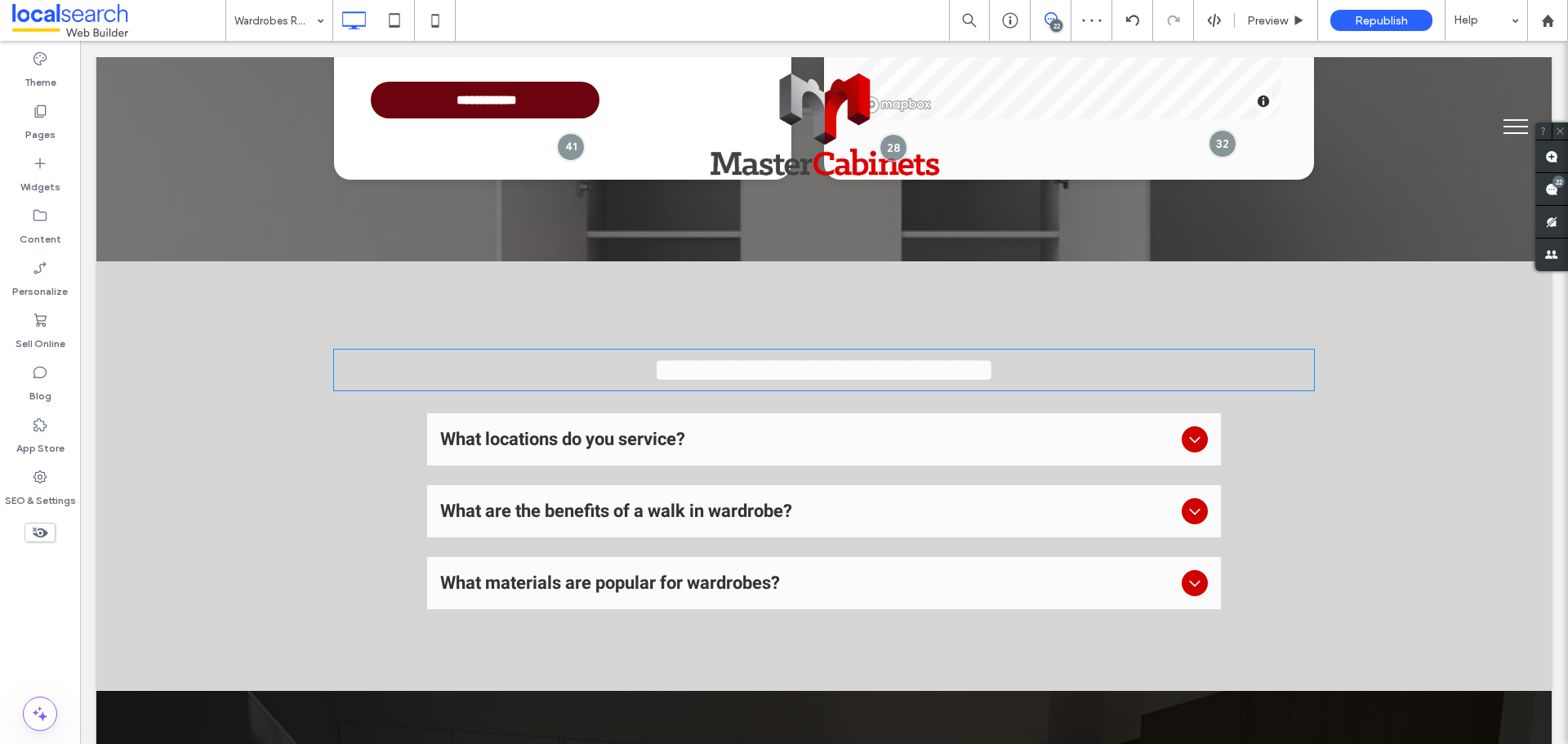
click at [735, 352] on span "**********" at bounding box center [824, 369] width 342 height 34
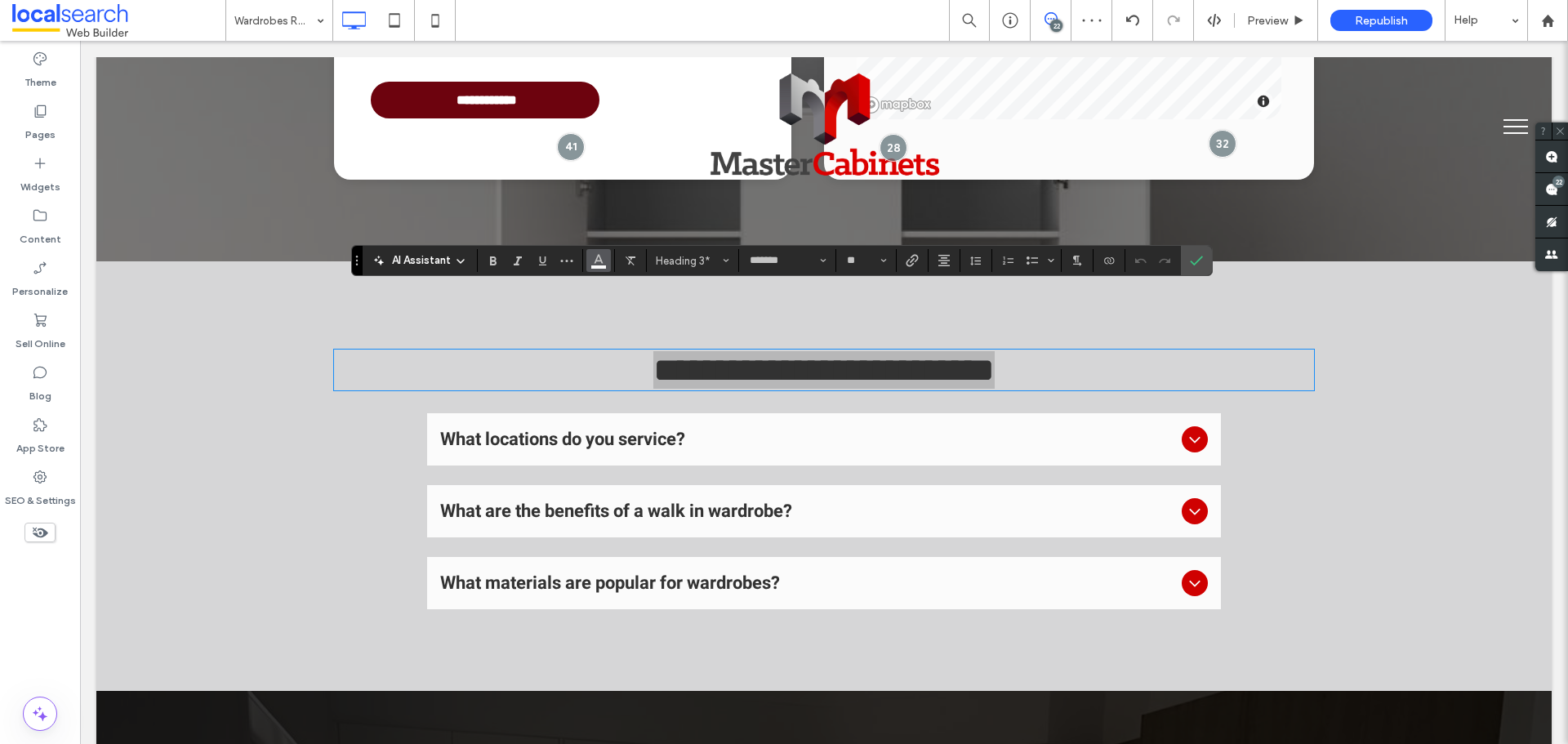
click at [602, 256] on icon "Color" at bounding box center [599, 259] width 13 height 13
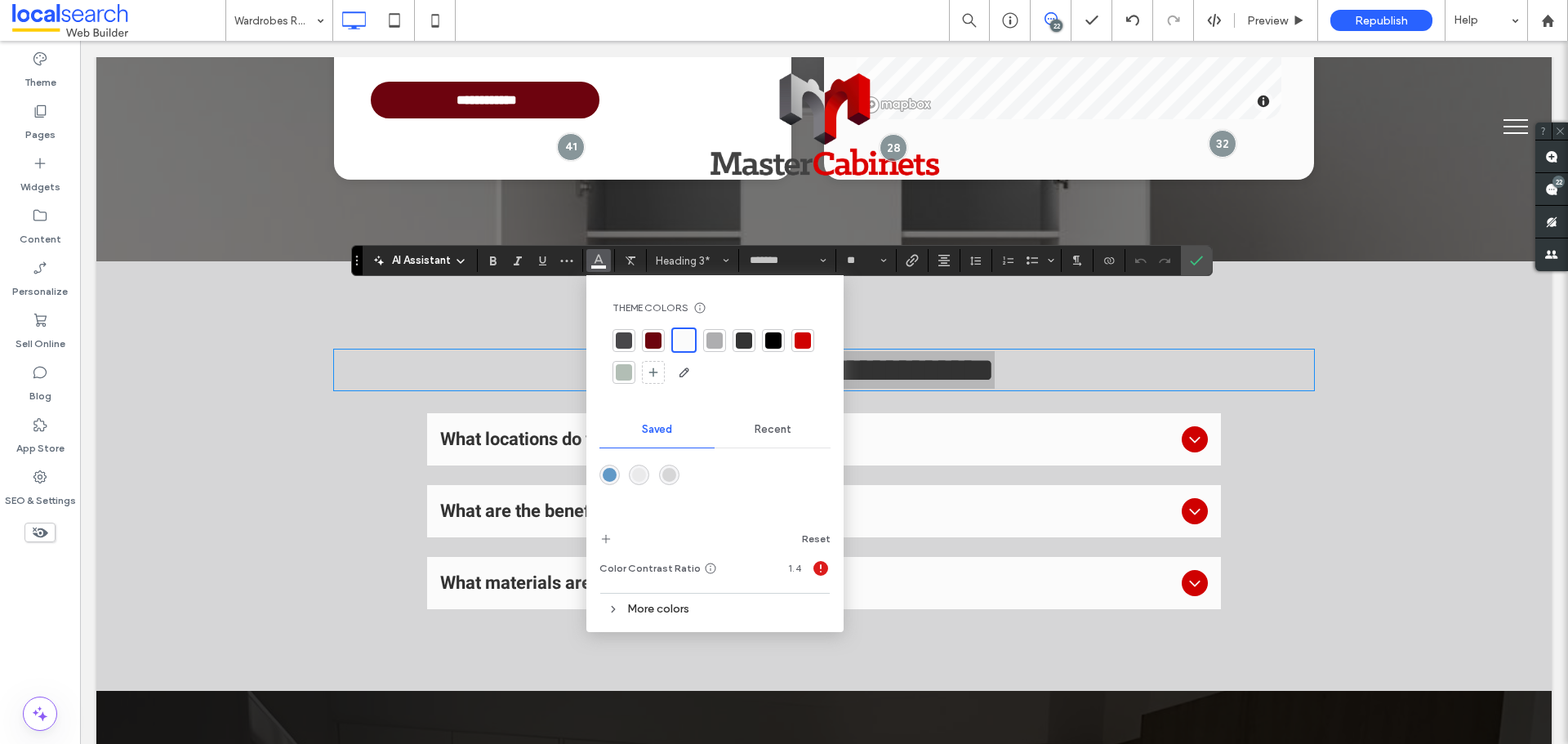
click at [720, 335] on div at bounding box center [715, 341] width 17 height 17
drag, startPoint x: 766, startPoint y: 333, endPoint x: 819, endPoint y: 333, distance: 53.0
click at [767, 333] on div at bounding box center [772, 339] width 17 height 17
click at [1202, 262] on icon "Confirm" at bounding box center [1196, 261] width 13 height 13
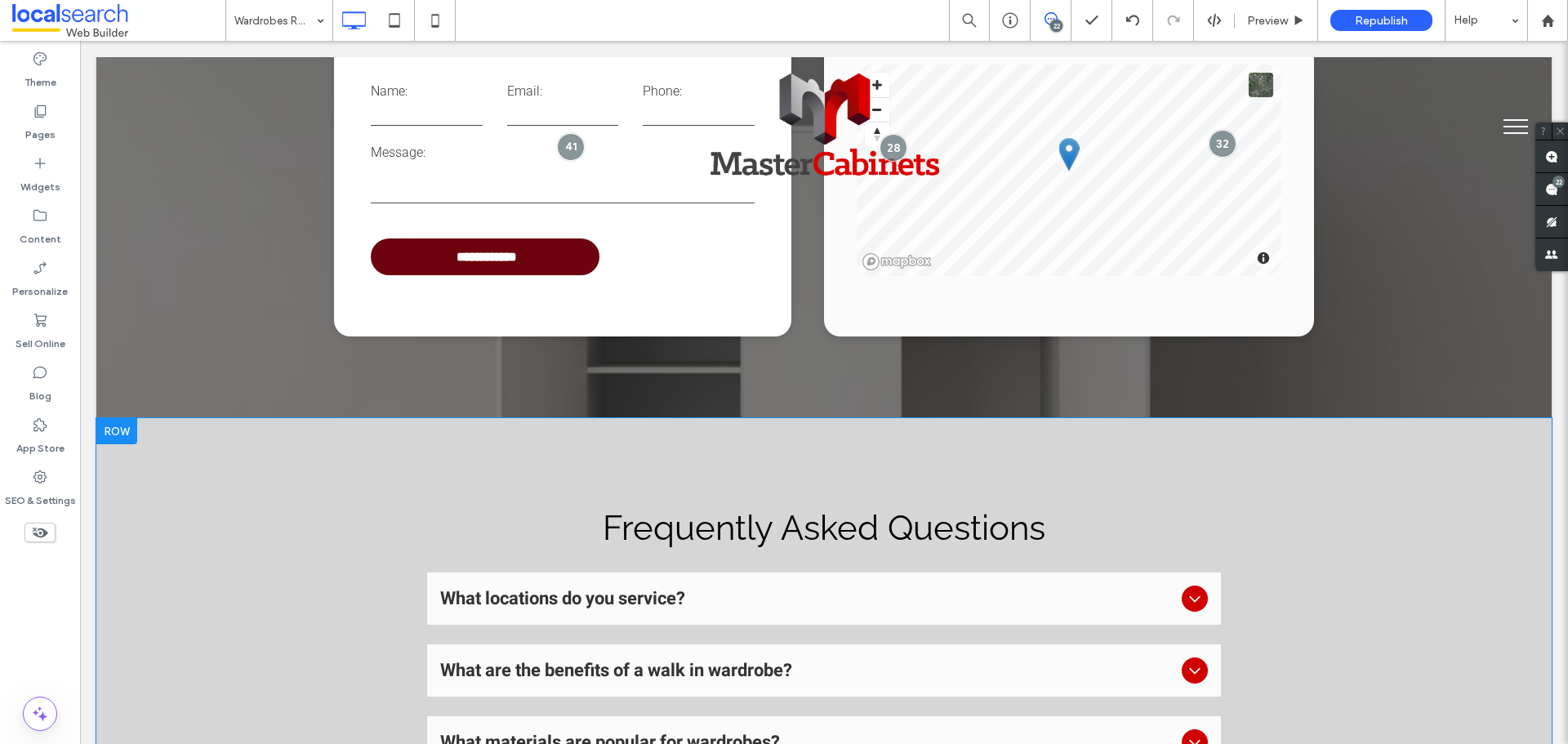
scroll to position [3675, 0]
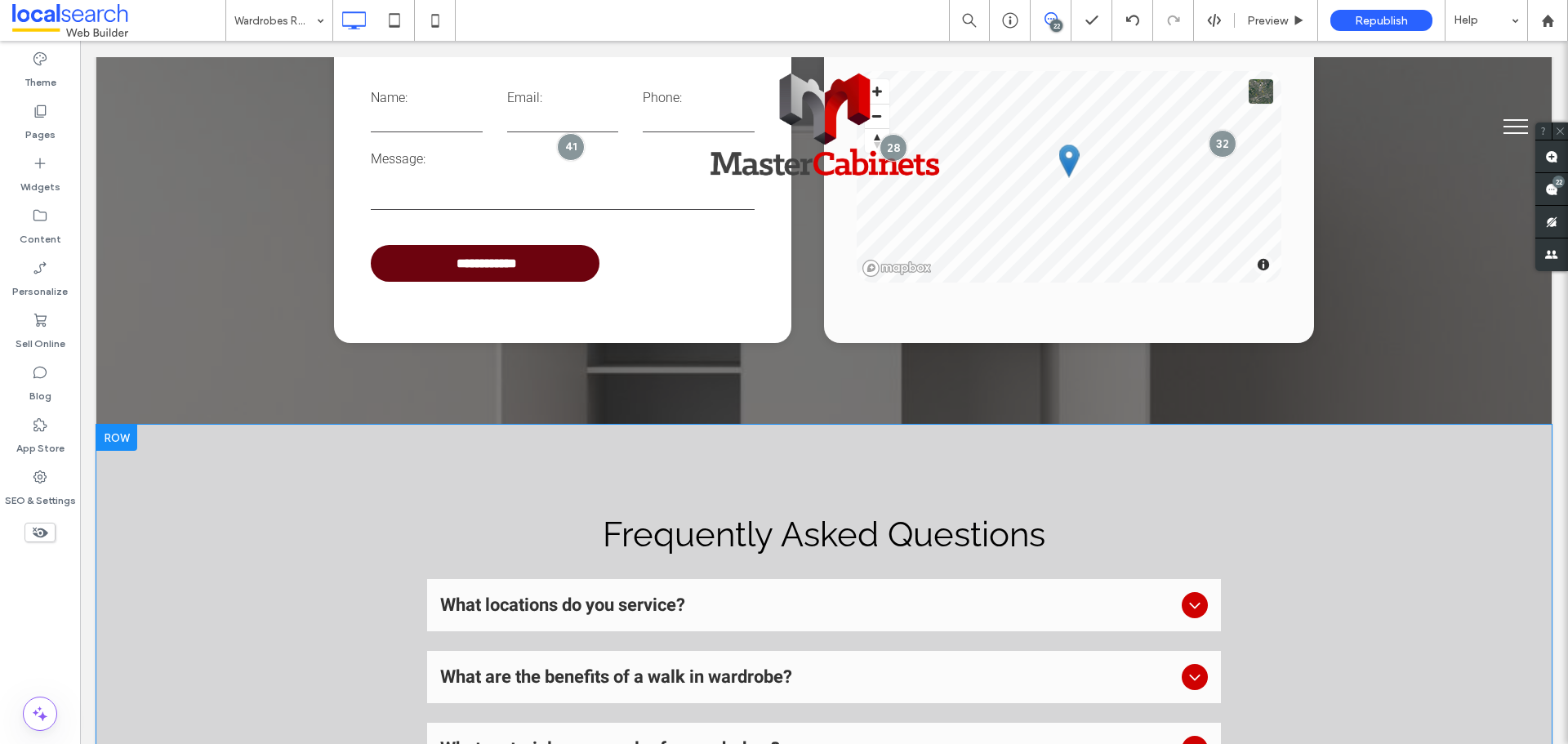
click at [210, 447] on div "Frequently Asked Questions What locations do you service? We serve throughout t…" at bounding box center [824, 641] width 1456 height 432
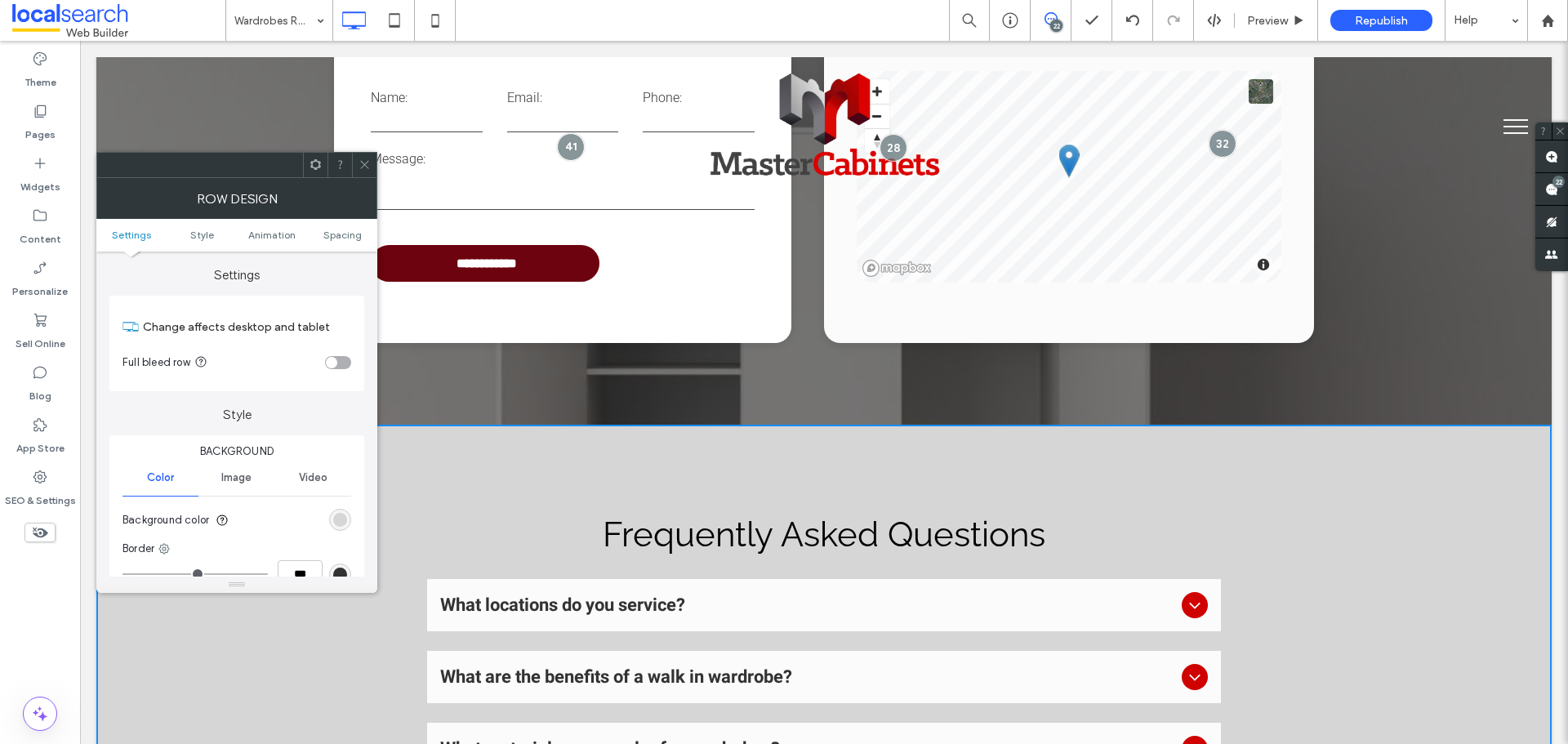
click at [341, 515] on div "rgb(214, 214, 215)" at bounding box center [340, 520] width 22 height 22
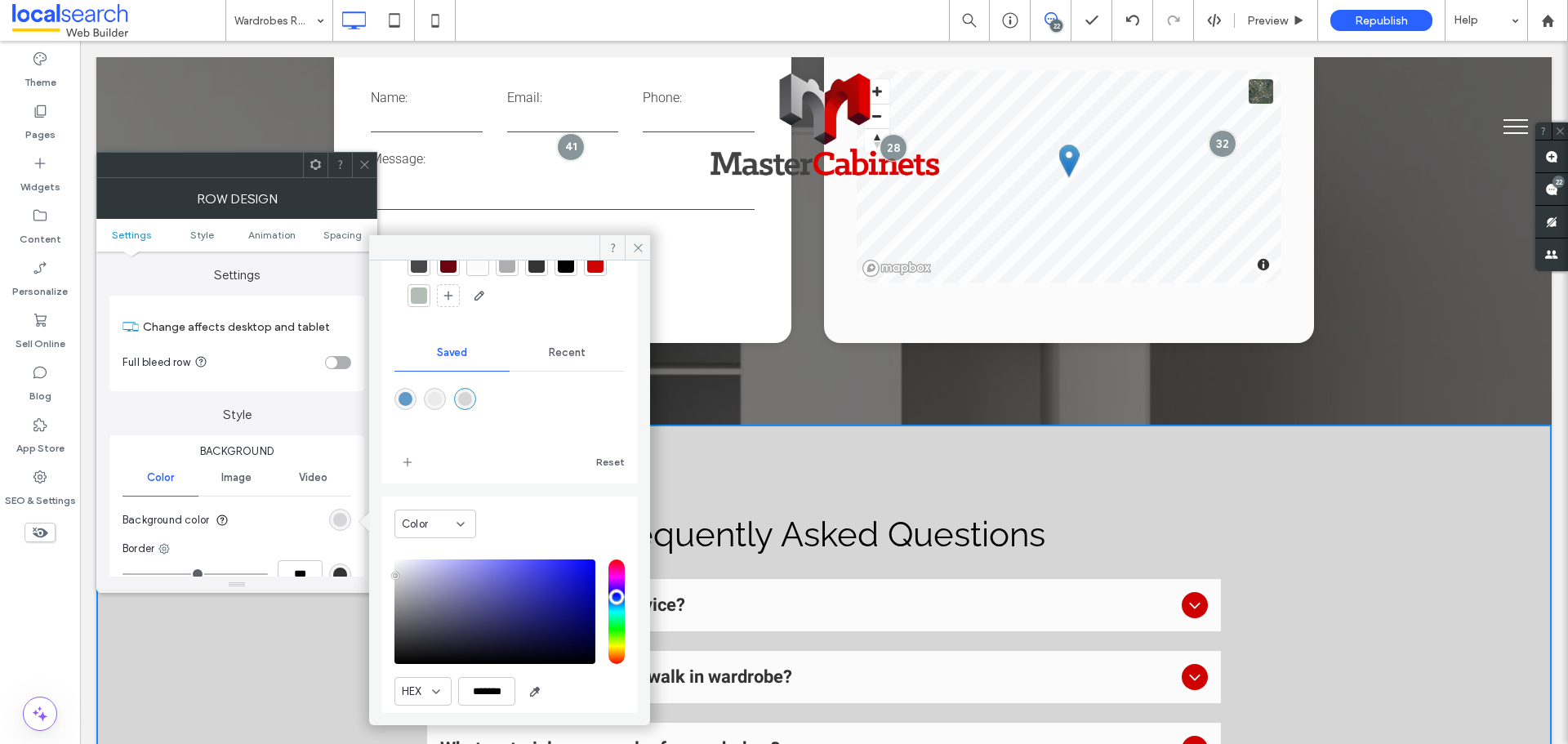
scroll to position [135, 0]
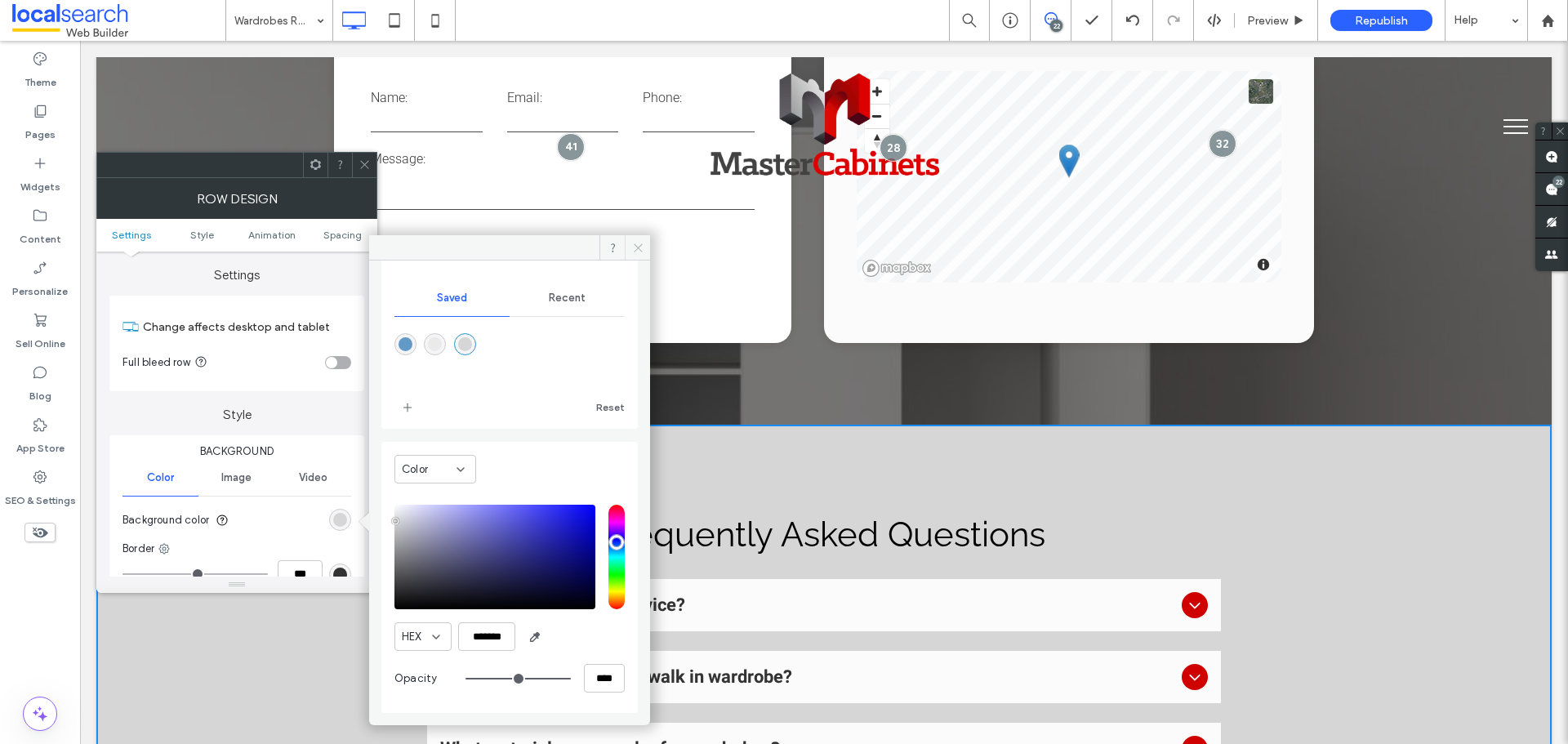
drag, startPoint x: 631, startPoint y: 243, endPoint x: 370, endPoint y: 162, distance: 273.3
click at [632, 243] on icon at bounding box center [638, 248] width 12 height 12
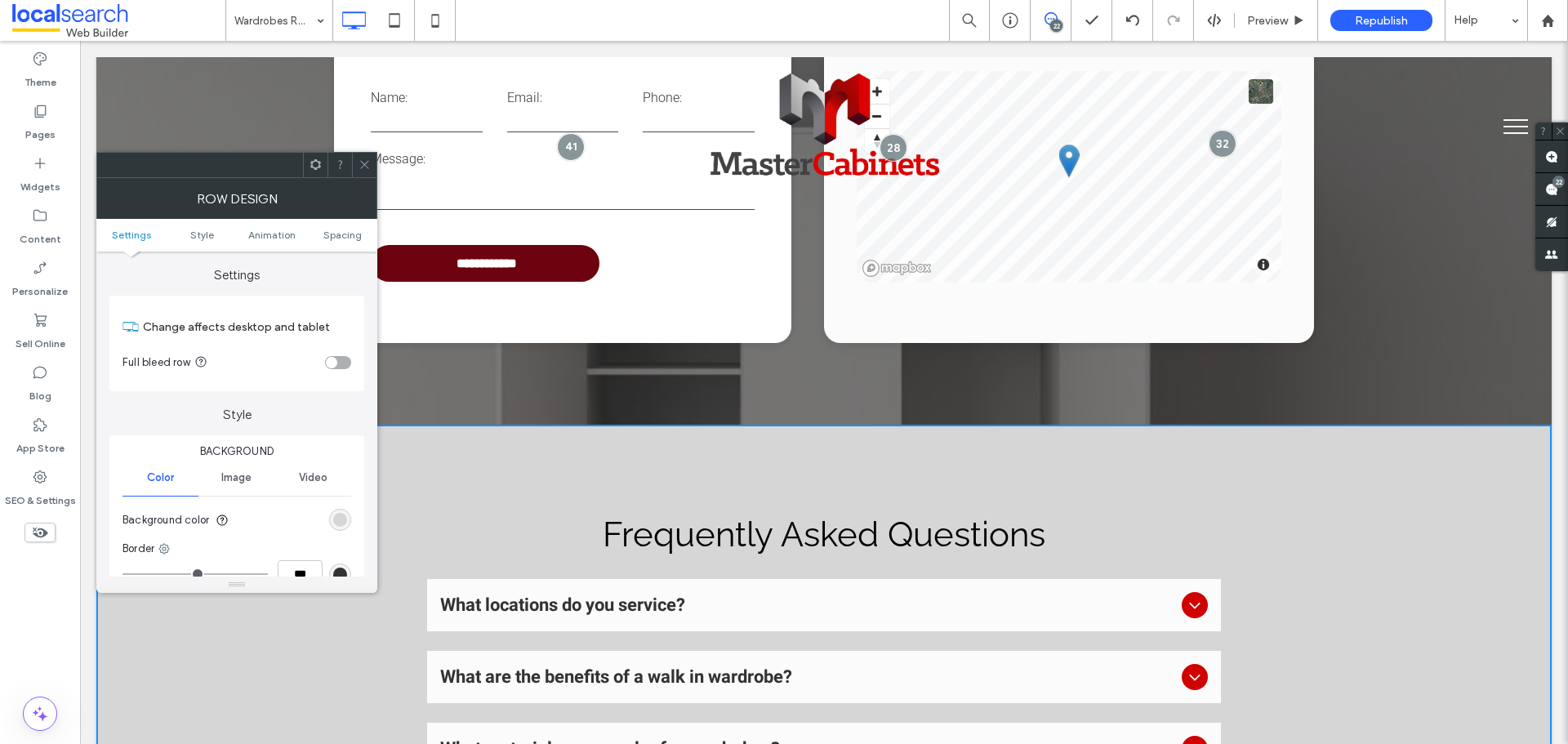
click at [372, 165] on div at bounding box center [363, 165] width 24 height 24
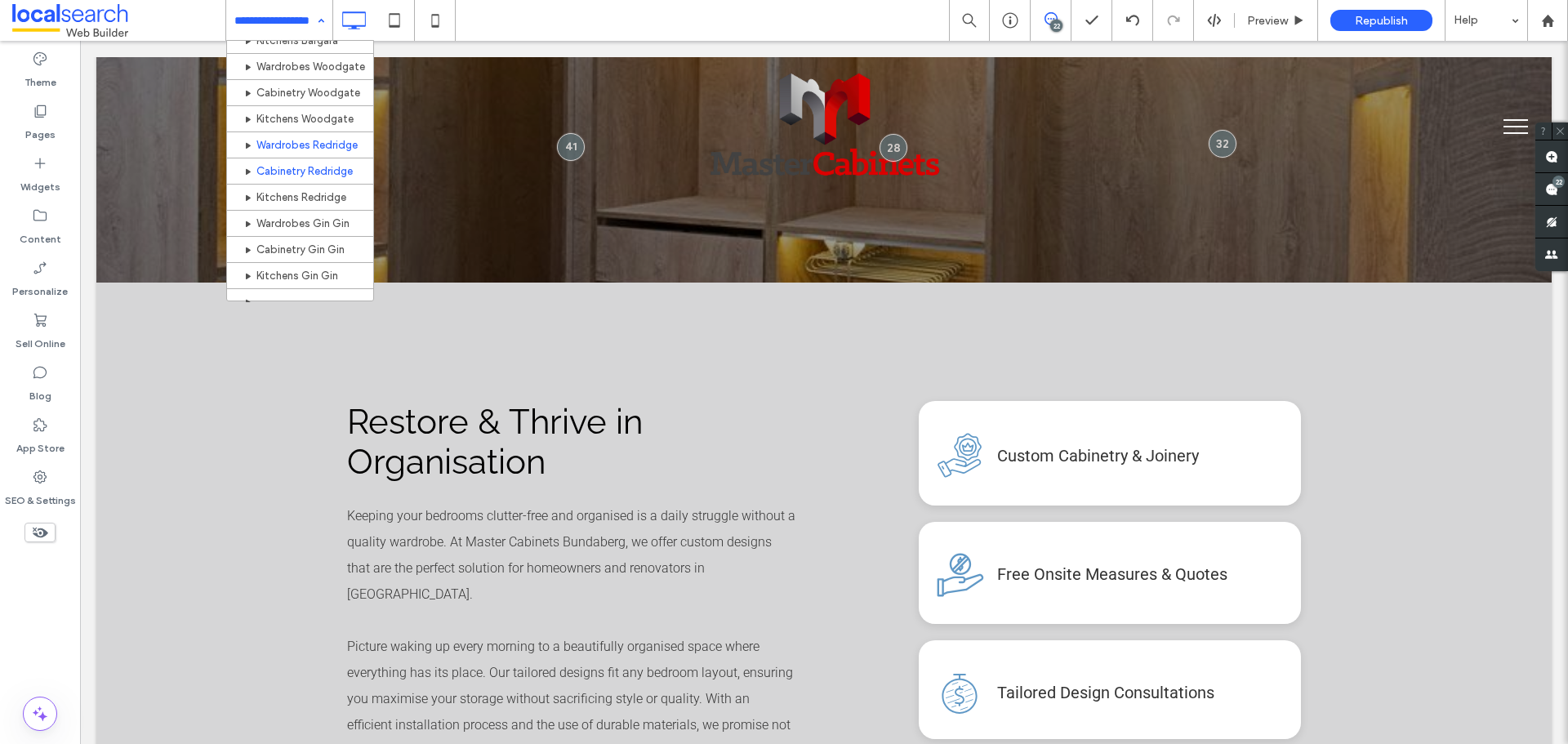
scroll to position [653, 0]
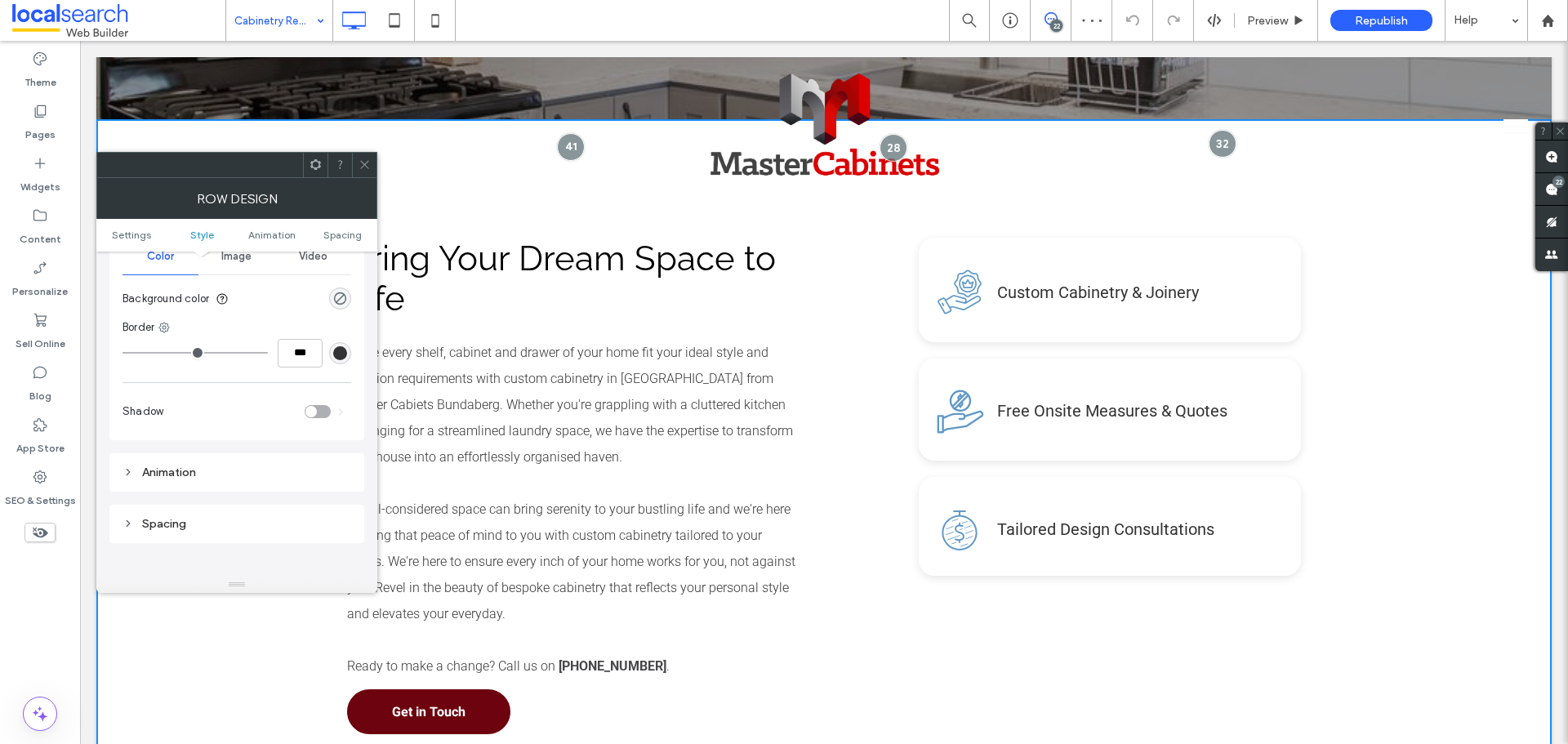
scroll to position [245, 0]
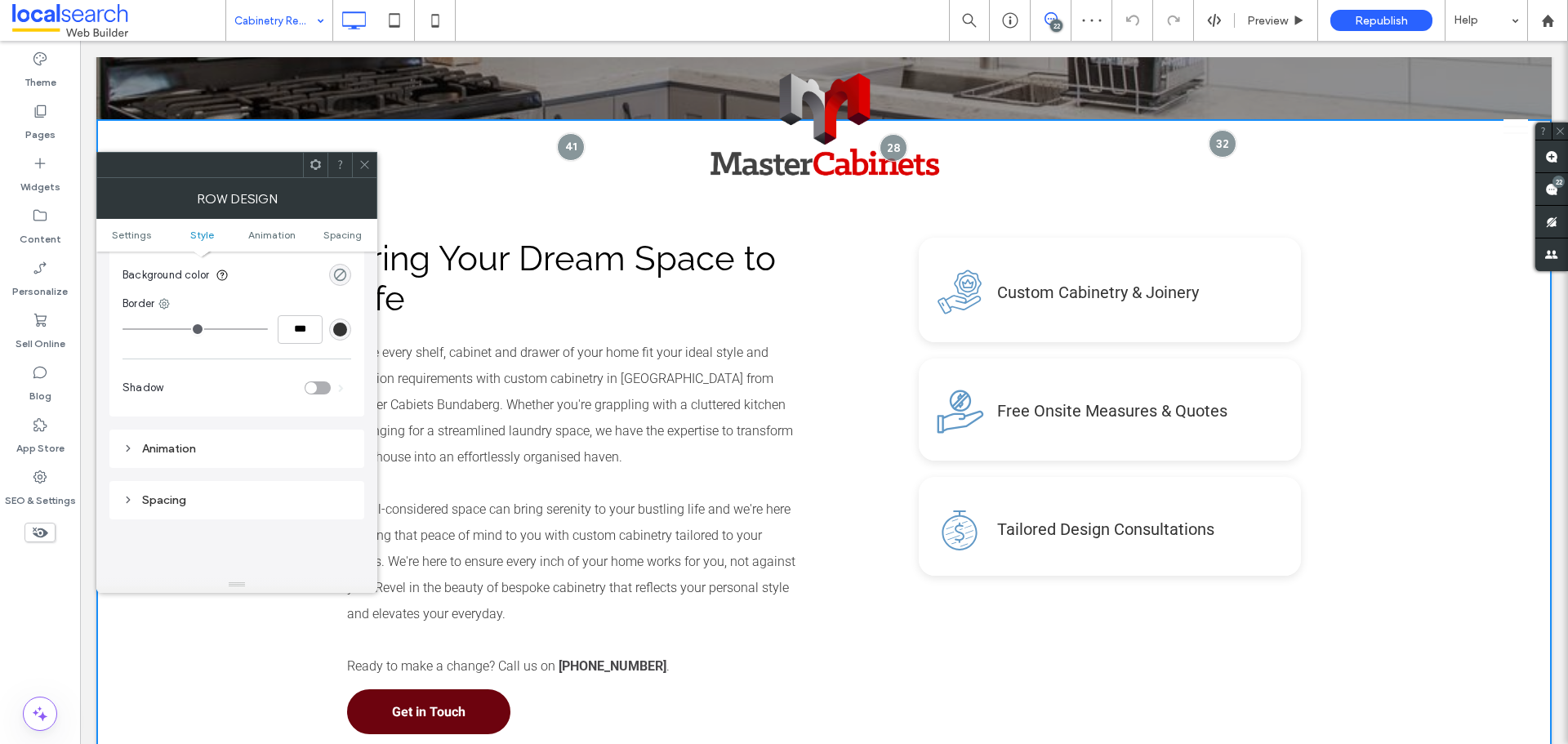
click at [338, 269] on div "rgba(0, 0, 0, 0)" at bounding box center [340, 274] width 14 height 14
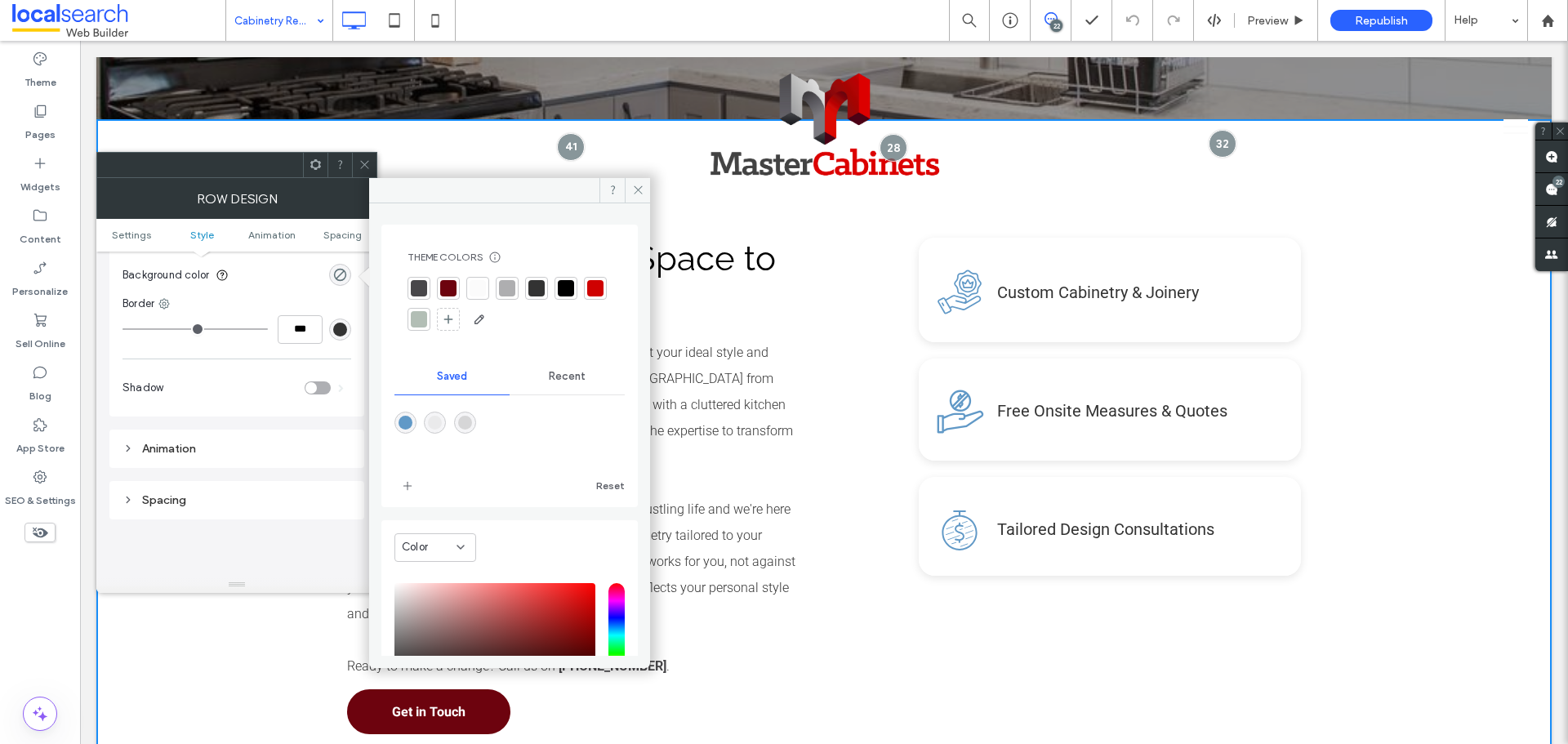
click at [464, 420] on div at bounding box center [509, 434] width 230 height 62
drag, startPoint x: 465, startPoint y: 420, endPoint x: 487, endPoint y: 407, distance: 25.6
click at [466, 420] on div "rgba(214,214,215,1)" at bounding box center [465, 422] width 14 height 14
type input "*******"
type input "***"
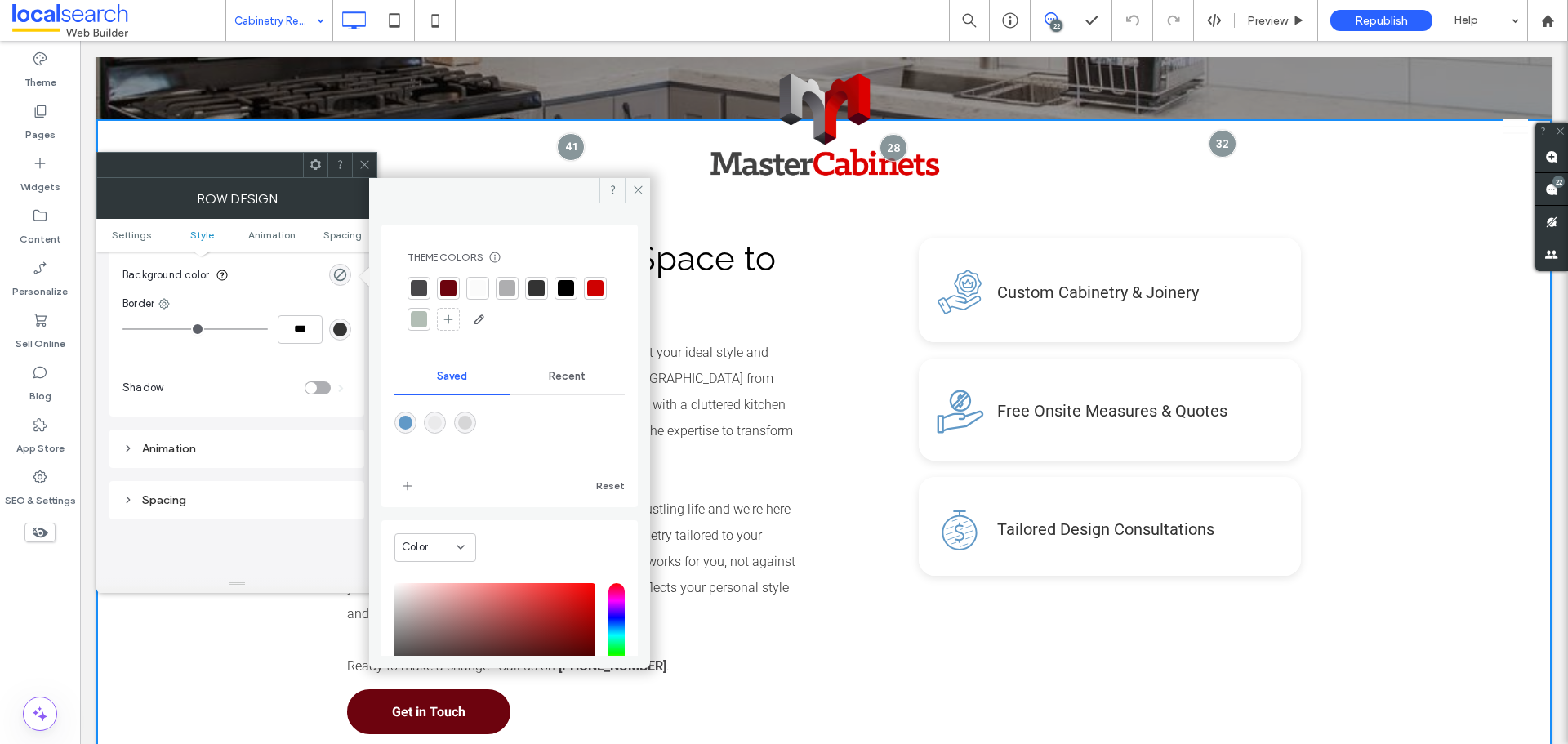
type input "****"
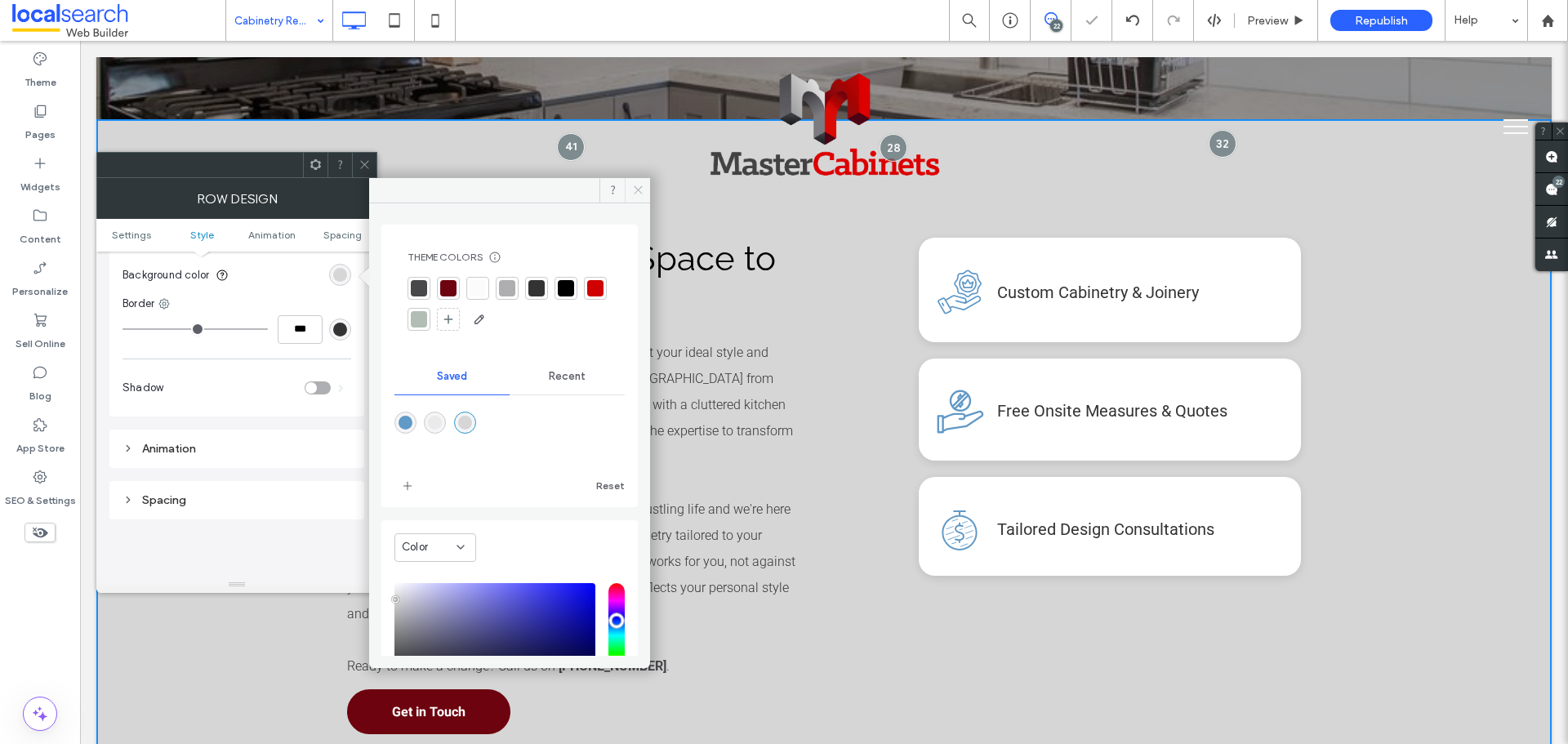
click at [640, 189] on icon at bounding box center [638, 190] width 12 height 12
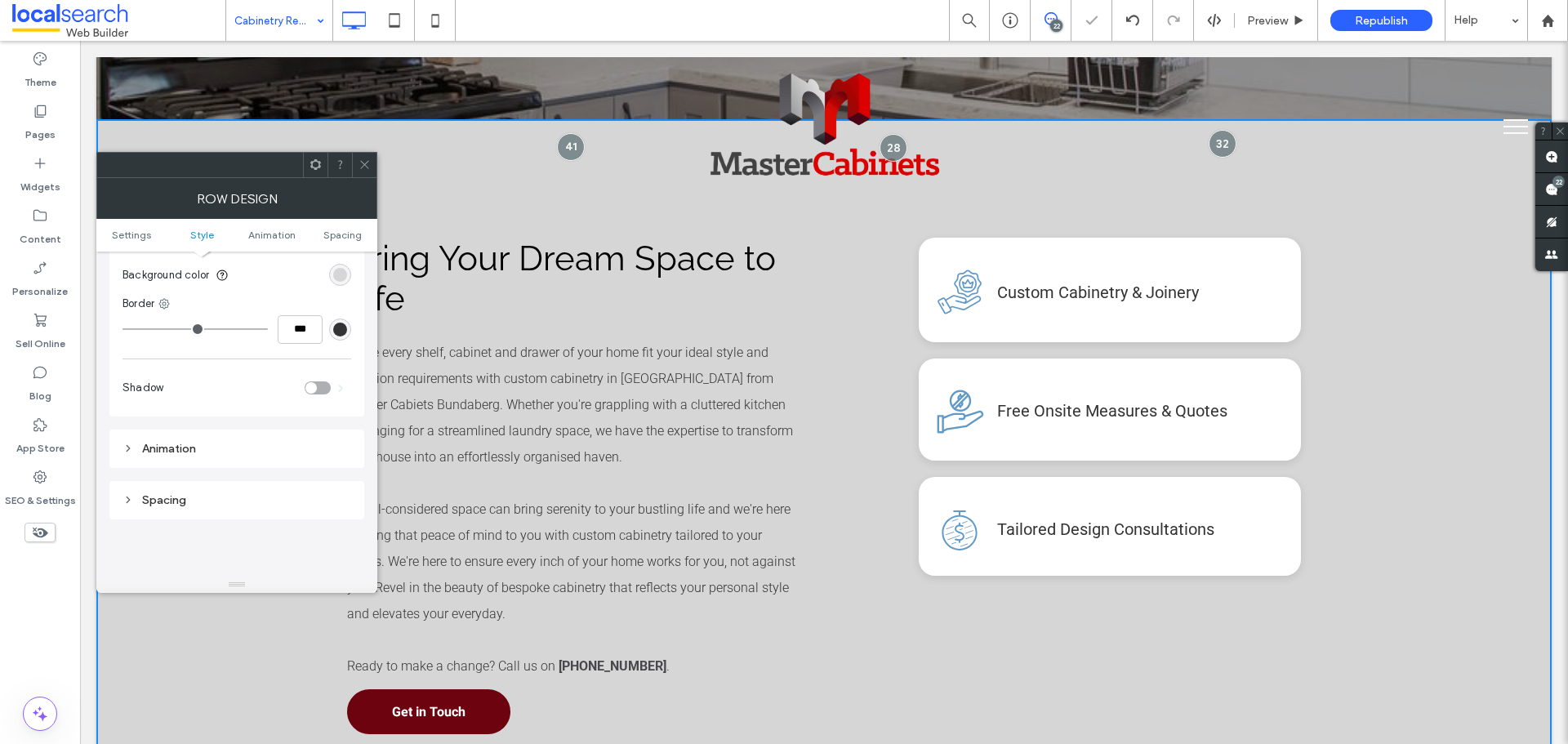
click at [367, 170] on icon at bounding box center [364, 165] width 12 height 12
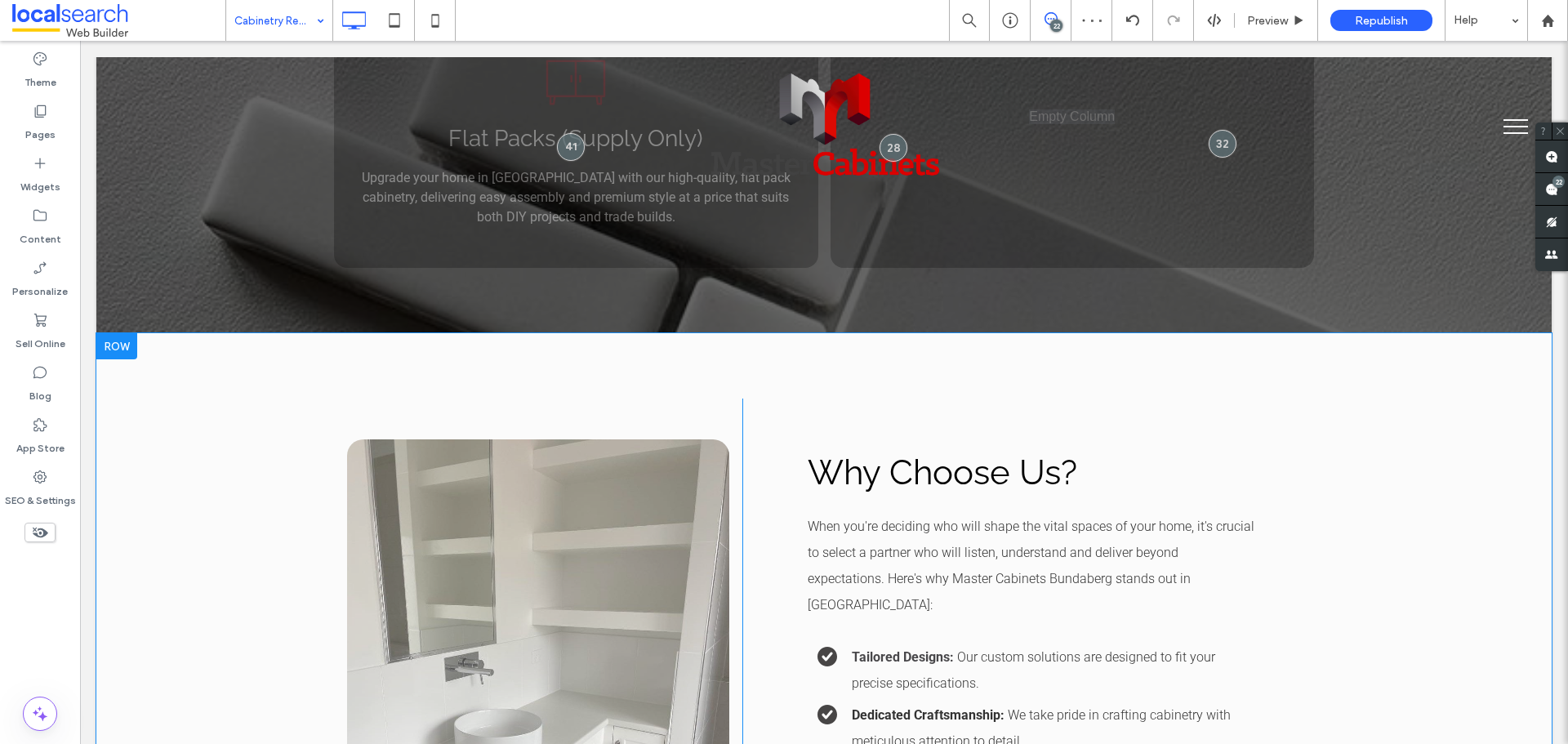
scroll to position [2776, 0]
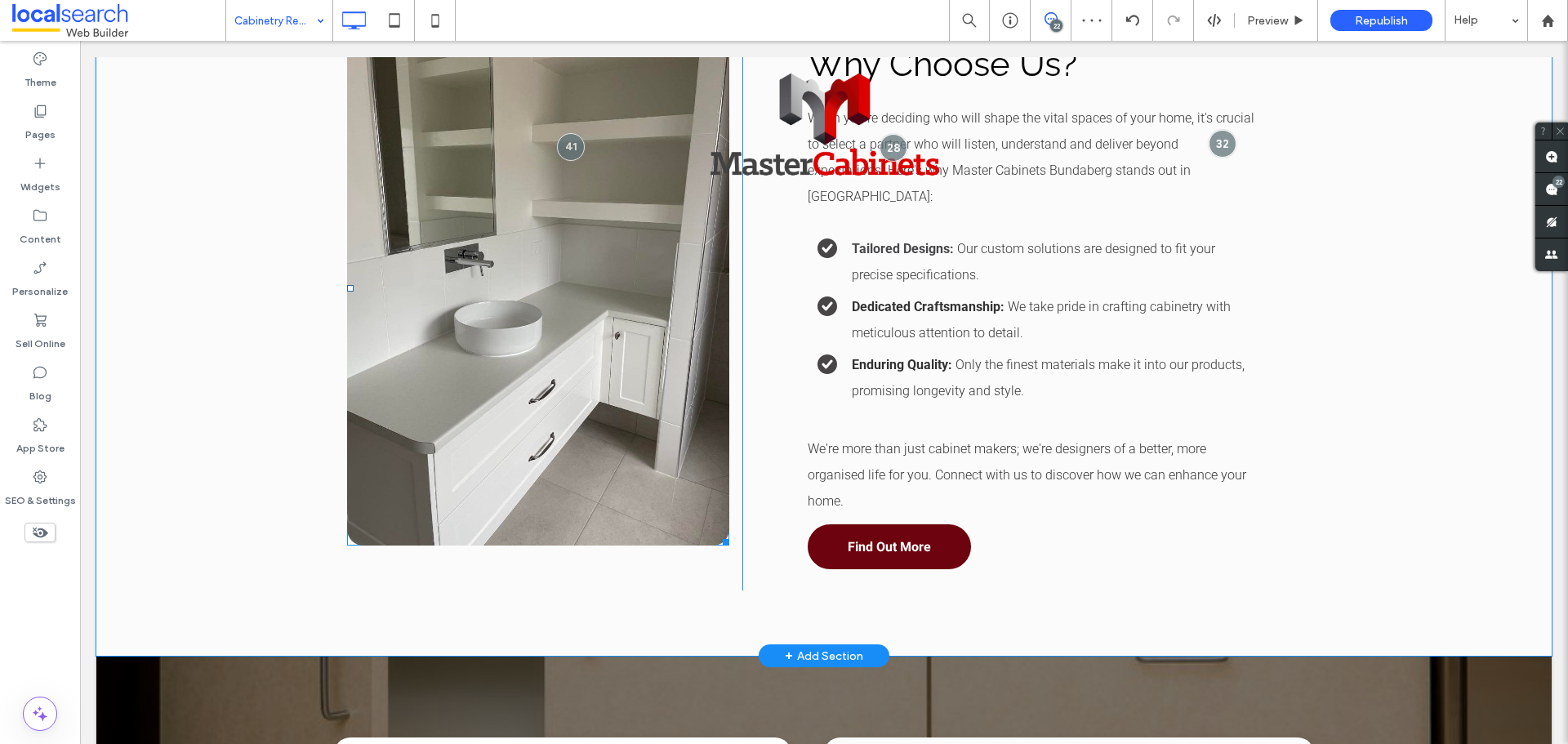
click at [250, 367] on div "Click To Paste Why Choose Us? When you're deciding who will shape the vital spa…" at bounding box center [824, 290] width 1456 height 731
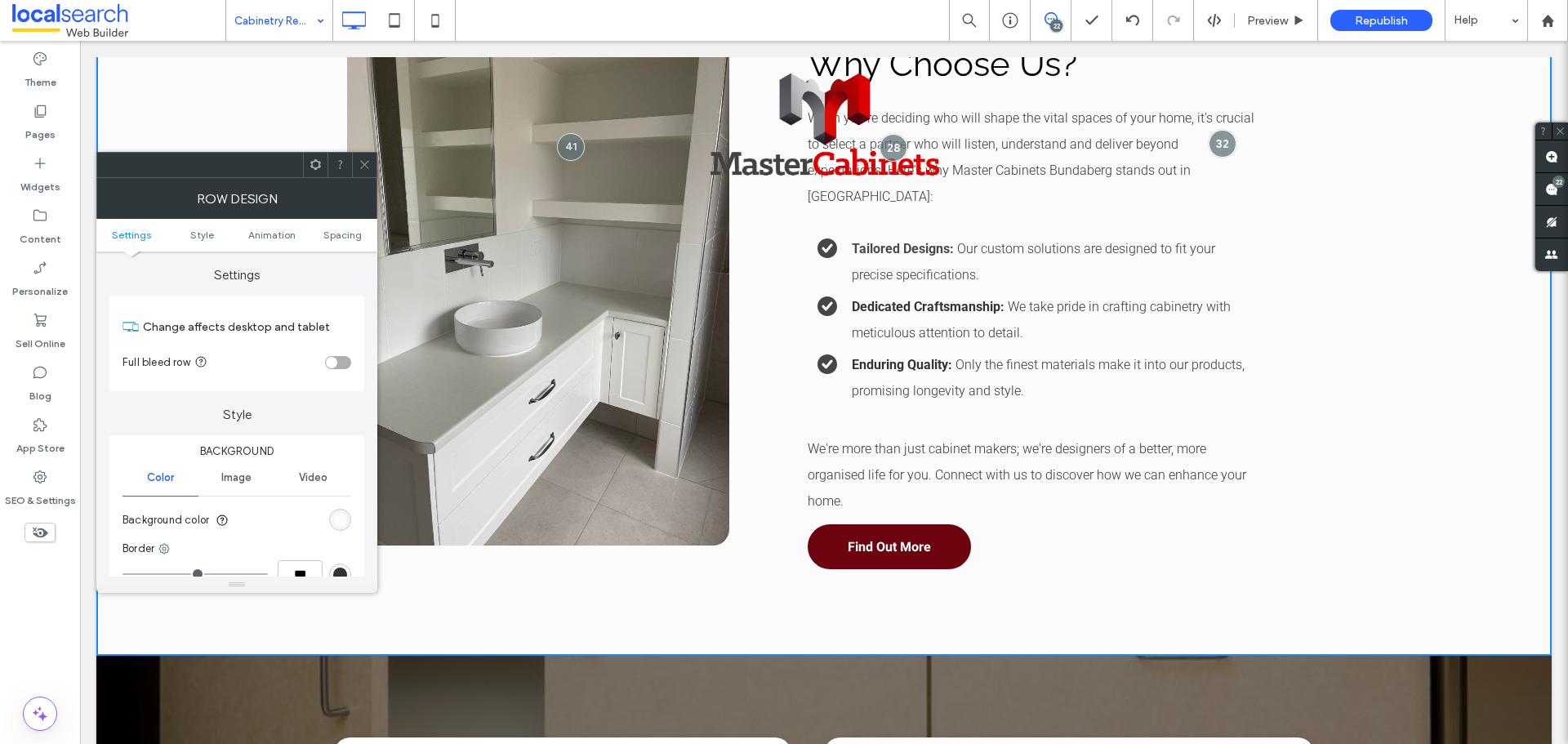
click at [335, 527] on div "rgb(251, 251, 251)" at bounding box center [340, 520] width 22 height 22
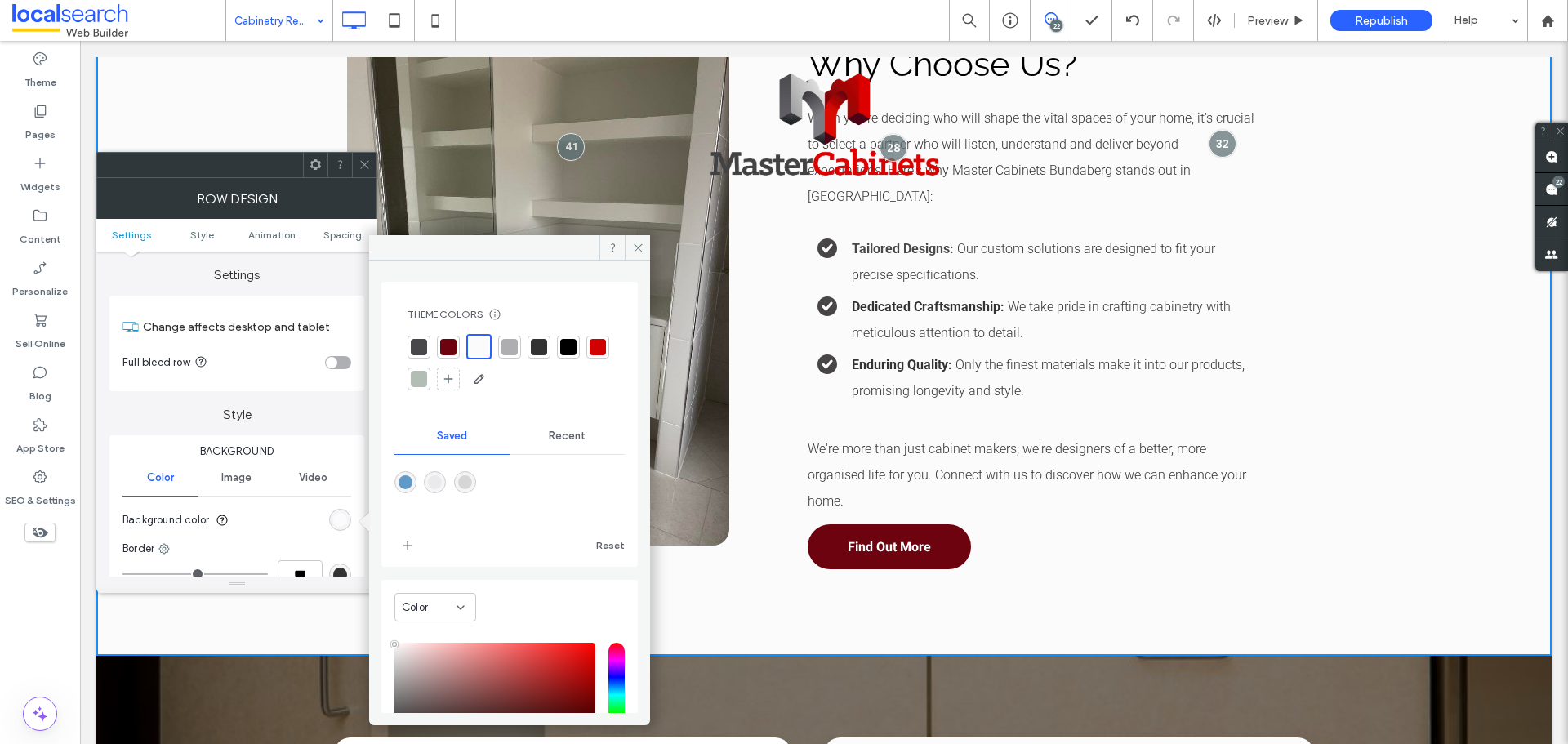
click at [441, 485] on div "rgba(234,234,235,1)" at bounding box center [435, 482] width 14 height 14
type input "*******"
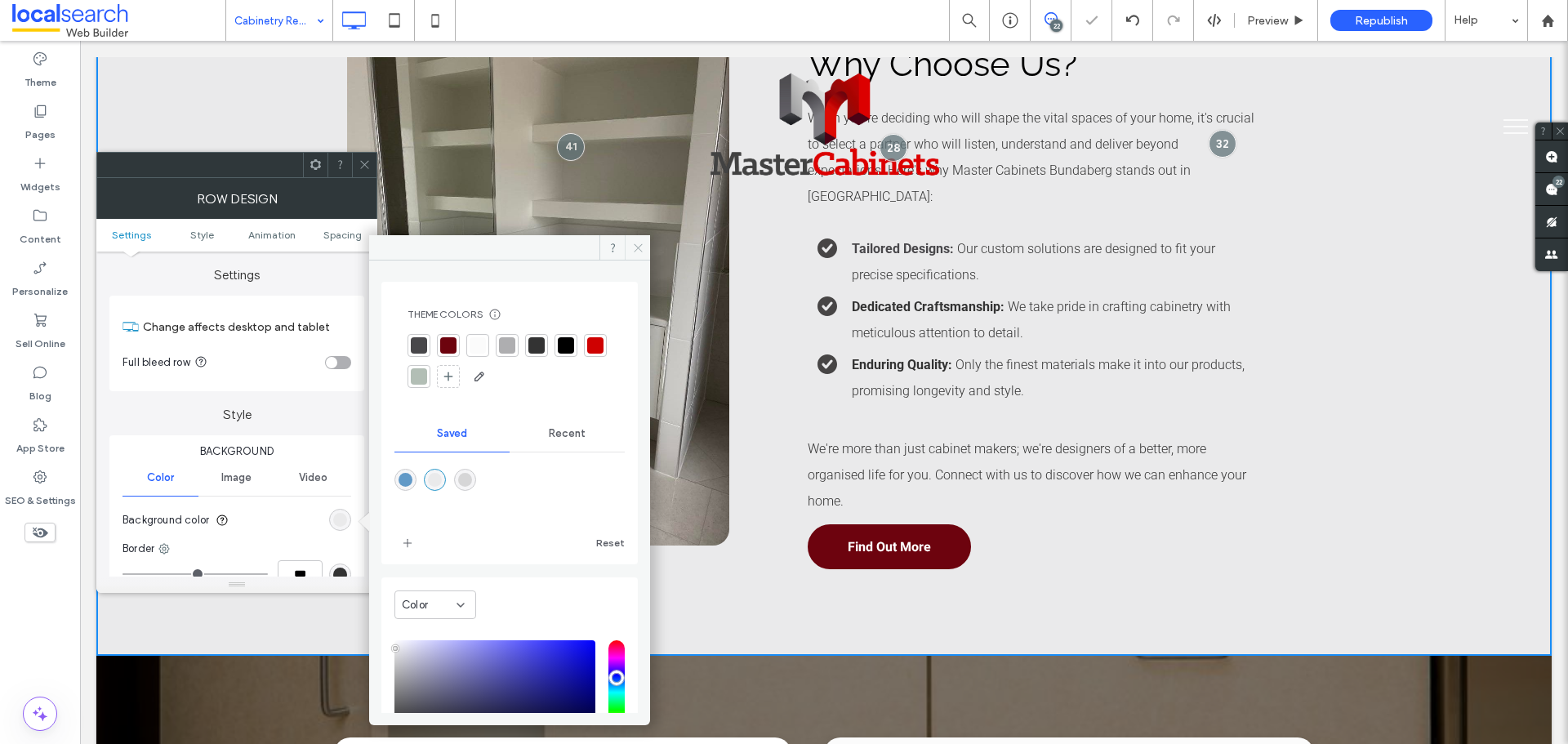
click at [628, 249] on span at bounding box center [638, 247] width 25 height 24
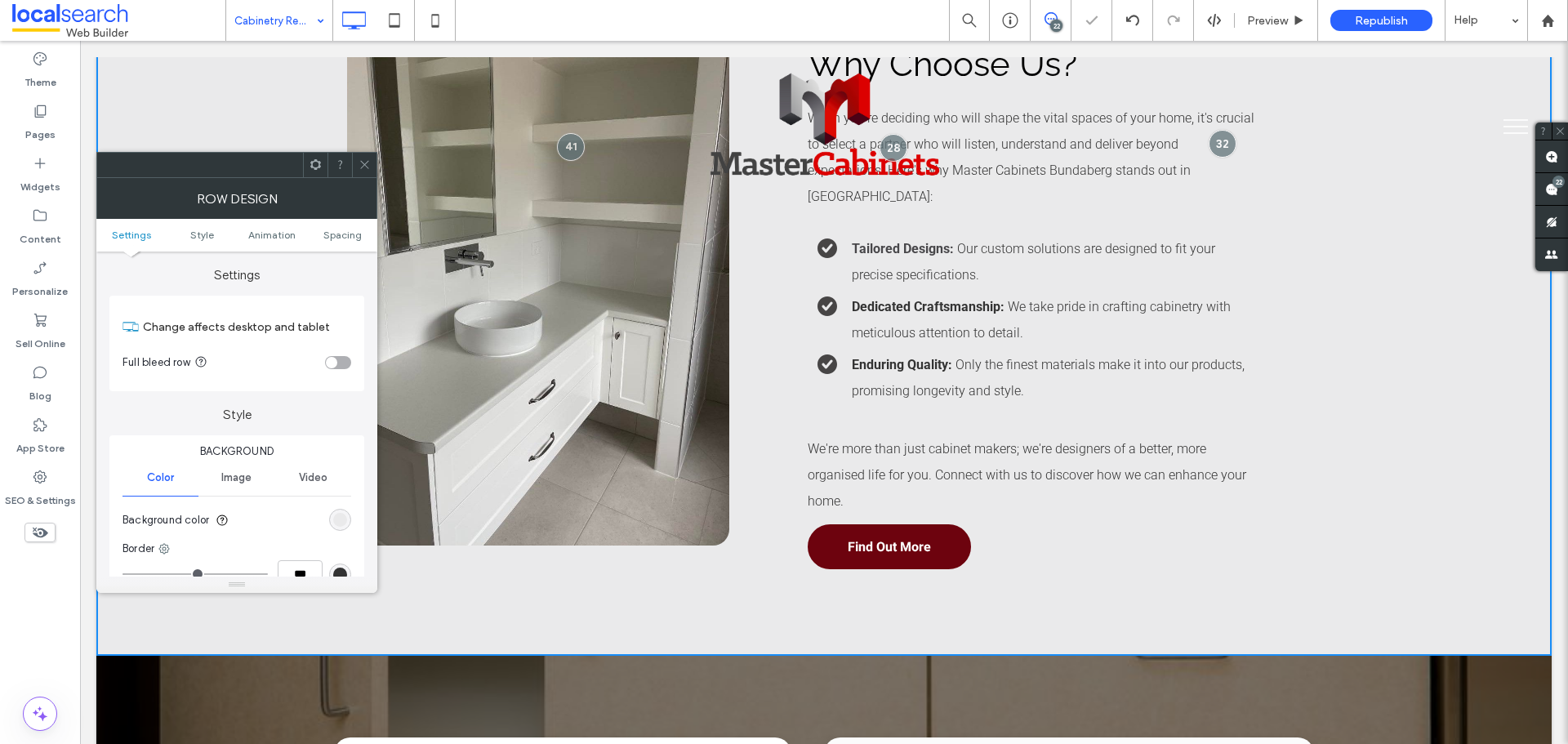
click at [359, 165] on icon at bounding box center [364, 165] width 12 height 12
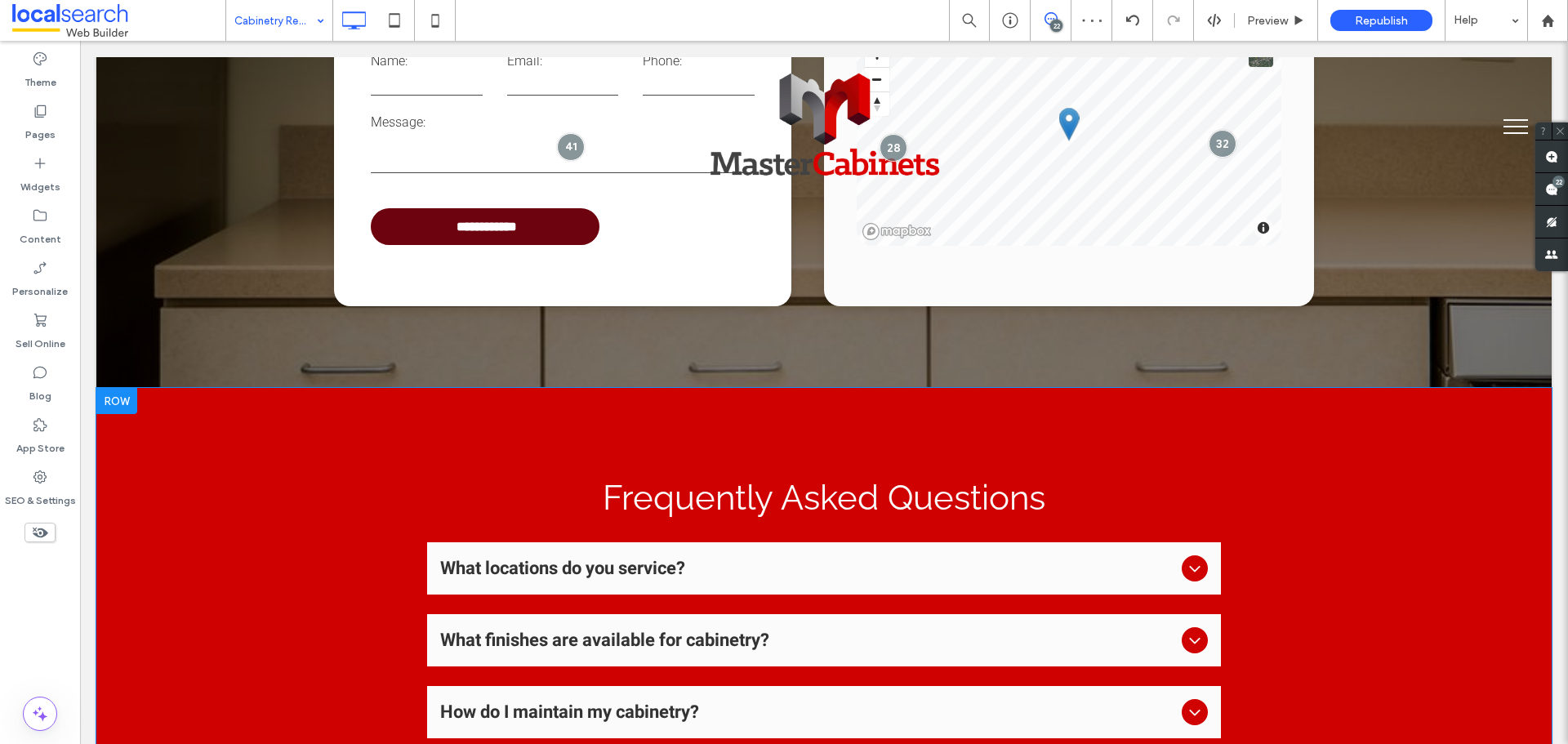
scroll to position [4002, 0]
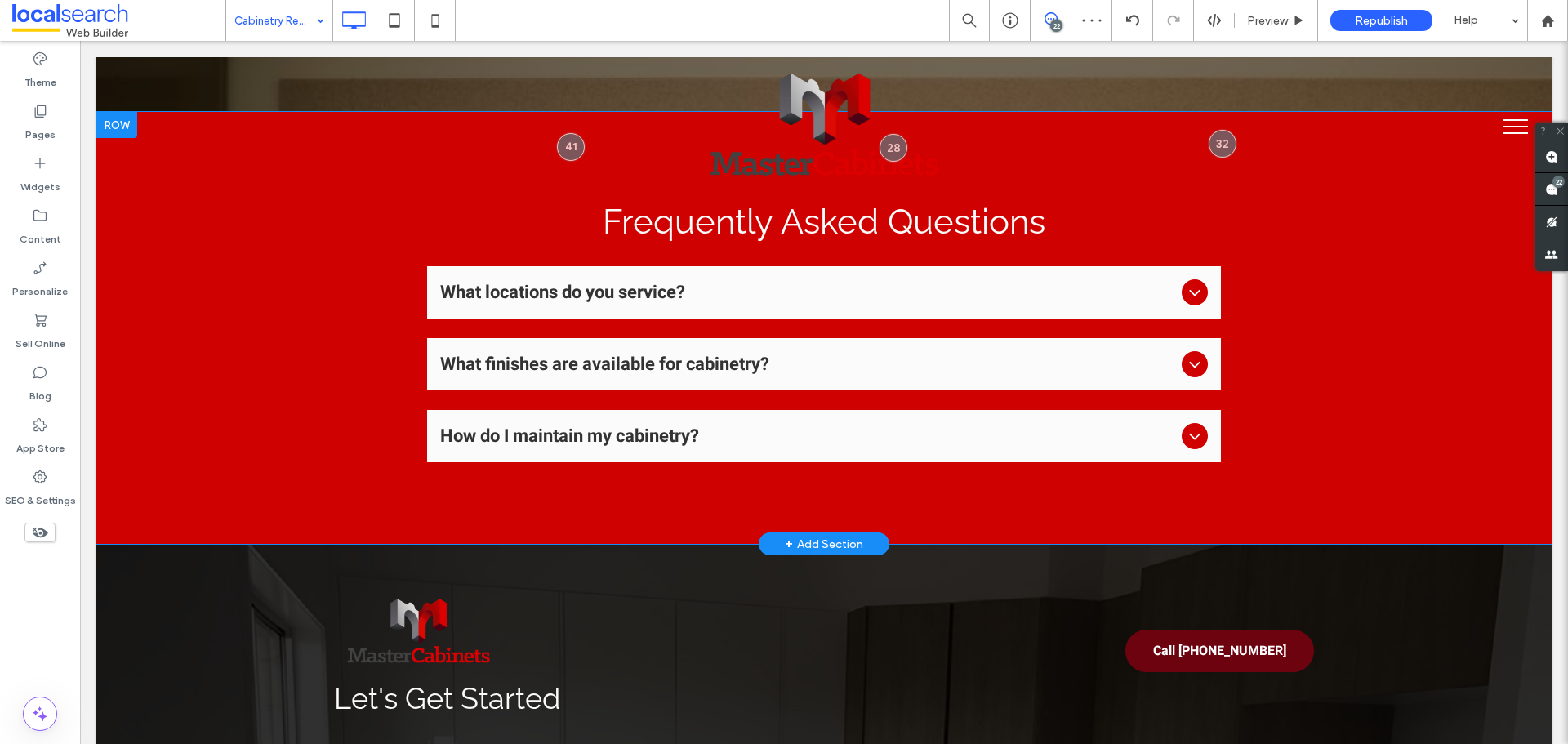
click at [241, 381] on div "Frequently Asked Questions What locations do you service? We serve throughout t…" at bounding box center [824, 328] width 1456 height 432
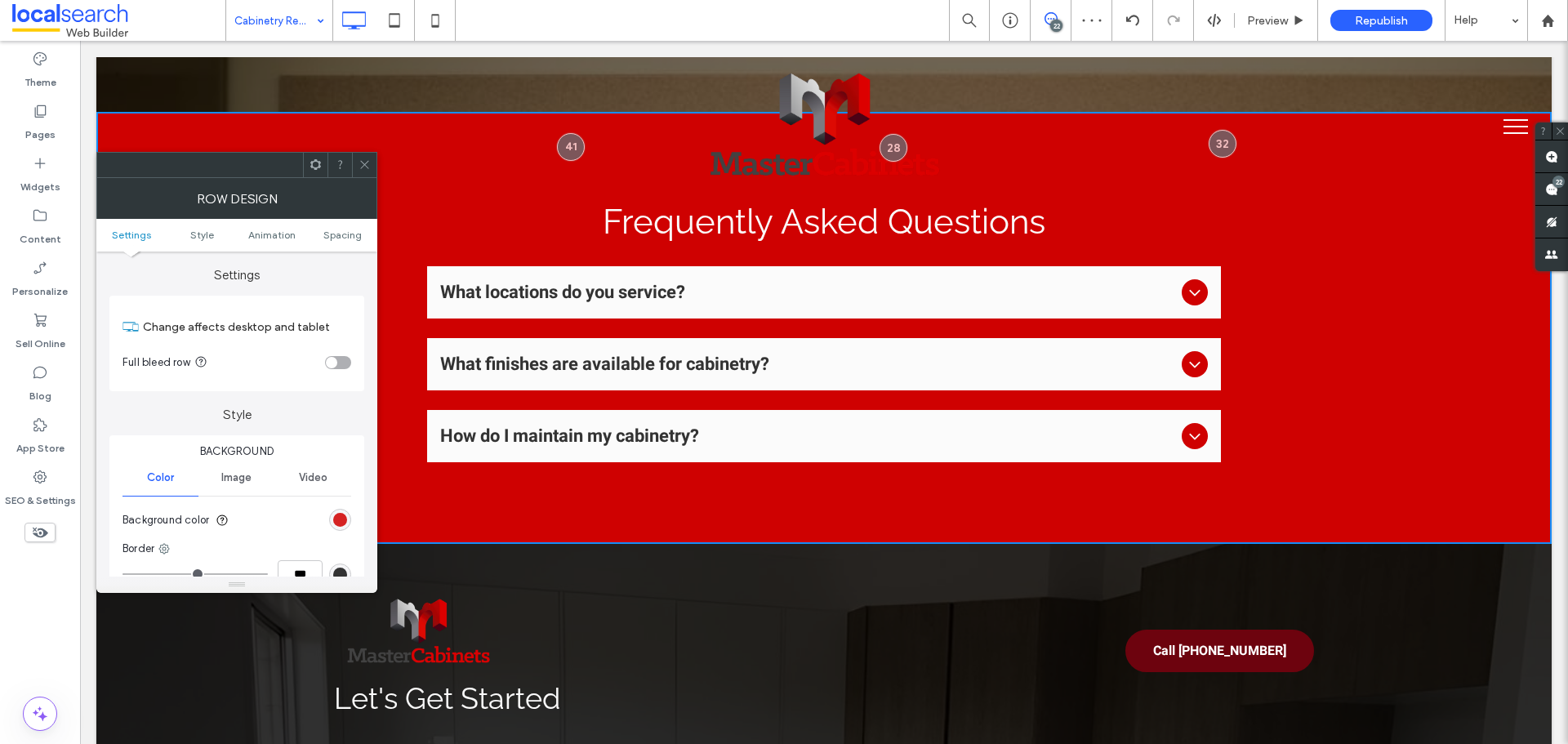
click at [337, 519] on div "rgb(207, 1, 1)" at bounding box center [340, 520] width 14 height 14
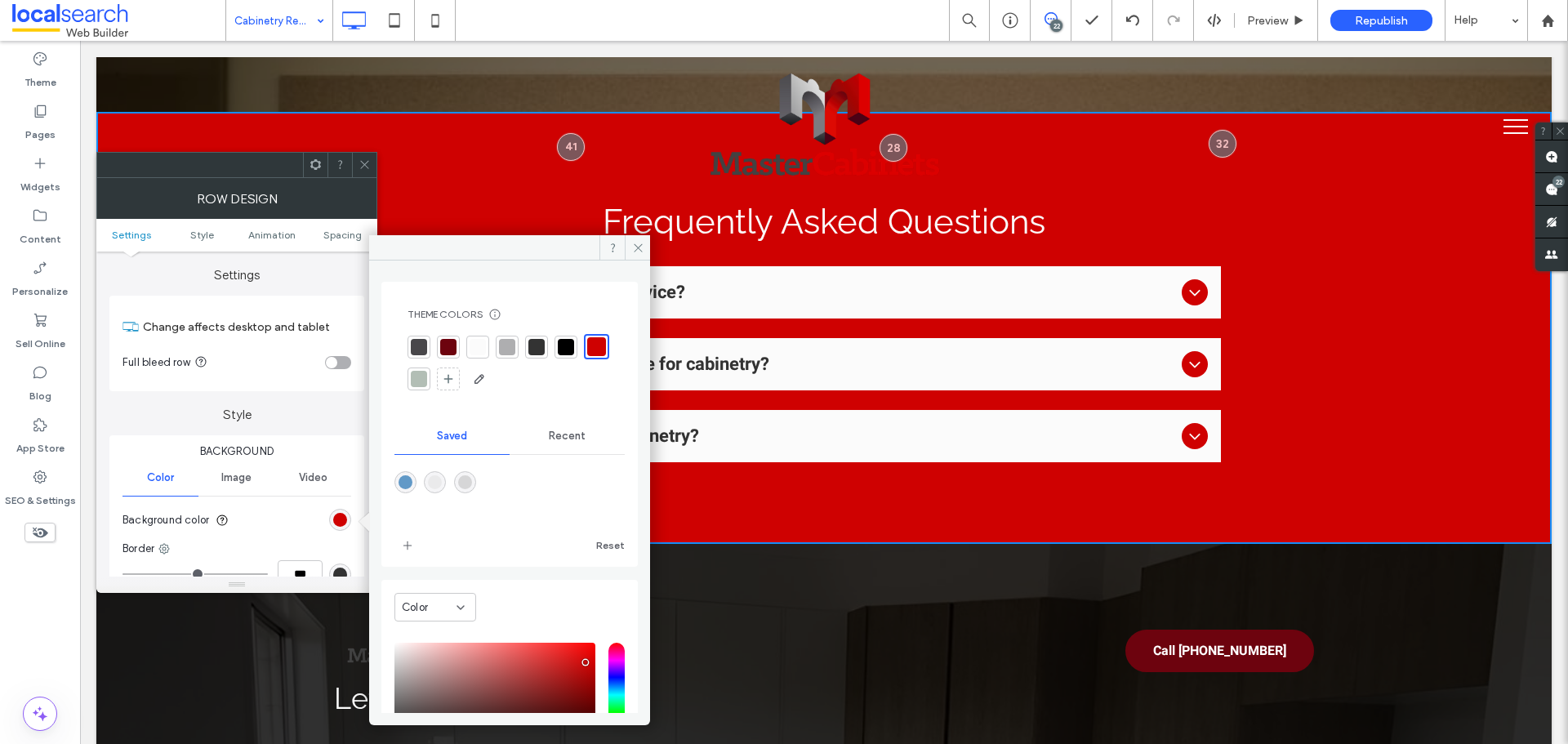
click at [471, 475] on div "rgba(214,214,215,1)" at bounding box center [465, 482] width 14 height 14
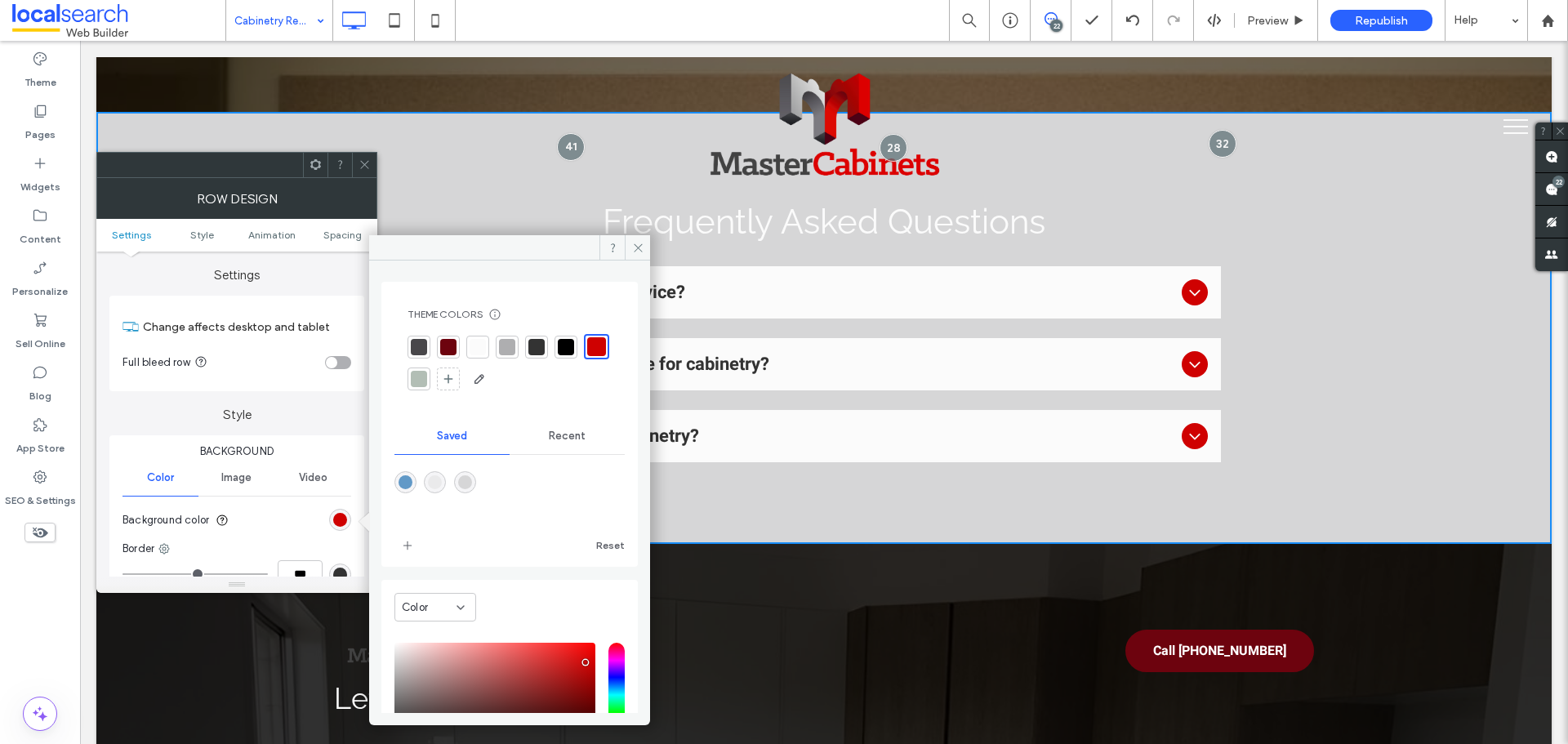
type input "*******"
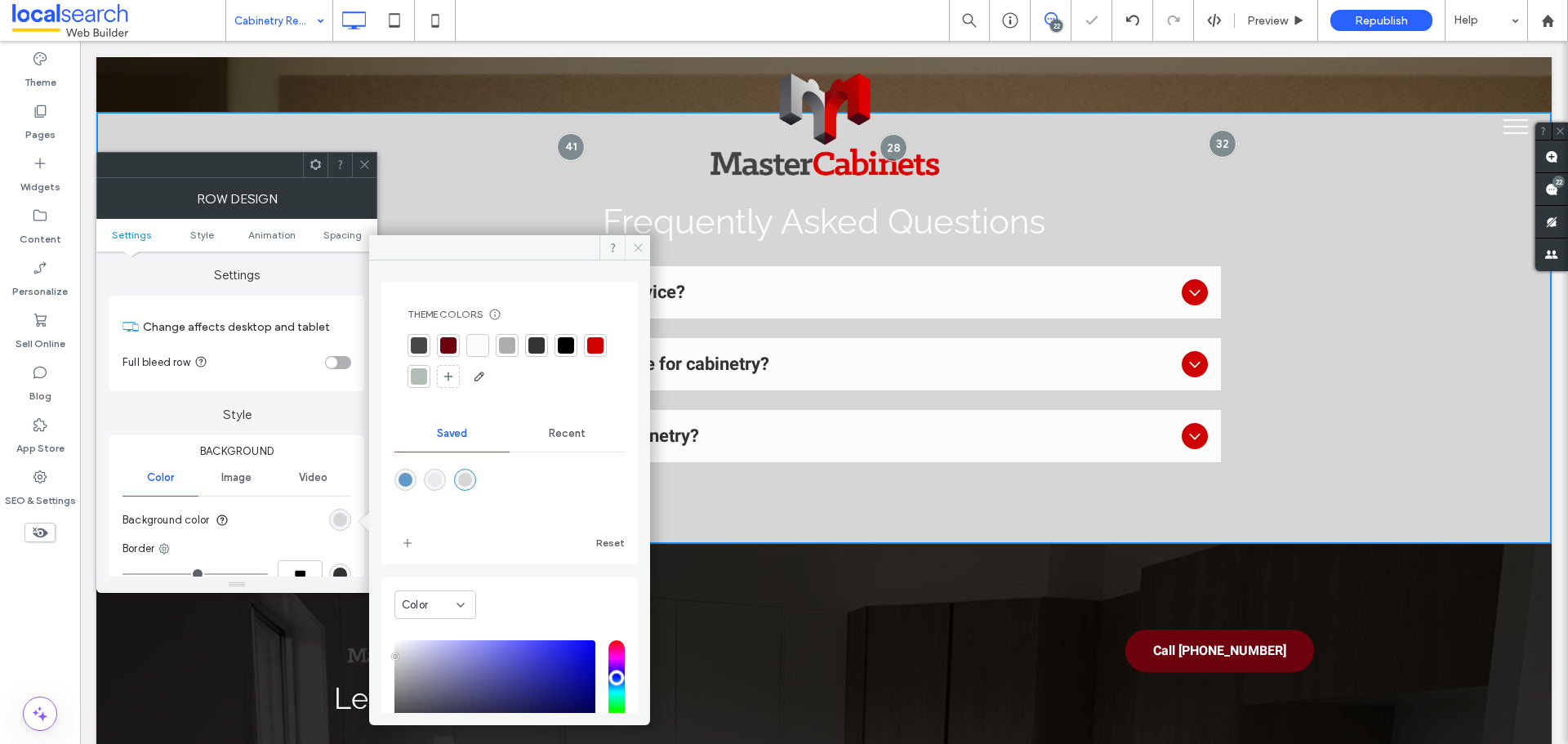
drag, startPoint x: 630, startPoint y: 245, endPoint x: 570, endPoint y: 208, distance: 70.5
click at [630, 245] on span at bounding box center [638, 247] width 25 height 24
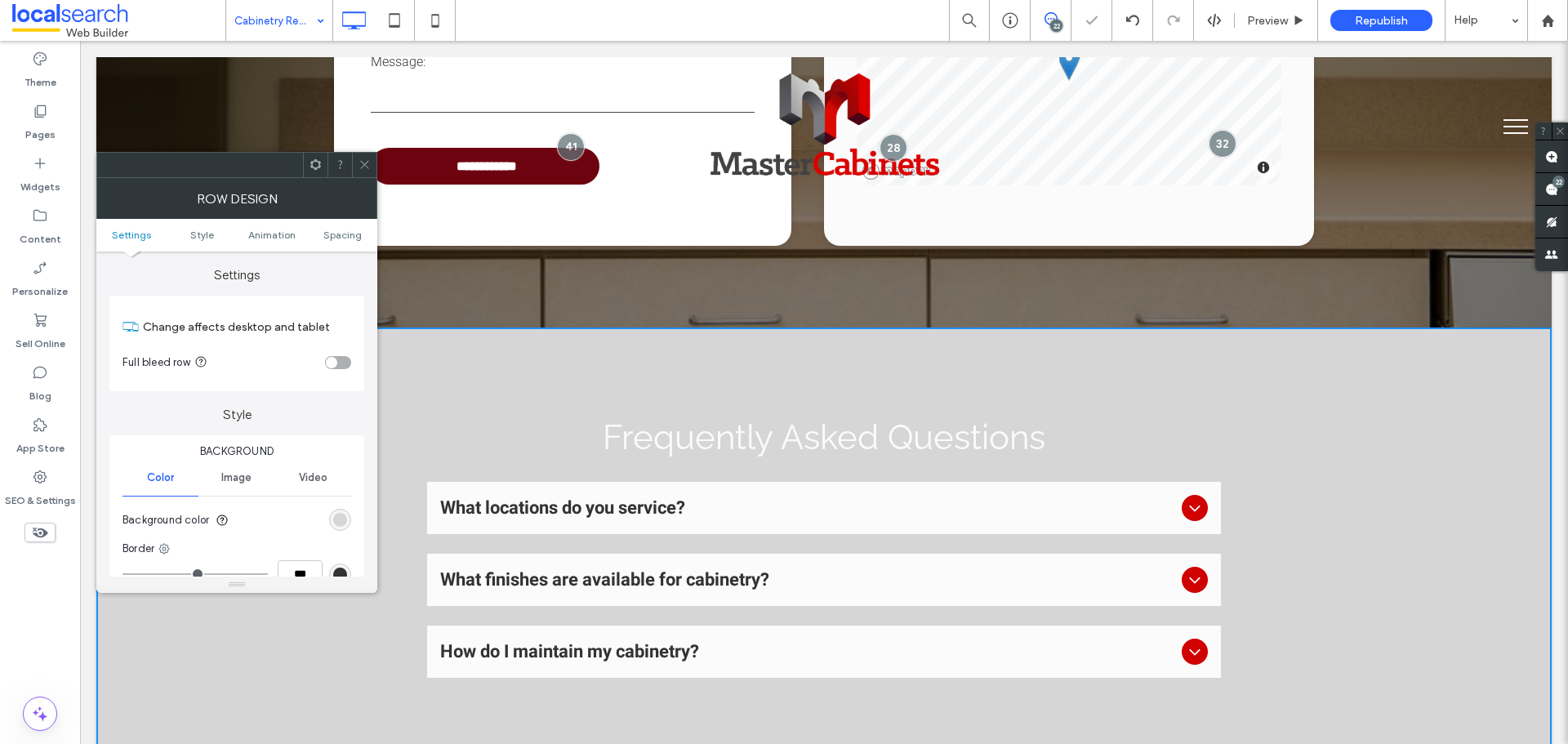
scroll to position [3757, 0]
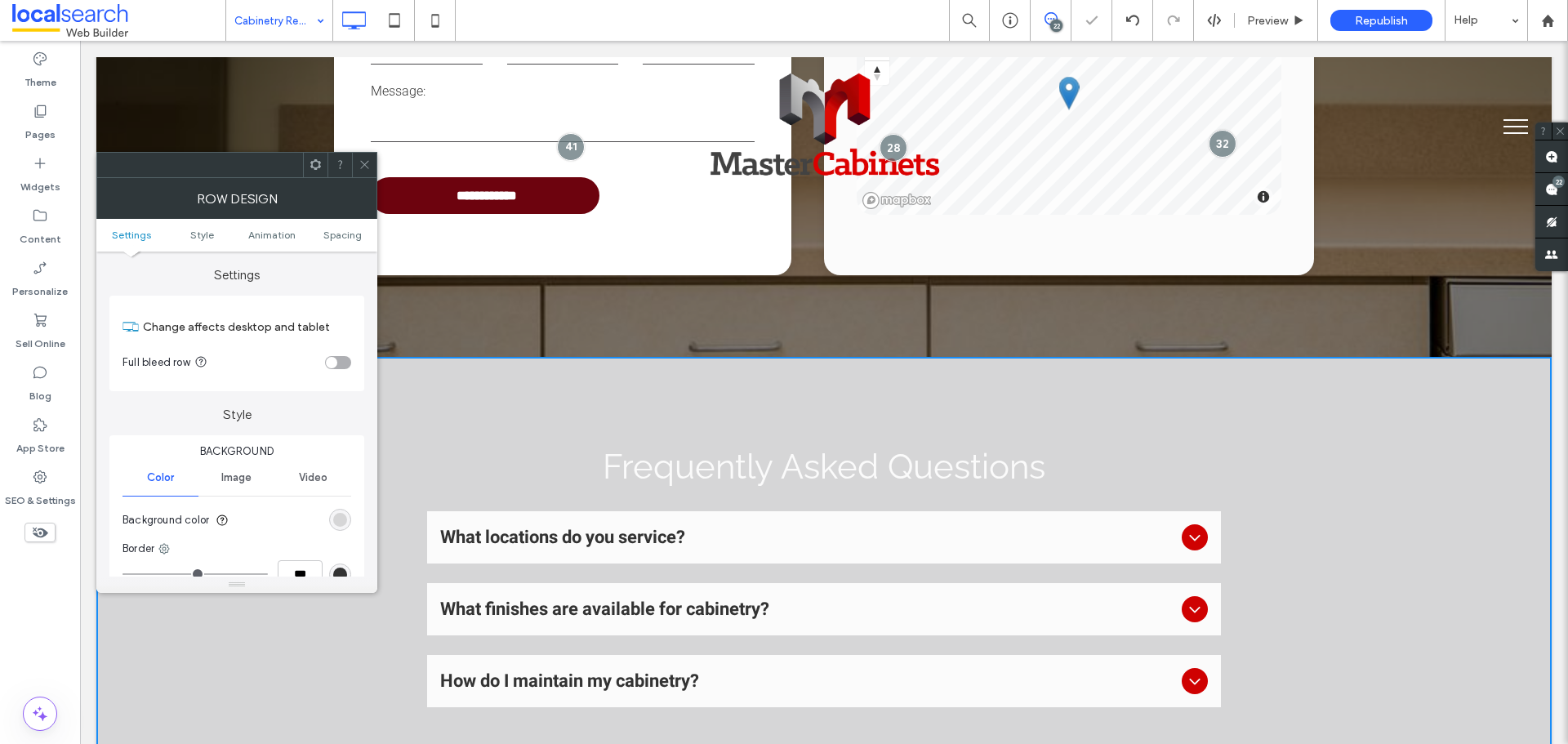
click at [679, 446] on span "Frequently Asked Questions" at bounding box center [824, 466] width 442 height 40
click at [359, 164] on icon at bounding box center [364, 165] width 12 height 12
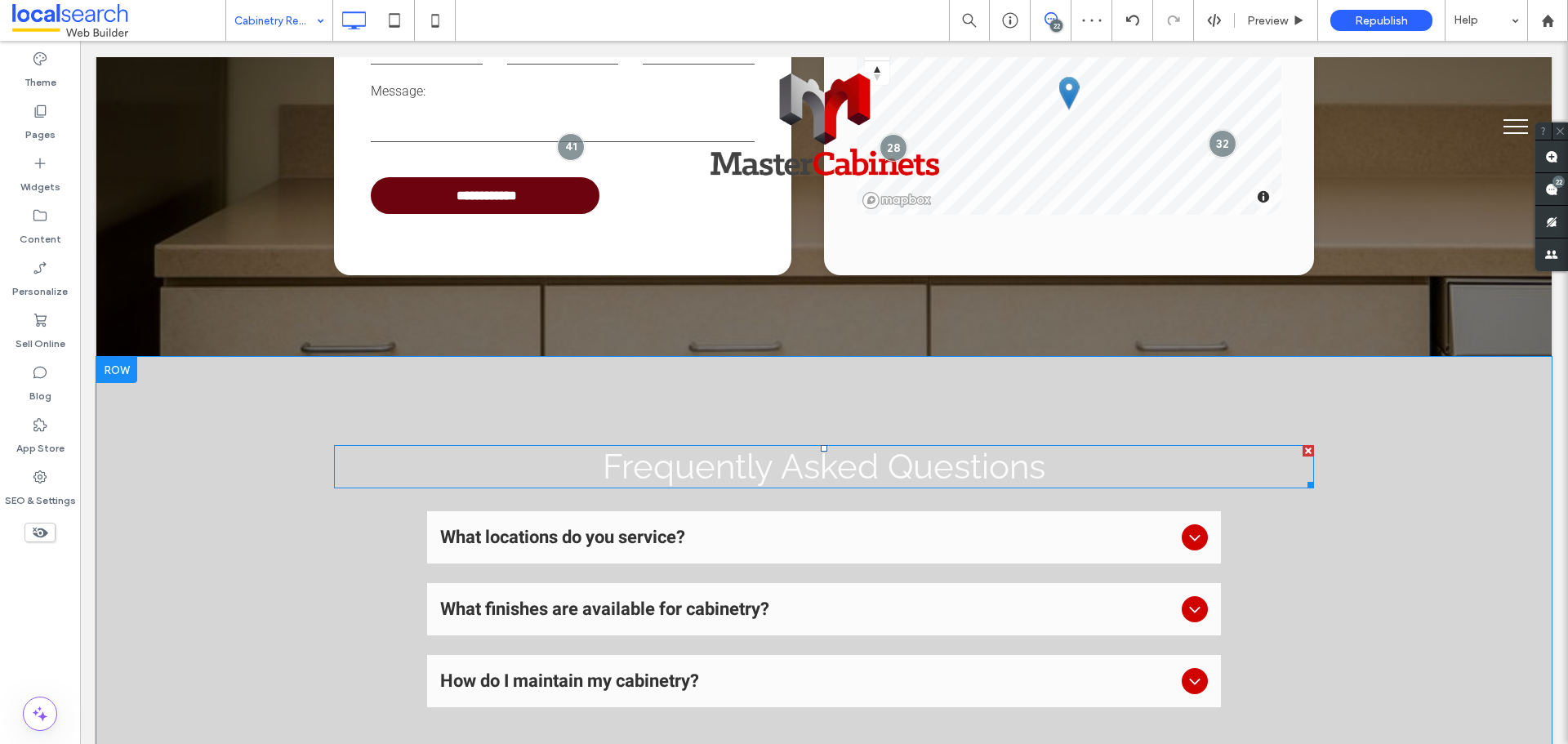
click at [673, 446] on span "Frequently Asked Questions" at bounding box center [824, 466] width 442 height 40
type input "*******"
type input "**"
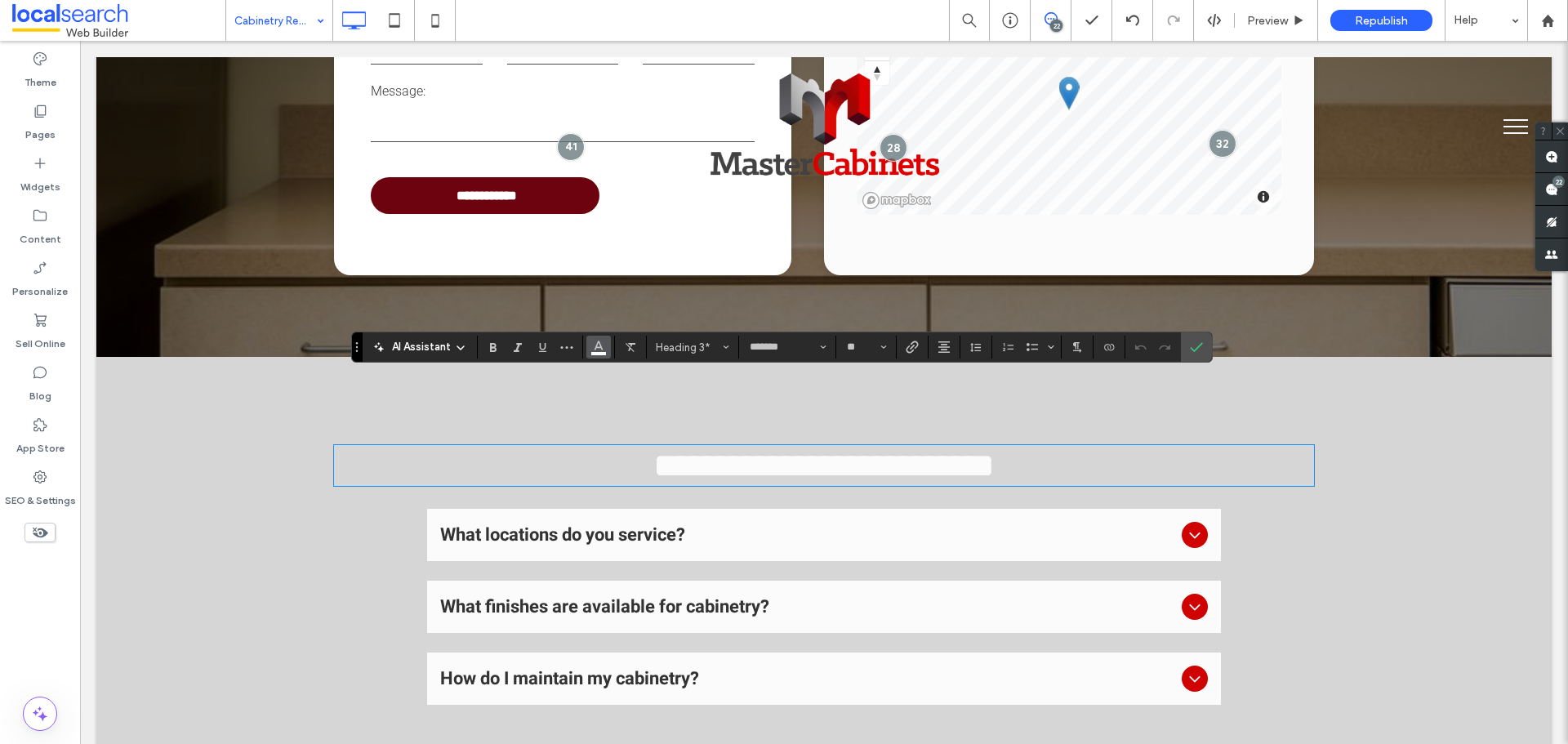
click at [604, 347] on icon "Color" at bounding box center [599, 346] width 13 height 13
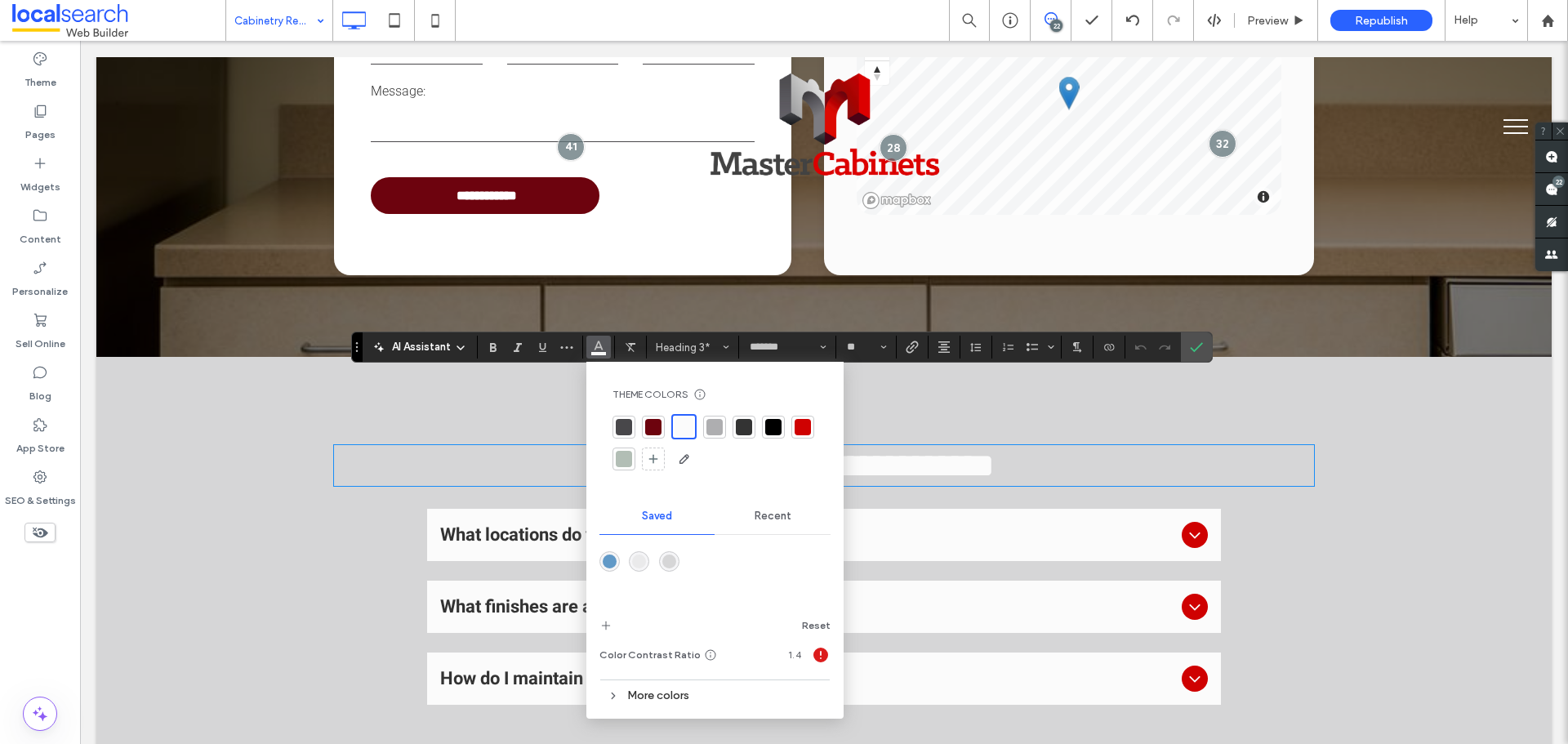
click at [778, 422] on div at bounding box center [773, 427] width 17 height 17
click at [1186, 346] on label "Confirm" at bounding box center [1196, 347] width 24 height 29
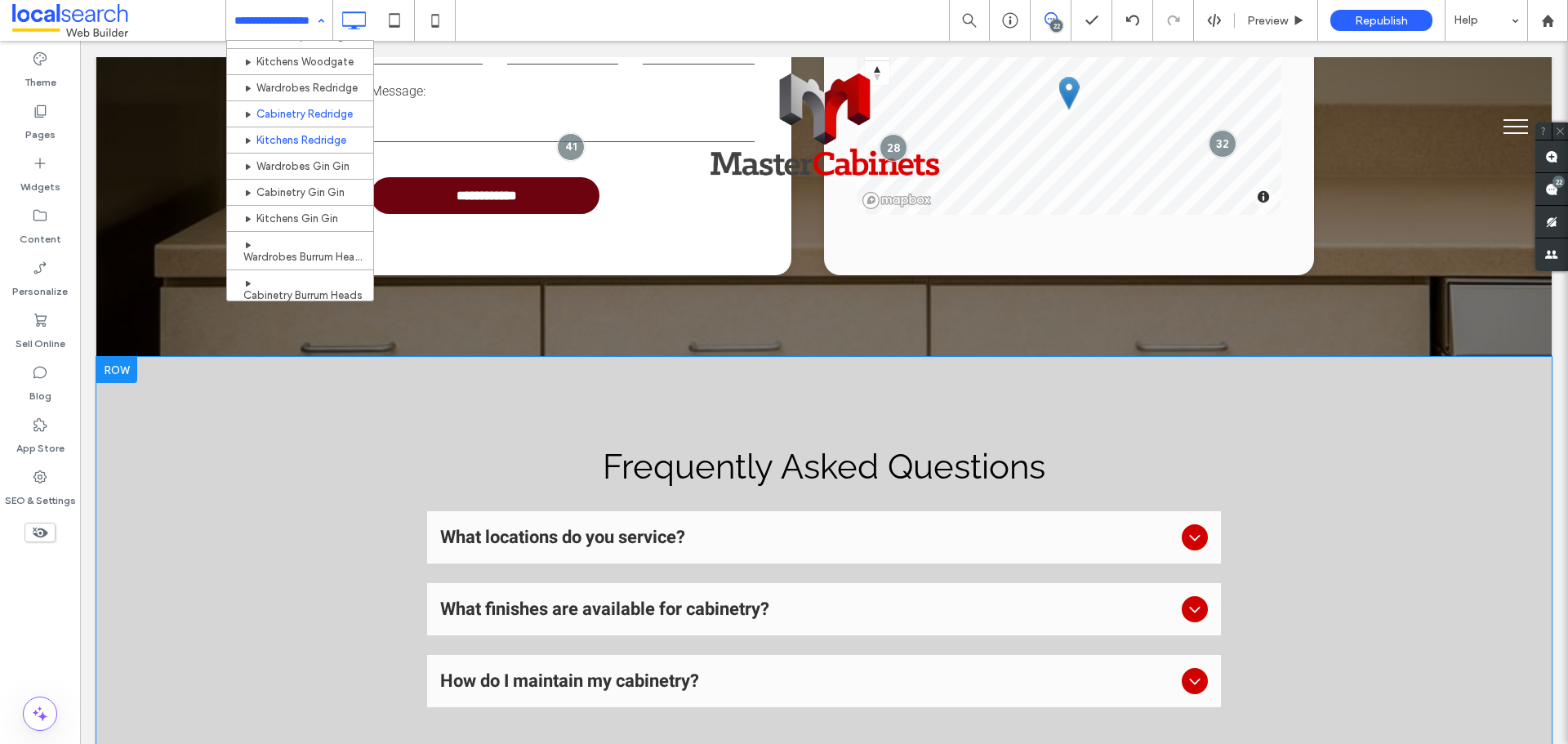
scroll to position [653, 0]
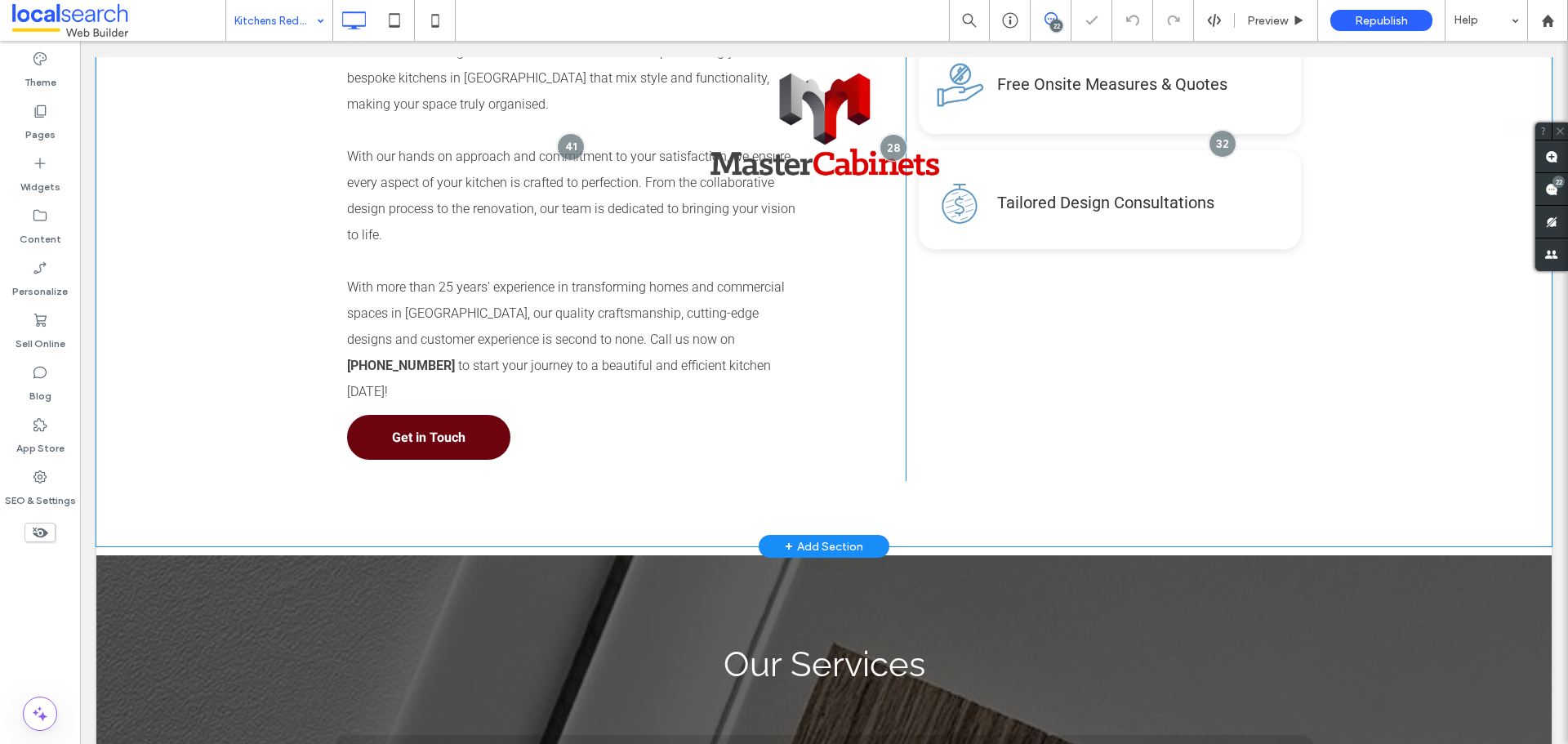
click at [135, 364] on div "Unveil Your Kitchen's Potential Are you tired of cooking in a kitchen that does…" at bounding box center [824, 169] width 1456 height 754
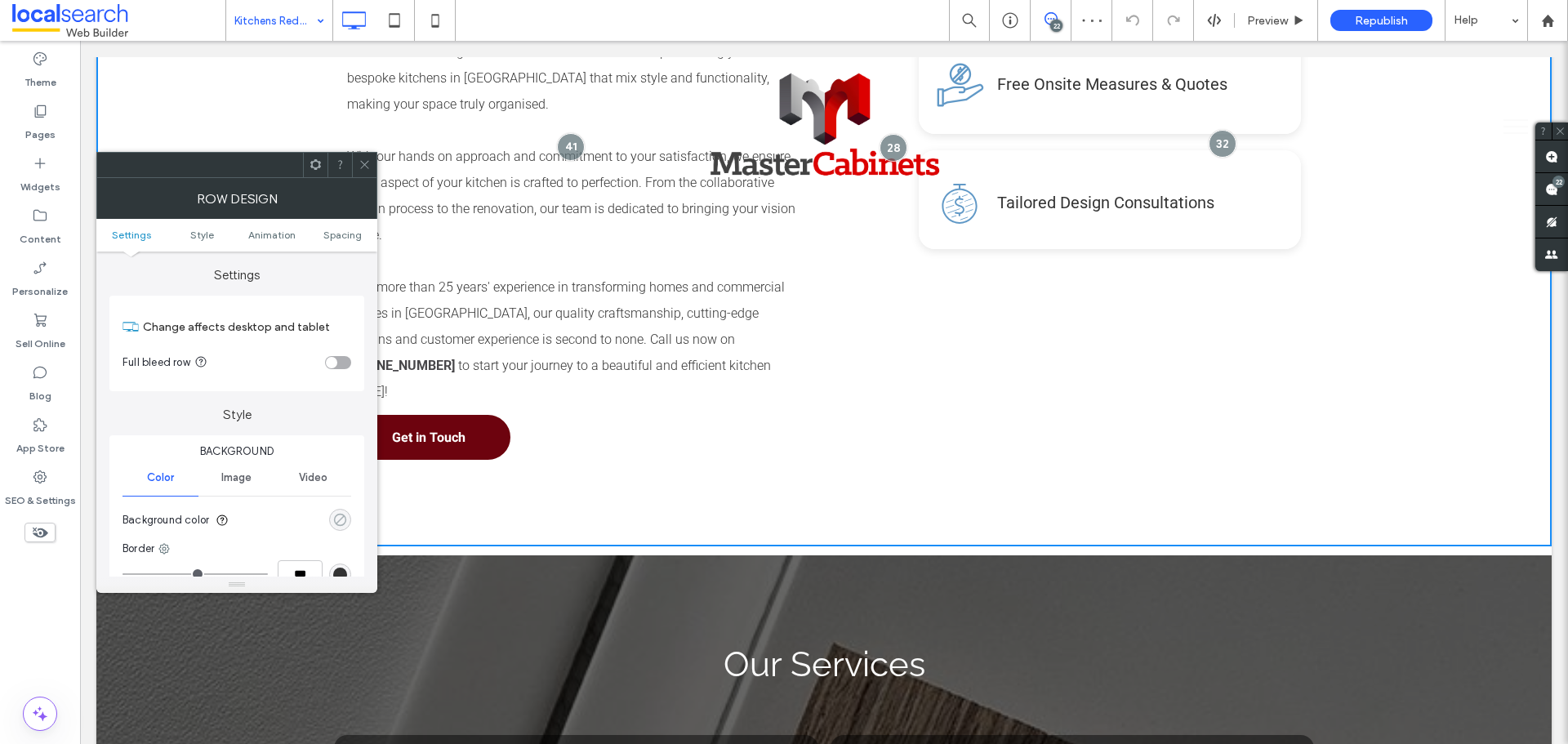
click at [344, 521] on div "rgba(0, 0, 0, 0)" at bounding box center [340, 520] width 14 height 14
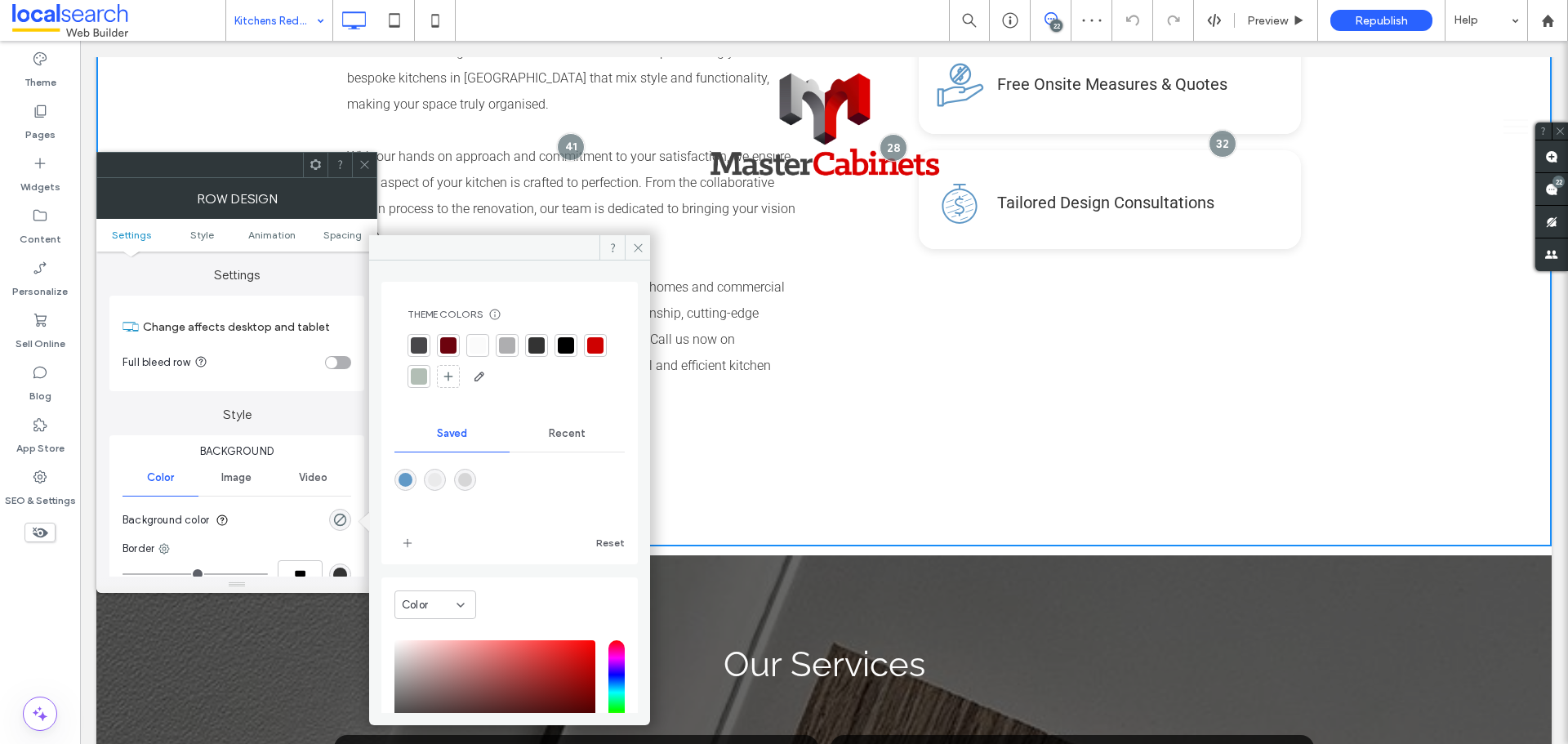
click at [476, 485] on div "rgba(214,214,215,1)" at bounding box center [465, 480] width 22 height 22
type input "*******"
type input "***"
type input "****"
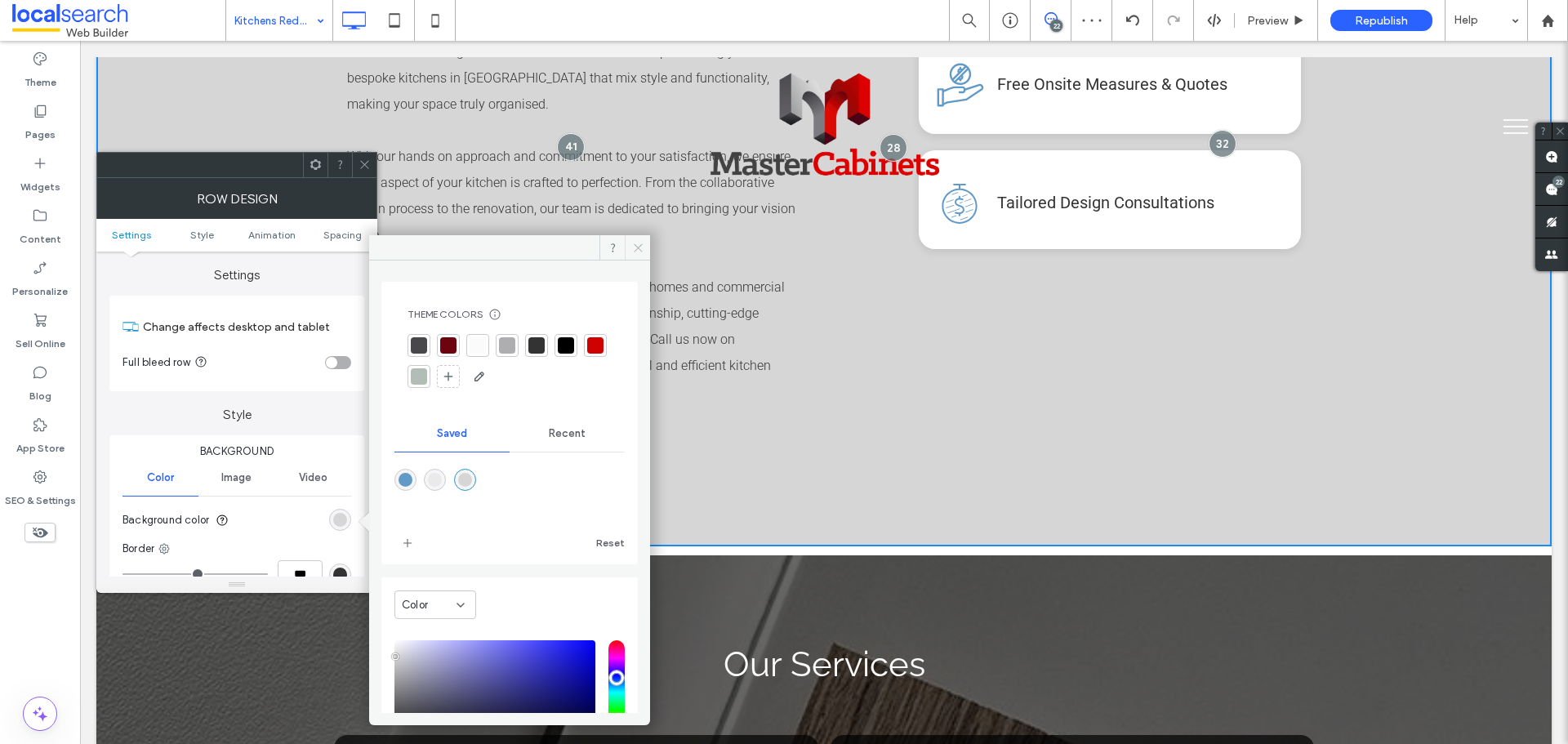
click at [636, 243] on icon at bounding box center [638, 248] width 12 height 12
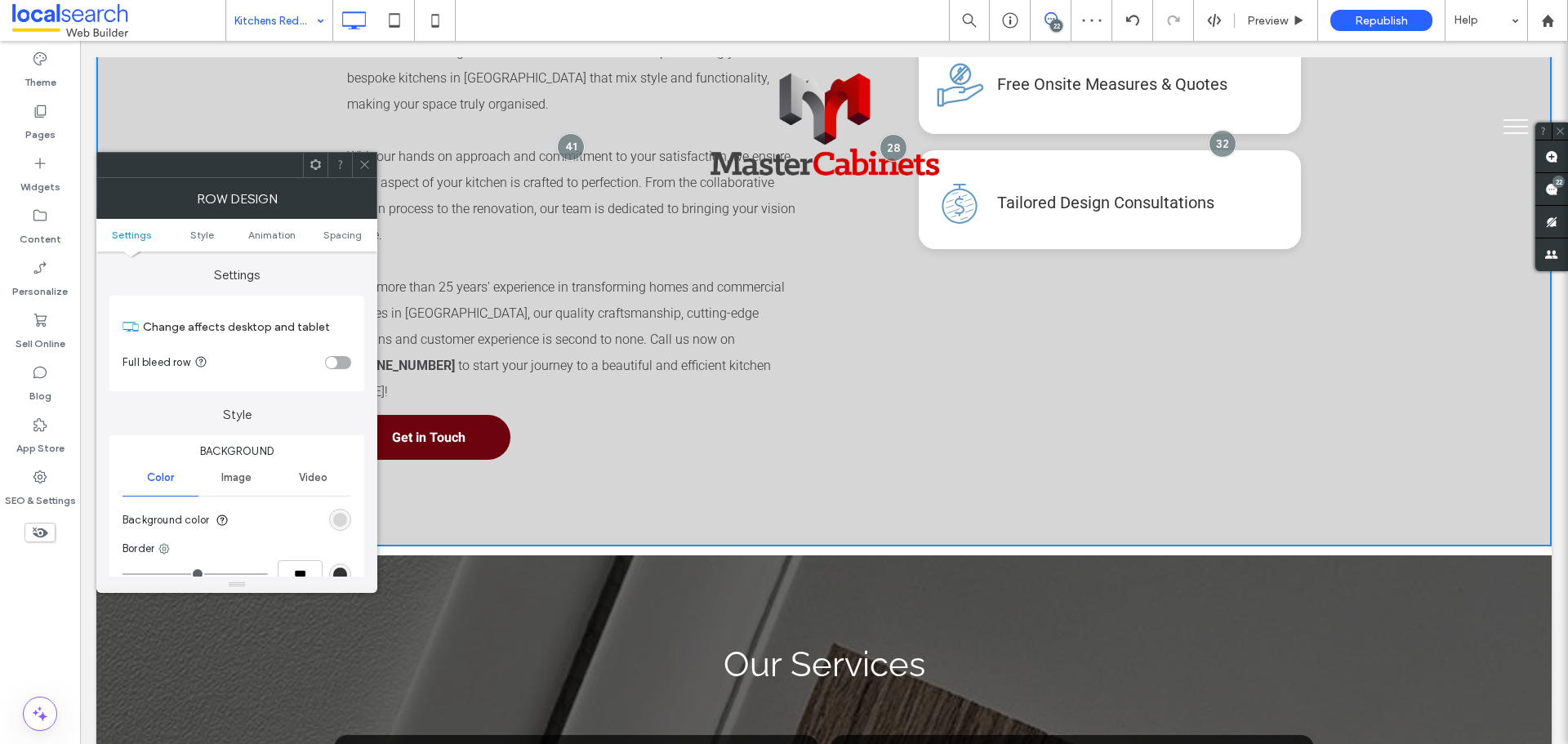
click at [366, 164] on icon at bounding box center [364, 165] width 12 height 12
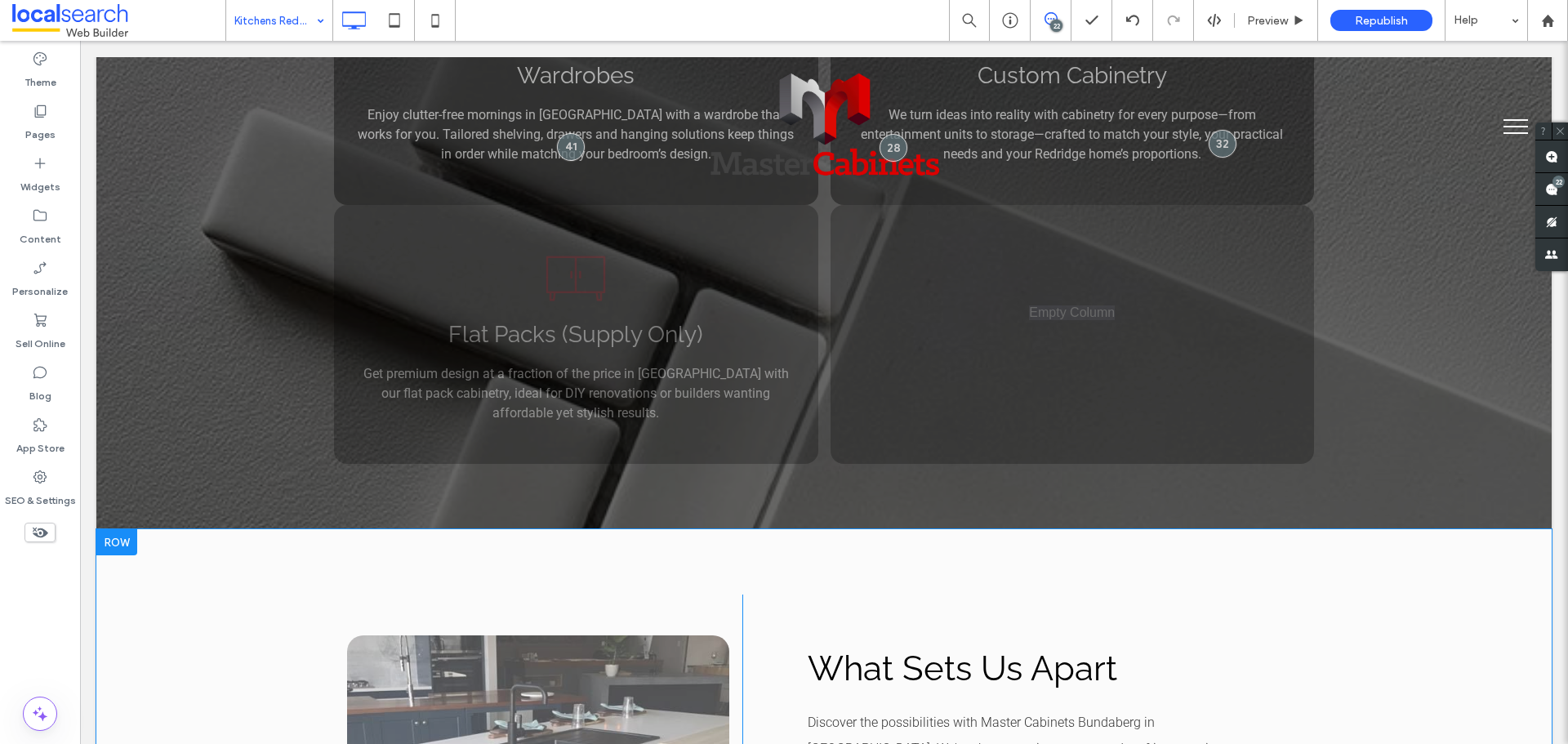
scroll to position [2614, 0]
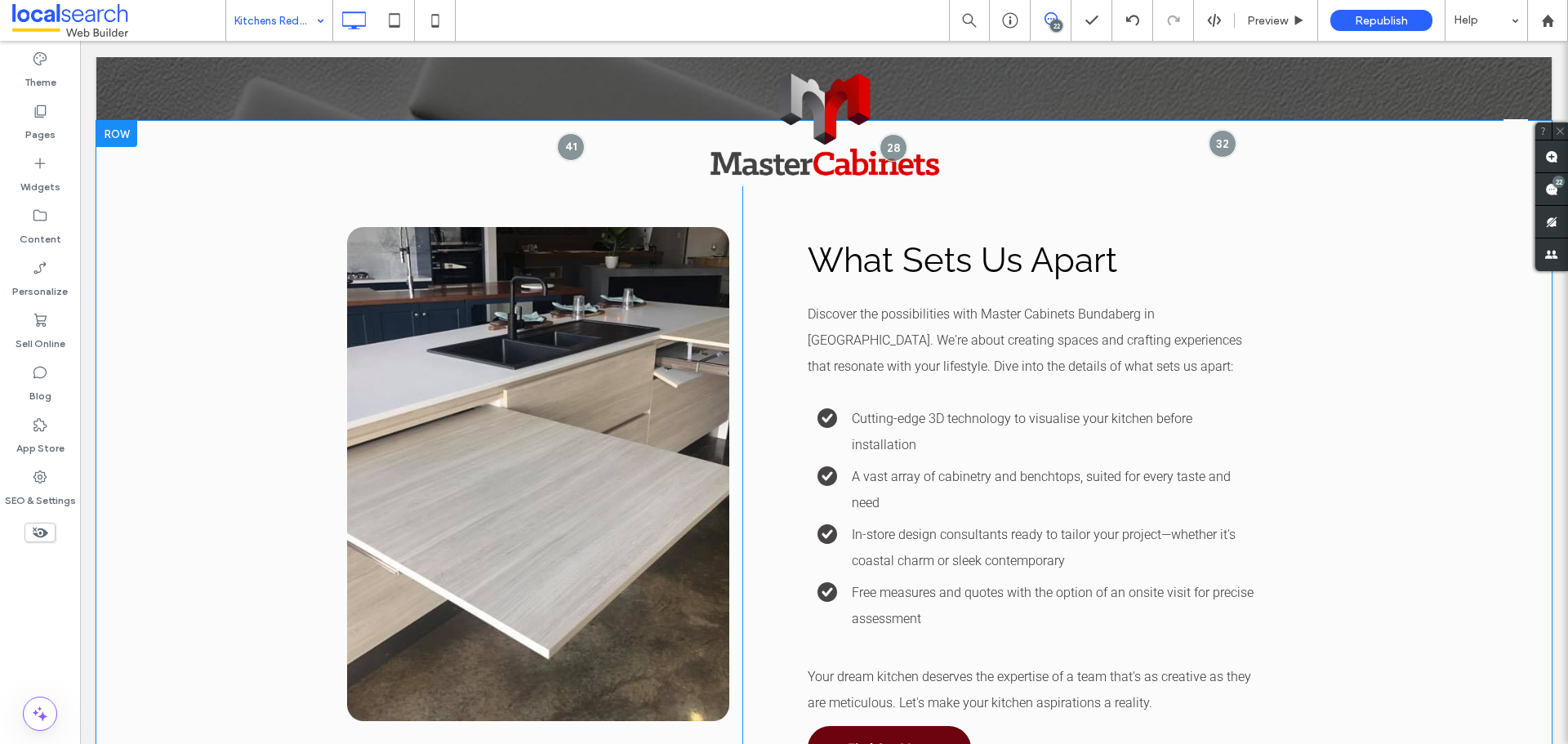
click at [249, 413] on div "Click To Paste What Sets Us Apart Discover the possibilities with Master Cabine…" at bounding box center [824, 489] width 1456 height 737
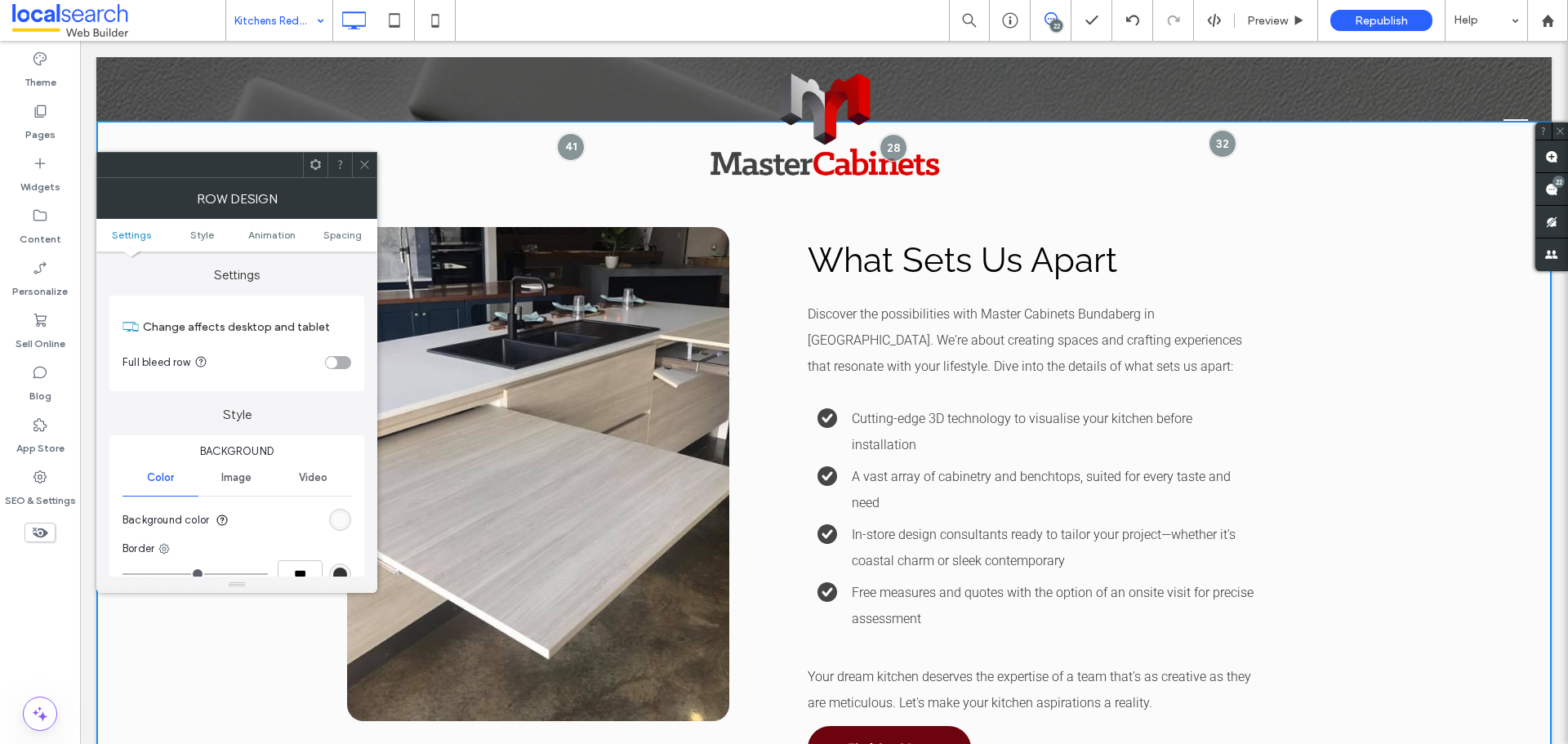
click at [347, 524] on div "rgb(251, 251, 251)" at bounding box center [340, 520] width 14 height 14
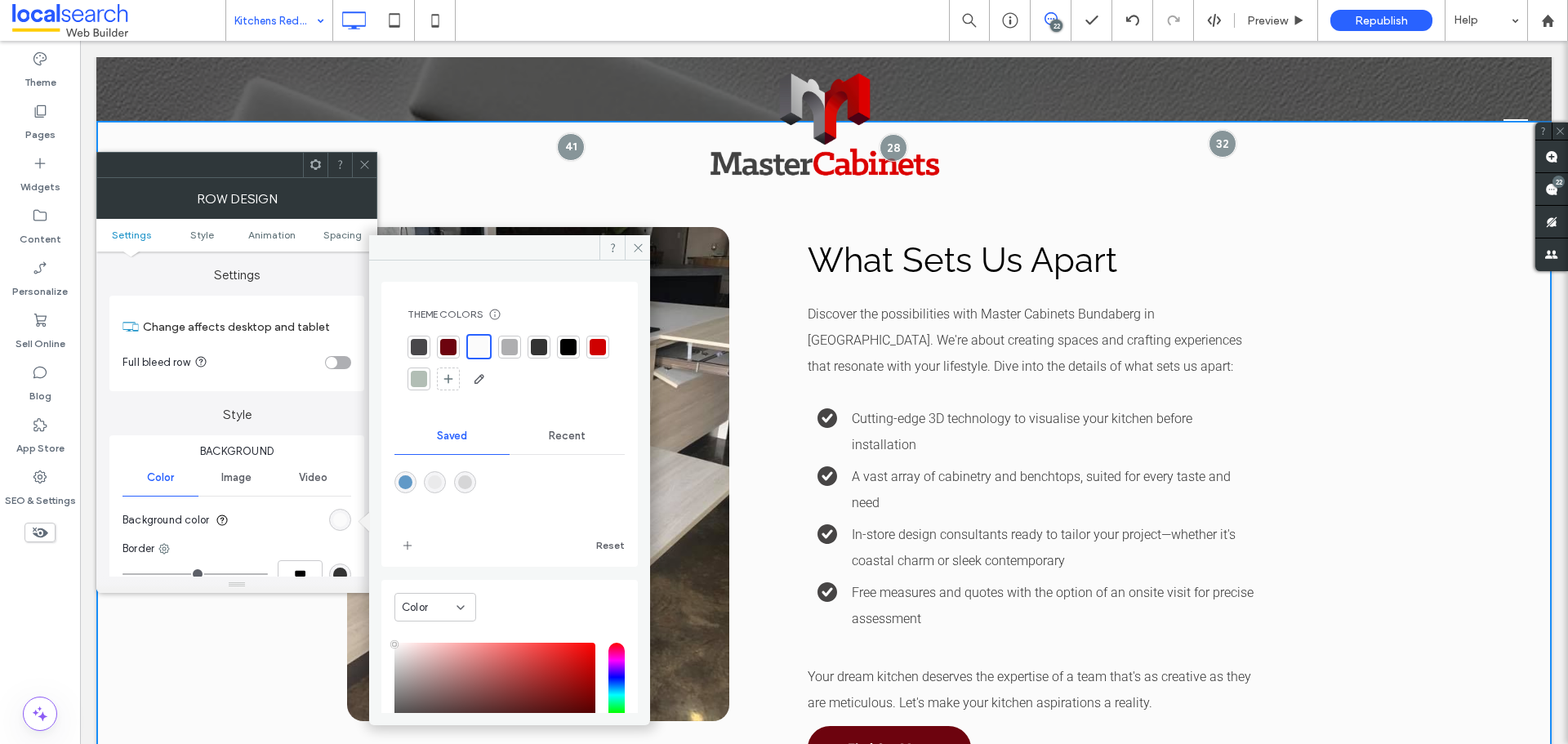
click at [441, 489] on div "rgba(234,234,235,1)" at bounding box center [435, 482] width 22 height 22
type input "*******"
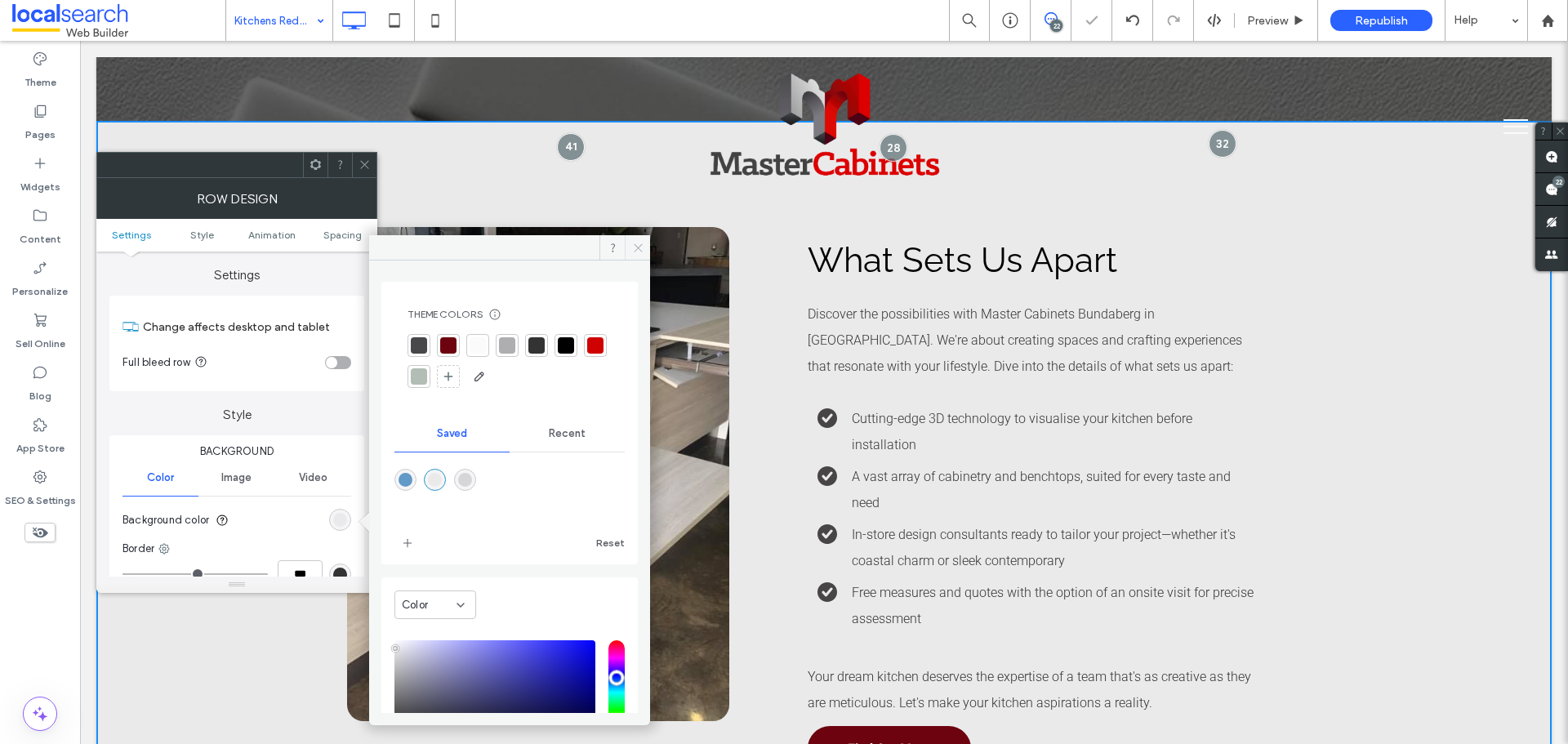
click at [643, 249] on icon at bounding box center [638, 248] width 12 height 12
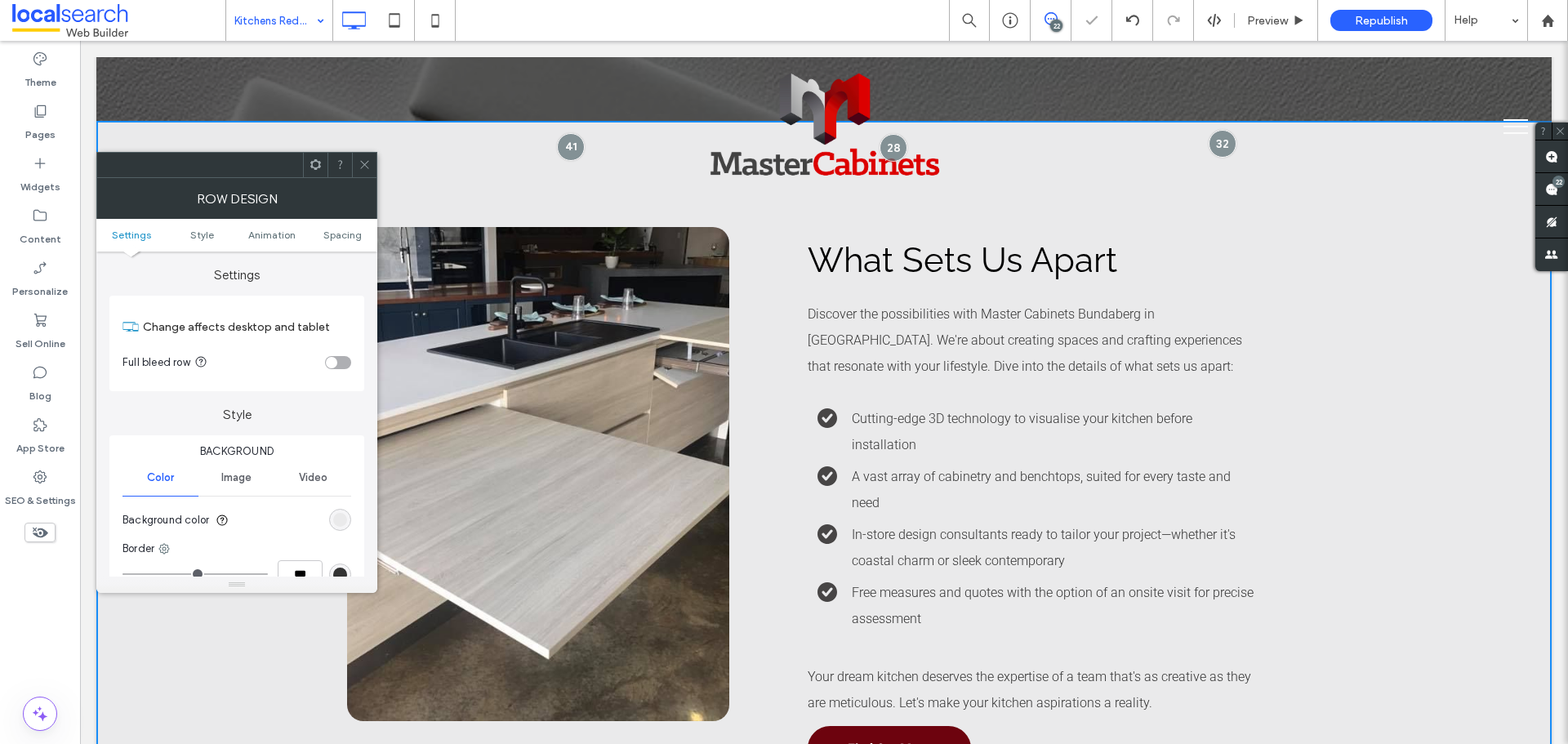
click at [363, 166] on icon at bounding box center [364, 165] width 12 height 12
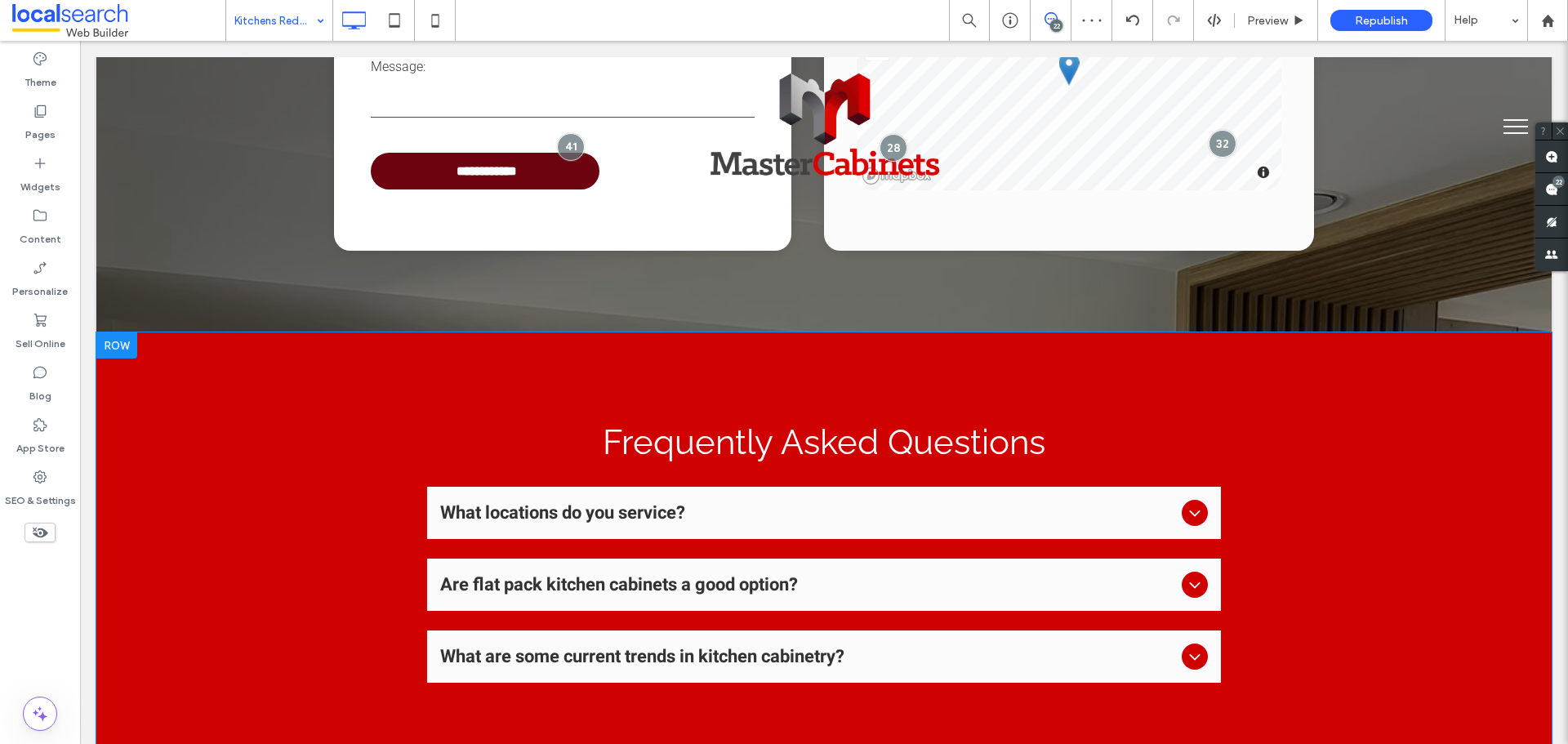
scroll to position [4002, 0]
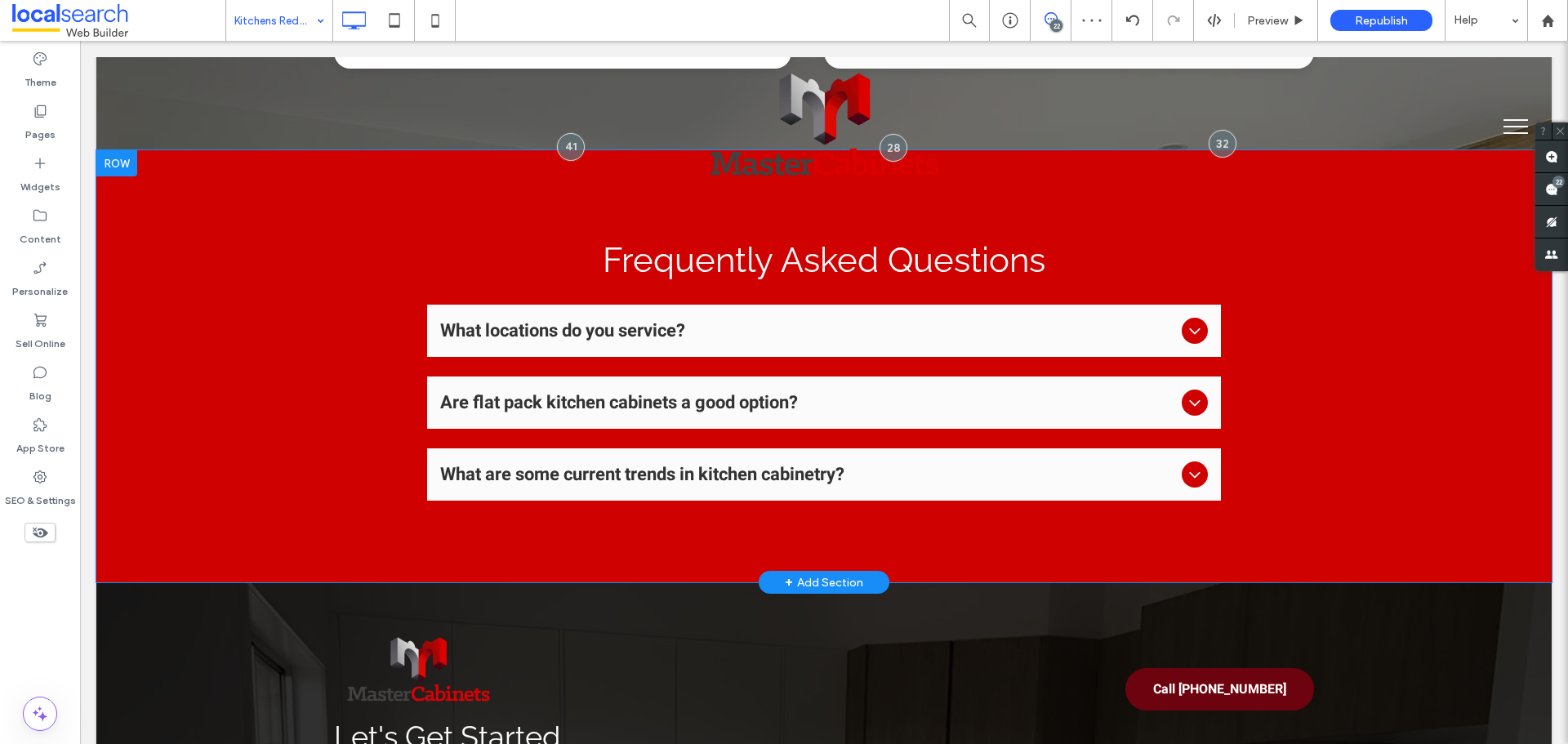
click at [233, 354] on div "Frequently Asked Questions What locations do you service? We serve throughout t…" at bounding box center [824, 367] width 1456 height 432
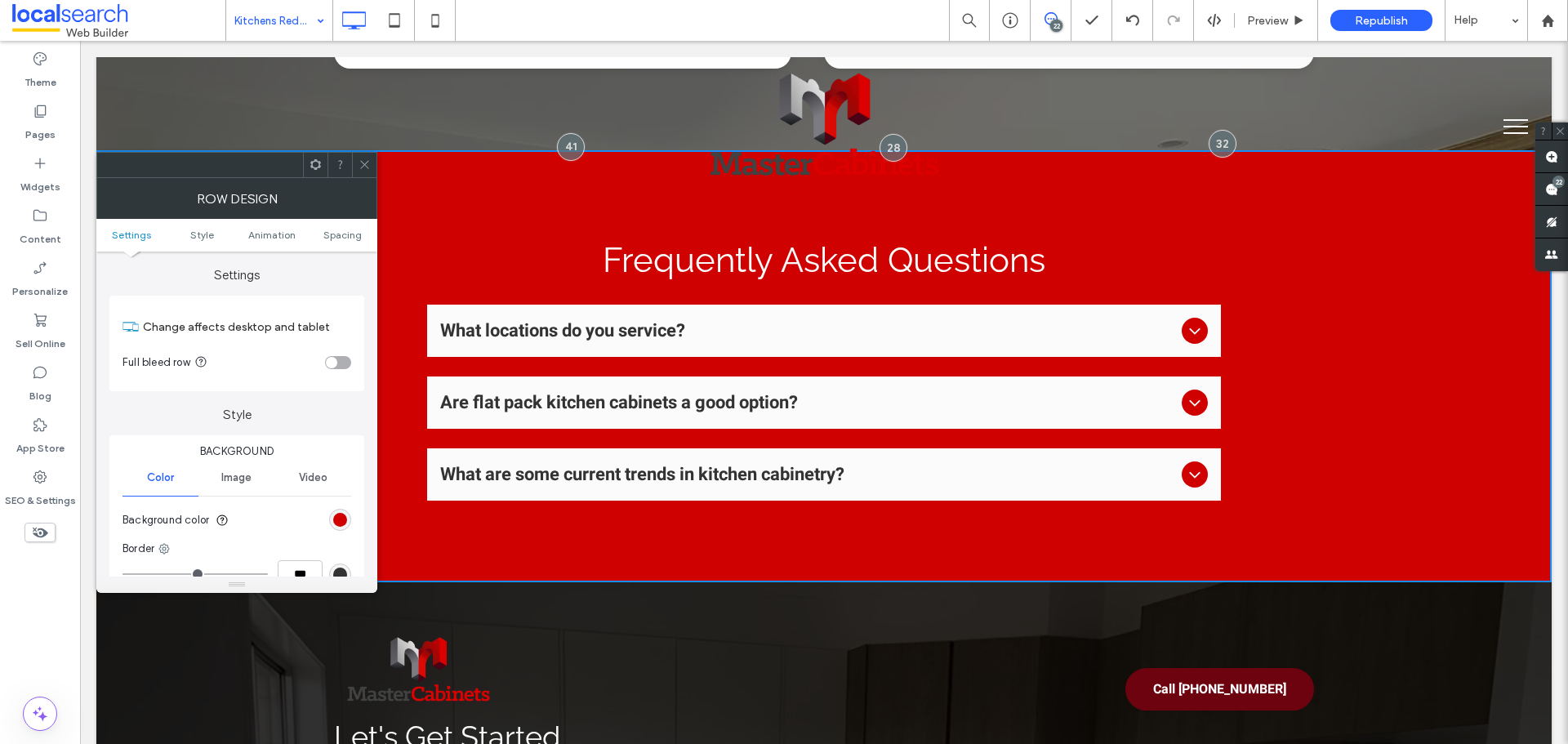
click at [329, 512] on section "Background color" at bounding box center [236, 520] width 229 height 41
click at [340, 515] on div "rgb(207, 1, 1)" at bounding box center [340, 520] width 14 height 14
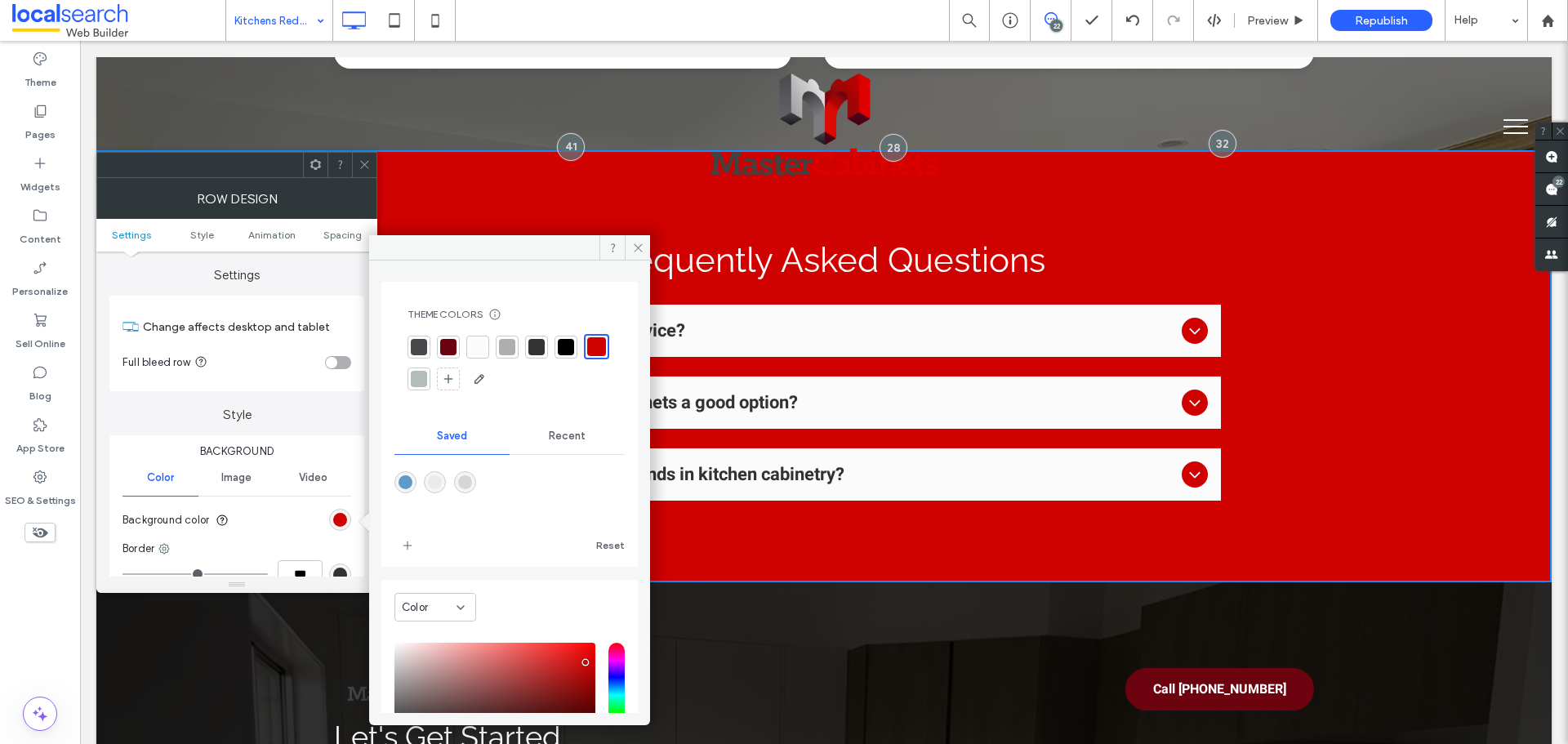
click at [472, 478] on div "rgba(214,214,215,1)" at bounding box center [465, 482] width 14 height 14
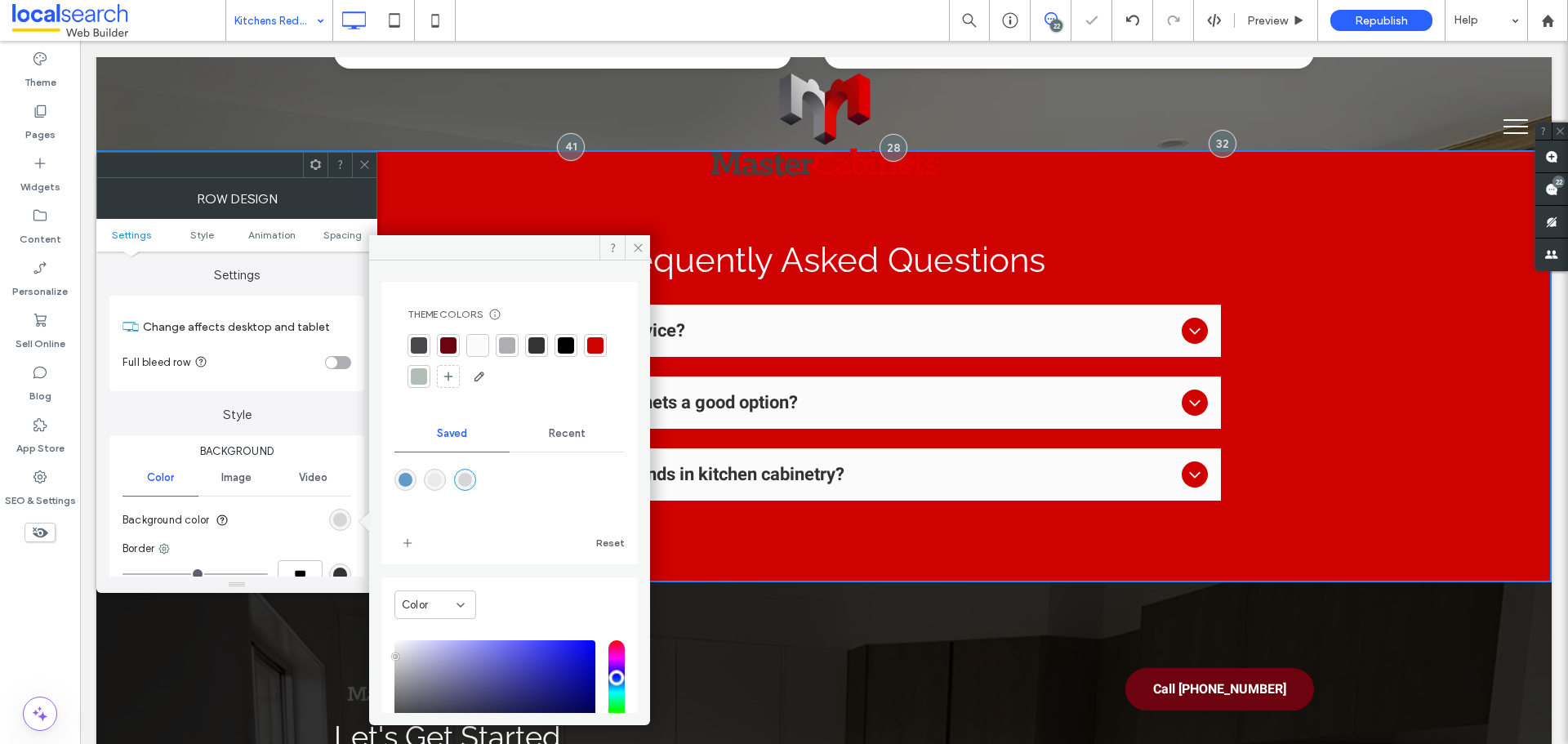
type input "*******"
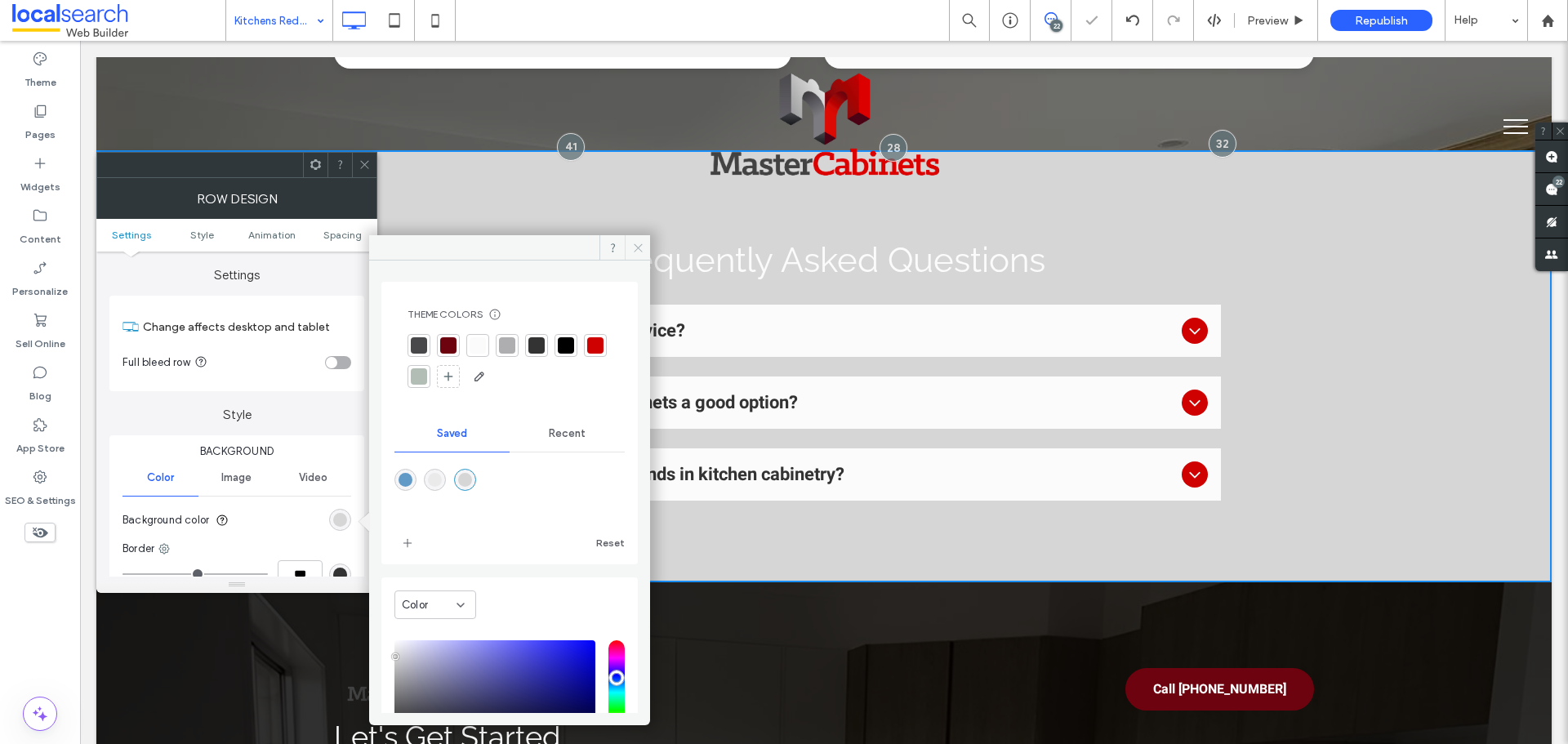
click at [630, 244] on span at bounding box center [638, 247] width 25 height 24
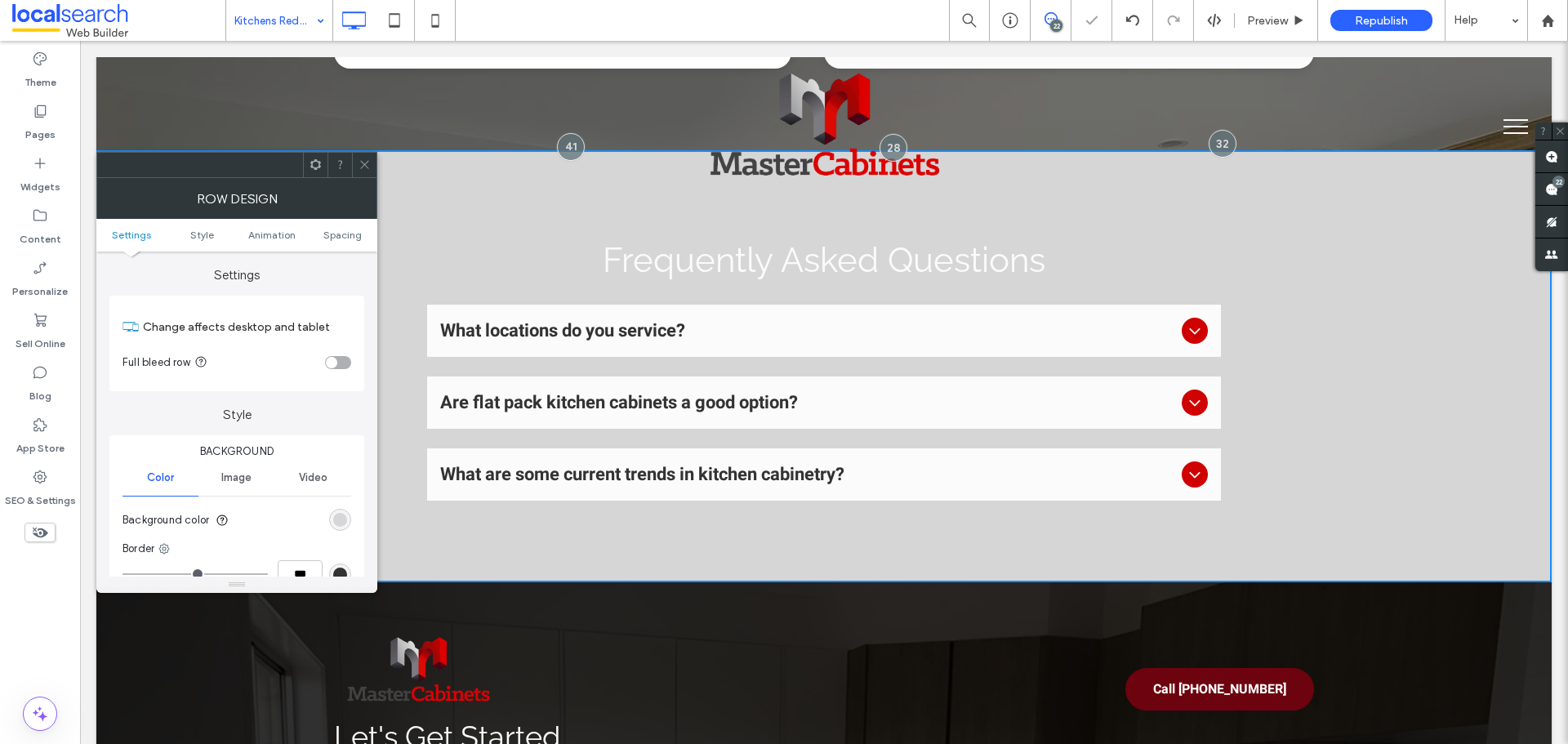
click at [365, 165] on use at bounding box center [364, 165] width 8 height 8
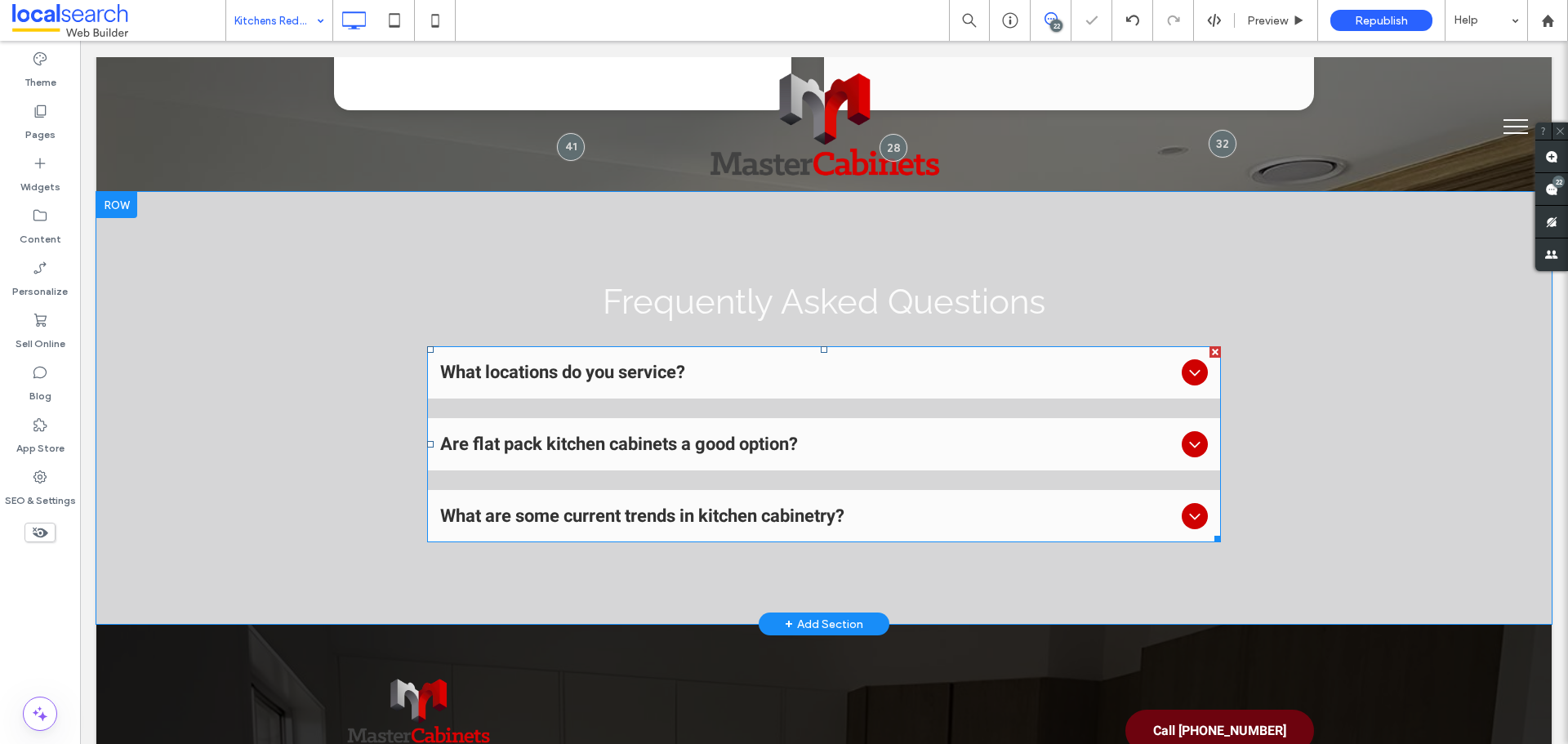
scroll to position [3920, 0]
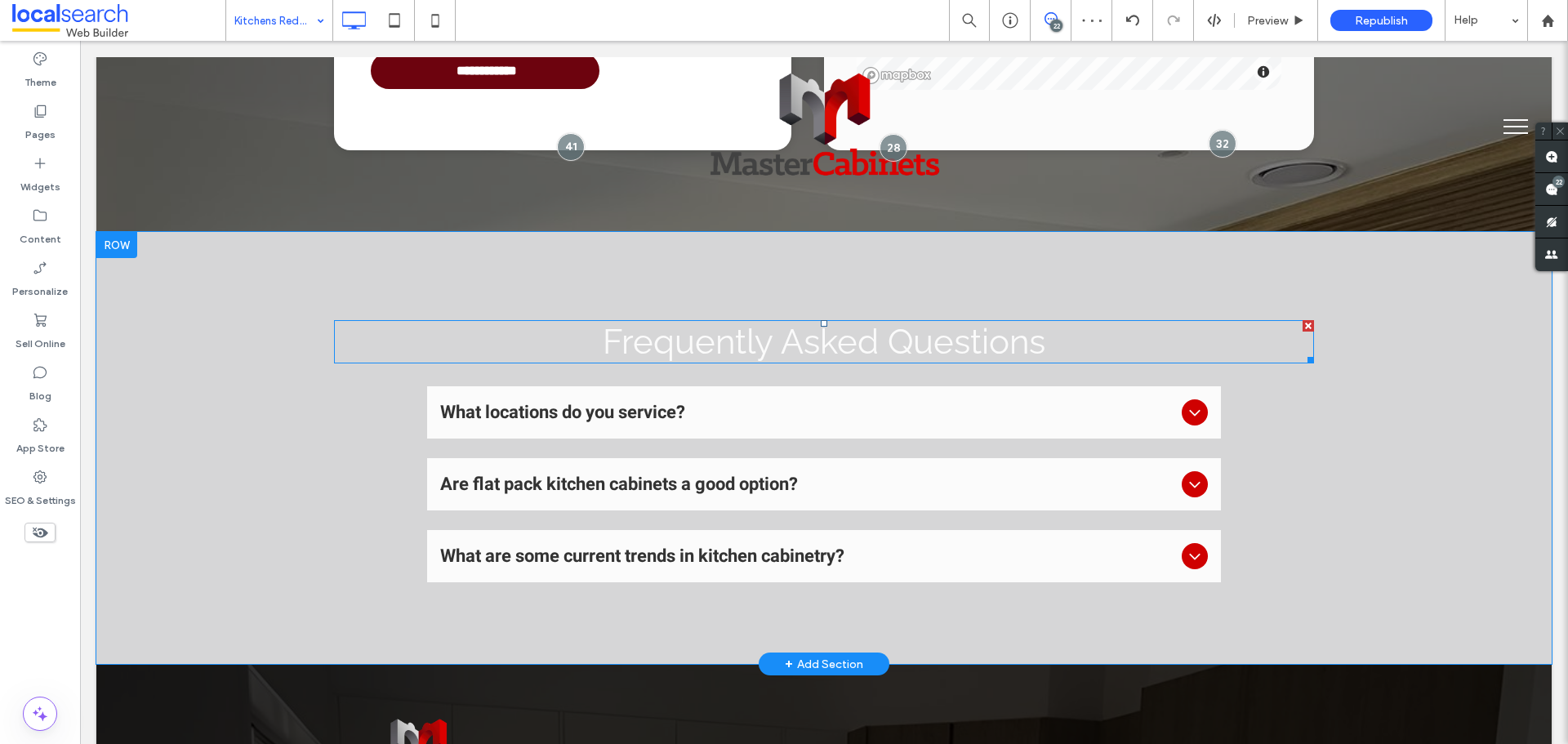
click at [699, 322] on span "Frequently Asked Questions" at bounding box center [824, 342] width 442 height 40
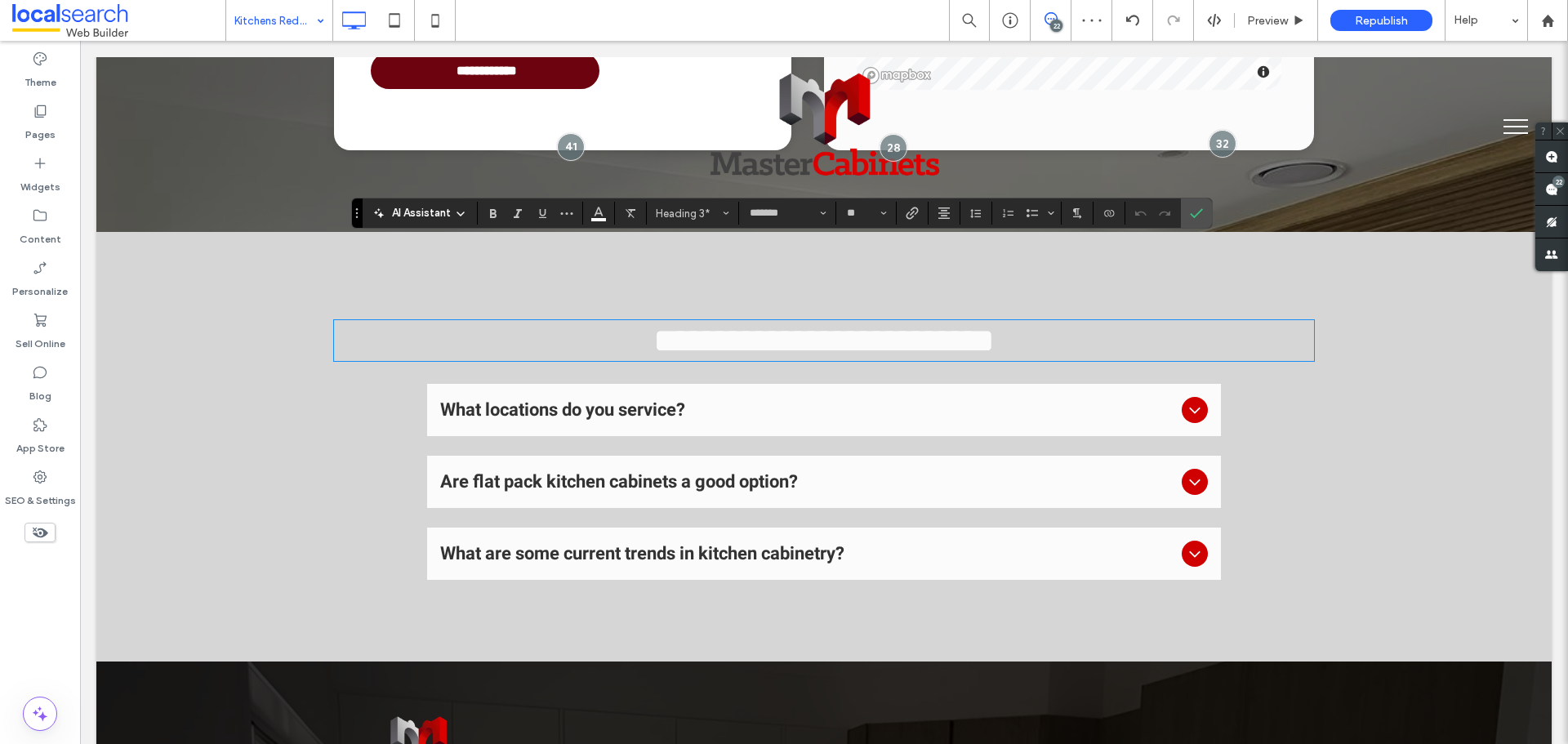
click at [719, 323] on span "**********" at bounding box center [824, 340] width 342 height 34
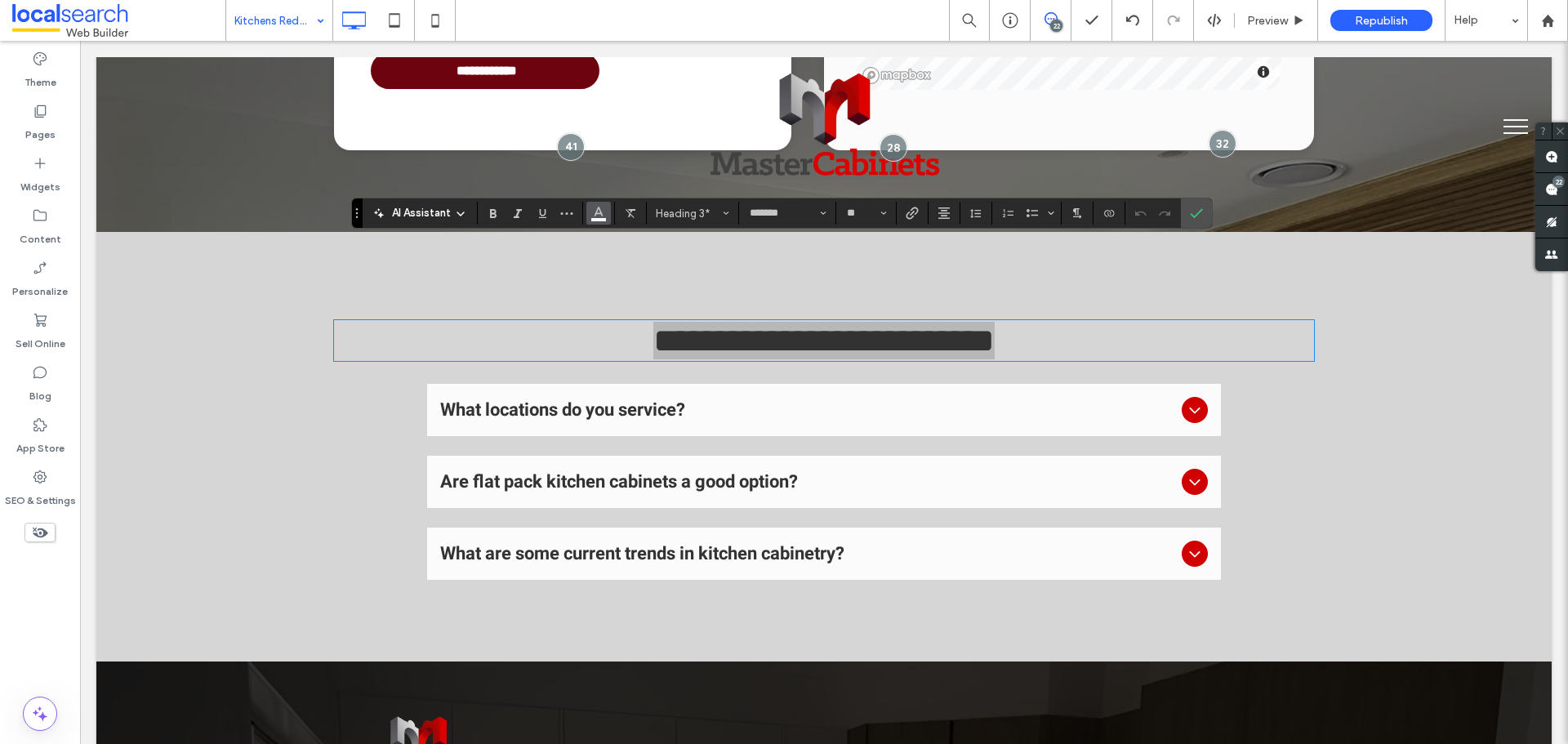
click at [594, 214] on icon "Color" at bounding box center [599, 212] width 13 height 13
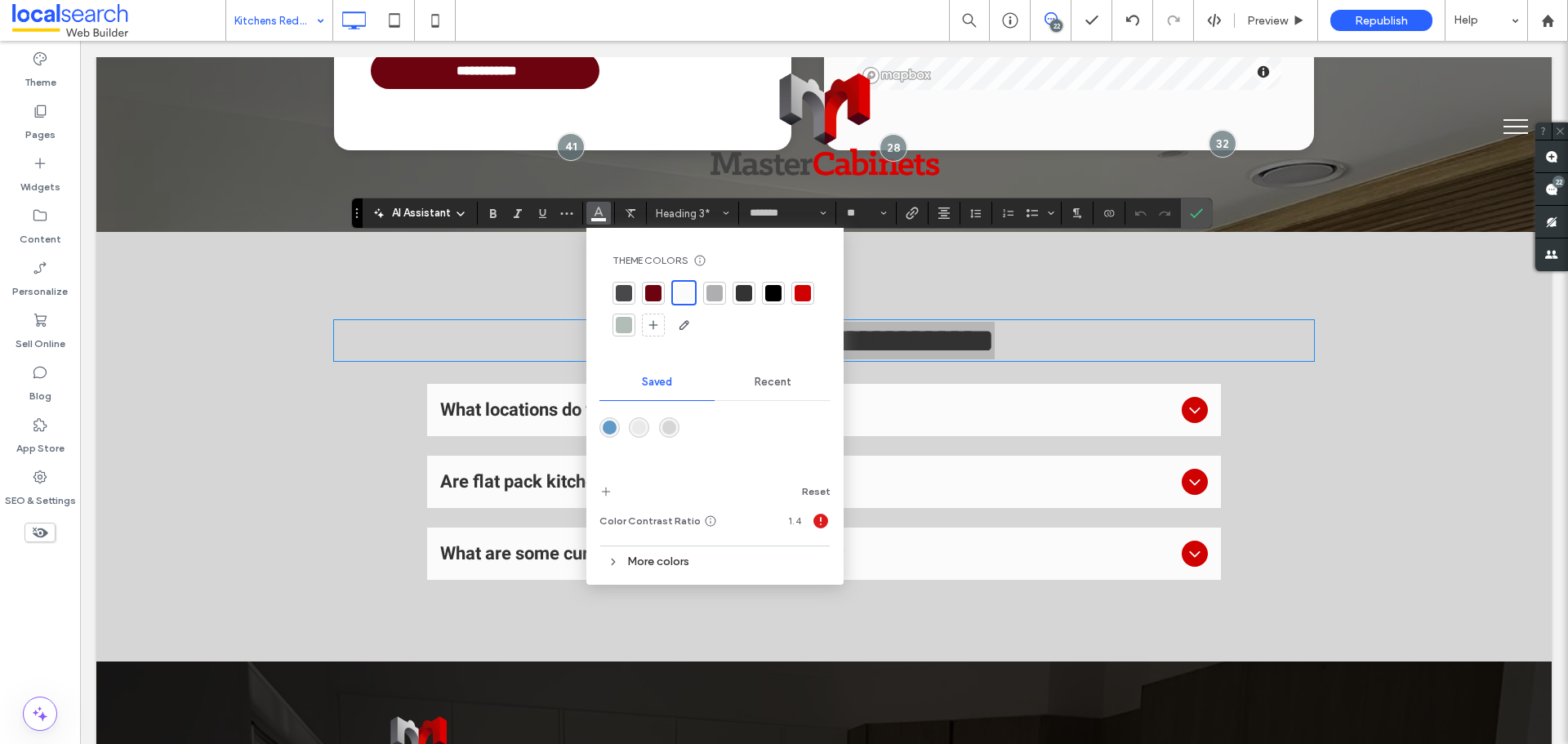
click at [766, 288] on div at bounding box center [773, 293] width 17 height 17
click at [1198, 209] on icon "Confirm" at bounding box center [1196, 214] width 13 height 13
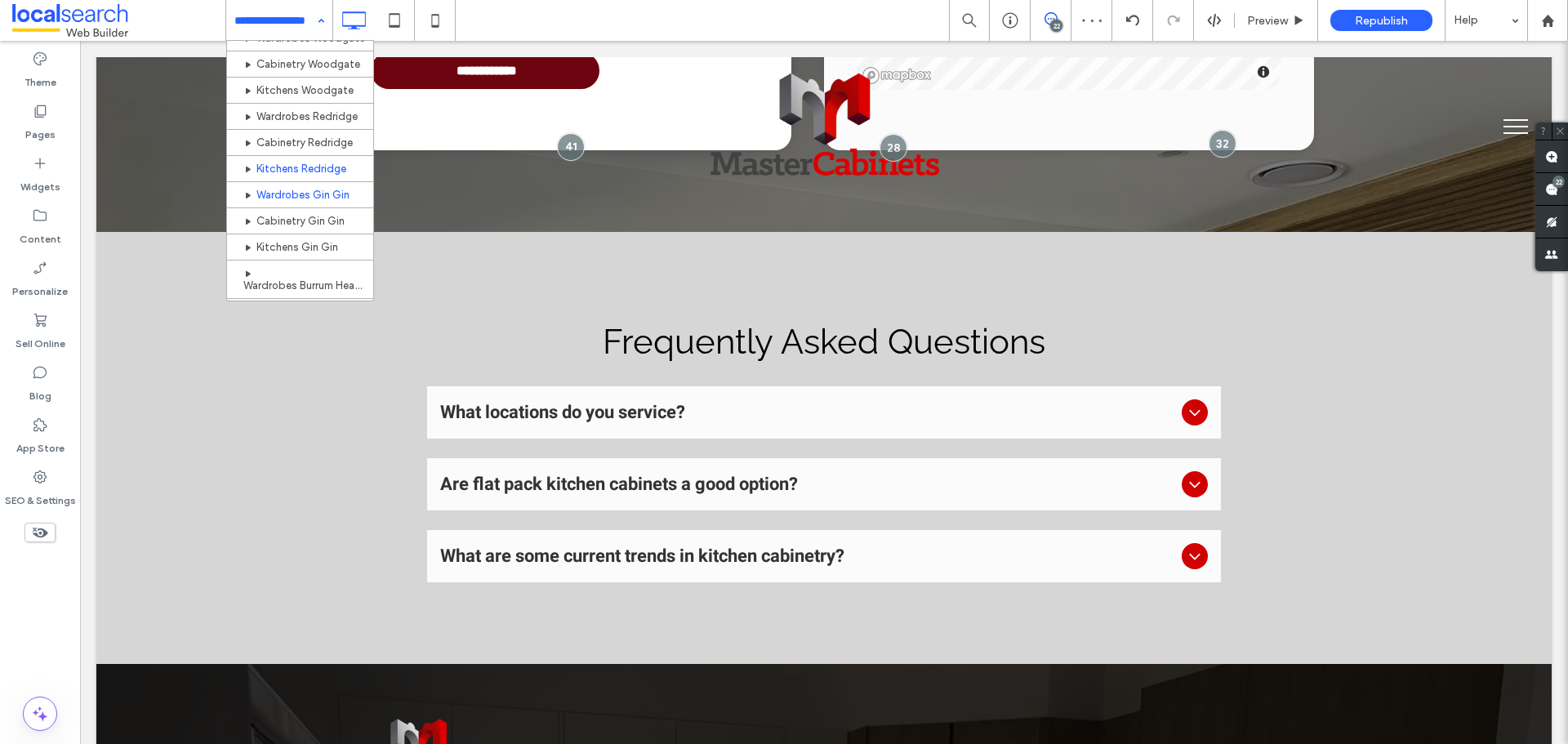
scroll to position [789, 0]
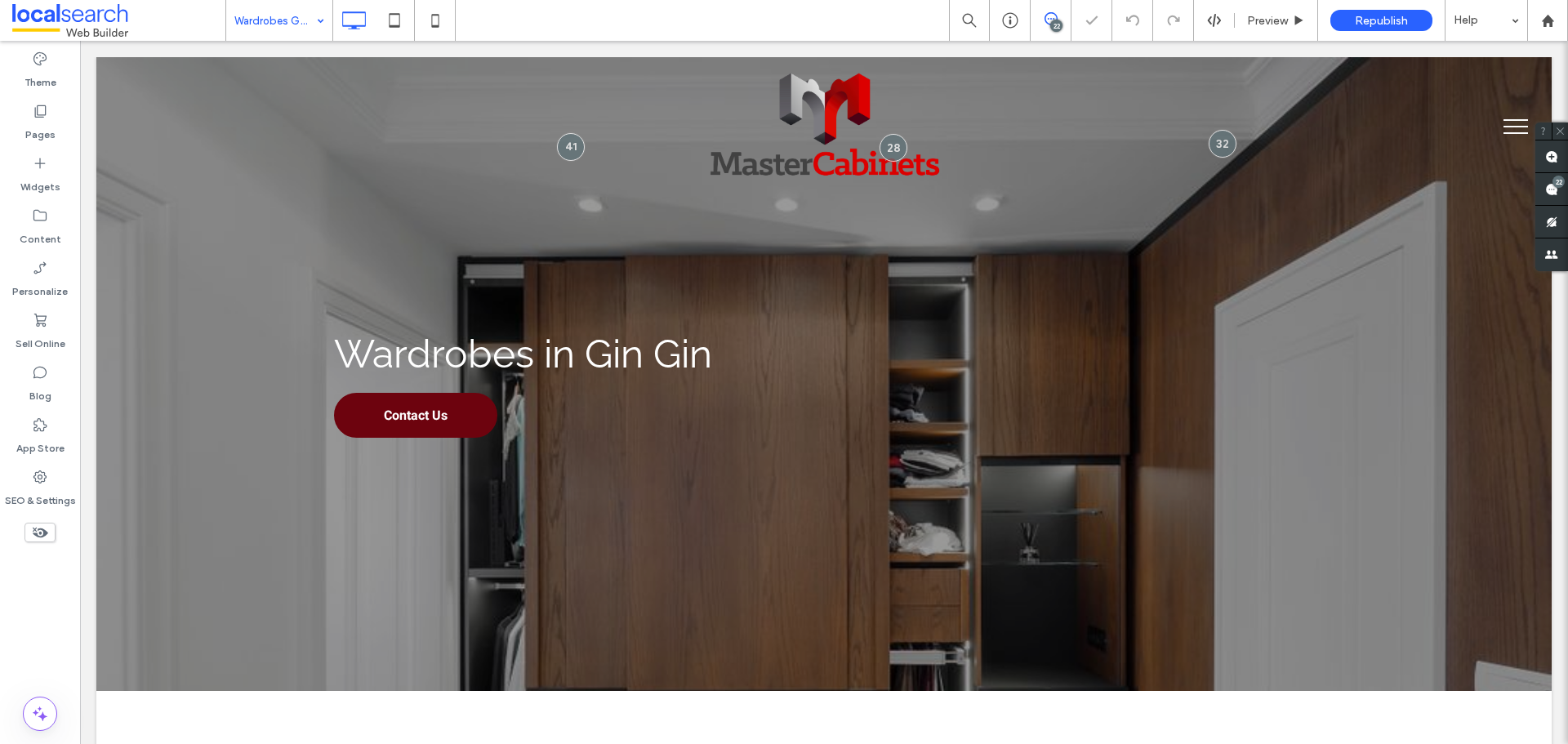
drag, startPoint x: 434, startPoint y: 400, endPoint x: 238, endPoint y: 394, distance: 196.1
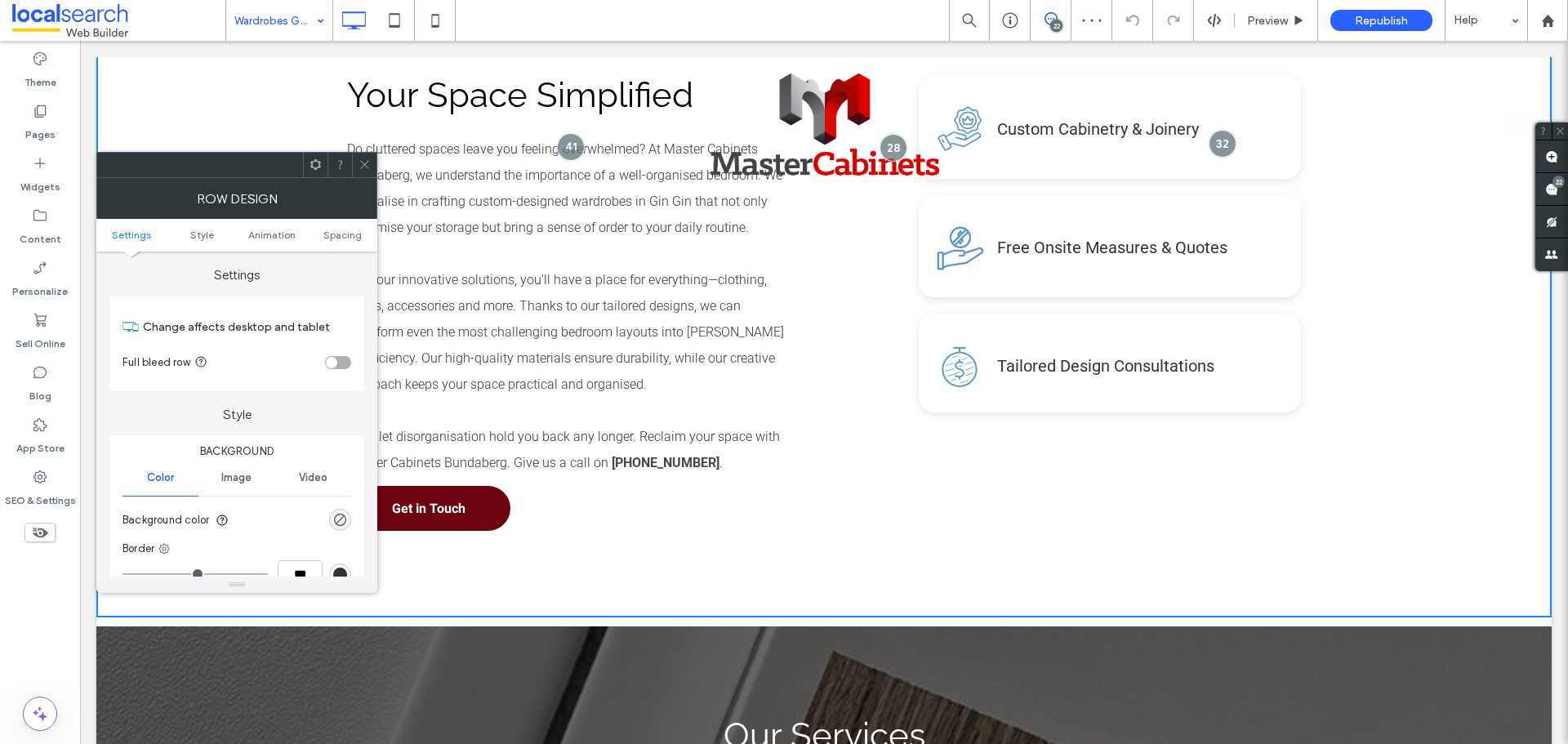
click at [356, 518] on div "Background Color Image Video Background color Border *** Shadow" at bounding box center [237, 549] width 255 height 226
click at [343, 519] on div "rgba(0, 0, 0, 0)" at bounding box center [340, 520] width 14 height 14
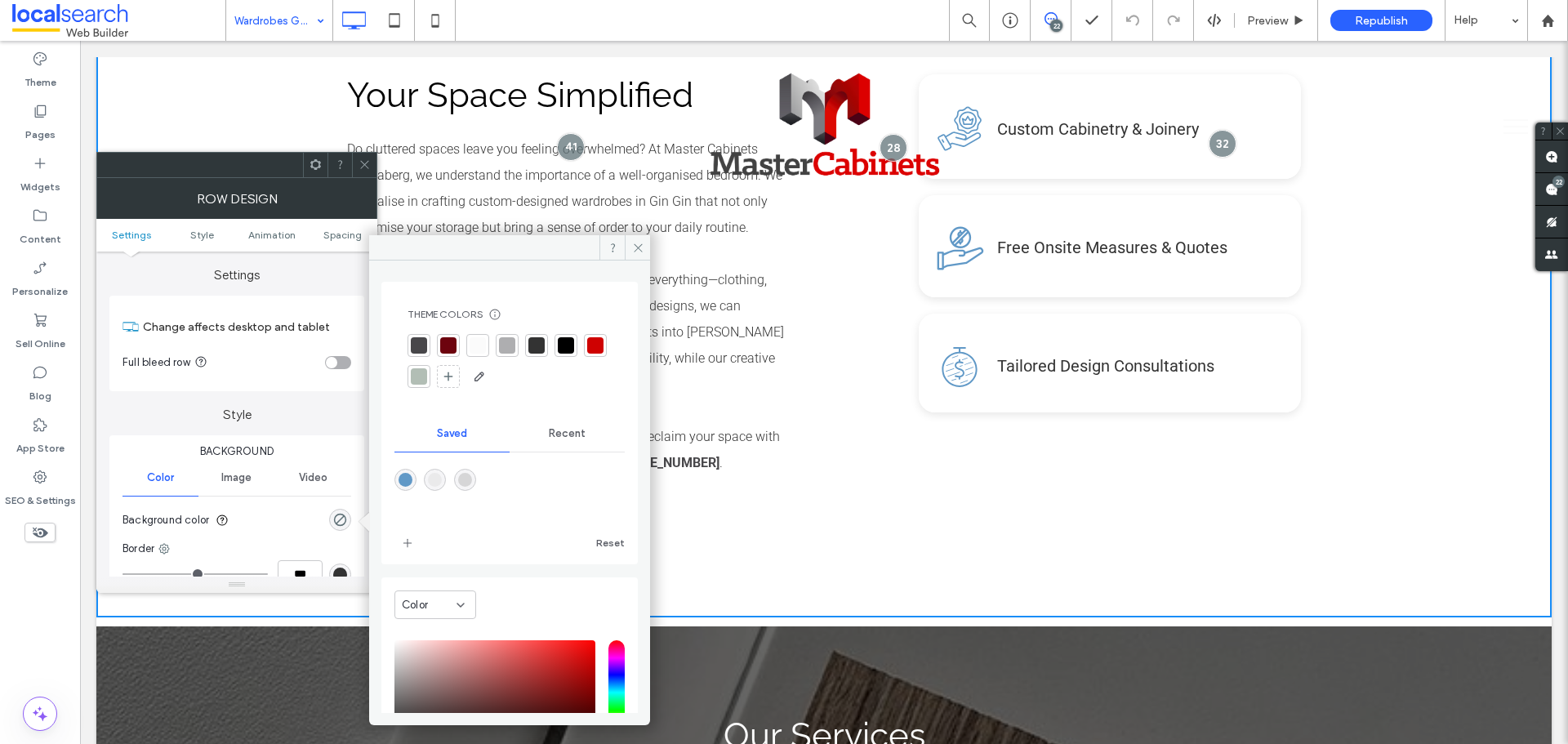
click at [464, 473] on div at bounding box center [465, 480] width 22 height 22
drag, startPoint x: 471, startPoint y: 477, endPoint x: 497, endPoint y: 452, distance: 36.1
click at [471, 478] on div "rgba(214,214,215,1)" at bounding box center [465, 480] width 14 height 14
type input "*******"
type input "***"
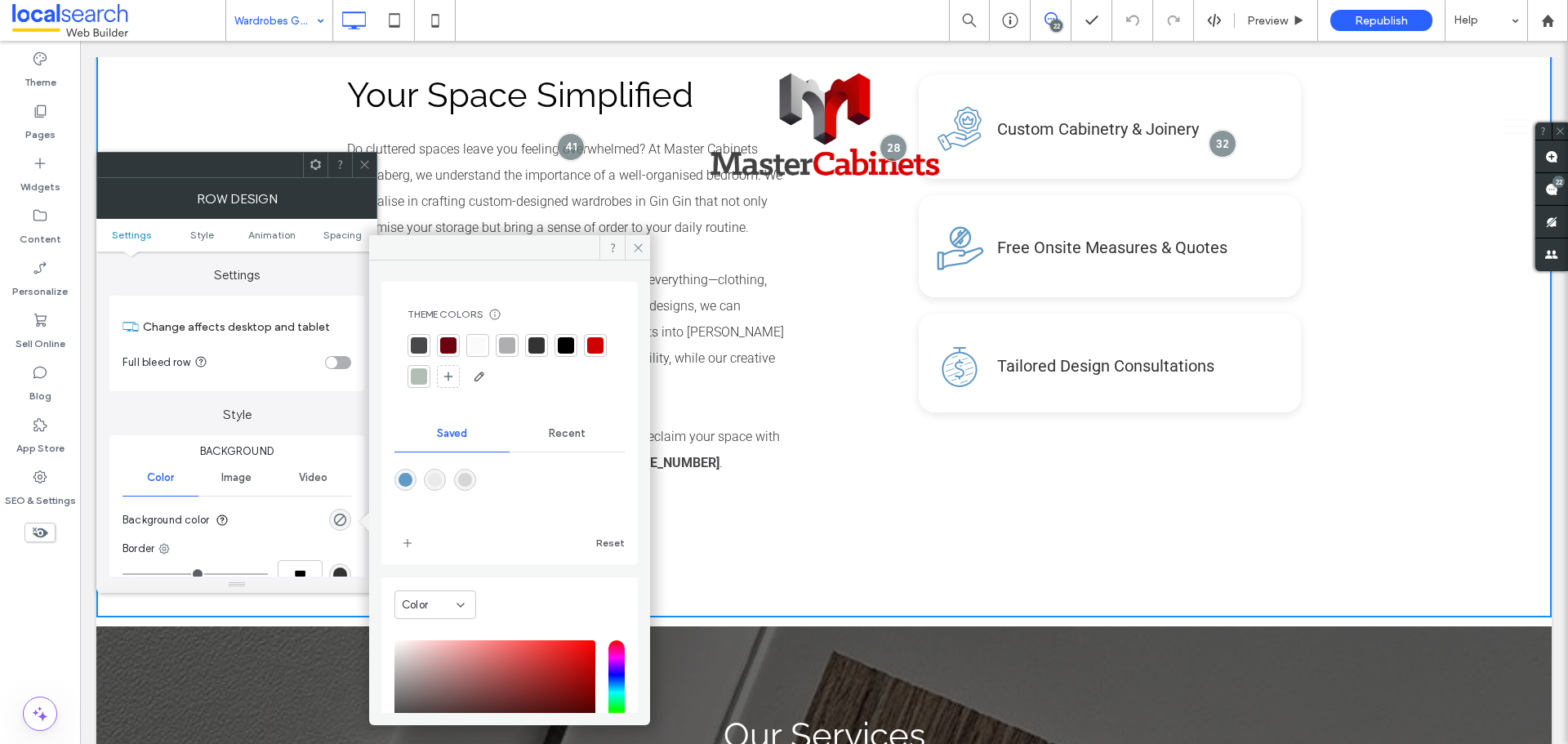
type input "****"
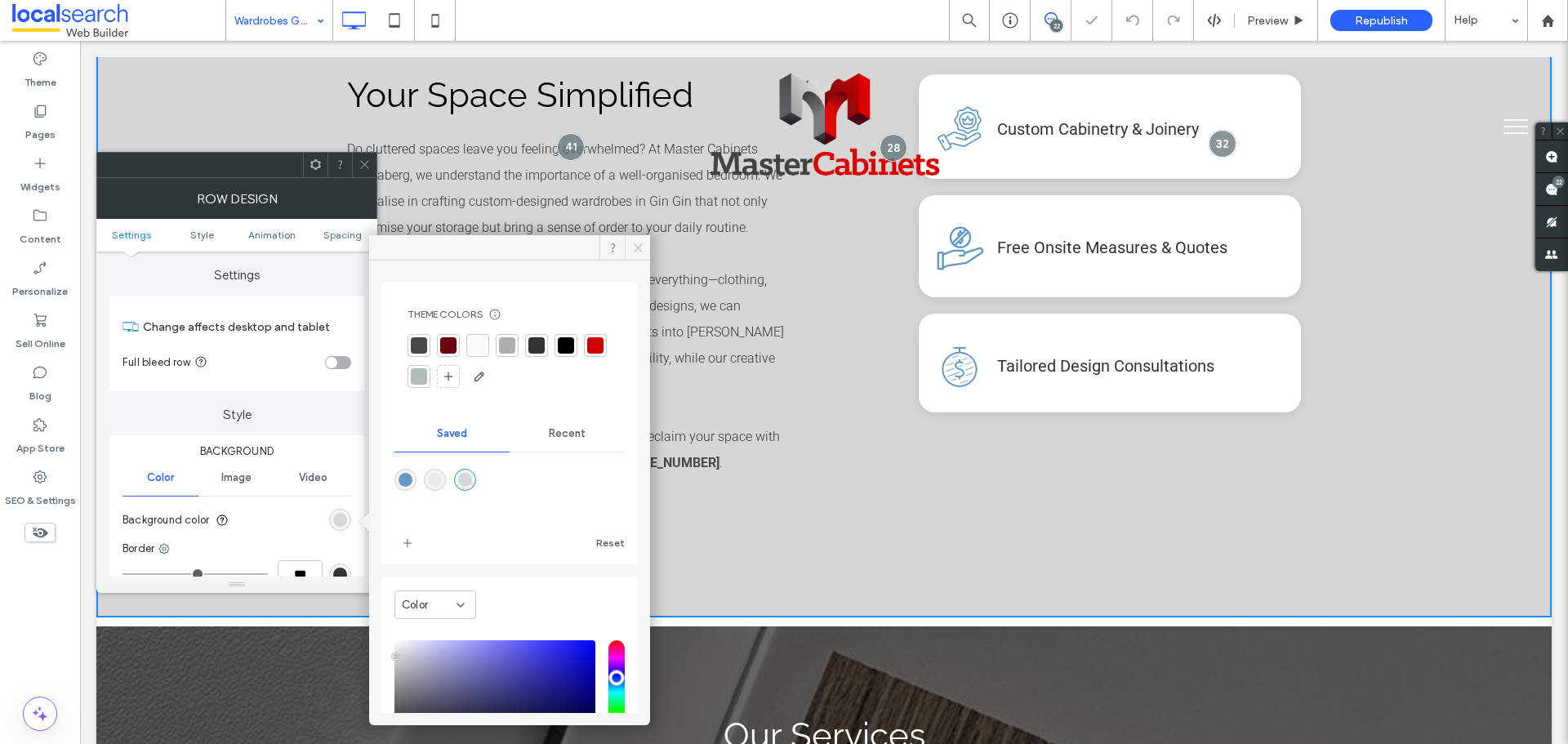
drag, startPoint x: 635, startPoint y: 253, endPoint x: 410, endPoint y: 185, distance: 235.1
click at [635, 253] on icon at bounding box center [638, 248] width 12 height 12
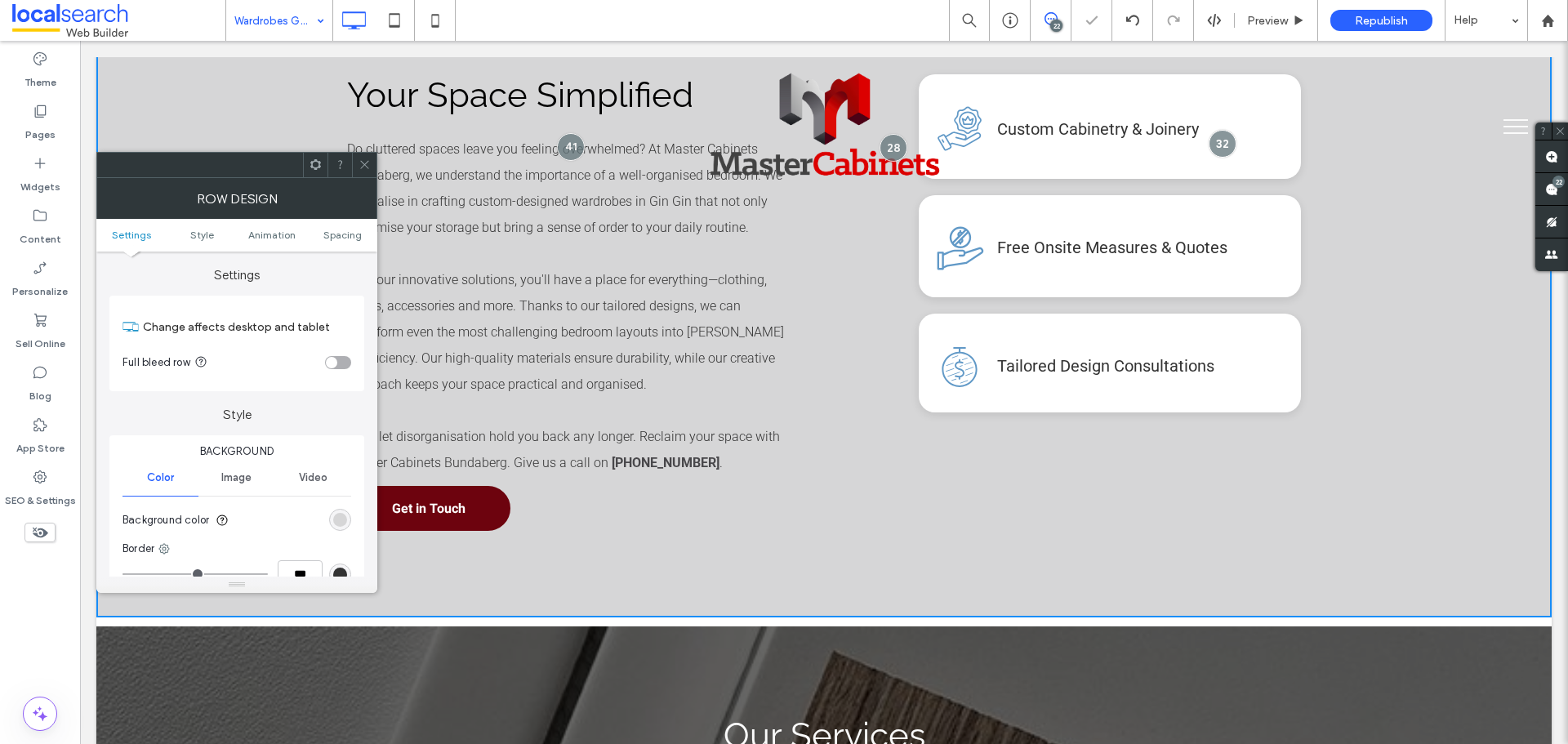
click at [368, 169] on icon at bounding box center [364, 165] width 12 height 12
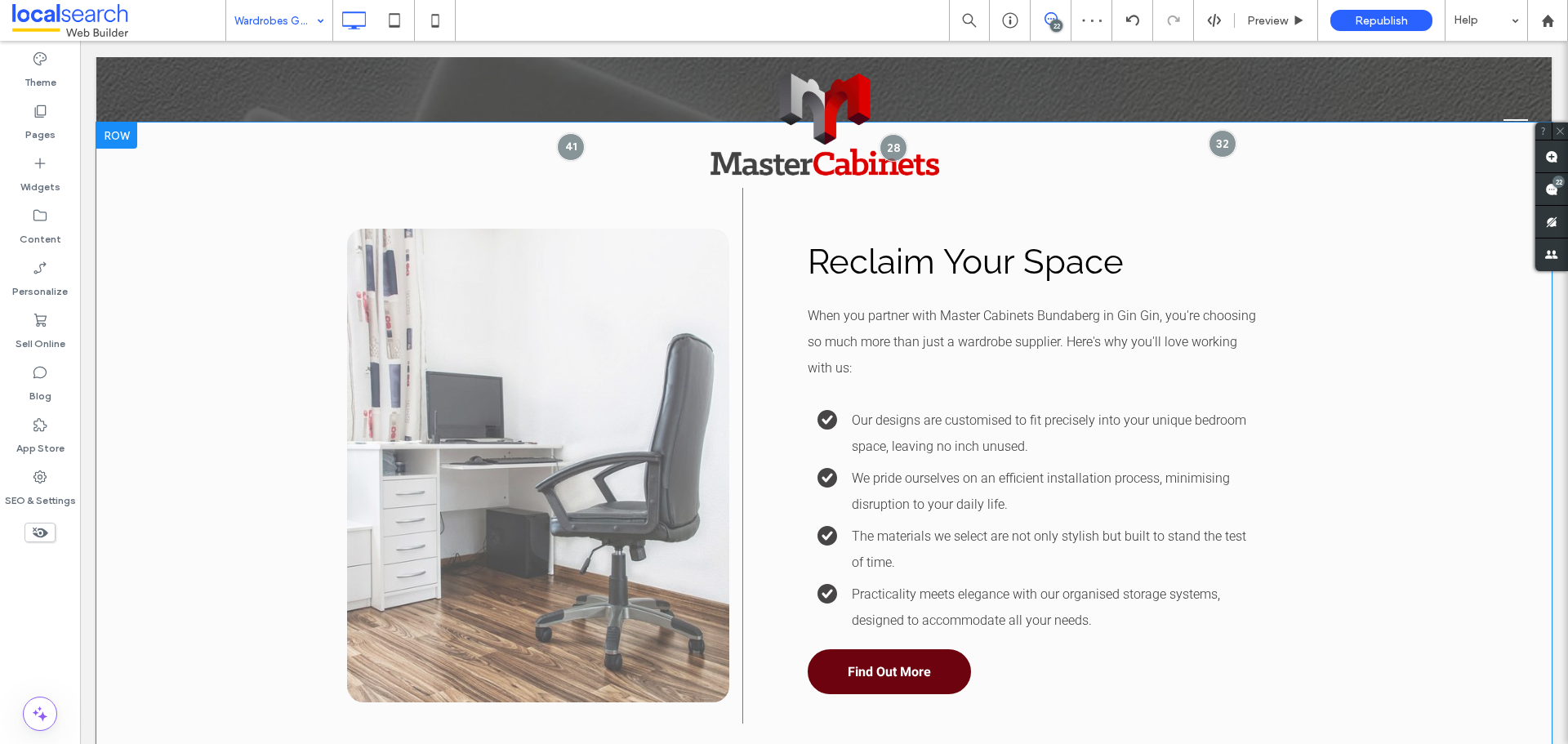
scroll to position [2695, 0]
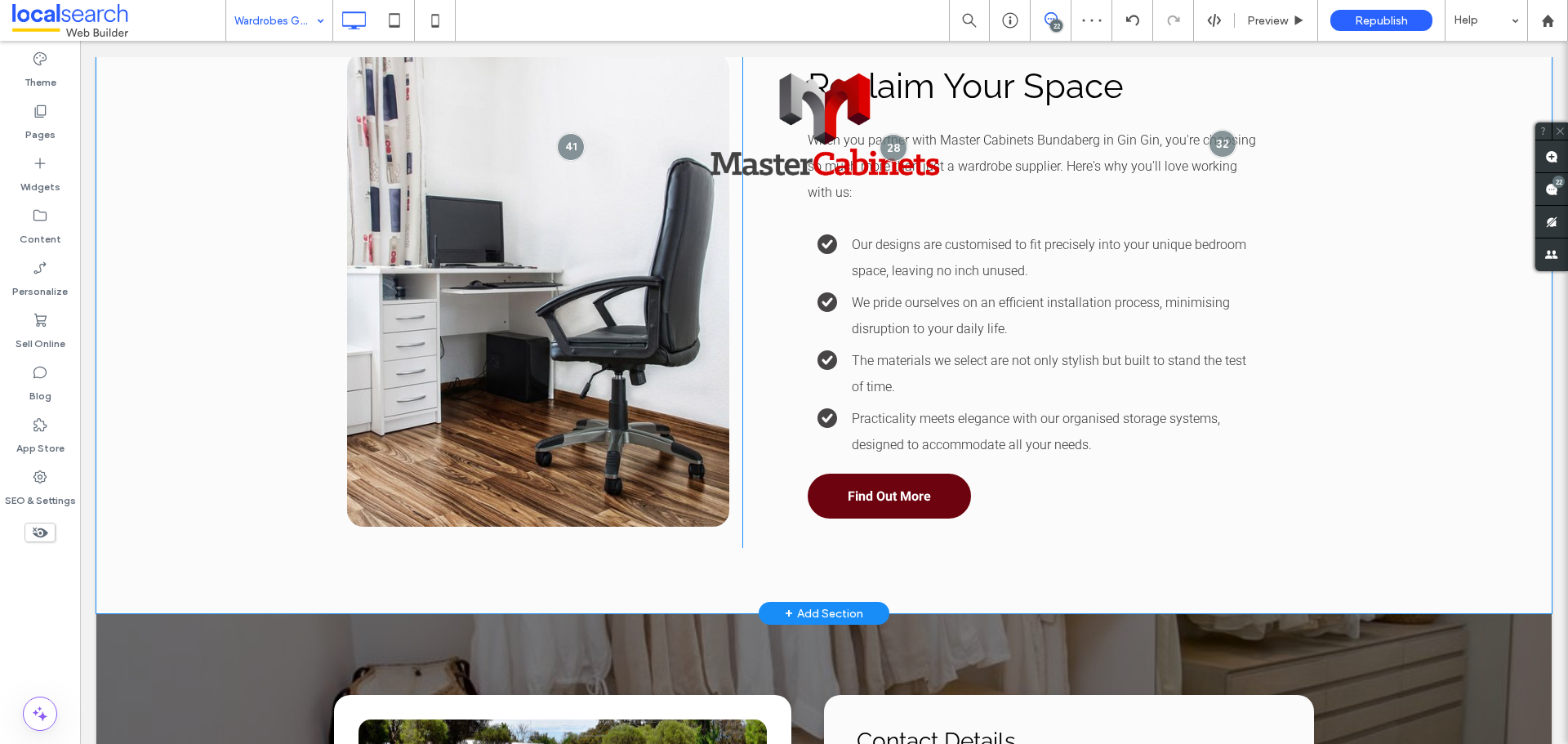
click at [175, 318] on div "Click To Paste Reclaim Your Space When you partner with Master Cabinets Bundabe…" at bounding box center [824, 280] width 1456 height 667
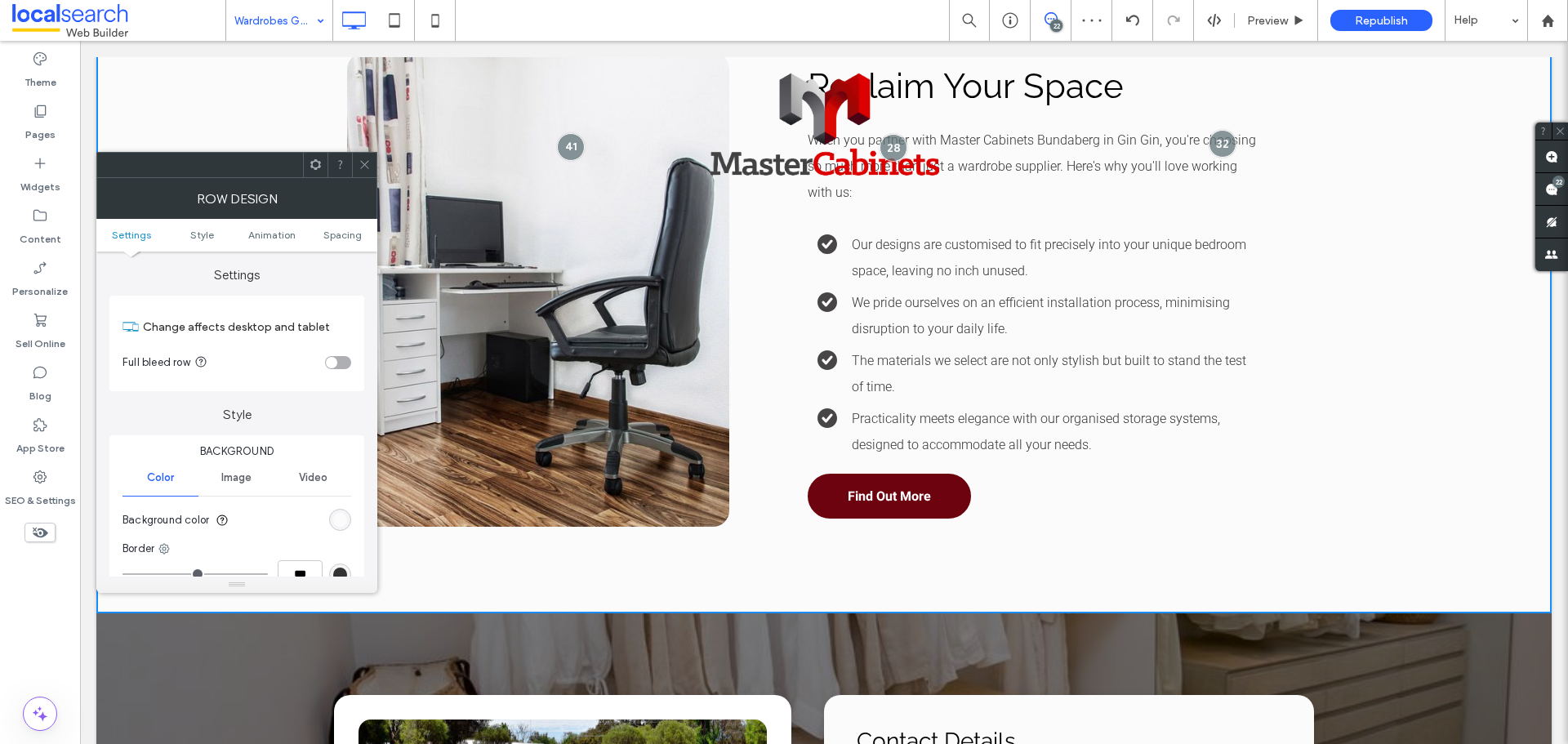
click at [339, 517] on div "rgb(251, 251, 251)" at bounding box center [340, 520] width 14 height 14
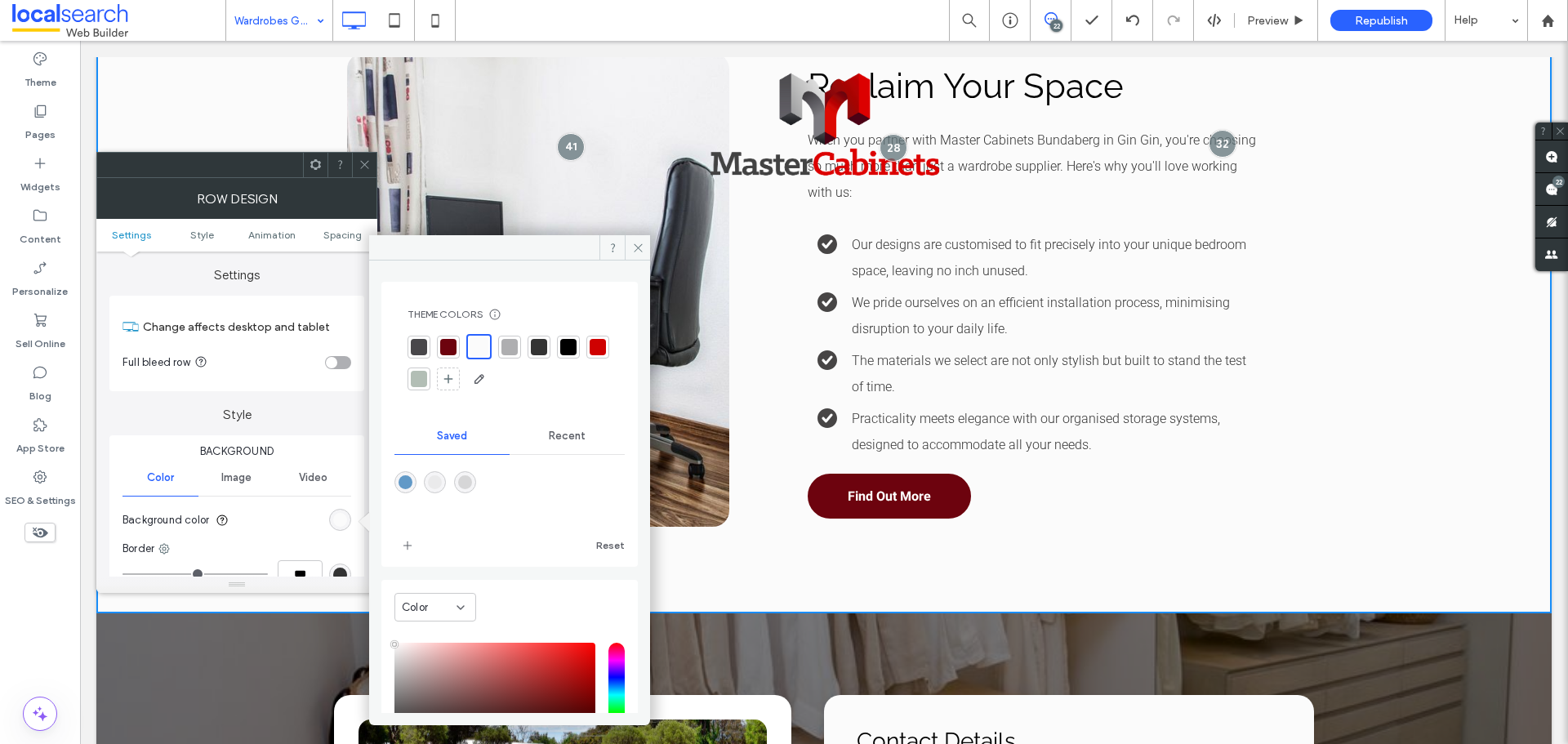
click at [443, 489] on div "rgba(234,234,235,1)" at bounding box center [435, 482] width 22 height 22
type input "*******"
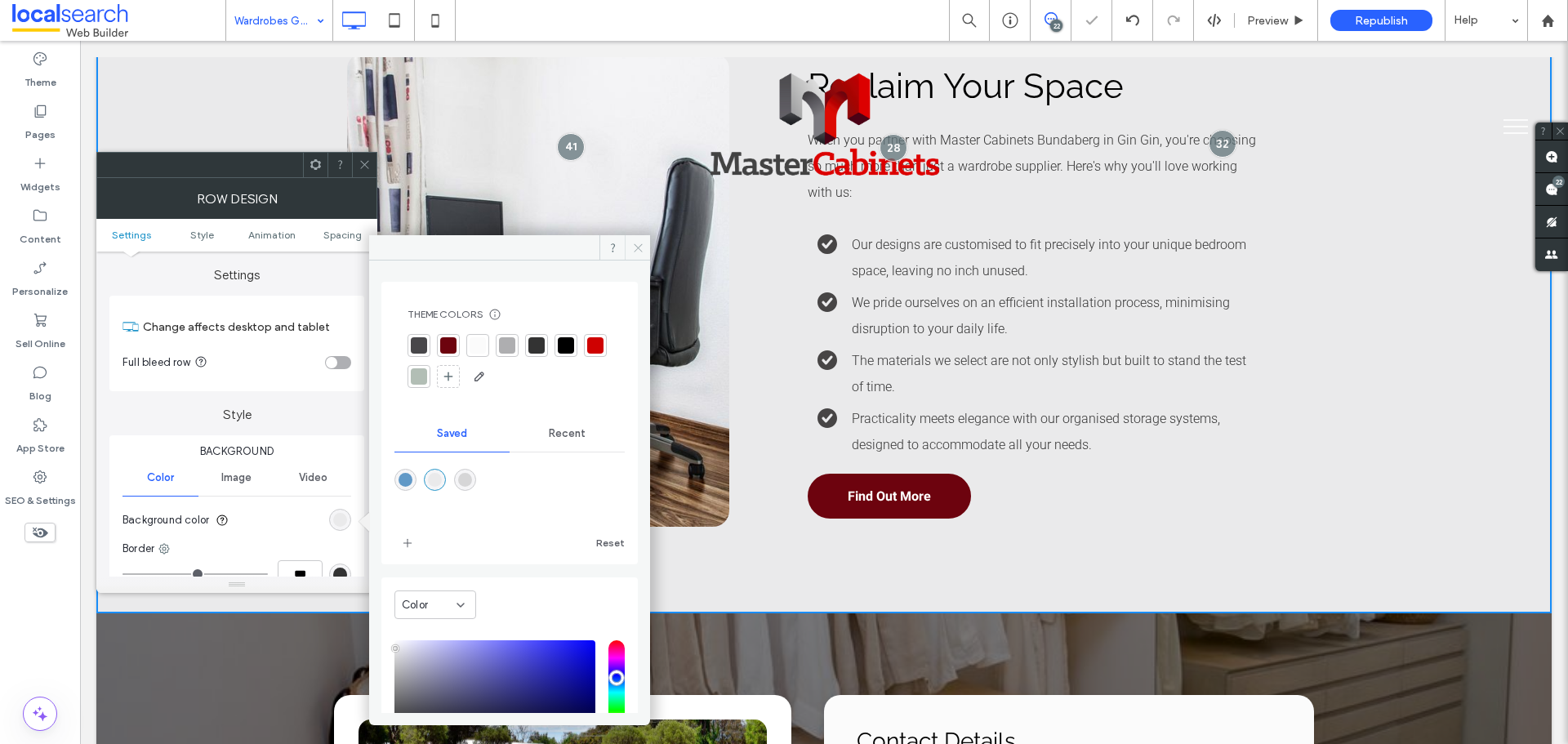
click at [646, 249] on span at bounding box center [638, 247] width 25 height 24
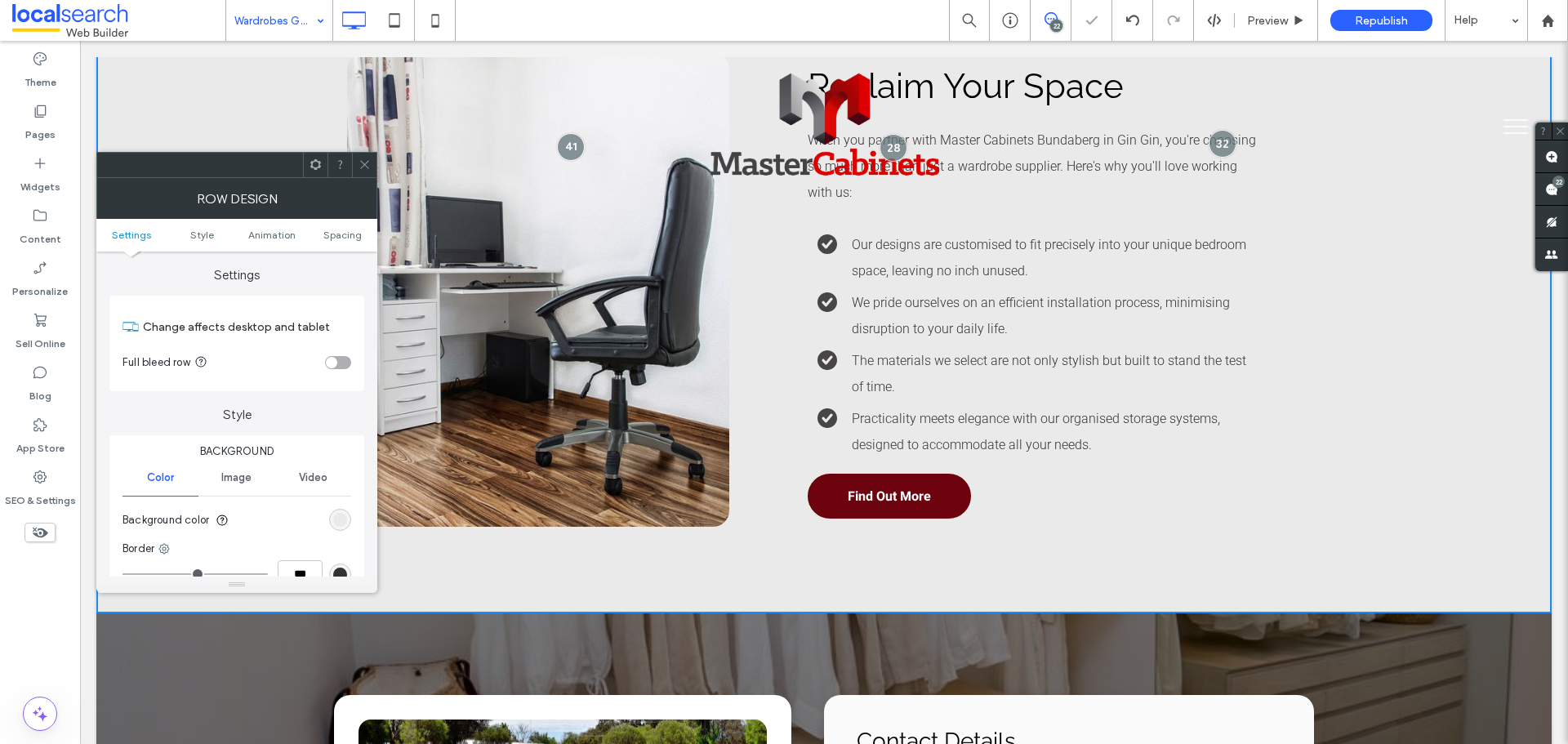
drag, startPoint x: 306, startPoint y: 135, endPoint x: 375, endPoint y: 167, distance: 76.1
click at [362, 162] on icon at bounding box center [364, 165] width 12 height 12
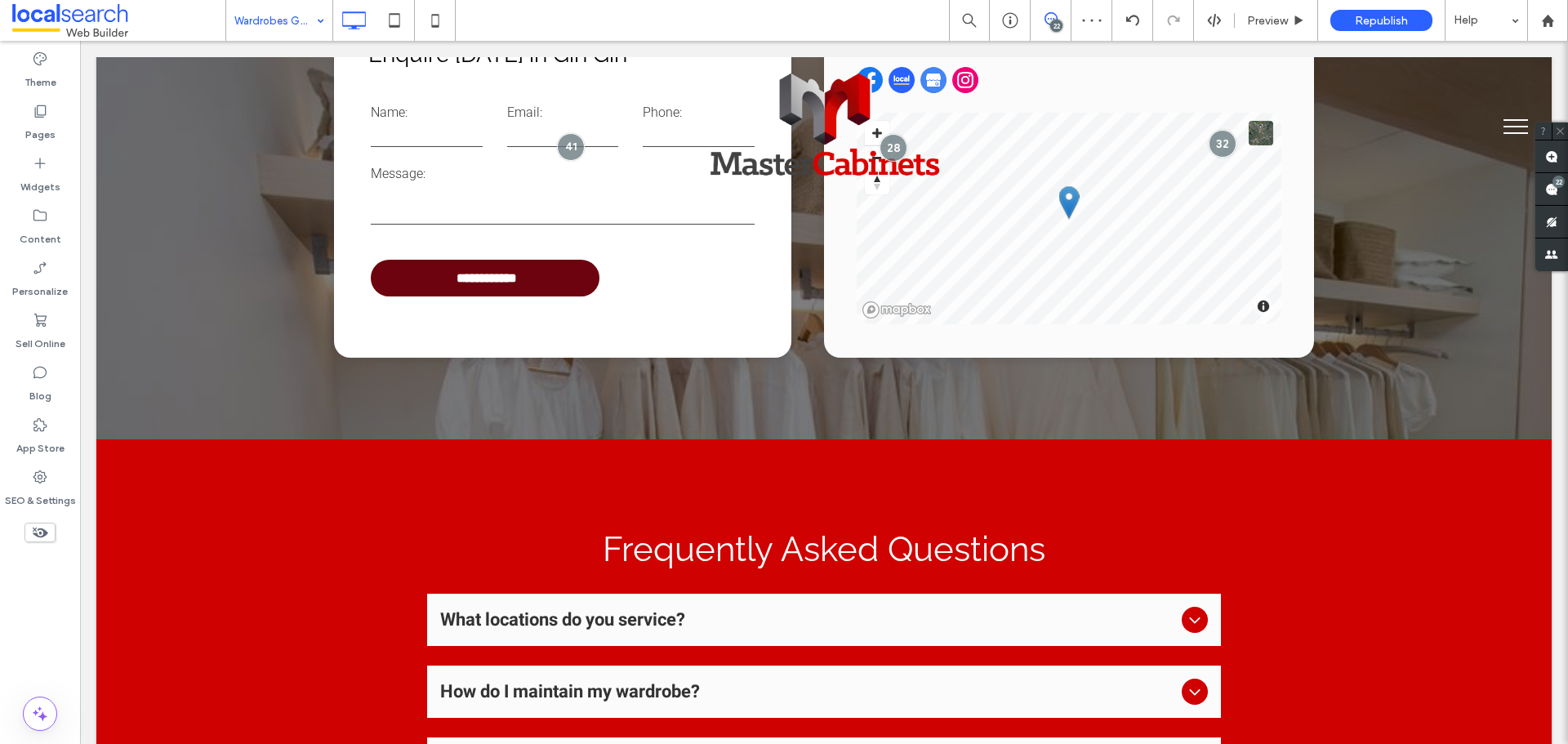
scroll to position [4002, 0]
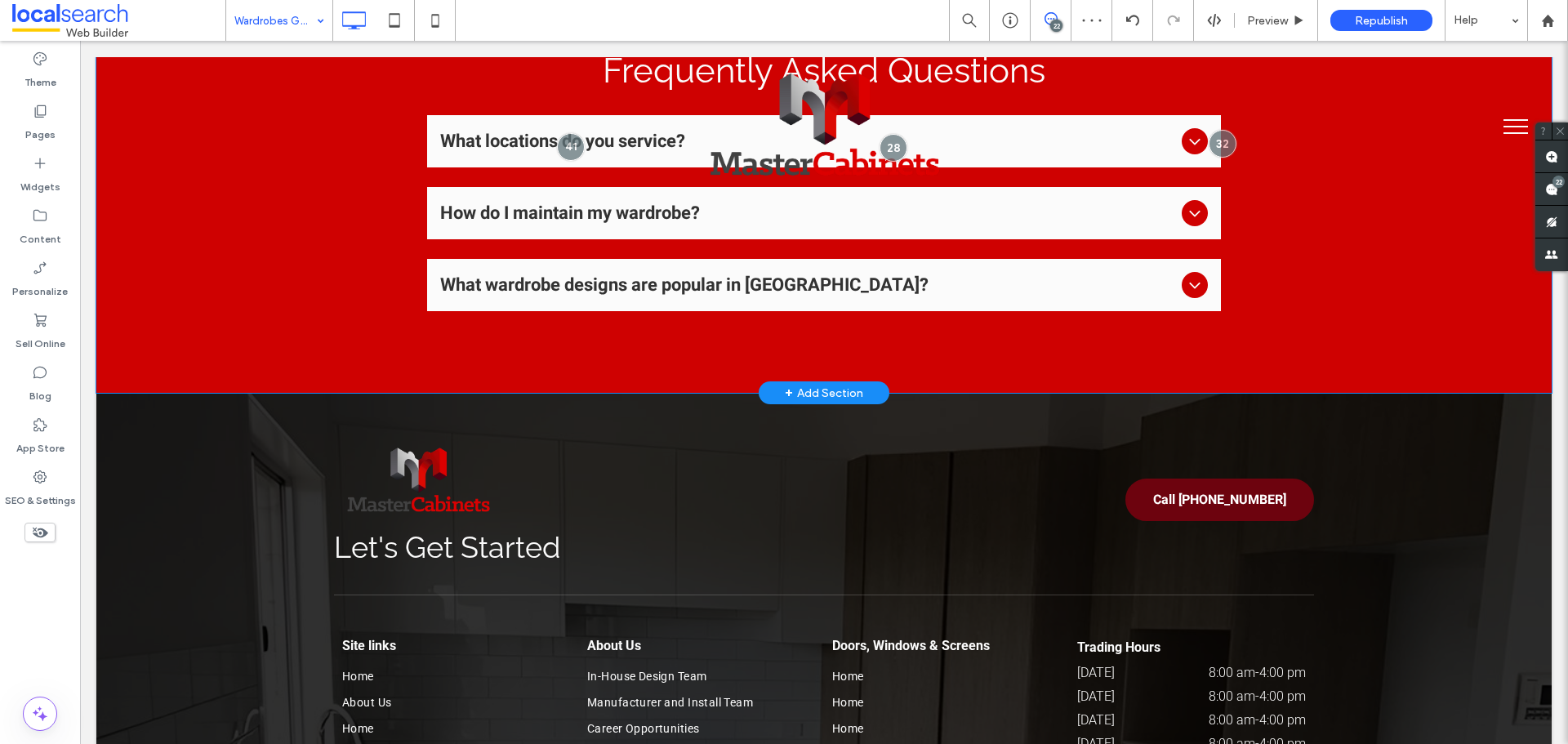
click at [120, 244] on div "Frequently Asked Questions What locations do you service? We serve throughout t…" at bounding box center [824, 177] width 1456 height 432
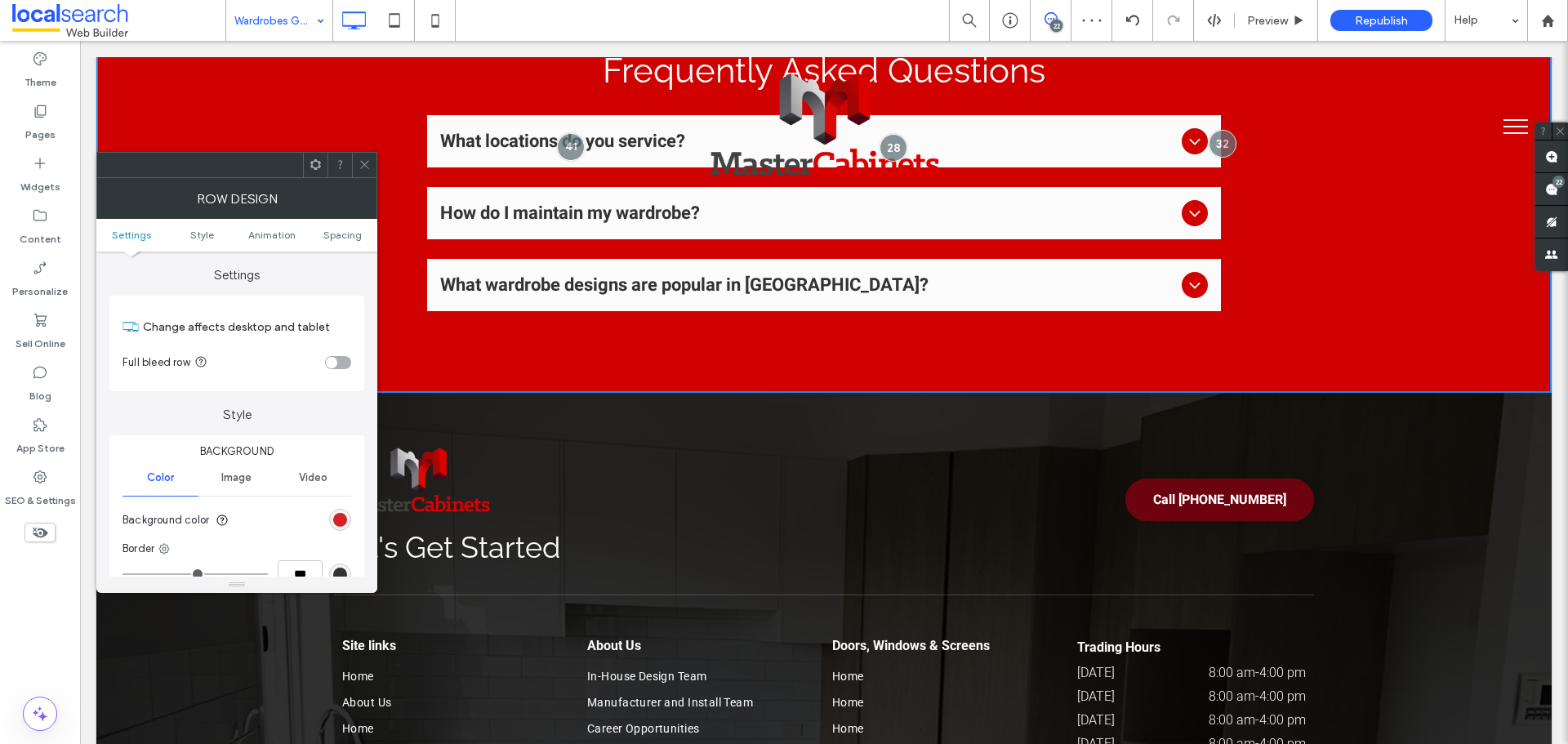
click at [343, 518] on div "rgb(207, 1, 1)" at bounding box center [340, 520] width 14 height 14
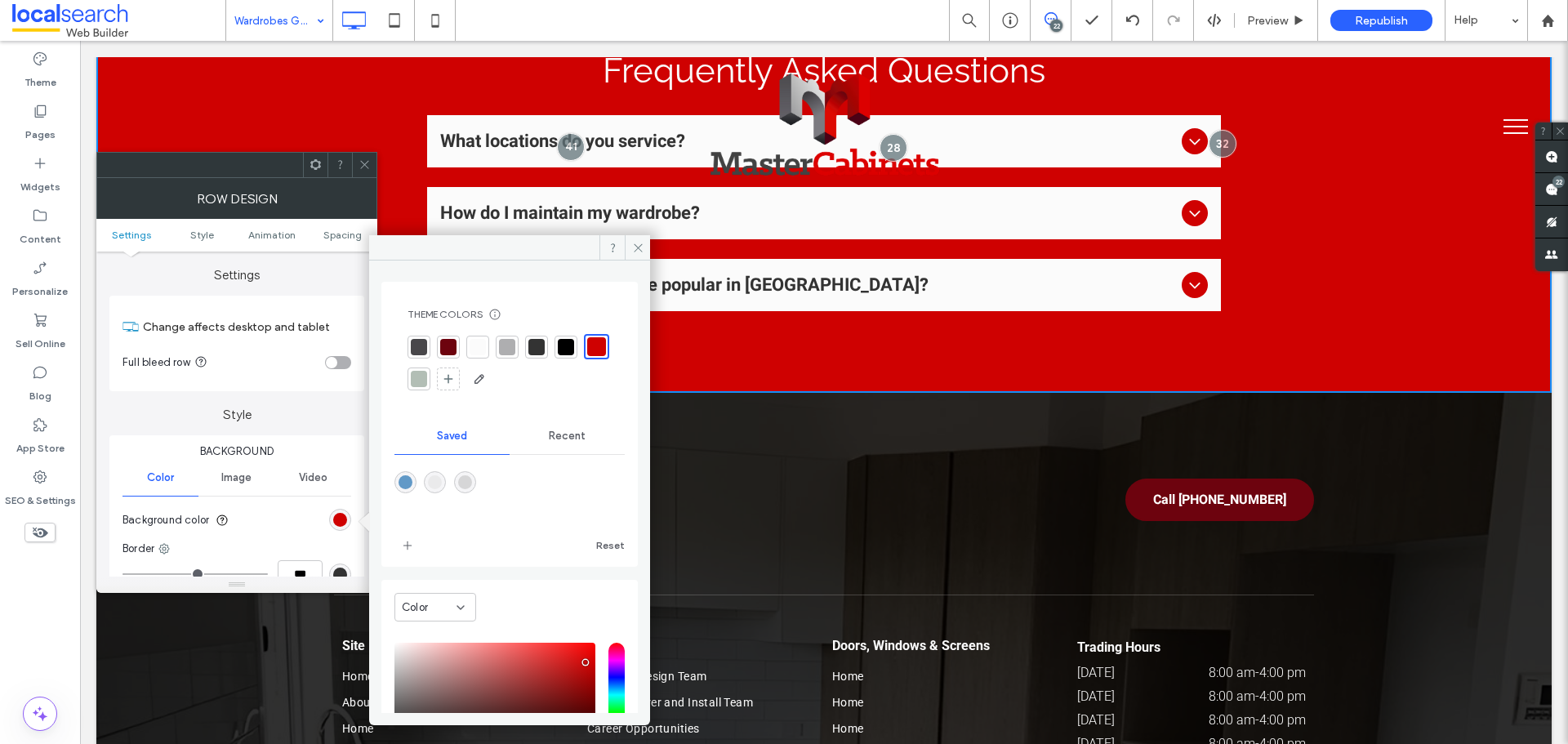
click at [471, 482] on div "rgba(214,214,215,1)" at bounding box center [465, 482] width 14 height 14
type input "*******"
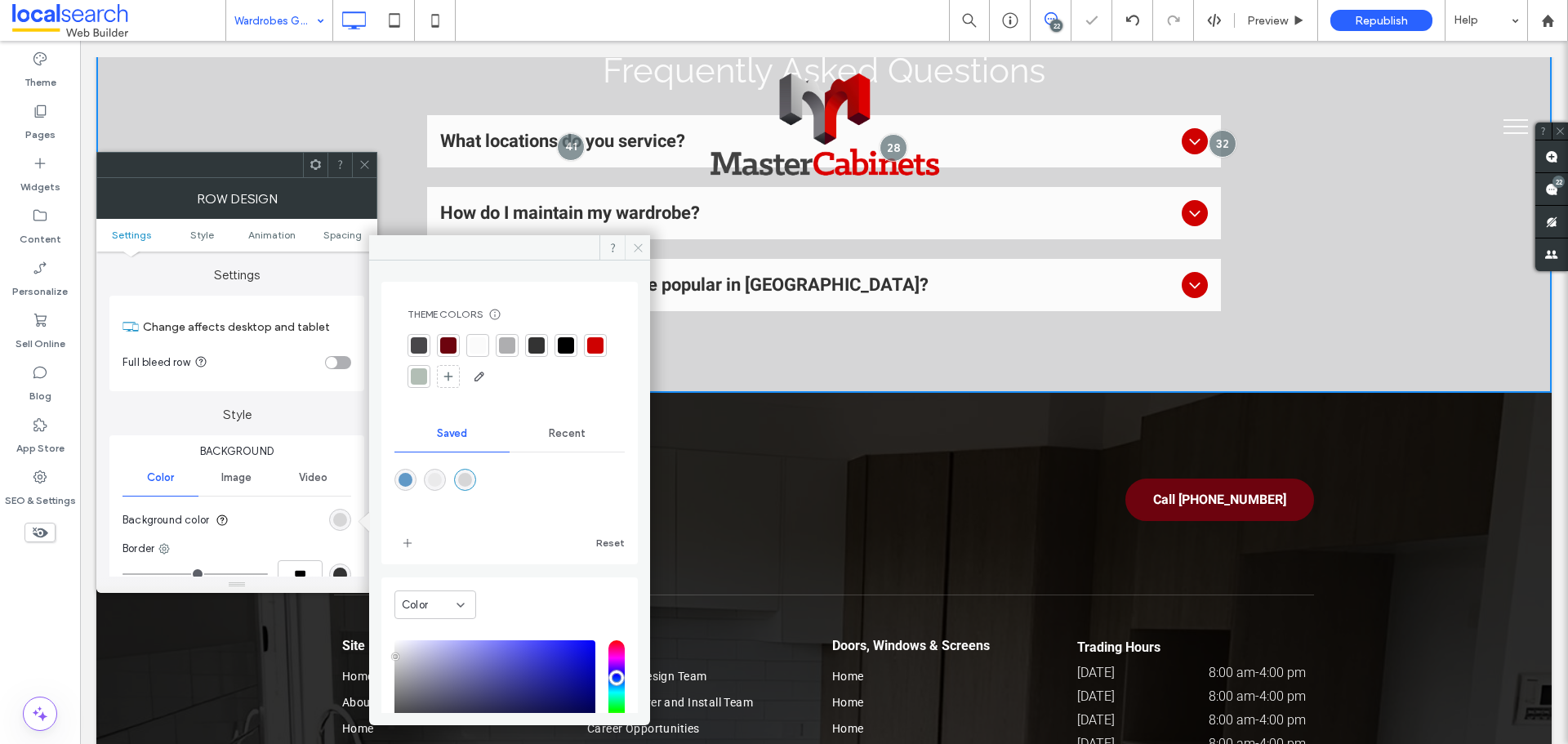
click at [637, 244] on icon at bounding box center [638, 248] width 12 height 12
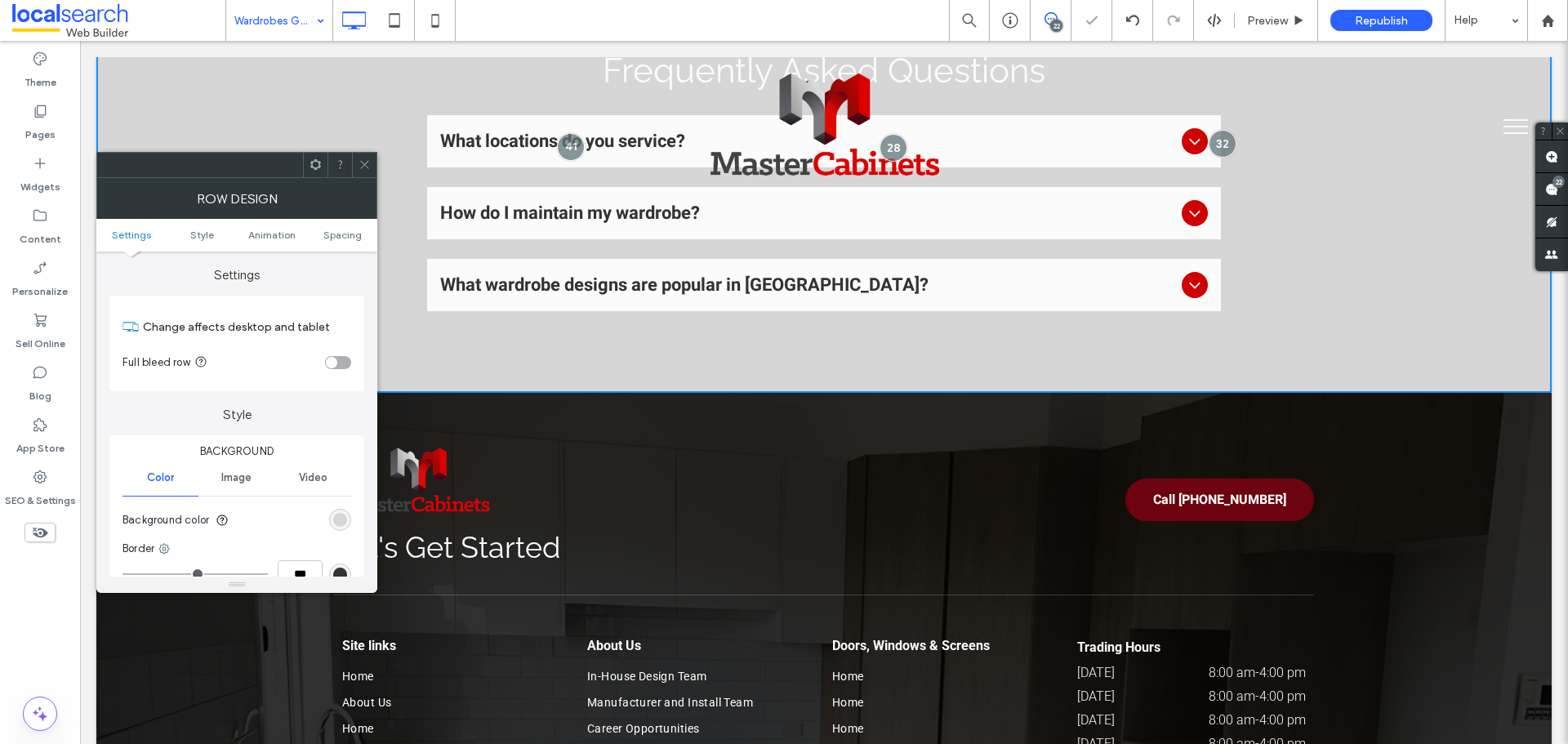
drag, startPoint x: 363, startPoint y: 163, endPoint x: 347, endPoint y: 167, distance: 16.5
click at [363, 163] on icon at bounding box center [364, 165] width 12 height 12
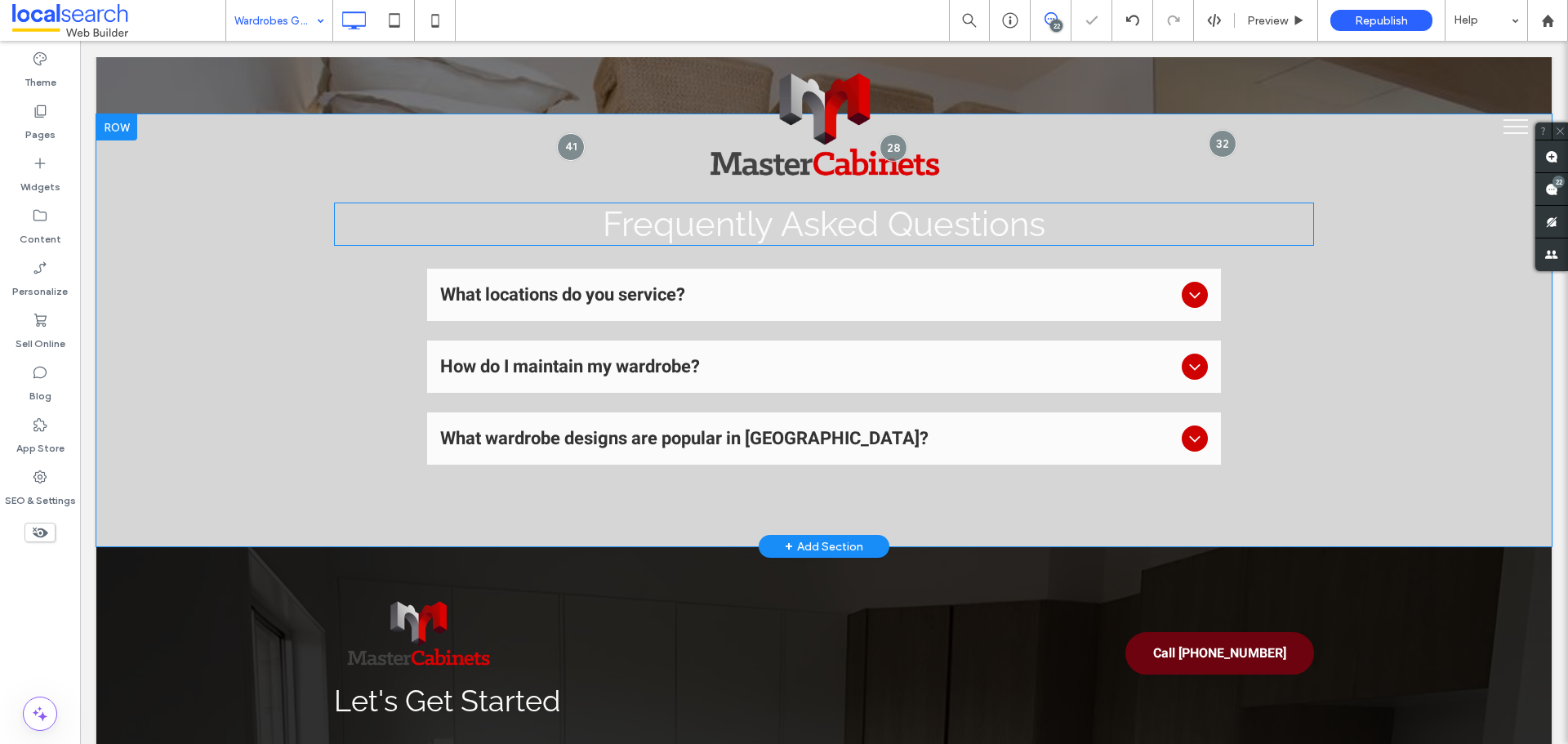
scroll to position [3675, 0]
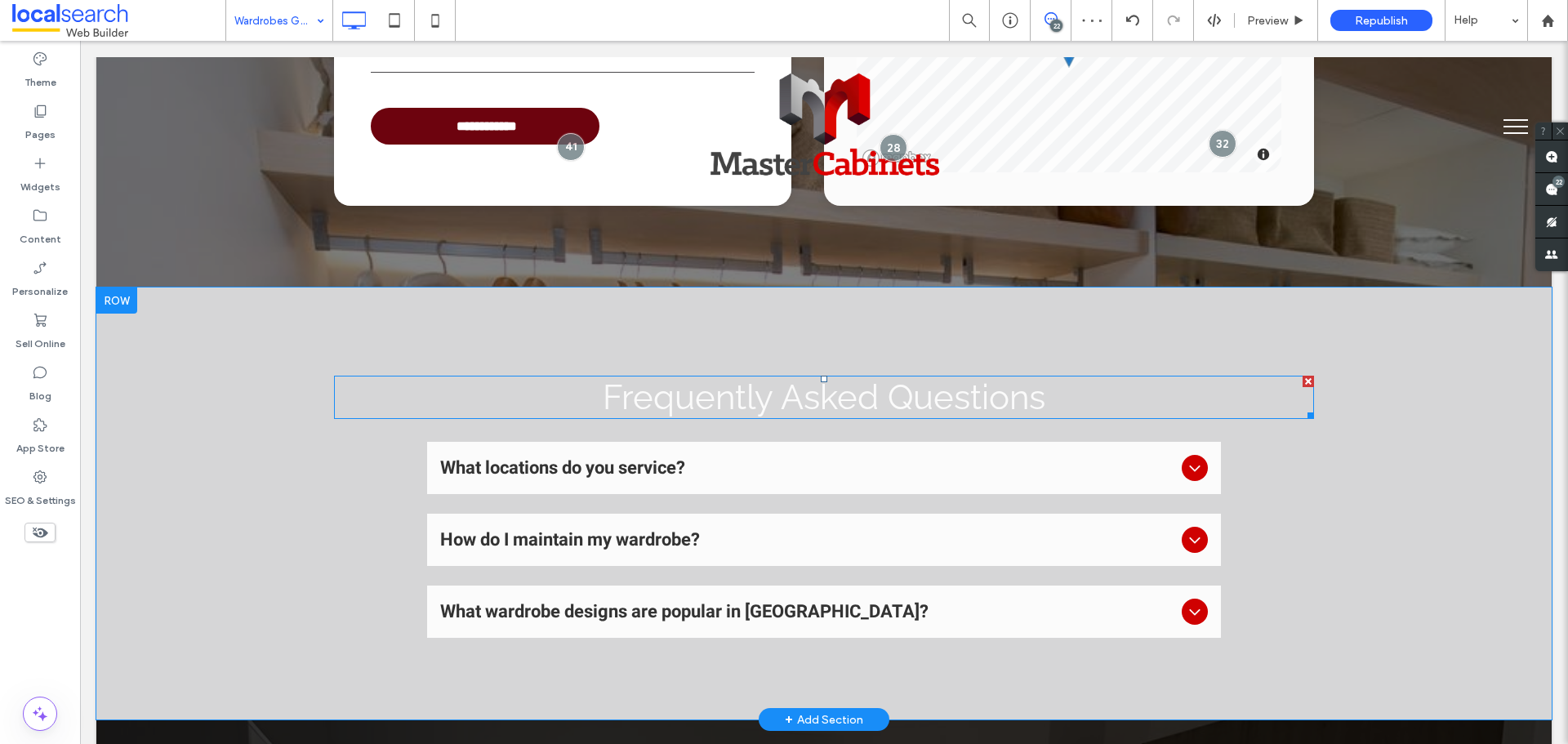
click at [668, 387] on span "Frequently Asked Questions" at bounding box center [824, 397] width 442 height 40
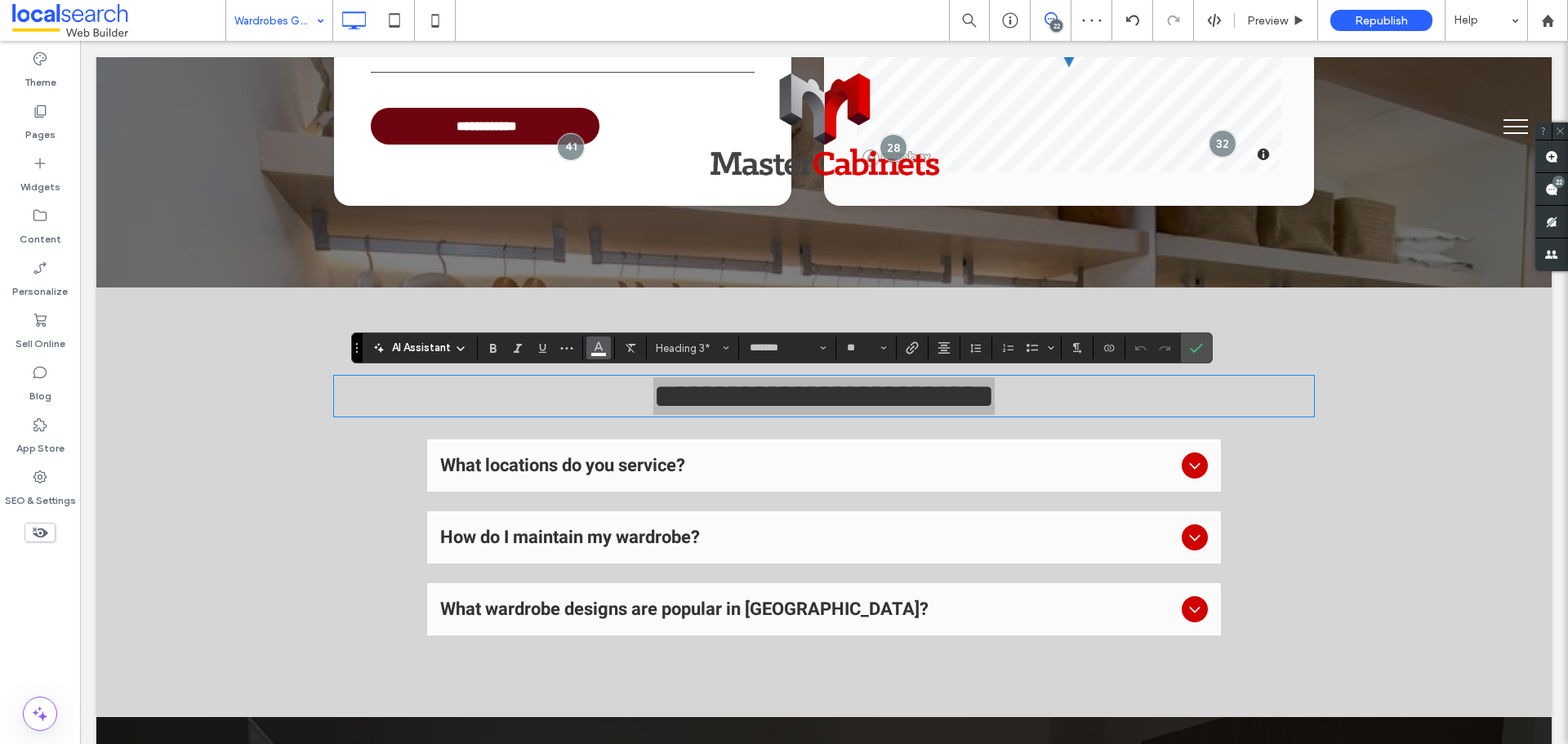
click at [594, 347] on icon "Color" at bounding box center [599, 347] width 13 height 13
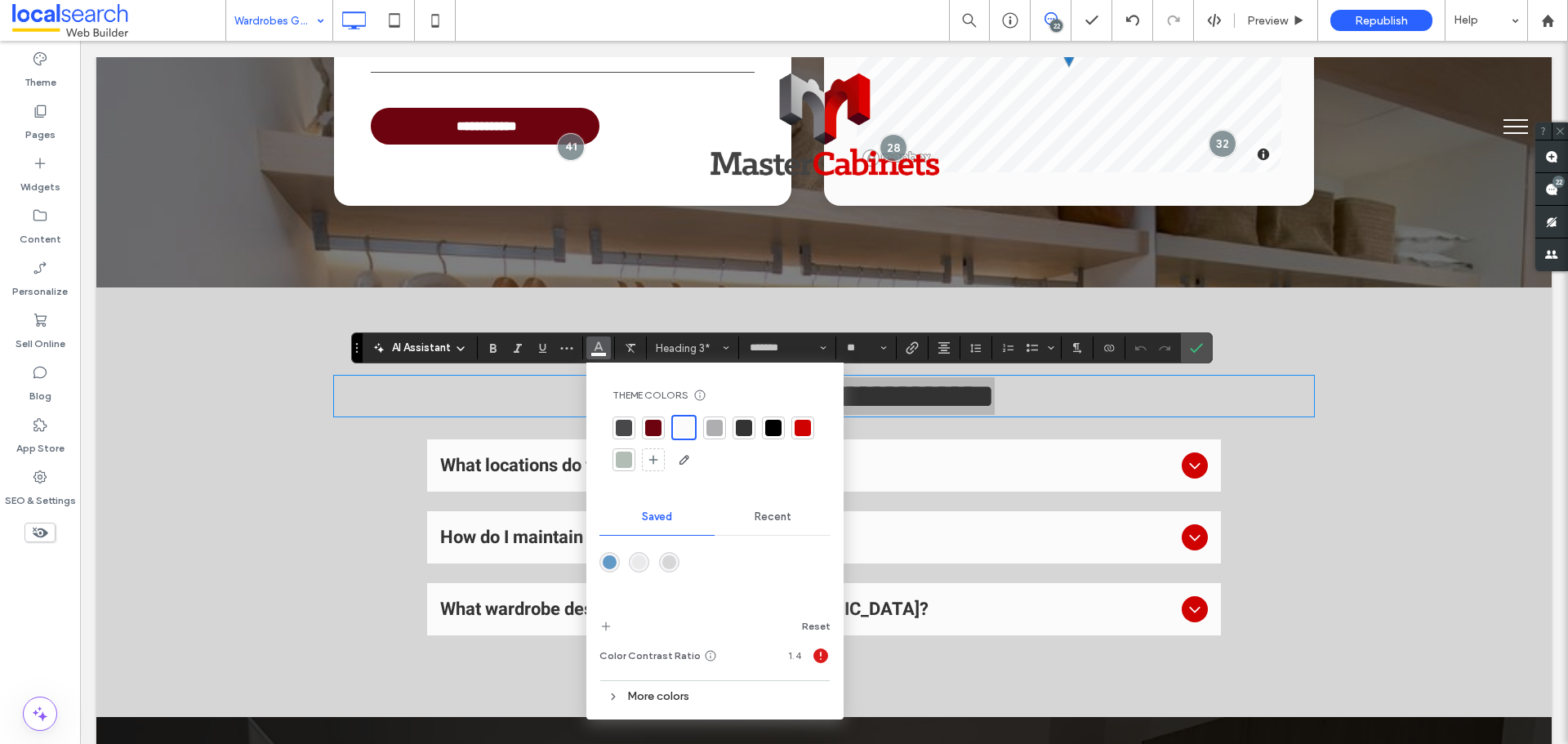
click at [778, 425] on div at bounding box center [773, 428] width 17 height 17
click at [1202, 346] on label "Confirm" at bounding box center [1196, 347] width 24 height 29
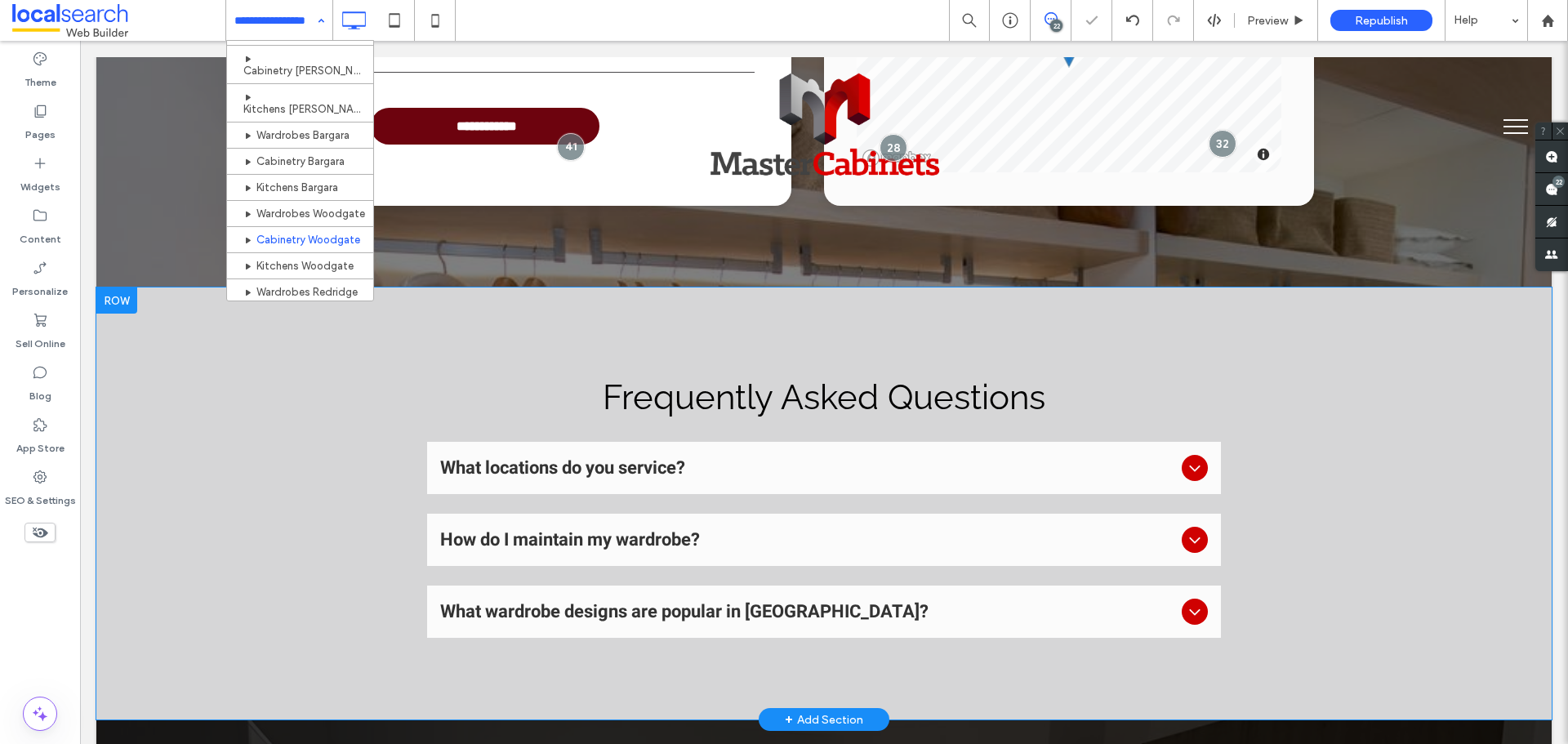
scroll to position [735, 0]
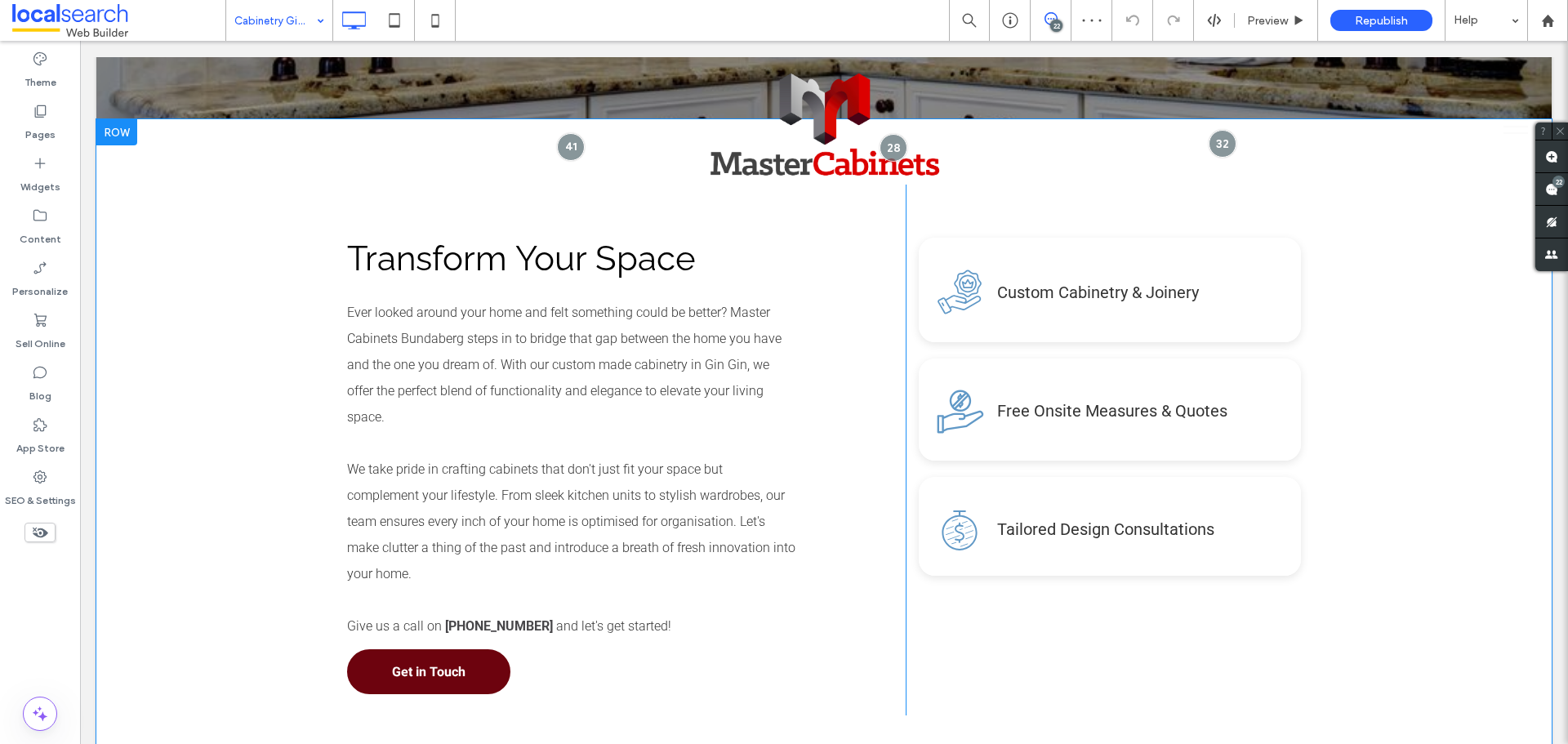
click at [237, 365] on div "Transform Your Space Ever looked around your home and felt something could be b…" at bounding box center [824, 450] width 1456 height 662
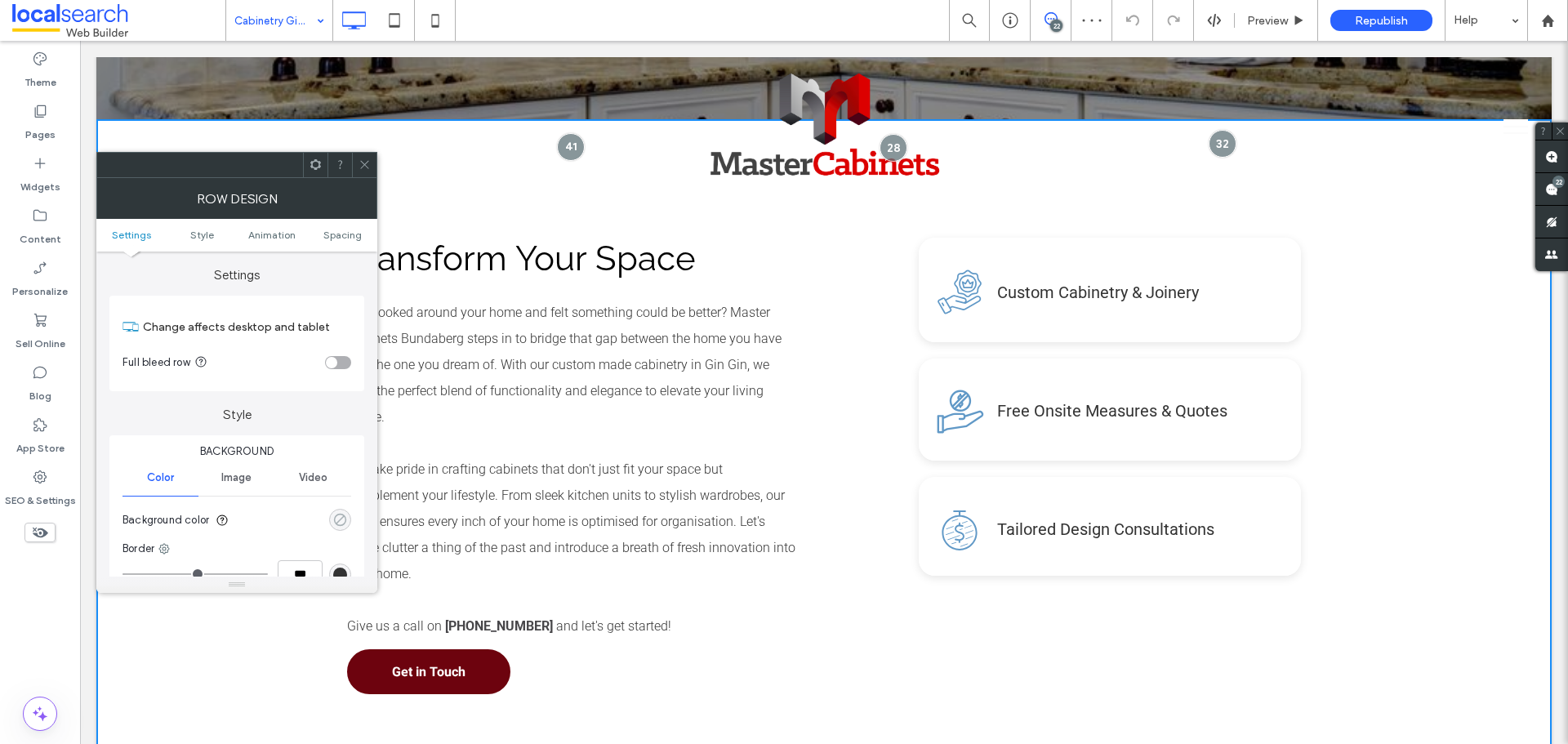
click at [333, 515] on div "rgba(0, 0, 0, 0)" at bounding box center [340, 520] width 14 height 14
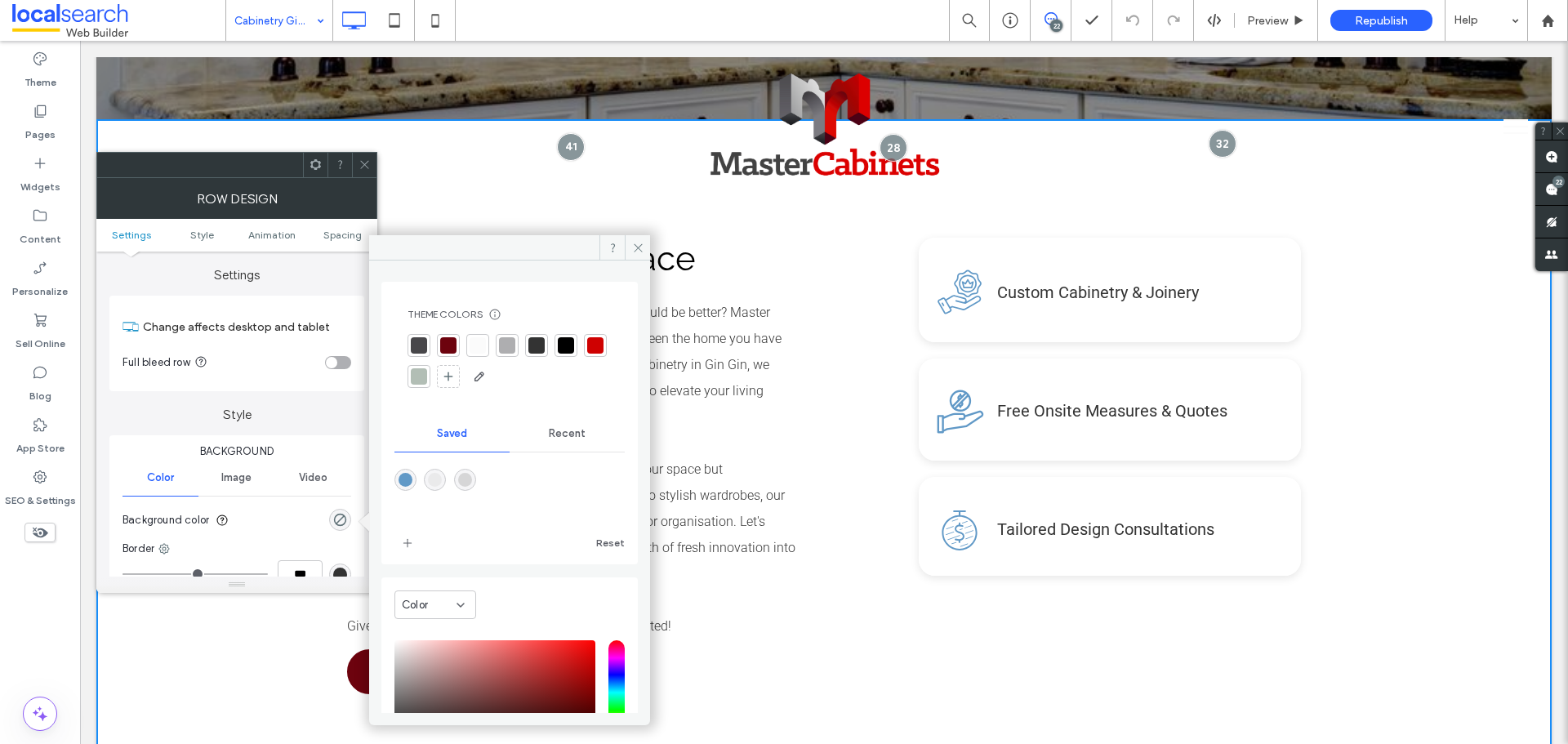
click at [472, 481] on div "rgba(214,214,215,1)" at bounding box center [465, 480] width 14 height 14
type input "*******"
type input "***"
type input "****"
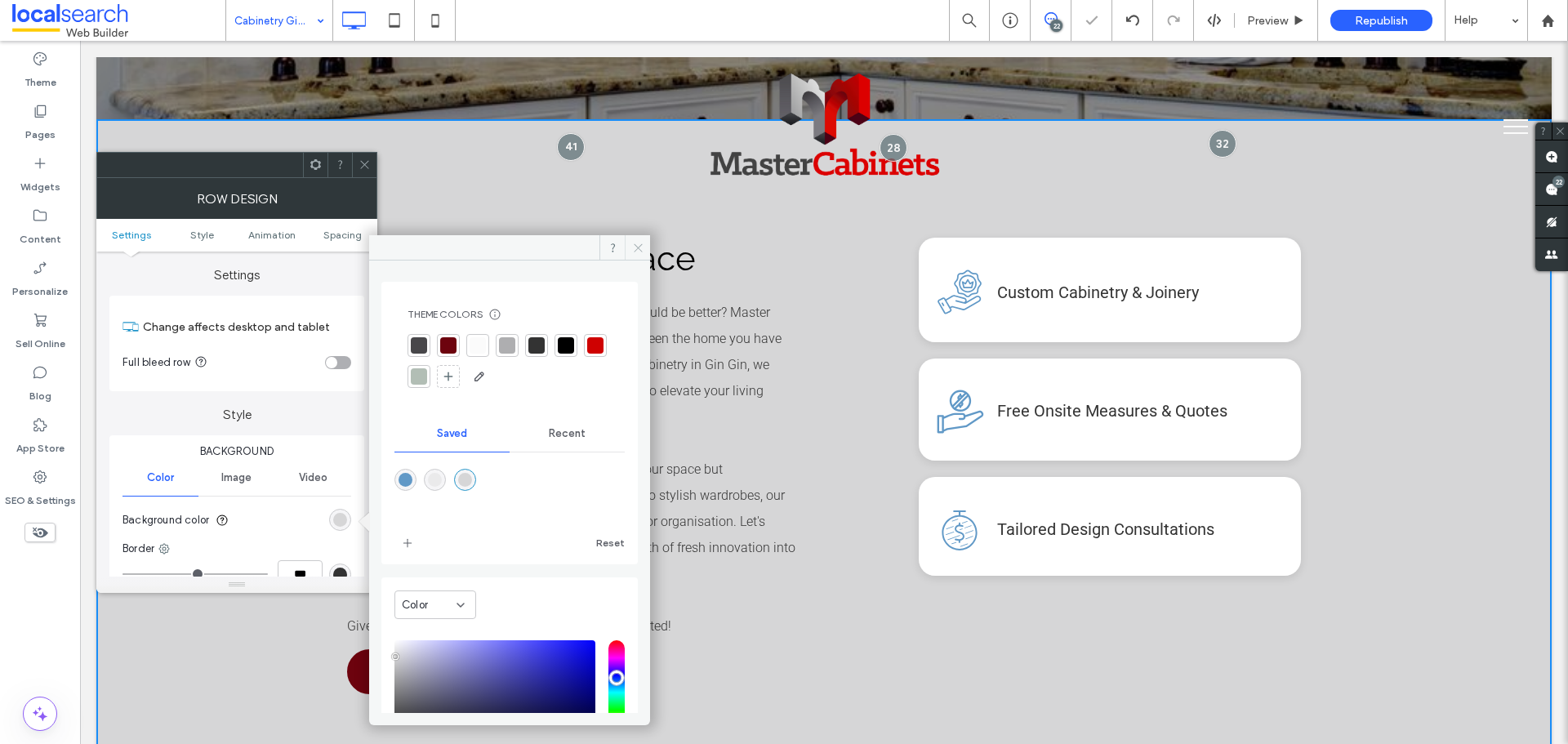
click at [643, 249] on span at bounding box center [638, 247] width 25 height 24
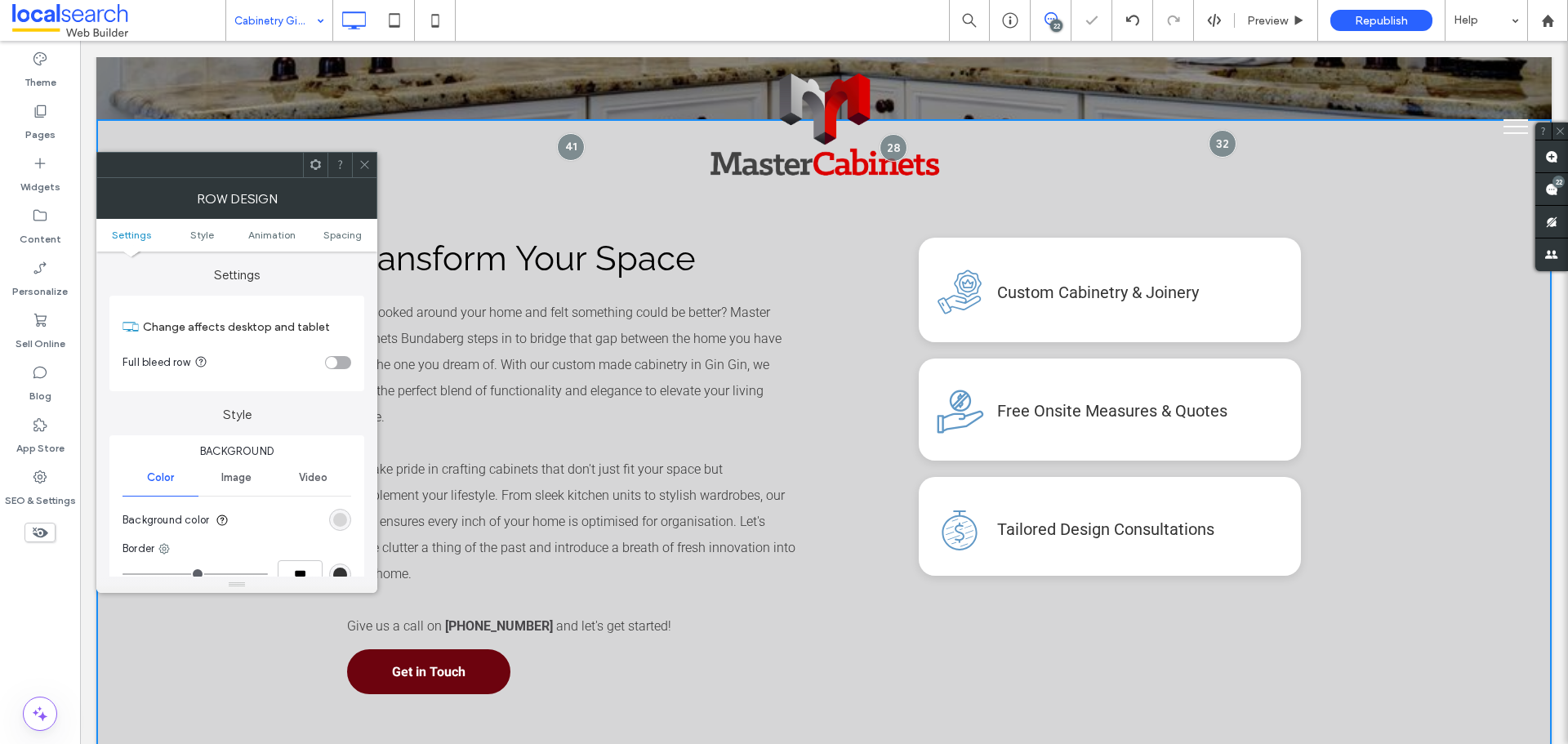
click at [363, 170] on span at bounding box center [364, 165] width 12 height 24
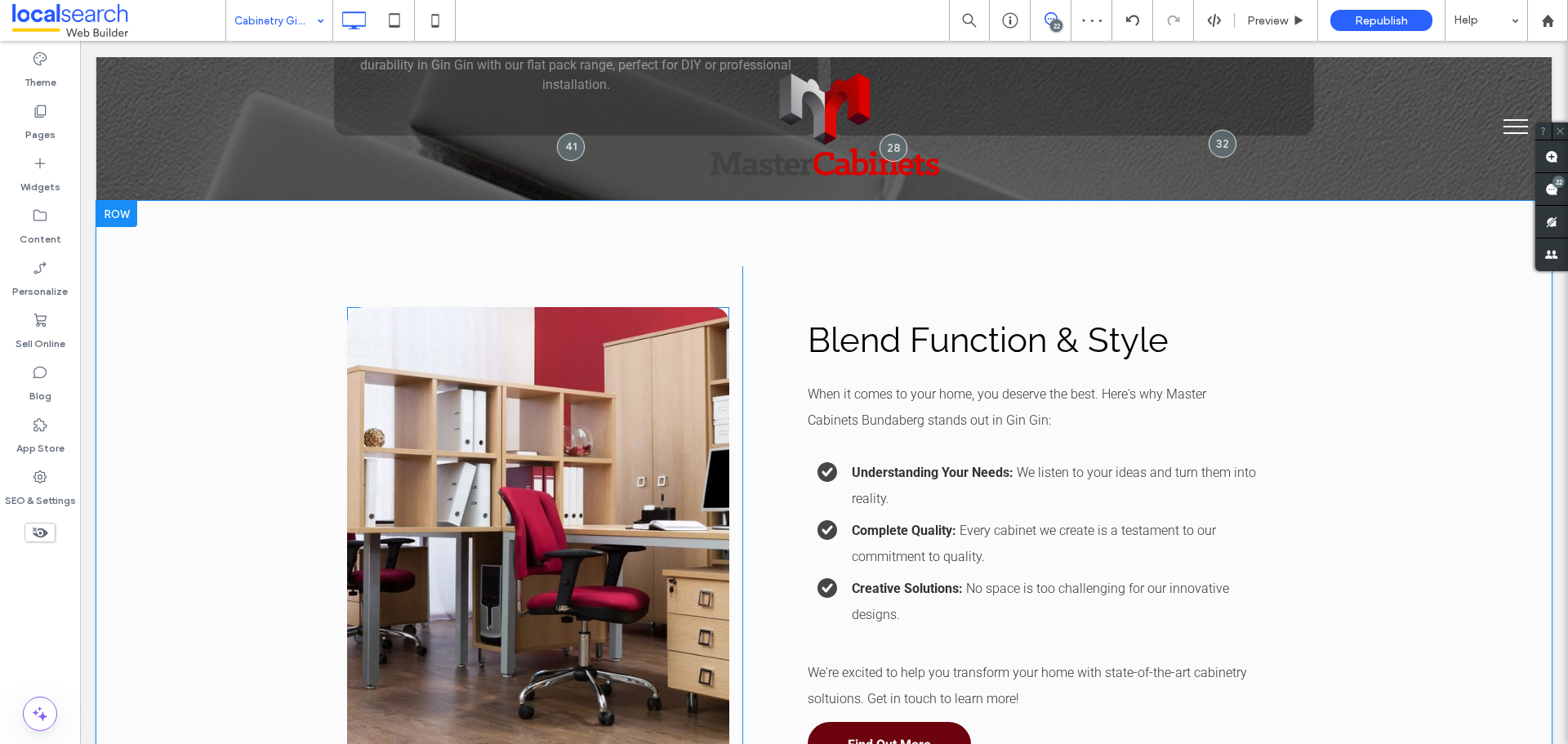
scroll to position [2614, 0]
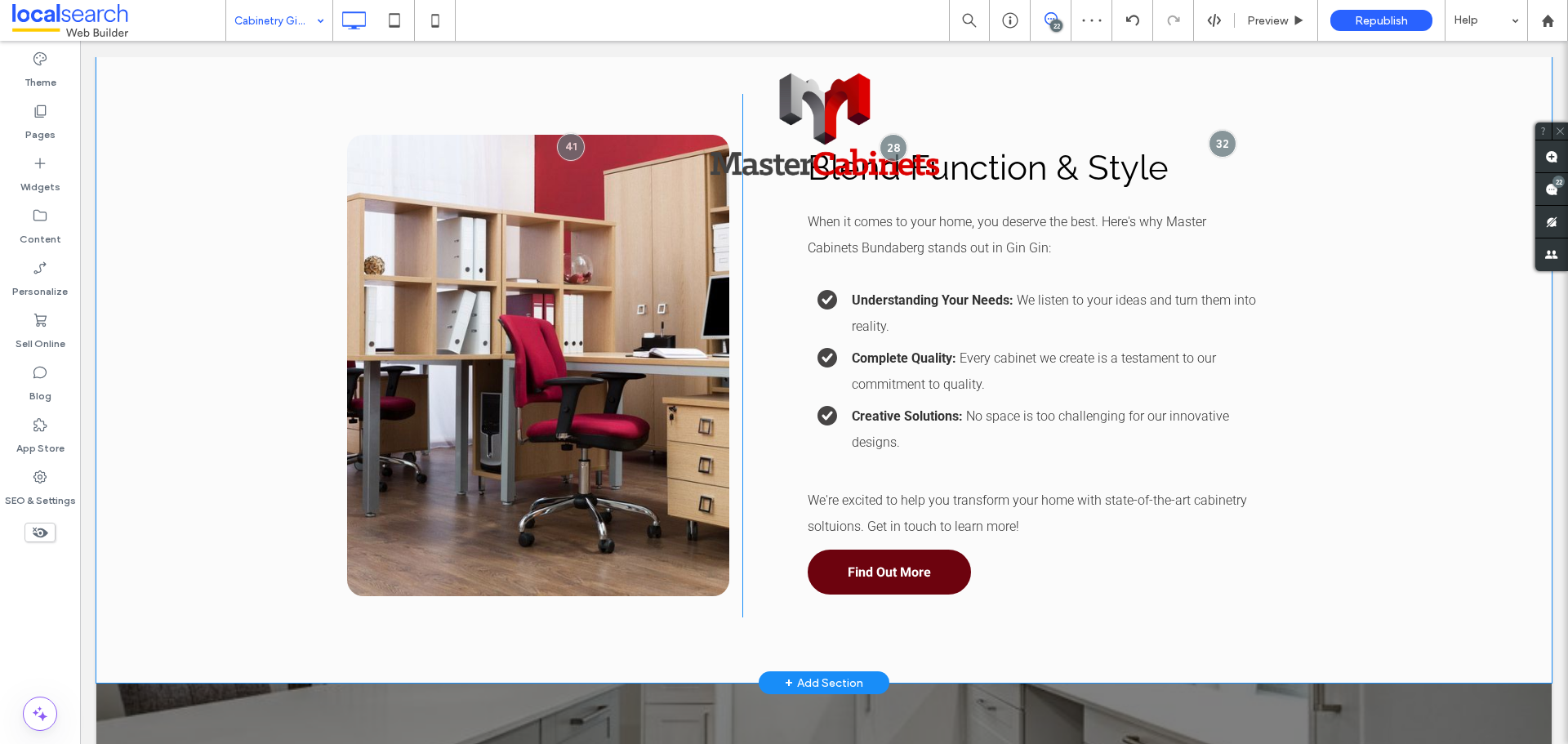
click at [304, 335] on div "Click To Paste Blend Function & Style When it comes to your home, you deserve t…" at bounding box center [824, 355] width 1456 height 654
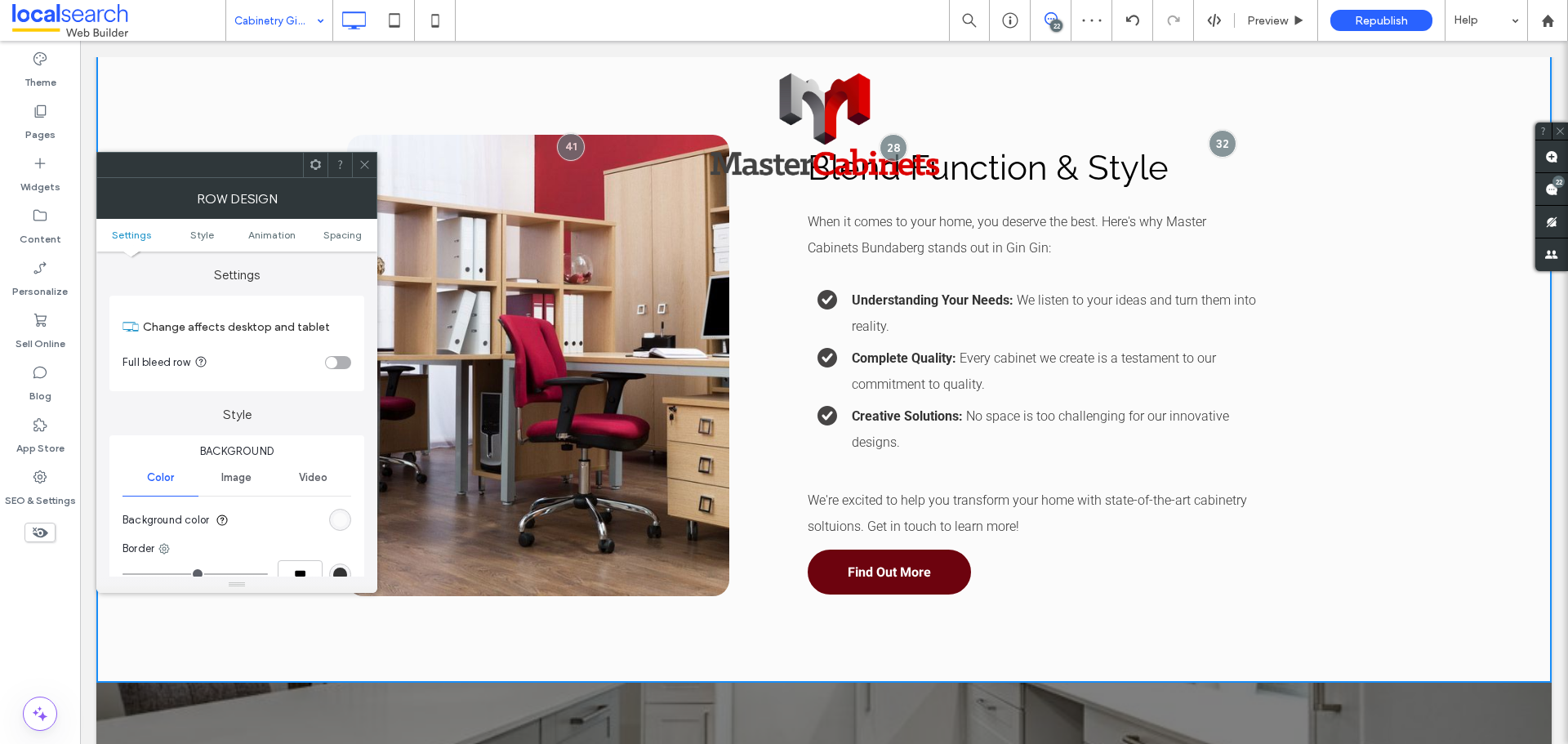
drag, startPoint x: 343, startPoint y: 520, endPoint x: 358, endPoint y: 520, distance: 15.0
click at [343, 520] on div "rgb(251, 251, 251)" at bounding box center [340, 520] width 14 height 14
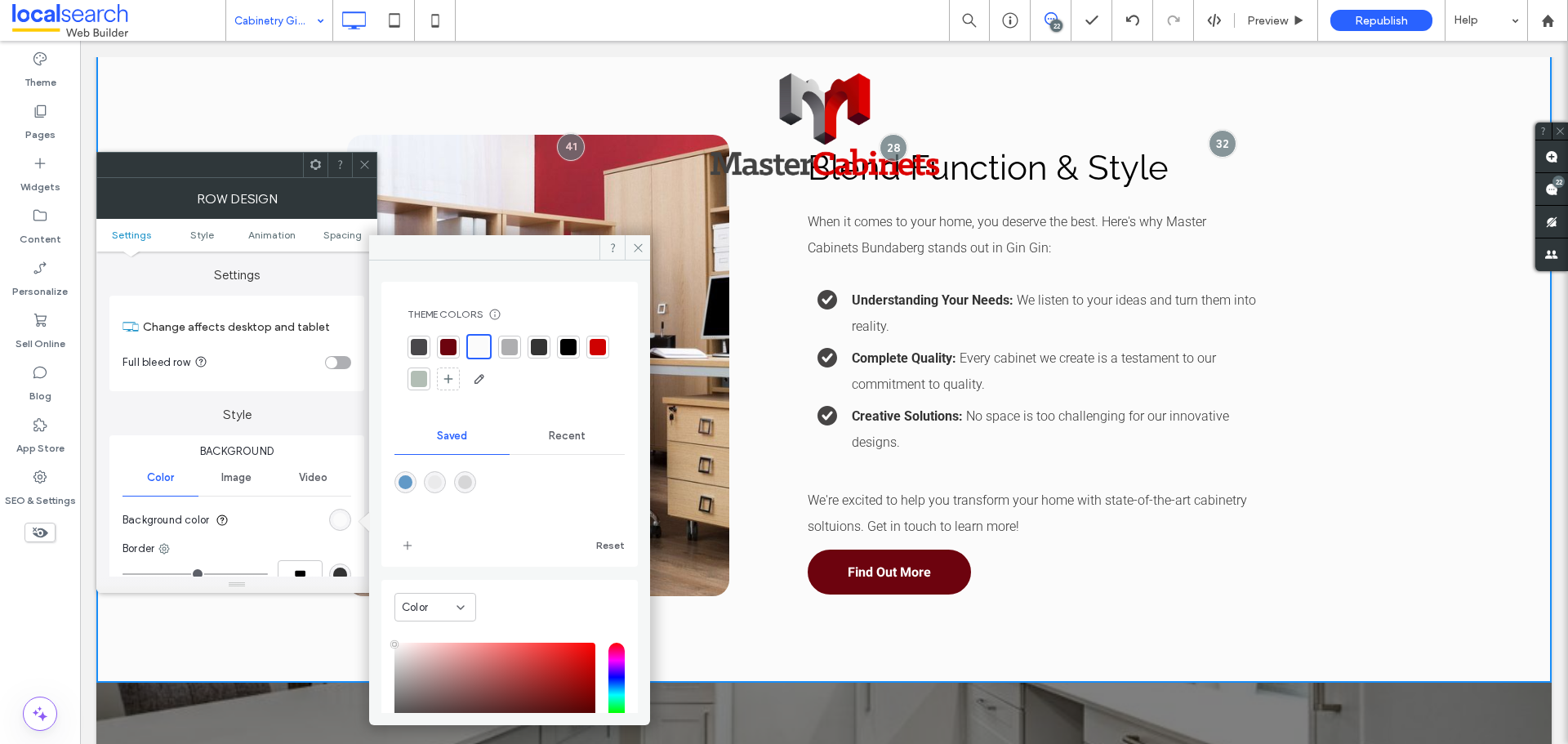
click at [441, 483] on div "rgba(234,234,235,1)" at bounding box center [435, 482] width 14 height 14
type input "*******"
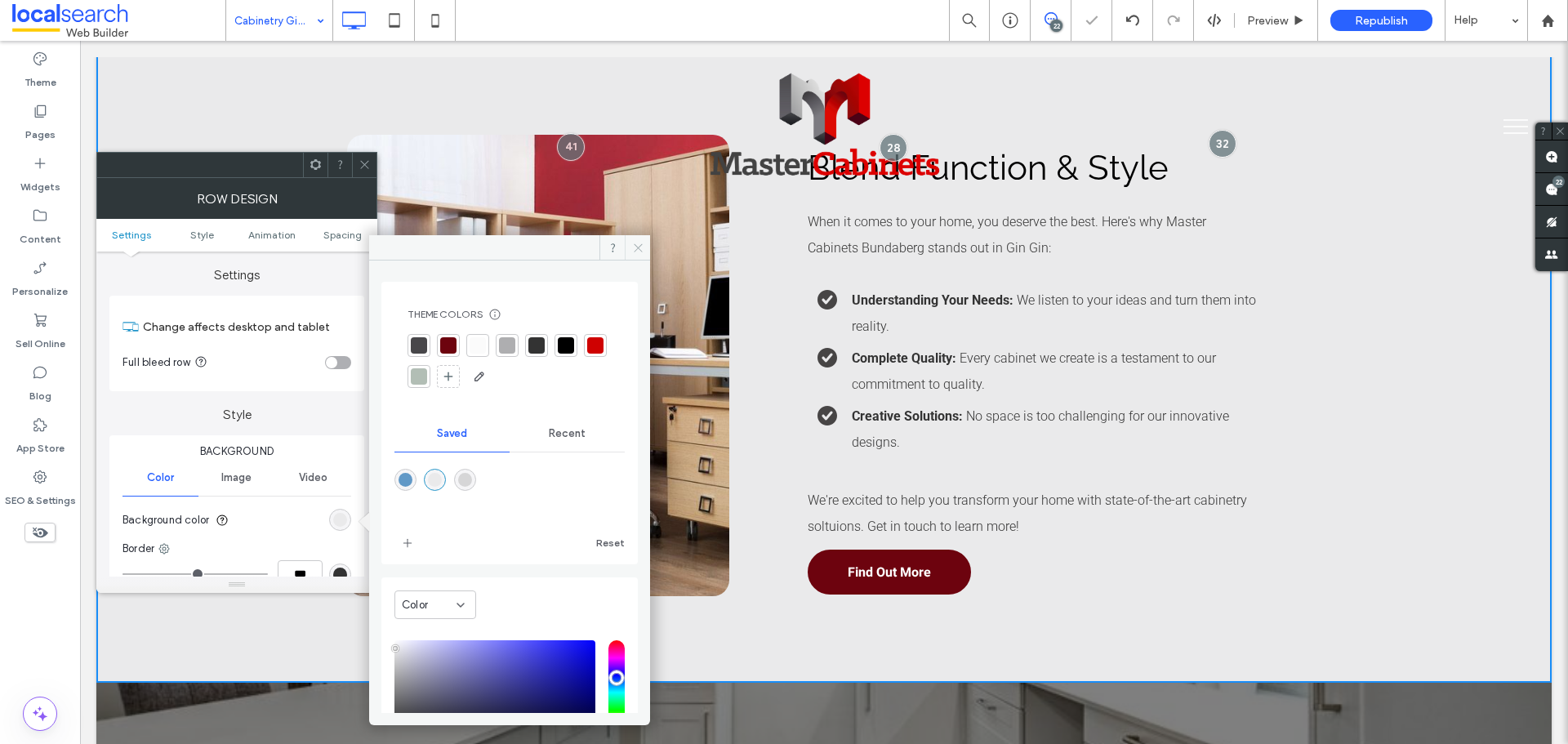
click at [629, 247] on span at bounding box center [638, 247] width 25 height 24
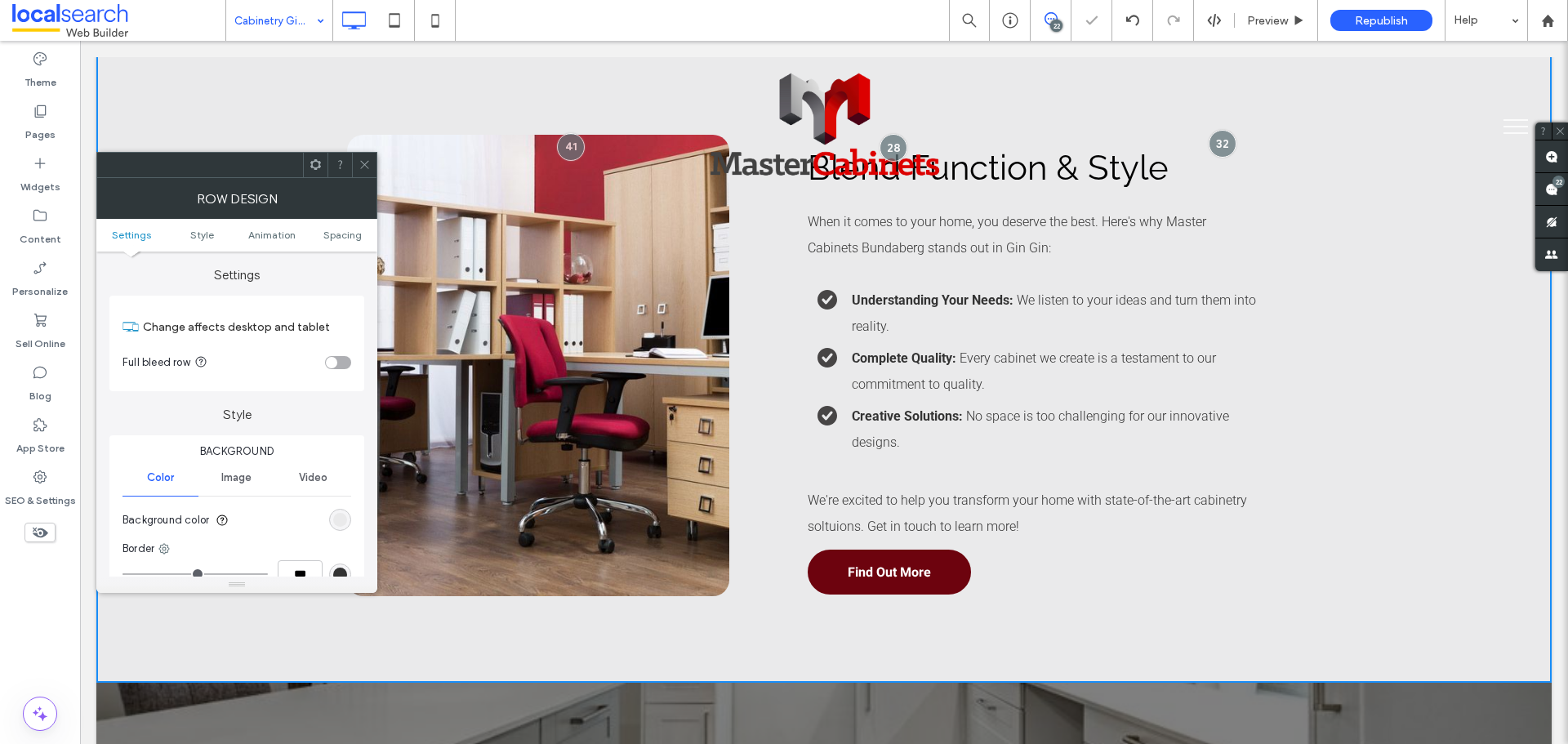
click at [370, 164] on div at bounding box center [363, 165] width 24 height 24
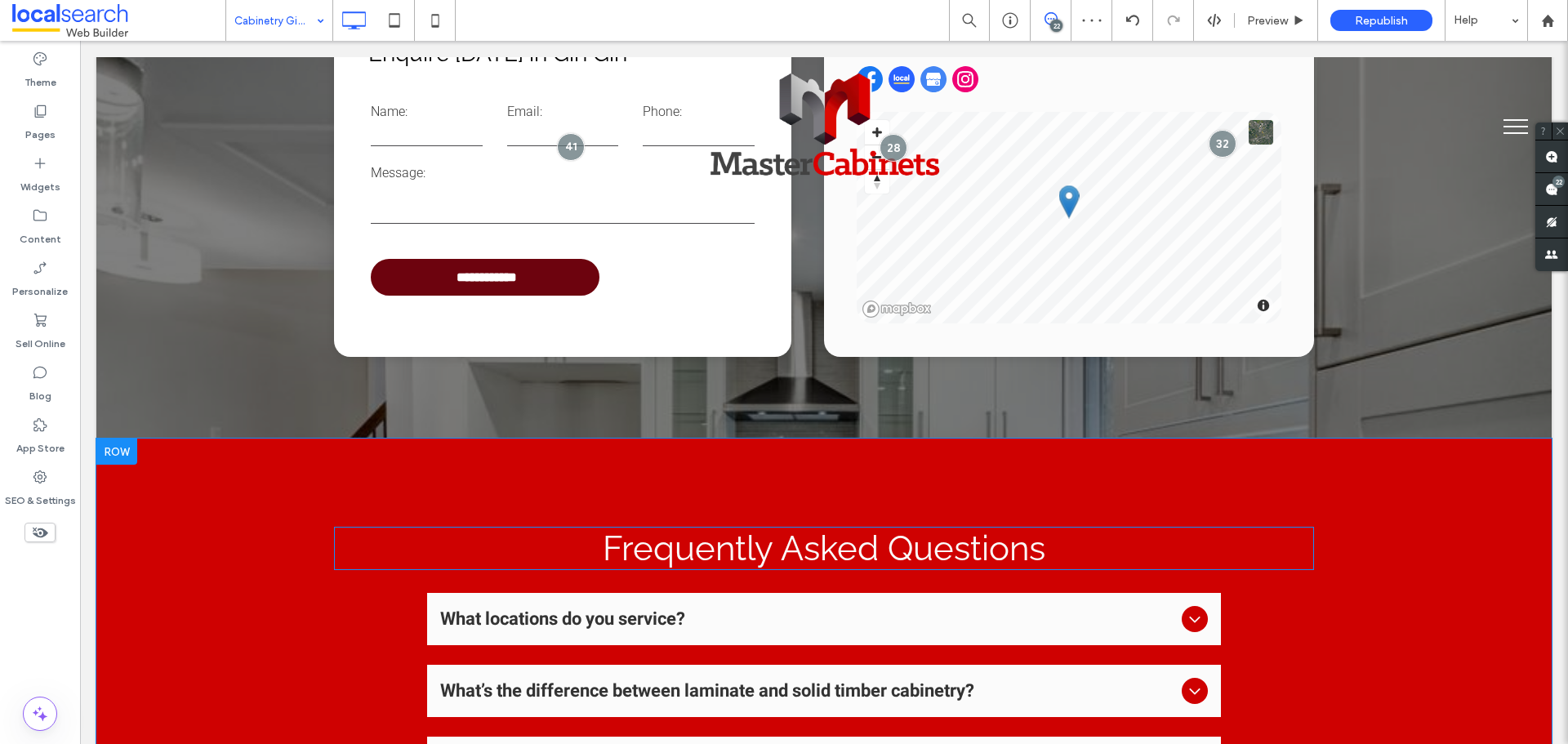
scroll to position [3838, 0]
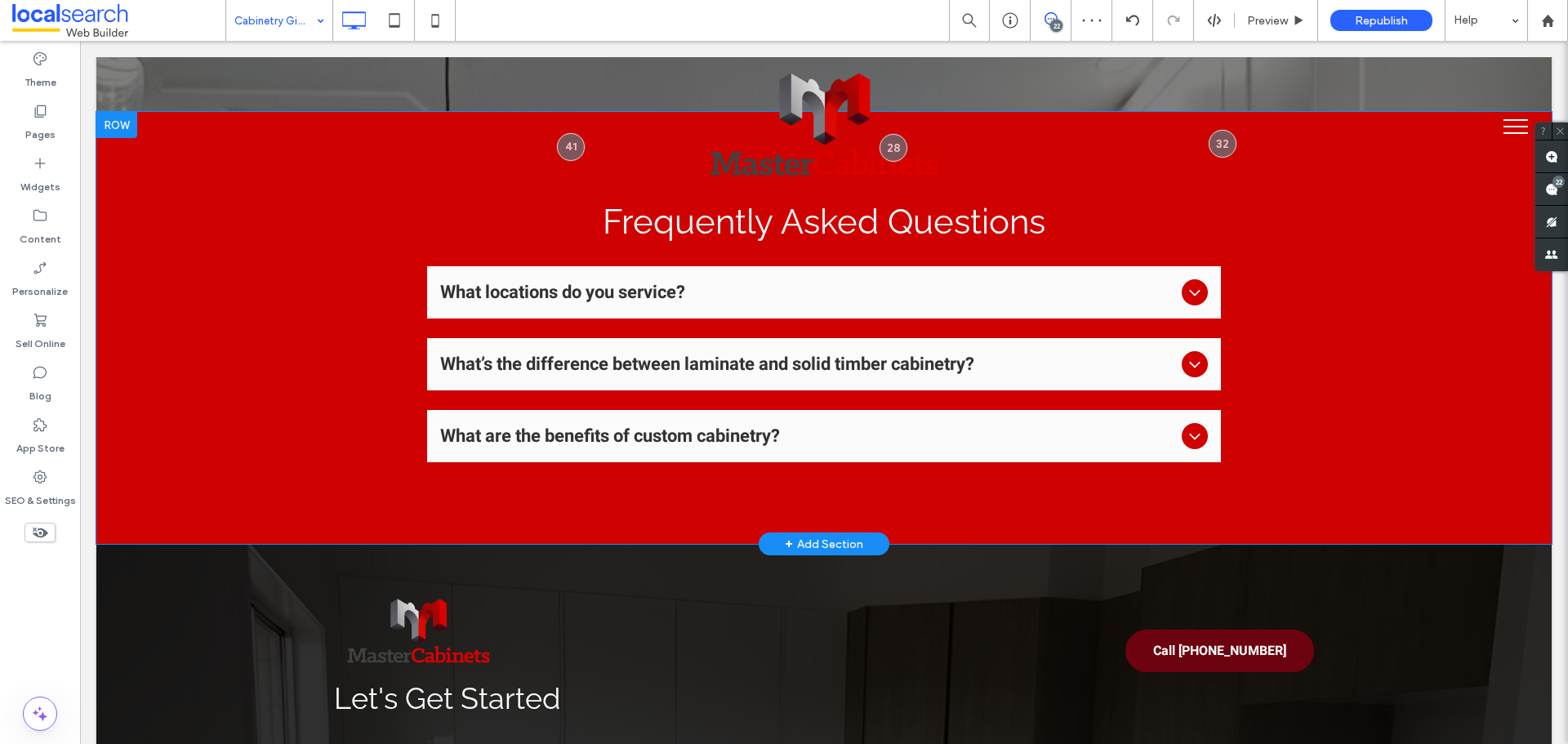
click at [250, 368] on div "Frequently Asked Questions What locations do you service? We serve throughout t…" at bounding box center [824, 328] width 1456 height 432
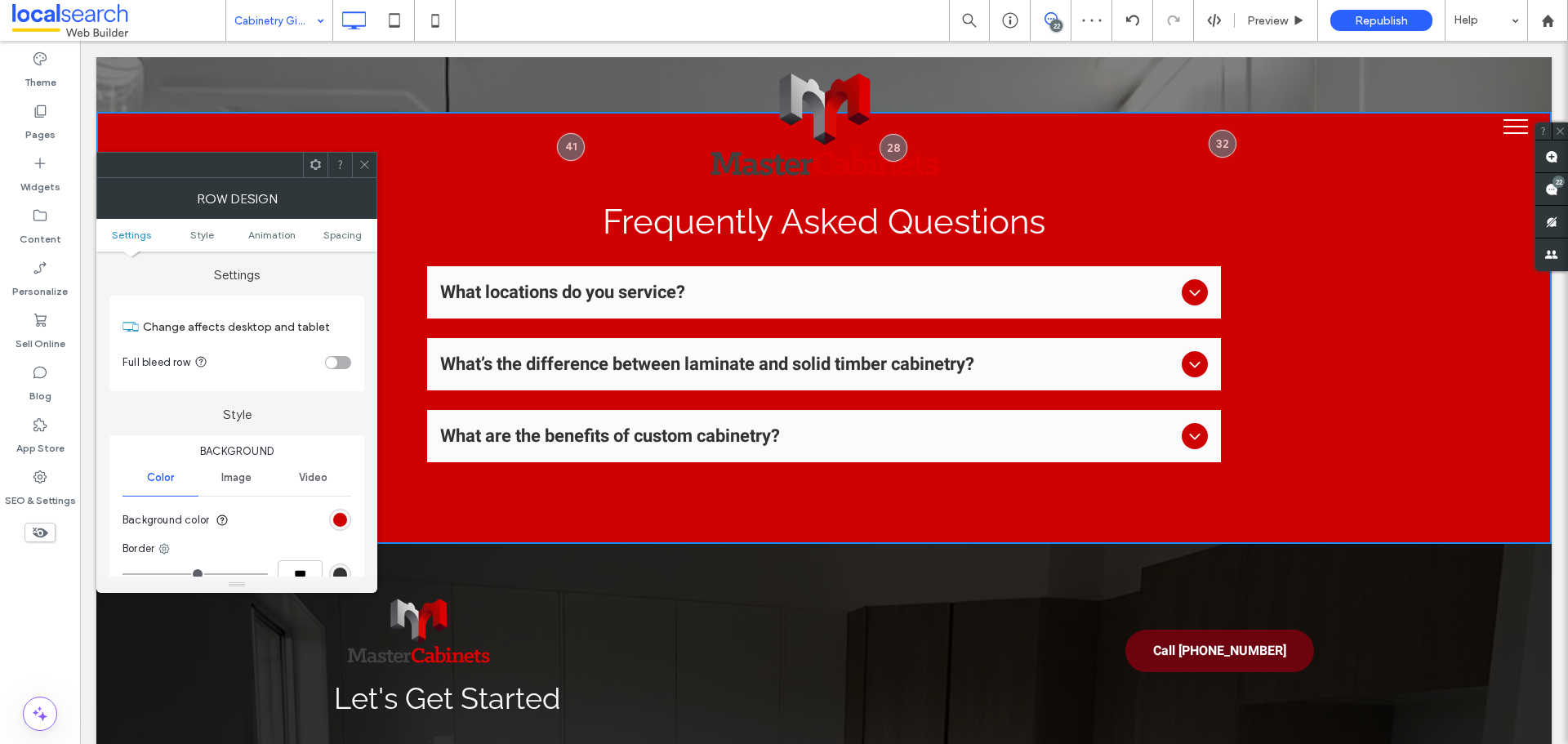
click at [334, 530] on div "rgb(207, 1, 1)" at bounding box center [340, 520] width 22 height 22
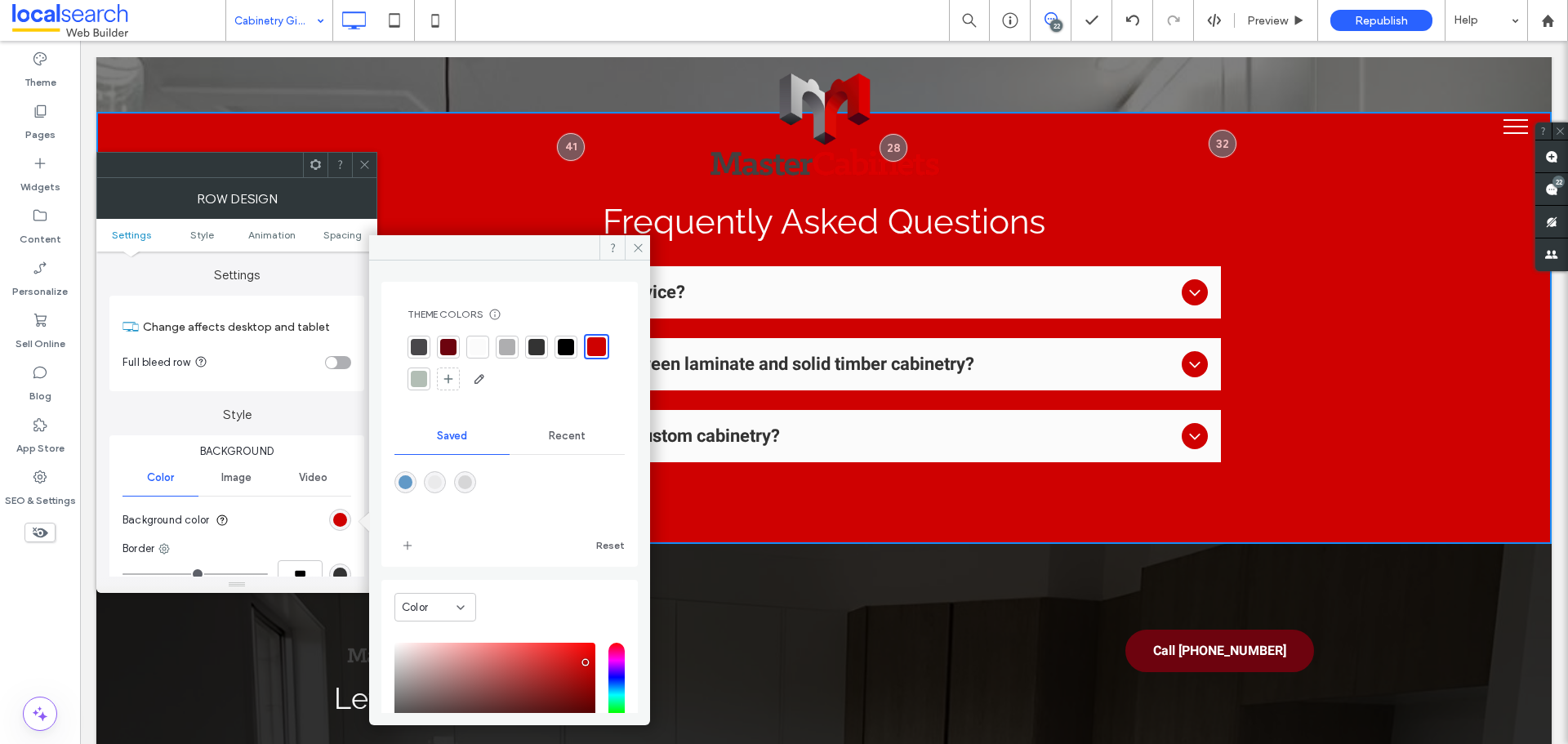
click at [483, 479] on div at bounding box center [509, 494] width 230 height 62
click at [476, 478] on div "rgba(214,214,215,1)" at bounding box center [465, 482] width 22 height 22
type input "*******"
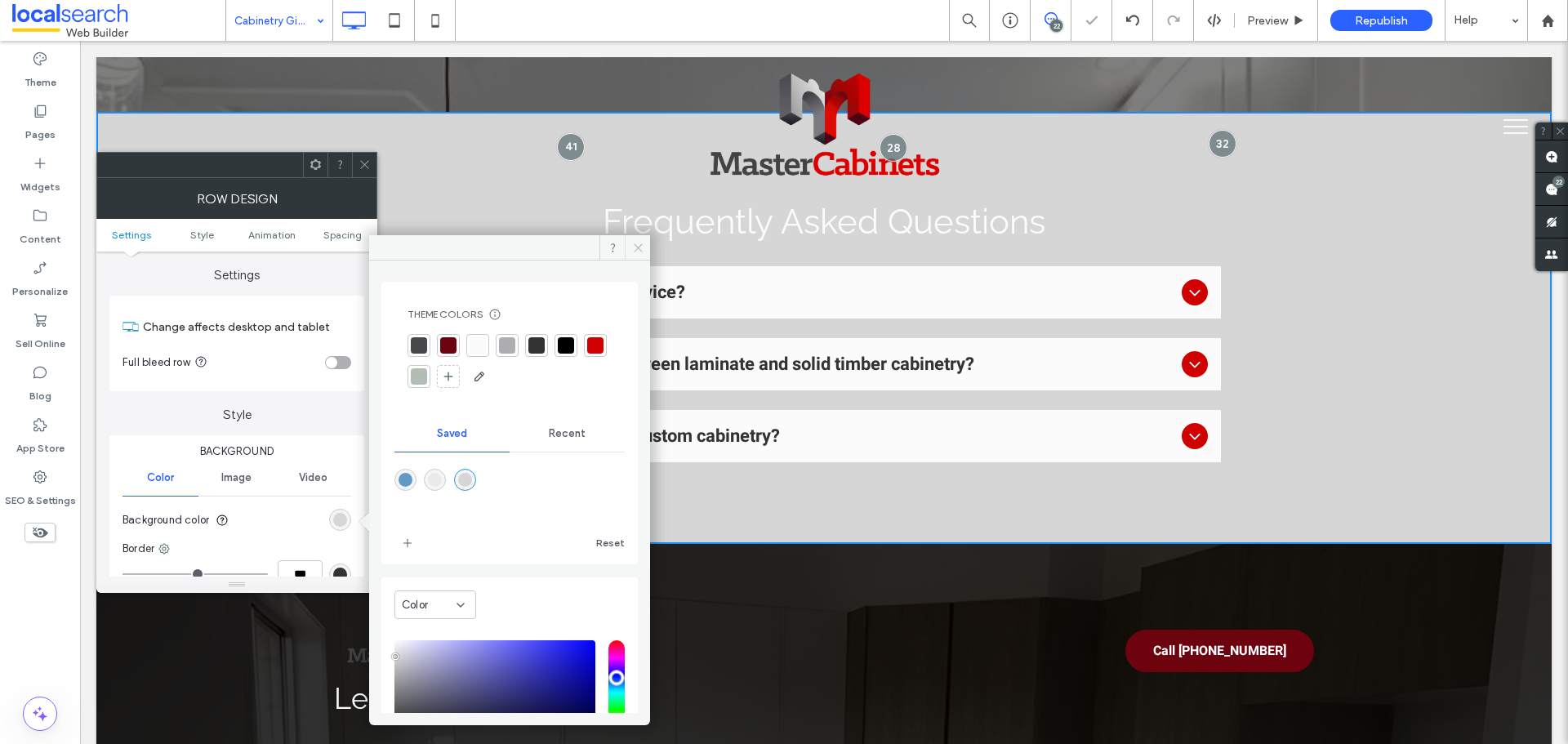
click at [640, 242] on icon at bounding box center [638, 248] width 12 height 12
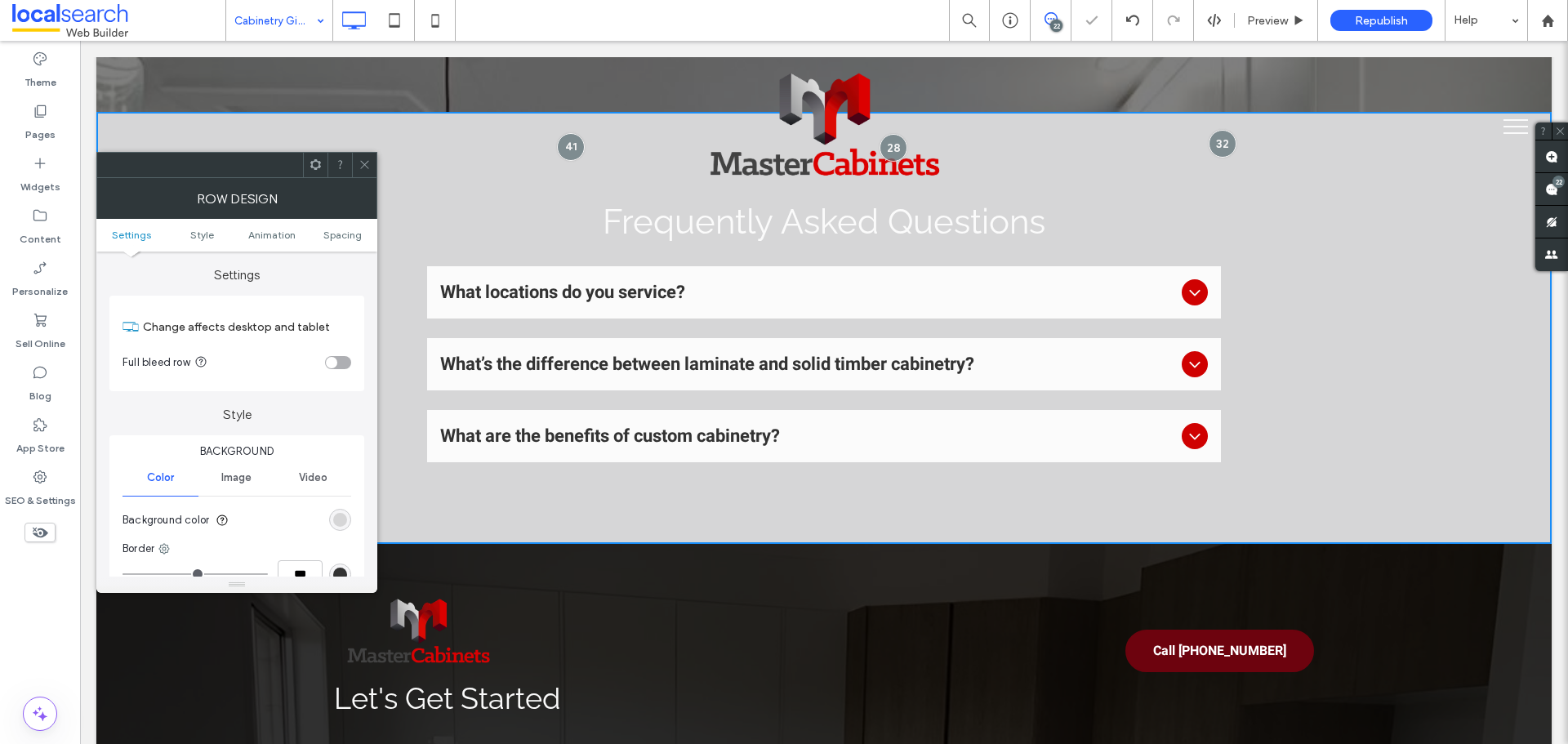
click at [362, 163] on icon at bounding box center [364, 165] width 12 height 12
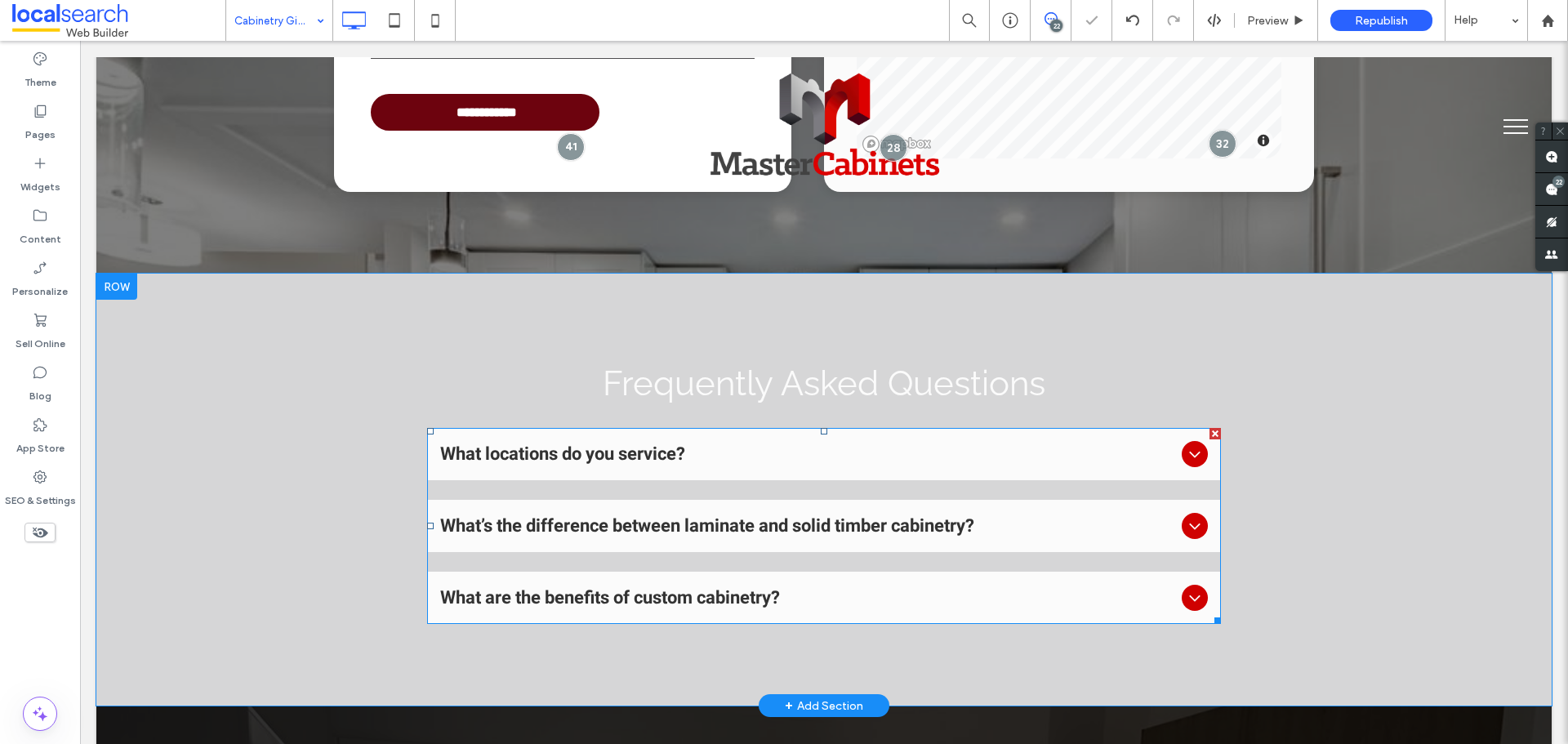
scroll to position [3675, 0]
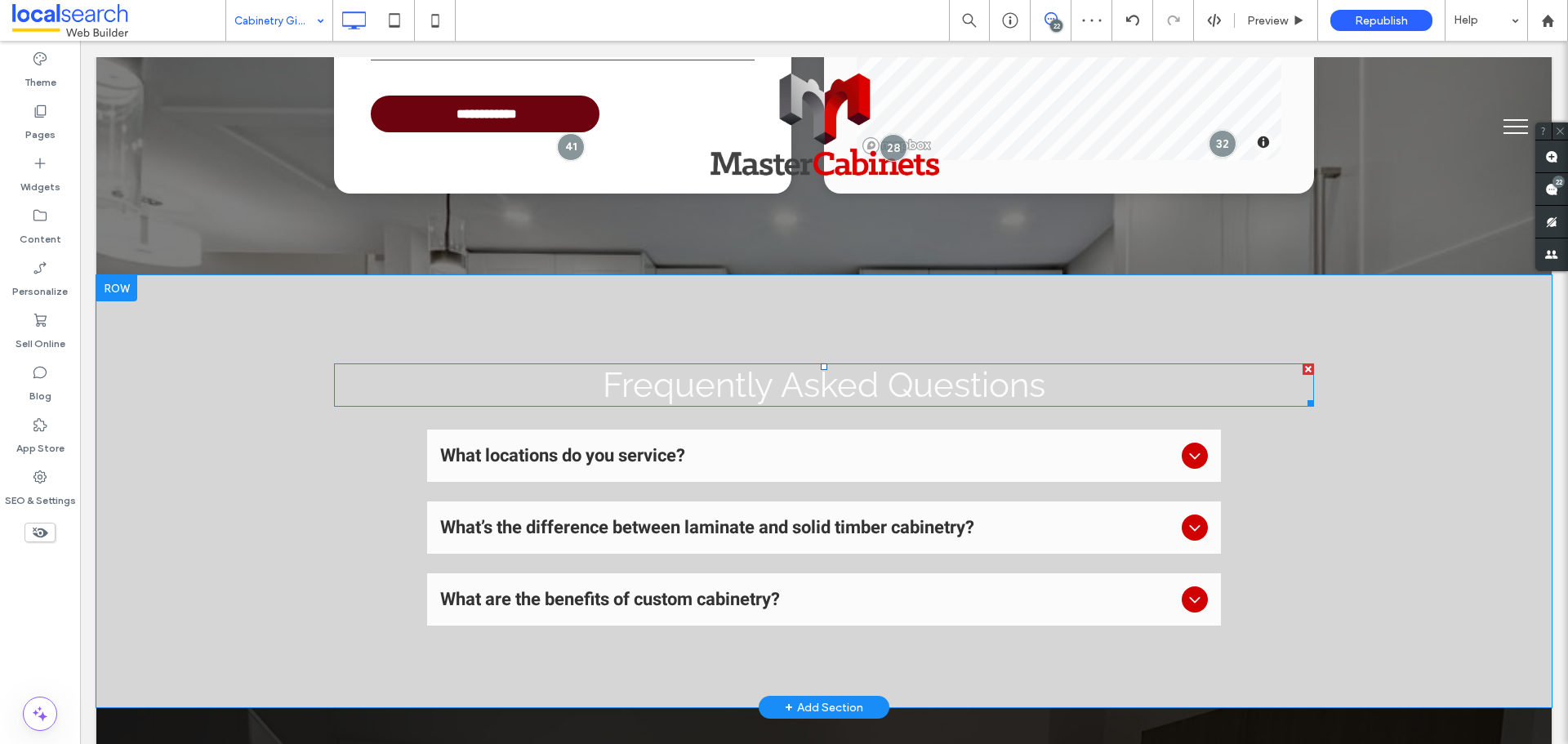
click at [714, 365] on span "Frequently Asked Questions" at bounding box center [824, 385] width 442 height 40
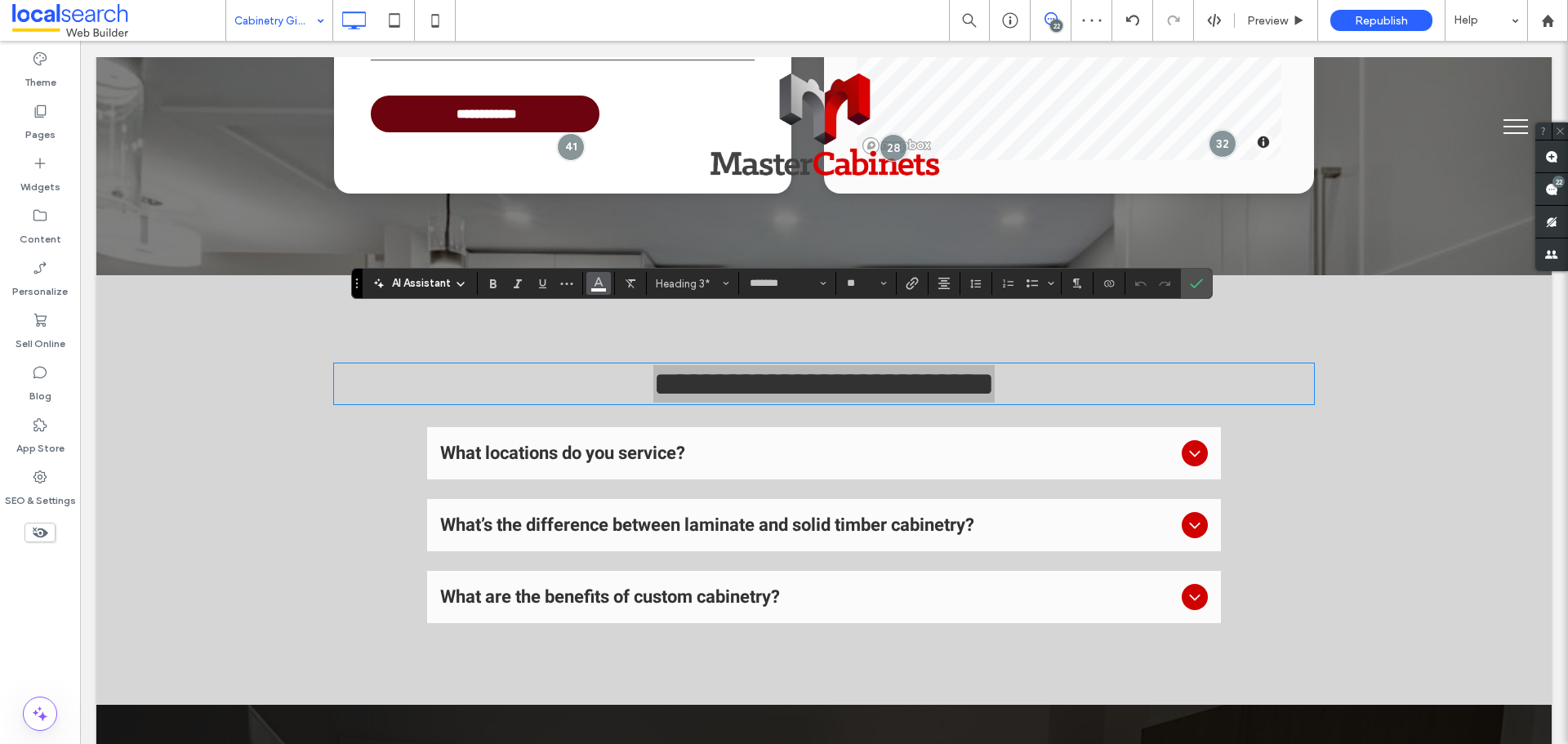
click at [601, 284] on use "Color" at bounding box center [598, 282] width 9 height 9
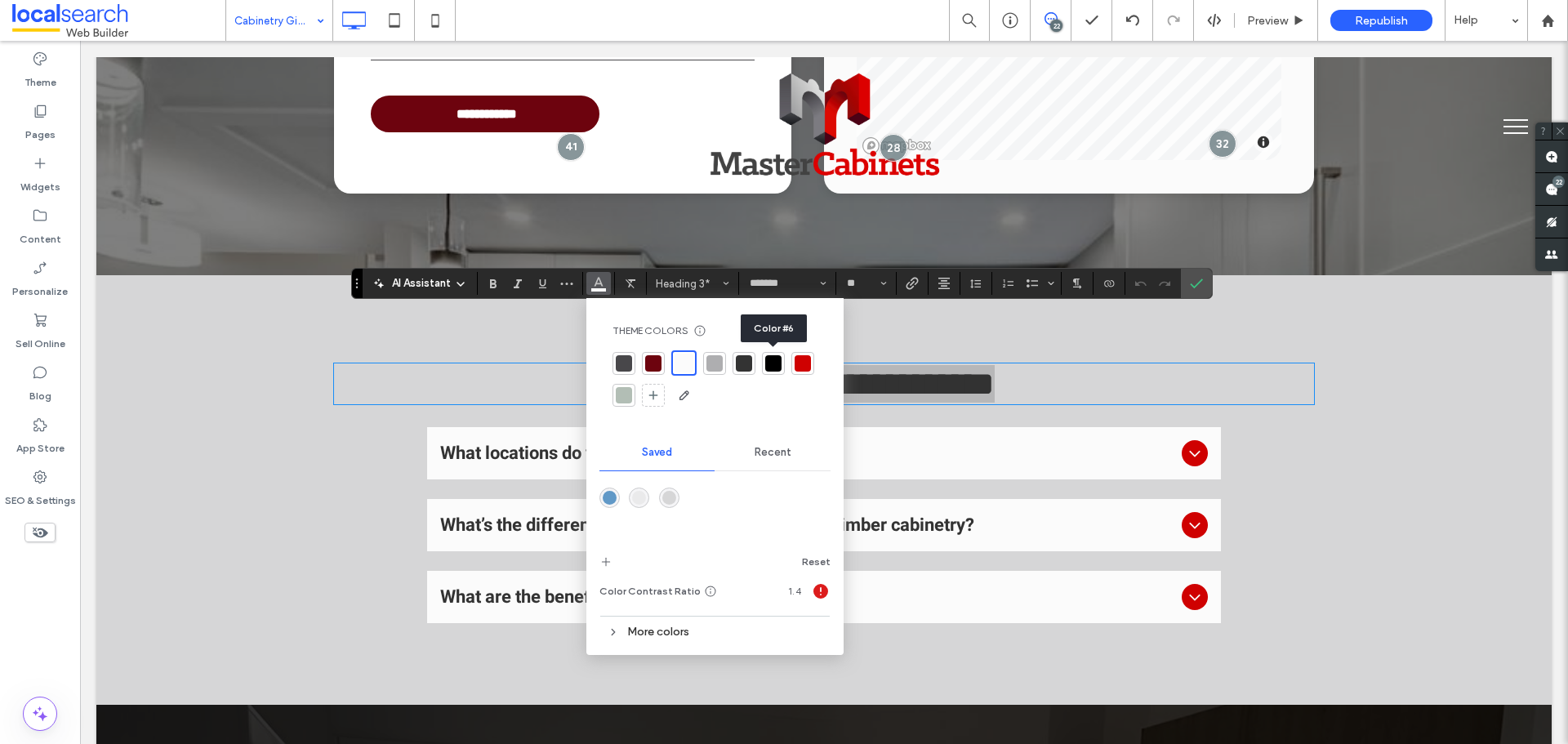
click at [772, 362] on div at bounding box center [773, 363] width 17 height 17
drag, startPoint x: 1102, startPoint y: 263, endPoint x: 1204, endPoint y: 284, distance: 104.1
click at [1204, 284] on label "Confirm" at bounding box center [1196, 283] width 24 height 29
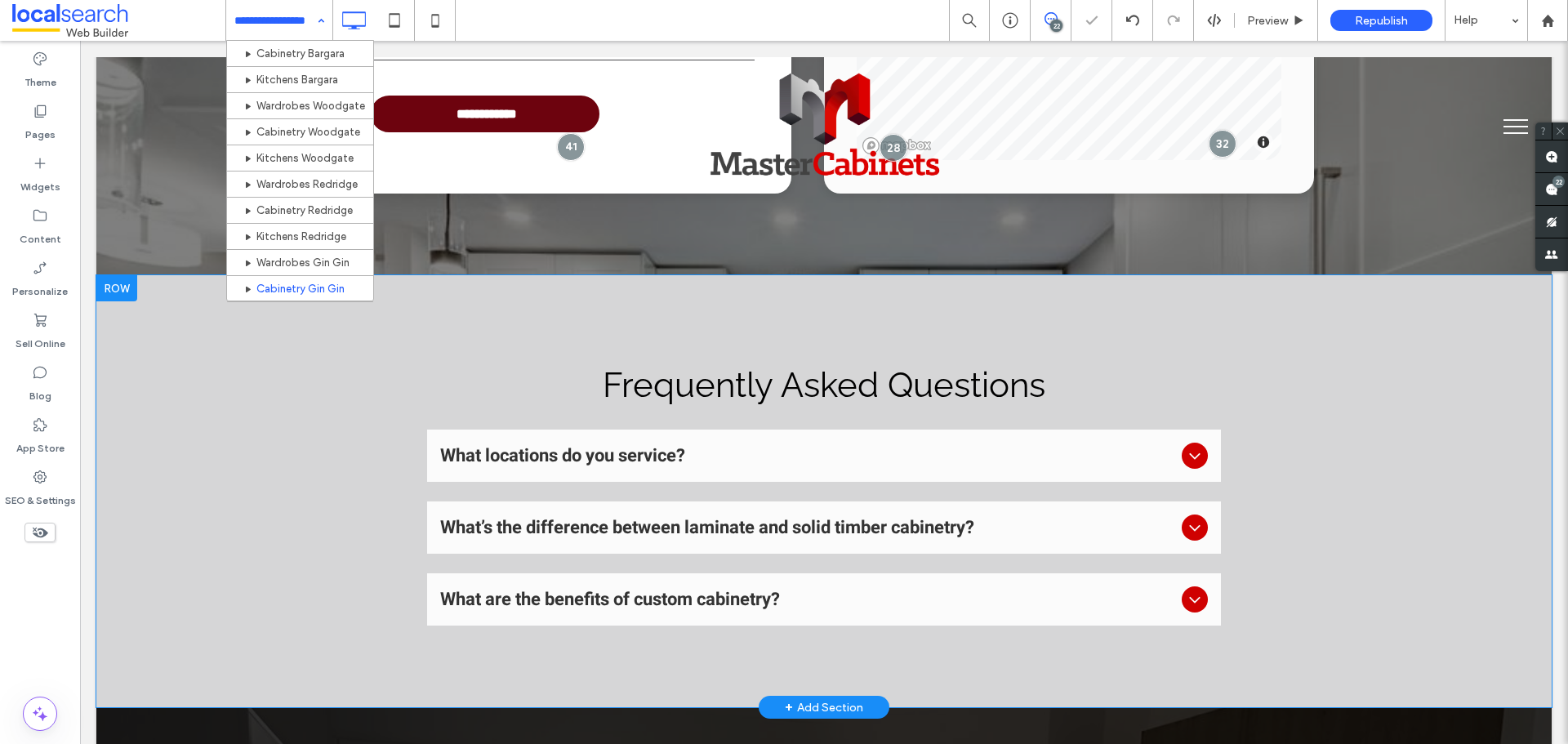
scroll to position [789, 0]
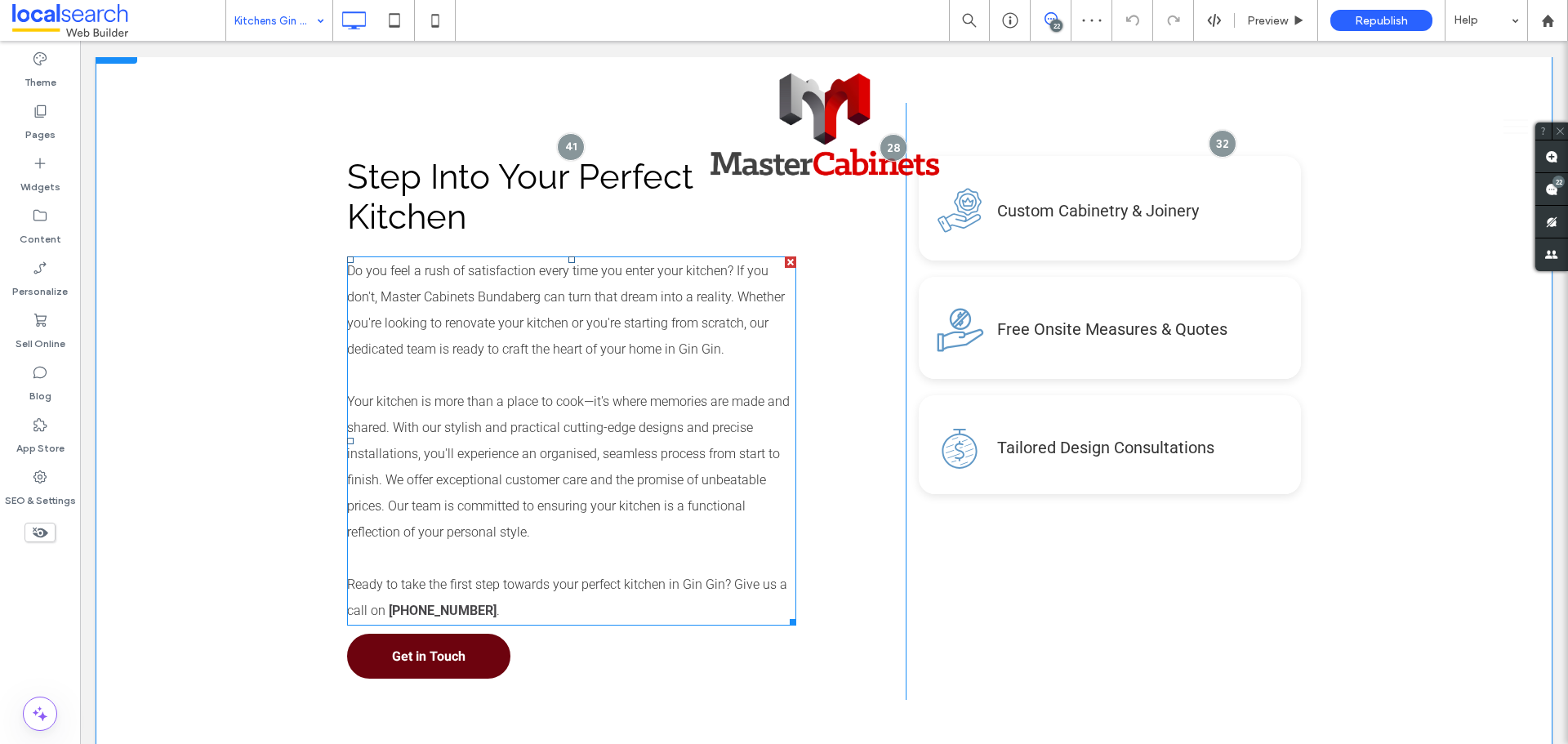
click at [224, 408] on div "Step Into Your Perfect Kitchen Do you feel a rush of satisfaction every time yo…" at bounding box center [824, 401] width 1456 height 727
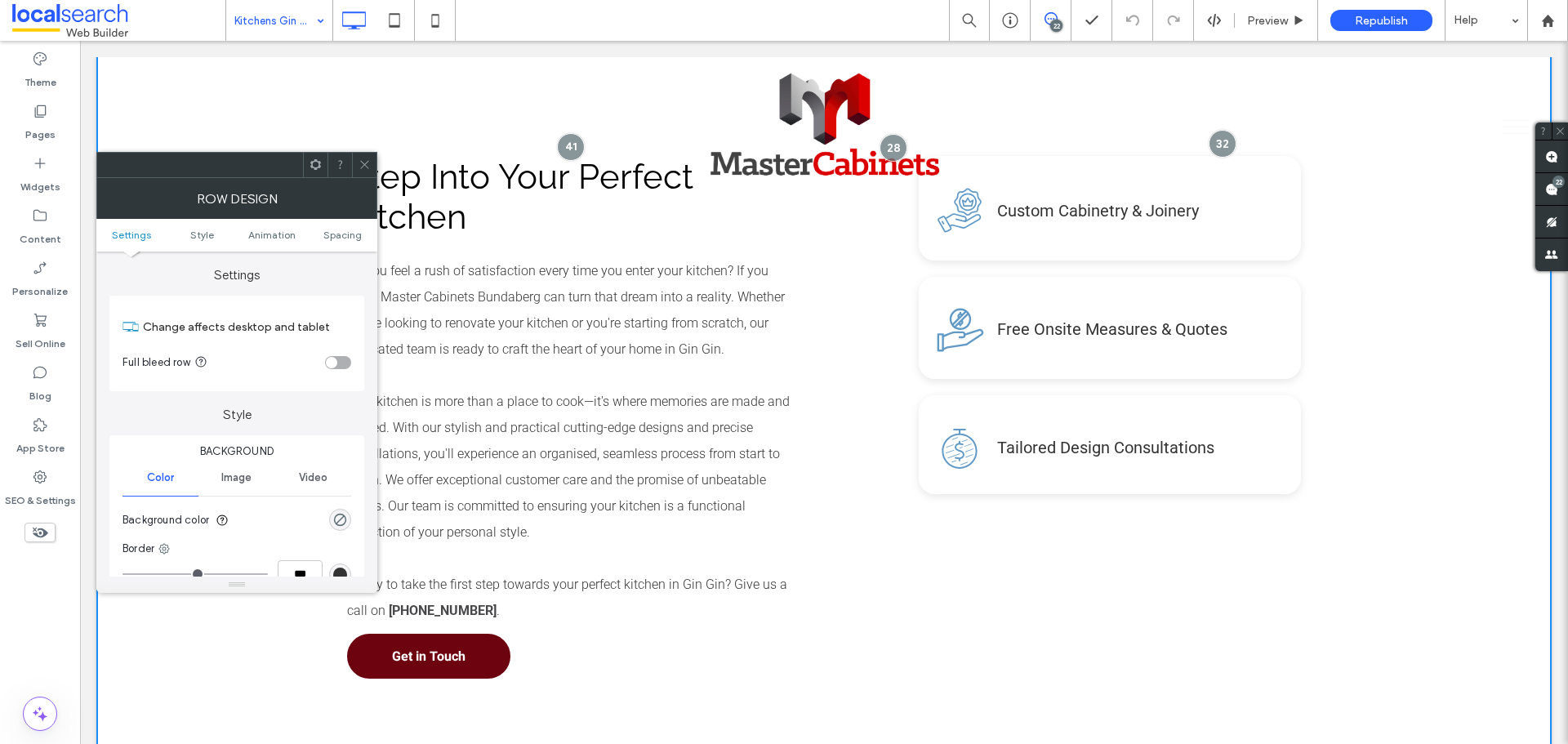
click at [349, 523] on div "rgba(0, 0, 0, 0)" at bounding box center [340, 520] width 22 height 22
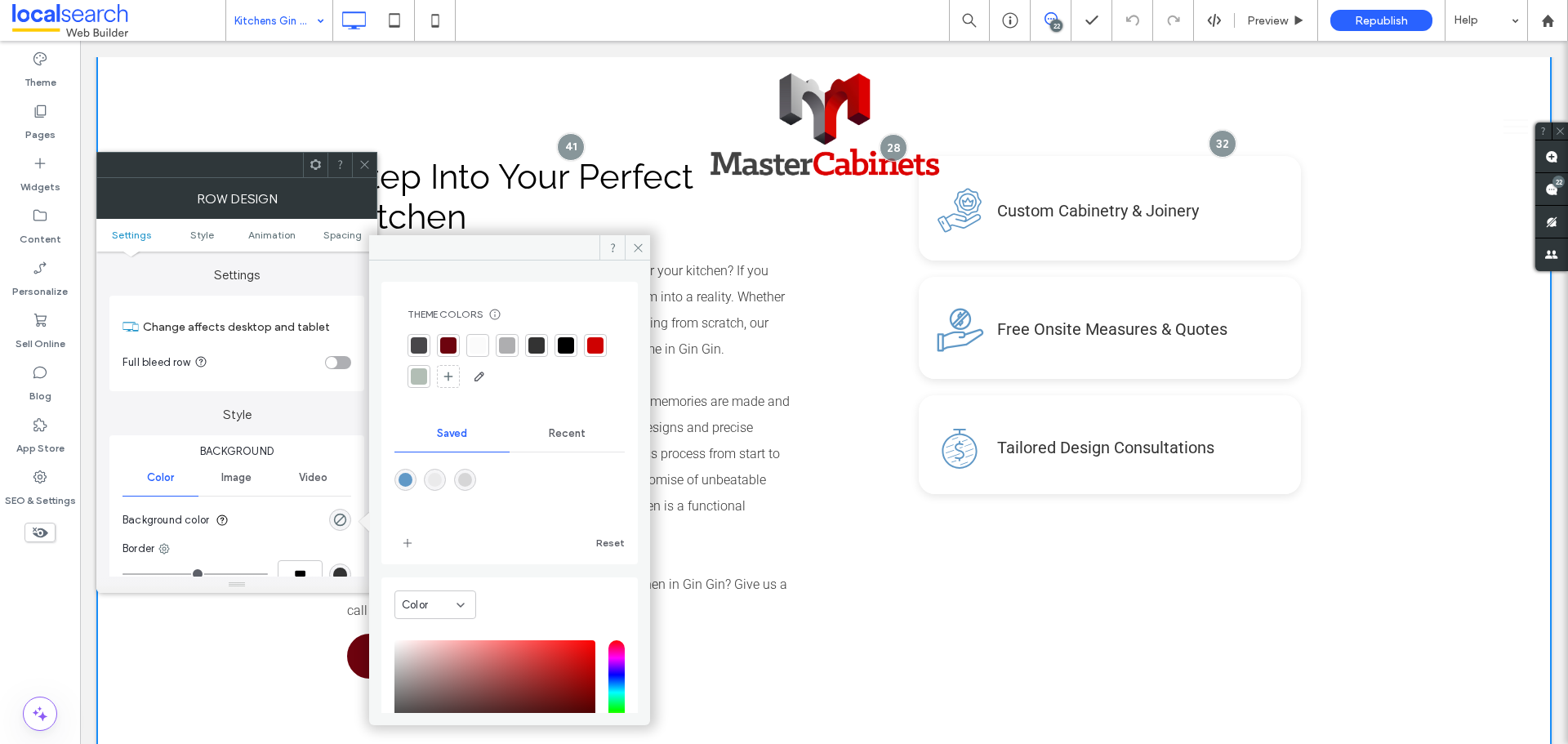
click at [466, 487] on div "rgba(214,214,215,1)" at bounding box center [465, 480] width 22 height 22
type input "*******"
type input "***"
type input "****"
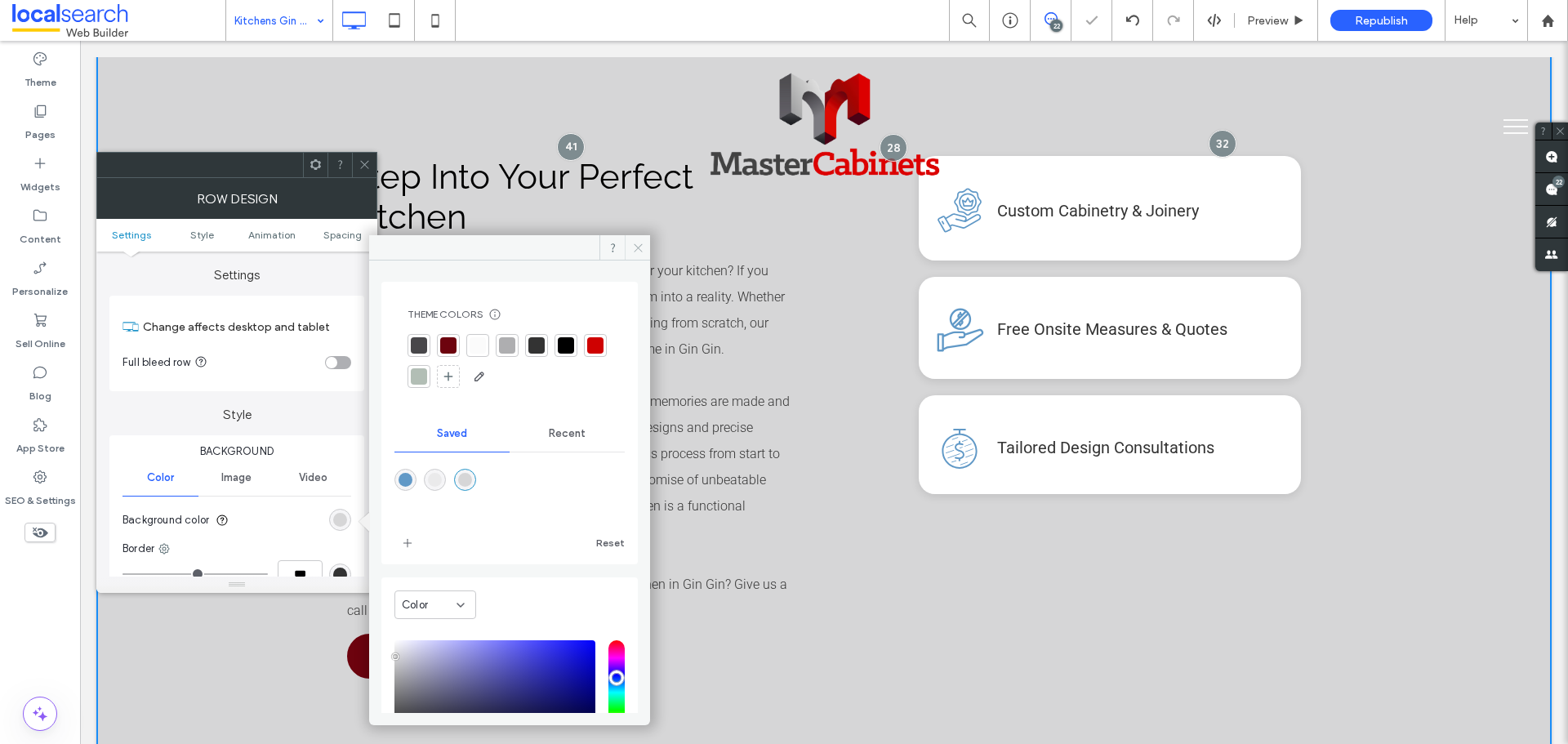
click at [638, 248] on use at bounding box center [638, 248] width 8 height 8
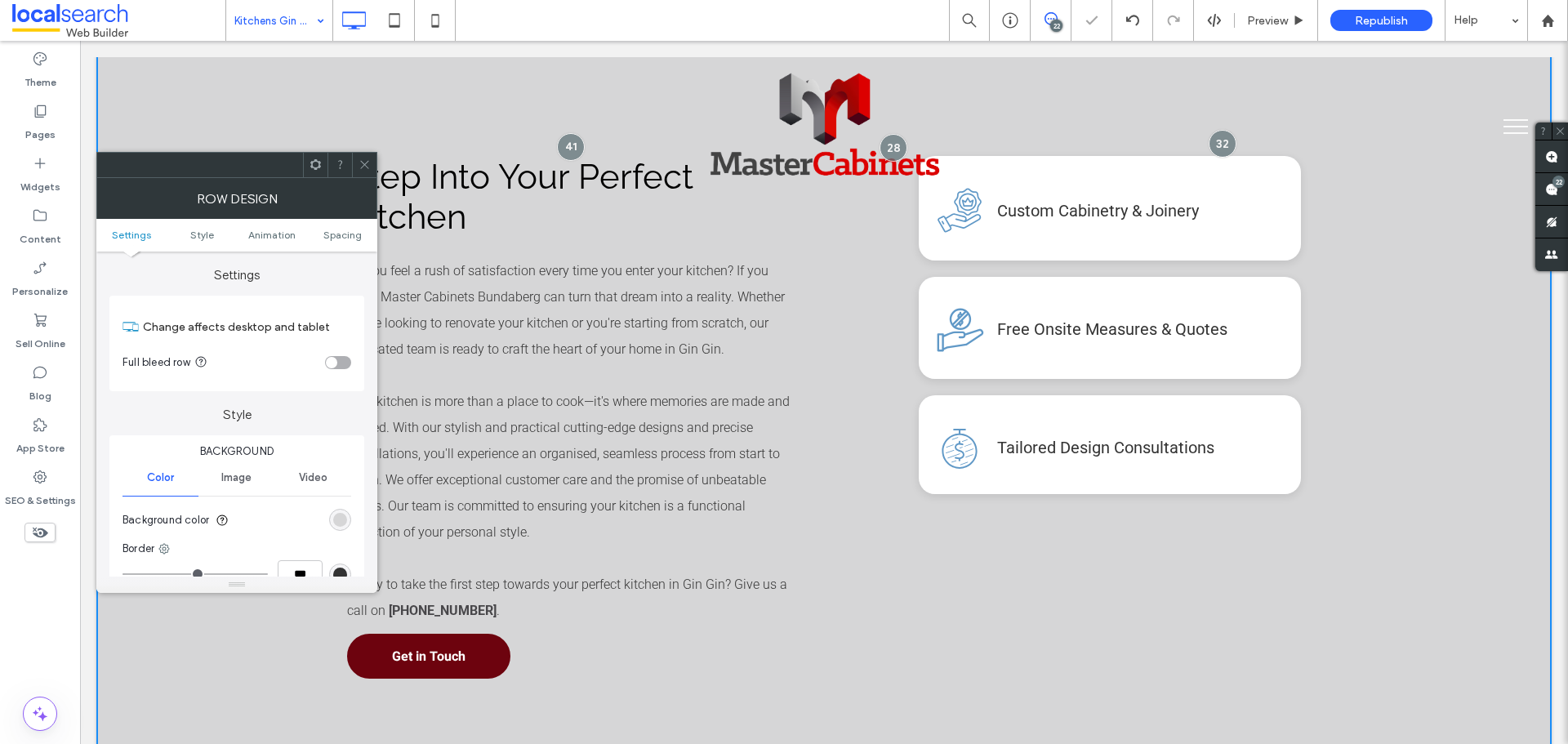
click at [362, 171] on span at bounding box center [364, 165] width 12 height 24
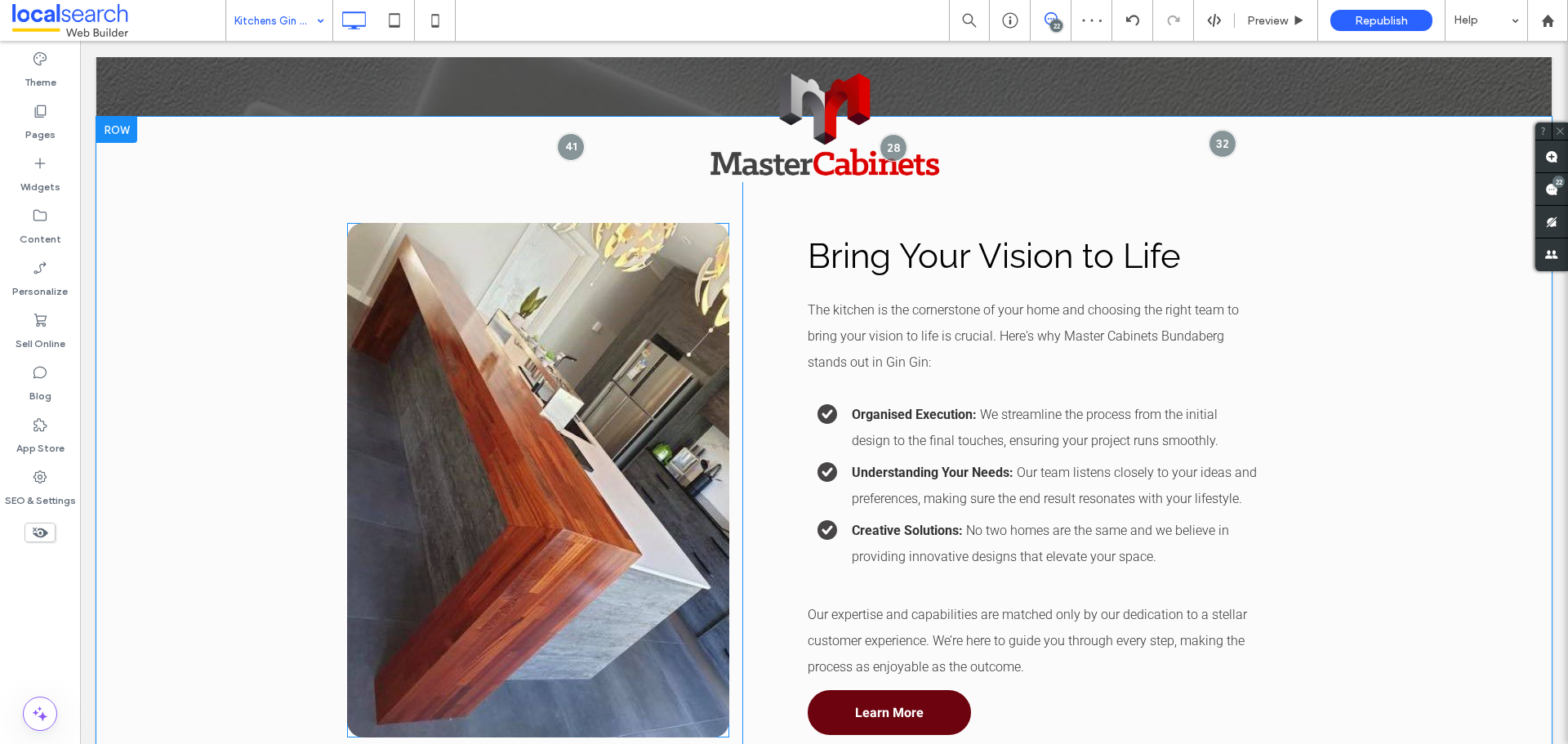
scroll to position [2614, 0]
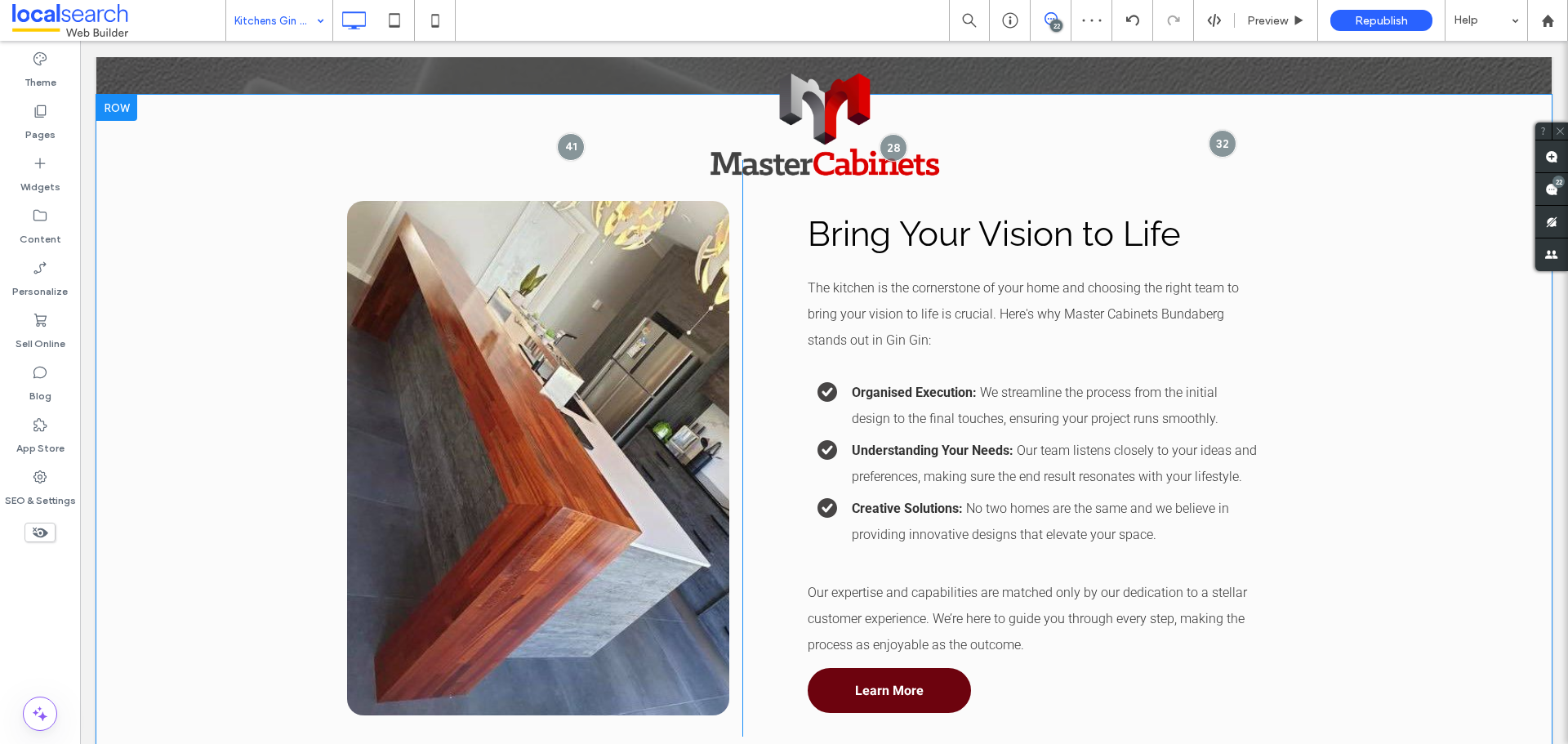
click at [237, 373] on div "Click To Paste Bring Your Vision to Life The kitchen is the cornerstone of your…" at bounding box center [824, 448] width 1456 height 707
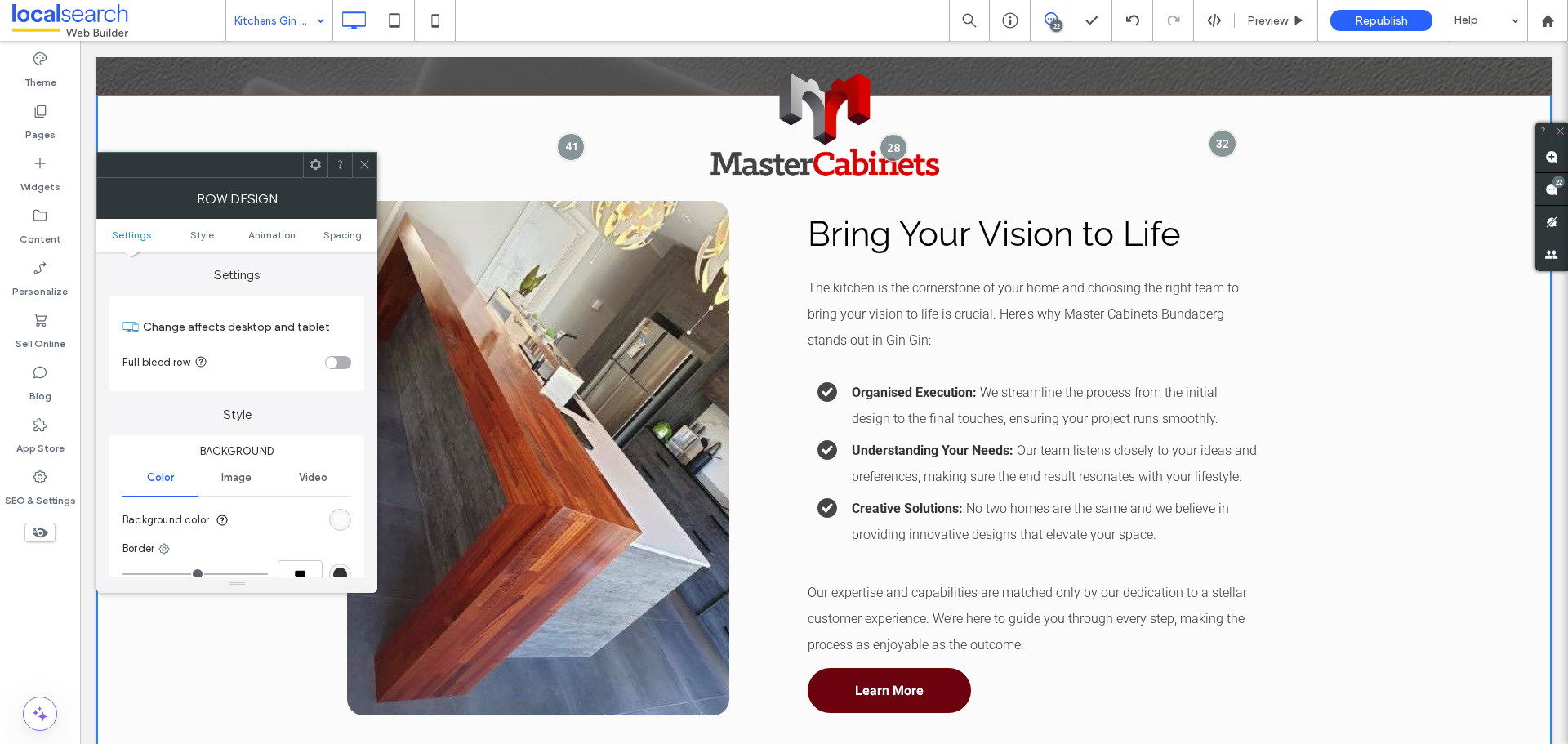
click at [331, 529] on section "Background color" at bounding box center [236, 520] width 229 height 41
click at [341, 521] on div "rgb(251, 251, 251)" at bounding box center [340, 520] width 14 height 14
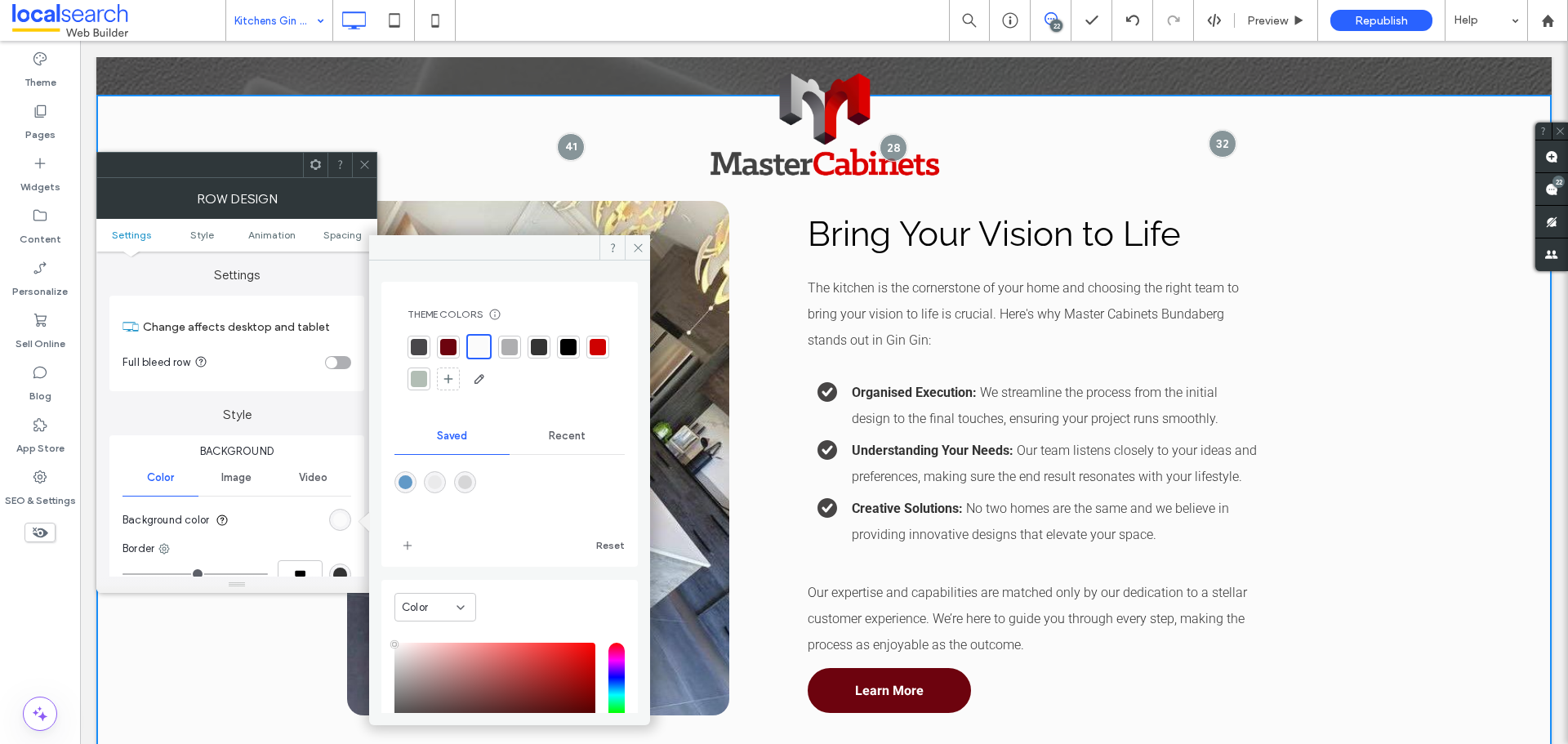
click at [439, 490] on div "rgba(234,234,235,1)" at bounding box center [435, 482] width 22 height 22
type input "*******"
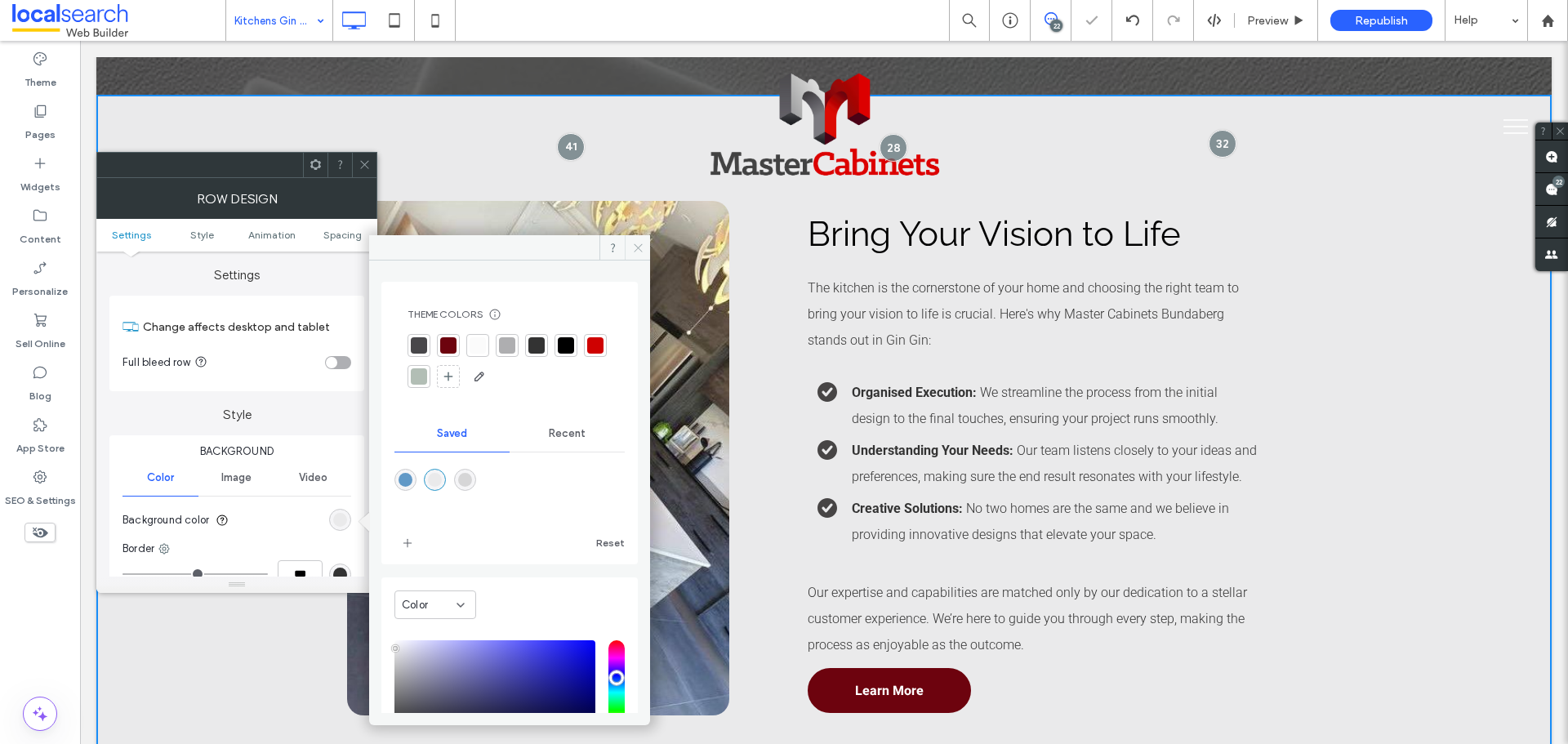
drag, startPoint x: 638, startPoint y: 245, endPoint x: 442, endPoint y: 204, distance: 200.2
click at [638, 245] on icon at bounding box center [638, 248] width 12 height 12
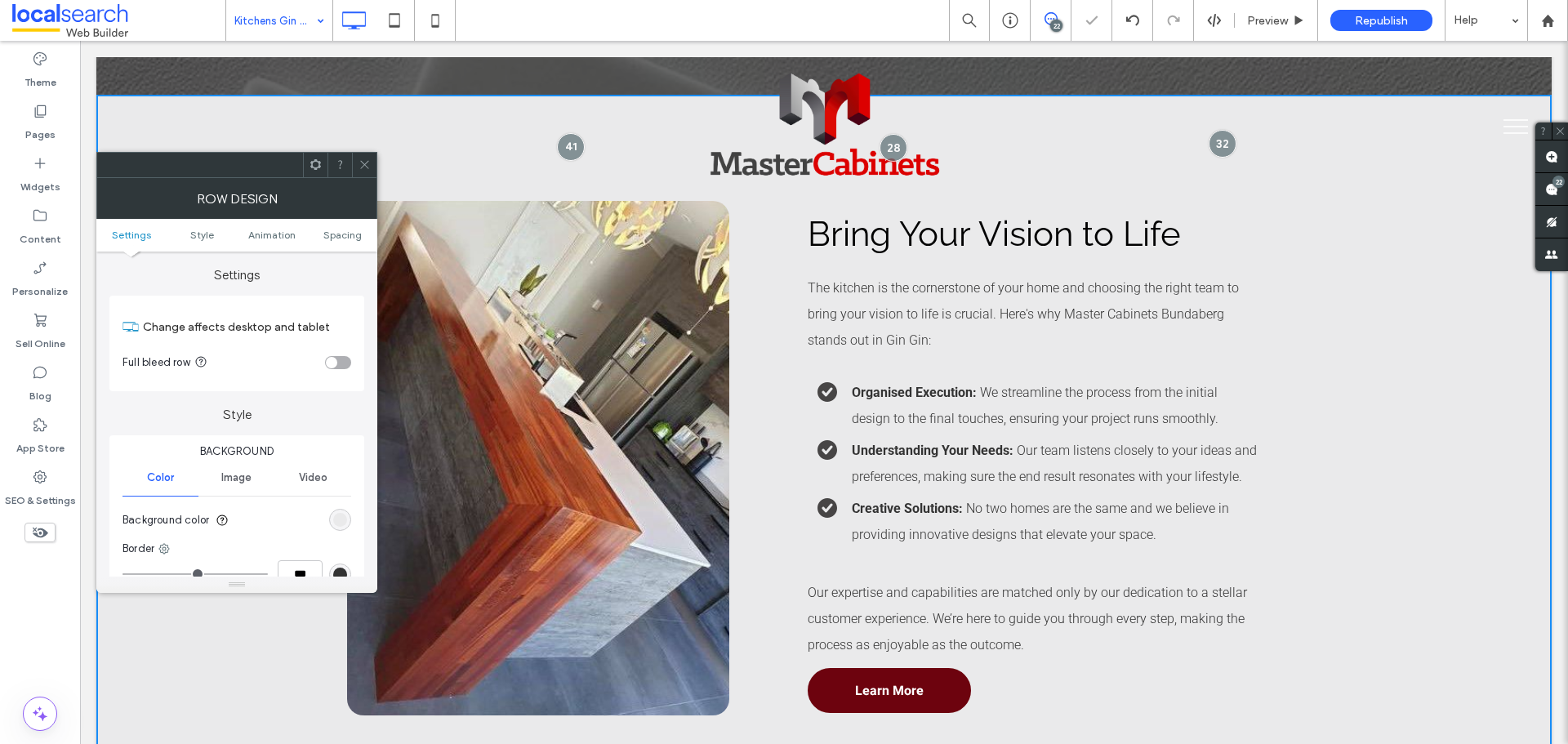
drag, startPoint x: 365, startPoint y: 170, endPoint x: 373, endPoint y: 214, distance: 44.7
click at [365, 169] on span at bounding box center [364, 165] width 12 height 24
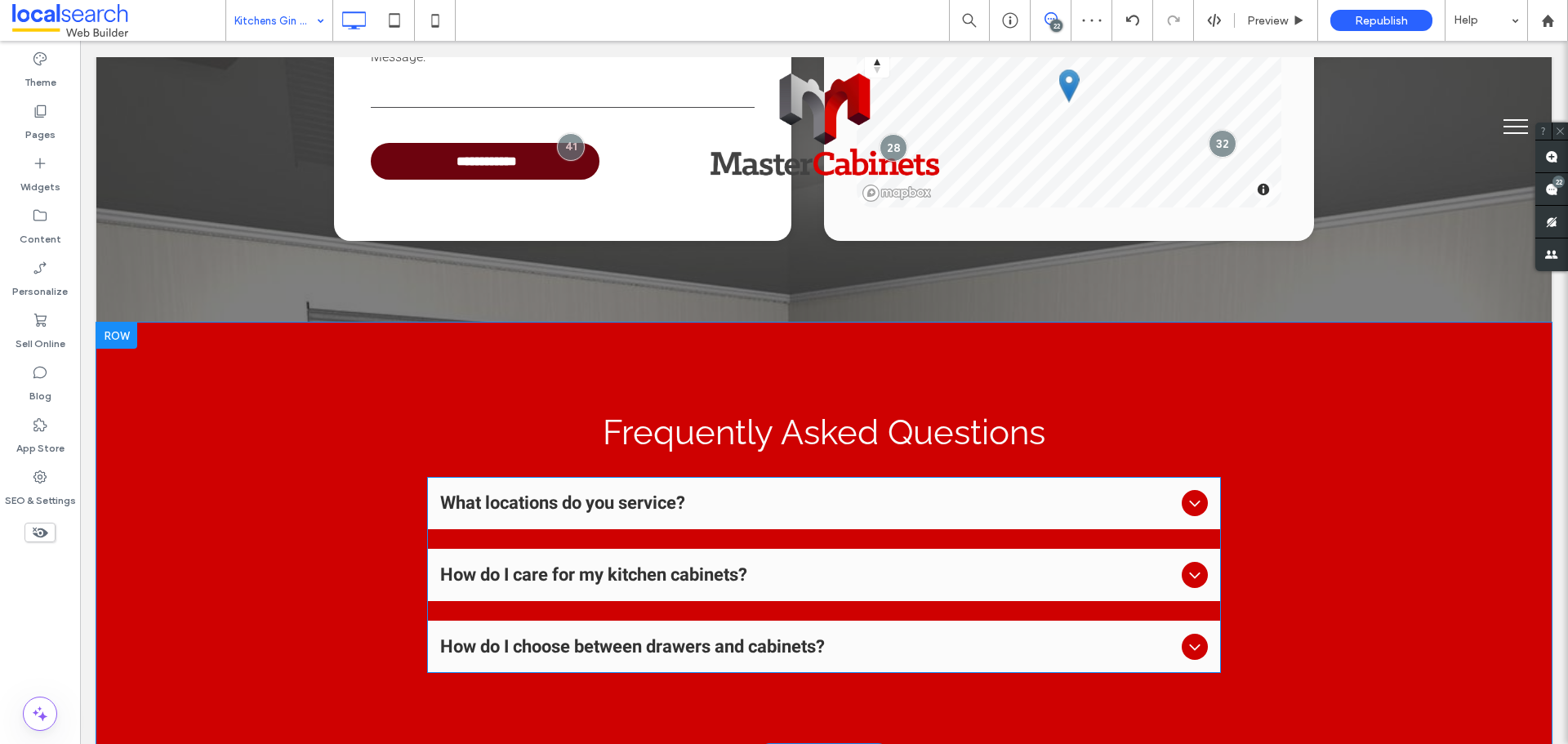
scroll to position [3920, 0]
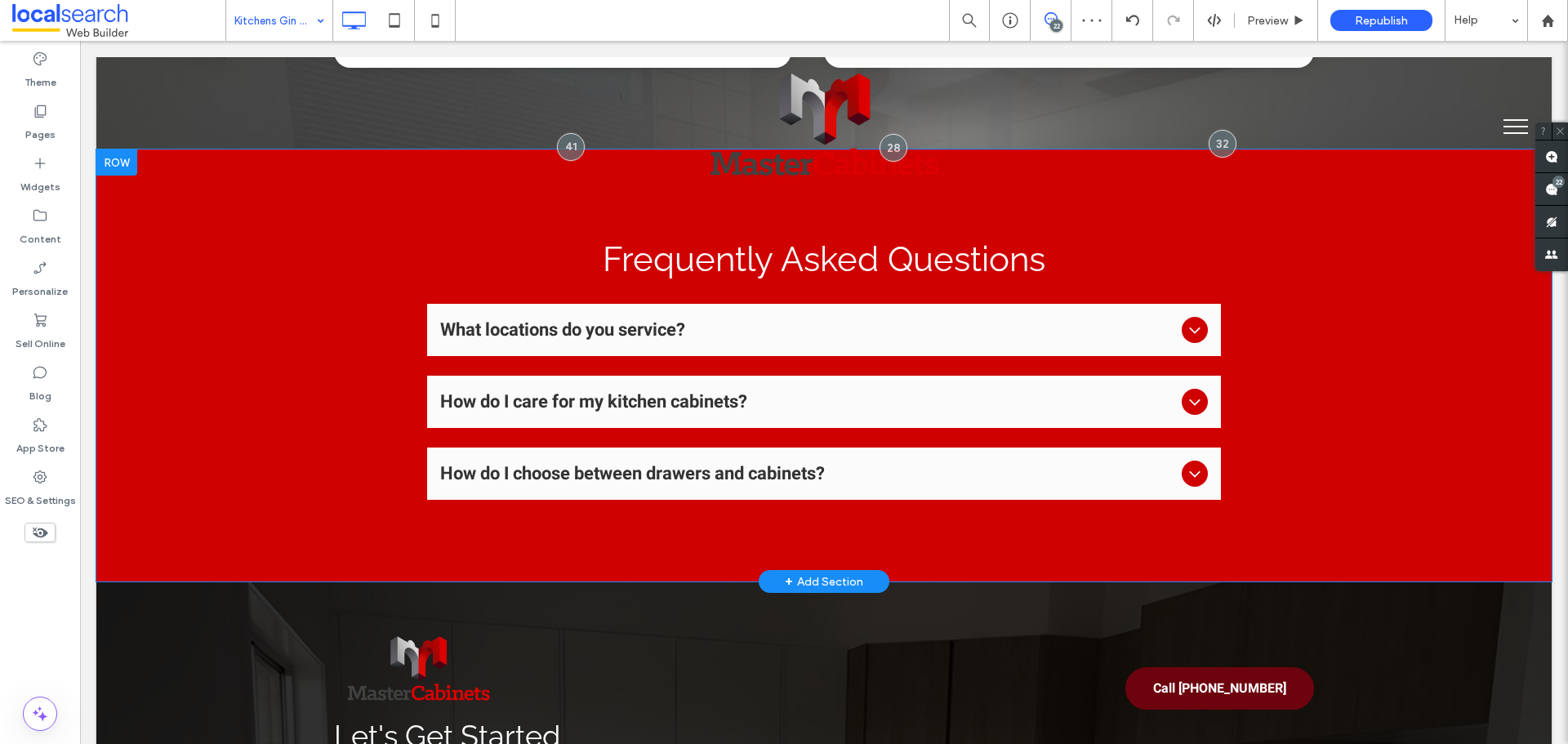
click at [179, 357] on div "Frequently Asked Questions What locations do you service? We serve throughout t…" at bounding box center [824, 366] width 1456 height 432
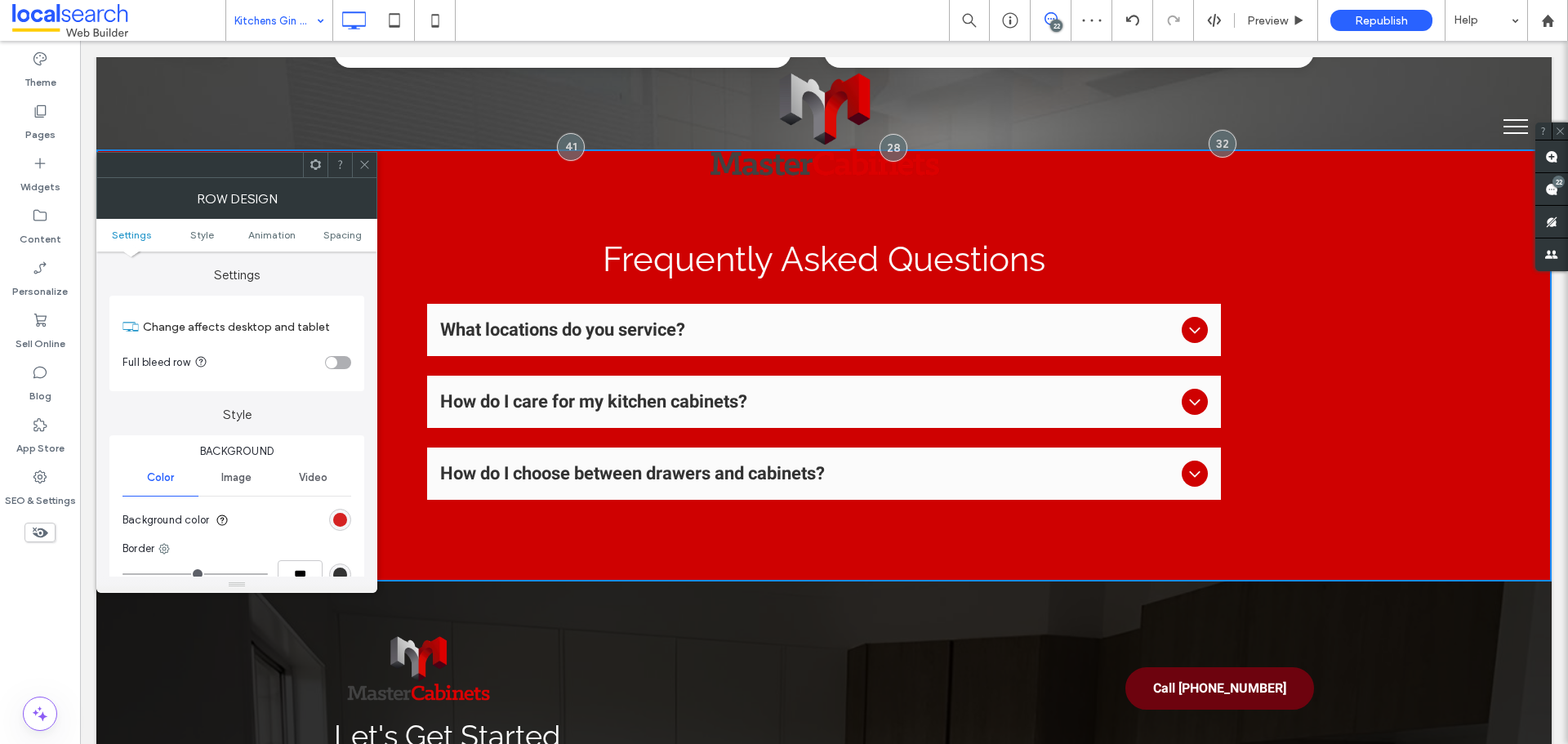
click at [340, 515] on div "rgb(207, 1, 1)" at bounding box center [340, 520] width 14 height 14
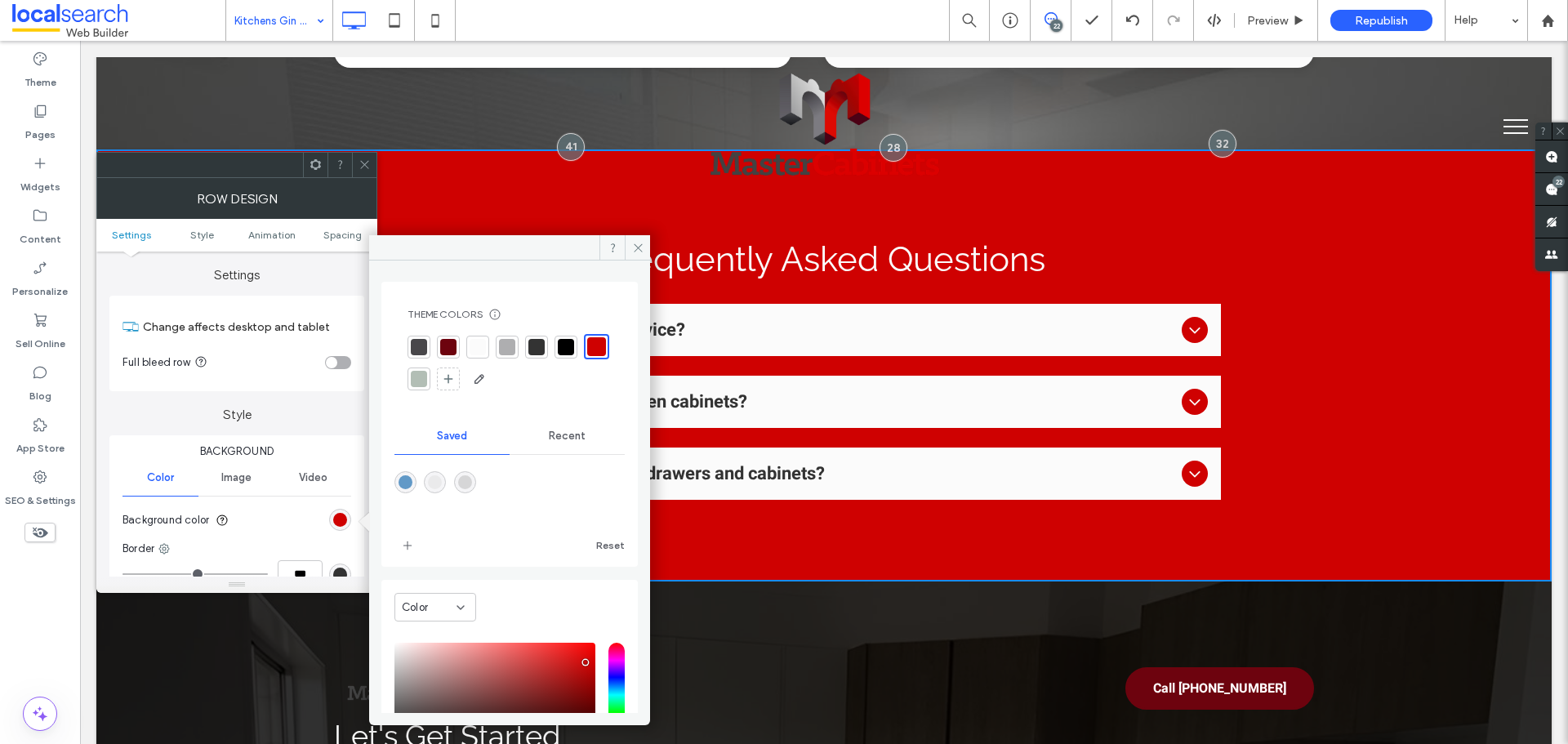
click at [471, 482] on div "rgba(214,214,215,1)" at bounding box center [465, 482] width 14 height 14
type input "*******"
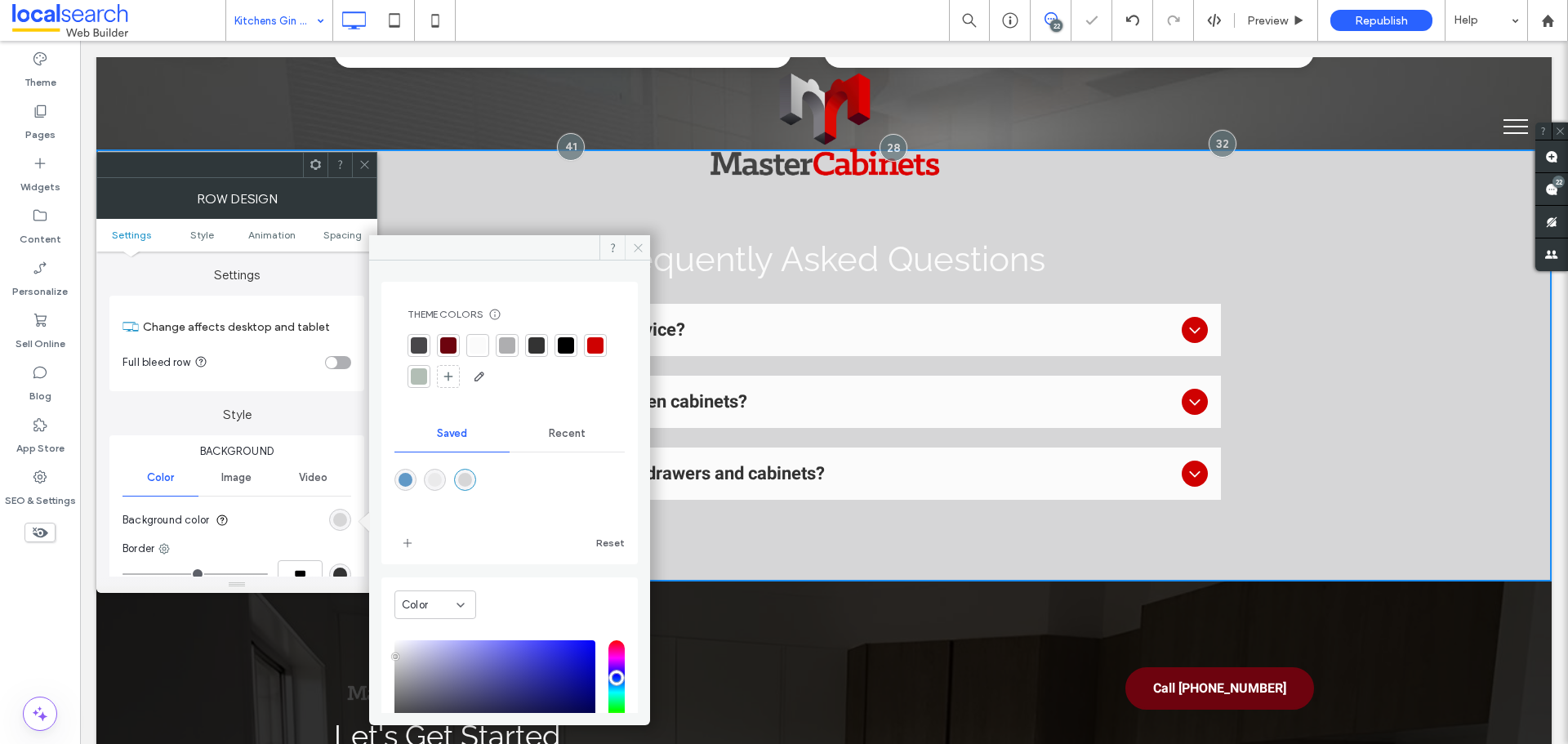
click at [634, 243] on icon at bounding box center [638, 248] width 12 height 12
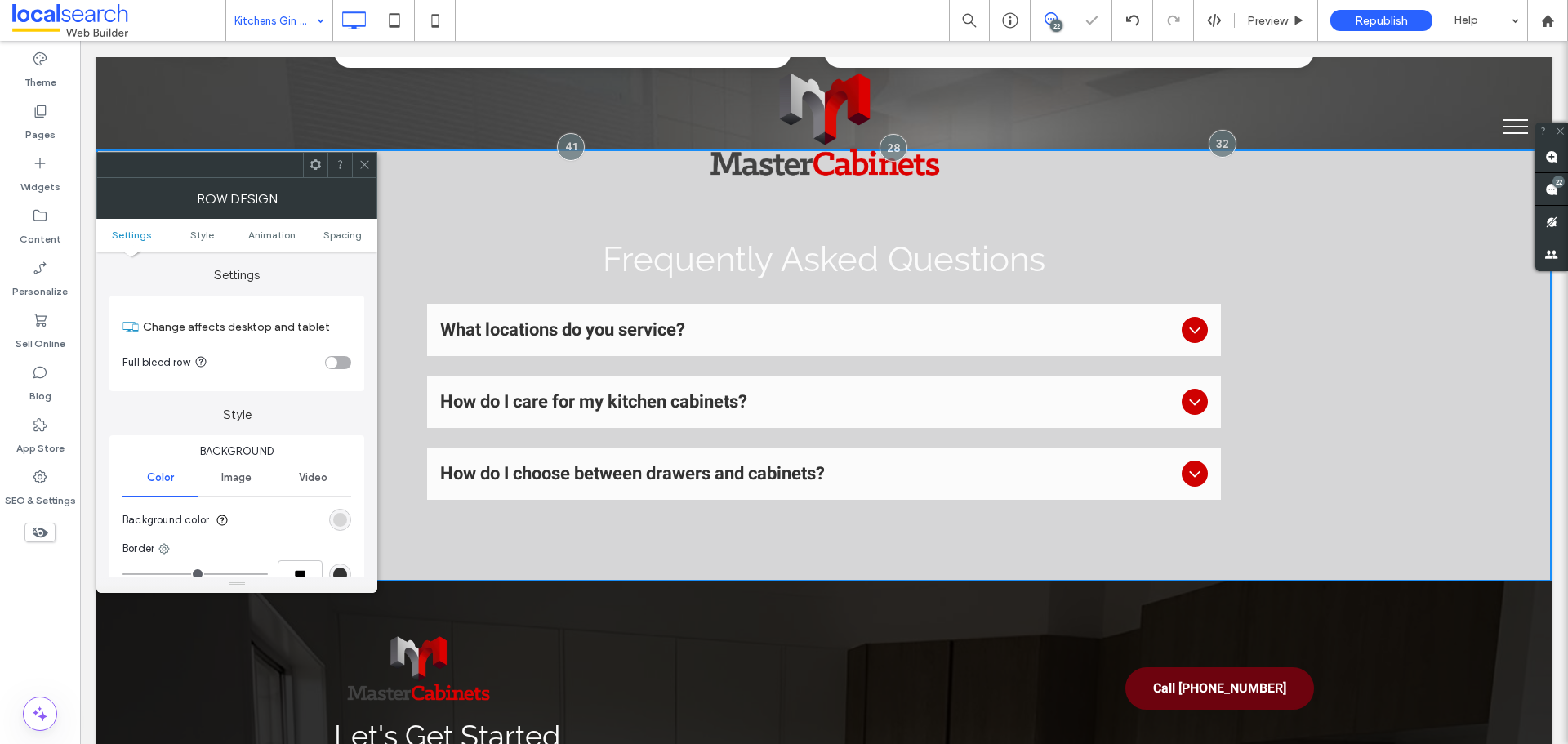
click at [371, 165] on div at bounding box center [363, 165] width 24 height 24
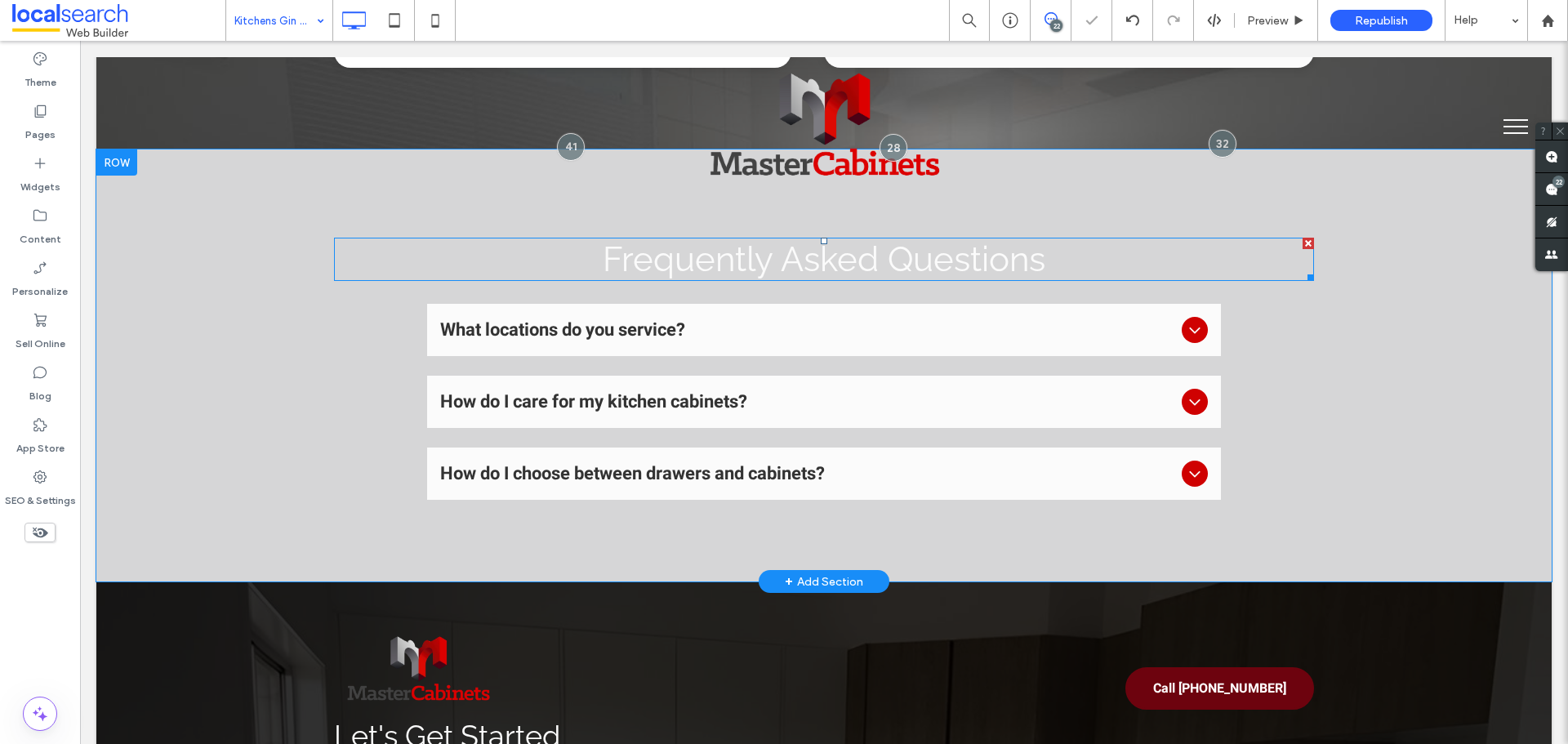
click at [674, 259] on span "Frequently Asked Questions" at bounding box center [824, 259] width 442 height 40
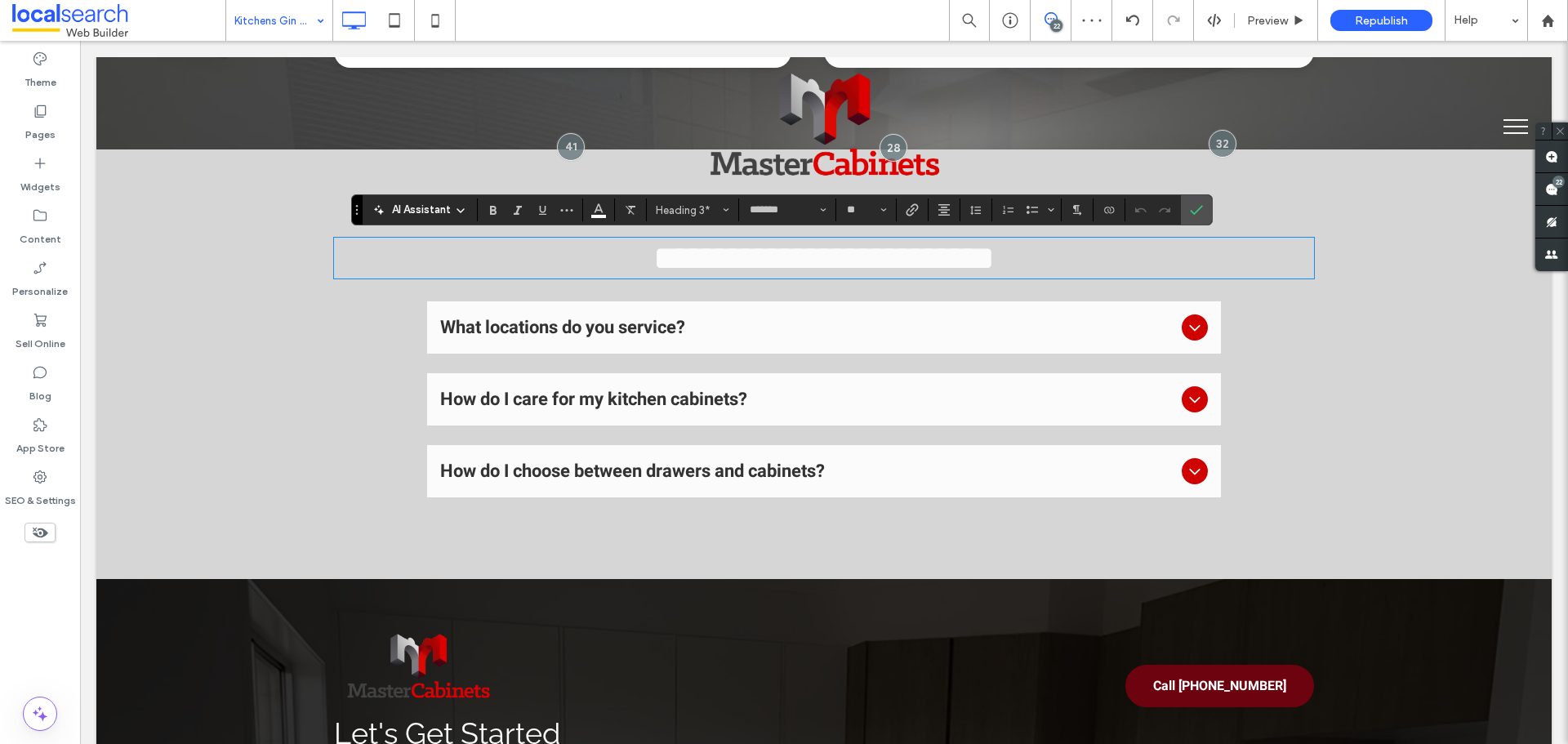
click at [774, 275] on span "**********" at bounding box center [824, 258] width 342 height 34
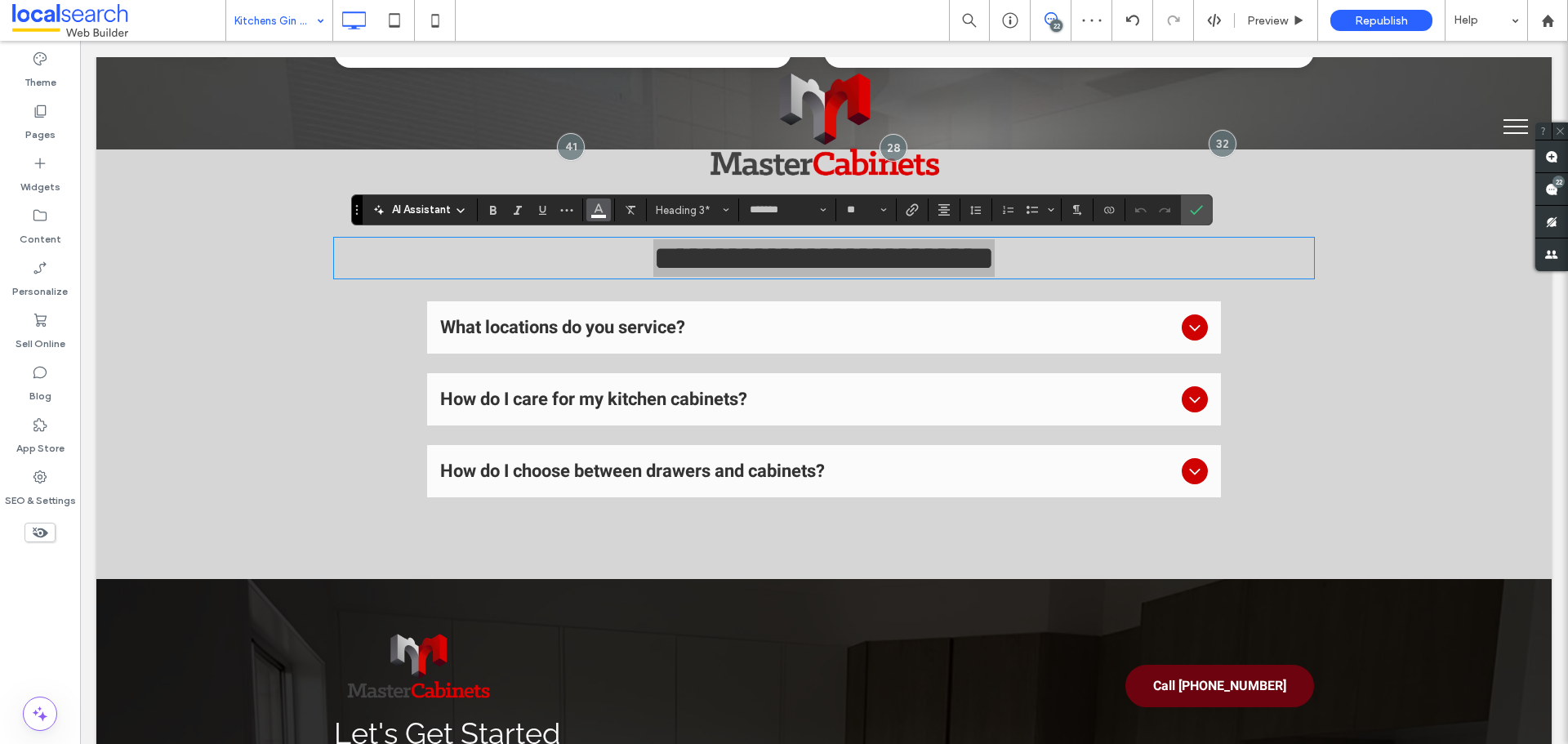
click at [598, 213] on icon "Color" at bounding box center [599, 209] width 13 height 13
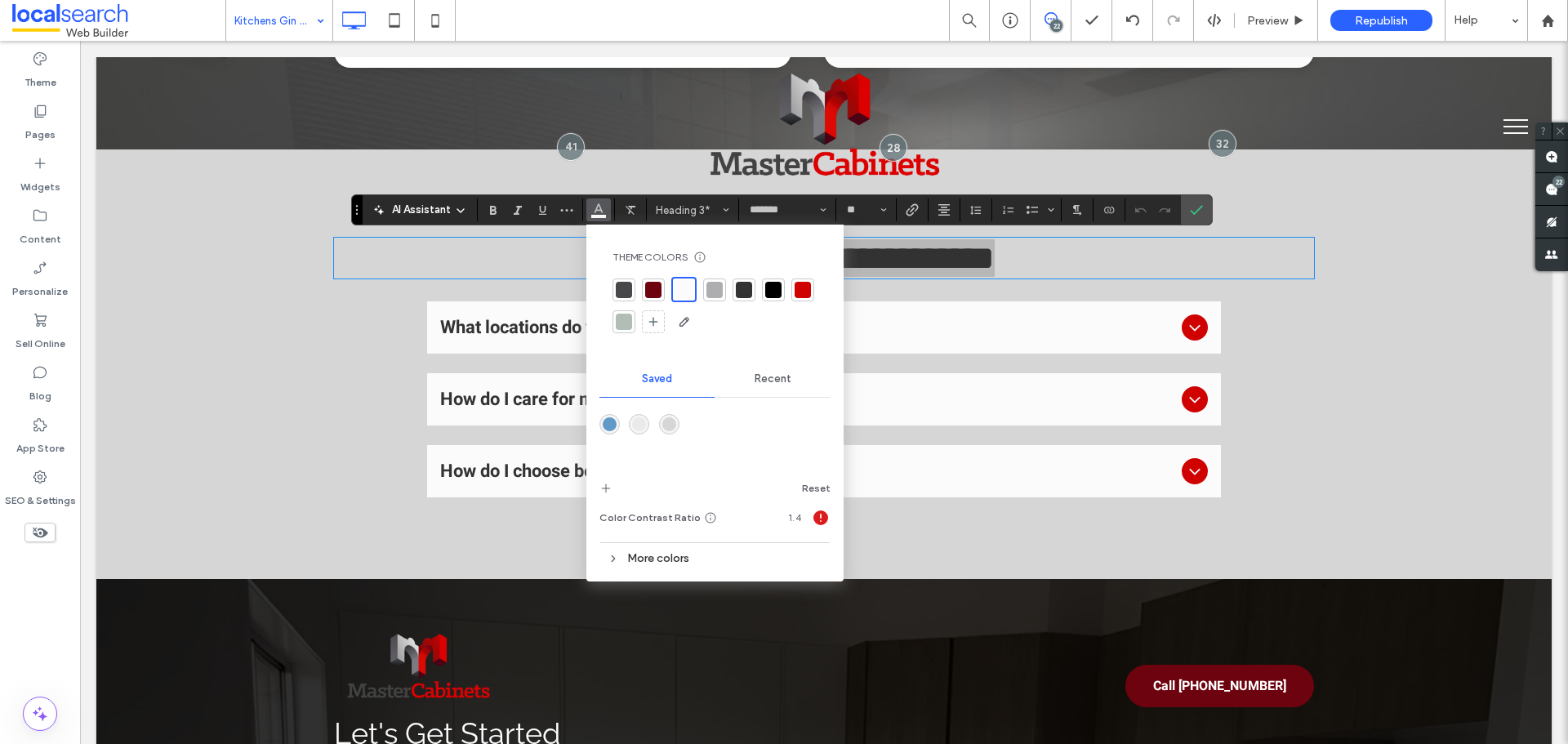
click at [771, 283] on div at bounding box center [773, 290] width 17 height 17
click at [1202, 211] on icon "Confirm" at bounding box center [1196, 210] width 13 height 13
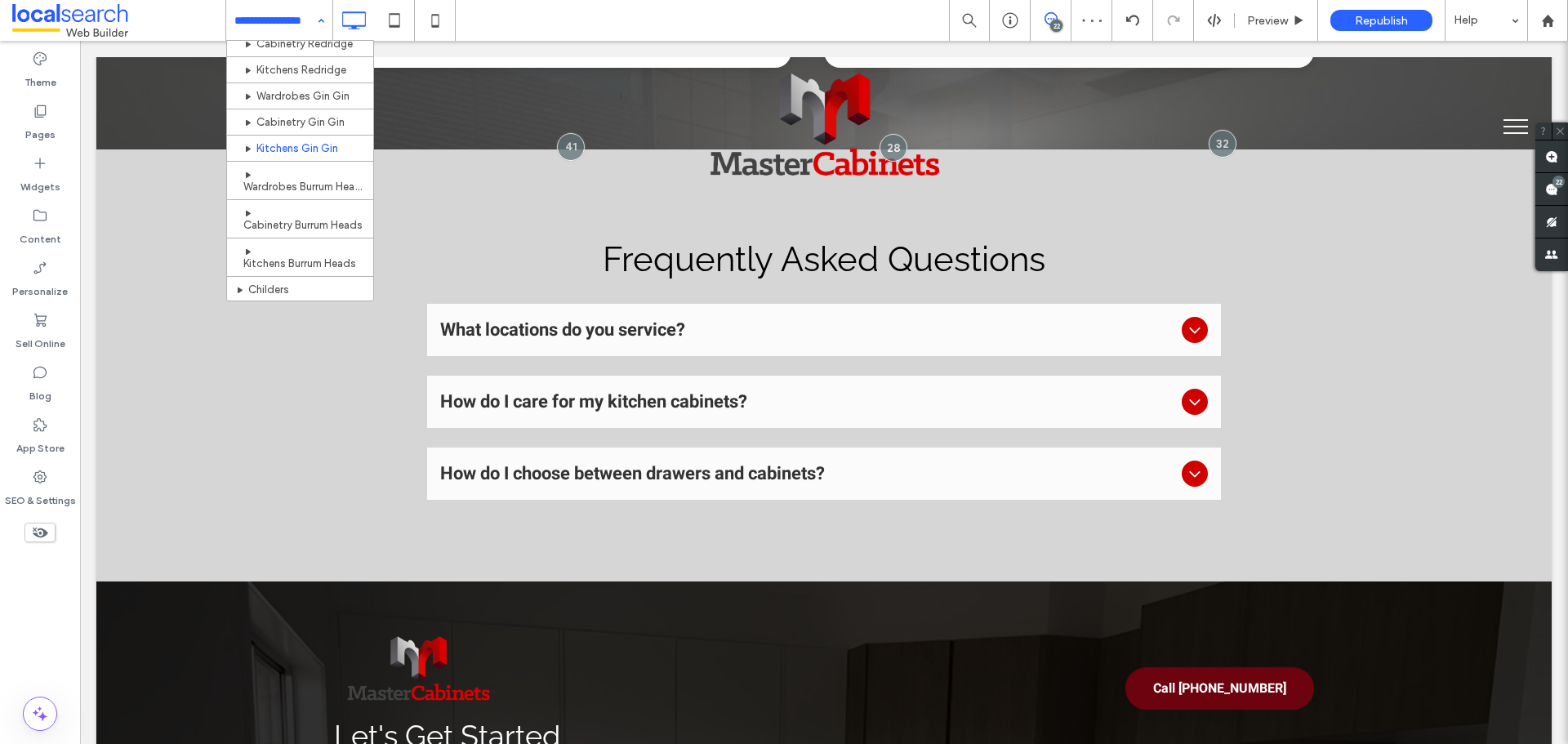
scroll to position [789, 0]
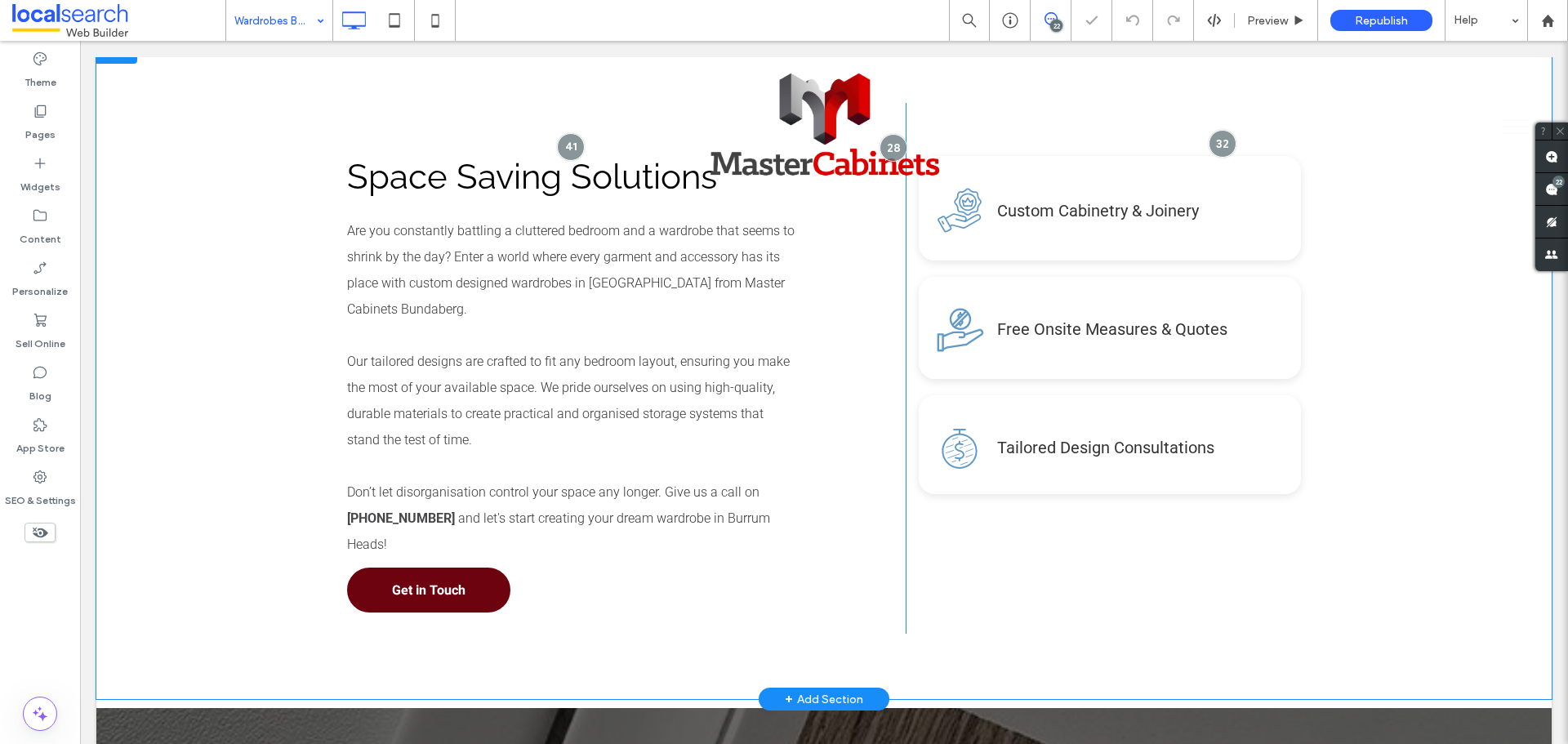
click at [201, 405] on div "Space Saving Solutions Are you constantly battling a cluttered bedroom and a wa…" at bounding box center [824, 368] width 1456 height 662
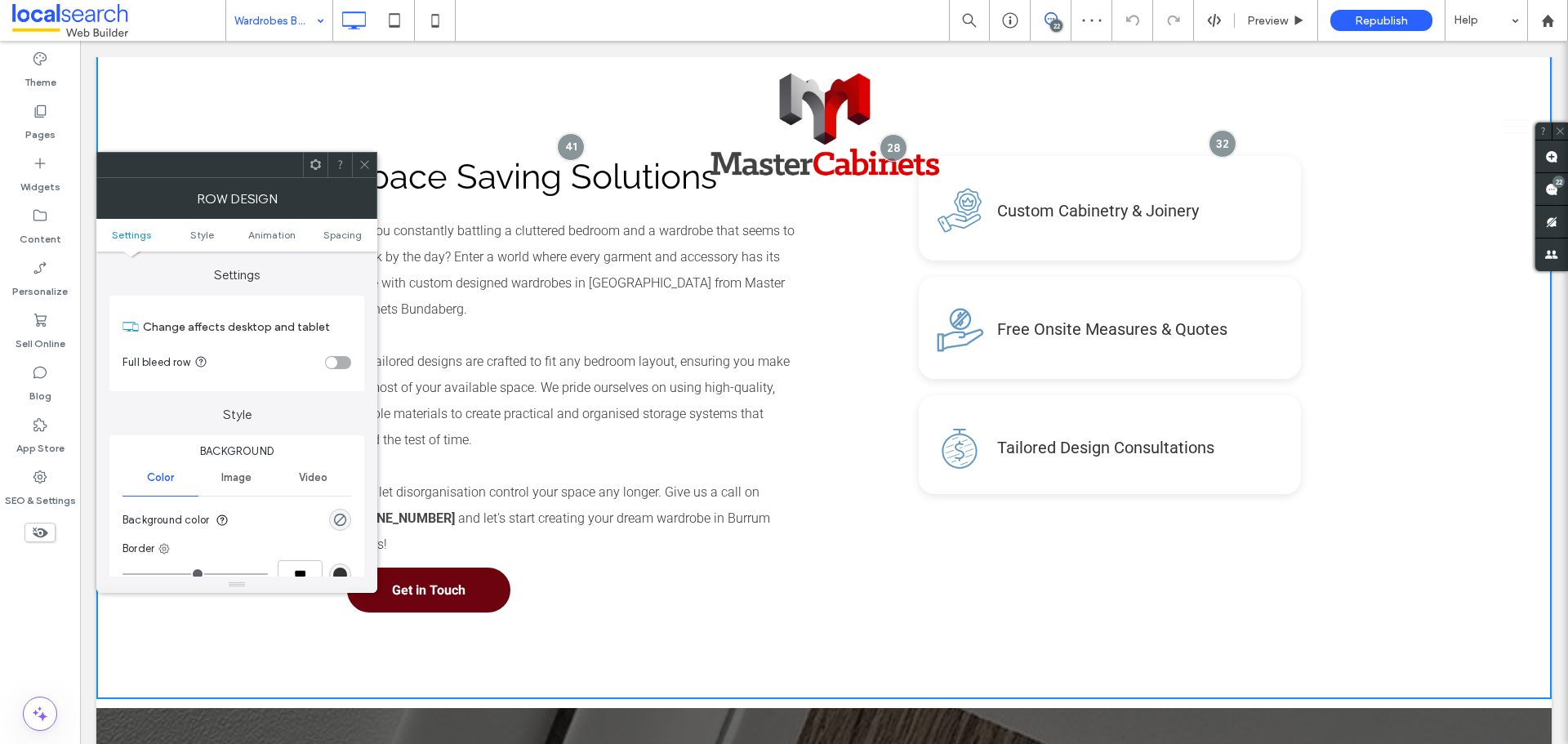
click at [332, 522] on div "rgba(0, 0, 0, 0)" at bounding box center [340, 520] width 22 height 22
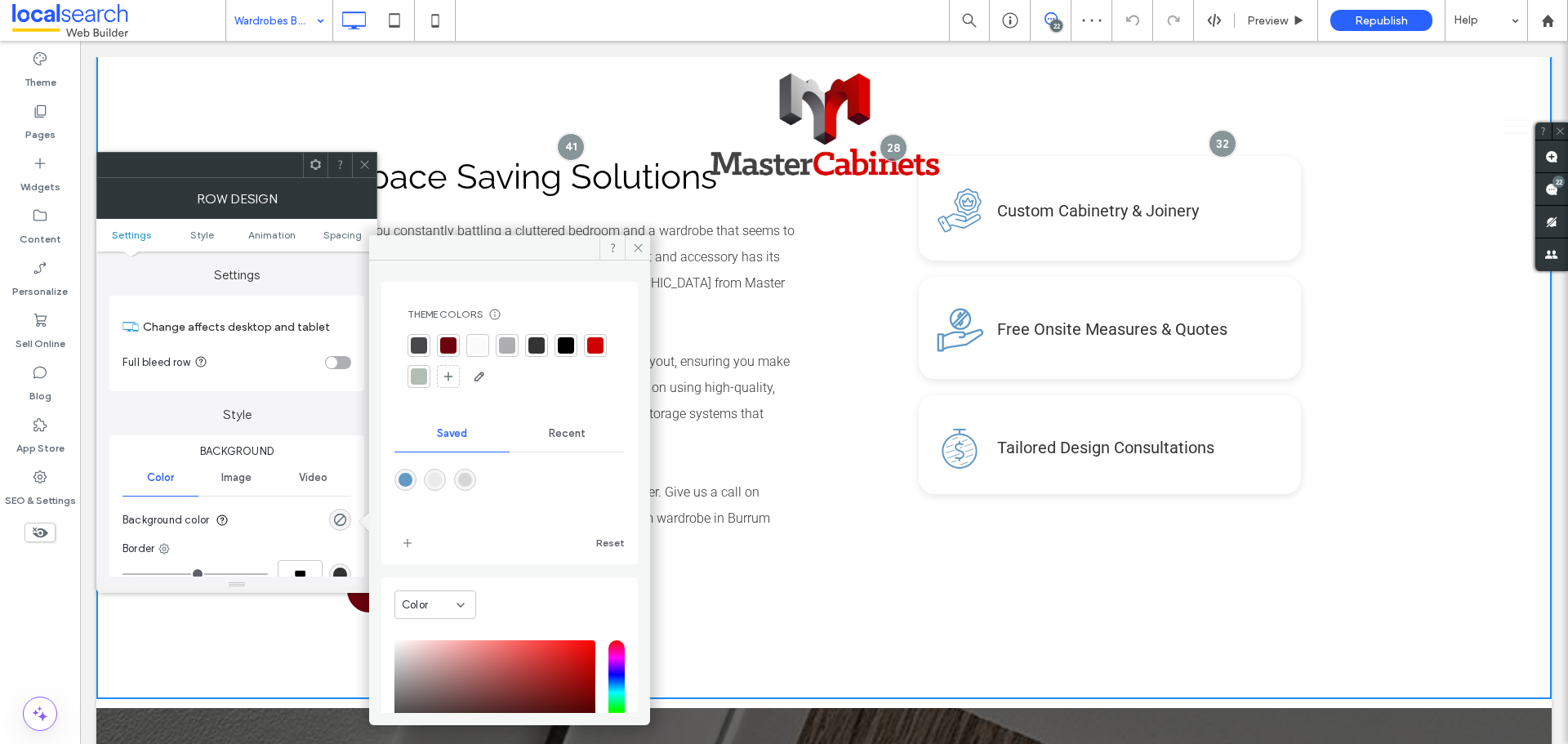
click at [471, 483] on div "rgba(214,214,215,1)" at bounding box center [465, 480] width 14 height 14
type input "*******"
type input "***"
type input "****"
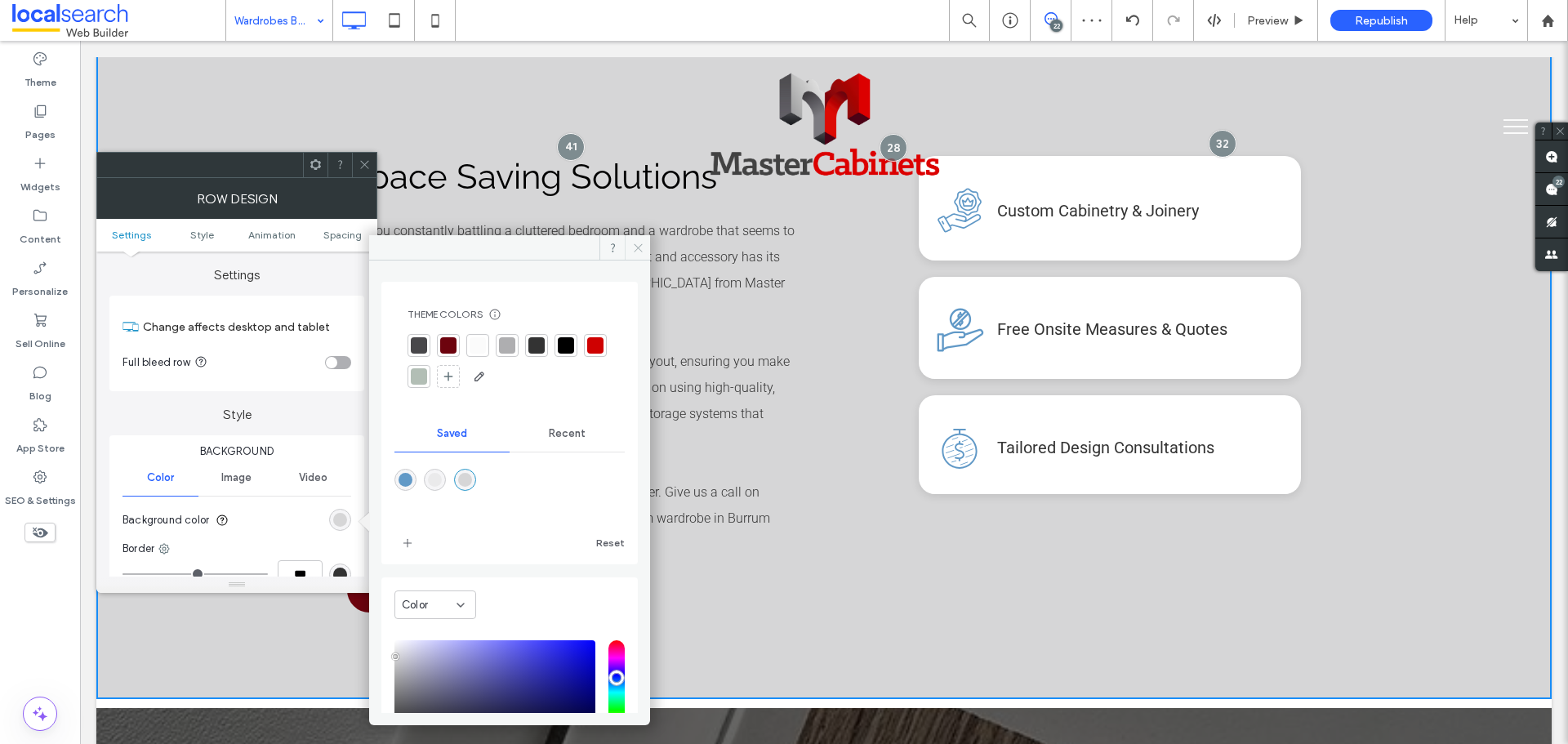
click at [642, 247] on icon at bounding box center [638, 248] width 12 height 12
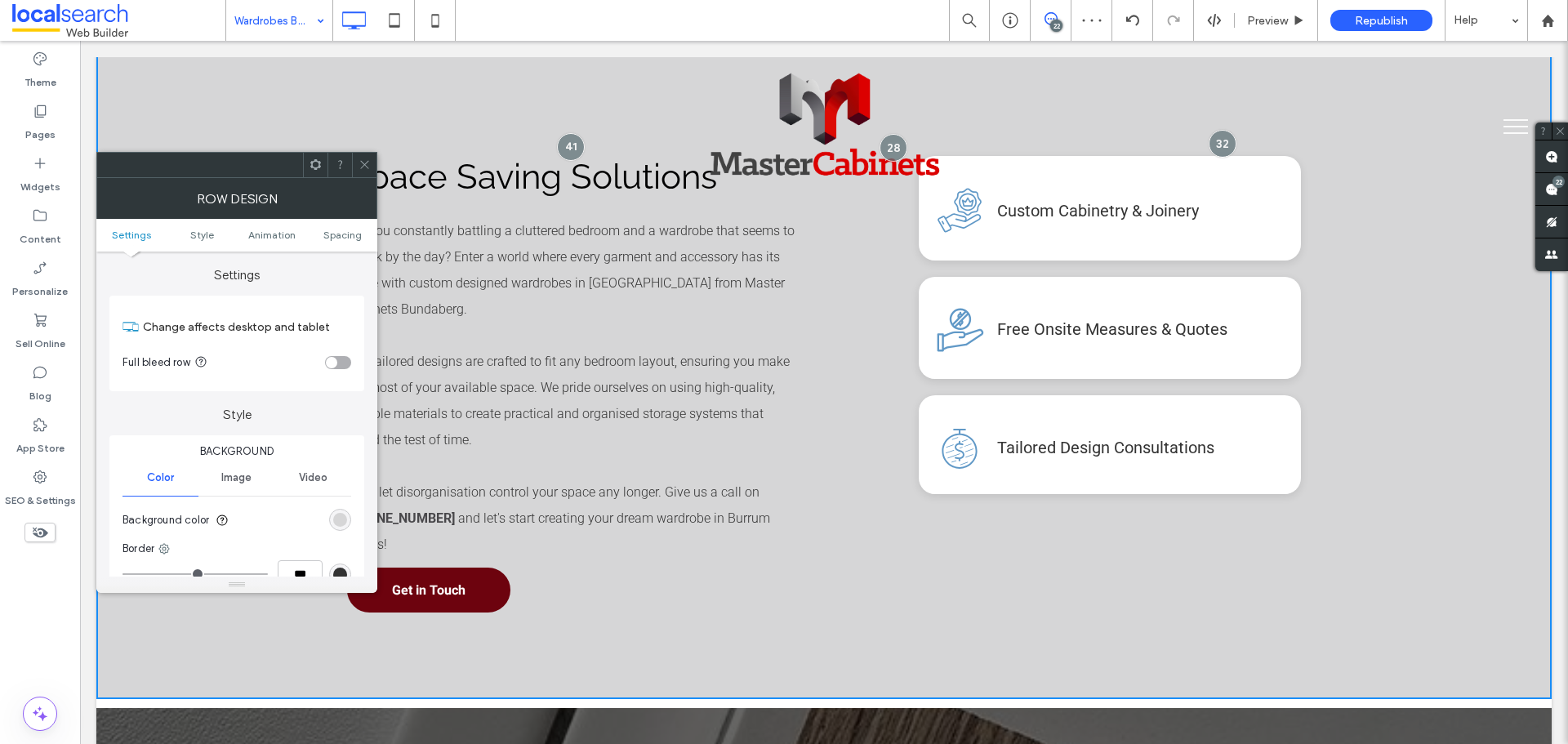
click at [370, 165] on icon at bounding box center [364, 165] width 12 height 12
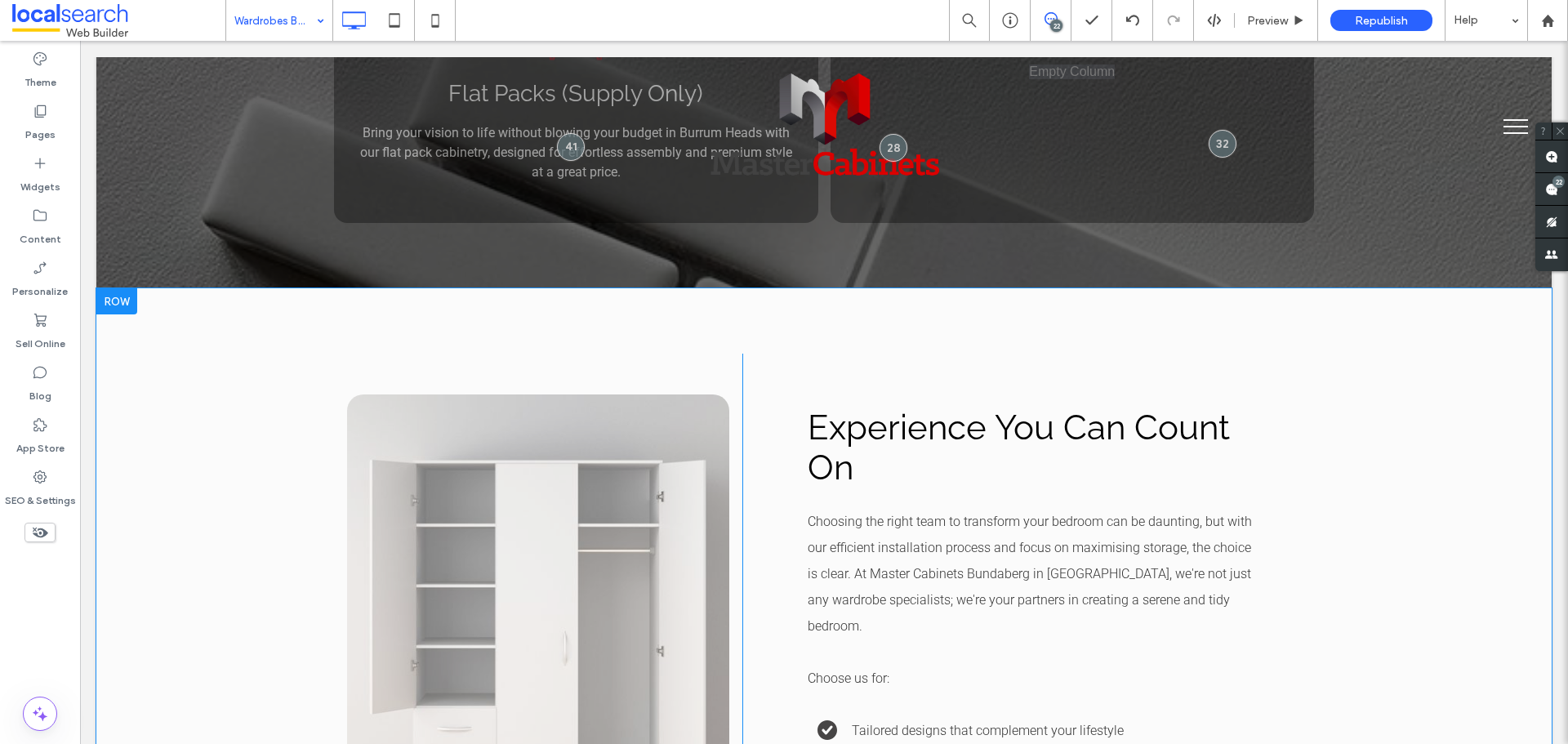
scroll to position [2531, 0]
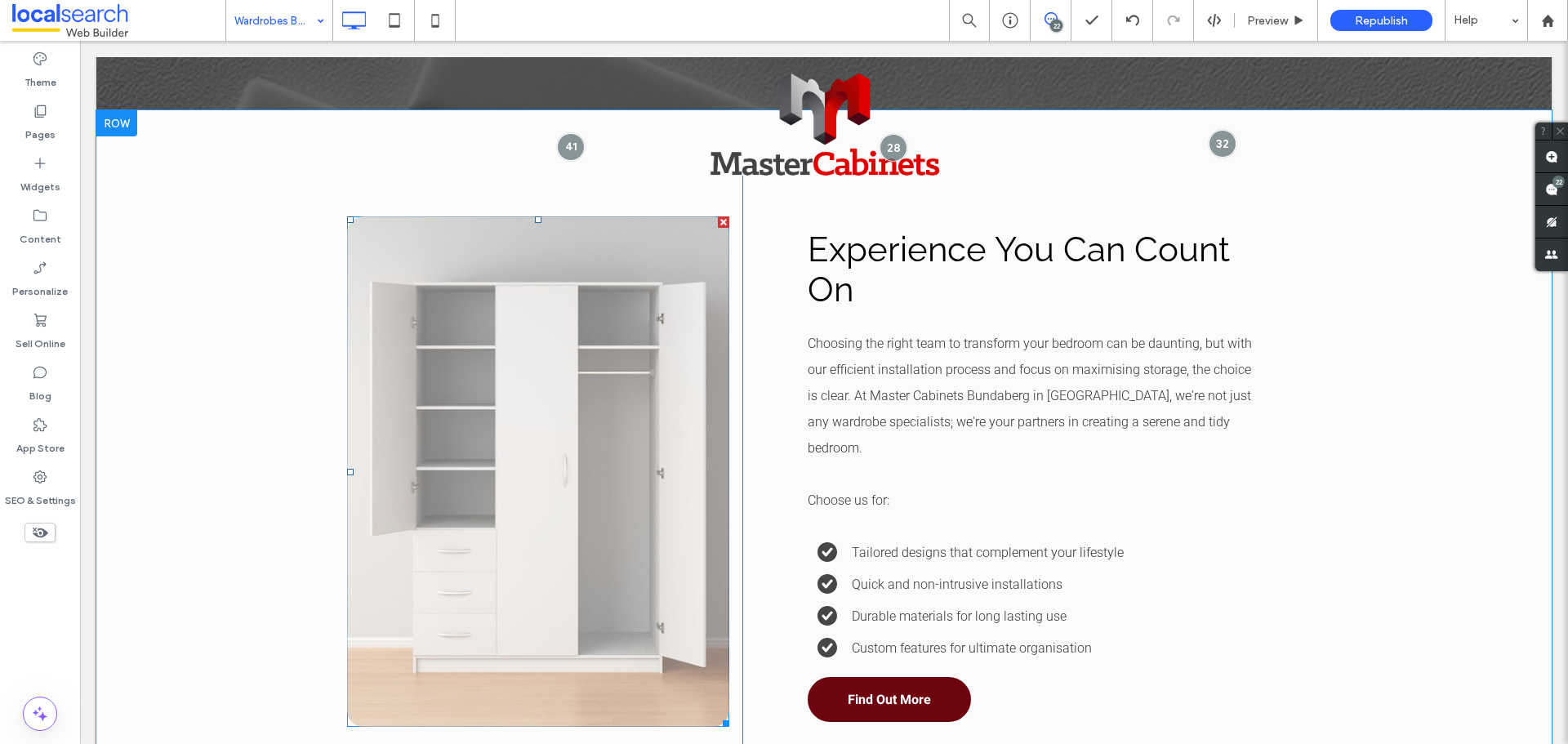
click at [441, 392] on link at bounding box center [539, 471] width 382 height 510
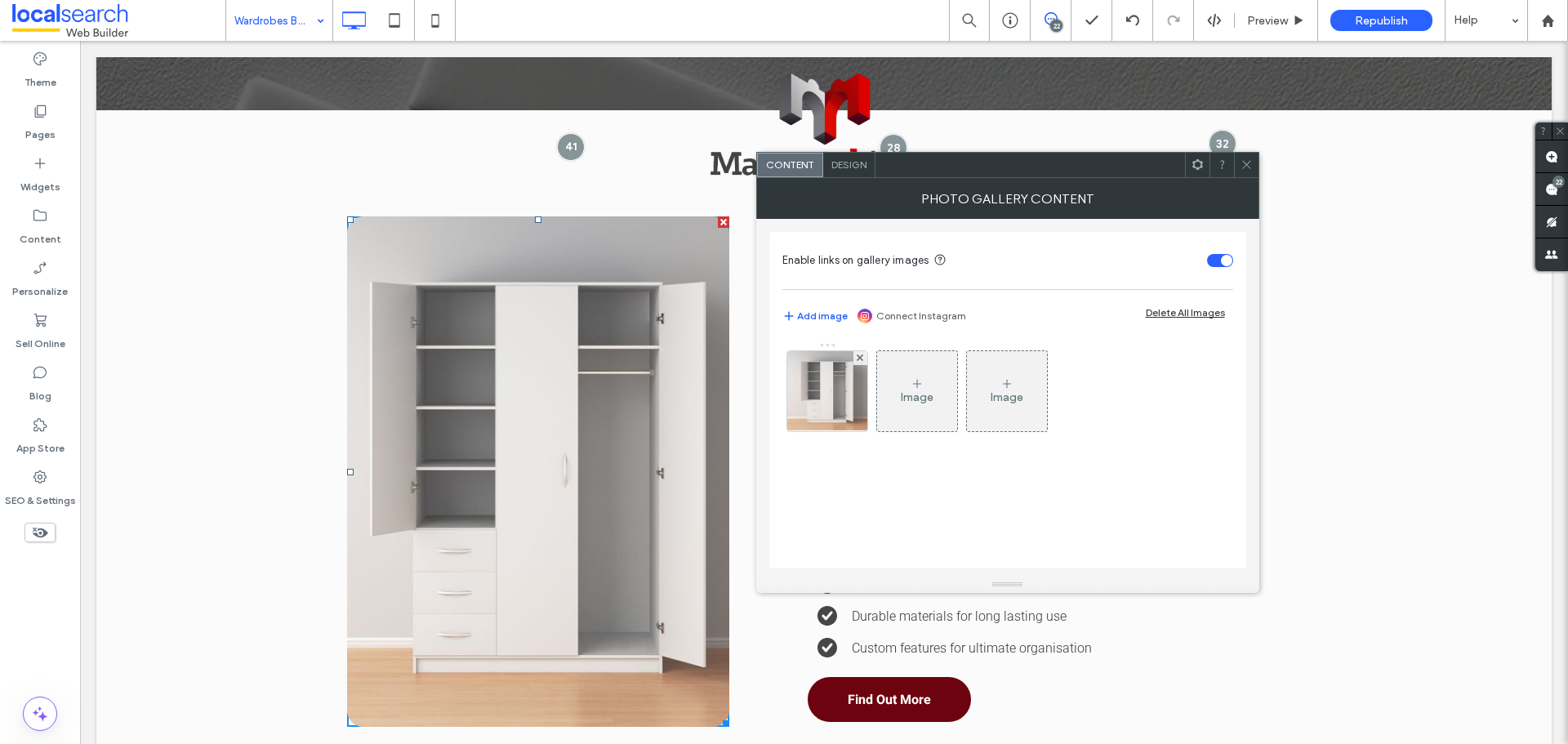
click at [1250, 160] on icon at bounding box center [1246, 165] width 12 height 12
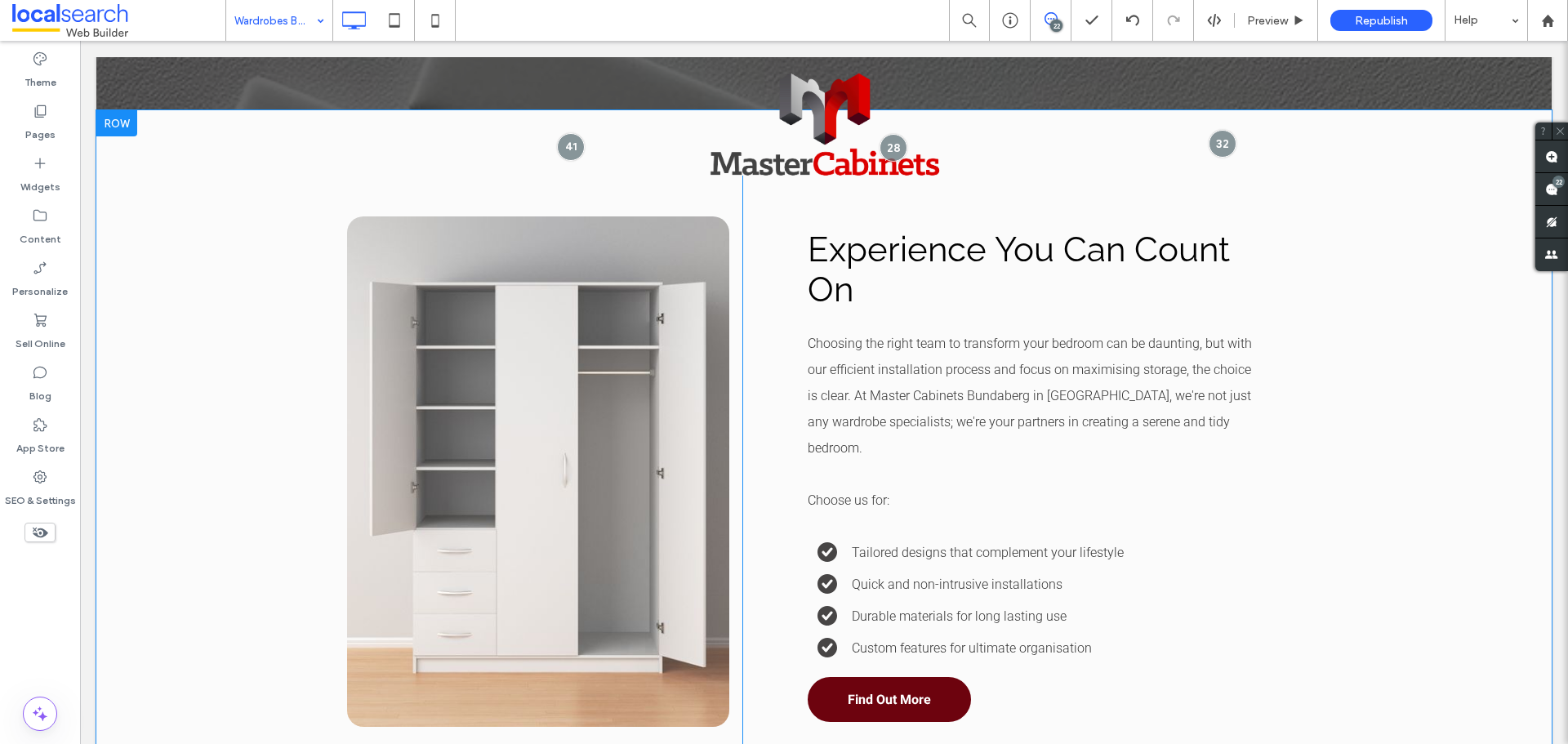
click at [284, 278] on div "Click To Paste Experience You Can Count On Choosing the right team to transform…" at bounding box center [824, 462] width 1456 height 703
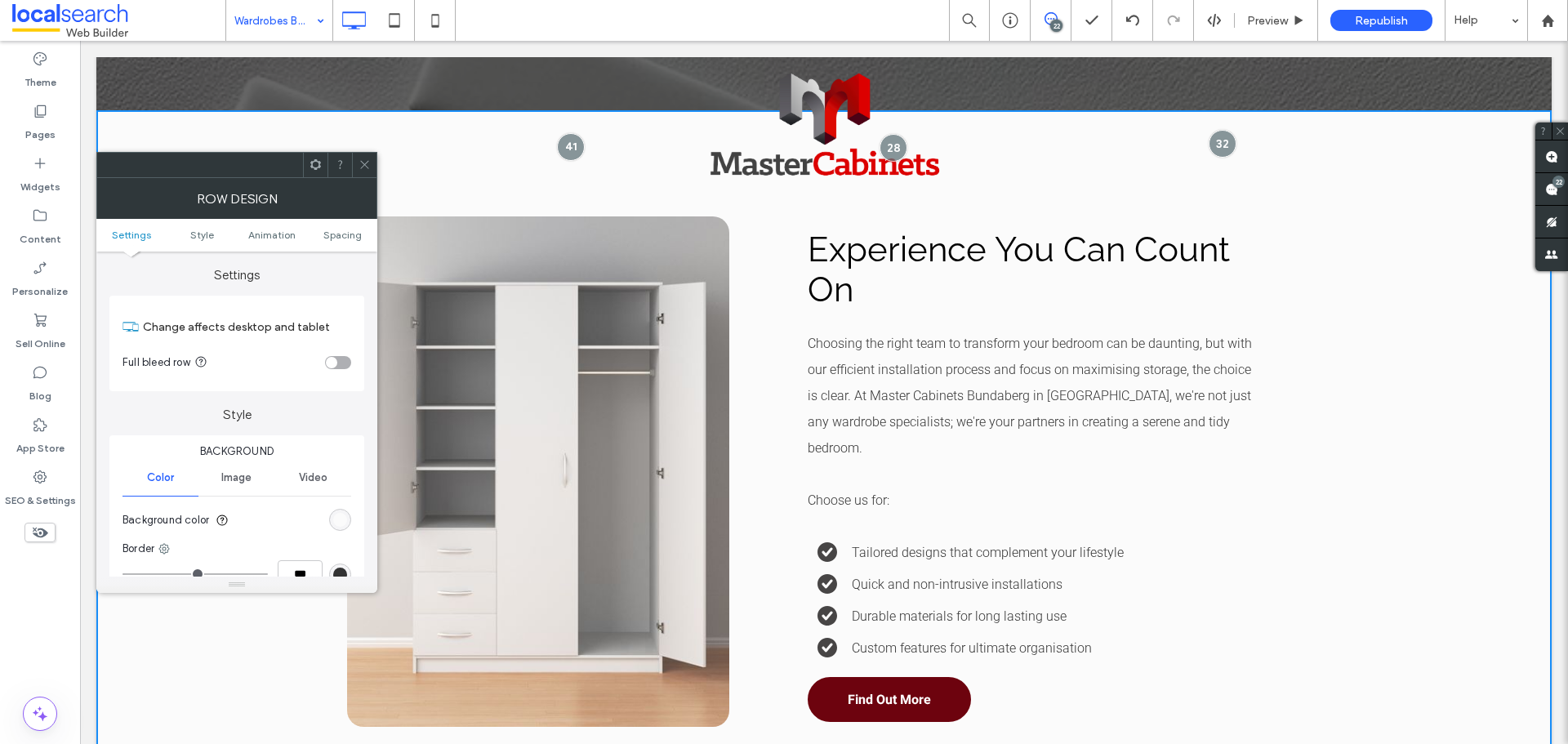
click at [351, 513] on div "Background Color Image Video Background color Border *** Shadow" at bounding box center [237, 549] width 255 height 226
click at [346, 514] on div "rgb(251, 251, 251)" at bounding box center [340, 520] width 14 height 14
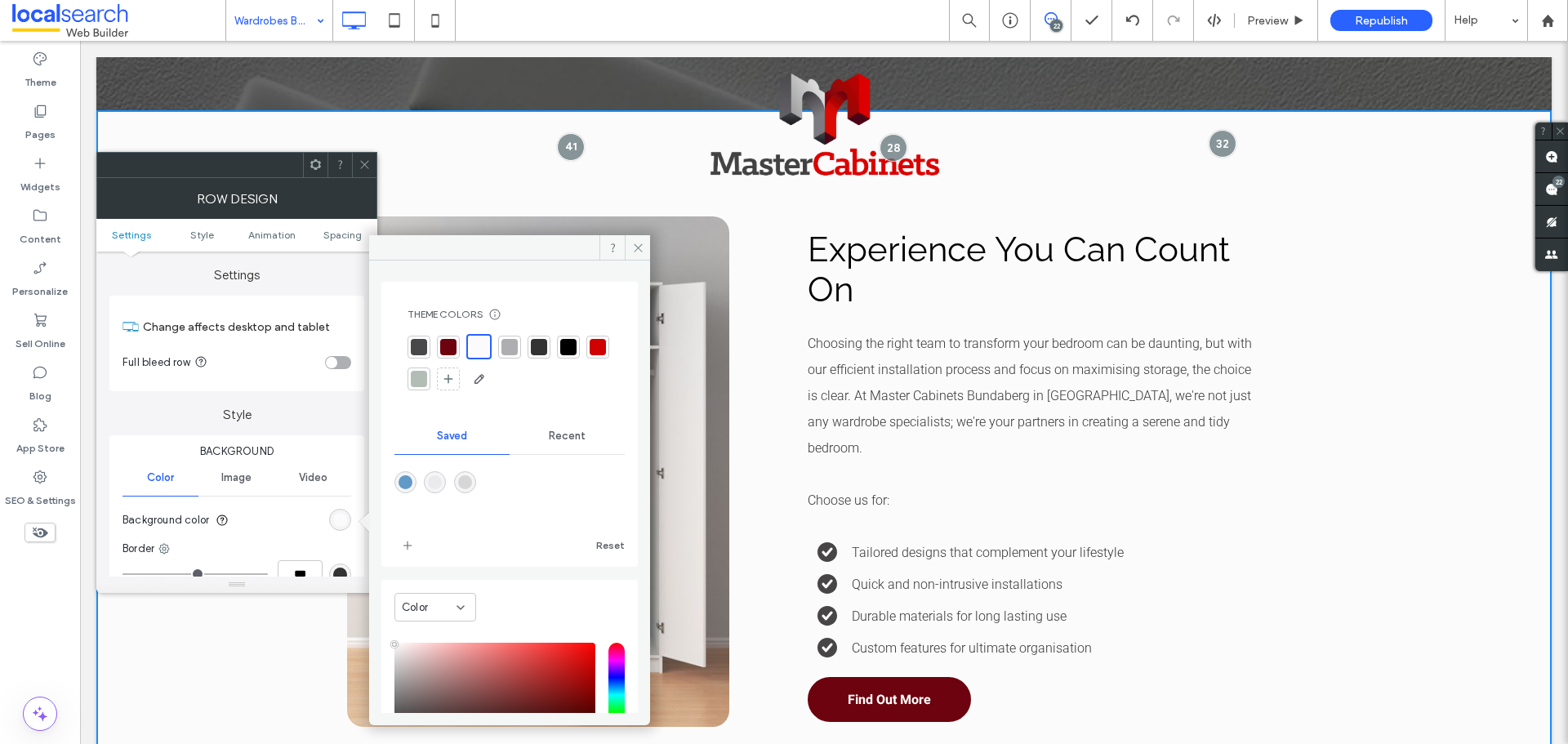
click at [437, 490] on div "rgba(234,234,235,1)" at bounding box center [435, 482] width 22 height 22
type input "*******"
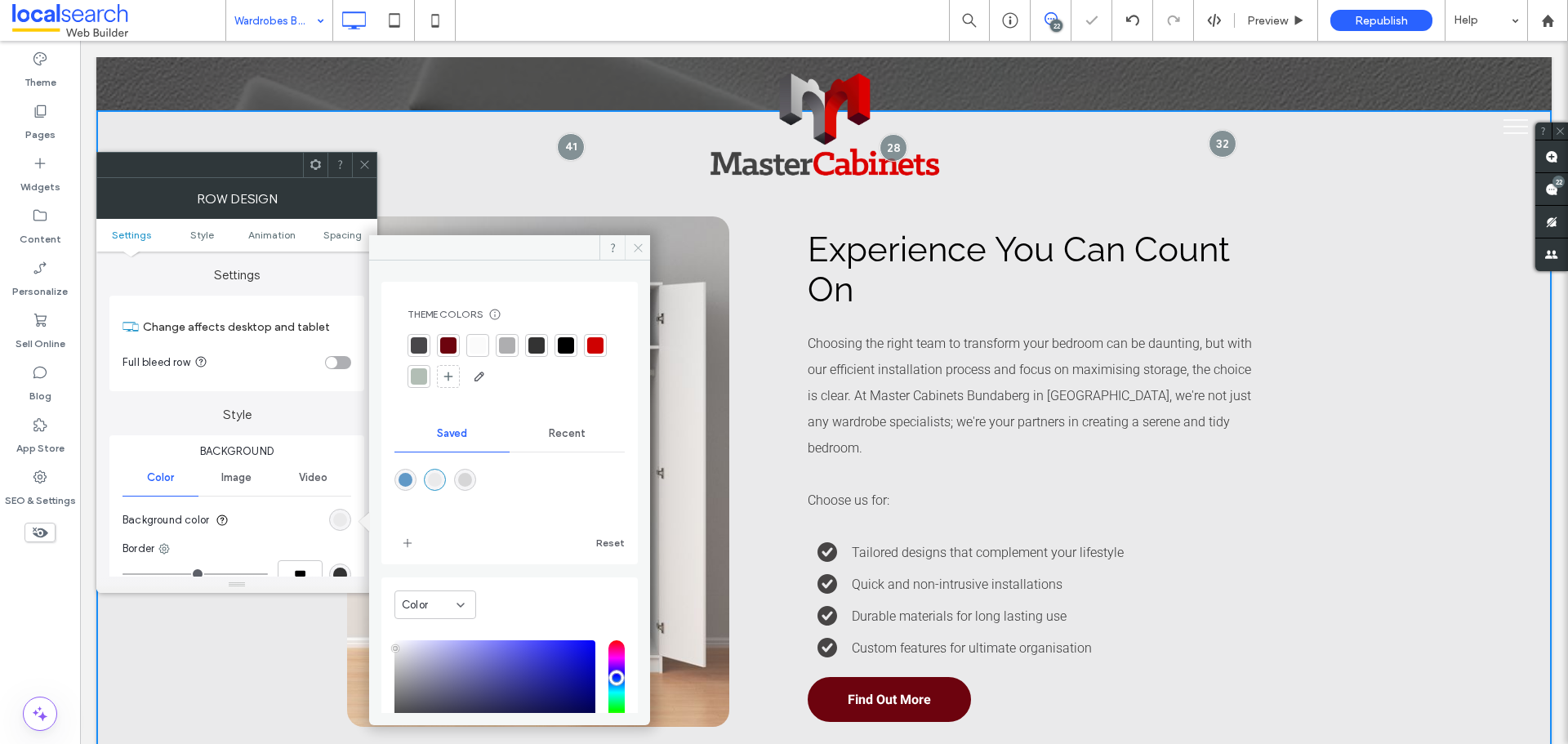
drag, startPoint x: 639, startPoint y: 243, endPoint x: 467, endPoint y: 200, distance: 177.3
click at [639, 243] on icon at bounding box center [638, 248] width 12 height 12
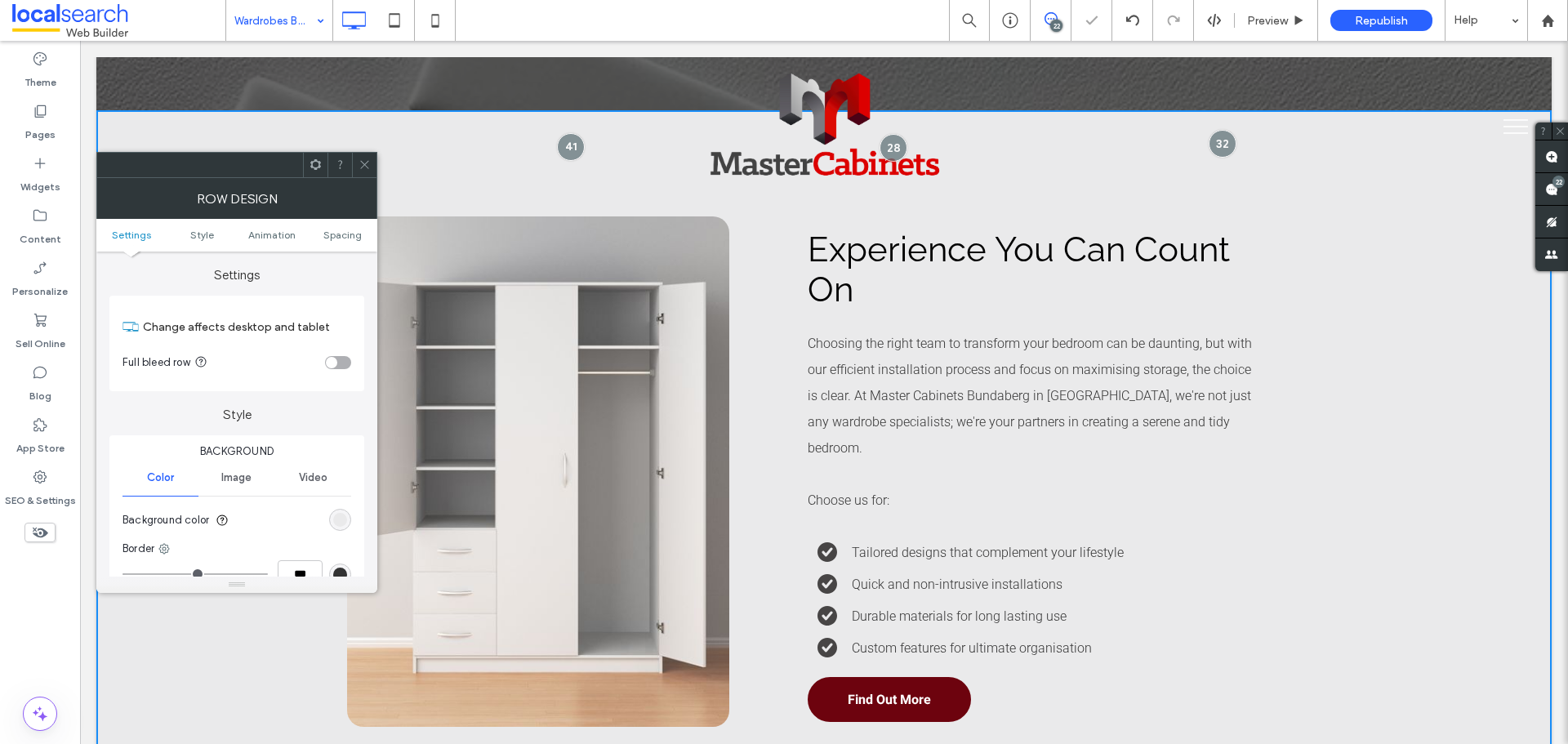
drag, startPoint x: 366, startPoint y: 171, endPoint x: 373, endPoint y: 178, distance: 9.9
click at [368, 171] on span at bounding box center [364, 165] width 12 height 24
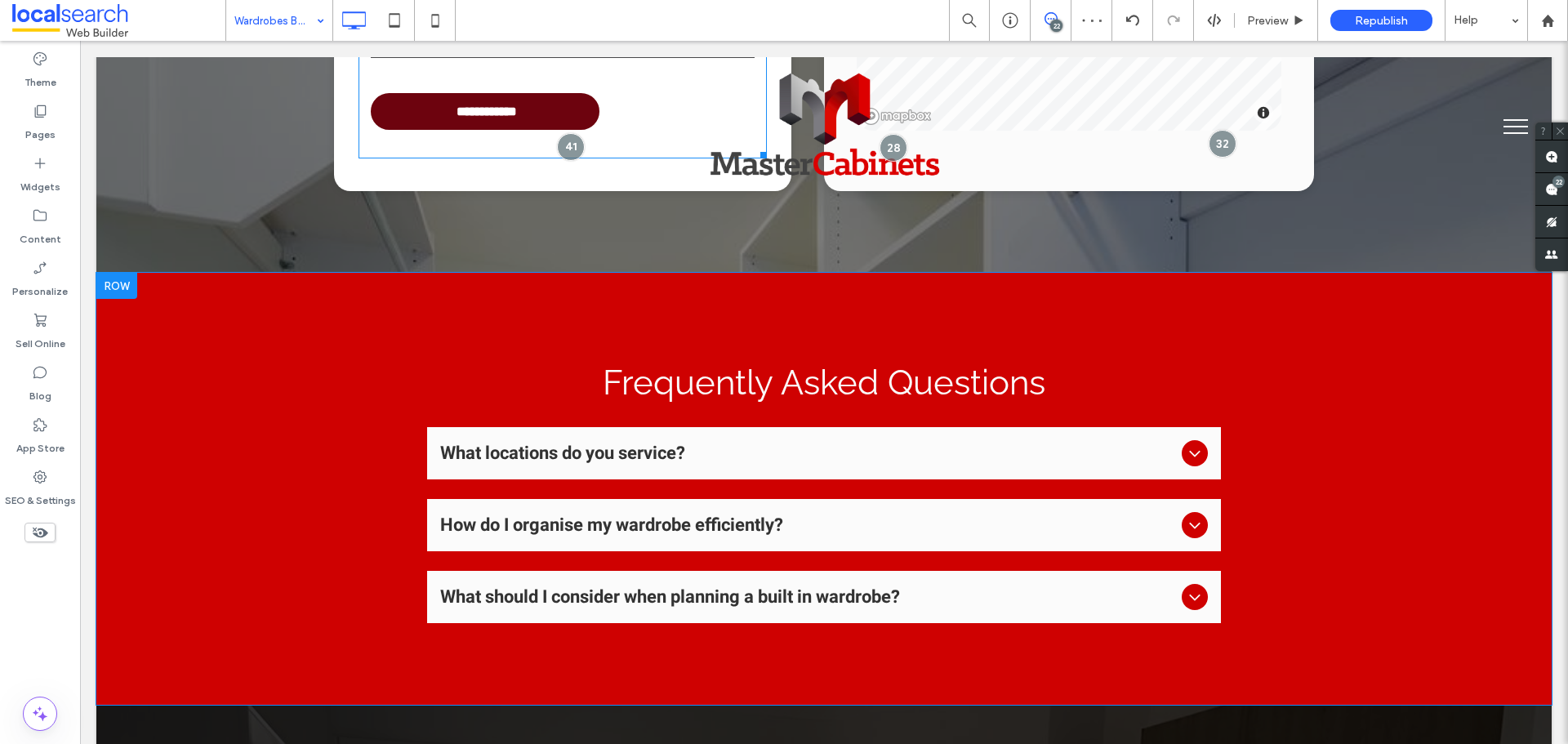
scroll to position [3920, 0]
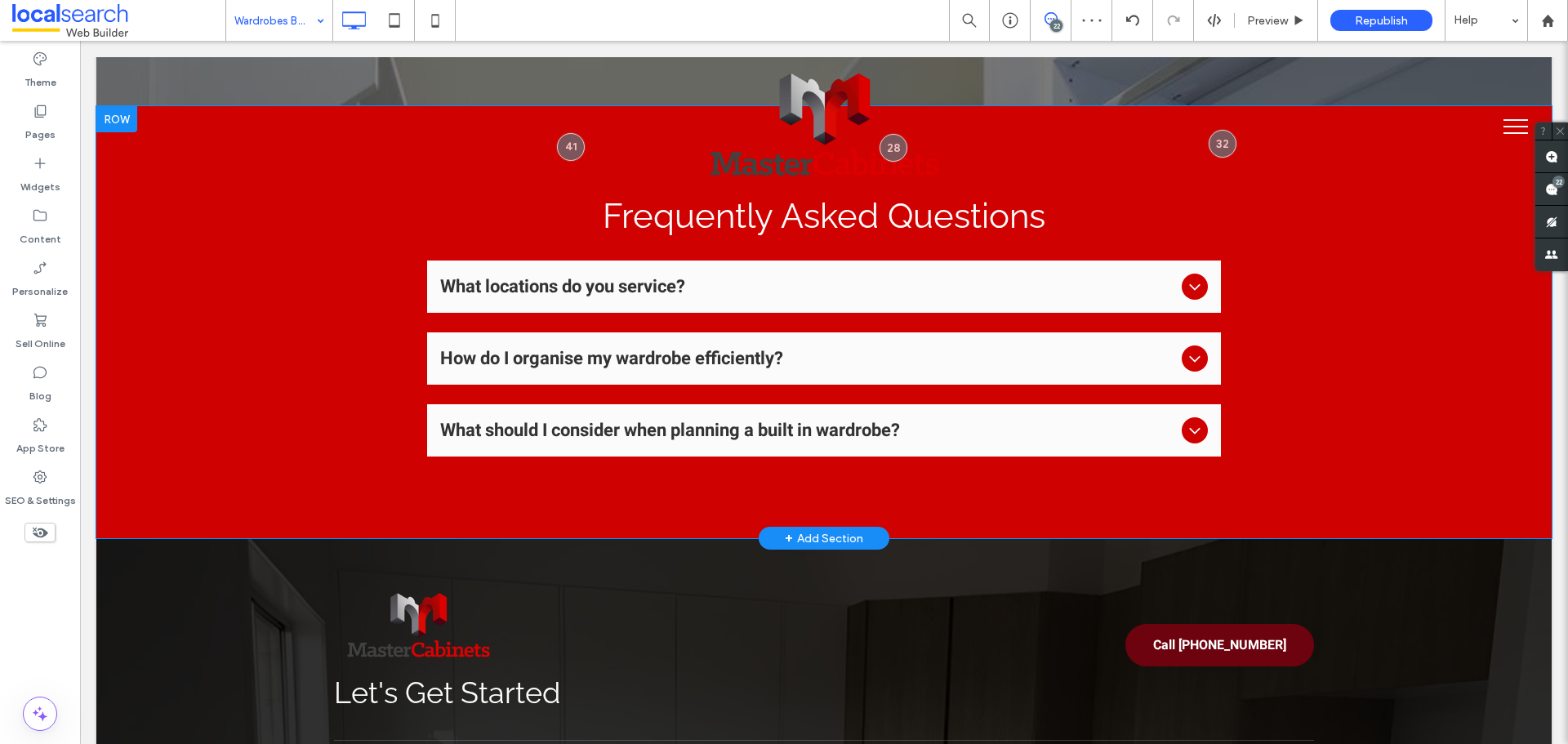
click at [263, 306] on div "Frequently Asked Questions What locations do you service? We serve throughout t…" at bounding box center [824, 323] width 1456 height 432
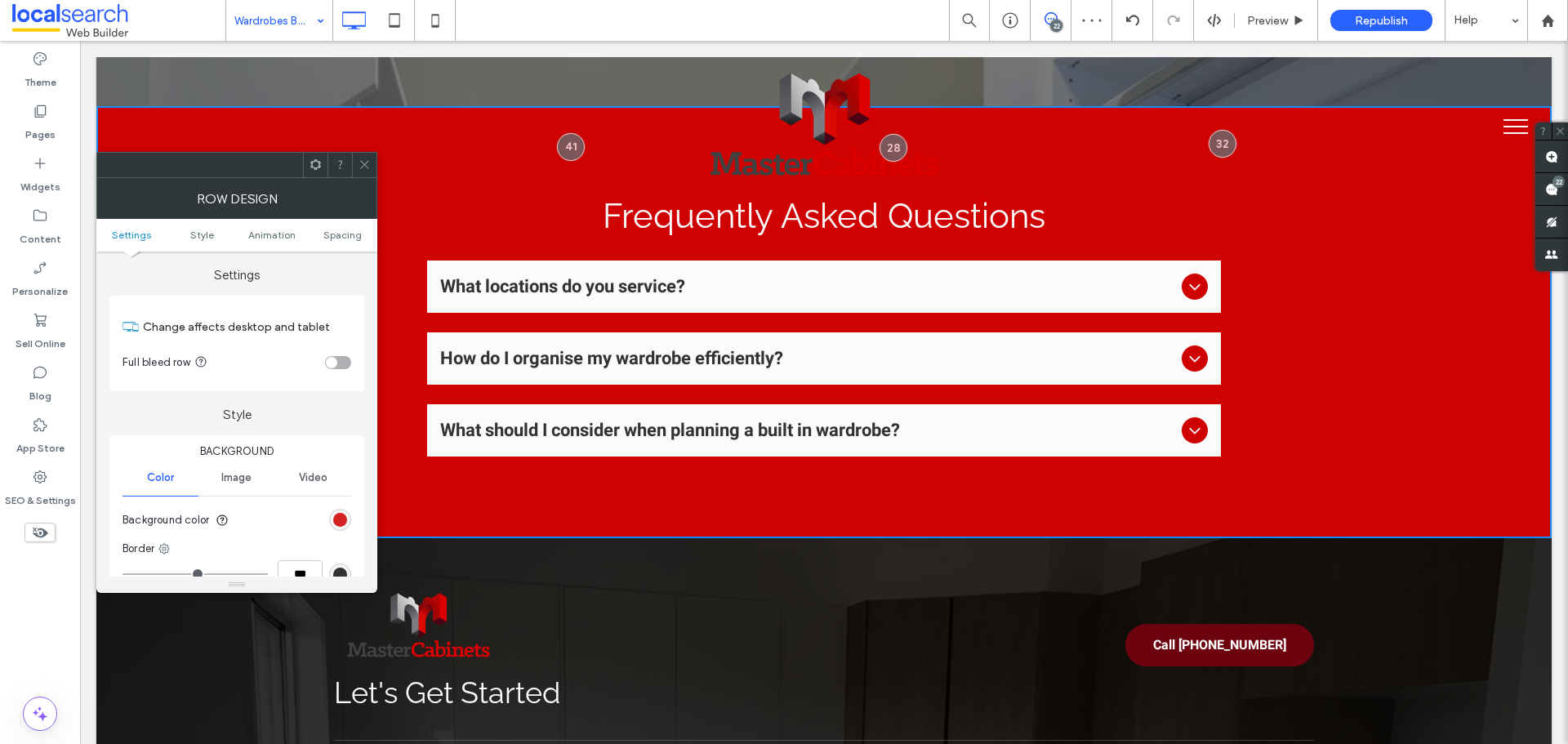
click at [337, 518] on div "rgb(207, 1, 1)" at bounding box center [340, 520] width 14 height 14
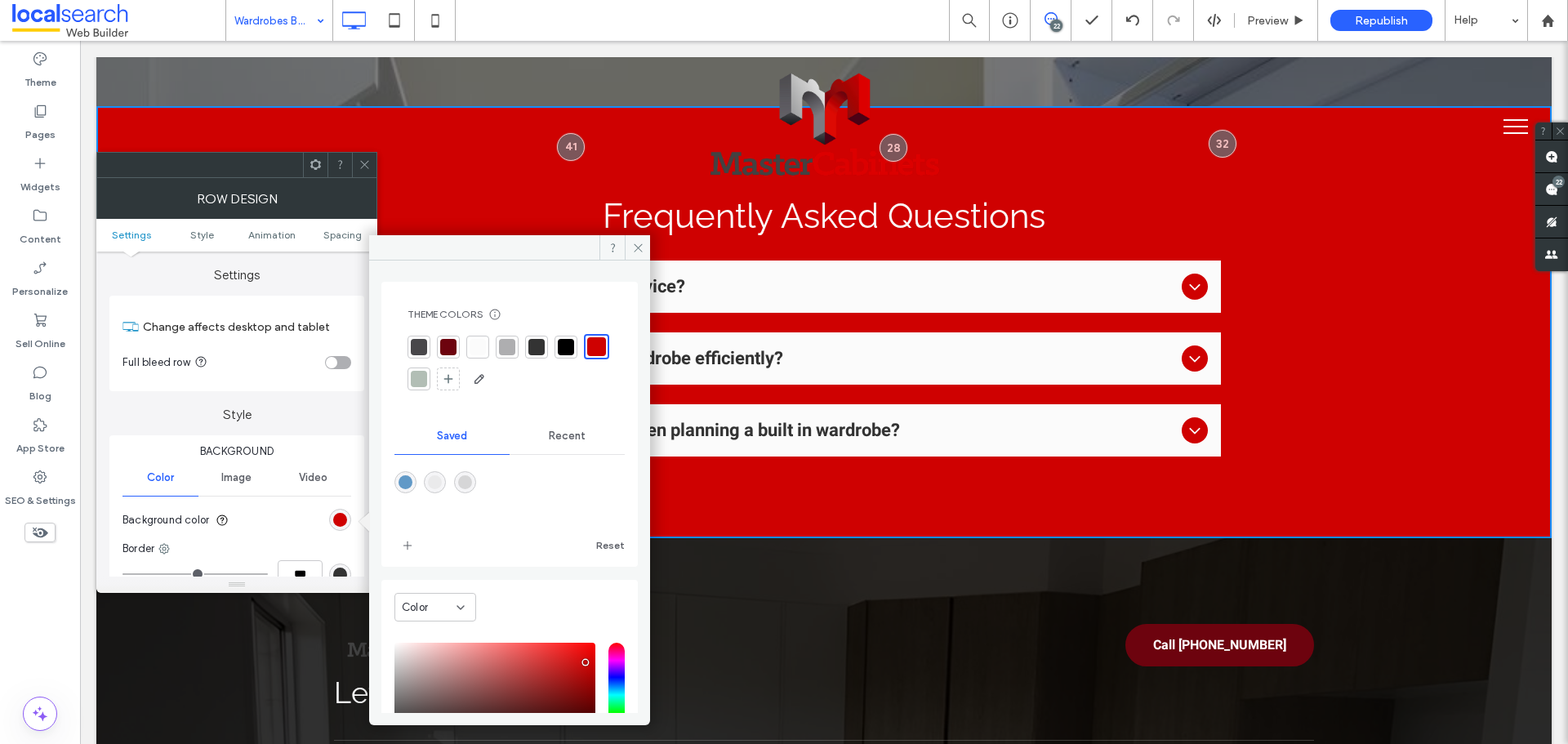
click at [472, 480] on div "rgba(214,214,215,1)" at bounding box center [465, 482] width 14 height 14
type input "*******"
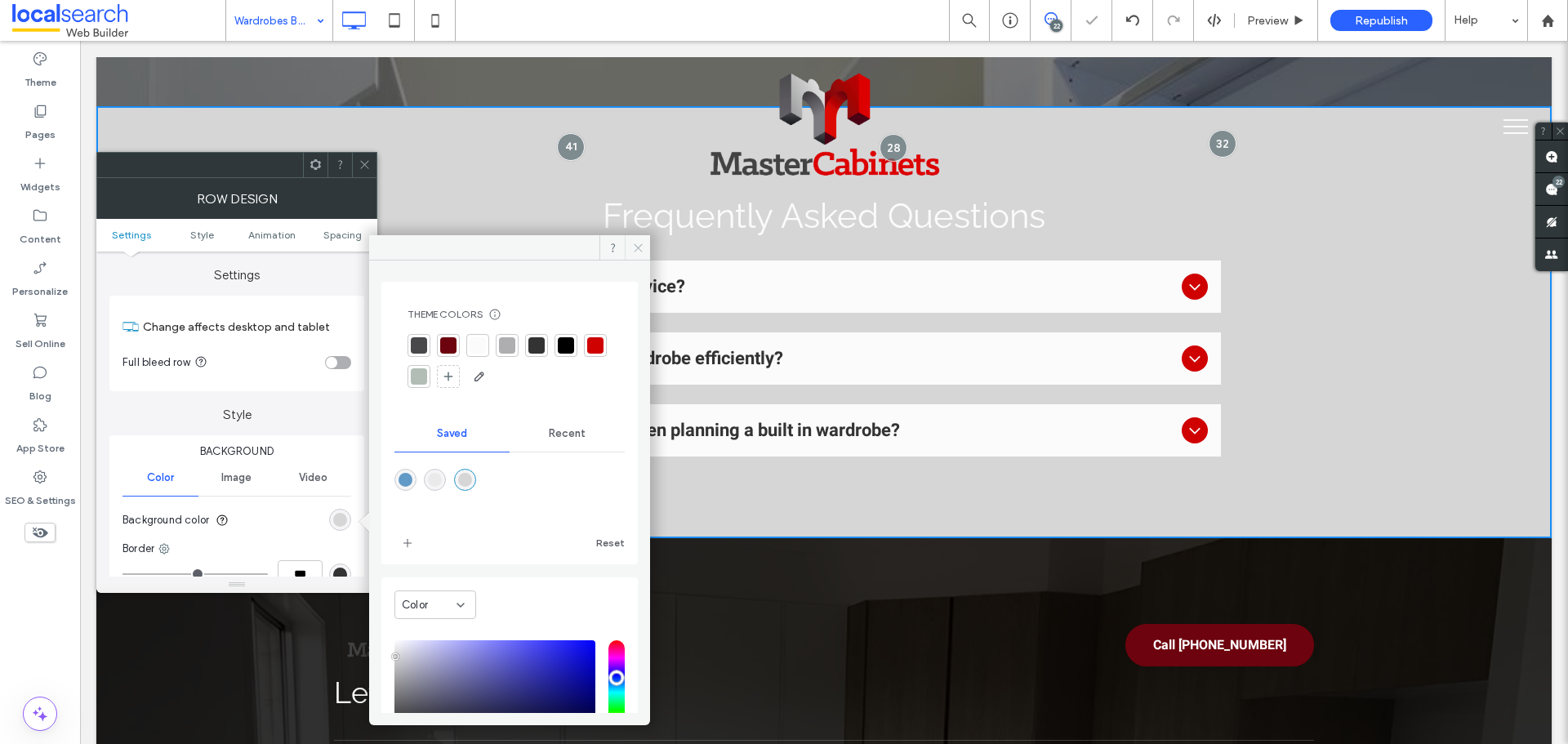
click at [629, 248] on span at bounding box center [638, 247] width 25 height 24
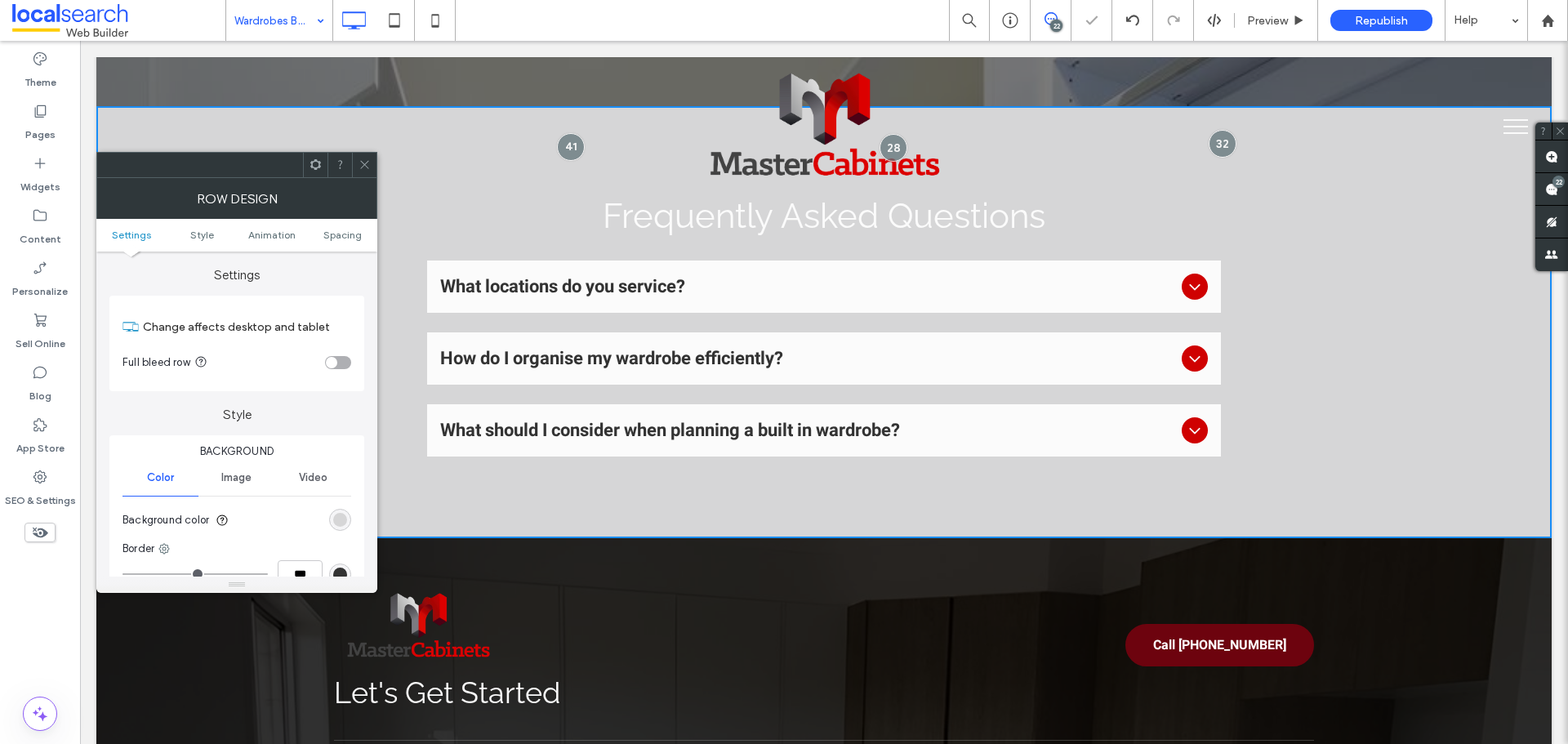
click at [369, 165] on icon at bounding box center [364, 165] width 12 height 12
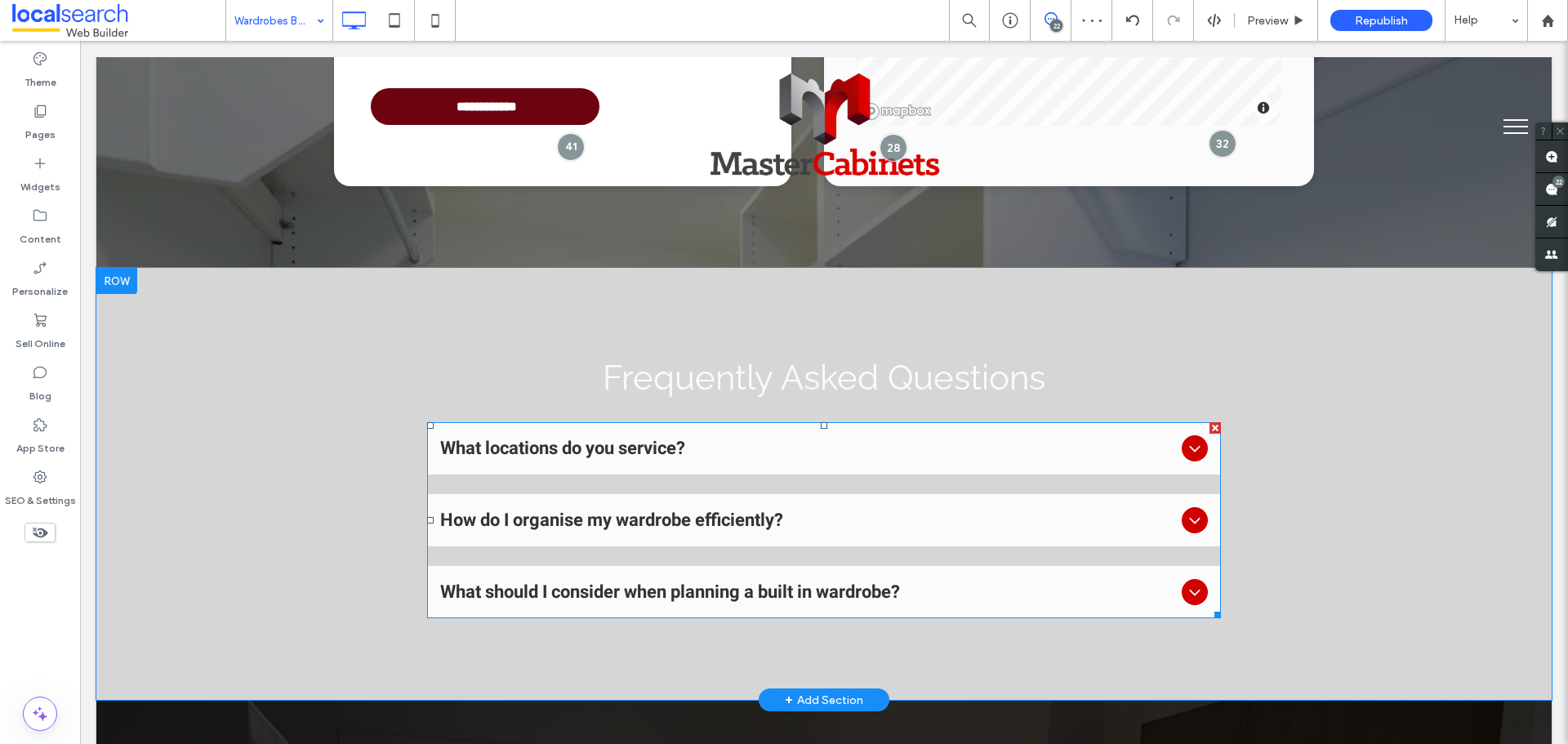
scroll to position [3757, 0]
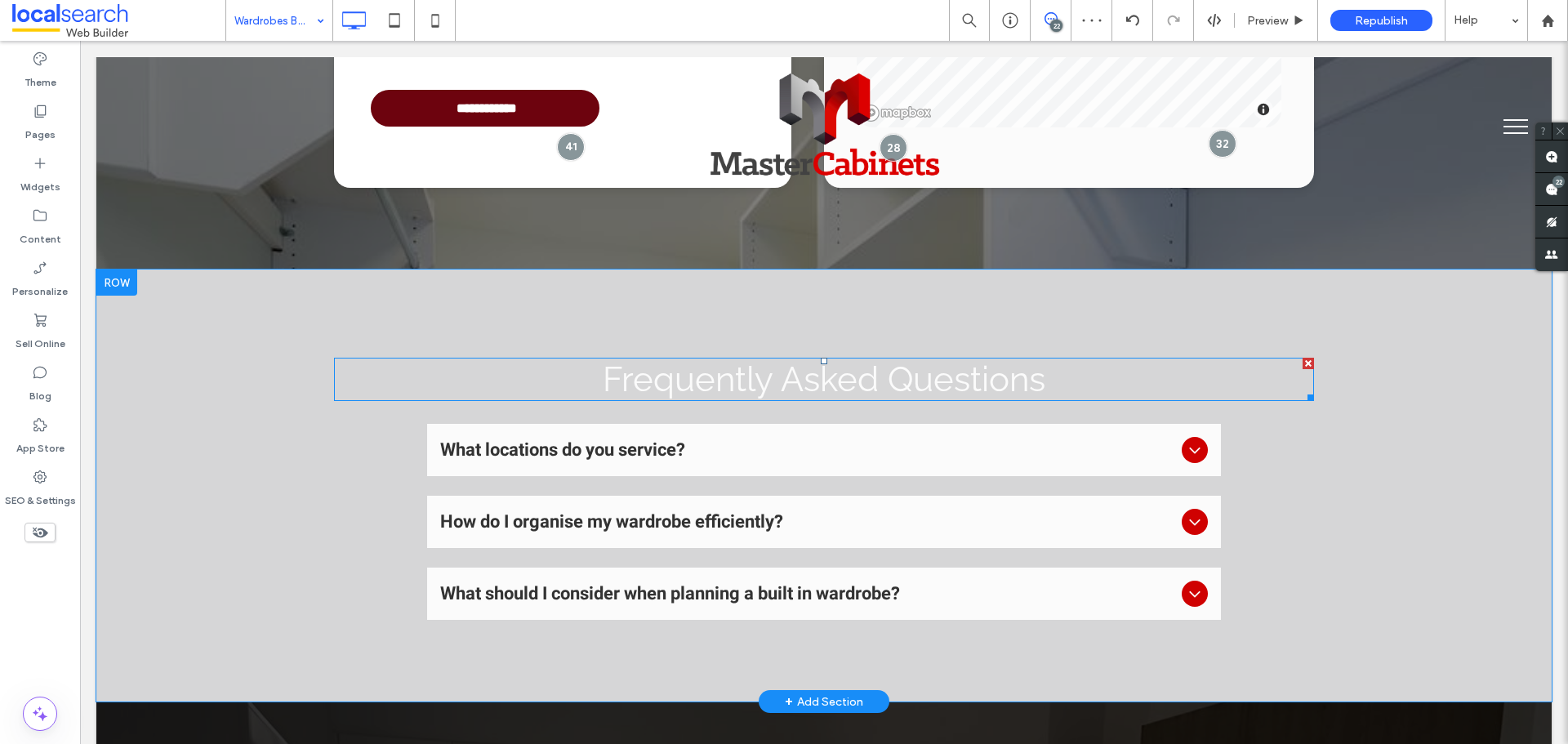
click at [716, 359] on span "Frequently Asked Questions" at bounding box center [824, 379] width 442 height 40
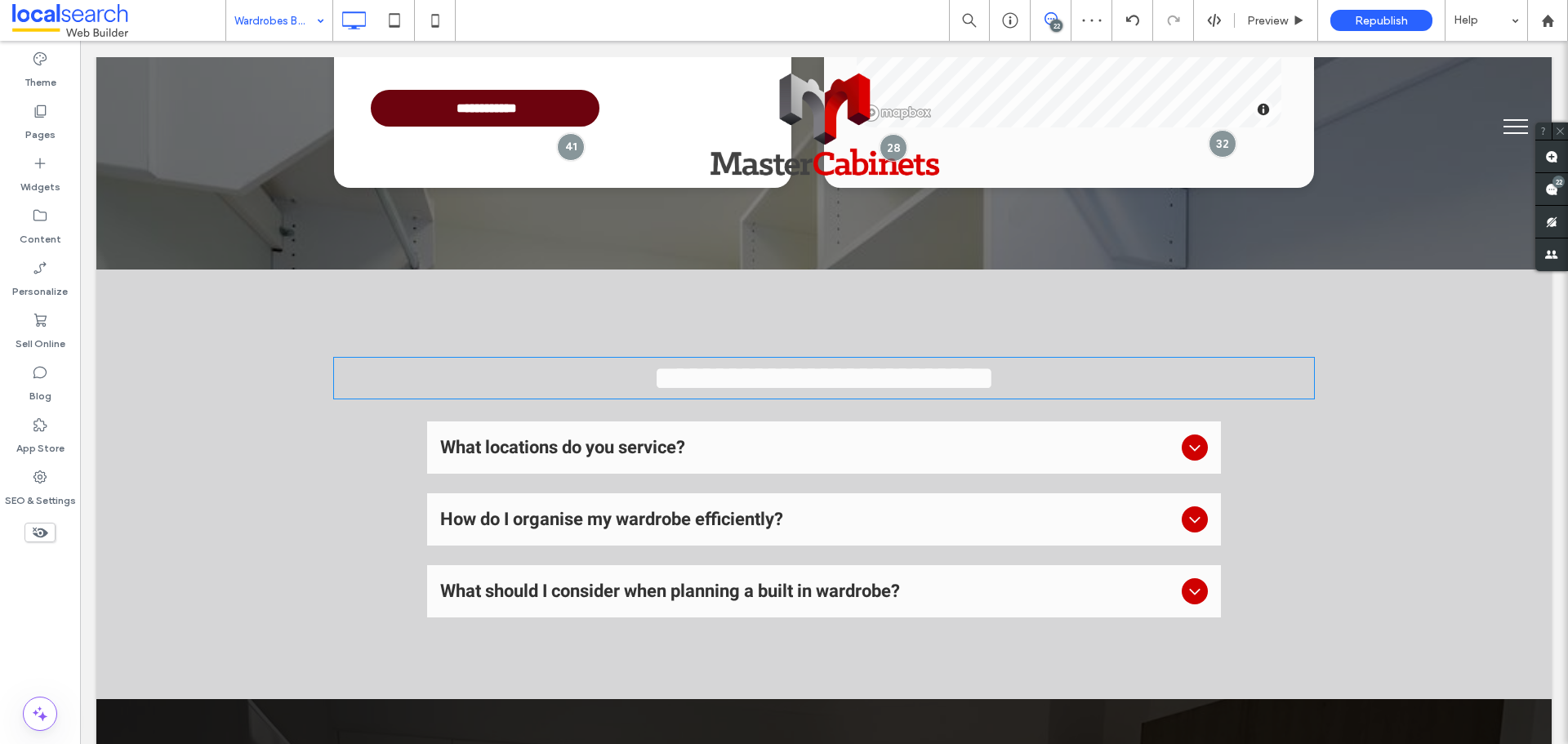
type input "*******"
type input "**"
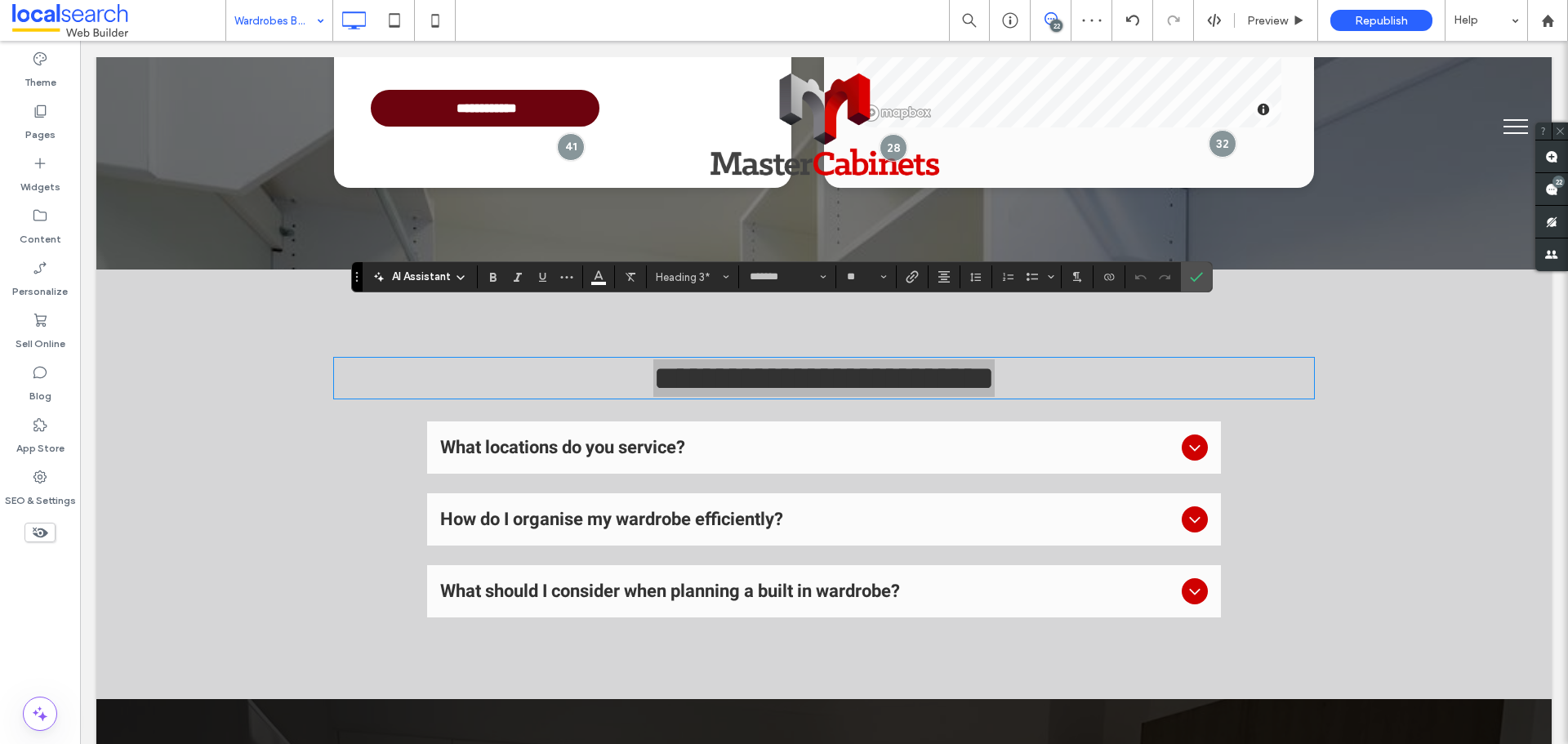
click at [583, 276] on section at bounding box center [599, 277] width 32 height 23
click at [602, 281] on icon "Color" at bounding box center [599, 275] width 13 height 13
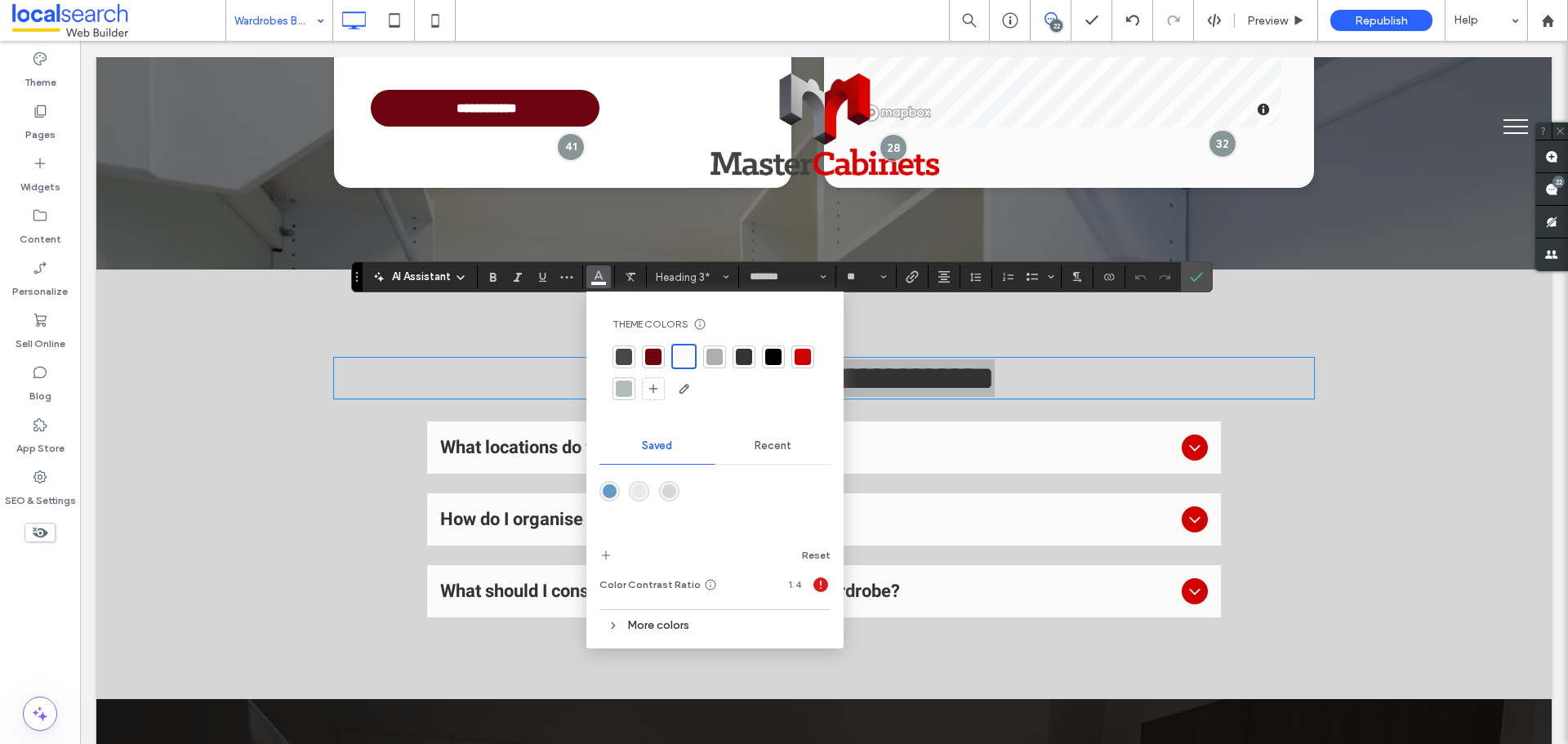
click at [720, 355] on div at bounding box center [715, 357] width 17 height 17
click at [778, 357] on div at bounding box center [773, 357] width 17 height 17
click at [772, 357] on div at bounding box center [772, 356] width 17 height 17
click at [1201, 269] on span "Confirm" at bounding box center [1196, 276] width 13 height 27
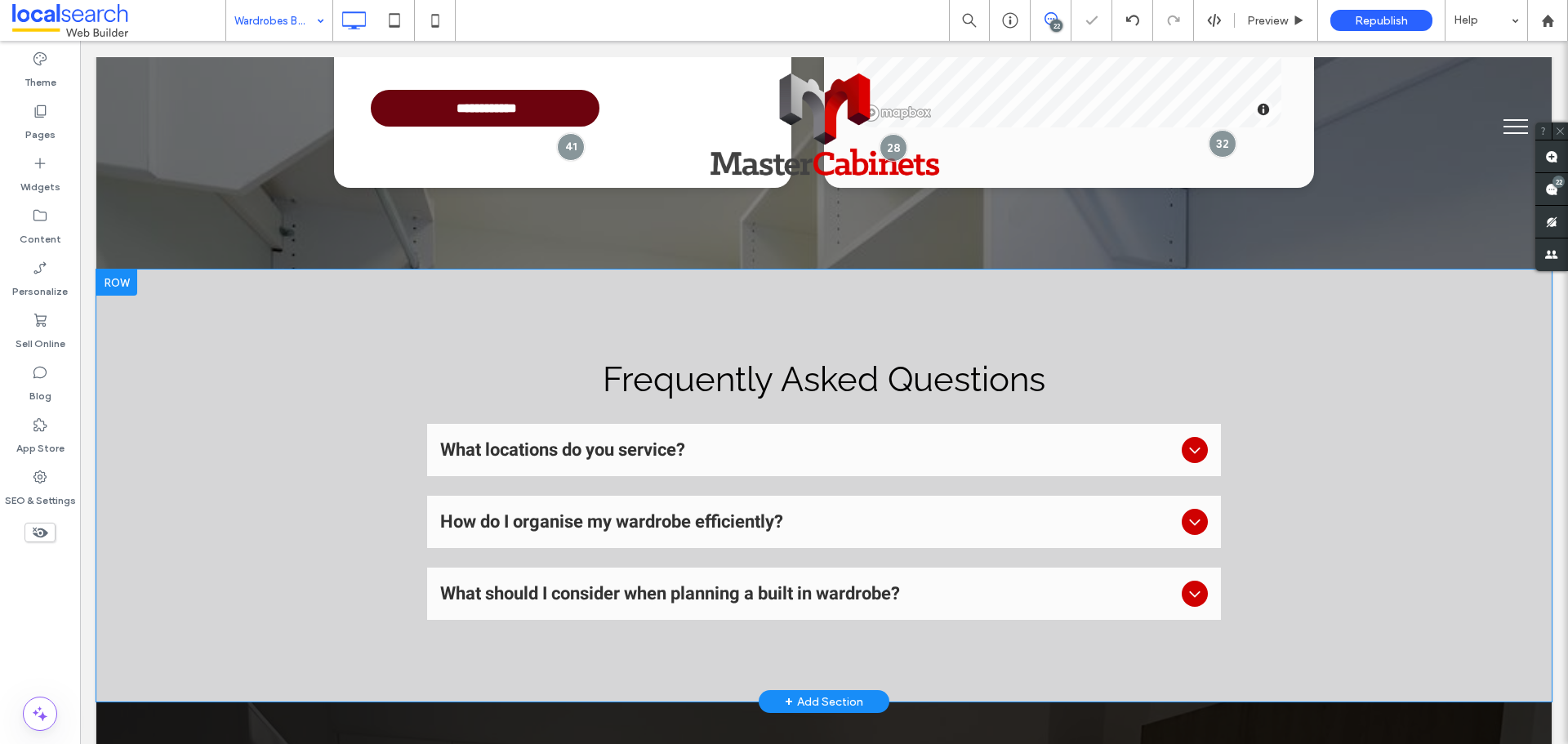
drag, startPoint x: 288, startPoint y: 22, endPoint x: 302, endPoint y: 32, distance: 17.2
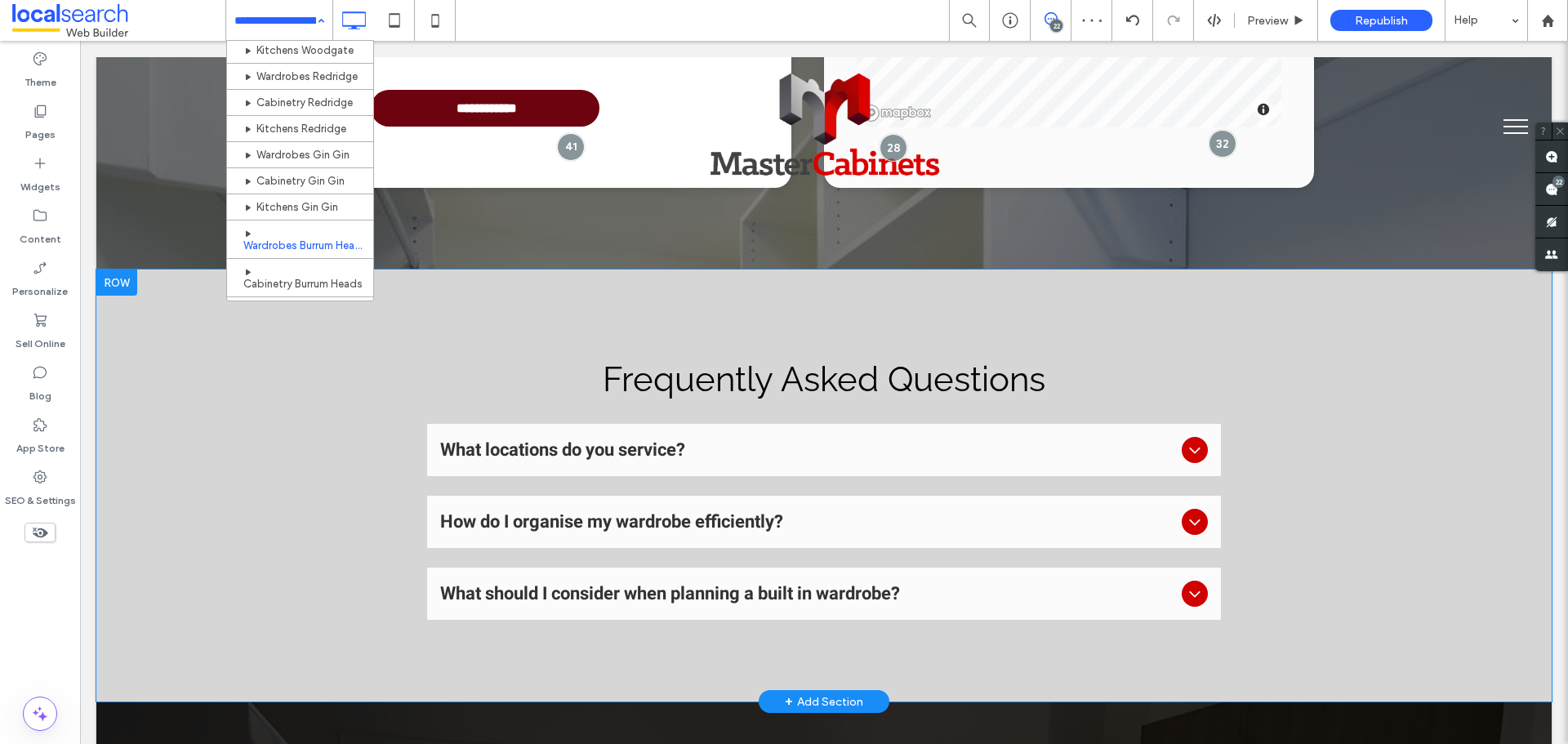
scroll to position [789, 0]
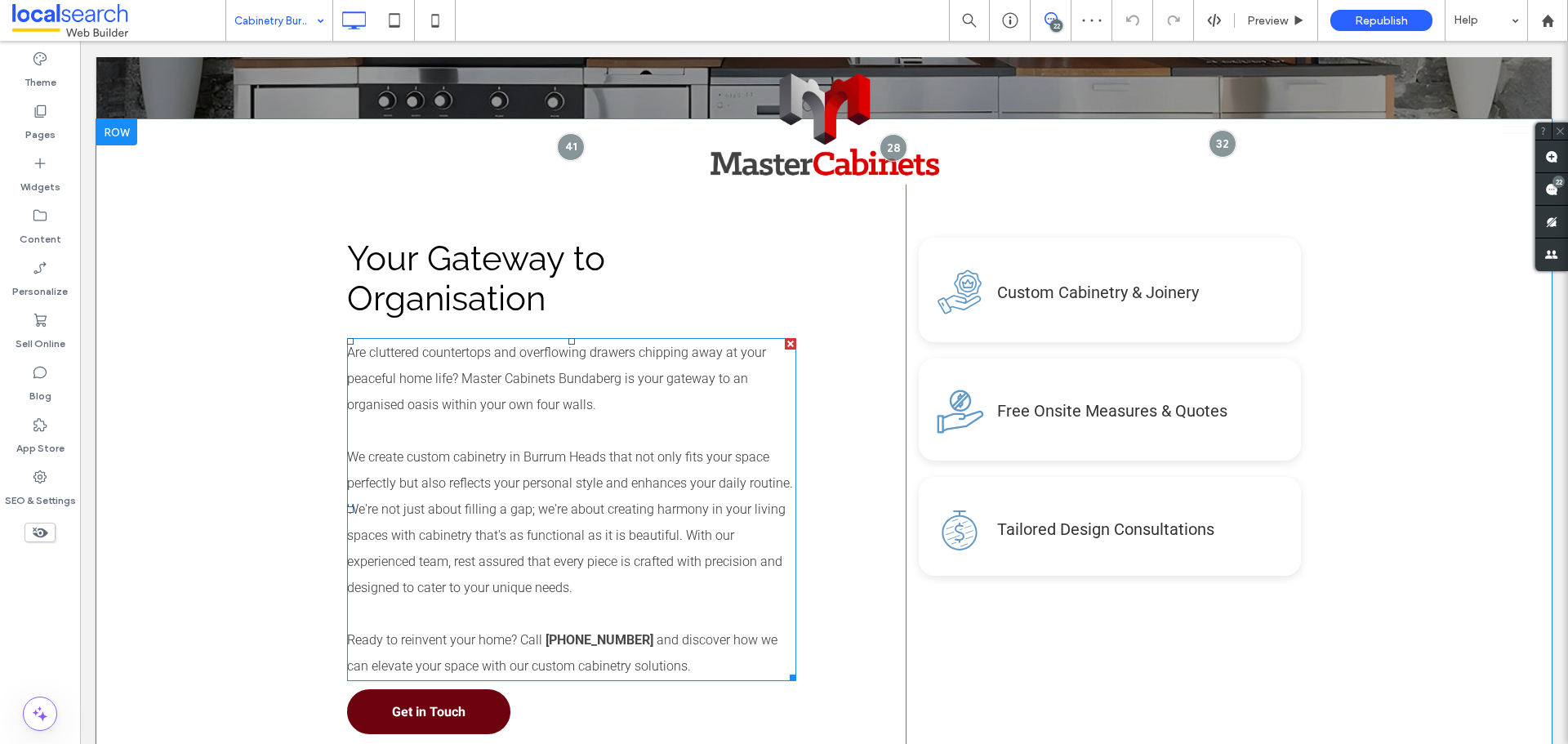
scroll to position [572, 0]
click at [246, 393] on div "Your Gateway to Organisation Are cluttered countertops and overflowing drawers …" at bounding box center [824, 470] width 1456 height 702
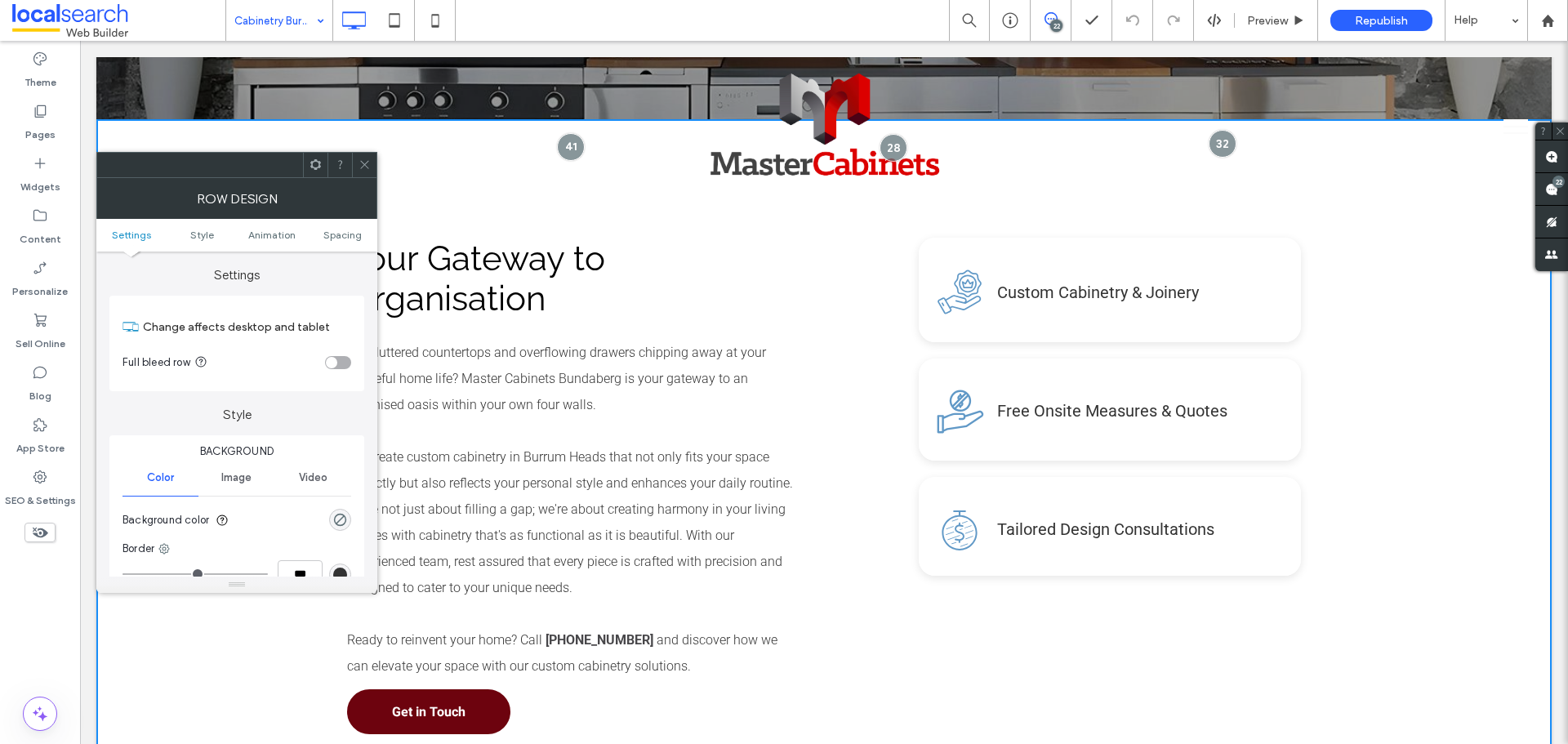
click at [351, 518] on div "Background Color Image Video Background color Border *** Shadow" at bounding box center [237, 549] width 255 height 226
click at [348, 519] on div "rgba(0, 0, 0, 0)" at bounding box center [340, 520] width 22 height 22
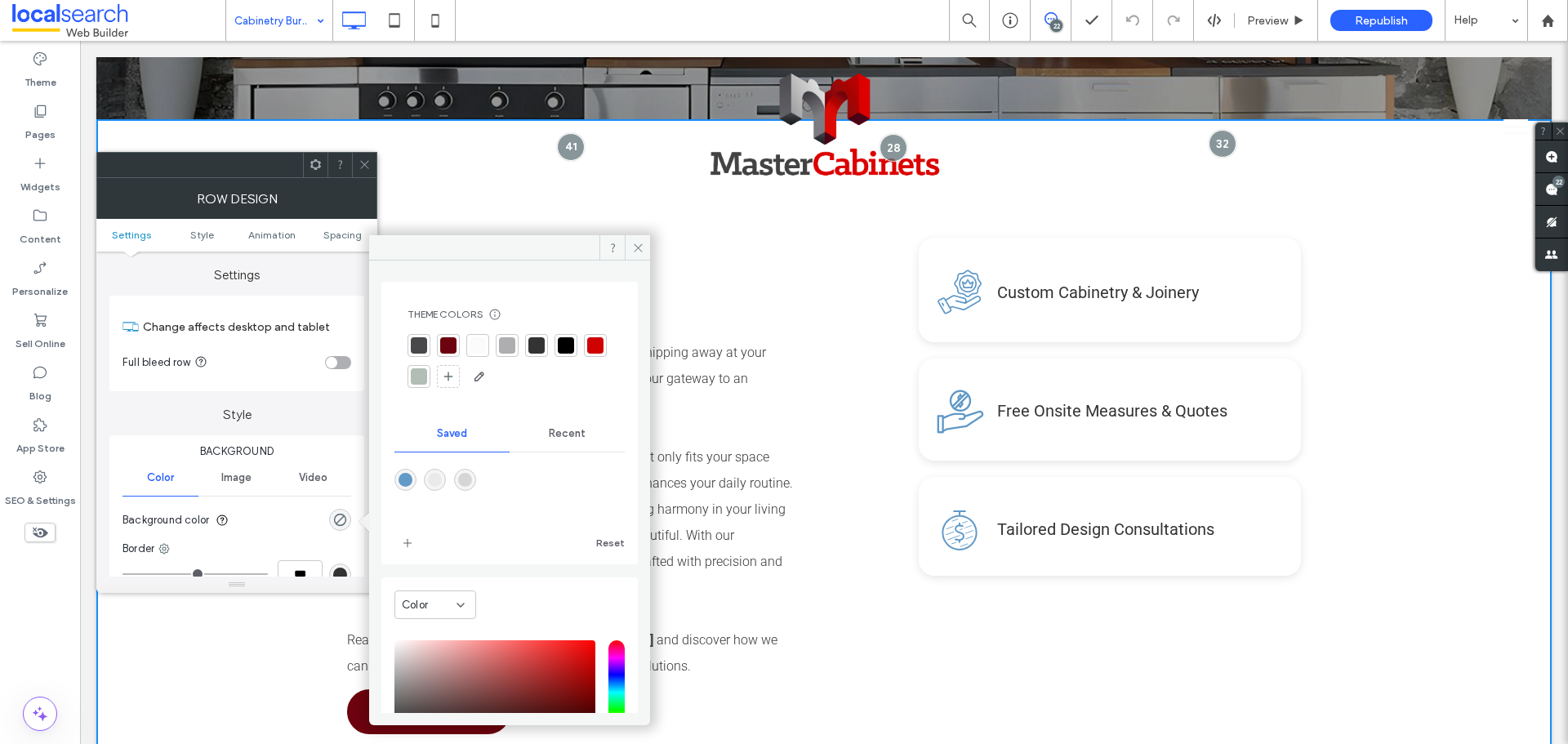
click at [472, 485] on div "rgba(214,214,215,1)" at bounding box center [465, 480] width 14 height 14
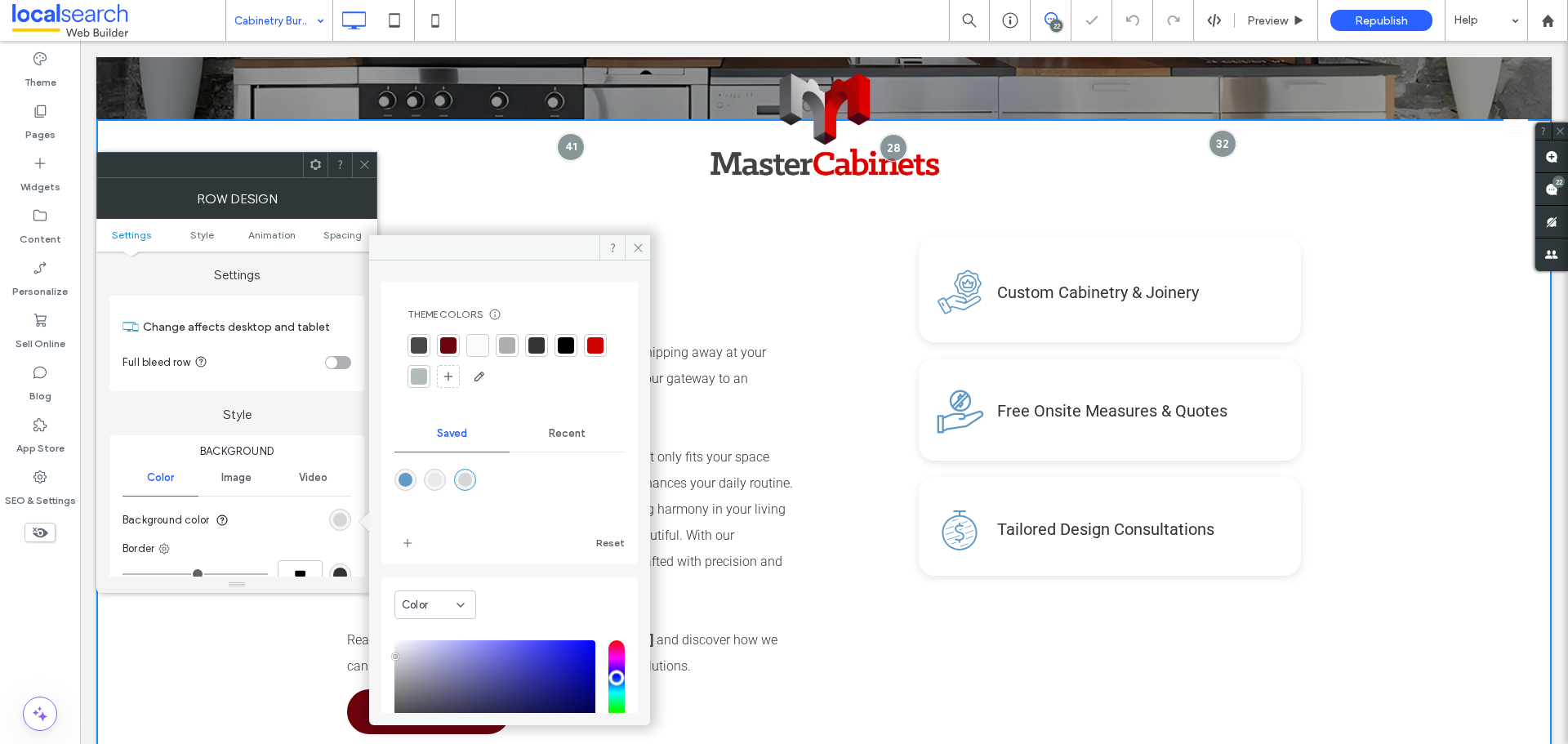
type input "*******"
type input "***"
type input "****"
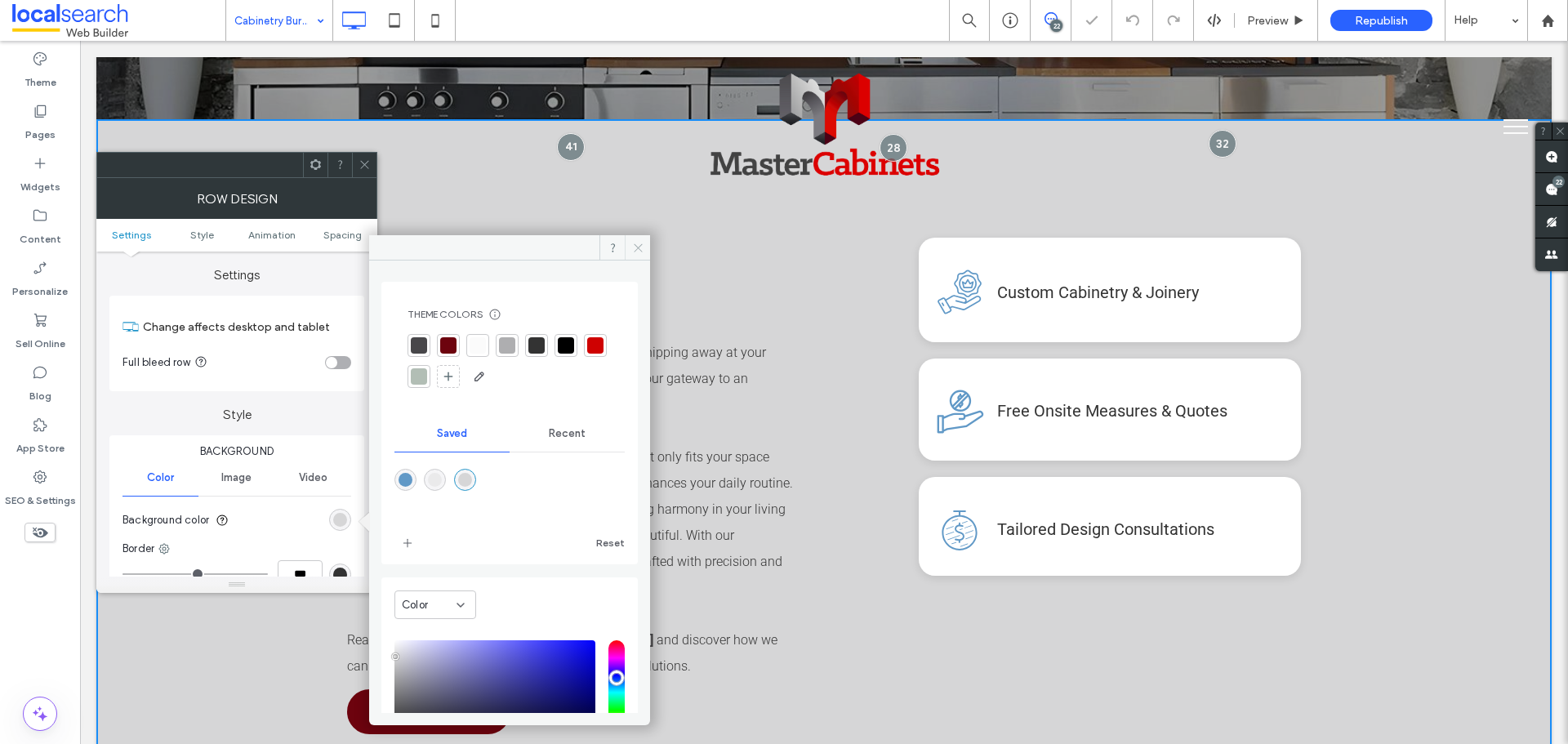
drag, startPoint x: 640, startPoint y: 243, endPoint x: 552, endPoint y: 205, distance: 95.9
click at [639, 243] on icon at bounding box center [638, 248] width 12 height 12
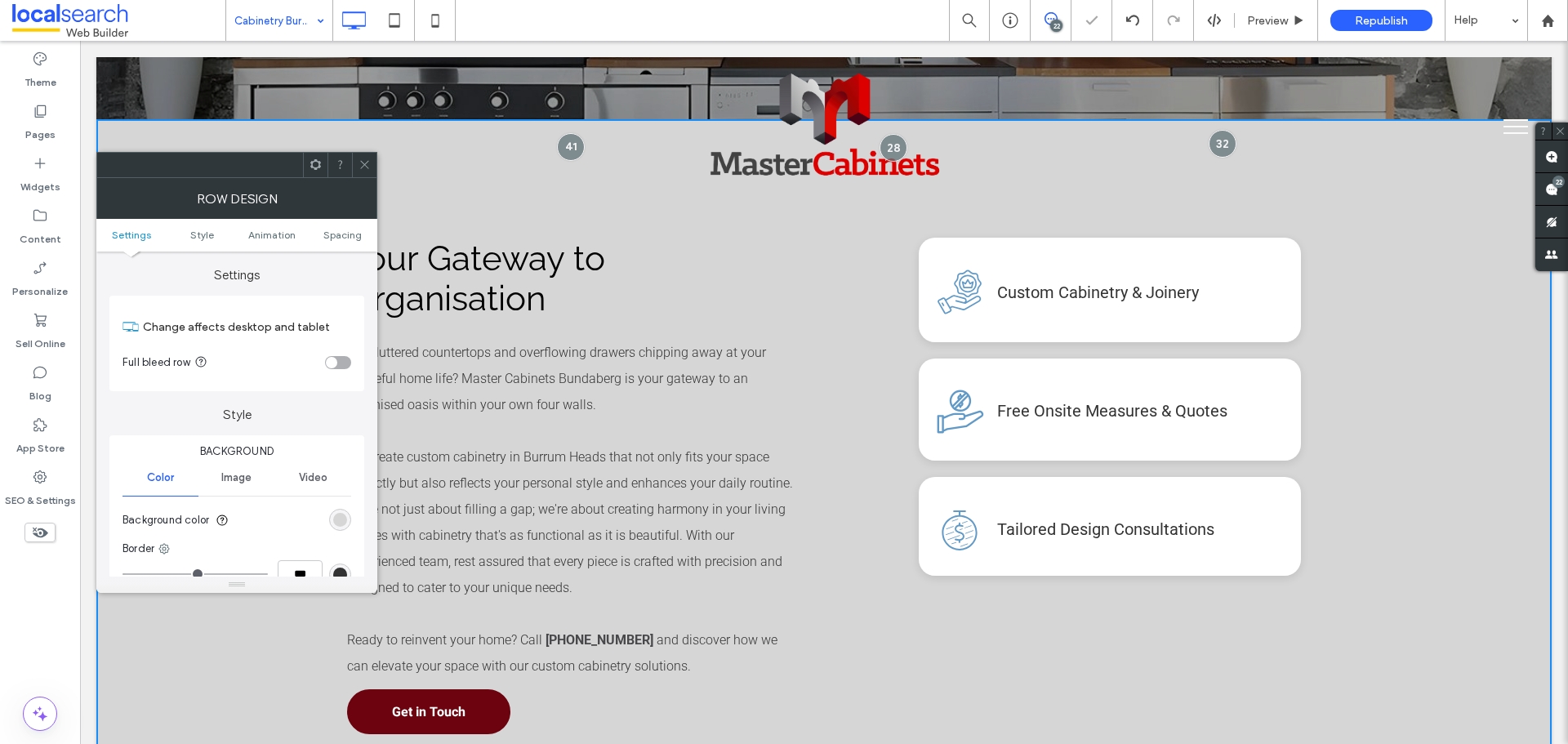
drag, startPoint x: 372, startPoint y: 169, endPoint x: 435, endPoint y: 286, distance: 132.9
click at [372, 169] on div at bounding box center [363, 165] width 24 height 24
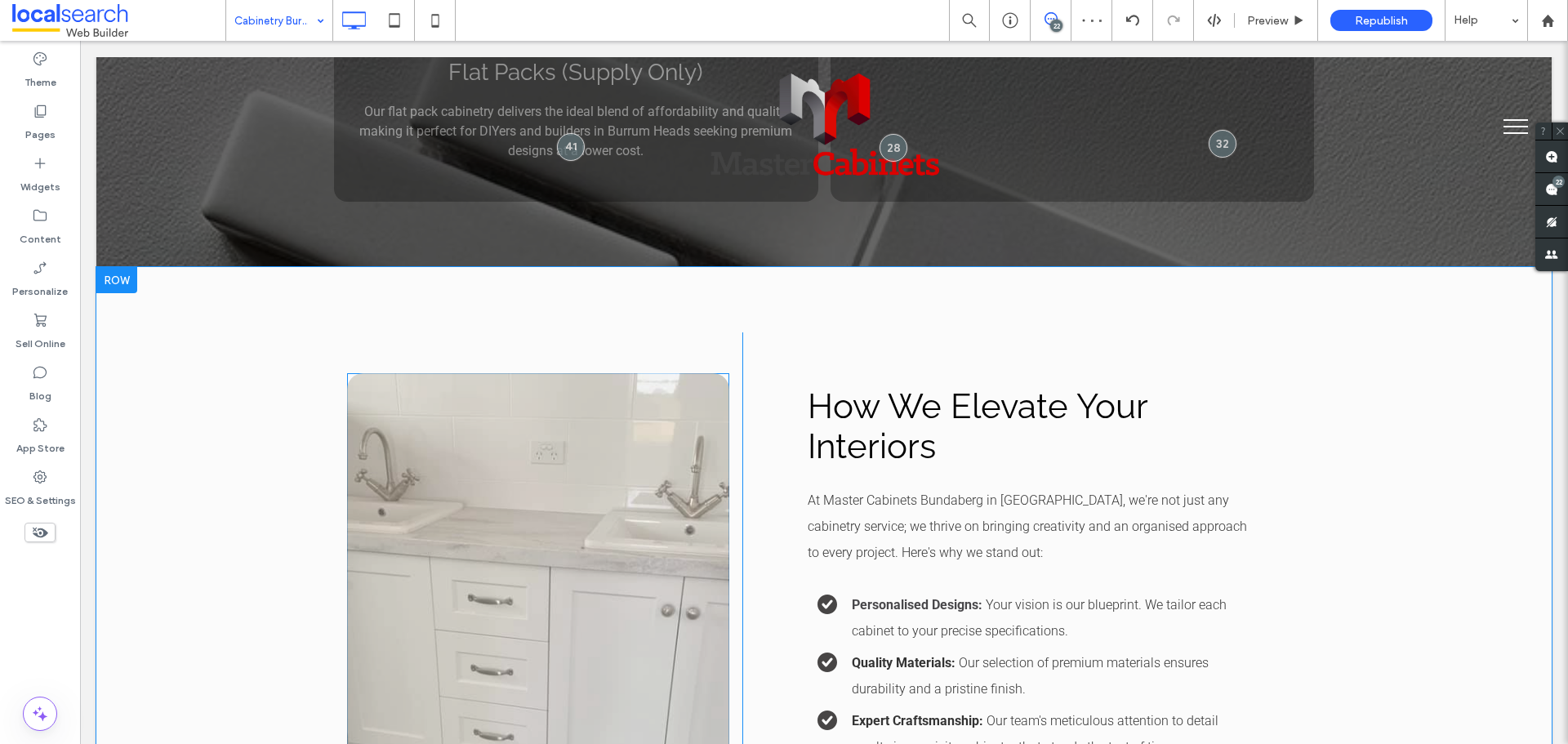
scroll to position [2531, 0]
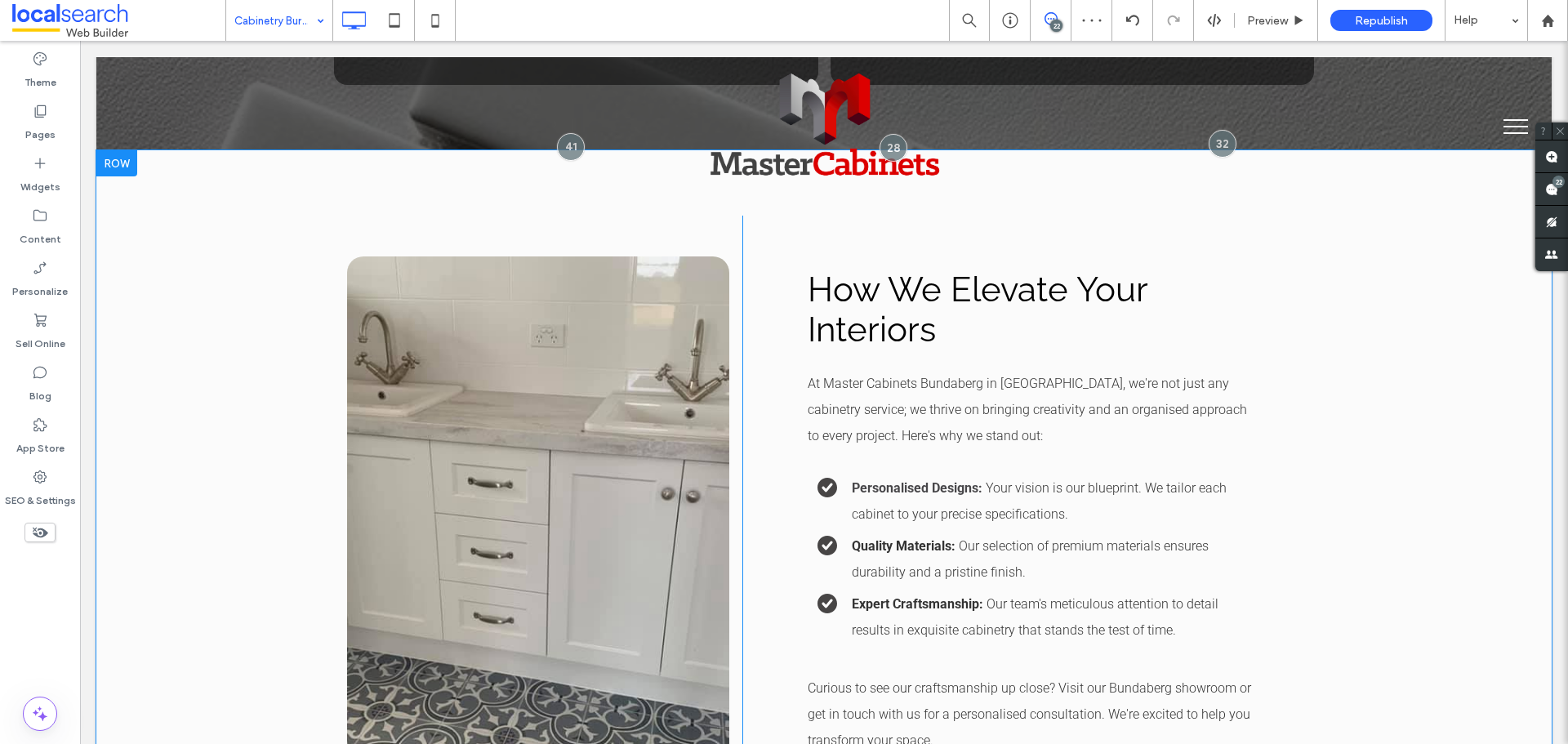
click at [277, 398] on div "Click To Paste How We Elevate Your Interiors At Master Cabinets Bundaberg in Bu…" at bounding box center [824, 525] width 1456 height 748
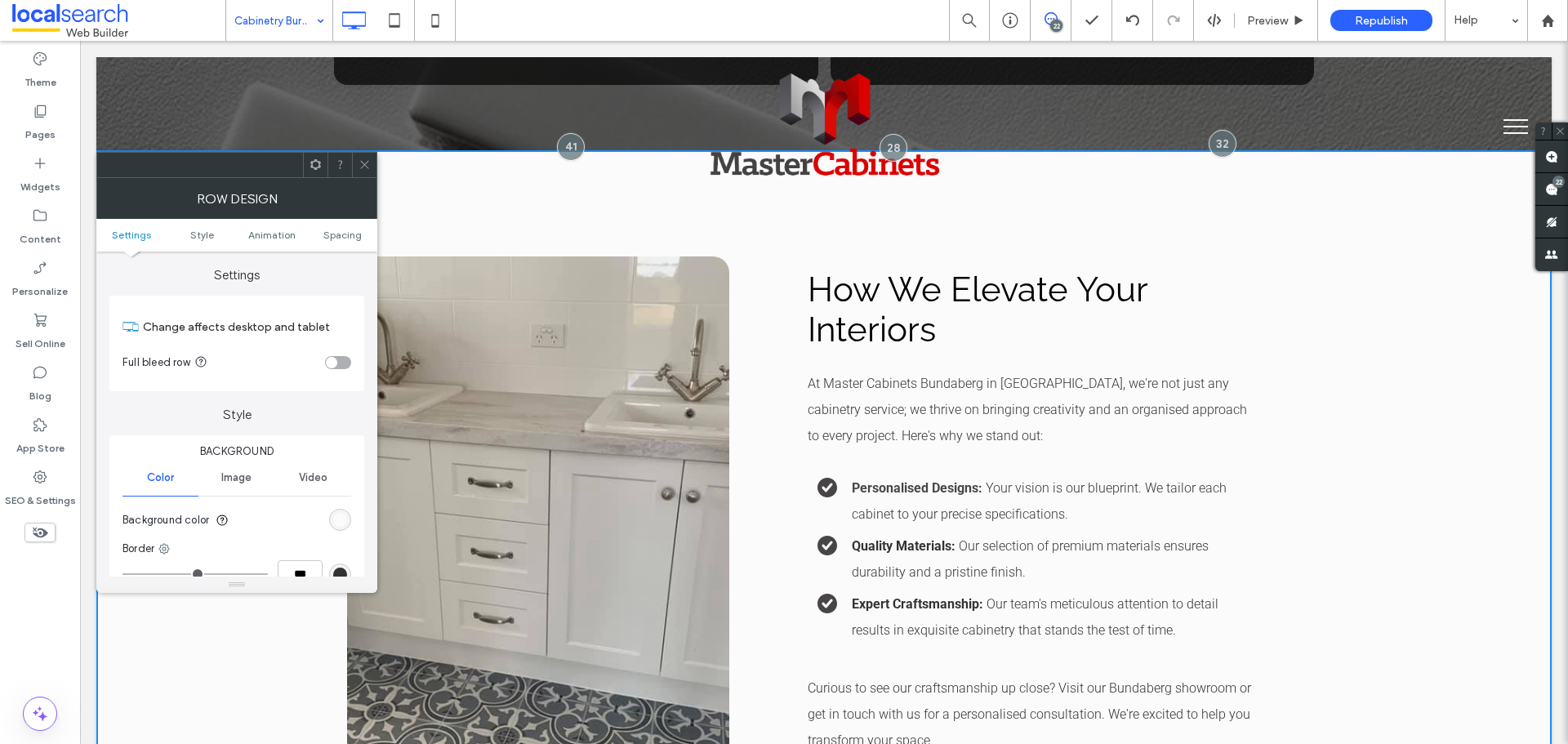
click at [335, 520] on div "rgb(251, 251, 251)" at bounding box center [340, 520] width 14 height 14
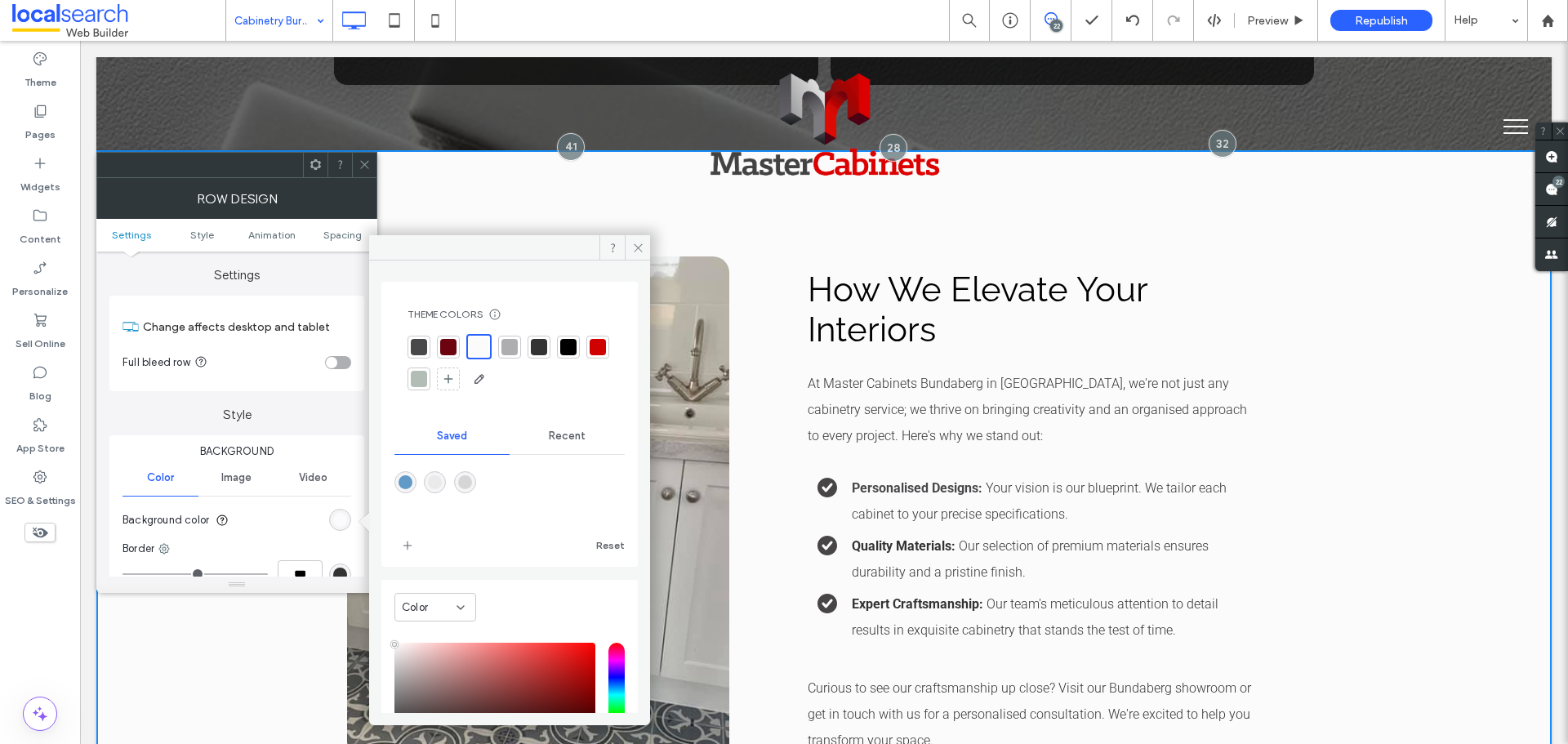
click at [437, 486] on div "rgba(234,234,235,1)" at bounding box center [435, 482] width 14 height 14
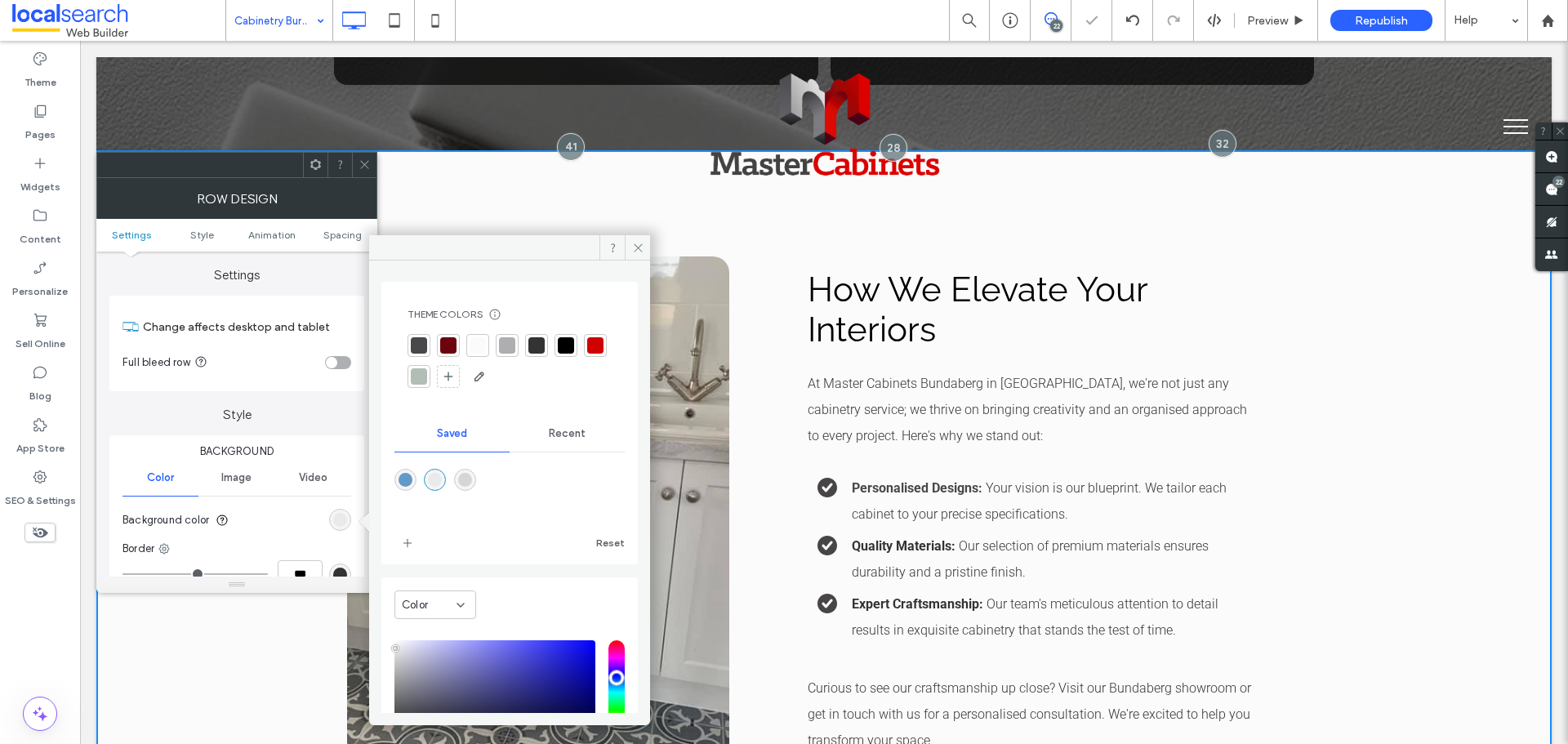
type input "*******"
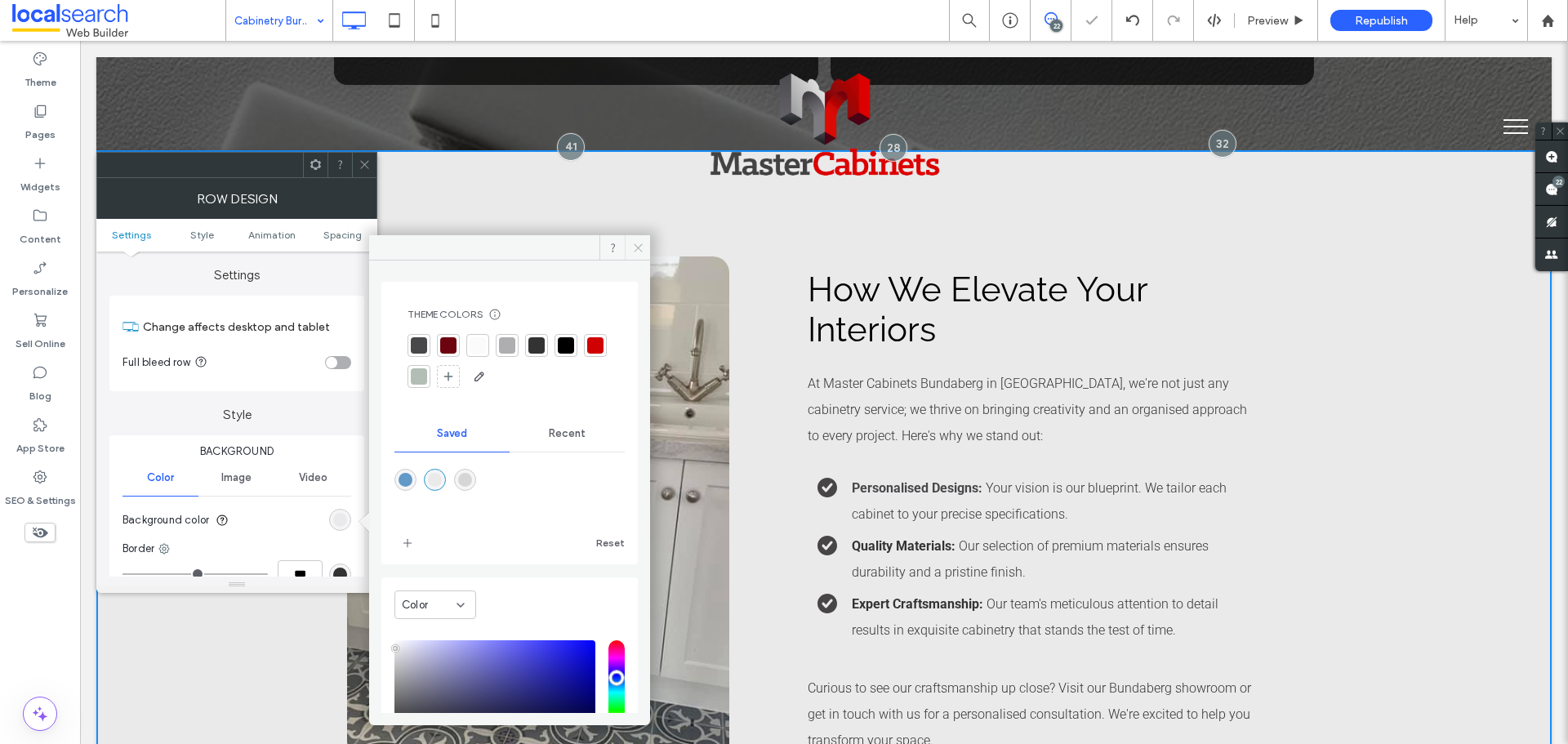
drag, startPoint x: 639, startPoint y: 254, endPoint x: 479, endPoint y: 200, distance: 168.9
click at [639, 254] on span at bounding box center [638, 247] width 25 height 24
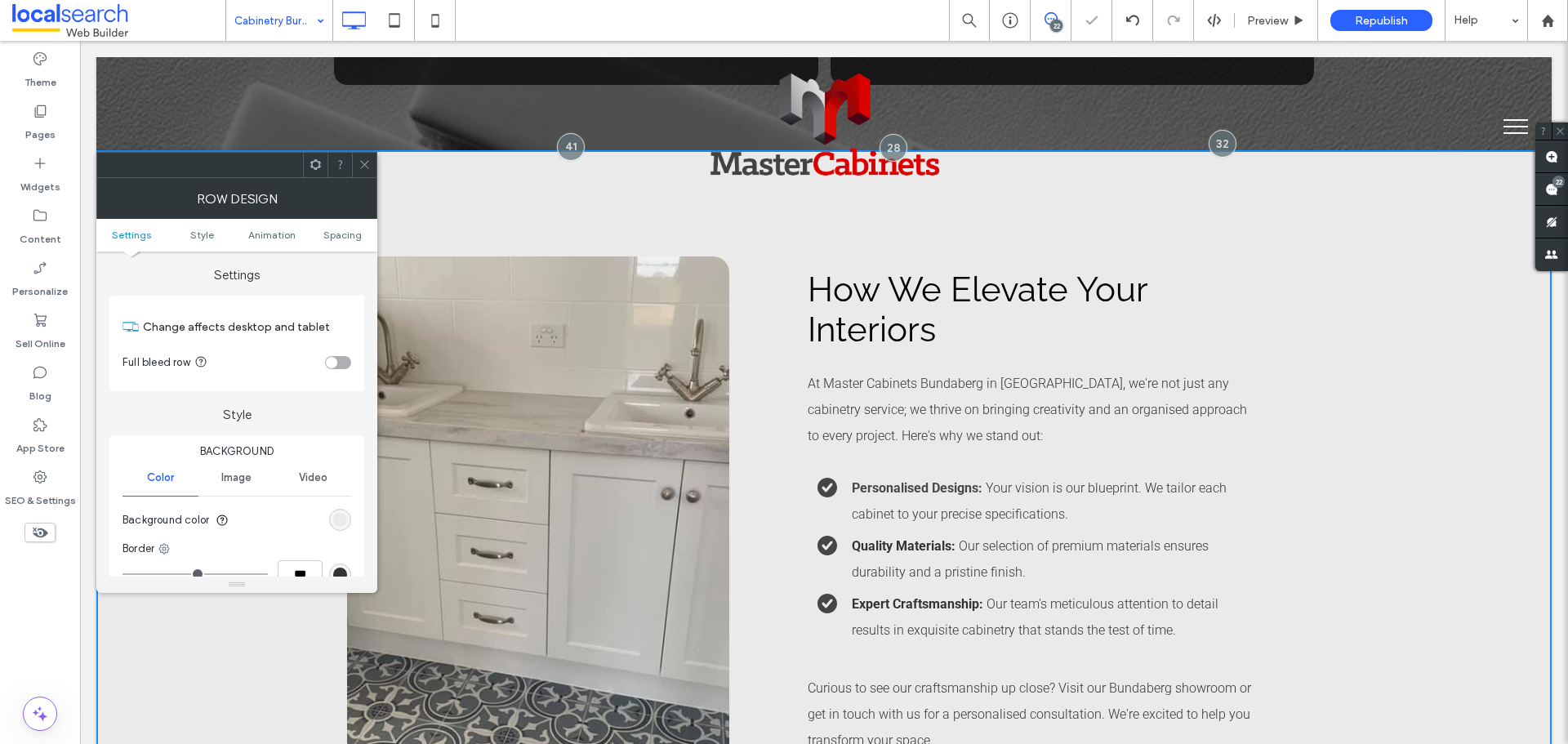
click at [359, 168] on icon at bounding box center [364, 165] width 12 height 12
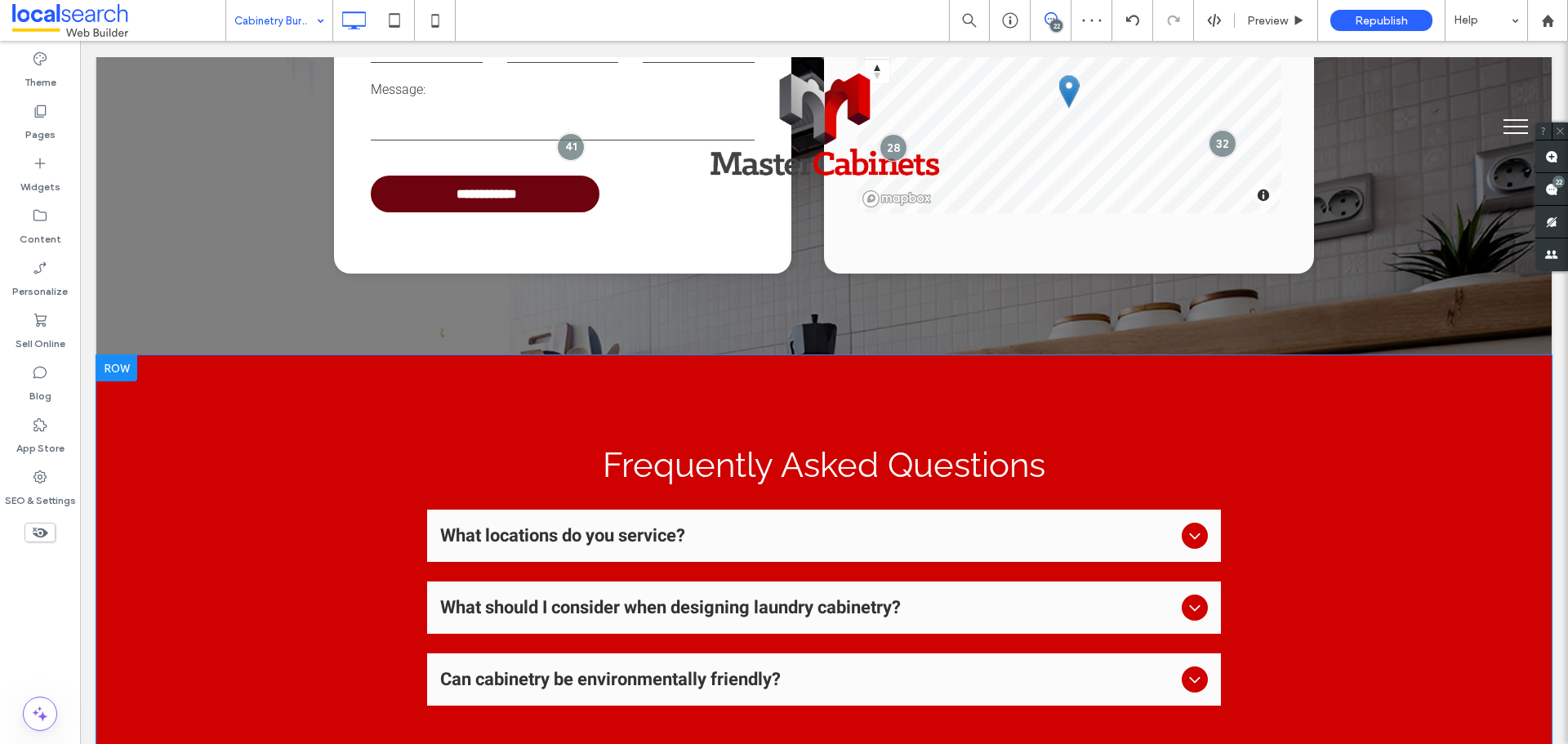
scroll to position [3920, 0]
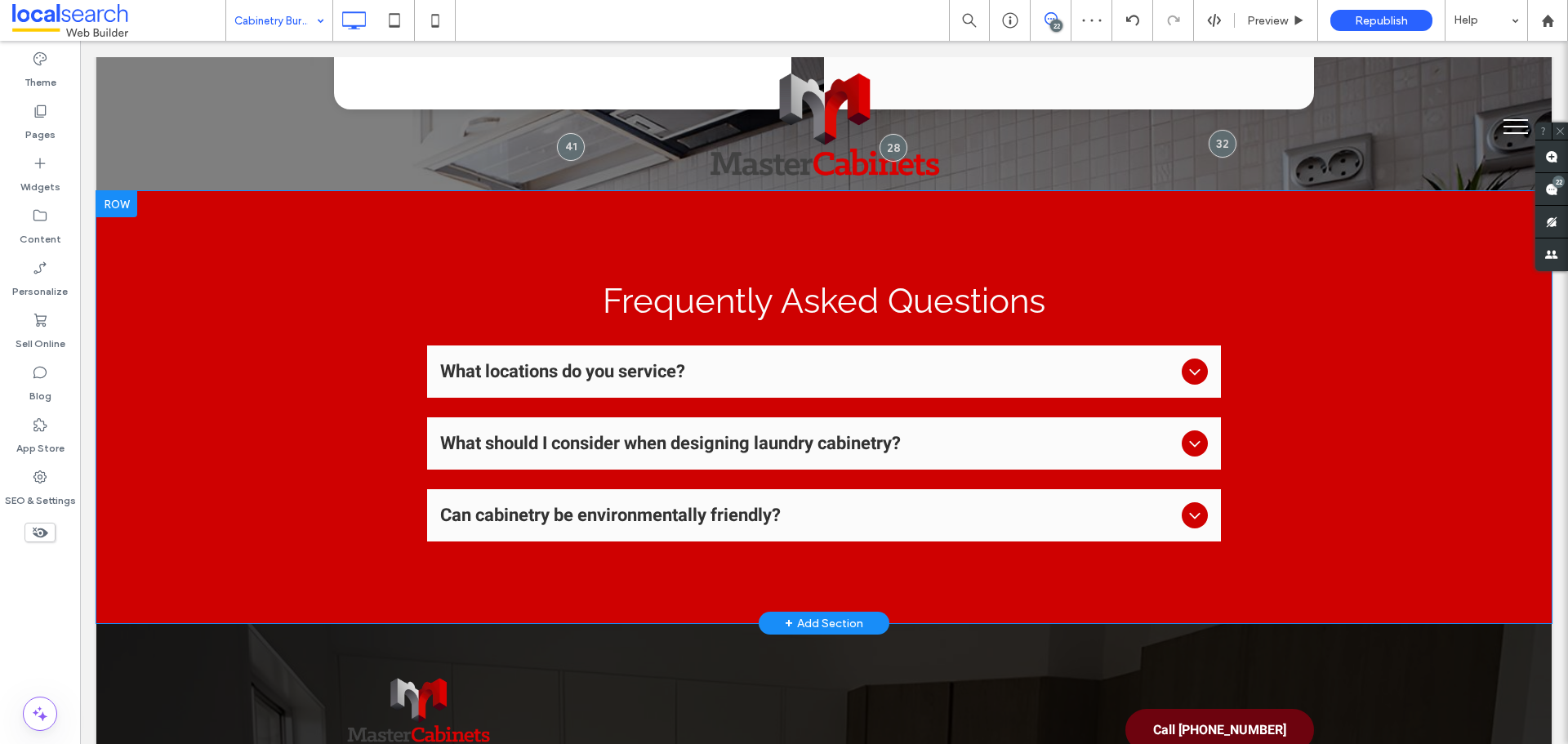
click at [179, 388] on div "Frequently Asked Questions What locations do you service? We serve throughout t…" at bounding box center [824, 407] width 1456 height 432
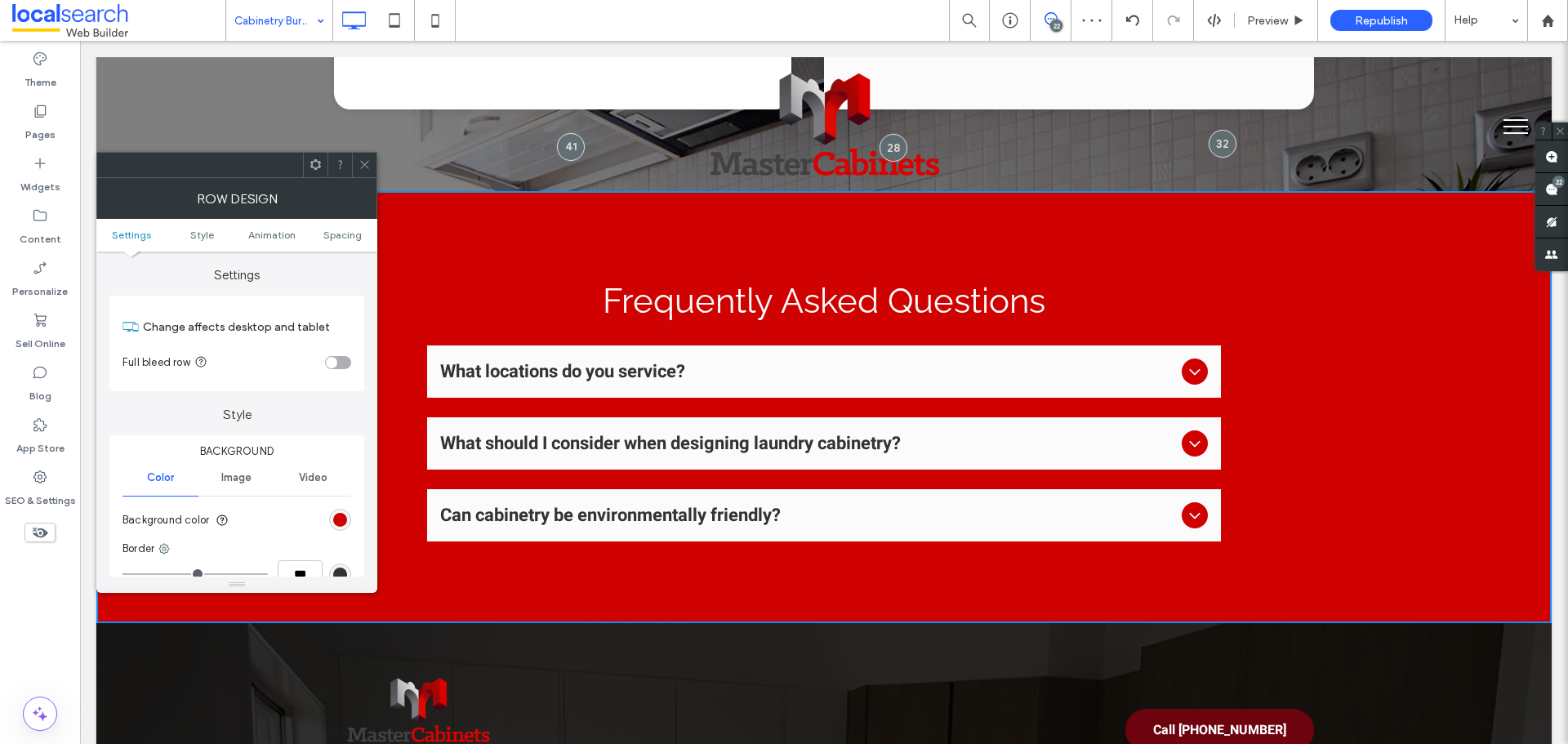
click at [352, 523] on div "Background Color Image Video Background color Border *** Shadow" at bounding box center [237, 549] width 255 height 226
click at [344, 516] on div "rgb(207, 1, 1)" at bounding box center [340, 520] width 14 height 14
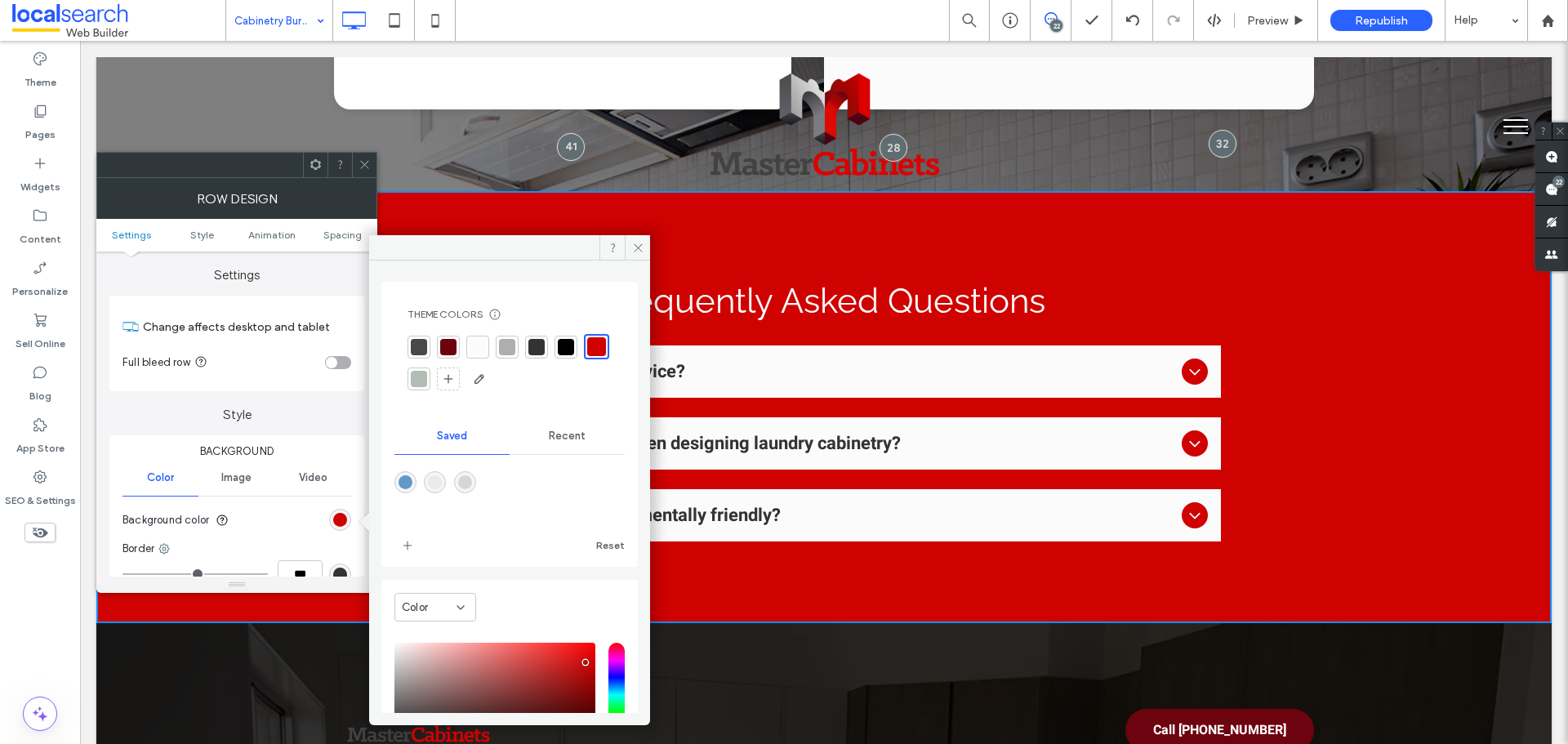
click at [471, 482] on div "rgba(214,214,215,1)" at bounding box center [465, 482] width 14 height 14
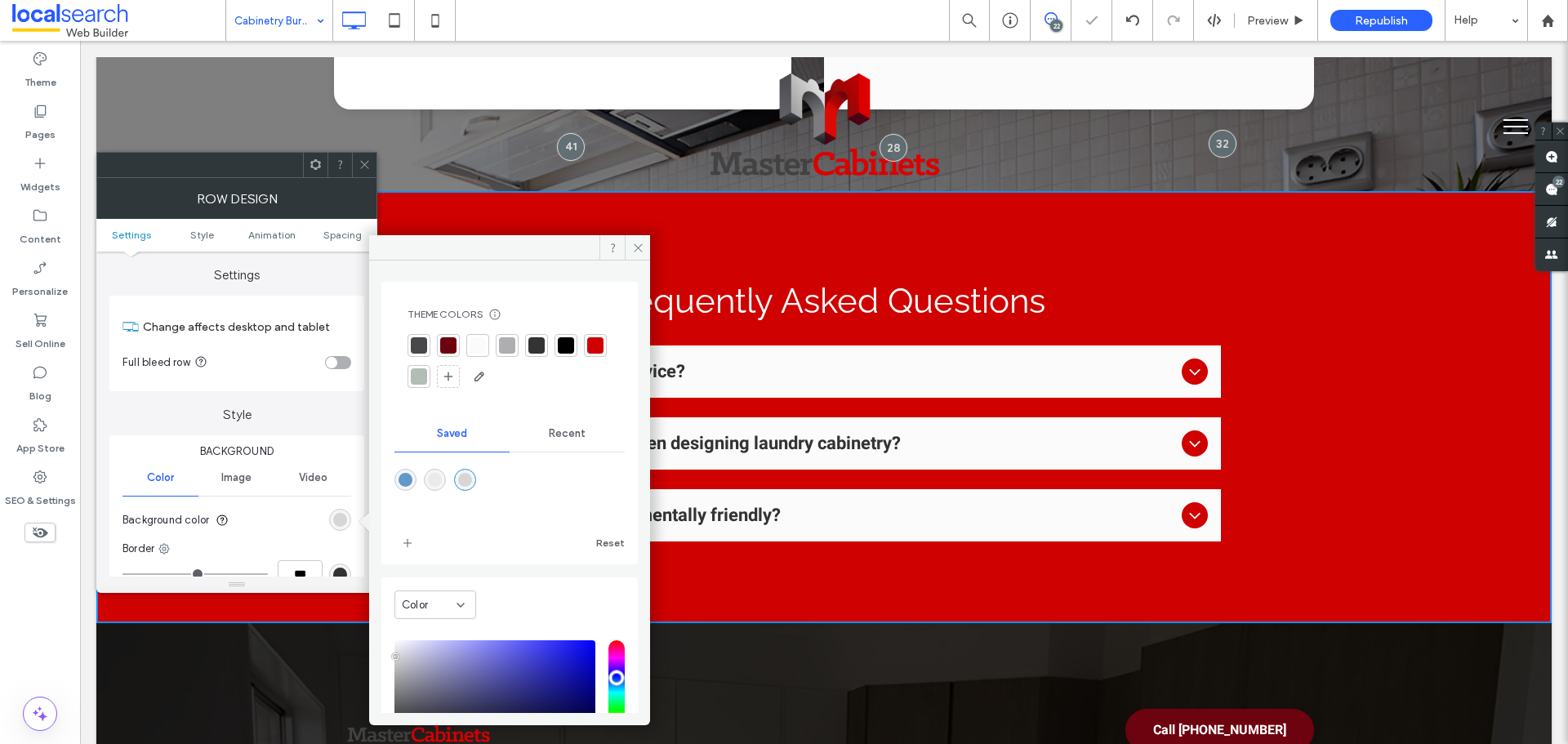
type input "*******"
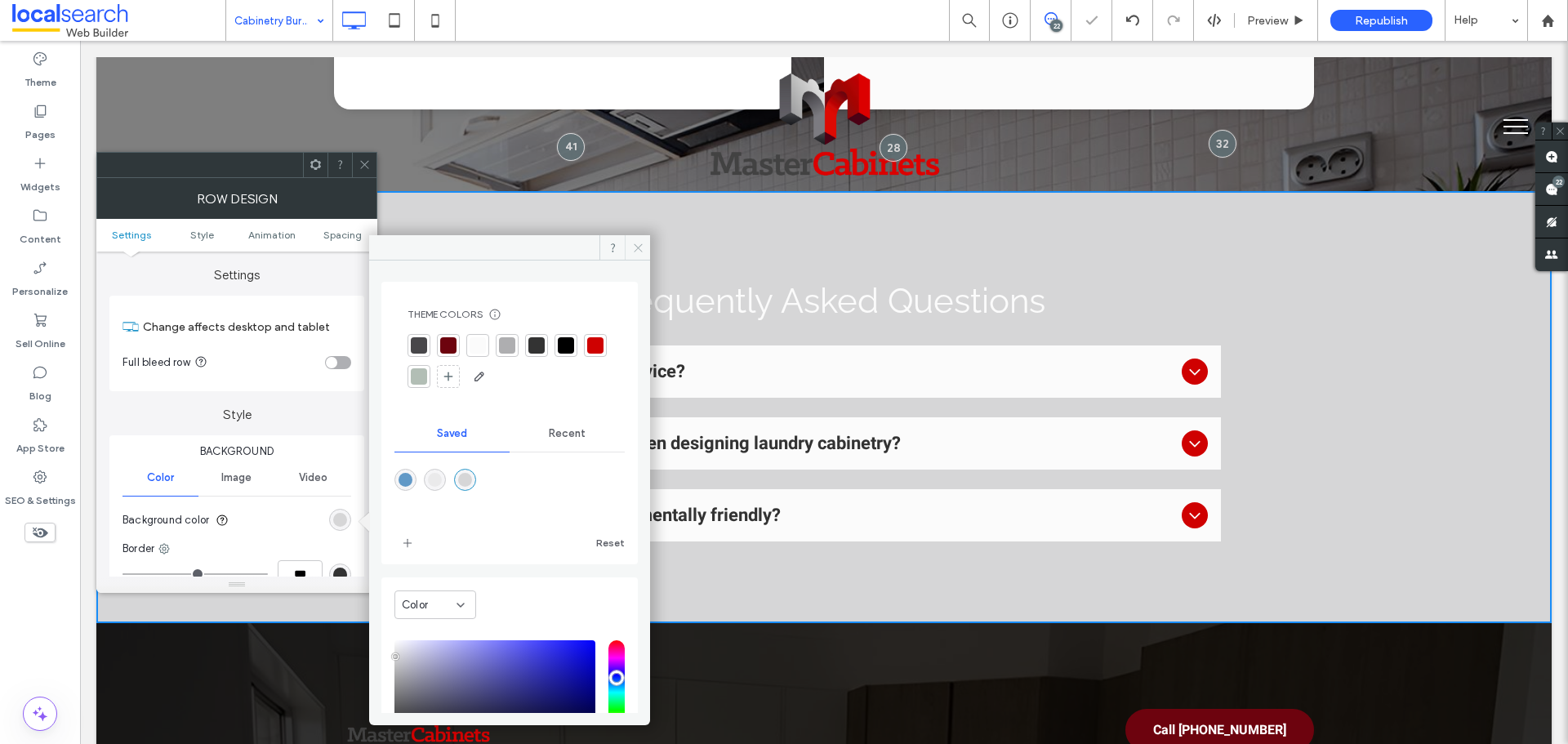
click at [636, 239] on span at bounding box center [638, 247] width 25 height 24
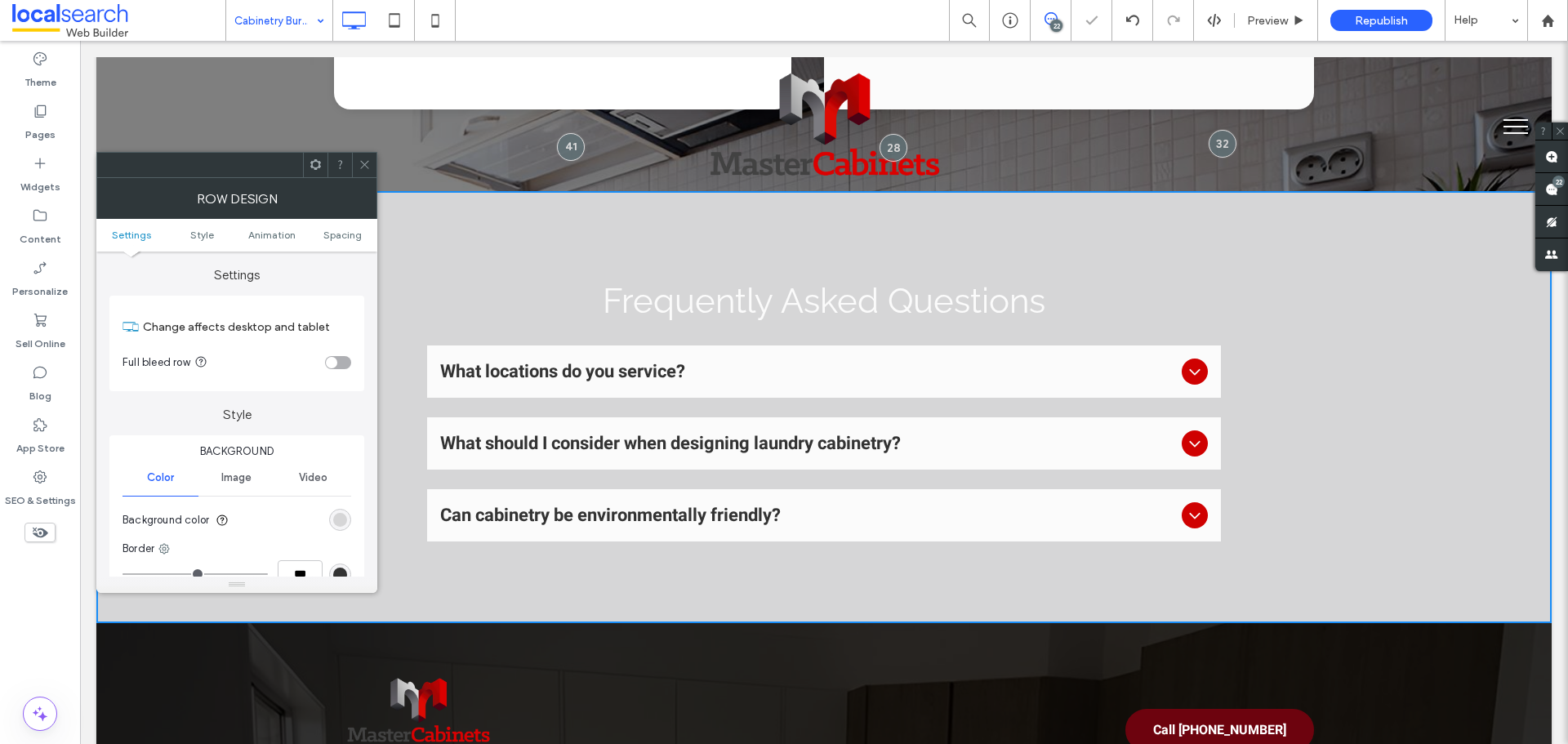
drag, startPoint x: 363, startPoint y: 161, endPoint x: 375, endPoint y: 171, distance: 15.6
click at [363, 163] on icon at bounding box center [364, 165] width 12 height 12
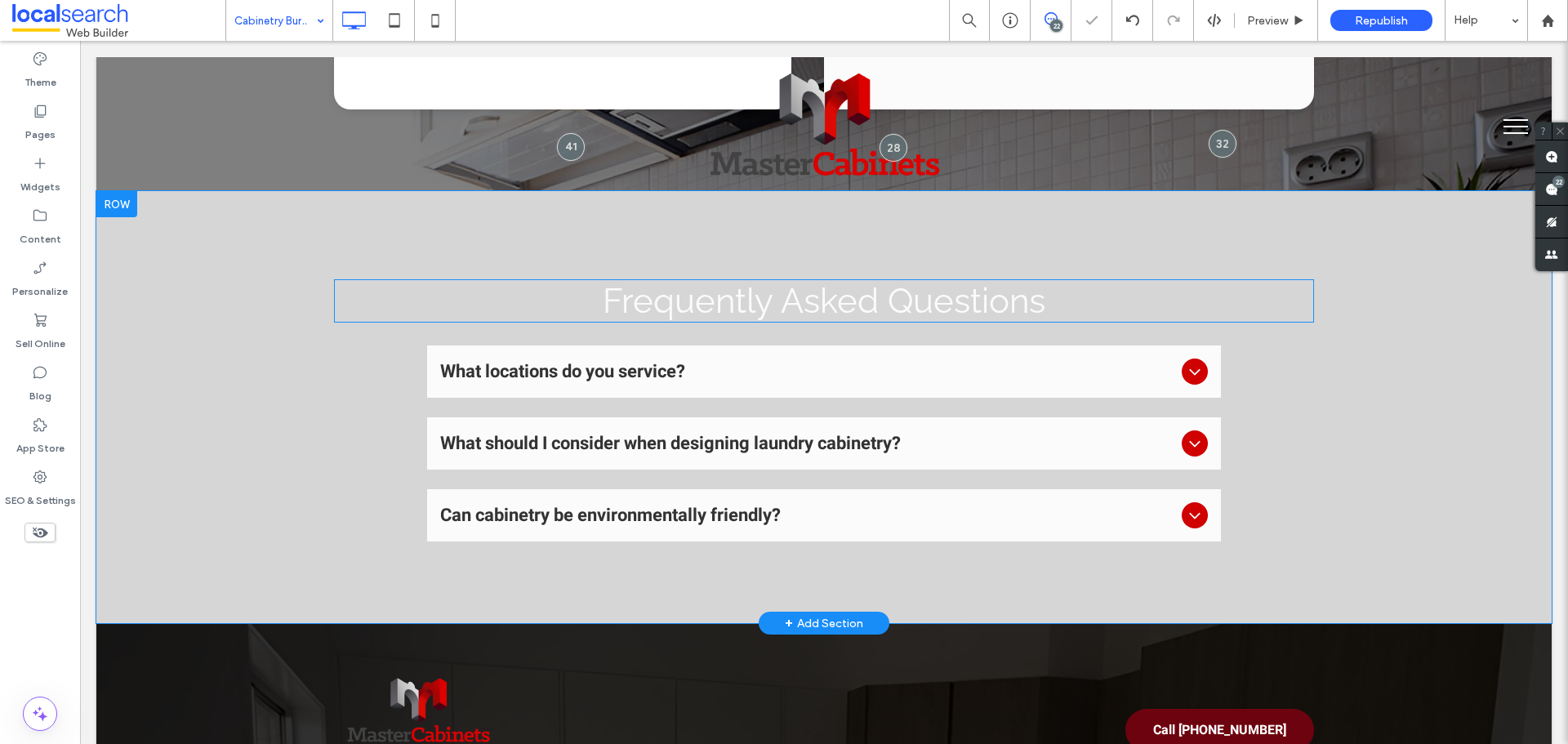
click at [614, 283] on span "Frequently Asked Questions" at bounding box center [824, 301] width 442 height 40
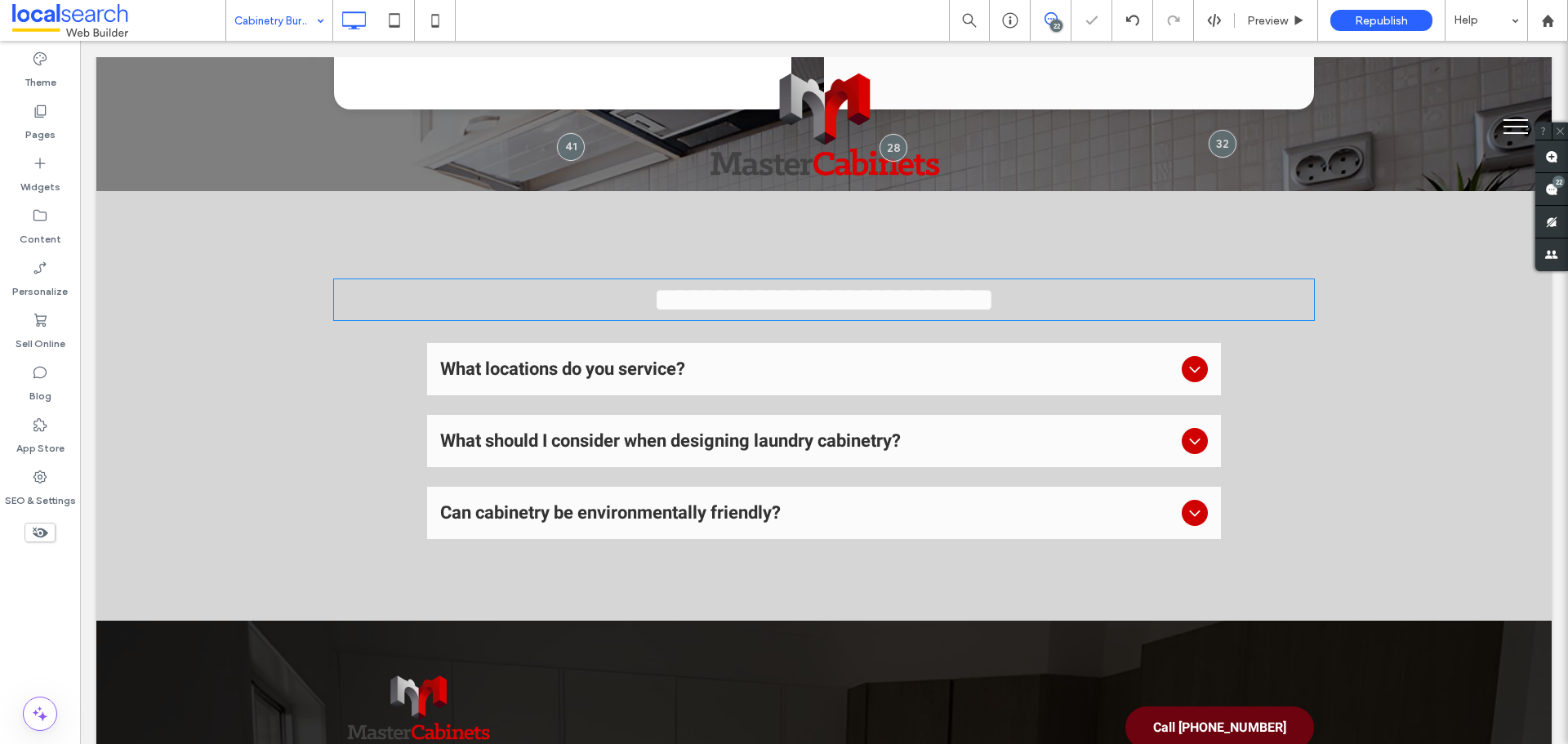
type input "*******"
type input "**"
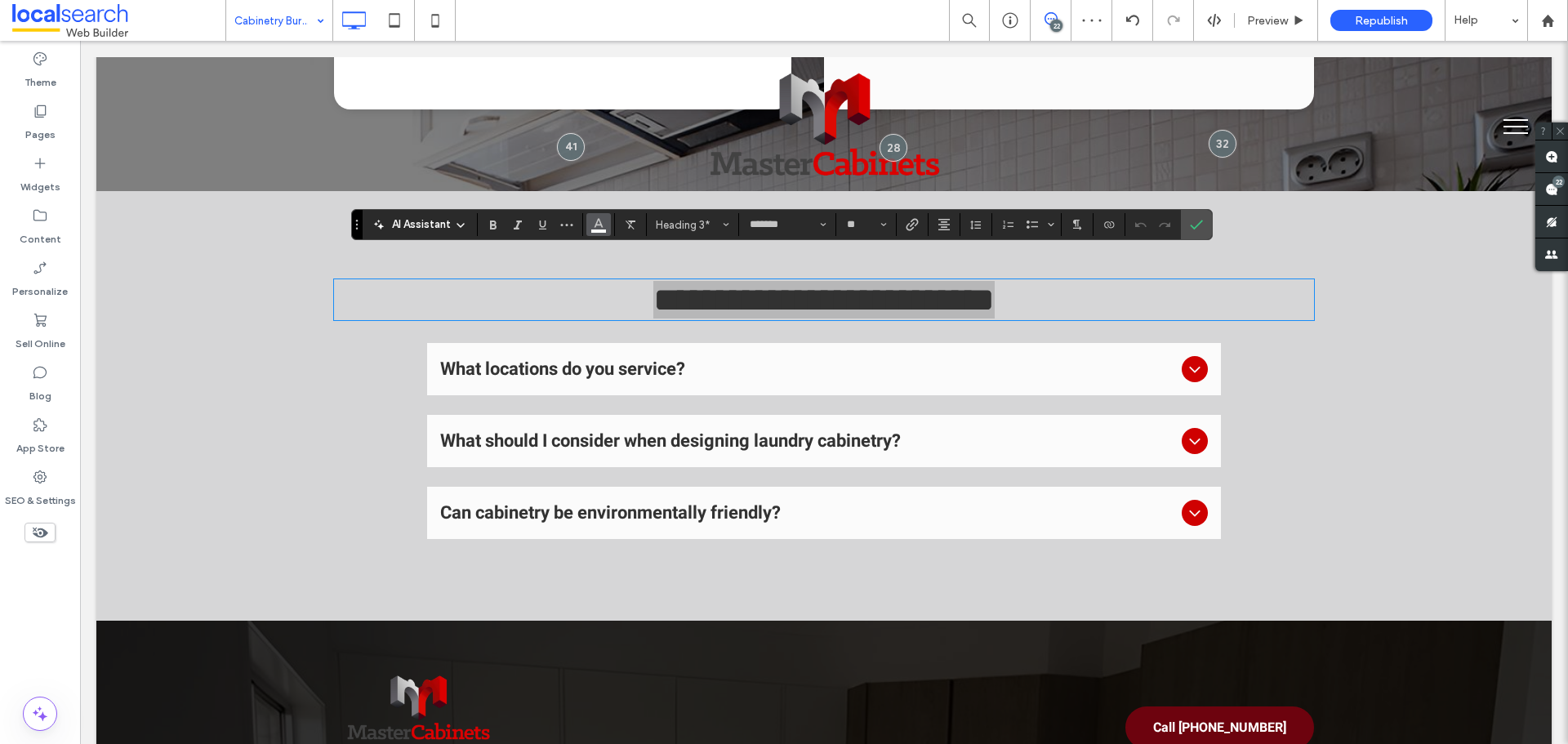
click at [604, 226] on icon "Color" at bounding box center [599, 223] width 13 height 13
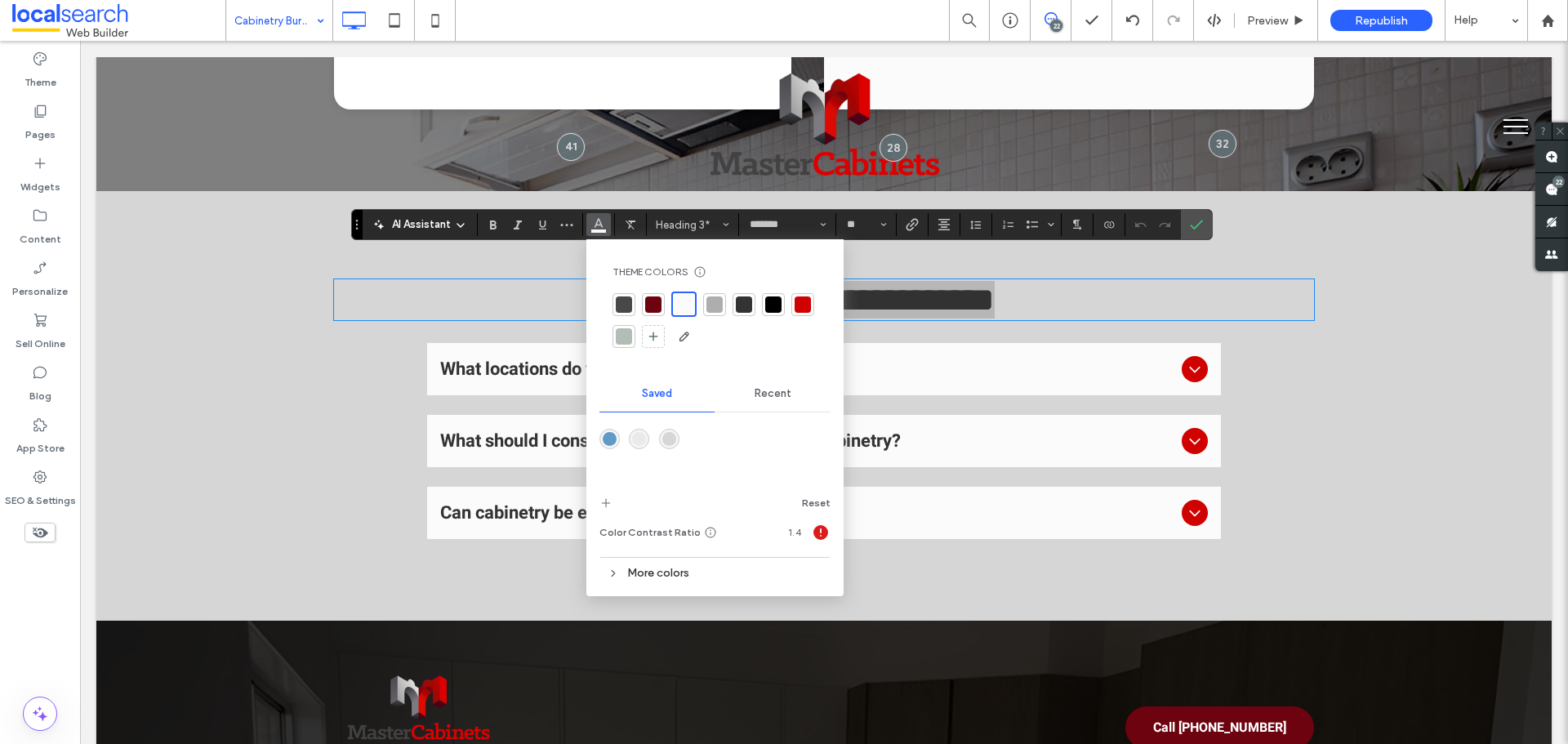
click at [775, 302] on div at bounding box center [773, 305] width 17 height 17
click at [1220, 229] on div "**********" at bounding box center [824, 406] width 1456 height 430
click at [1196, 226] on use "Confirm" at bounding box center [1196, 224] width 13 height 10
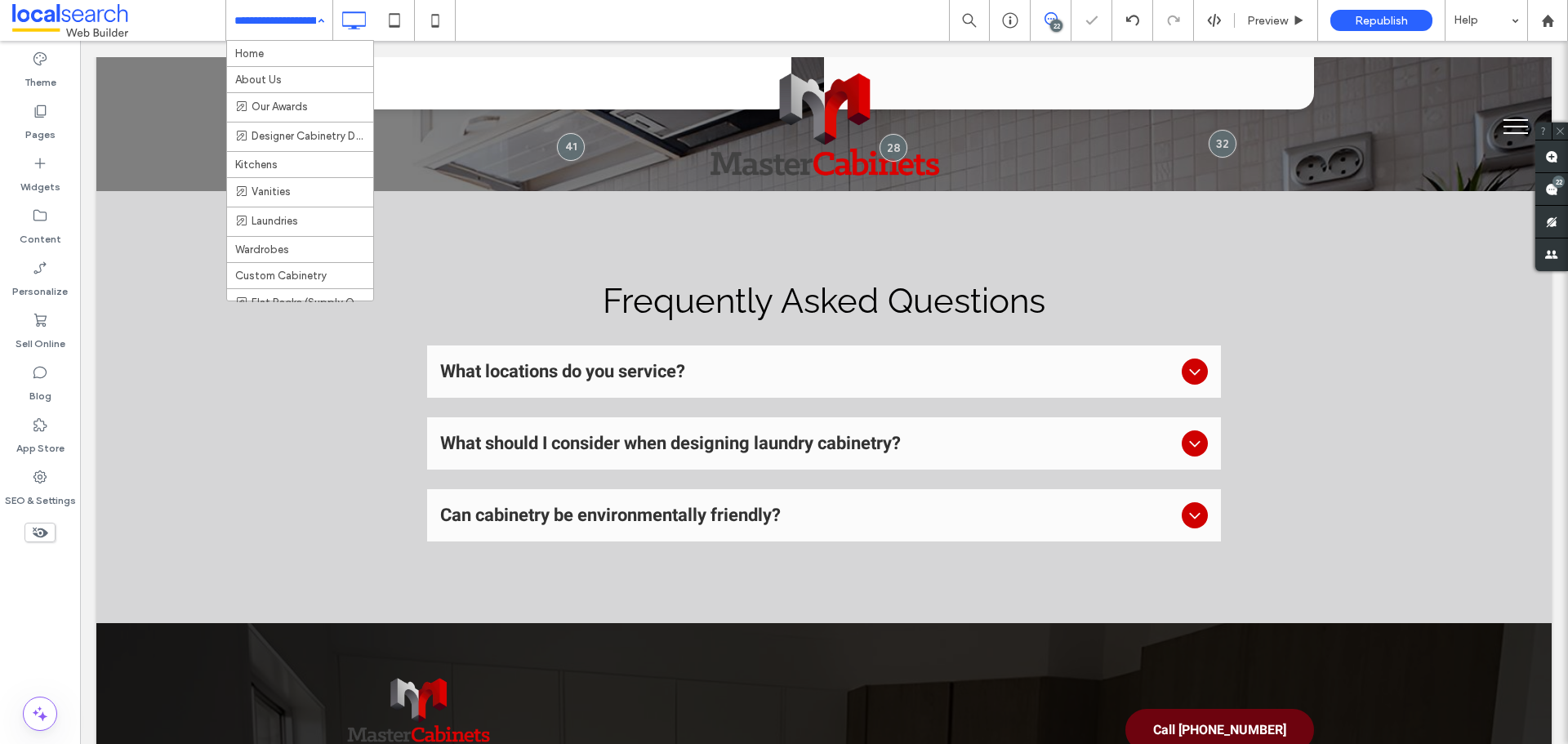
drag, startPoint x: 274, startPoint y: 18, endPoint x: 320, endPoint y: 127, distance: 118.3
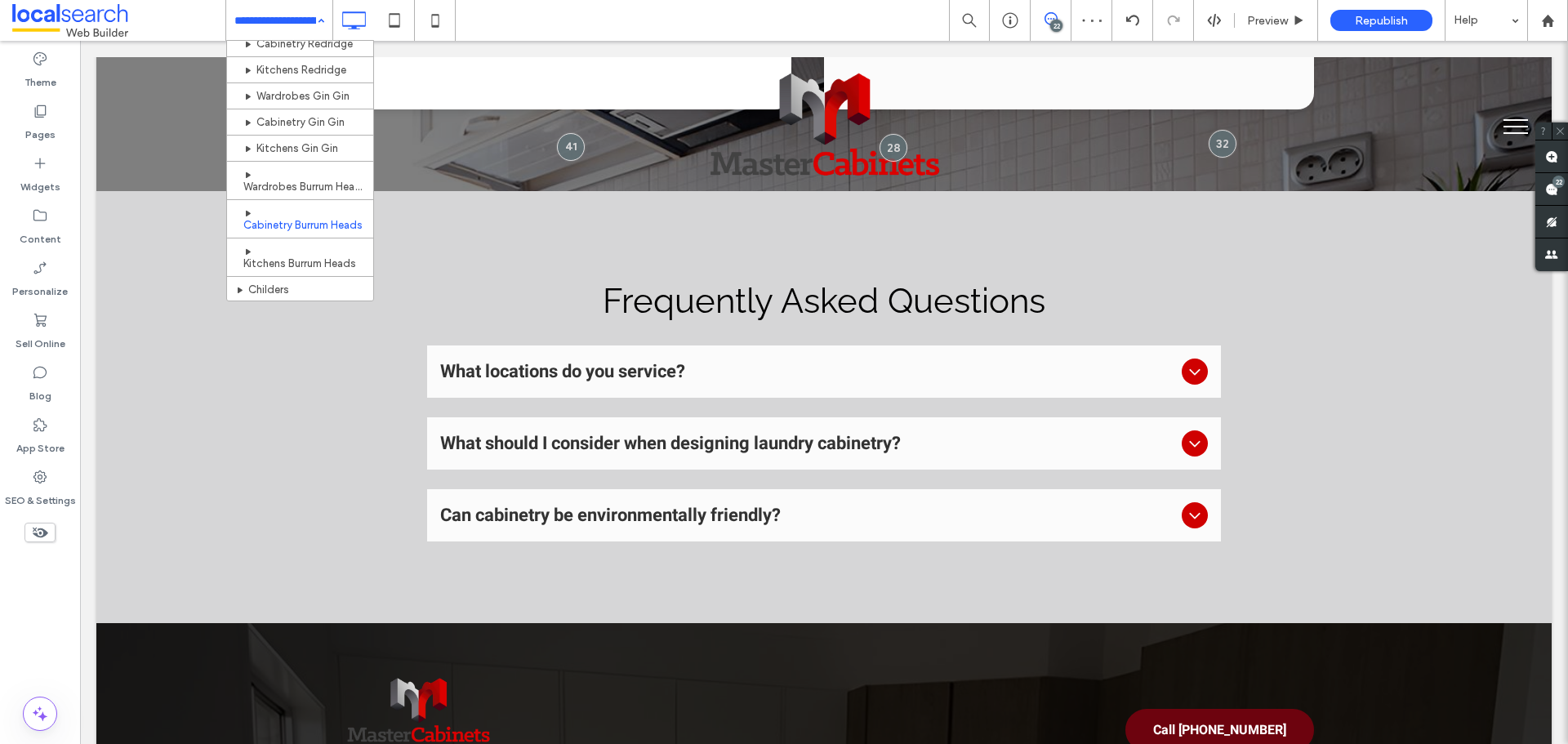
scroll to position [789, 0]
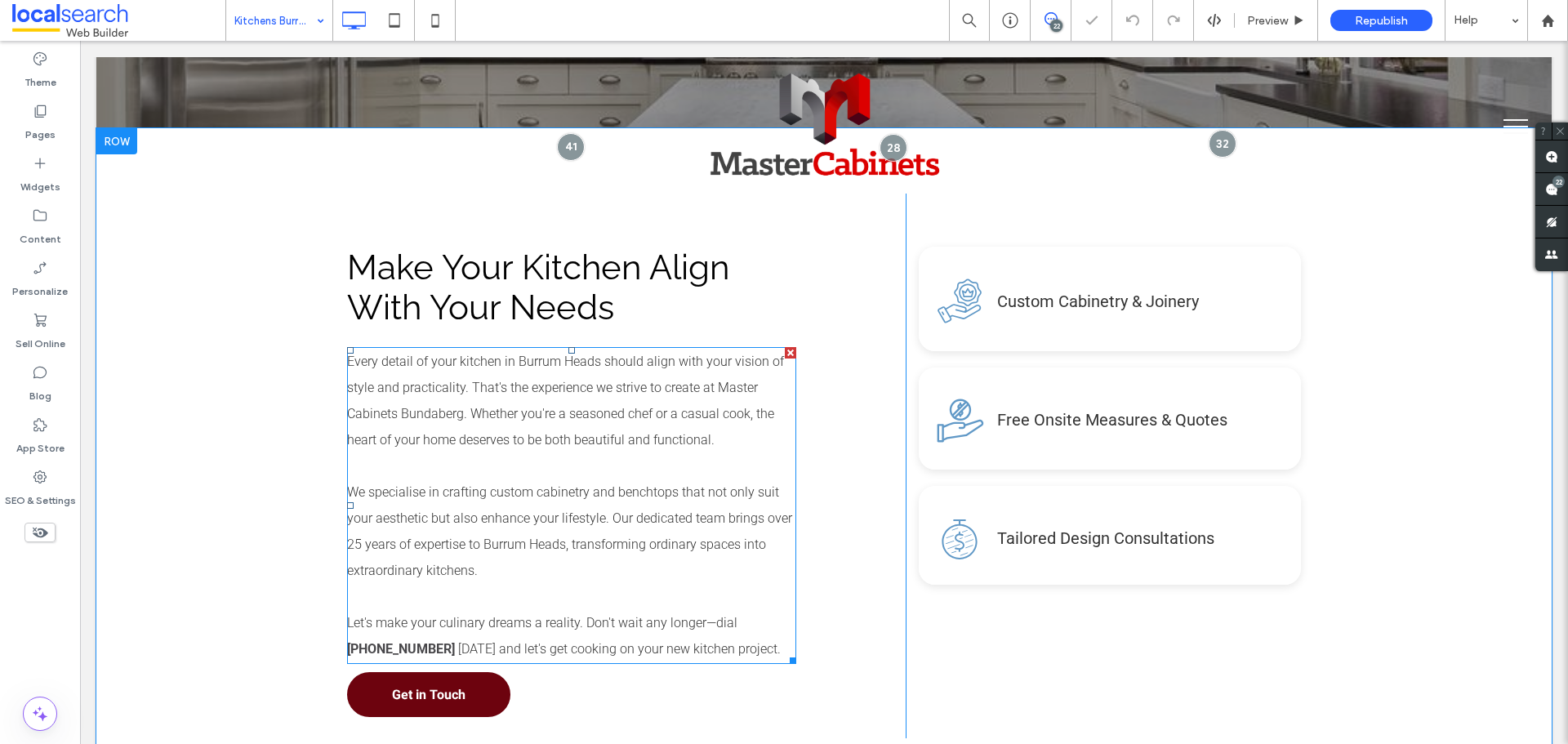
scroll to position [735, 0]
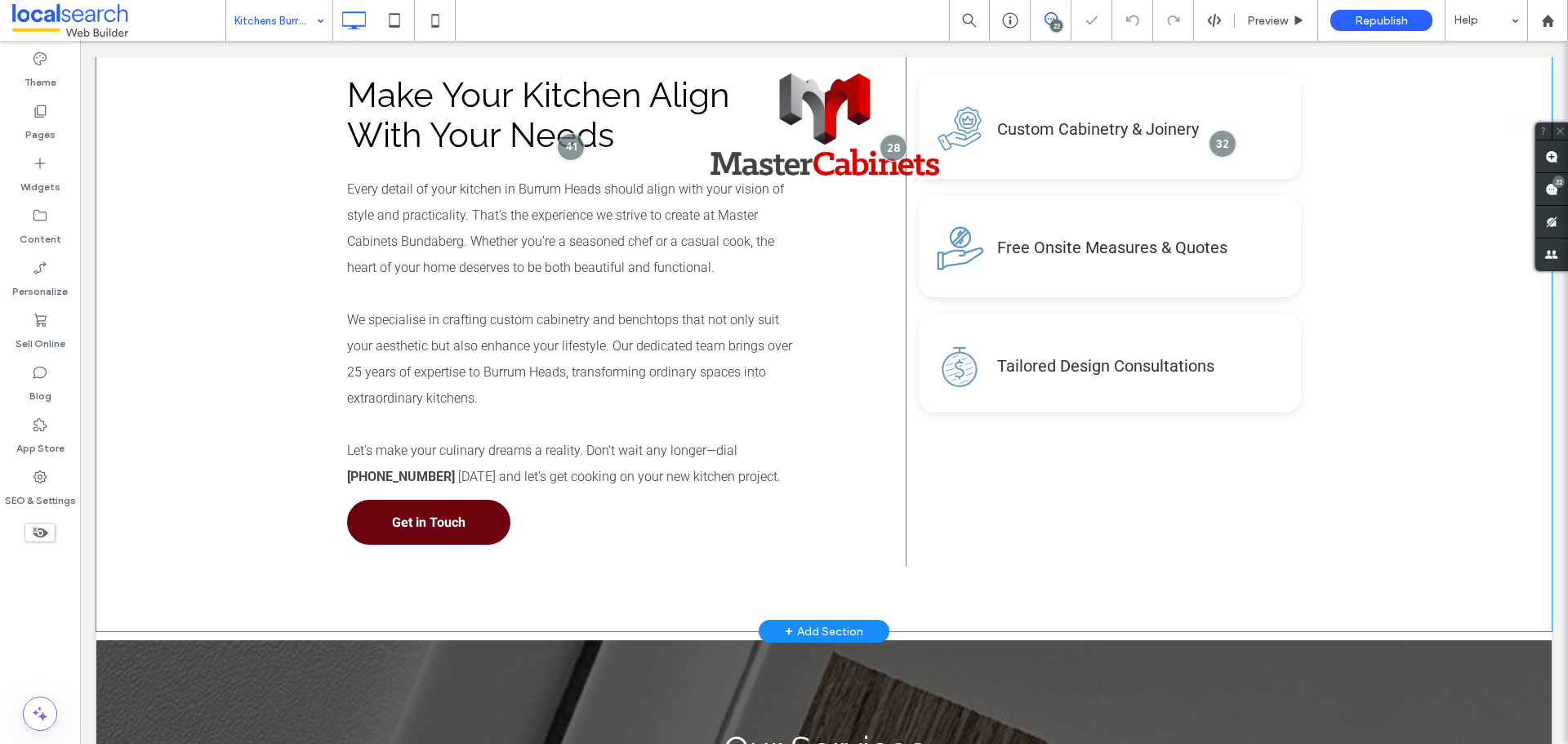
click at [239, 341] on div "Make Your Kitchen Align With Your Needs Every detail of your kitchen in Burrum …" at bounding box center [824, 293] width 1456 height 675
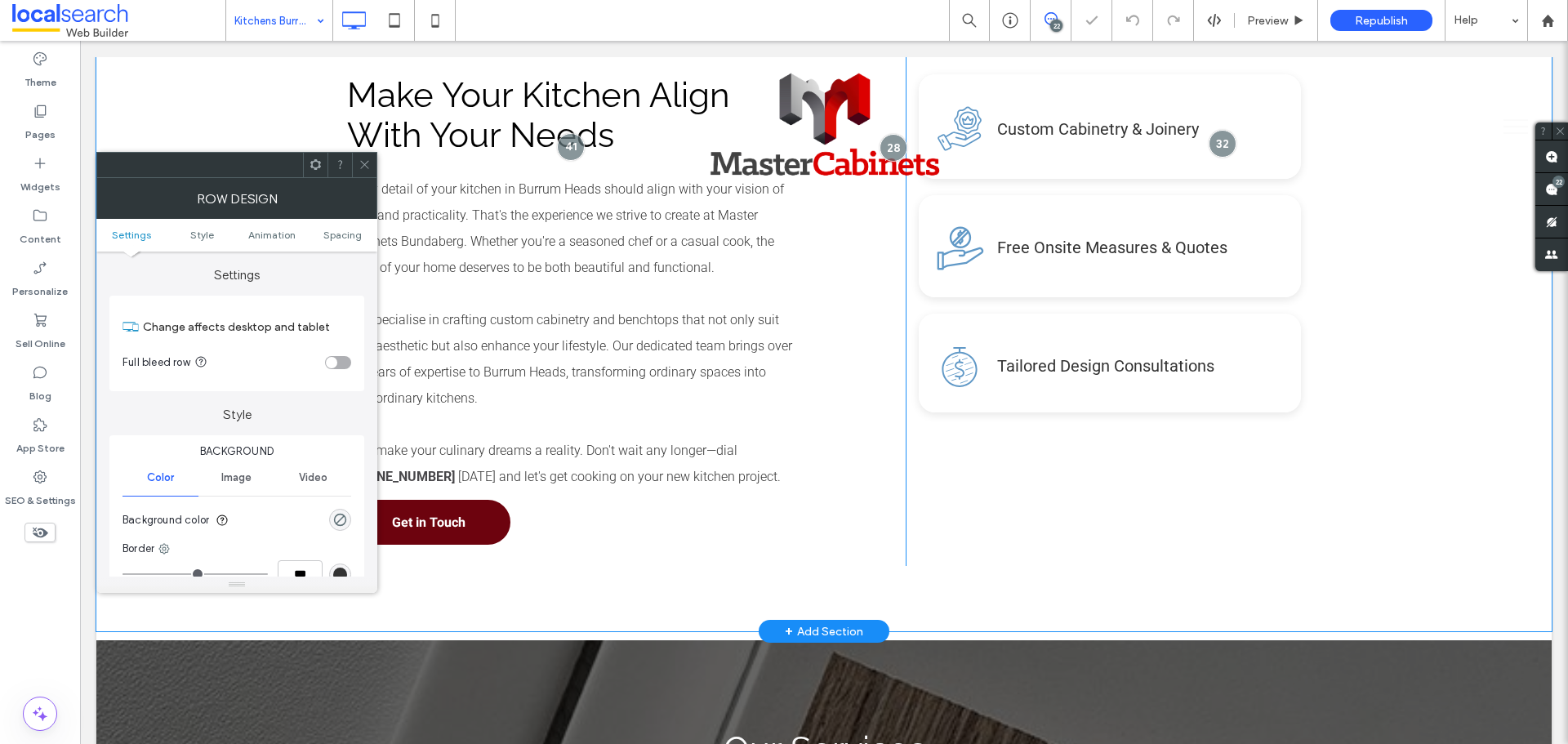
scroll to position [0, 0]
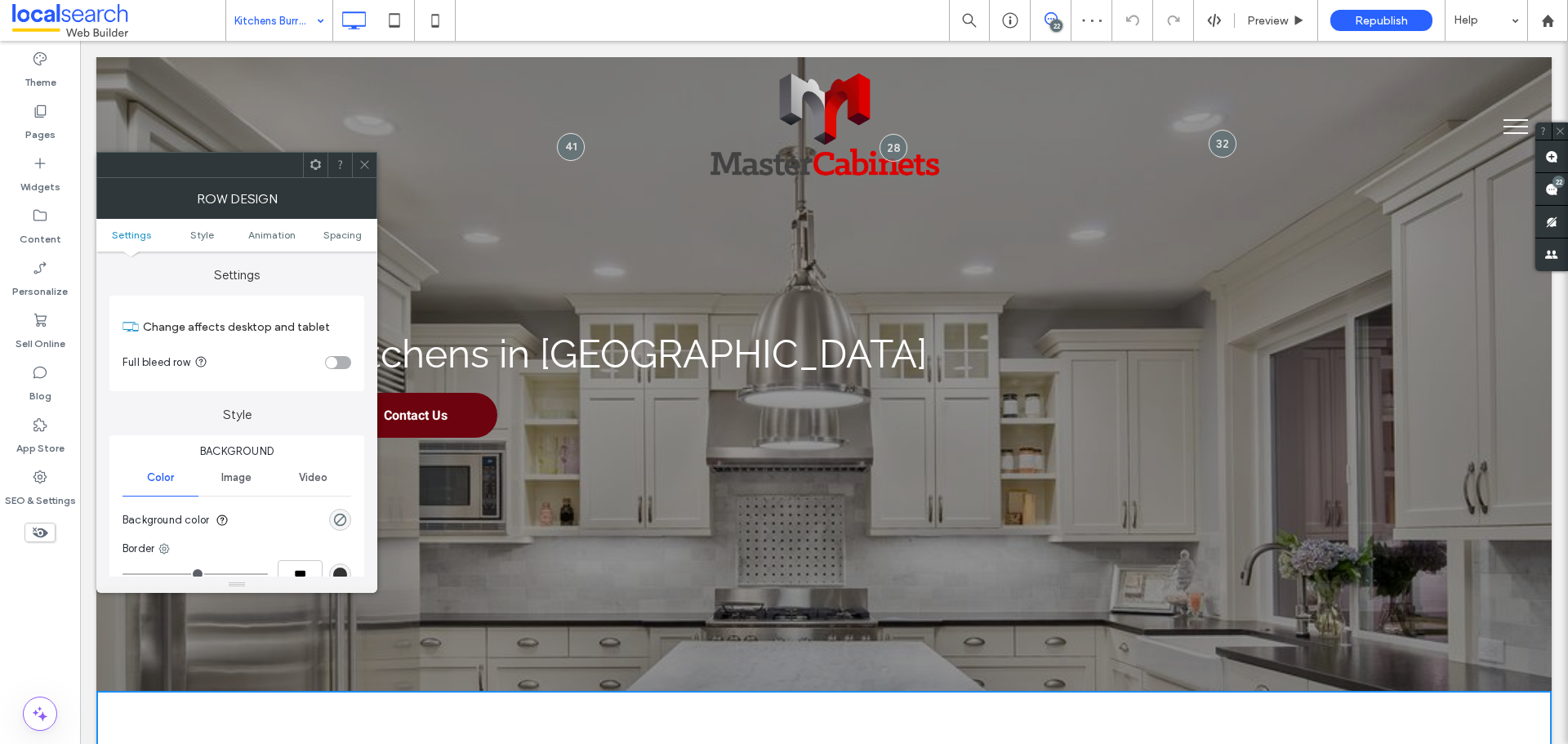
click at [359, 162] on icon at bounding box center [364, 165] width 12 height 12
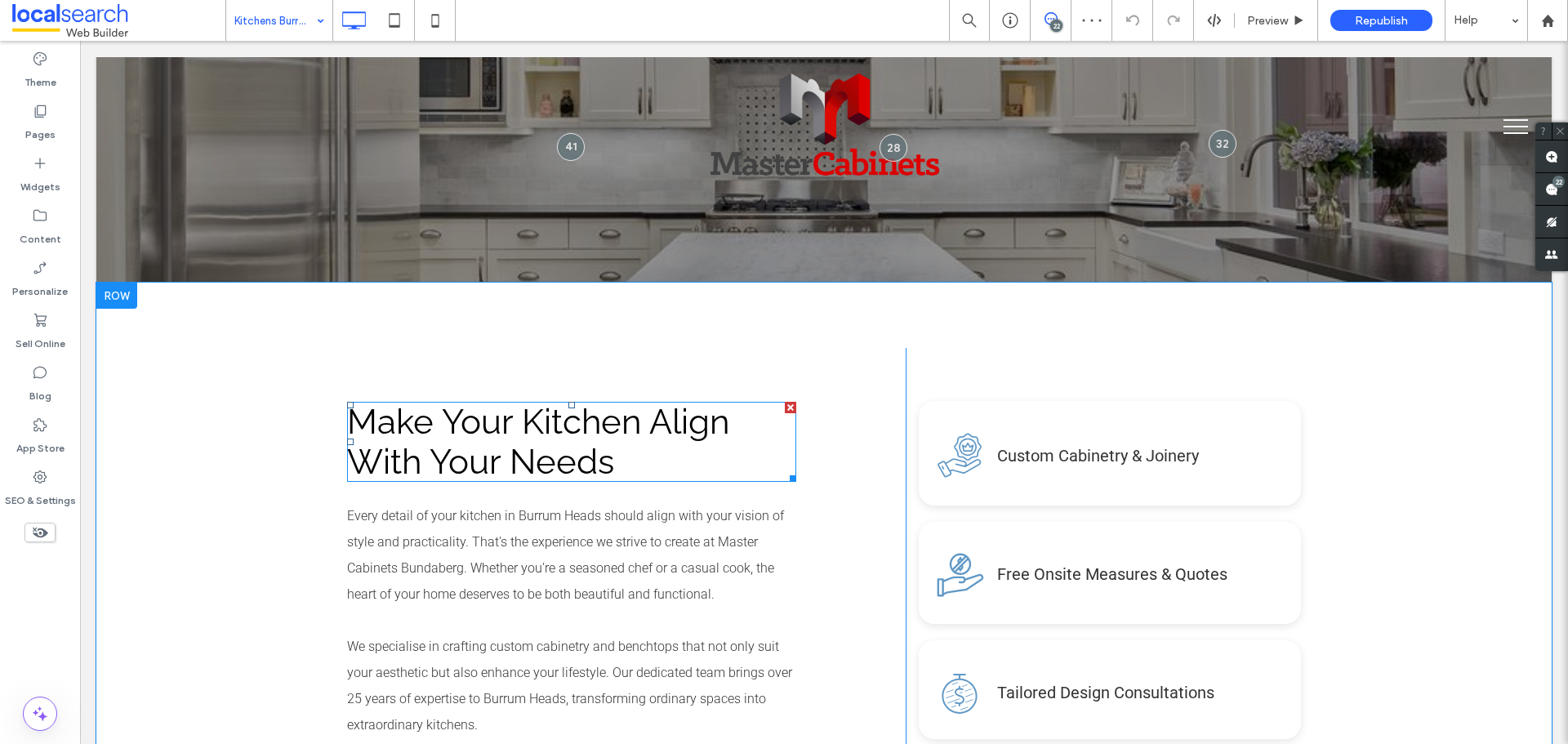
scroll to position [653, 0]
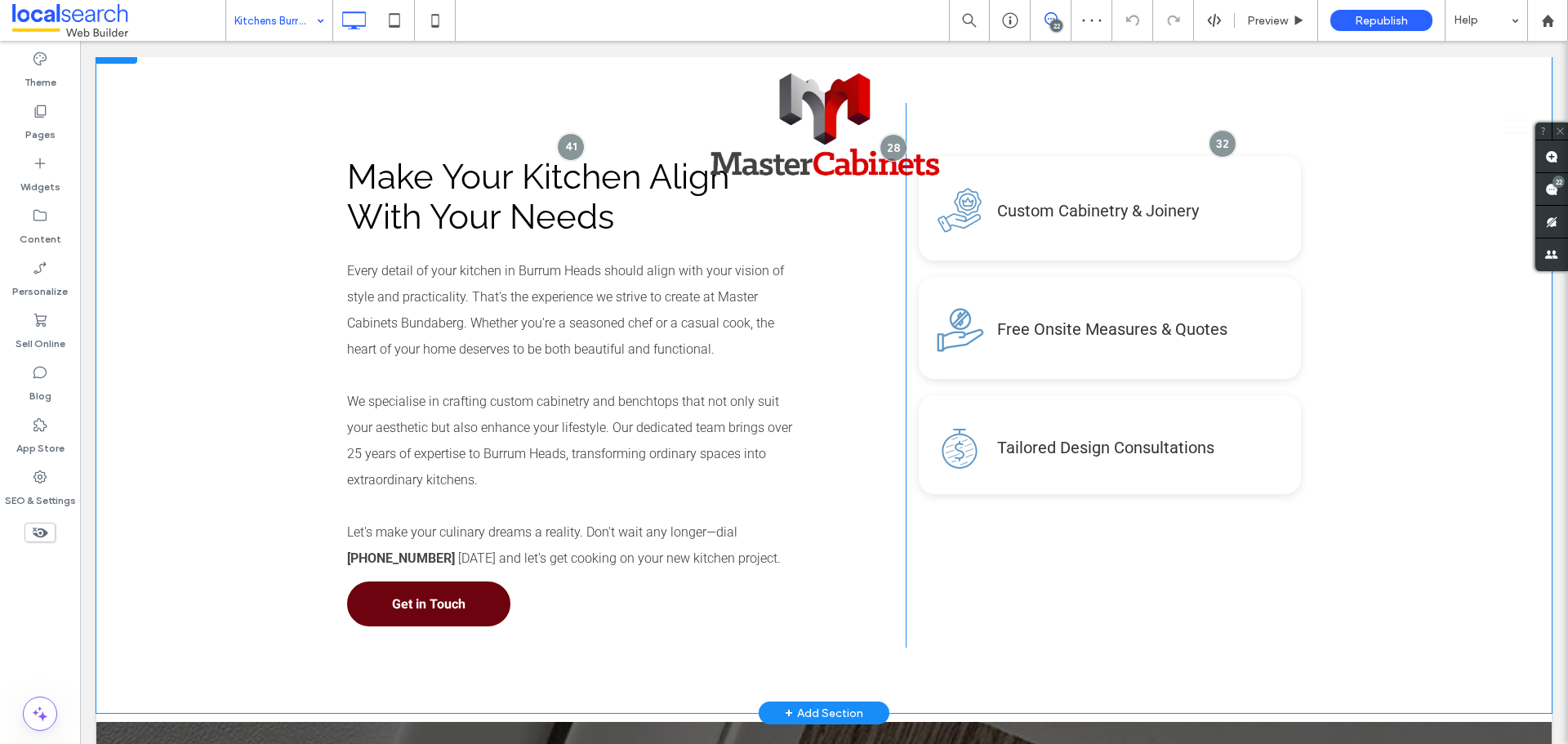
click at [255, 339] on div "Make Your Kitchen Align With Your Needs Every detail of your kitchen in Burrum …" at bounding box center [824, 375] width 1456 height 675
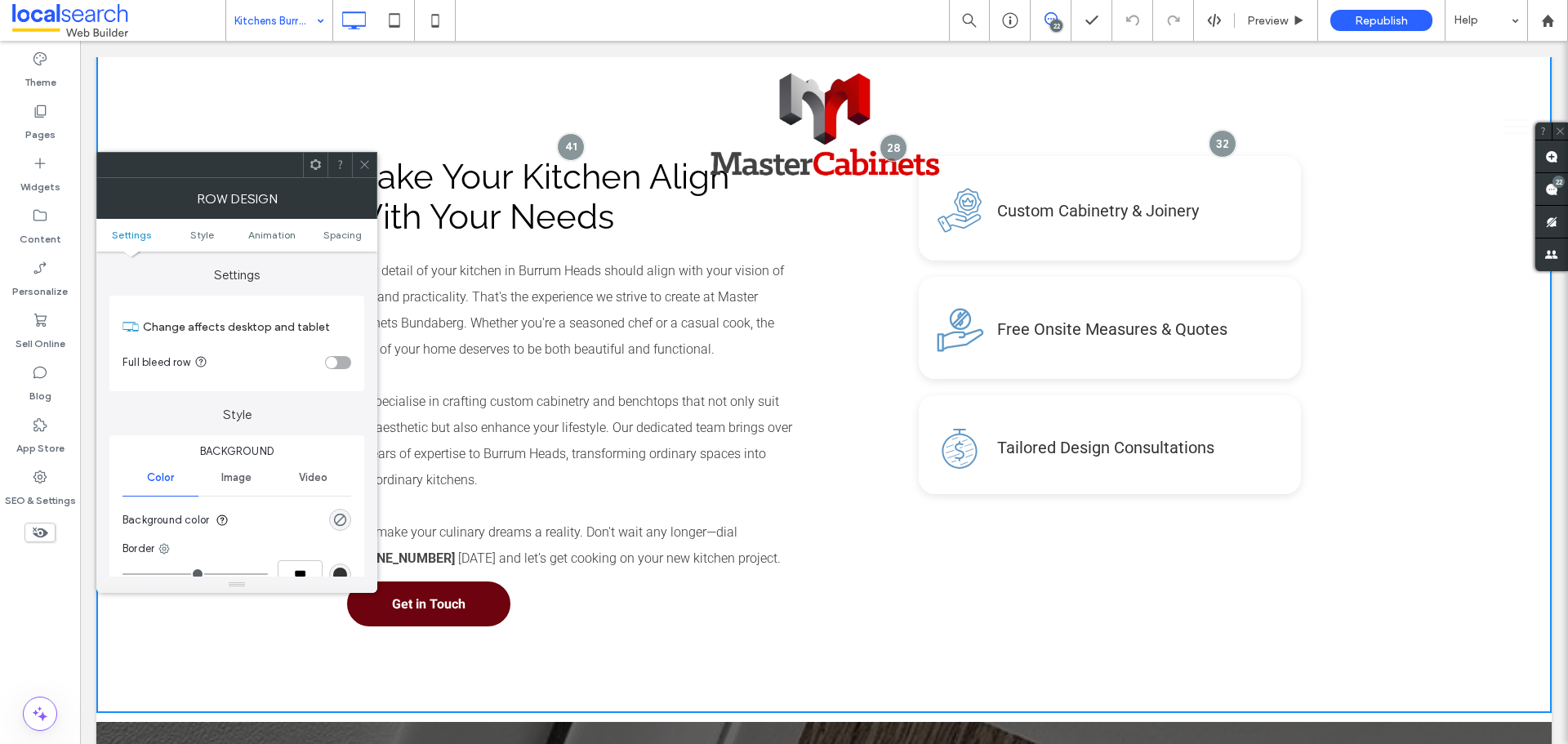
click at [348, 525] on section "Background color" at bounding box center [236, 520] width 229 height 41
click at [342, 515] on div "rgba(0, 0, 0, 0)" at bounding box center [340, 520] width 14 height 14
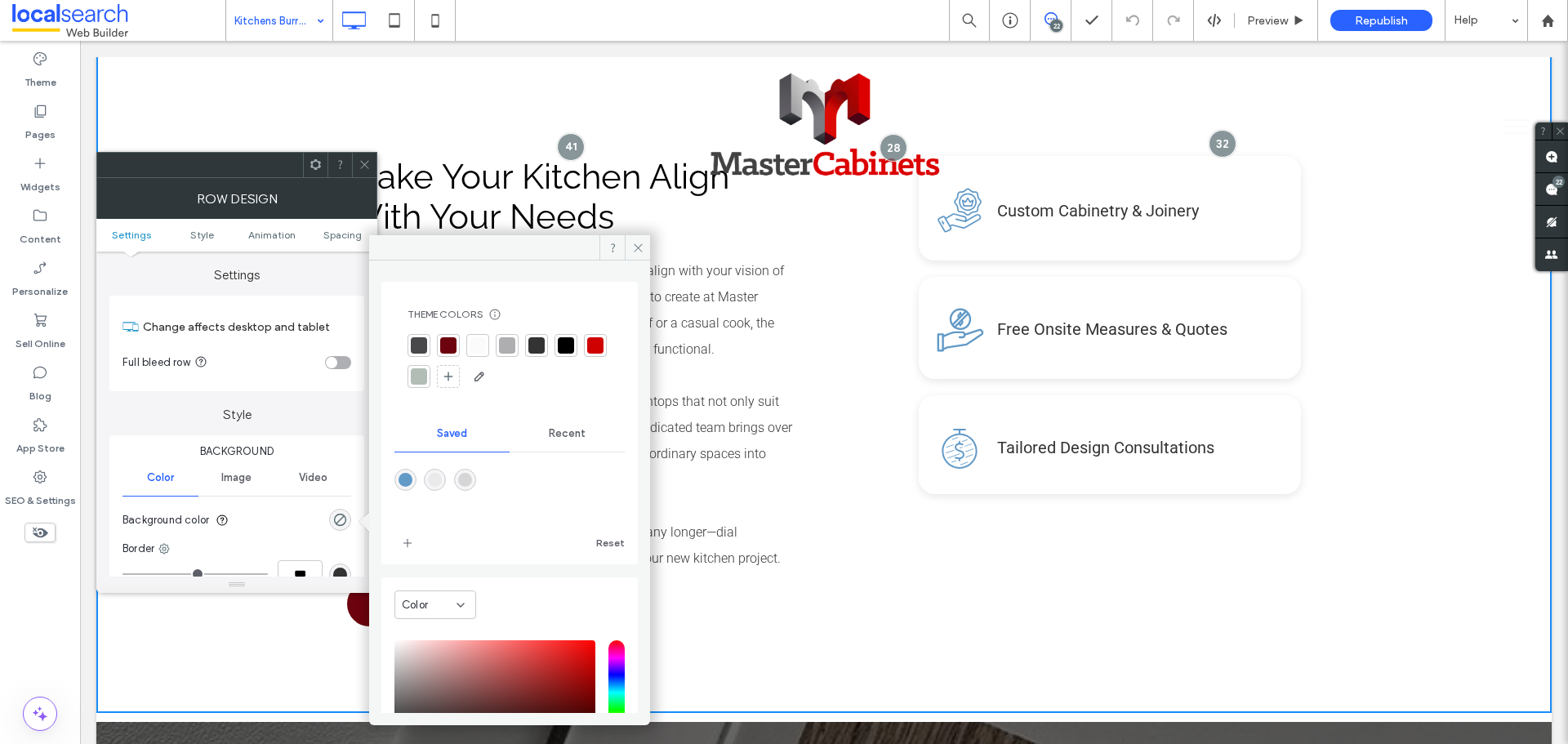
drag, startPoint x: 466, startPoint y: 482, endPoint x: 480, endPoint y: 475, distance: 15.7
click at [471, 482] on div "rgba(214,214,215,1)" at bounding box center [465, 480] width 14 height 14
type input "*******"
type input "***"
type input "****"
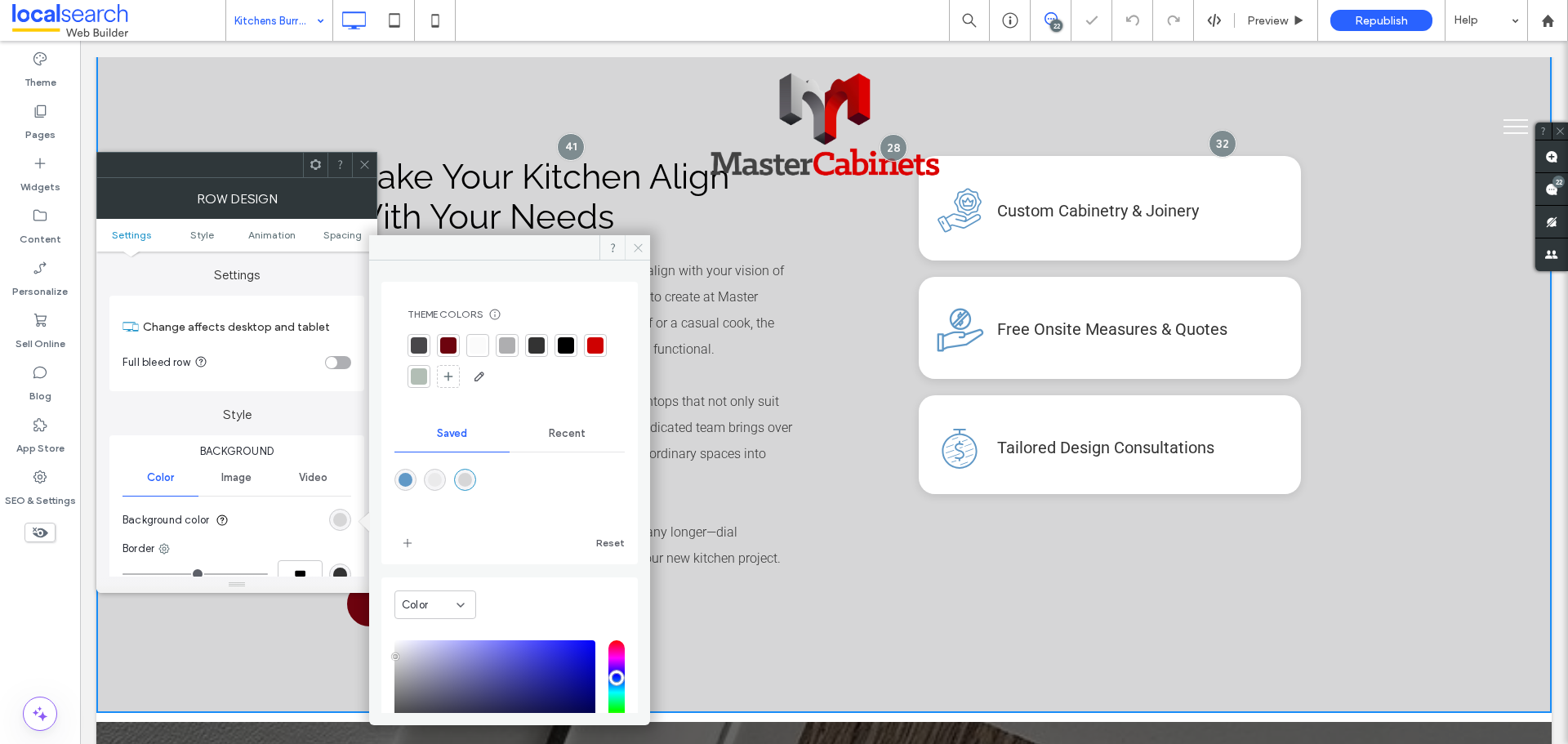
click at [642, 247] on icon at bounding box center [638, 248] width 12 height 12
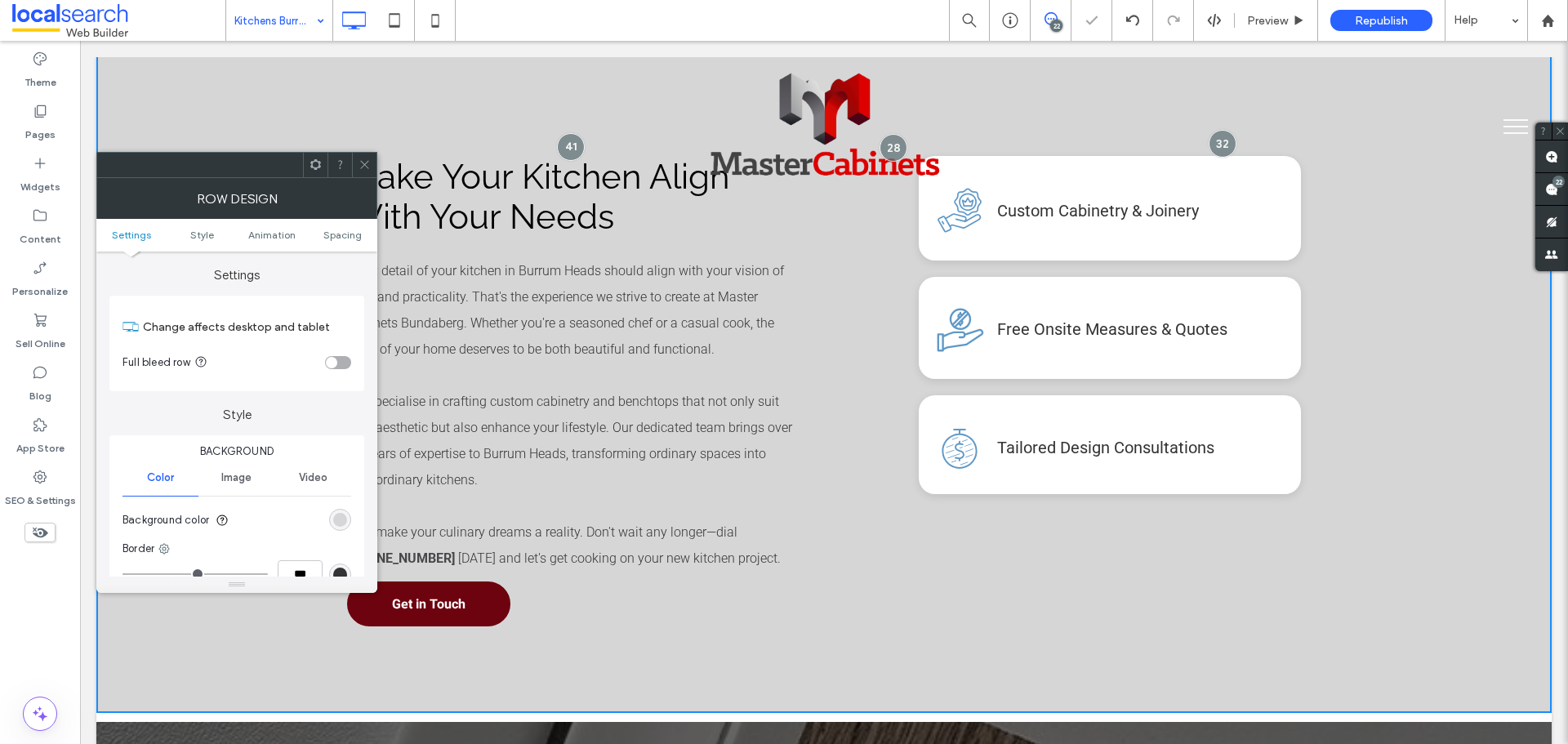
click at [359, 161] on icon at bounding box center [364, 165] width 12 height 12
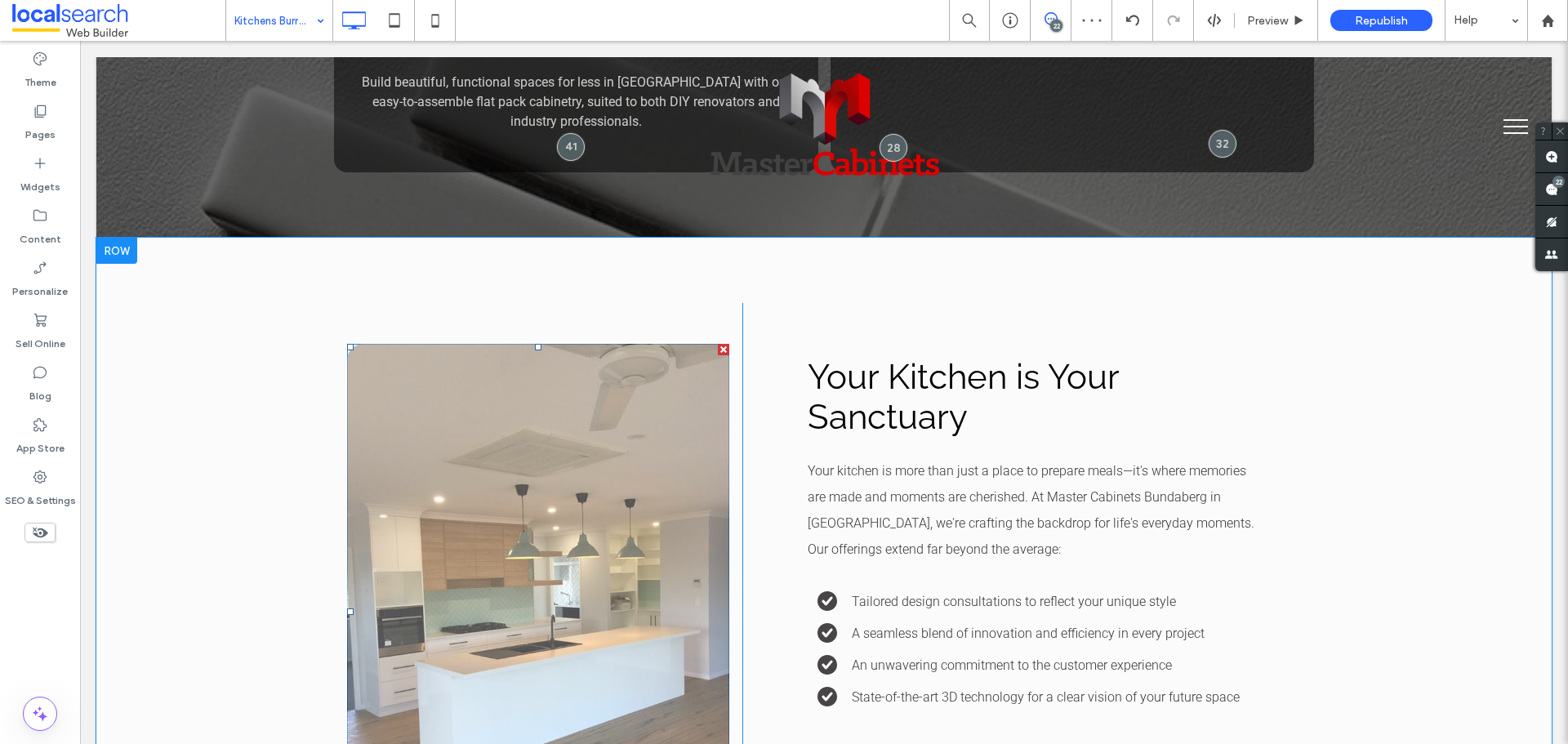
scroll to position [2531, 0]
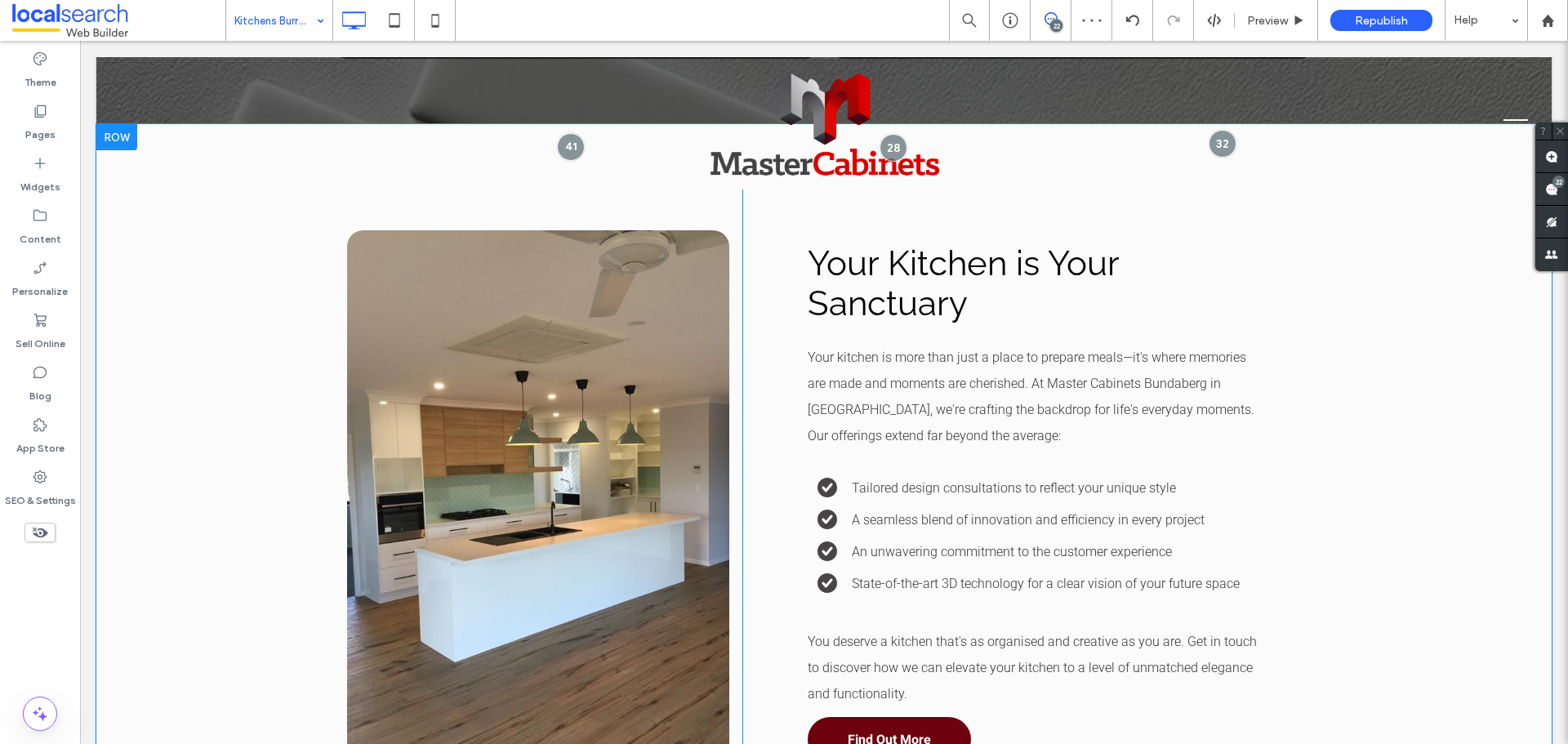
click at [219, 386] on div "Click To Paste Your Kitchen is Your Sanctuary Your kitchen is more than just a …" at bounding box center [824, 487] width 1456 height 727
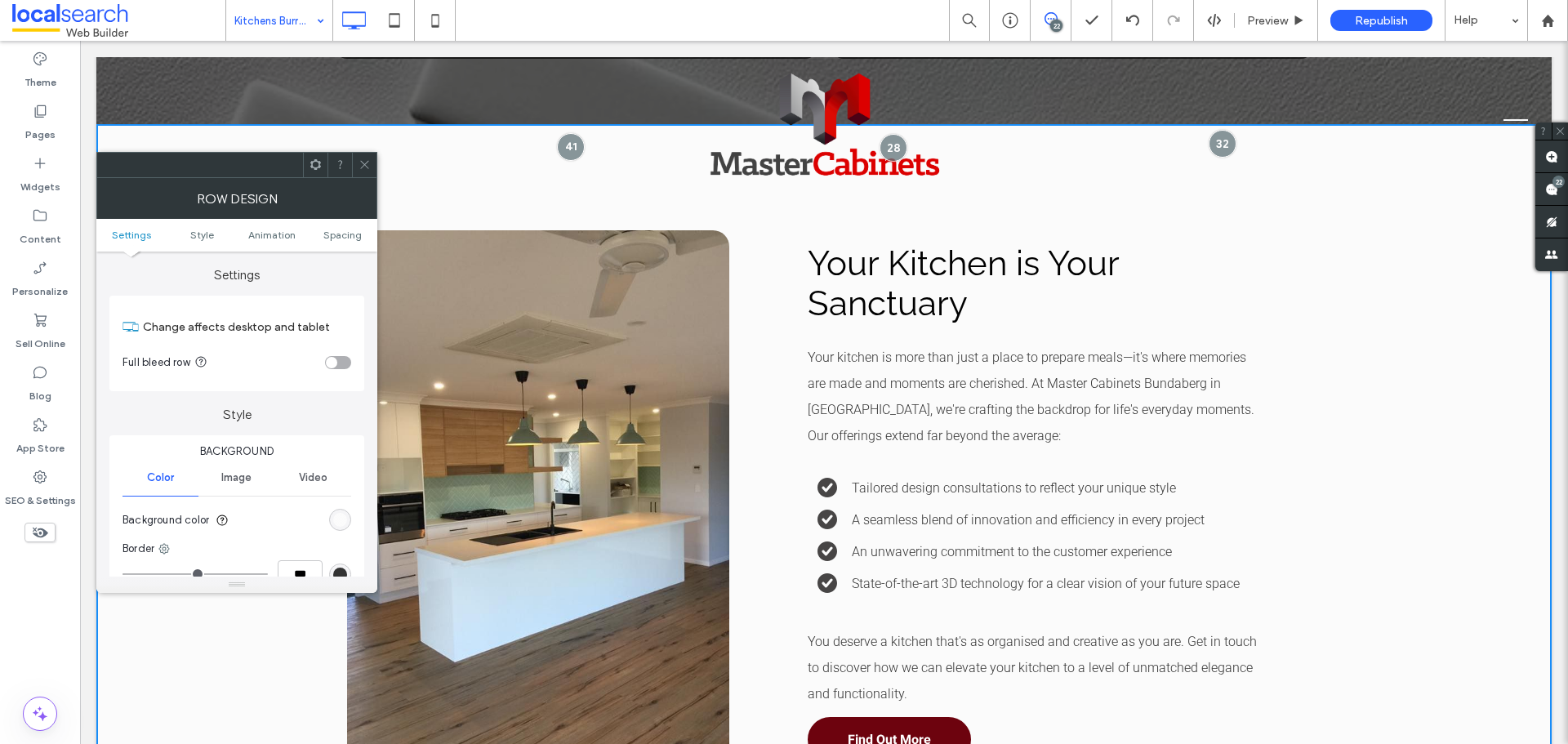
click at [338, 518] on div "rgb(251, 251, 251)" at bounding box center [340, 520] width 14 height 14
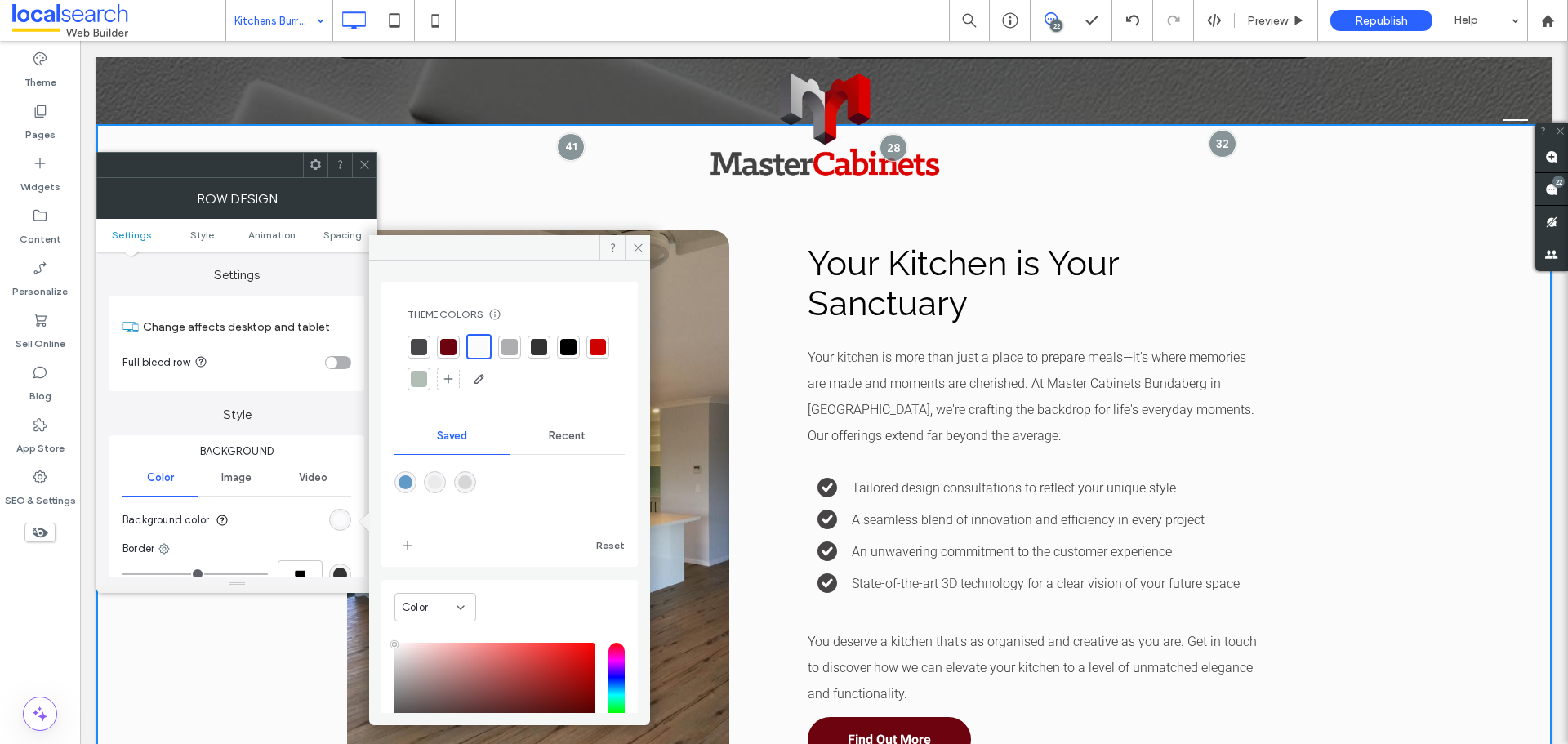
click at [440, 488] on div "rgba(234,234,235,1)" at bounding box center [435, 482] width 14 height 14
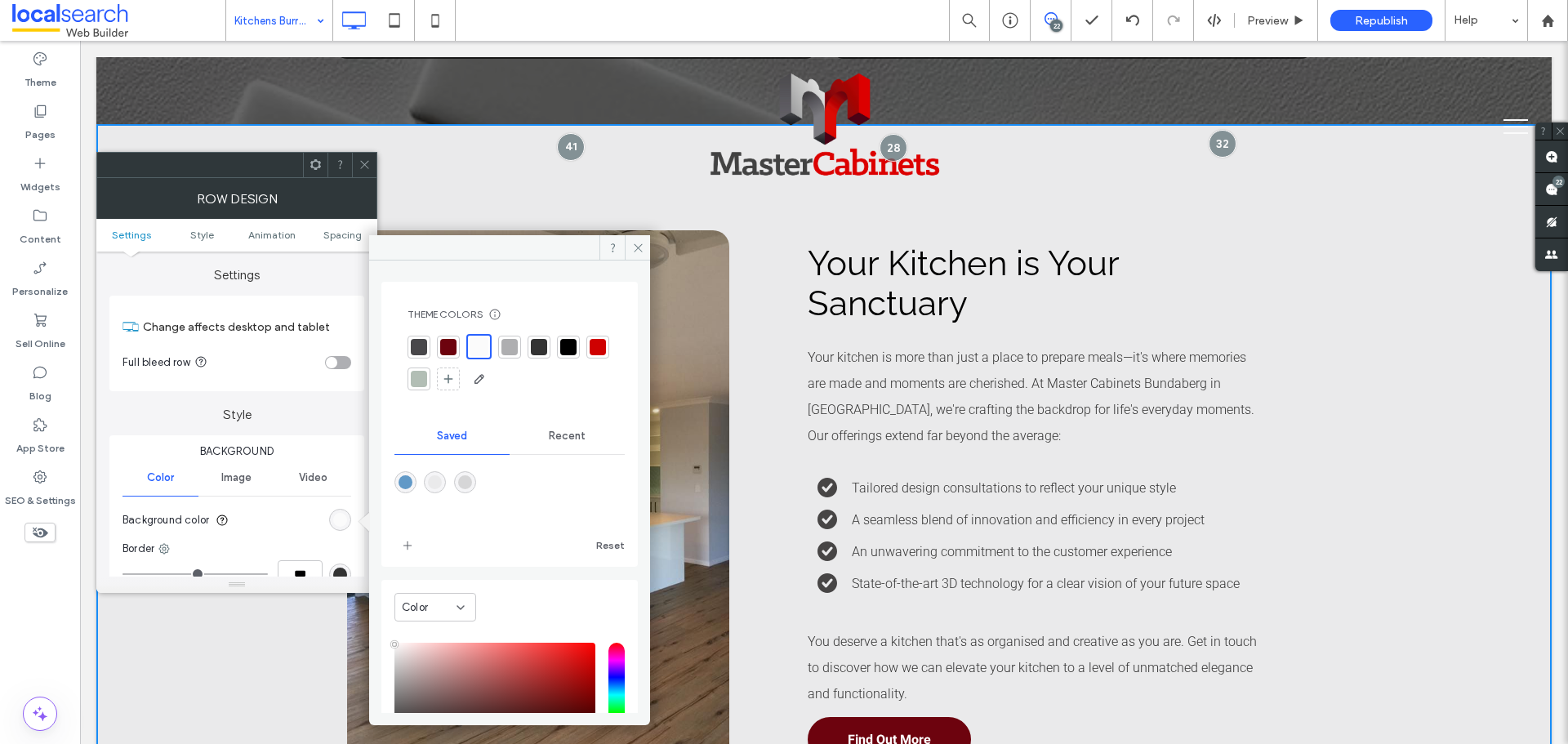
type input "*******"
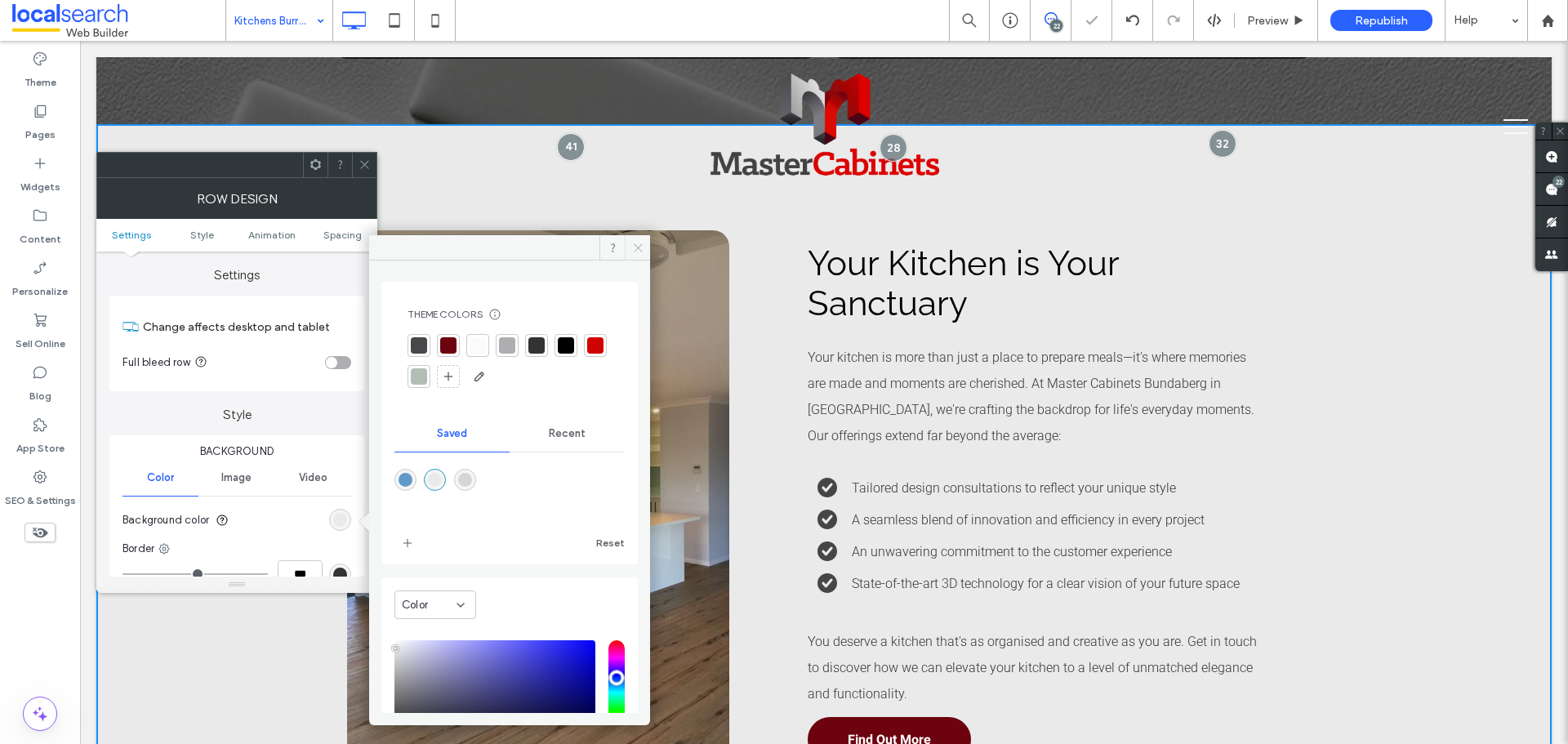
click at [632, 242] on icon at bounding box center [638, 248] width 12 height 12
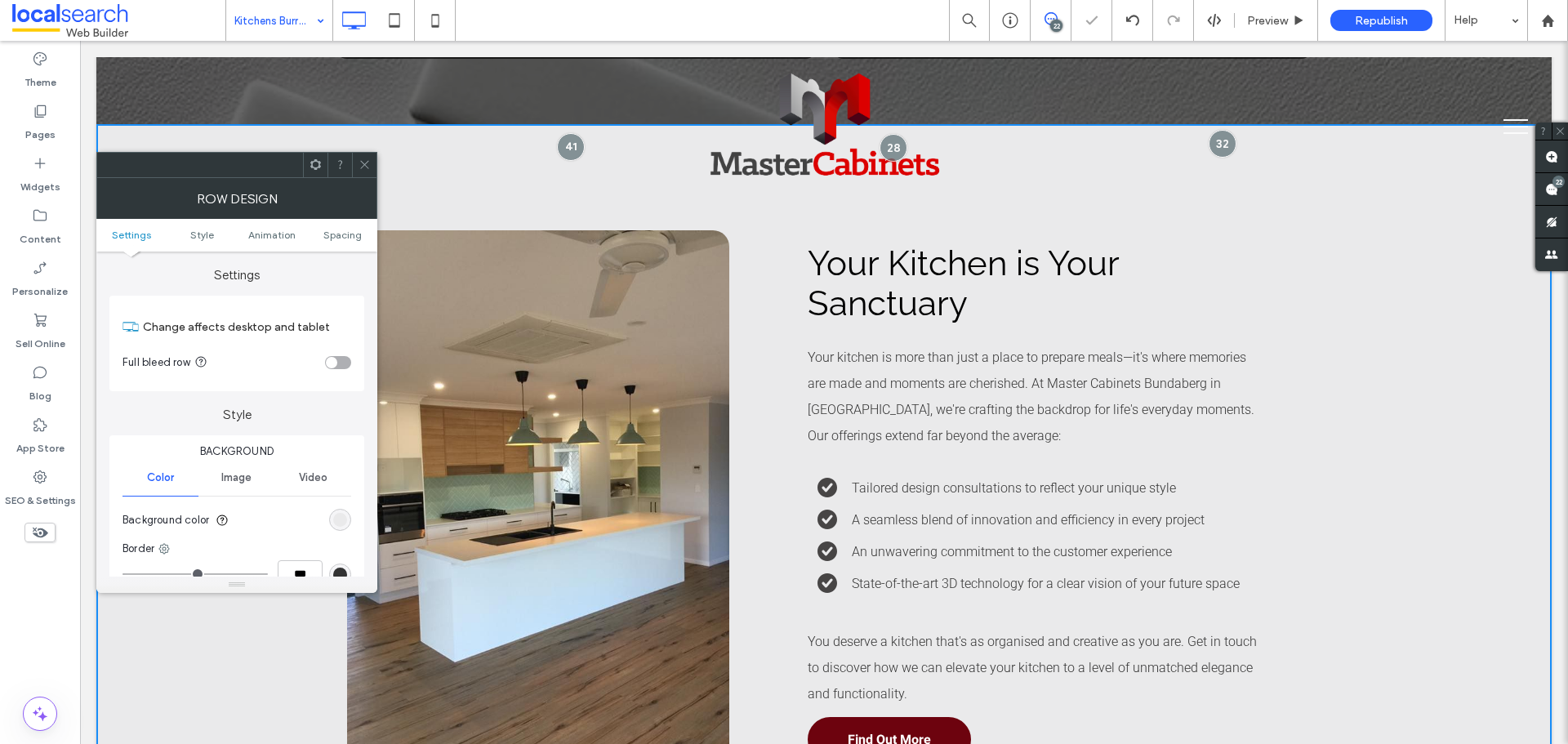
click at [369, 169] on icon at bounding box center [364, 165] width 12 height 12
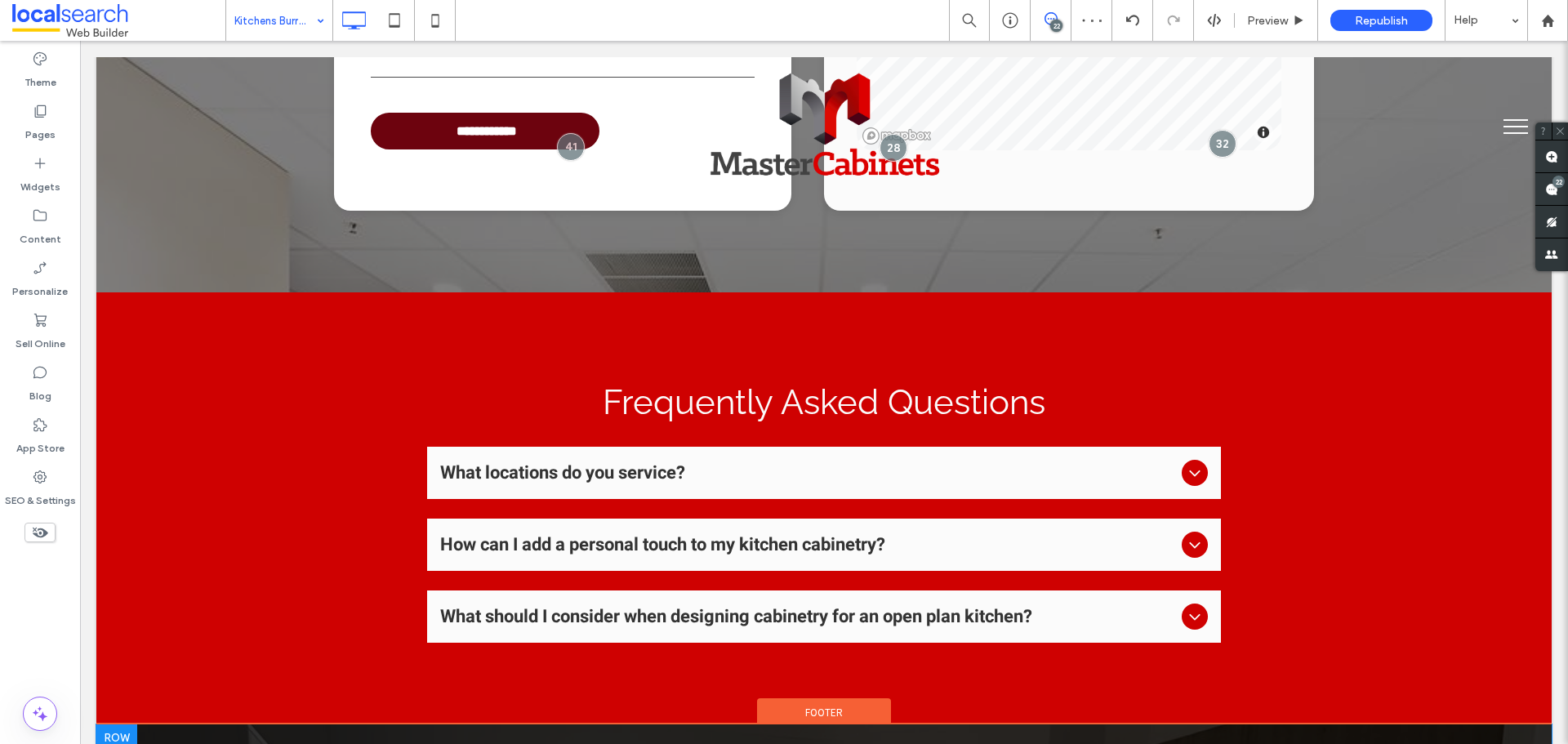
scroll to position [4083, 0]
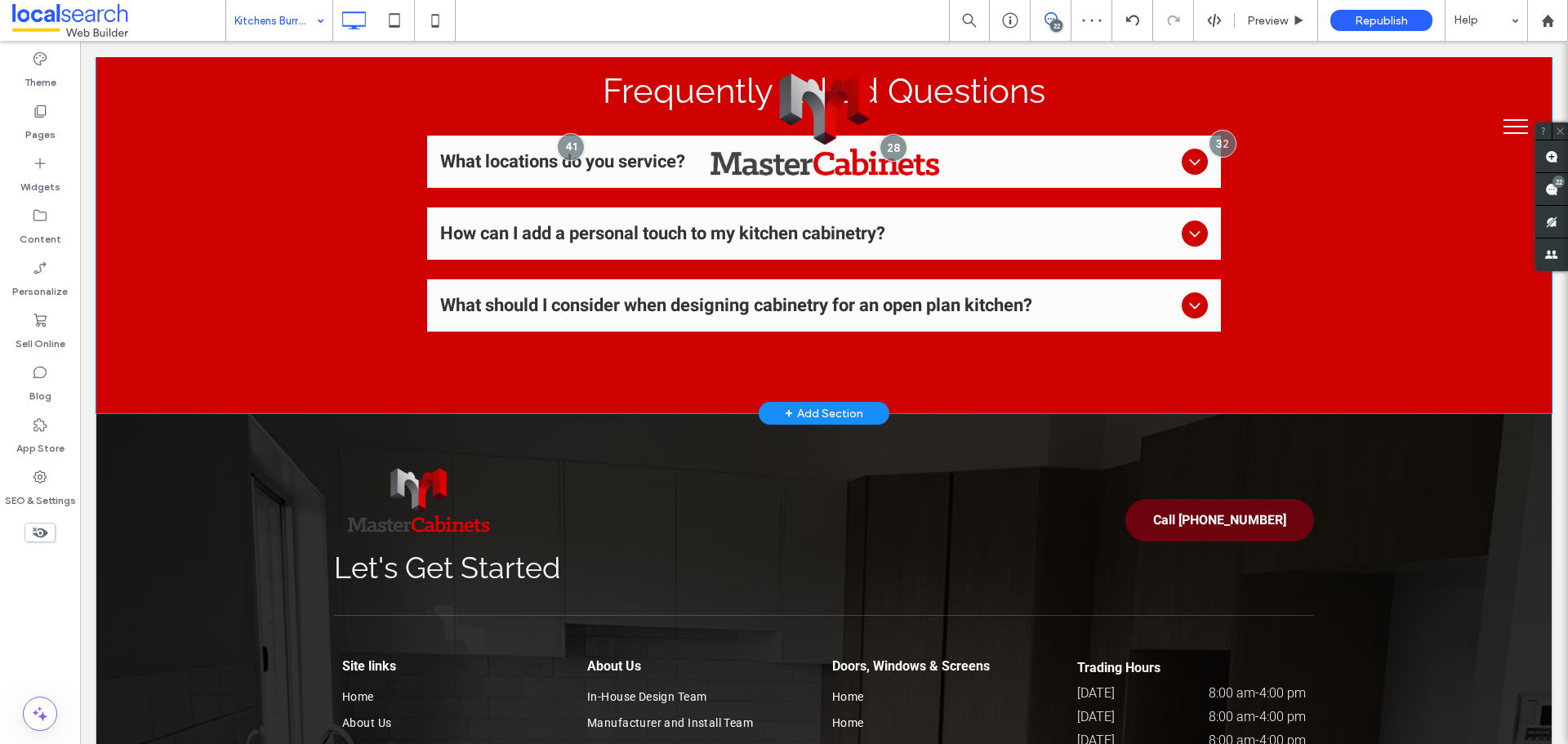
click at [229, 308] on div "Frequently Asked Questions What locations do you service? We serve throughout t…" at bounding box center [824, 197] width 1456 height 432
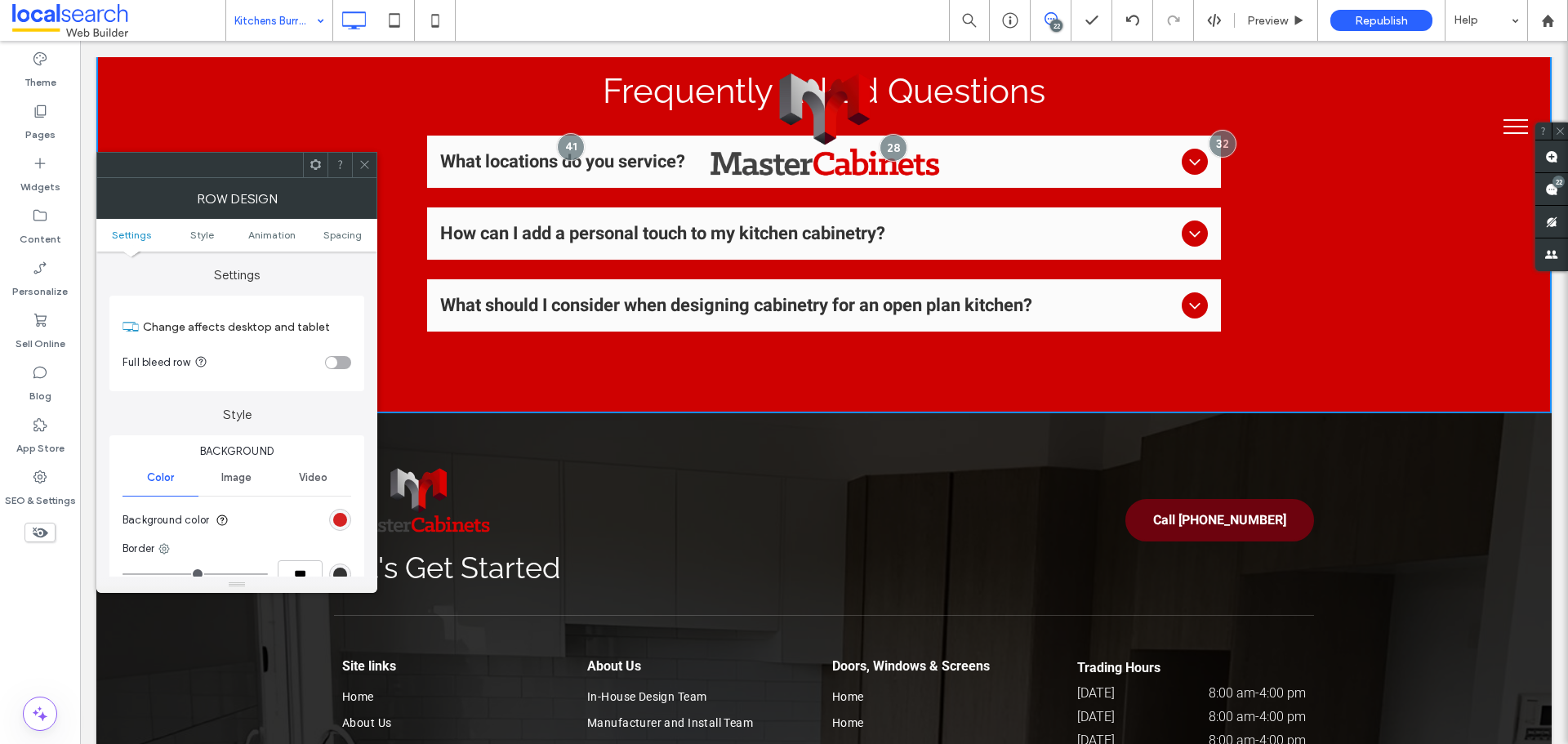
click at [341, 515] on div "rgb(207, 1, 1)" at bounding box center [340, 520] width 14 height 14
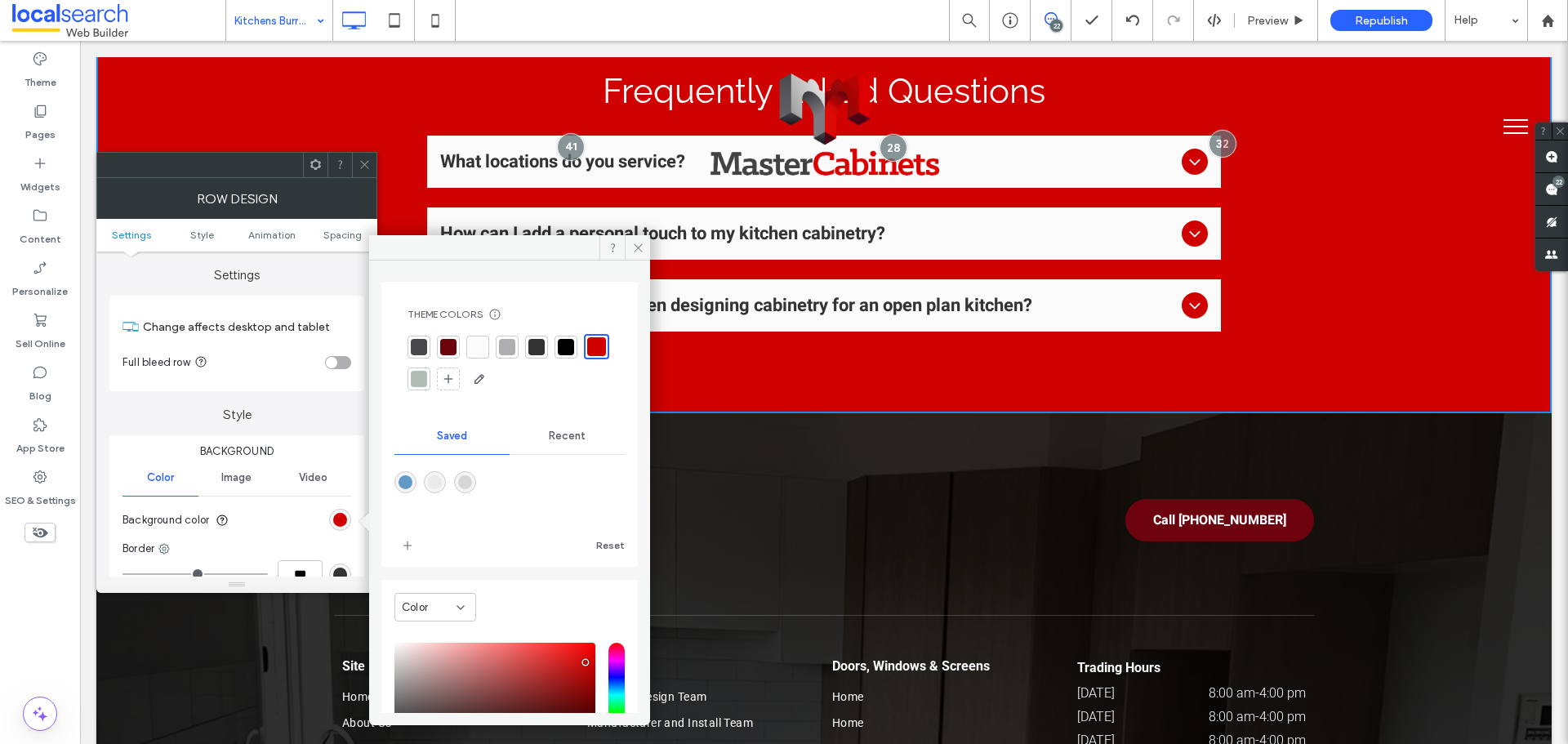
click at [470, 481] on div "rgba(214,214,215,1)" at bounding box center [465, 482] width 14 height 14
type input "*******"
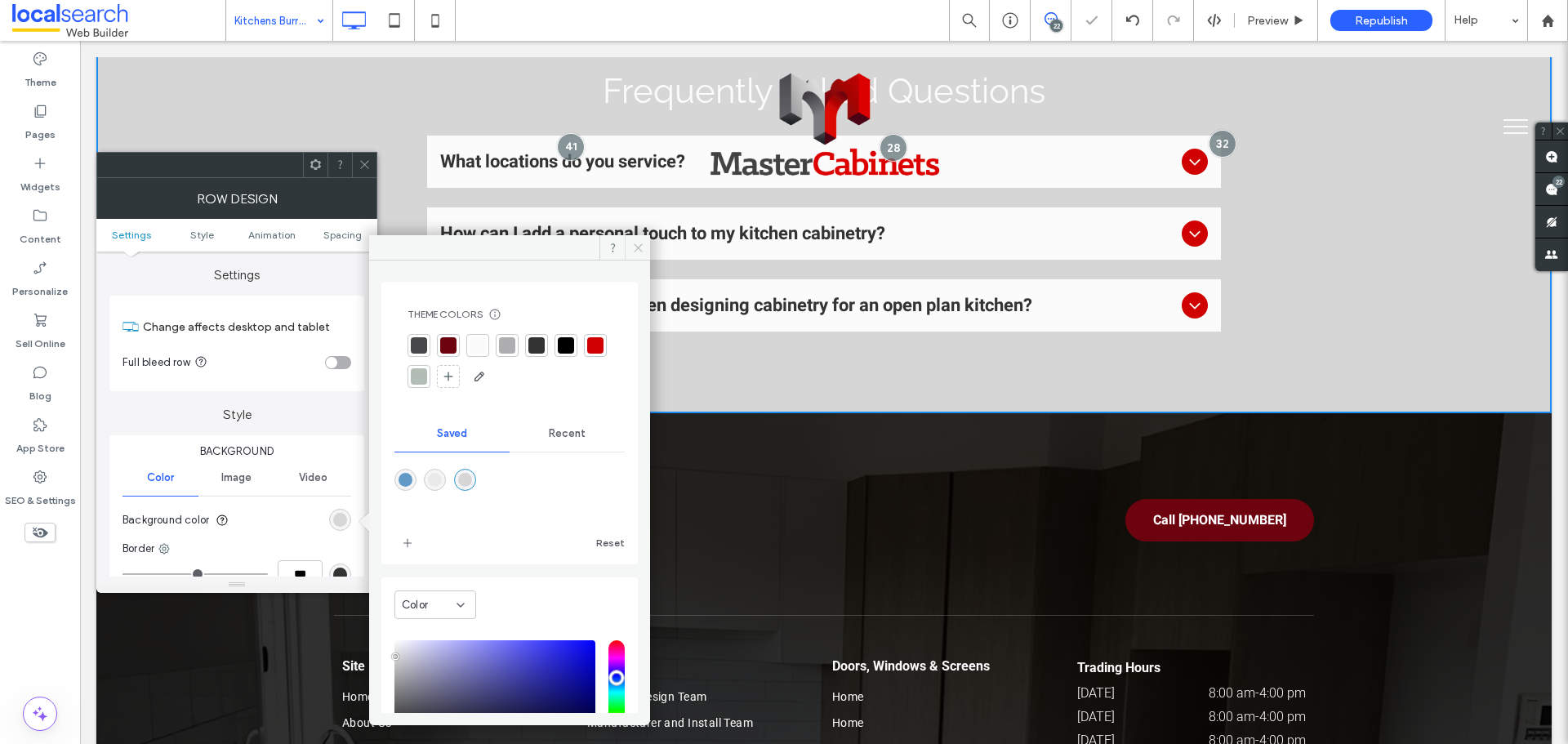
click at [632, 249] on icon at bounding box center [638, 248] width 12 height 12
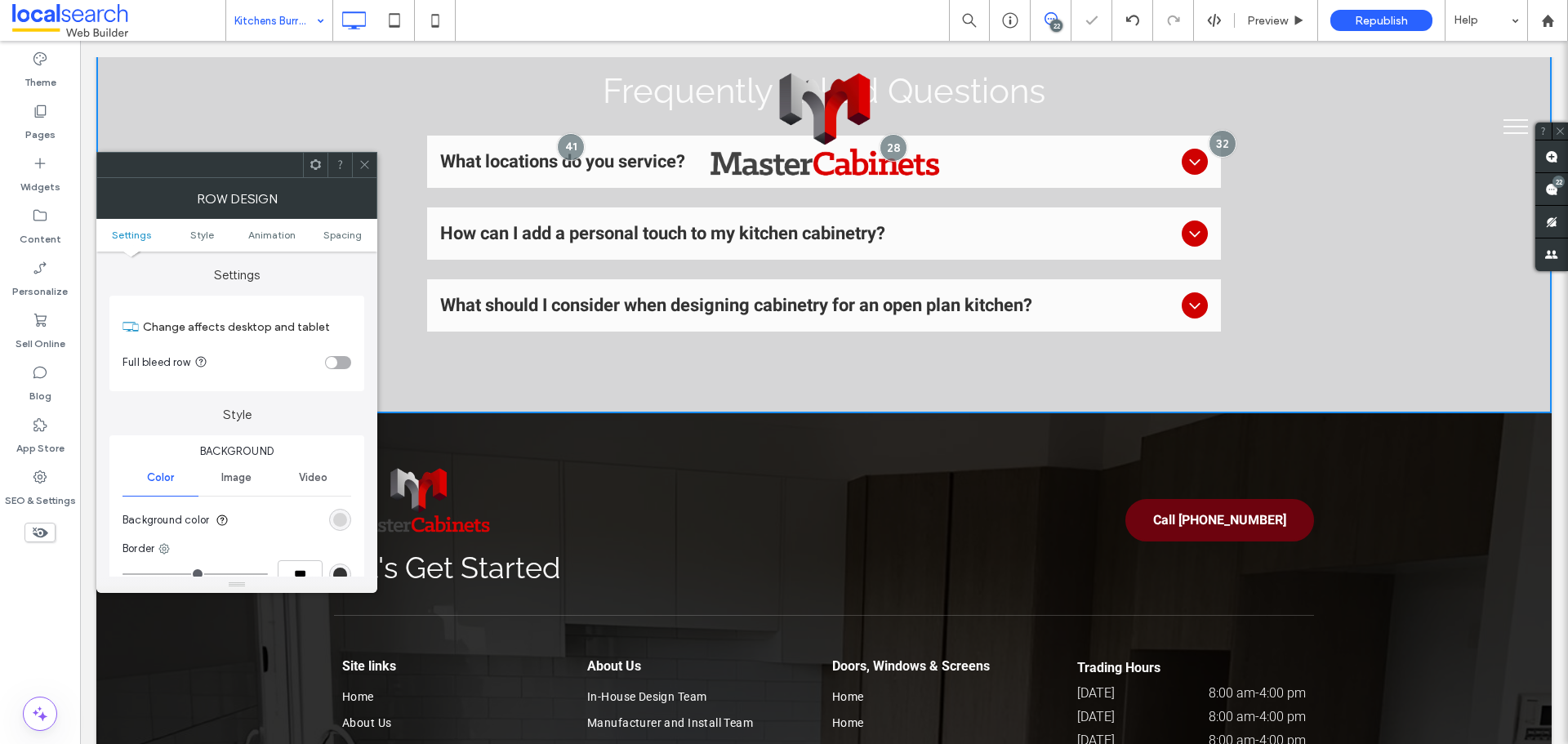
click at [355, 160] on div at bounding box center [363, 165] width 24 height 24
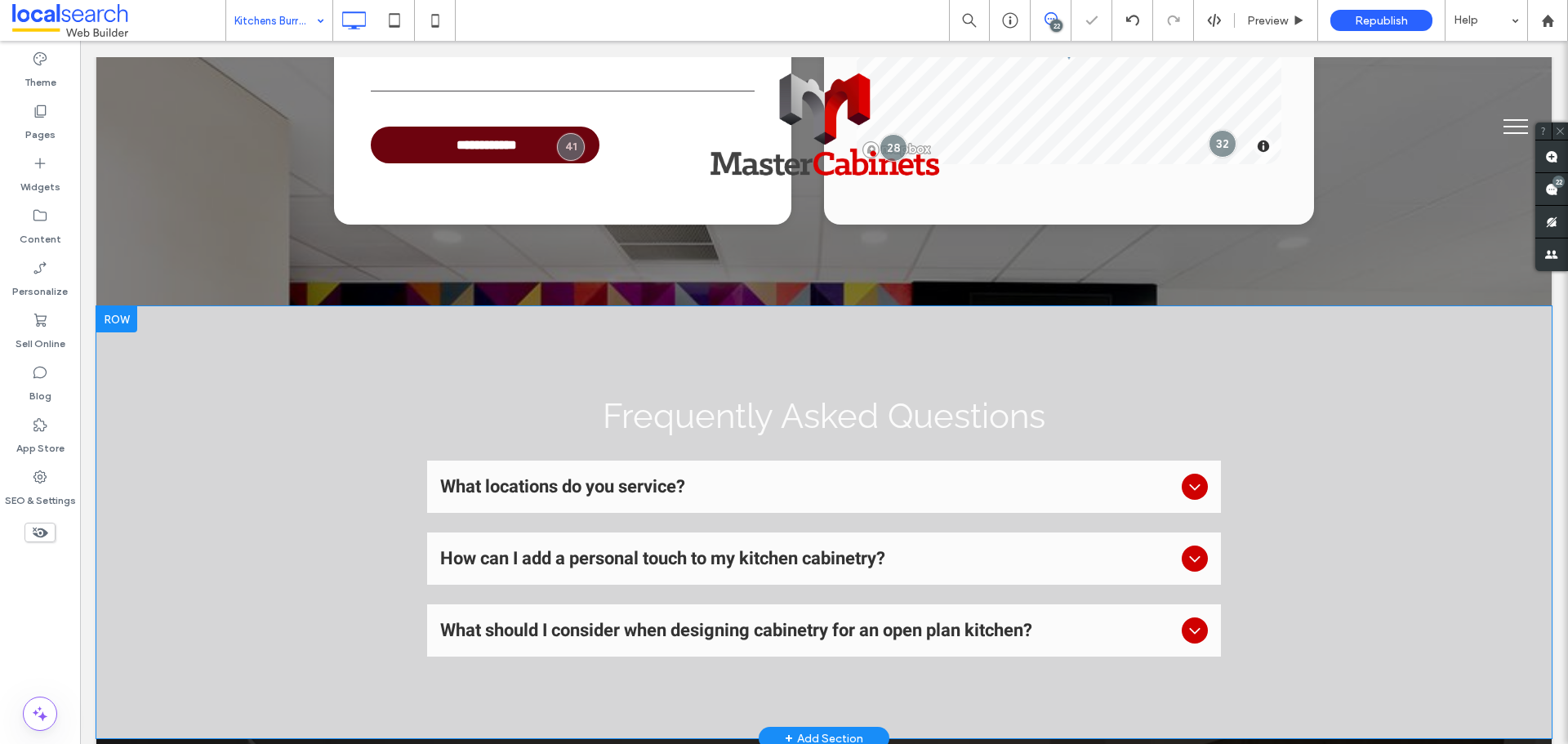
scroll to position [3757, 0]
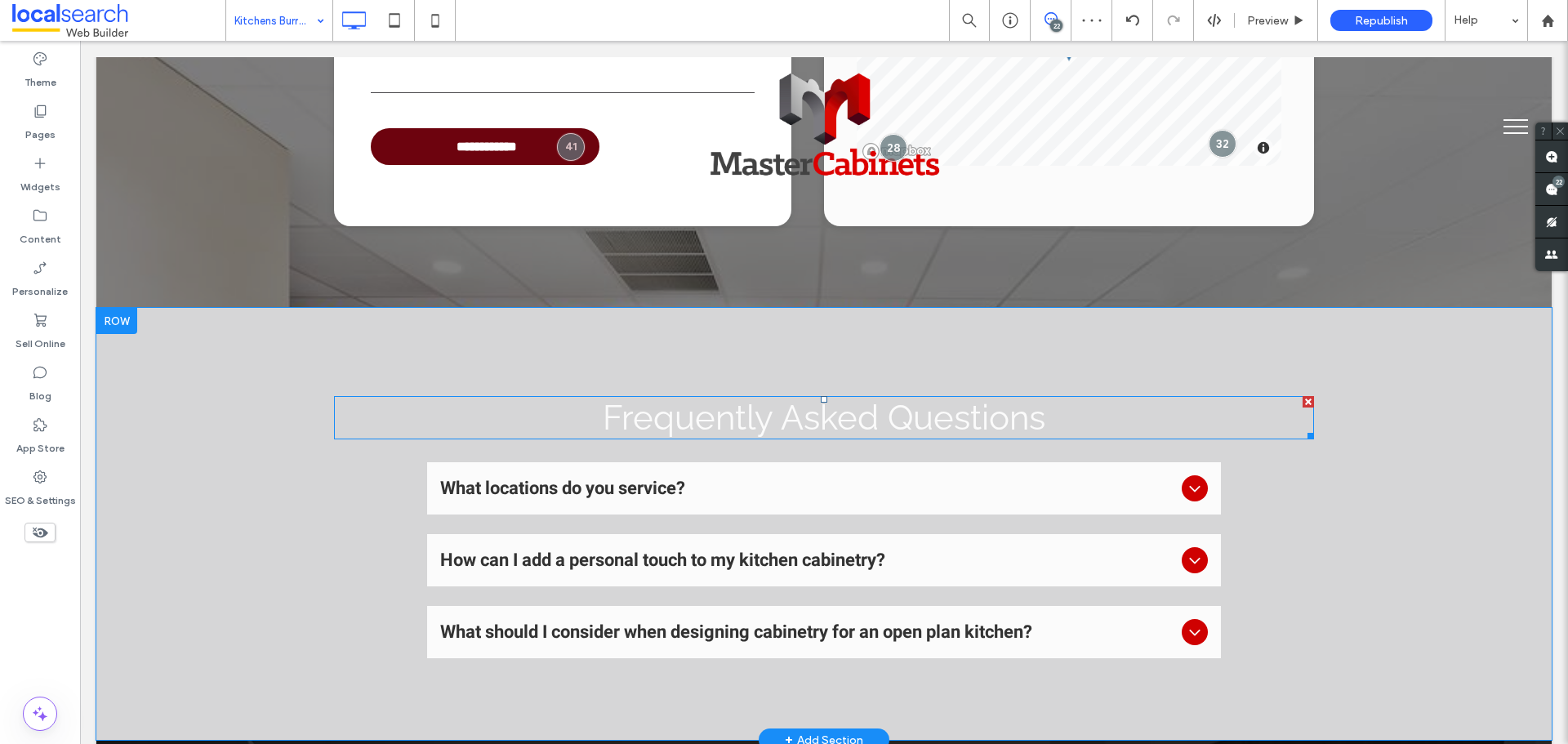
click at [816, 397] on span "Frequently Asked Questions" at bounding box center [824, 417] width 442 height 40
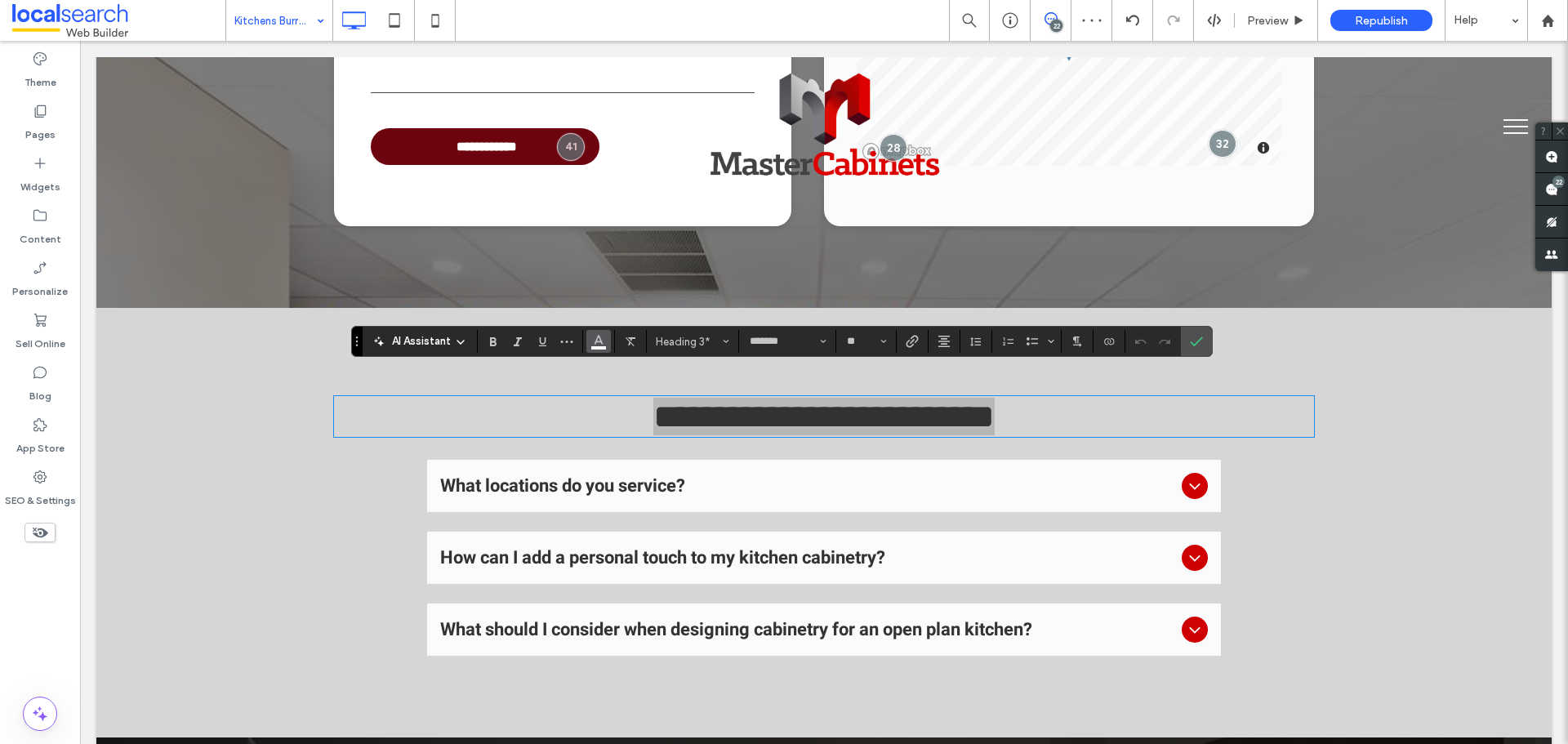
click at [602, 344] on use "Color" at bounding box center [598, 340] width 9 height 9
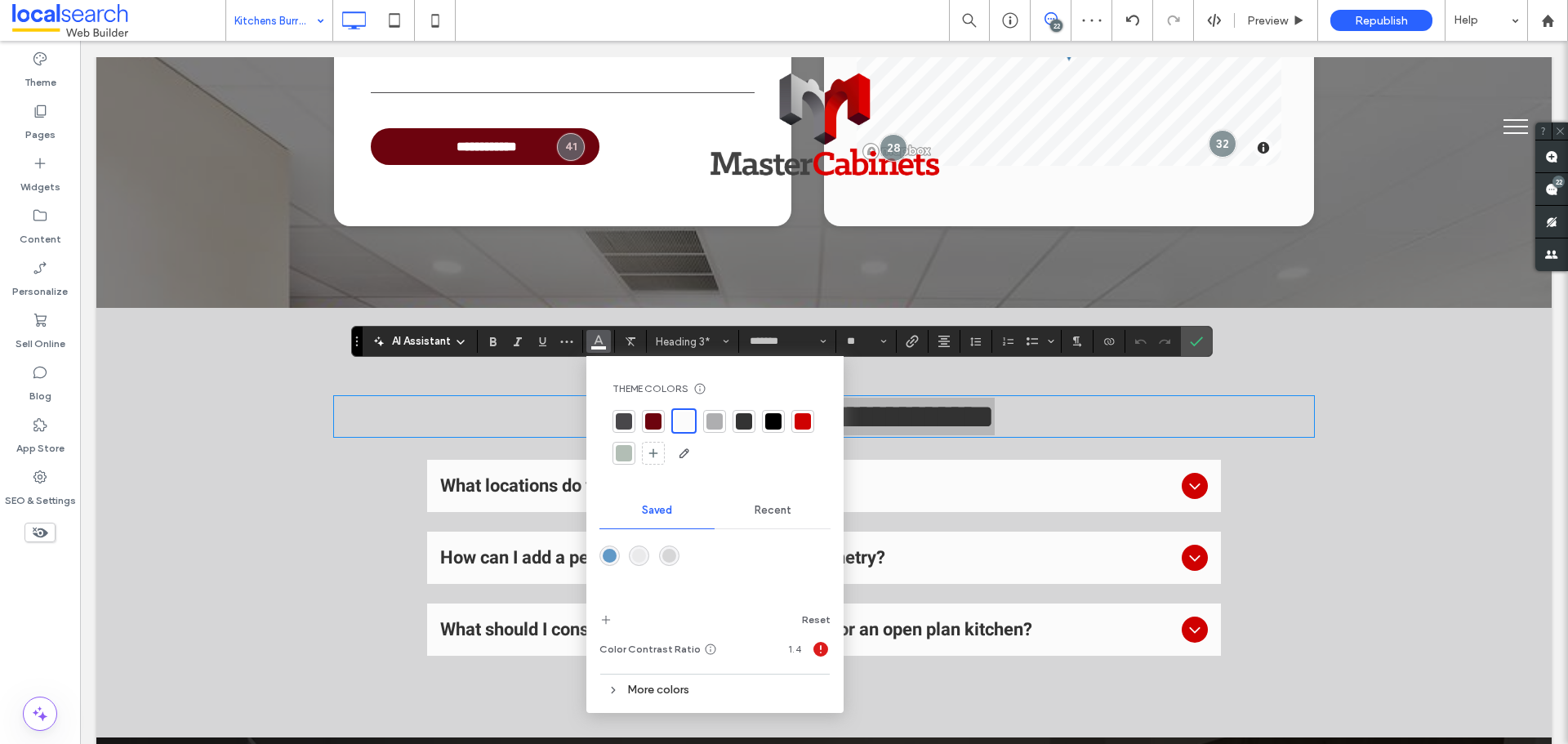
click at [782, 421] on div at bounding box center [774, 421] width 23 height 23
click at [1193, 333] on span "Confirm" at bounding box center [1193, 341] width 7 height 29
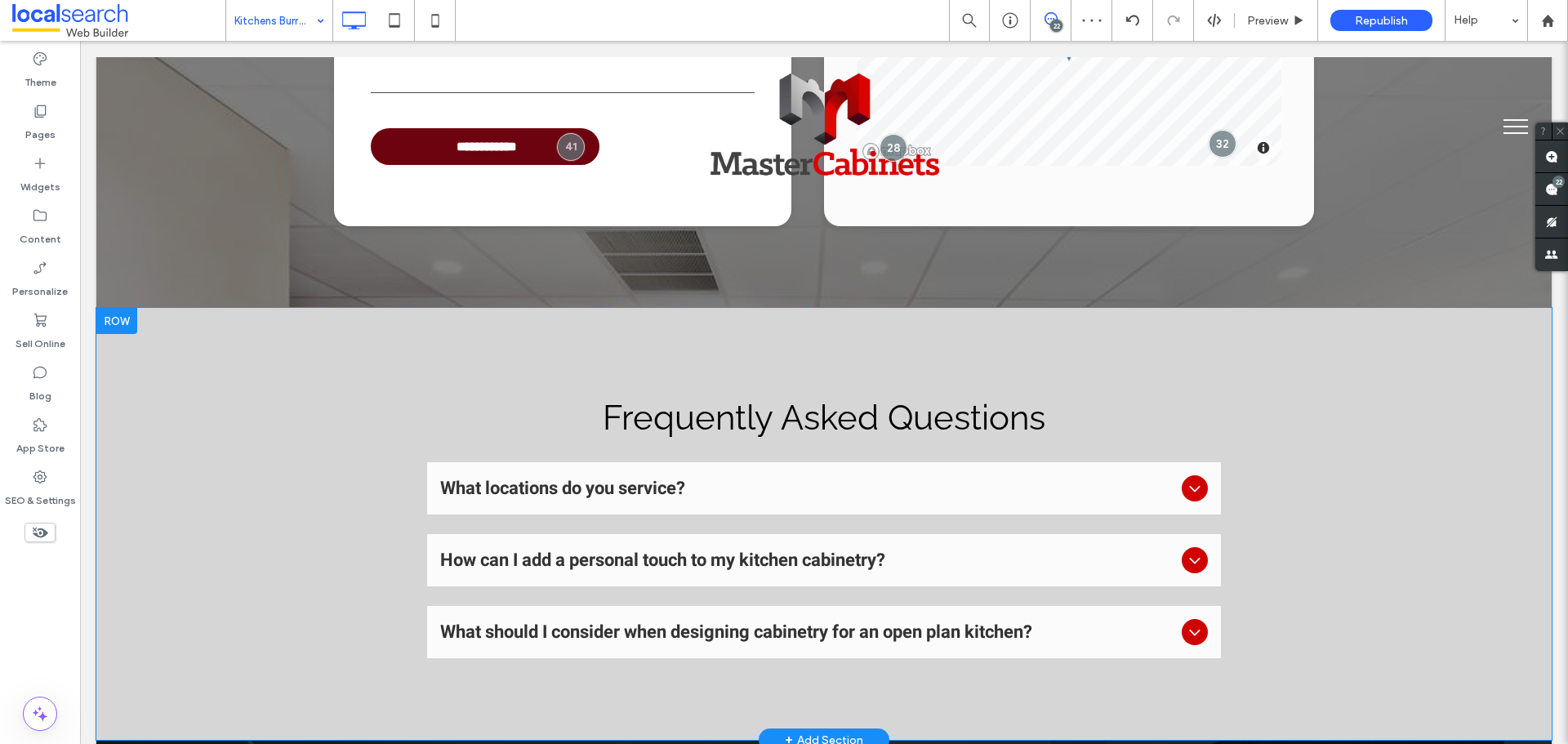
drag, startPoint x: 269, startPoint y: 12, endPoint x: 287, endPoint y: 23, distance: 21.1
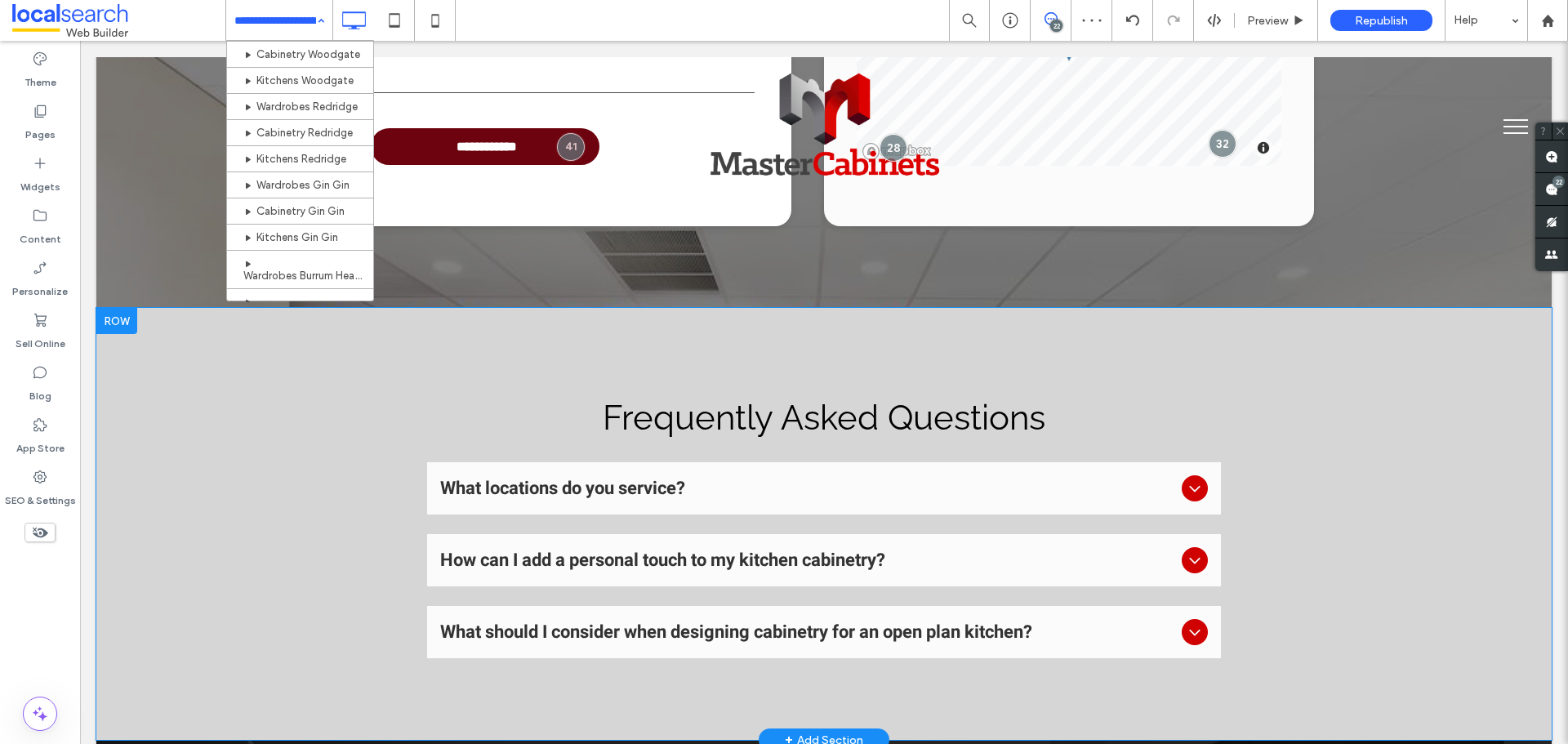
scroll to position [789, 0]
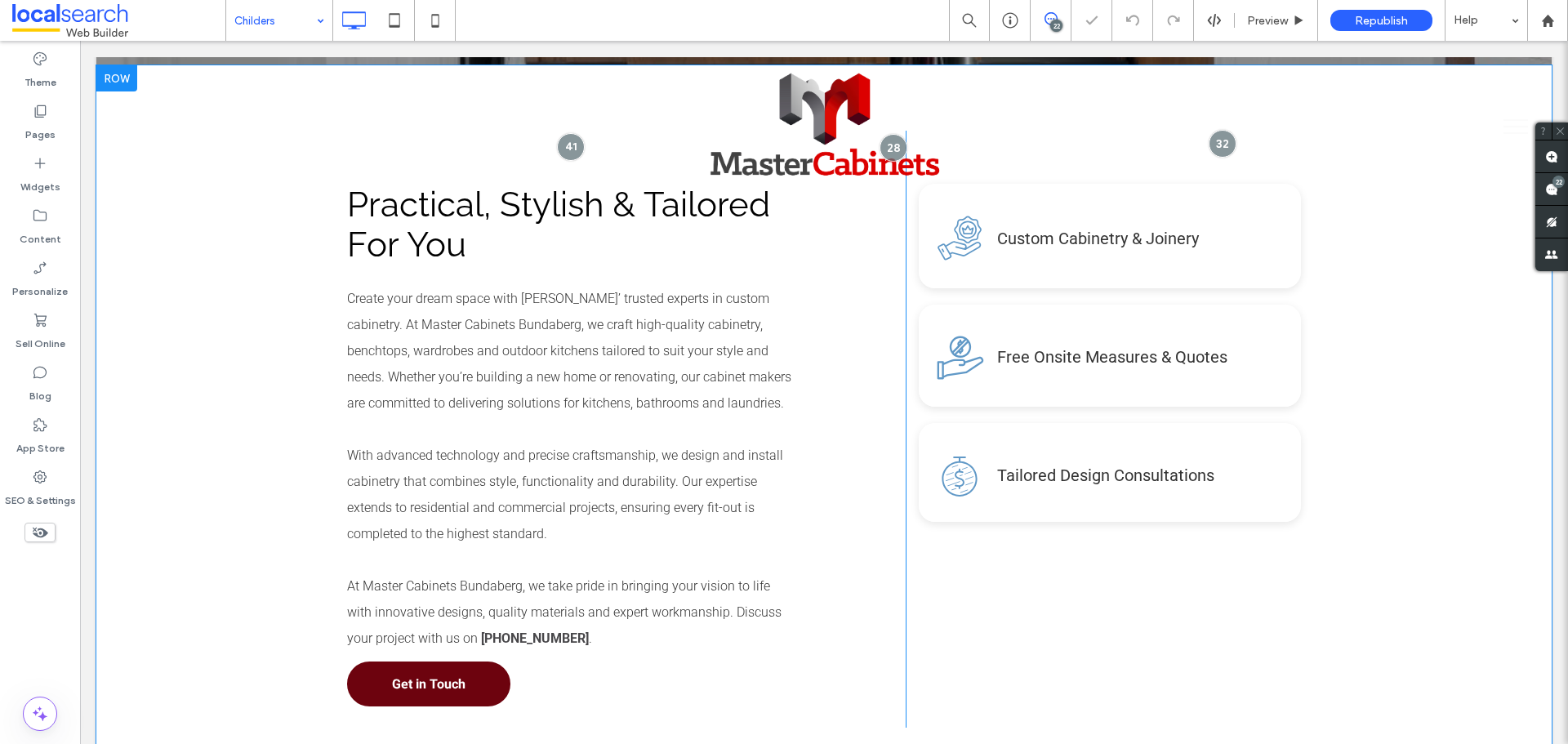
scroll to position [653, 0]
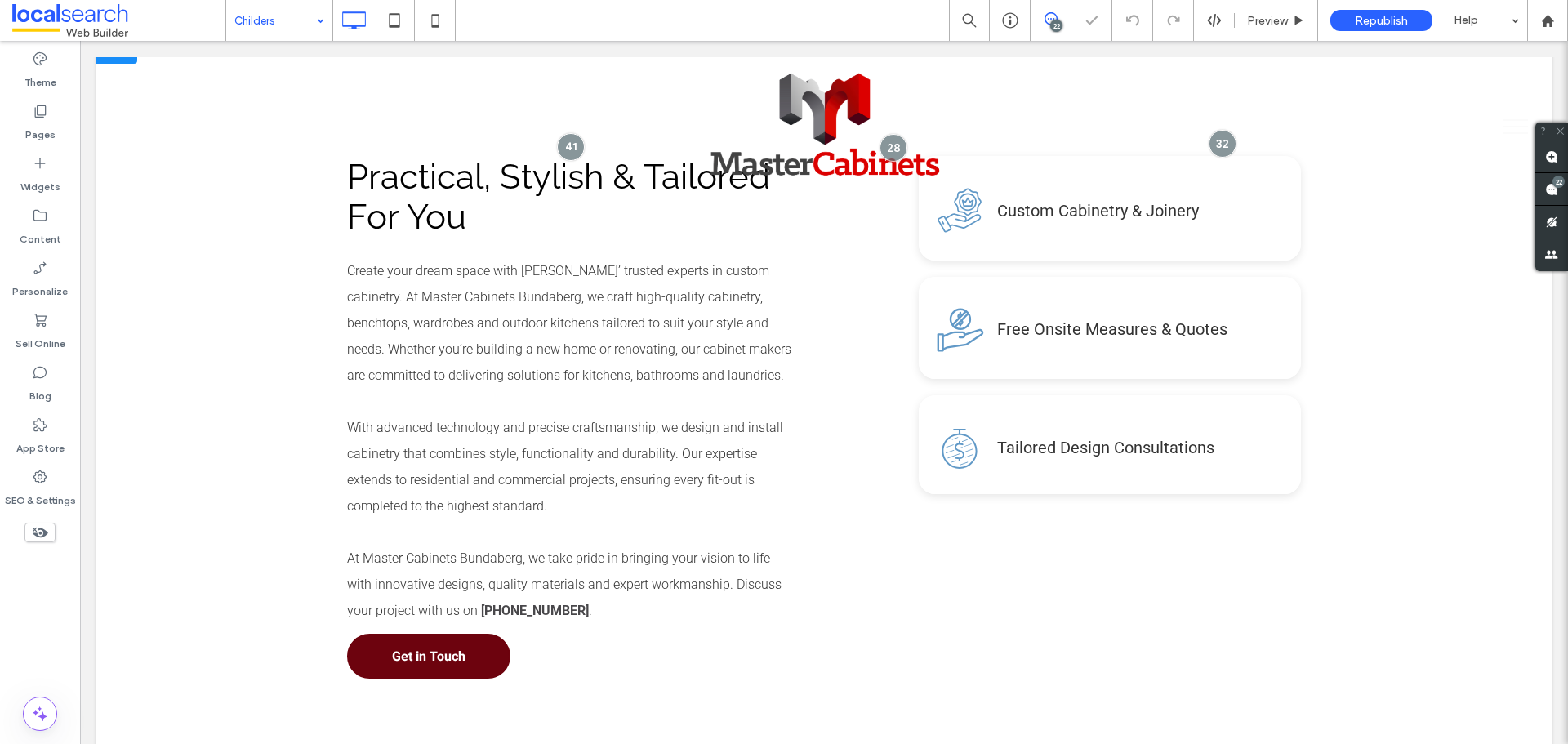
click at [169, 367] on div "Practical, Stylish & Tailored For You Create your dream space with Childers’ tr…" at bounding box center [824, 401] width 1456 height 727
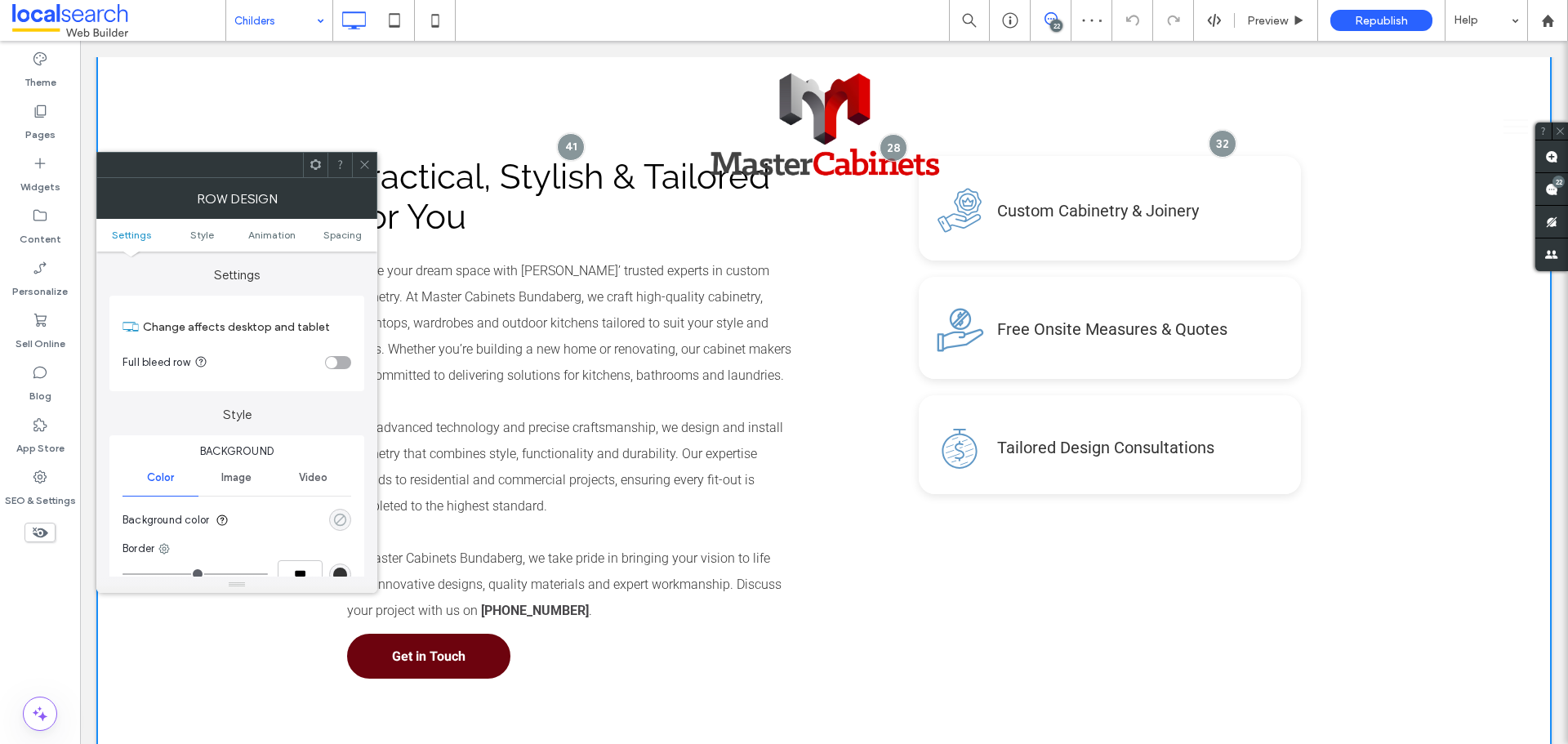
click at [338, 519] on div "rgba(0, 0, 0, 0)" at bounding box center [340, 520] width 14 height 14
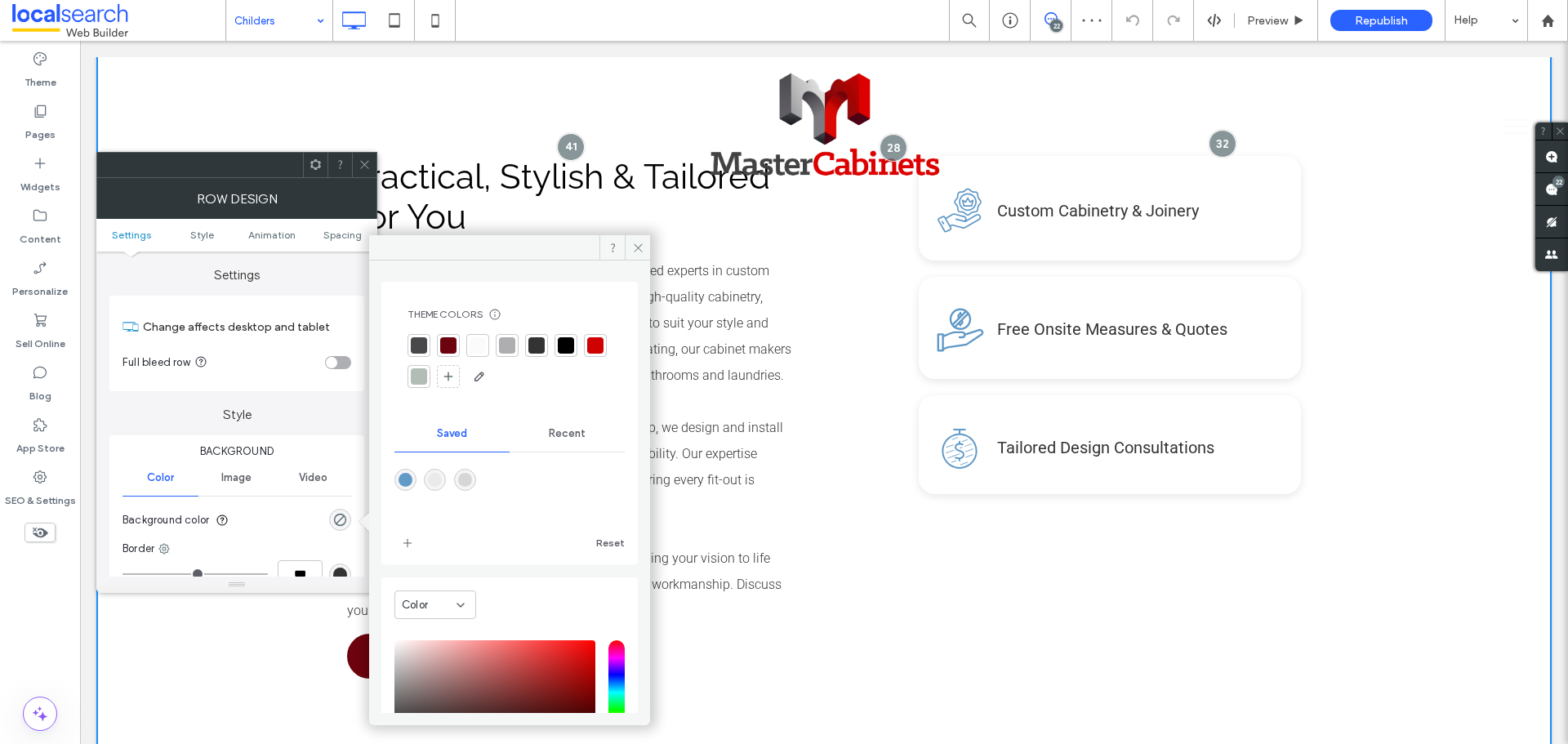
click at [472, 481] on div "rgba(214,214,215,1)" at bounding box center [465, 480] width 14 height 14
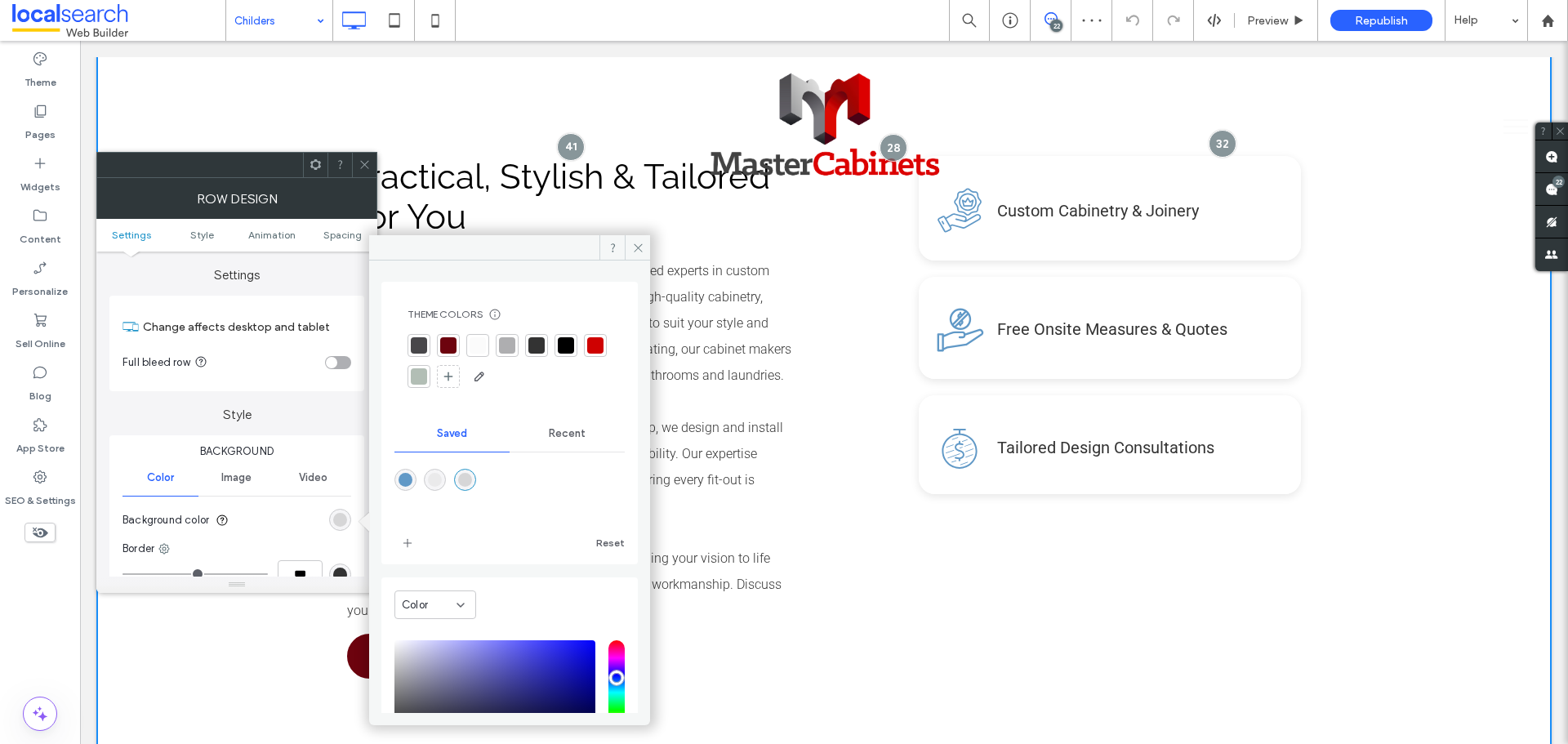
type input "*******"
type input "***"
type input "****"
click at [638, 245] on icon at bounding box center [638, 248] width 12 height 12
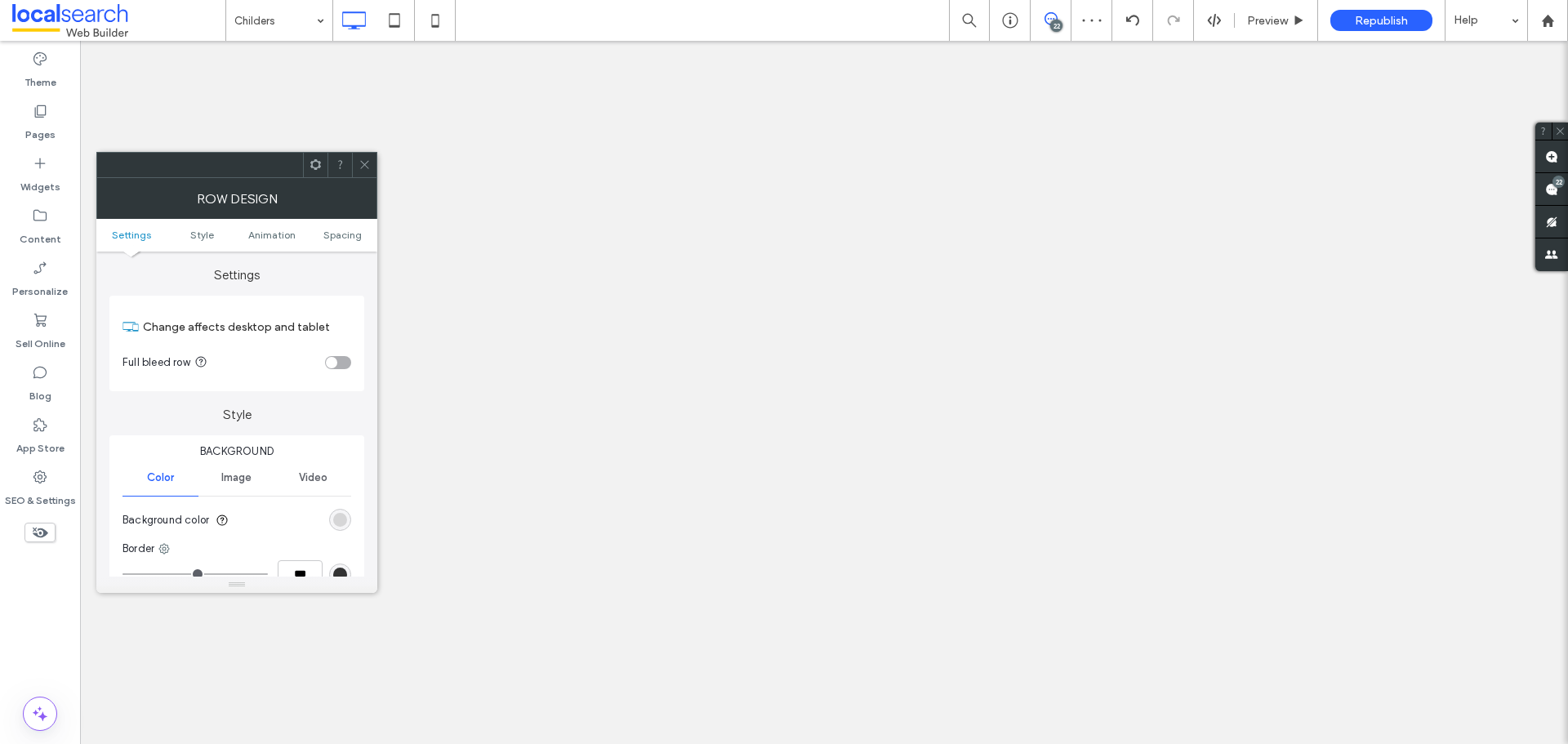
click at [370, 164] on icon at bounding box center [364, 165] width 12 height 12
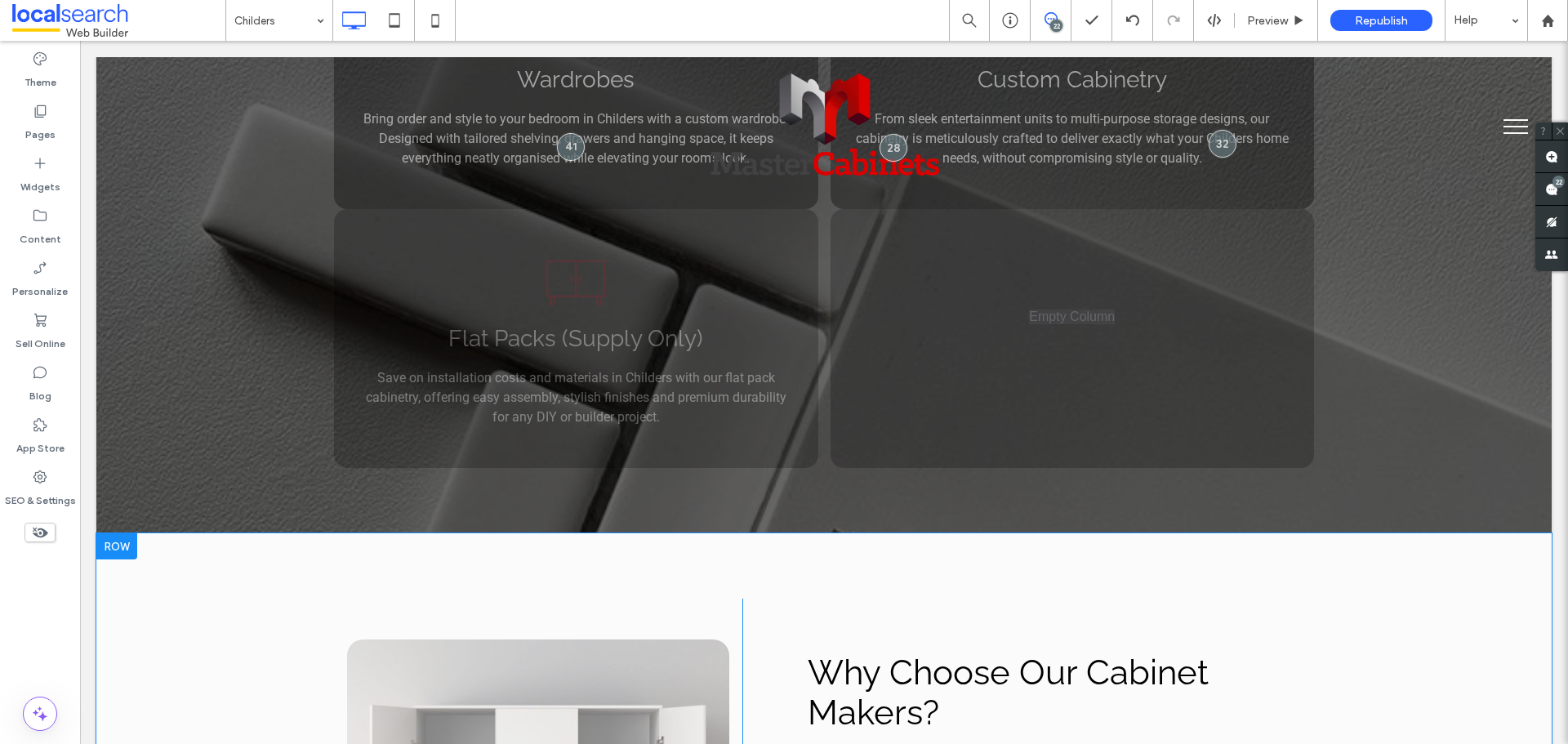
scroll to position [2695, 0]
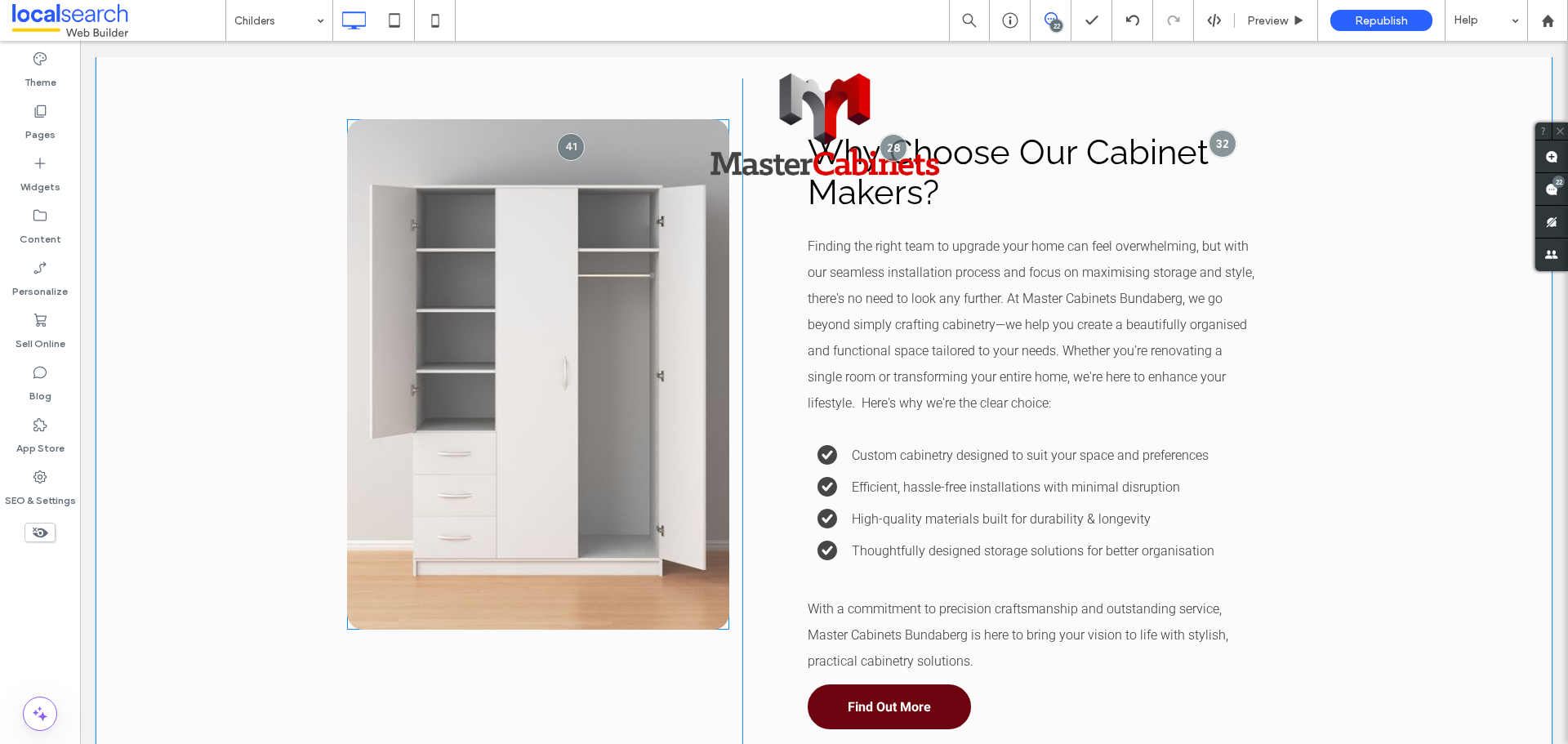
click at [195, 359] on div "Click To Paste Why Choose Our Cabinet Makers? Finding the right team to upgrade…" at bounding box center [824, 415] width 1456 height 803
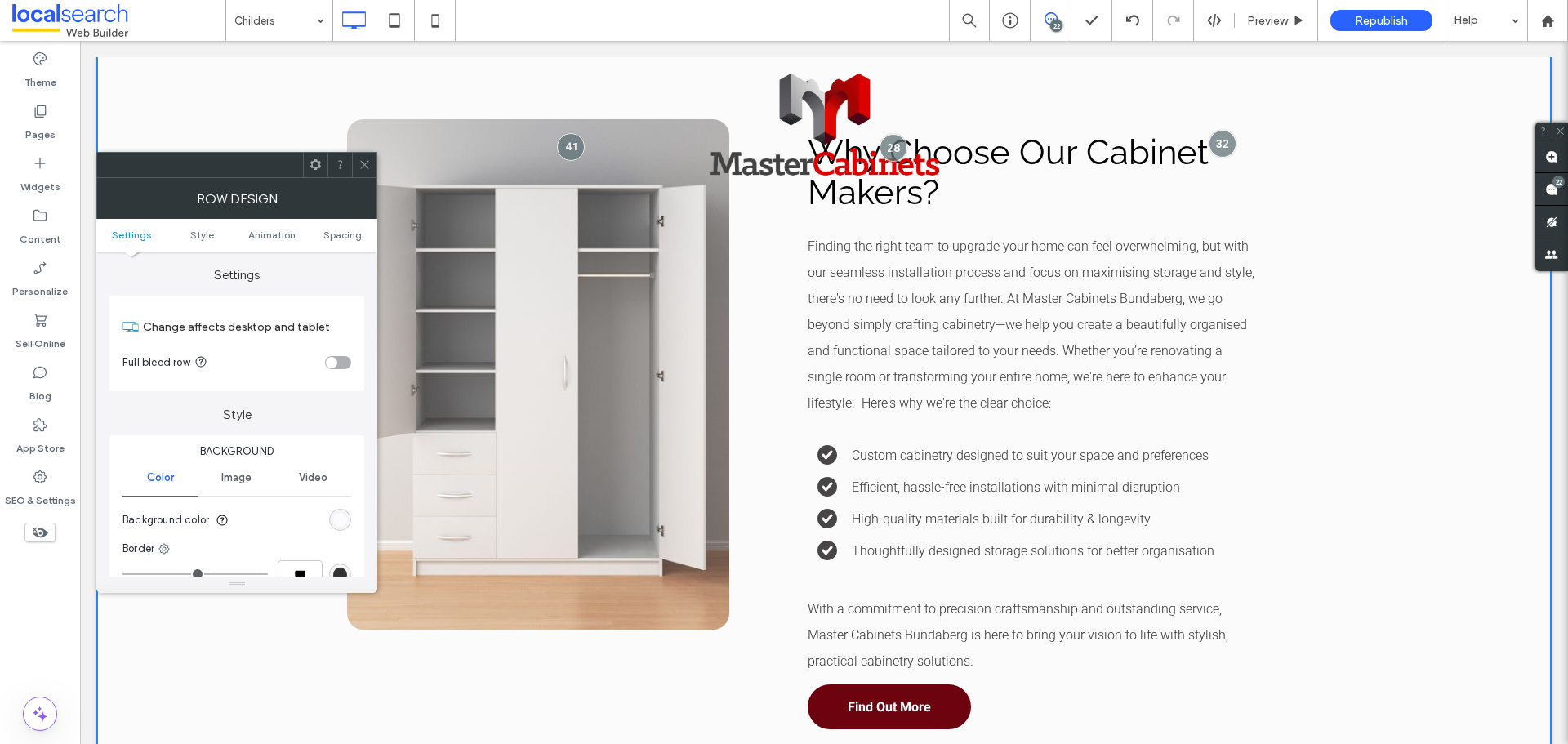
click at [343, 515] on div "rgb(251, 251, 251)" at bounding box center [340, 520] width 14 height 14
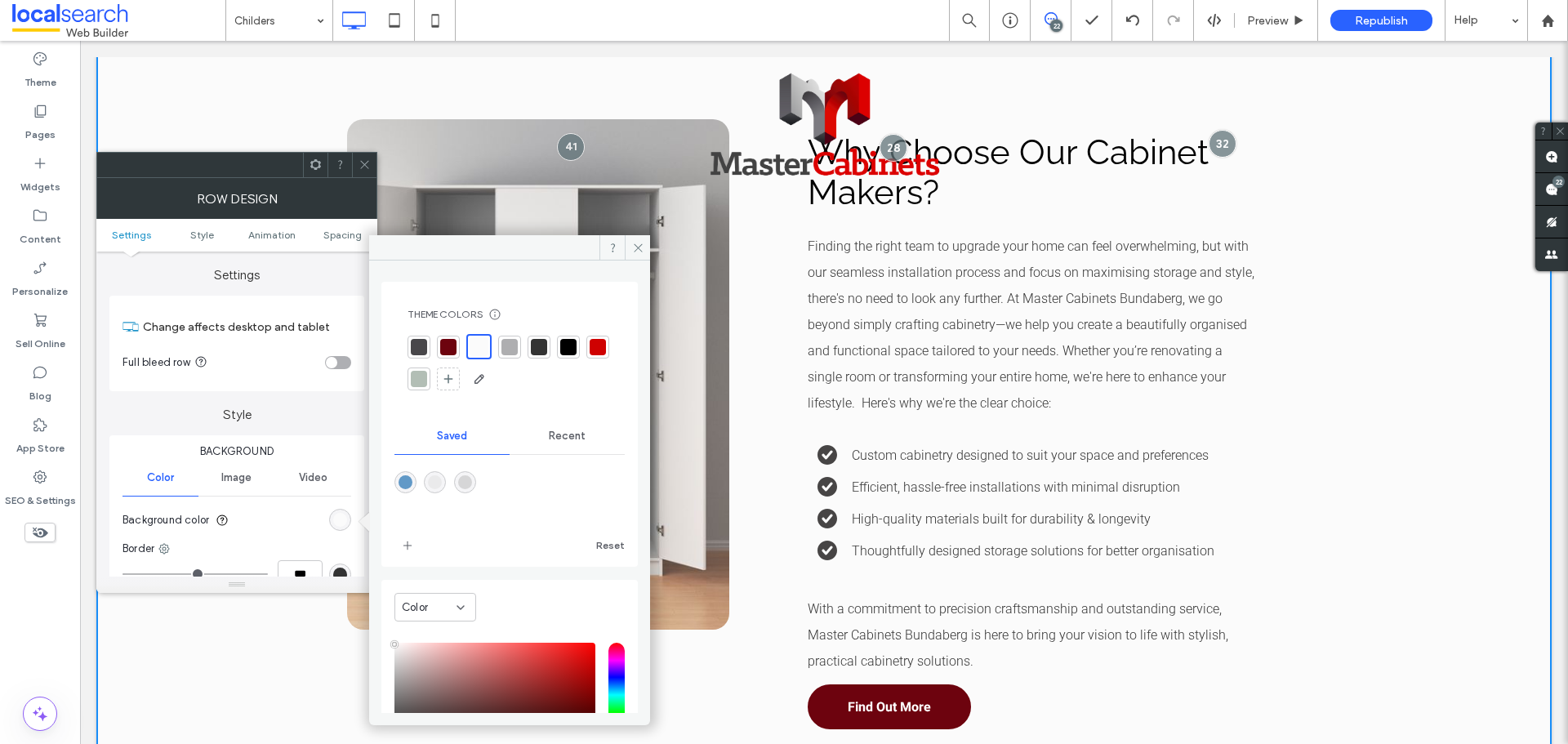
click at [441, 485] on div "rgba(234,234,235,1)" at bounding box center [435, 482] width 14 height 14
type input "*******"
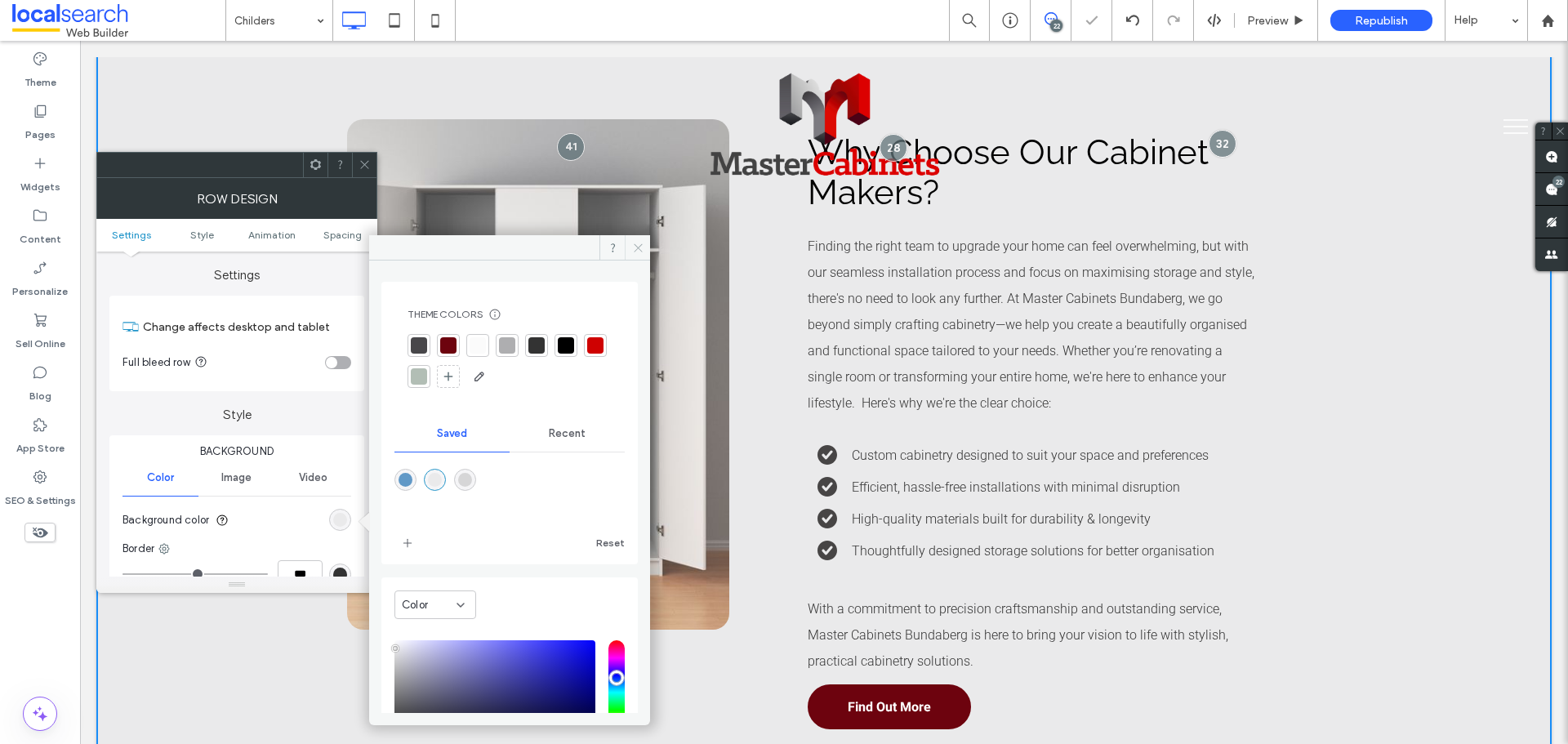
click at [638, 254] on icon at bounding box center [638, 248] width 12 height 12
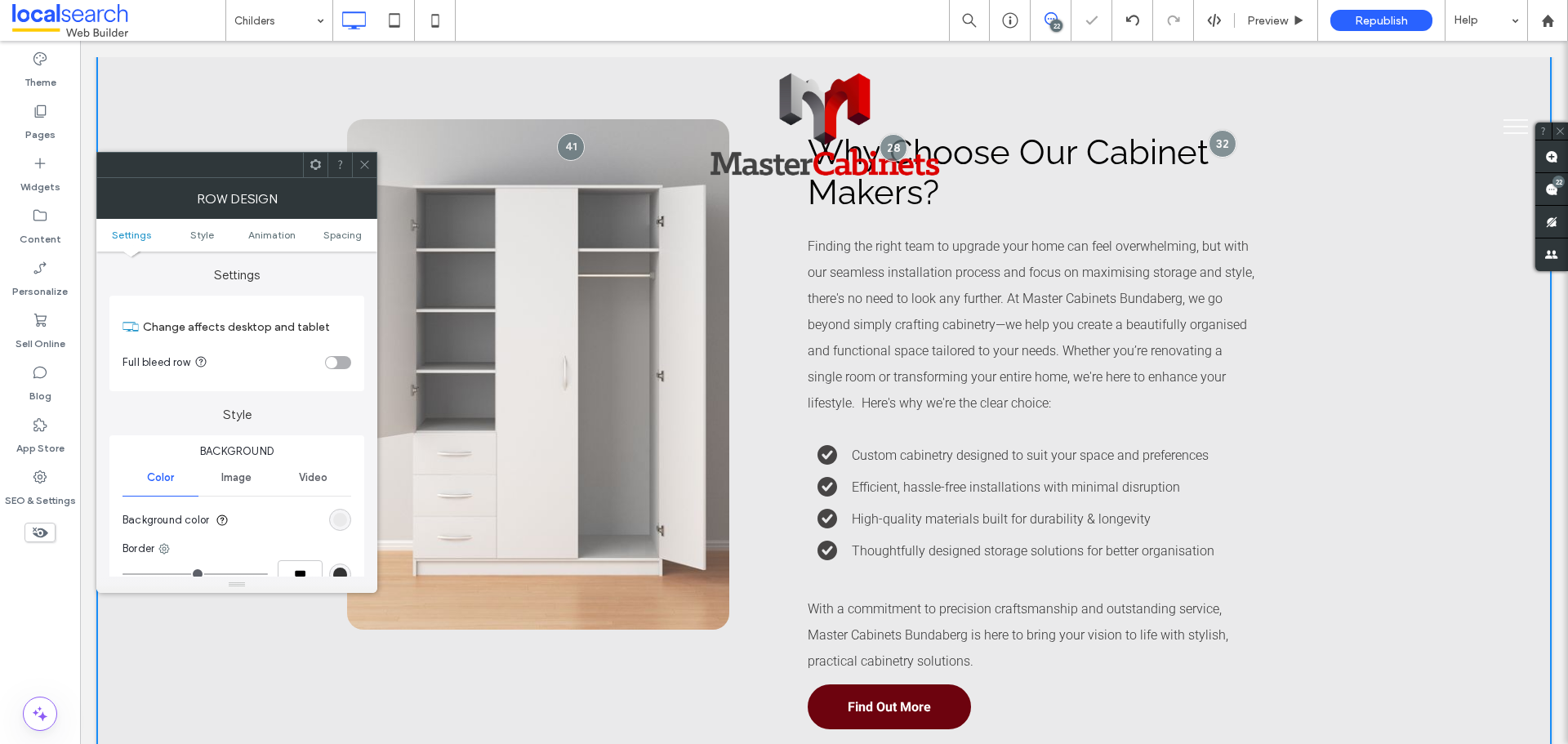
drag, startPoint x: 367, startPoint y: 169, endPoint x: 377, endPoint y: 181, distance: 15.6
click at [367, 172] on span at bounding box center [364, 165] width 12 height 24
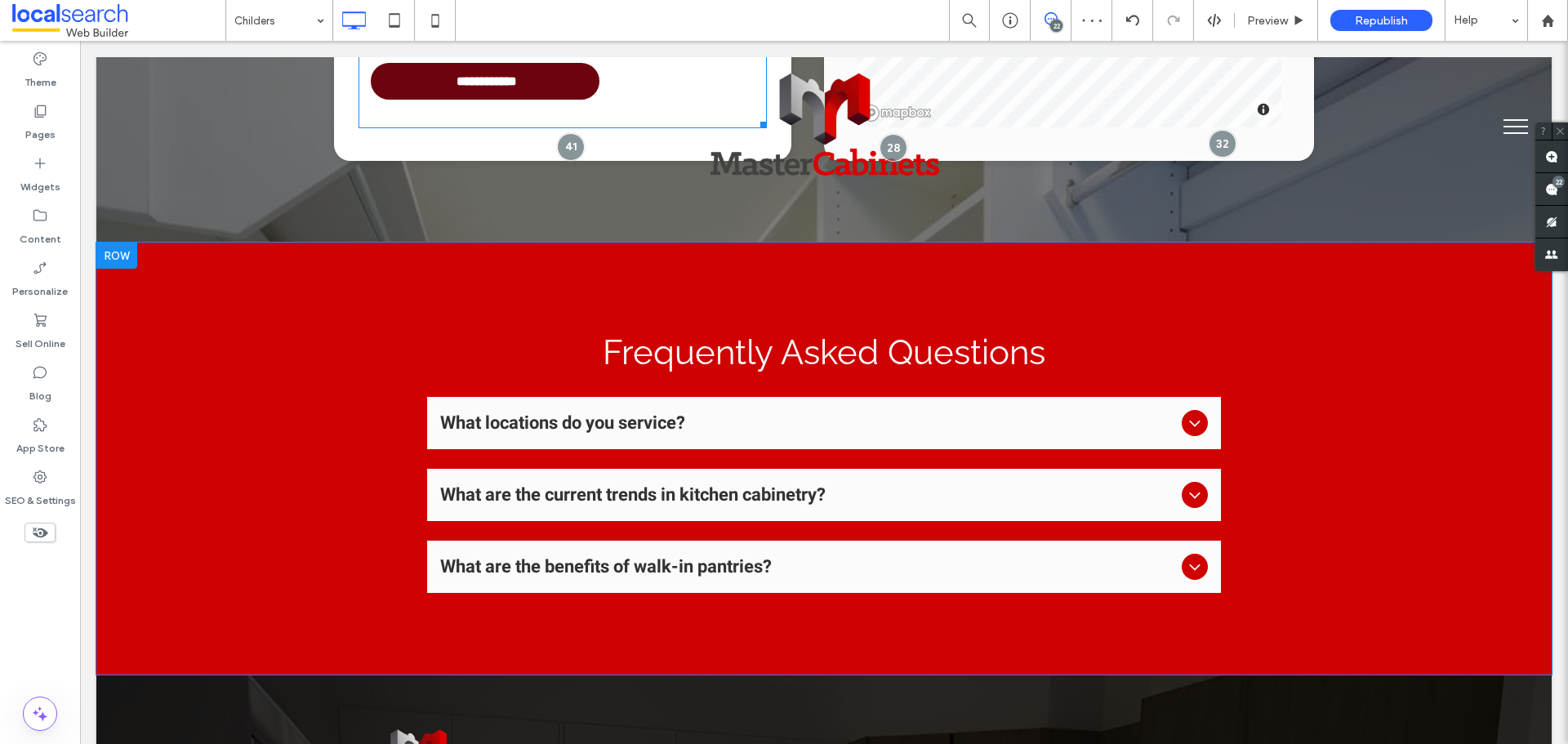
scroll to position [4002, 0]
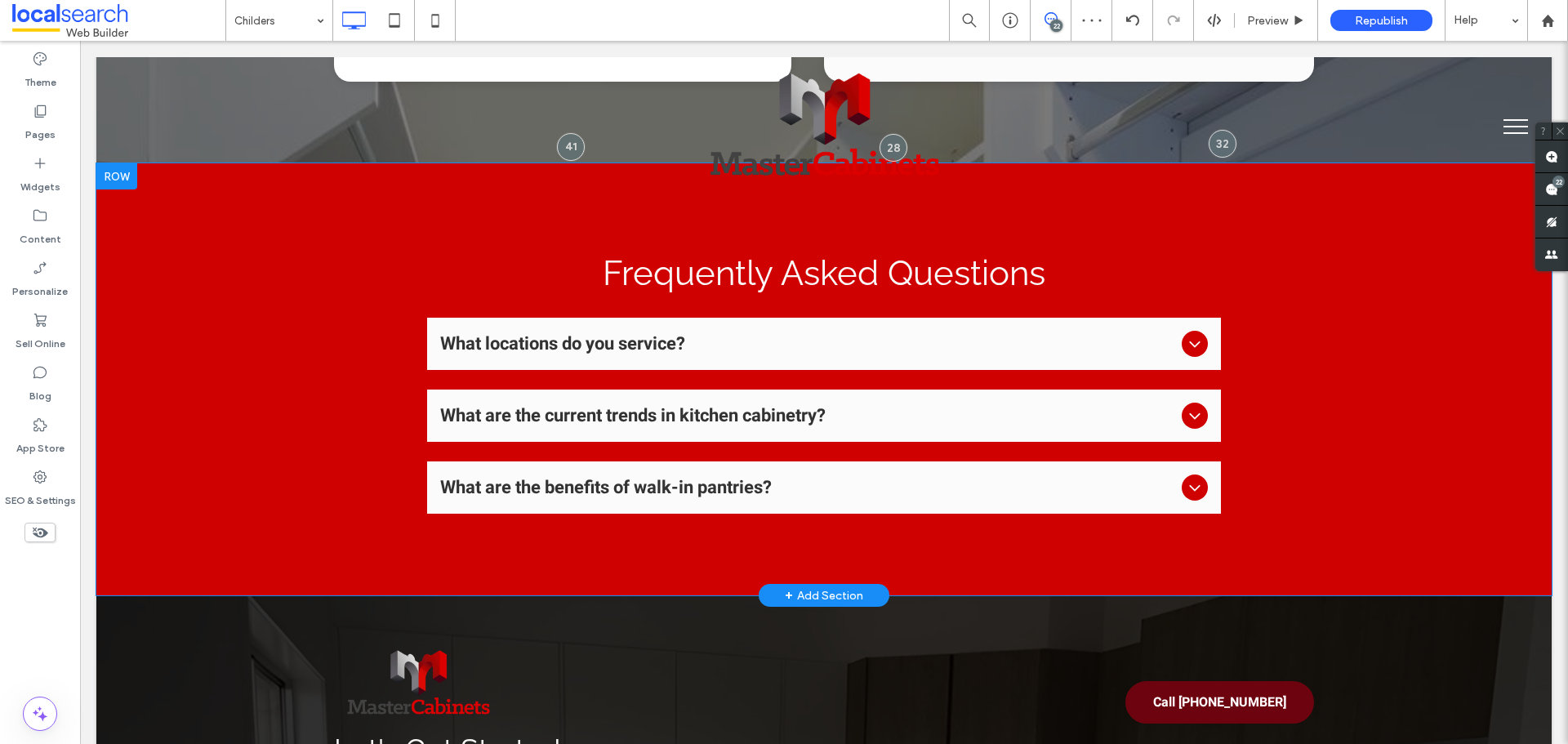
click at [249, 361] on div "Frequently Asked Questions What locations do you service? We serve throughout t…" at bounding box center [824, 379] width 1456 height 432
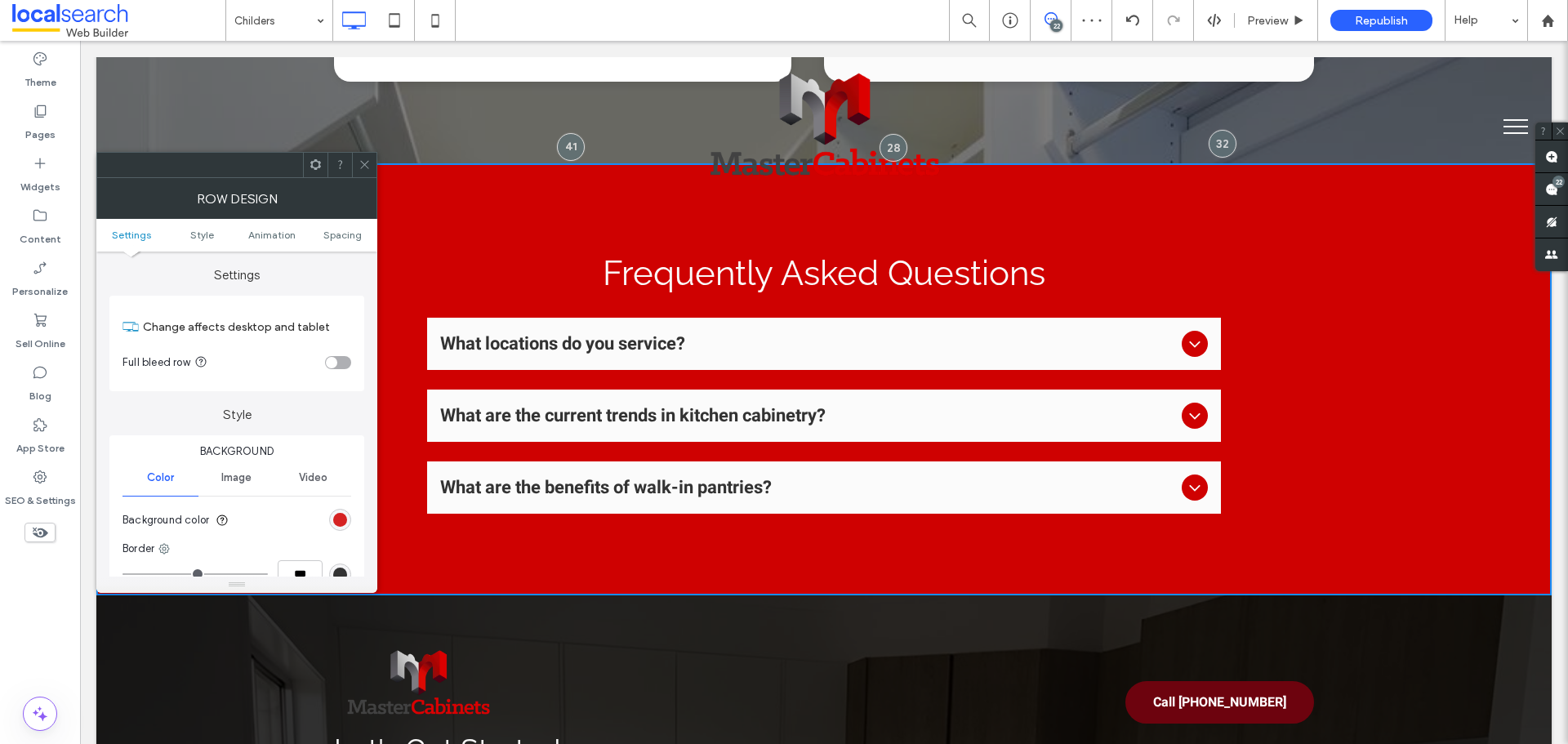
click at [336, 515] on div "rgb(207, 1, 1)" at bounding box center [340, 520] width 14 height 14
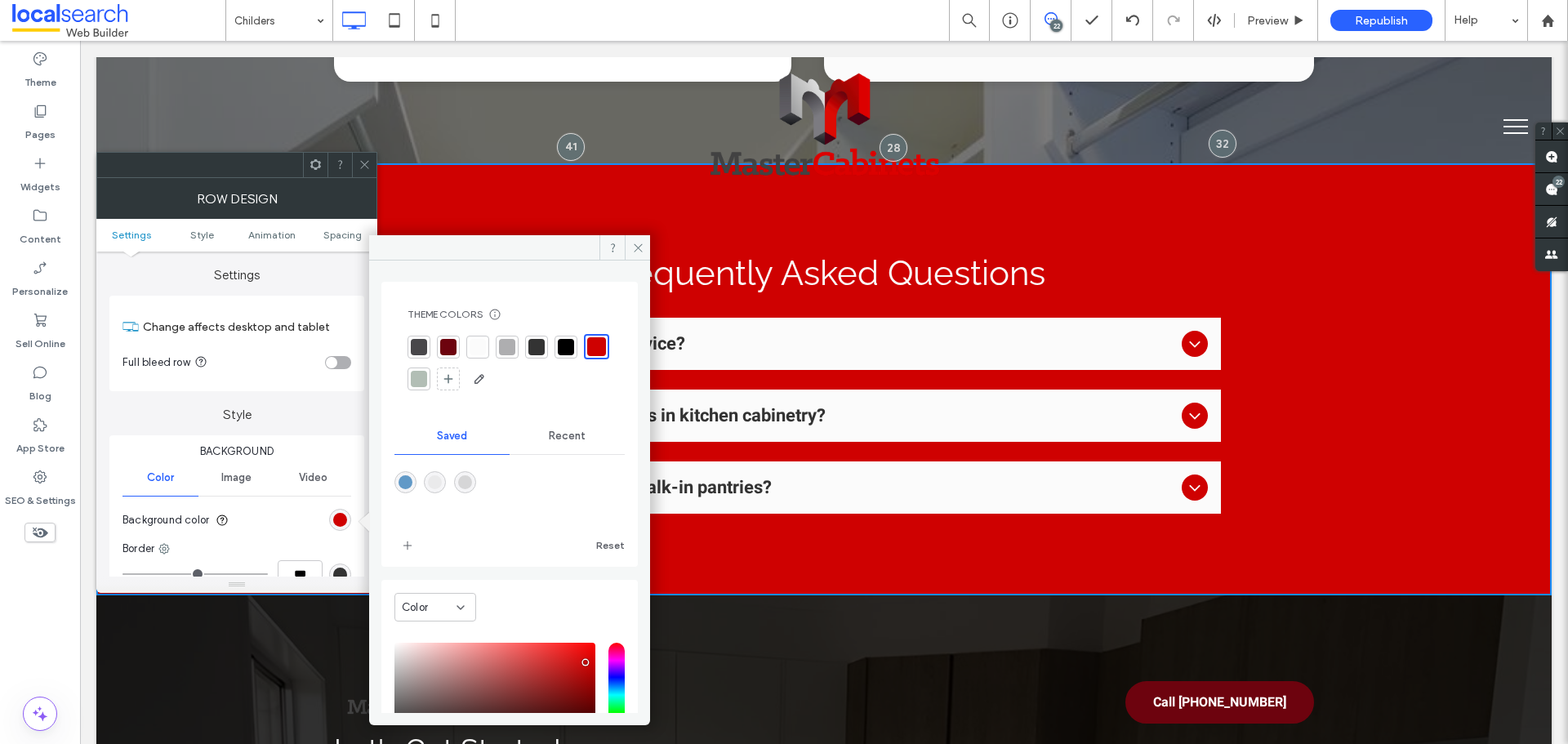
drag, startPoint x: 473, startPoint y: 480, endPoint x: 502, endPoint y: 450, distance: 41.7
click at [472, 480] on div "rgba(214,214,215,1)" at bounding box center [465, 482] width 14 height 14
type input "*******"
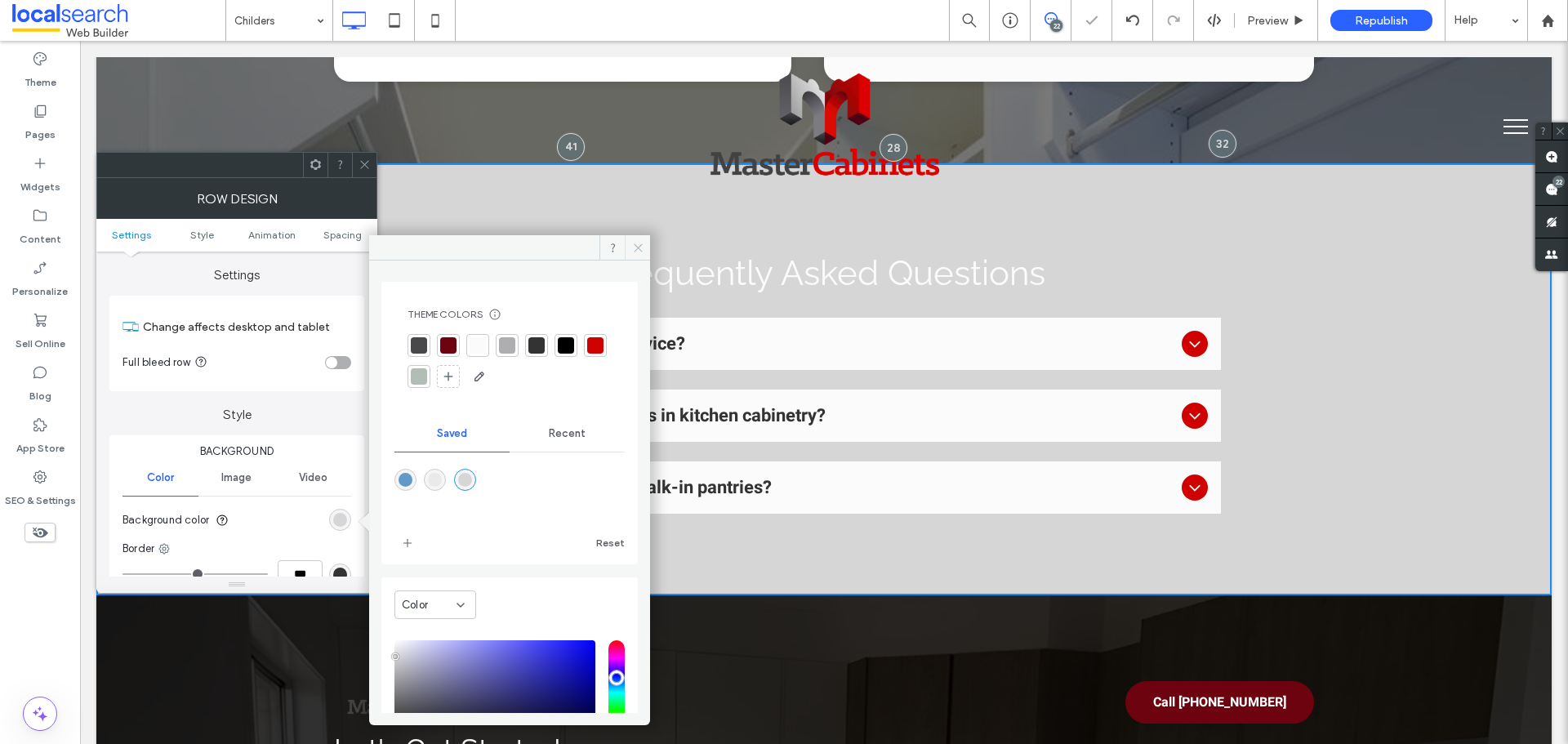
click at [635, 248] on icon at bounding box center [638, 248] width 12 height 12
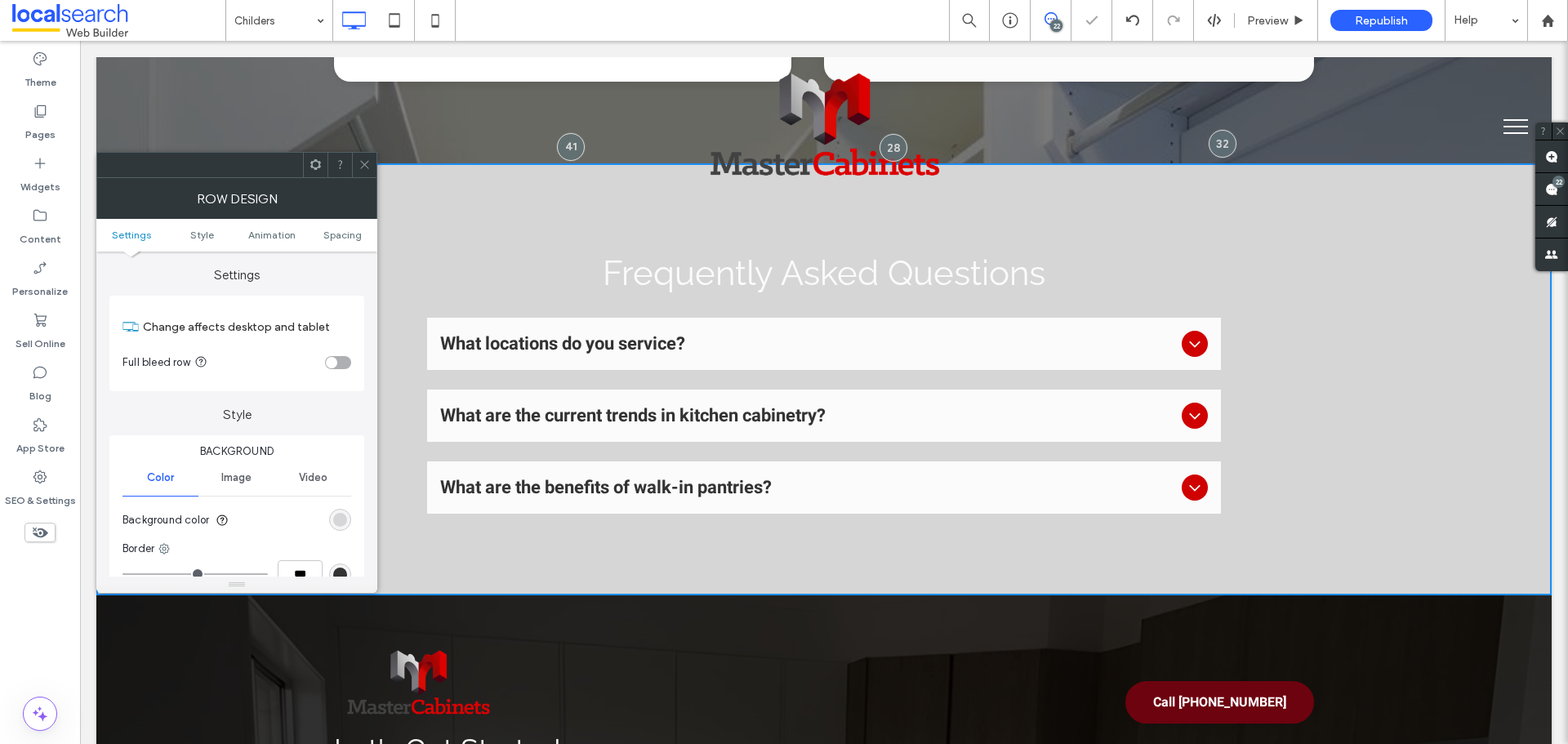
click at [365, 160] on icon at bounding box center [364, 165] width 12 height 12
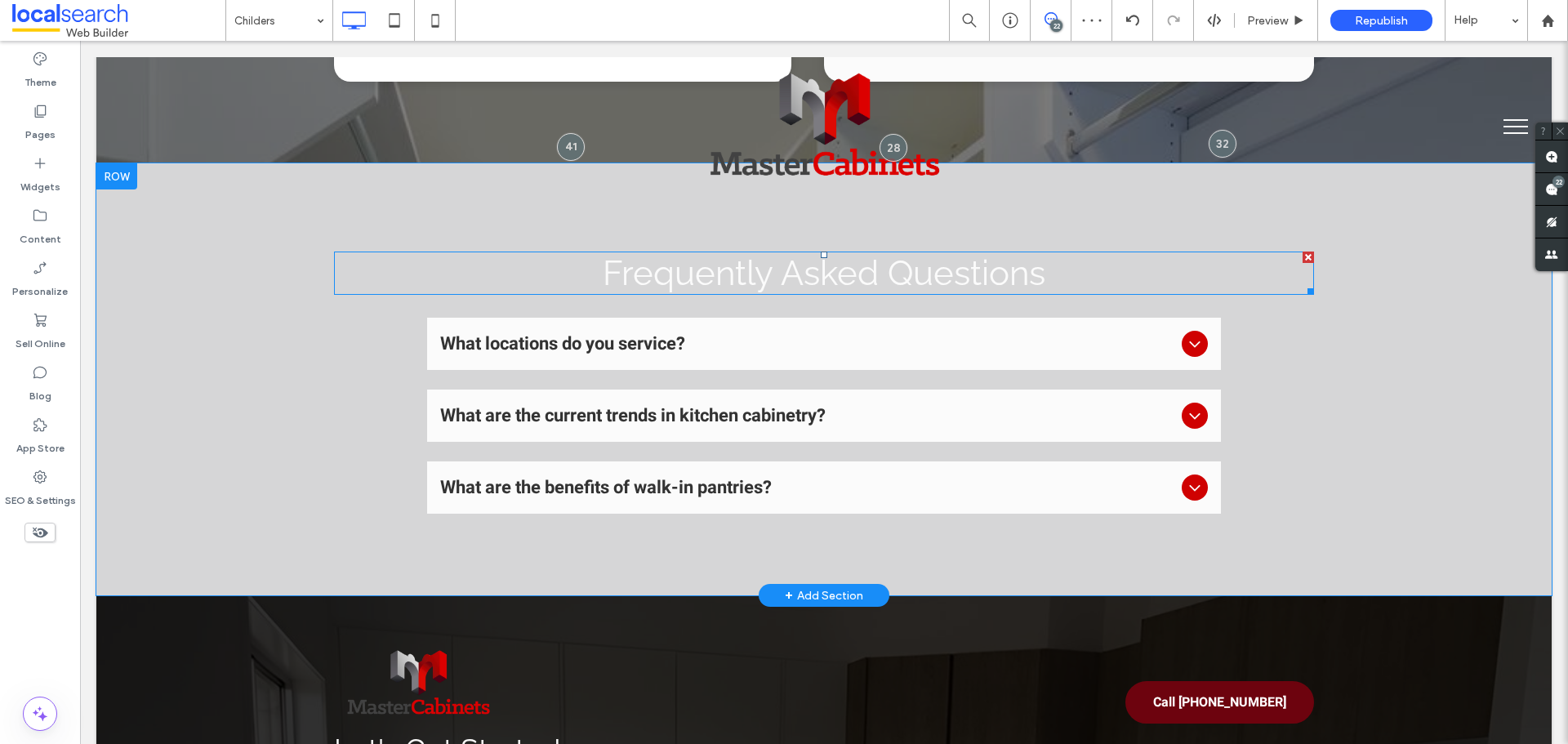
click at [697, 254] on span "Frequently Asked Questions" at bounding box center [824, 273] width 442 height 40
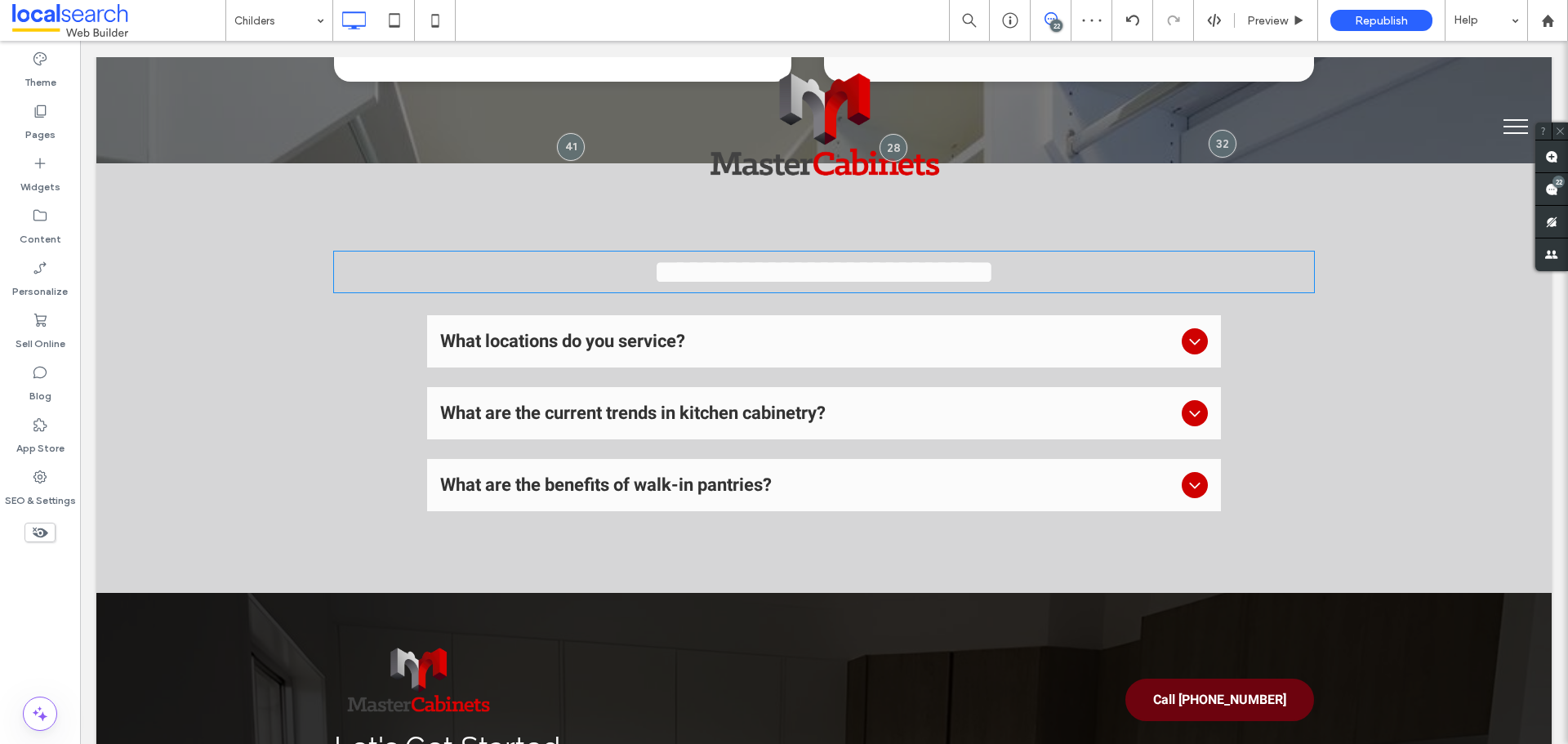
click at [697, 255] on span "**********" at bounding box center [824, 272] width 342 height 34
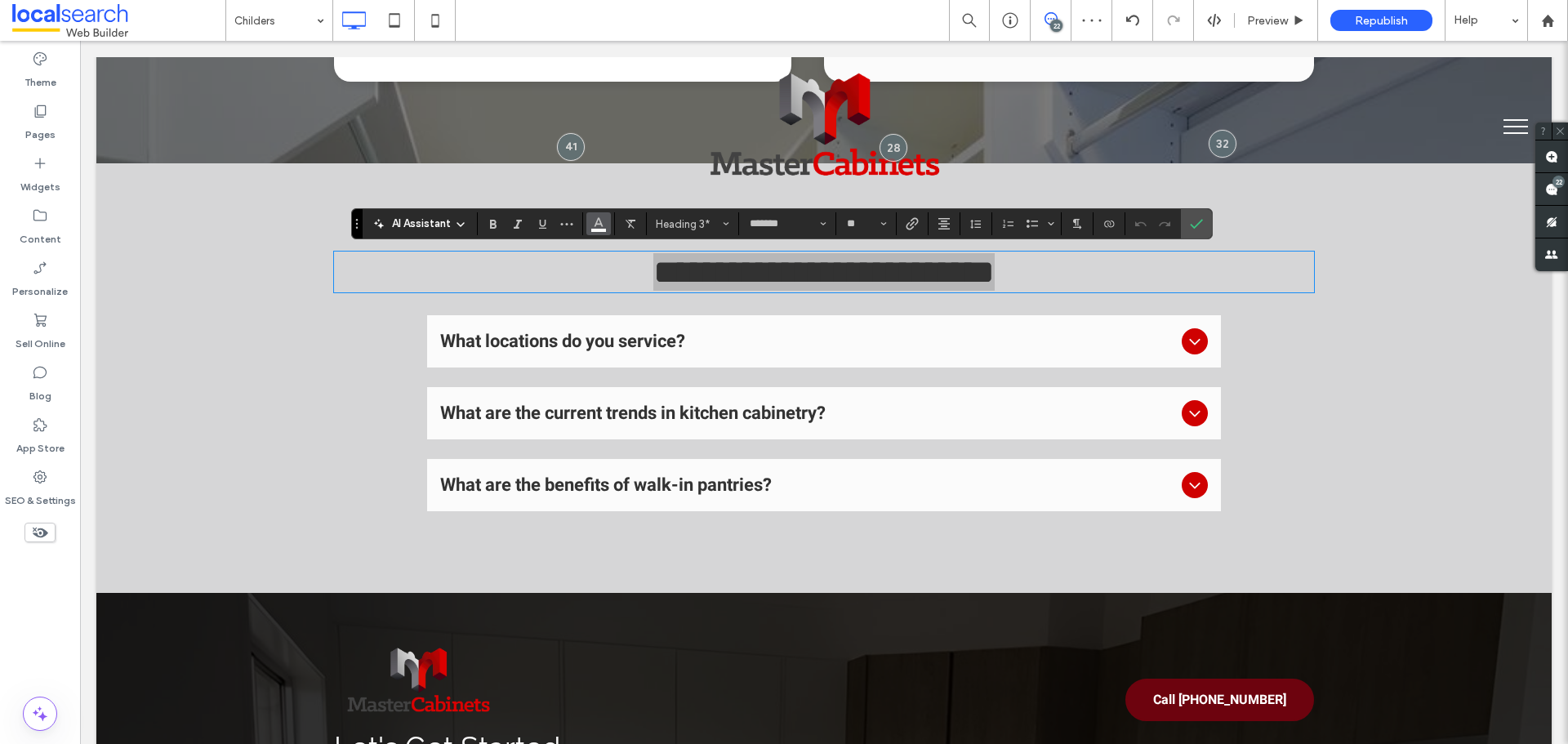
click at [599, 229] on span "Color" at bounding box center [599, 222] width 13 height 22
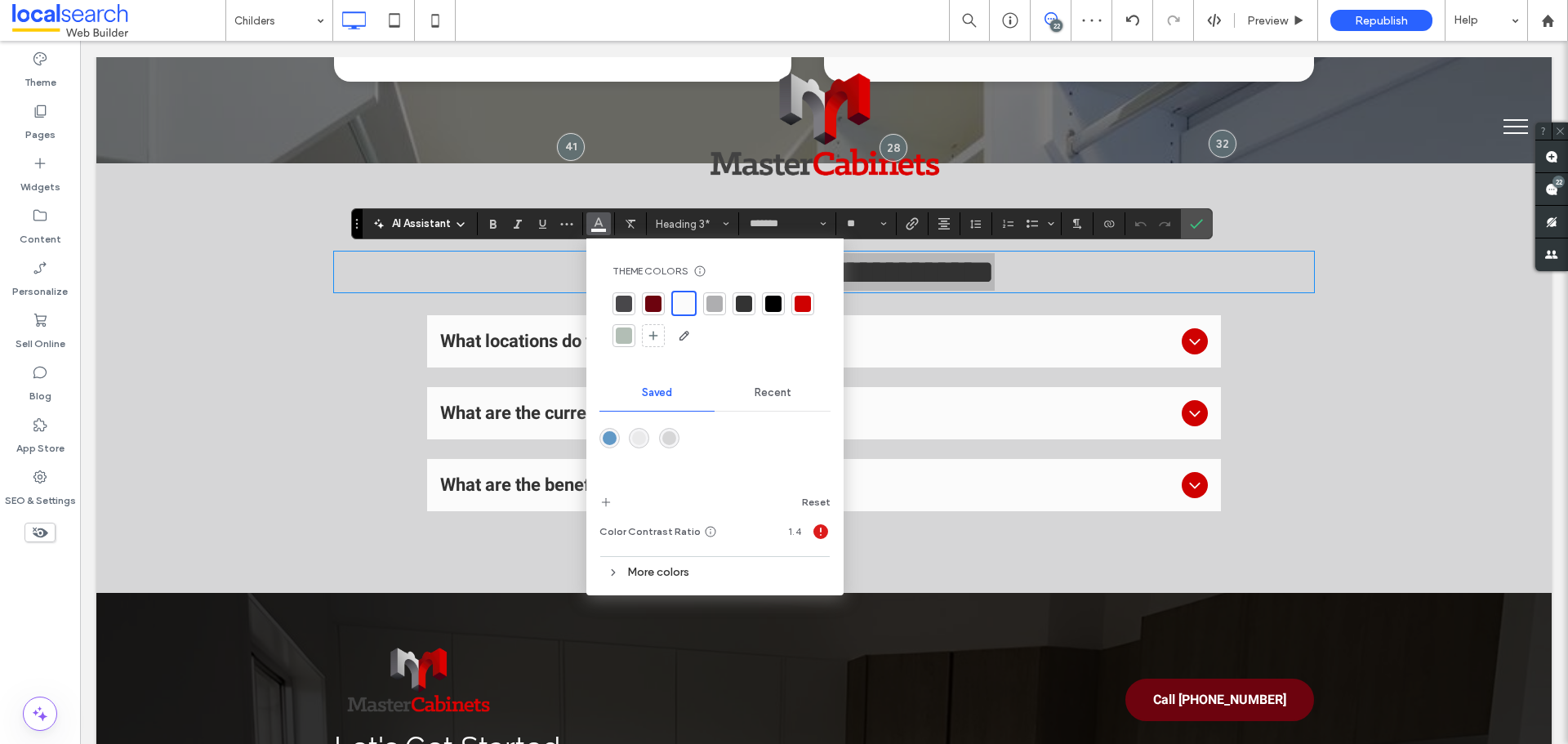
click at [777, 303] on div at bounding box center [773, 304] width 17 height 17
click at [803, 303] on div at bounding box center [801, 303] width 17 height 17
click at [784, 304] on div at bounding box center [715, 320] width 205 height 58
click at [772, 300] on div at bounding box center [772, 303] width 17 height 17
click at [1190, 222] on icon "Confirm" at bounding box center [1196, 224] width 13 height 13
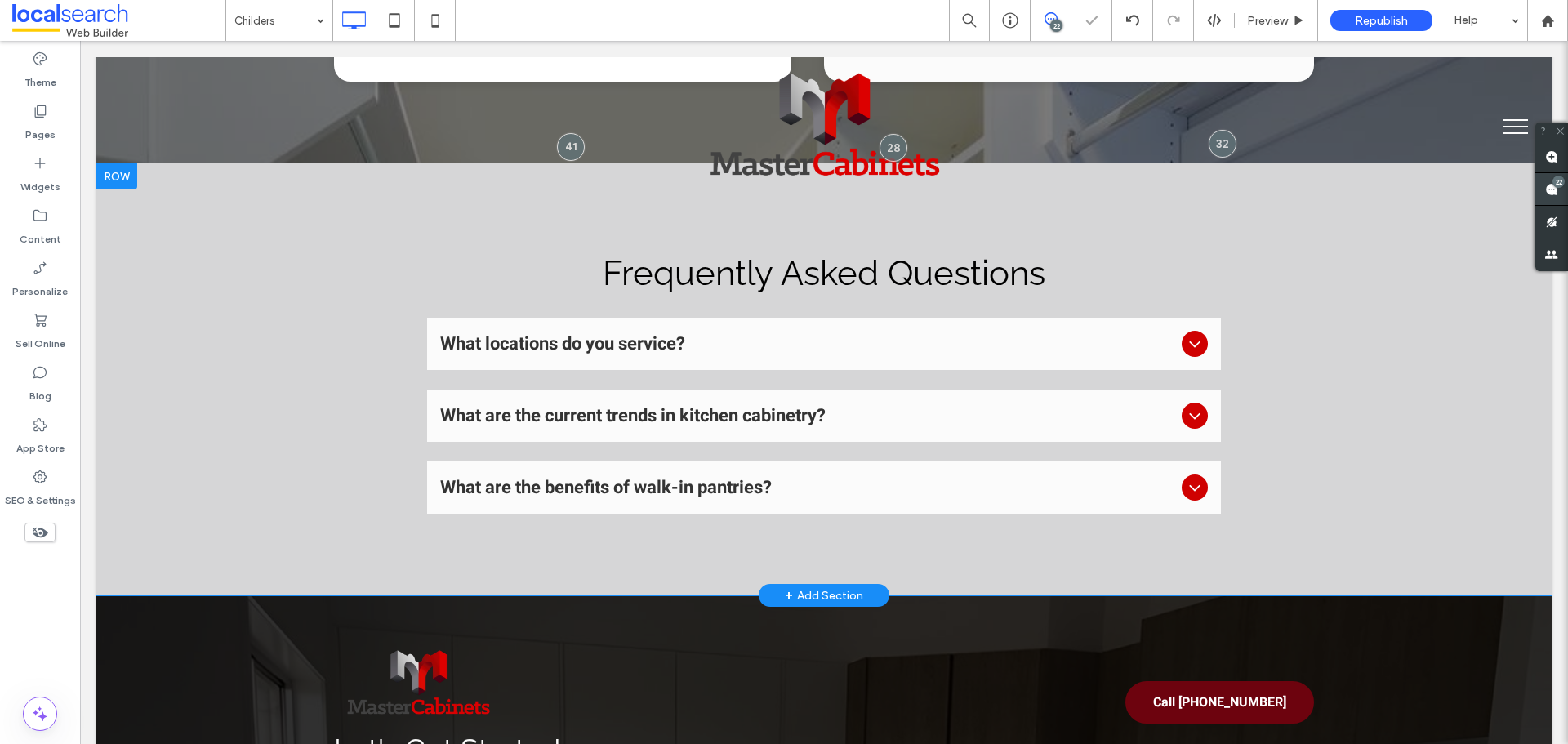
click at [1557, 191] on use at bounding box center [1552, 190] width 13 height 13
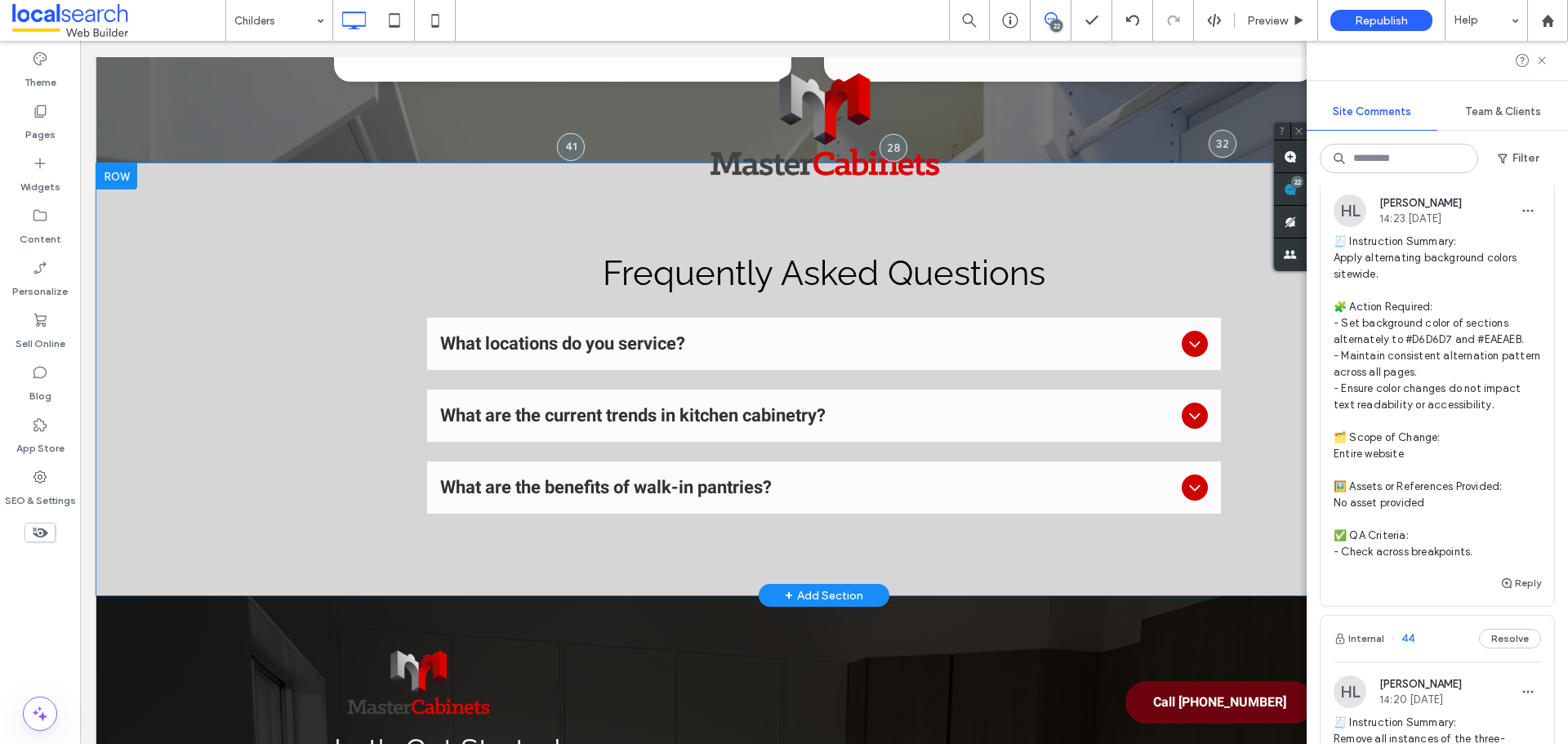
scroll to position [2940, 0]
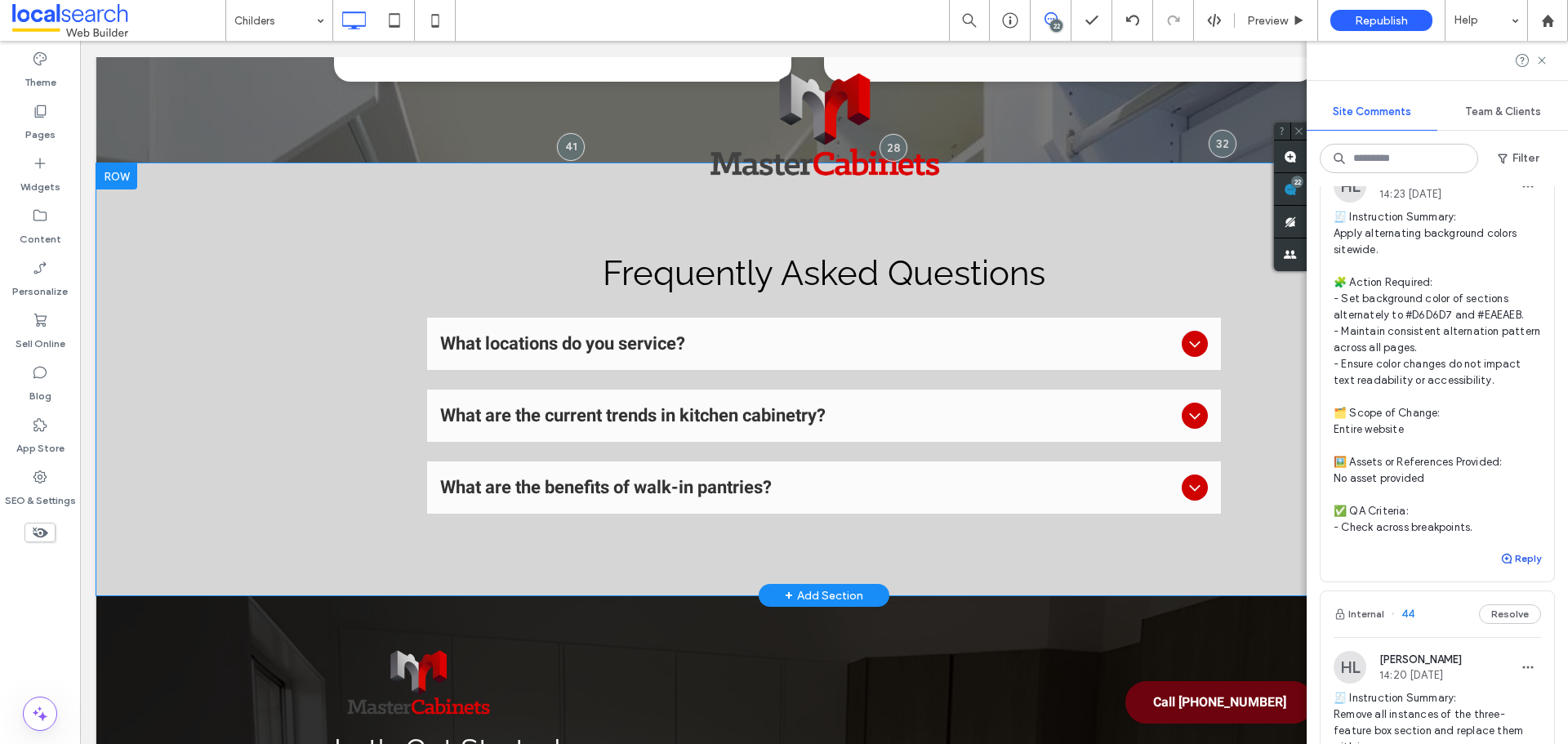
click at [1507, 569] on button "Reply" at bounding box center [1521, 559] width 41 height 20
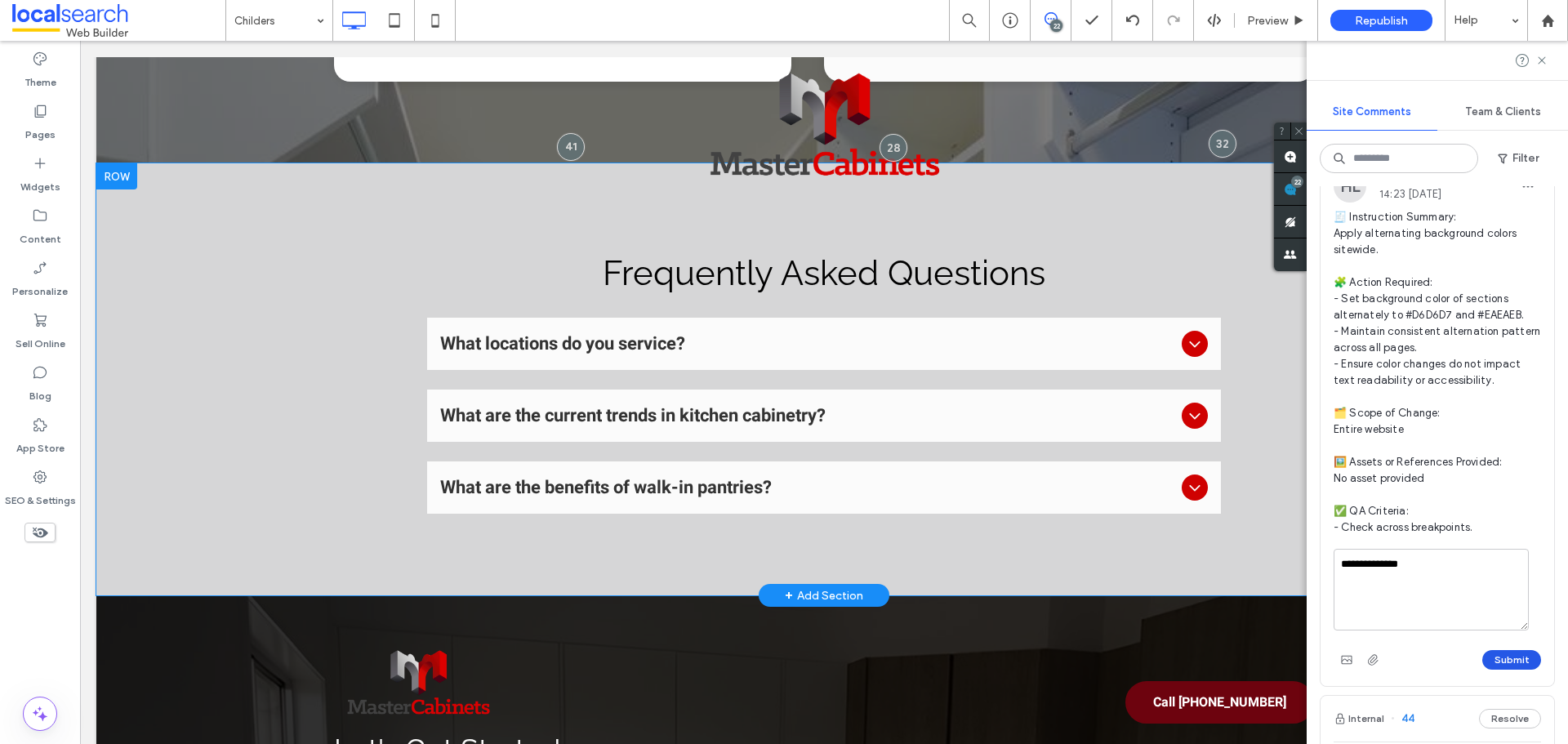
type textarea "**********"
click at [1496, 670] on button "Submit" at bounding box center [1511, 660] width 59 height 20
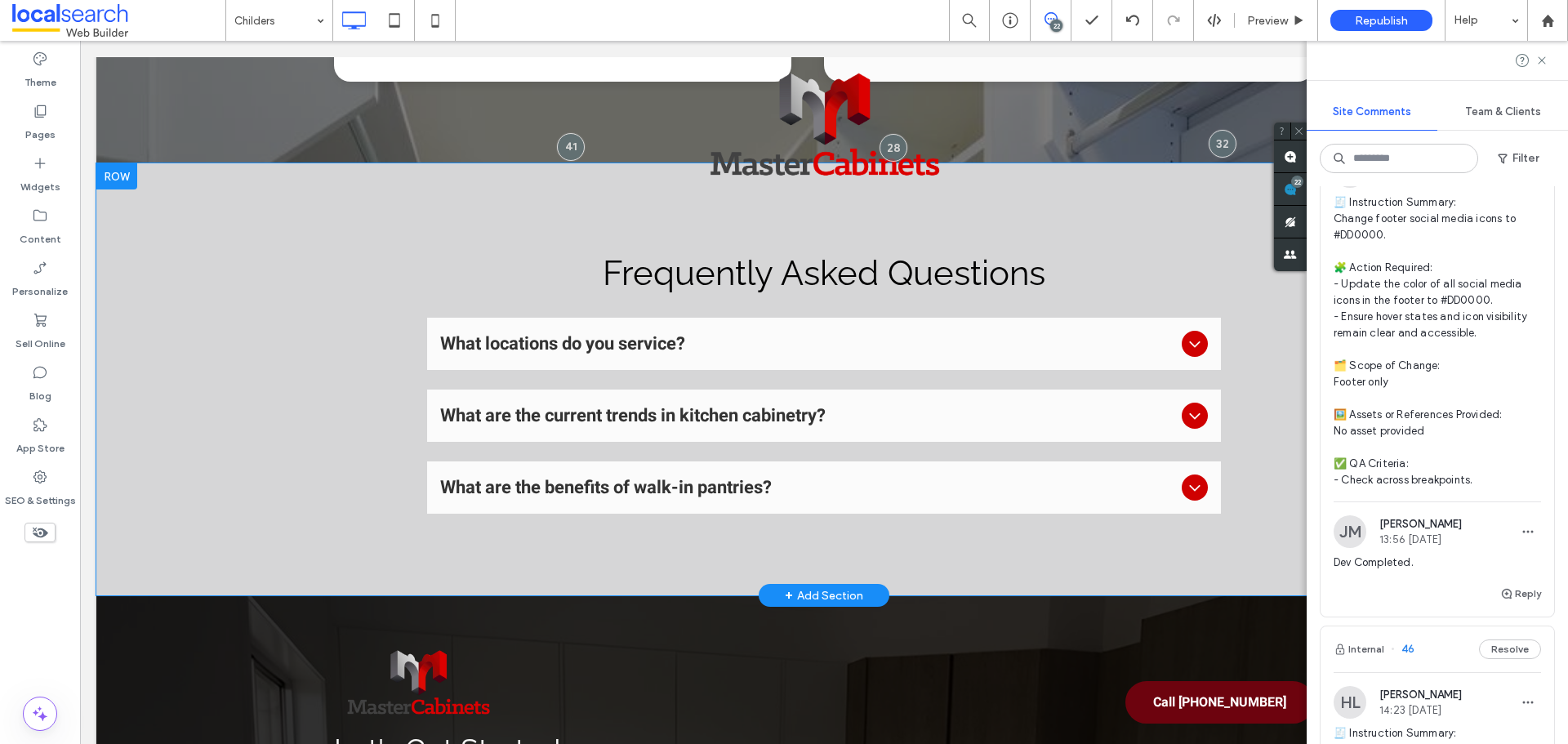
scroll to position [1633, 0]
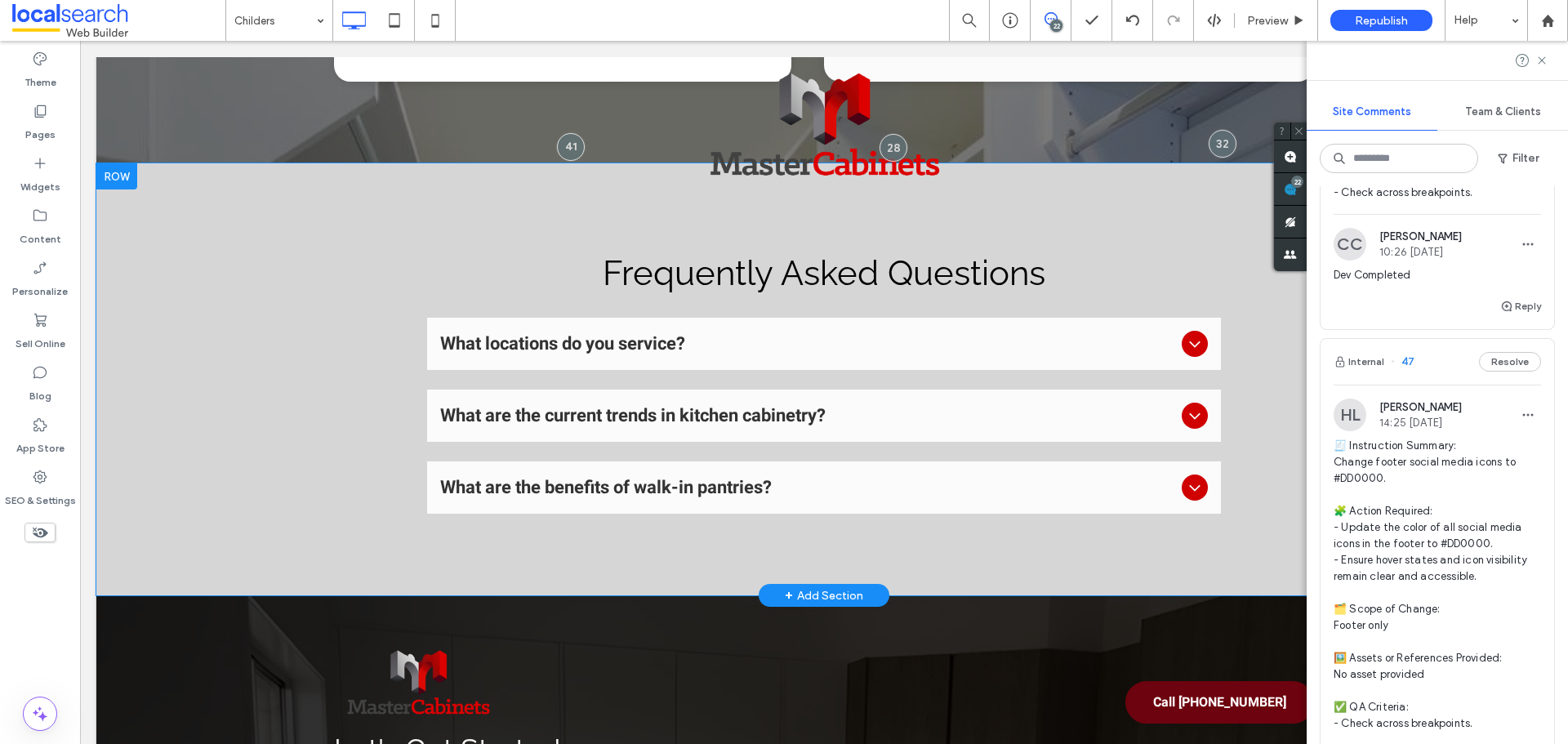
click at [1474, 525] on span "🧾 Instruction Summary: Change footer social media icons to #DD0000. 🧩 Action Re…" at bounding box center [1437, 585] width 208 height 294
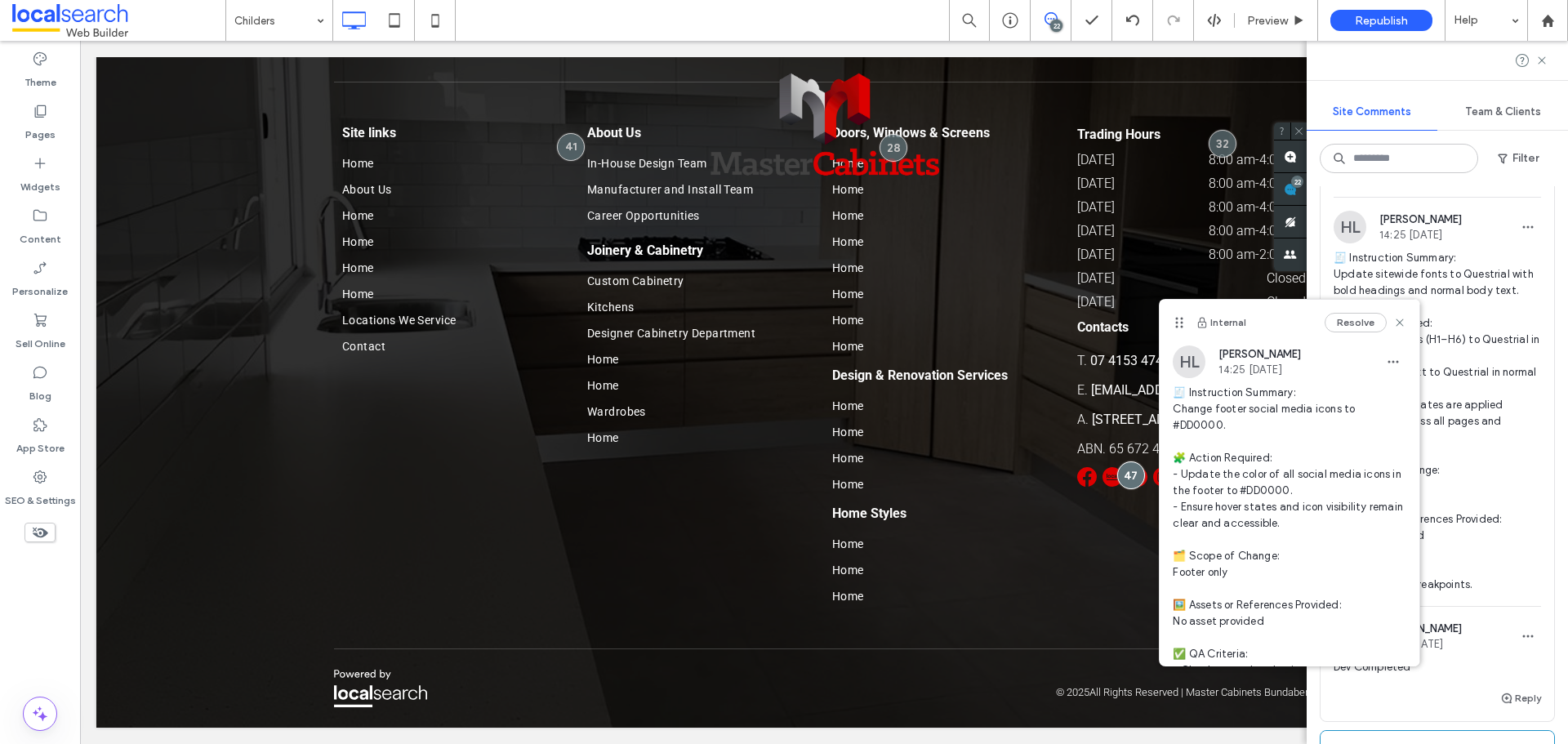
scroll to position [1225, 0]
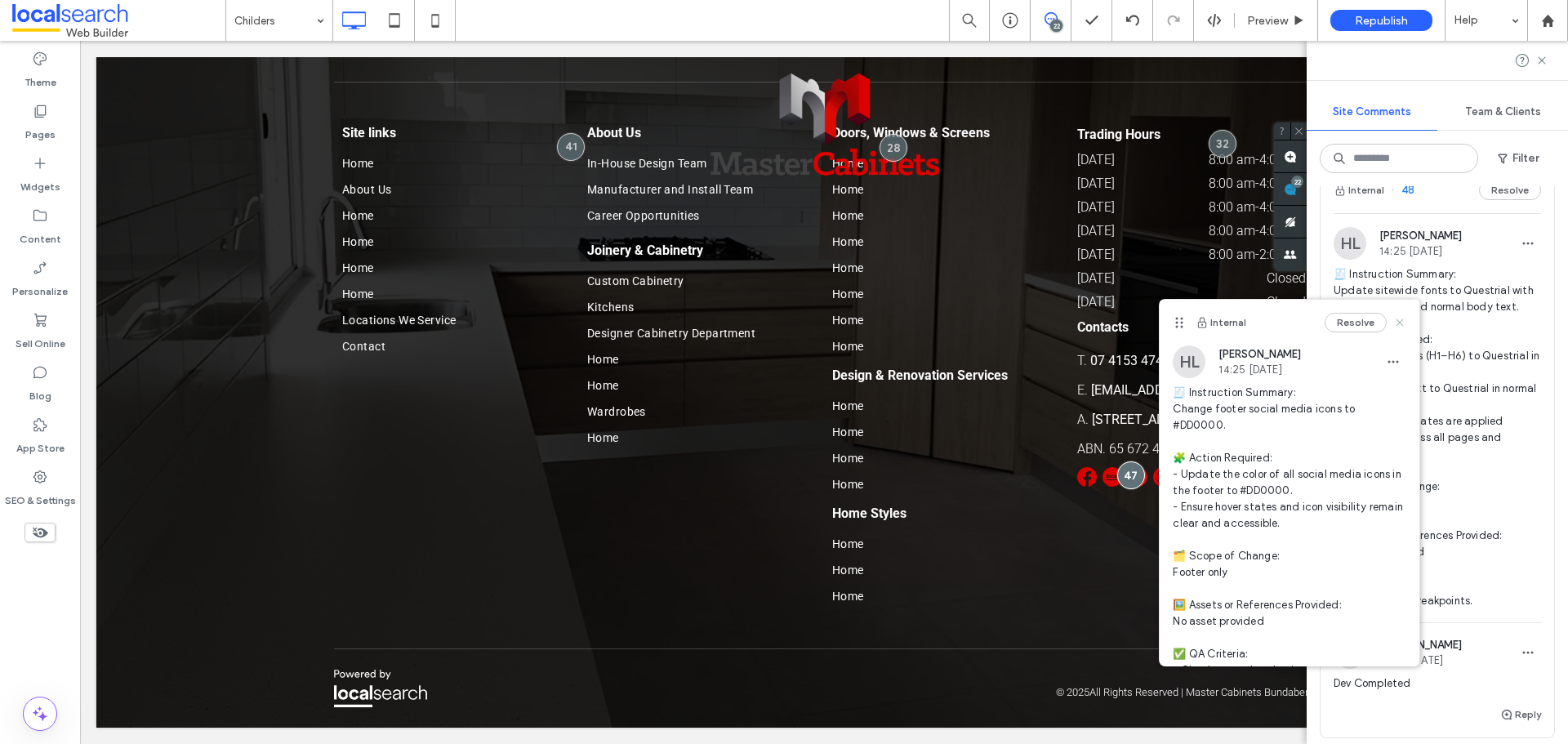
click at [1393, 324] on icon at bounding box center [1400, 323] width 13 height 13
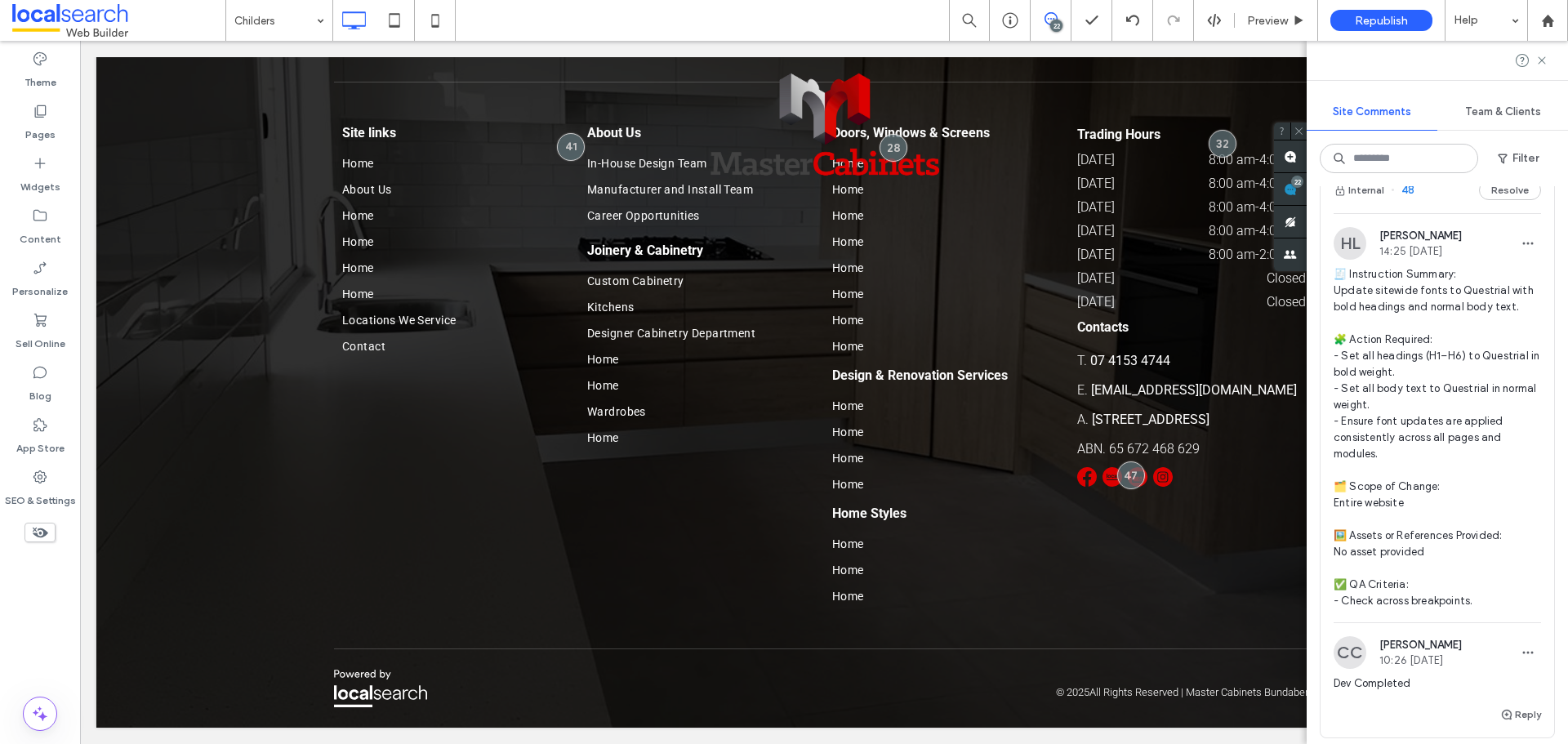
click at [1483, 338] on span "🧾 Instruction Summary: Update sitewide fonts to Questrial with bold headings an…" at bounding box center [1437, 437] width 208 height 343
